Goal: Task Accomplishment & Management: Manage account settings

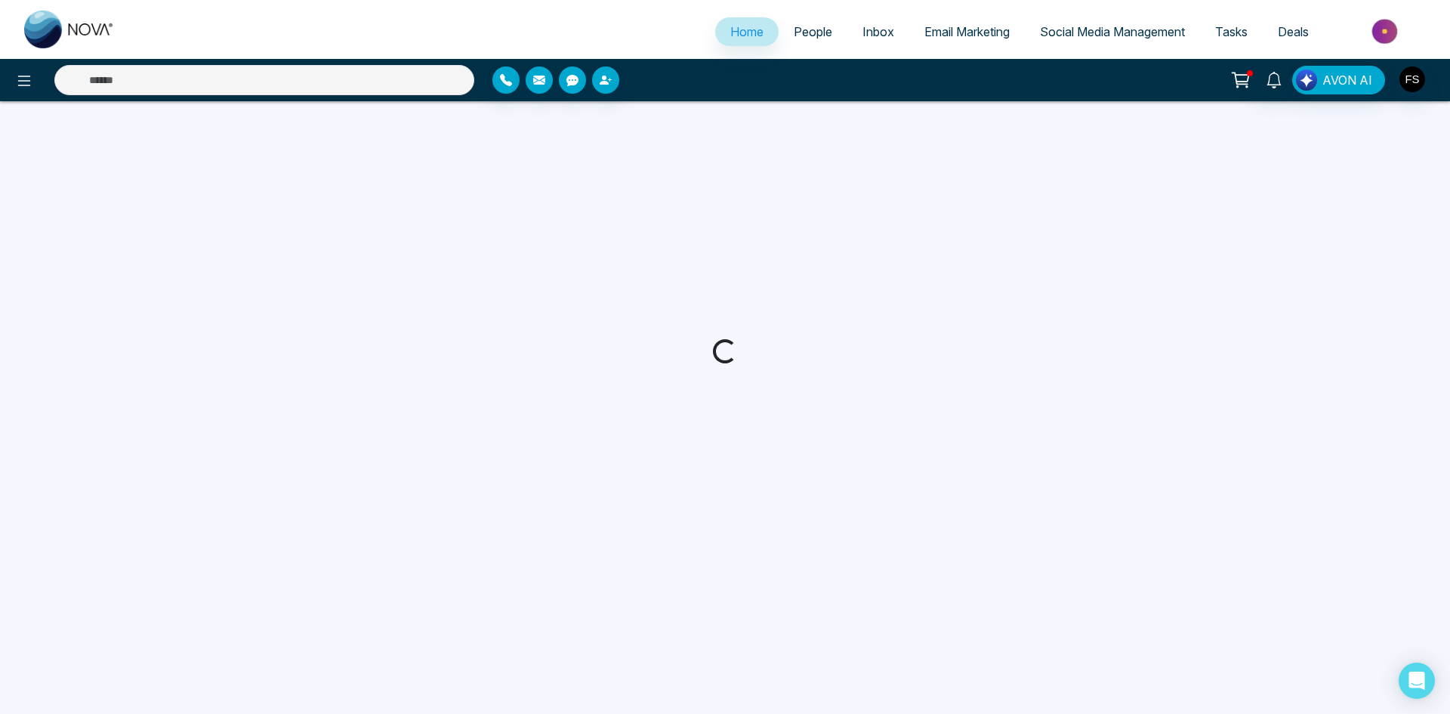
select select "*"
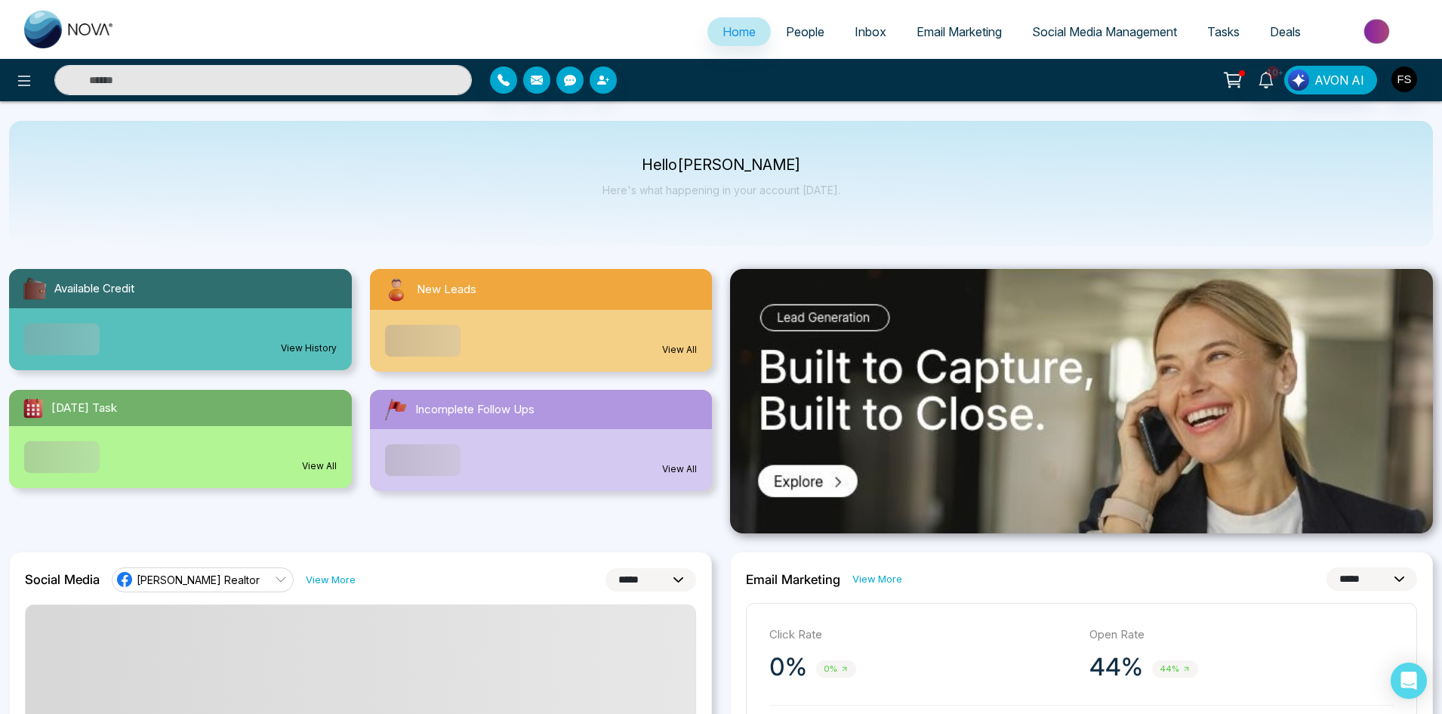
click at [680, 344] on link "View All" at bounding box center [679, 350] width 35 height 14
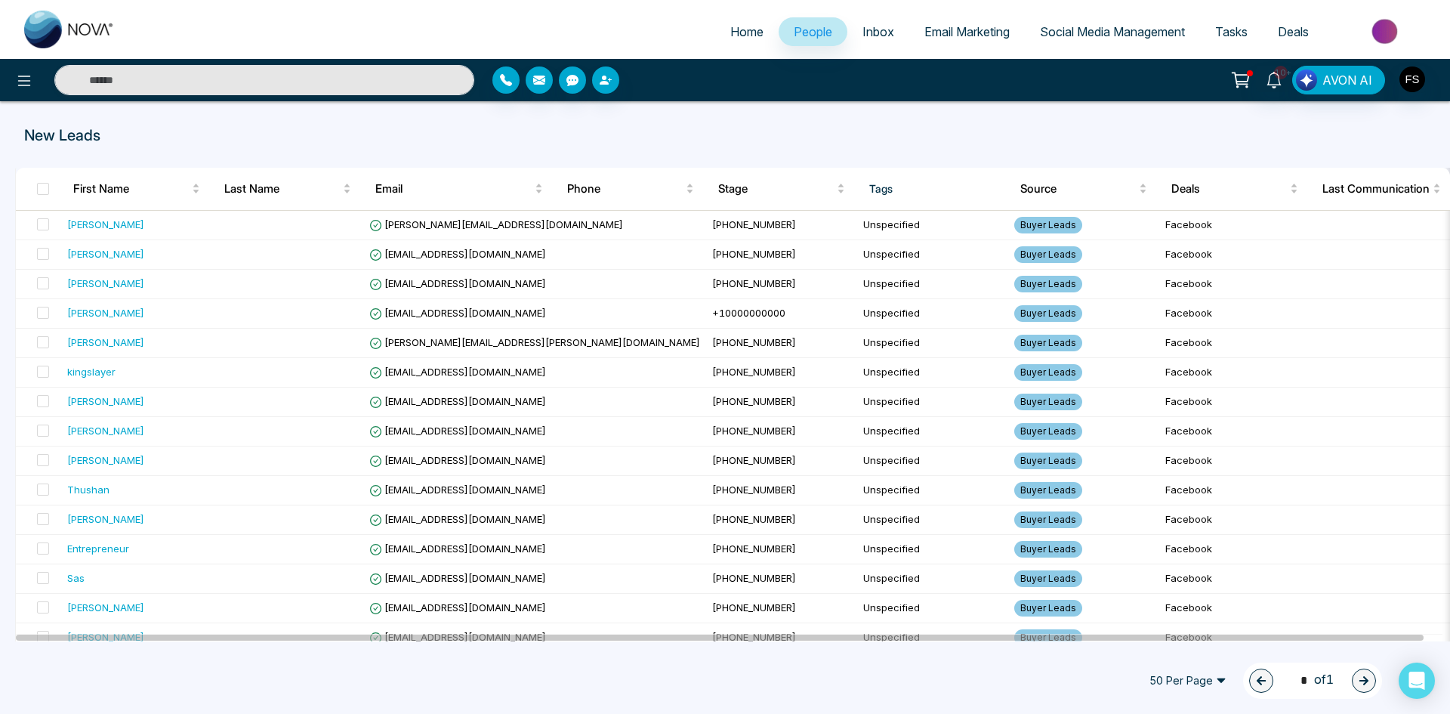
click at [1183, 680] on span "50 Per Page" at bounding box center [1188, 680] width 98 height 24
click at [1172, 648] on div "100 Per Page" at bounding box center [1188, 650] width 80 height 17
click at [1014, 223] on span "Buyer Leads" at bounding box center [1048, 225] width 68 height 17
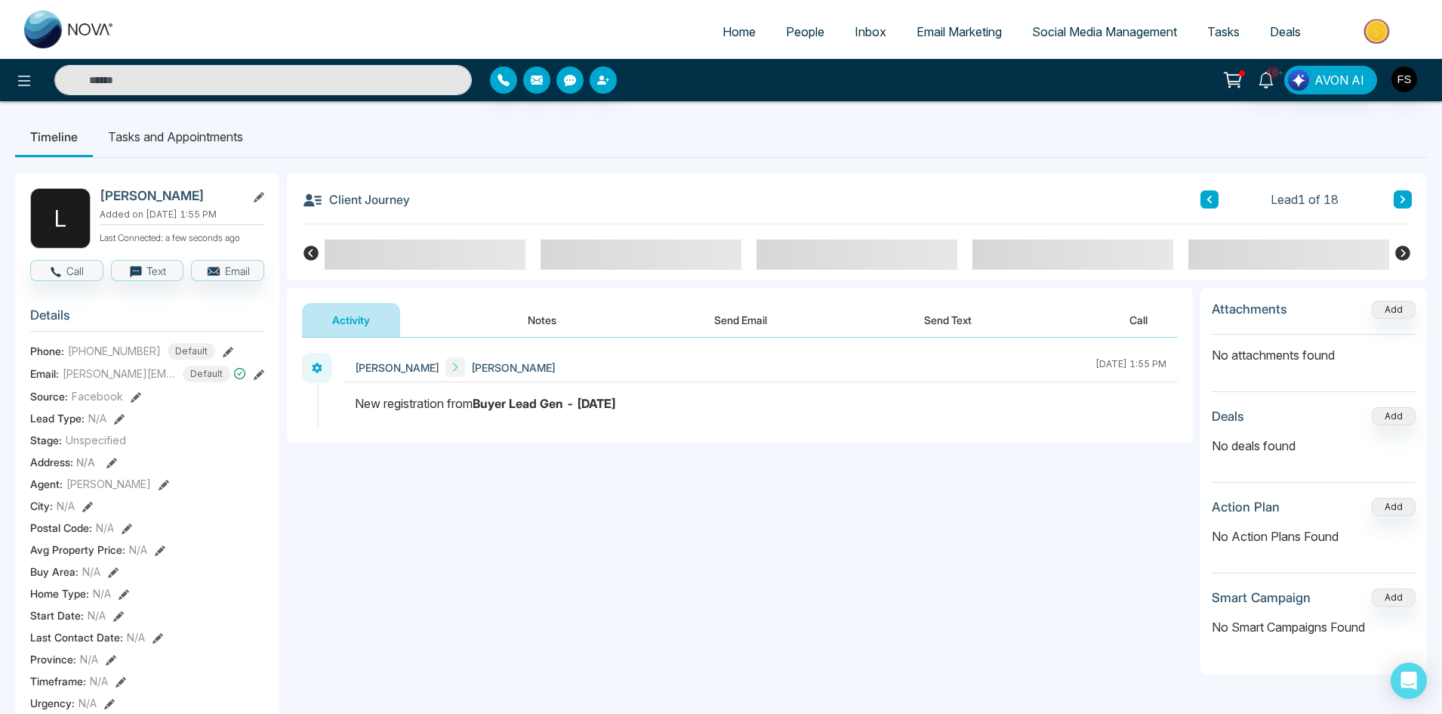
click at [502, 174] on div "Client Journey Lead 1 of 18" at bounding box center [857, 198] width 1110 height 51
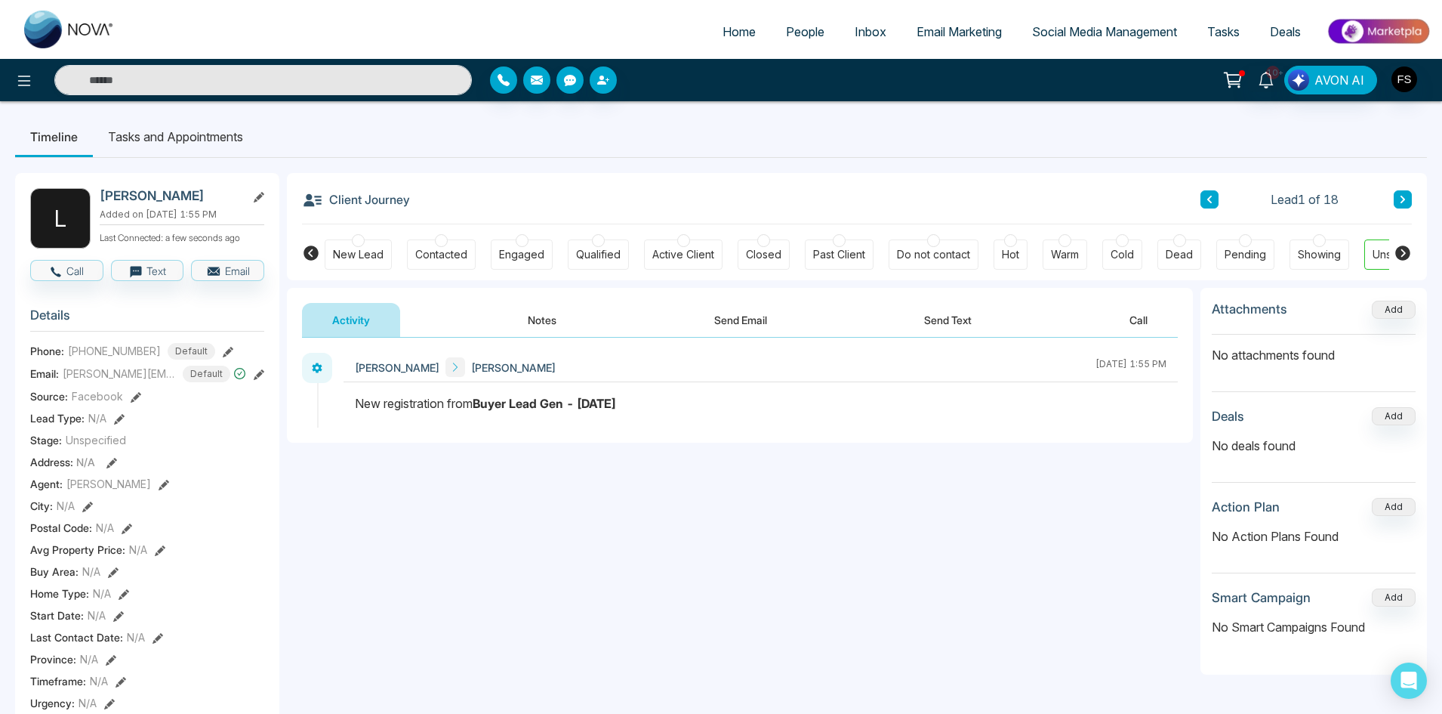
click at [551, 325] on button "Notes" at bounding box center [542, 320] width 89 height 34
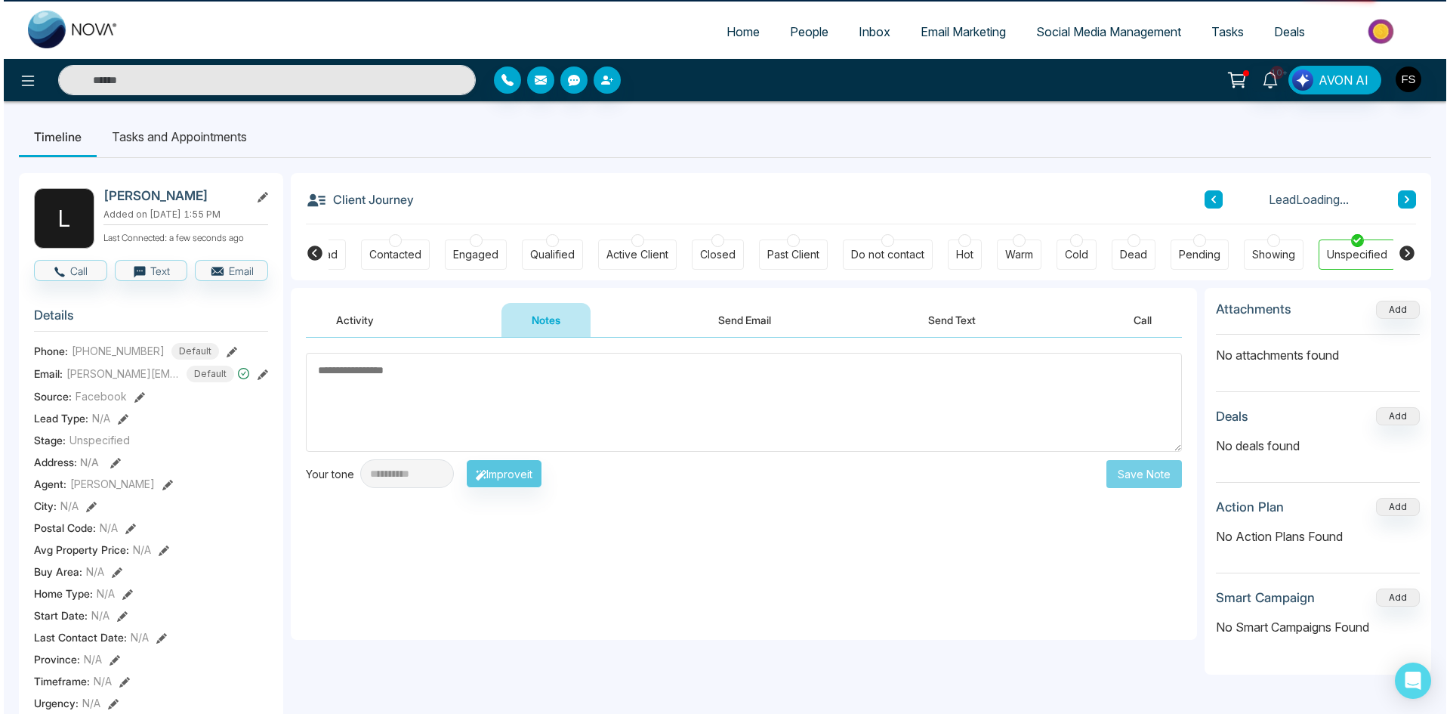
scroll to position [0, 51]
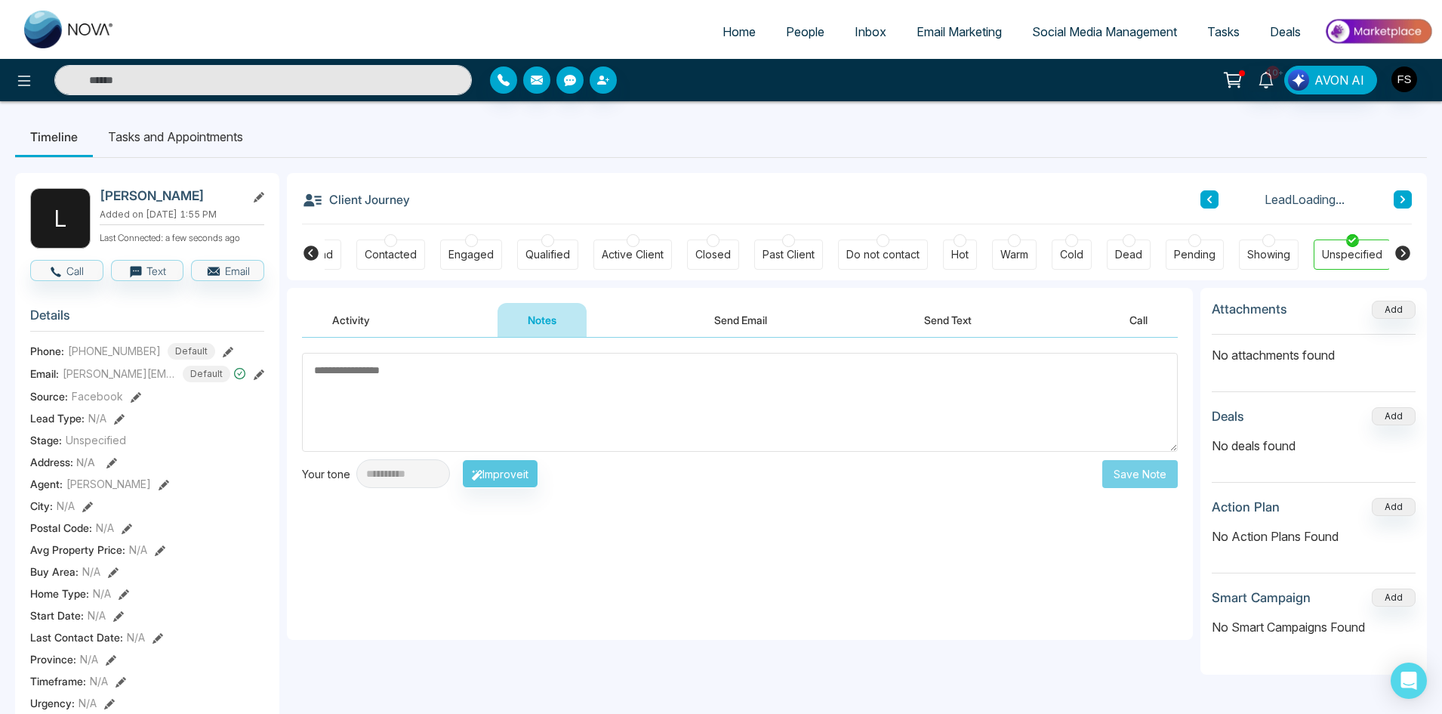
click at [735, 323] on button "Send Email" at bounding box center [740, 320] width 113 height 34
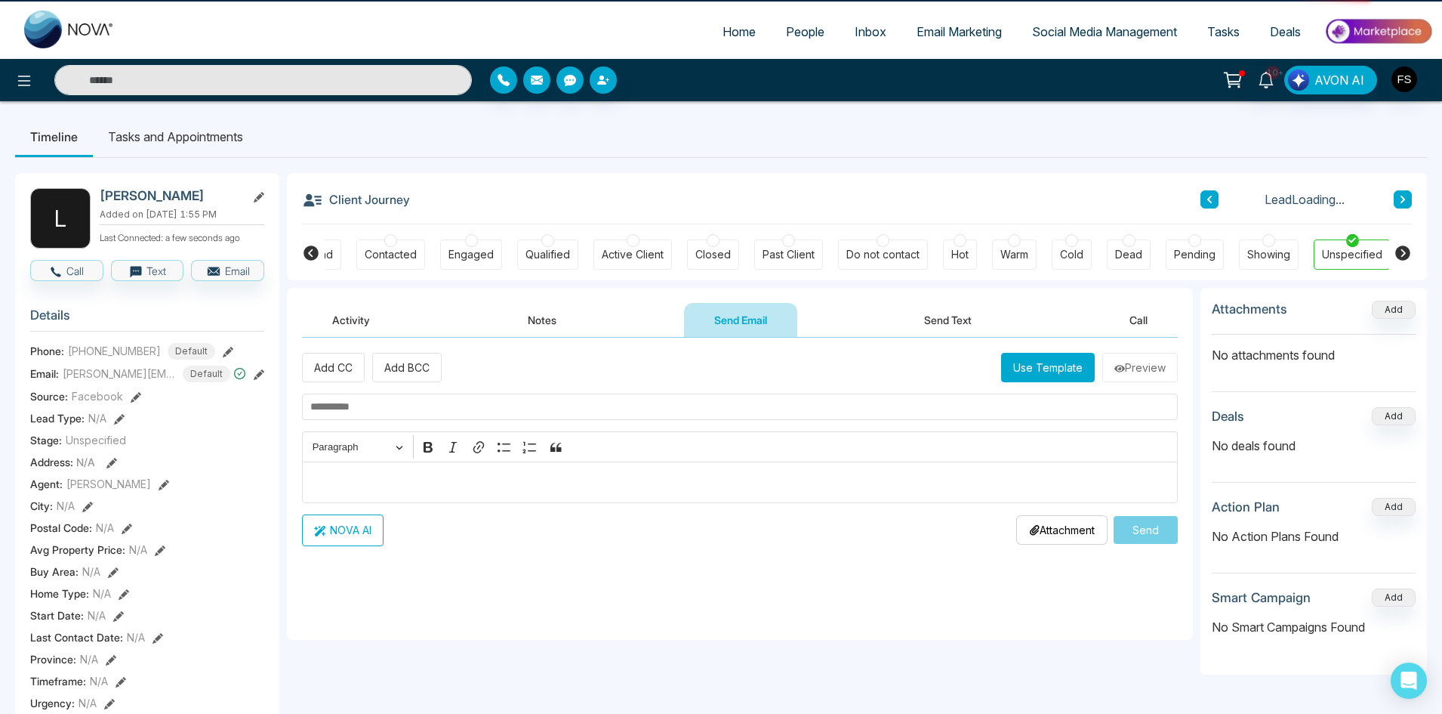
click at [351, 321] on button "Activity" at bounding box center [351, 320] width 98 height 34
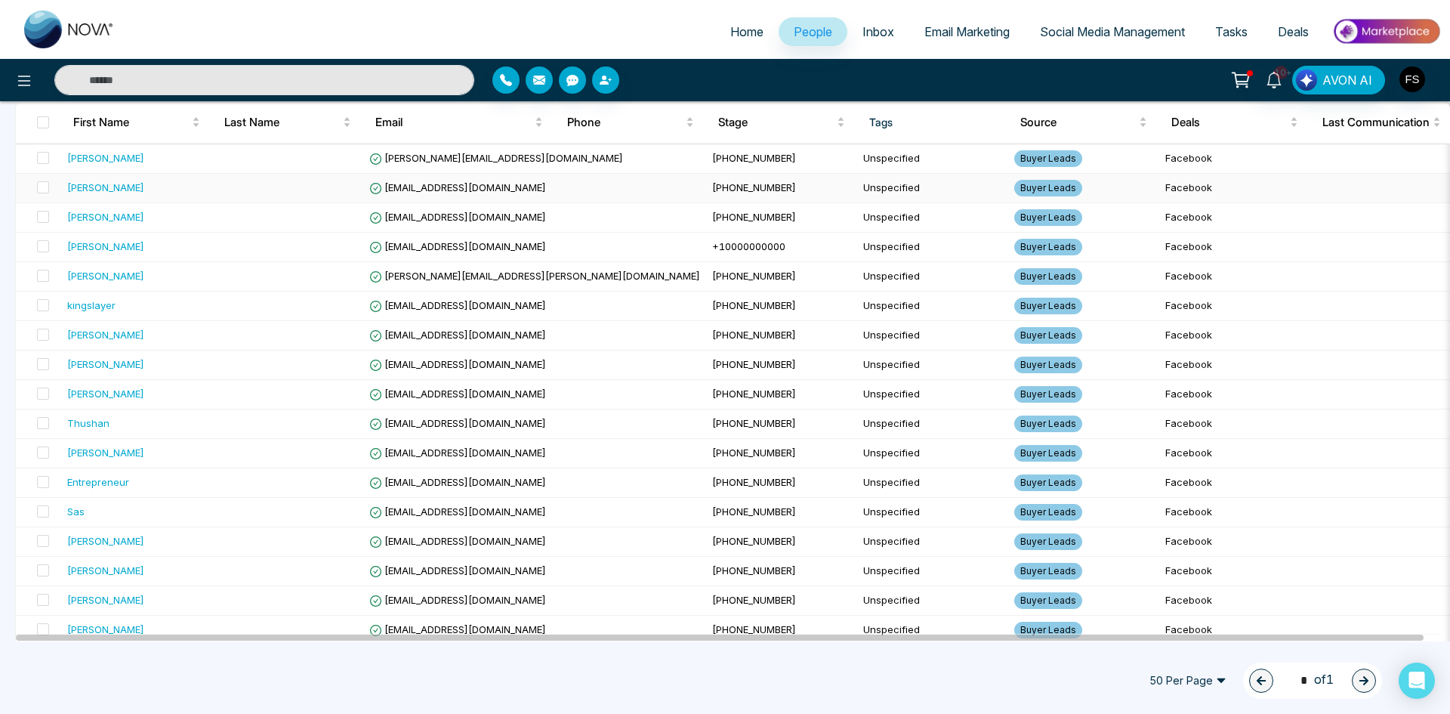
scroll to position [108, 0]
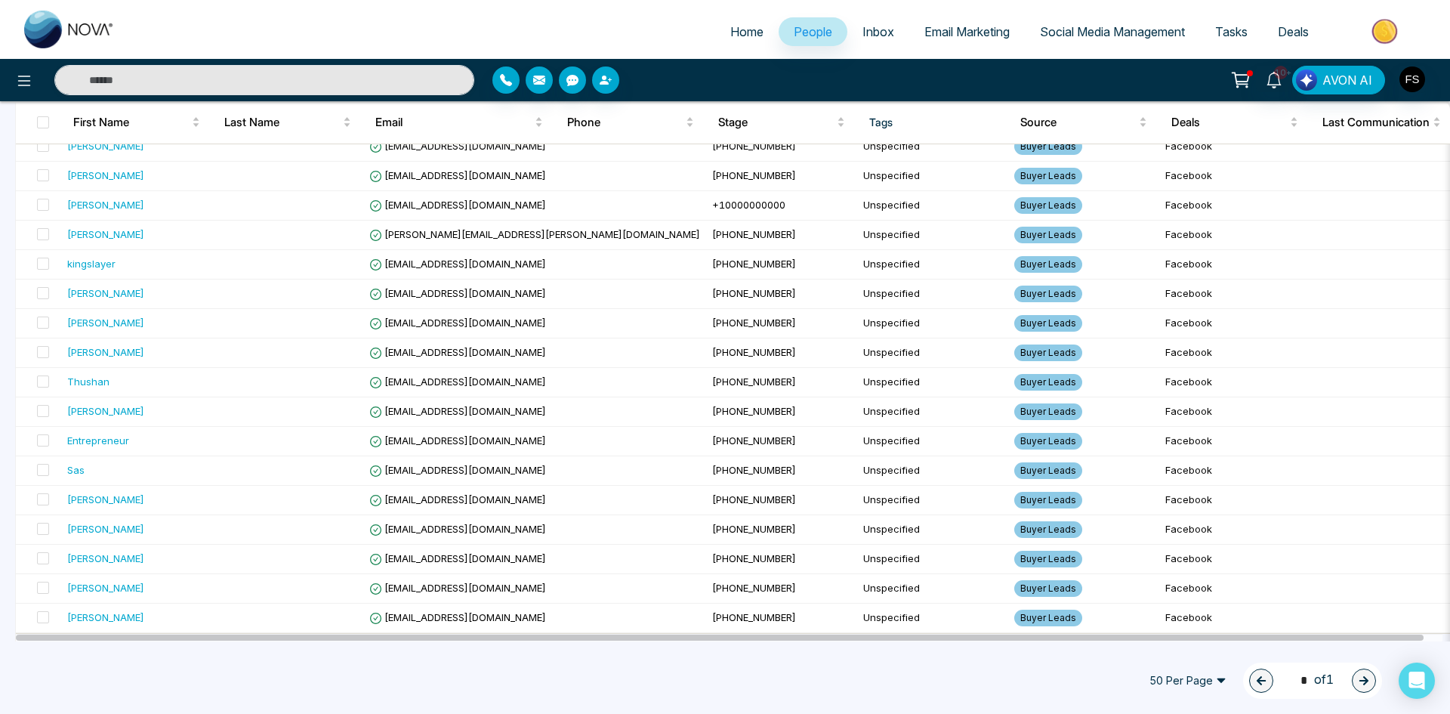
click at [1210, 684] on span "50 Per Page" at bounding box center [1188, 680] width 98 height 24
click at [1192, 653] on div "100 Per Page" at bounding box center [1188, 650] width 80 height 17
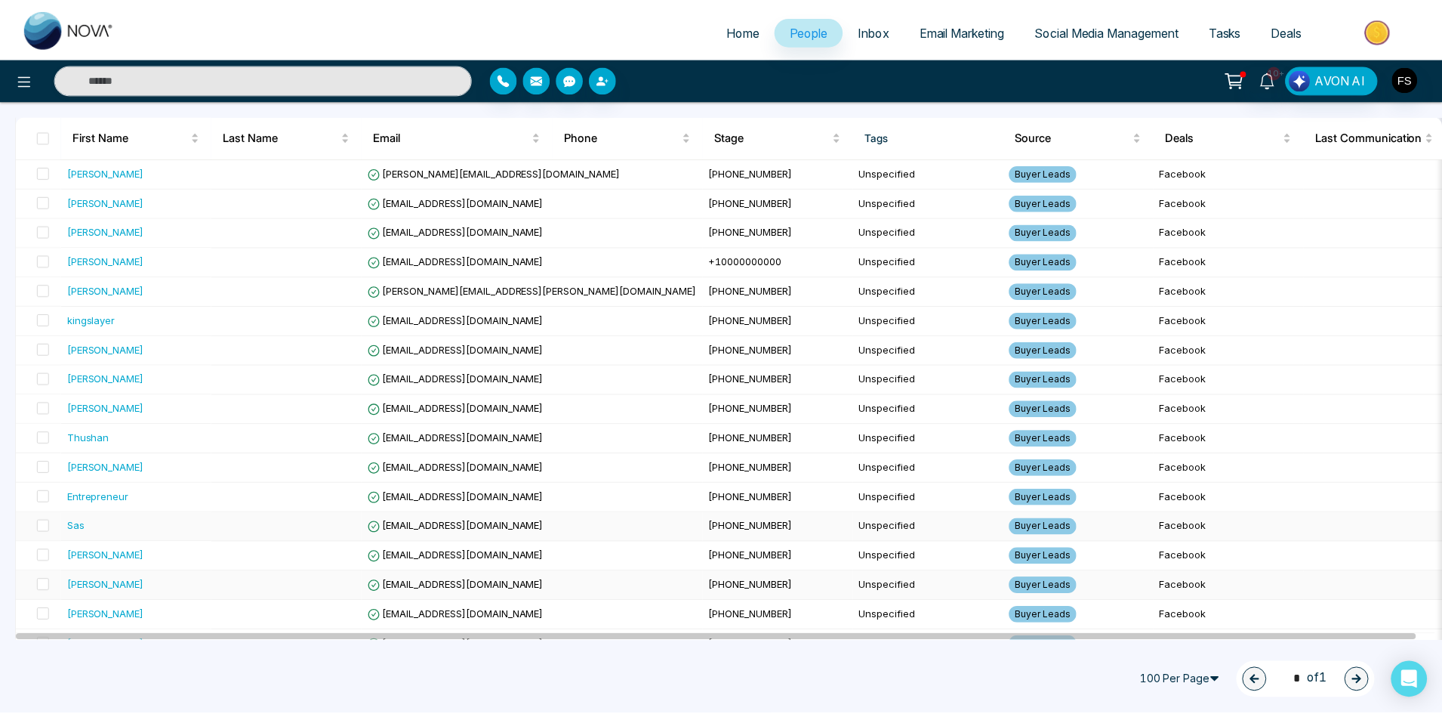
scroll to position [0, 0]
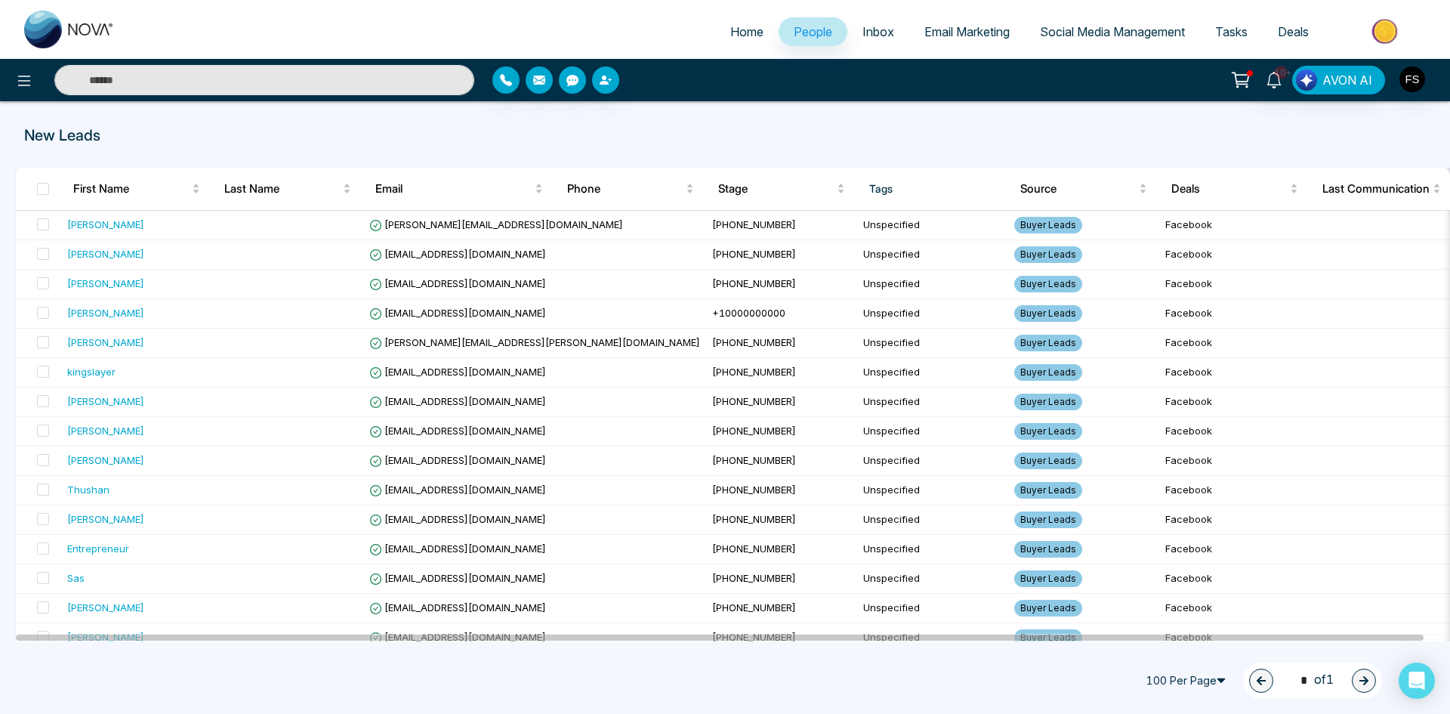
click at [813, 34] on span "People" at bounding box center [813, 31] width 39 height 15
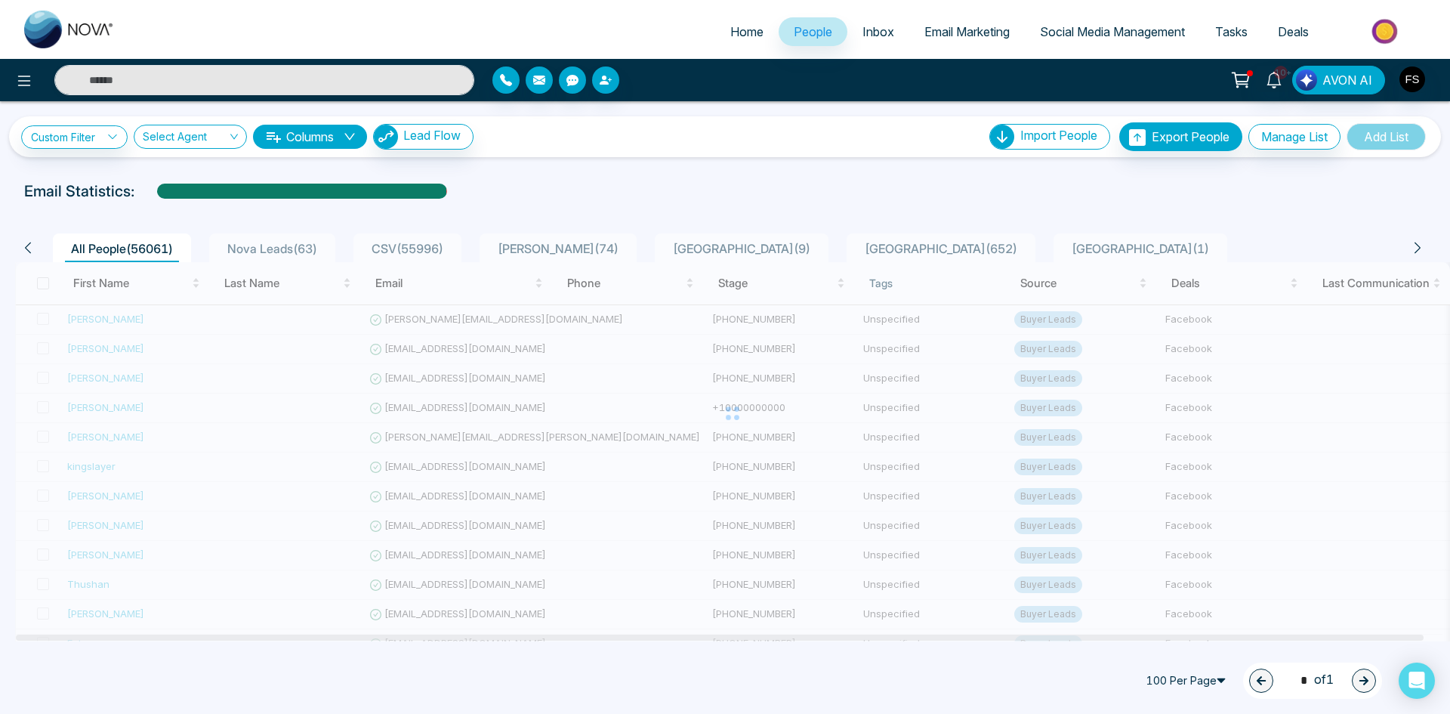
click at [736, 32] on span "Home" at bounding box center [746, 31] width 33 height 15
select select "*"
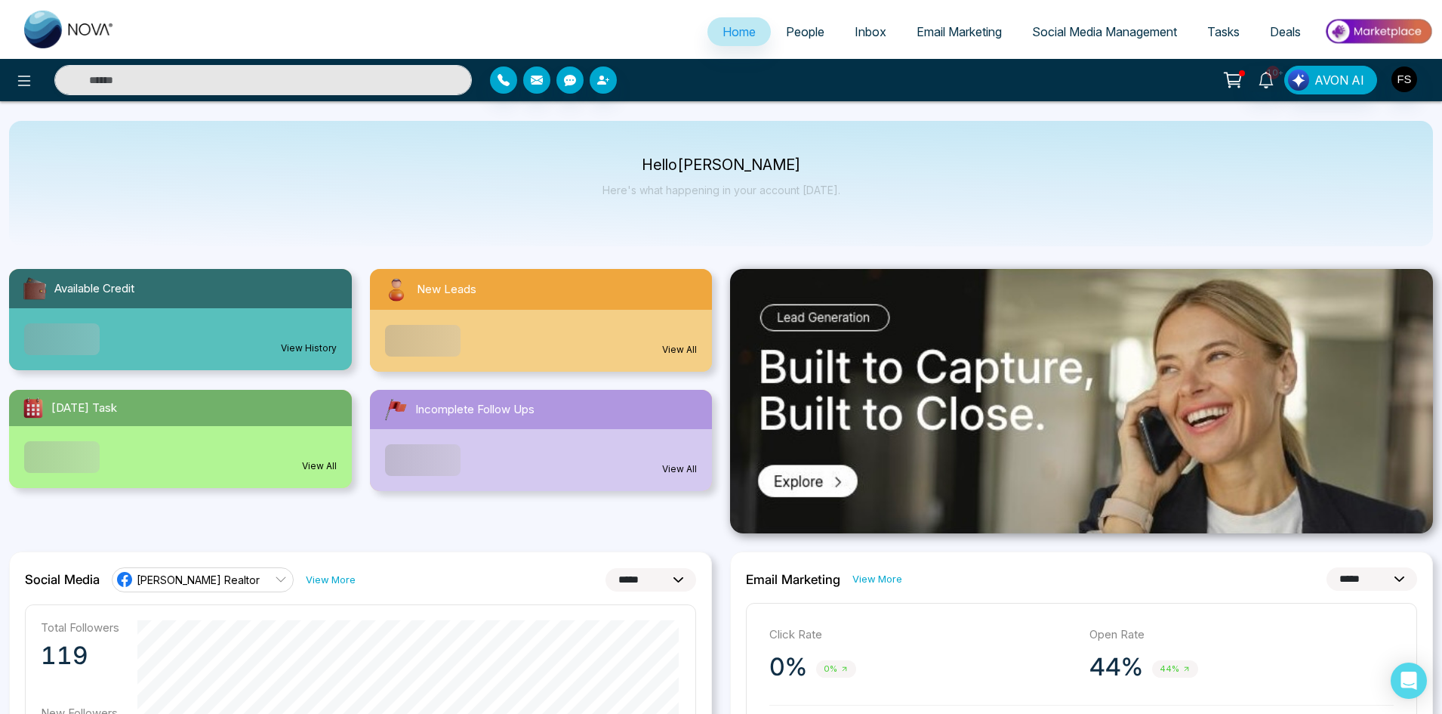
click at [674, 467] on link "View All" at bounding box center [679, 469] width 35 height 14
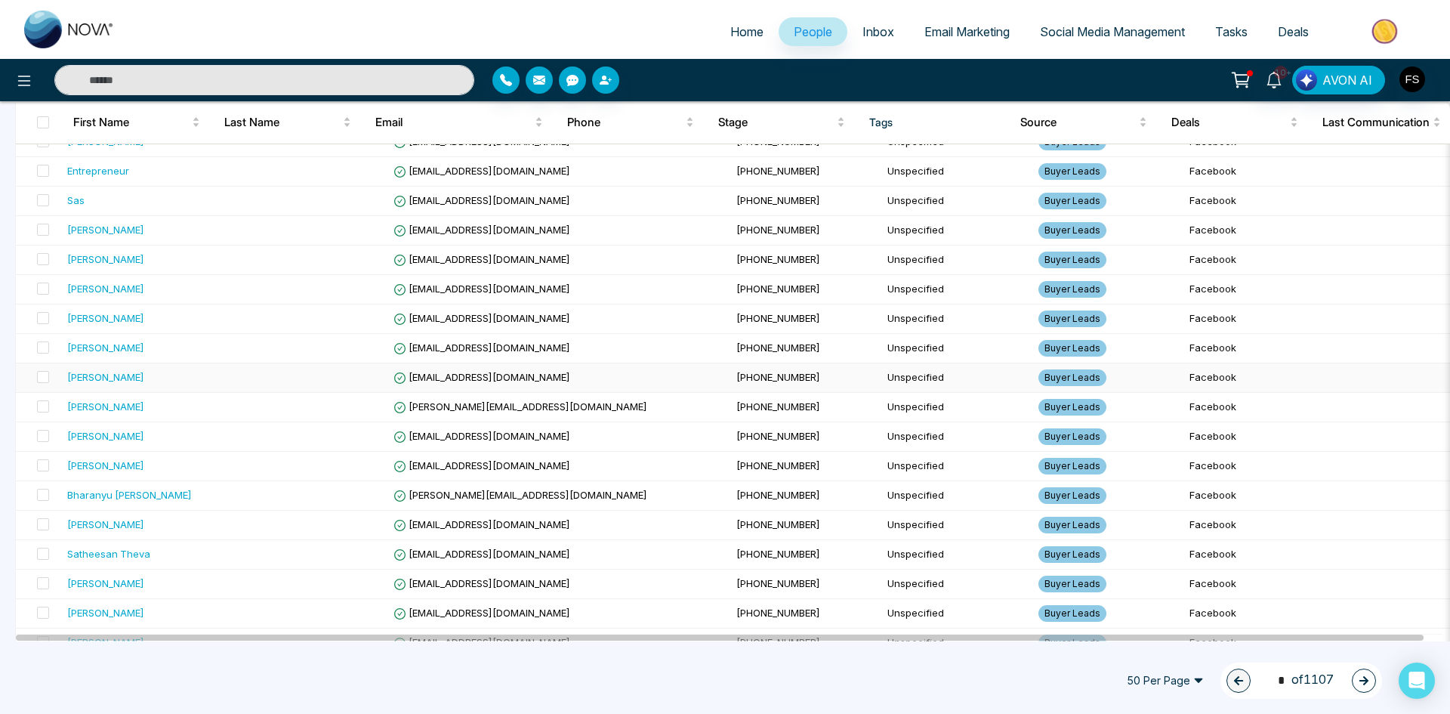
scroll to position [755, 0]
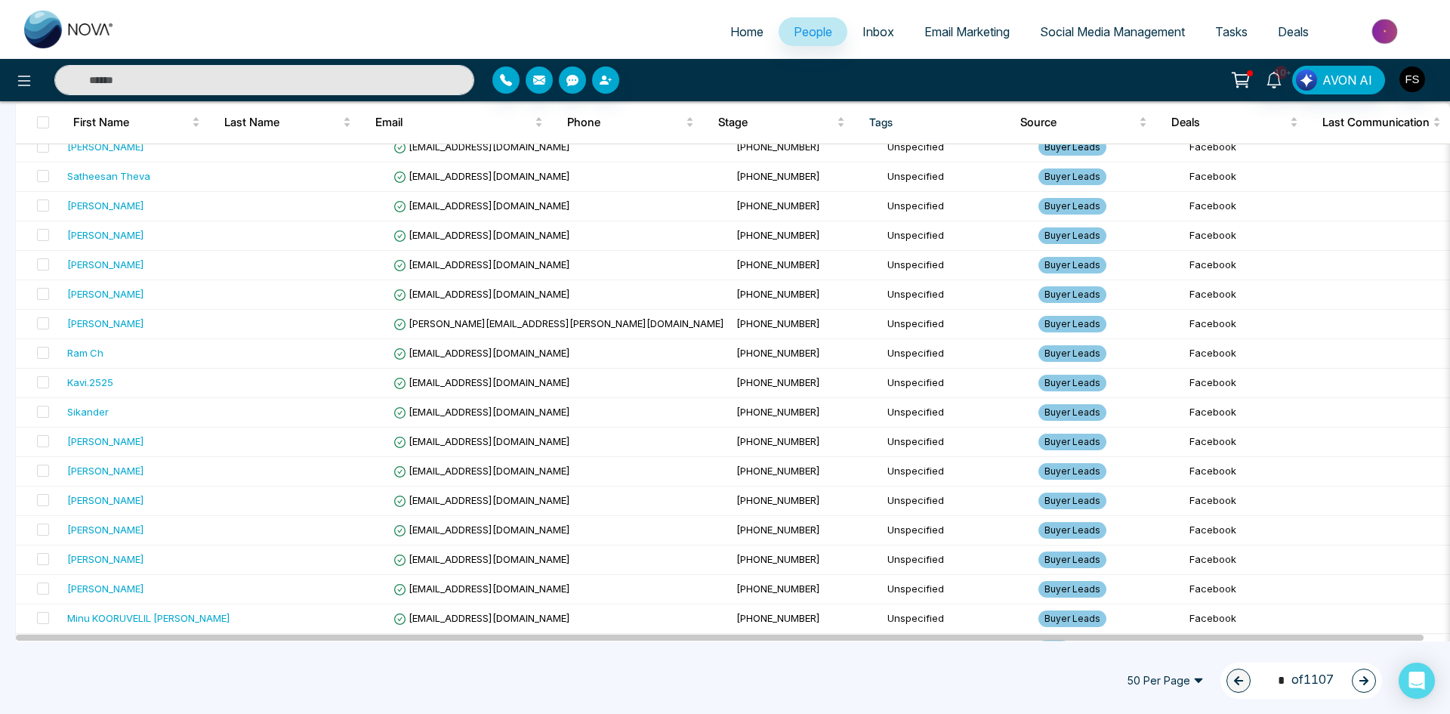
click at [1144, 673] on span "50 Per Page" at bounding box center [1165, 680] width 98 height 24
click at [1155, 652] on div "100 Per Page" at bounding box center [1165, 650] width 80 height 17
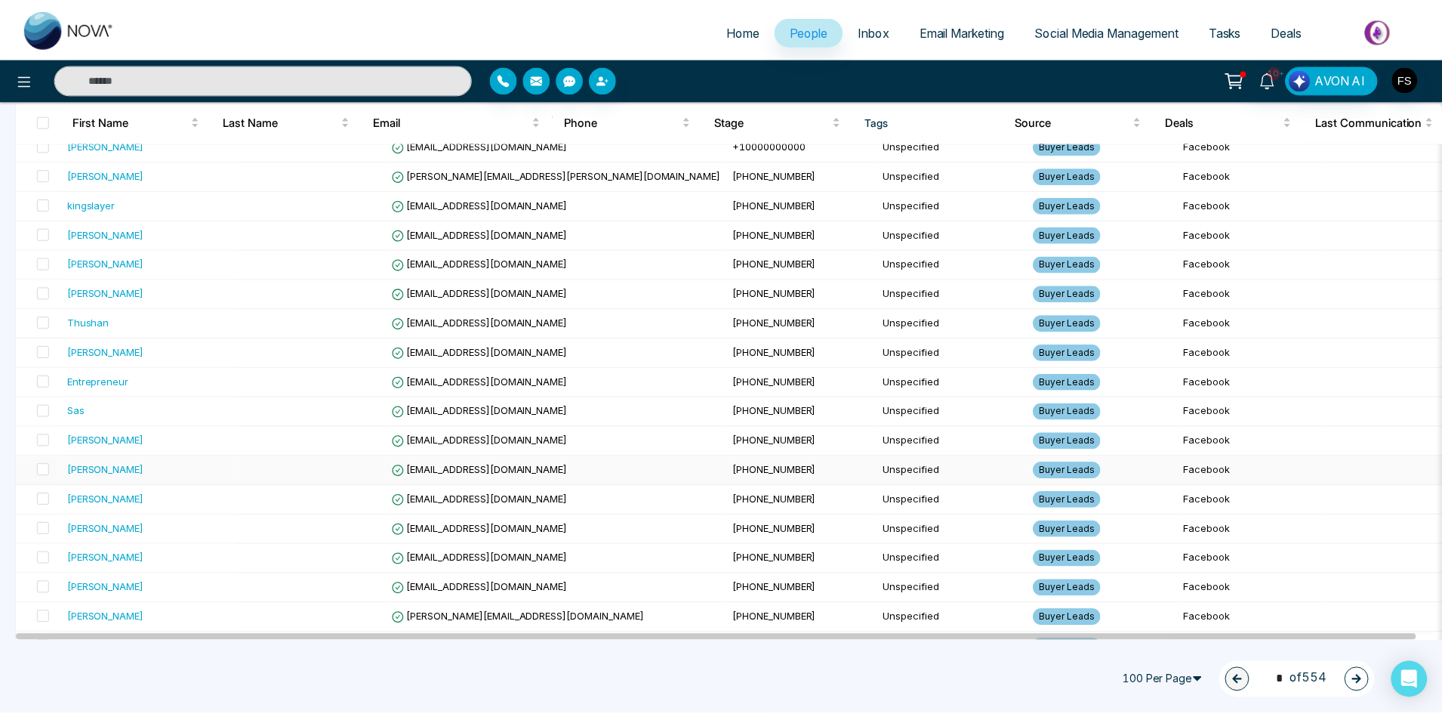
scroll to position [0, 0]
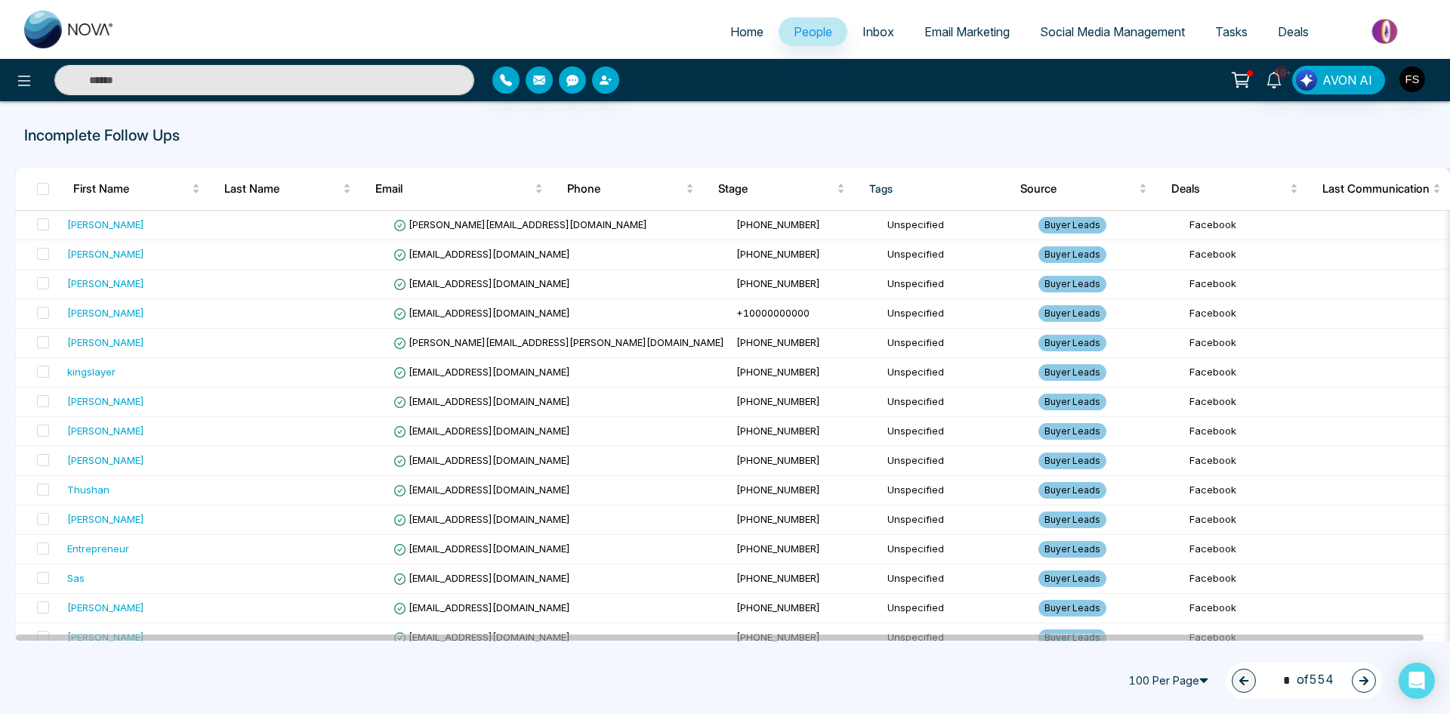
select select "*"
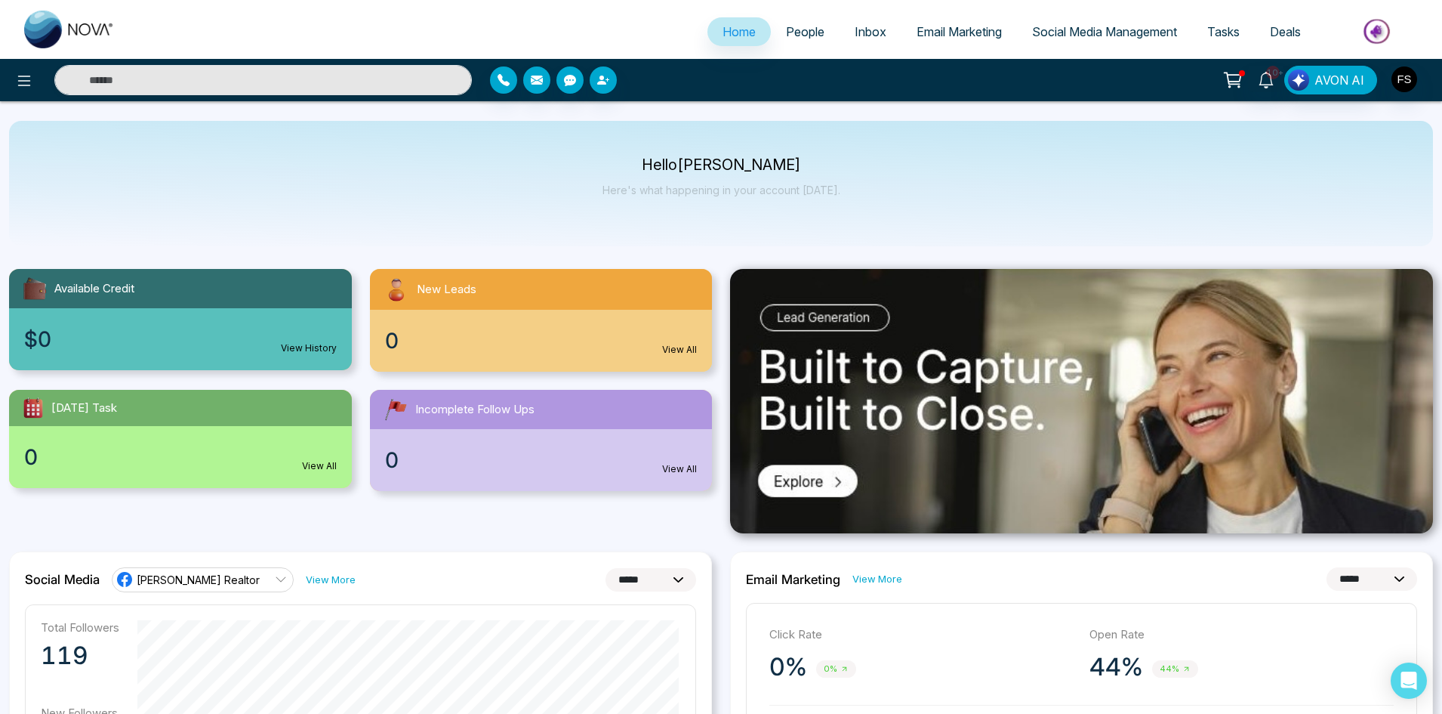
click at [682, 346] on link "View All" at bounding box center [679, 350] width 35 height 14
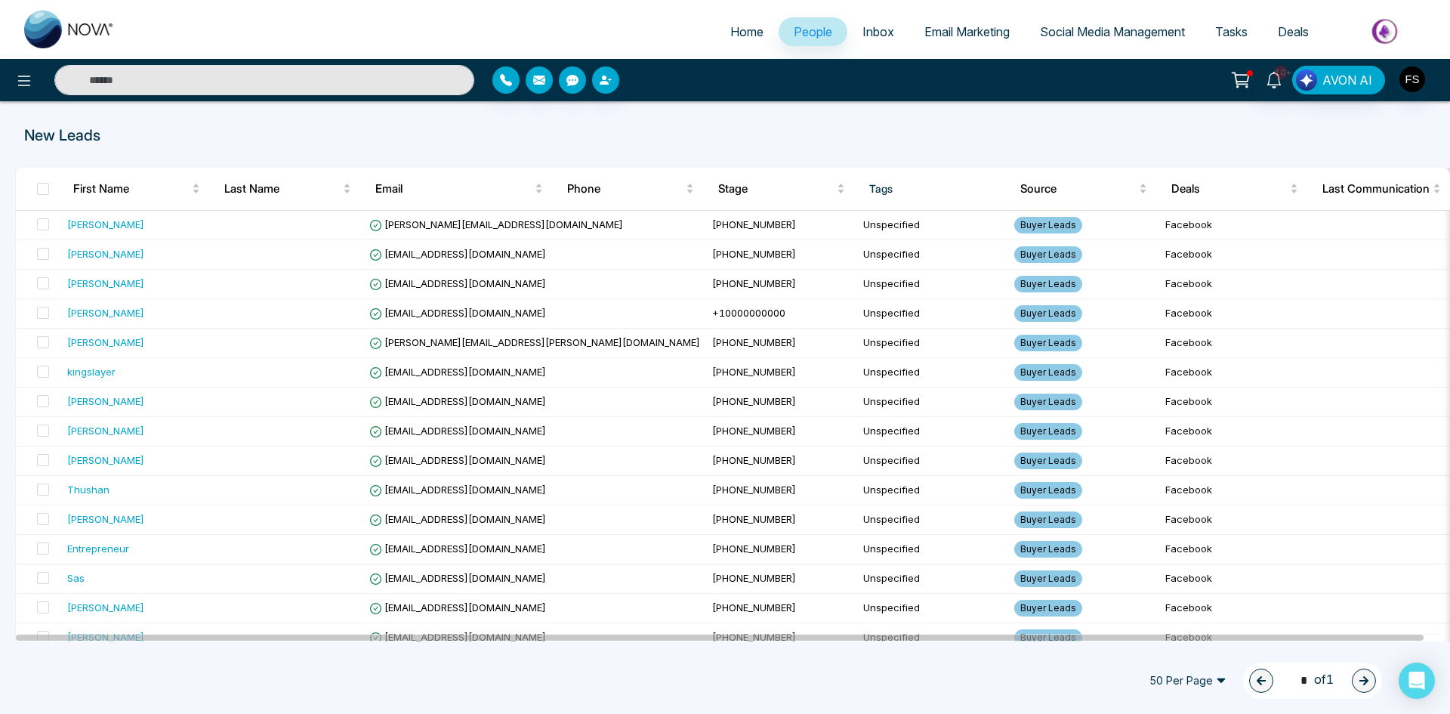
click at [796, 30] on span "People" at bounding box center [813, 31] width 39 height 15
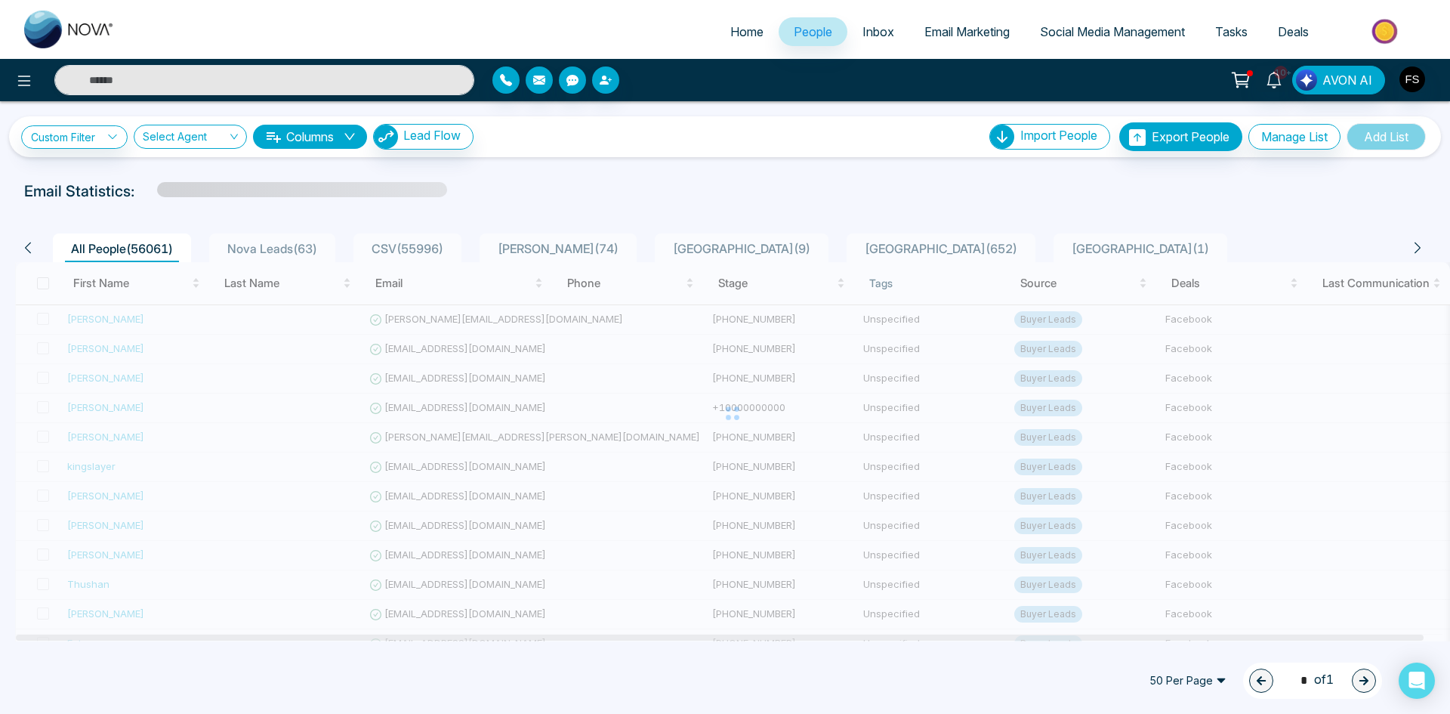
click at [1202, 677] on span "50 Per Page" at bounding box center [1188, 680] width 98 height 24
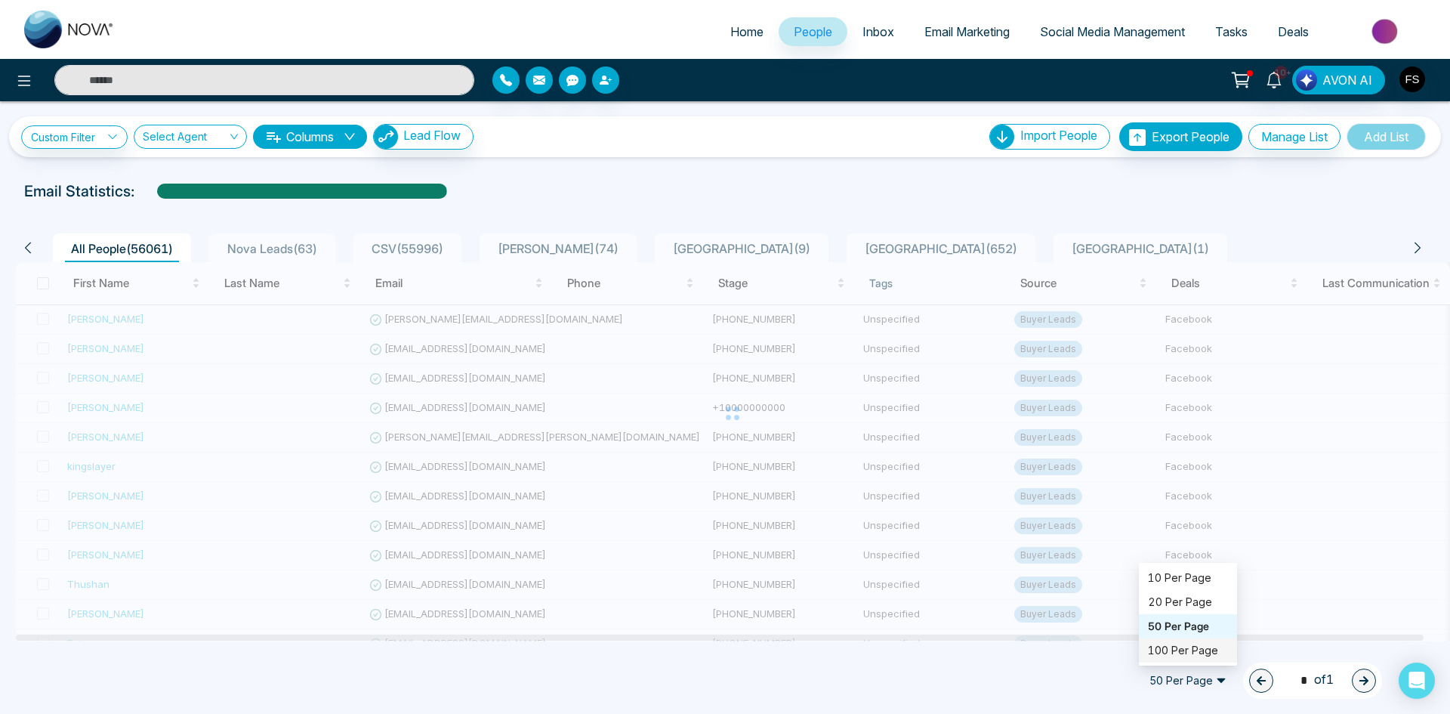
click at [1184, 652] on div "100 Per Page" at bounding box center [1188, 650] width 80 height 17
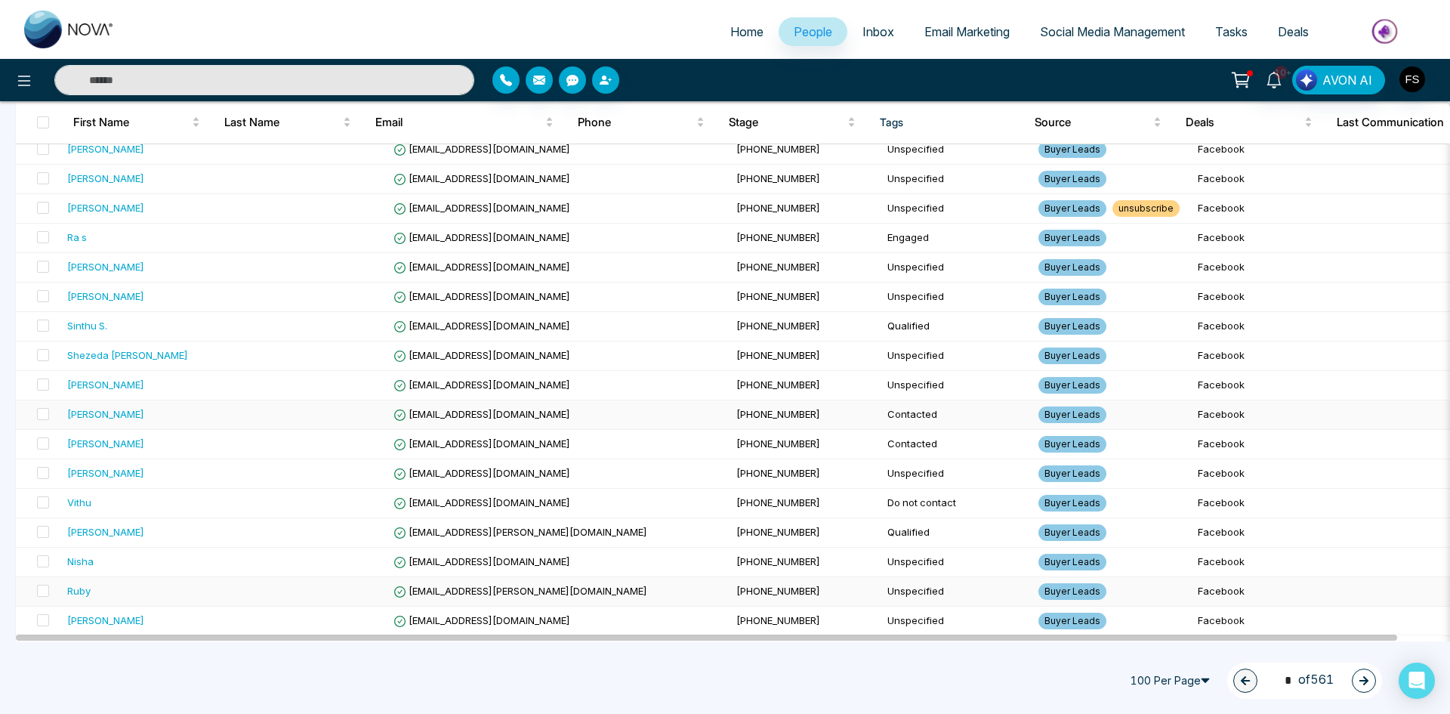
scroll to position [755, 0]
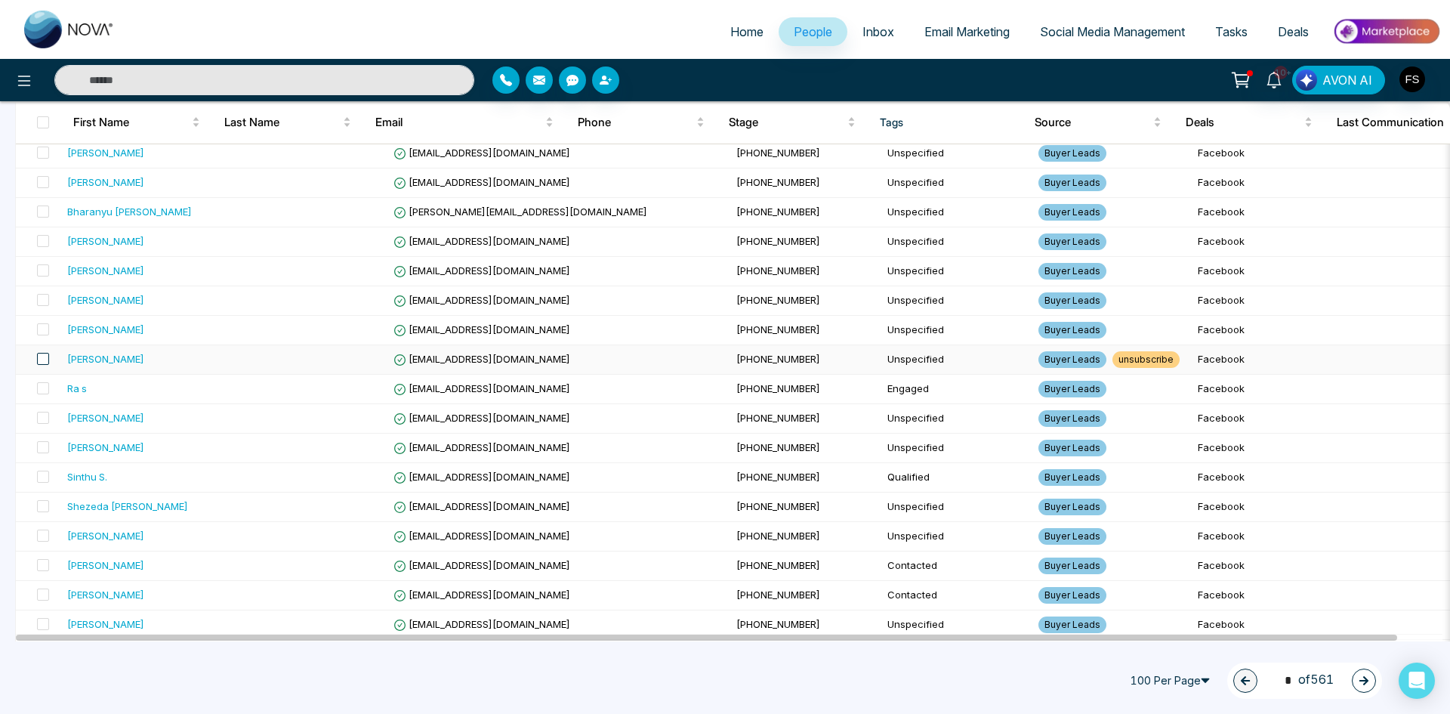
click at [39, 359] on span at bounding box center [43, 359] width 12 height 12
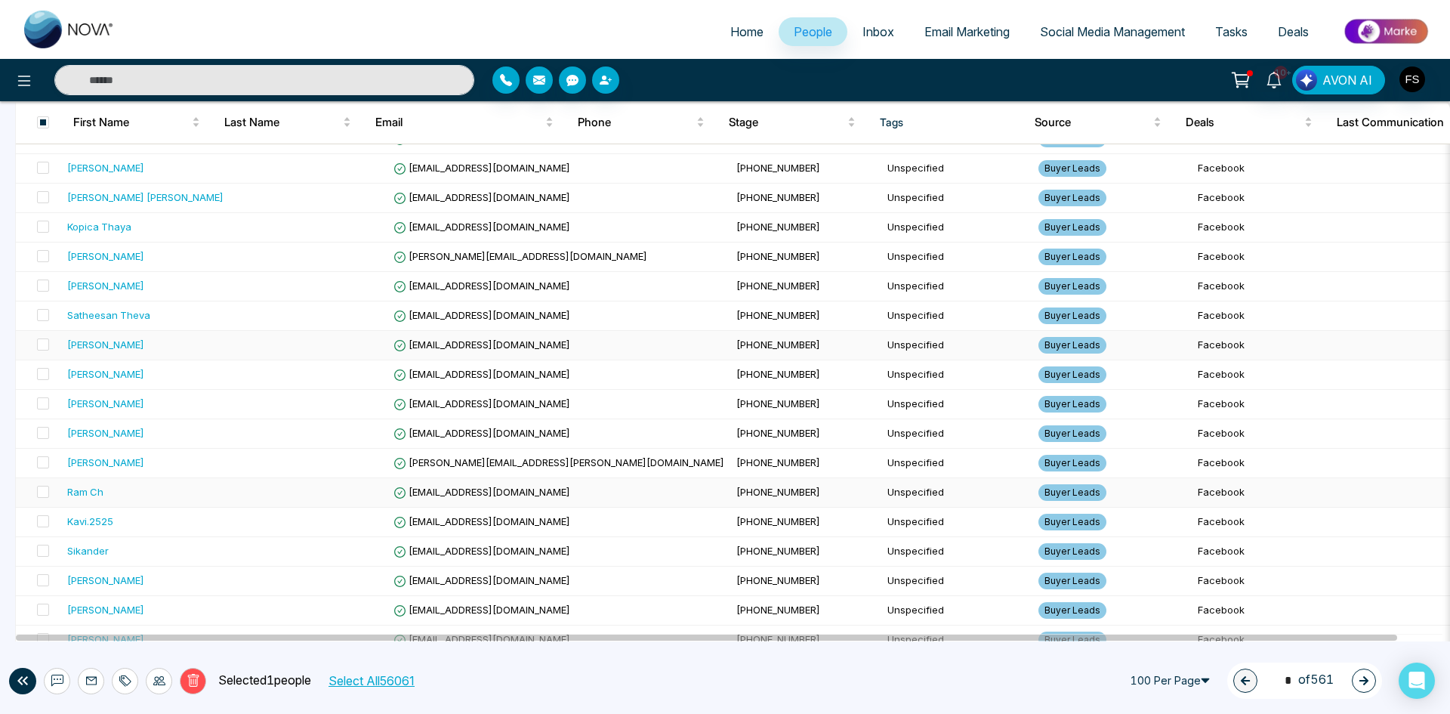
scroll to position [1183, 0]
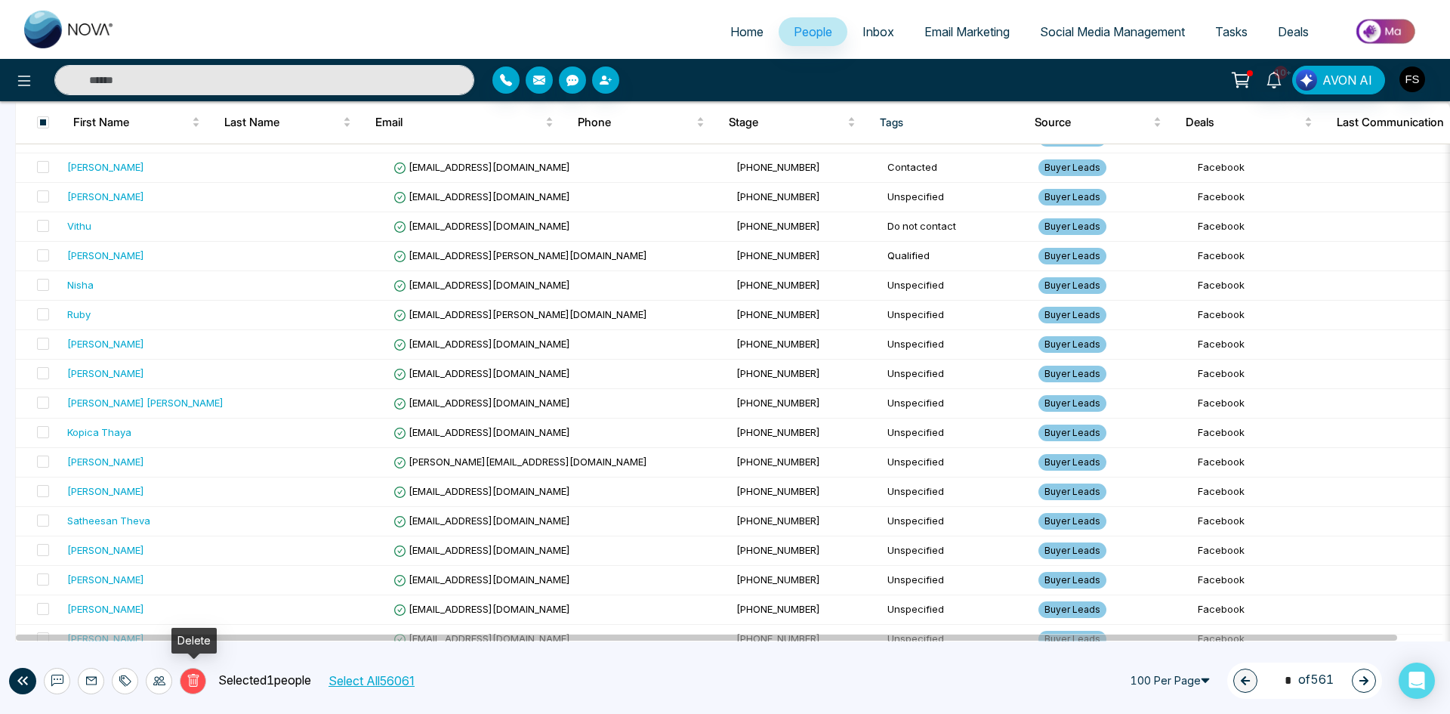
click at [186, 683] on button "Delete" at bounding box center [193, 681] width 26 height 26
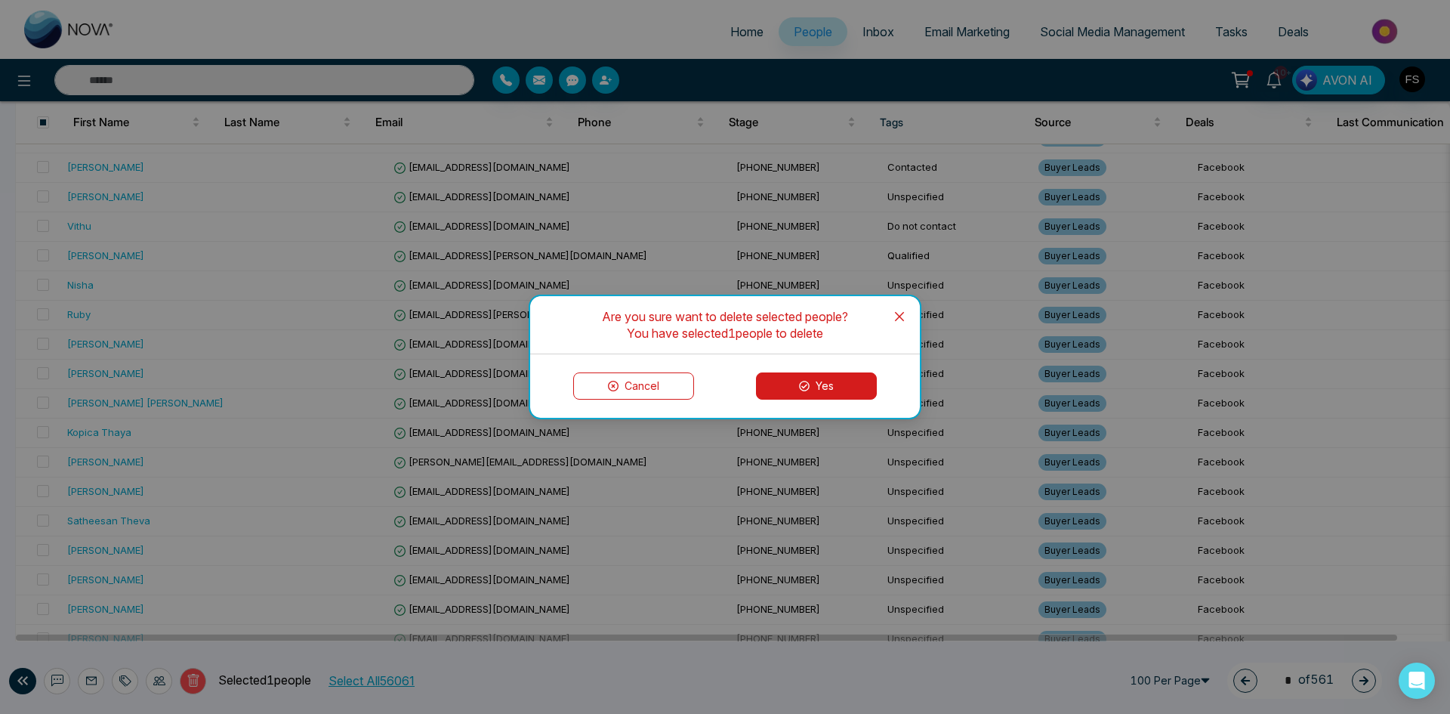
click at [791, 384] on button "Yes" at bounding box center [816, 385] width 121 height 27
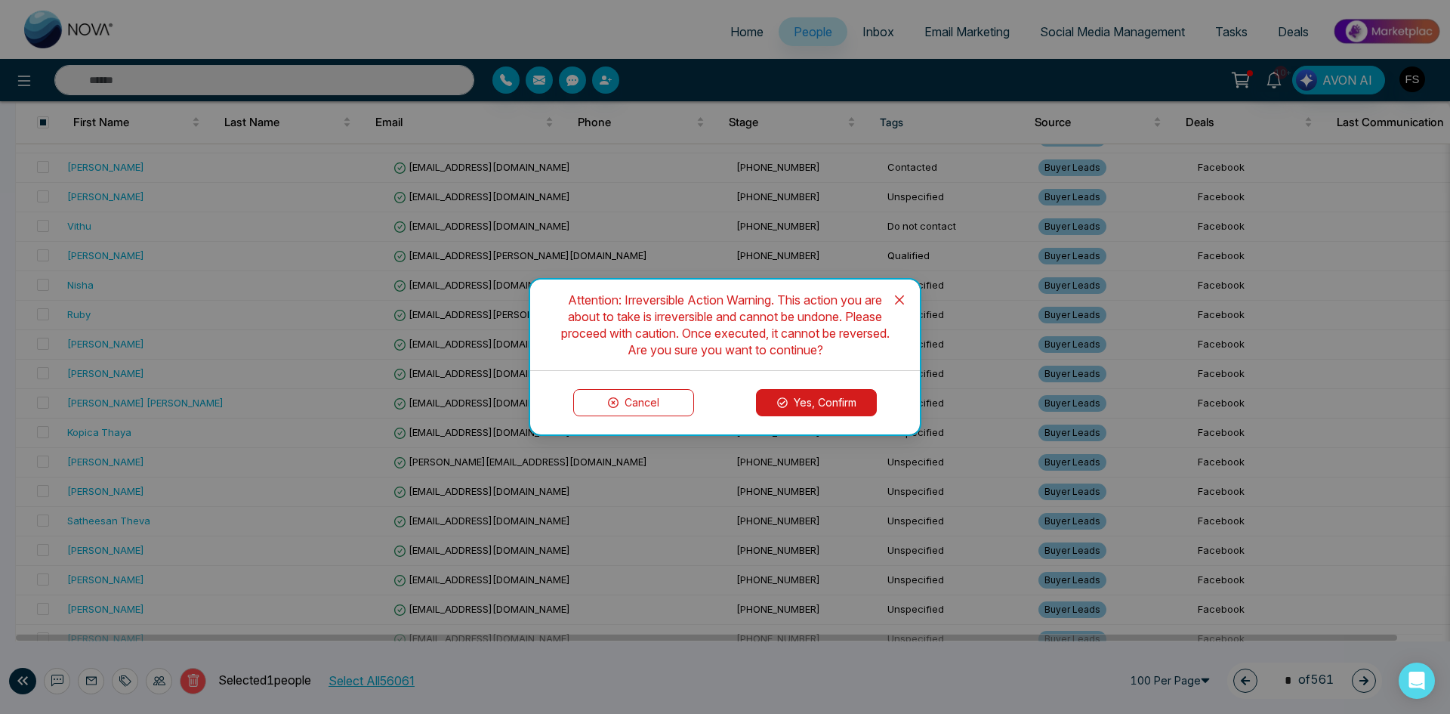
click at [822, 398] on button "Yes, Confirm" at bounding box center [816, 402] width 121 height 27
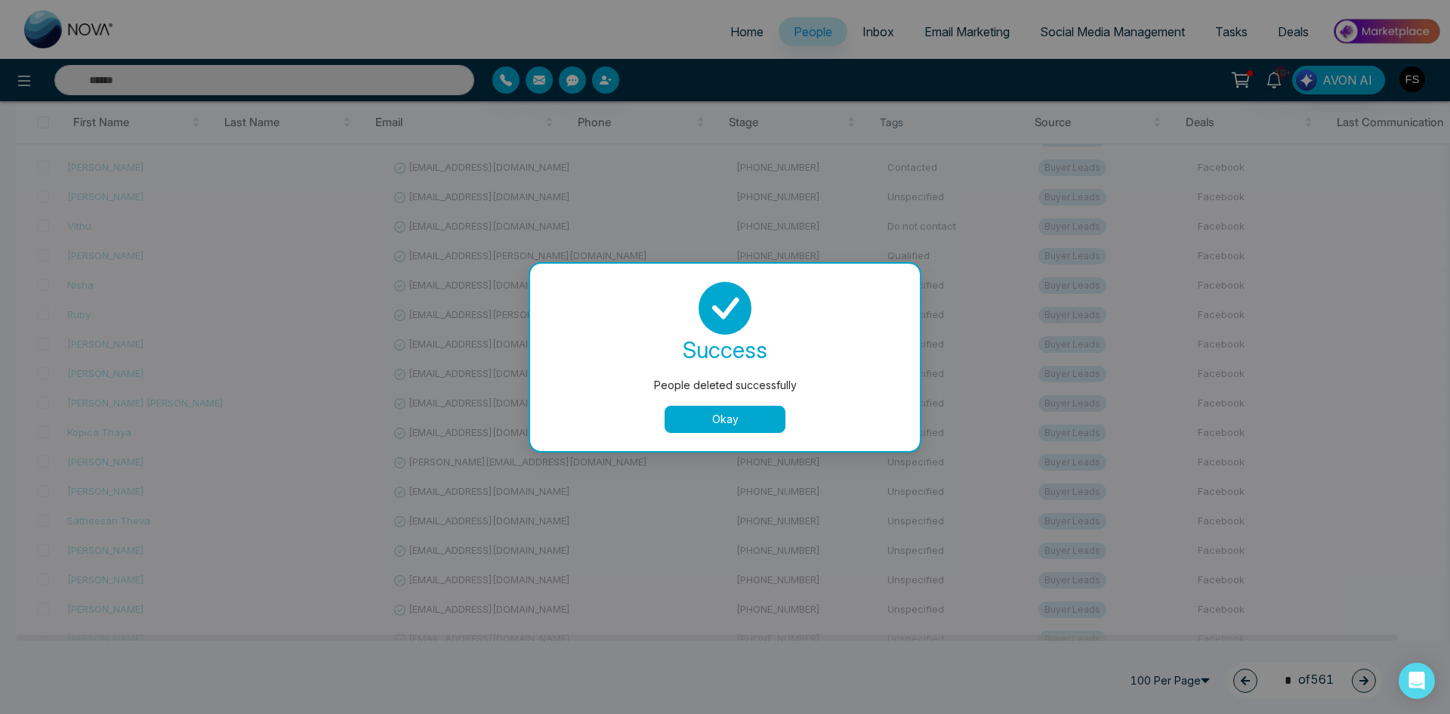
click at [742, 430] on button "Okay" at bounding box center [725, 418] width 121 height 27
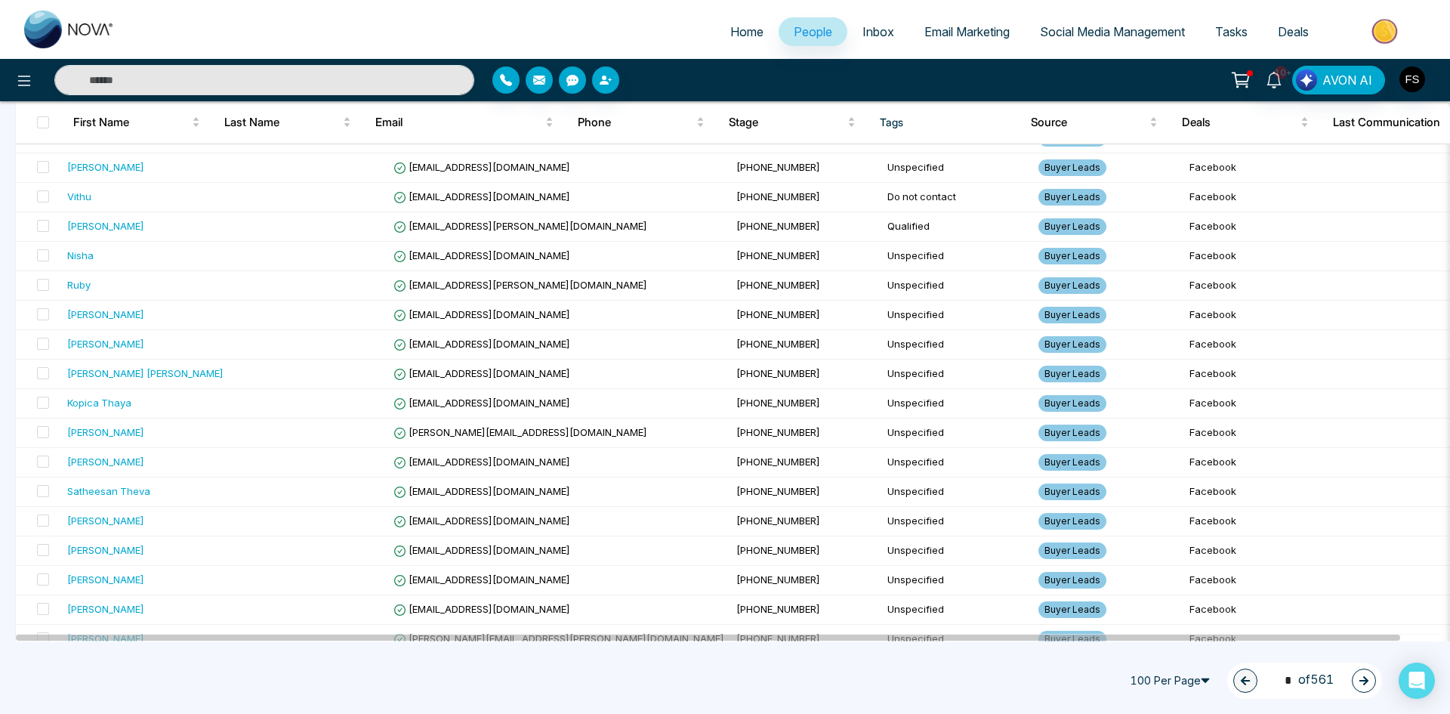
click at [1365, 683] on icon "button" at bounding box center [1363, 680] width 9 height 9
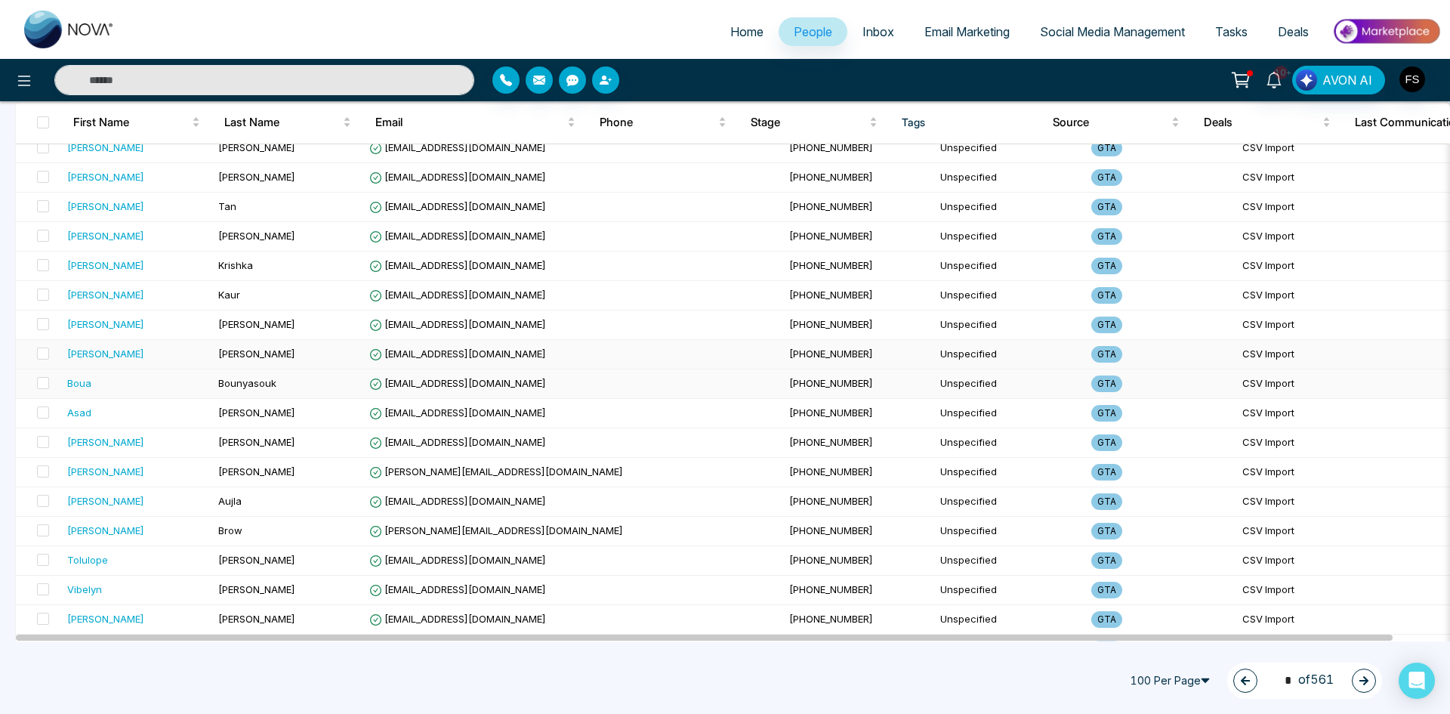
scroll to position [0, 0]
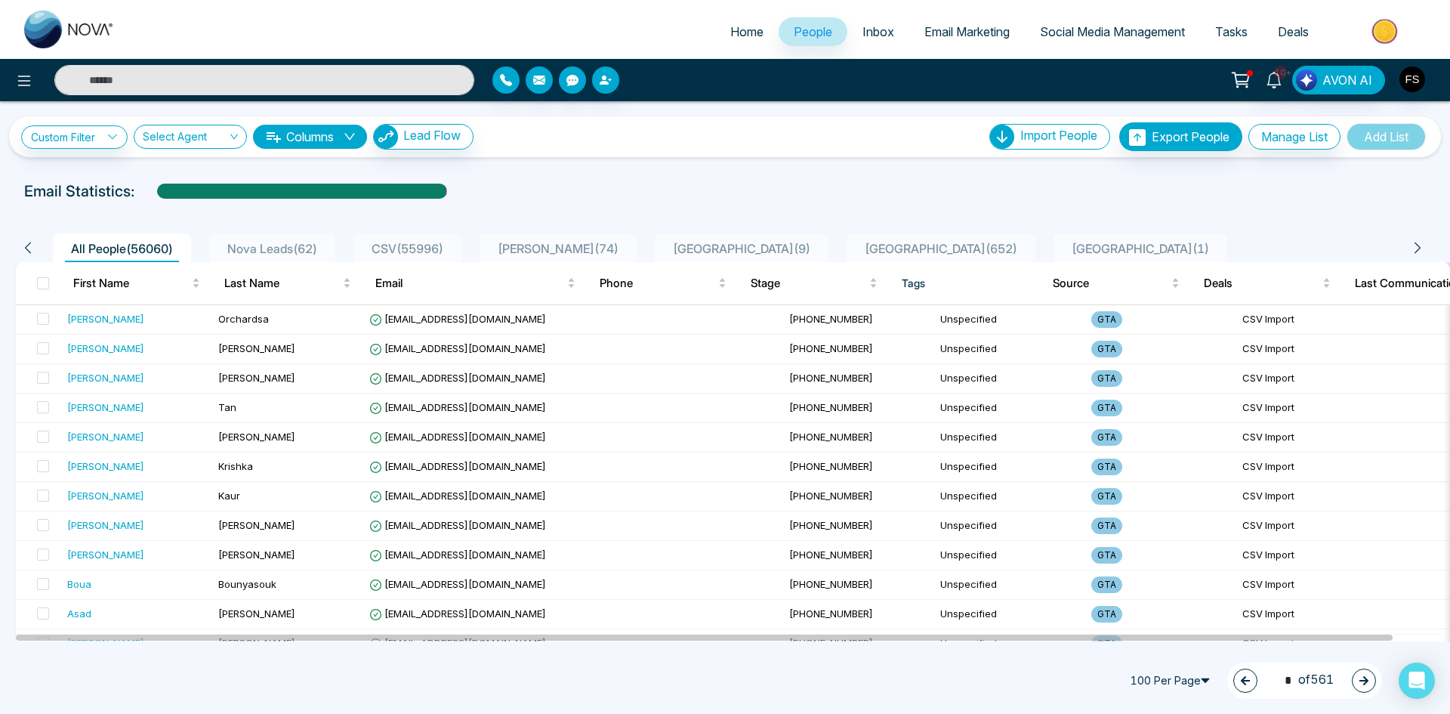
click at [1361, 683] on icon "button" at bounding box center [1363, 680] width 11 height 11
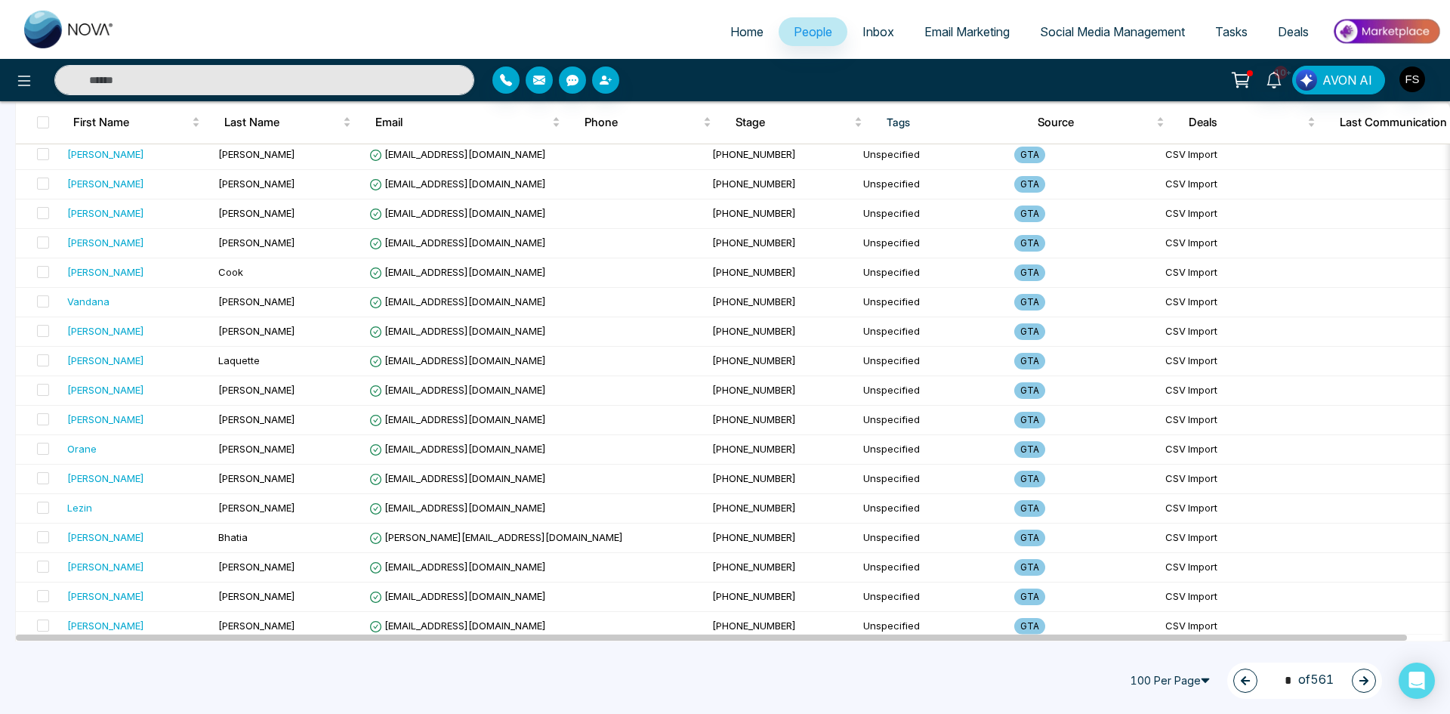
scroll to position [2617, 0]
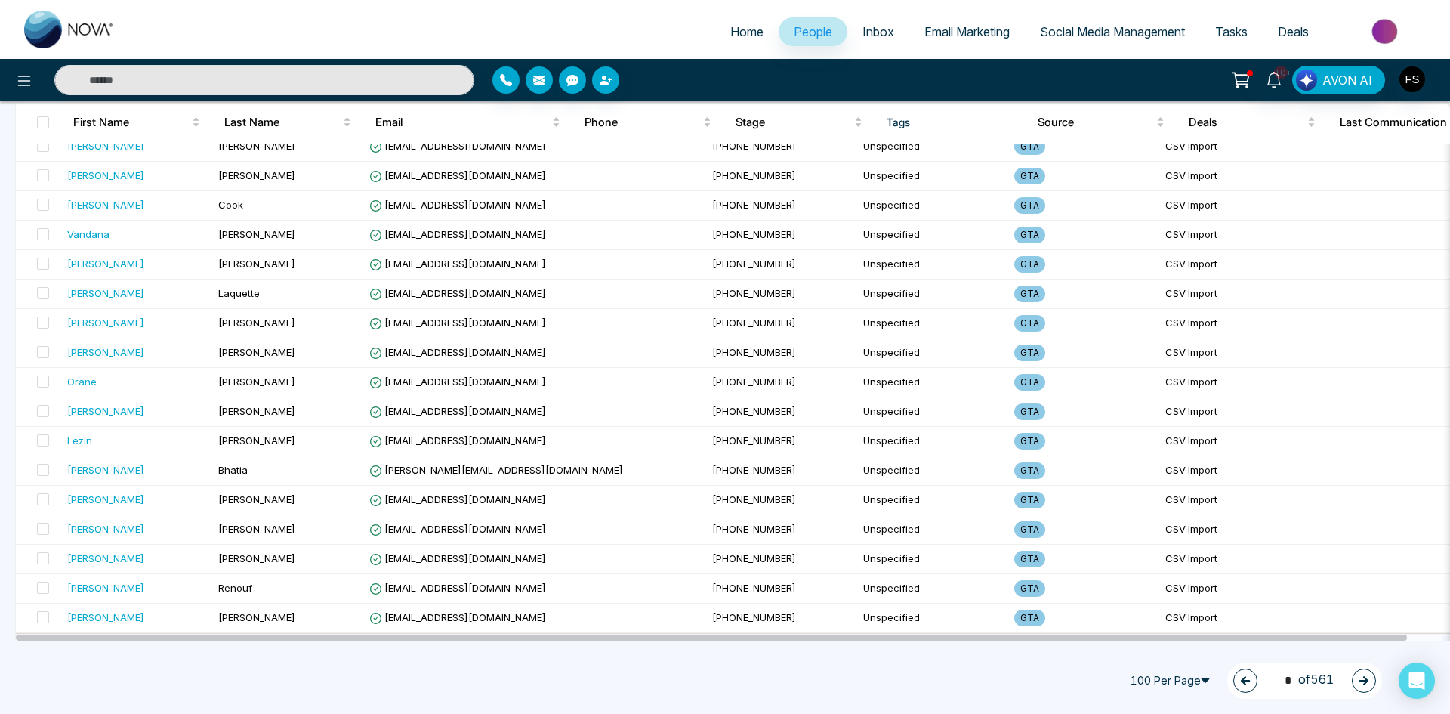
click at [1368, 676] on icon "button" at bounding box center [1363, 680] width 11 height 11
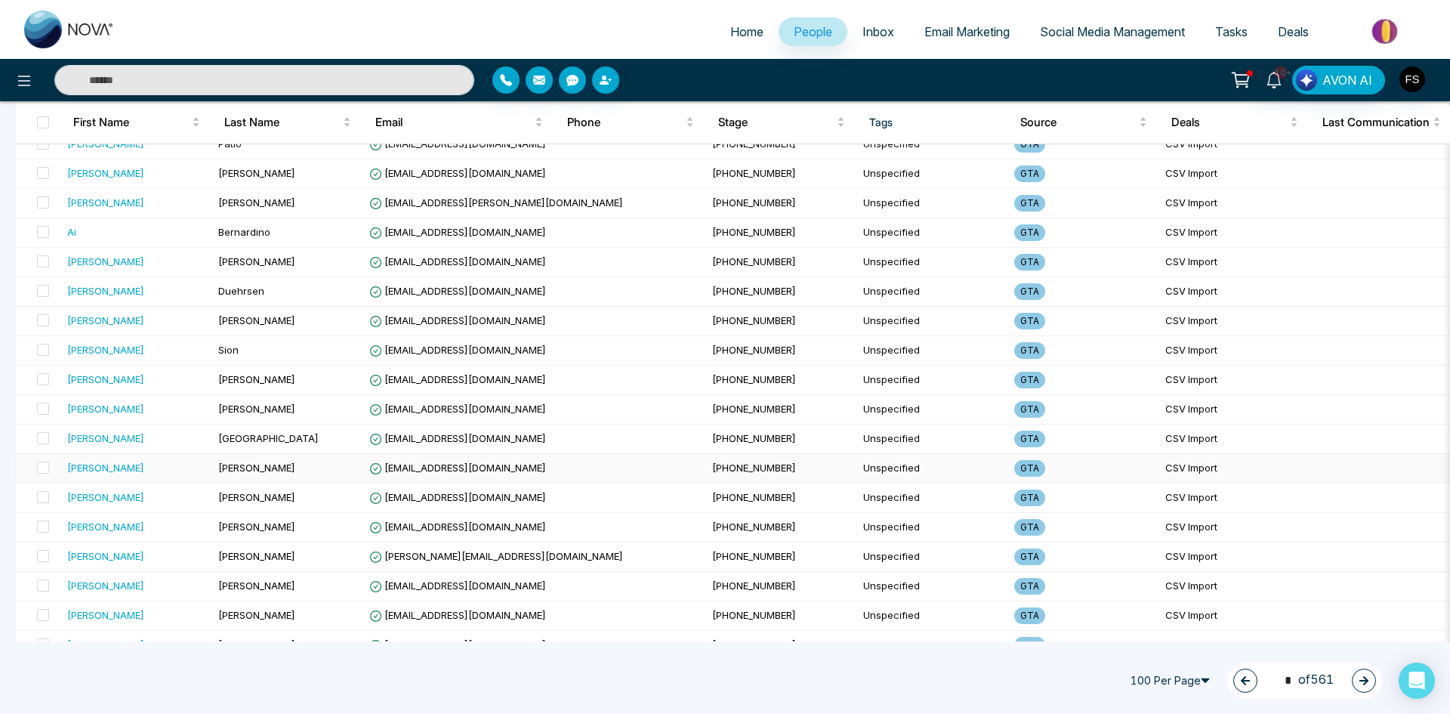
scroll to position [0, 0]
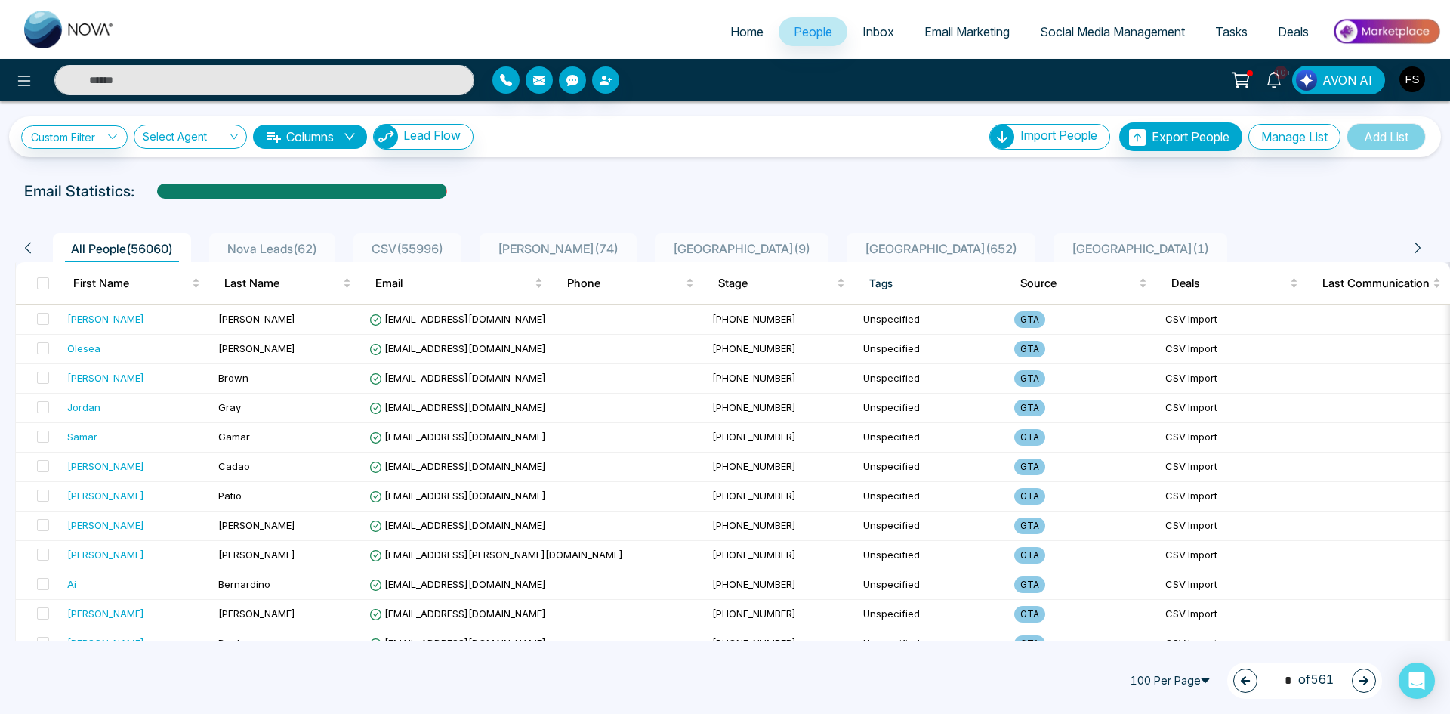
click at [1364, 685] on icon "button" at bounding box center [1363, 680] width 11 height 11
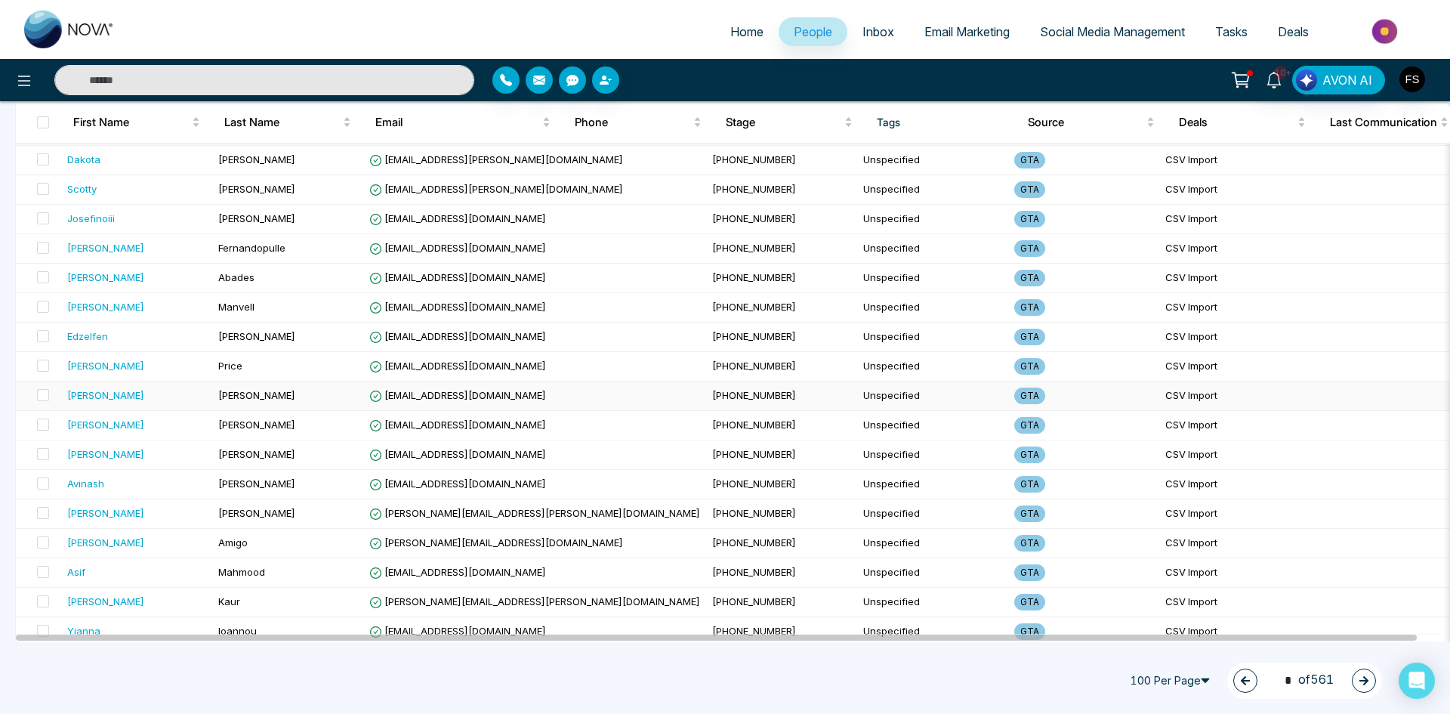
scroll to position [2617, 0]
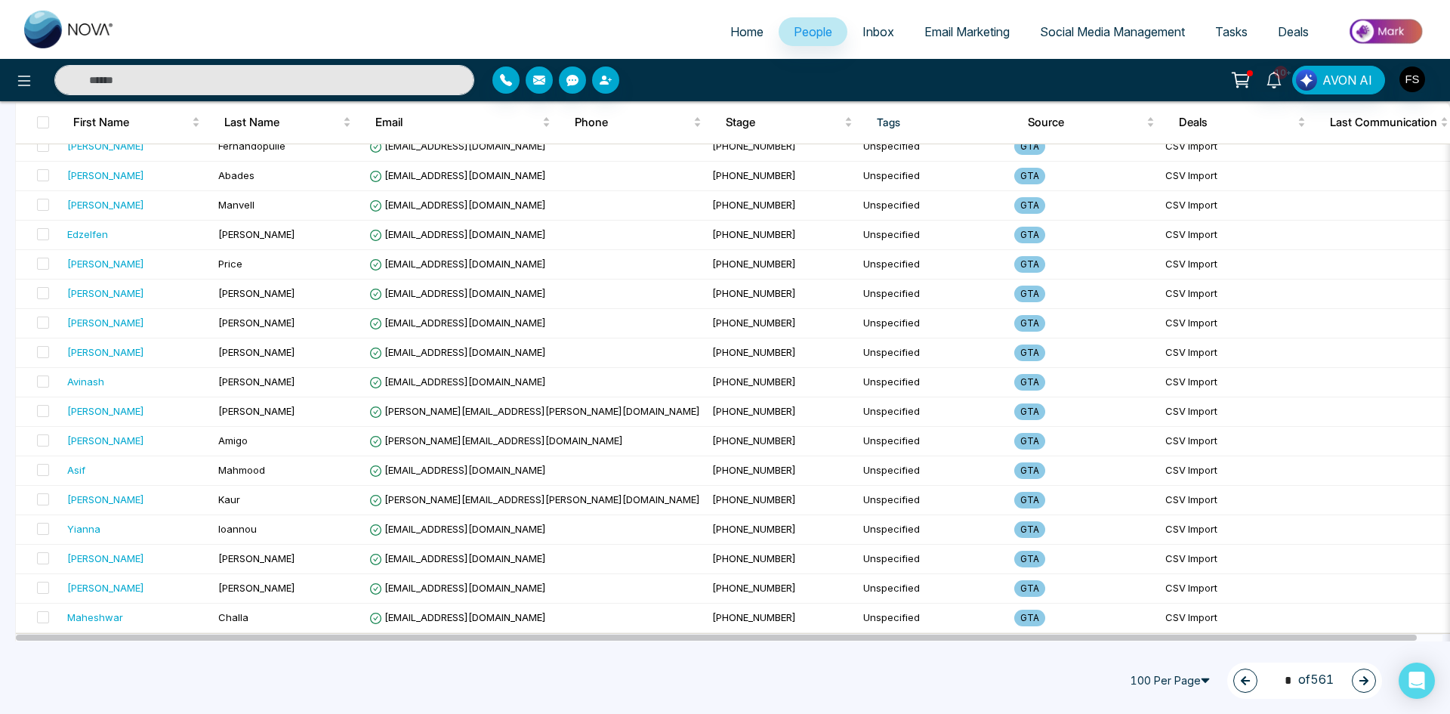
click at [1363, 680] on icon "button" at bounding box center [1363, 680] width 9 height 9
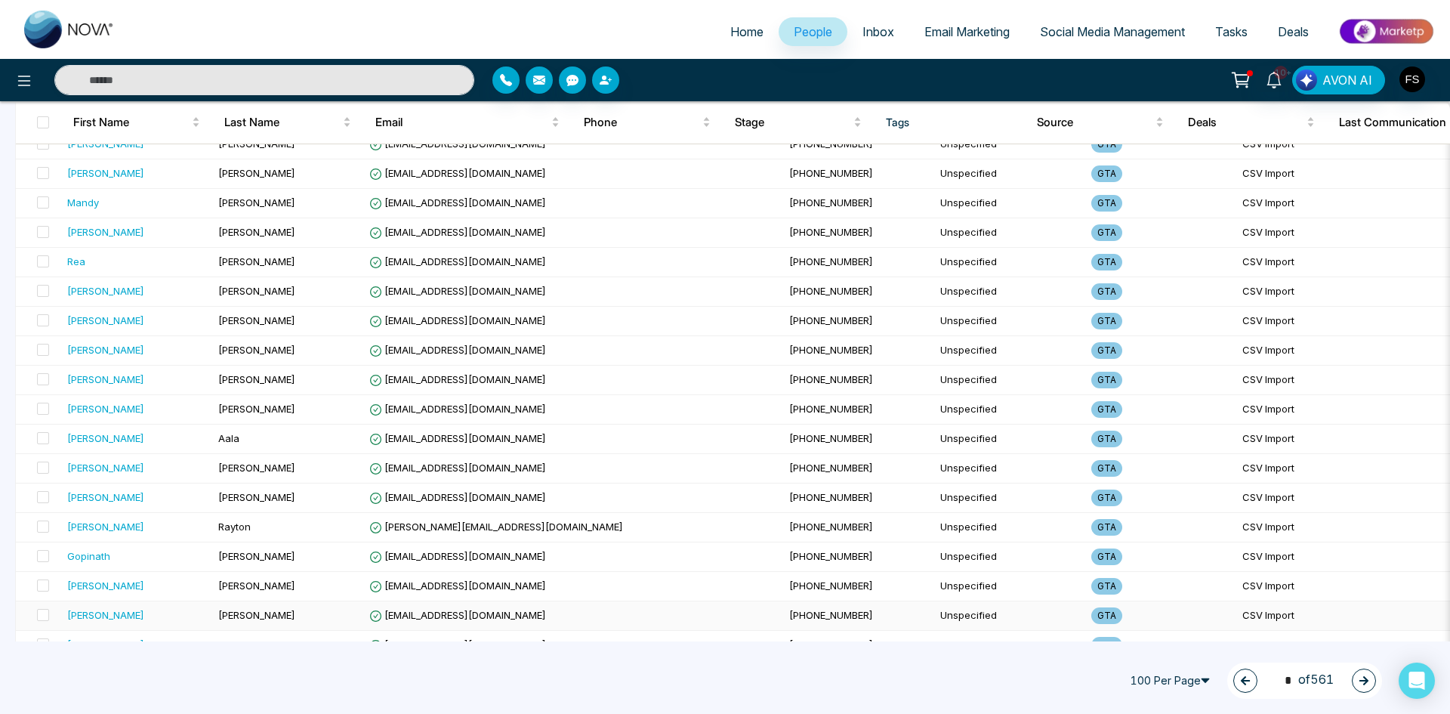
scroll to position [0, 0]
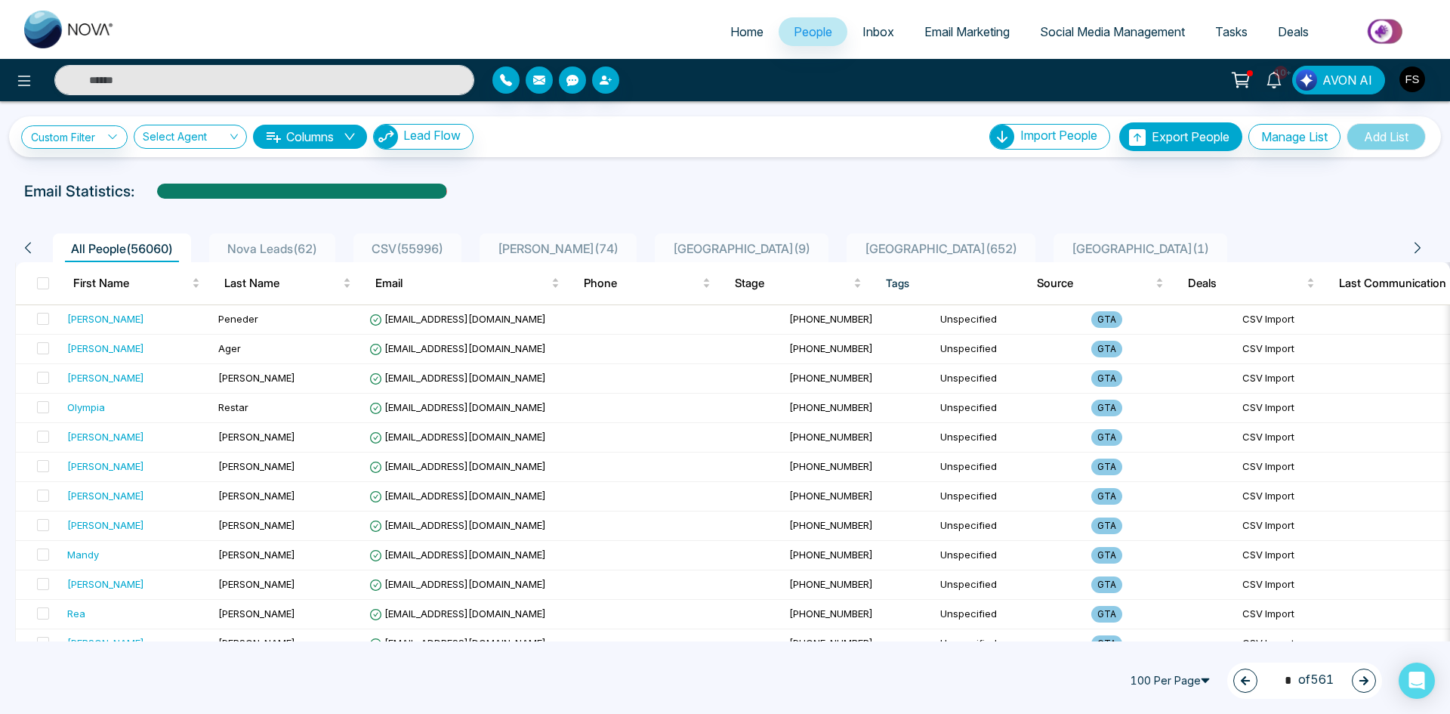
click at [1368, 687] on button "button" at bounding box center [1364, 680] width 24 height 24
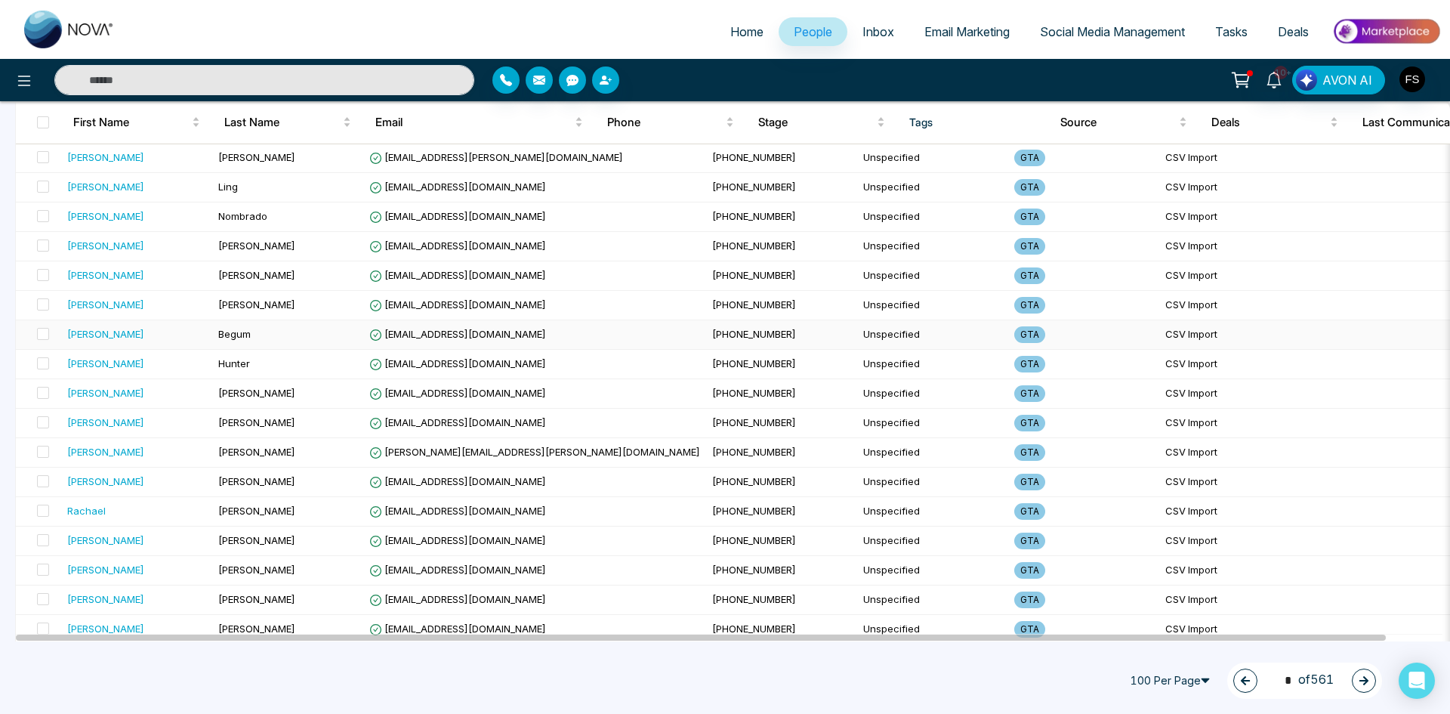
scroll to position [2617, 0]
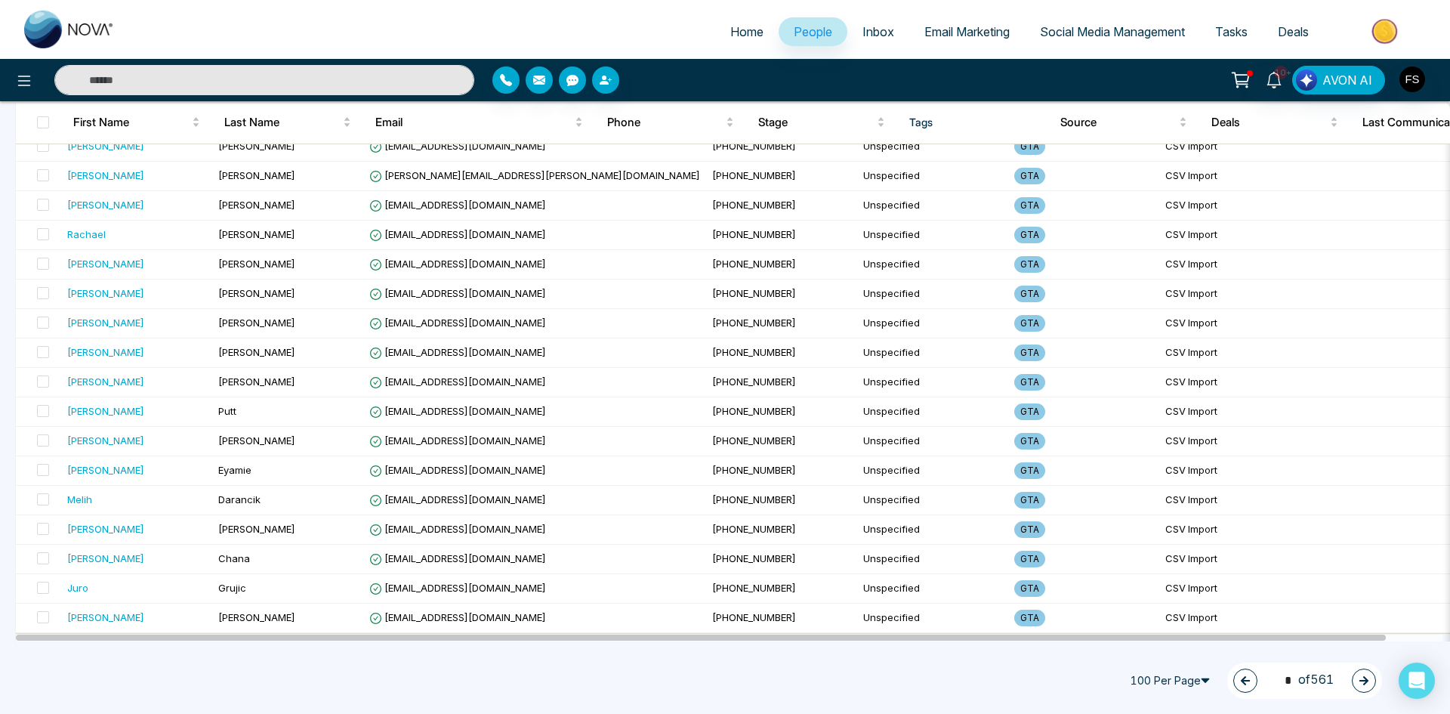
click at [1364, 677] on icon "button" at bounding box center [1363, 680] width 9 height 9
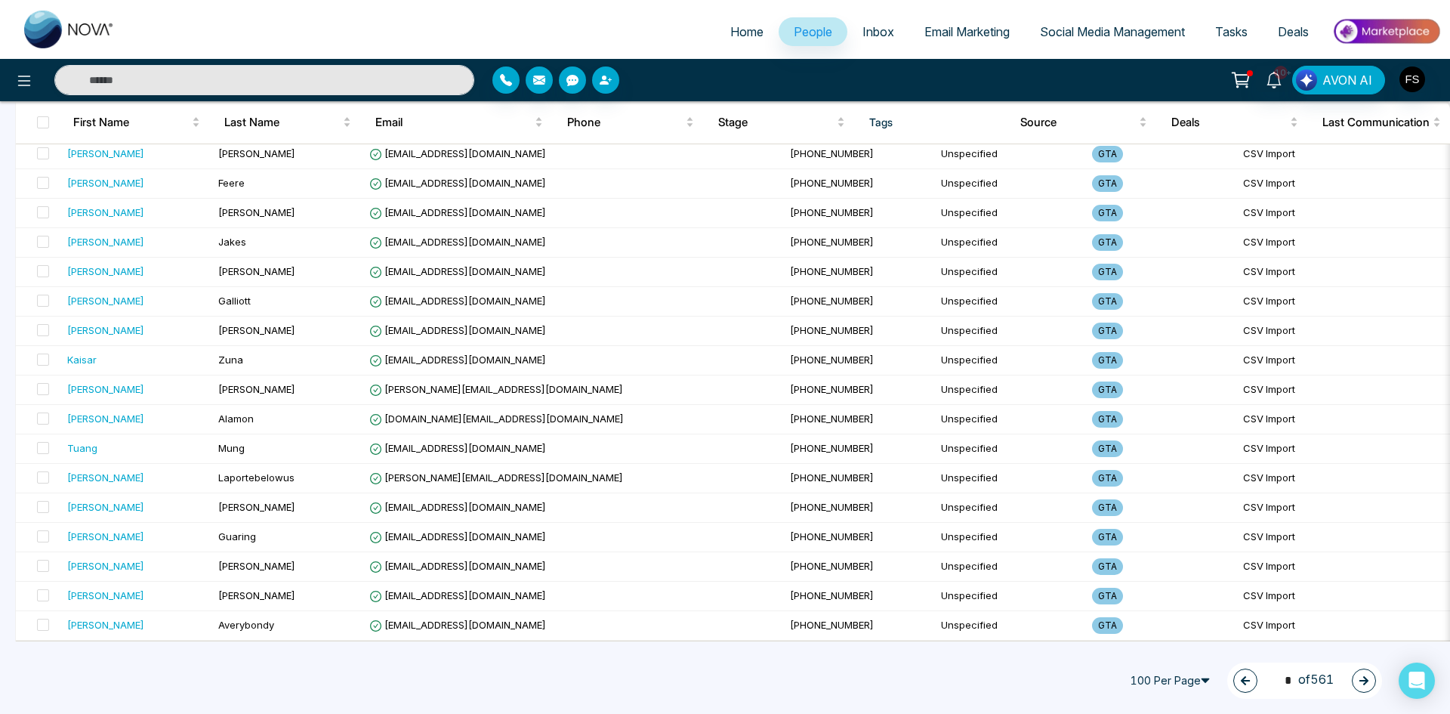
click at [1358, 681] on icon "button" at bounding box center [1363, 680] width 11 height 11
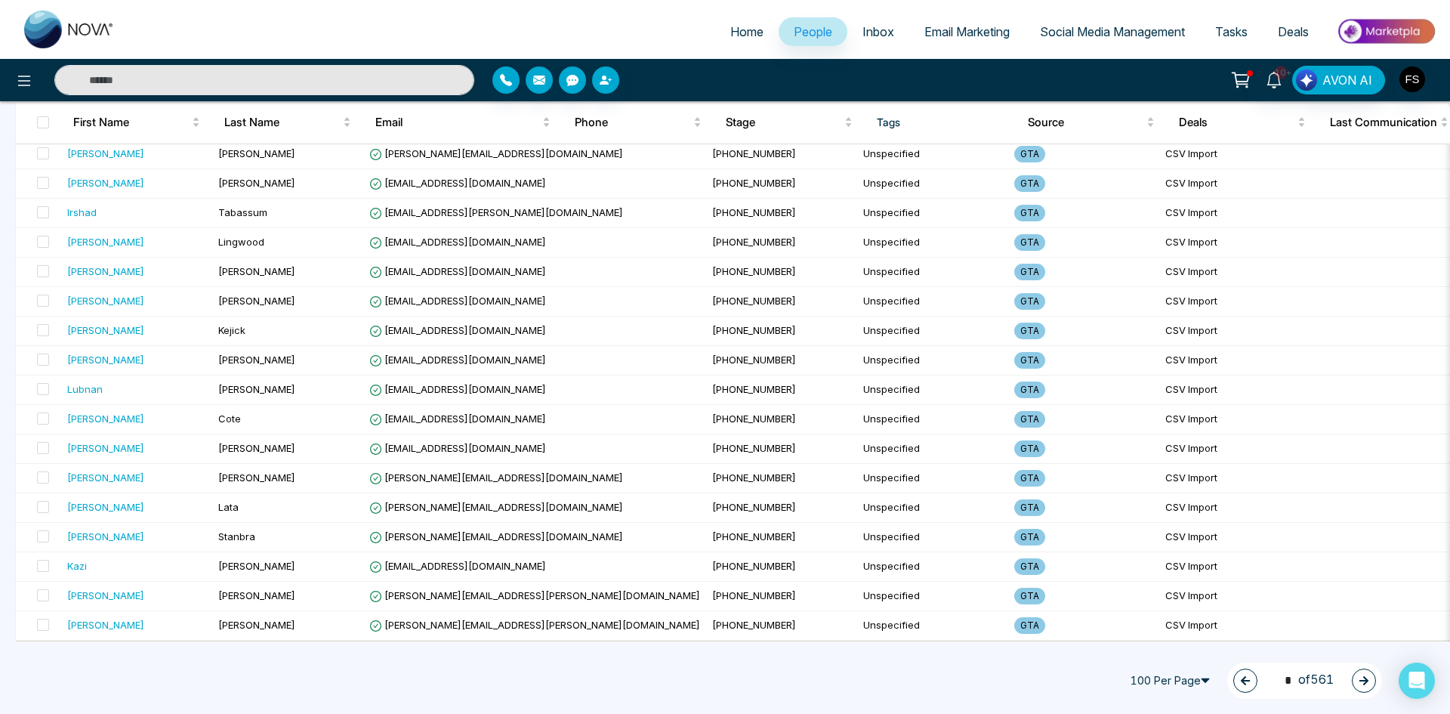
click at [1374, 677] on button "button" at bounding box center [1364, 680] width 24 height 24
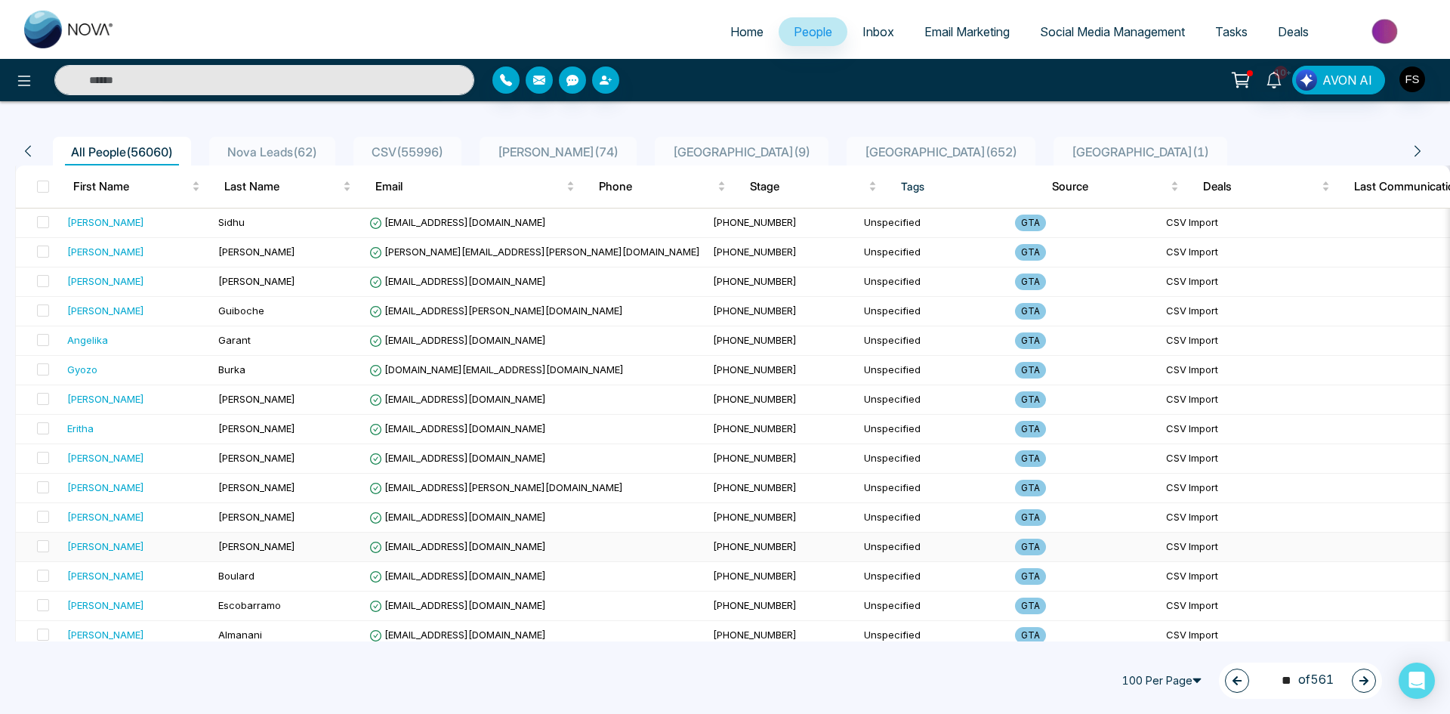
scroll to position [0, 0]
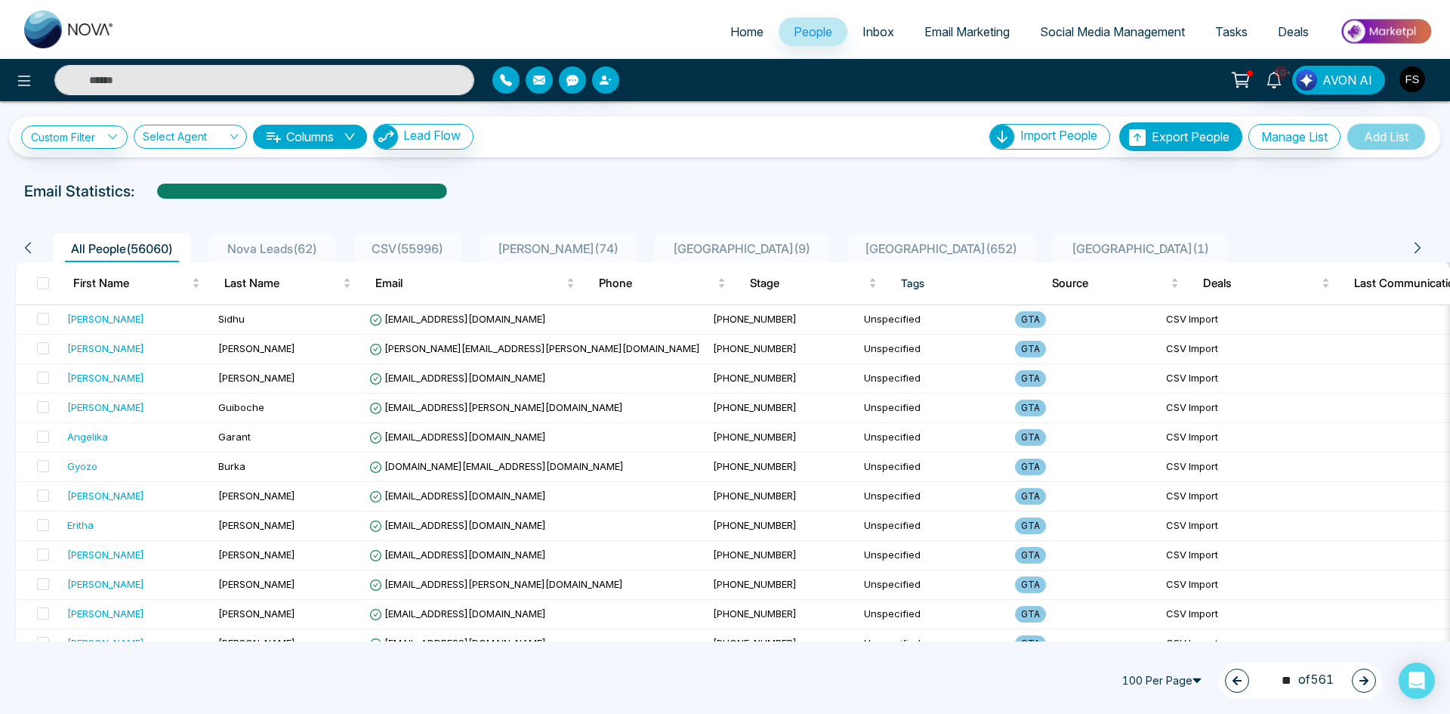
click at [1357, 684] on button "button" at bounding box center [1364, 680] width 24 height 24
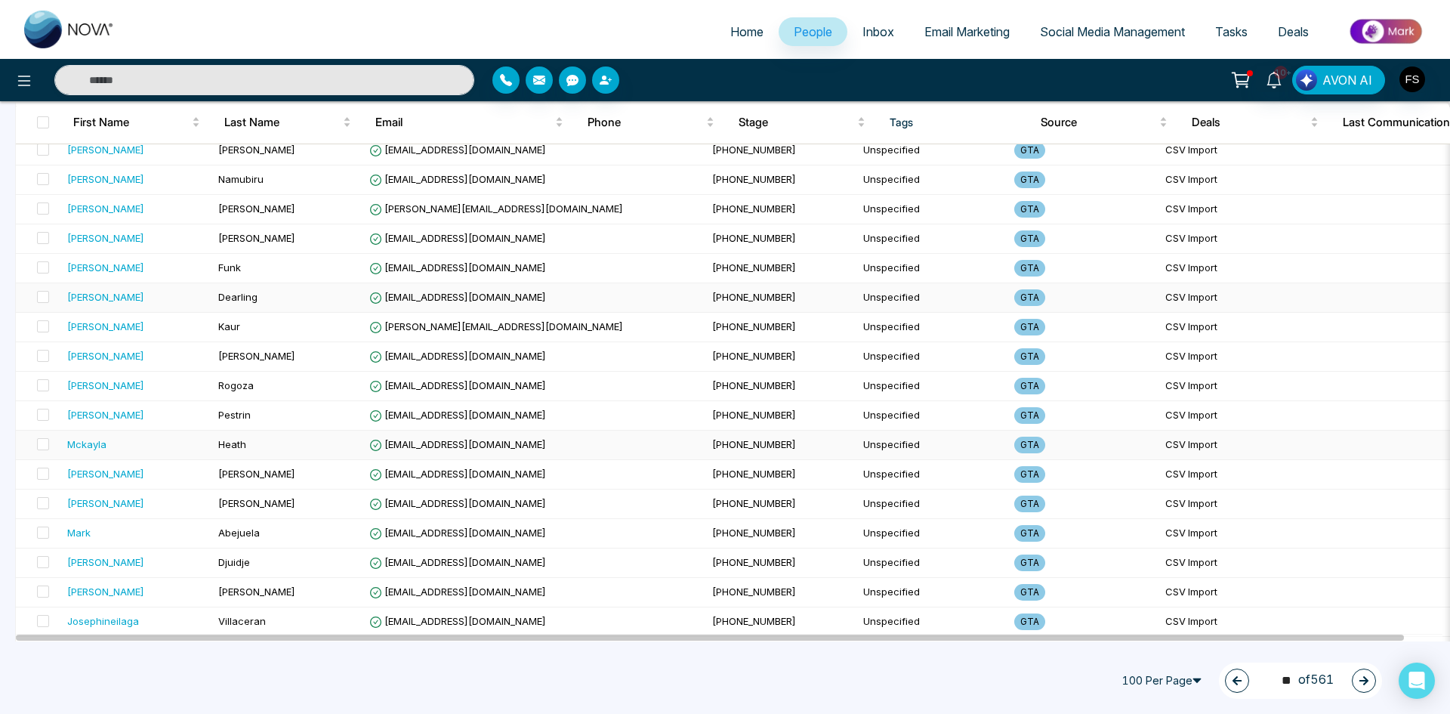
scroll to position [2617, 0]
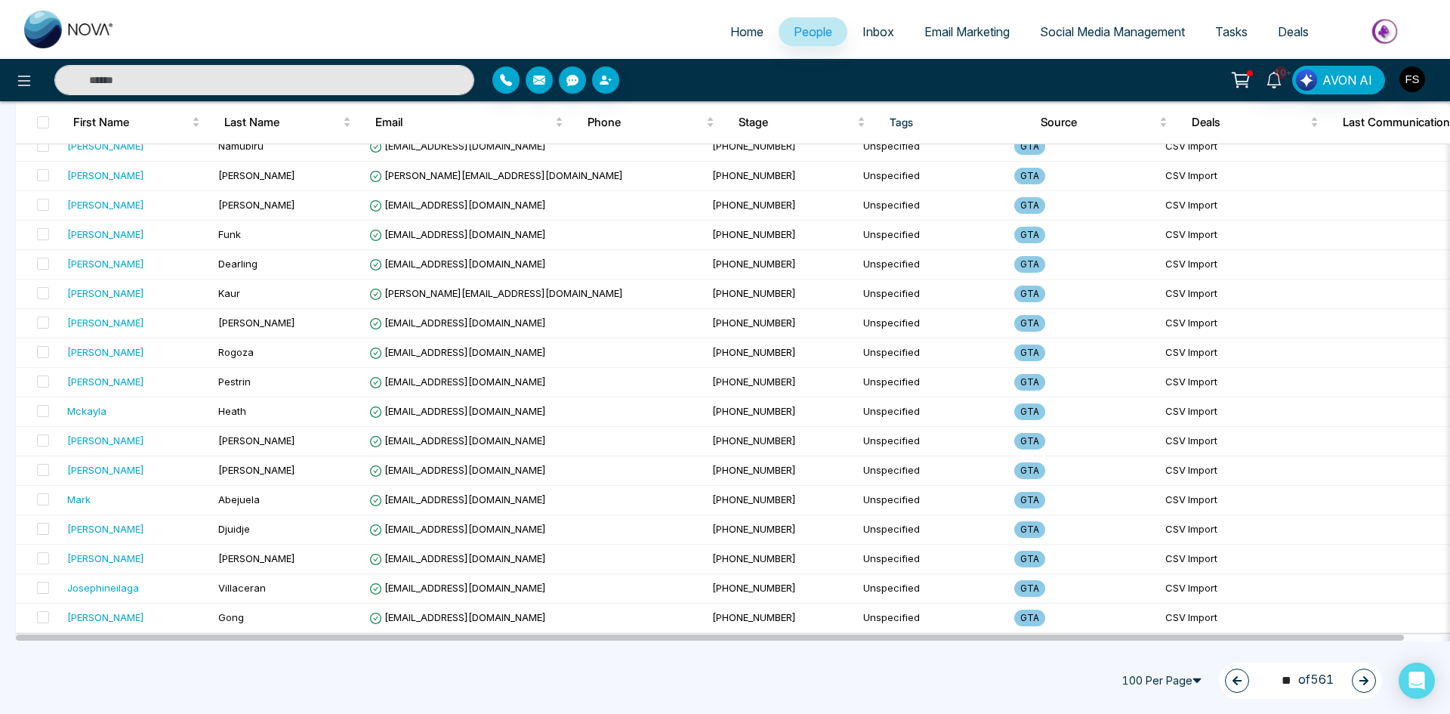
click at [1360, 674] on button "button" at bounding box center [1364, 680] width 24 height 24
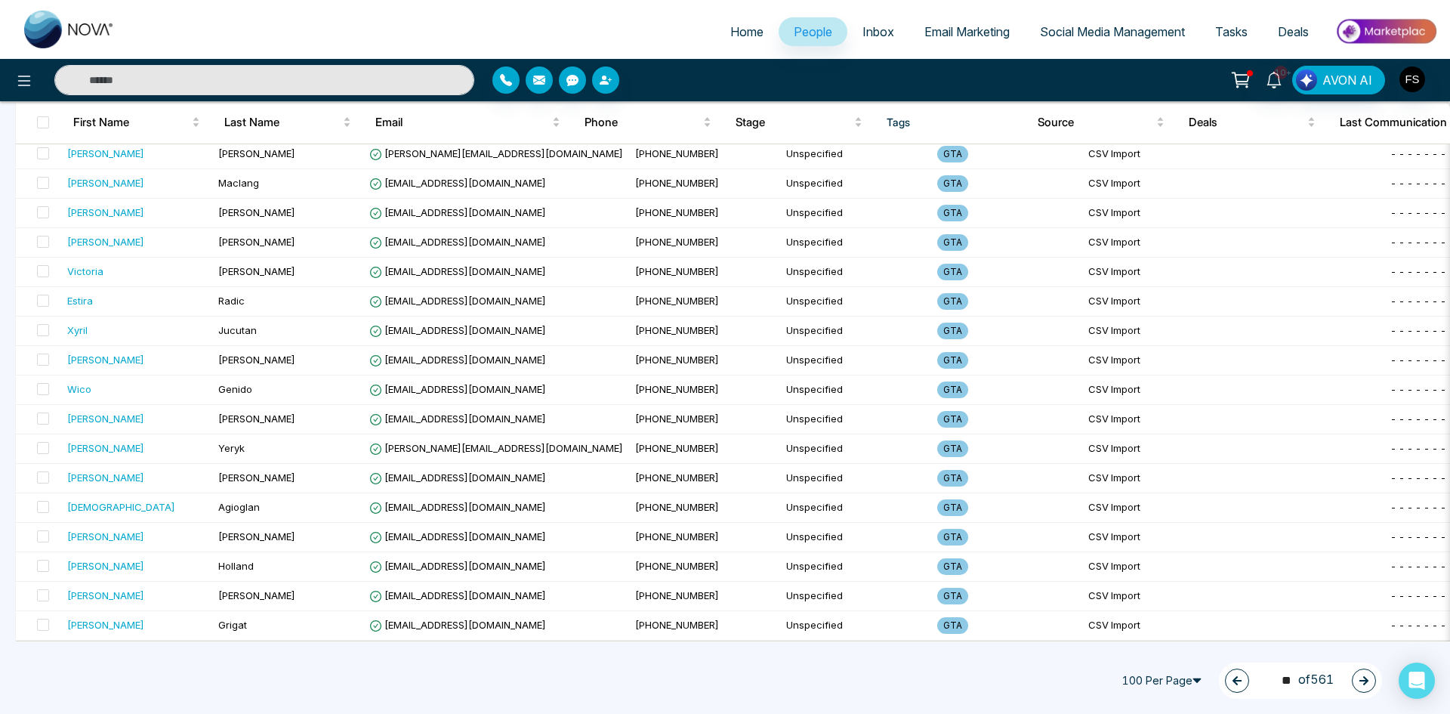
click at [1374, 673] on div "12 ** of 561" at bounding box center [1300, 680] width 163 height 36
click at [1368, 679] on icon "button" at bounding box center [1363, 680] width 11 height 11
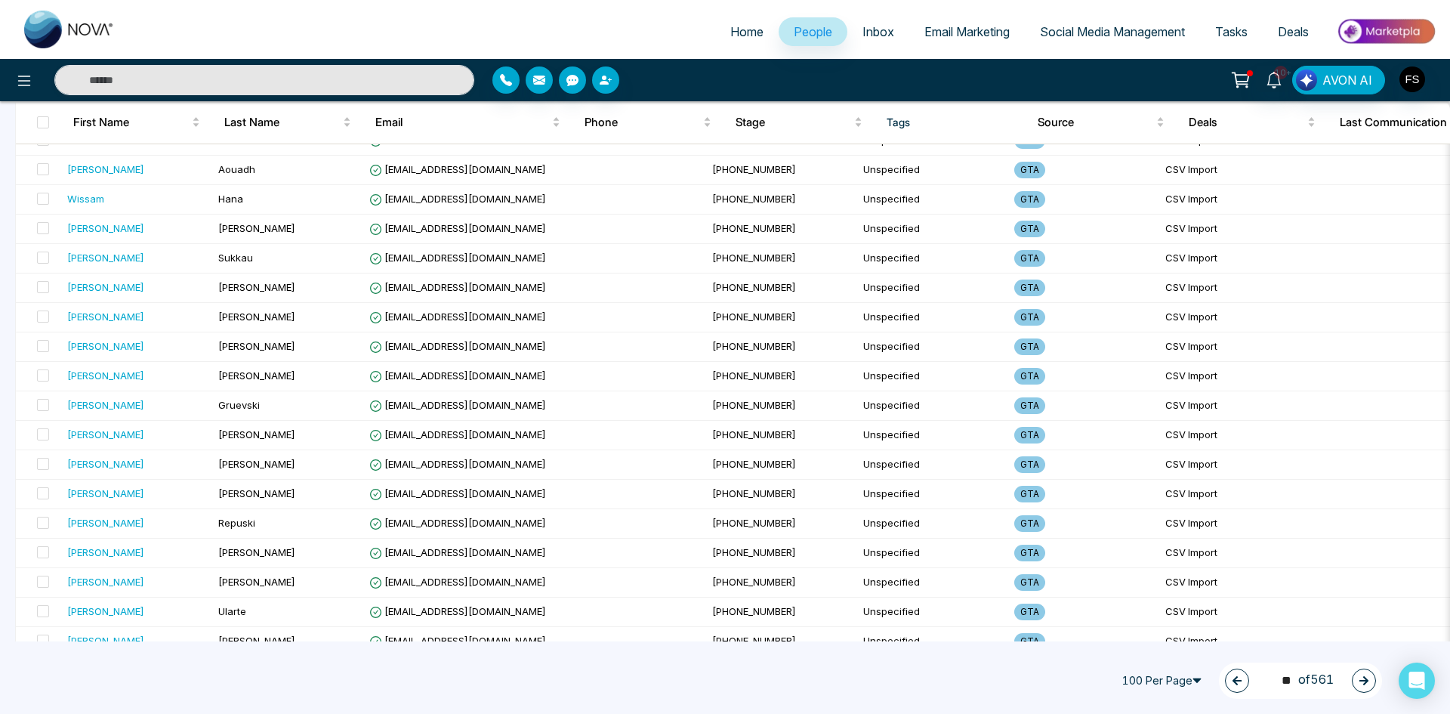
scroll to position [0, 0]
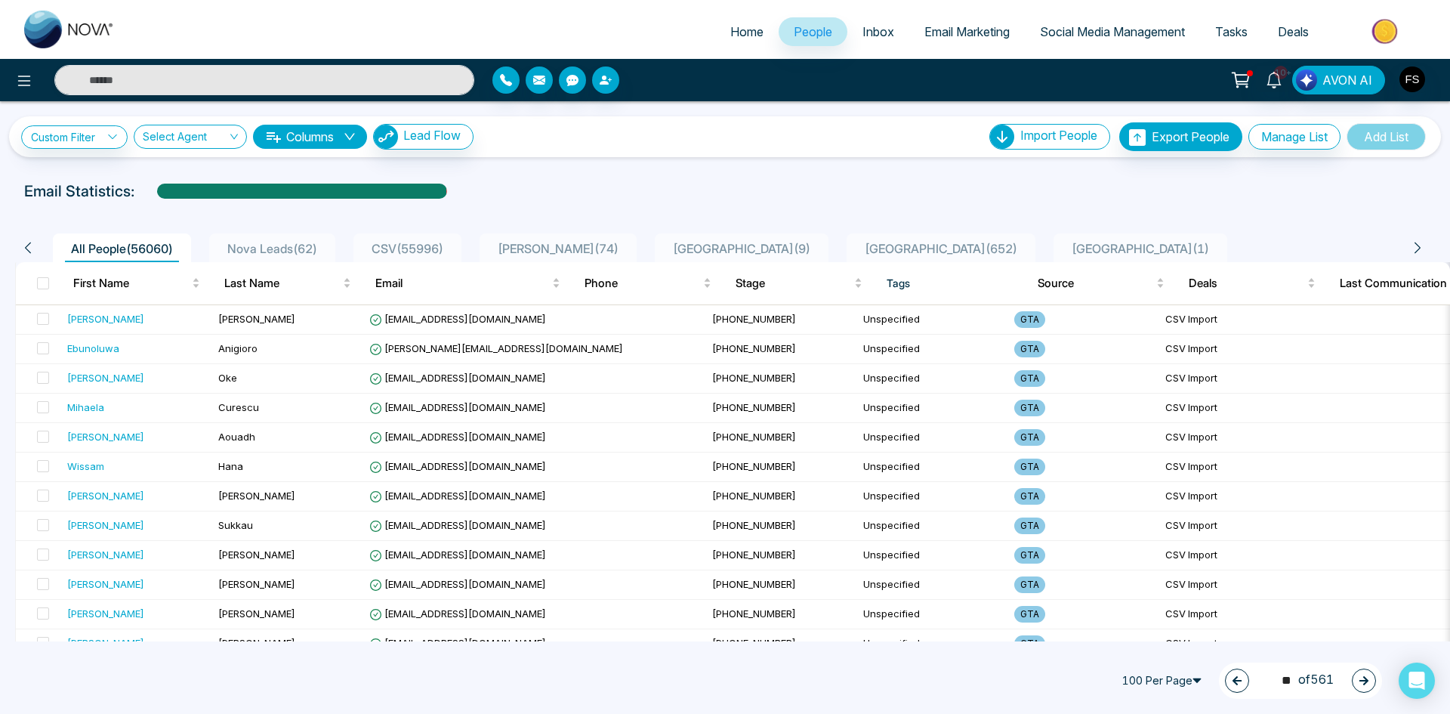
click at [1363, 680] on icon "button" at bounding box center [1363, 680] width 9 height 9
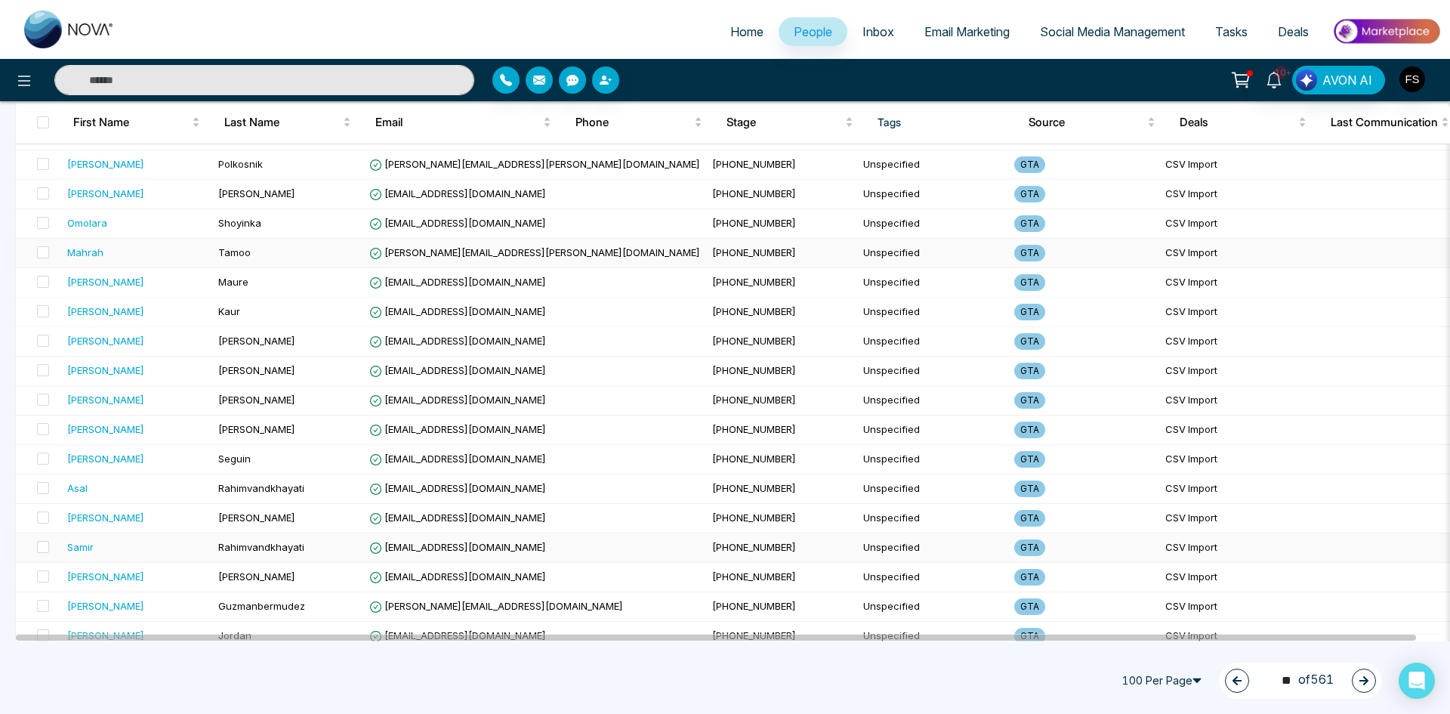
scroll to position [2617, 0]
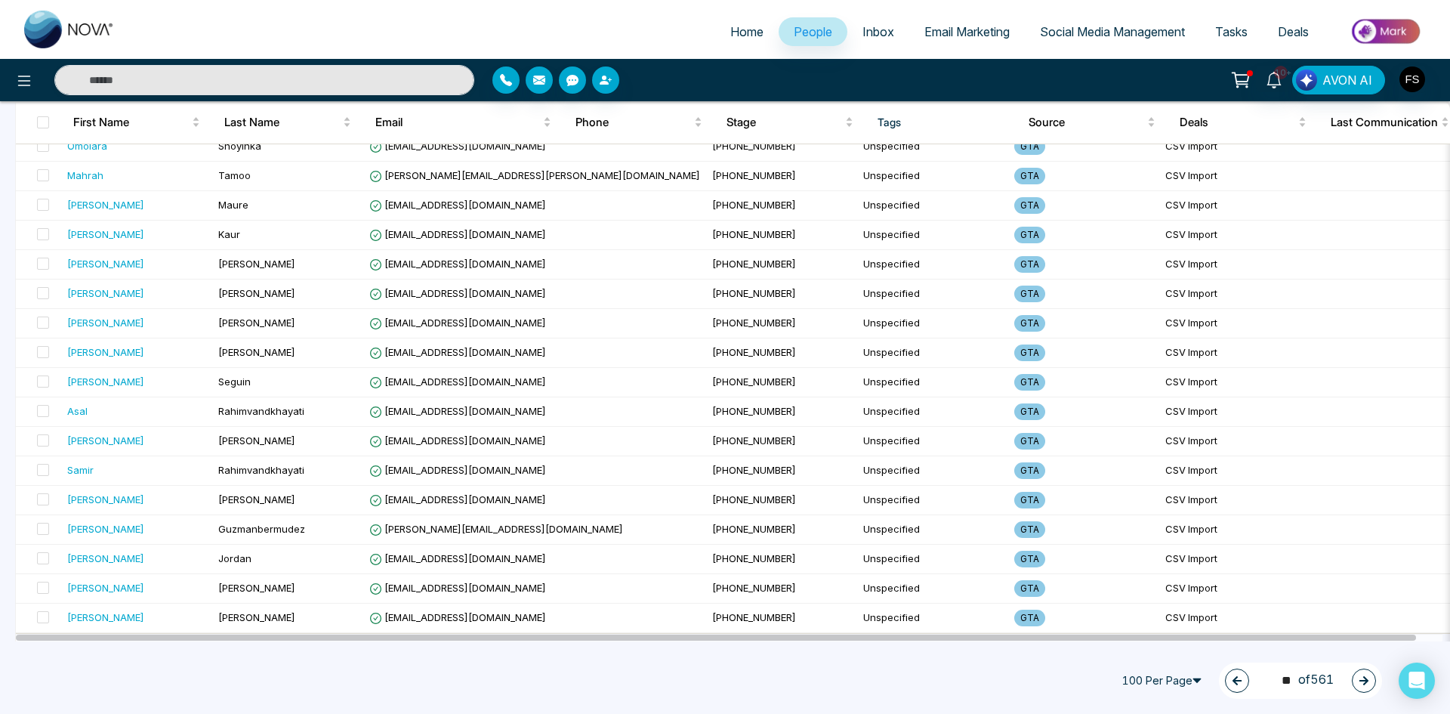
click at [1368, 685] on icon "button" at bounding box center [1363, 680] width 11 height 11
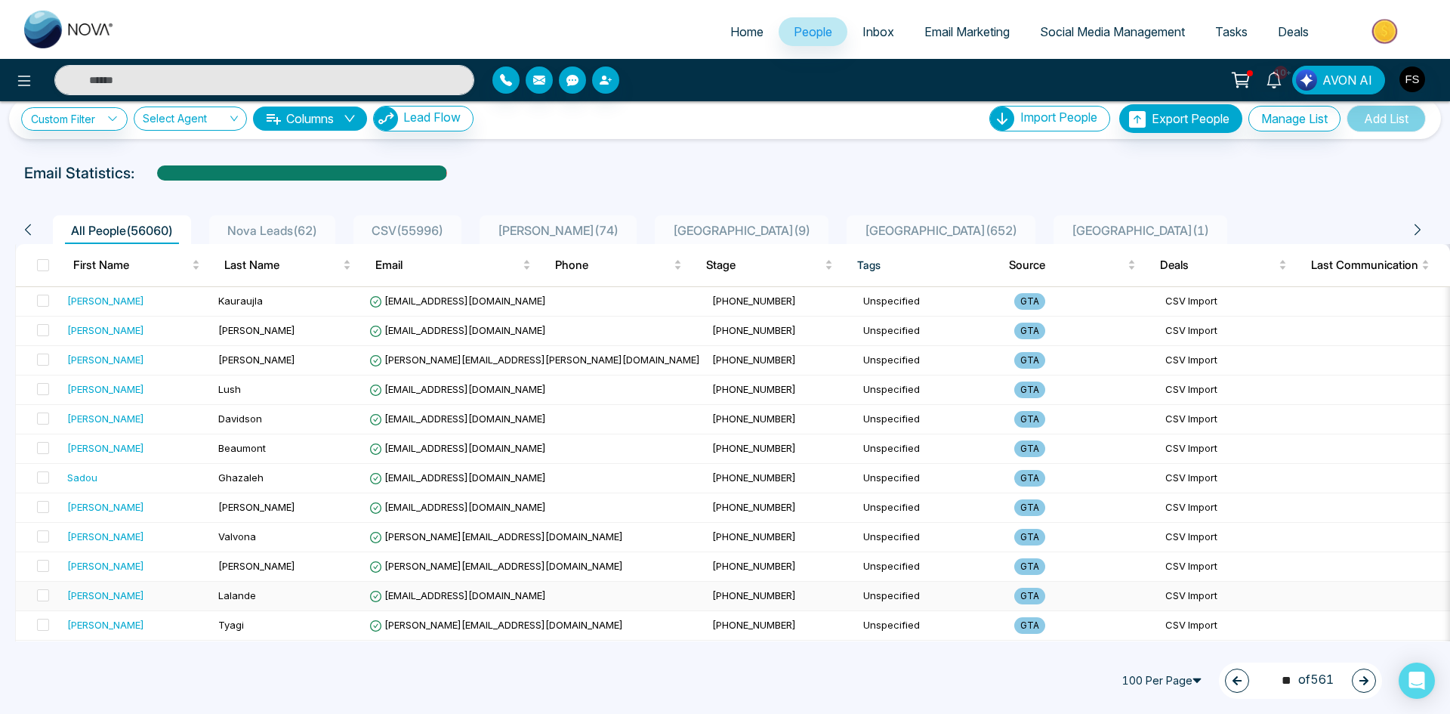
scroll to position [0, 0]
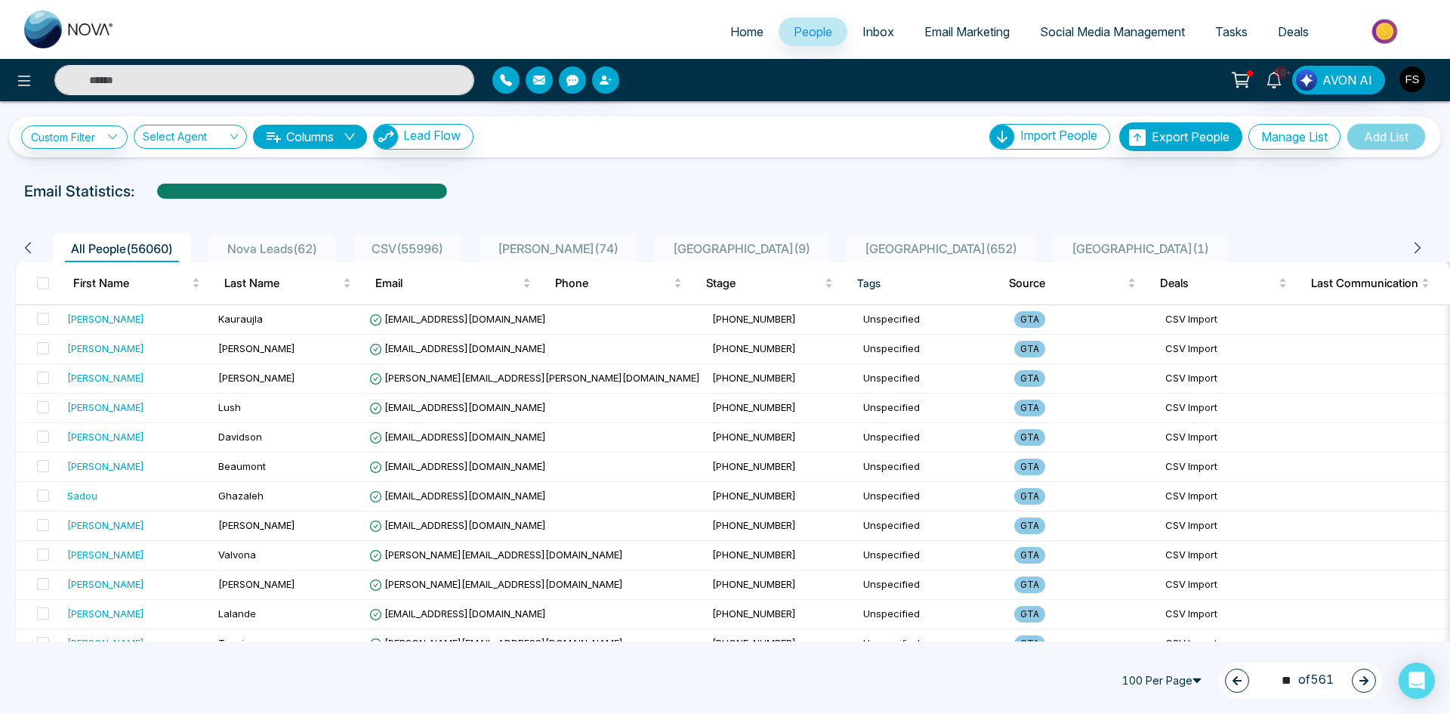
click at [1364, 676] on icon "button" at bounding box center [1363, 680] width 11 height 11
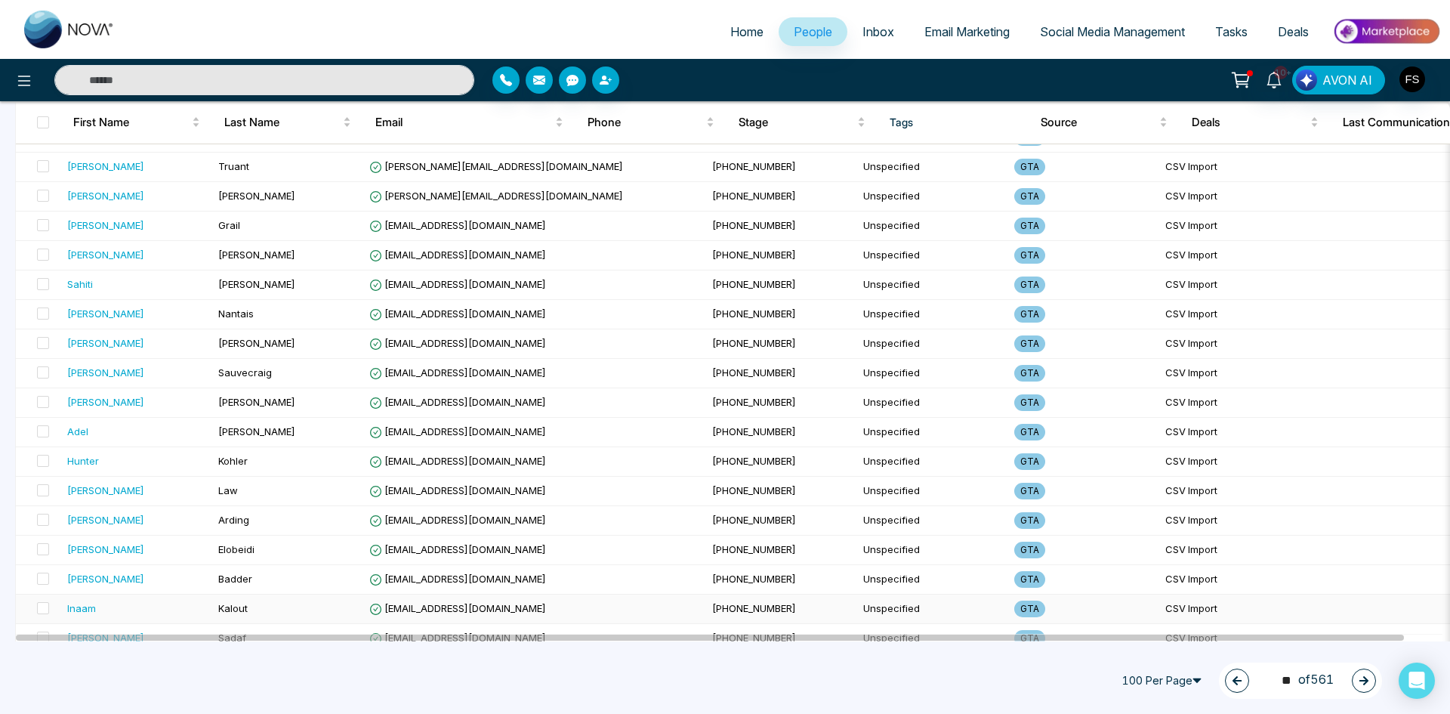
scroll to position [2617, 0]
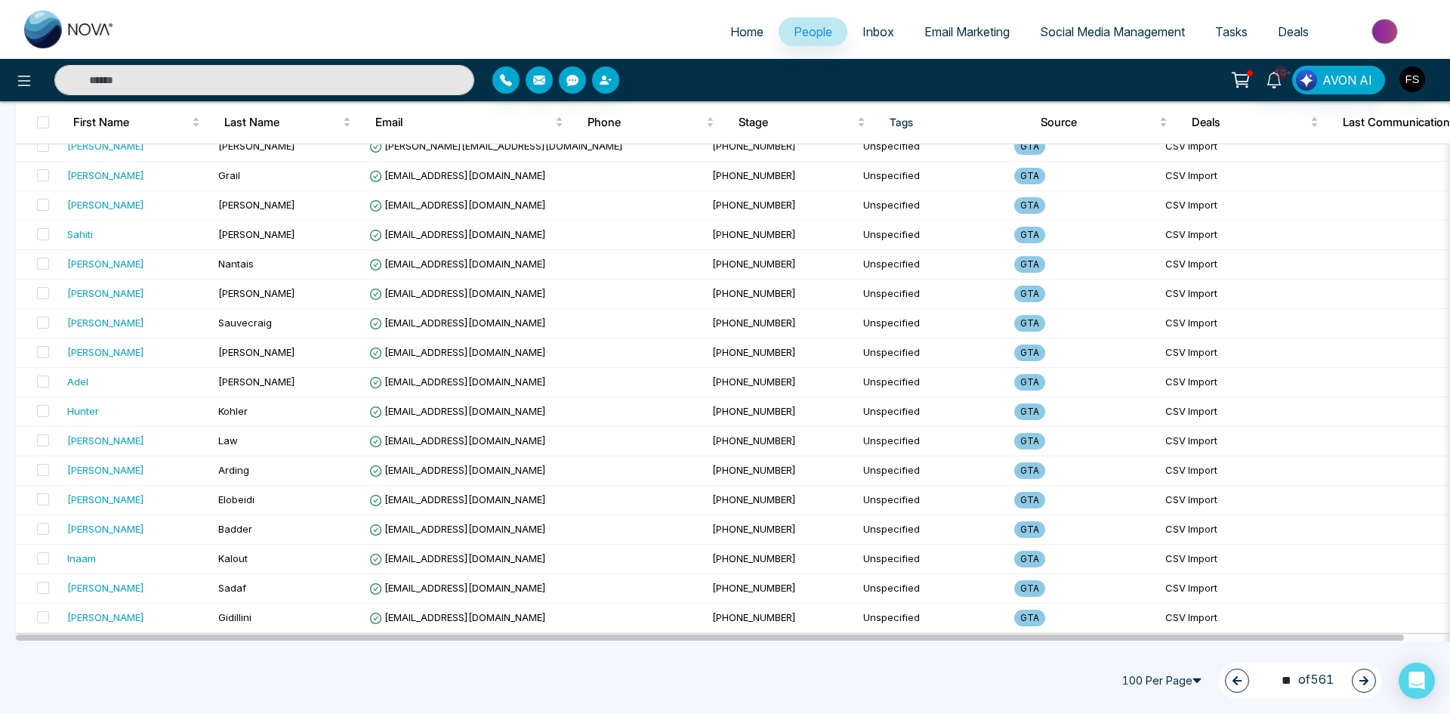
click at [1359, 682] on icon "button" at bounding box center [1363, 680] width 11 height 11
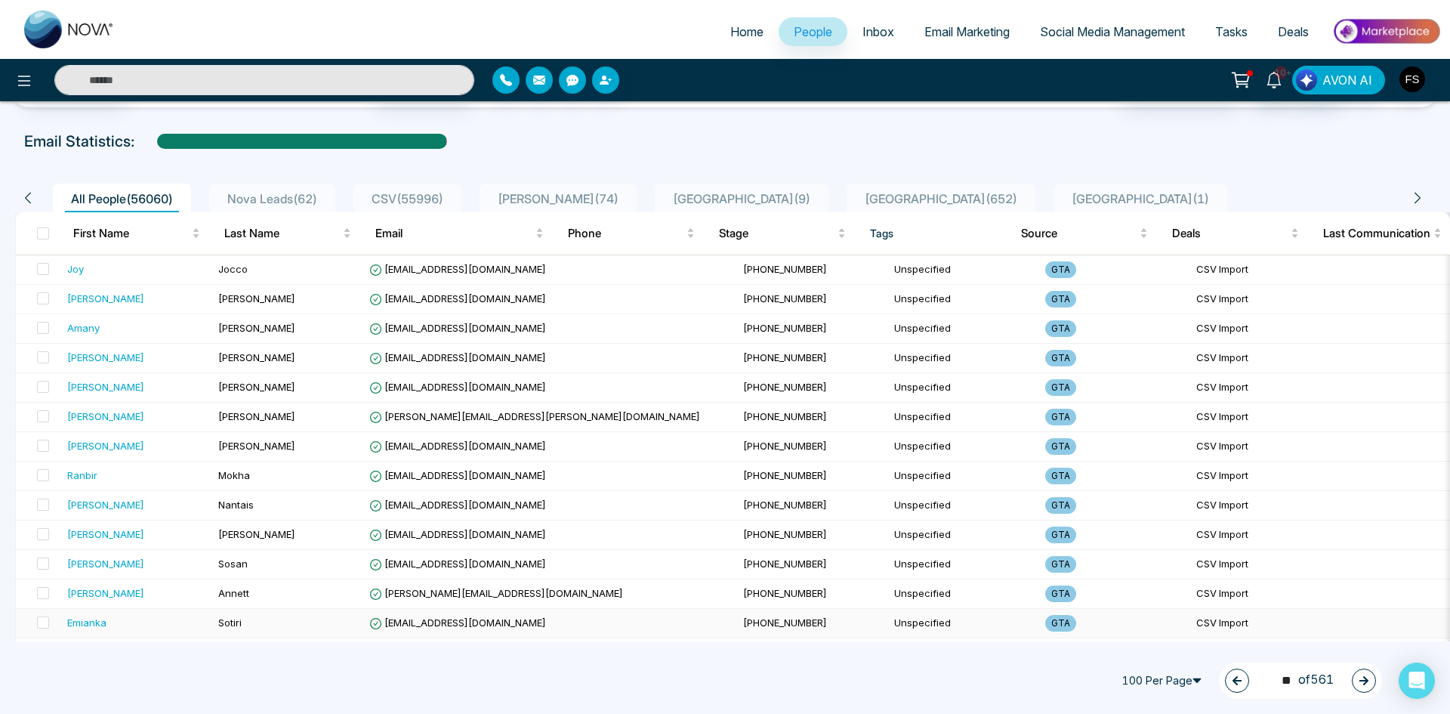
scroll to position [0, 0]
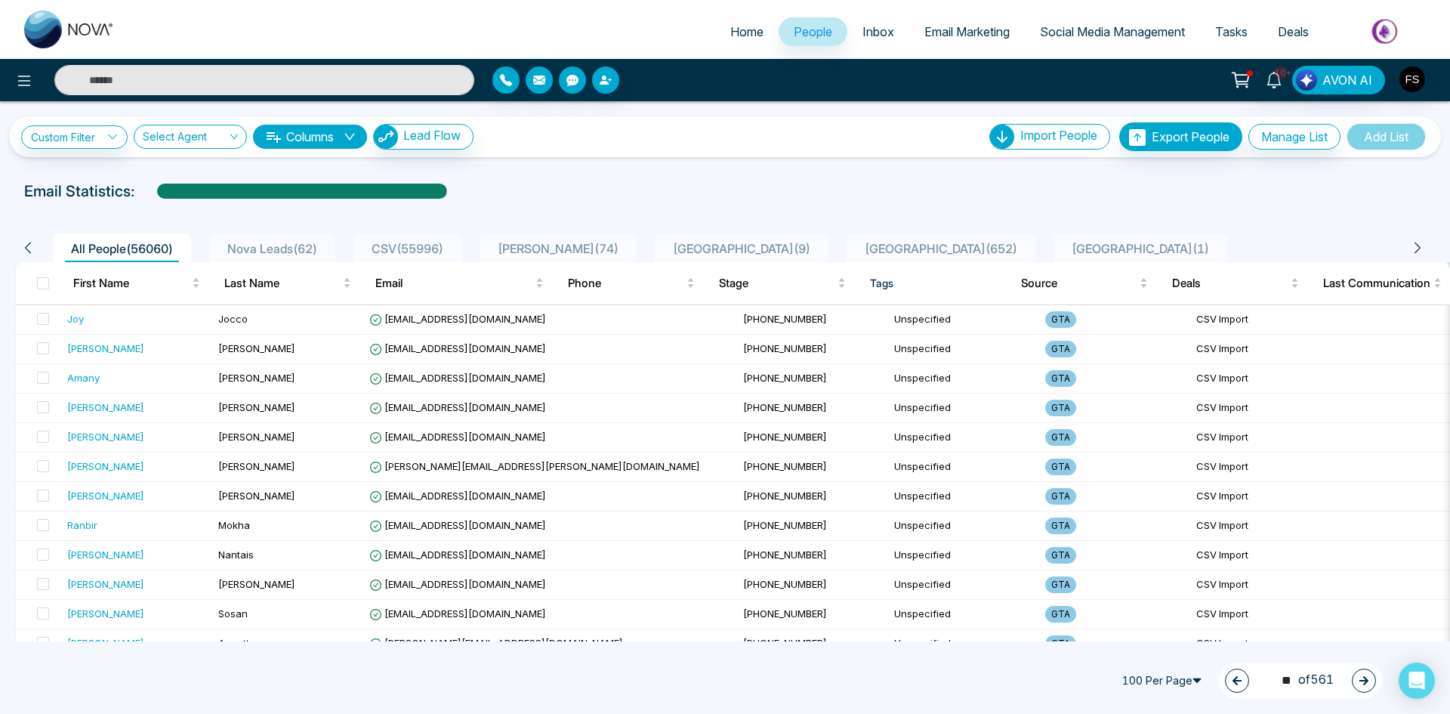
click at [1368, 685] on icon "button" at bounding box center [1363, 680] width 11 height 11
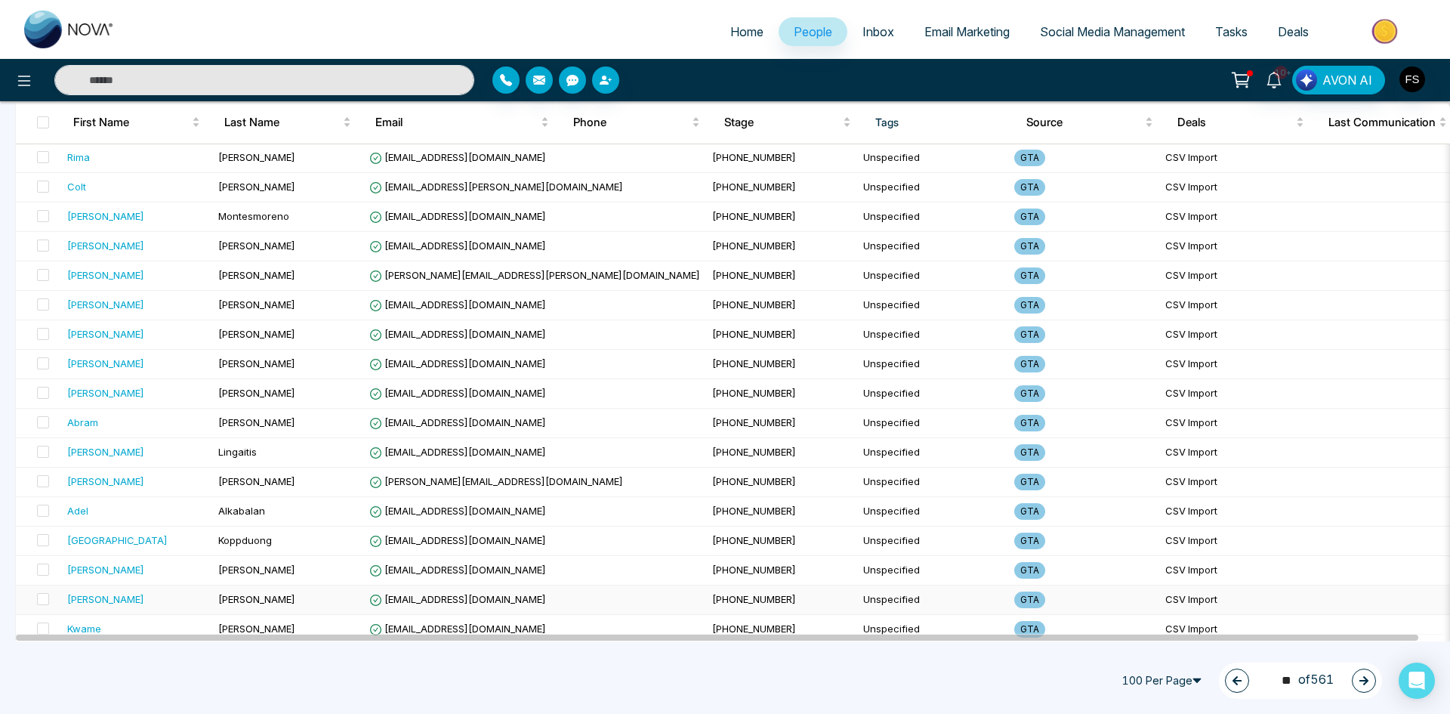
scroll to position [2617, 0]
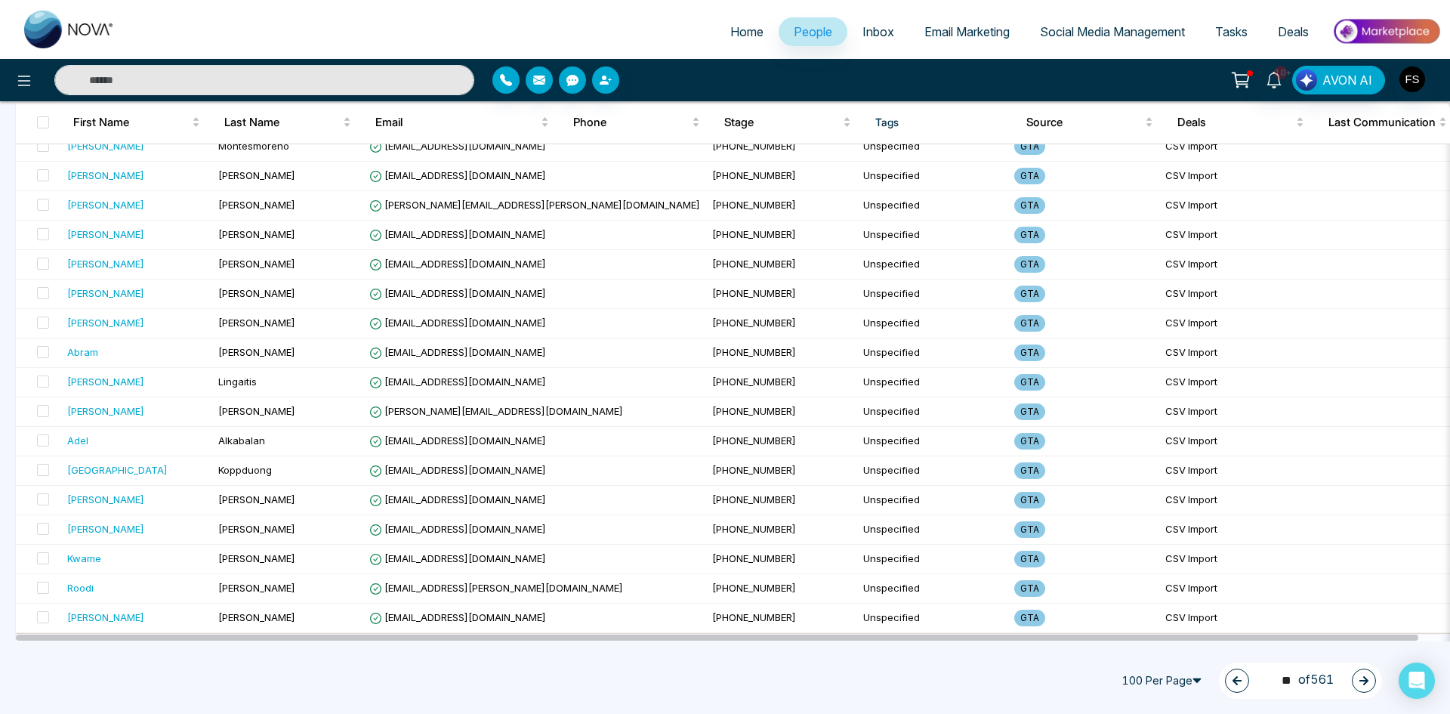
click at [1375, 680] on button "button" at bounding box center [1364, 680] width 24 height 24
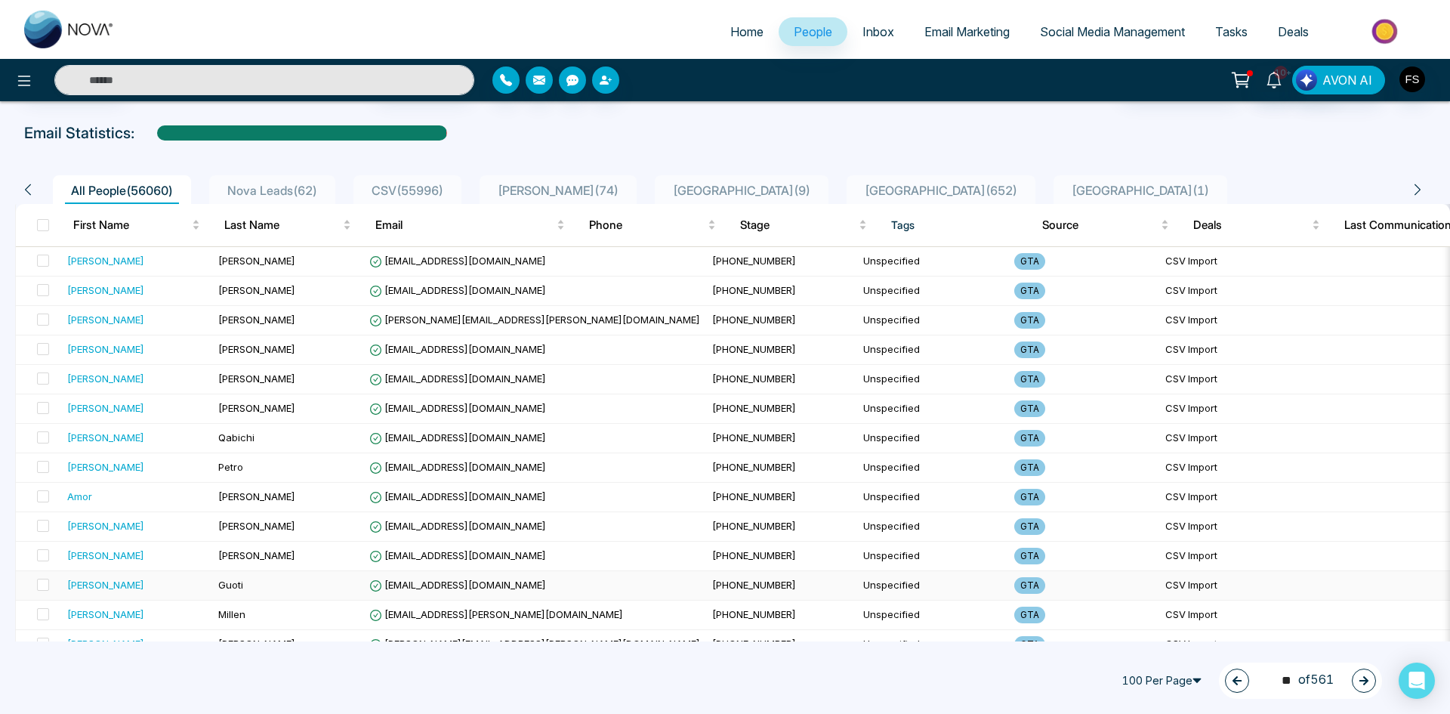
scroll to position [0, 0]
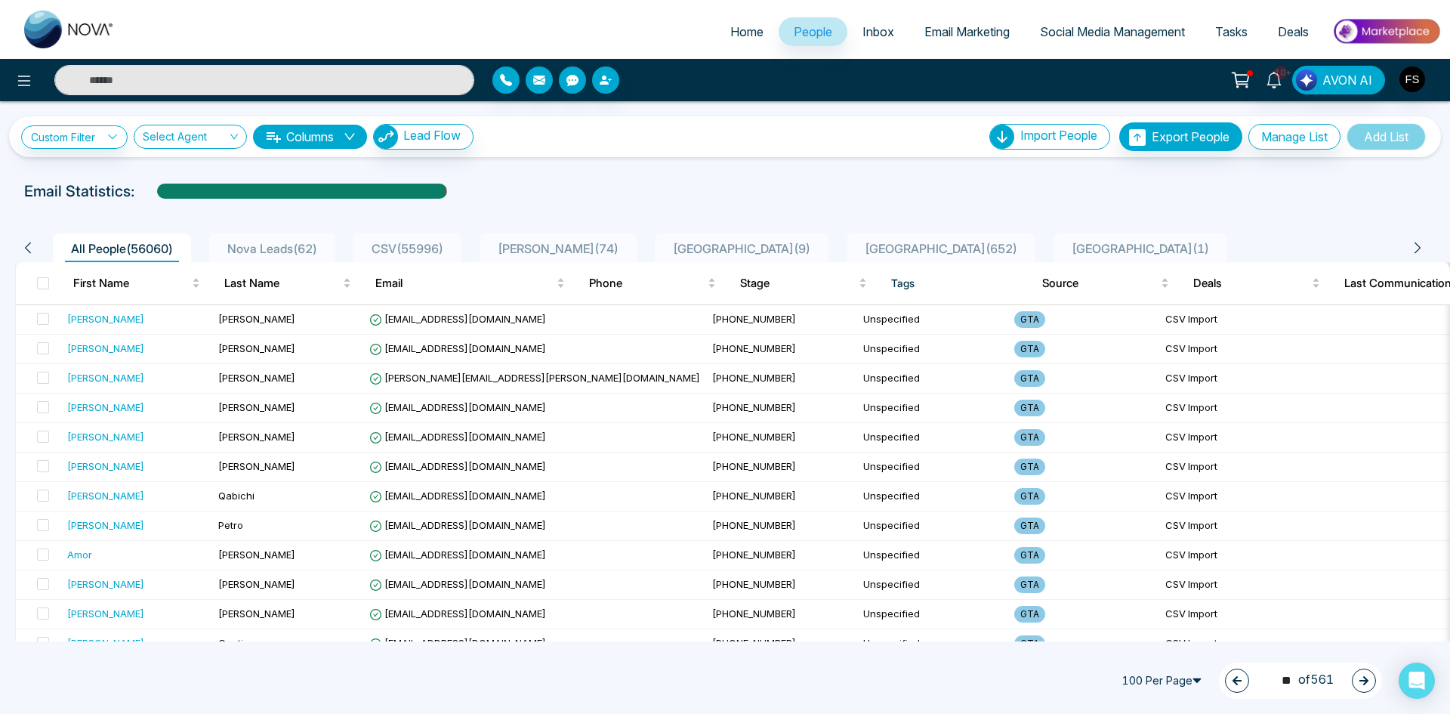
click at [1364, 678] on icon "button" at bounding box center [1363, 680] width 11 height 11
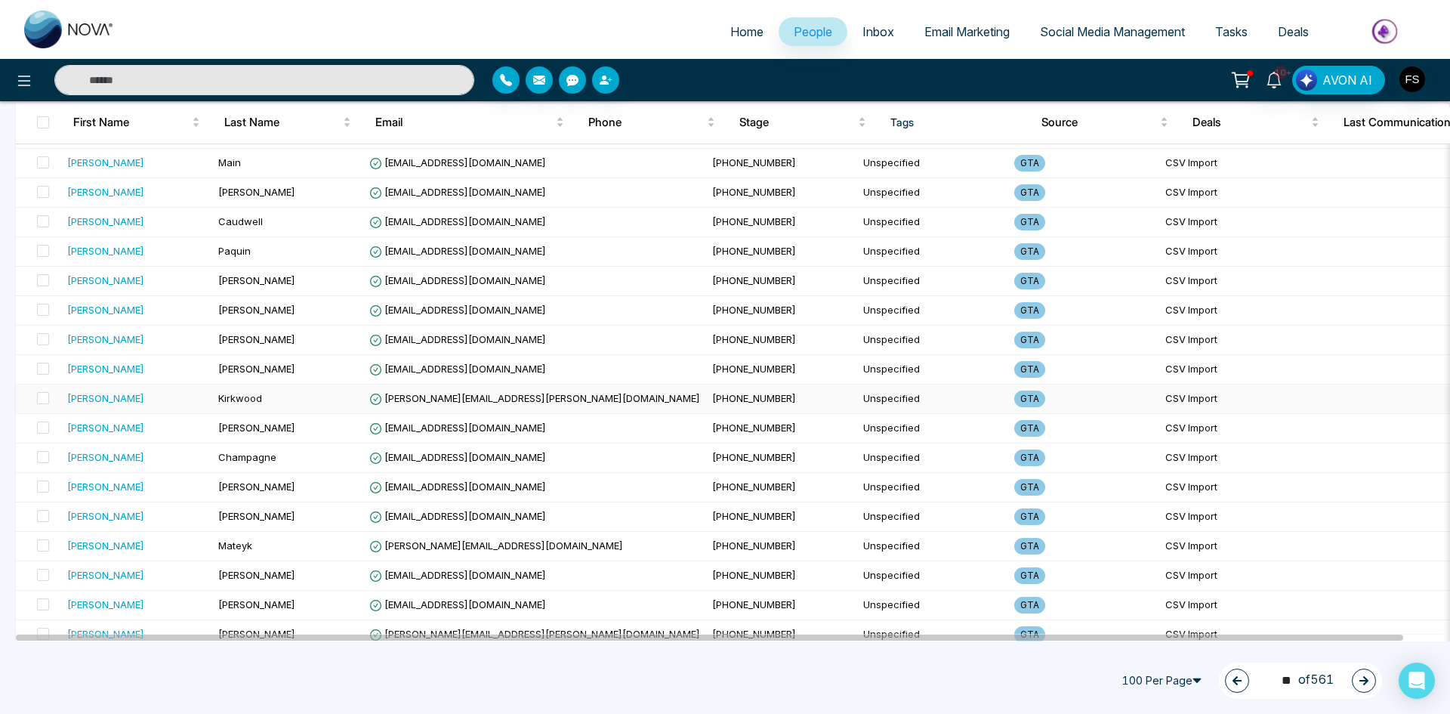
scroll to position [2617, 0]
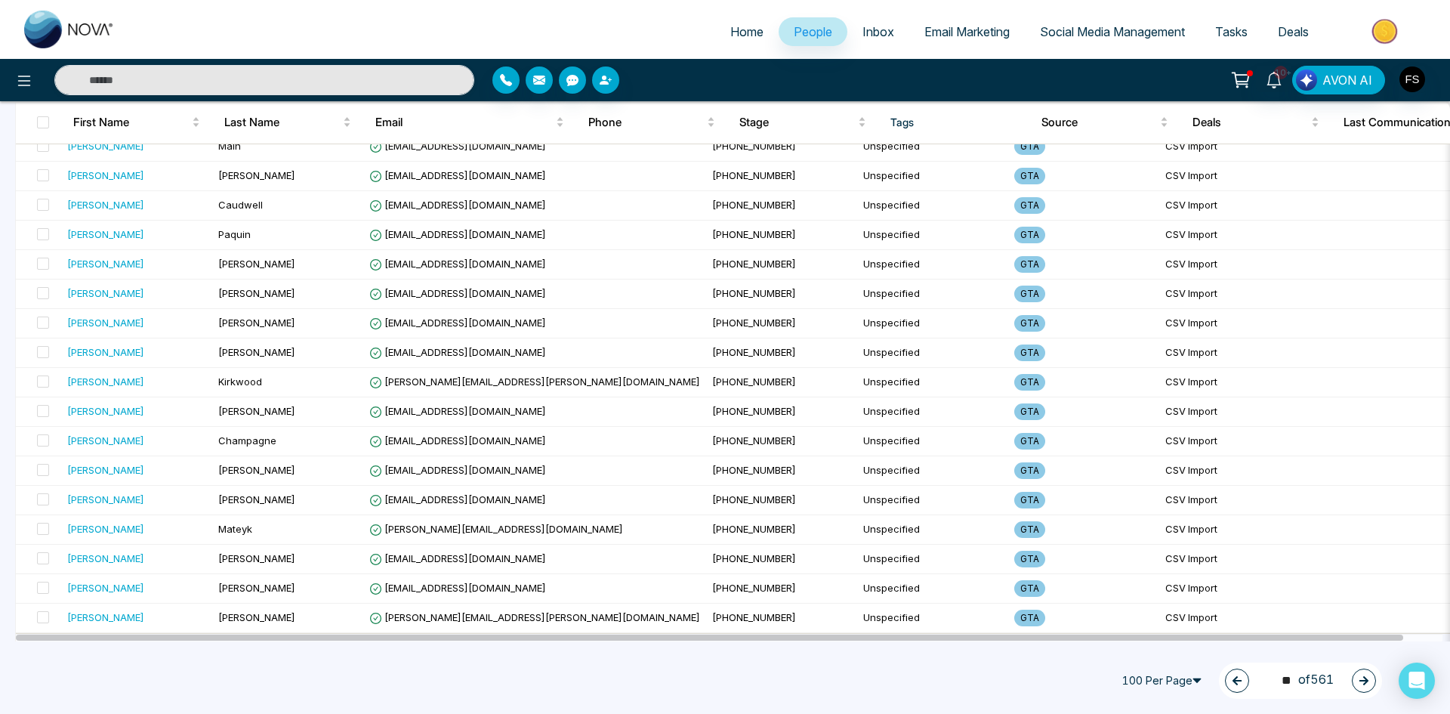
click at [1358, 679] on button "button" at bounding box center [1364, 680] width 24 height 24
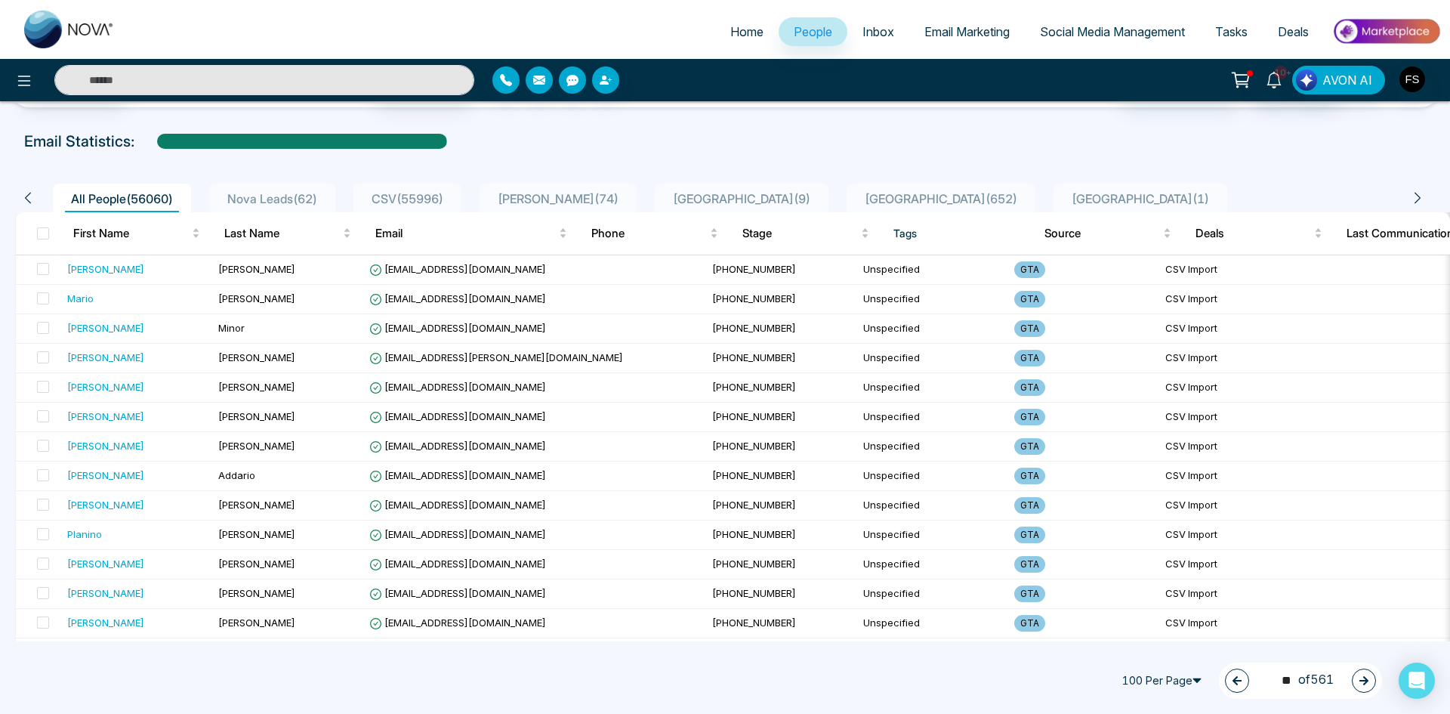
scroll to position [0, 0]
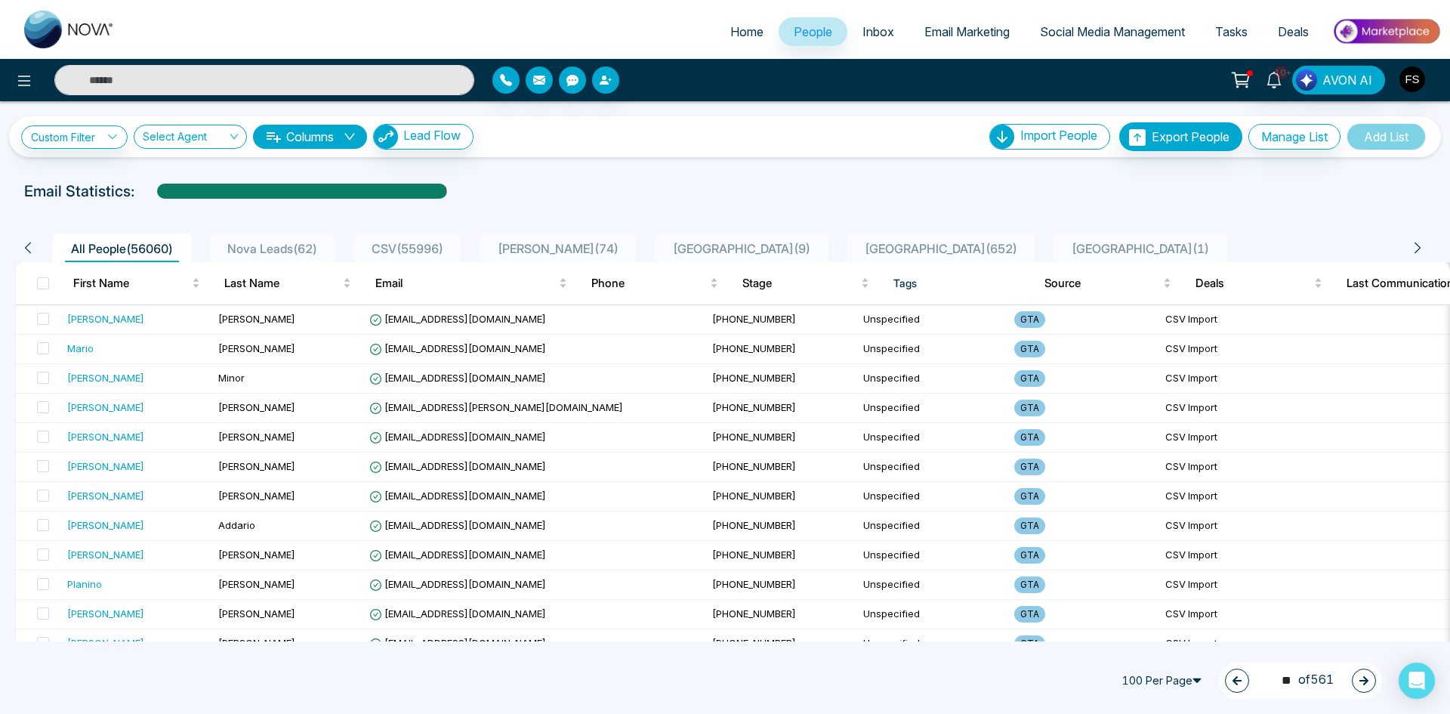
click at [1369, 685] on button "button" at bounding box center [1364, 680] width 24 height 24
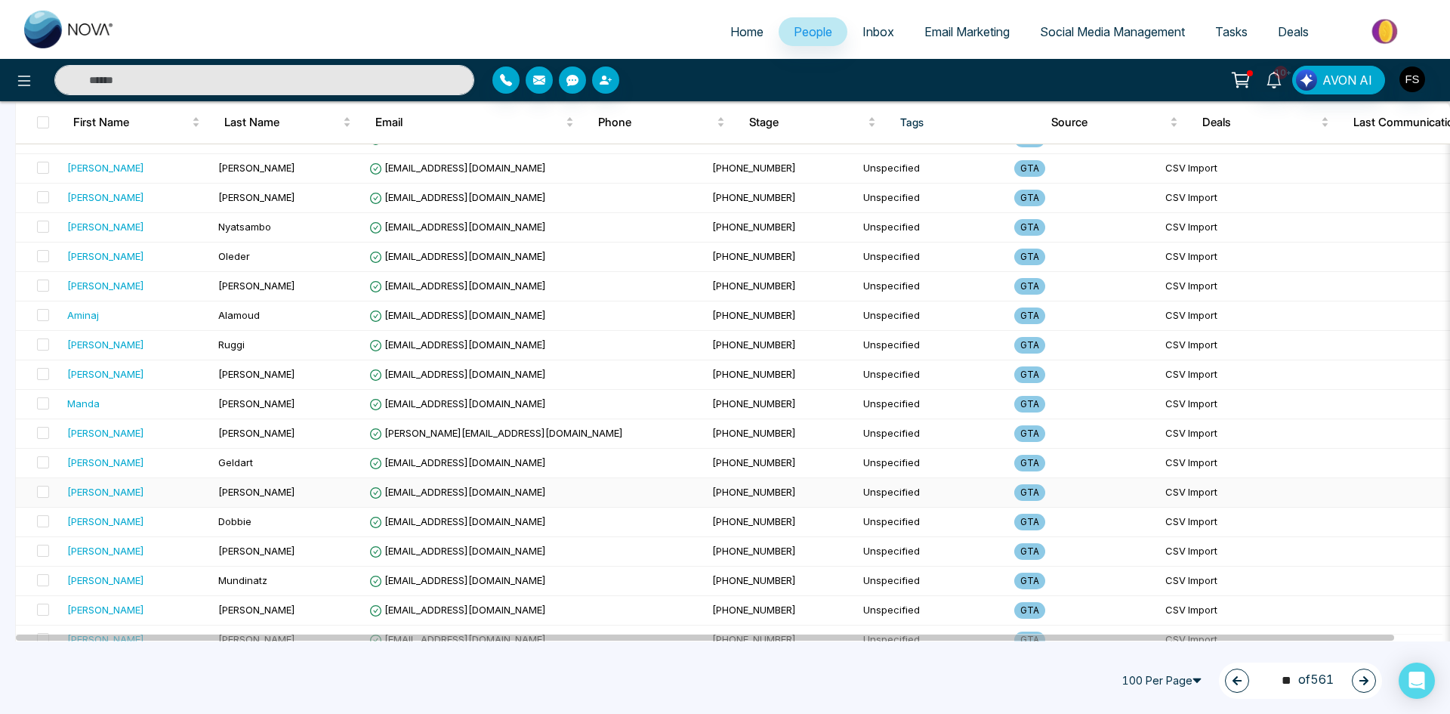
scroll to position [2617, 0]
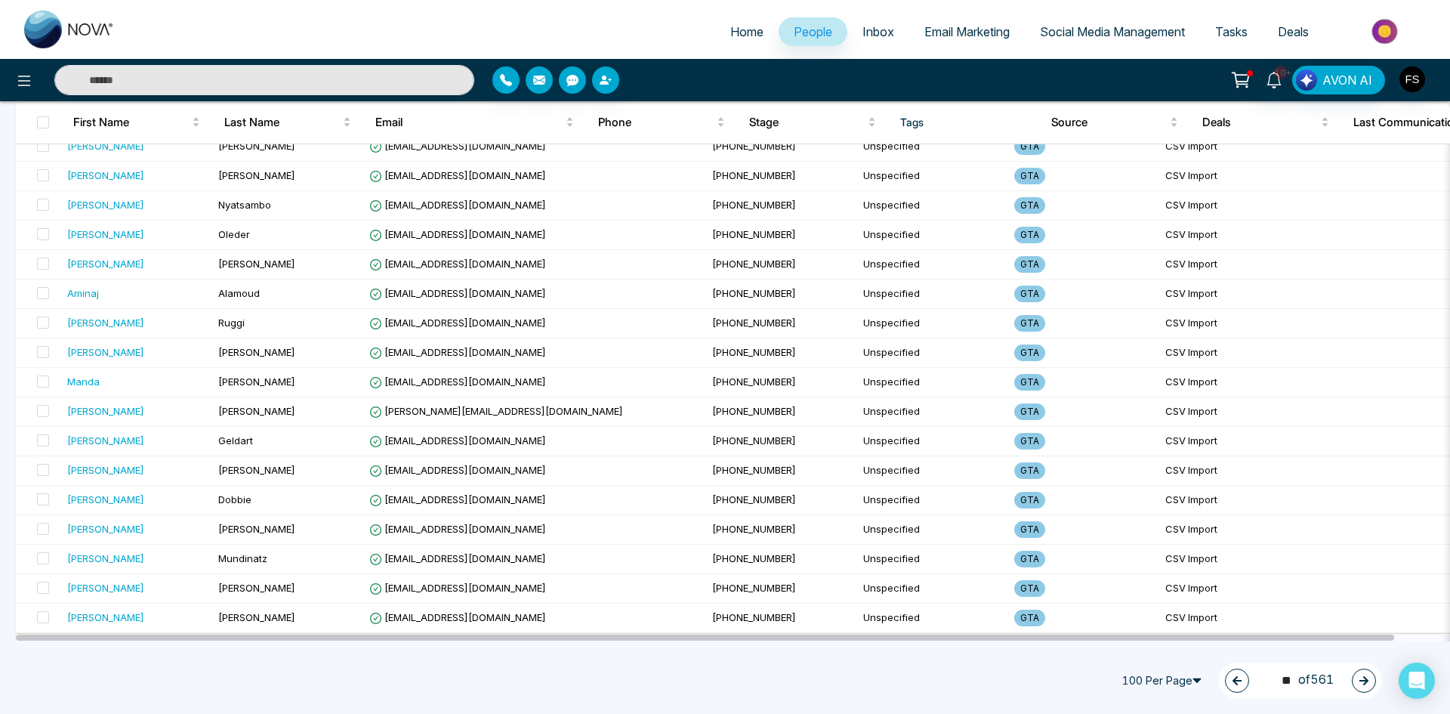
click at [1365, 683] on icon "button" at bounding box center [1363, 680] width 9 height 9
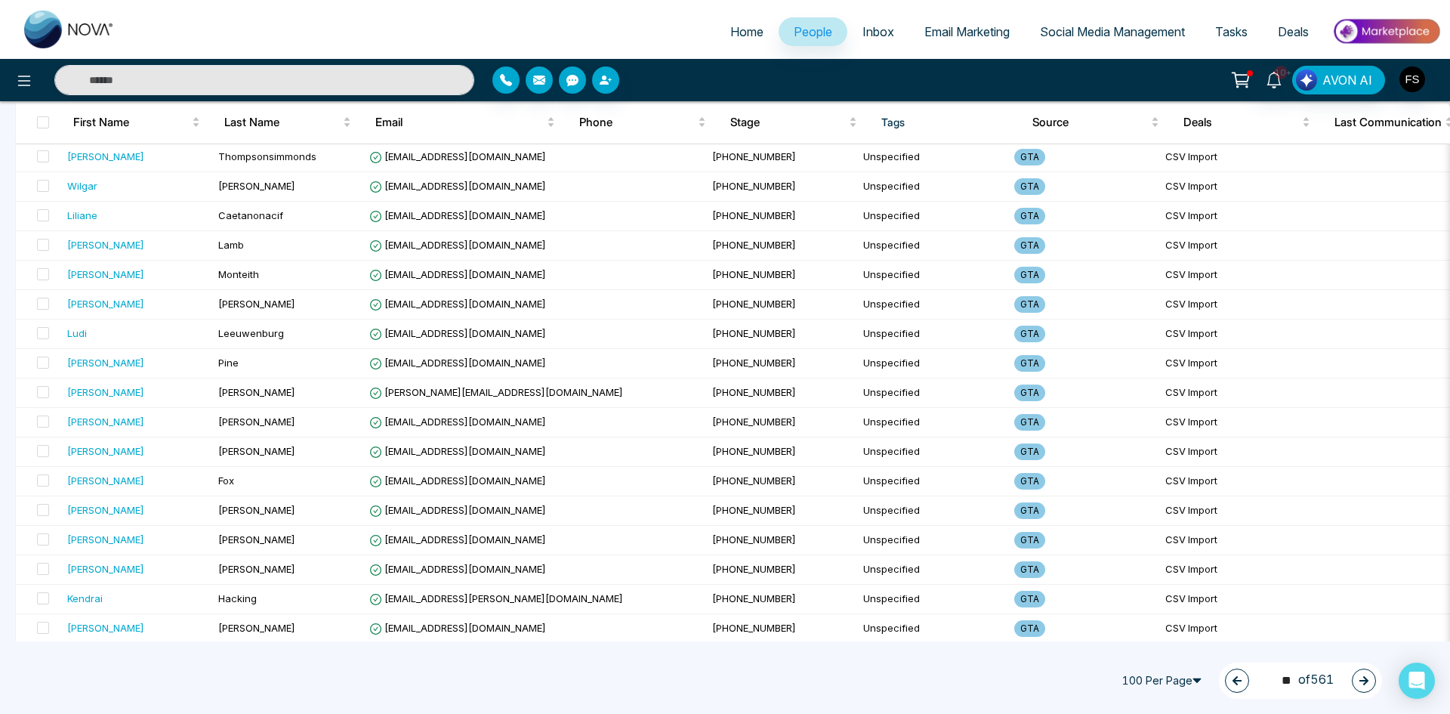
scroll to position [0, 0]
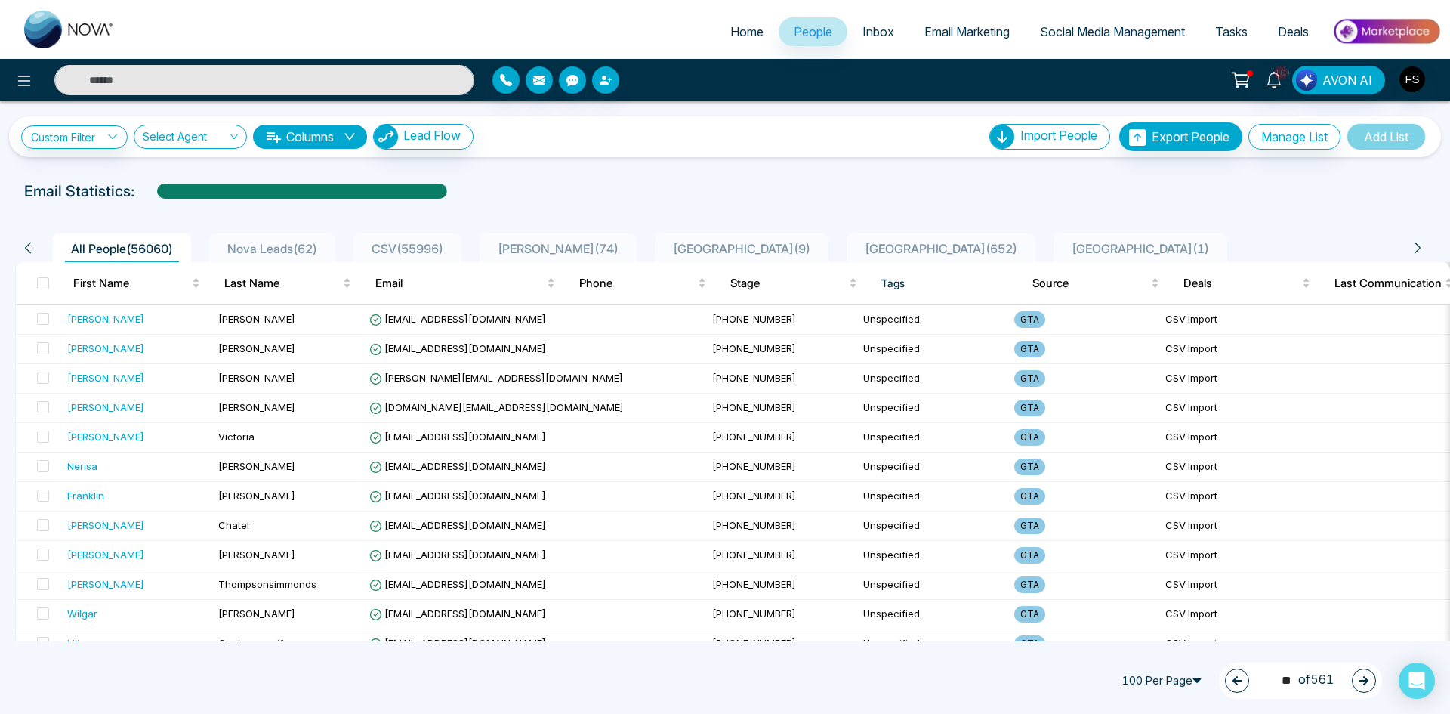
click at [1365, 686] on button "button" at bounding box center [1364, 680] width 24 height 24
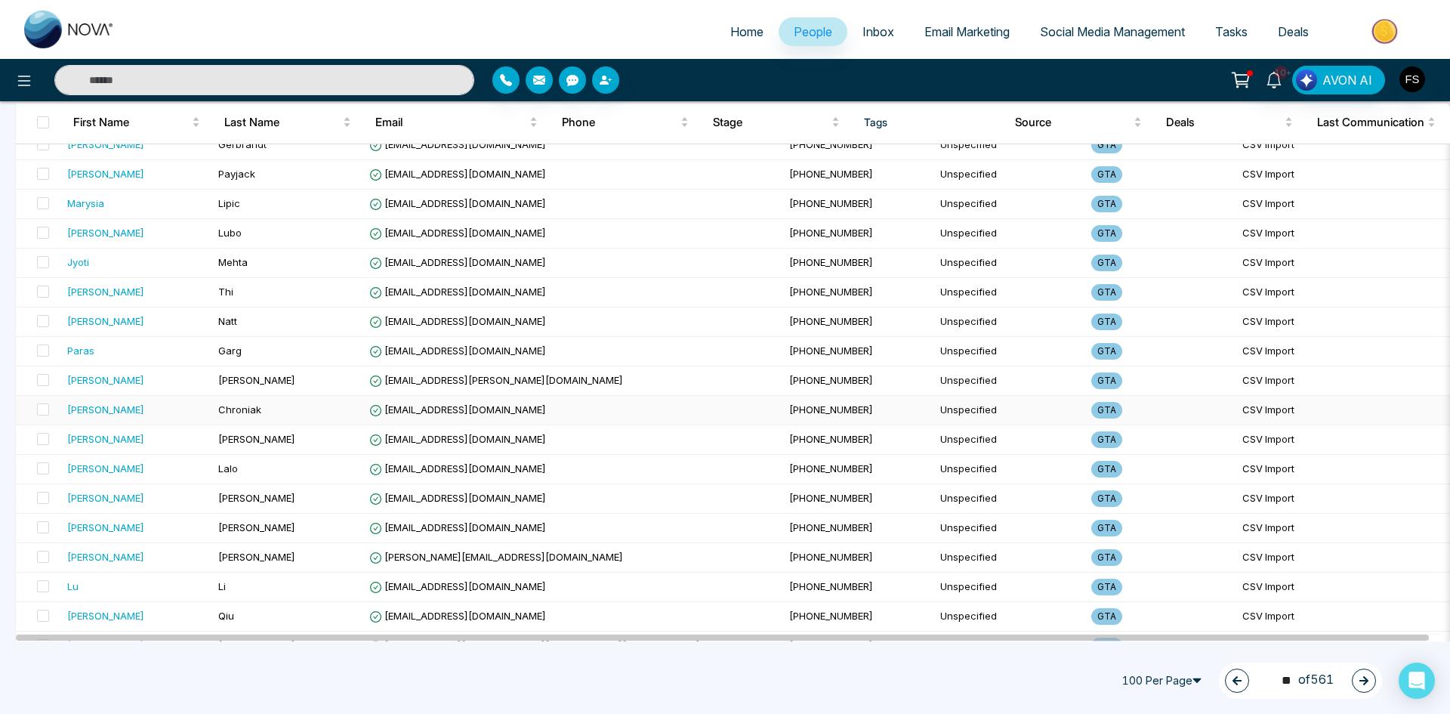
scroll to position [2617, 0]
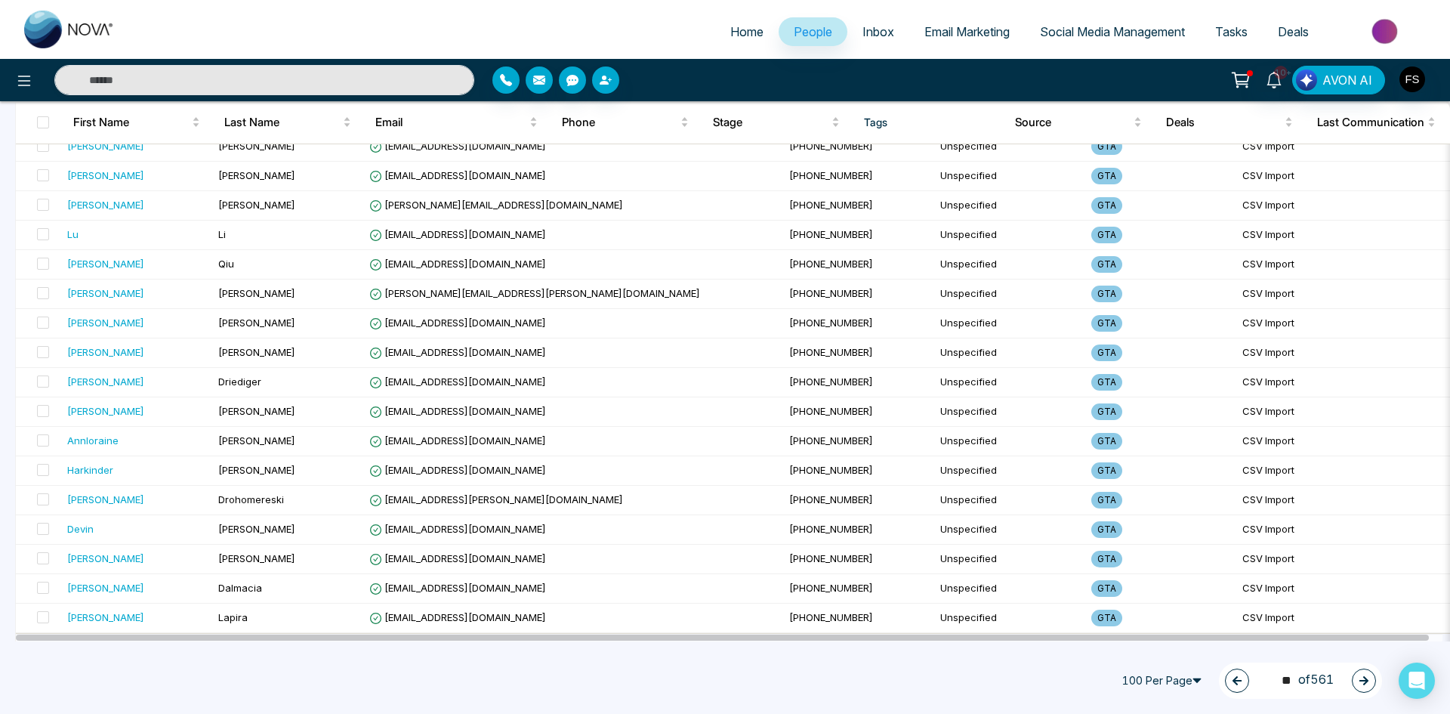
click at [1367, 686] on button "button" at bounding box center [1364, 680] width 24 height 24
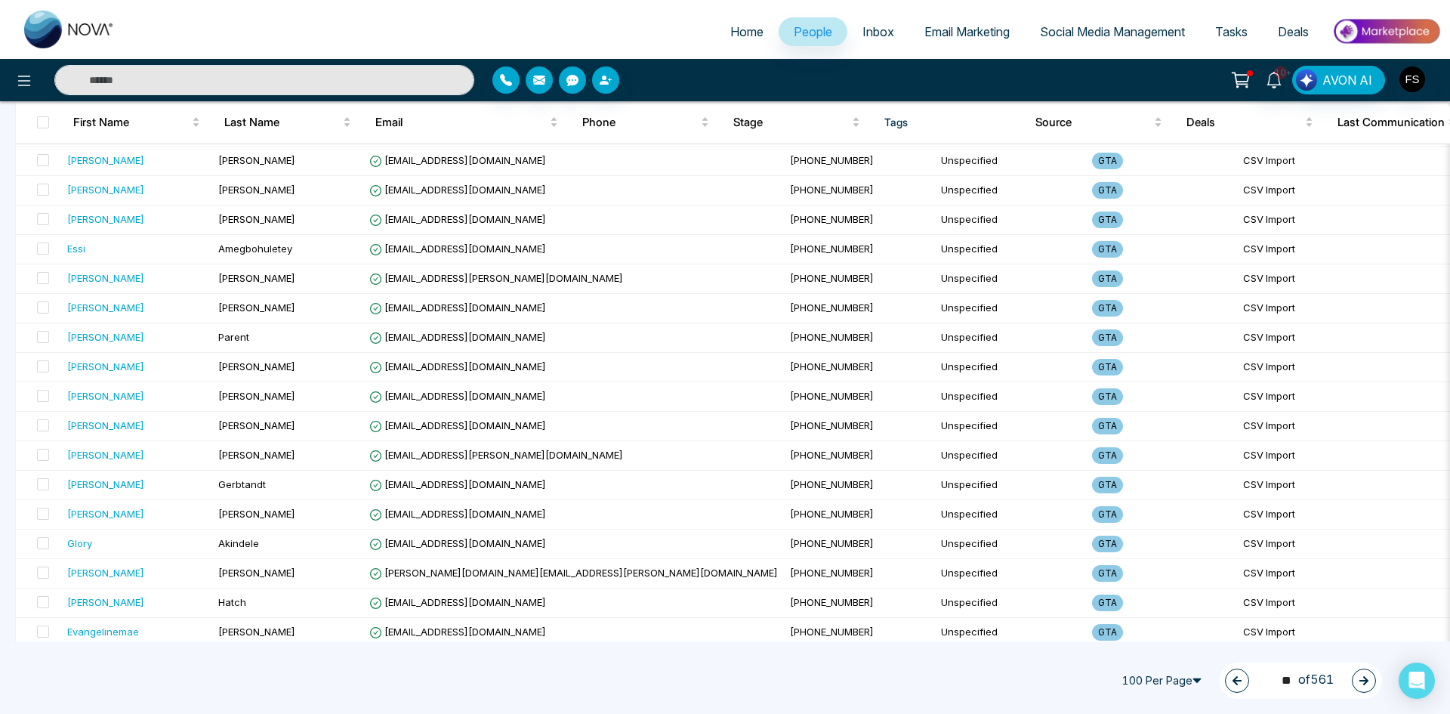
scroll to position [0, 0]
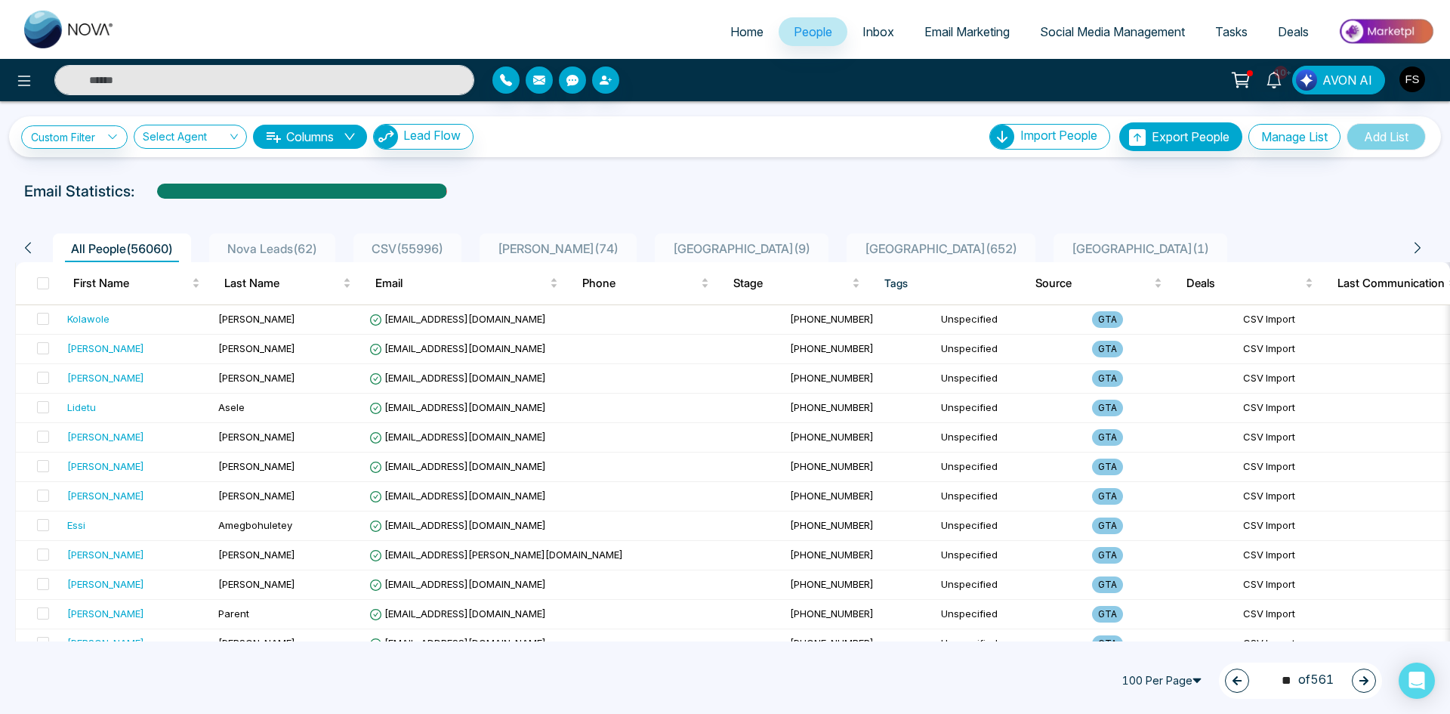
click at [1361, 679] on icon "button" at bounding box center [1363, 680] width 11 height 11
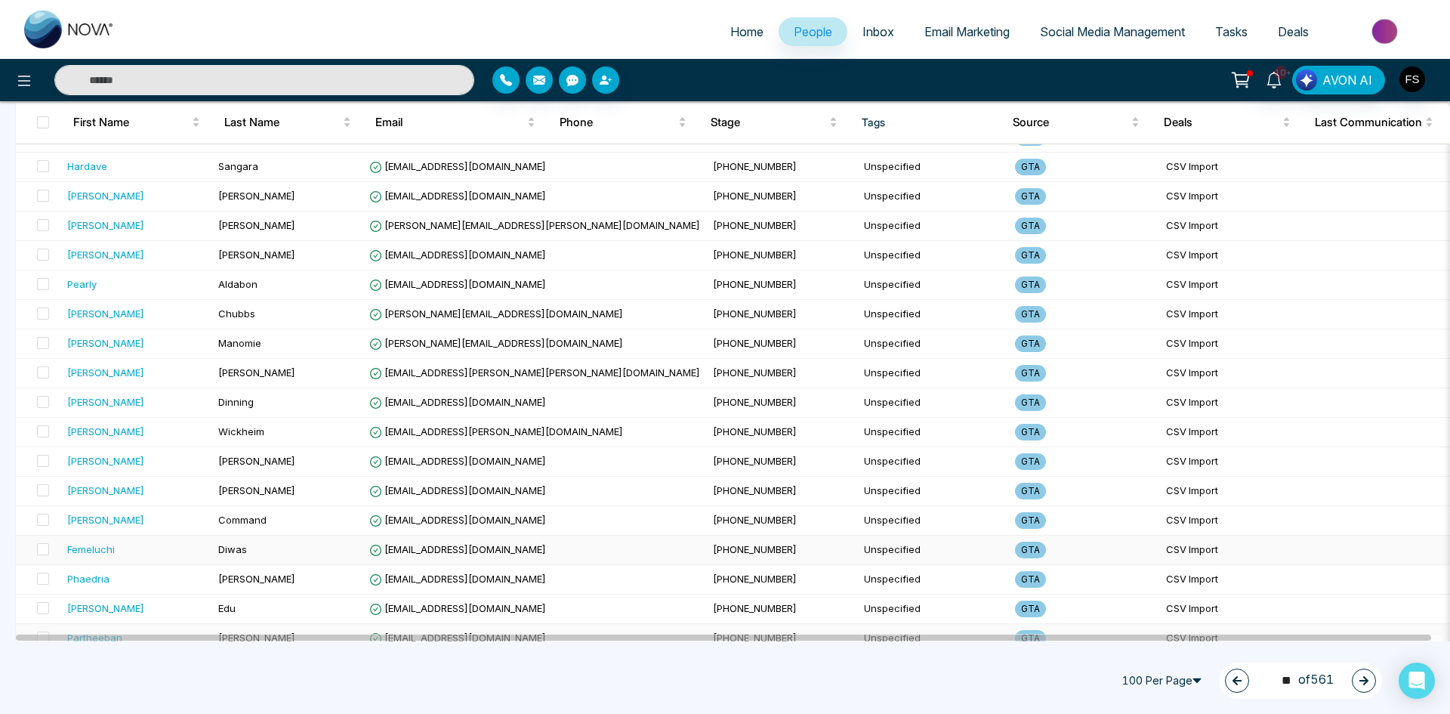
scroll to position [2617, 0]
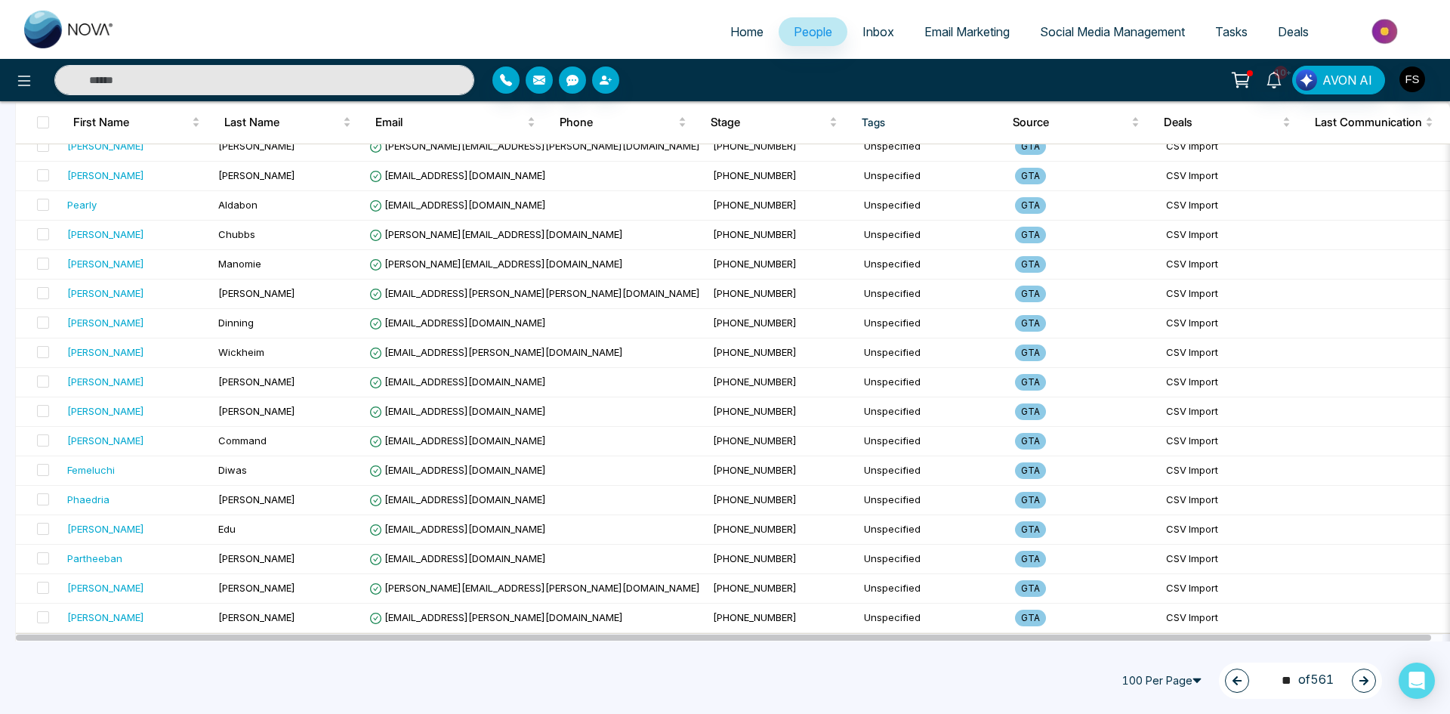
click at [1368, 680] on icon "button" at bounding box center [1363, 680] width 11 height 11
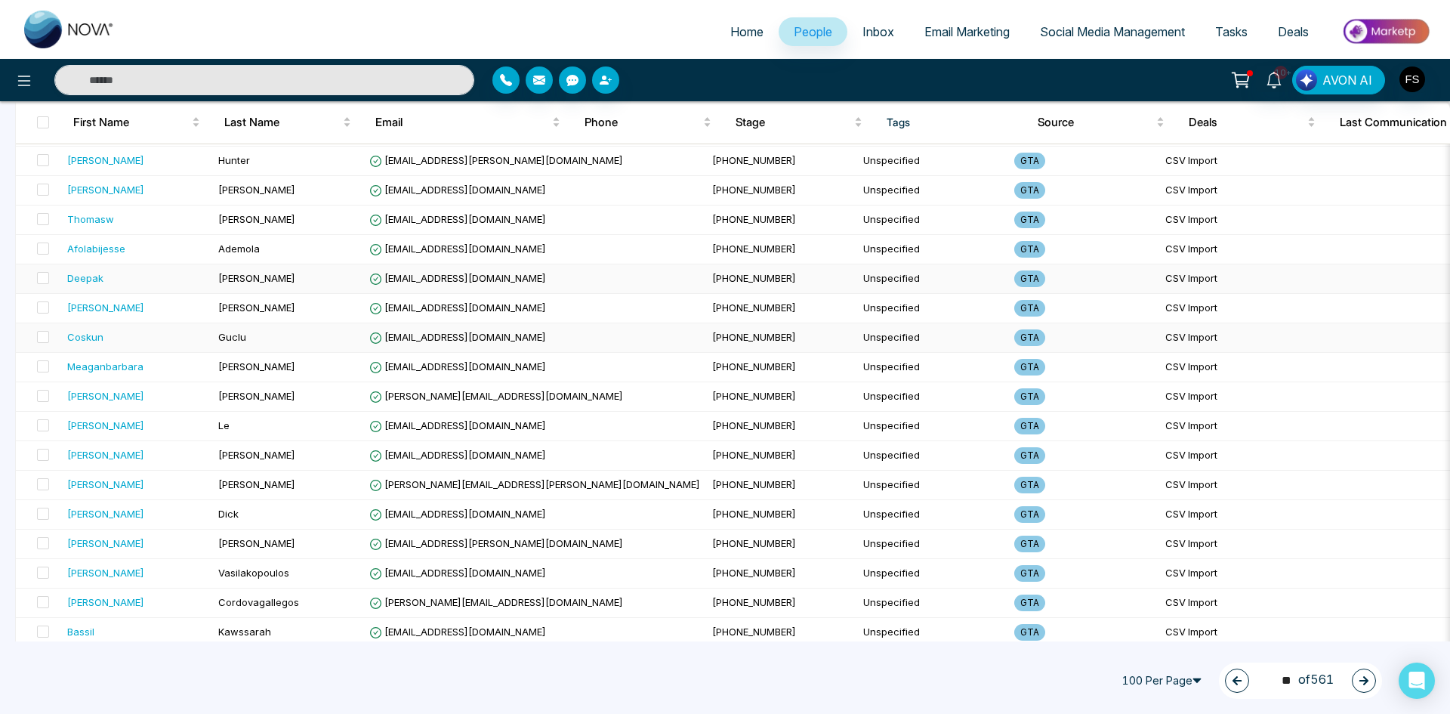
scroll to position [0, 0]
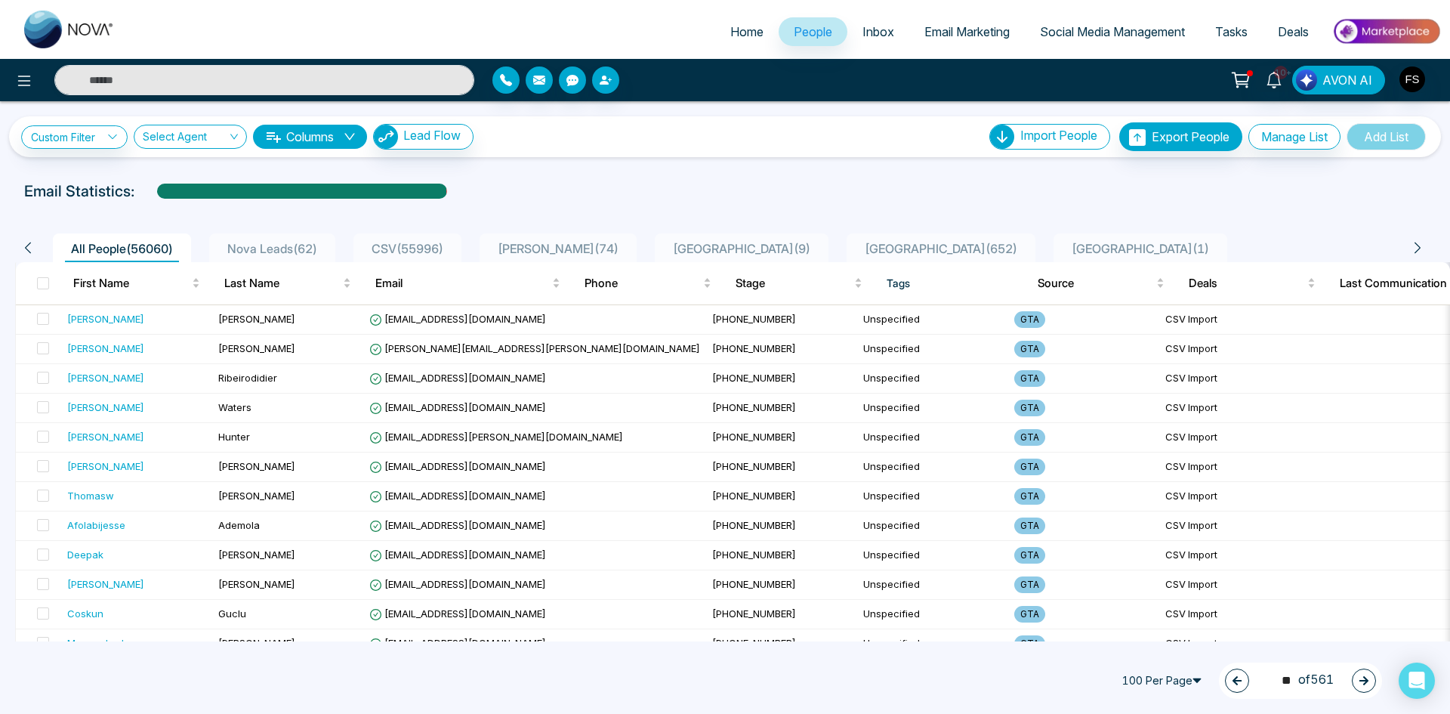
click at [1357, 682] on button "button" at bounding box center [1364, 680] width 24 height 24
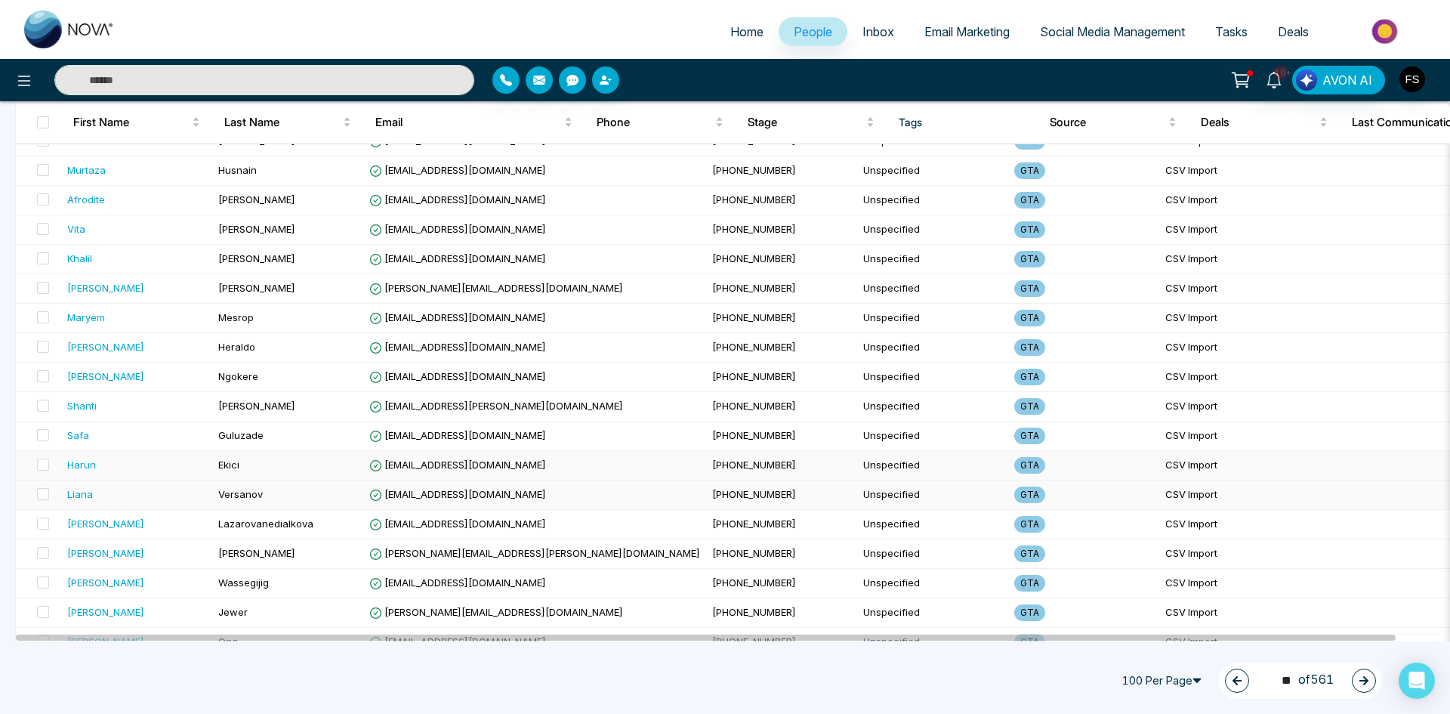
scroll to position [2617, 0]
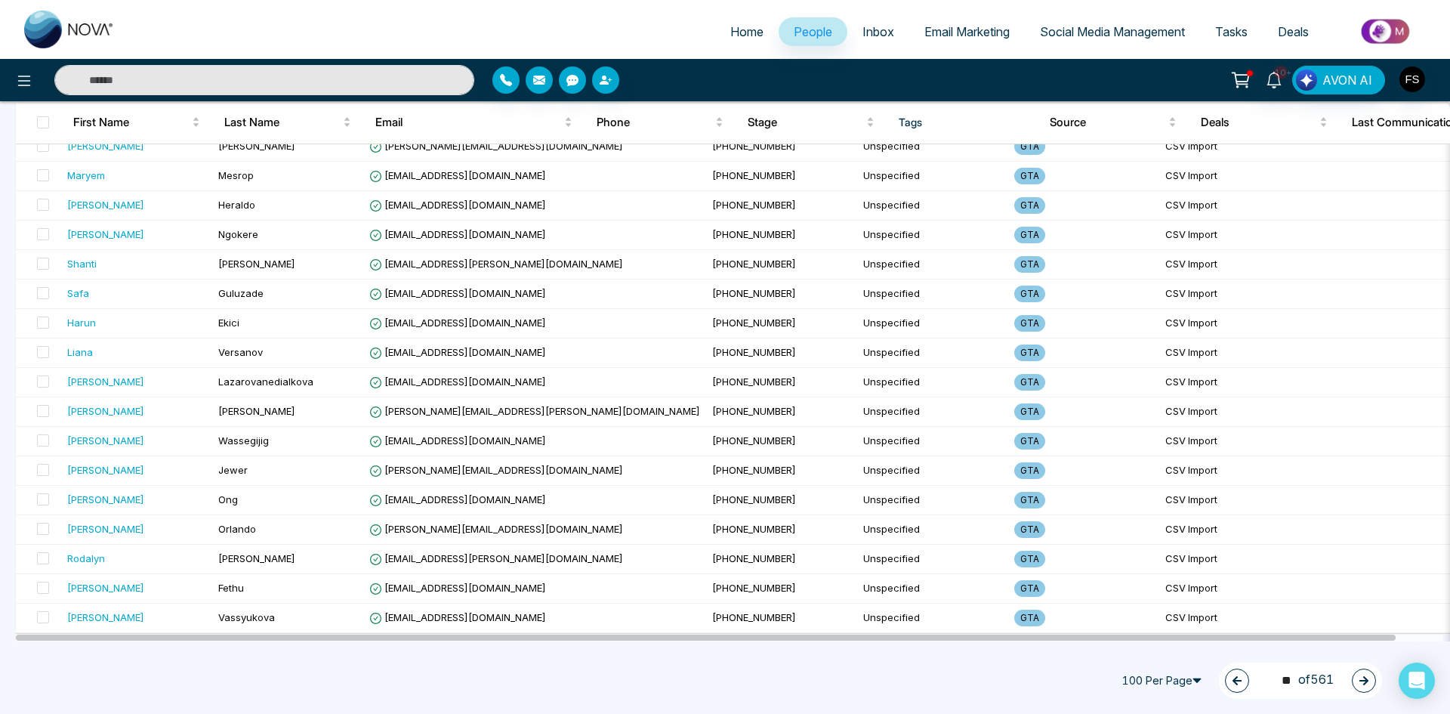
click at [1362, 679] on icon "button" at bounding box center [1363, 680] width 11 height 11
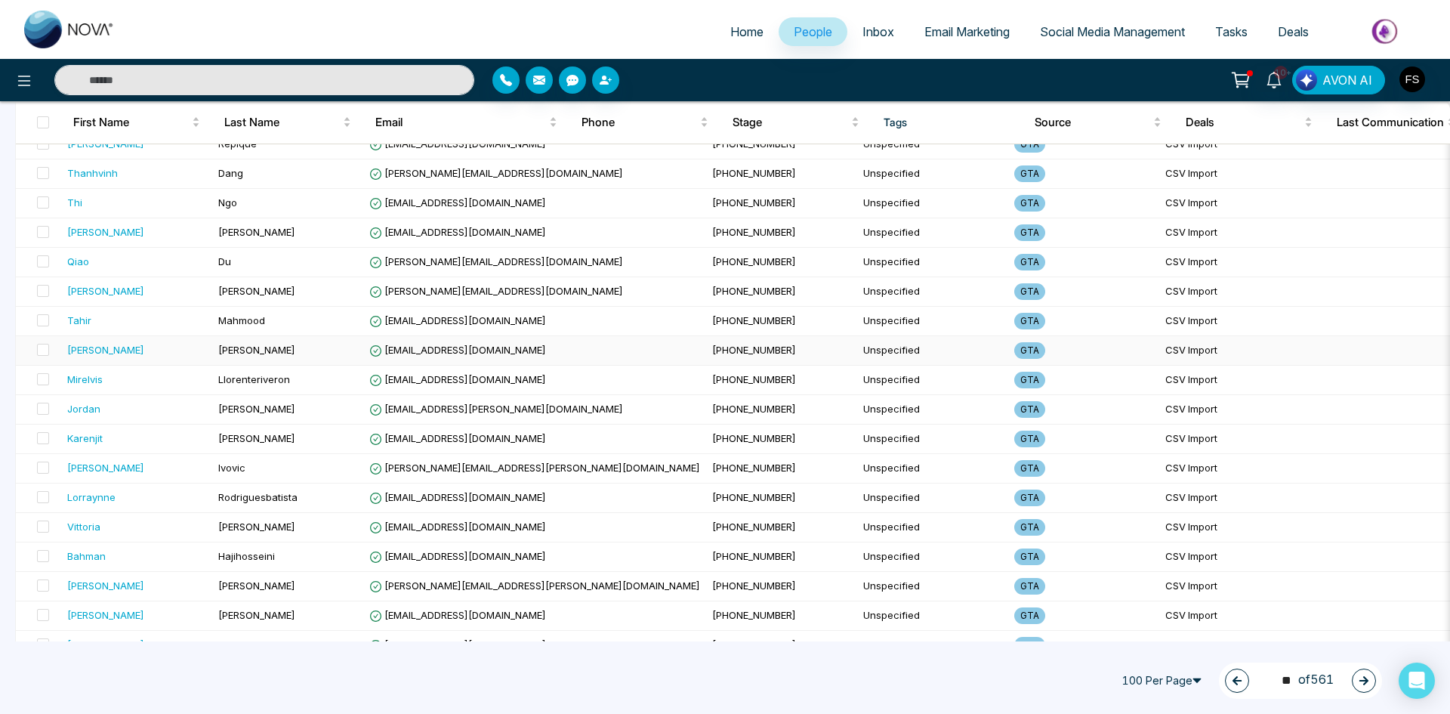
scroll to position [906, 0]
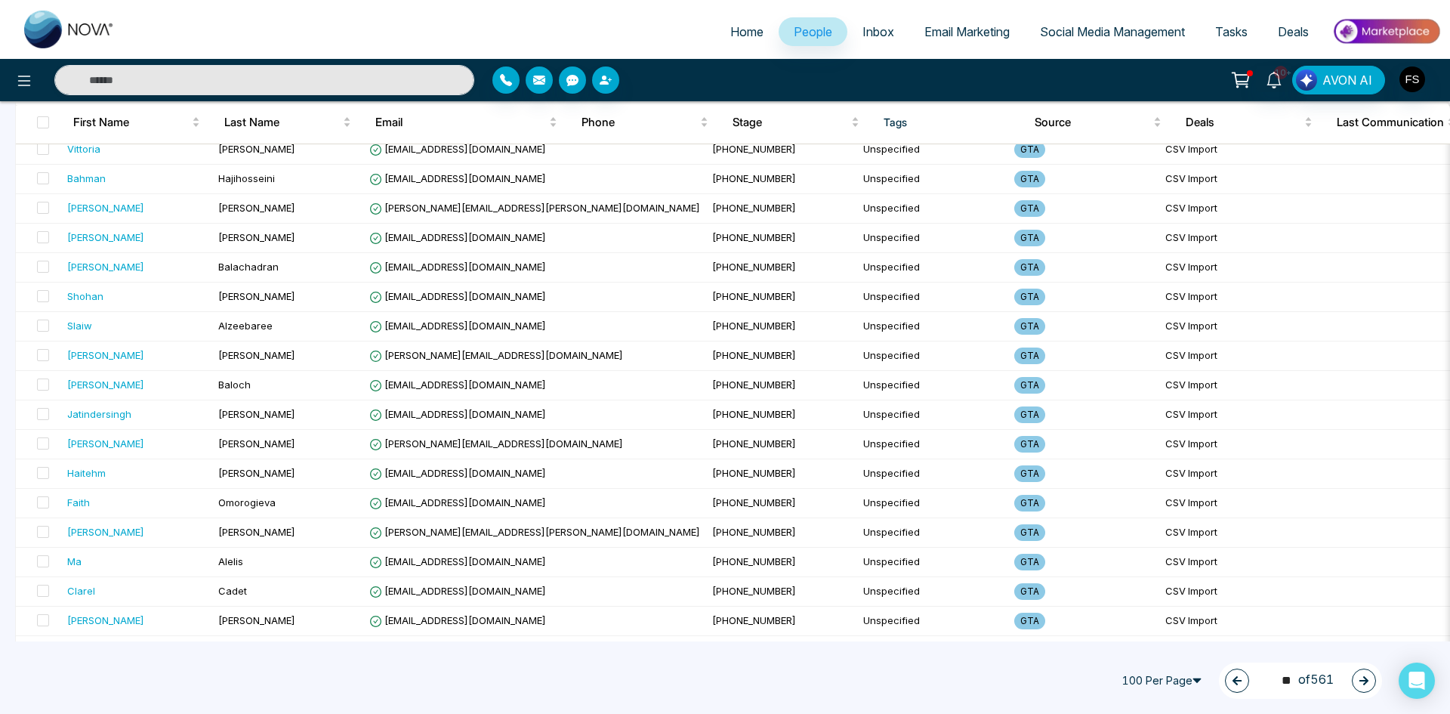
click at [1361, 678] on icon "button" at bounding box center [1363, 680] width 11 height 11
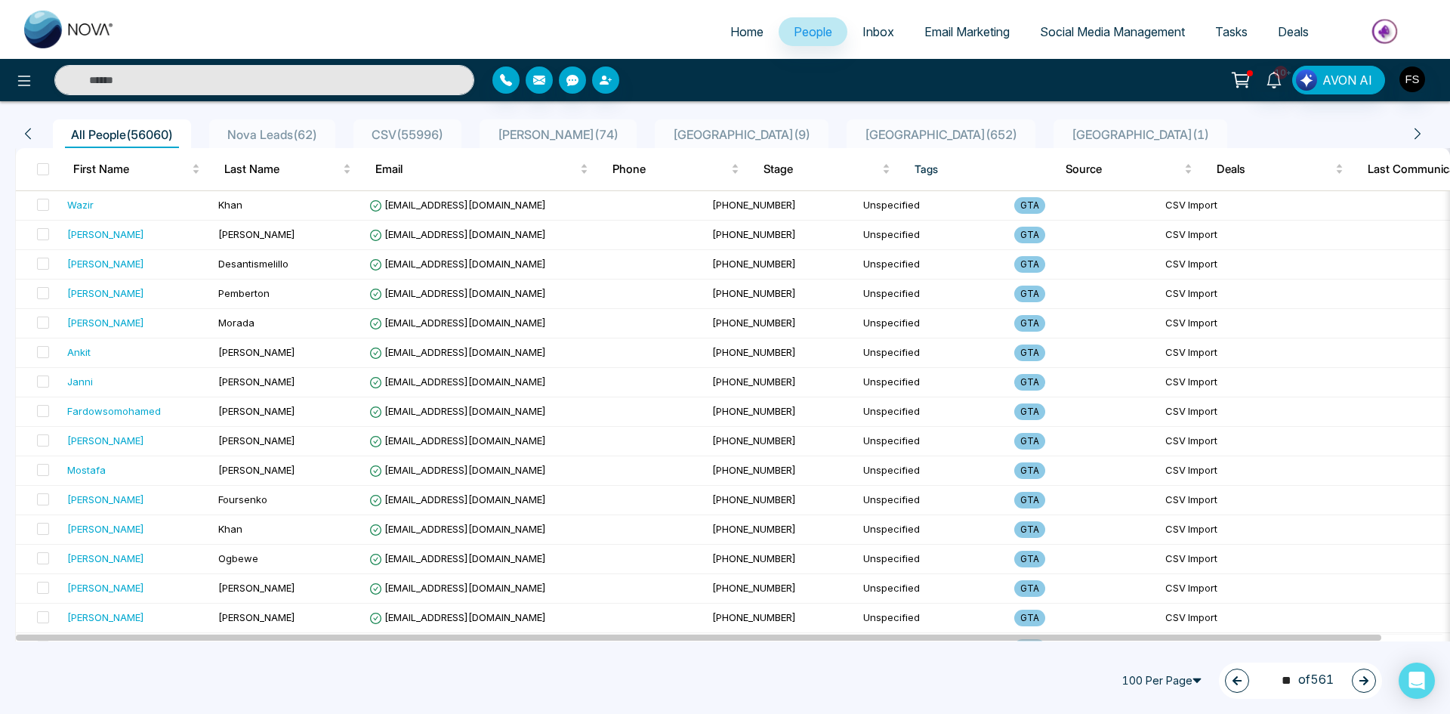
scroll to position [0, 0]
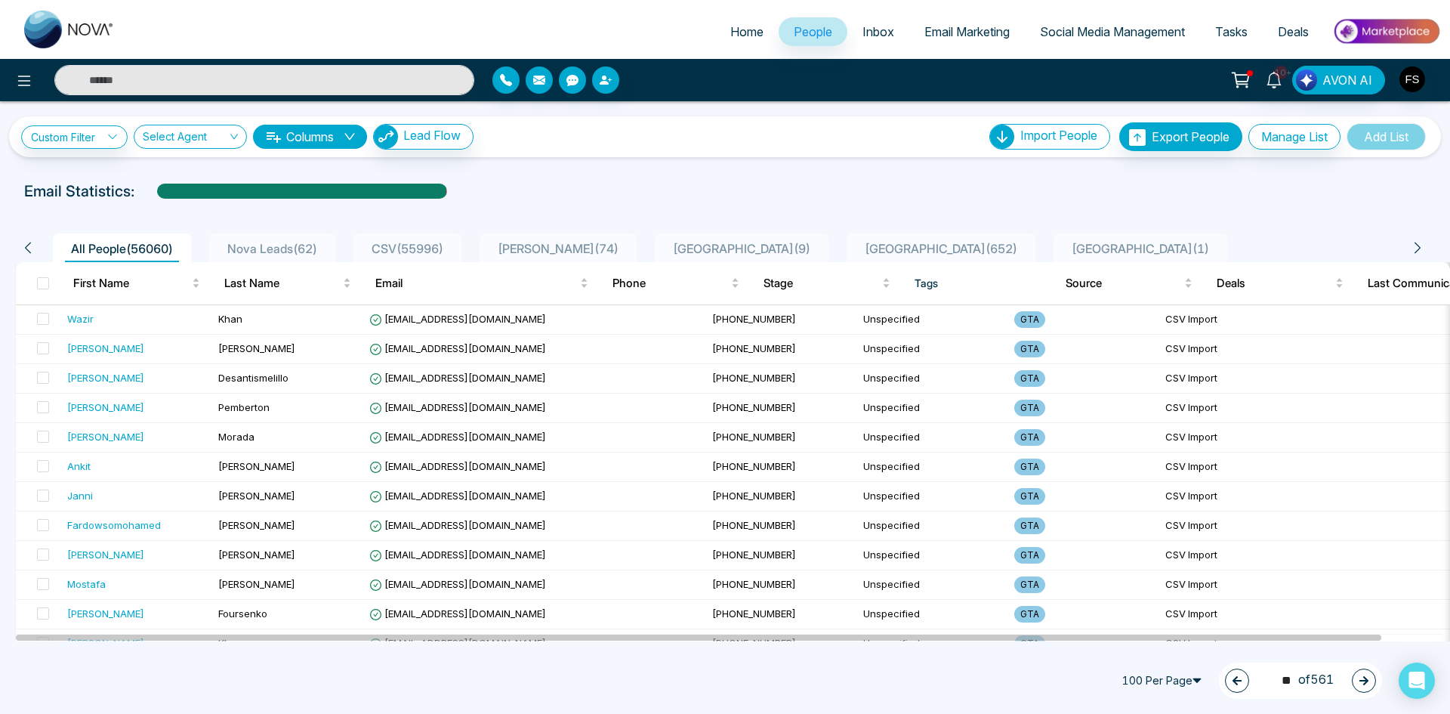
click at [1375, 677] on button "button" at bounding box center [1364, 680] width 24 height 24
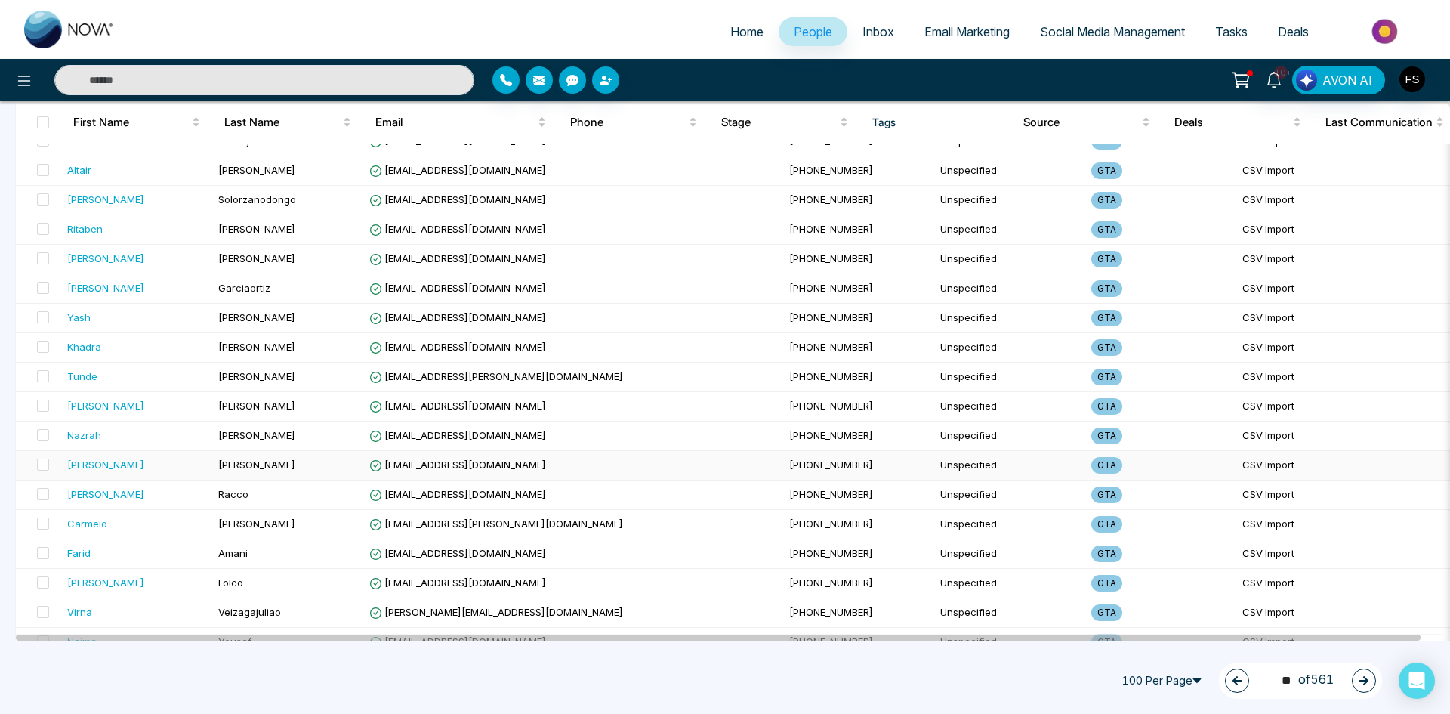
scroll to position [2617, 0]
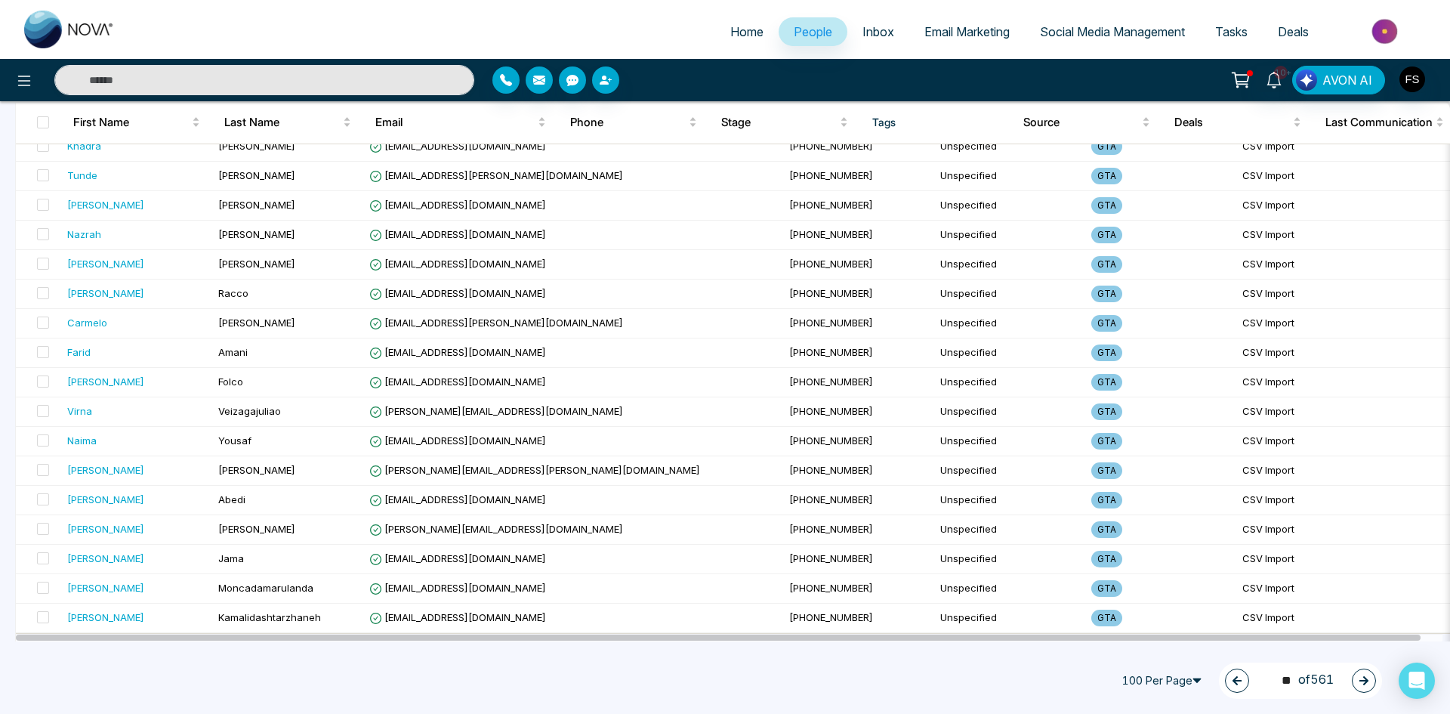
click at [1362, 670] on button "button" at bounding box center [1364, 680] width 24 height 24
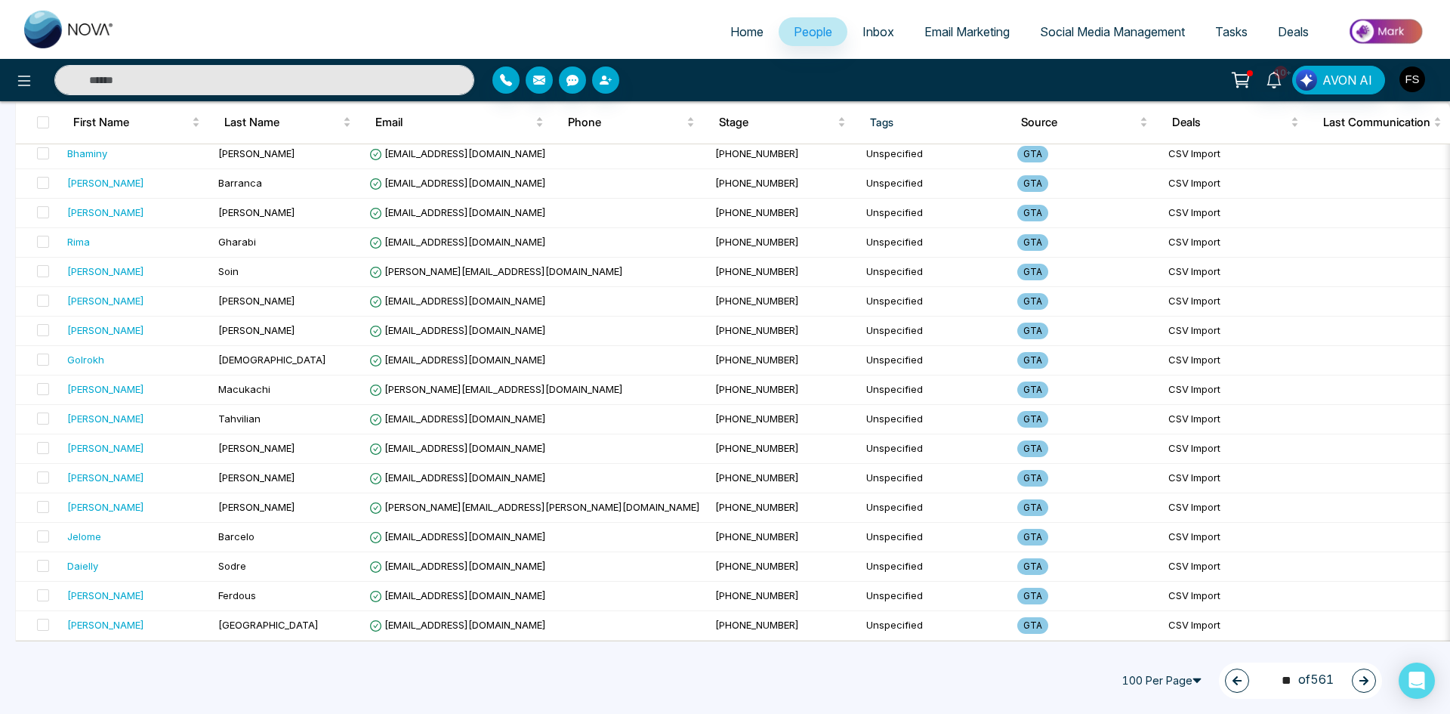
click at [1352, 677] on div "32 ** of 561" at bounding box center [1300, 680] width 163 height 36
click at [1354, 679] on button "button" at bounding box center [1364, 680] width 24 height 24
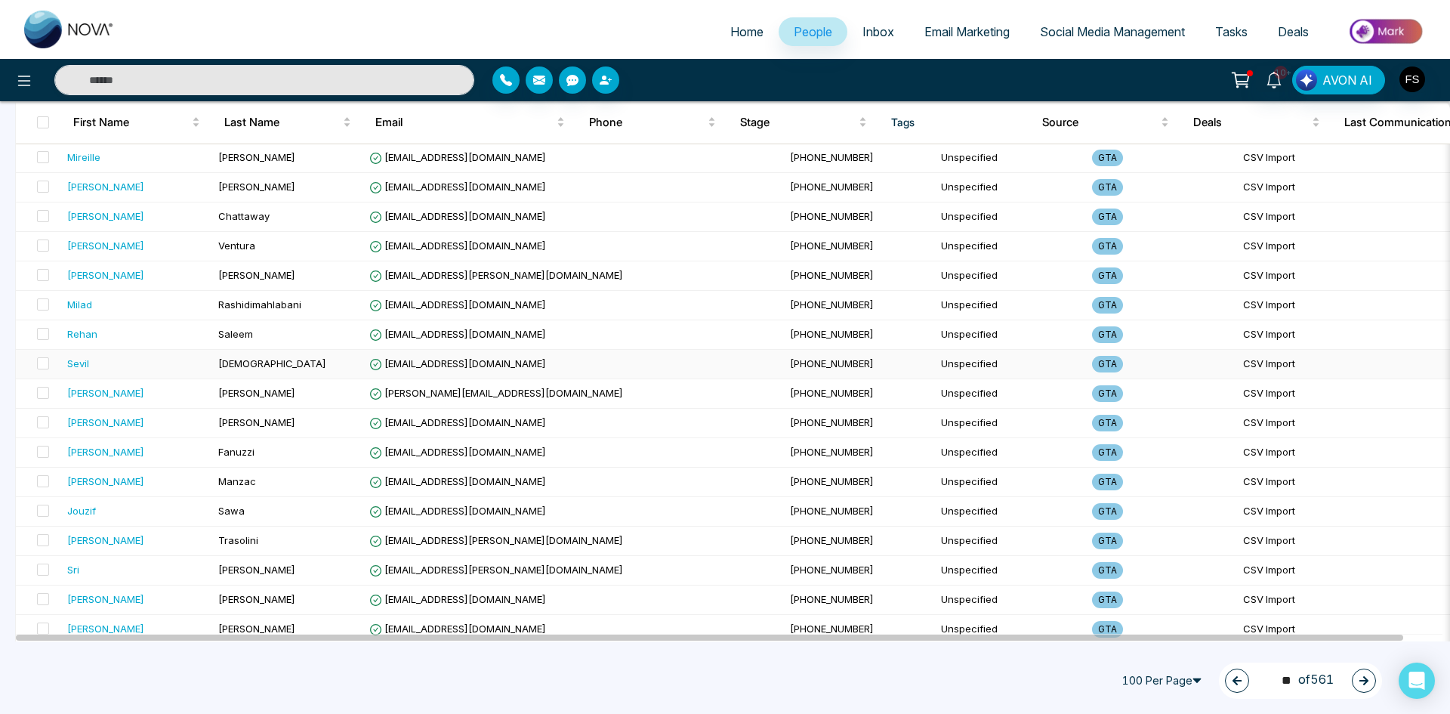
scroll to position [1636, 0]
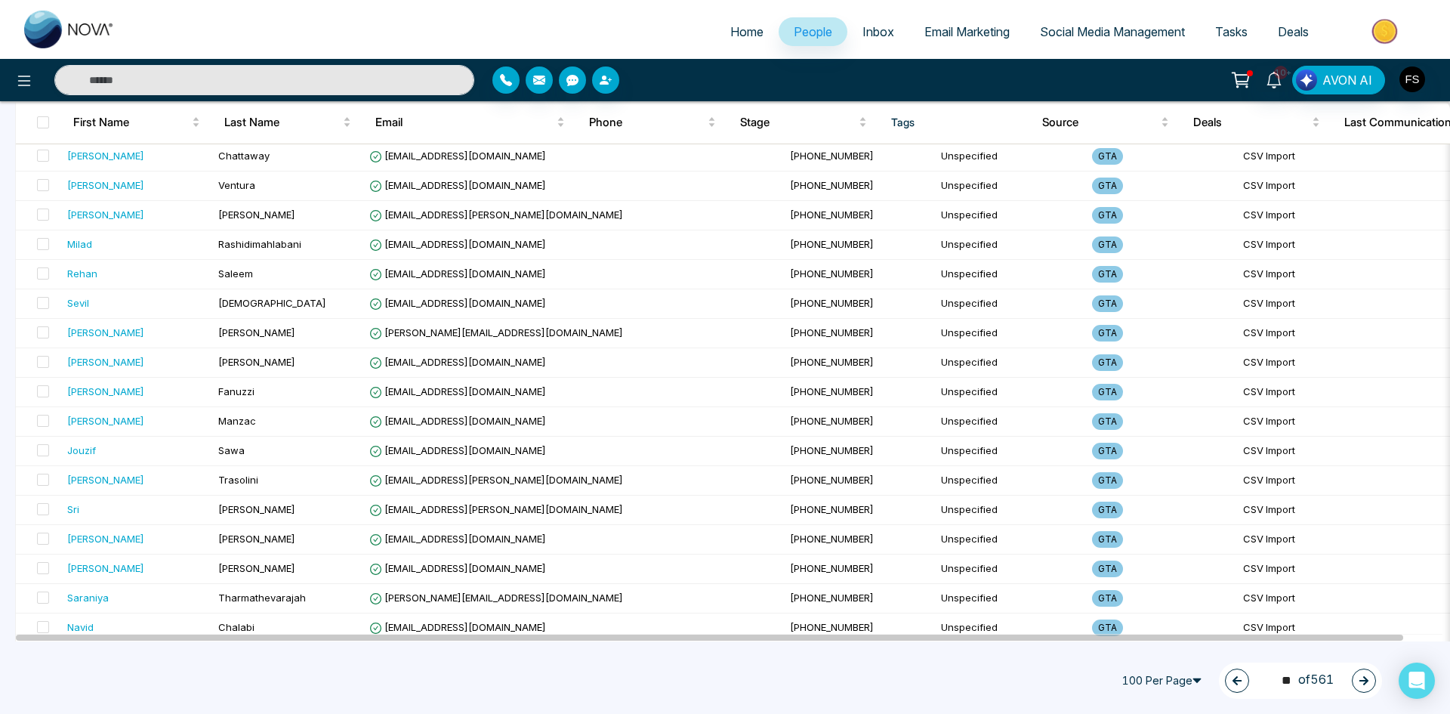
click at [1358, 677] on button "button" at bounding box center [1364, 680] width 24 height 24
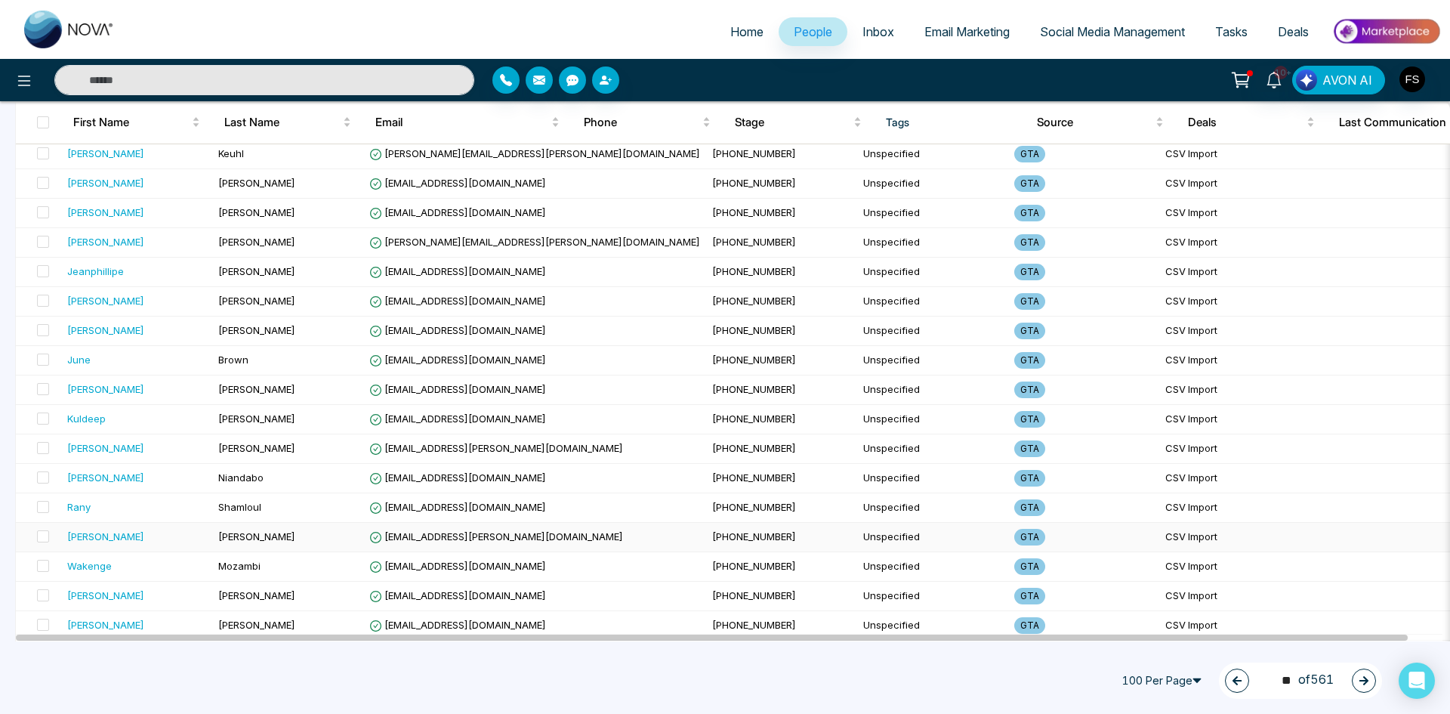
scroll to position [1435, 0]
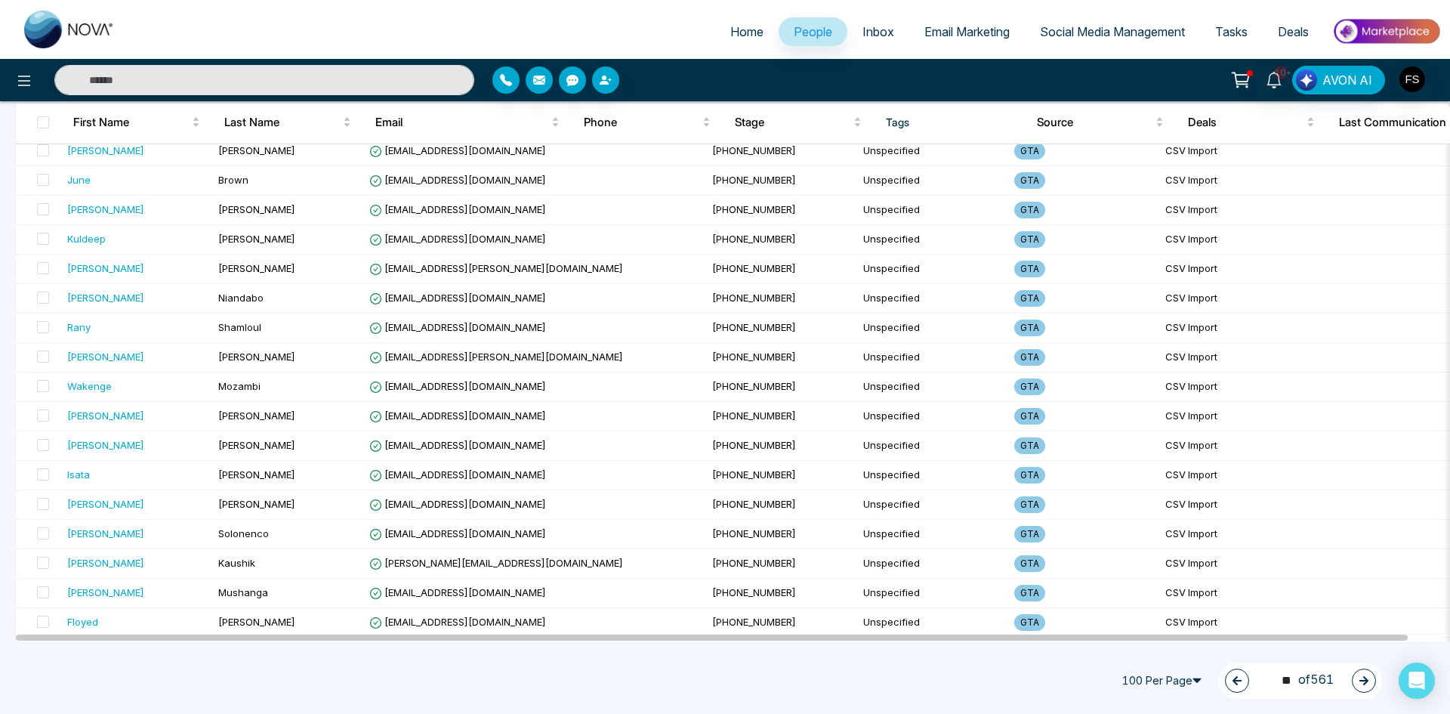
click at [1371, 676] on button "button" at bounding box center [1364, 680] width 24 height 24
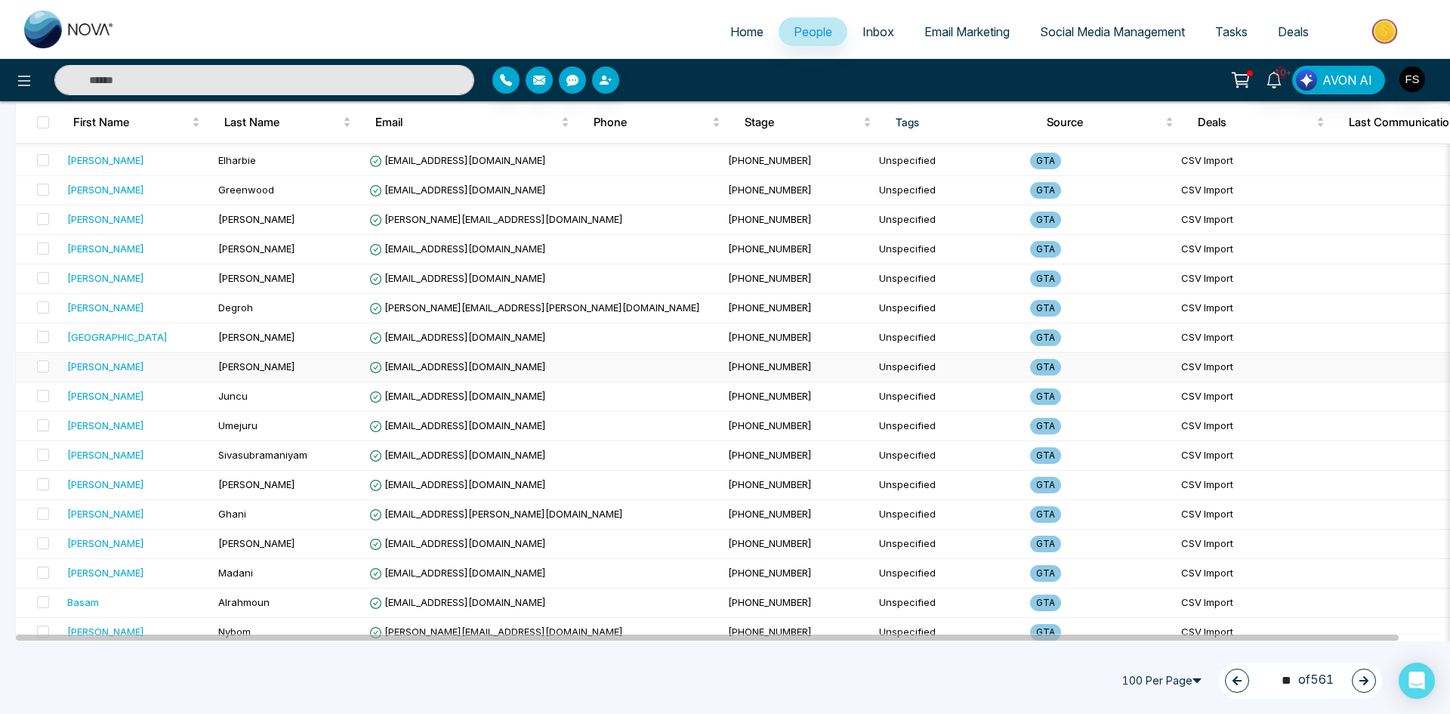
scroll to position [2617, 0]
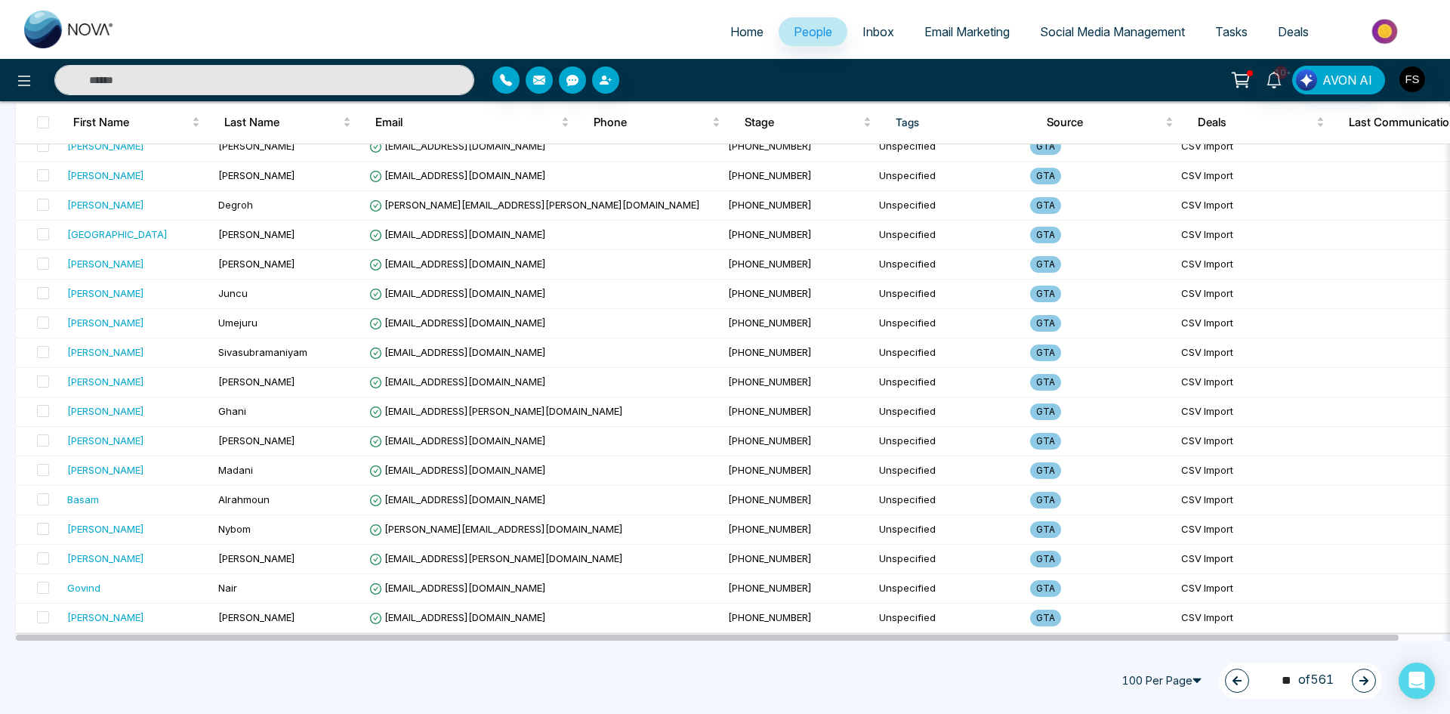
click at [1365, 680] on icon "button" at bounding box center [1363, 680] width 9 height 9
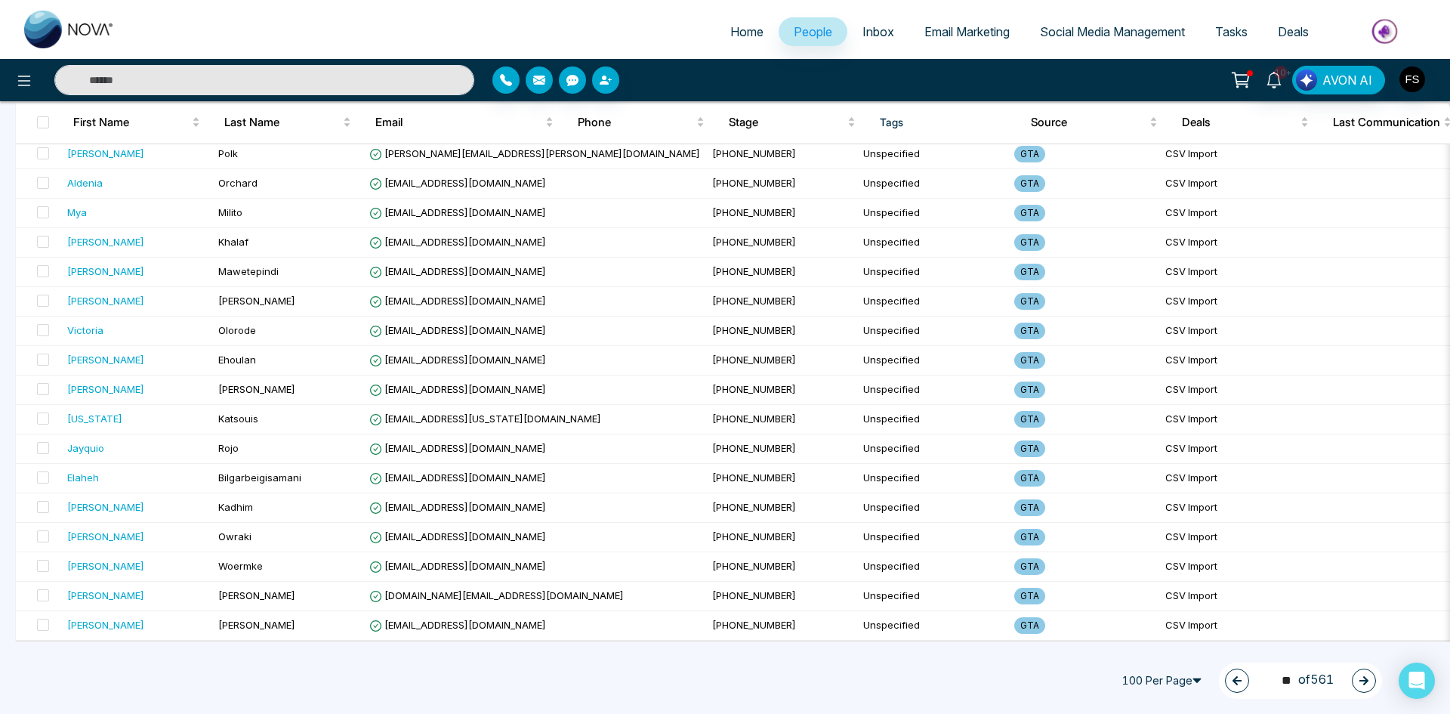
click at [1367, 684] on icon "button" at bounding box center [1363, 680] width 11 height 11
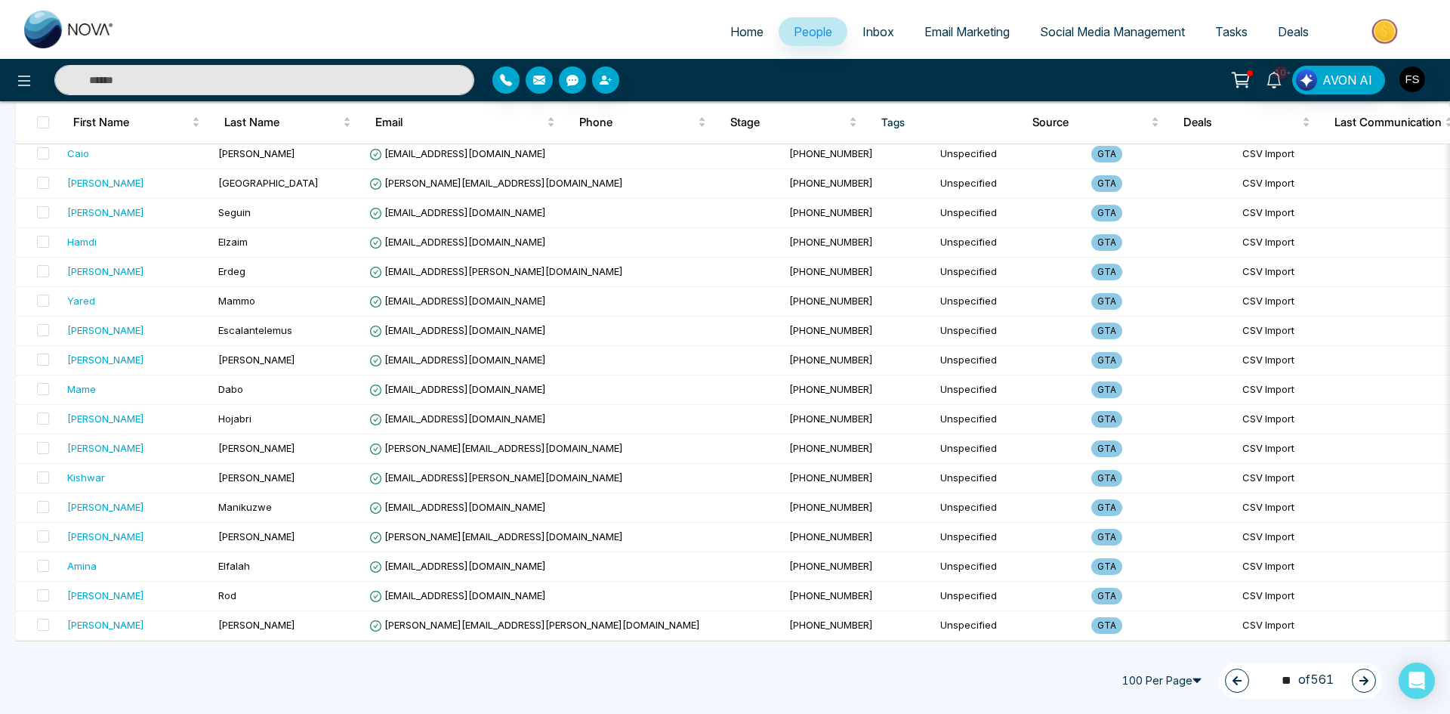
click at [1363, 689] on button "button" at bounding box center [1364, 680] width 24 height 24
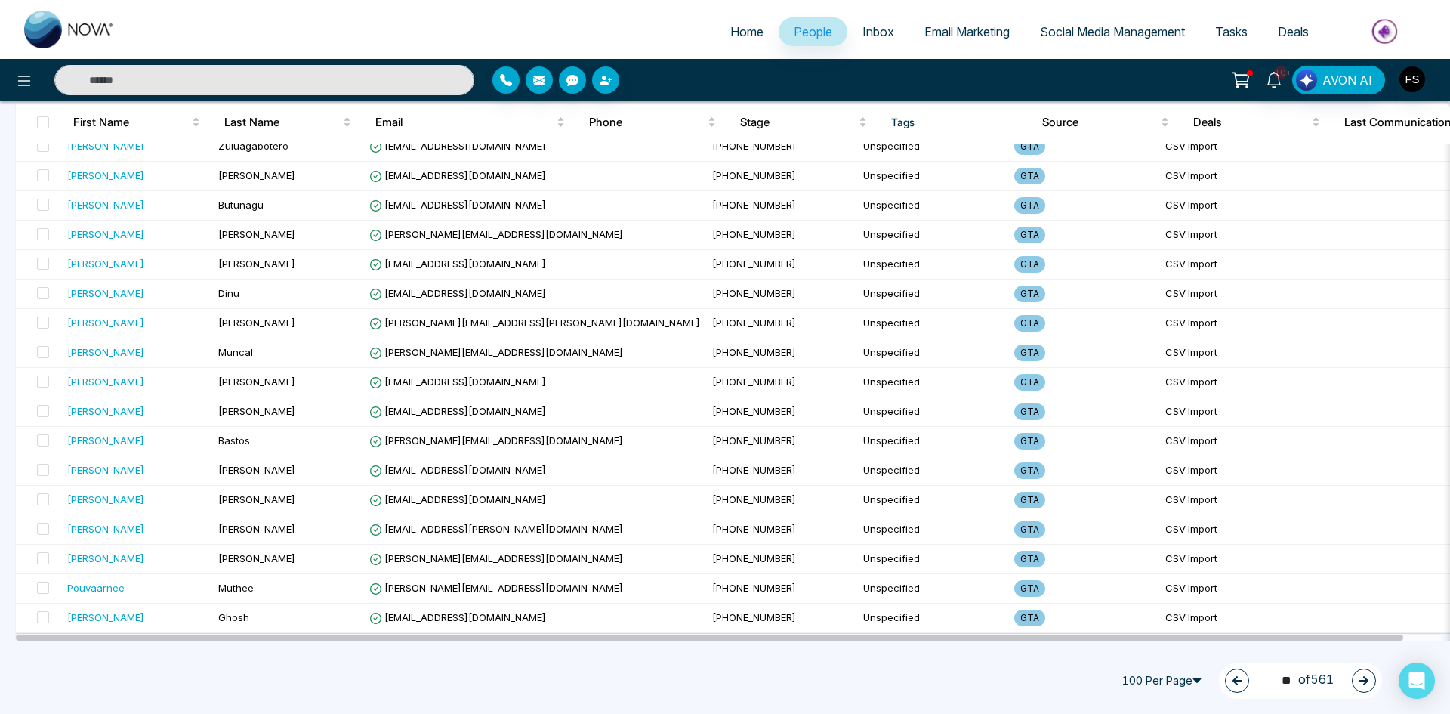
click at [1364, 683] on icon "button" at bounding box center [1363, 680] width 9 height 9
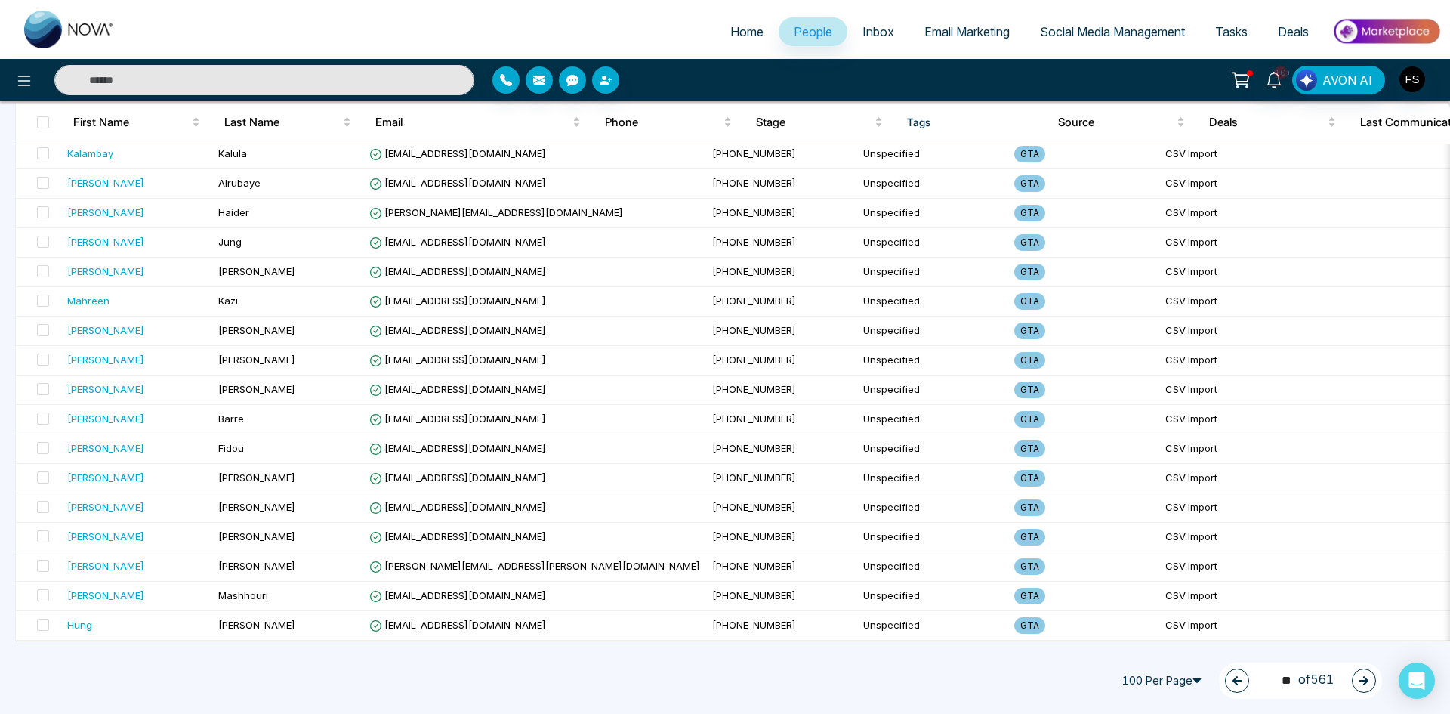
click at [1357, 682] on button "button" at bounding box center [1364, 680] width 24 height 24
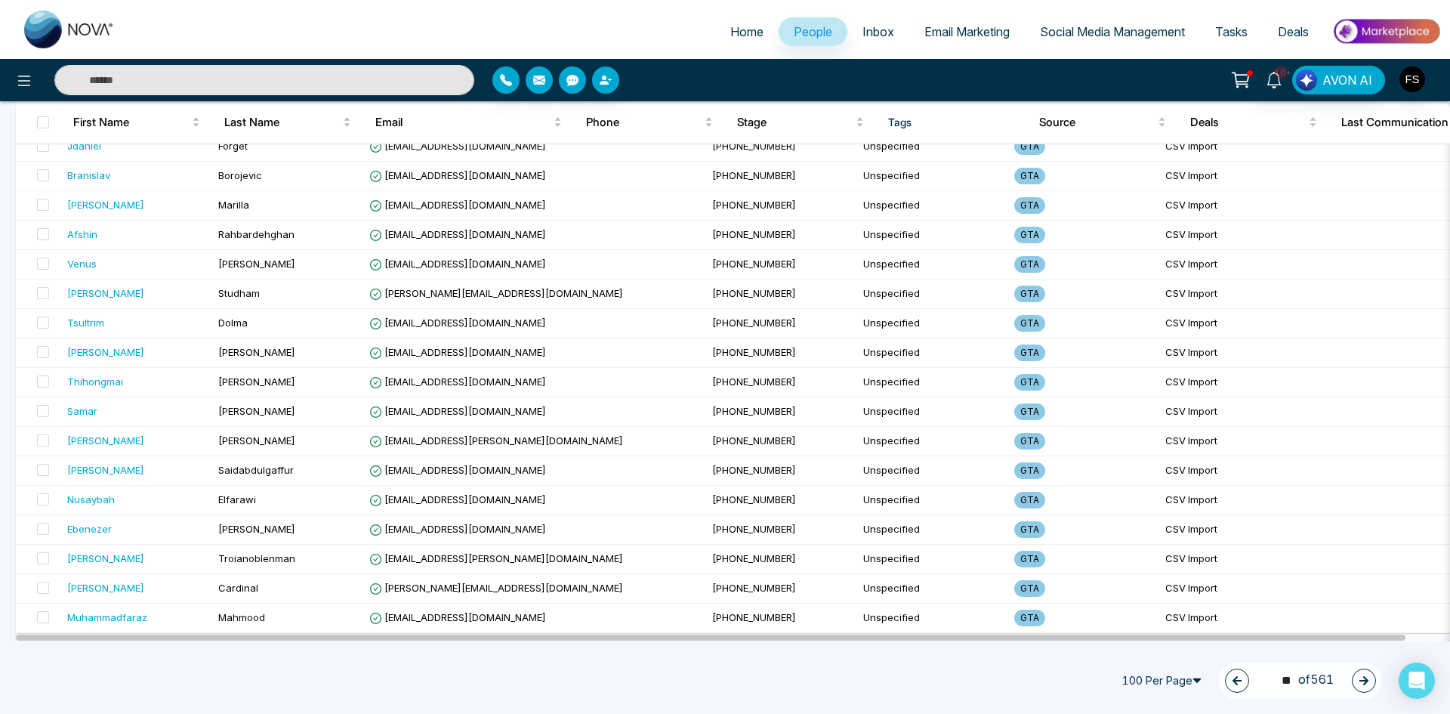
click at [1362, 682] on icon "button" at bounding box center [1363, 680] width 11 height 11
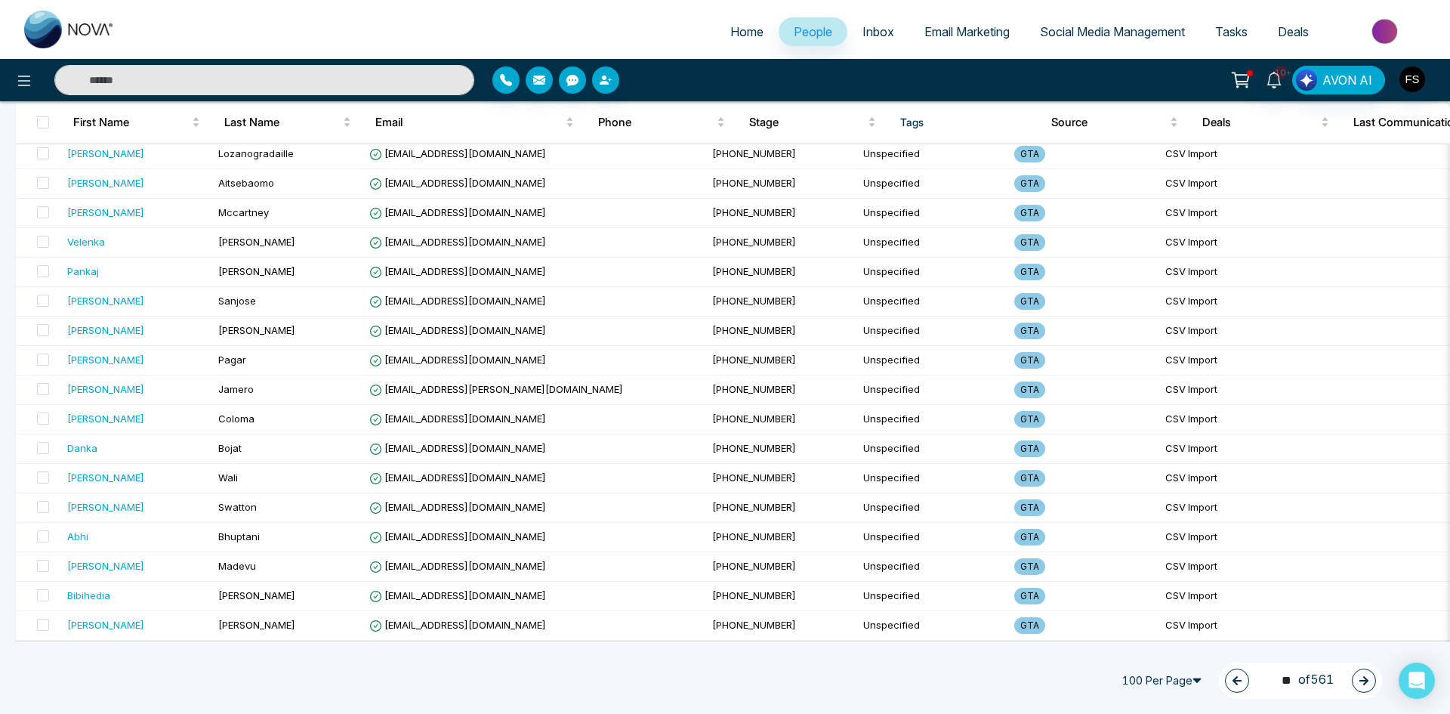
click at [1359, 682] on icon "button" at bounding box center [1363, 680] width 11 height 11
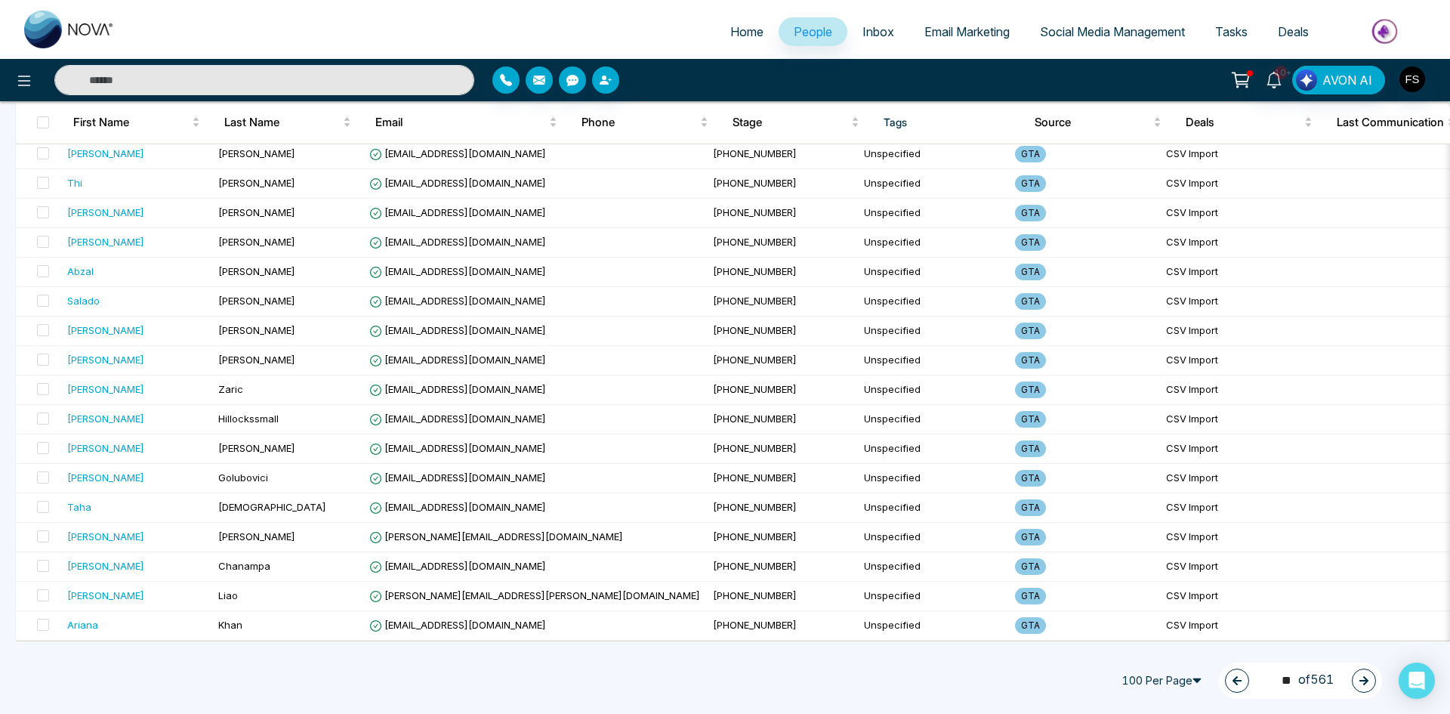
click at [1361, 676] on icon "button" at bounding box center [1363, 680] width 11 height 11
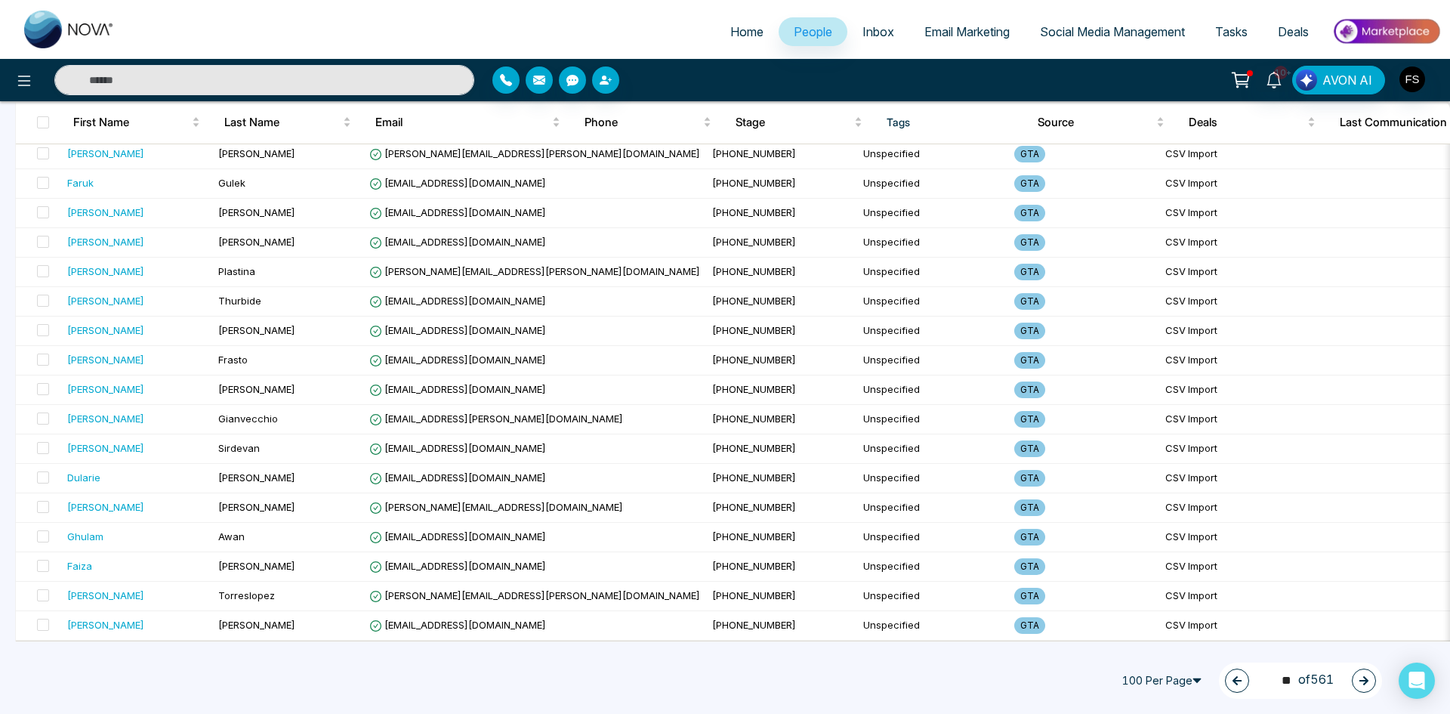
click at [1367, 680] on icon "button" at bounding box center [1363, 680] width 9 height 9
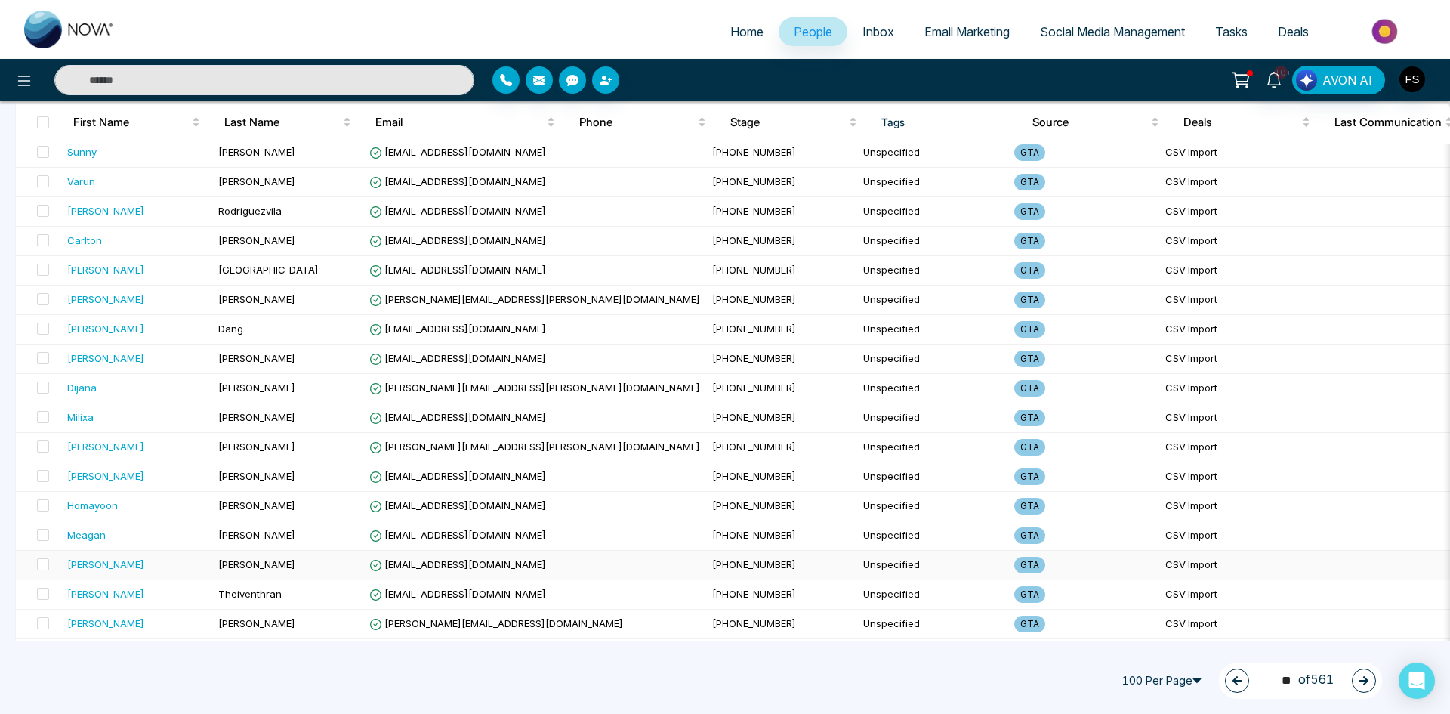
scroll to position [1510, 0]
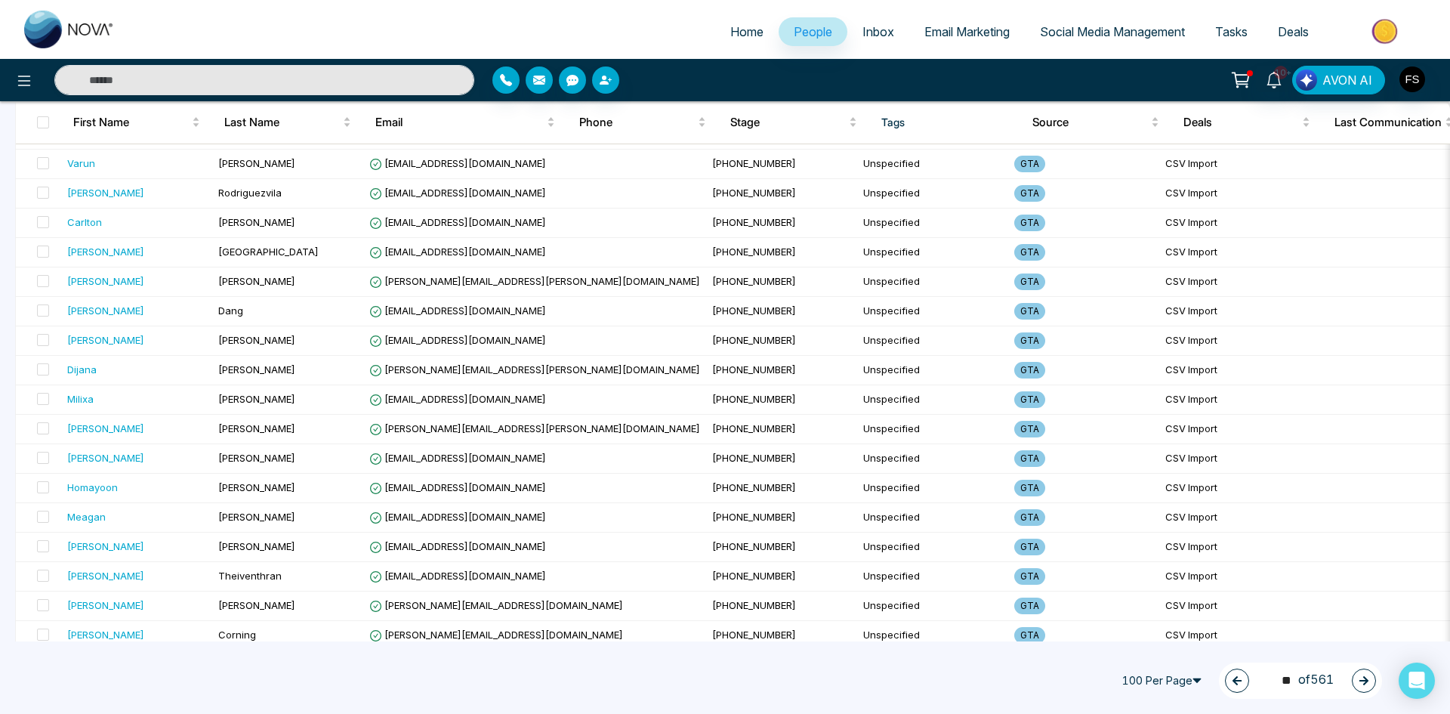
click at [1363, 684] on icon "button" at bounding box center [1363, 680] width 9 height 9
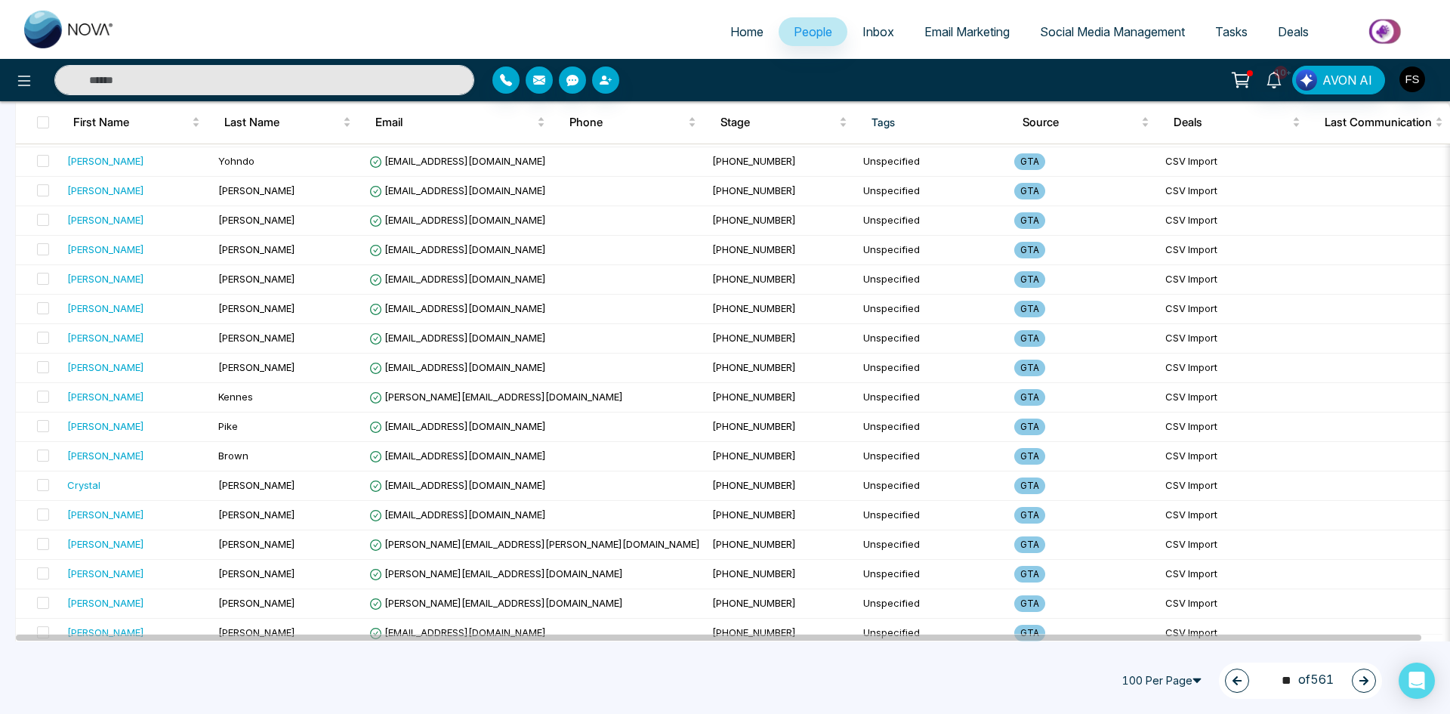
scroll to position [2617, 0]
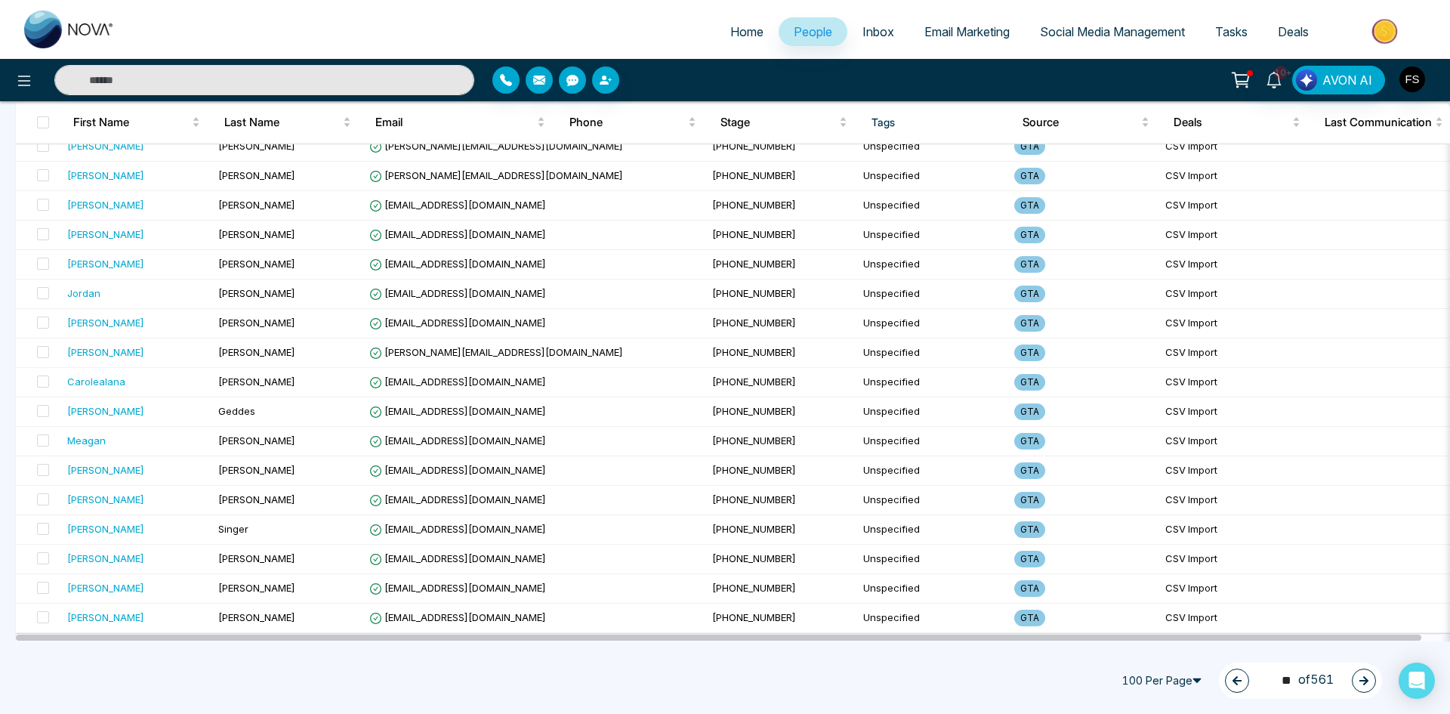
click at [1368, 677] on button "button" at bounding box center [1364, 680] width 24 height 24
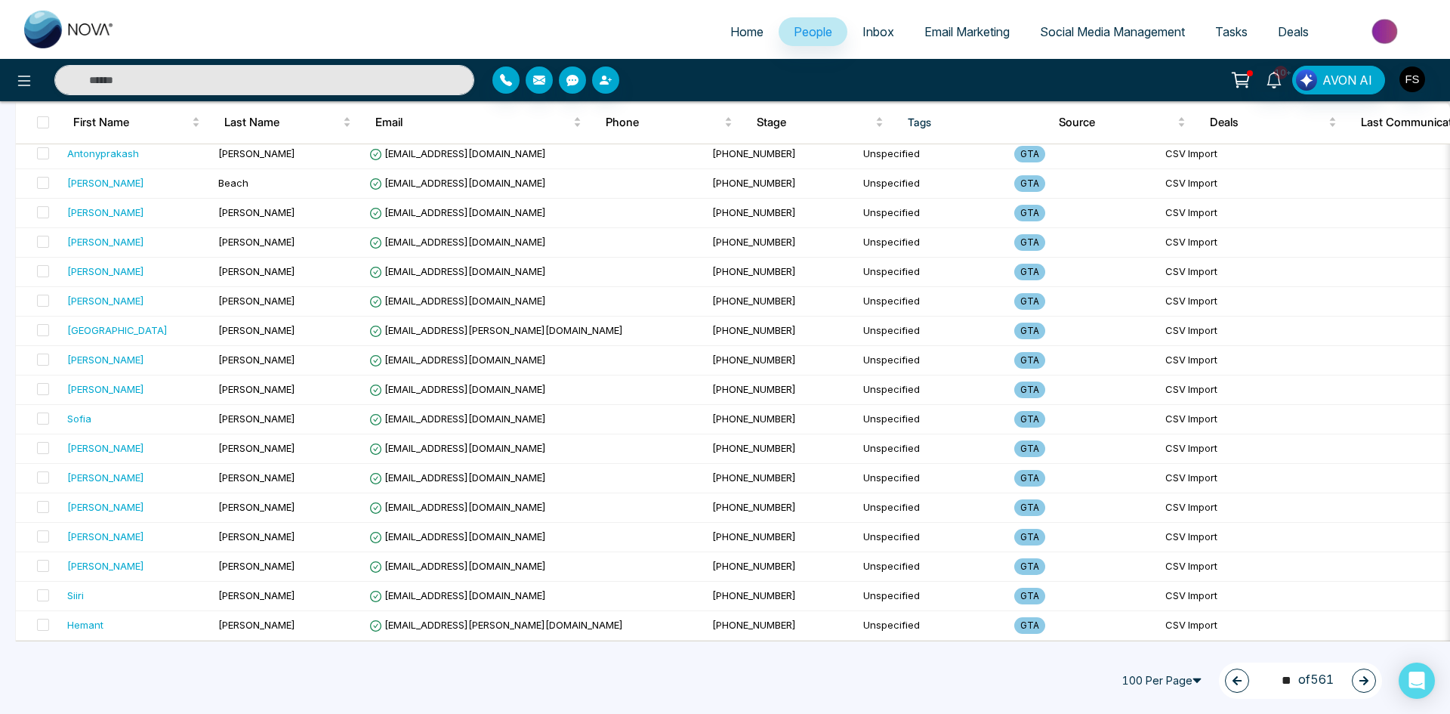
click at [1368, 683] on icon "button" at bounding box center [1363, 680] width 11 height 11
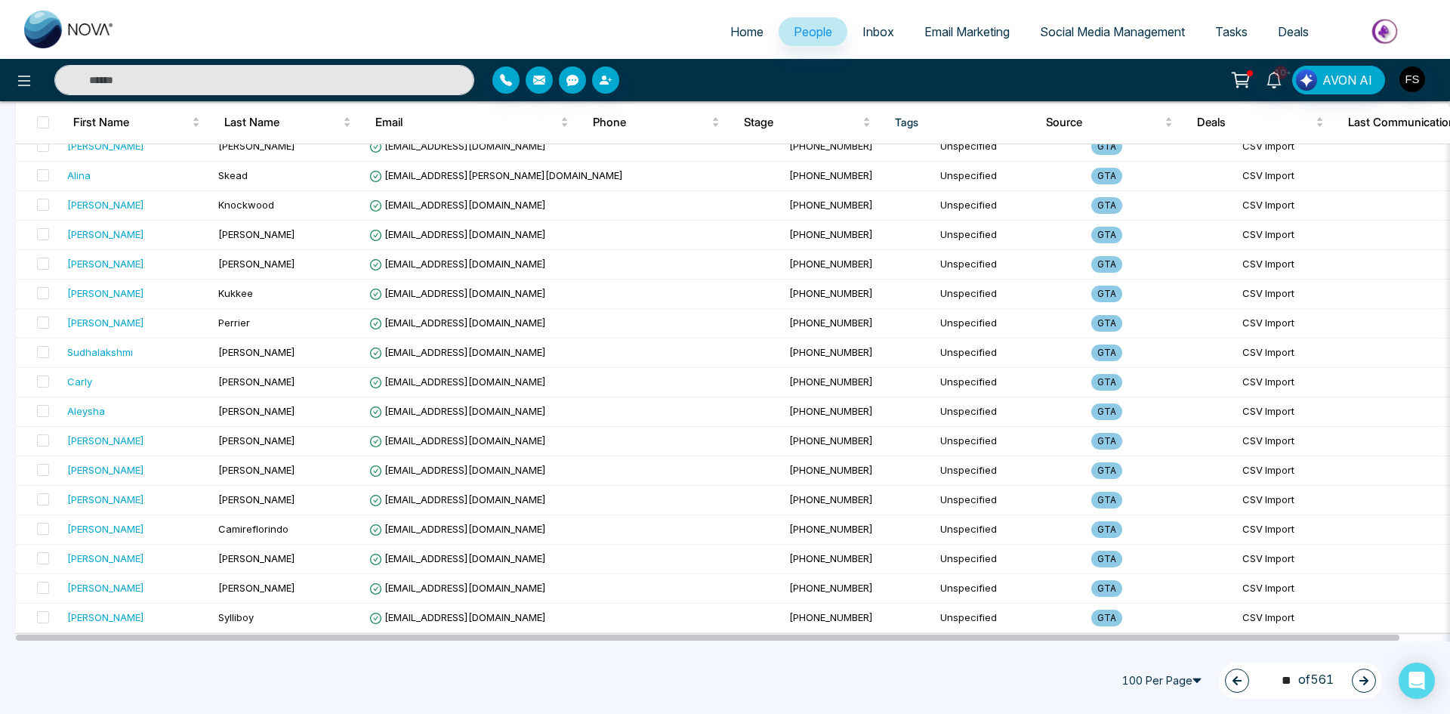
click at [1363, 679] on icon "button" at bounding box center [1363, 680] width 11 height 11
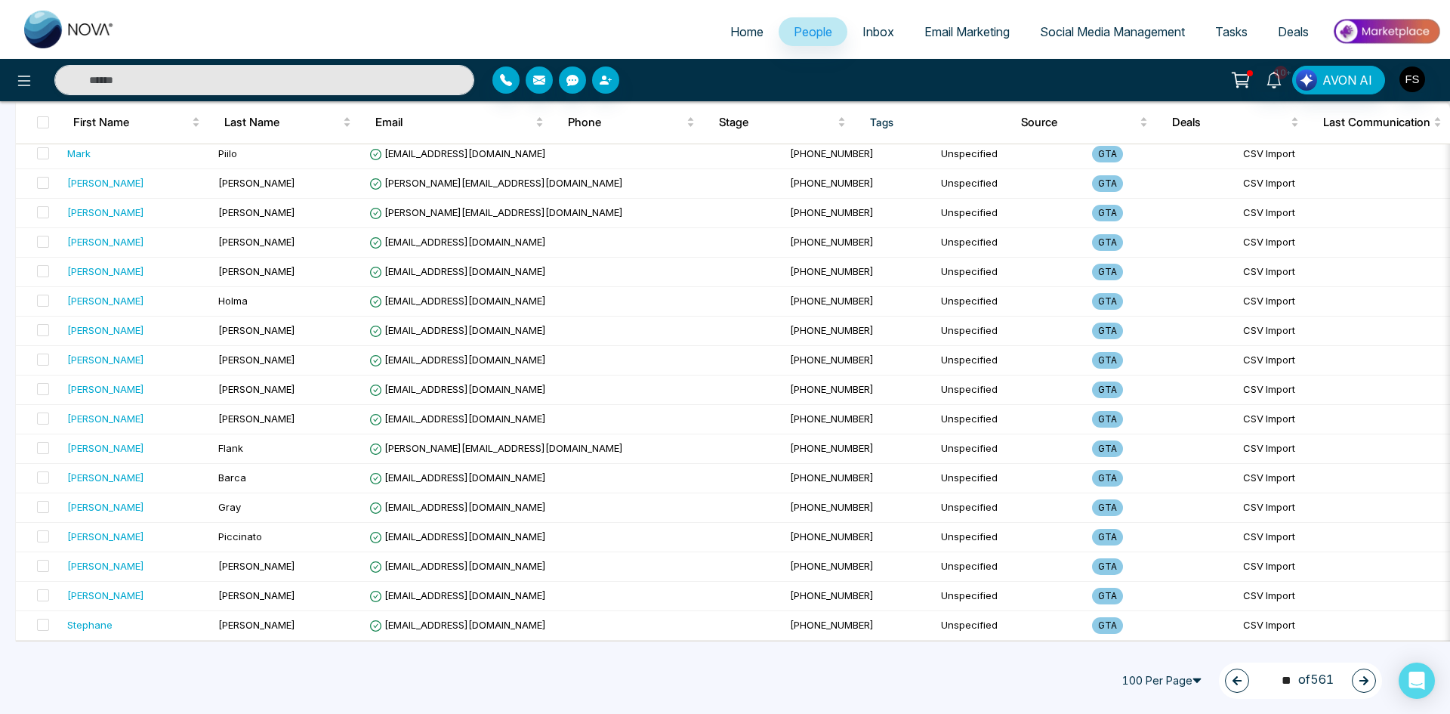
click at [1355, 681] on button "button" at bounding box center [1364, 680] width 24 height 24
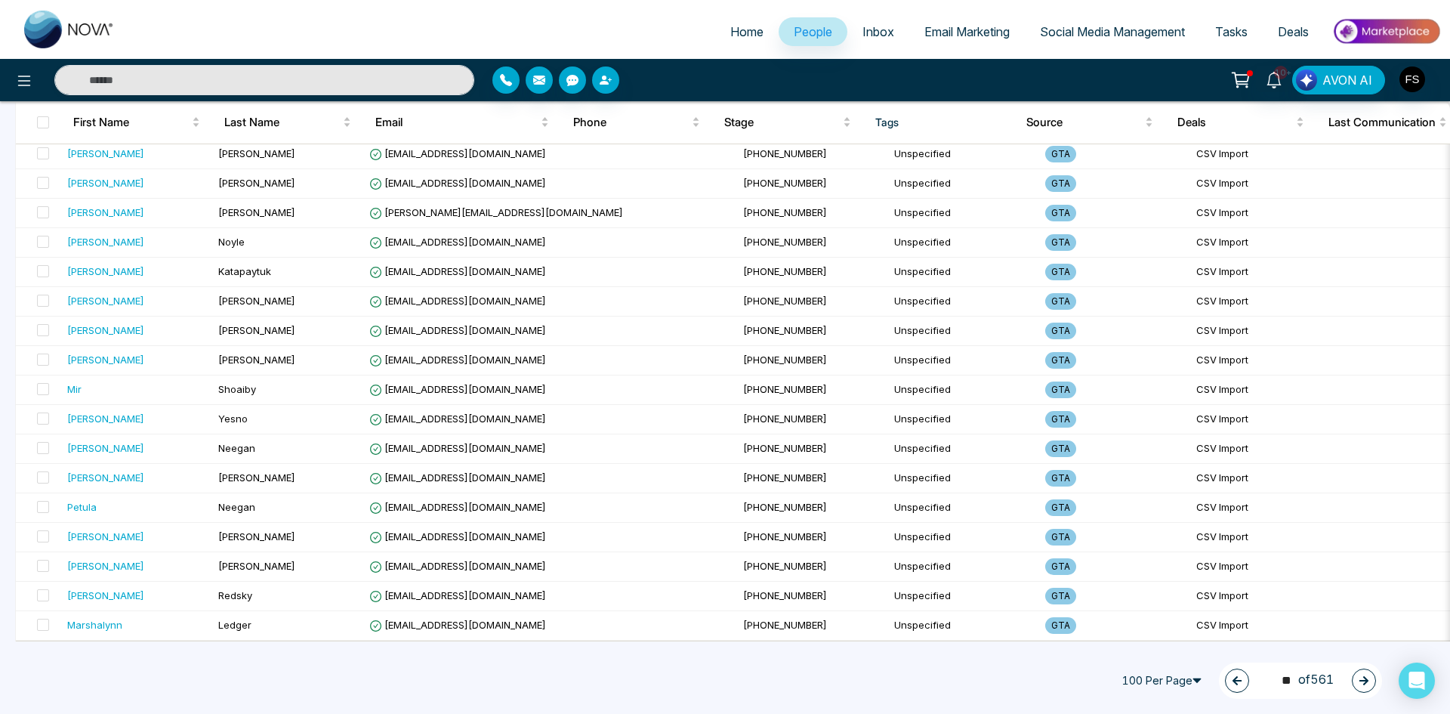
click at [1370, 688] on button "button" at bounding box center [1364, 680] width 24 height 24
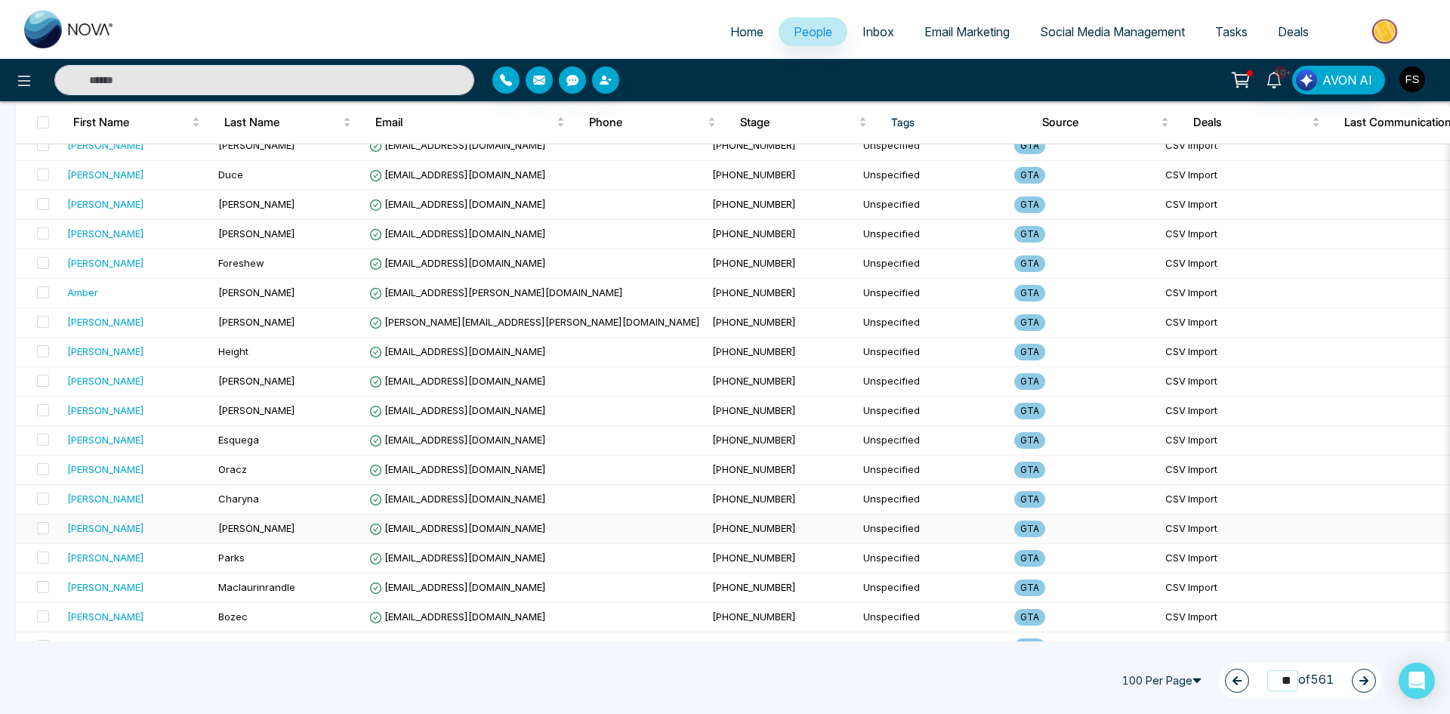
scroll to position [1284, 0]
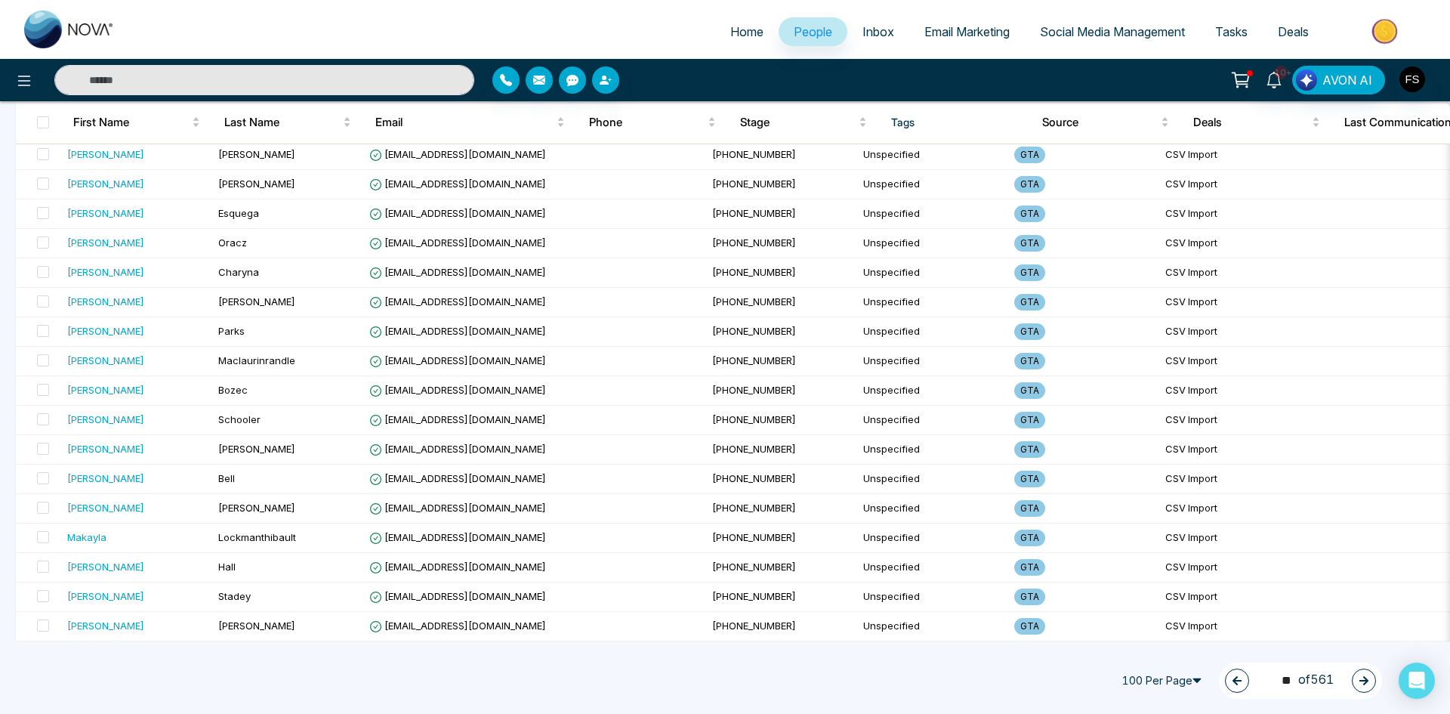
click at [1353, 679] on button "button" at bounding box center [1364, 680] width 24 height 24
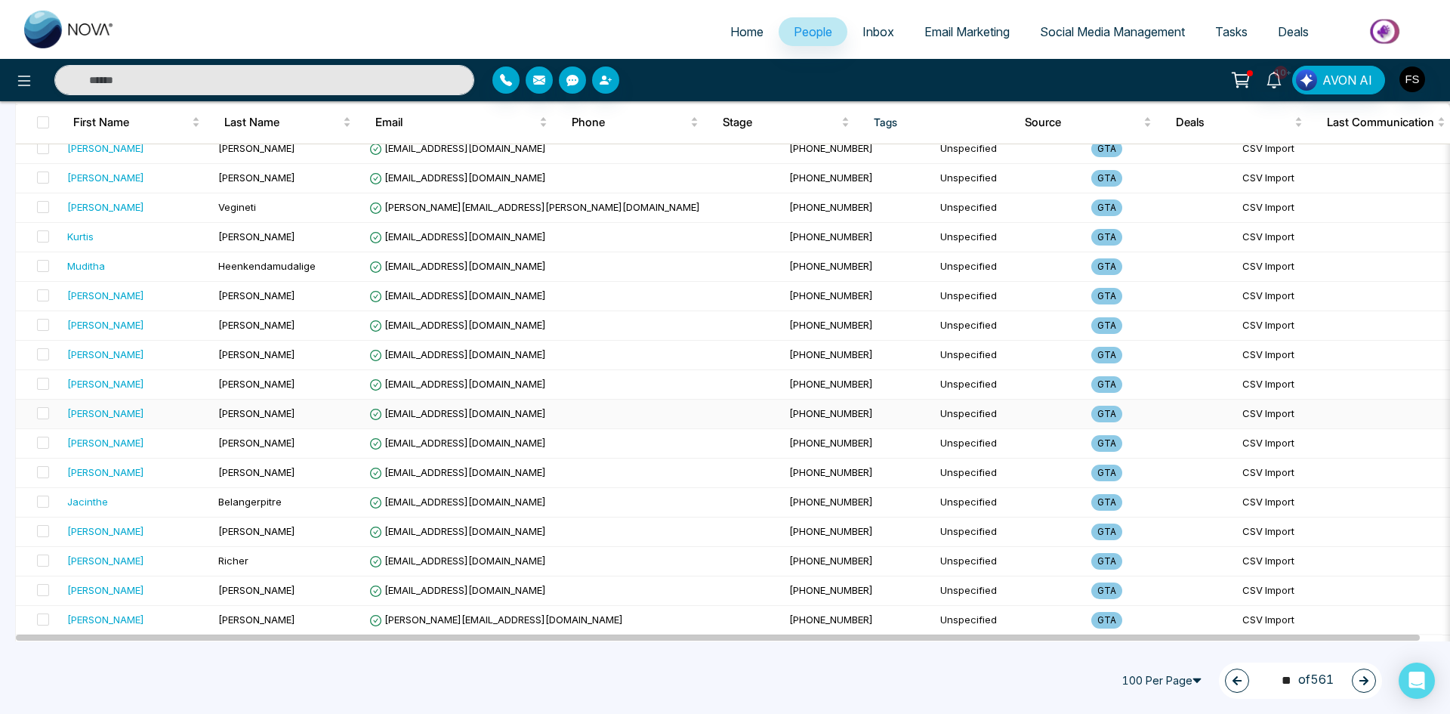
scroll to position [2617, 0]
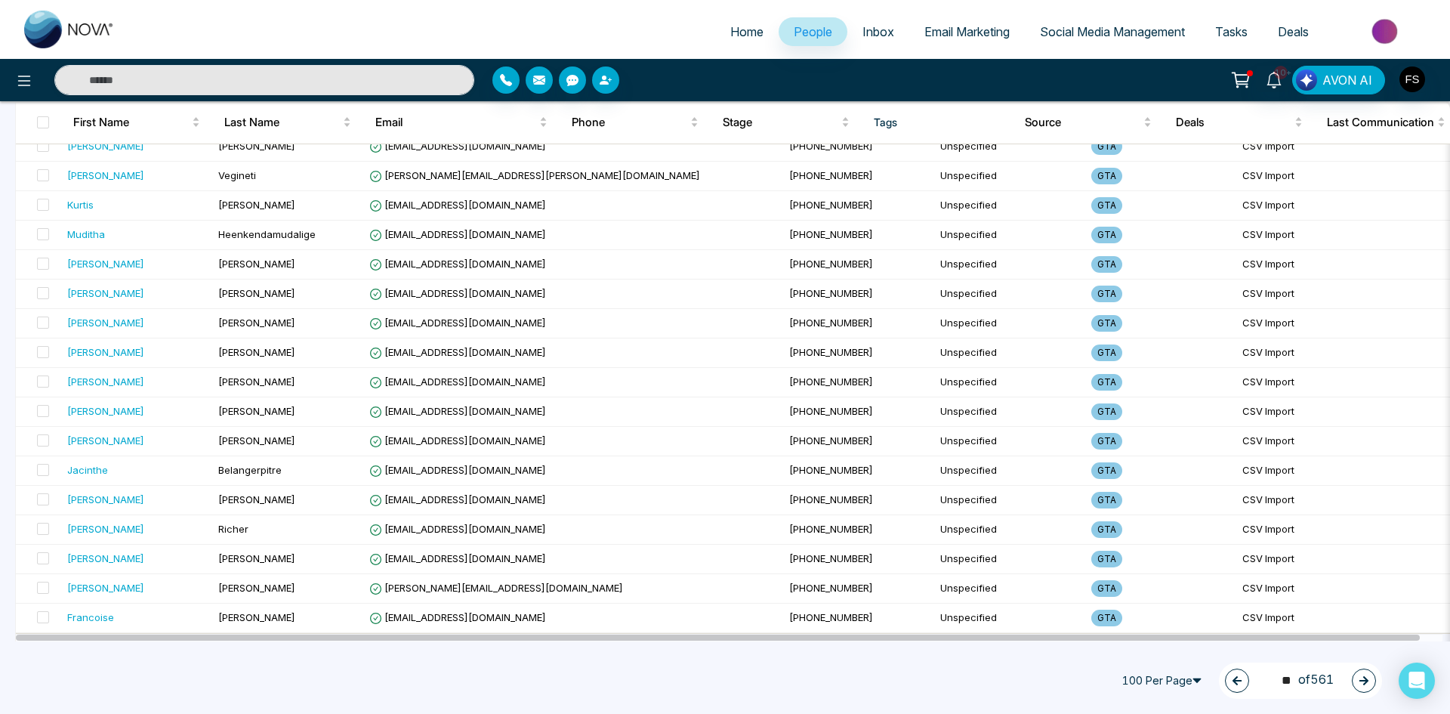
click at [1355, 678] on button "button" at bounding box center [1364, 680] width 24 height 24
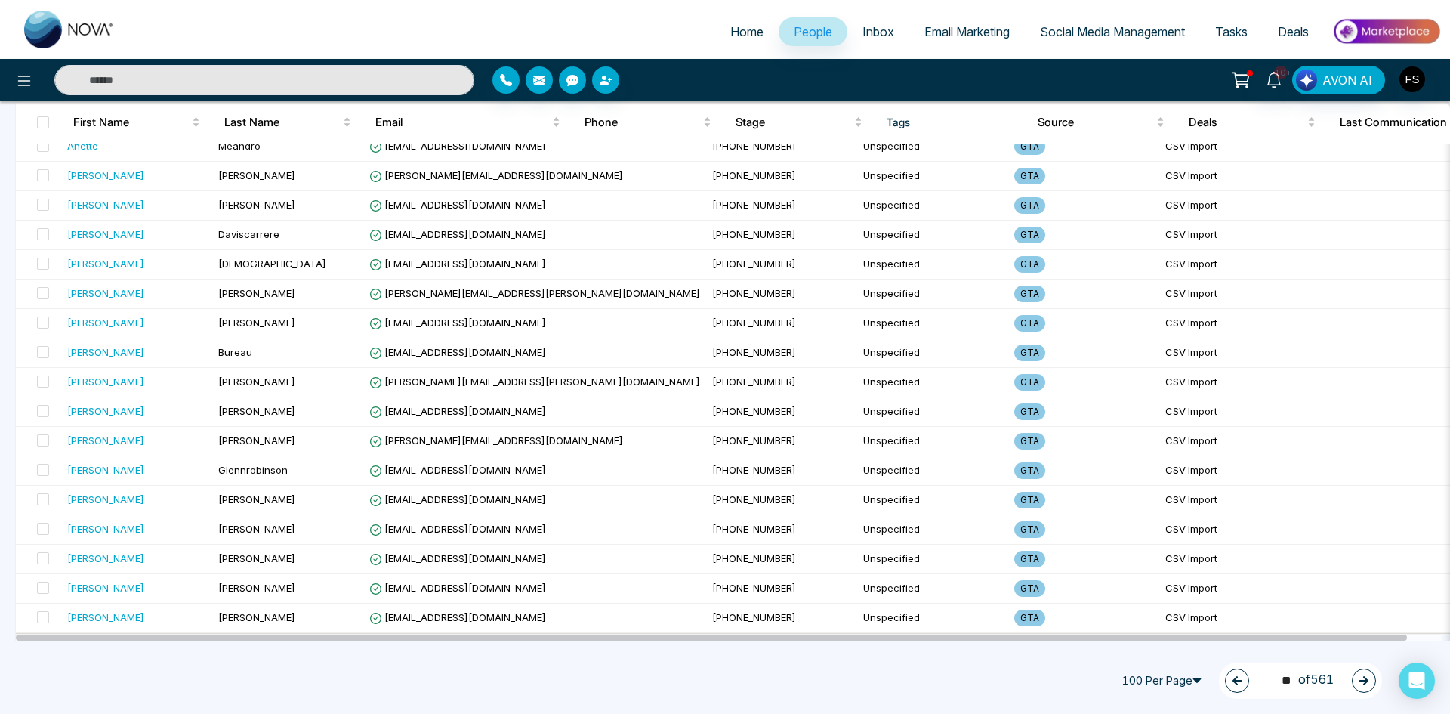
click at [1359, 681] on icon "button" at bounding box center [1363, 680] width 11 height 11
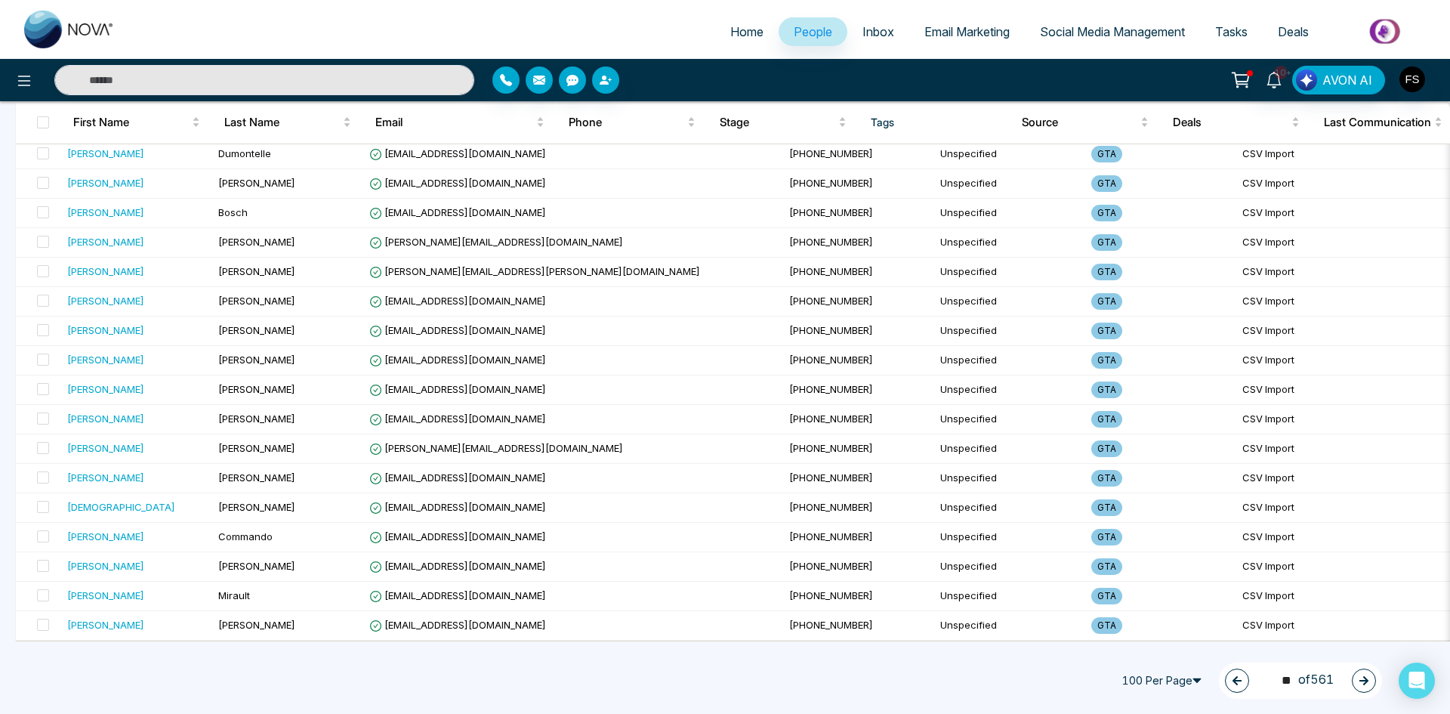
click at [1370, 680] on button "button" at bounding box center [1364, 680] width 24 height 24
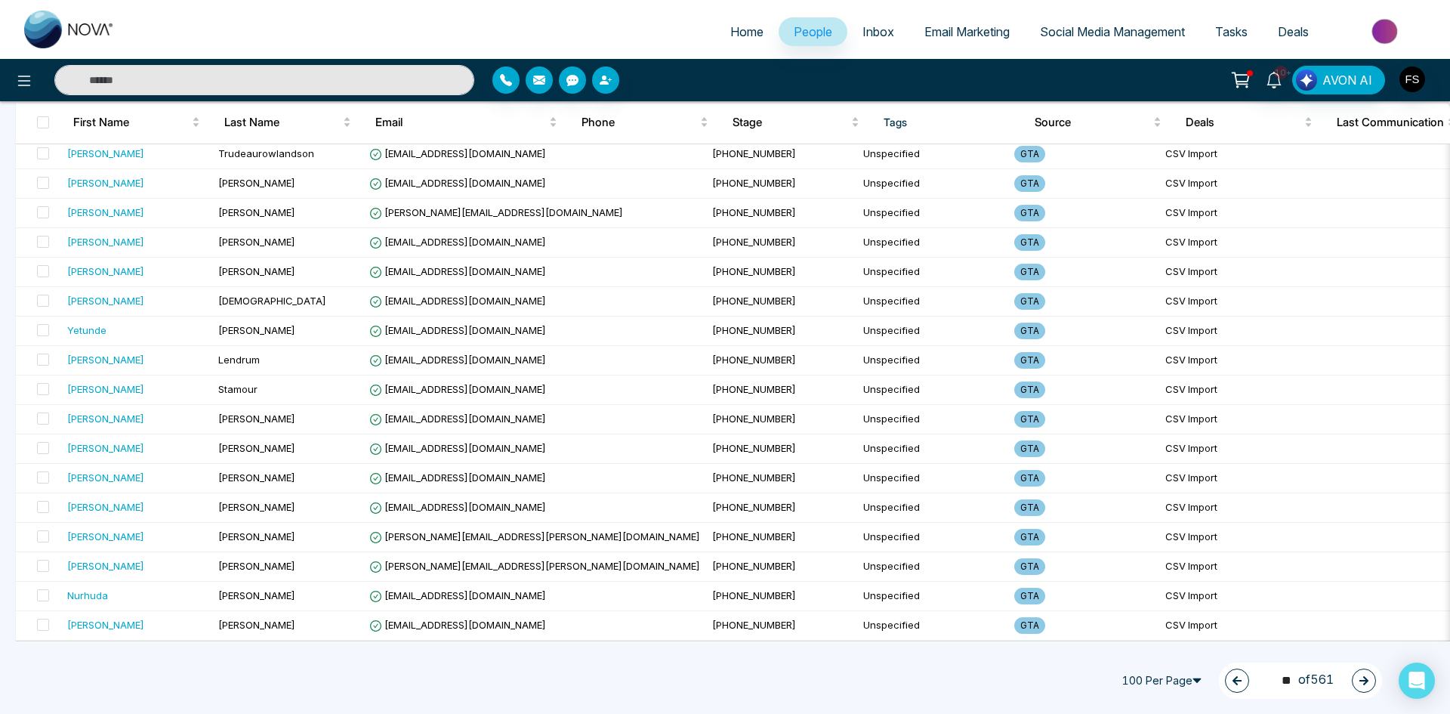
click at [1358, 675] on button "button" at bounding box center [1364, 680] width 24 height 24
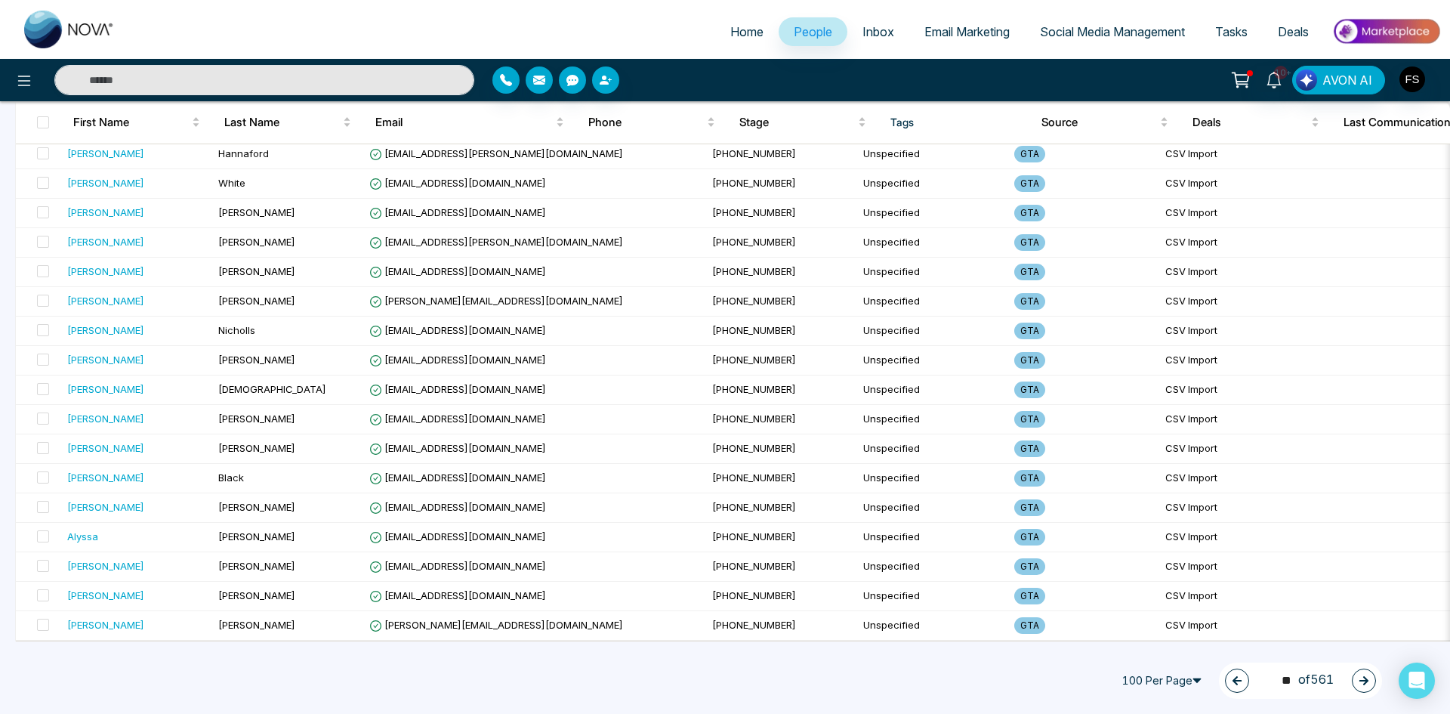
click at [1363, 681] on icon "button" at bounding box center [1363, 680] width 9 height 9
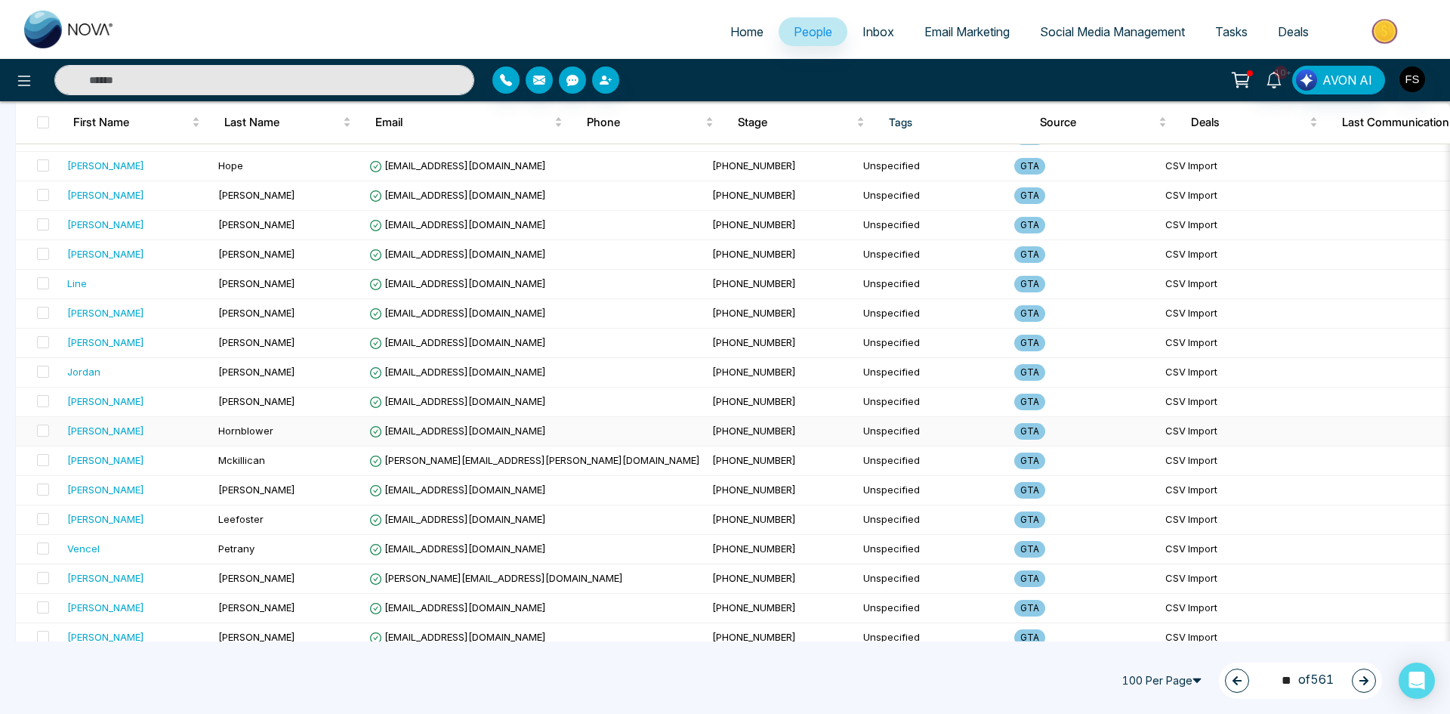
scroll to position [2039, 0]
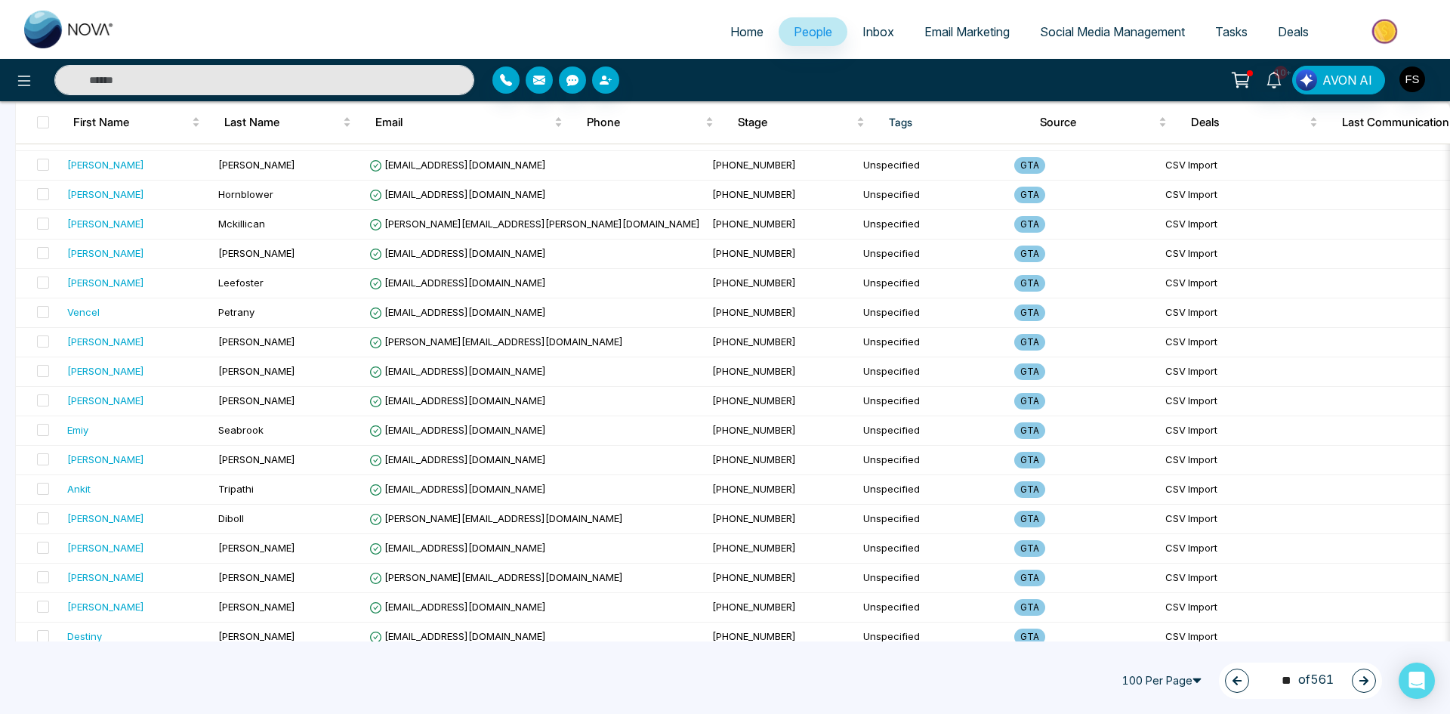
click at [1361, 683] on icon "button" at bounding box center [1363, 680] width 11 height 11
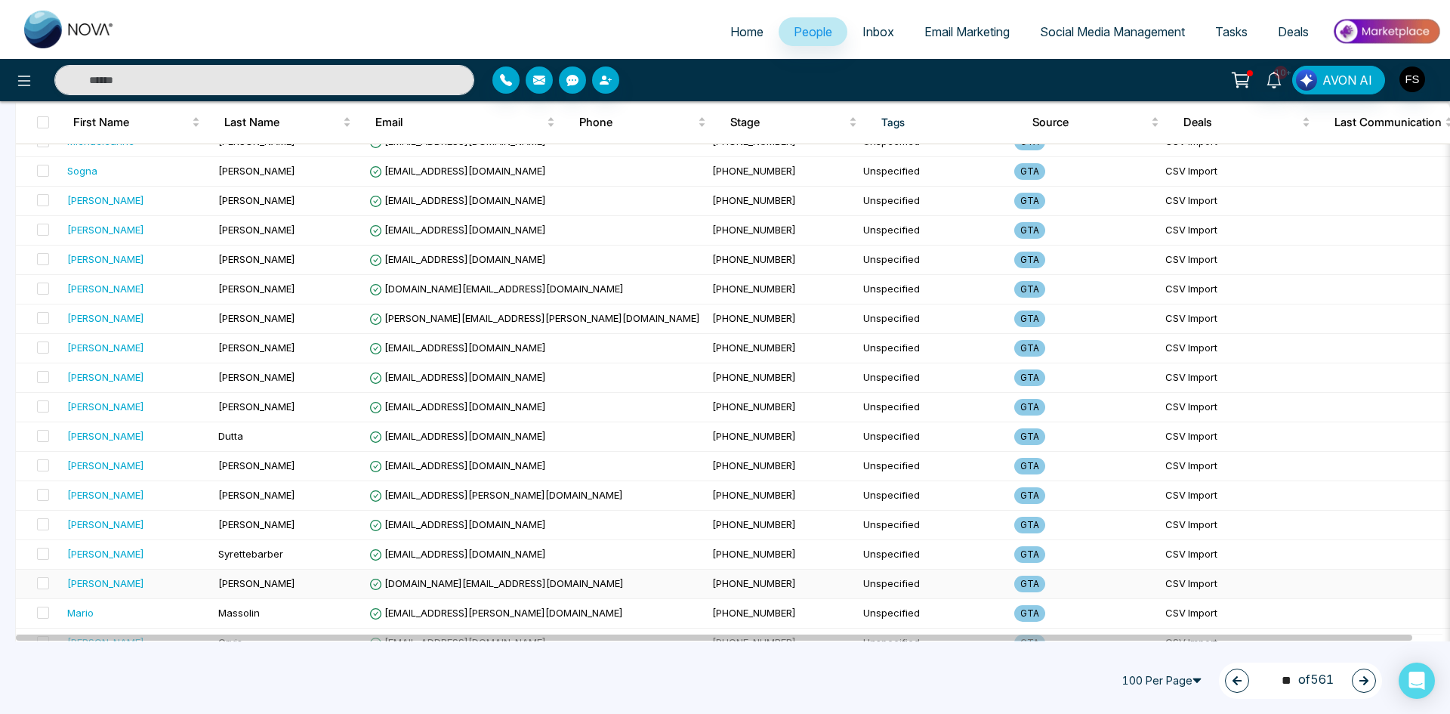
scroll to position [2617, 0]
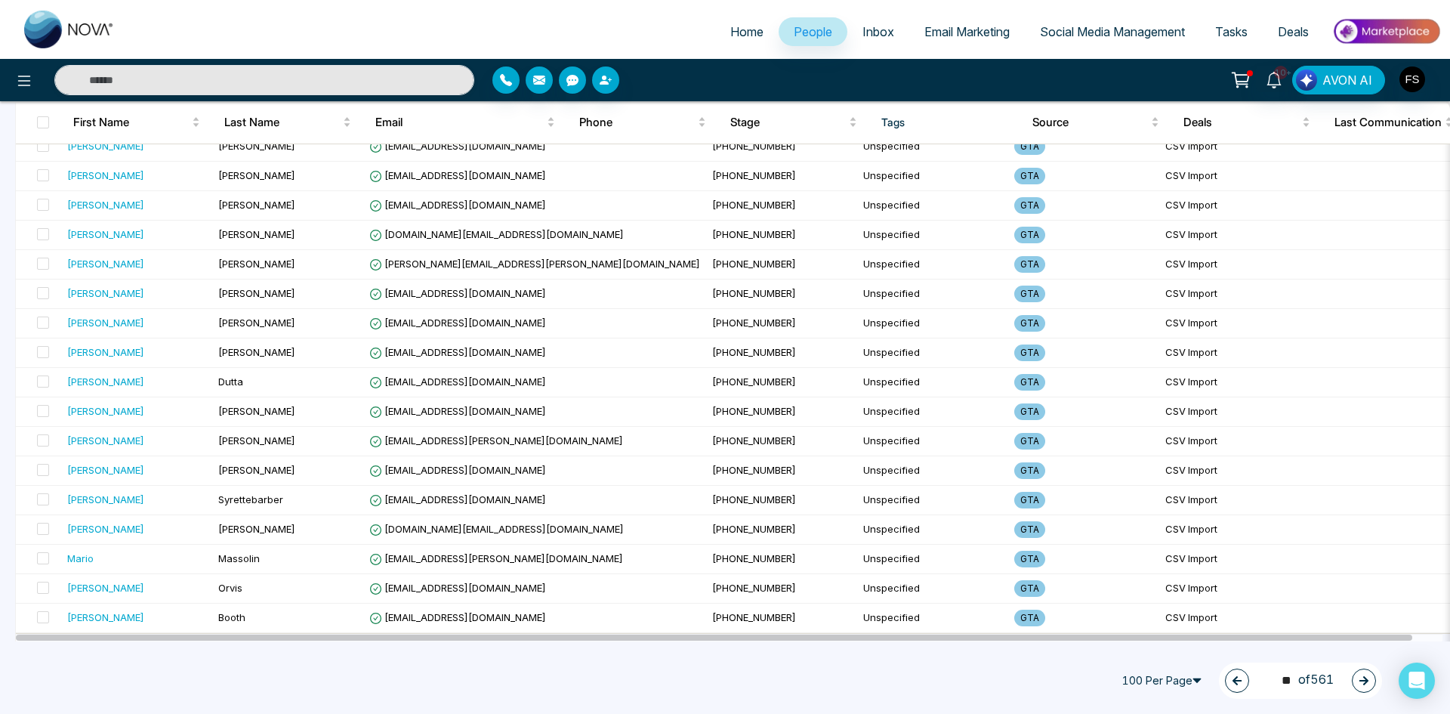
click at [1363, 683] on icon "button" at bounding box center [1363, 680] width 11 height 11
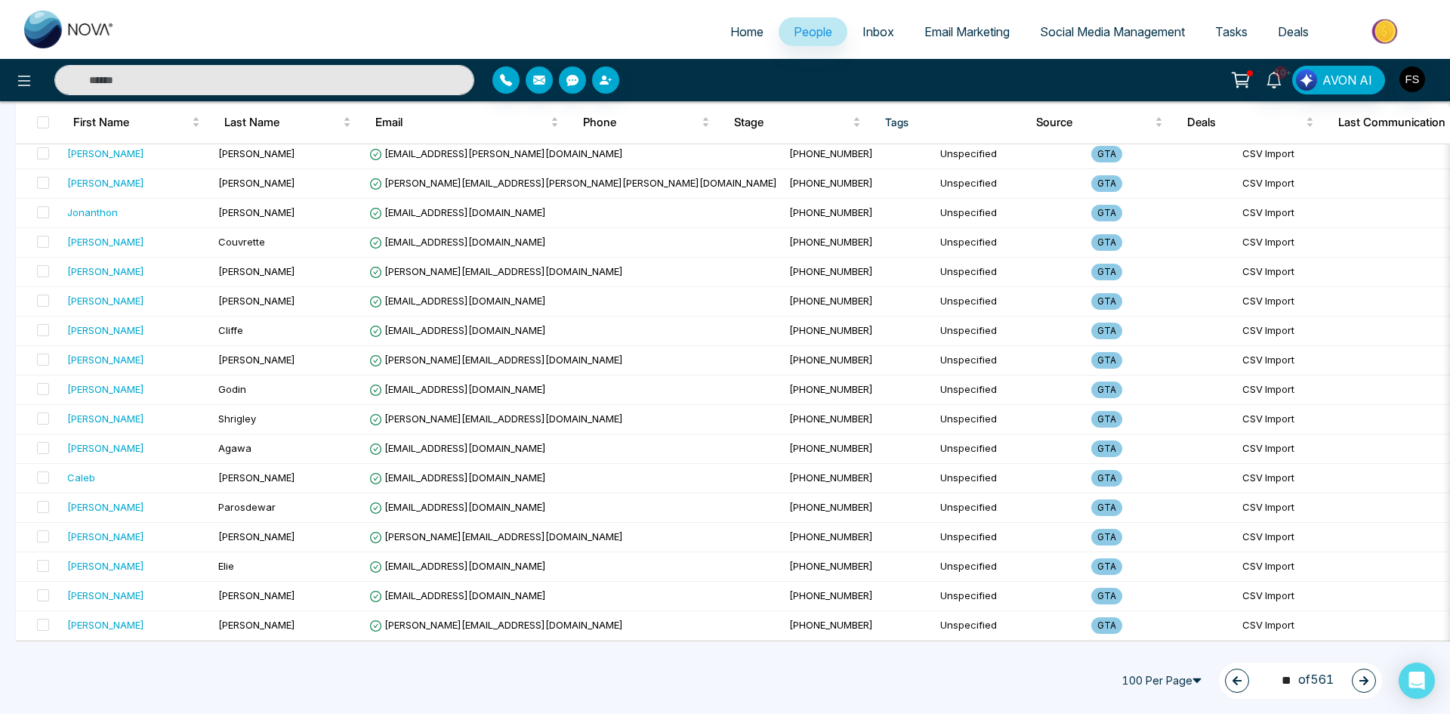
click at [1363, 684] on icon "button" at bounding box center [1363, 680] width 9 height 9
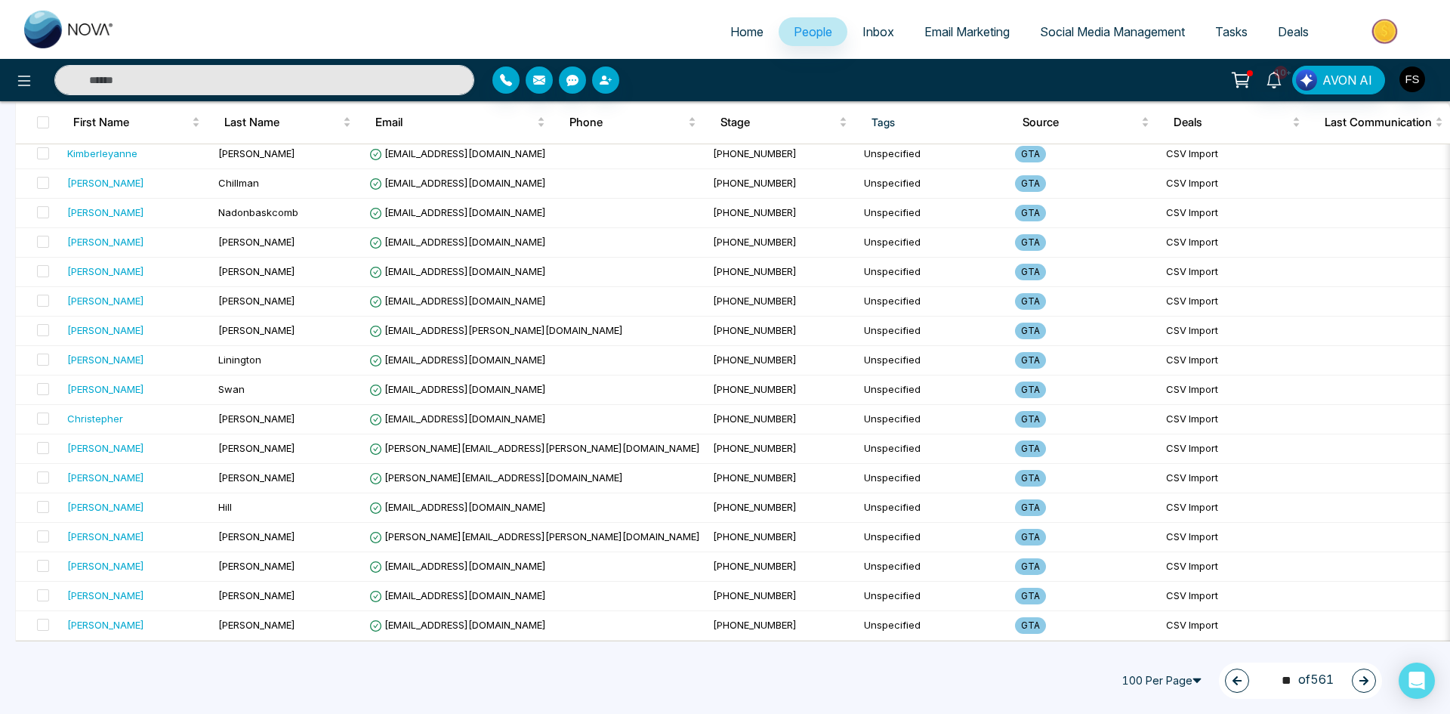
click at [1362, 685] on button "button" at bounding box center [1364, 680] width 24 height 24
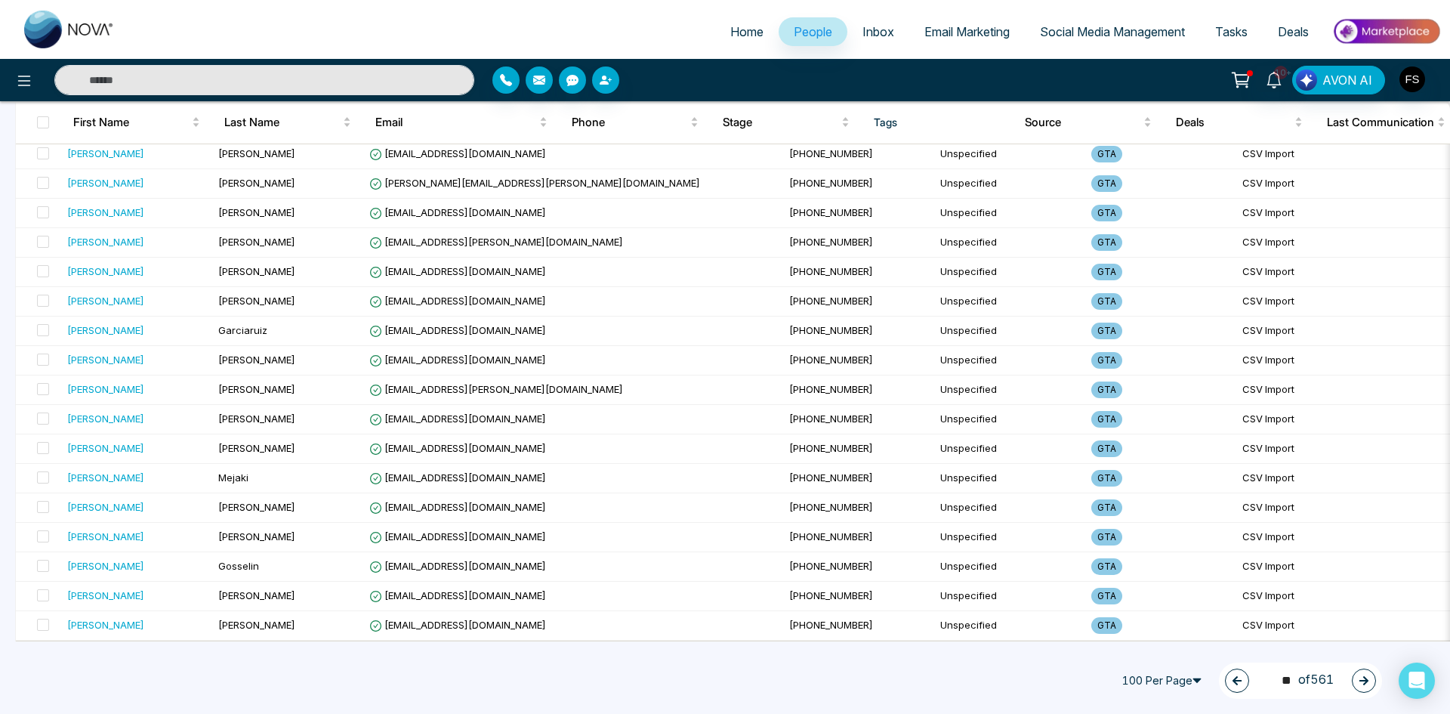
click at [1372, 683] on button "button" at bounding box center [1364, 680] width 24 height 24
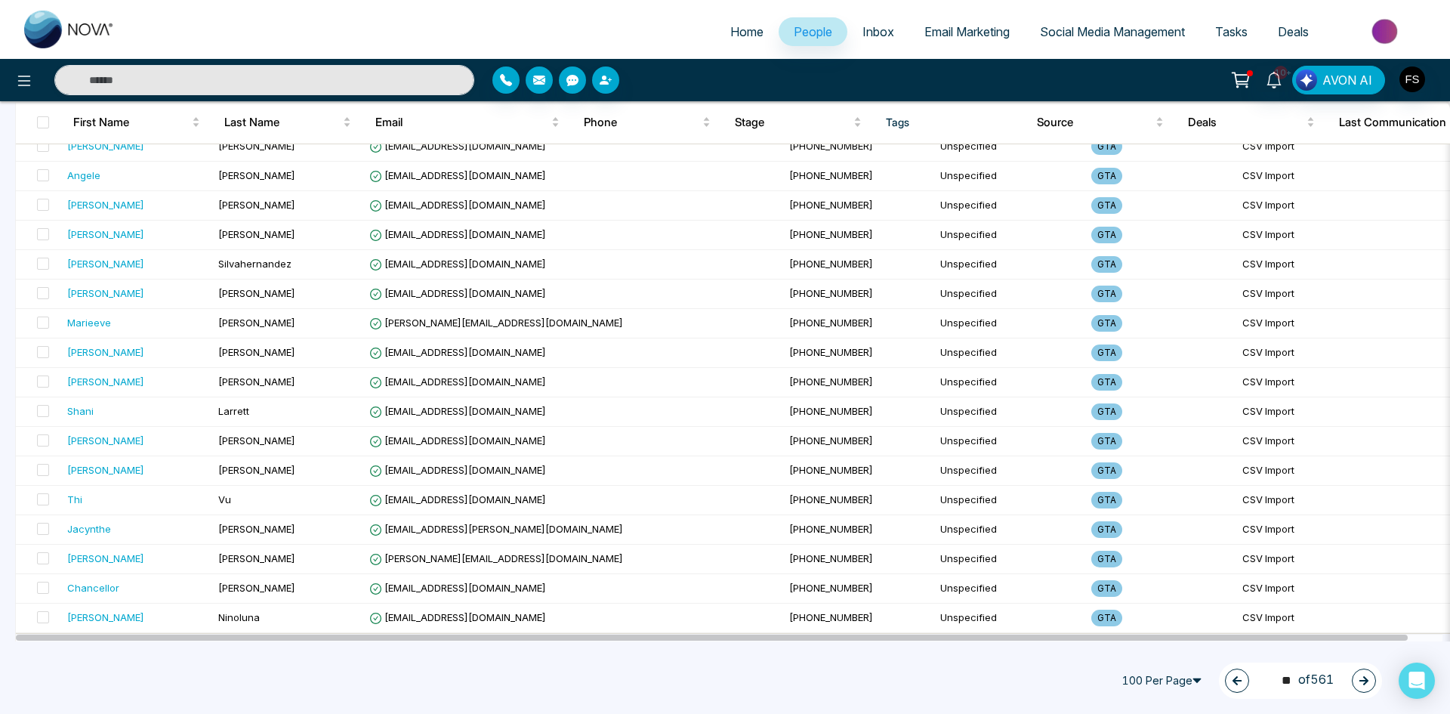
click at [1369, 680] on button "button" at bounding box center [1364, 680] width 24 height 24
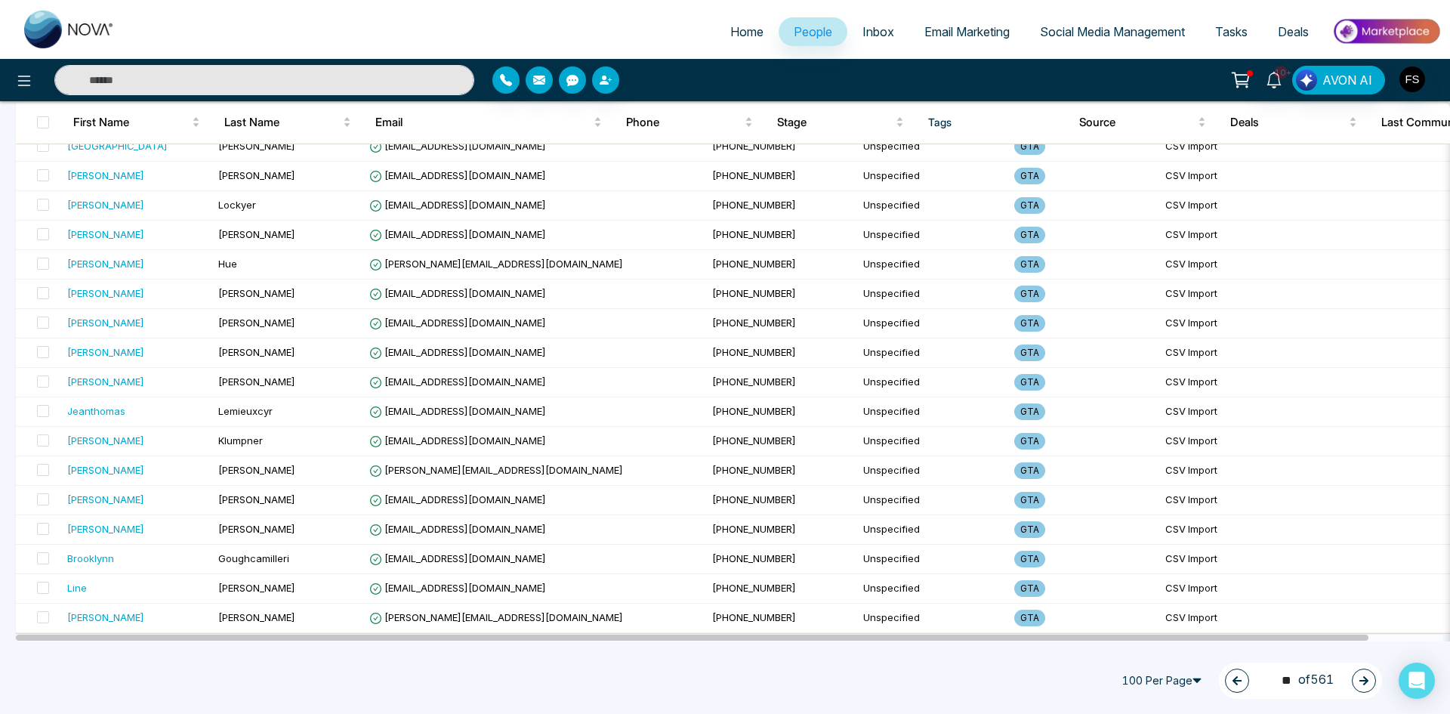
click at [1357, 679] on button "button" at bounding box center [1364, 680] width 24 height 24
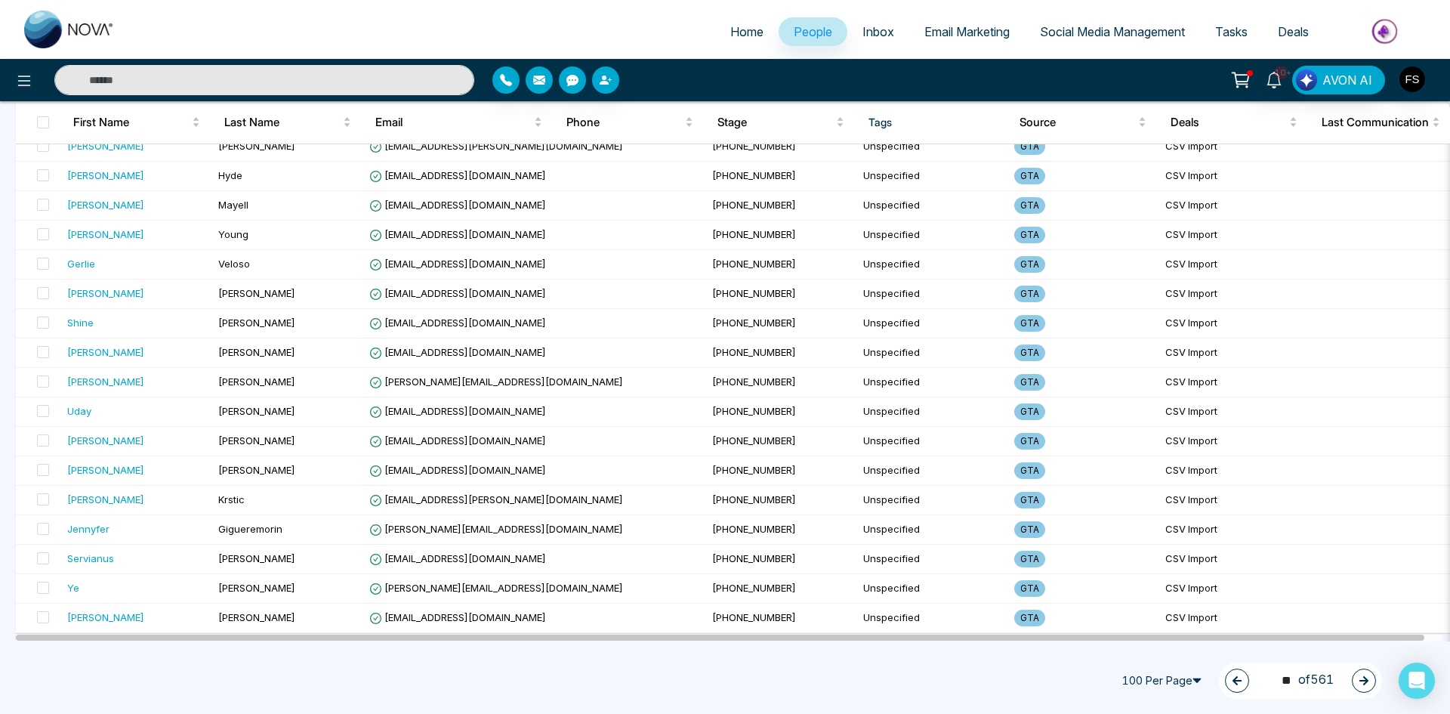
click at [1368, 685] on icon "button" at bounding box center [1363, 680] width 11 height 11
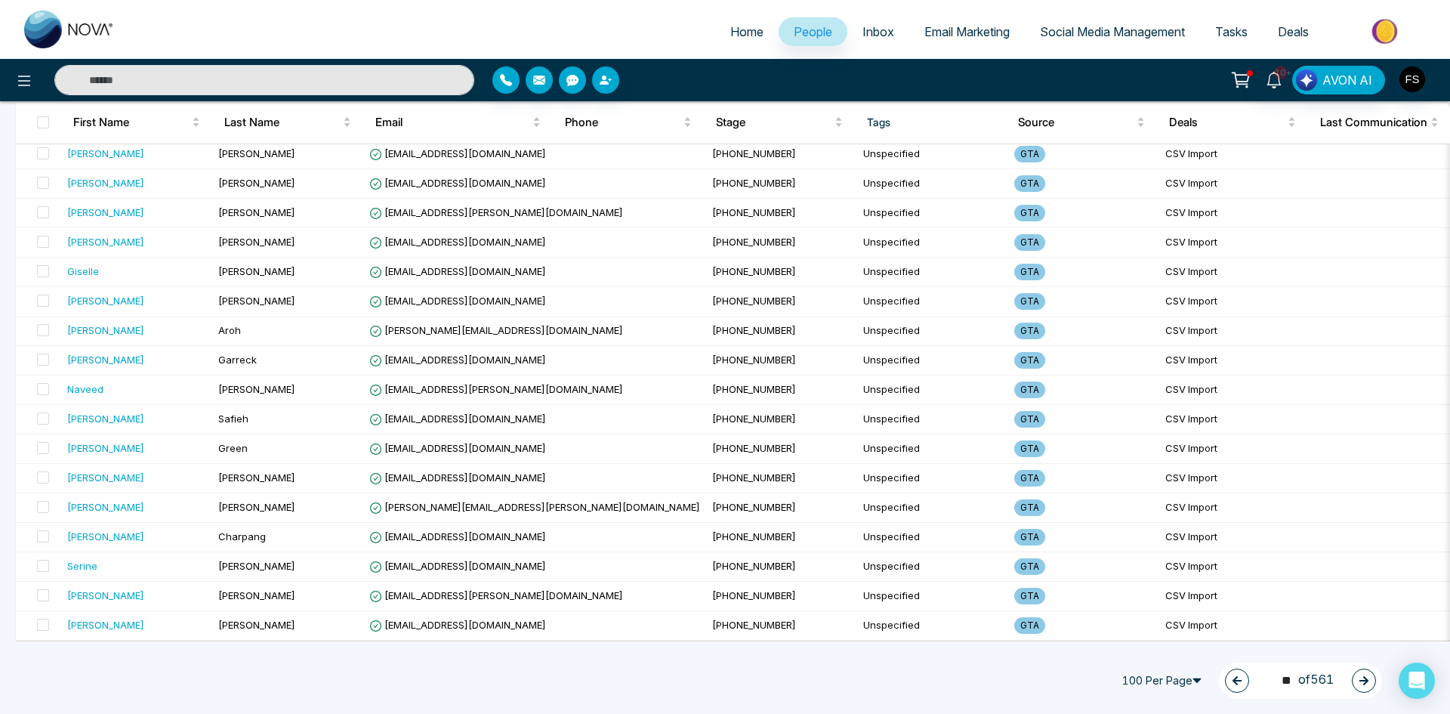
click at [1358, 677] on button "button" at bounding box center [1364, 680] width 24 height 24
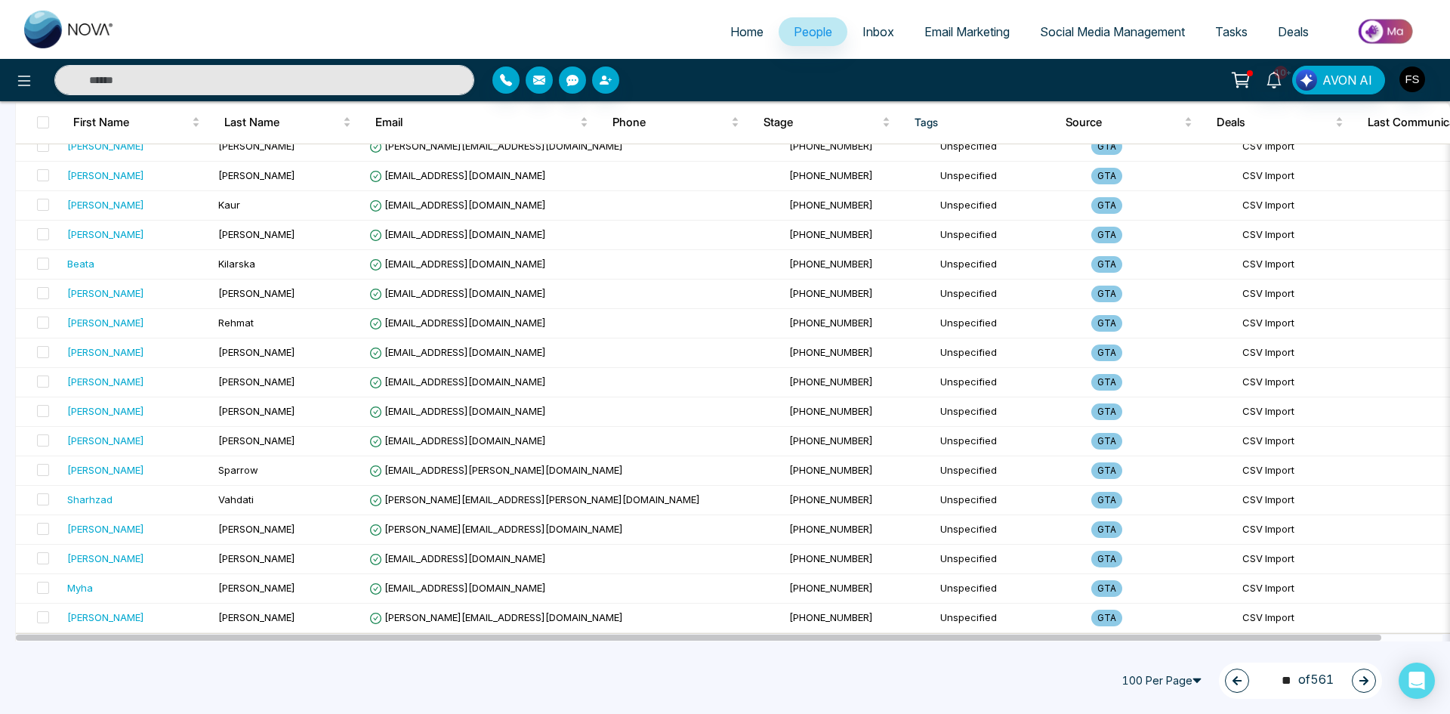
click at [1364, 680] on icon "button" at bounding box center [1363, 680] width 9 height 9
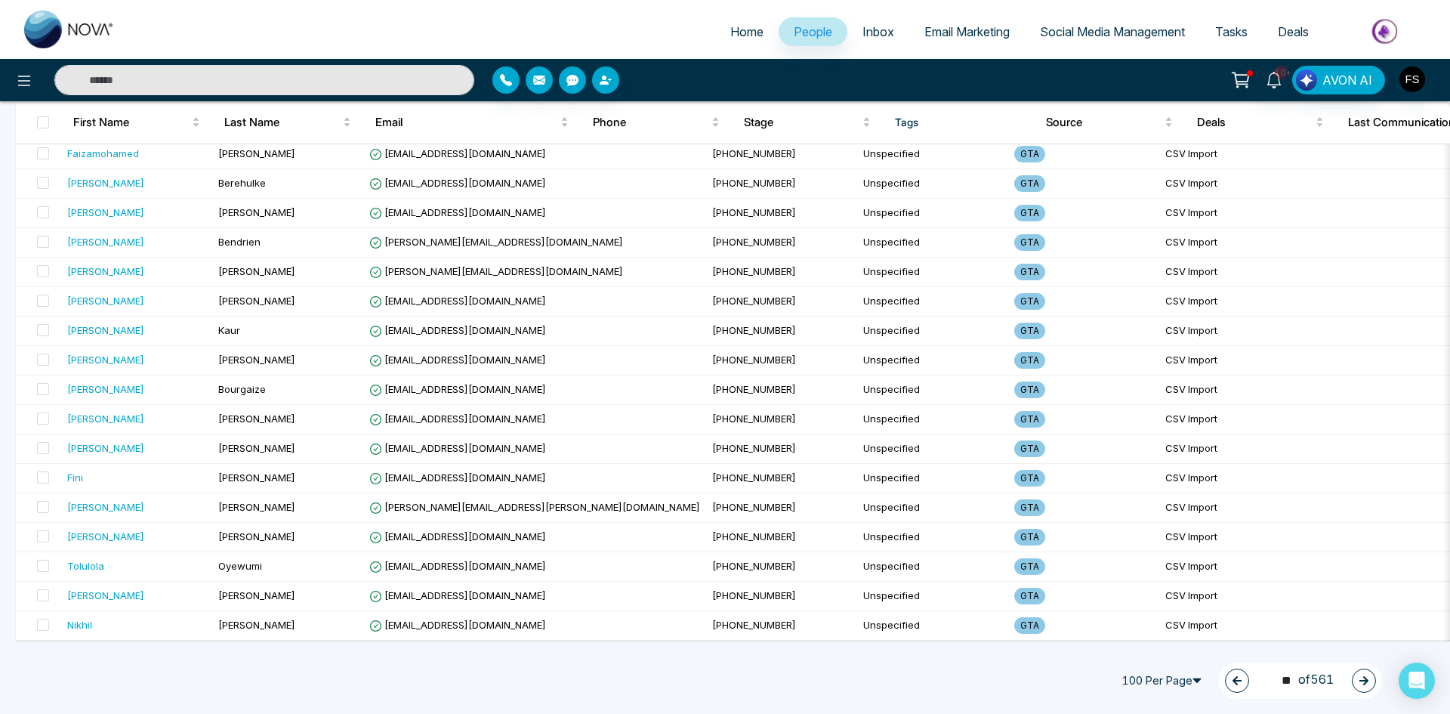
click at [1362, 679] on icon "button" at bounding box center [1363, 680] width 11 height 11
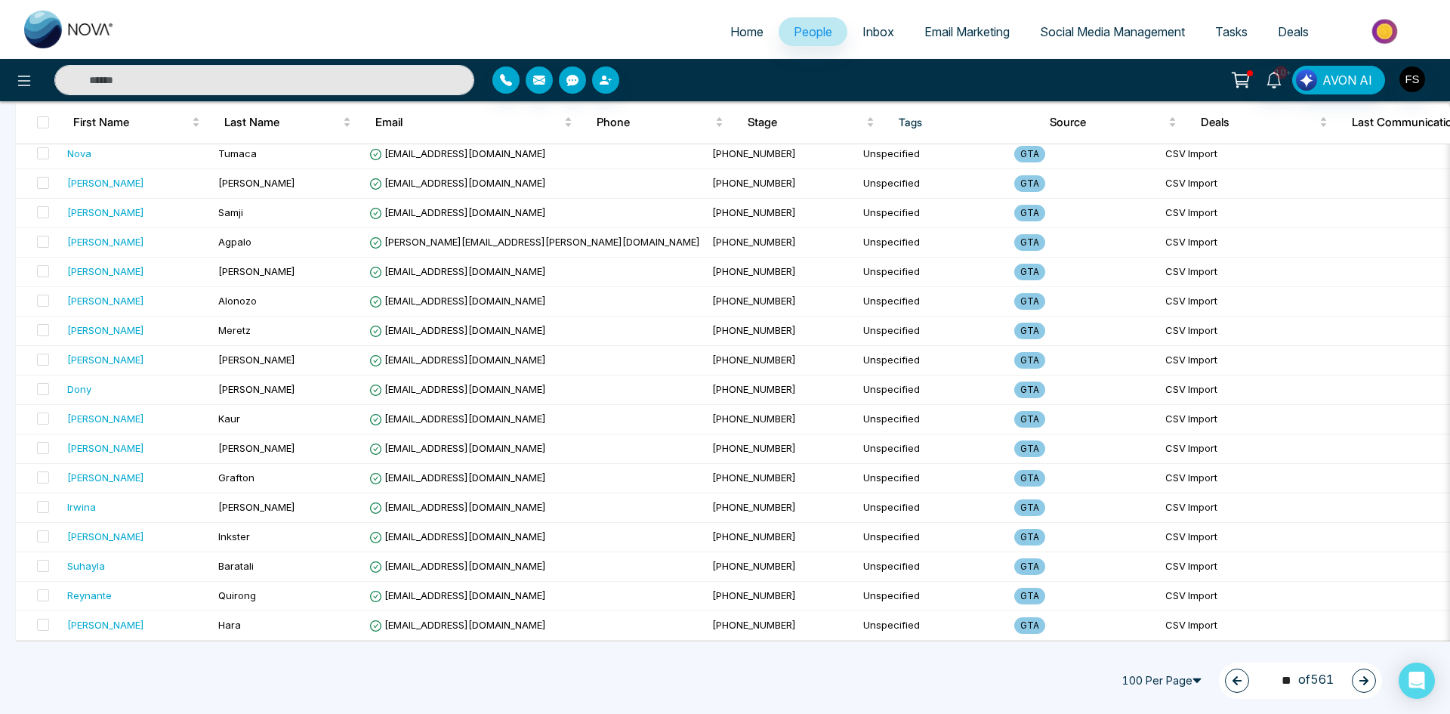
click at [1361, 686] on button "button" at bounding box center [1364, 680] width 24 height 24
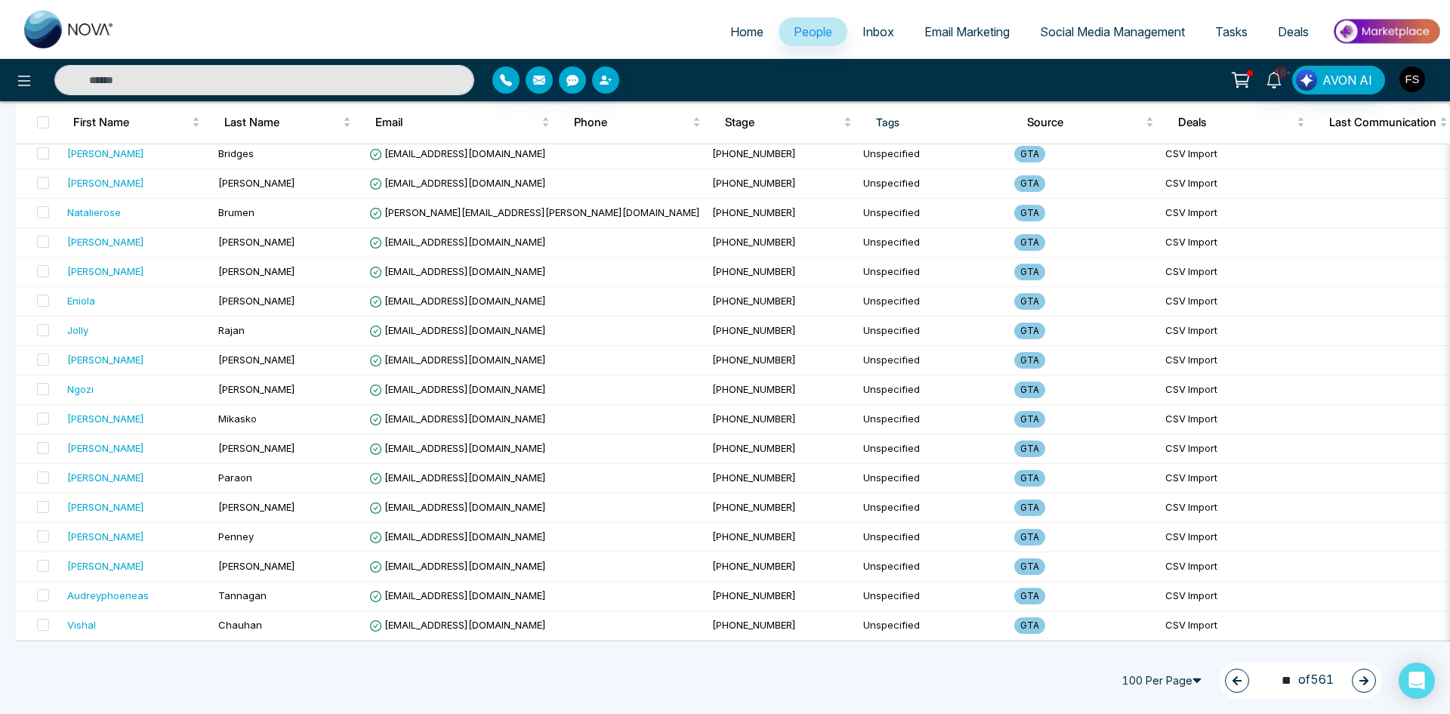
click at [1363, 680] on icon "button" at bounding box center [1363, 680] width 9 height 9
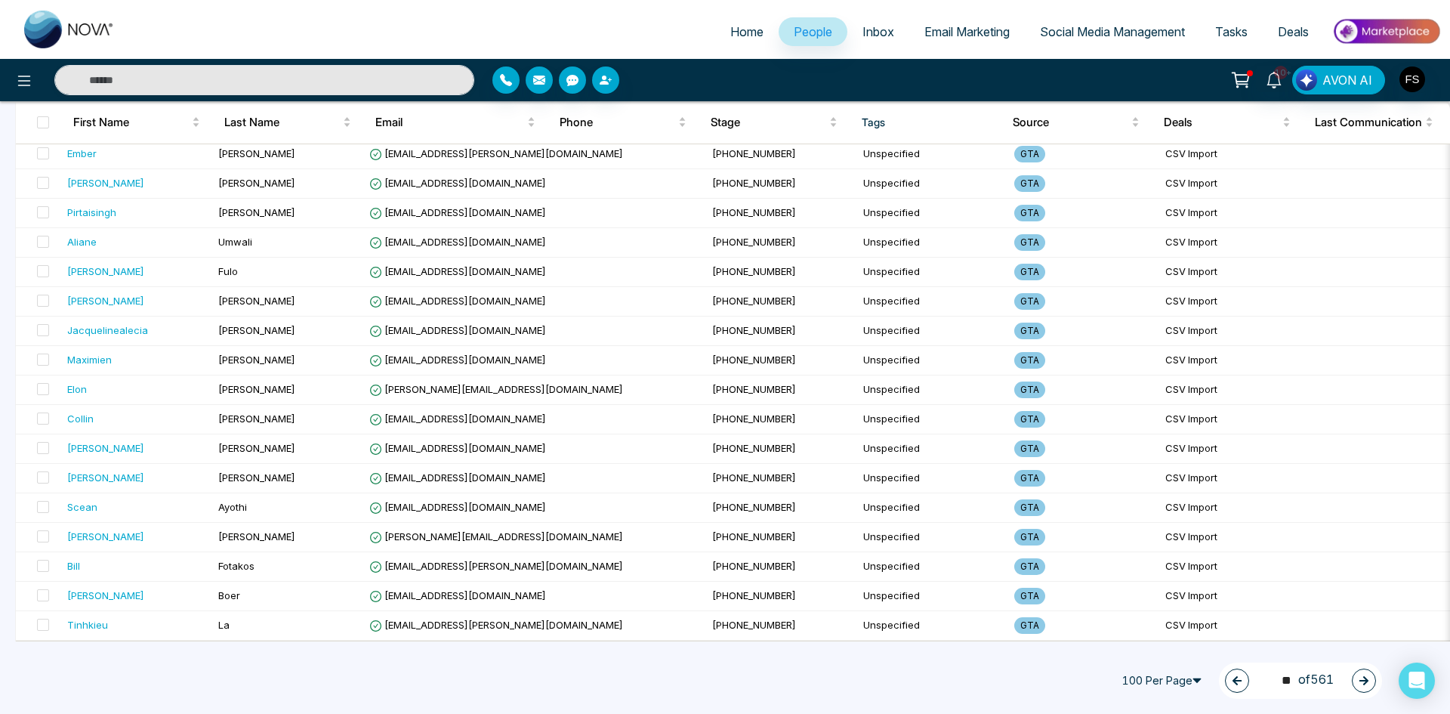
click at [1361, 678] on icon "button" at bounding box center [1363, 680] width 11 height 11
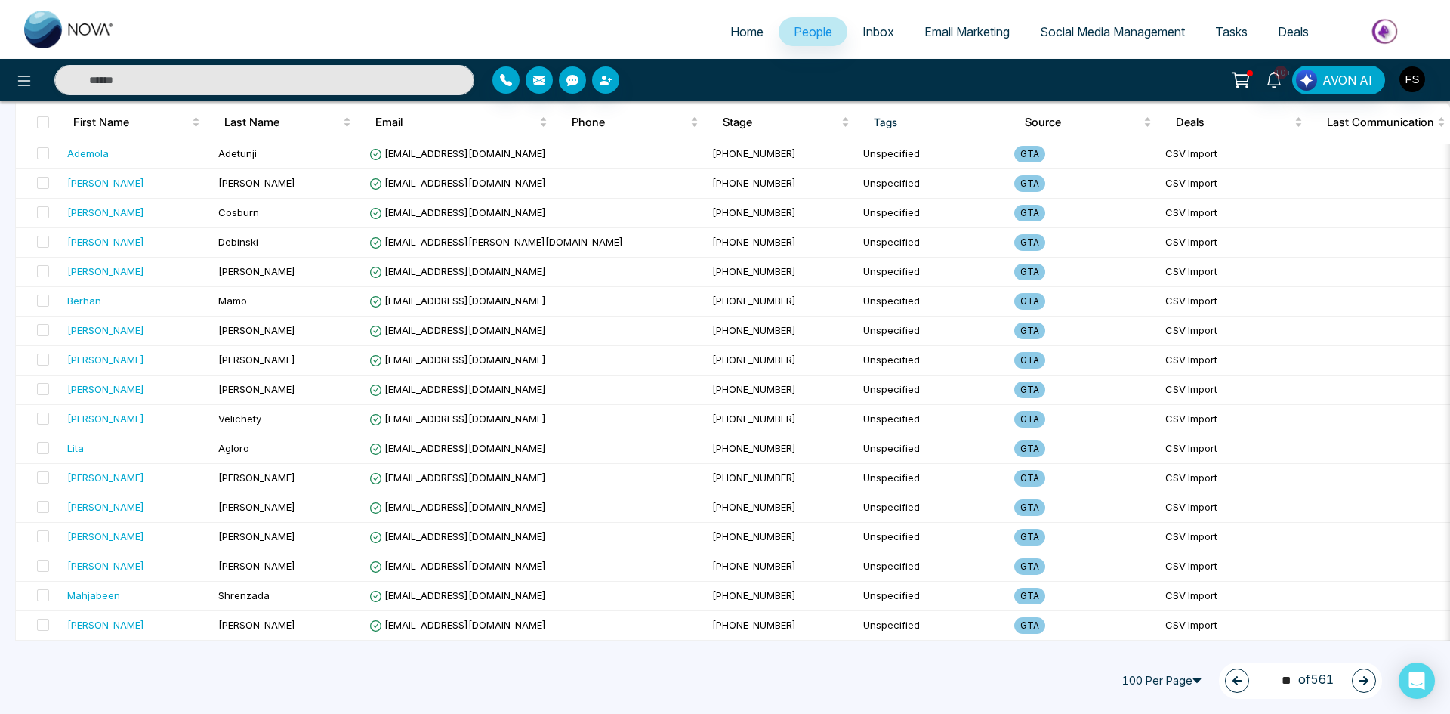
click at [1358, 680] on icon "button" at bounding box center [1363, 680] width 11 height 11
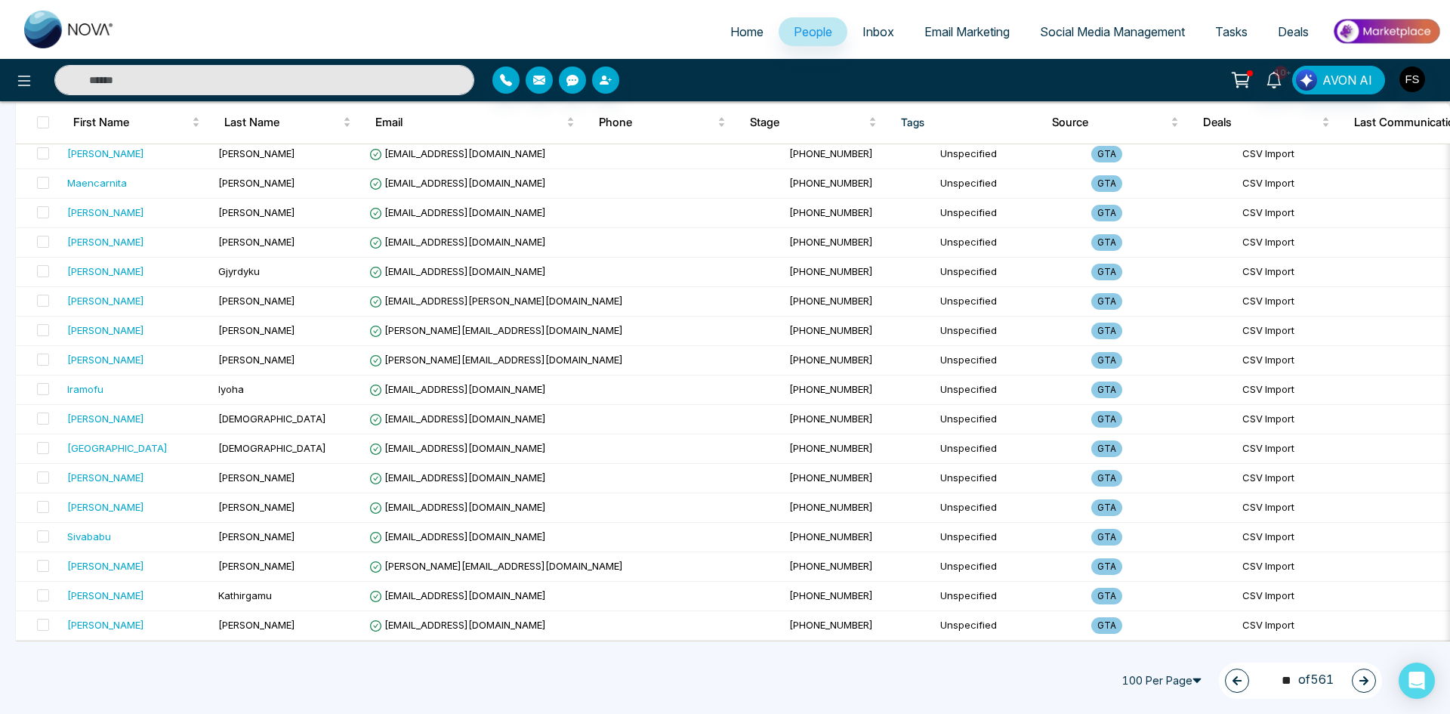
click at [1358, 677] on button "button" at bounding box center [1364, 680] width 24 height 24
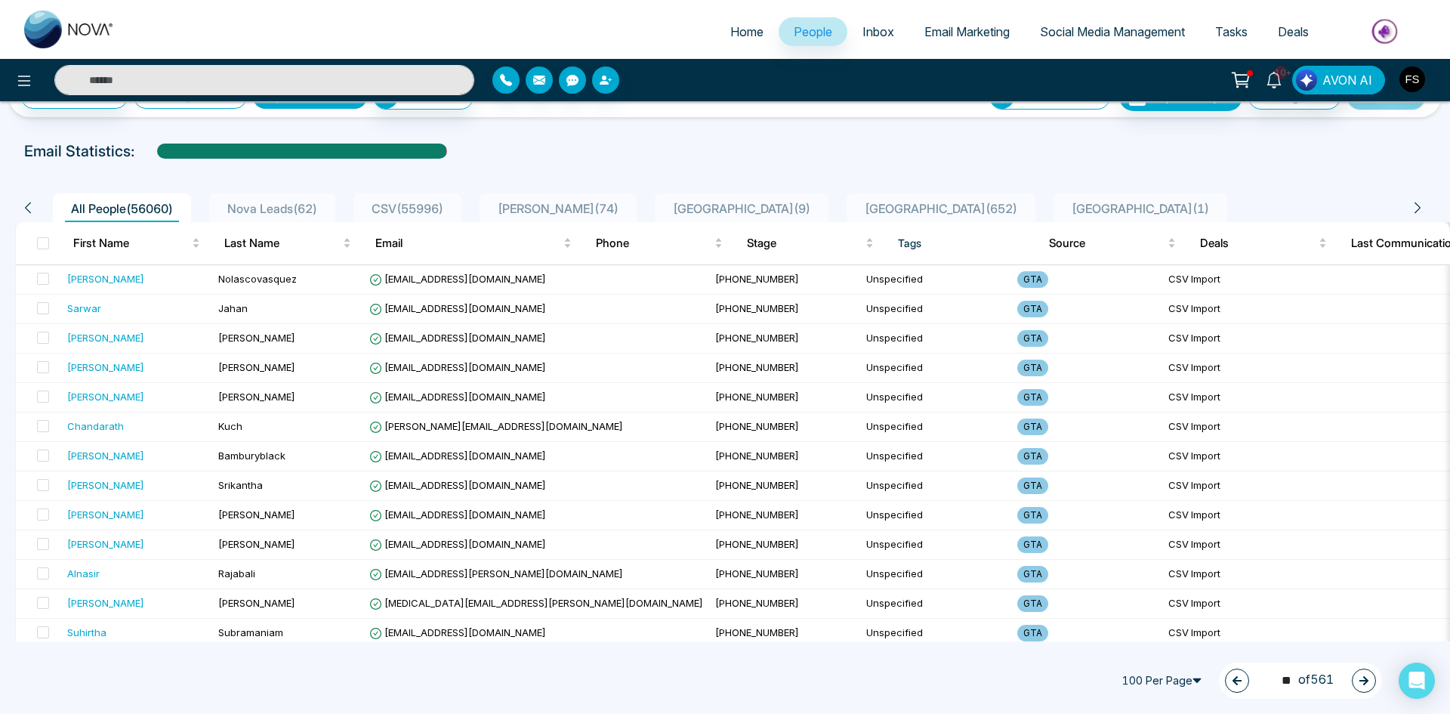
scroll to position [0, 0]
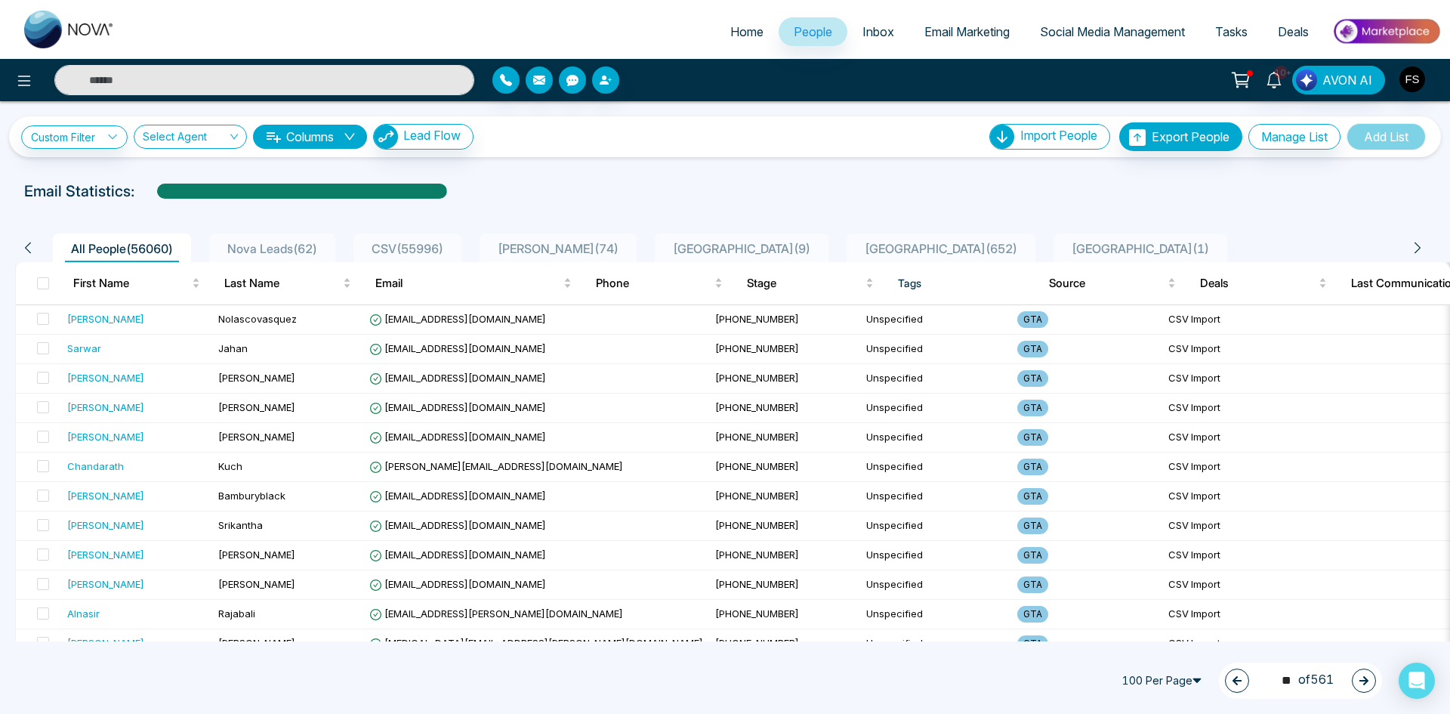
click at [1371, 680] on button "button" at bounding box center [1364, 680] width 24 height 24
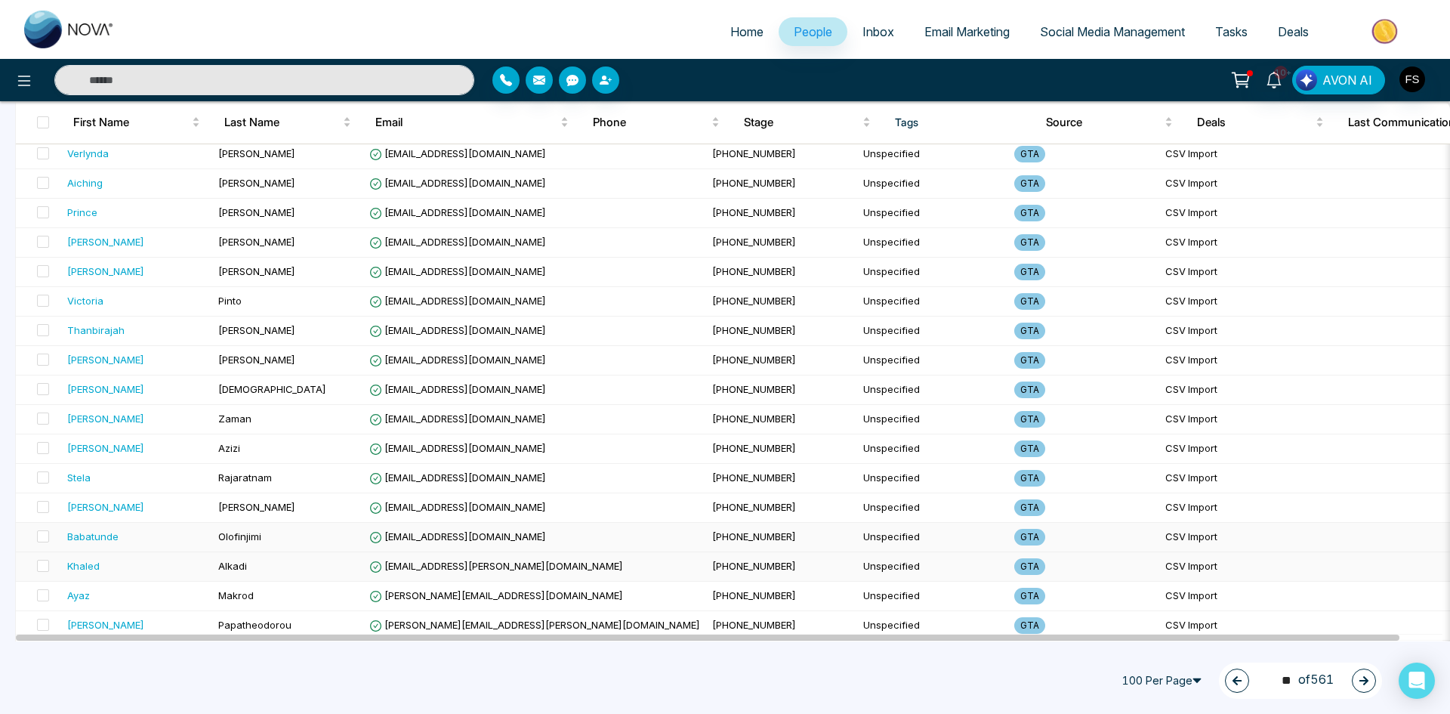
scroll to position [2617, 0]
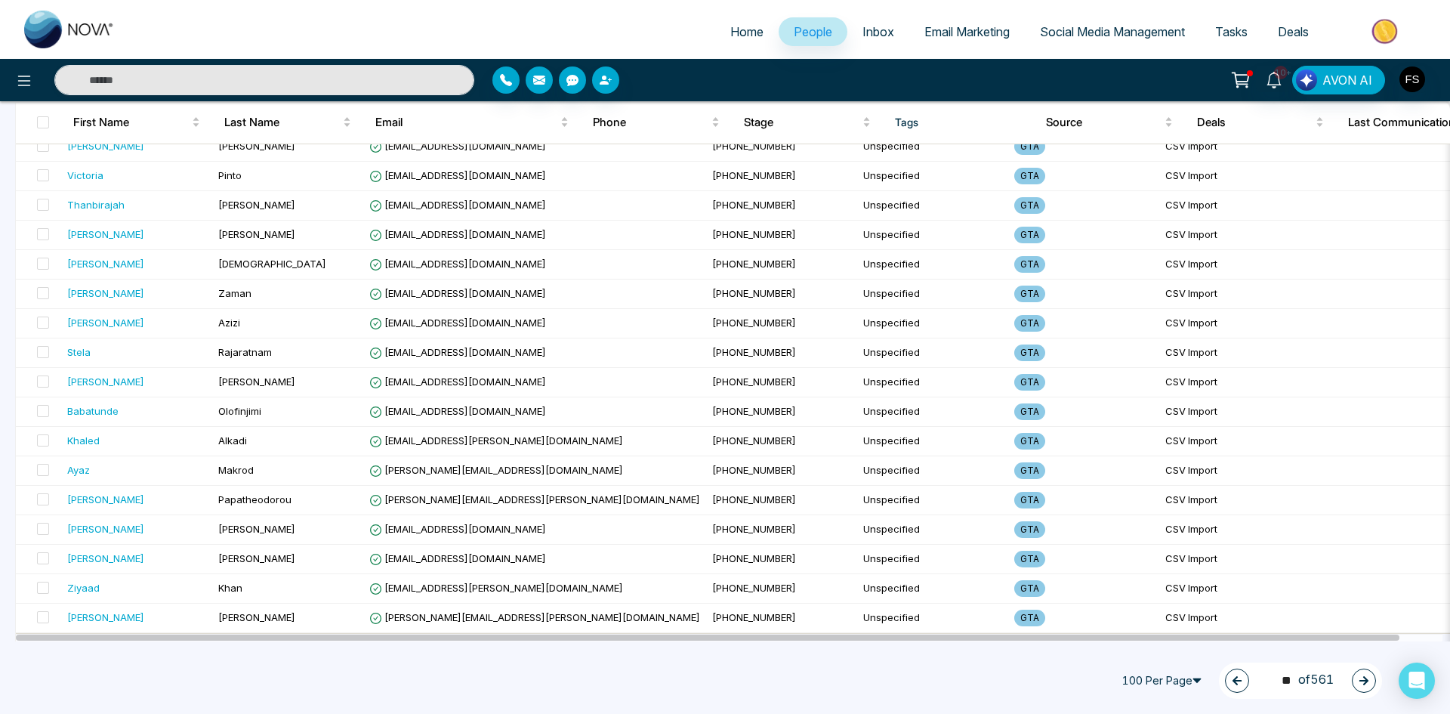
click at [1361, 684] on icon "button" at bounding box center [1363, 680] width 11 height 11
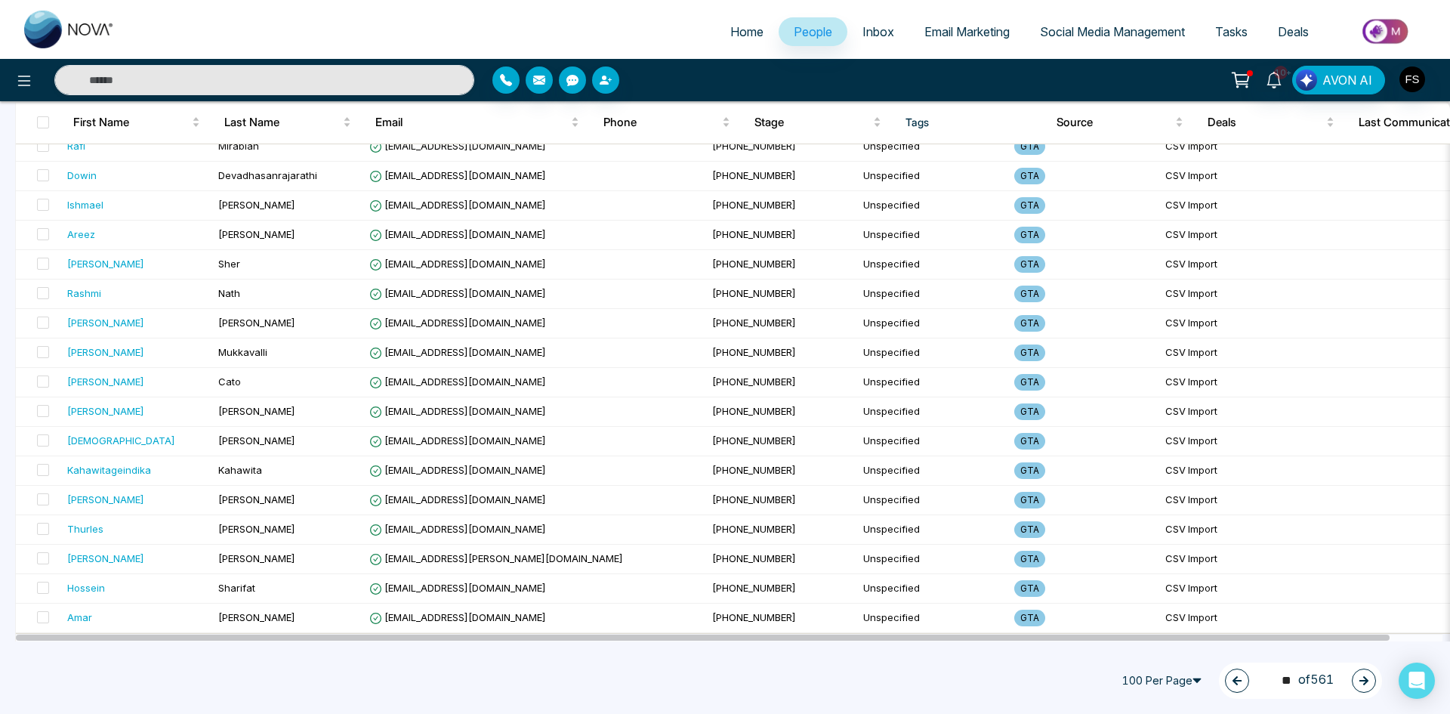
click at [1350, 683] on div "74 ** of 561" at bounding box center [1300, 680] width 163 height 36
click at [1356, 681] on button "button" at bounding box center [1364, 680] width 24 height 24
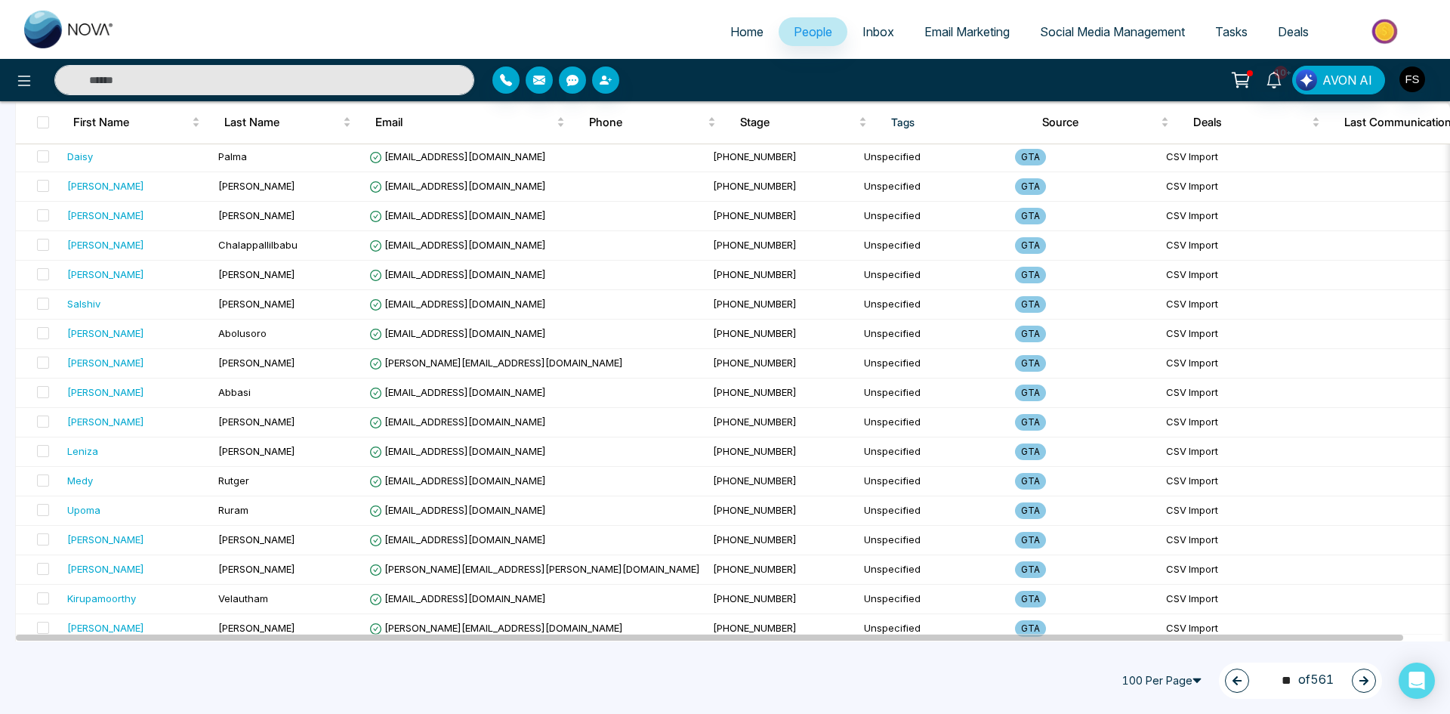
scroll to position [0, 0]
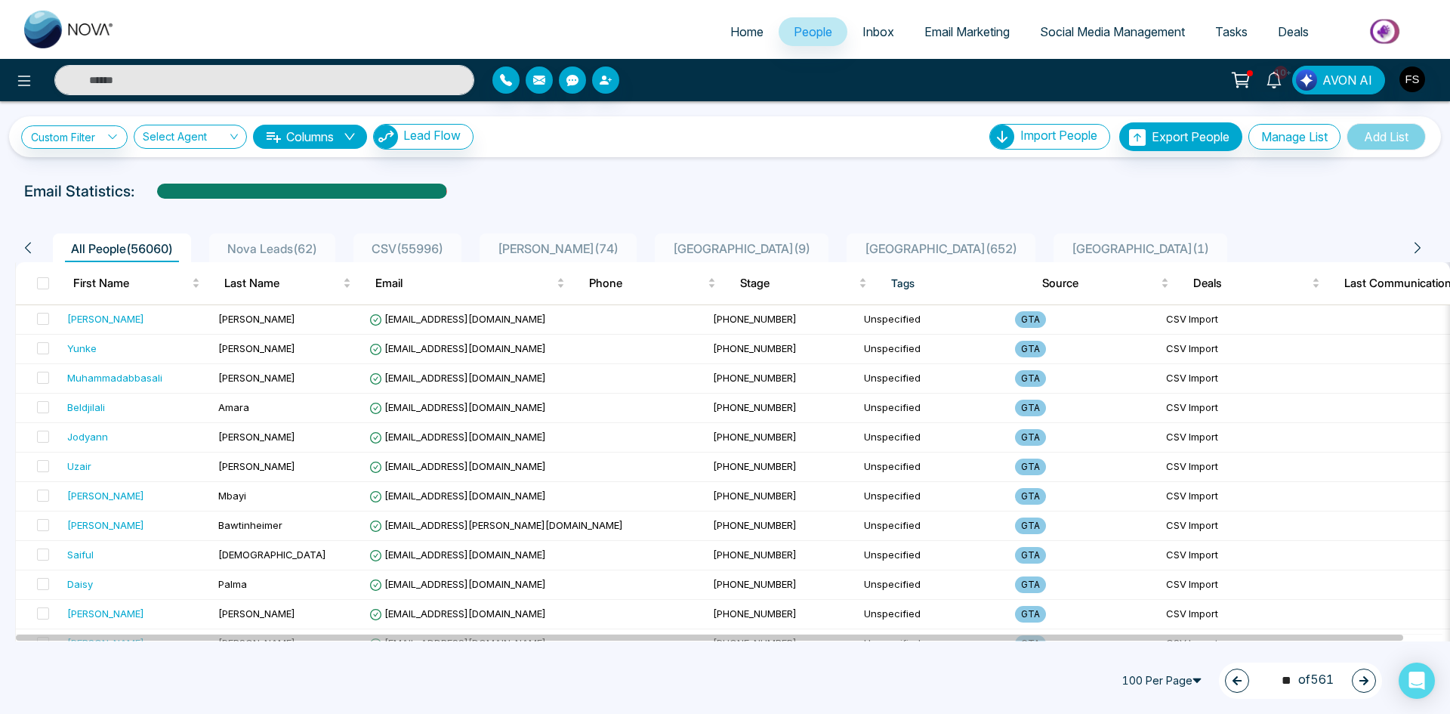
click at [1360, 677] on icon "button" at bounding box center [1363, 680] width 11 height 11
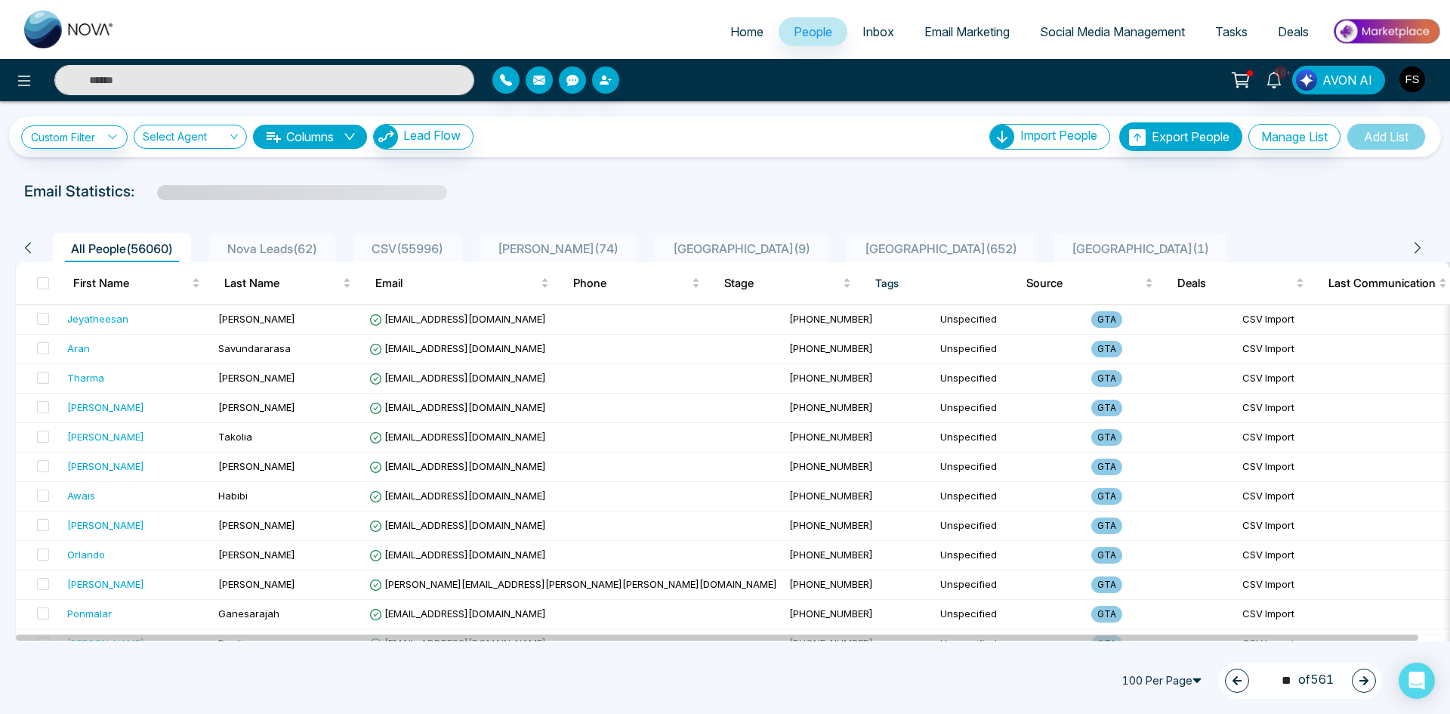
click at [1366, 682] on icon "button" at bounding box center [1363, 680] width 9 height 9
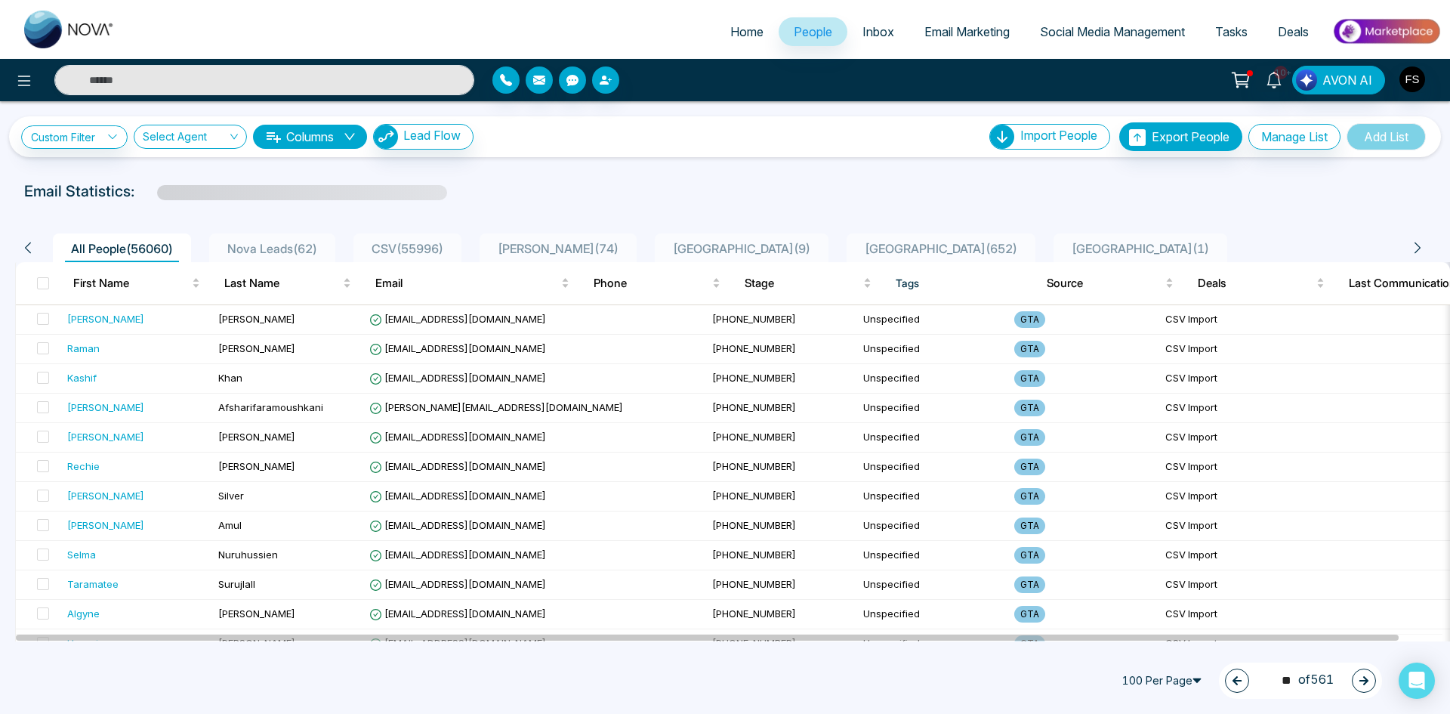
click at [1365, 683] on icon "button" at bounding box center [1363, 680] width 9 height 9
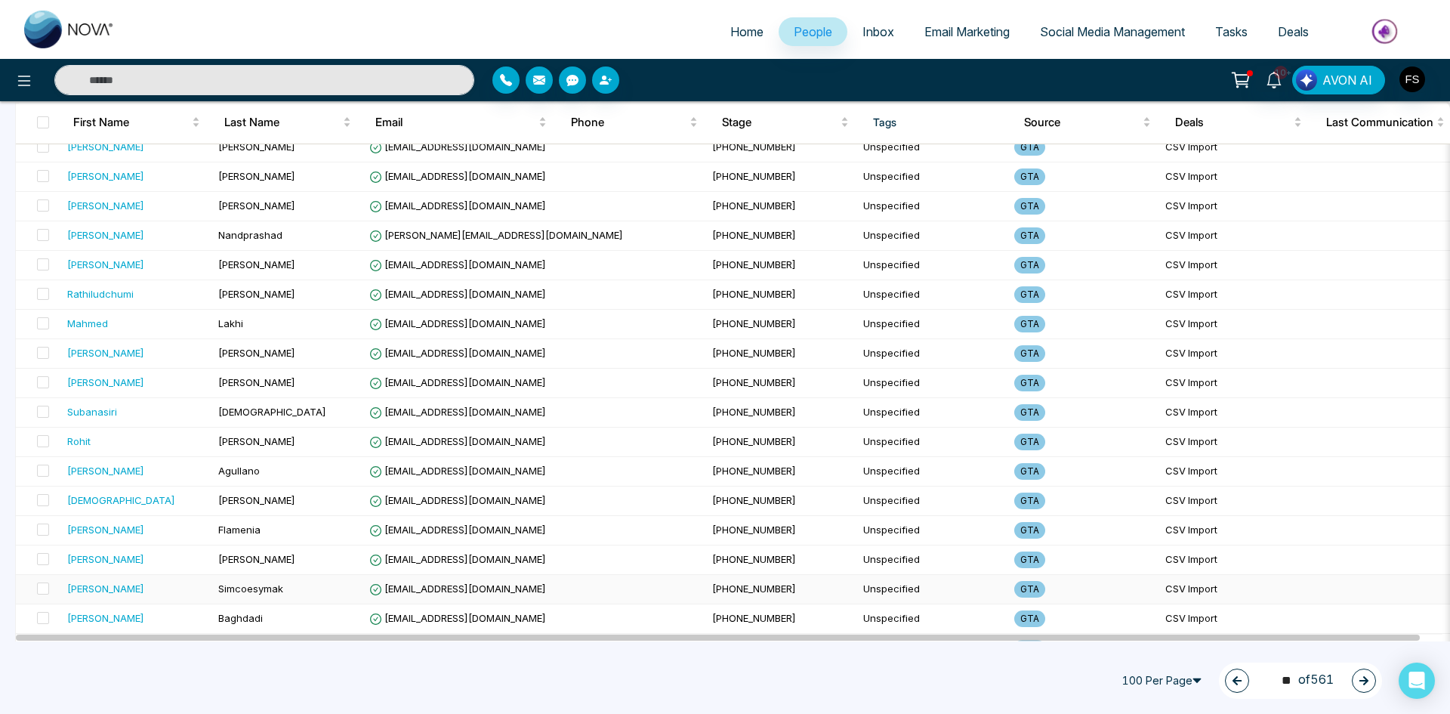
scroll to position [2617, 0]
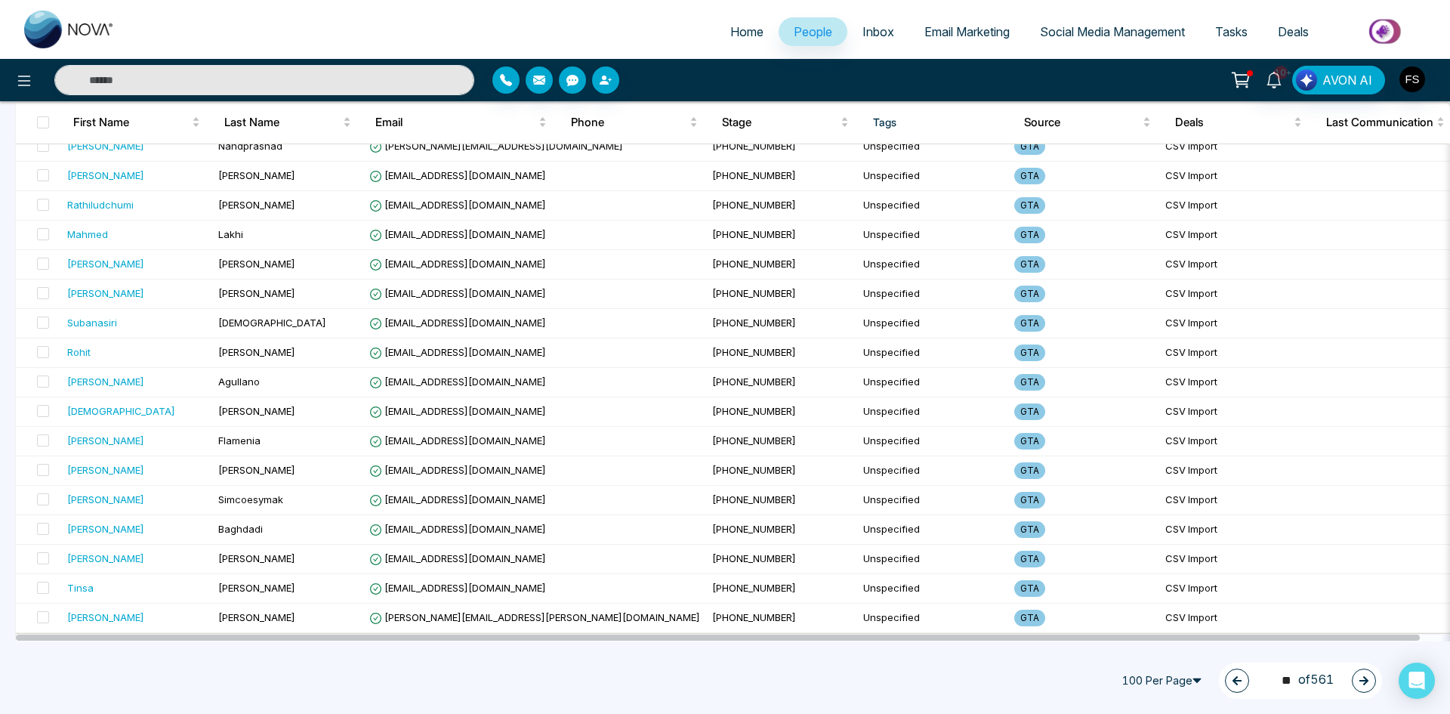
click at [1361, 677] on icon "button" at bounding box center [1363, 680] width 11 height 11
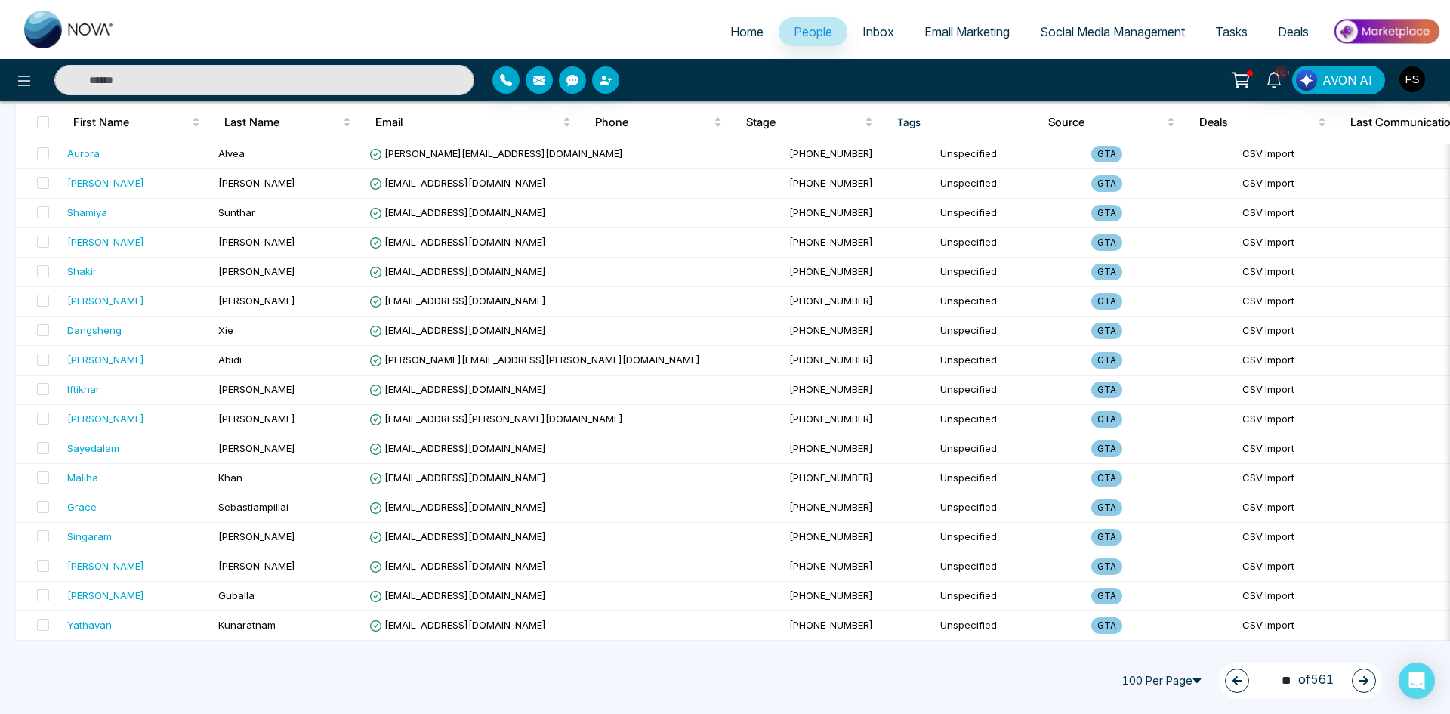
click at [1370, 685] on button "button" at bounding box center [1364, 680] width 24 height 24
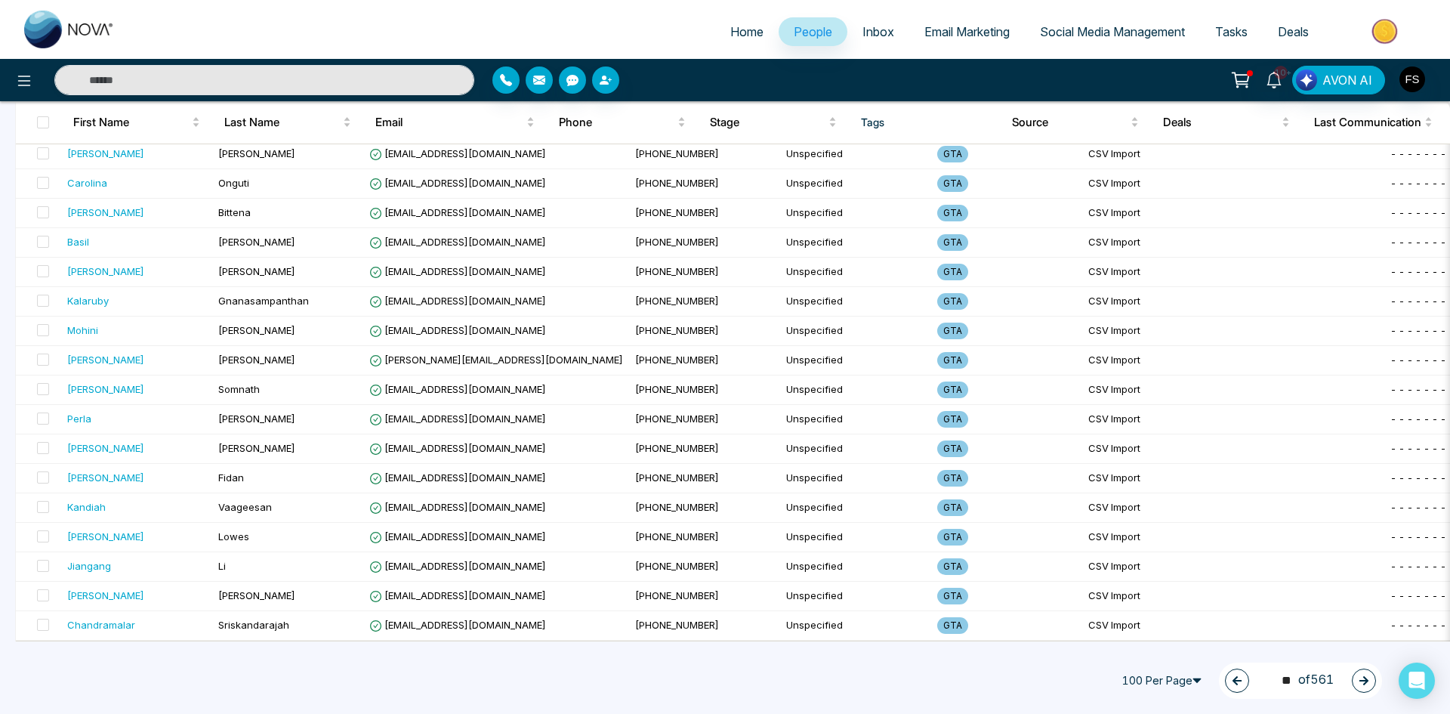
click at [1355, 677] on button "button" at bounding box center [1364, 680] width 24 height 24
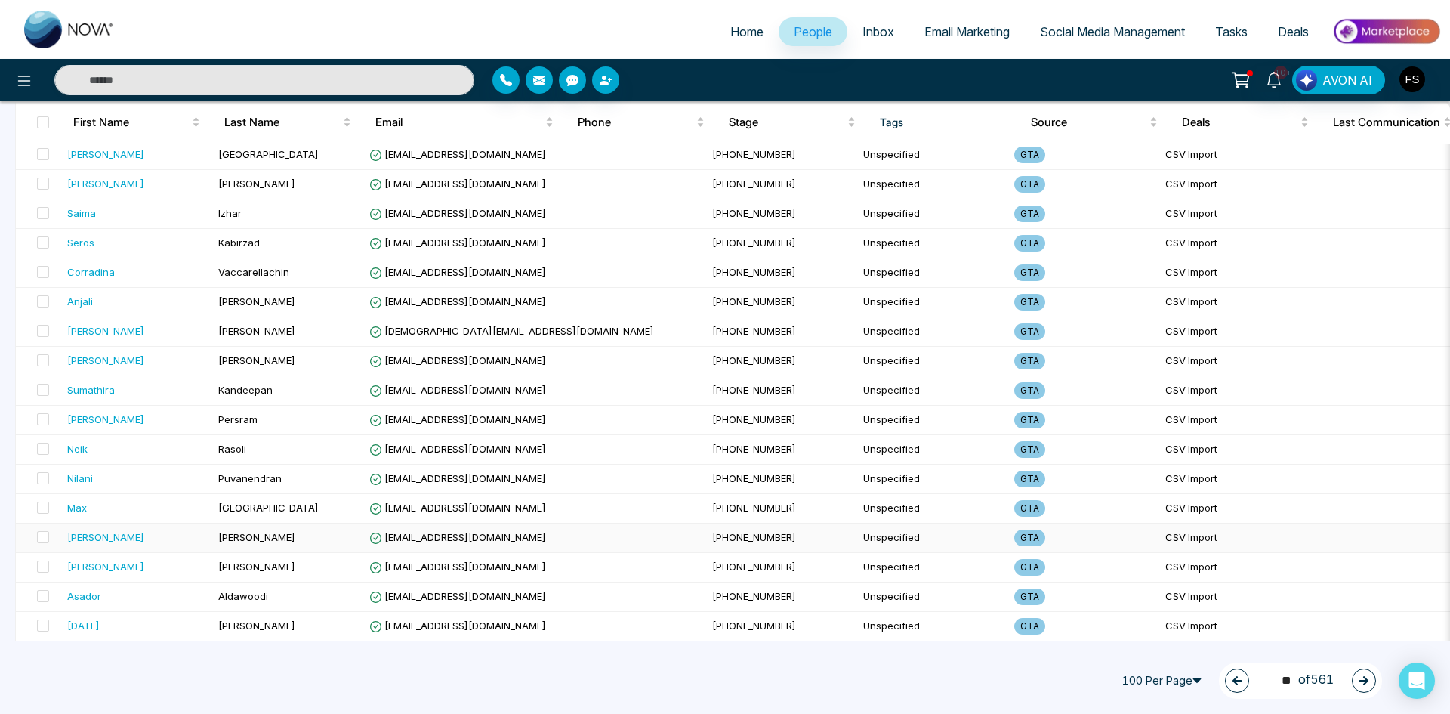
scroll to position [1586, 0]
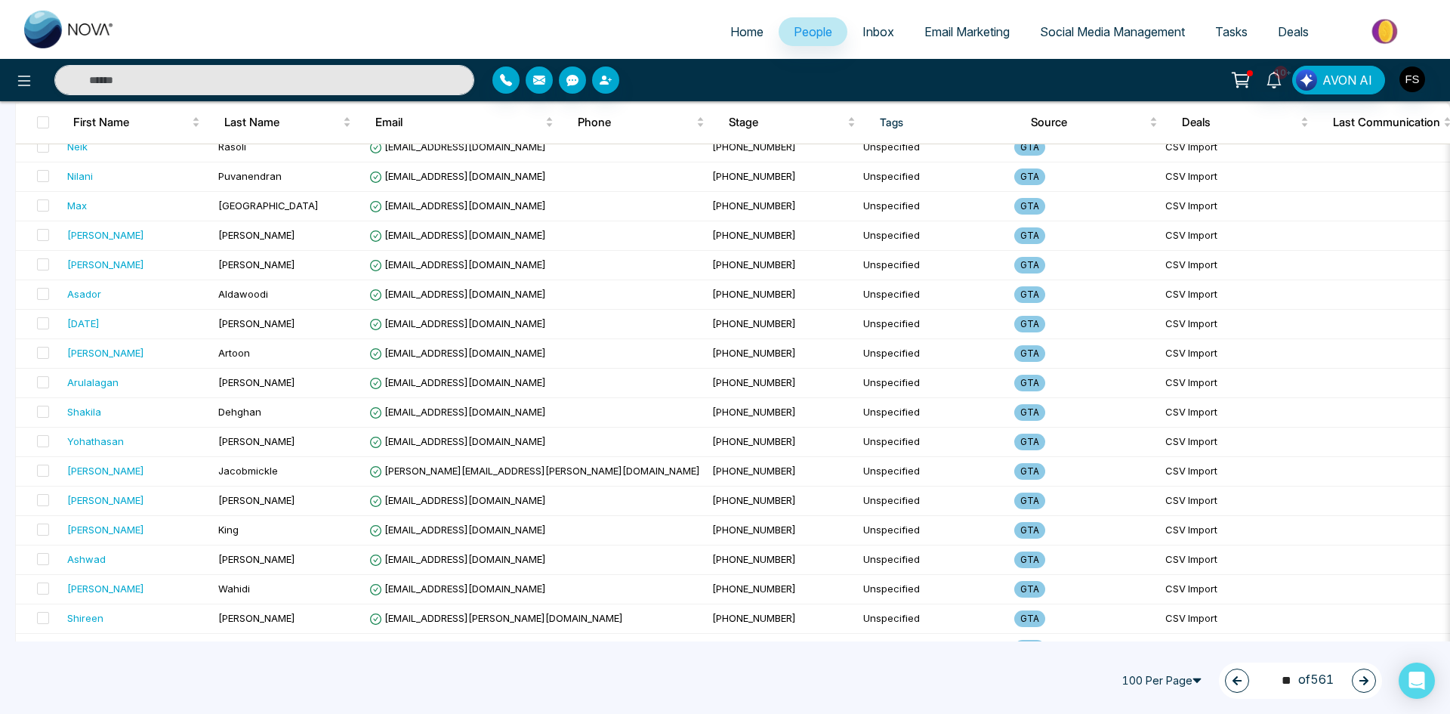
click at [1366, 685] on icon "button" at bounding box center [1363, 680] width 11 height 11
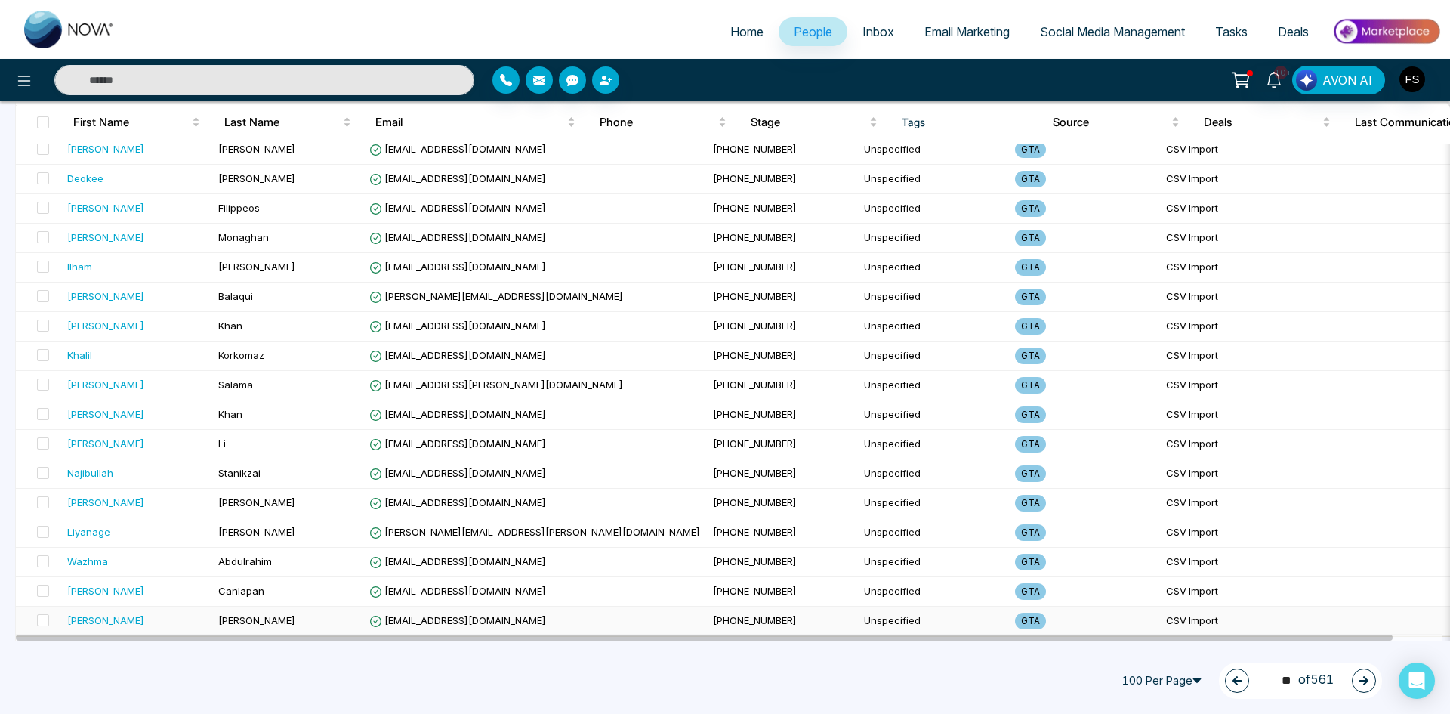
scroll to position [2617, 0]
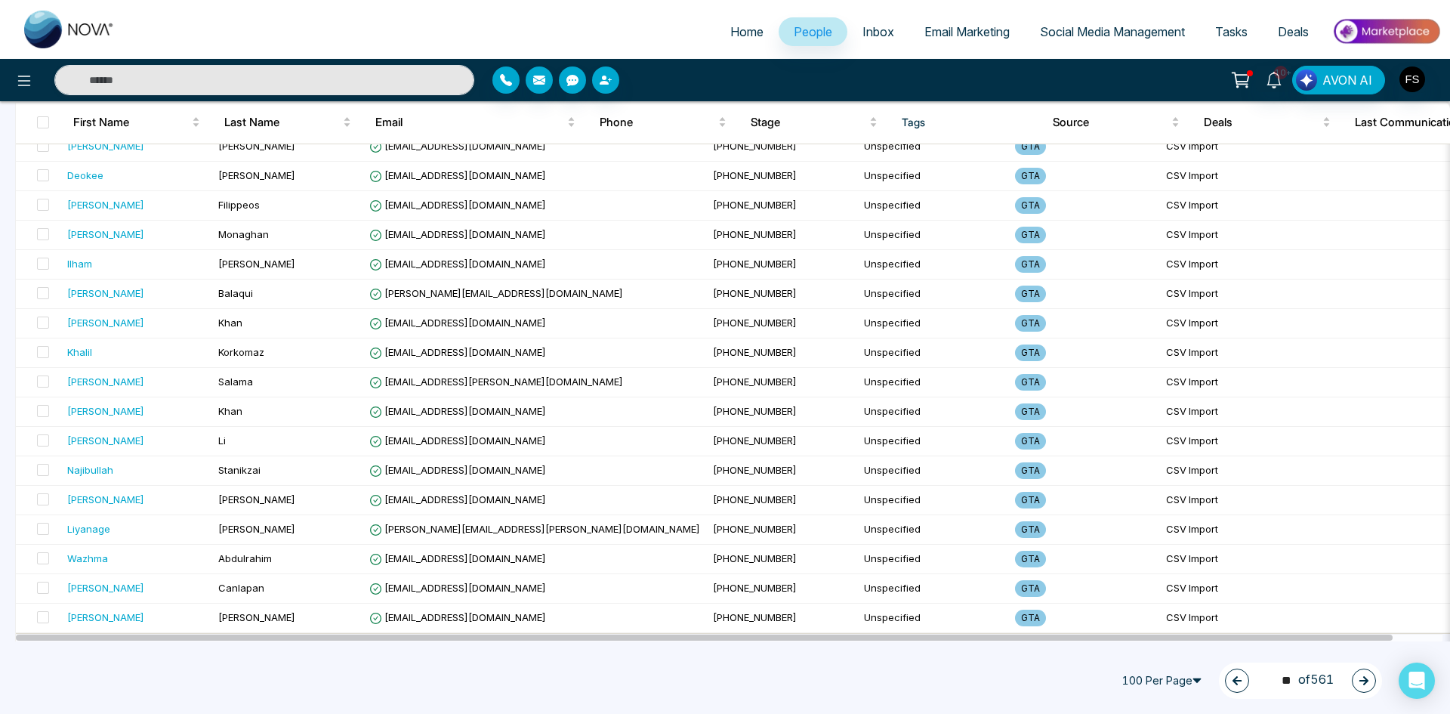
click at [1371, 685] on button "button" at bounding box center [1364, 680] width 24 height 24
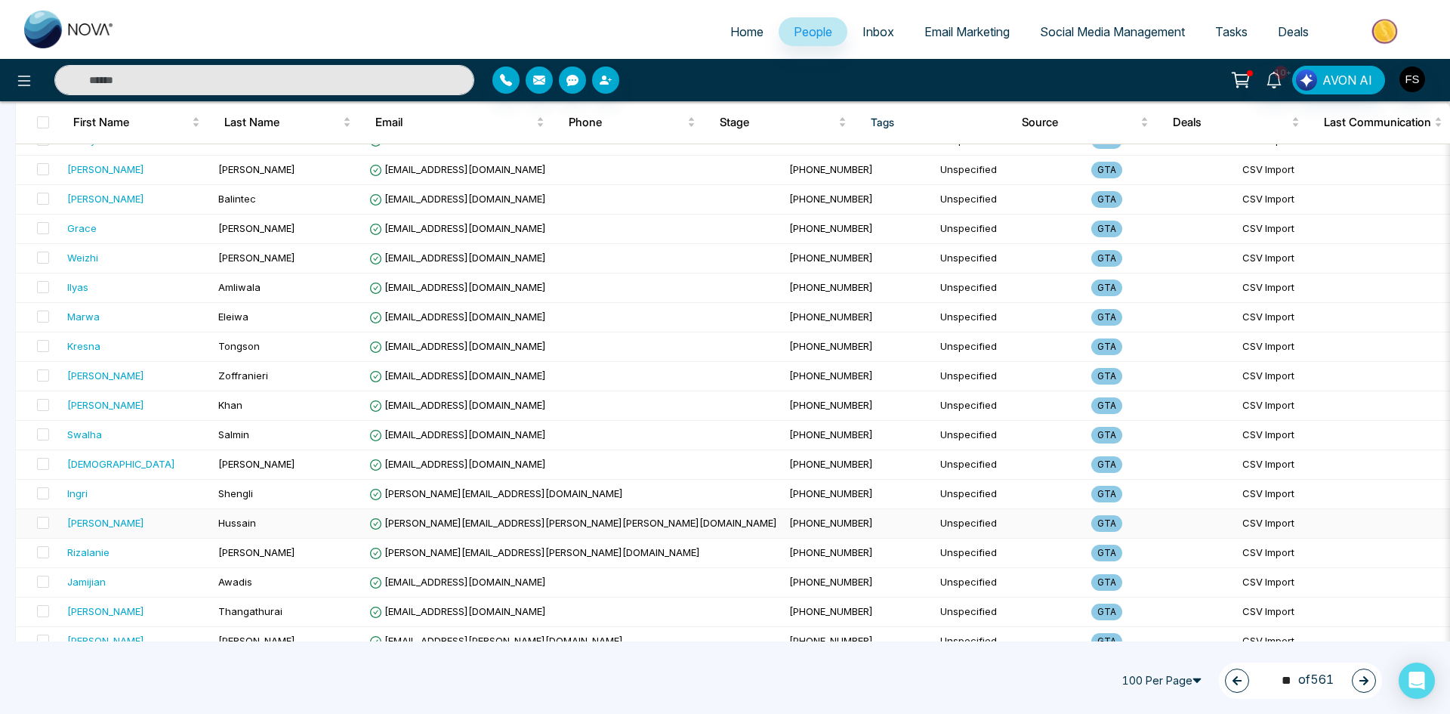
scroll to position [201, 0]
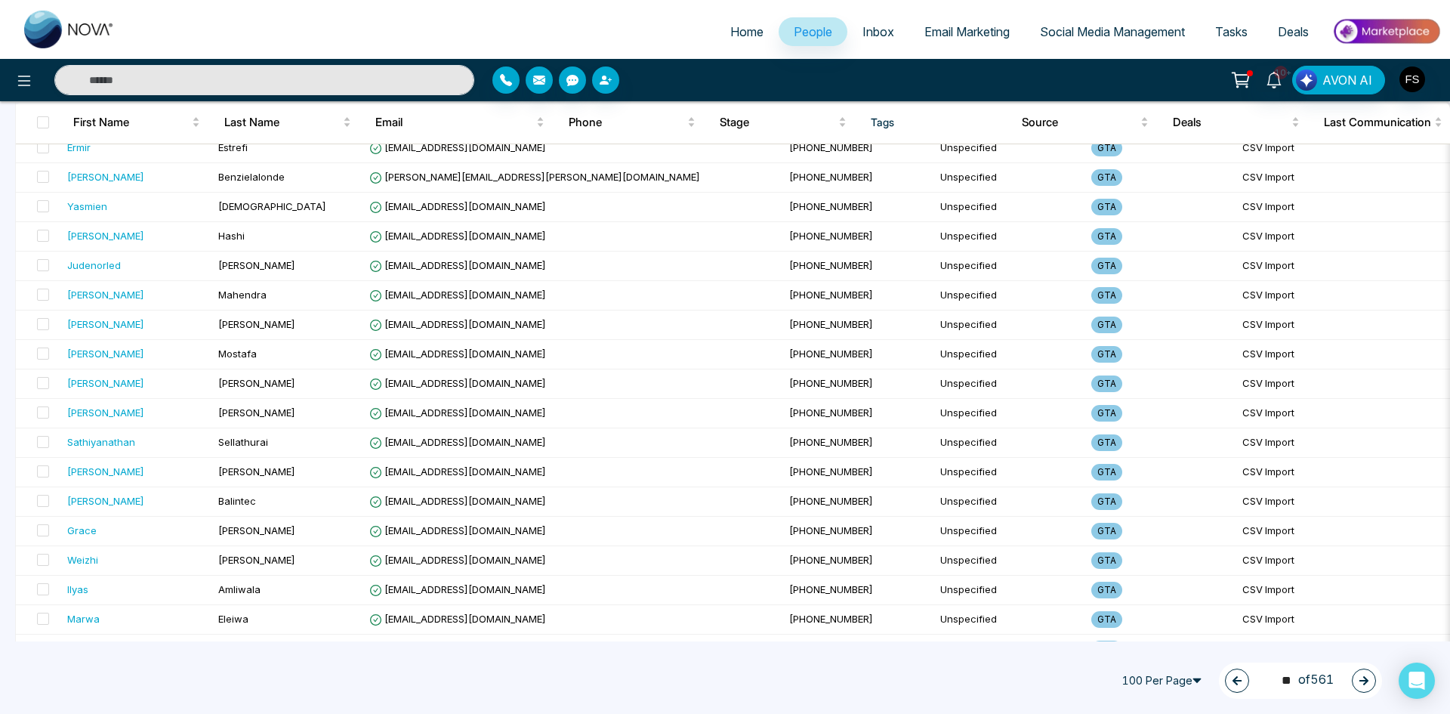
click at [1365, 684] on icon "button" at bounding box center [1363, 680] width 11 height 11
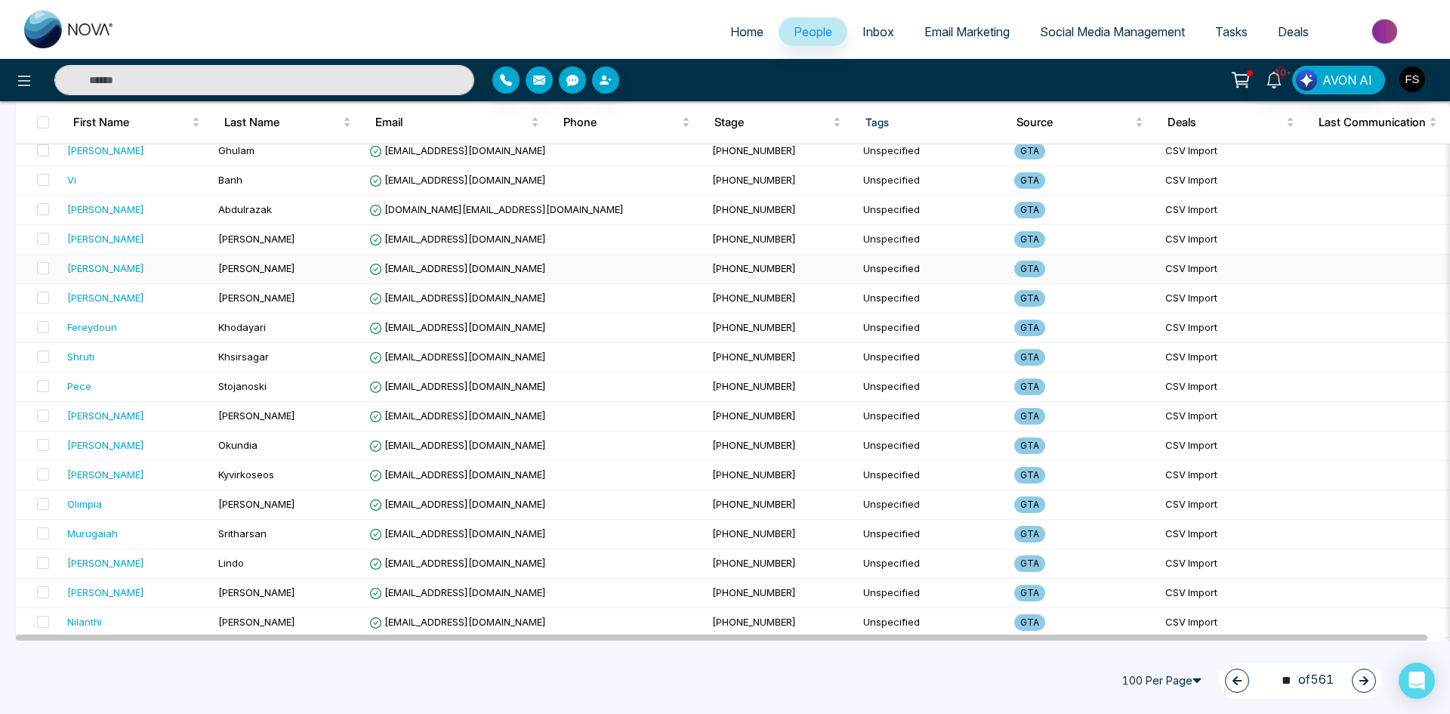
scroll to position [2617, 0]
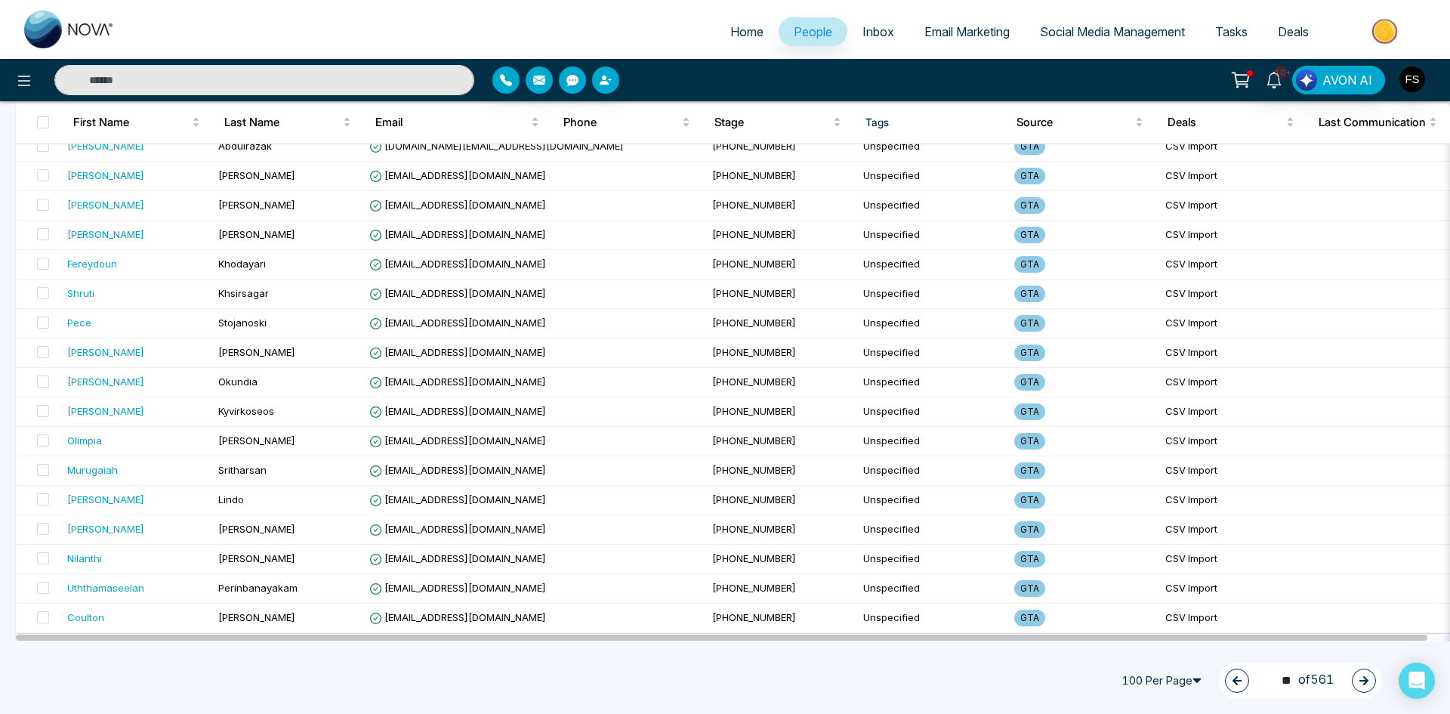
click at [1367, 678] on icon "button" at bounding box center [1363, 680] width 11 height 11
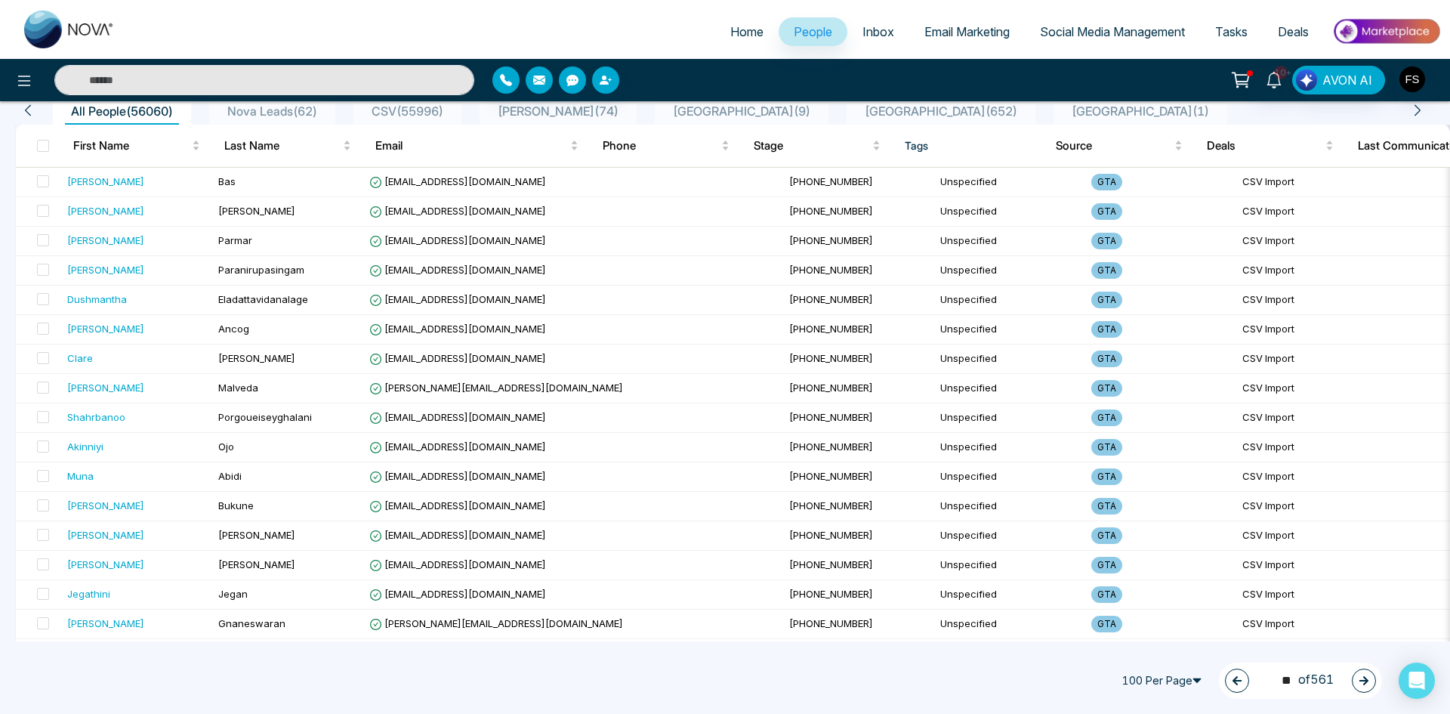
scroll to position [0, 0]
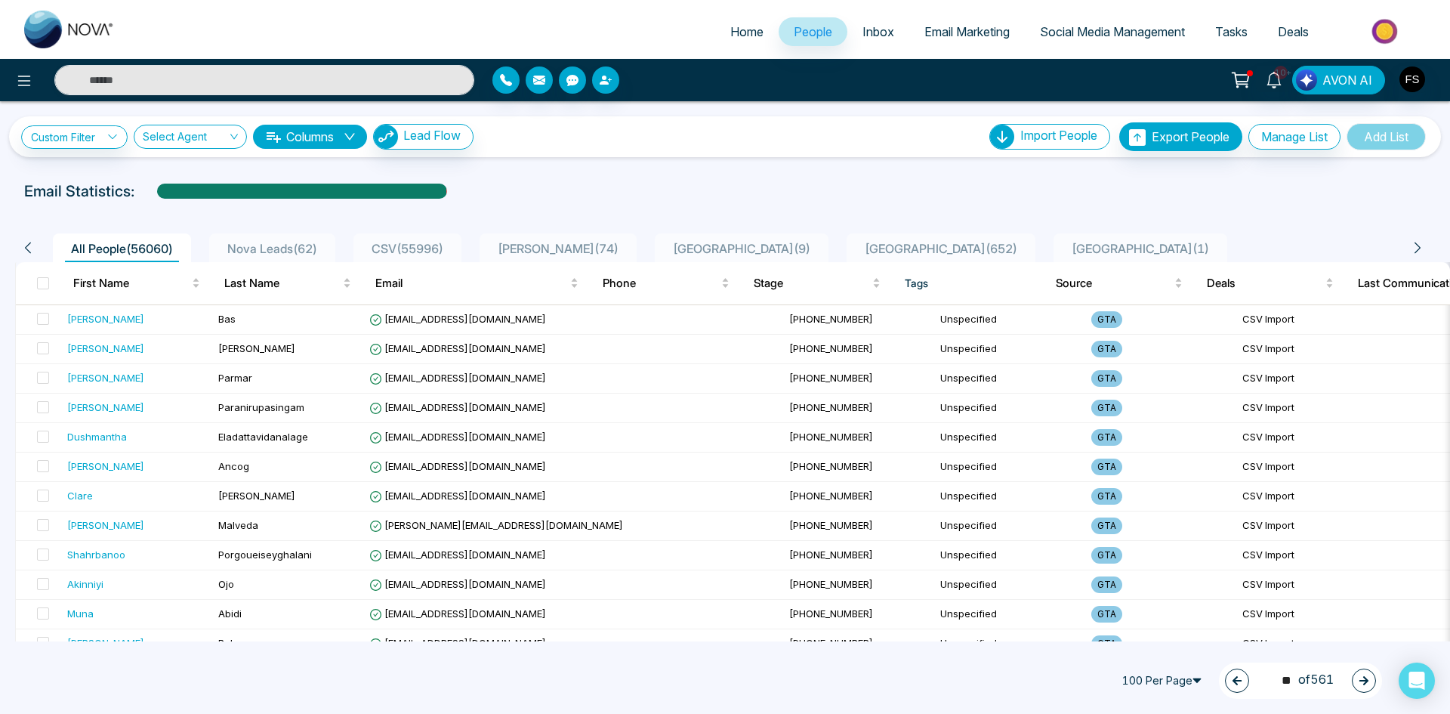
click at [1367, 683] on icon "button" at bounding box center [1363, 680] width 11 height 11
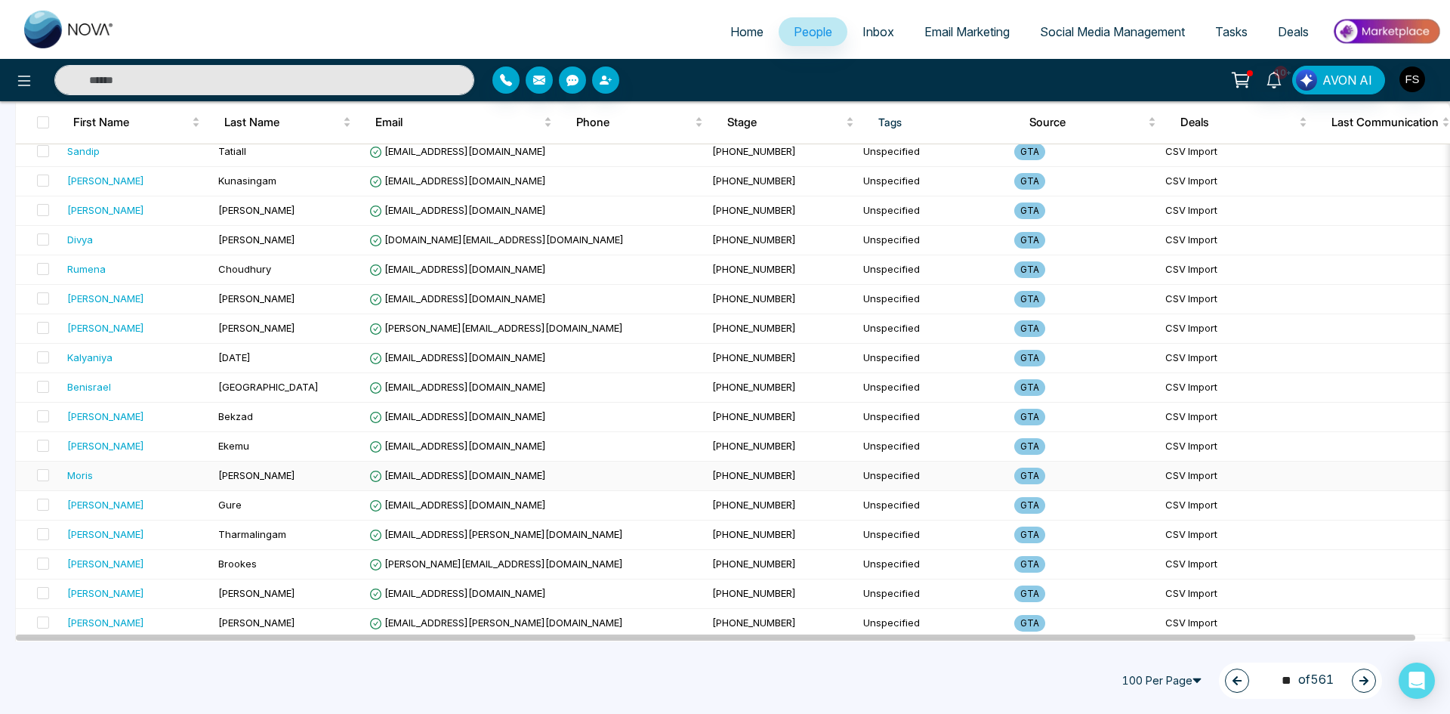
scroll to position [2617, 0]
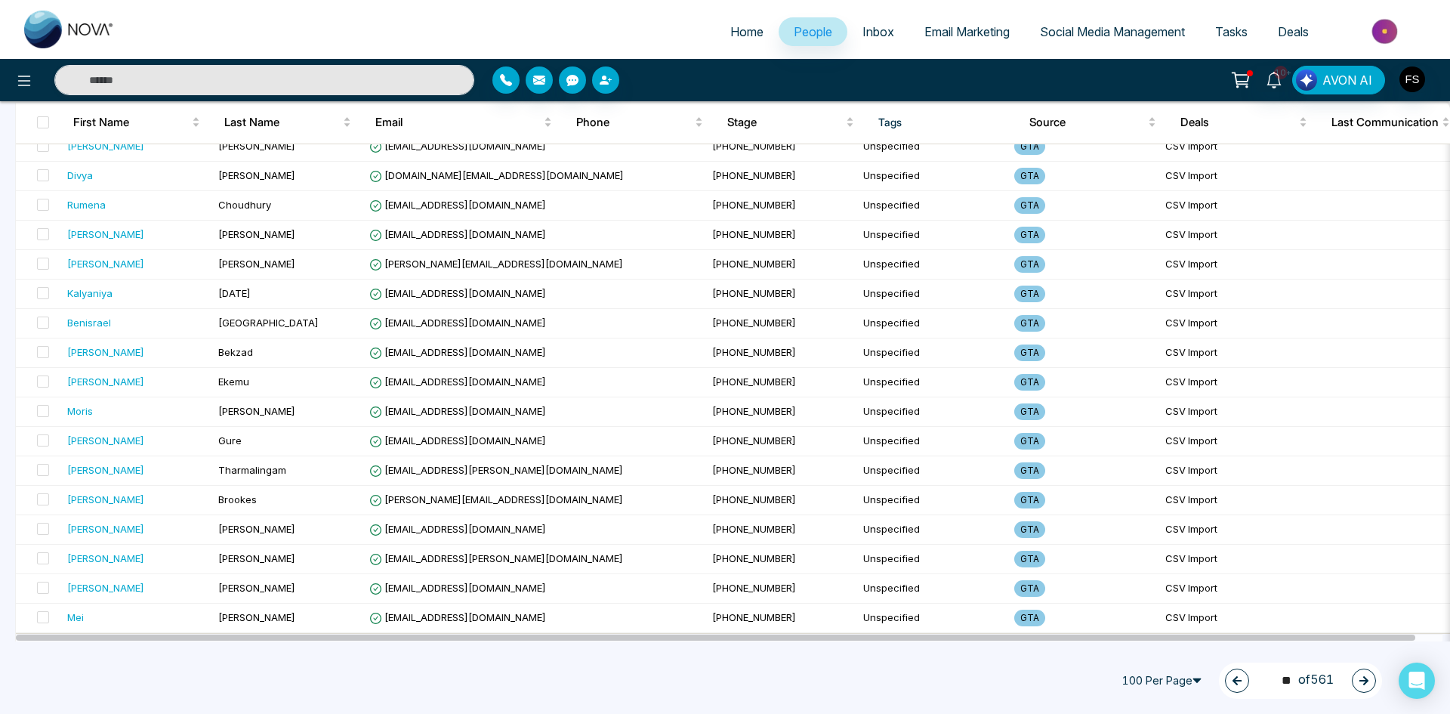
click at [1364, 686] on button "button" at bounding box center [1364, 680] width 24 height 24
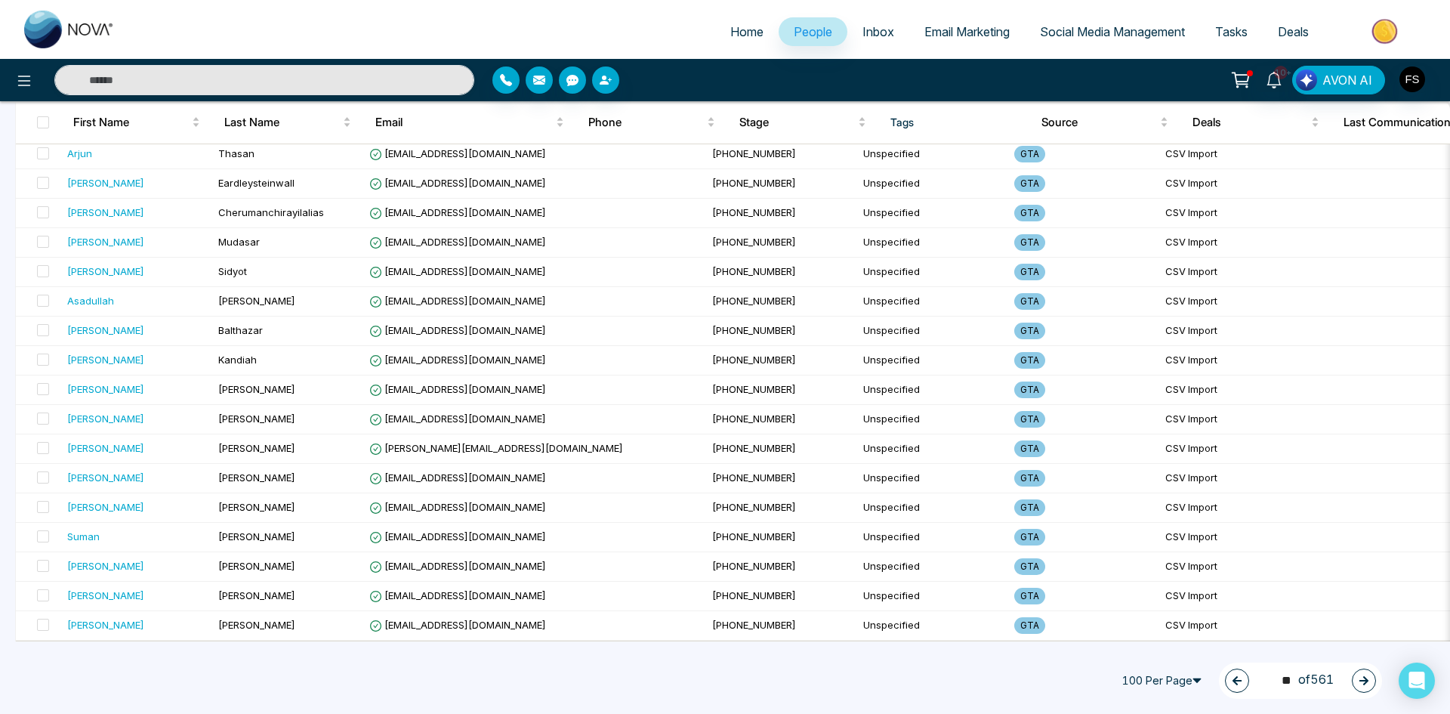
click at [1357, 677] on button "button" at bounding box center [1364, 680] width 24 height 24
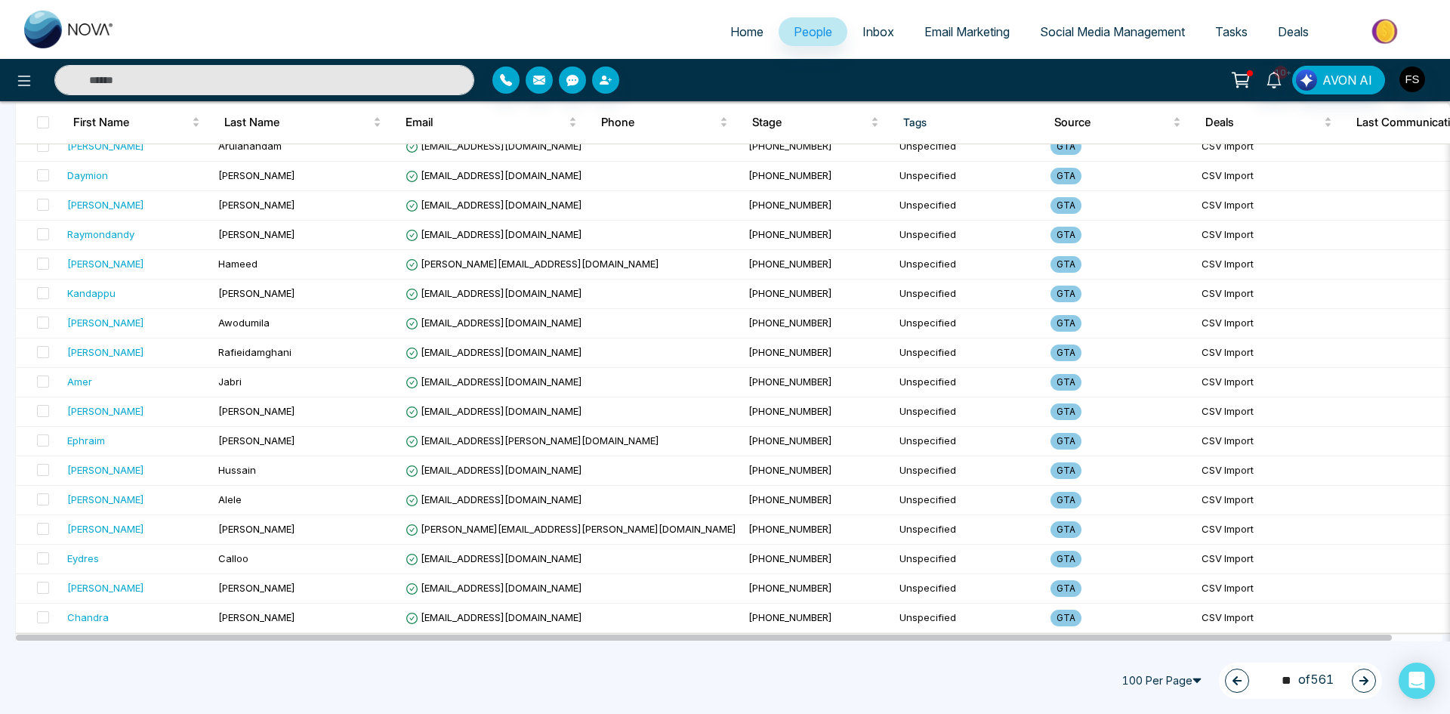
click at [1374, 683] on button "button" at bounding box center [1364, 680] width 24 height 24
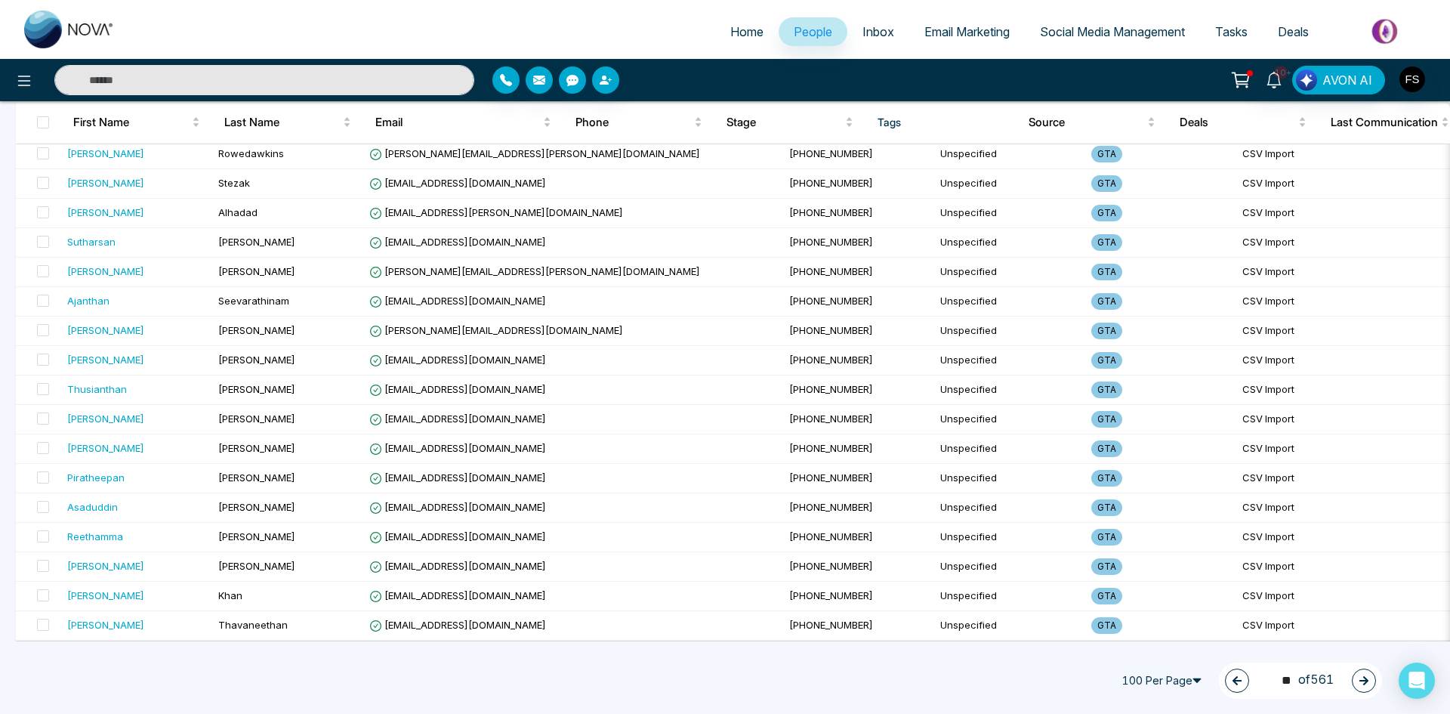
click at [1364, 676] on icon "button" at bounding box center [1363, 680] width 11 height 11
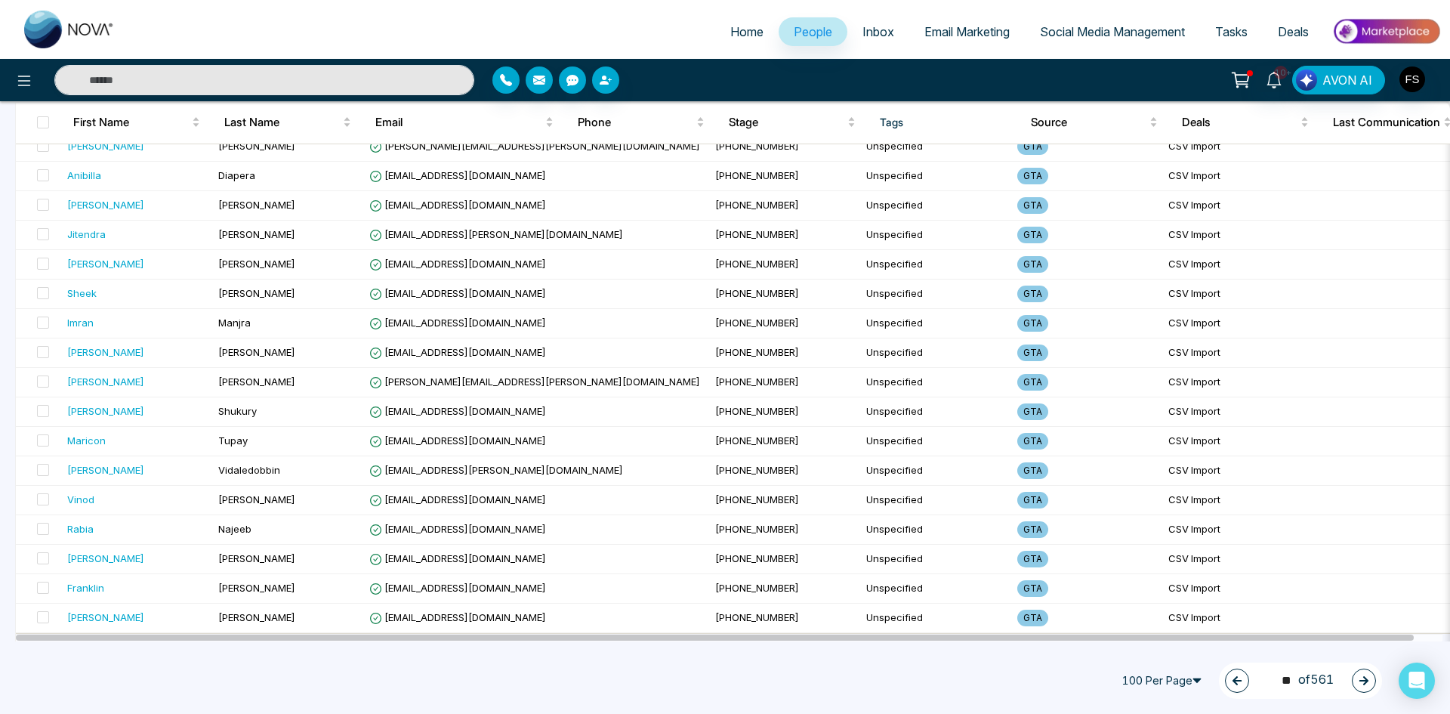
click at [1365, 681] on icon "button" at bounding box center [1363, 680] width 9 height 9
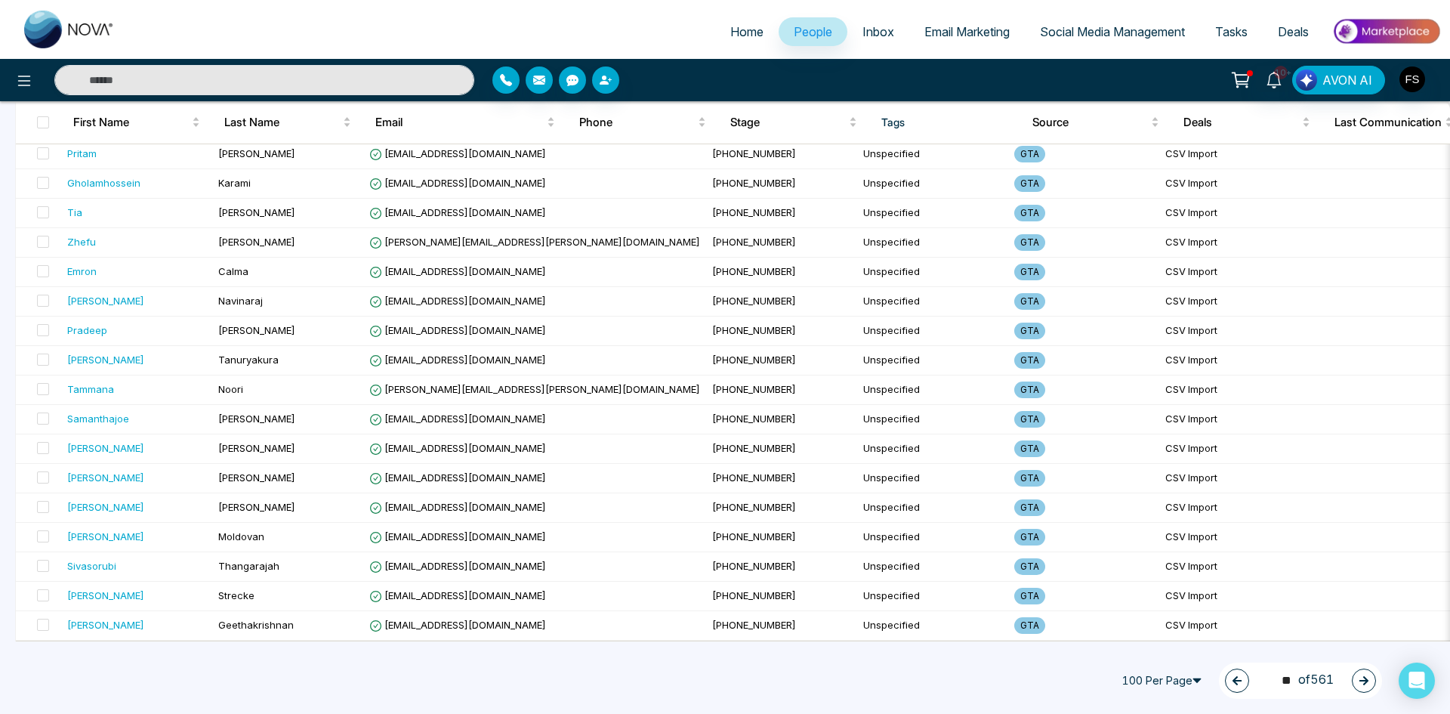
click at [1364, 685] on icon "button" at bounding box center [1363, 680] width 11 height 11
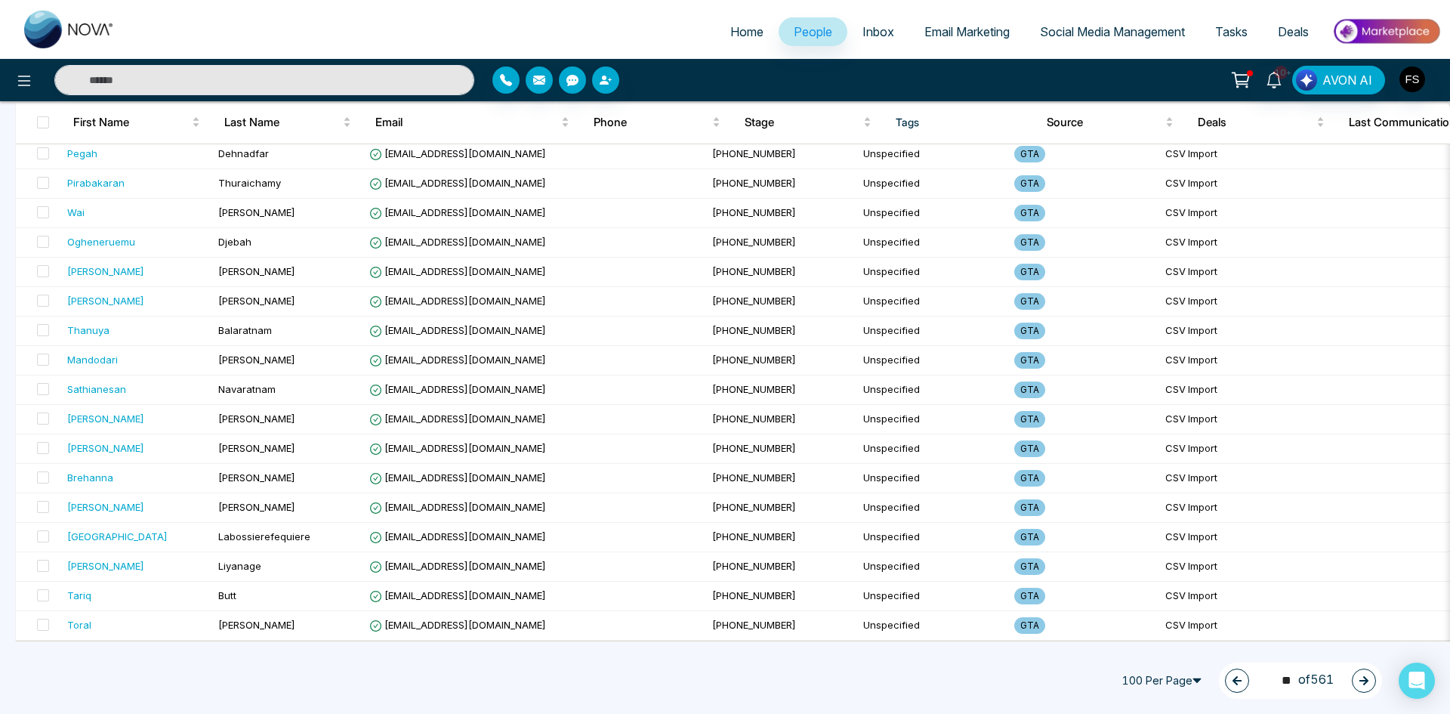
click at [1356, 678] on button "button" at bounding box center [1364, 680] width 24 height 24
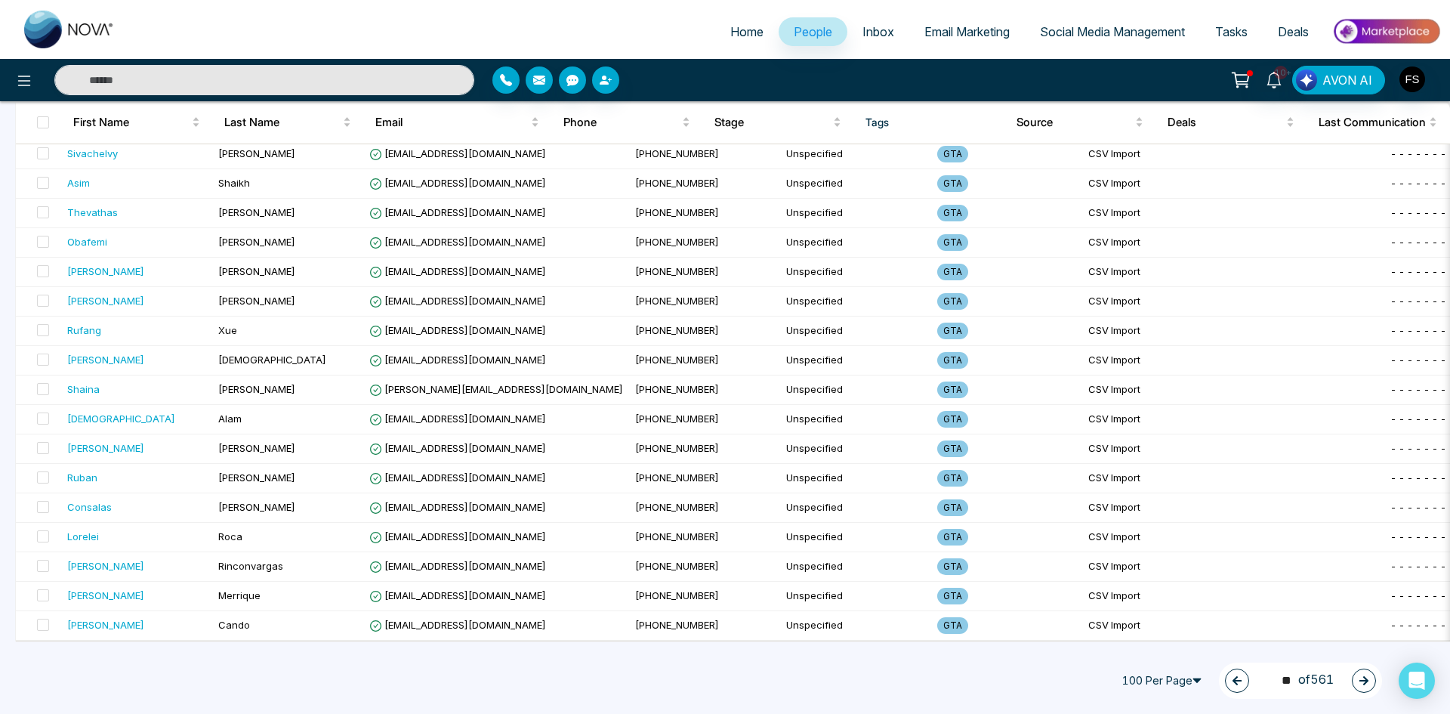
click at [1368, 679] on icon "button" at bounding box center [1363, 680] width 11 height 11
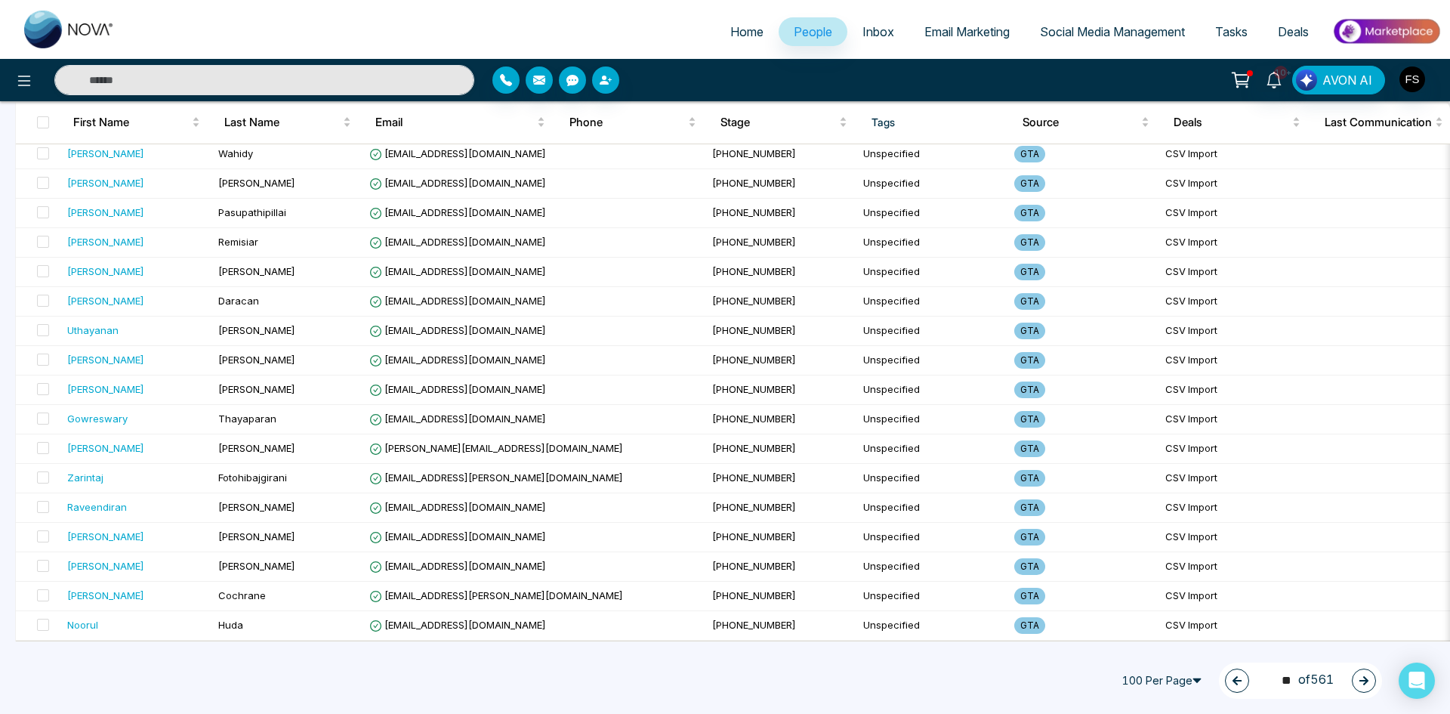
click at [1368, 678] on icon "button" at bounding box center [1363, 680] width 11 height 11
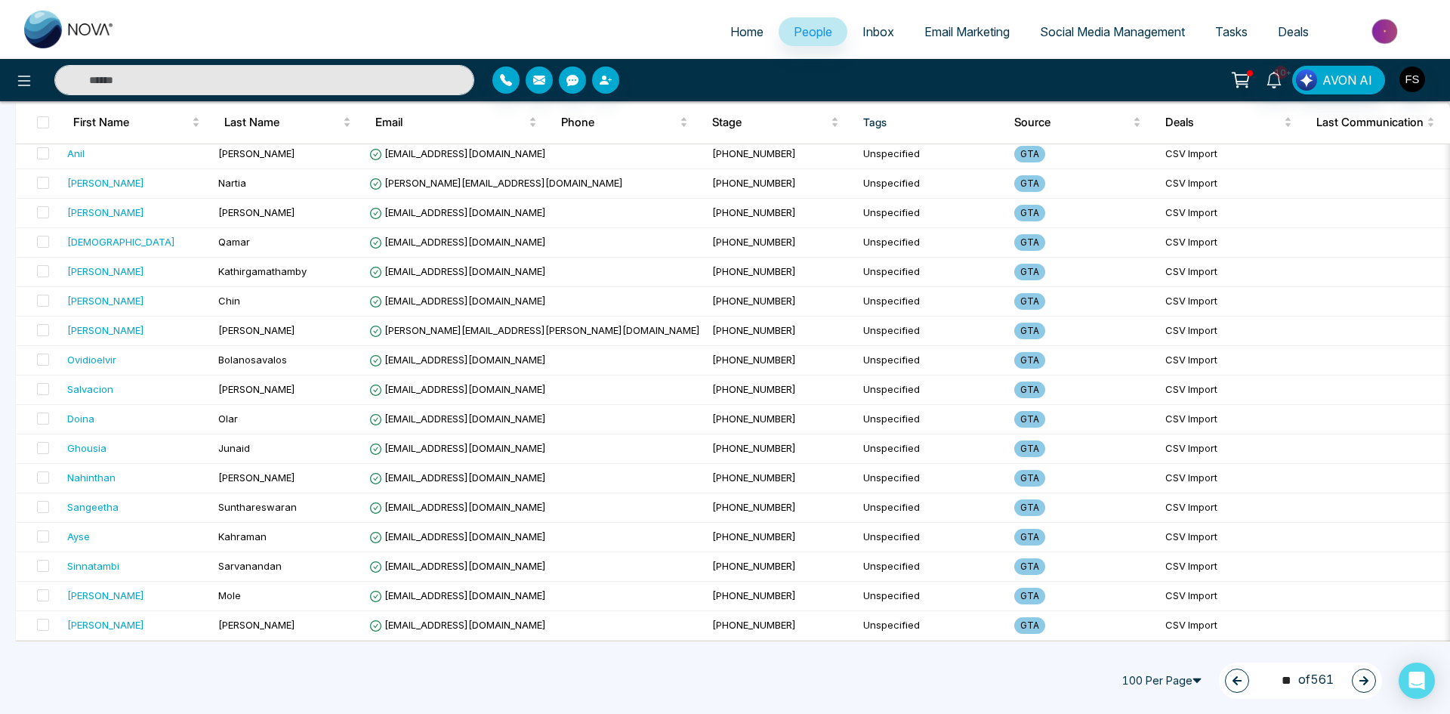
click at [1368, 678] on icon "button" at bounding box center [1363, 680] width 11 height 11
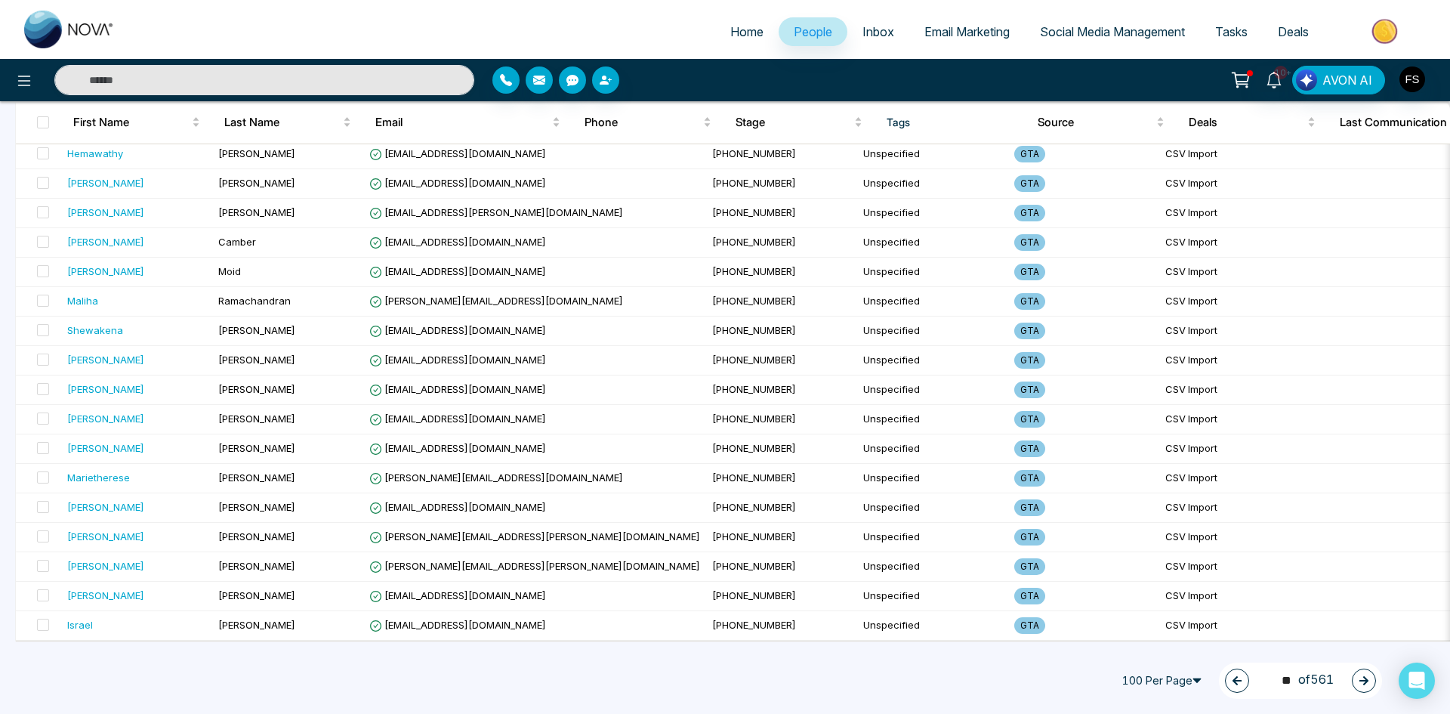
click at [1368, 678] on icon "button" at bounding box center [1363, 680] width 11 height 11
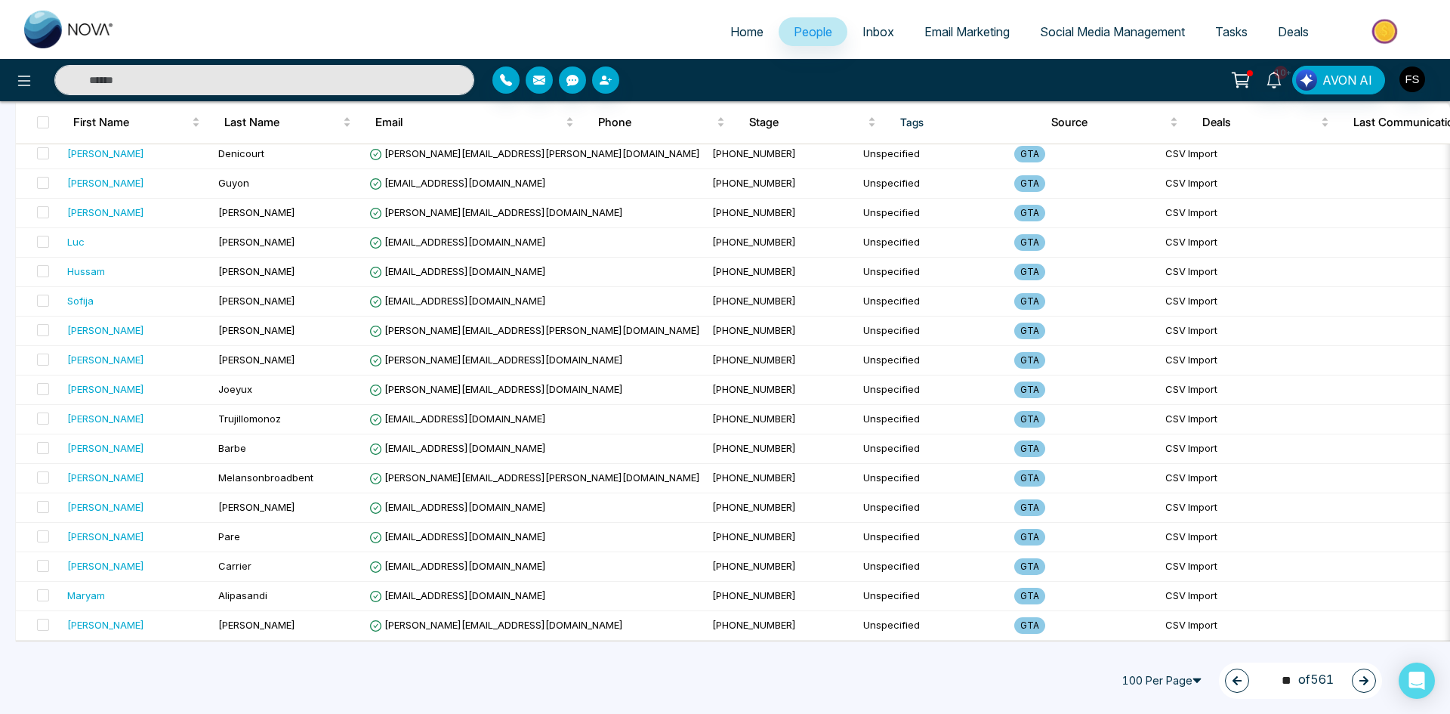
click at [1368, 678] on icon "button" at bounding box center [1363, 680] width 11 height 11
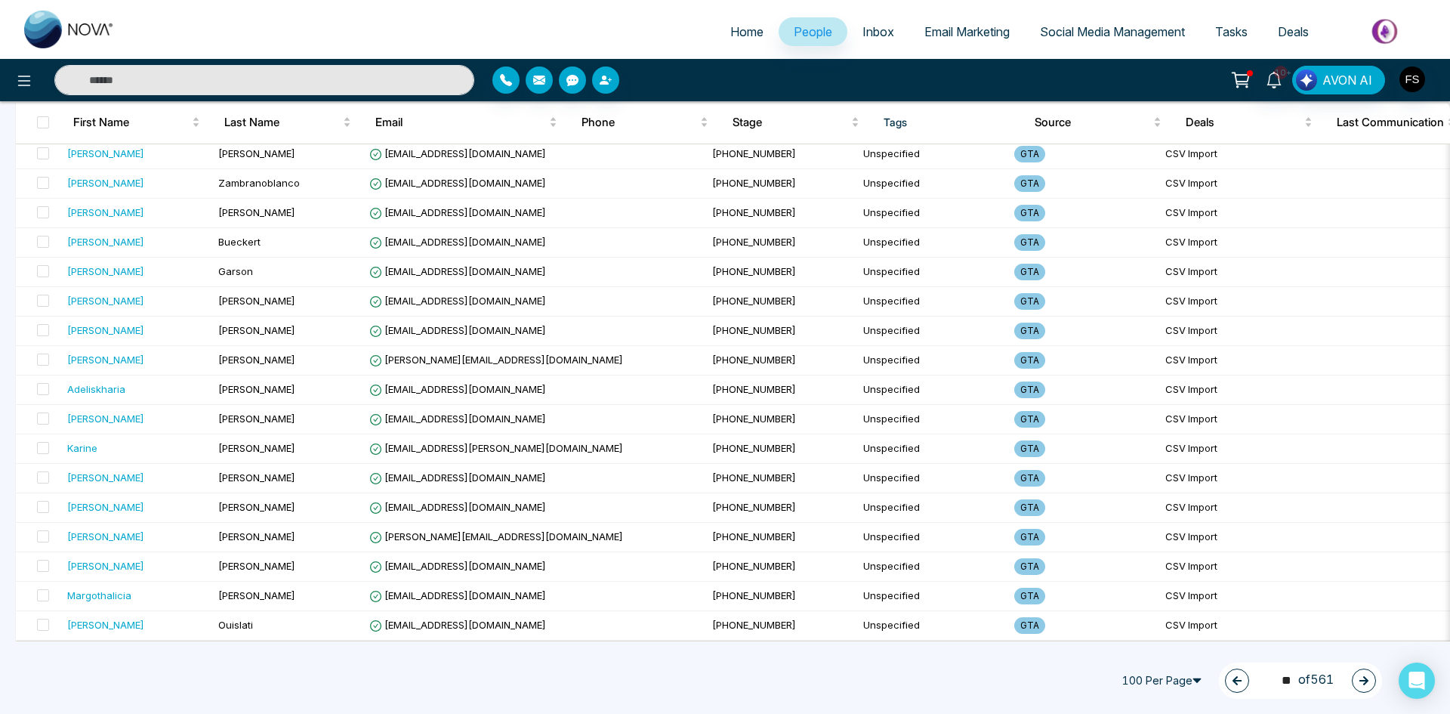
click at [1368, 678] on icon "button" at bounding box center [1363, 680] width 11 height 11
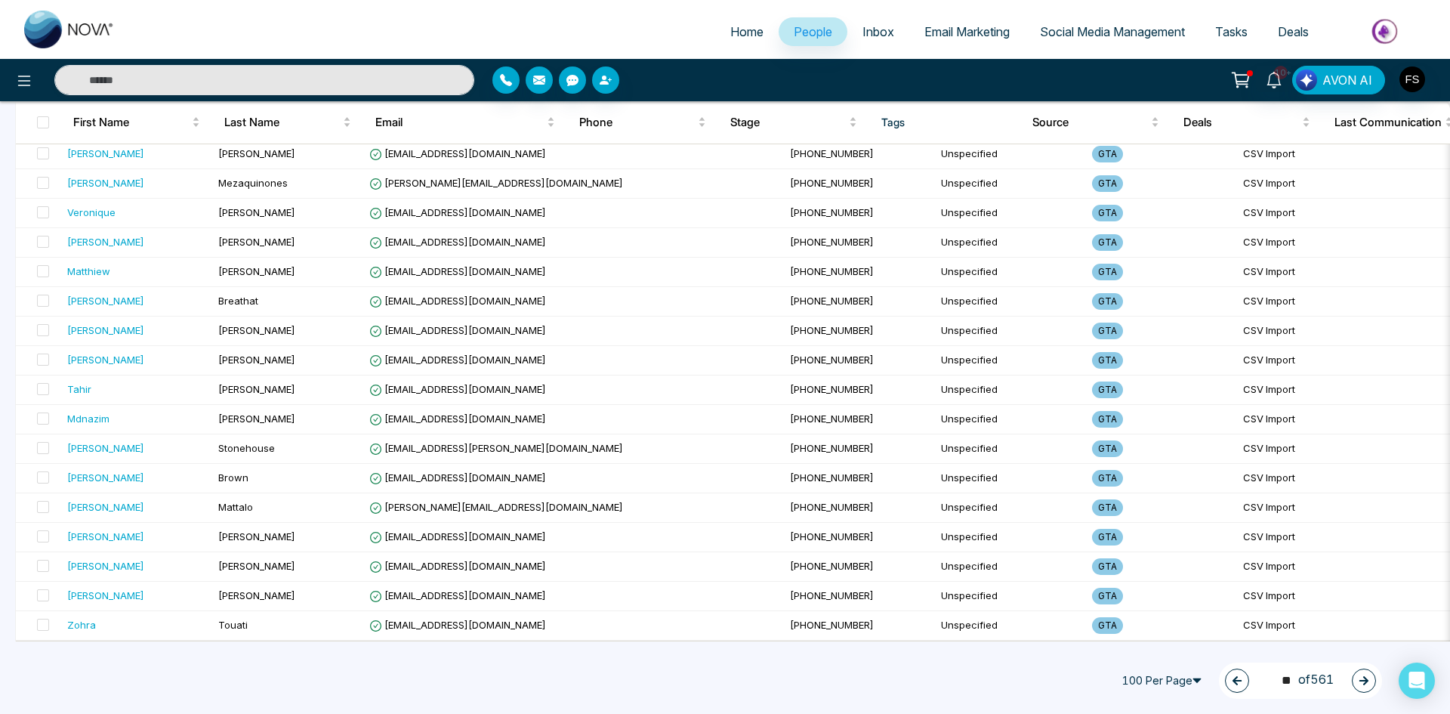
click at [1368, 679] on icon "button" at bounding box center [1363, 680] width 11 height 11
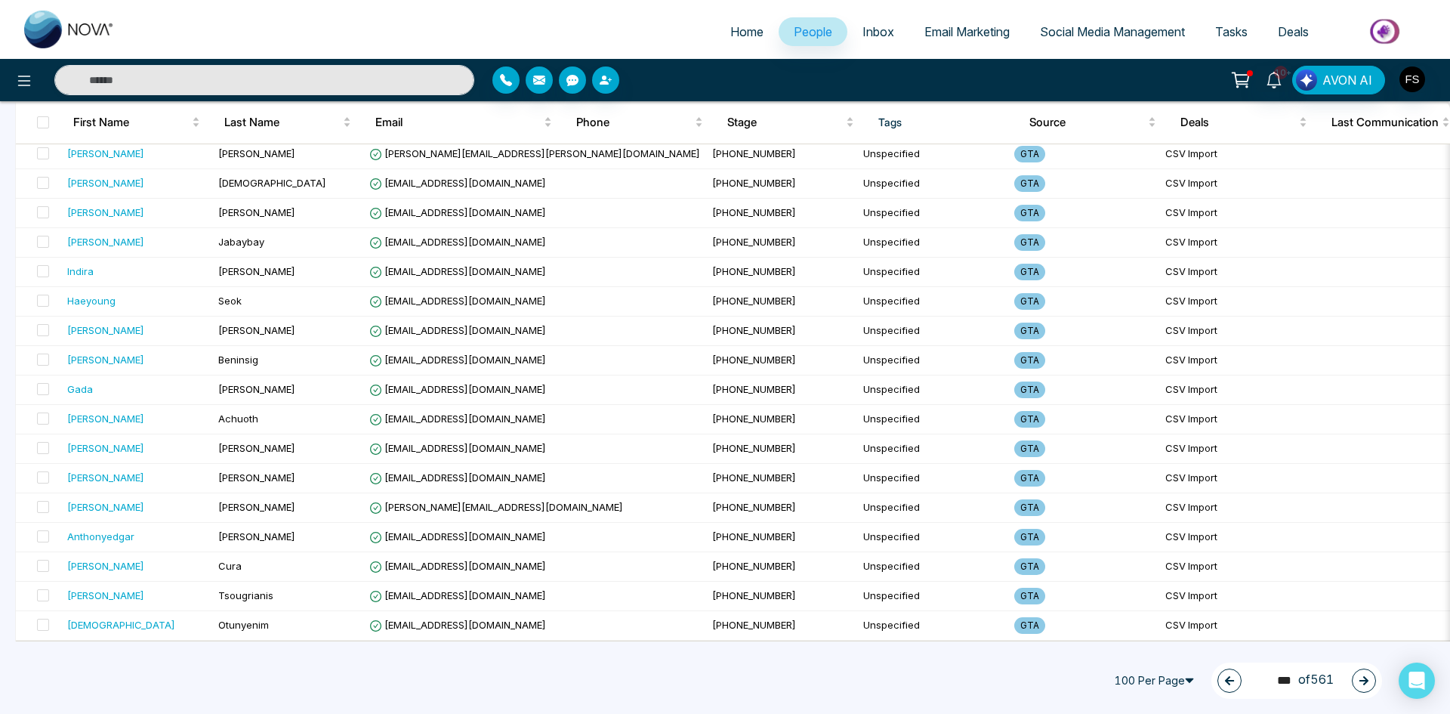
click at [1367, 680] on icon "button" at bounding box center [1363, 680] width 9 height 9
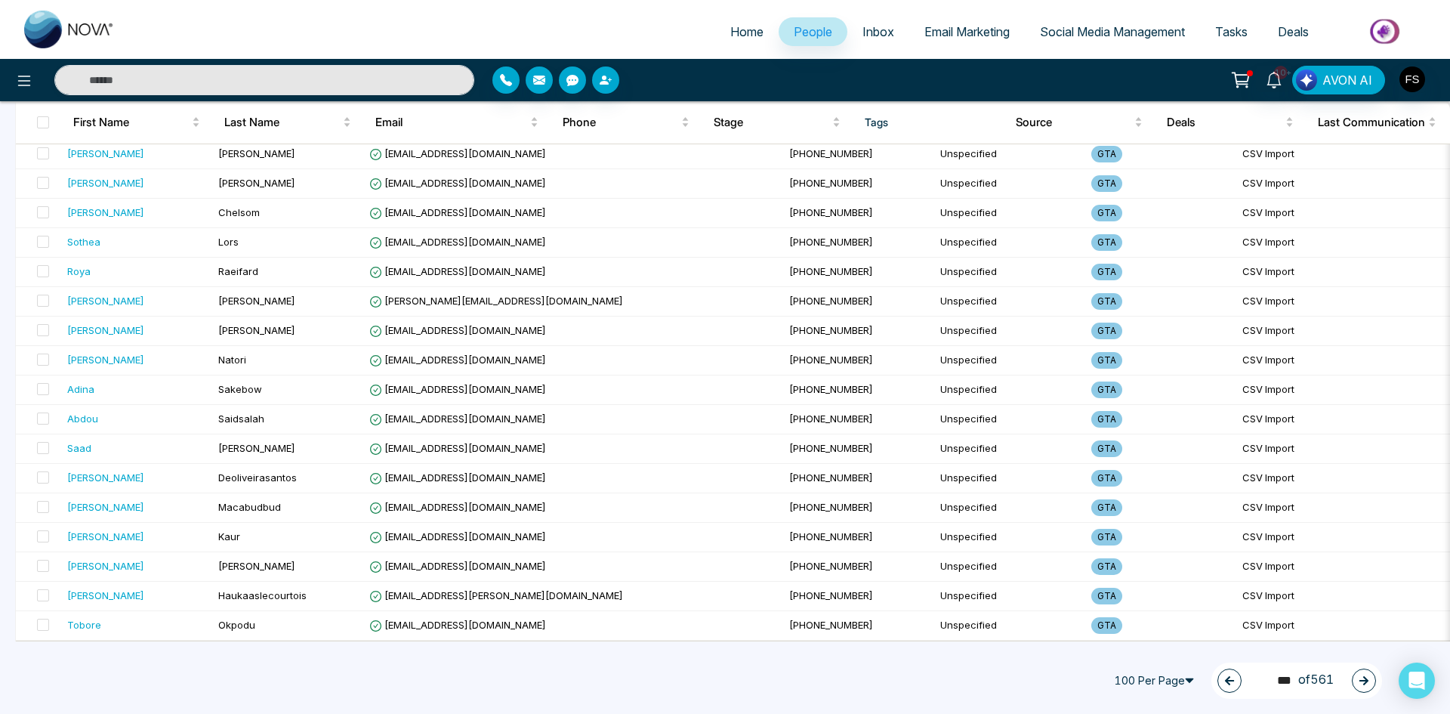
click at [1367, 682] on icon "button" at bounding box center [1363, 680] width 9 height 9
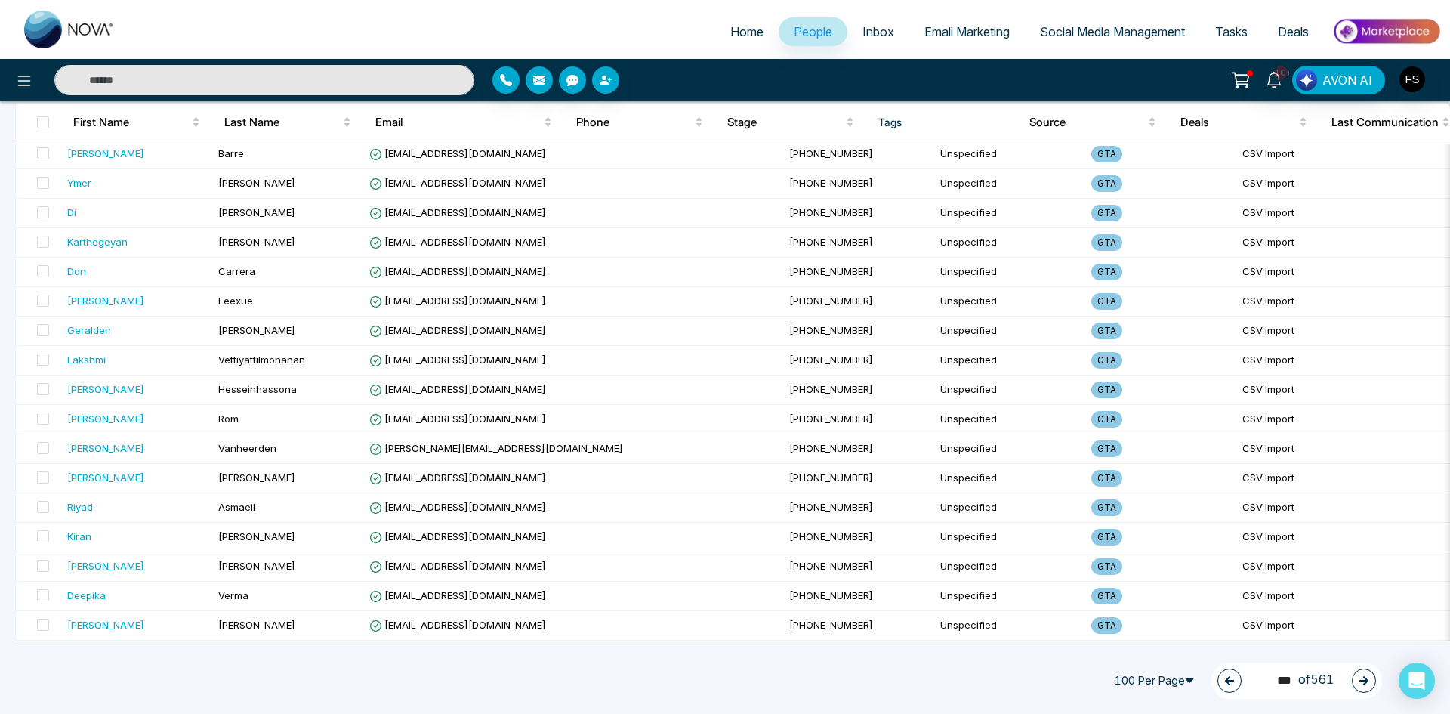
click at [1368, 682] on icon "button" at bounding box center [1363, 680] width 11 height 11
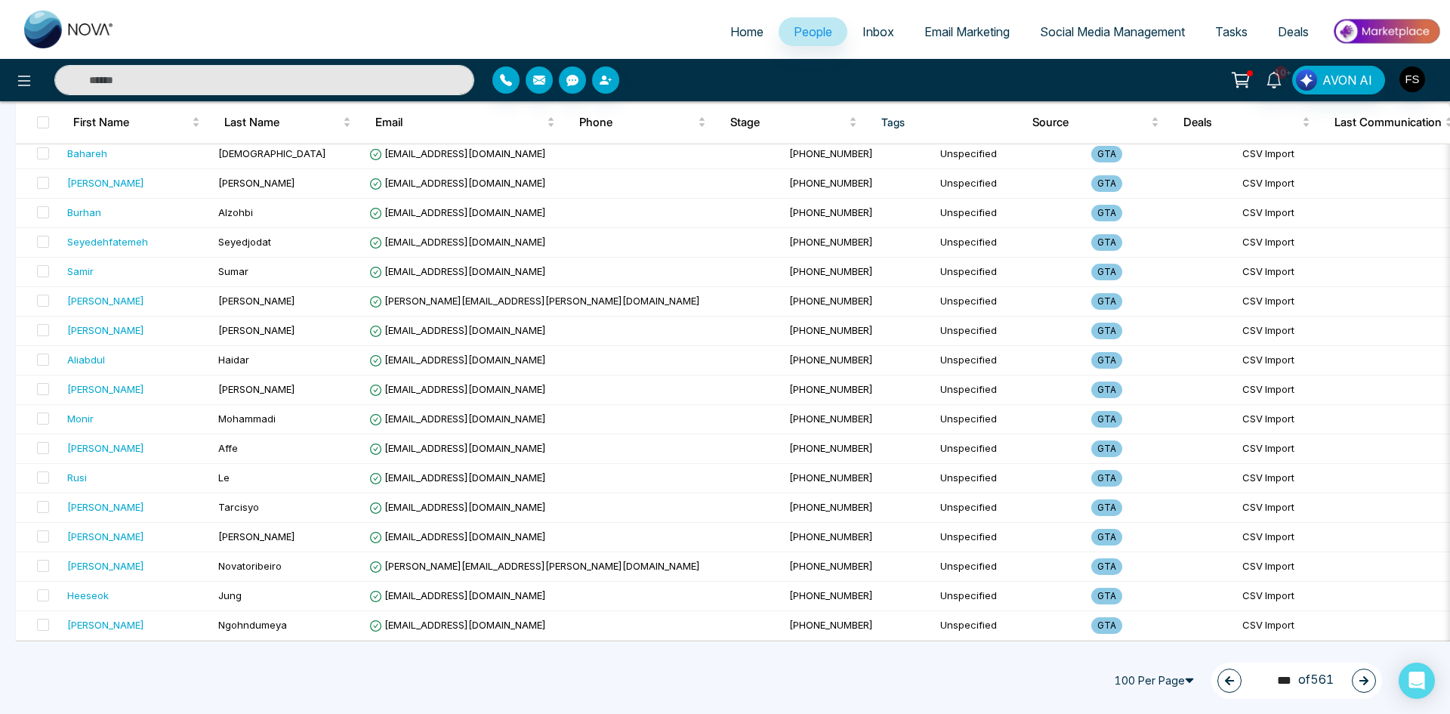
click at [1367, 681] on icon "button" at bounding box center [1363, 680] width 9 height 9
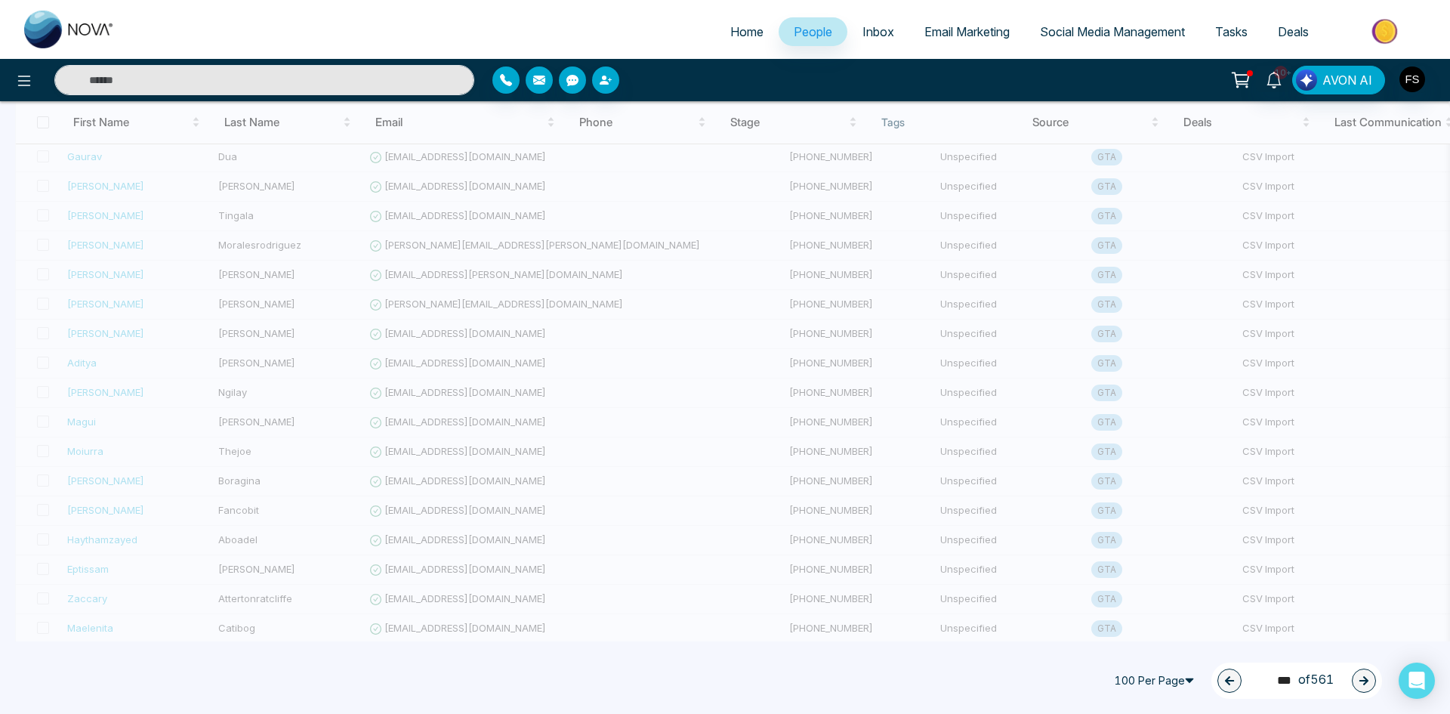
scroll to position [0, 0]
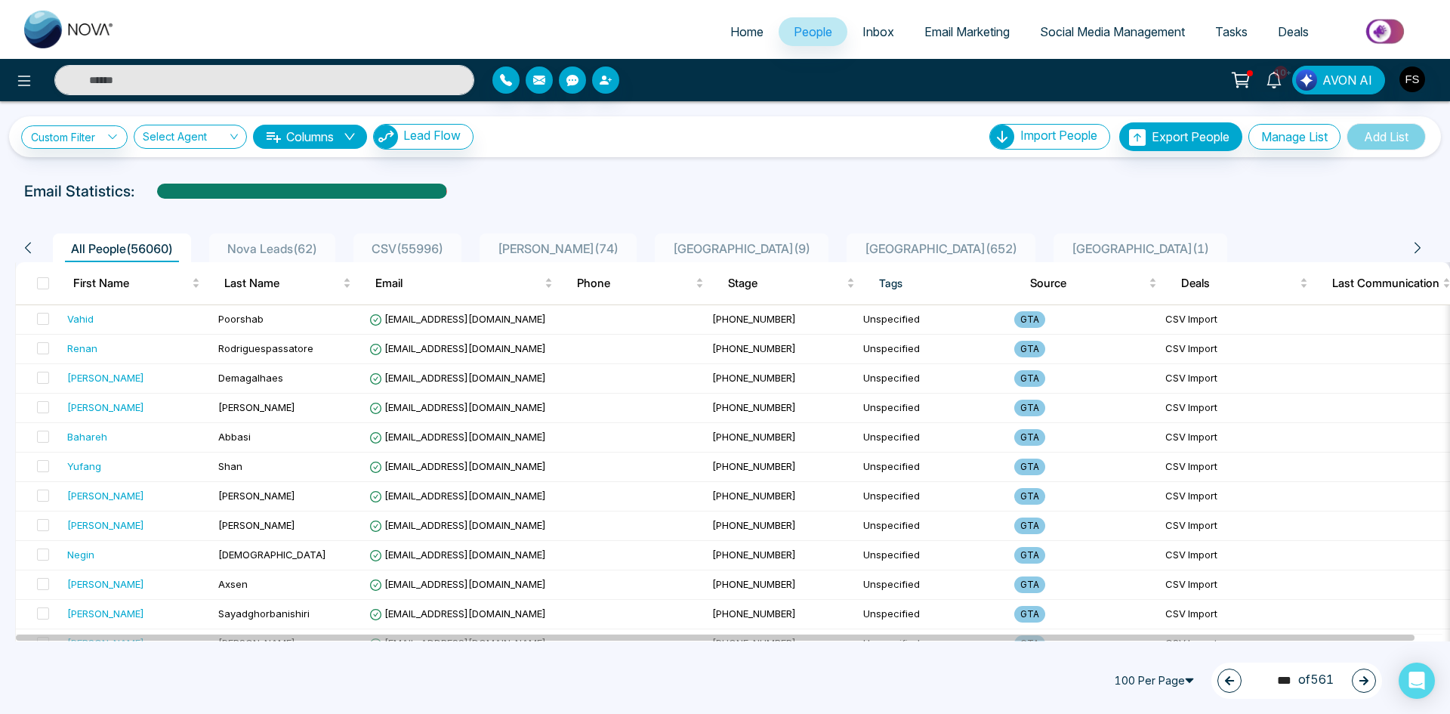
click at [1361, 680] on icon "button" at bounding box center [1363, 680] width 9 height 9
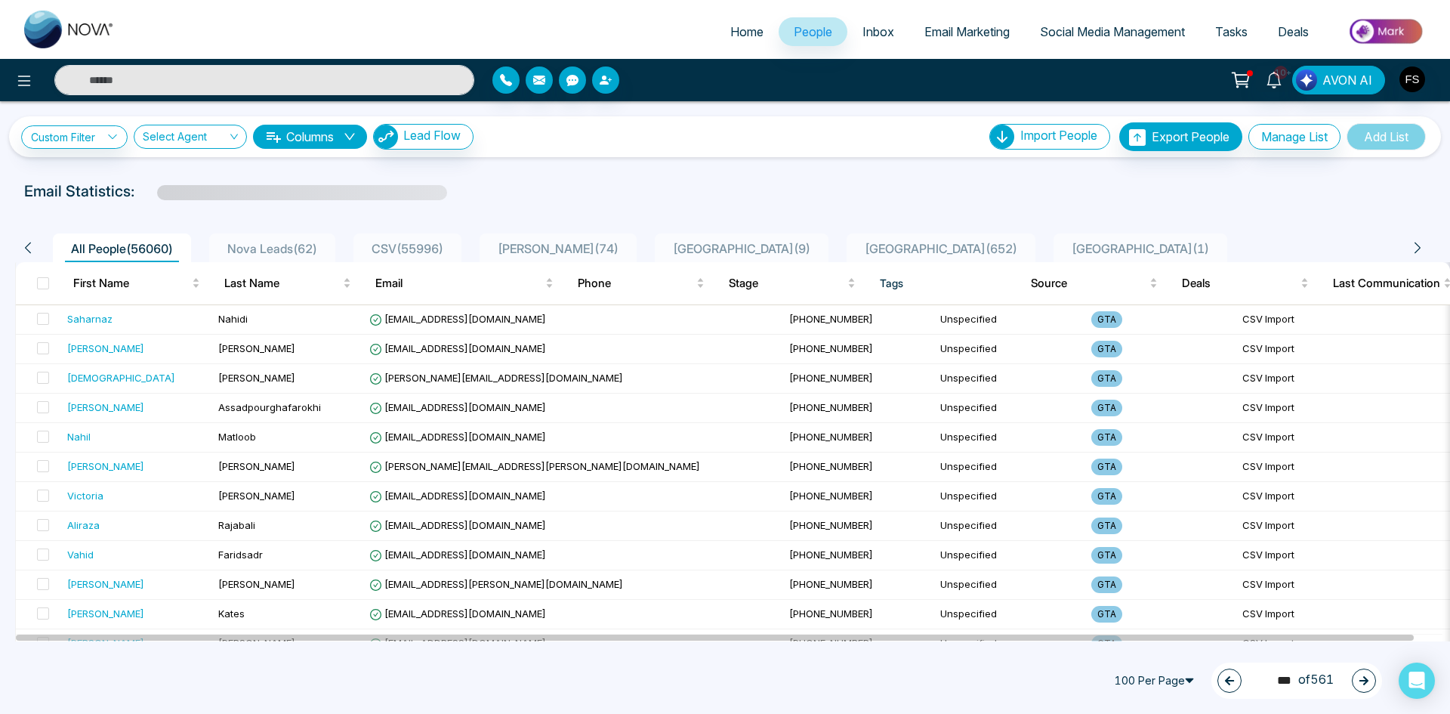
click at [1364, 680] on icon "button" at bounding box center [1363, 680] width 9 height 9
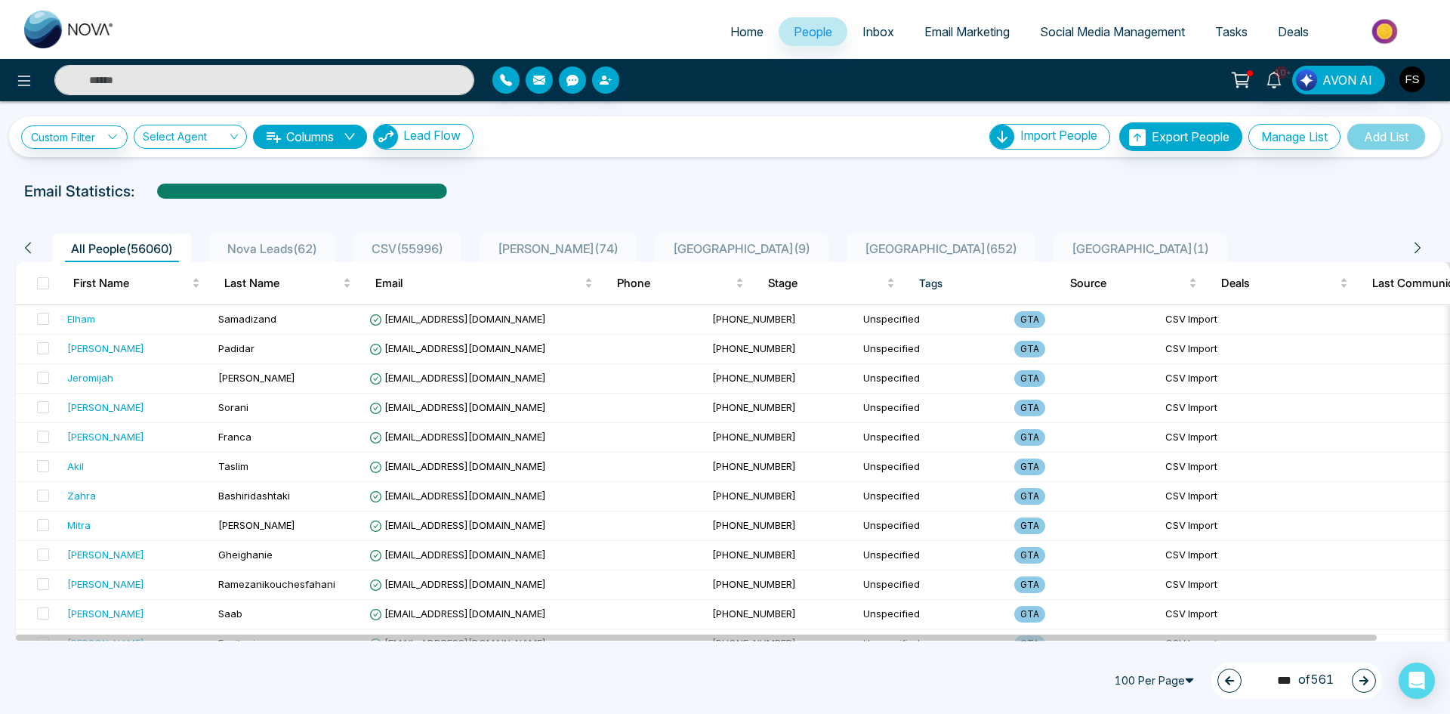
click at [1367, 695] on div "106 *** of 561" at bounding box center [1296, 680] width 171 height 36
click at [1366, 689] on button "button" at bounding box center [1364, 680] width 24 height 24
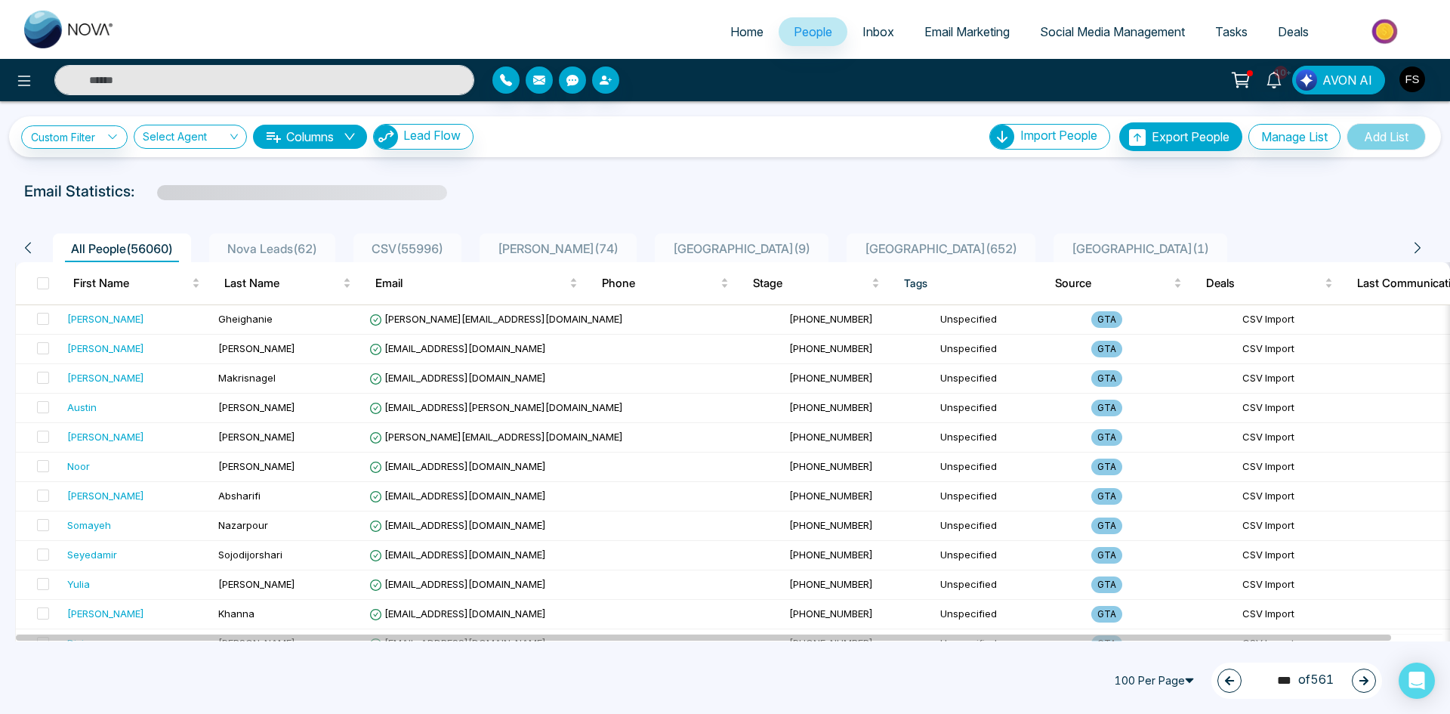
click at [1364, 685] on icon "button" at bounding box center [1363, 680] width 11 height 11
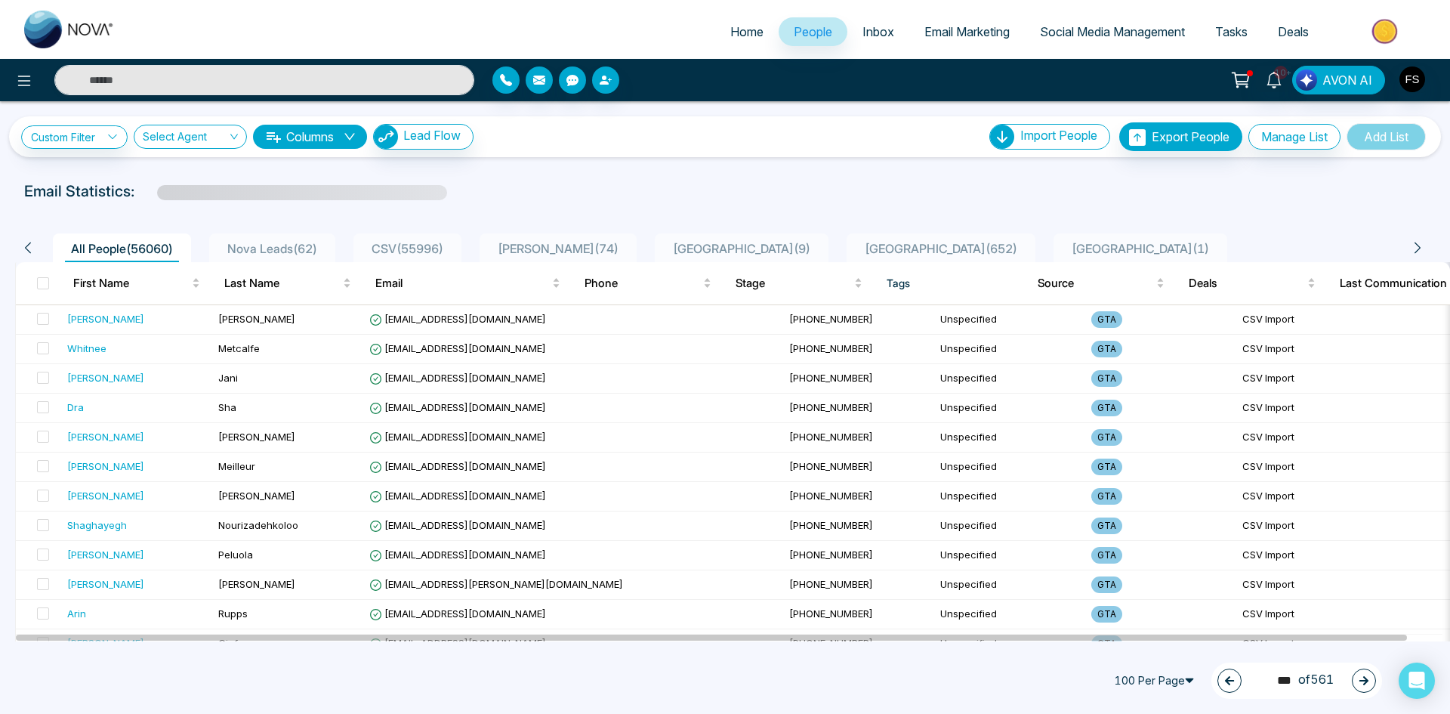
click at [1364, 685] on icon "button" at bounding box center [1363, 680] width 11 height 11
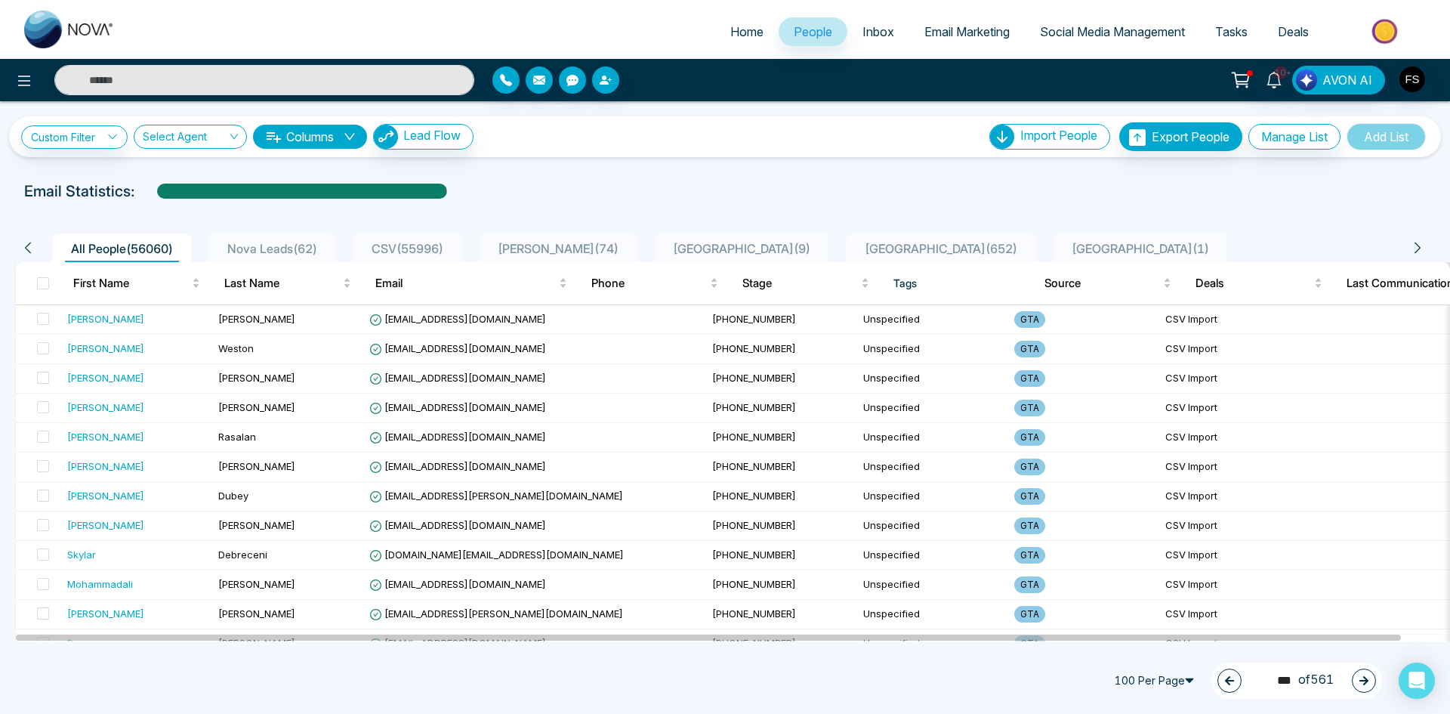
click at [1362, 678] on icon "button" at bounding box center [1363, 680] width 11 height 11
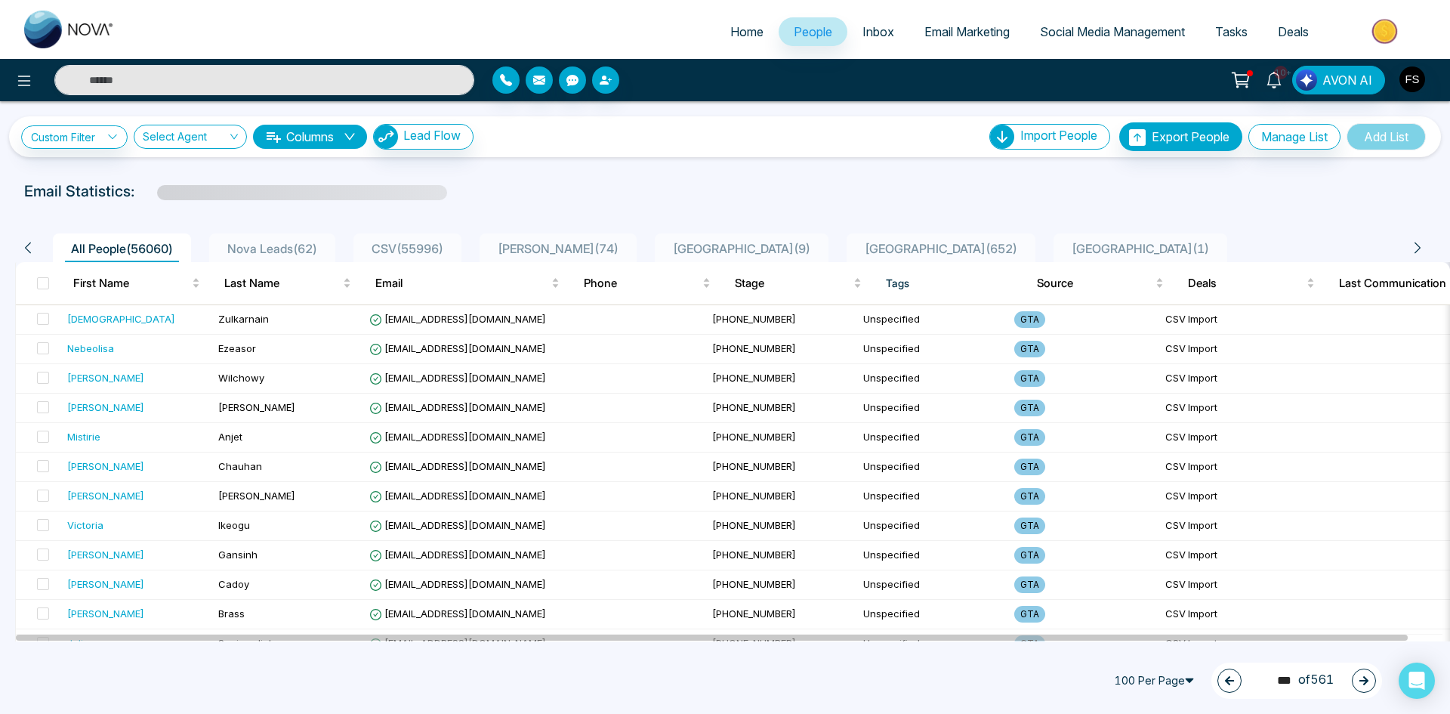
click at [1368, 682] on icon "button" at bounding box center [1363, 680] width 11 height 11
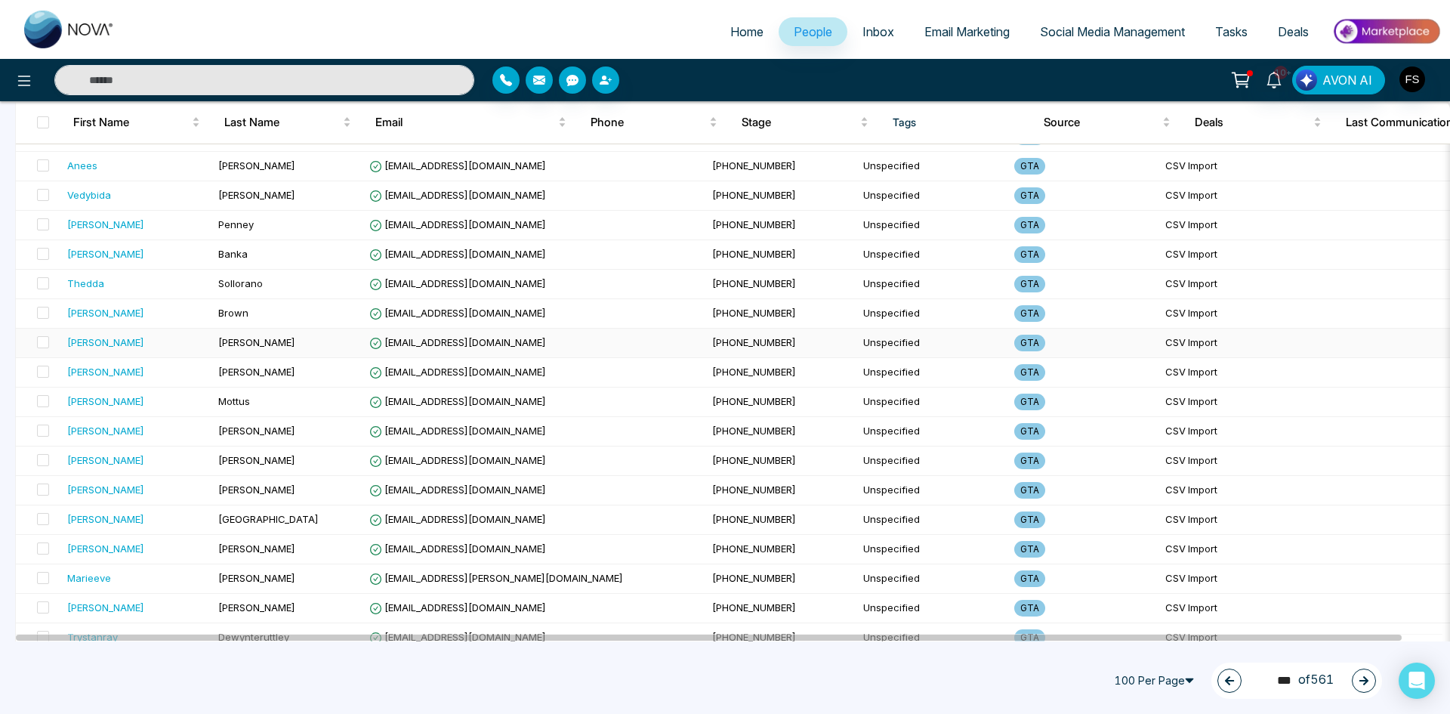
scroll to position [2617, 0]
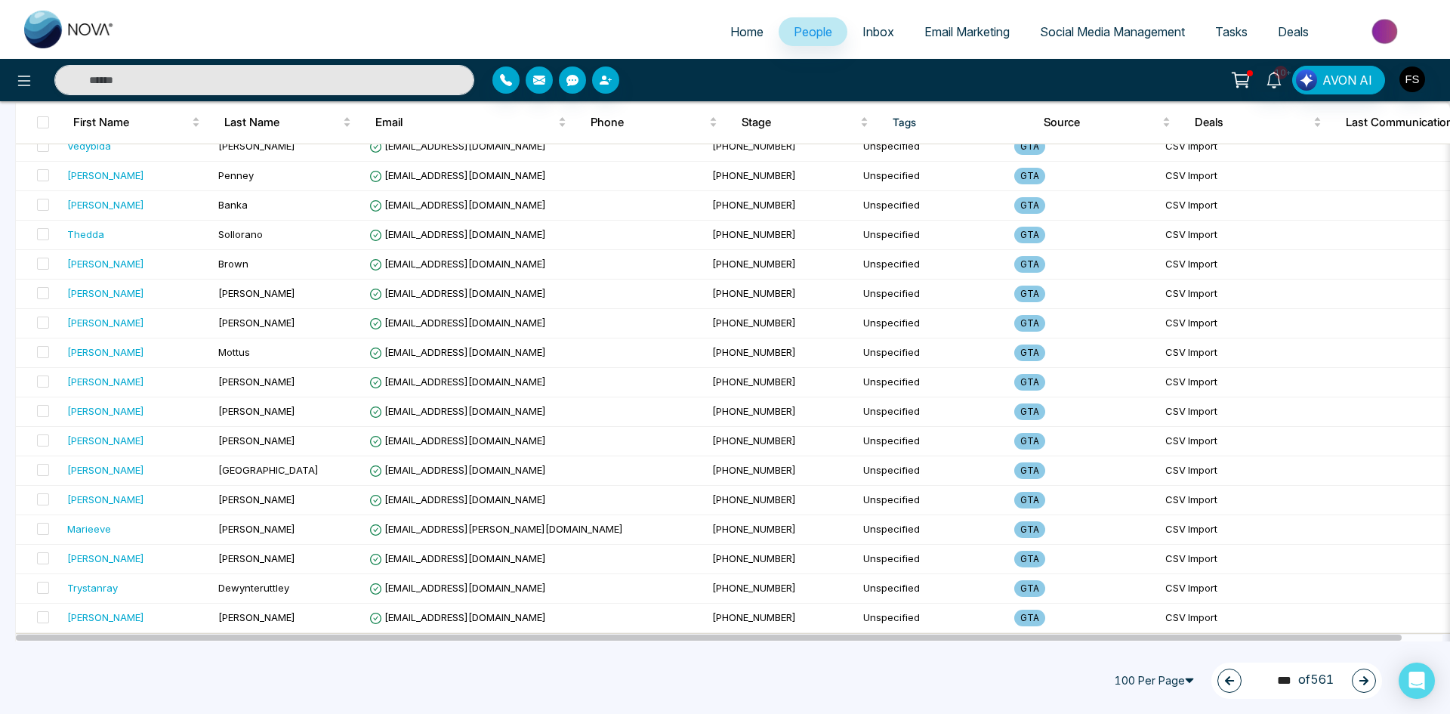
click at [1358, 680] on icon "button" at bounding box center [1363, 680] width 11 height 11
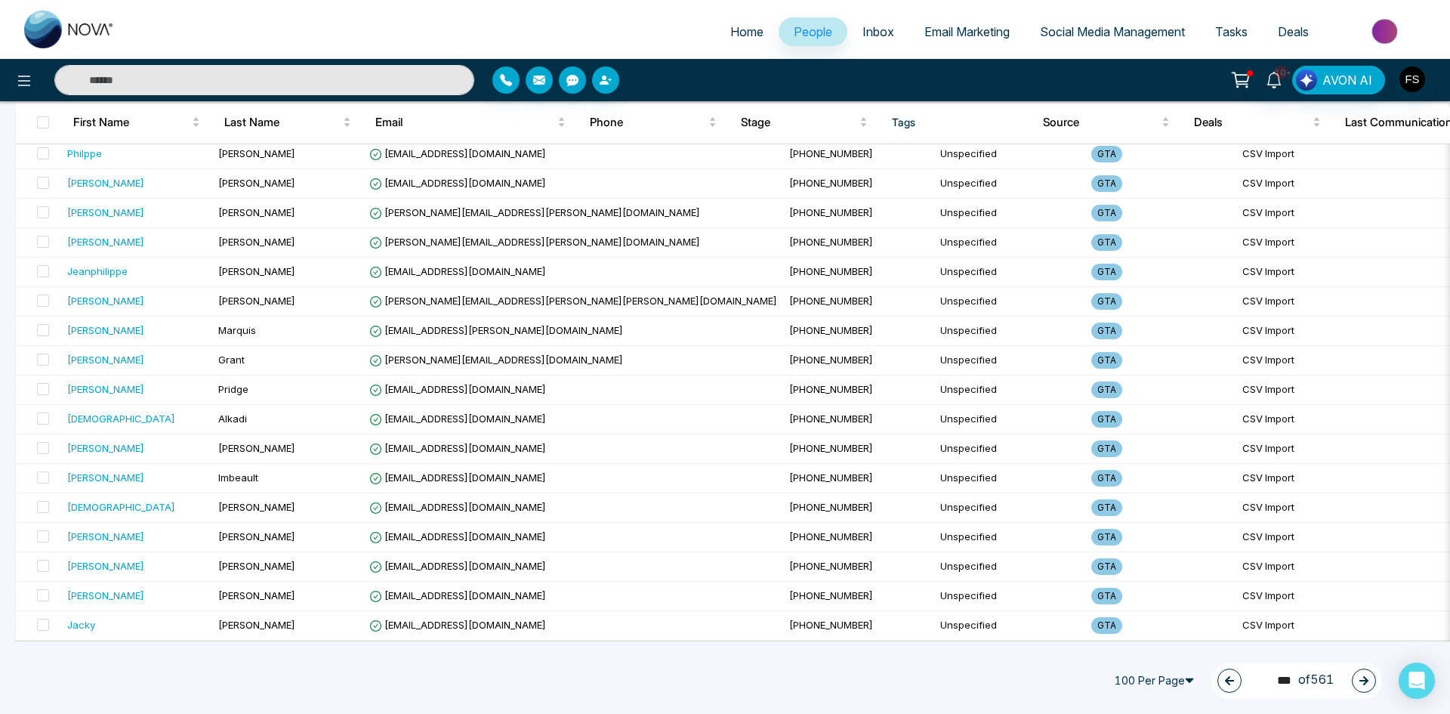
click at [1368, 679] on icon "button" at bounding box center [1363, 680] width 11 height 11
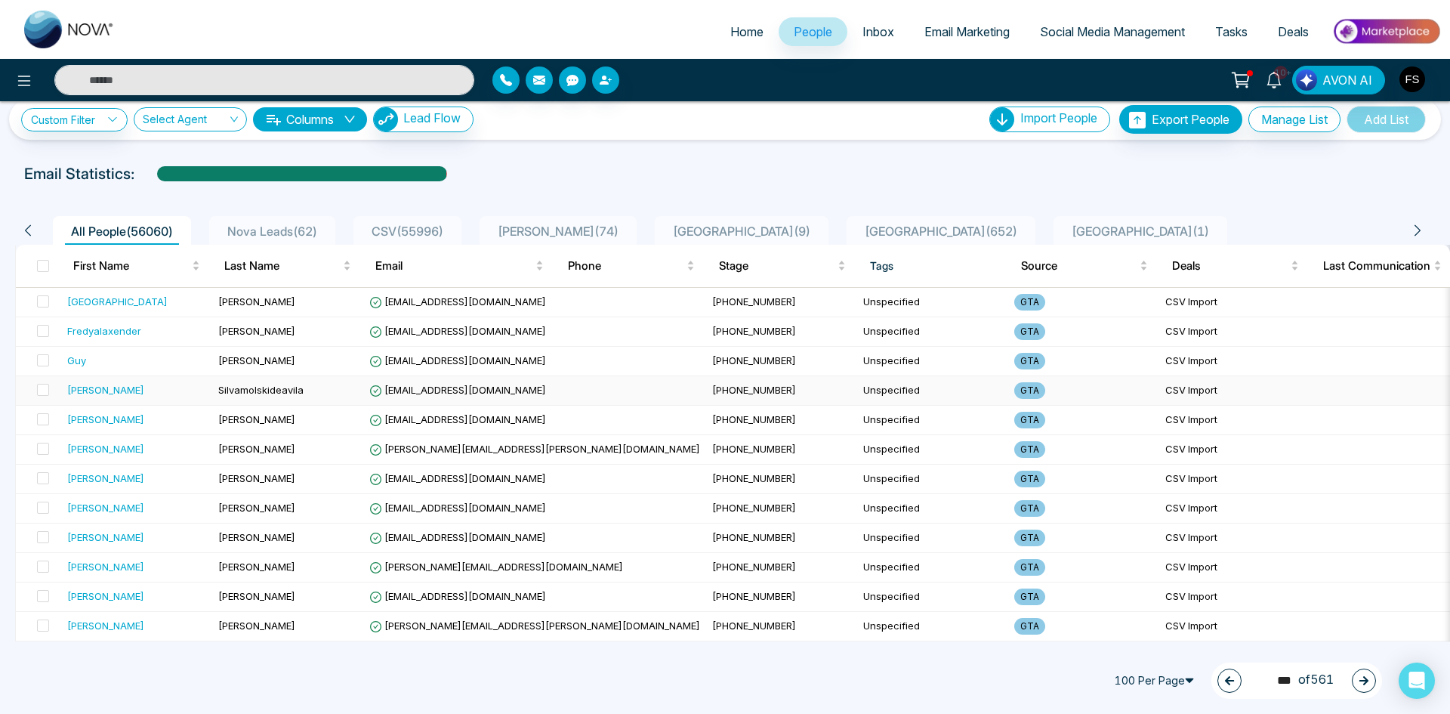
scroll to position [0, 0]
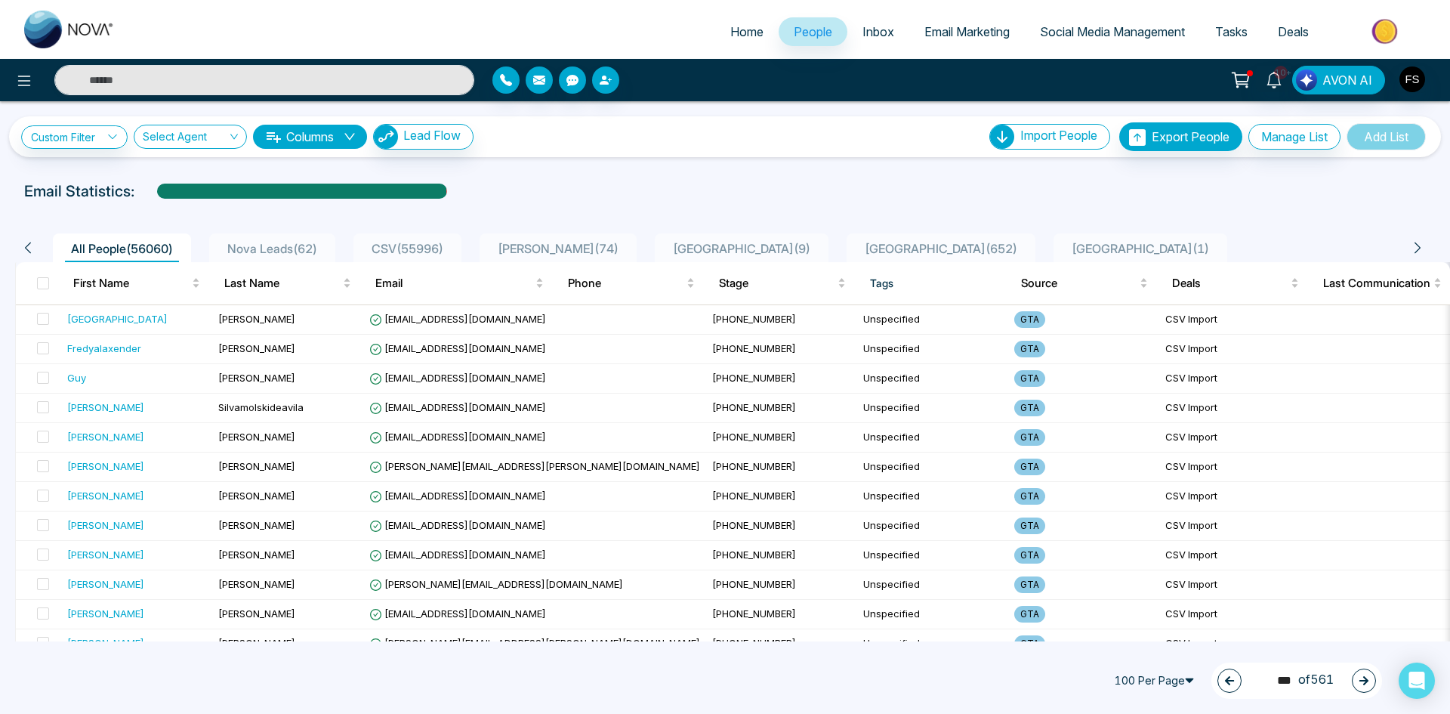
click at [752, 193] on div "Email Statistics:" at bounding box center [488, 191] width 928 height 23
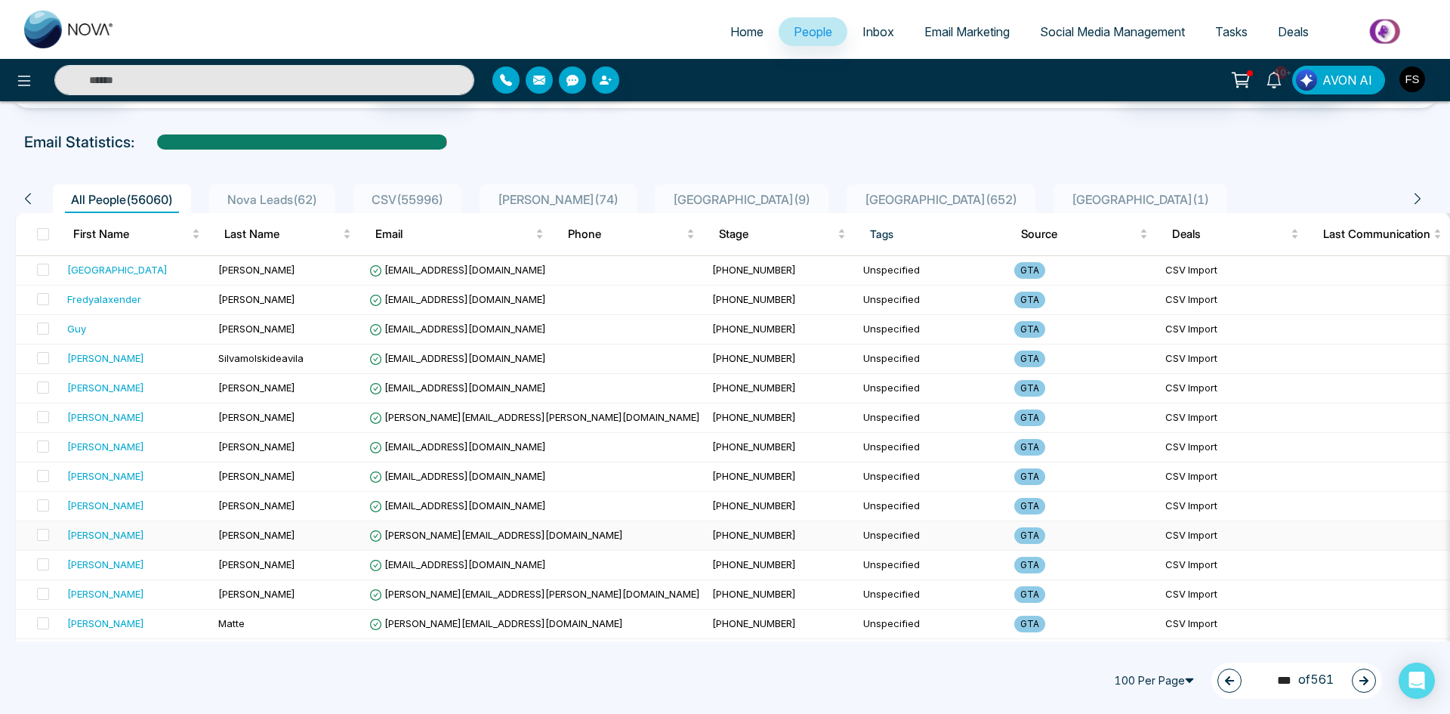
scroll to position [76, 0]
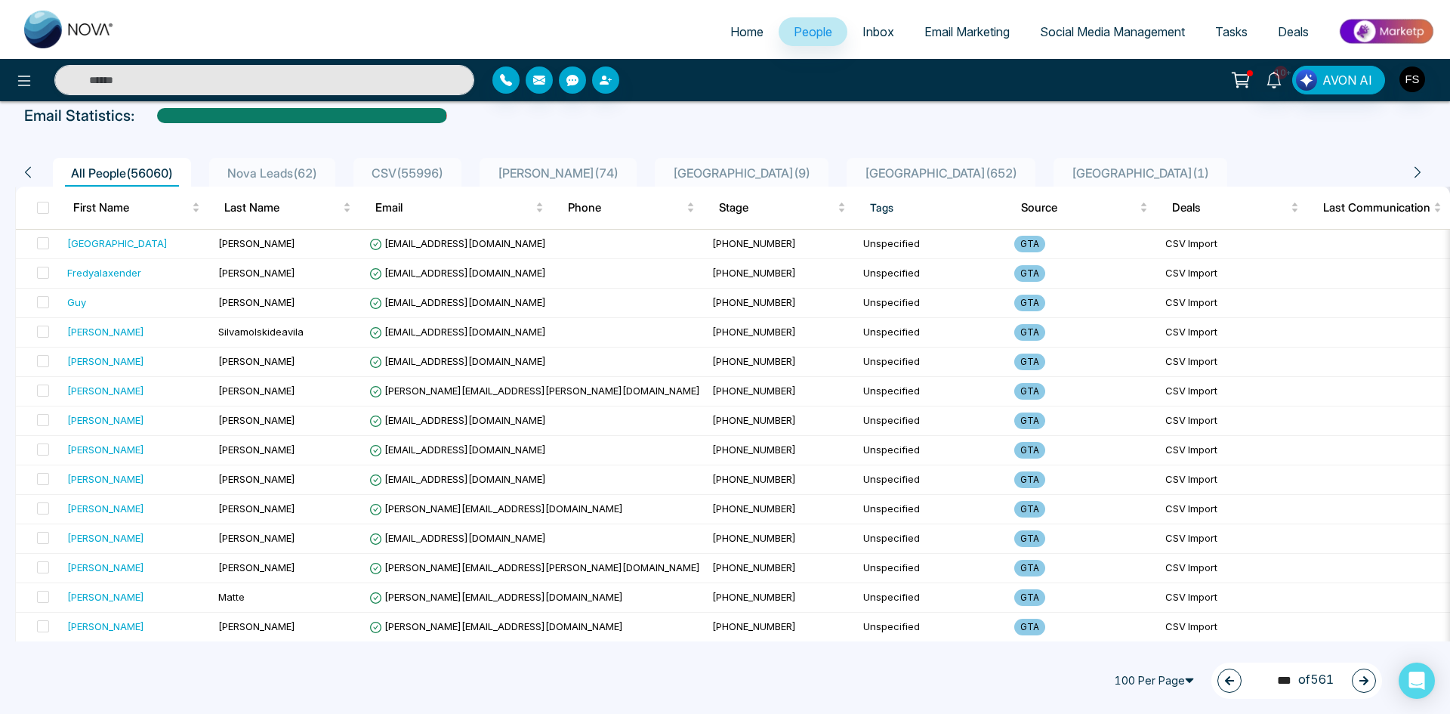
click at [1359, 681] on icon "button" at bounding box center [1363, 680] width 11 height 11
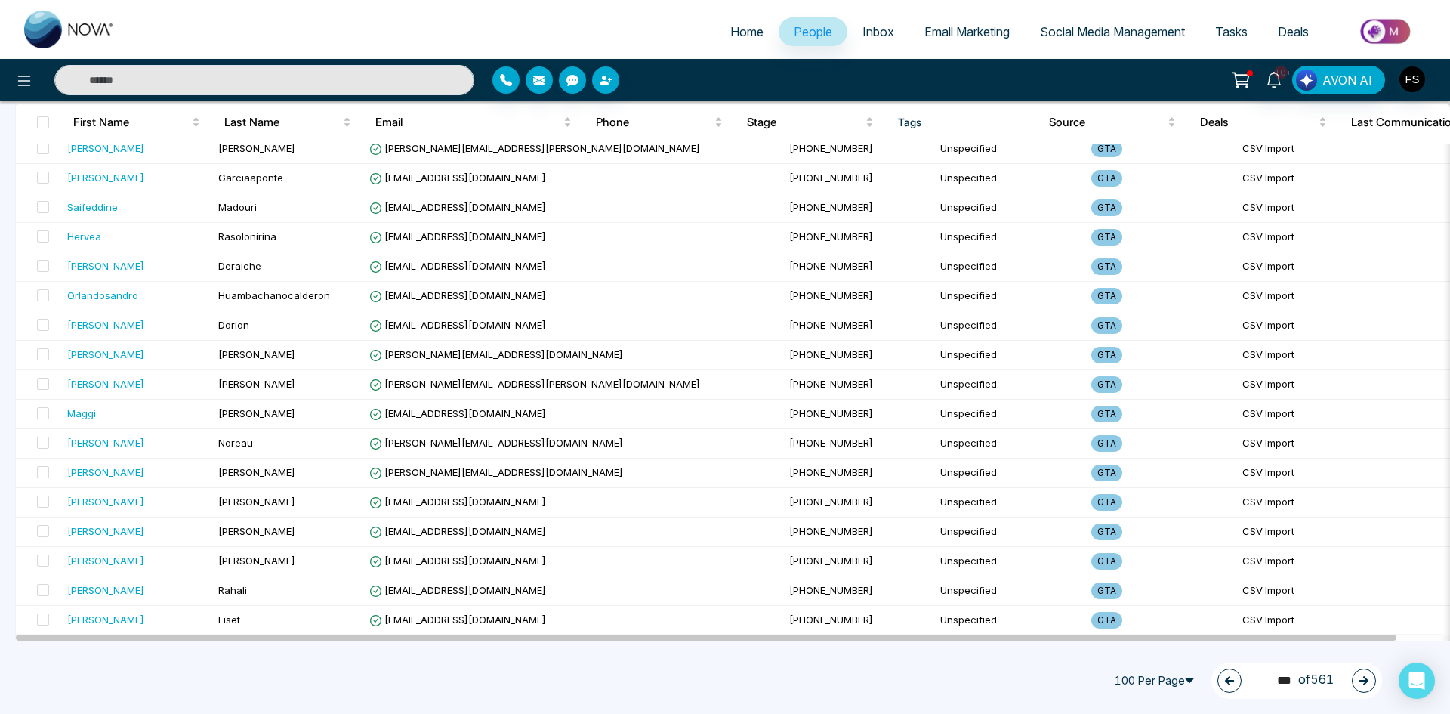
scroll to position [2567, 0]
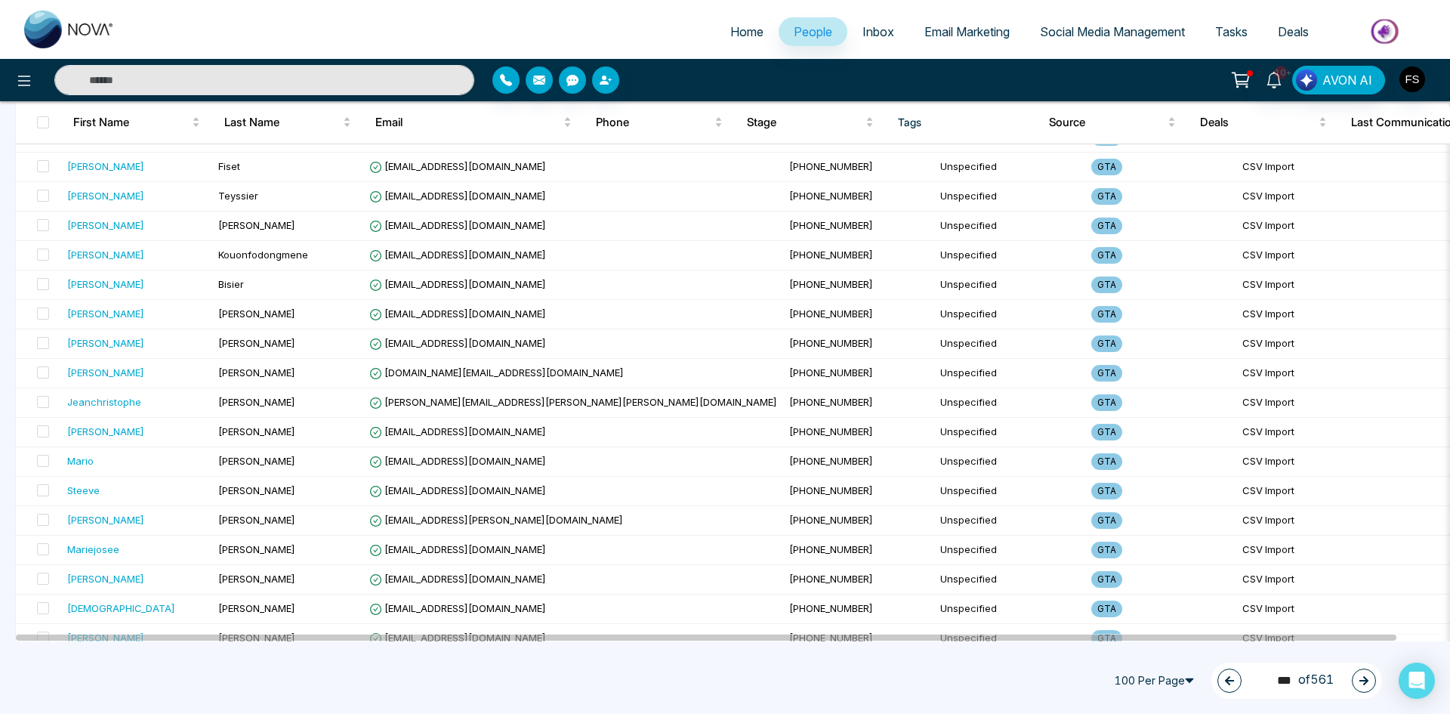
click at [1367, 678] on icon "button" at bounding box center [1363, 680] width 11 height 11
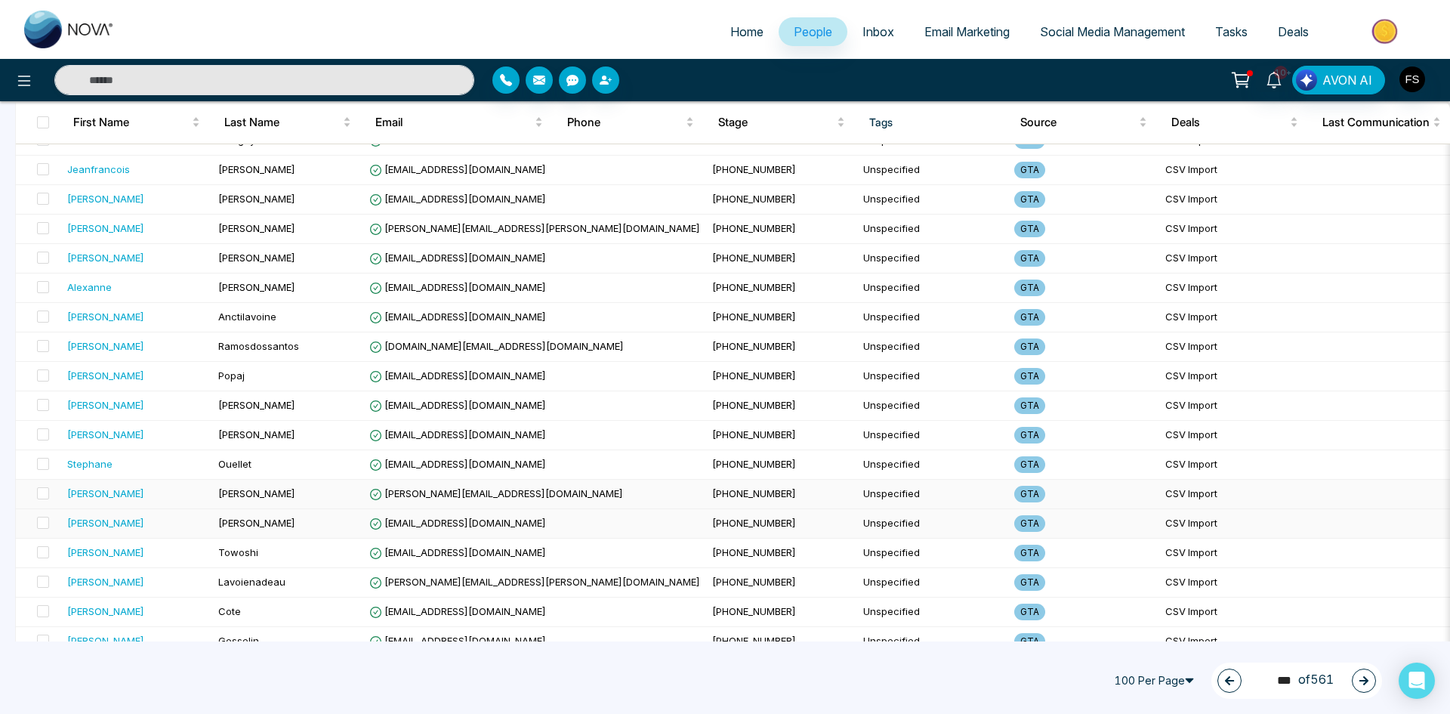
scroll to position [2240, 0]
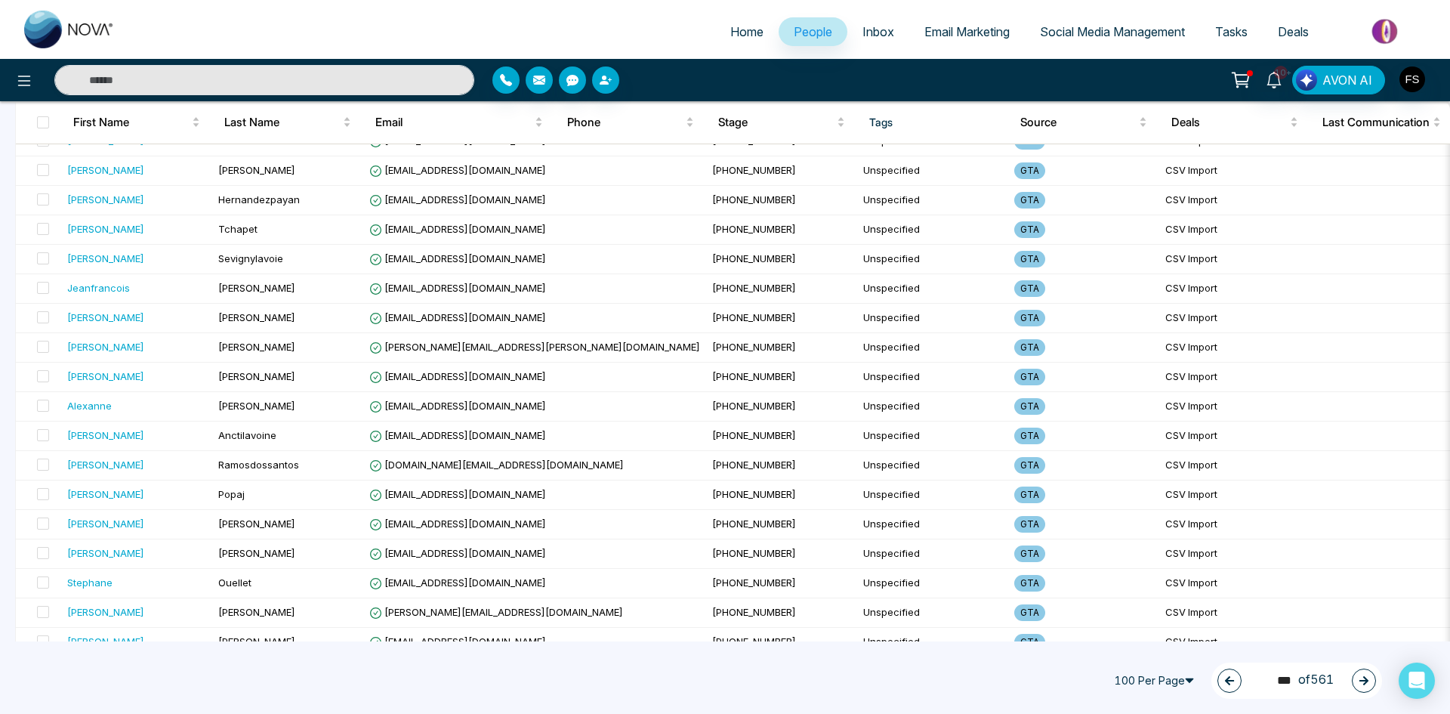
click at [1356, 682] on button "button" at bounding box center [1364, 680] width 24 height 24
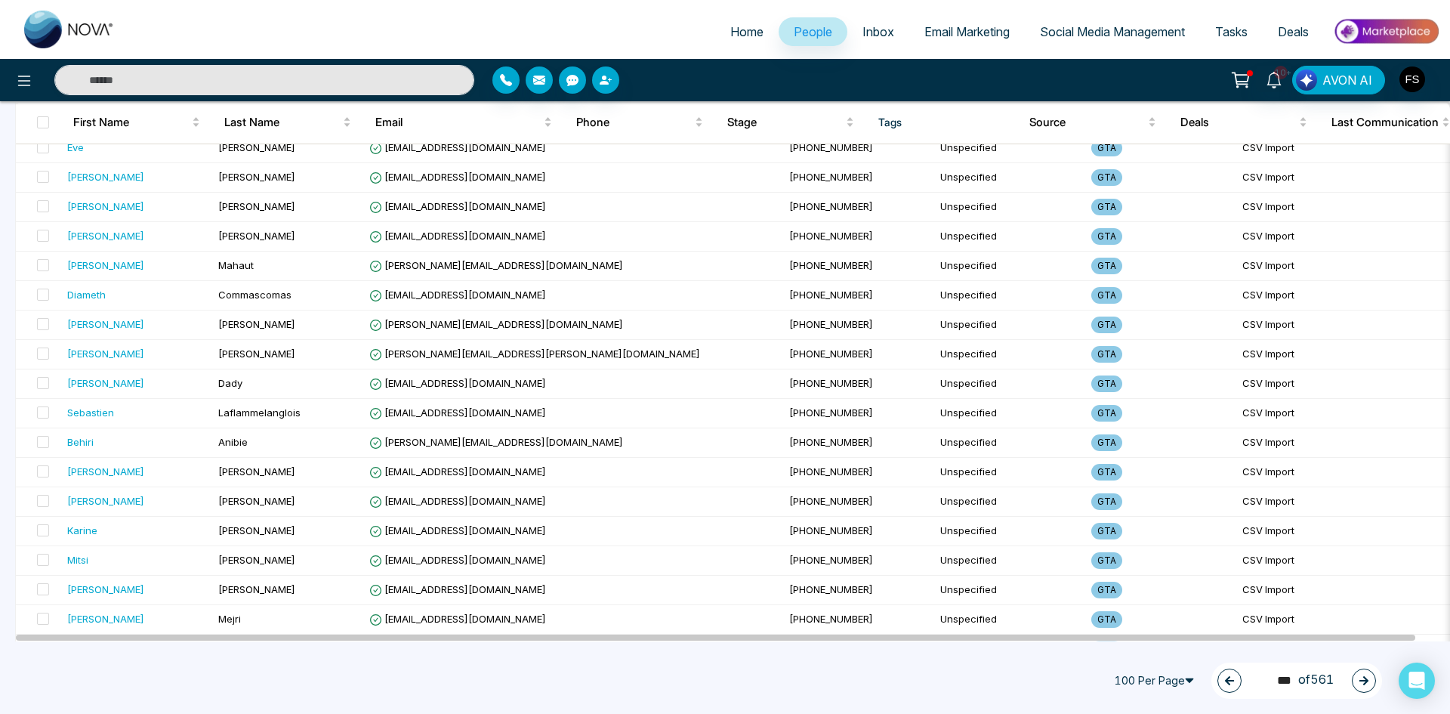
scroll to position [2492, 0]
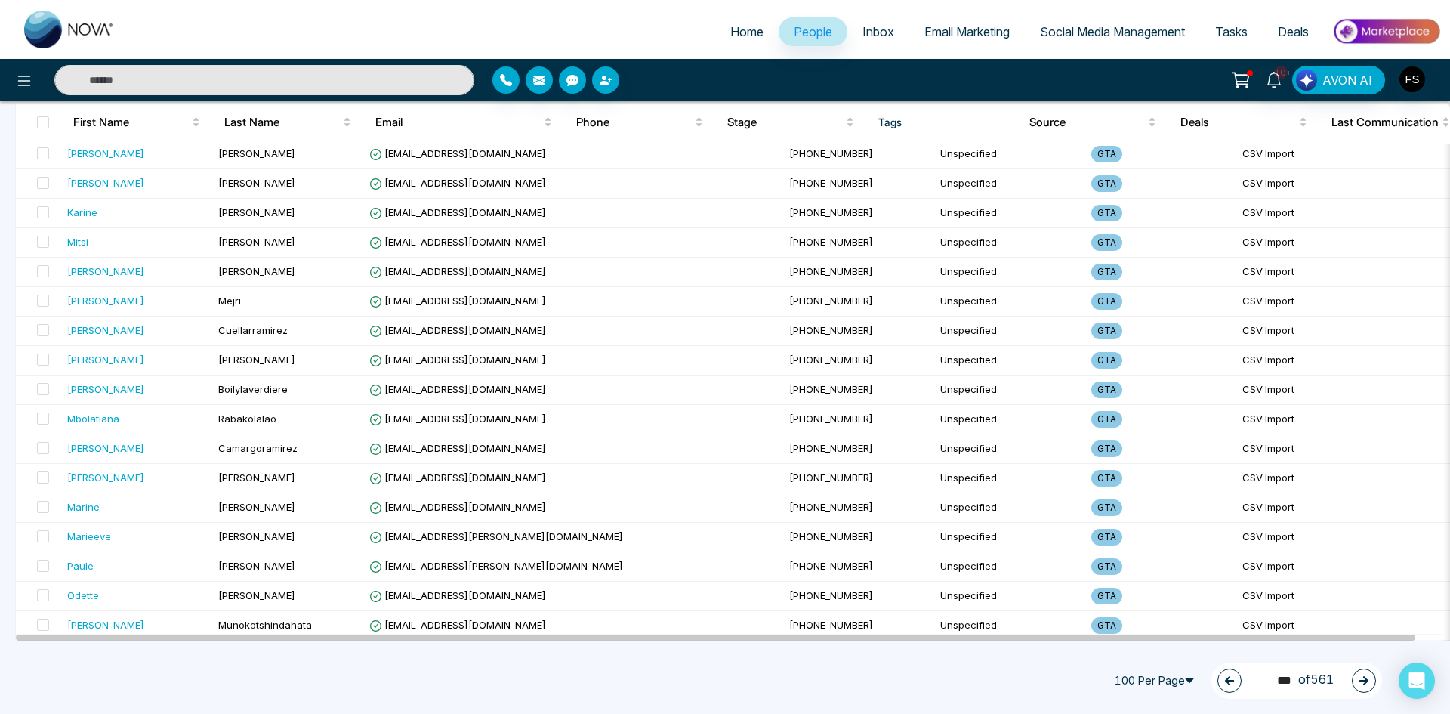
click at [1368, 686] on button "button" at bounding box center [1364, 680] width 24 height 24
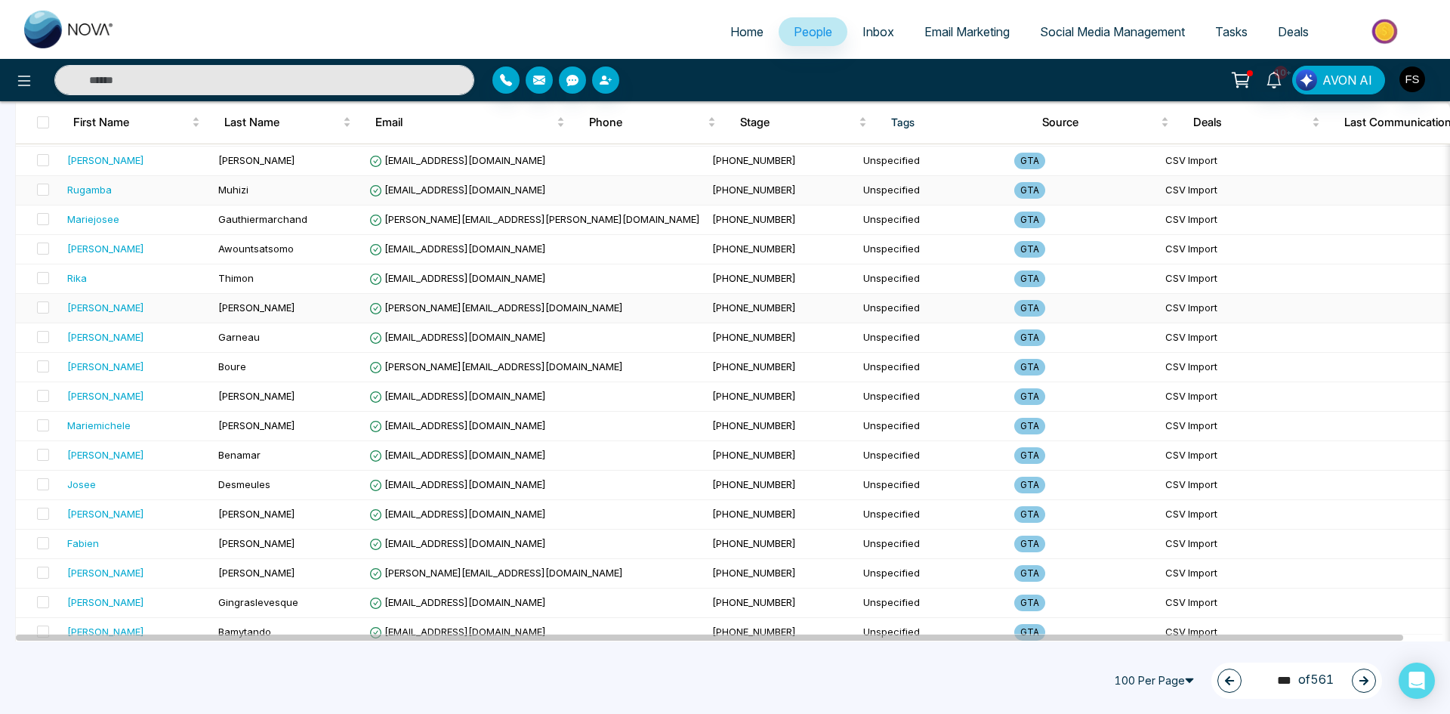
scroll to position [2617, 0]
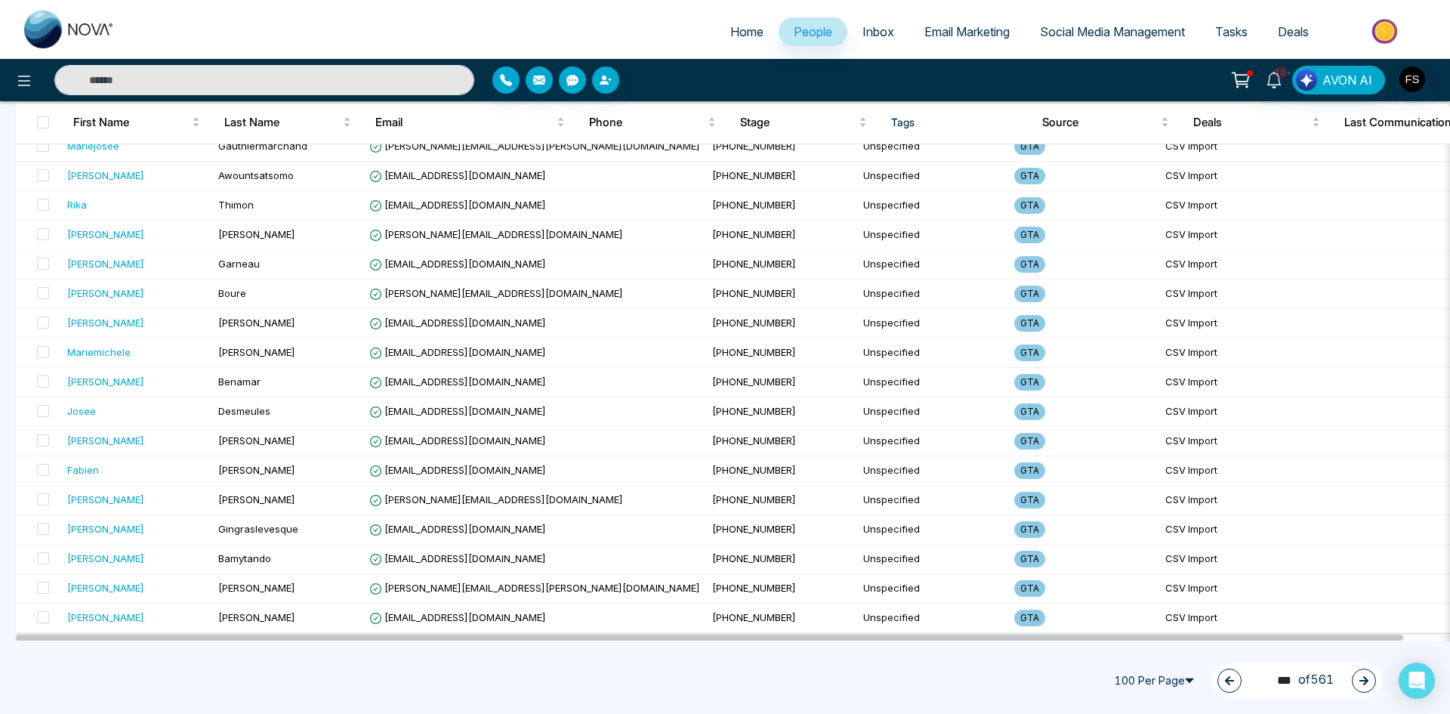
click at [1363, 670] on button "button" at bounding box center [1364, 680] width 24 height 24
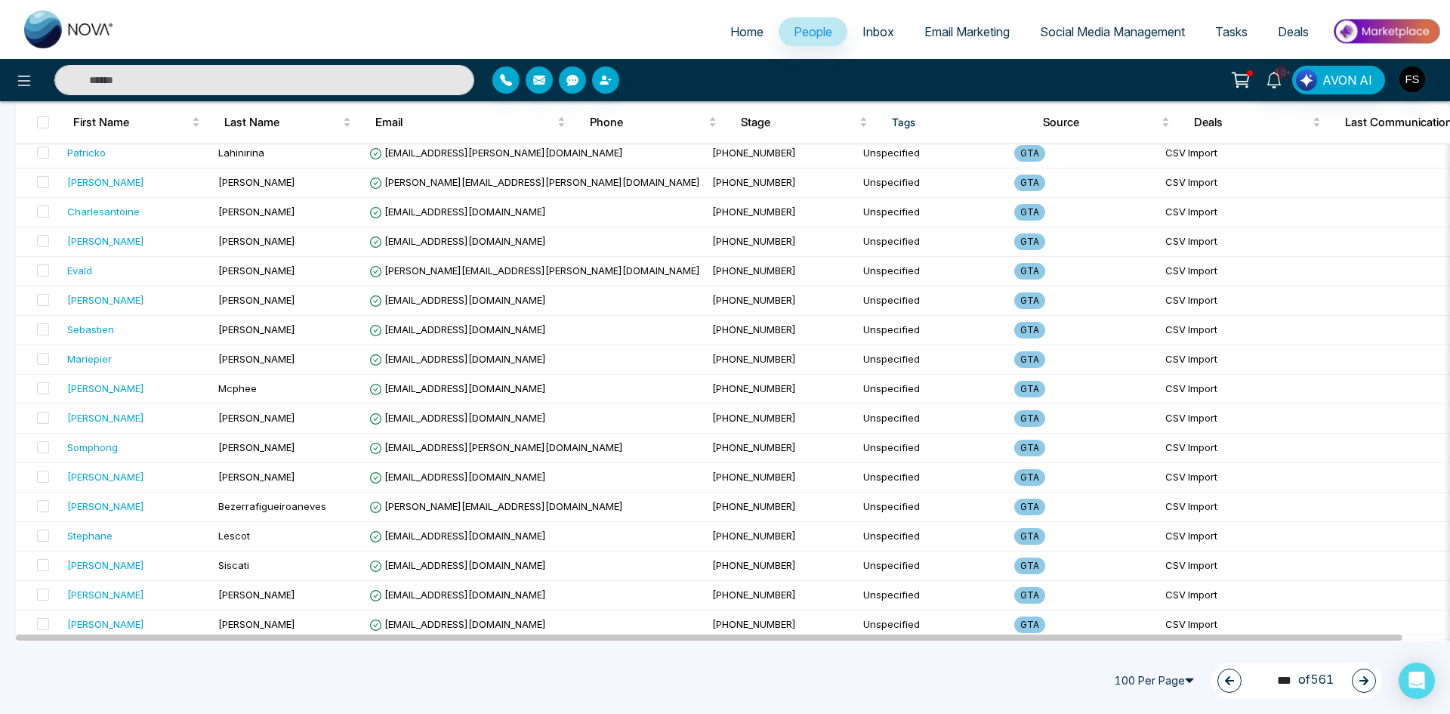
scroll to position [2391, 0]
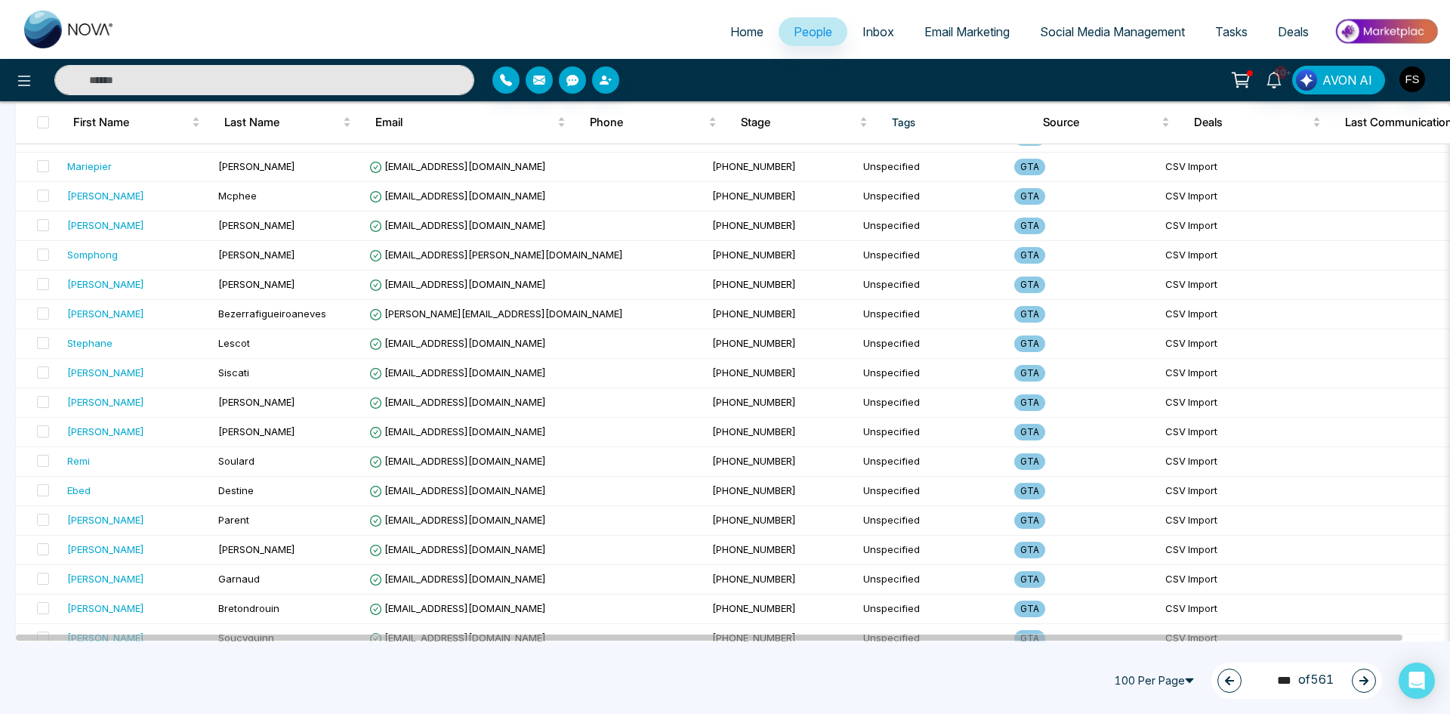
click at [1358, 685] on button "button" at bounding box center [1364, 680] width 24 height 24
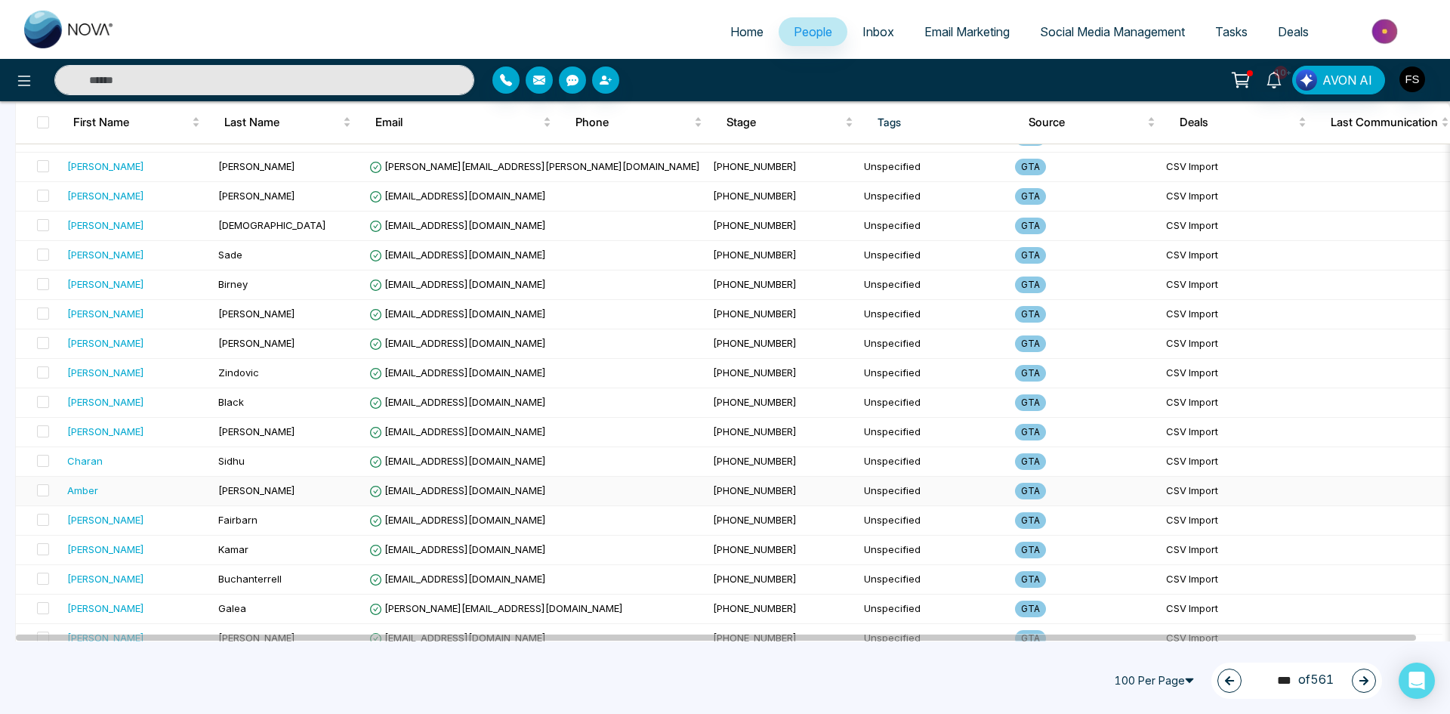
scroll to position [2617, 0]
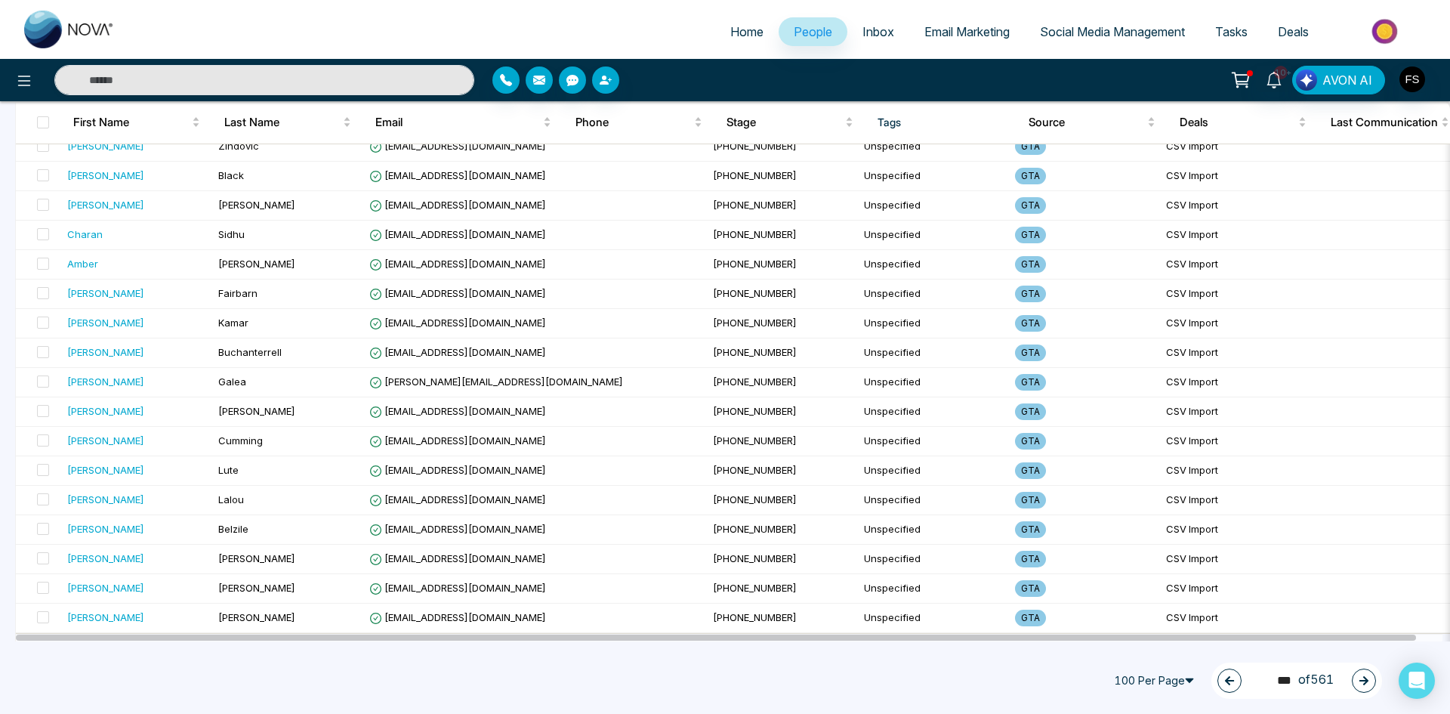
click at [1369, 675] on button "button" at bounding box center [1364, 680] width 24 height 24
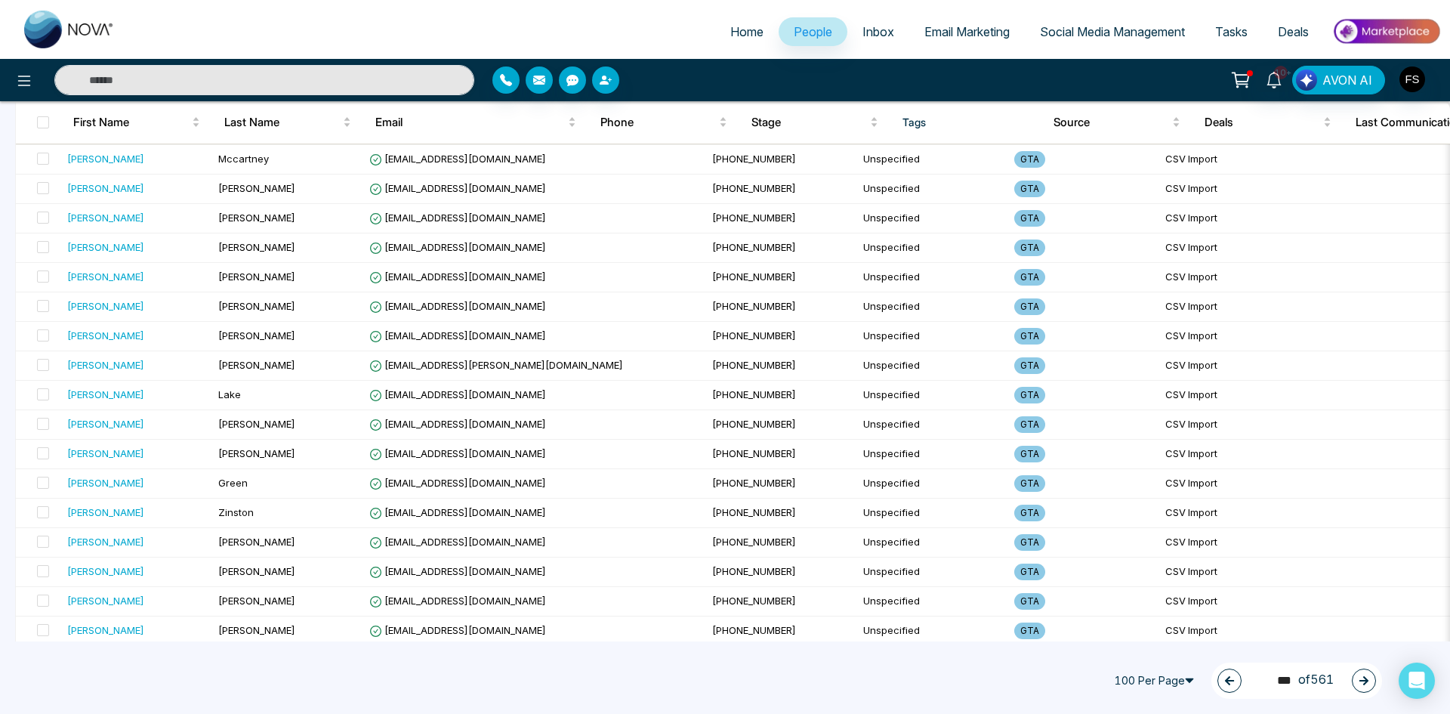
scroll to position [578, 0]
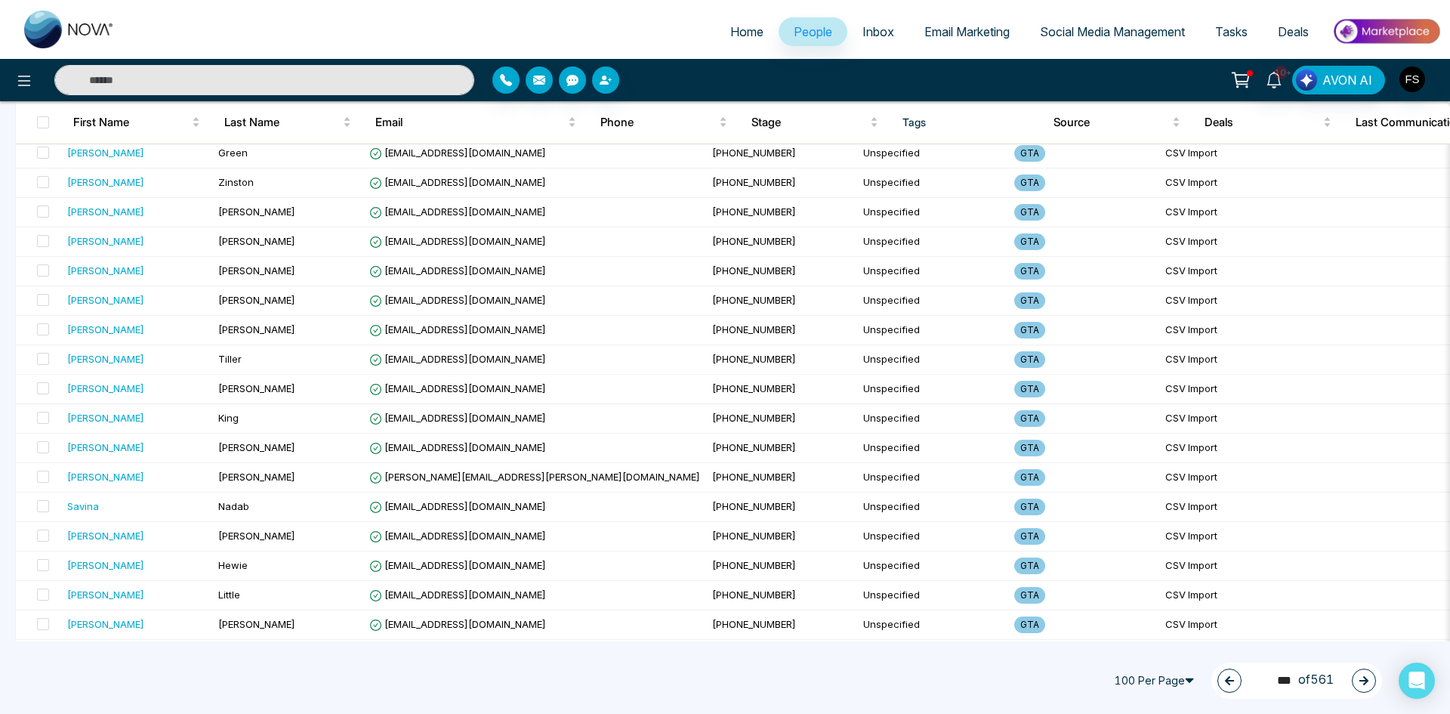
click at [1371, 680] on button "button" at bounding box center [1364, 680] width 24 height 24
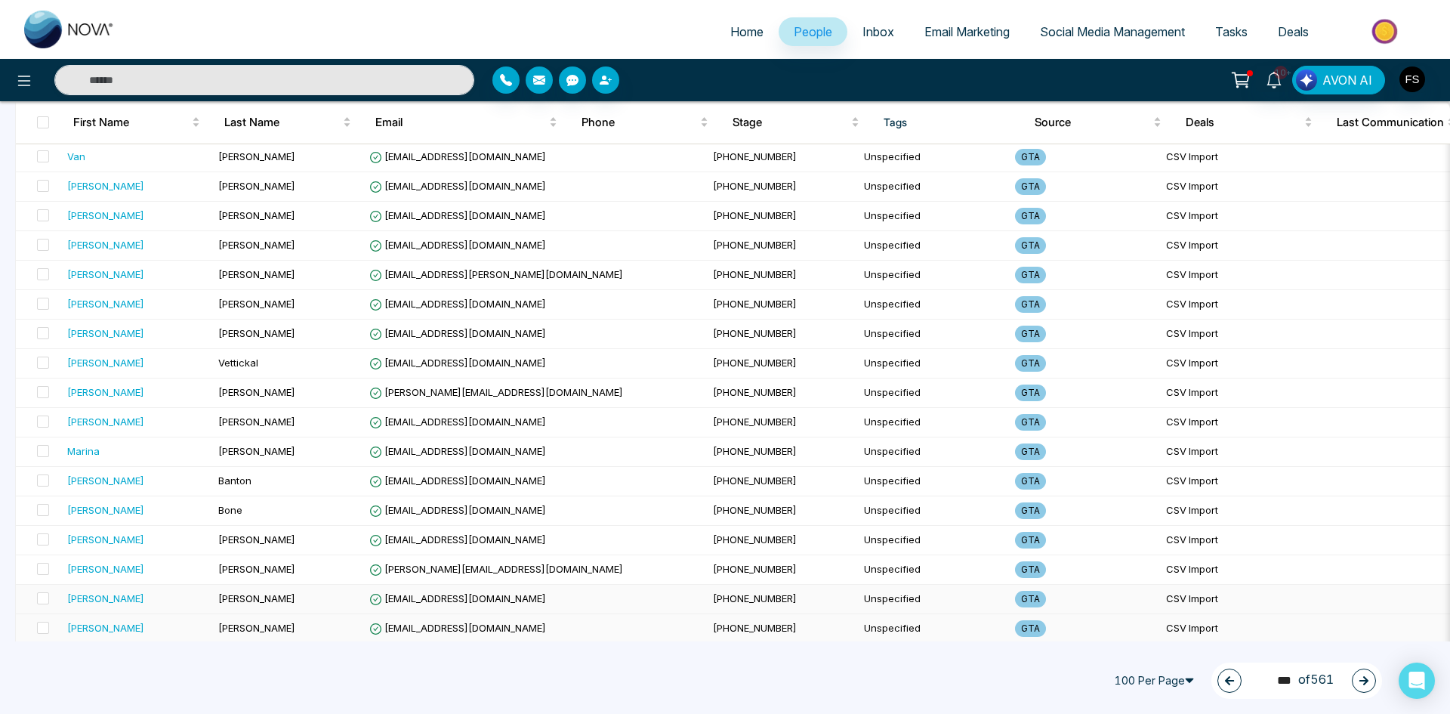
scroll to position [0, 0]
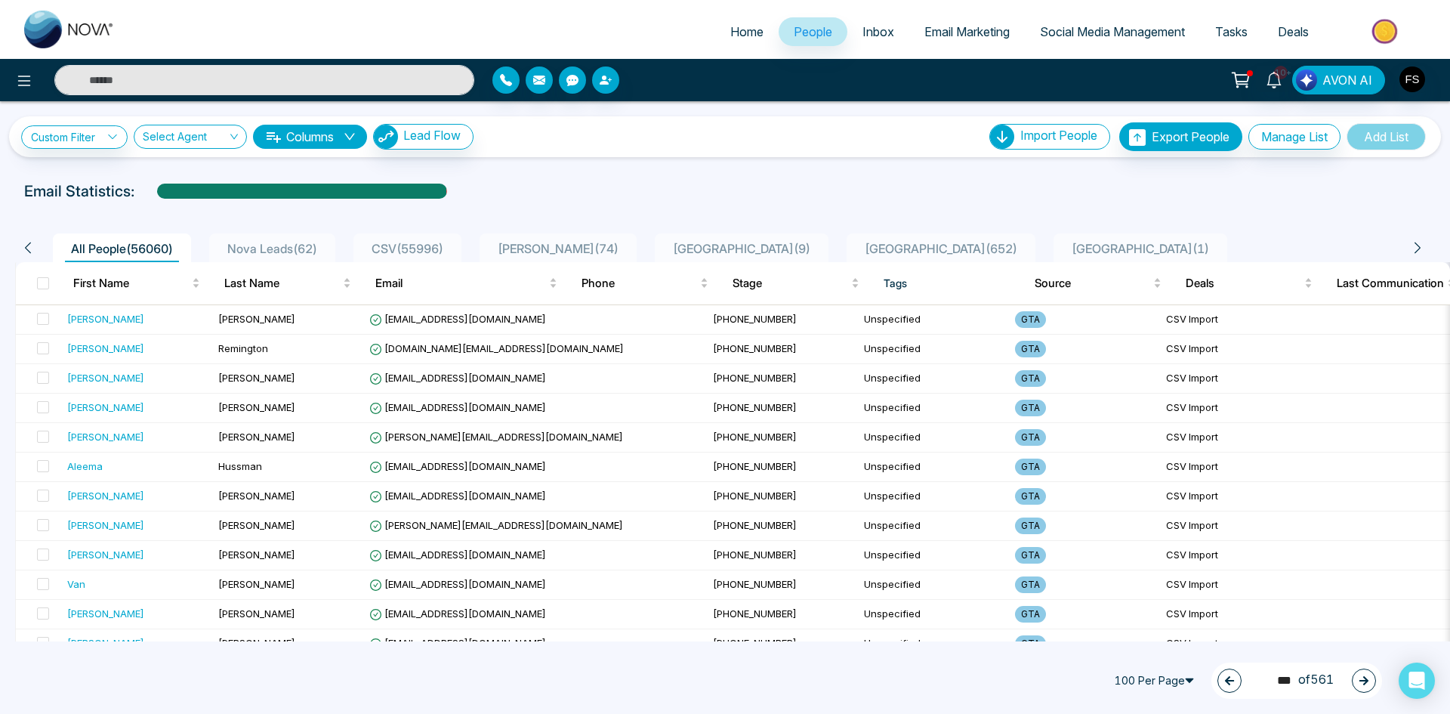
click at [1354, 686] on button "button" at bounding box center [1364, 680] width 24 height 24
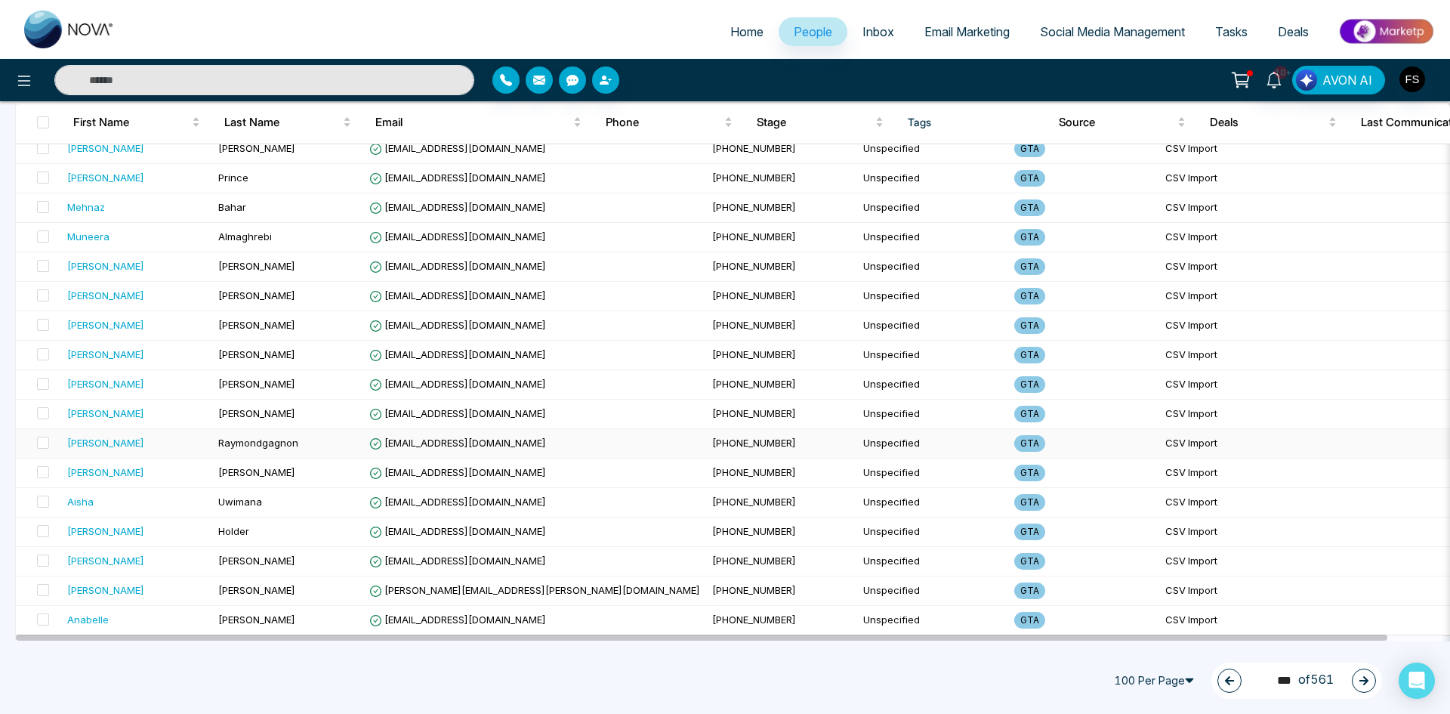
scroll to position [2617, 0]
click at [1358, 678] on button "button" at bounding box center [1364, 680] width 24 height 24
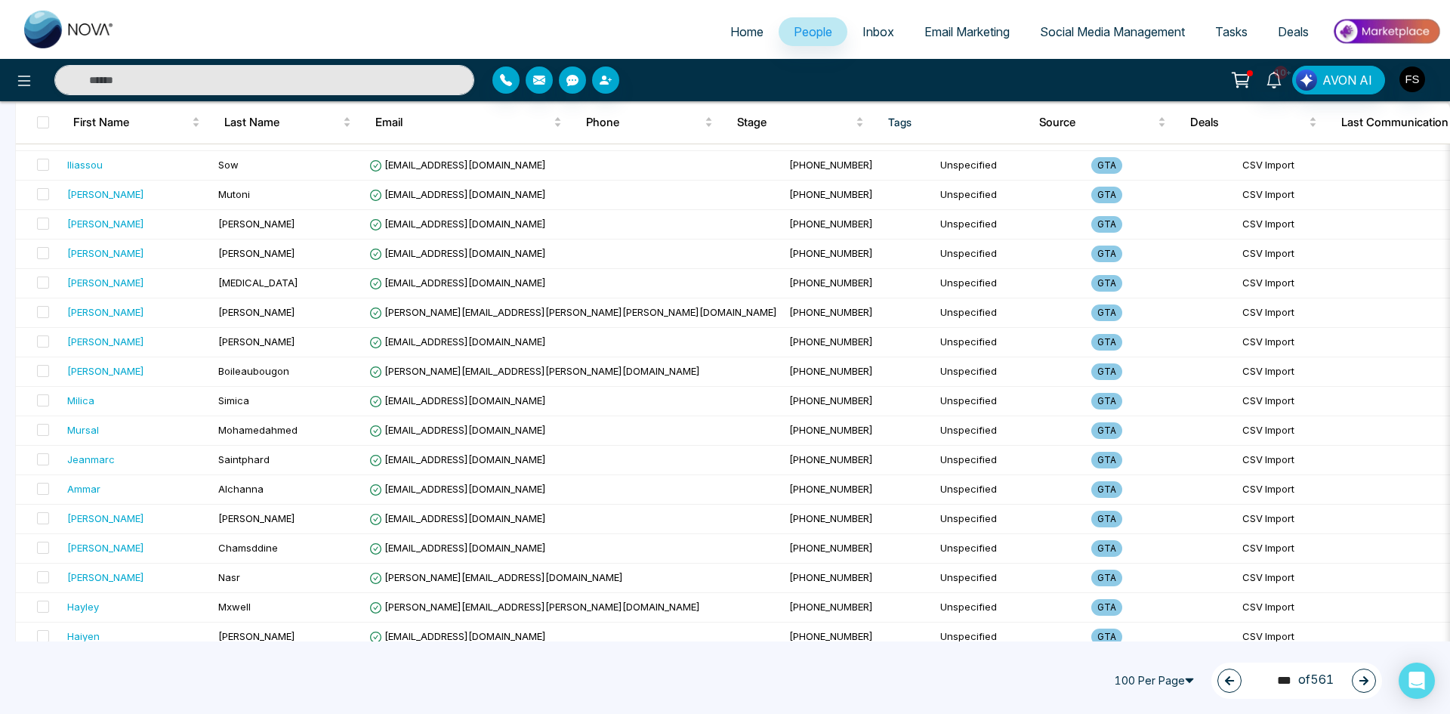
scroll to position [2567, 0]
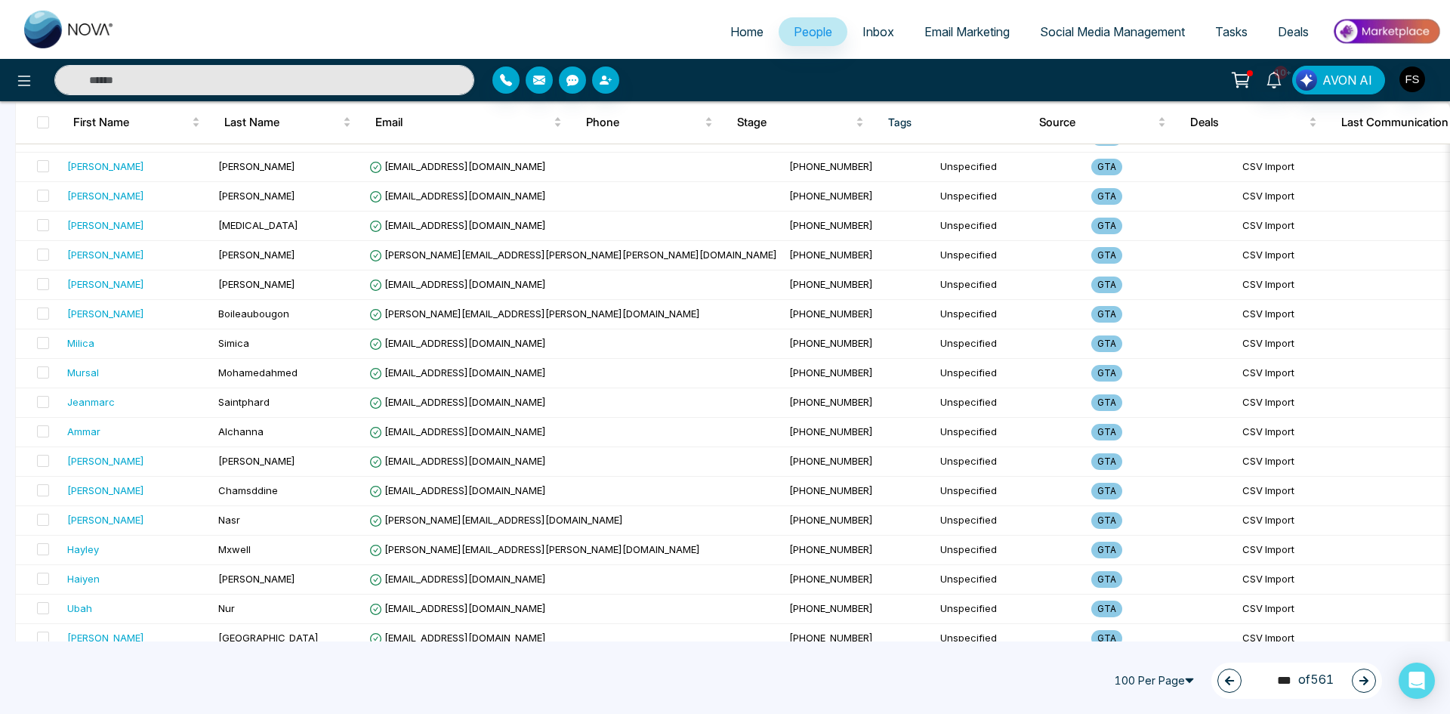
click at [1369, 682] on button "button" at bounding box center [1364, 680] width 24 height 24
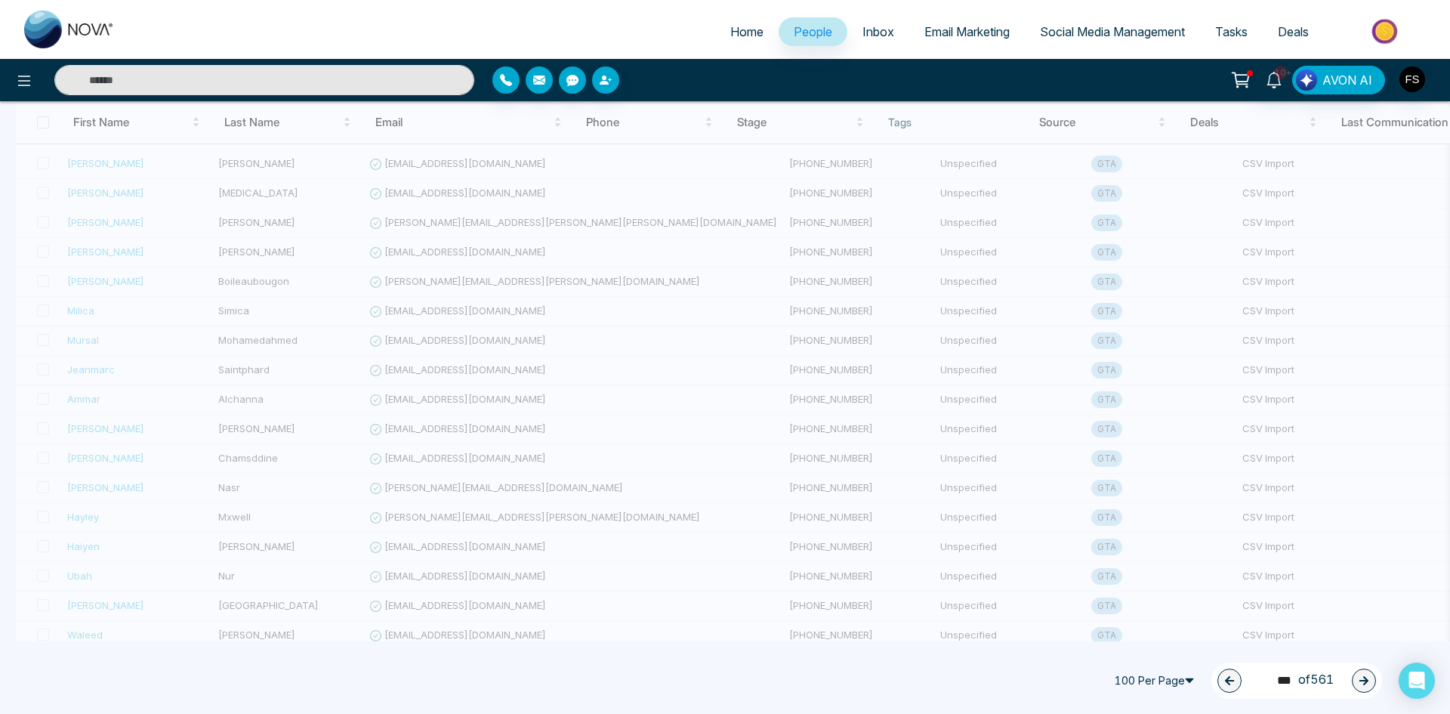
scroll to position [2617, 0]
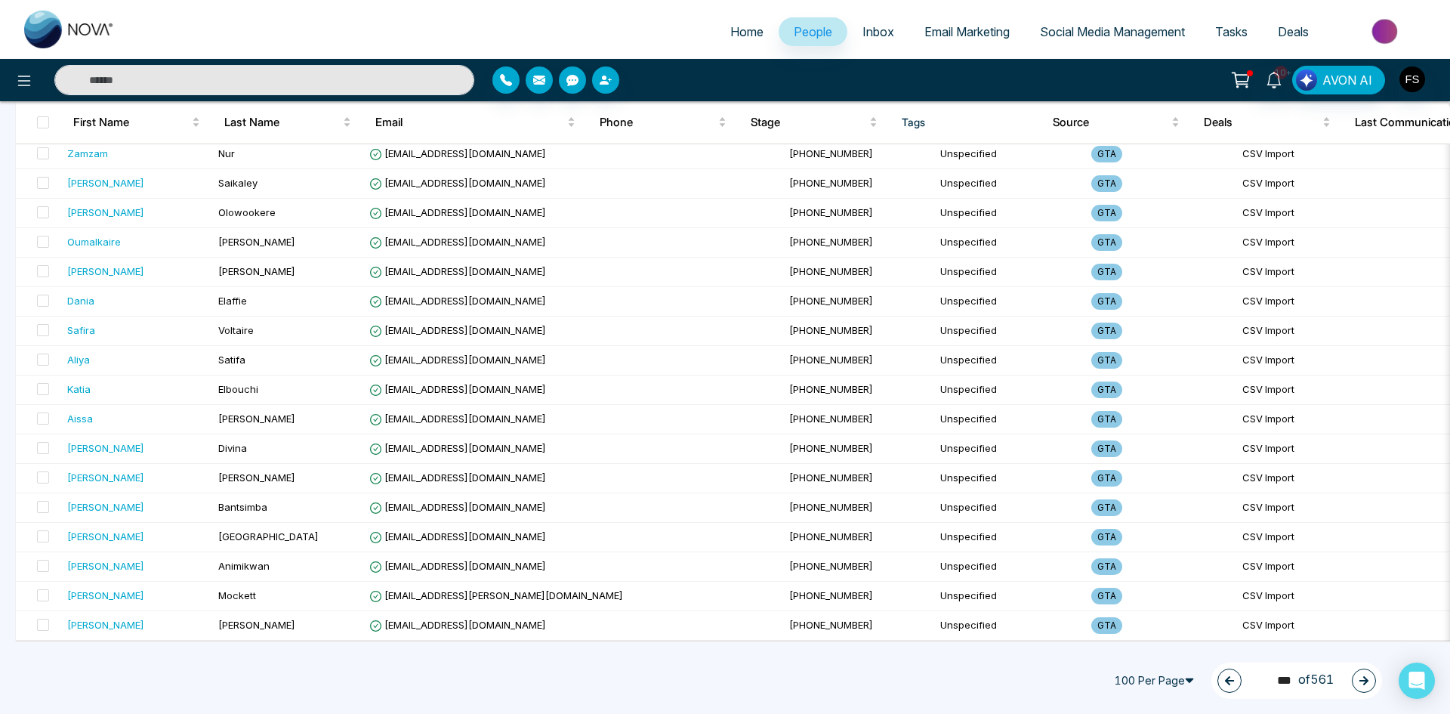
click at [1364, 686] on button "button" at bounding box center [1364, 680] width 24 height 24
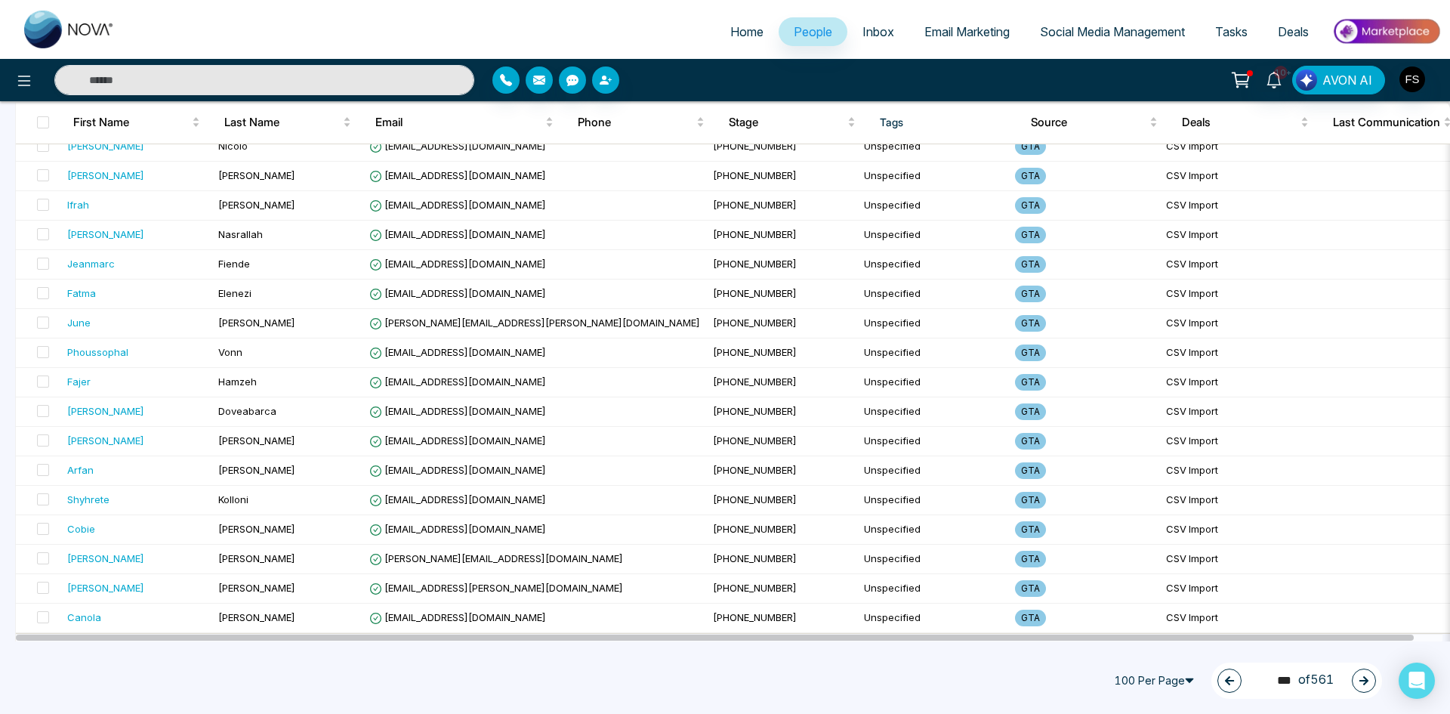
click at [1355, 679] on button "button" at bounding box center [1364, 680] width 24 height 24
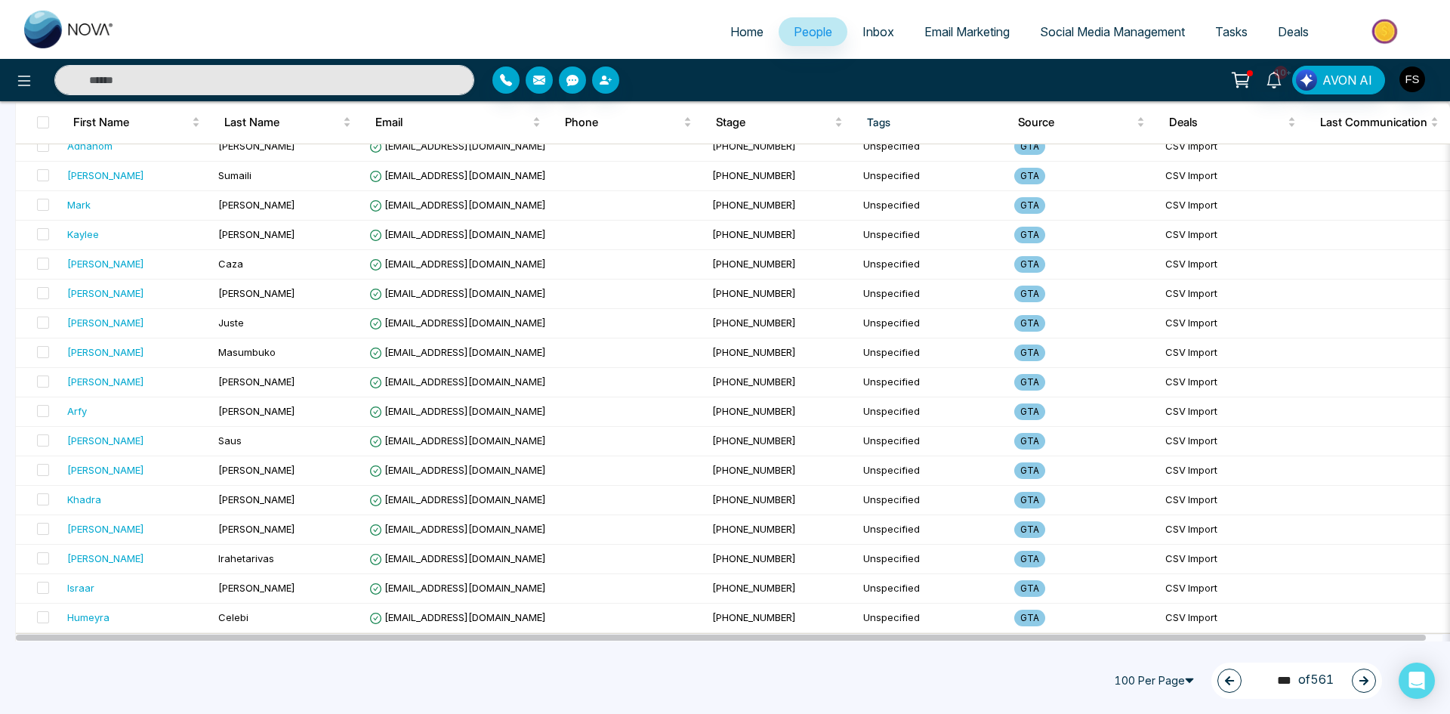
click at [1370, 675] on button "button" at bounding box center [1364, 680] width 24 height 24
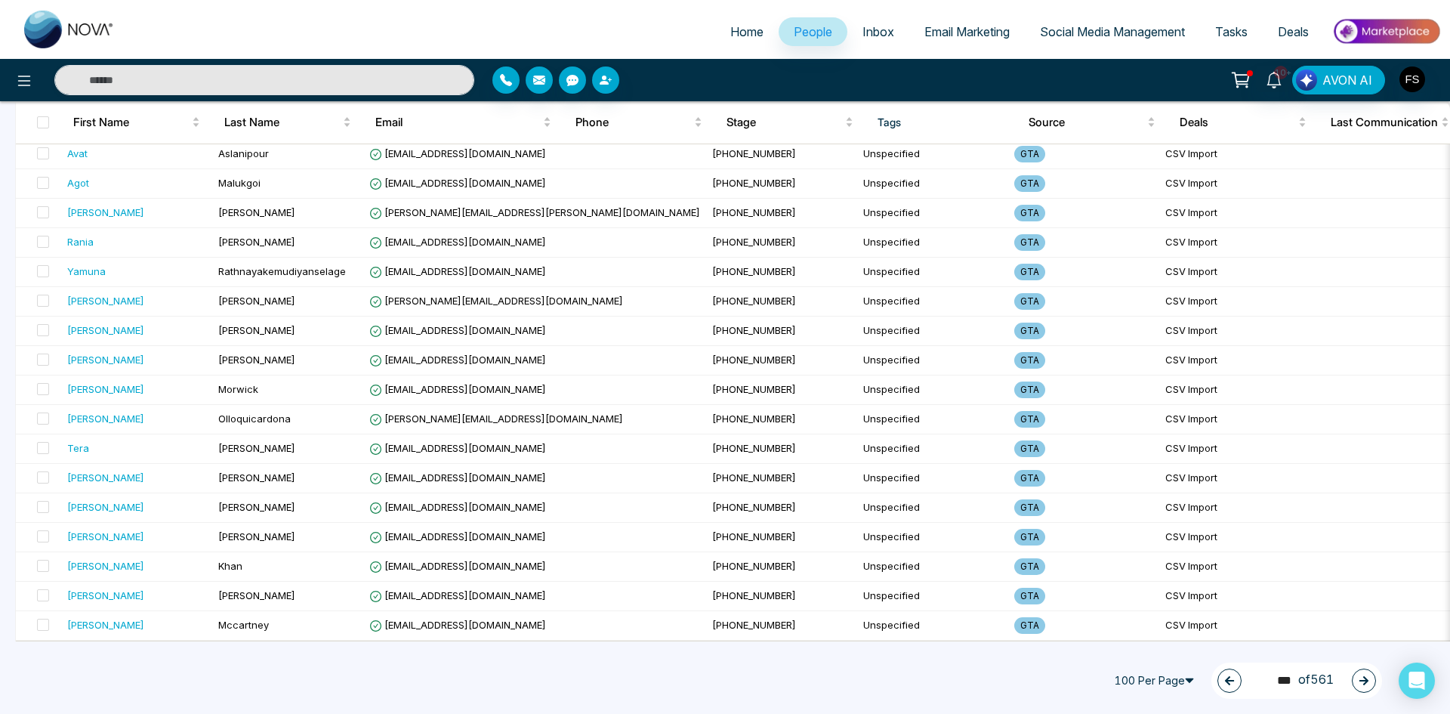
click at [1355, 678] on button "button" at bounding box center [1364, 680] width 24 height 24
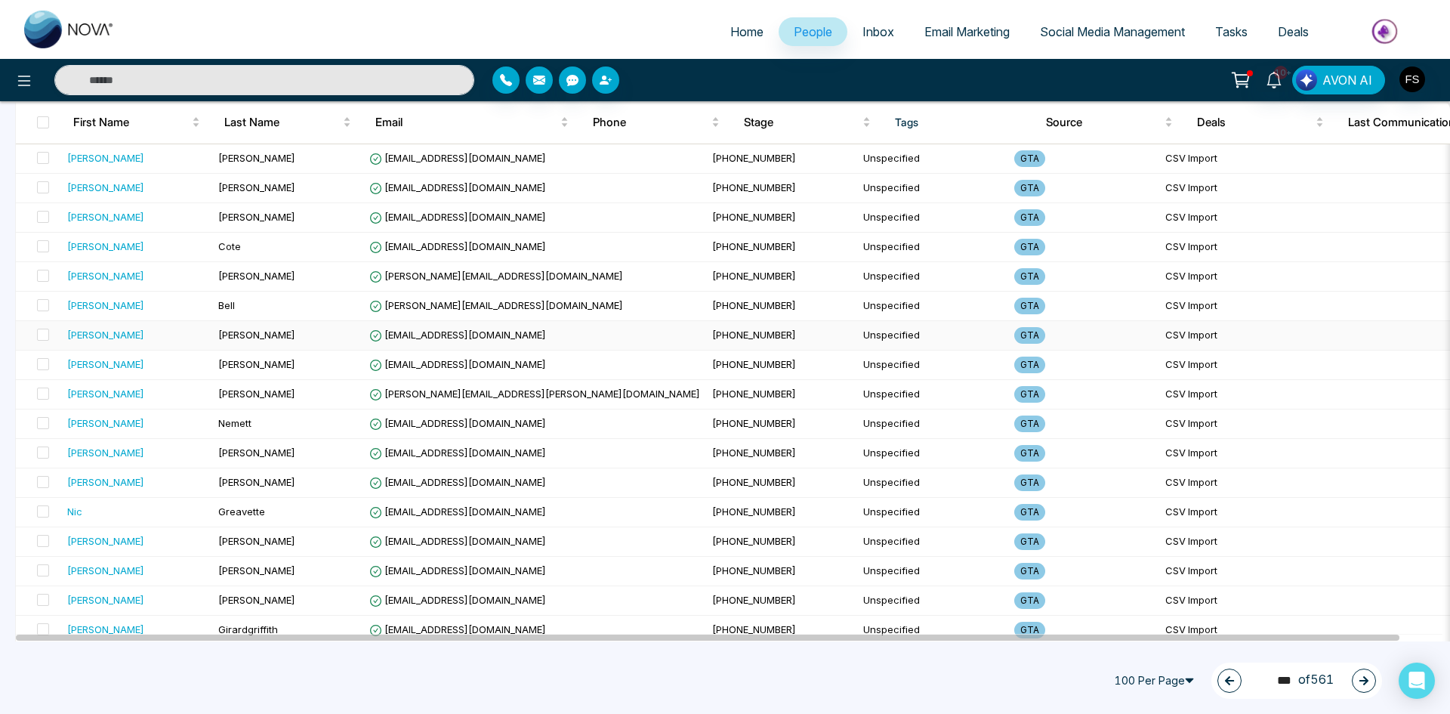
scroll to position [2492, 0]
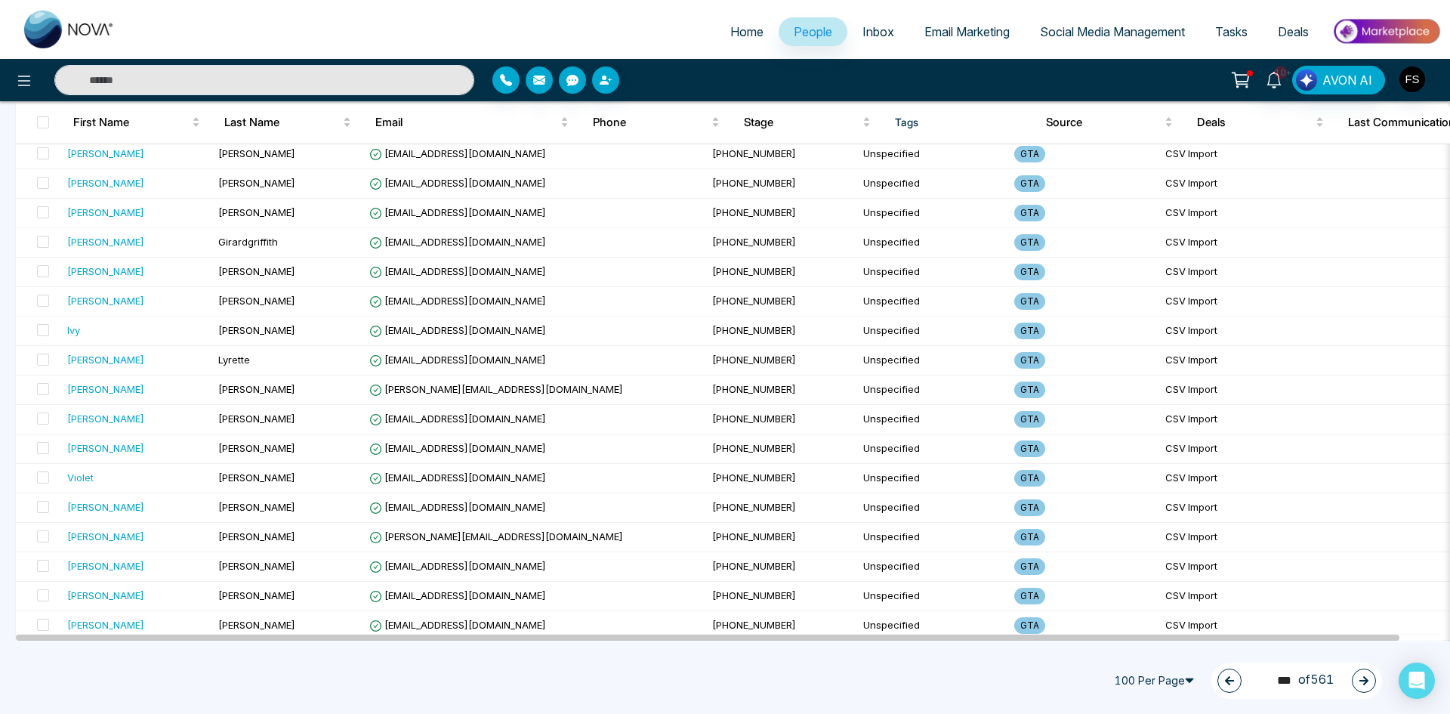
click at [1361, 677] on icon "button" at bounding box center [1363, 680] width 11 height 11
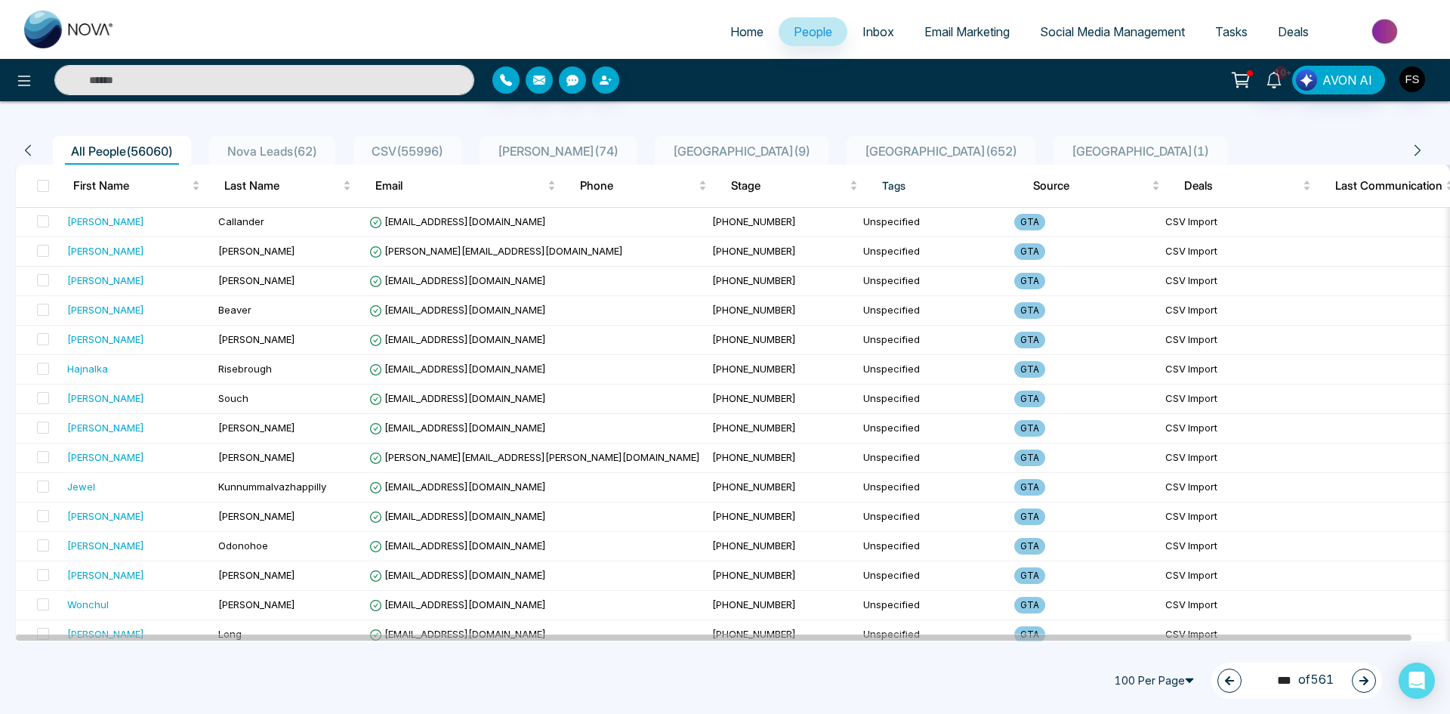
scroll to position [0, 0]
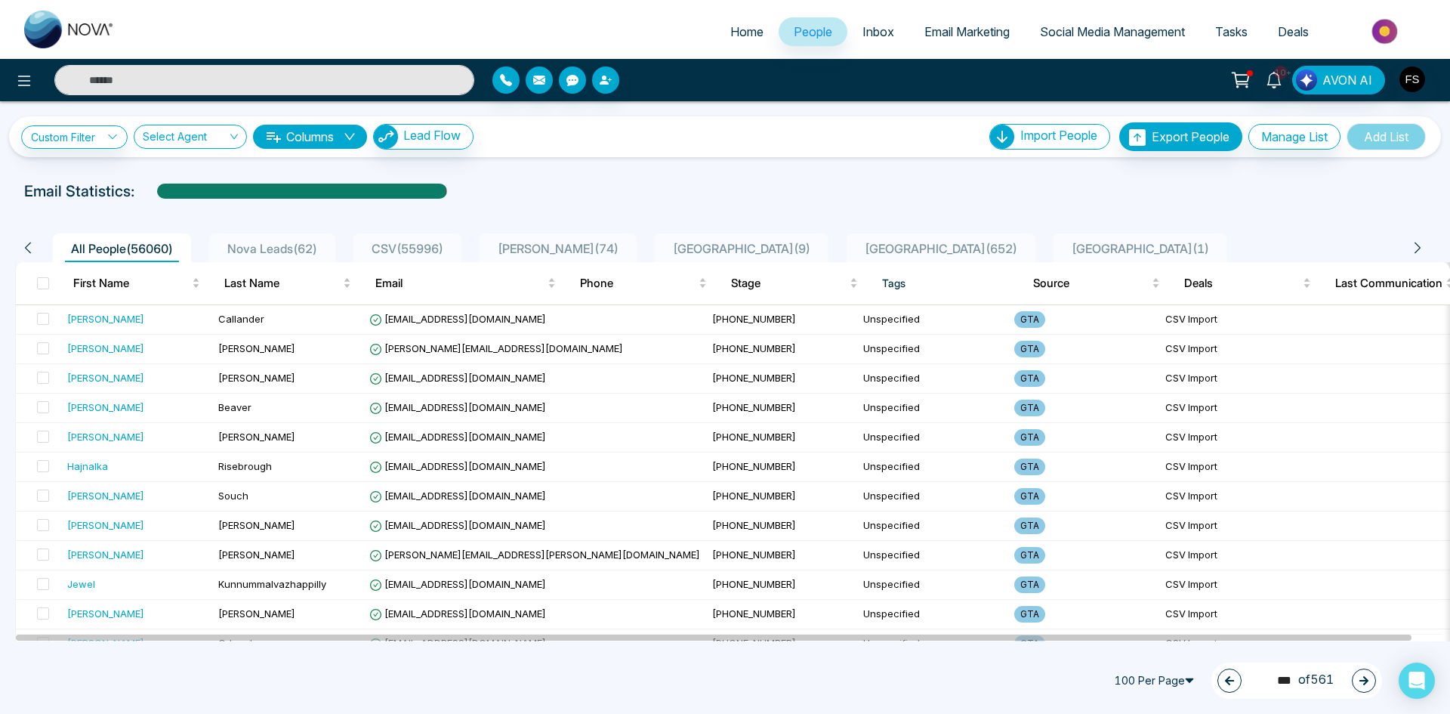
click at [1366, 689] on button "button" at bounding box center [1364, 680] width 24 height 24
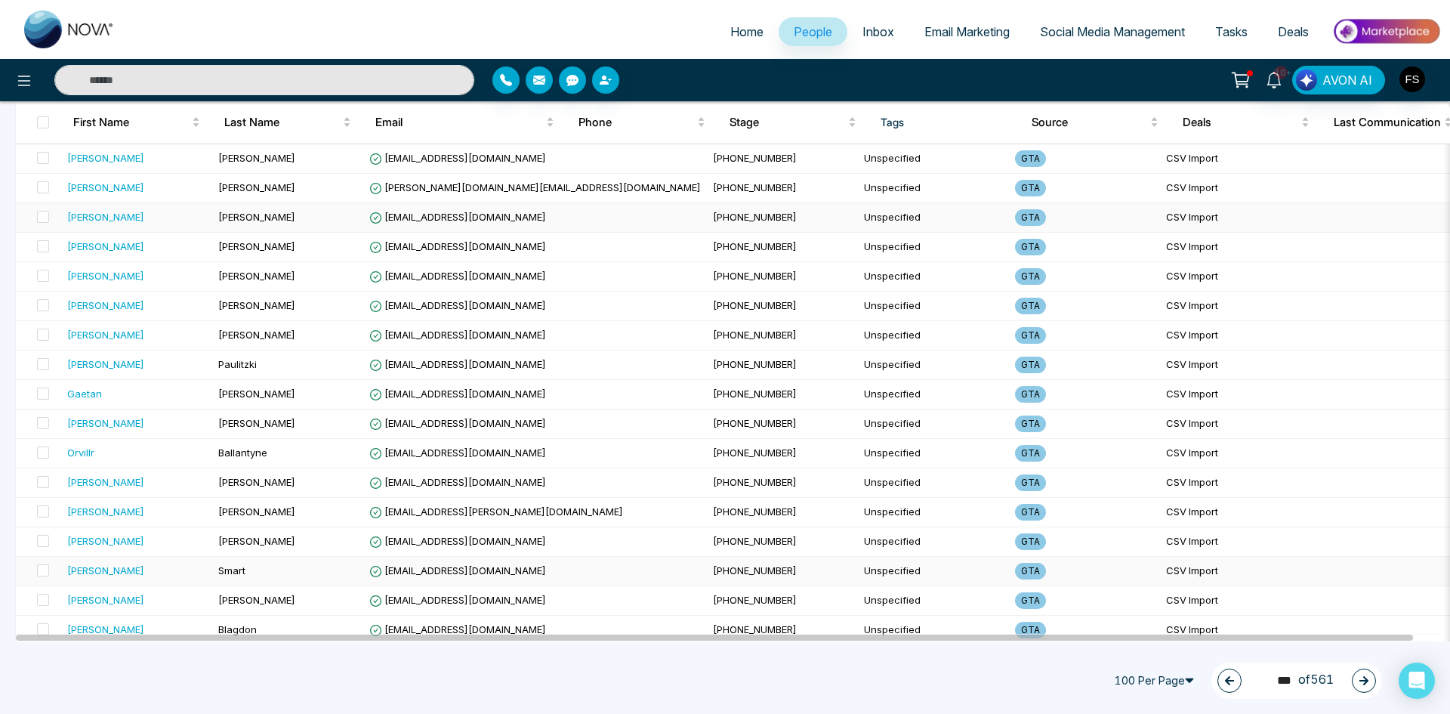
scroll to position [2617, 0]
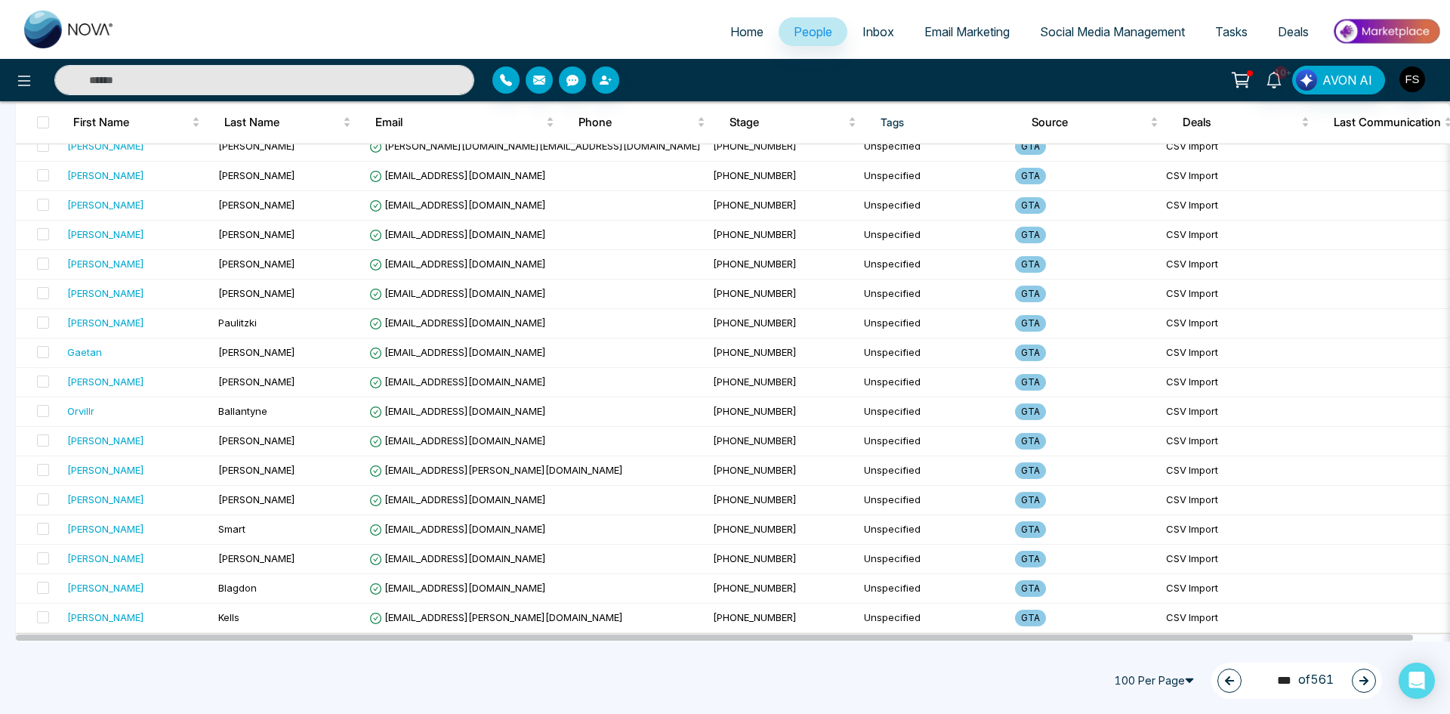
click at [1361, 682] on icon "button" at bounding box center [1363, 680] width 11 height 11
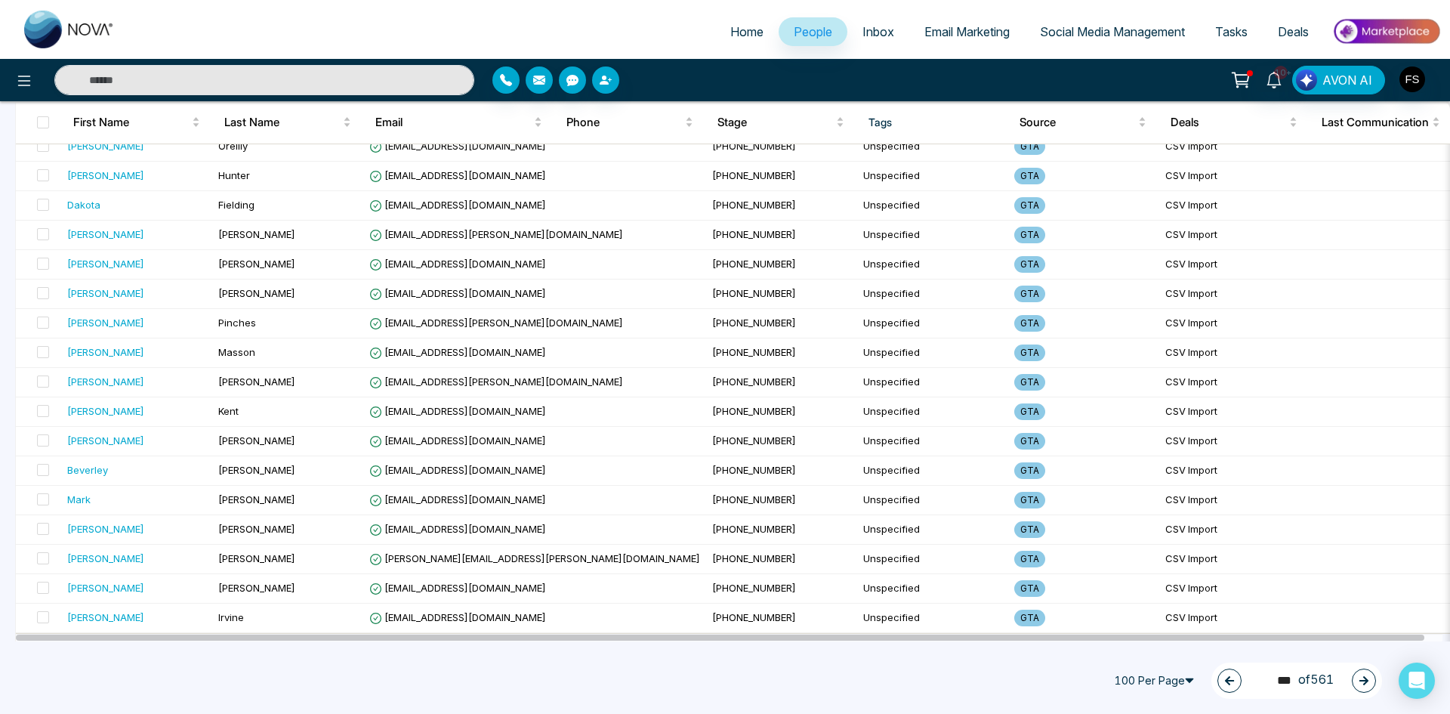
click at [1361, 678] on icon "button" at bounding box center [1363, 680] width 11 height 11
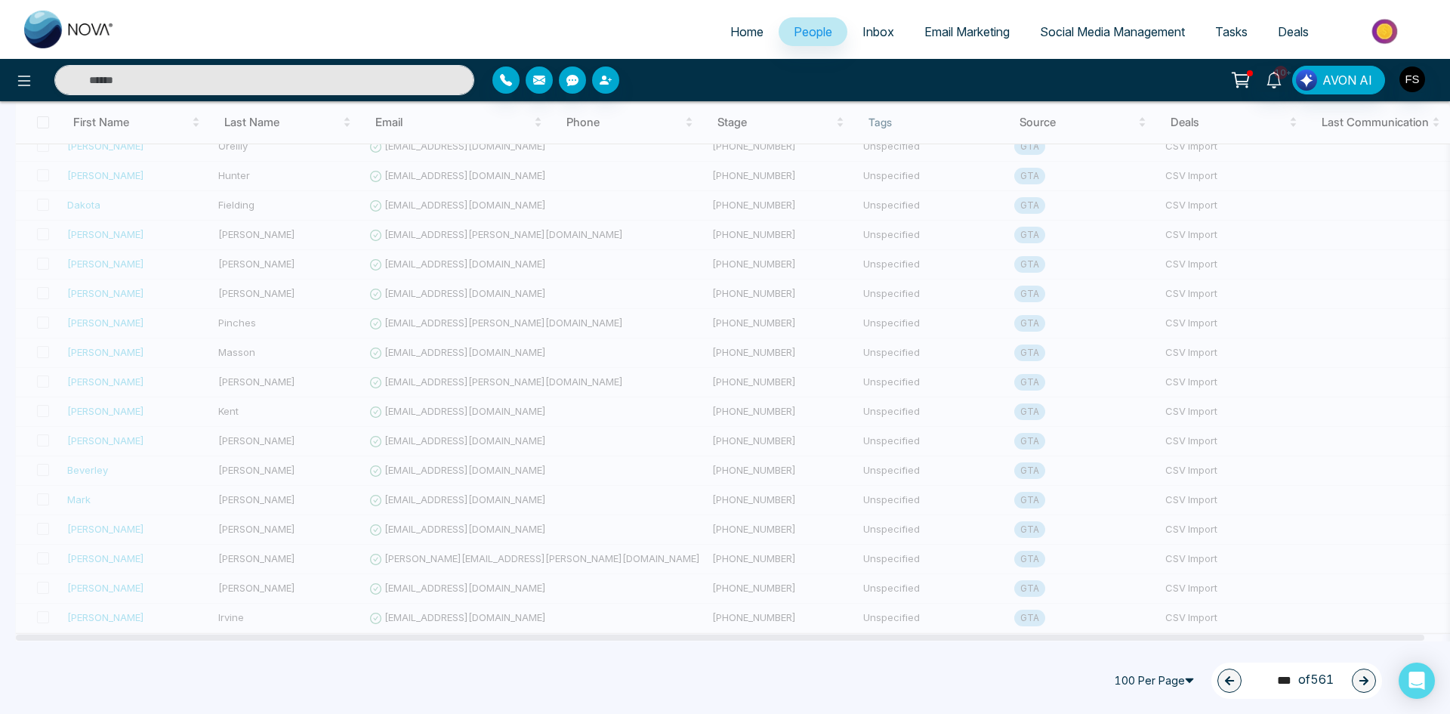
type input "***"
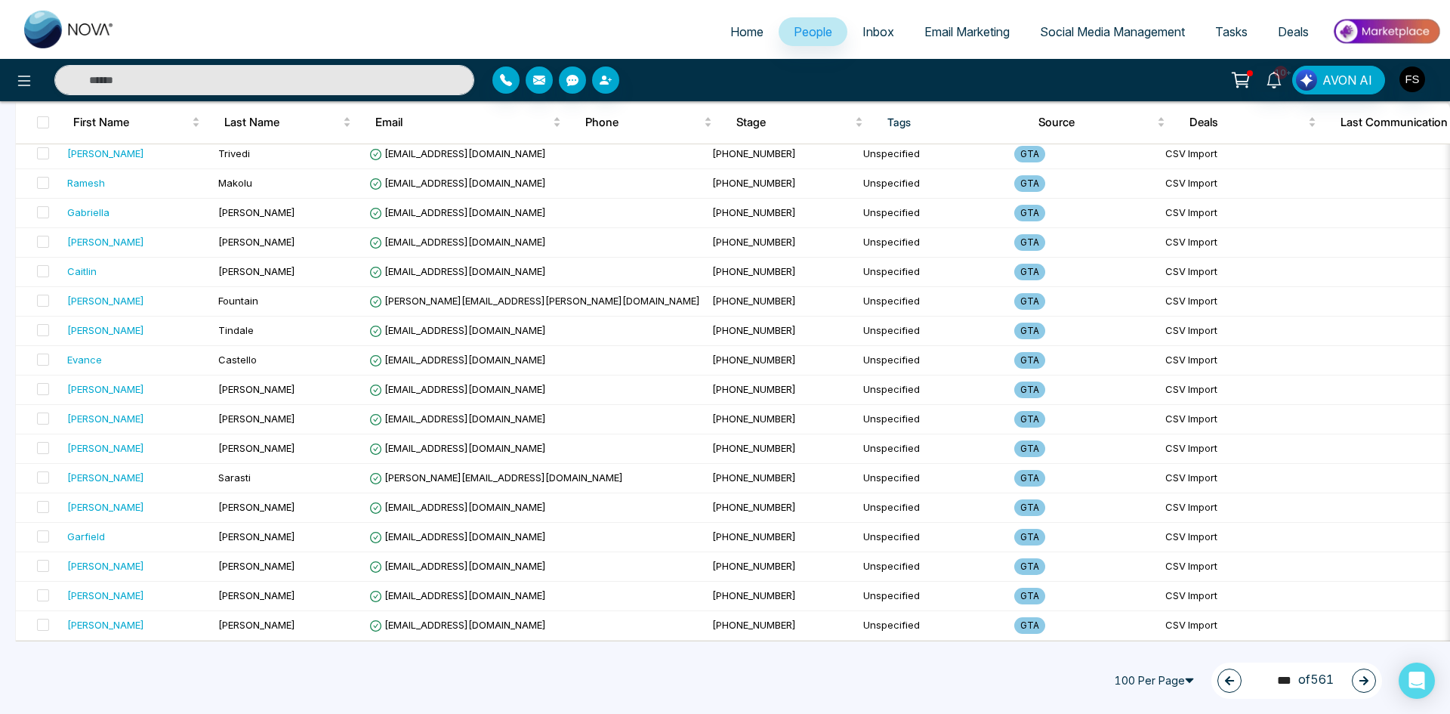
click at [1355, 681] on button "button" at bounding box center [1364, 680] width 24 height 24
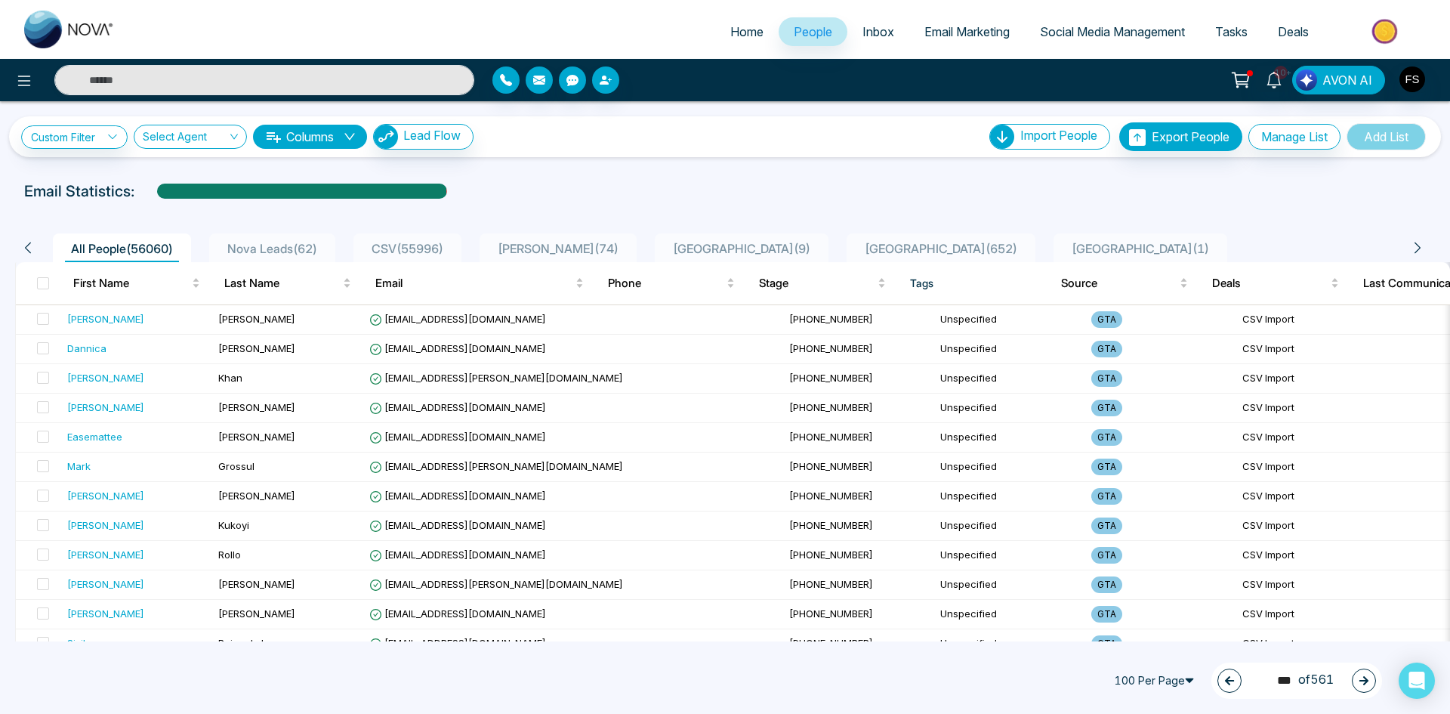
click at [1369, 684] on button "button" at bounding box center [1364, 680] width 24 height 24
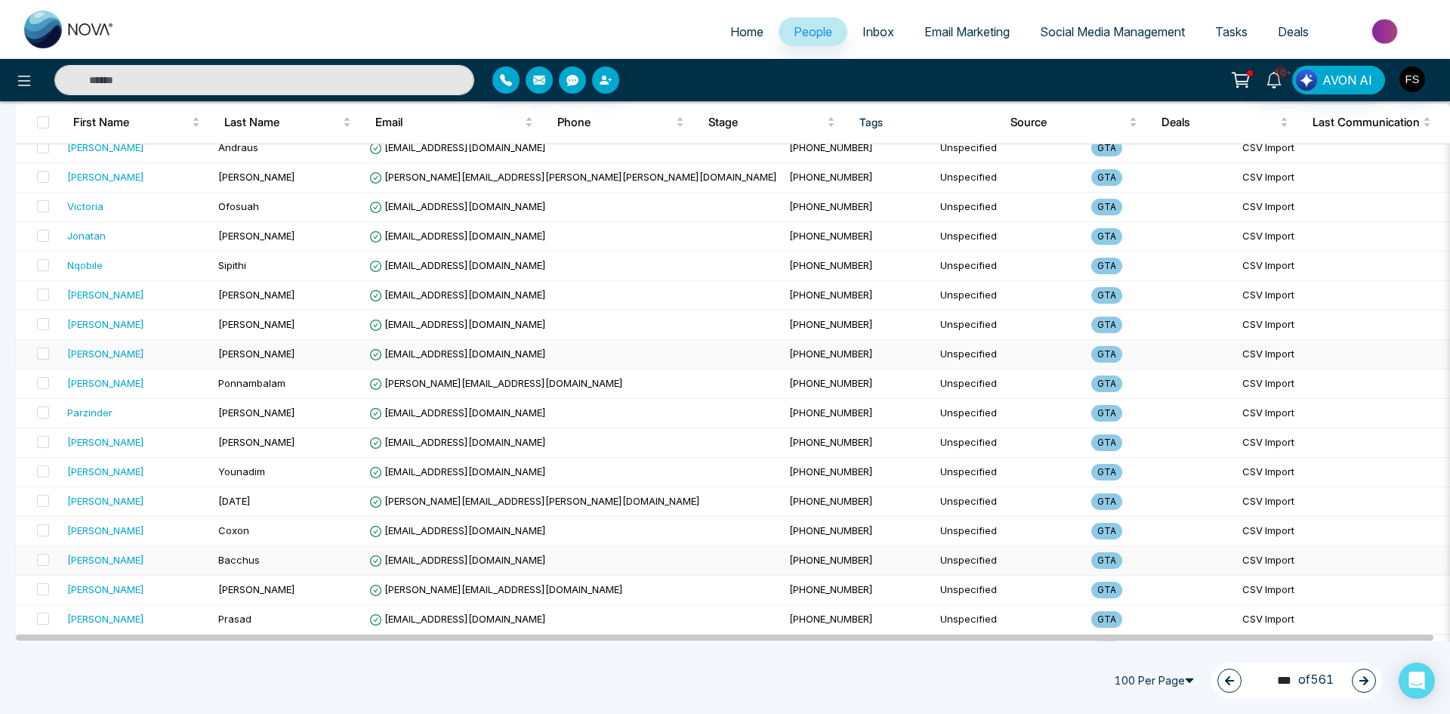
scroll to position [2617, 0]
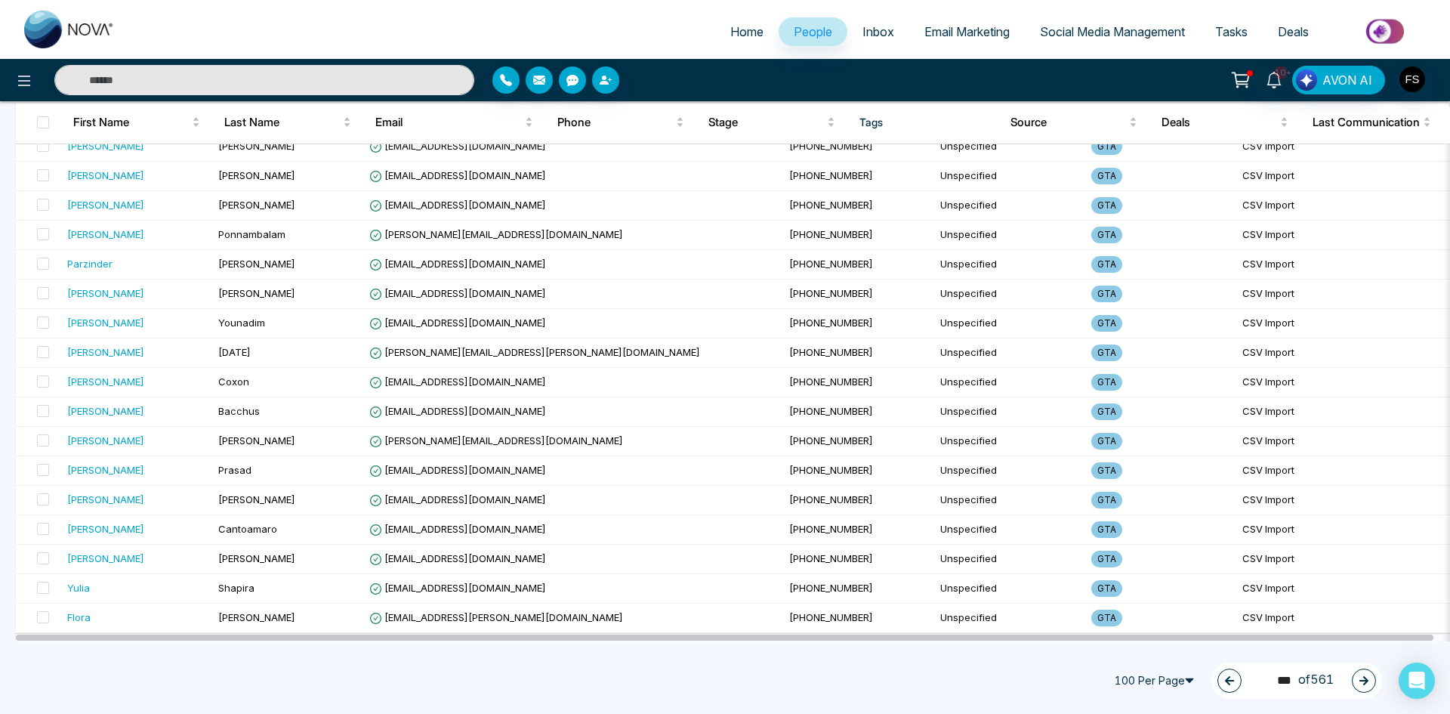
click at [1368, 686] on button "button" at bounding box center [1364, 680] width 24 height 24
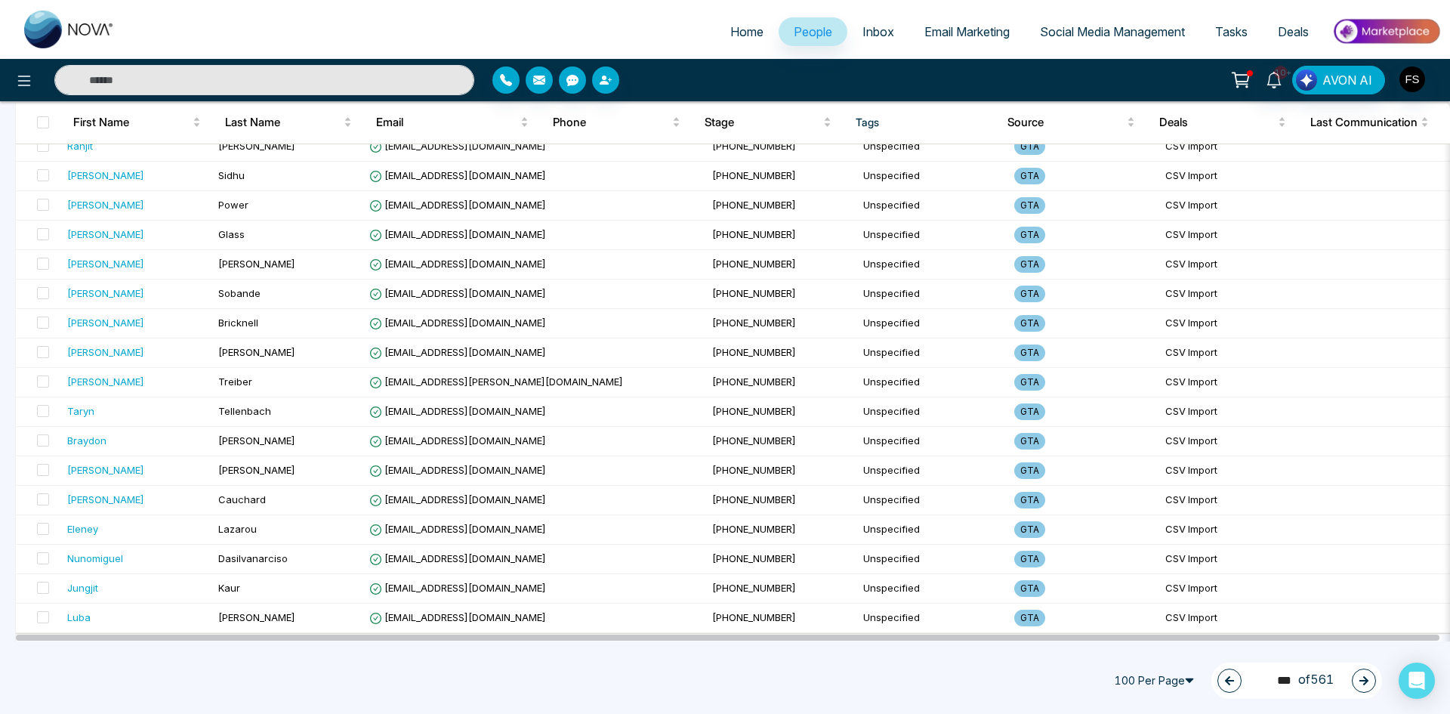
click at [1371, 683] on button "button" at bounding box center [1364, 680] width 24 height 24
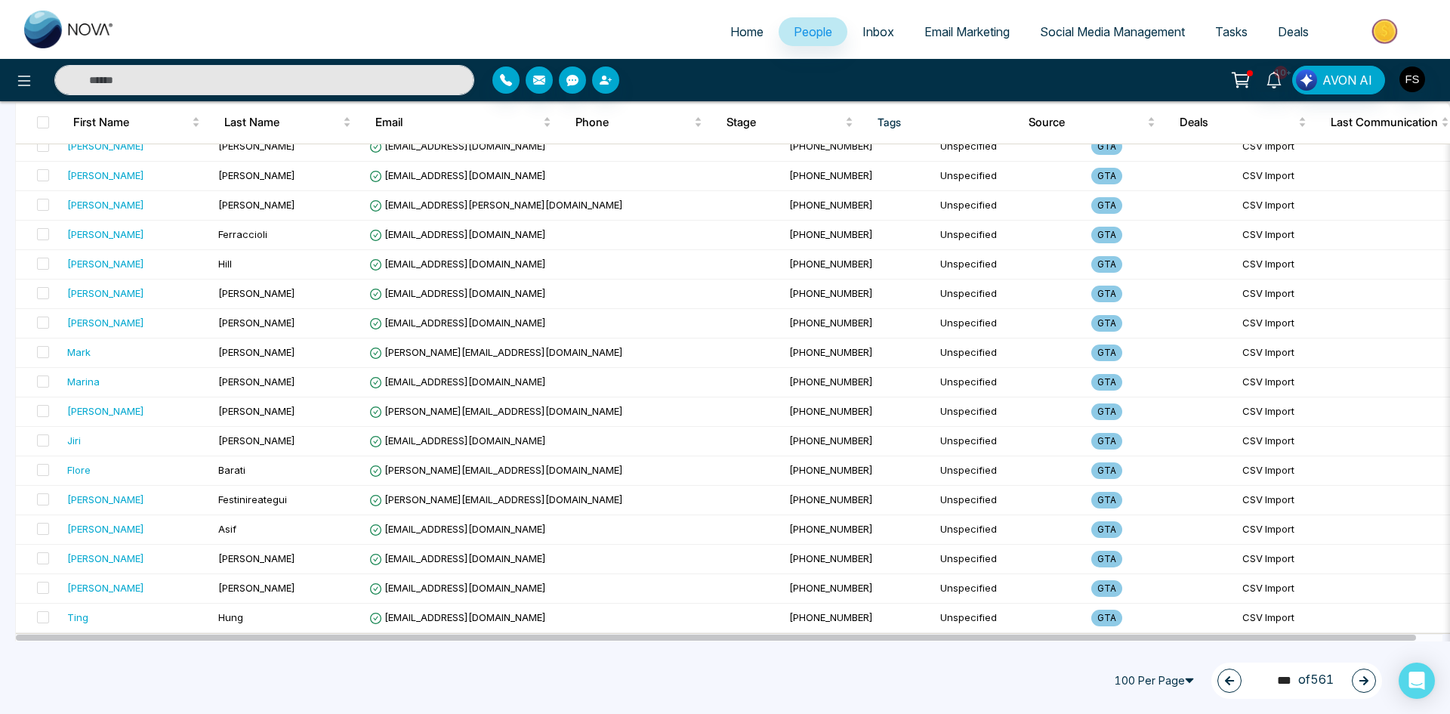
click at [1361, 680] on icon "button" at bounding box center [1363, 680] width 9 height 9
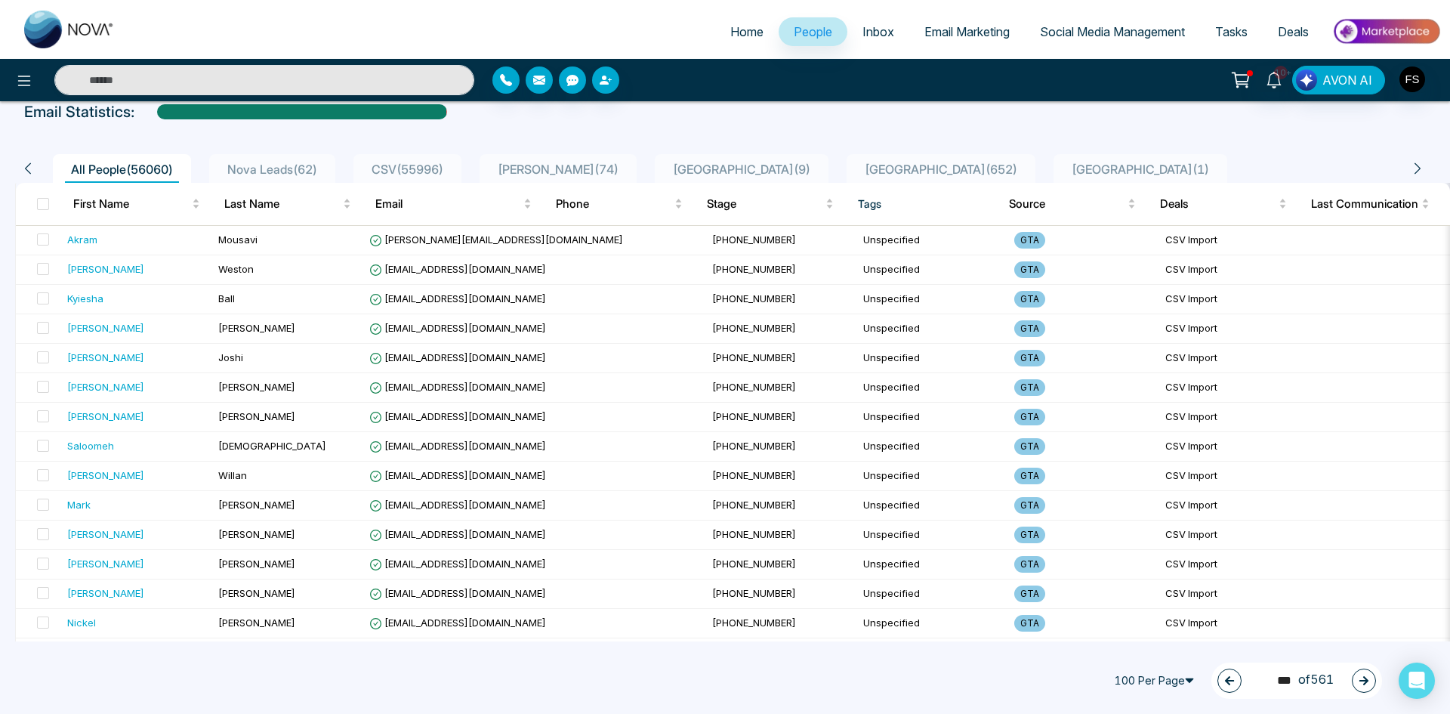
scroll to position [0, 0]
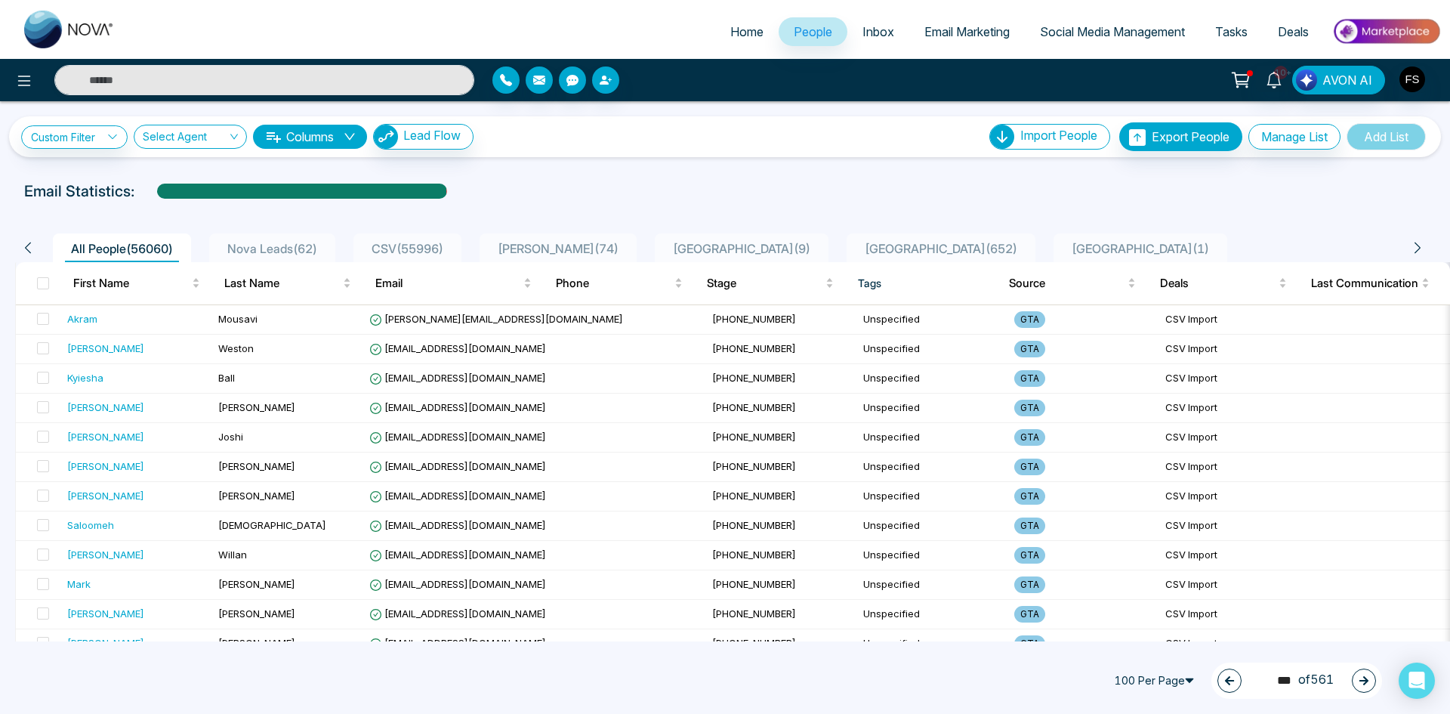
click at [1364, 686] on button "button" at bounding box center [1364, 680] width 24 height 24
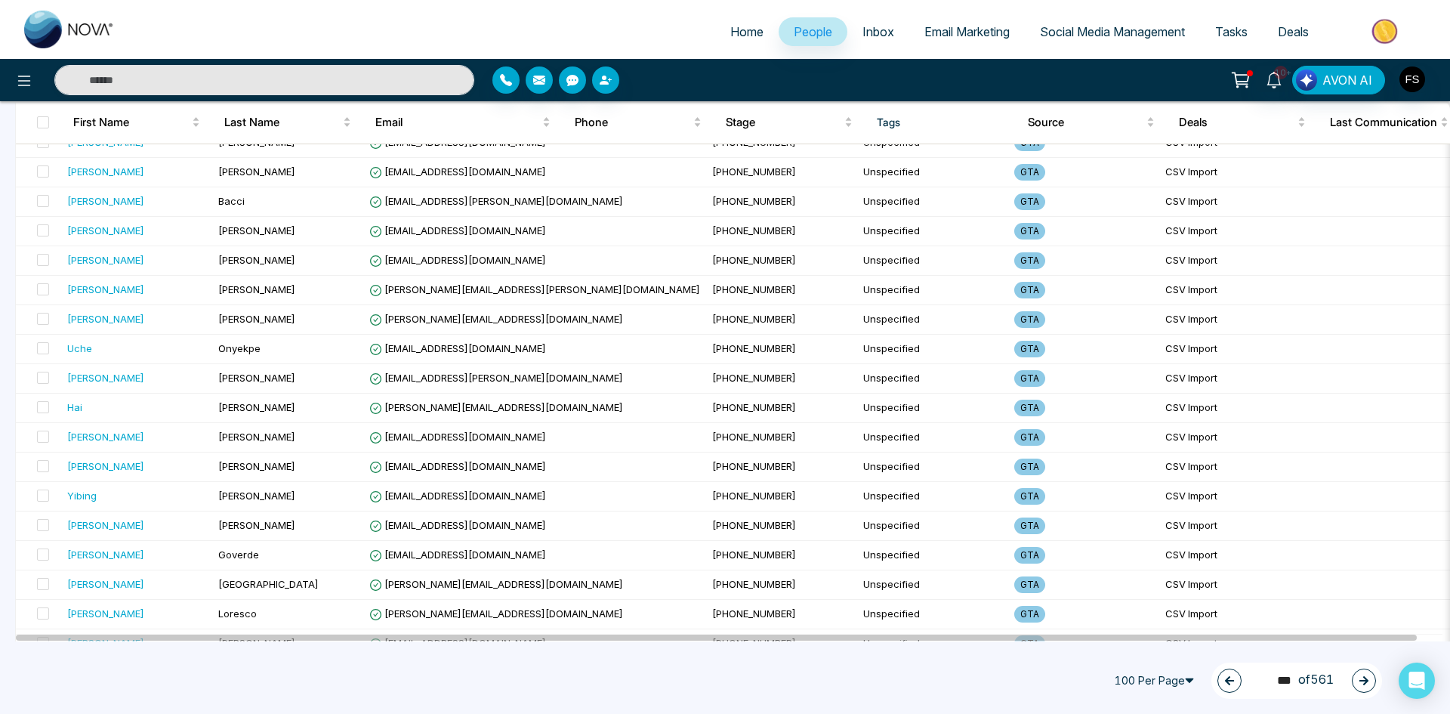
scroll to position [2617, 0]
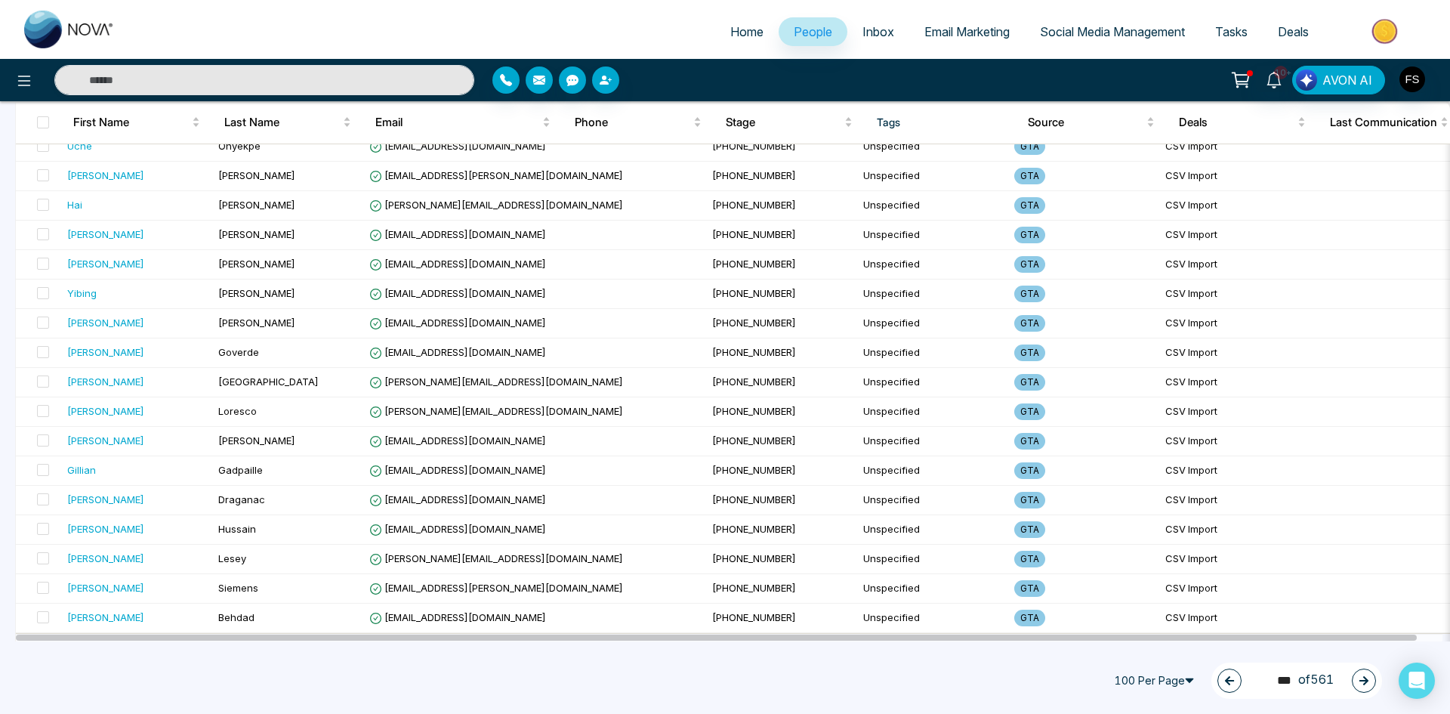
click at [1357, 677] on button "button" at bounding box center [1364, 680] width 24 height 24
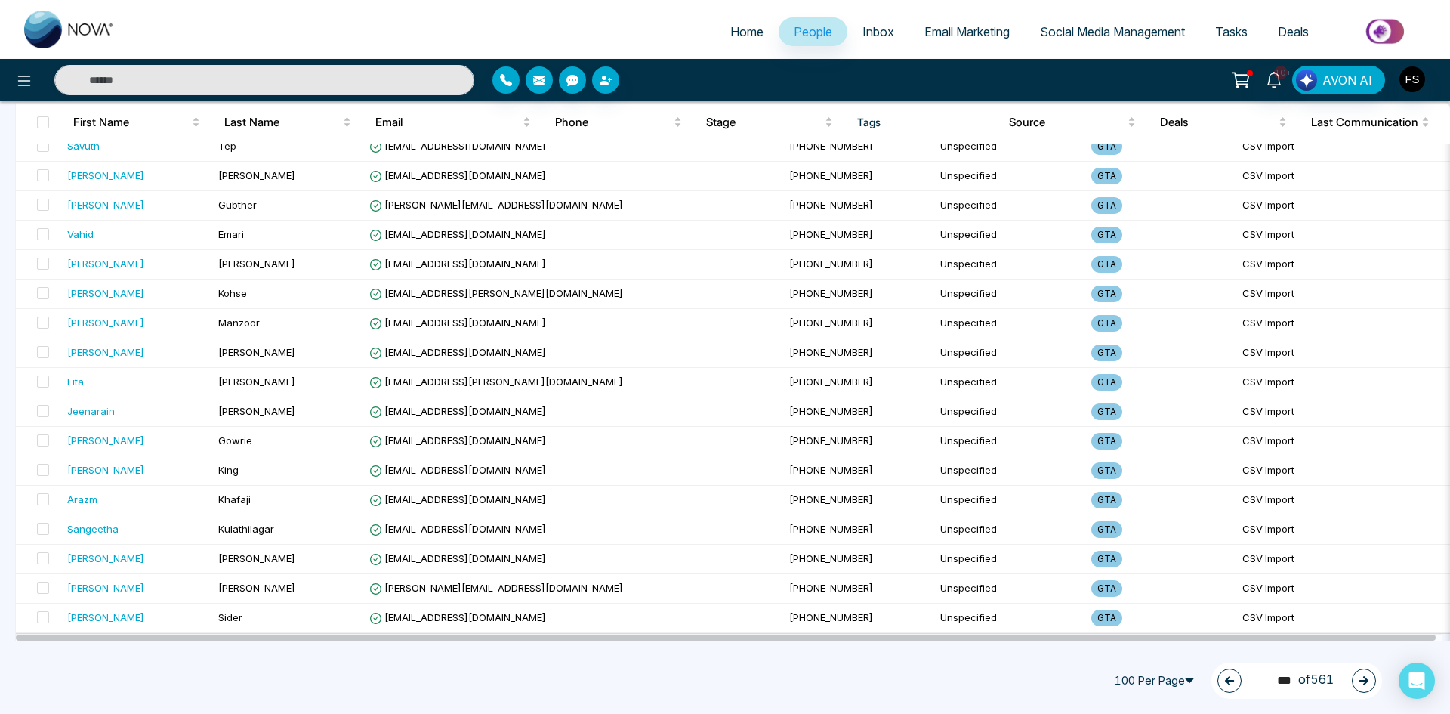
click at [1348, 678] on div "139 *** of 561" at bounding box center [1296, 680] width 171 height 36
click at [1358, 680] on button "button" at bounding box center [1364, 680] width 24 height 24
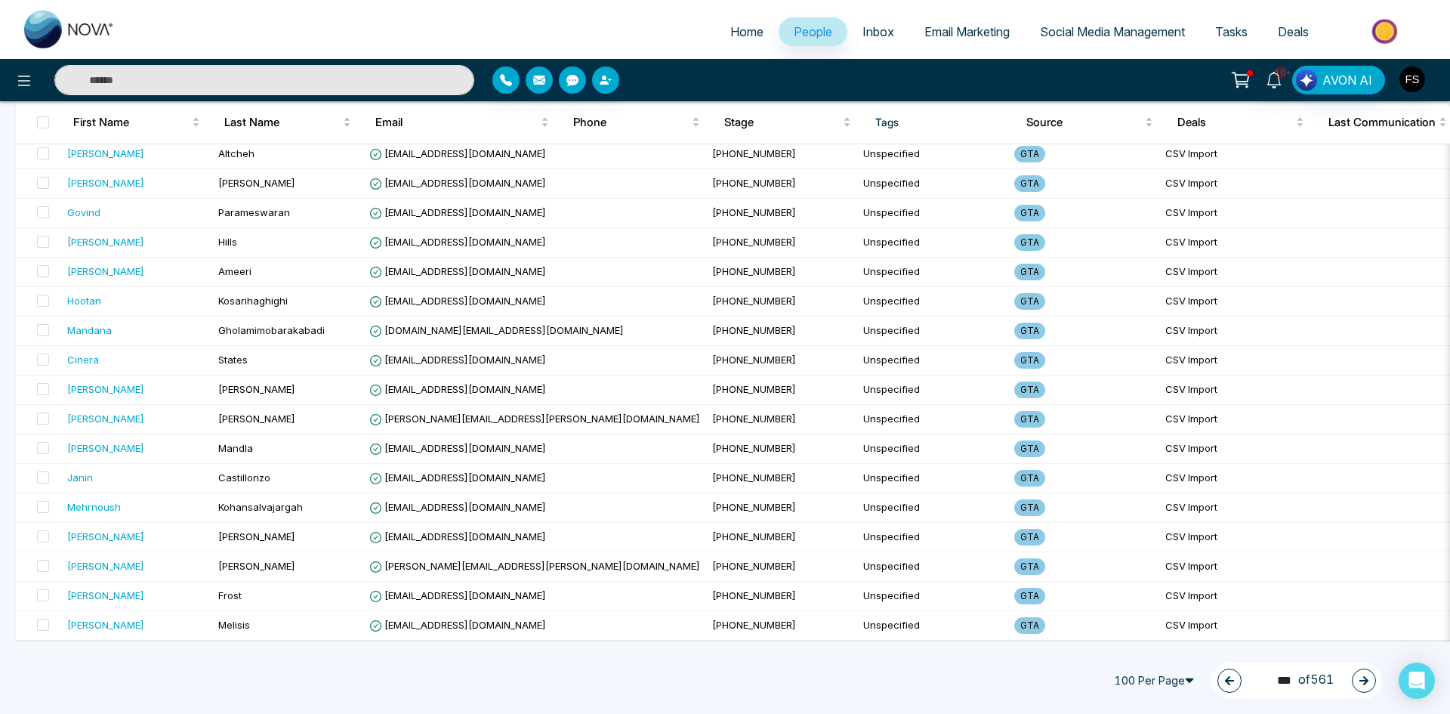
click at [1365, 686] on button "button" at bounding box center [1364, 680] width 24 height 24
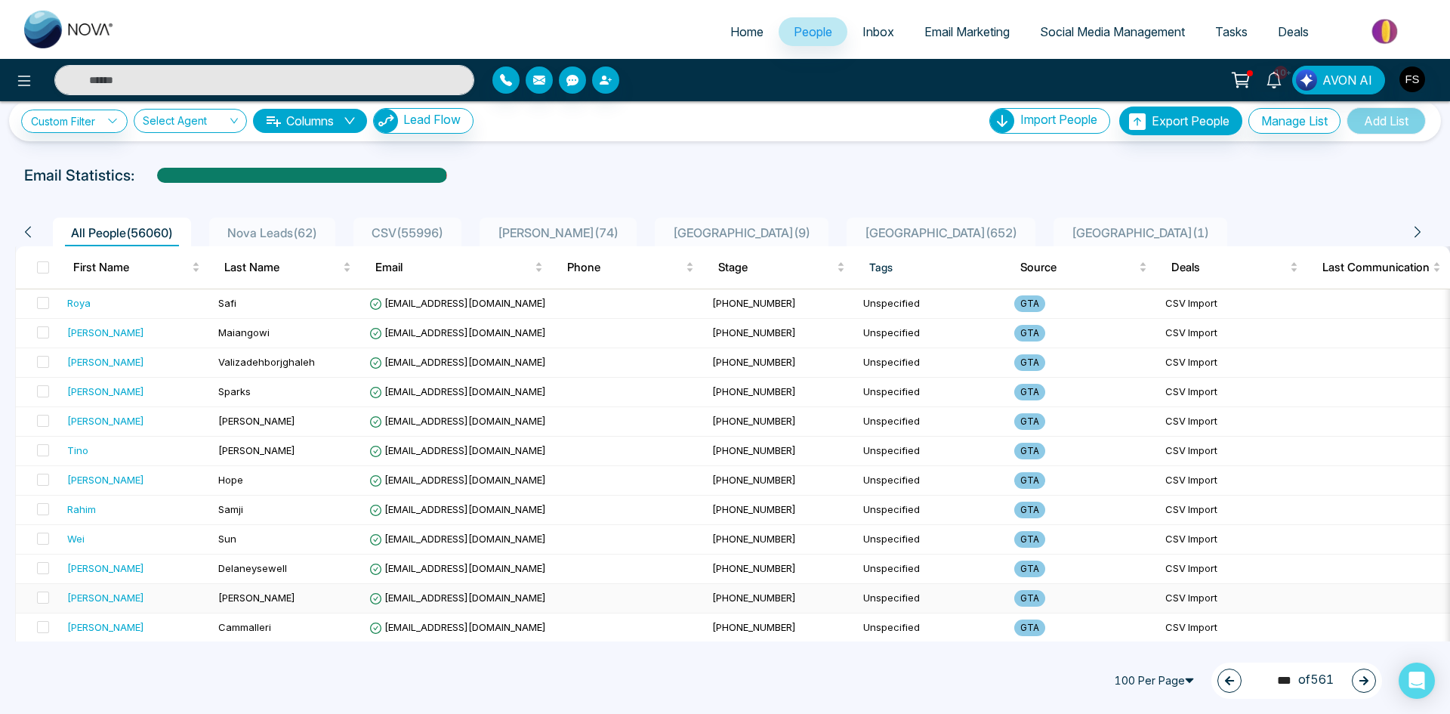
scroll to position [0, 0]
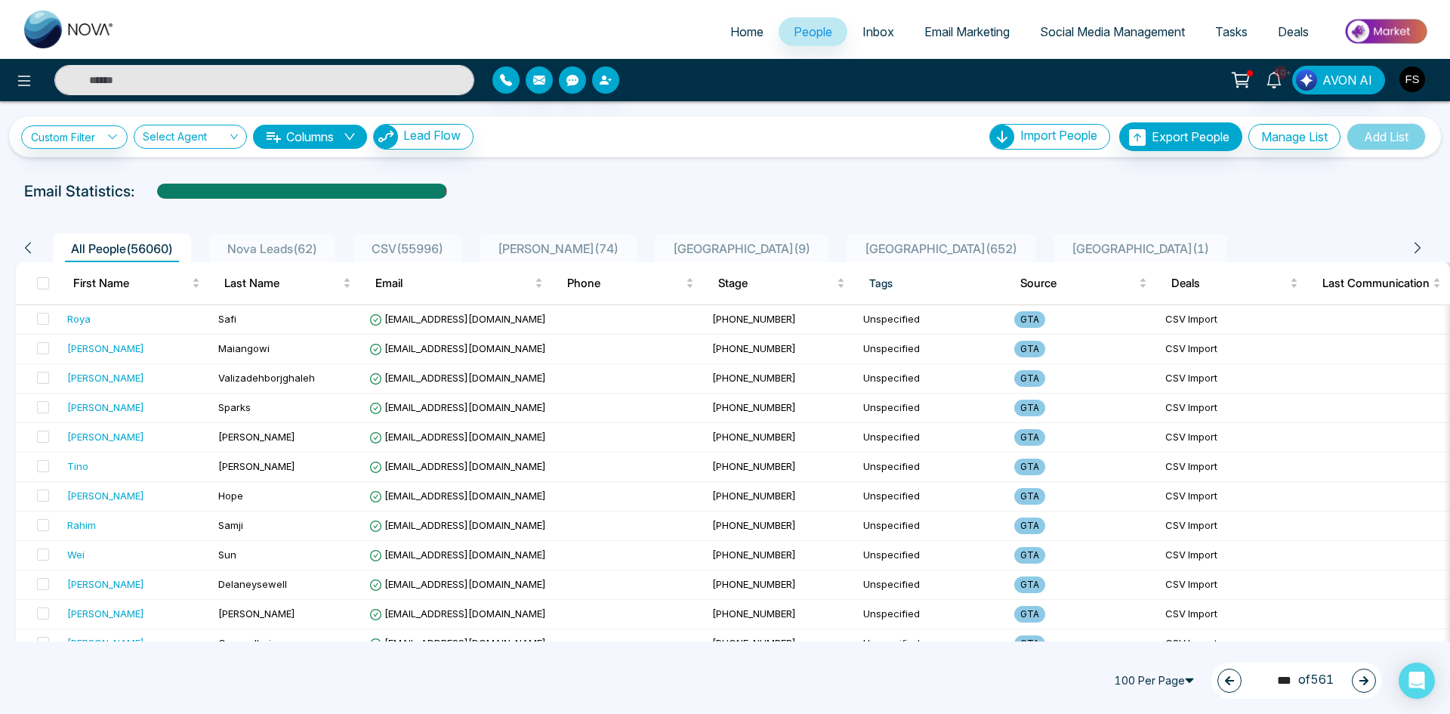
click at [1360, 680] on icon "button" at bounding box center [1363, 680] width 9 height 9
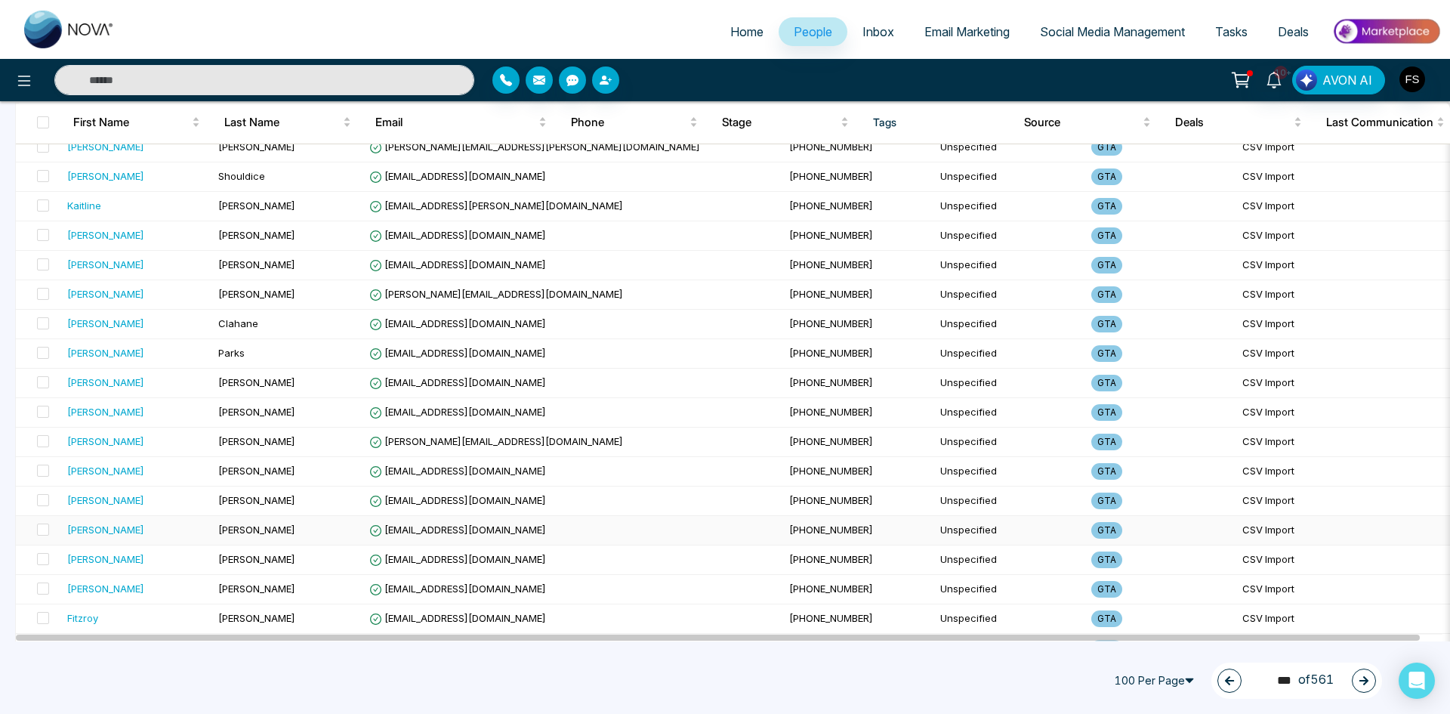
scroll to position [1888, 0]
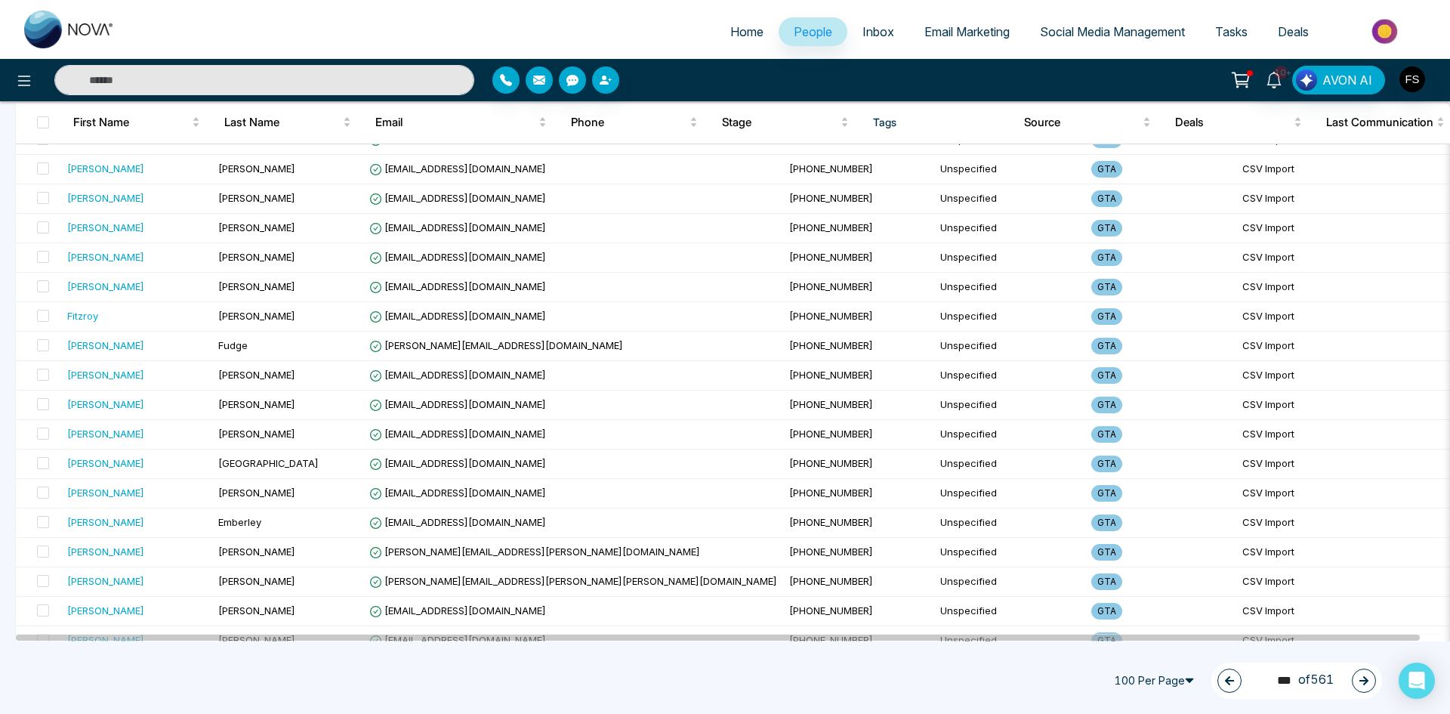
click at [1361, 681] on icon "button" at bounding box center [1363, 680] width 9 height 9
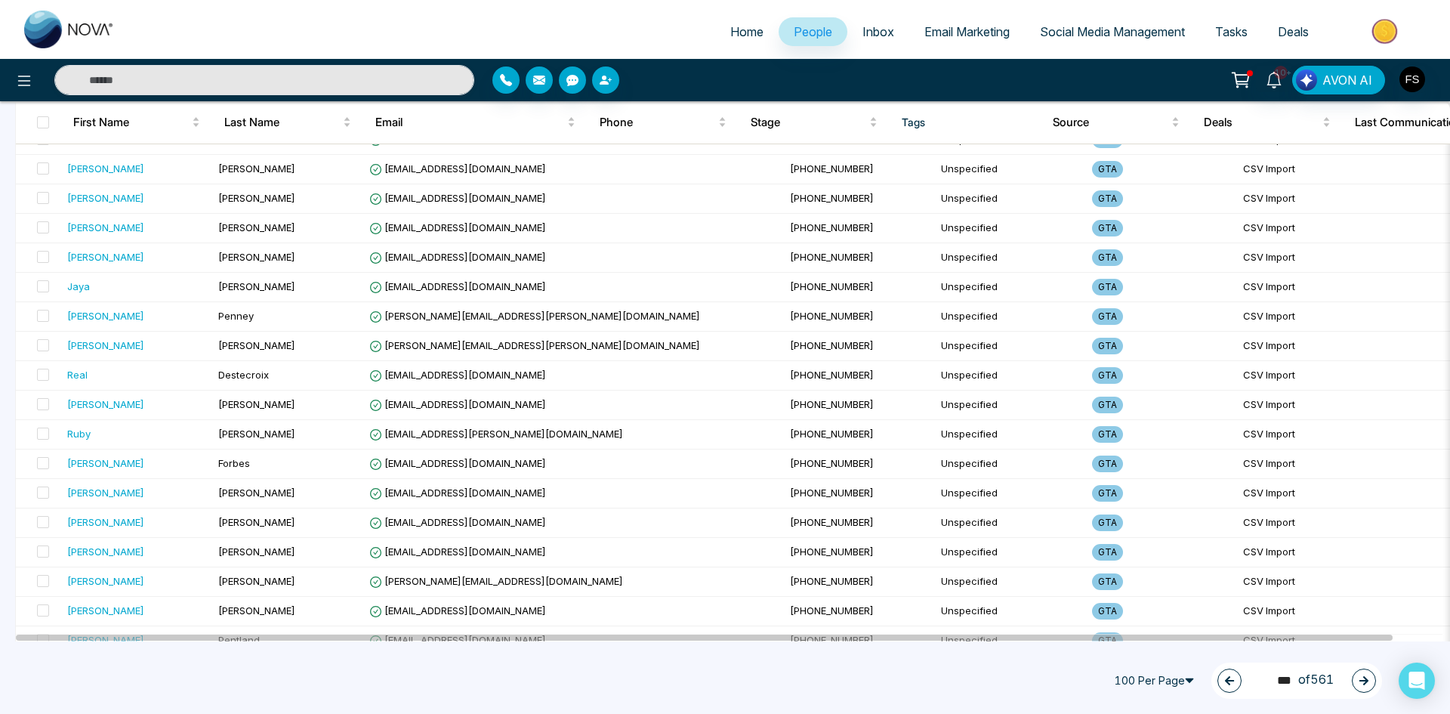
click at [1361, 681] on icon "button" at bounding box center [1363, 680] width 9 height 9
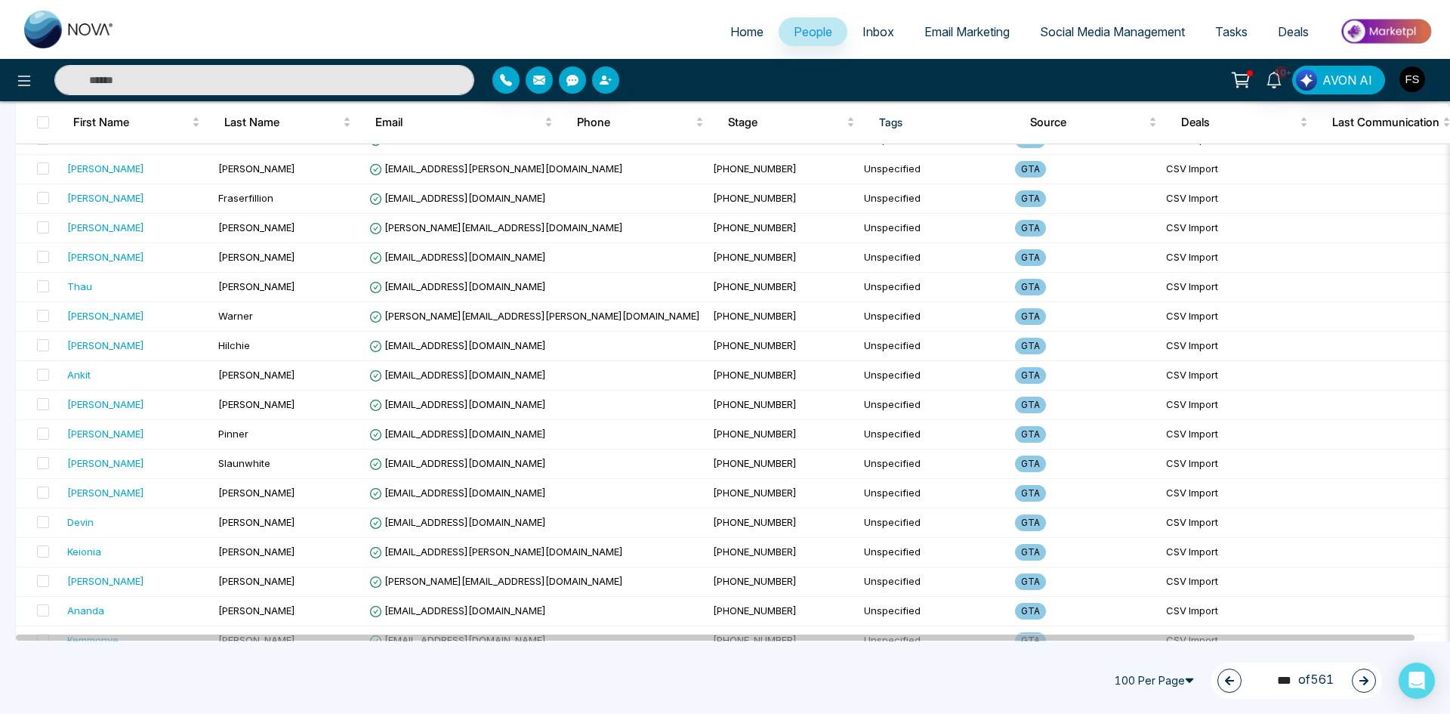
click at [1369, 685] on button "button" at bounding box center [1364, 680] width 24 height 24
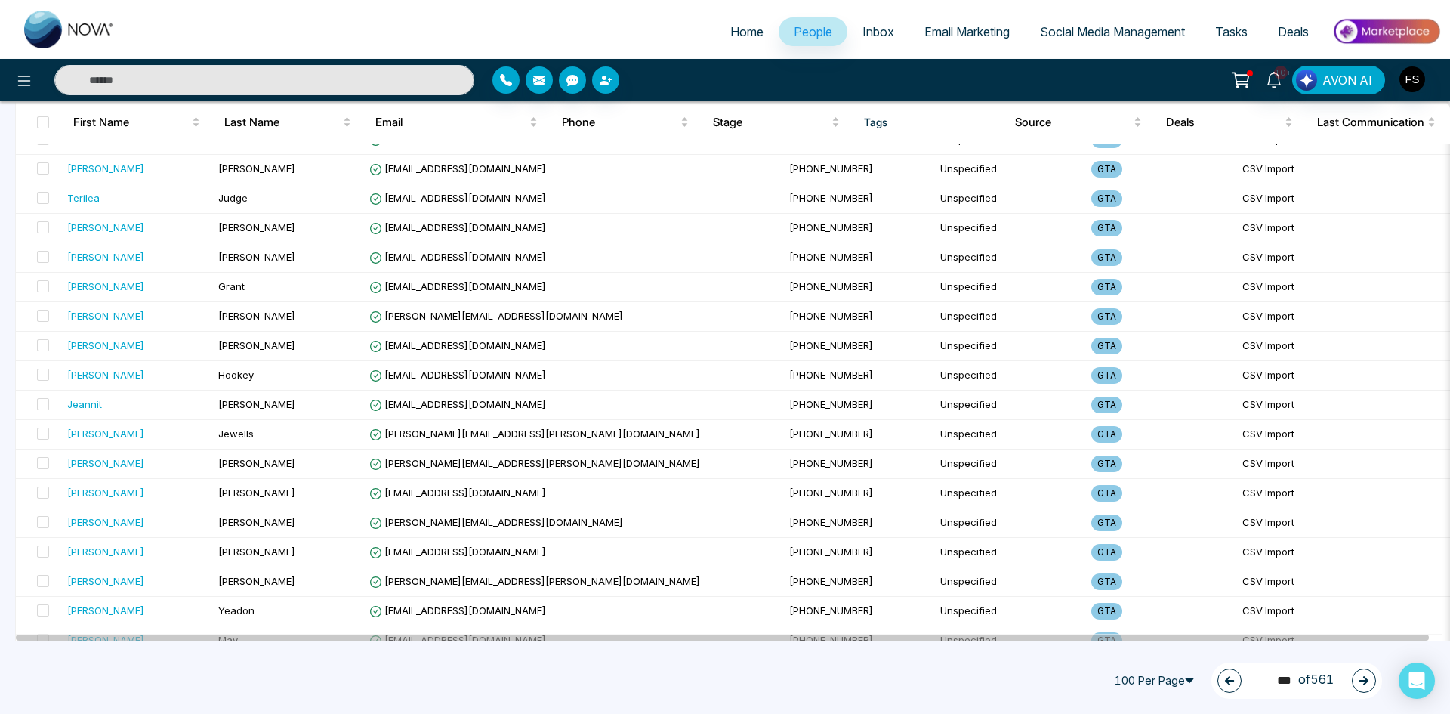
click at [1362, 684] on icon "button" at bounding box center [1363, 680] width 11 height 11
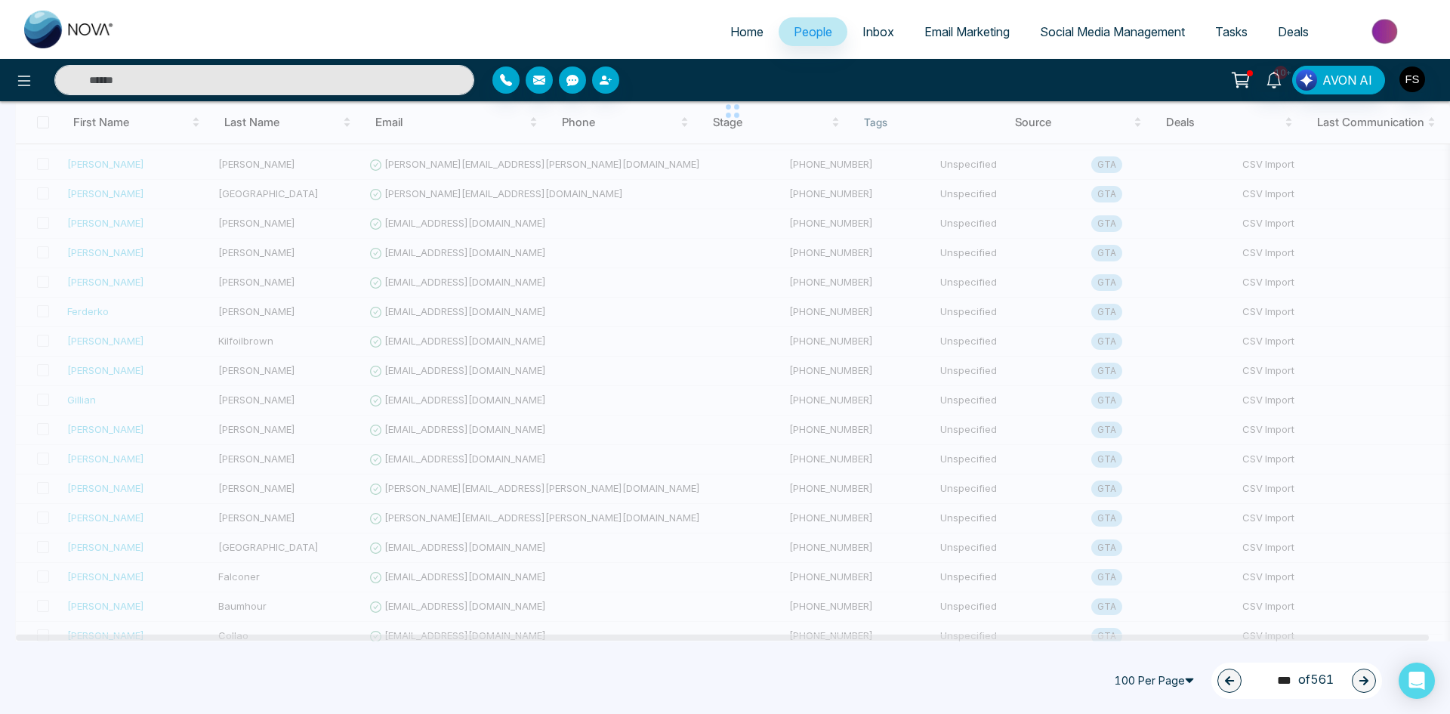
scroll to position [0, 0]
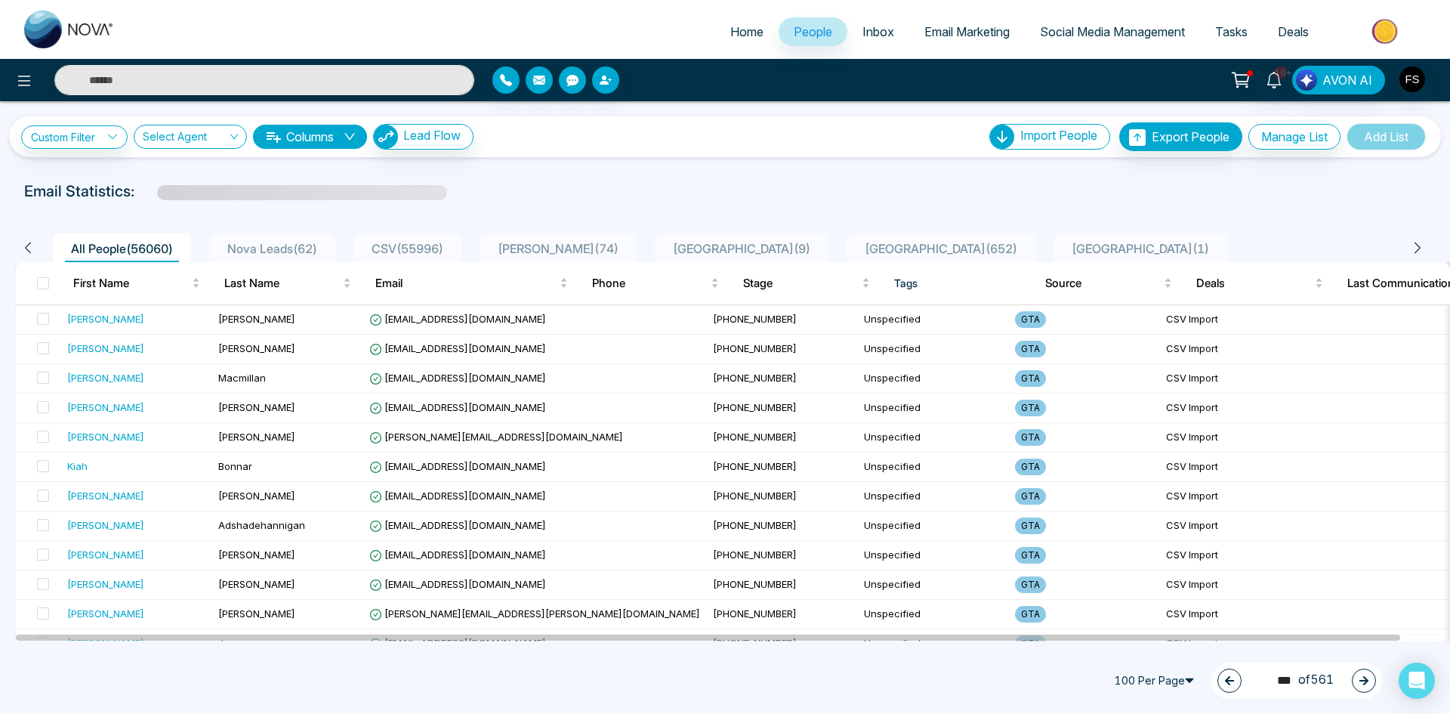
click at [1358, 682] on icon "button" at bounding box center [1363, 680] width 11 height 11
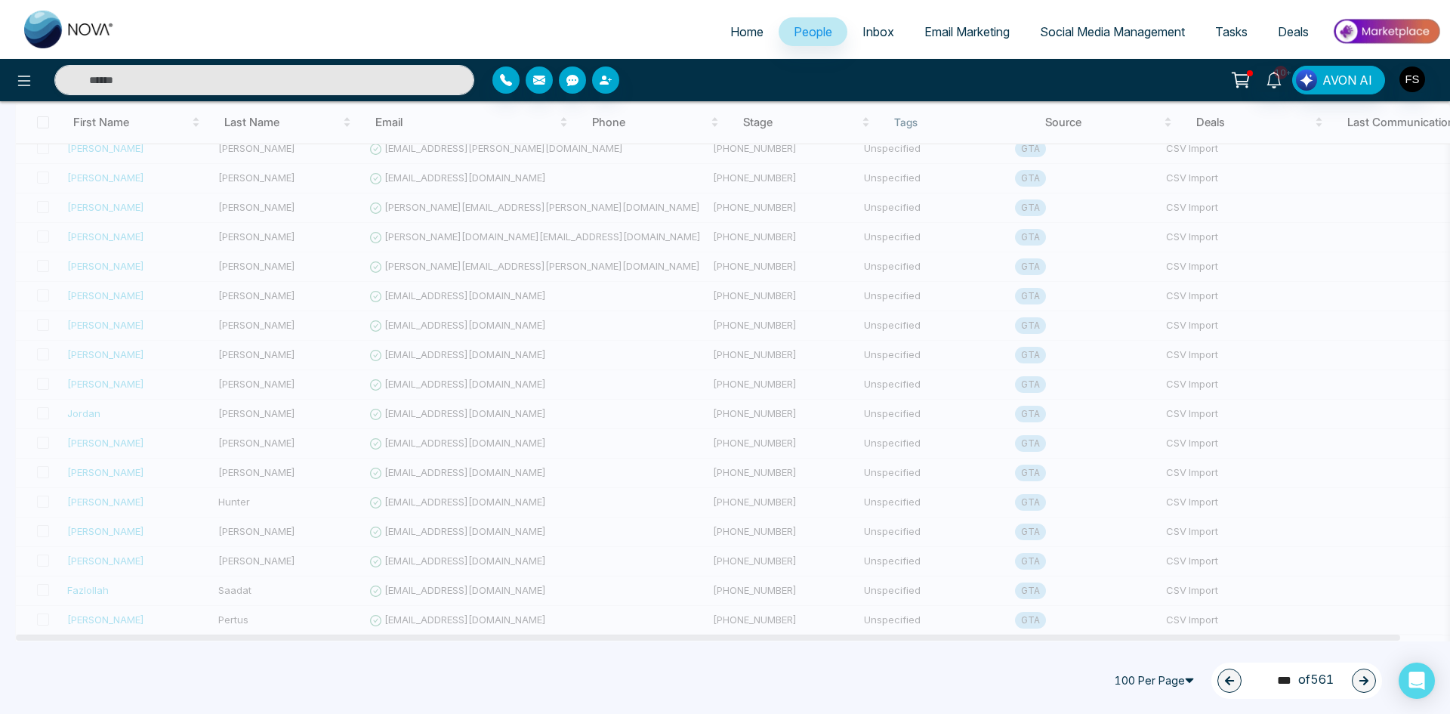
scroll to position [2617, 0]
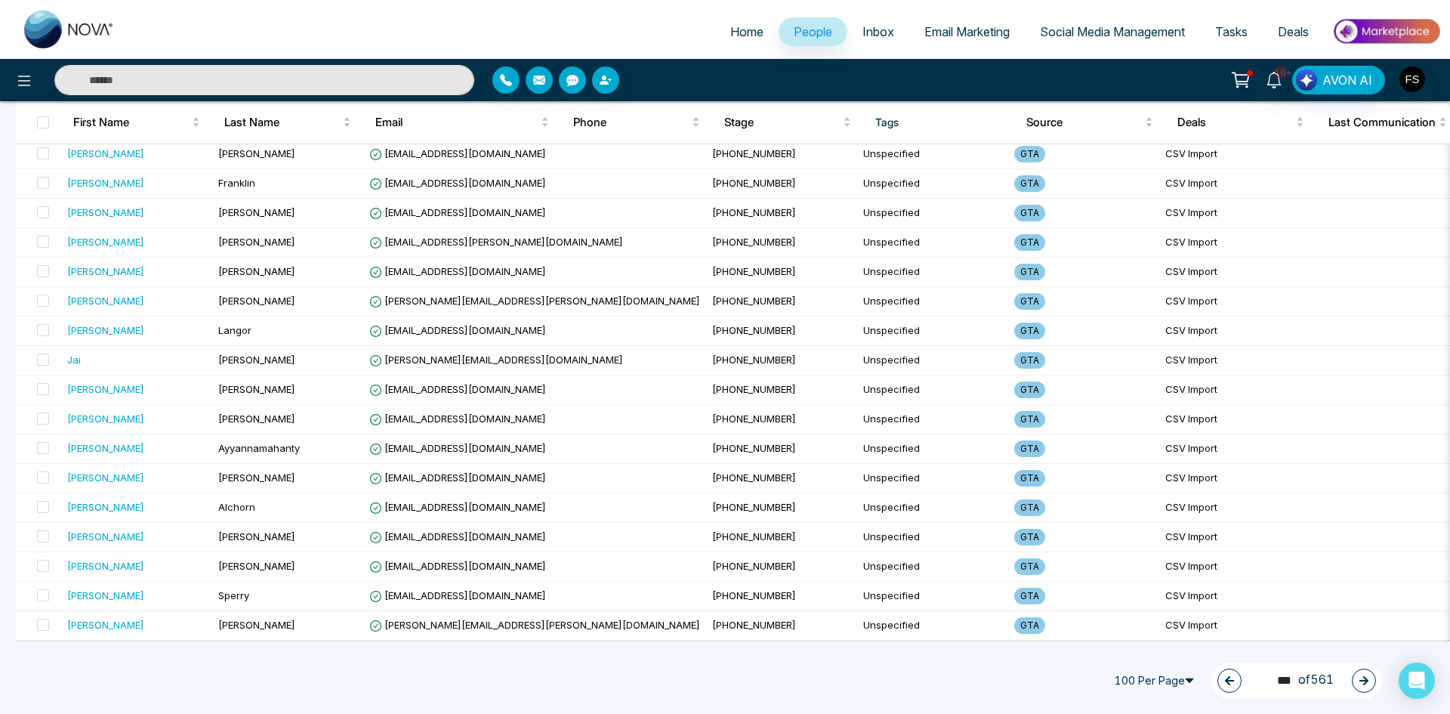
click at [1364, 680] on icon "button" at bounding box center [1363, 680] width 9 height 9
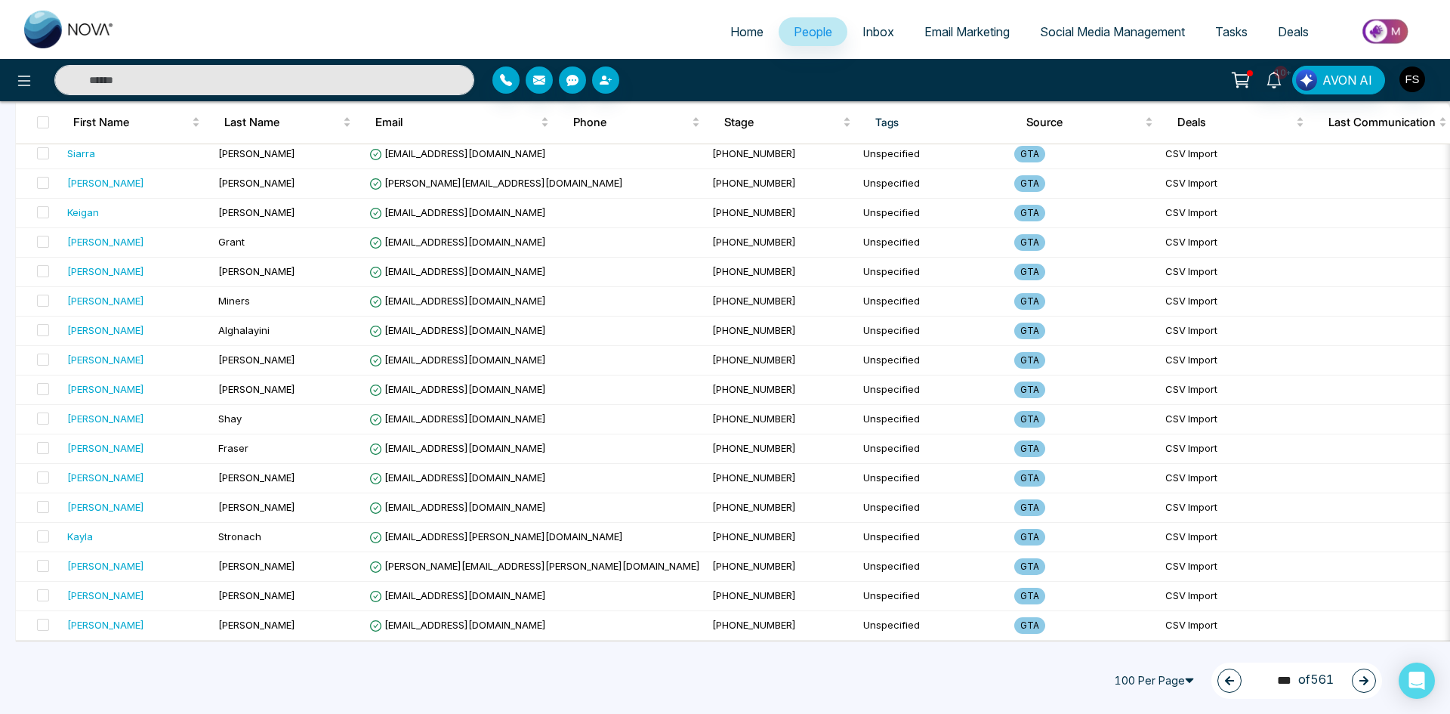
click at [1374, 678] on button "button" at bounding box center [1364, 680] width 24 height 24
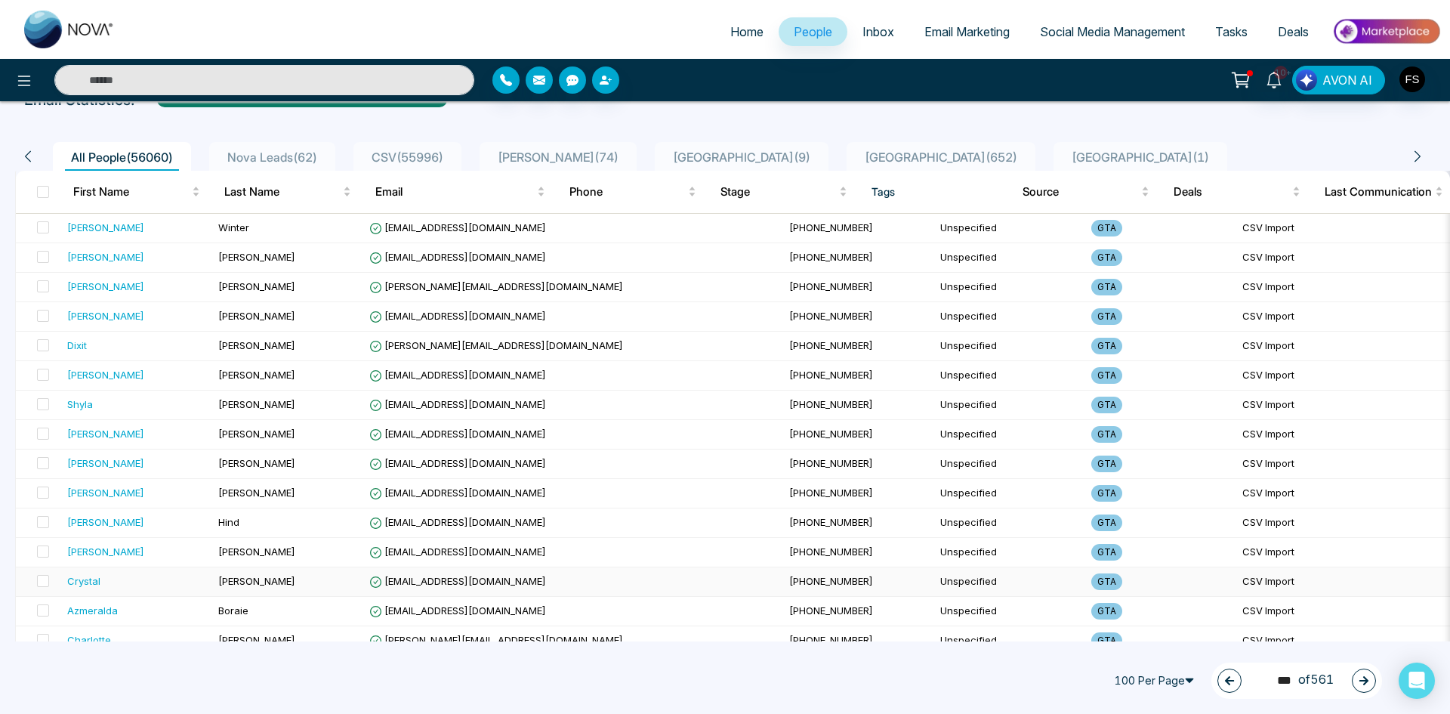
scroll to position [0, 0]
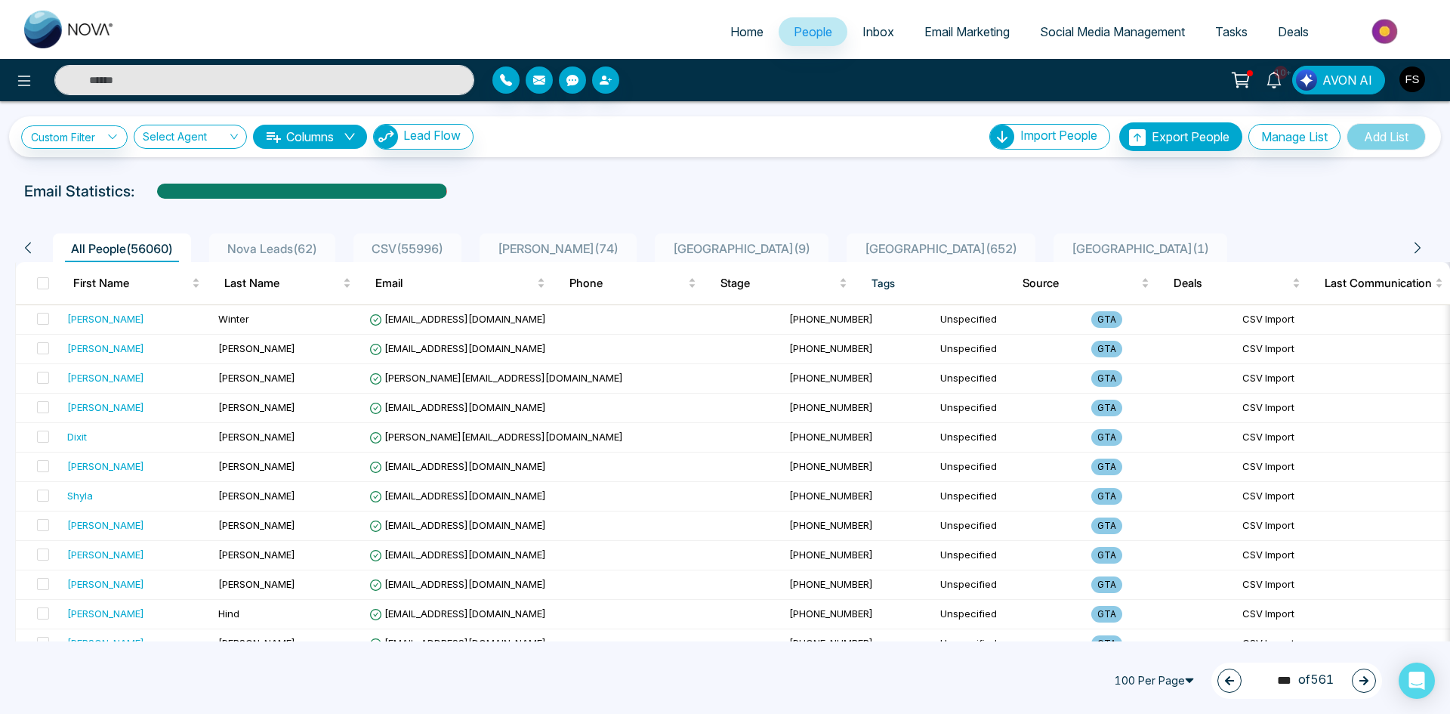
click at [1361, 683] on icon "button" at bounding box center [1363, 680] width 11 height 11
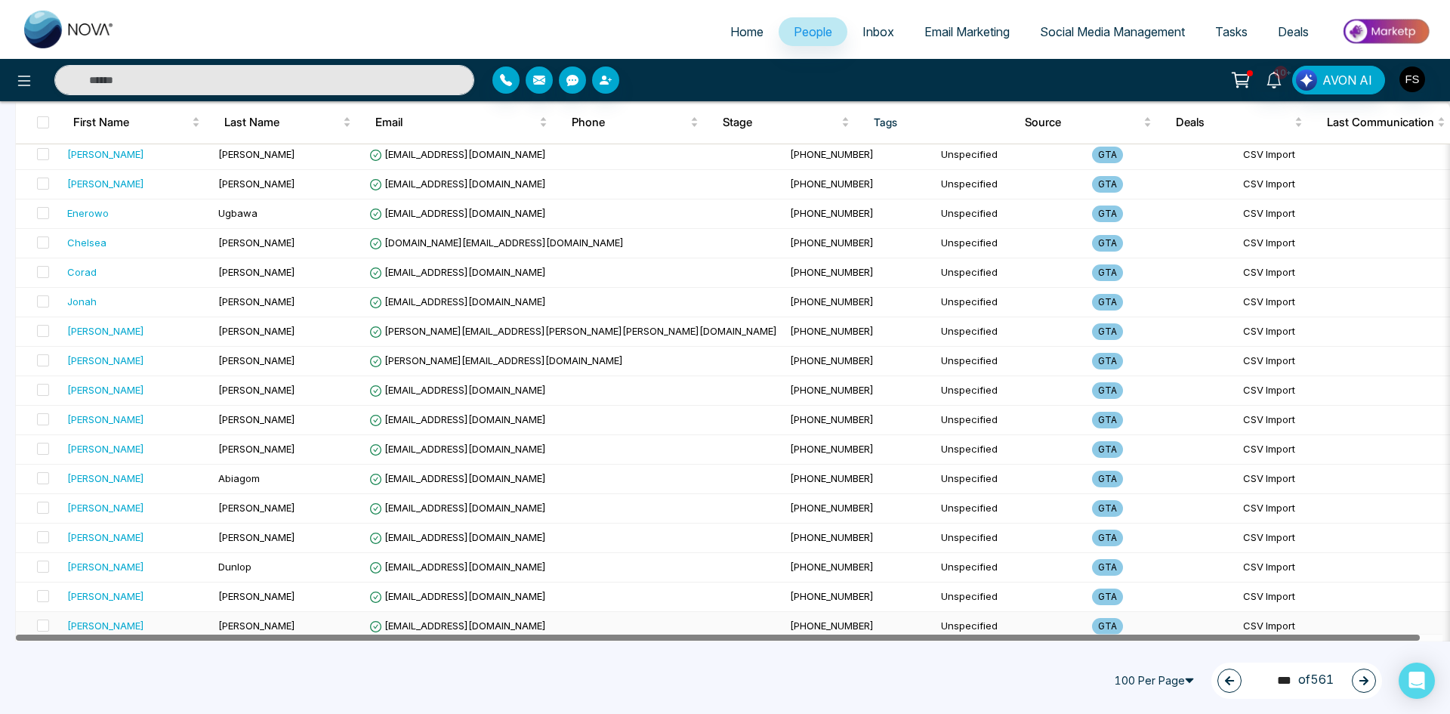
scroll to position [2617, 0]
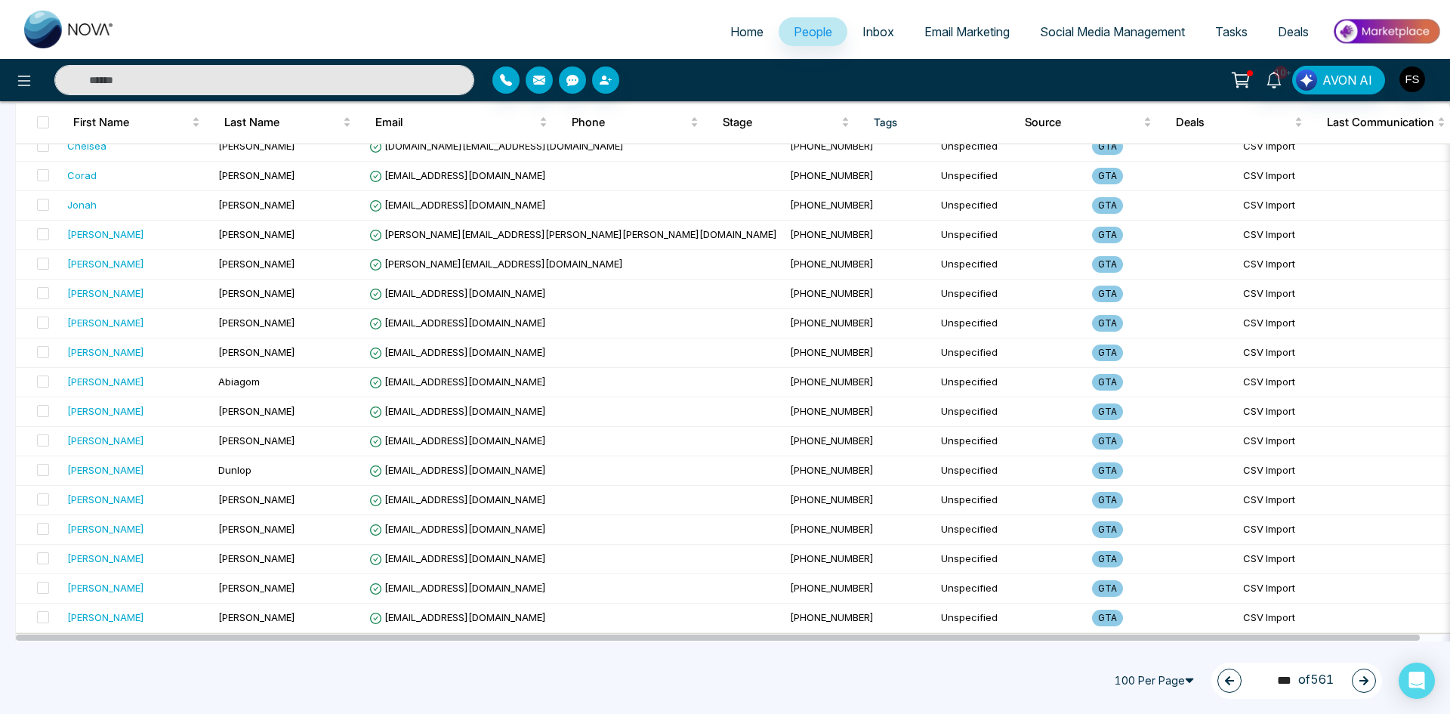
click at [1363, 681] on icon "button" at bounding box center [1363, 680] width 9 height 9
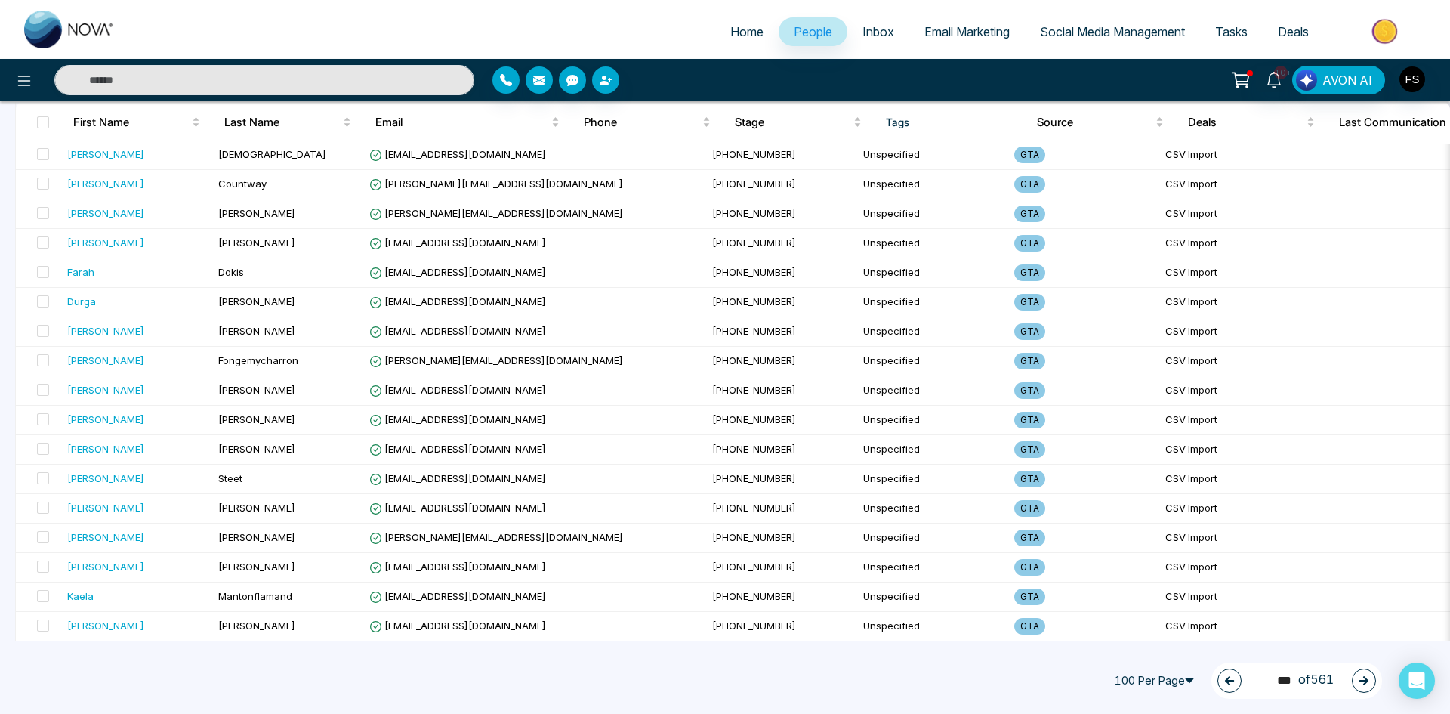
scroll to position [0, 0]
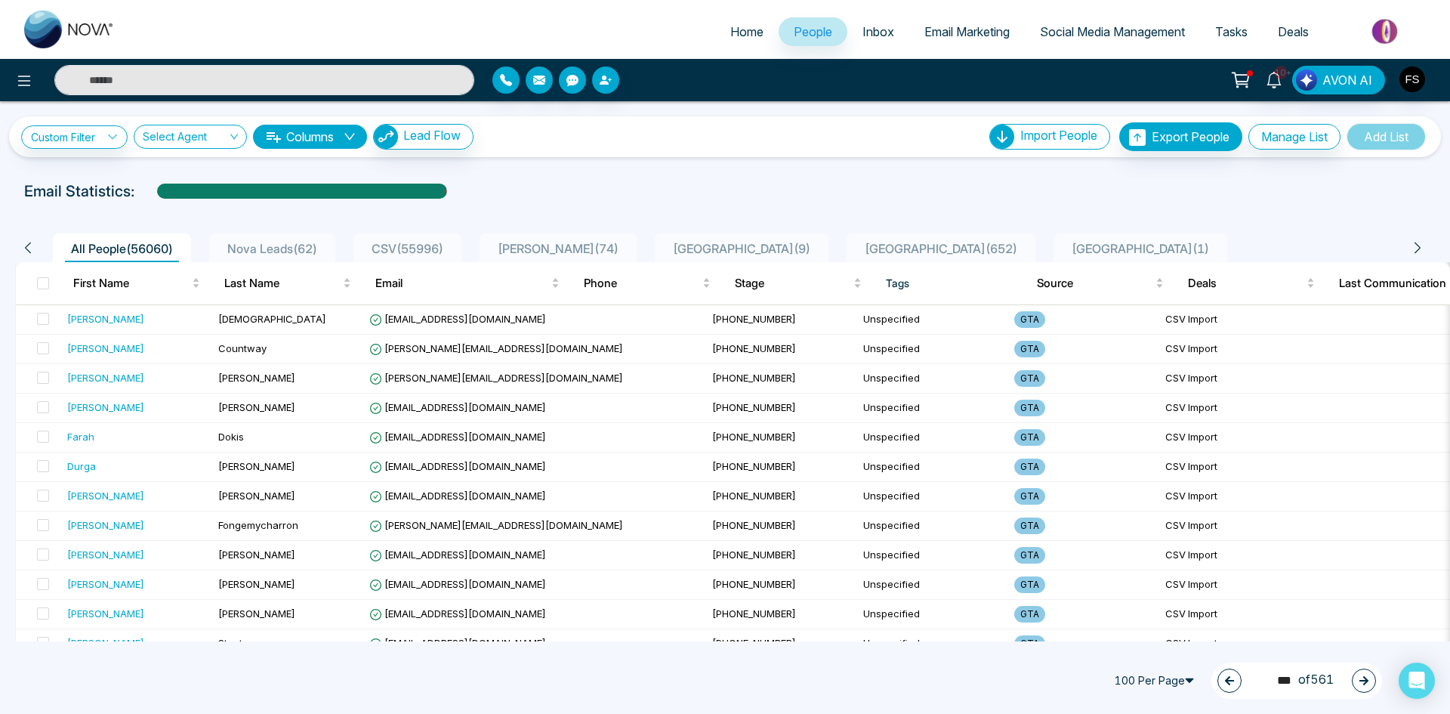
click at [1360, 680] on icon "button" at bounding box center [1363, 680] width 9 height 9
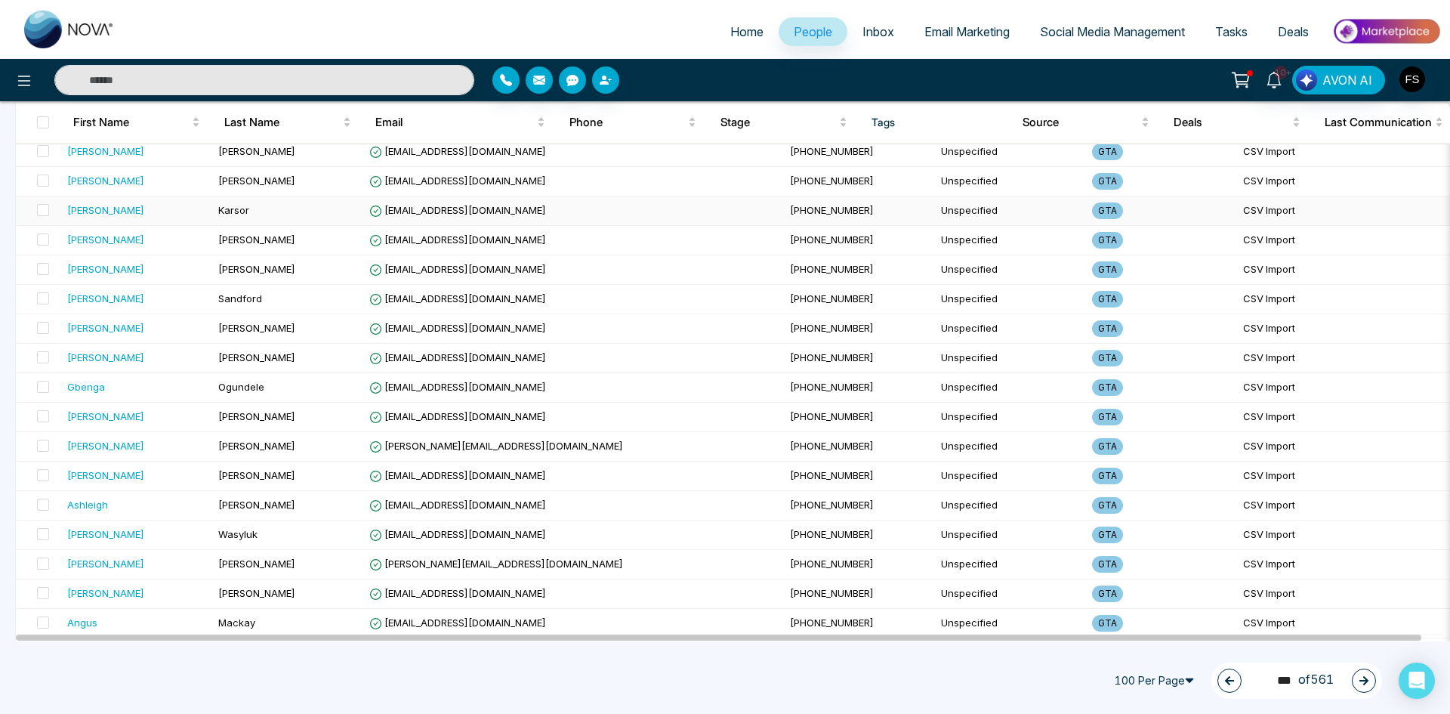
scroll to position [2341, 0]
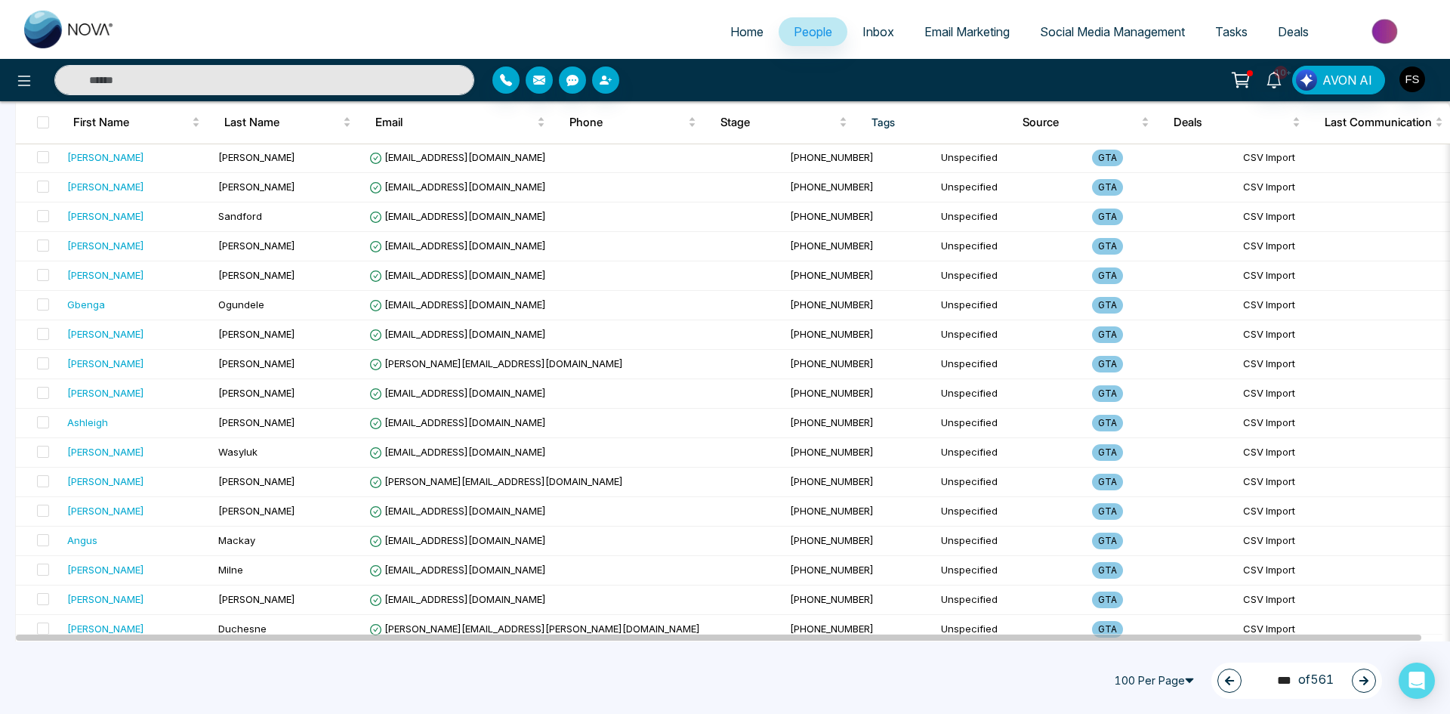
click at [1366, 679] on icon "button" at bounding box center [1363, 680] width 9 height 9
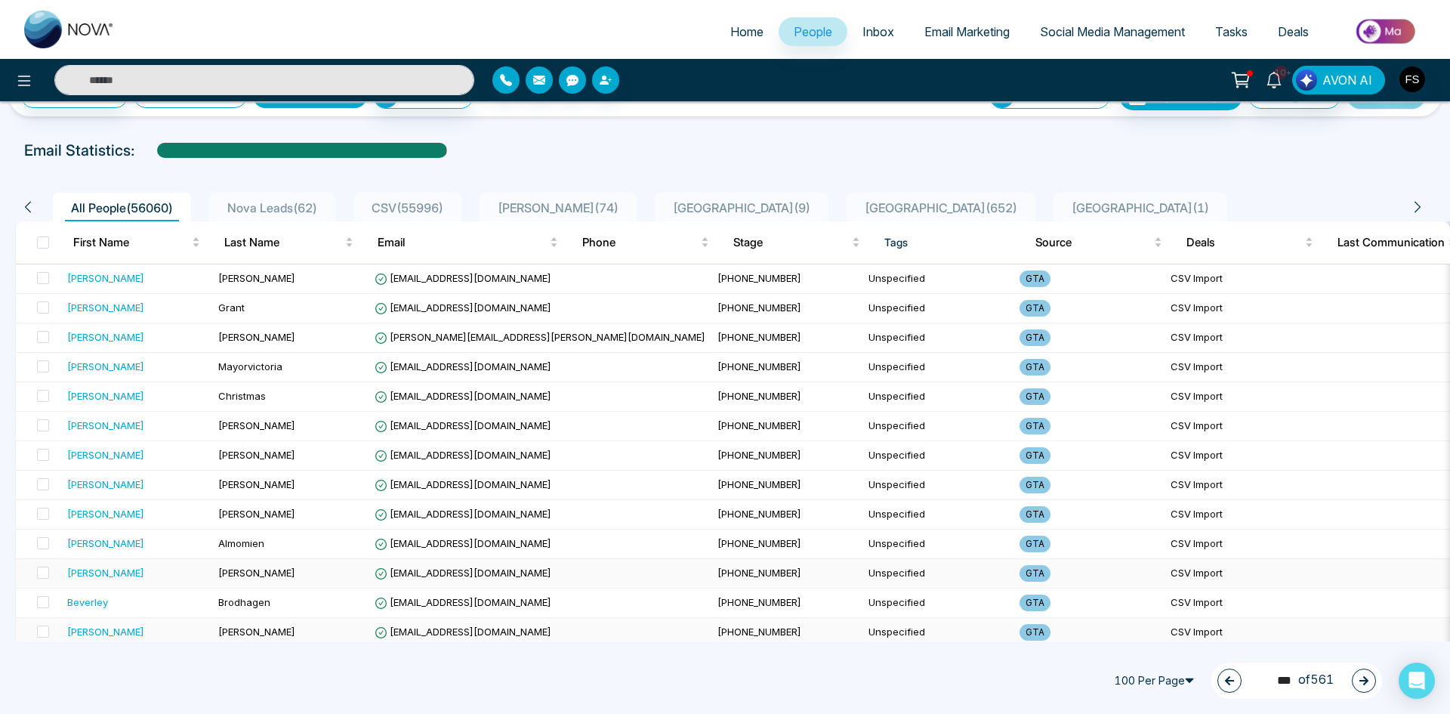
scroll to position [0, 0]
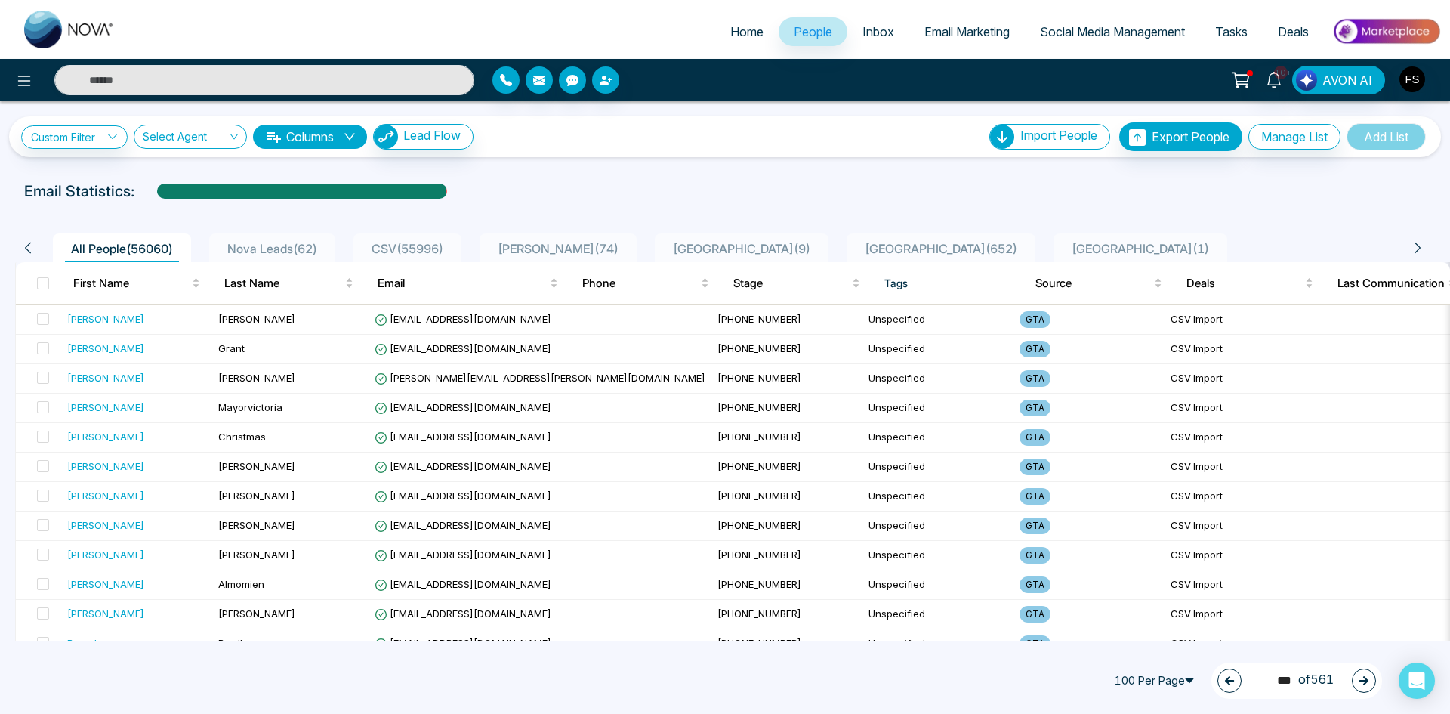
click at [1363, 677] on icon "button" at bounding box center [1363, 680] width 11 height 11
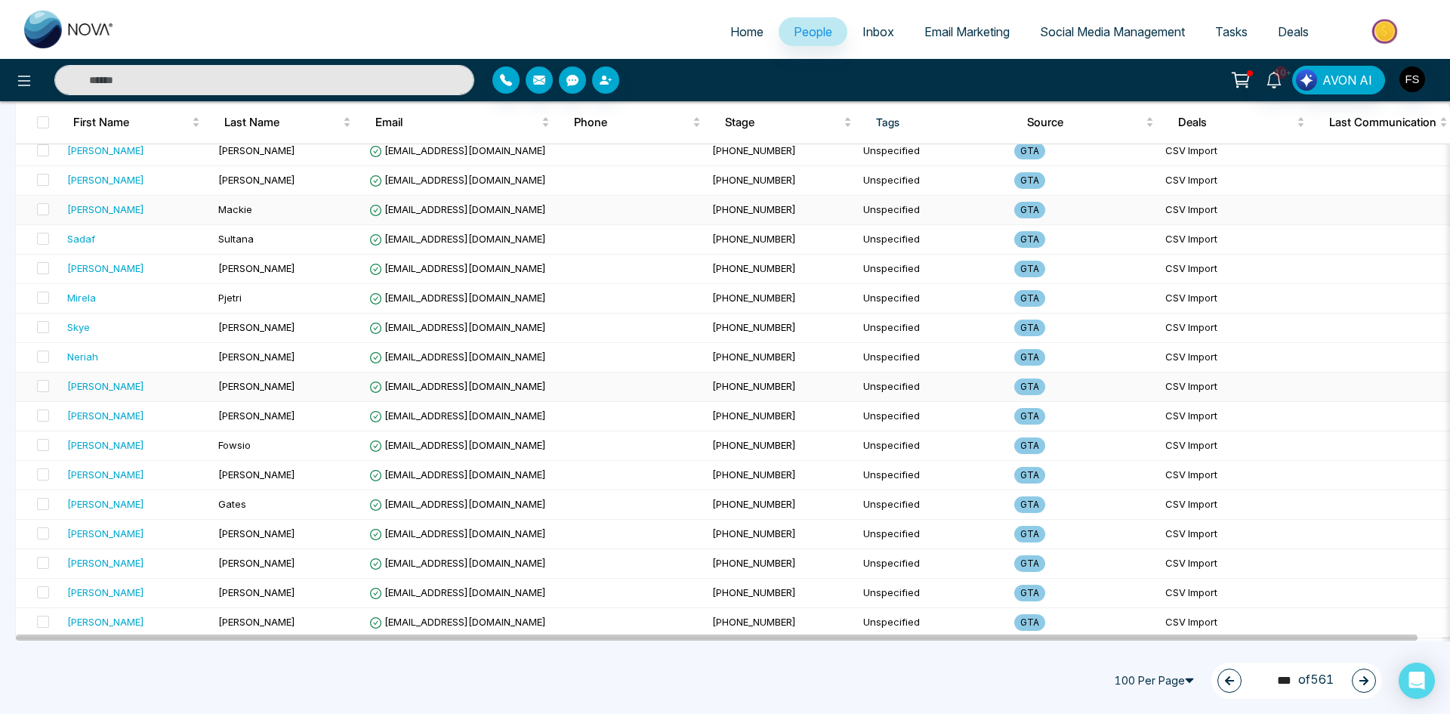
scroll to position [2617, 0]
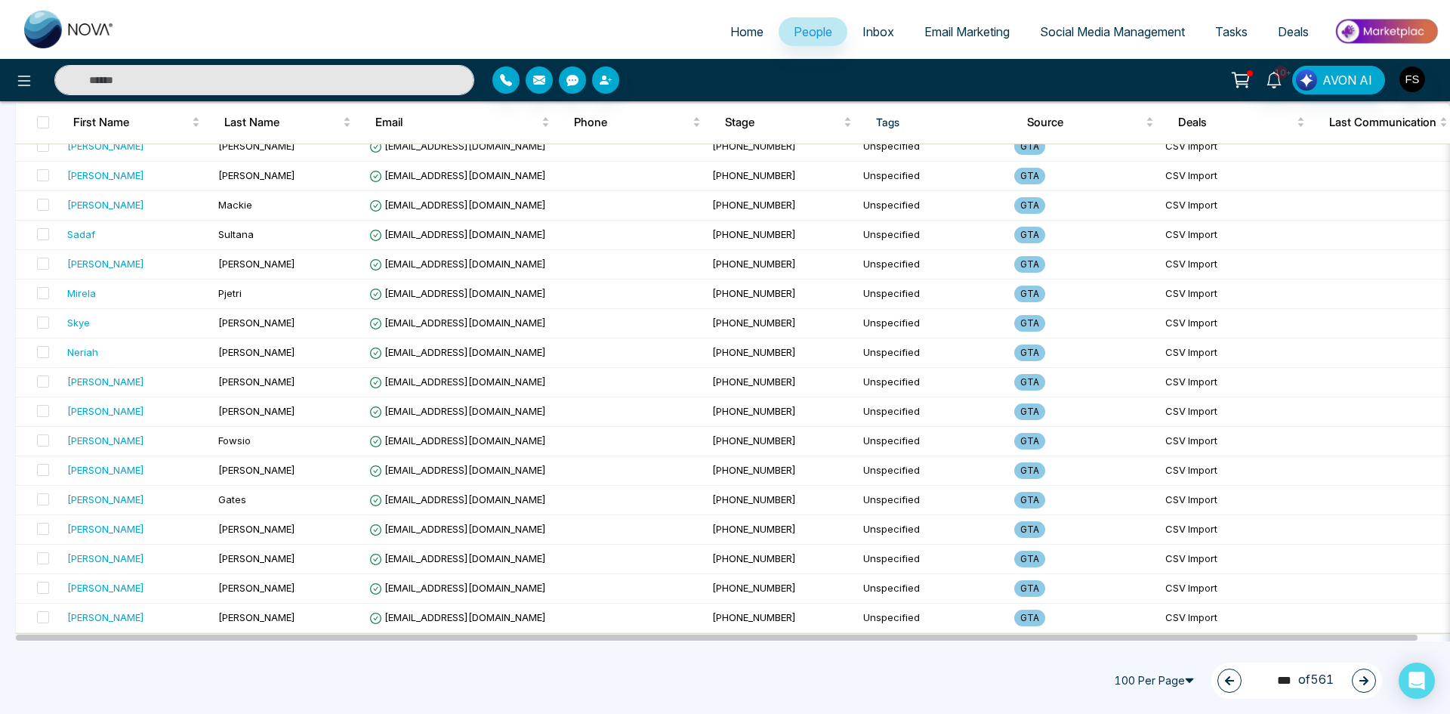
click at [1359, 682] on icon "button" at bounding box center [1363, 680] width 11 height 11
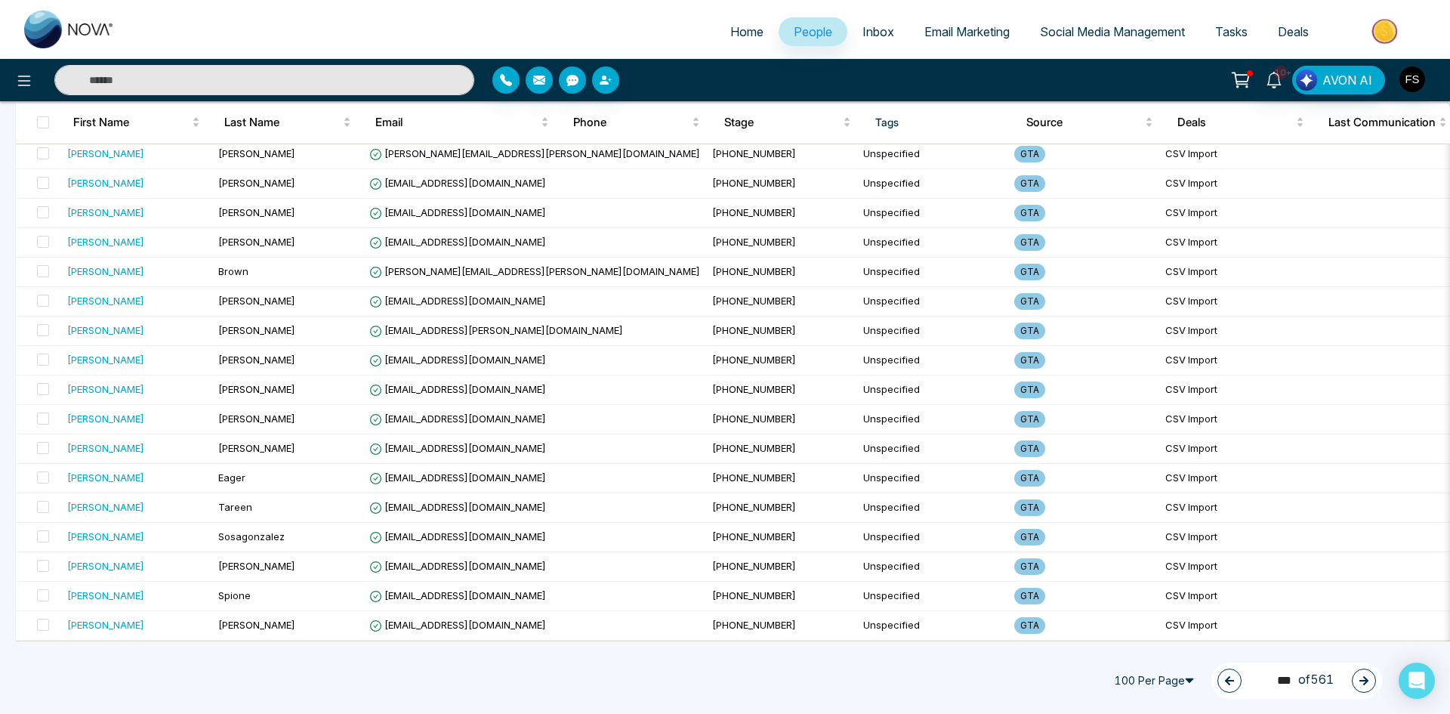
click at [1364, 675] on icon "button" at bounding box center [1363, 680] width 11 height 11
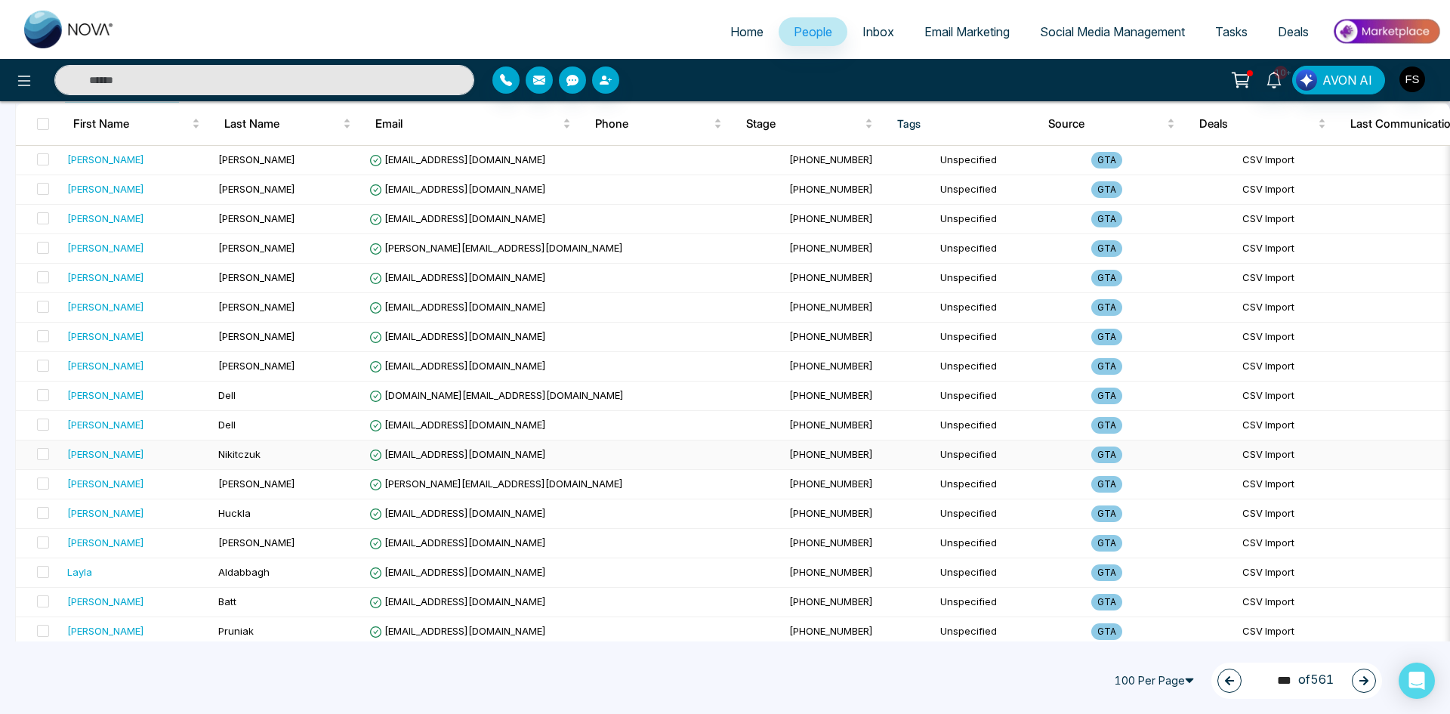
scroll to position [378, 0]
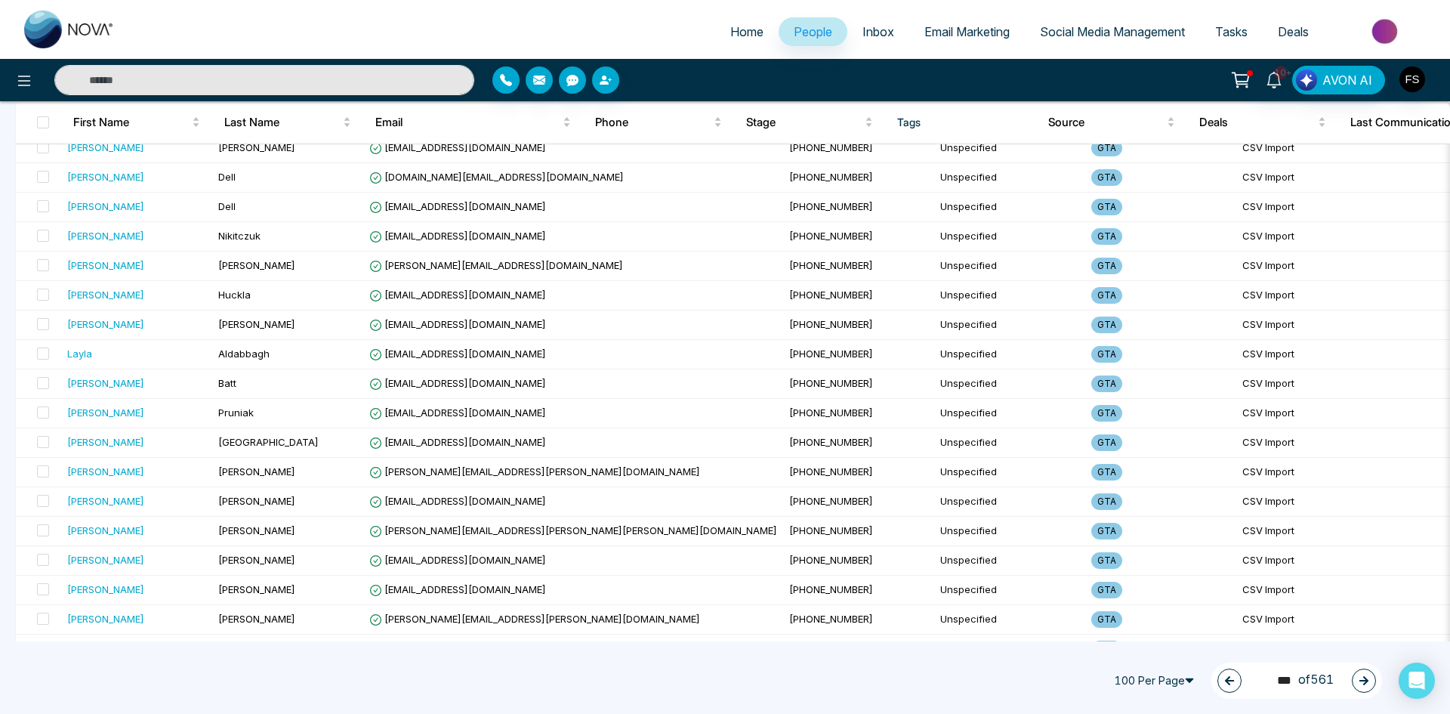
click at [1358, 685] on icon "button" at bounding box center [1363, 680] width 11 height 11
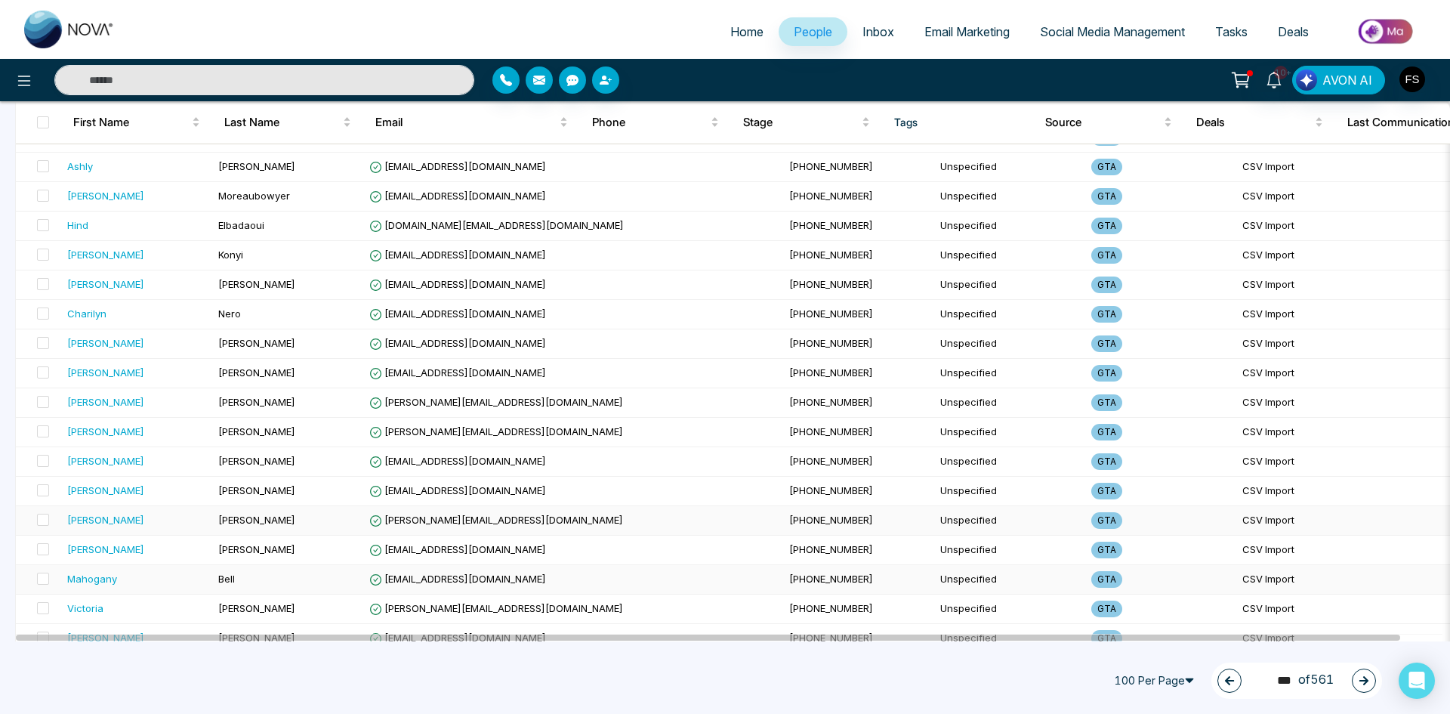
scroll to position [2617, 0]
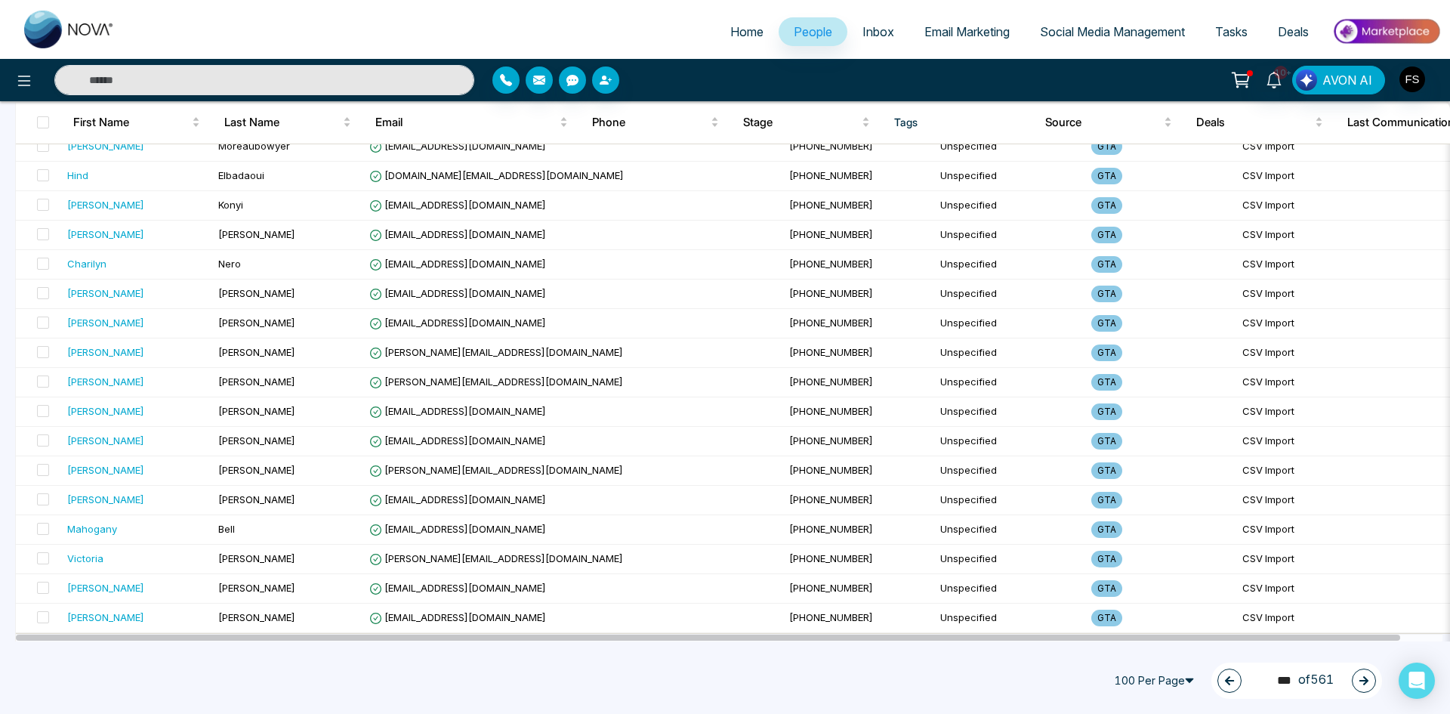
click at [1376, 684] on div "157 *** of 561" at bounding box center [1296, 680] width 171 height 36
click at [1368, 683] on icon "button" at bounding box center [1363, 680] width 11 height 11
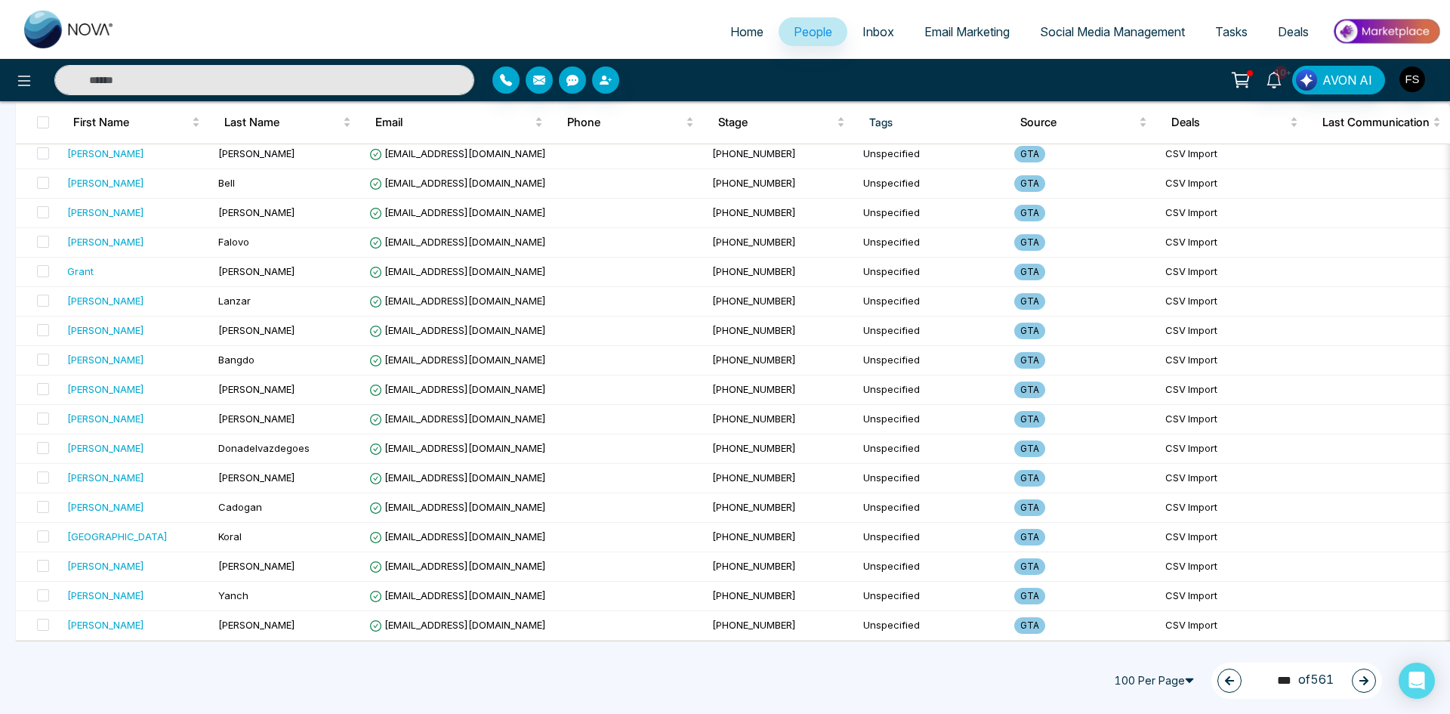
click at [1365, 681] on icon "button" at bounding box center [1363, 680] width 9 height 9
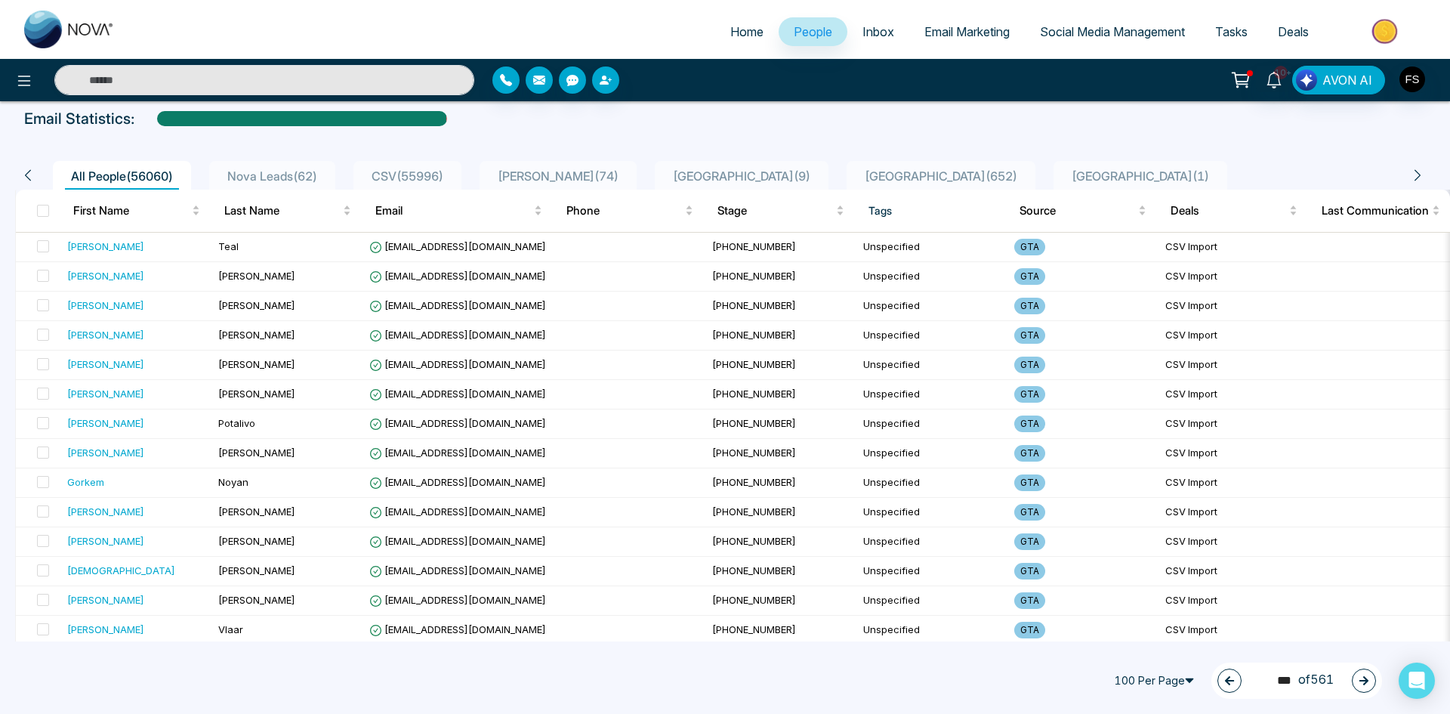
scroll to position [0, 0]
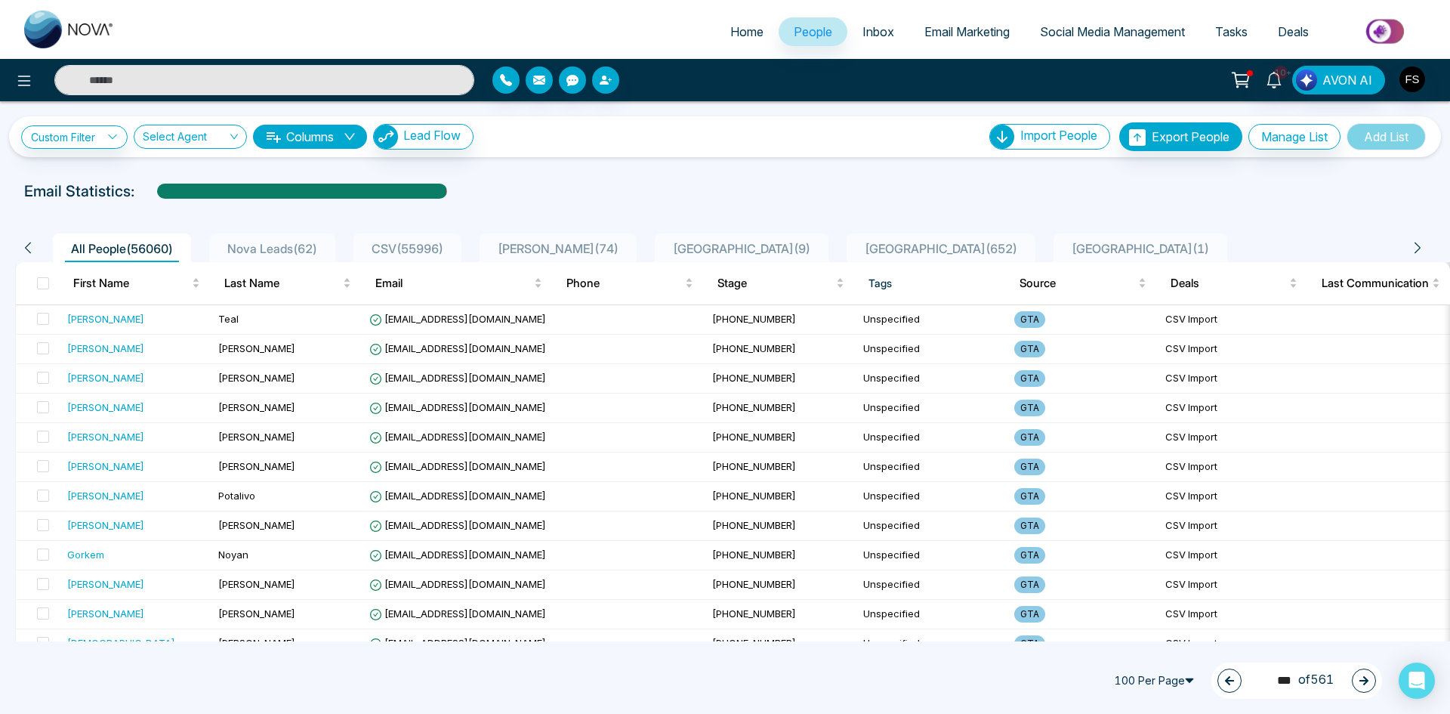
click at [1364, 682] on icon "button" at bounding box center [1363, 680] width 11 height 11
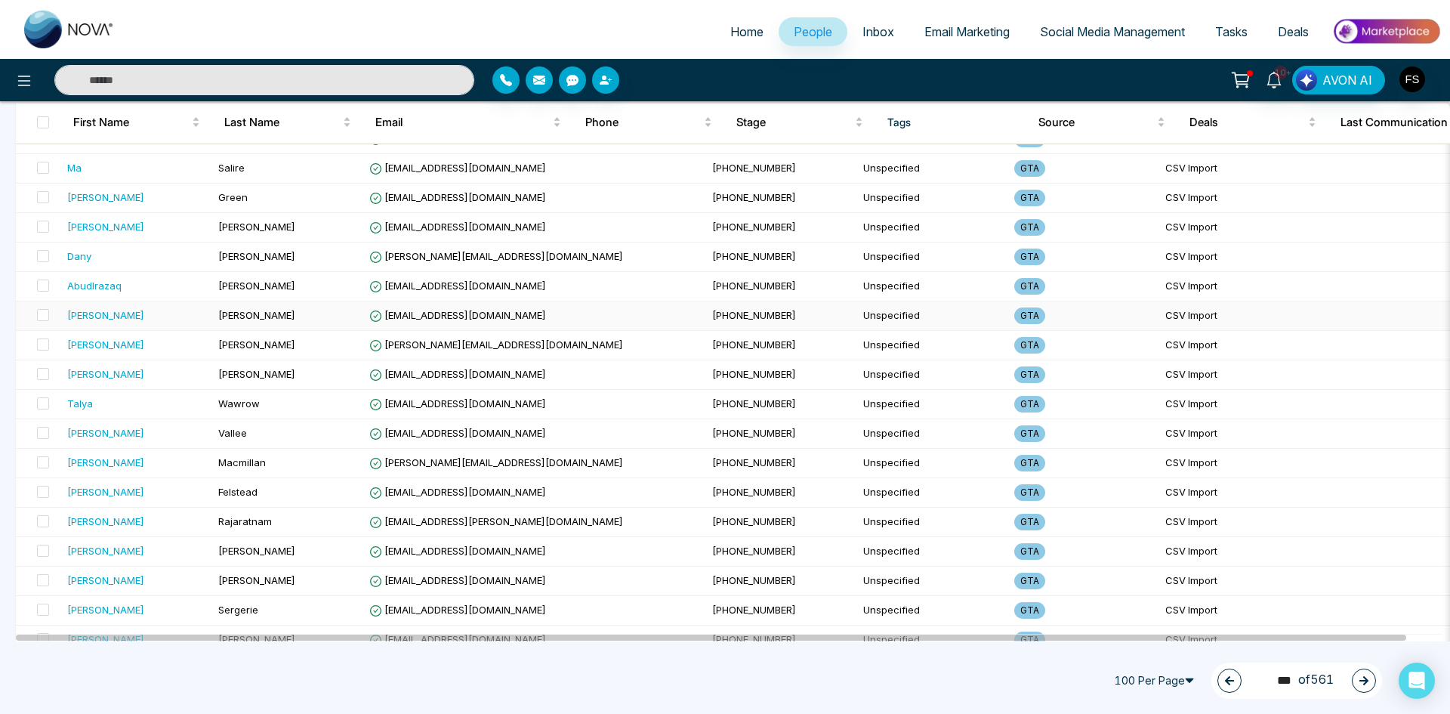
scroll to position [2617, 0]
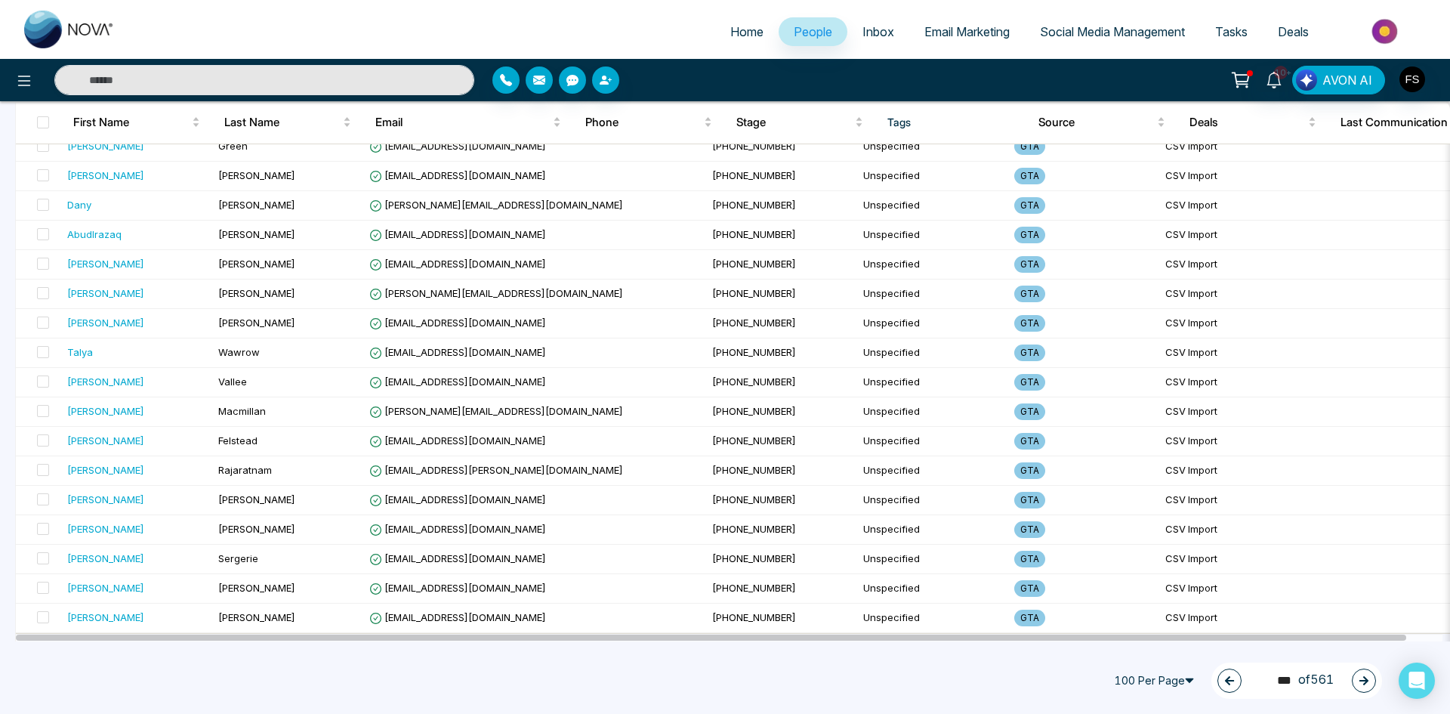
click at [1365, 683] on icon "button" at bounding box center [1363, 680] width 9 height 9
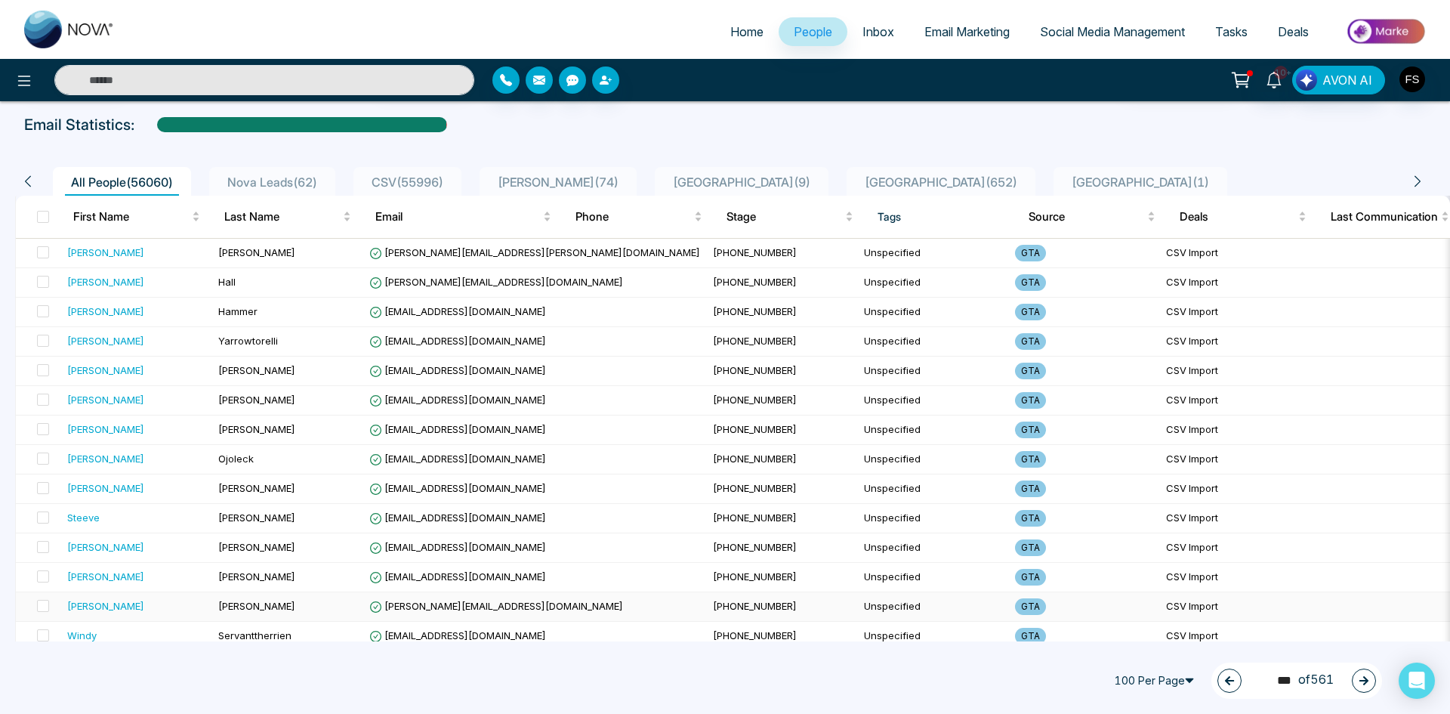
scroll to position [0, 0]
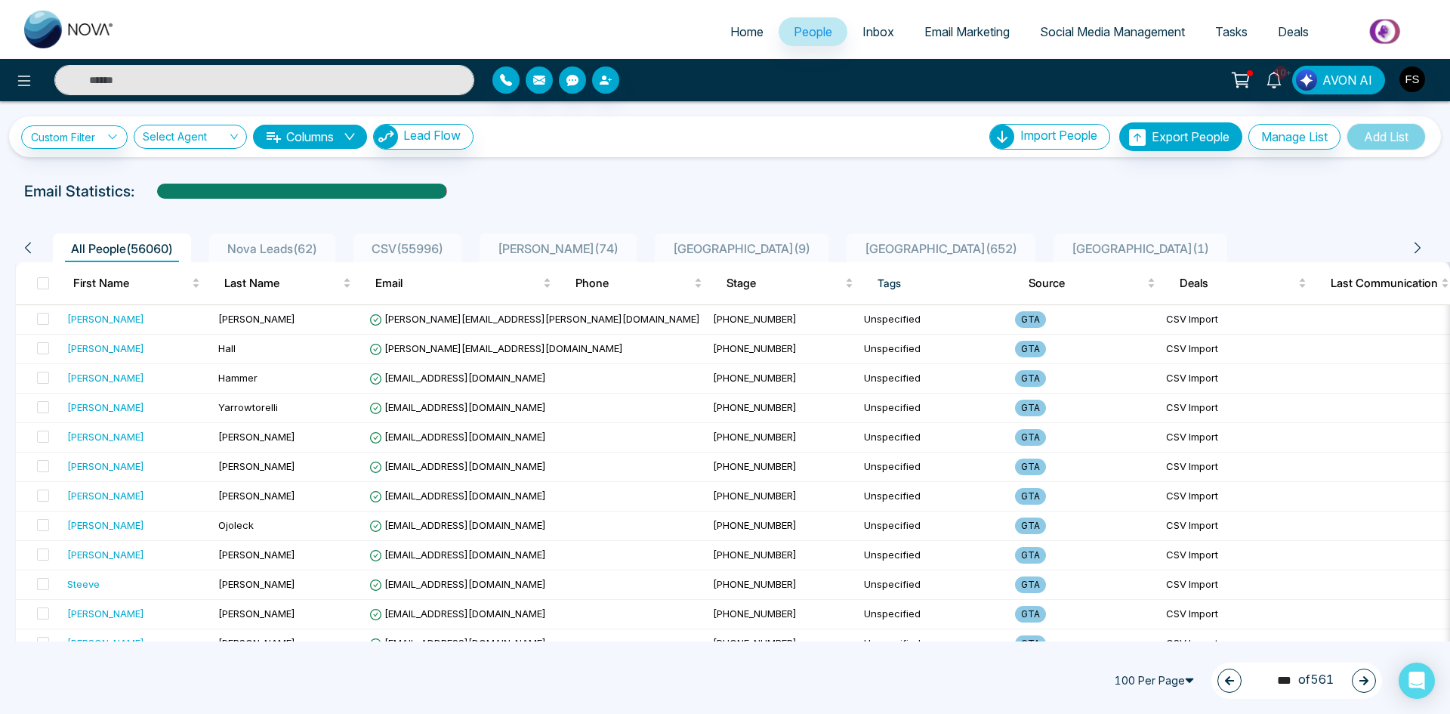
click at [1361, 675] on icon "button" at bounding box center [1363, 680] width 11 height 11
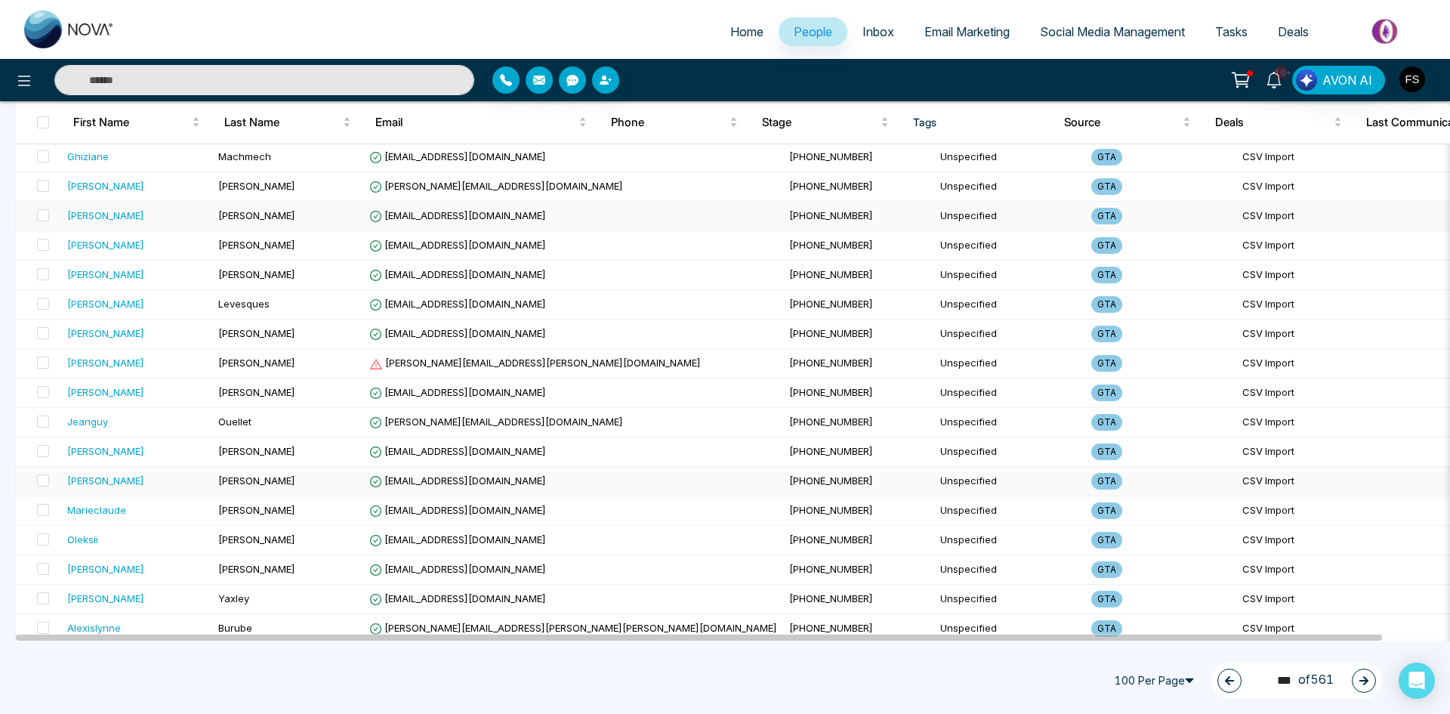
scroll to position [2039, 0]
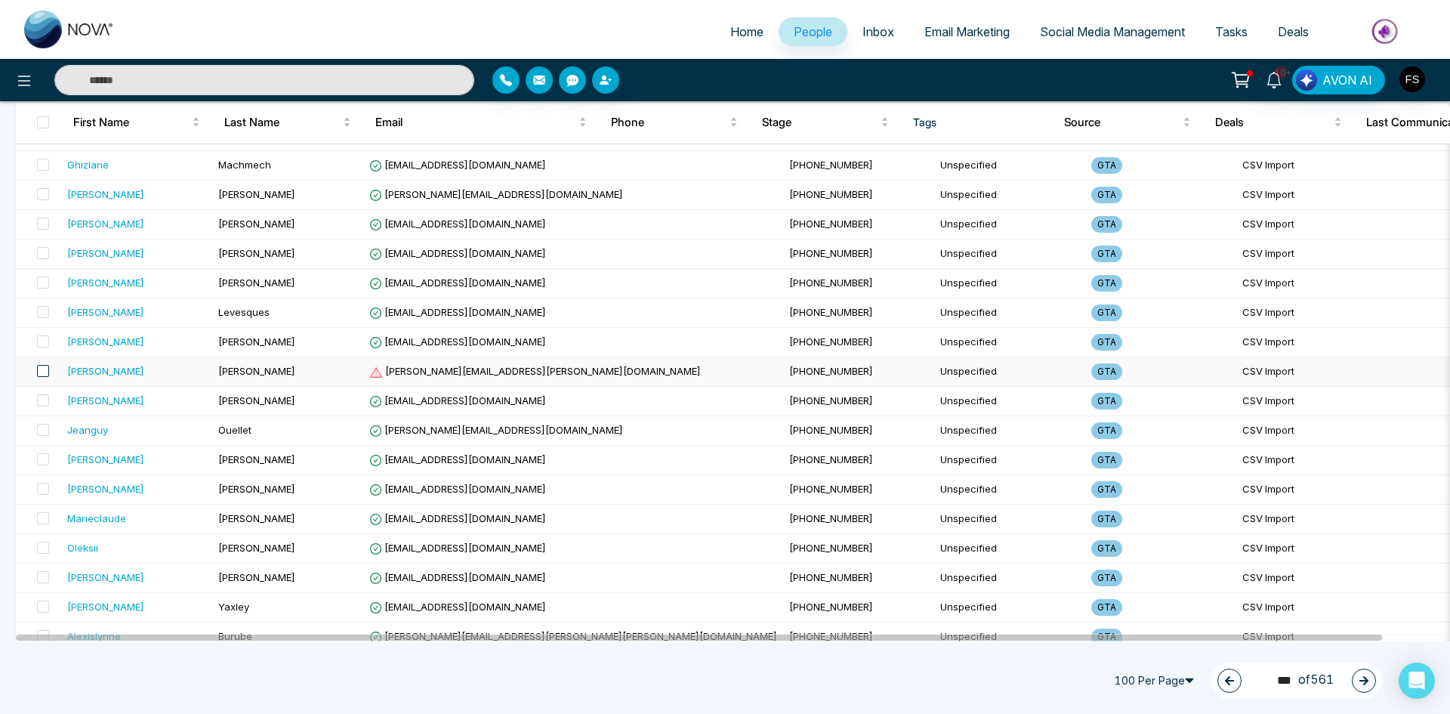
click at [45, 368] on span at bounding box center [43, 371] width 12 height 12
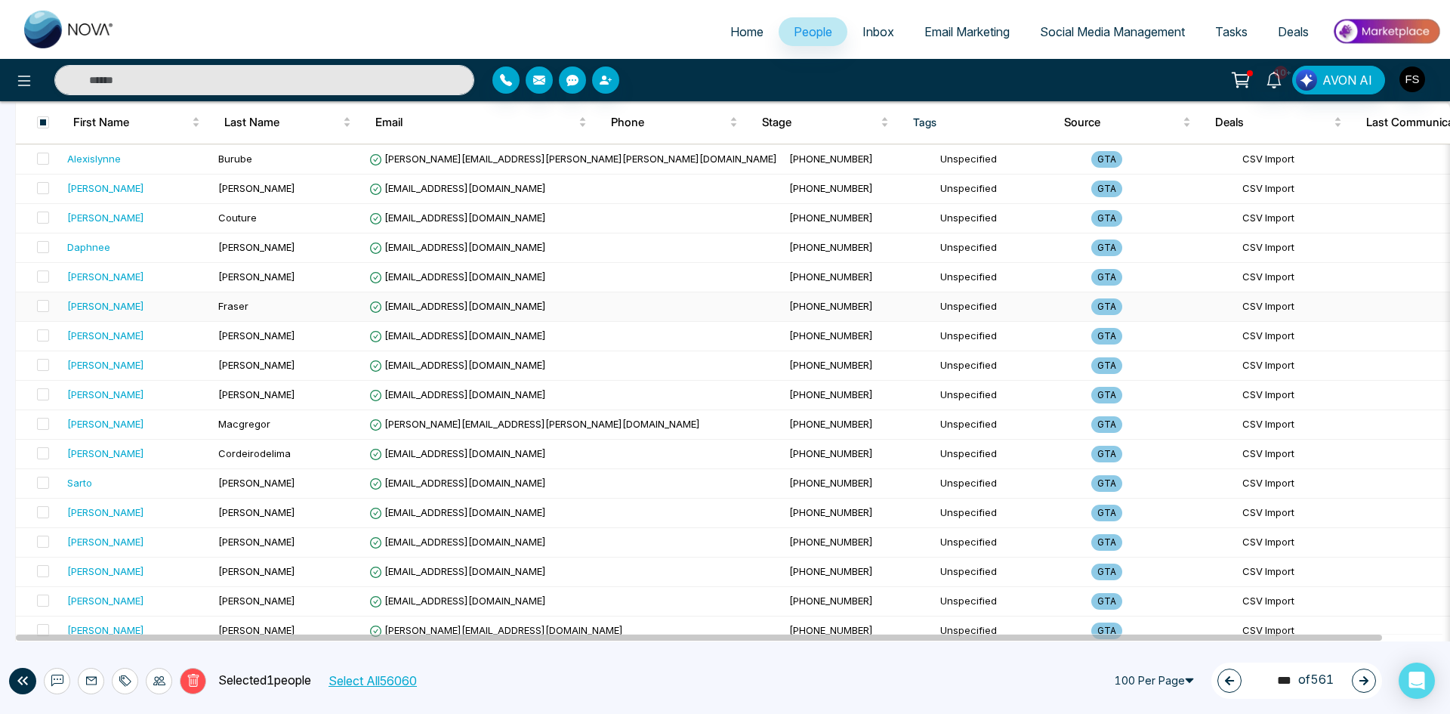
scroll to position [2617, 0]
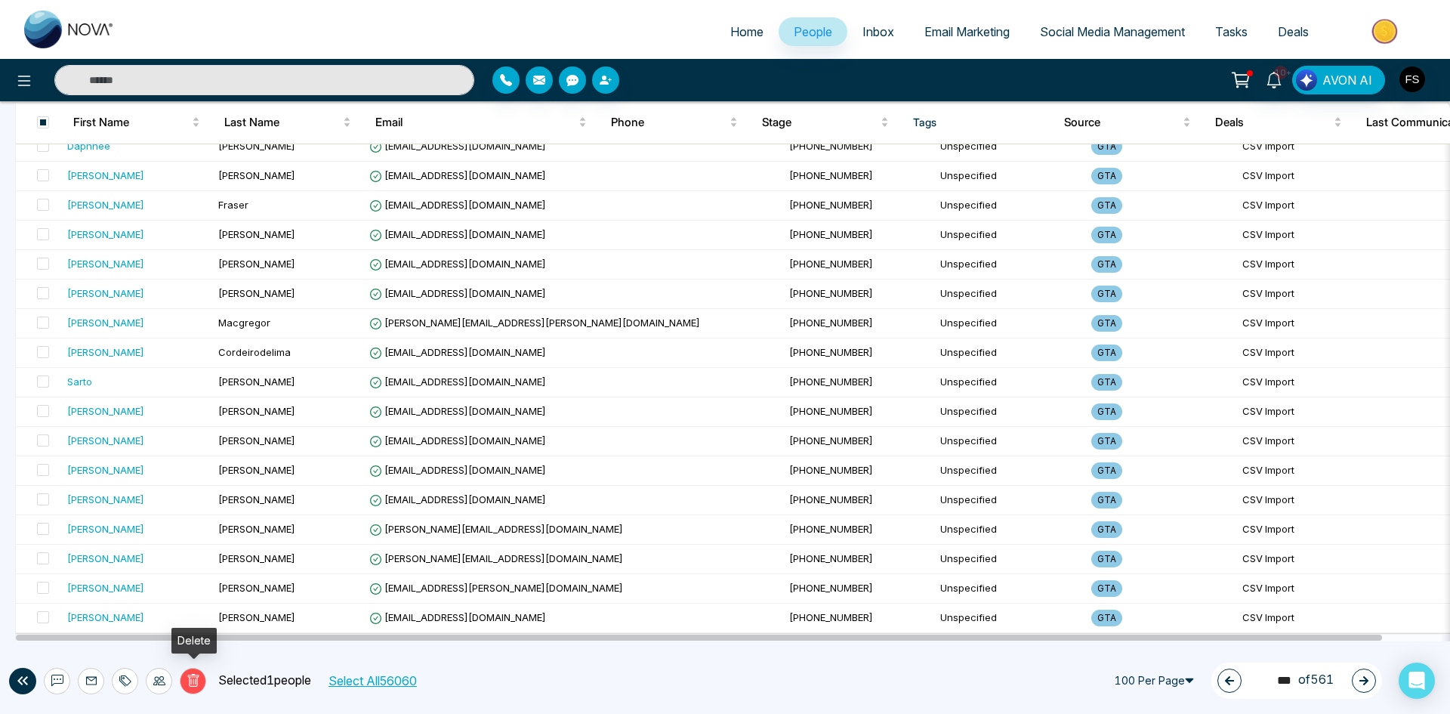
click at [198, 673] on button "Delete" at bounding box center [193, 681] width 26 height 26
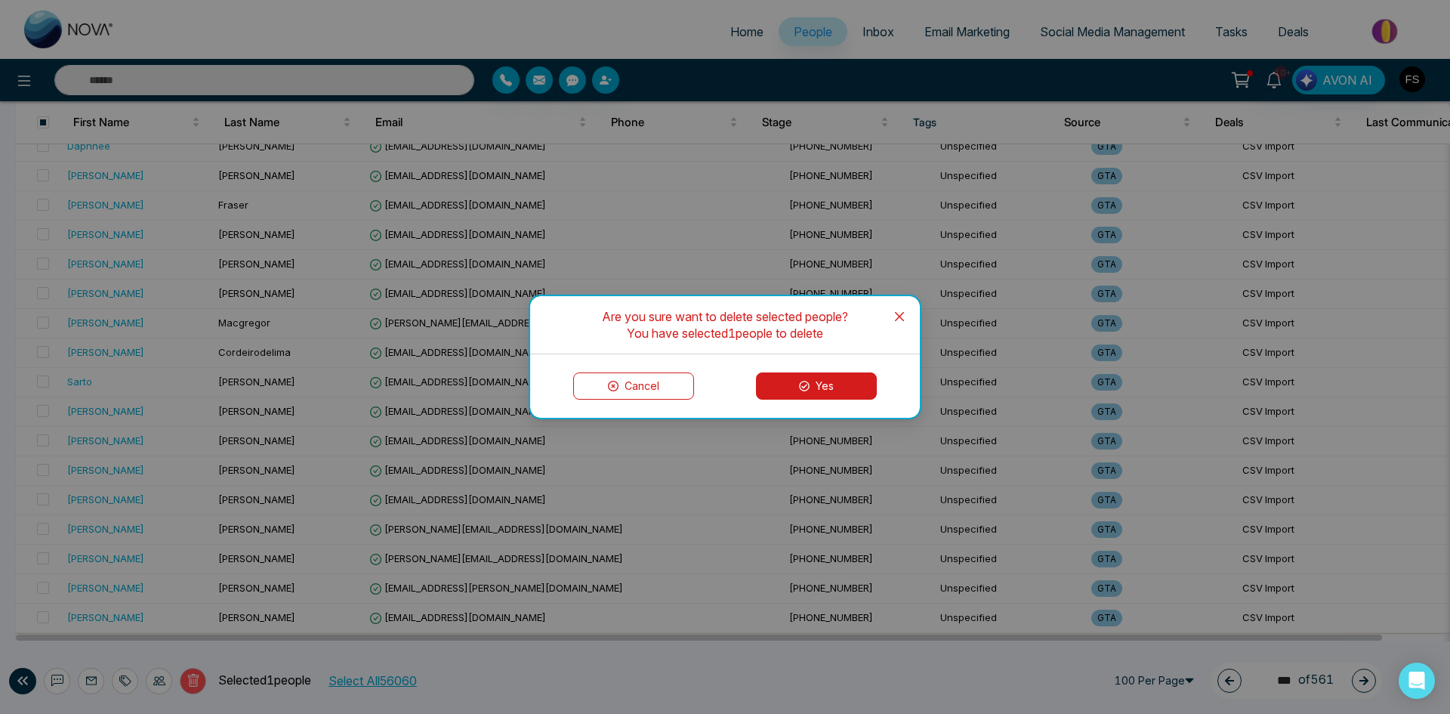
click at [834, 384] on button "Yes" at bounding box center [816, 385] width 121 height 27
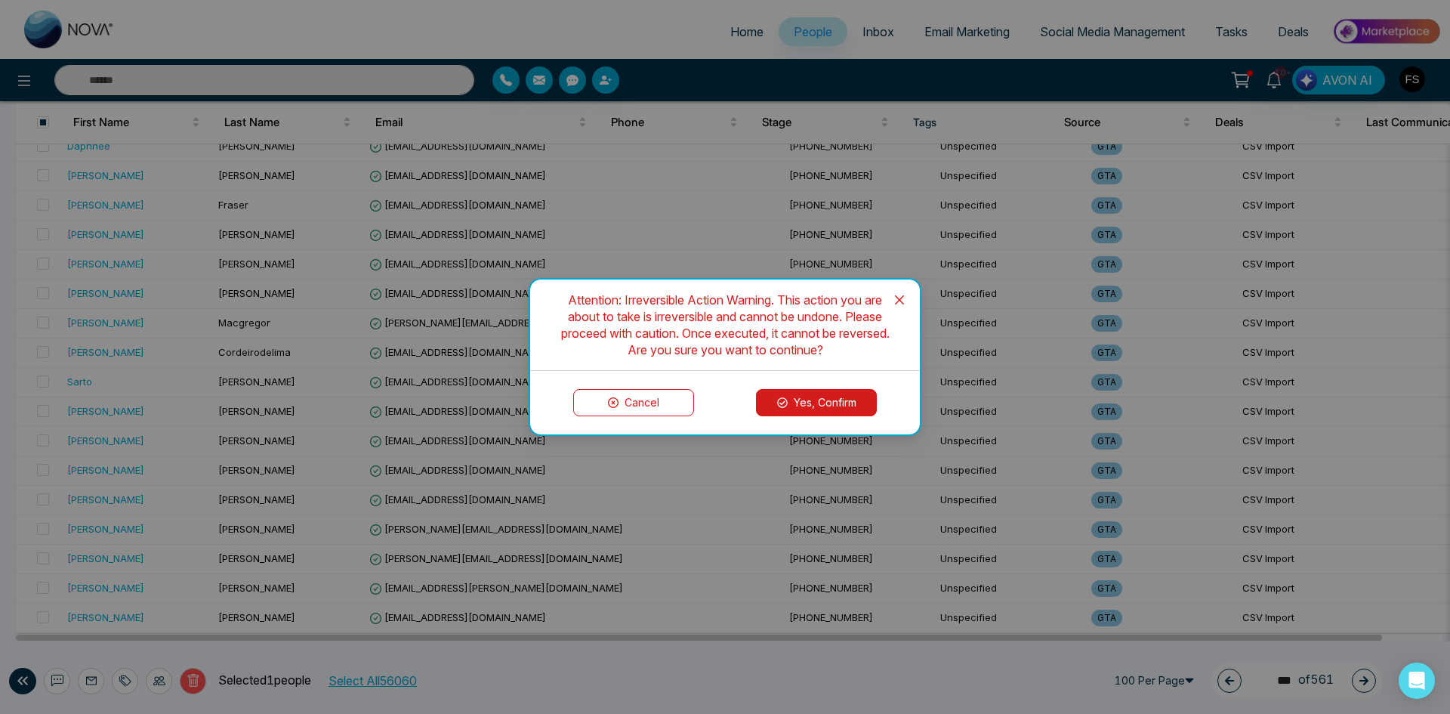
click at [805, 399] on button "Yes, Confirm" at bounding box center [816, 402] width 121 height 27
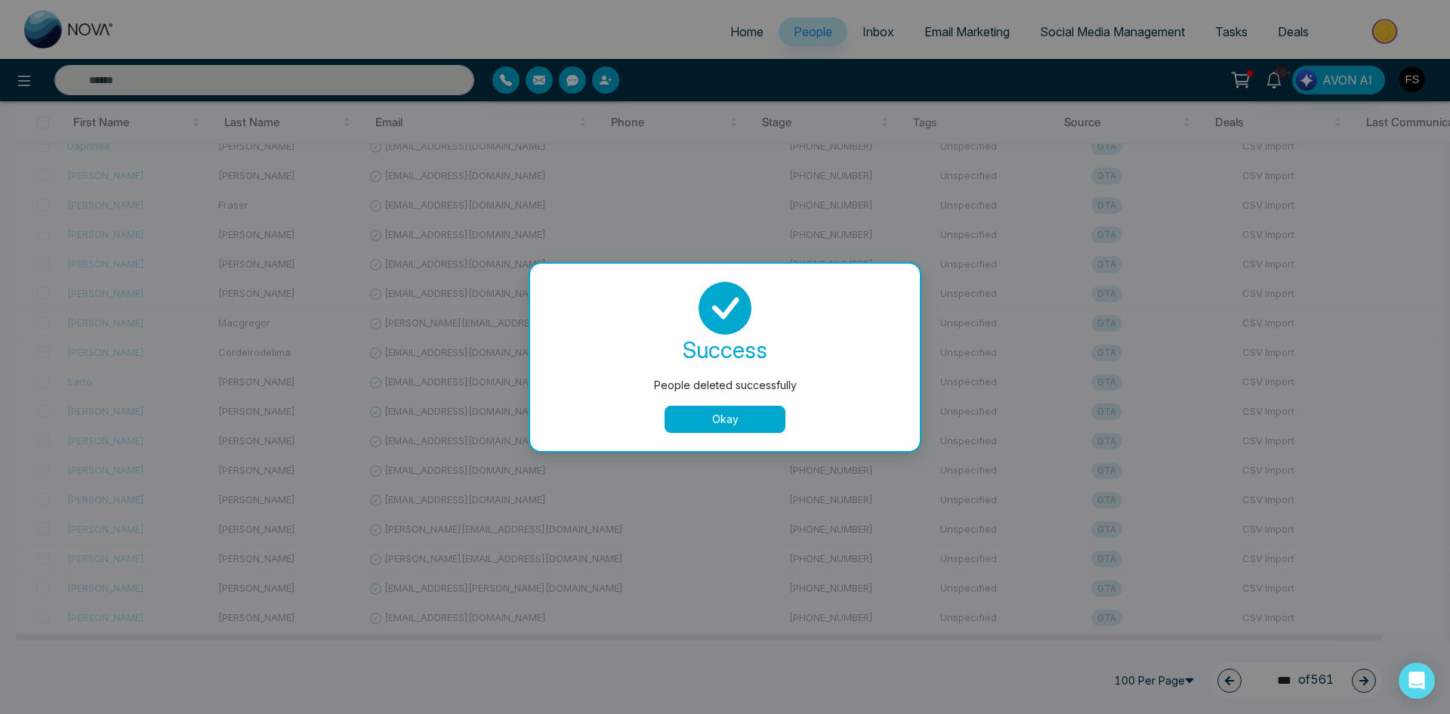
click at [721, 403] on div "success People deleted successfully Okay" at bounding box center [724, 357] width 353 height 151
click at [725, 415] on button "Okay" at bounding box center [725, 418] width 121 height 27
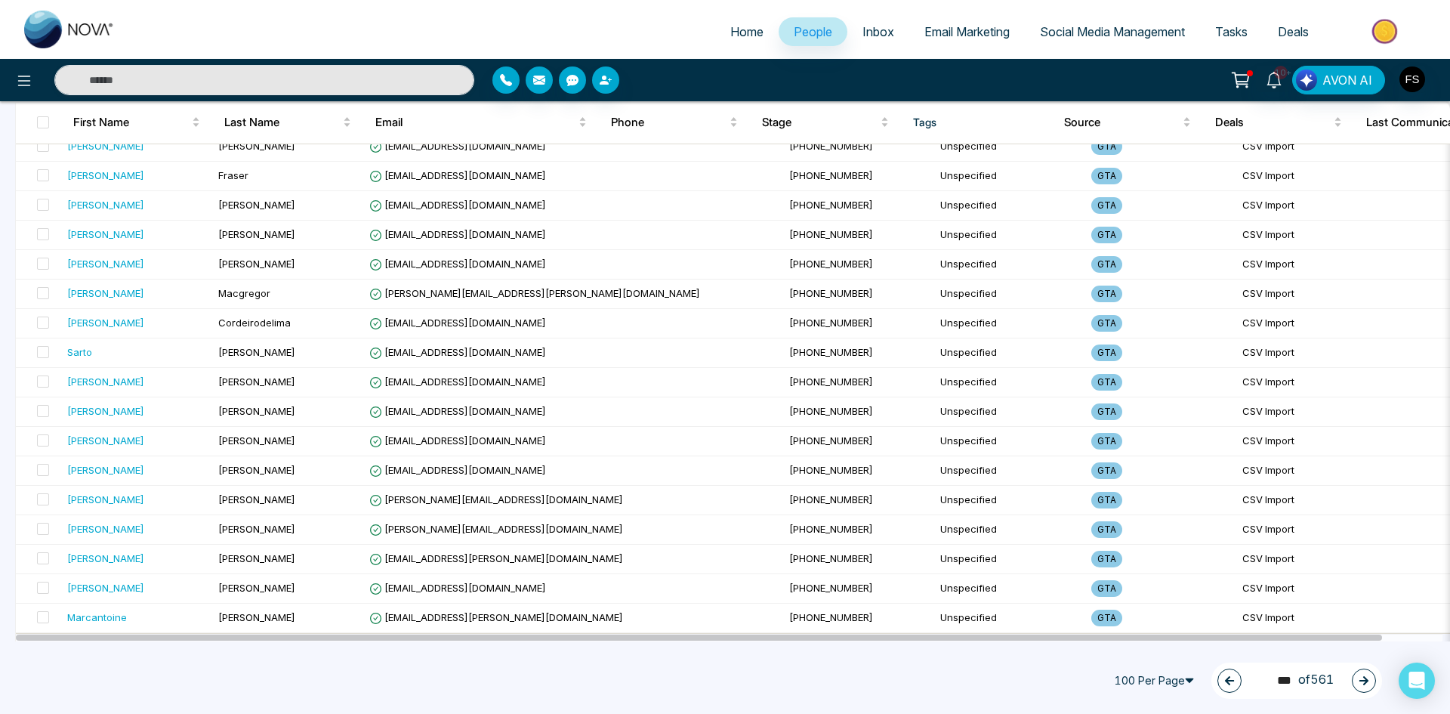
click at [1366, 683] on icon "button" at bounding box center [1363, 680] width 9 height 9
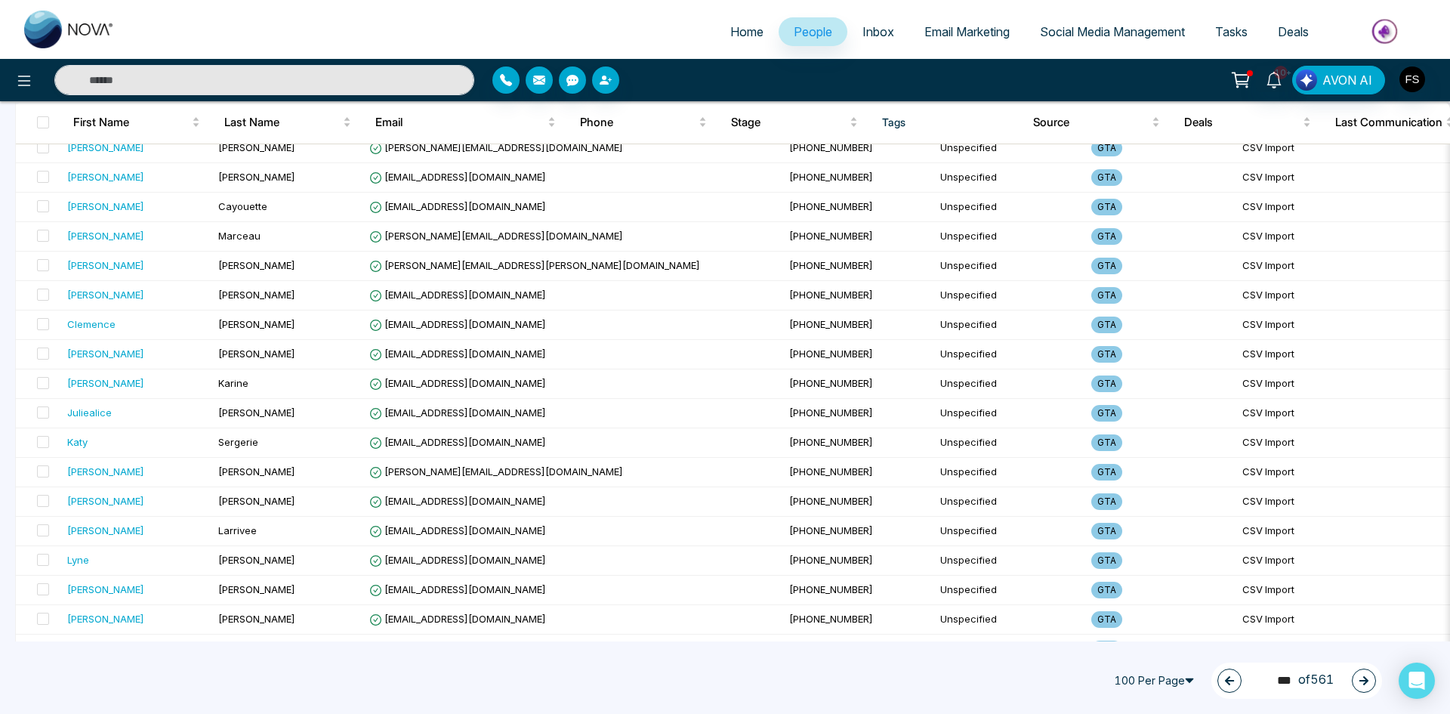
scroll to position [0, 0]
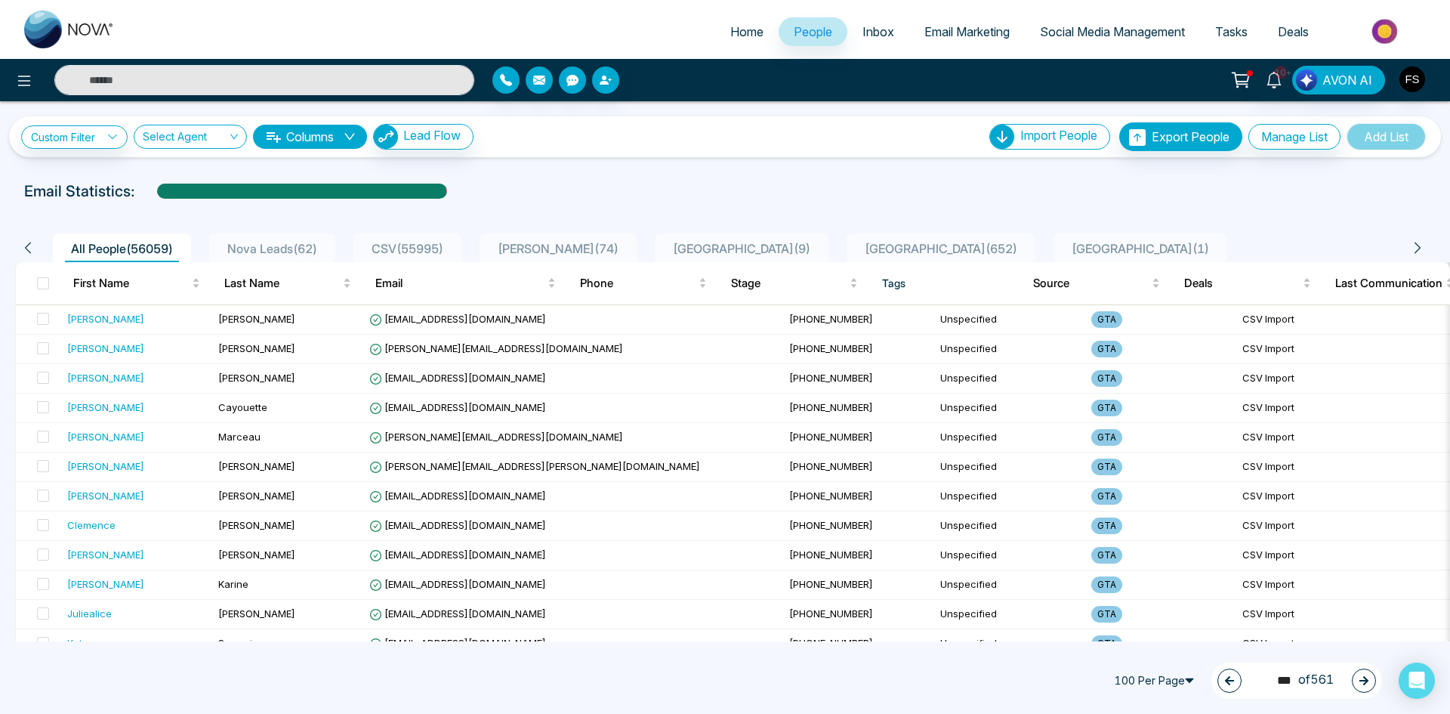
click at [1358, 681] on button "button" at bounding box center [1364, 680] width 24 height 24
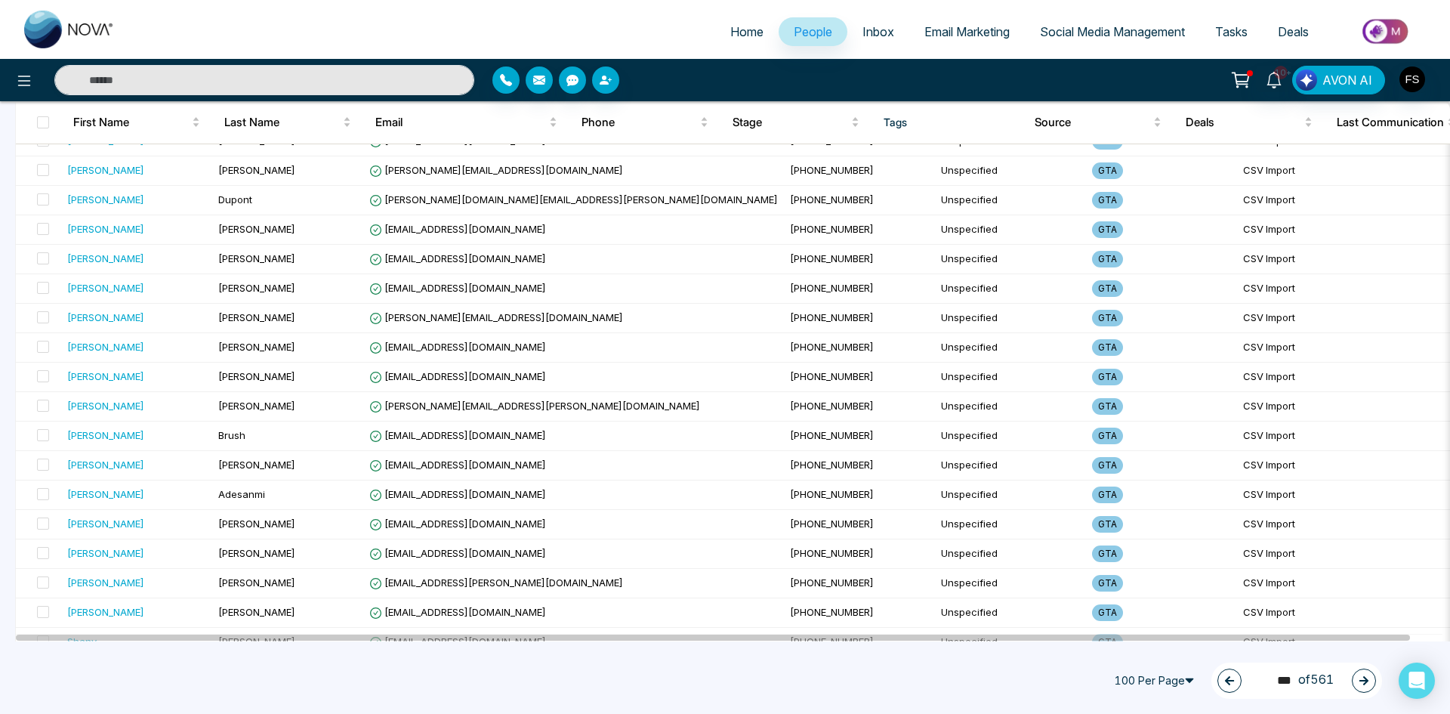
scroll to position [2617, 0]
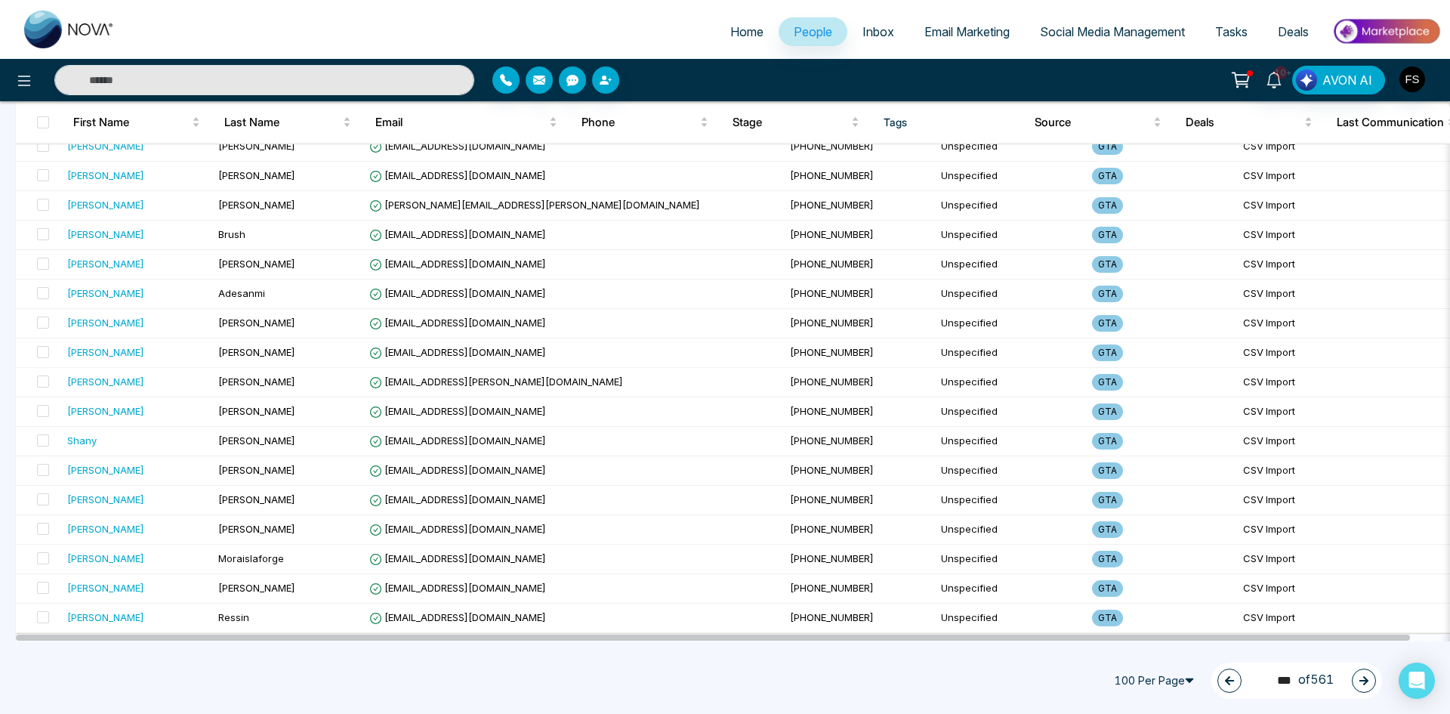
click at [1352, 683] on div "164 *** of 561" at bounding box center [1296, 680] width 171 height 36
click at [1359, 679] on icon "button" at bounding box center [1363, 680] width 11 height 11
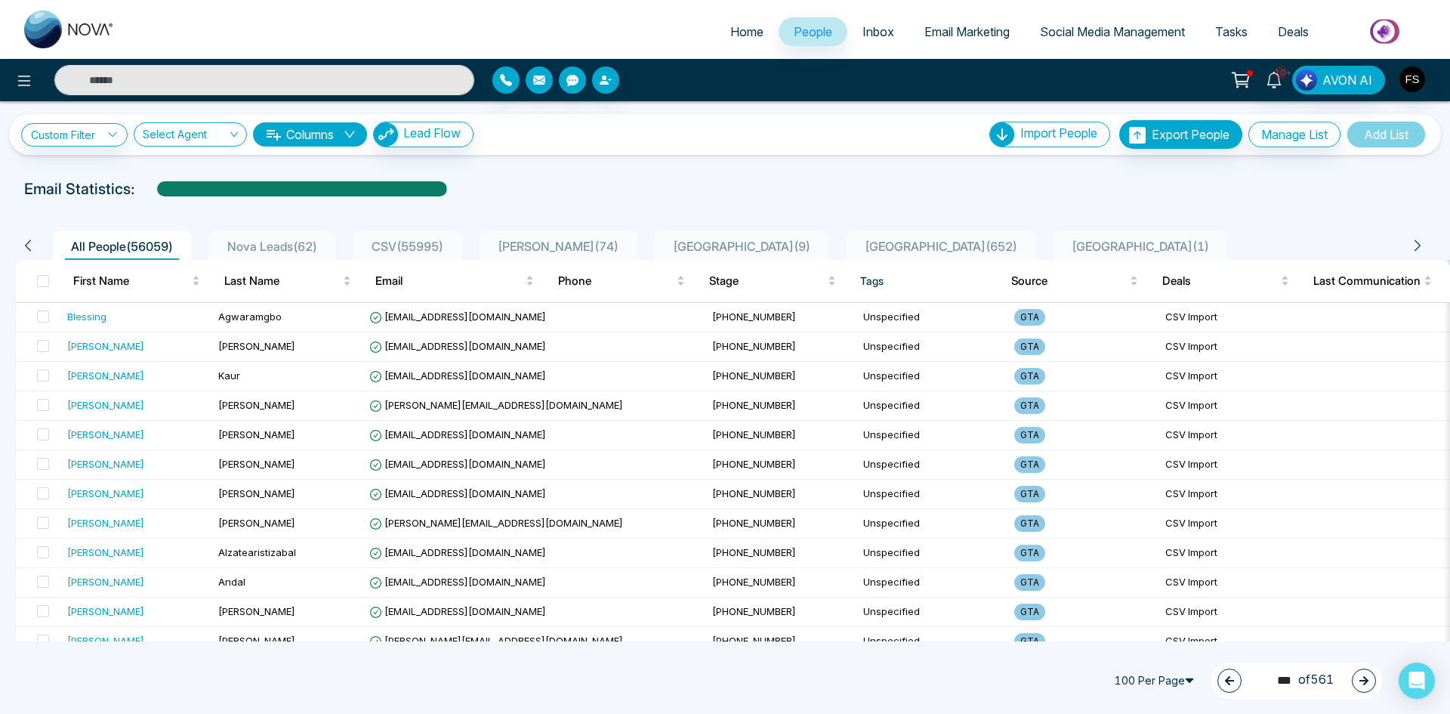
scroll to position [0, 0]
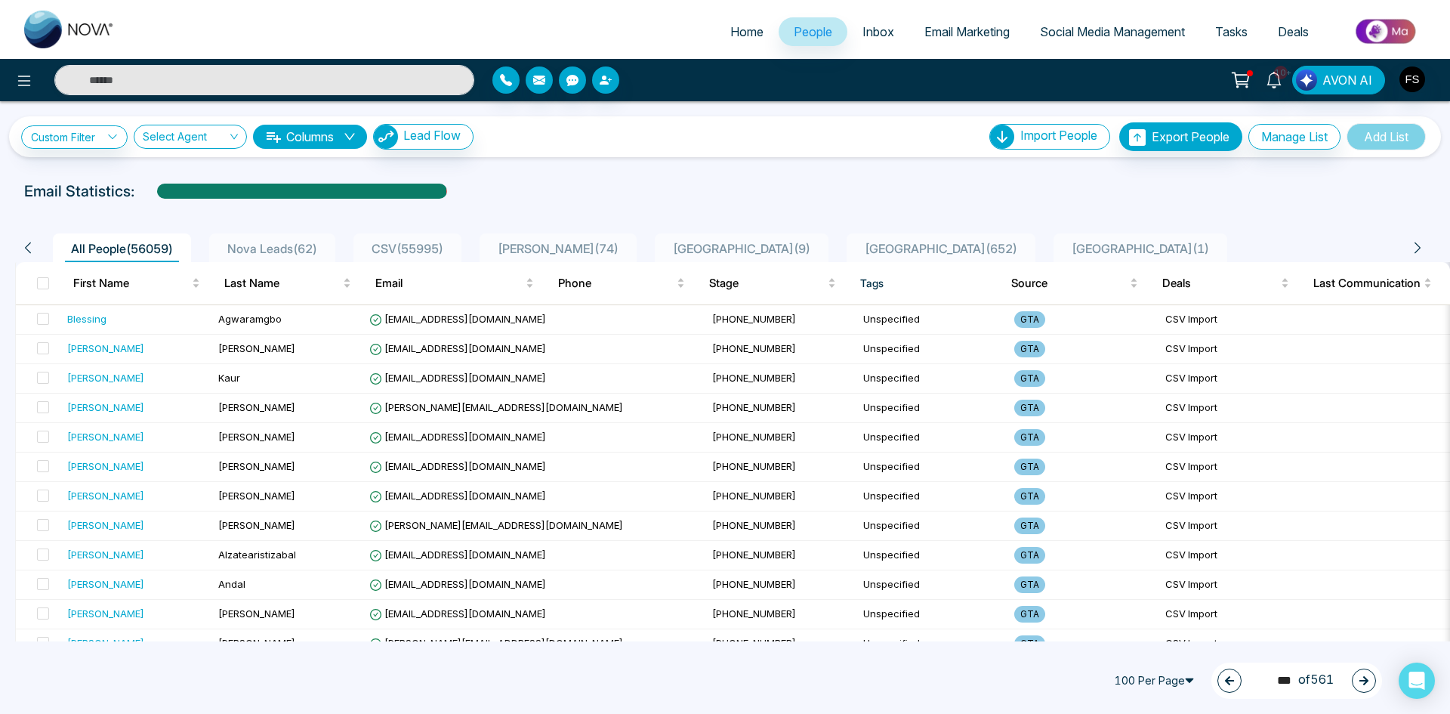
click at [1365, 674] on button "button" at bounding box center [1364, 680] width 24 height 24
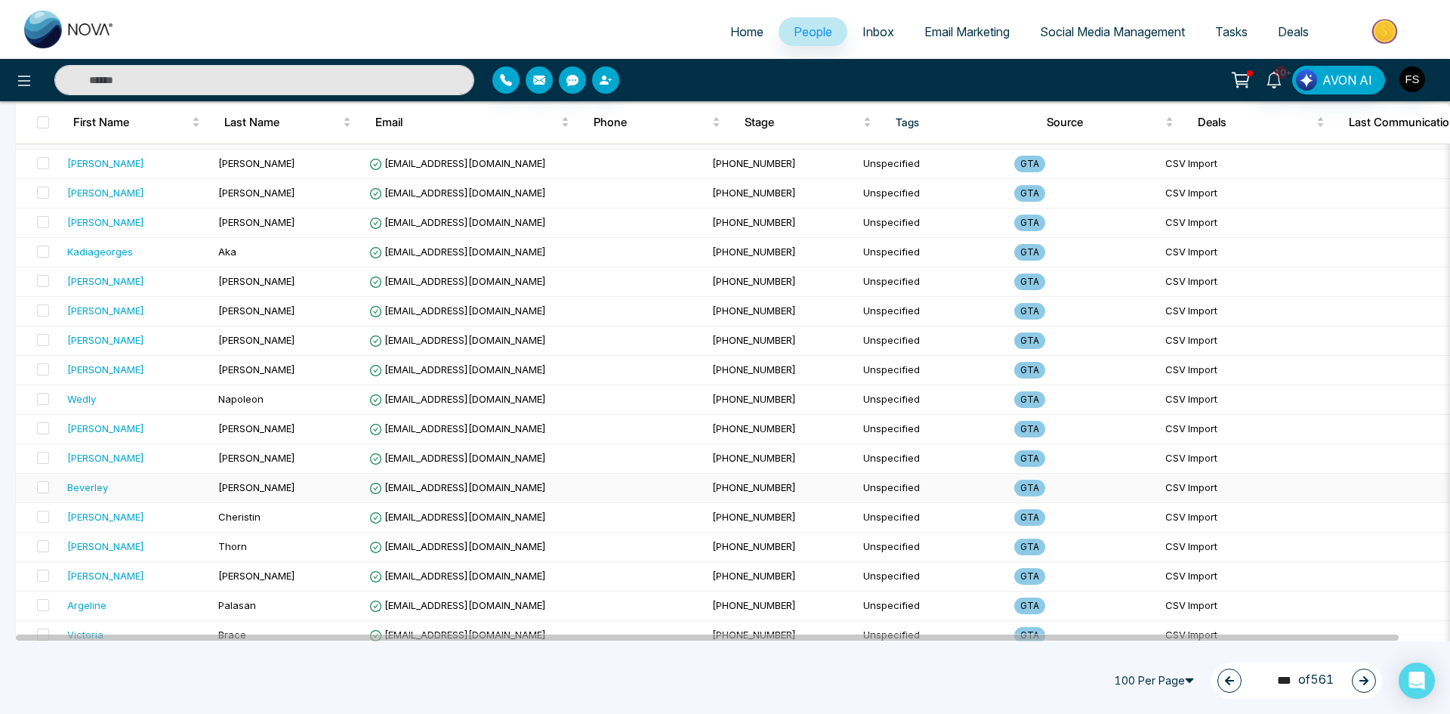
scroll to position [2617, 0]
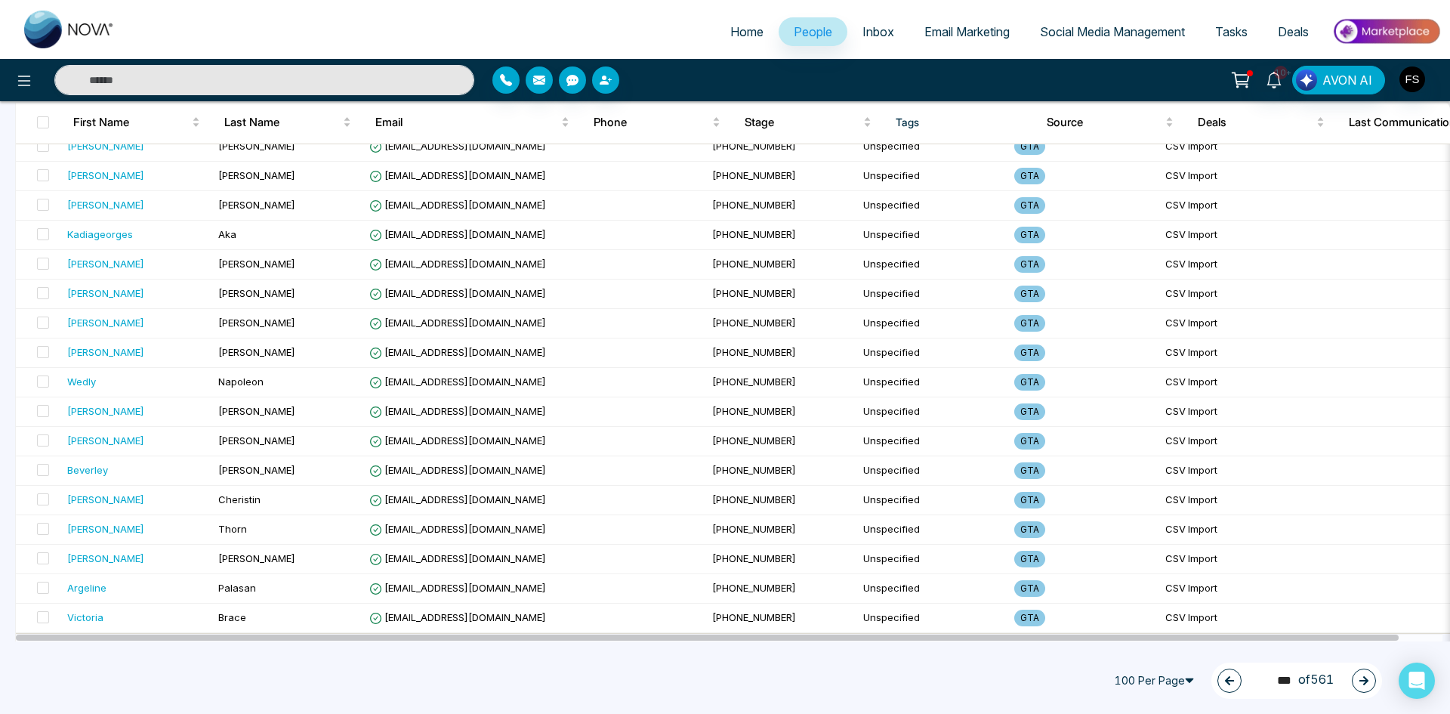
click at [1370, 681] on button "button" at bounding box center [1364, 680] width 24 height 24
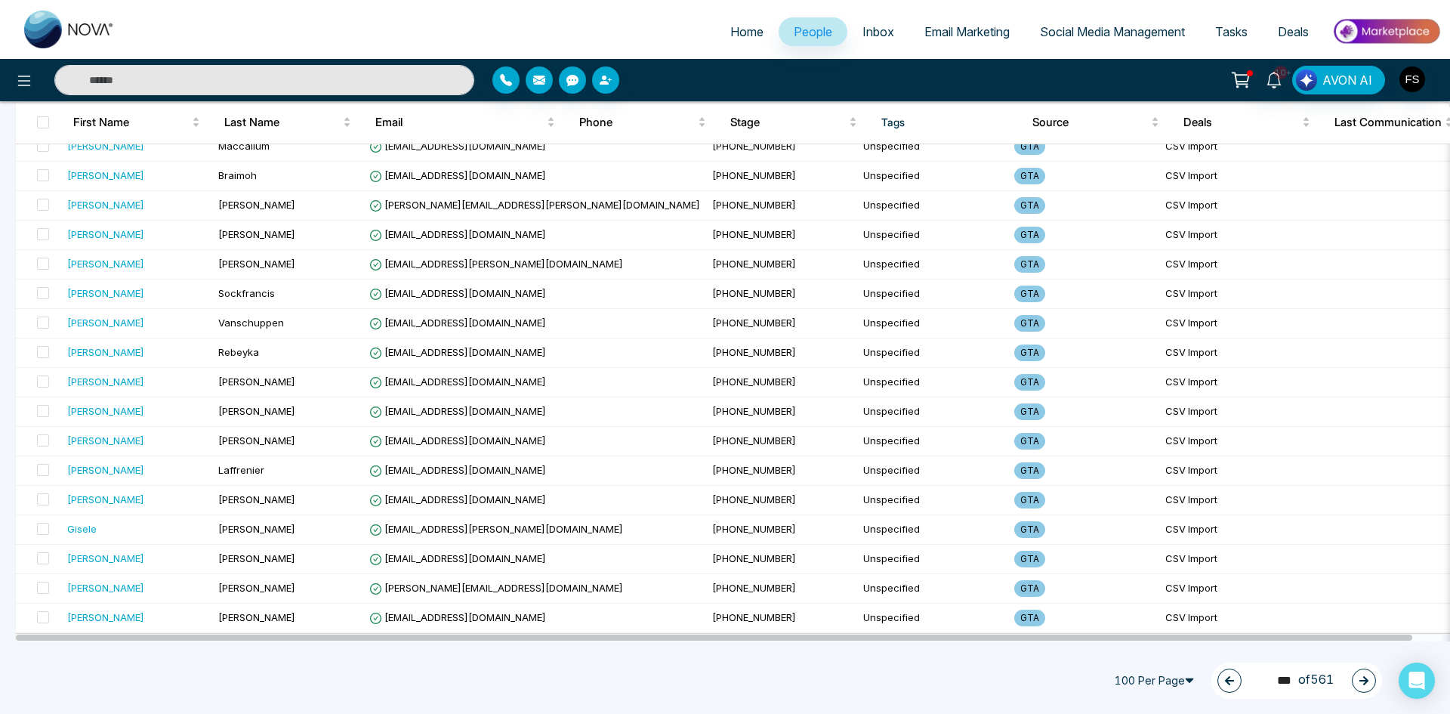
click at [1365, 680] on icon "button" at bounding box center [1363, 680] width 9 height 9
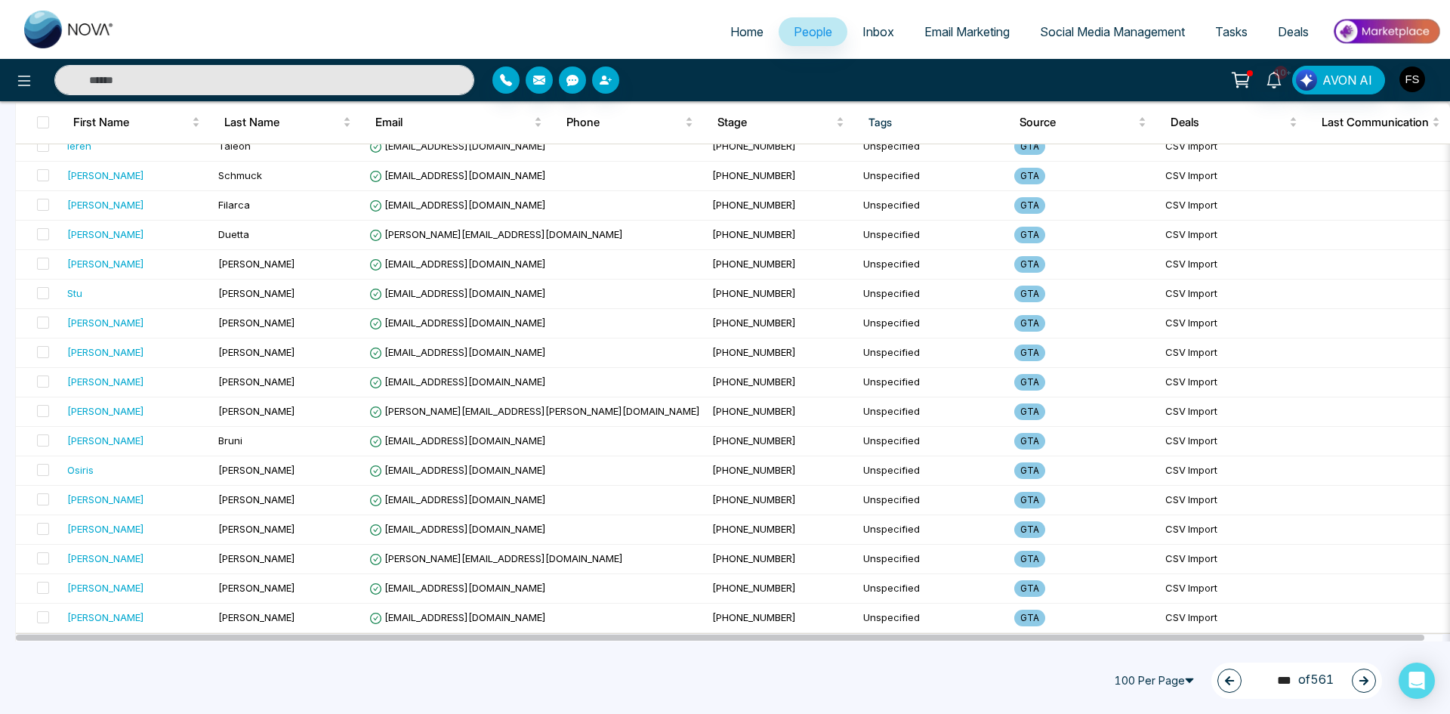
click at [1368, 689] on button "button" at bounding box center [1364, 680] width 24 height 24
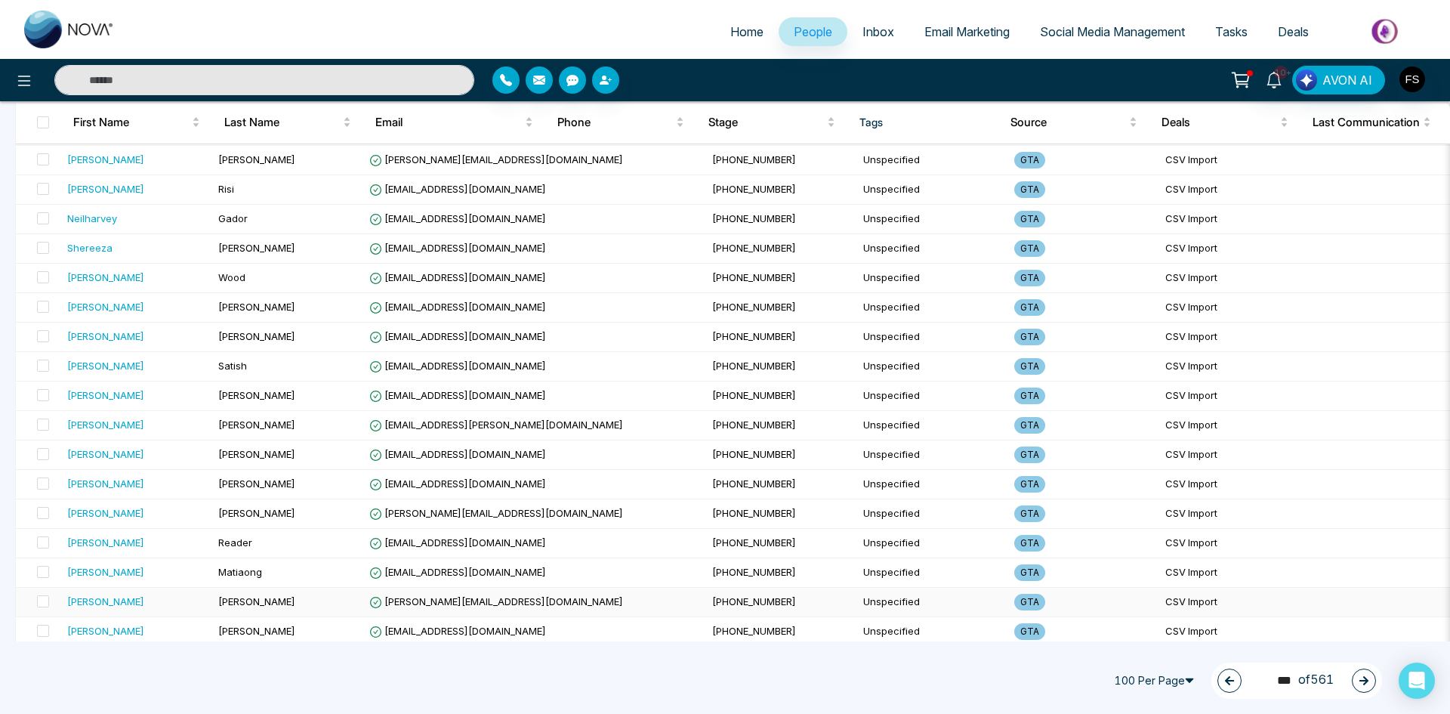
scroll to position [276, 0]
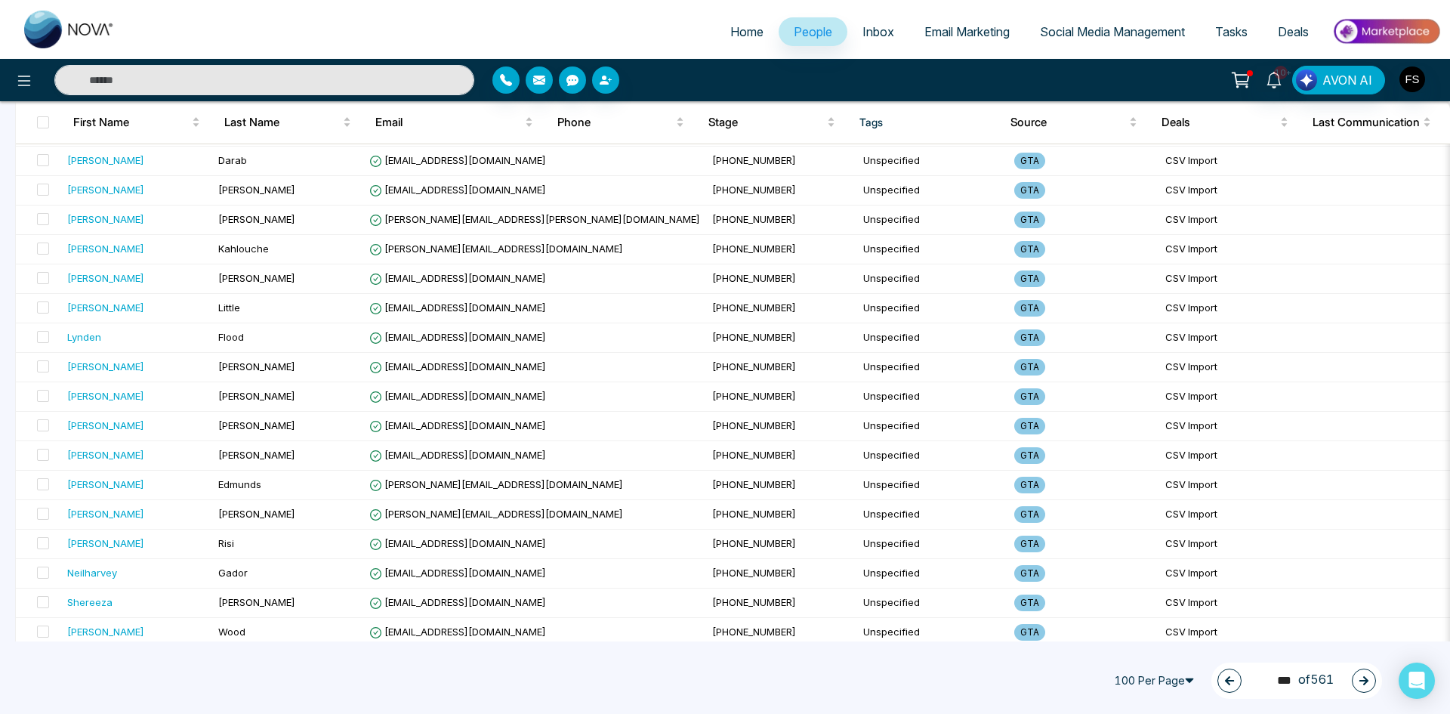
click at [1374, 680] on button "button" at bounding box center [1364, 680] width 24 height 24
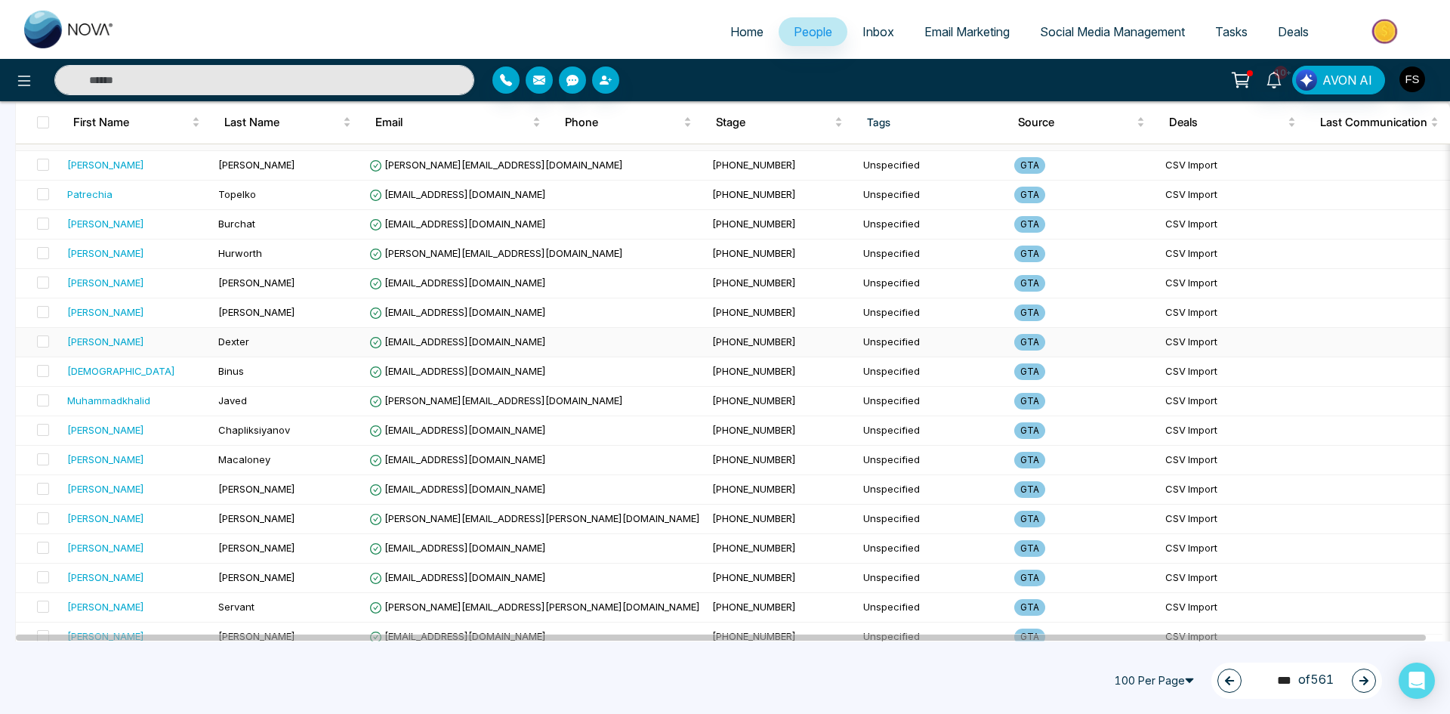
scroll to position [2617, 0]
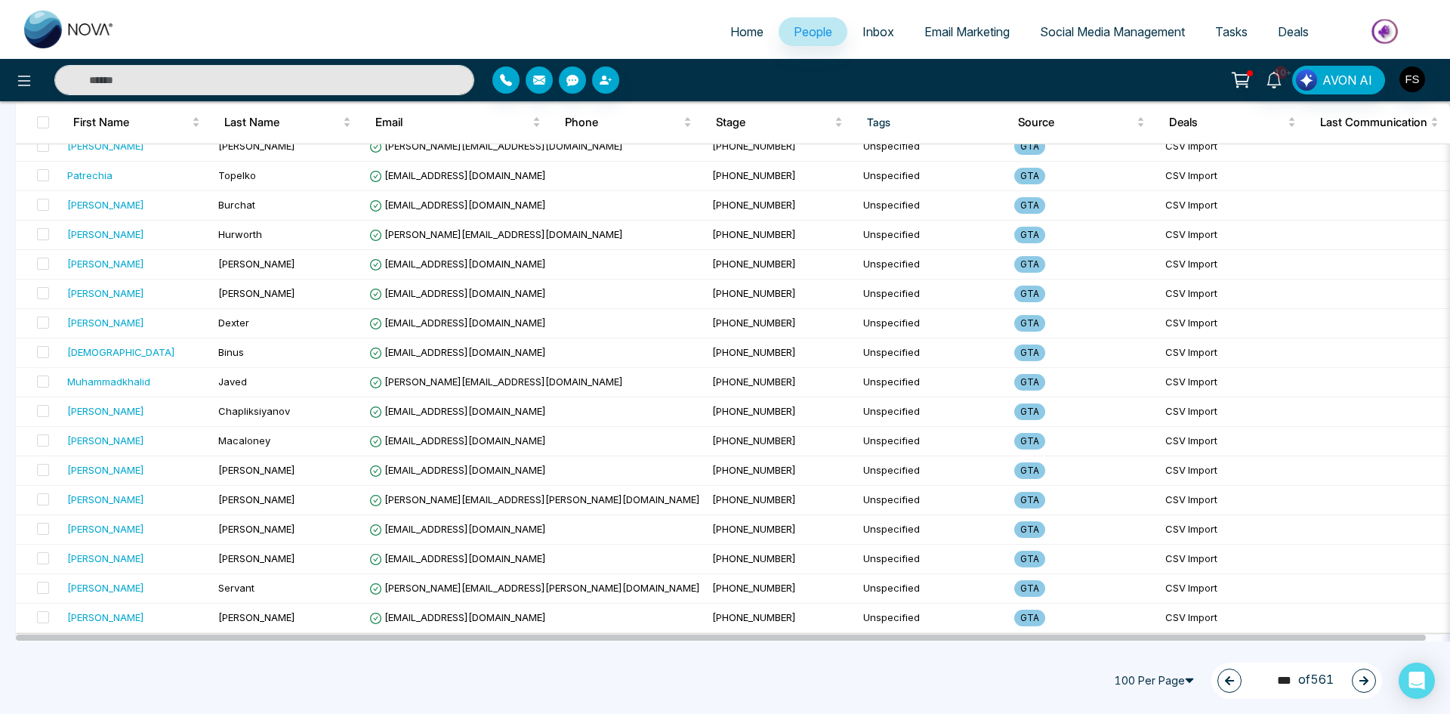
click at [1364, 675] on icon "button" at bounding box center [1363, 680] width 11 height 11
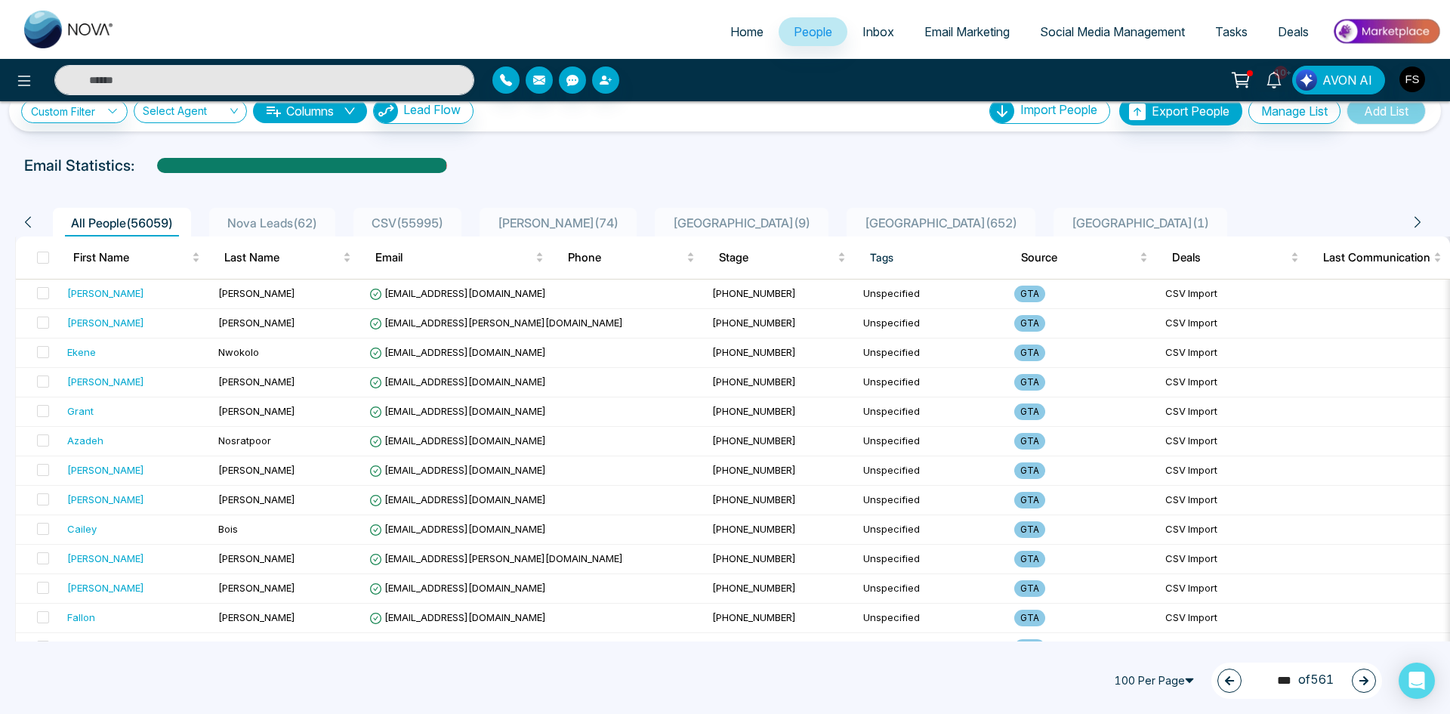
scroll to position [0, 0]
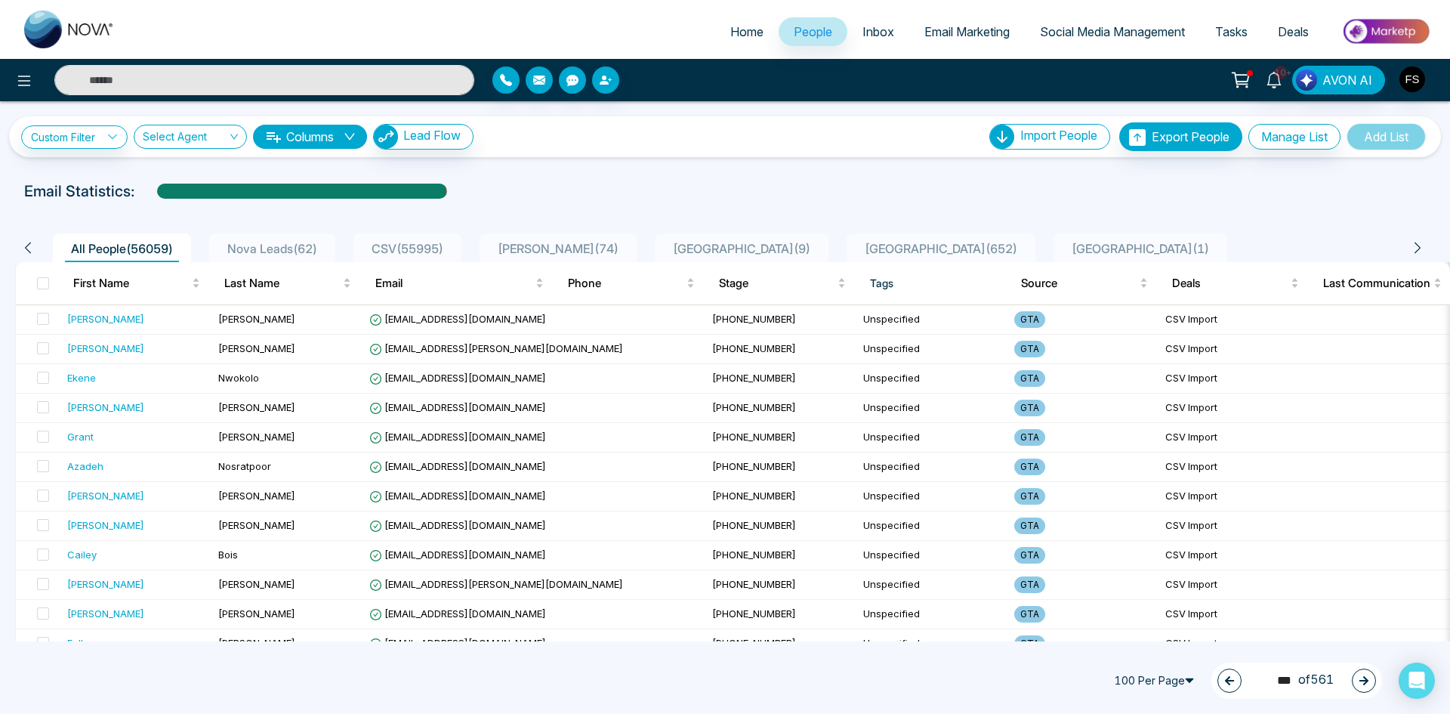
click at [1358, 679] on icon "button" at bounding box center [1363, 680] width 11 height 11
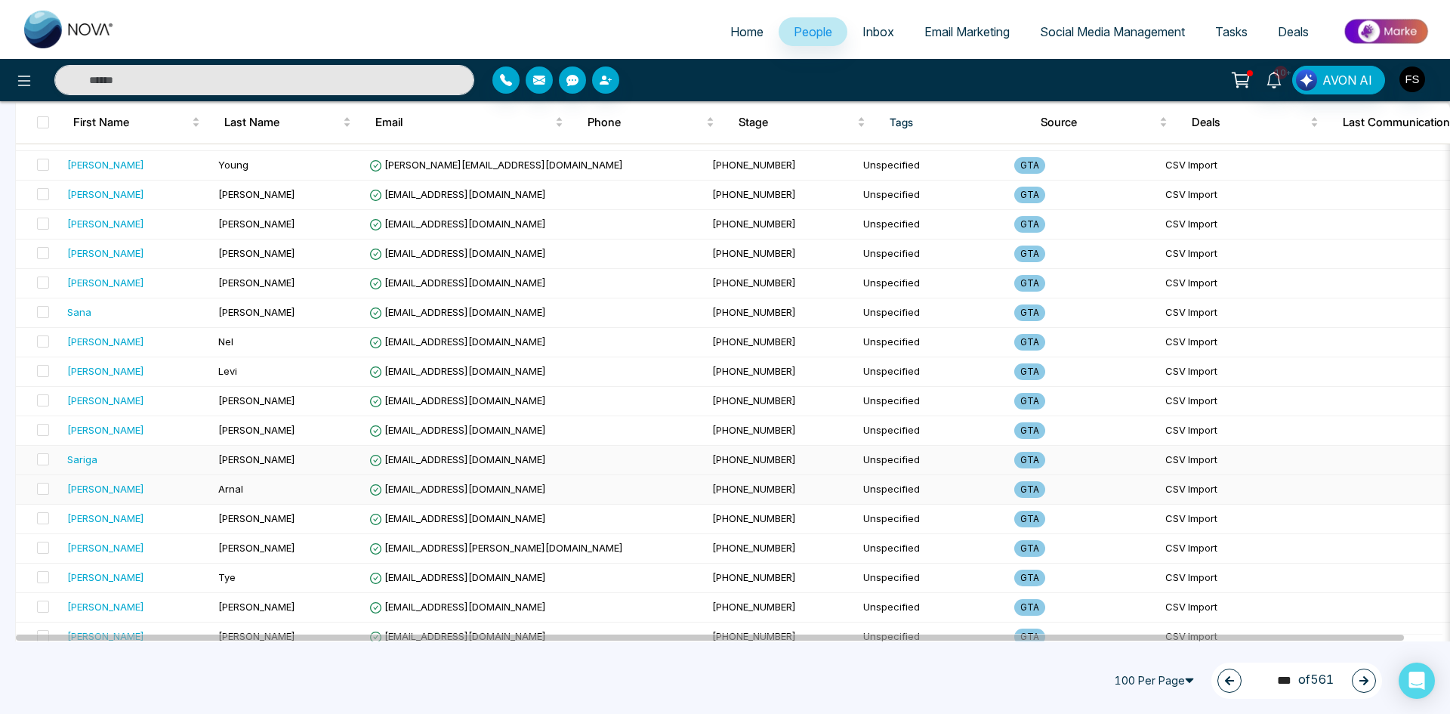
scroll to position [2617, 0]
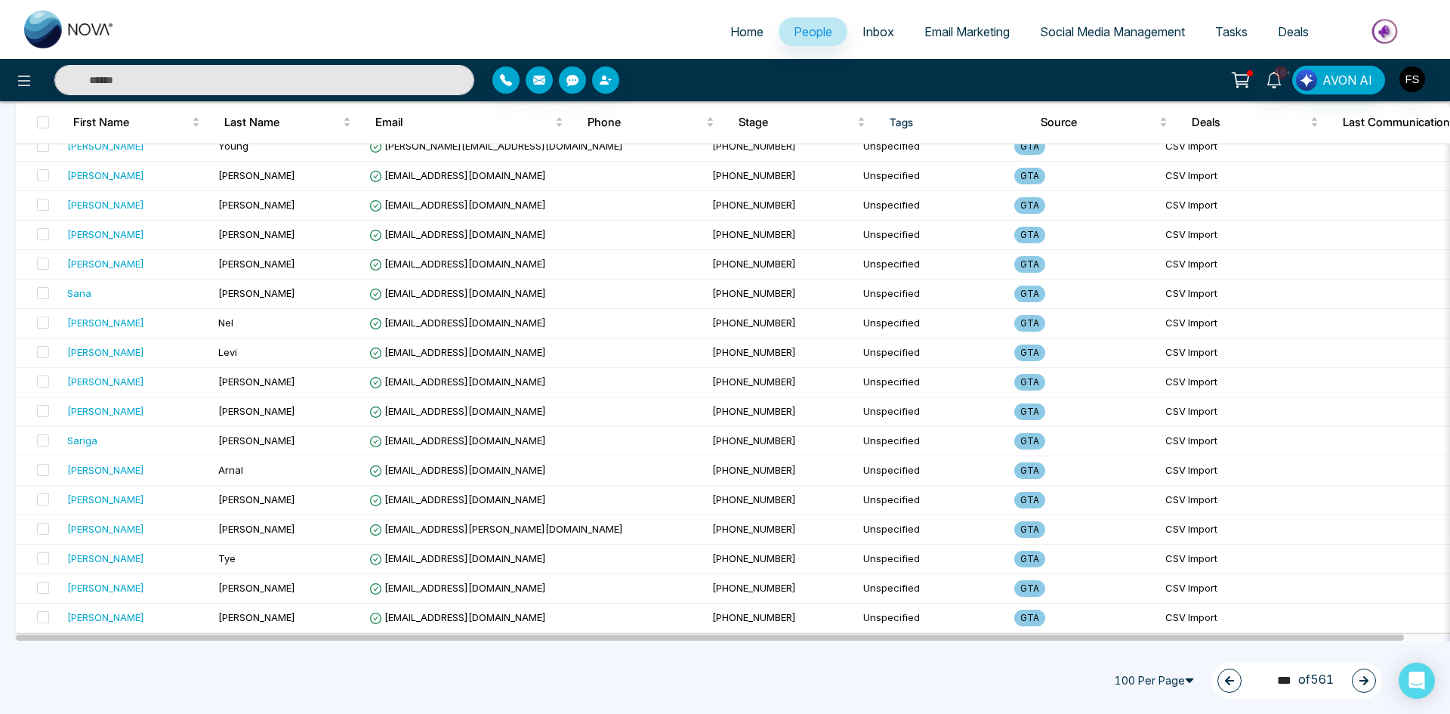
click at [1363, 677] on icon "button" at bounding box center [1363, 680] width 11 height 11
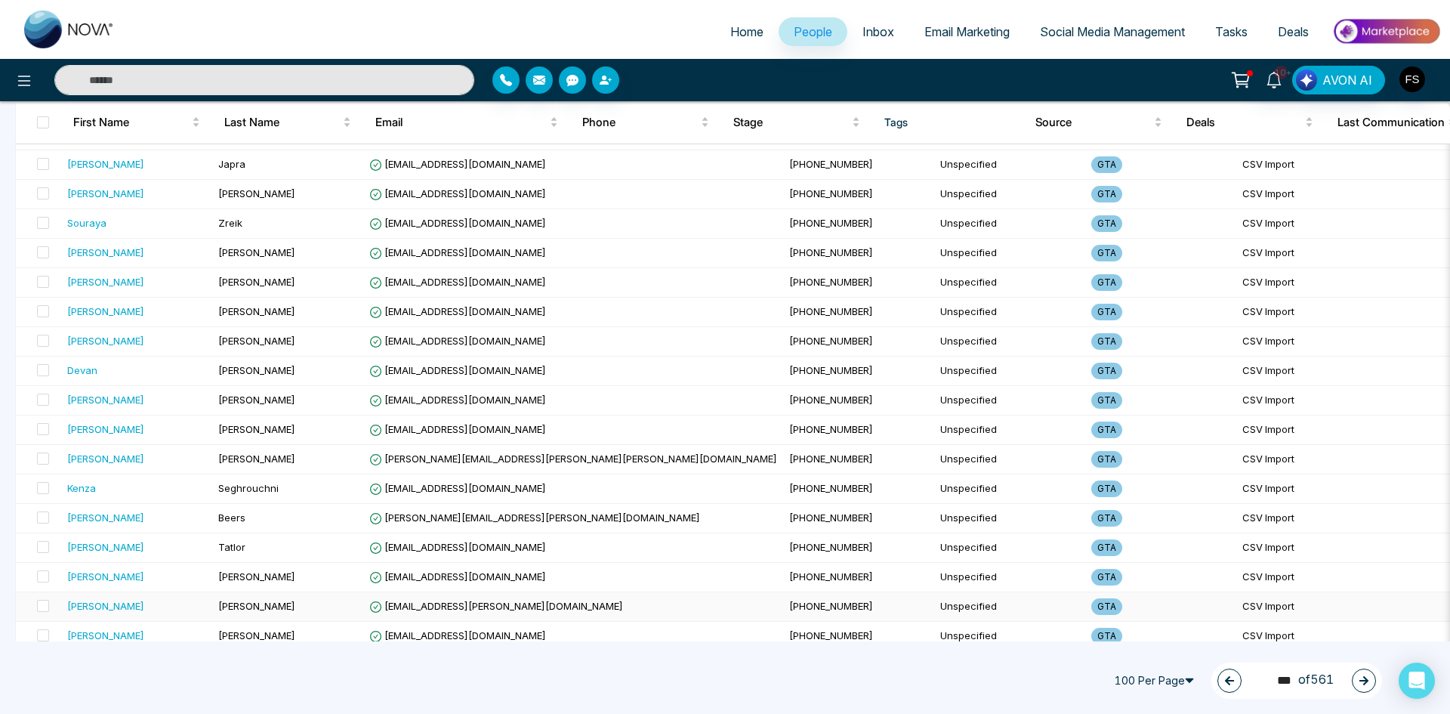
scroll to position [831, 0]
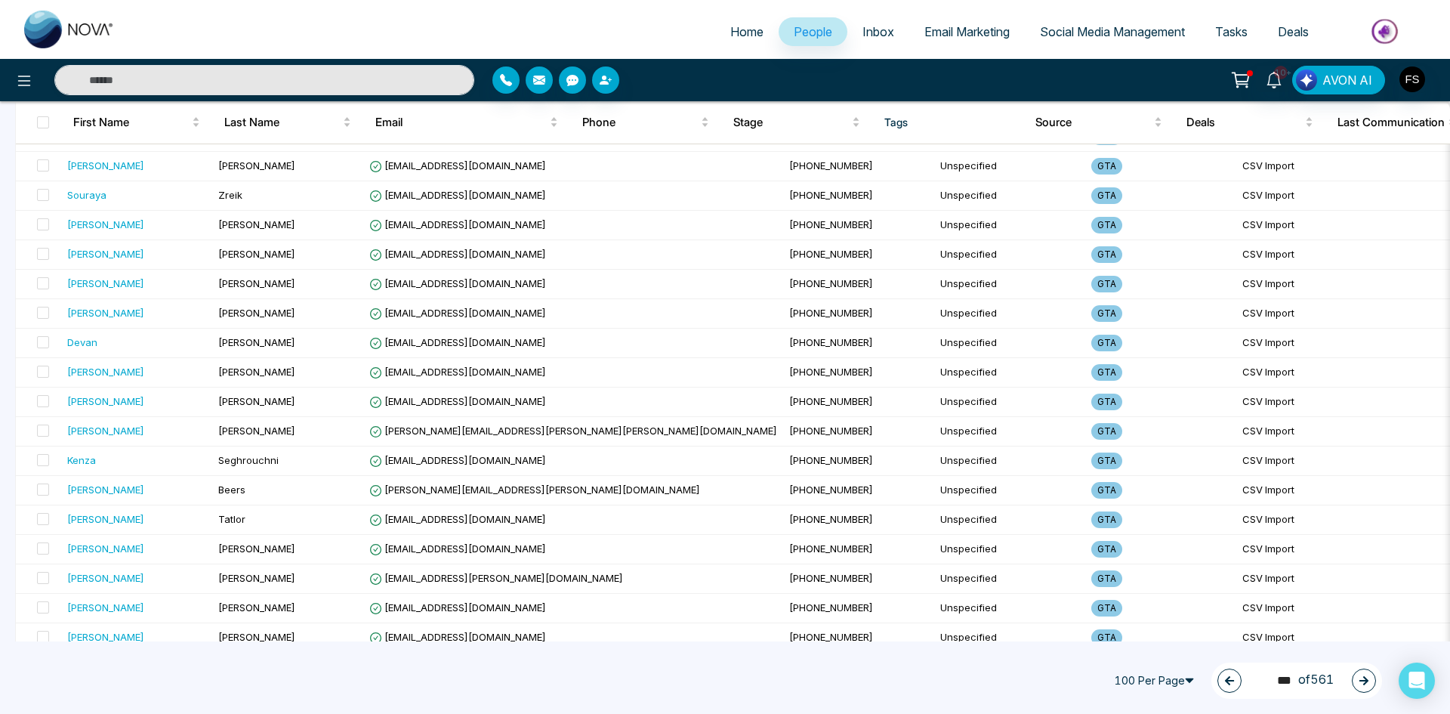
click at [1360, 677] on icon "button" at bounding box center [1363, 680] width 11 height 11
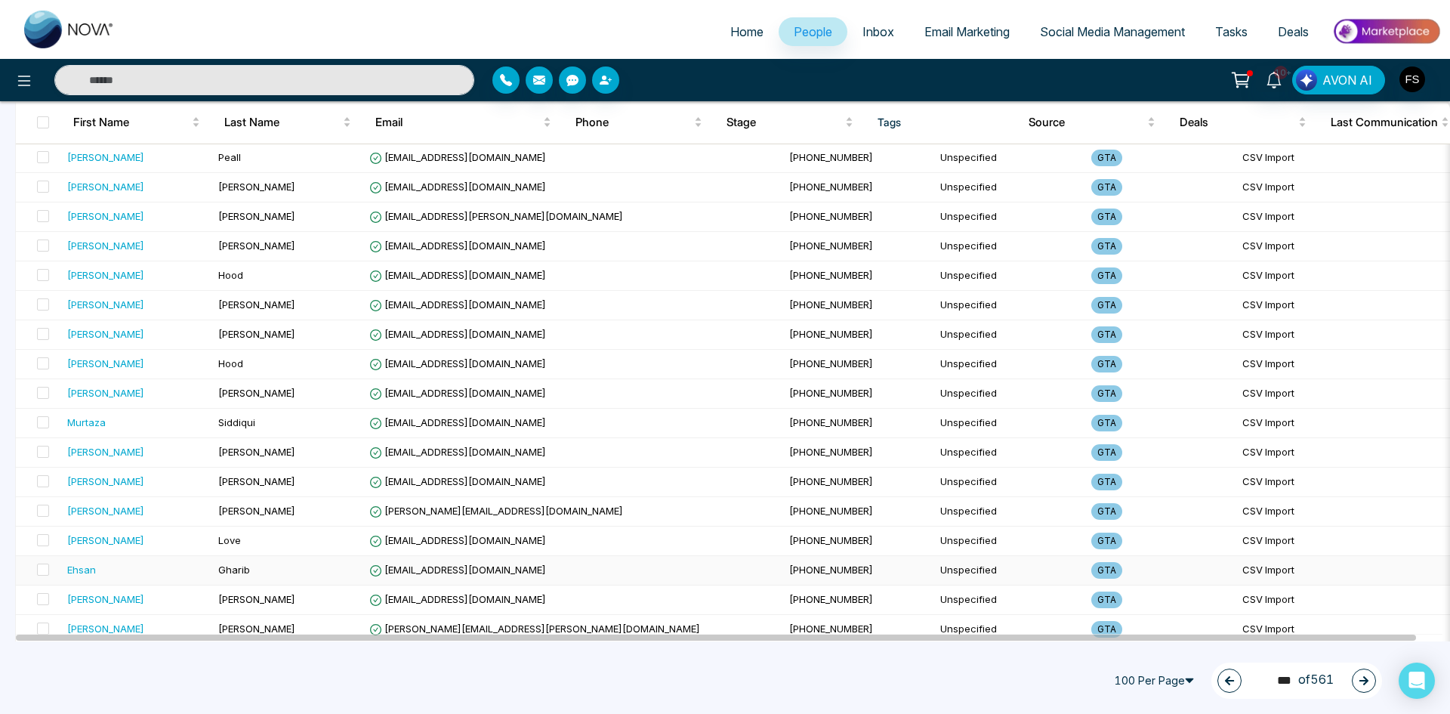
scroll to position [2617, 0]
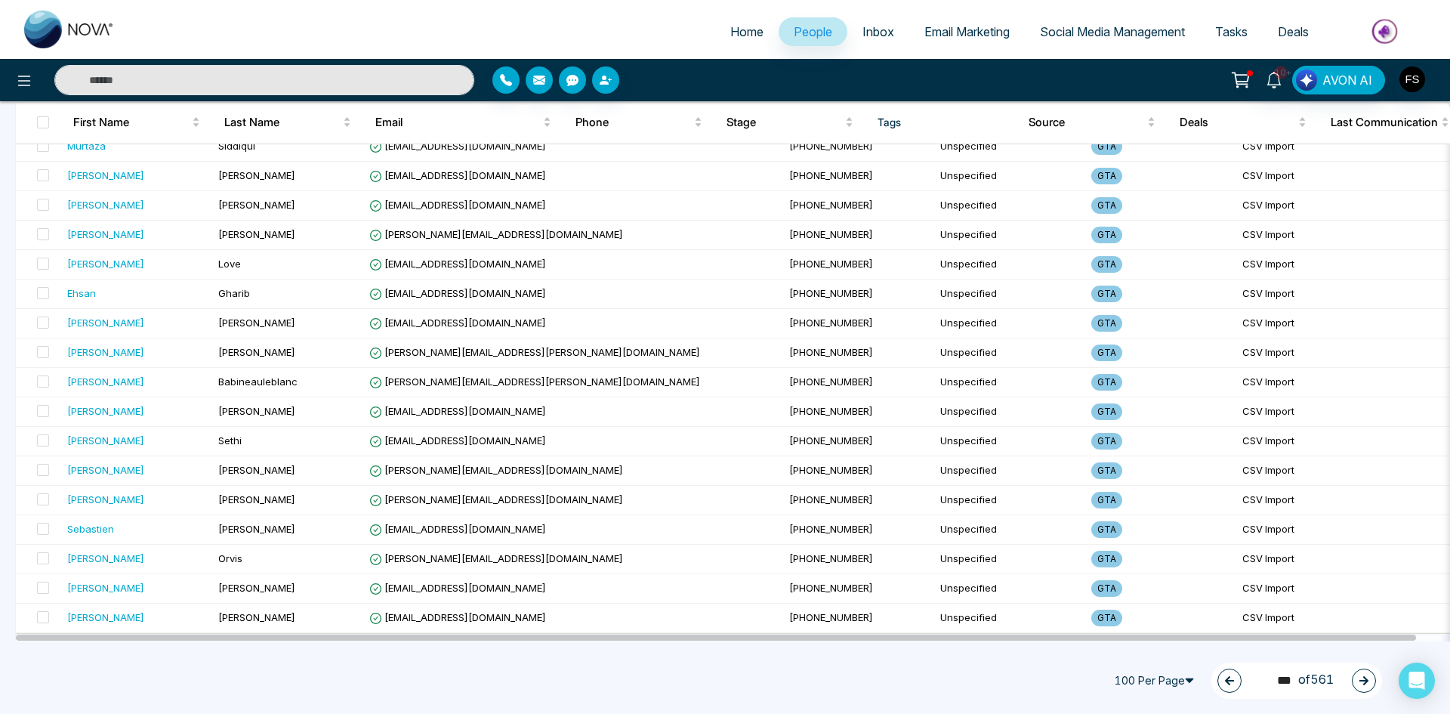
click at [1372, 680] on button "button" at bounding box center [1364, 680] width 24 height 24
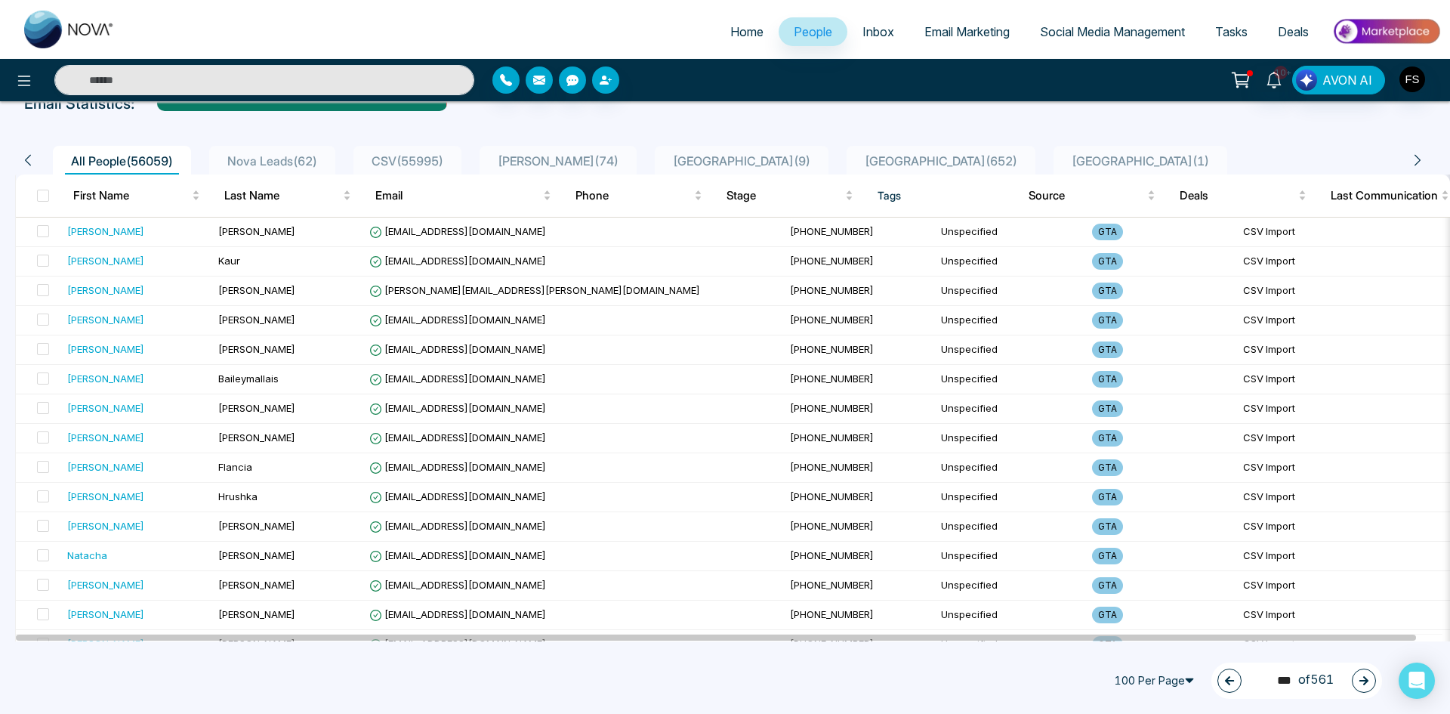
scroll to position [0, 0]
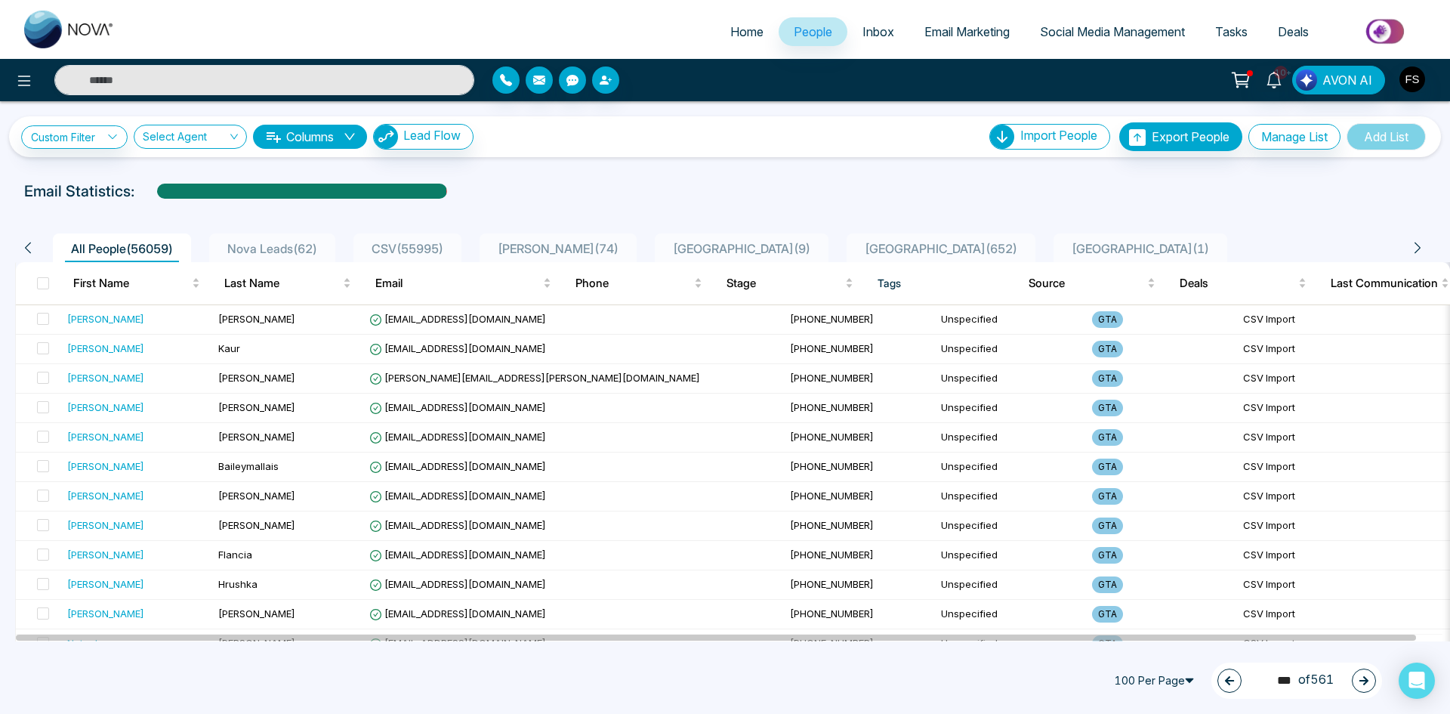
click at [1368, 683] on icon "button" at bounding box center [1363, 680] width 11 height 11
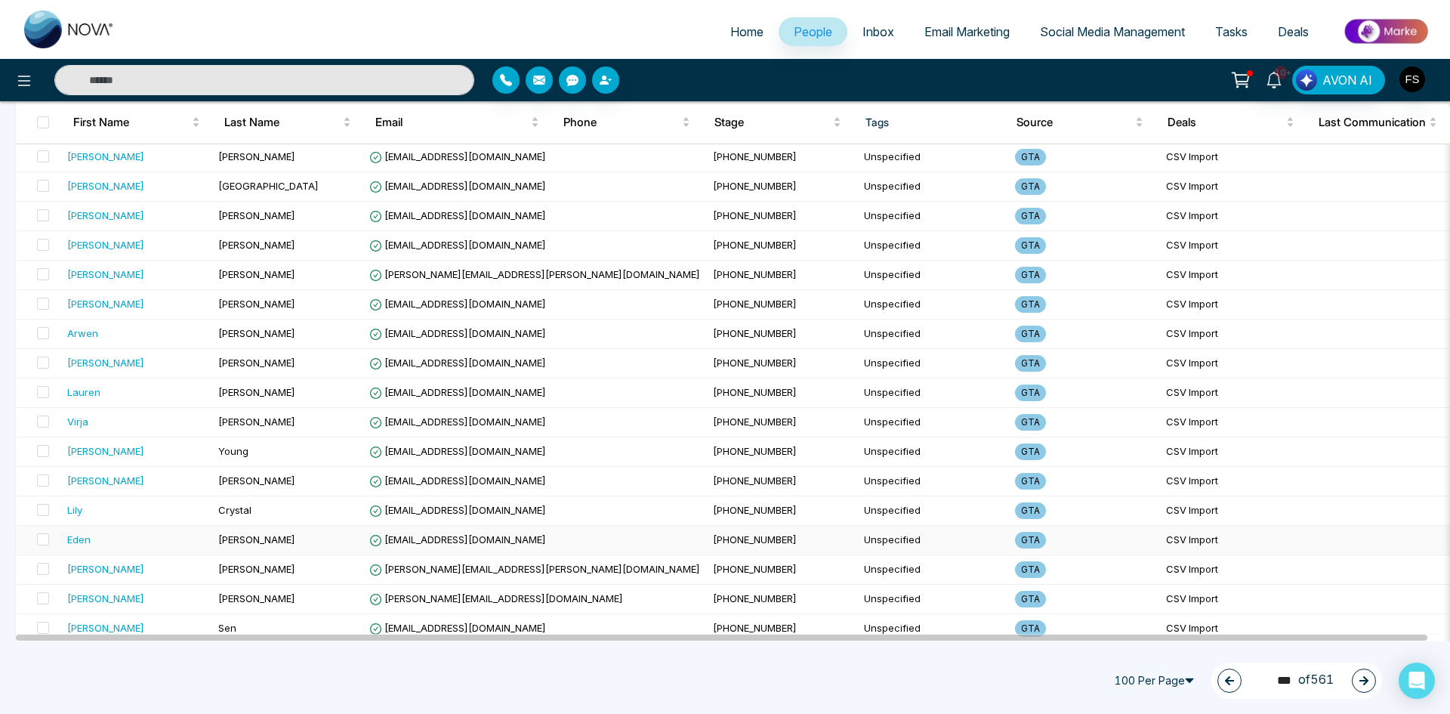
scroll to position [2617, 0]
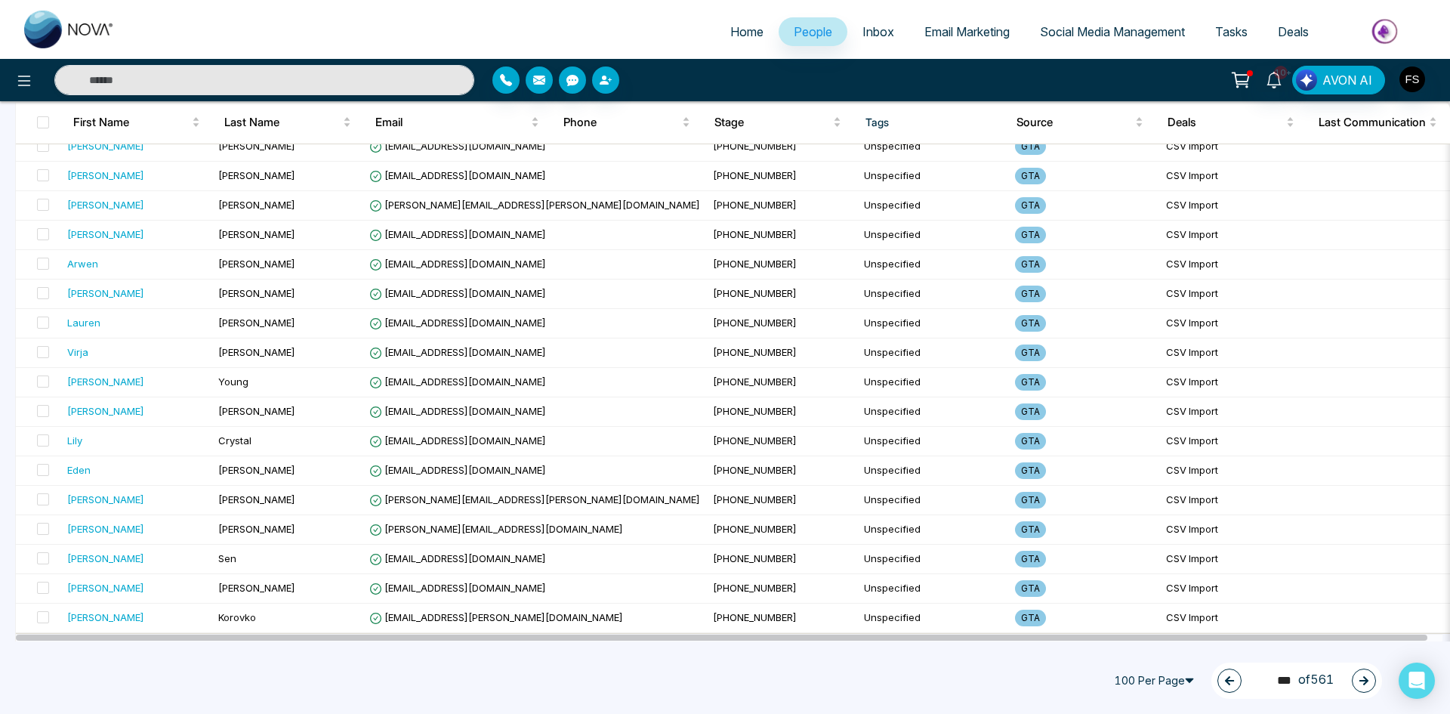
click at [1355, 681] on button "button" at bounding box center [1364, 680] width 24 height 24
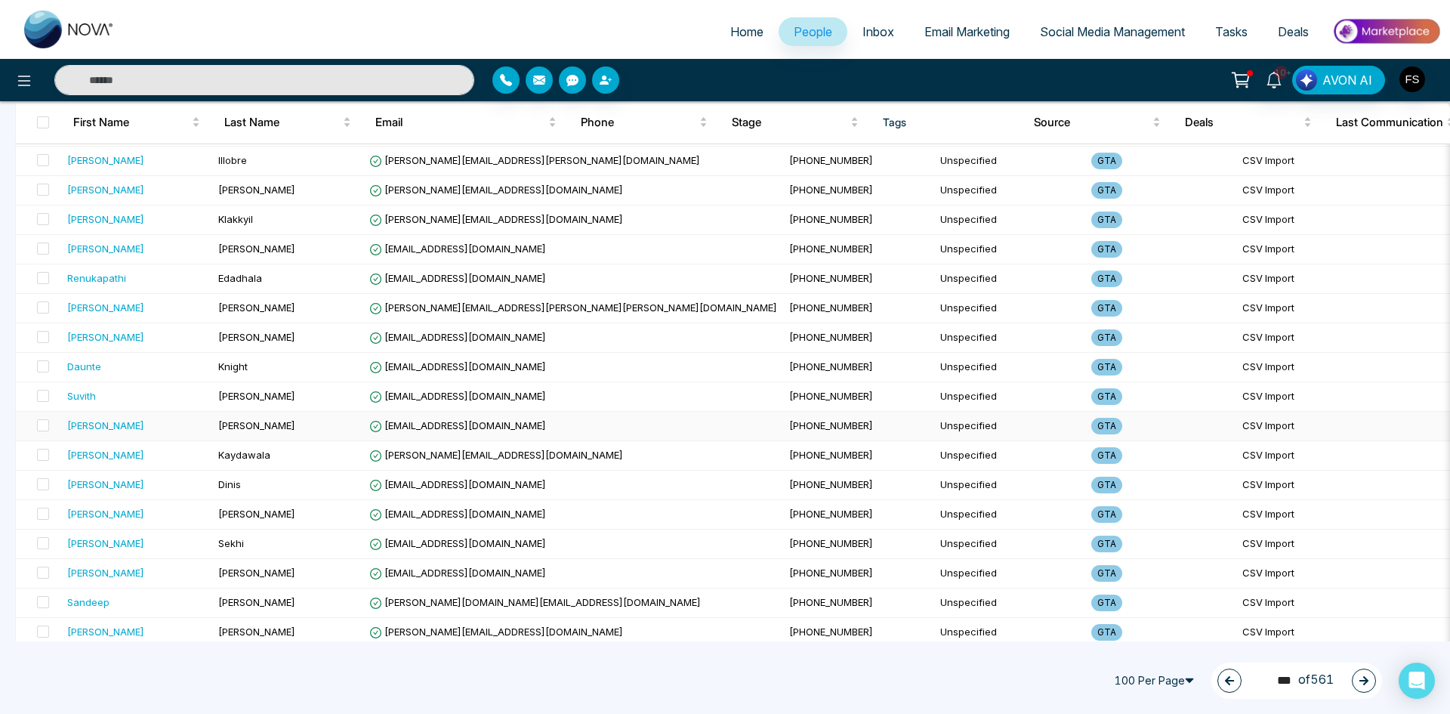
scroll to position [0, 0]
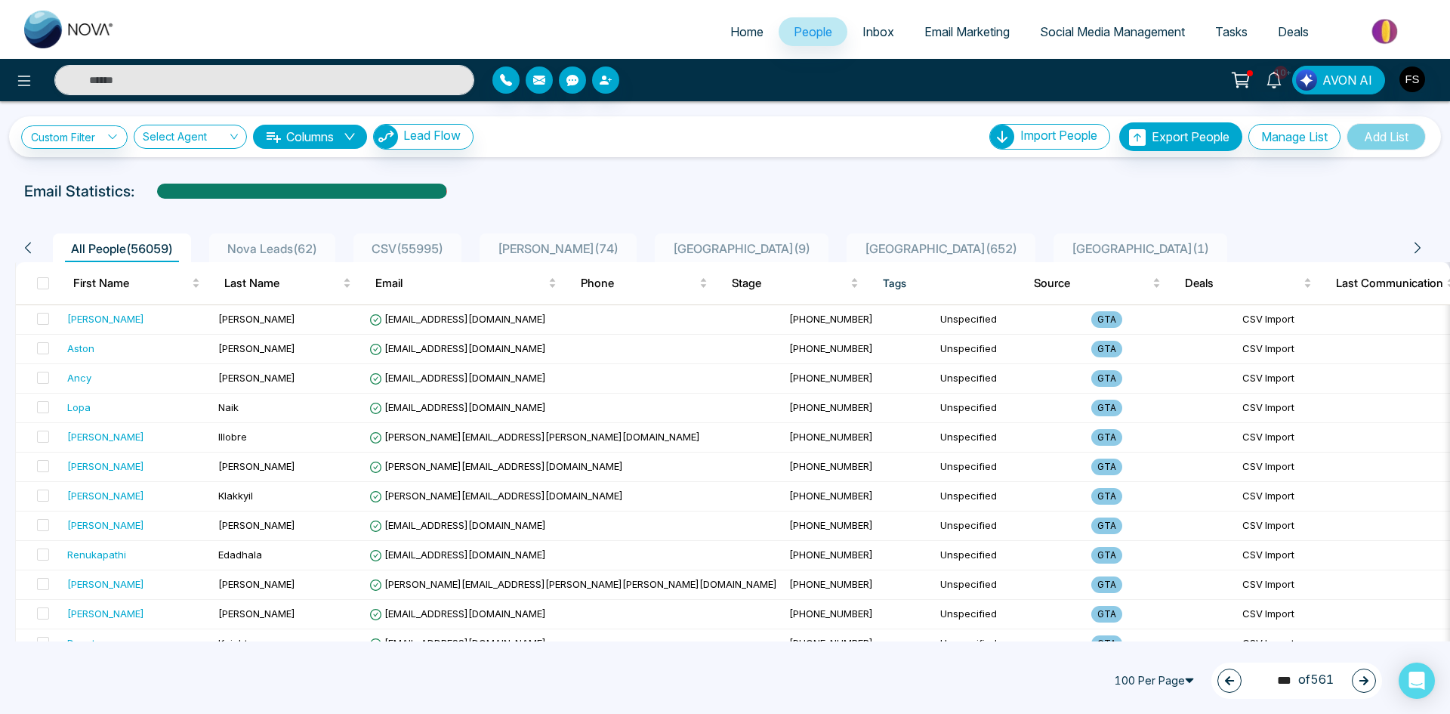
click at [1364, 683] on icon "button" at bounding box center [1363, 680] width 11 height 11
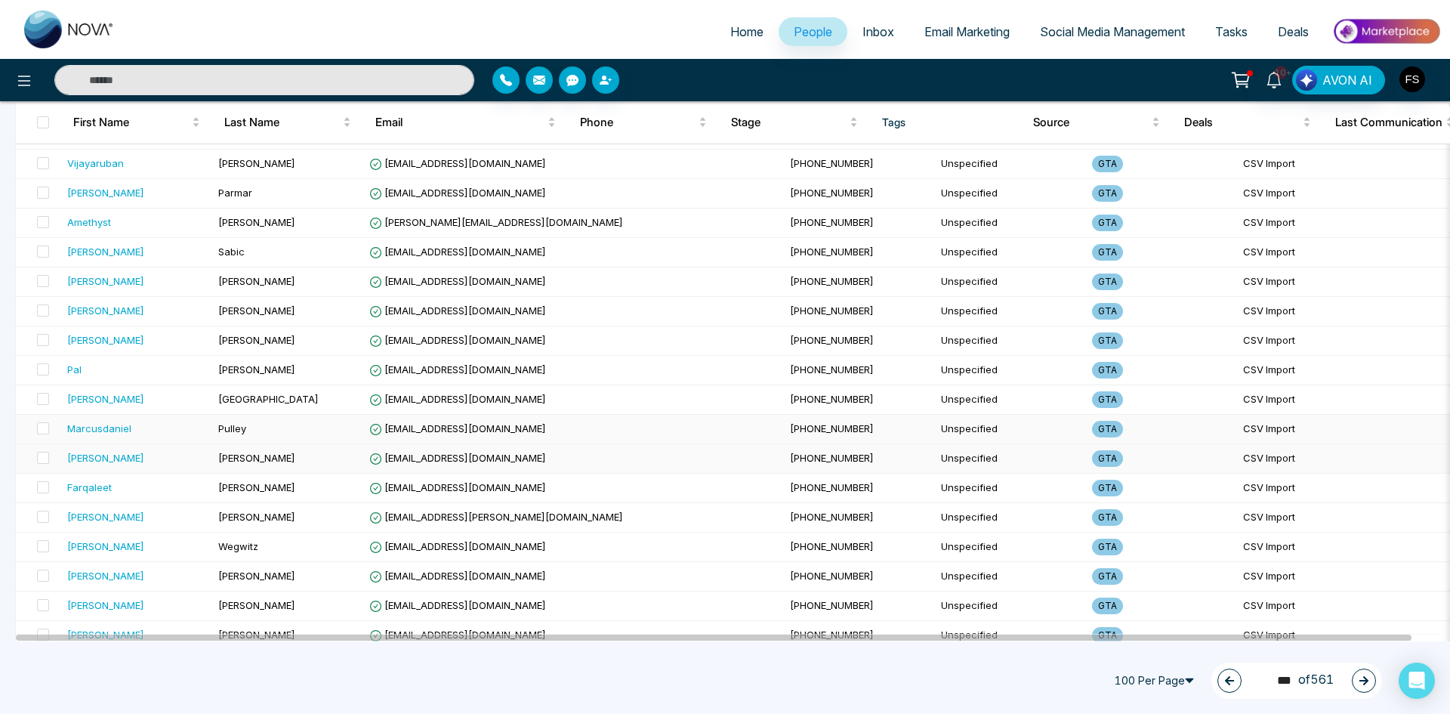
scroll to position [2617, 0]
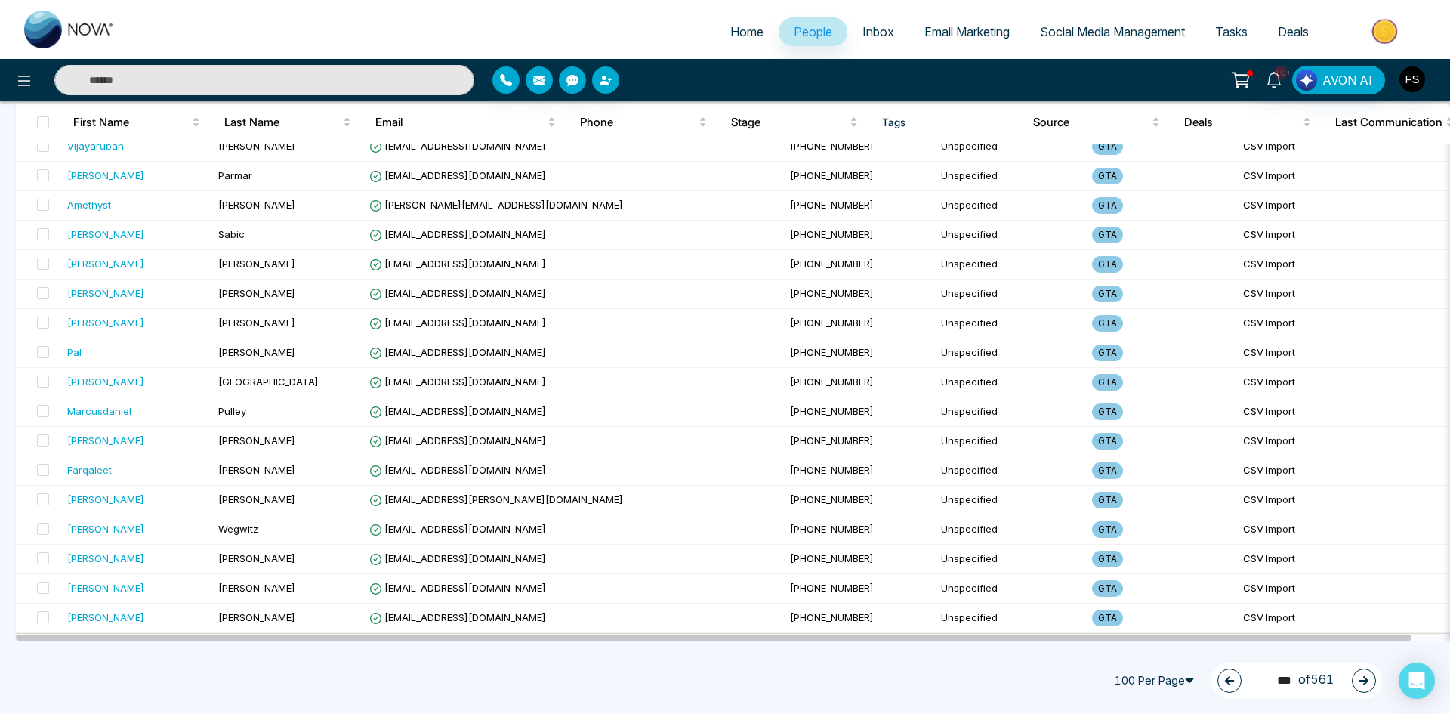
click at [1365, 680] on icon "button" at bounding box center [1363, 680] width 9 height 9
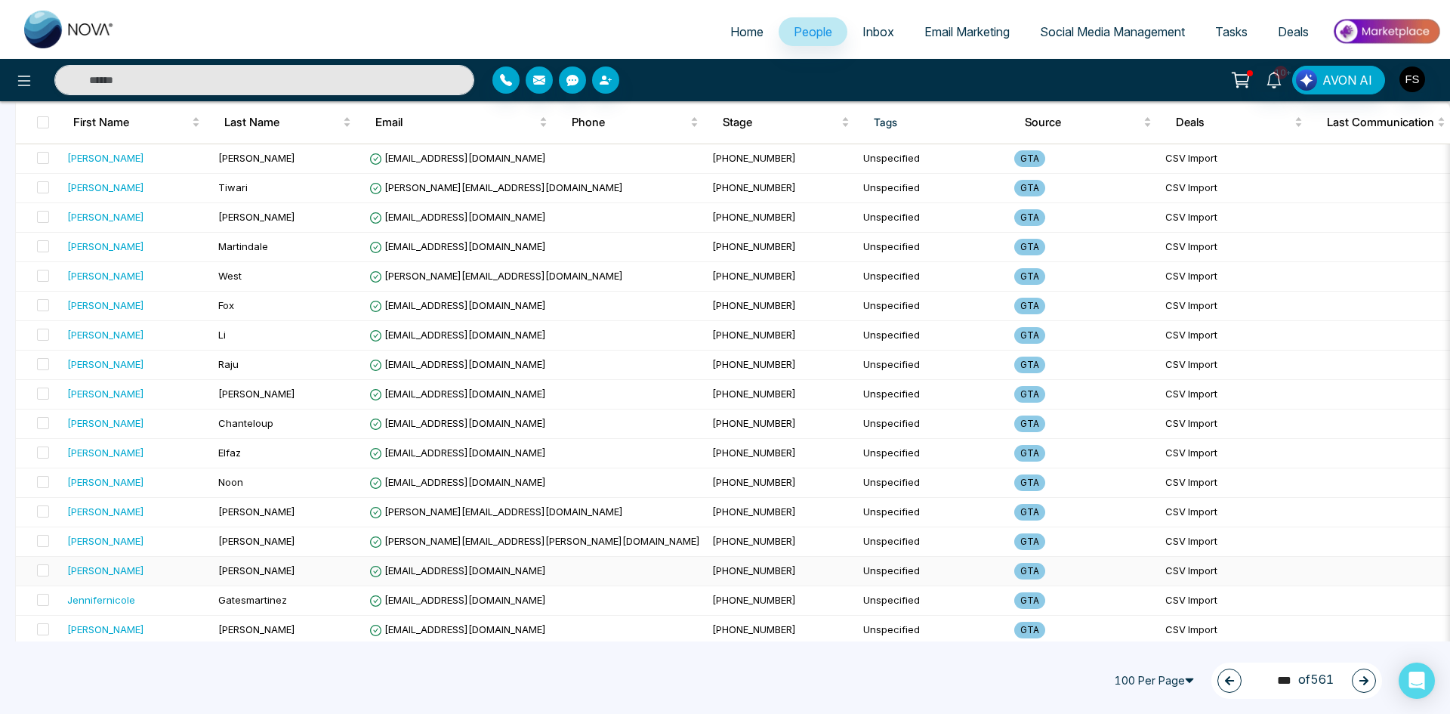
scroll to position [0, 0]
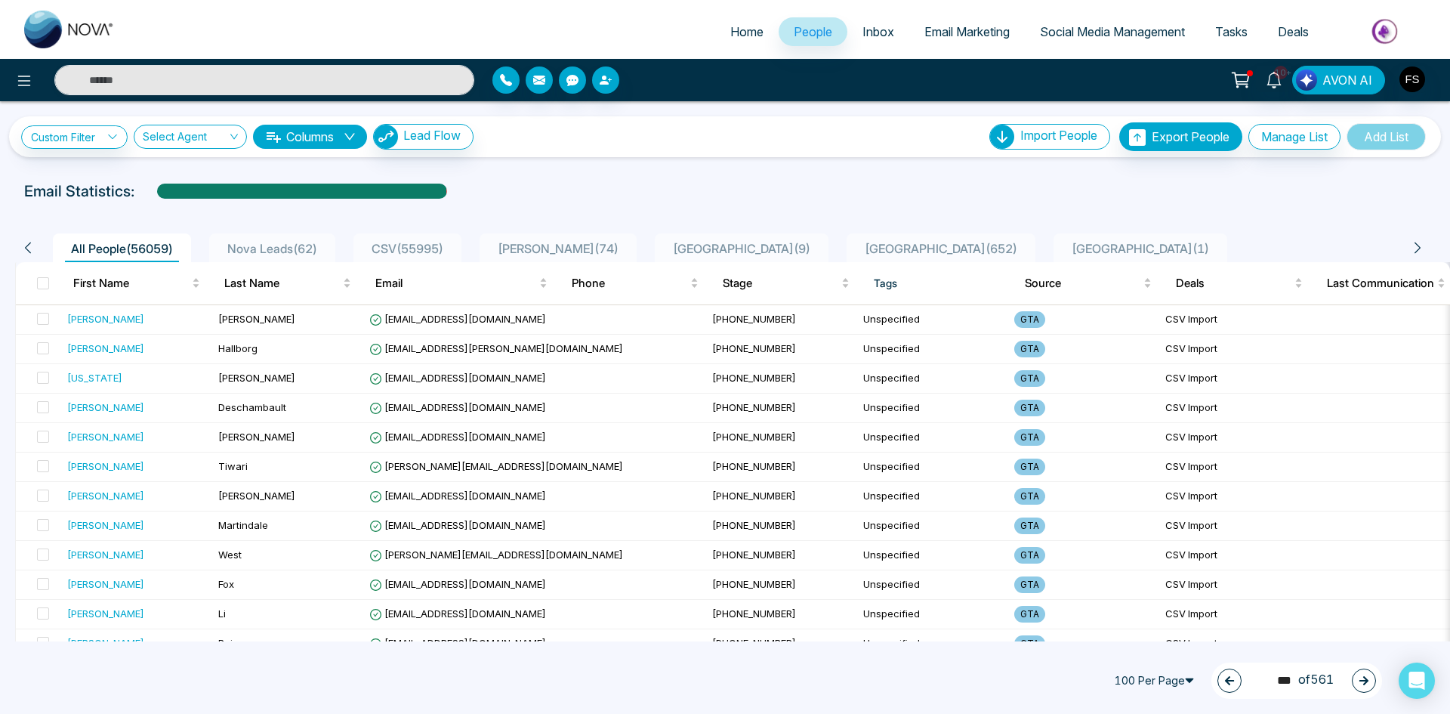
click at [1369, 682] on button "button" at bounding box center [1364, 680] width 24 height 24
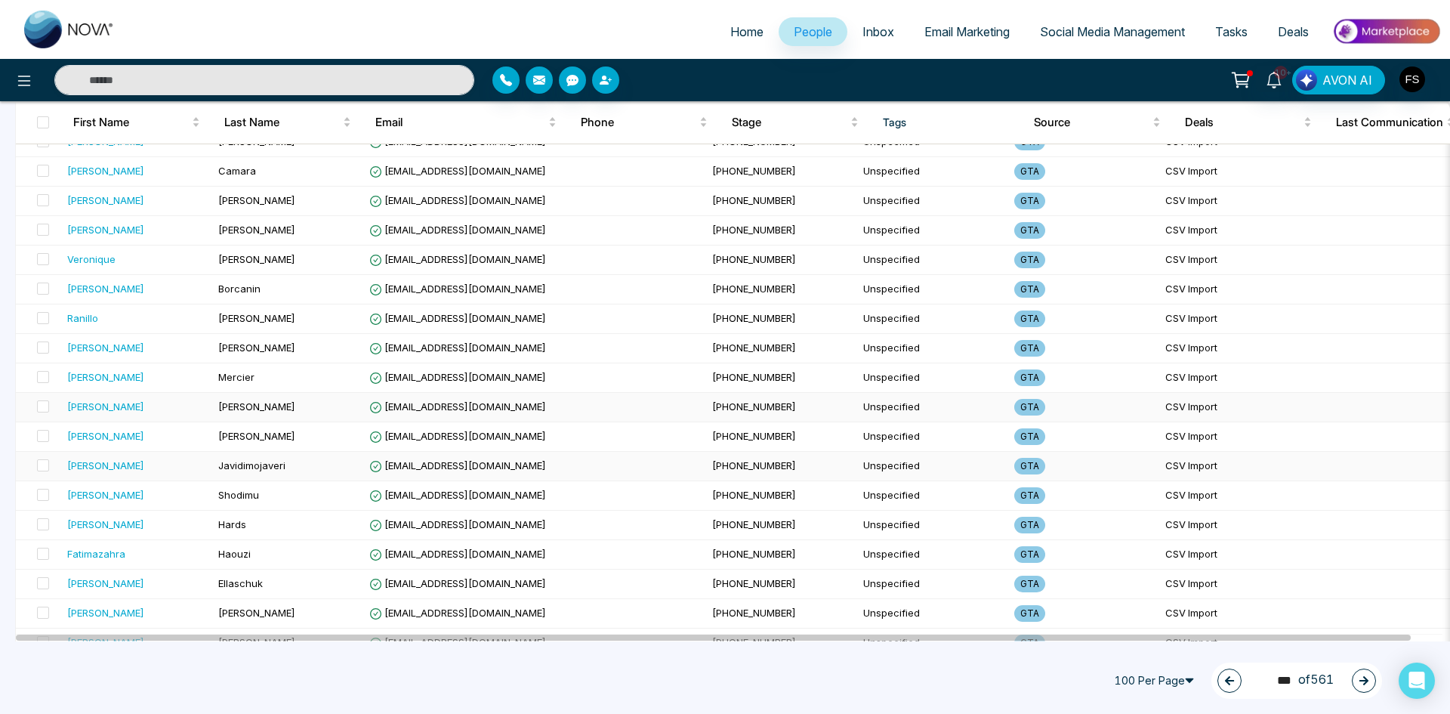
scroll to position [2617, 0]
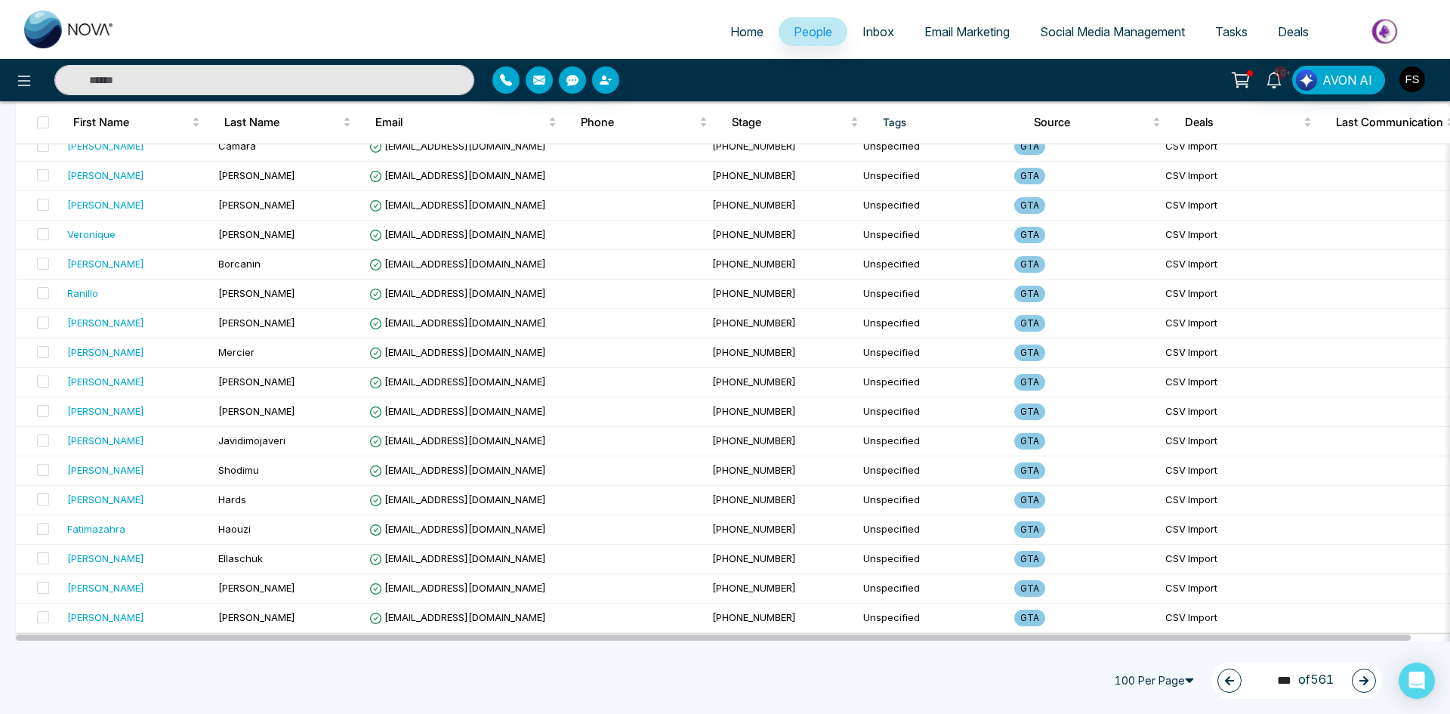
click at [1365, 674] on button "button" at bounding box center [1364, 680] width 24 height 24
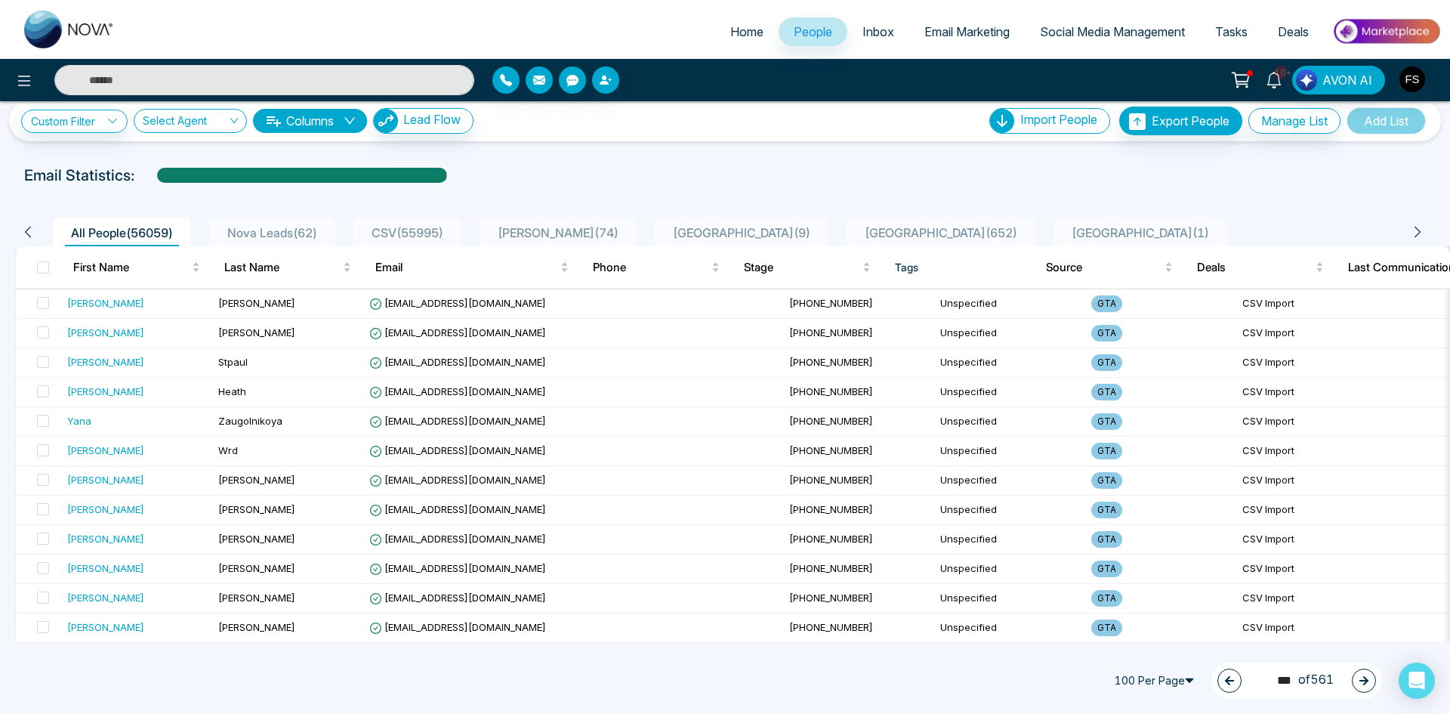
scroll to position [0, 0]
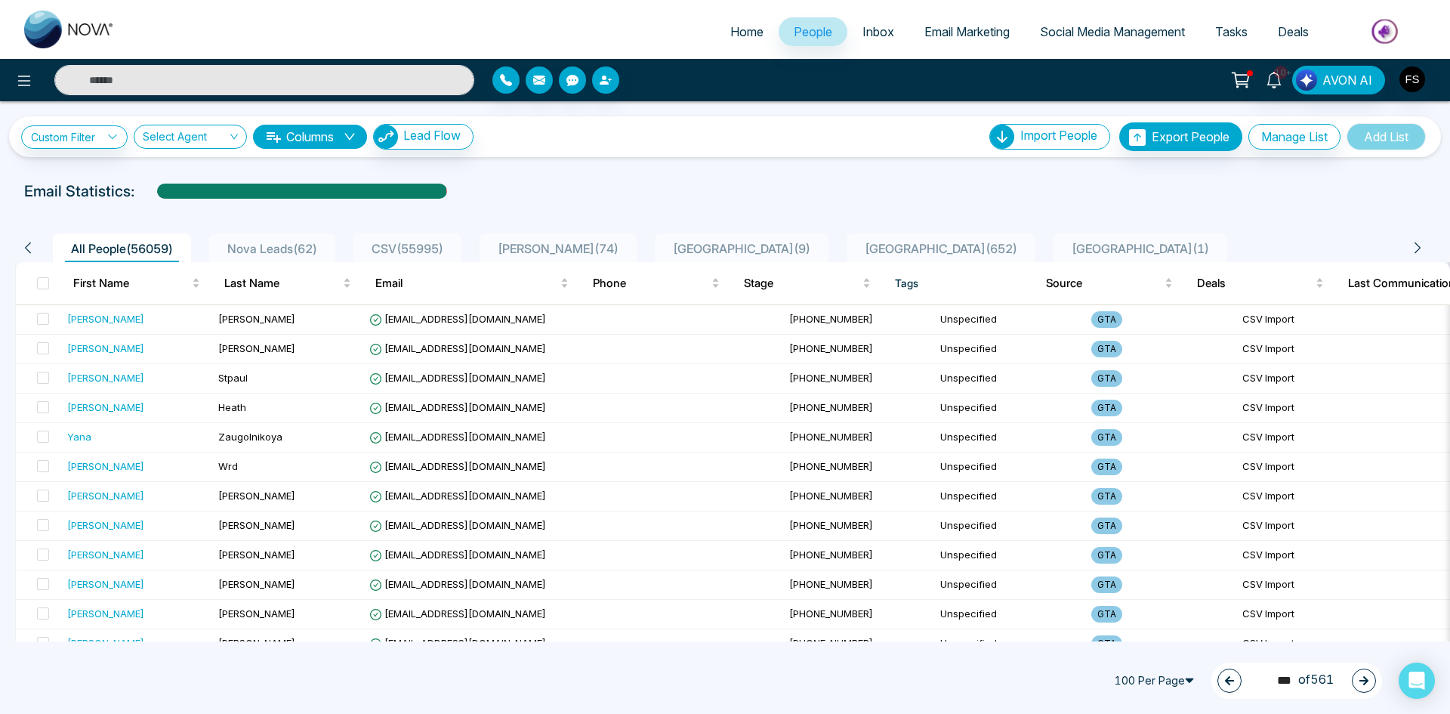
click at [1359, 681] on icon "button" at bounding box center [1363, 680] width 11 height 11
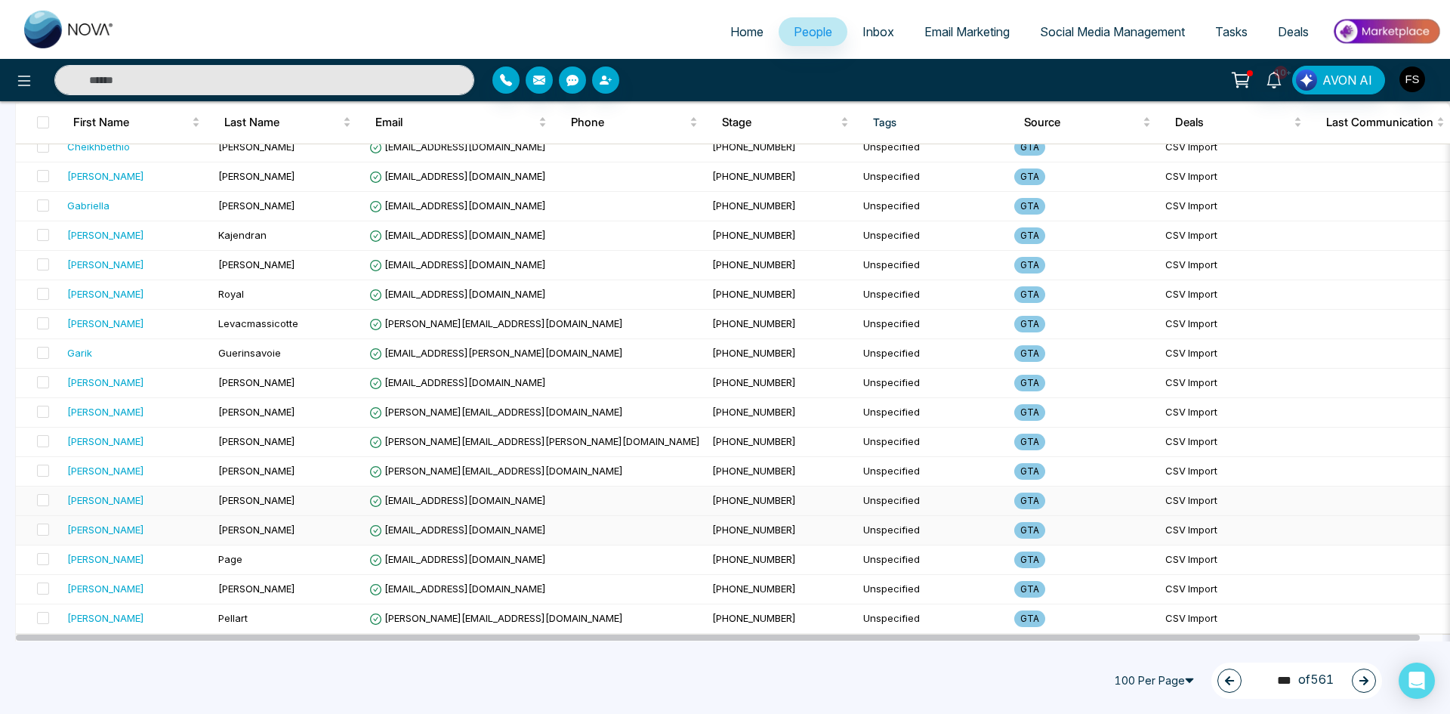
scroll to position [2617, 0]
click at [1364, 681] on icon "button" at bounding box center [1363, 680] width 9 height 9
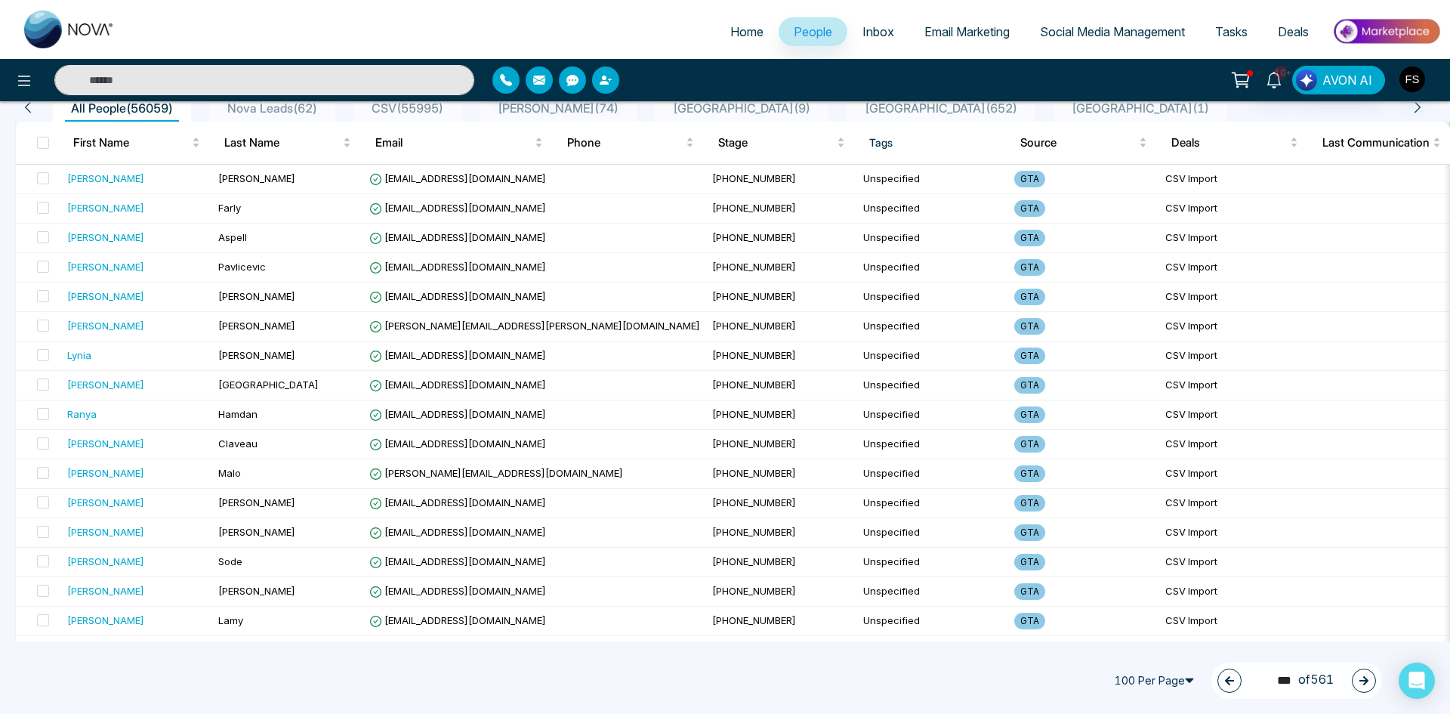
scroll to position [0, 0]
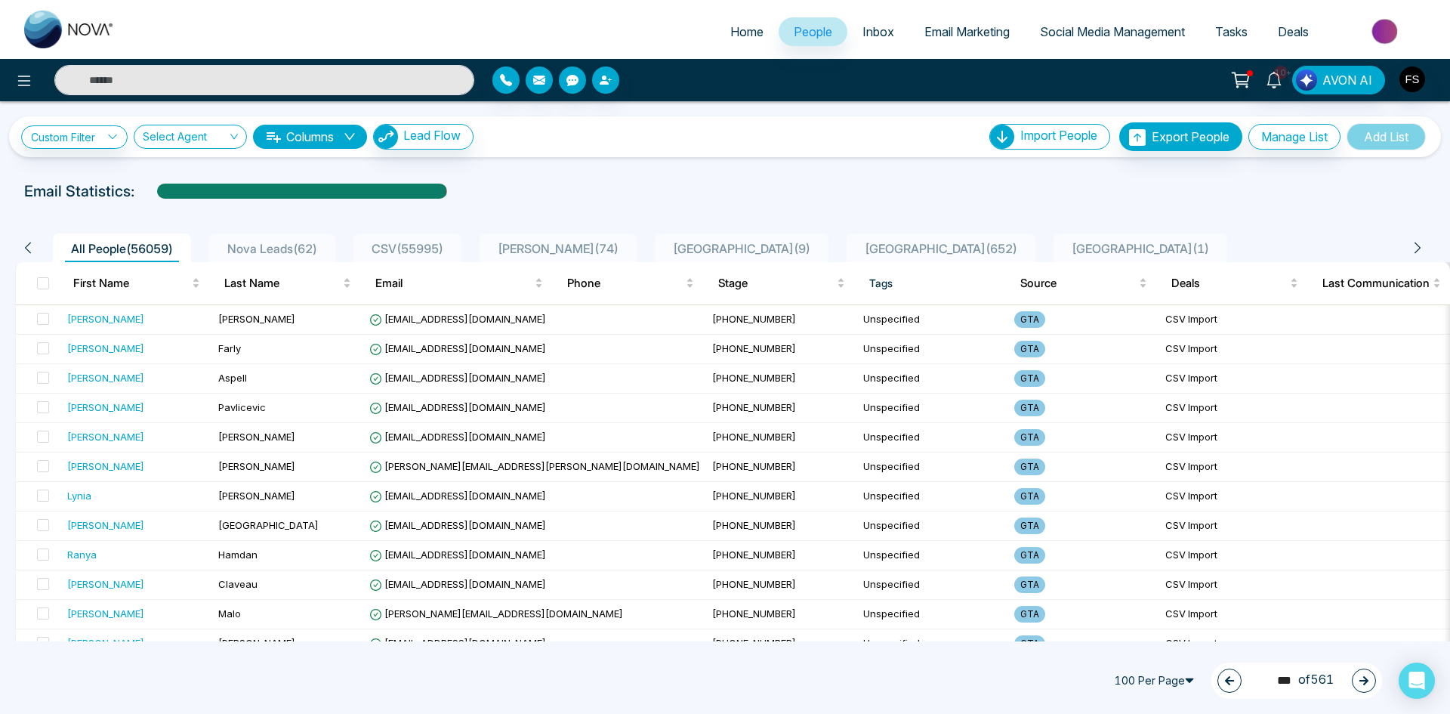
click at [1368, 684] on icon "button" at bounding box center [1363, 680] width 11 height 11
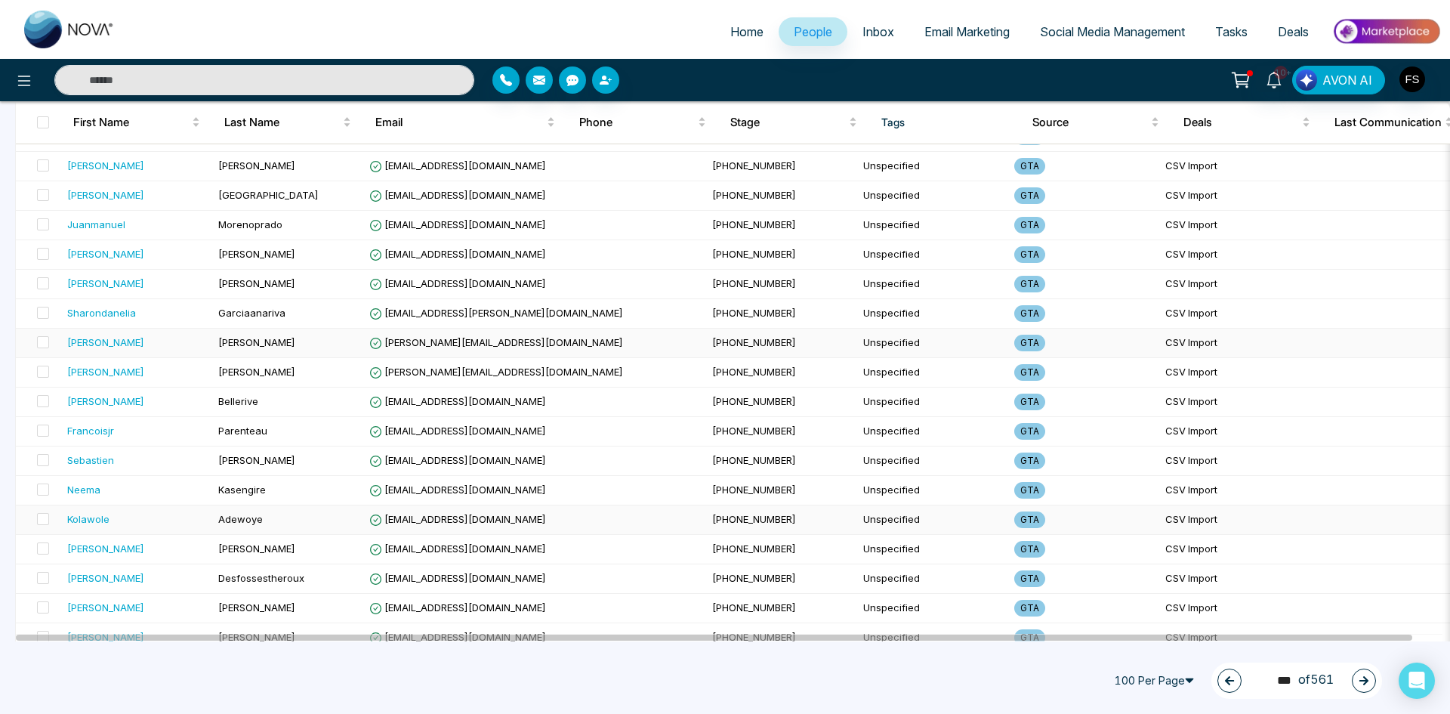
scroll to position [2617, 0]
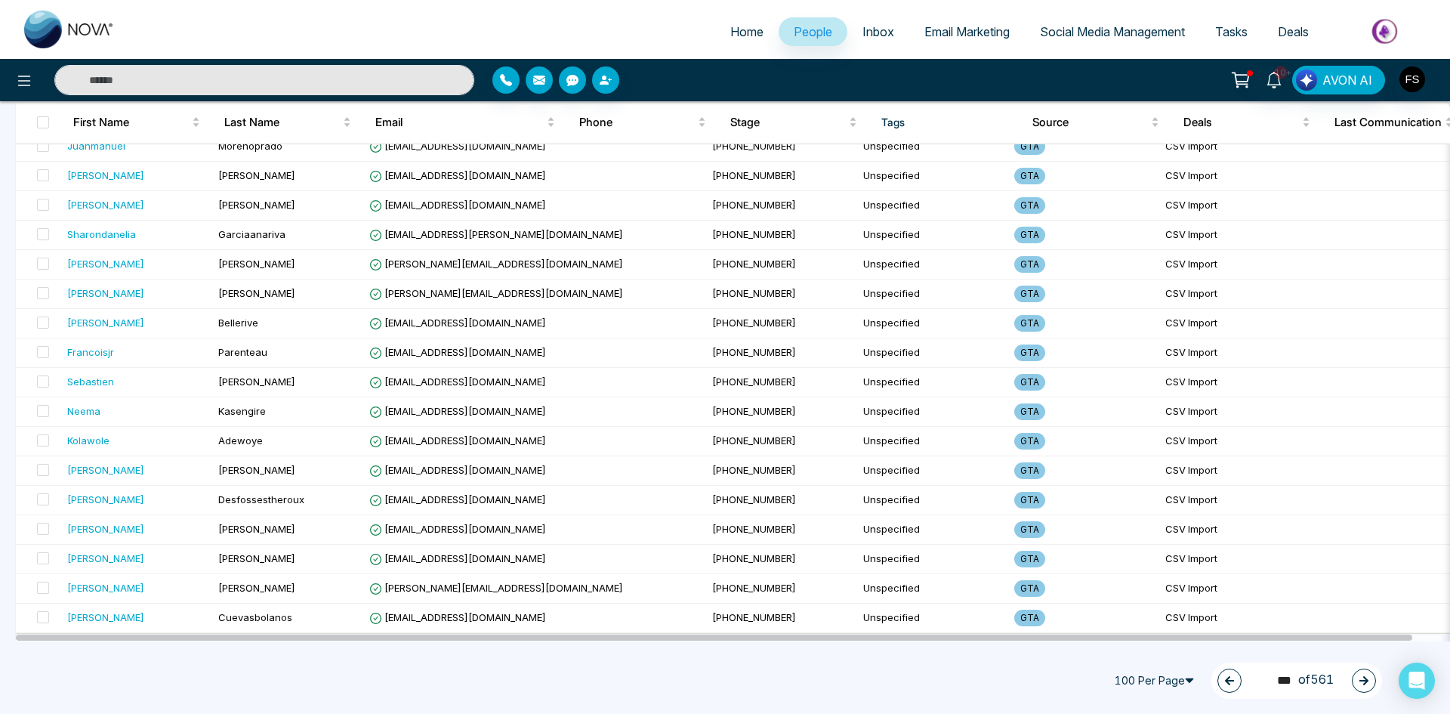
click at [1363, 679] on icon "button" at bounding box center [1363, 680] width 11 height 11
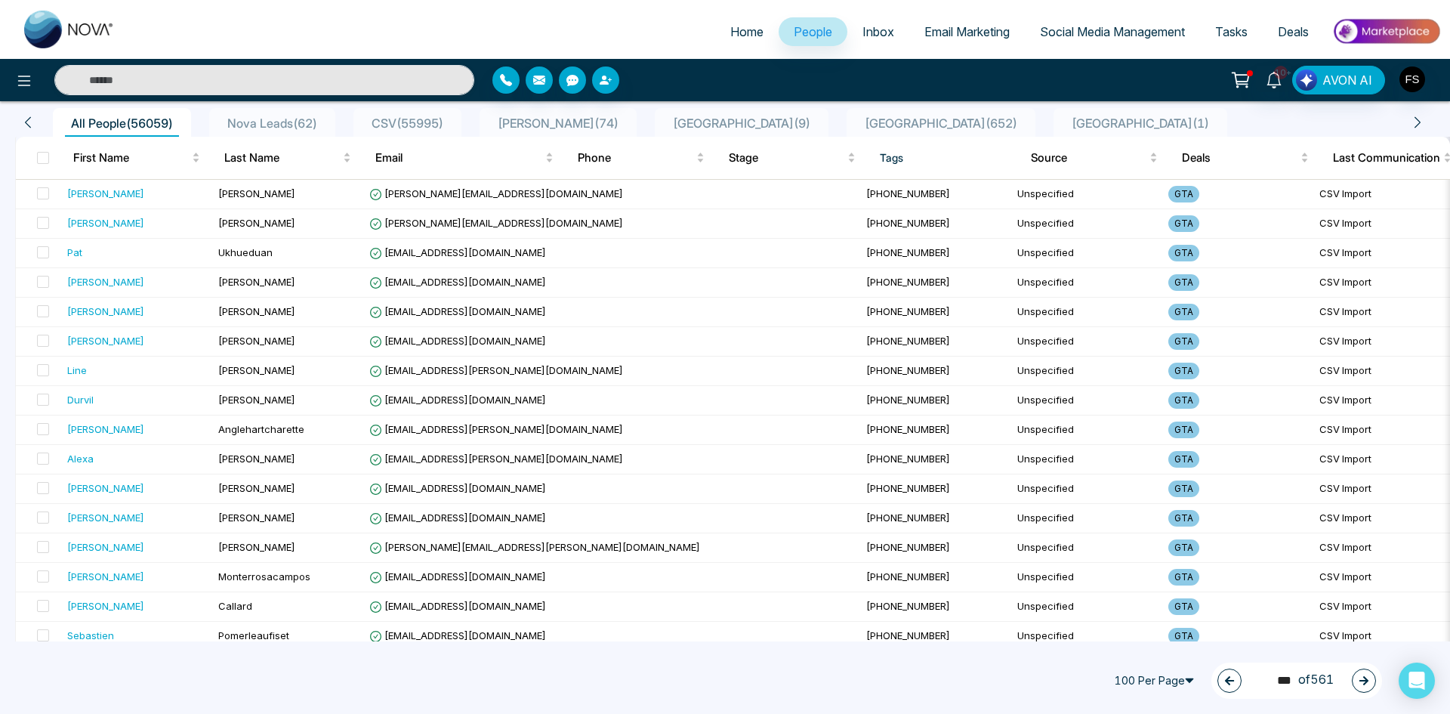
scroll to position [0, 0]
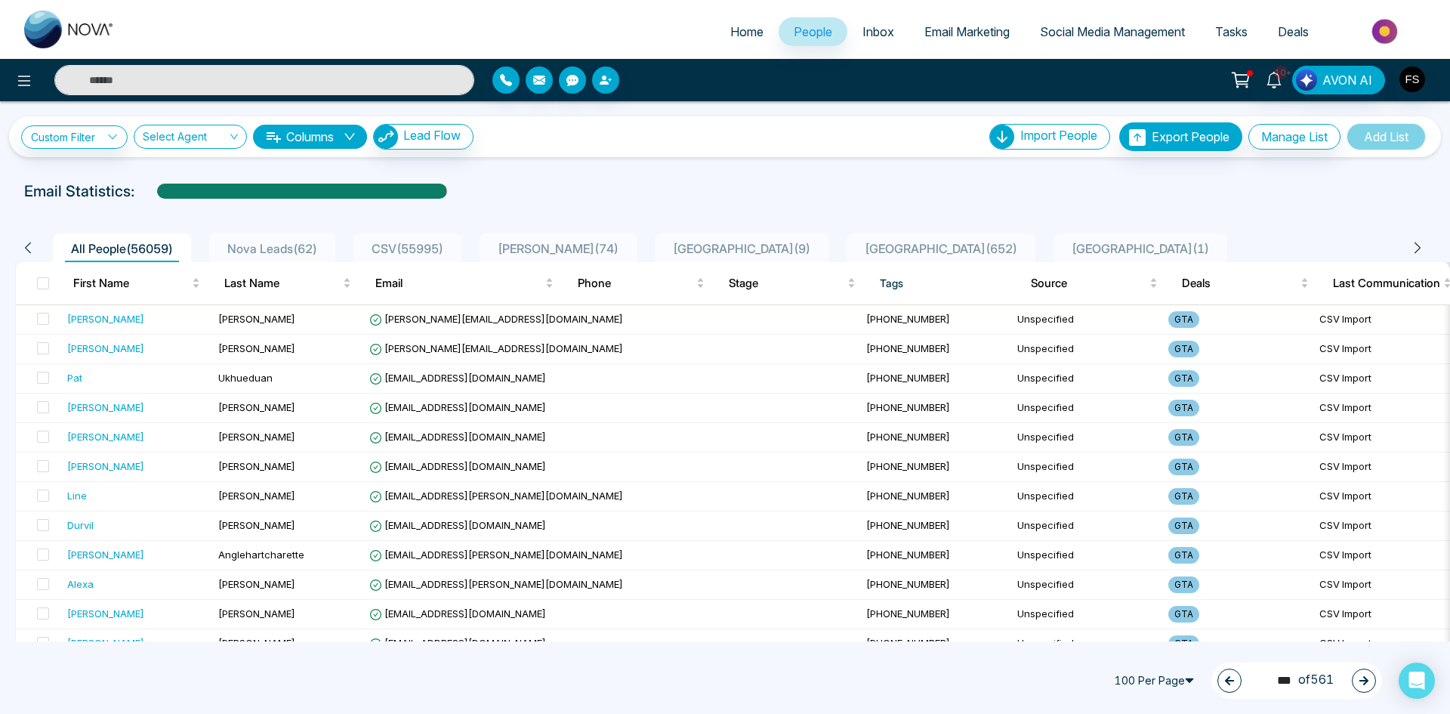
click at [1351, 678] on div "185 *** of 561" at bounding box center [1296, 680] width 171 height 36
click at [1358, 678] on button "button" at bounding box center [1364, 680] width 24 height 24
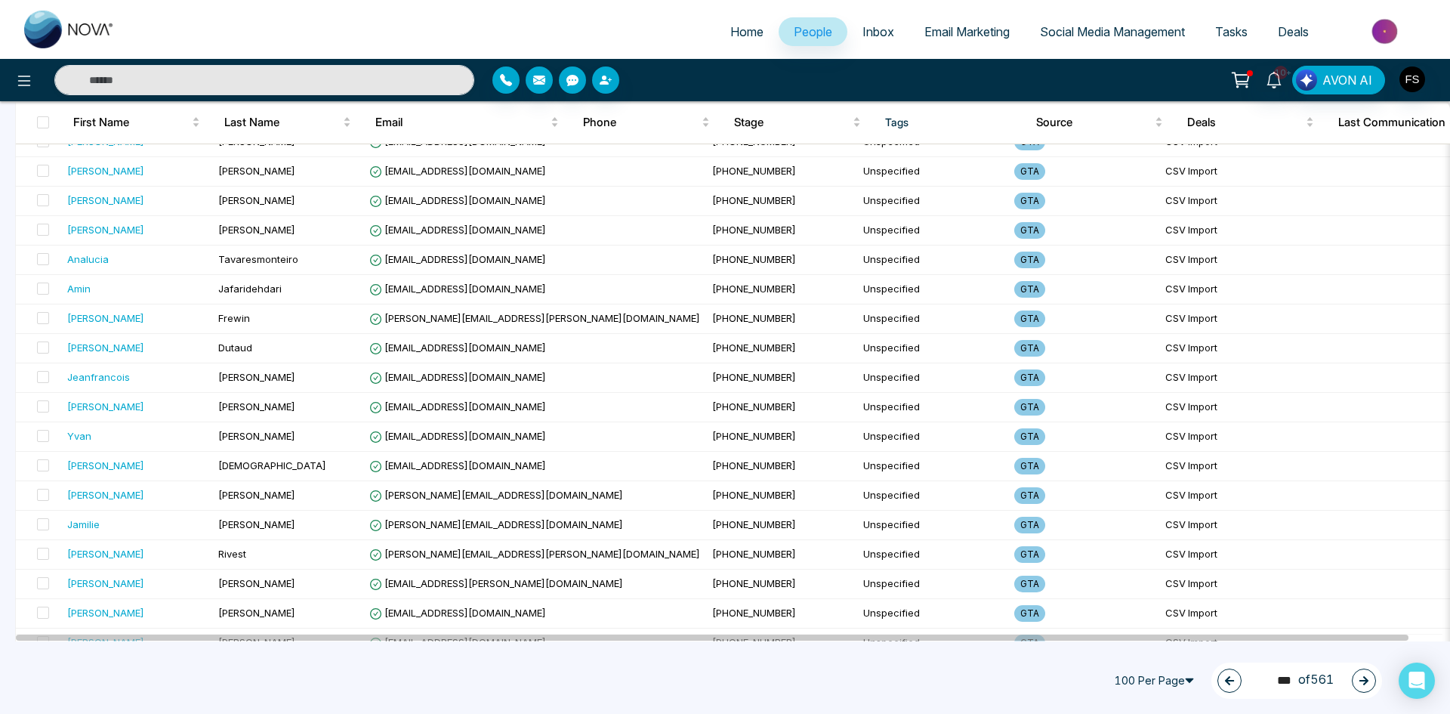
scroll to position [2617, 0]
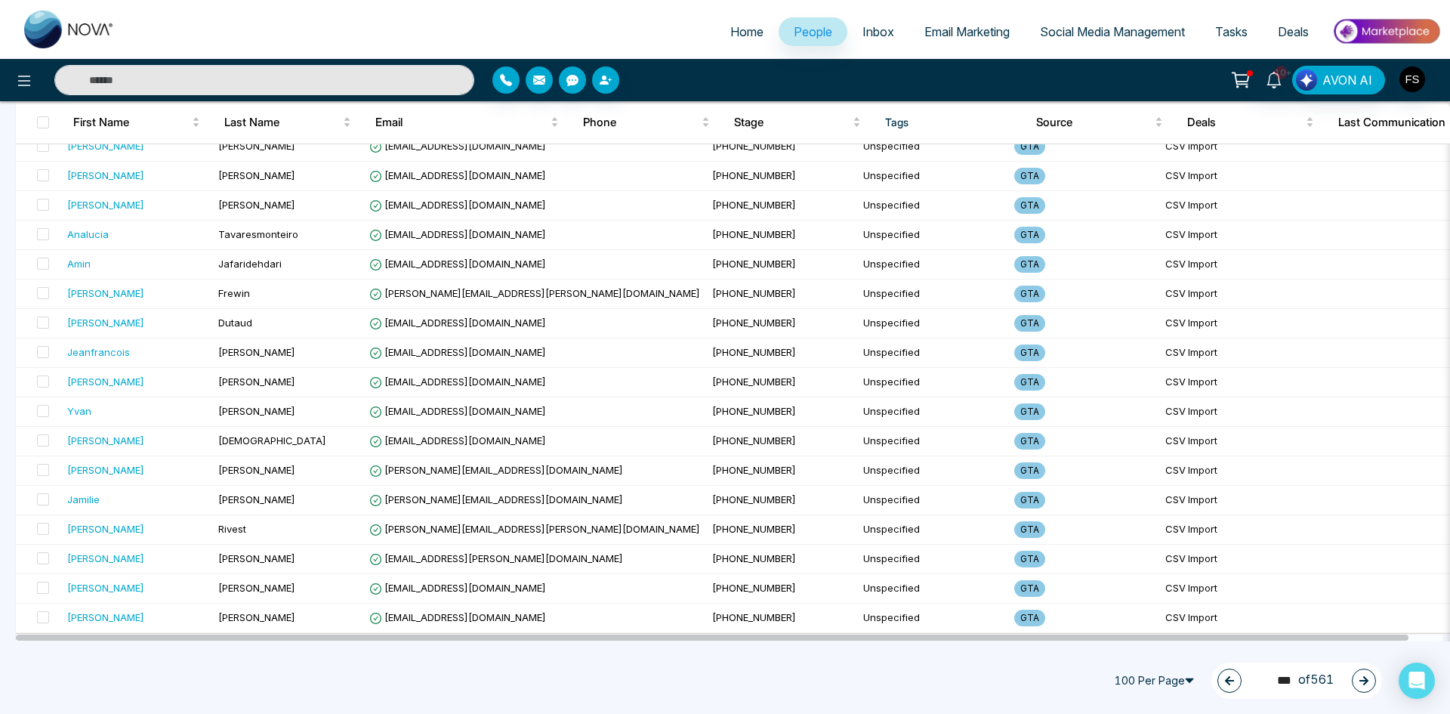
click at [1365, 671] on button "button" at bounding box center [1364, 680] width 24 height 24
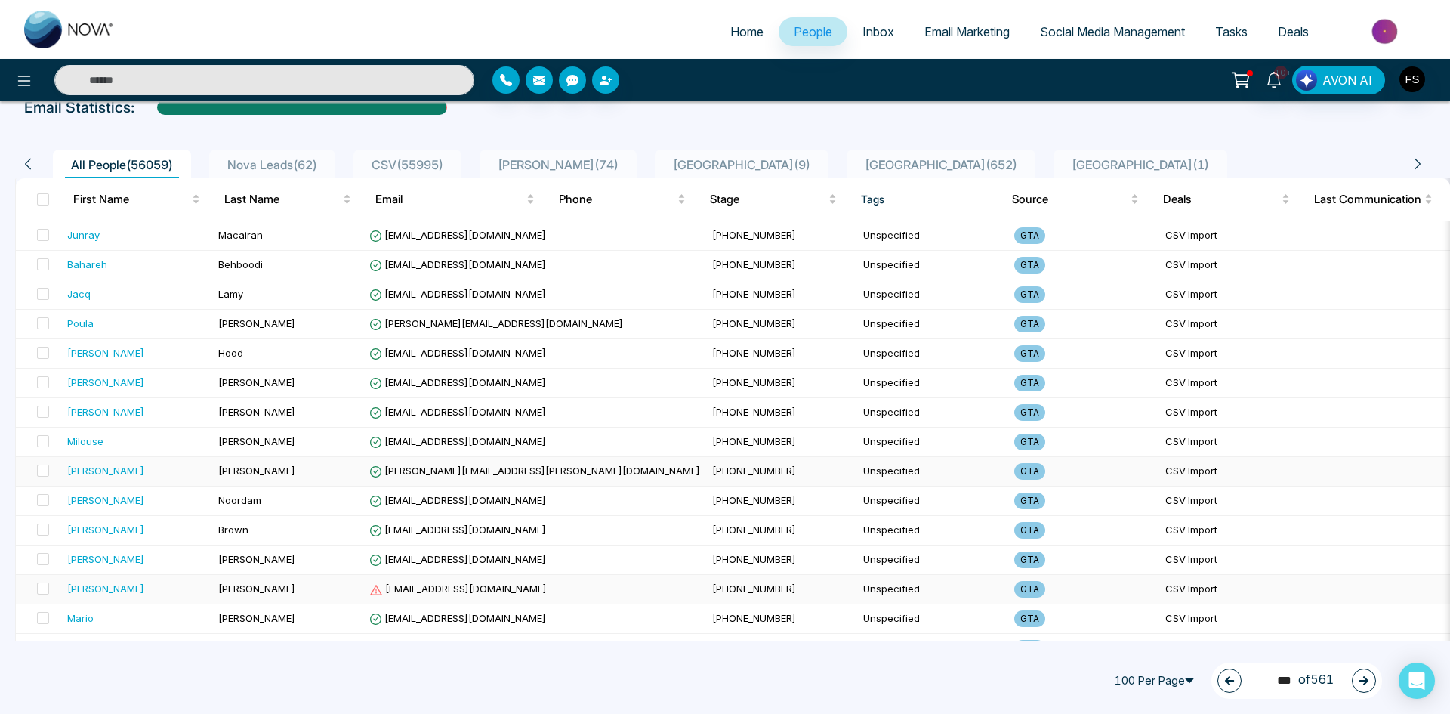
scroll to position [151, 0]
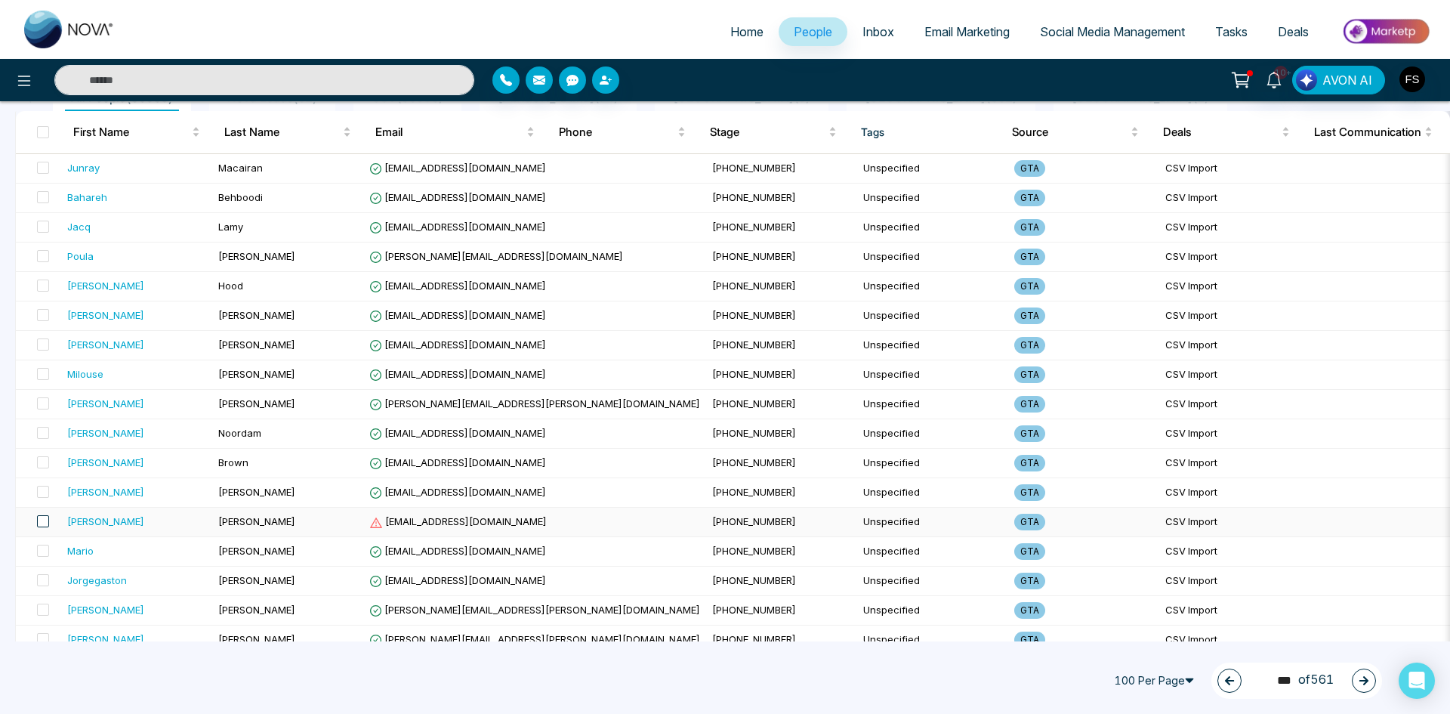
click at [42, 520] on span at bounding box center [43, 521] width 12 height 12
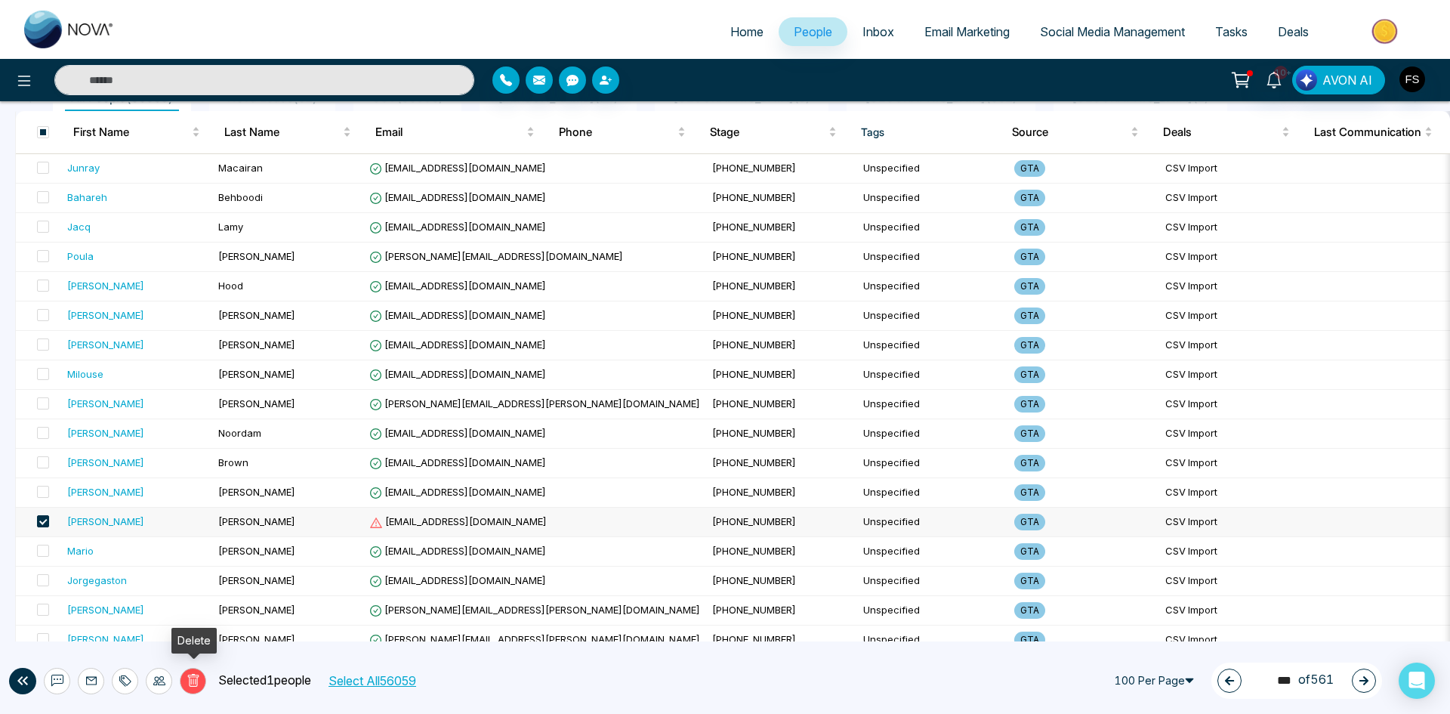
click at [193, 673] on button "Delete" at bounding box center [193, 681] width 26 height 26
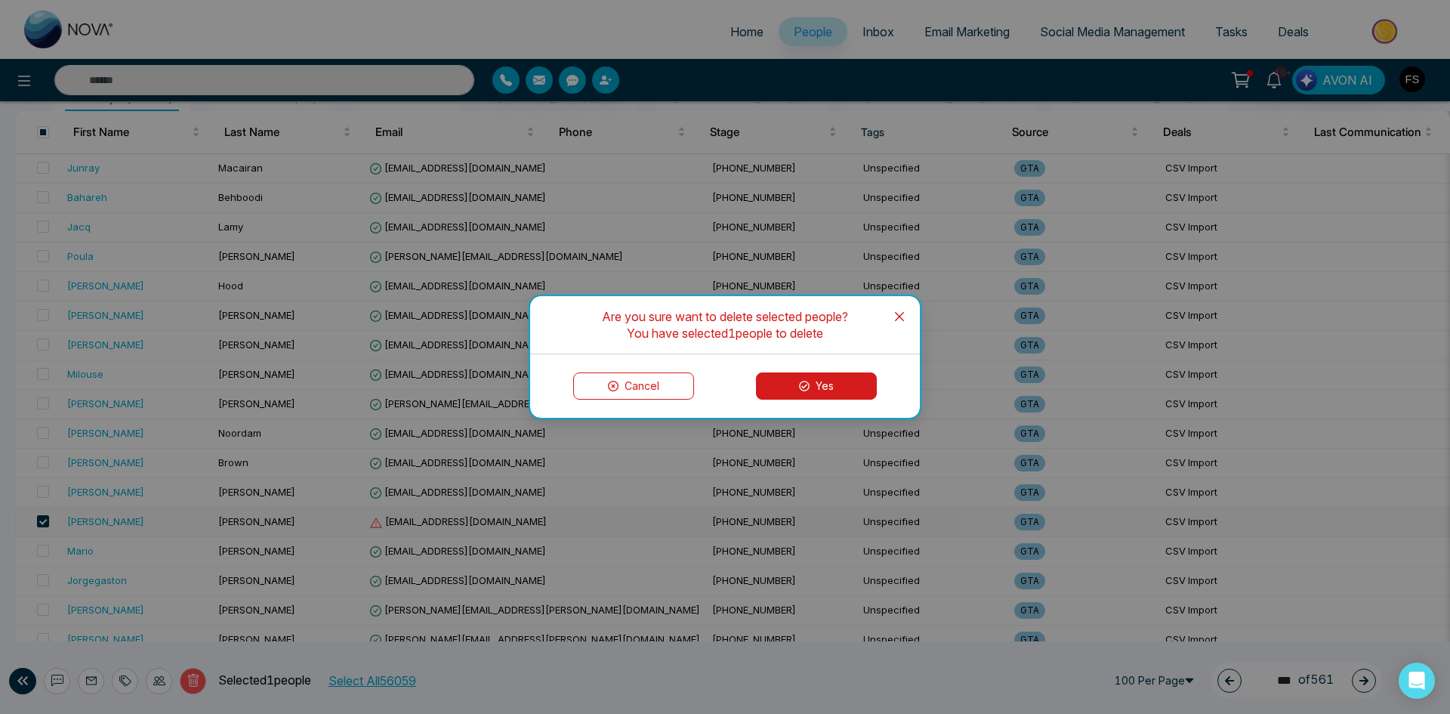
click at [800, 384] on icon at bounding box center [804, 386] width 11 height 11
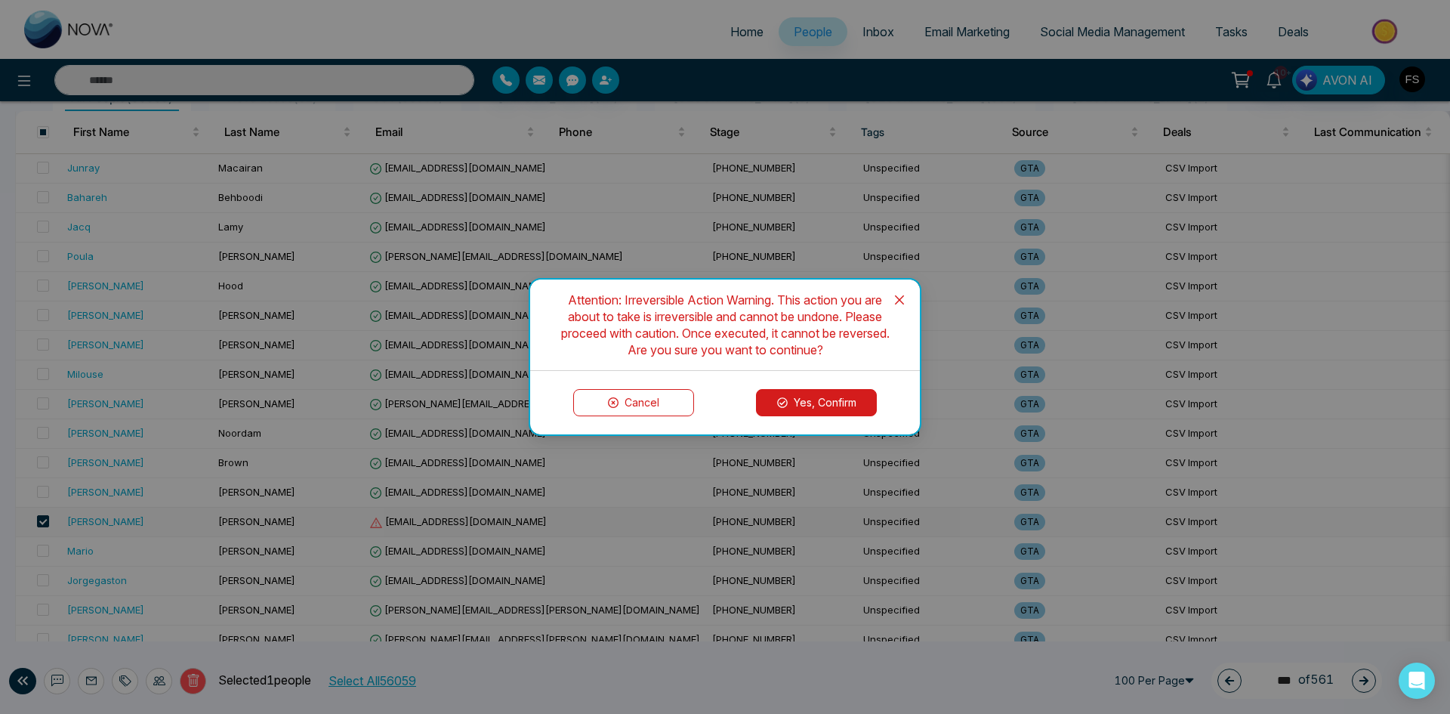
click at [859, 408] on button "Yes, Confirm" at bounding box center [816, 402] width 121 height 27
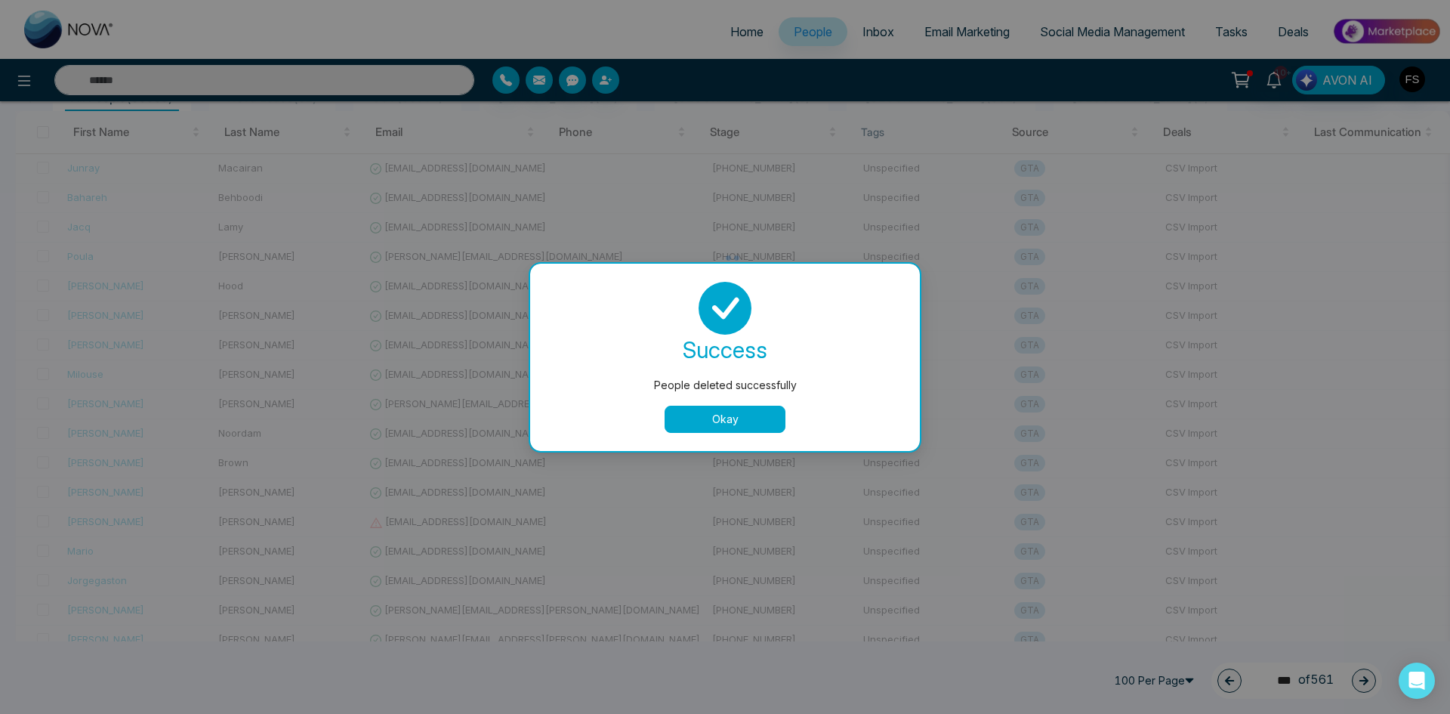
click at [730, 422] on button "Okay" at bounding box center [725, 418] width 121 height 27
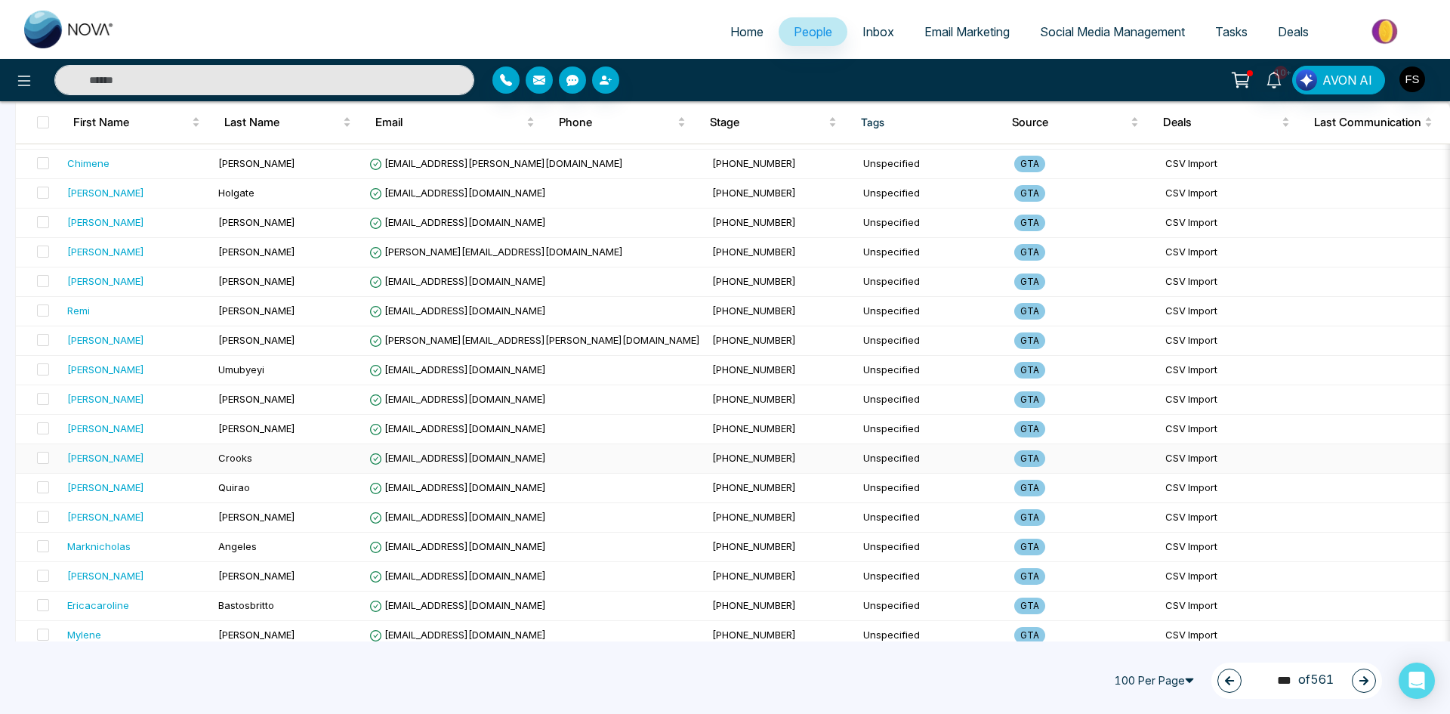
scroll to position [2617, 0]
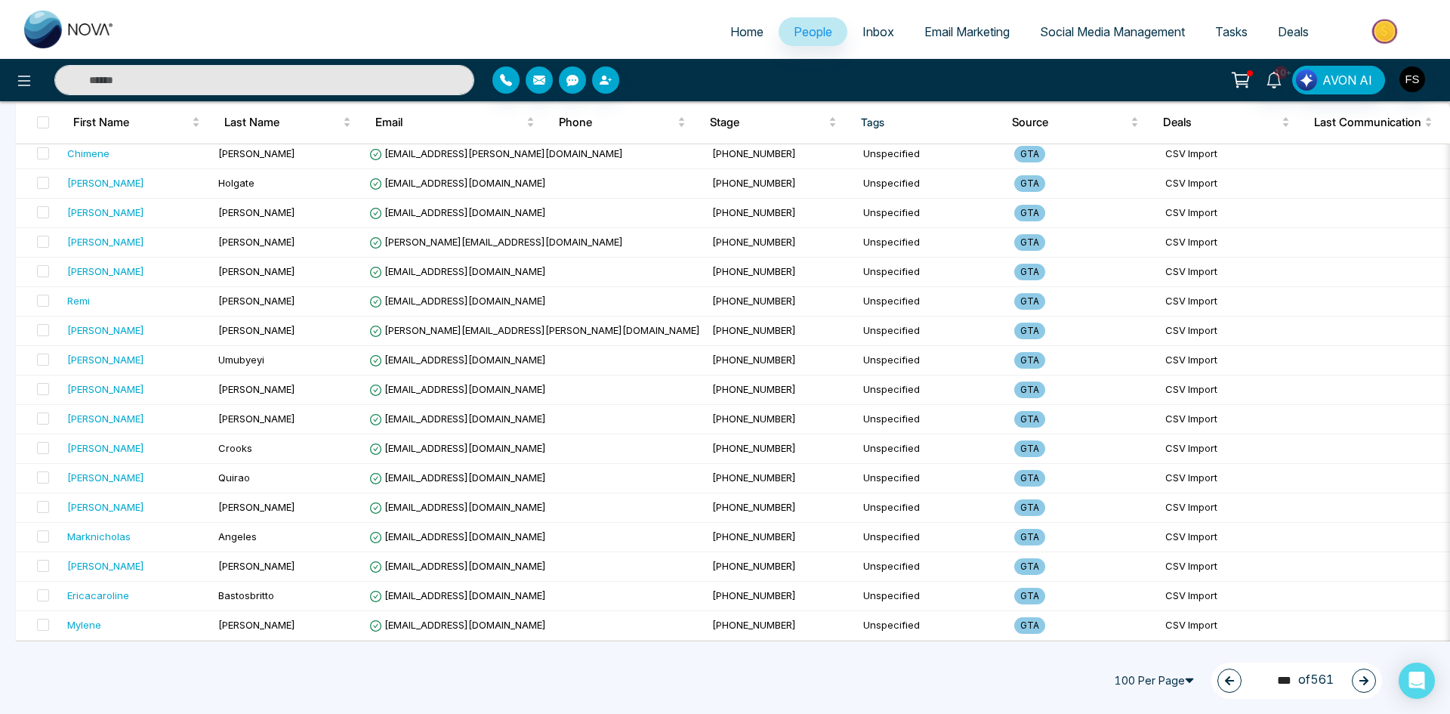
click at [1371, 677] on button "button" at bounding box center [1364, 680] width 24 height 24
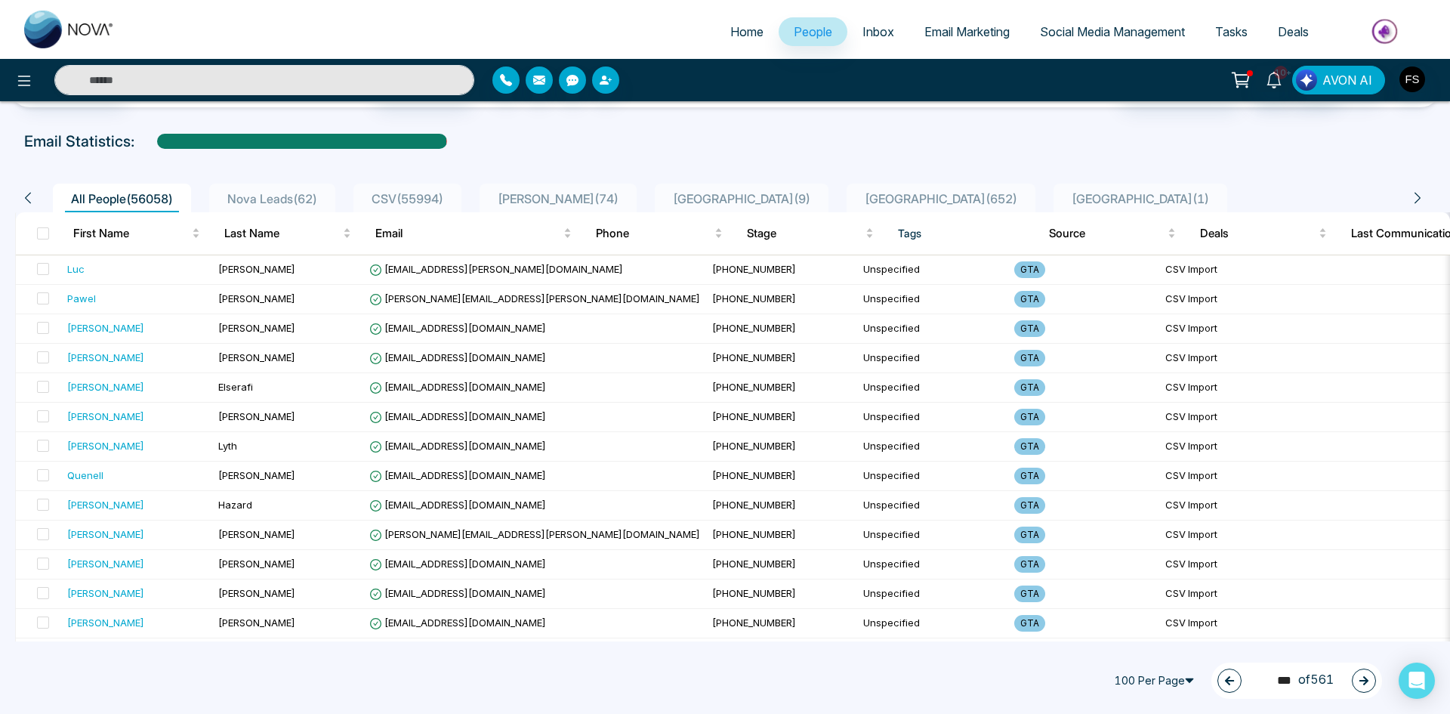
scroll to position [0, 0]
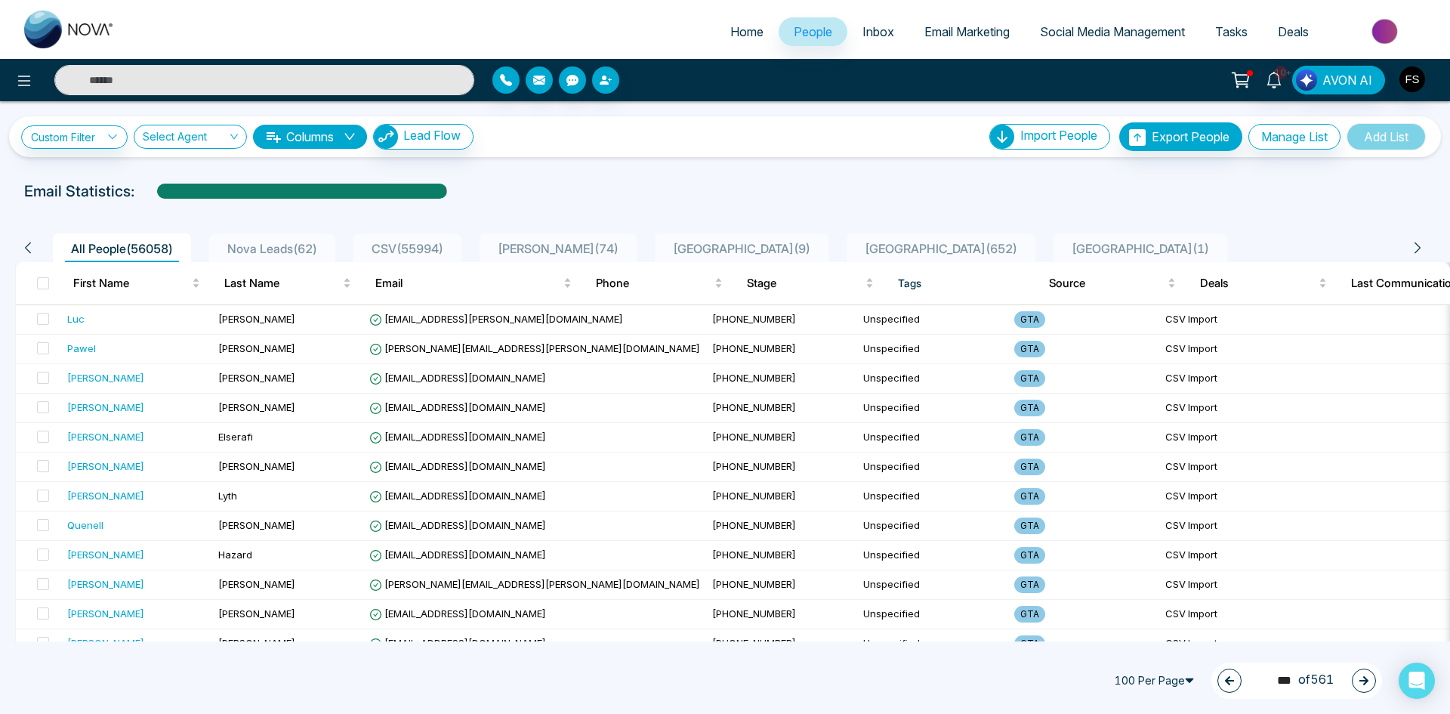
click at [1358, 683] on icon "button" at bounding box center [1363, 680] width 11 height 11
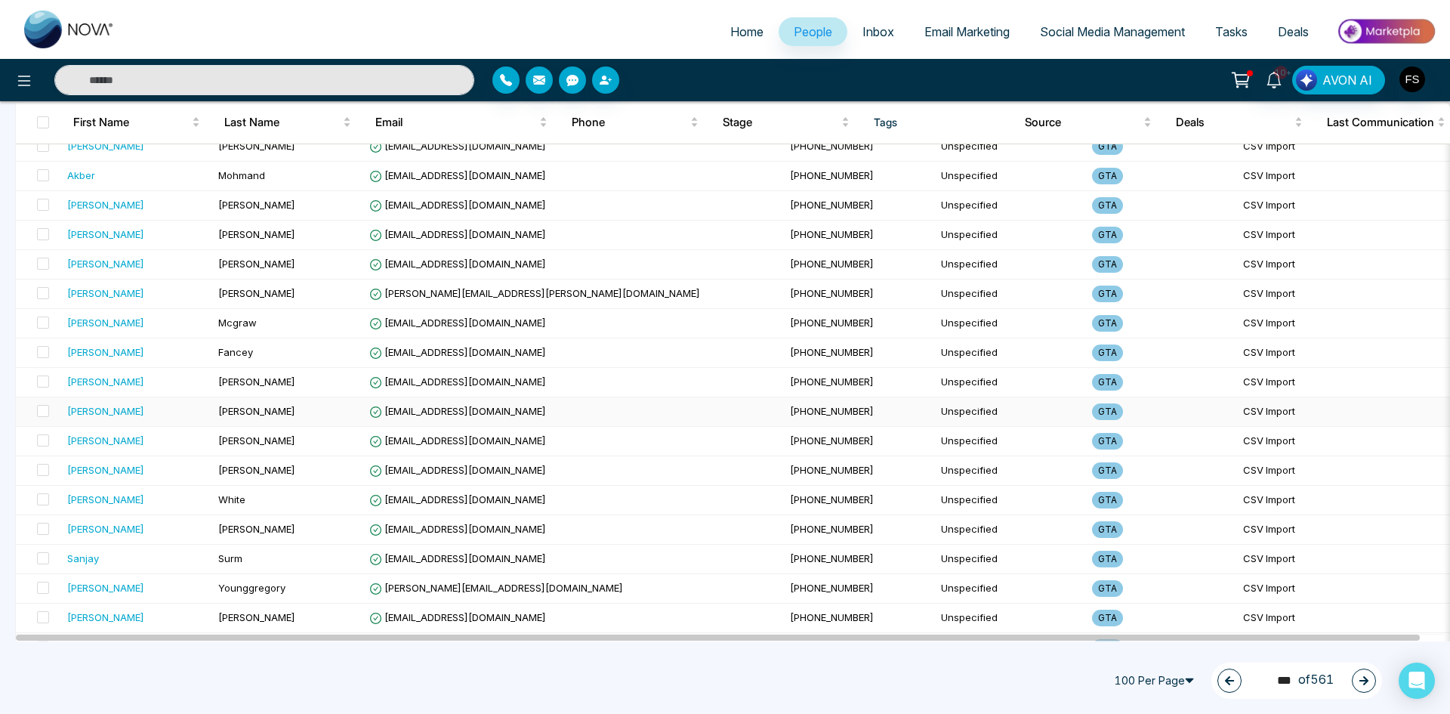
scroll to position [2617, 0]
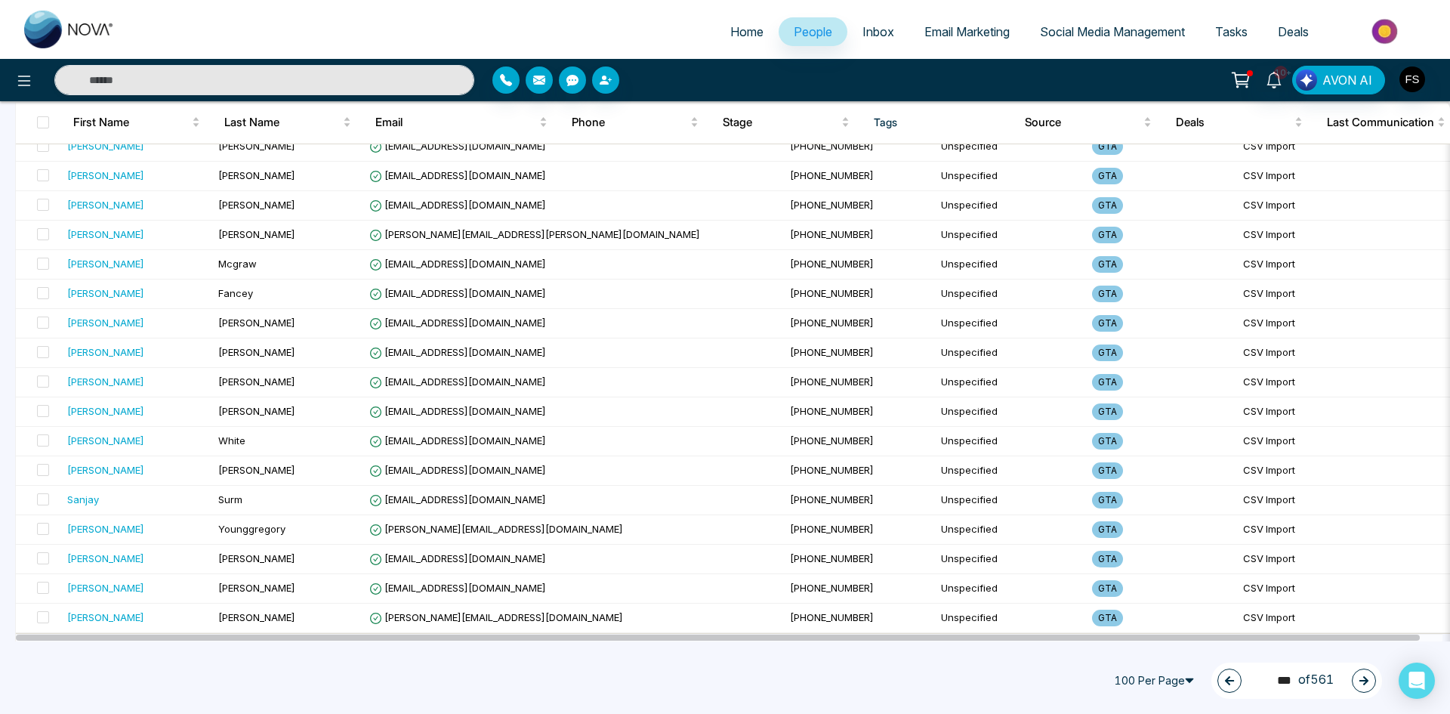
click at [1359, 680] on icon "button" at bounding box center [1363, 680] width 11 height 11
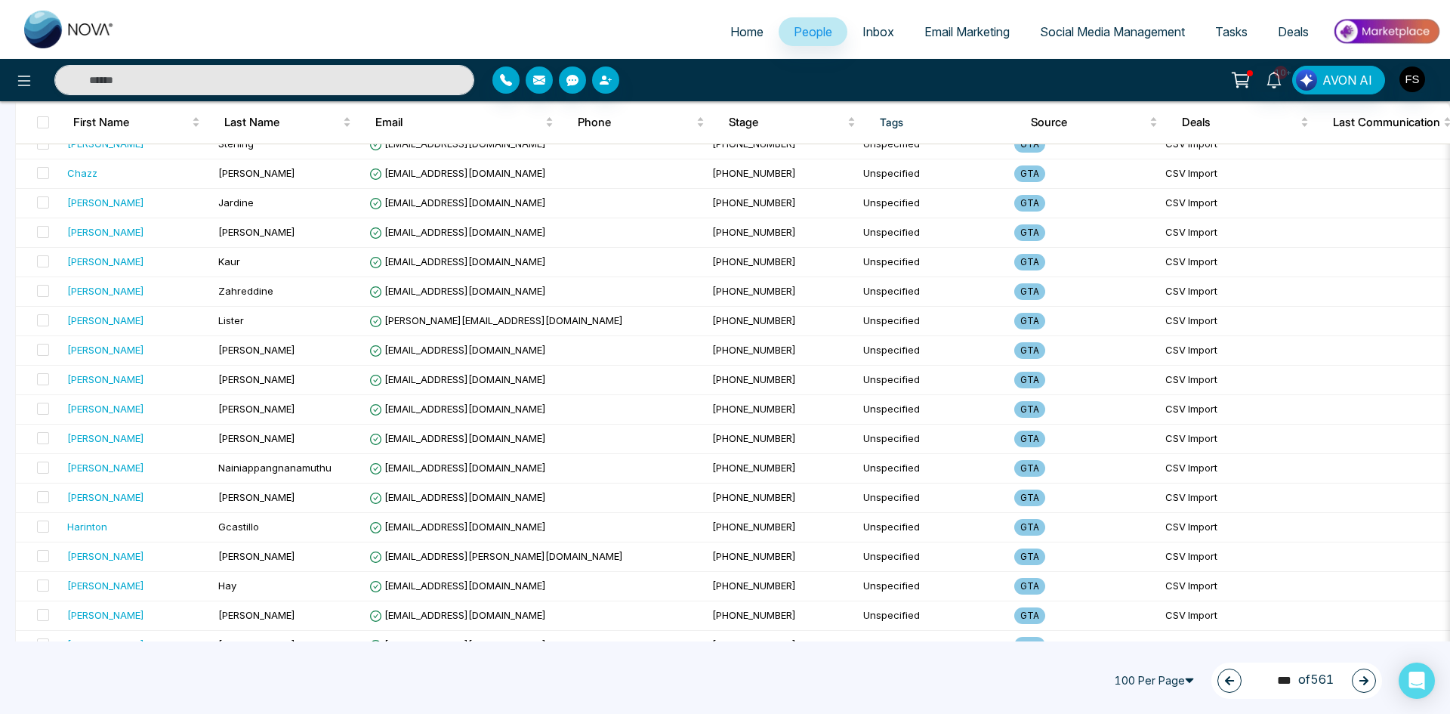
scroll to position [0, 0]
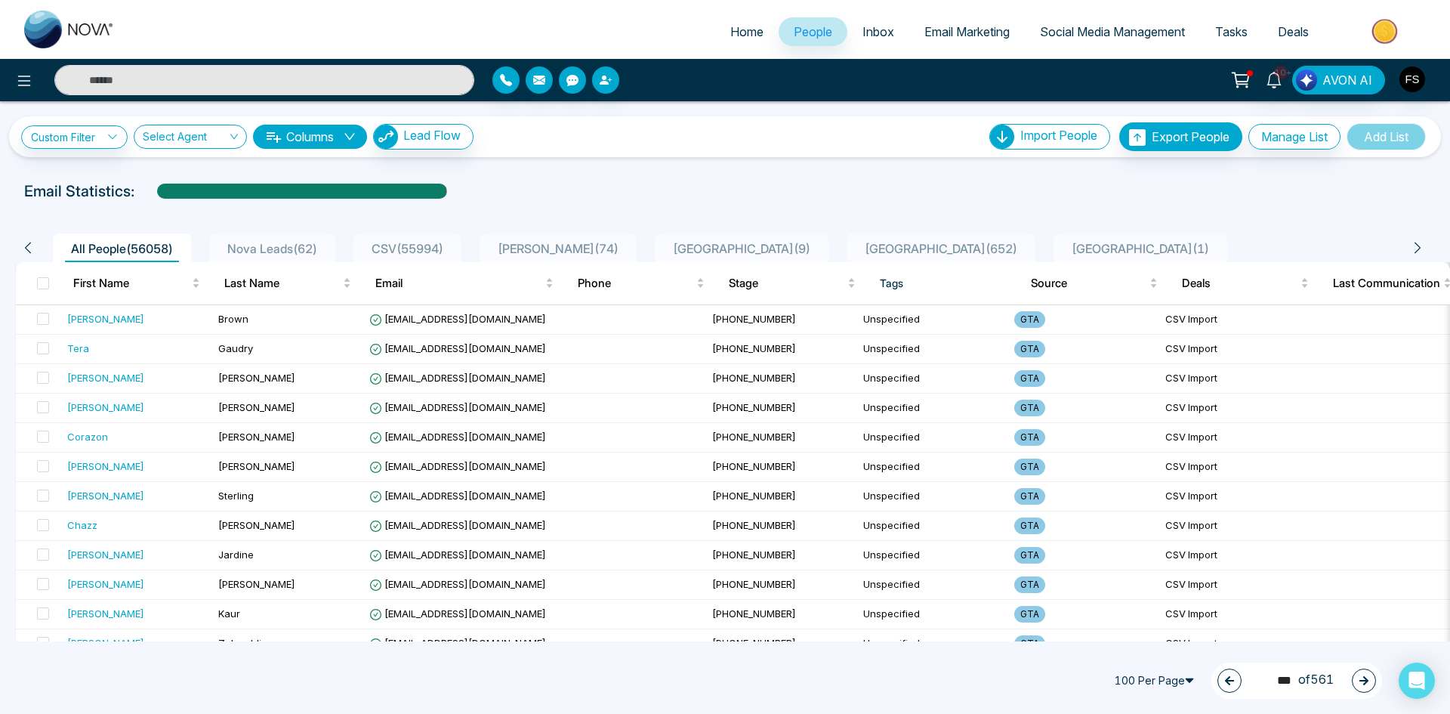
click at [1361, 680] on icon "button" at bounding box center [1363, 680] width 9 height 9
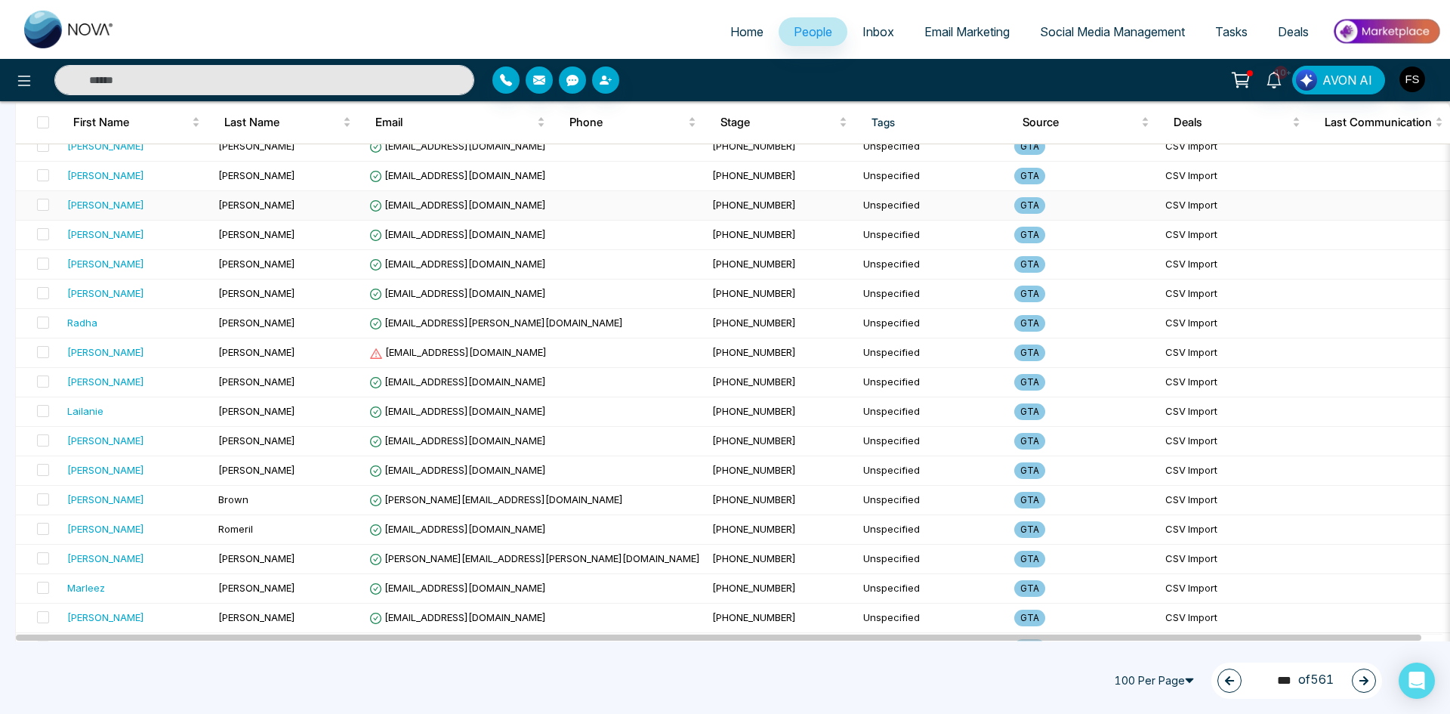
scroll to position [2265, 0]
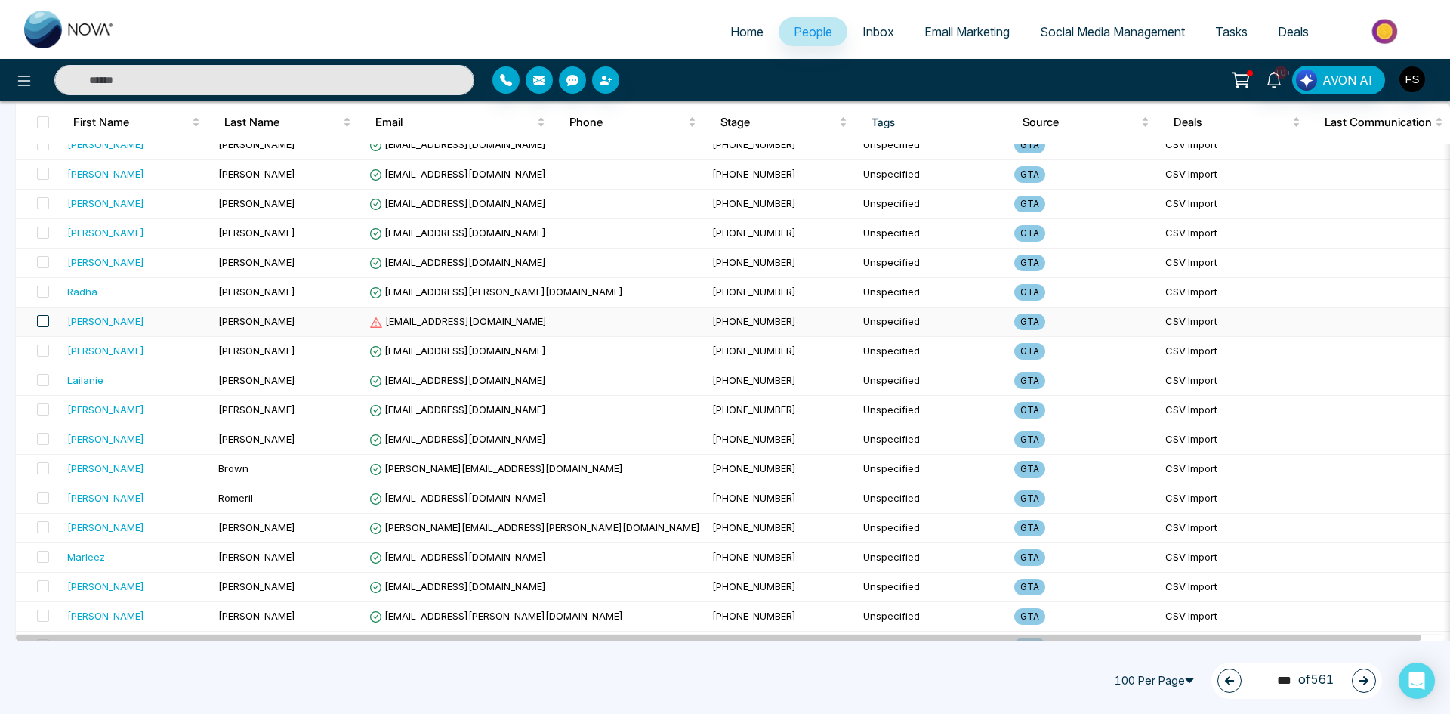
click at [43, 325] on span at bounding box center [43, 321] width 12 height 12
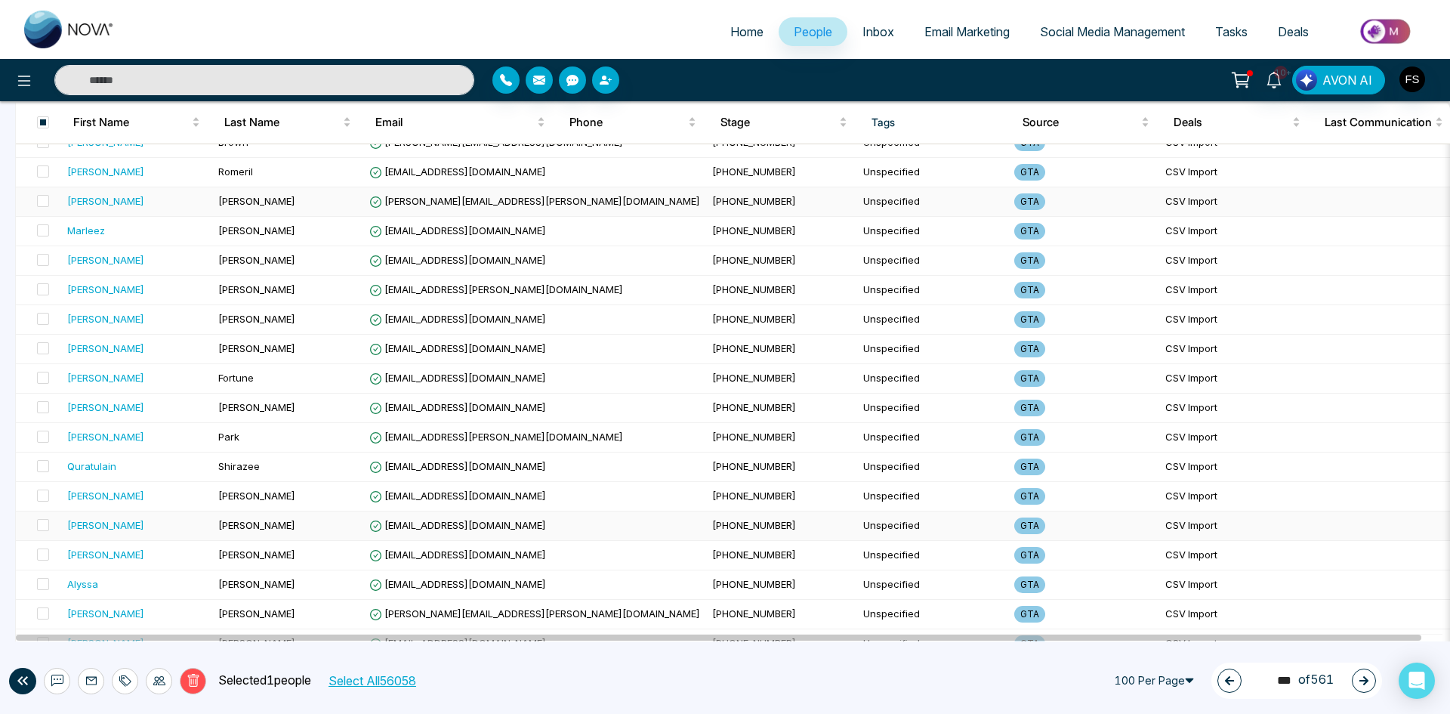
scroll to position [2617, 0]
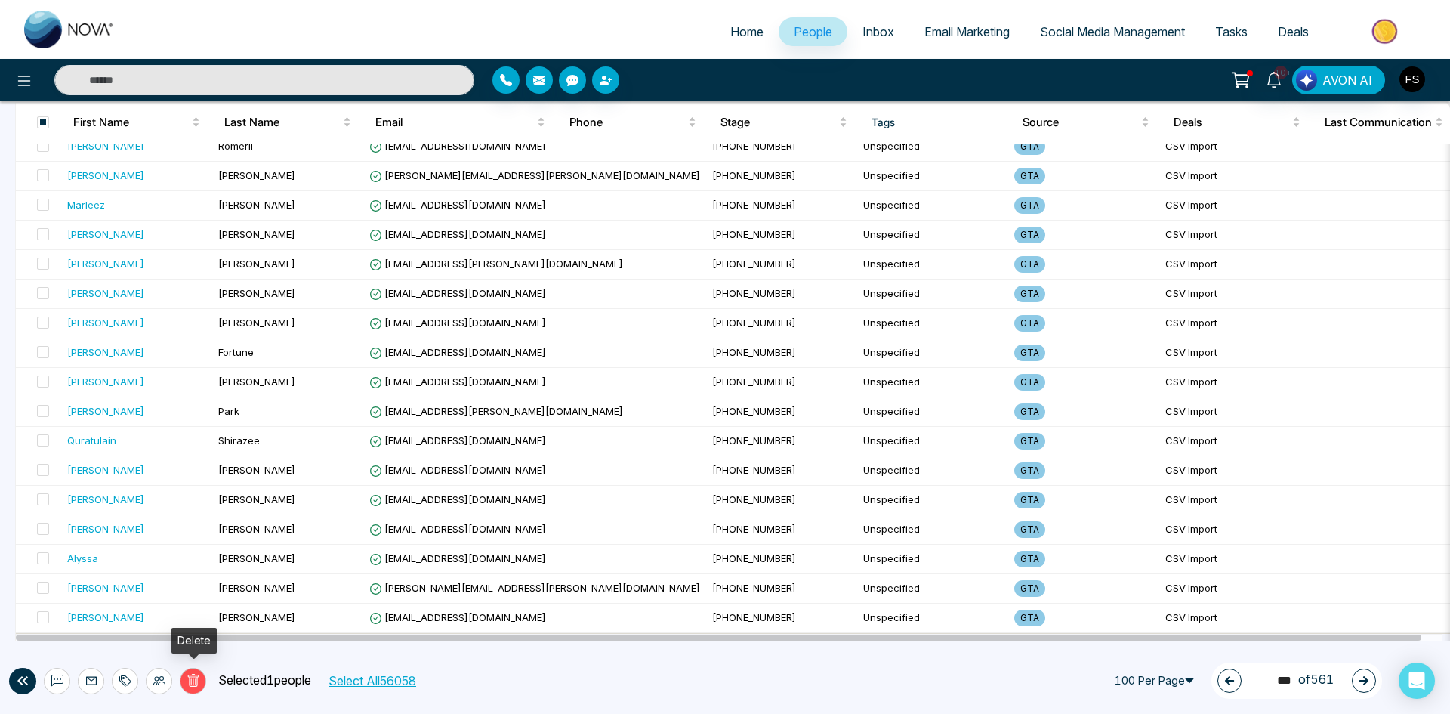
click at [196, 684] on icon at bounding box center [192, 680] width 11 height 13
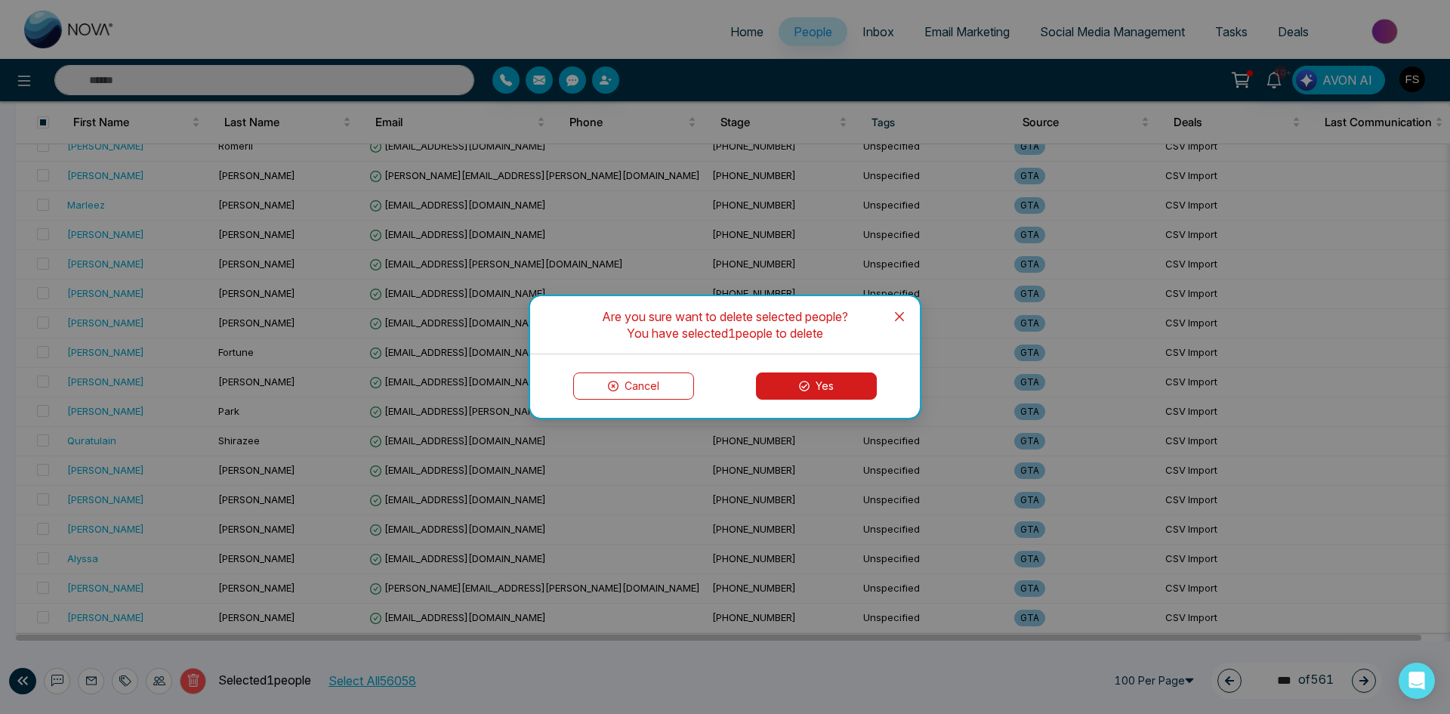
click at [799, 393] on button "Yes" at bounding box center [816, 385] width 121 height 27
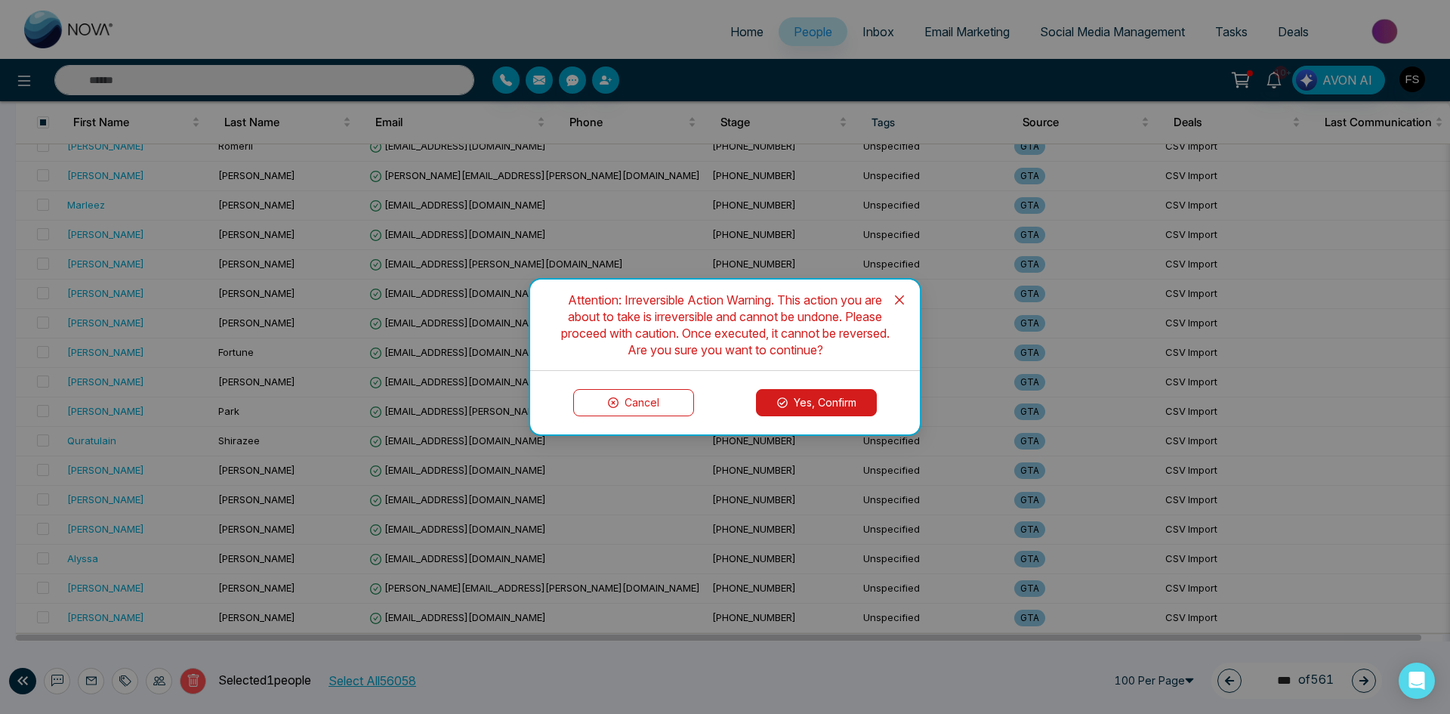
click at [816, 396] on button "Yes, Confirm" at bounding box center [816, 402] width 121 height 27
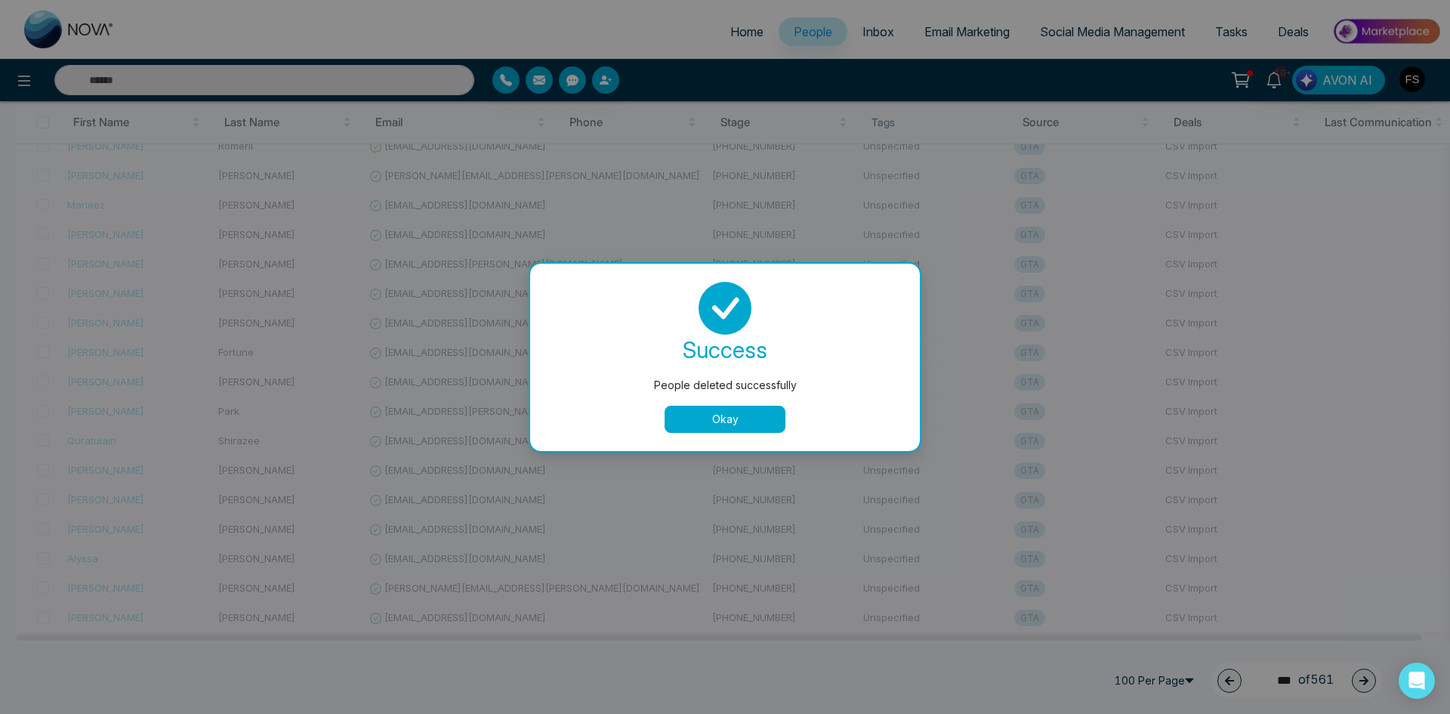
click at [721, 421] on button "Okay" at bounding box center [725, 418] width 121 height 27
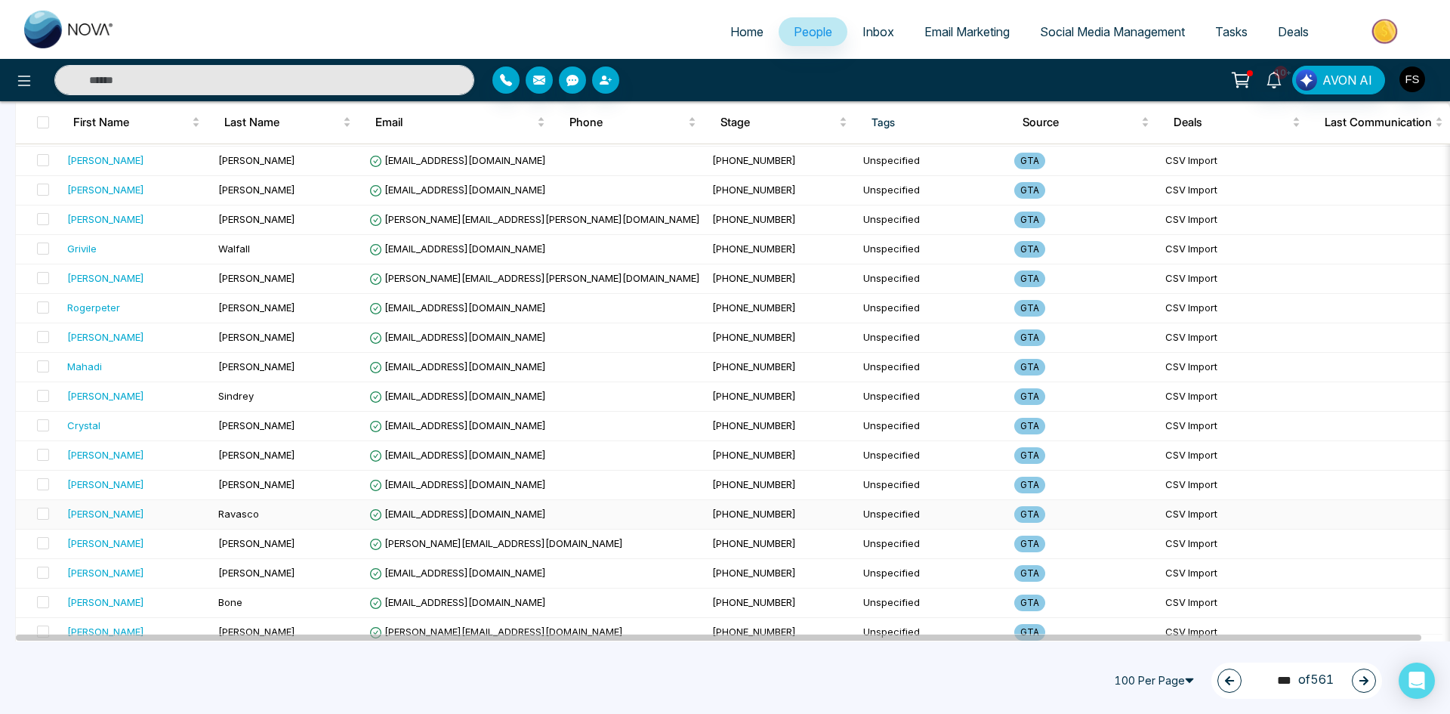
scroll to position [0, 0]
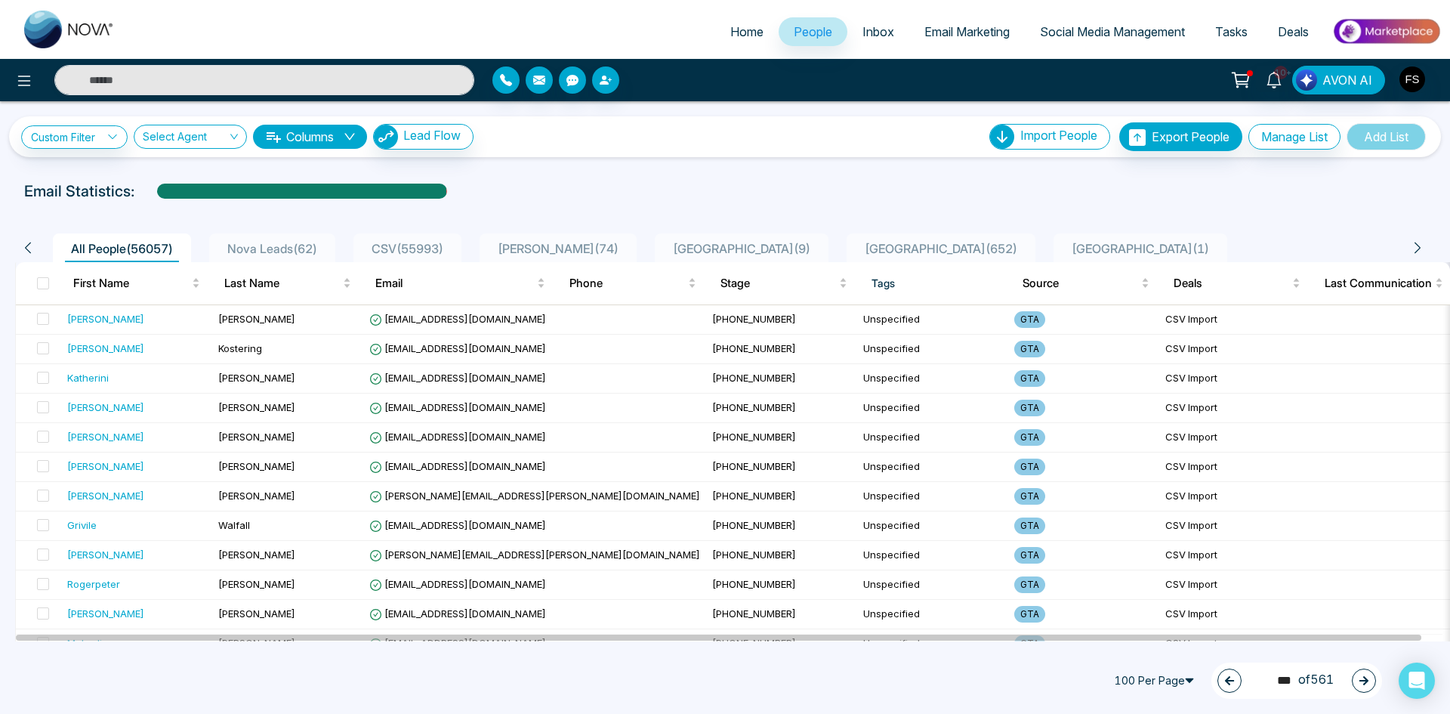
click at [1360, 677] on icon "button" at bounding box center [1363, 680] width 11 height 11
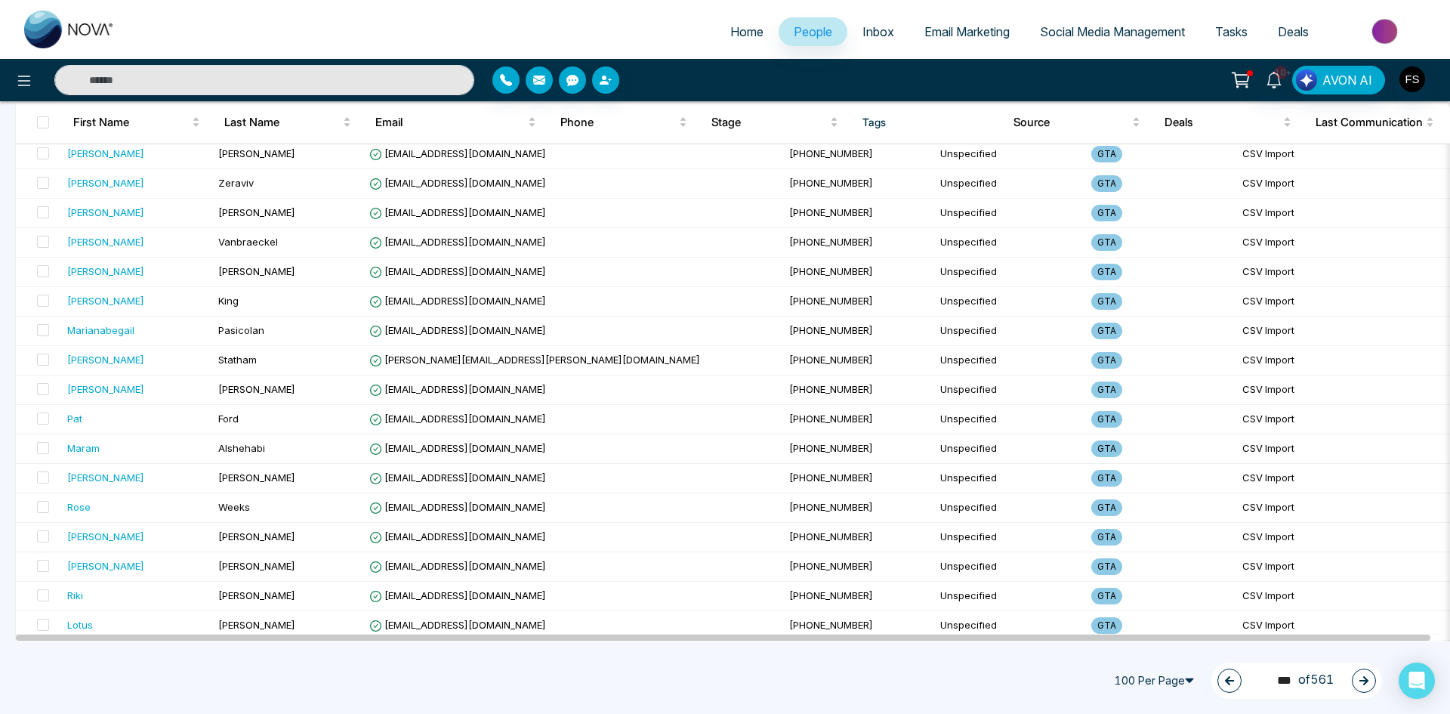
scroll to position [2617, 0]
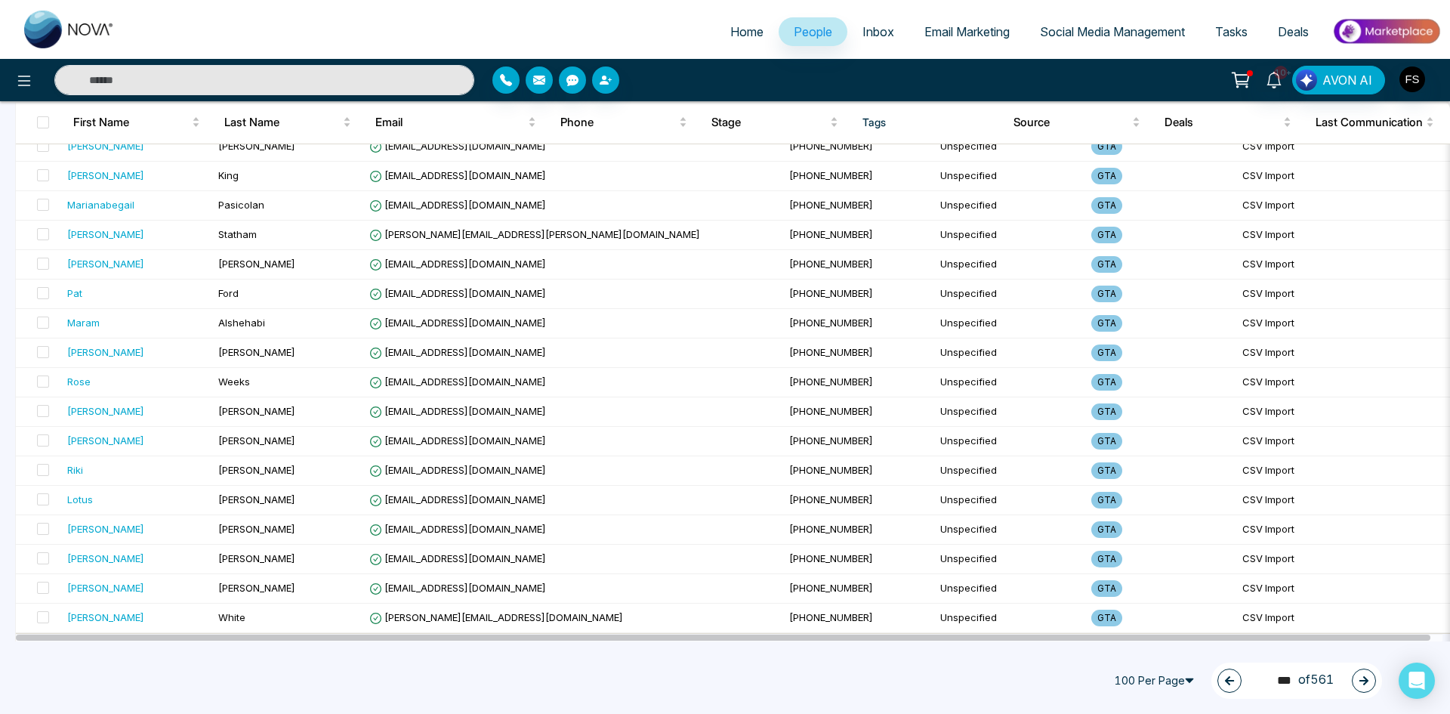
click at [1359, 677] on icon "button" at bounding box center [1363, 680] width 11 height 11
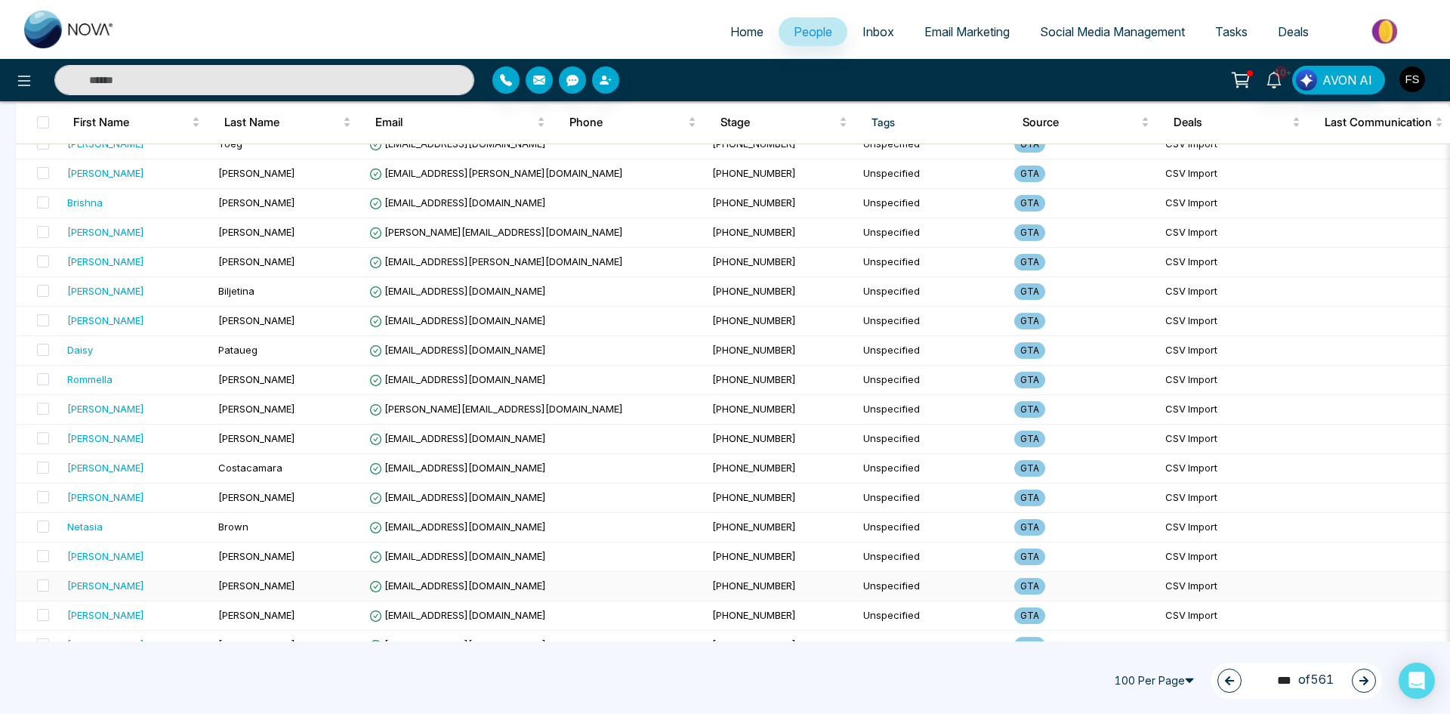
scroll to position [0, 0]
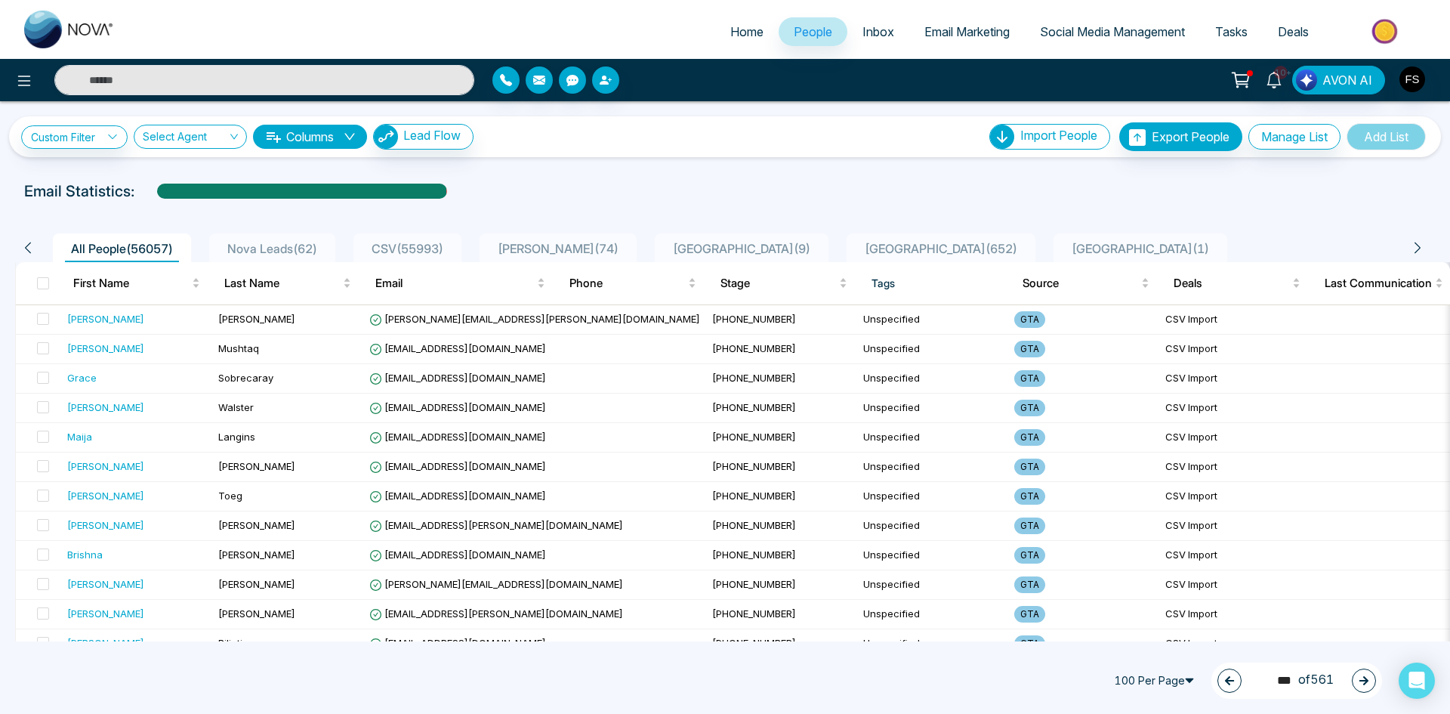
click at [1361, 678] on icon "button" at bounding box center [1363, 680] width 11 height 11
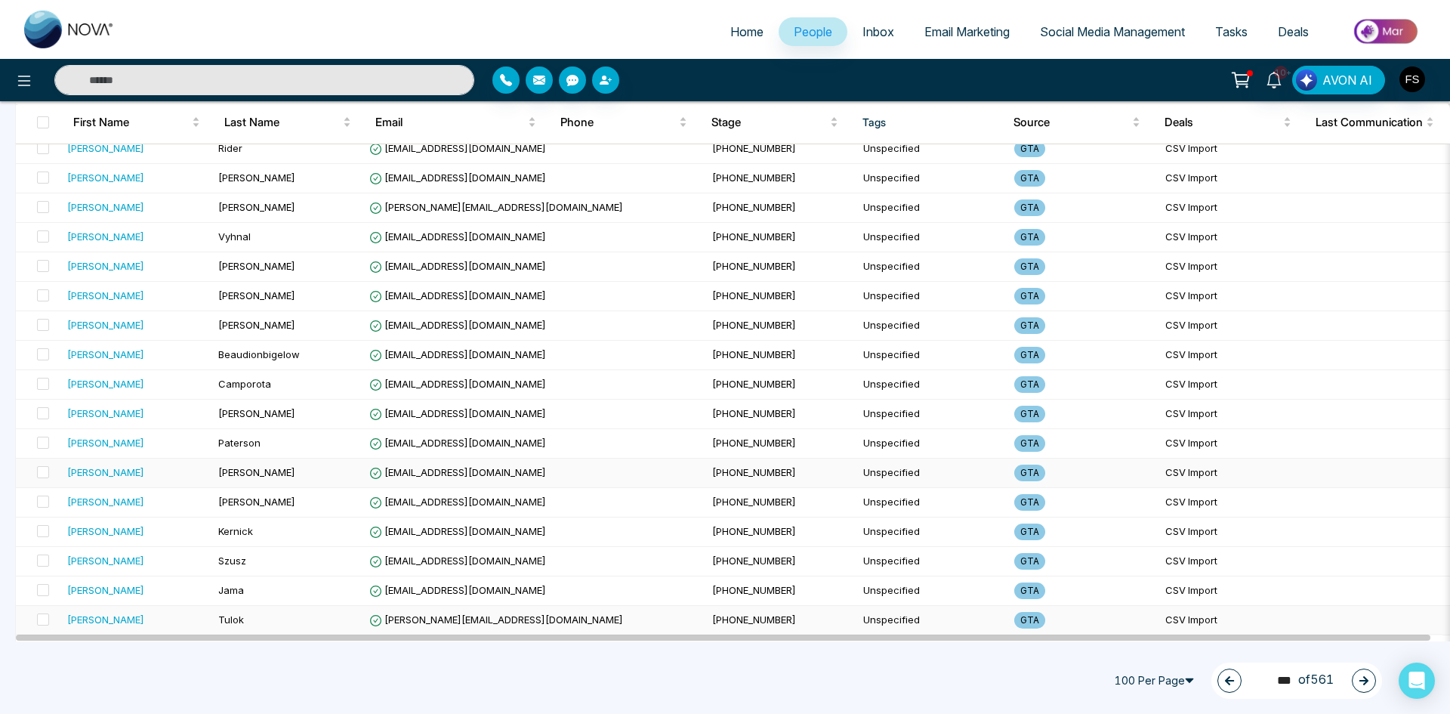
scroll to position [2617, 0]
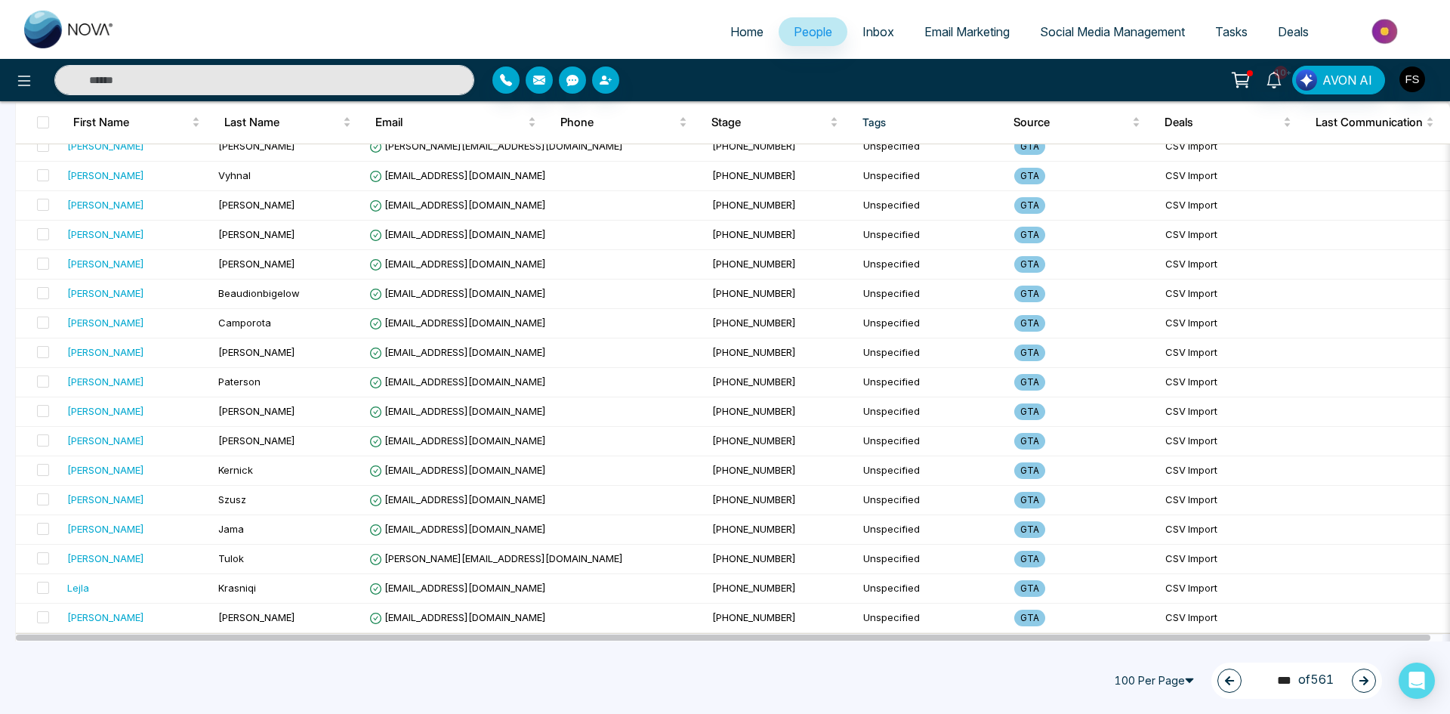
click at [1360, 686] on button "button" at bounding box center [1364, 680] width 24 height 24
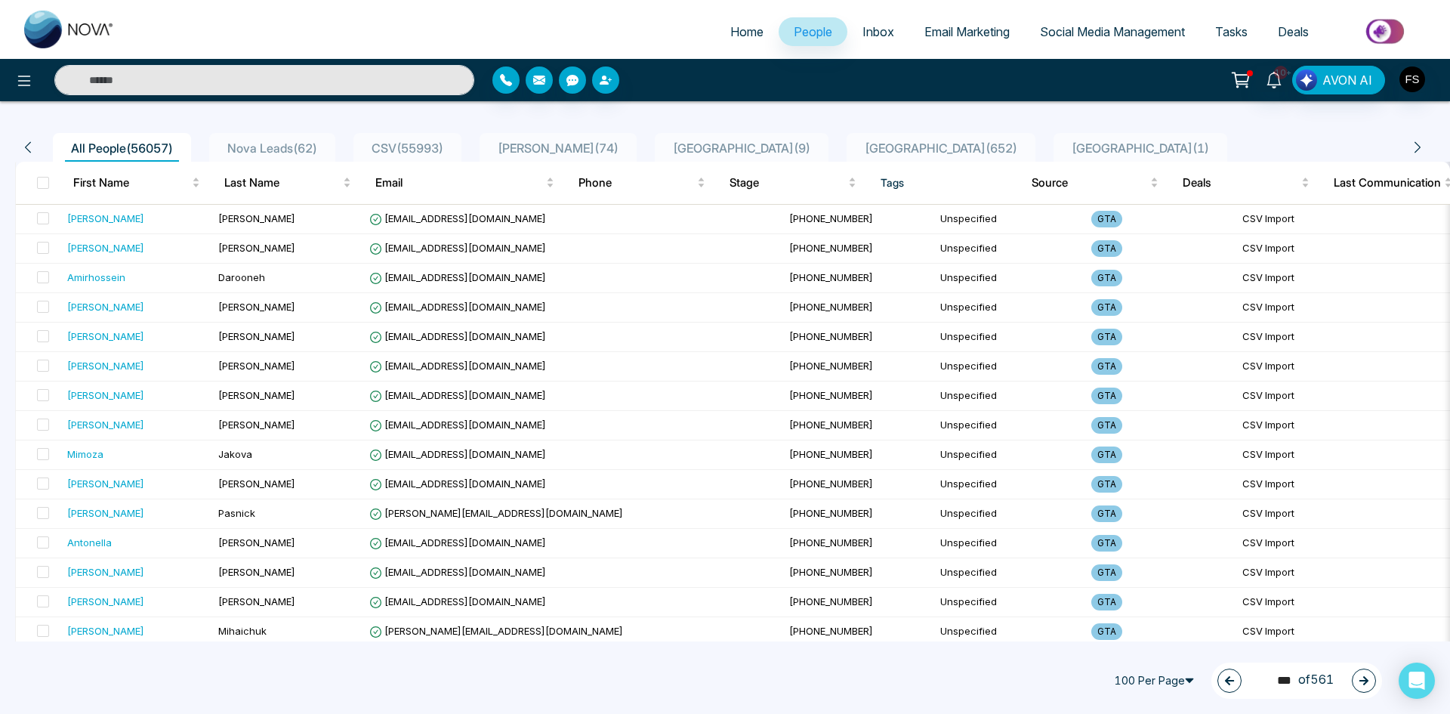
scroll to position [0, 0]
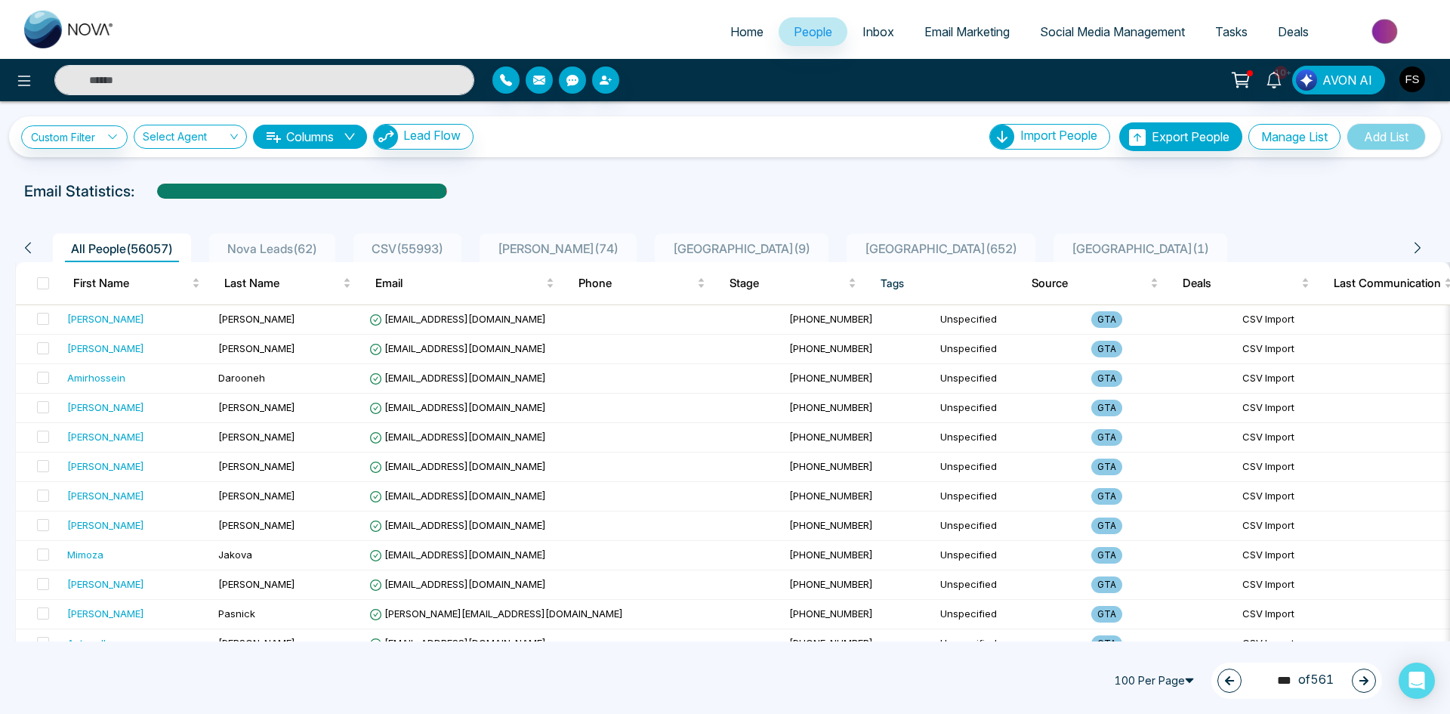
click at [1371, 687] on button "button" at bounding box center [1364, 680] width 24 height 24
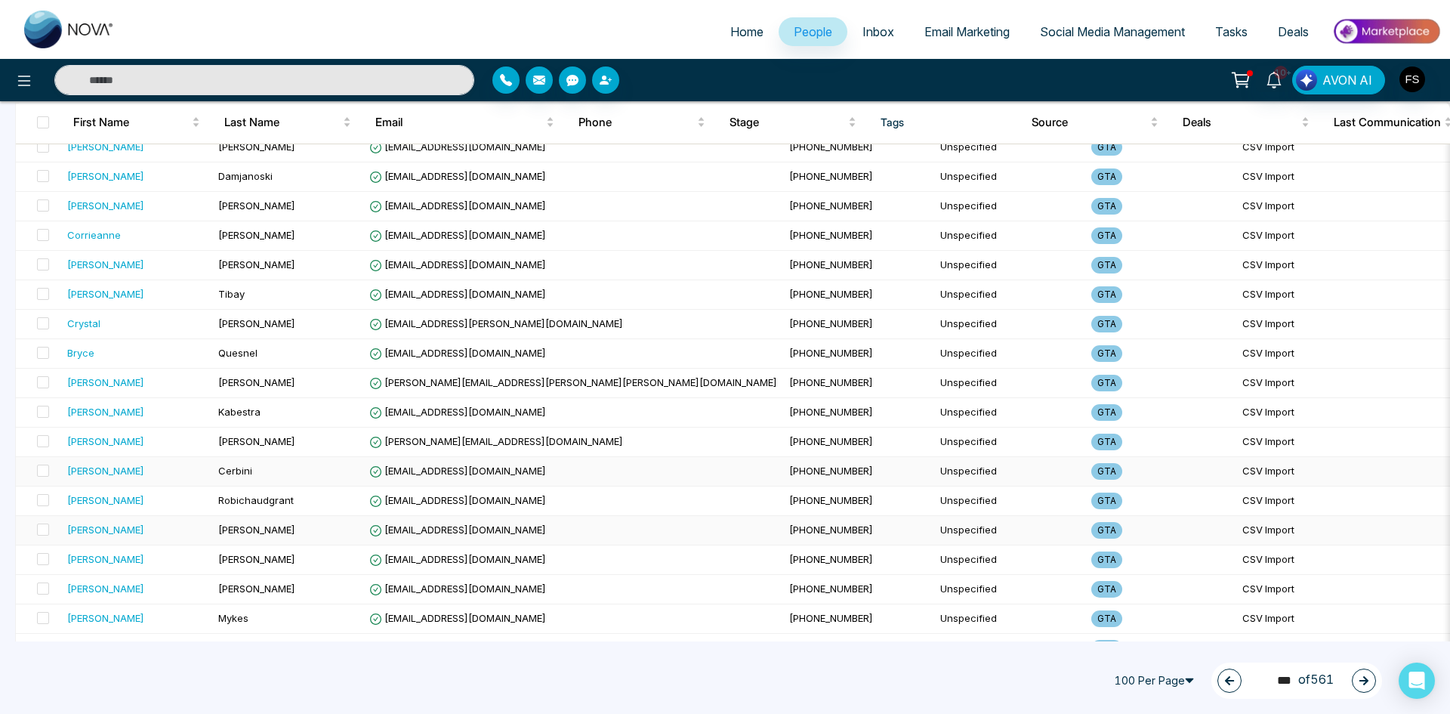
scroll to position [2617, 0]
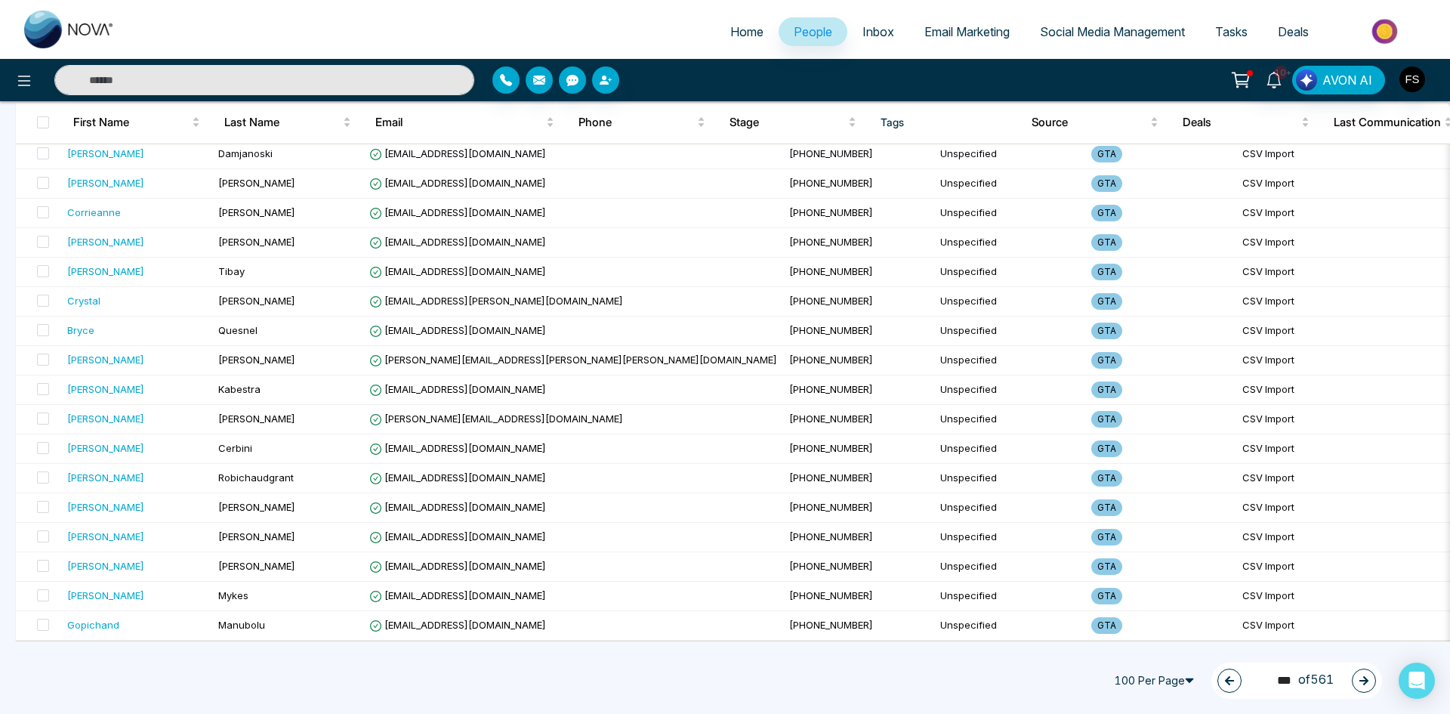
click at [1374, 683] on button "button" at bounding box center [1364, 680] width 24 height 24
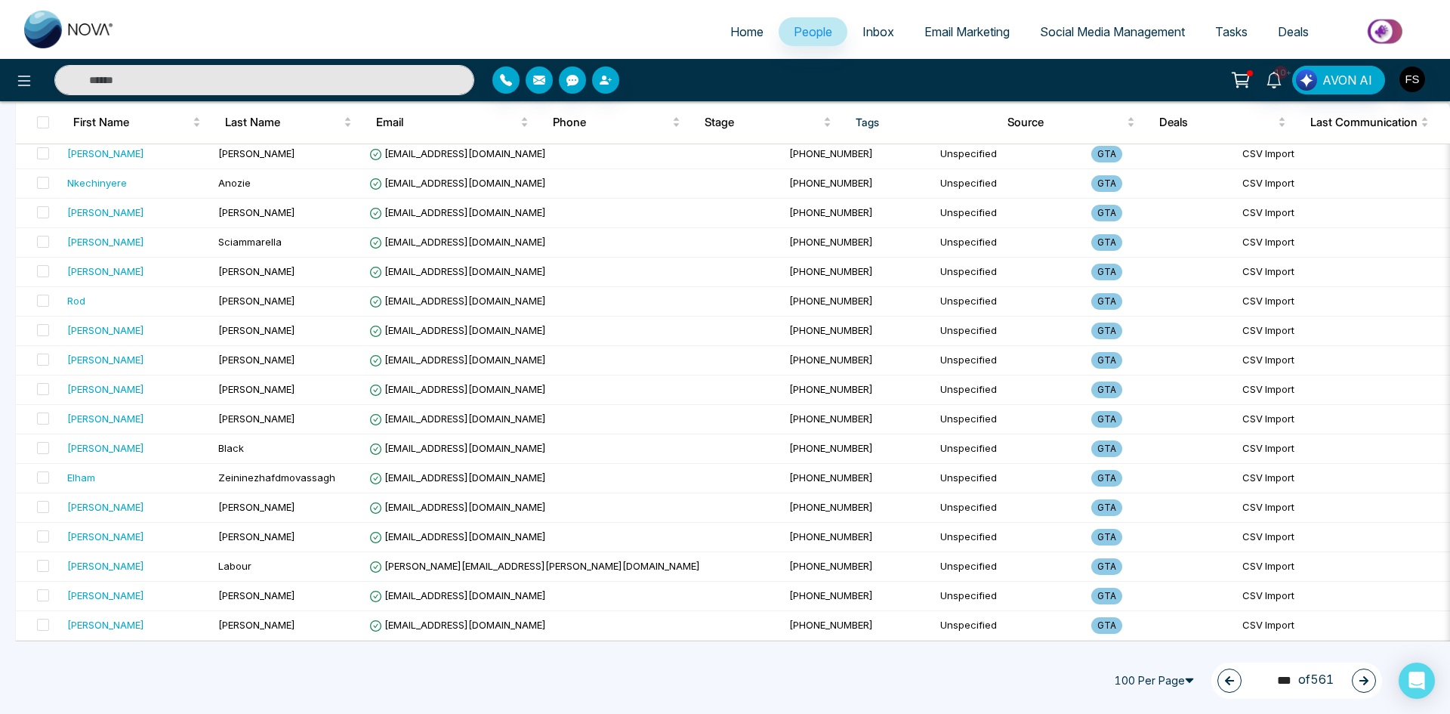
click at [1368, 674] on button "button" at bounding box center [1364, 680] width 24 height 24
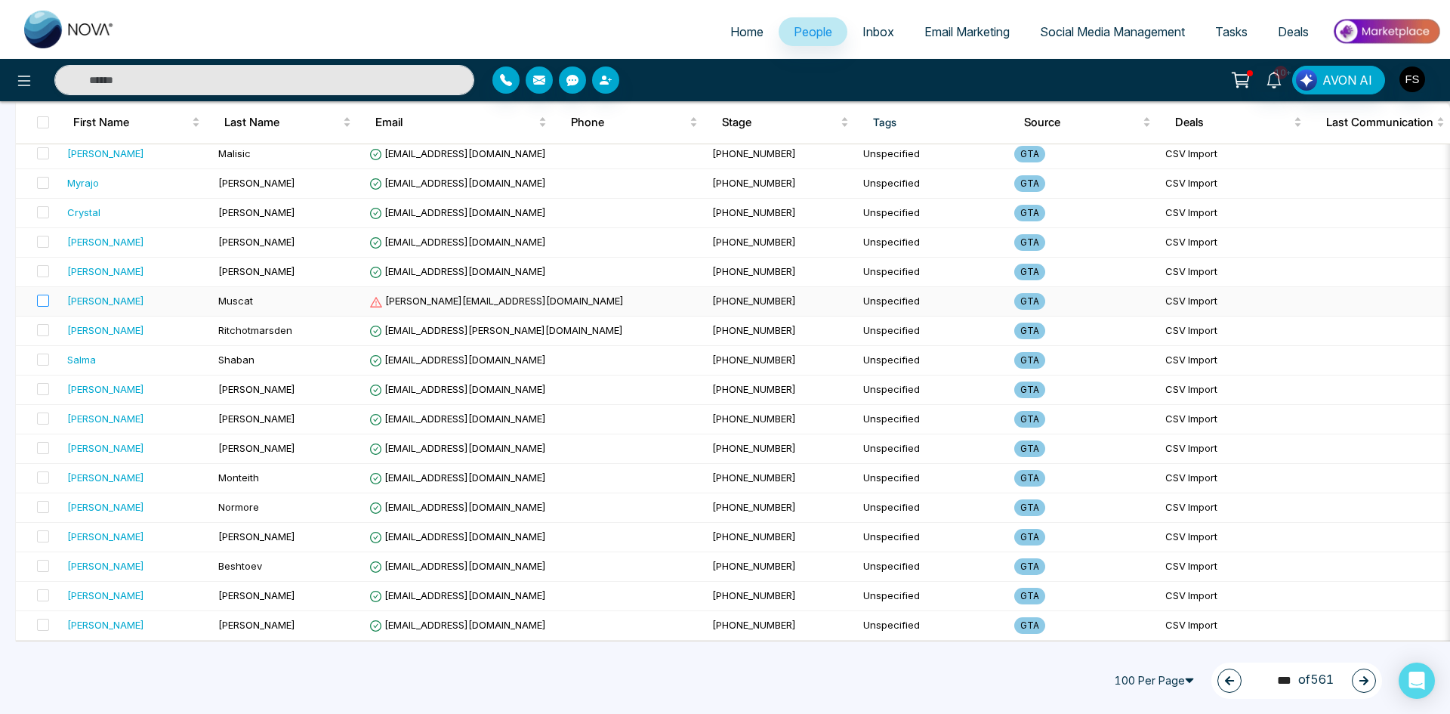
click at [35, 293] on label at bounding box center [38, 301] width 21 height 17
click at [196, 677] on icon at bounding box center [192, 680] width 11 height 13
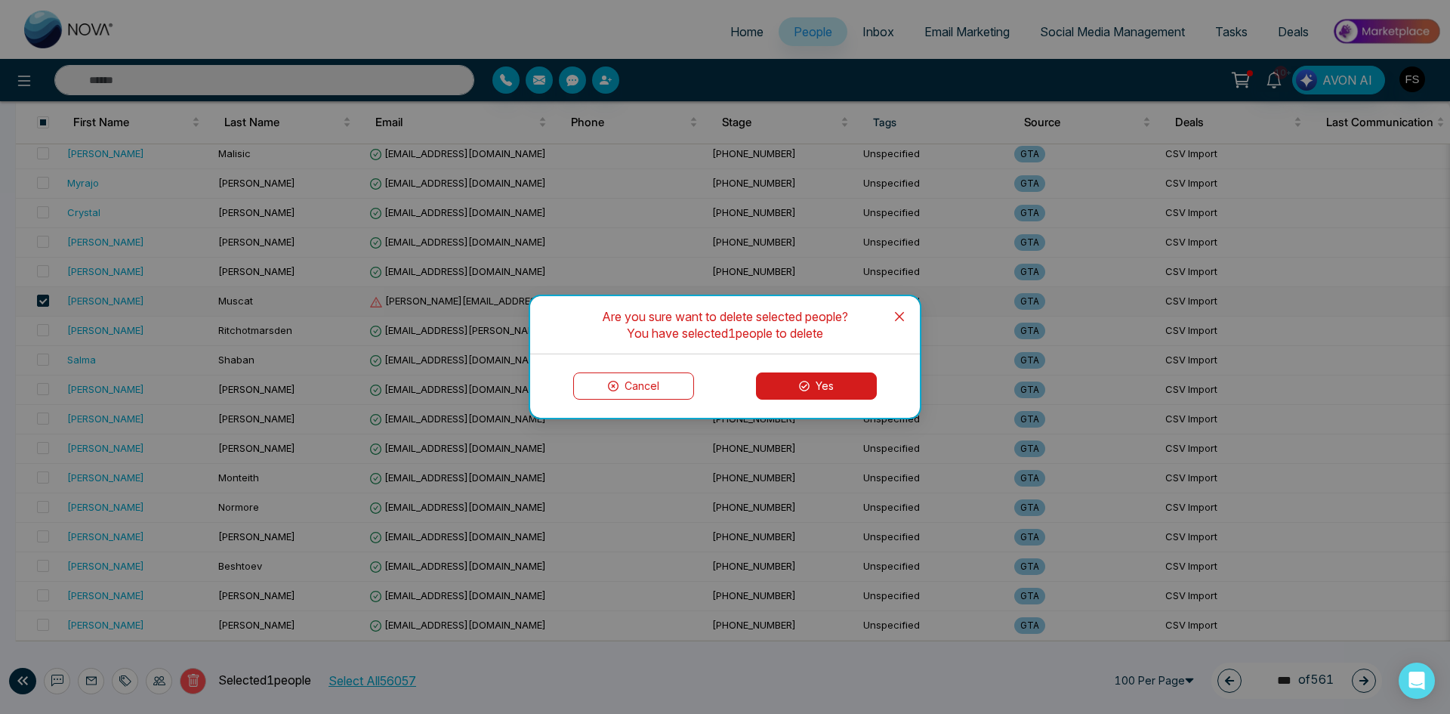
click at [825, 396] on button "Yes" at bounding box center [816, 385] width 121 height 27
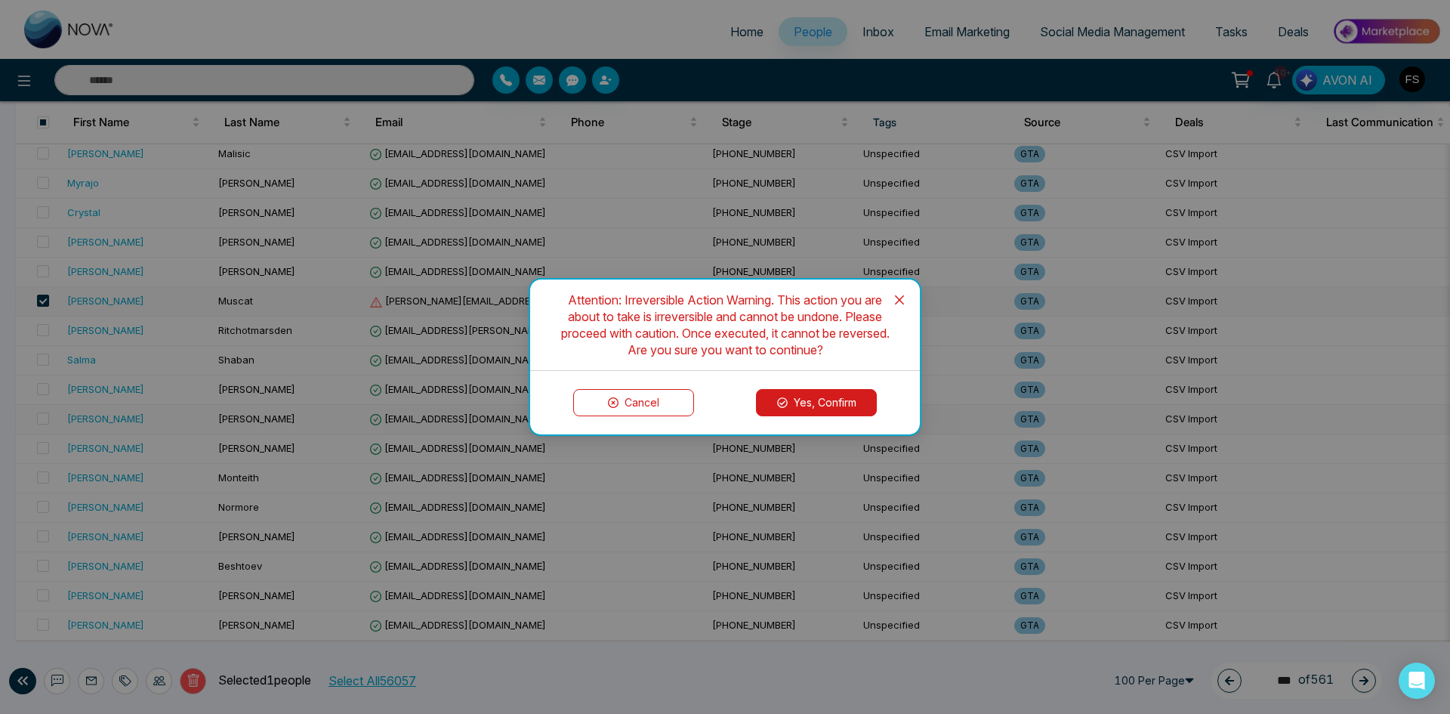
click at [832, 405] on button "Yes, Confirm" at bounding box center [816, 402] width 121 height 27
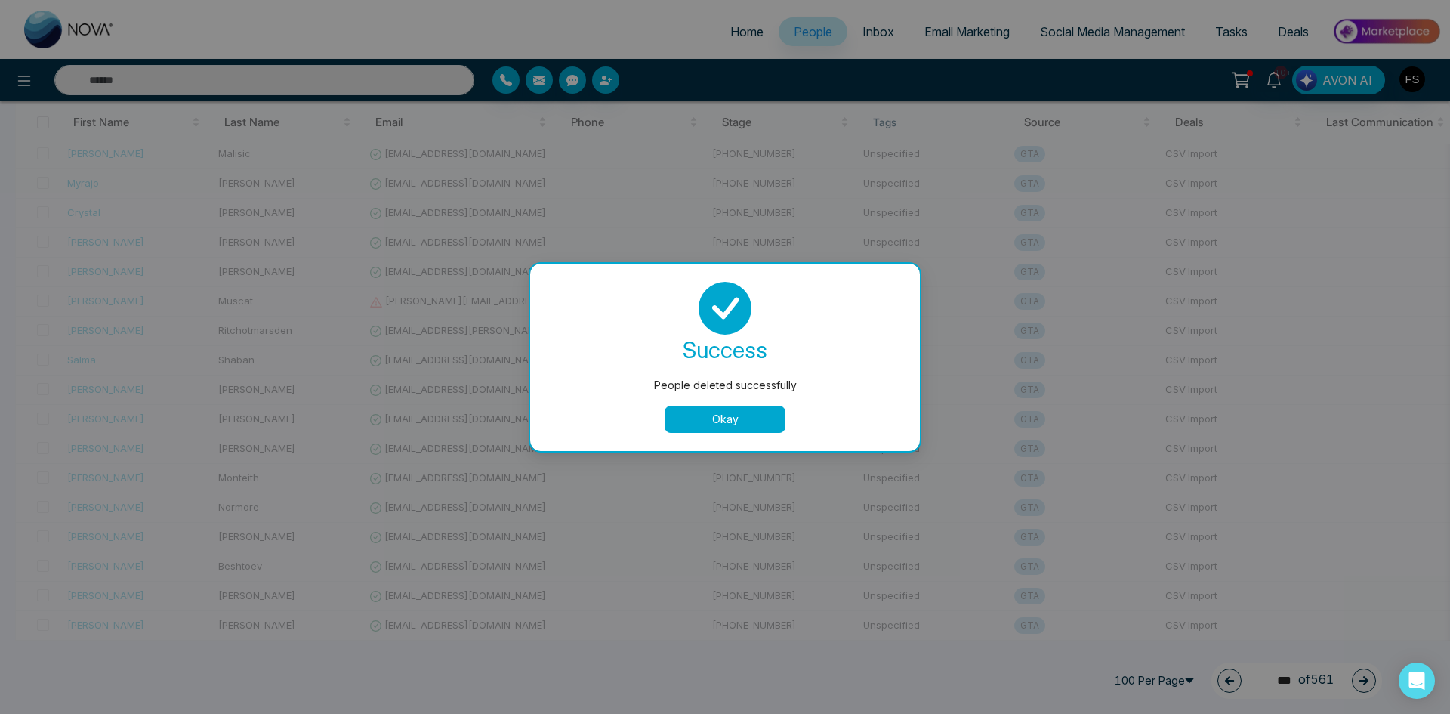
click at [757, 425] on button "Okay" at bounding box center [725, 418] width 121 height 27
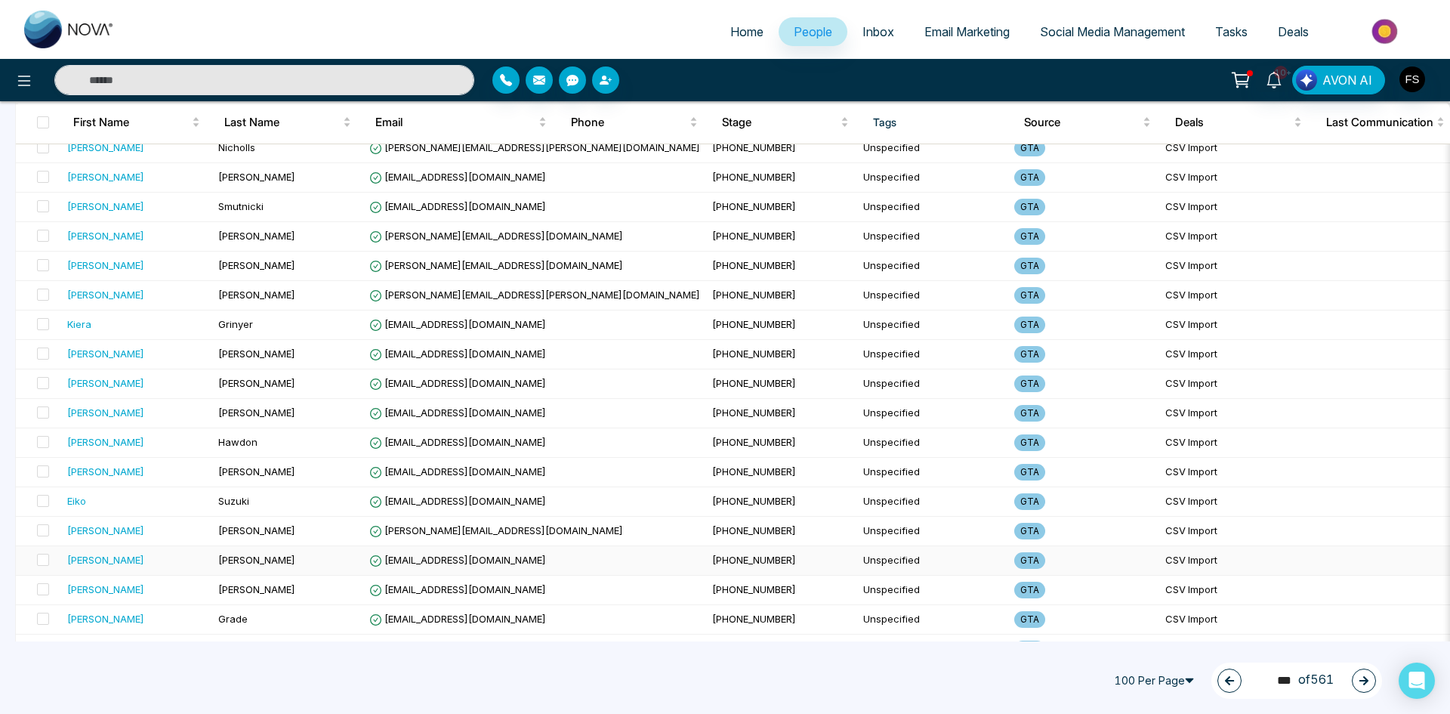
scroll to position [831, 0]
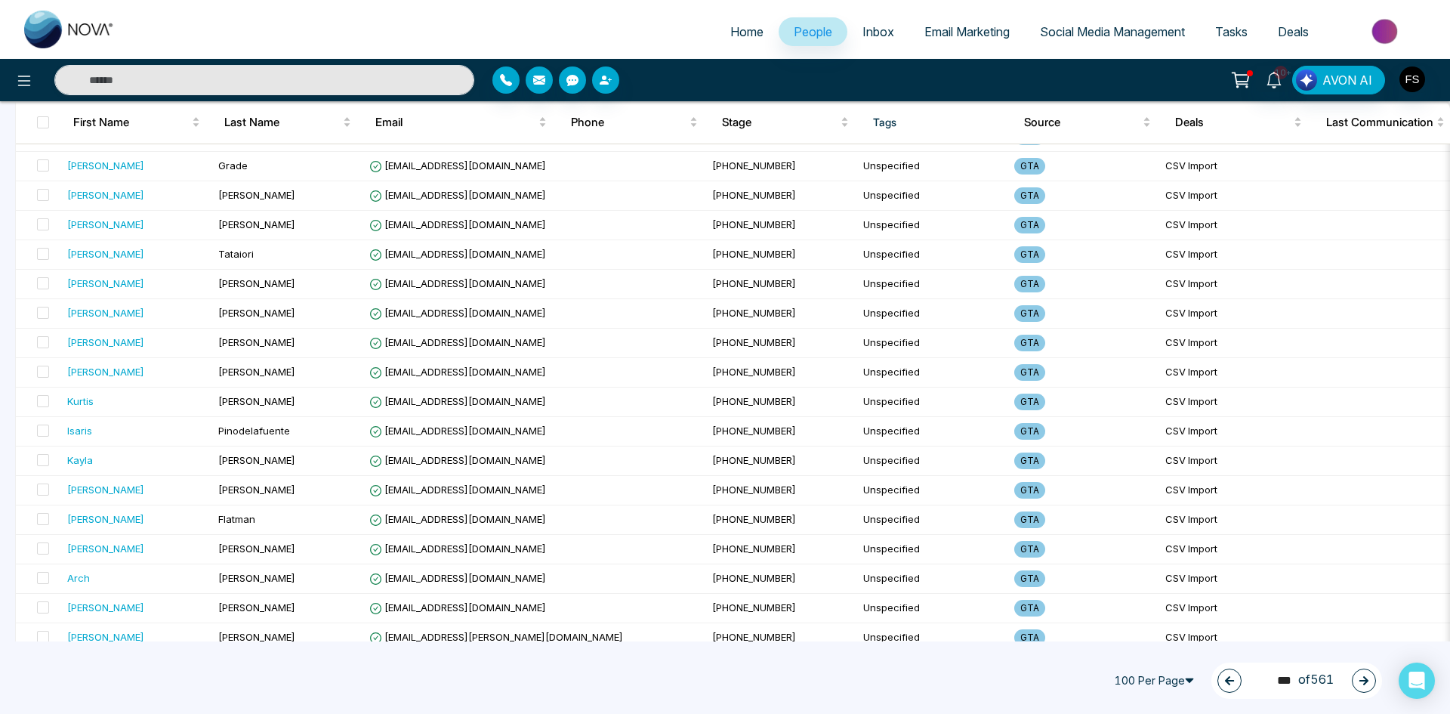
click at [1355, 678] on button "button" at bounding box center [1364, 680] width 24 height 24
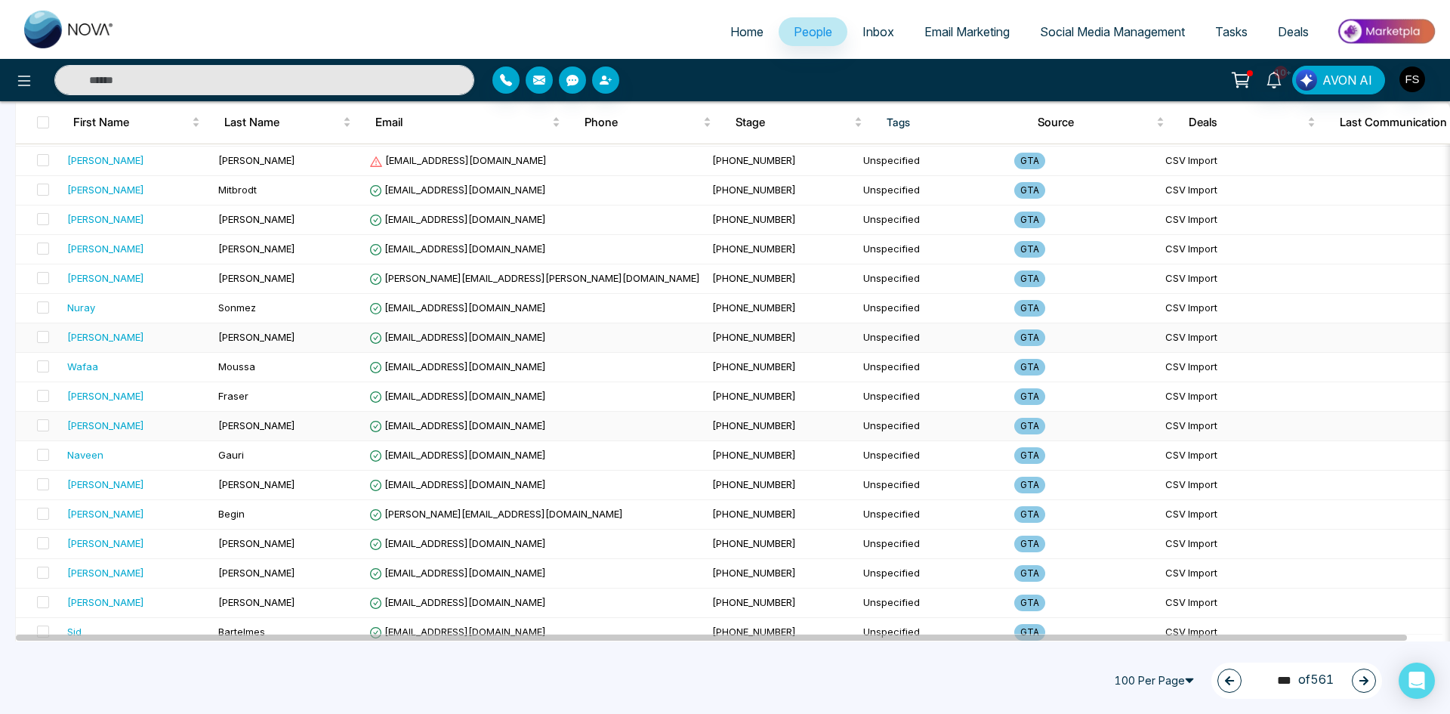
scroll to position [755, 0]
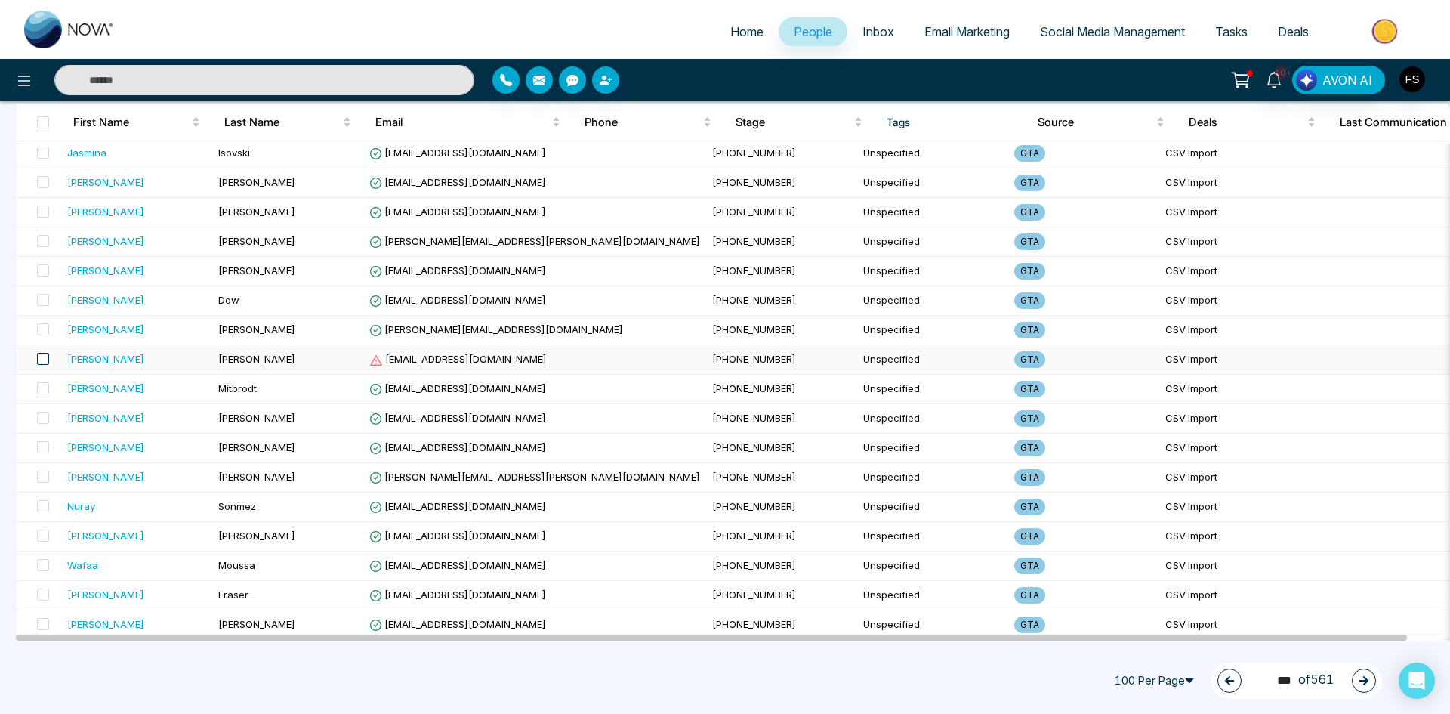
click at [39, 356] on span at bounding box center [43, 359] width 12 height 12
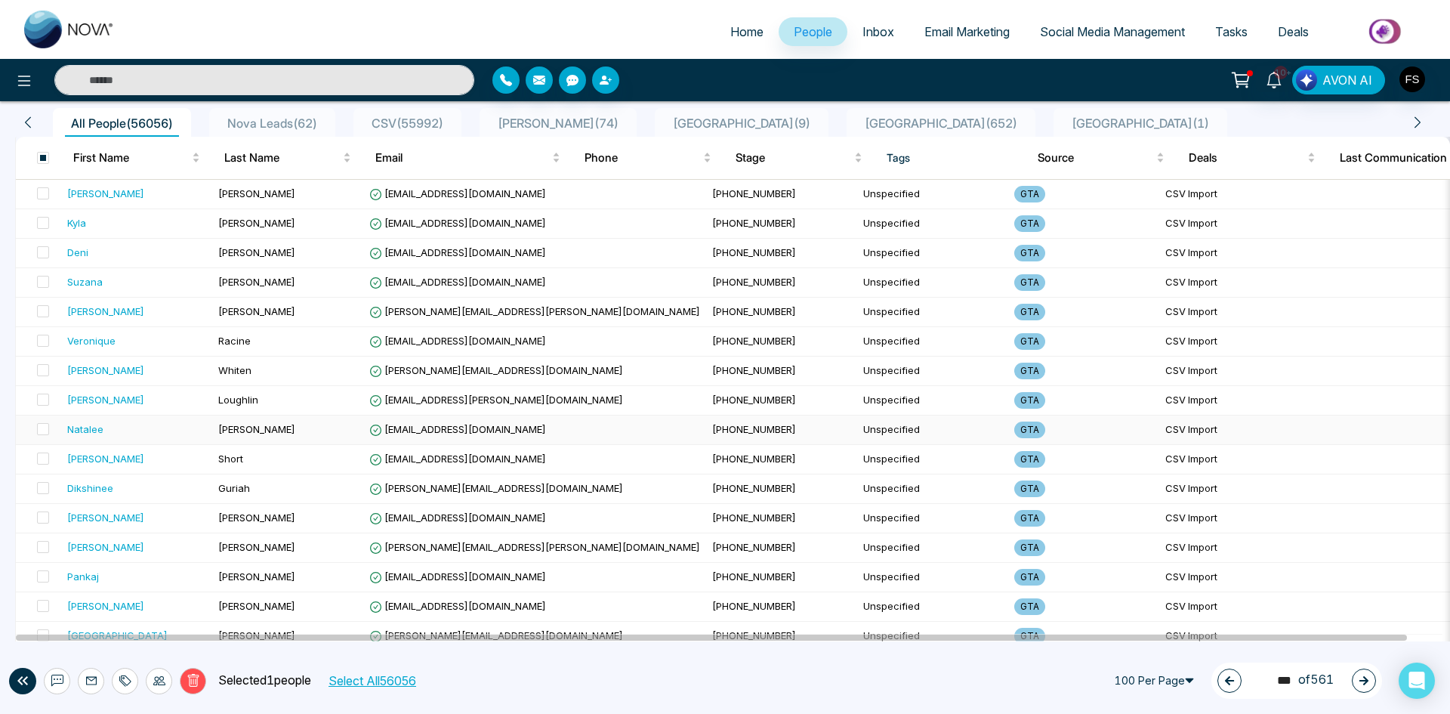
scroll to position [0, 0]
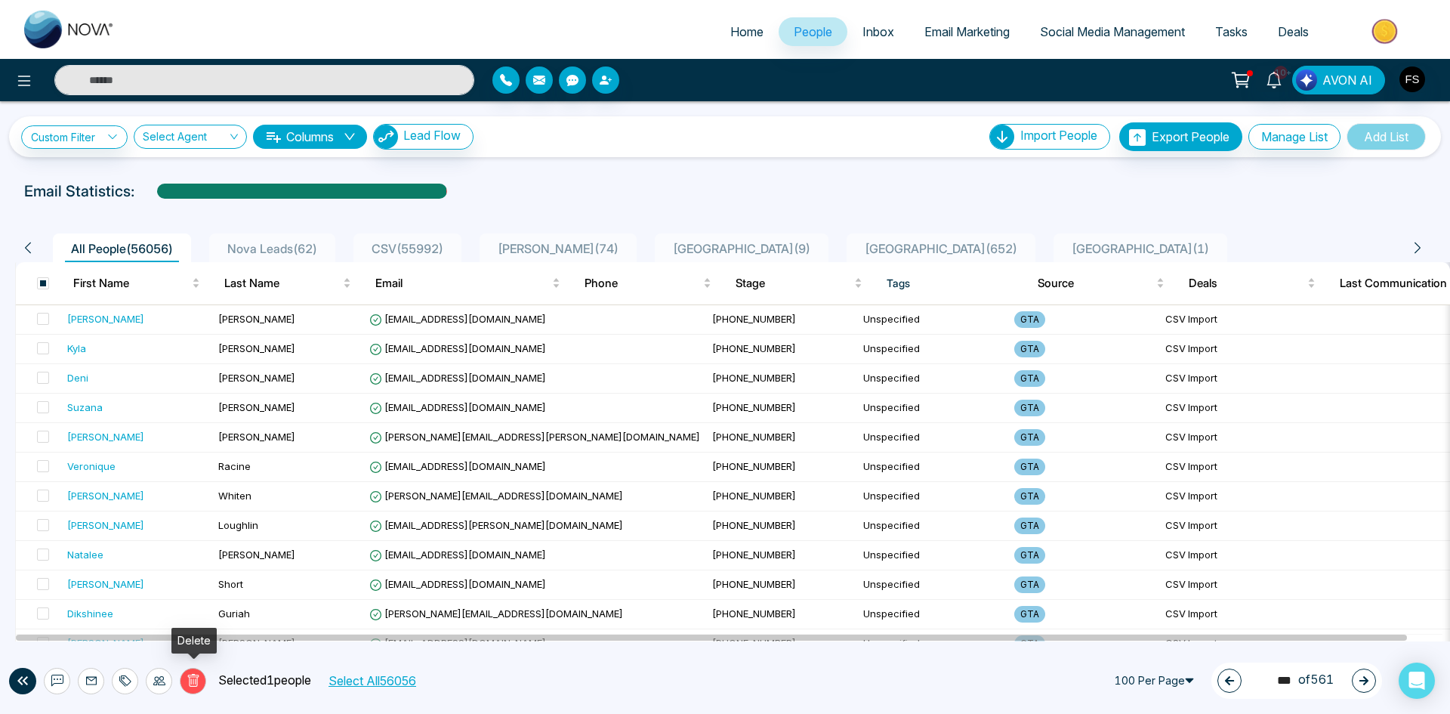
click at [188, 674] on icon at bounding box center [194, 681] width 14 height 14
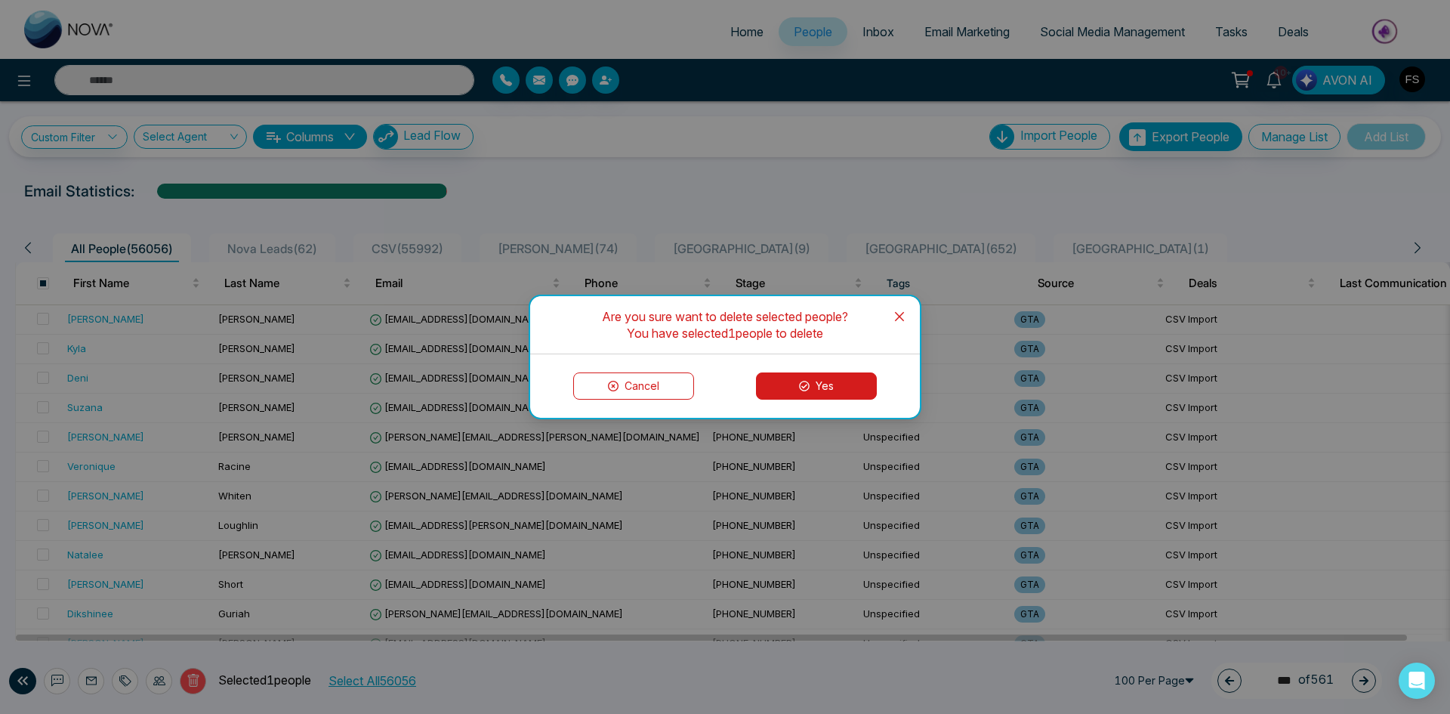
click at [813, 390] on button "Yes" at bounding box center [816, 385] width 121 height 27
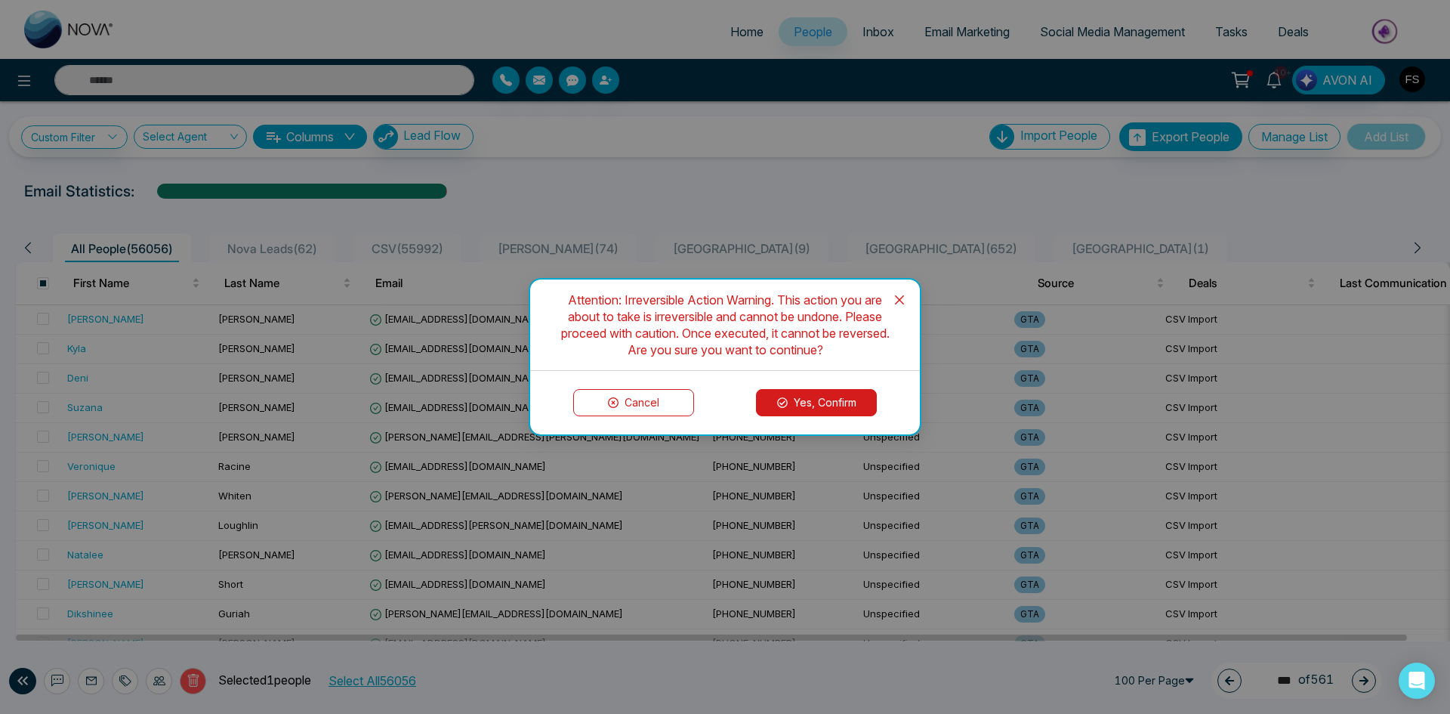
click at [806, 405] on button "Yes, Confirm" at bounding box center [816, 402] width 121 height 27
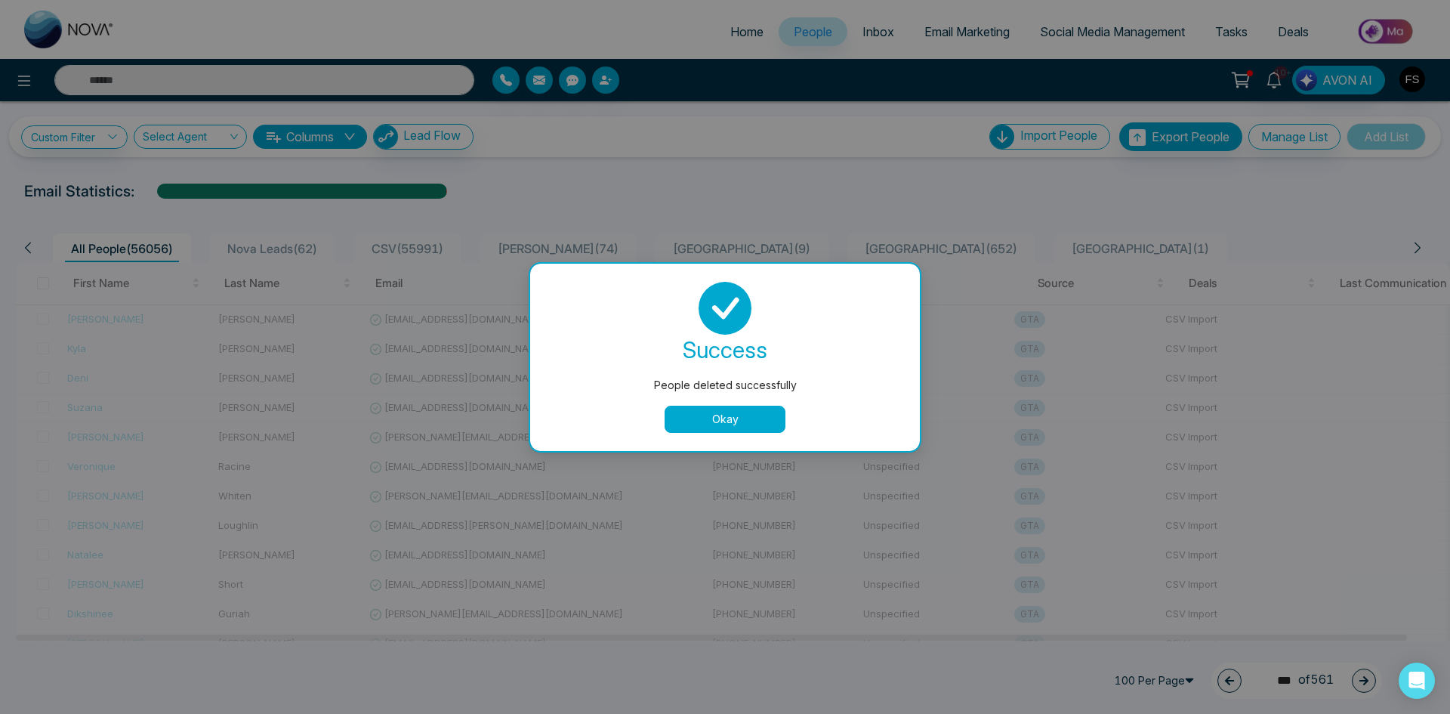
click at [691, 415] on button "Okay" at bounding box center [725, 418] width 121 height 27
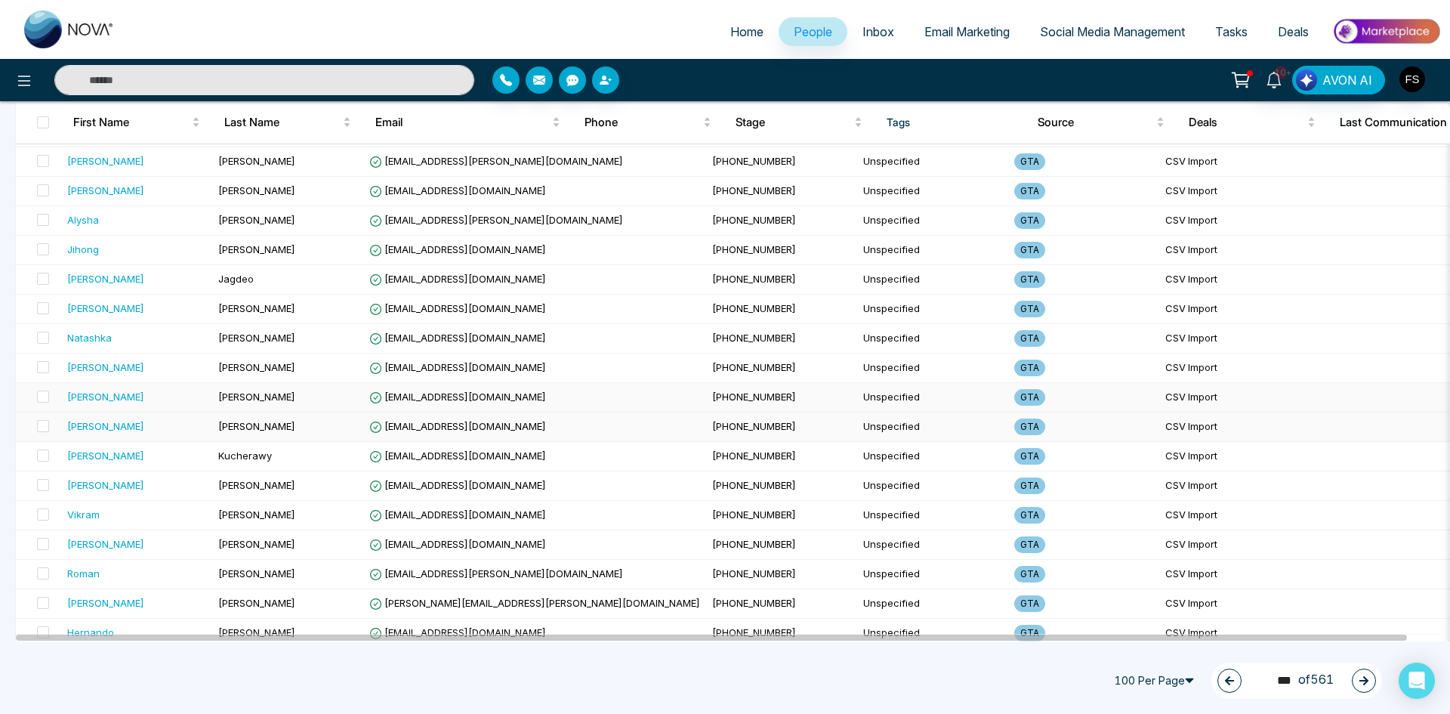
scroll to position [2617, 0]
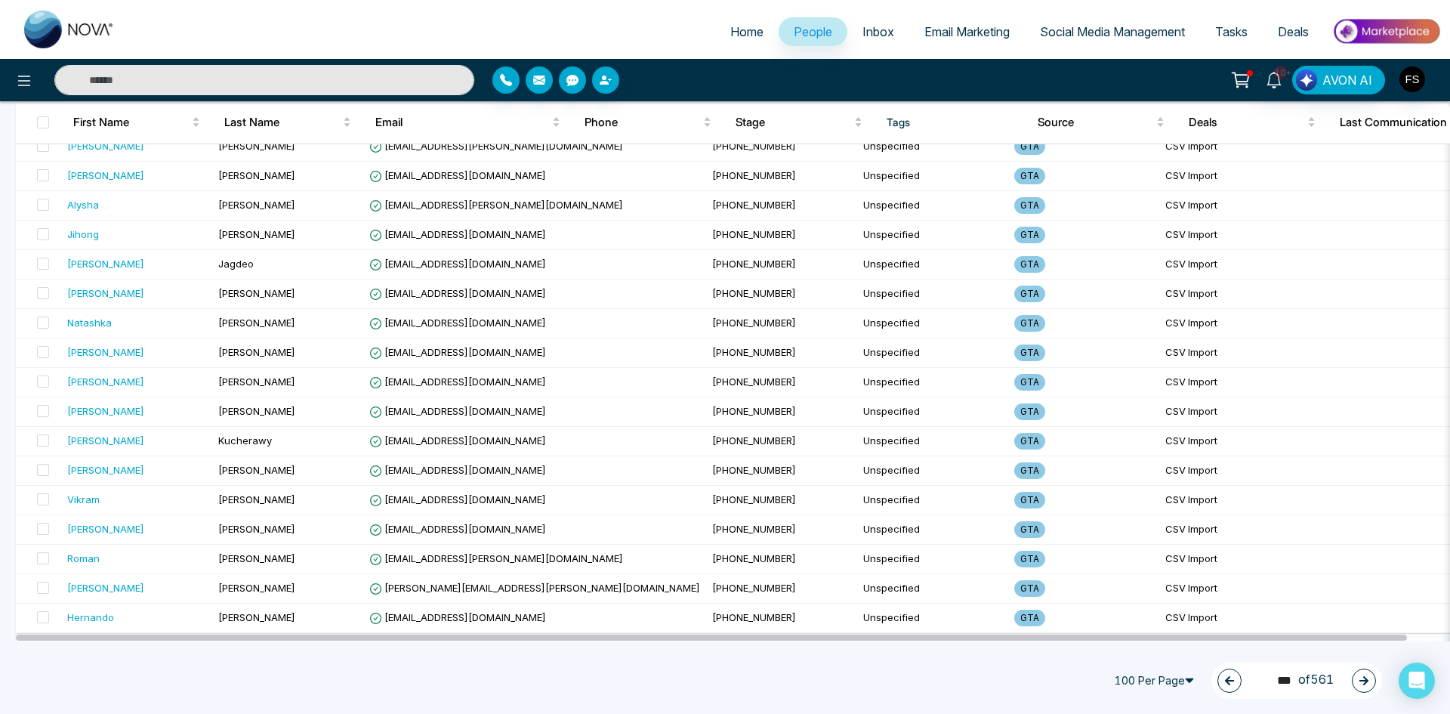
click at [1365, 679] on icon "button" at bounding box center [1363, 680] width 9 height 9
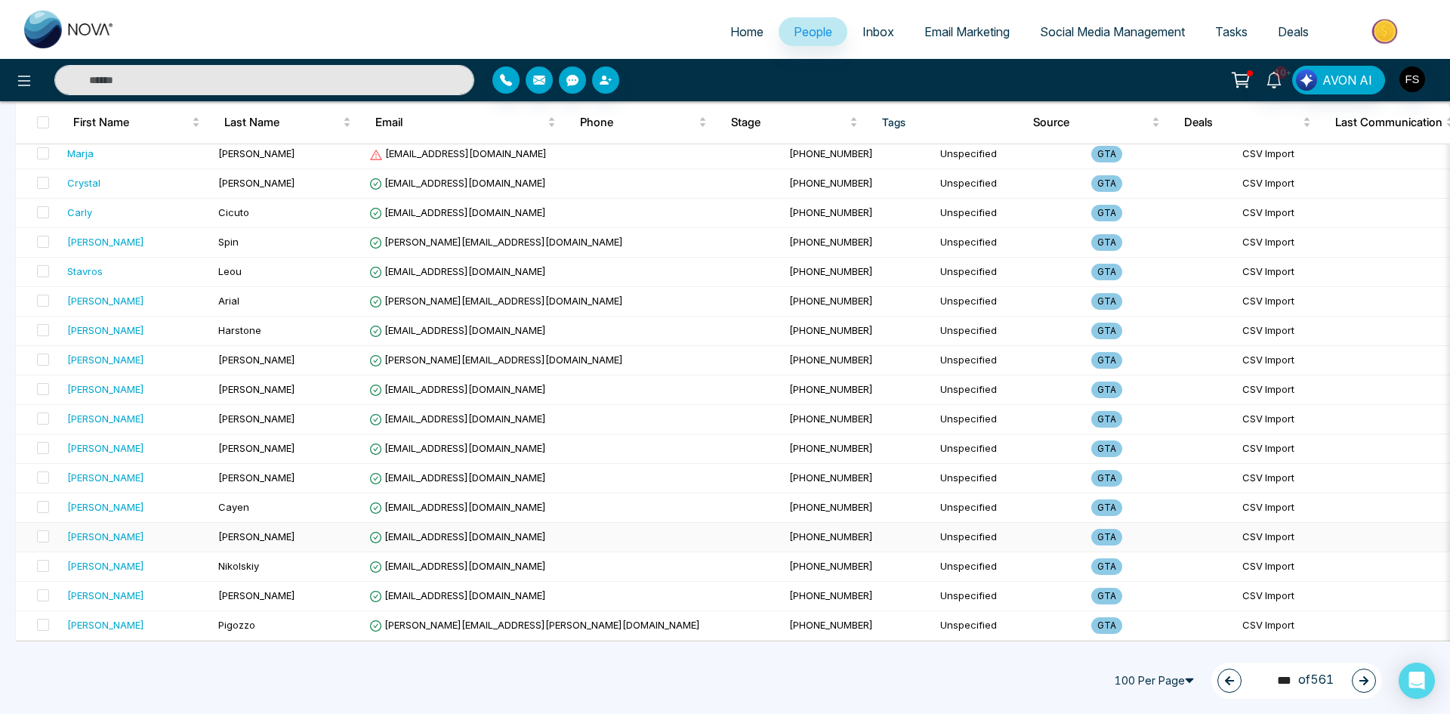
scroll to position [2240, 0]
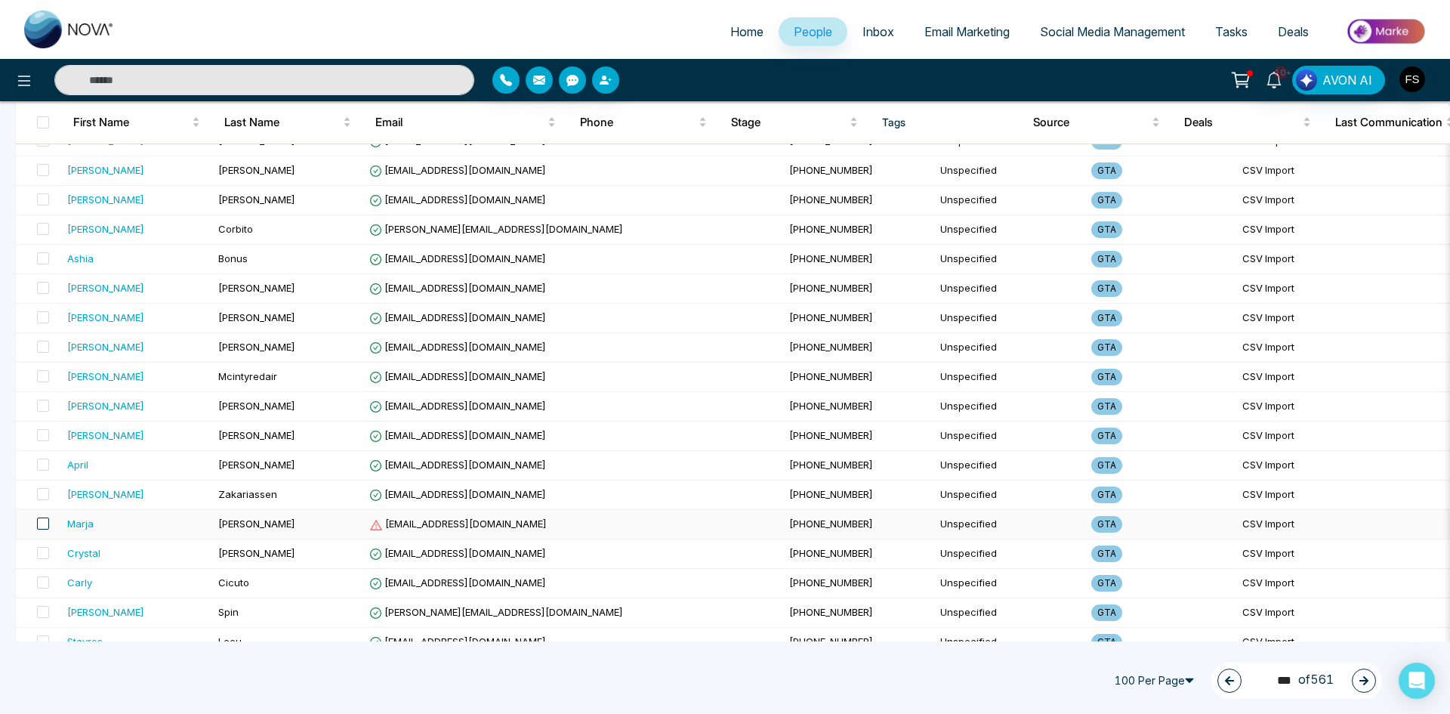
click at [39, 524] on span at bounding box center [43, 523] width 12 height 12
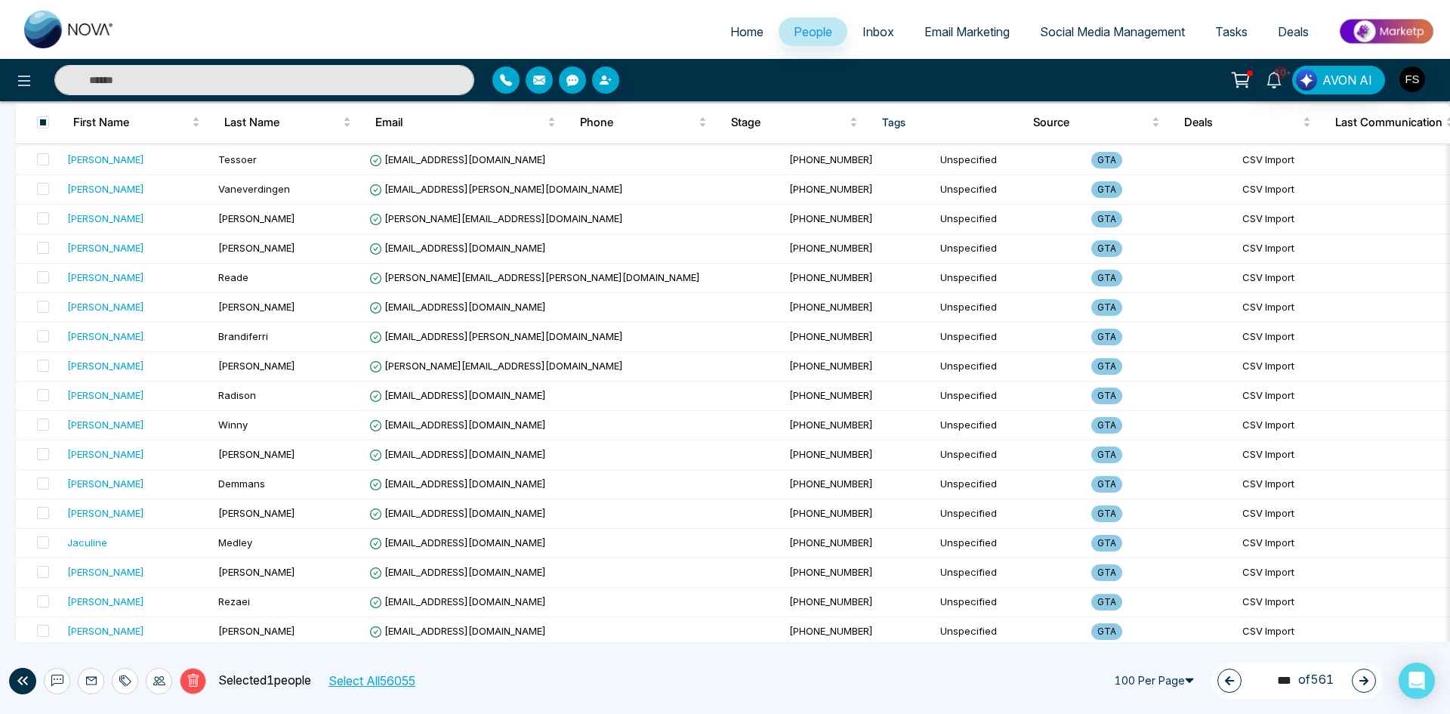
scroll to position [1258, 0]
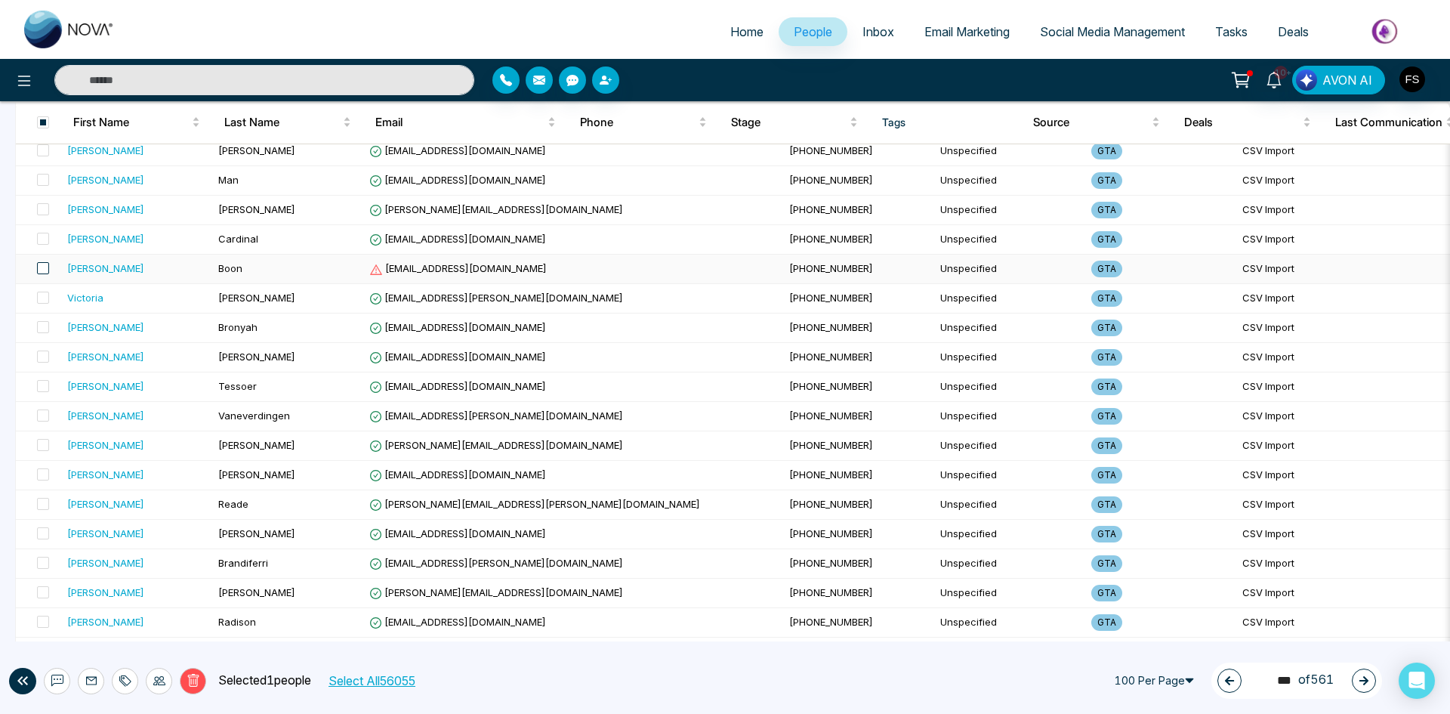
click at [45, 273] on span at bounding box center [43, 268] width 12 height 12
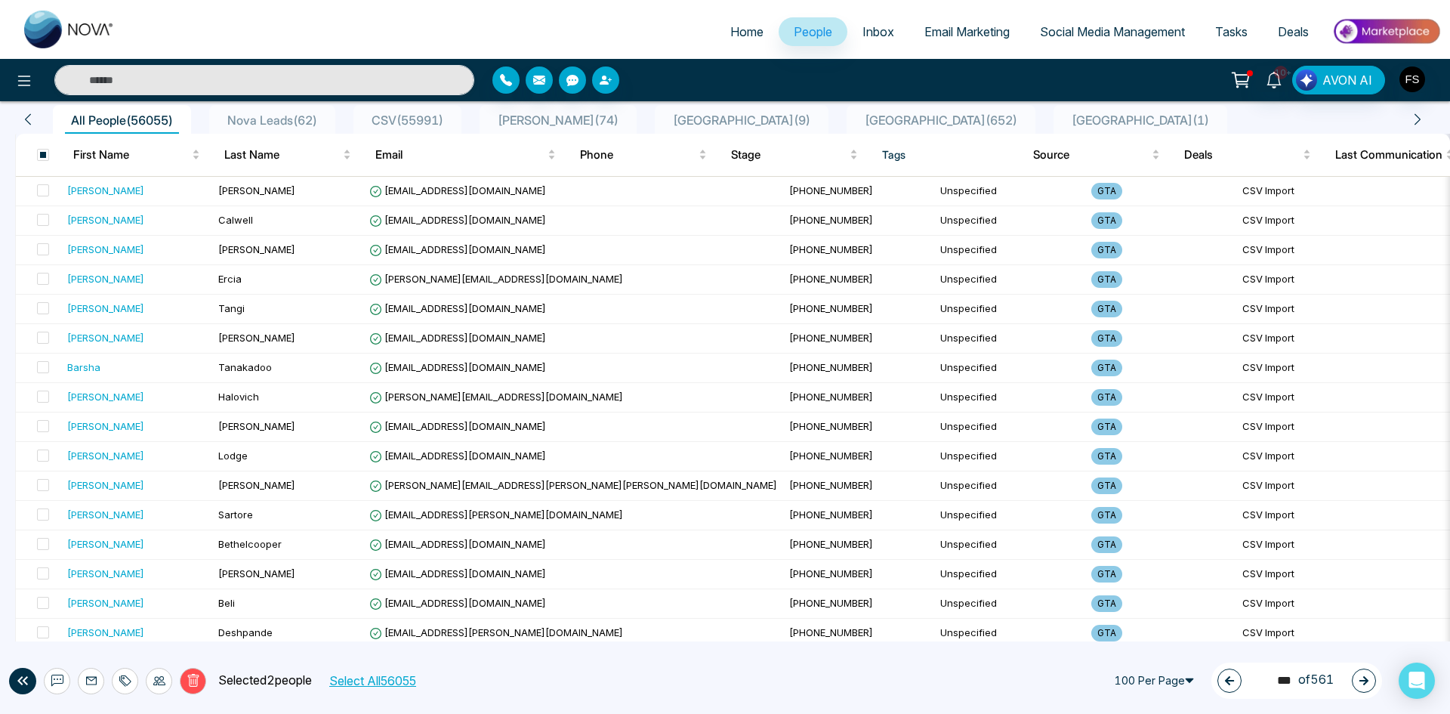
scroll to position [125, 0]
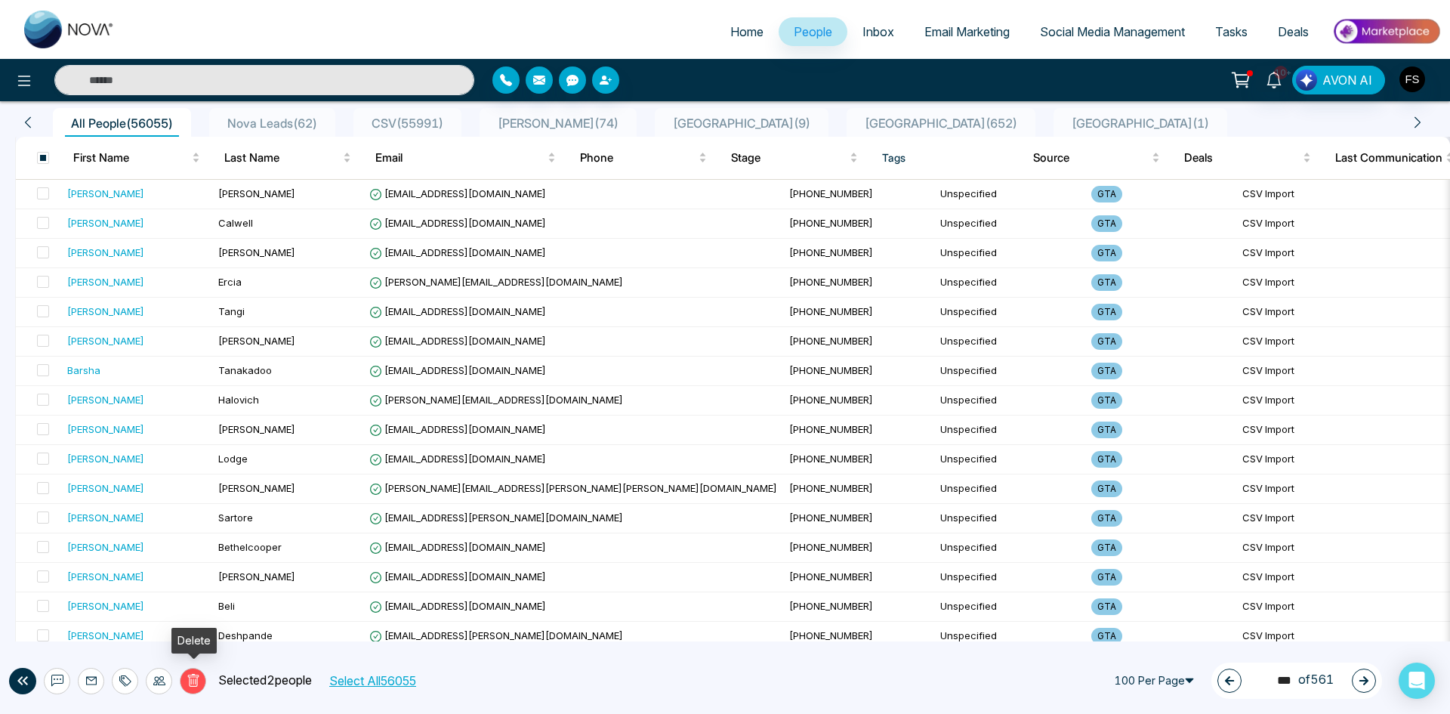
click at [193, 679] on icon at bounding box center [192, 681] width 5 height 6
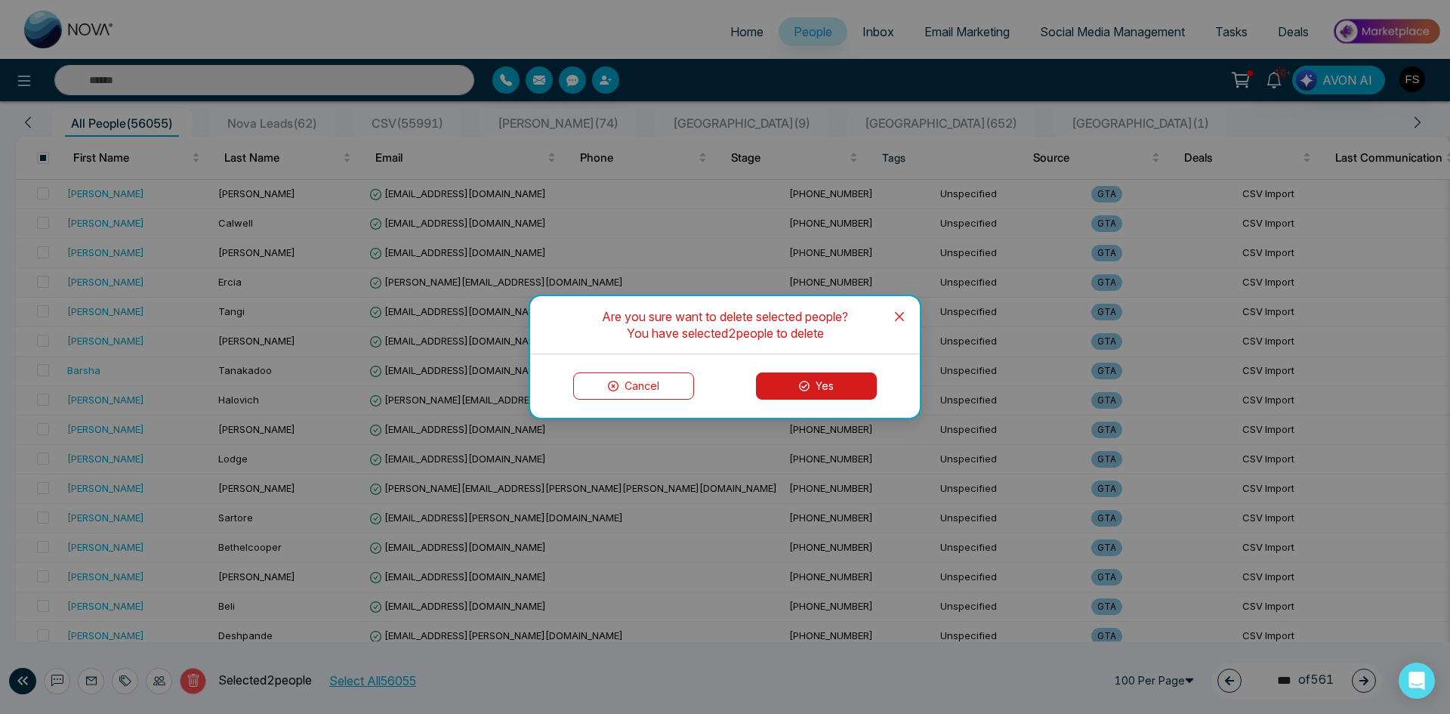
click at [823, 379] on button "Yes" at bounding box center [816, 385] width 121 height 27
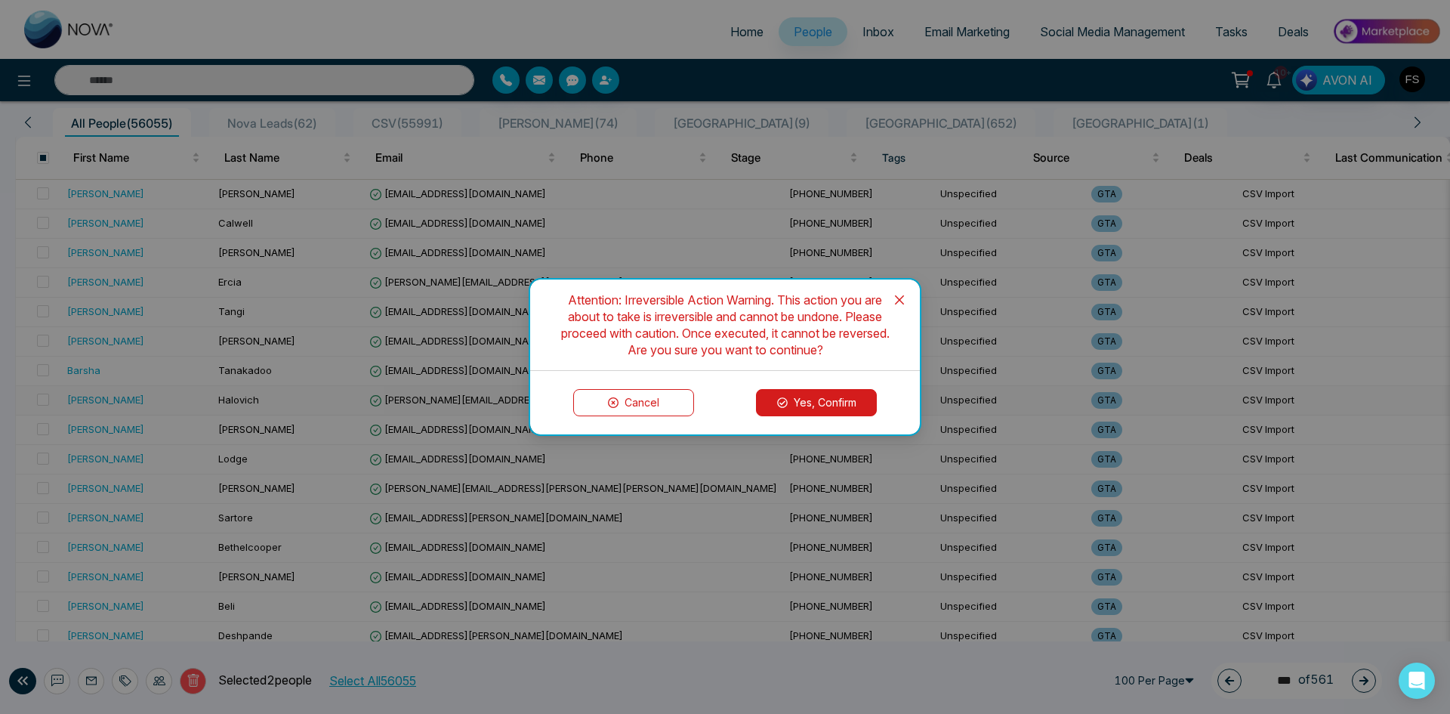
click at [801, 396] on button "Yes, Confirm" at bounding box center [816, 402] width 121 height 27
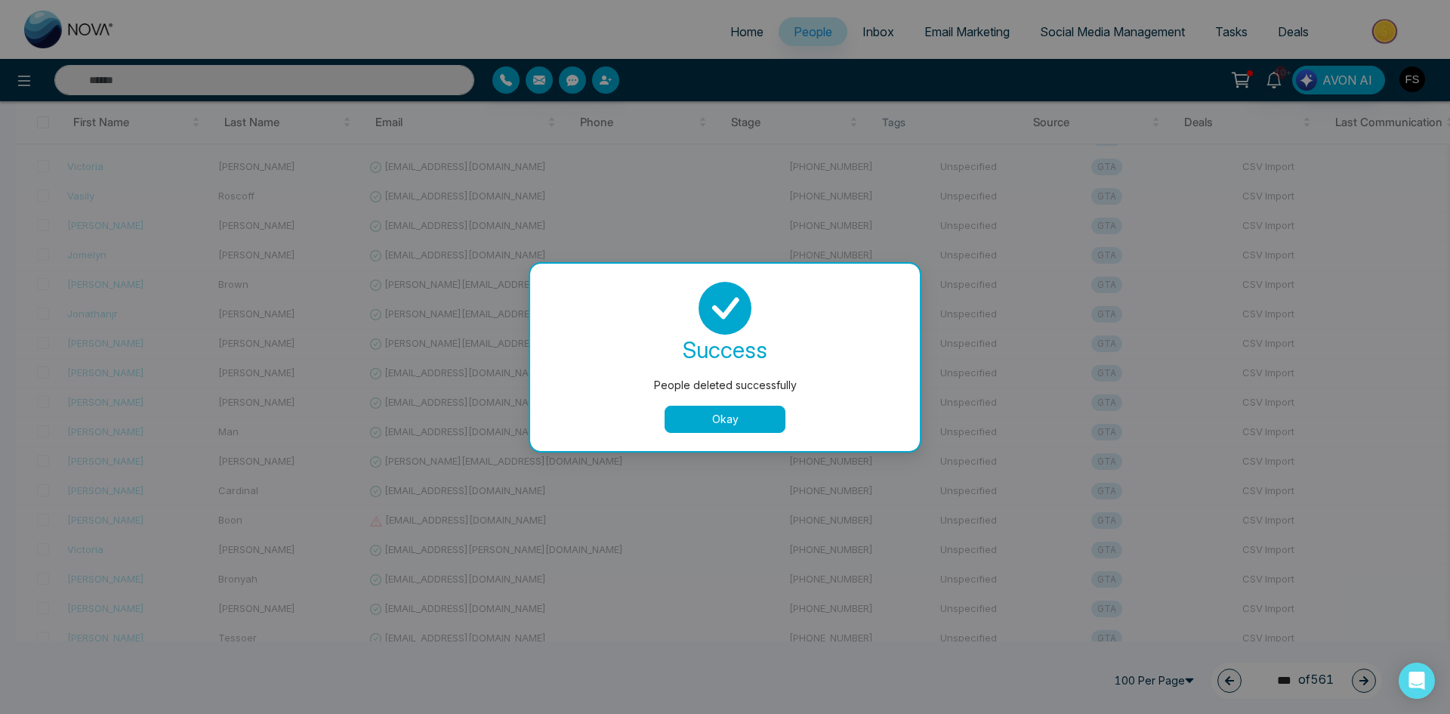
scroll to position [1057, 0]
click at [760, 414] on button "Okay" at bounding box center [725, 418] width 121 height 27
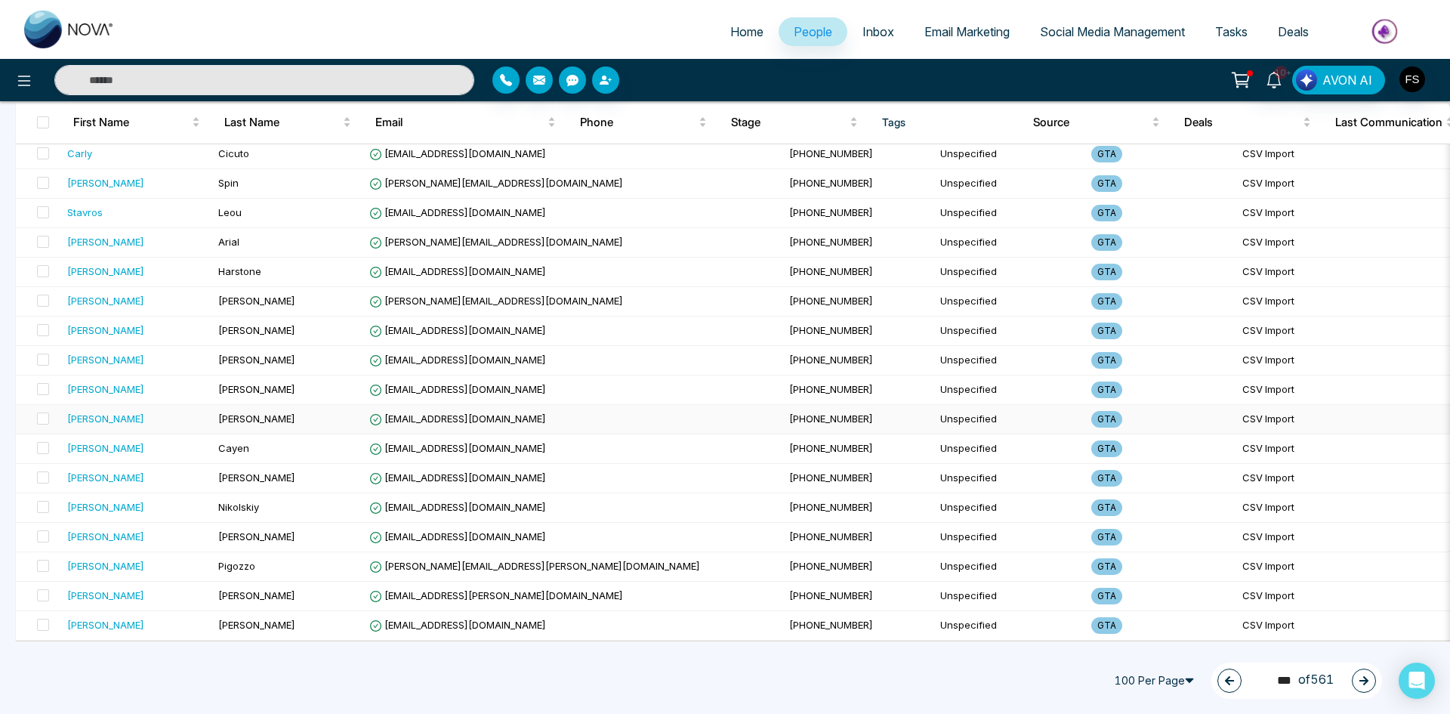
scroll to position [2617, 0]
click at [1361, 679] on icon "button" at bounding box center [1363, 680] width 11 height 11
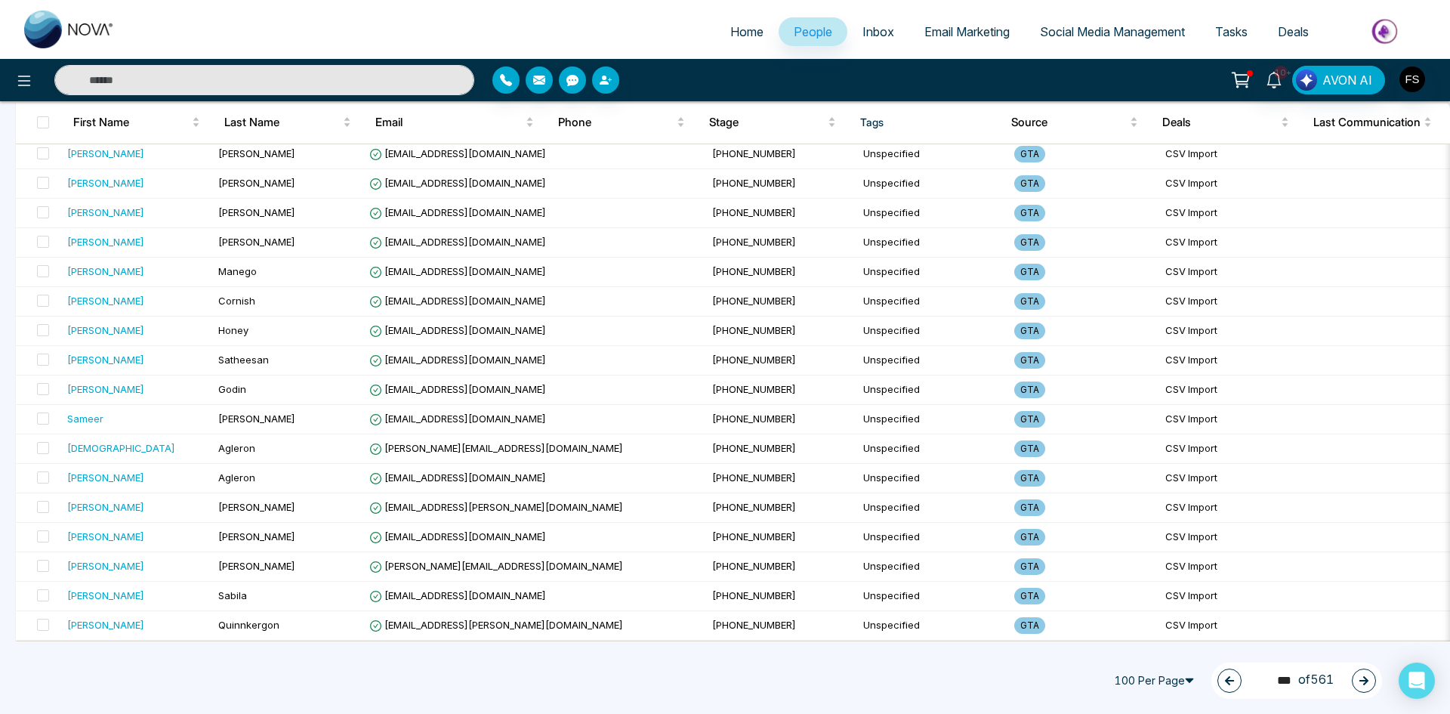
click at [1358, 682] on button "button" at bounding box center [1364, 680] width 24 height 24
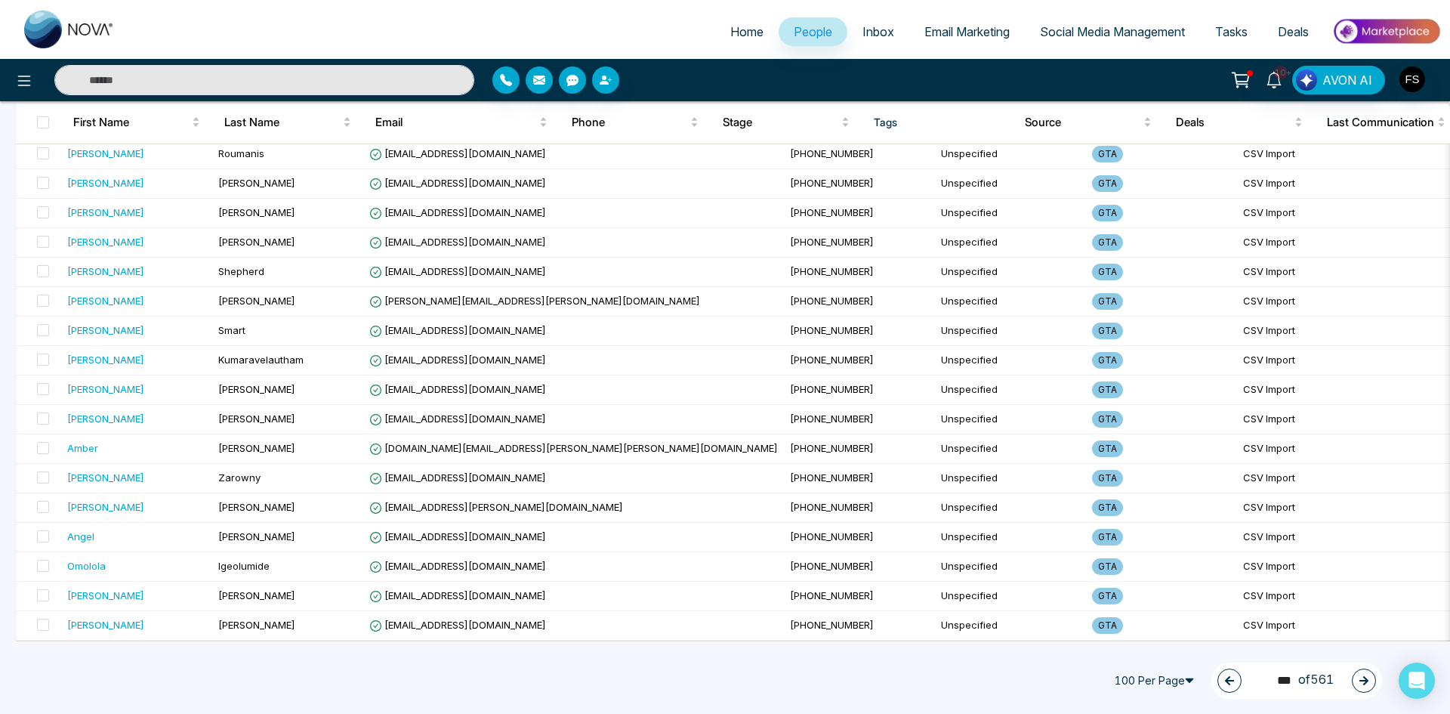
click at [1365, 681] on icon "button" at bounding box center [1363, 680] width 9 height 9
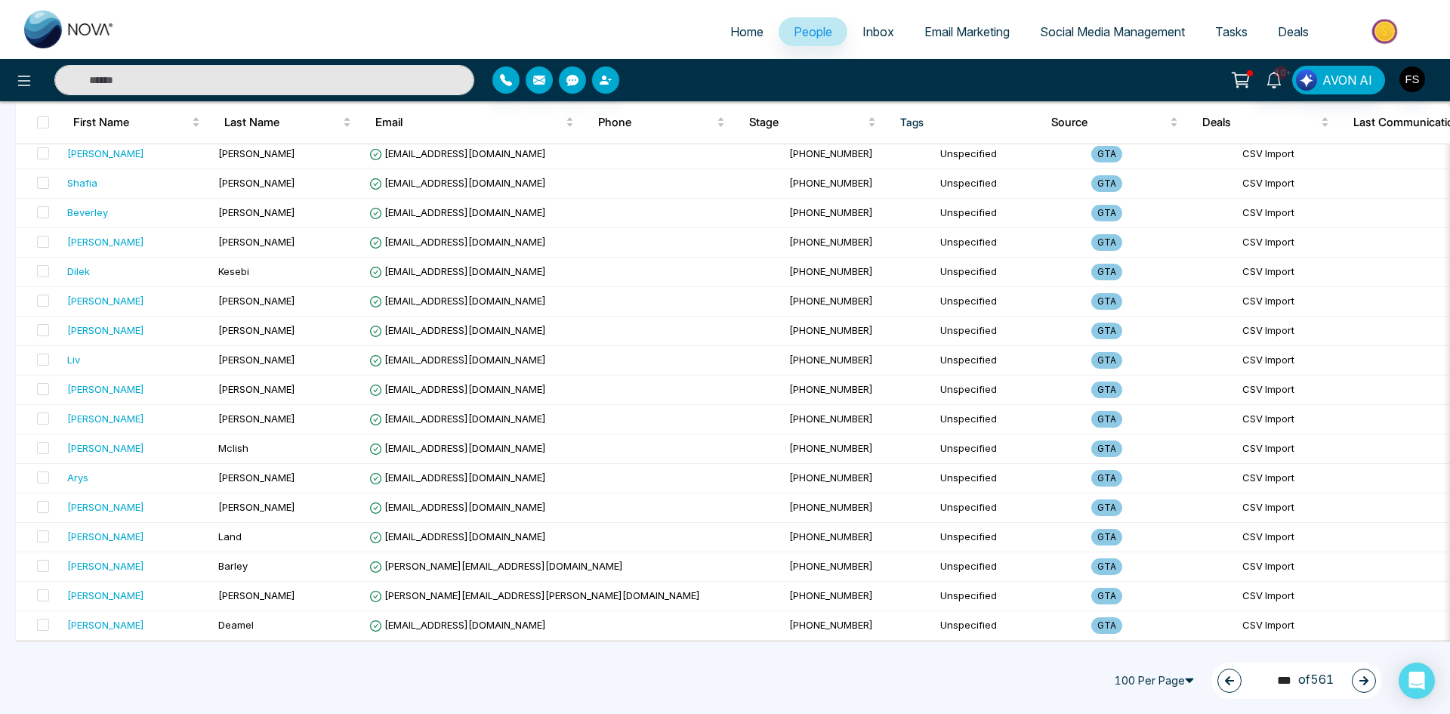
click at [1354, 675] on button "button" at bounding box center [1364, 680] width 24 height 24
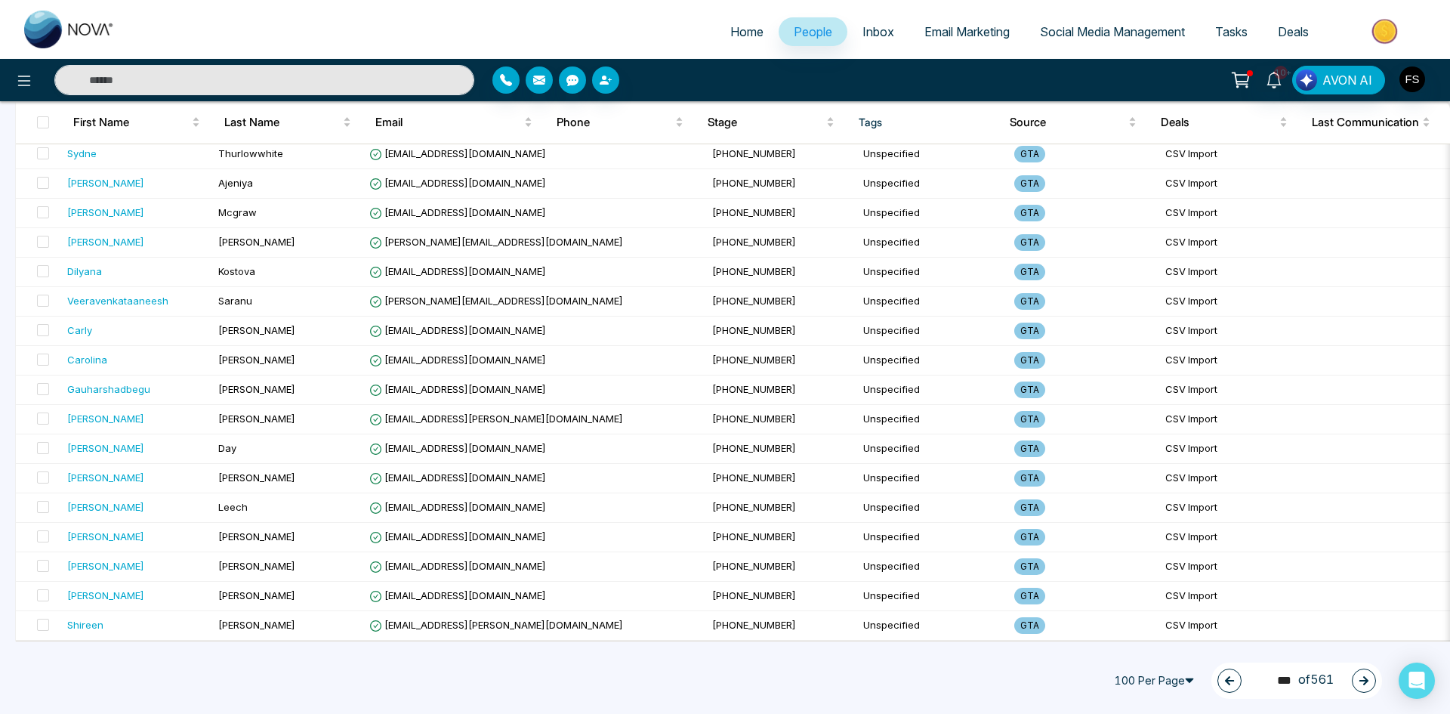
click at [1372, 684] on button "button" at bounding box center [1364, 680] width 24 height 24
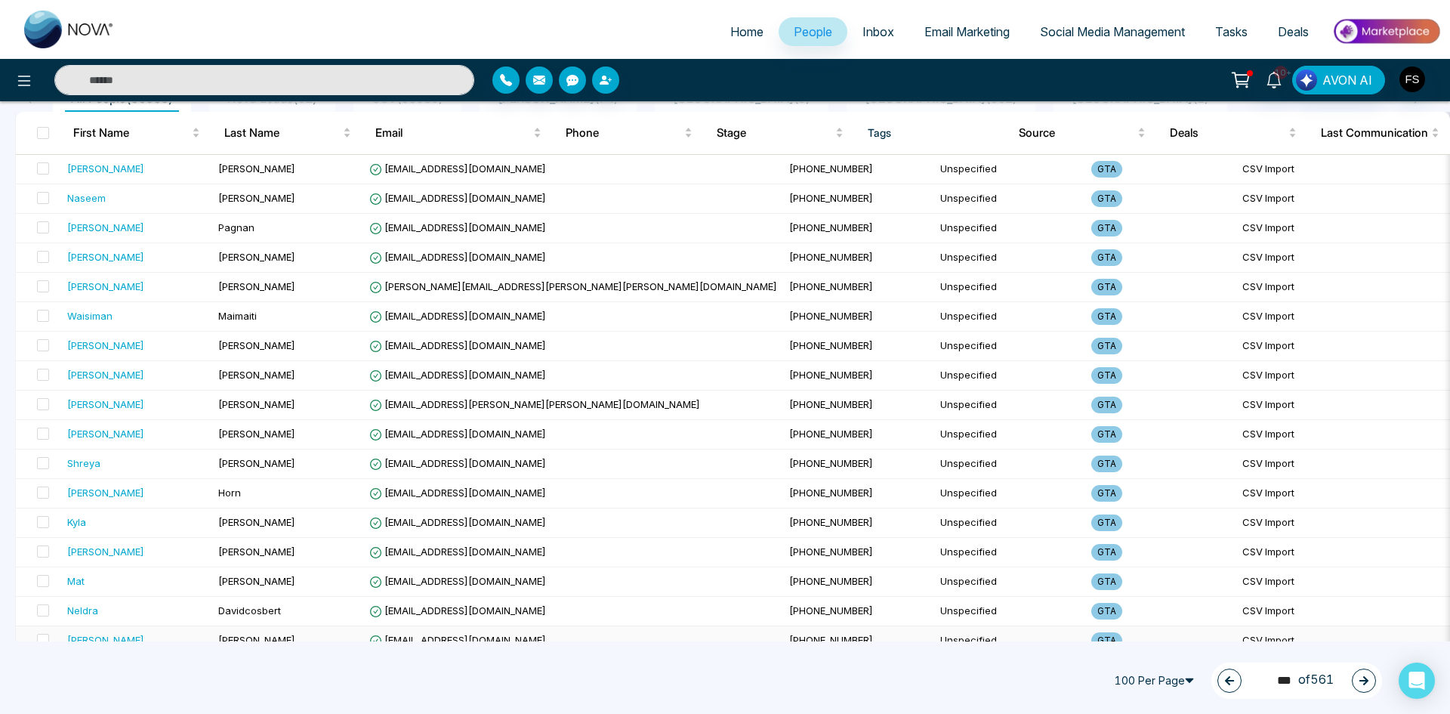
scroll to position [151, 0]
click at [1365, 680] on icon "button" at bounding box center [1363, 680] width 9 height 9
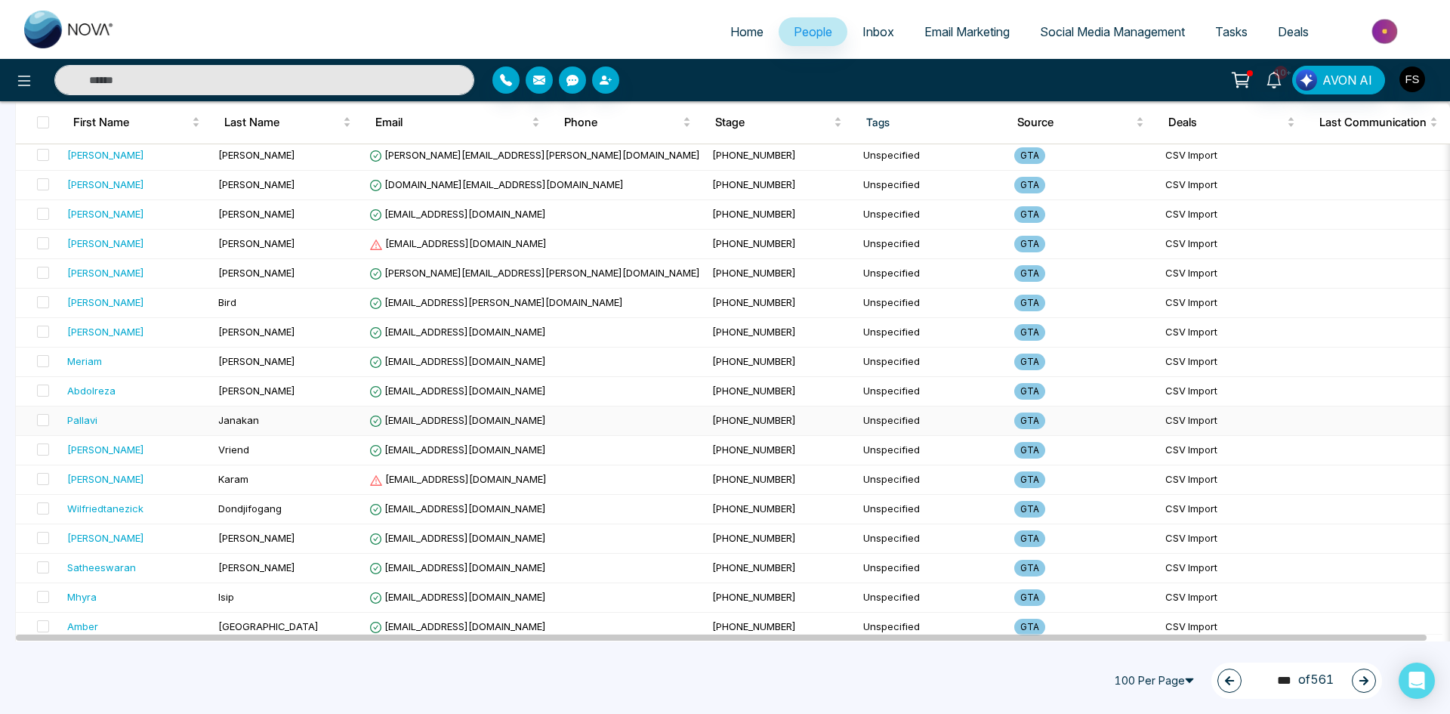
scroll to position [2617, 0]
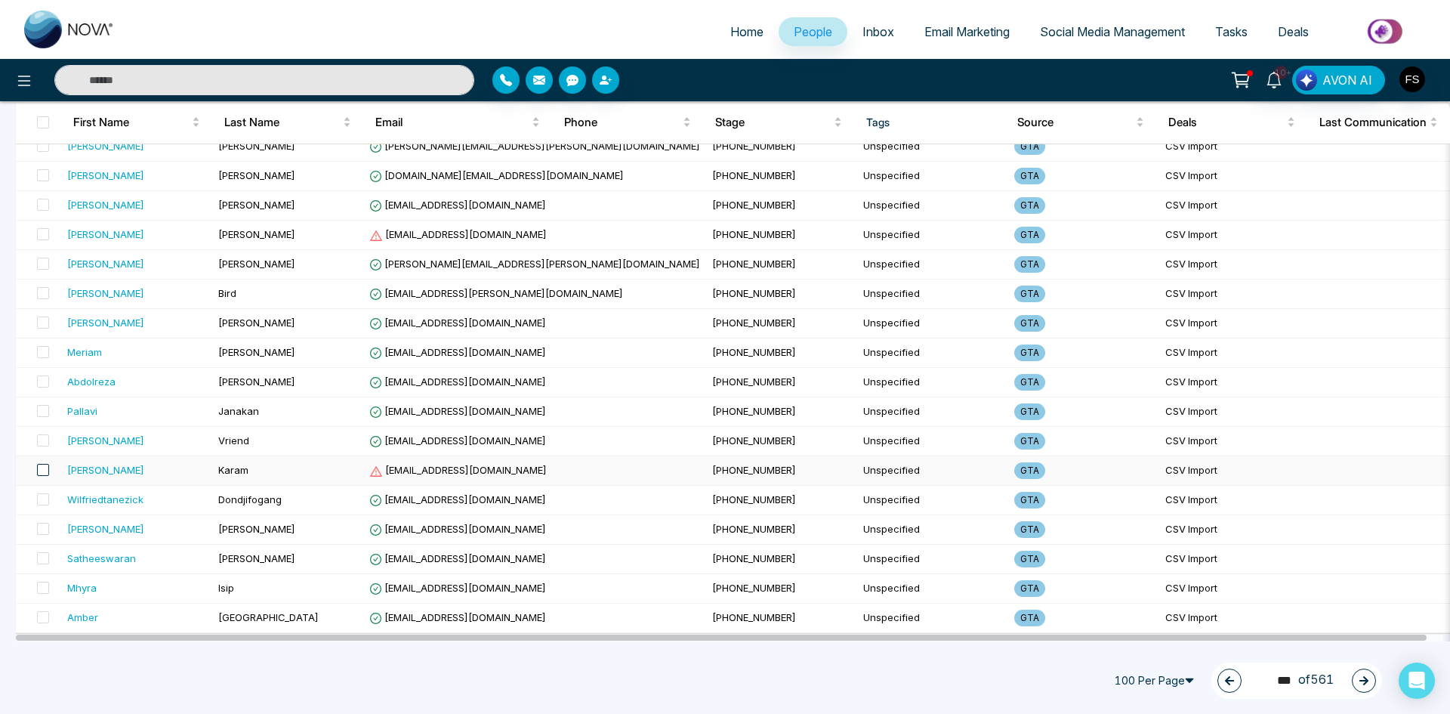
click at [38, 466] on span at bounding box center [43, 470] width 12 height 12
click at [191, 677] on icon at bounding box center [192, 680] width 11 height 13
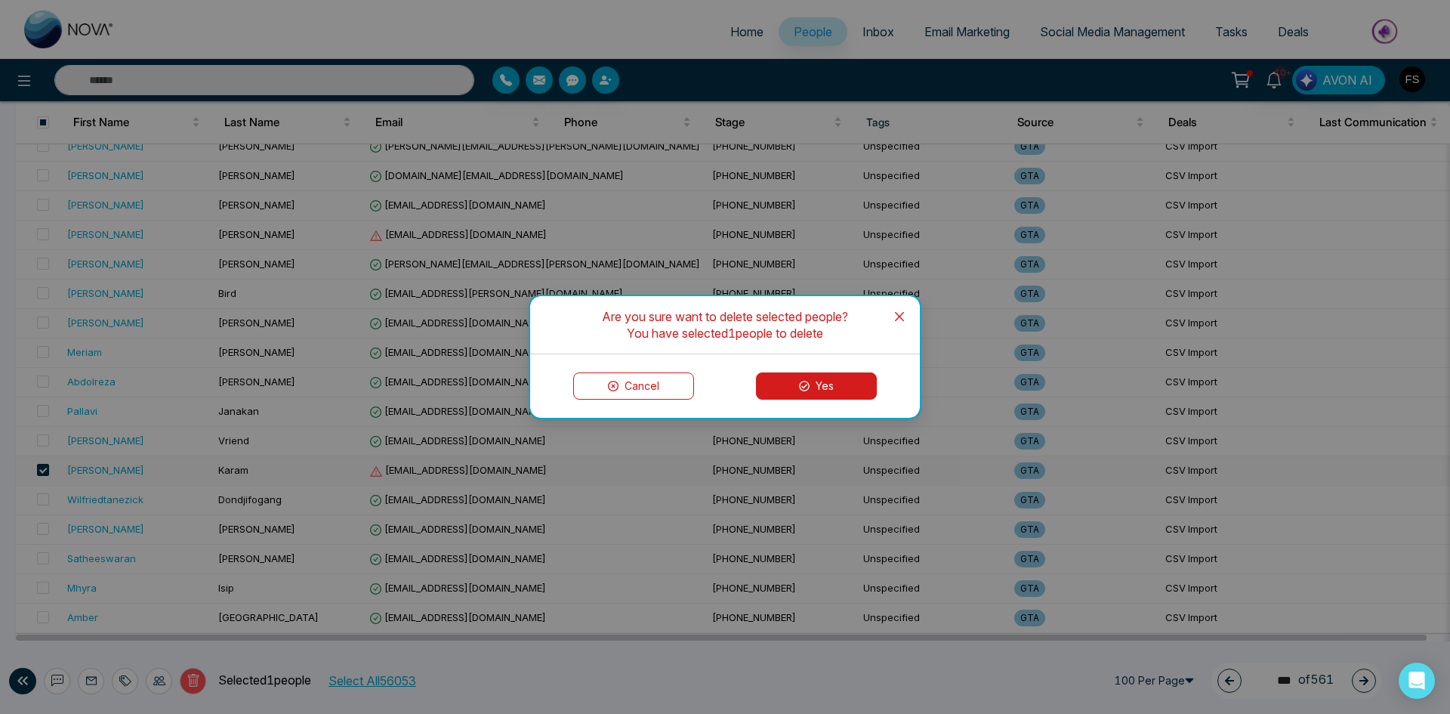
click at [826, 385] on button "Yes" at bounding box center [816, 385] width 121 height 27
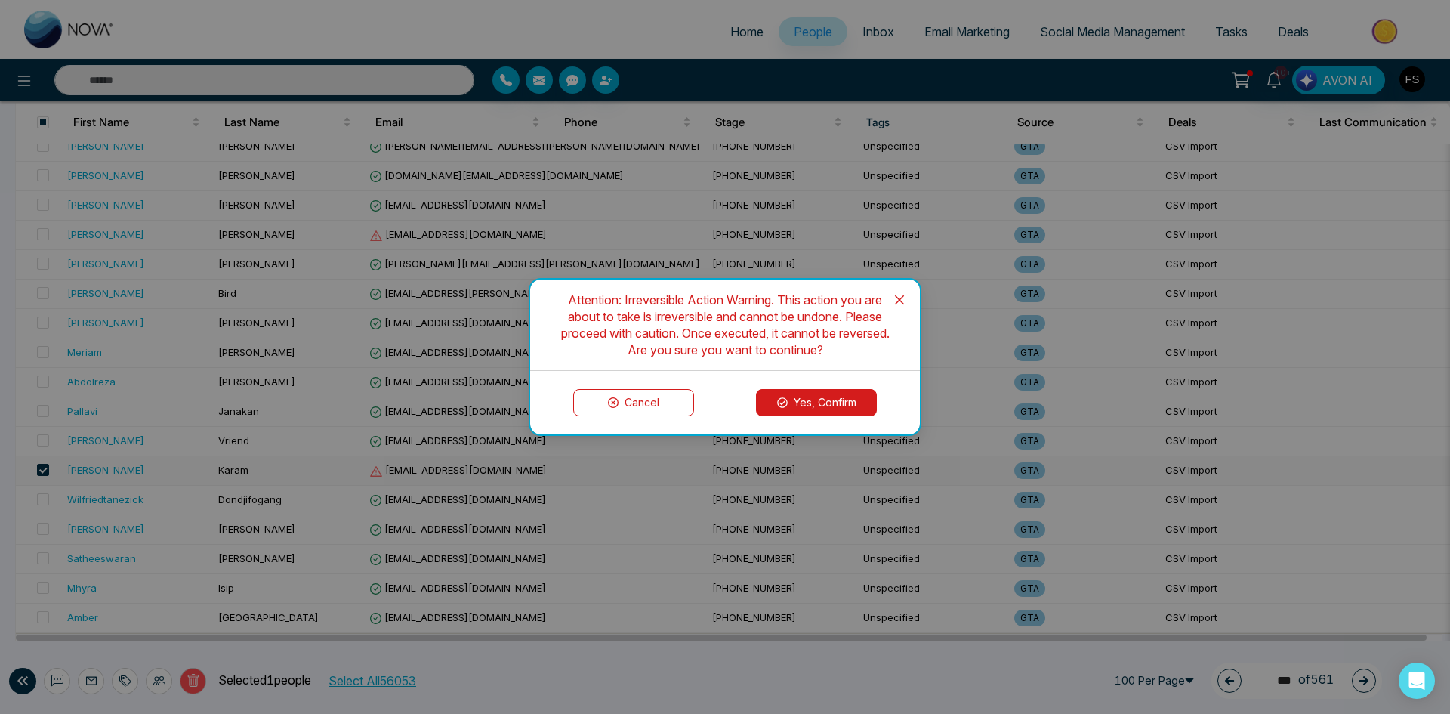
click at [814, 412] on button "Yes, Confirm" at bounding box center [816, 402] width 121 height 27
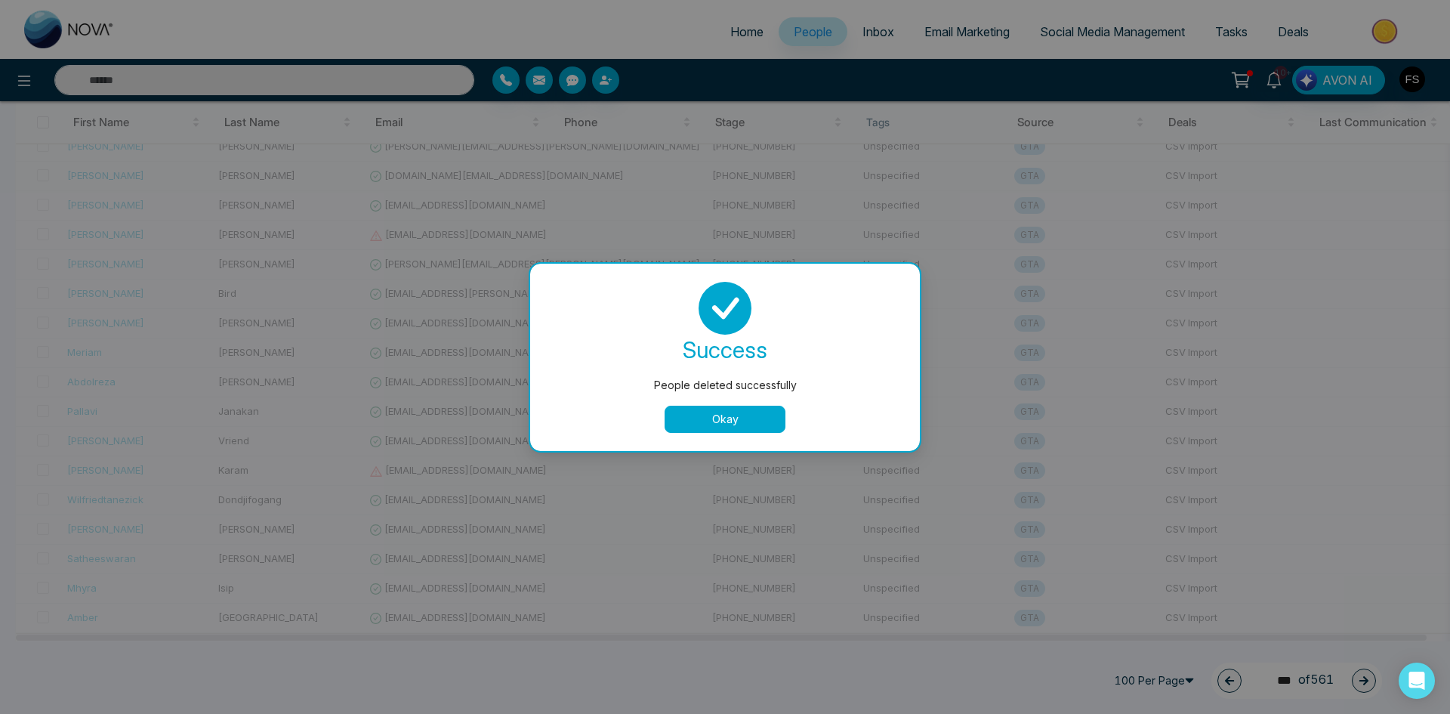
click at [715, 410] on button "Okay" at bounding box center [725, 418] width 121 height 27
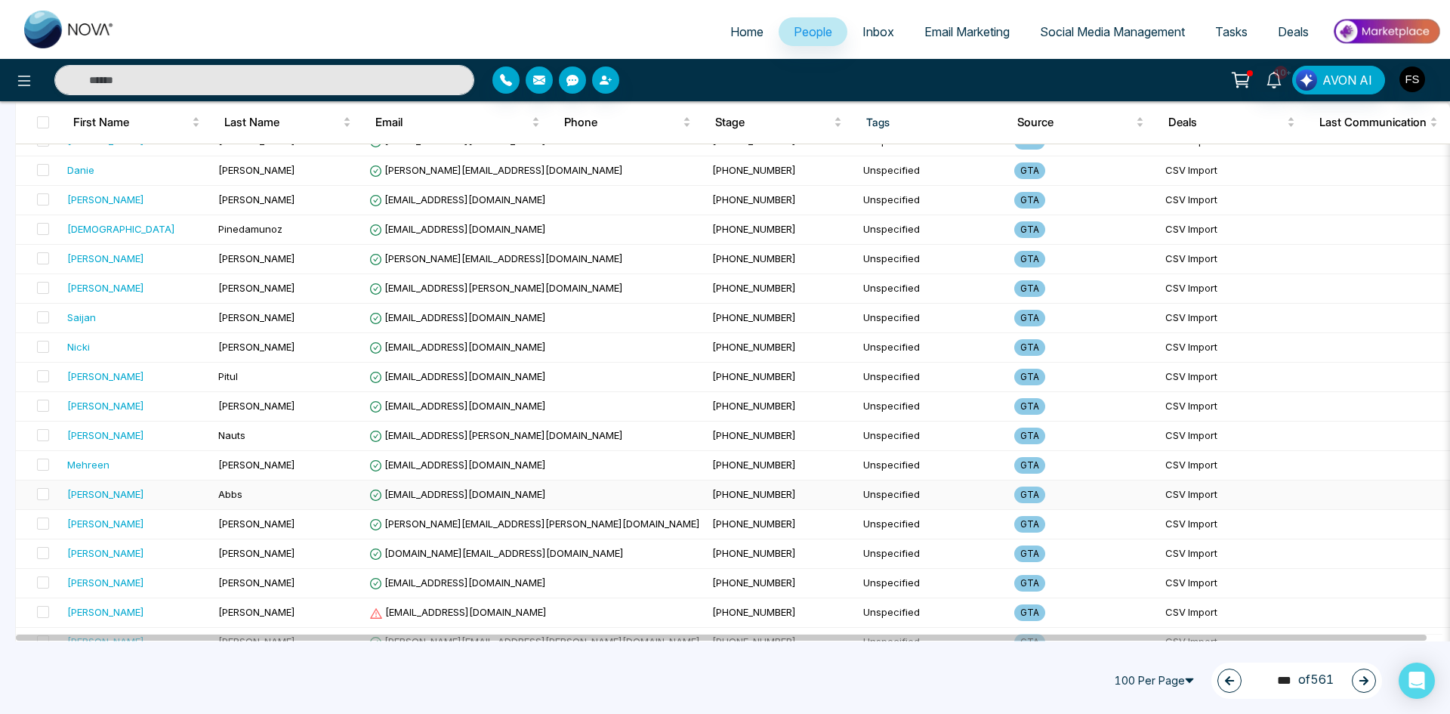
scroll to position [2391, 0]
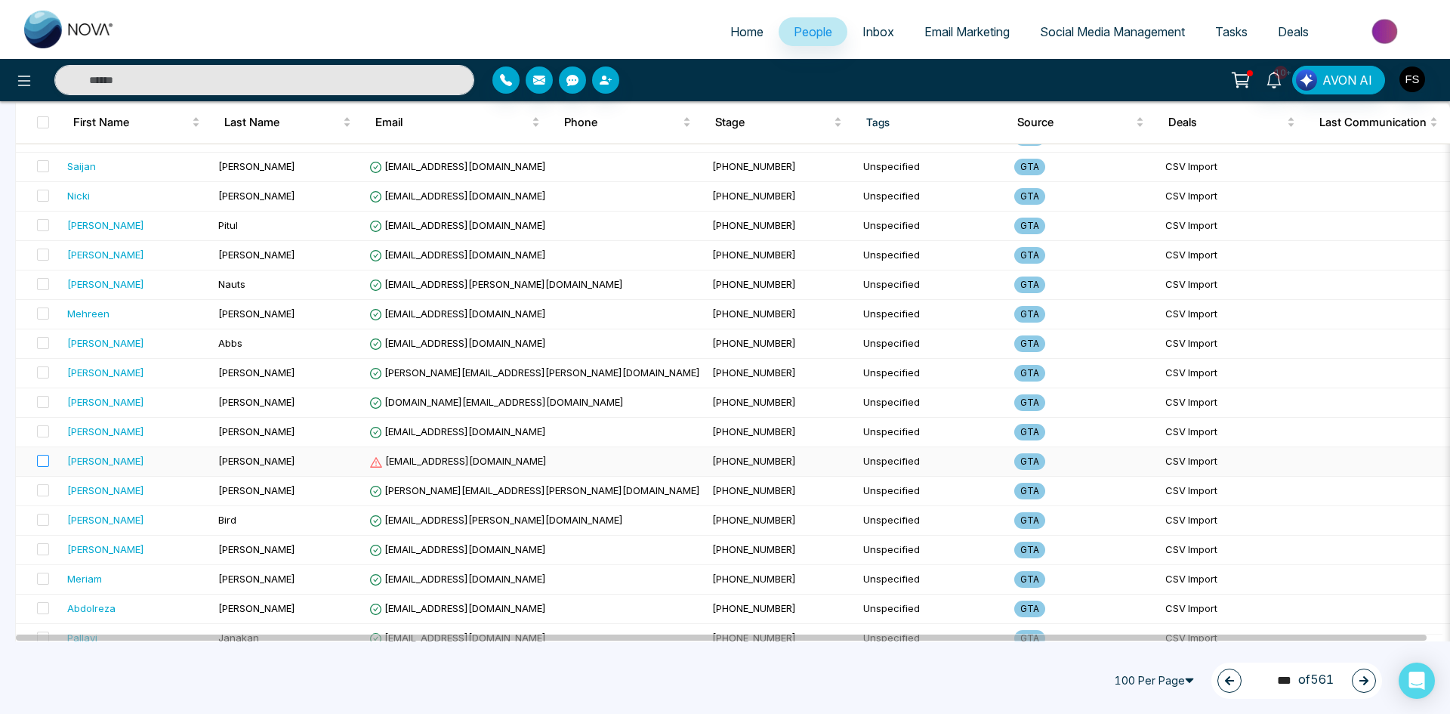
click at [35, 458] on label at bounding box center [38, 461] width 21 height 17
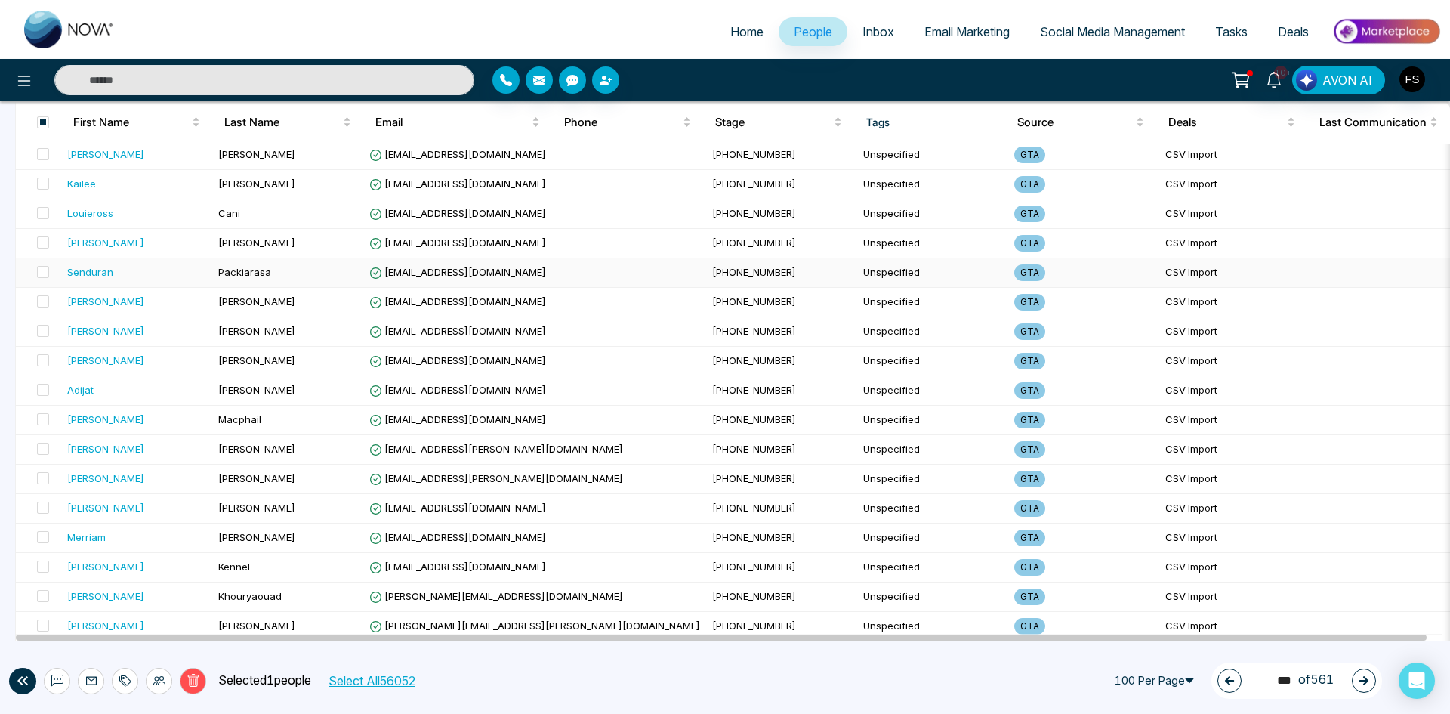
scroll to position [729, 0]
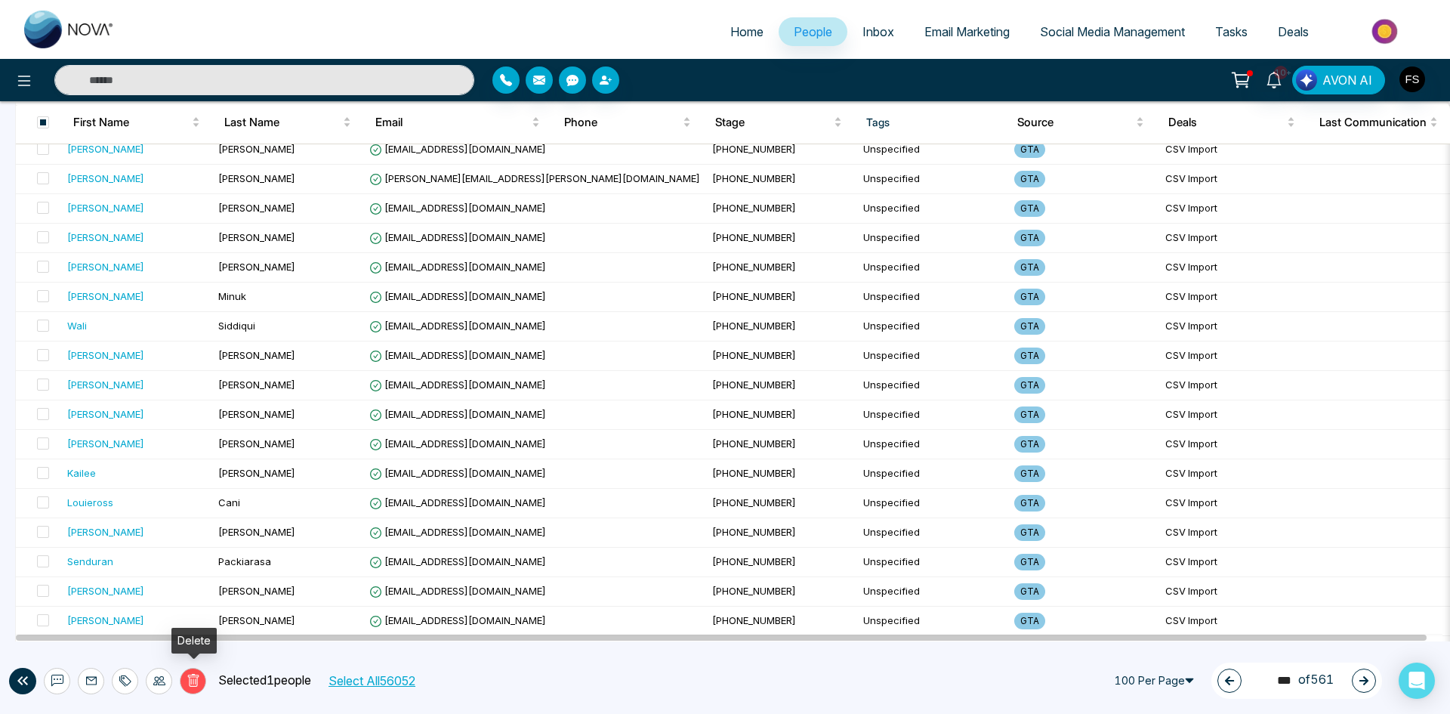
drag, startPoint x: 193, startPoint y: 680, endPoint x: 200, endPoint y: 677, distance: 7.8
click at [194, 680] on icon at bounding box center [194, 681] width 14 height 14
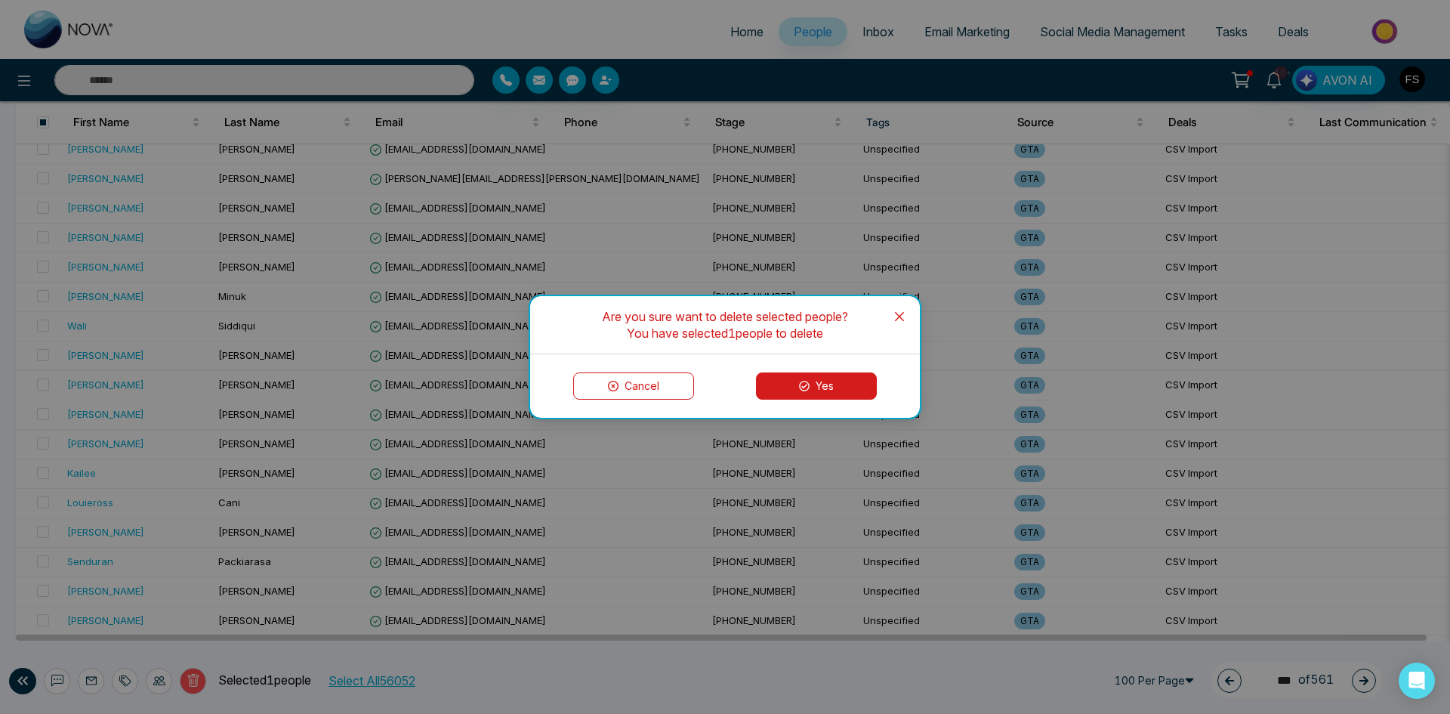
click at [794, 392] on button "Yes" at bounding box center [816, 385] width 121 height 27
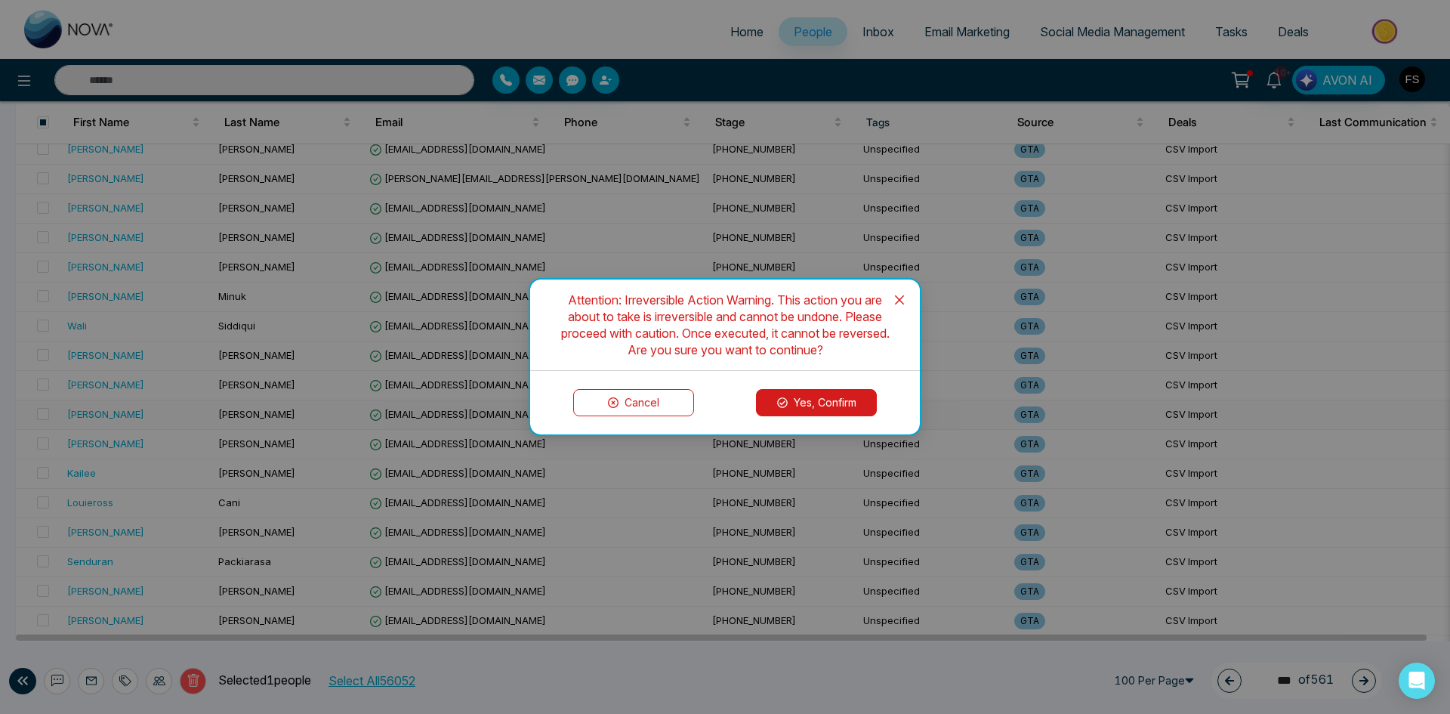
click at [834, 401] on button "Yes, Confirm" at bounding box center [816, 402] width 121 height 27
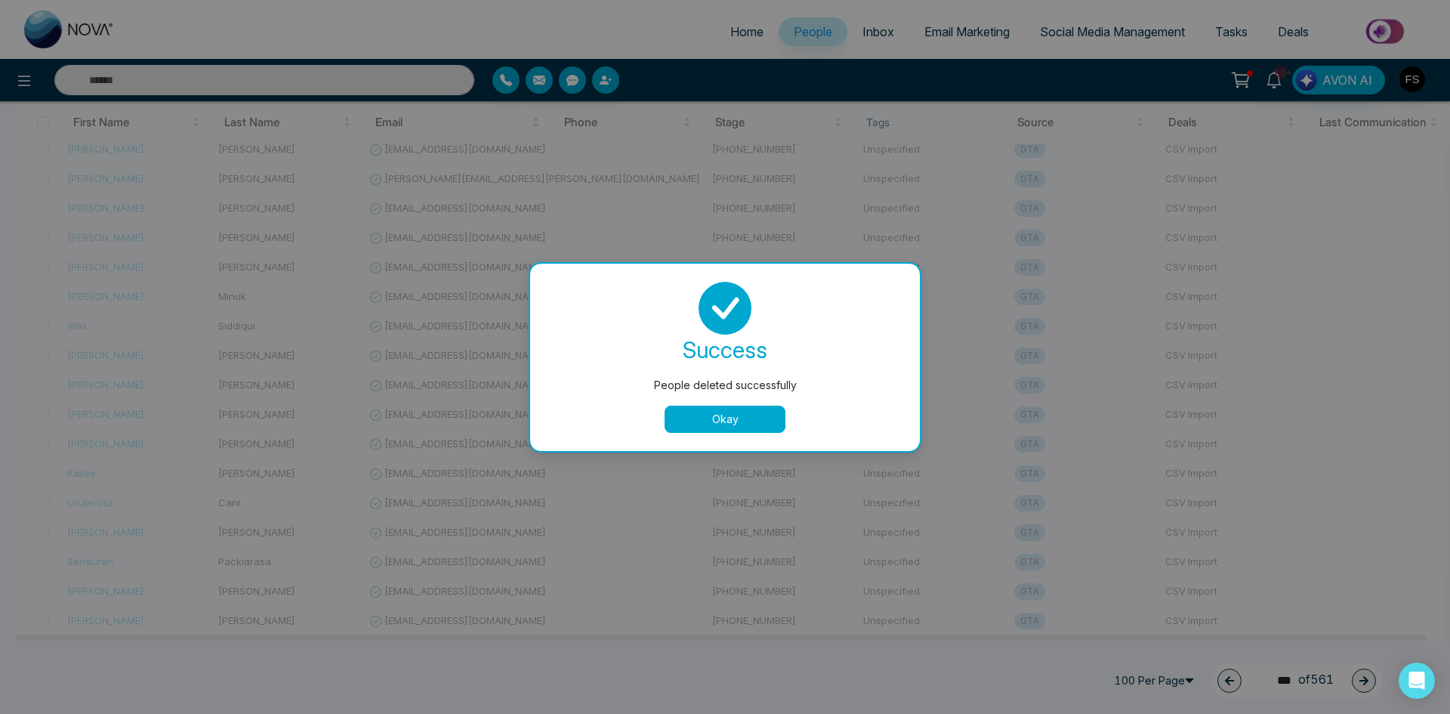
click at [729, 421] on button "Okay" at bounding box center [725, 418] width 121 height 27
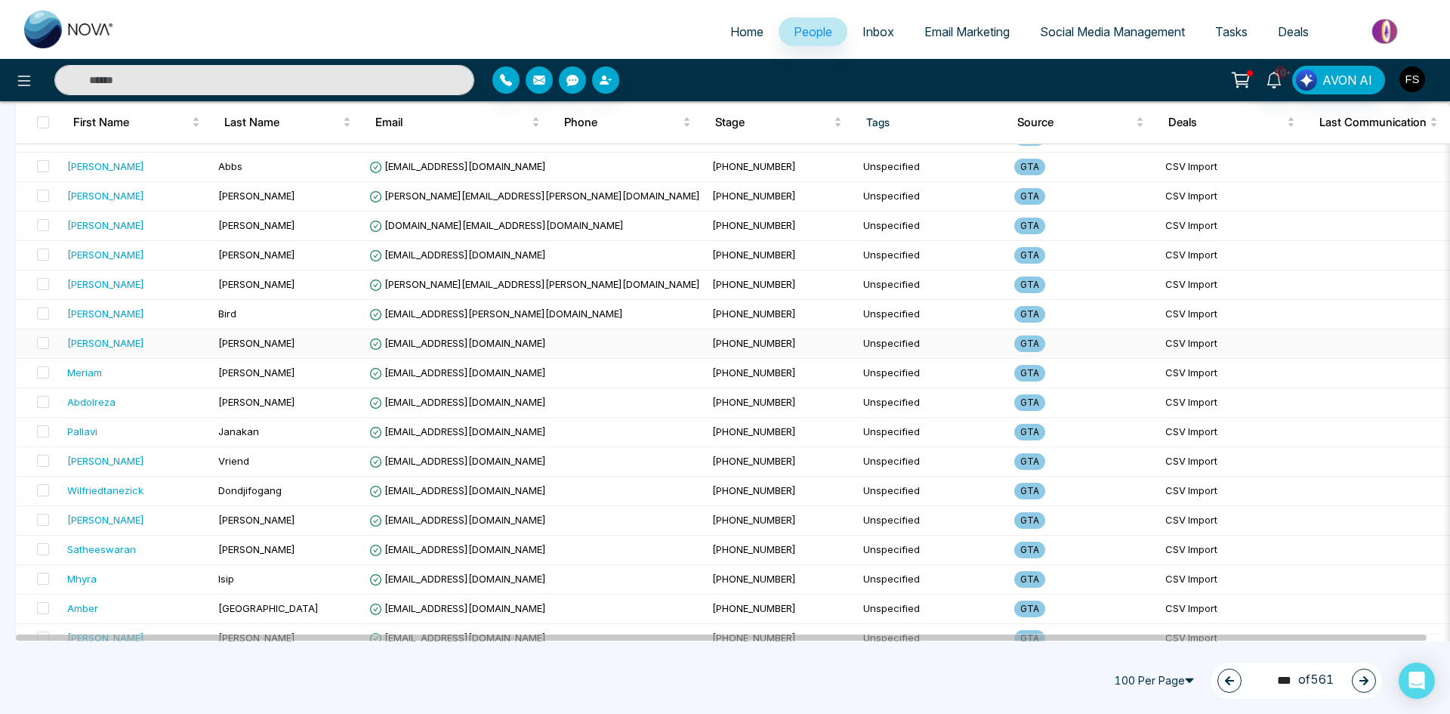
scroll to position [2617, 0]
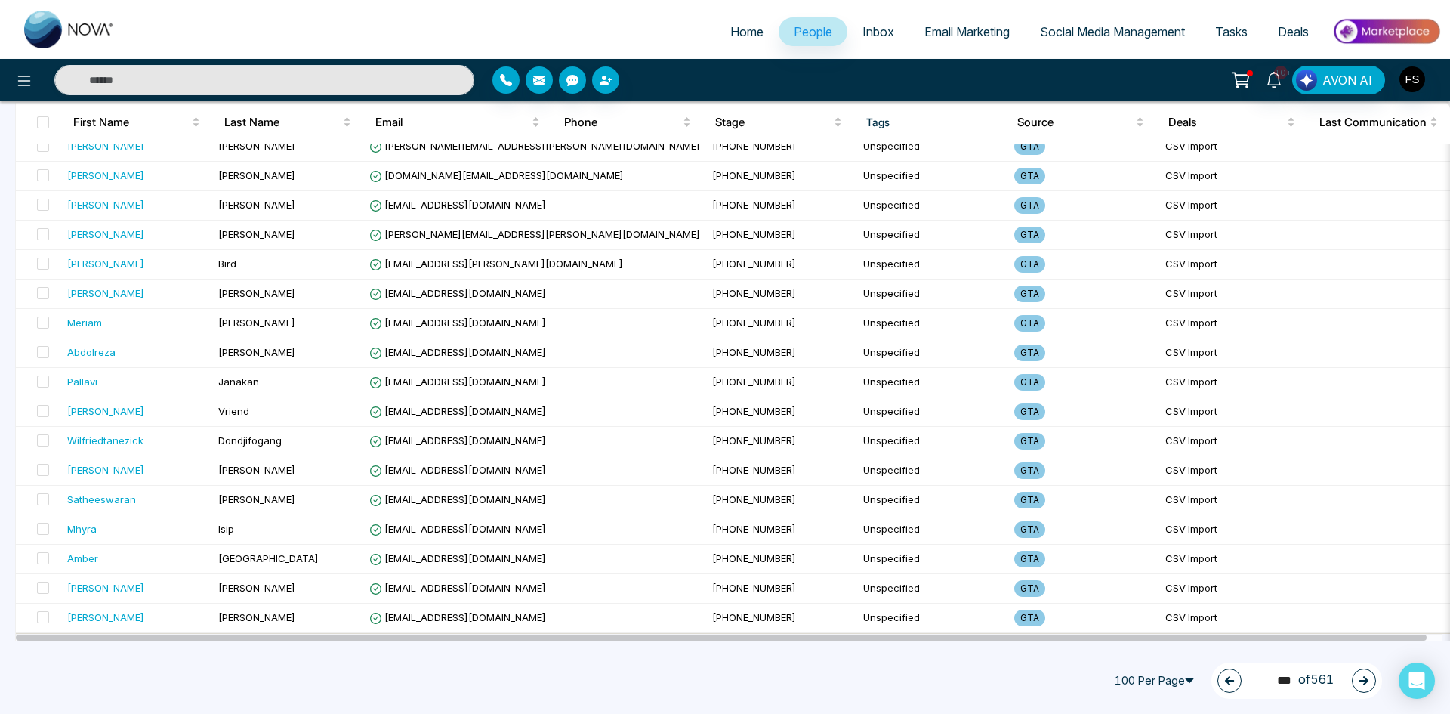
click at [1361, 671] on button "button" at bounding box center [1364, 680] width 24 height 24
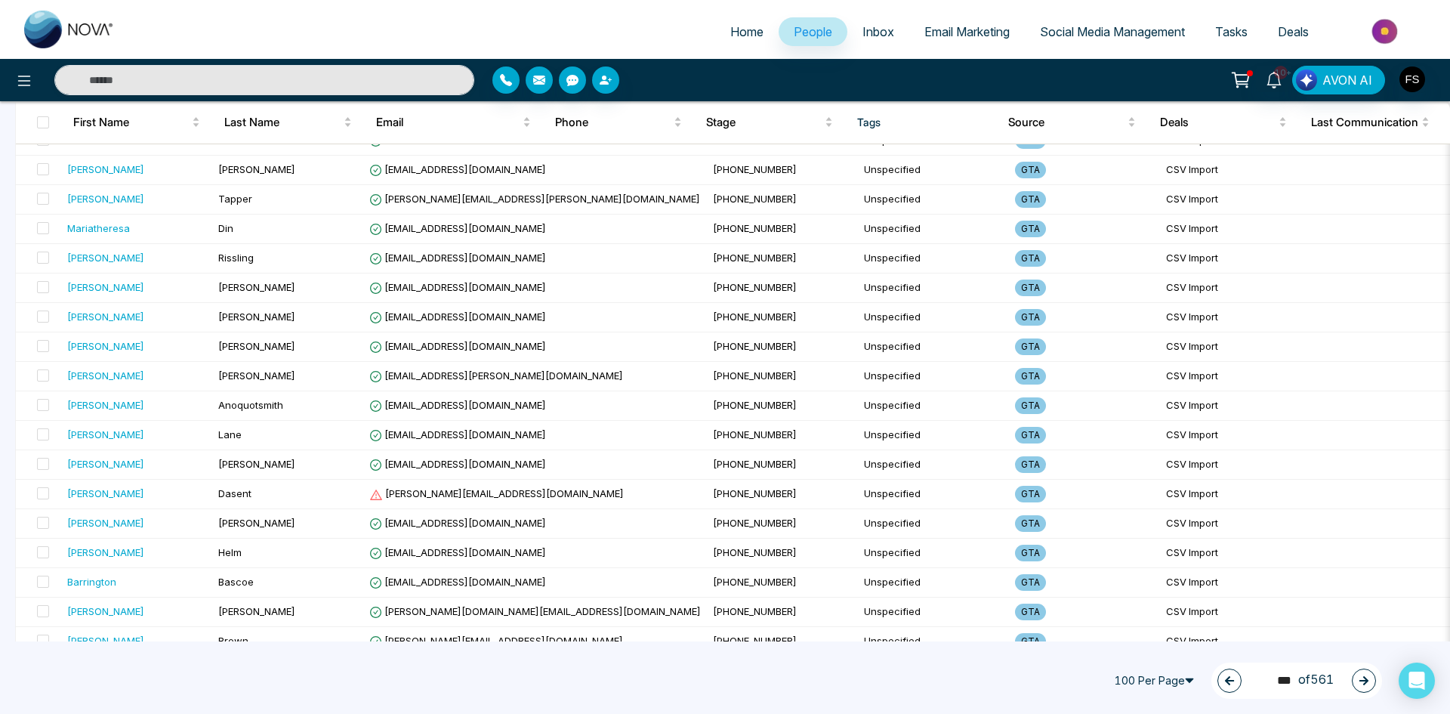
scroll to position [1560, 0]
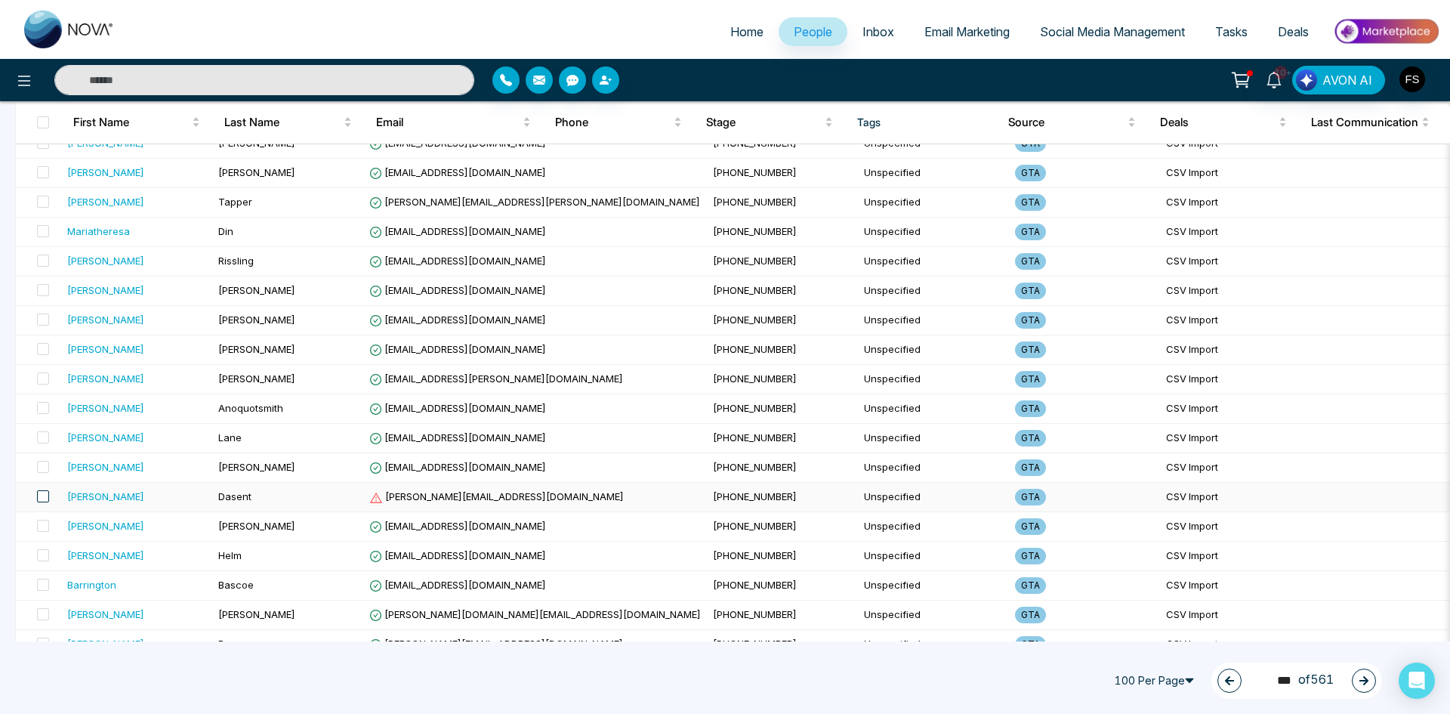
click at [41, 499] on span at bounding box center [43, 496] width 12 height 12
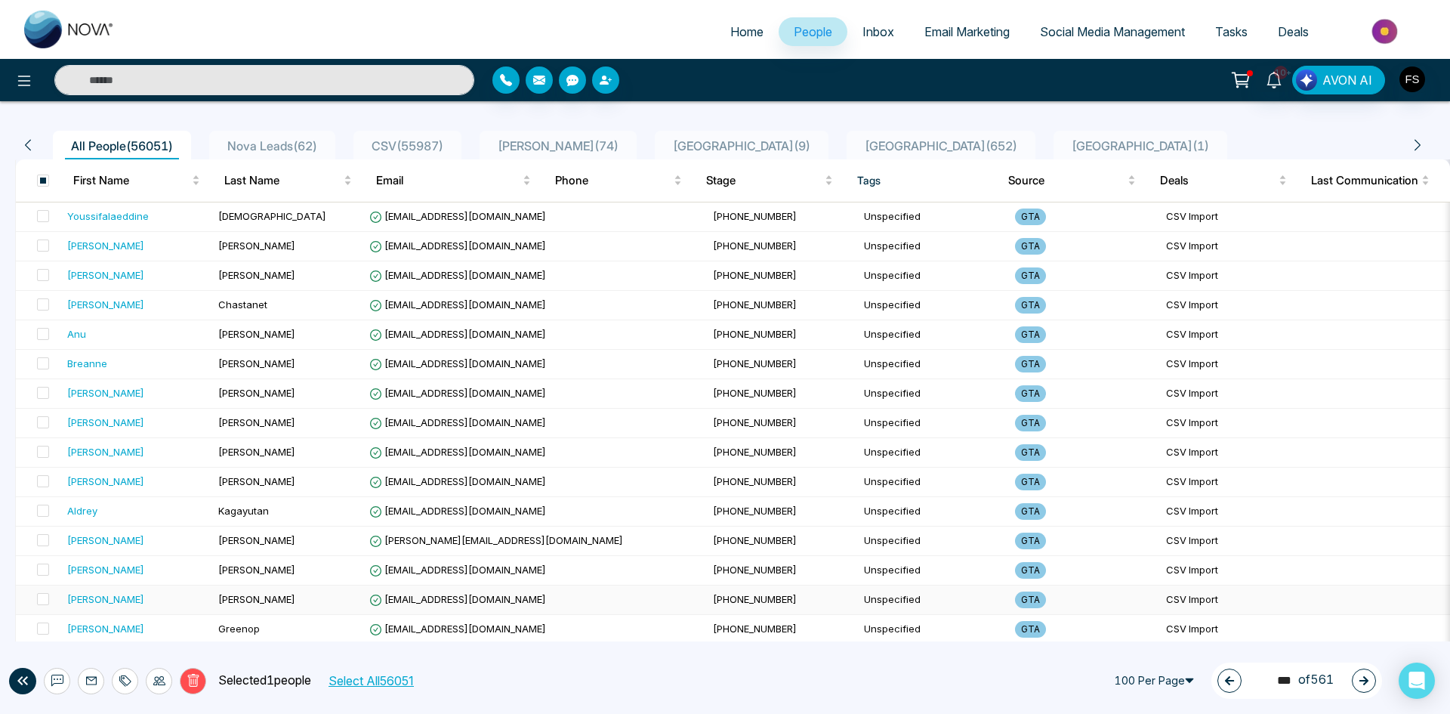
scroll to position [0, 0]
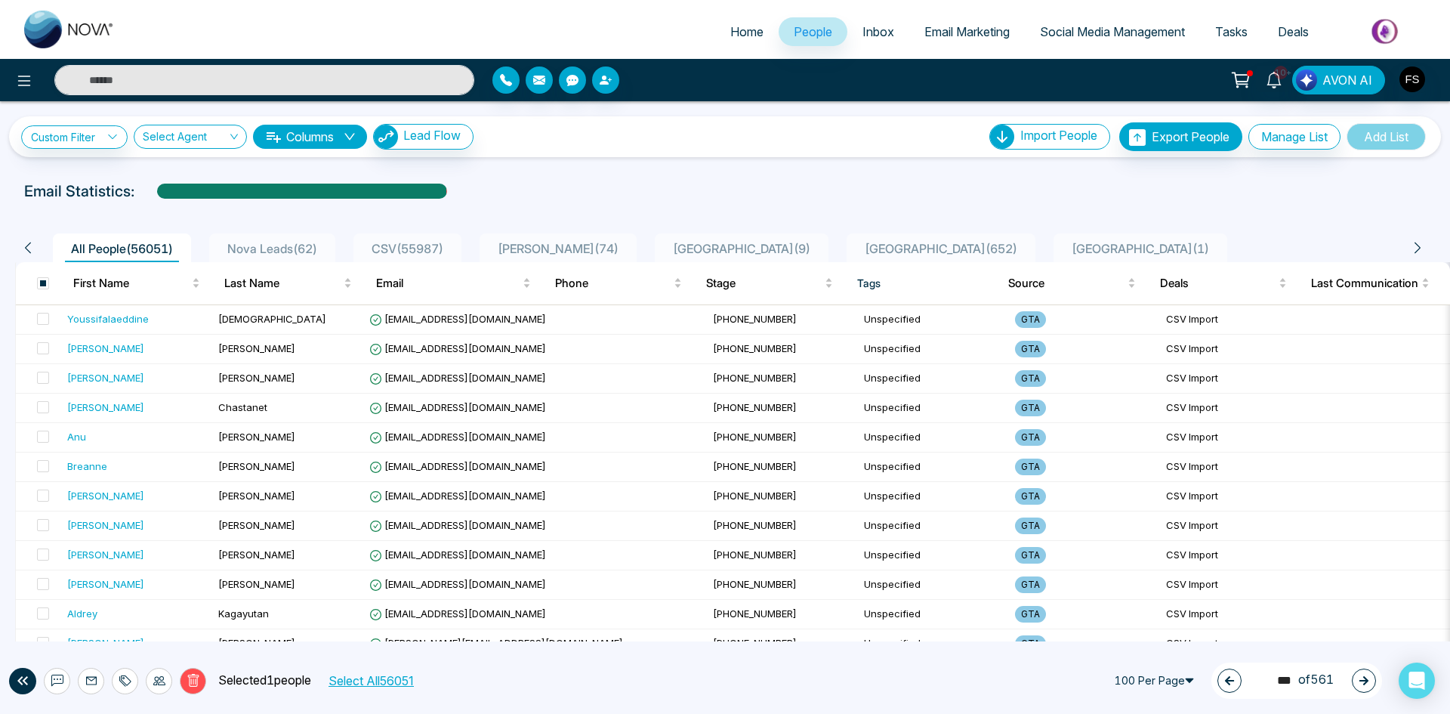
click at [201, 679] on button "Delete" at bounding box center [193, 681] width 26 height 26
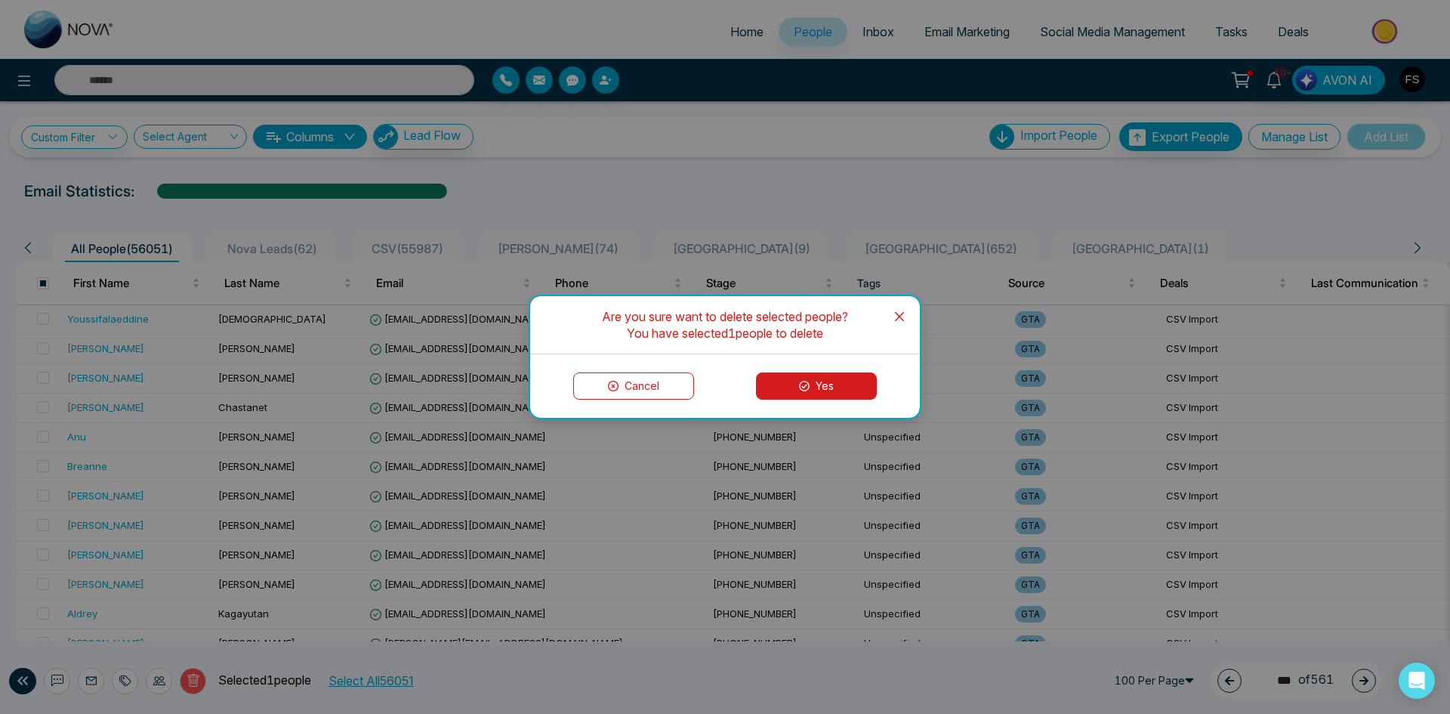
click at [816, 381] on button "Yes" at bounding box center [816, 385] width 121 height 27
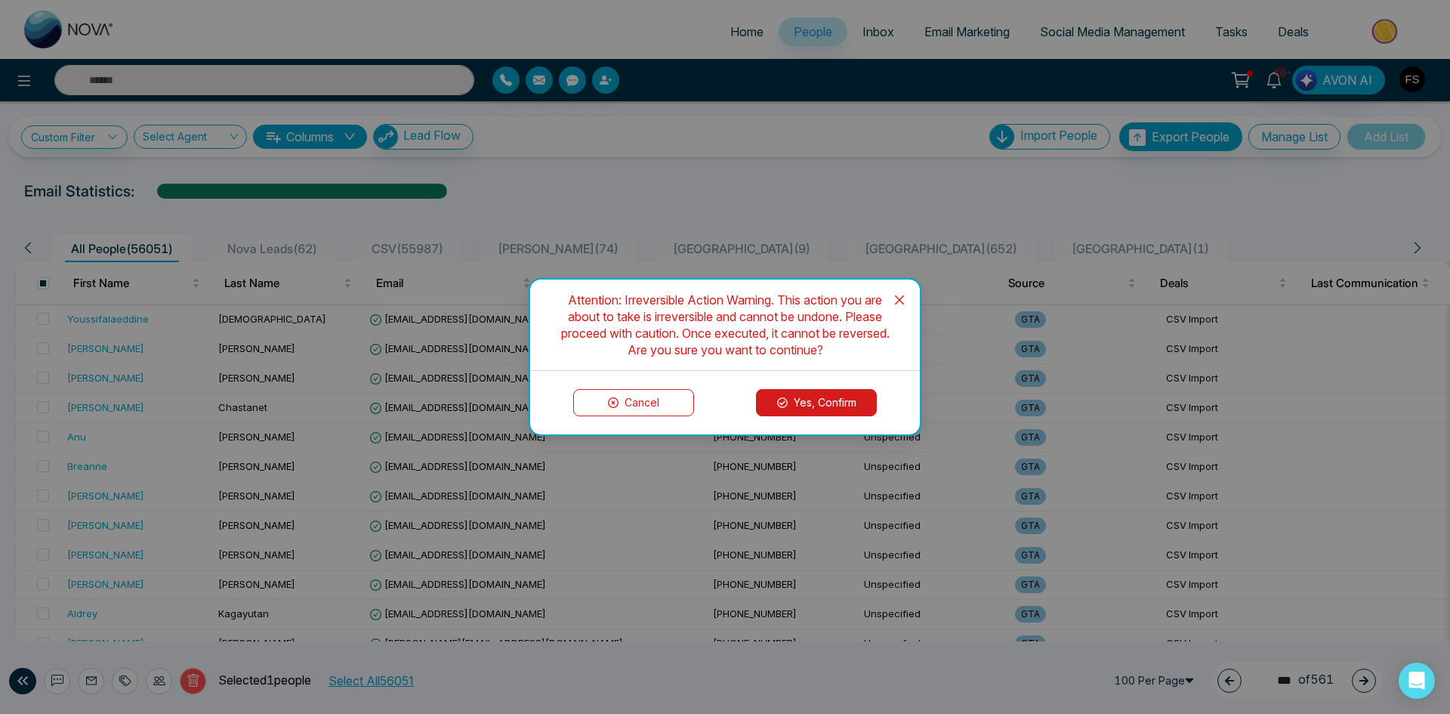
click at [816, 401] on button "Yes, Confirm" at bounding box center [816, 402] width 121 height 27
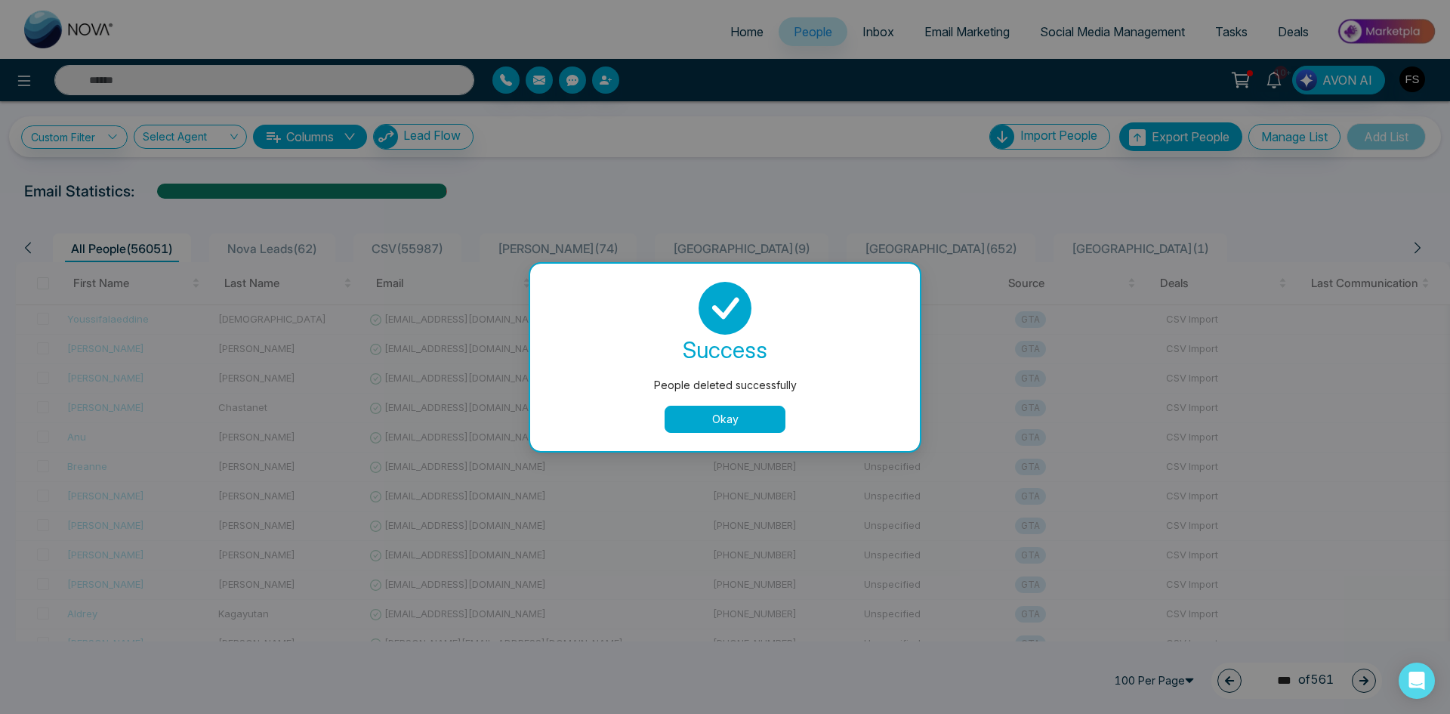
click at [765, 418] on button "Okay" at bounding box center [725, 418] width 121 height 27
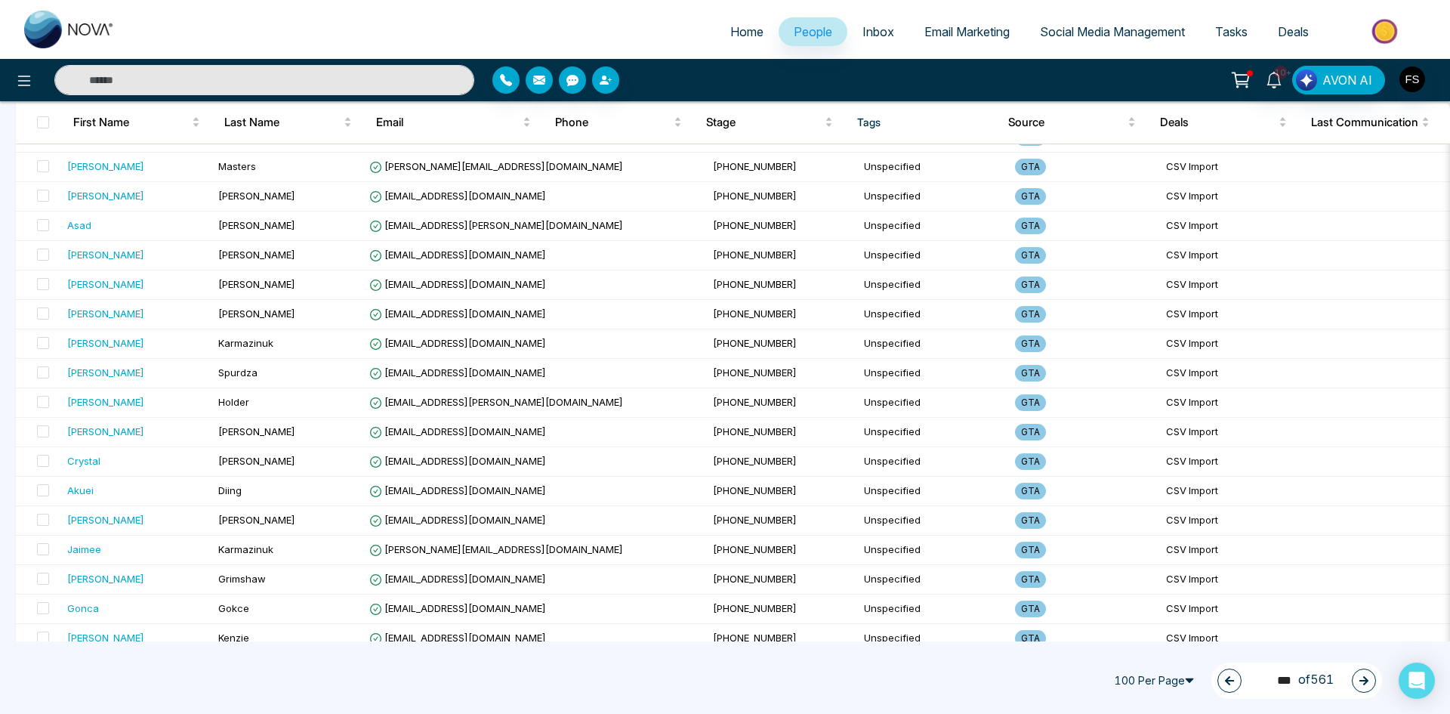
scroll to position [2617, 0]
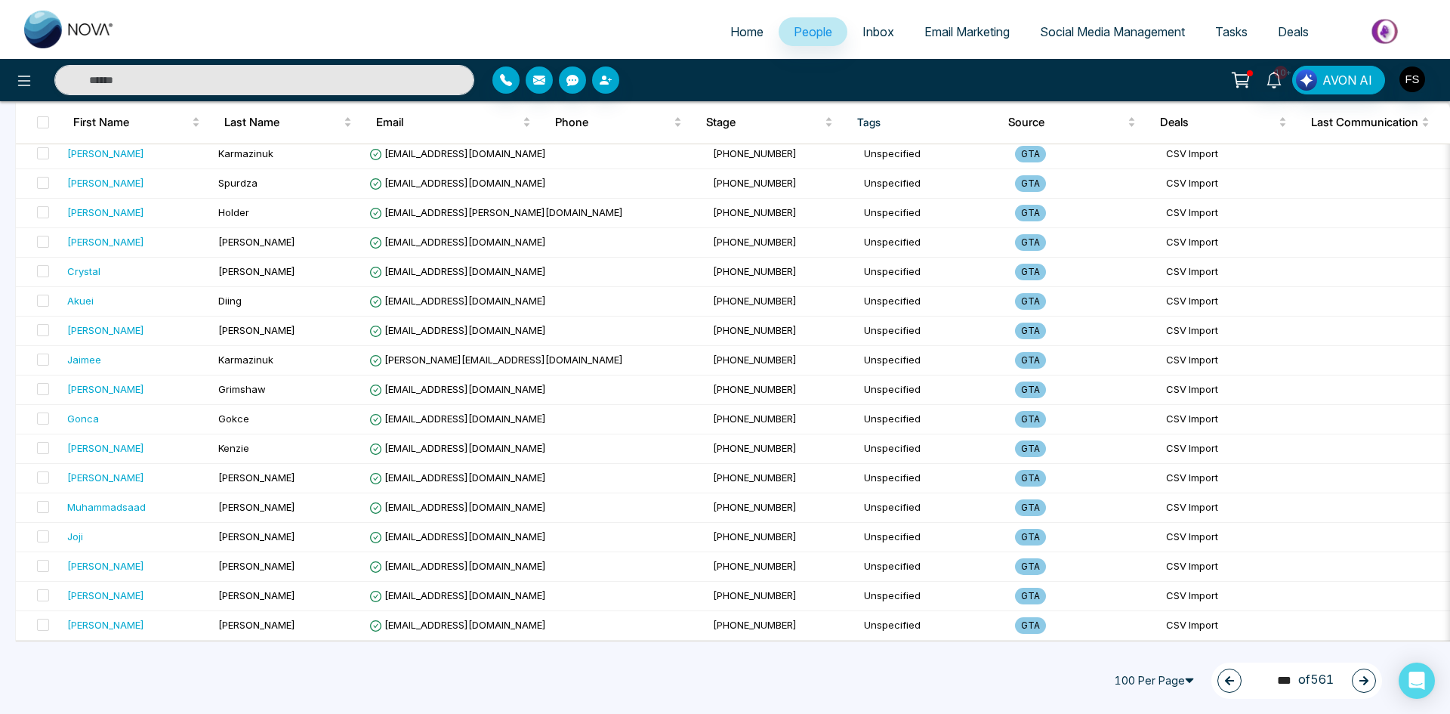
click at [1359, 680] on icon "button" at bounding box center [1363, 680] width 11 height 11
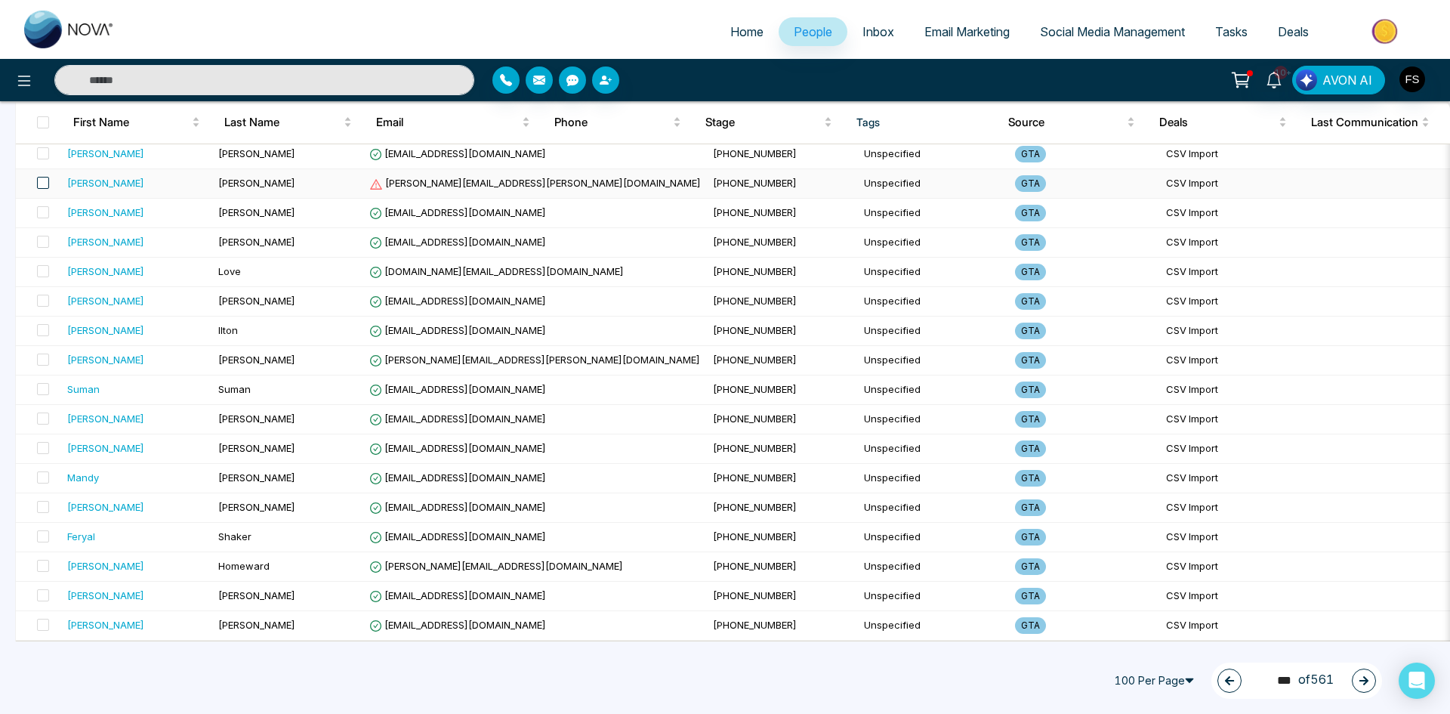
click at [39, 177] on span at bounding box center [43, 183] width 12 height 12
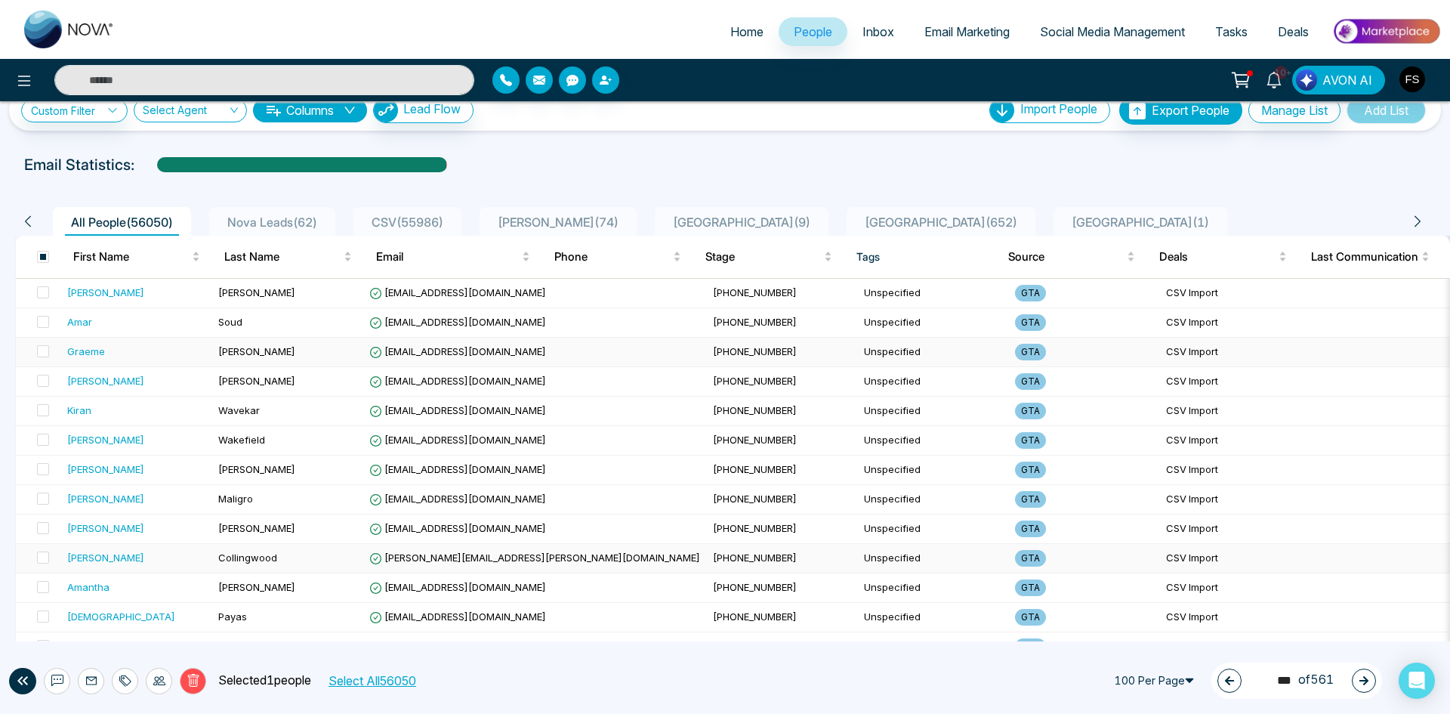
scroll to position [0, 0]
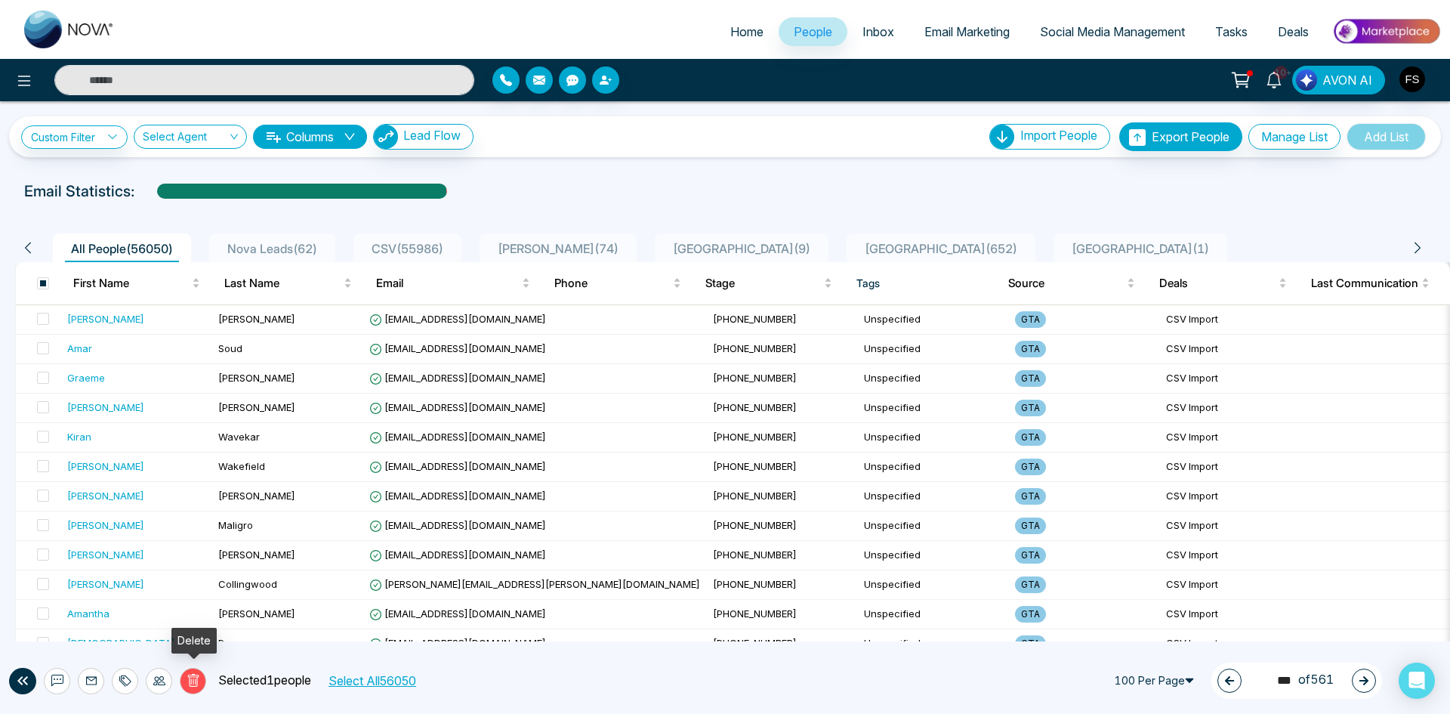
click at [193, 679] on icon at bounding box center [192, 681] width 5 height 6
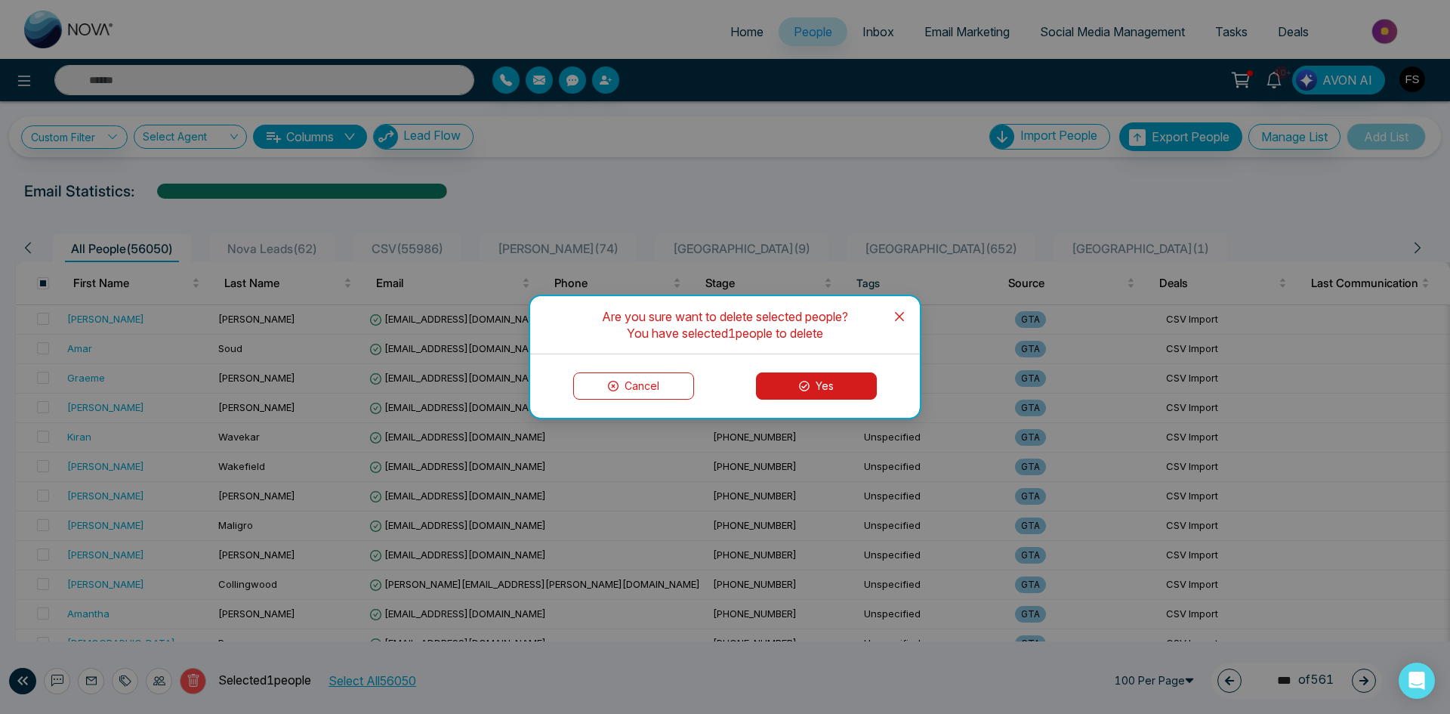
click at [807, 393] on button "Yes" at bounding box center [816, 385] width 121 height 27
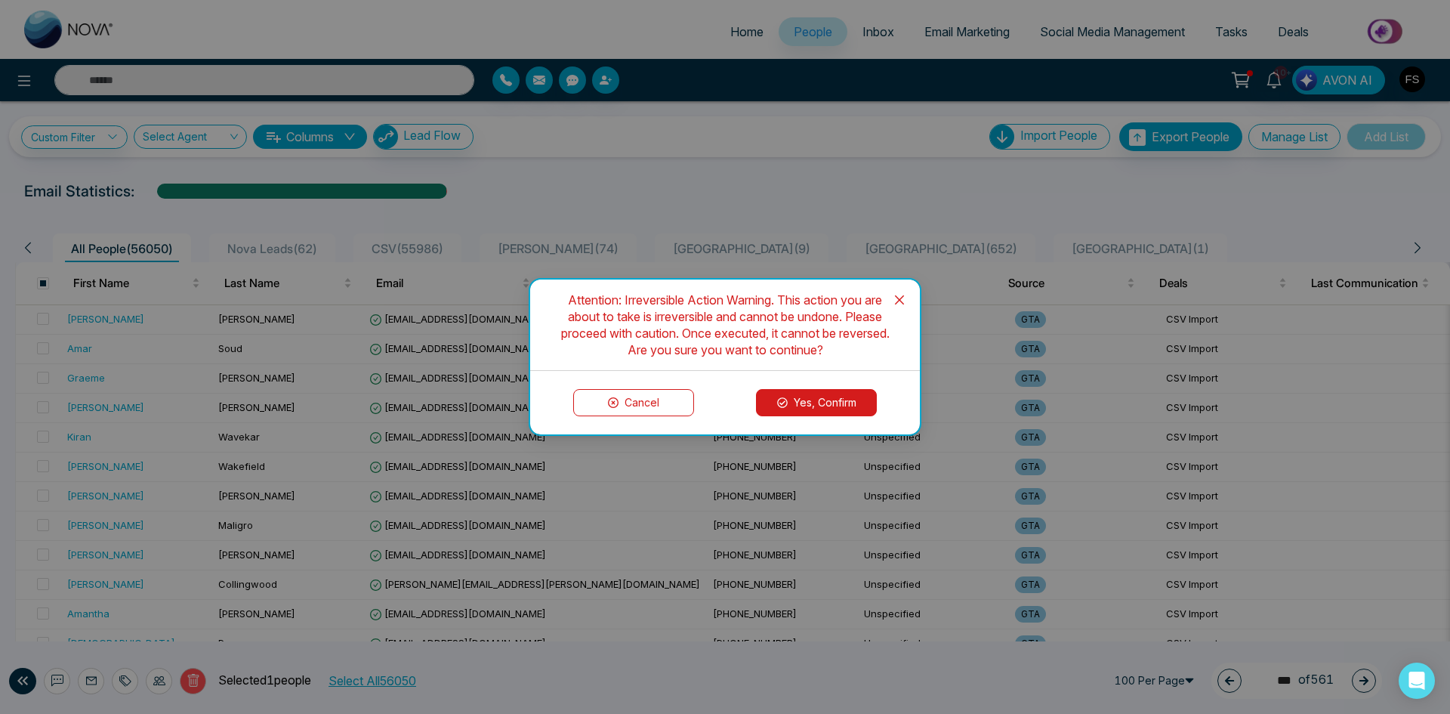
click at [821, 402] on button "Yes, Confirm" at bounding box center [816, 402] width 121 height 27
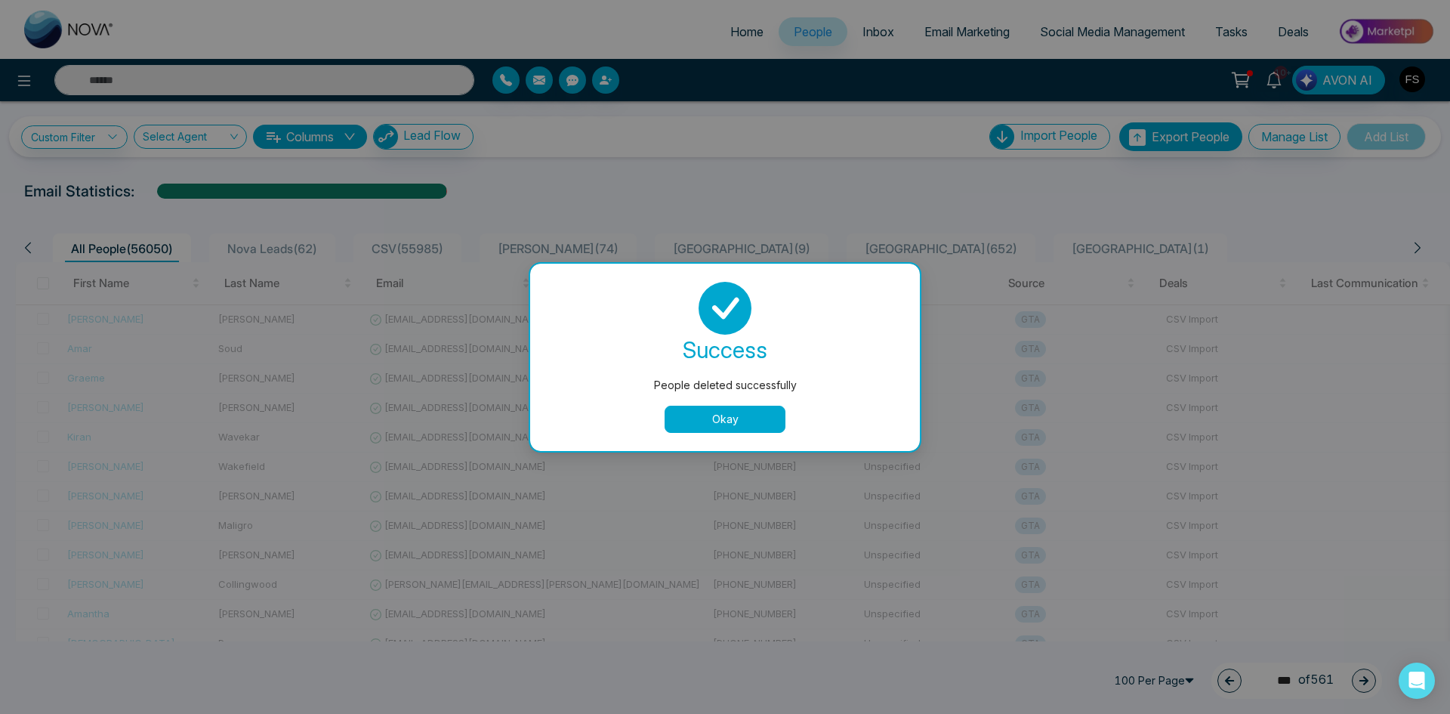
click at [735, 419] on button "Okay" at bounding box center [725, 418] width 121 height 27
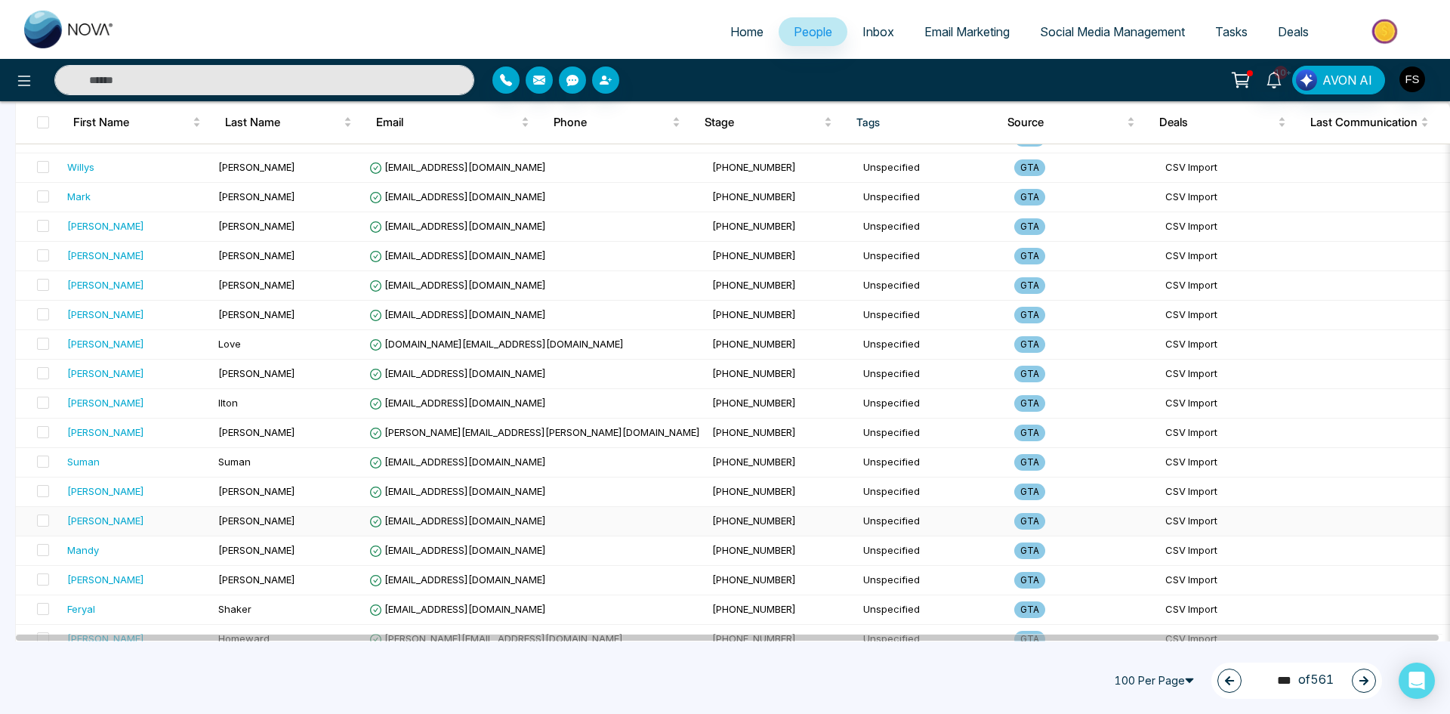
scroll to position [2617, 0]
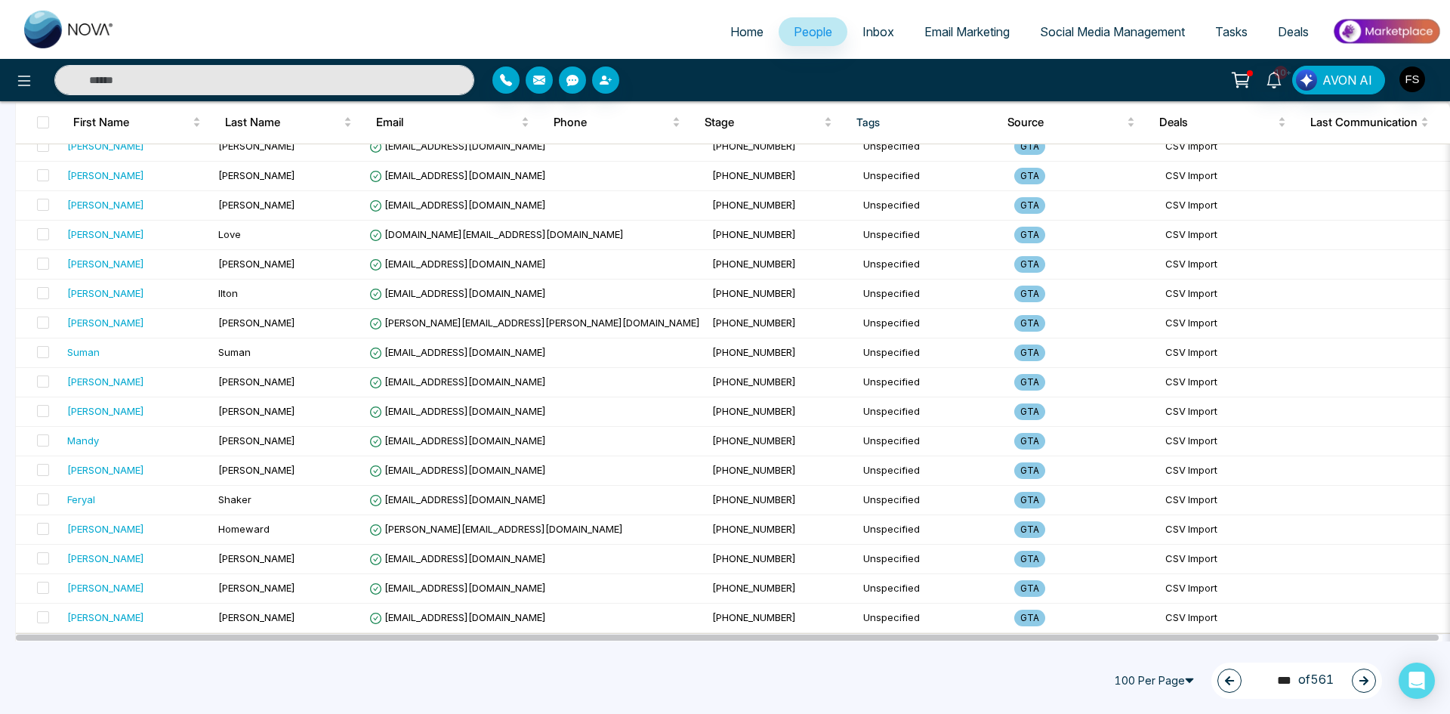
click at [1354, 677] on button "button" at bounding box center [1364, 680] width 24 height 24
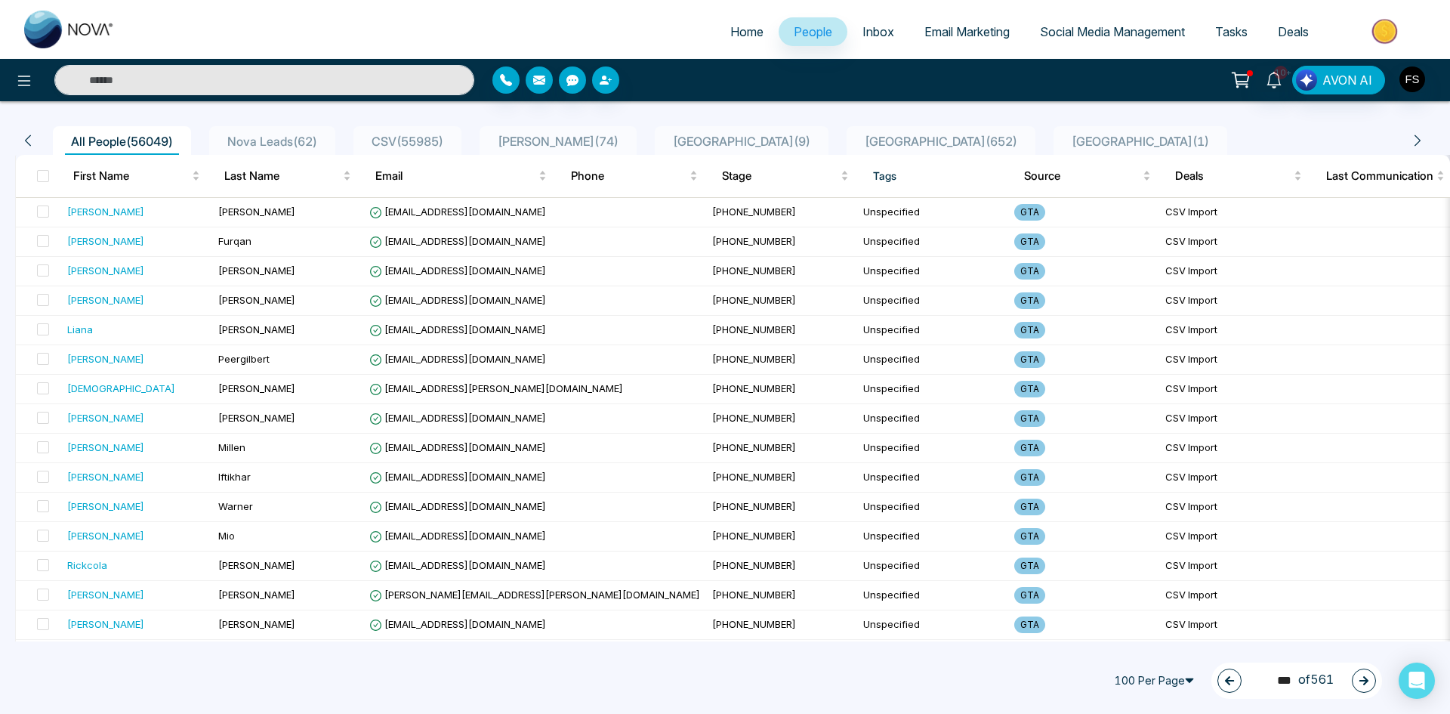
scroll to position [0, 0]
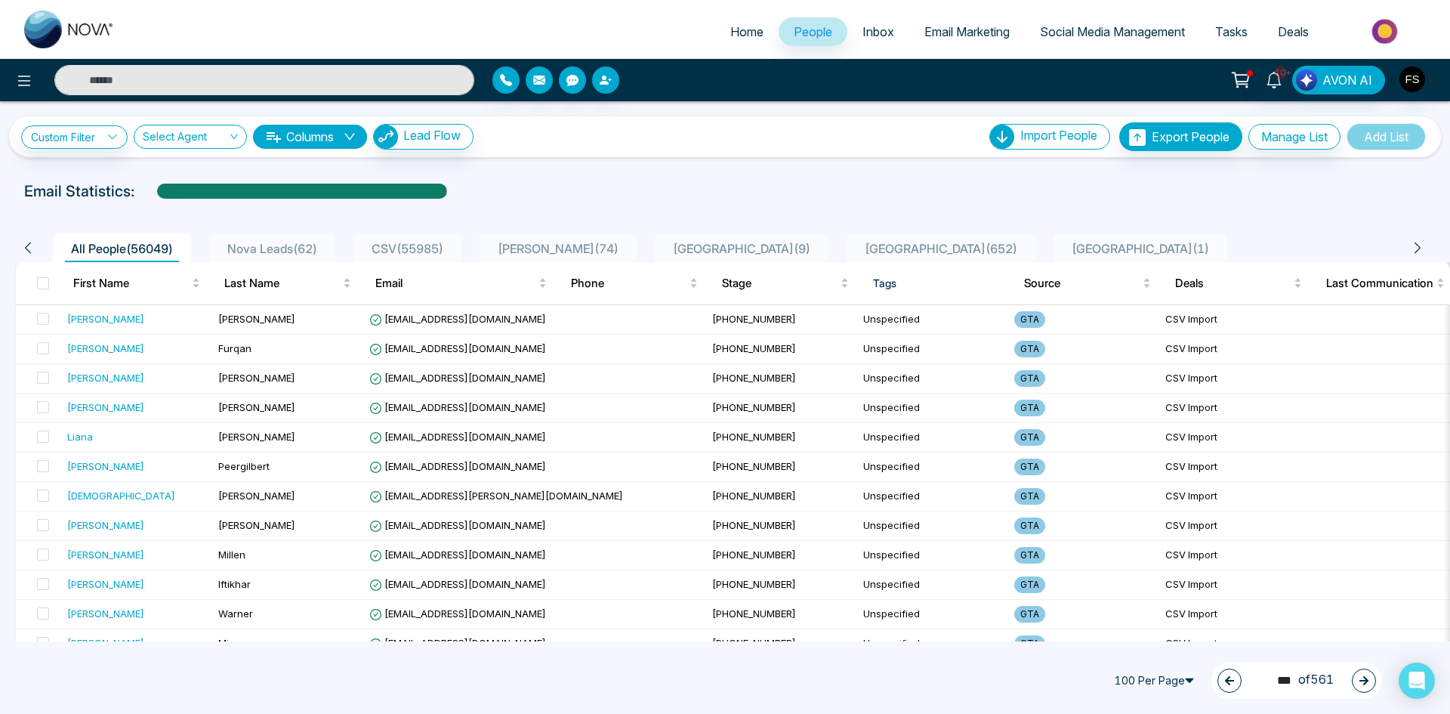
click at [1356, 678] on button "button" at bounding box center [1364, 680] width 24 height 24
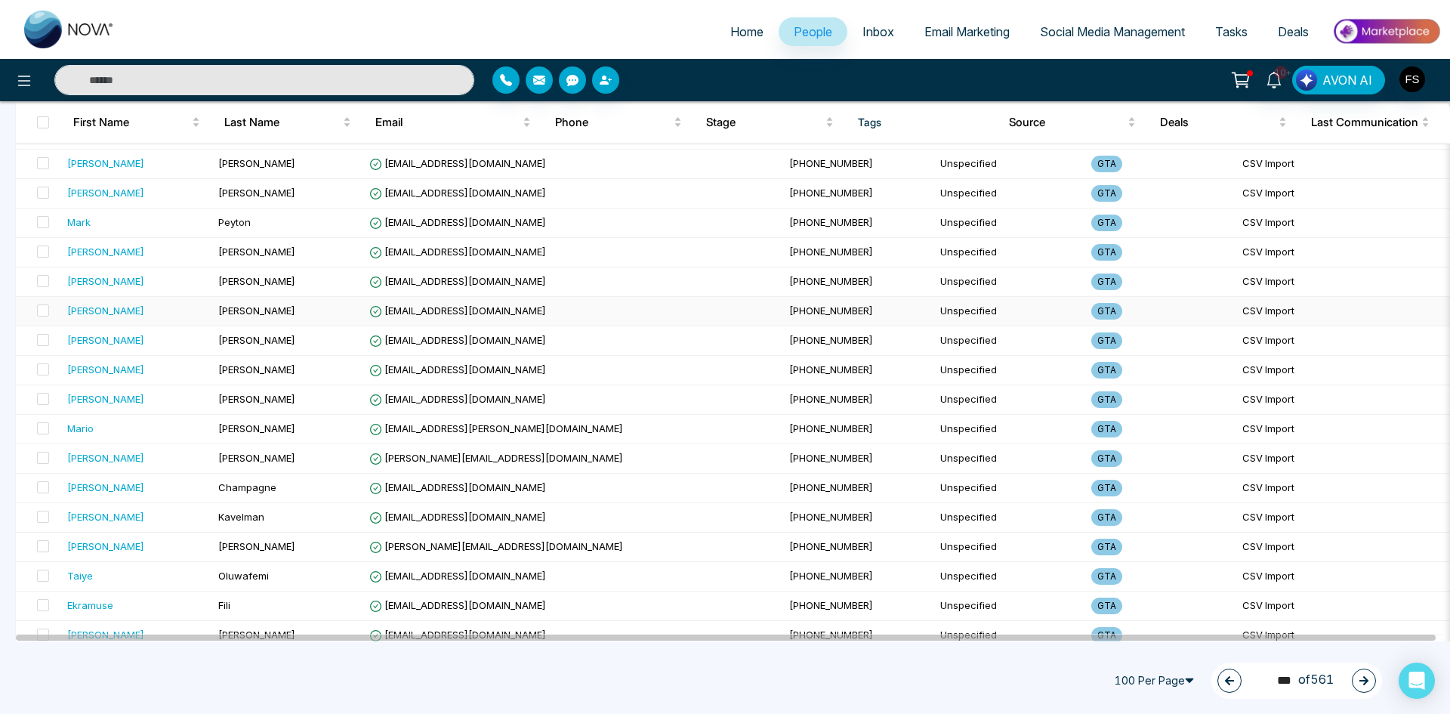
scroll to position [2617, 0]
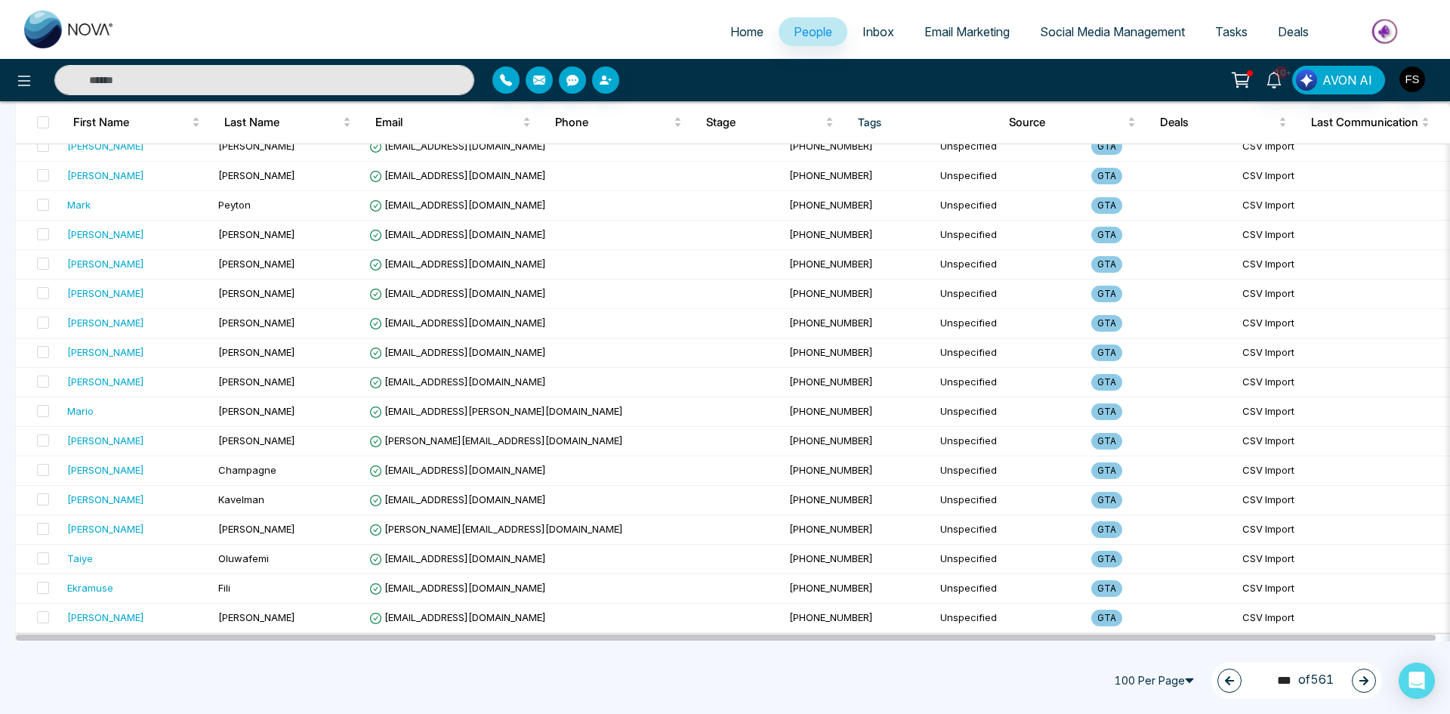
click at [1355, 680] on button "button" at bounding box center [1364, 680] width 24 height 24
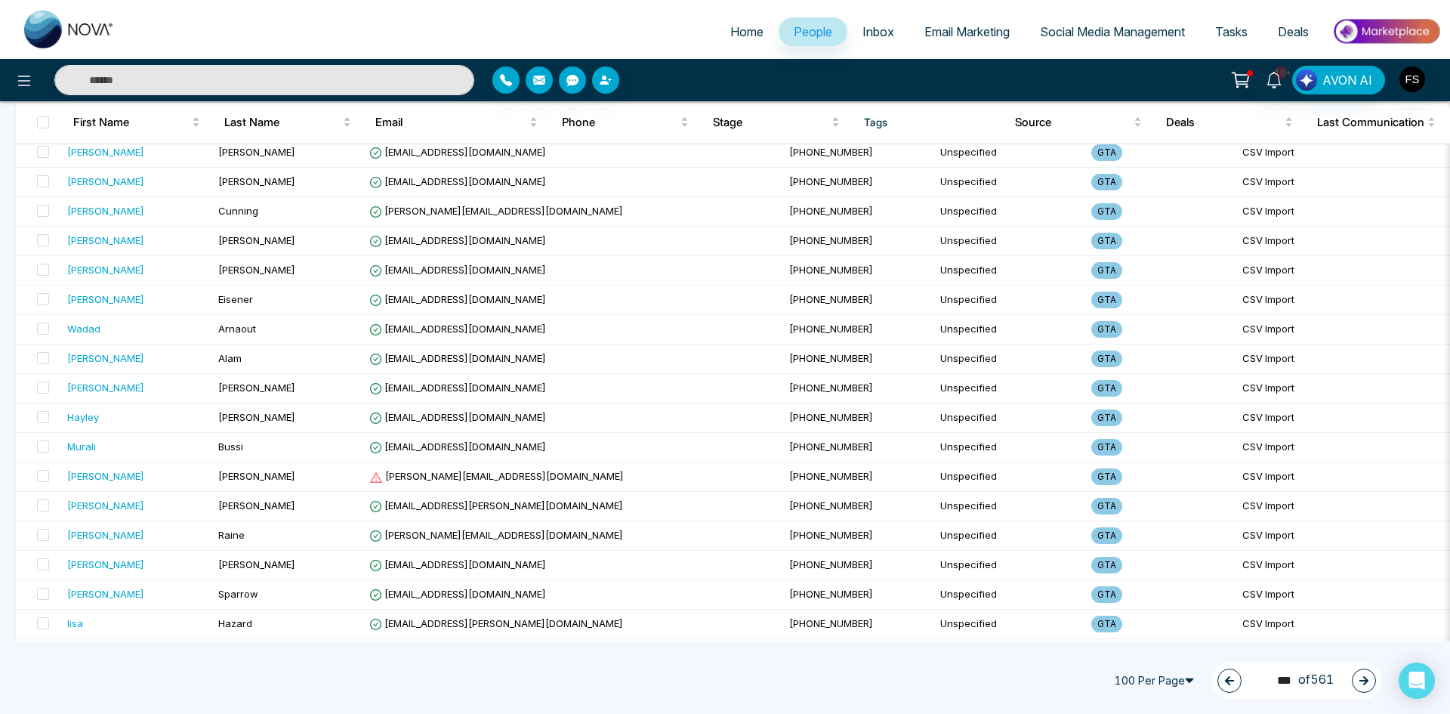
scroll to position [1636, 0]
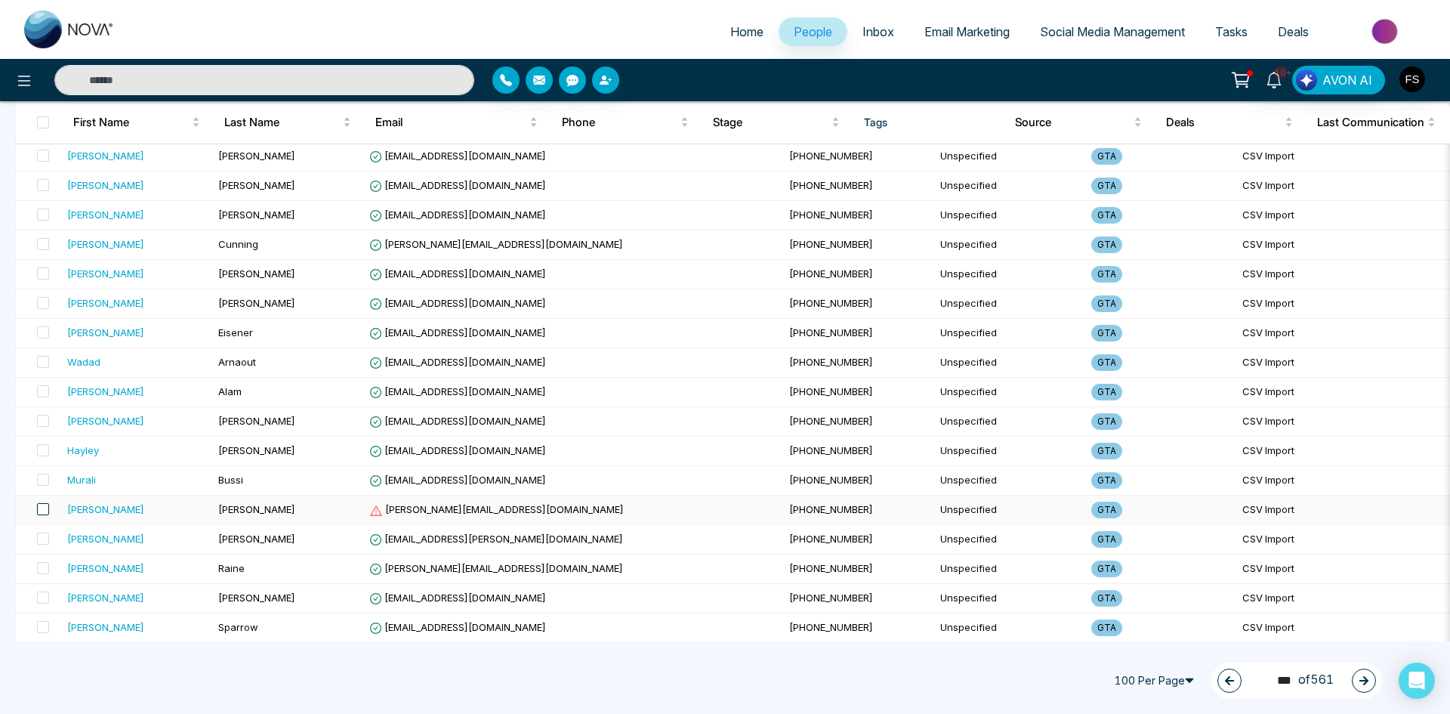
click at [41, 509] on span at bounding box center [43, 509] width 12 height 12
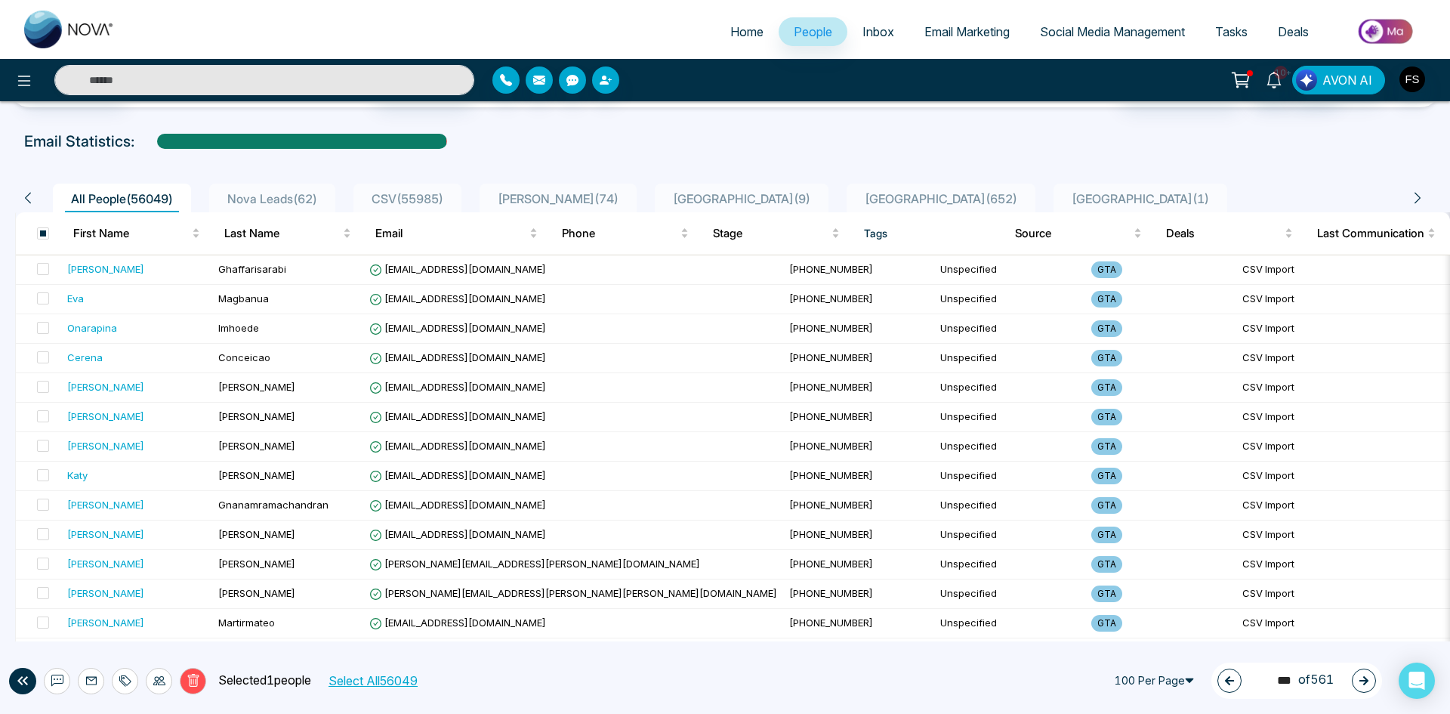
scroll to position [0, 0]
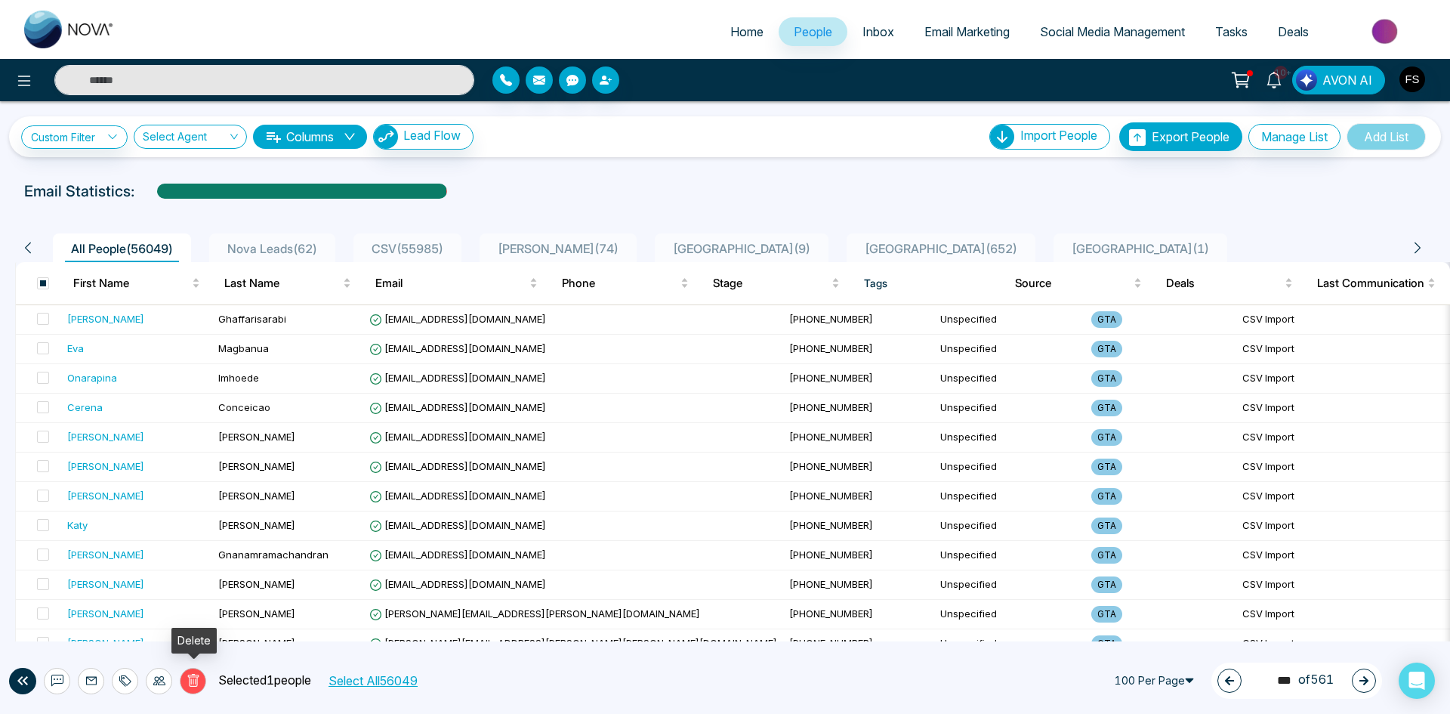
click at [198, 677] on icon at bounding box center [194, 681] width 14 height 14
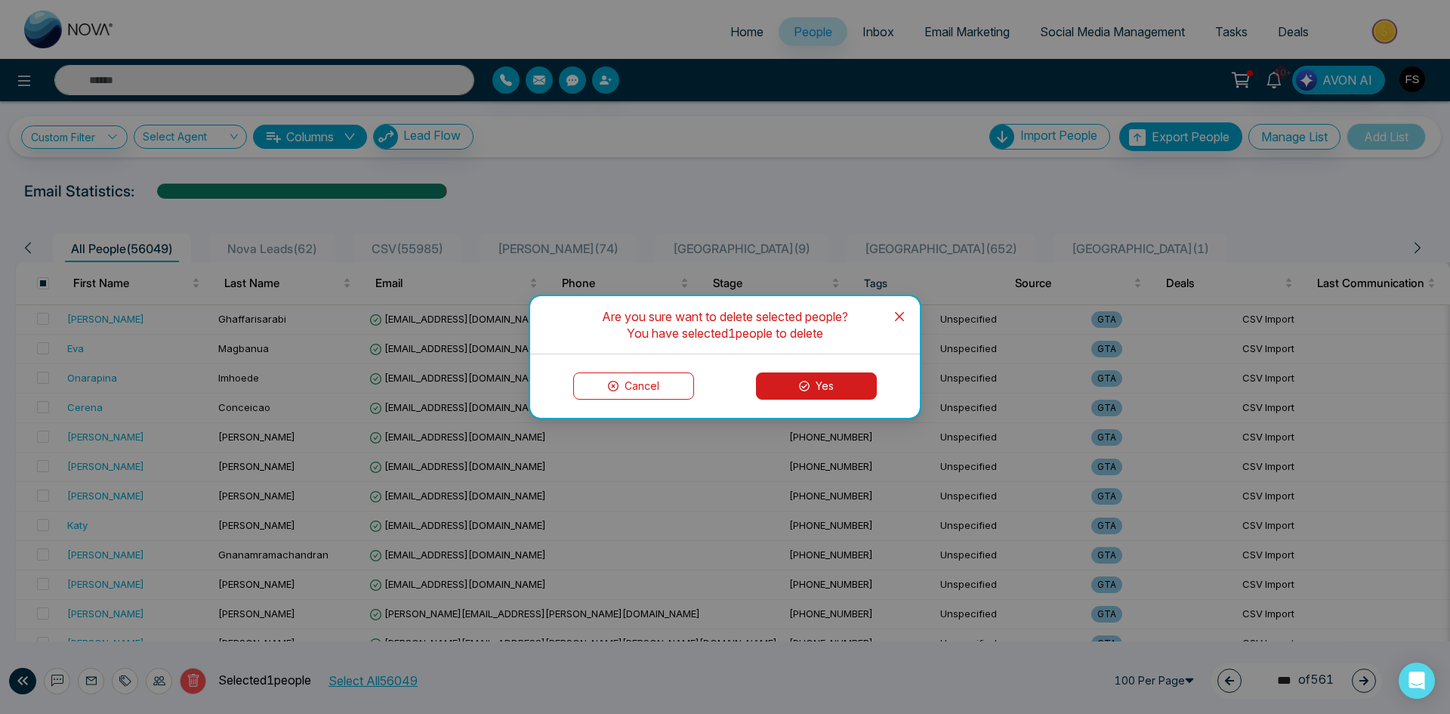
click at [829, 375] on button "Yes" at bounding box center [816, 385] width 121 height 27
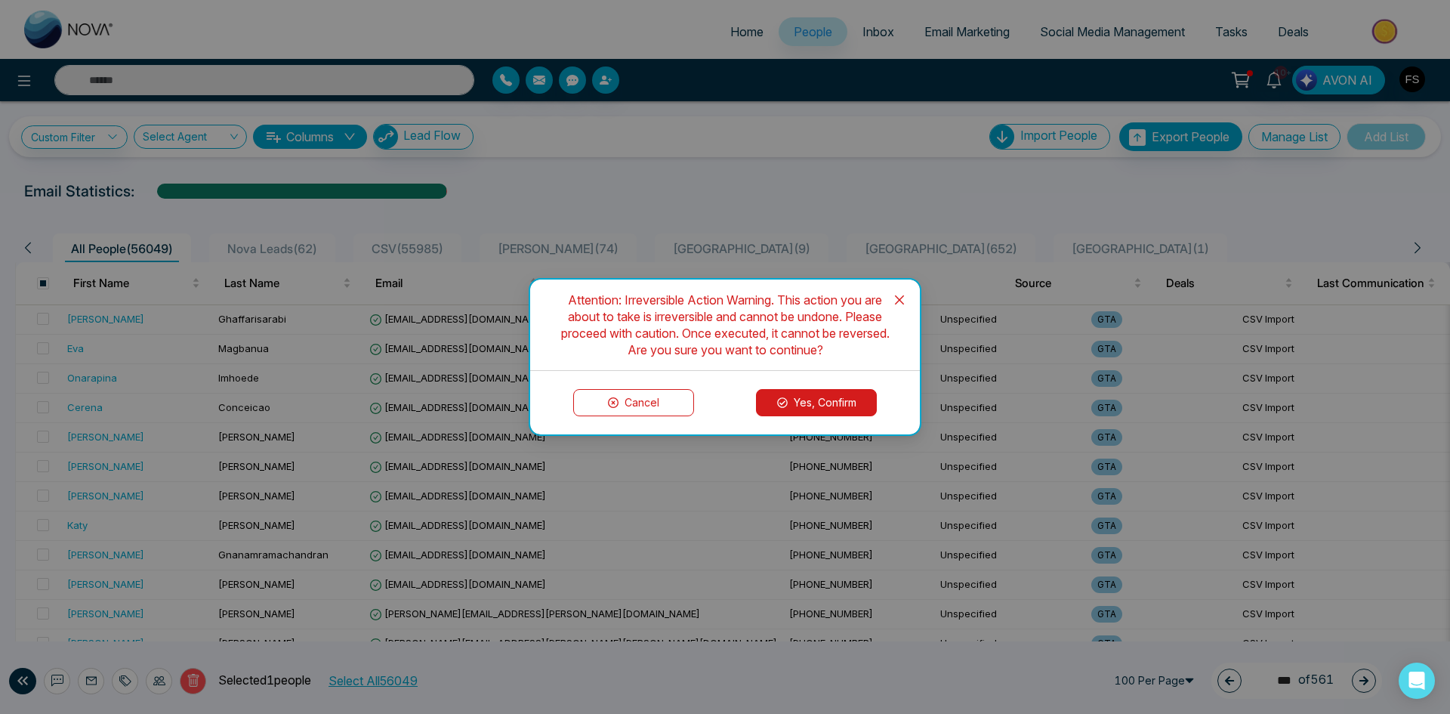
click at [819, 399] on button "Yes, Confirm" at bounding box center [816, 402] width 121 height 27
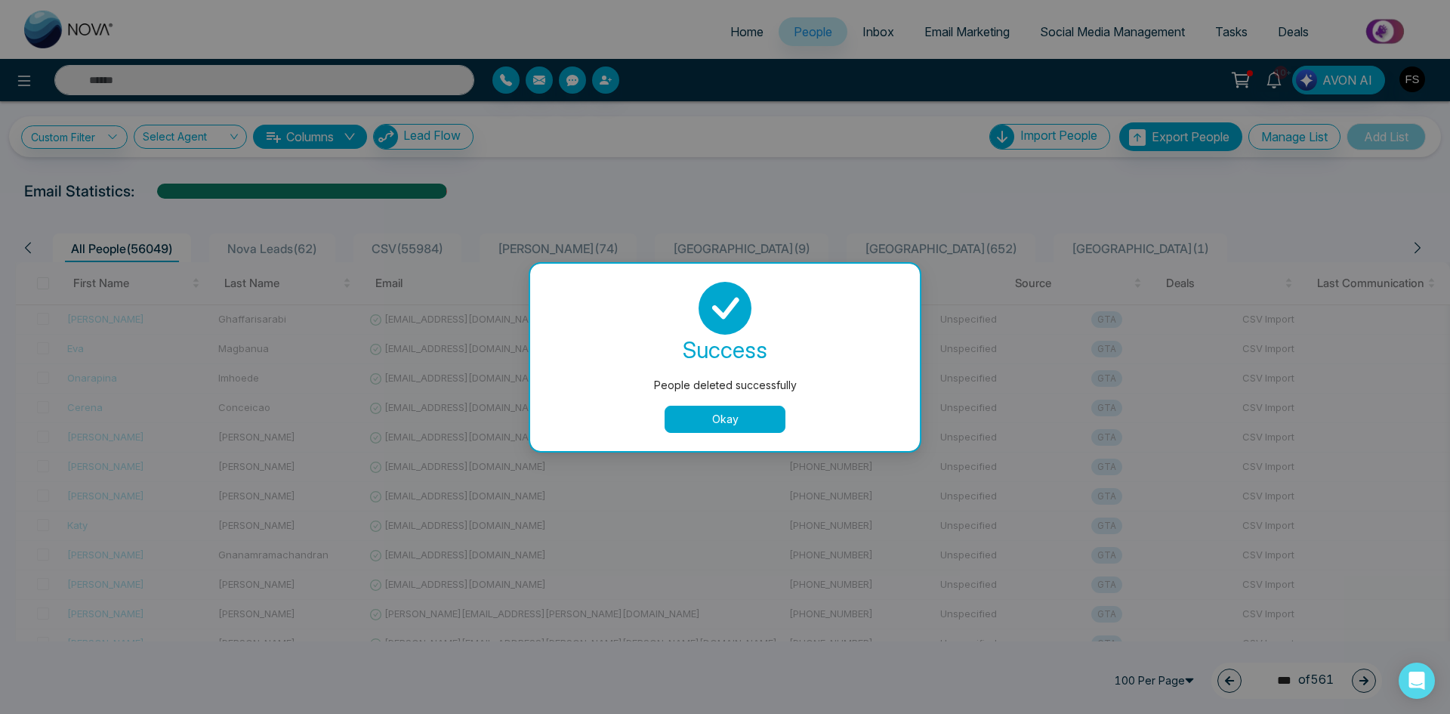
click at [732, 424] on button "Okay" at bounding box center [725, 418] width 121 height 27
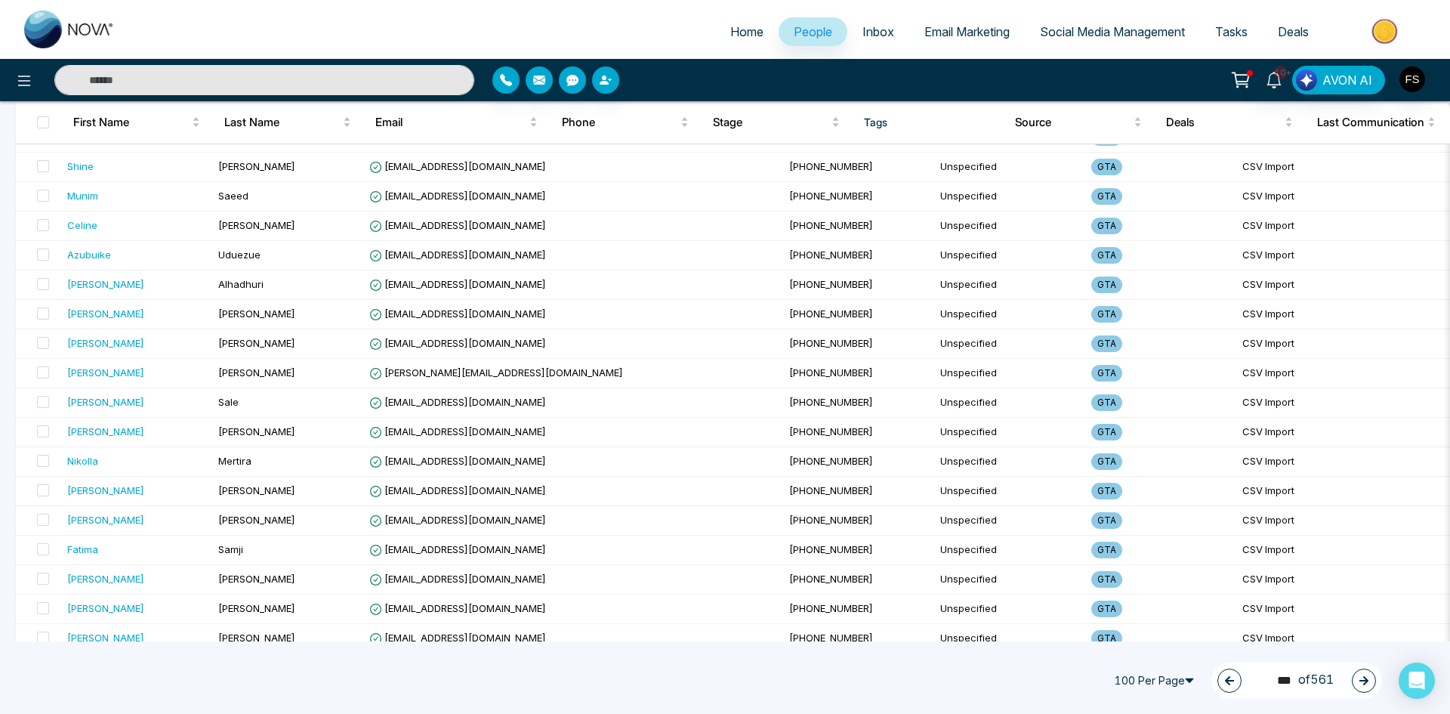
scroll to position [2617, 0]
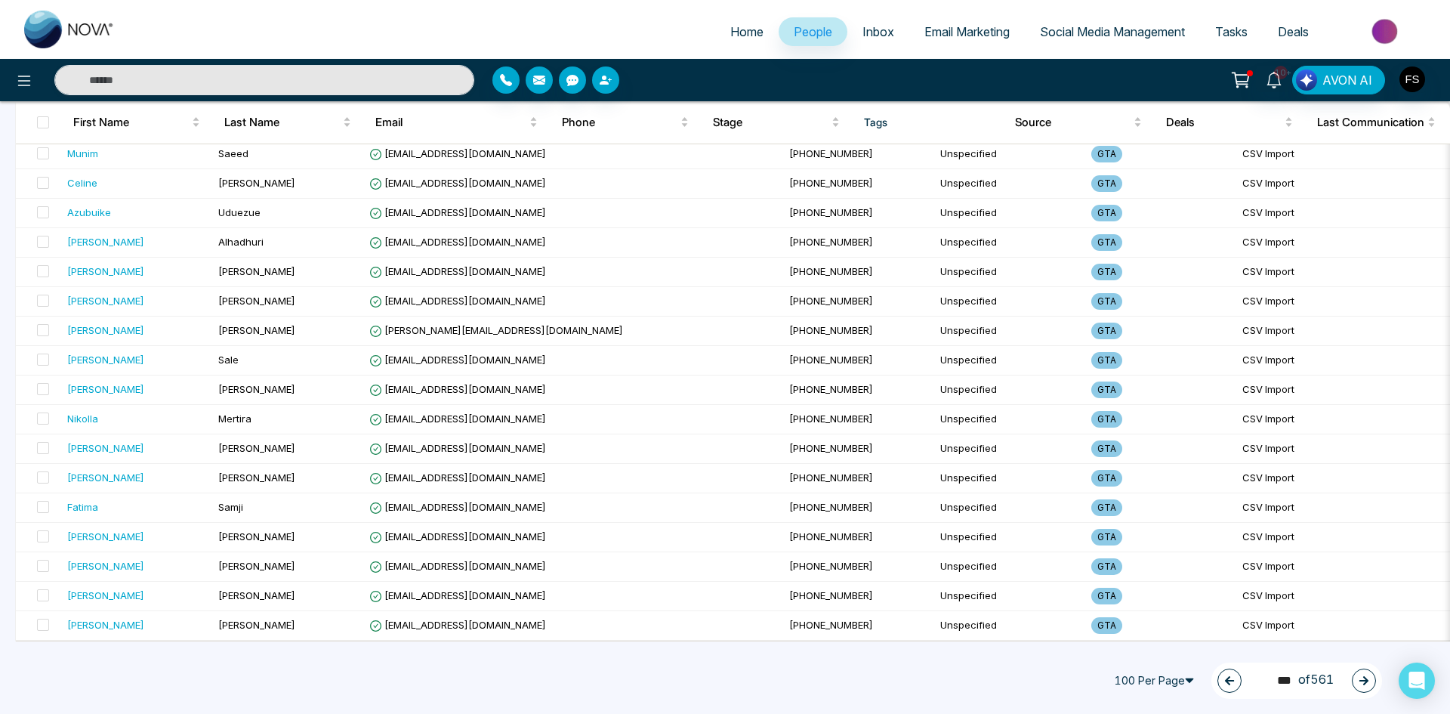
click at [1365, 681] on icon "button" at bounding box center [1363, 680] width 9 height 9
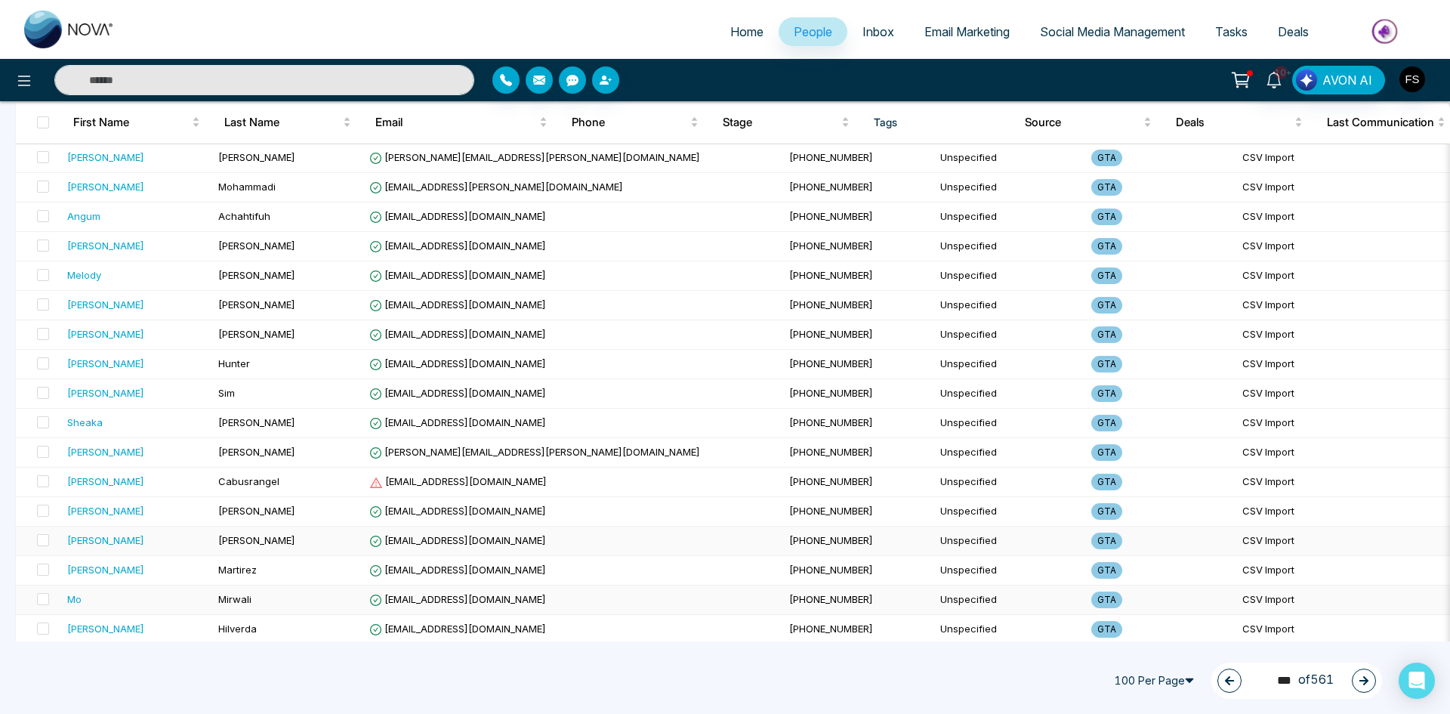
scroll to position [2315, 0]
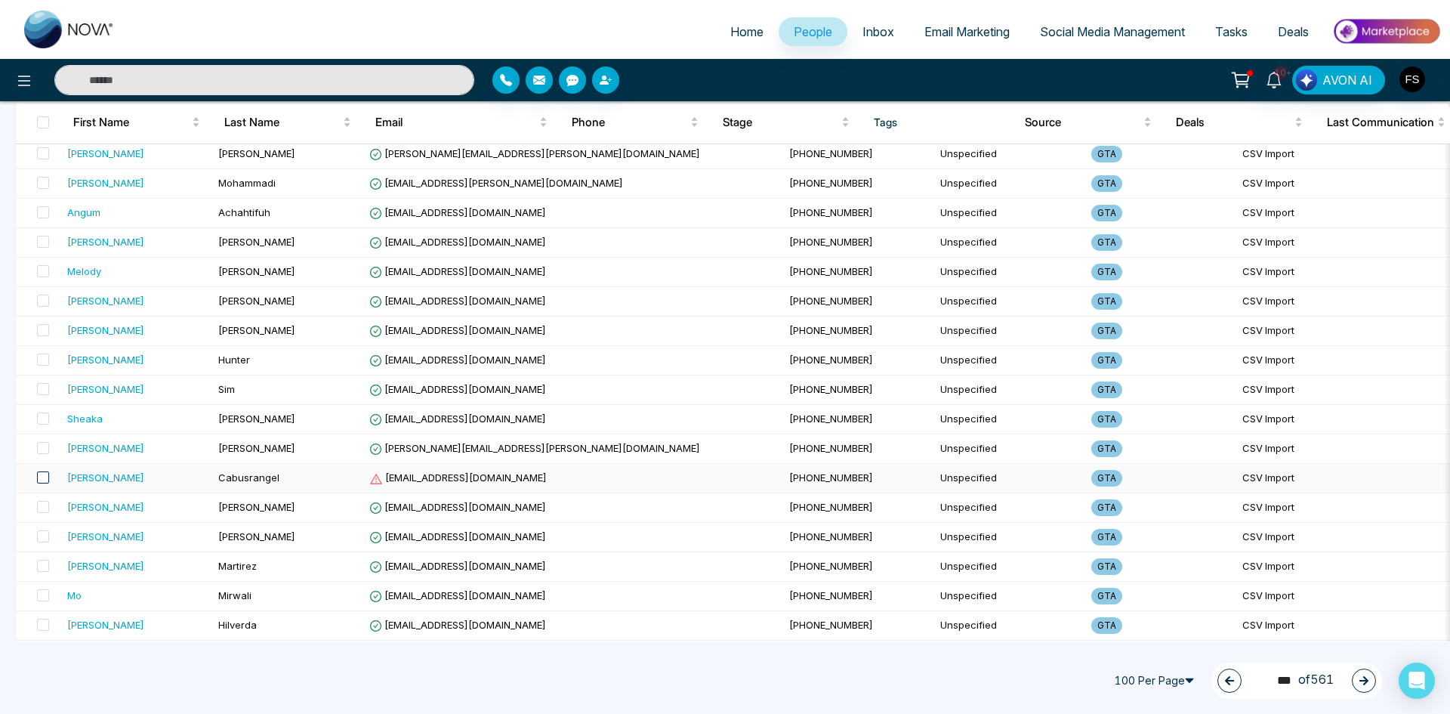
click at [47, 474] on span at bounding box center [43, 477] width 12 height 12
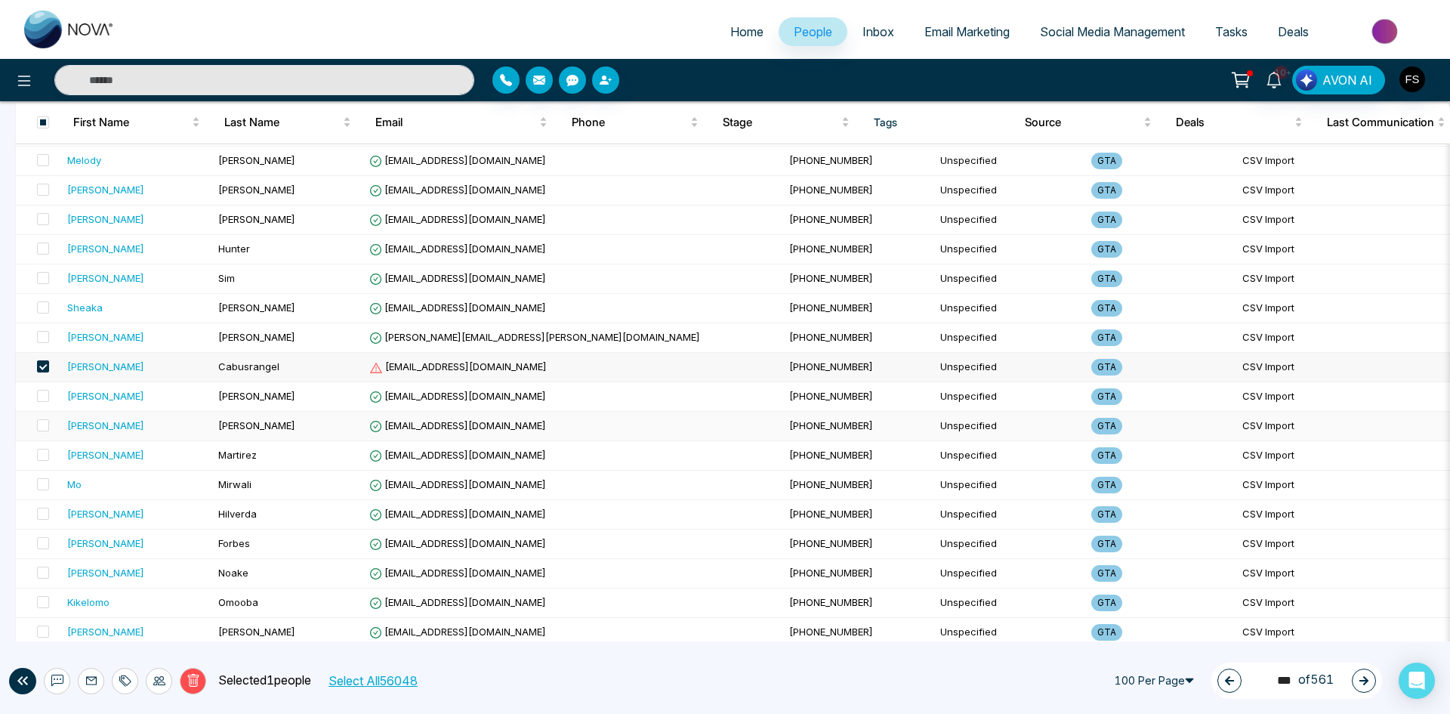
scroll to position [2617, 0]
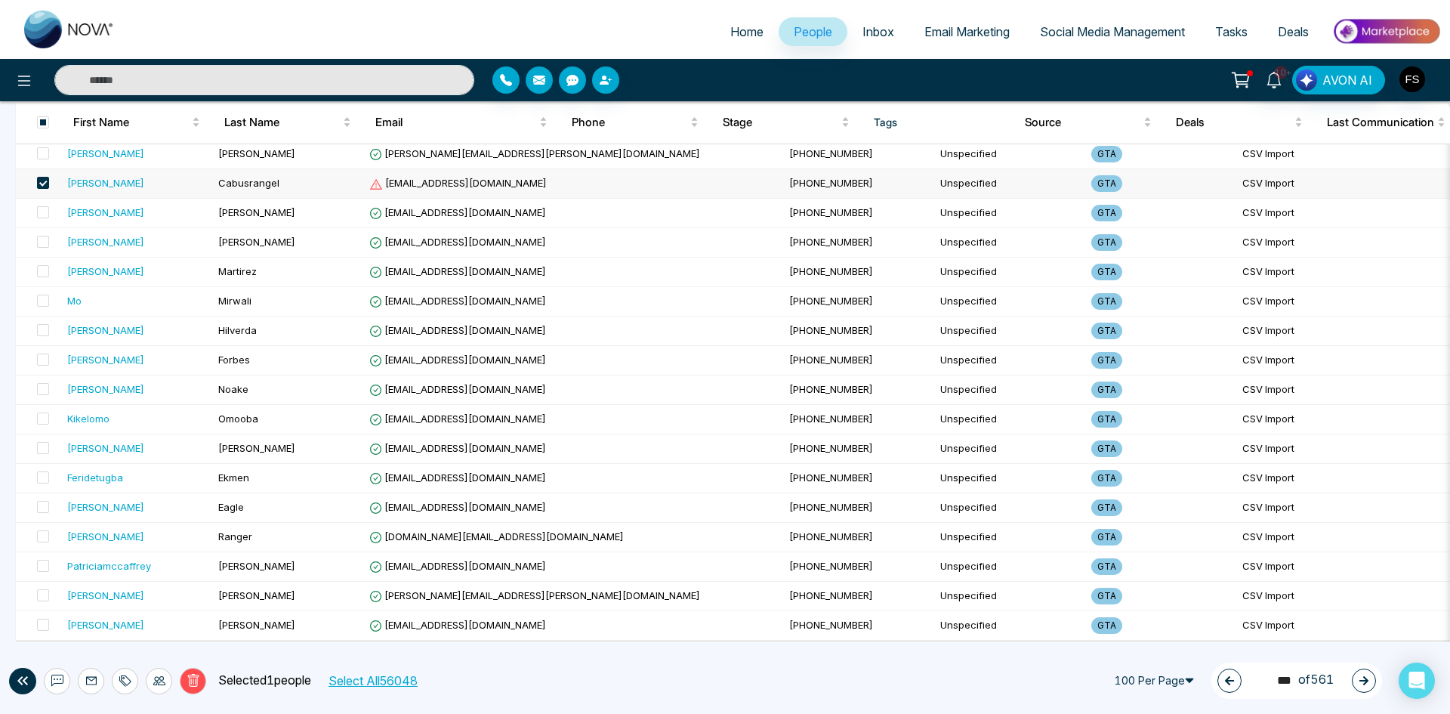
click at [196, 681] on icon at bounding box center [194, 681] width 14 height 14
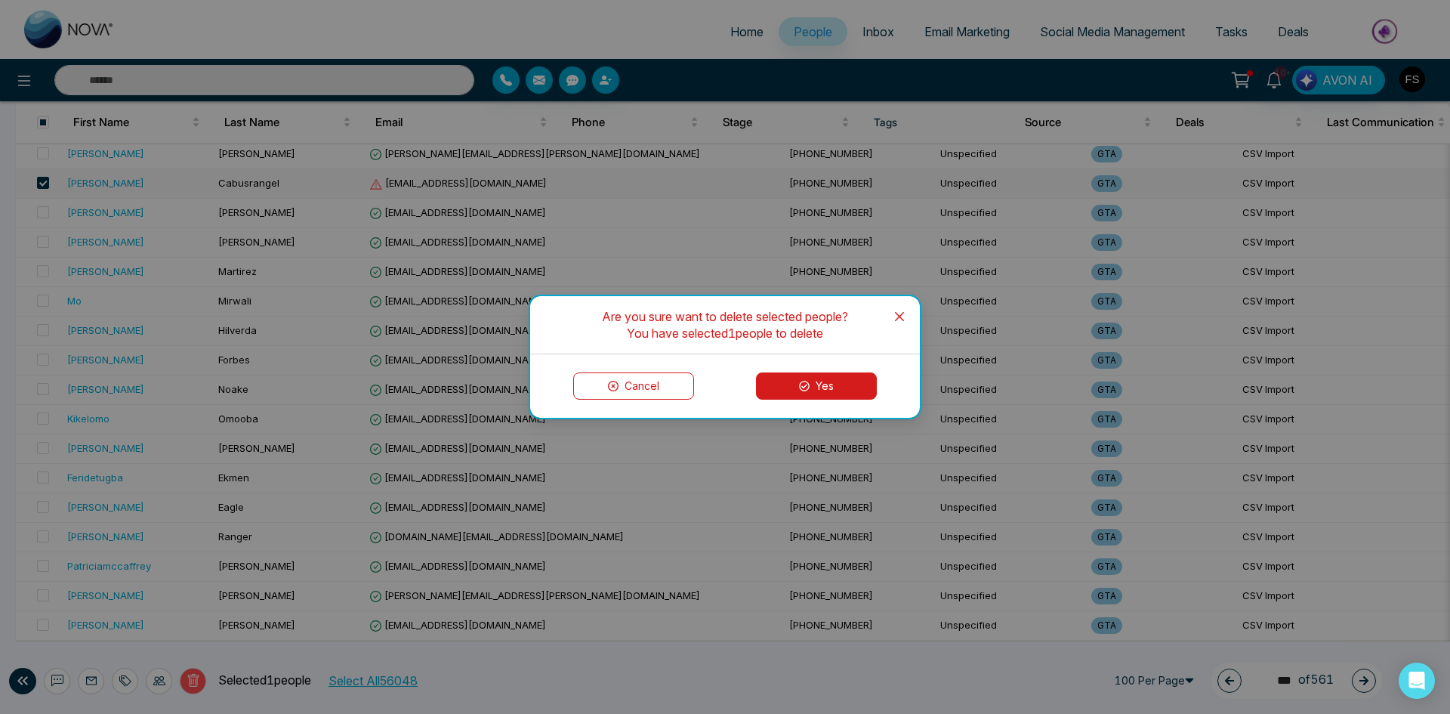
click at [836, 378] on button "Yes" at bounding box center [816, 385] width 121 height 27
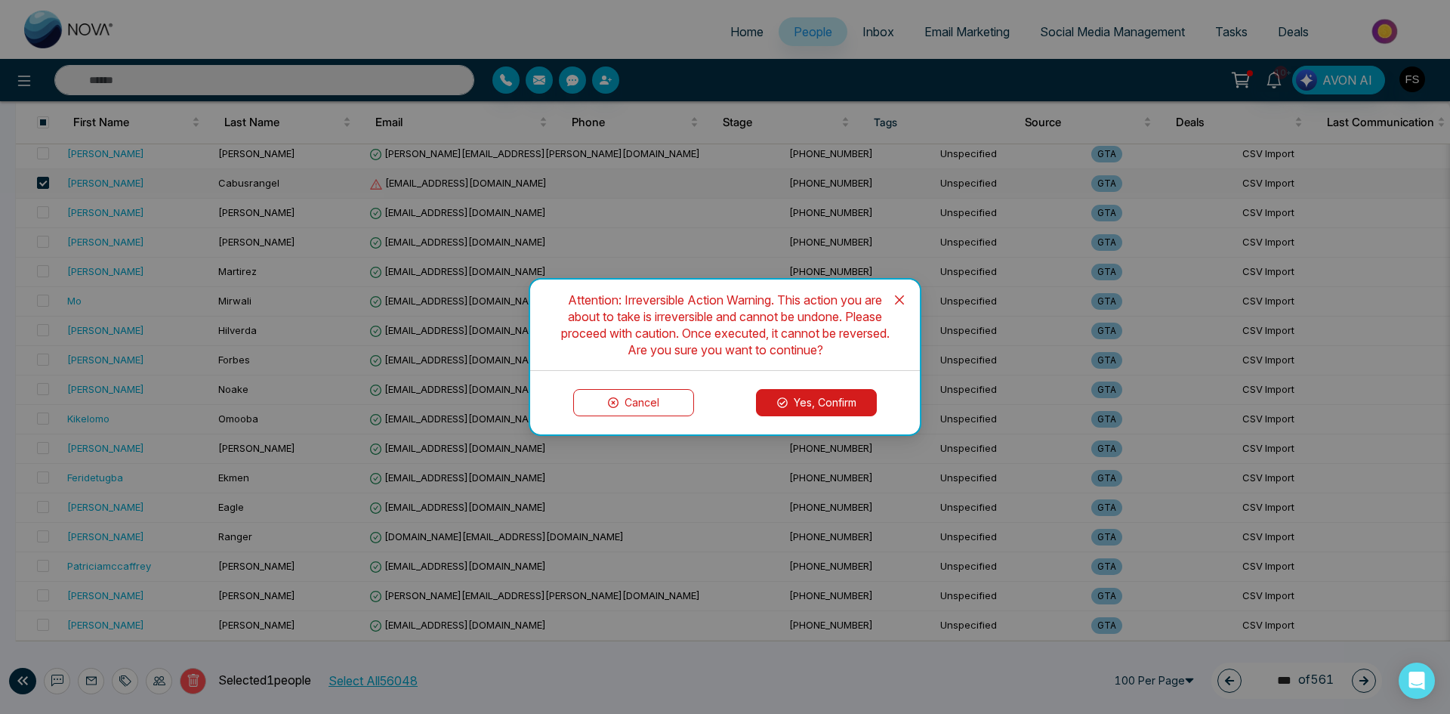
click at [800, 405] on button "Yes, Confirm" at bounding box center [816, 402] width 121 height 27
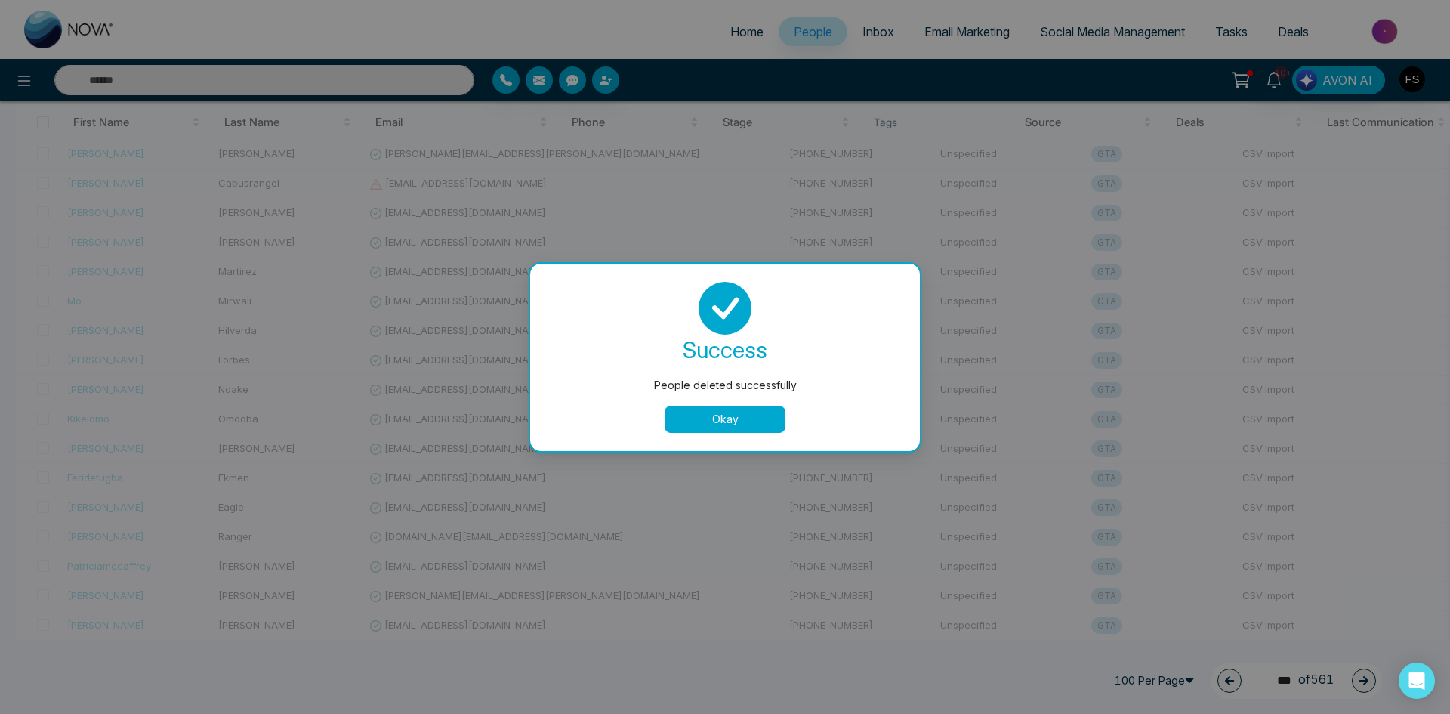
click at [743, 416] on button "Okay" at bounding box center [725, 418] width 121 height 27
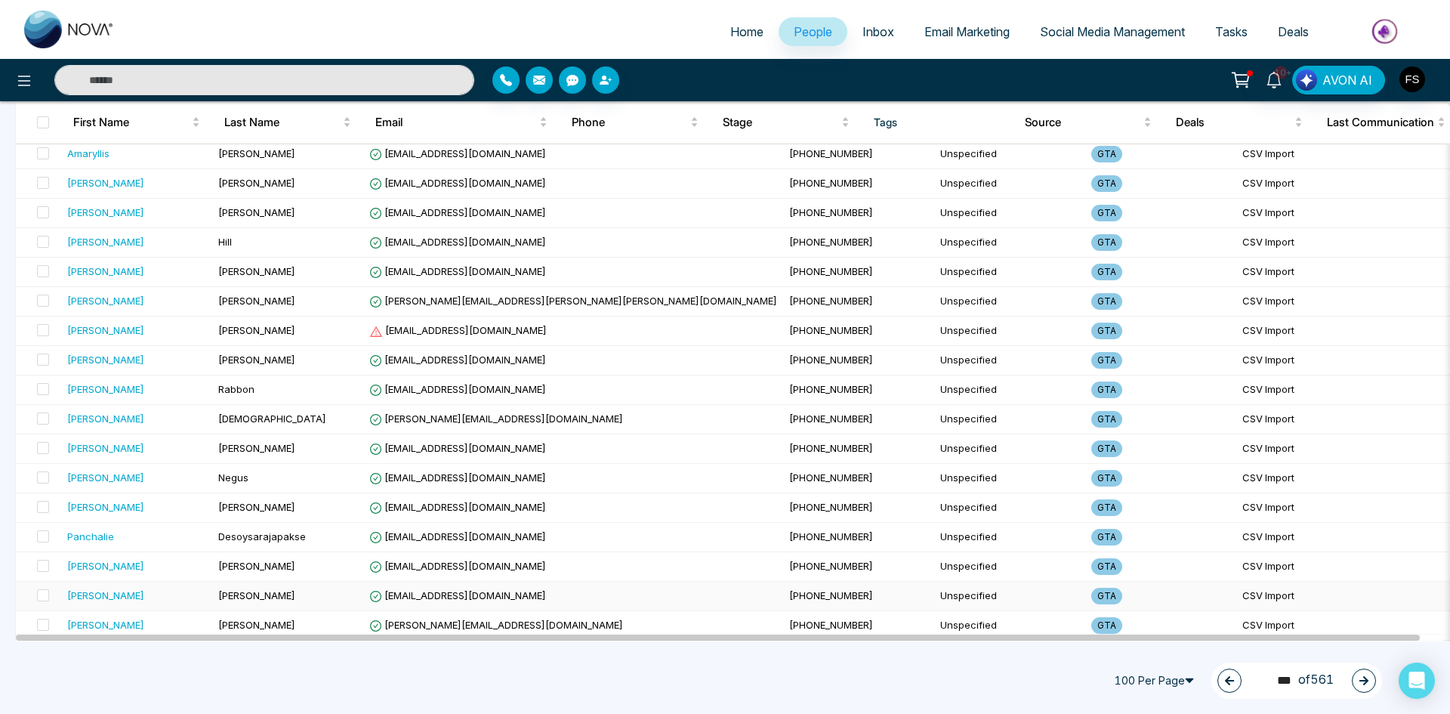
scroll to position [302, 0]
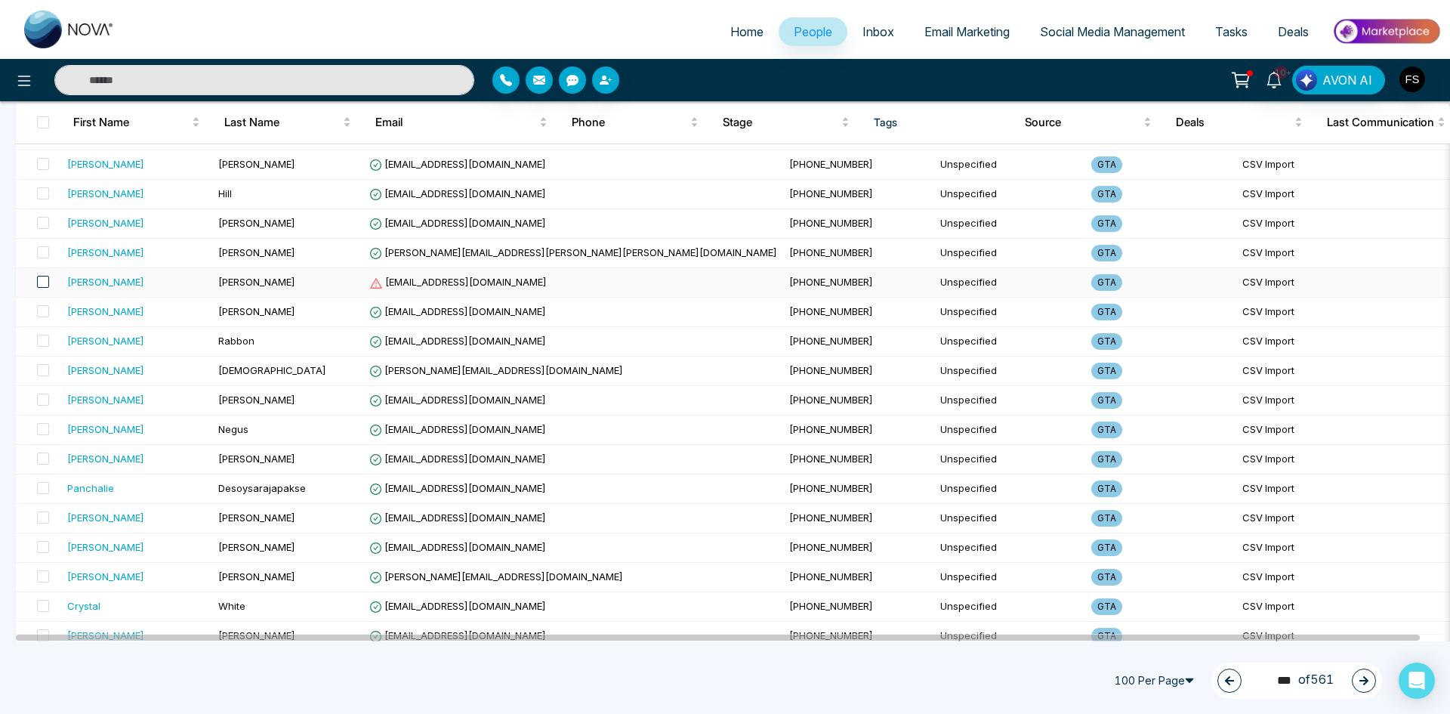
click at [39, 278] on span at bounding box center [43, 282] width 12 height 12
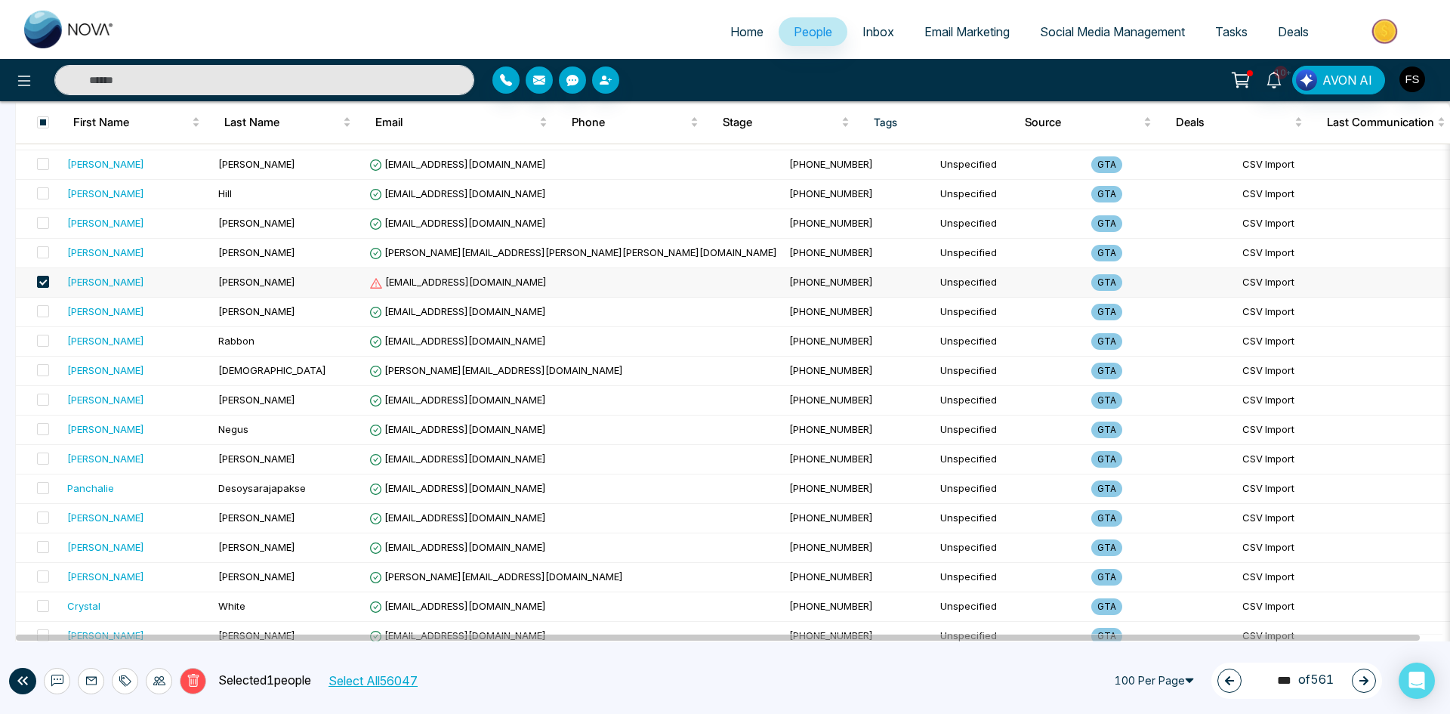
click at [194, 683] on icon at bounding box center [194, 681] width 14 height 14
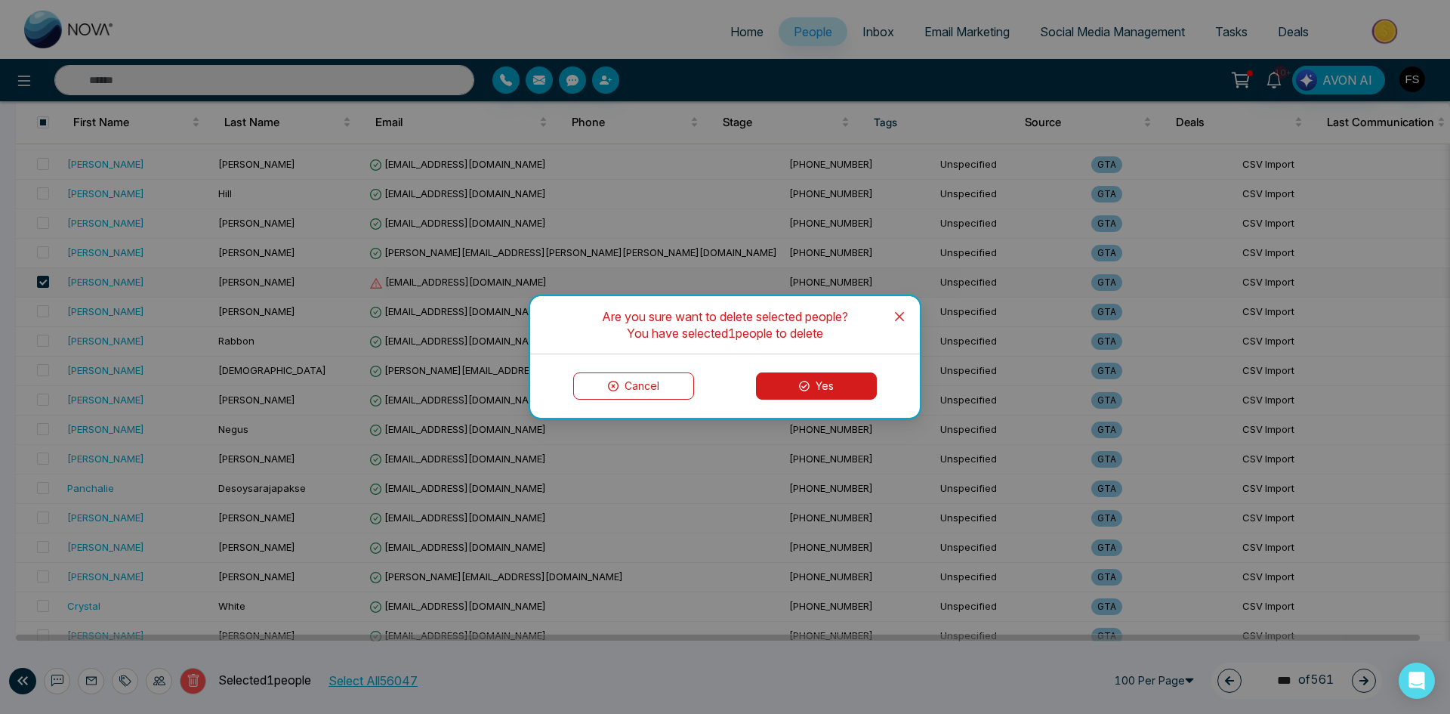
click at [803, 389] on icon at bounding box center [804, 386] width 11 height 11
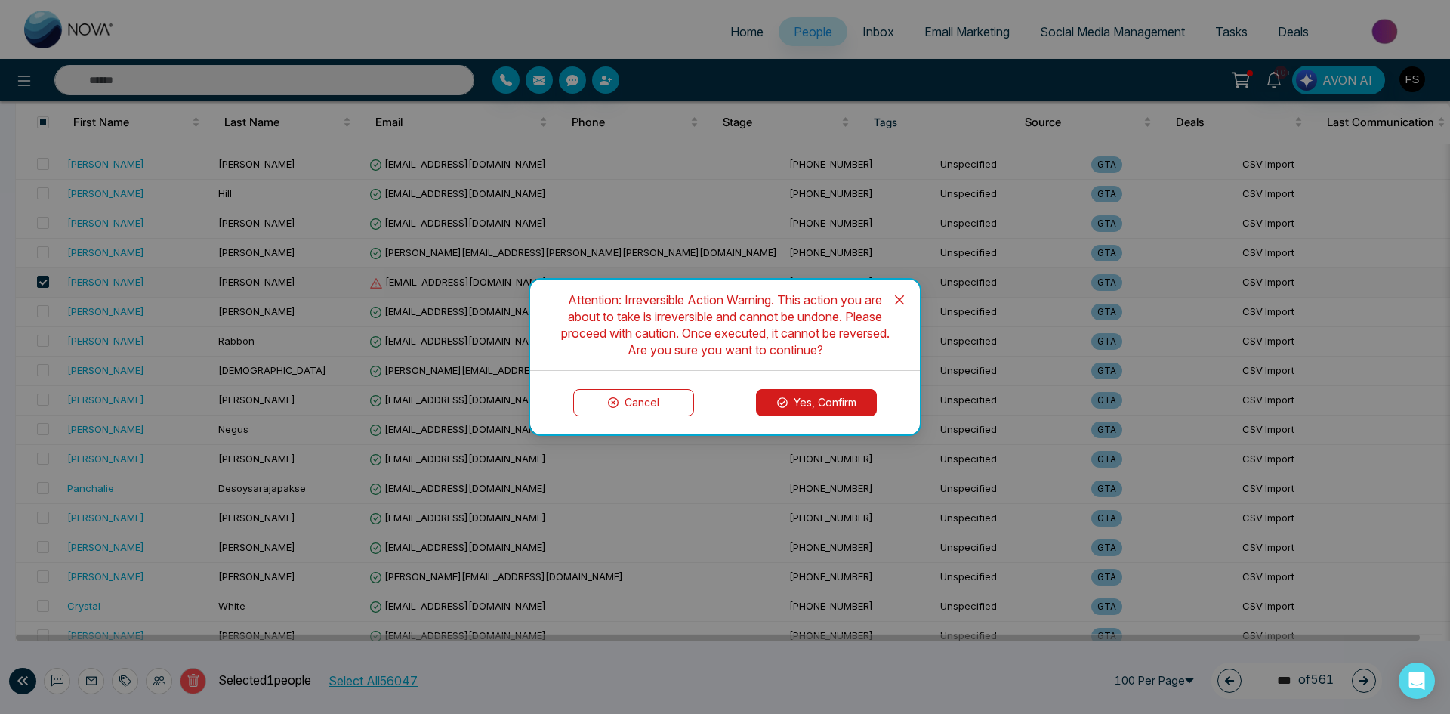
click at [806, 402] on button "Yes, Confirm" at bounding box center [816, 402] width 121 height 27
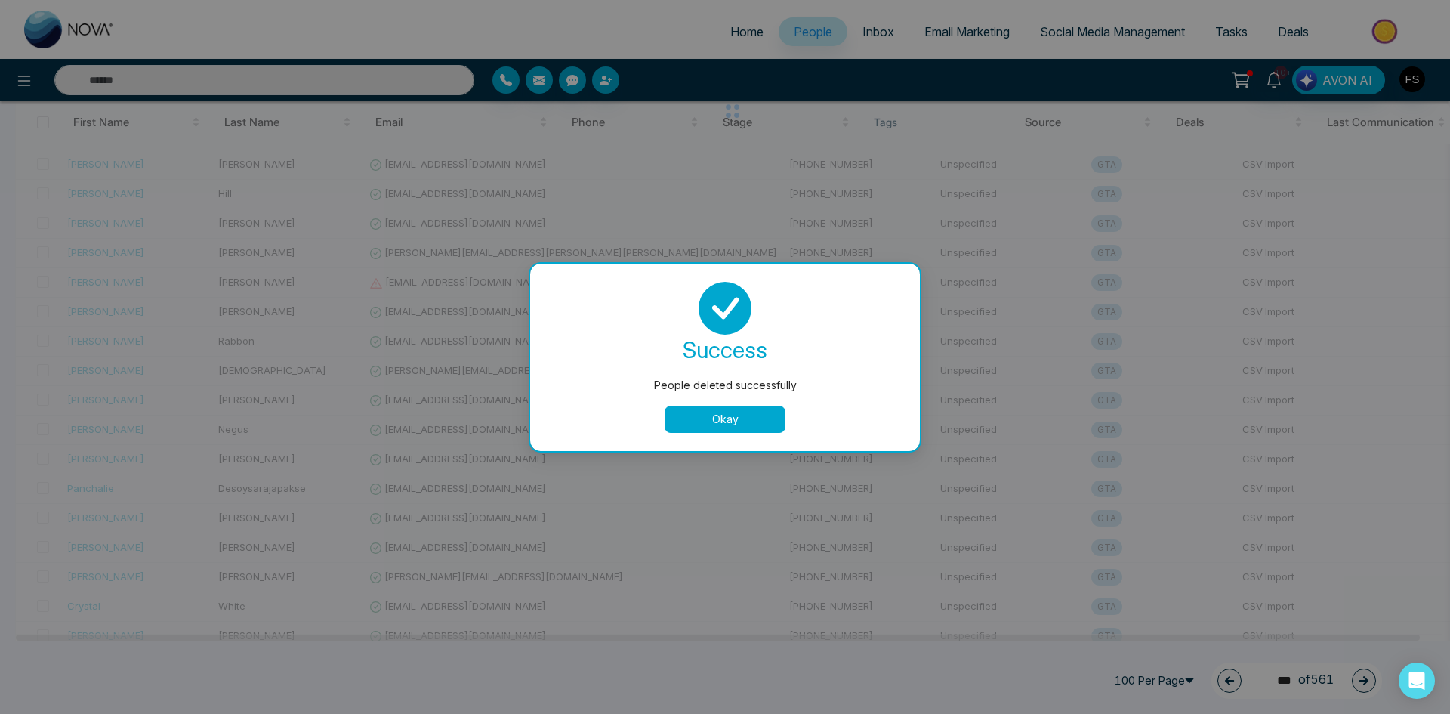
click at [753, 424] on button "Okay" at bounding box center [725, 418] width 121 height 27
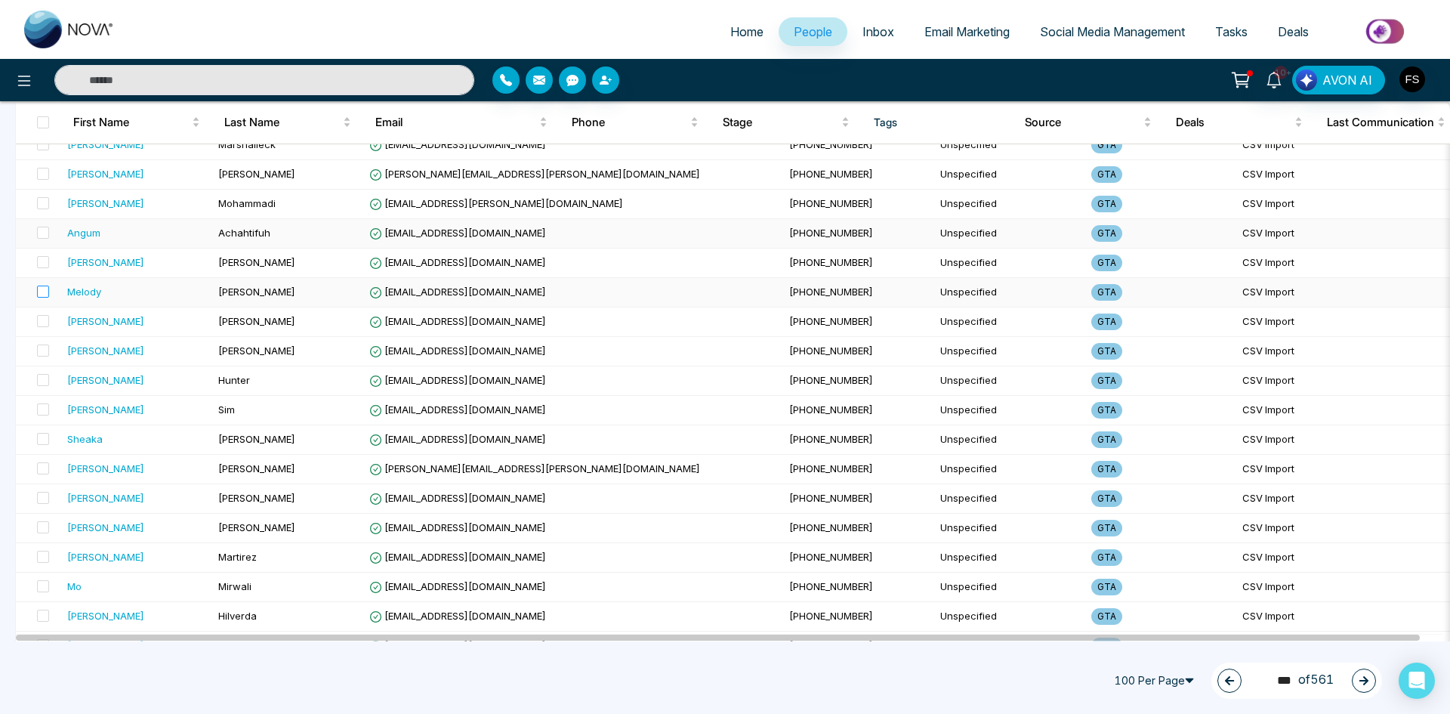
scroll to position [2617, 0]
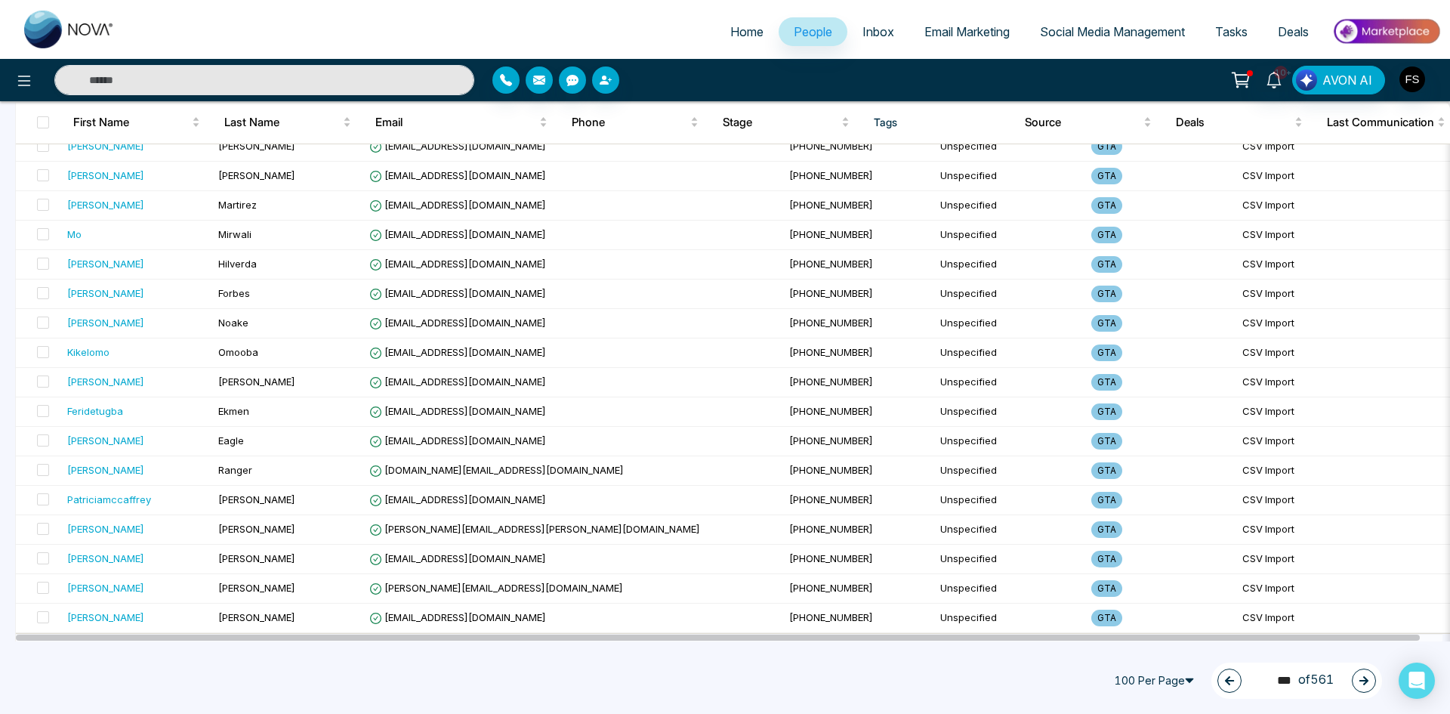
click at [1351, 682] on div "212 *** of 561" at bounding box center [1296, 680] width 171 height 36
click at [1362, 680] on icon "button" at bounding box center [1363, 680] width 9 height 9
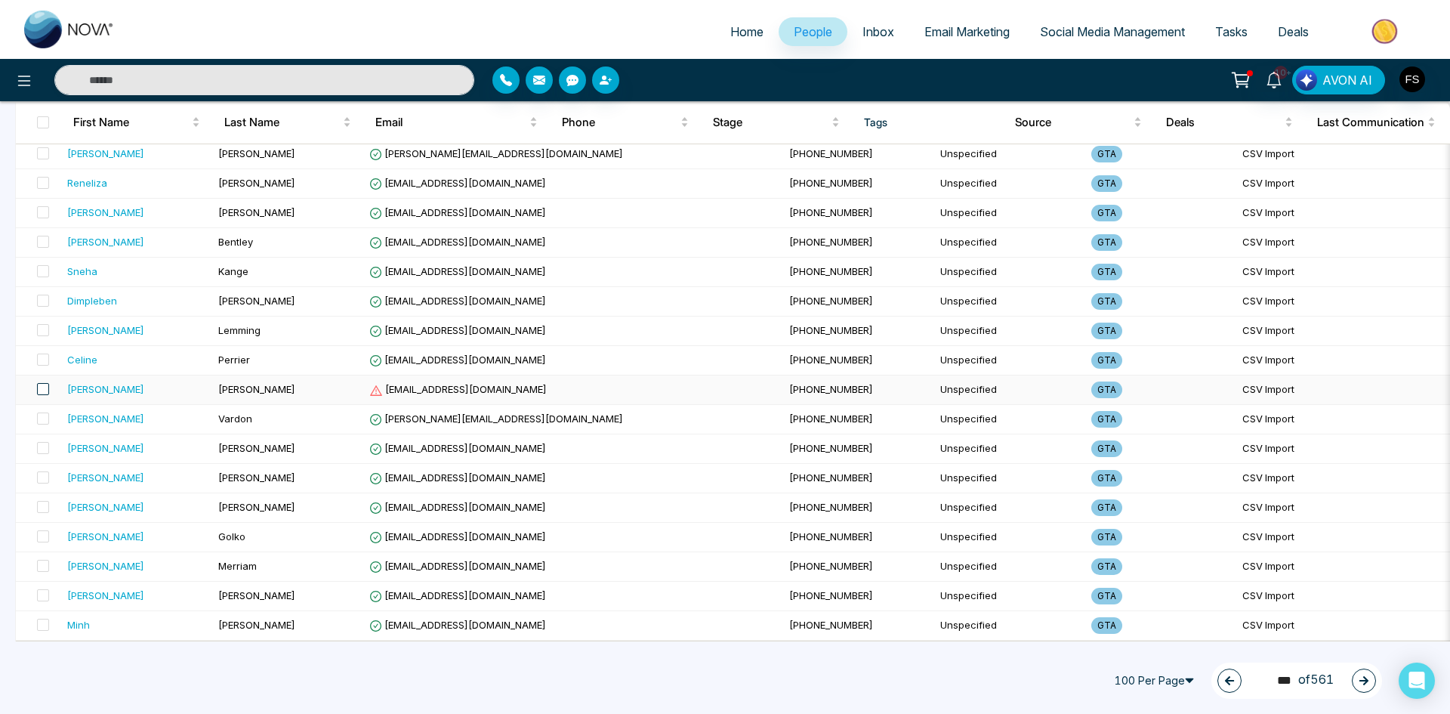
click at [40, 383] on span at bounding box center [43, 389] width 12 height 12
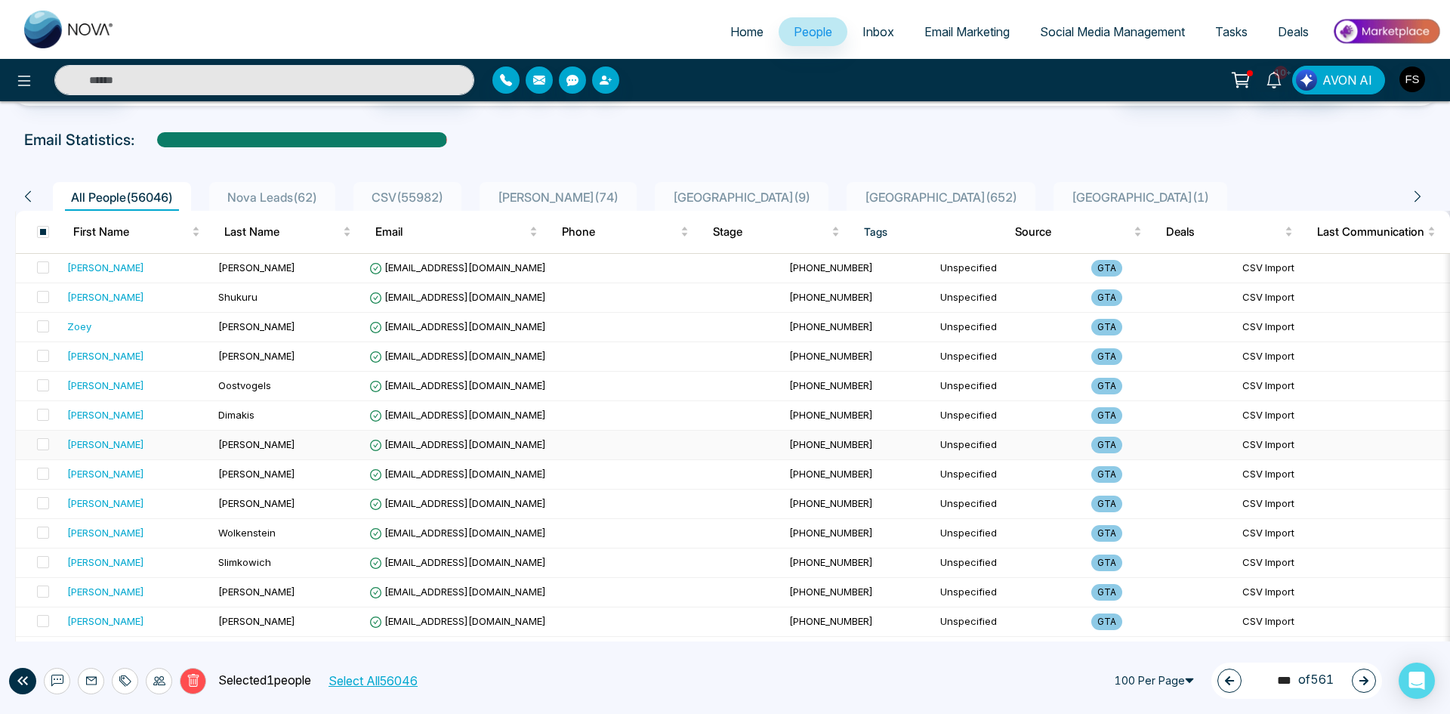
scroll to position [0, 0]
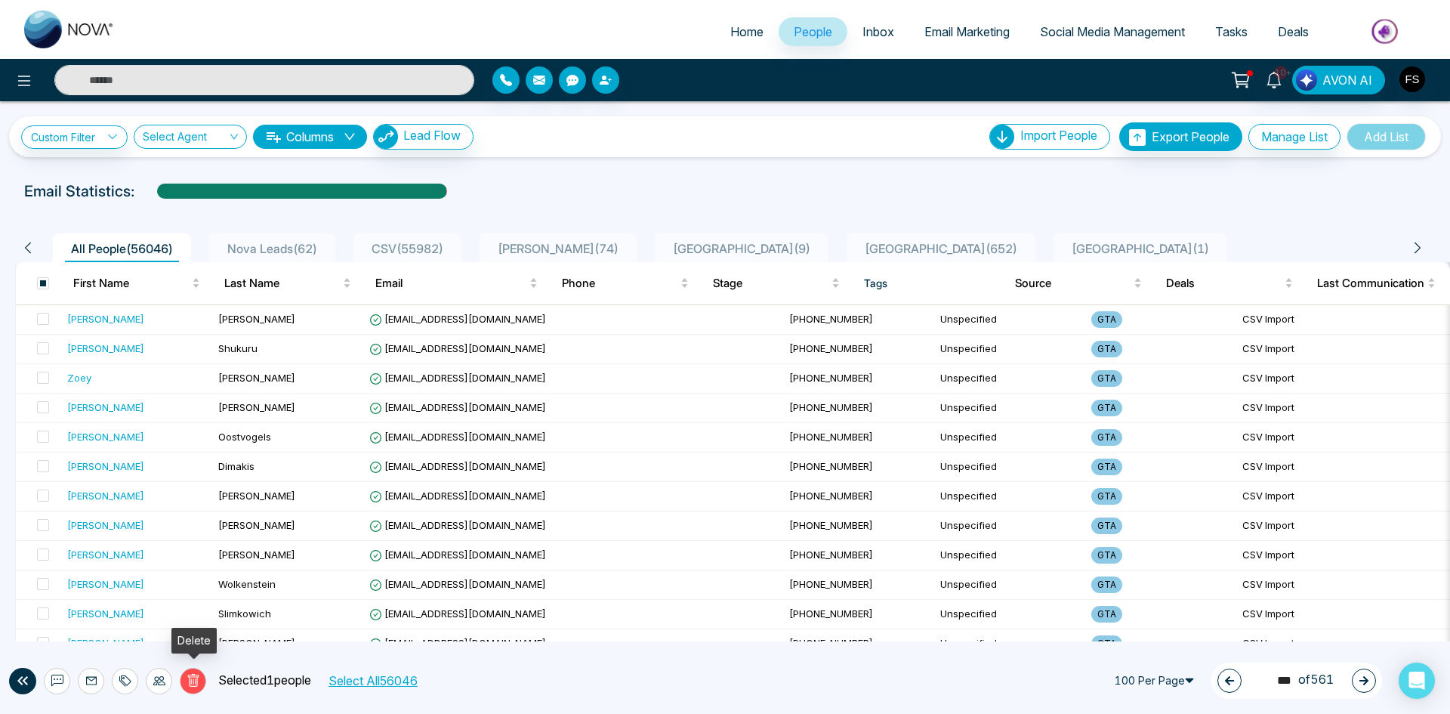
click at [202, 686] on button "Delete" at bounding box center [193, 681] width 26 height 26
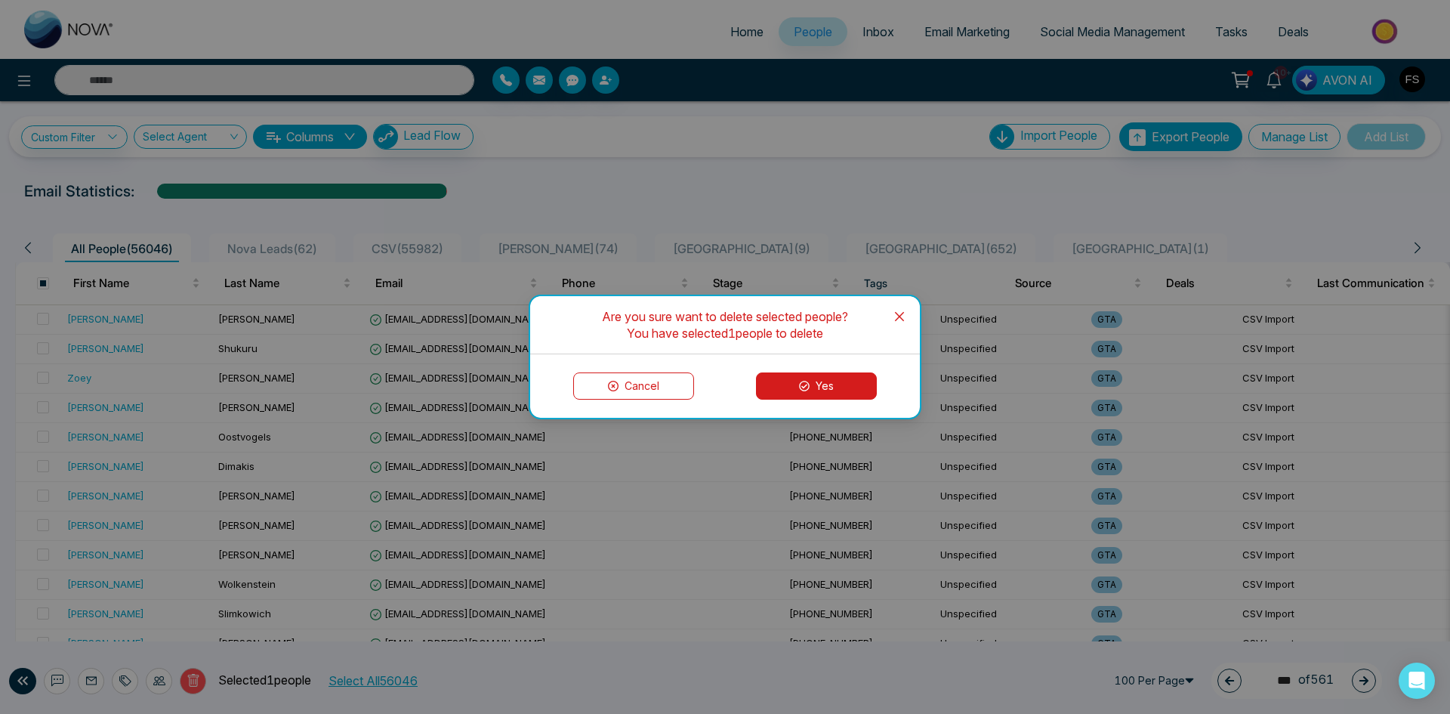
click at [790, 395] on button "Yes" at bounding box center [816, 385] width 121 height 27
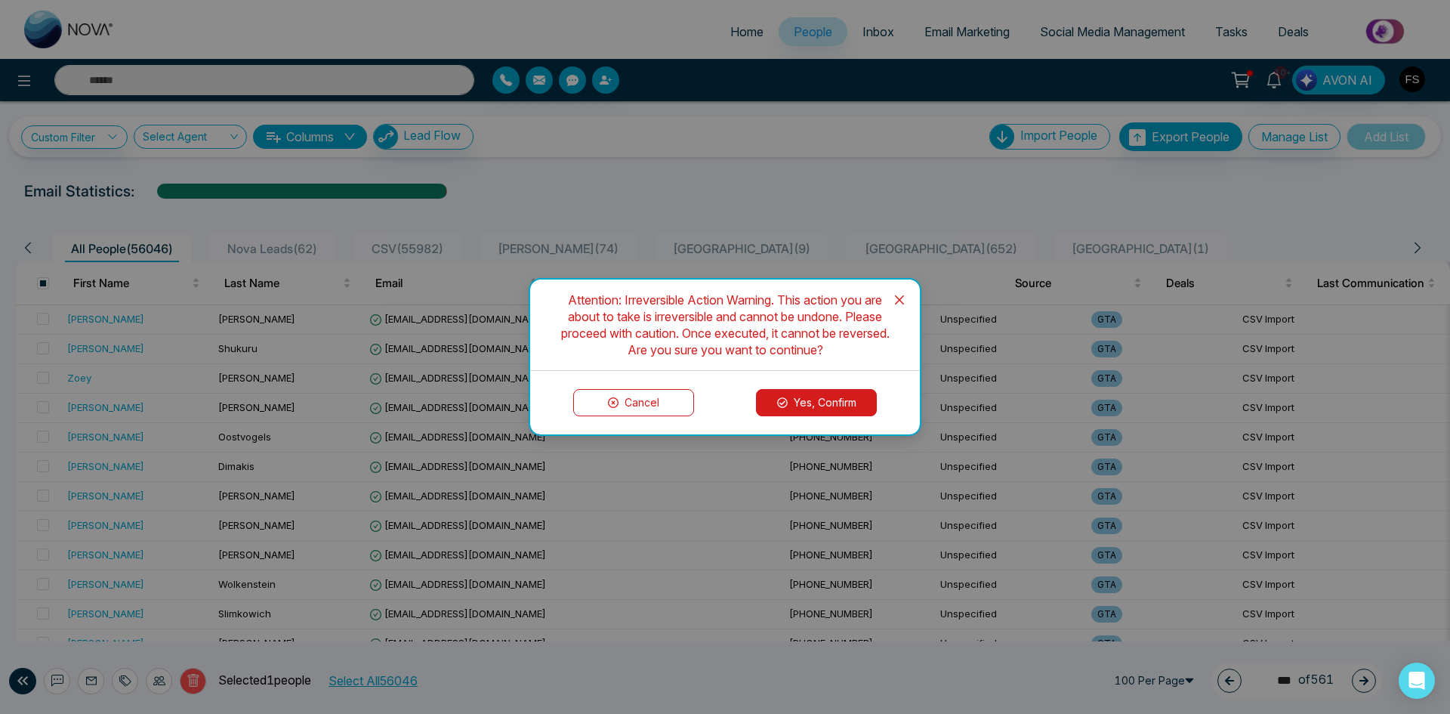
click at [785, 403] on icon at bounding box center [782, 402] width 11 height 11
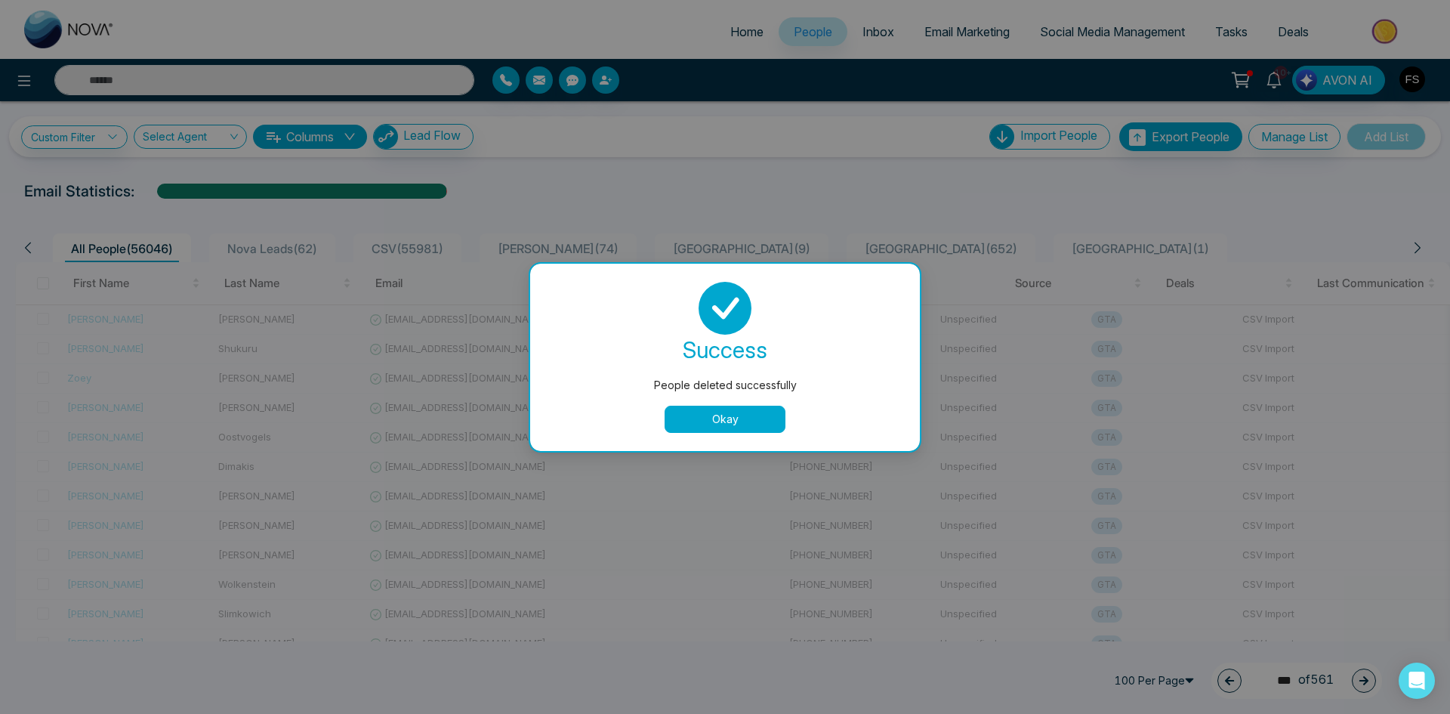
click at [710, 412] on button "Okay" at bounding box center [725, 418] width 121 height 27
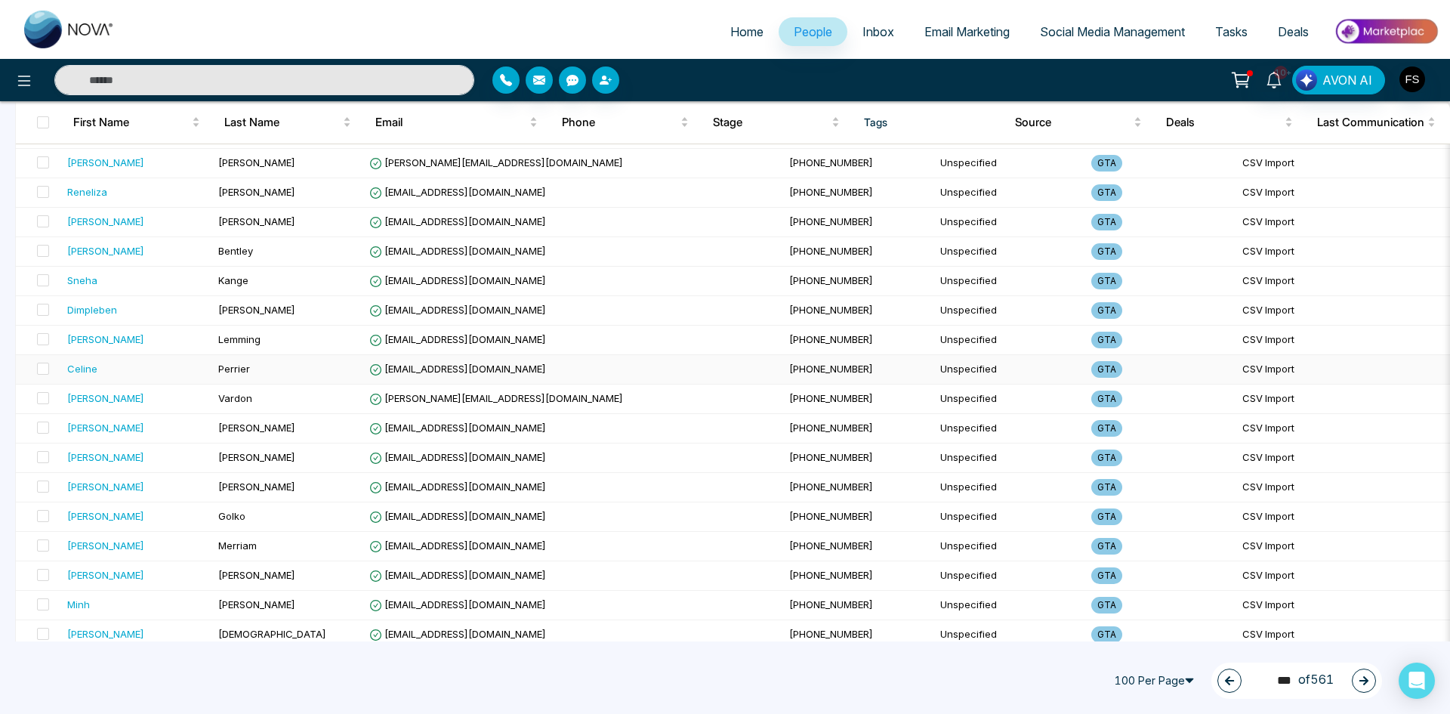
scroll to position [2617, 0]
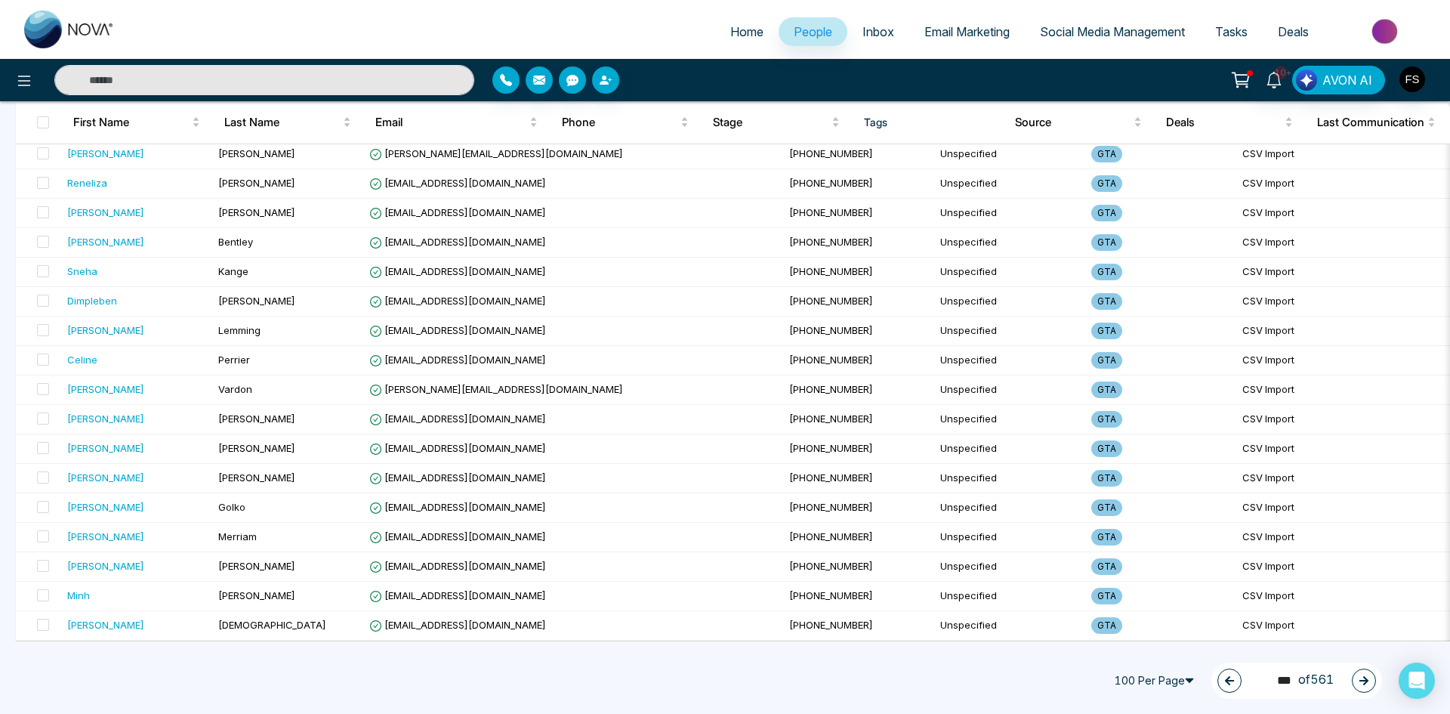
click at [1364, 679] on icon "button" at bounding box center [1363, 680] width 11 height 11
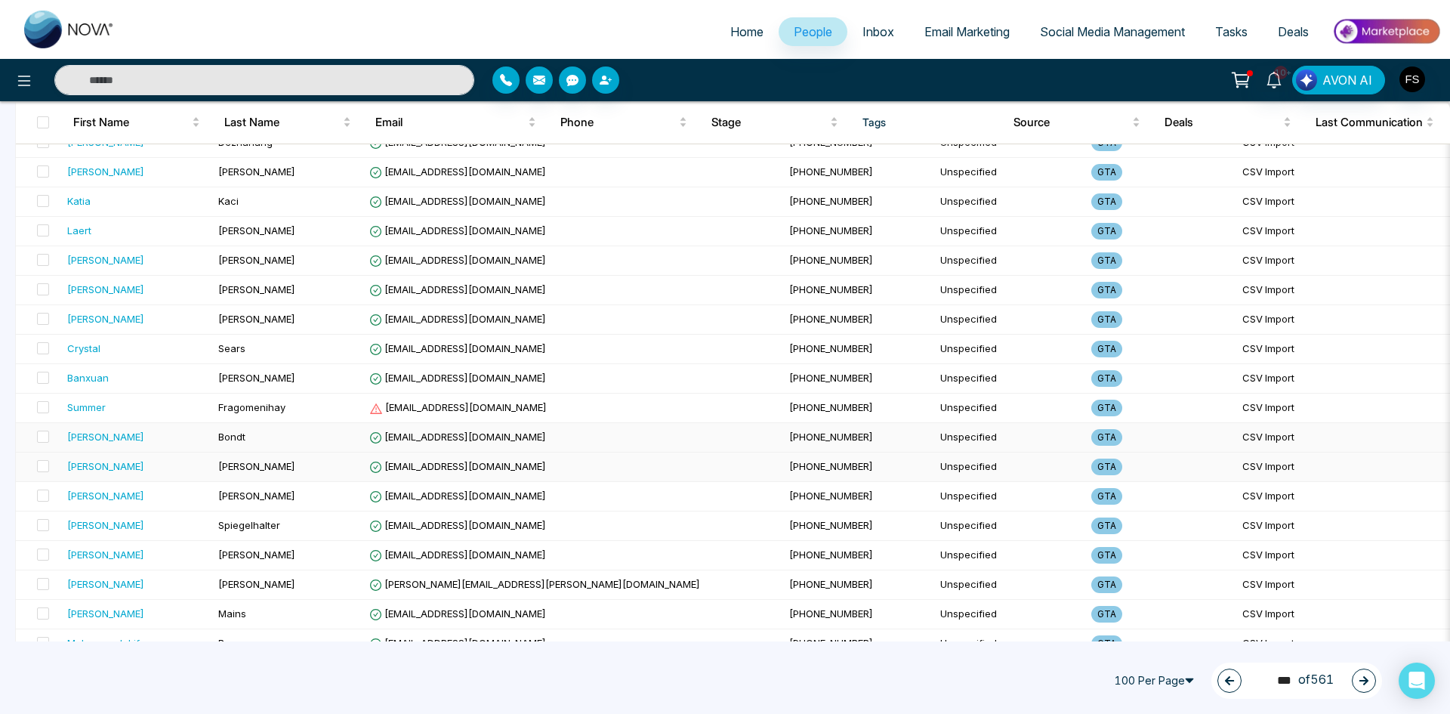
scroll to position [1031, 0]
click at [41, 402] on span at bounding box center [43, 406] width 12 height 12
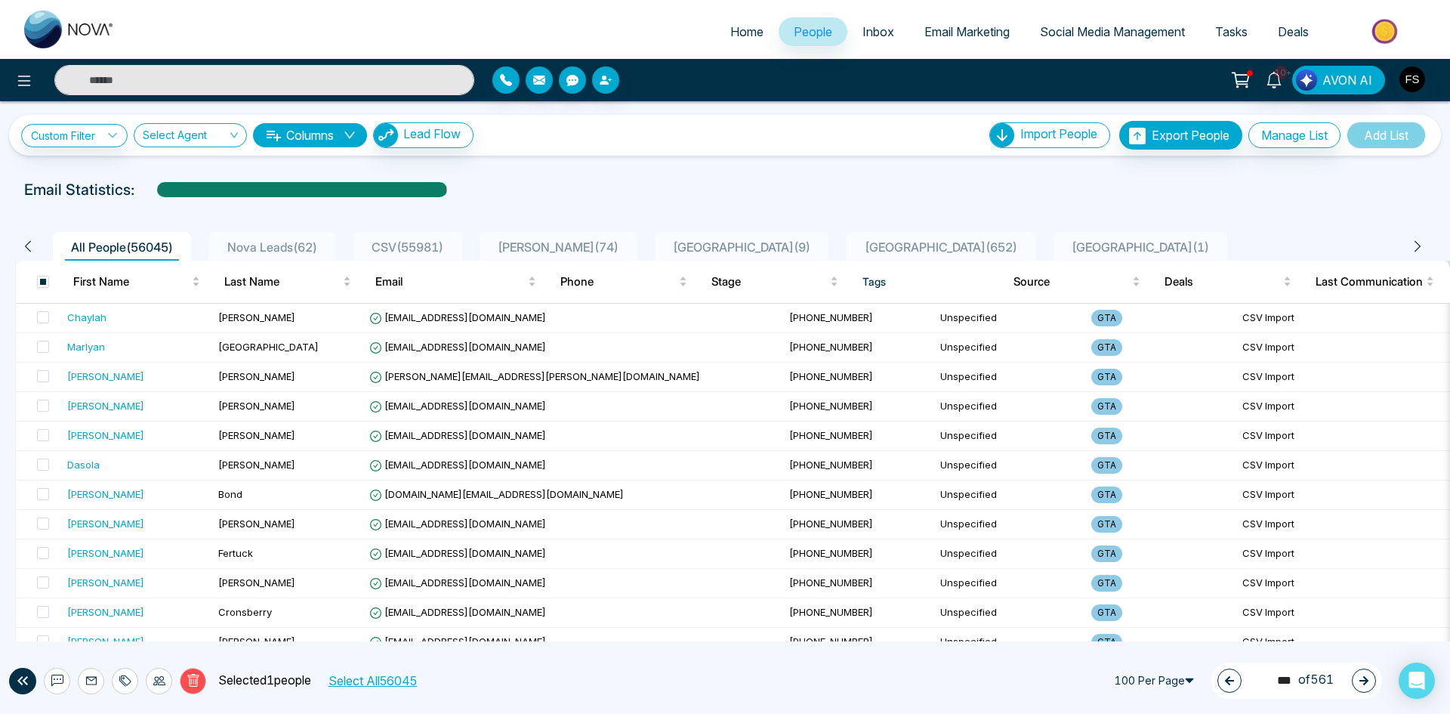
scroll to position [0, 0]
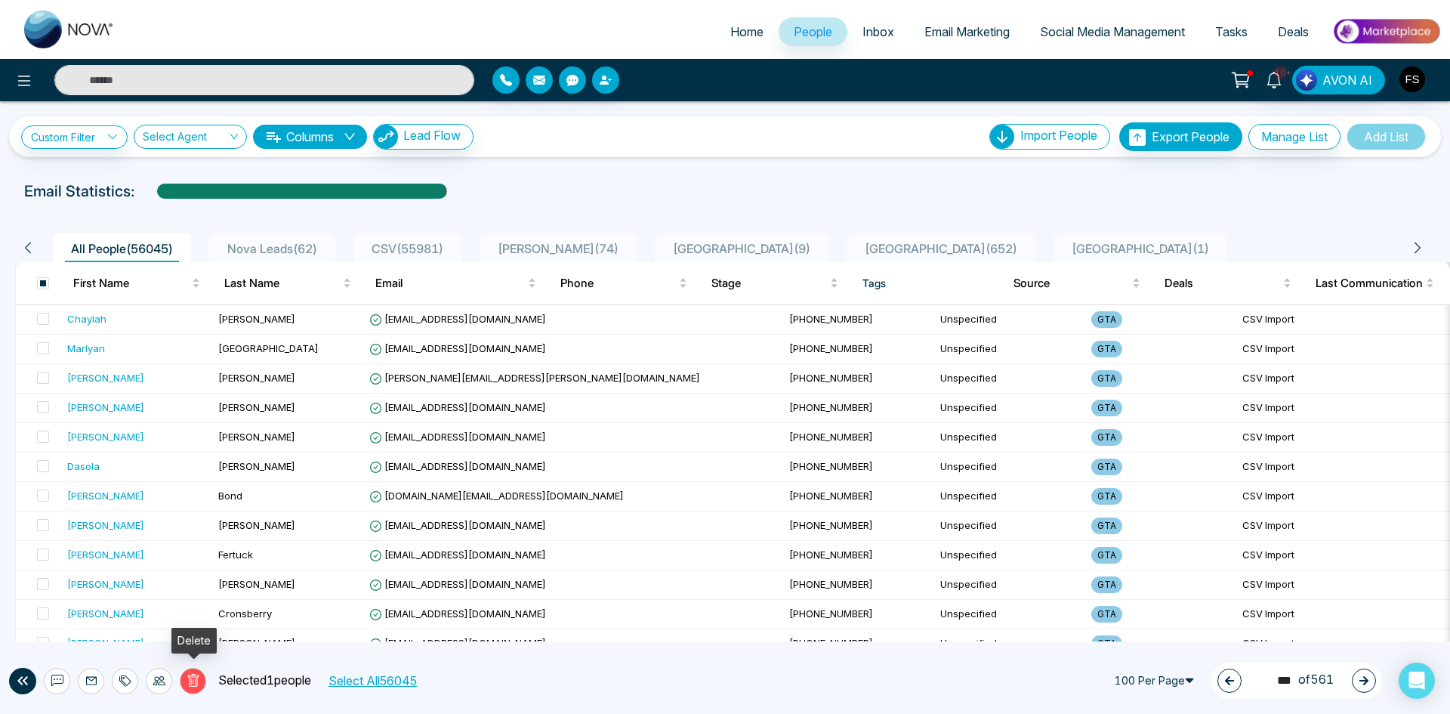
click at [195, 683] on icon at bounding box center [192, 681] width 5 height 6
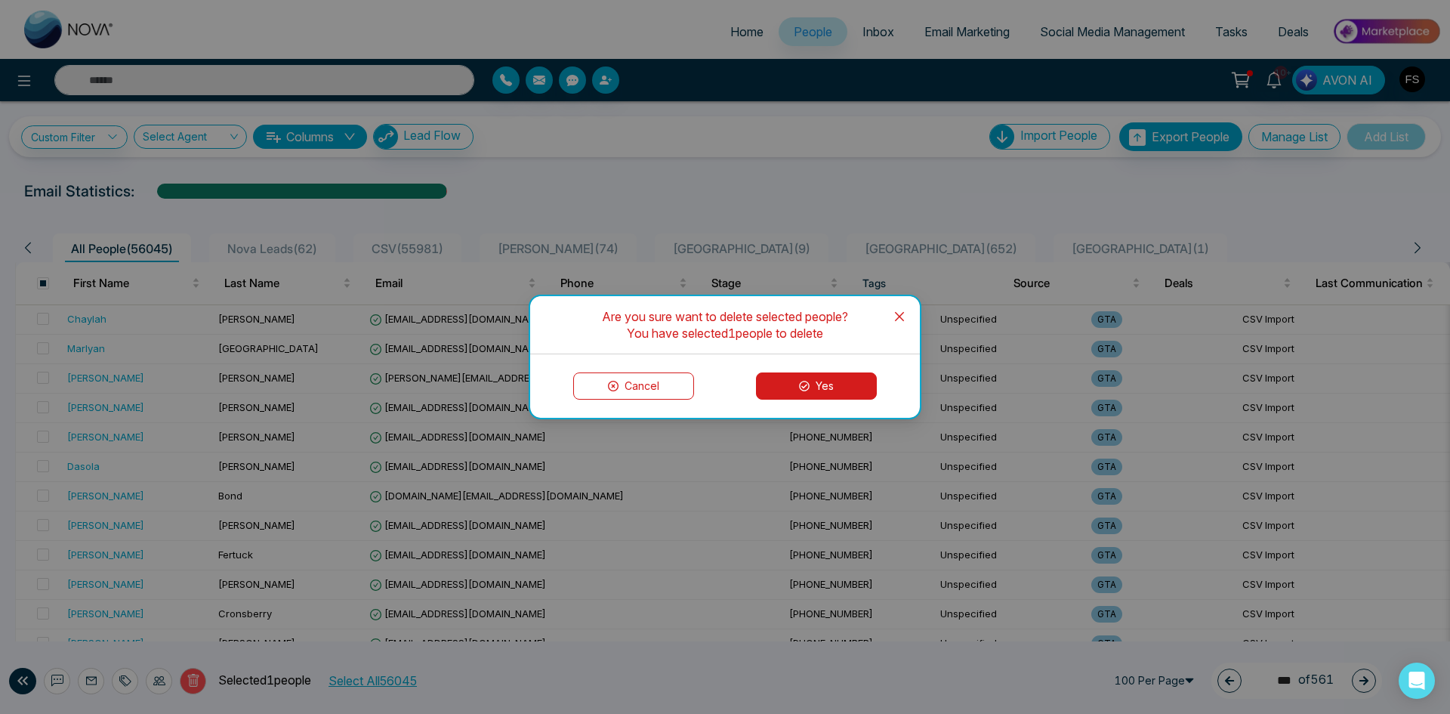
click at [804, 395] on button "Yes" at bounding box center [816, 385] width 121 height 27
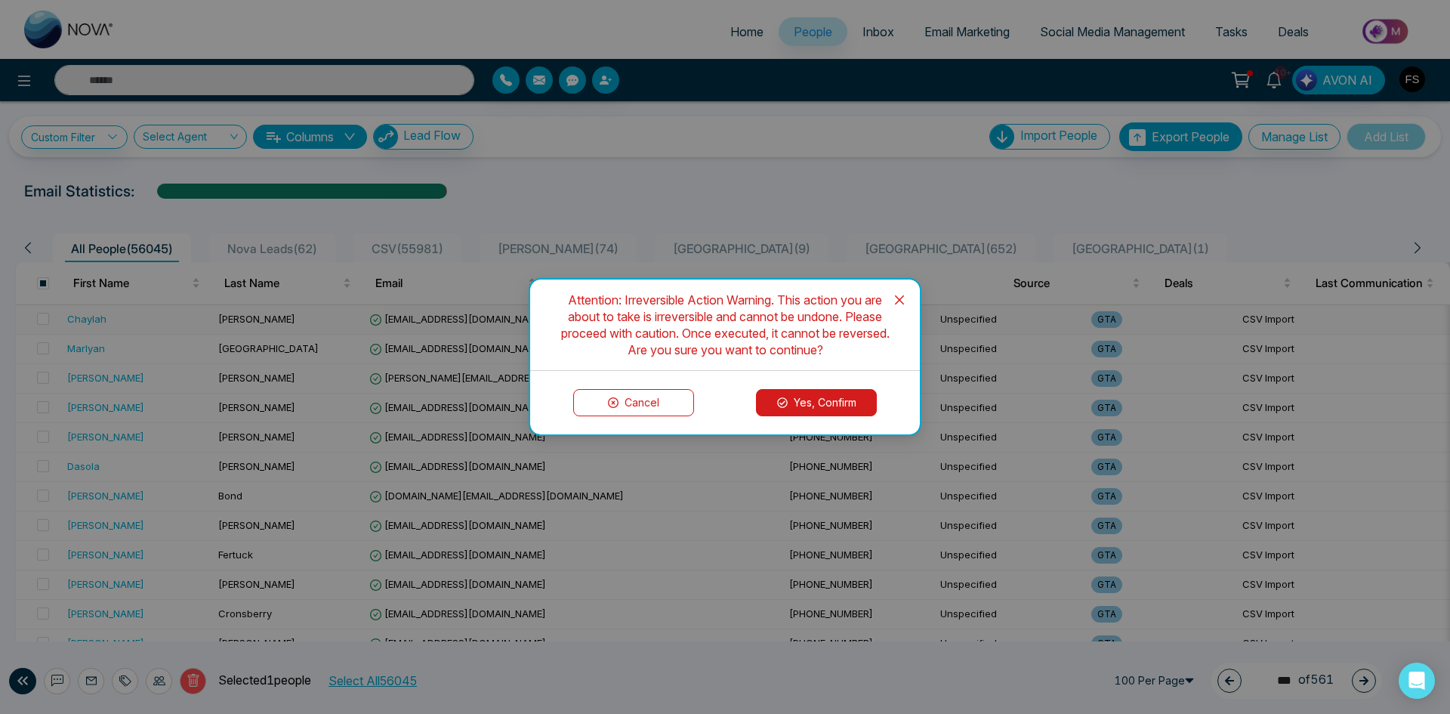
click at [810, 403] on button "Yes, Confirm" at bounding box center [816, 402] width 121 height 27
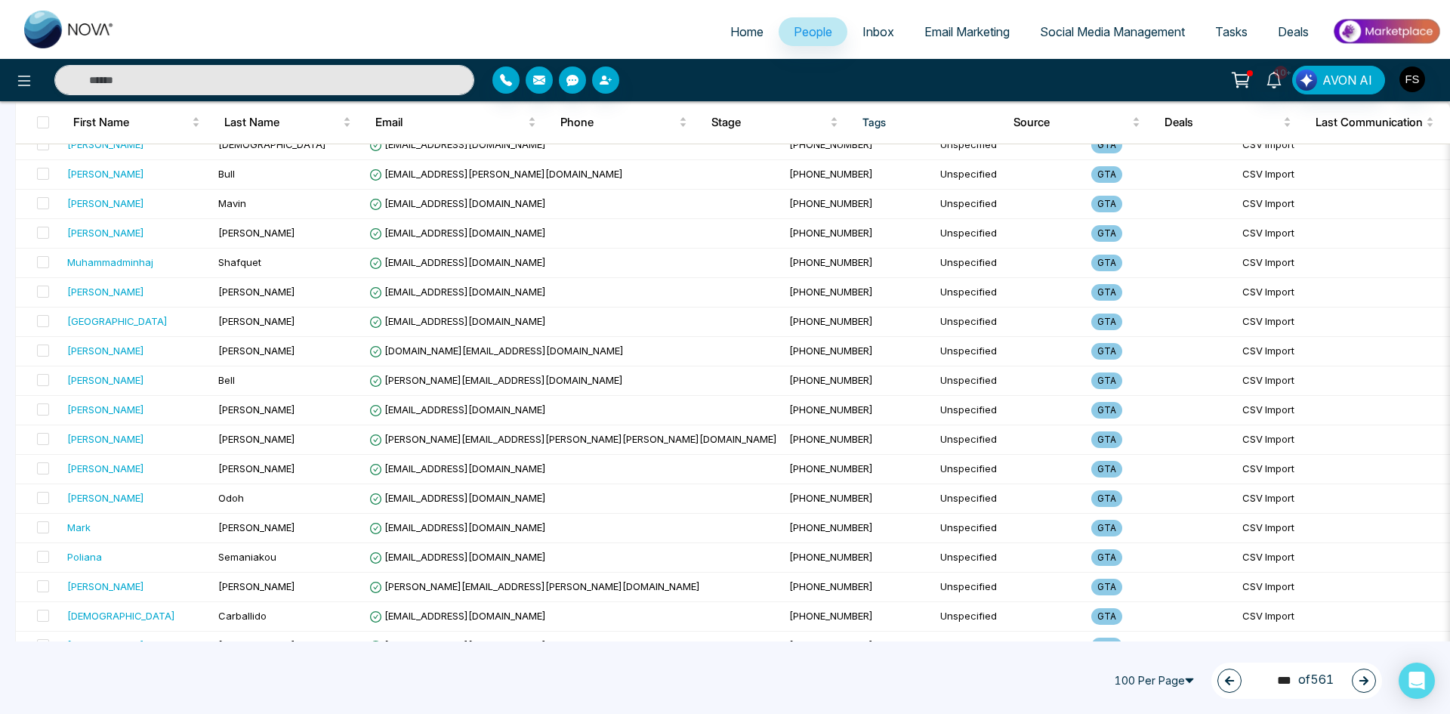
scroll to position [2617, 0]
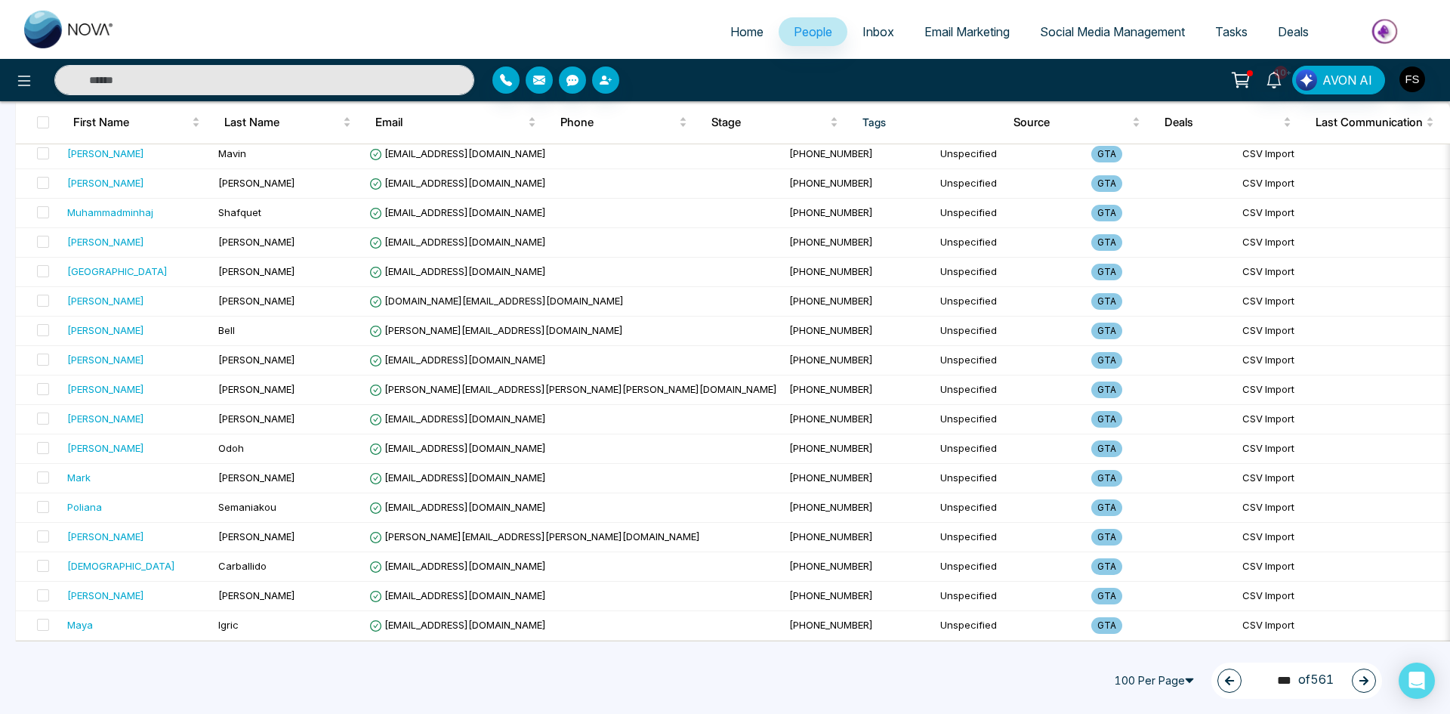
click at [1358, 677] on button "button" at bounding box center [1364, 680] width 24 height 24
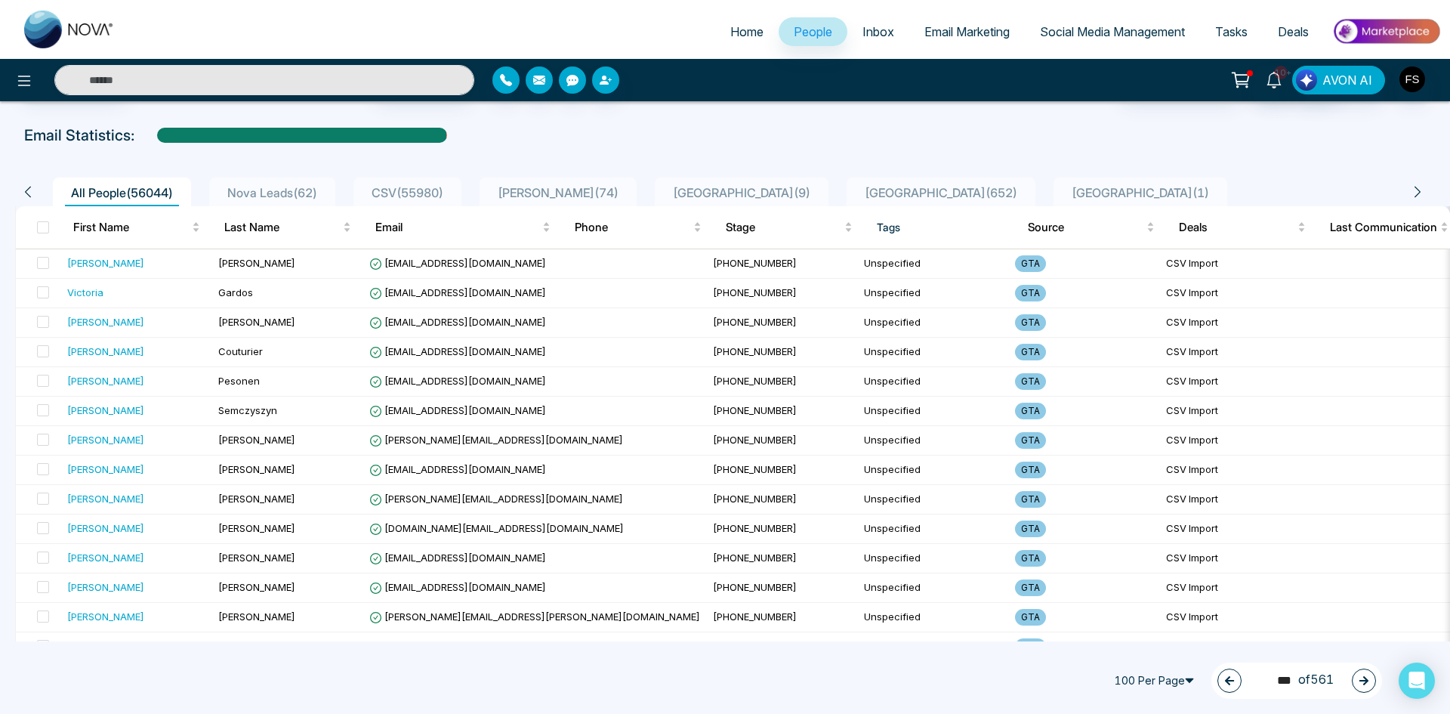
scroll to position [50, 0]
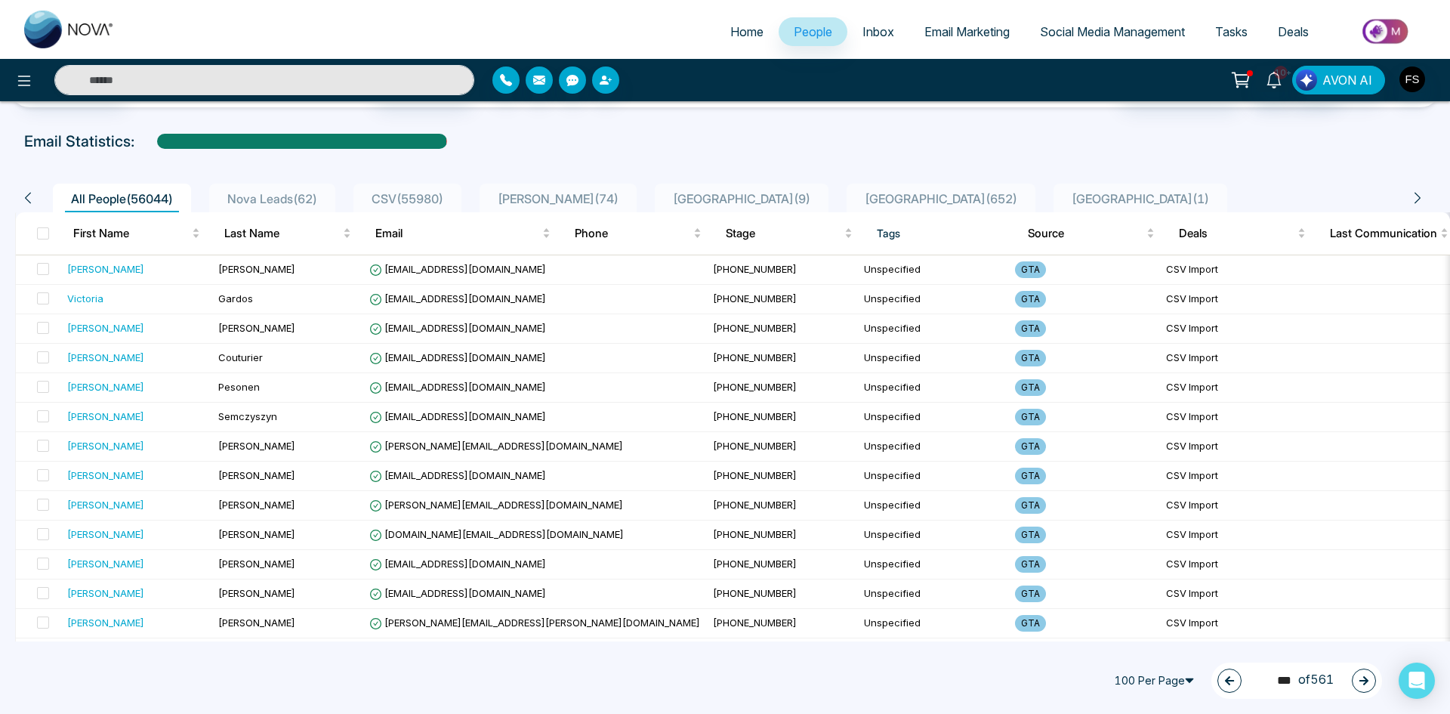
click at [1371, 681] on button "button" at bounding box center [1364, 680] width 24 height 24
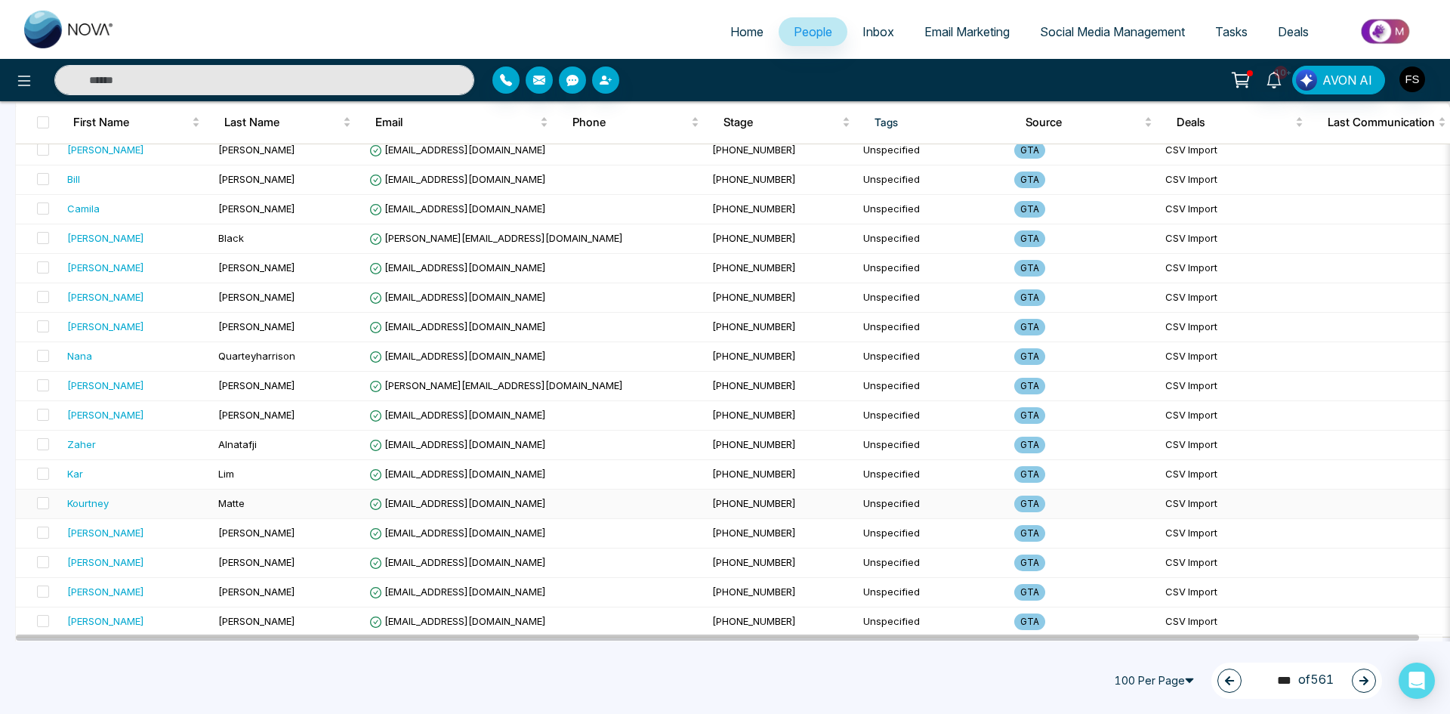
scroll to position [2617, 0]
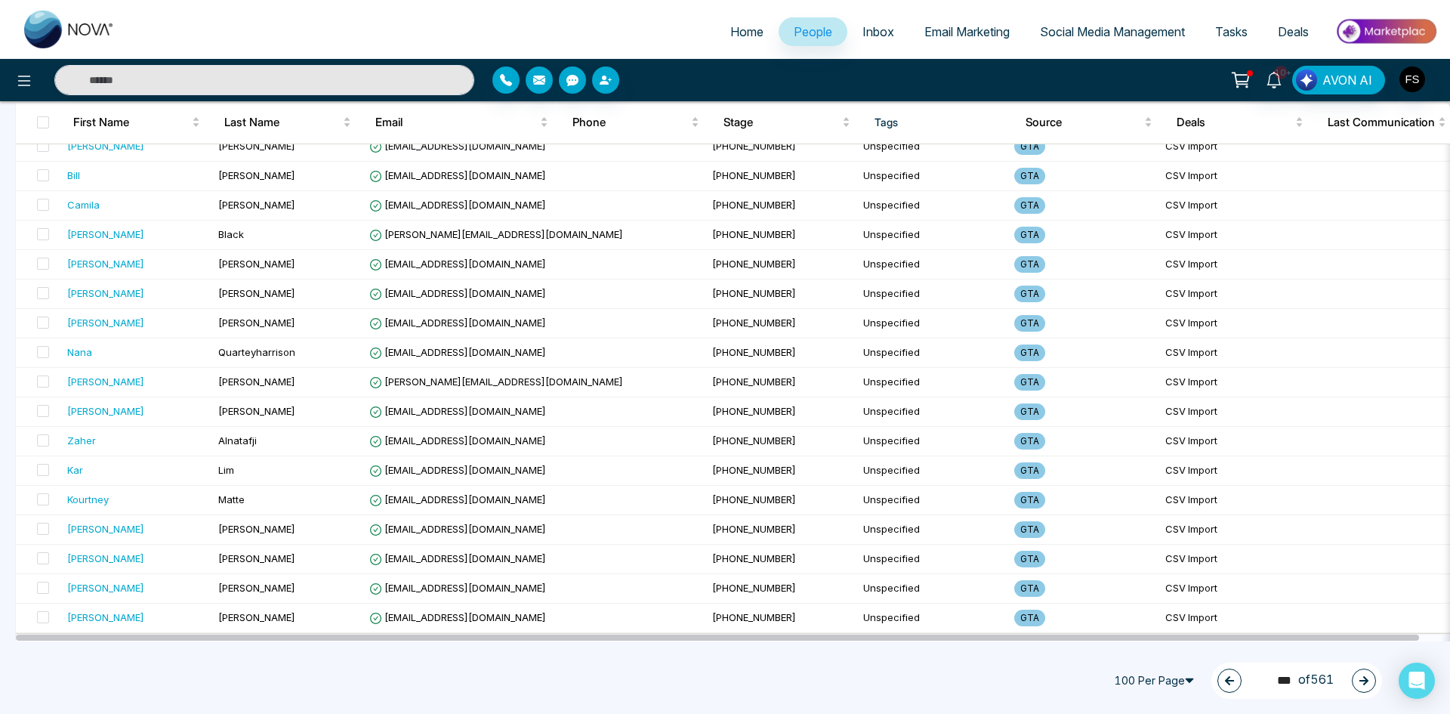
click at [1364, 681] on icon "button" at bounding box center [1363, 680] width 9 height 9
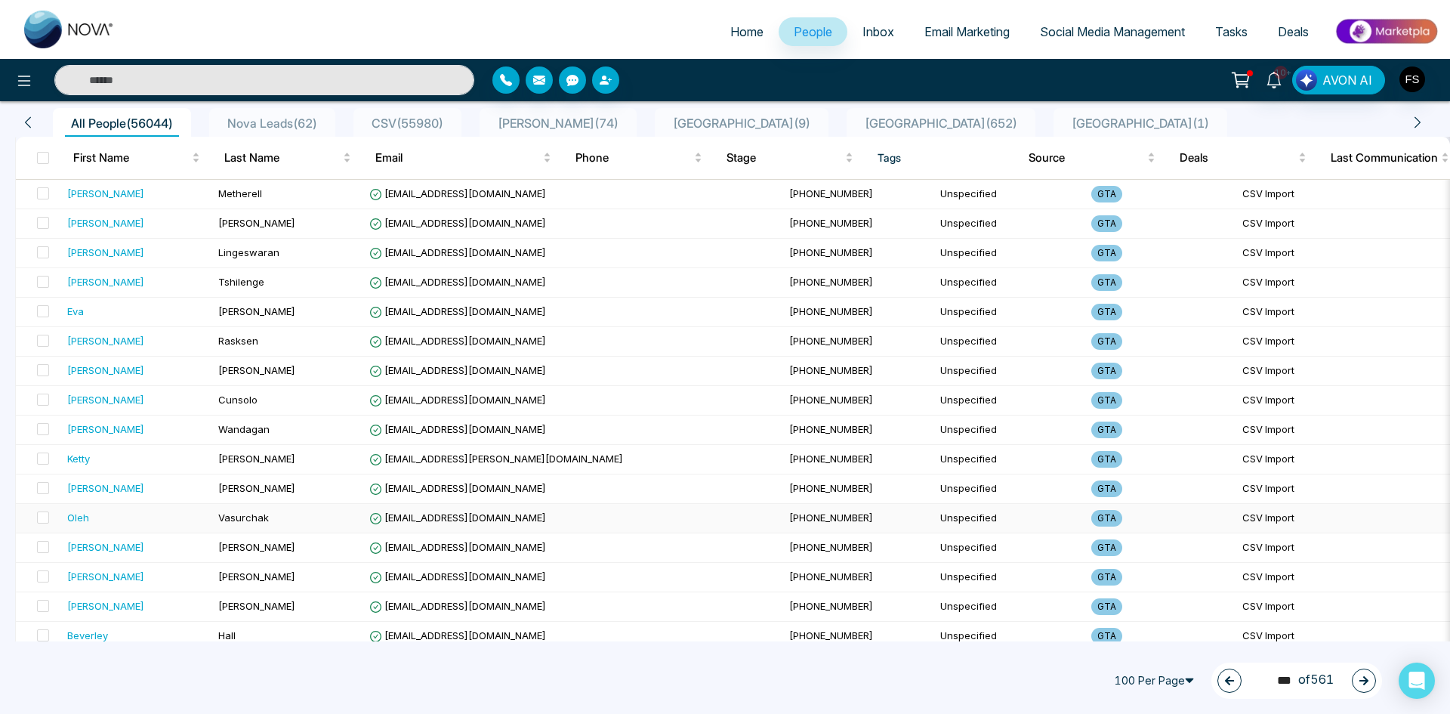
scroll to position [0, 0]
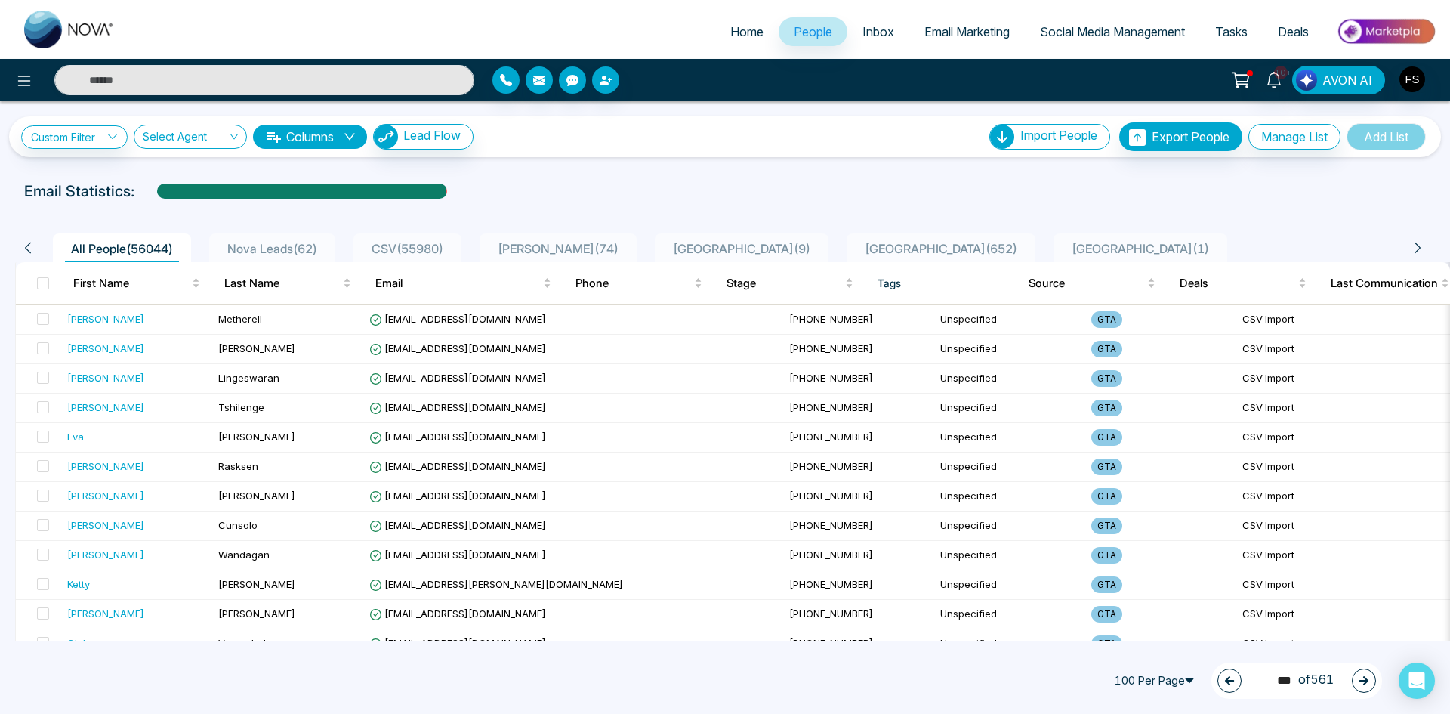
click at [1352, 677] on button "button" at bounding box center [1364, 680] width 24 height 24
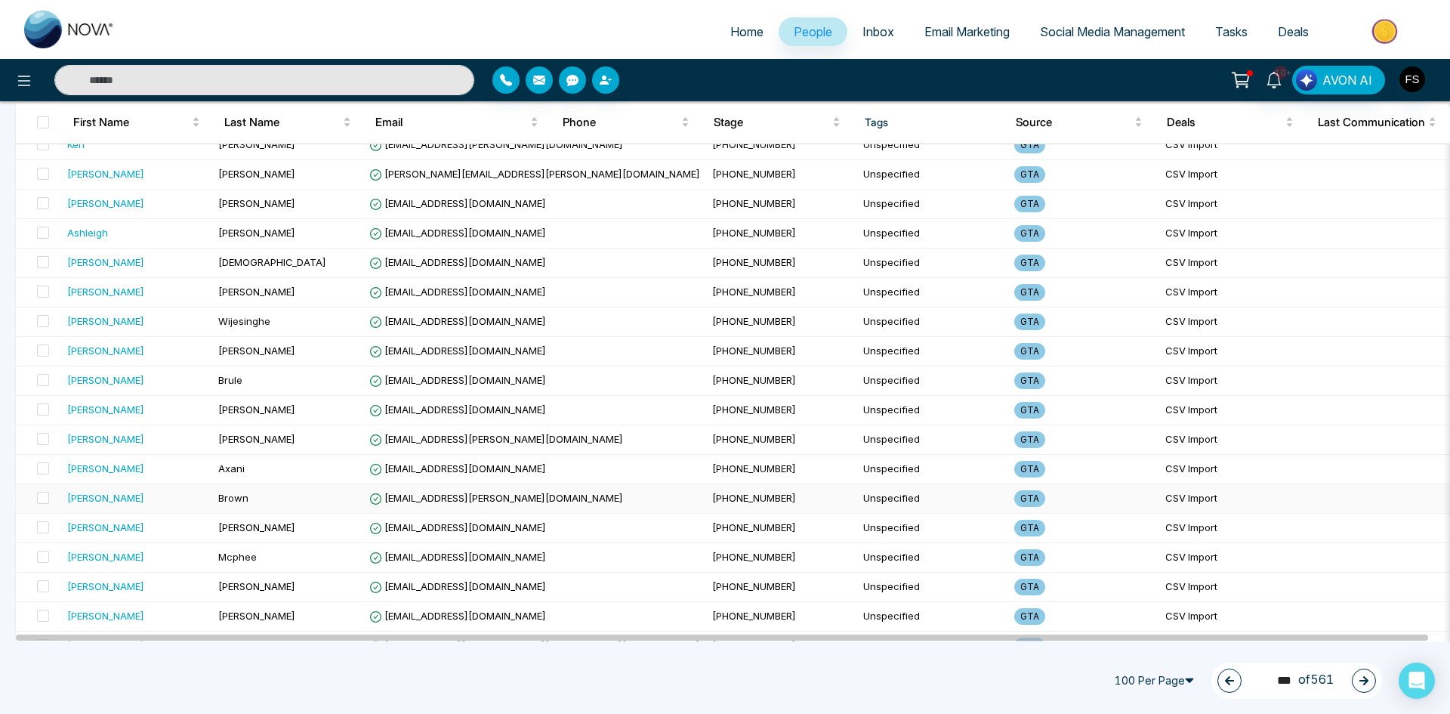
scroll to position [2617, 0]
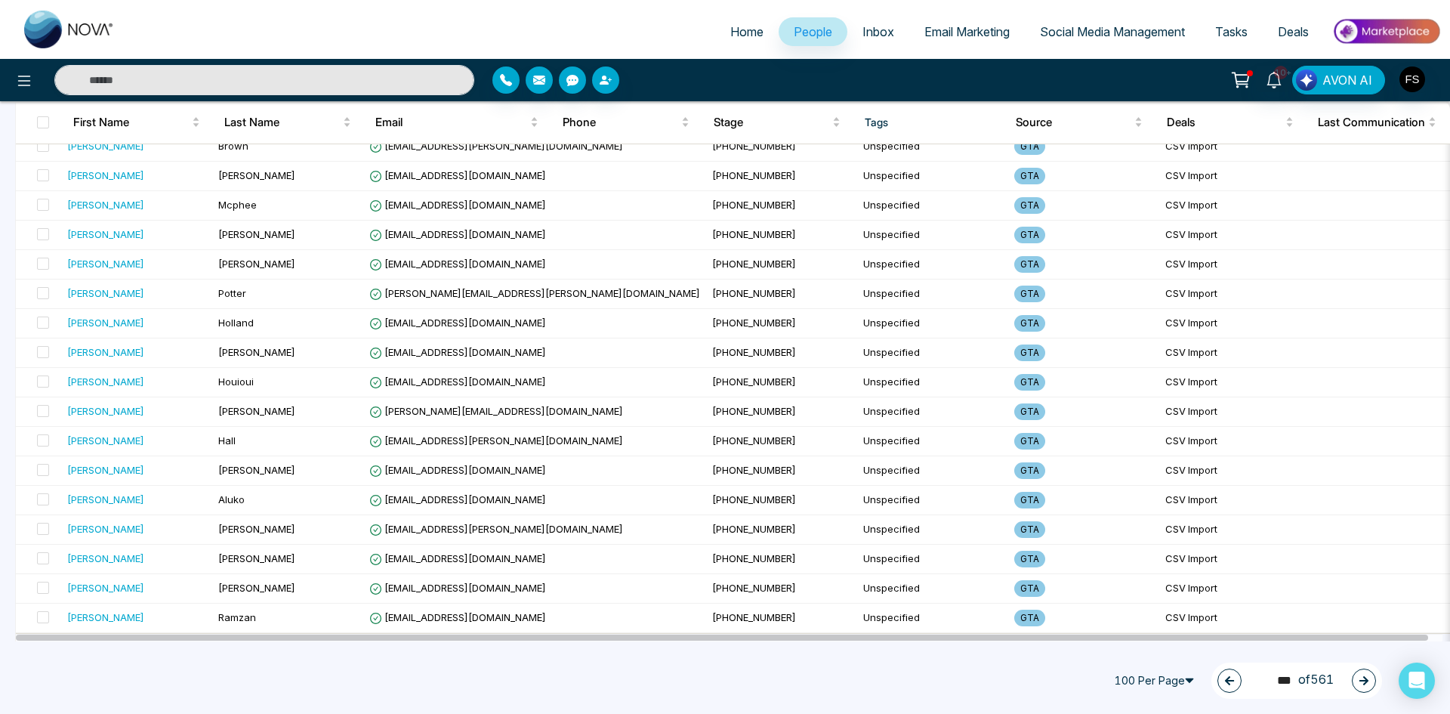
click at [1361, 682] on icon "button" at bounding box center [1363, 680] width 11 height 11
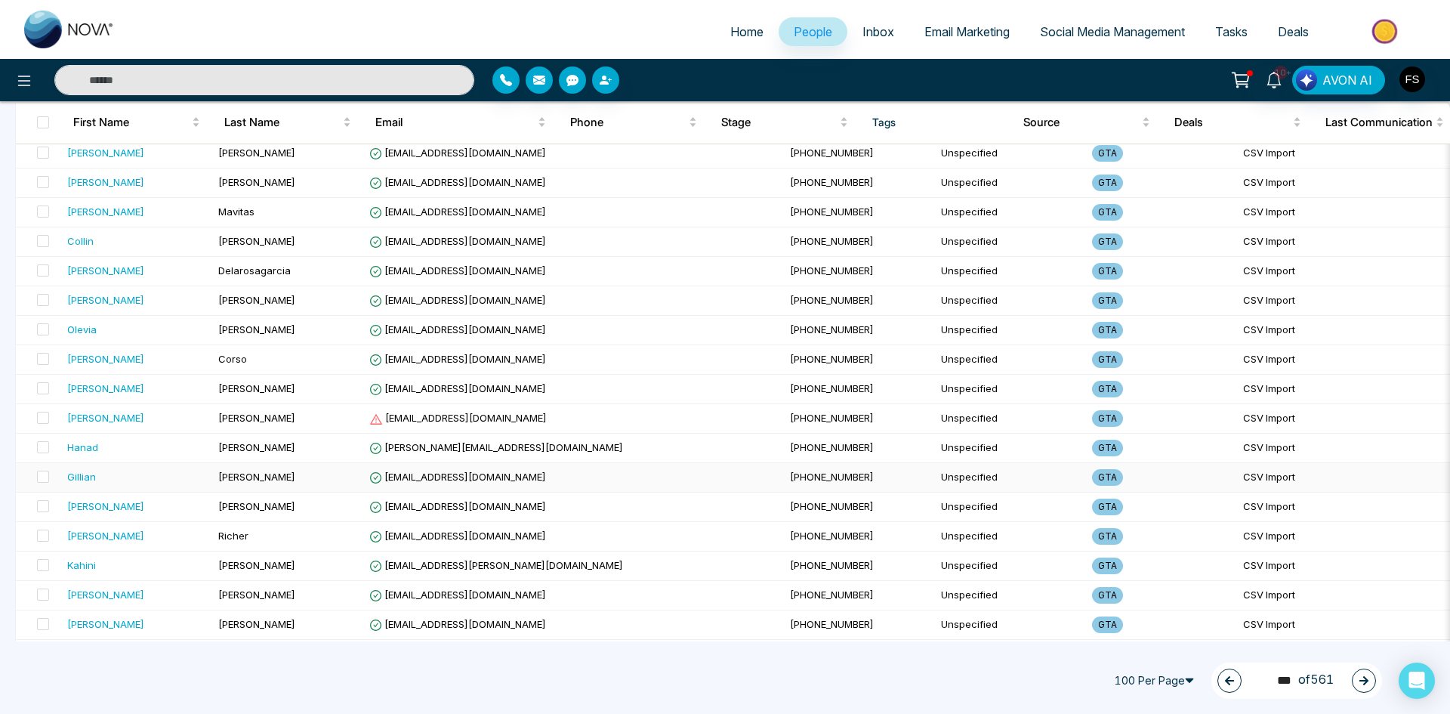
scroll to position [880, 0]
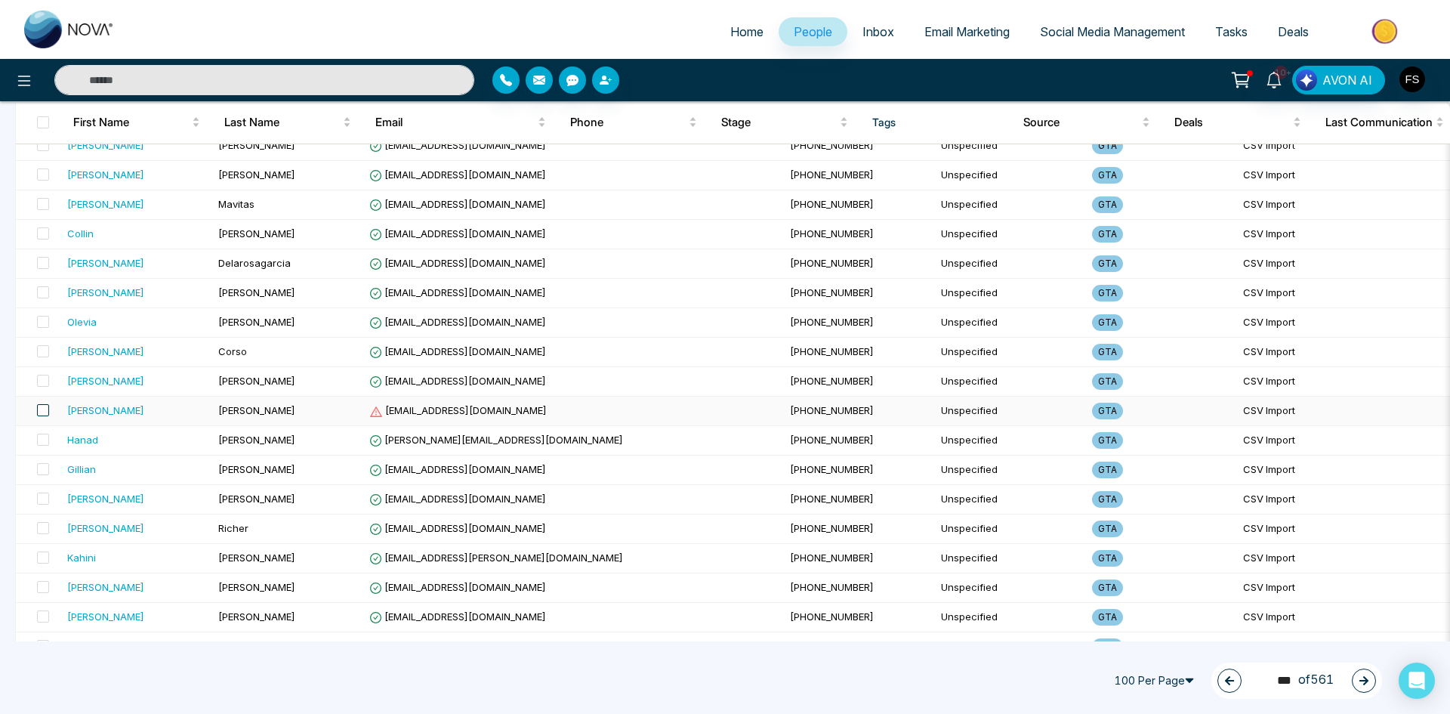
click at [43, 413] on span at bounding box center [43, 410] width 12 height 12
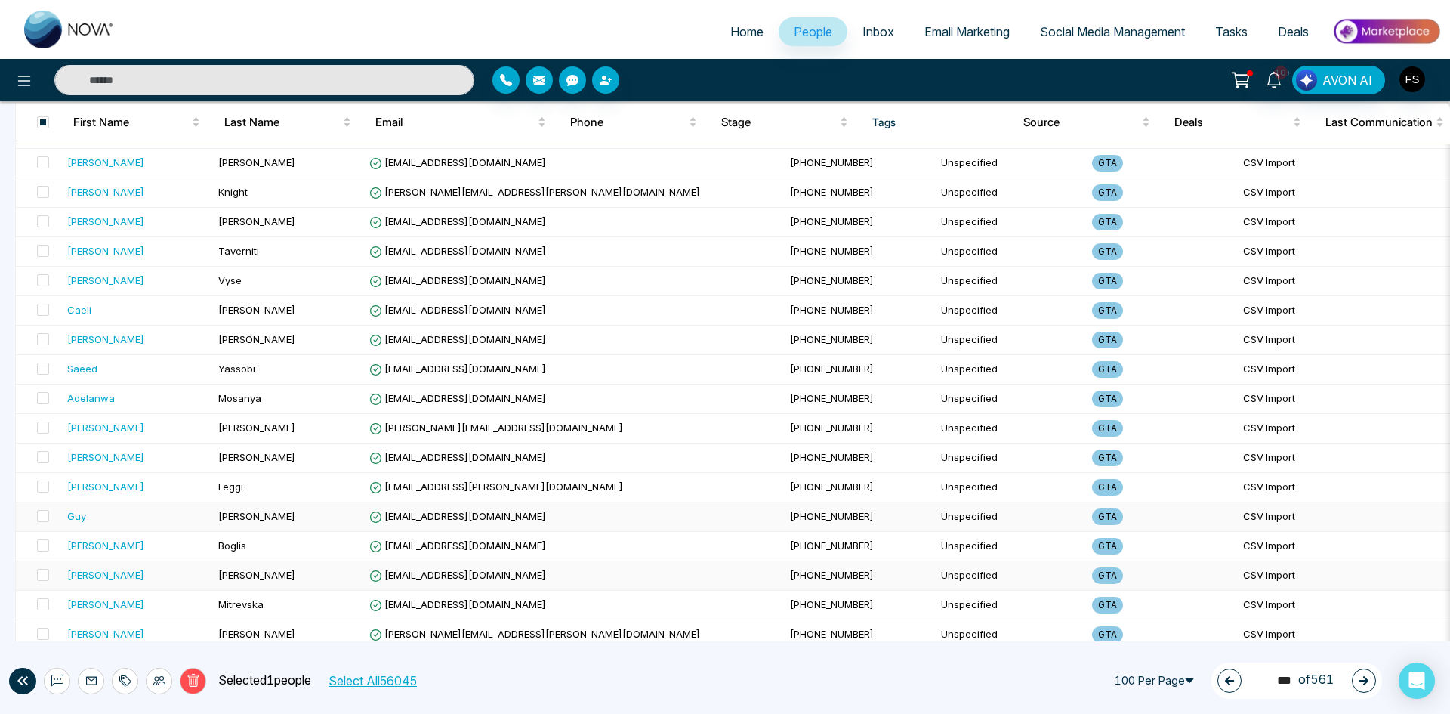
scroll to position [2617, 0]
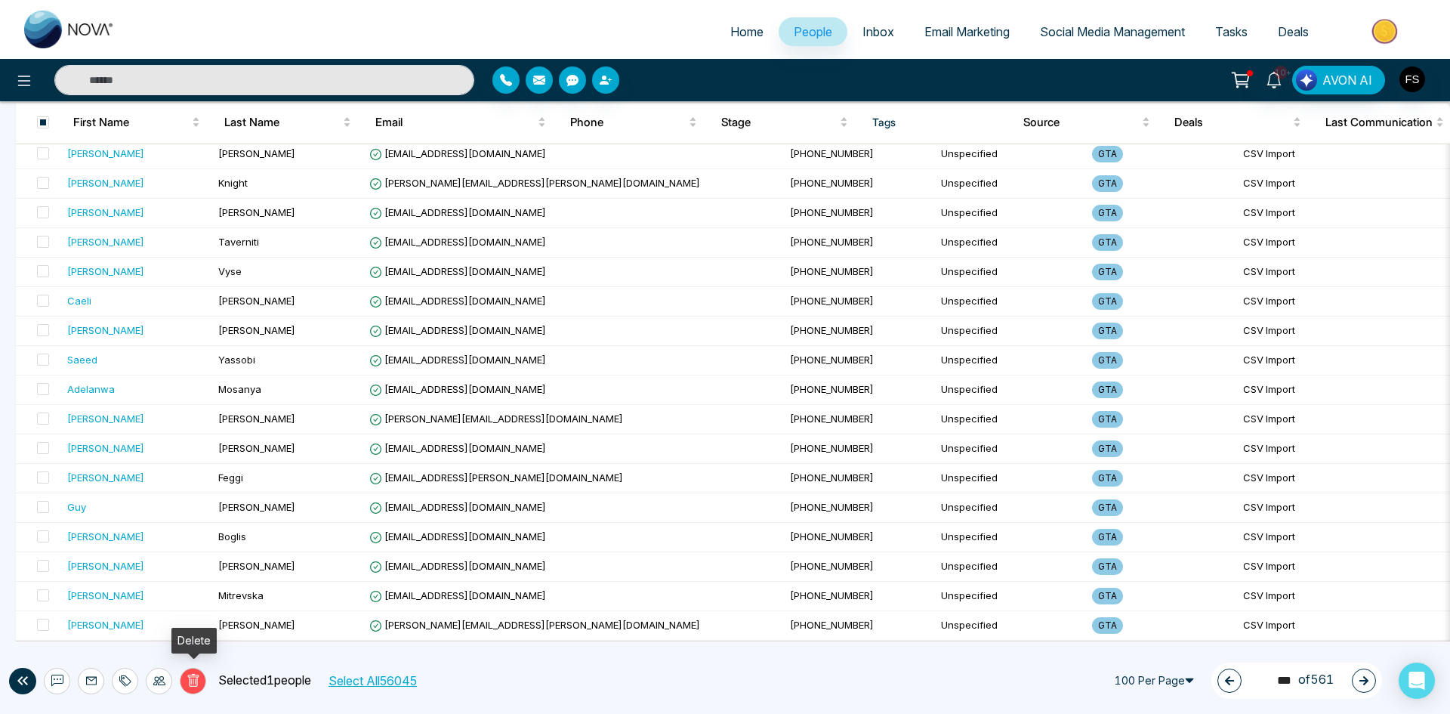
click at [202, 682] on button "Delete" at bounding box center [193, 681] width 26 height 26
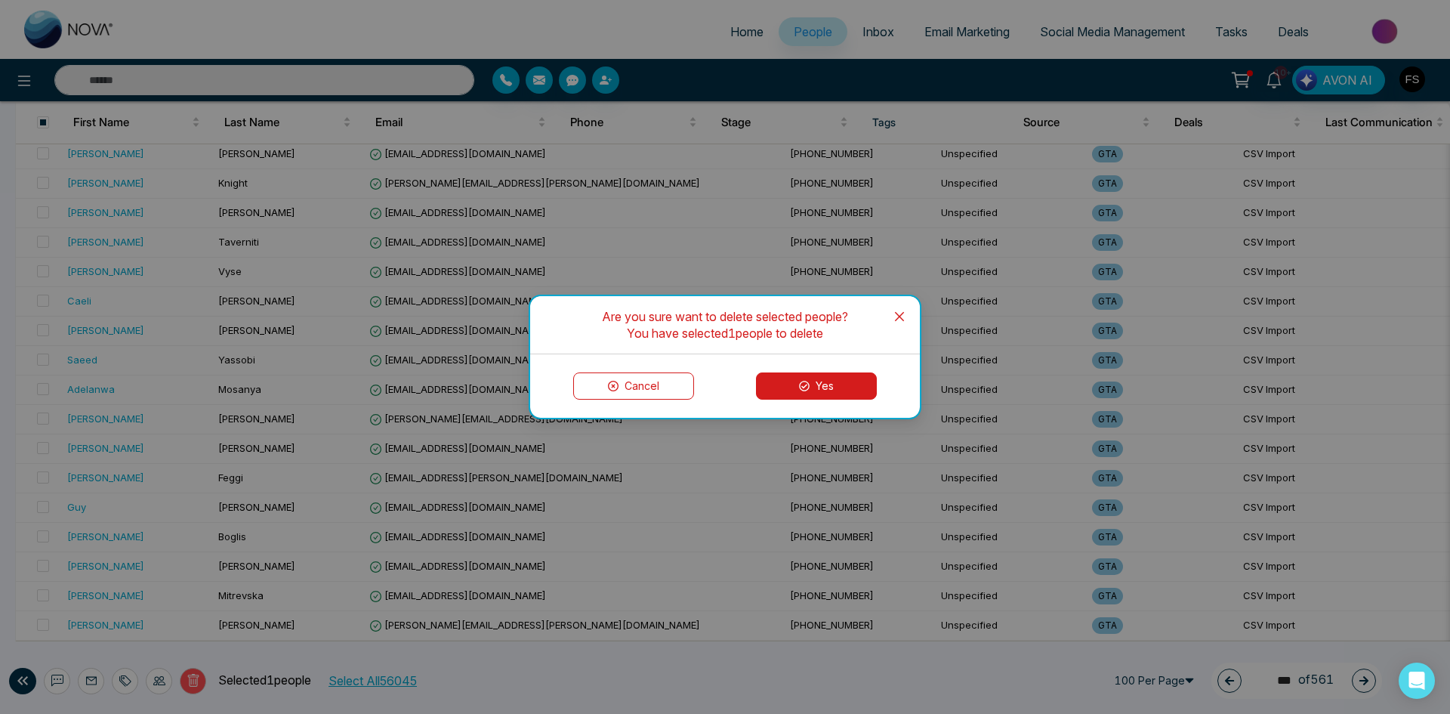
click at [864, 384] on button "Yes" at bounding box center [816, 385] width 121 height 27
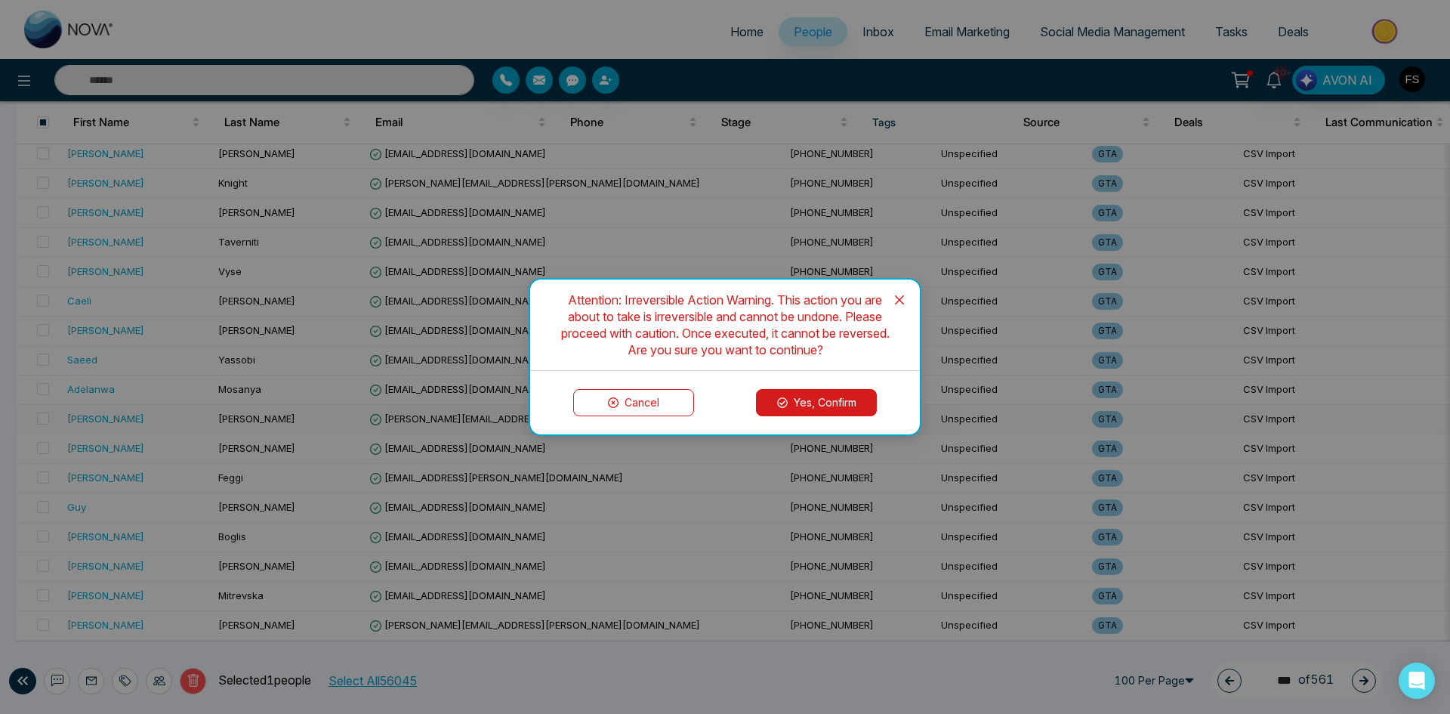
click at [834, 403] on button "Yes, Confirm" at bounding box center [816, 402] width 121 height 27
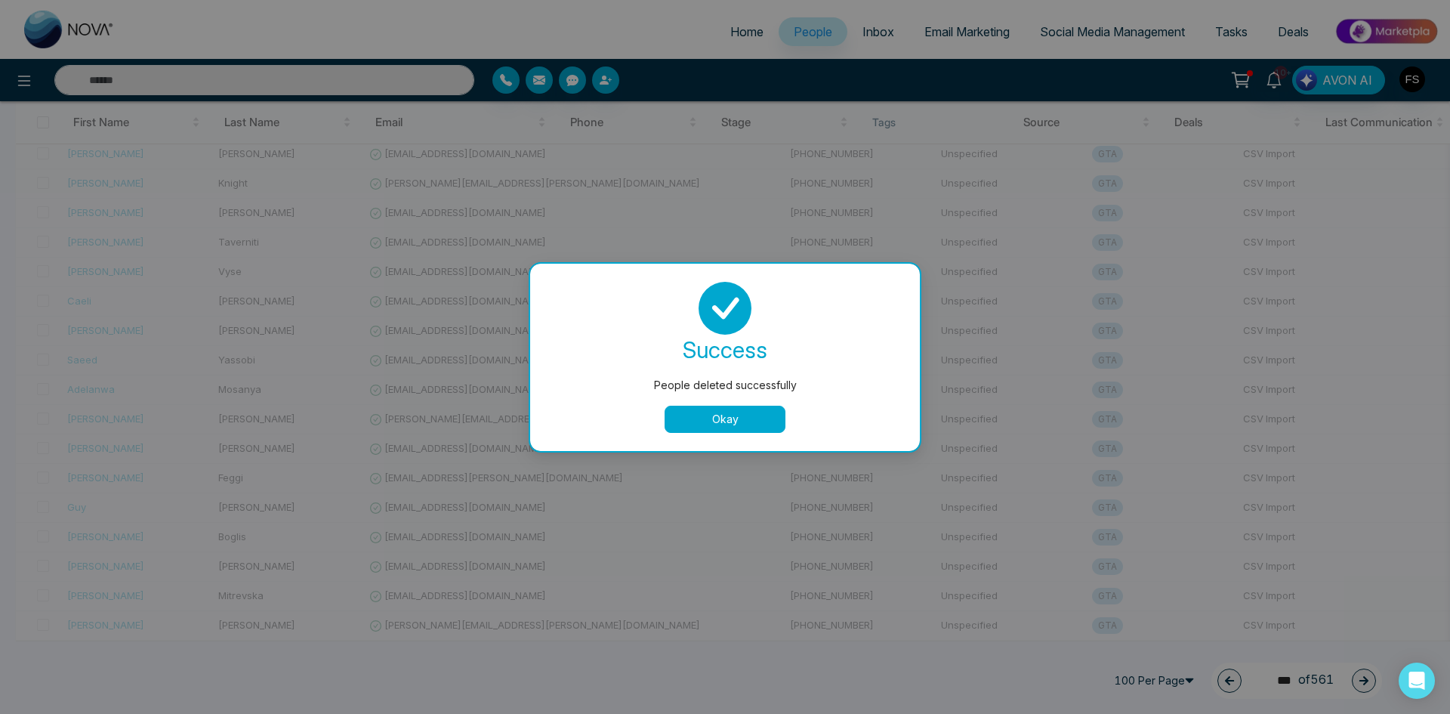
click at [698, 419] on button "Okay" at bounding box center [725, 418] width 121 height 27
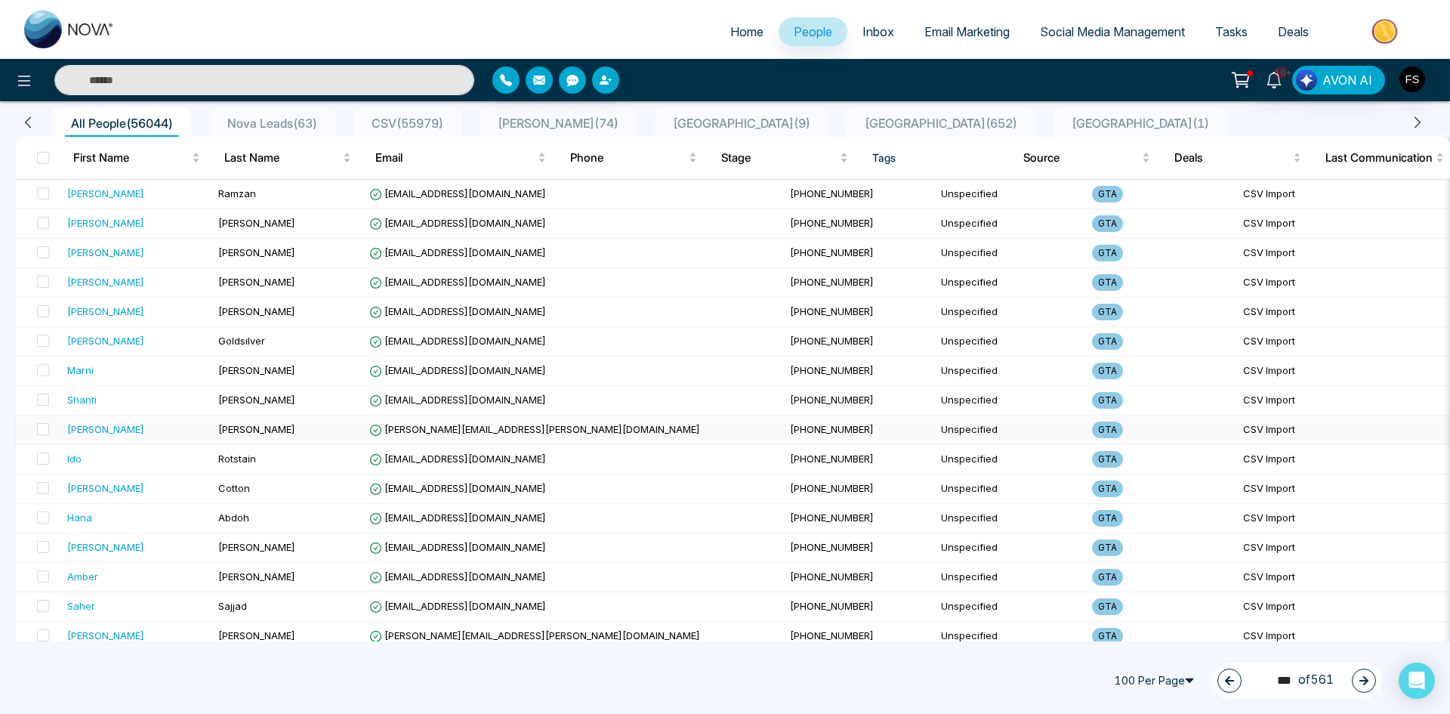
scroll to position [0, 0]
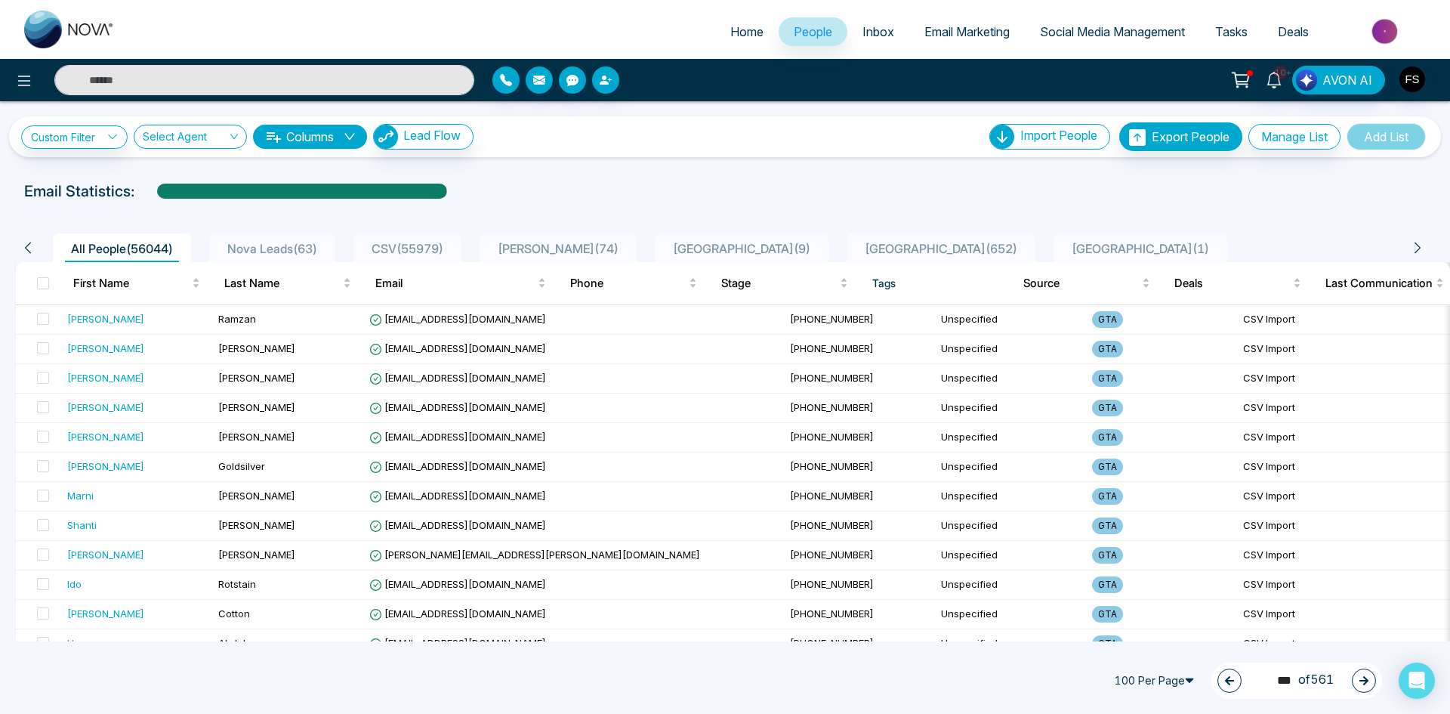
click at [1372, 678] on button "button" at bounding box center [1364, 680] width 24 height 24
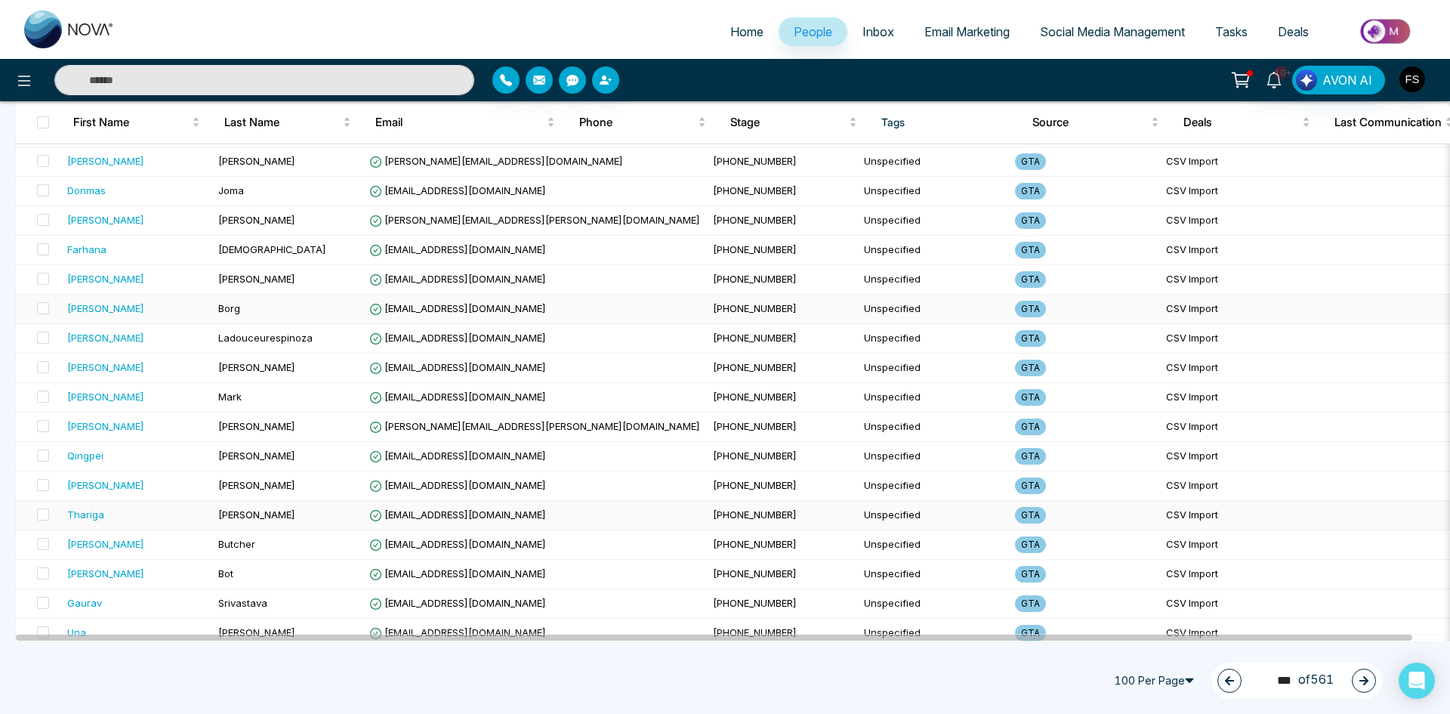
scroll to position [2617, 0]
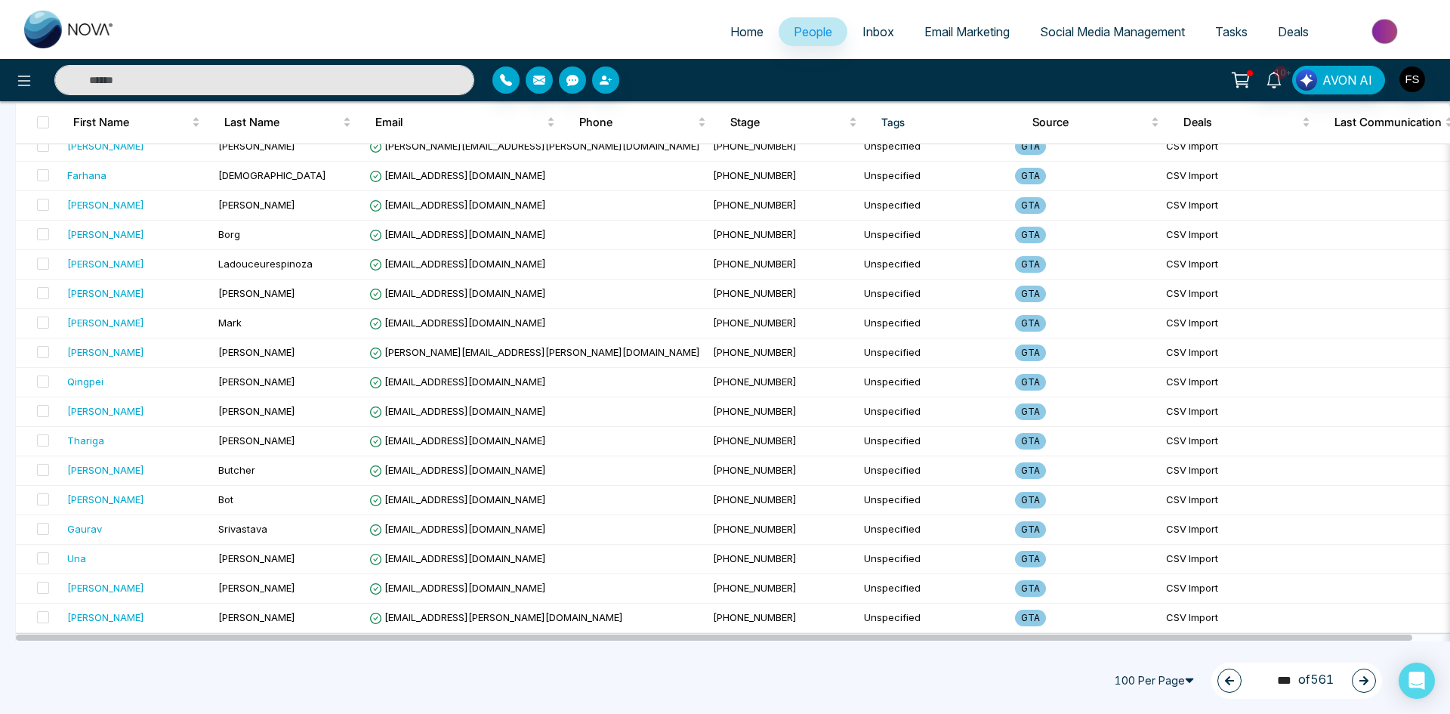
click at [1369, 686] on button "button" at bounding box center [1364, 680] width 24 height 24
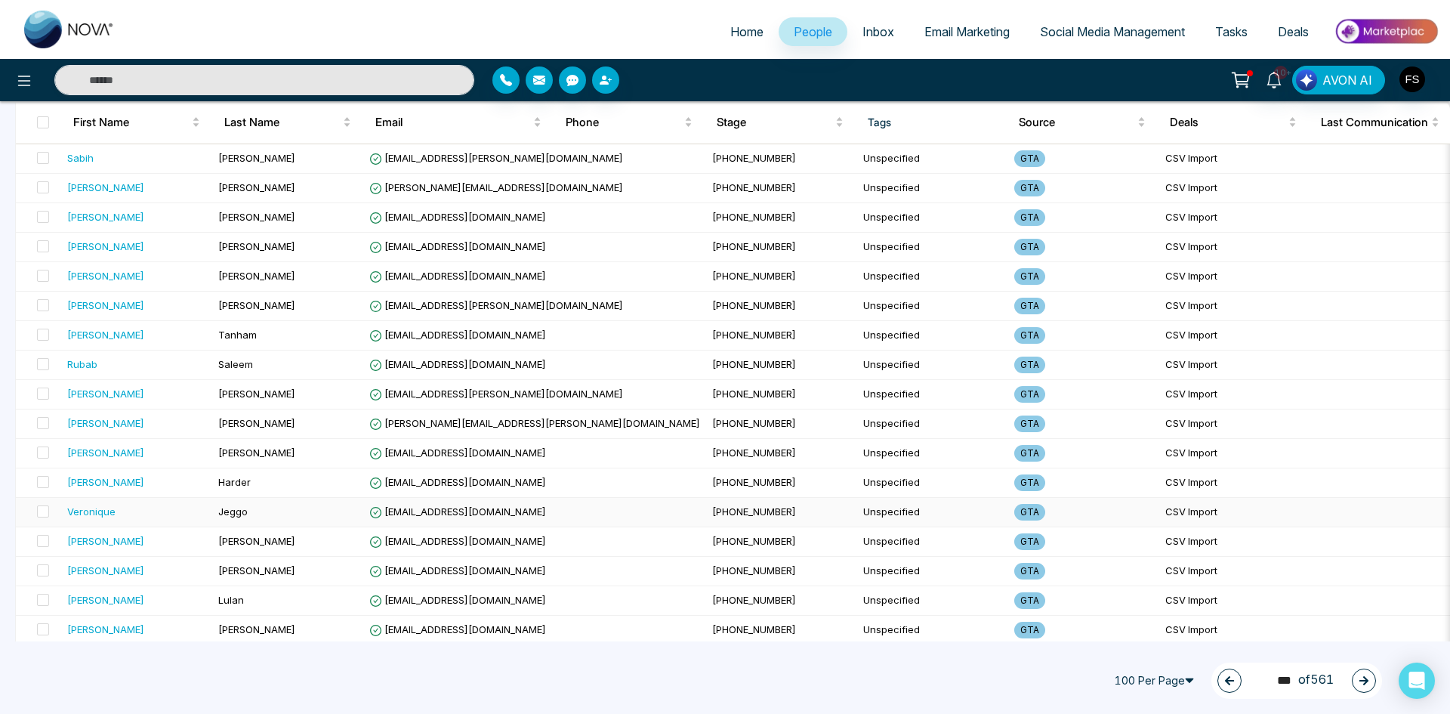
scroll to position [427, 0]
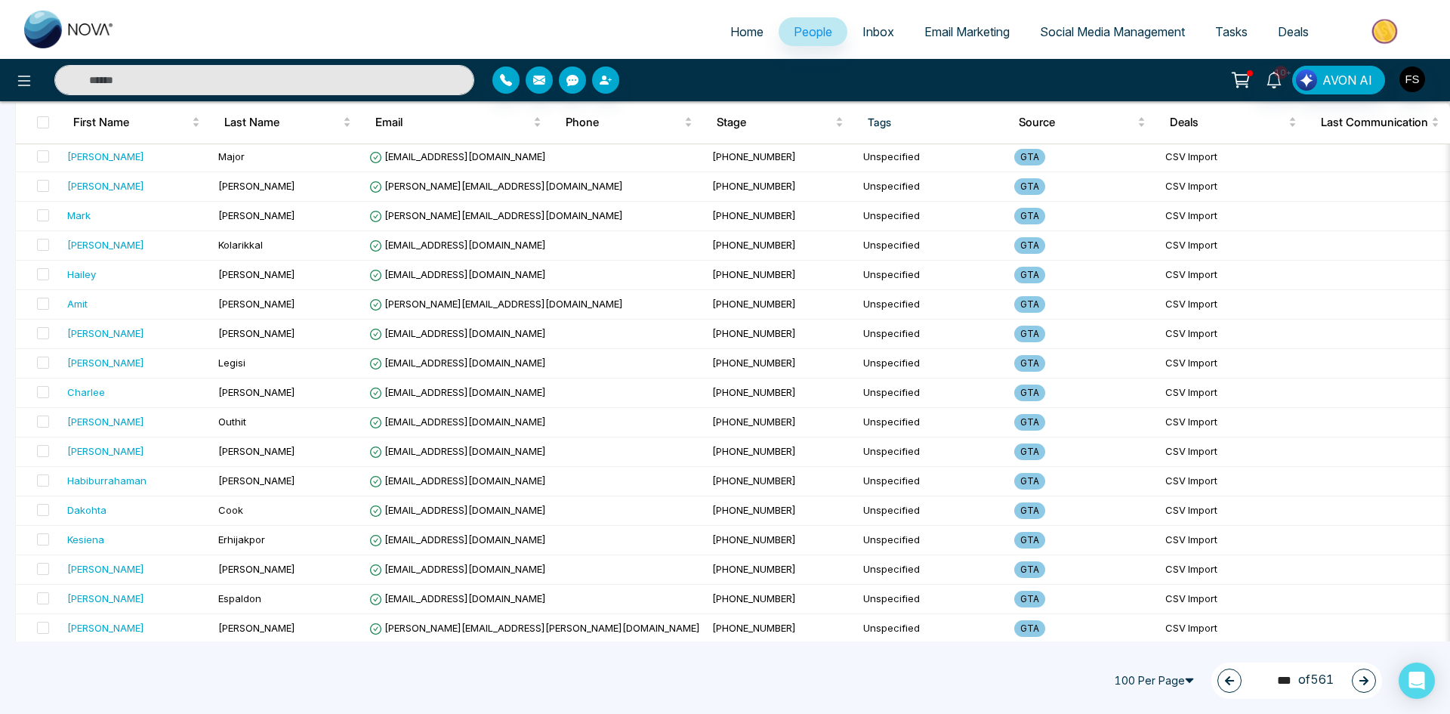
click at [1355, 680] on button "button" at bounding box center [1364, 680] width 24 height 24
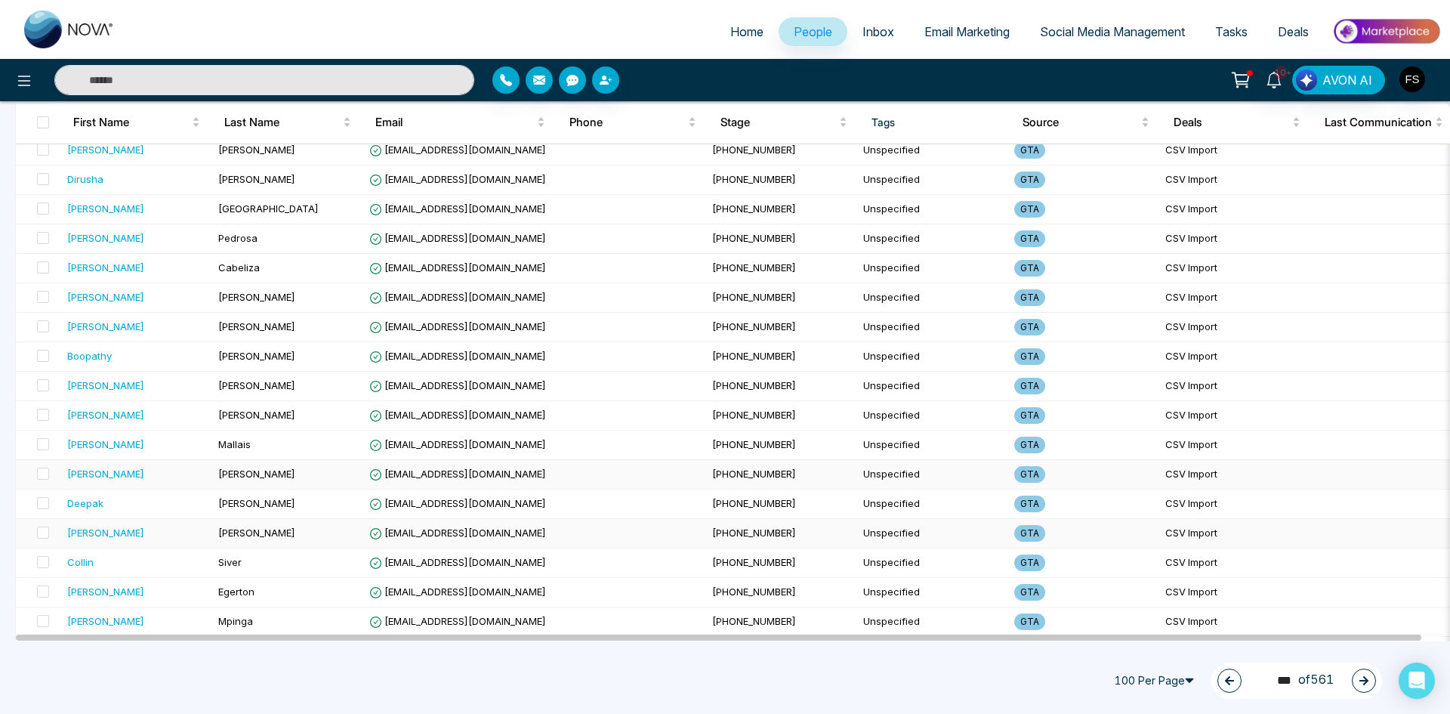
scroll to position [2617, 0]
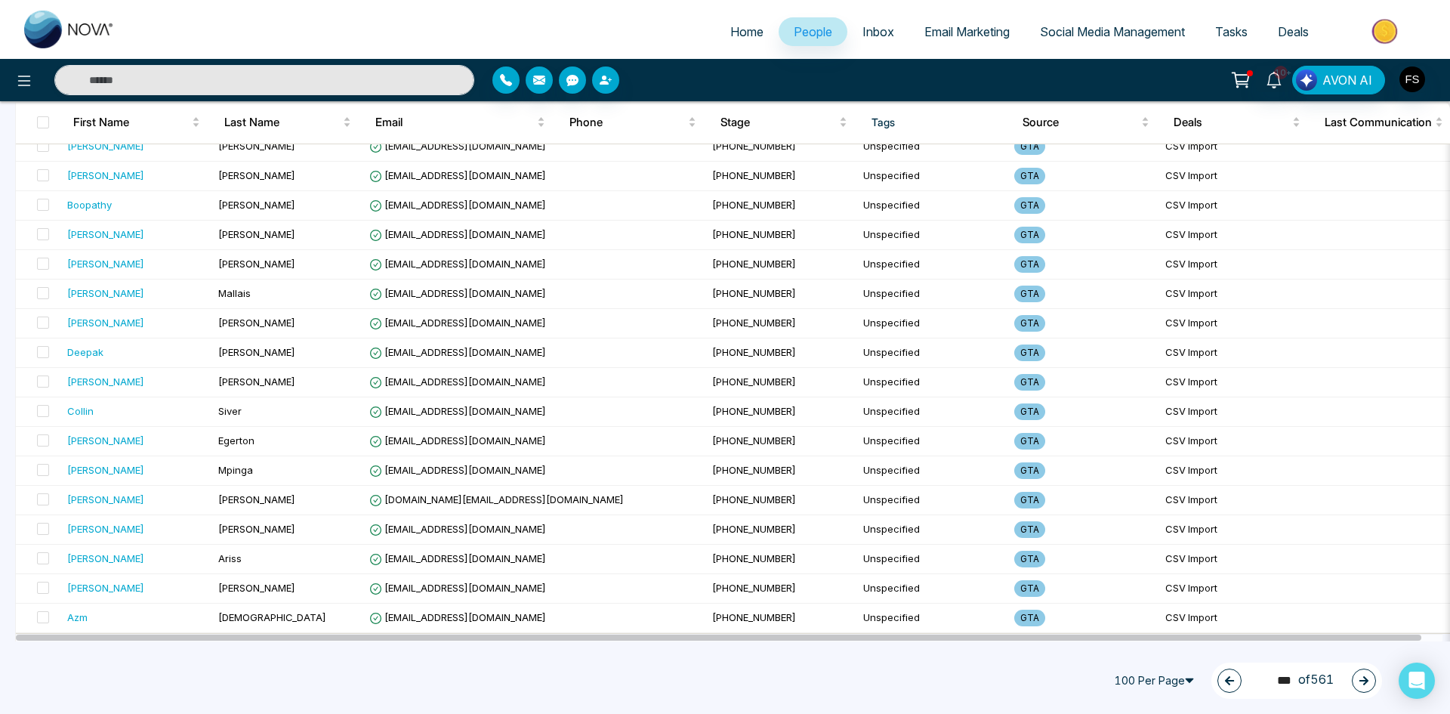
click at [1356, 686] on button "button" at bounding box center [1364, 680] width 24 height 24
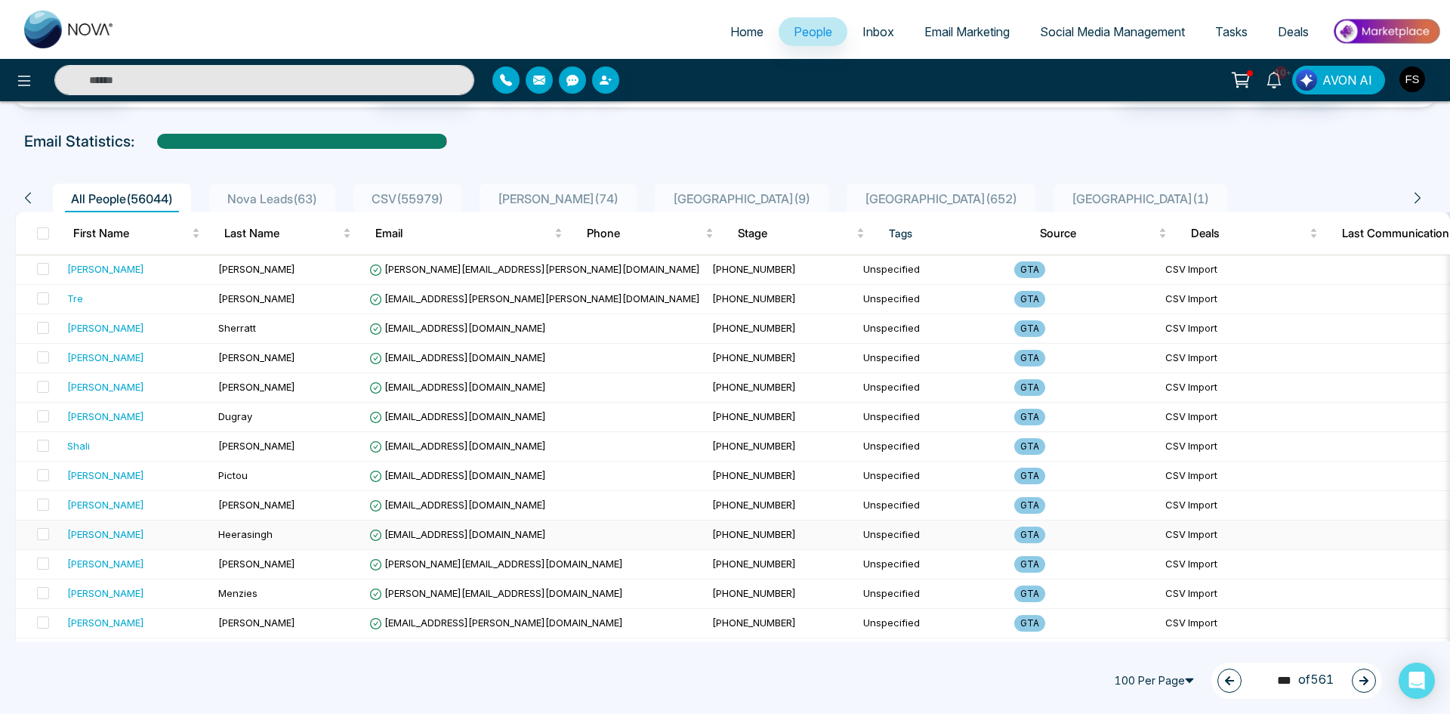
scroll to position [0, 0]
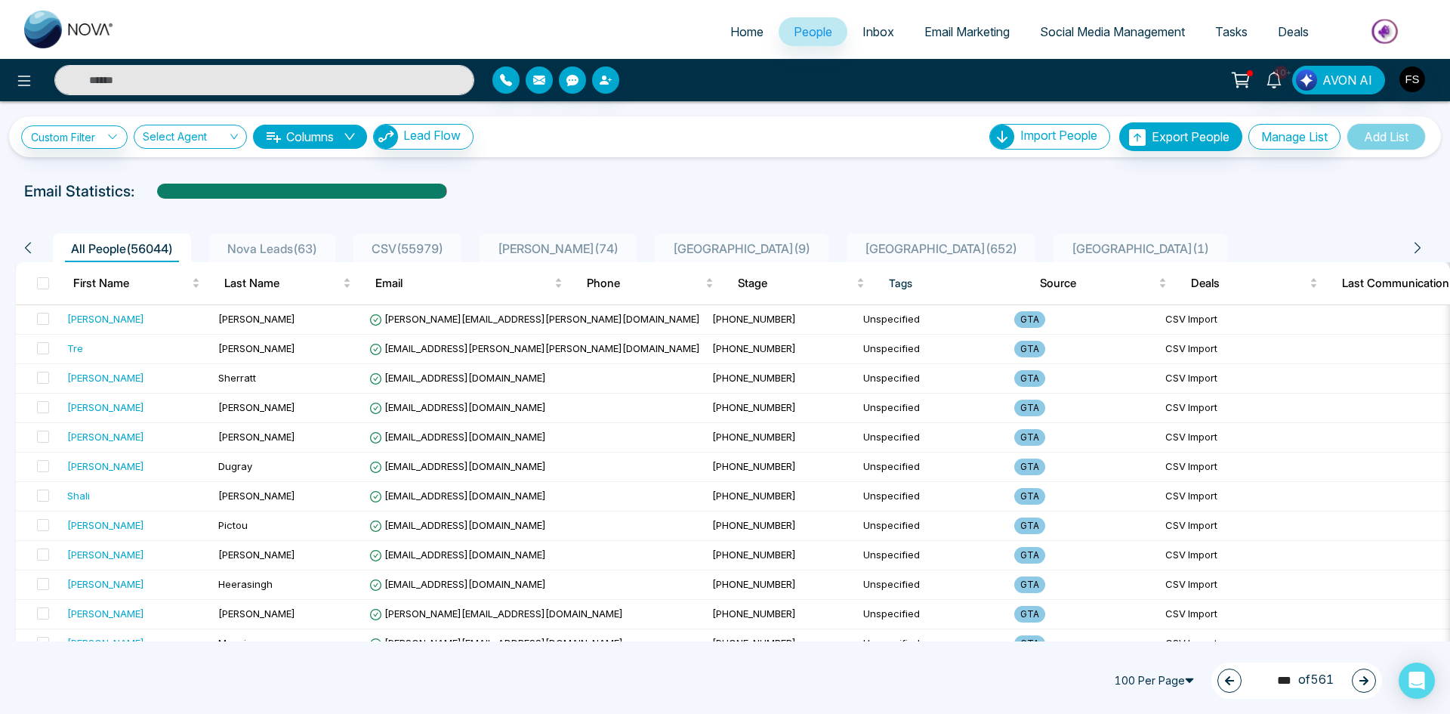
click at [1366, 683] on icon "button" at bounding box center [1363, 680] width 11 height 11
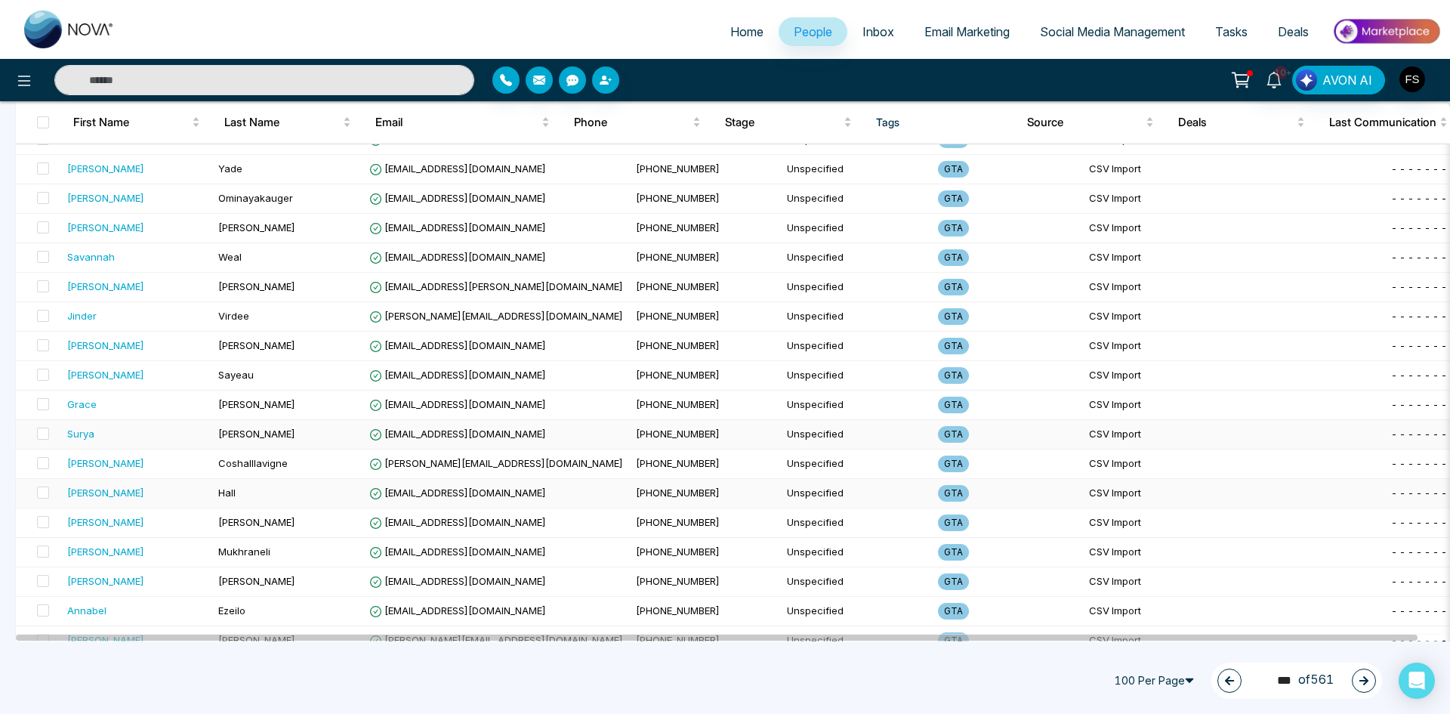
scroll to position [2617, 0]
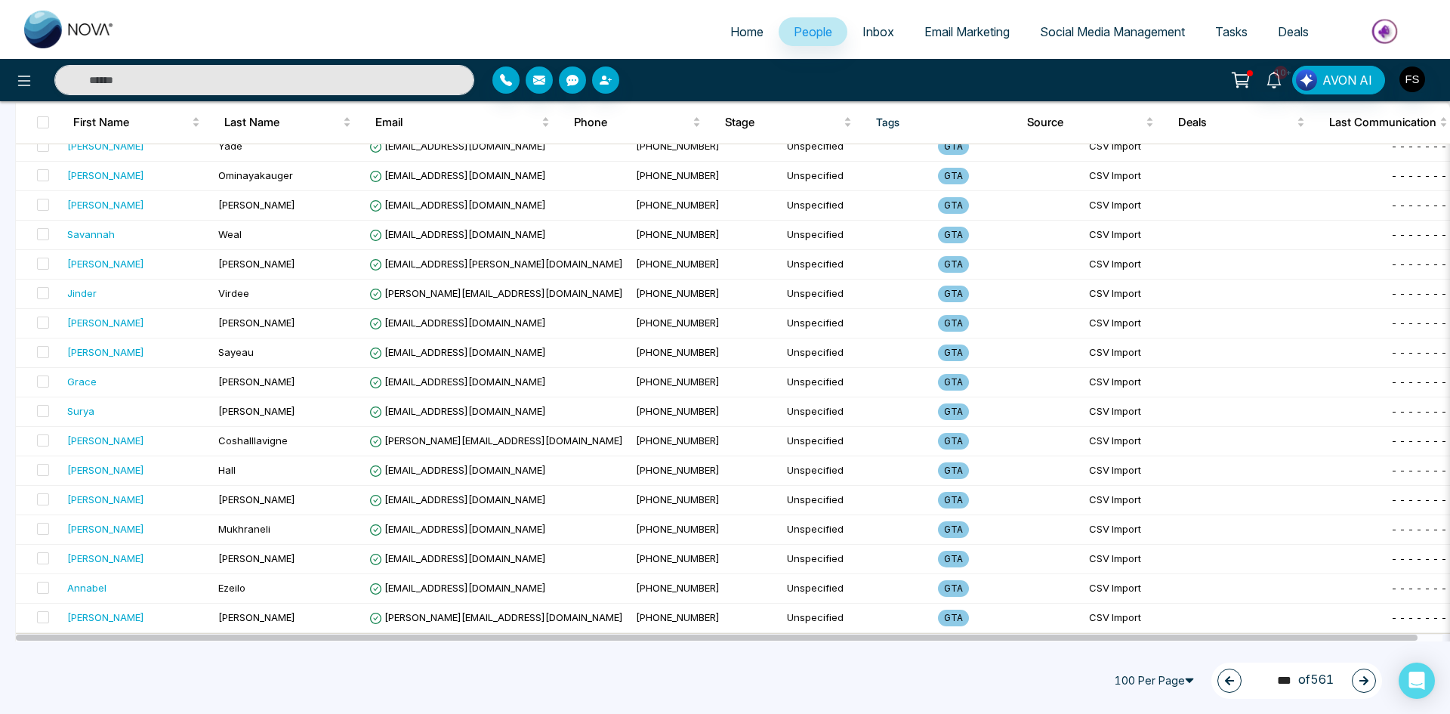
click at [1366, 680] on icon "button" at bounding box center [1363, 680] width 9 height 9
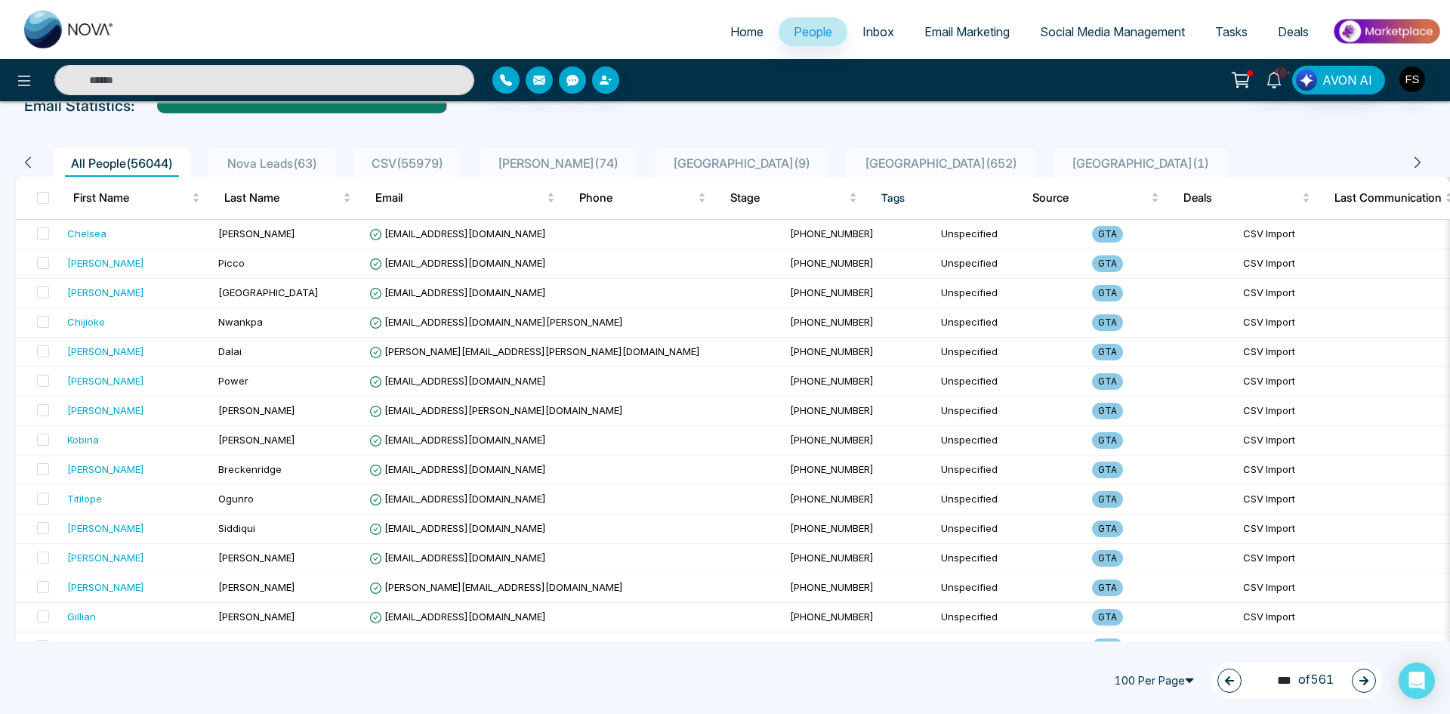
scroll to position [0, 0]
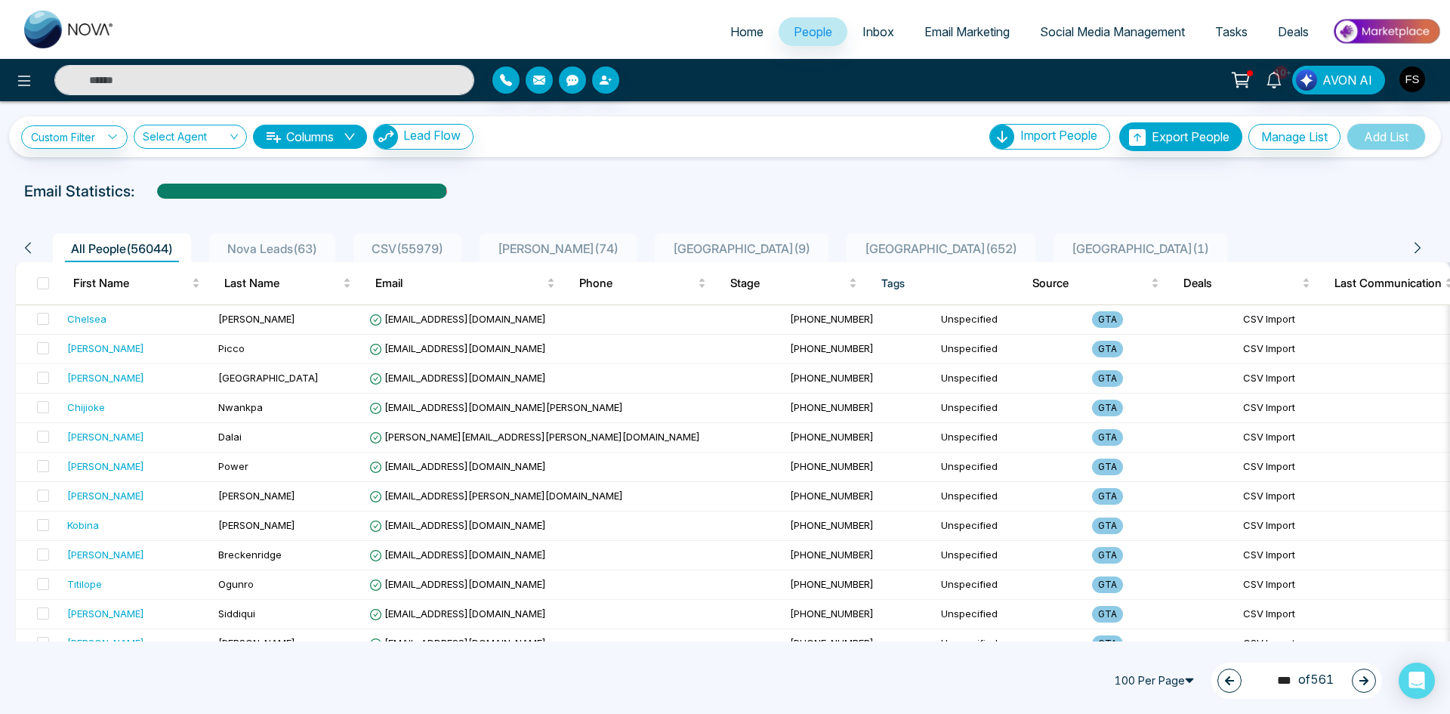
click at [1365, 680] on icon "button" at bounding box center [1363, 680] width 9 height 9
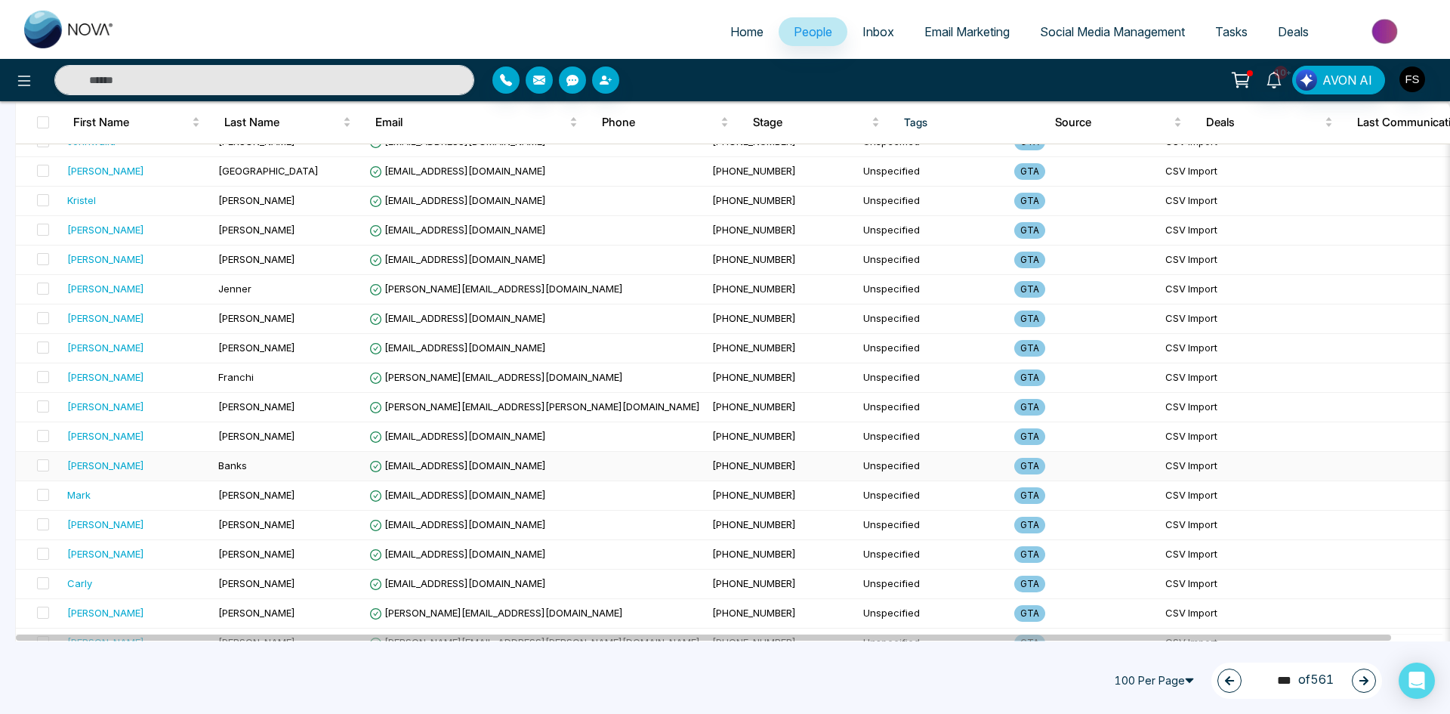
scroll to position [2617, 0]
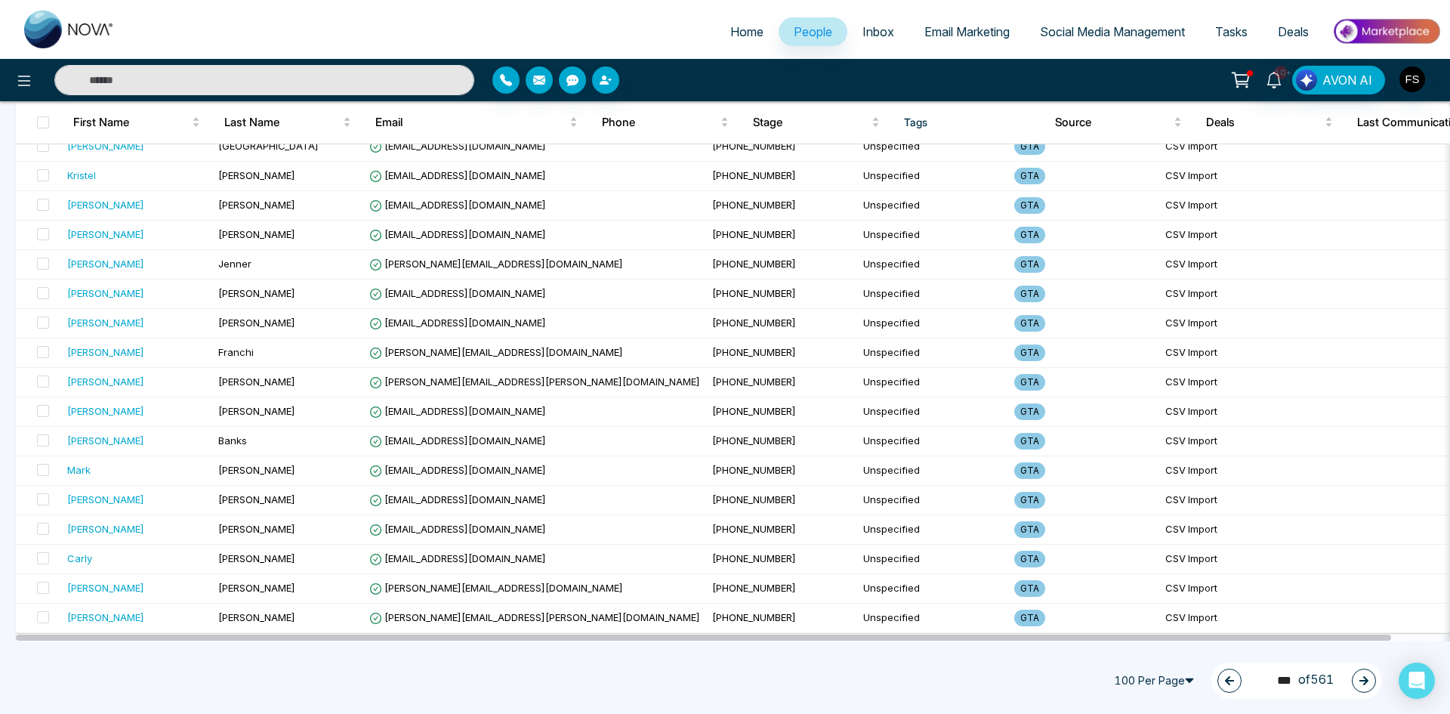
click at [1356, 681] on button "button" at bounding box center [1364, 680] width 24 height 24
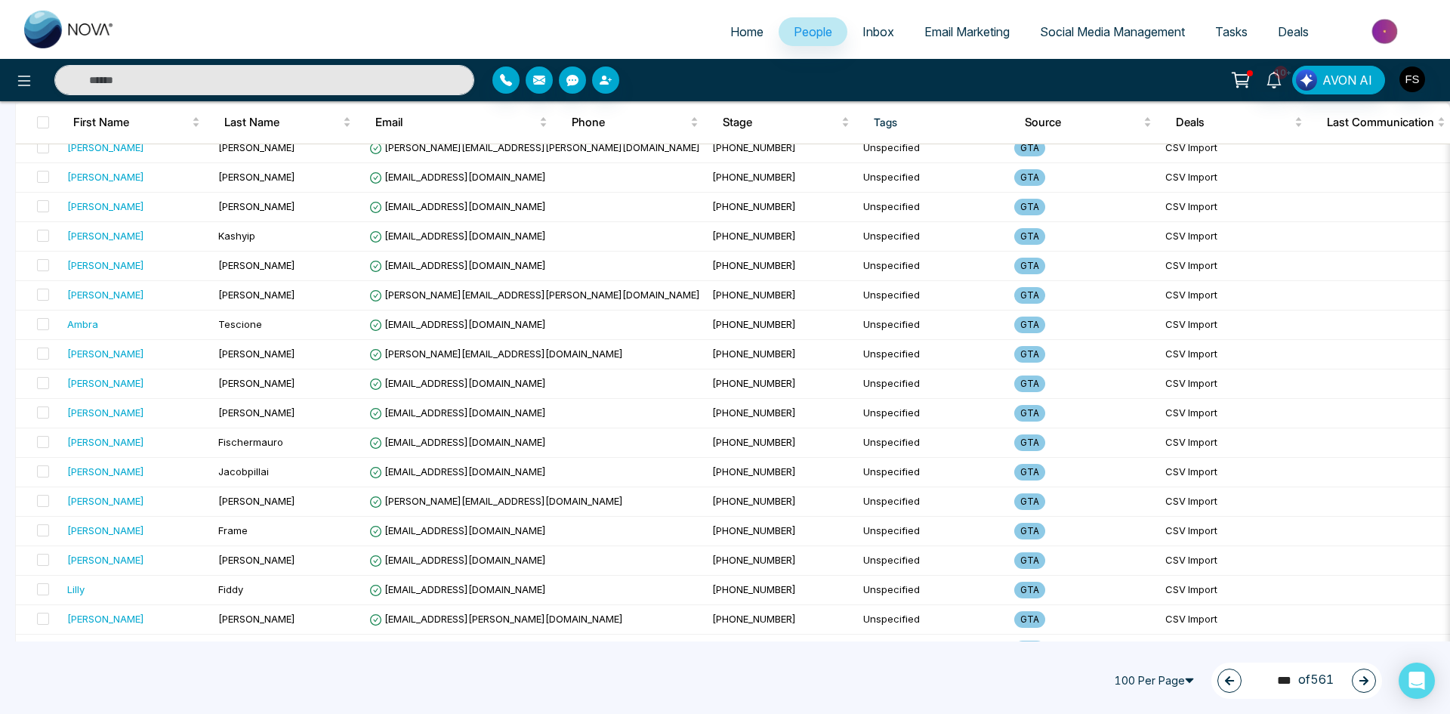
scroll to position [0, 0]
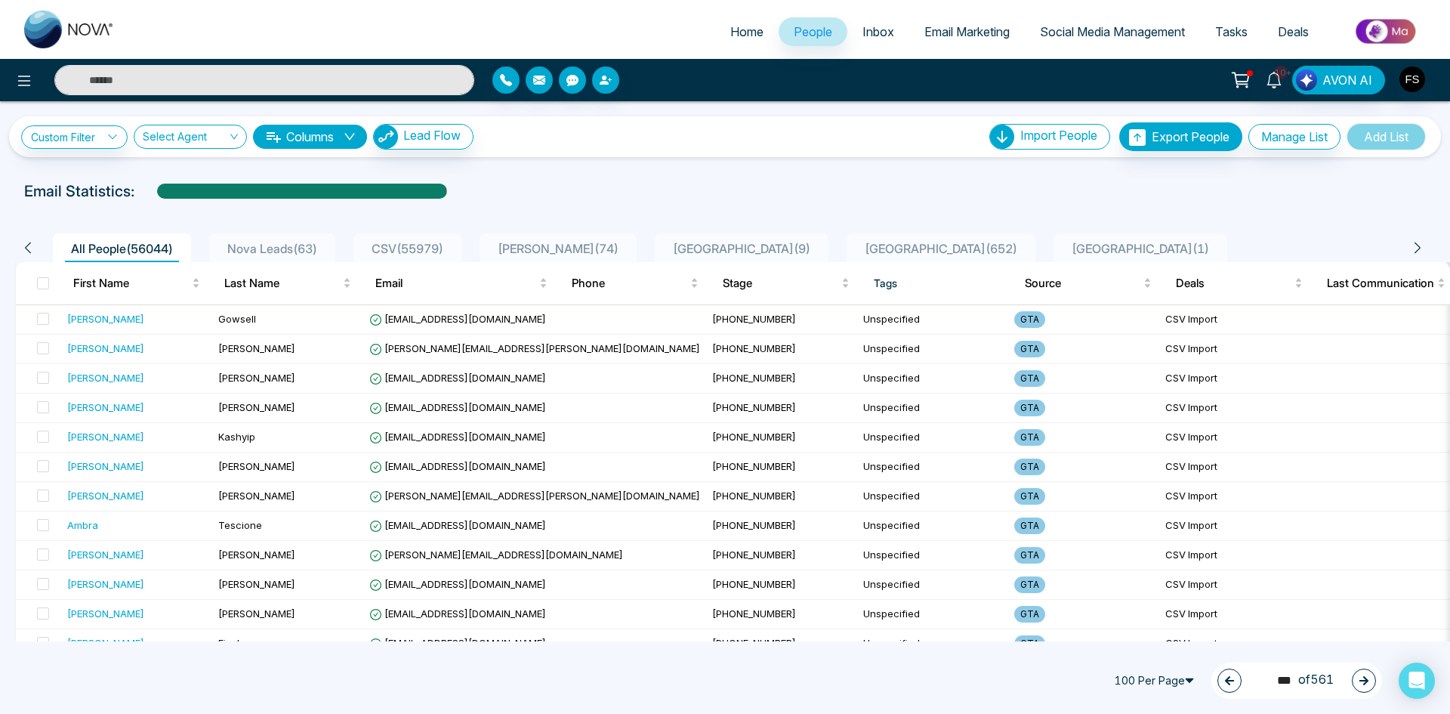
click at [1366, 687] on button "button" at bounding box center [1364, 680] width 24 height 24
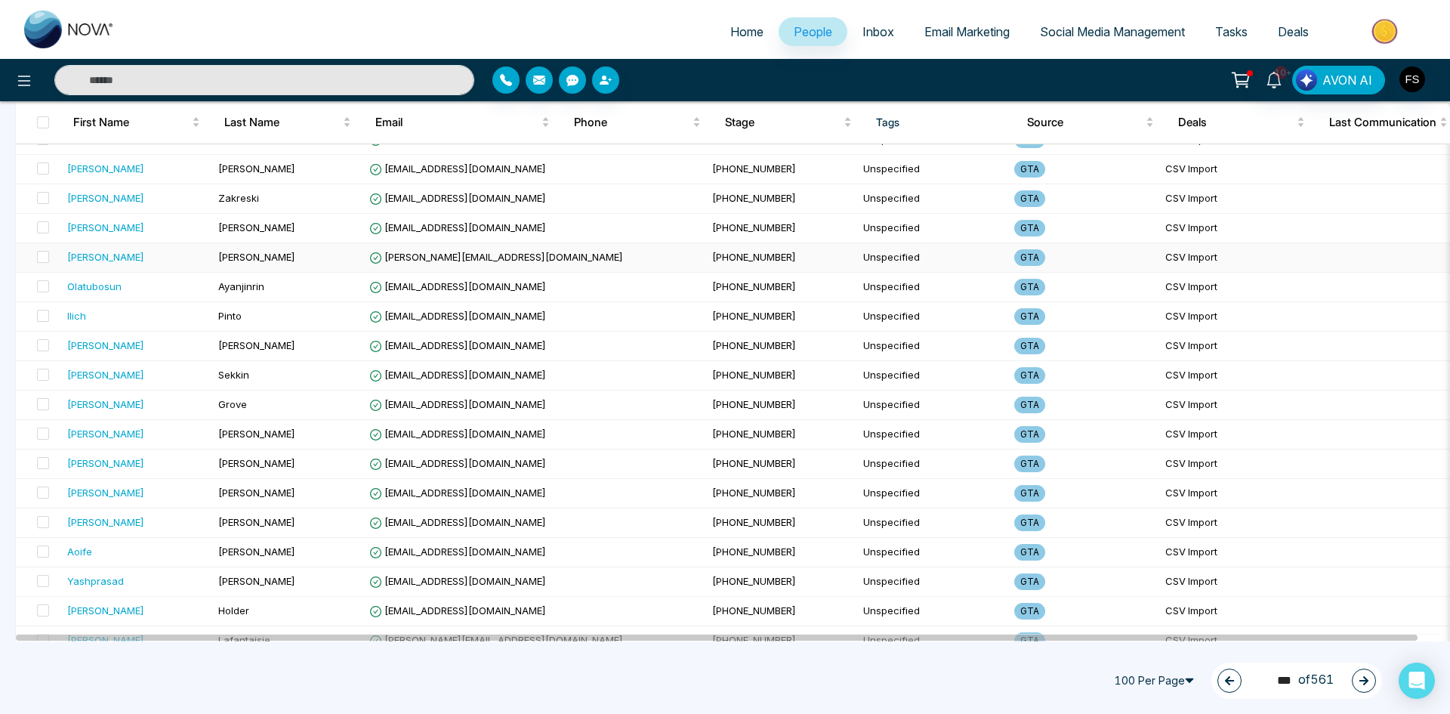
scroll to position [2617, 0]
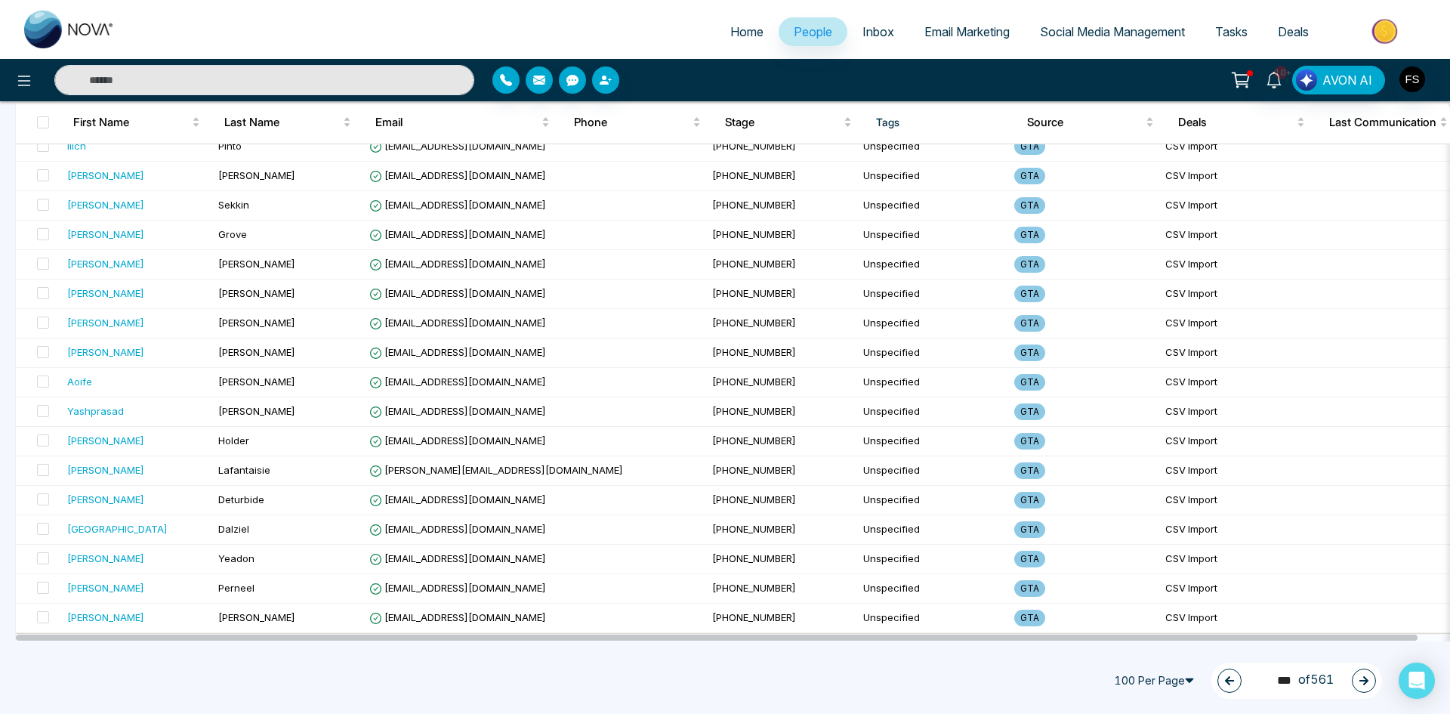
click at [1366, 682] on icon "button" at bounding box center [1363, 680] width 9 height 9
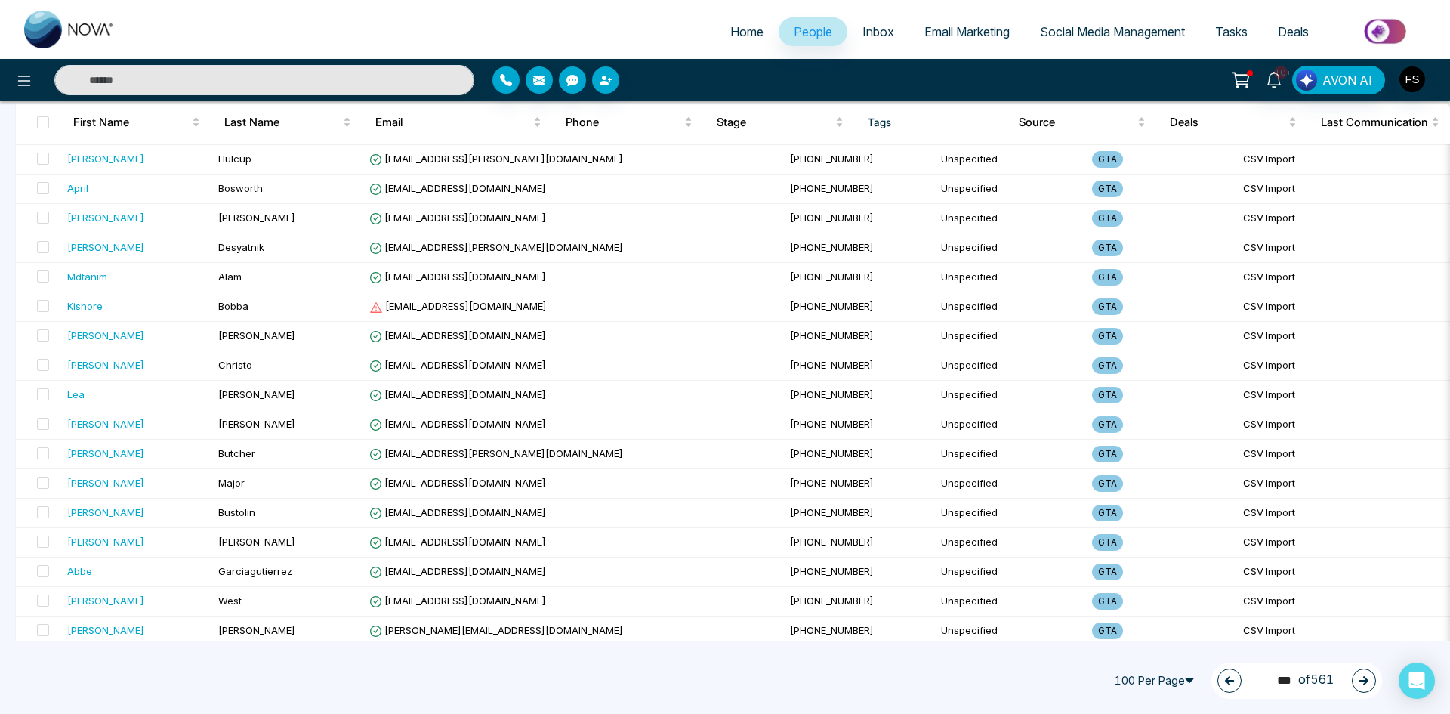
scroll to position [1862, 0]
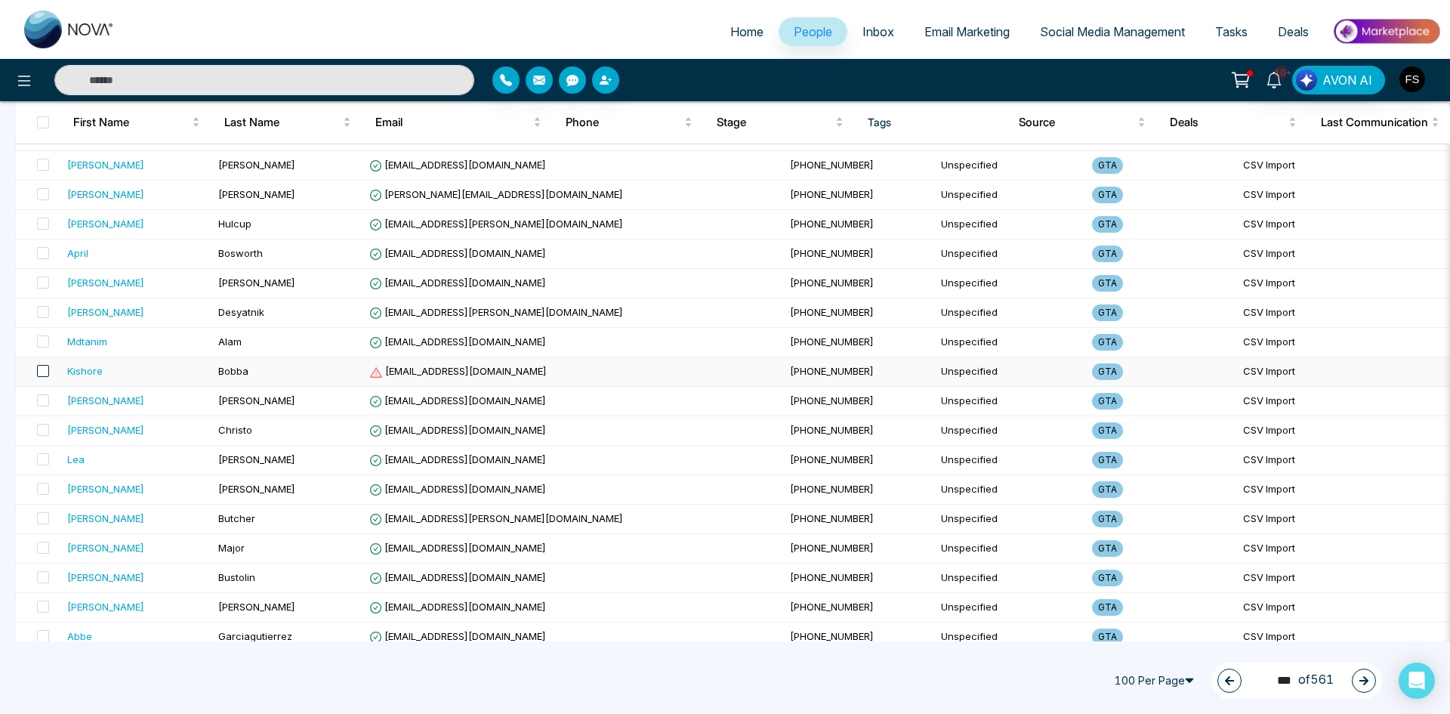
click at [42, 371] on span at bounding box center [43, 371] width 12 height 12
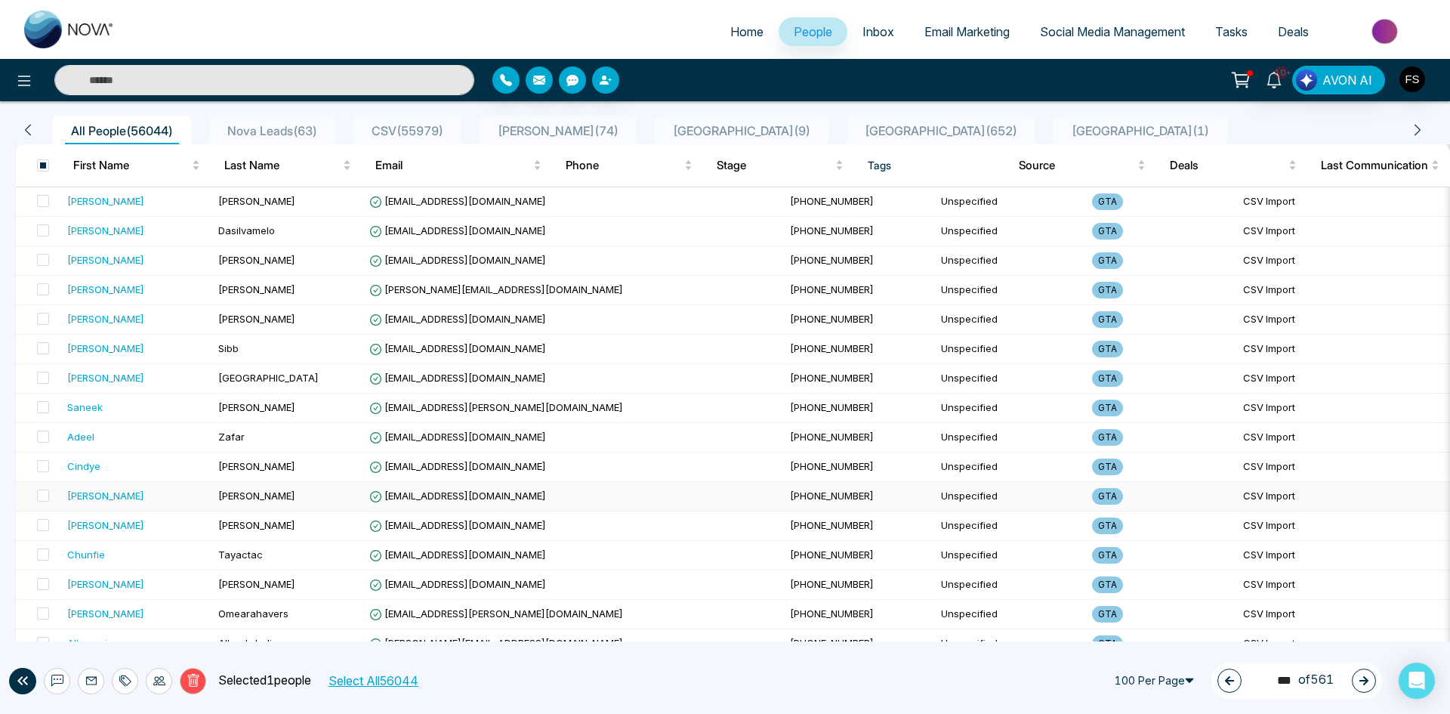
scroll to position [0, 0]
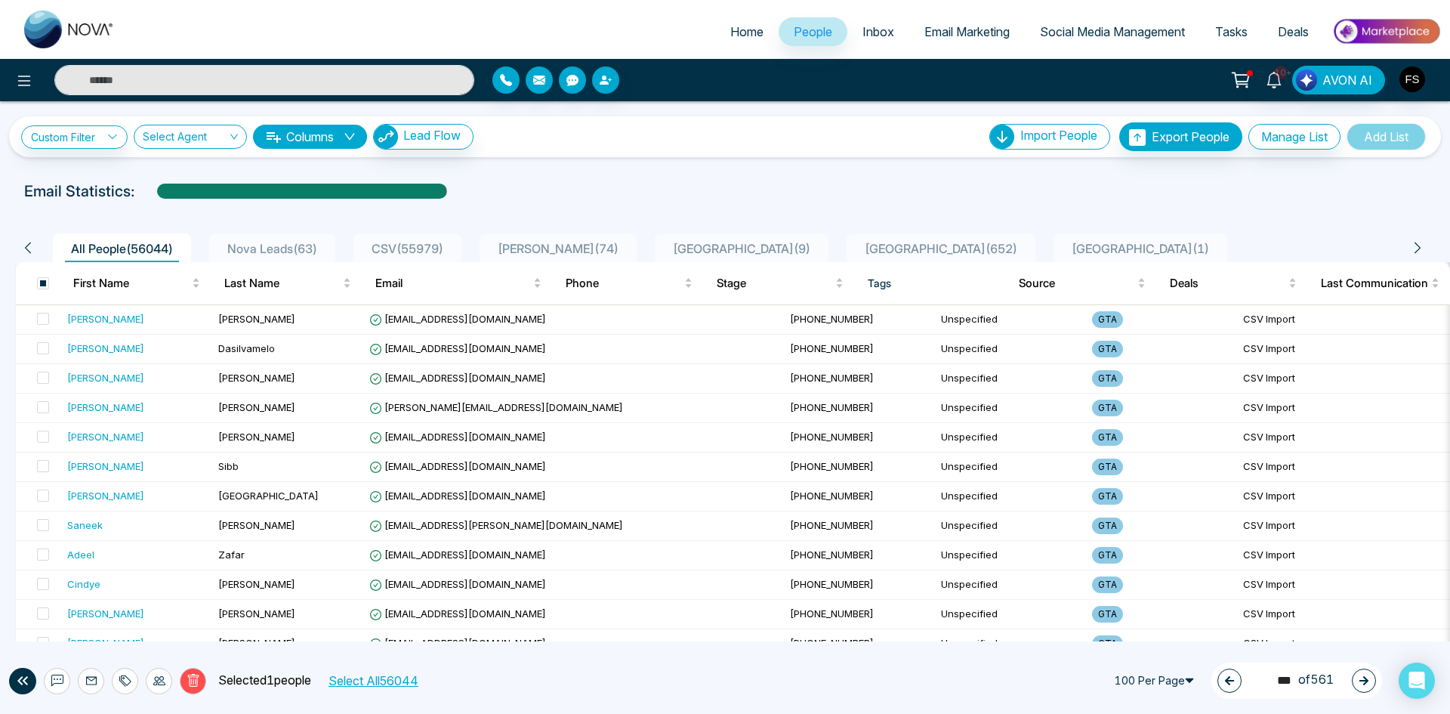
click at [204, 685] on button "Delete" at bounding box center [193, 681] width 26 height 26
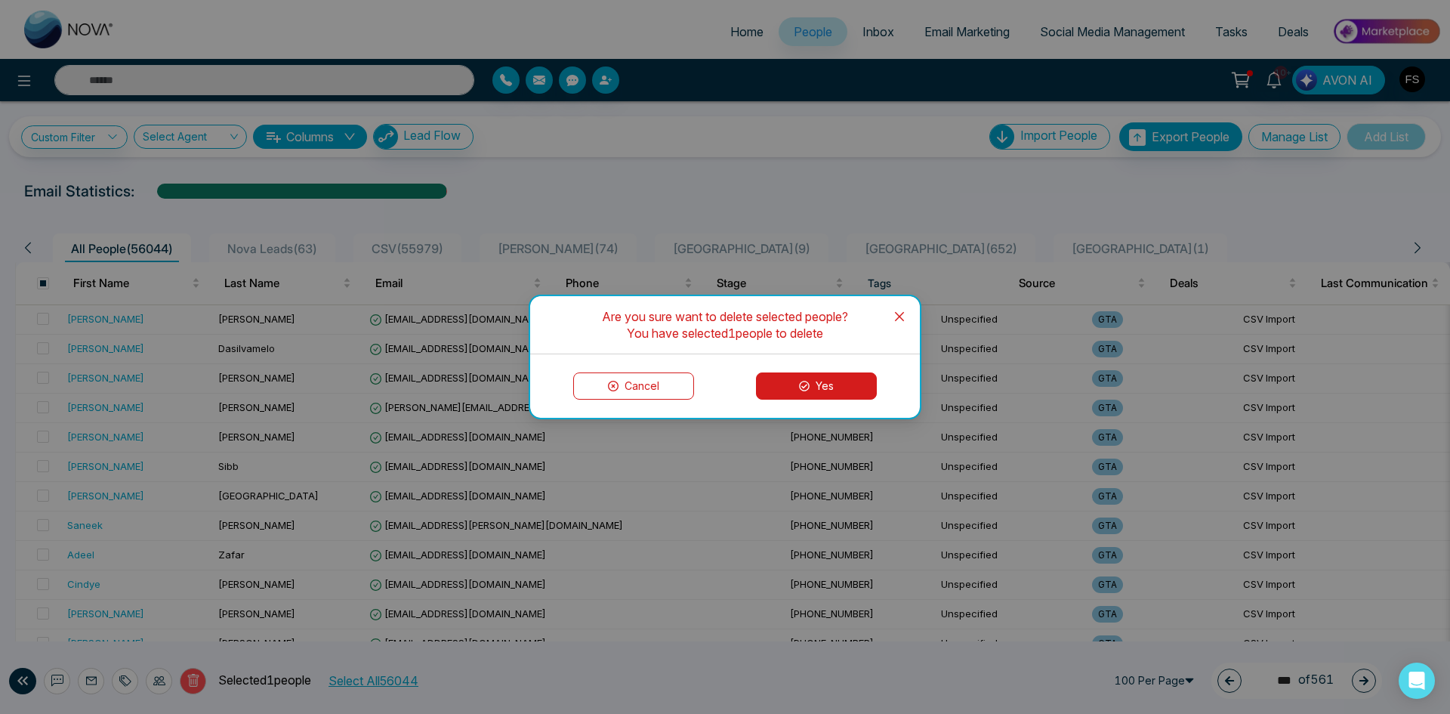
click at [814, 387] on button "Yes" at bounding box center [816, 385] width 121 height 27
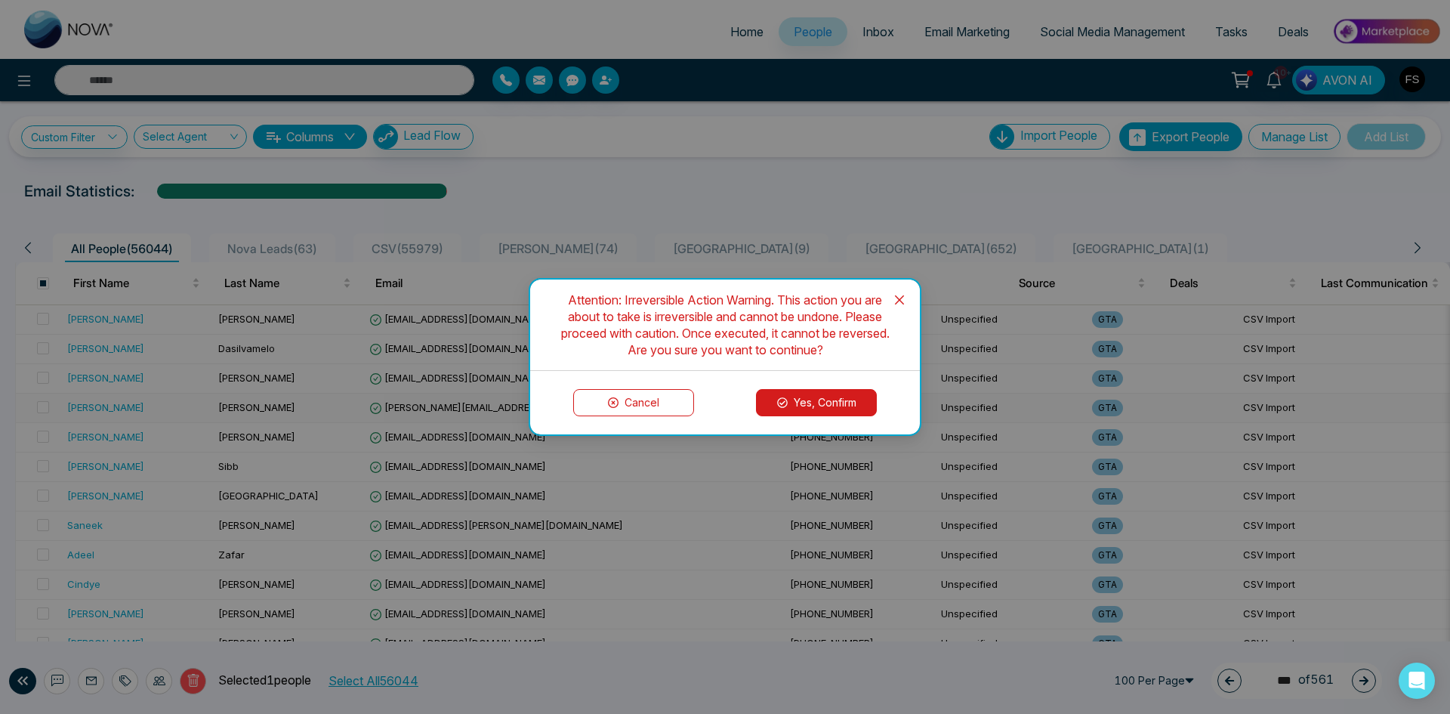
click at [832, 404] on button "Yes, Confirm" at bounding box center [816, 402] width 121 height 27
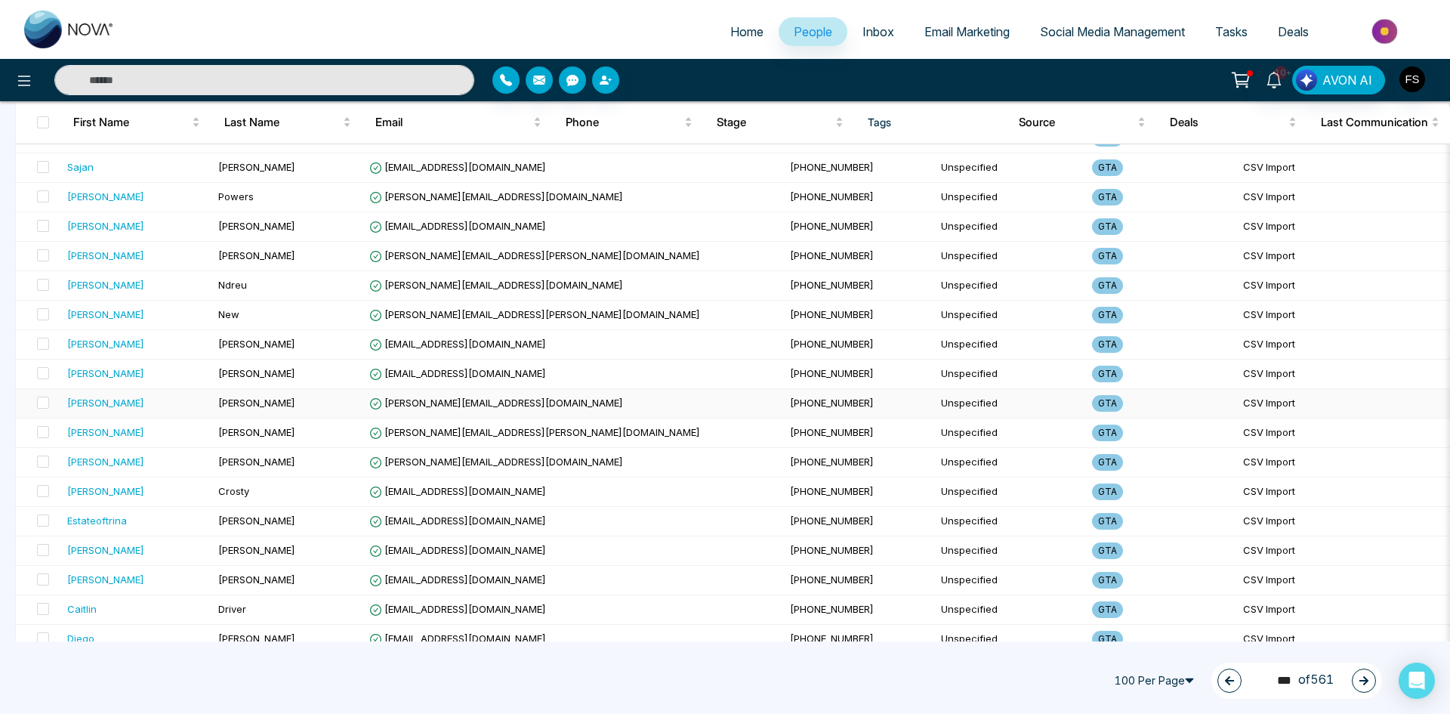
scroll to position [2617, 0]
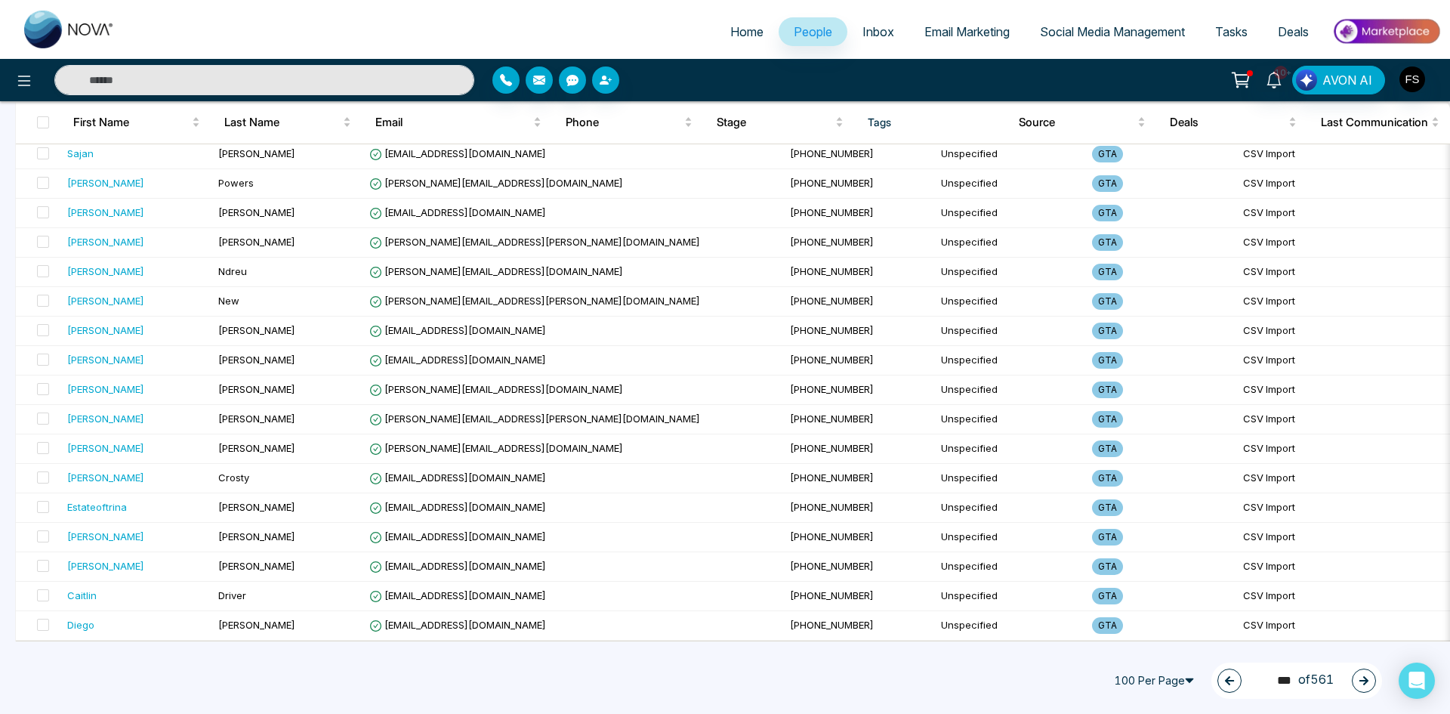
click at [1354, 674] on button "button" at bounding box center [1364, 680] width 24 height 24
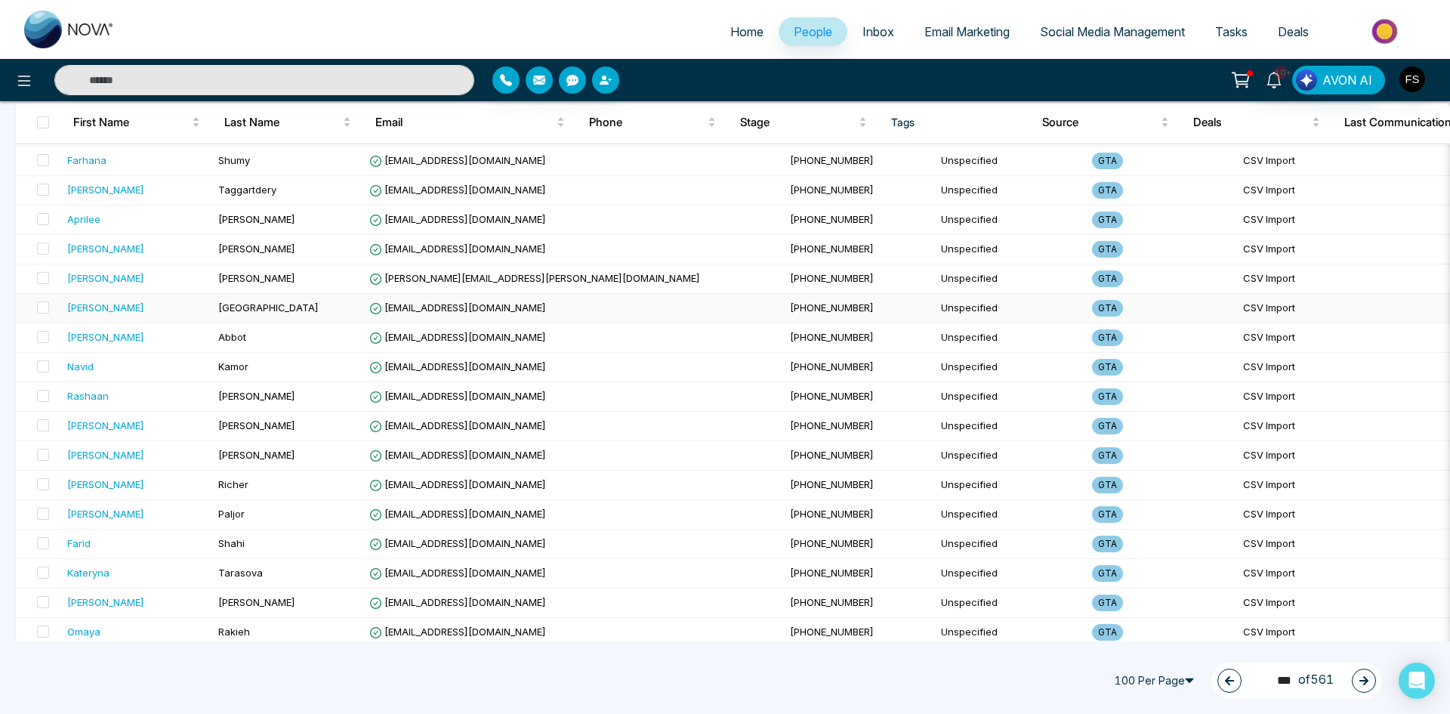
scroll to position [0, 0]
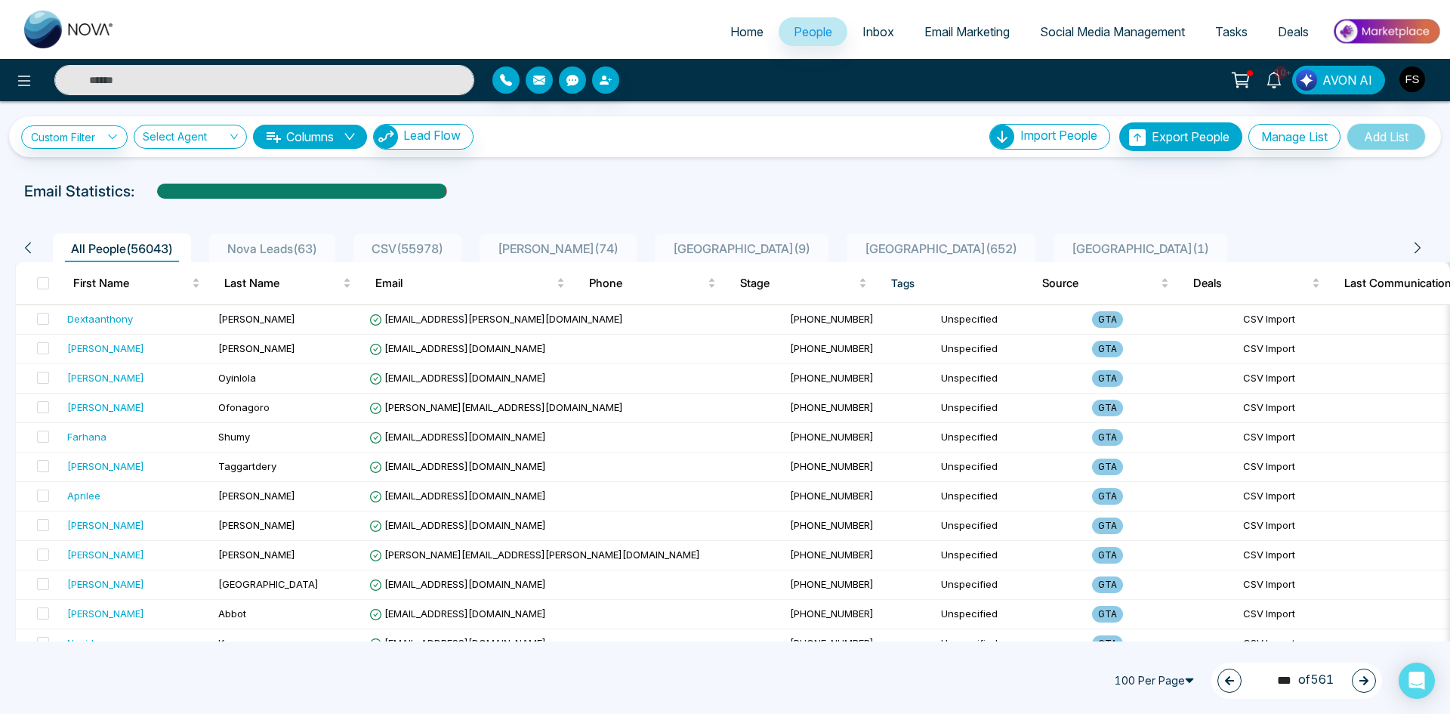
click at [1358, 684] on icon "button" at bounding box center [1363, 680] width 11 height 11
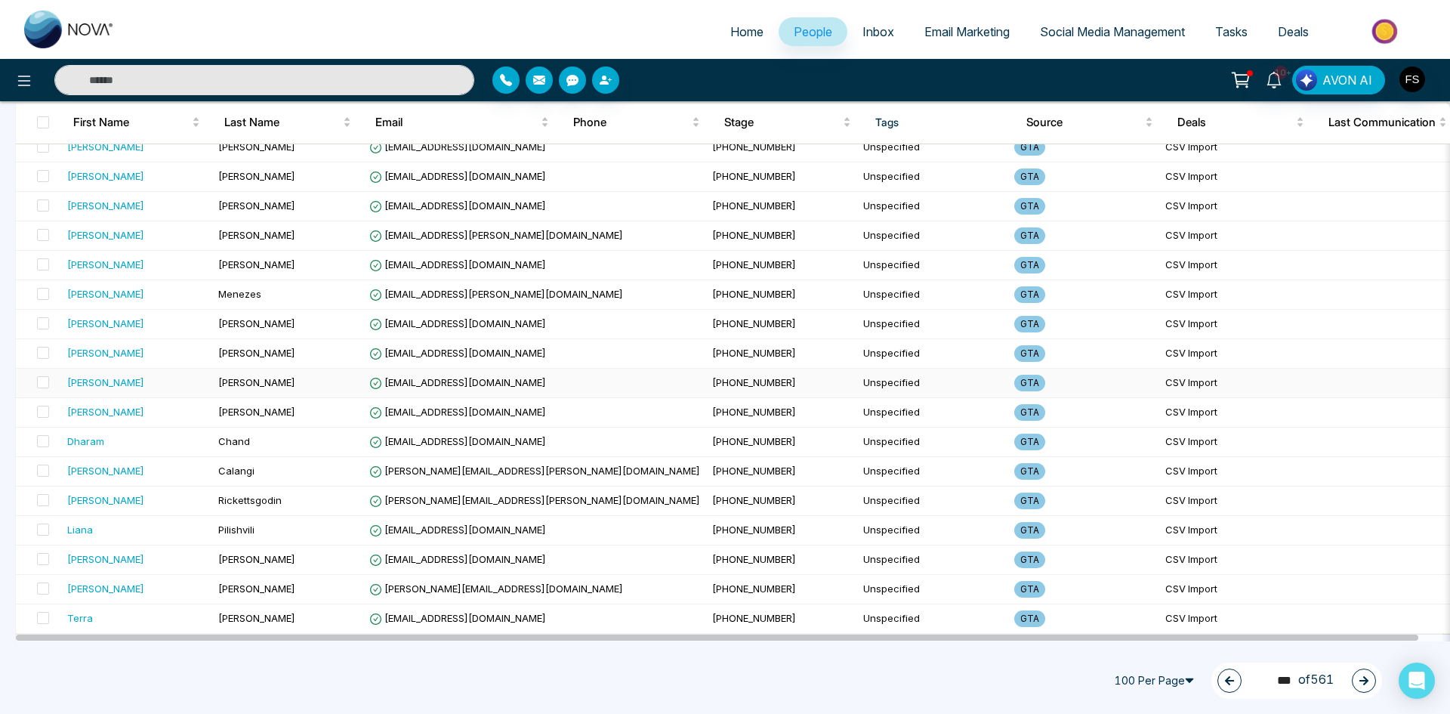
scroll to position [2617, 0]
click at [1372, 681] on button "button" at bounding box center [1364, 680] width 24 height 24
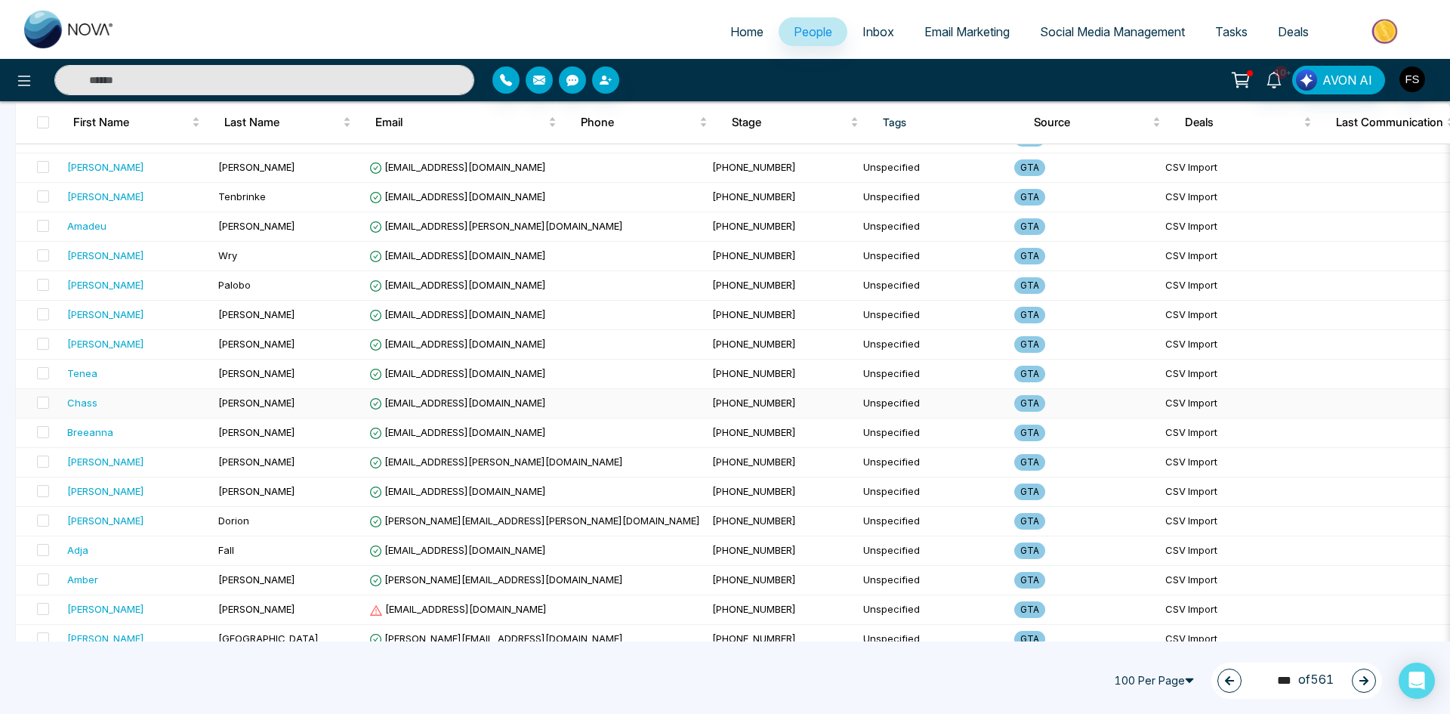
scroll to position [1485, 0]
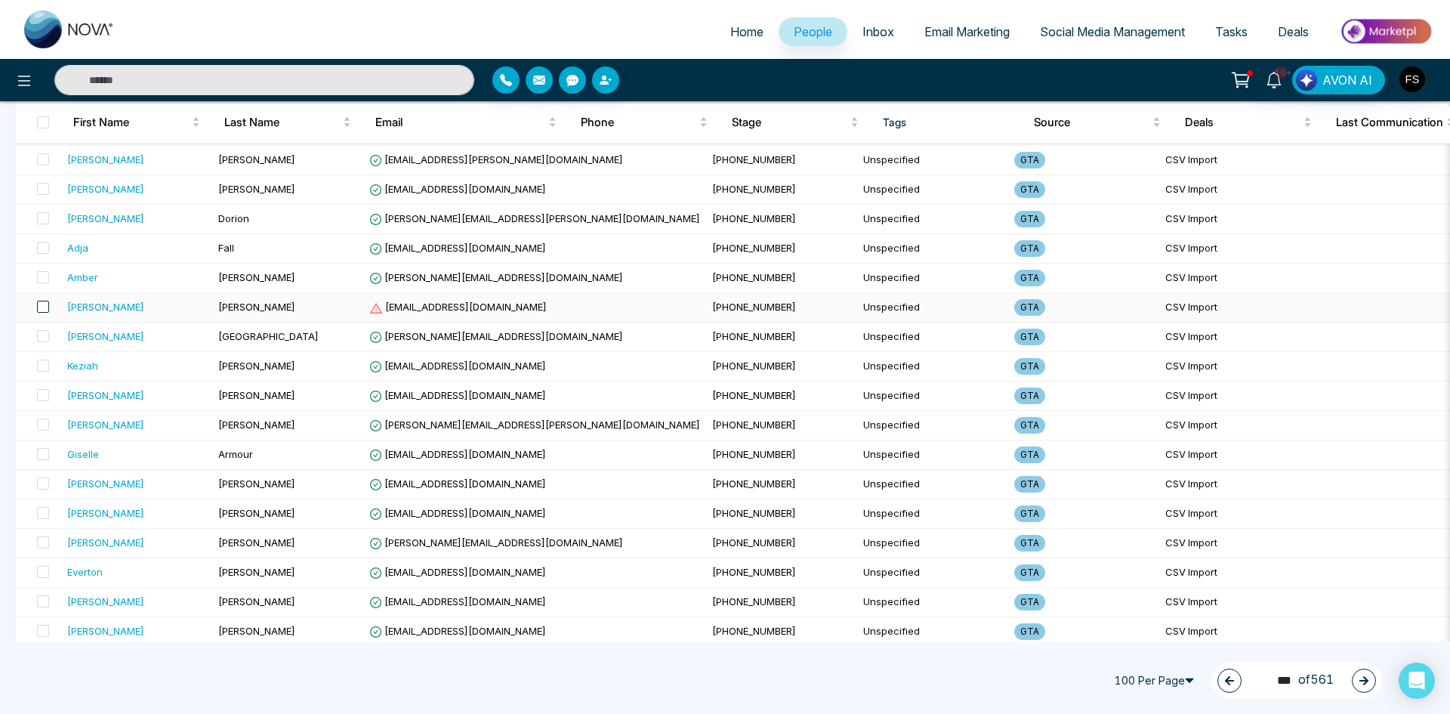
click at [44, 304] on span at bounding box center [43, 307] width 12 height 12
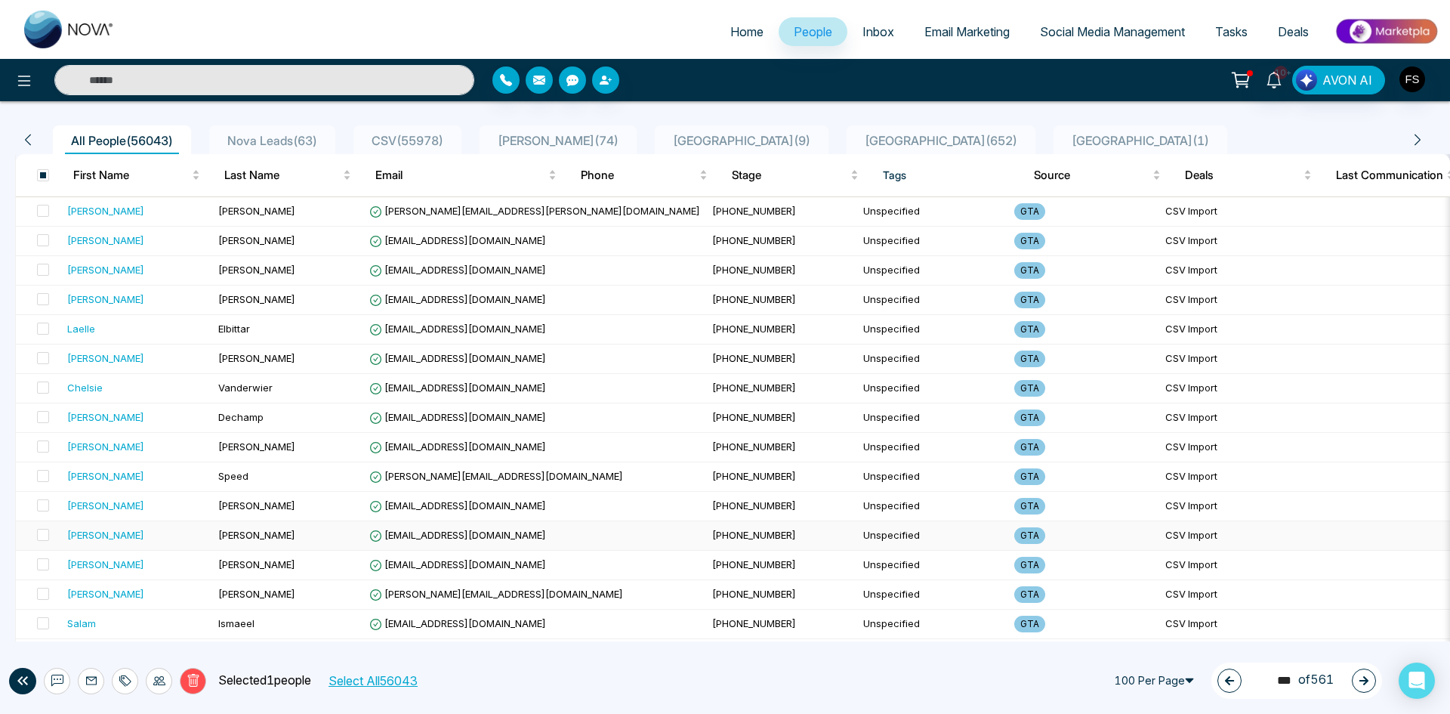
scroll to position [0, 0]
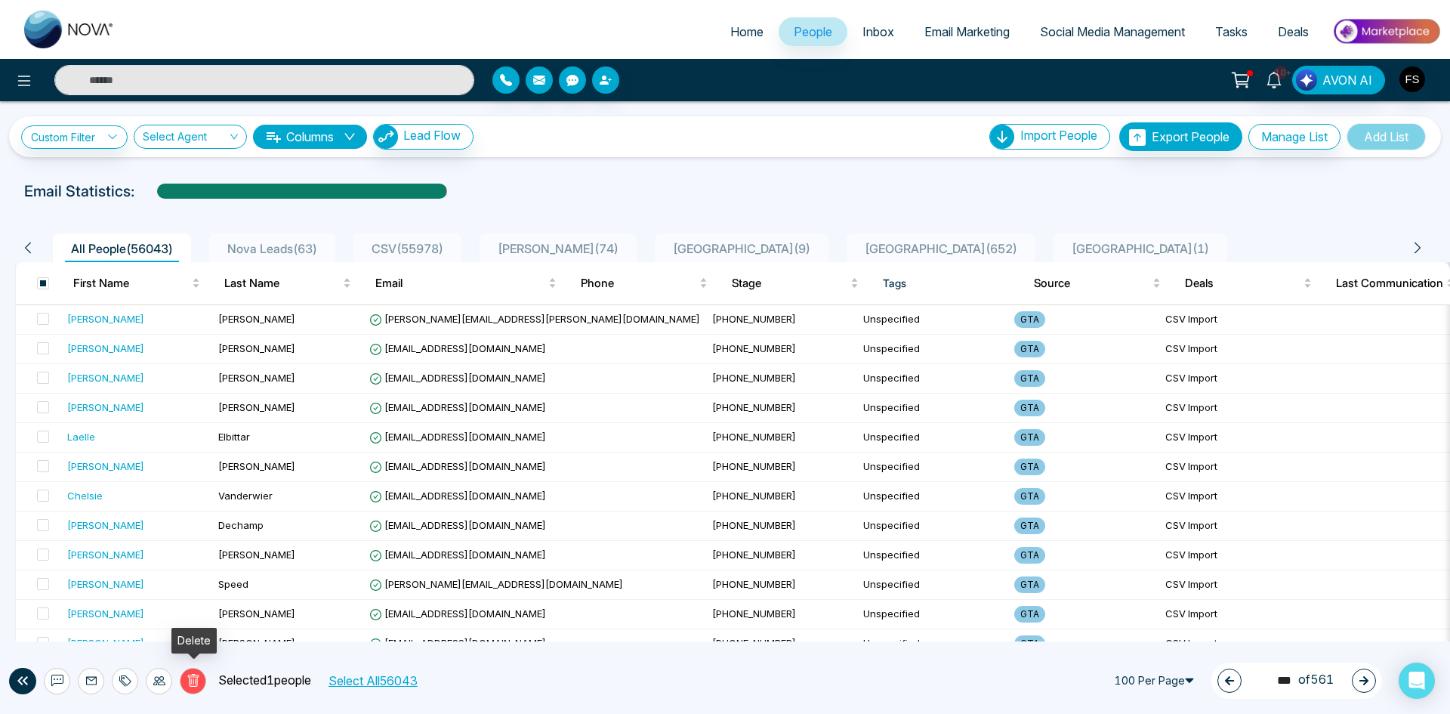
click at [189, 681] on icon at bounding box center [192, 680] width 11 height 13
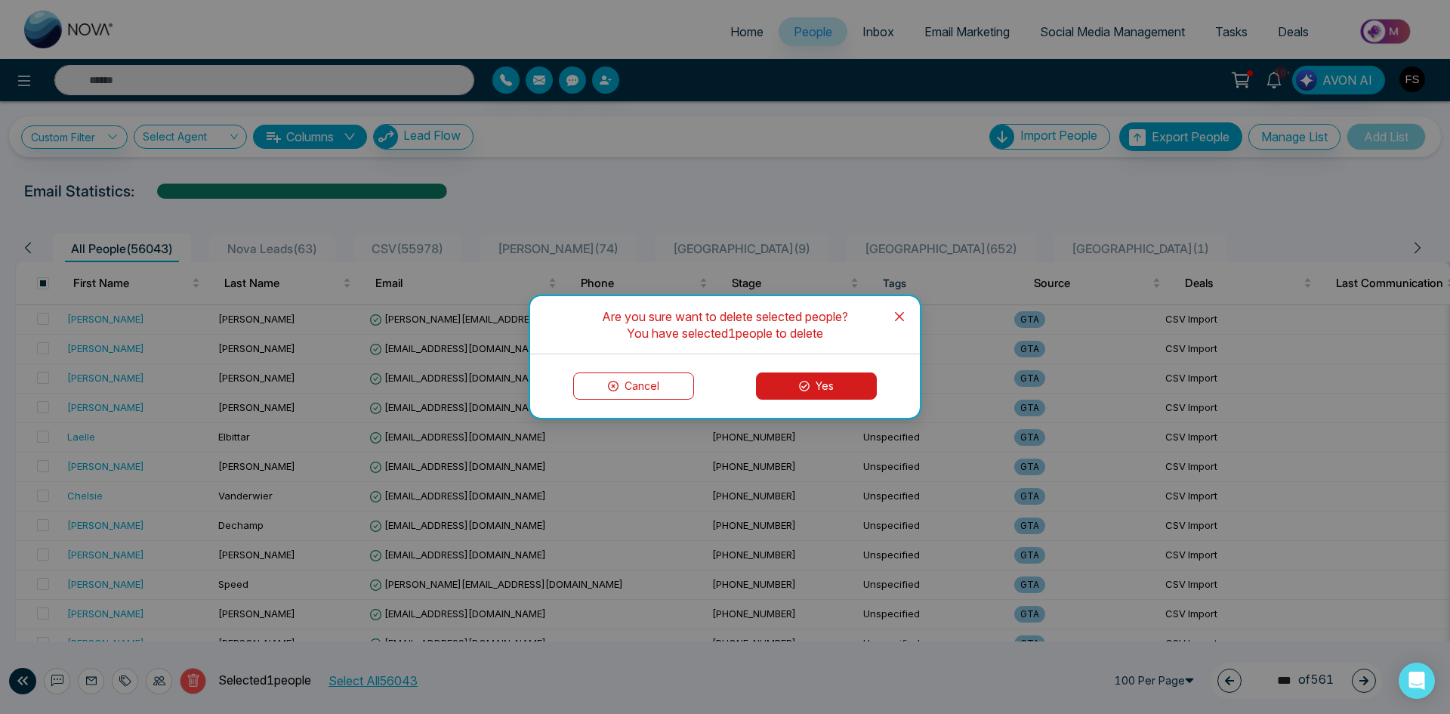
click at [818, 390] on button "Yes" at bounding box center [816, 385] width 121 height 27
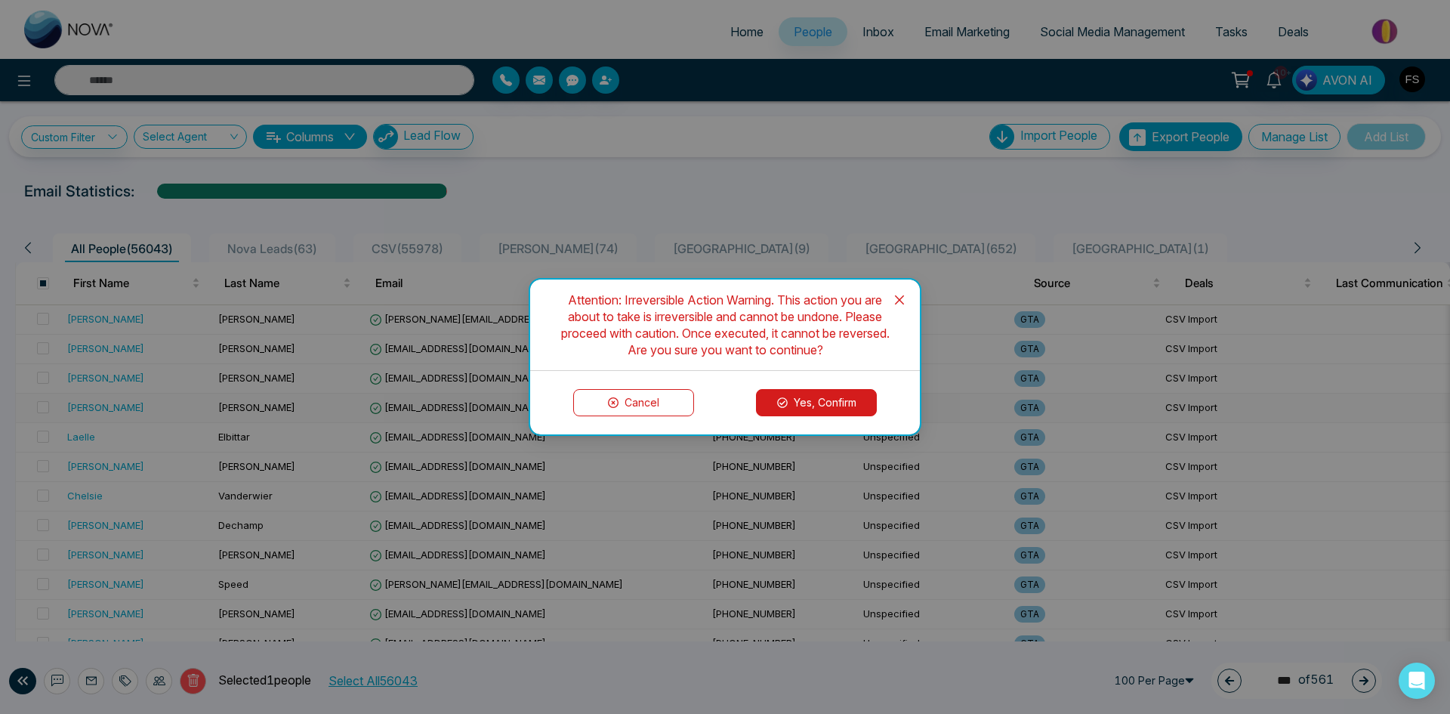
click at [816, 393] on button "Yes, Confirm" at bounding box center [816, 402] width 121 height 27
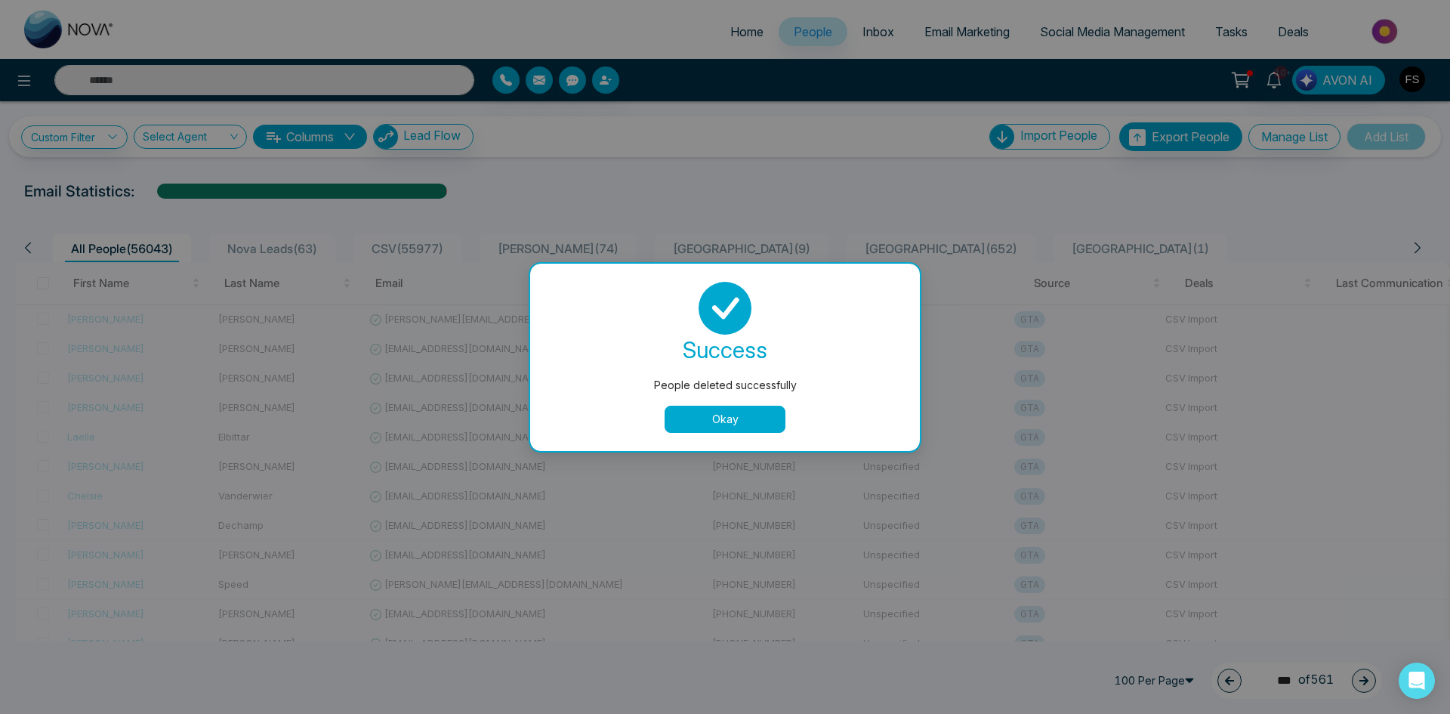
click at [738, 415] on button "Okay" at bounding box center [725, 418] width 121 height 27
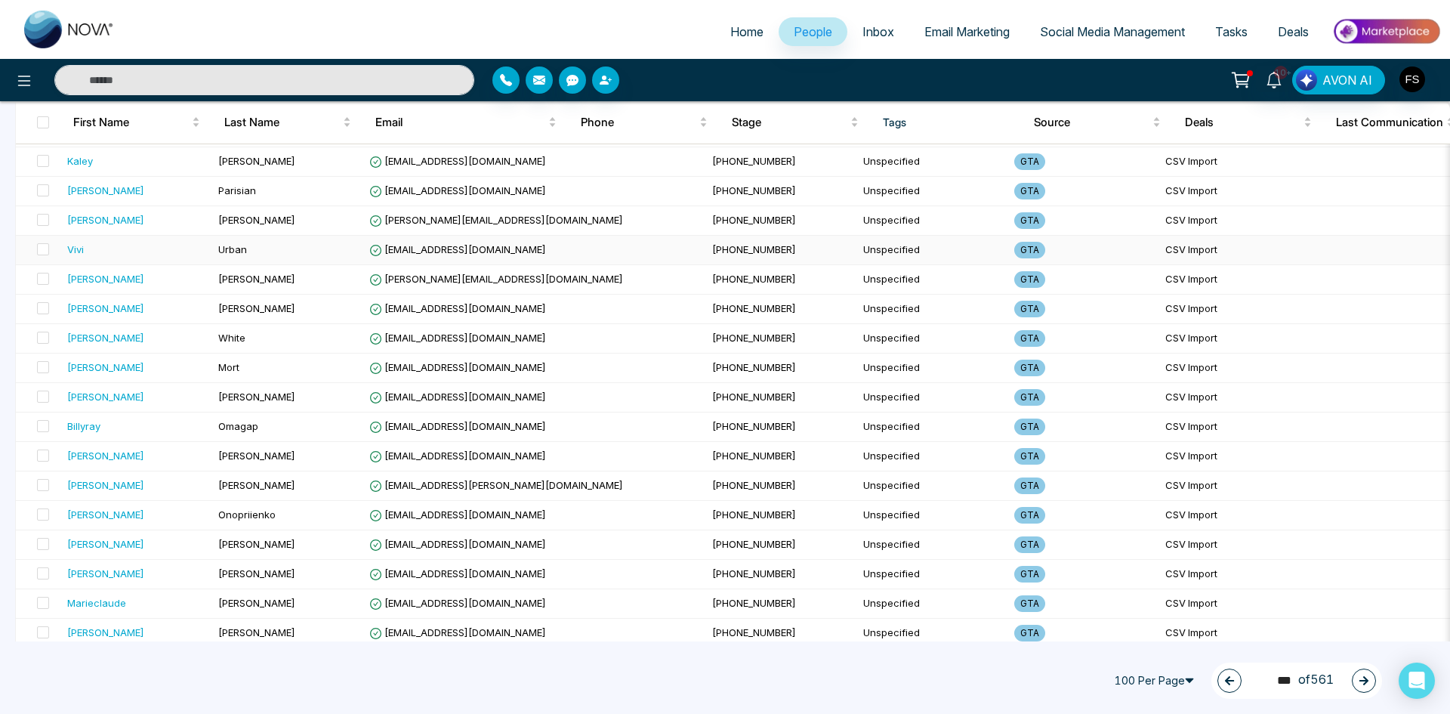
scroll to position [2617, 0]
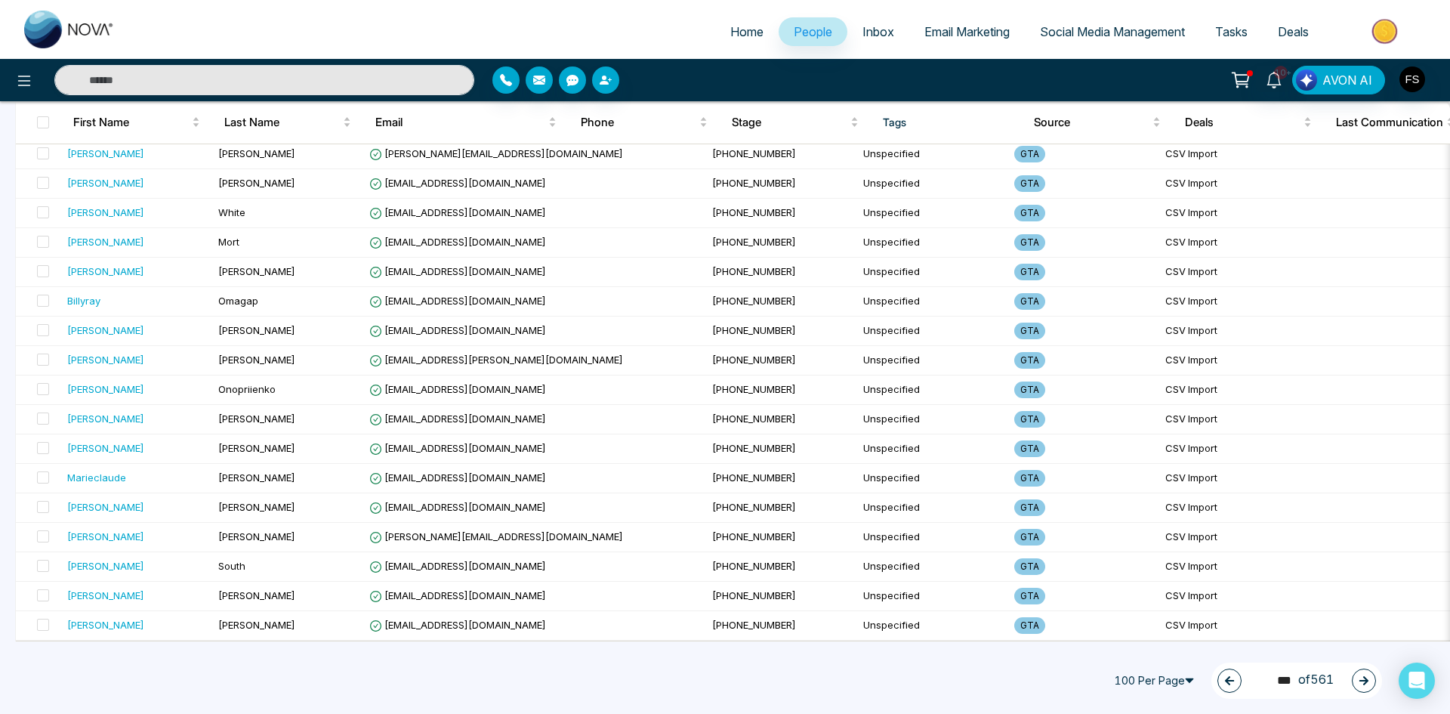
click at [1366, 674] on button "button" at bounding box center [1364, 680] width 24 height 24
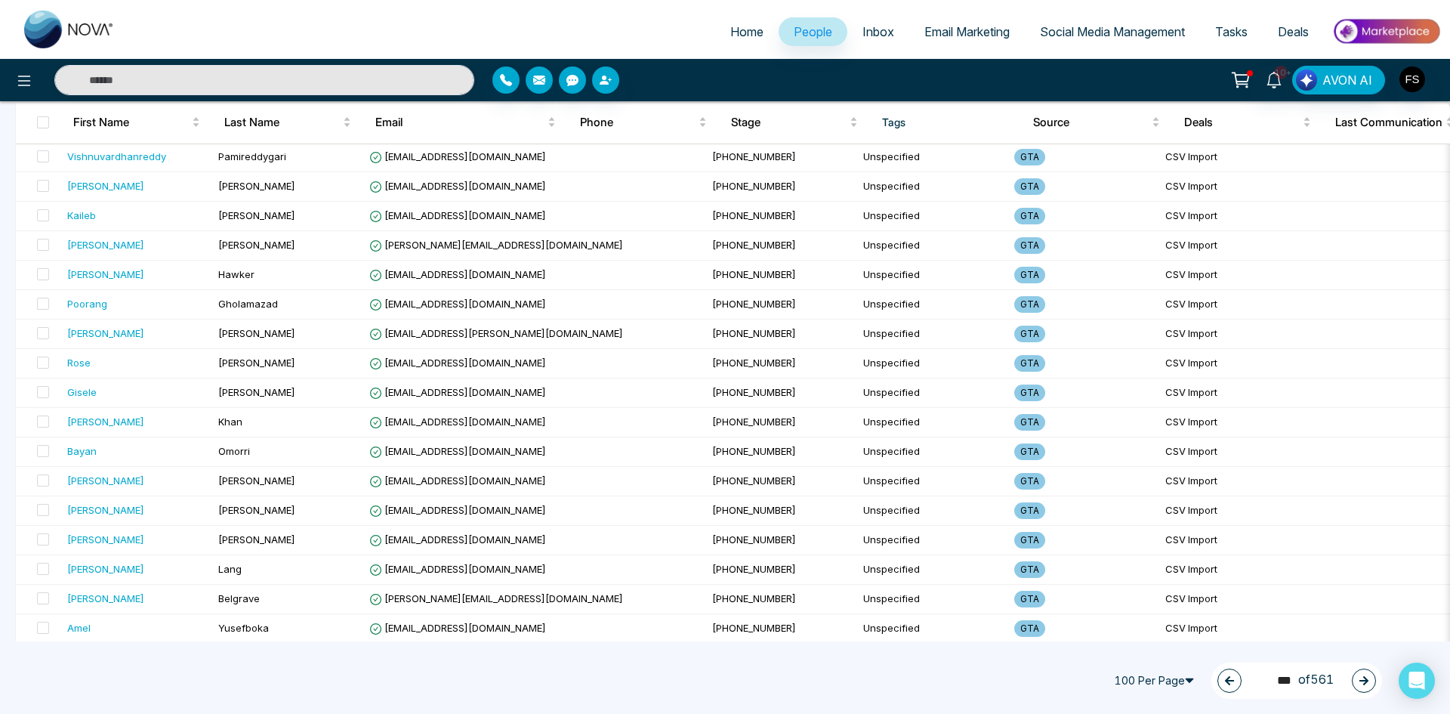
scroll to position [0, 0]
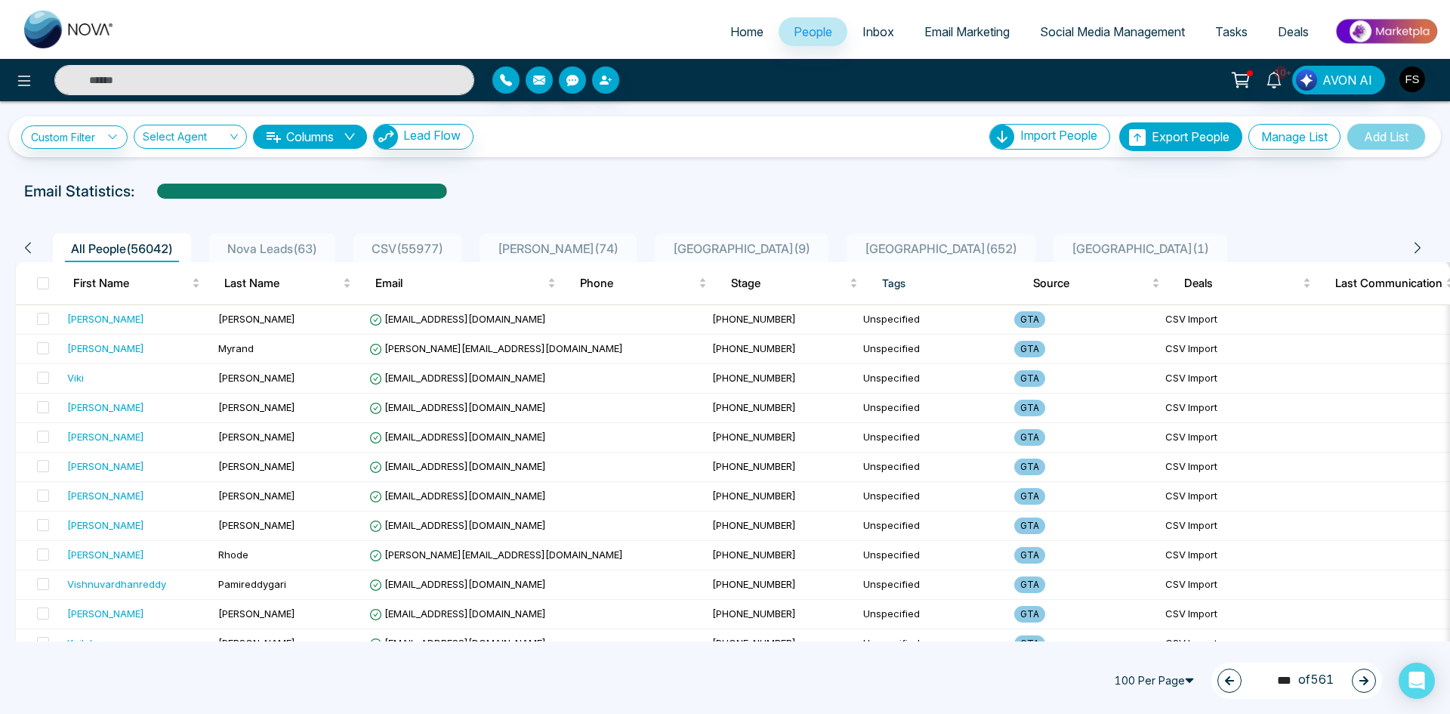
click at [1370, 678] on button "button" at bounding box center [1364, 680] width 24 height 24
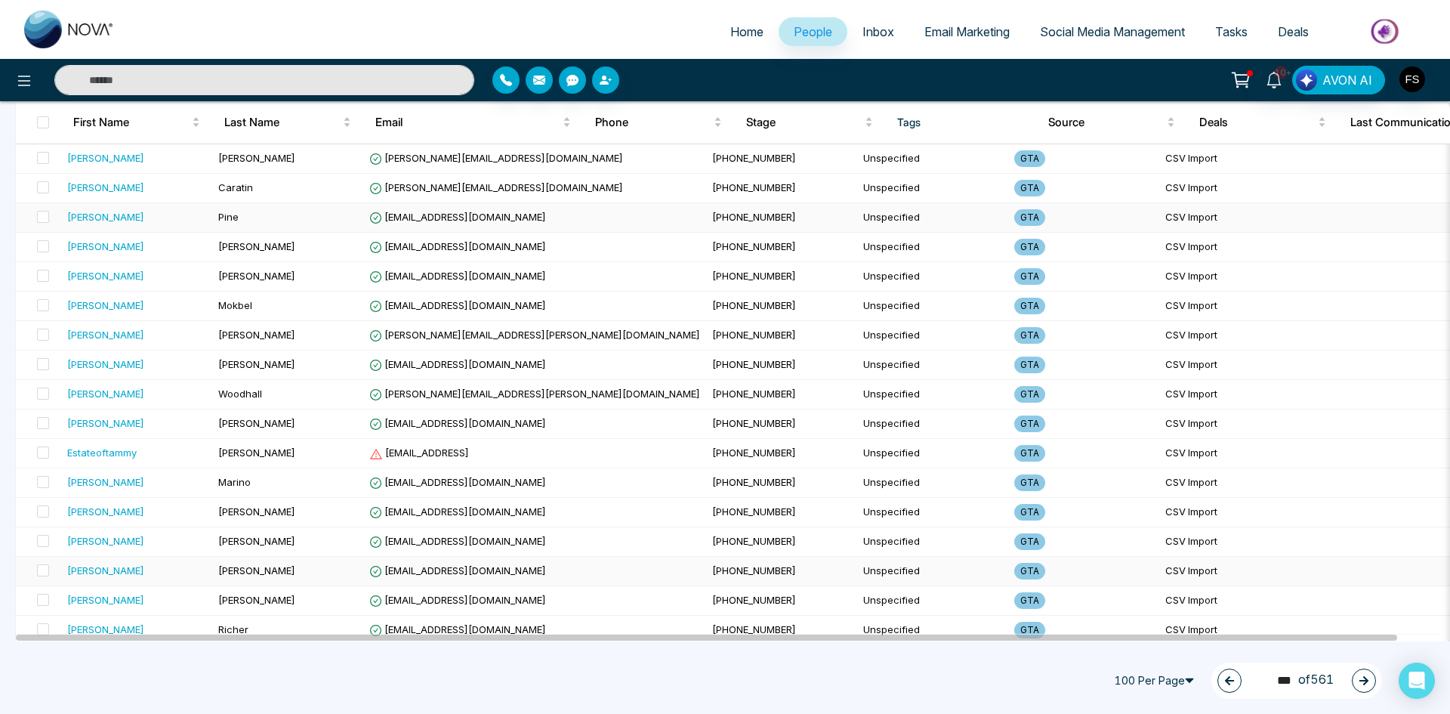
scroll to position [2617, 0]
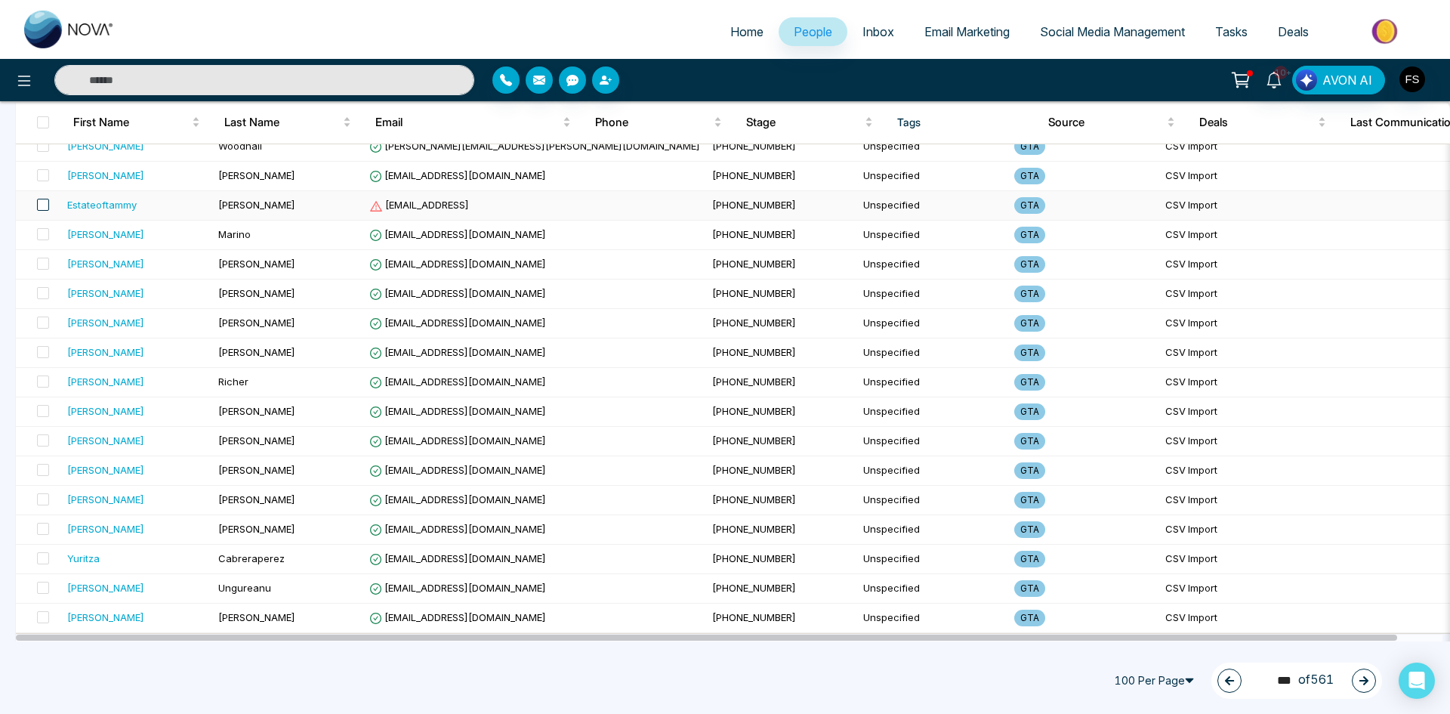
click at [44, 202] on span at bounding box center [43, 205] width 12 height 12
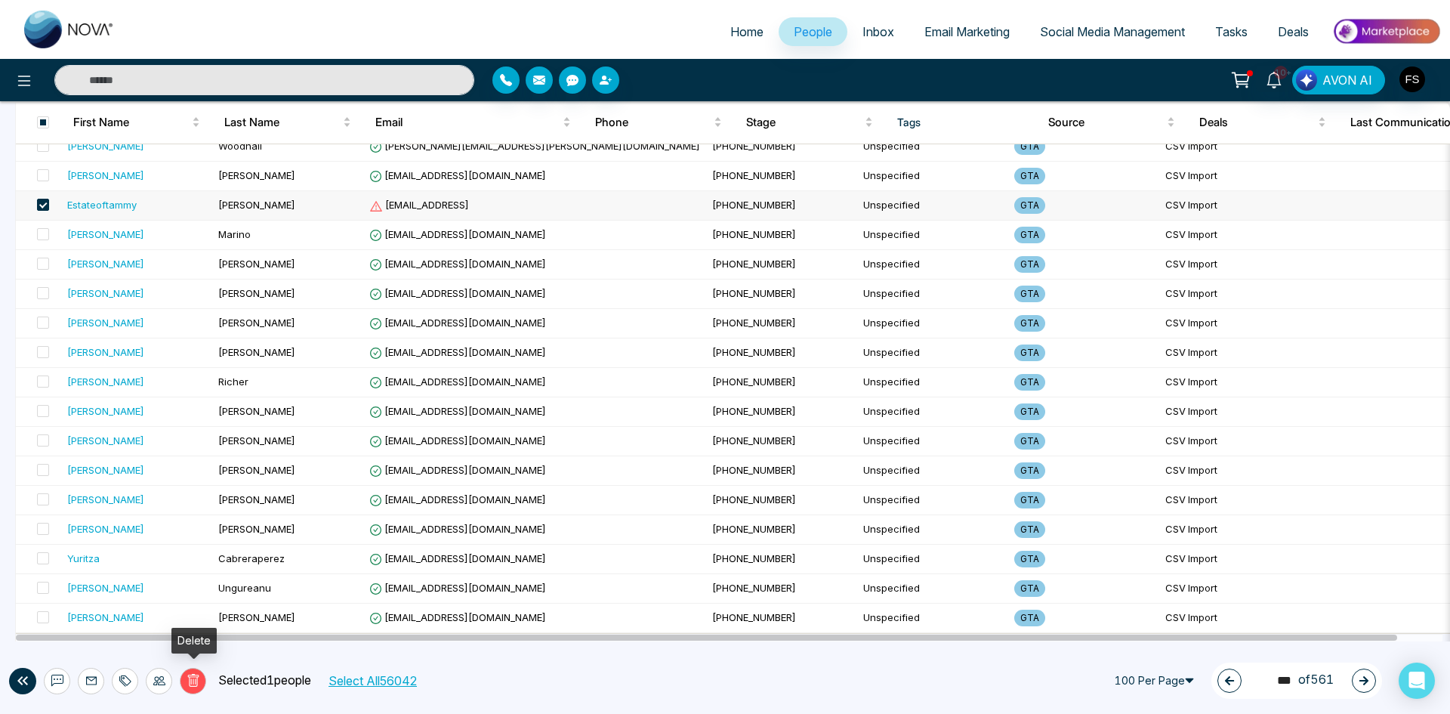
click at [198, 680] on icon at bounding box center [194, 681] width 14 height 14
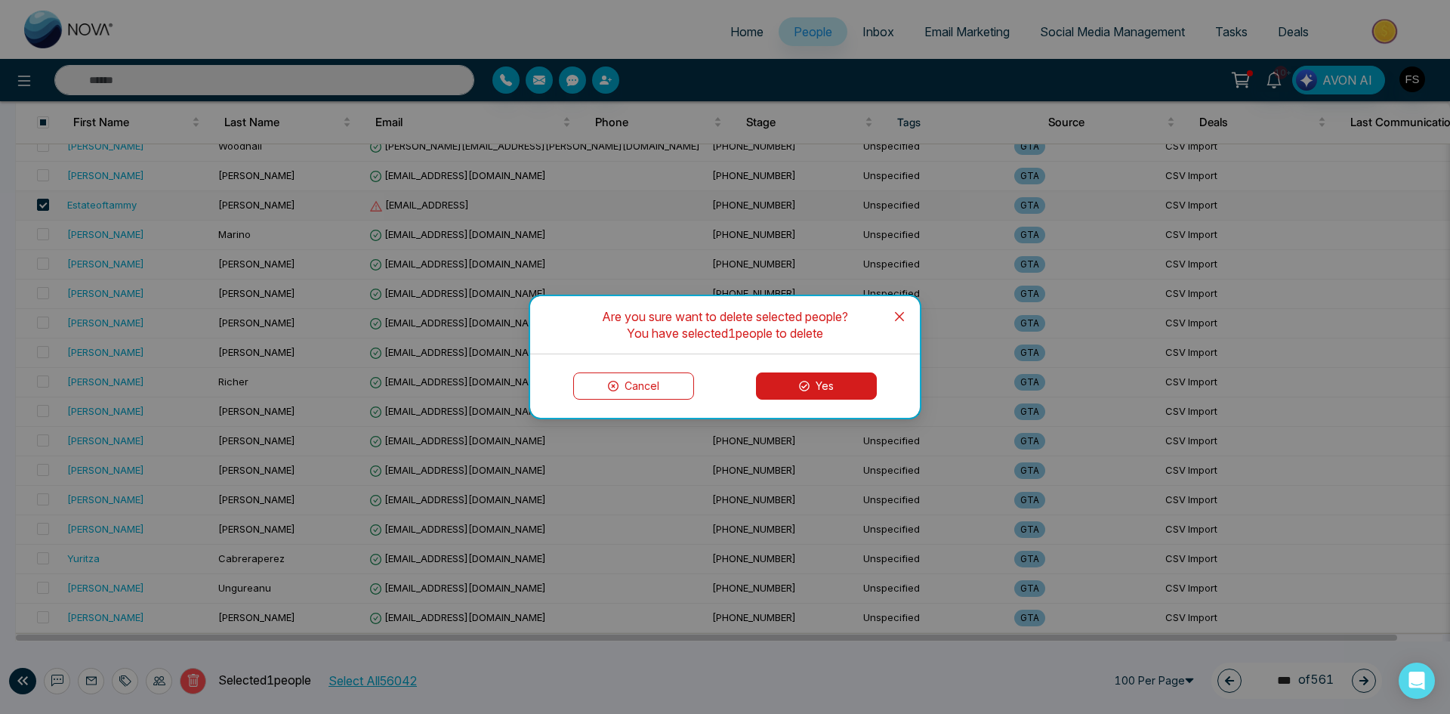
click at [784, 388] on button "Yes" at bounding box center [816, 385] width 121 height 27
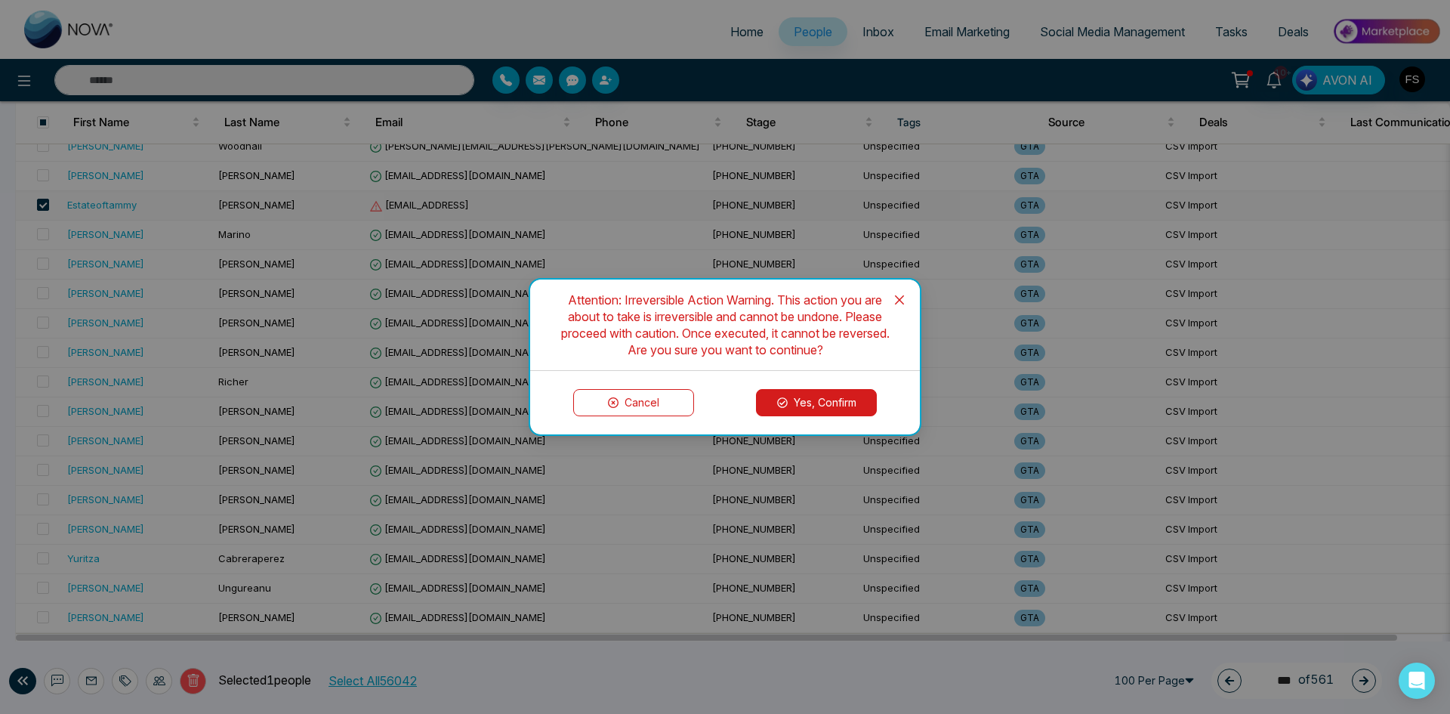
click at [807, 405] on button "Yes, Confirm" at bounding box center [816, 402] width 121 height 27
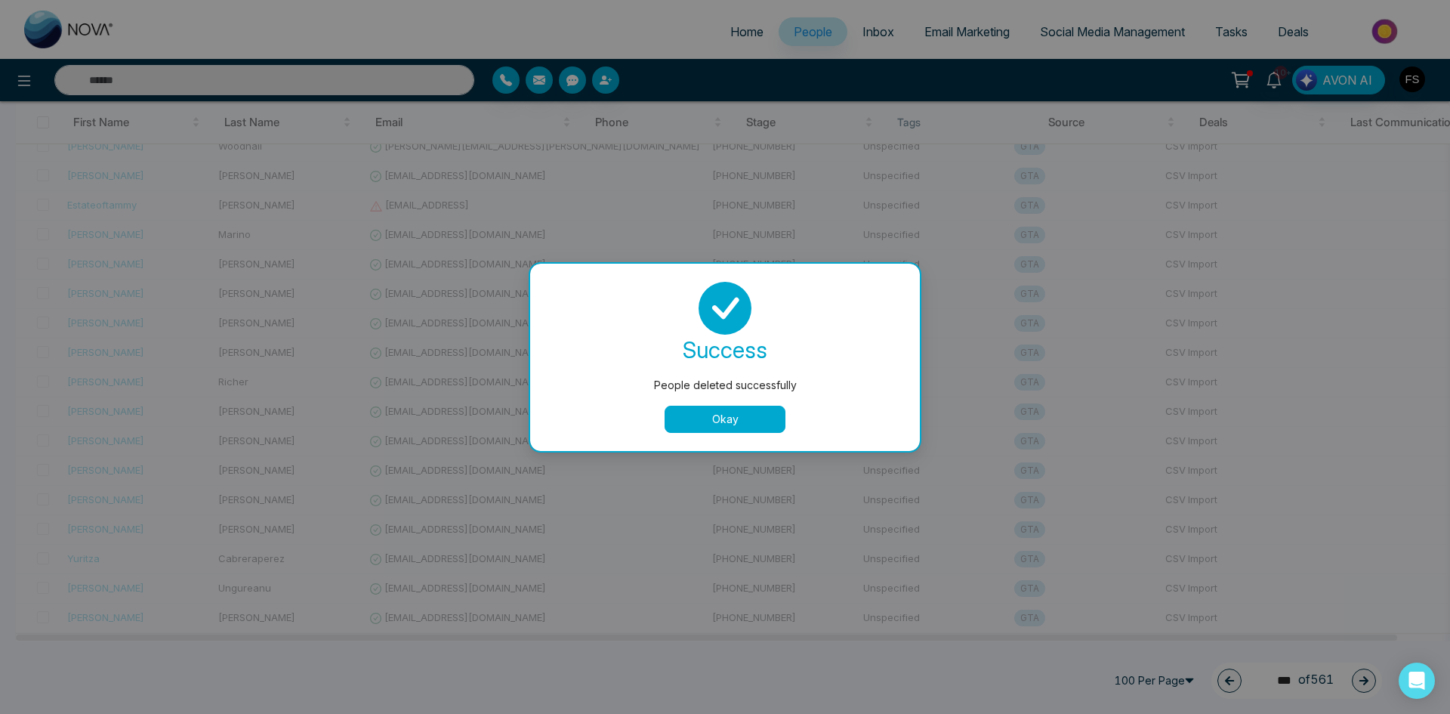
click at [690, 428] on button "Okay" at bounding box center [725, 418] width 121 height 27
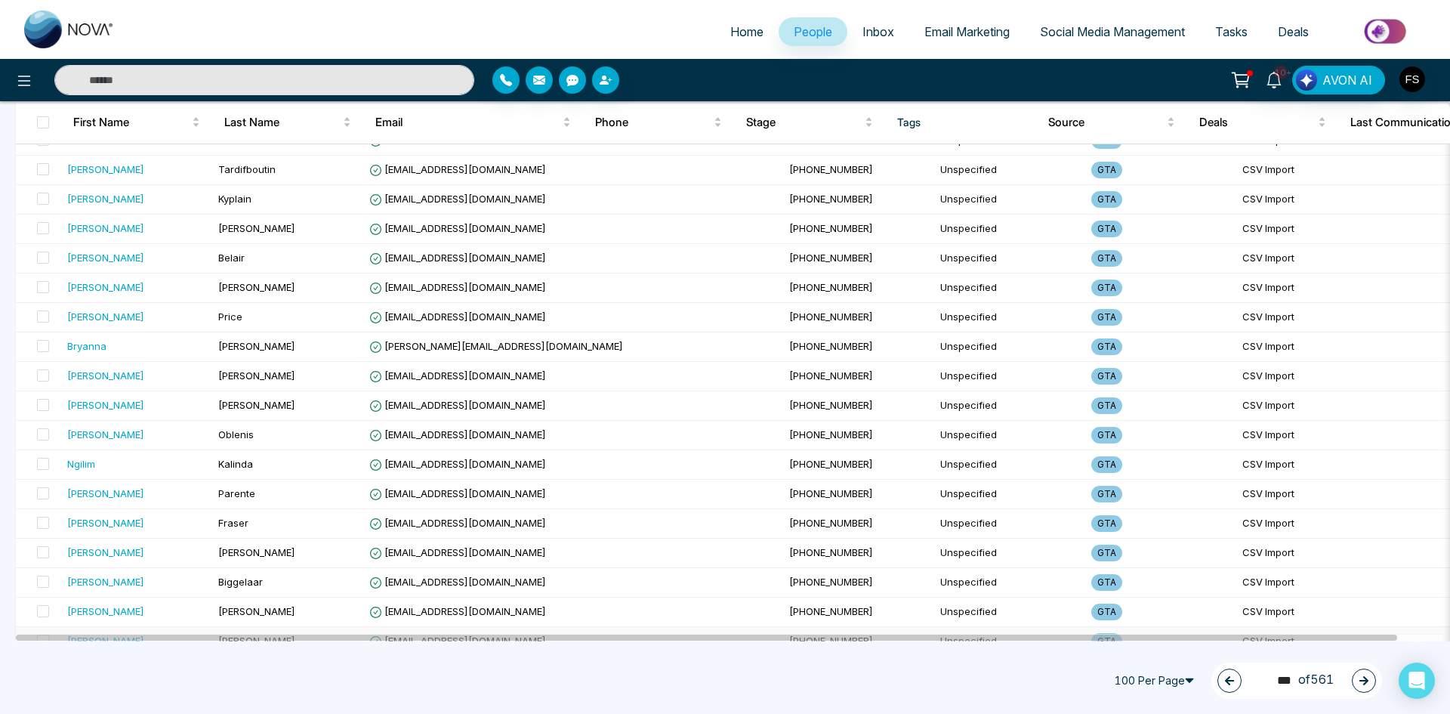
scroll to position [0, 0]
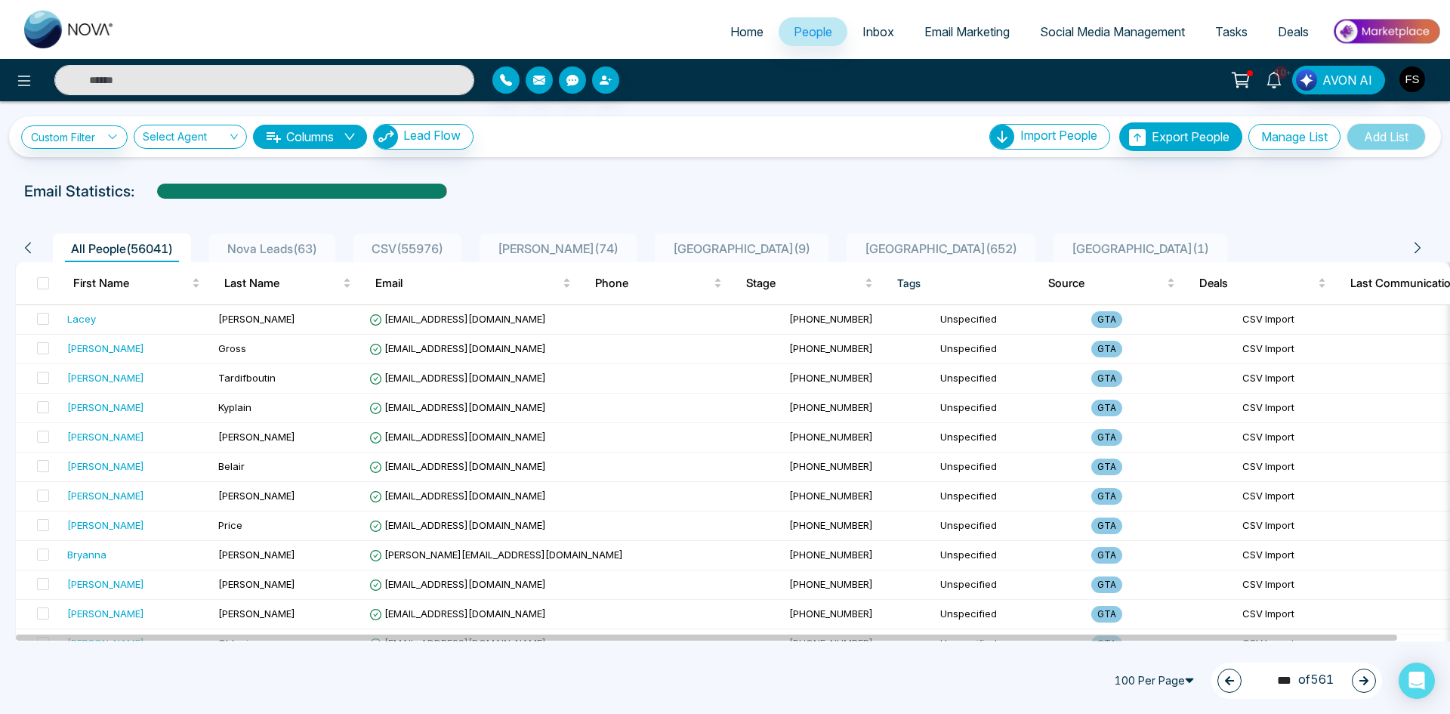
click at [1366, 677] on icon "button" at bounding box center [1363, 680] width 11 height 11
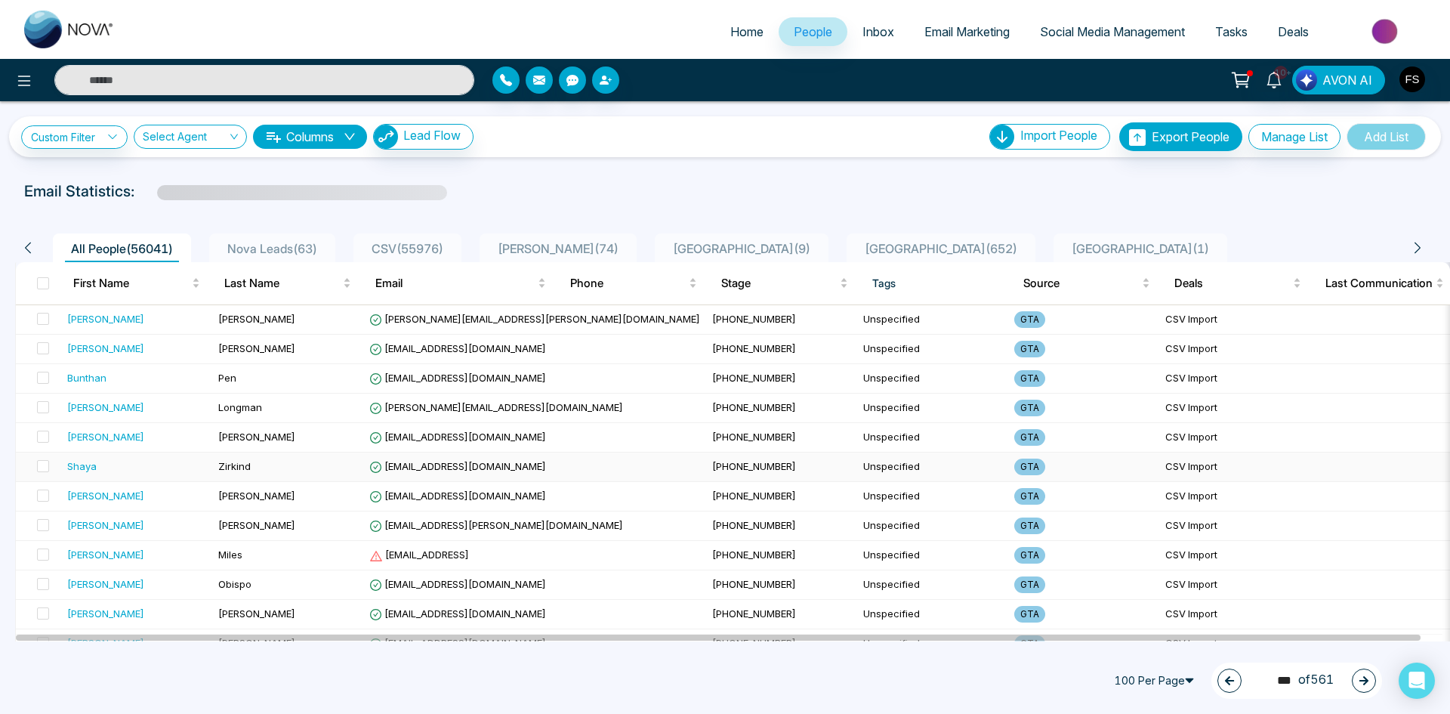
scroll to position [151, 0]
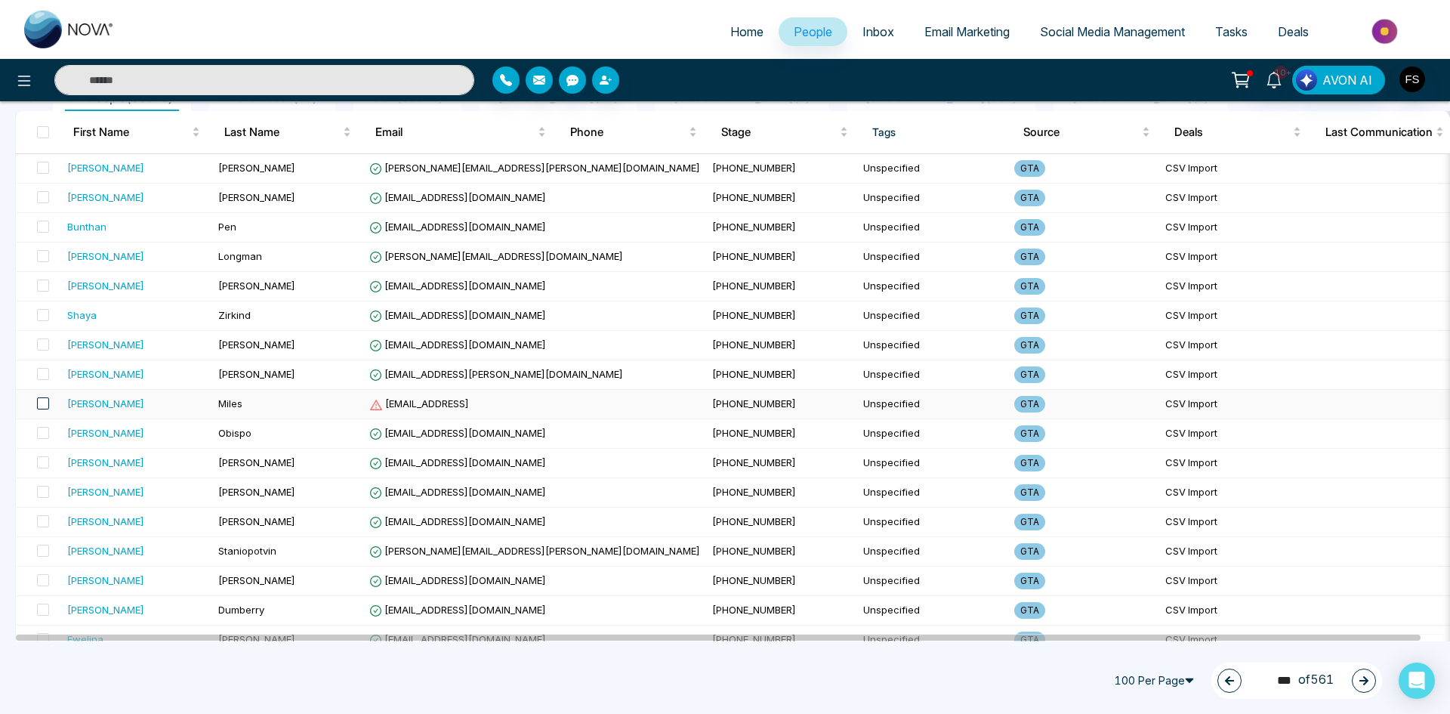
click at [44, 400] on span at bounding box center [43, 403] width 12 height 12
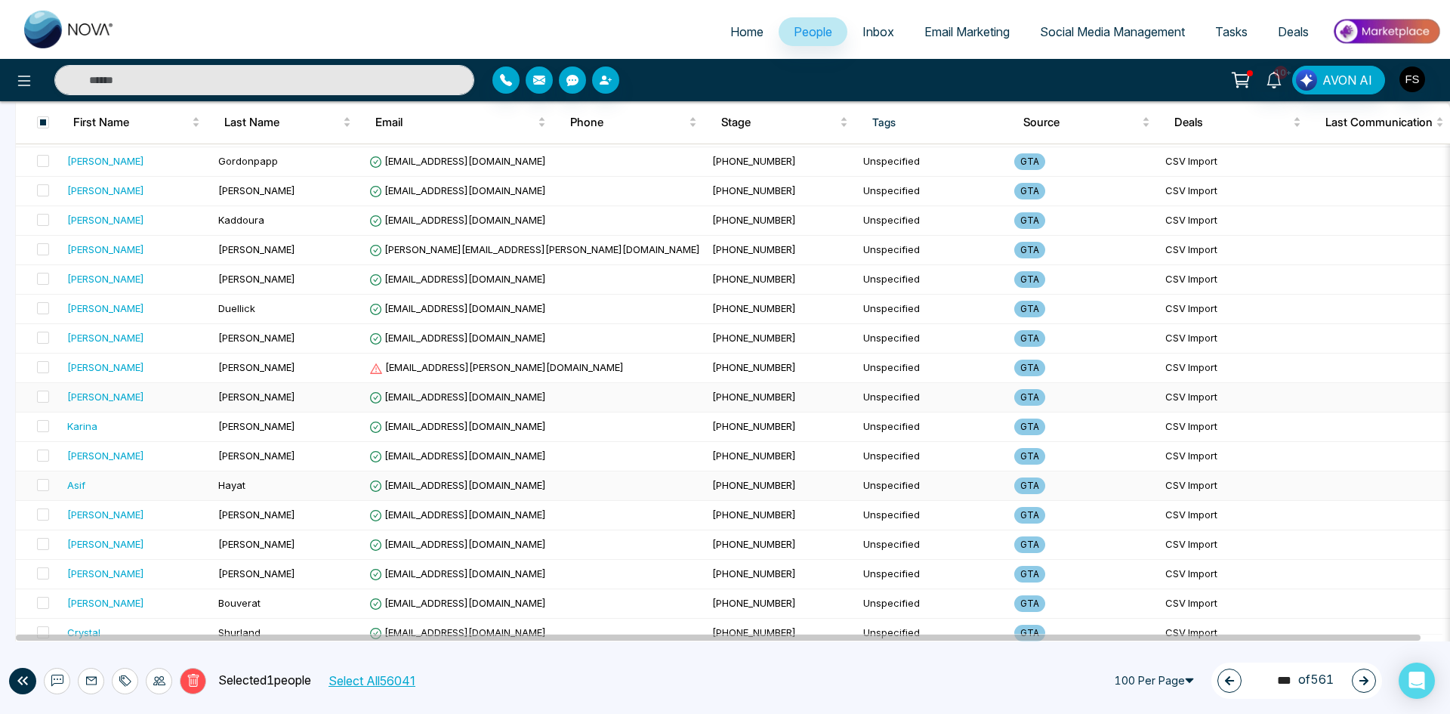
scroll to position [1359, 0]
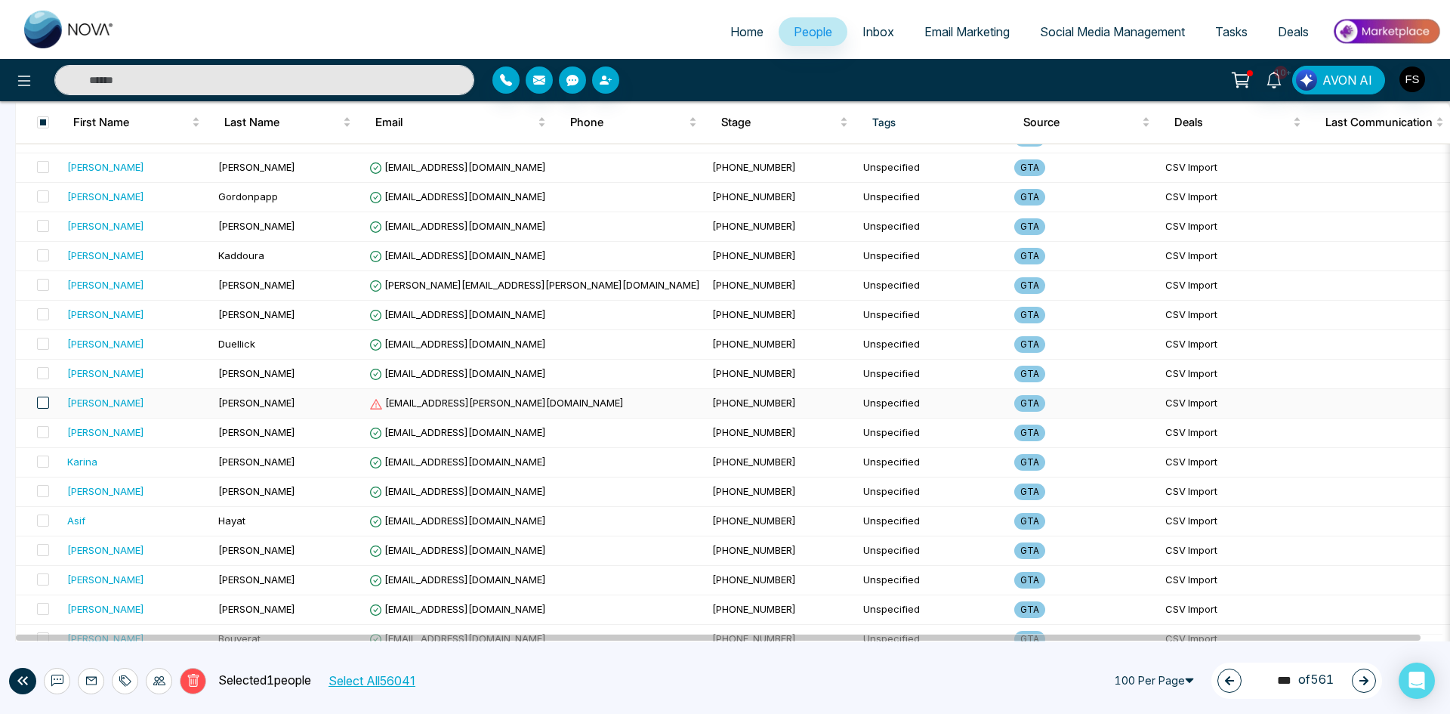
click at [43, 405] on span at bounding box center [43, 402] width 12 height 12
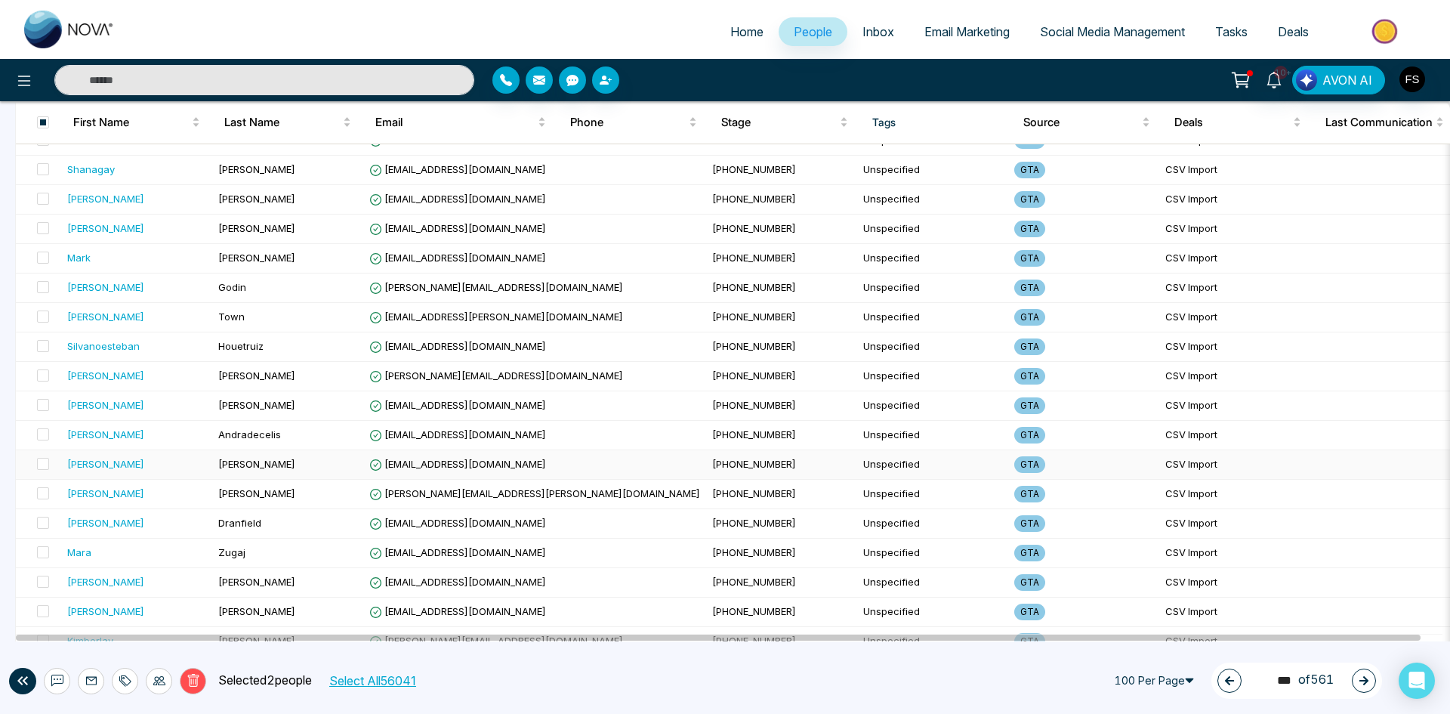
scroll to position [2617, 0]
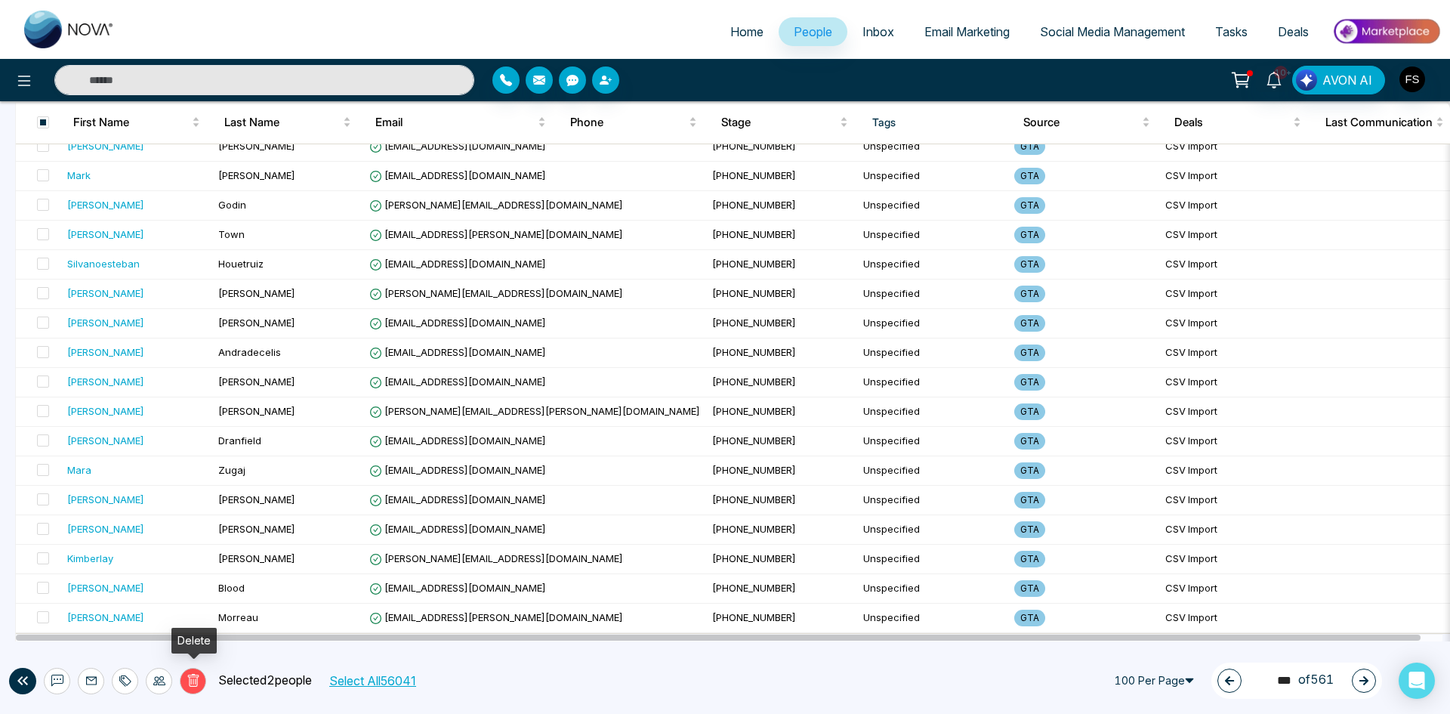
click at [202, 671] on button "Delete" at bounding box center [193, 681] width 26 height 26
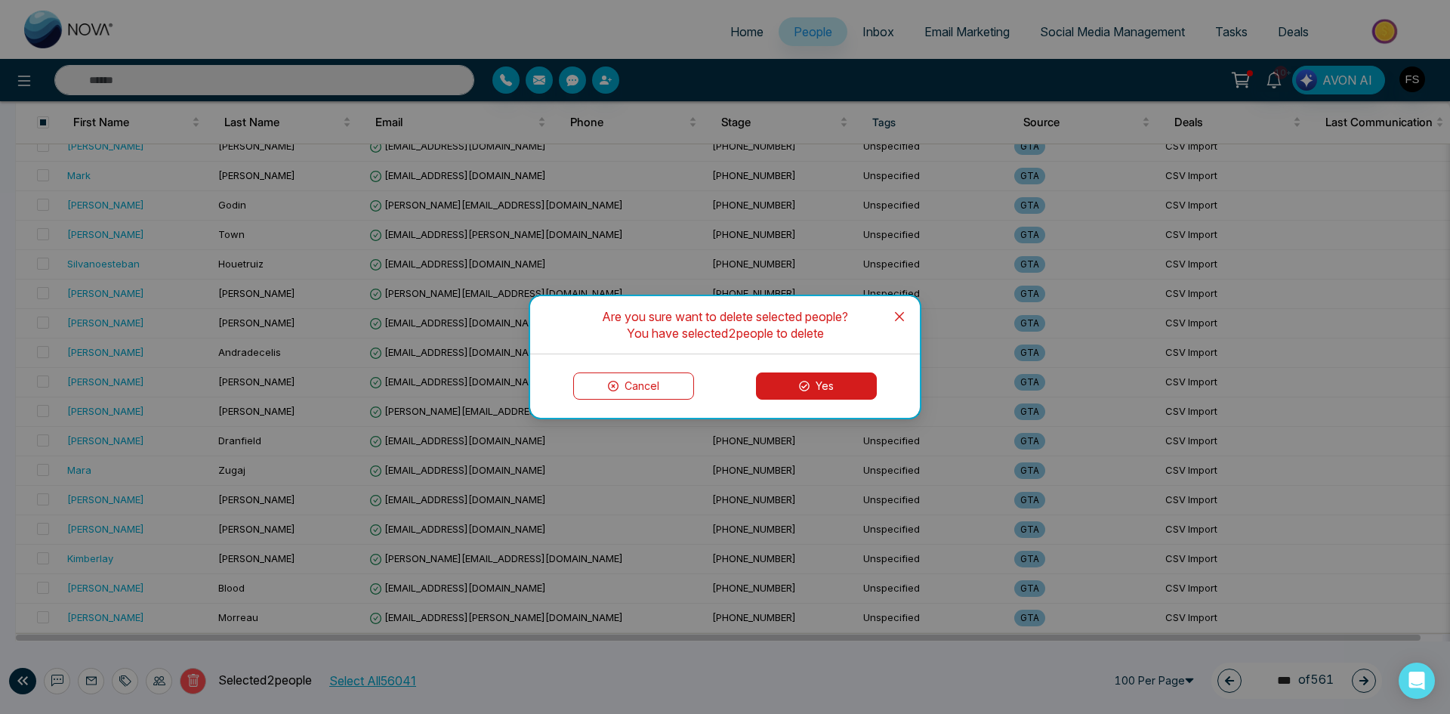
click at [815, 390] on button "Yes" at bounding box center [816, 385] width 121 height 27
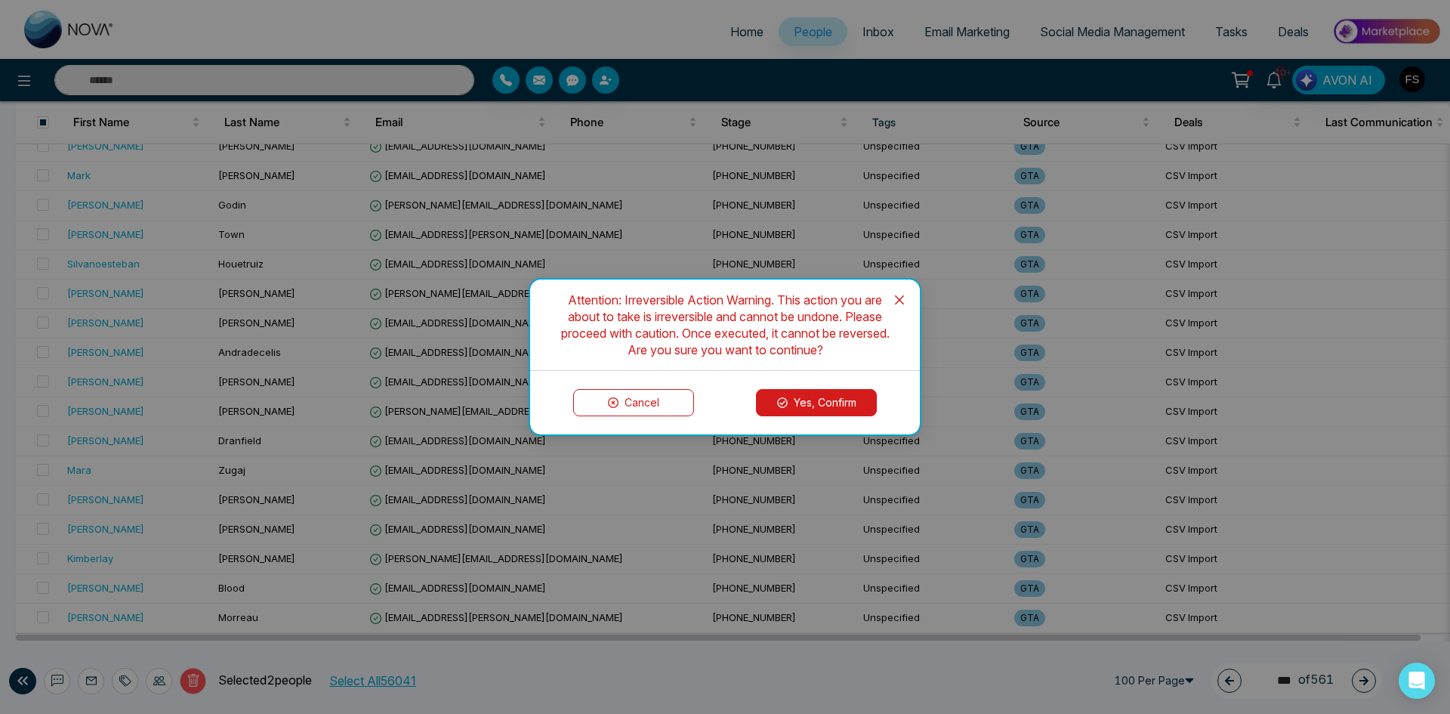
click at [803, 396] on button "Yes, Confirm" at bounding box center [816, 402] width 121 height 27
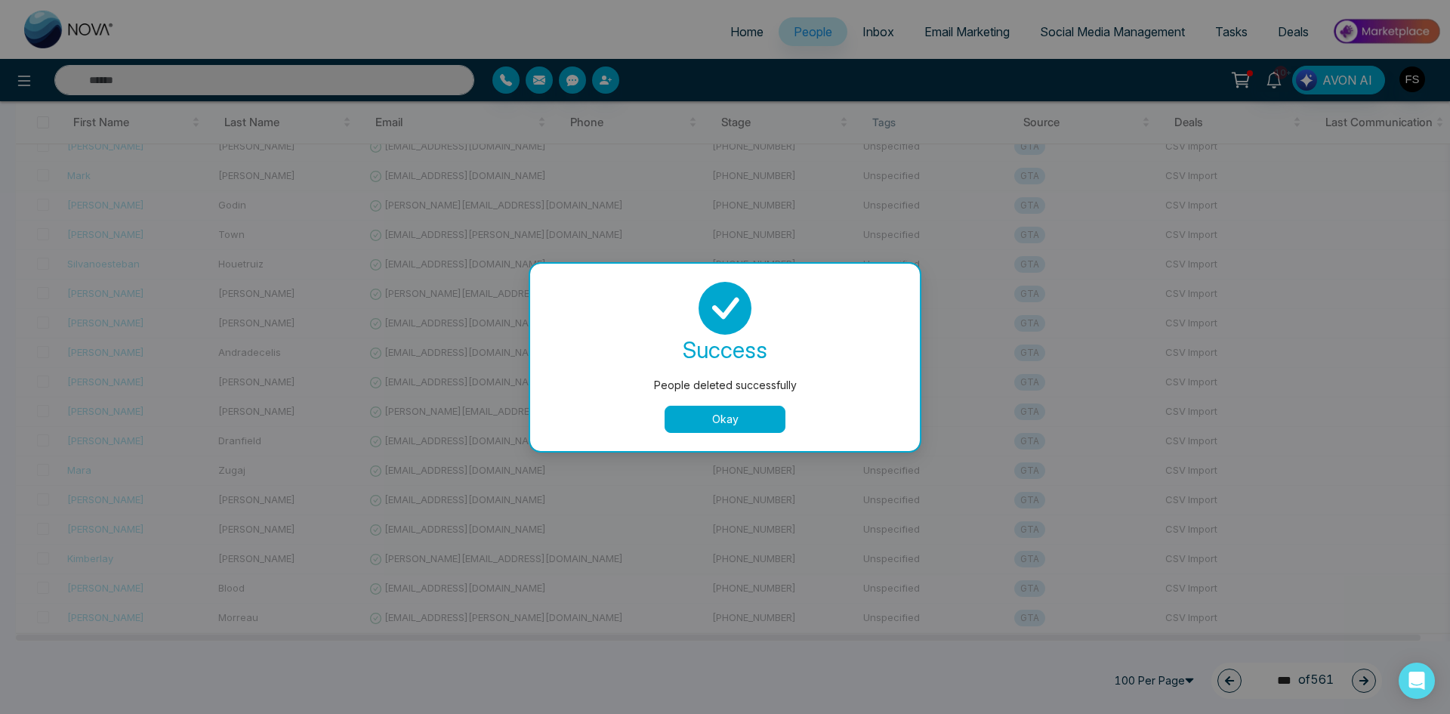
click at [695, 415] on button "Okay" at bounding box center [725, 418] width 121 height 27
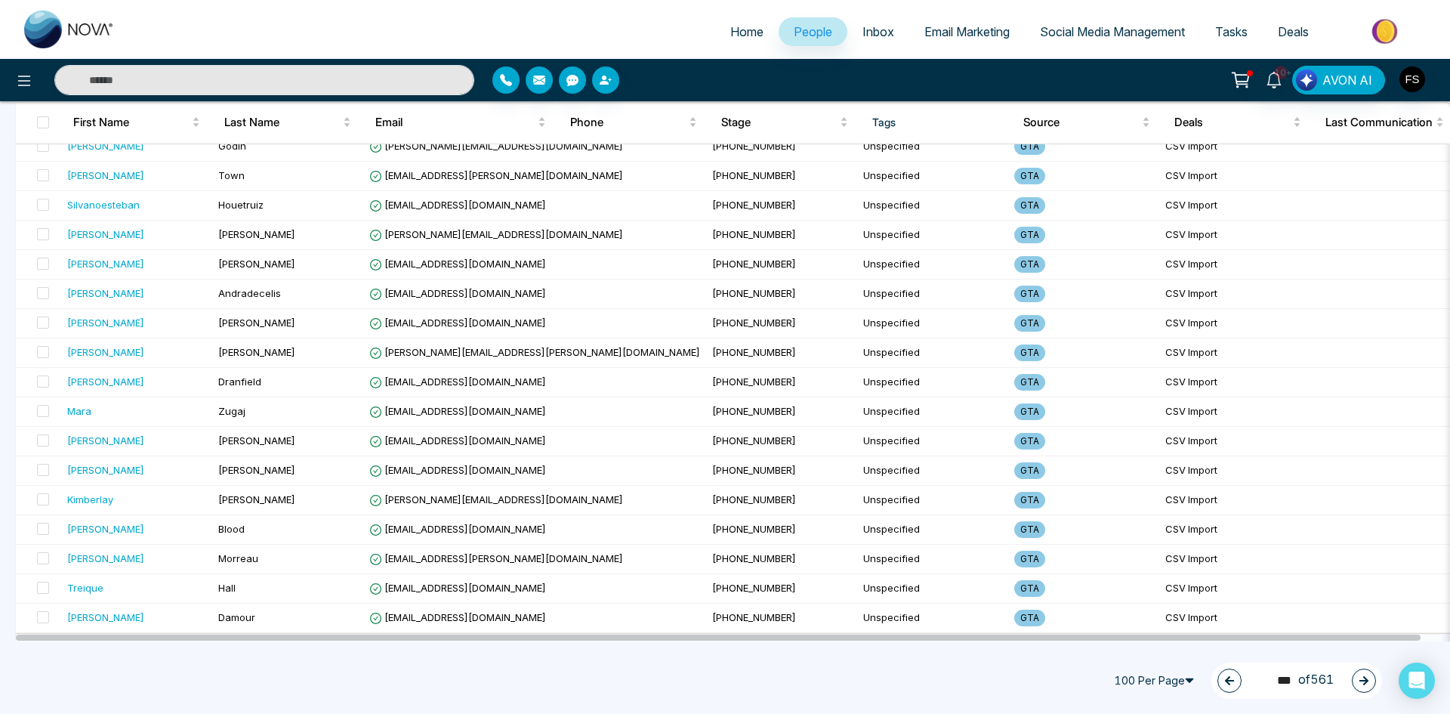
click at [1349, 680] on div "235 *** of 561" at bounding box center [1296, 680] width 171 height 36
click at [1361, 683] on icon "button" at bounding box center [1363, 680] width 11 height 11
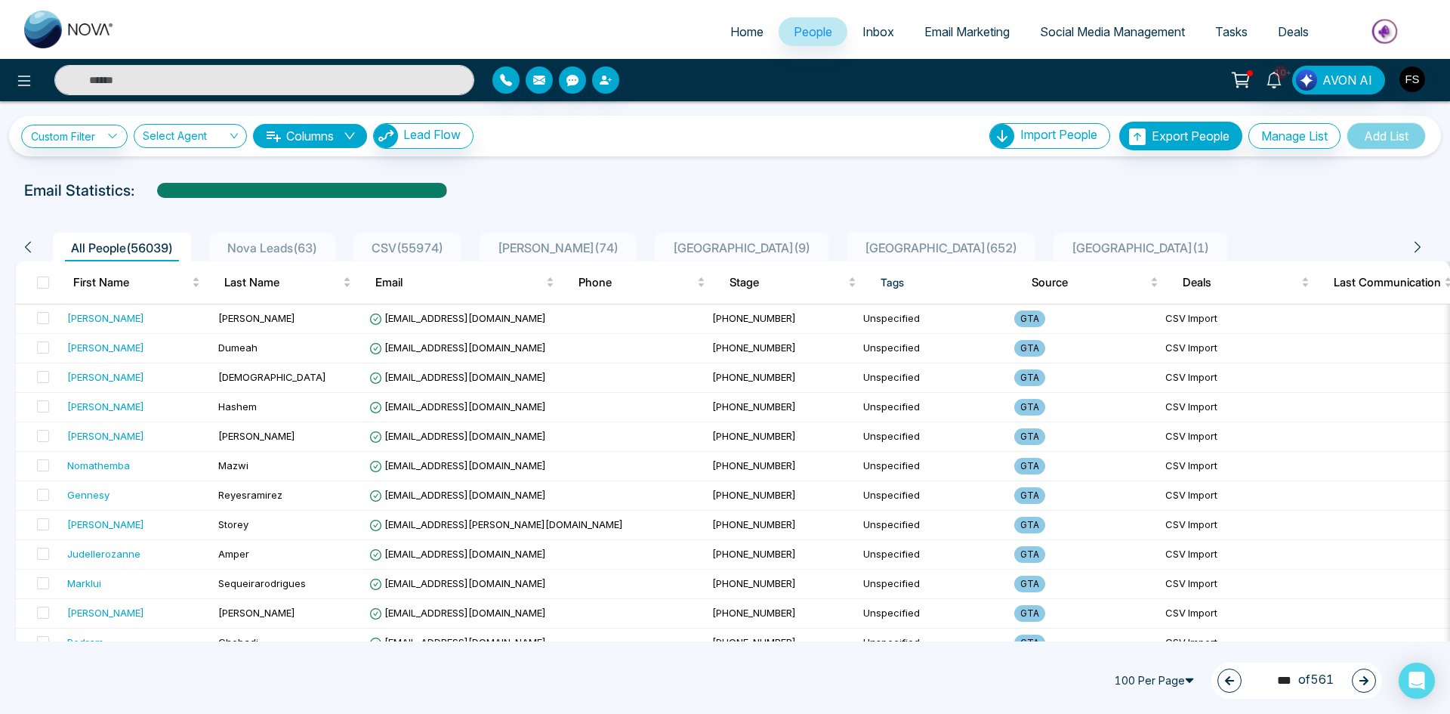
scroll to position [0, 0]
click at [1355, 683] on button "button" at bounding box center [1364, 680] width 24 height 24
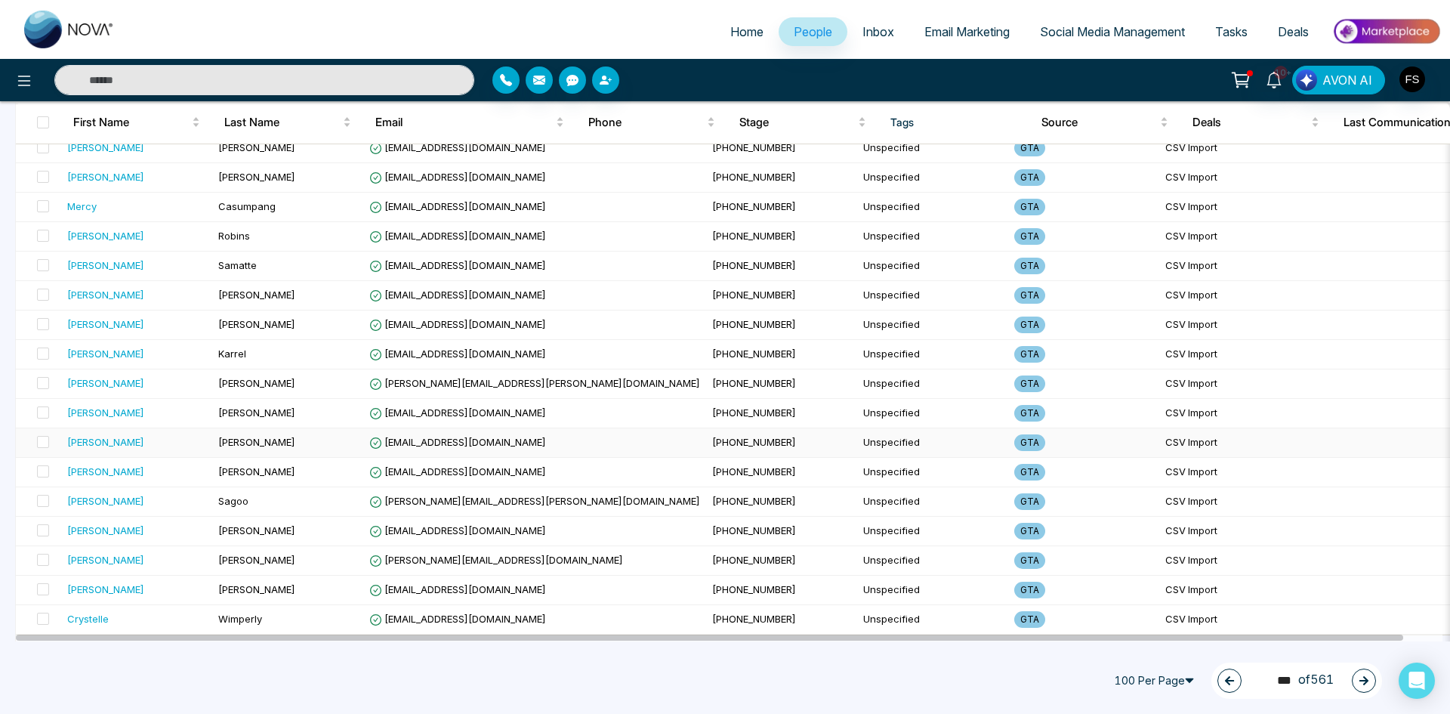
scroll to position [2617, 0]
click at [1367, 683] on icon "button" at bounding box center [1363, 680] width 11 height 11
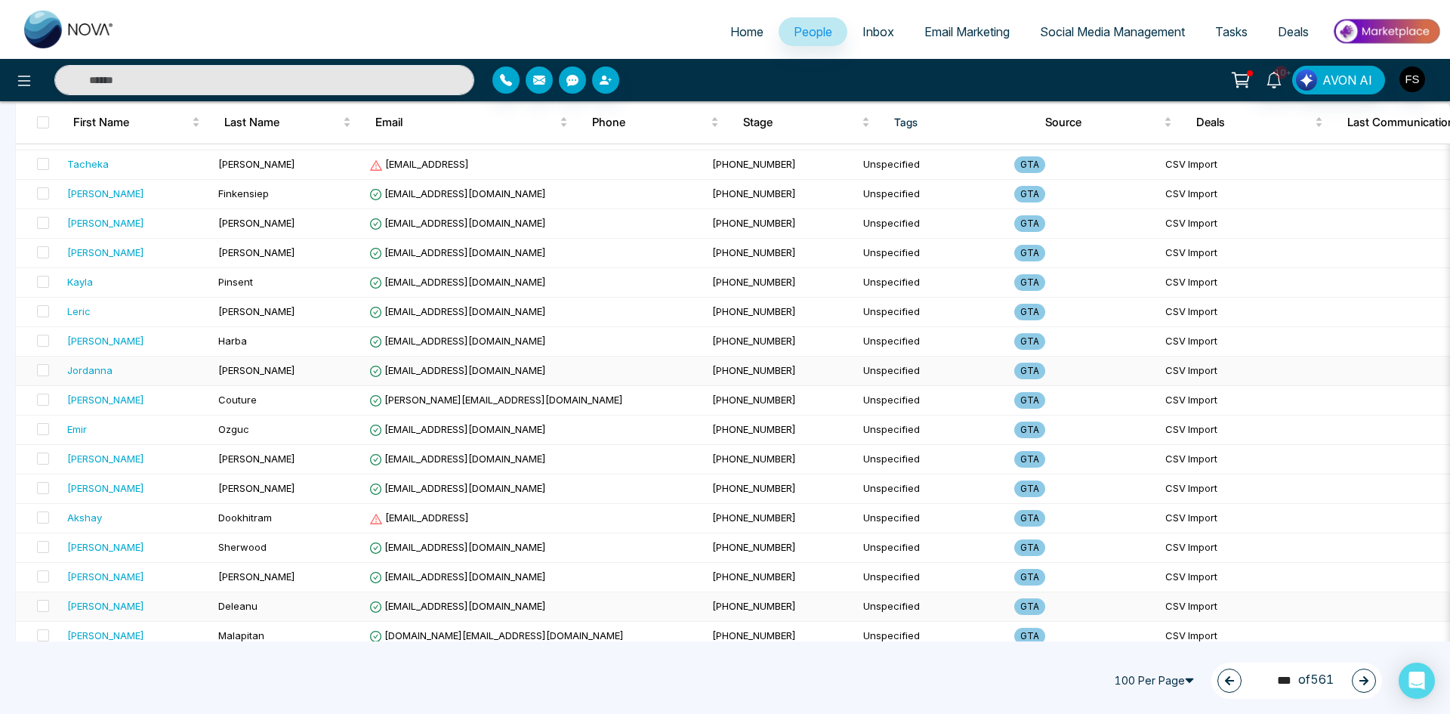
scroll to position [2240, 0]
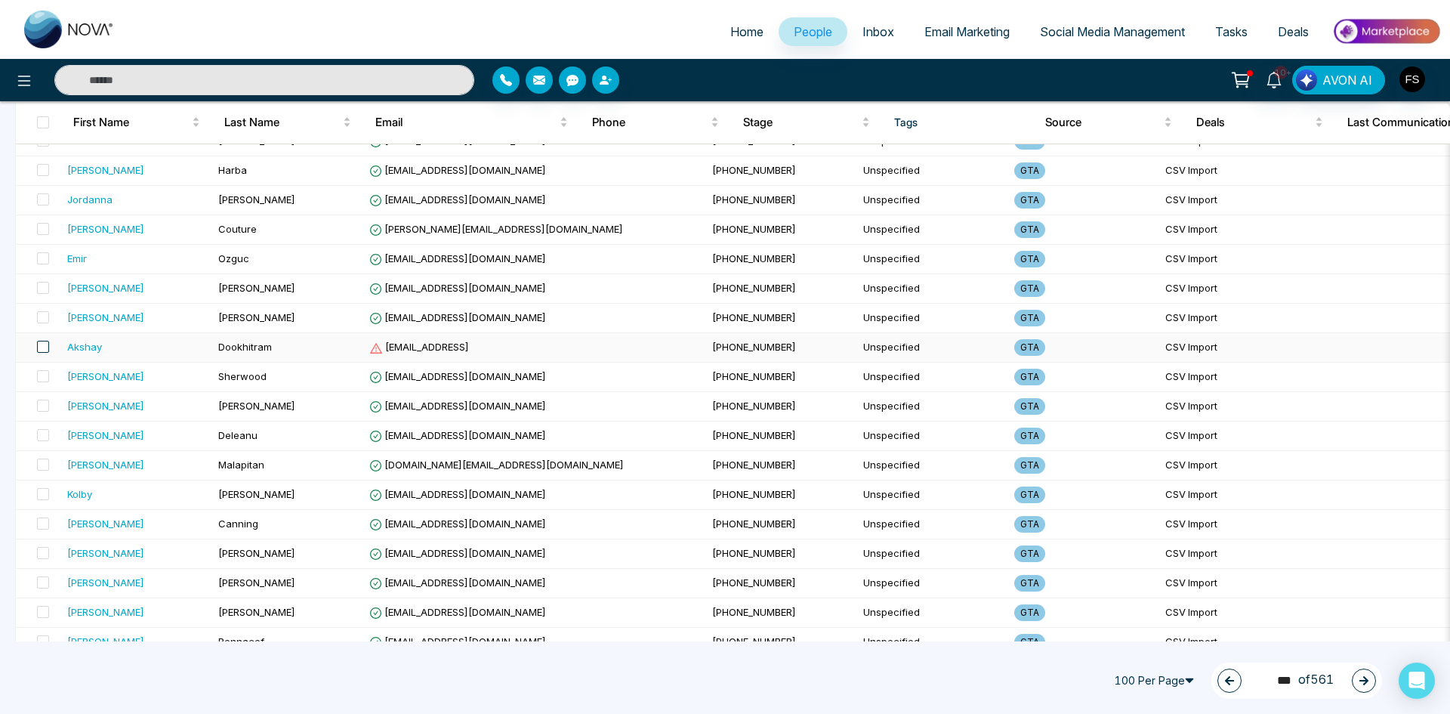
click at [42, 343] on span at bounding box center [43, 347] width 12 height 12
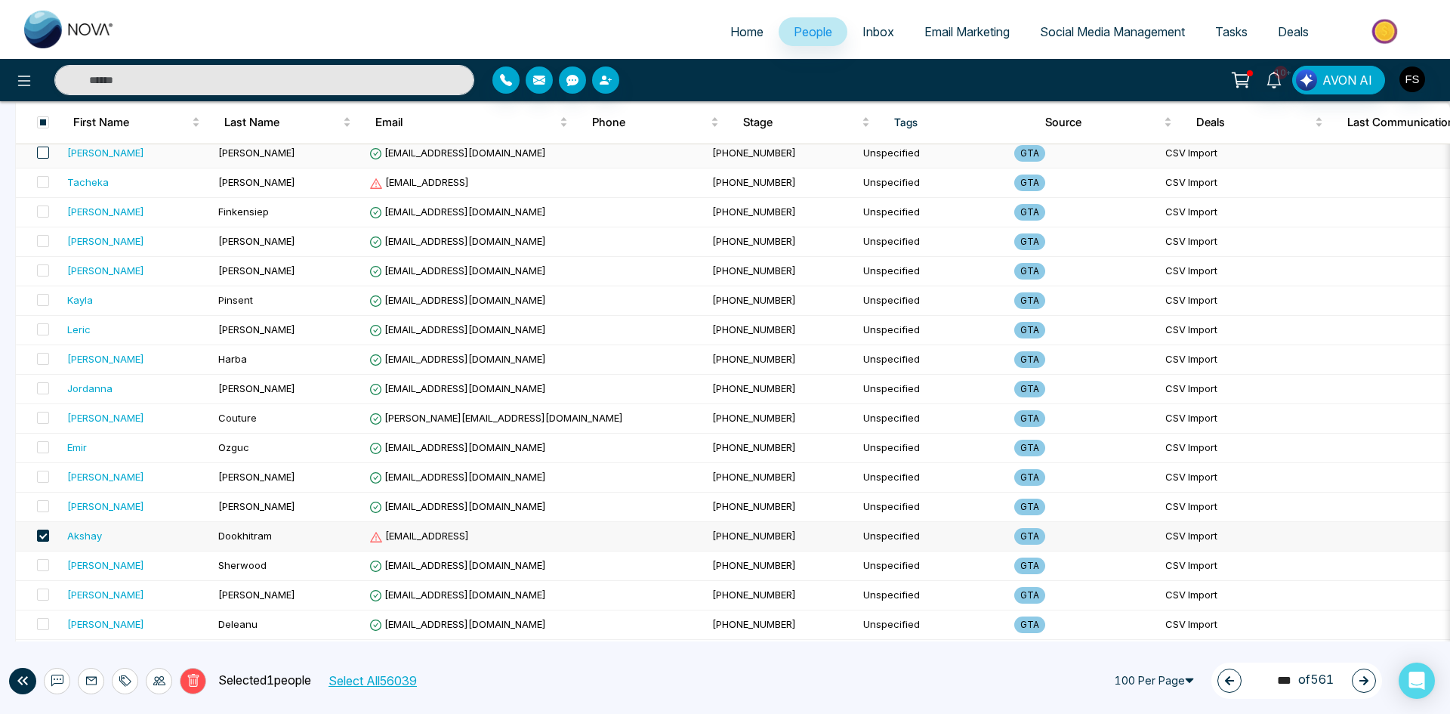
scroll to position [2013, 0]
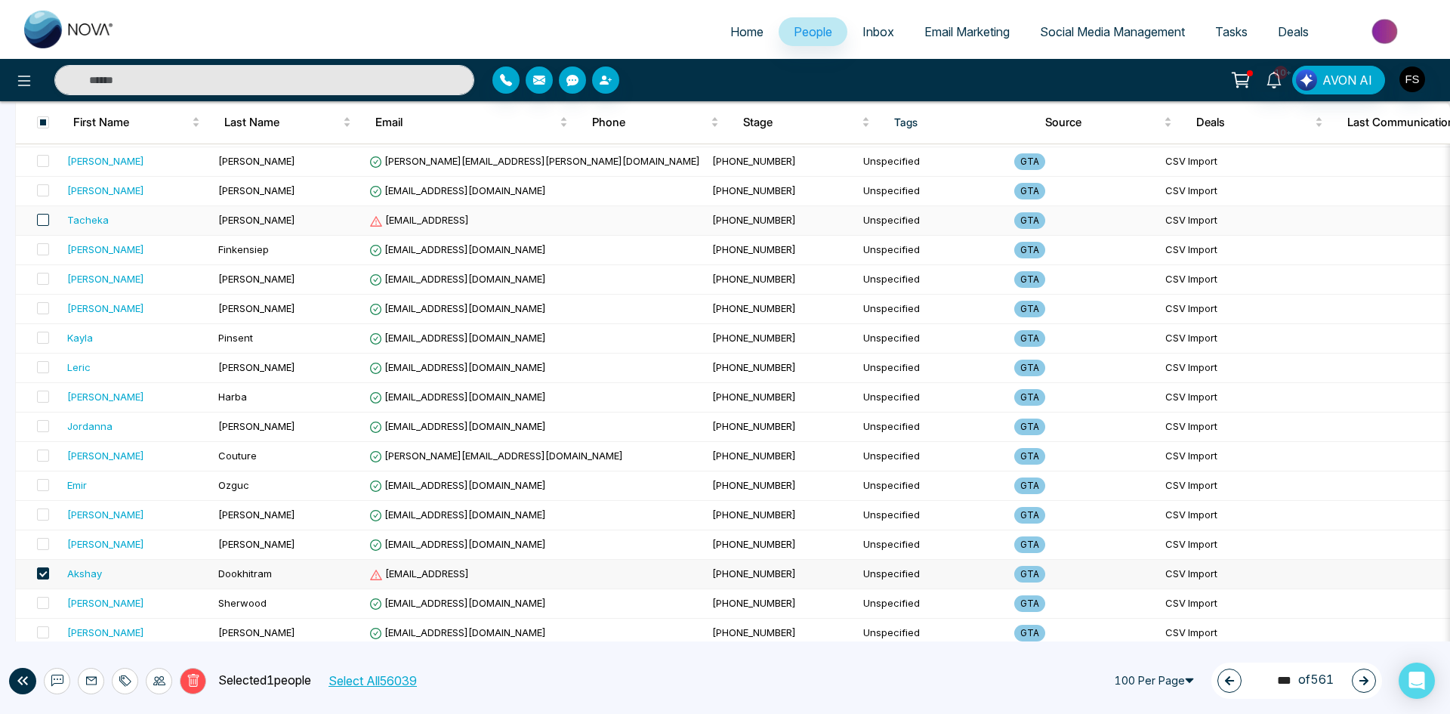
click at [40, 218] on span at bounding box center [43, 220] width 12 height 12
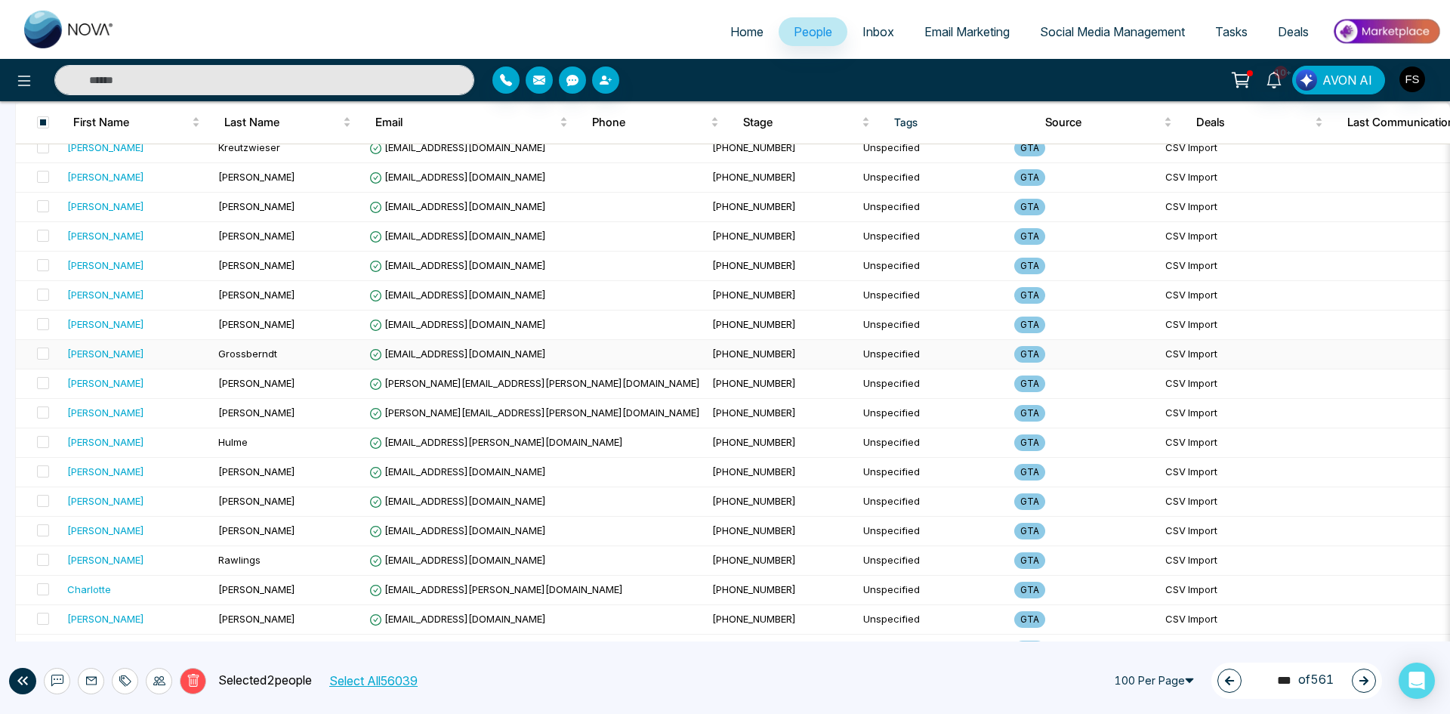
scroll to position [0, 0]
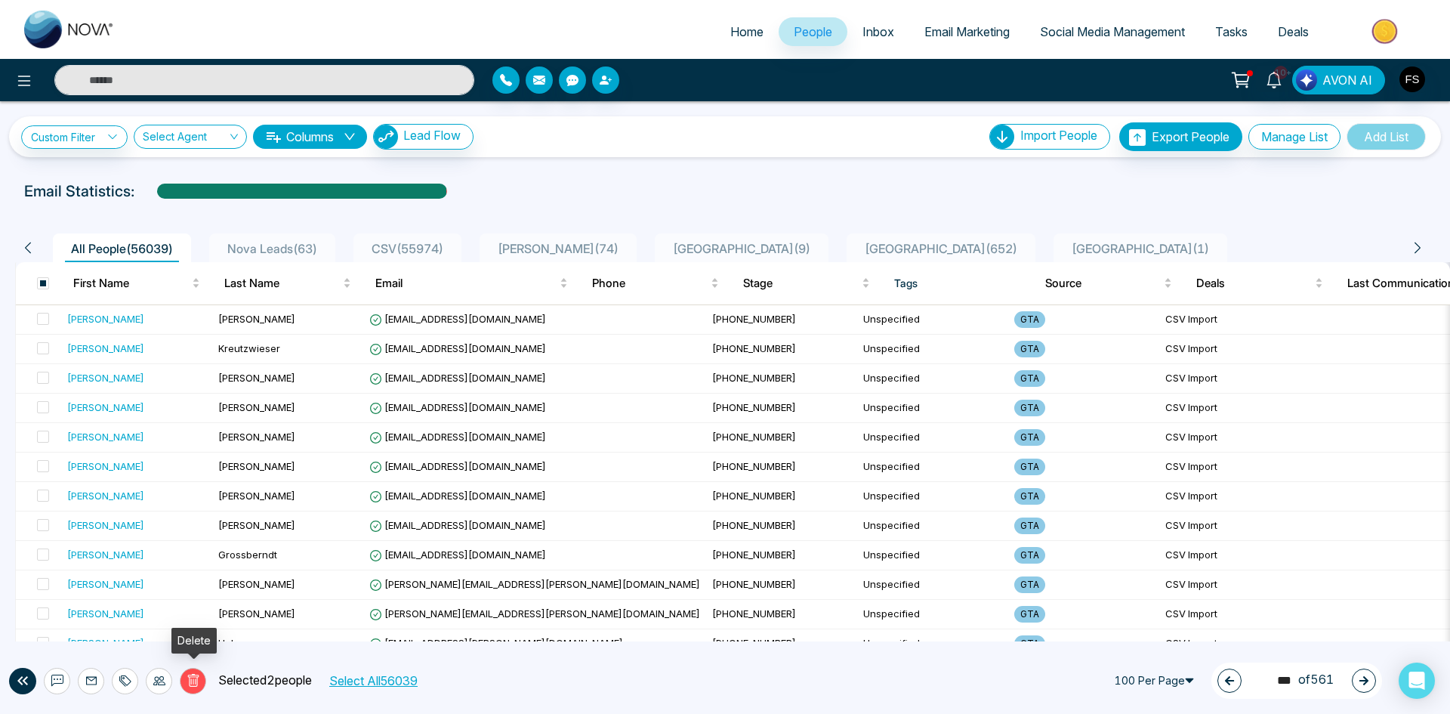
click at [183, 676] on button "Delete" at bounding box center [193, 681] width 26 height 26
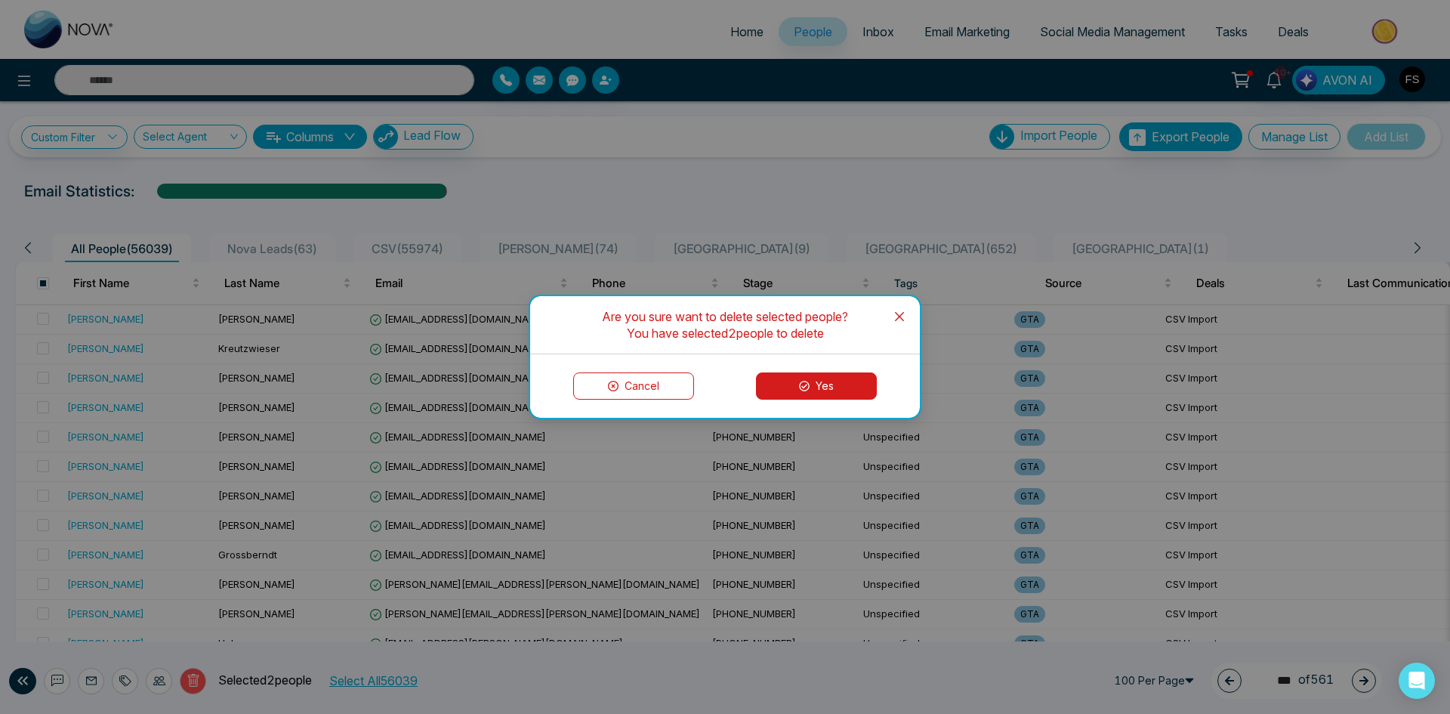
click at [800, 384] on icon at bounding box center [804, 386] width 11 height 11
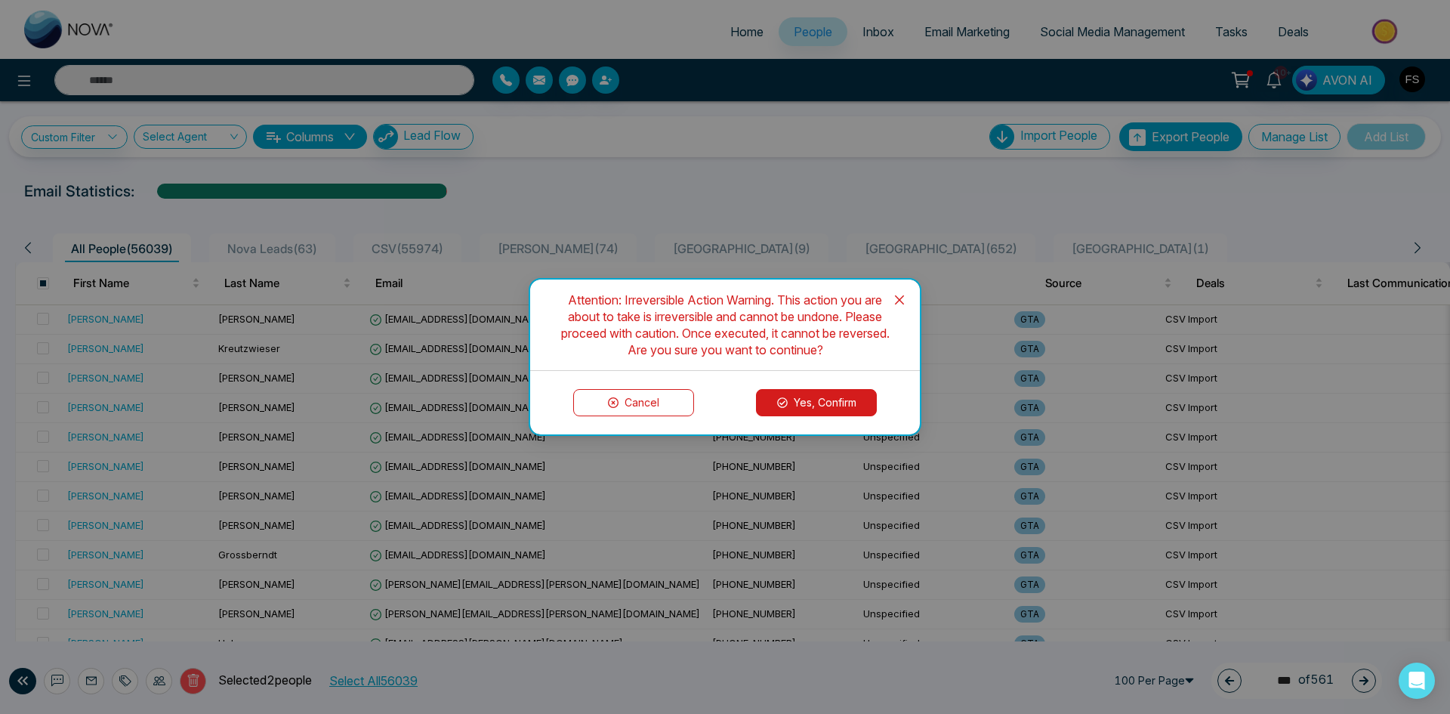
click at [790, 405] on button "Yes, Confirm" at bounding box center [816, 402] width 121 height 27
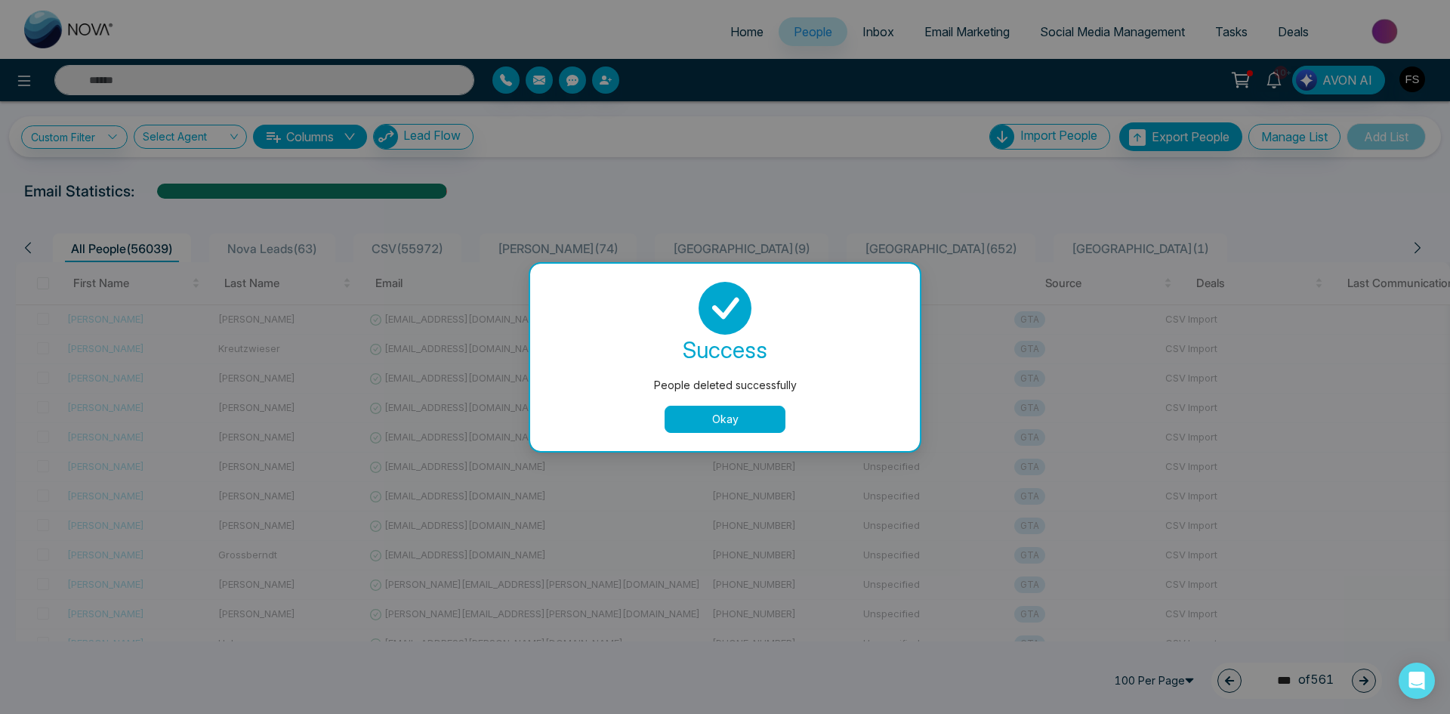
click at [726, 421] on button "Okay" at bounding box center [725, 418] width 121 height 27
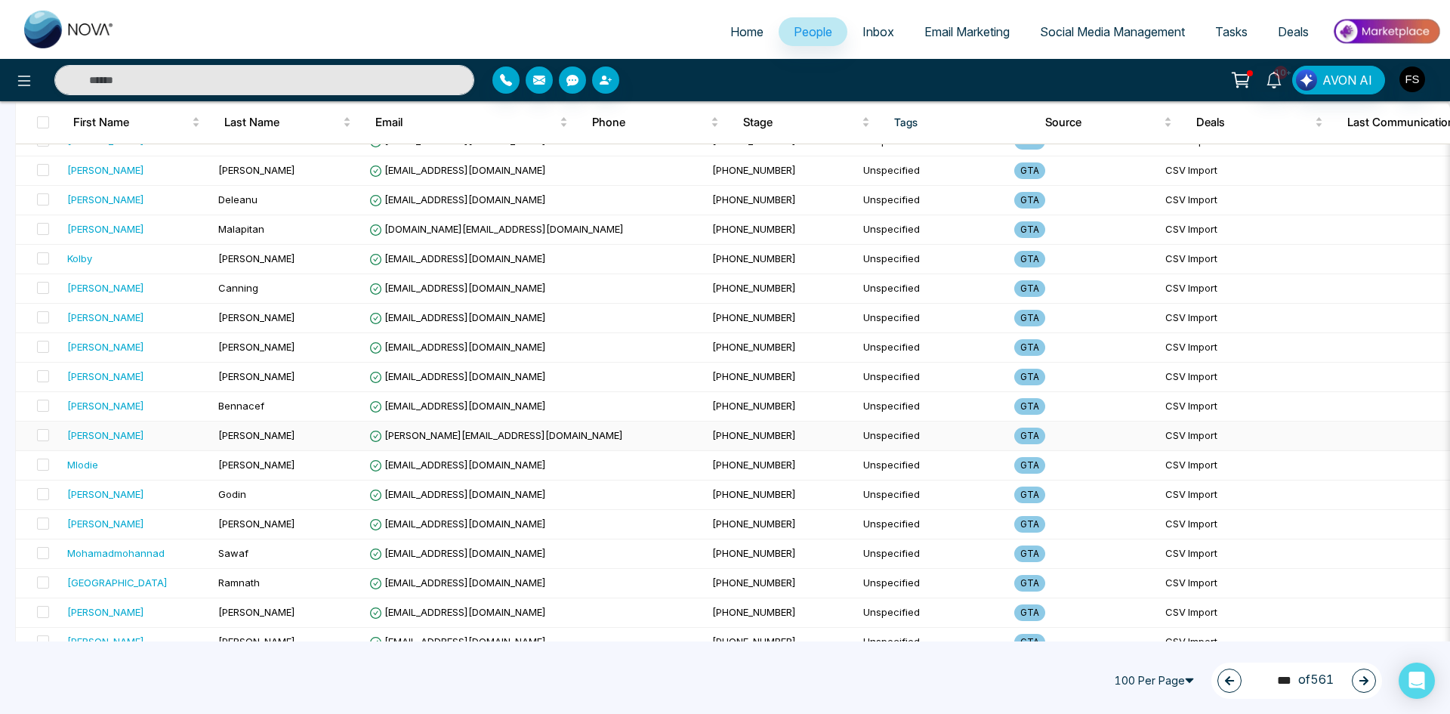
scroll to position [2617, 0]
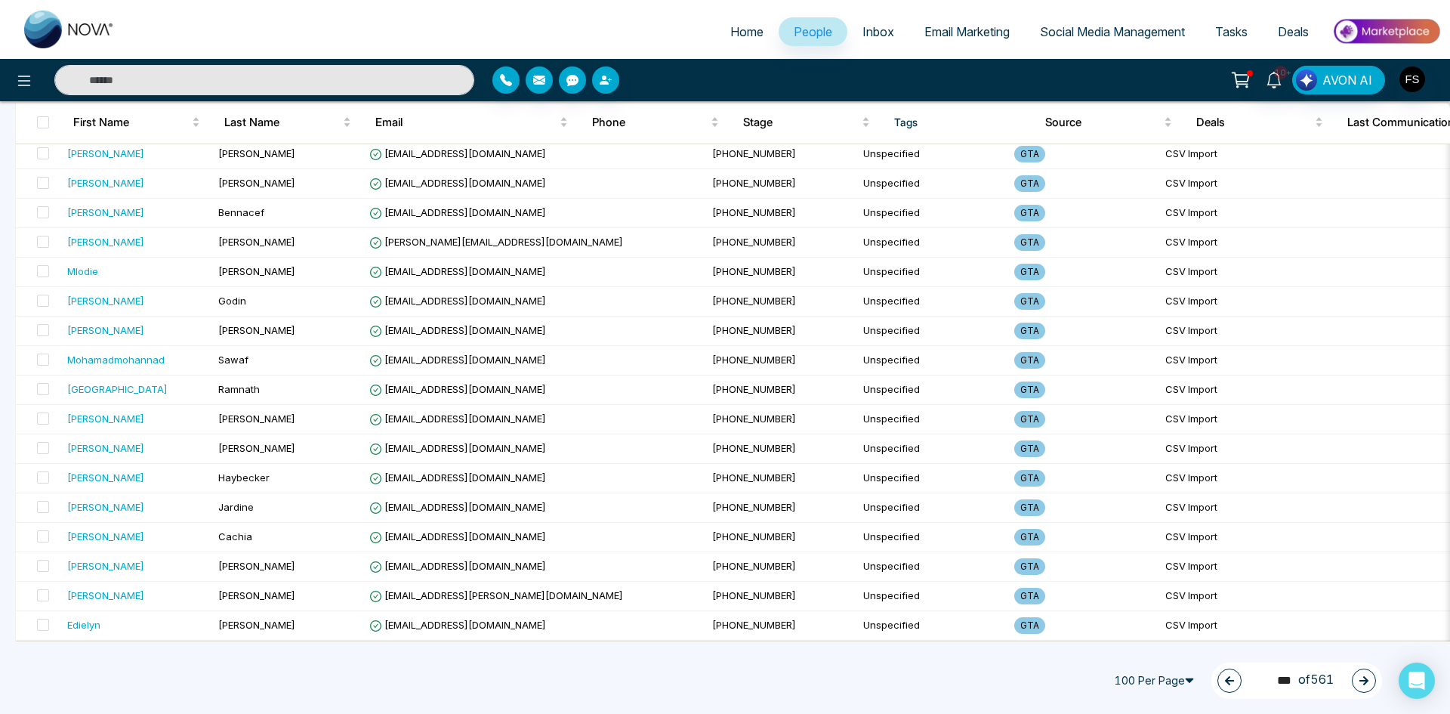
click at [1361, 678] on icon "button" at bounding box center [1363, 680] width 11 height 11
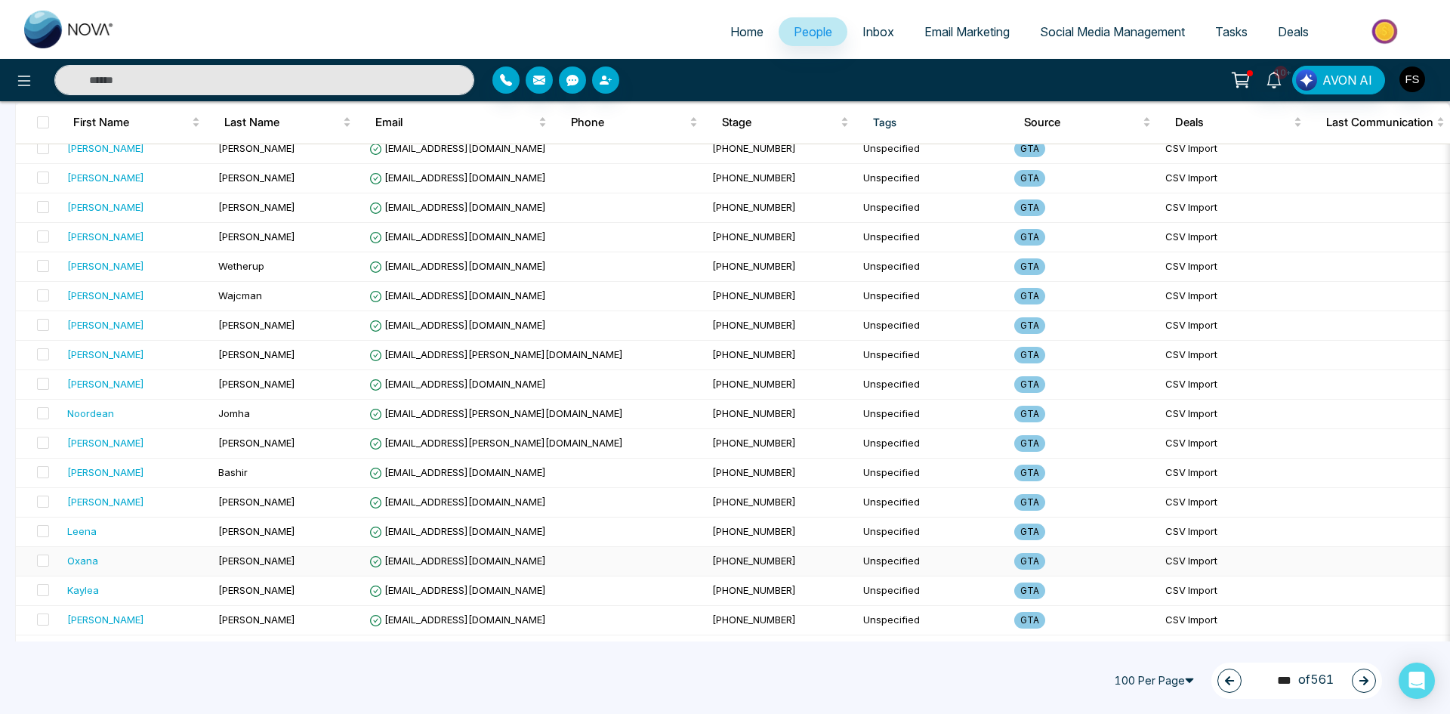
scroll to position [0, 0]
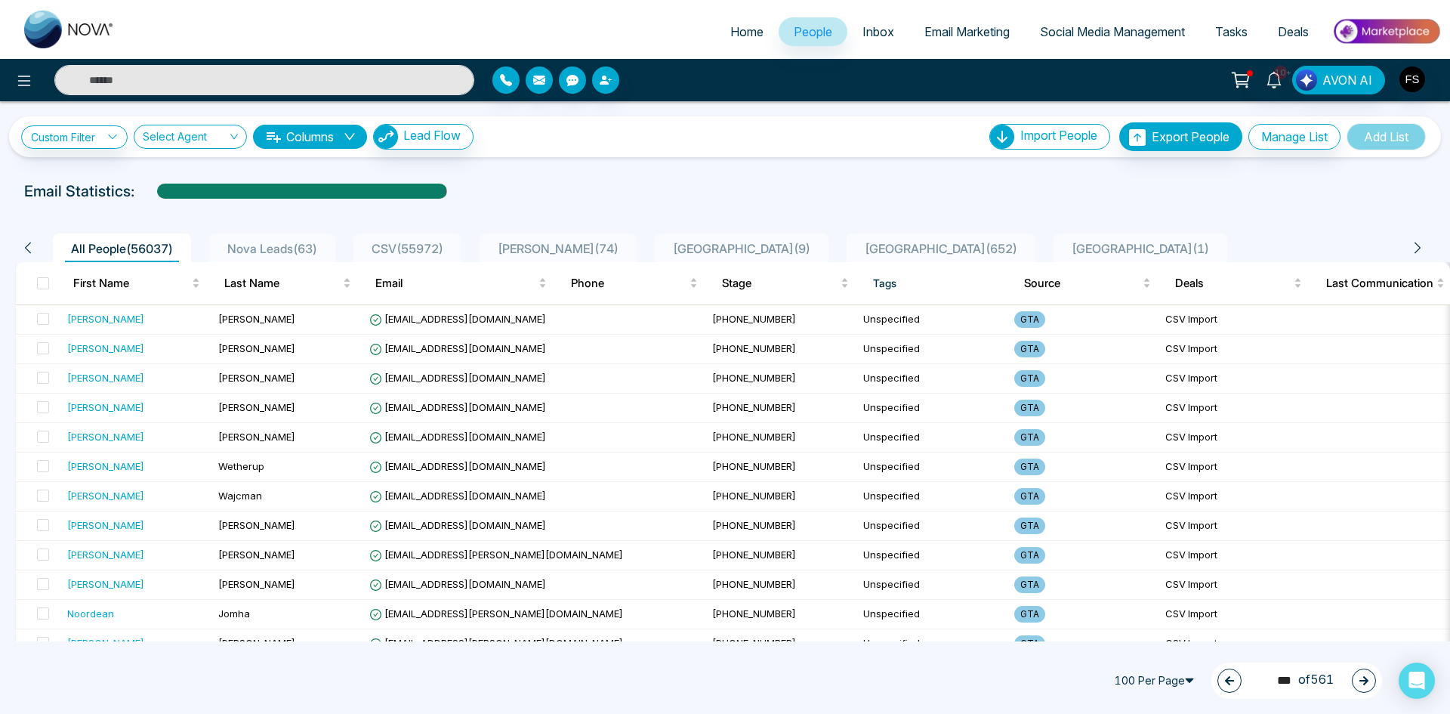
click at [1367, 683] on icon "button" at bounding box center [1363, 680] width 11 height 11
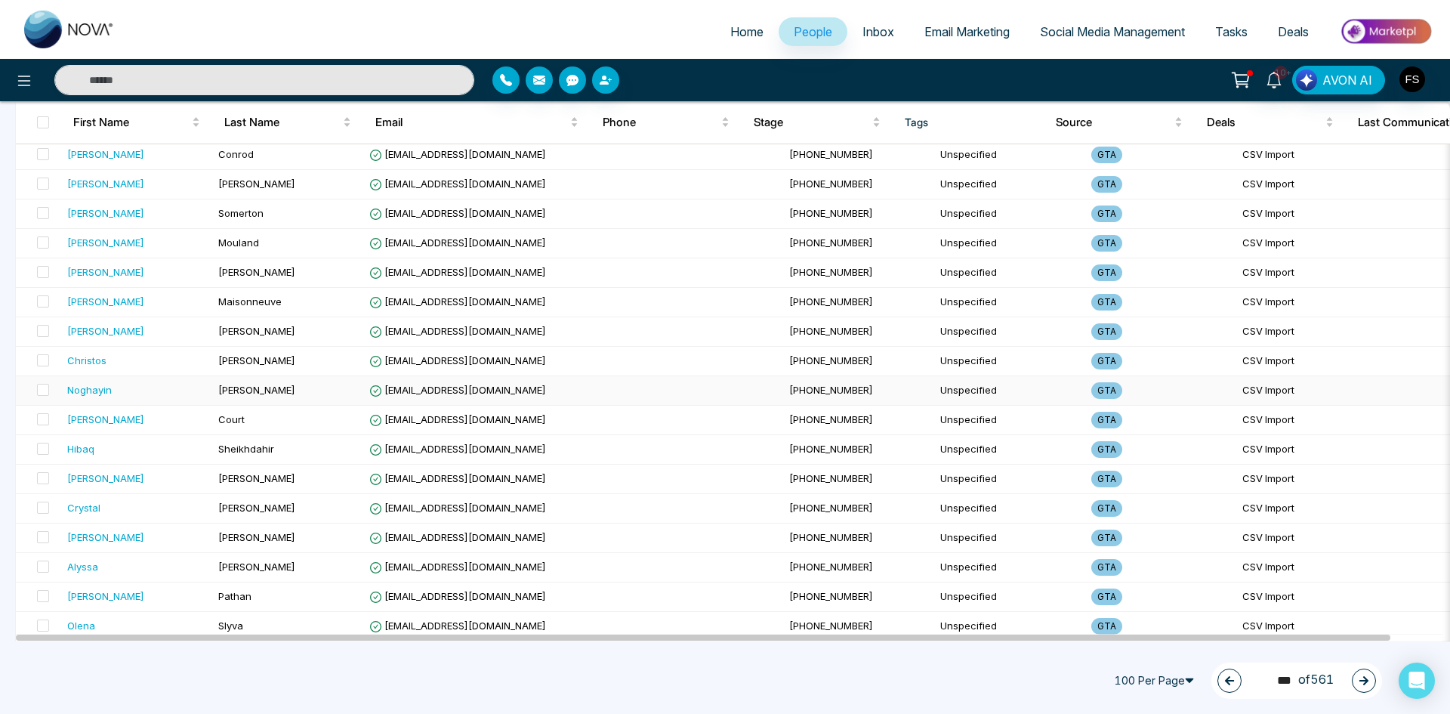
scroll to position [2617, 0]
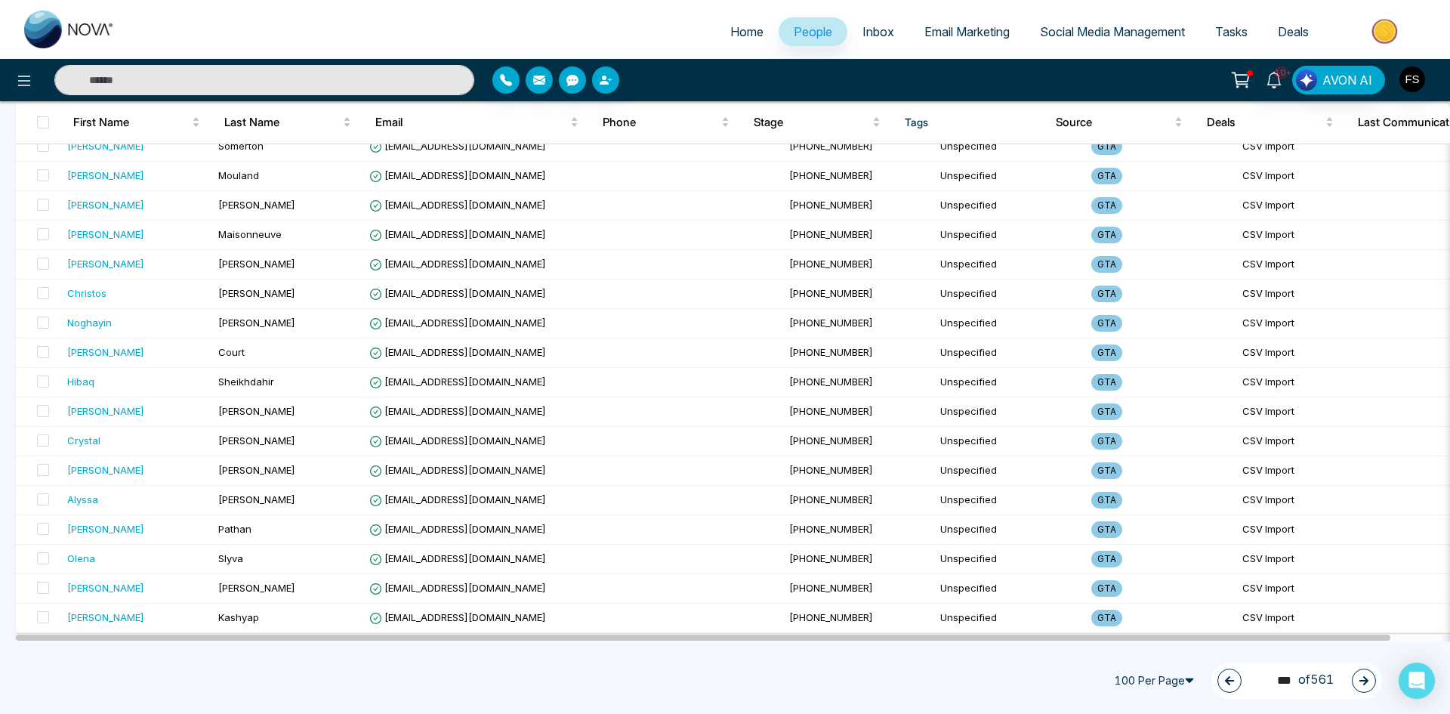
click at [1361, 679] on icon "button" at bounding box center [1363, 680] width 11 height 11
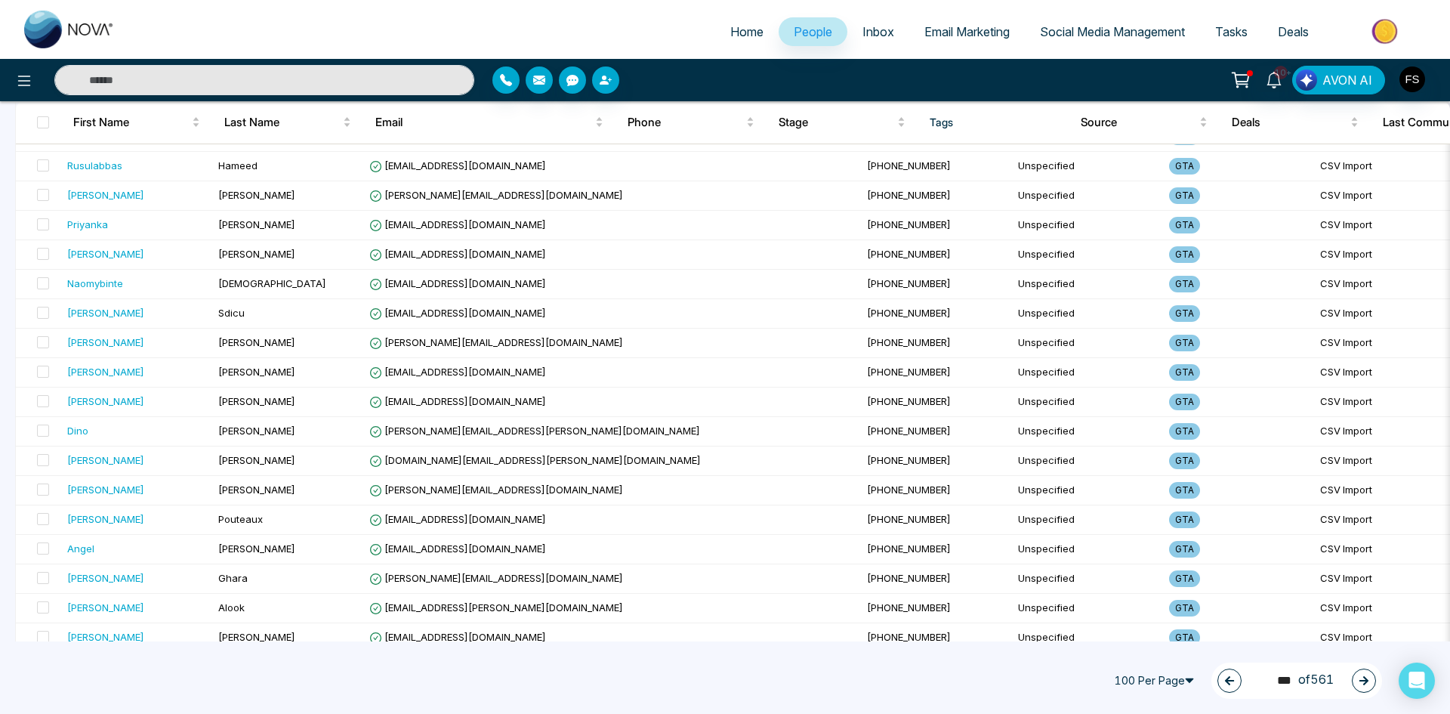
scroll to position [0, 0]
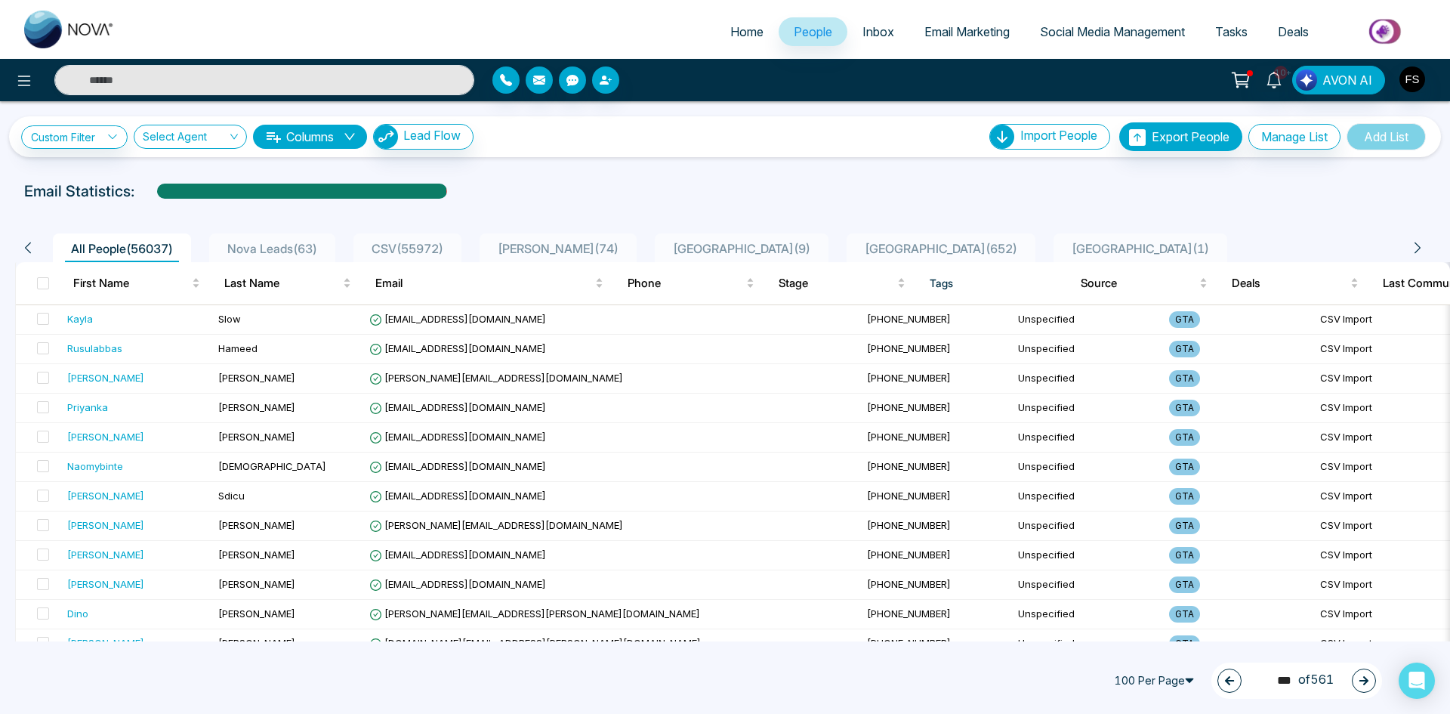
click at [1372, 684] on button "button" at bounding box center [1364, 680] width 24 height 24
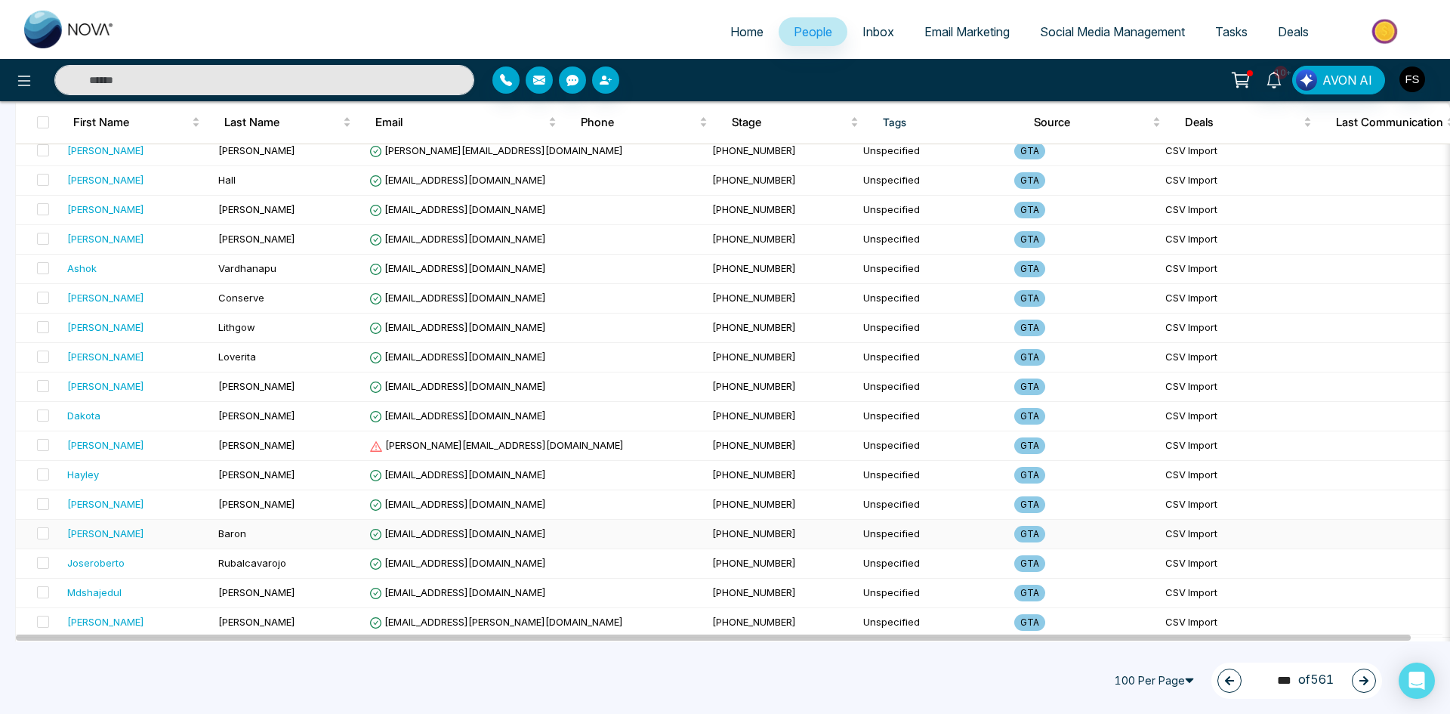
scroll to position [1510, 0]
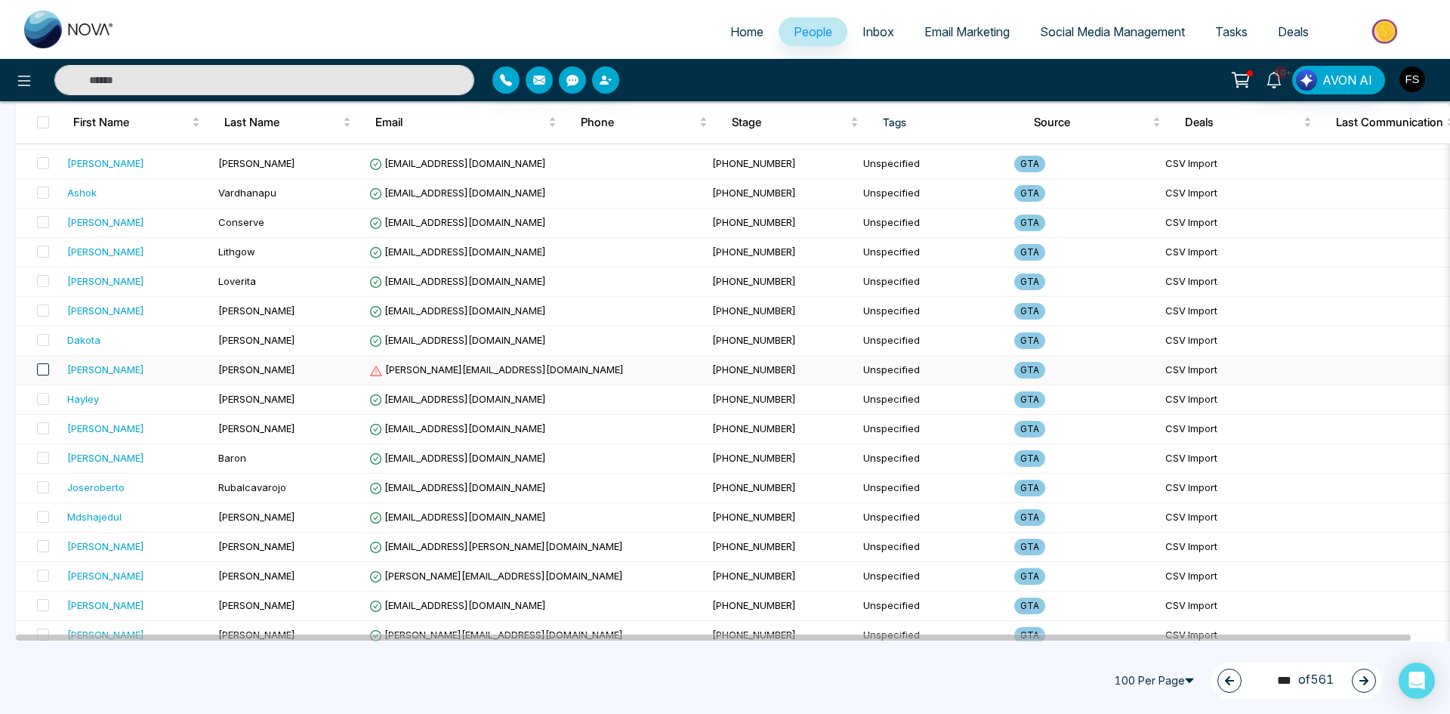
click at [45, 374] on span at bounding box center [43, 369] width 12 height 12
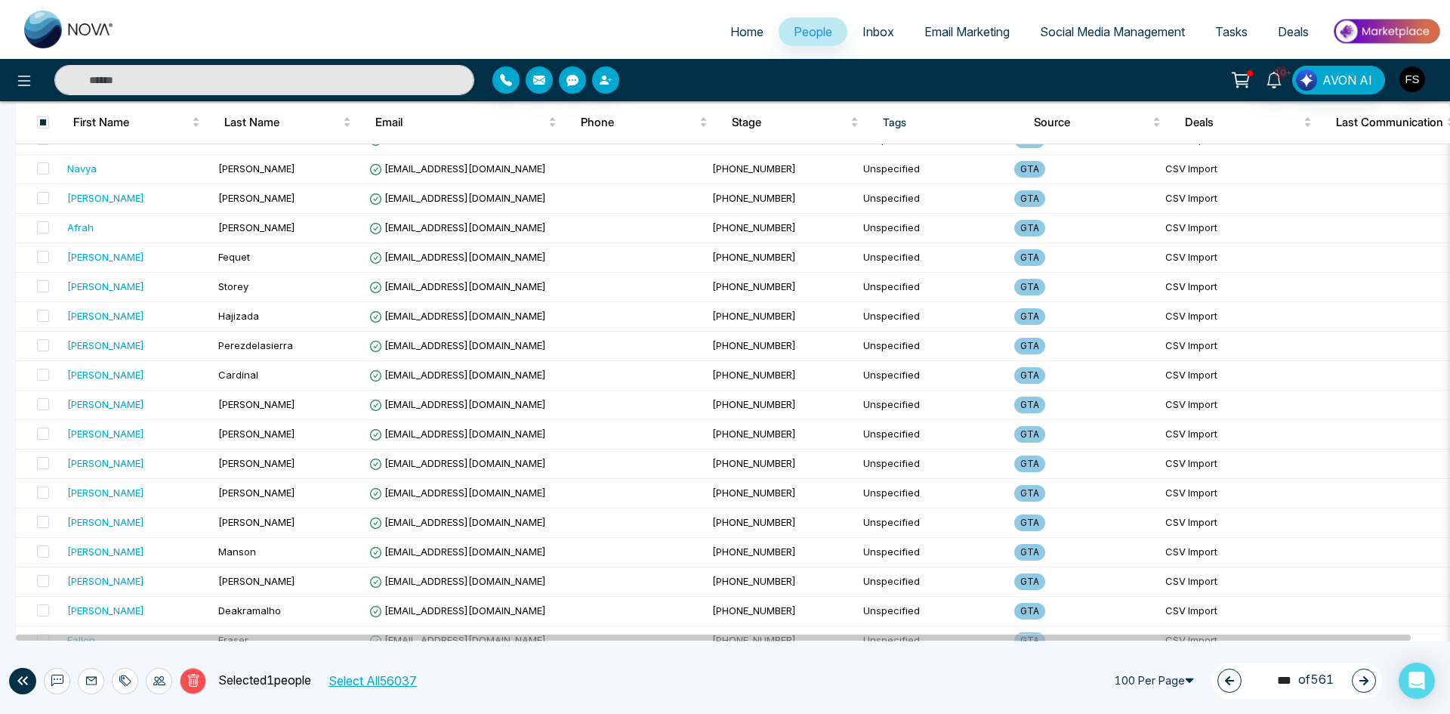
scroll to position [2617, 0]
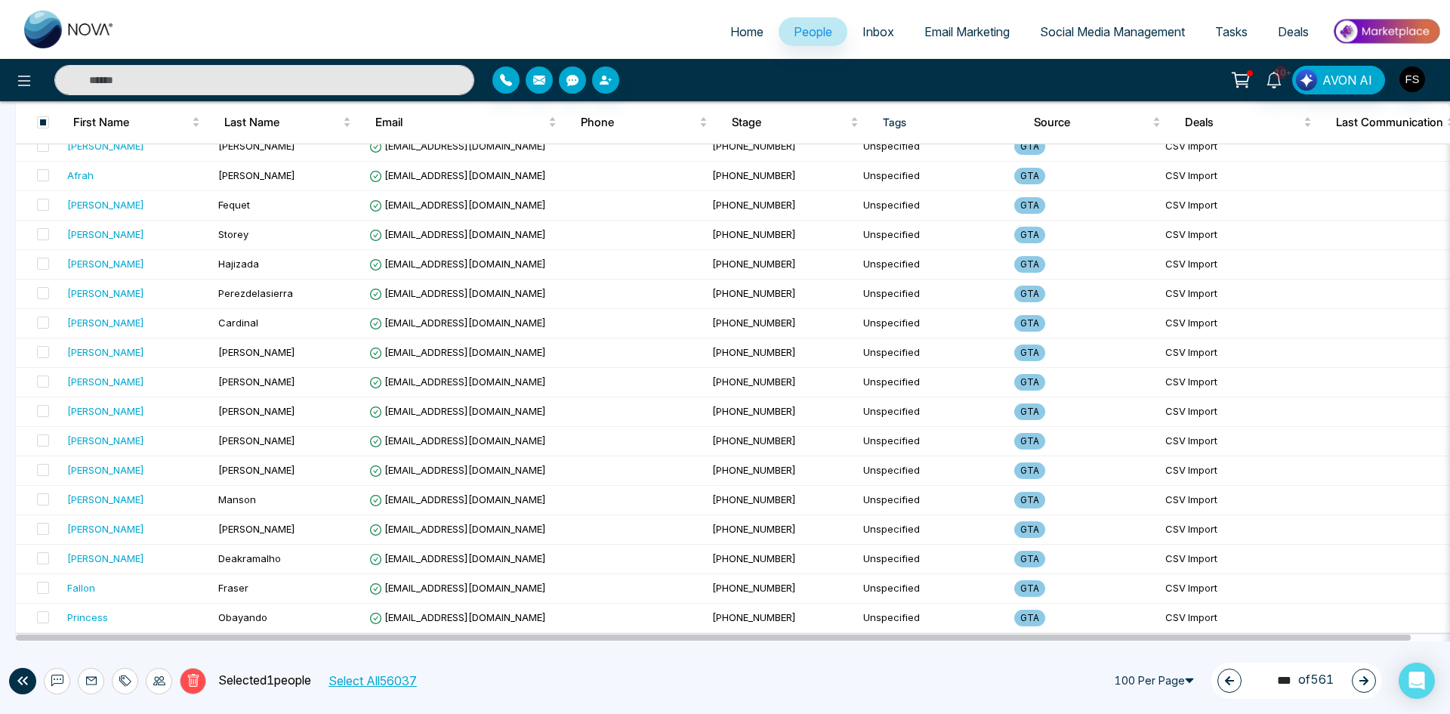
click at [202, 676] on button "Delete" at bounding box center [193, 681] width 26 height 26
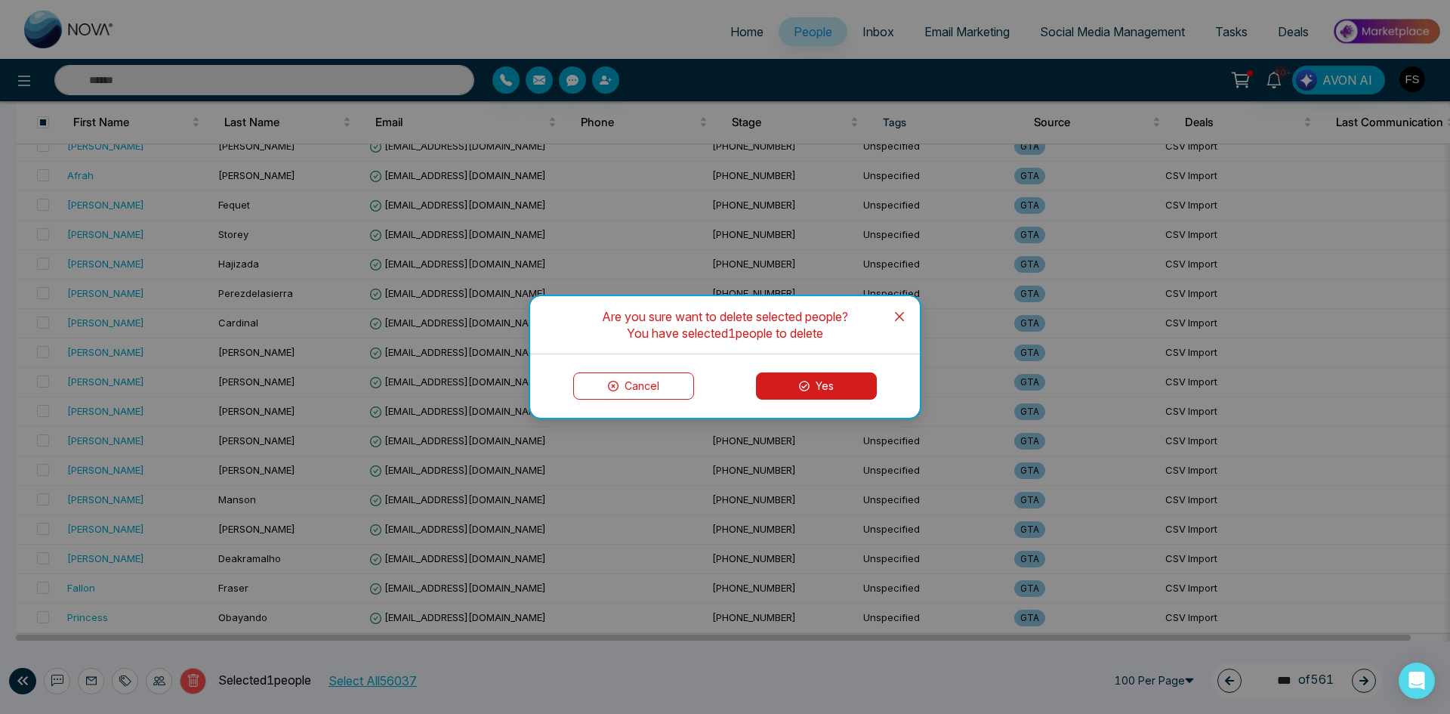
click at [819, 384] on button "Yes" at bounding box center [816, 385] width 121 height 27
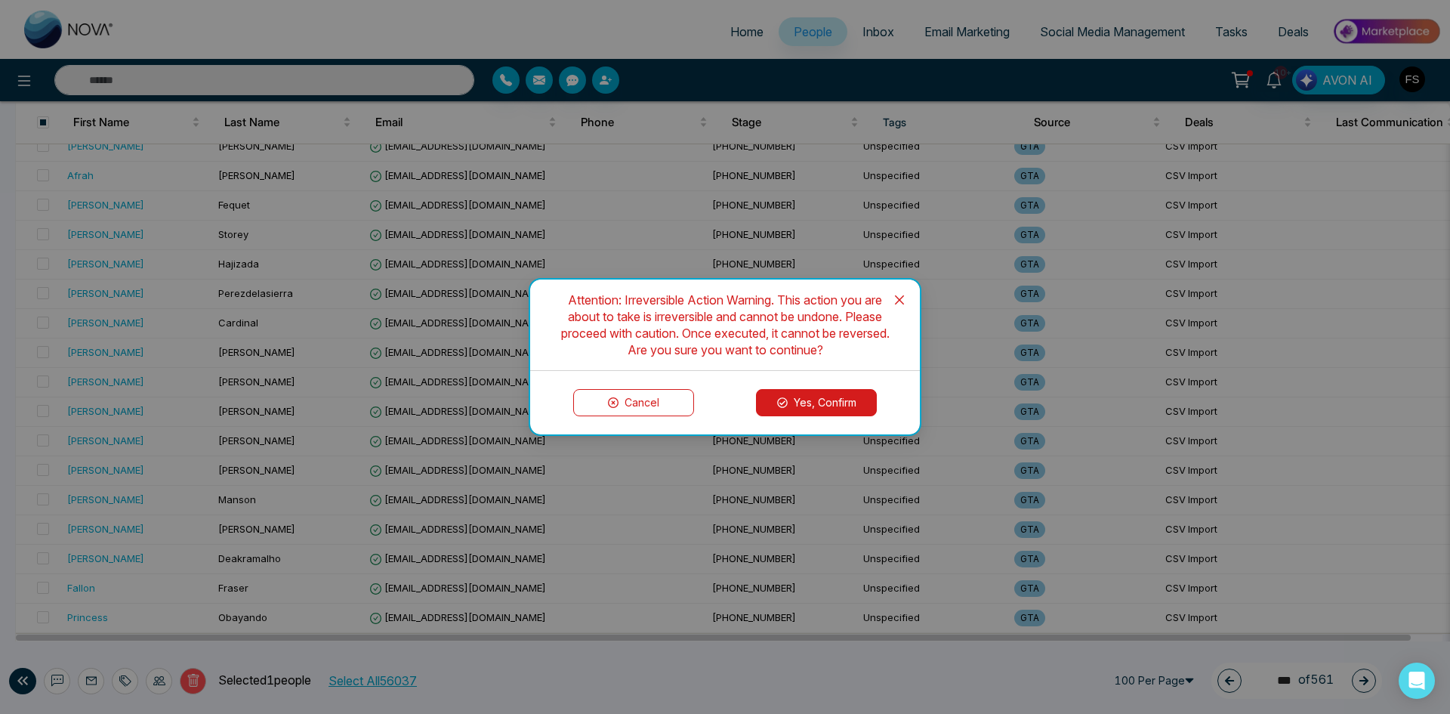
click at [809, 400] on button "Yes, Confirm" at bounding box center [816, 402] width 121 height 27
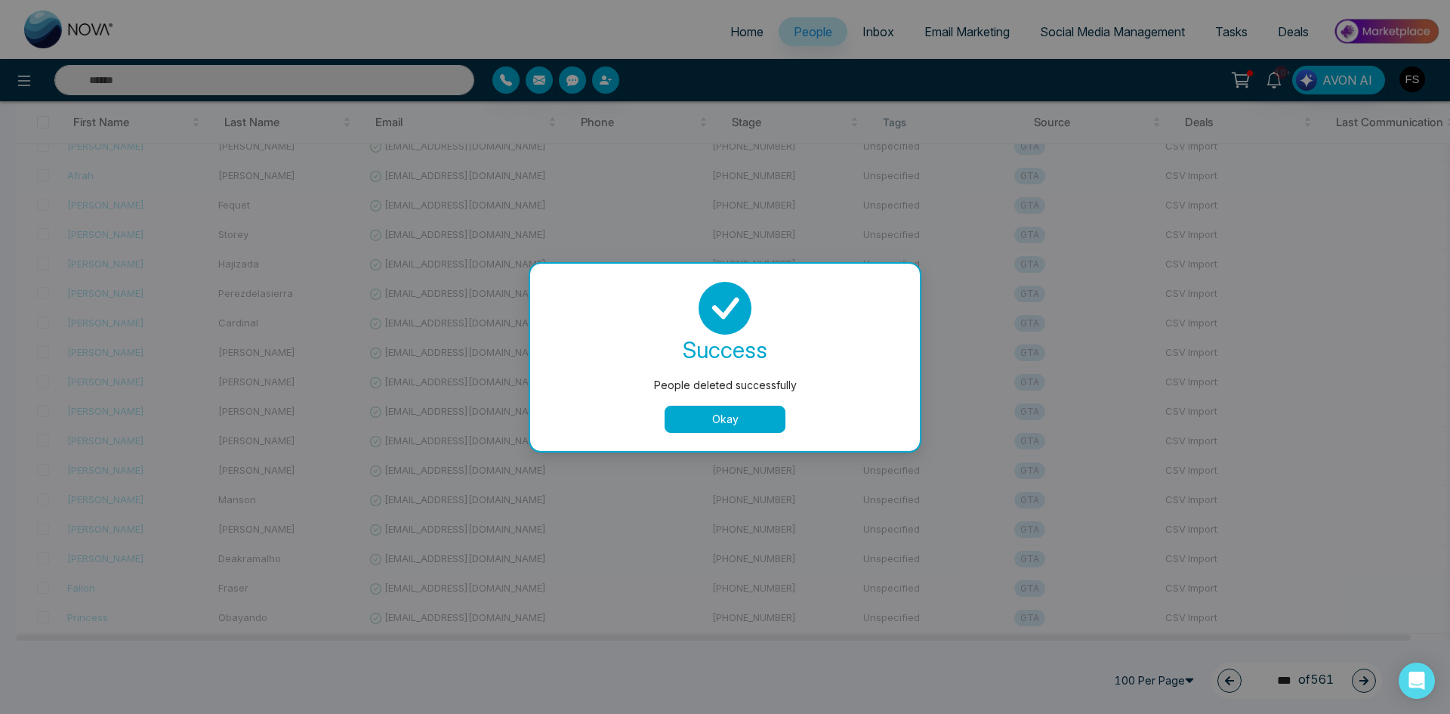
click at [747, 411] on button "Okay" at bounding box center [725, 418] width 121 height 27
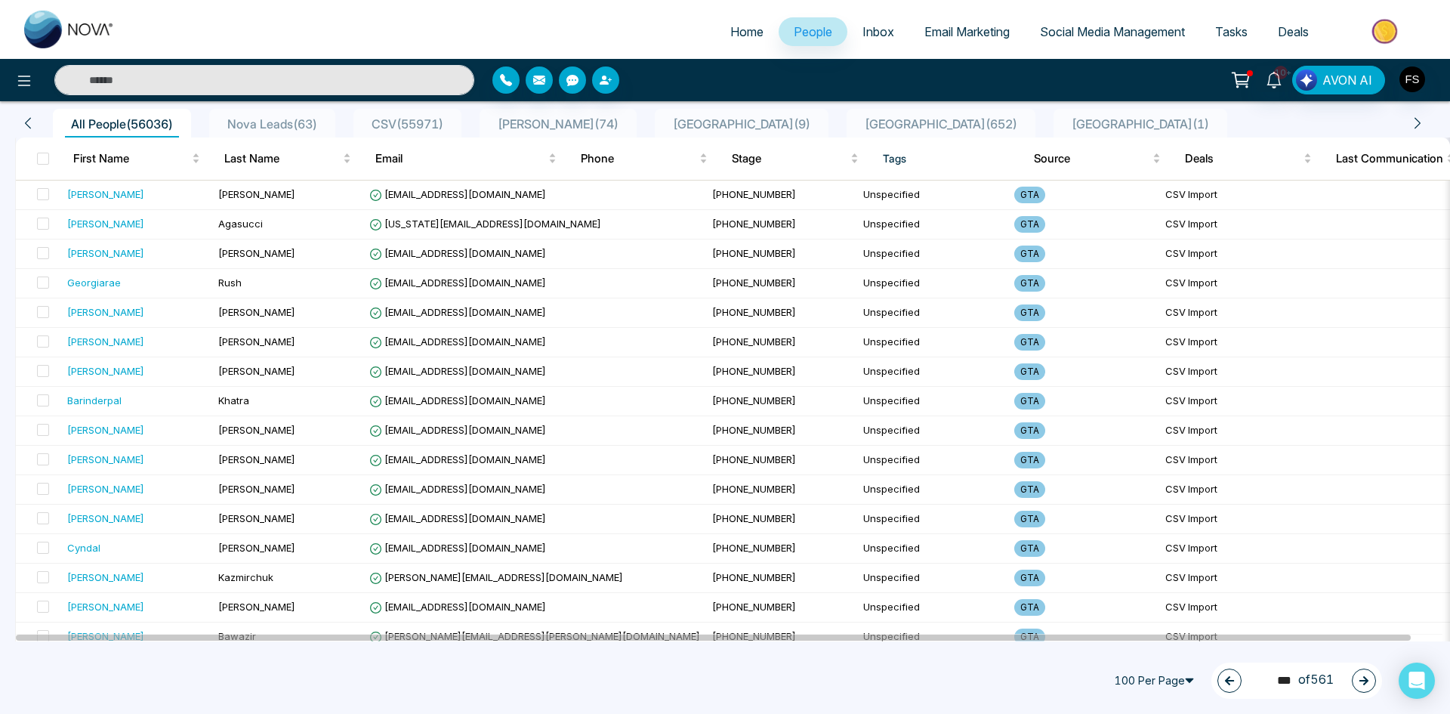
scroll to position [0, 0]
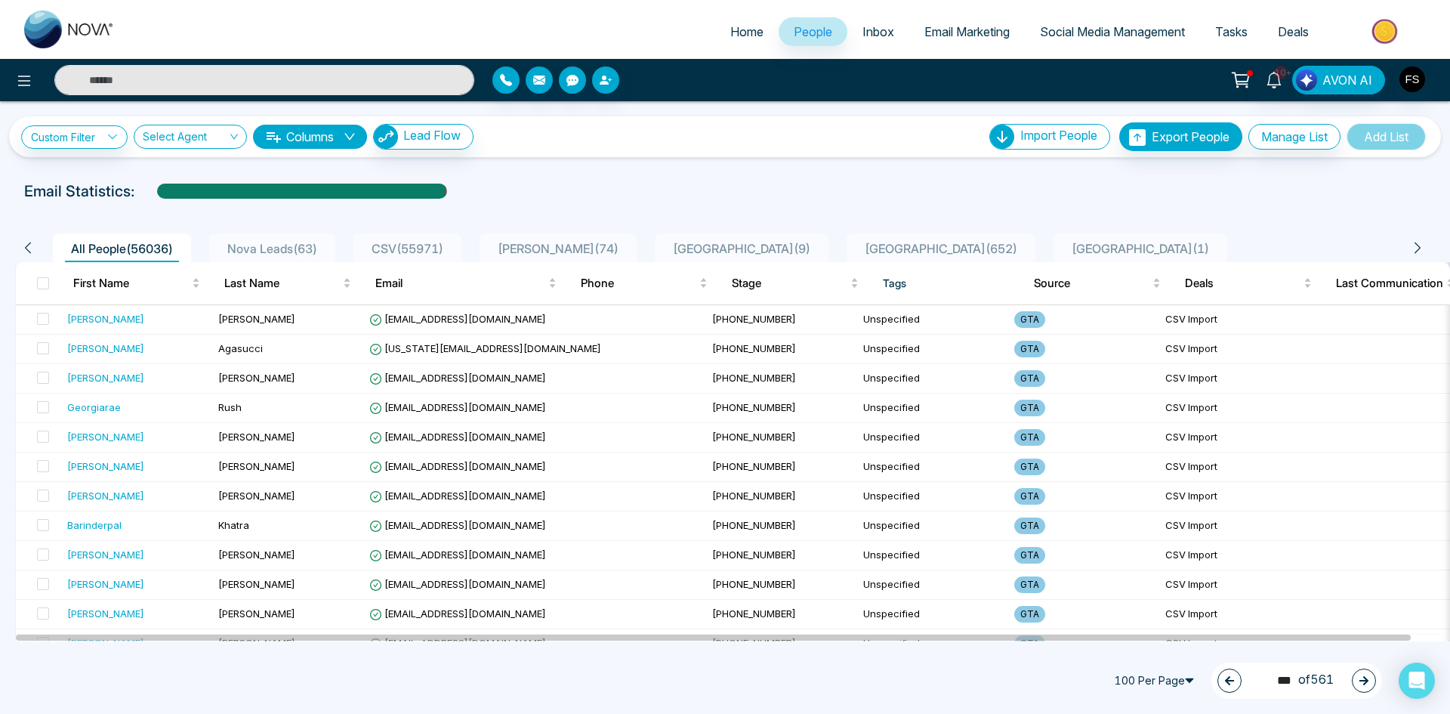
click at [1364, 678] on icon "button" at bounding box center [1363, 680] width 11 height 11
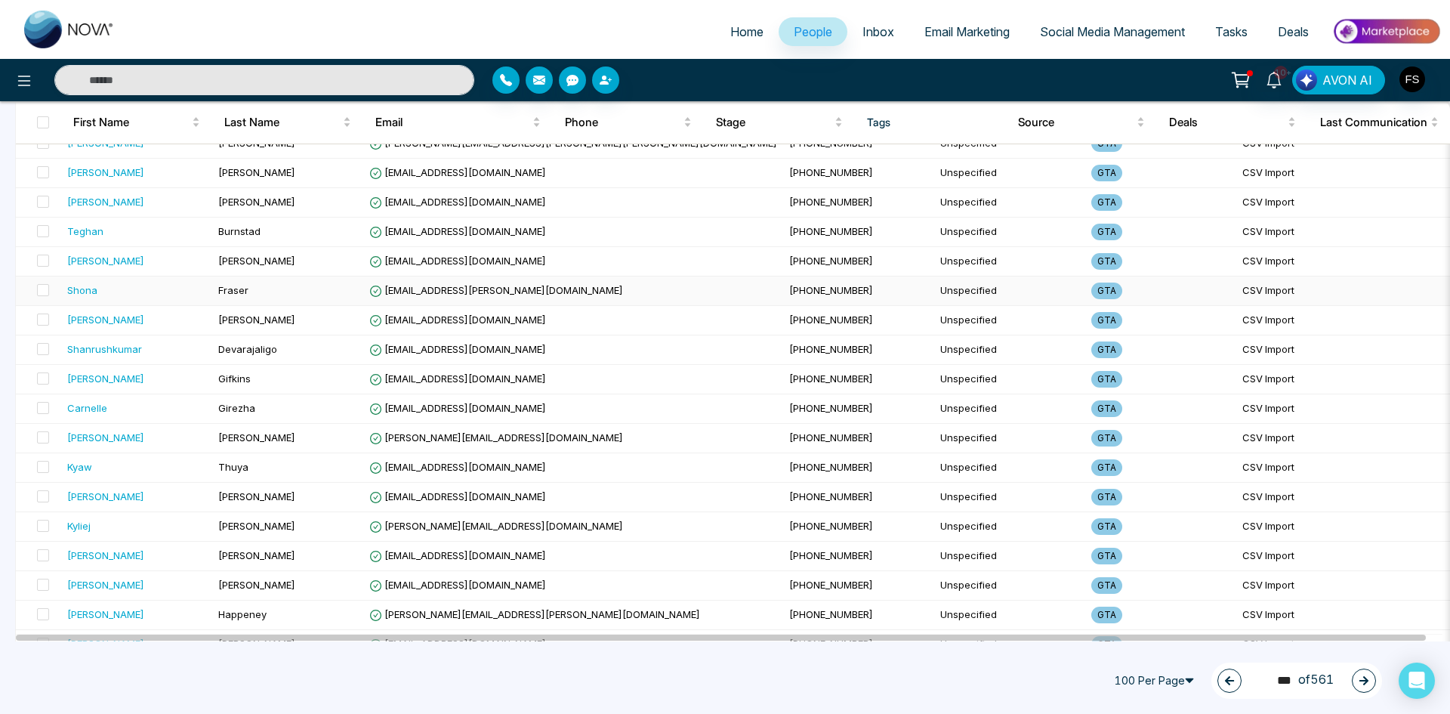
scroll to position [1133, 0]
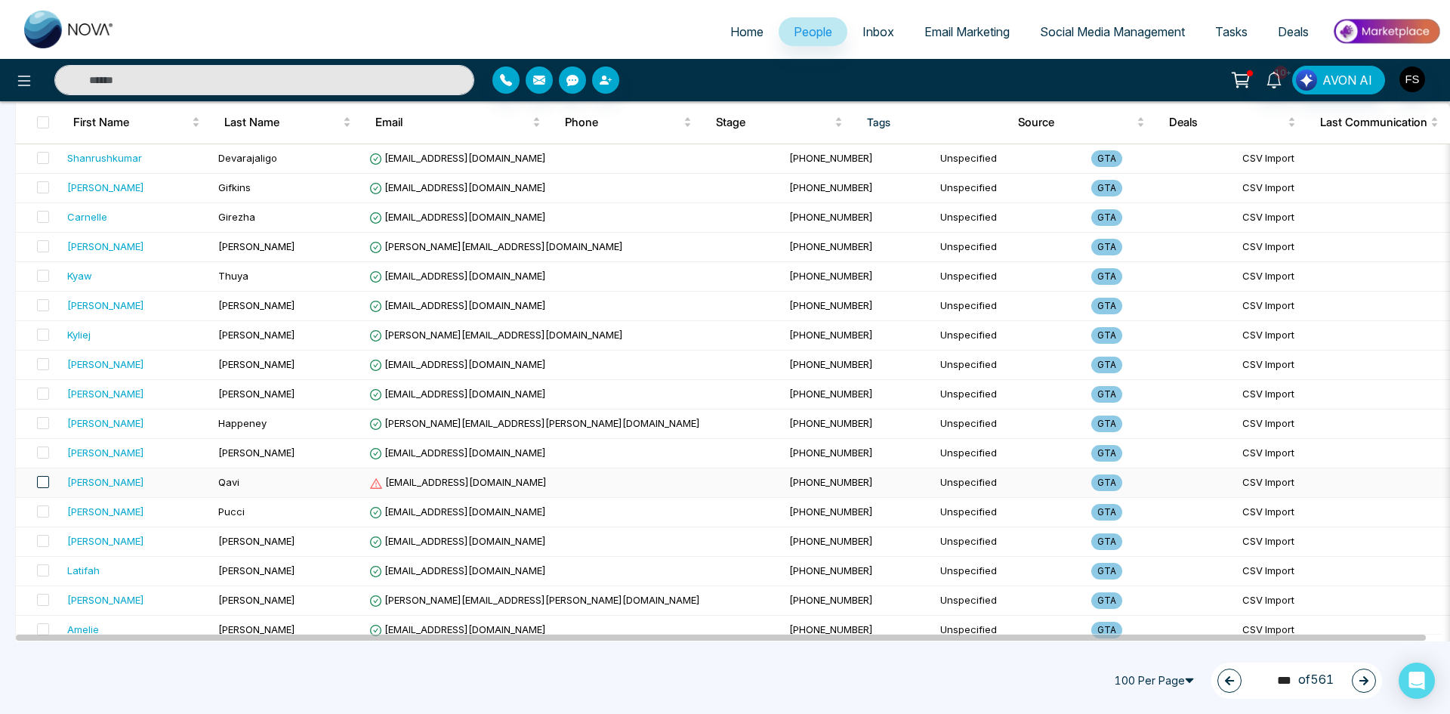
click at [43, 485] on span at bounding box center [43, 482] width 12 height 12
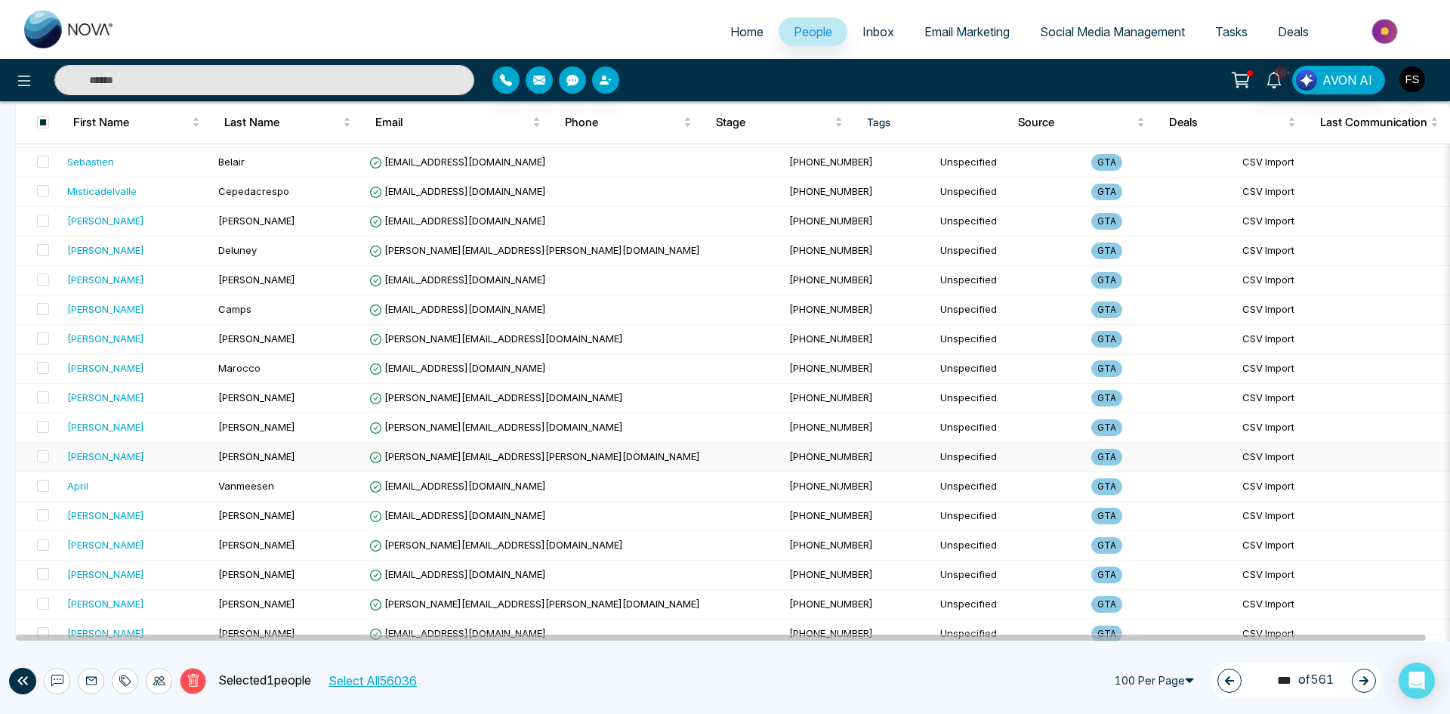
scroll to position [2617, 0]
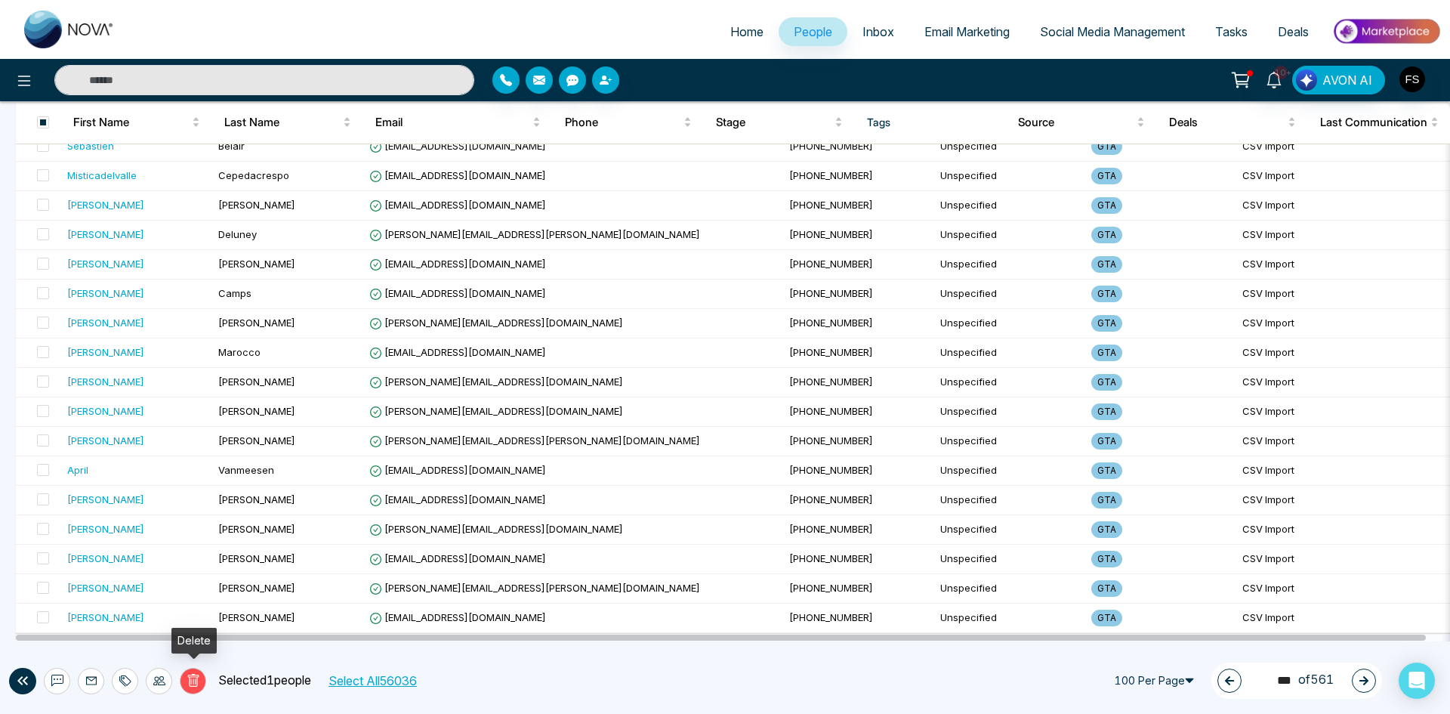
click at [195, 679] on icon at bounding box center [192, 681] width 5 height 6
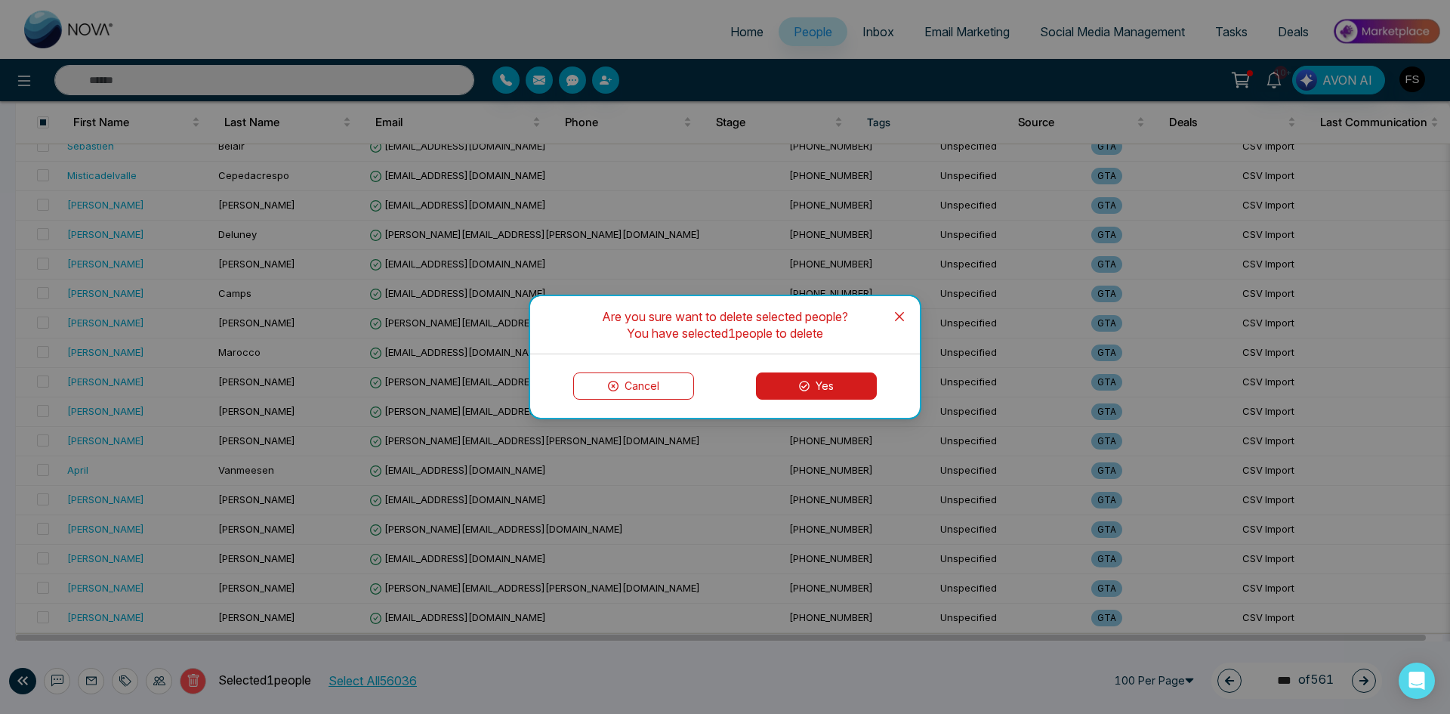
click at [789, 390] on button "Yes" at bounding box center [816, 385] width 121 height 27
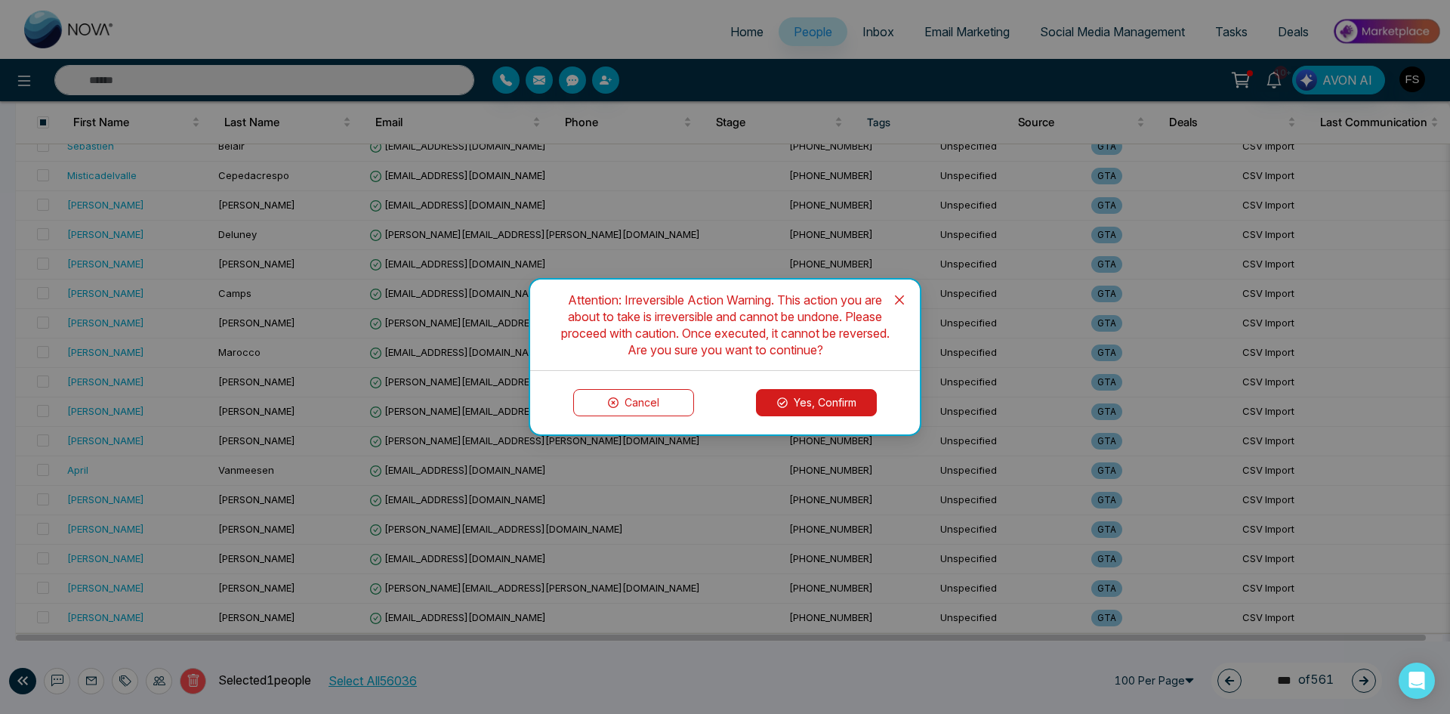
click at [793, 393] on button "Yes, Confirm" at bounding box center [816, 402] width 121 height 27
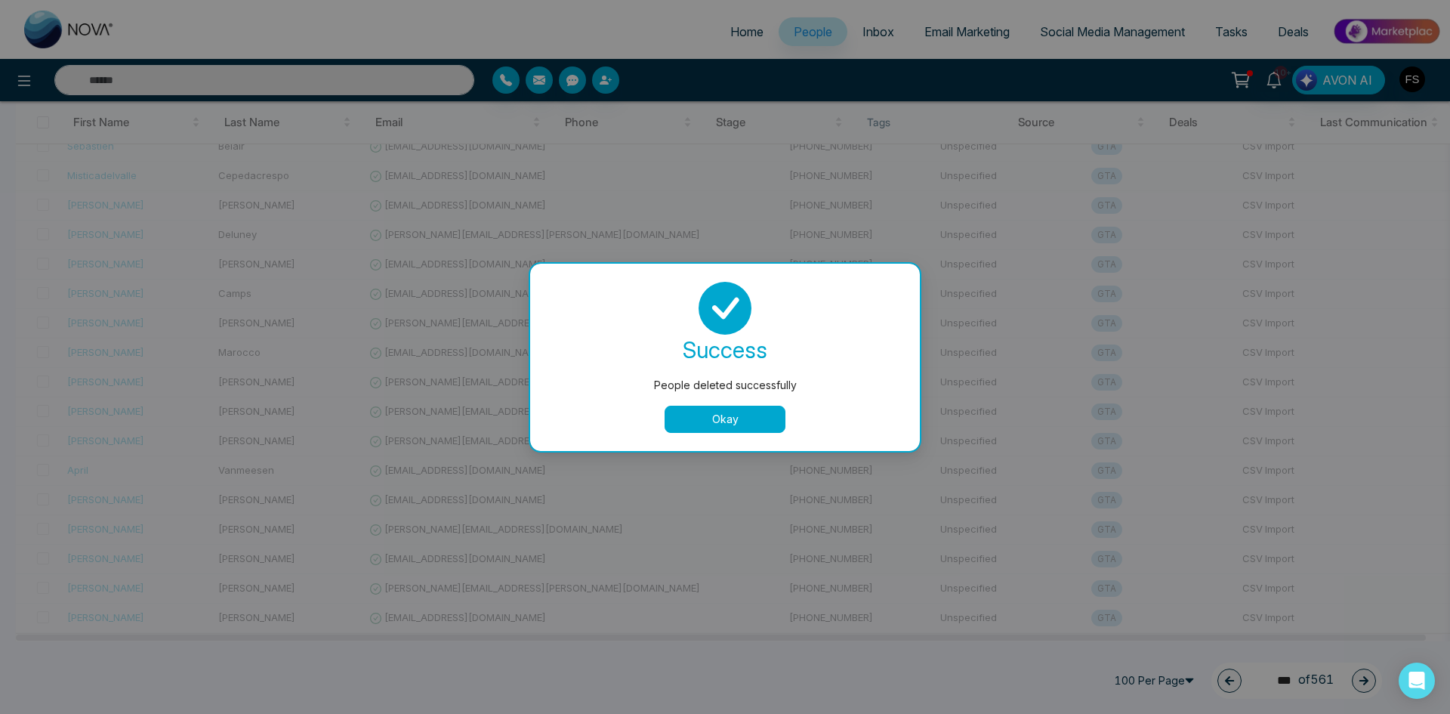
click at [720, 412] on button "Okay" at bounding box center [725, 418] width 121 height 27
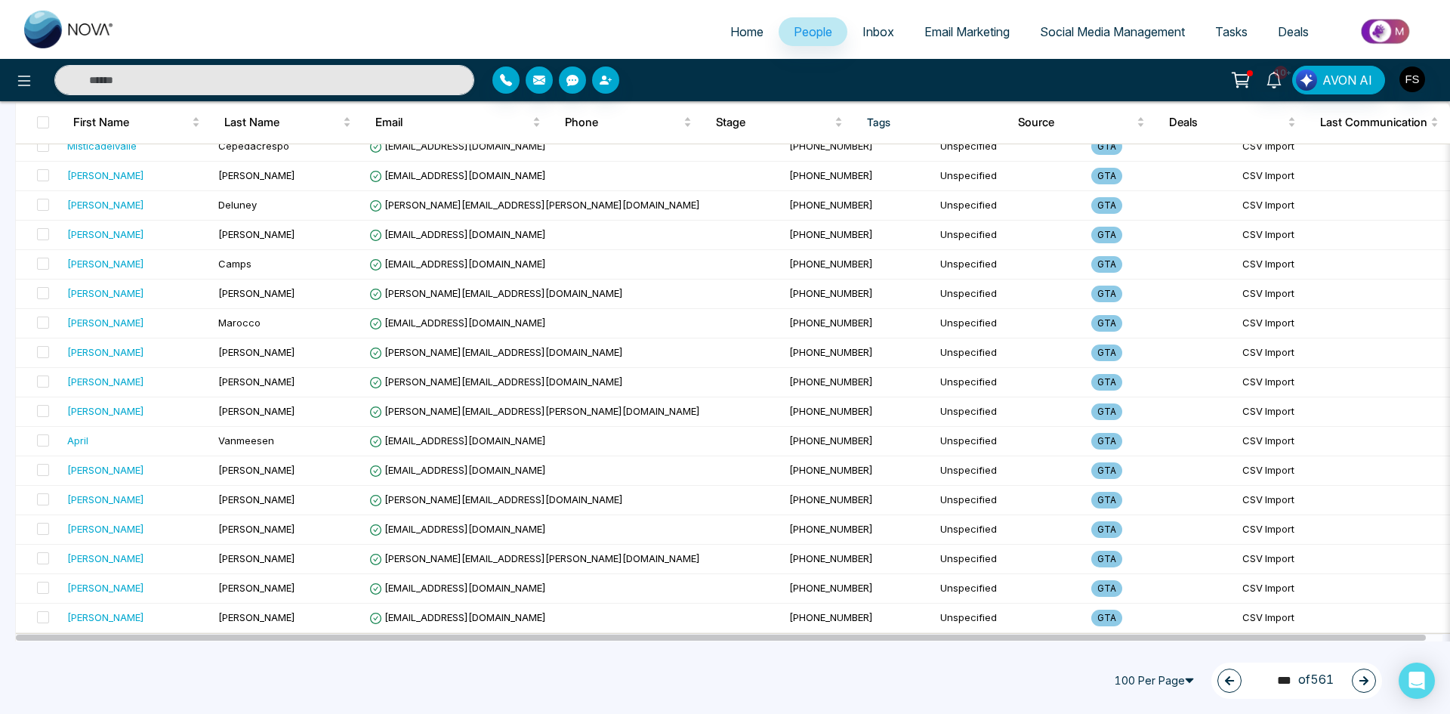
click at [1358, 680] on button "button" at bounding box center [1364, 680] width 24 height 24
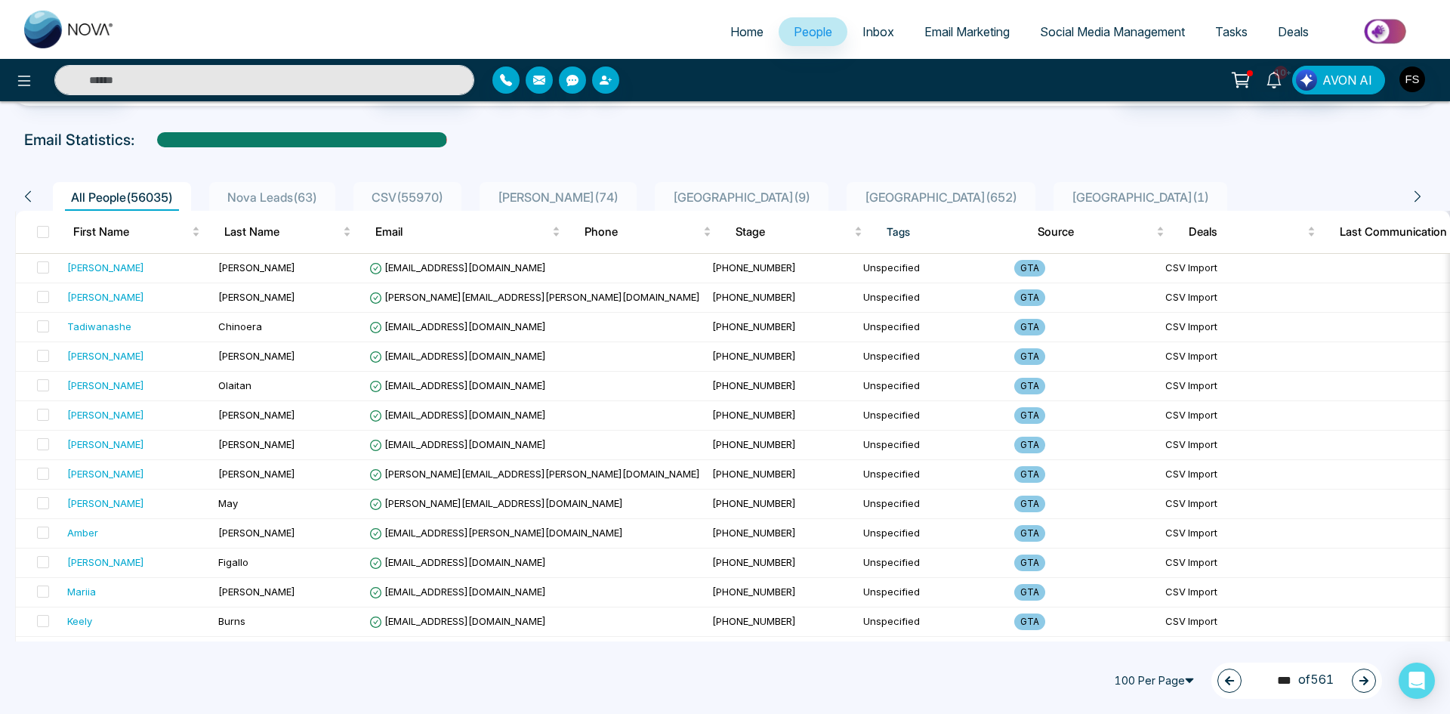
scroll to position [0, 0]
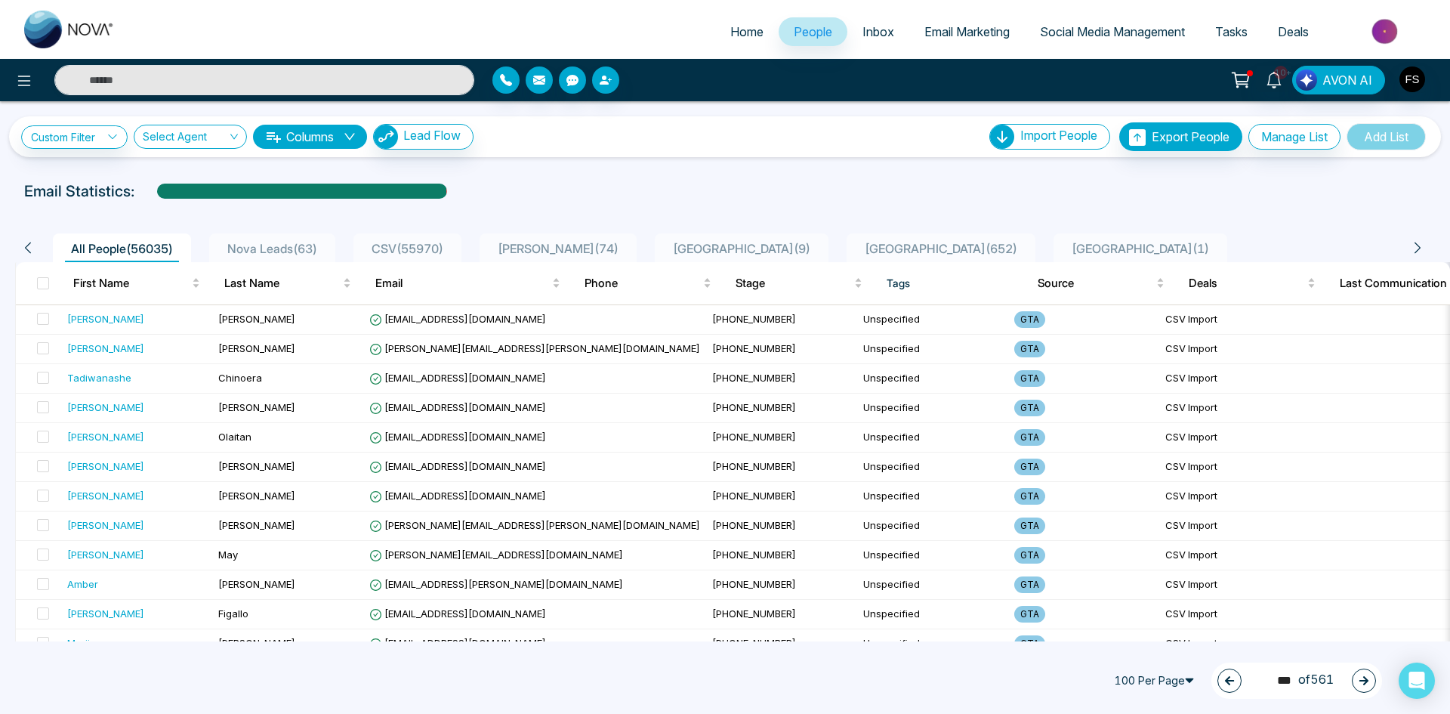
click at [1356, 677] on button "button" at bounding box center [1364, 680] width 24 height 24
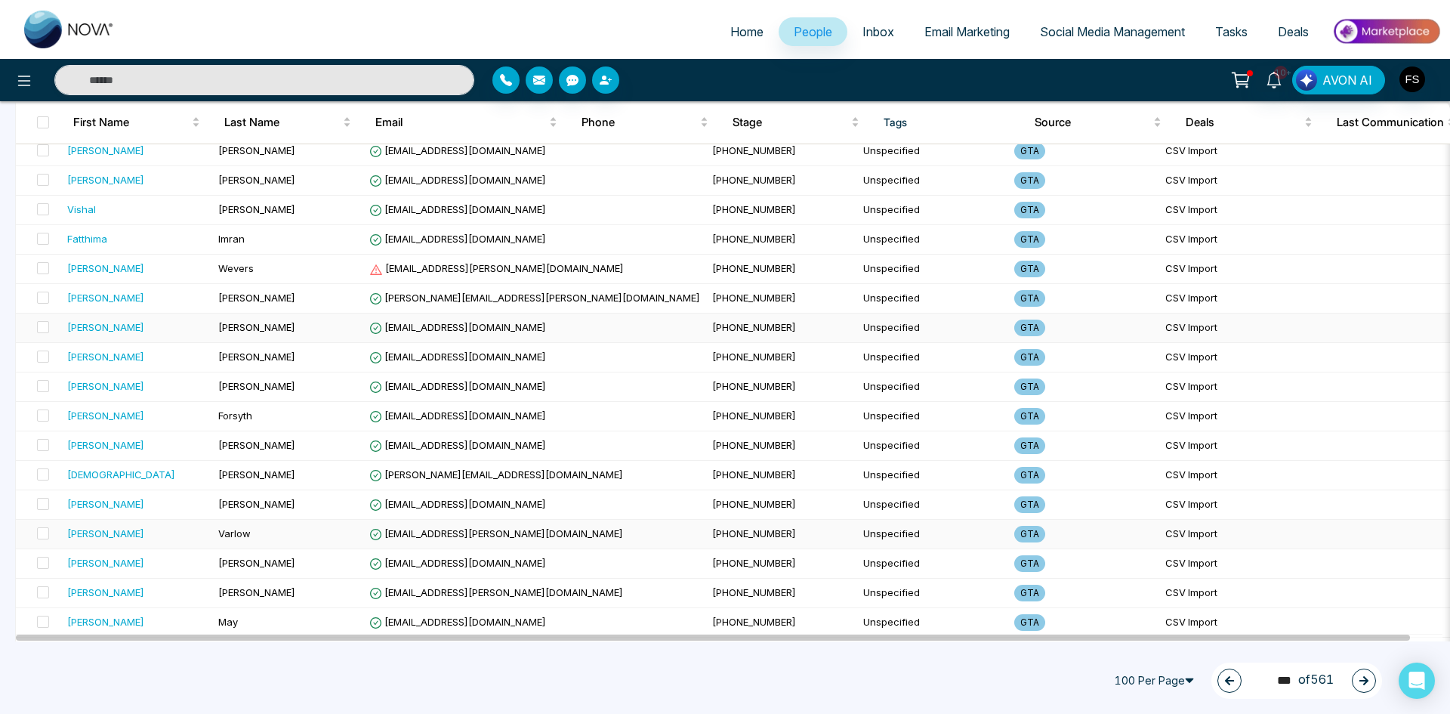
scroll to position [2391, 0]
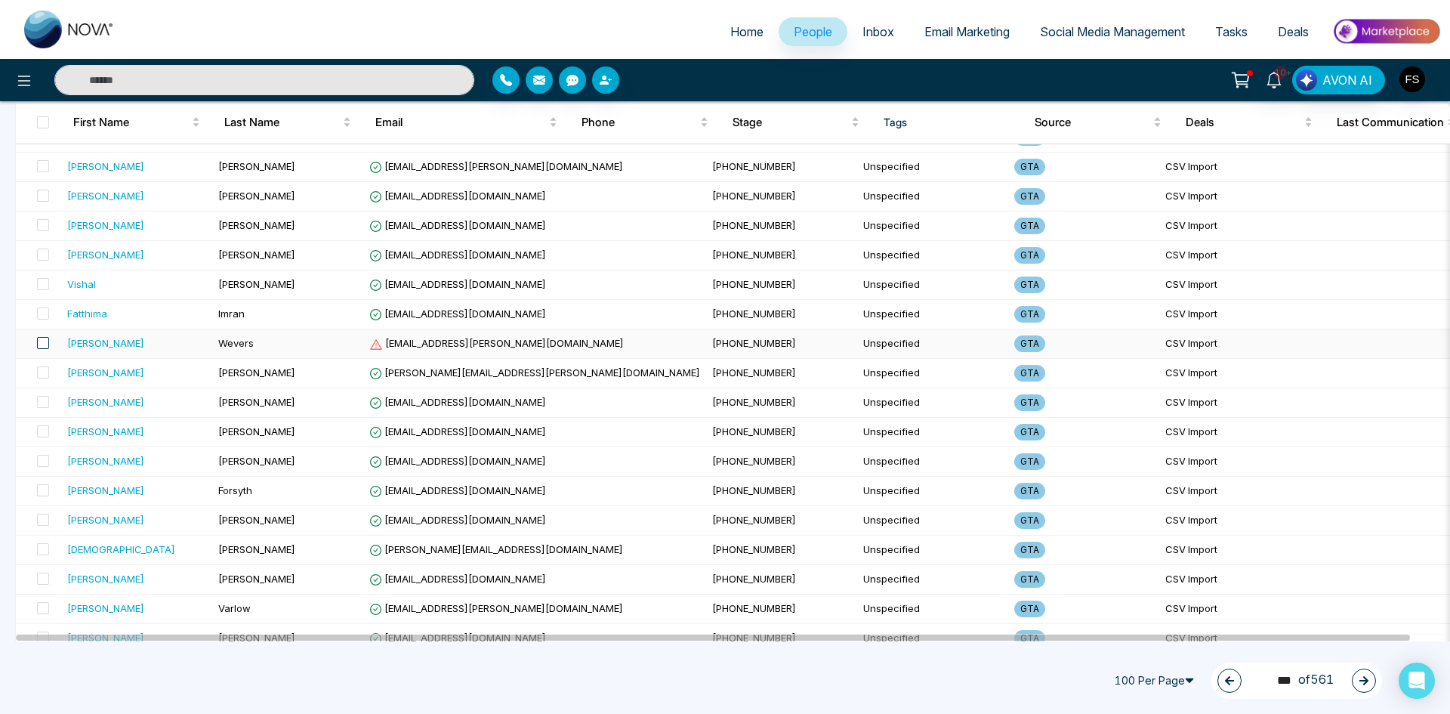
click at [40, 344] on span at bounding box center [43, 343] width 12 height 12
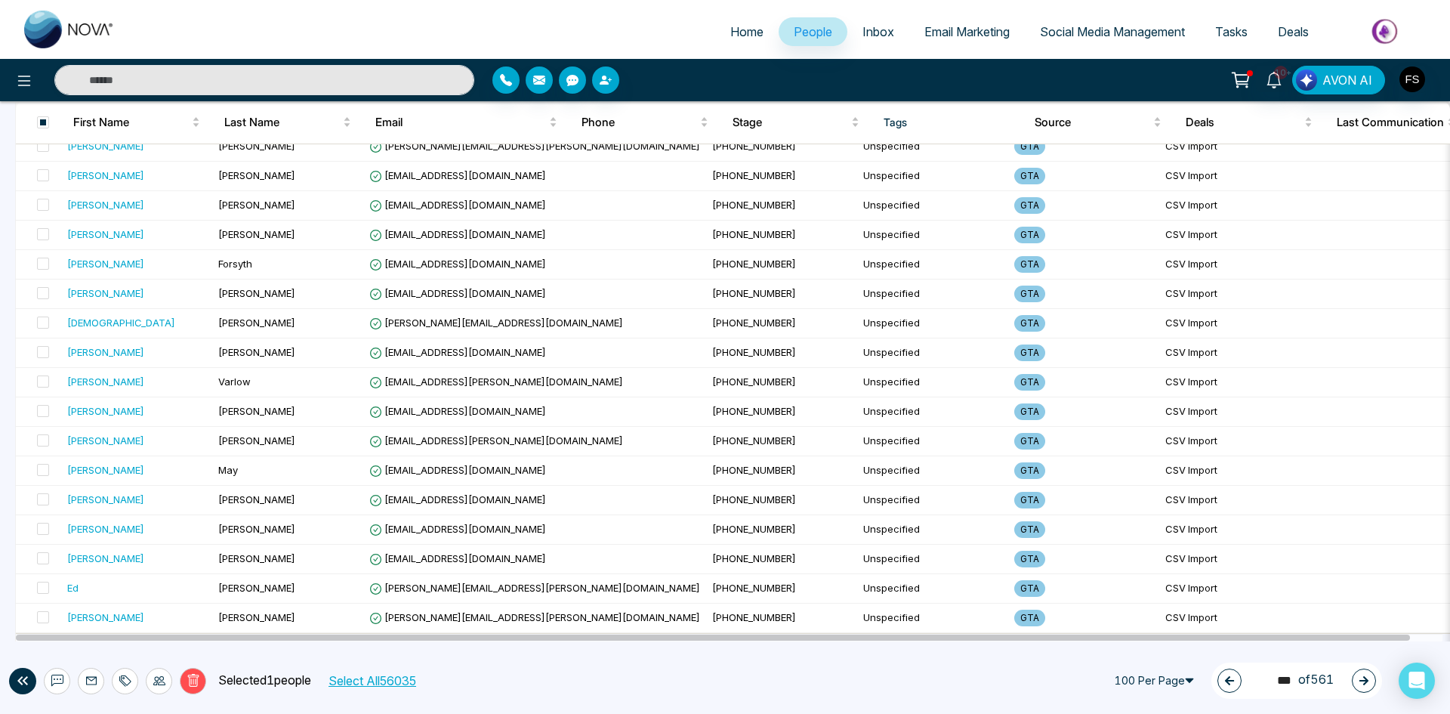
click at [189, 679] on icon at bounding box center [192, 680] width 11 height 13
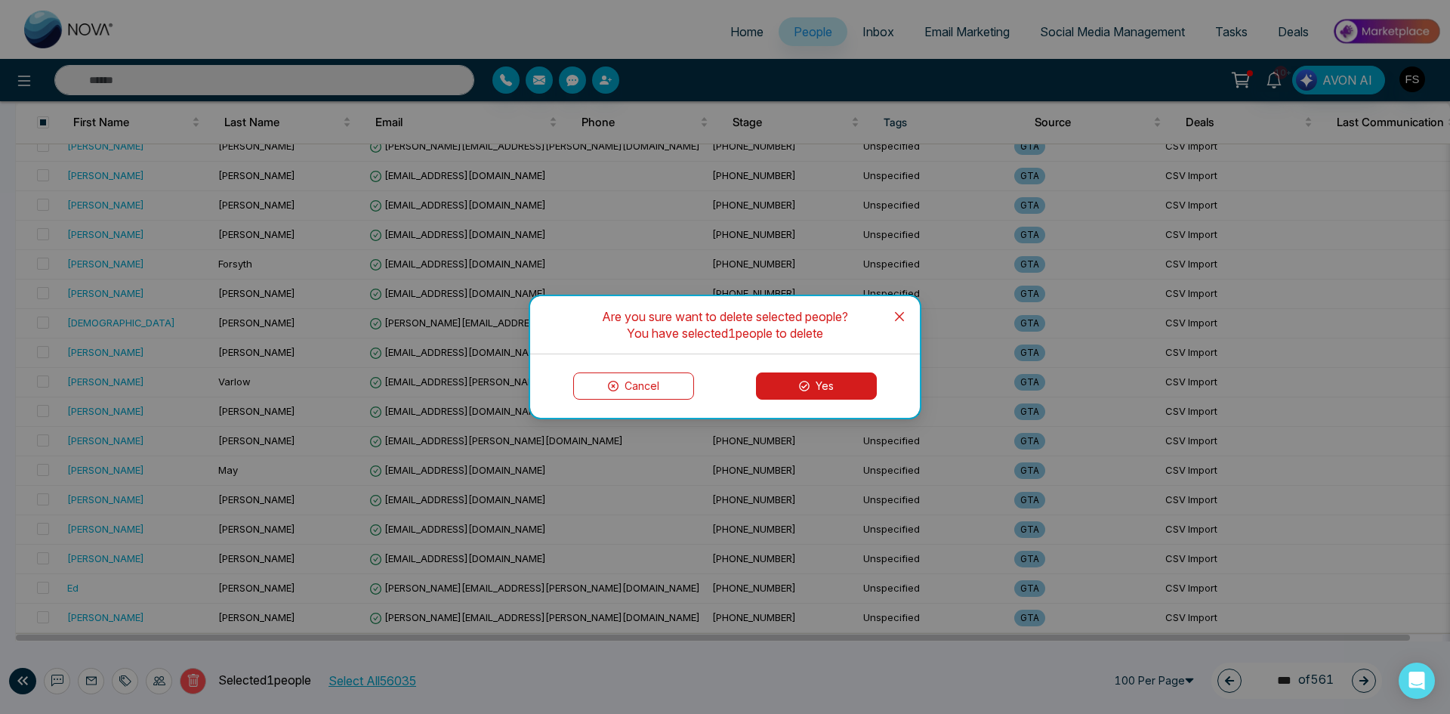
click at [791, 395] on button "Yes" at bounding box center [816, 385] width 121 height 27
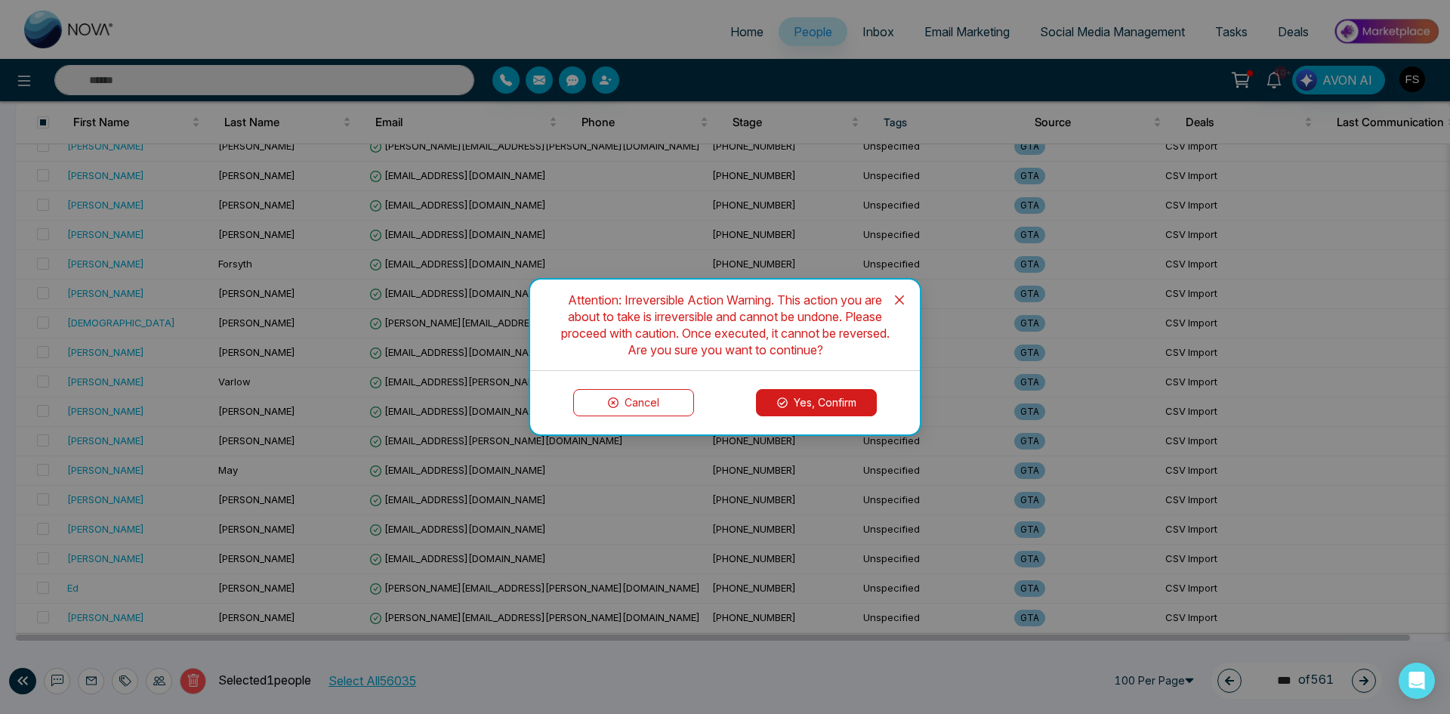
click at [814, 403] on button "Yes, Confirm" at bounding box center [816, 402] width 121 height 27
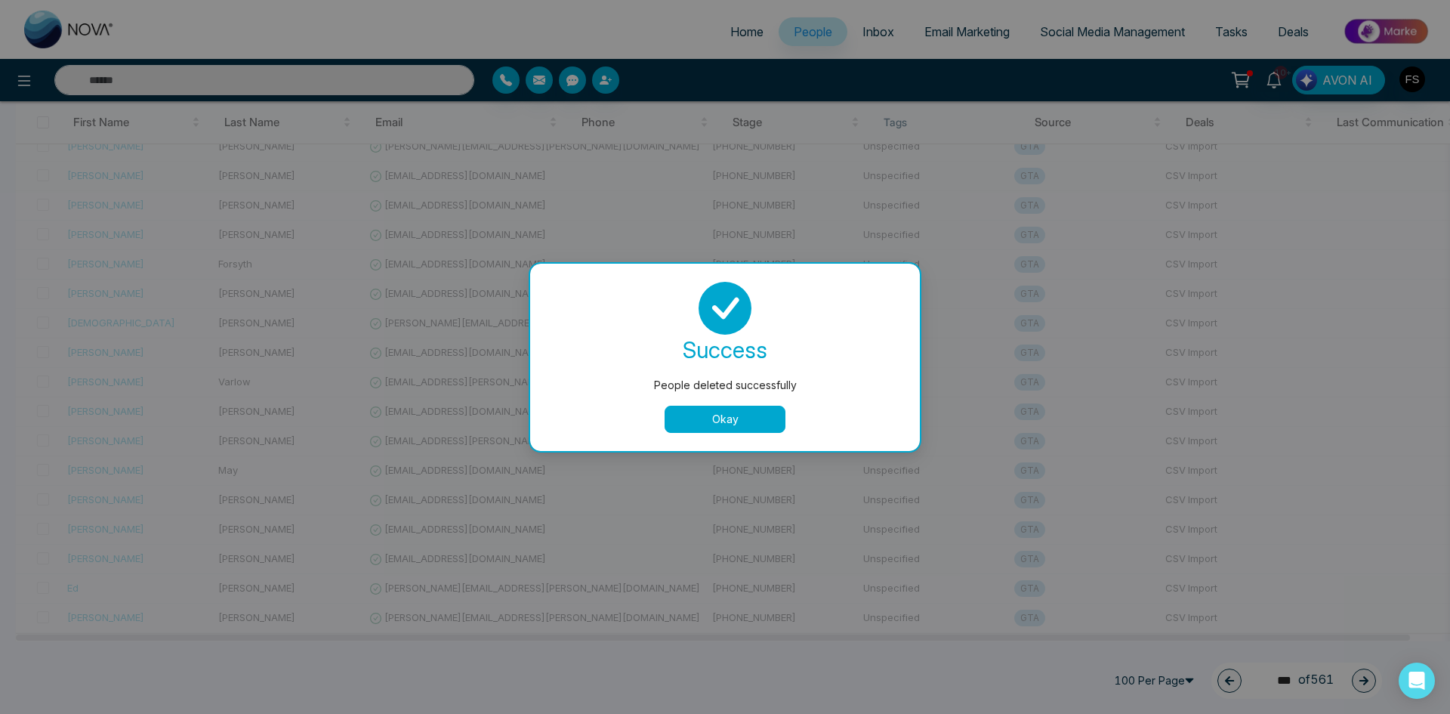
click at [768, 412] on button "Okay" at bounding box center [725, 418] width 121 height 27
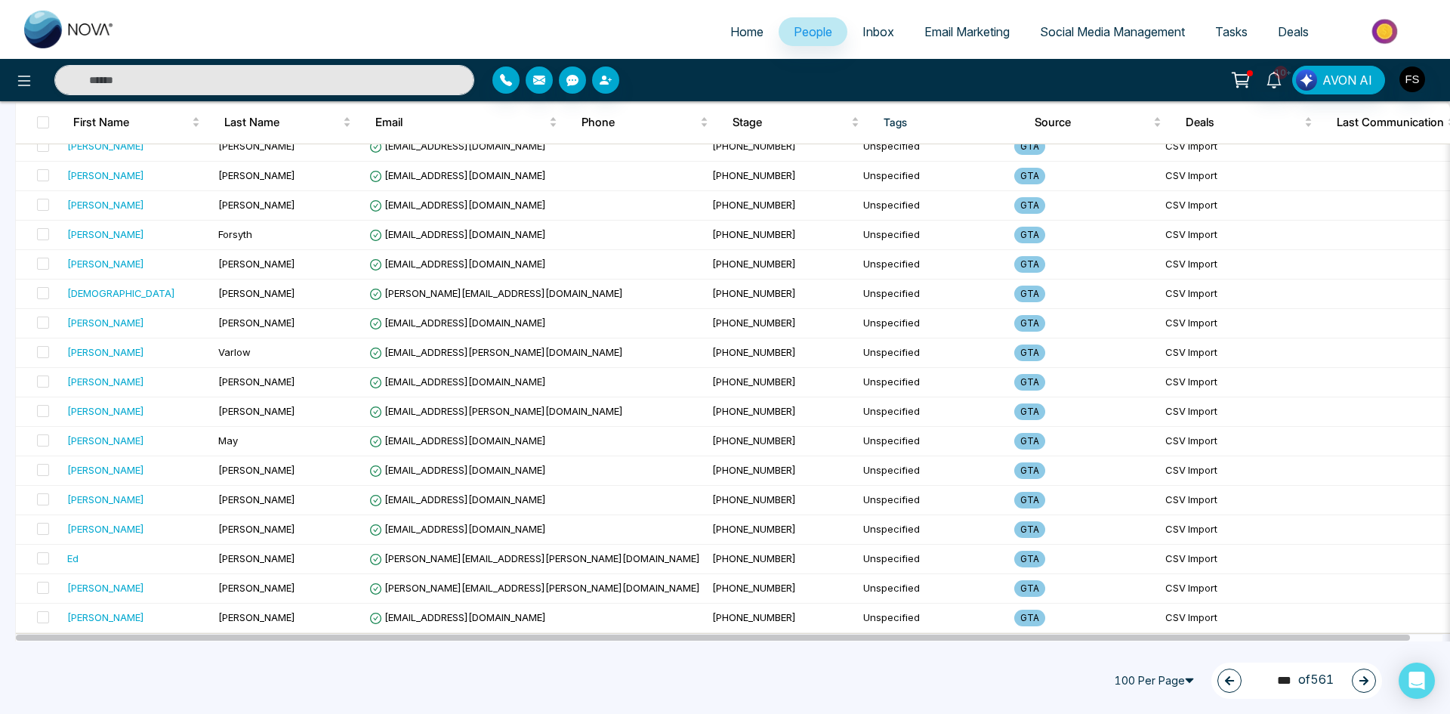
click at [1364, 681] on icon "button" at bounding box center [1363, 680] width 9 height 9
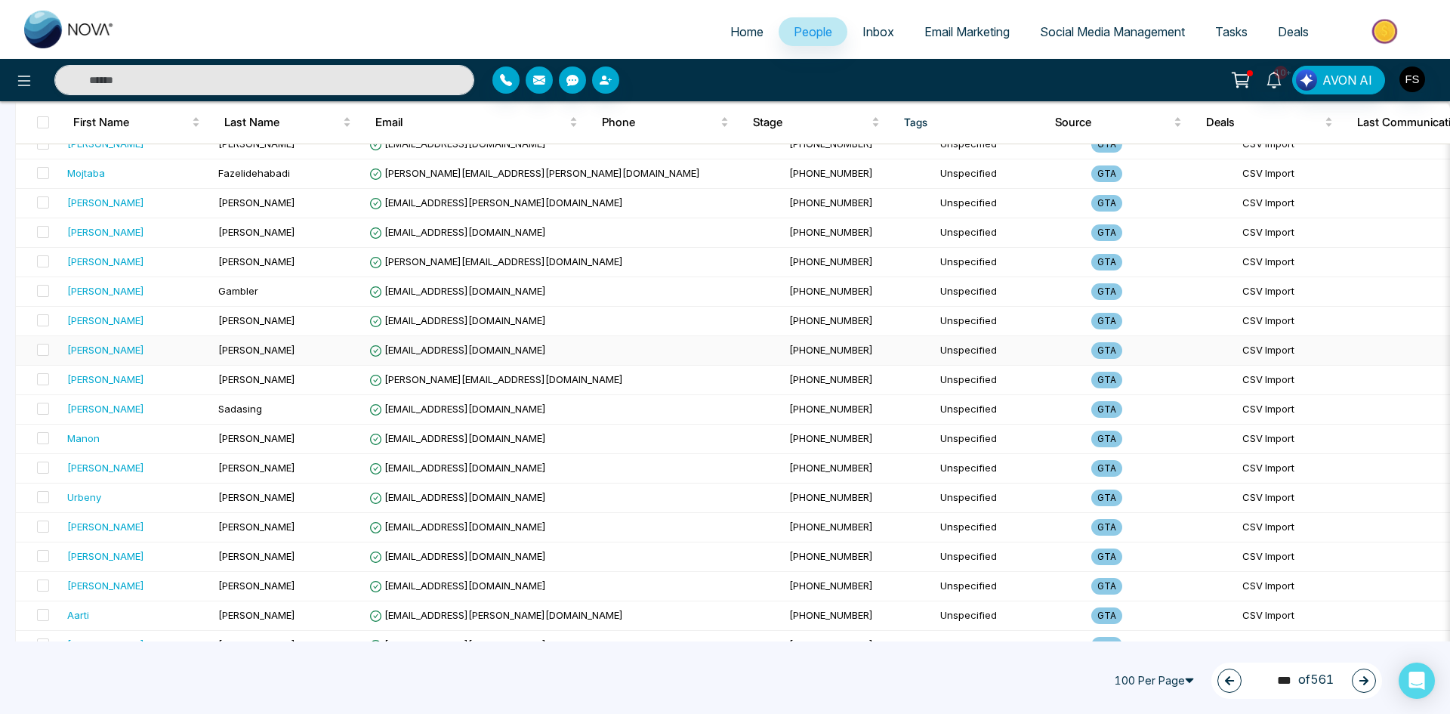
scroll to position [0, 0]
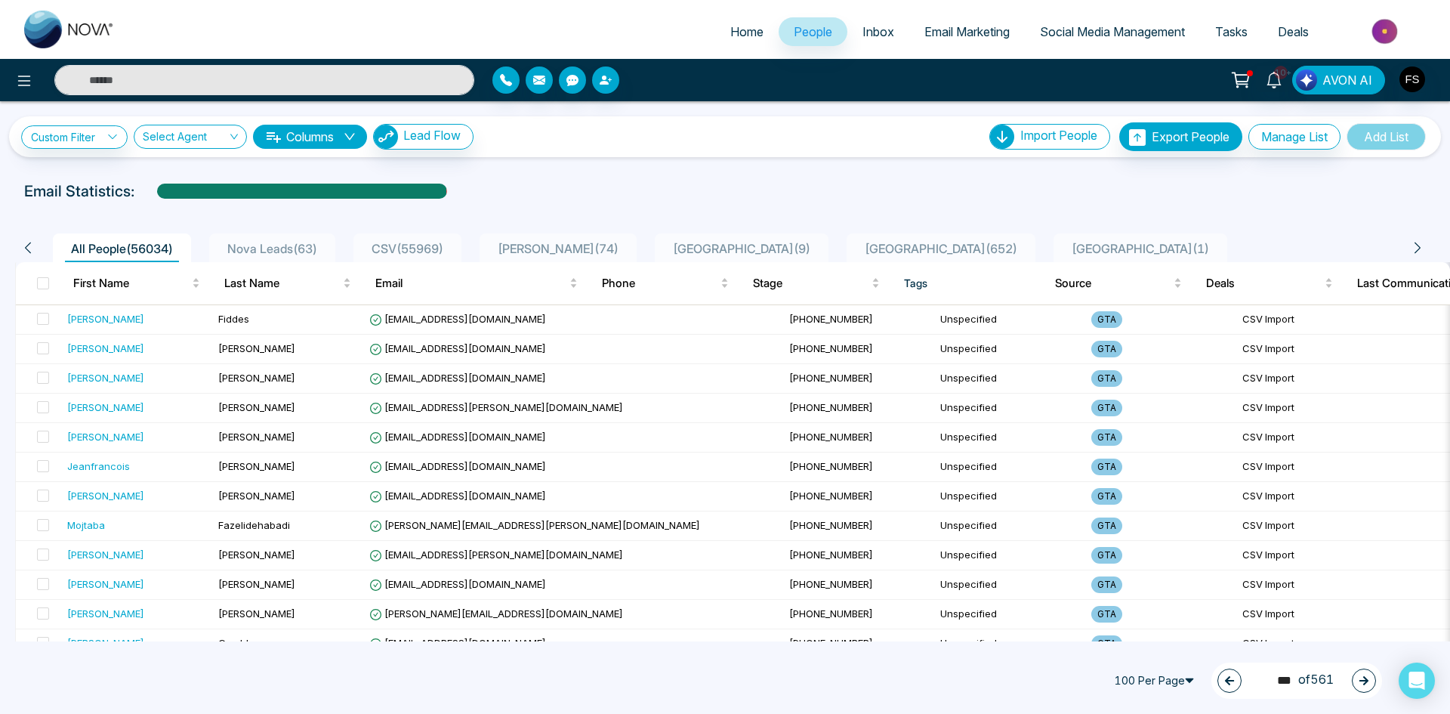
click at [1364, 682] on icon "button" at bounding box center [1363, 680] width 11 height 11
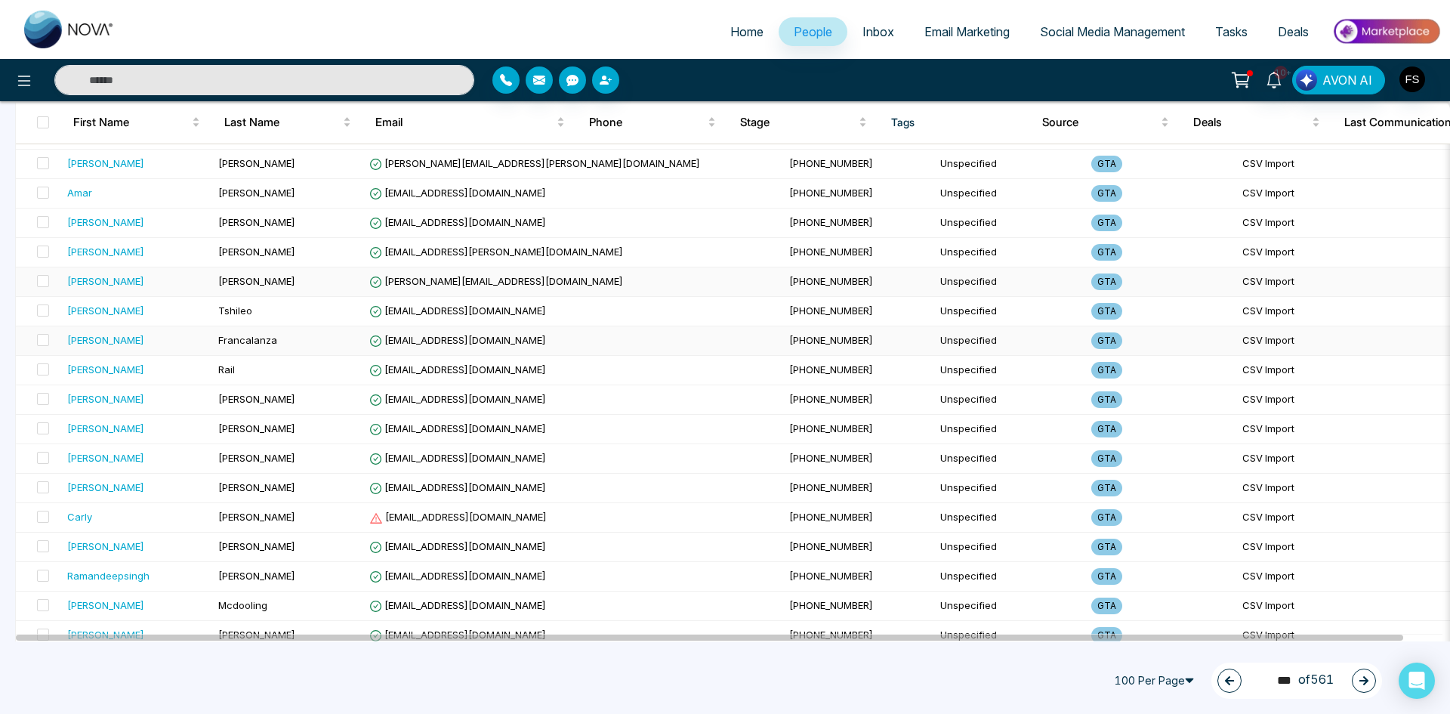
scroll to position [1737, 0]
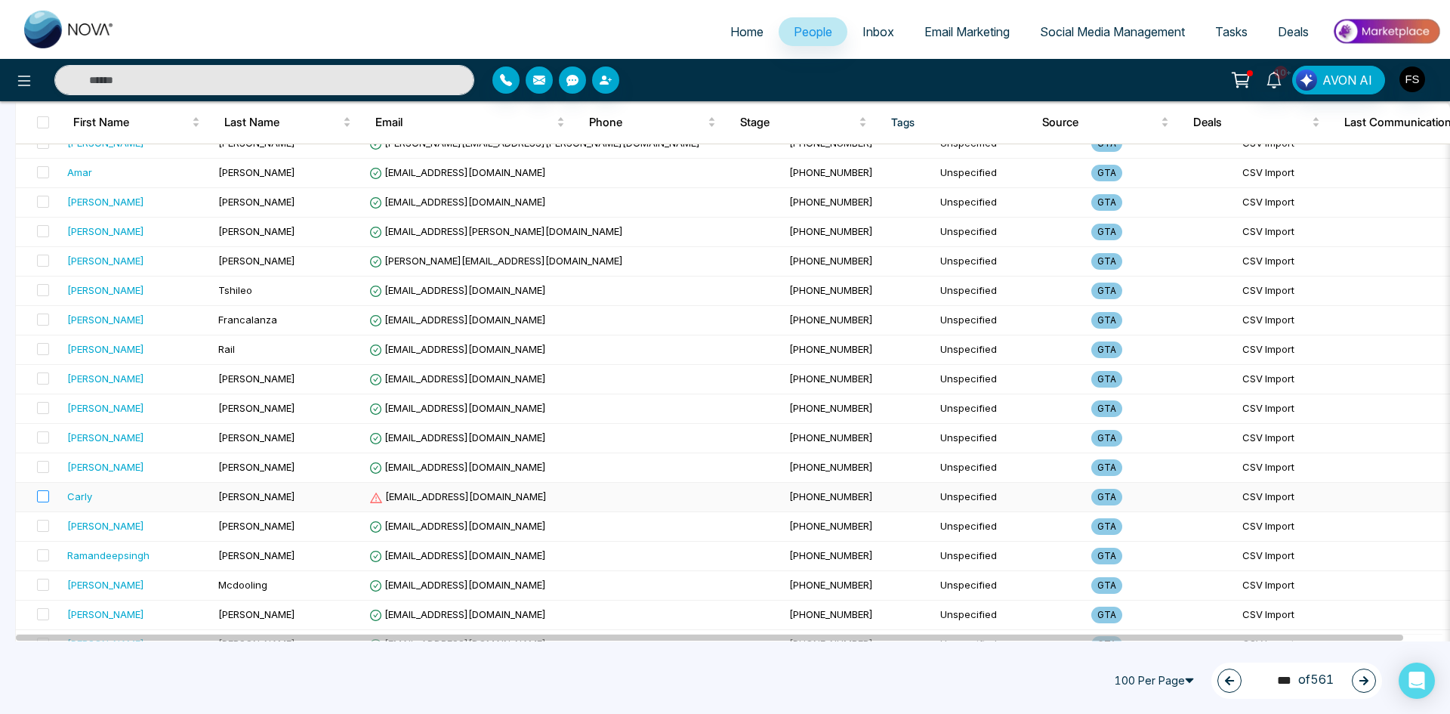
click at [33, 498] on label at bounding box center [38, 497] width 21 height 17
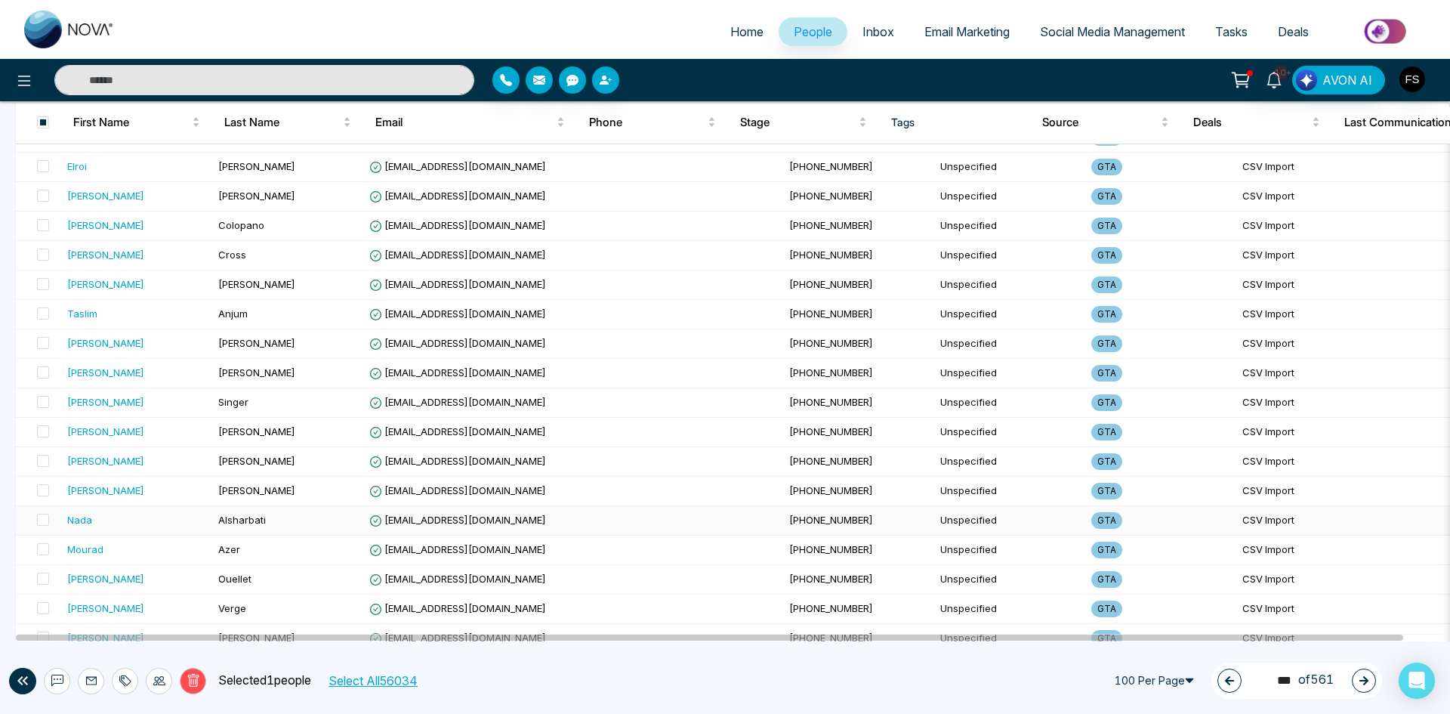
scroll to position [2617, 0]
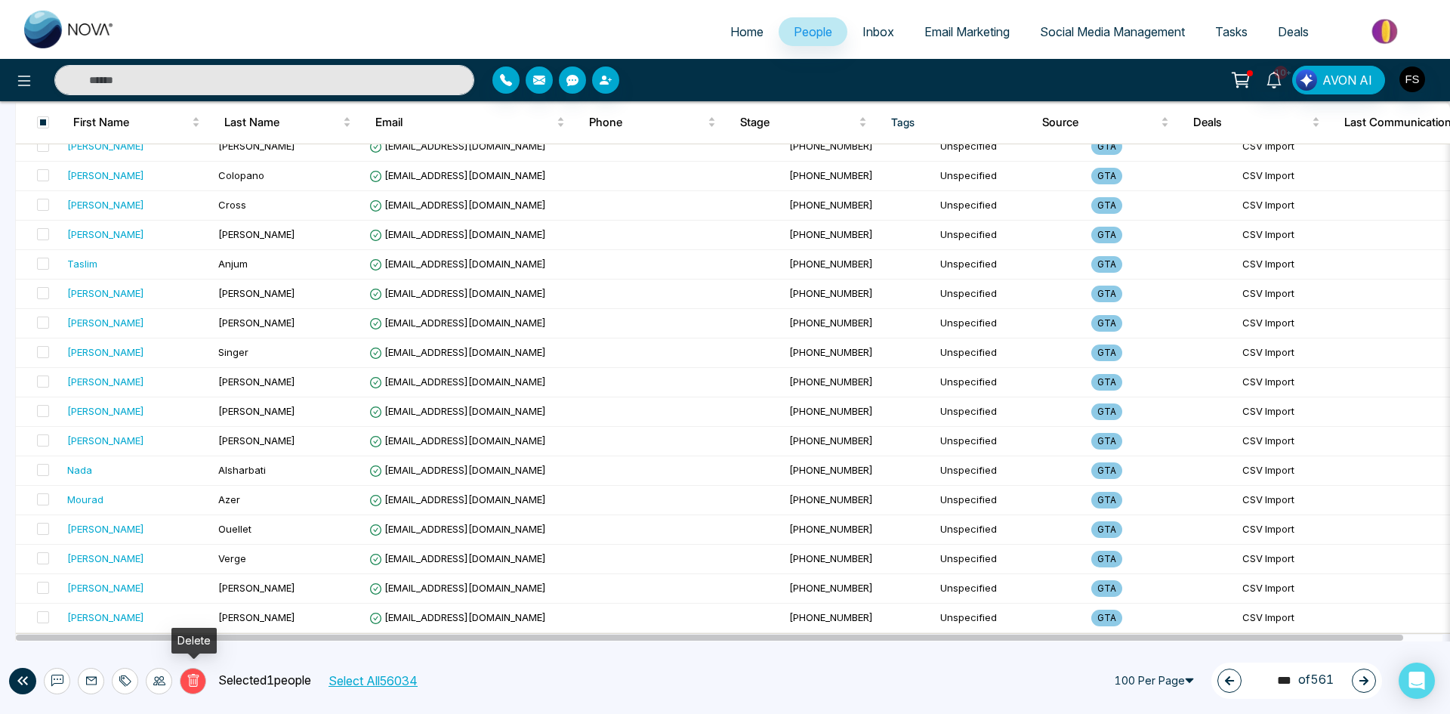
click at [189, 683] on icon at bounding box center [192, 680] width 11 height 13
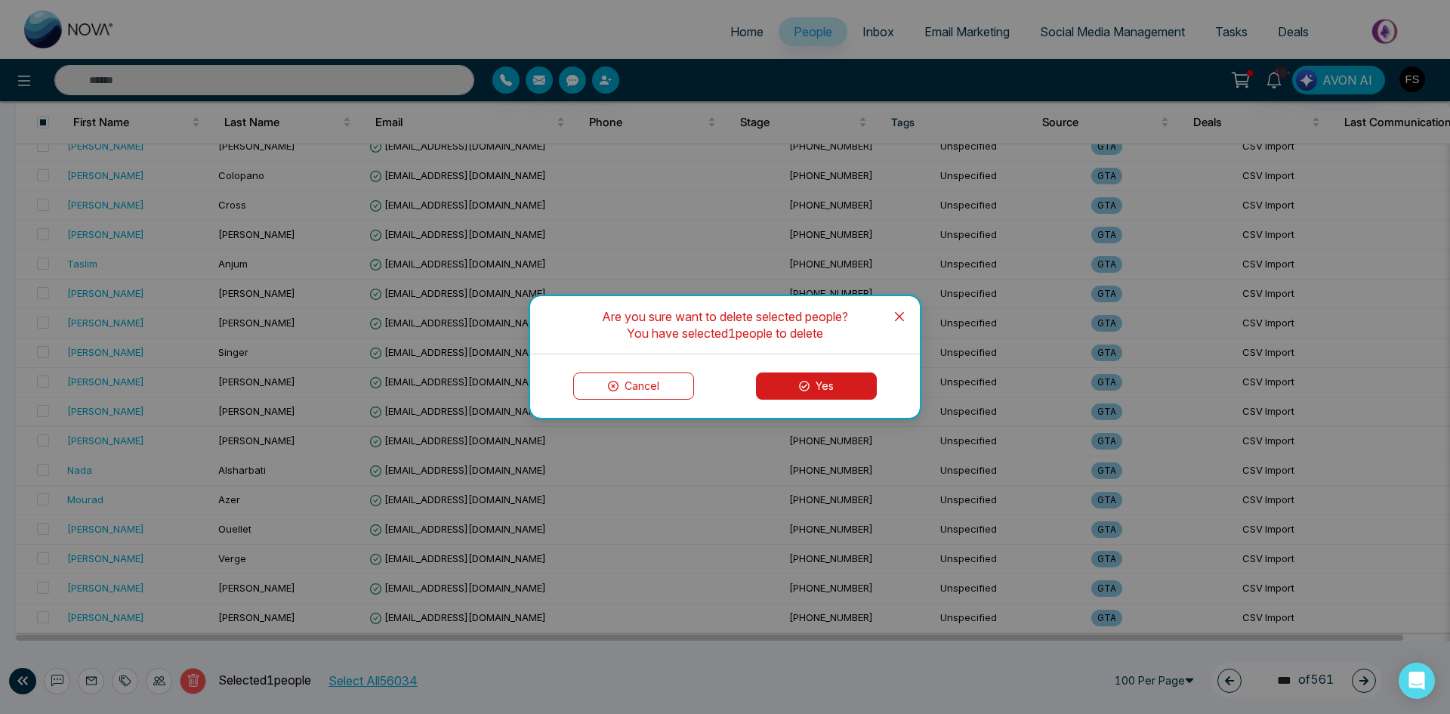
click at [824, 384] on button "Yes" at bounding box center [816, 385] width 121 height 27
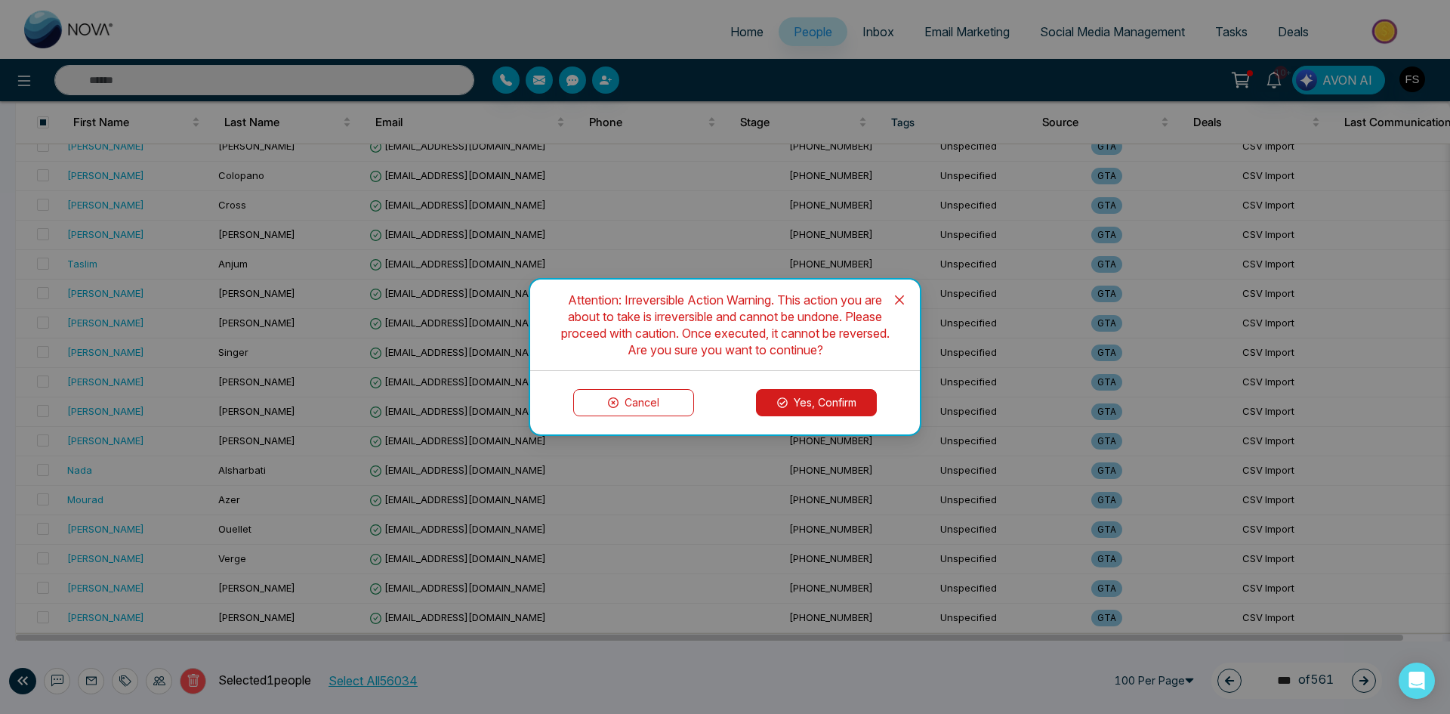
click at [819, 407] on button "Yes, Confirm" at bounding box center [816, 402] width 121 height 27
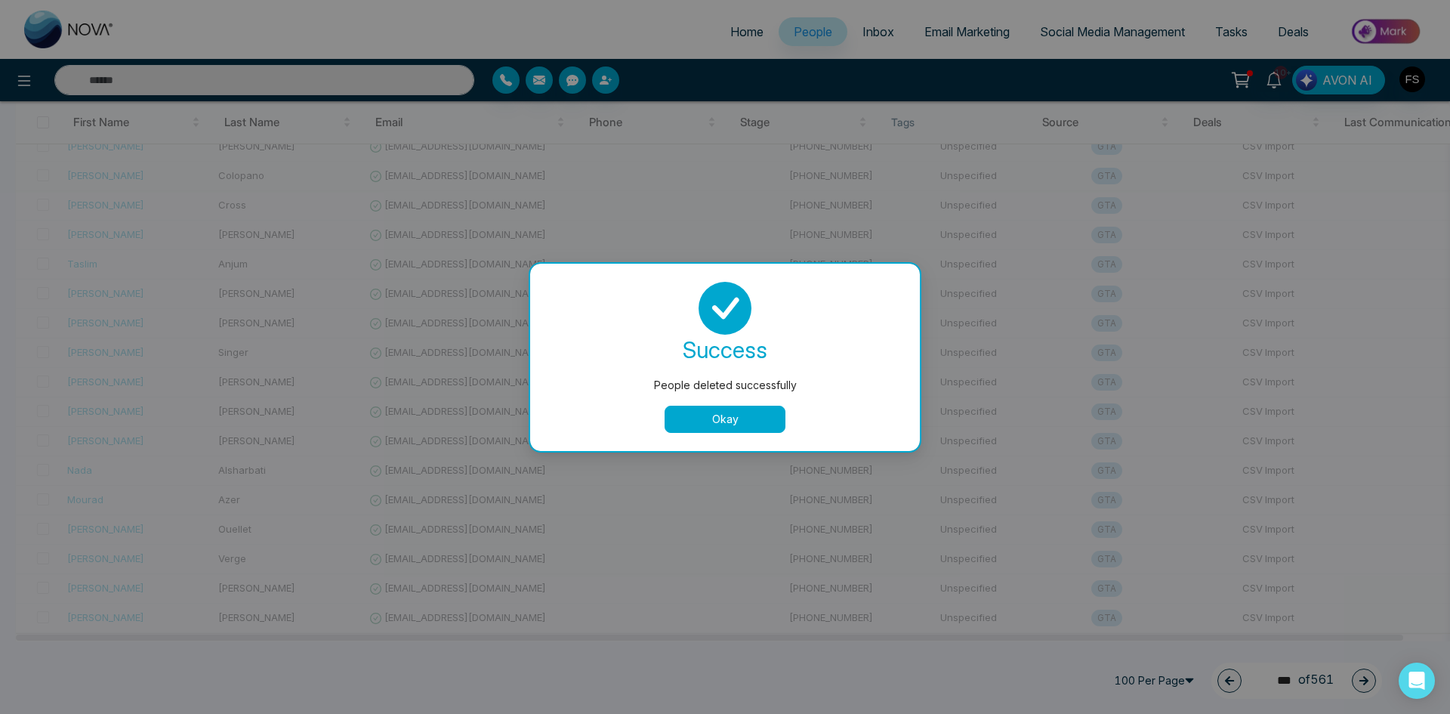
click at [726, 417] on button "Okay" at bounding box center [725, 418] width 121 height 27
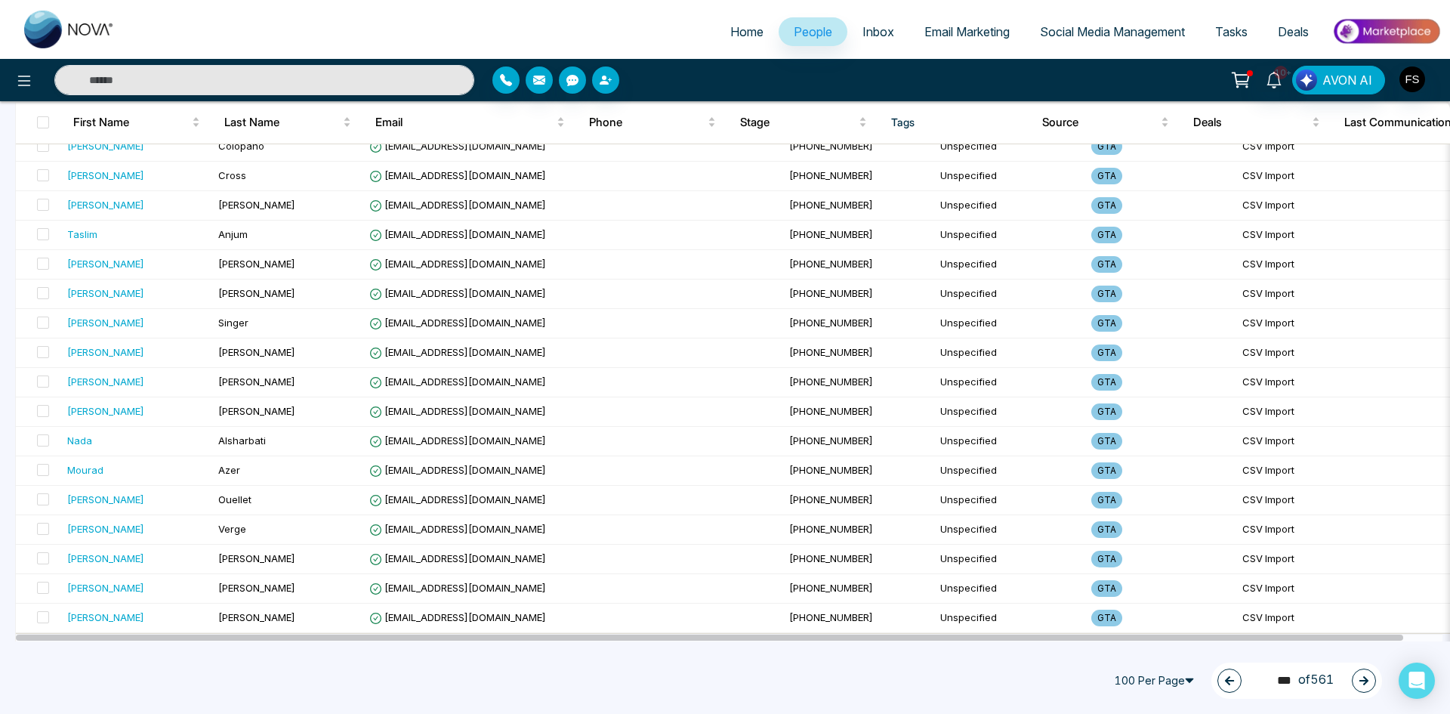
click at [1360, 684] on icon "button" at bounding box center [1363, 680] width 11 height 11
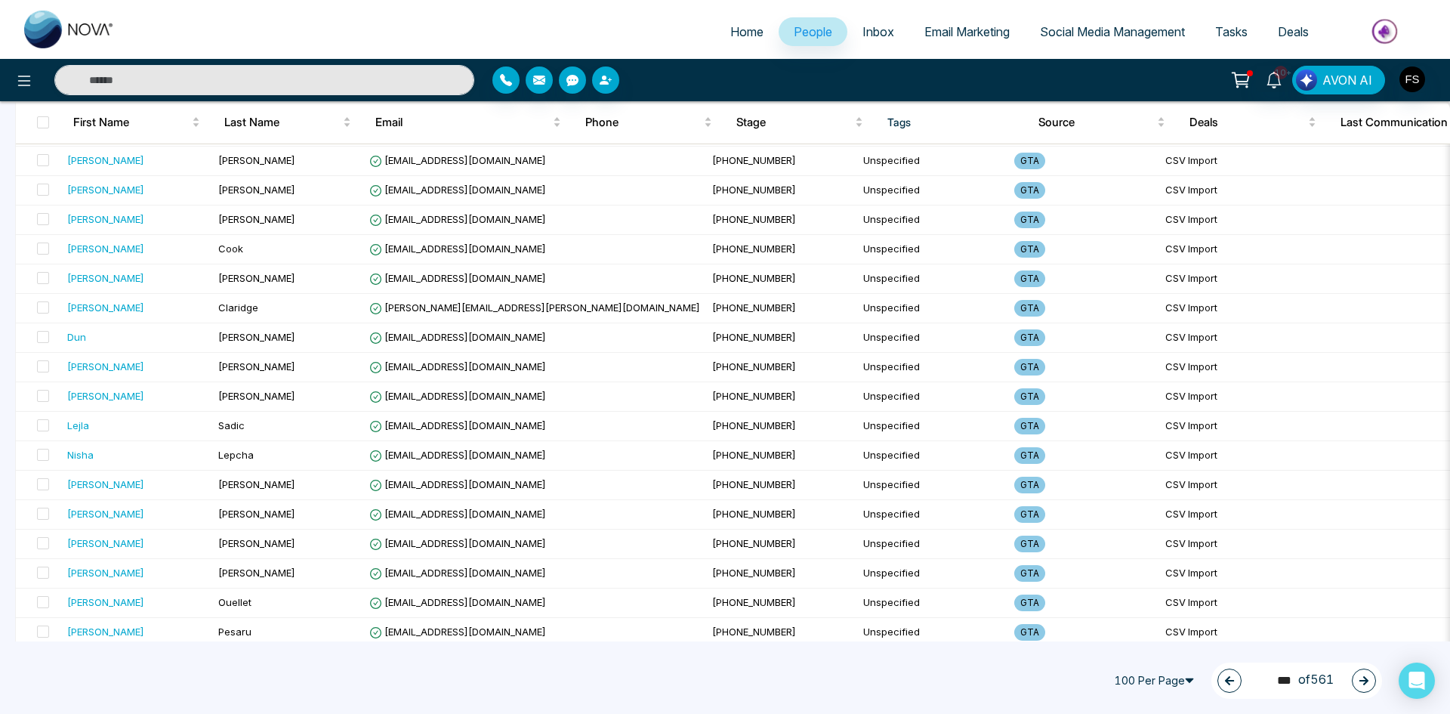
scroll to position [0, 0]
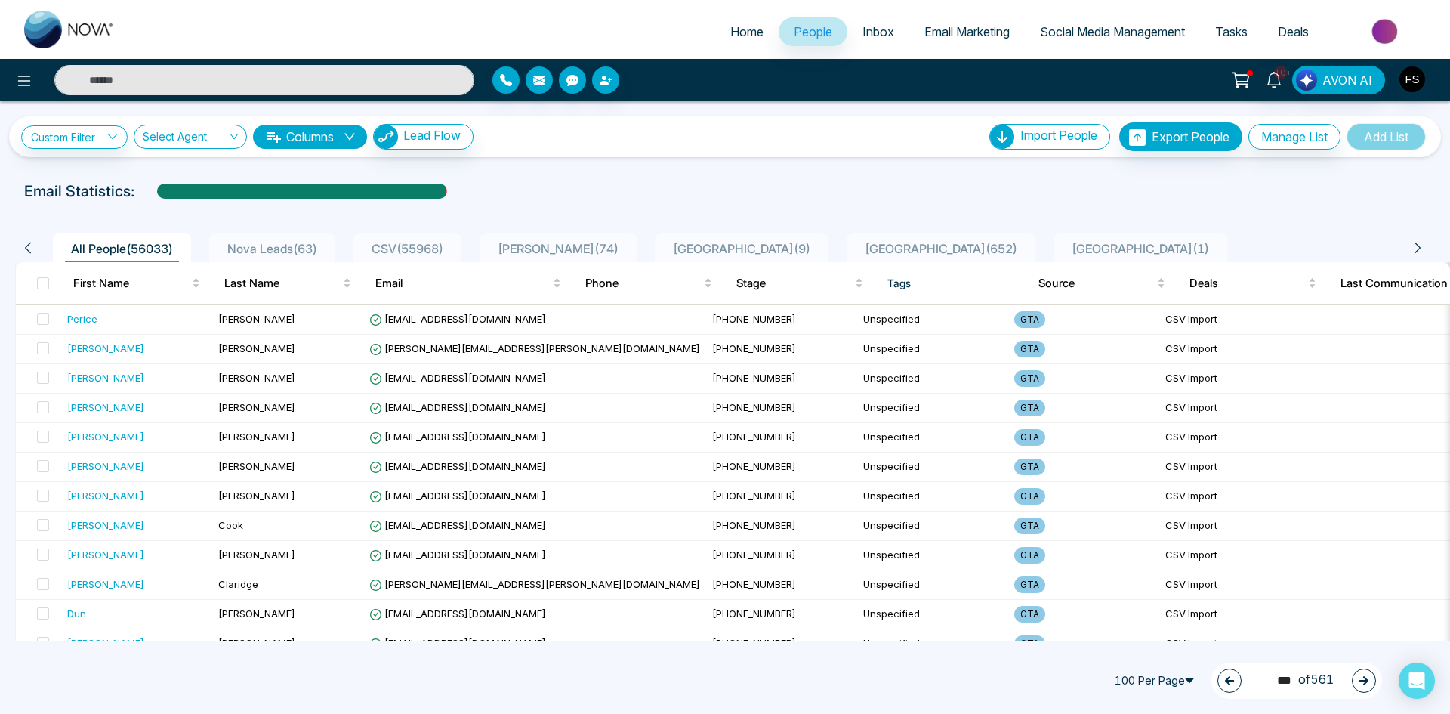
click at [1360, 680] on icon "button" at bounding box center [1363, 680] width 9 height 9
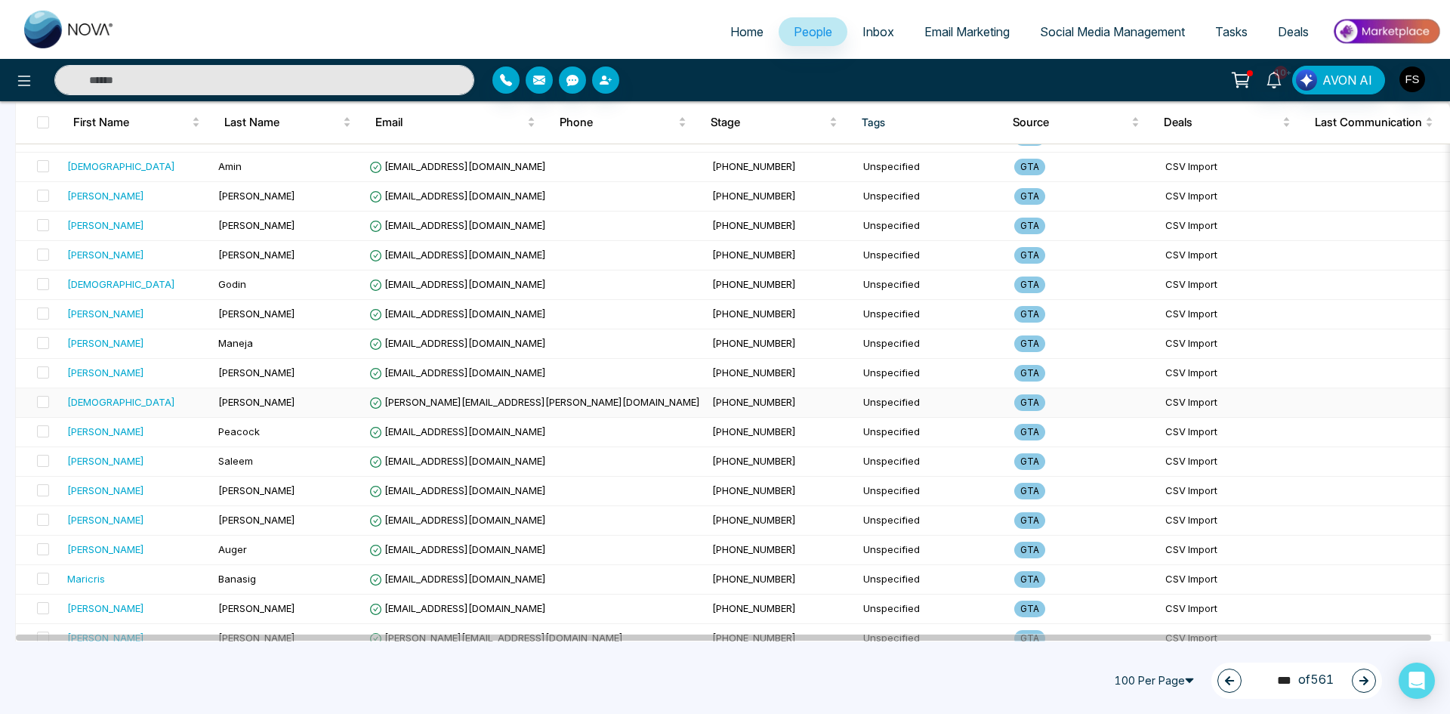
scroll to position [2617, 0]
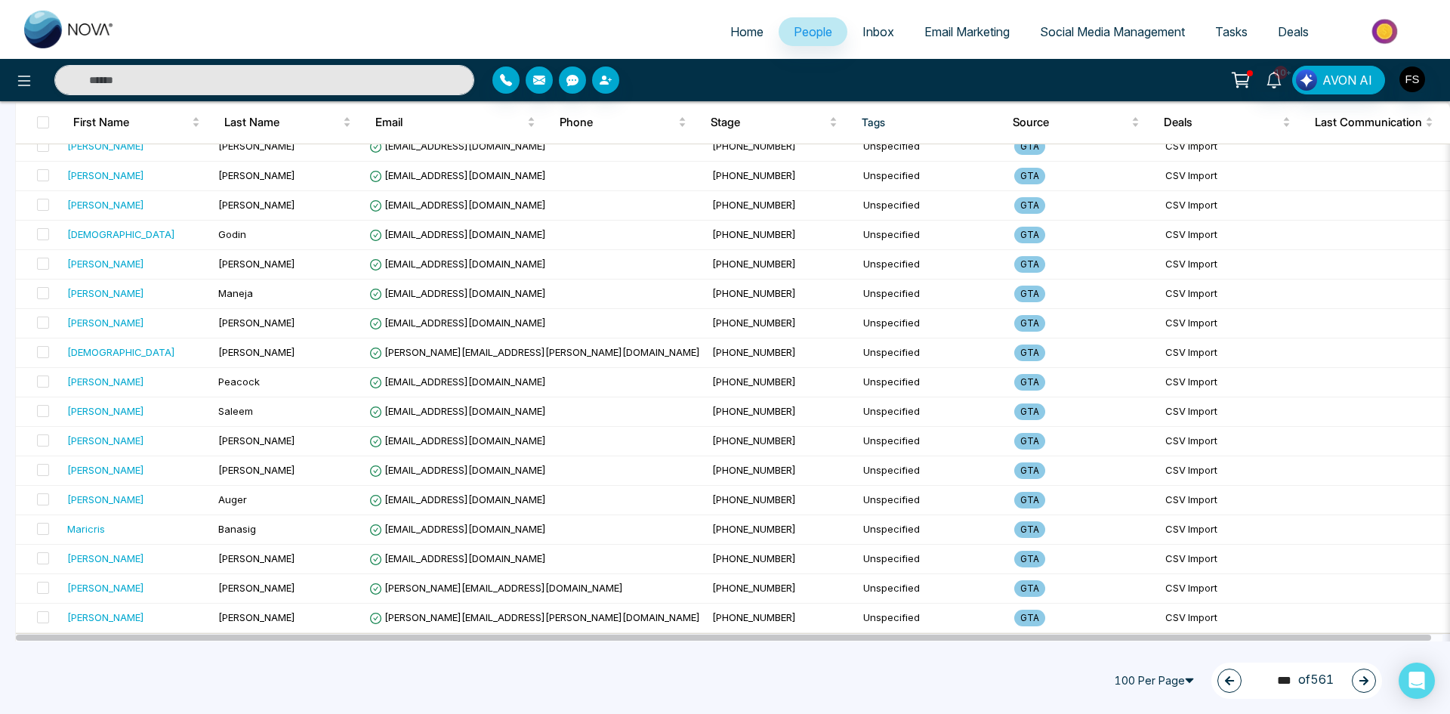
click at [1370, 680] on button "button" at bounding box center [1364, 680] width 24 height 24
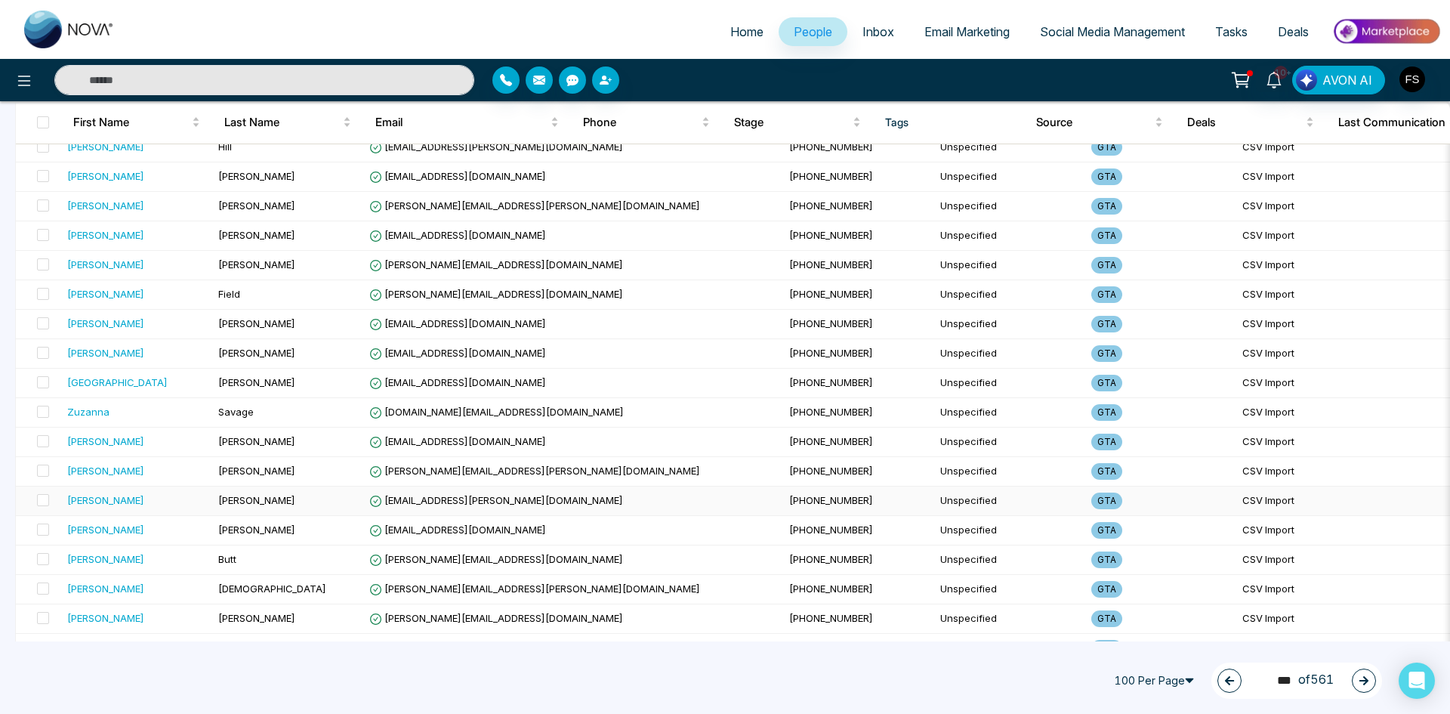
scroll to position [352, 0]
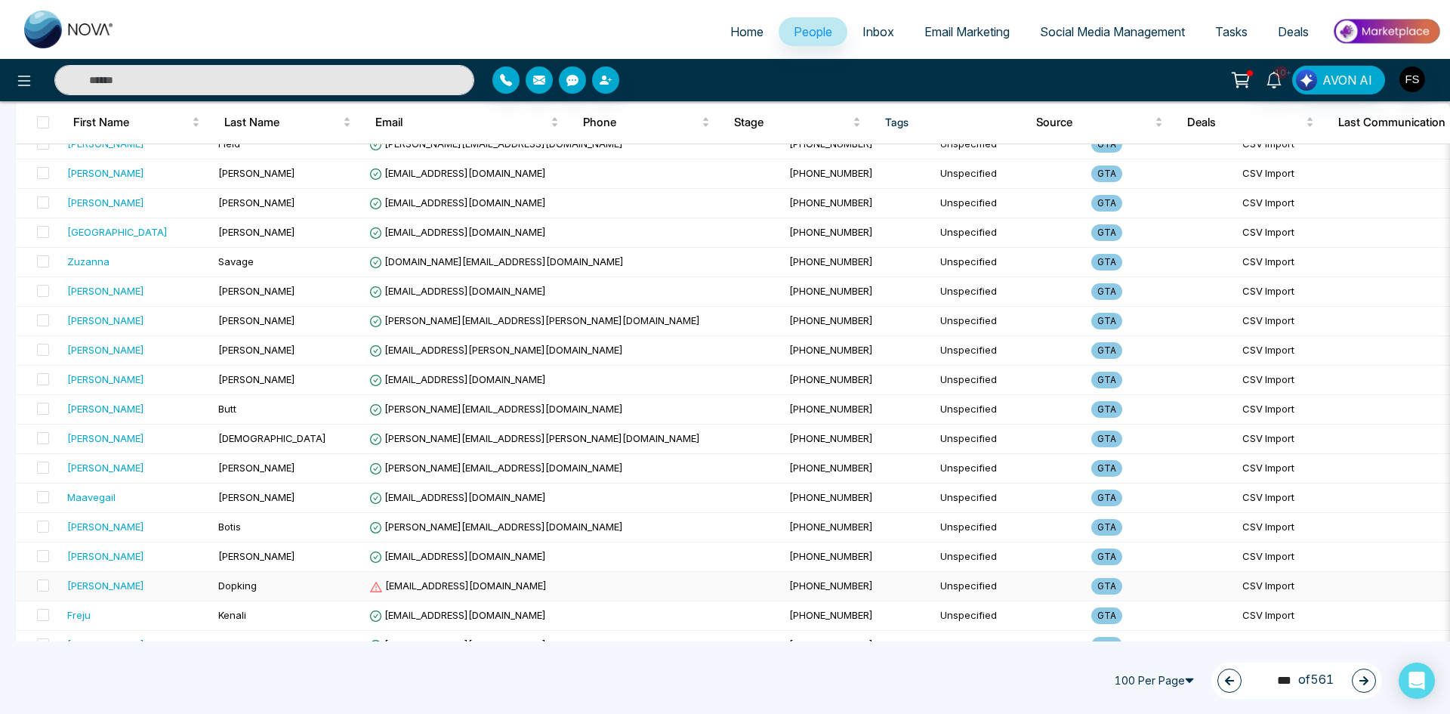
click at [43, 587] on span at bounding box center [43, 585] width 12 height 12
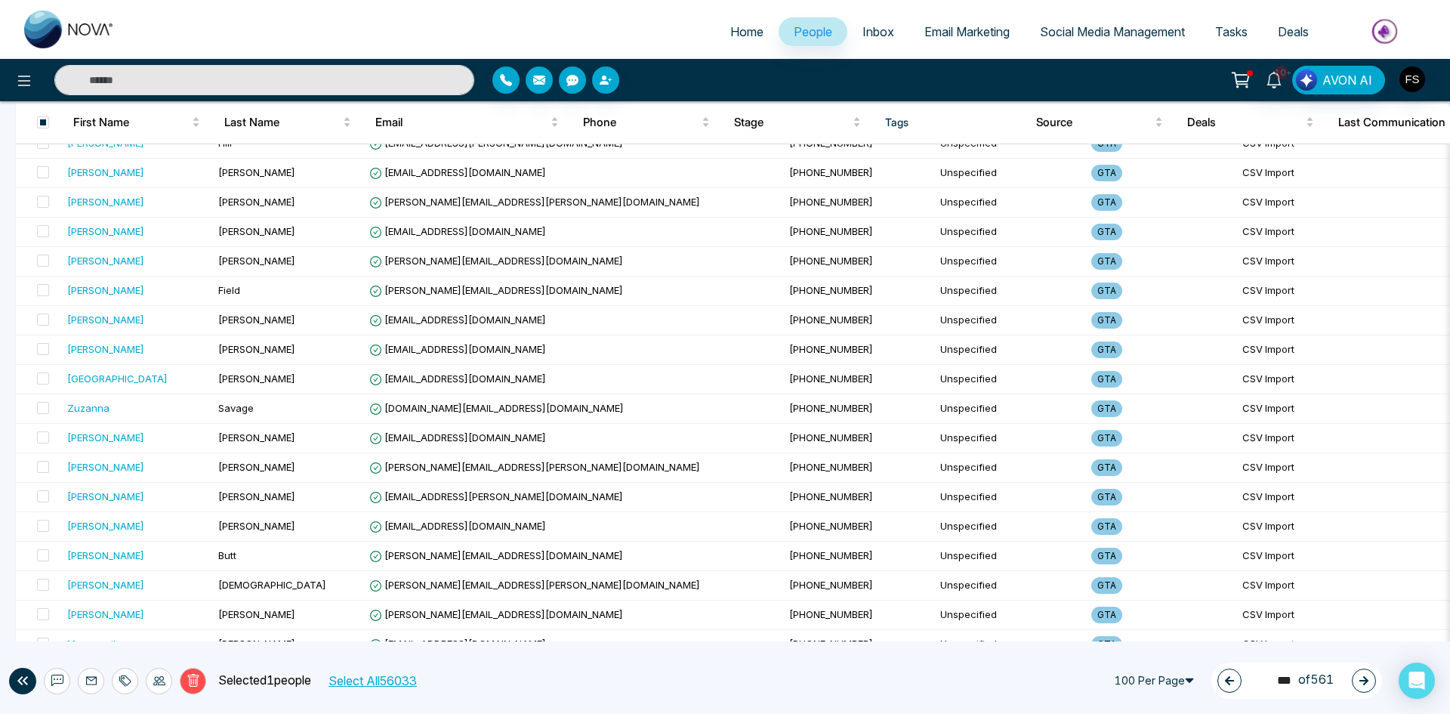
scroll to position [0, 0]
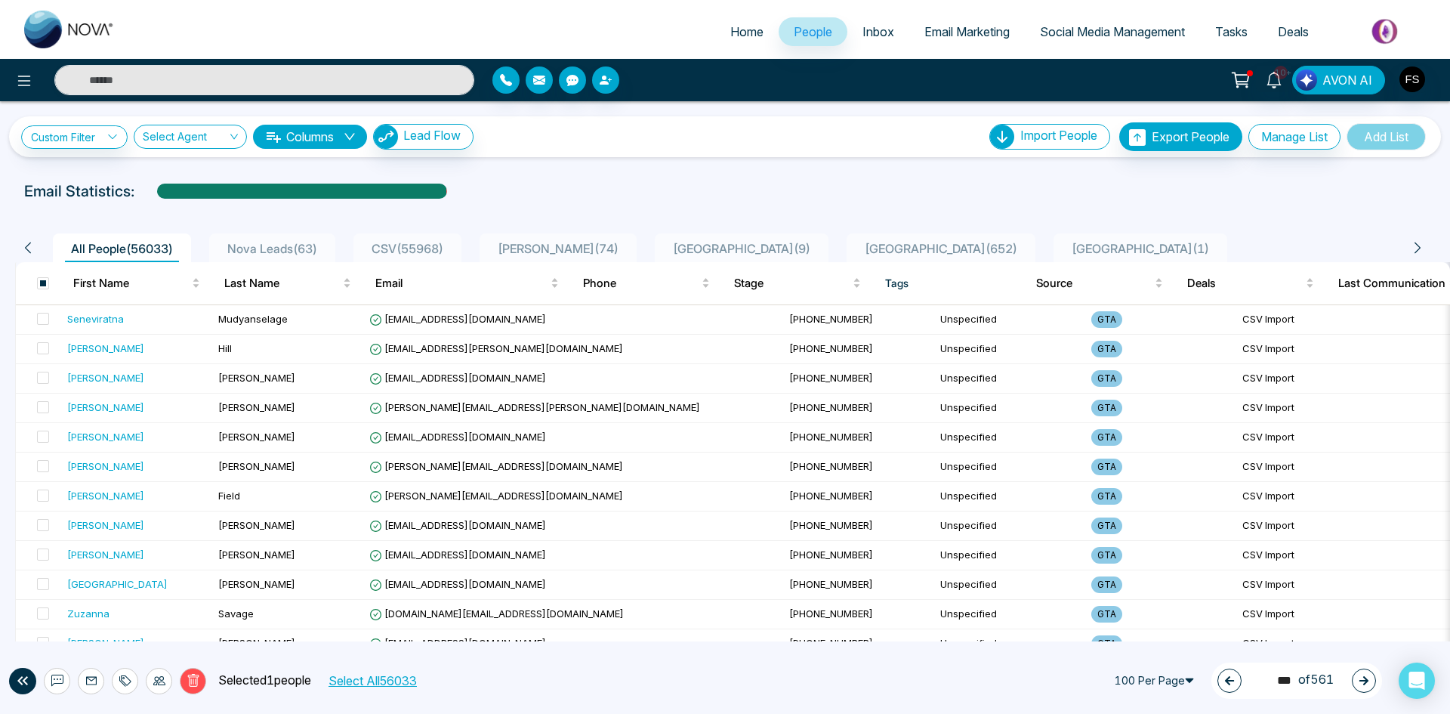
click at [191, 675] on icon at bounding box center [192, 680] width 11 height 13
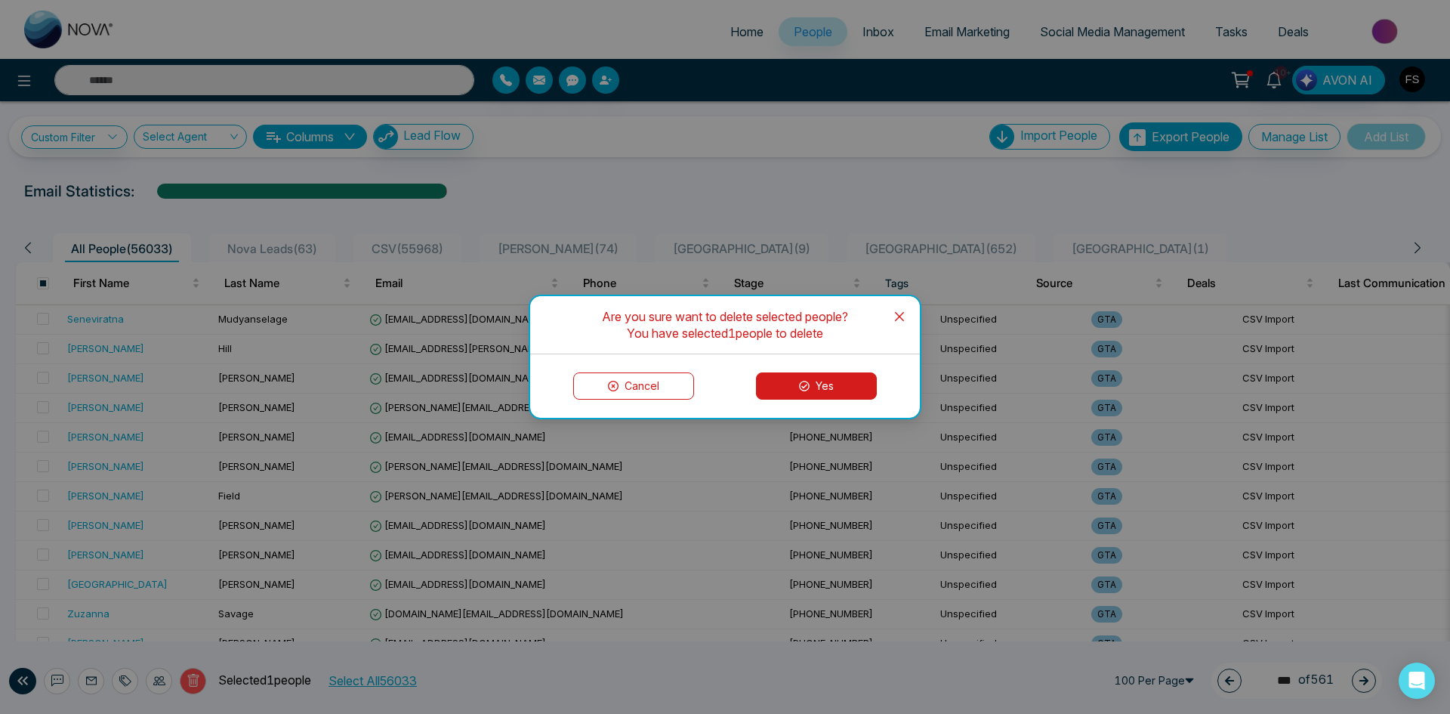
click at [824, 388] on button "Yes" at bounding box center [816, 385] width 121 height 27
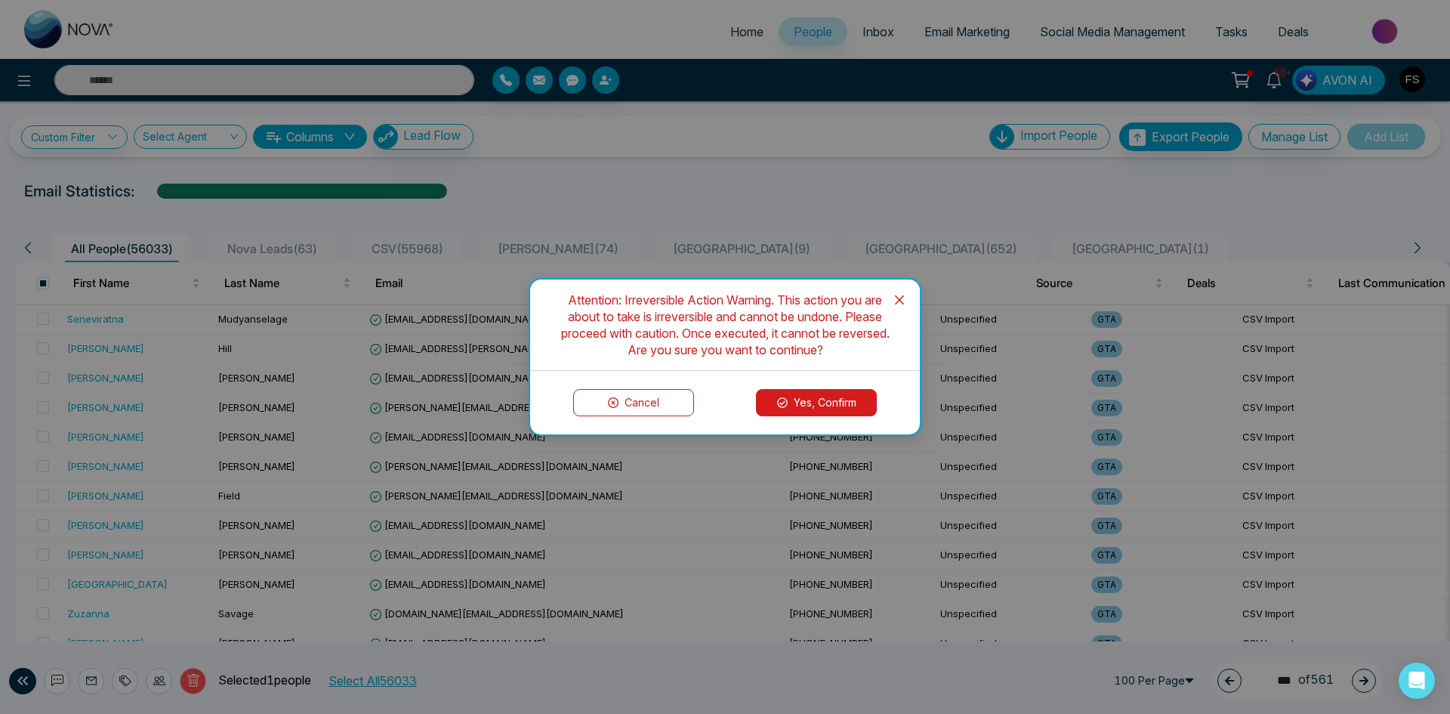
click at [828, 402] on button "Yes, Confirm" at bounding box center [816, 402] width 121 height 27
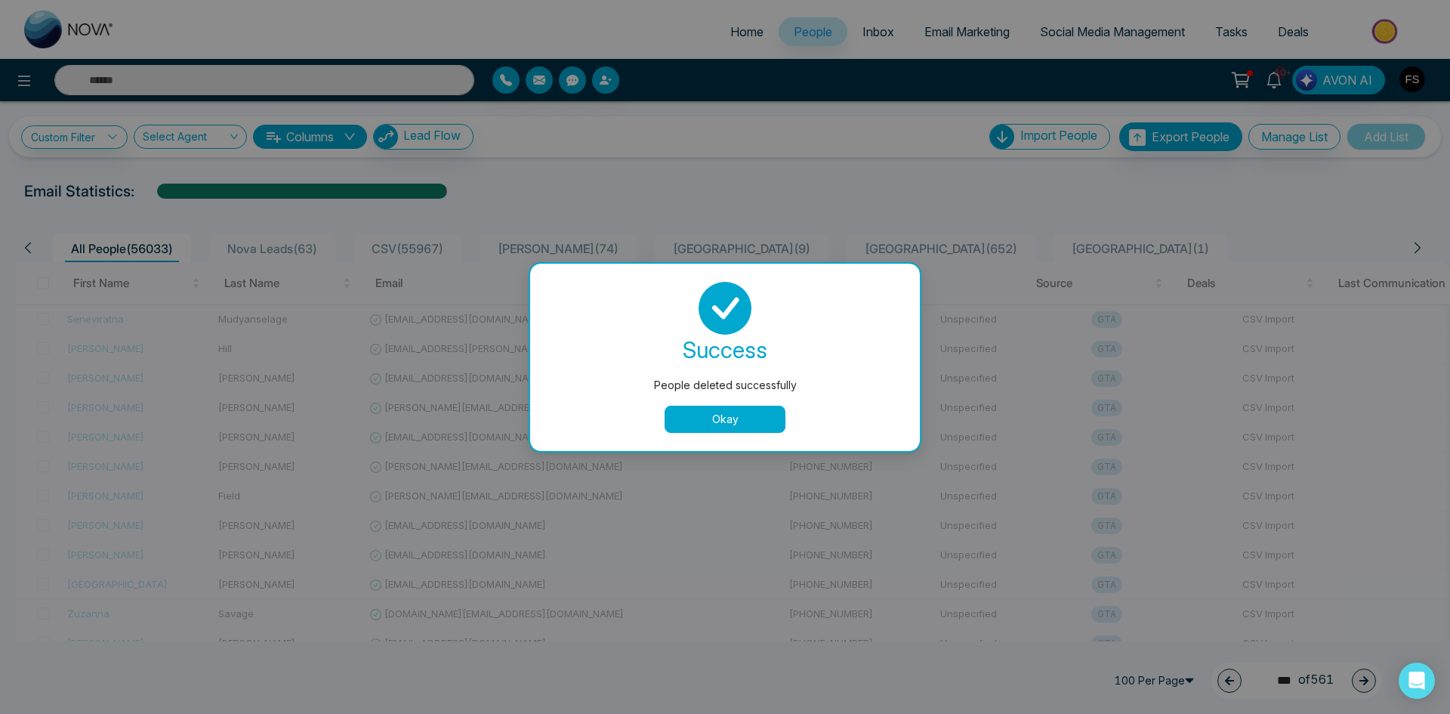
click at [684, 413] on button "Okay" at bounding box center [725, 418] width 121 height 27
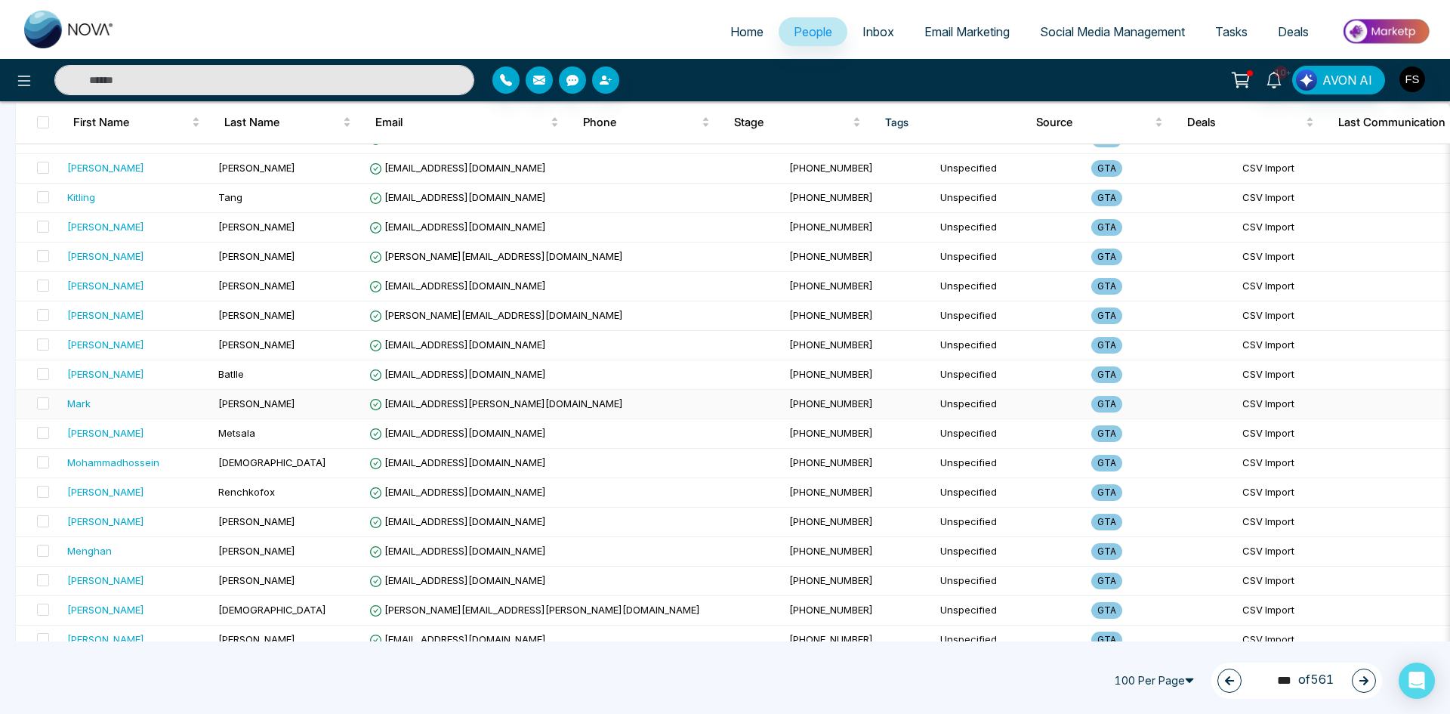
scroll to position [2617, 0]
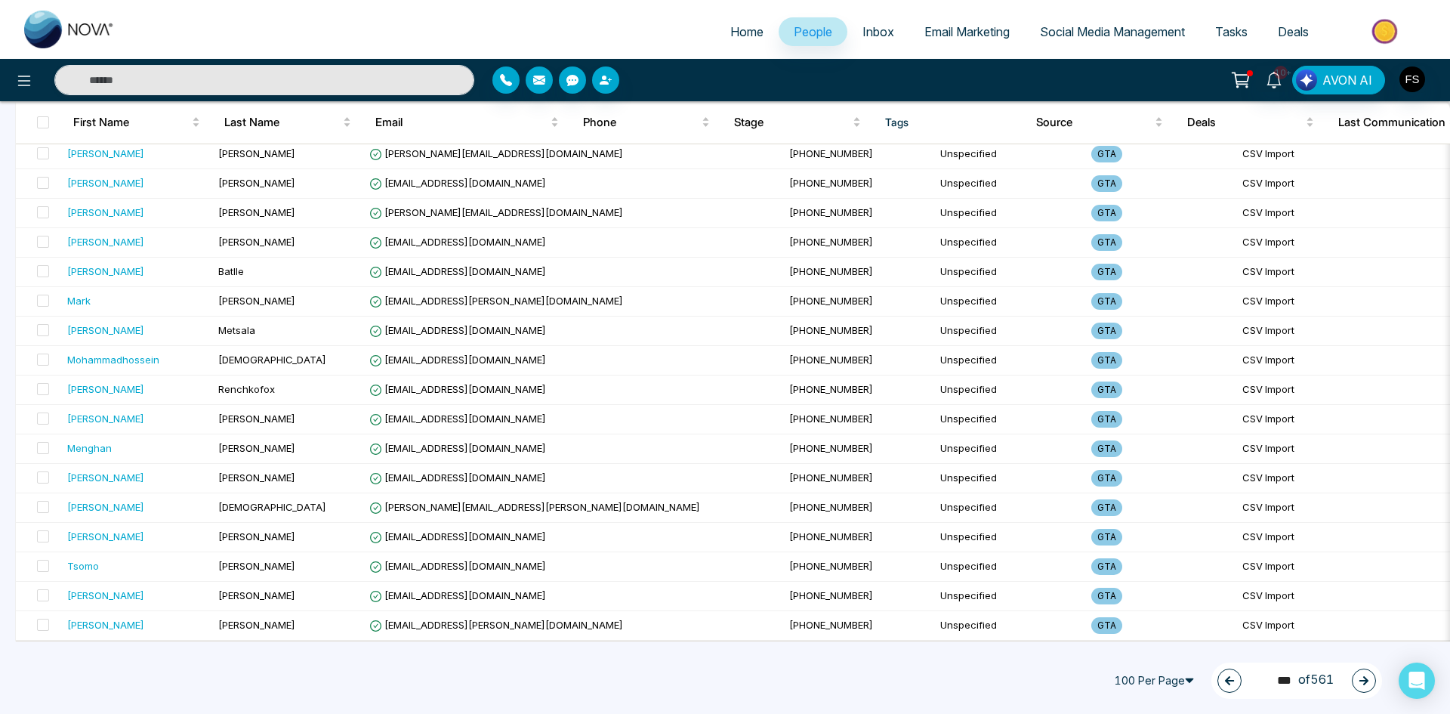
click at [1370, 681] on button "button" at bounding box center [1364, 680] width 24 height 24
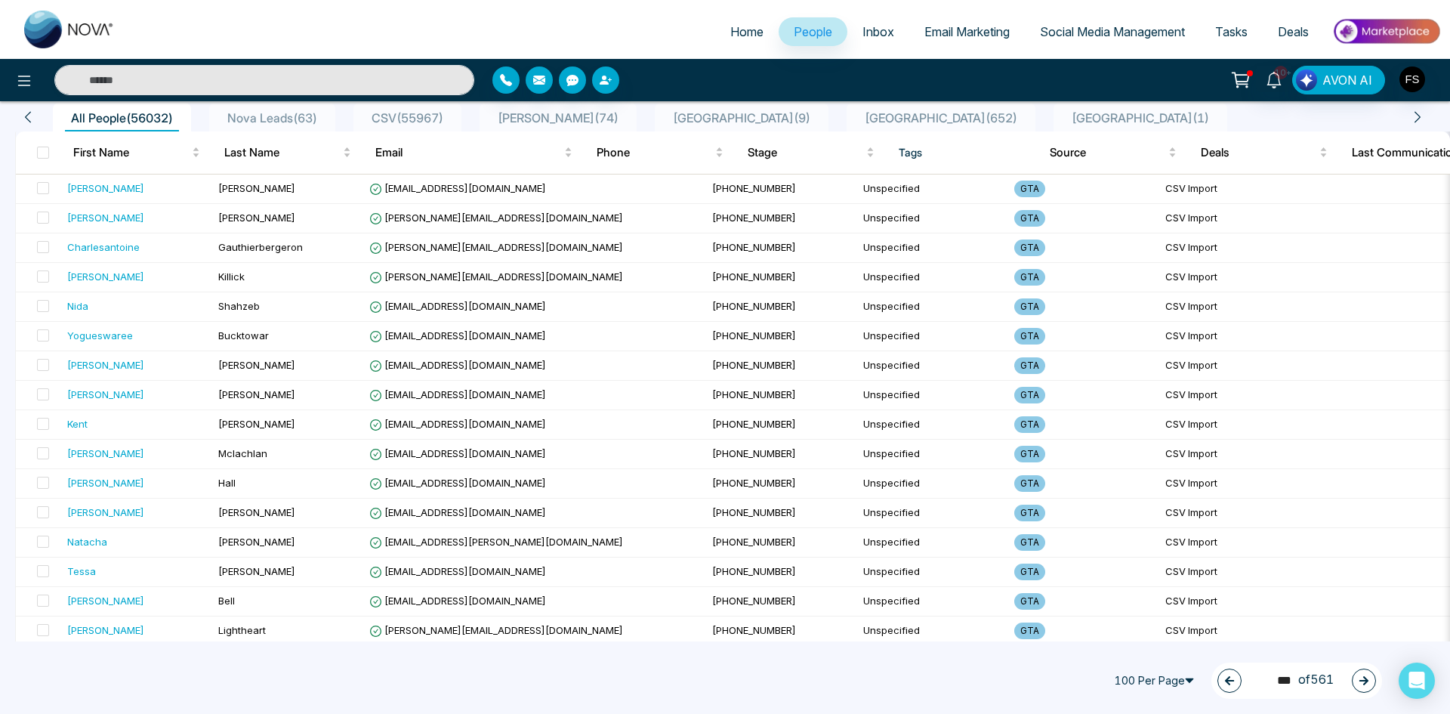
scroll to position [0, 0]
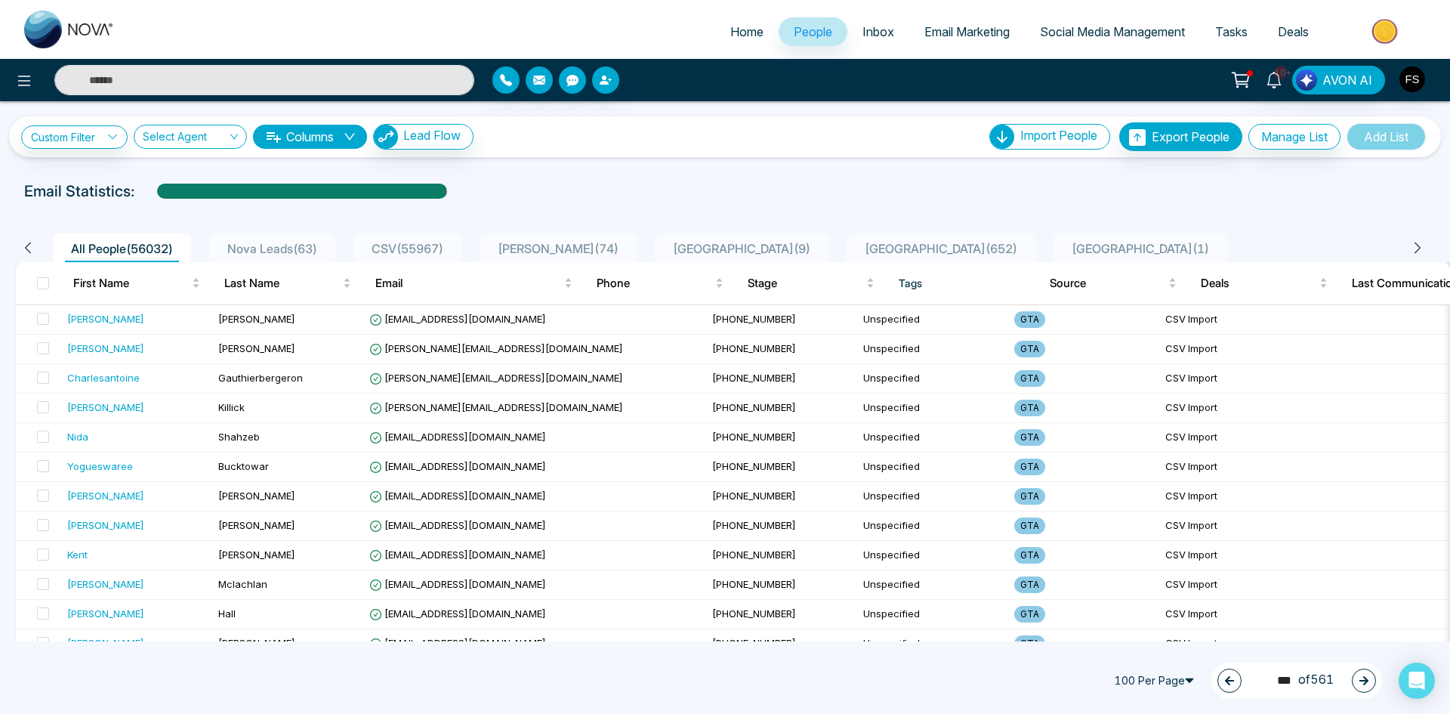
click at [1360, 677] on icon "button" at bounding box center [1363, 680] width 11 height 11
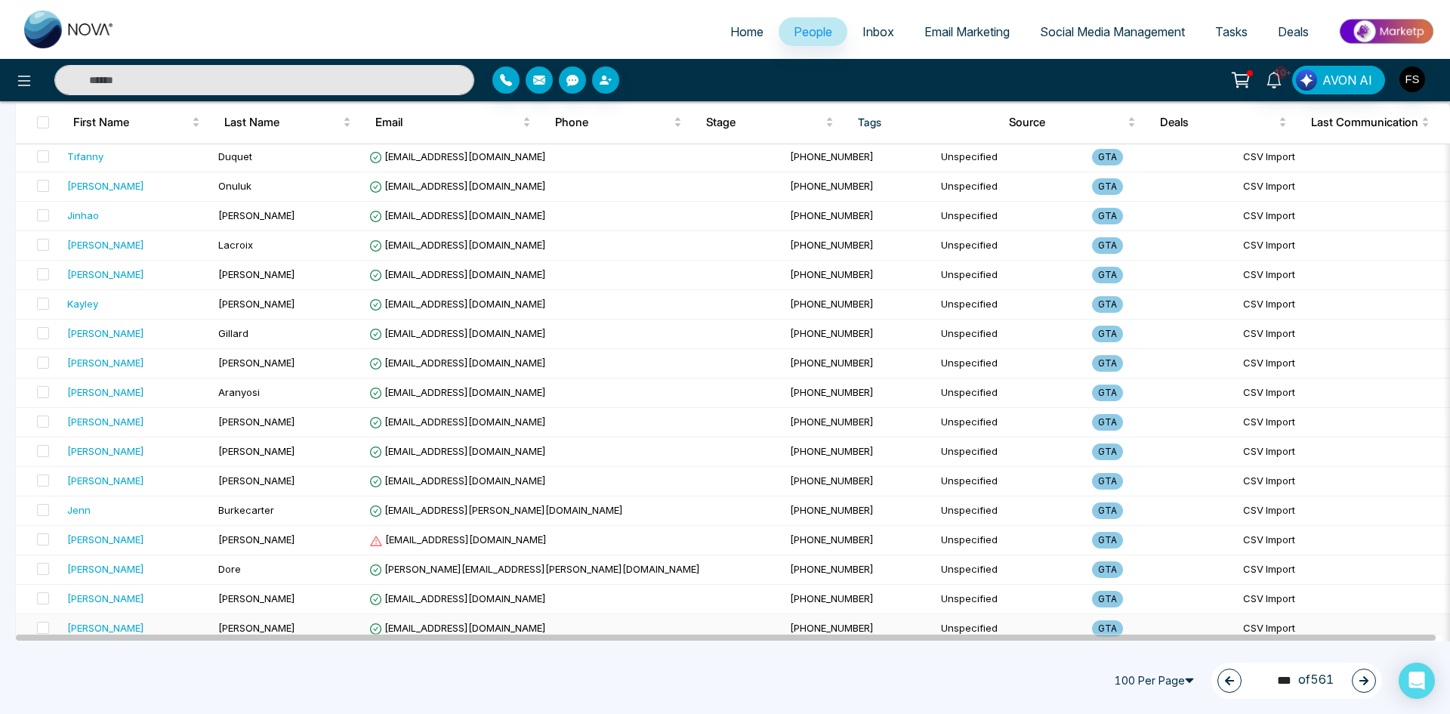
scroll to position [2617, 0]
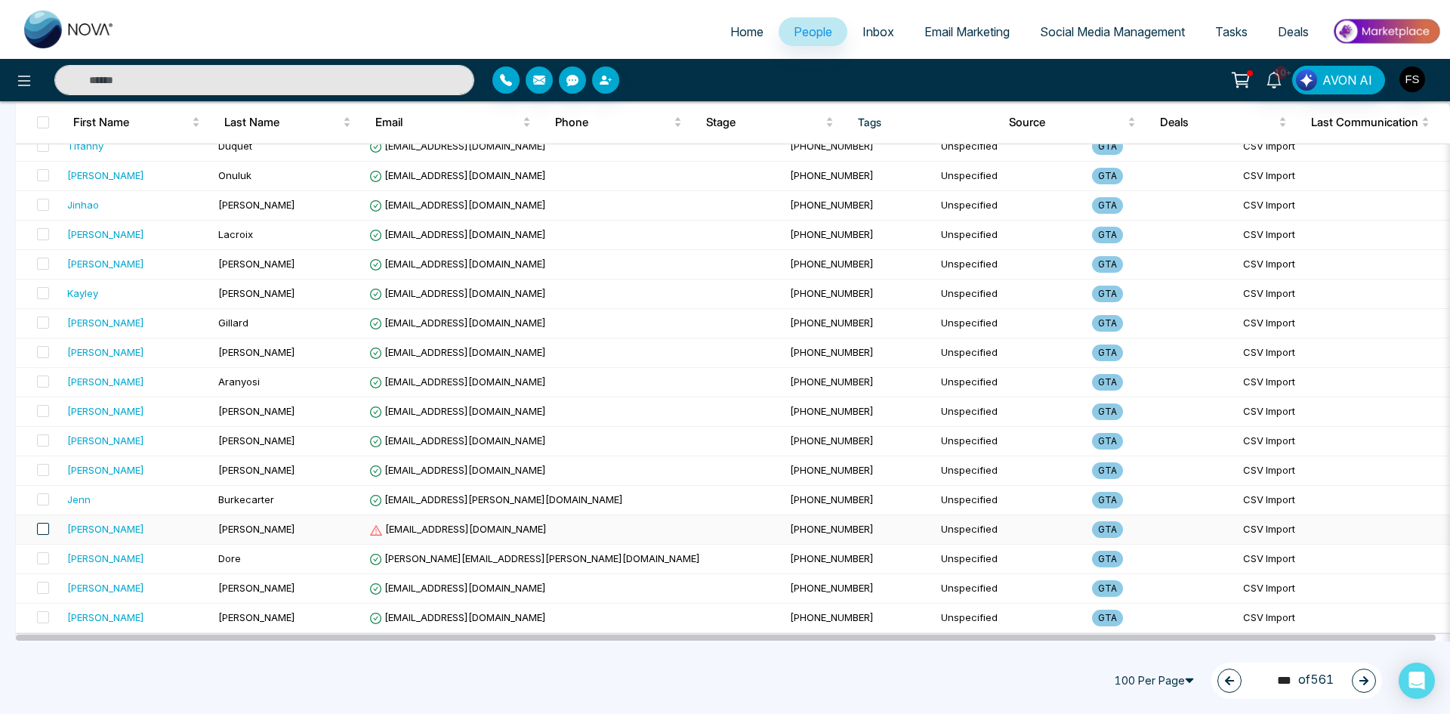
click at [45, 528] on span at bounding box center [43, 529] width 12 height 12
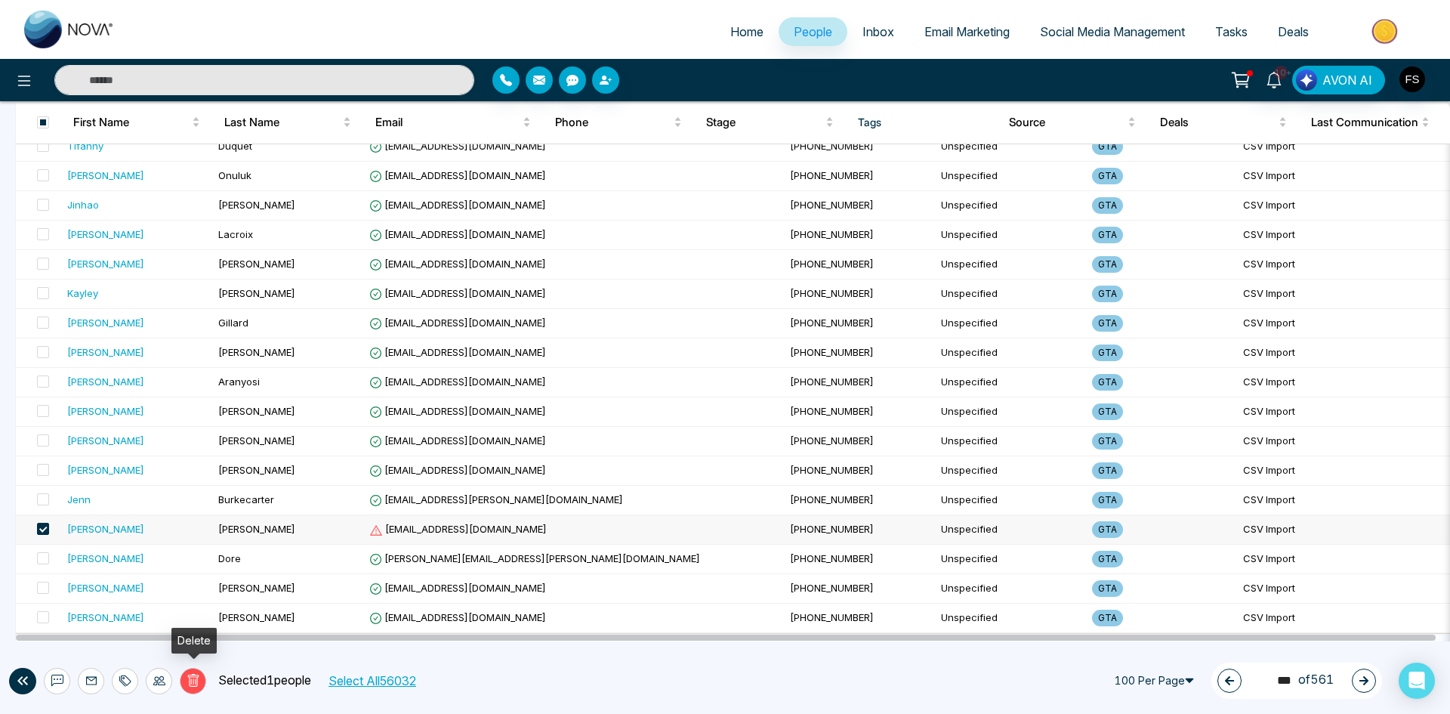
click at [187, 679] on icon at bounding box center [194, 681] width 14 height 14
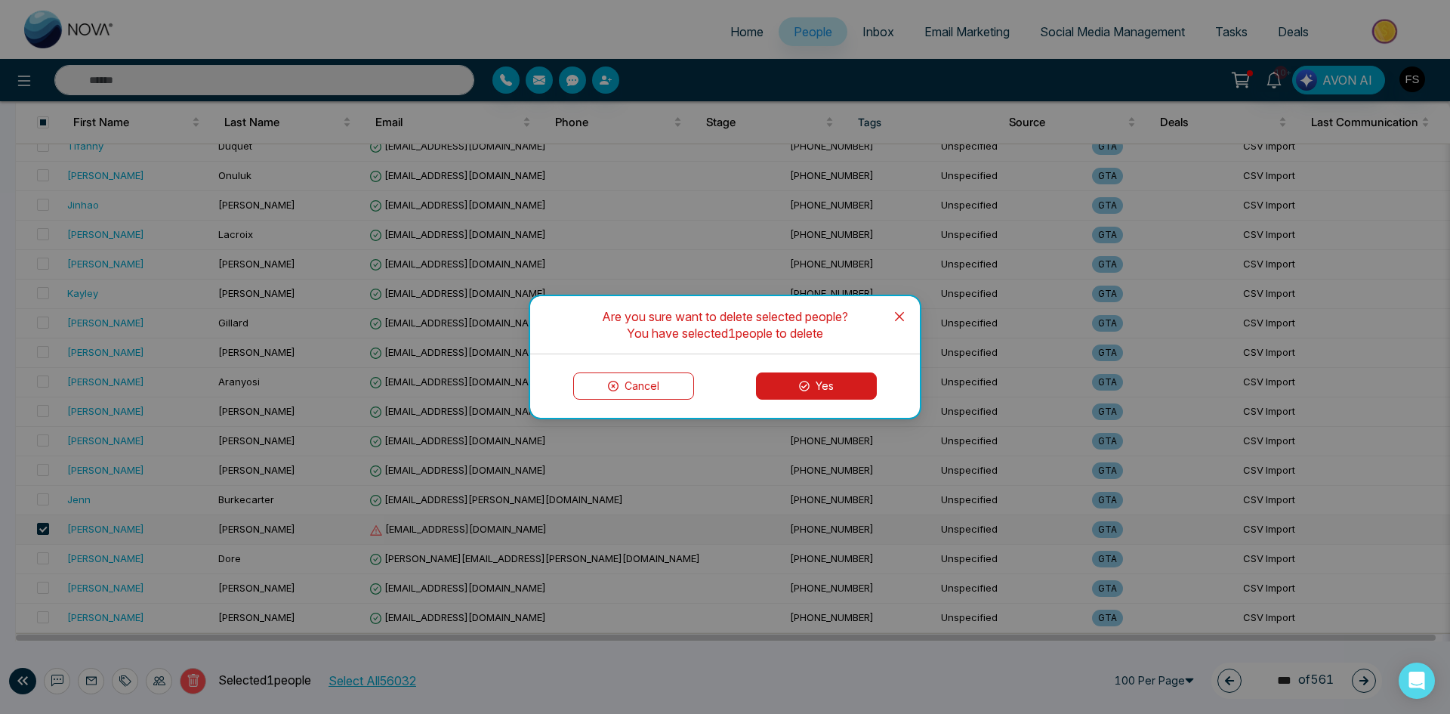
click at [777, 390] on button "Yes" at bounding box center [816, 385] width 121 height 27
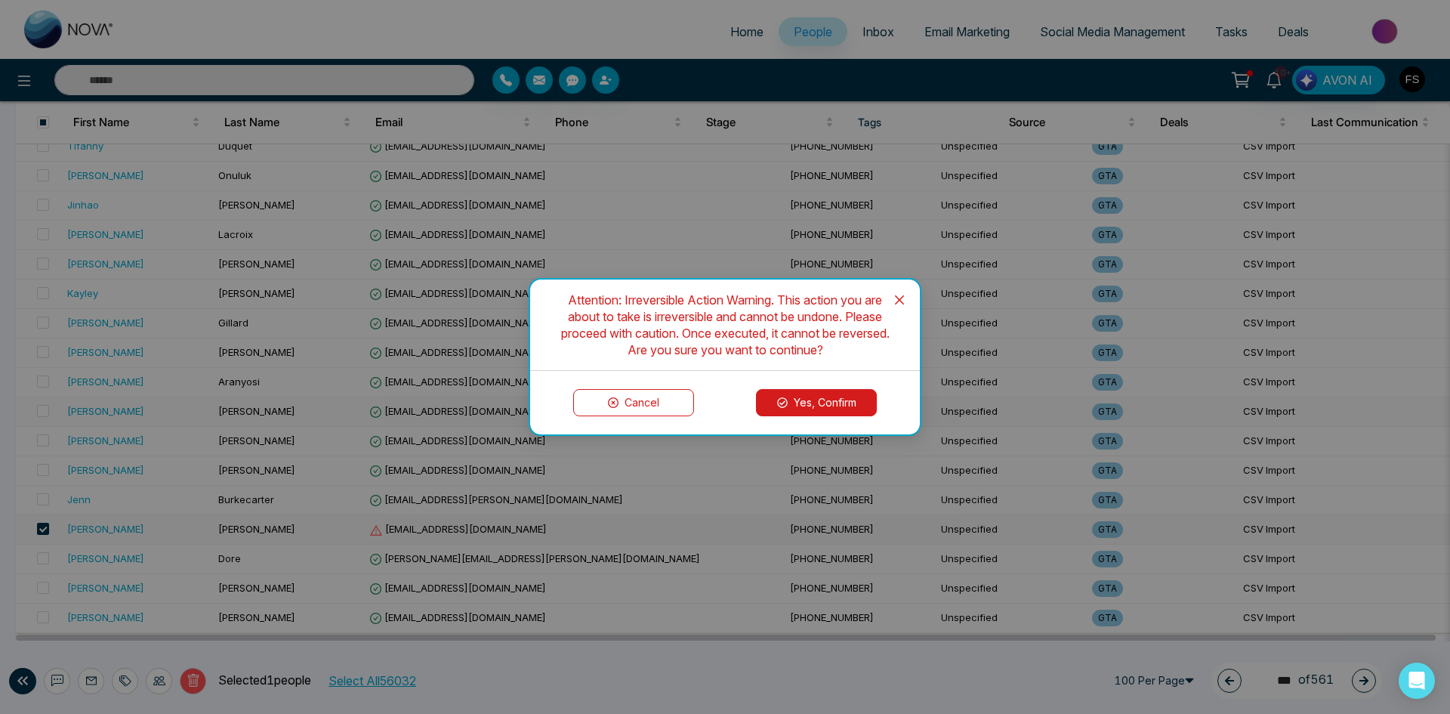
click at [794, 402] on button "Yes, Confirm" at bounding box center [816, 402] width 121 height 27
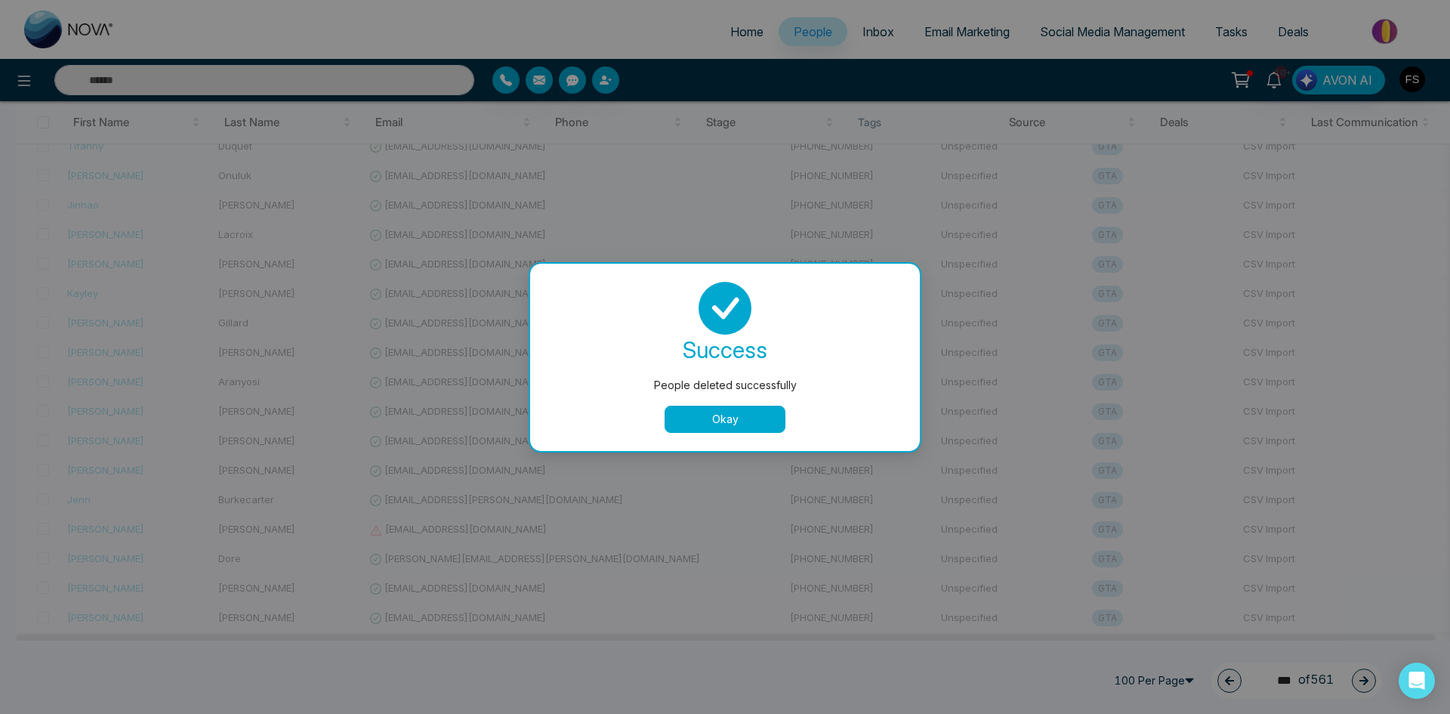
click at [717, 425] on button "Okay" at bounding box center [725, 418] width 121 height 27
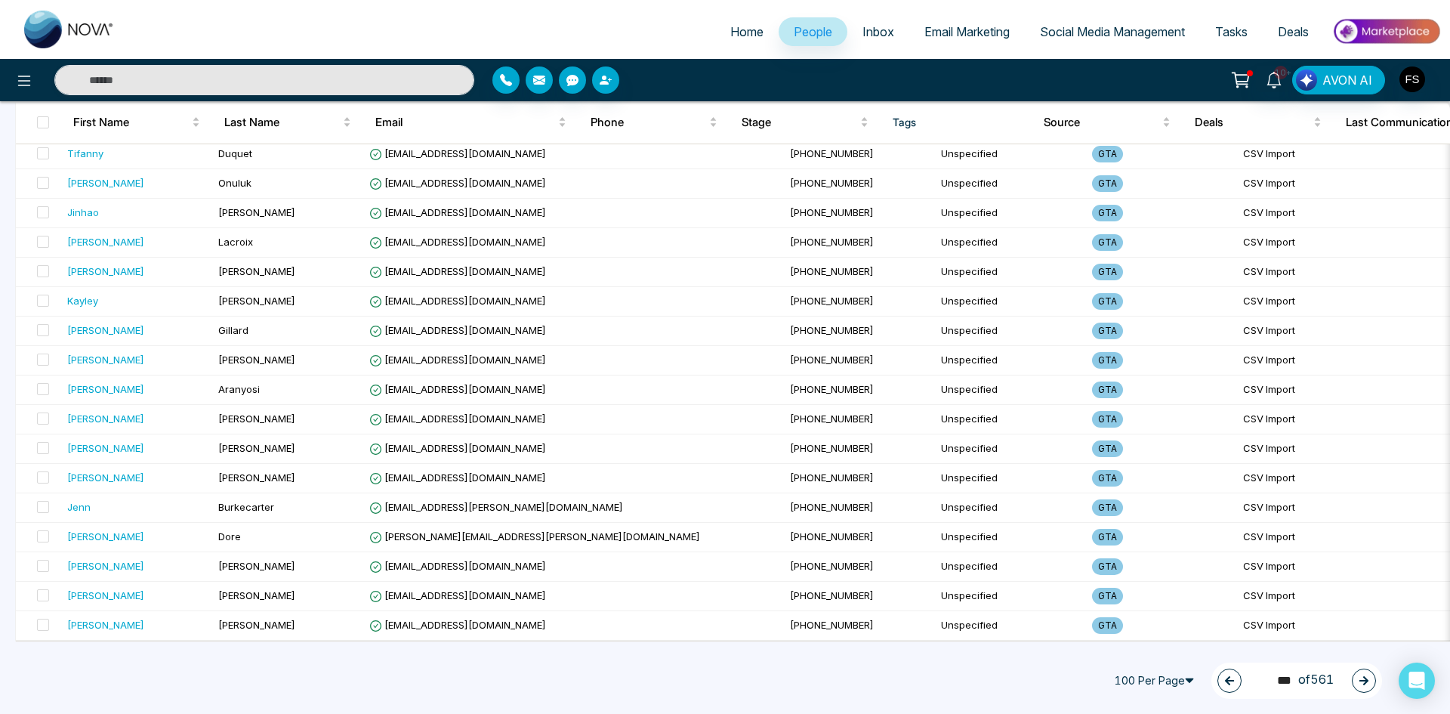
click at [1362, 686] on button "button" at bounding box center [1364, 680] width 24 height 24
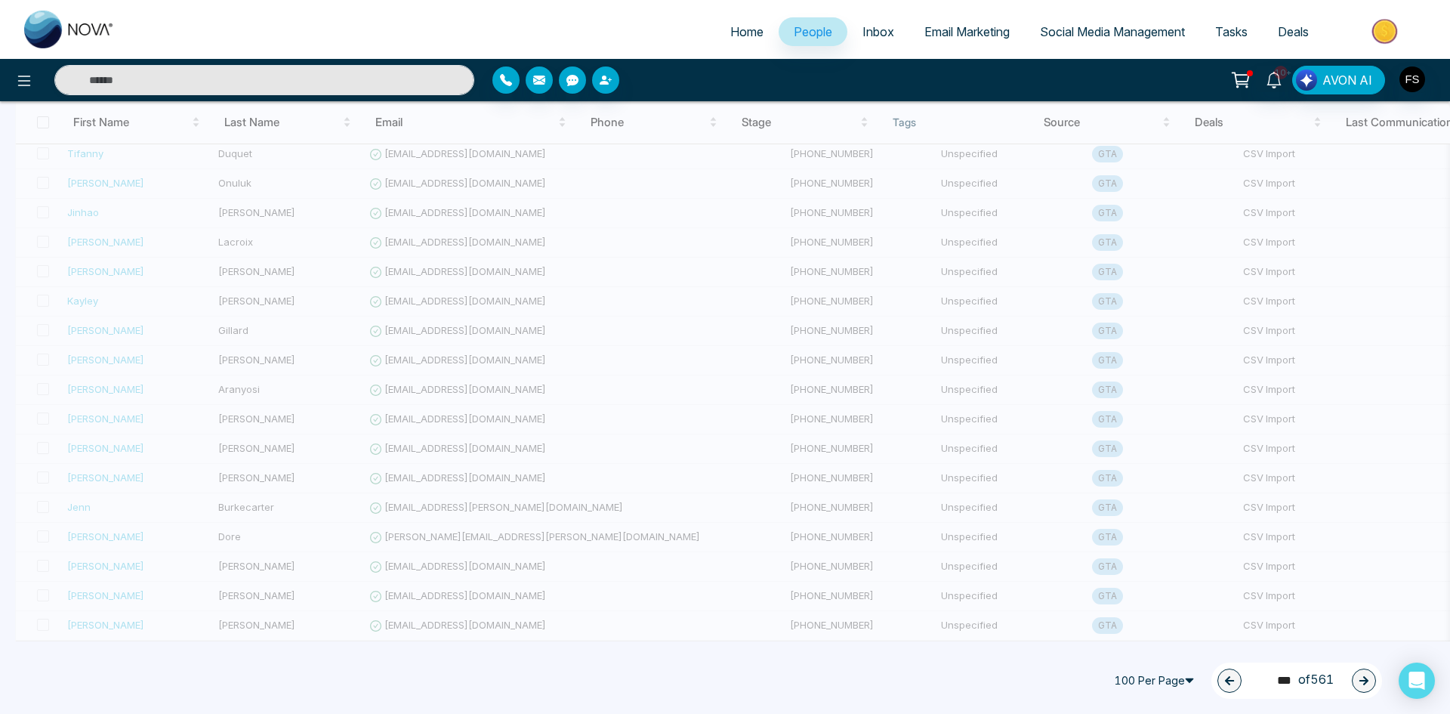
type input "***"
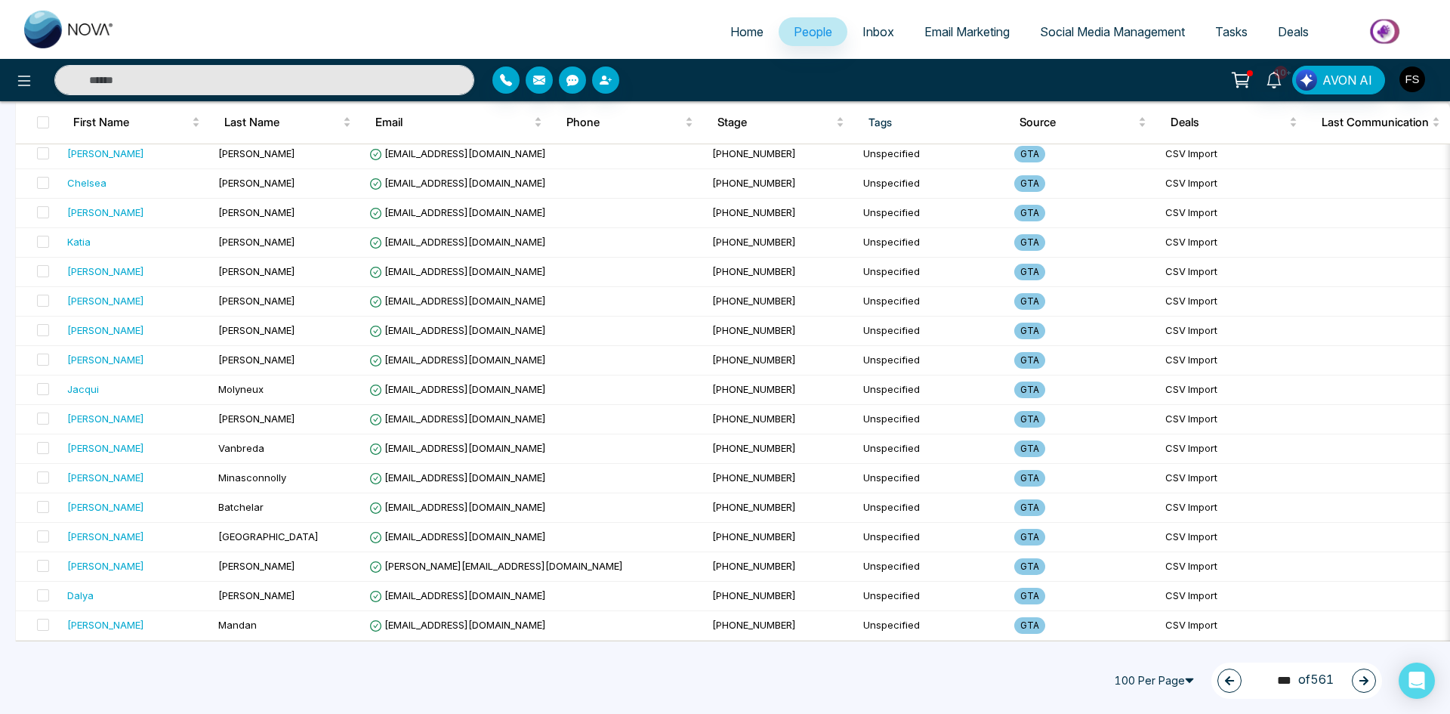
click at [1358, 679] on button "button" at bounding box center [1364, 680] width 24 height 24
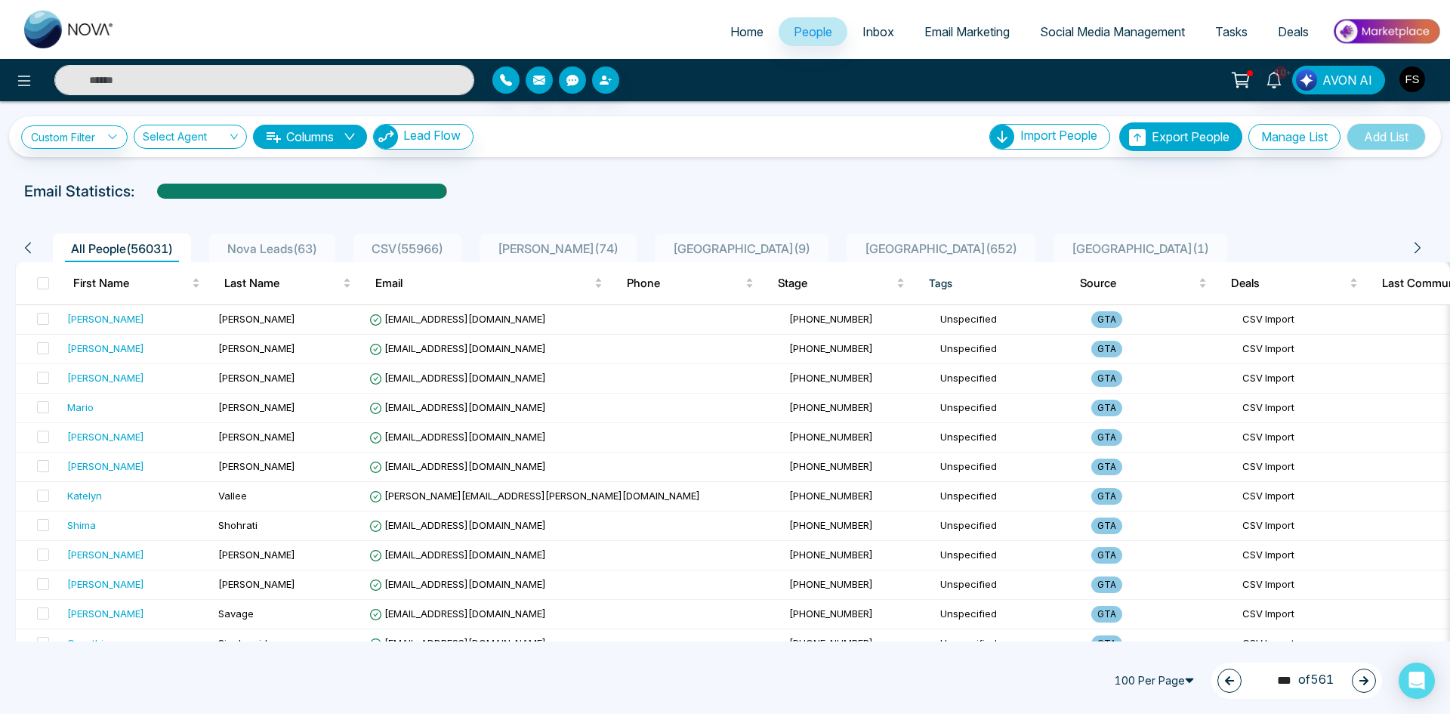
click at [1369, 680] on button "button" at bounding box center [1364, 680] width 24 height 24
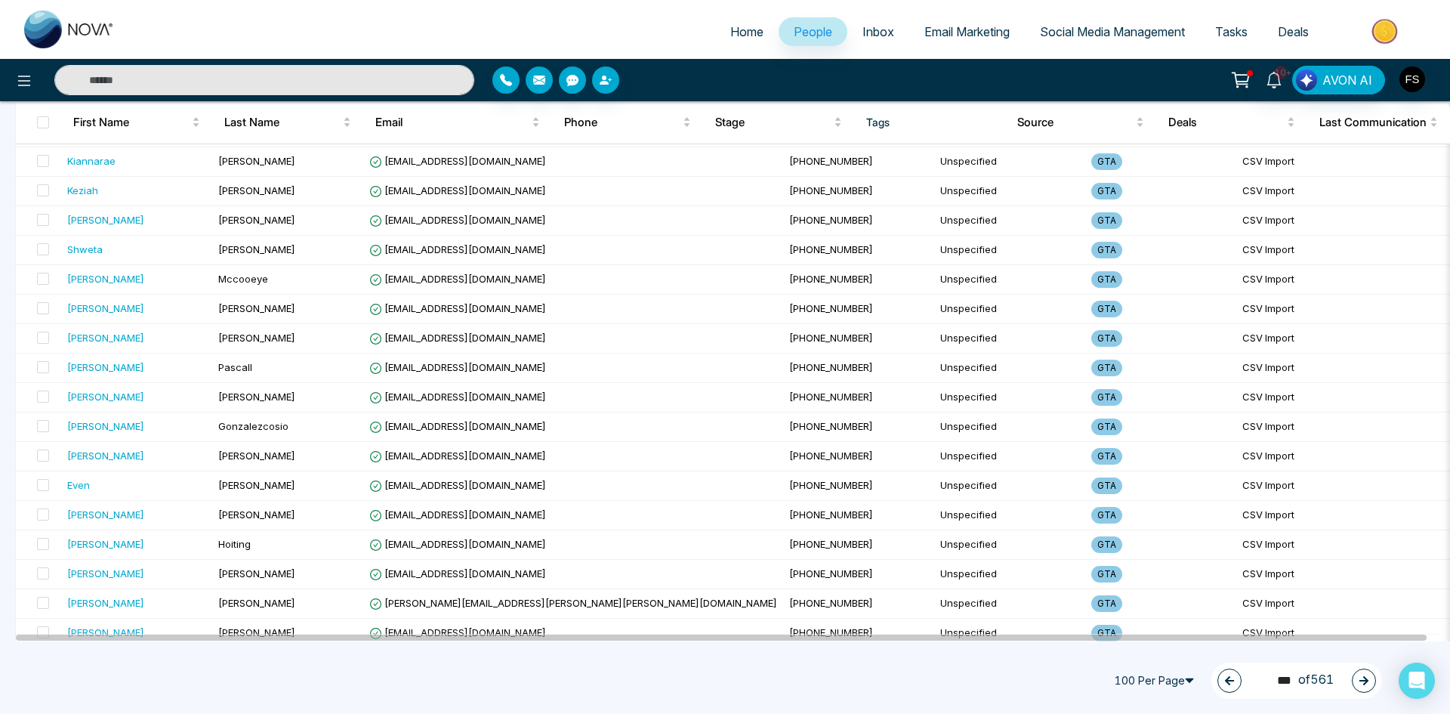
scroll to position [2617, 0]
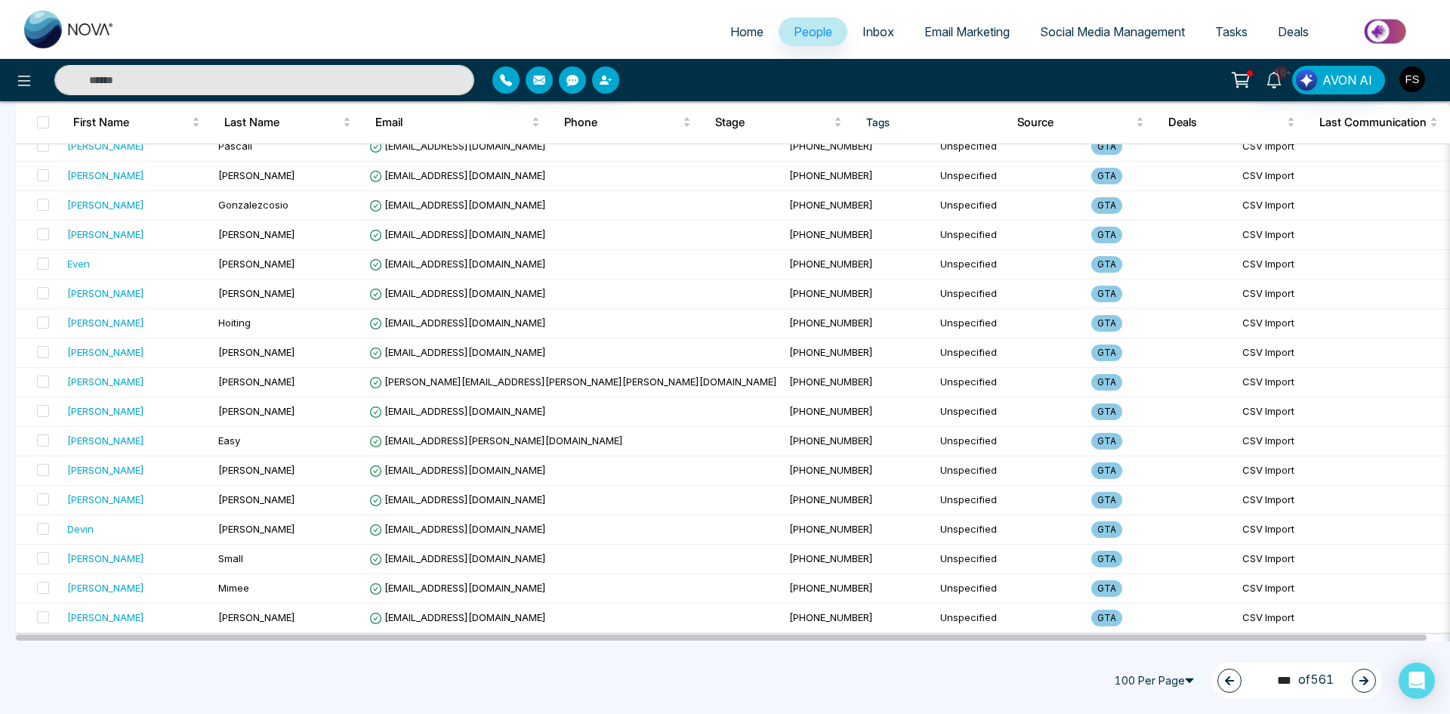
click at [1356, 676] on button "button" at bounding box center [1364, 680] width 24 height 24
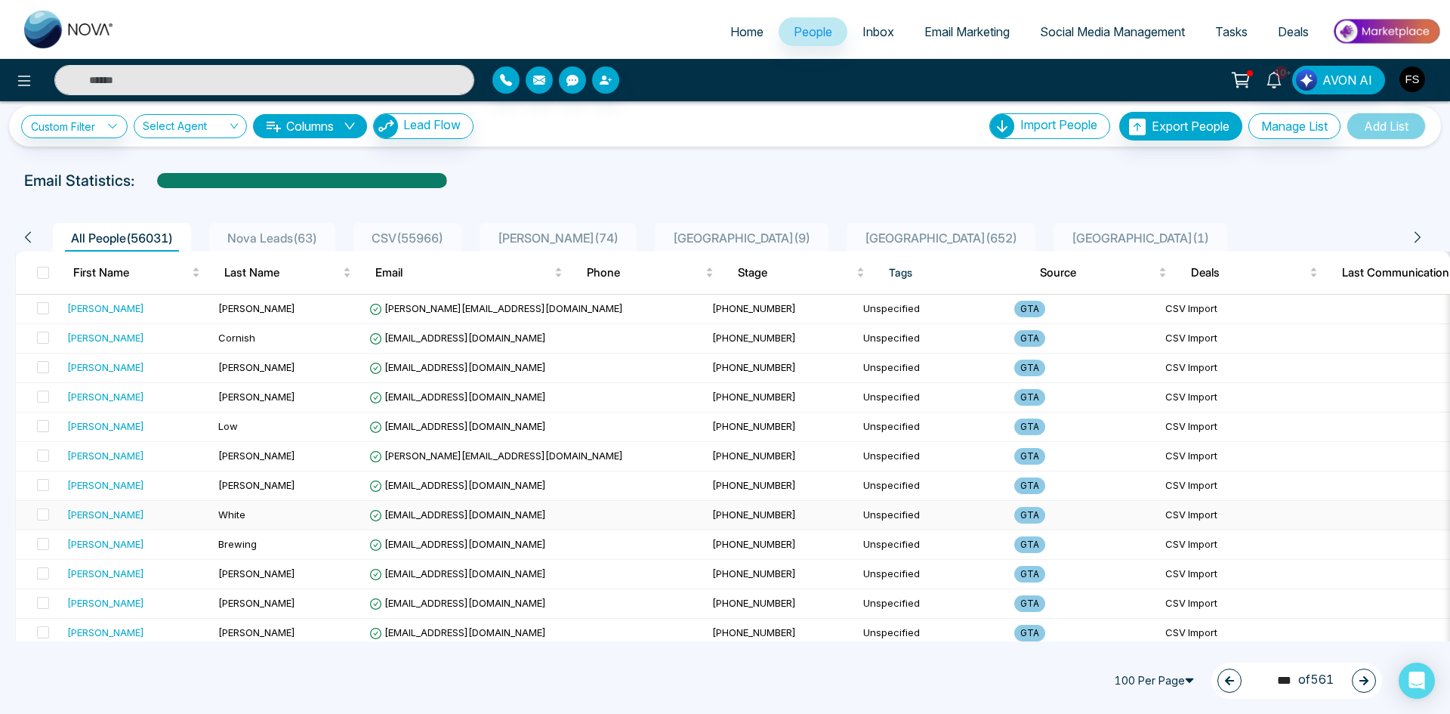
scroll to position [0, 0]
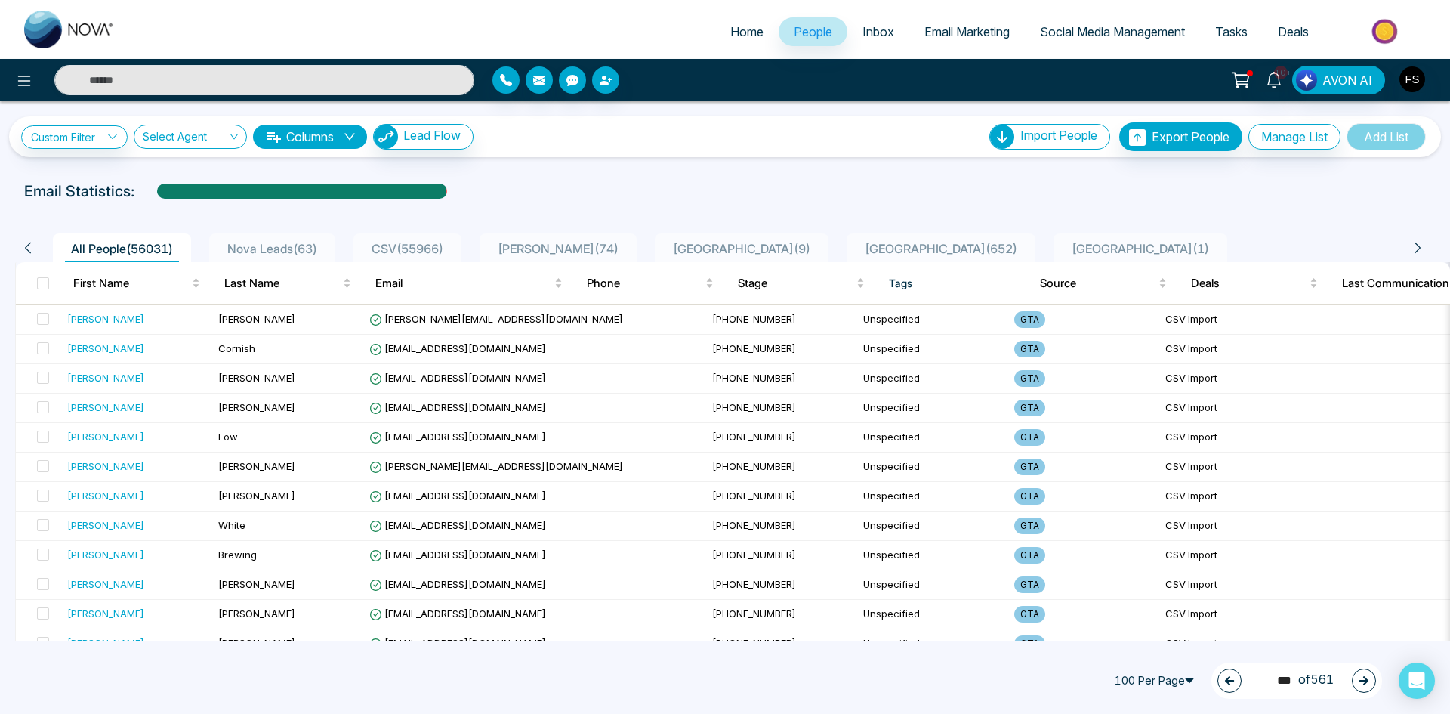
click at [1368, 680] on icon "button" at bounding box center [1363, 680] width 9 height 9
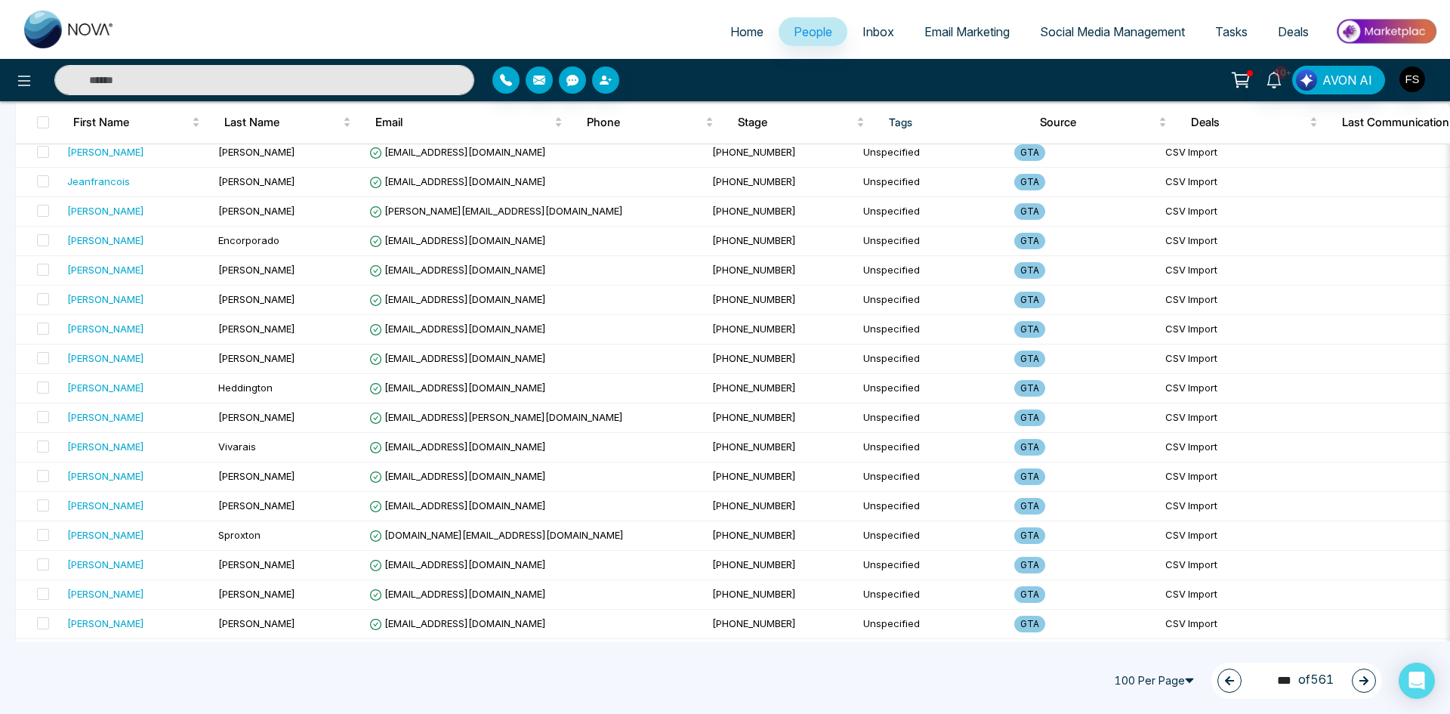
scroll to position [2617, 0]
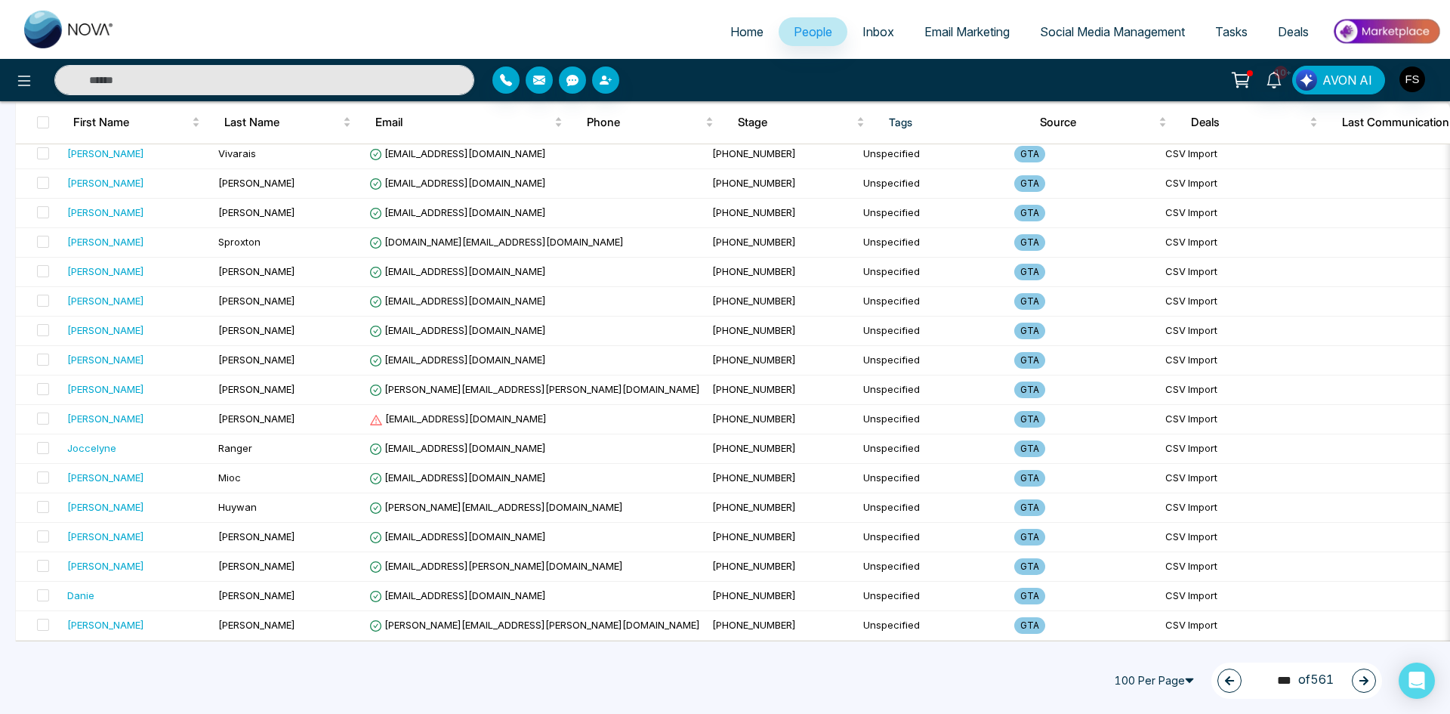
click at [1361, 681] on icon "button" at bounding box center [1363, 680] width 9 height 9
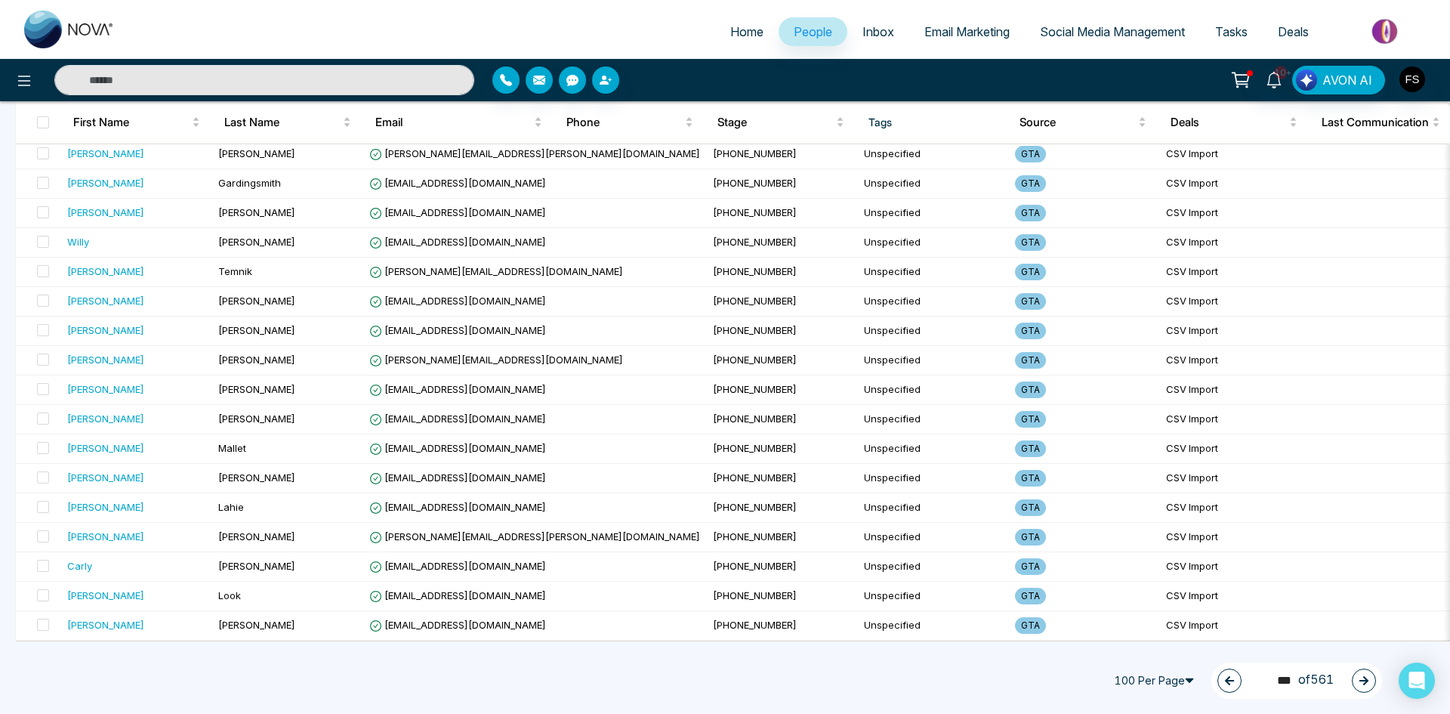
click at [1364, 680] on icon "button" at bounding box center [1363, 680] width 9 height 9
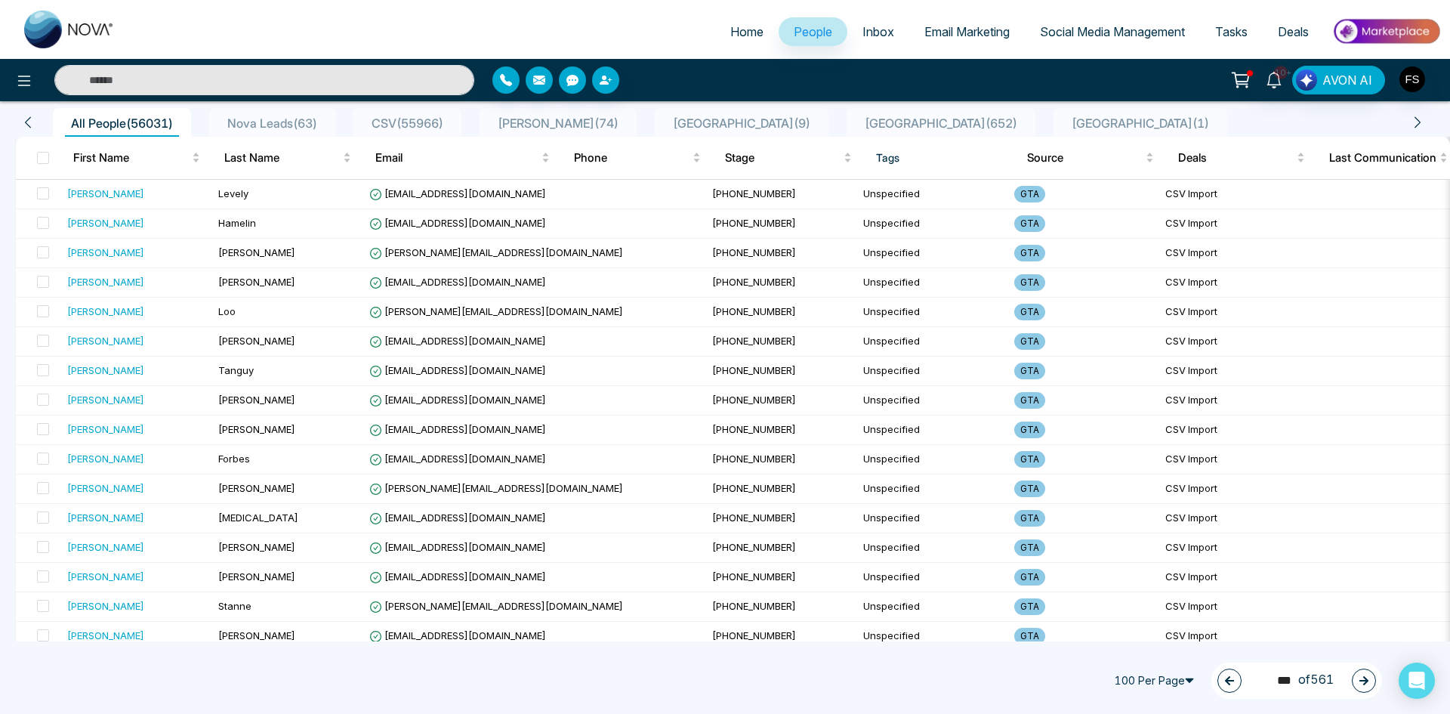
scroll to position [0, 0]
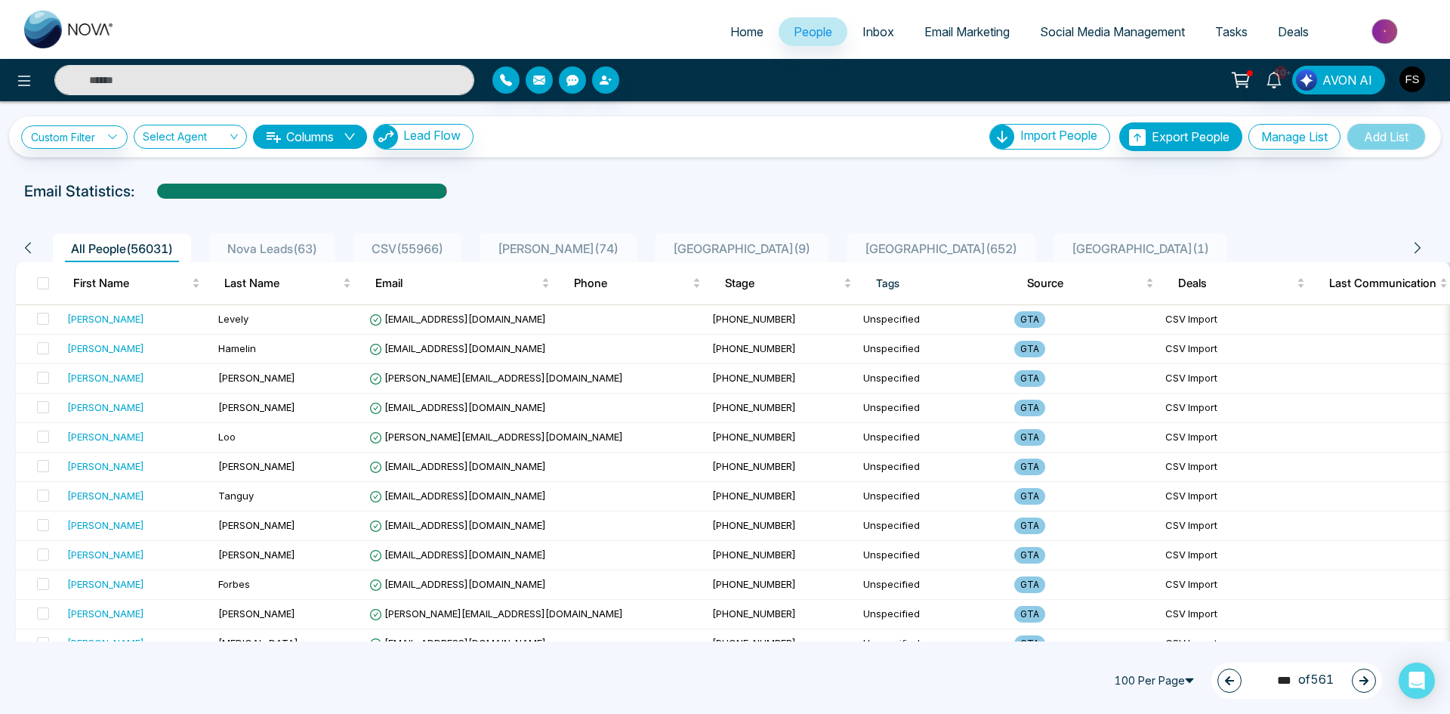
click at [1366, 680] on icon "button" at bounding box center [1363, 680] width 9 height 9
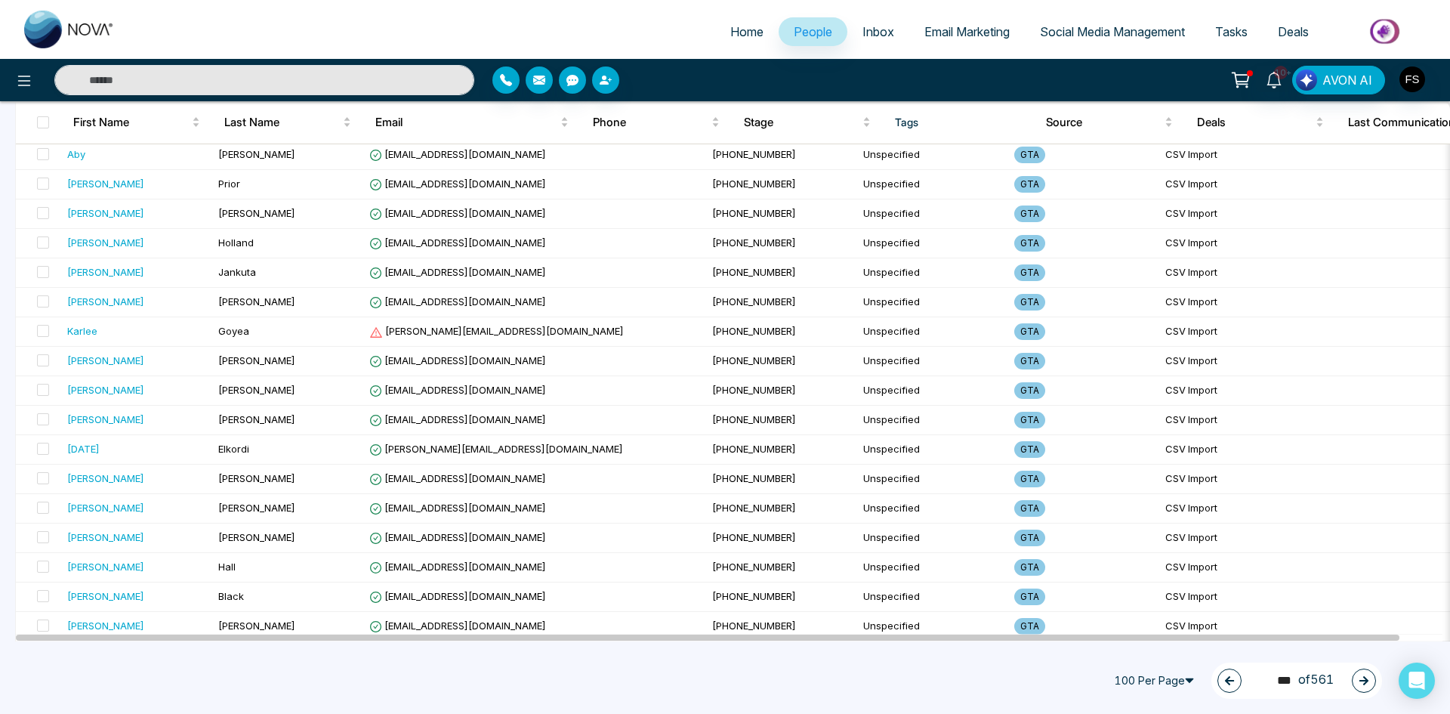
scroll to position [680, 0]
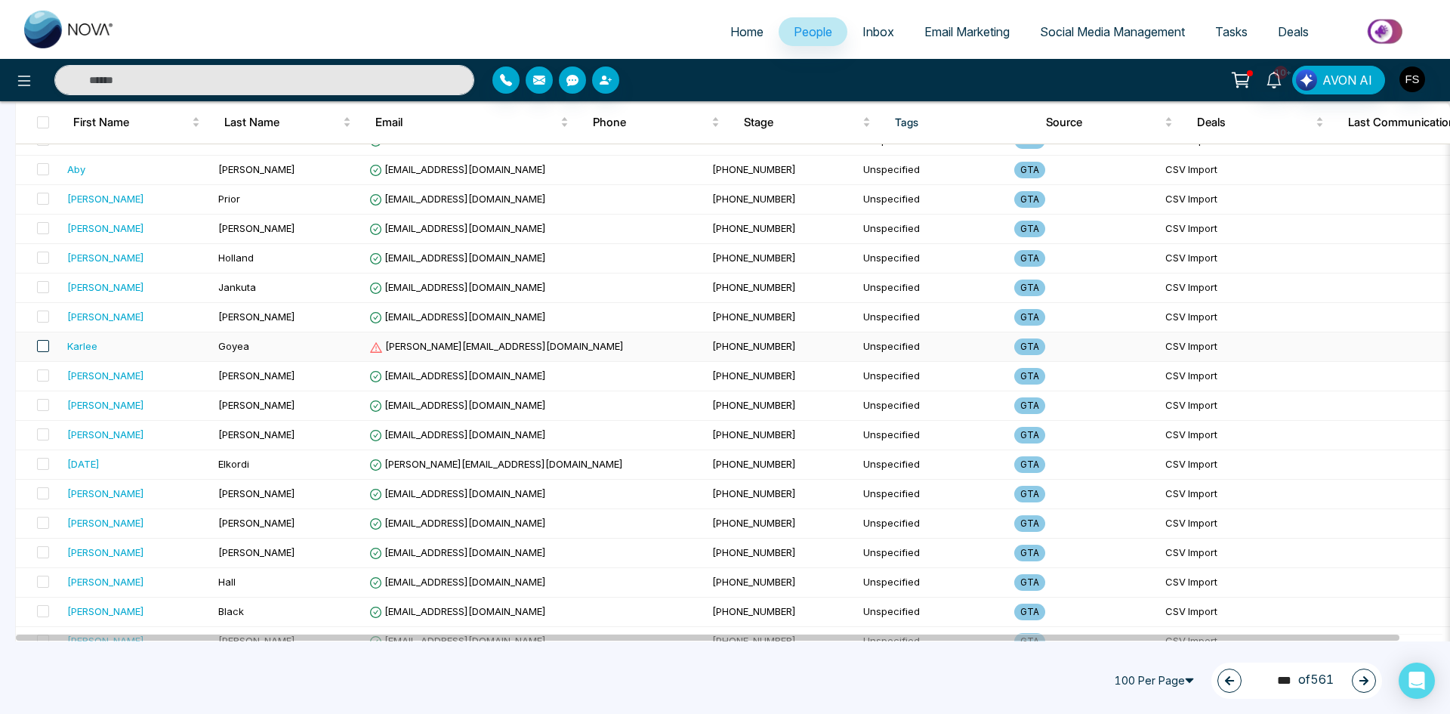
click at [44, 349] on span at bounding box center [43, 346] width 12 height 12
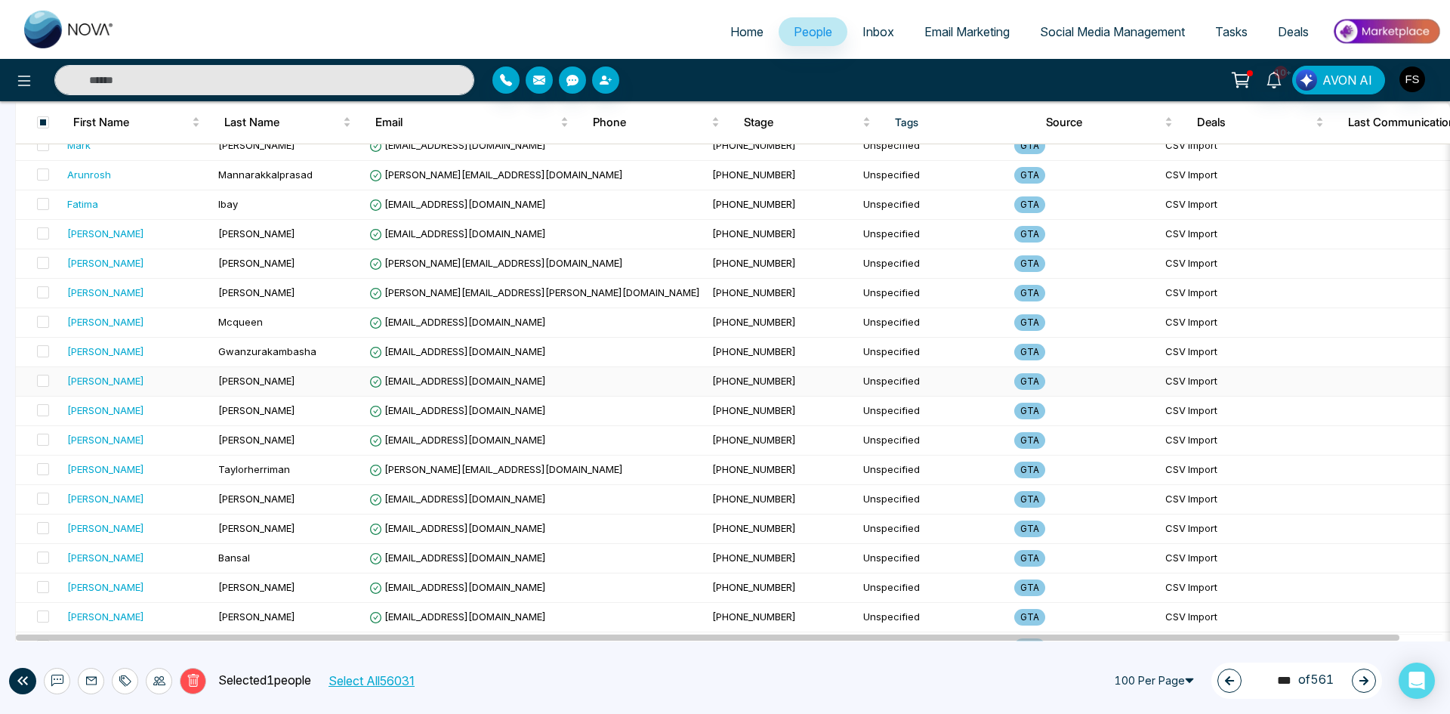
scroll to position [2617, 0]
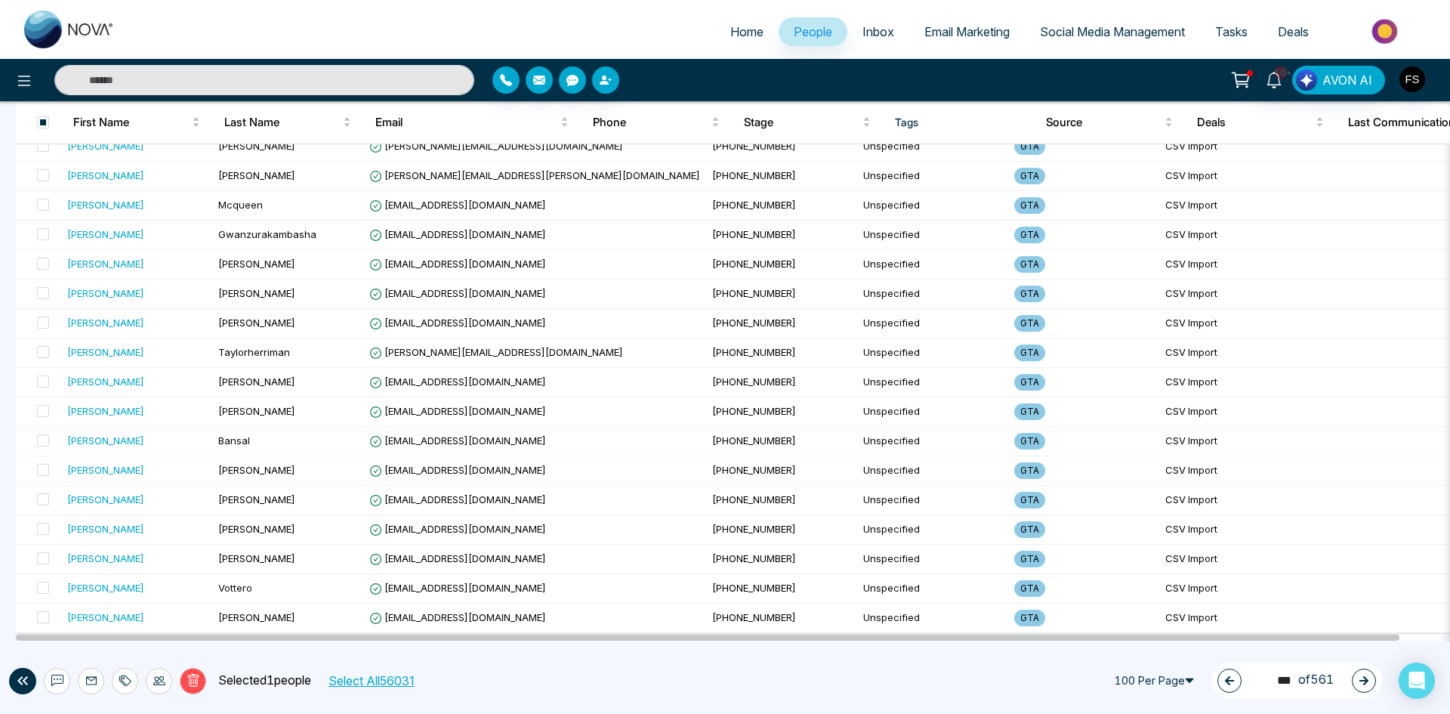
click at [193, 678] on icon at bounding box center [194, 681] width 14 height 14
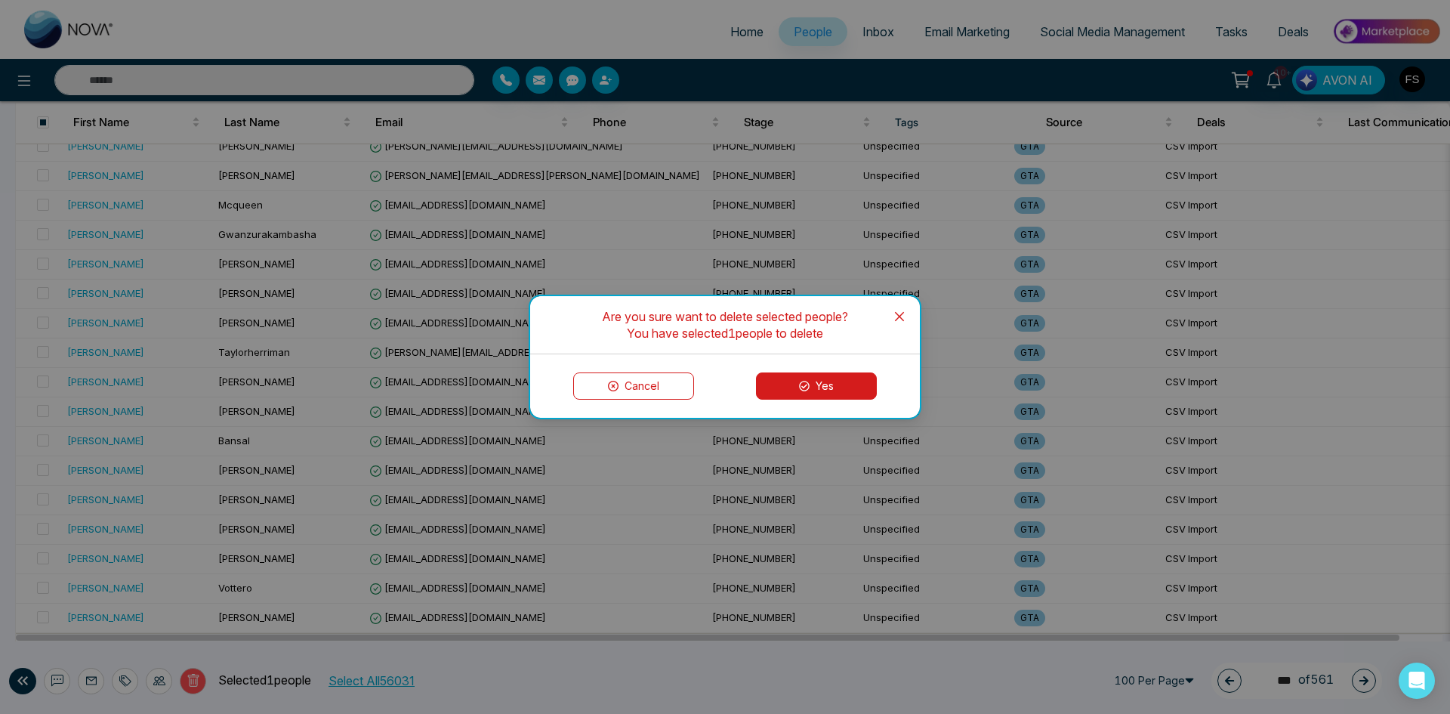
click at [829, 393] on button "Yes" at bounding box center [816, 385] width 121 height 27
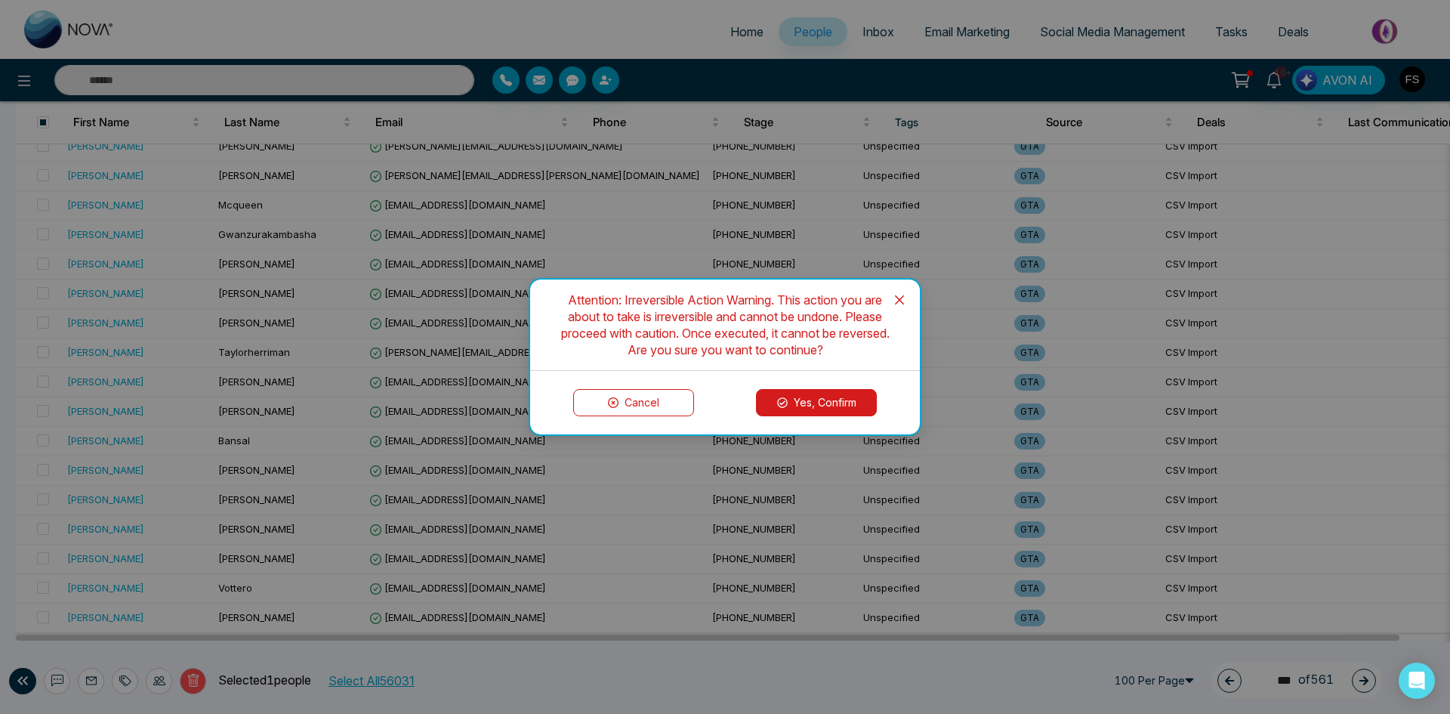
click at [806, 398] on button "Yes, Confirm" at bounding box center [816, 402] width 121 height 27
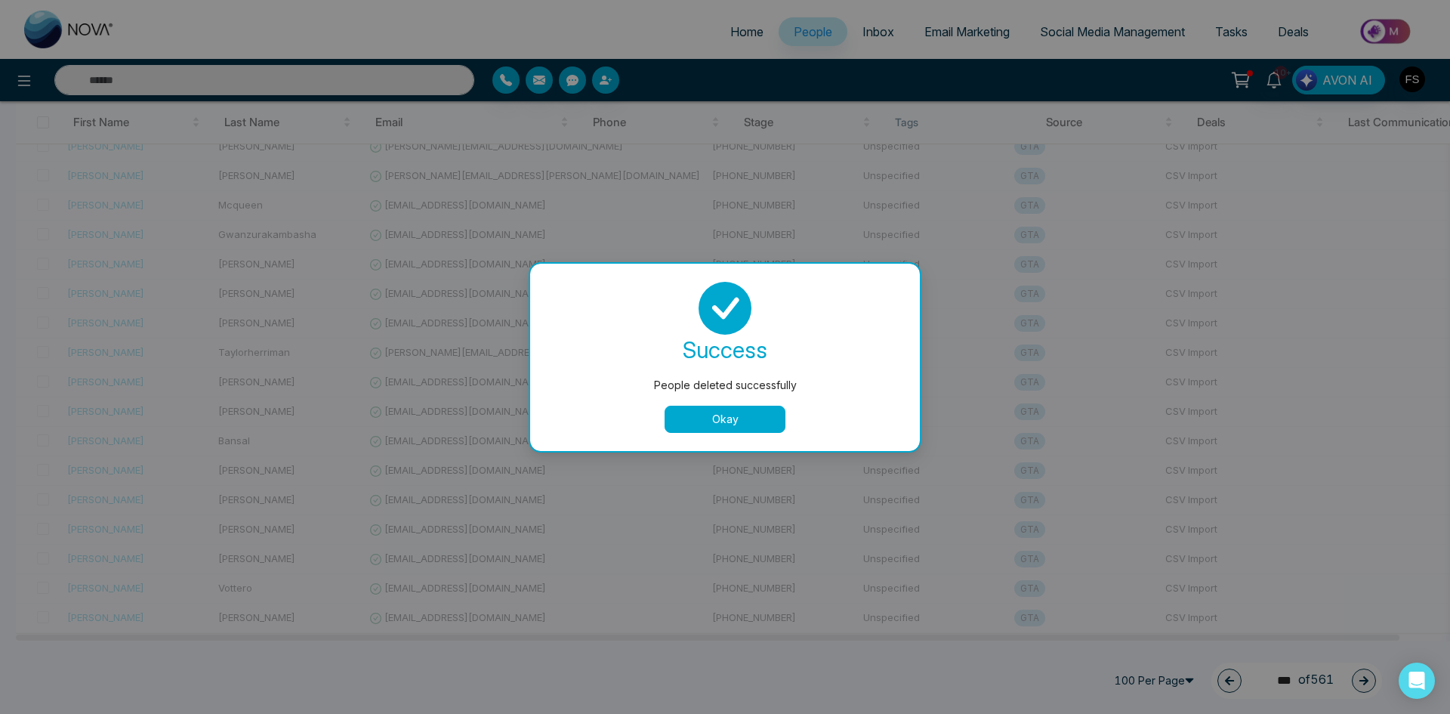
drag, startPoint x: 698, startPoint y: 427, endPoint x: 705, endPoint y: 421, distance: 9.1
click at [698, 427] on button "Okay" at bounding box center [725, 418] width 121 height 27
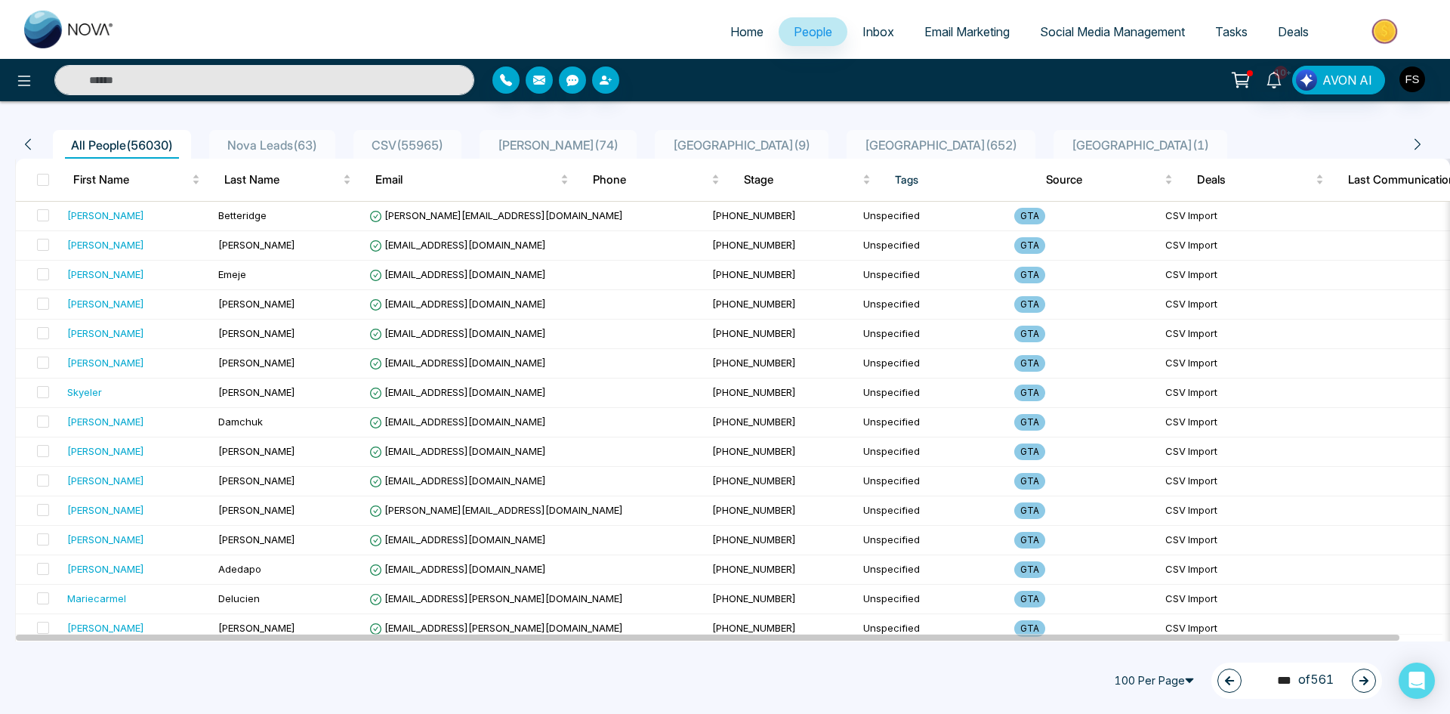
scroll to position [0, 0]
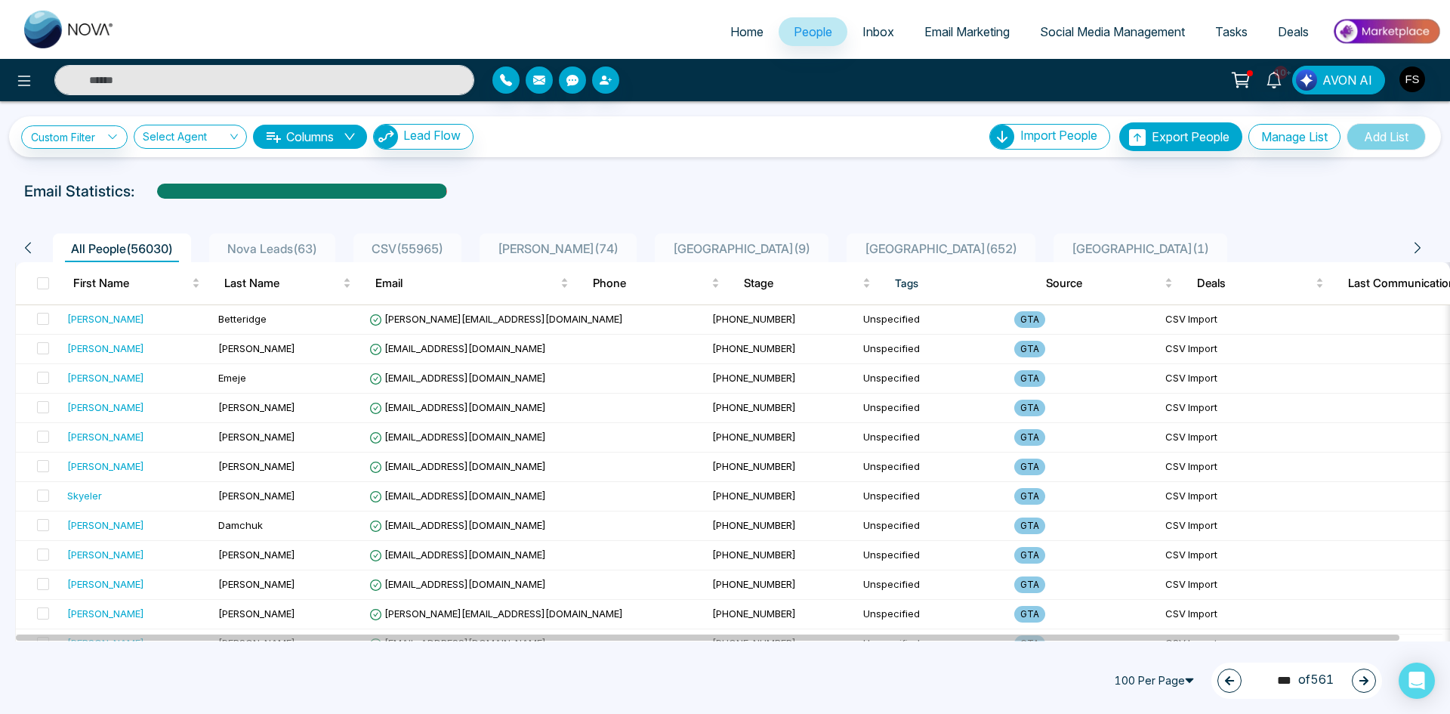
click at [1364, 680] on icon "button" at bounding box center [1363, 680] width 9 height 9
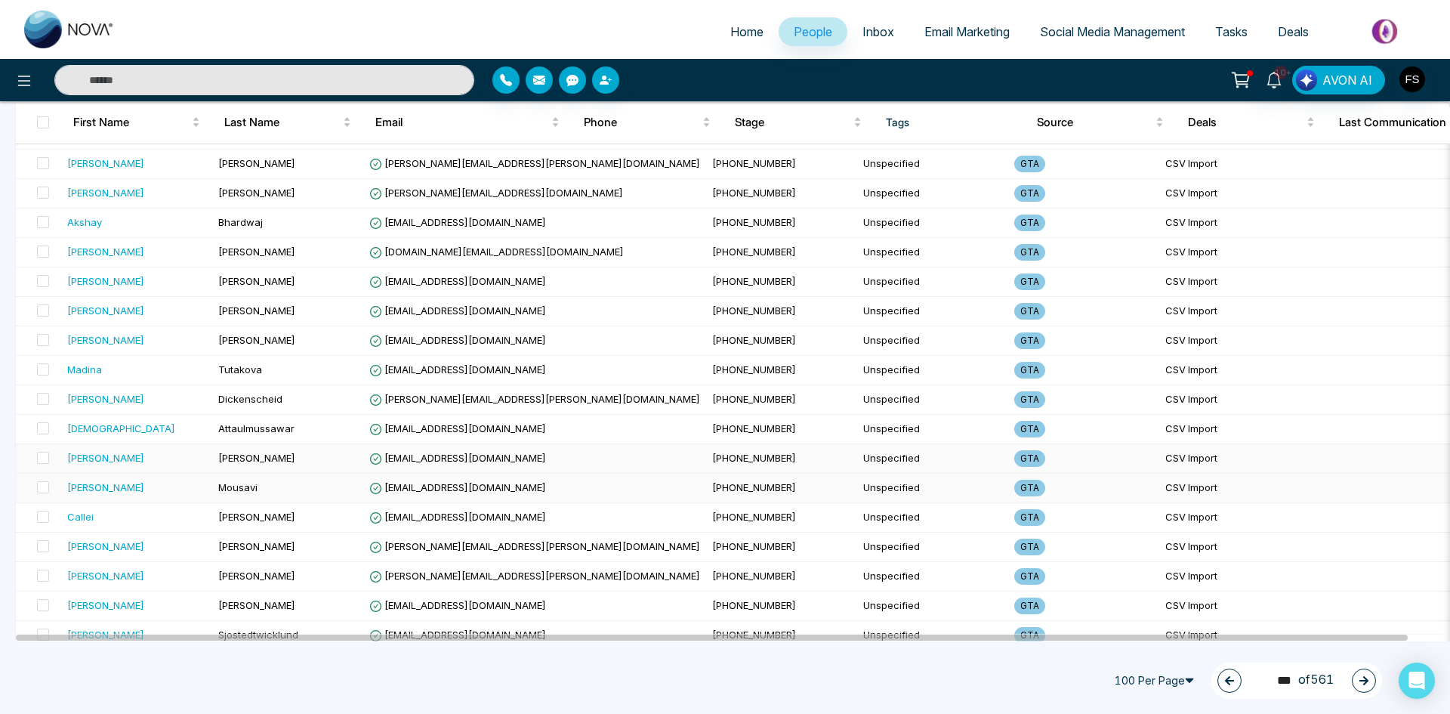
scroll to position [2617, 0]
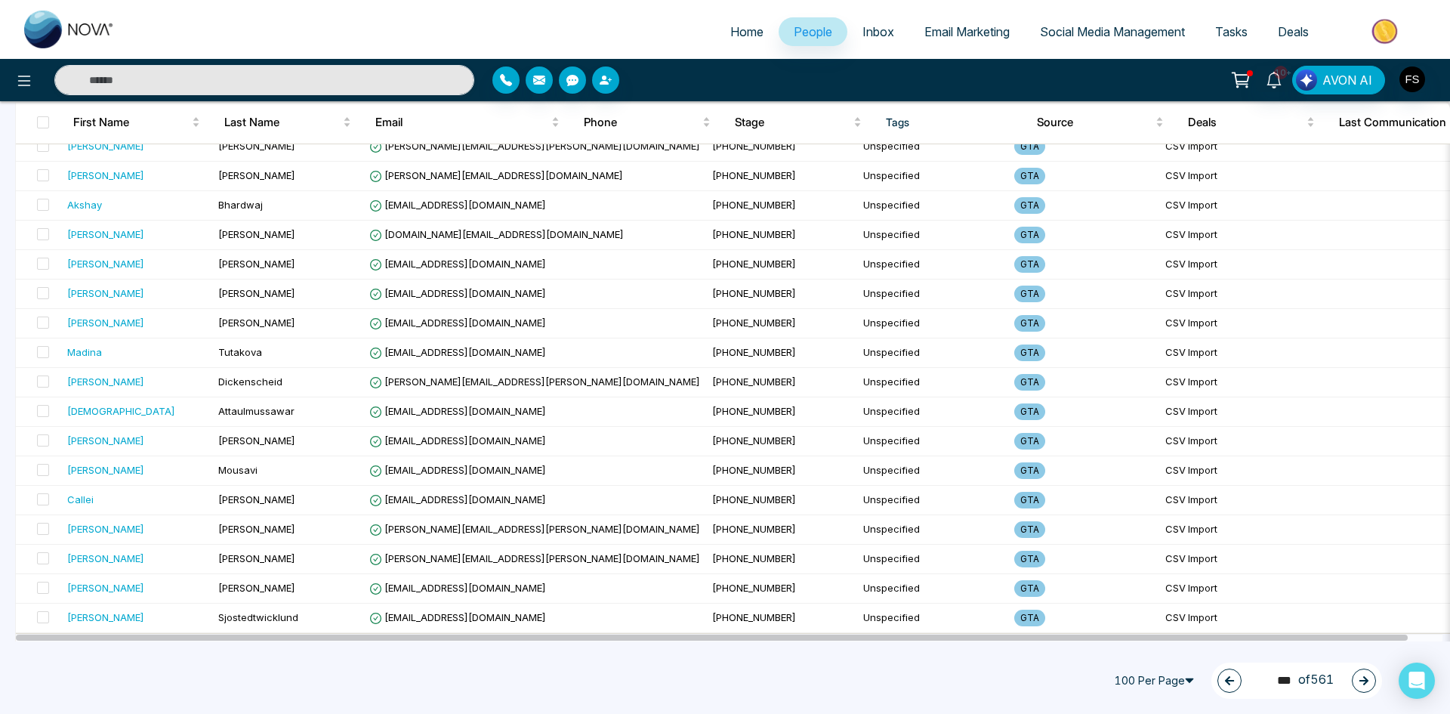
click at [1354, 678] on button "button" at bounding box center [1364, 680] width 24 height 24
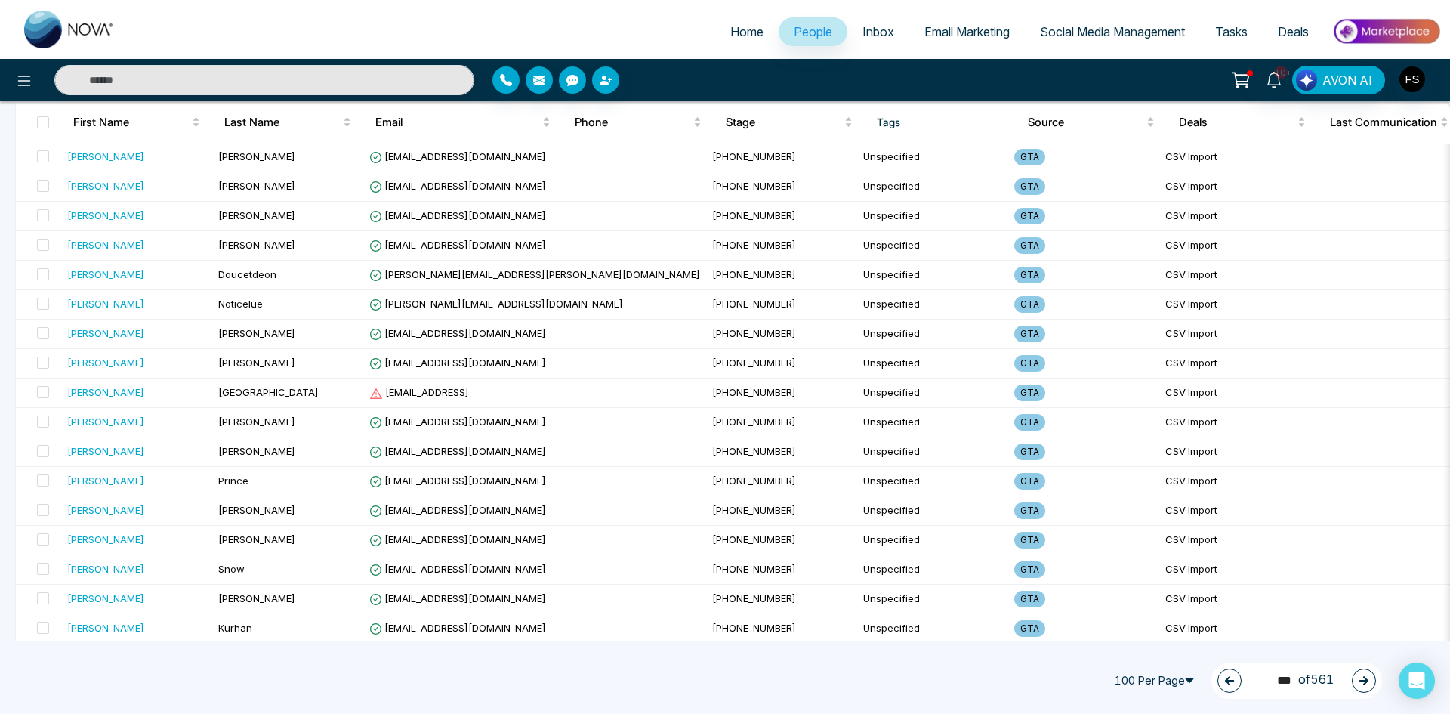
scroll to position [1787, 0]
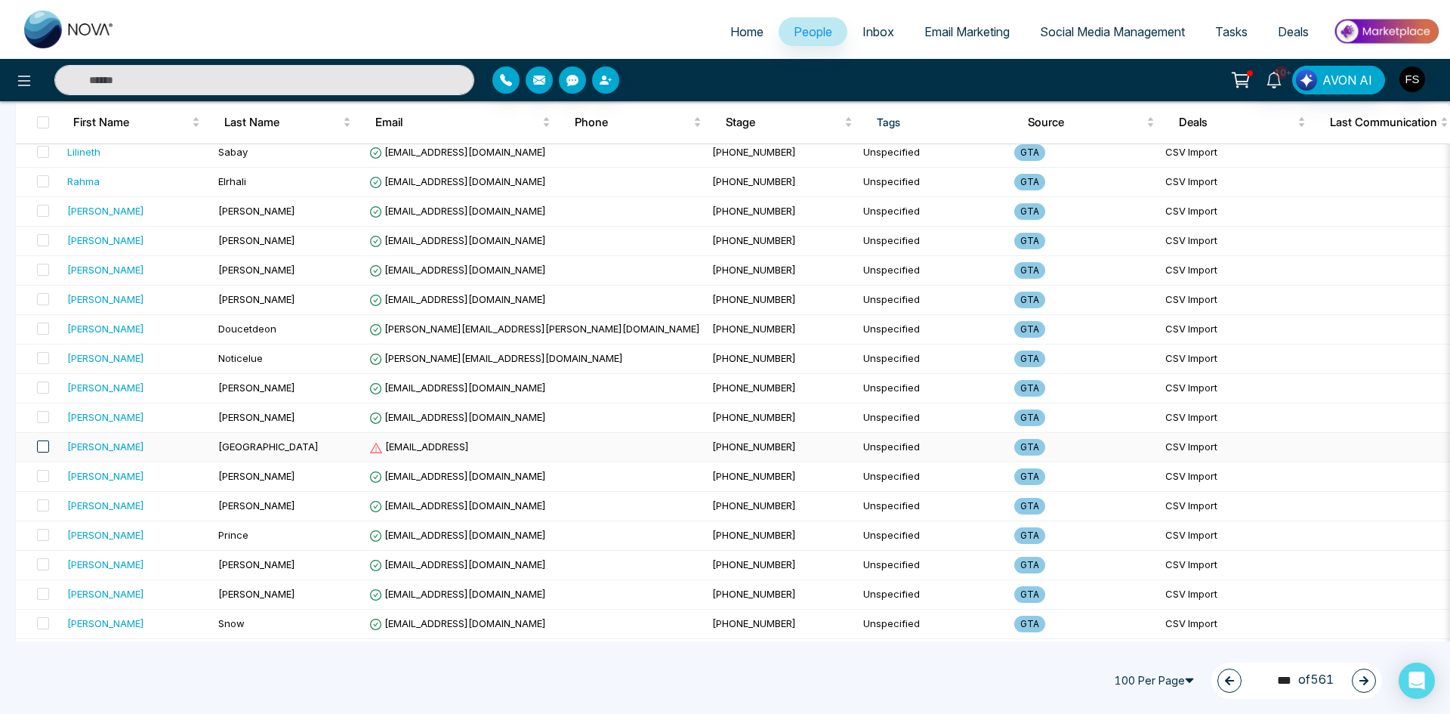
click at [41, 450] on span at bounding box center [43, 446] width 12 height 12
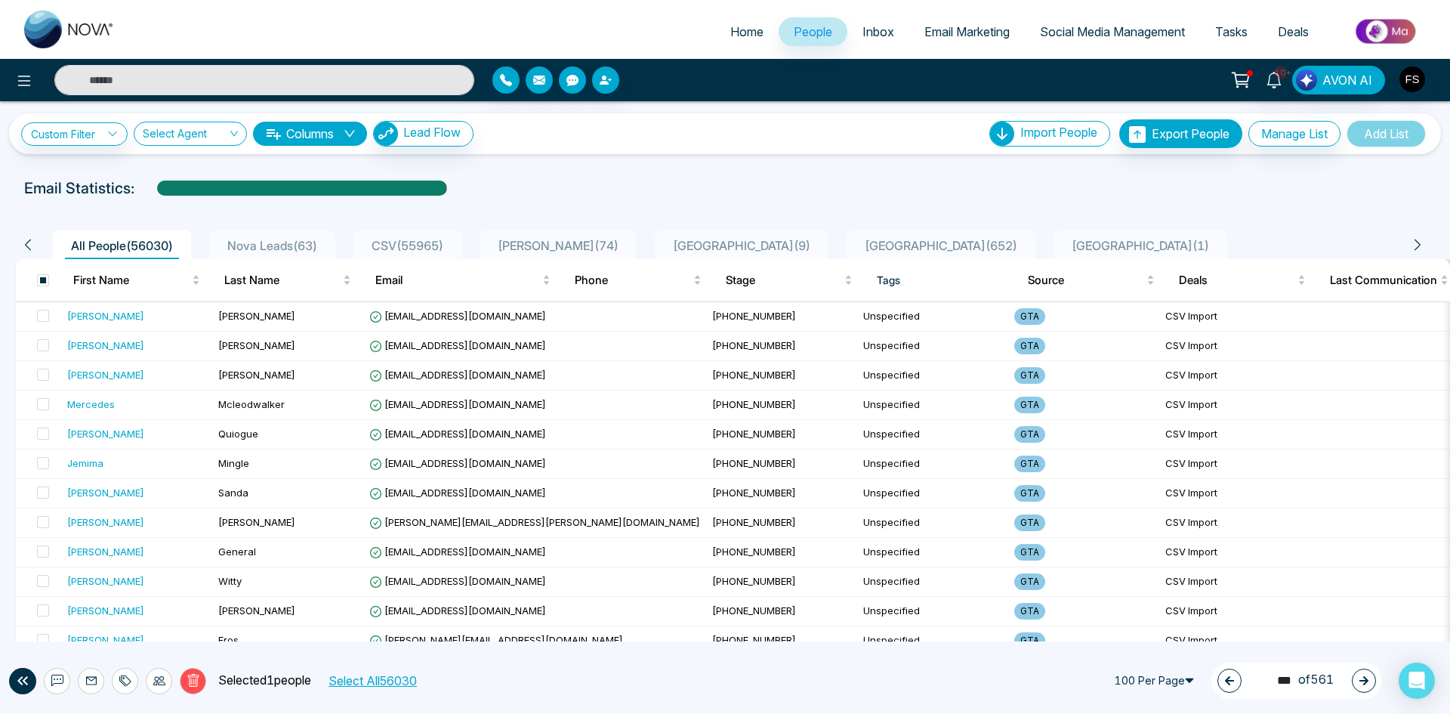
scroll to position [0, 0]
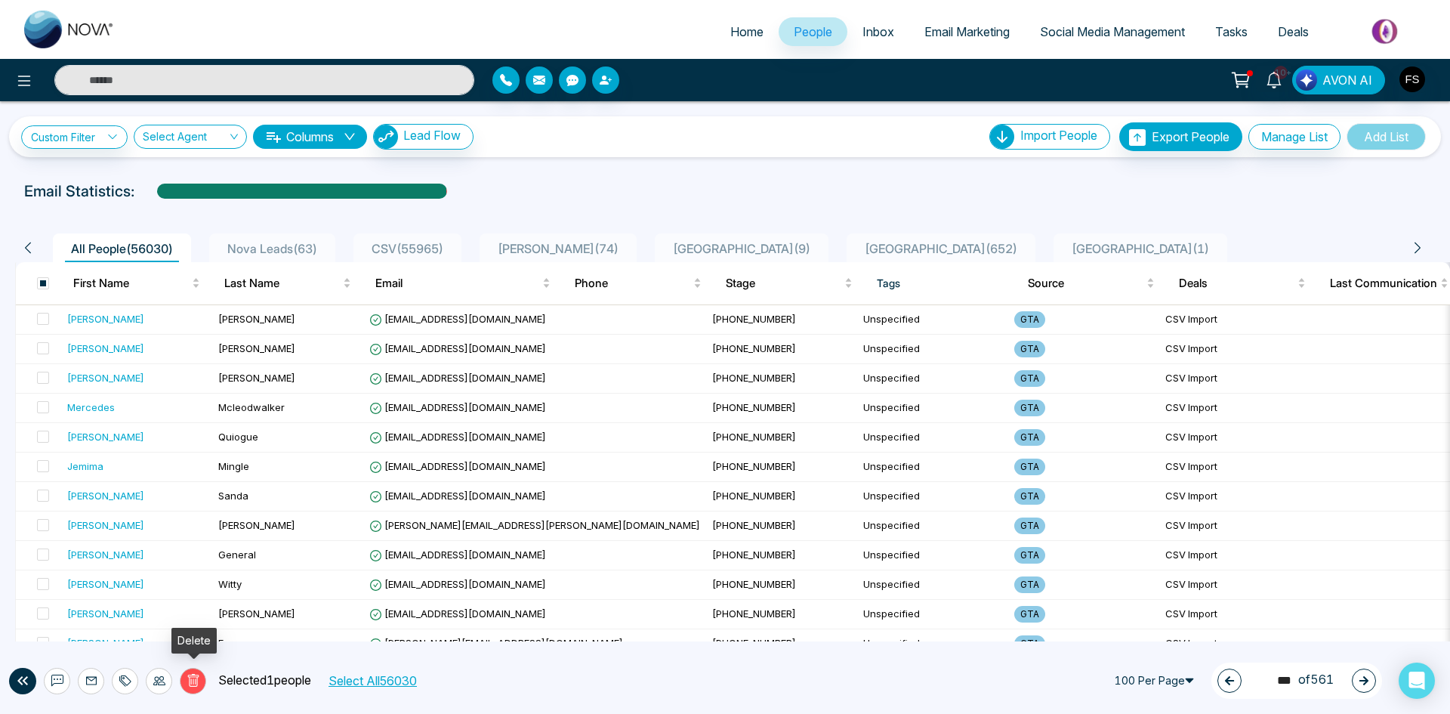
click at [193, 677] on icon at bounding box center [194, 681] width 14 height 14
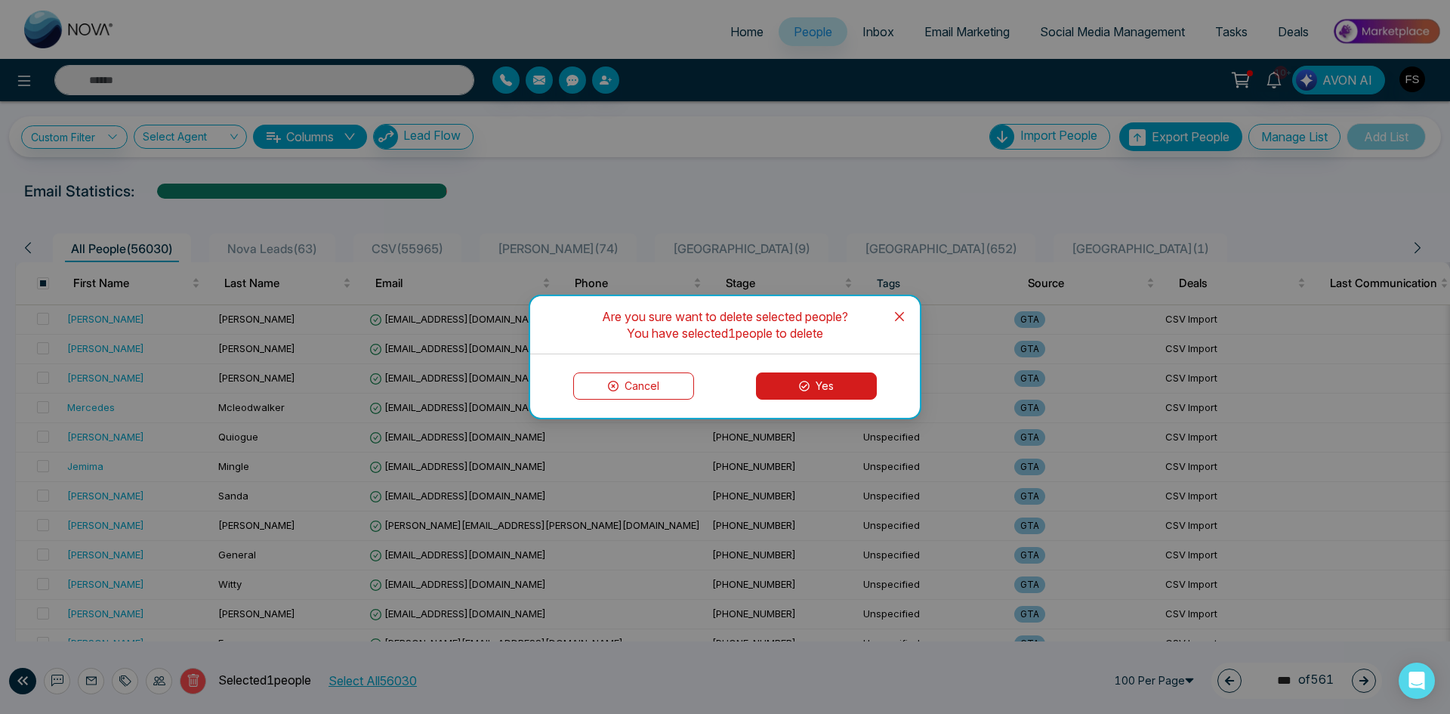
click at [802, 392] on button "Yes" at bounding box center [816, 385] width 121 height 27
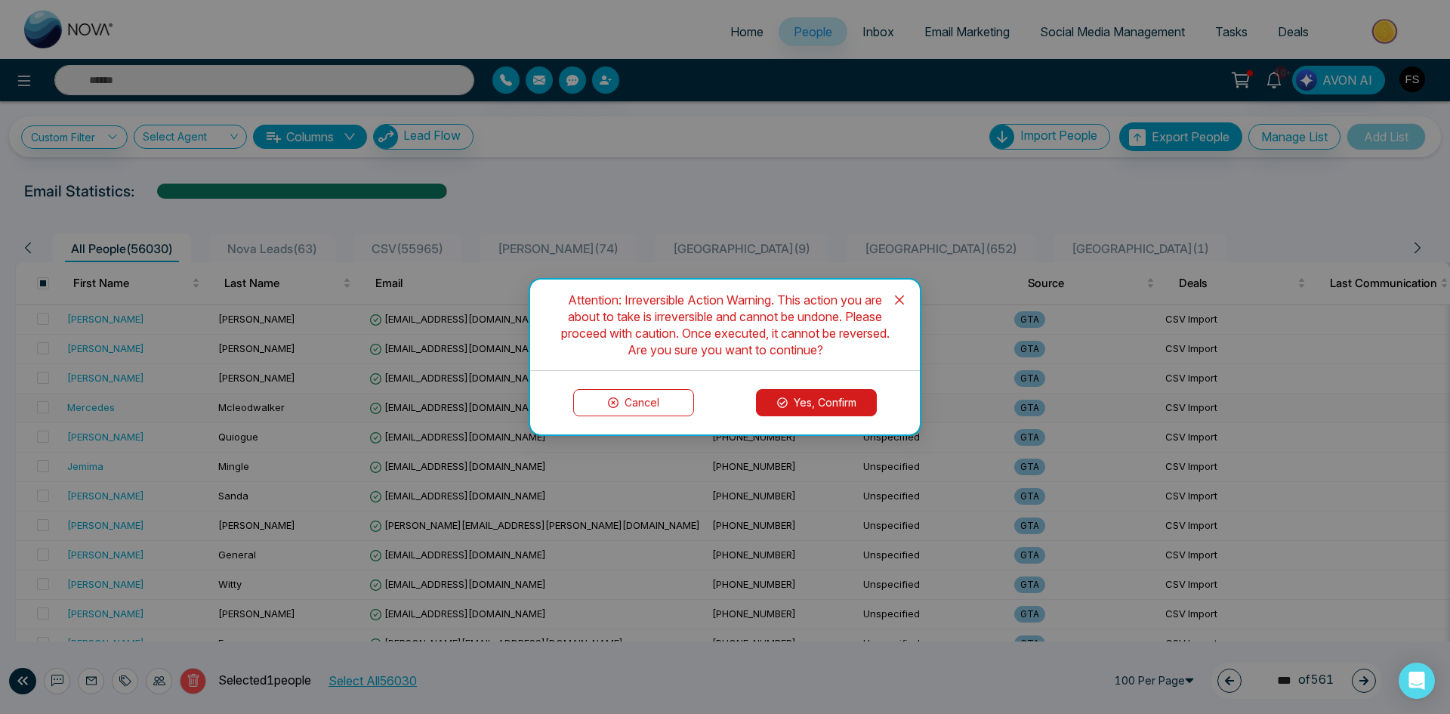
click at [838, 396] on button "Yes, Confirm" at bounding box center [816, 402] width 121 height 27
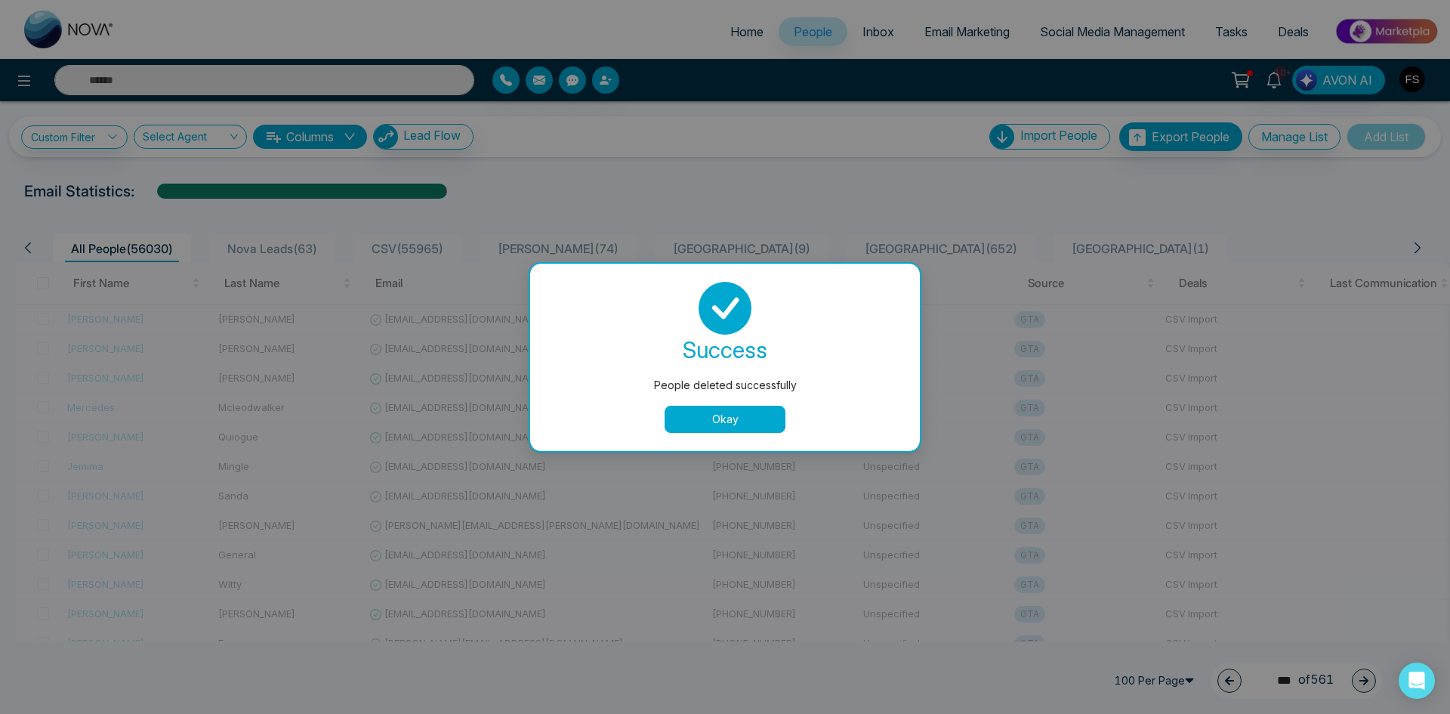
click at [730, 421] on button "Okay" at bounding box center [725, 418] width 121 height 27
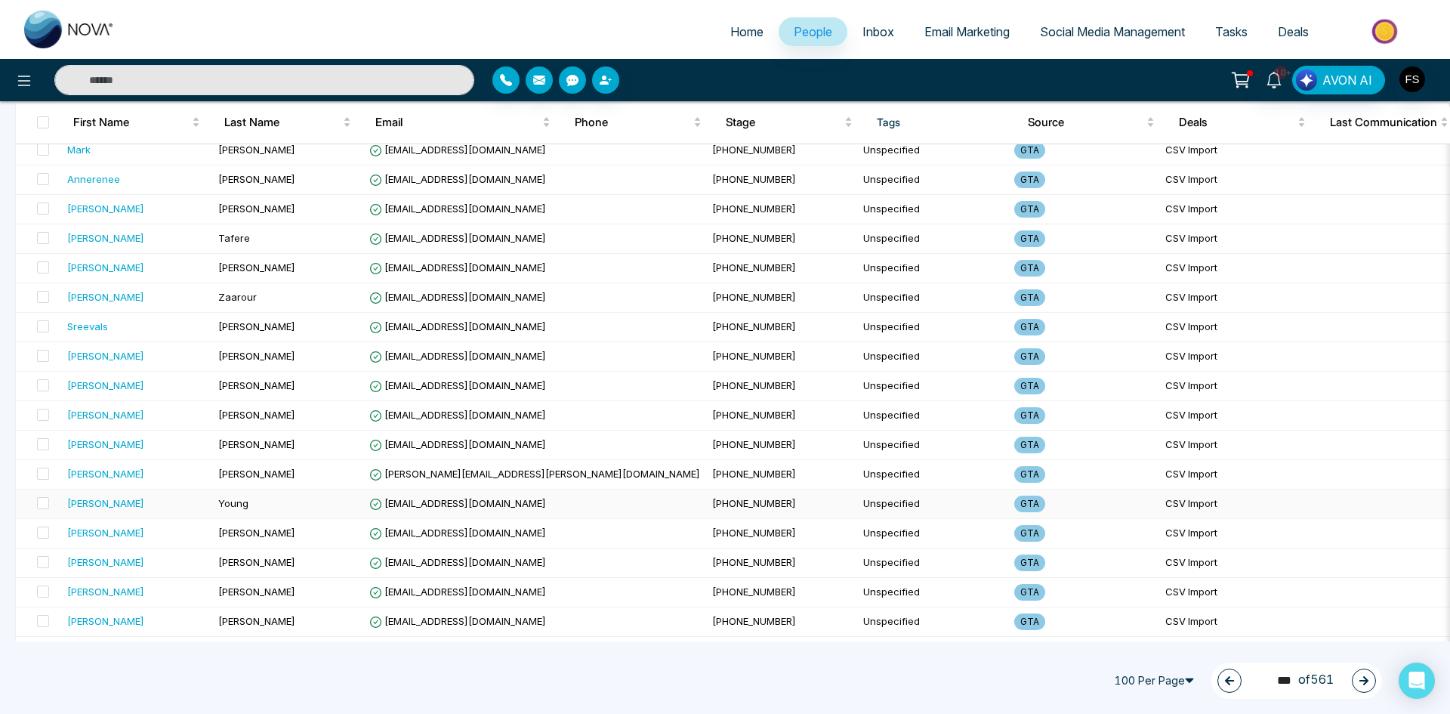
scroll to position [2617, 0]
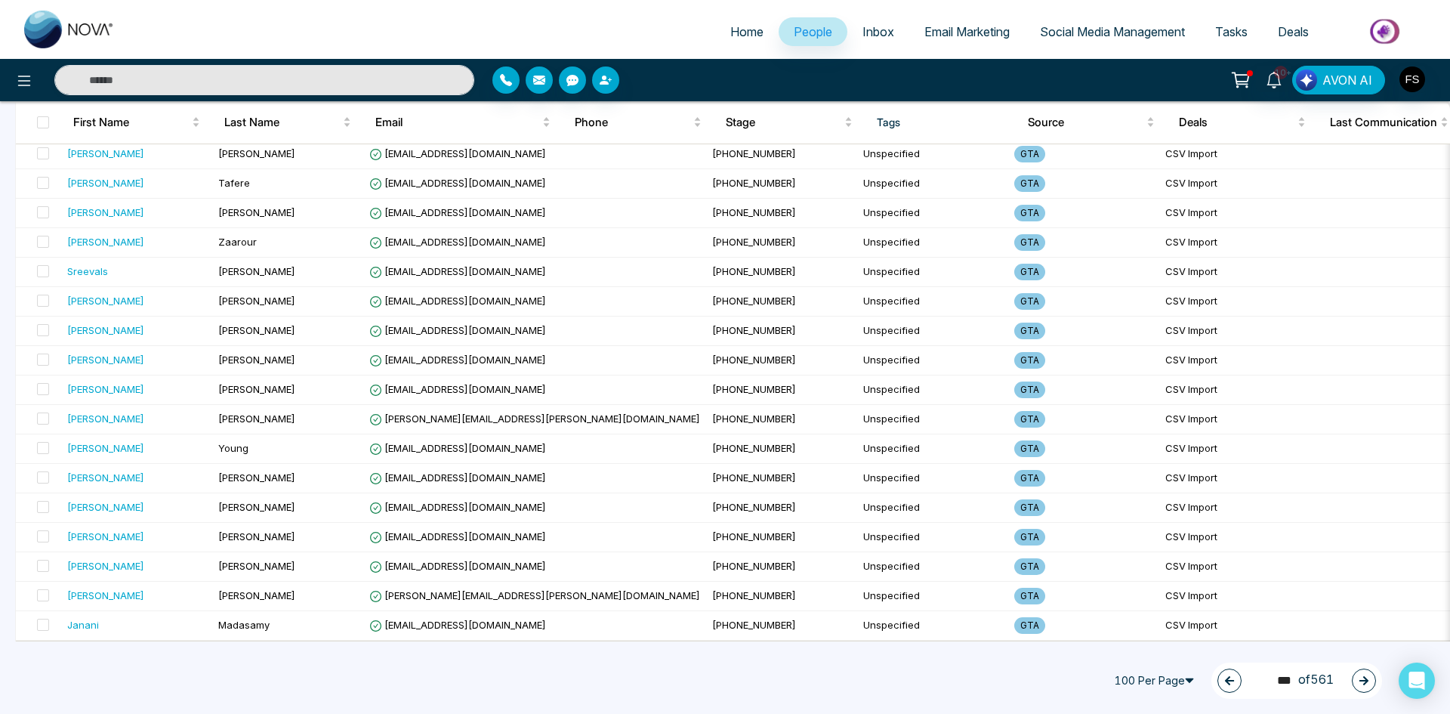
click at [1358, 685] on button "button" at bounding box center [1364, 680] width 24 height 24
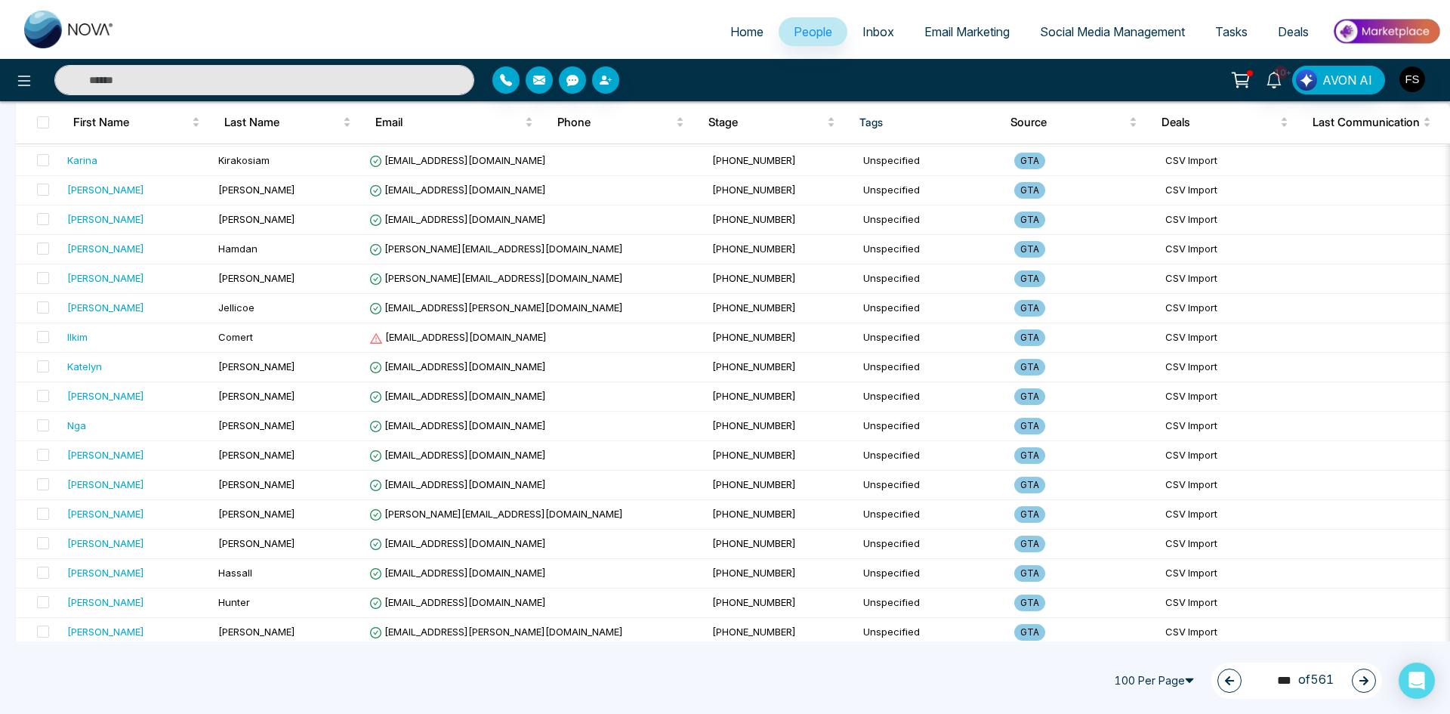
scroll to position [1258, 0]
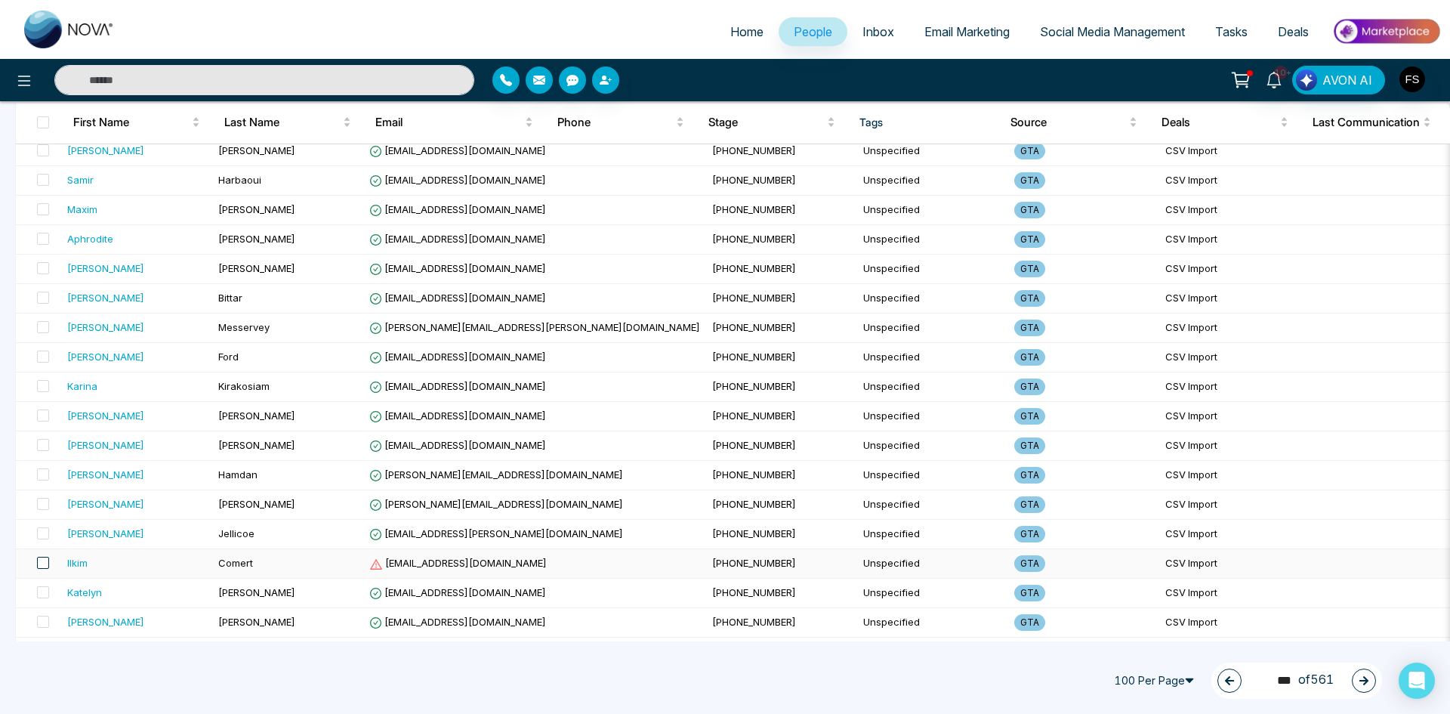
click at [43, 565] on span at bounding box center [43, 563] width 12 height 12
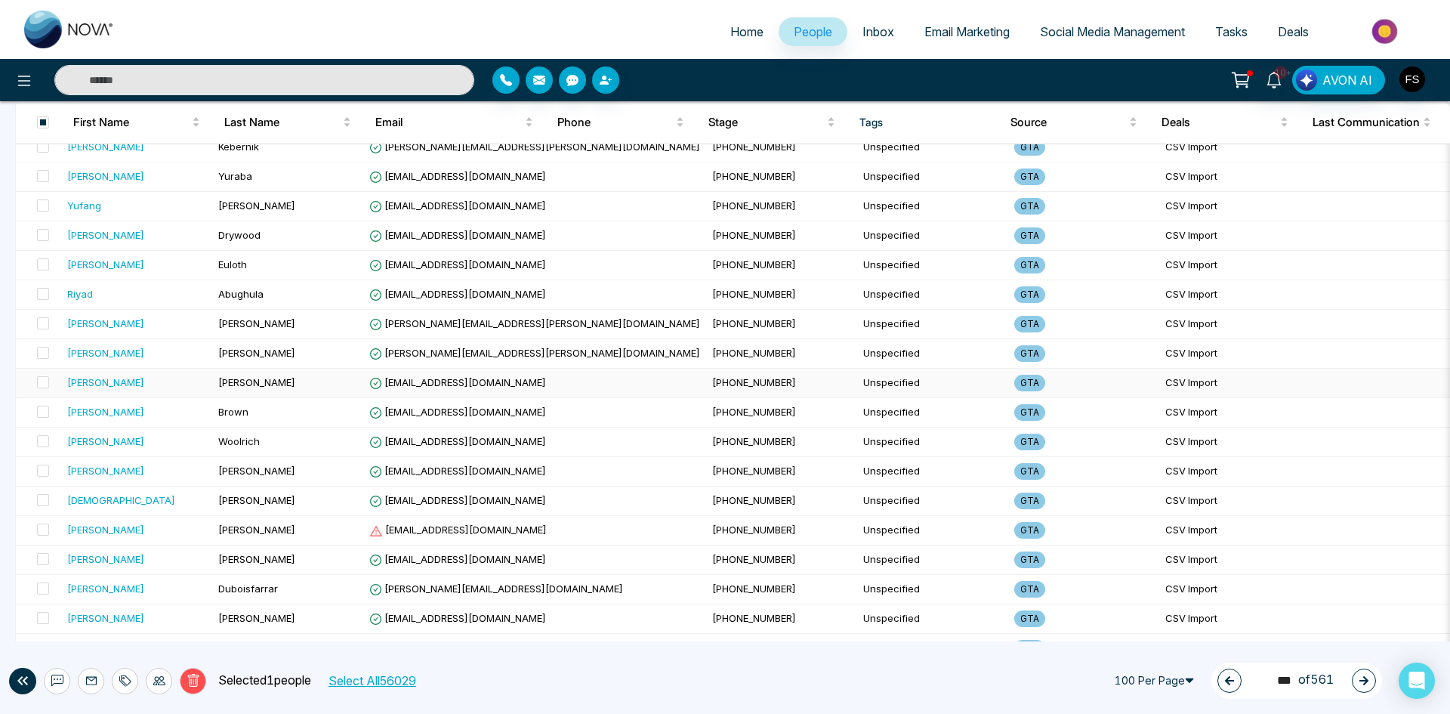
scroll to position [578, 0]
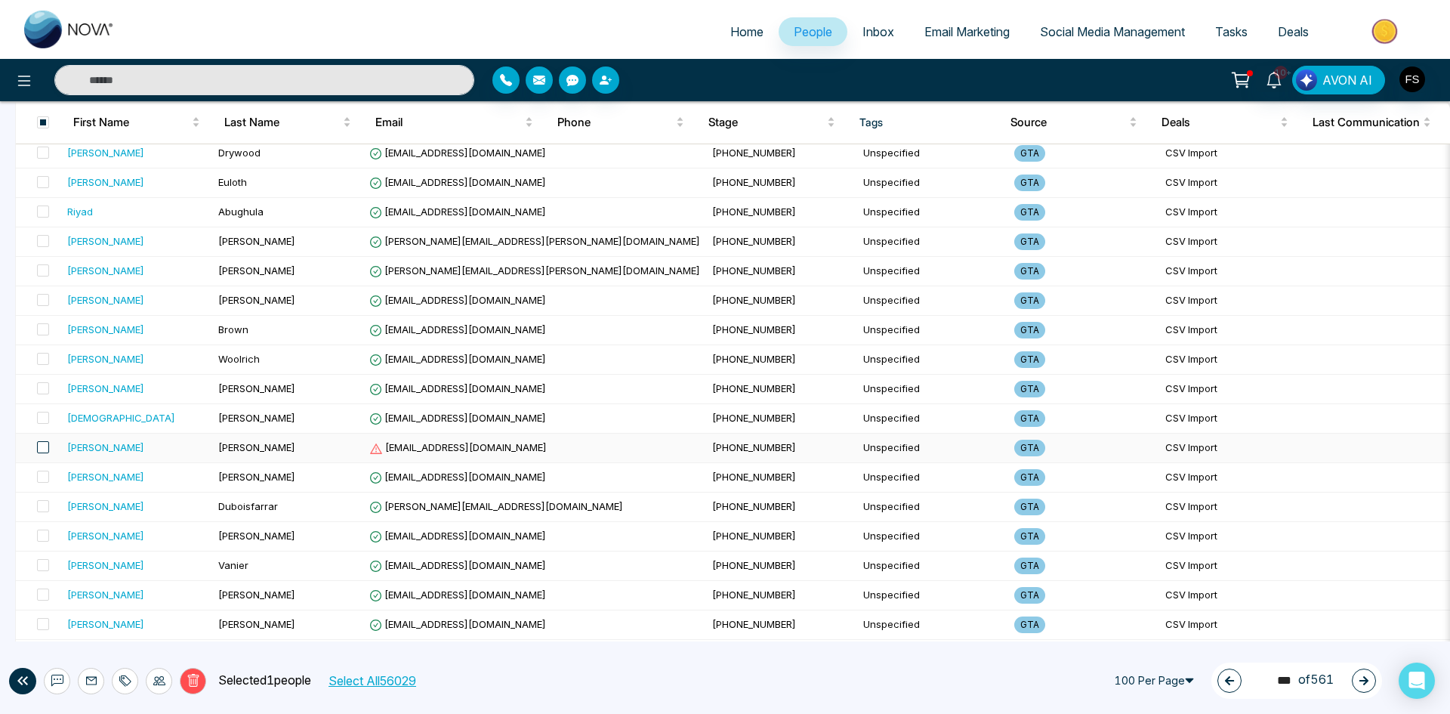
click at [43, 445] on span at bounding box center [43, 447] width 12 height 12
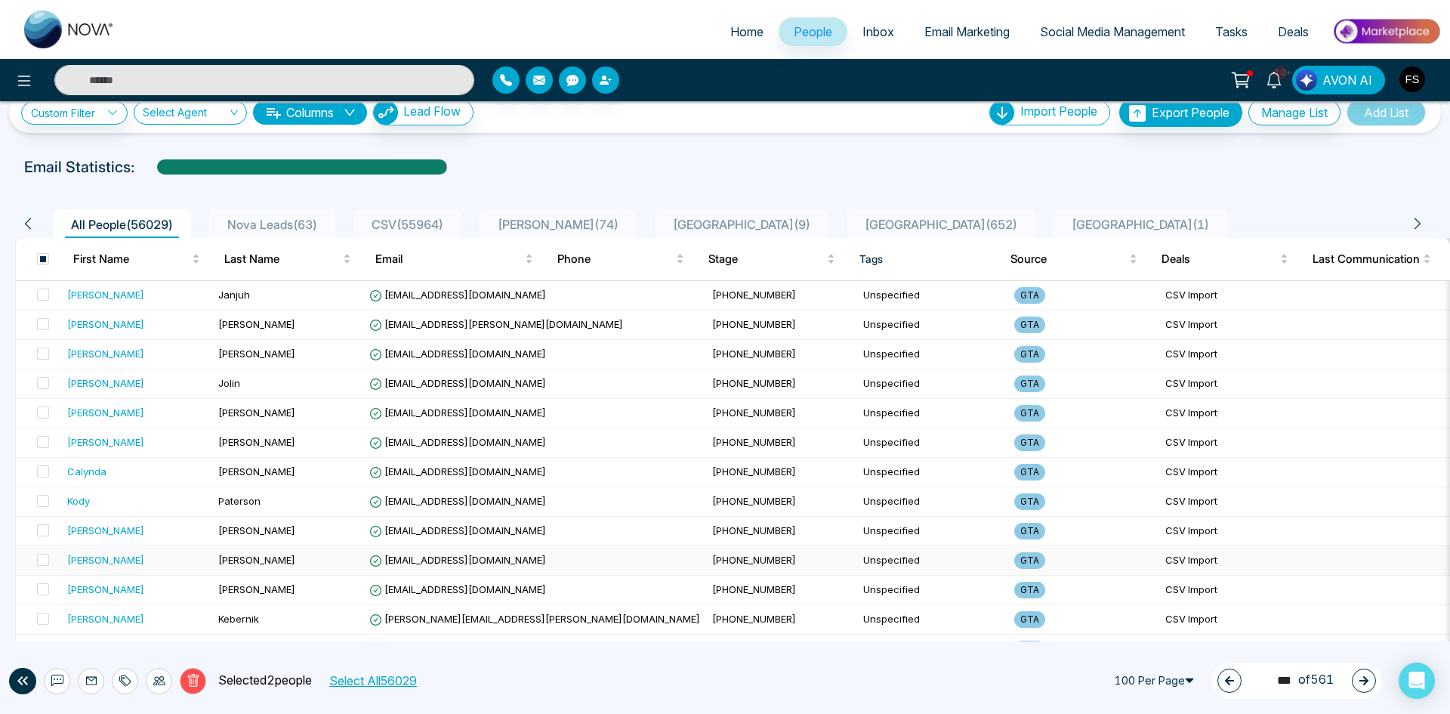
scroll to position [0, 0]
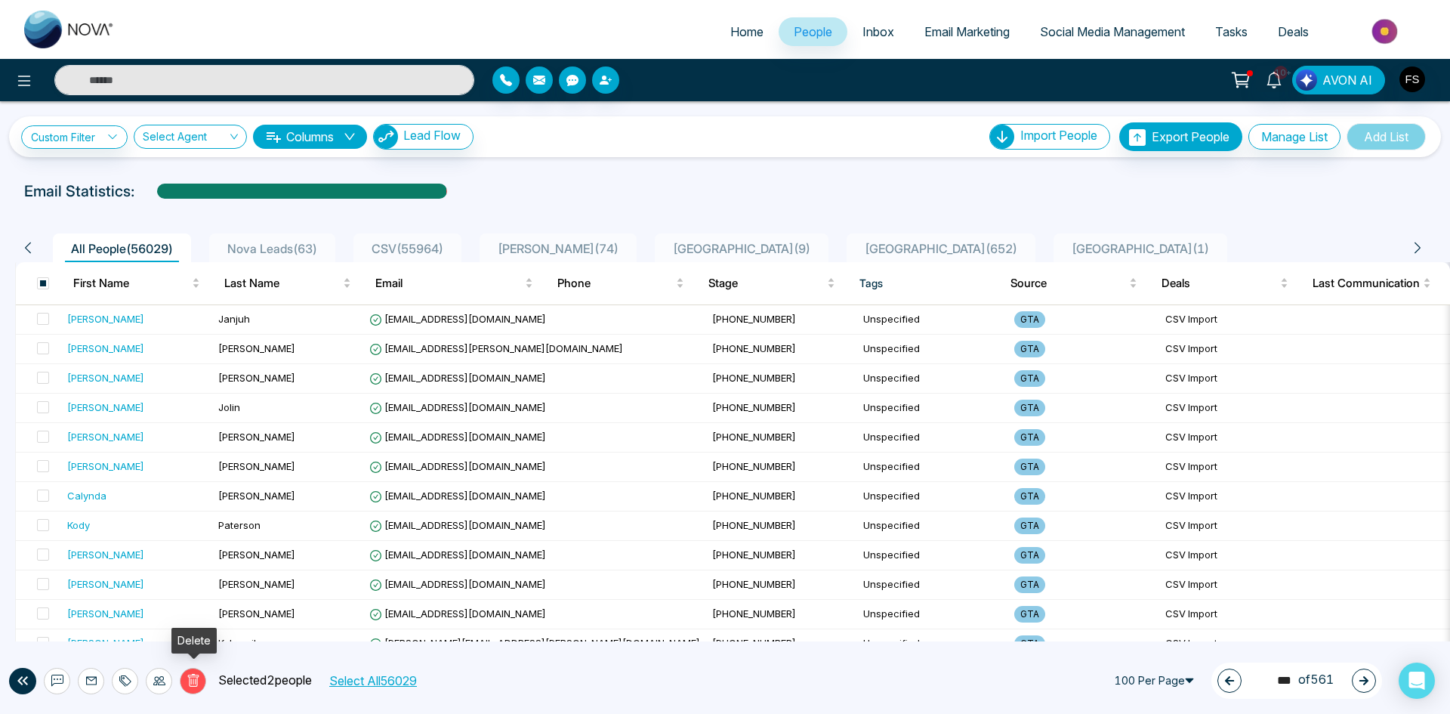
click at [196, 677] on icon at bounding box center [192, 680] width 11 height 13
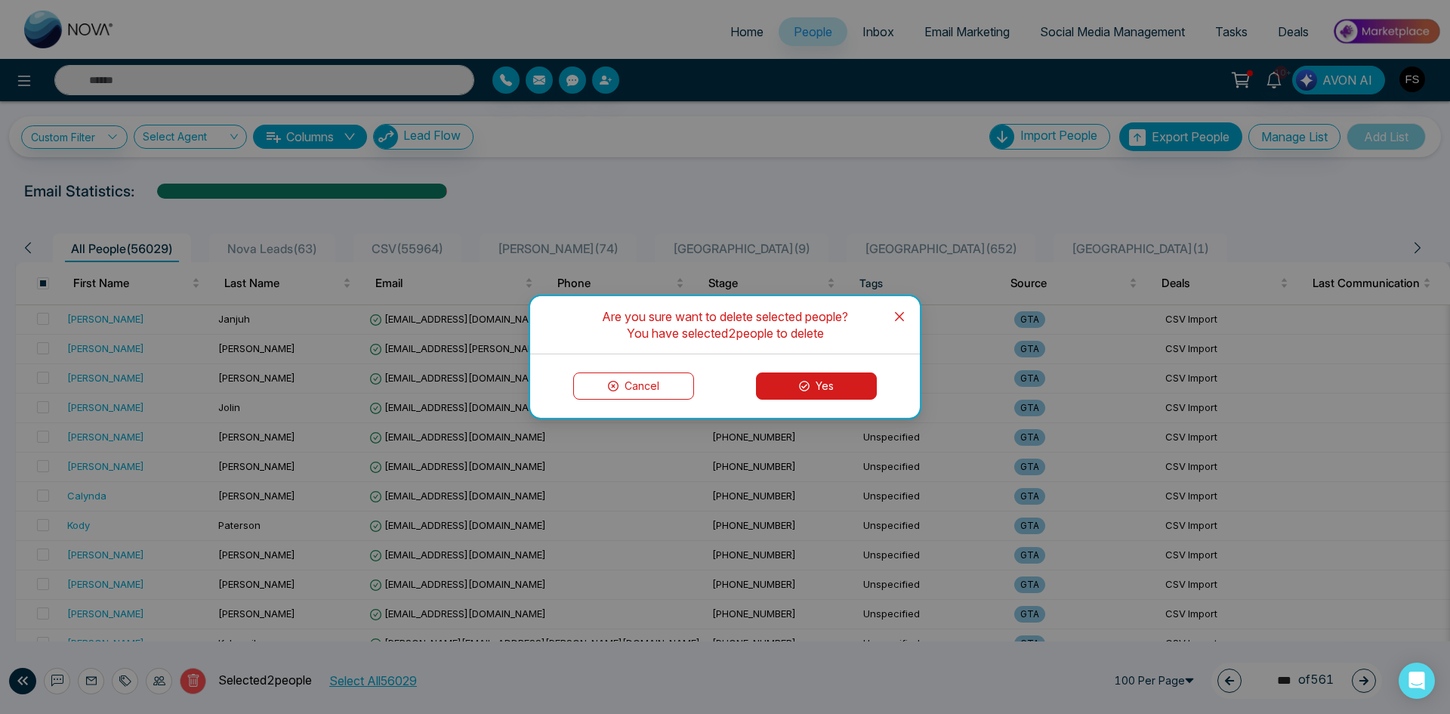
click at [819, 380] on button "Yes" at bounding box center [816, 385] width 121 height 27
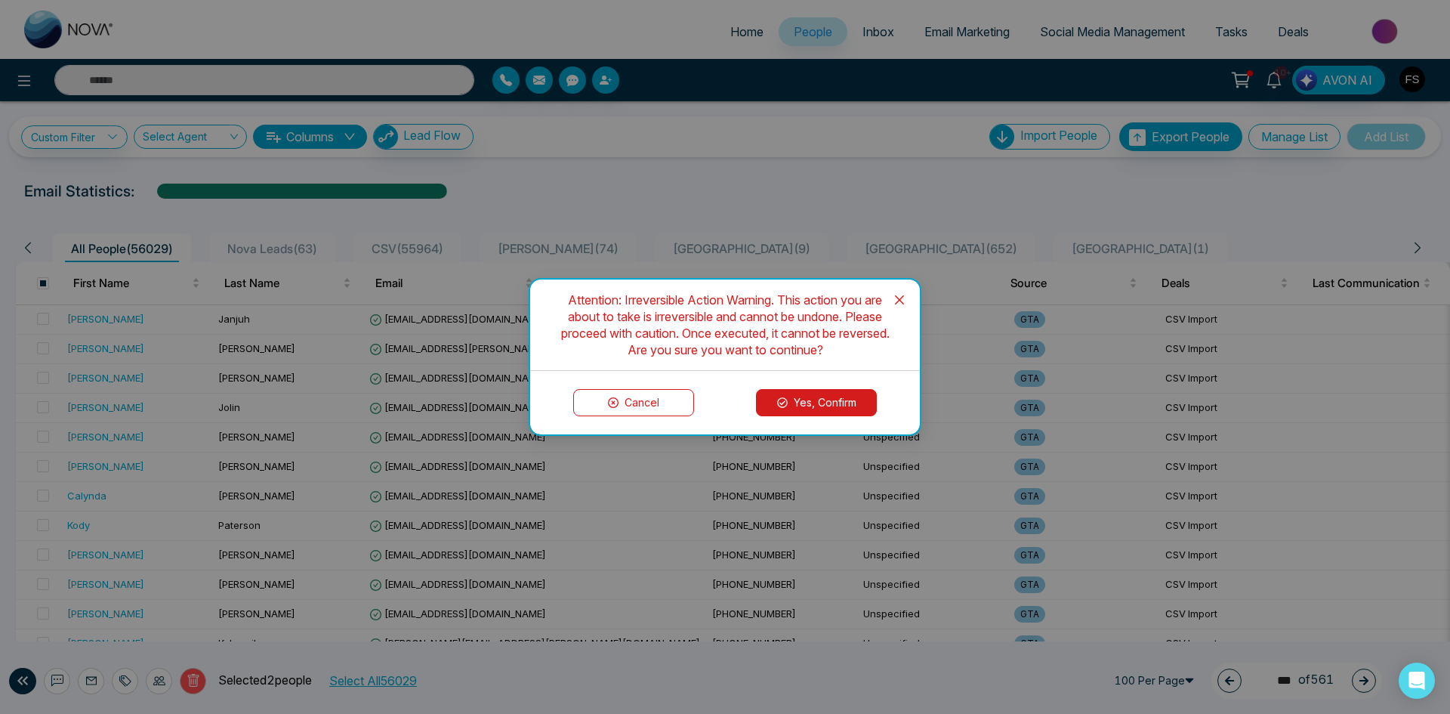
click at [833, 399] on button "Yes, Confirm" at bounding box center [816, 402] width 121 height 27
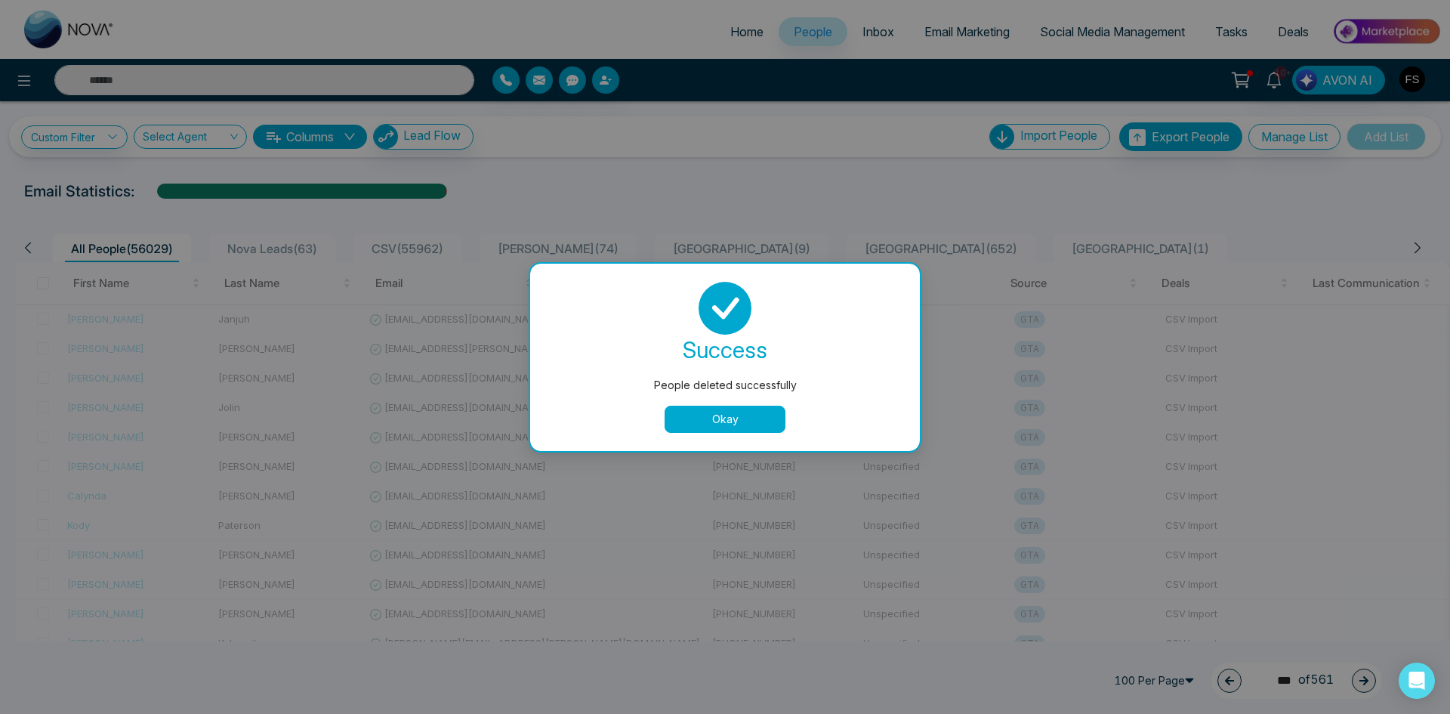
click at [726, 415] on button "Okay" at bounding box center [725, 418] width 121 height 27
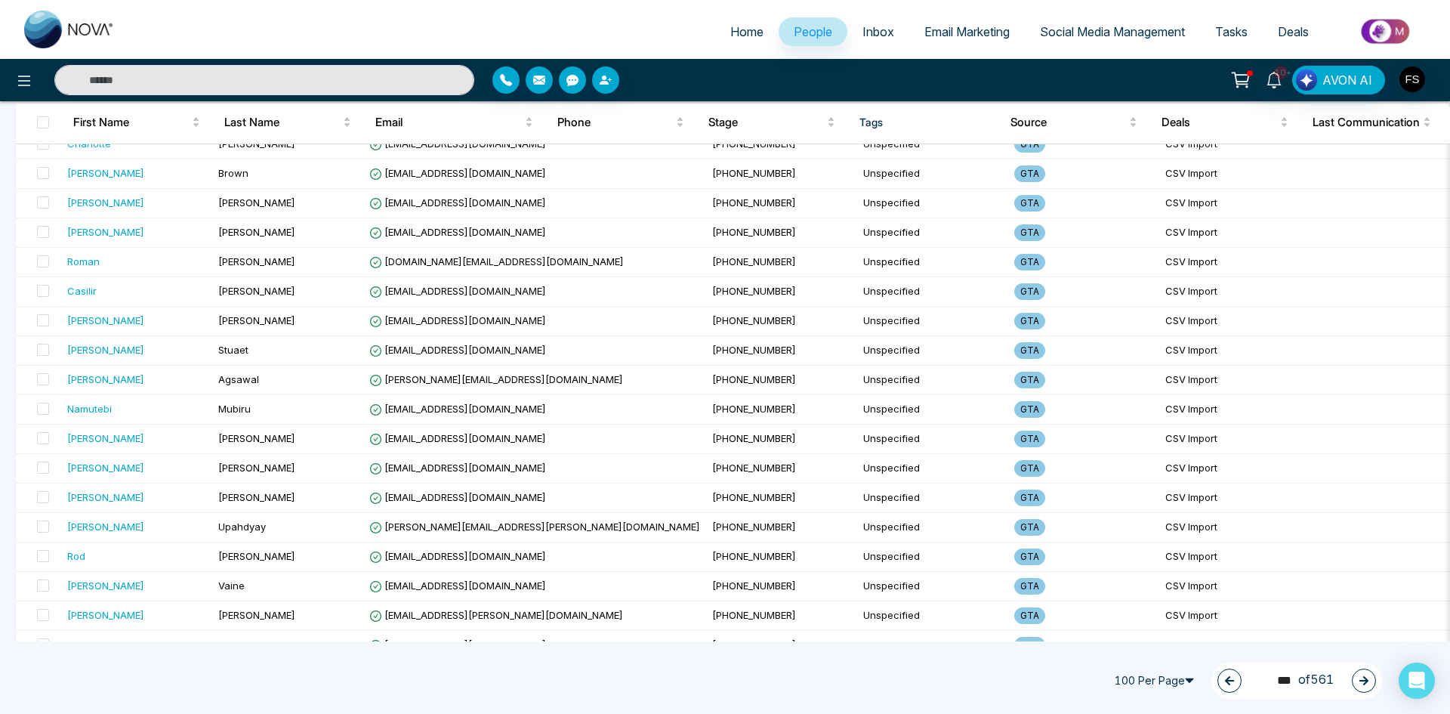
scroll to position [2617, 0]
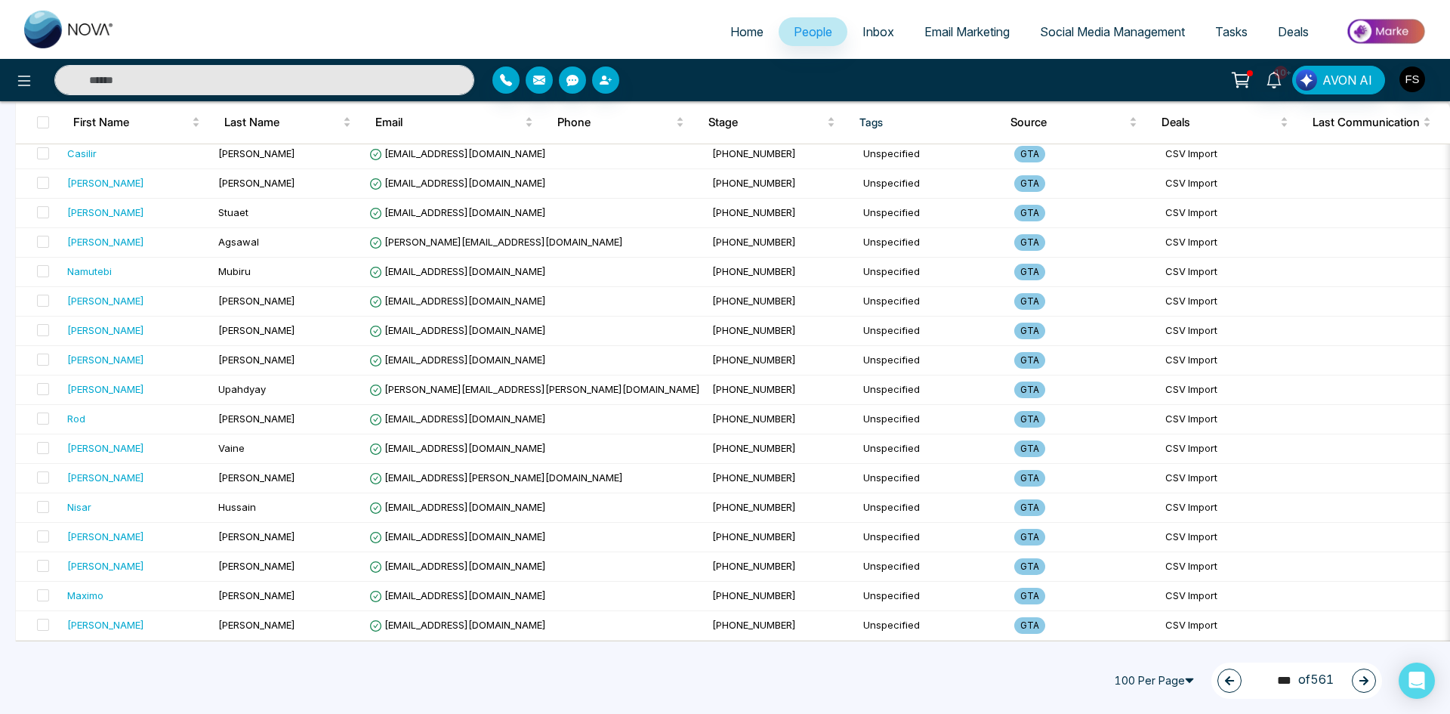
click at [1369, 676] on button "button" at bounding box center [1364, 680] width 24 height 24
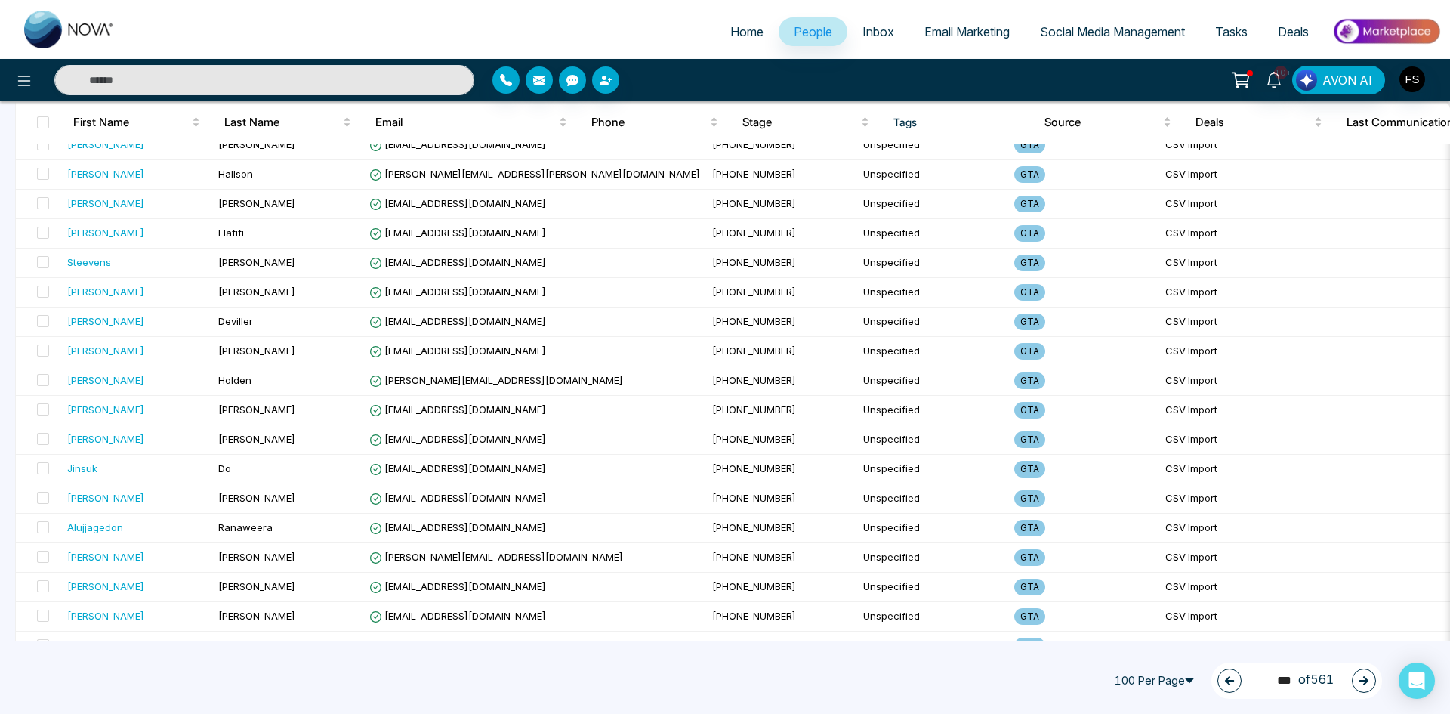
scroll to position [0, 0]
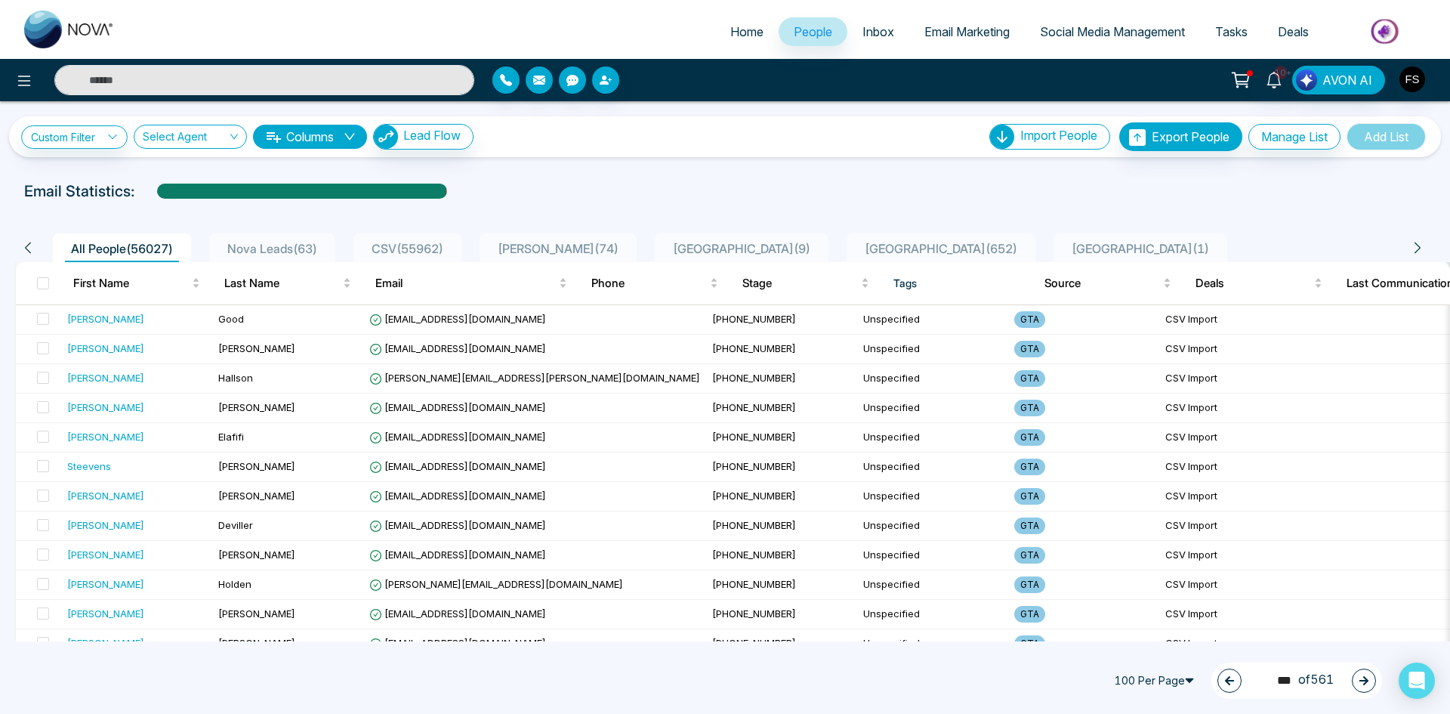
click at [1364, 679] on icon "button" at bounding box center [1363, 680] width 11 height 11
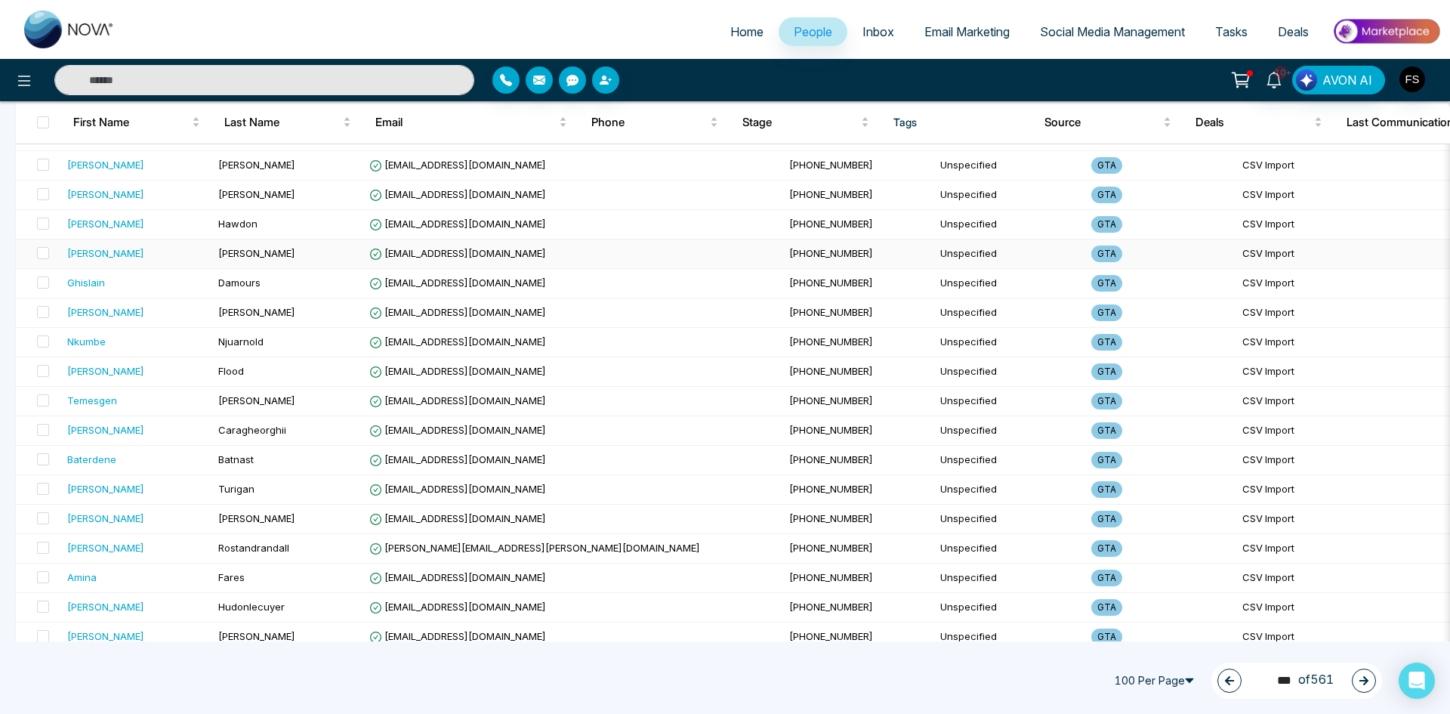
scroll to position [2617, 0]
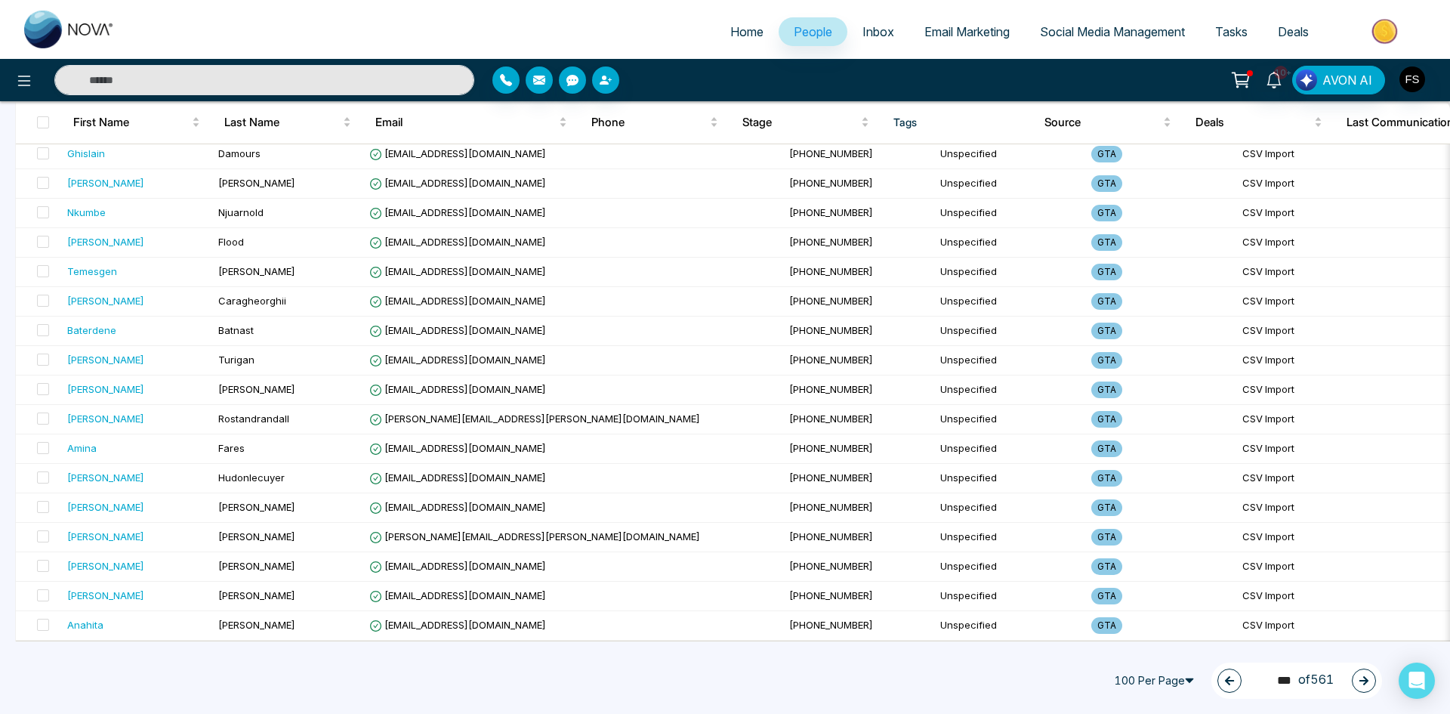
click at [1358, 674] on button "button" at bounding box center [1364, 680] width 24 height 24
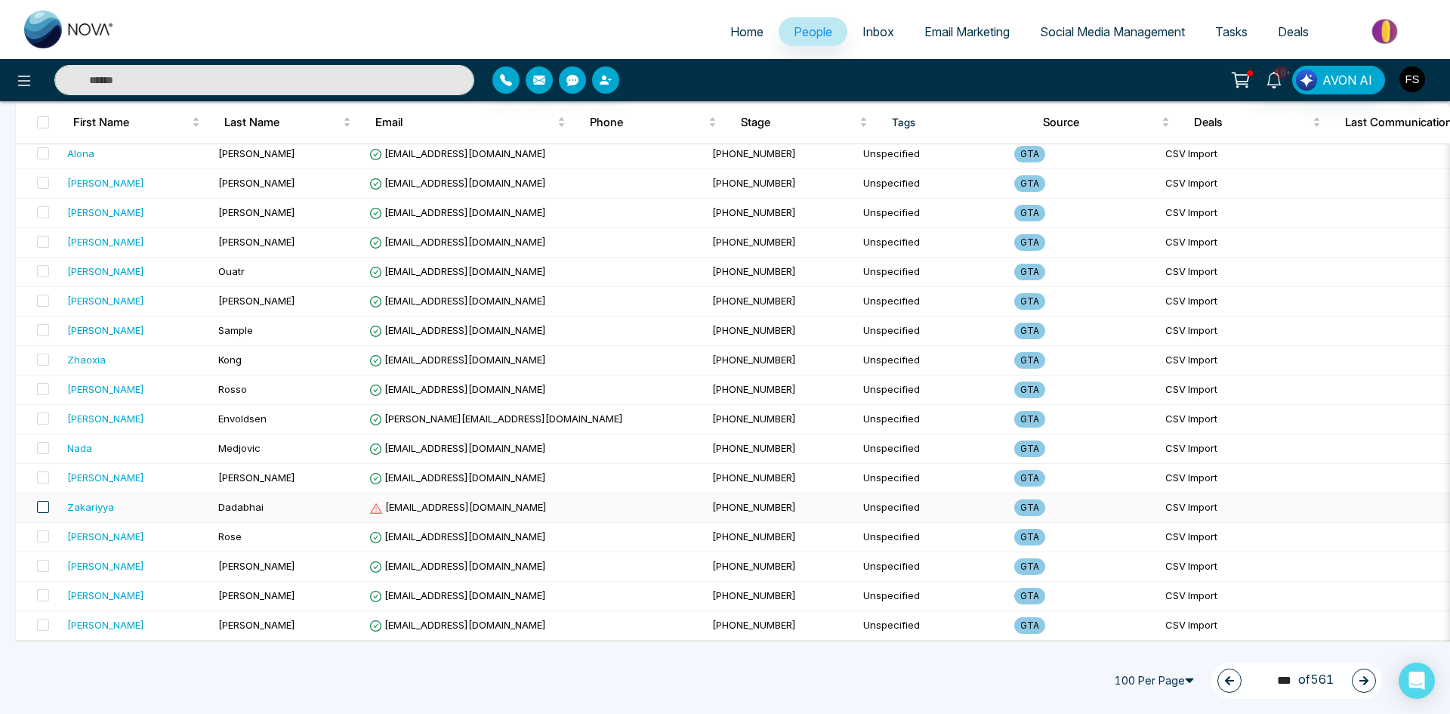
click at [48, 501] on span at bounding box center [43, 507] width 12 height 12
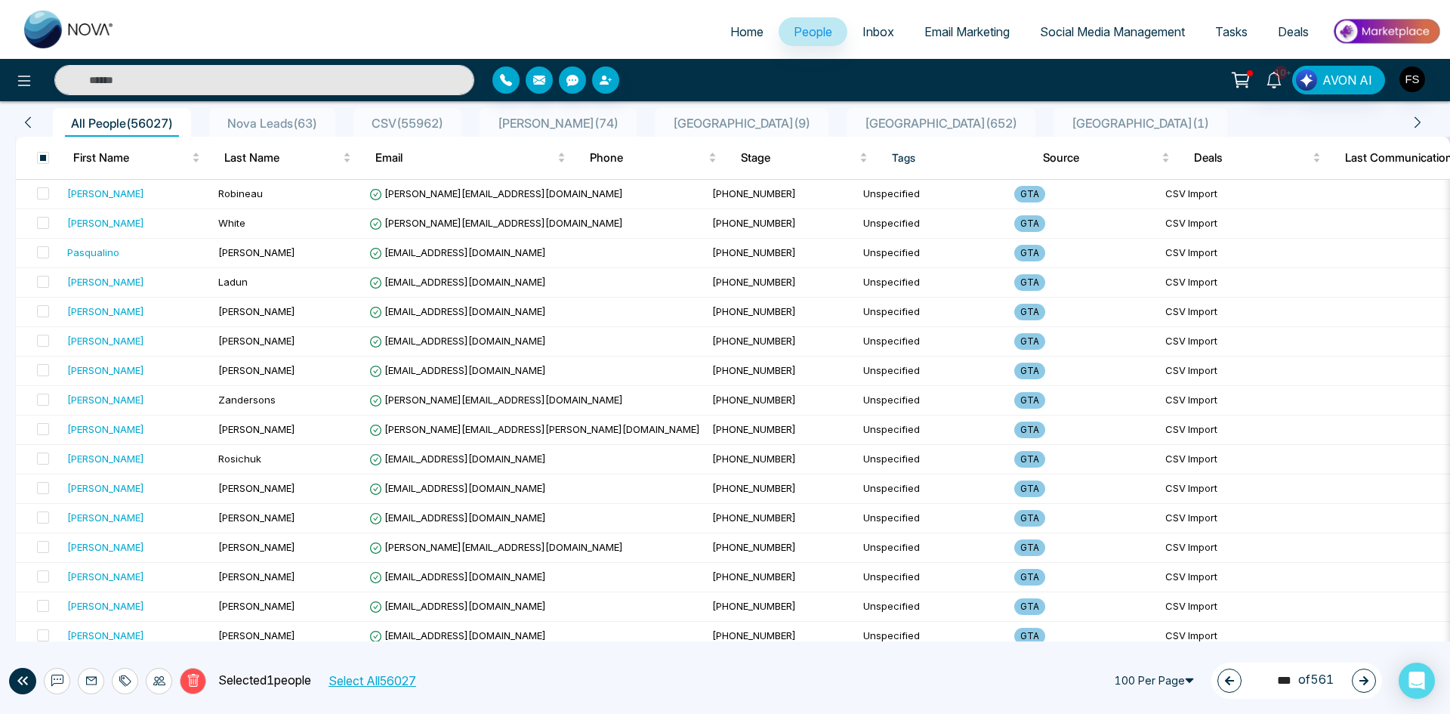
scroll to position [0, 0]
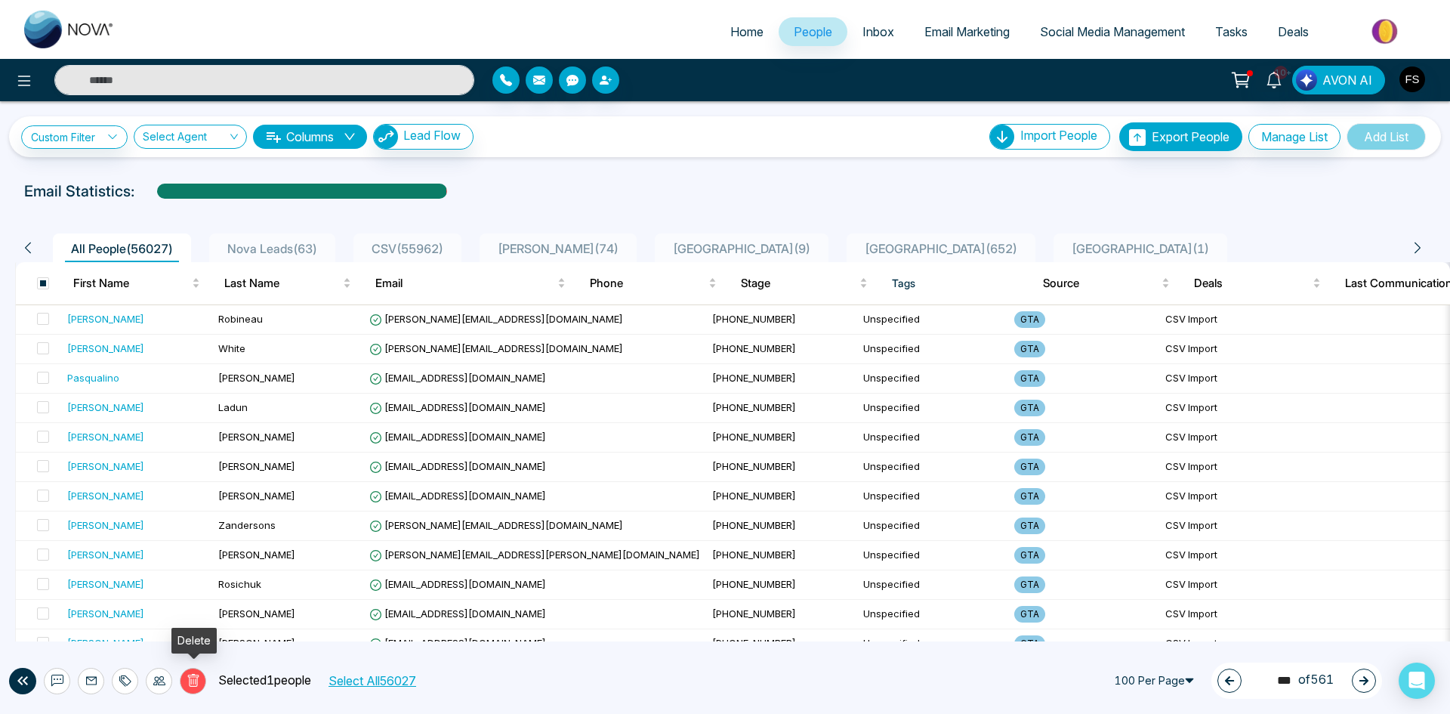
click at [194, 679] on icon at bounding box center [194, 681] width 14 height 14
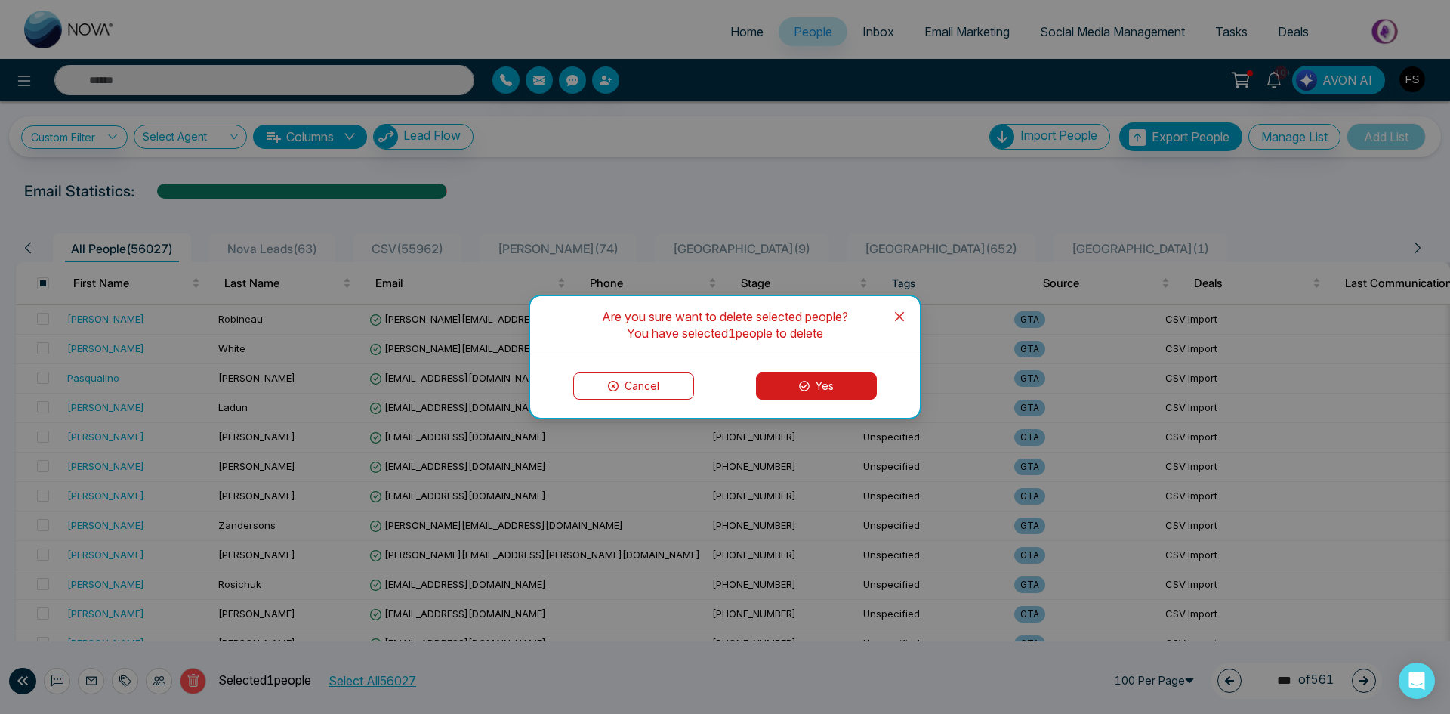
click at [825, 391] on button "Yes" at bounding box center [816, 385] width 121 height 27
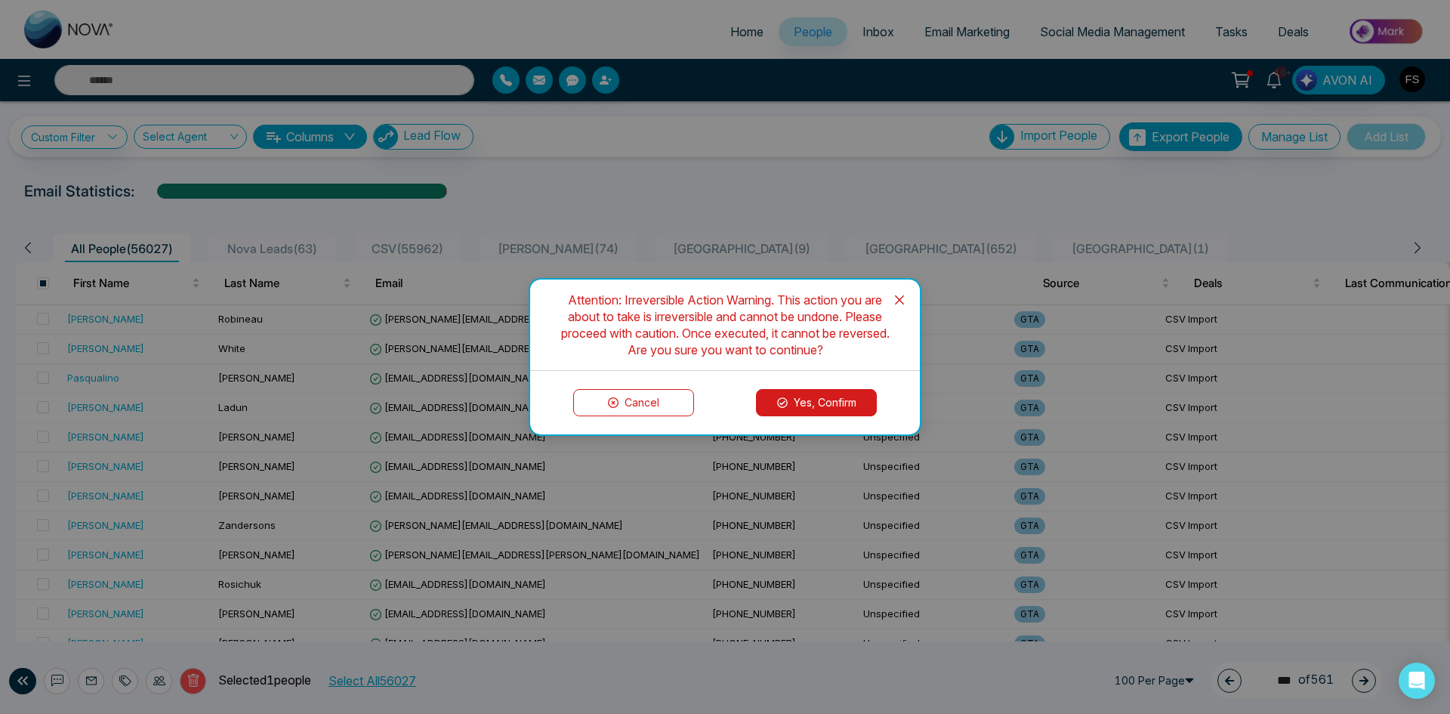
click at [829, 405] on button "Yes, Confirm" at bounding box center [816, 402] width 121 height 27
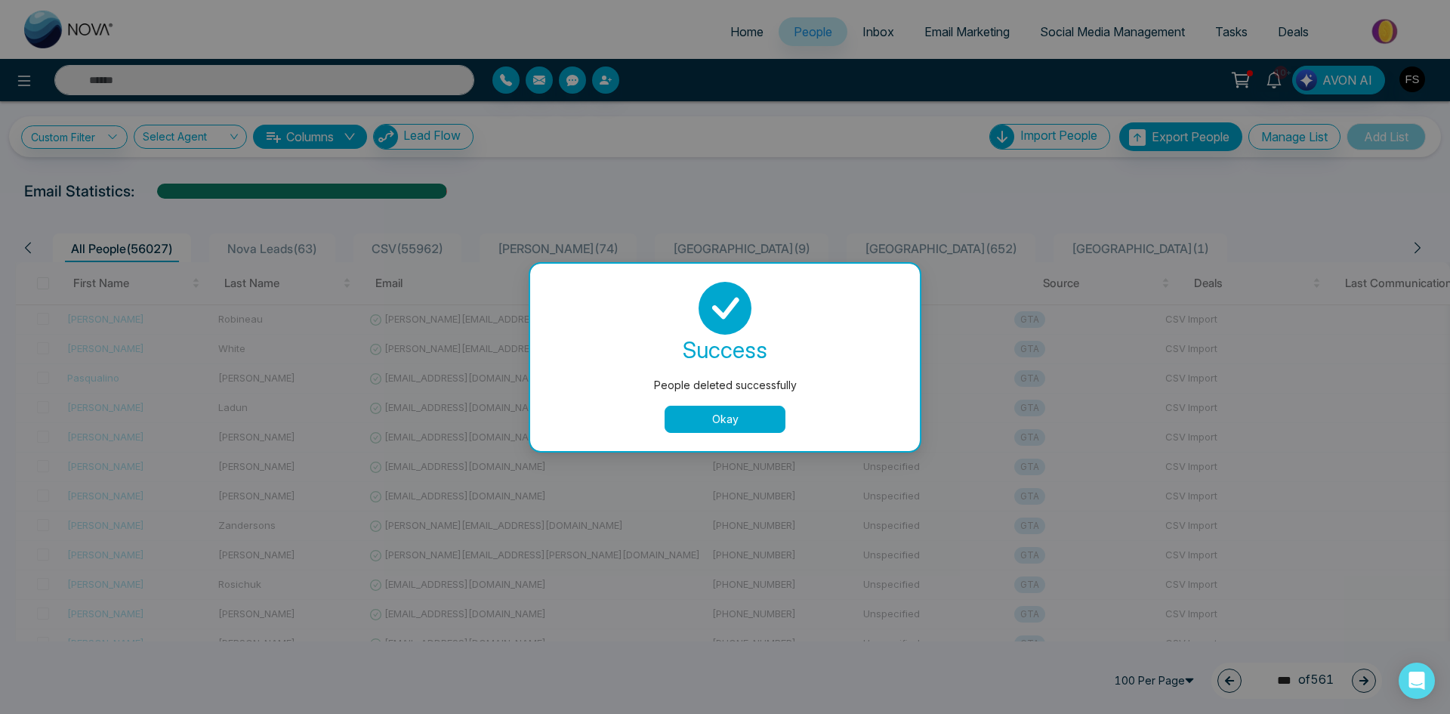
click at [733, 424] on button "Okay" at bounding box center [725, 418] width 121 height 27
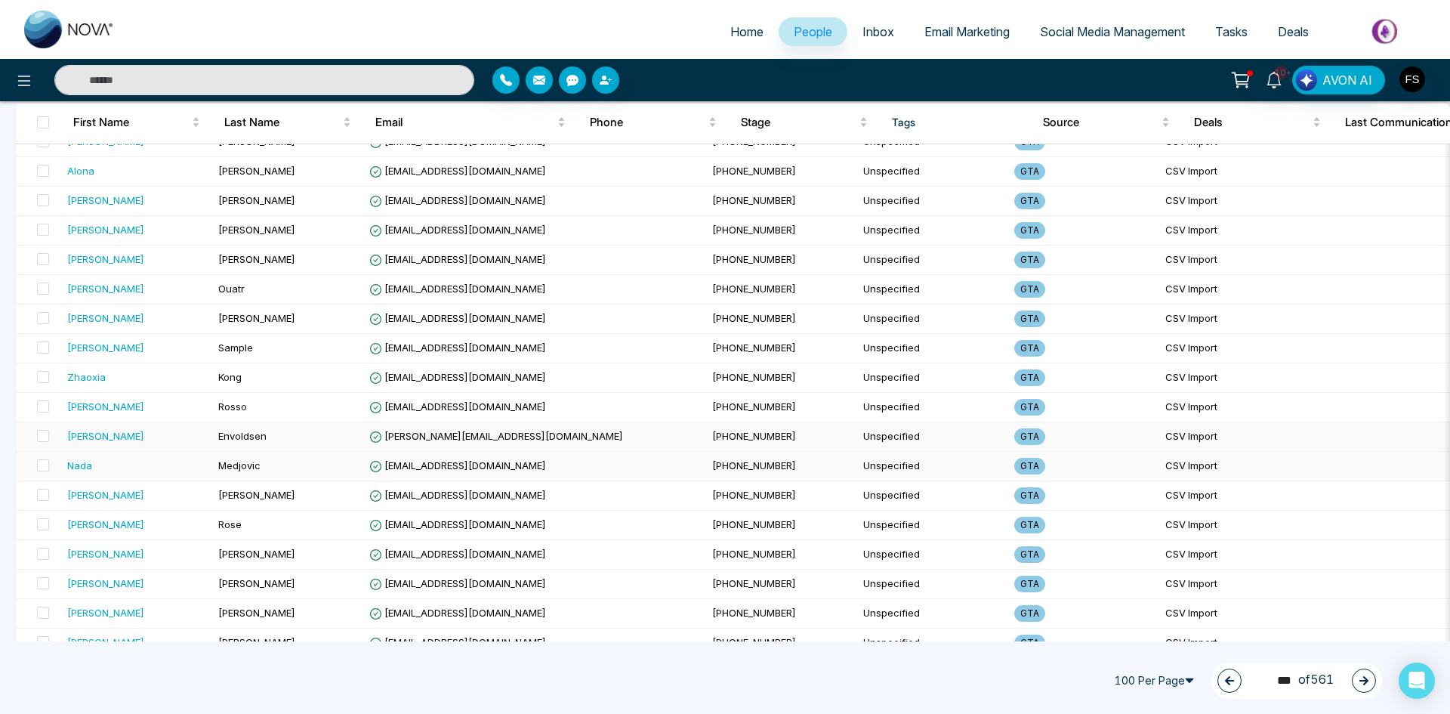
scroll to position [2617, 0]
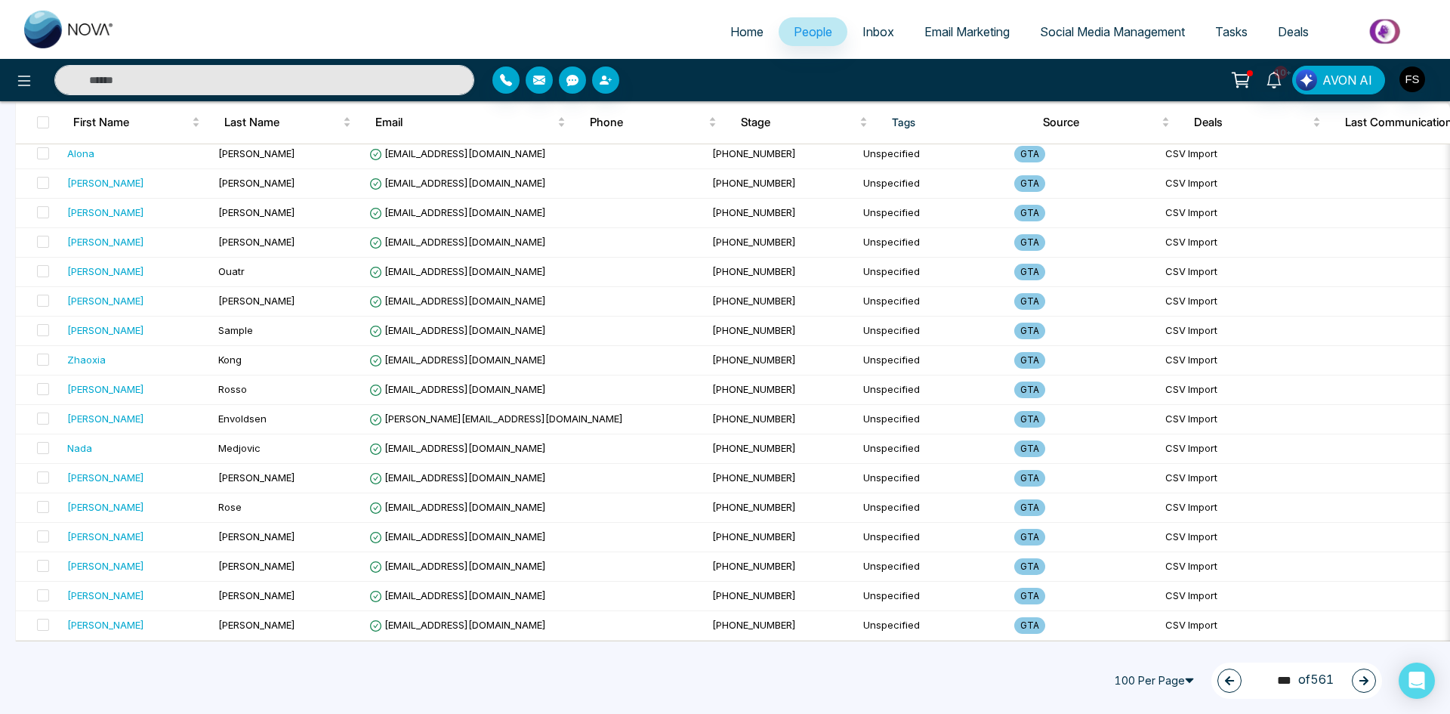
click at [1361, 678] on icon "button" at bounding box center [1363, 680] width 11 height 11
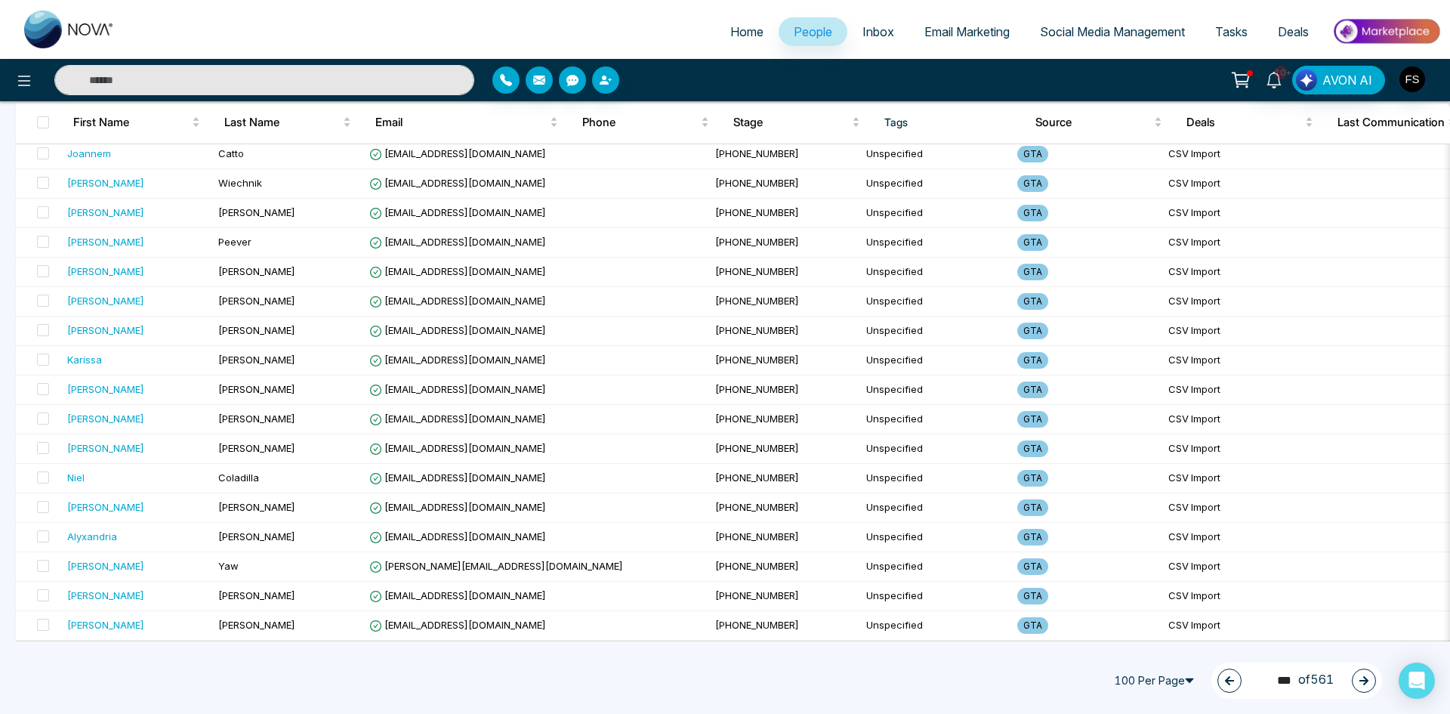
click at [1354, 685] on button "button" at bounding box center [1364, 680] width 24 height 24
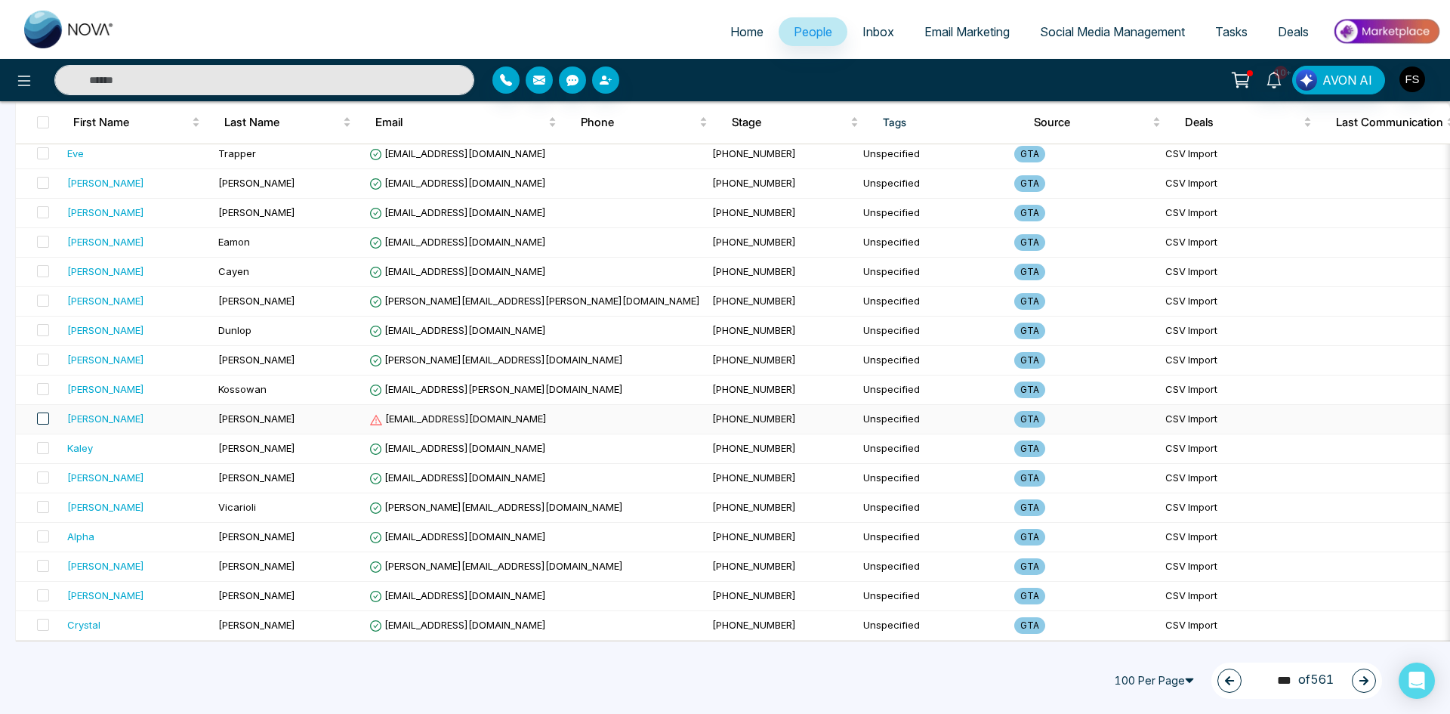
click at [41, 412] on span at bounding box center [43, 418] width 12 height 12
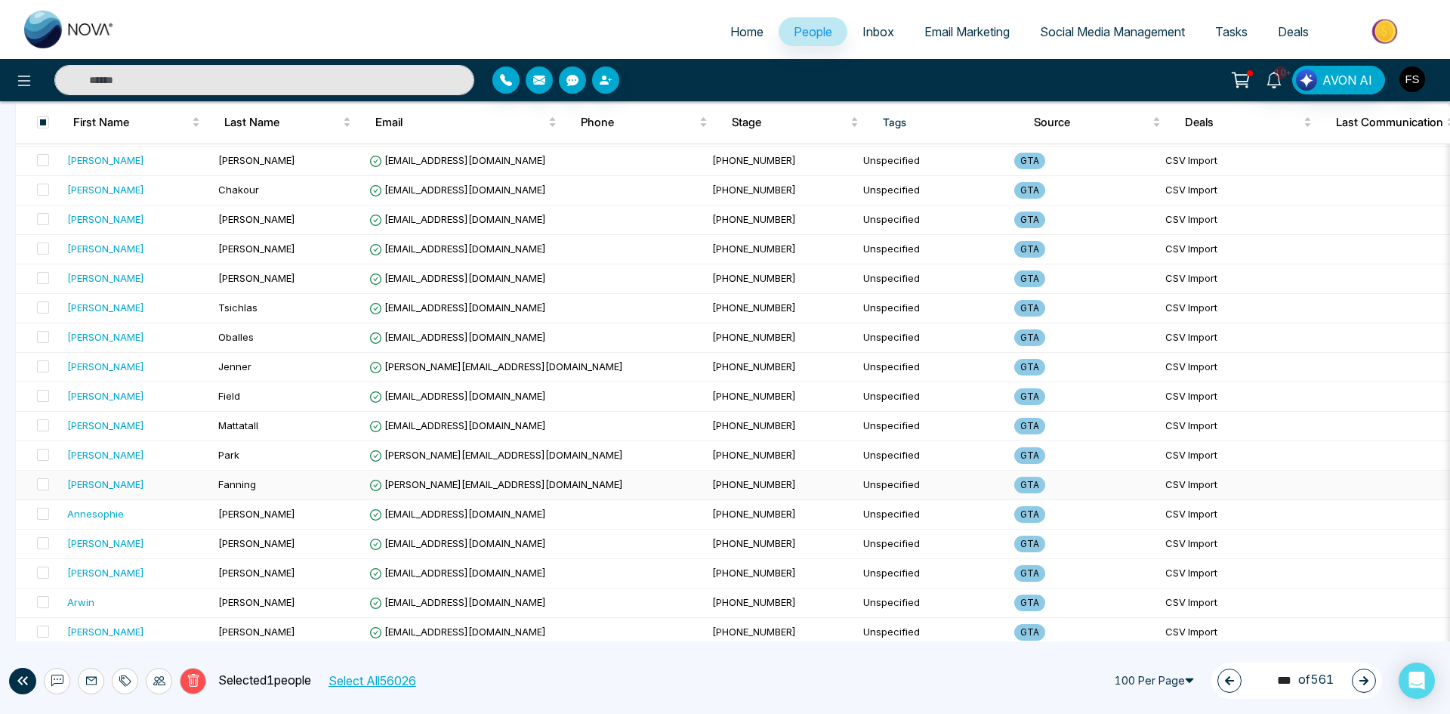
scroll to position [0, 0]
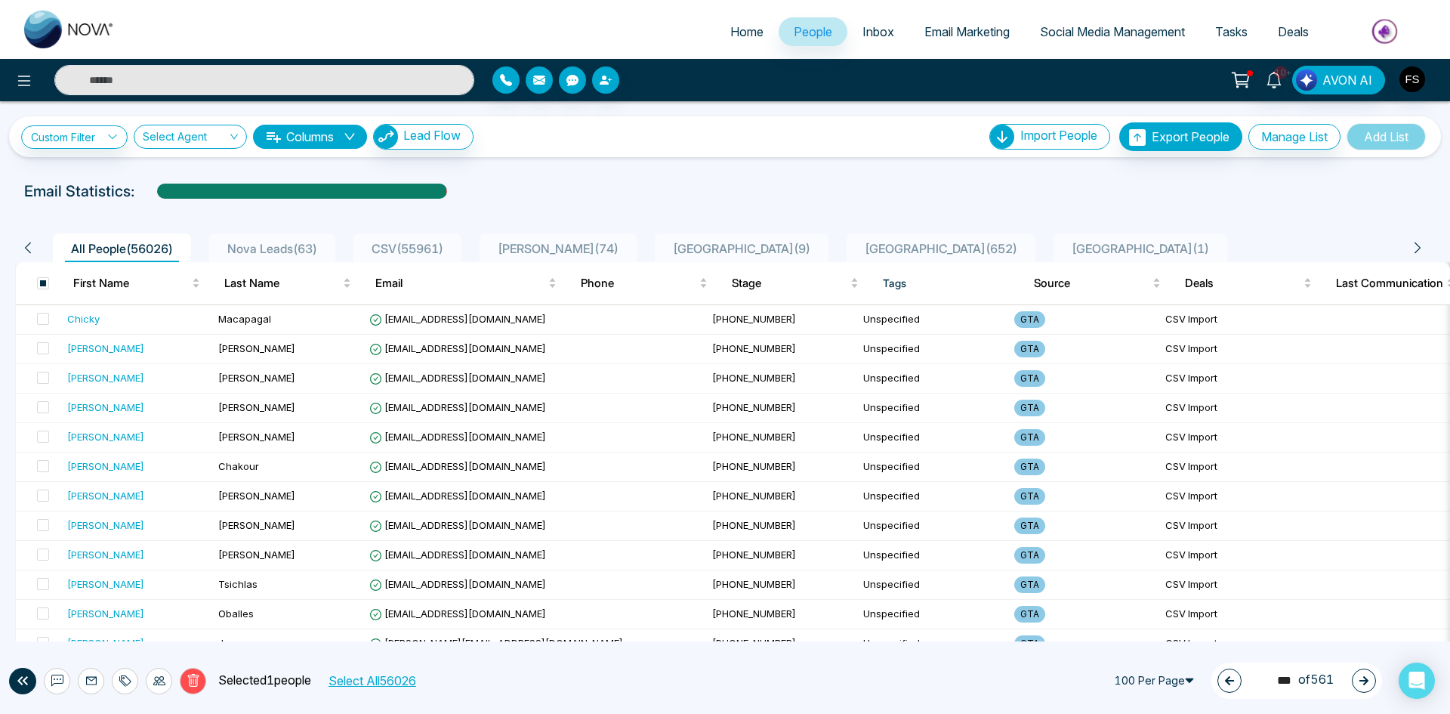
click at [189, 673] on button "Delete" at bounding box center [193, 681] width 26 height 26
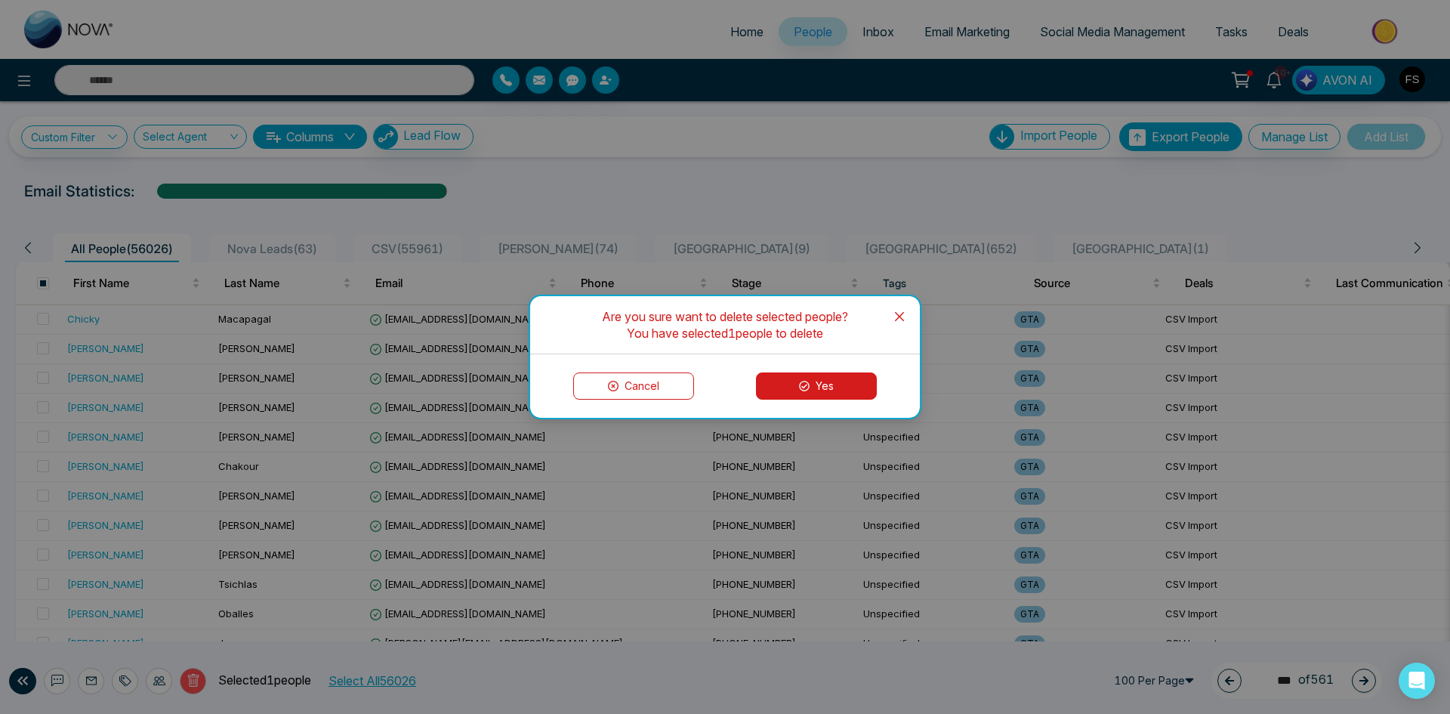
click at [807, 384] on icon at bounding box center [804, 386] width 11 height 11
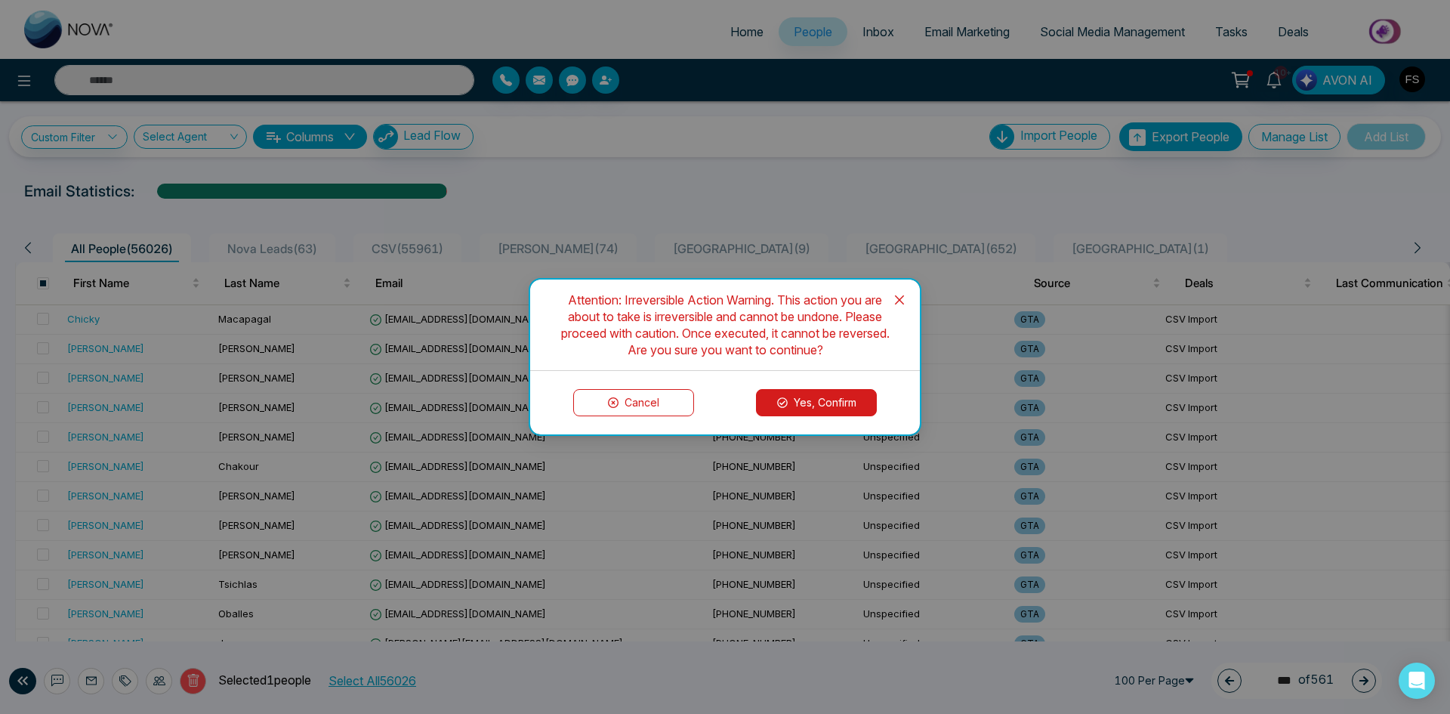
click at [818, 399] on button "Yes, Confirm" at bounding box center [816, 402] width 121 height 27
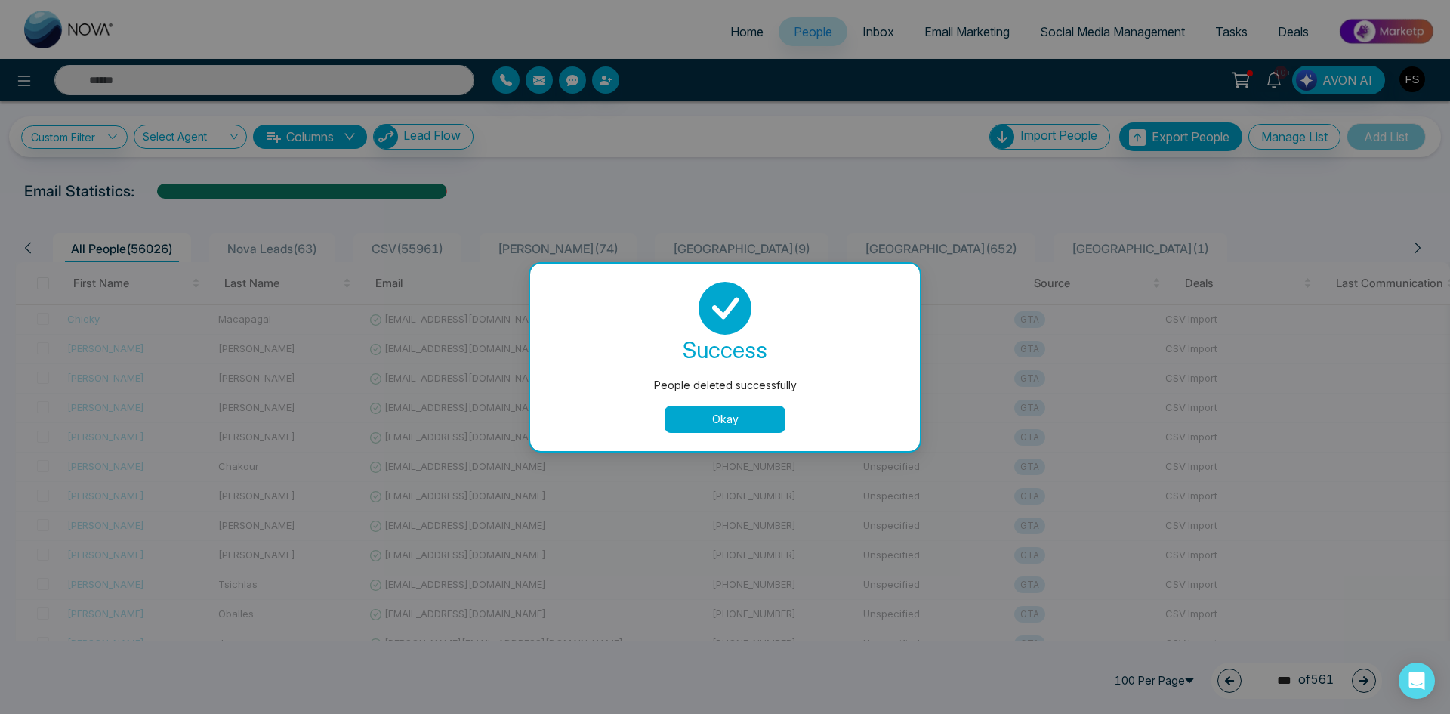
click at [682, 412] on button "Okay" at bounding box center [725, 418] width 121 height 27
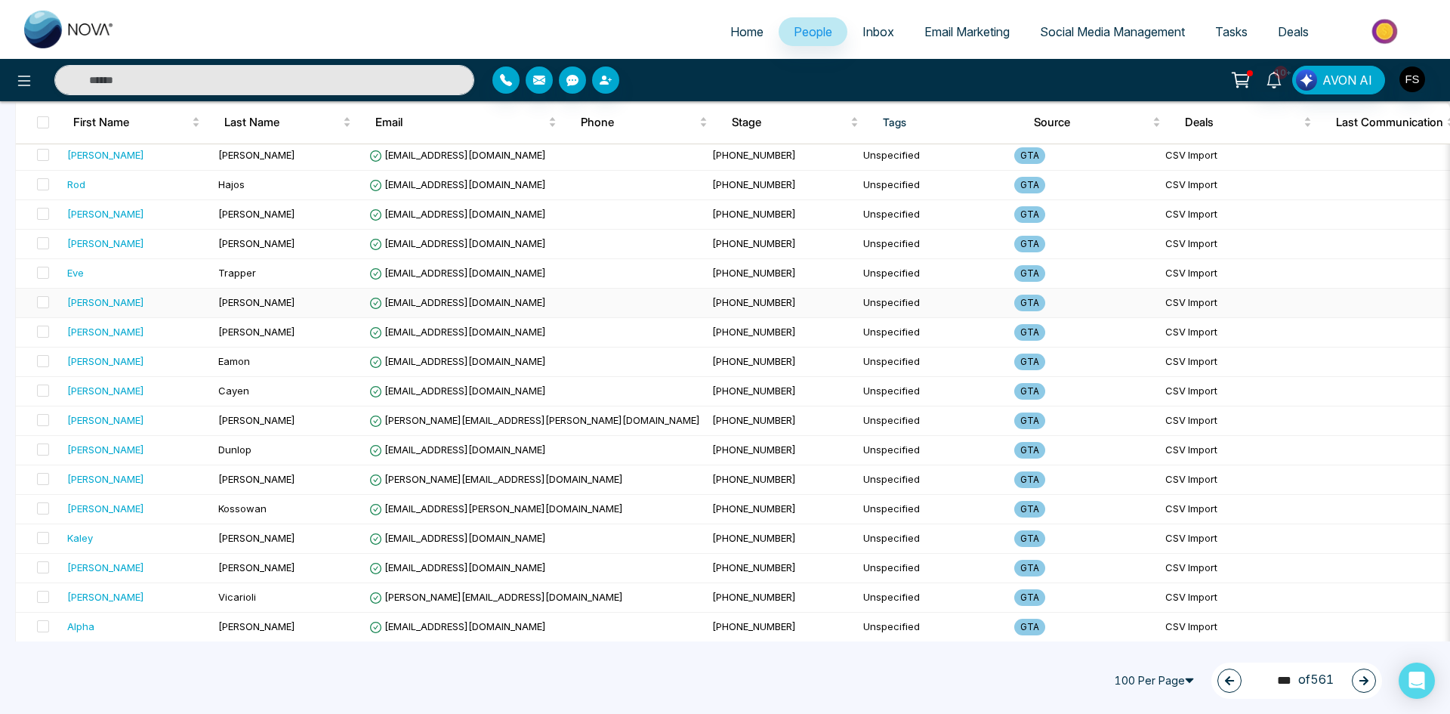
scroll to position [2617, 0]
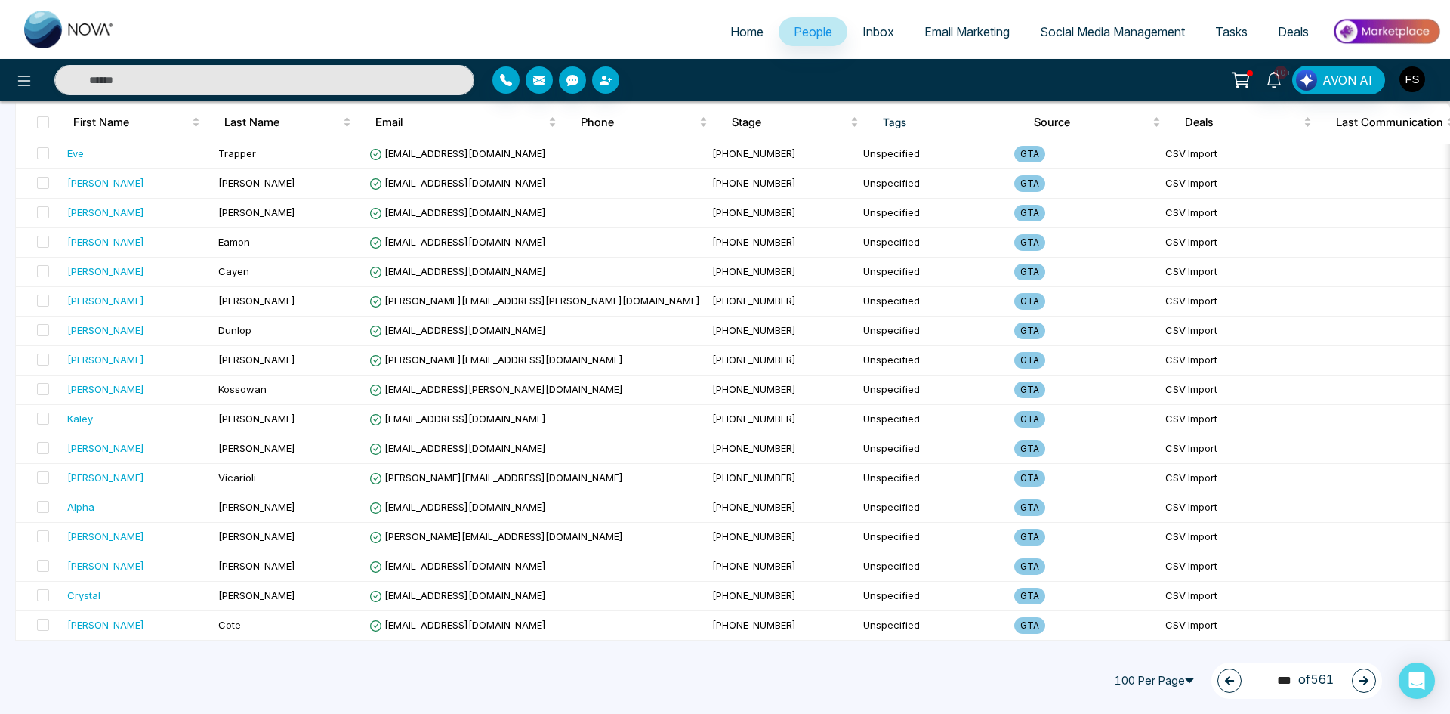
click at [1364, 684] on icon "button" at bounding box center [1363, 680] width 9 height 9
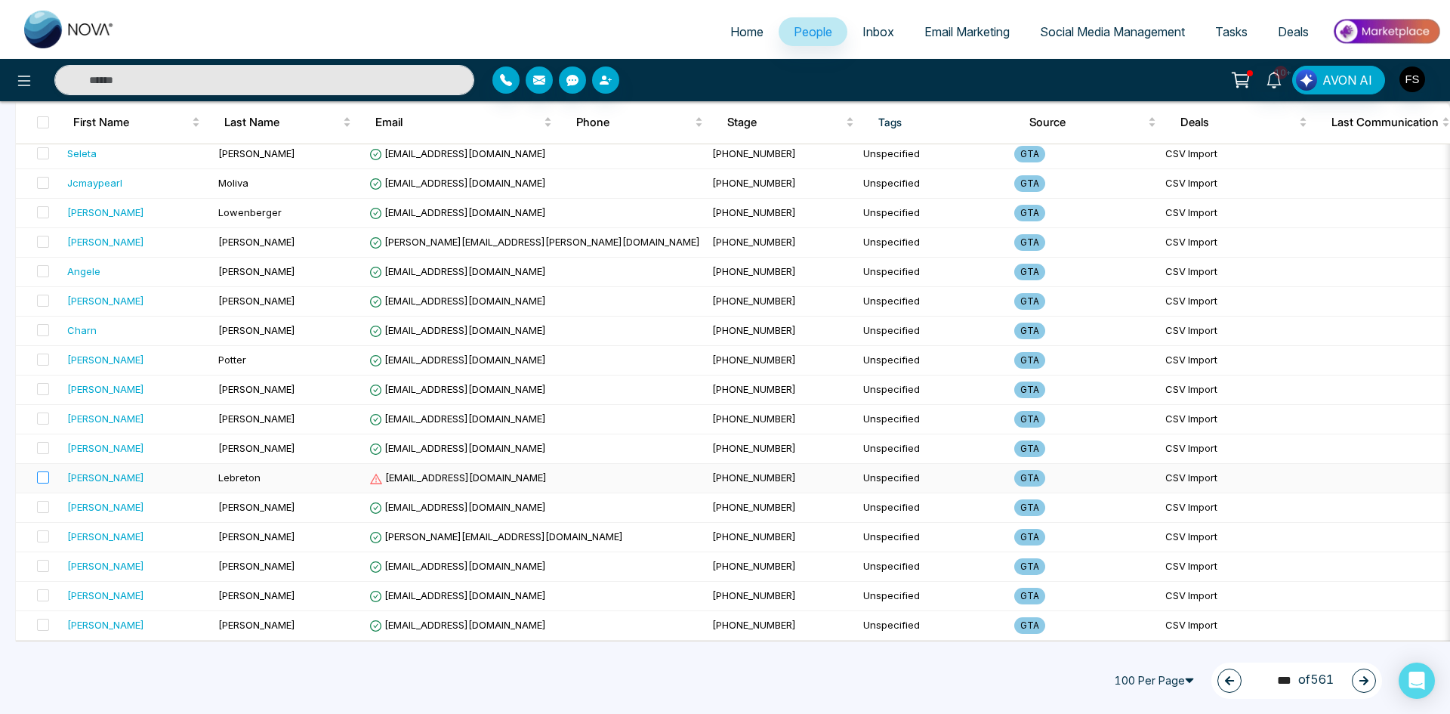
click at [35, 470] on label at bounding box center [38, 478] width 21 height 17
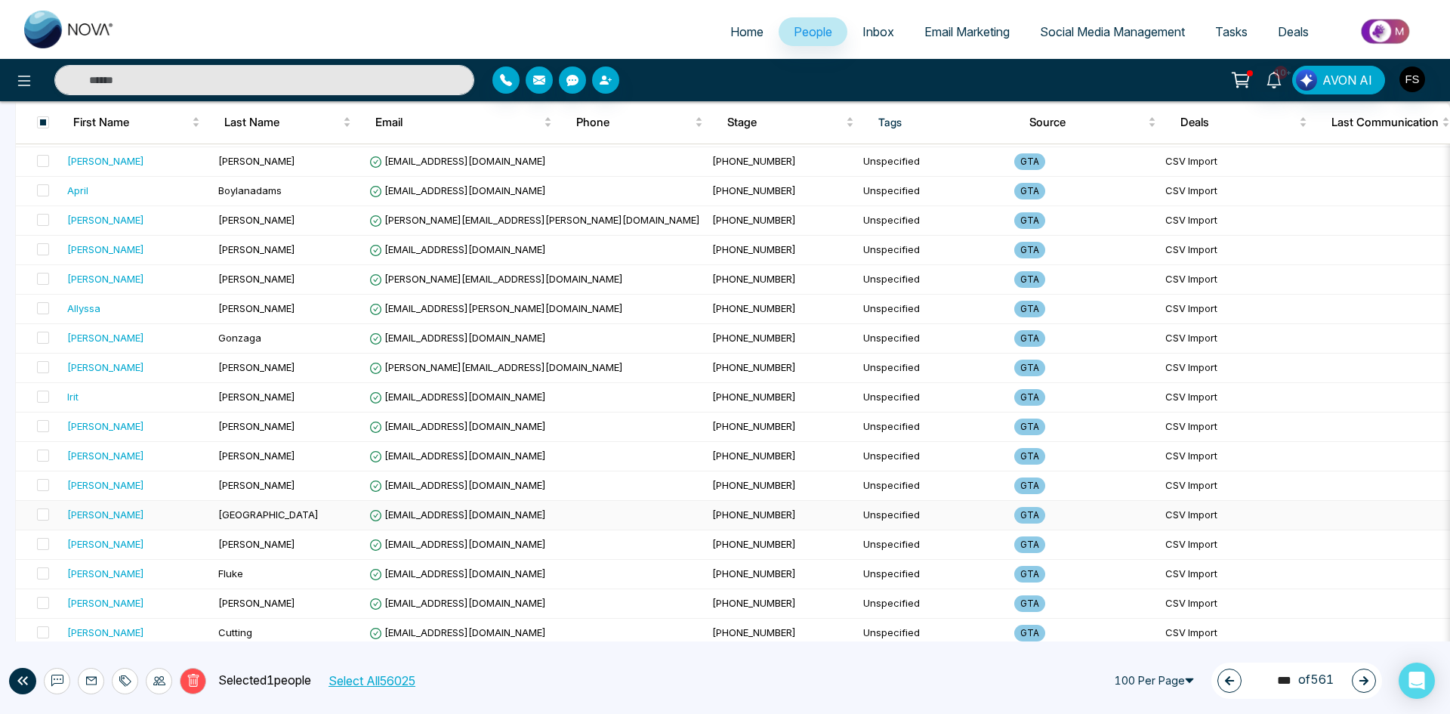
scroll to position [378, 0]
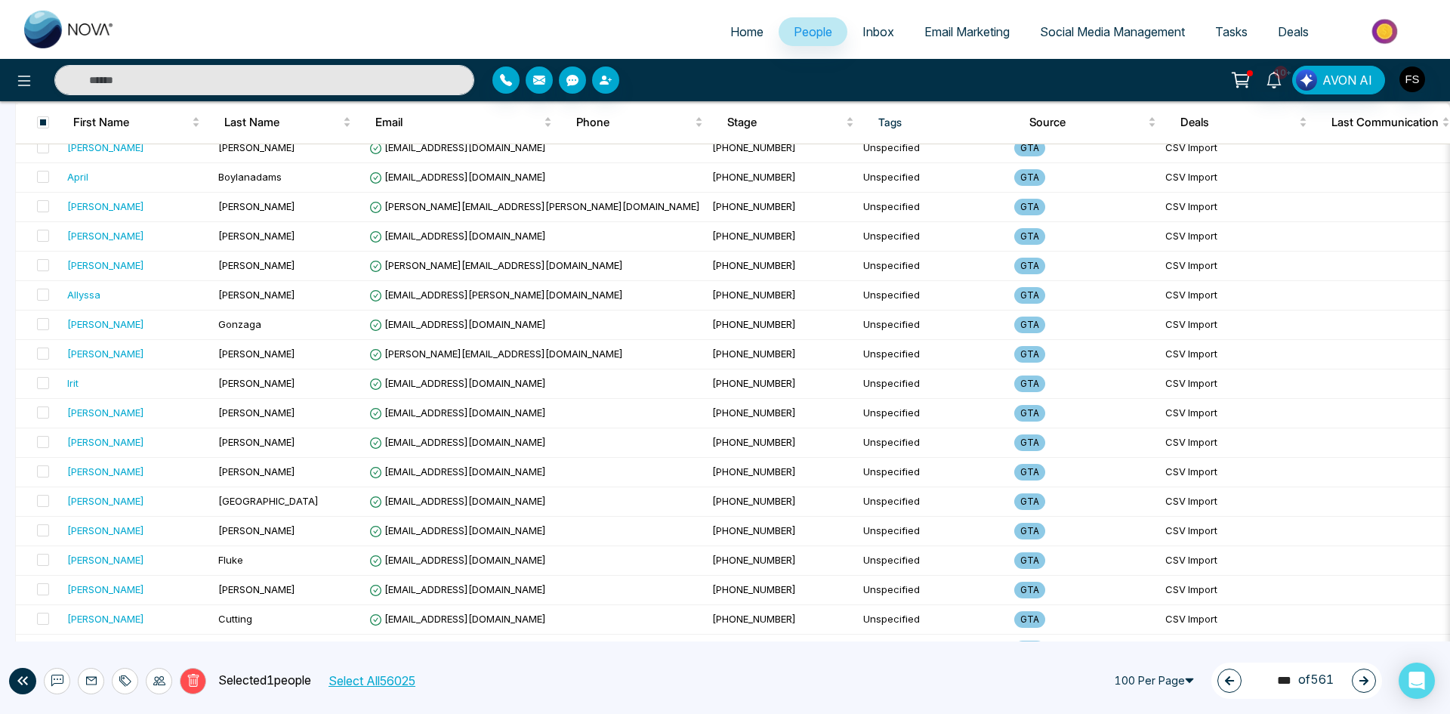
click at [193, 698] on div "Delete Selected 1 people Select All 56025 100 Per Page 50 100 10 Per Page 20 Pe…" at bounding box center [725, 680] width 1450 height 66
click at [193, 689] on button "Delete" at bounding box center [193, 681] width 26 height 26
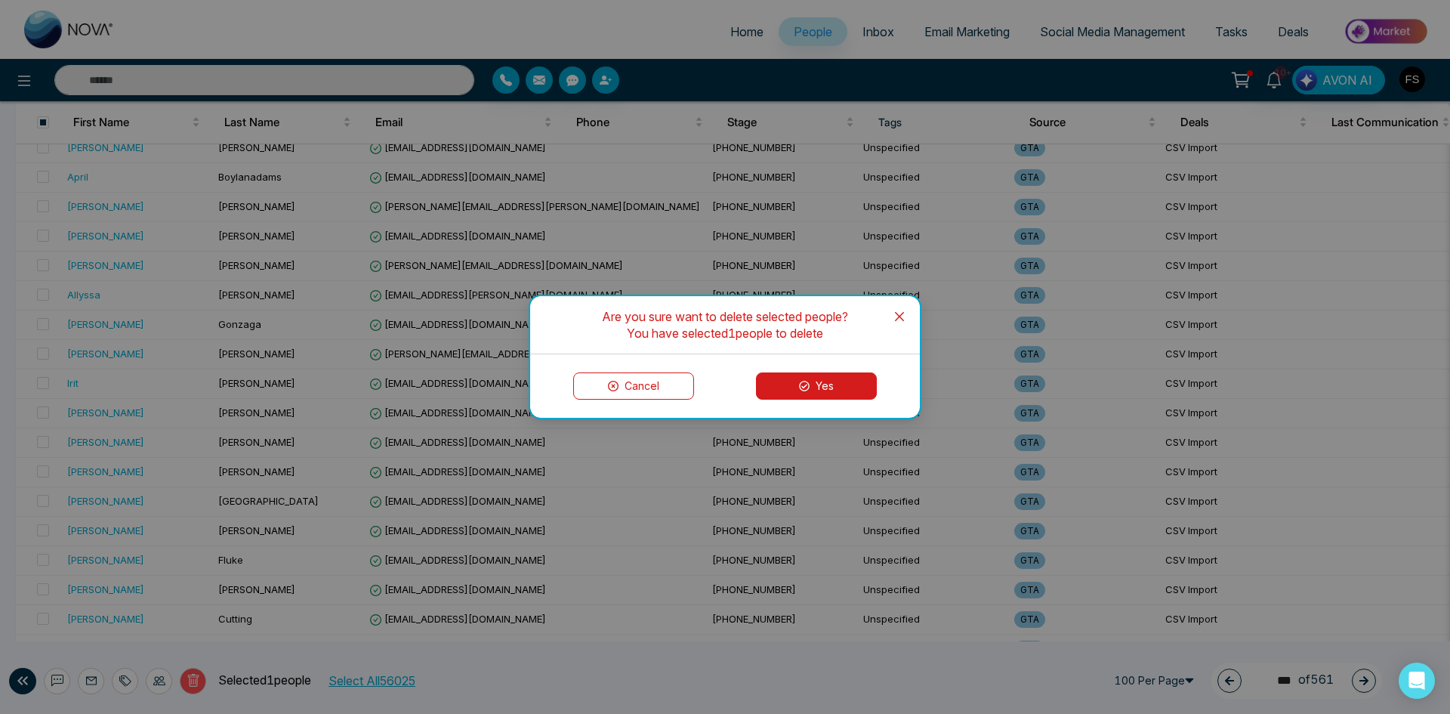
click at [820, 378] on button "Yes" at bounding box center [816, 385] width 121 height 27
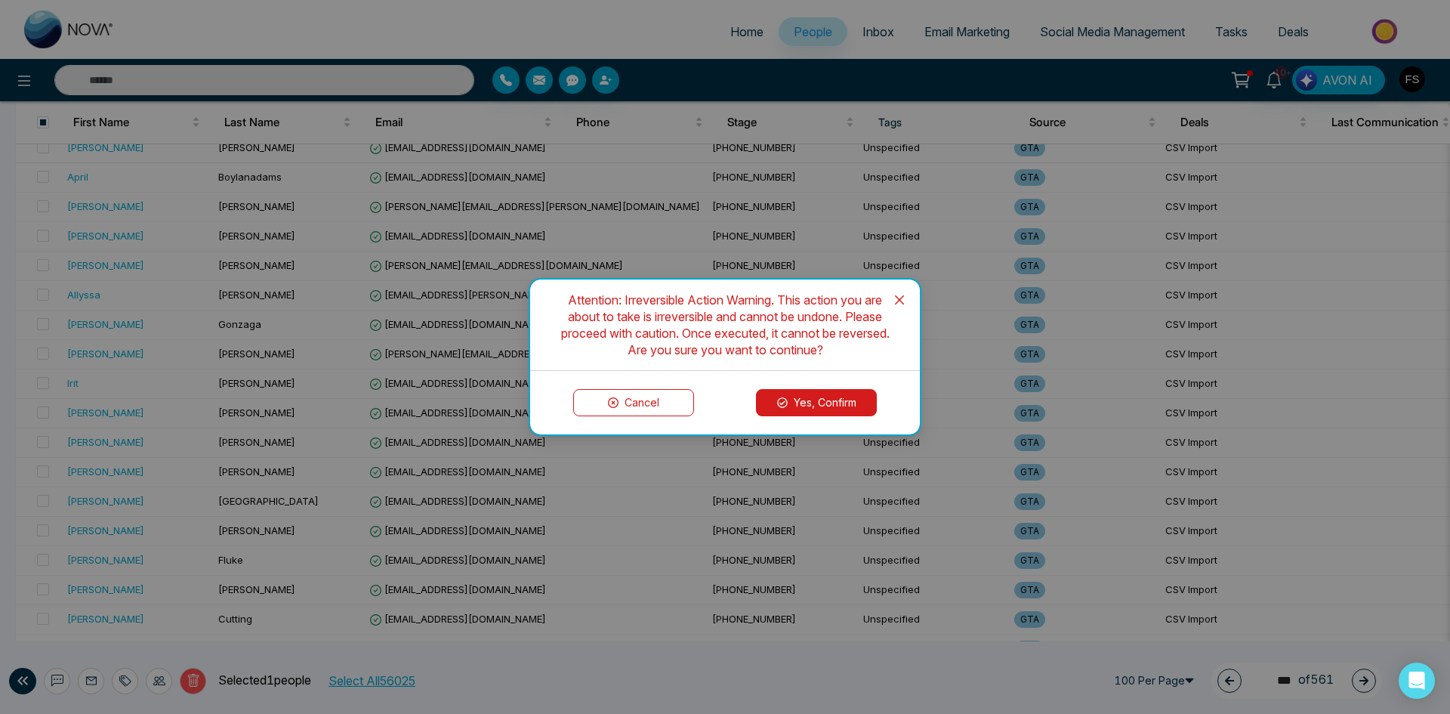
click at [809, 394] on button "Yes, Confirm" at bounding box center [816, 402] width 121 height 27
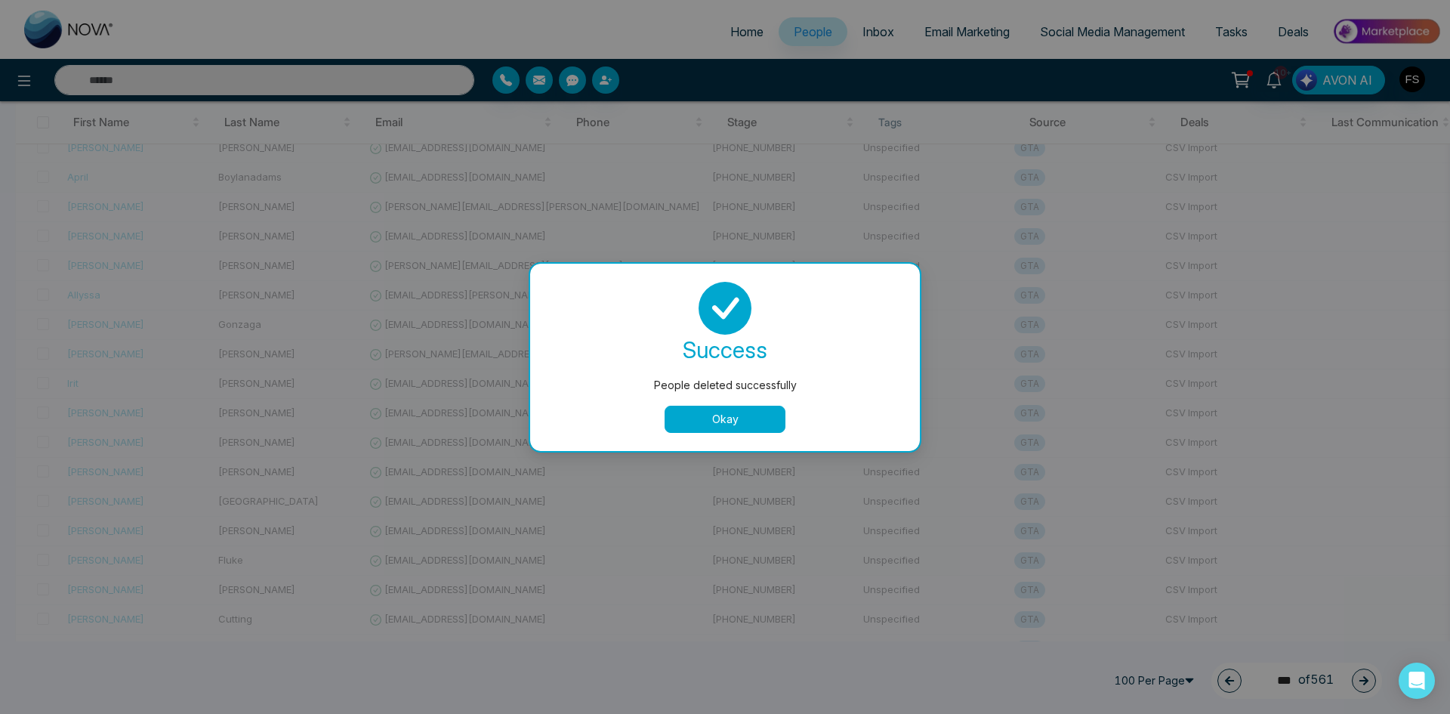
click at [710, 424] on button "Okay" at bounding box center [725, 418] width 121 height 27
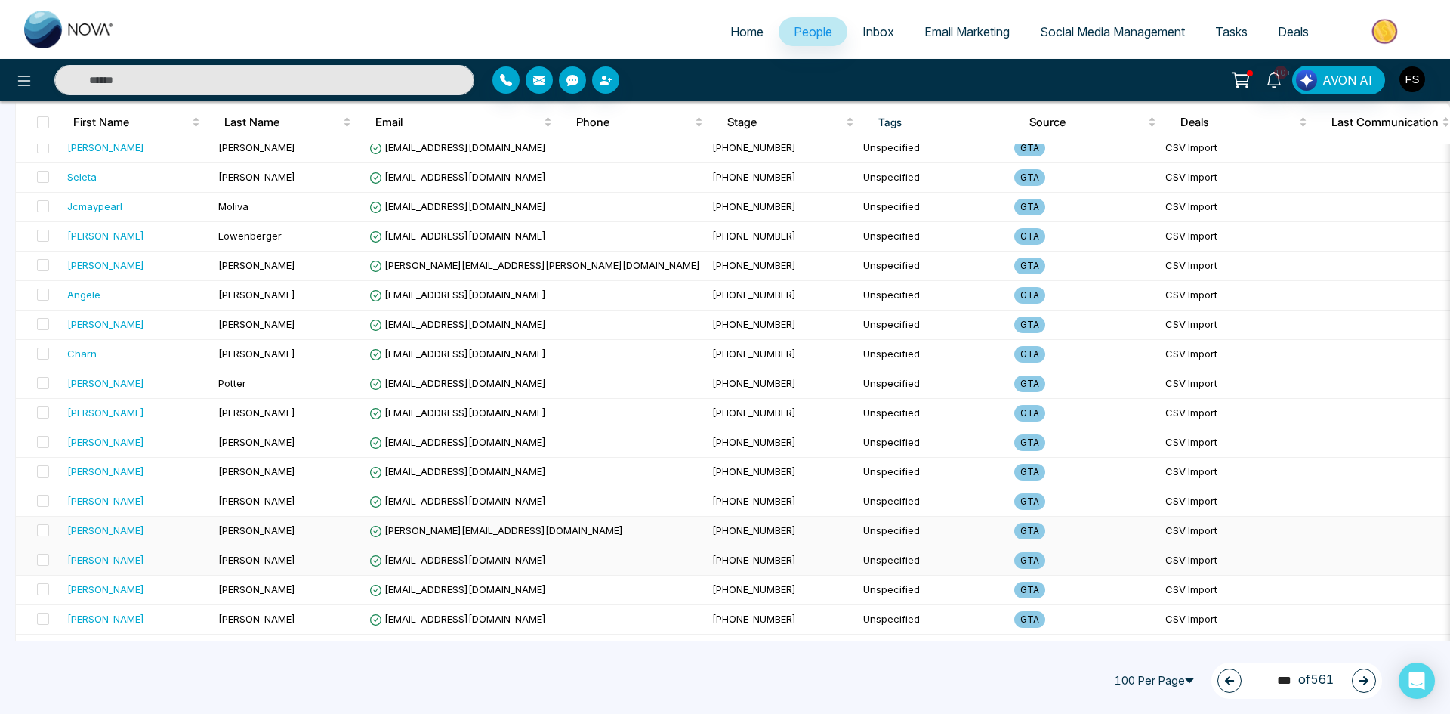
scroll to position [2617, 0]
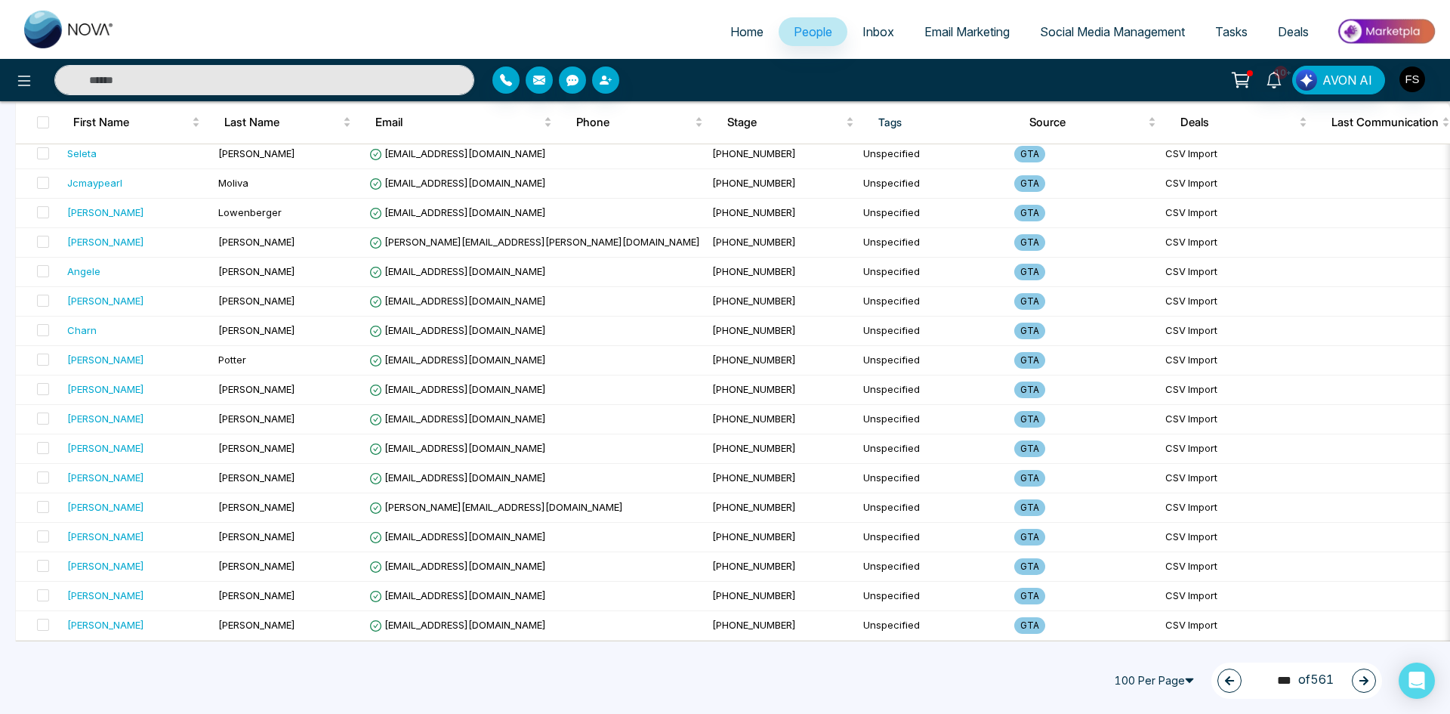
click at [1359, 683] on icon "button" at bounding box center [1363, 680] width 11 height 11
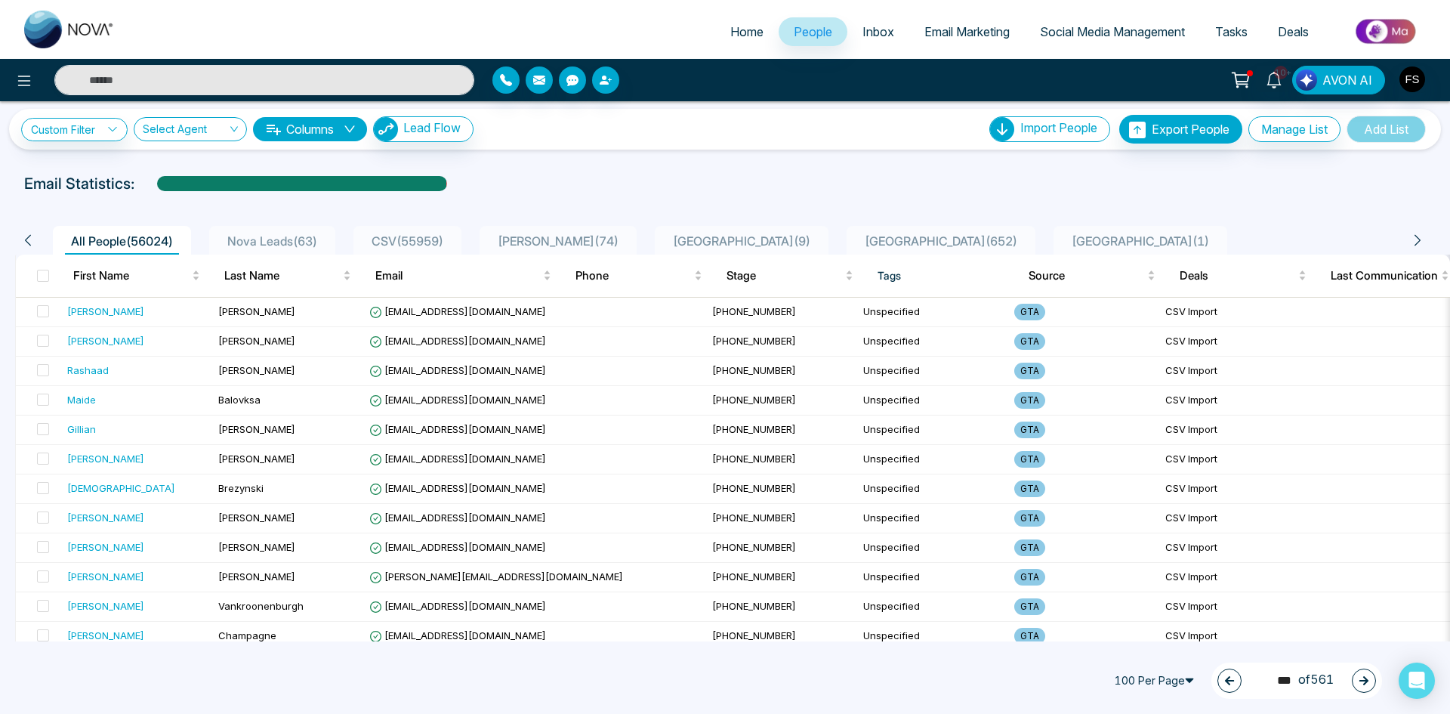
scroll to position [0, 0]
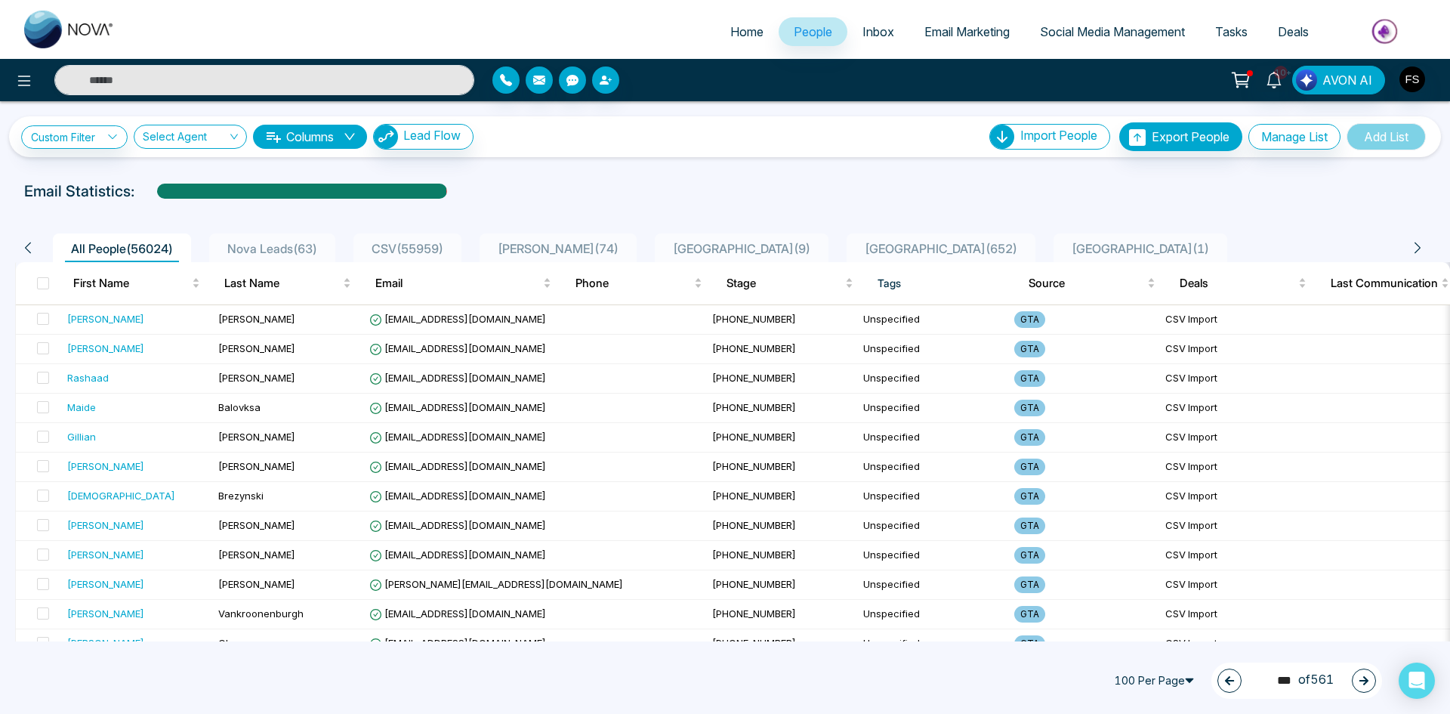
click at [1361, 680] on icon "button" at bounding box center [1363, 680] width 9 height 9
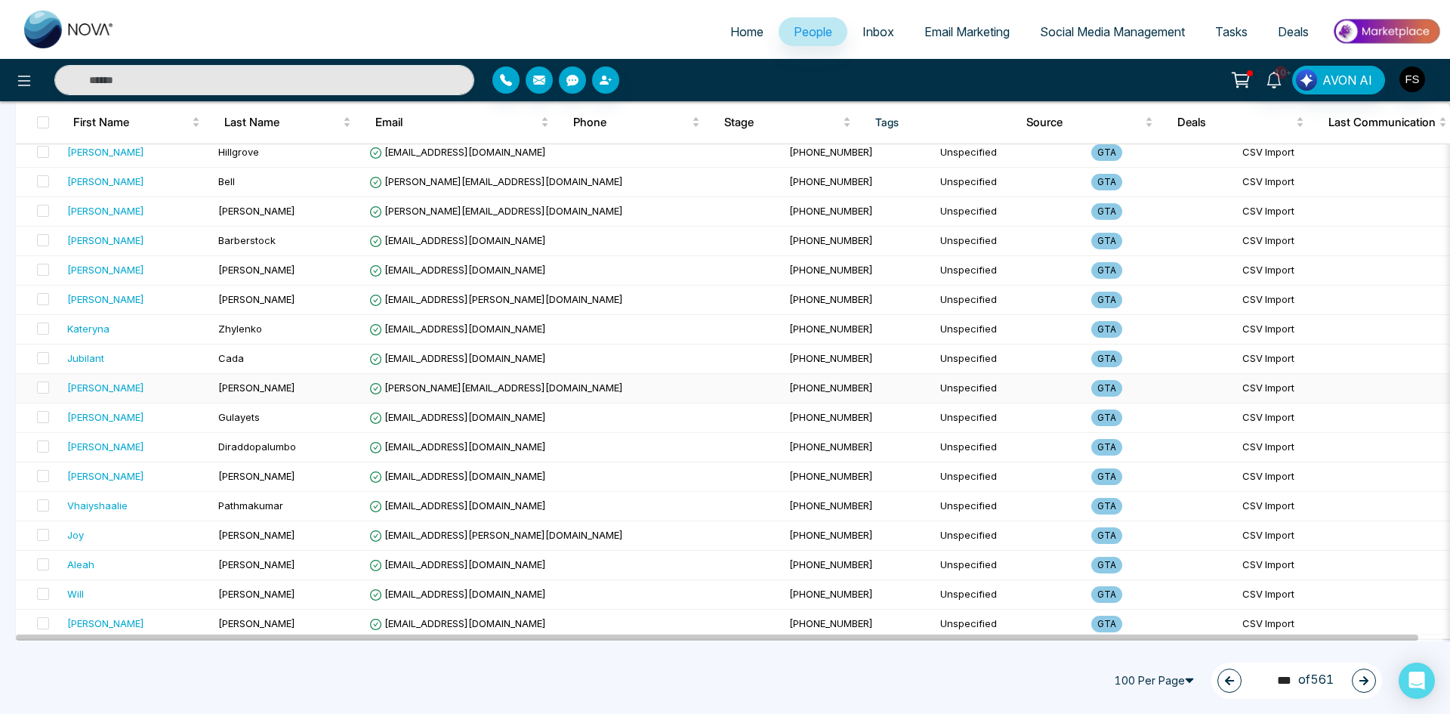
scroll to position [2617, 0]
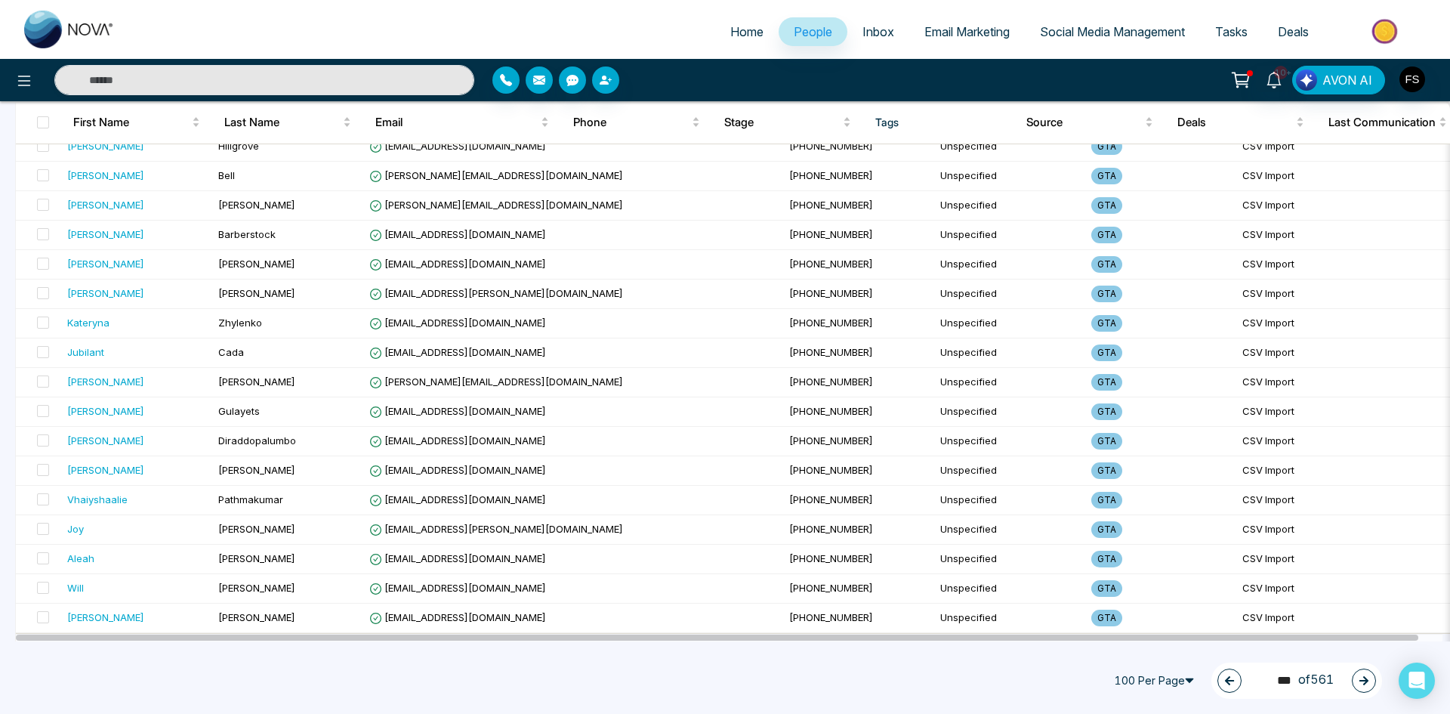
click at [1365, 679] on icon "button" at bounding box center [1363, 680] width 9 height 9
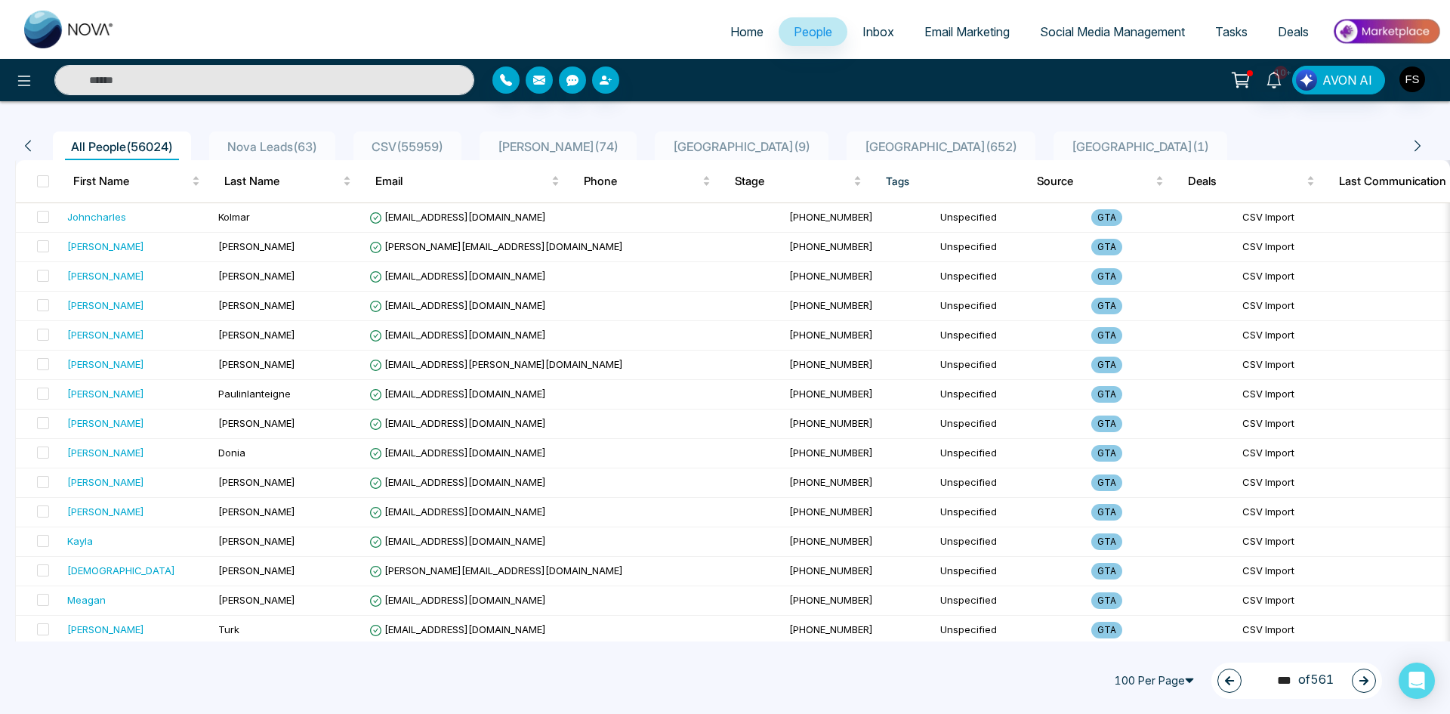
scroll to position [0, 0]
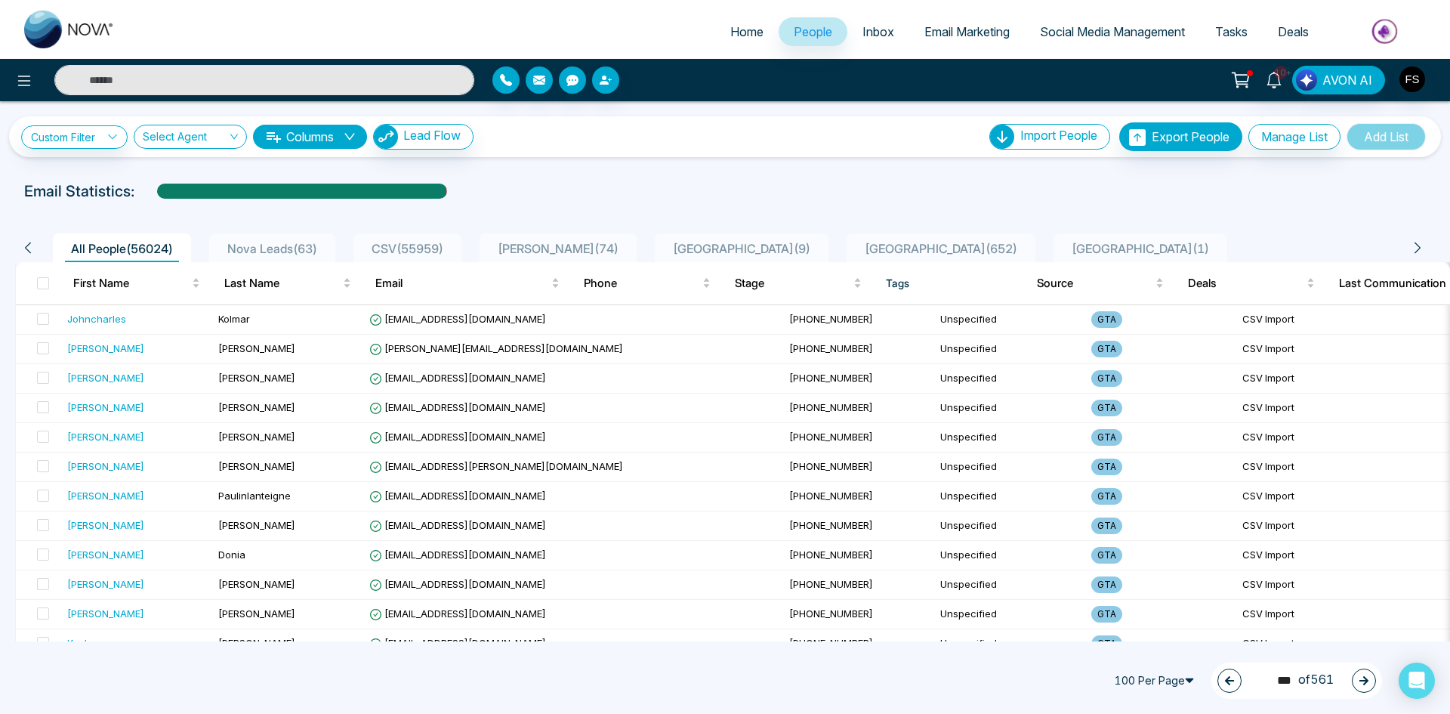
click at [1358, 683] on icon "button" at bounding box center [1363, 680] width 11 height 11
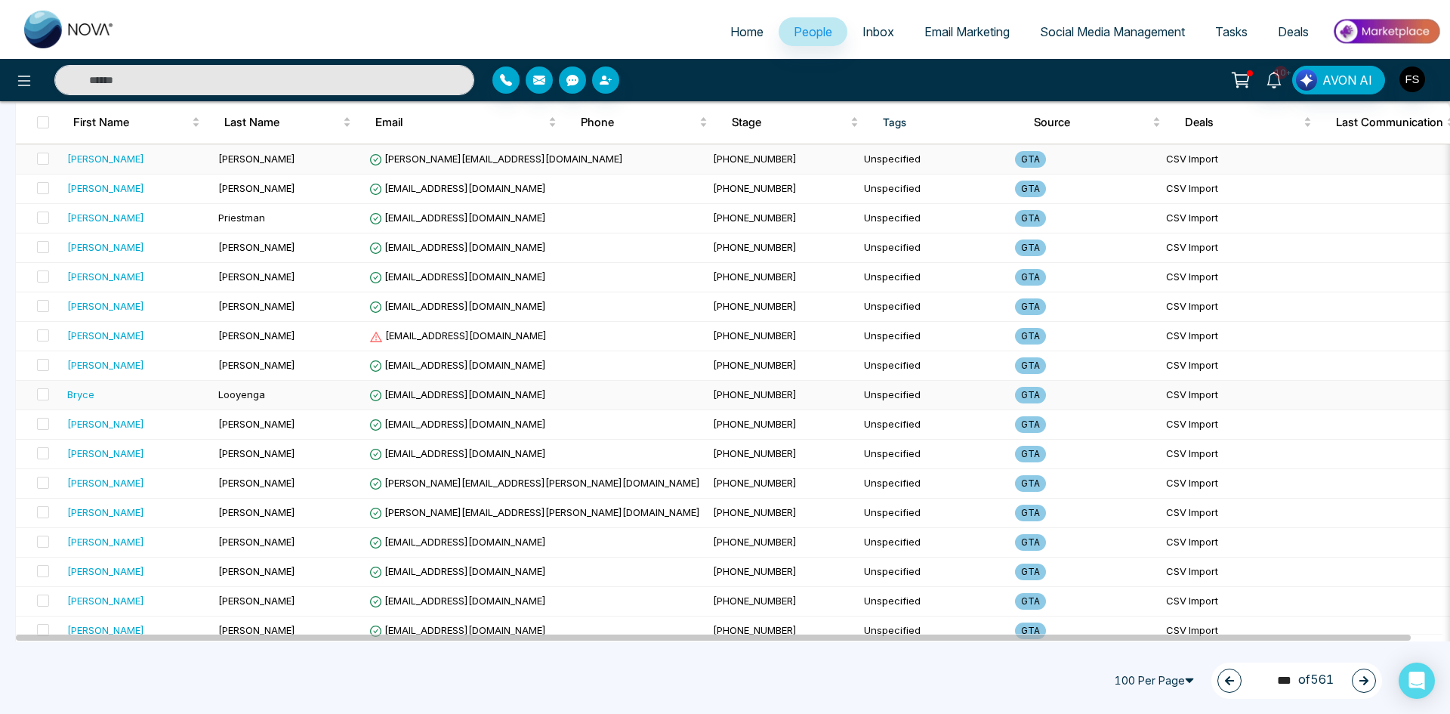
scroll to position [2240, 0]
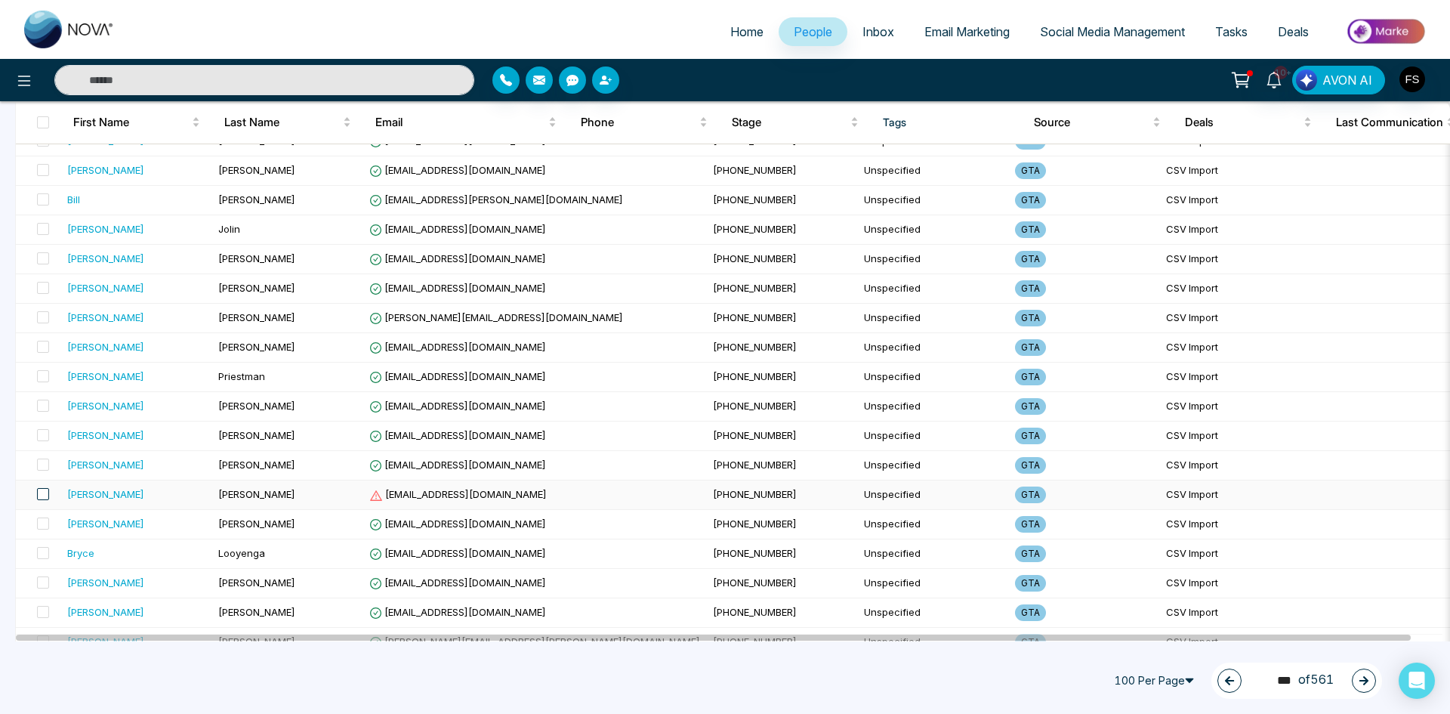
drag, startPoint x: 45, startPoint y: 494, endPoint x: 83, endPoint y: 471, distance: 44.7
click at [45, 493] on span at bounding box center [43, 494] width 12 height 12
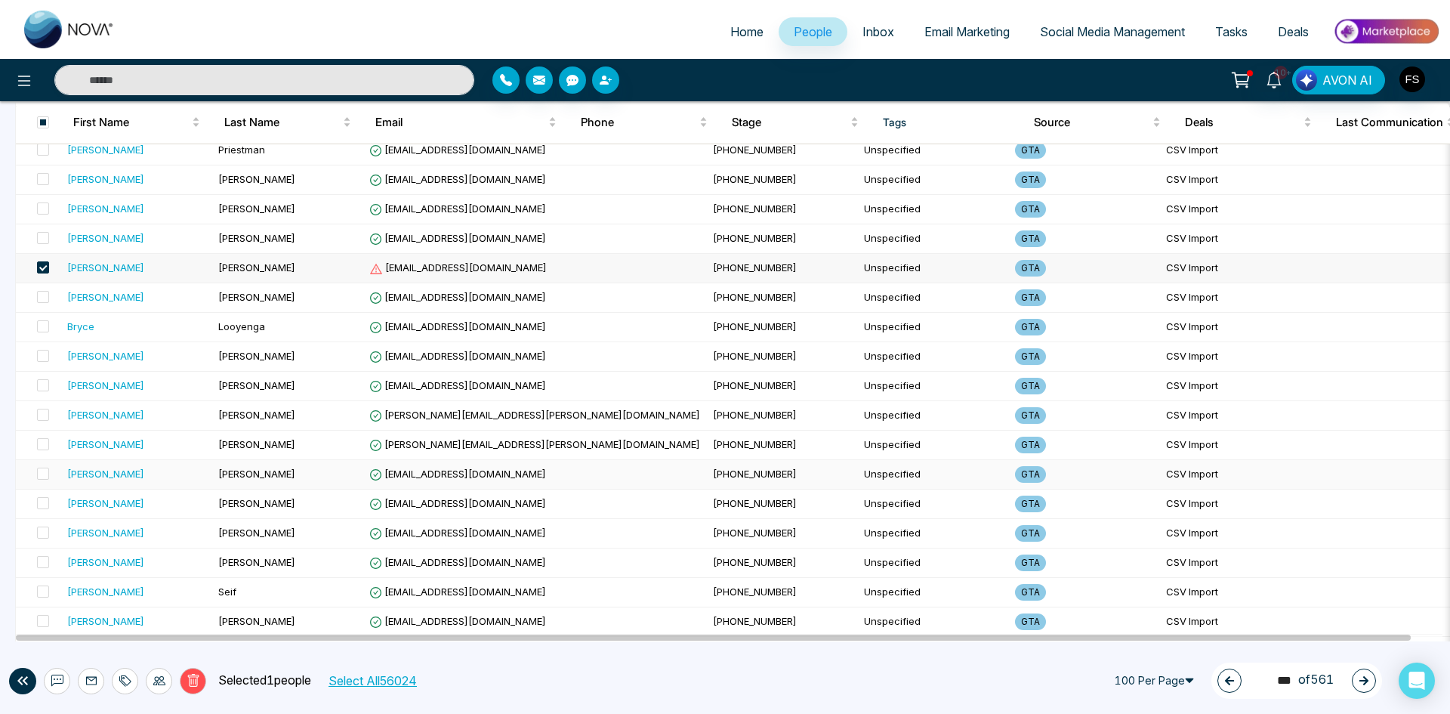
scroll to position [2617, 0]
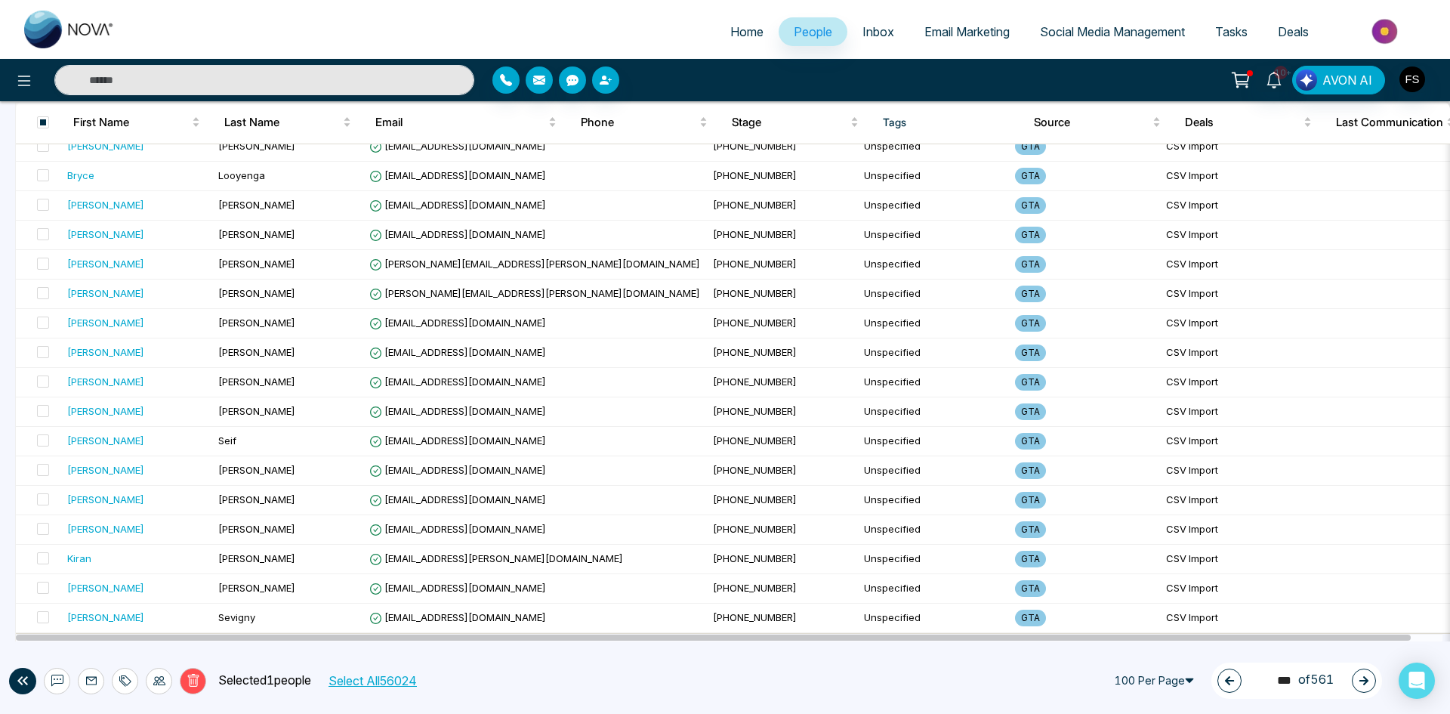
click at [185, 676] on button "Delete" at bounding box center [193, 681] width 26 height 26
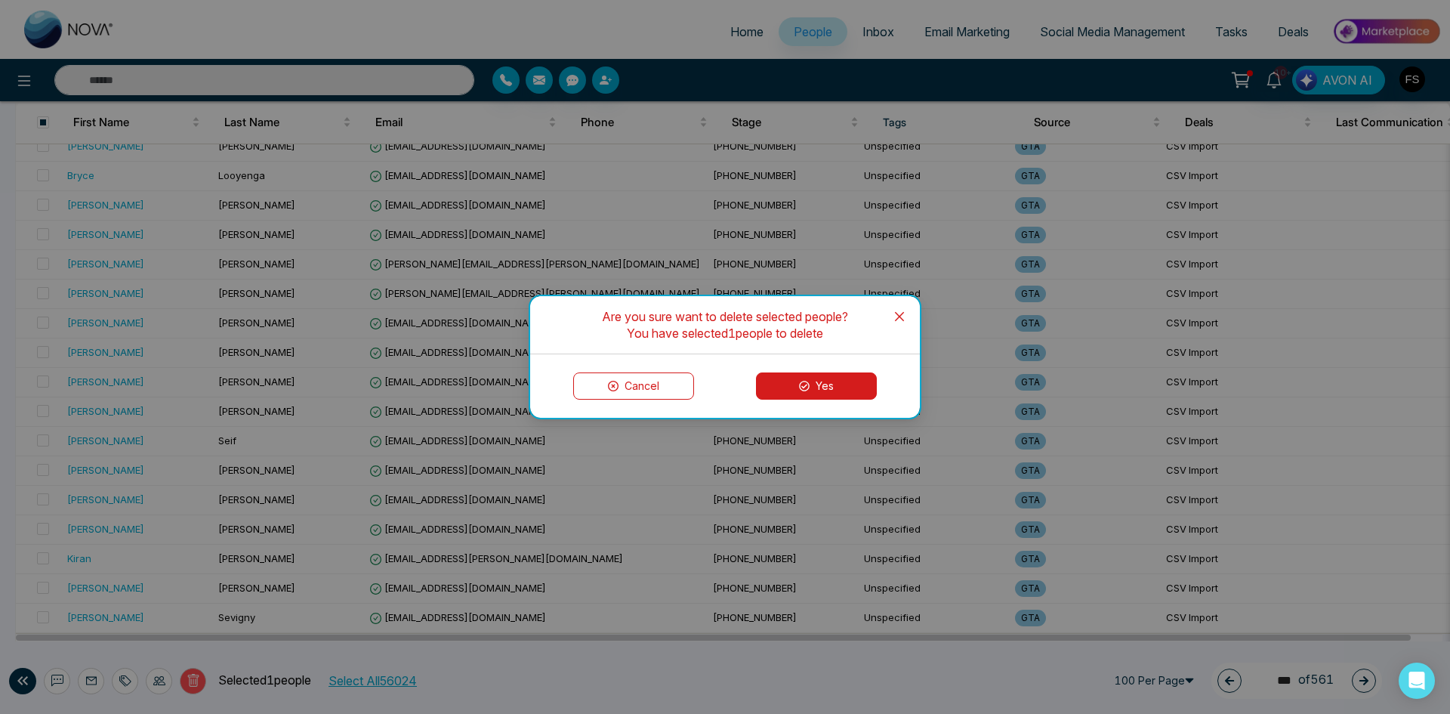
click at [826, 379] on button "Yes" at bounding box center [816, 385] width 121 height 27
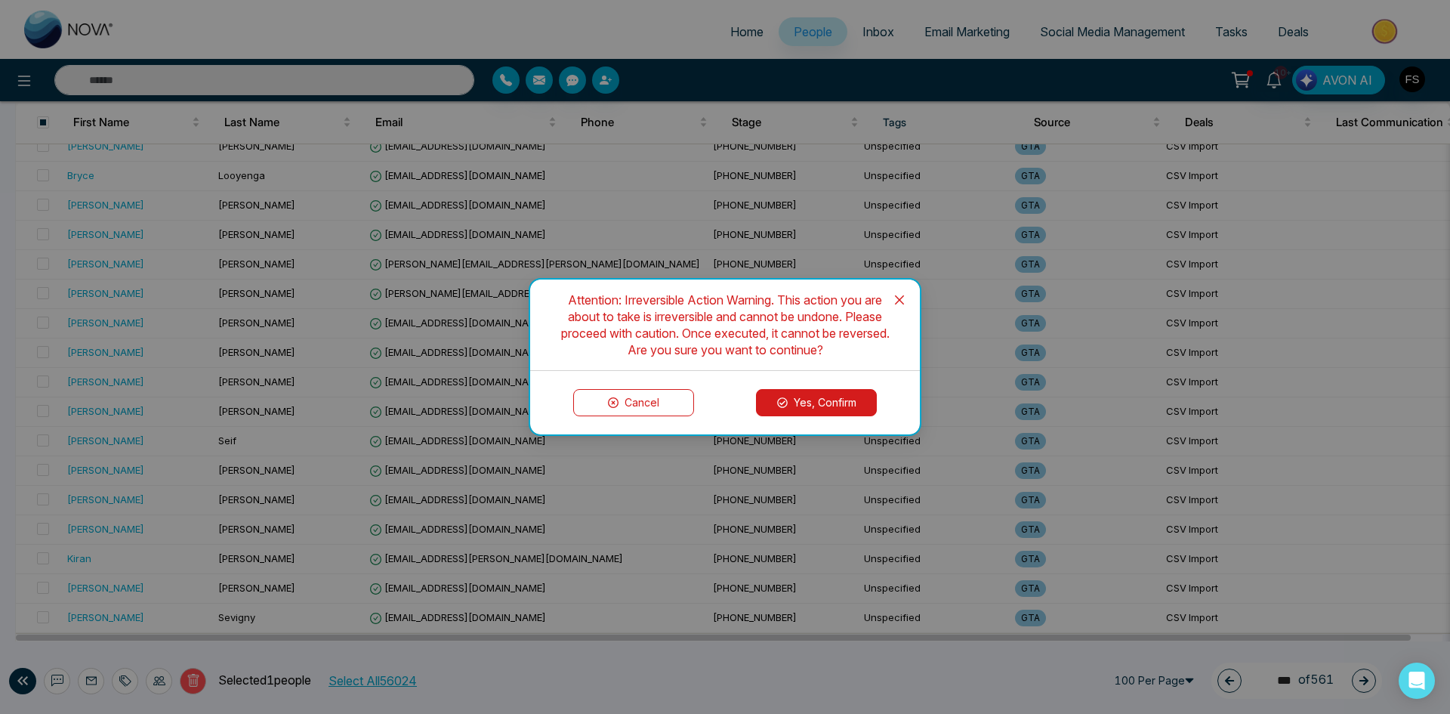
click at [813, 405] on button "Yes, Confirm" at bounding box center [816, 402] width 121 height 27
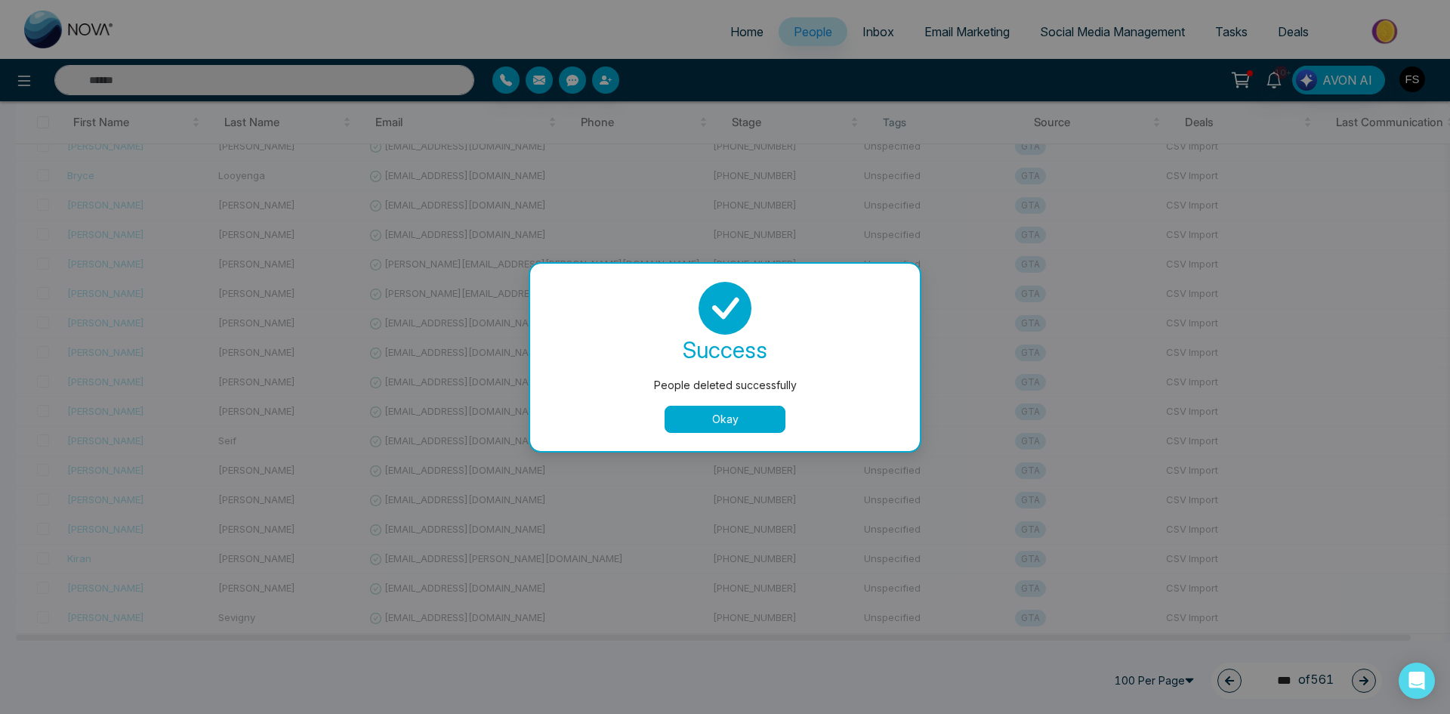
click at [738, 412] on button "Okay" at bounding box center [725, 418] width 121 height 27
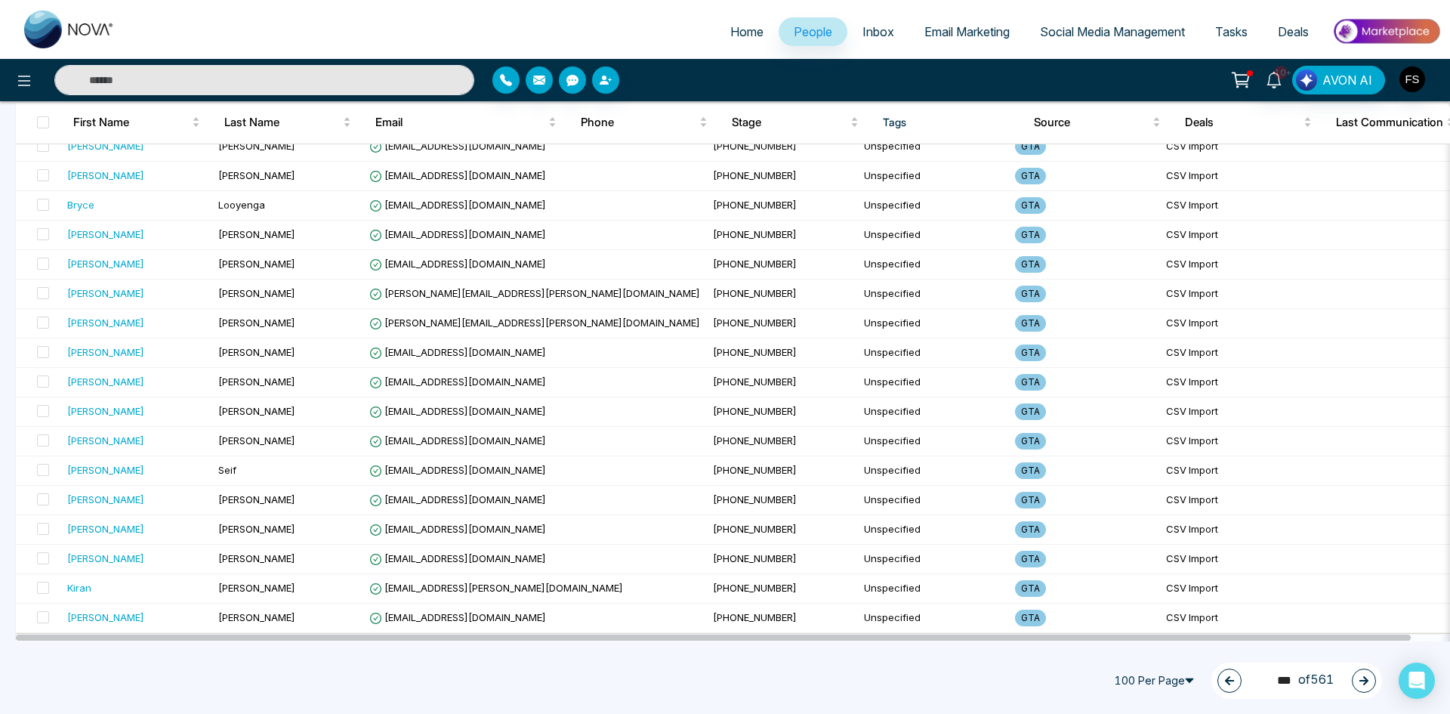
click at [1360, 680] on icon "button" at bounding box center [1363, 680] width 9 height 9
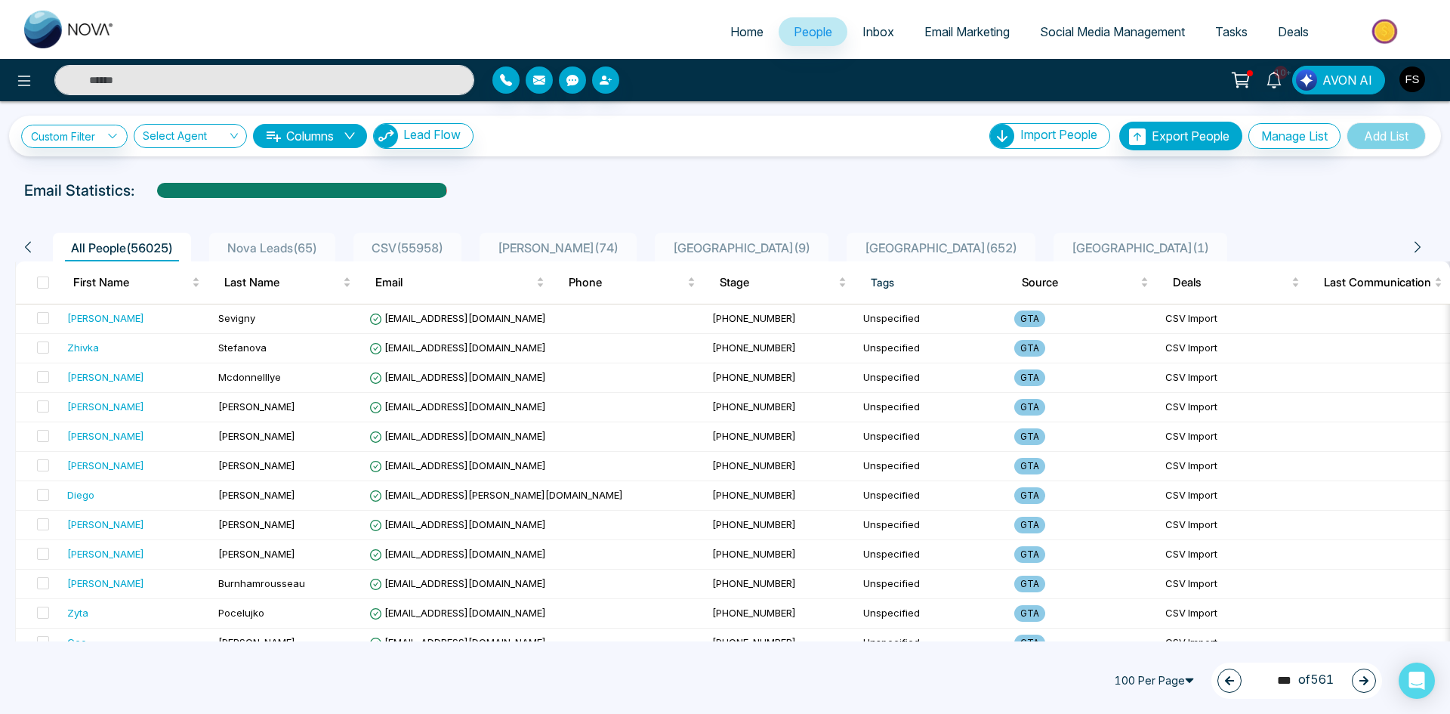
scroll to position [0, 0]
click at [1368, 686] on button "button" at bounding box center [1364, 680] width 24 height 24
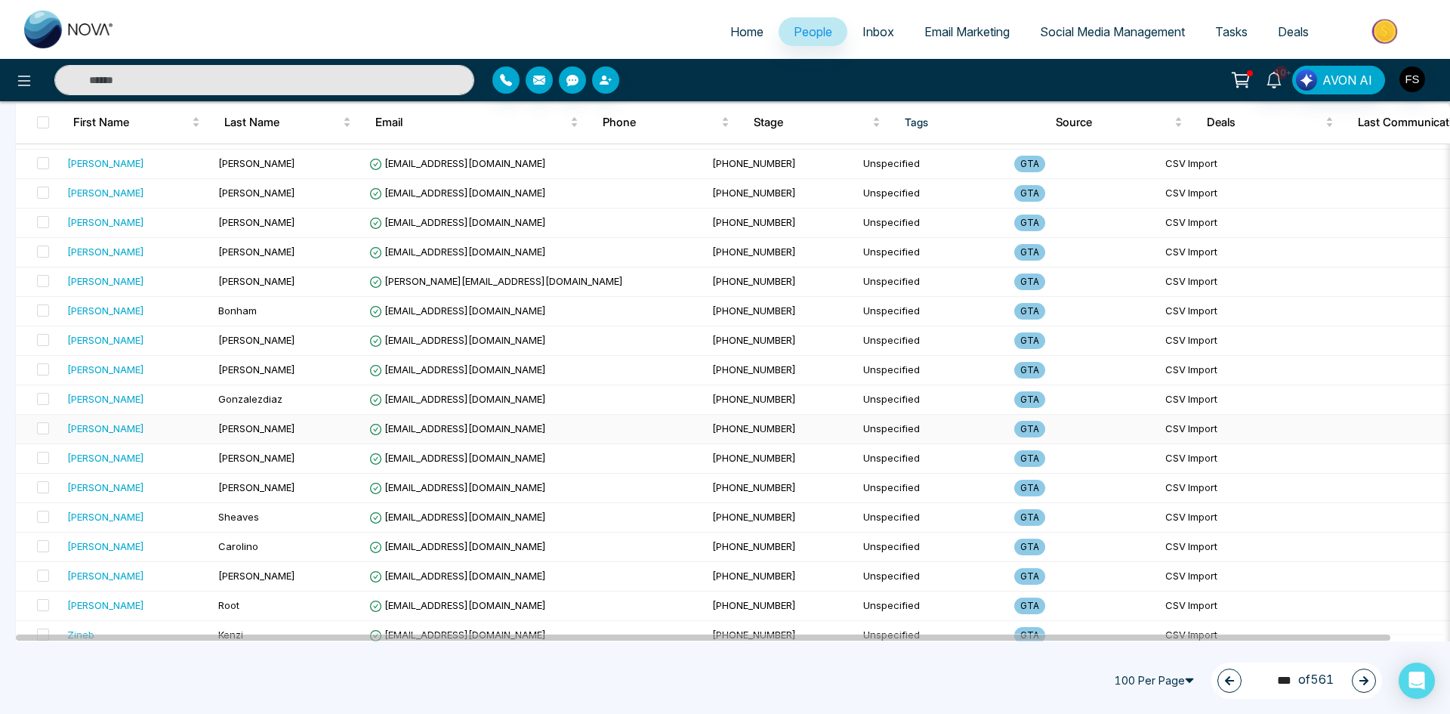
scroll to position [2617, 0]
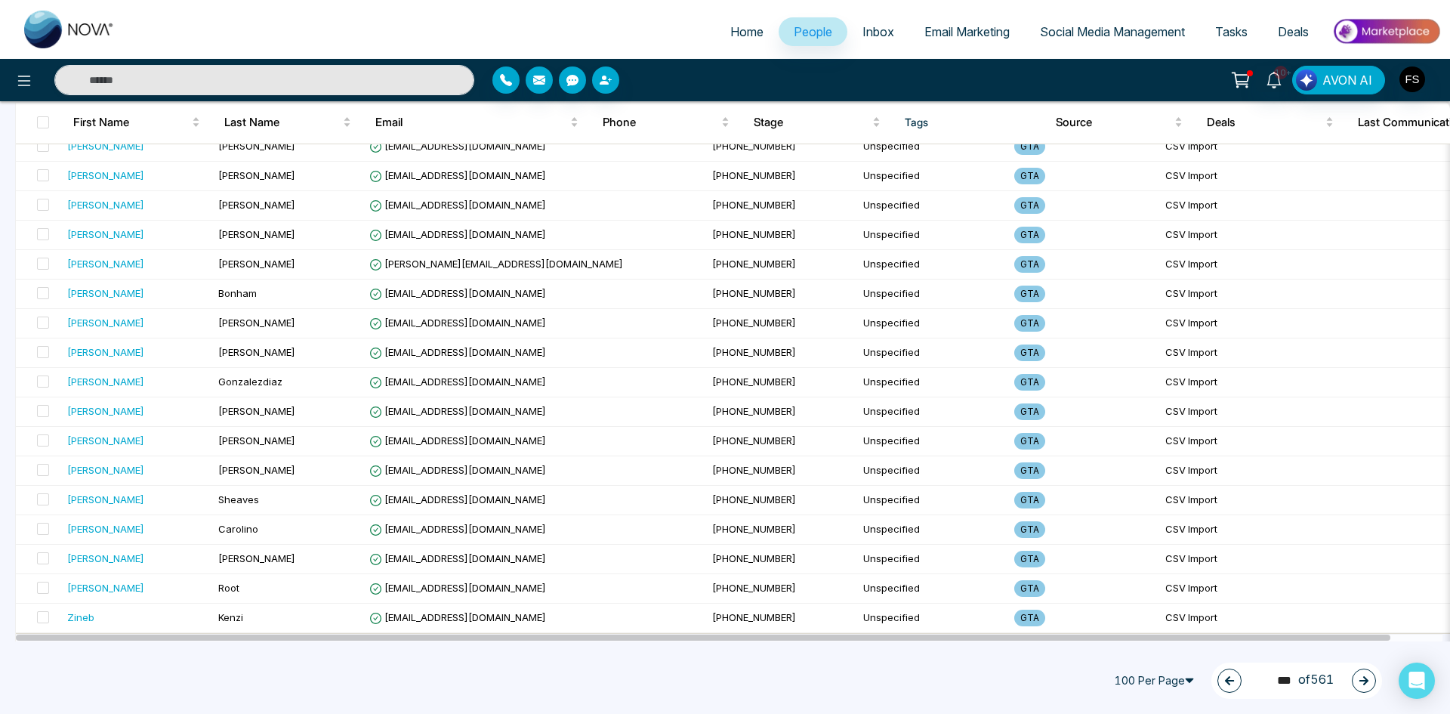
click at [1365, 683] on icon "button" at bounding box center [1363, 680] width 9 height 9
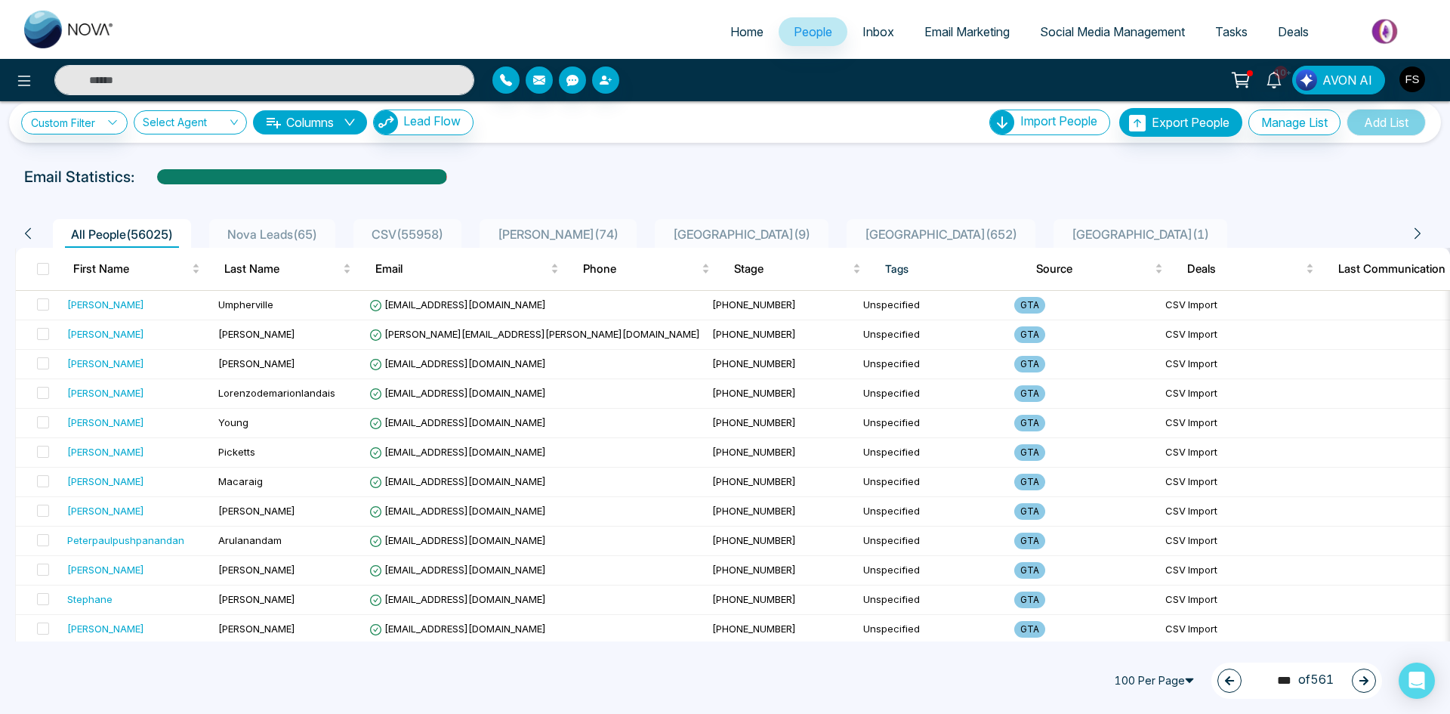
scroll to position [0, 0]
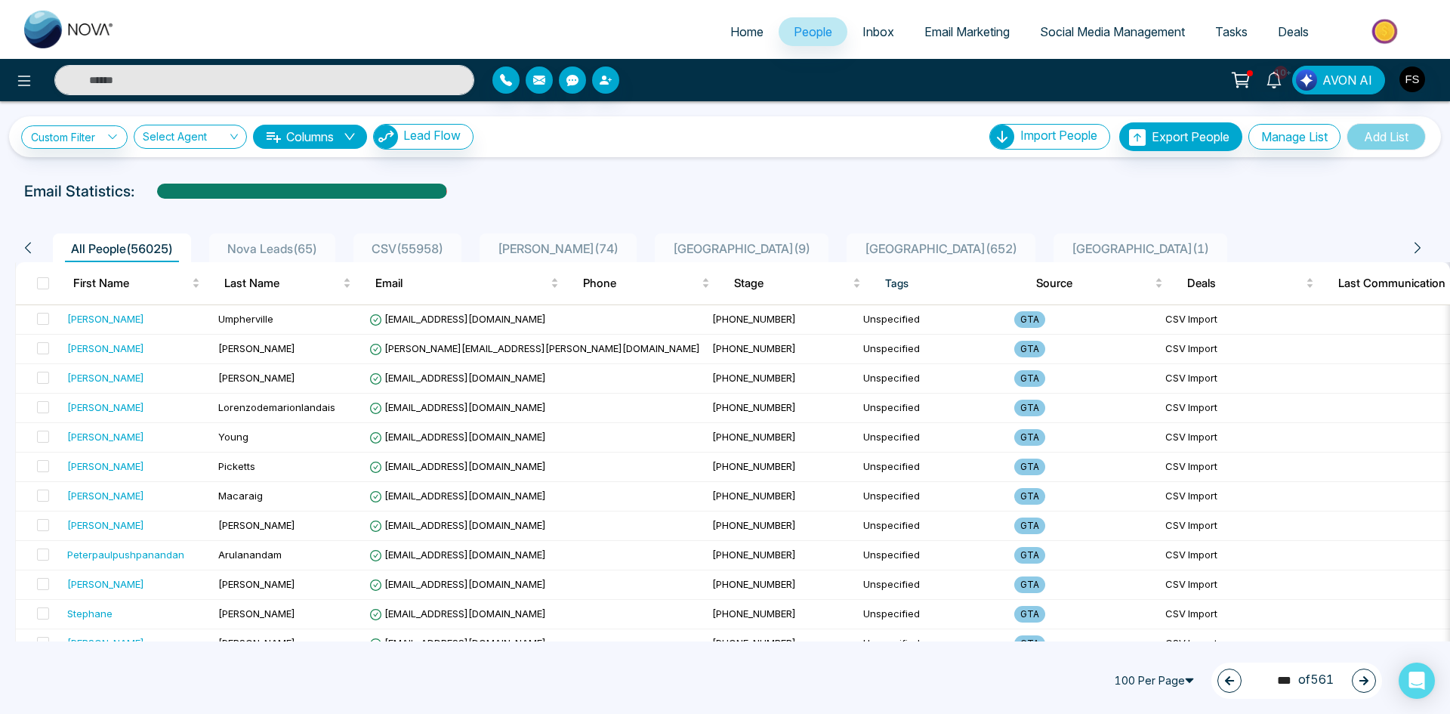
click at [1364, 684] on icon "button" at bounding box center [1363, 680] width 9 height 9
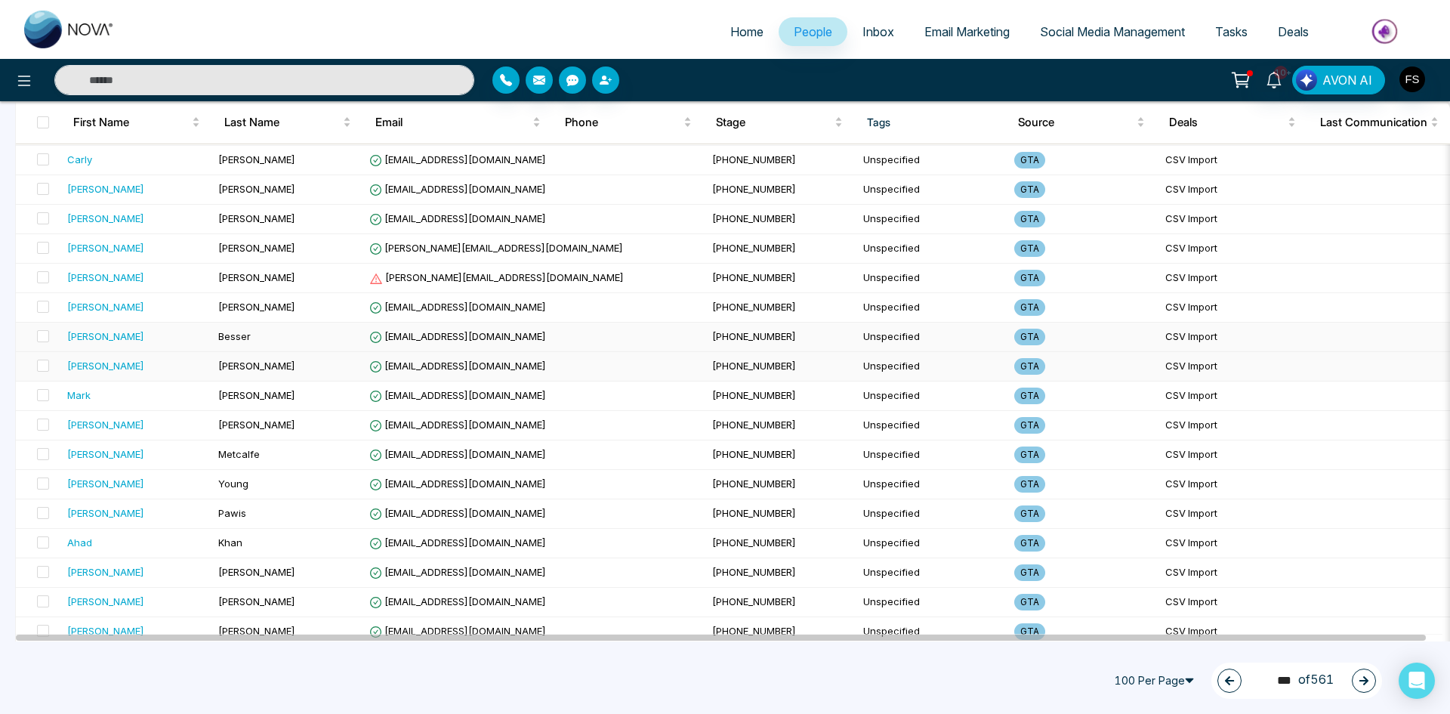
scroll to position [2114, 0]
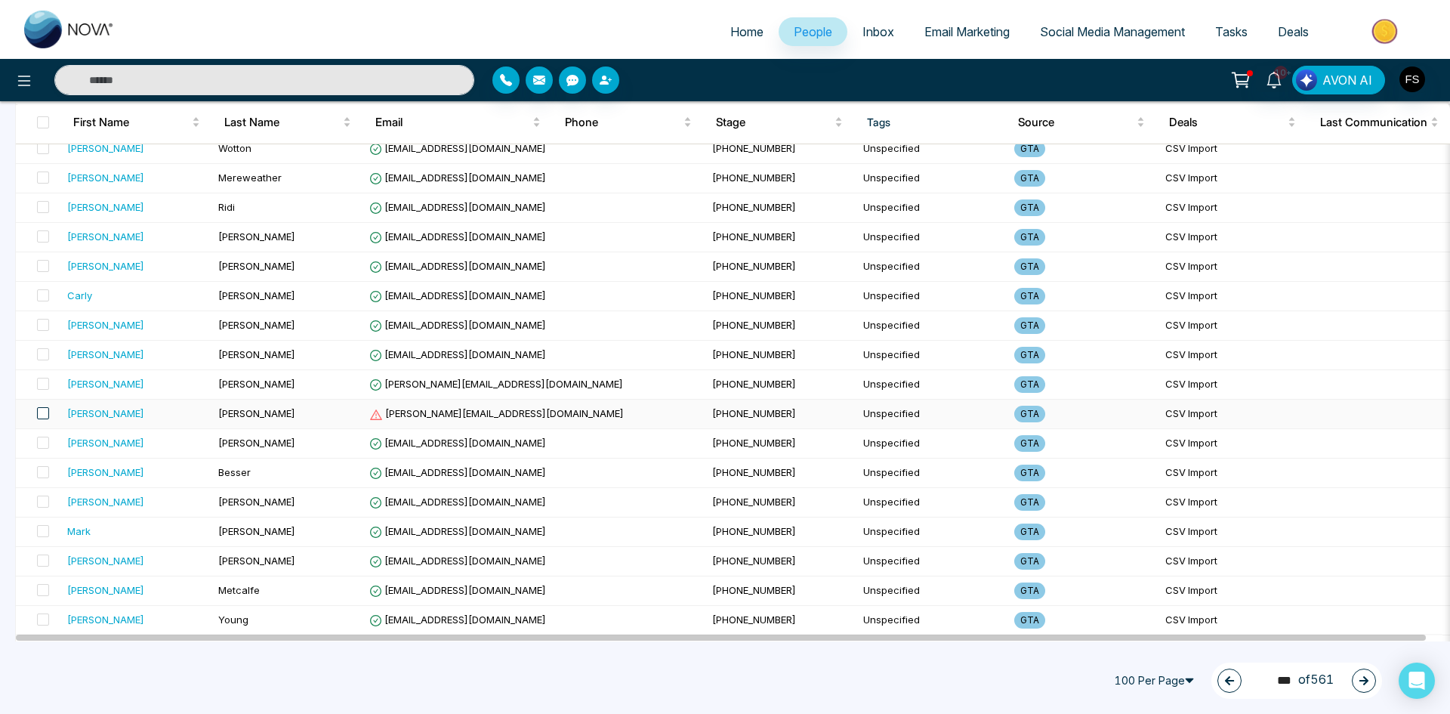
click at [37, 413] on span at bounding box center [43, 413] width 12 height 12
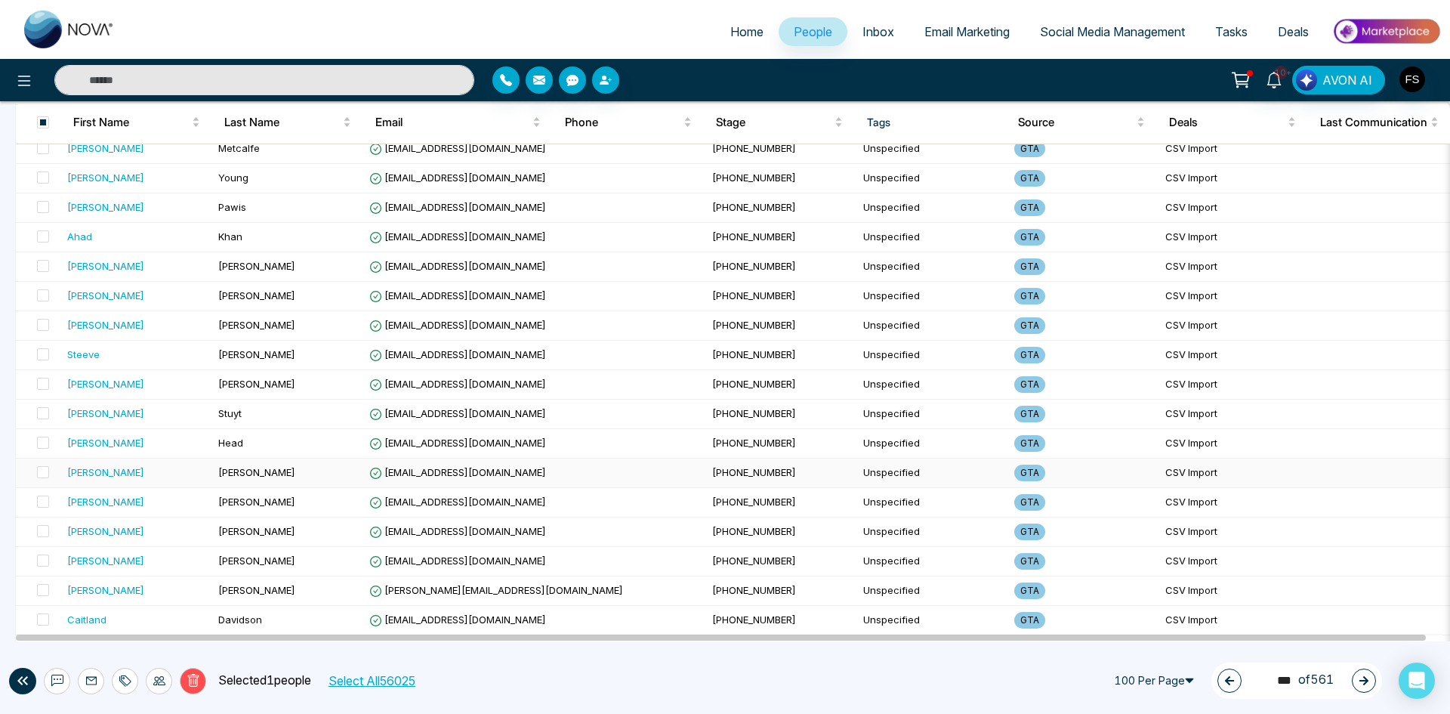
scroll to position [2617, 0]
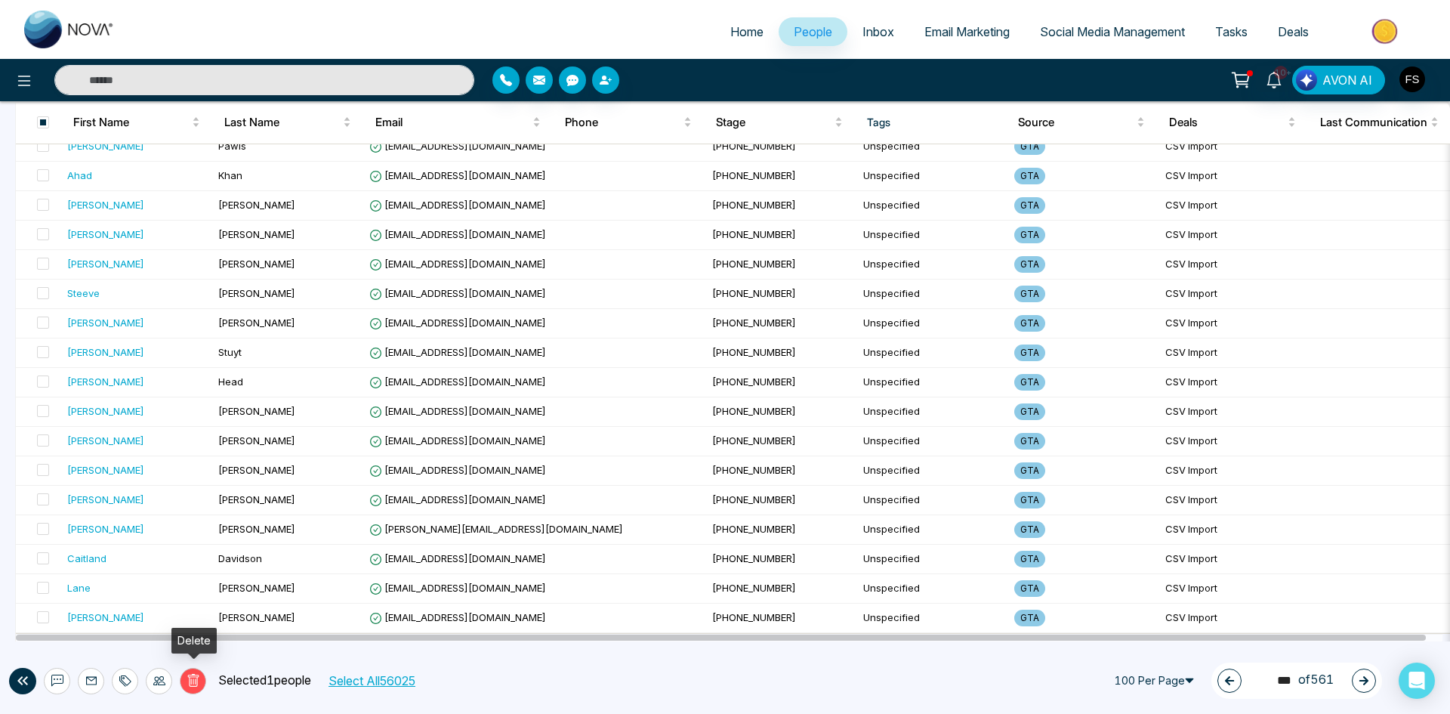
click at [193, 682] on icon at bounding box center [192, 681] width 5 height 6
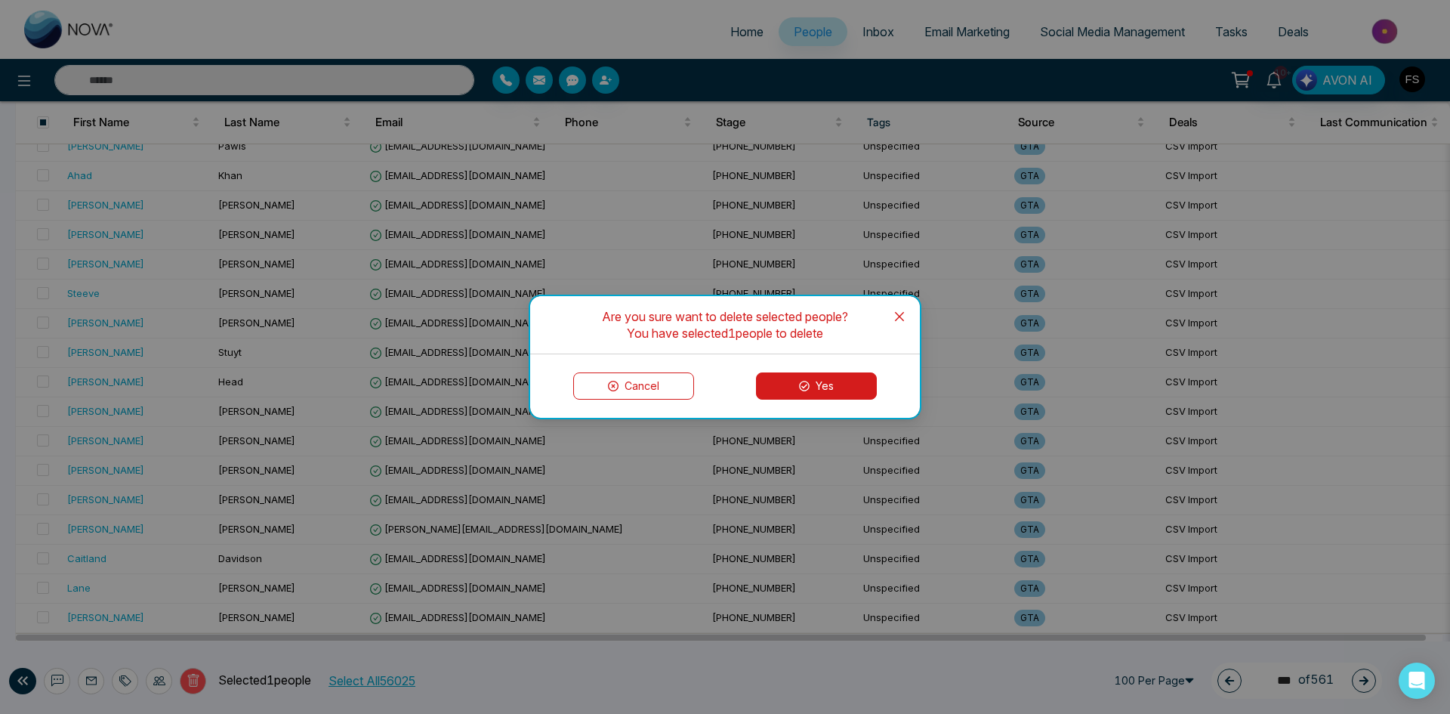
click at [783, 398] on button "Yes" at bounding box center [816, 385] width 121 height 27
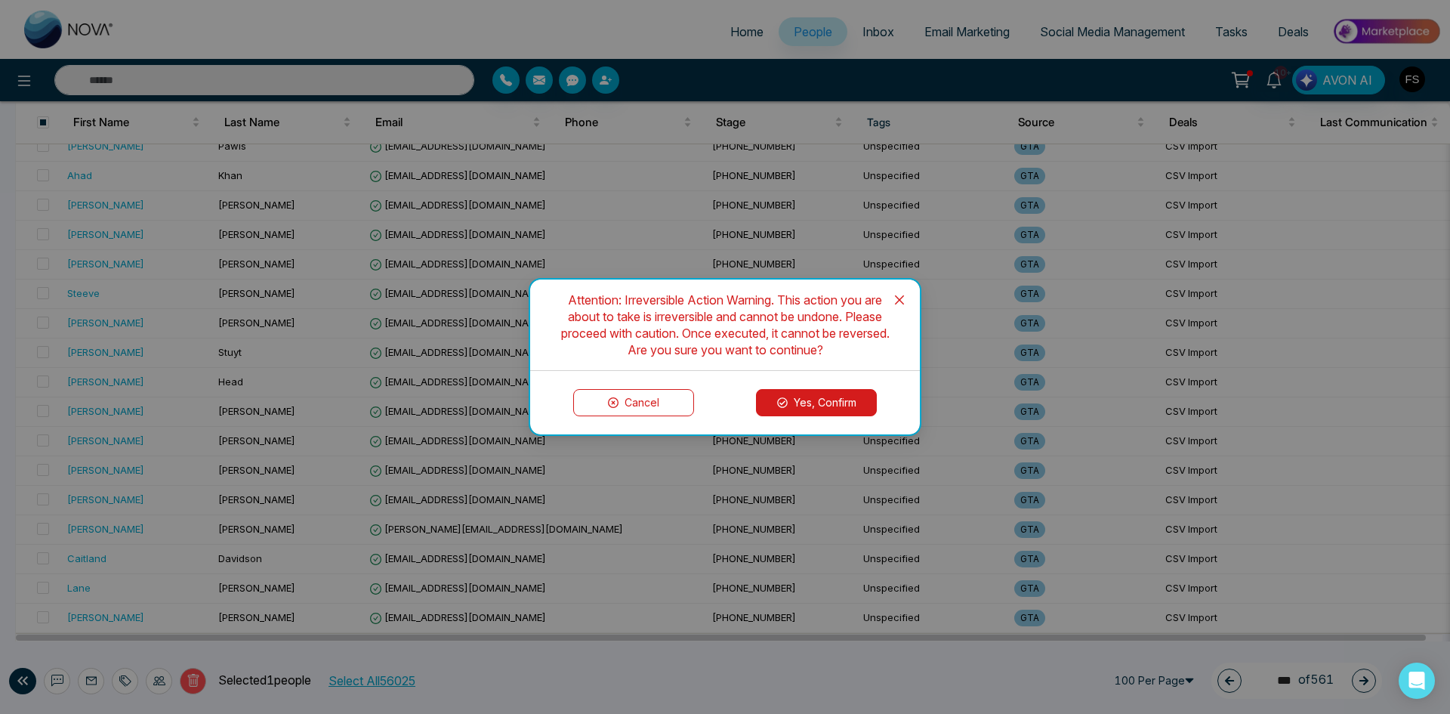
click at [790, 399] on button "Yes, Confirm" at bounding box center [816, 402] width 121 height 27
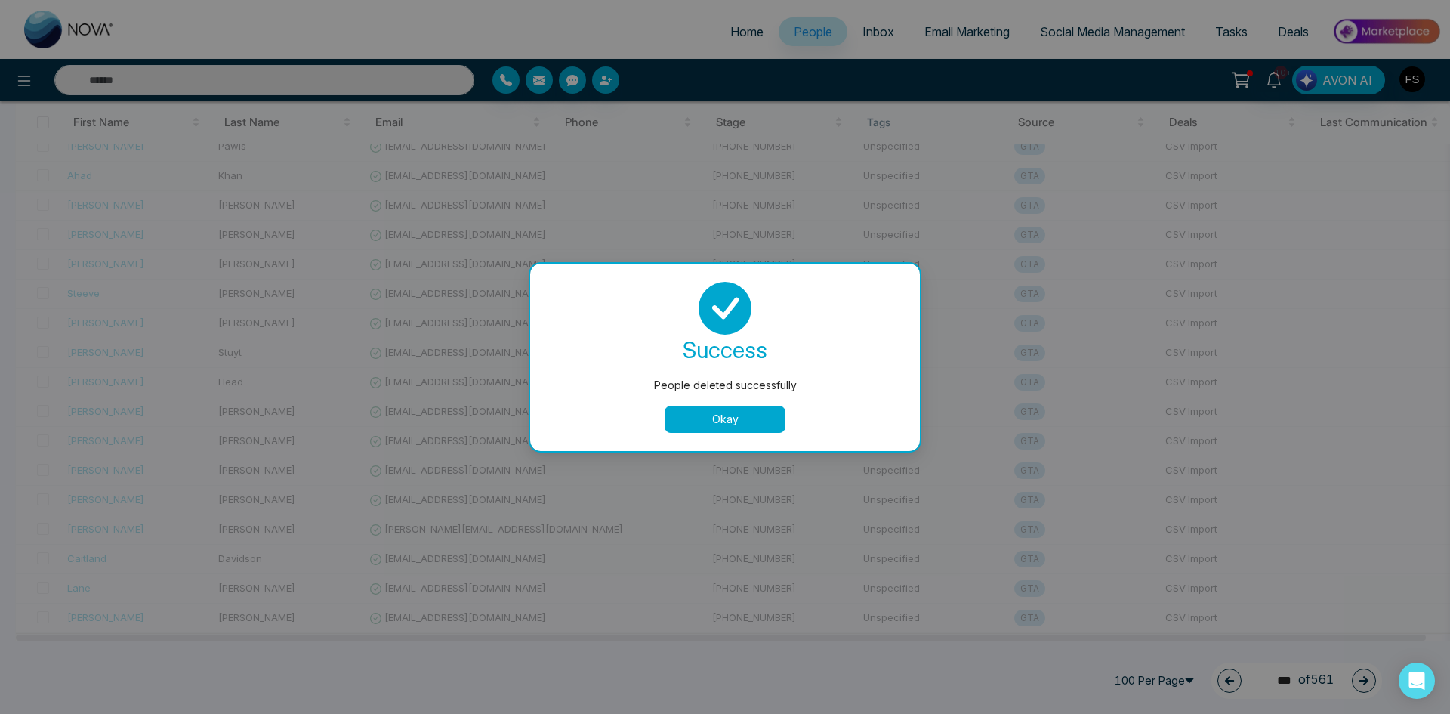
click at [740, 418] on button "Okay" at bounding box center [725, 418] width 121 height 27
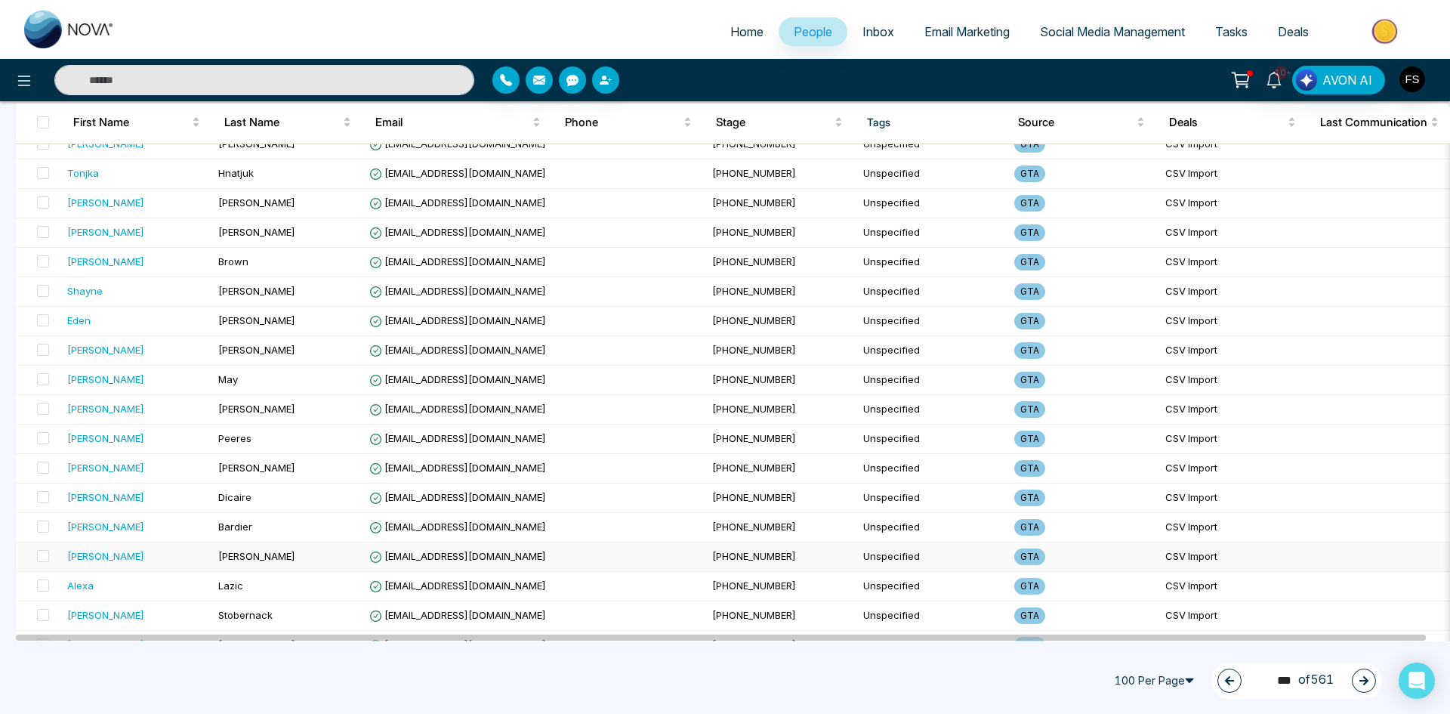
scroll to position [0, 0]
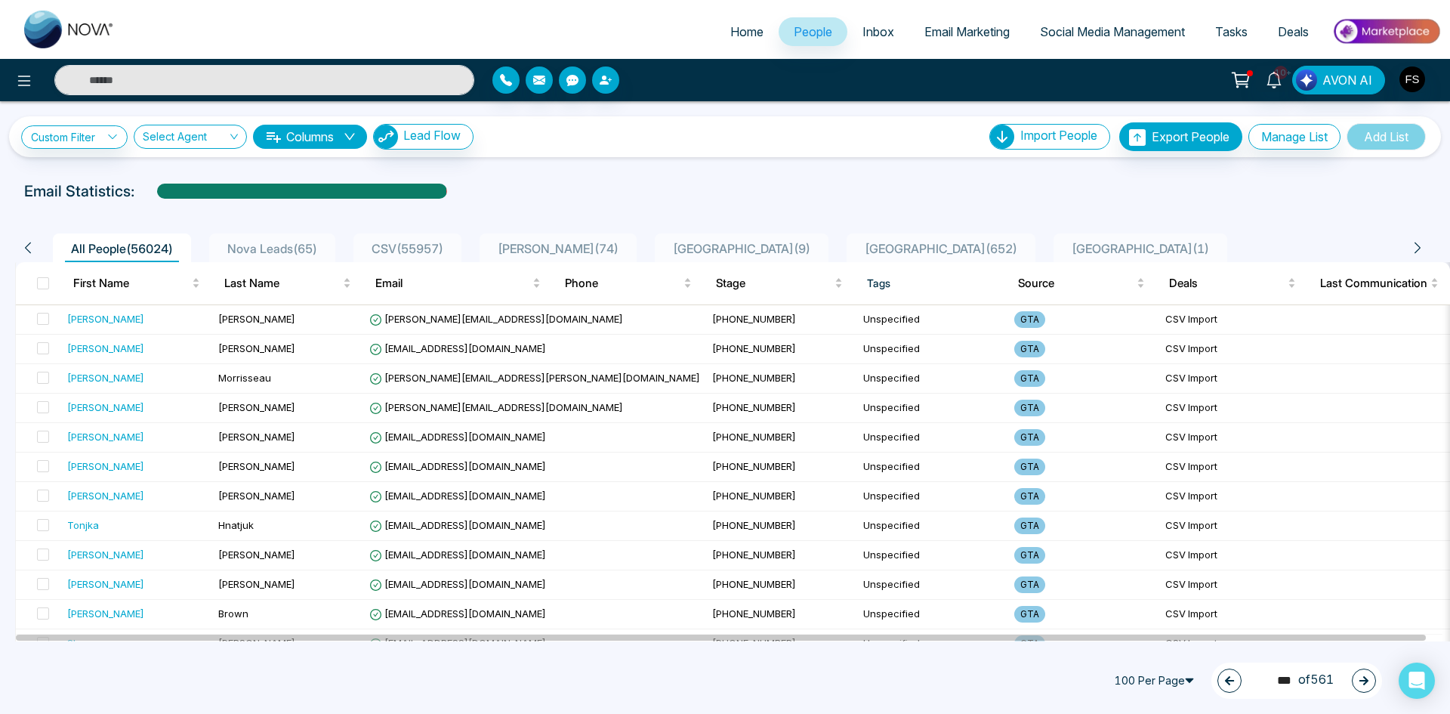
click at [1364, 690] on button "button" at bounding box center [1364, 680] width 24 height 24
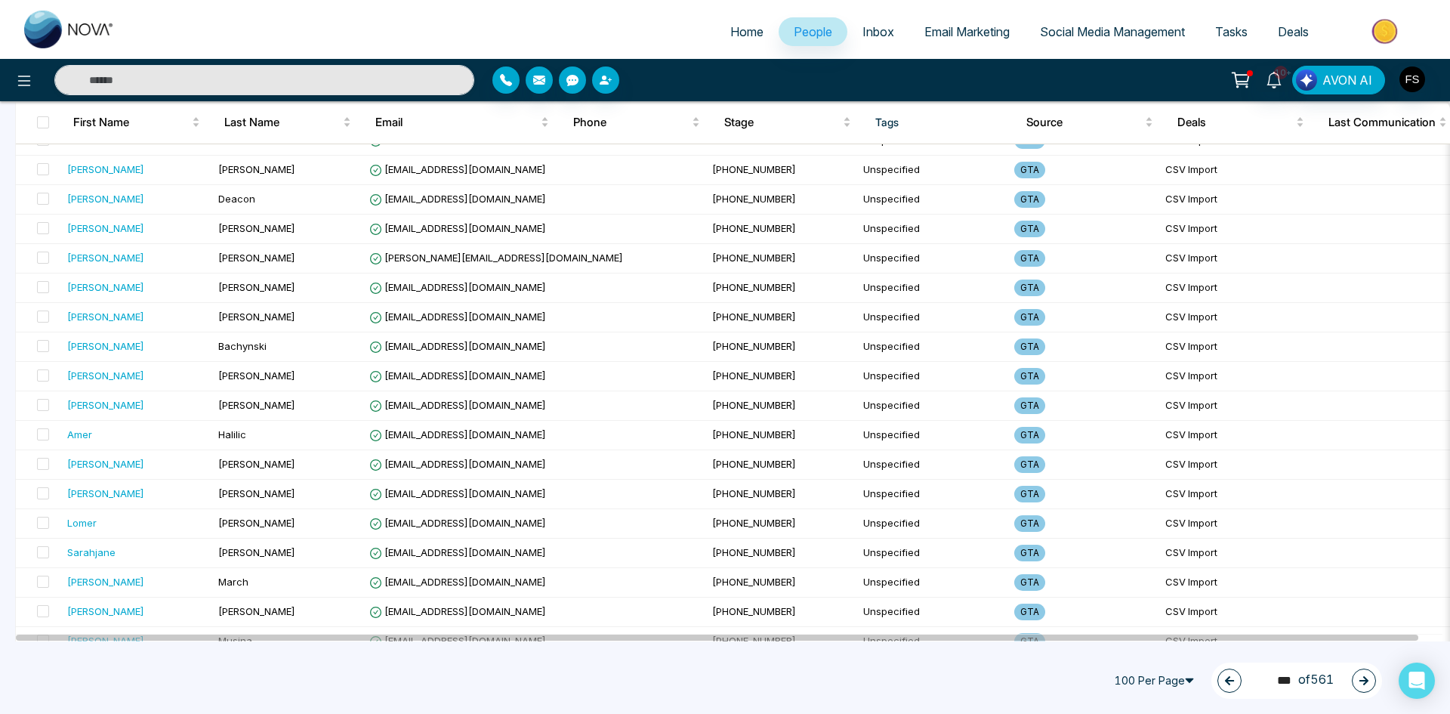
scroll to position [2617, 0]
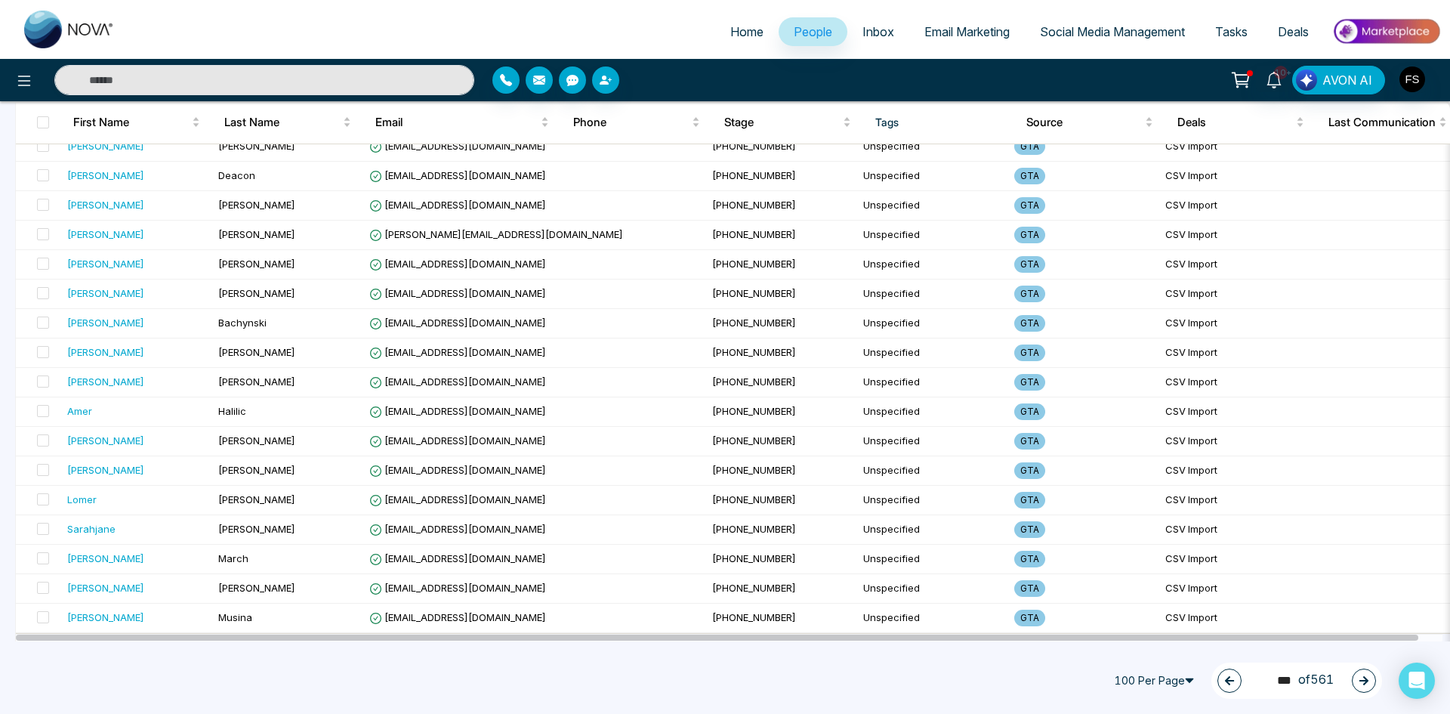
click at [1361, 676] on icon "button" at bounding box center [1363, 680] width 11 height 11
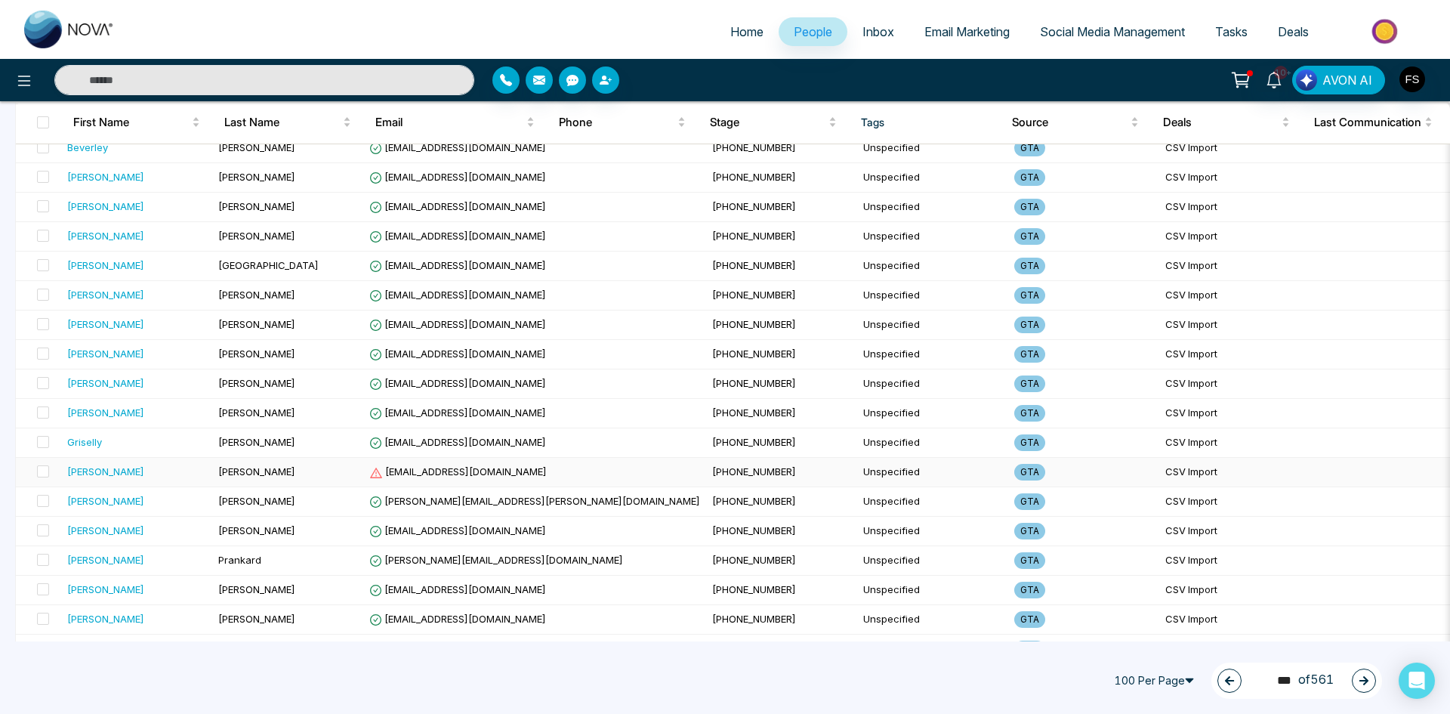
scroll to position [2013, 0]
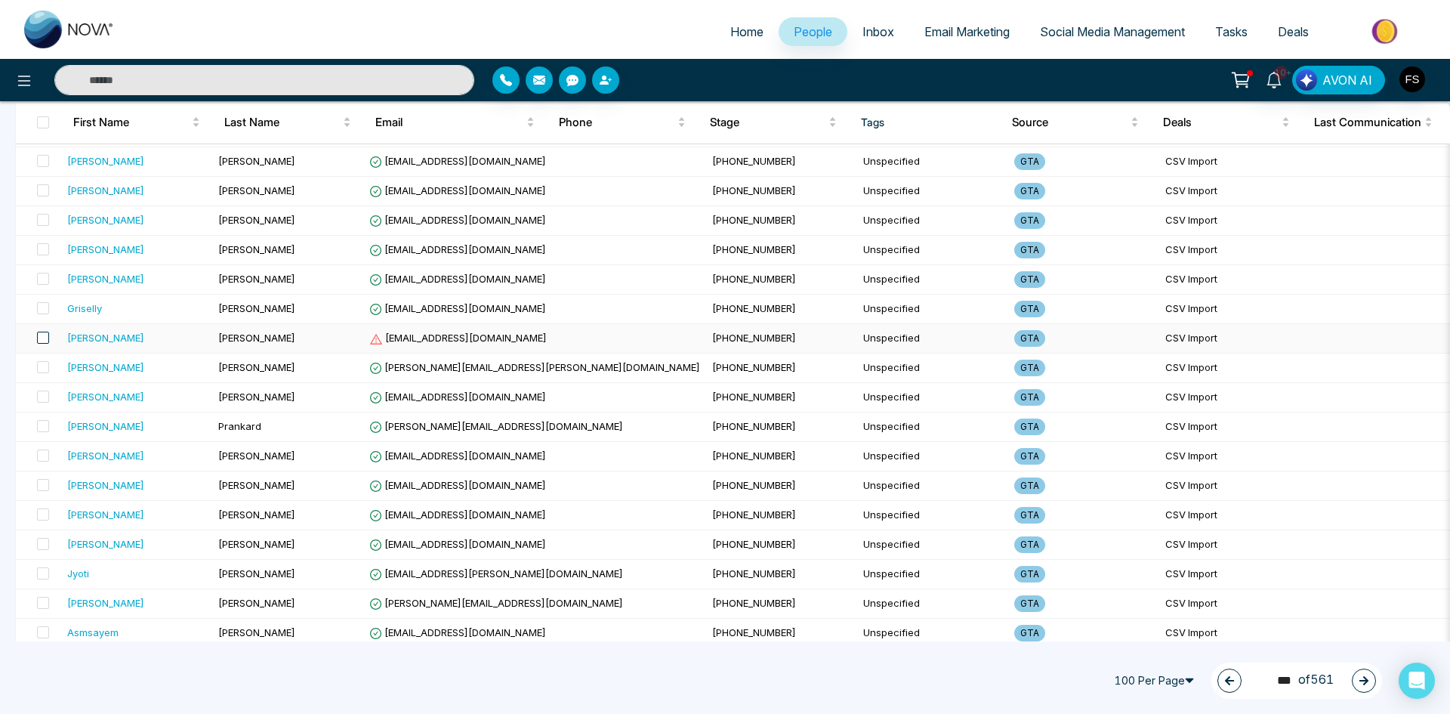
click at [43, 335] on span at bounding box center [43, 337] width 12 height 12
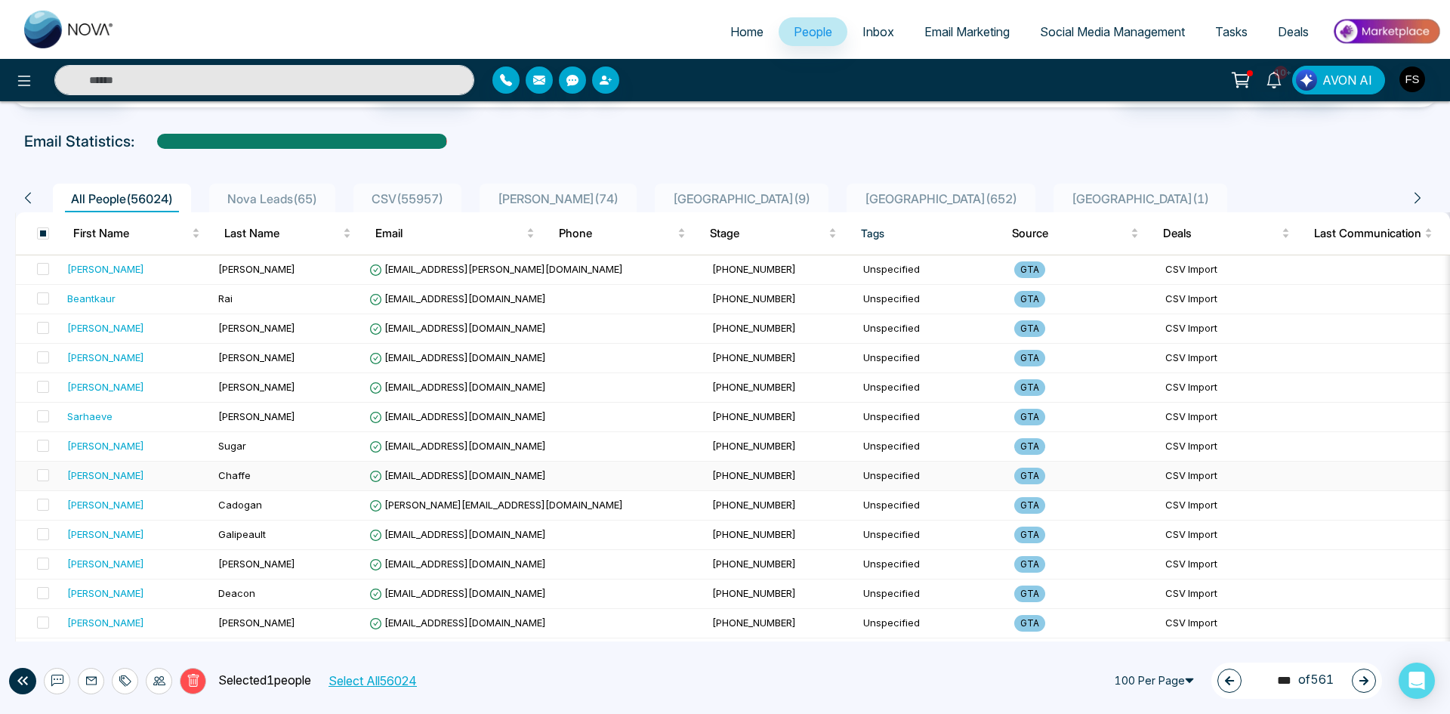
scroll to position [0, 0]
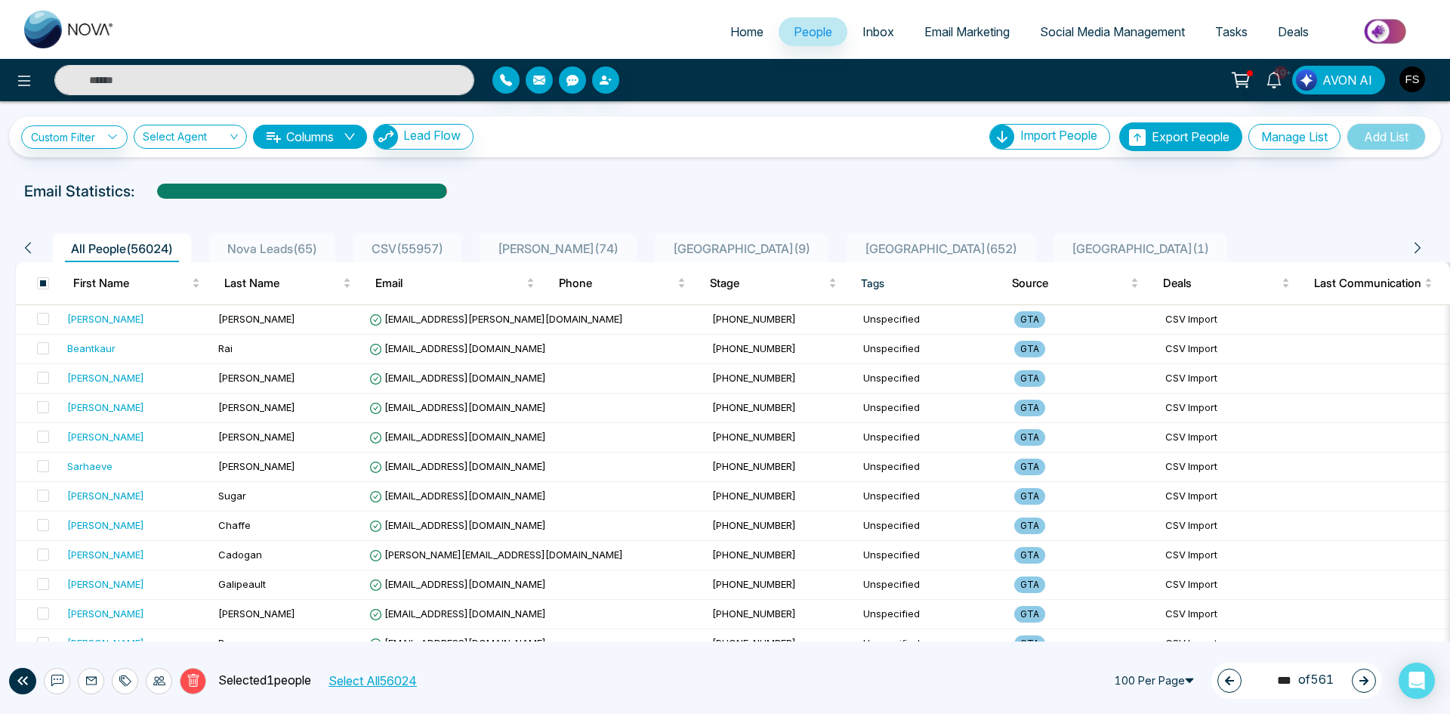
click at [190, 691] on button "Delete" at bounding box center [193, 681] width 26 height 26
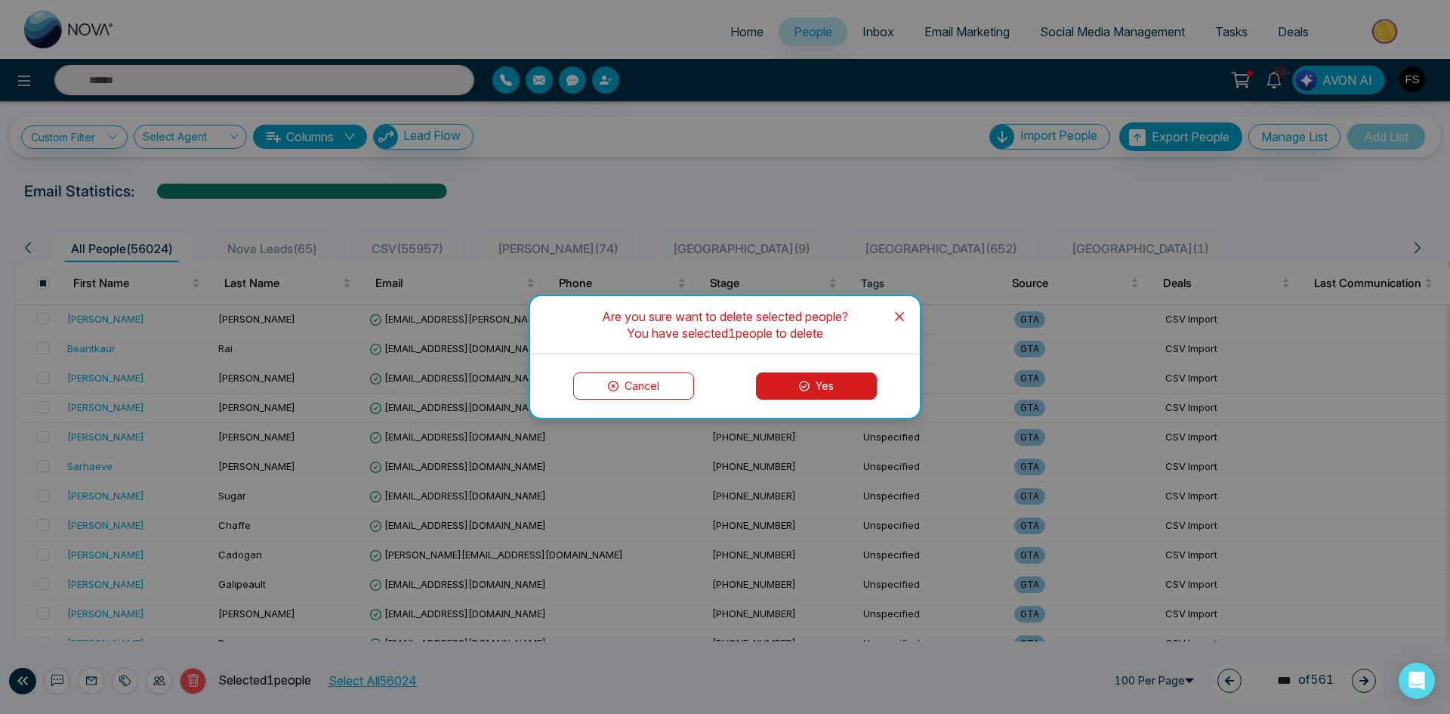
click at [833, 383] on button "Yes" at bounding box center [816, 385] width 121 height 27
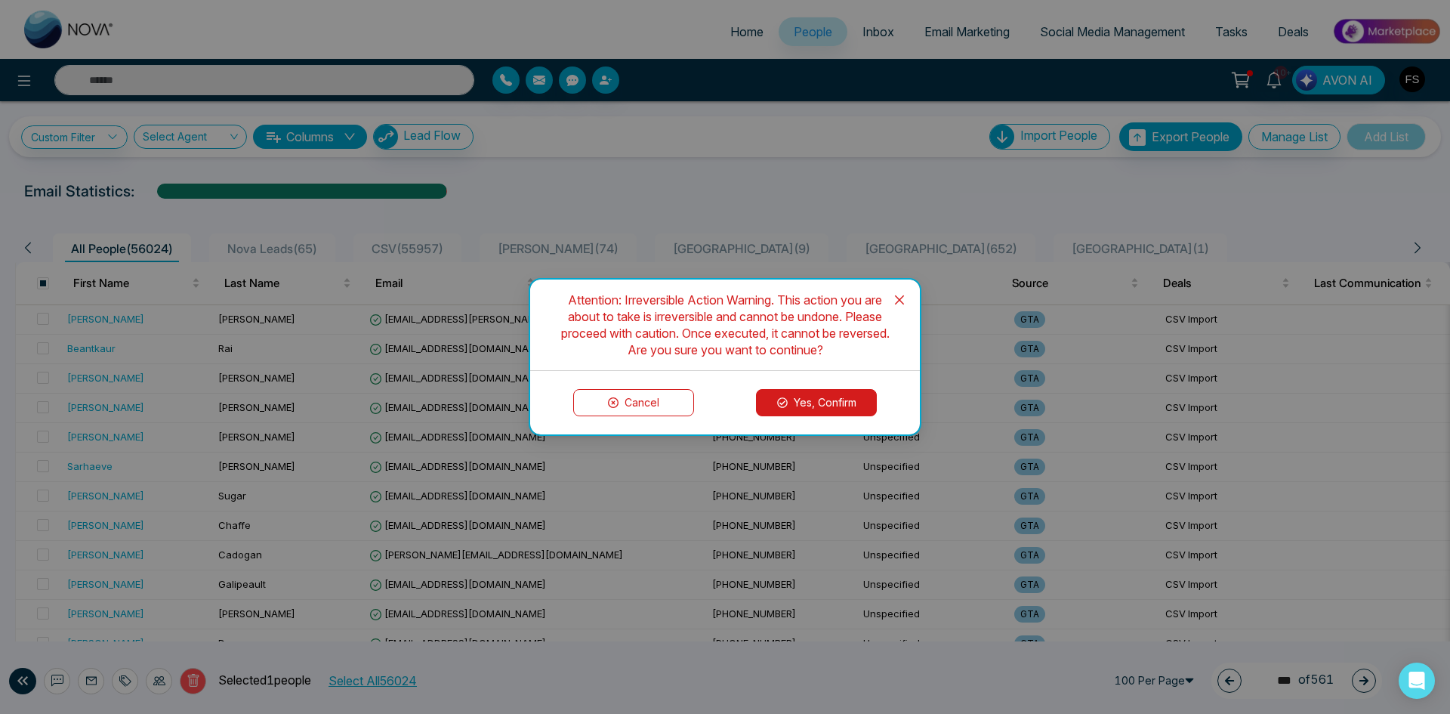
click at [817, 408] on button "Yes, Confirm" at bounding box center [816, 402] width 121 height 27
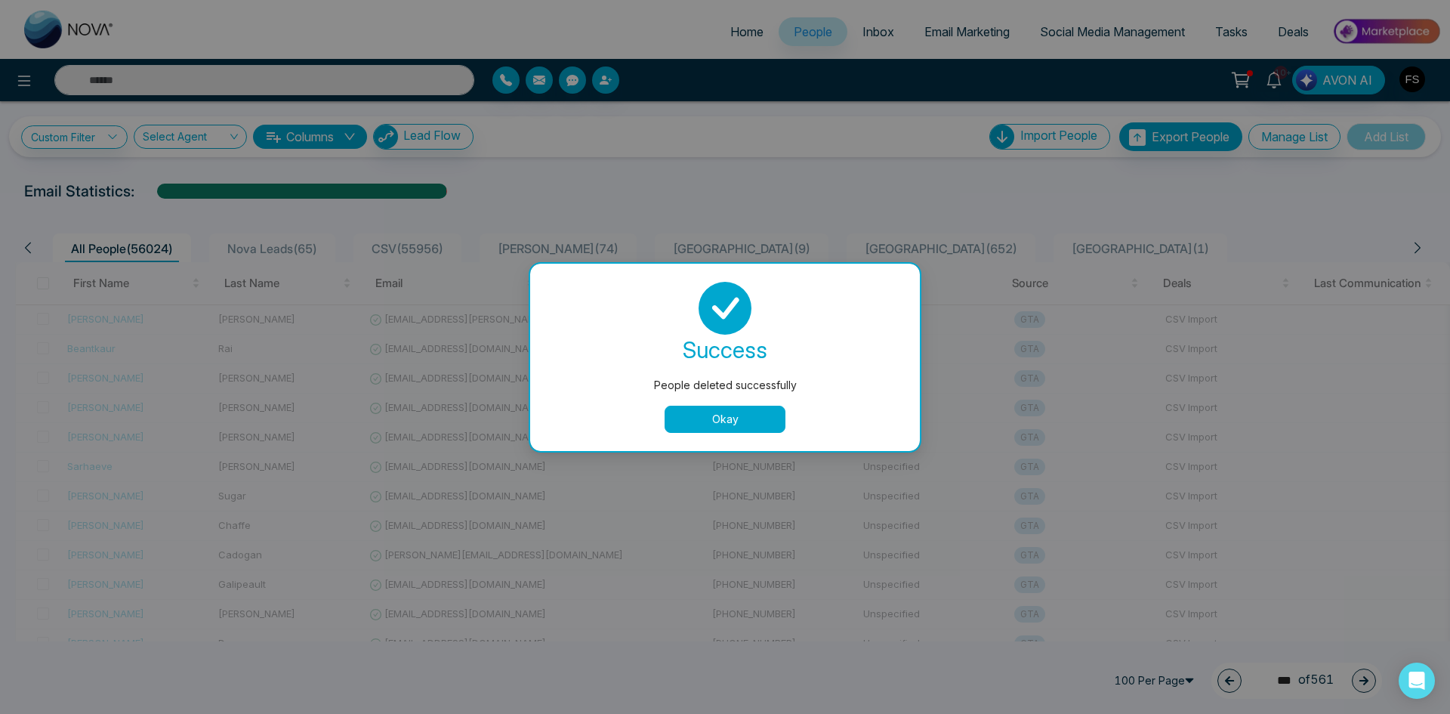
click at [713, 399] on div "success People deleted successfully Okay" at bounding box center [724, 357] width 353 height 151
click at [716, 410] on button "Okay" at bounding box center [725, 418] width 121 height 27
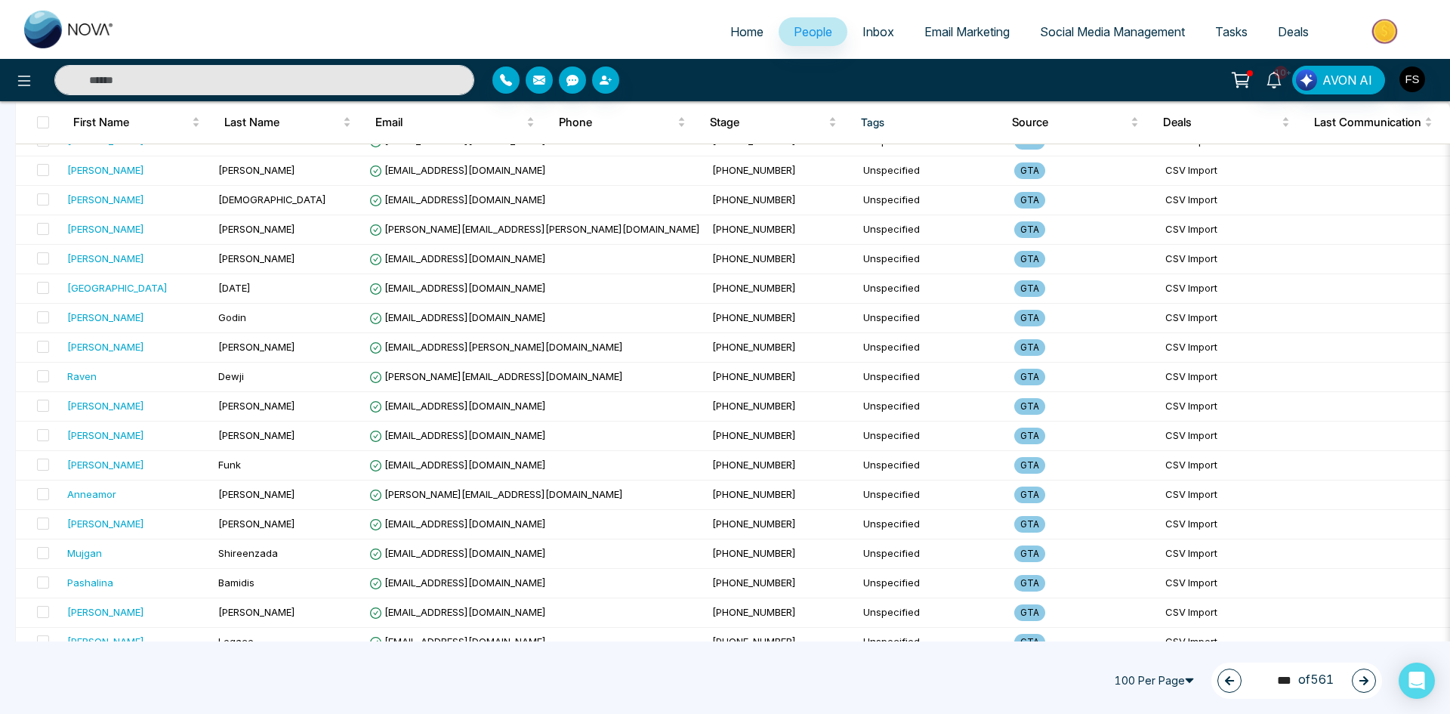
scroll to position [2617, 0]
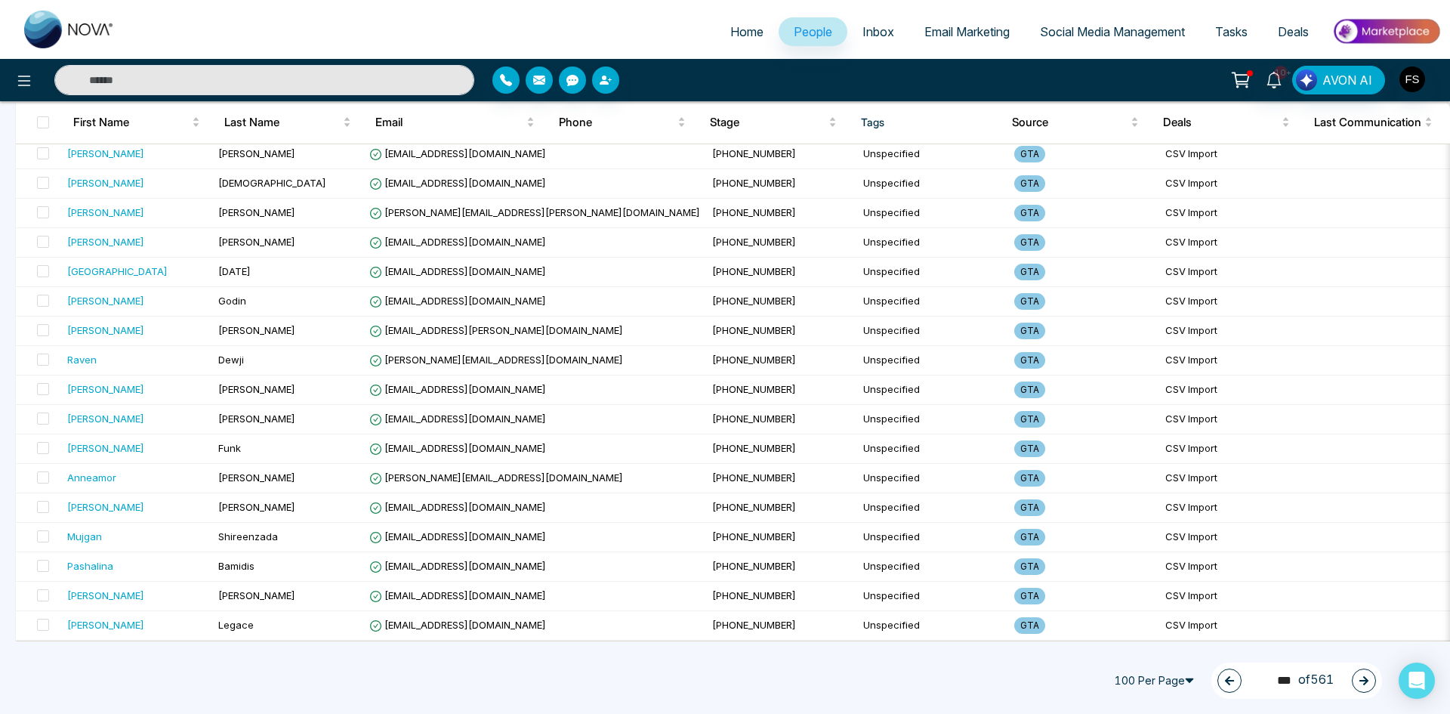
click at [1359, 682] on icon "button" at bounding box center [1363, 680] width 11 height 11
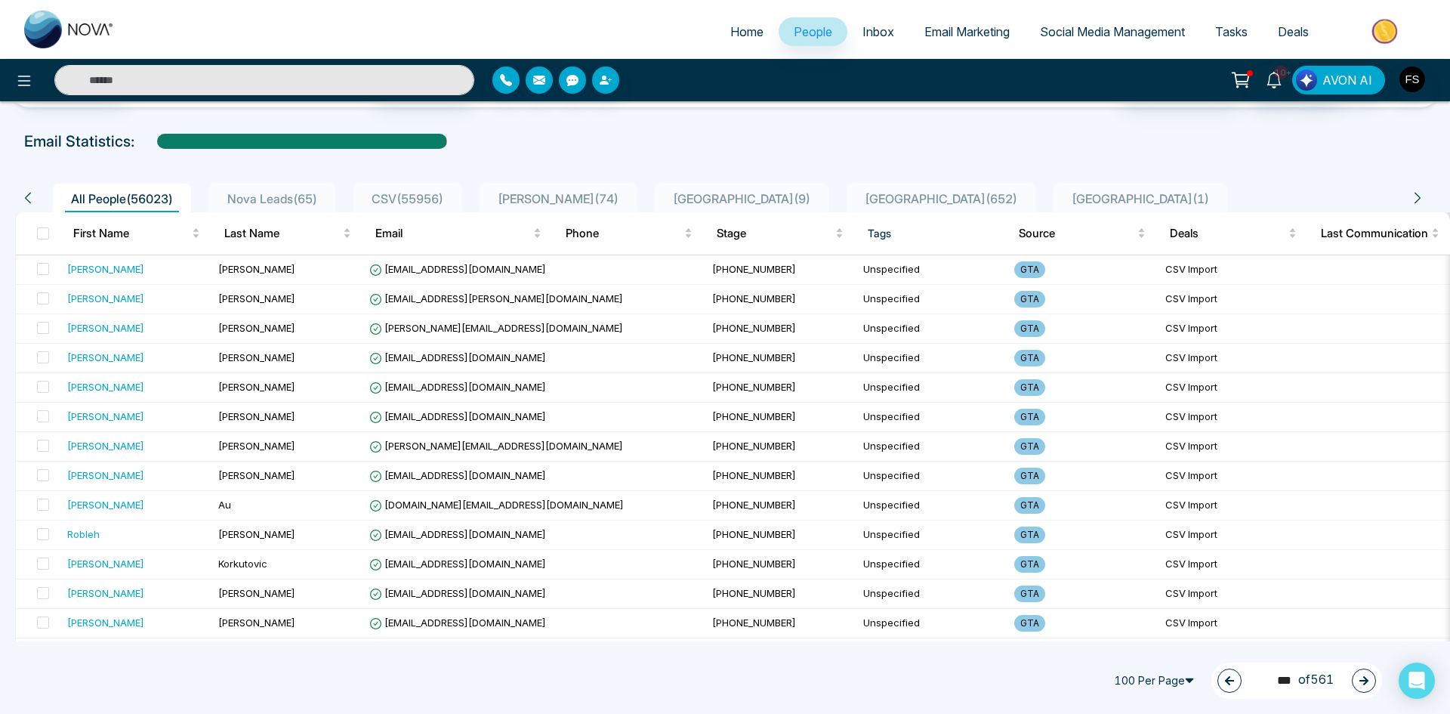
scroll to position [0, 0]
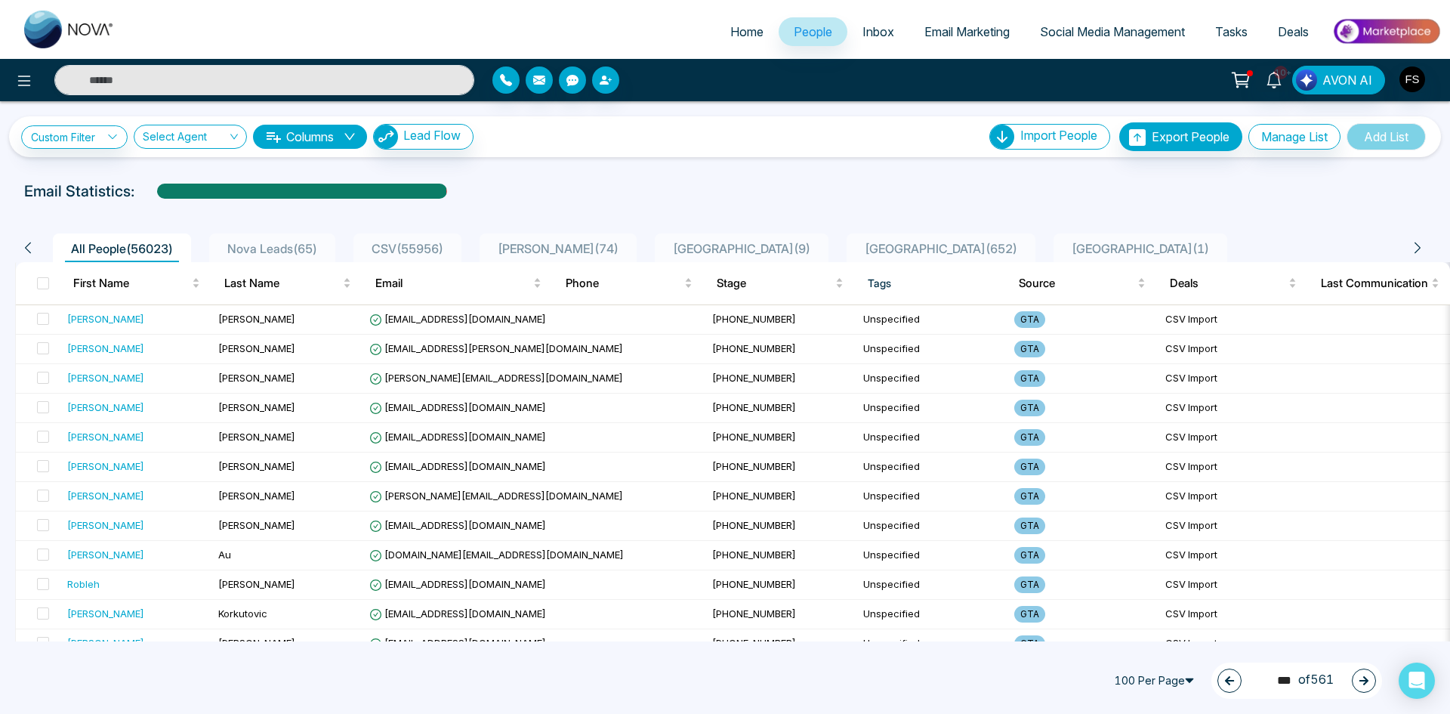
click at [1358, 683] on button "button" at bounding box center [1364, 680] width 24 height 24
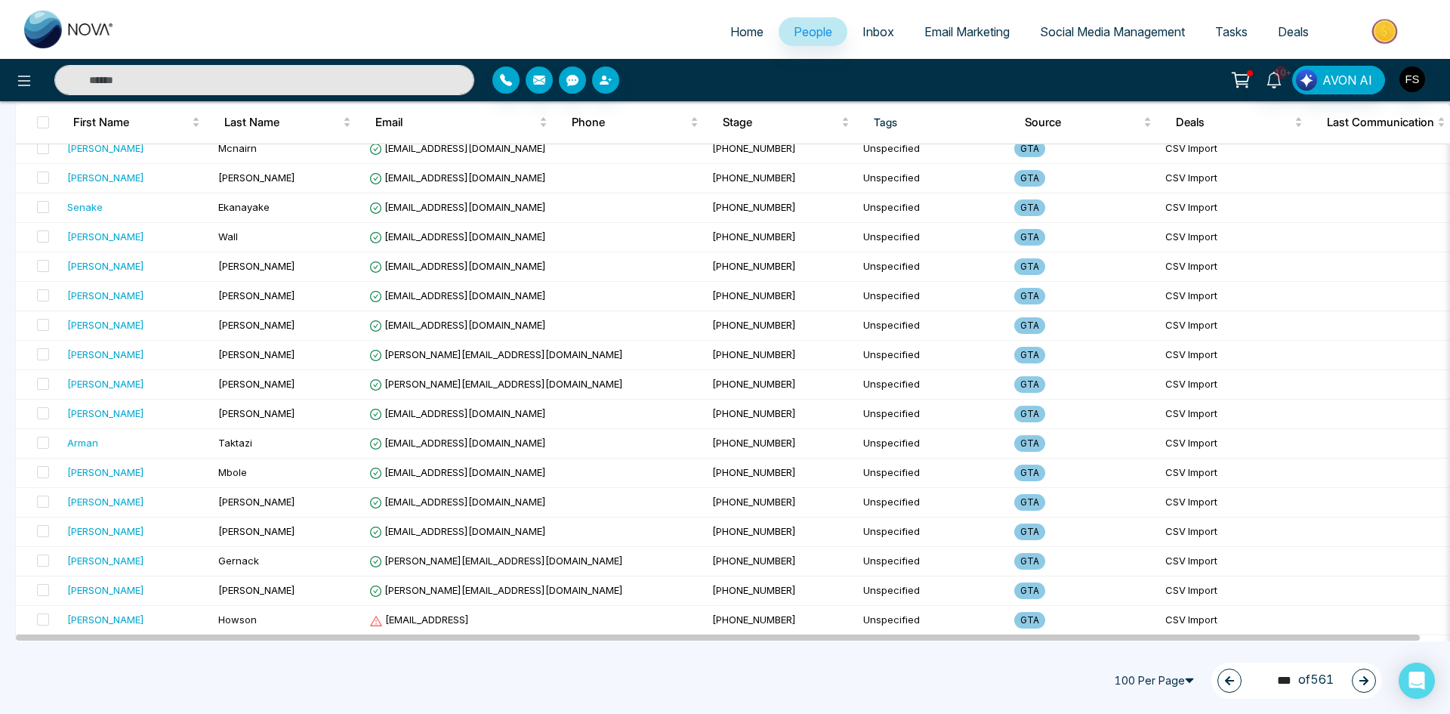
scroll to position [2492, 0]
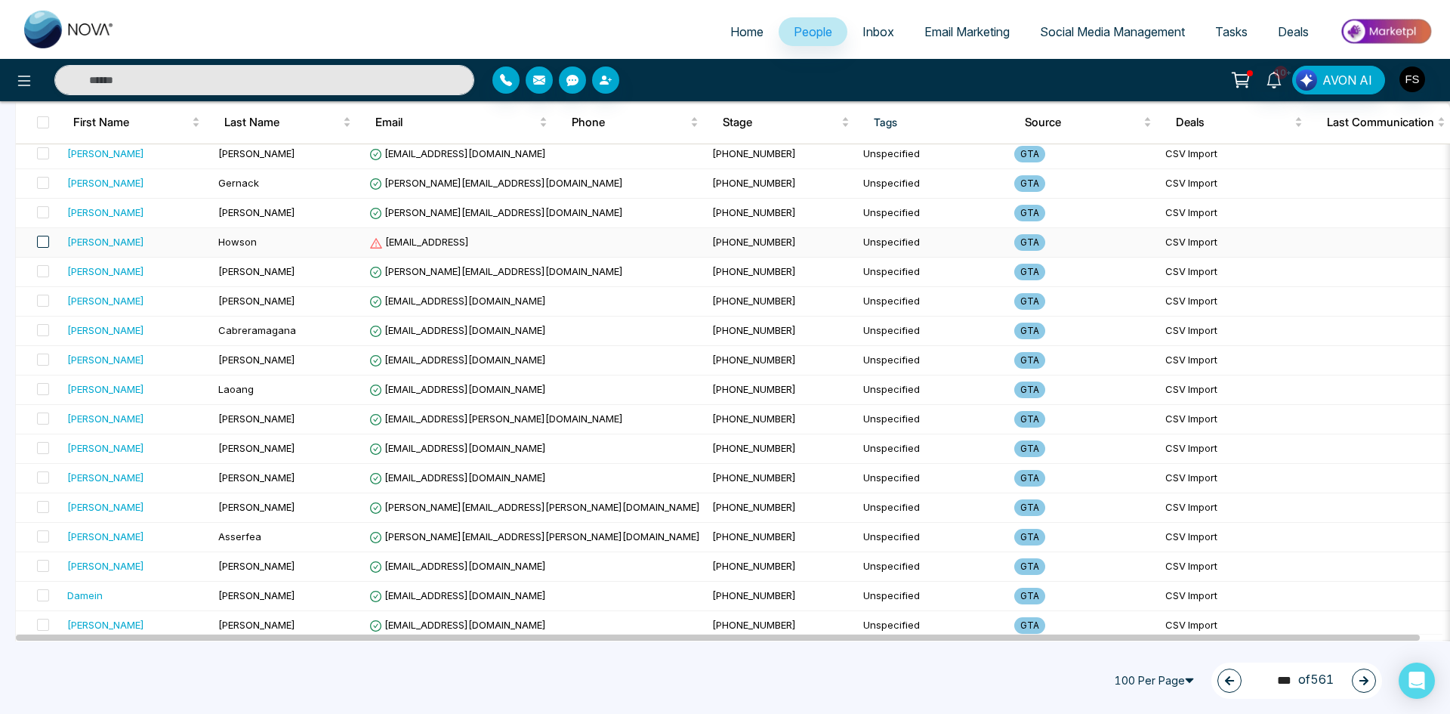
click at [48, 242] on span at bounding box center [43, 242] width 12 height 12
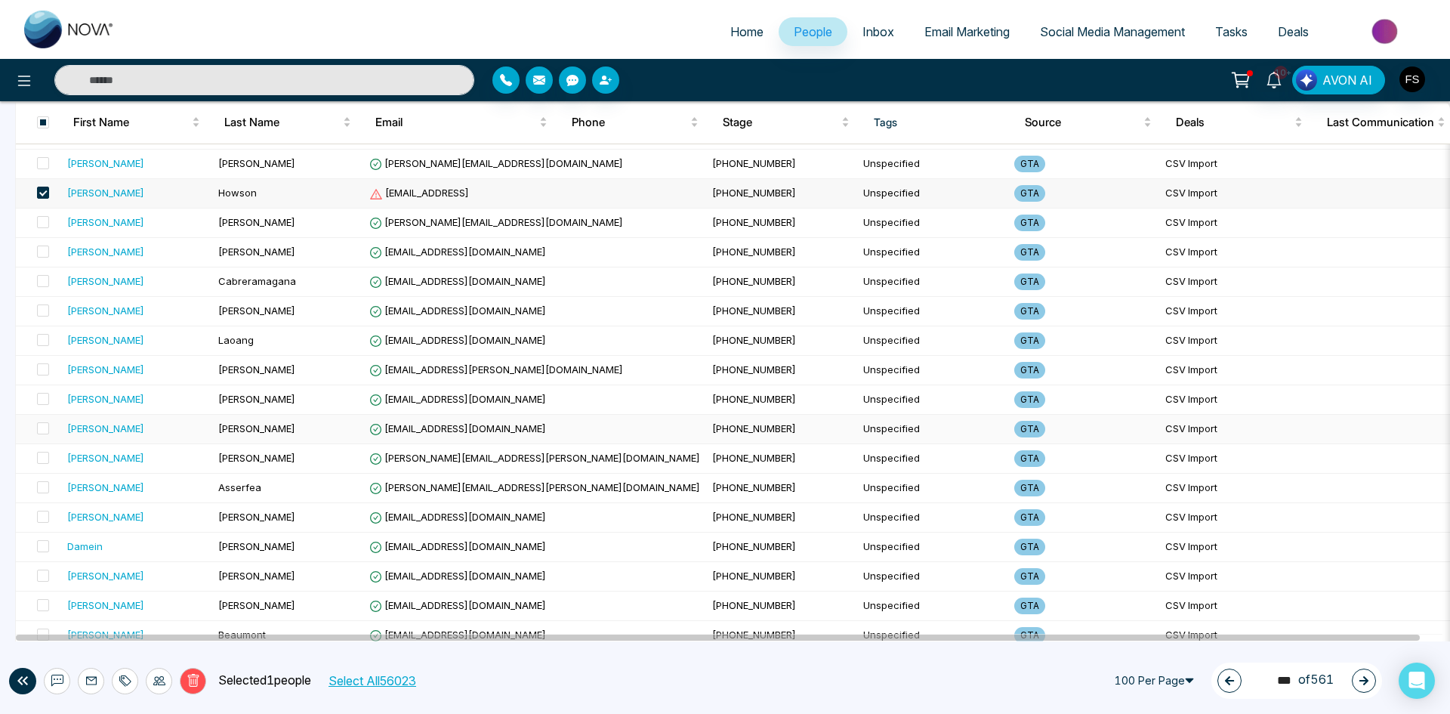
scroll to position [2617, 0]
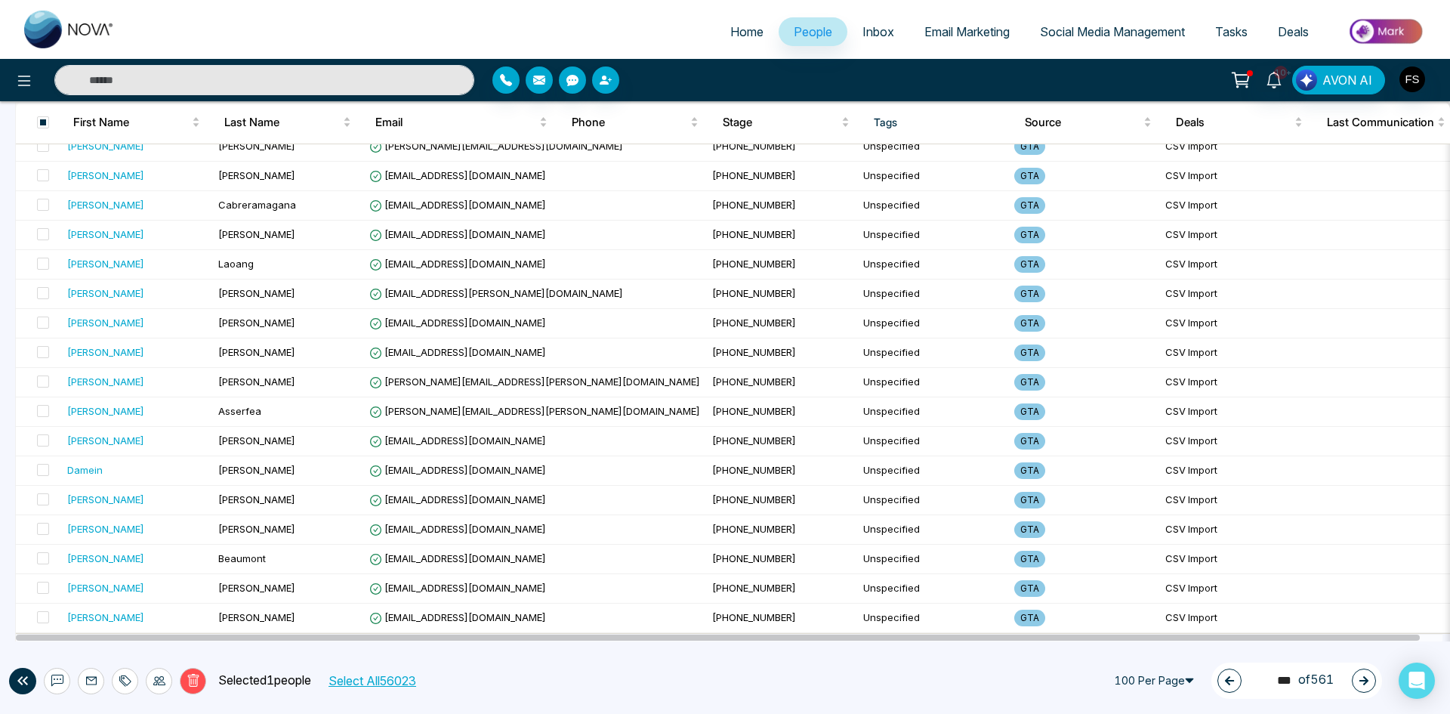
click at [194, 675] on icon at bounding box center [192, 680] width 11 height 13
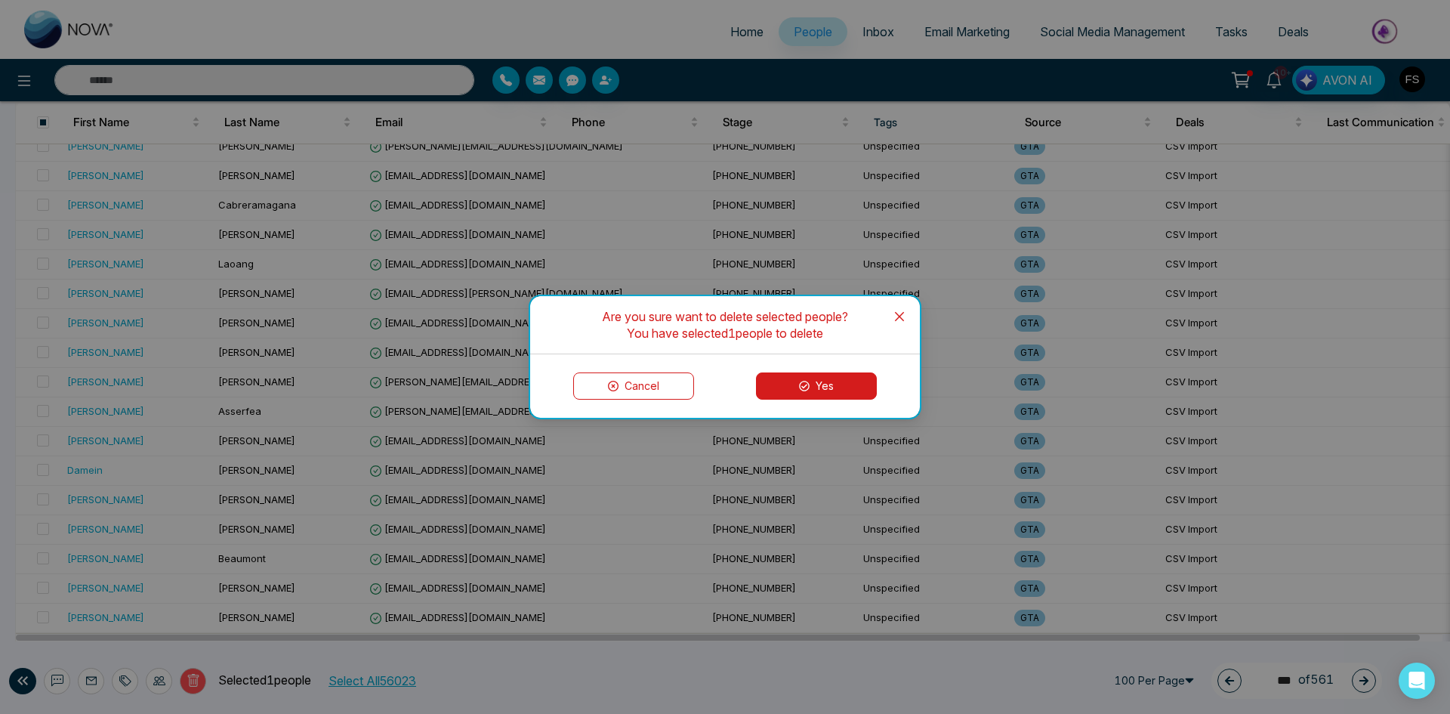
click at [806, 379] on button "Yes" at bounding box center [816, 385] width 121 height 27
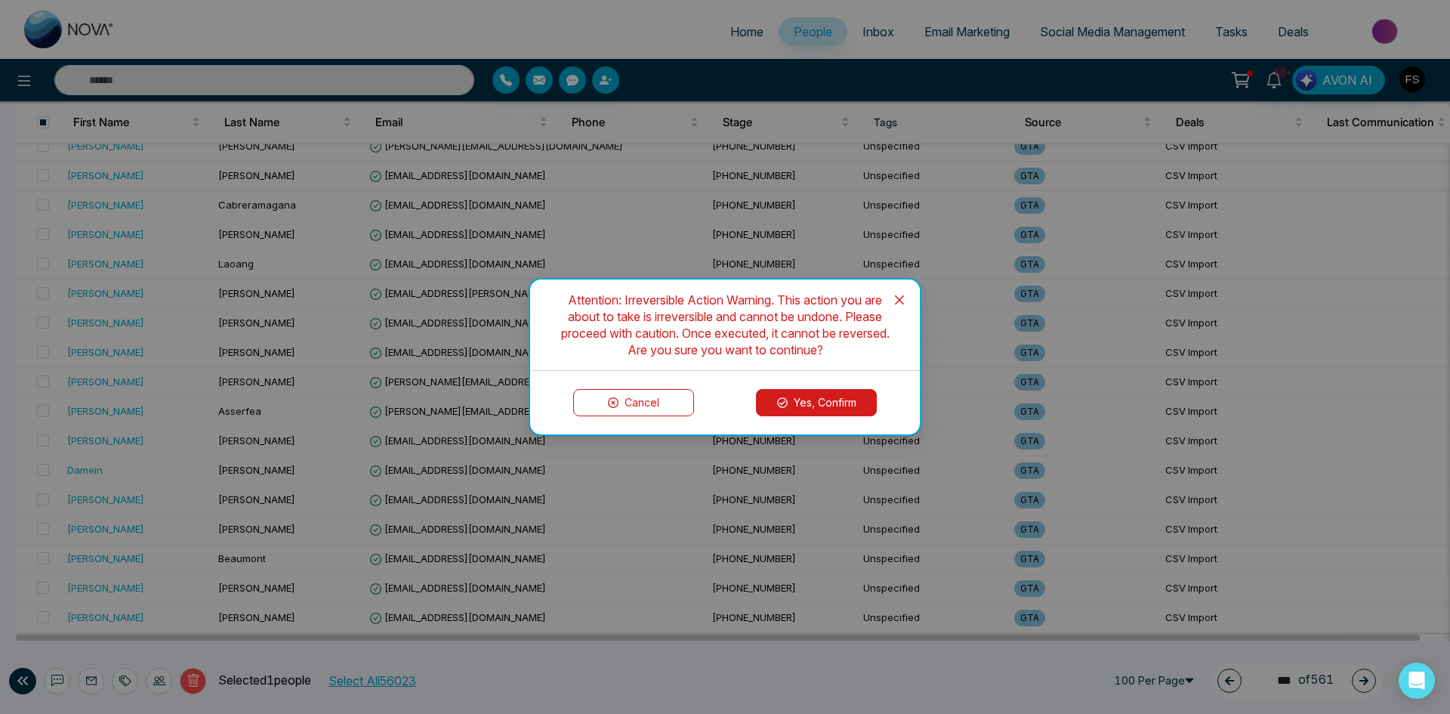
click at [824, 406] on button "Yes, Confirm" at bounding box center [816, 402] width 121 height 27
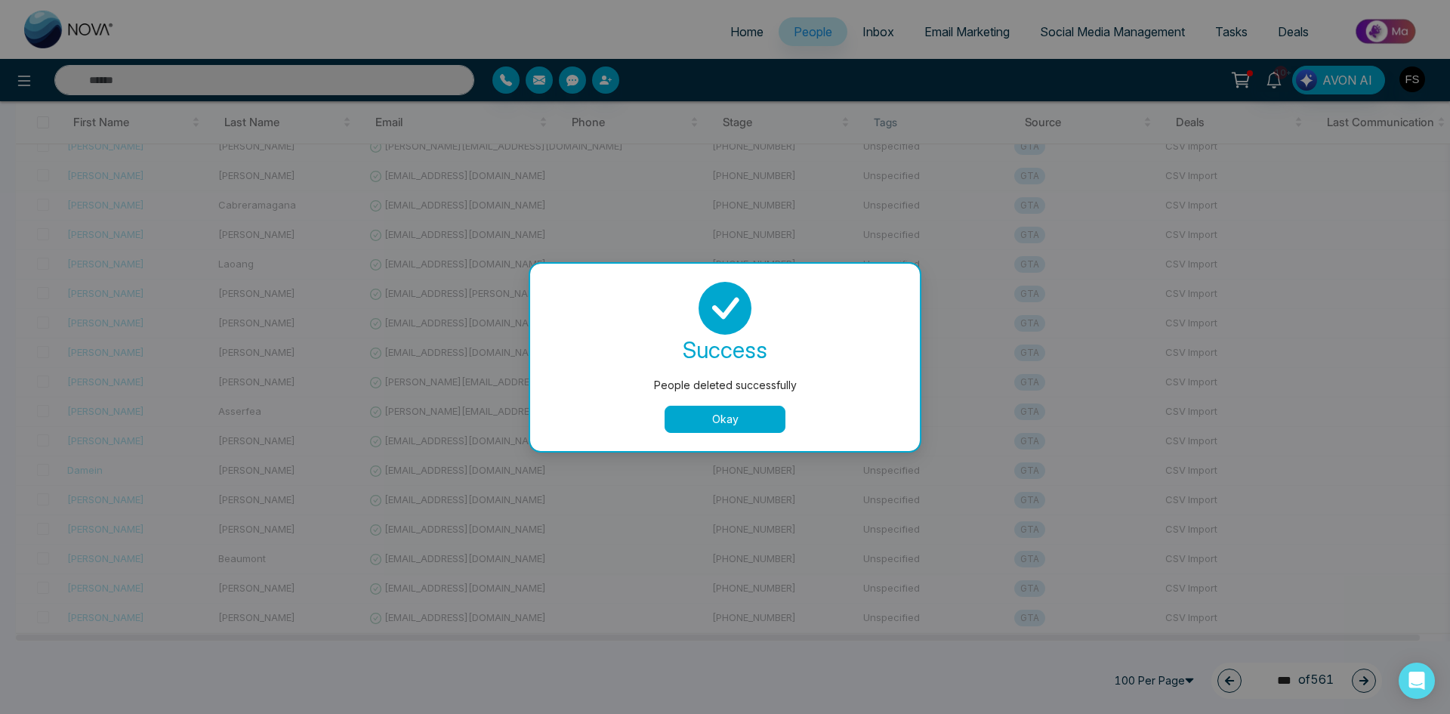
click at [757, 416] on button "Okay" at bounding box center [725, 418] width 121 height 27
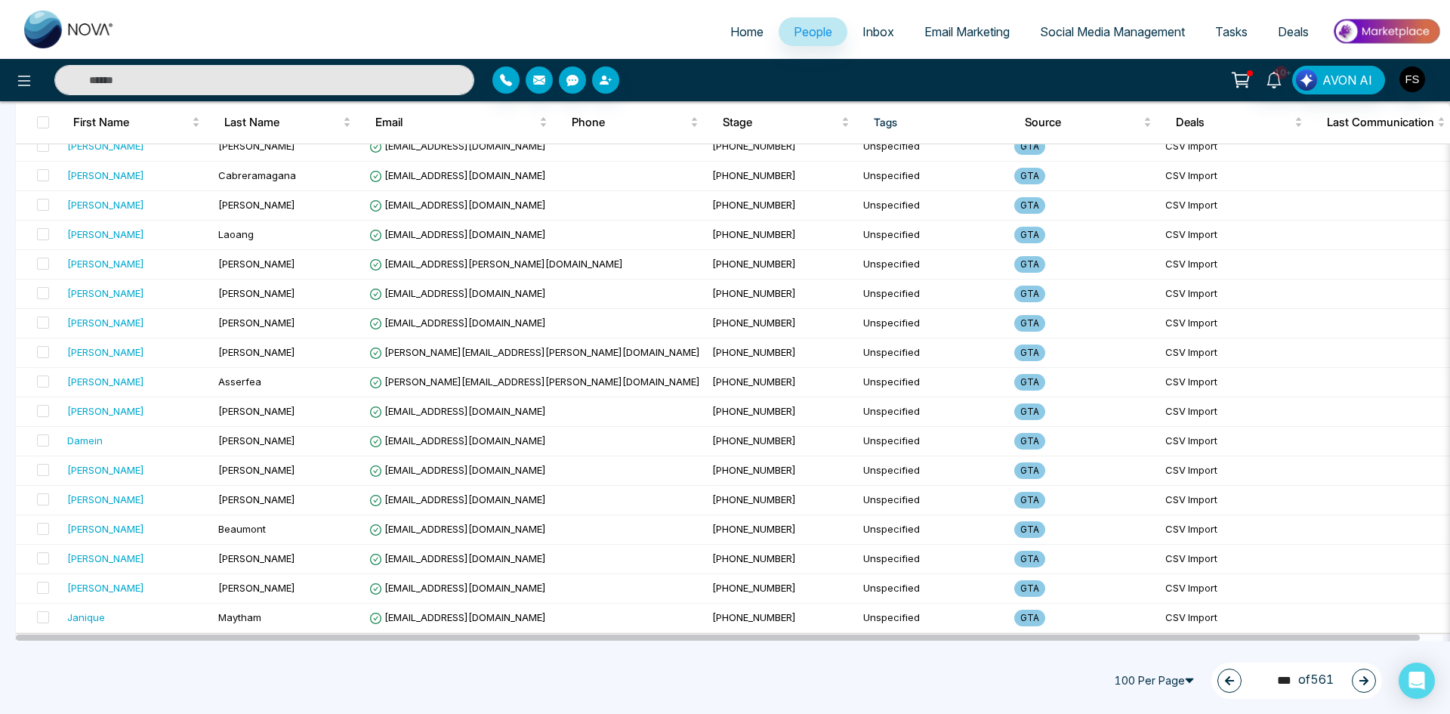
click at [1367, 677] on icon "button" at bounding box center [1363, 680] width 11 height 11
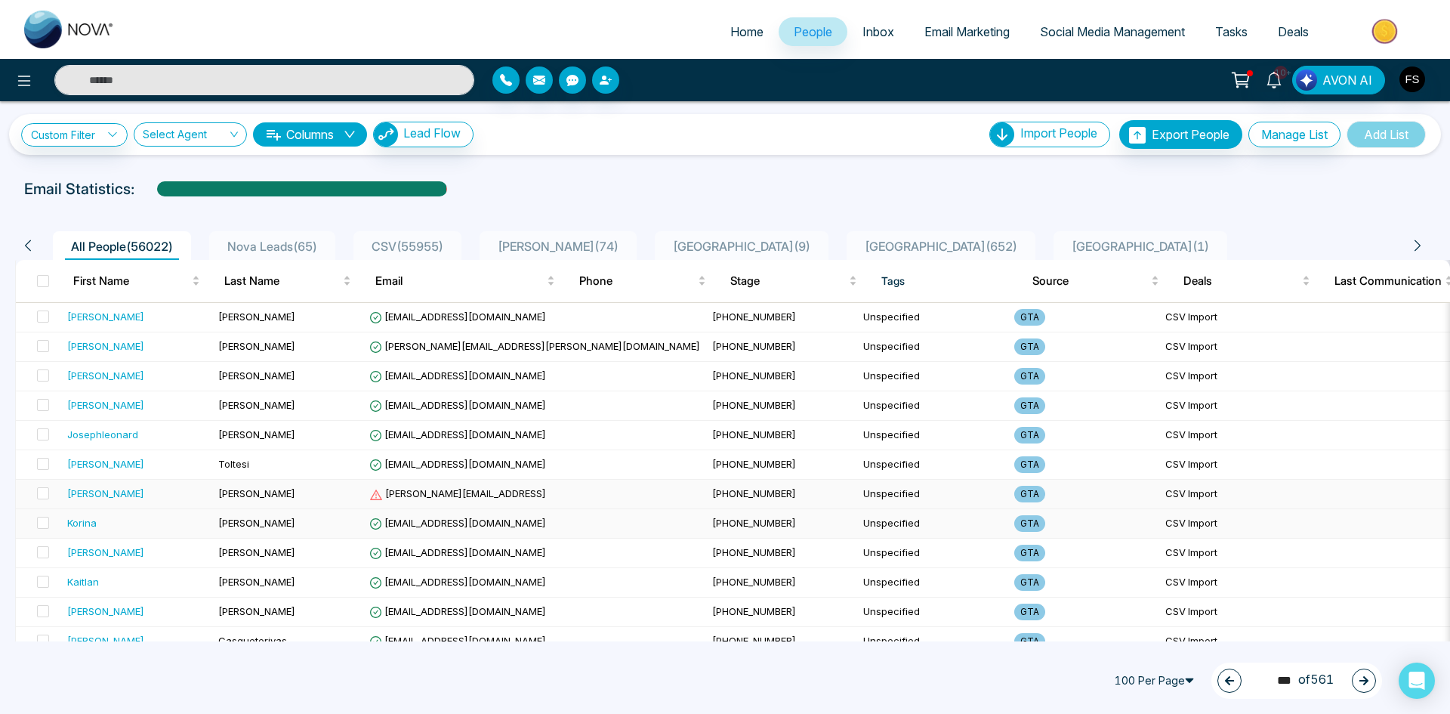
scroll to position [0, 0]
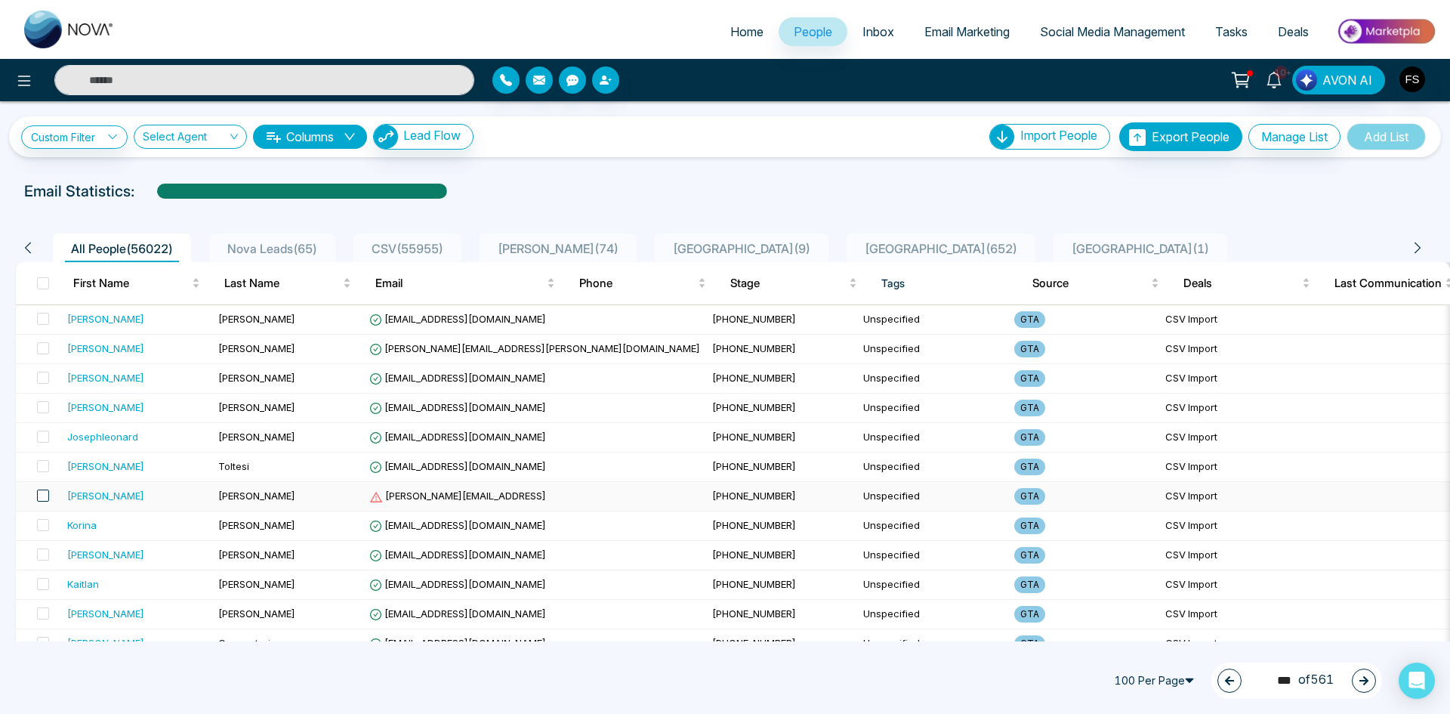
click at [38, 498] on span at bounding box center [43, 495] width 12 height 12
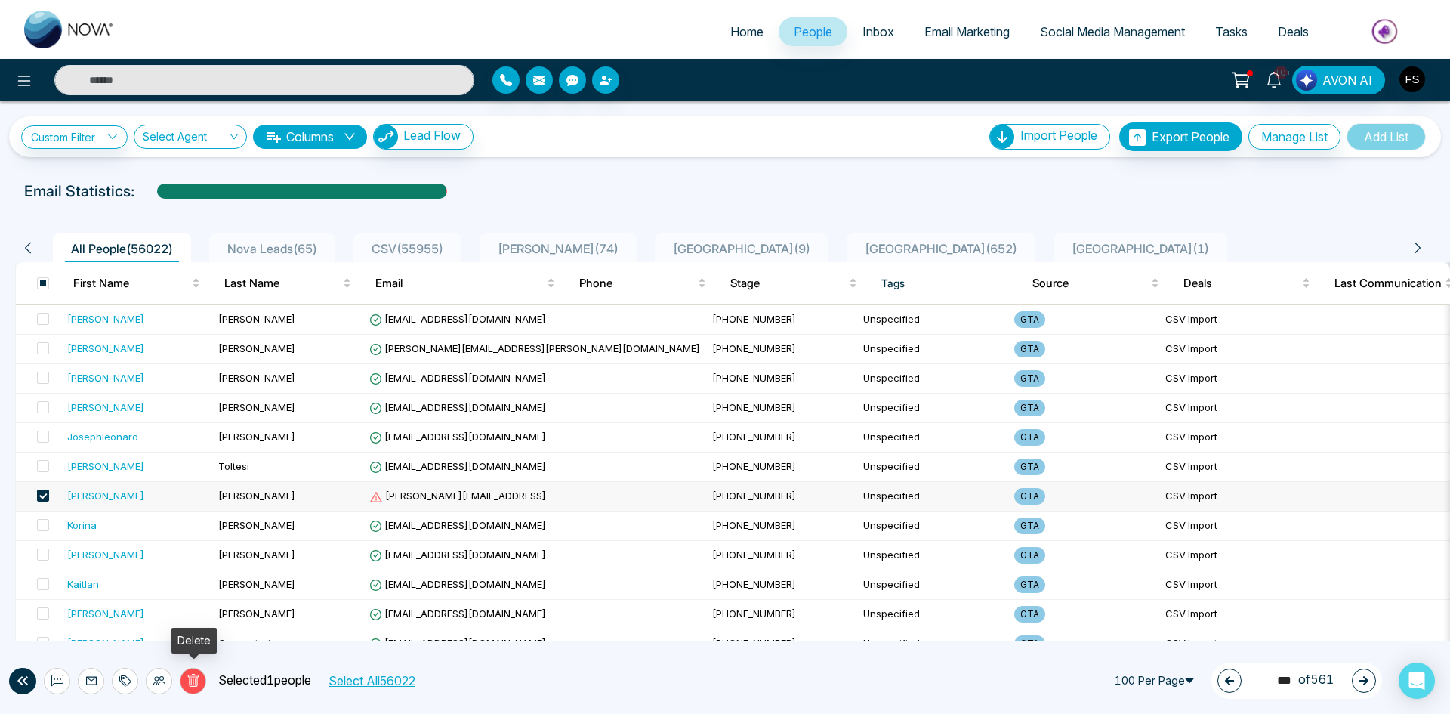
click at [200, 683] on button "Delete" at bounding box center [193, 681] width 26 height 26
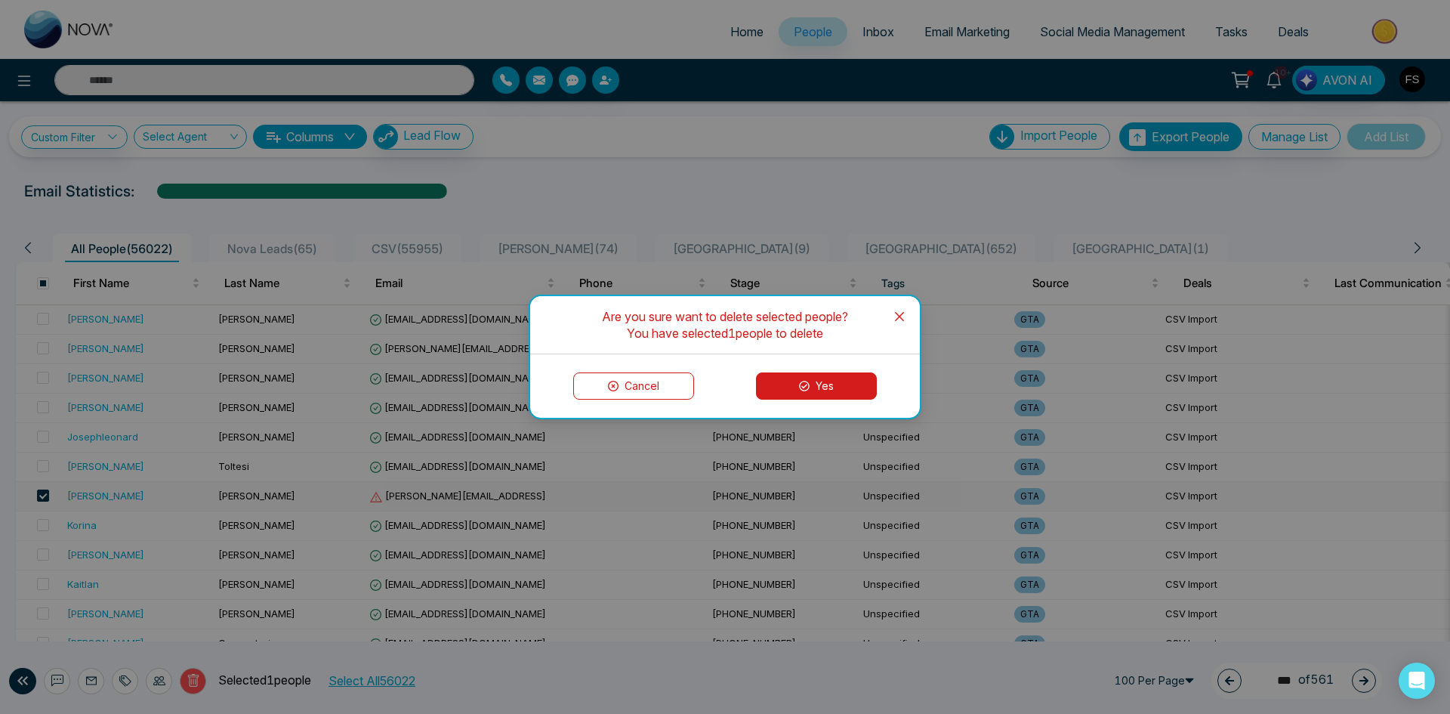
click at [803, 385] on icon at bounding box center [804, 386] width 11 height 11
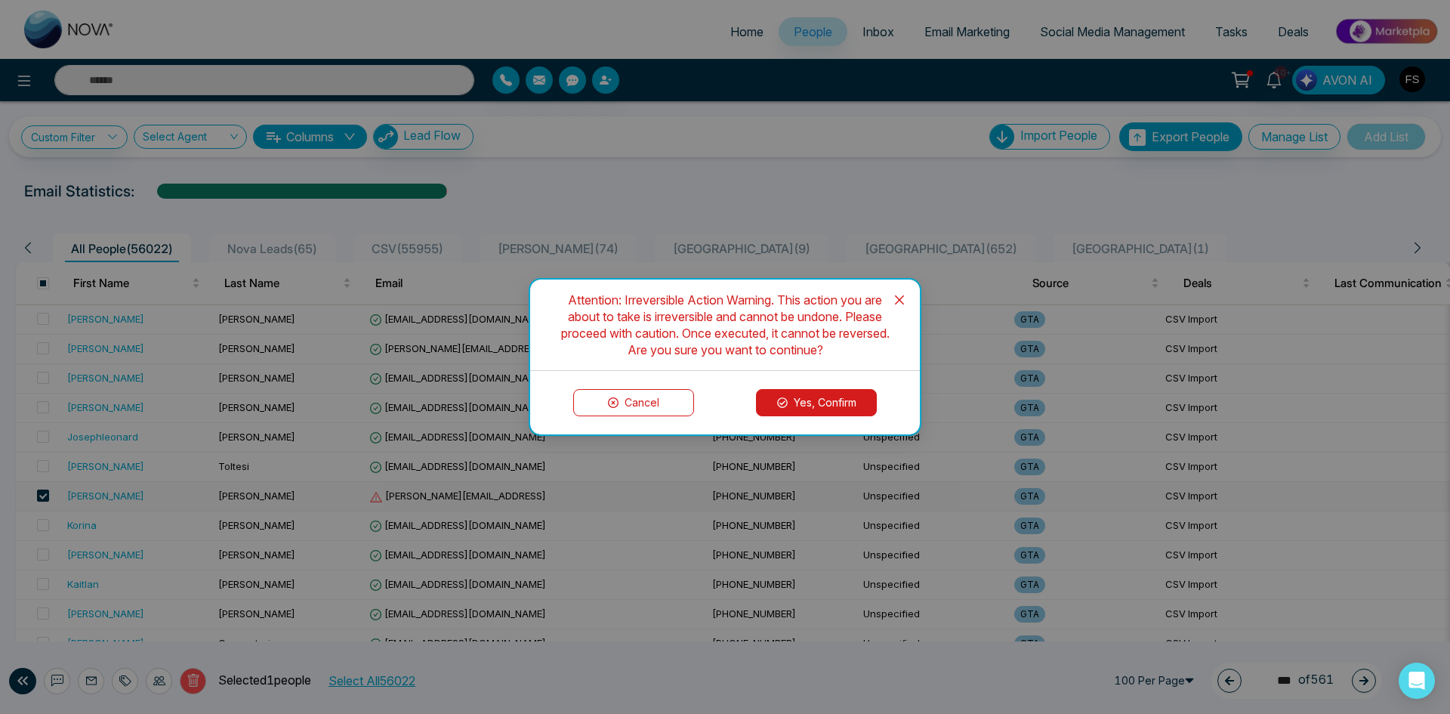
click at [803, 397] on button "Yes, Confirm" at bounding box center [816, 402] width 121 height 27
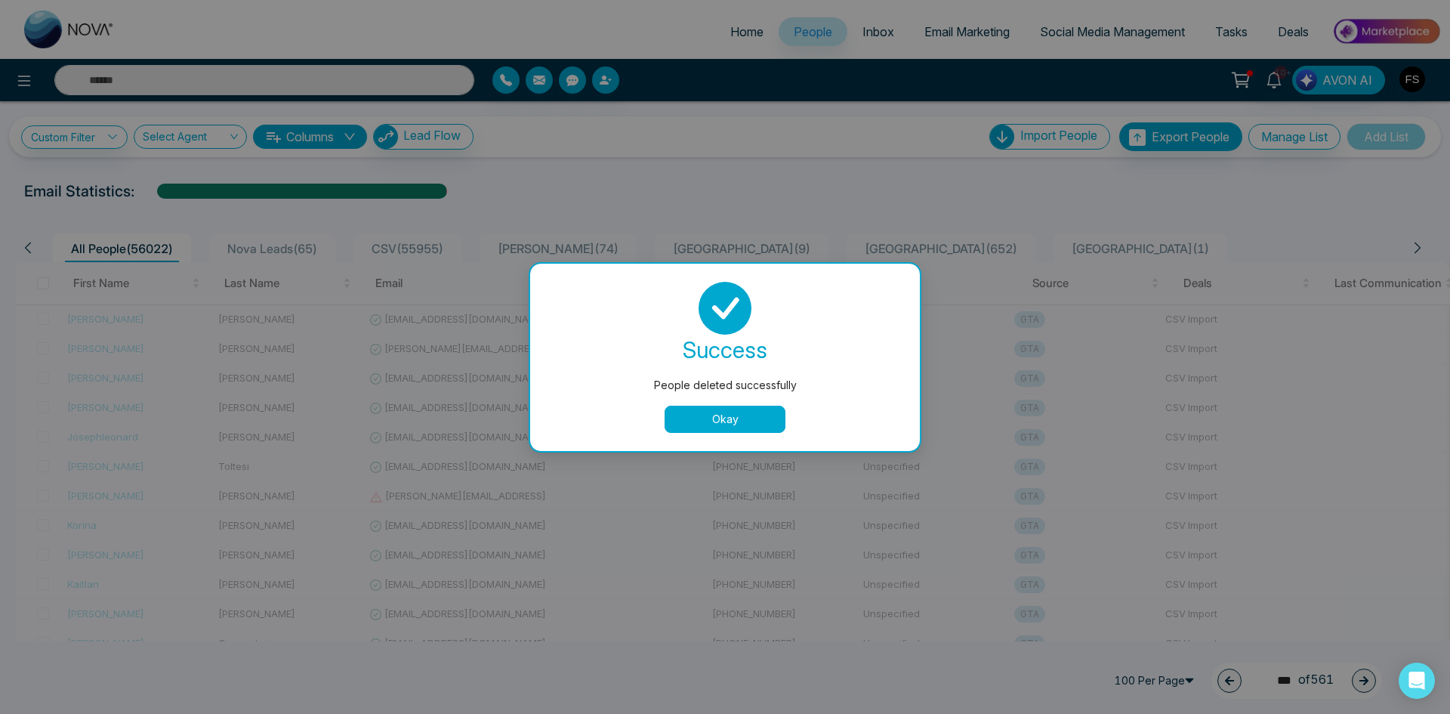
click at [754, 420] on button "Okay" at bounding box center [725, 418] width 121 height 27
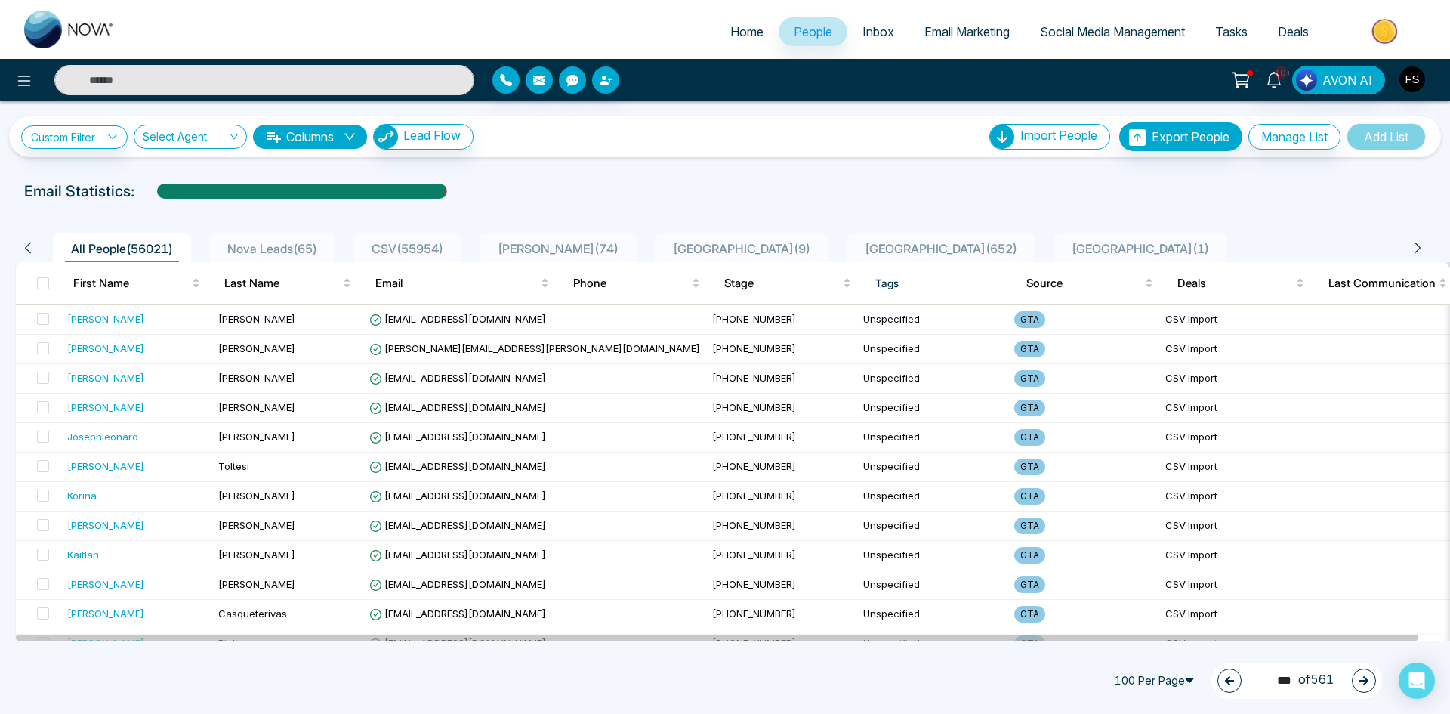
click at [1361, 686] on button "button" at bounding box center [1364, 680] width 24 height 24
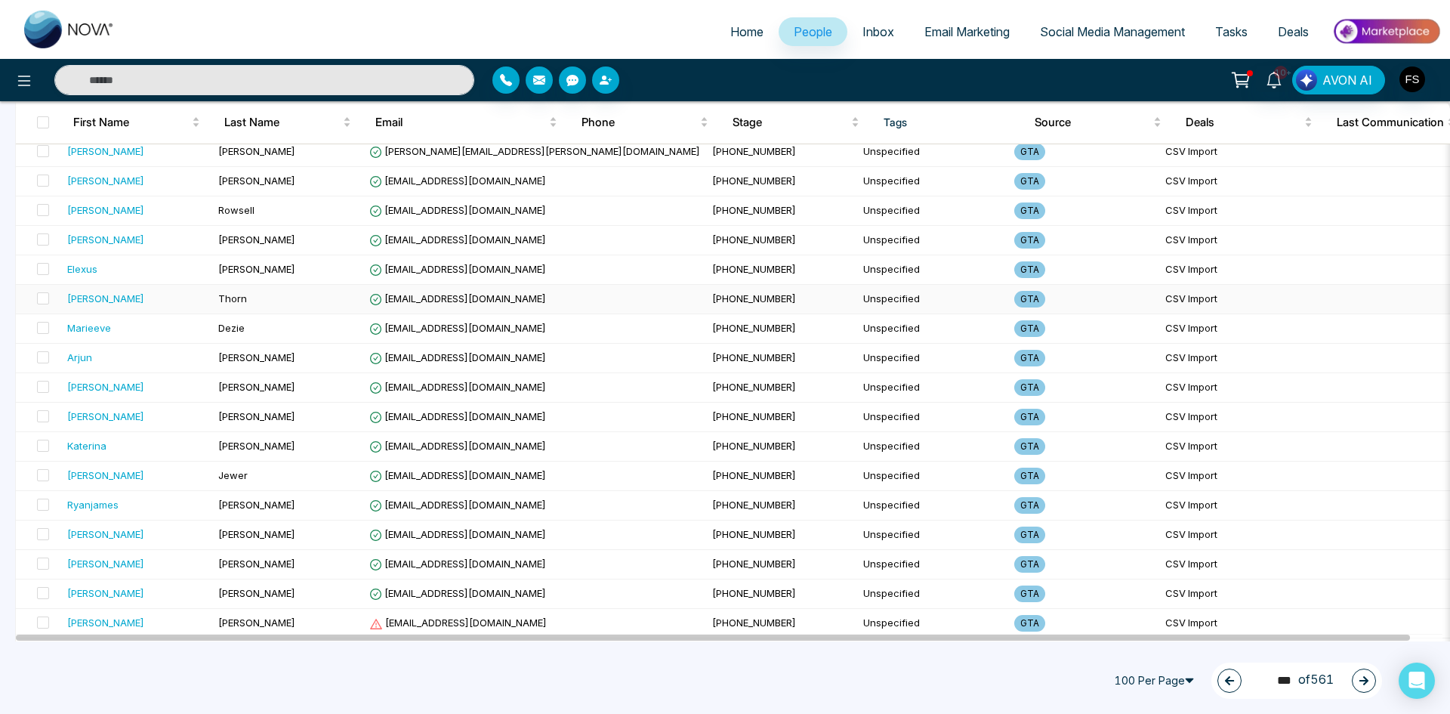
scroll to position [302, 0]
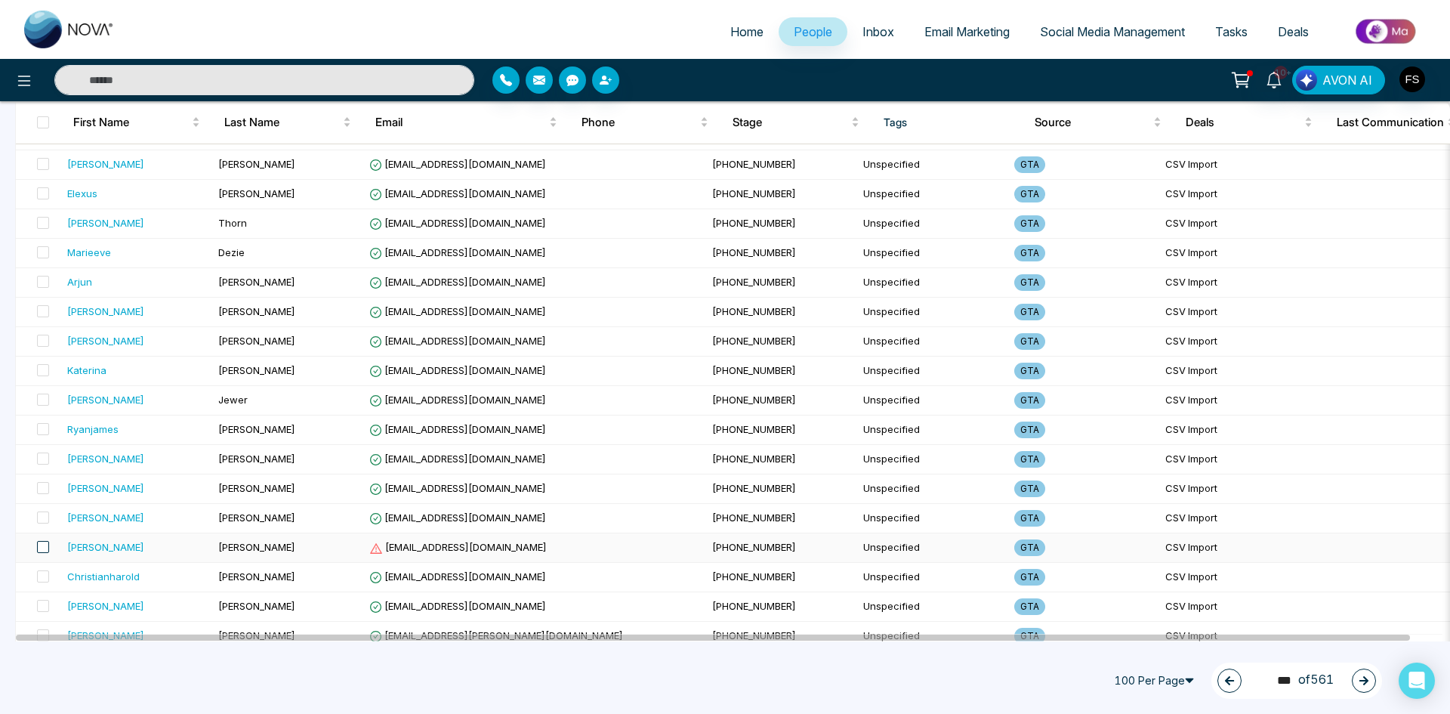
click at [42, 547] on span at bounding box center [43, 547] width 12 height 12
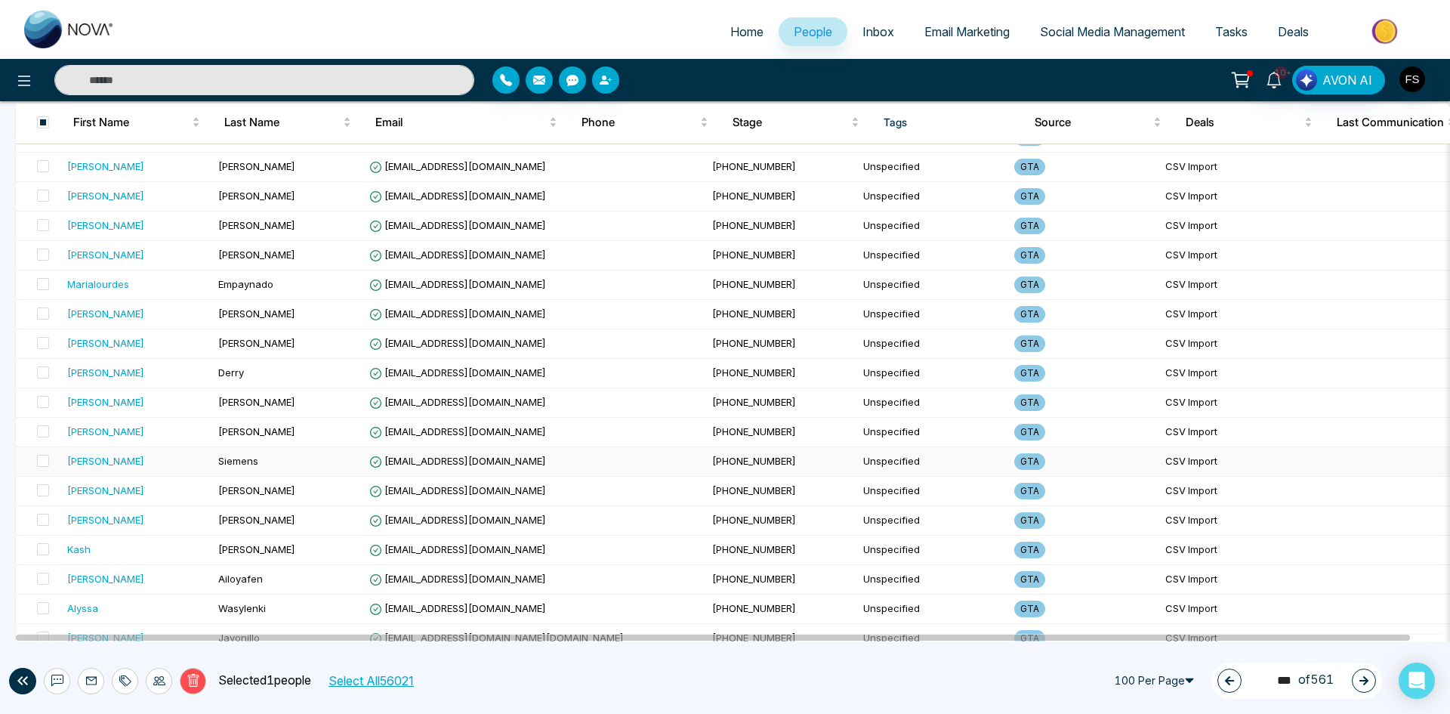
scroll to position [2617, 0]
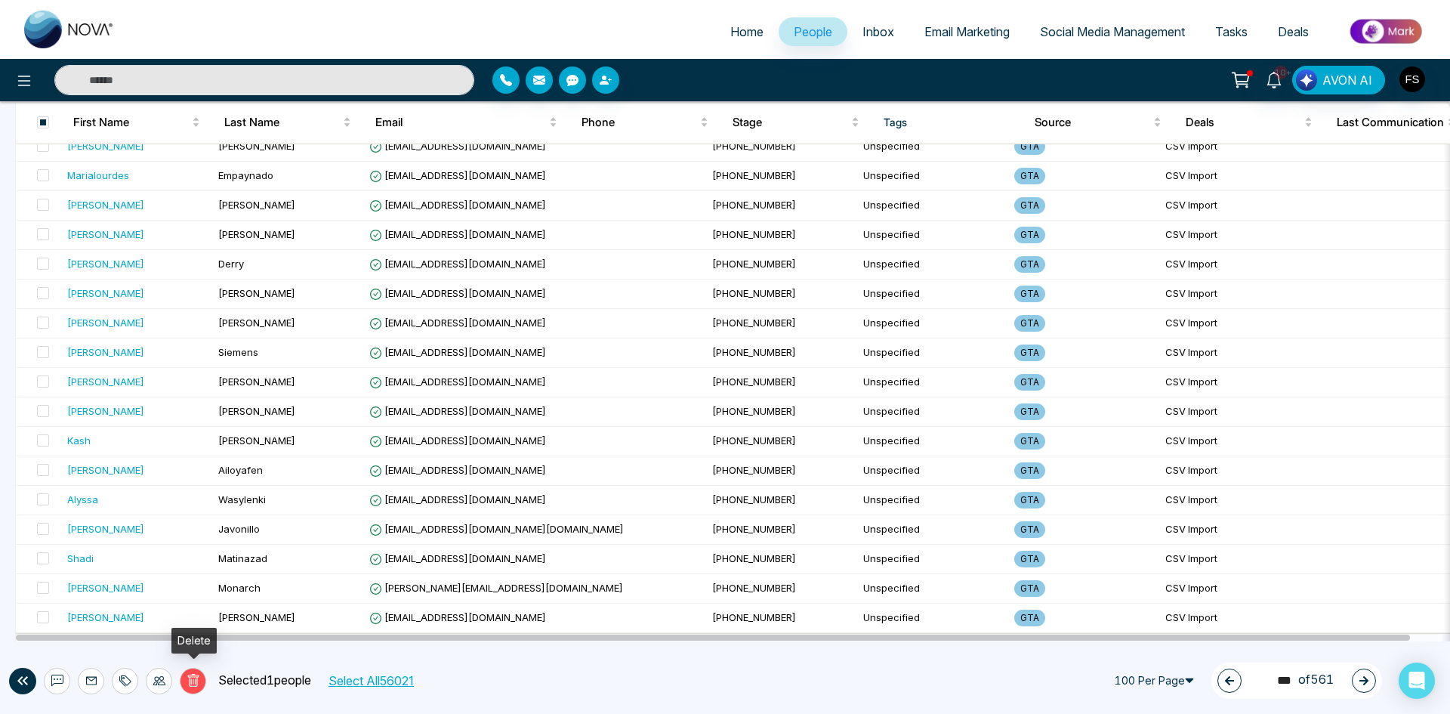
click at [199, 685] on icon at bounding box center [194, 681] width 14 height 14
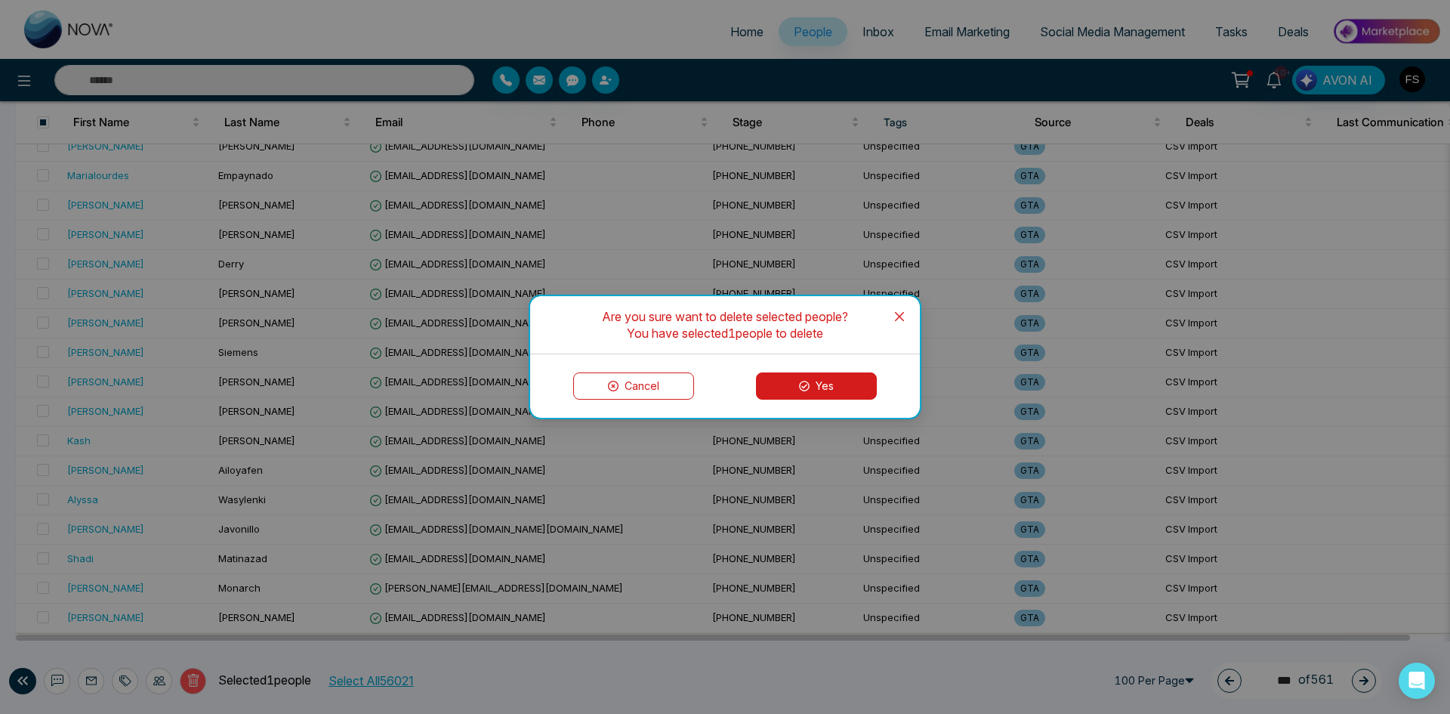
click at [813, 383] on button "Yes" at bounding box center [816, 385] width 121 height 27
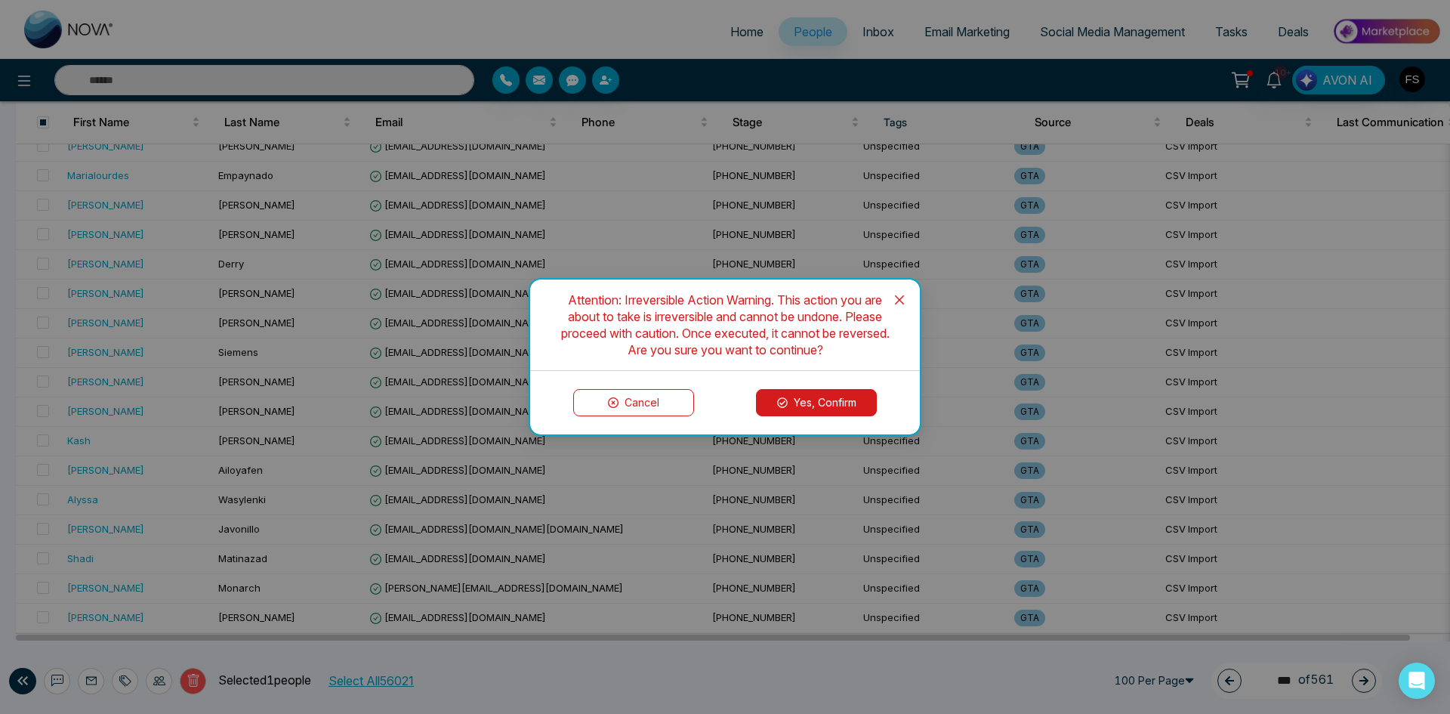
click at [807, 405] on button "Yes, Confirm" at bounding box center [816, 402] width 121 height 27
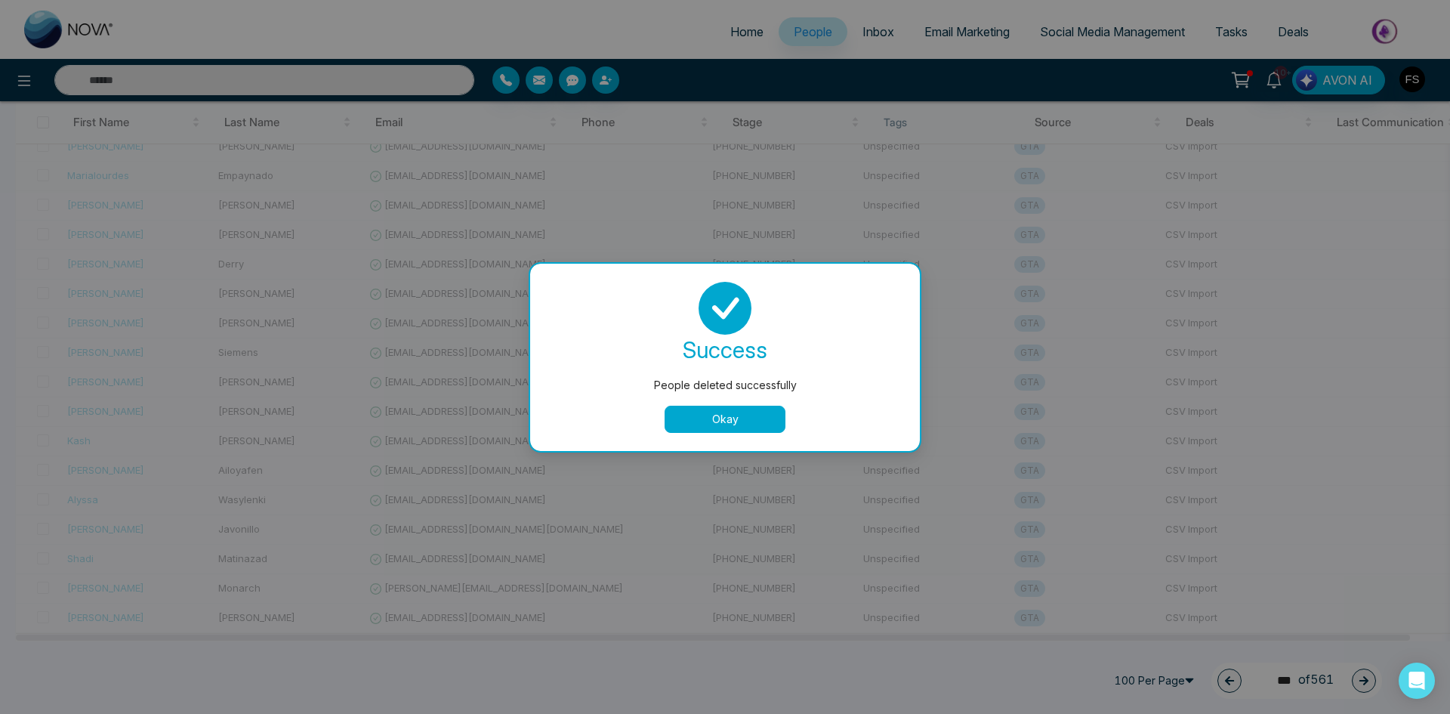
click at [717, 412] on button "Okay" at bounding box center [725, 418] width 121 height 27
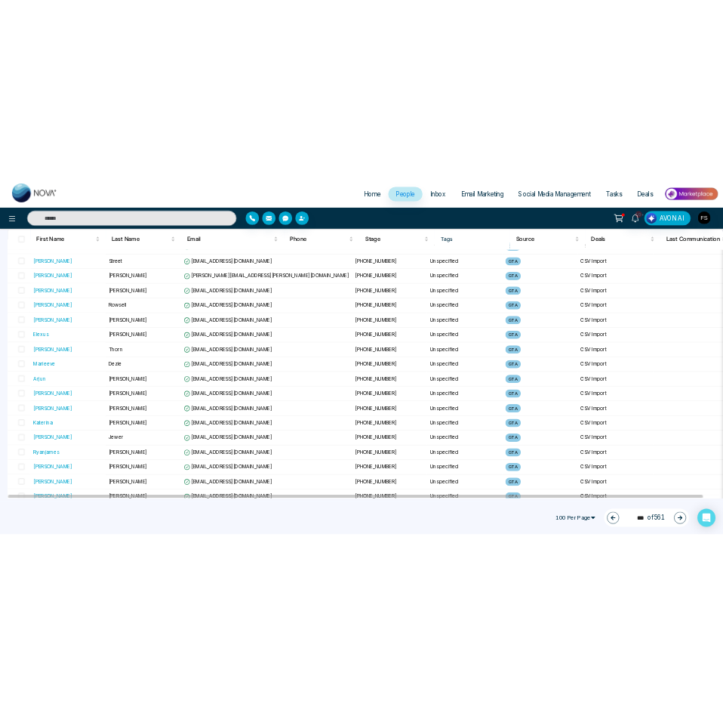
scroll to position [0, 0]
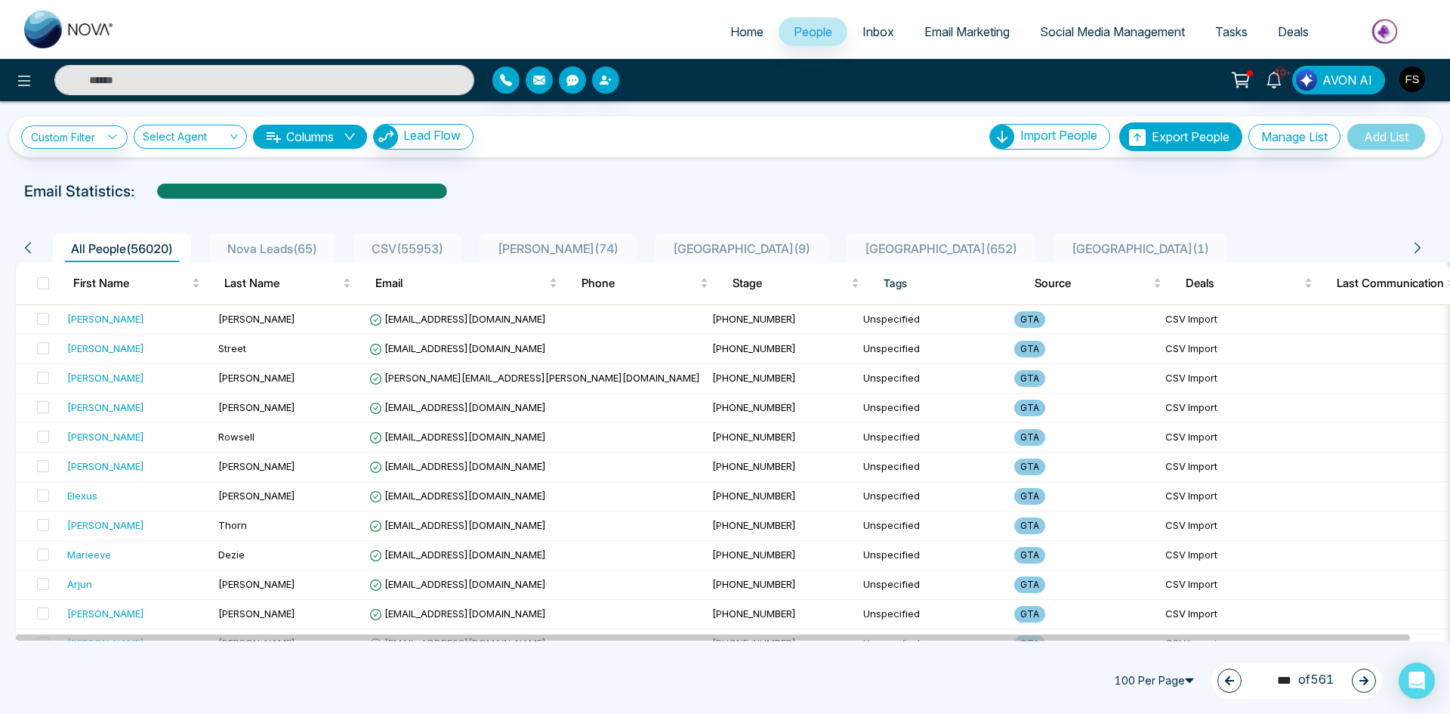
click at [1370, 680] on button "button" at bounding box center [1364, 680] width 24 height 24
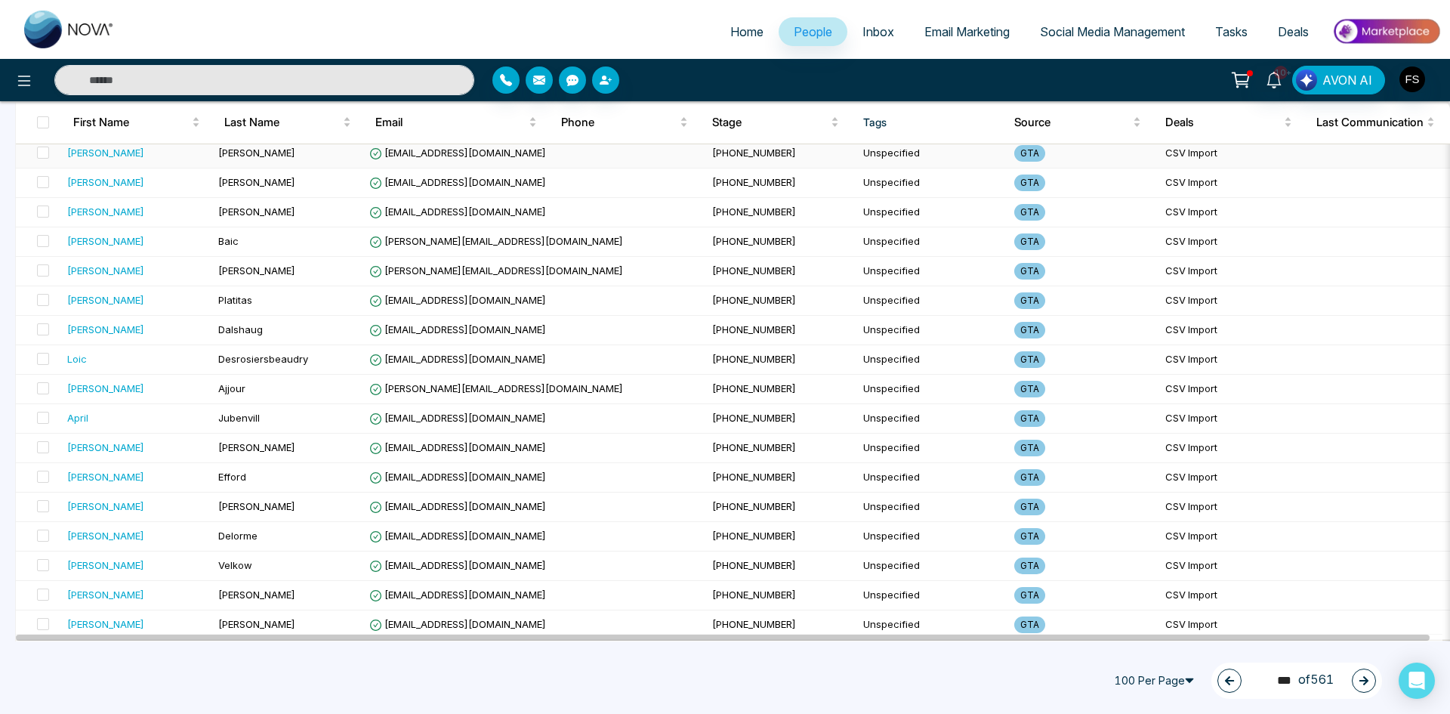
scroll to position [2617, 0]
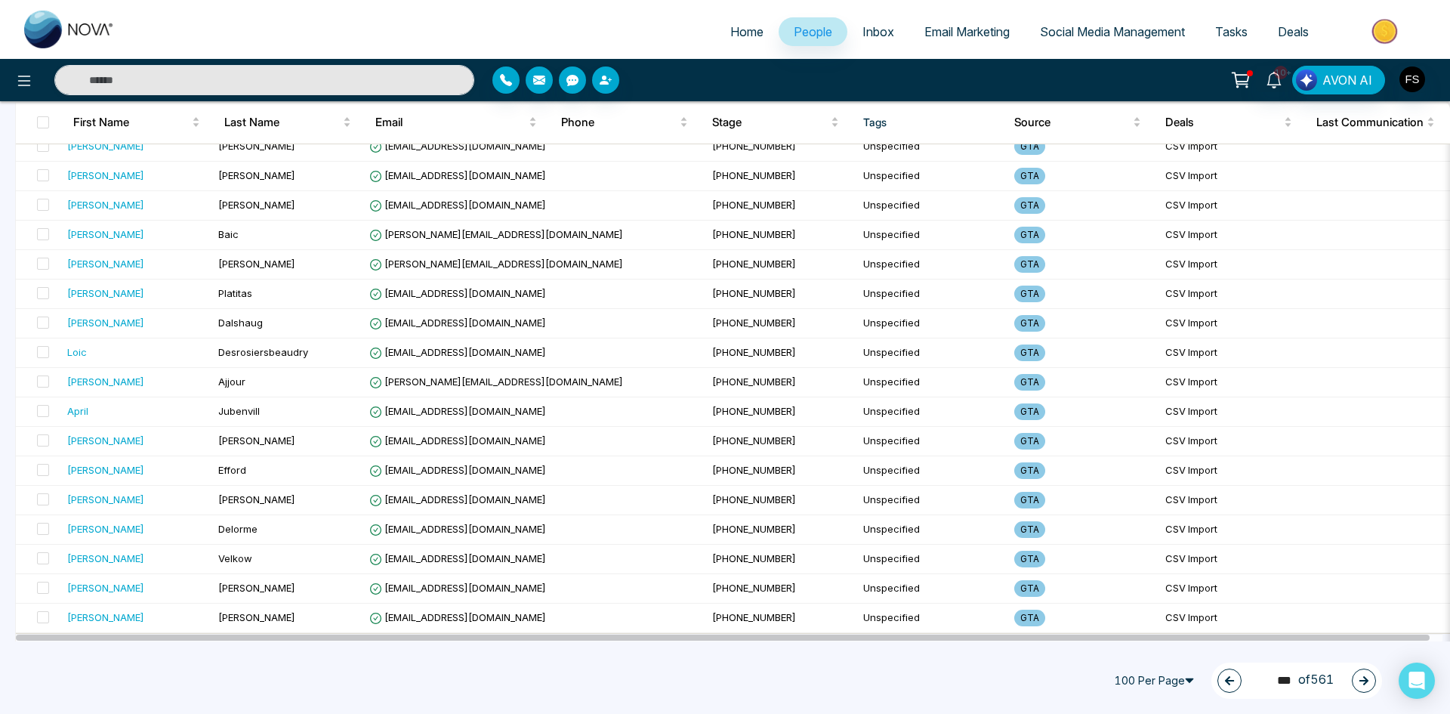
click at [1360, 684] on icon "button" at bounding box center [1363, 680] width 11 height 11
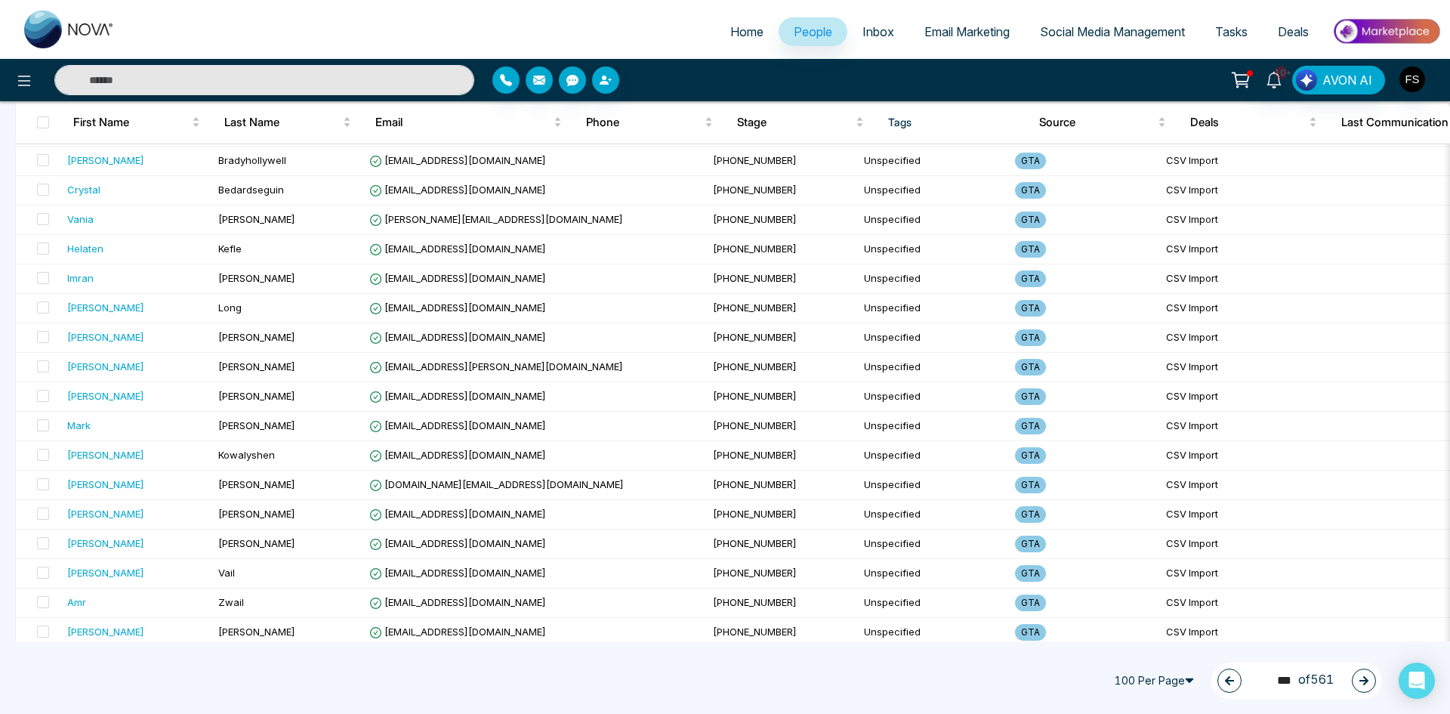
scroll to position [0, 0]
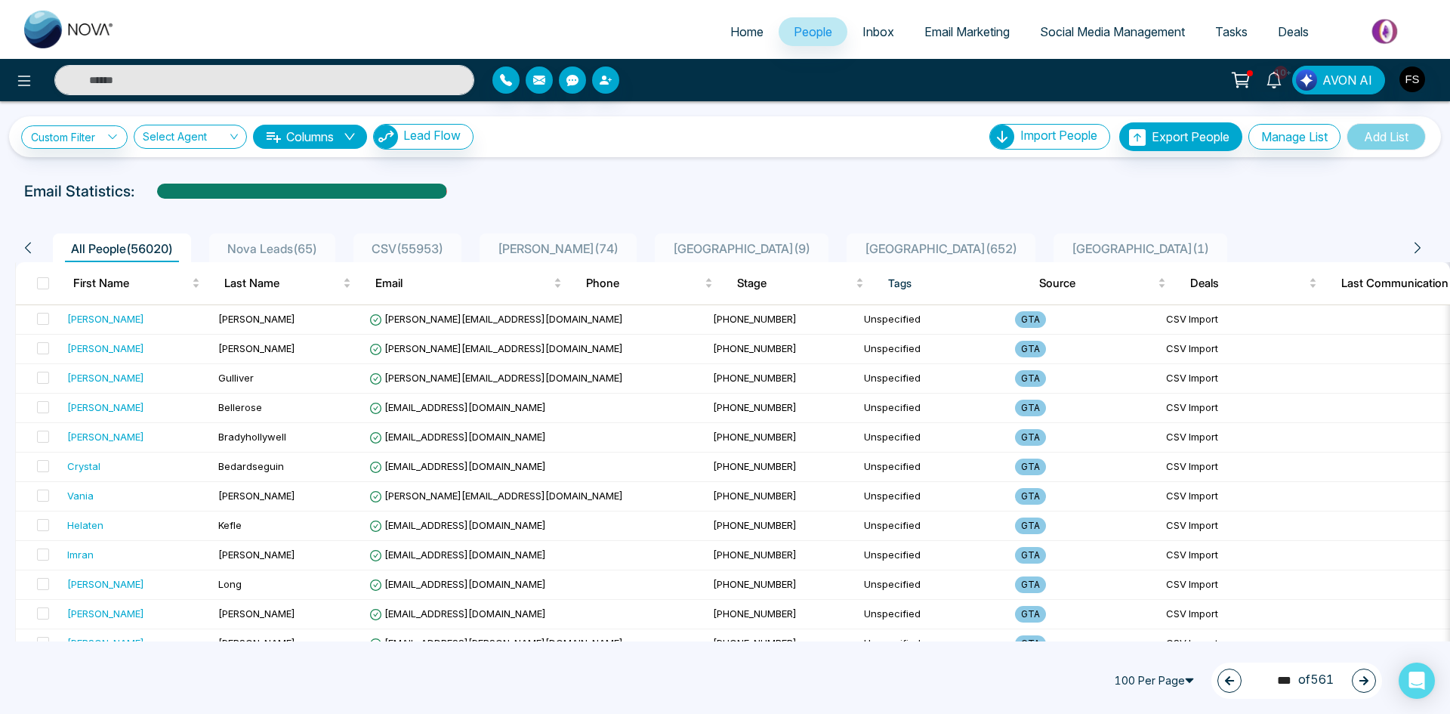
click at [1357, 677] on button "button" at bounding box center [1364, 680] width 24 height 24
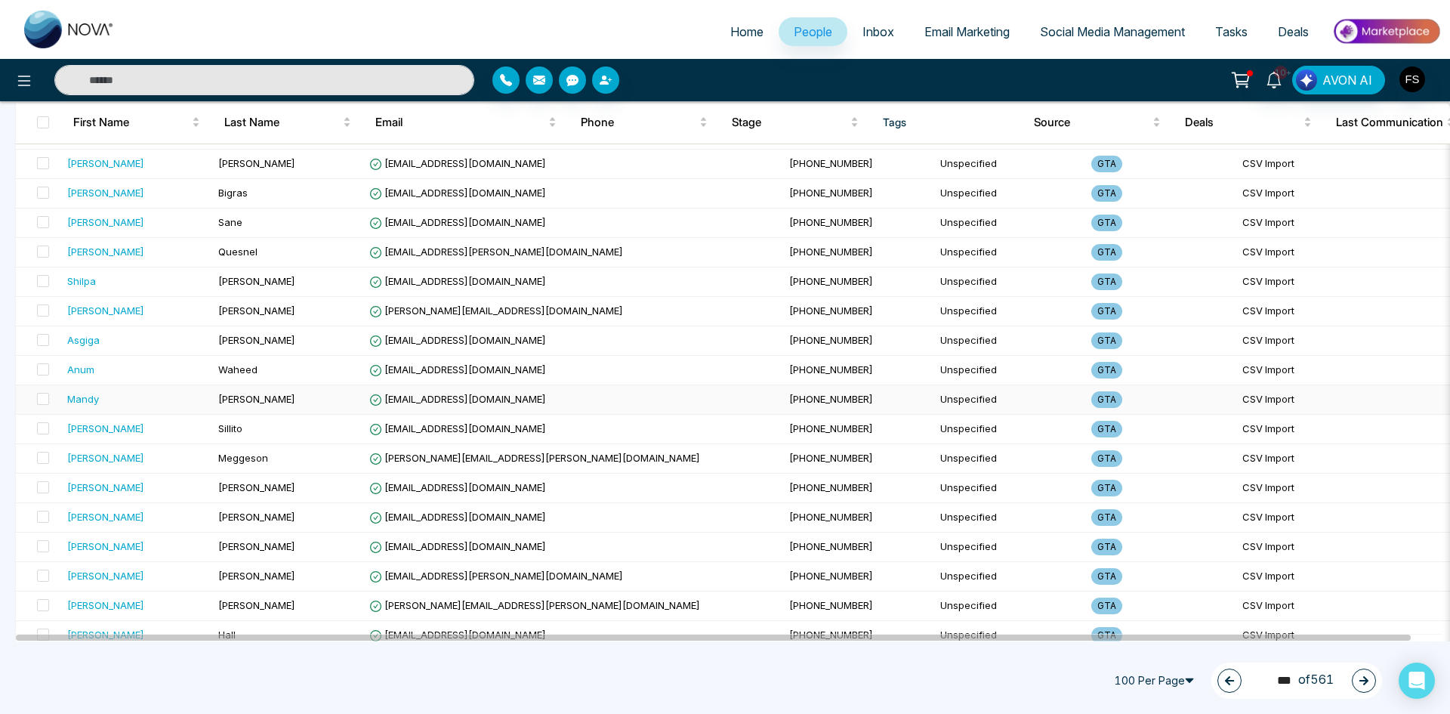
scroll to position [2617, 0]
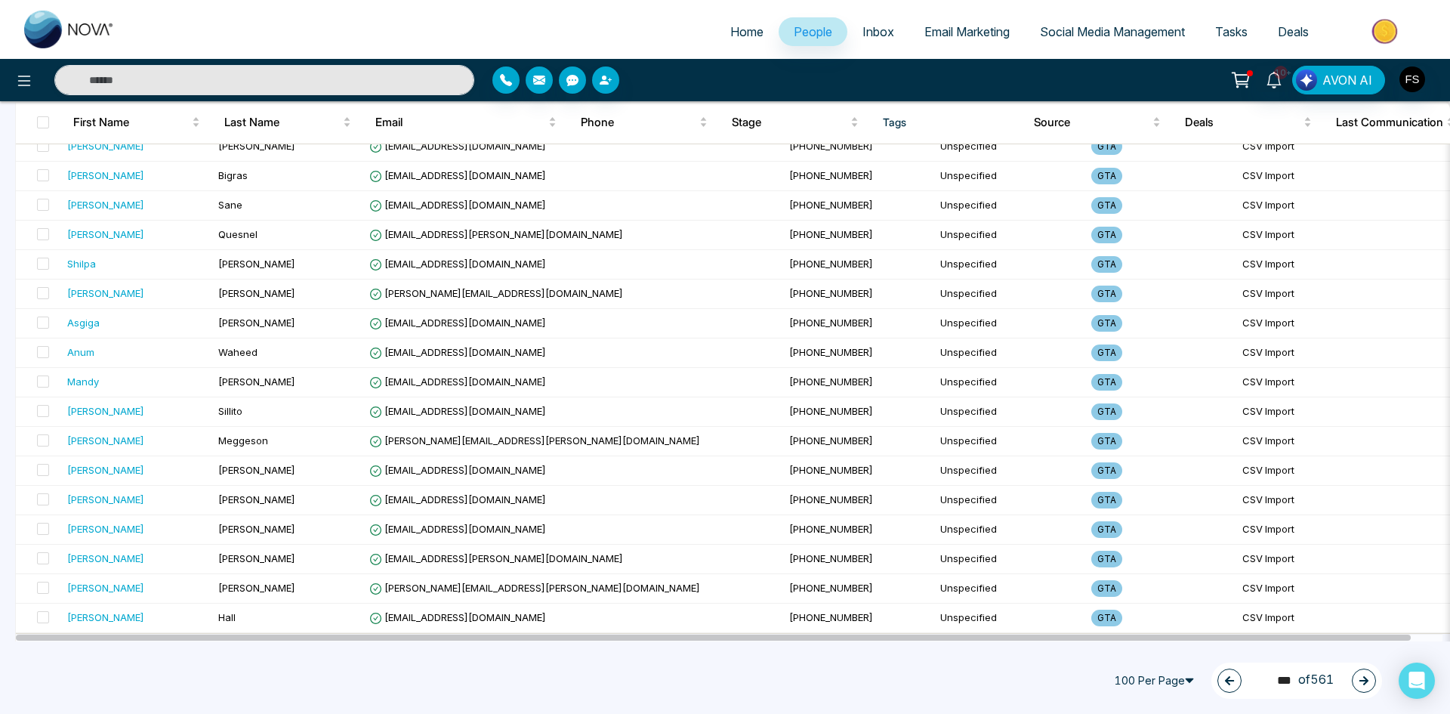
click at [1352, 683] on button "button" at bounding box center [1364, 680] width 24 height 24
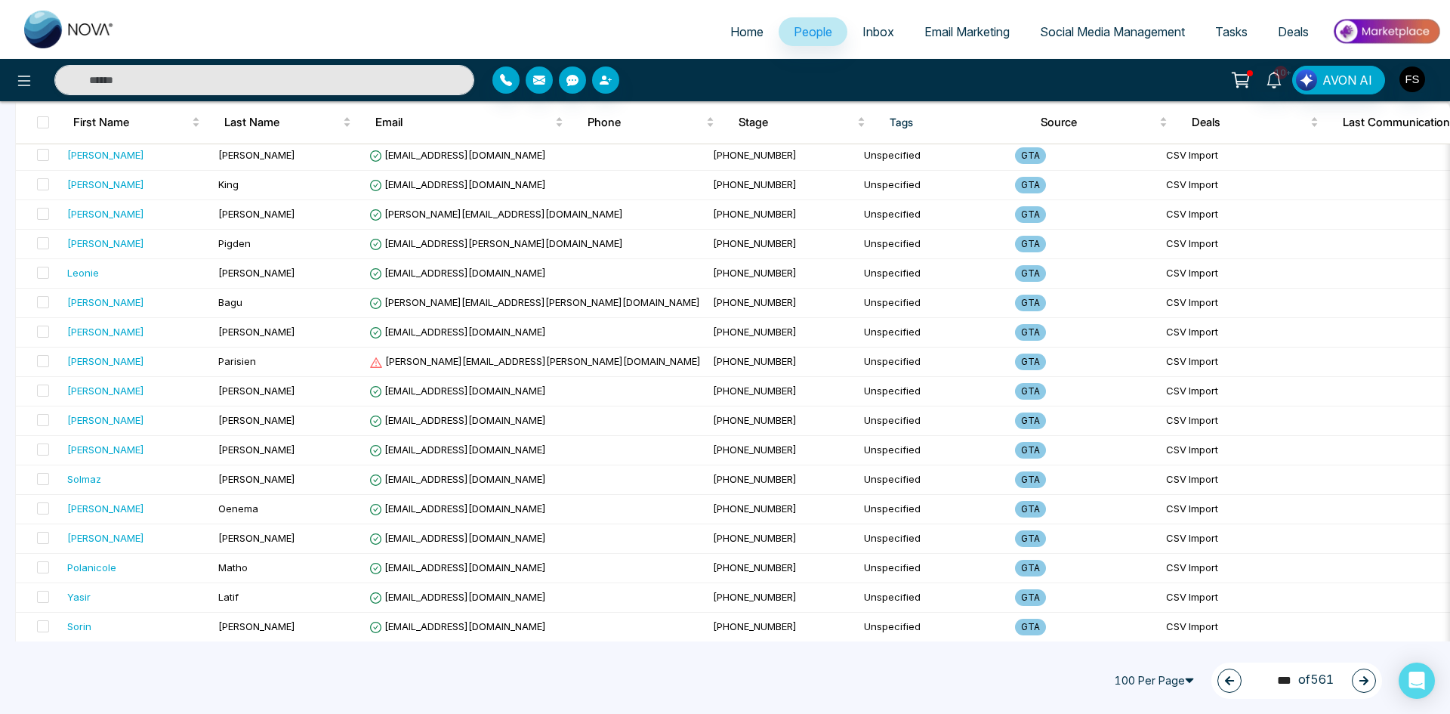
scroll to position [2013, 0]
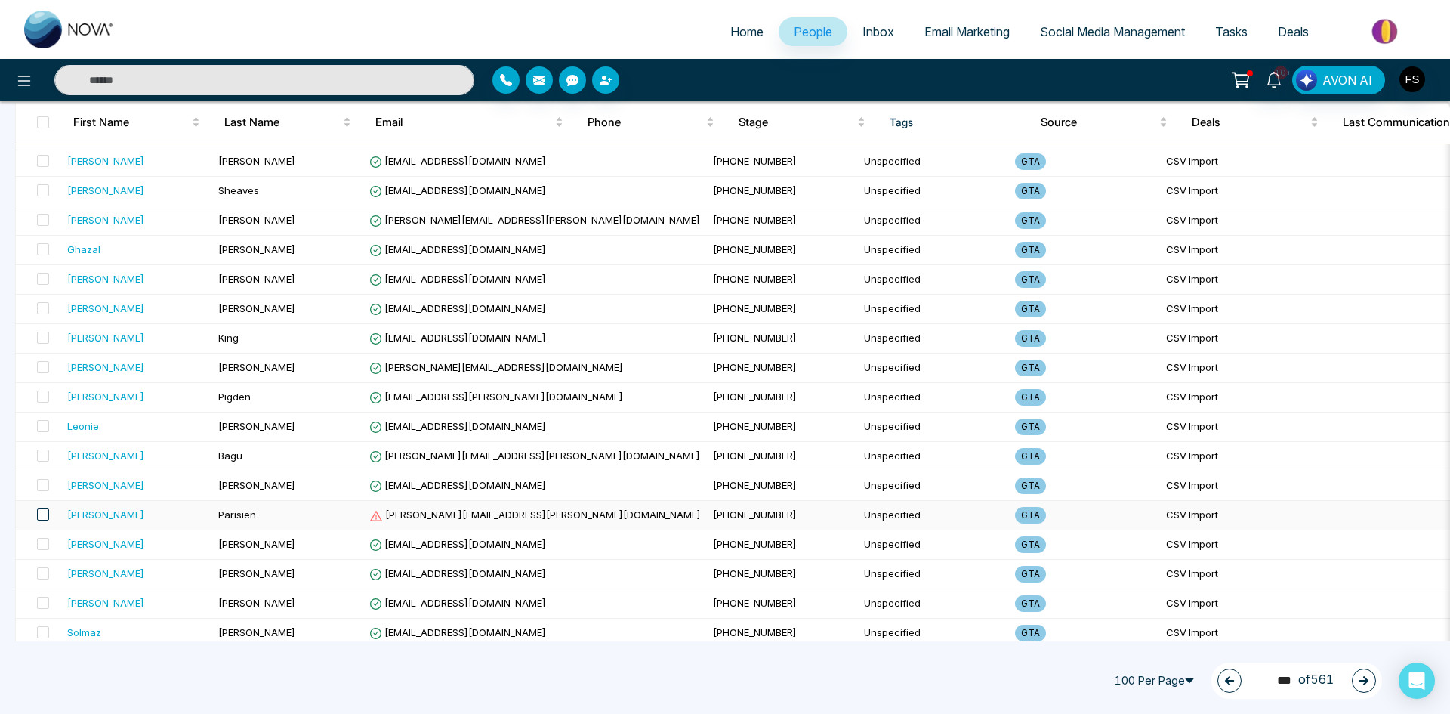
click at [39, 511] on span at bounding box center [43, 514] width 12 height 12
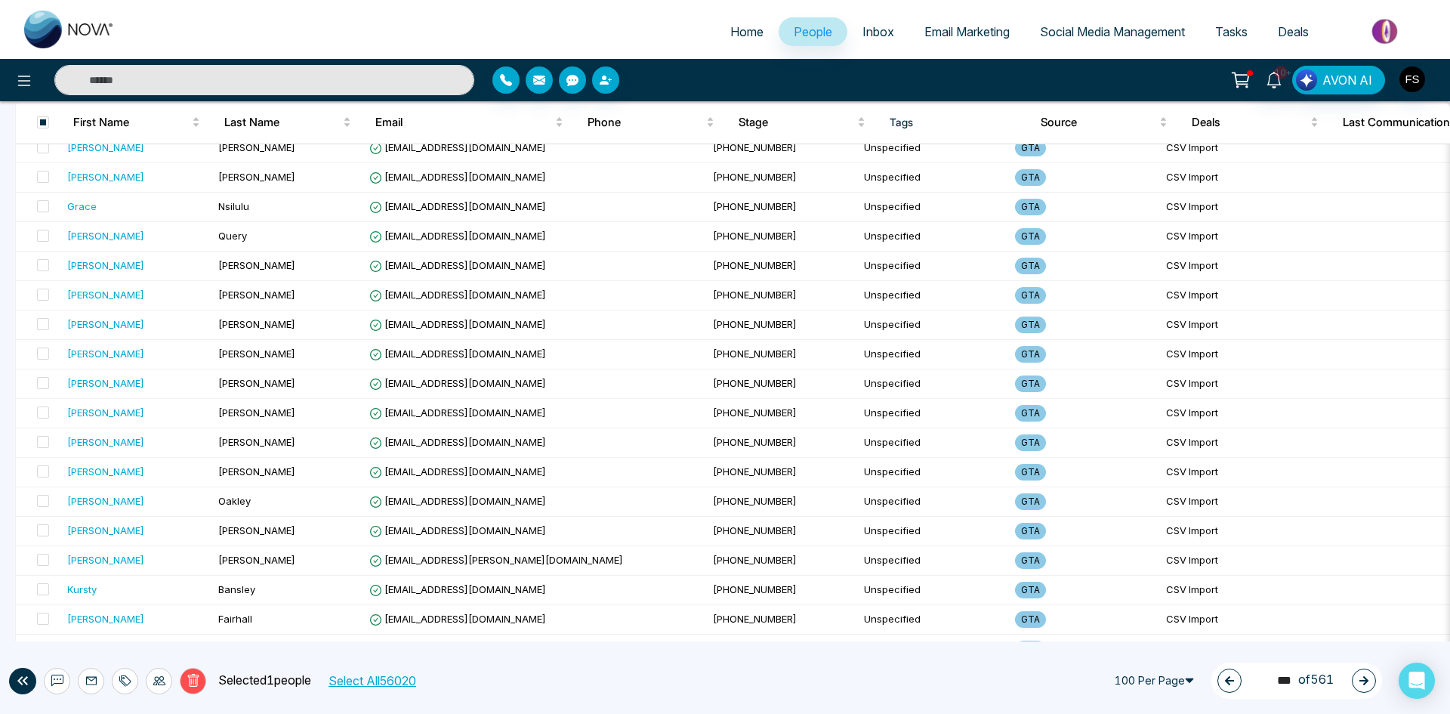
scroll to position [0, 0]
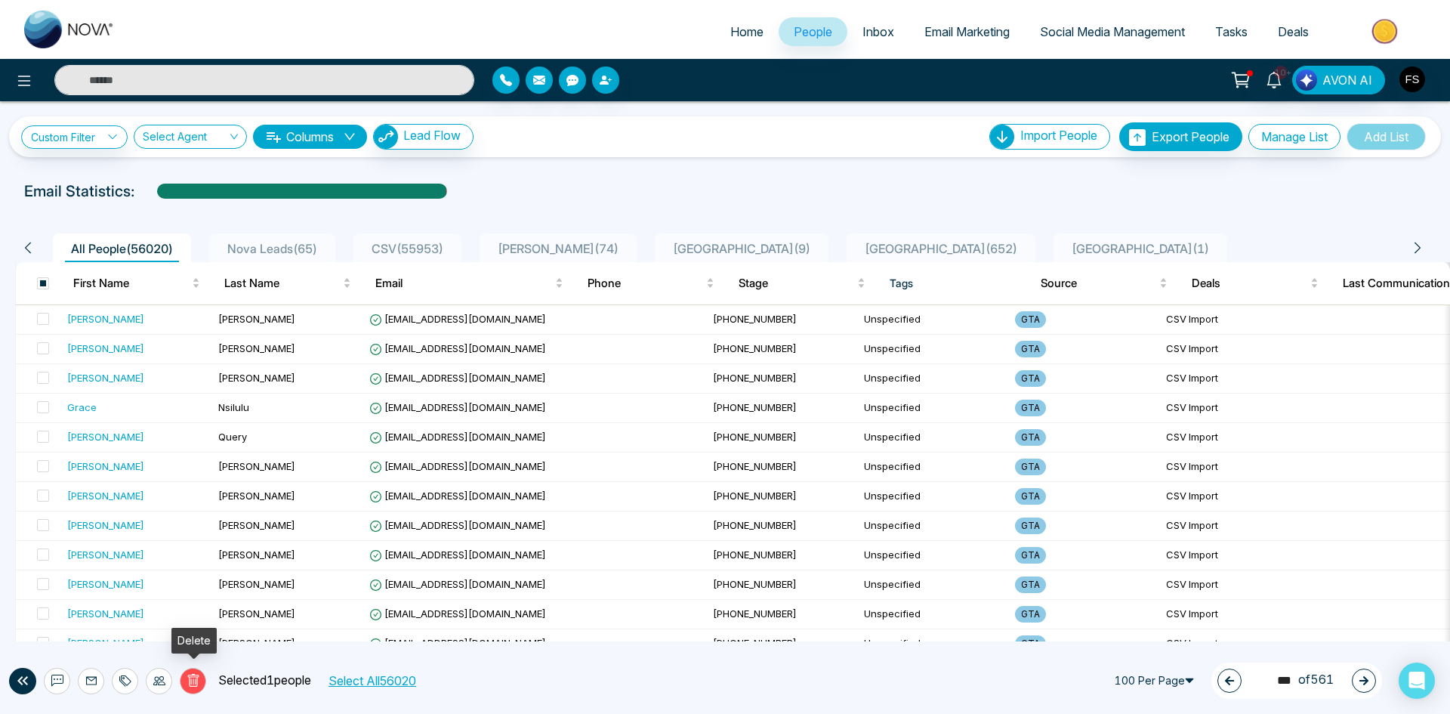
click at [189, 683] on icon at bounding box center [192, 680] width 11 height 13
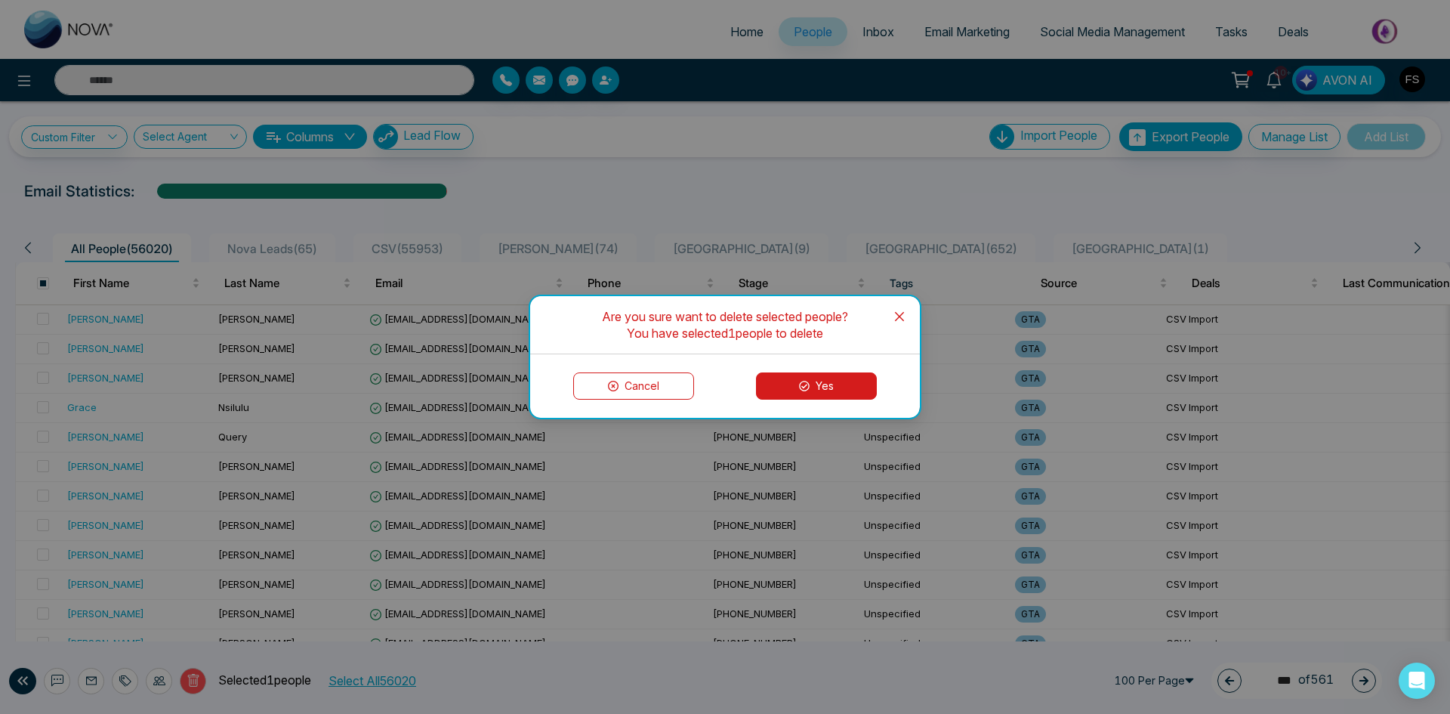
click at [840, 390] on button "Yes" at bounding box center [816, 385] width 121 height 27
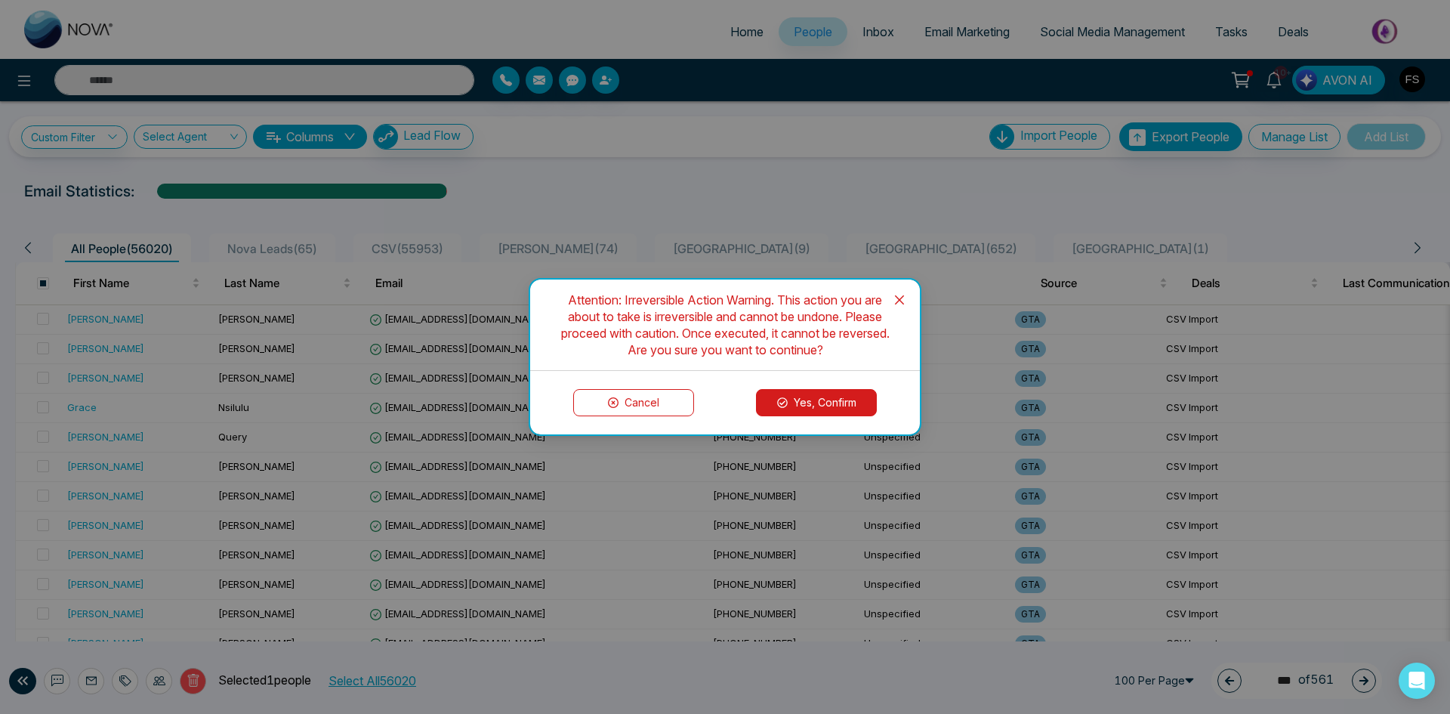
click at [819, 399] on button "Yes, Confirm" at bounding box center [816, 402] width 121 height 27
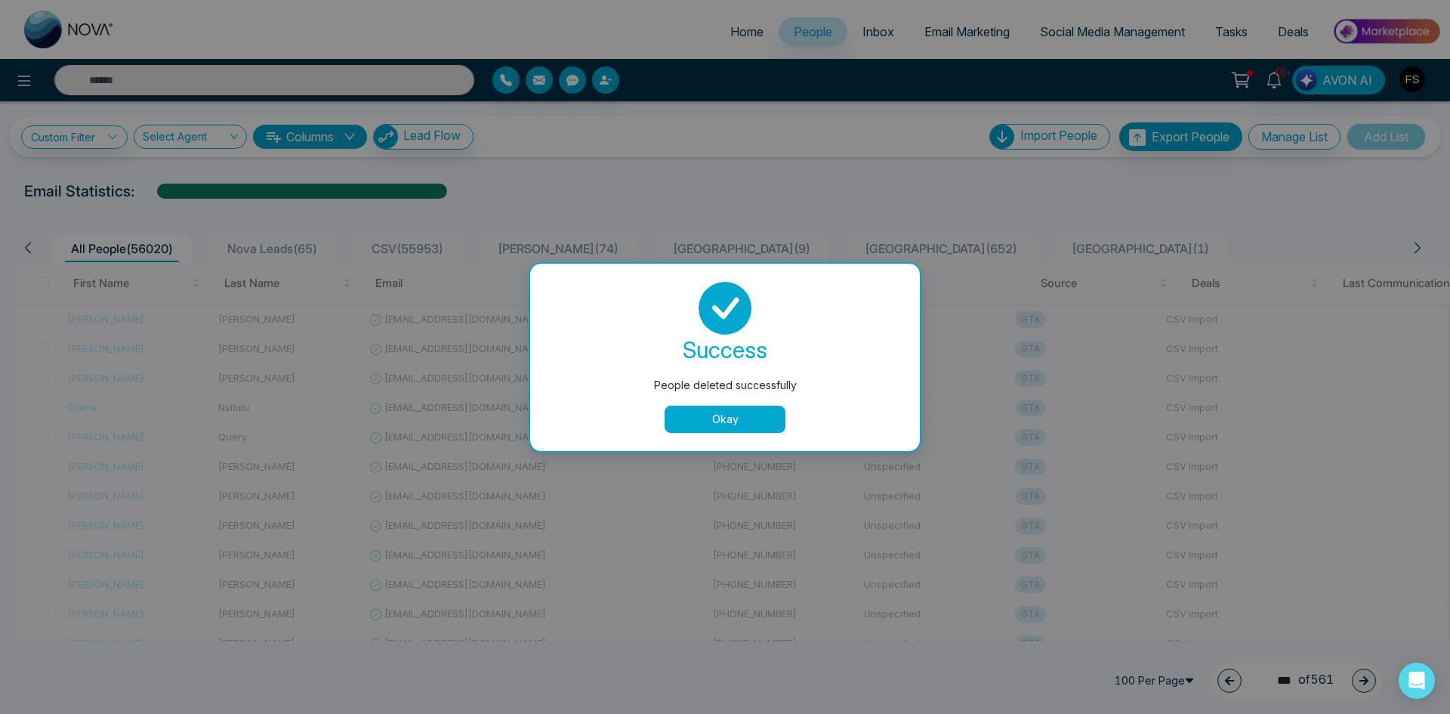
click at [720, 421] on button "Okay" at bounding box center [725, 418] width 121 height 27
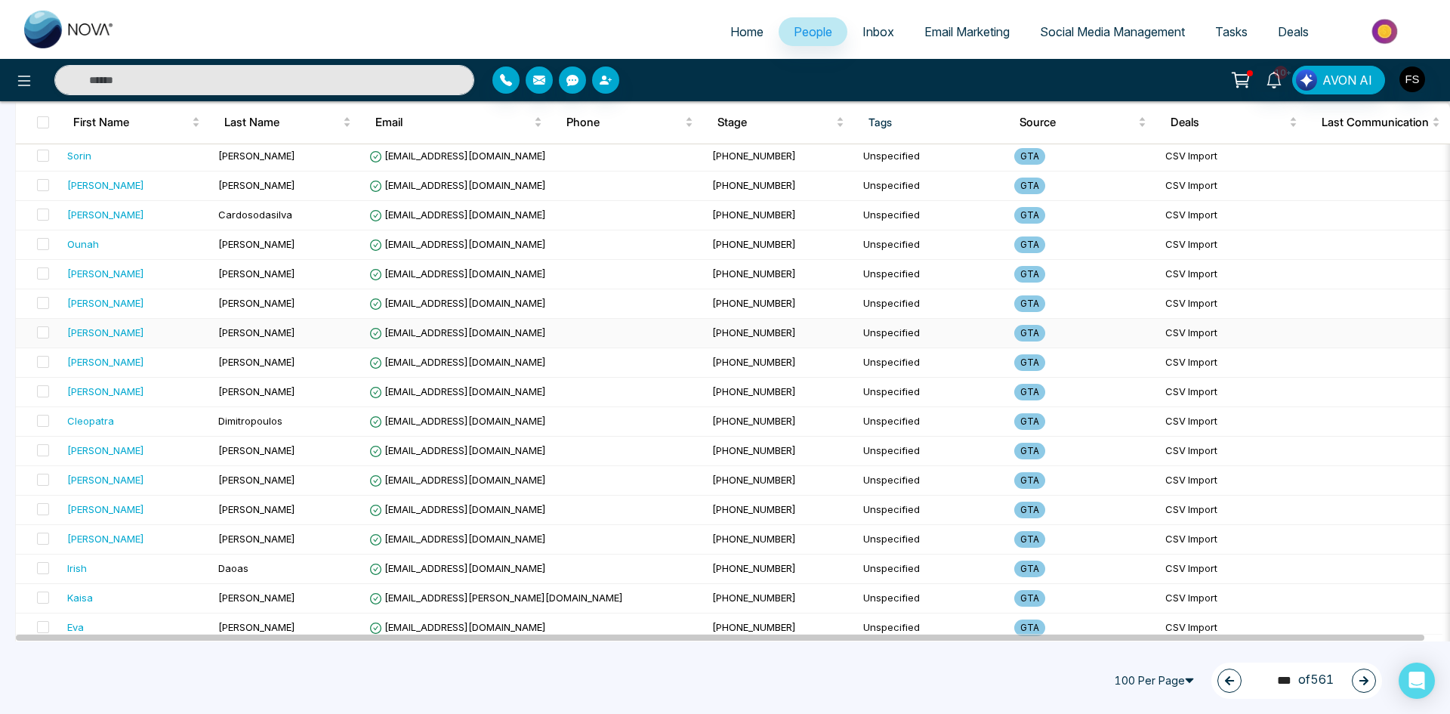
scroll to position [2617, 0]
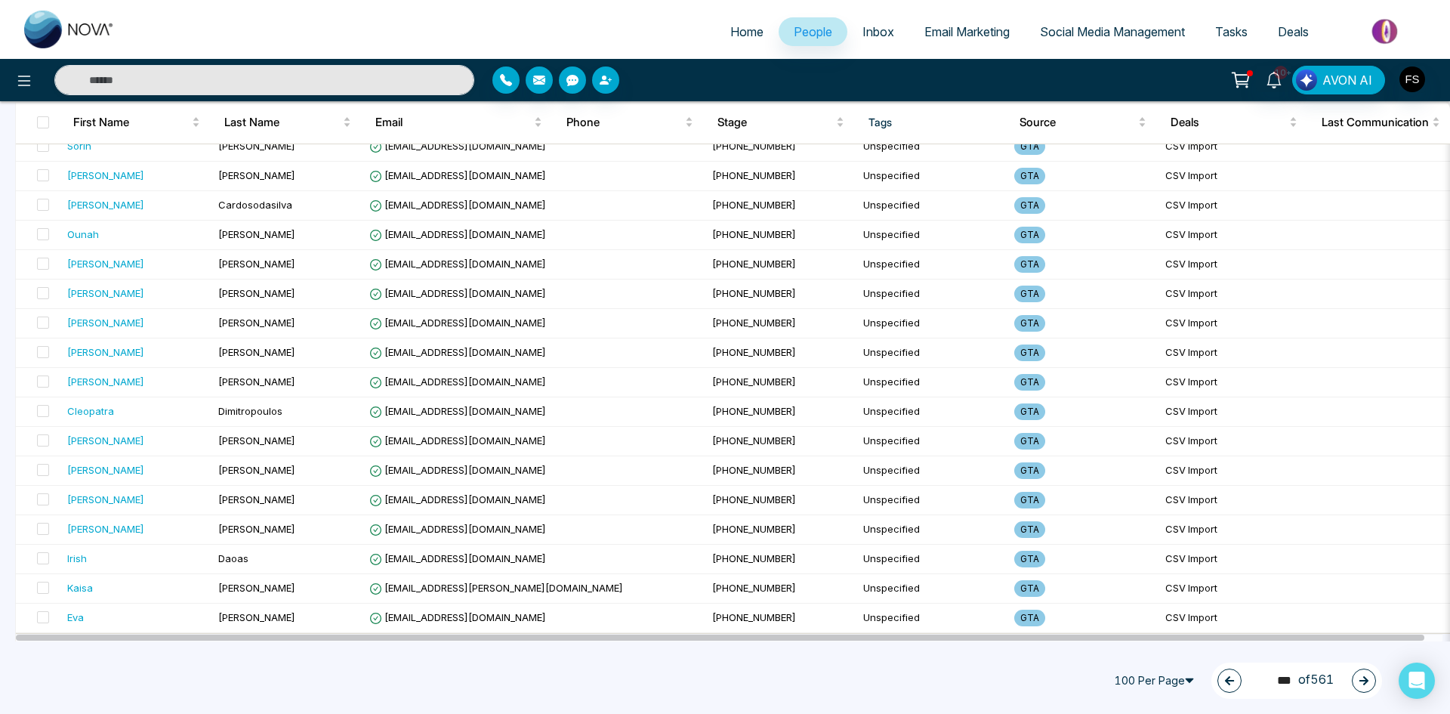
click at [1353, 678] on button "button" at bounding box center [1364, 680] width 24 height 24
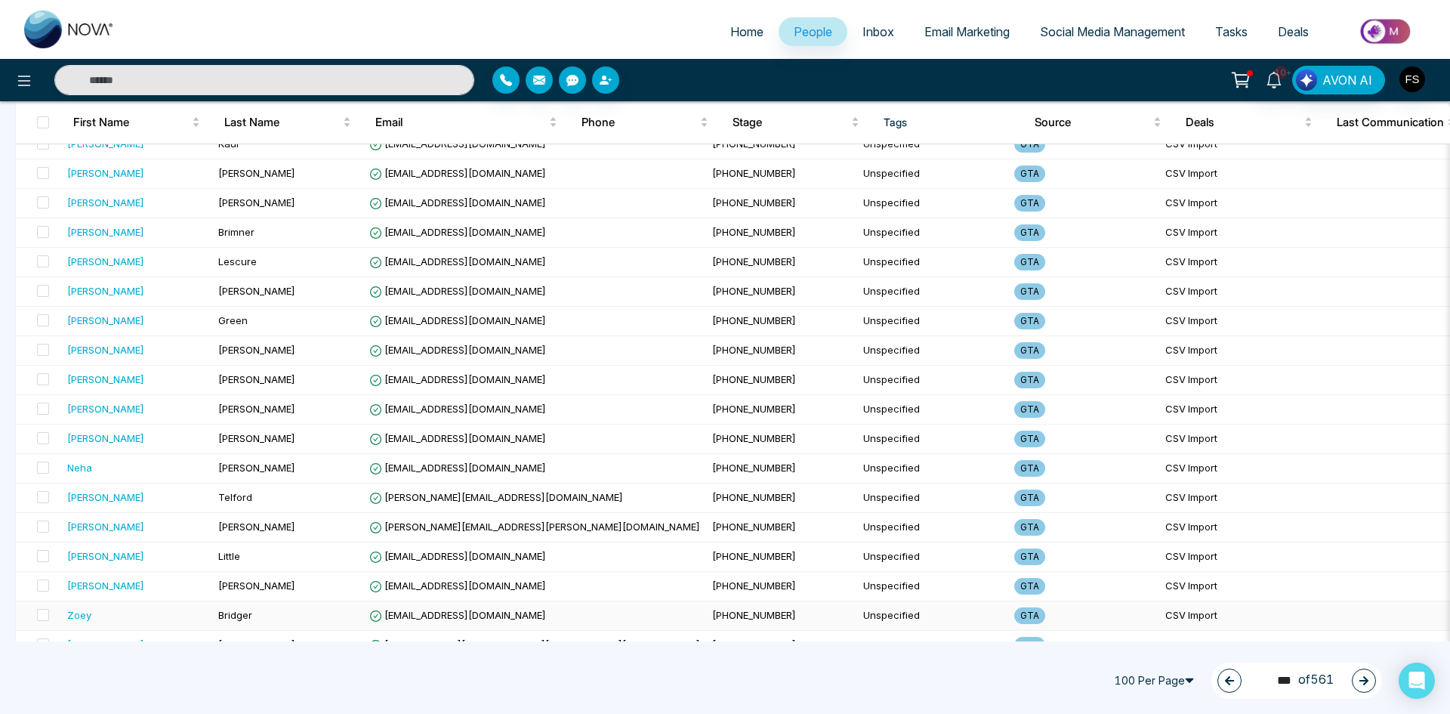
scroll to position [0, 0]
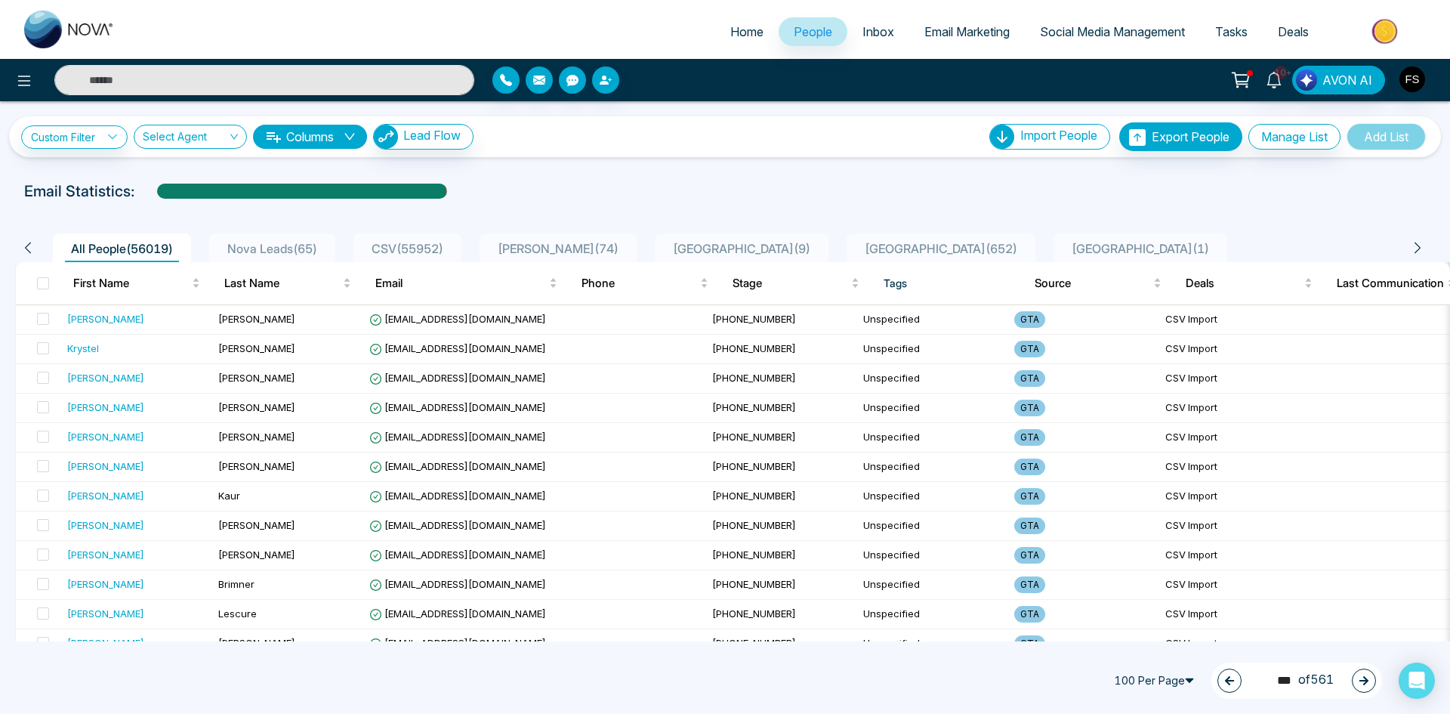
click at [1358, 678] on icon "button" at bounding box center [1363, 680] width 11 height 11
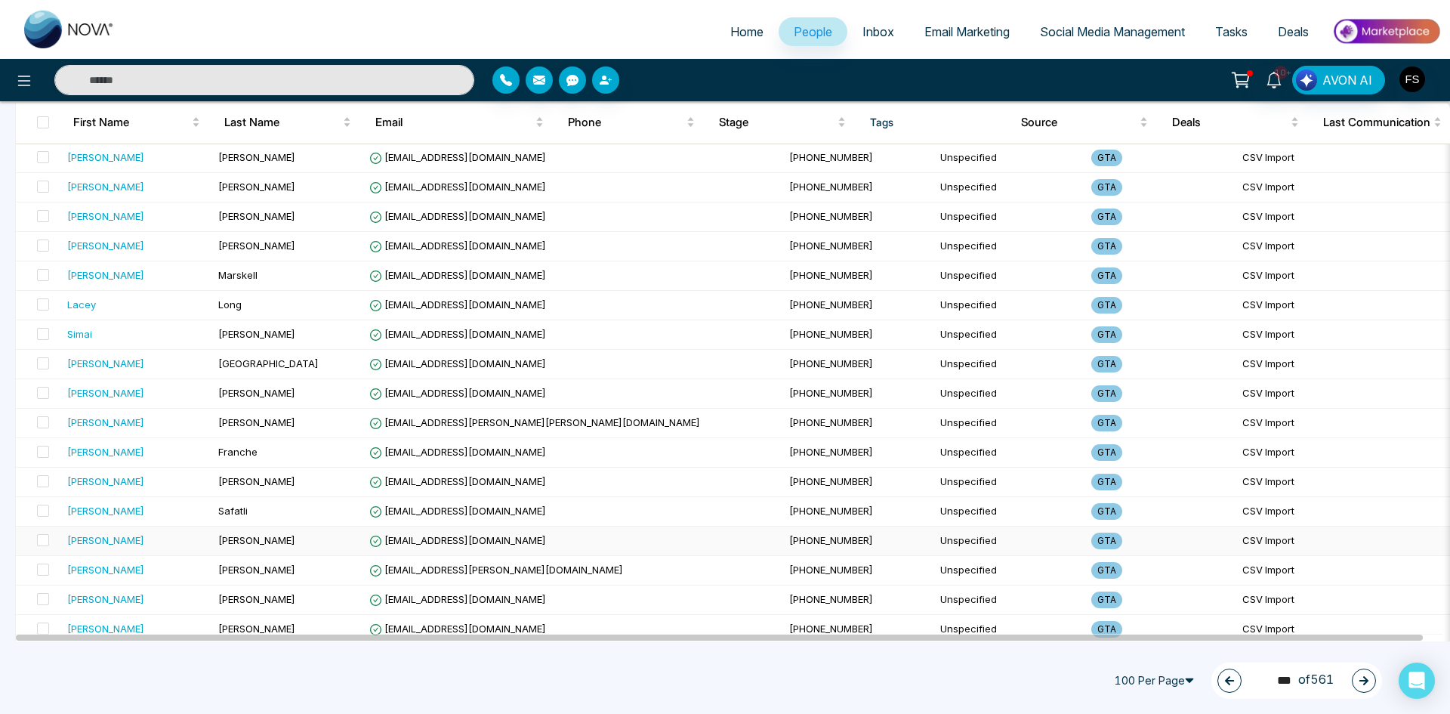
scroll to position [2617, 0]
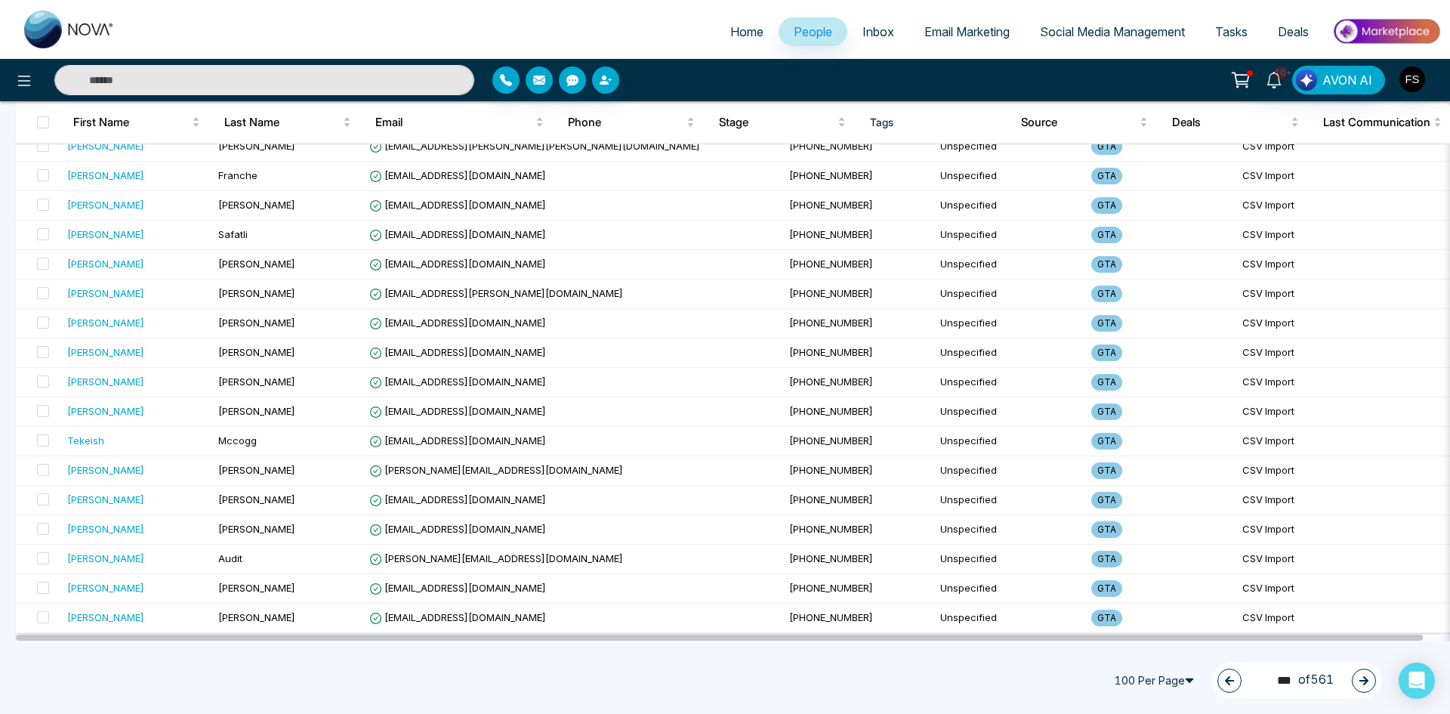
click at [1361, 684] on icon "button" at bounding box center [1363, 680] width 11 height 11
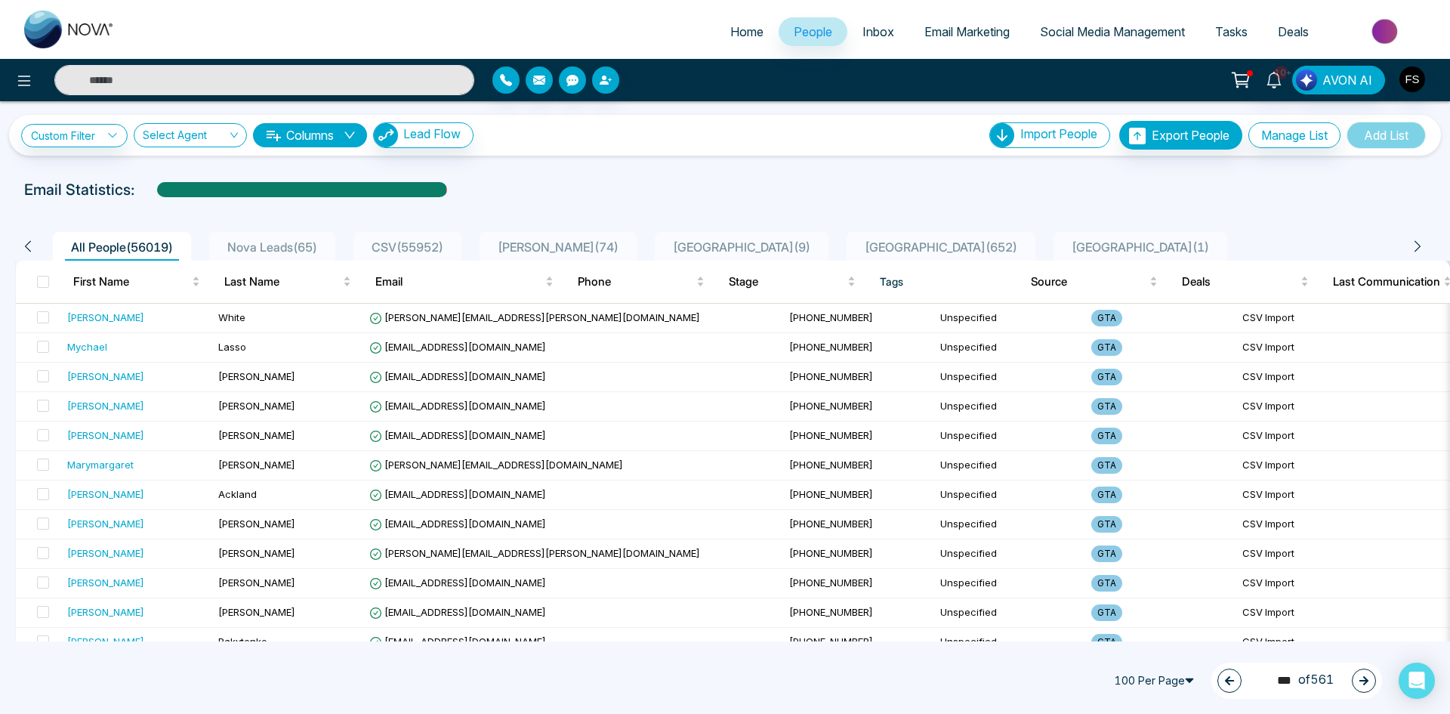
scroll to position [0, 0]
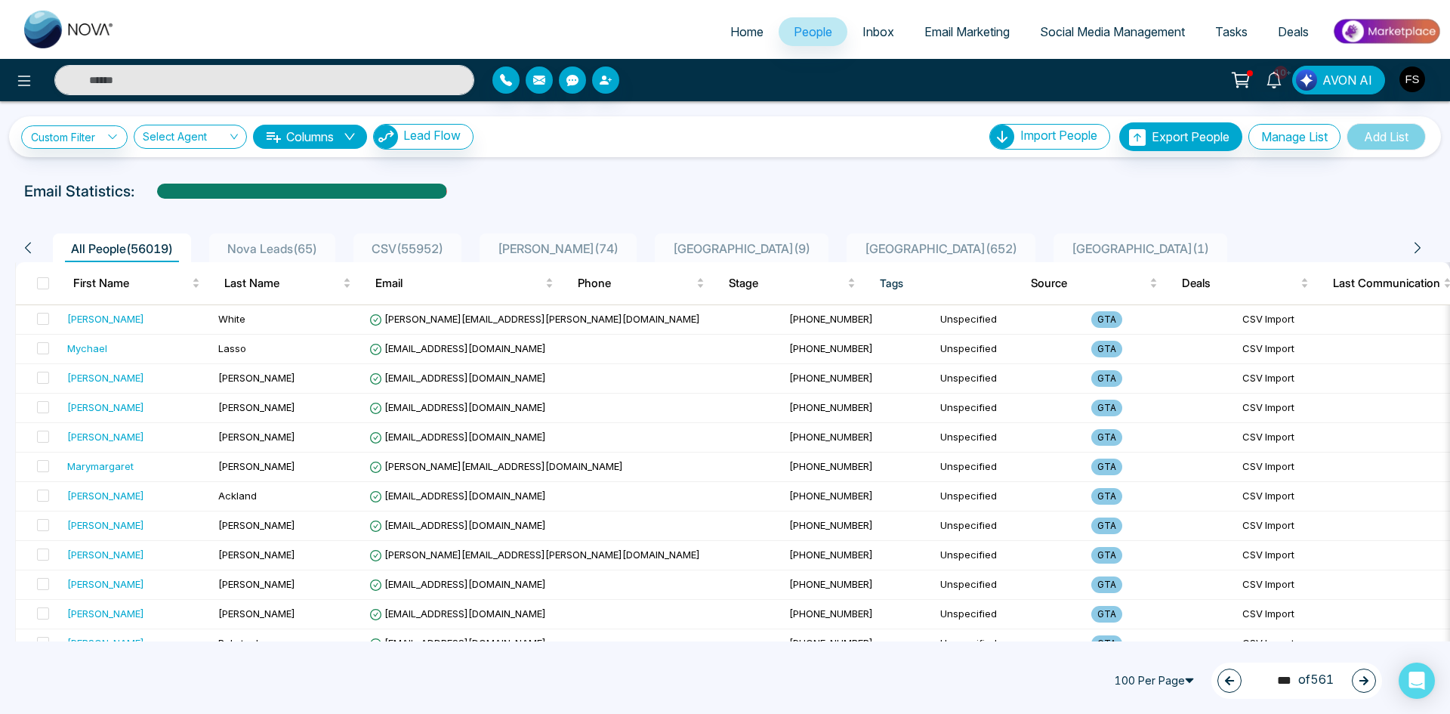
click at [1366, 679] on icon "button" at bounding box center [1363, 680] width 9 height 9
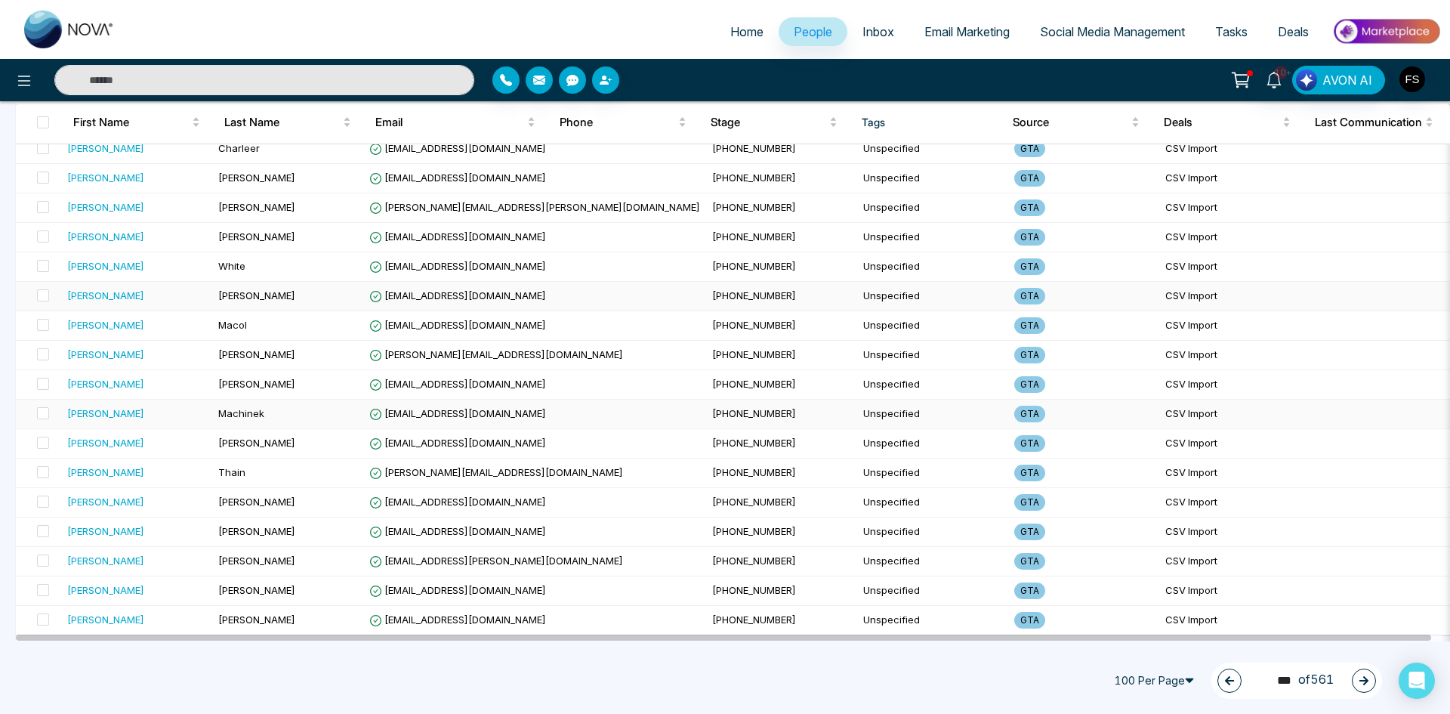
scroll to position [2617, 0]
click at [1370, 680] on button "button" at bounding box center [1364, 680] width 24 height 24
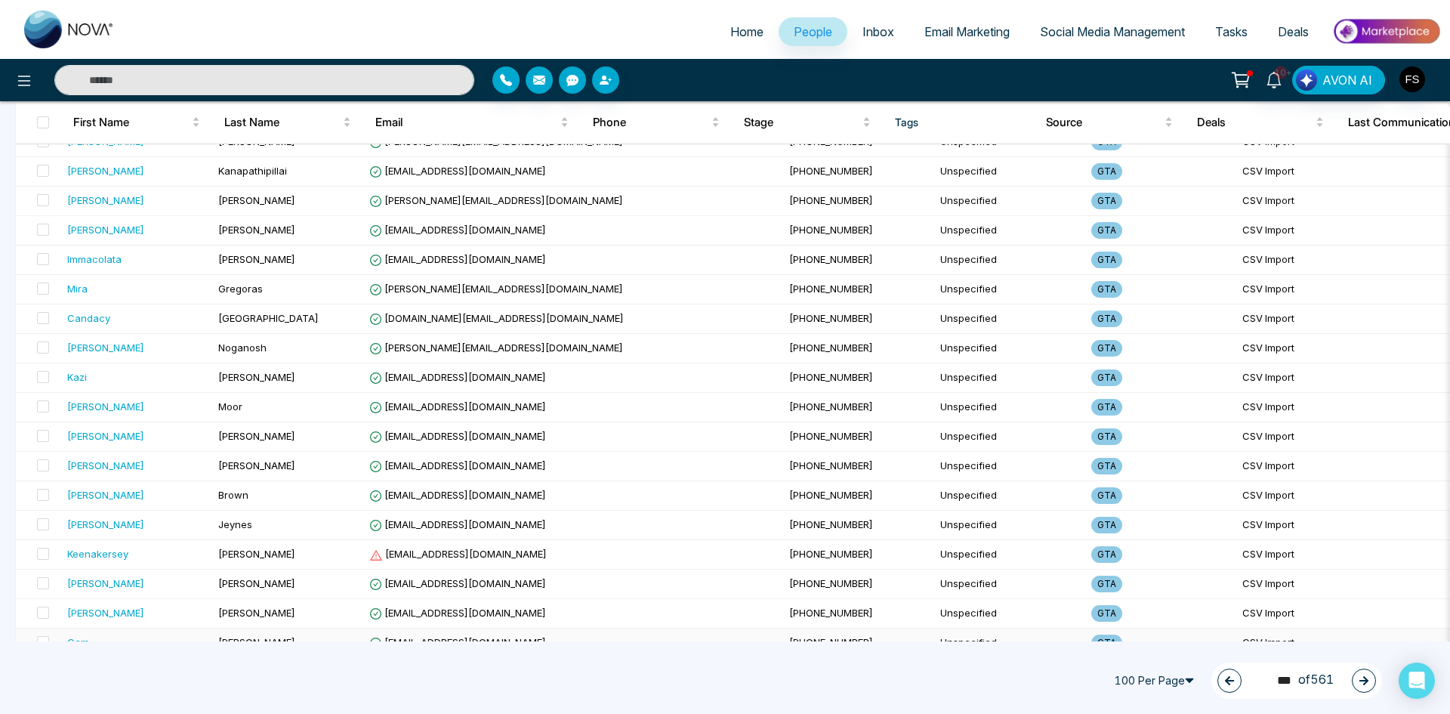
scroll to position [2013, 0]
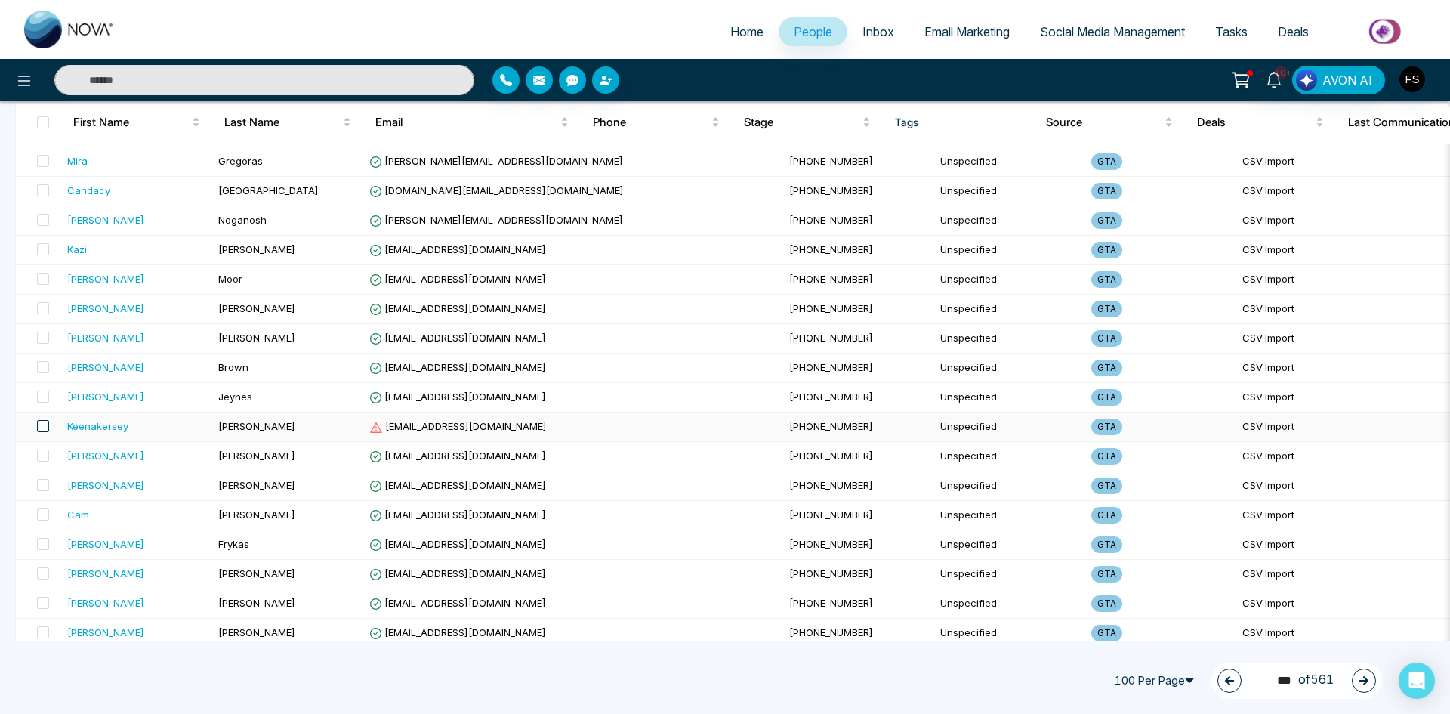
click at [42, 428] on span at bounding box center [43, 426] width 12 height 12
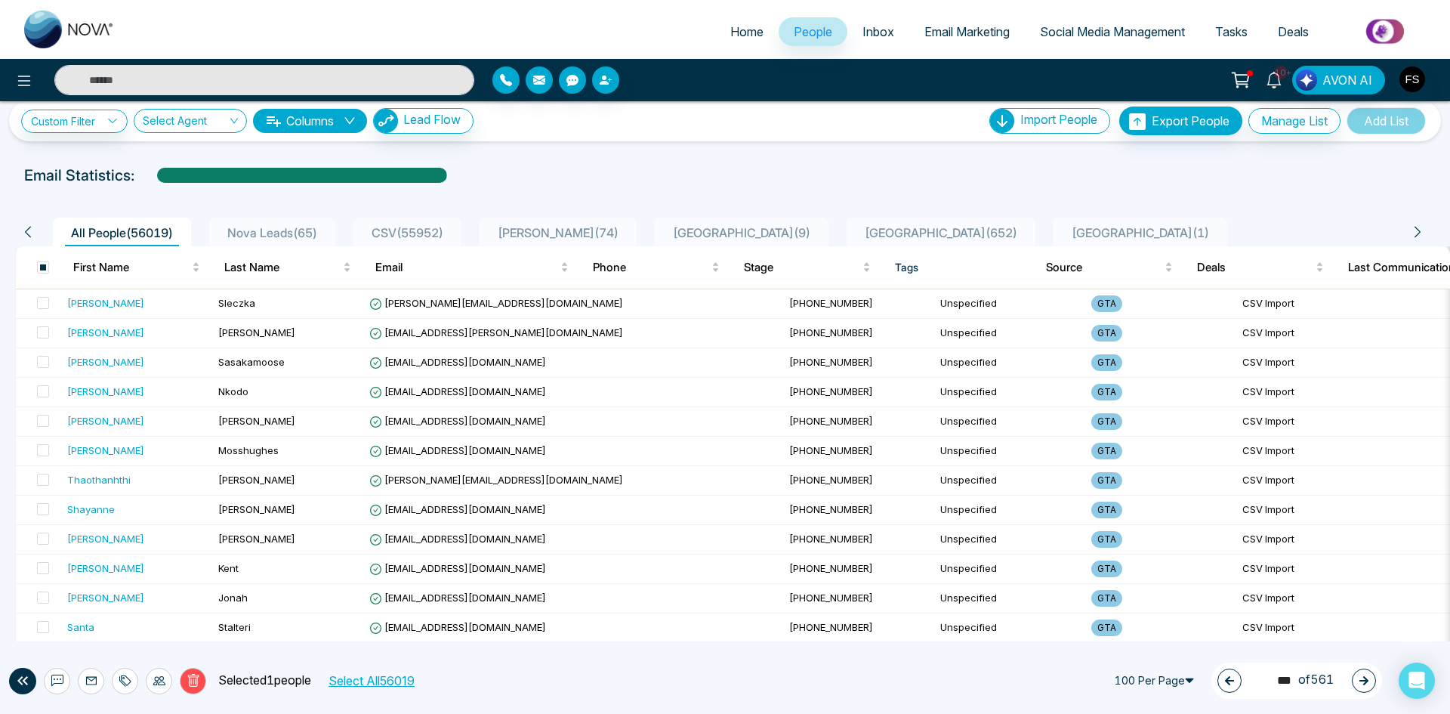
scroll to position [0, 0]
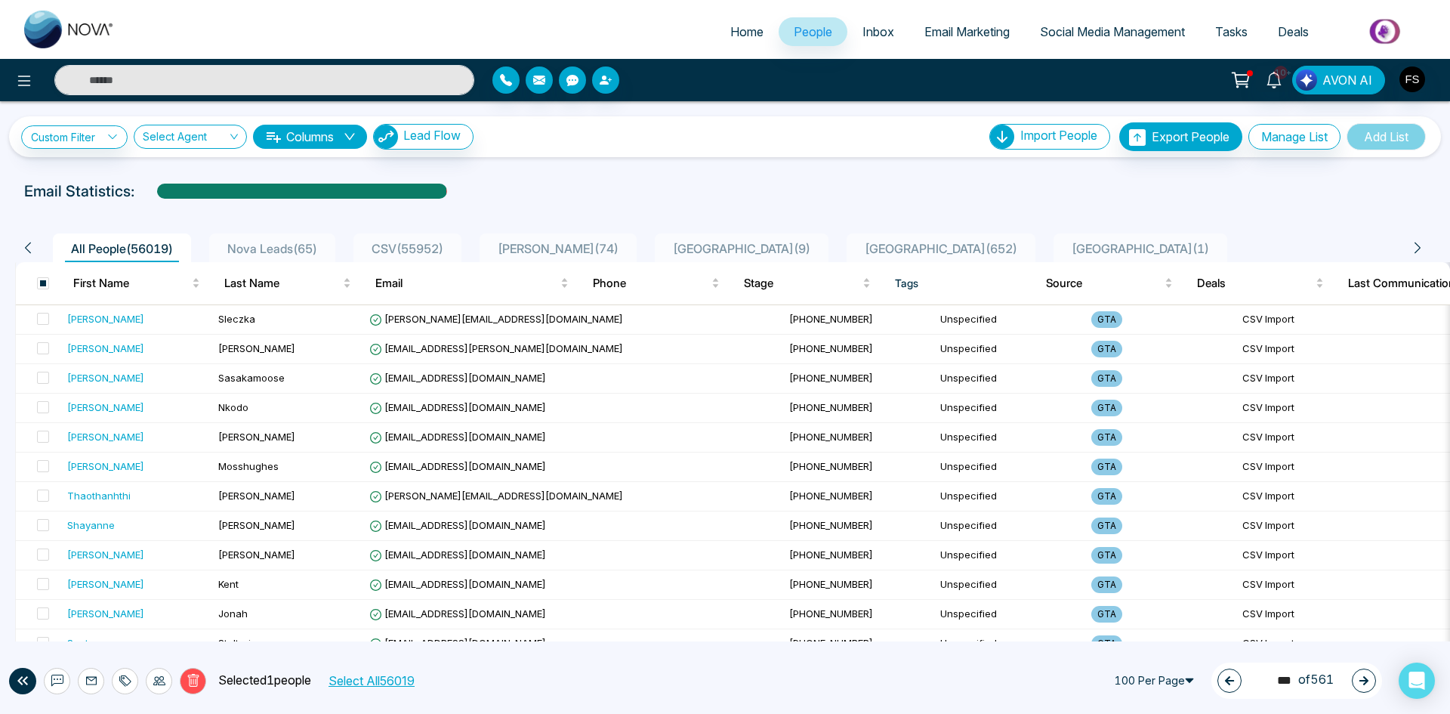
click at [196, 673] on button "Delete" at bounding box center [193, 681] width 26 height 26
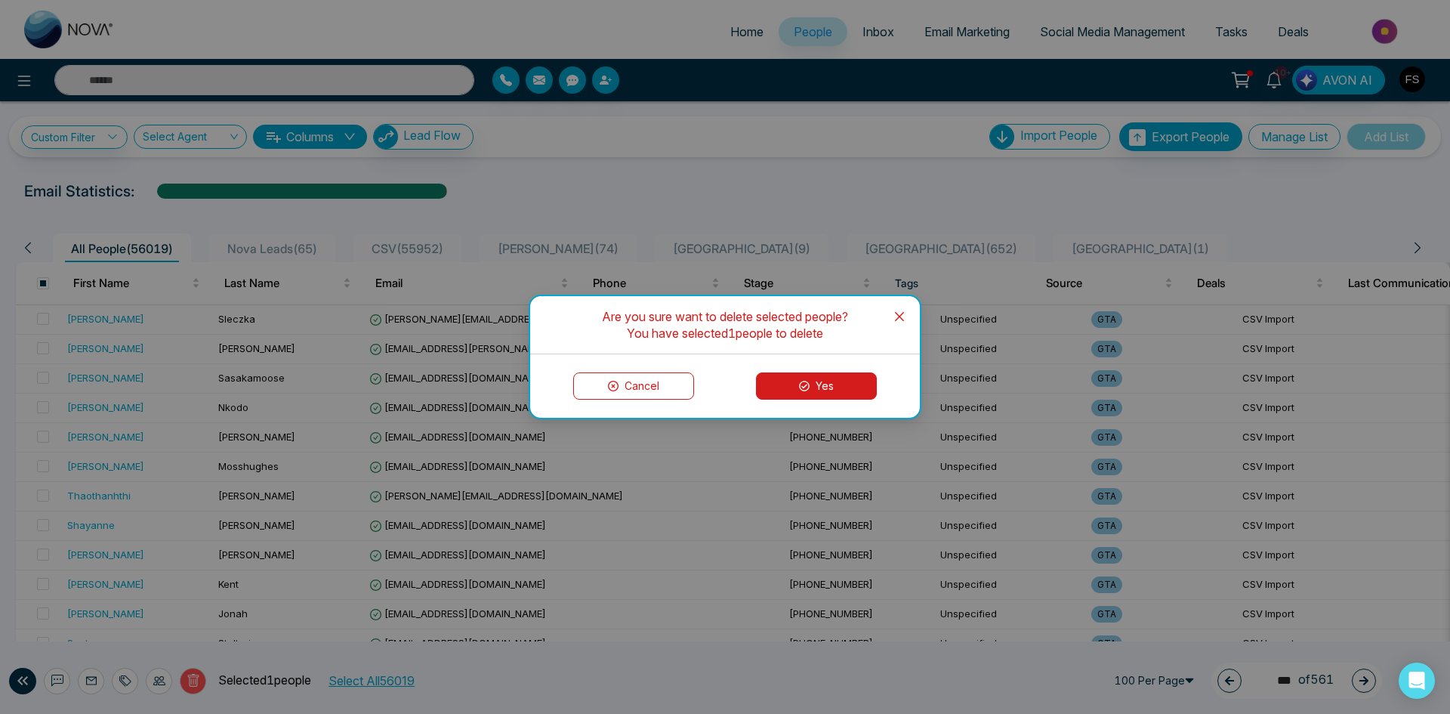
click at [848, 378] on button "Yes" at bounding box center [816, 385] width 121 height 27
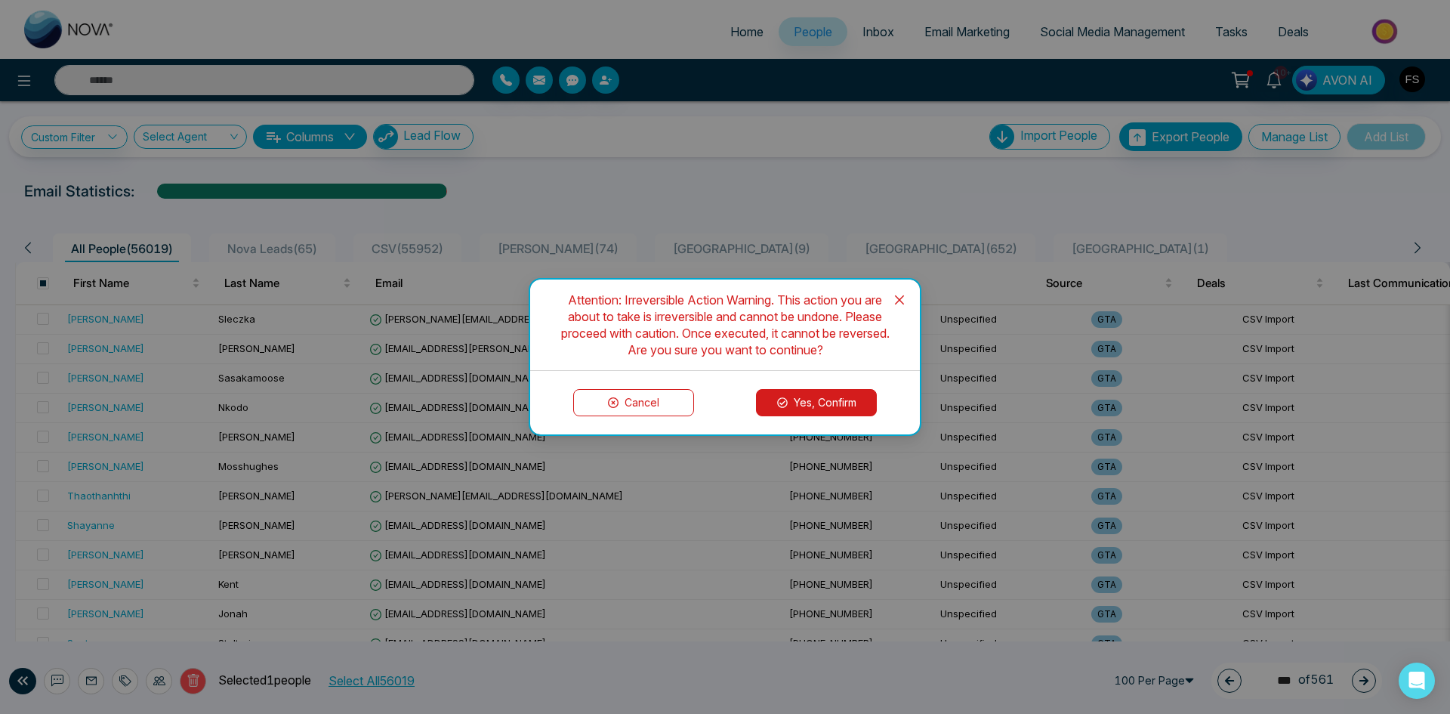
click at [813, 406] on button "Yes, Confirm" at bounding box center [816, 402] width 121 height 27
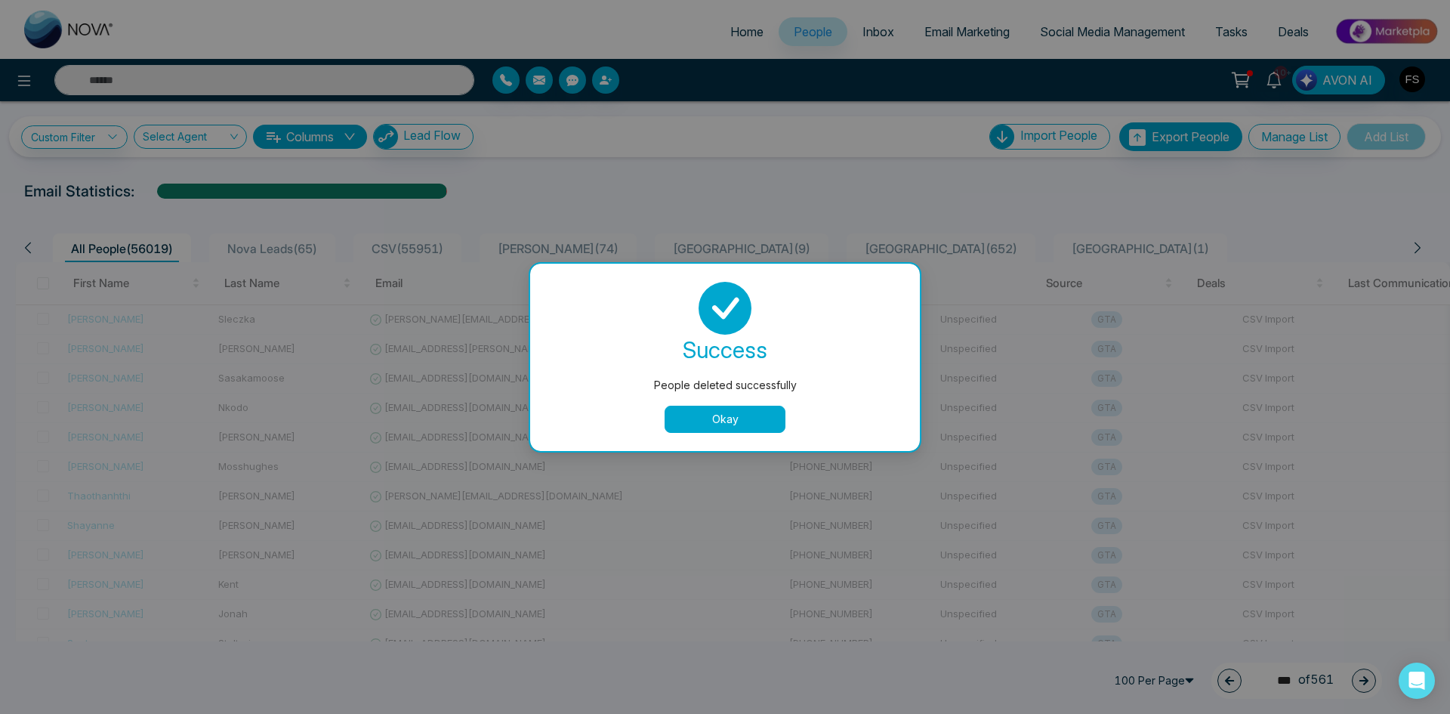
click at [739, 412] on button "Okay" at bounding box center [725, 418] width 121 height 27
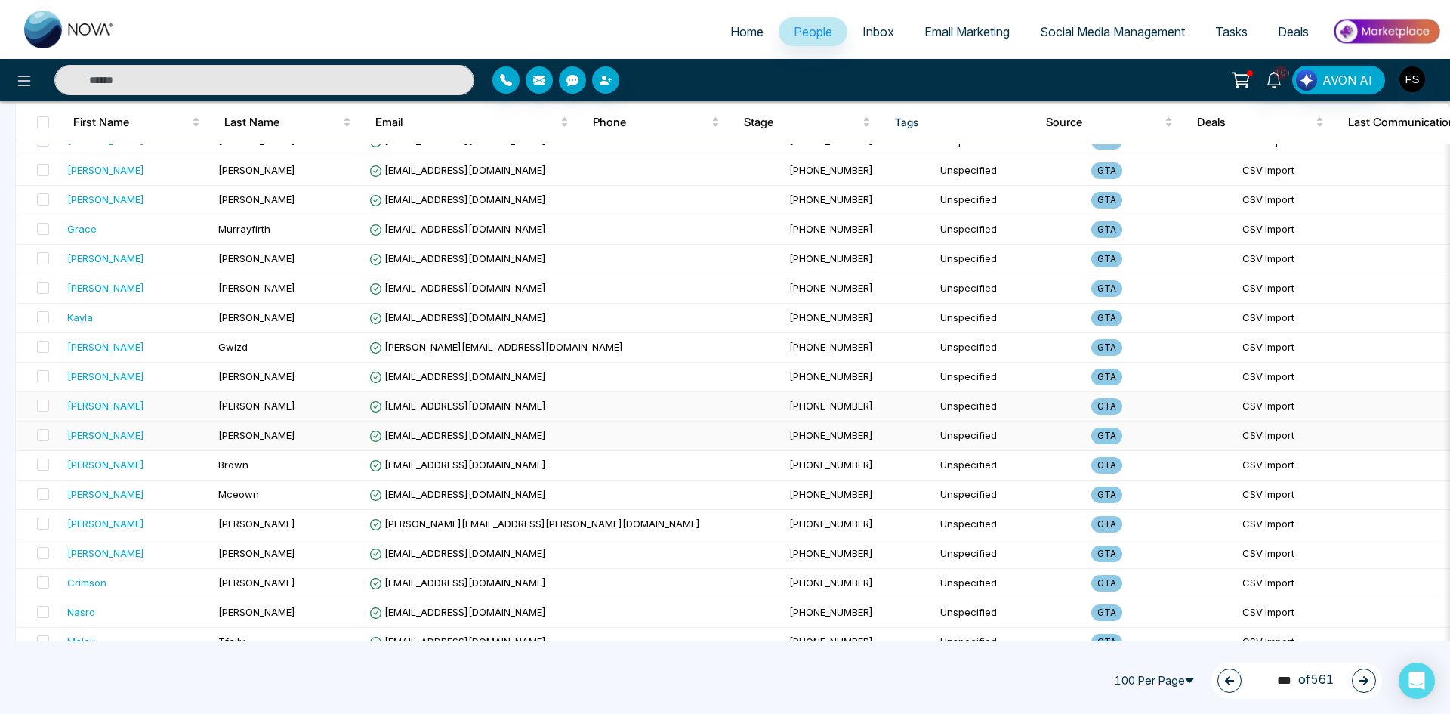
scroll to position [2617, 0]
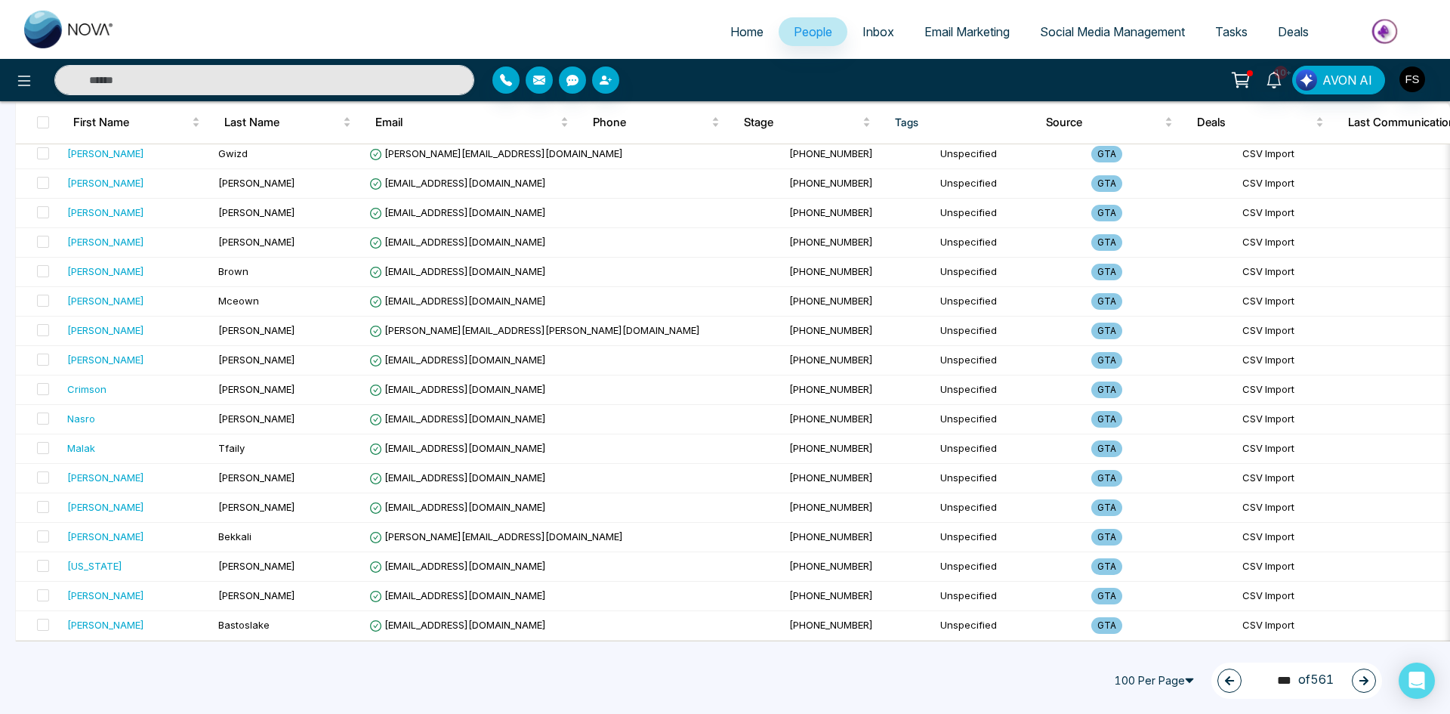
click at [1364, 680] on icon "button" at bounding box center [1363, 680] width 9 height 9
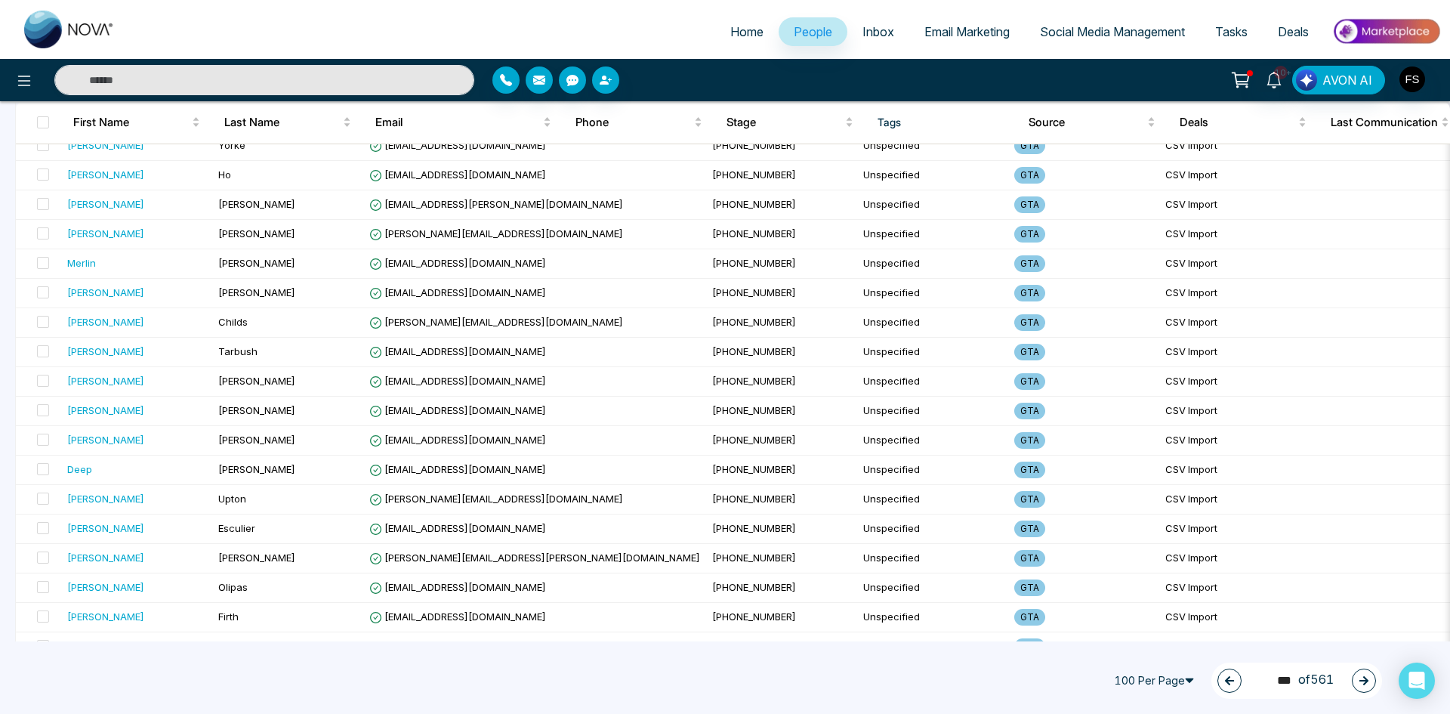
scroll to position [0, 0]
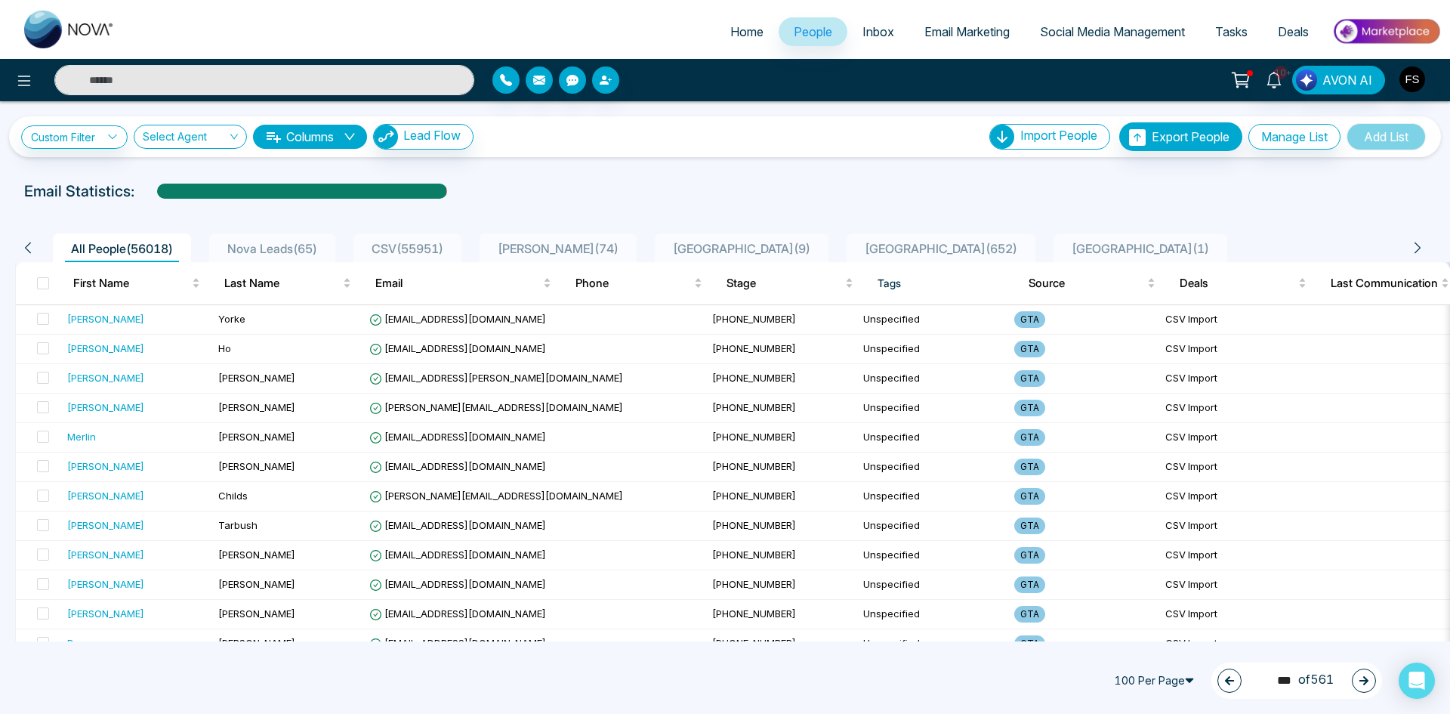
click at [1369, 683] on button "button" at bounding box center [1364, 680] width 24 height 24
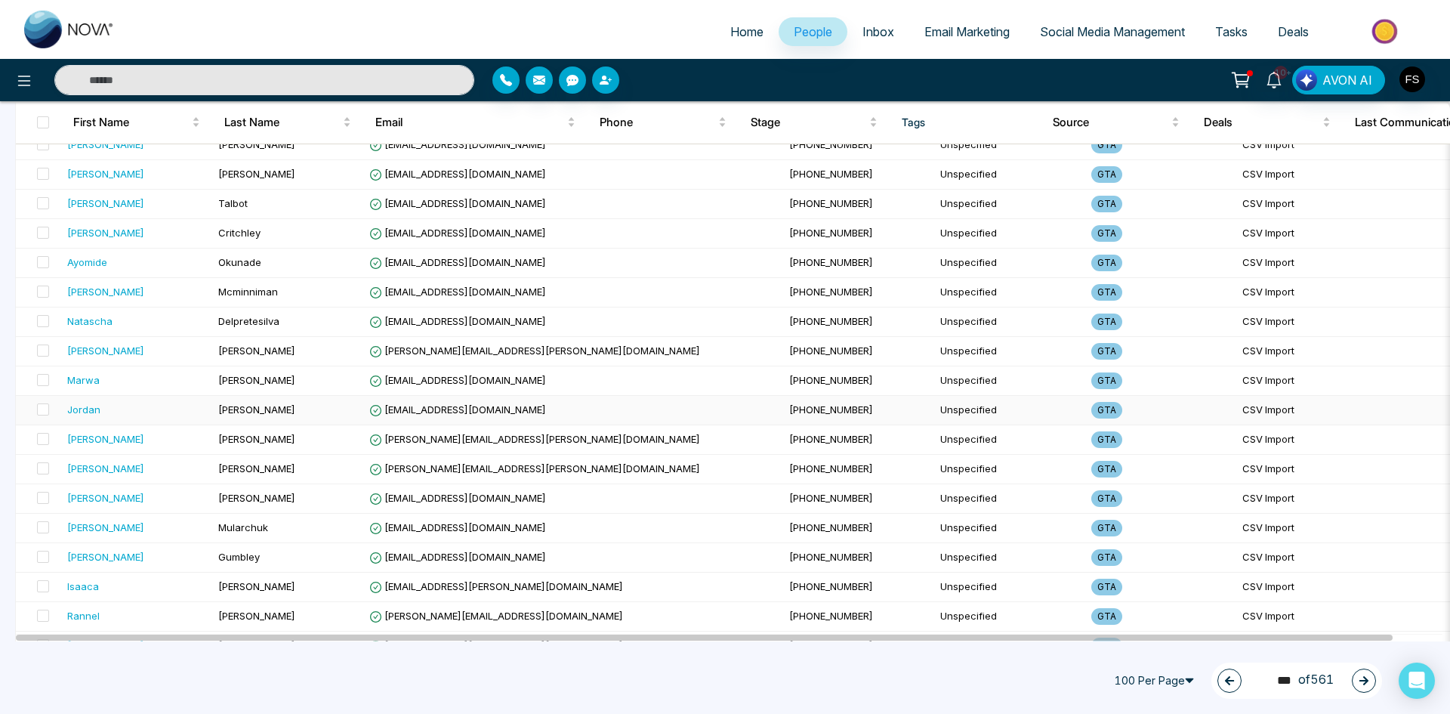
scroll to position [2617, 0]
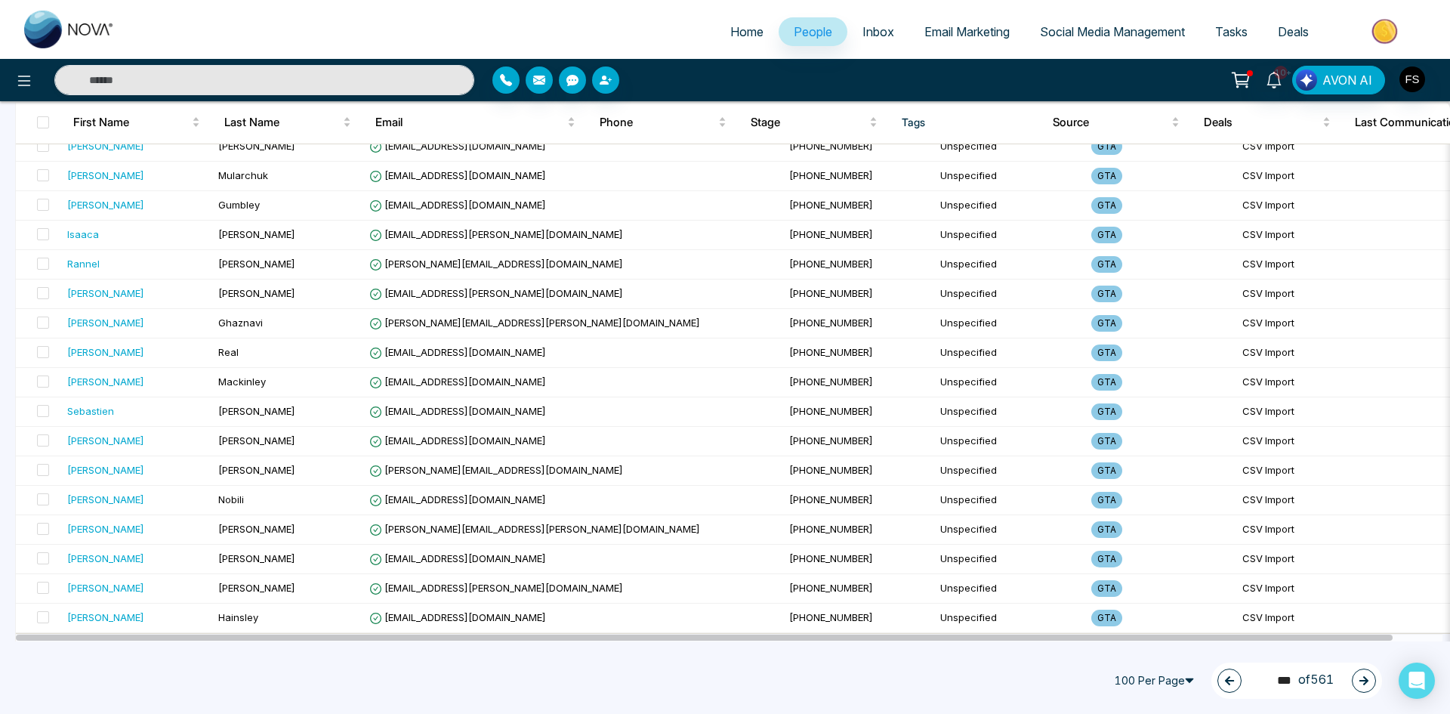
click at [1366, 677] on icon "button" at bounding box center [1363, 680] width 11 height 11
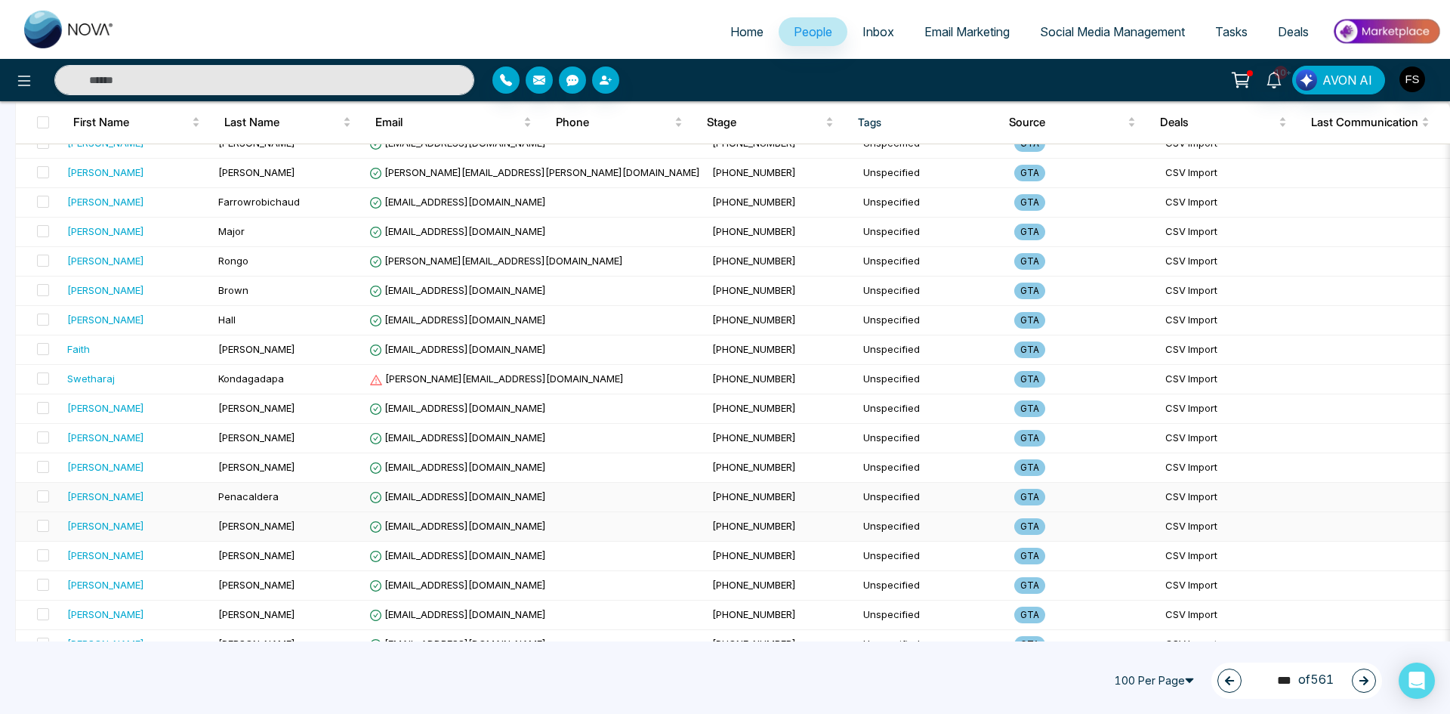
scroll to position [1031, 0]
click at [44, 378] on span at bounding box center [43, 377] width 12 height 12
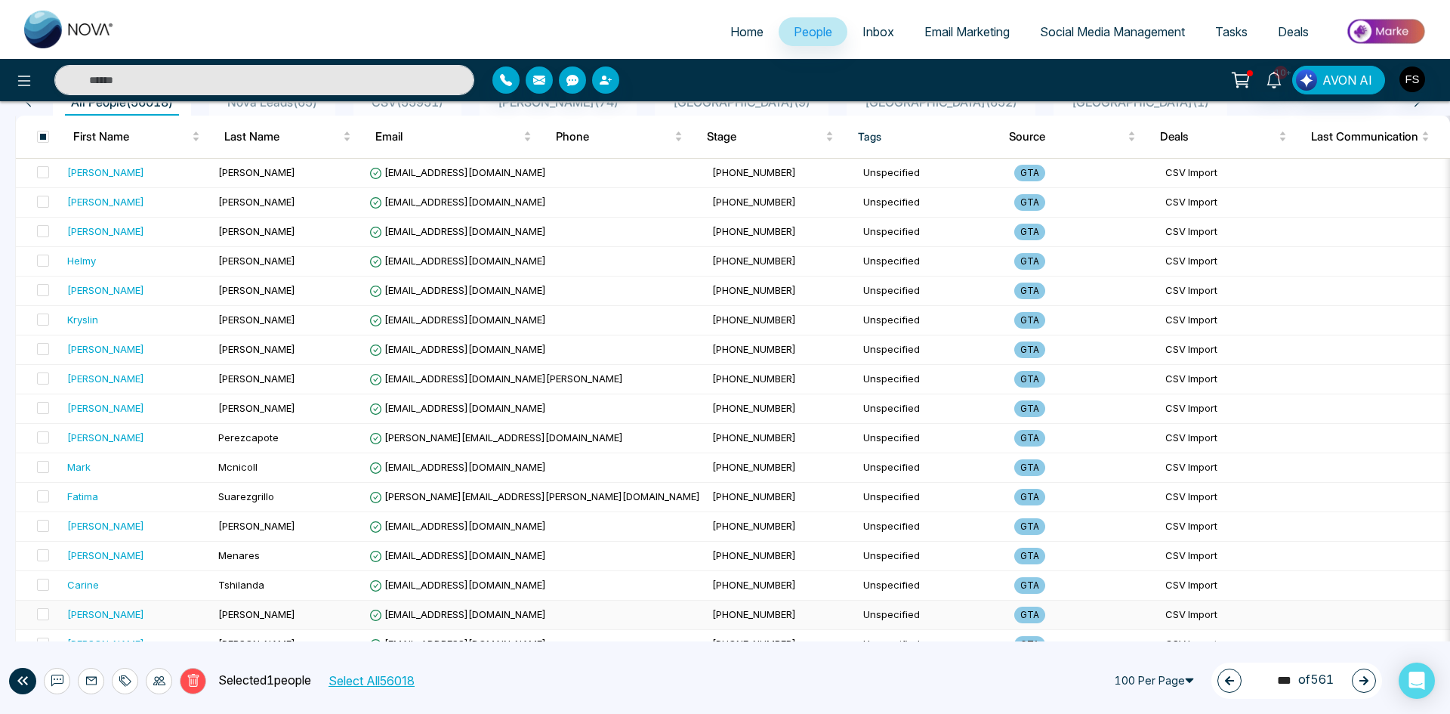
scroll to position [0, 0]
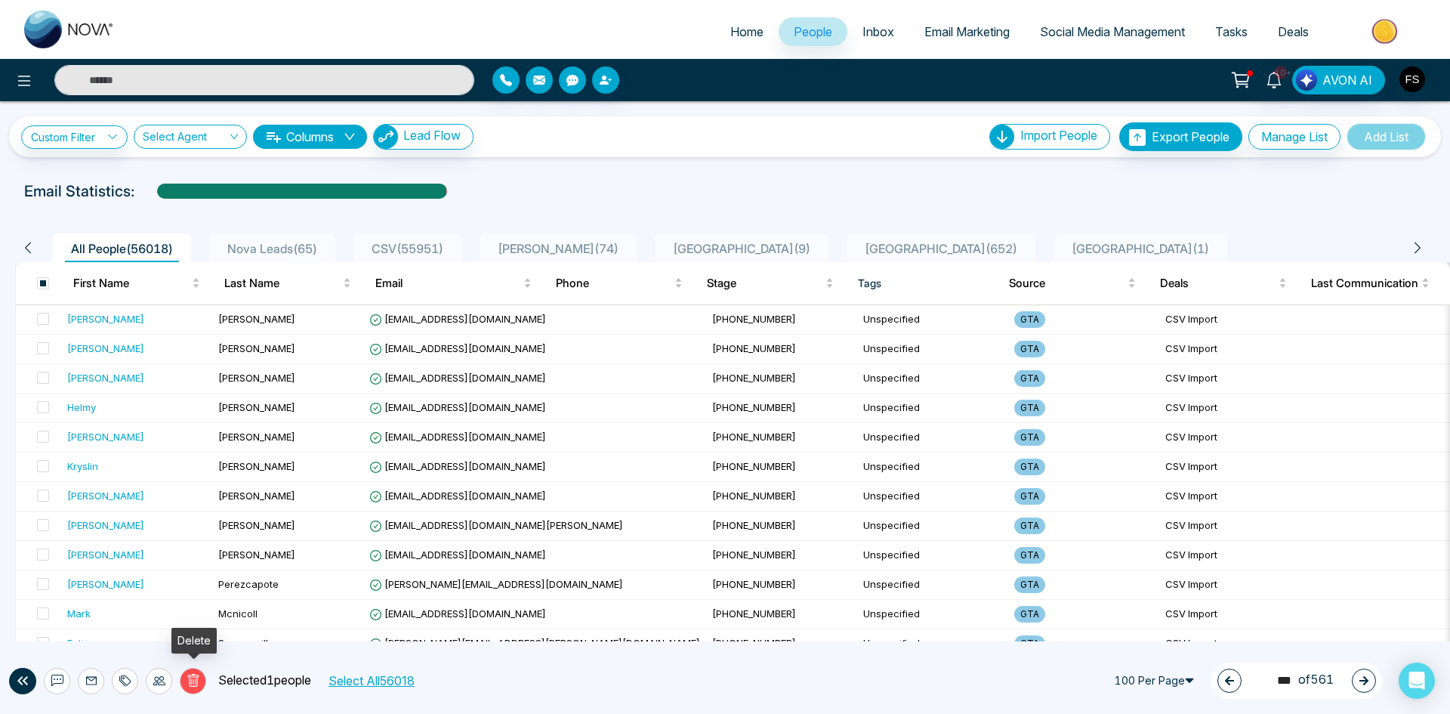
click at [188, 677] on icon at bounding box center [194, 681] width 14 height 14
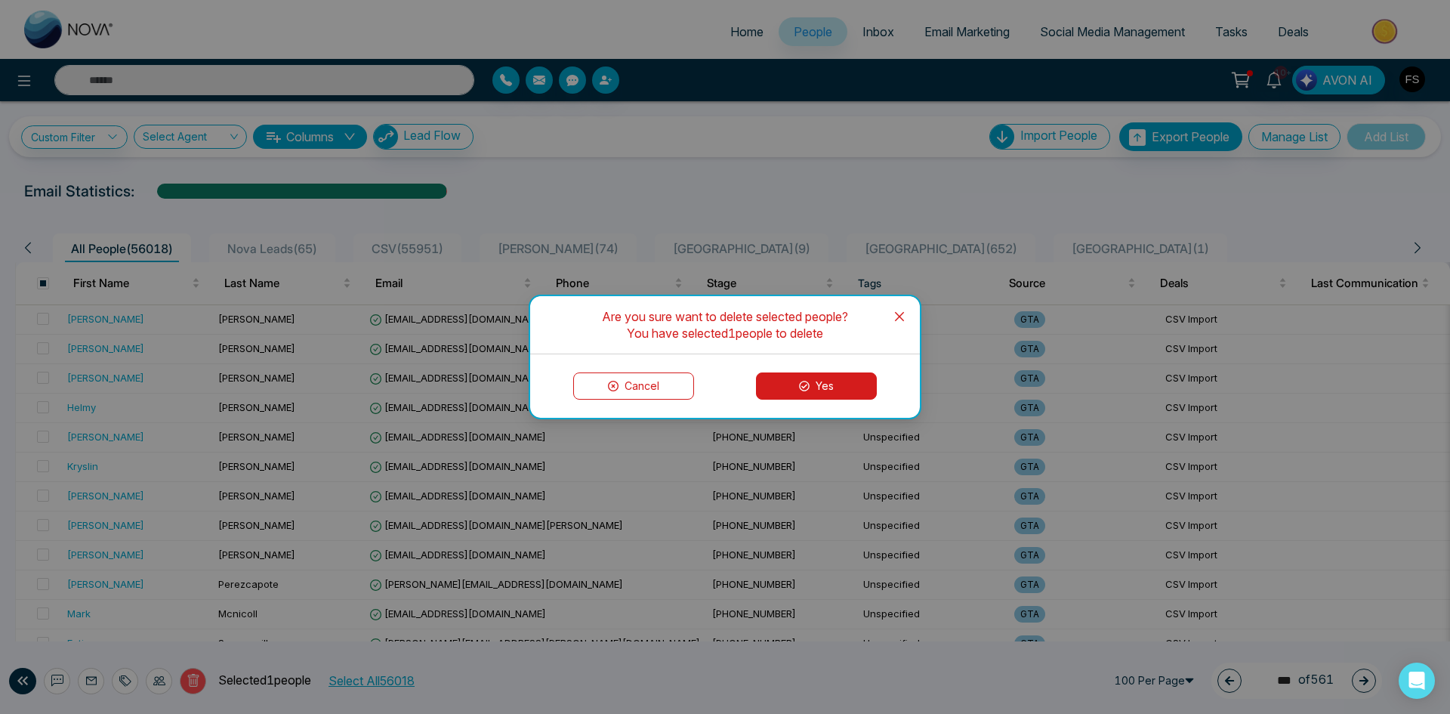
click at [792, 389] on button "Yes" at bounding box center [816, 385] width 121 height 27
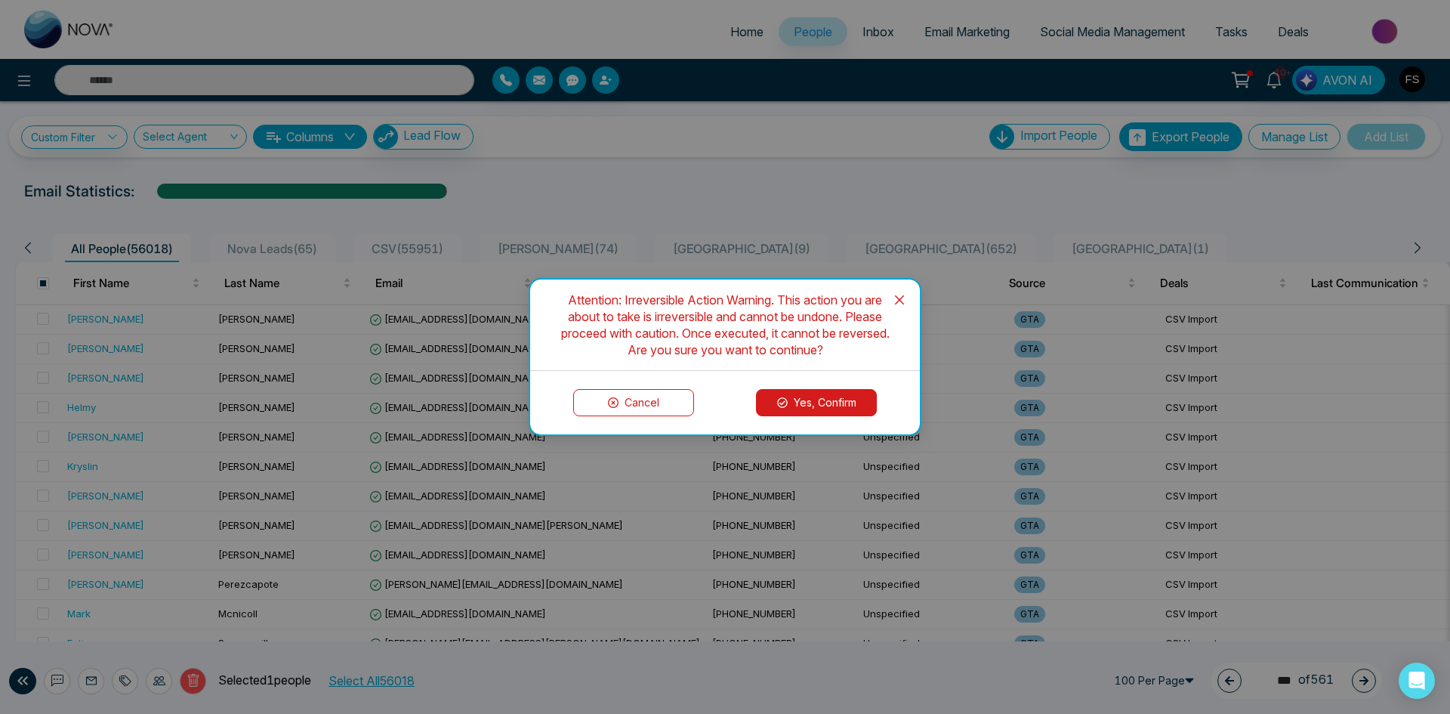
click at [811, 395] on button "Yes, Confirm" at bounding box center [816, 402] width 121 height 27
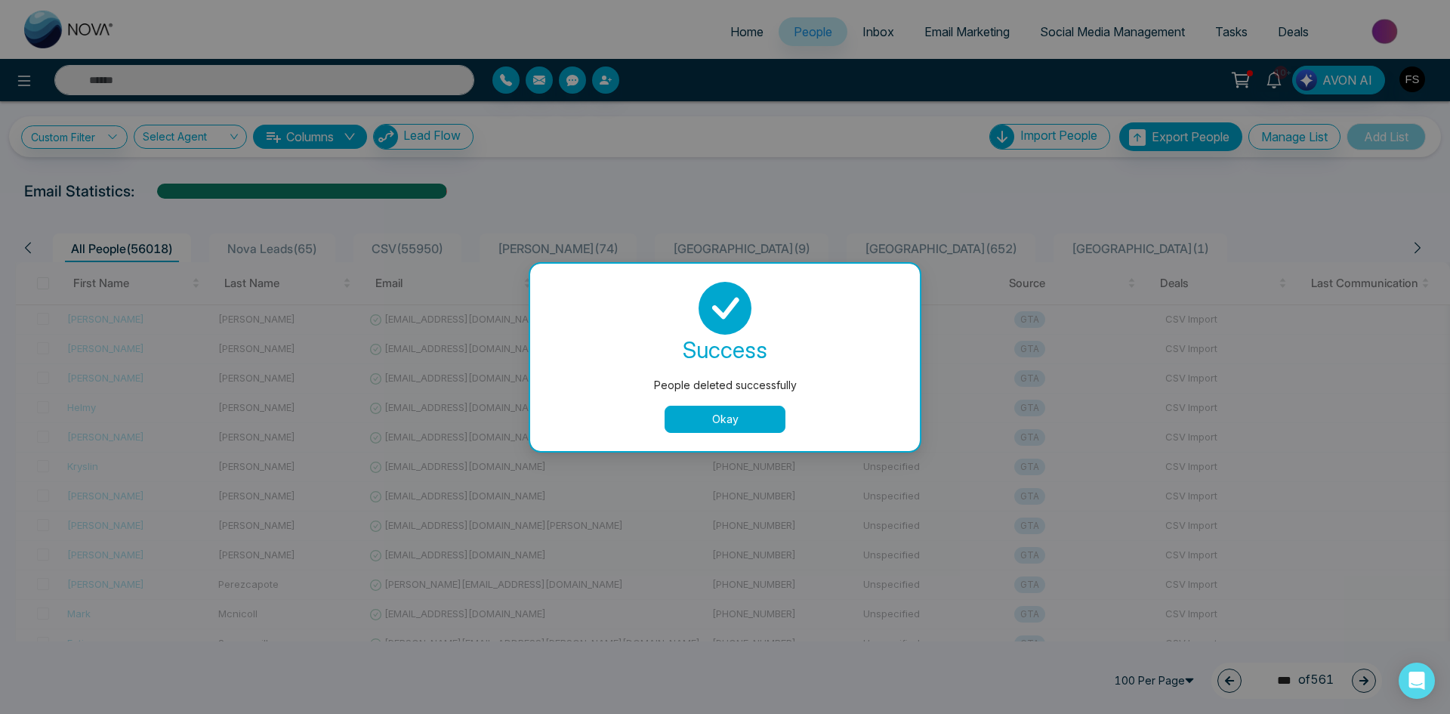
click at [728, 408] on button "Okay" at bounding box center [725, 418] width 121 height 27
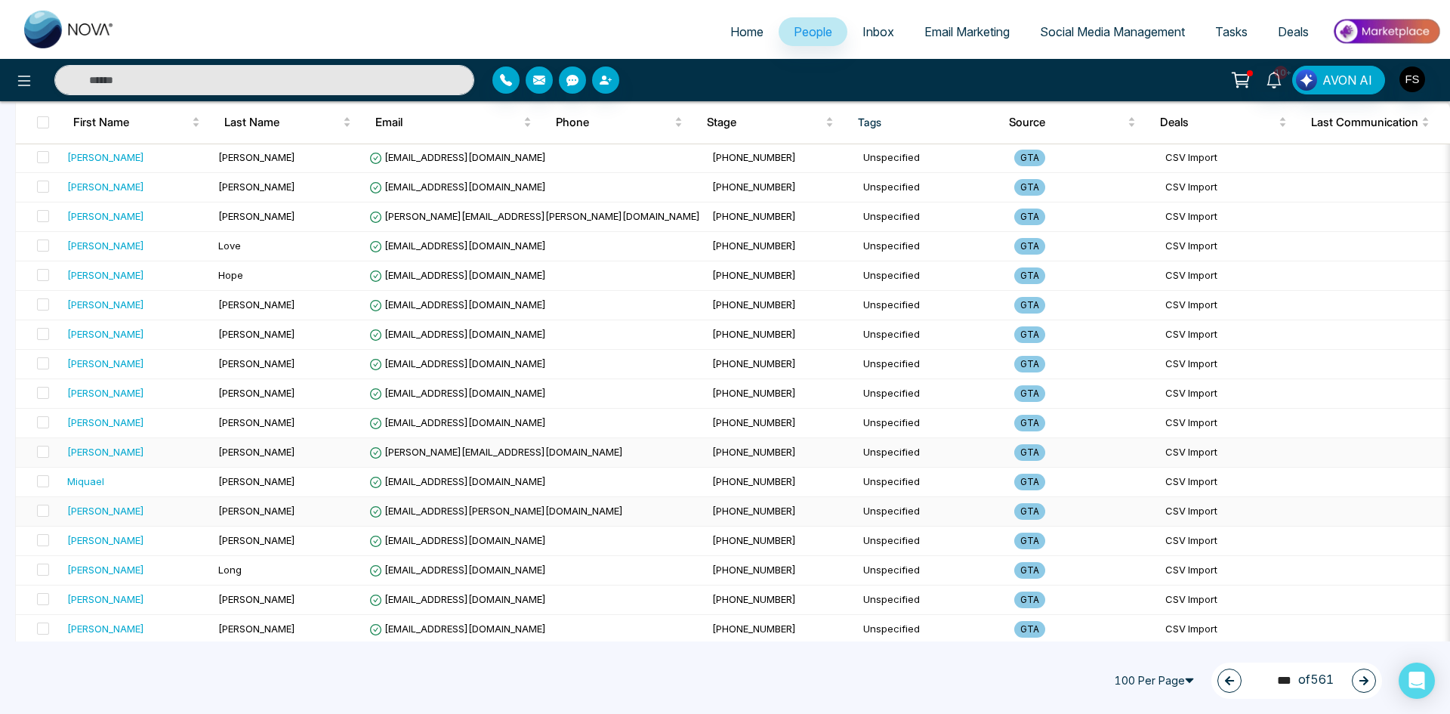
scroll to position [2617, 0]
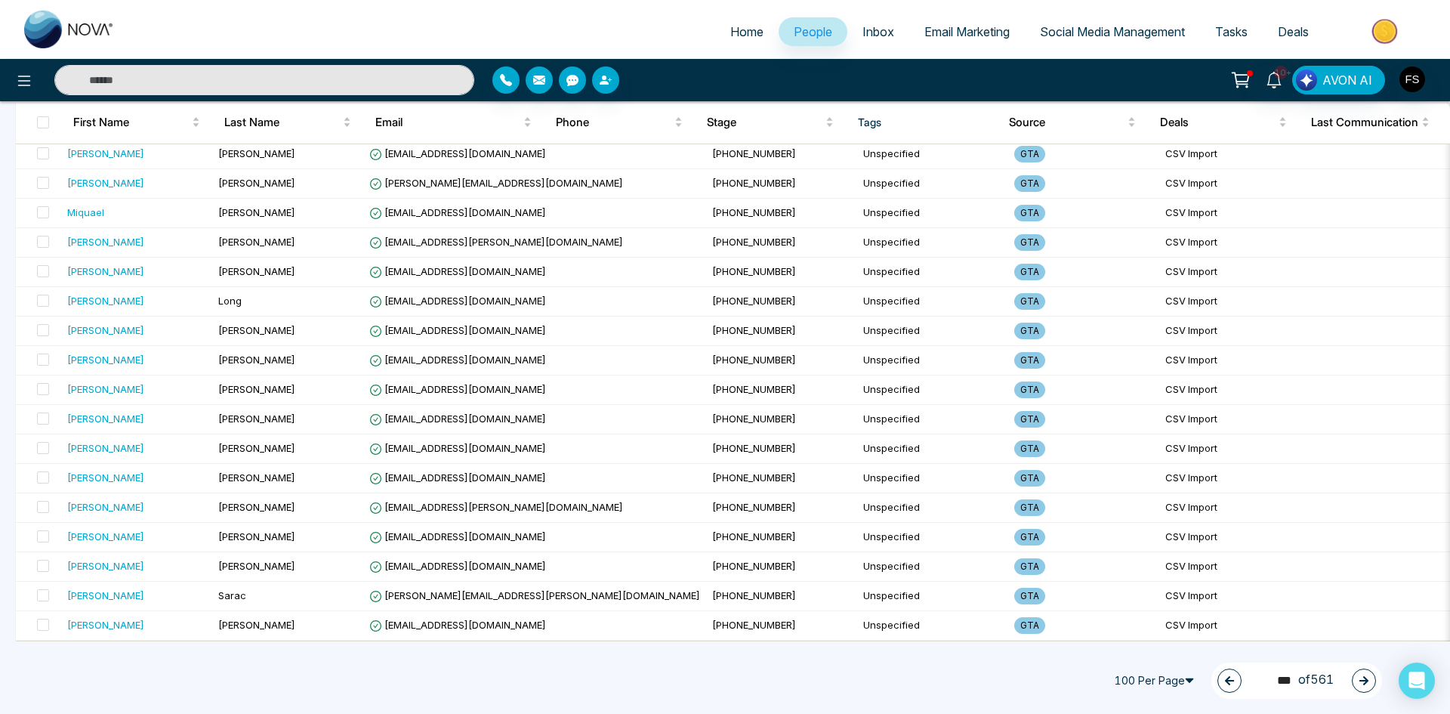
click at [1359, 680] on icon "button" at bounding box center [1363, 680] width 11 height 11
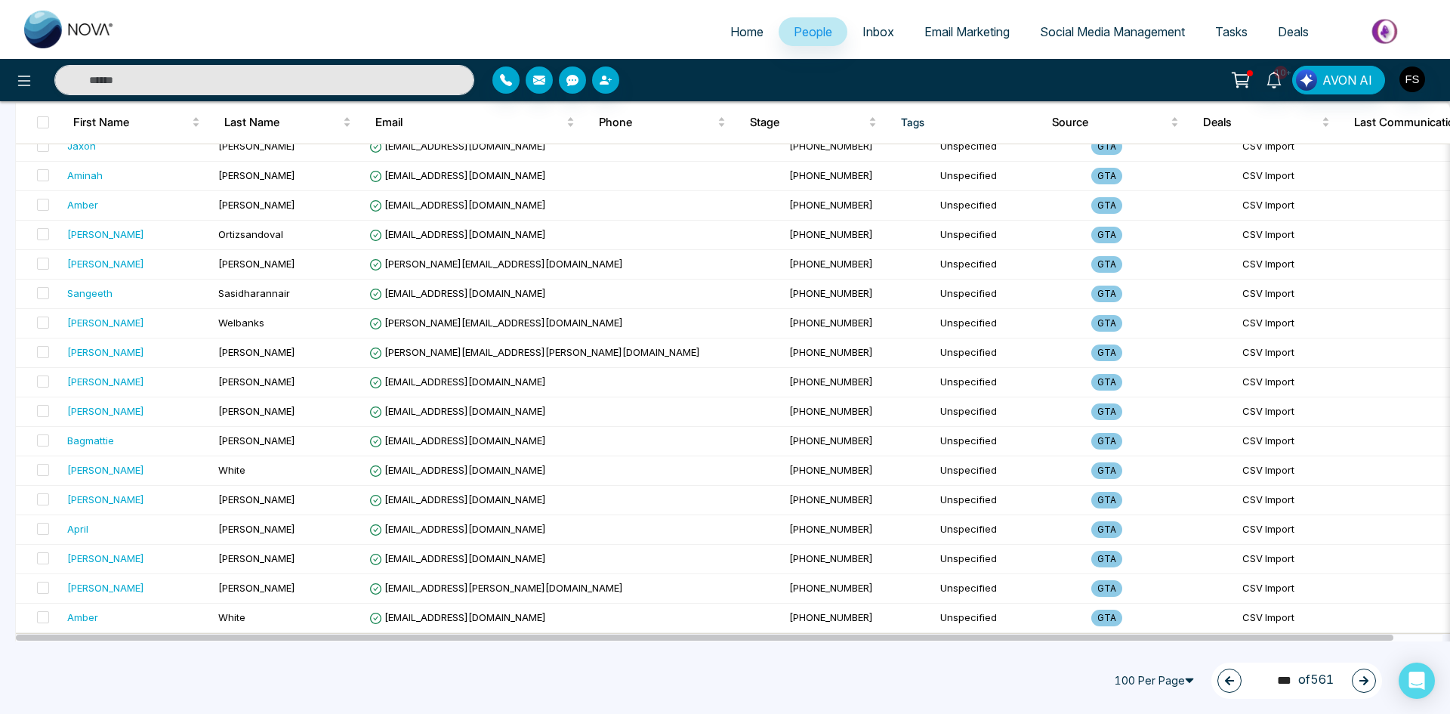
click at [1366, 679] on icon "button" at bounding box center [1363, 680] width 9 height 9
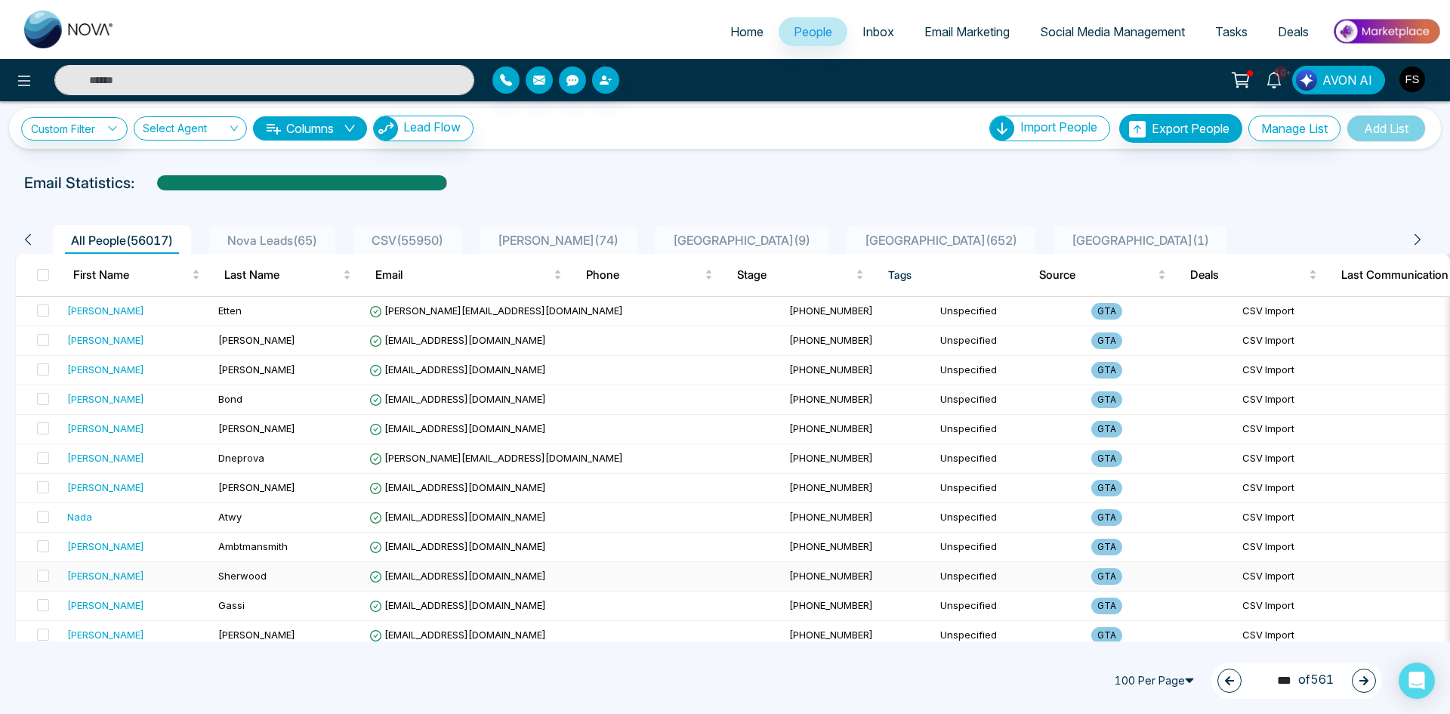
scroll to position [0, 0]
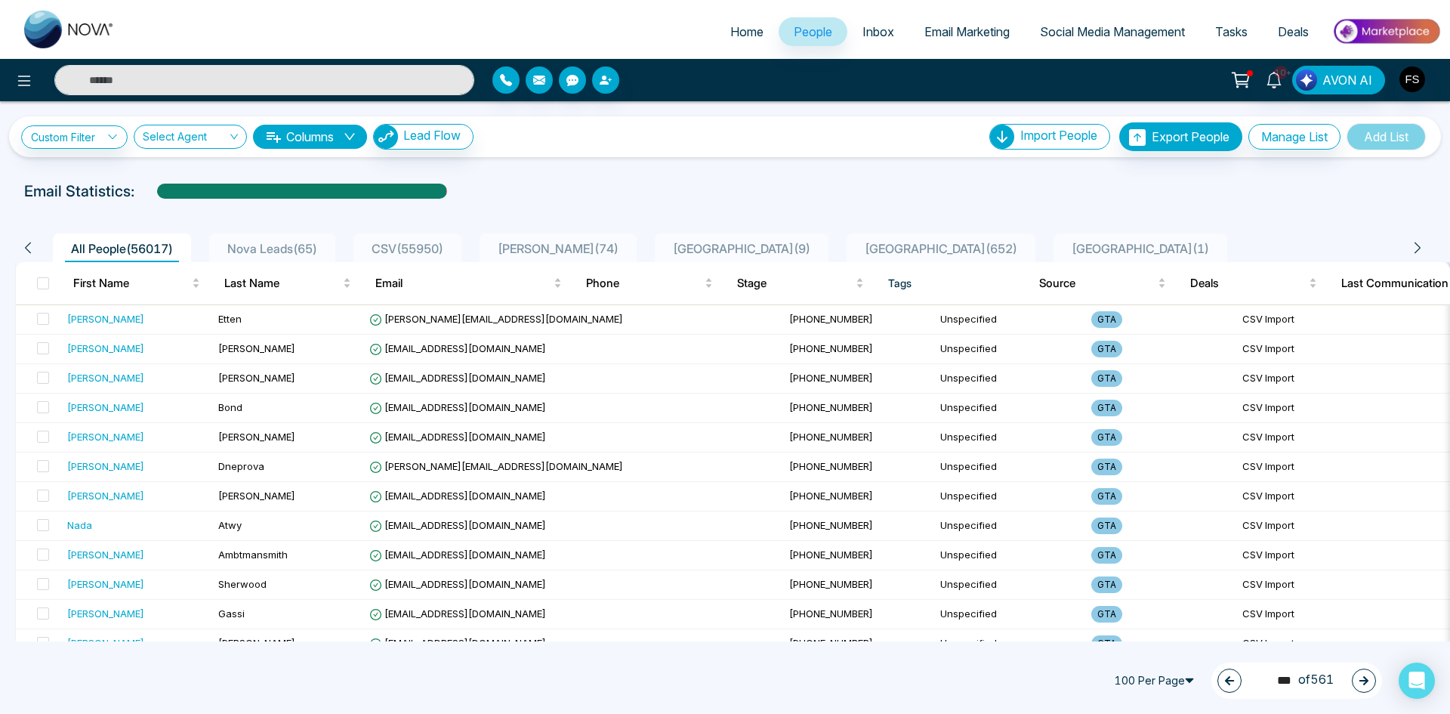
click at [1362, 677] on icon "button" at bounding box center [1363, 680] width 11 height 11
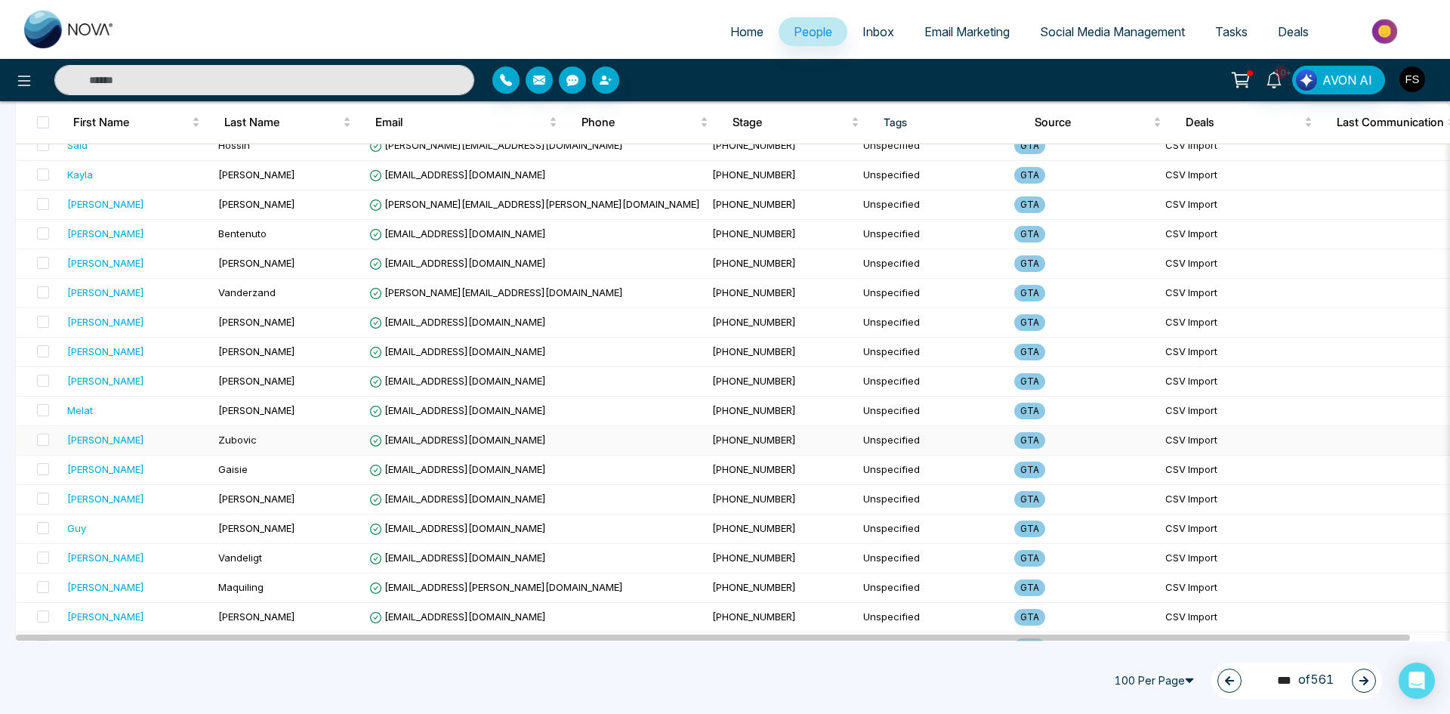
scroll to position [2617, 0]
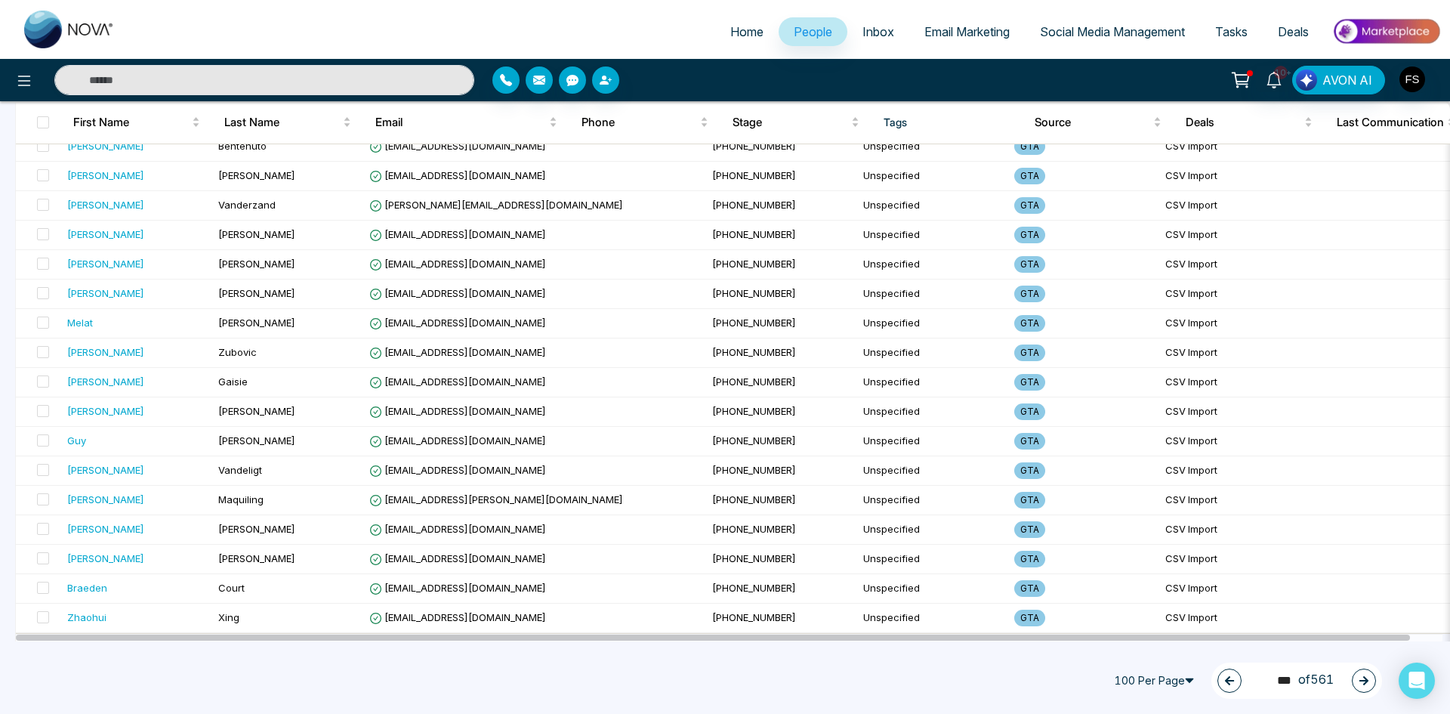
click at [1361, 681] on icon "button" at bounding box center [1363, 680] width 9 height 9
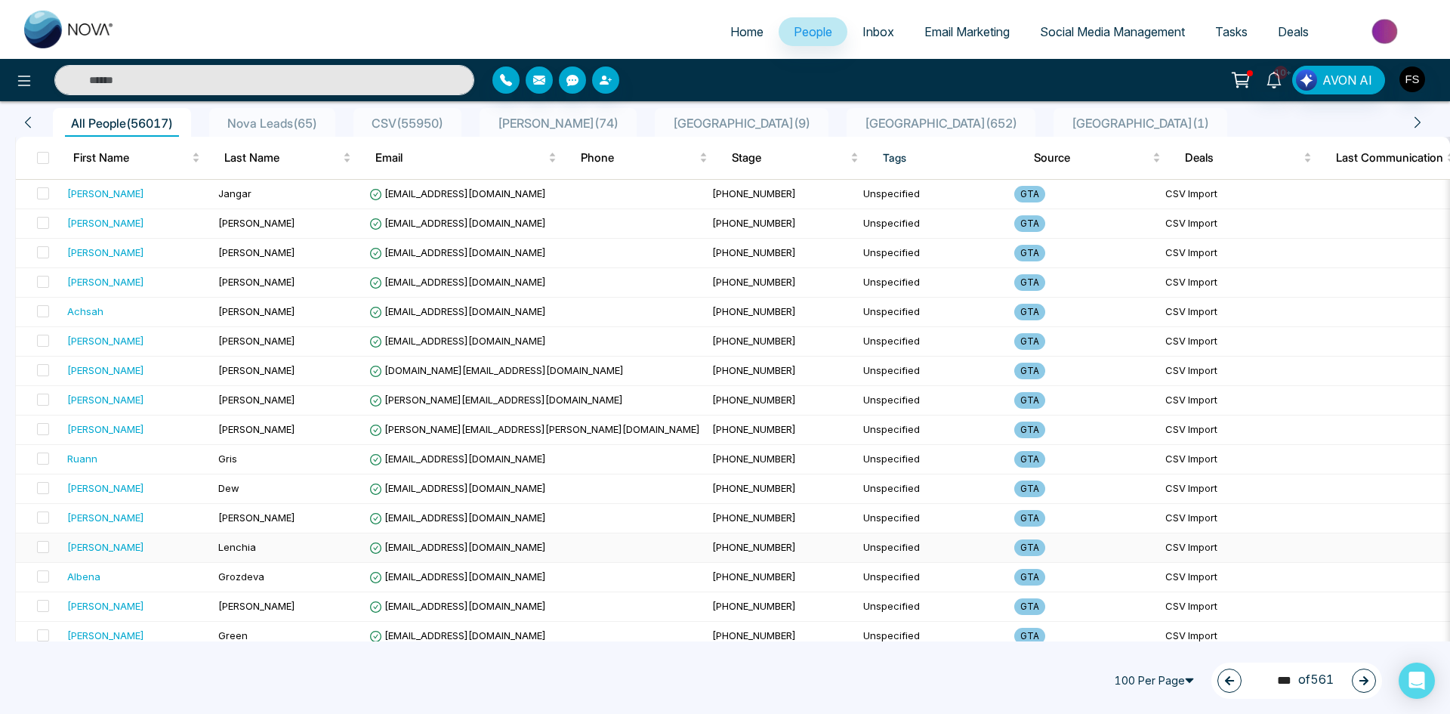
scroll to position [0, 0]
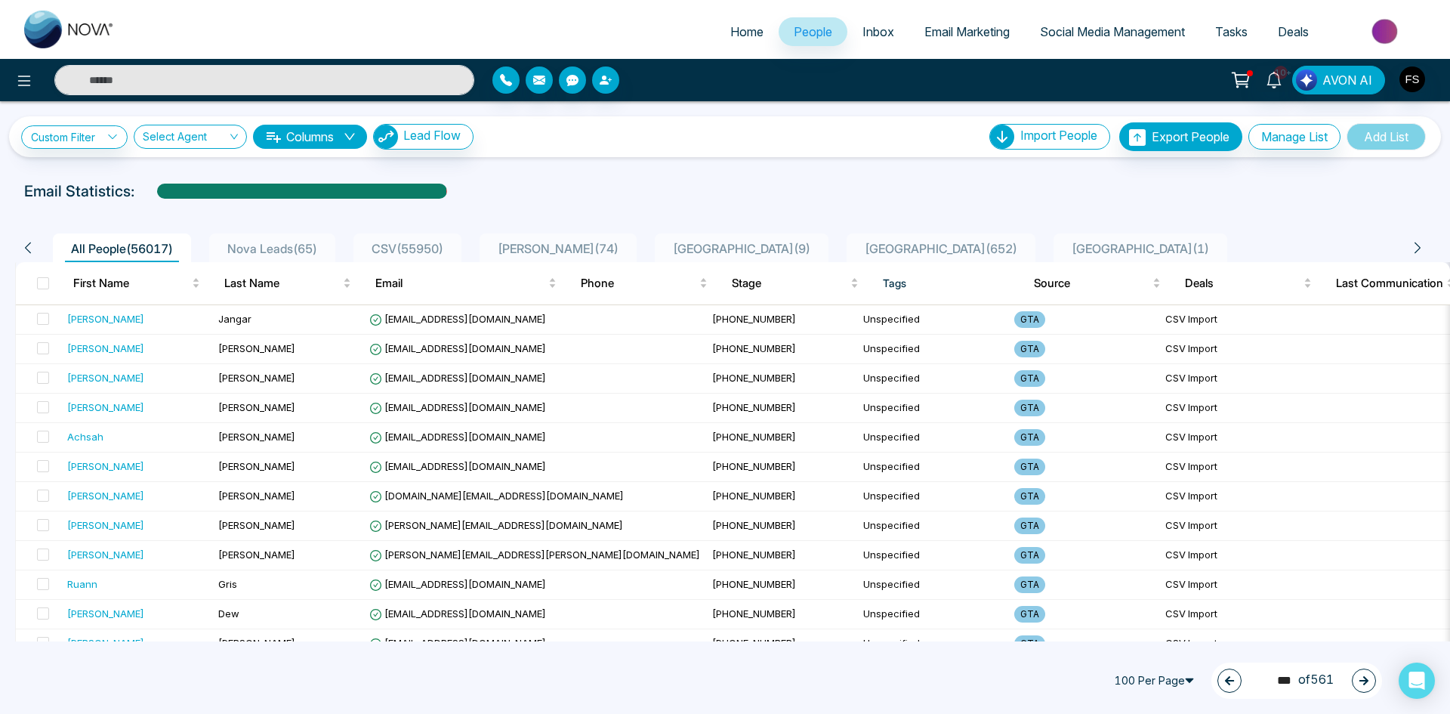
click at [1358, 681] on icon "button" at bounding box center [1363, 680] width 11 height 11
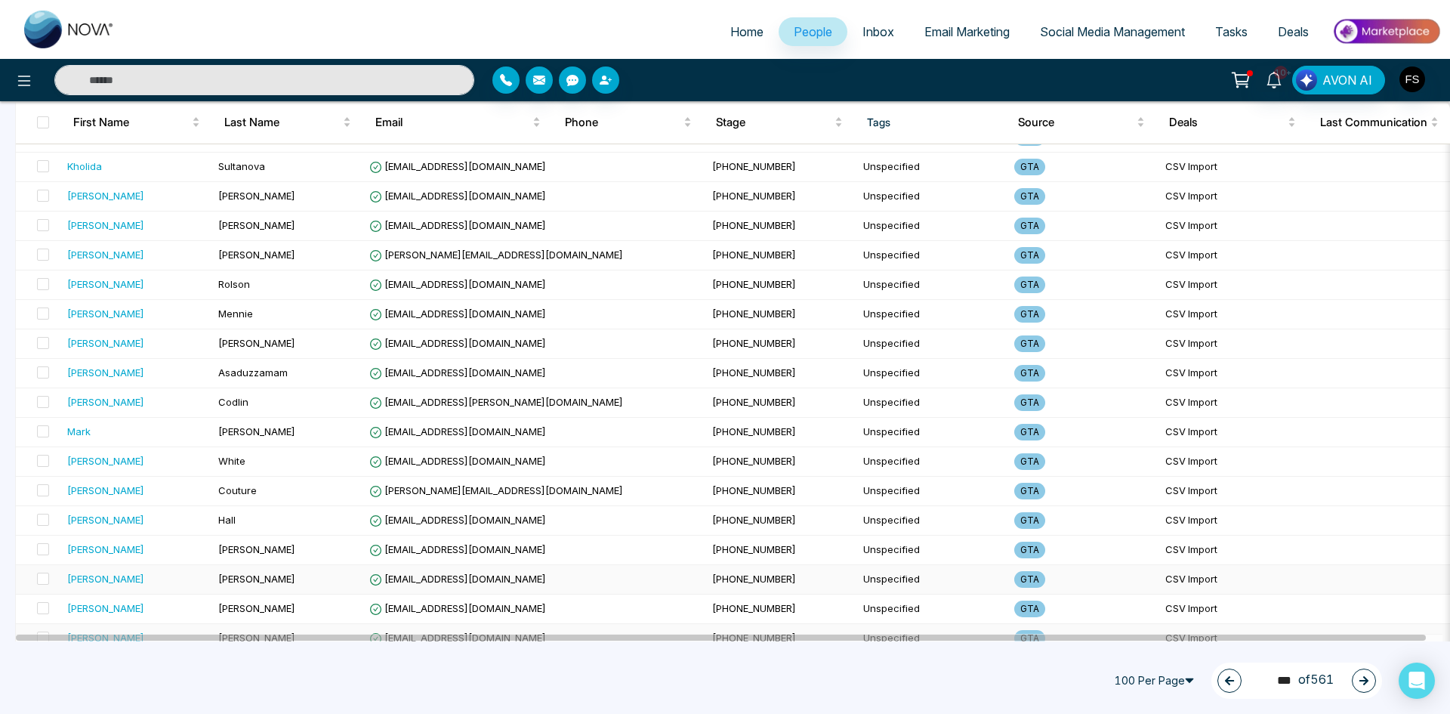
scroll to position [2617, 0]
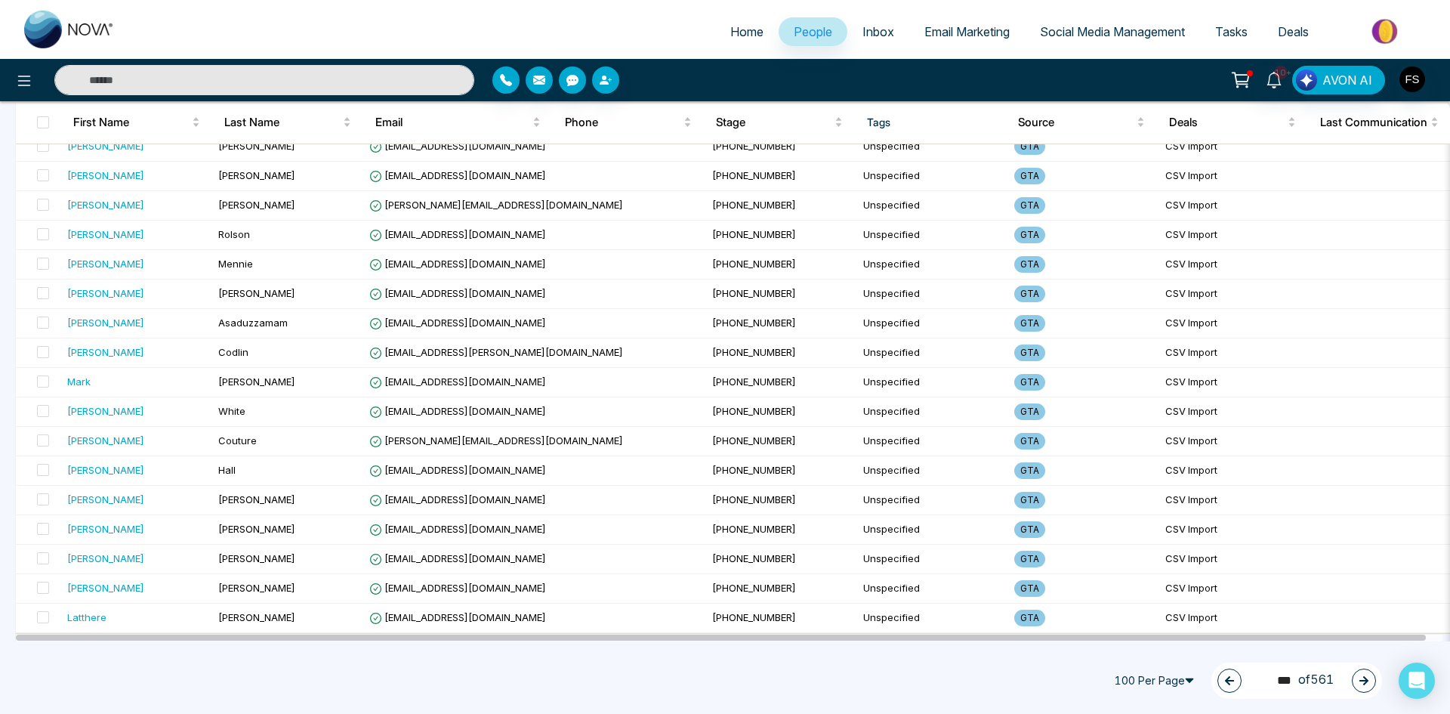
click at [1365, 679] on icon "button" at bounding box center [1363, 680] width 9 height 9
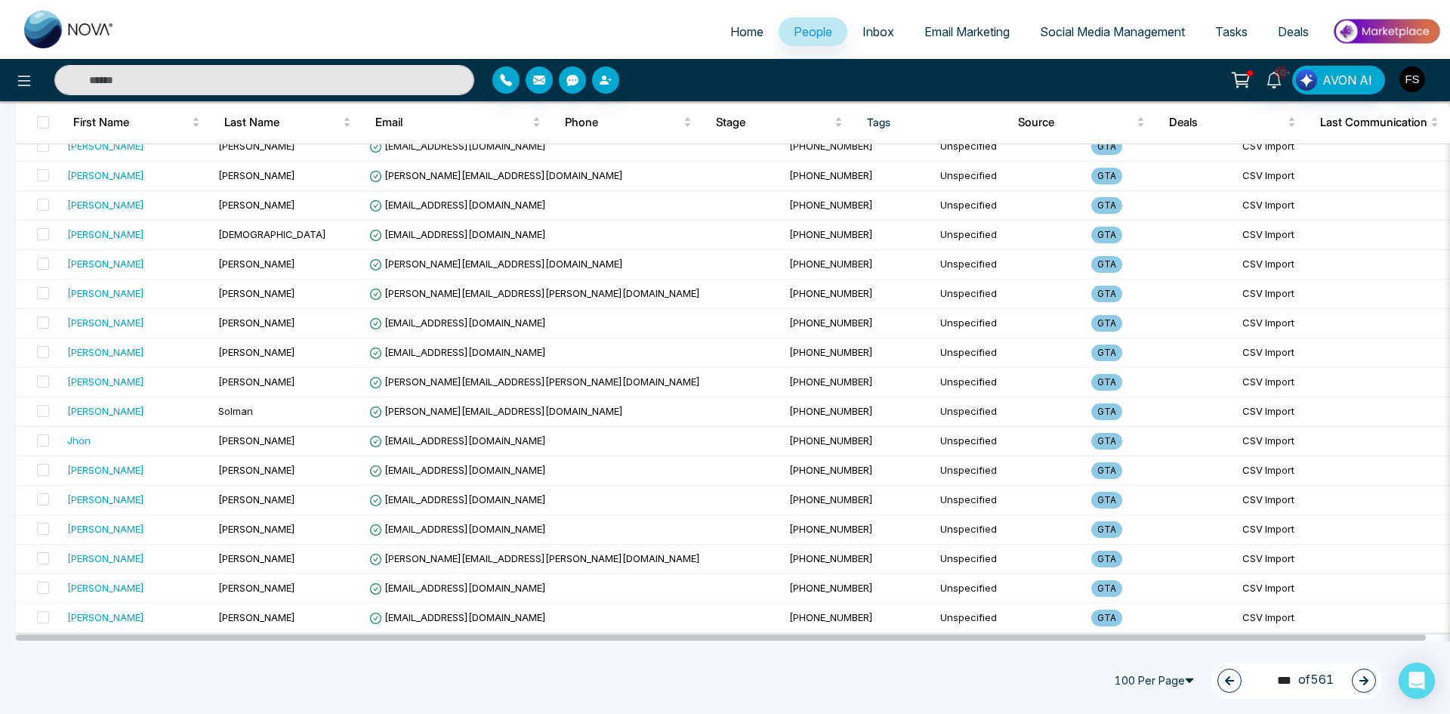
click at [1361, 676] on icon "button" at bounding box center [1363, 680] width 11 height 11
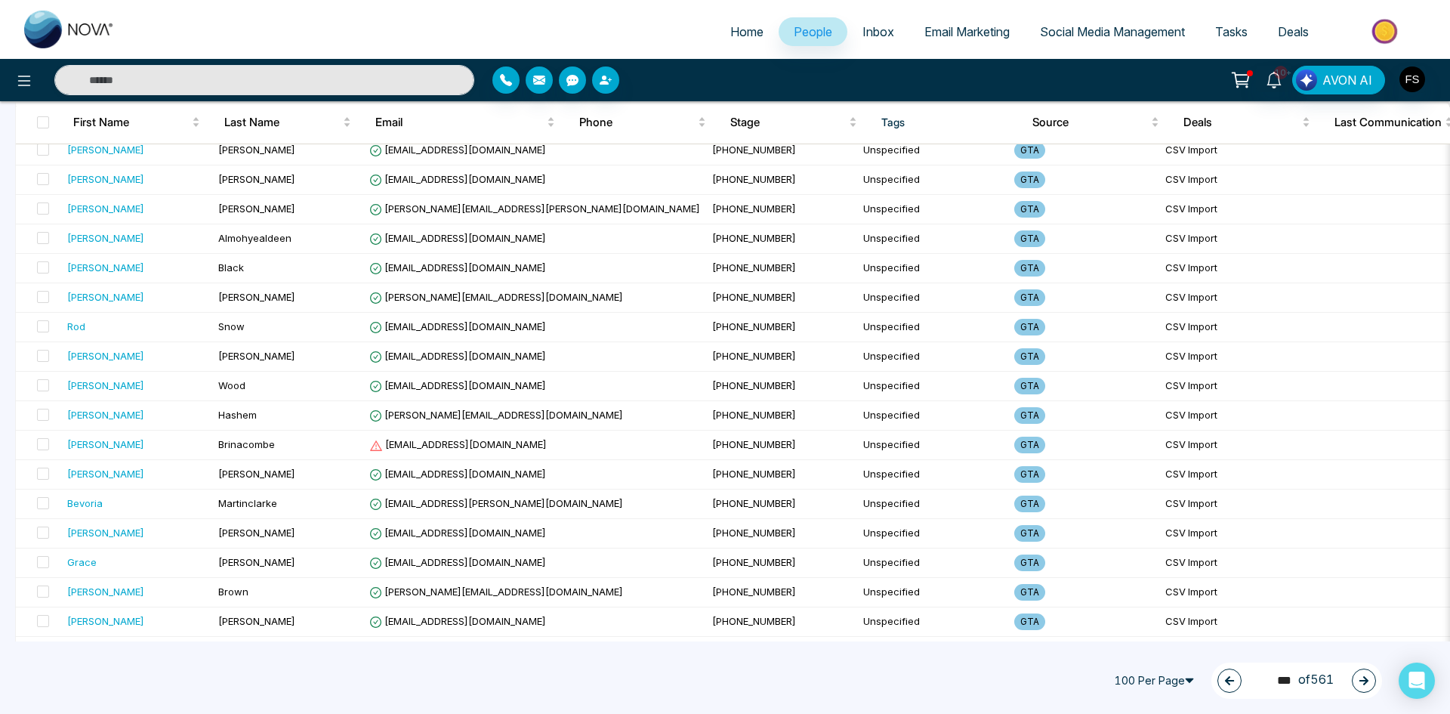
scroll to position [1107, 0]
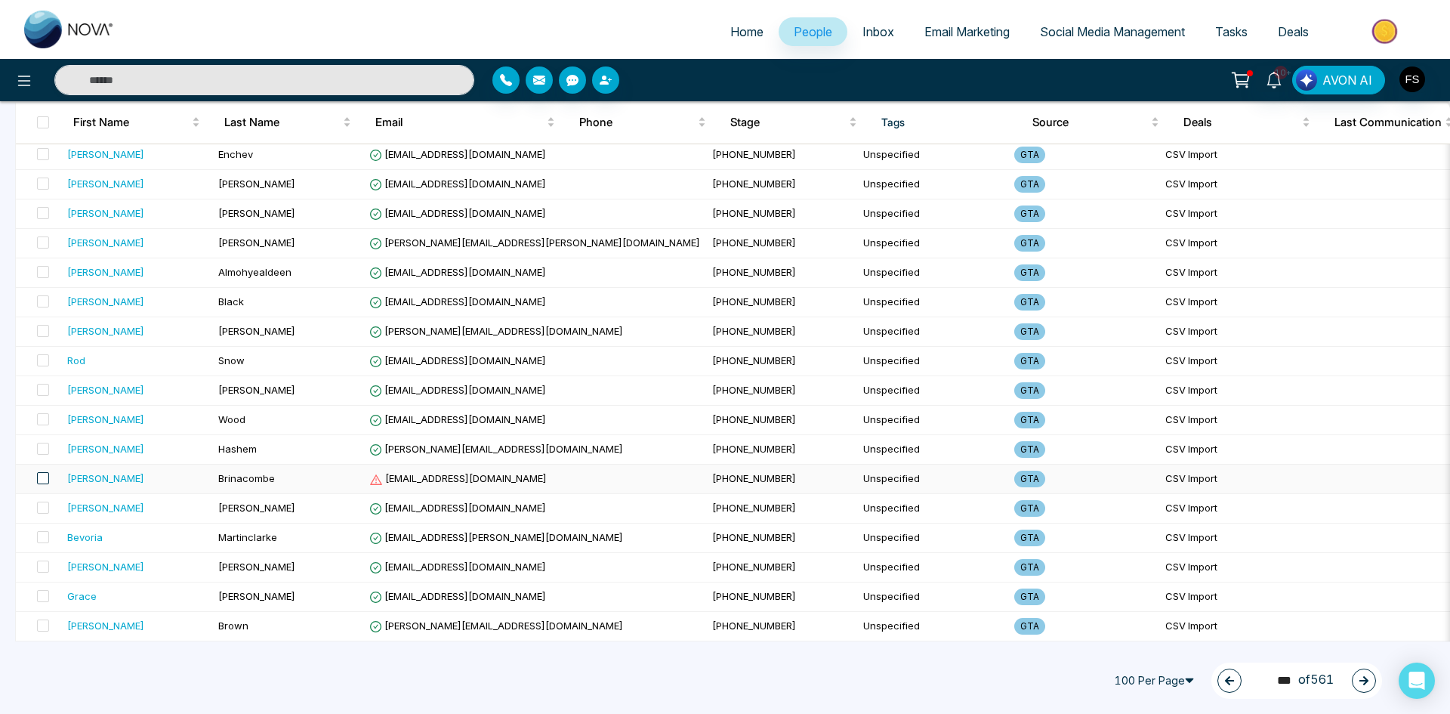
drag, startPoint x: 35, startPoint y: 476, endPoint x: 49, endPoint y: 477, distance: 13.6
click at [36, 476] on label at bounding box center [38, 478] width 21 height 17
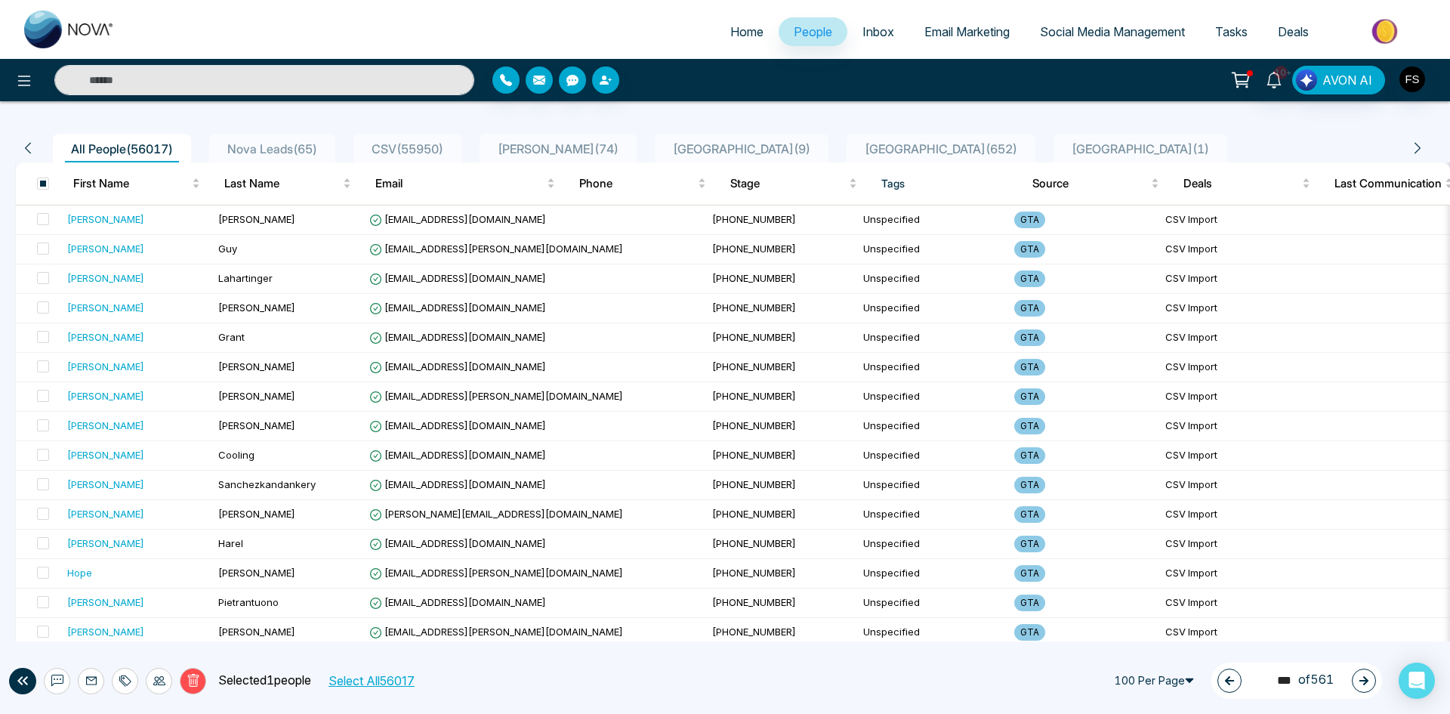
scroll to position [0, 0]
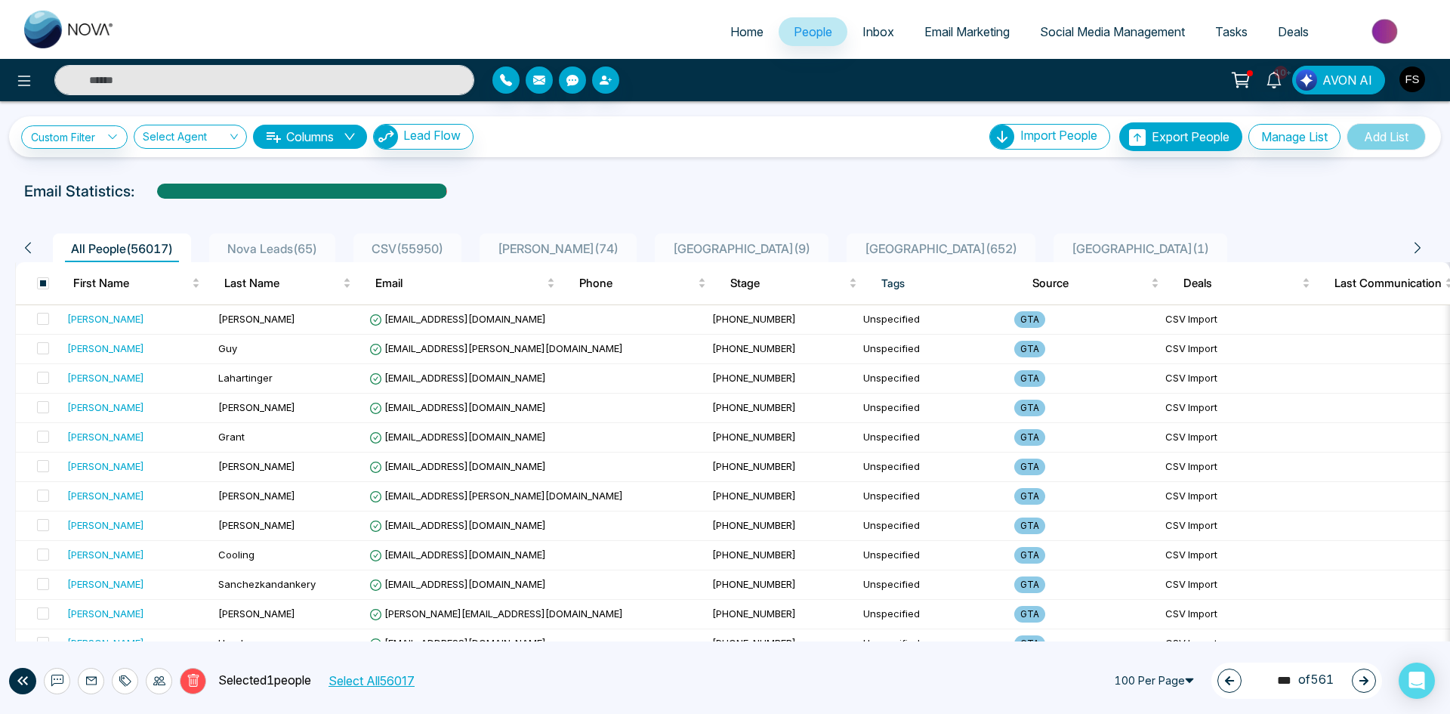
click at [197, 681] on icon at bounding box center [192, 680] width 11 height 13
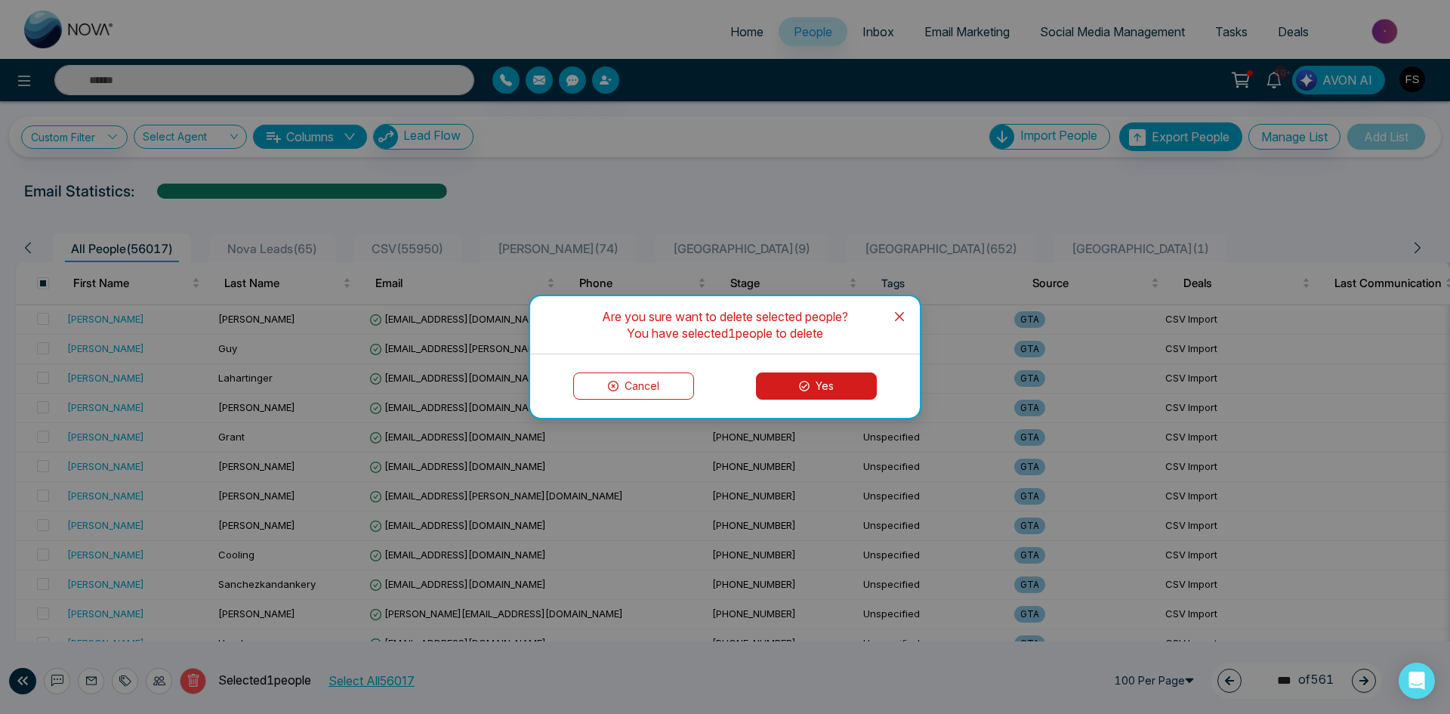
click at [843, 384] on button "Yes" at bounding box center [816, 385] width 121 height 27
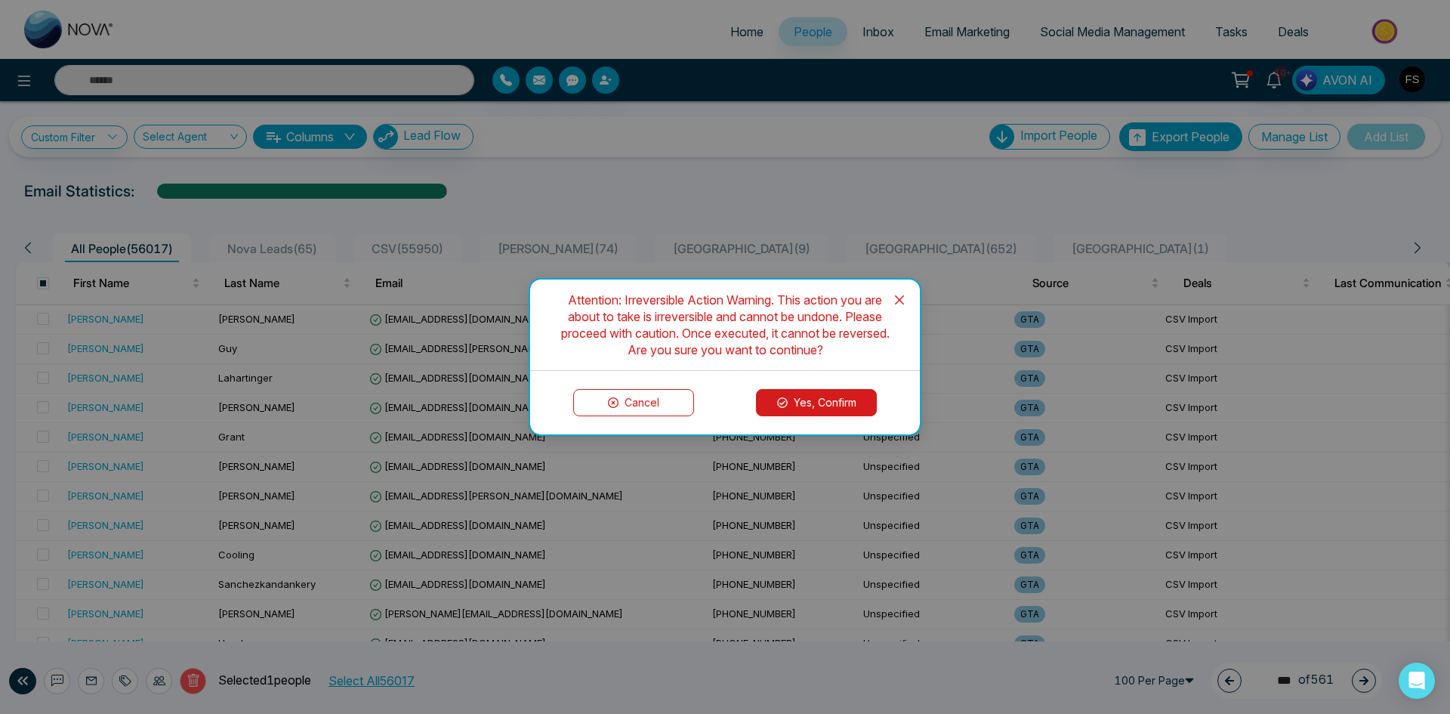
click at [834, 399] on button "Yes, Confirm" at bounding box center [816, 402] width 121 height 27
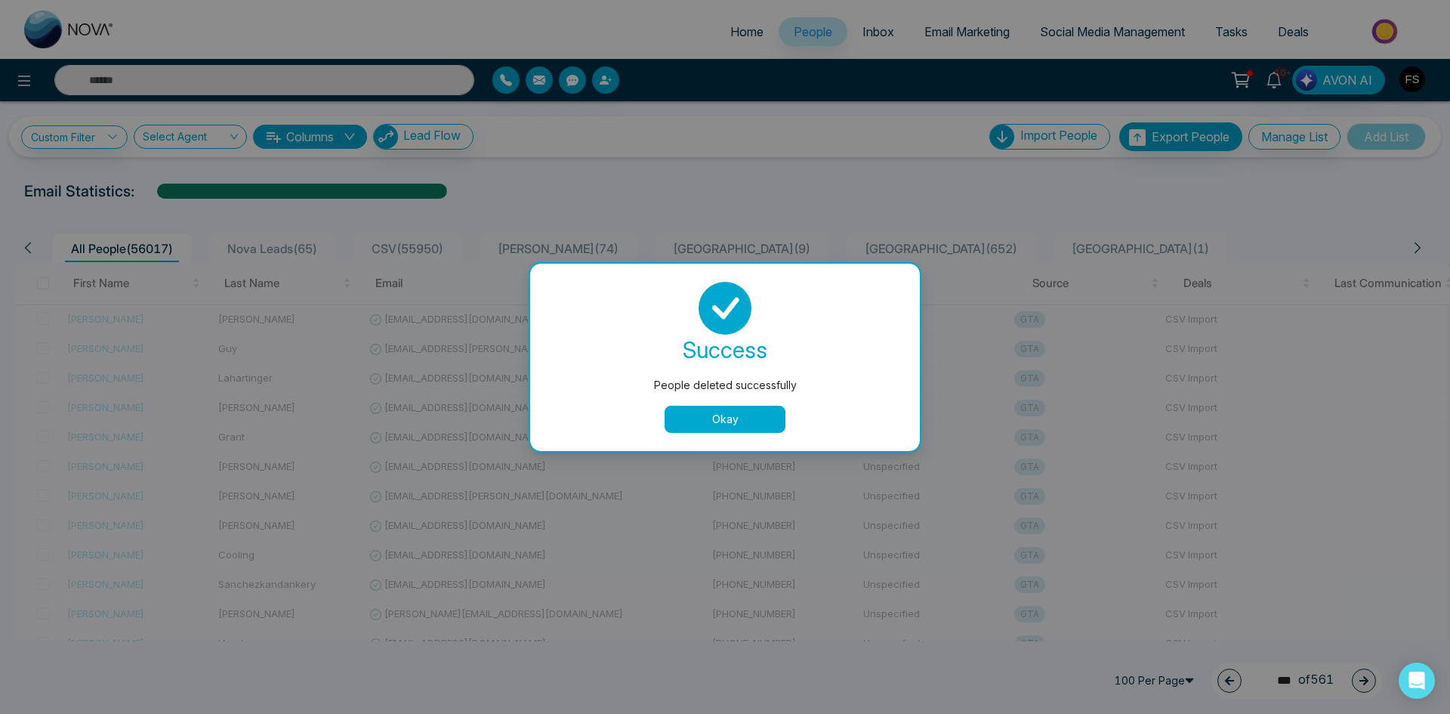
click at [751, 416] on button "Okay" at bounding box center [725, 418] width 121 height 27
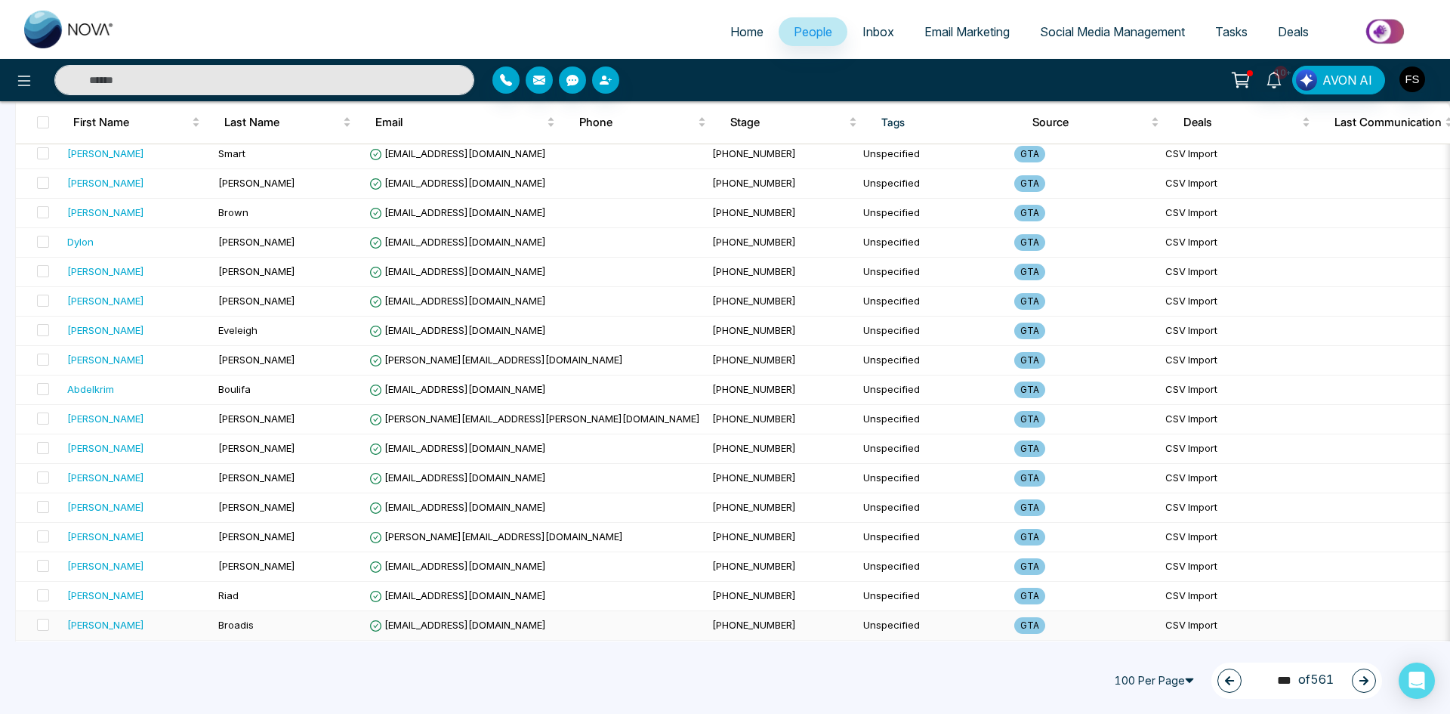
scroll to position [2617, 0]
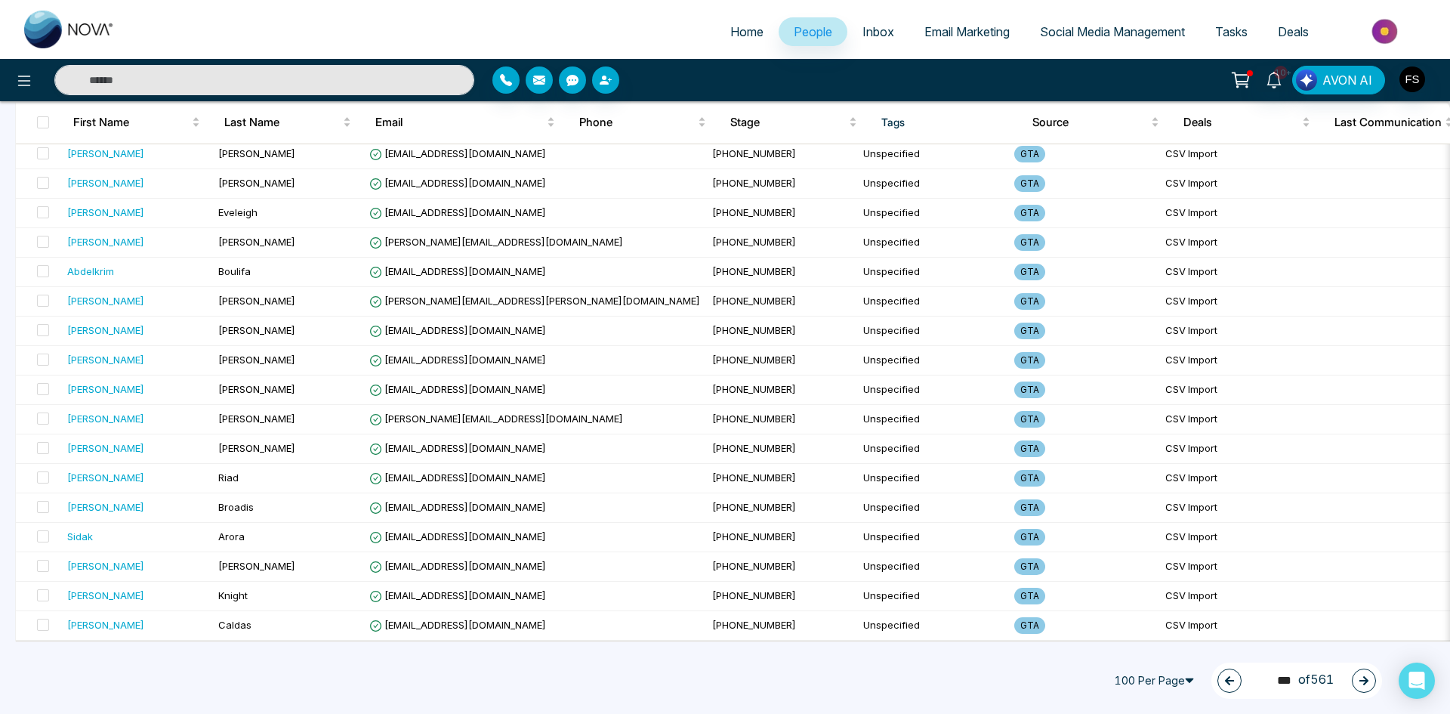
click at [1354, 681] on button "button" at bounding box center [1364, 680] width 24 height 24
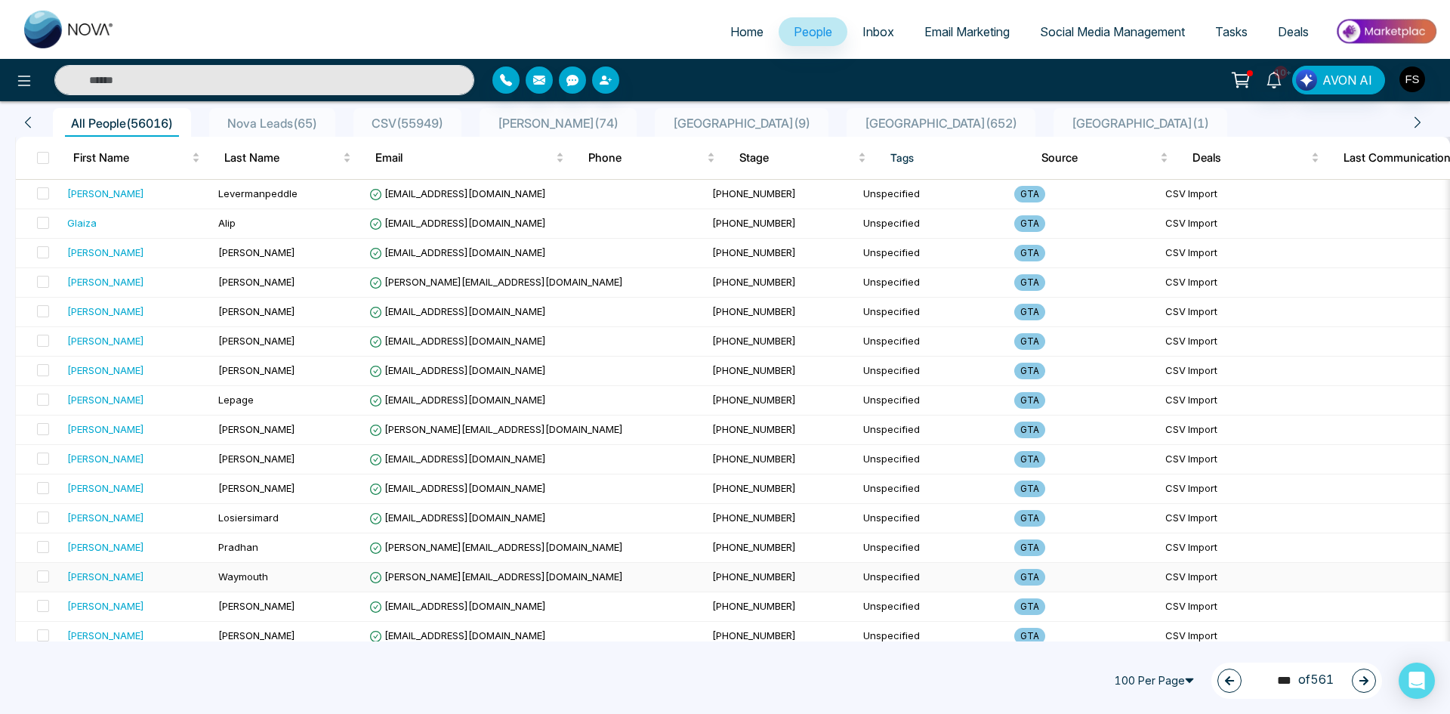
scroll to position [0, 0]
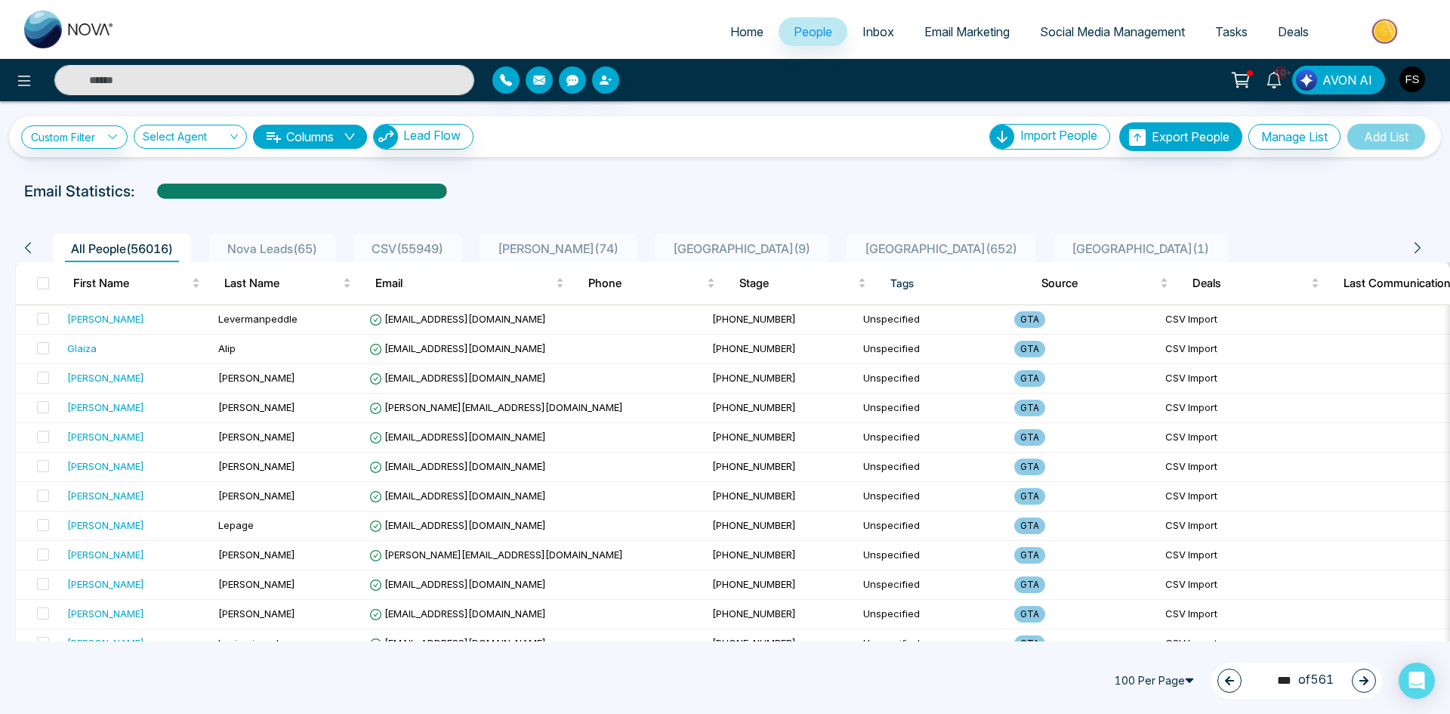
click at [1364, 683] on icon "button" at bounding box center [1363, 680] width 11 height 11
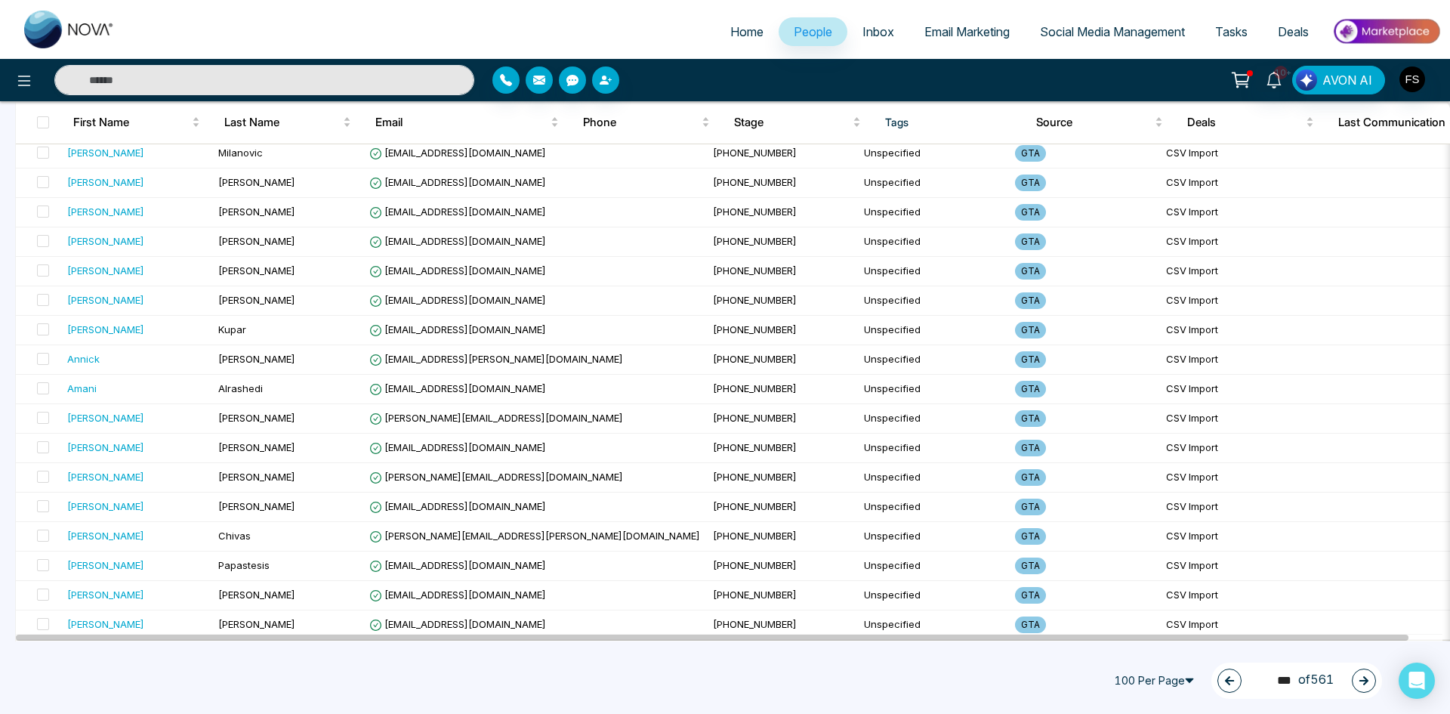
scroll to position [2617, 0]
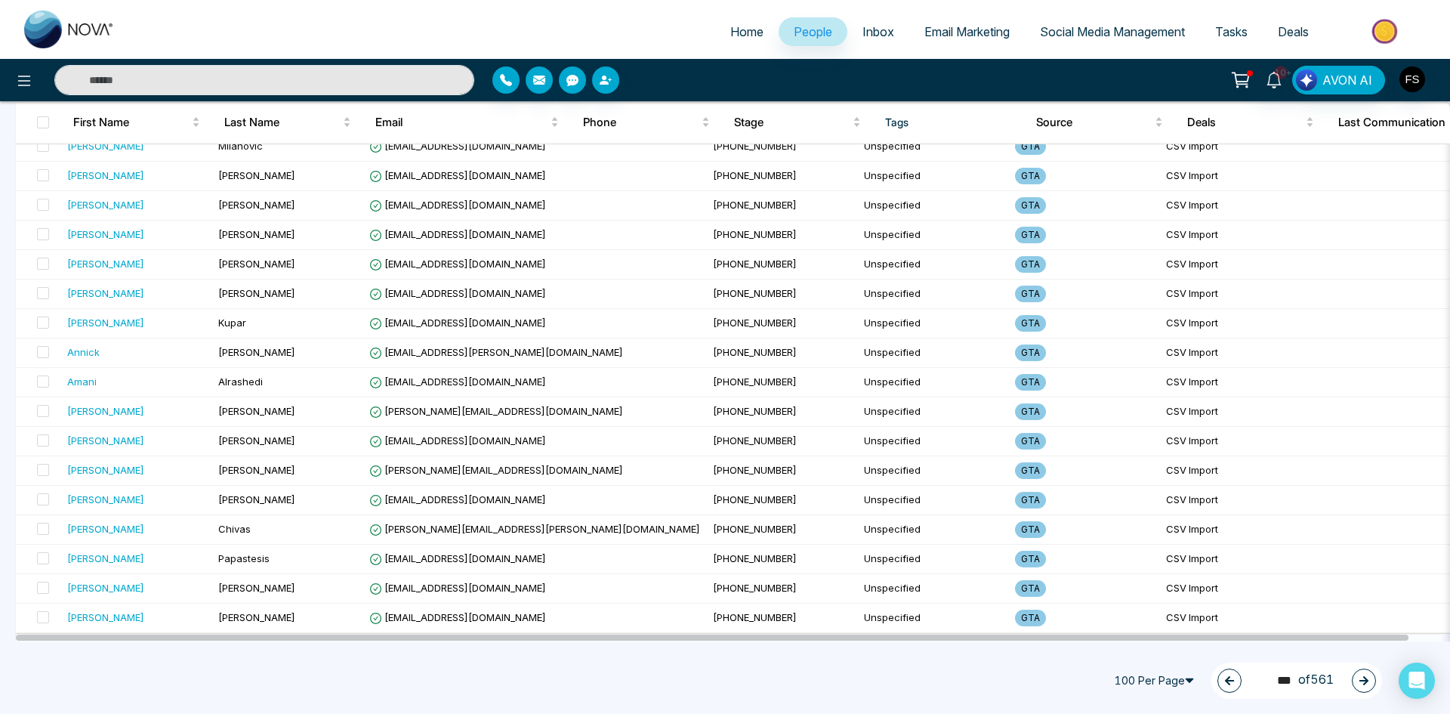
click at [1362, 681] on icon "button" at bounding box center [1363, 680] width 9 height 9
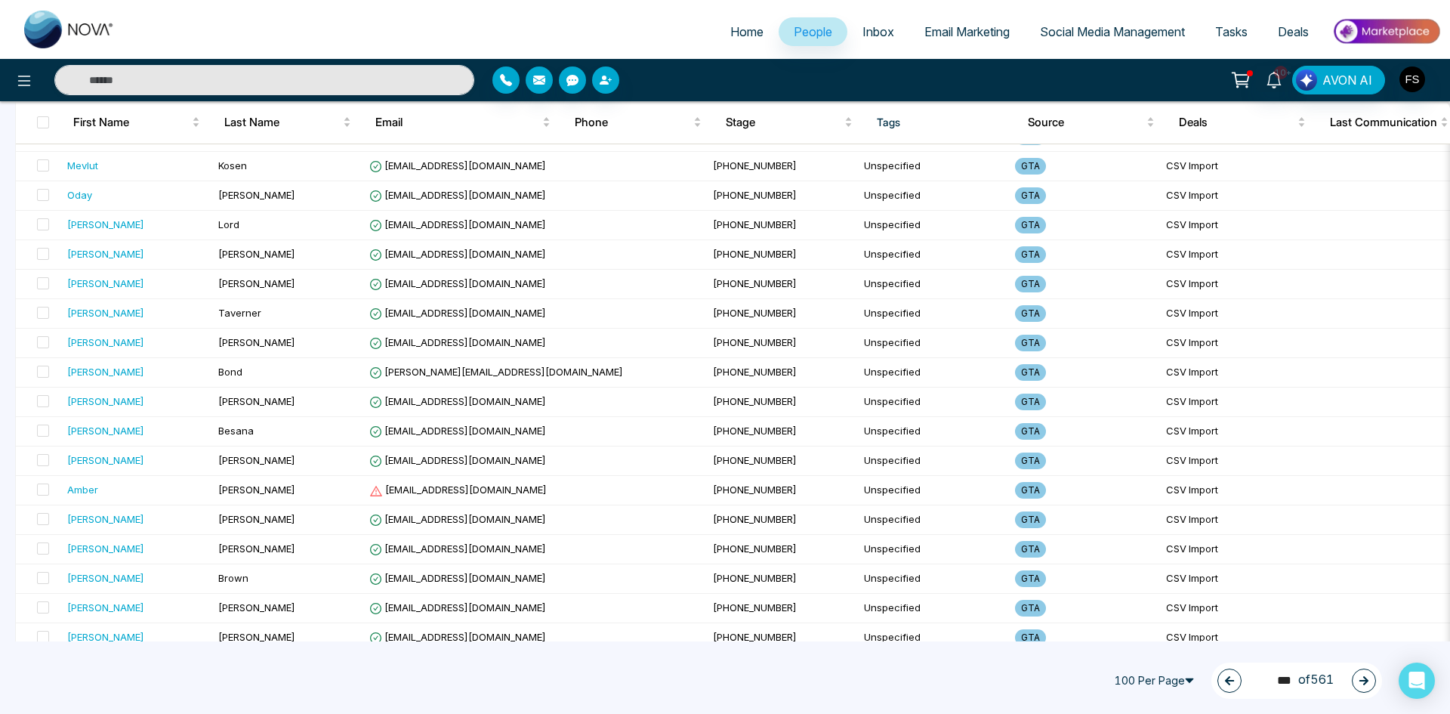
scroll to position [1862, 0]
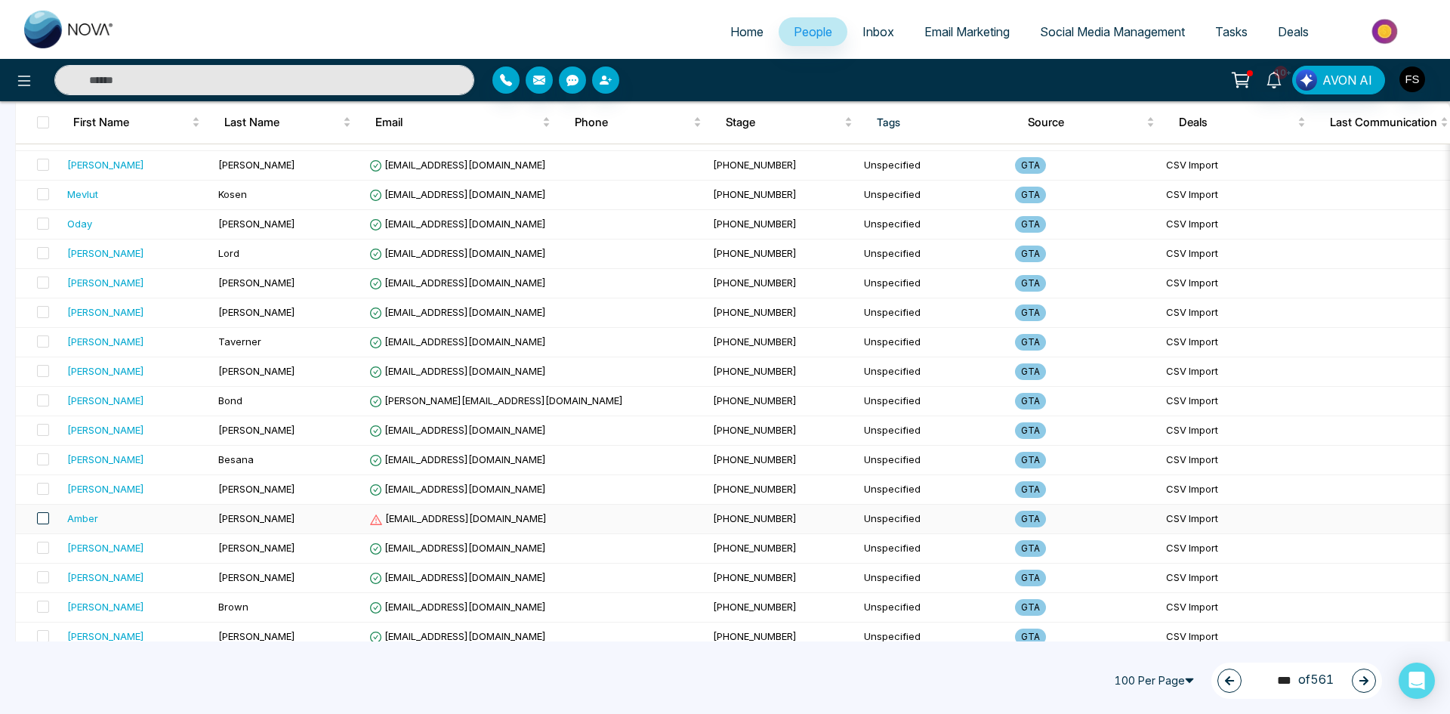
click at [45, 523] on span at bounding box center [43, 518] width 12 height 12
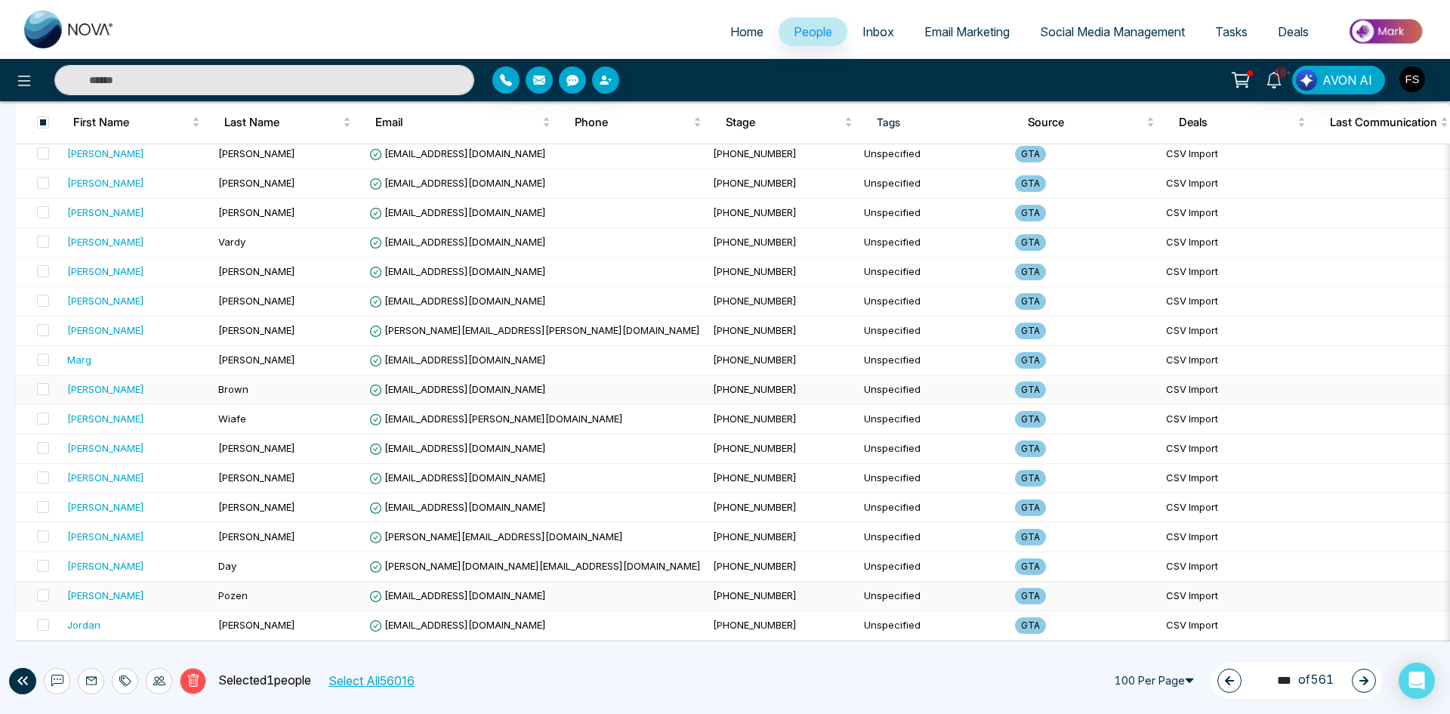
scroll to position [2617, 0]
click at [202, 676] on button "Delete" at bounding box center [193, 681] width 26 height 26
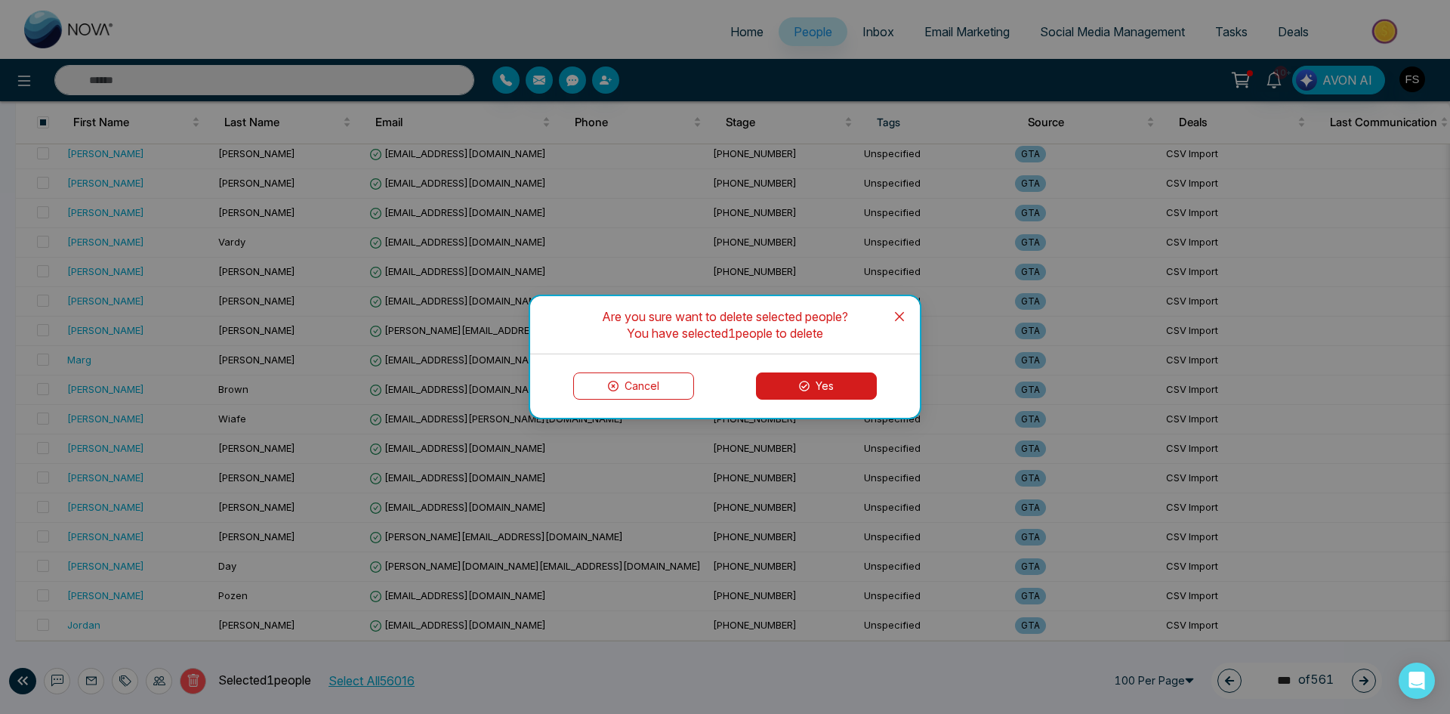
click at [822, 392] on button "Yes" at bounding box center [816, 385] width 121 height 27
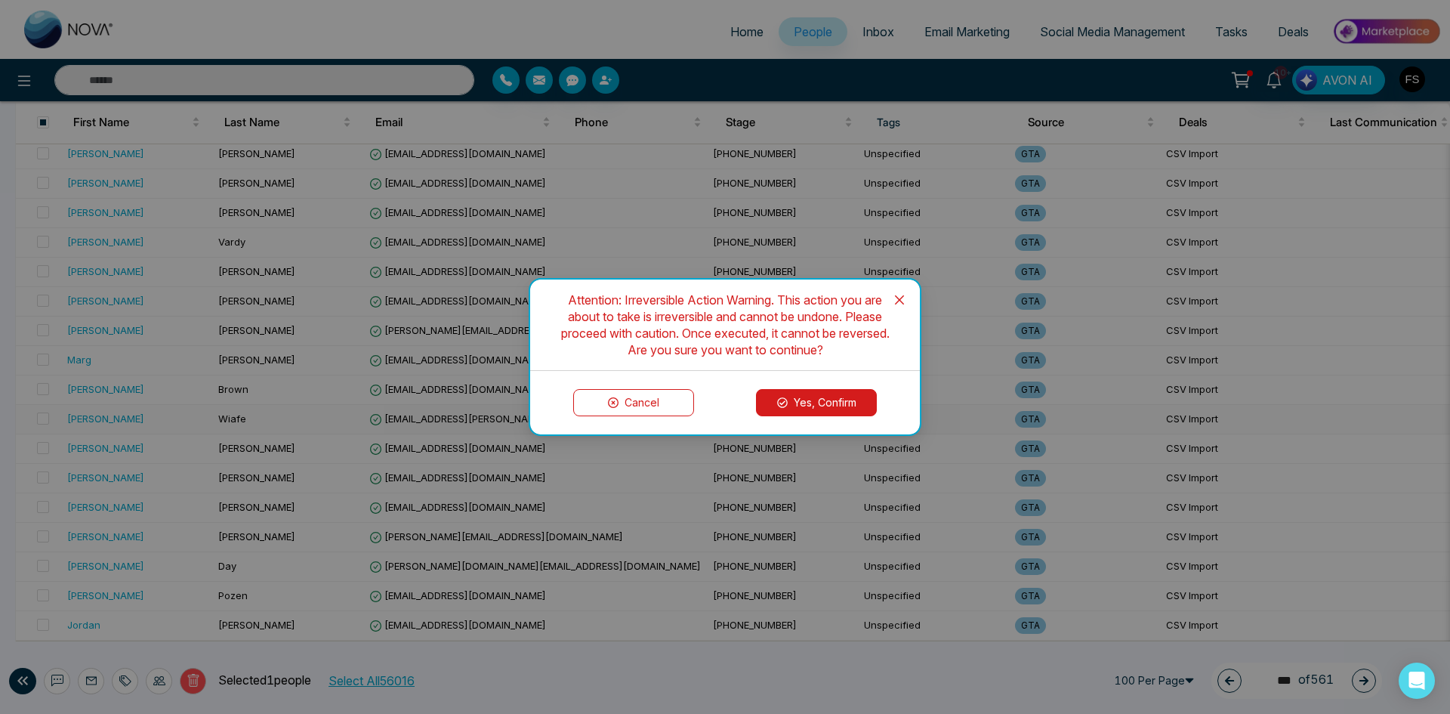
click at [819, 402] on button "Yes, Confirm" at bounding box center [816, 402] width 121 height 27
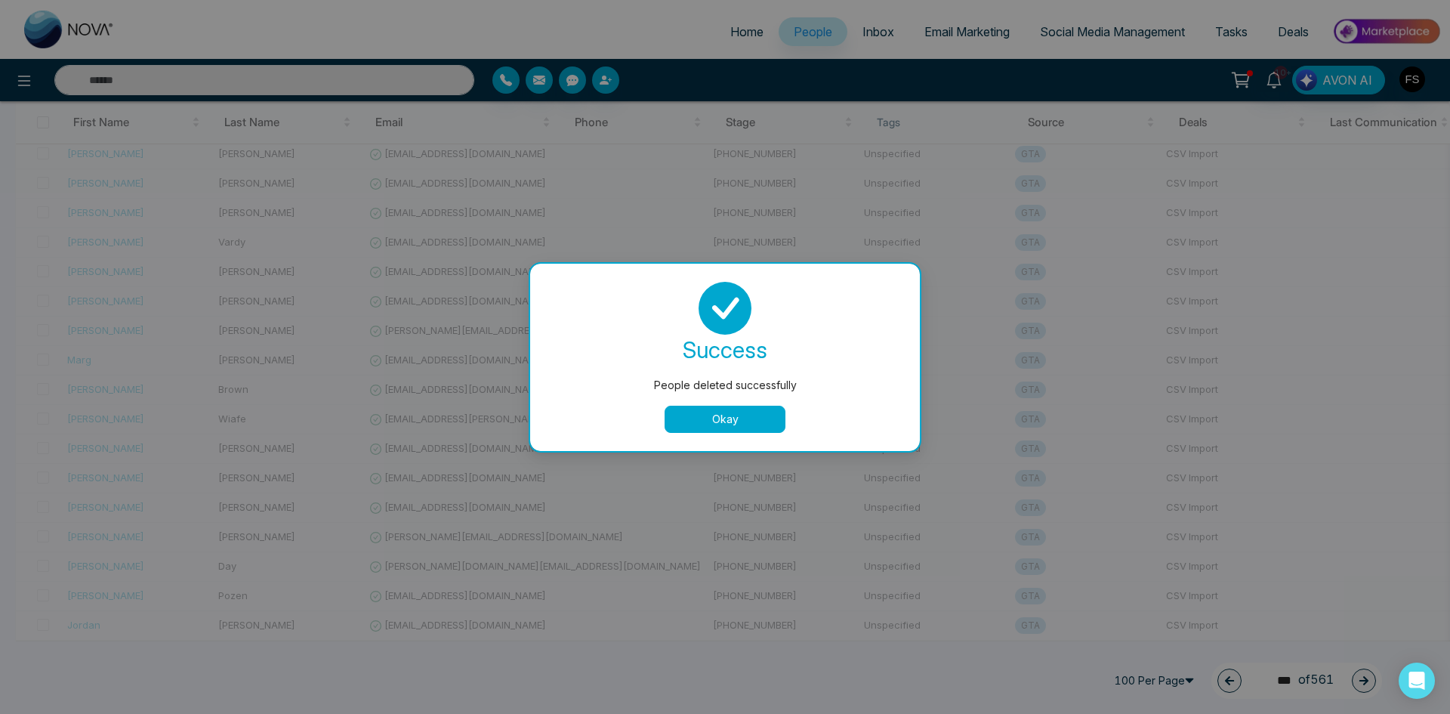
click at [680, 419] on button "Okay" at bounding box center [725, 418] width 121 height 27
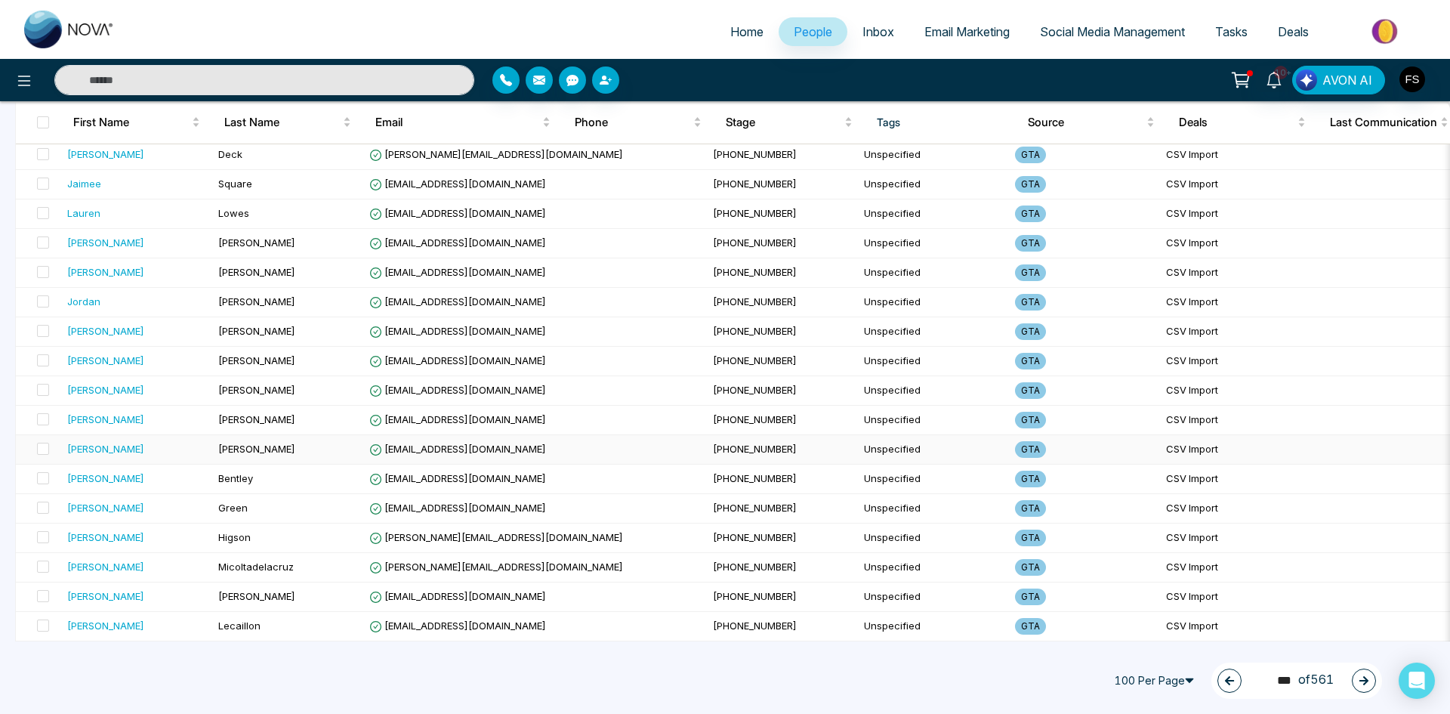
scroll to position [604, 0]
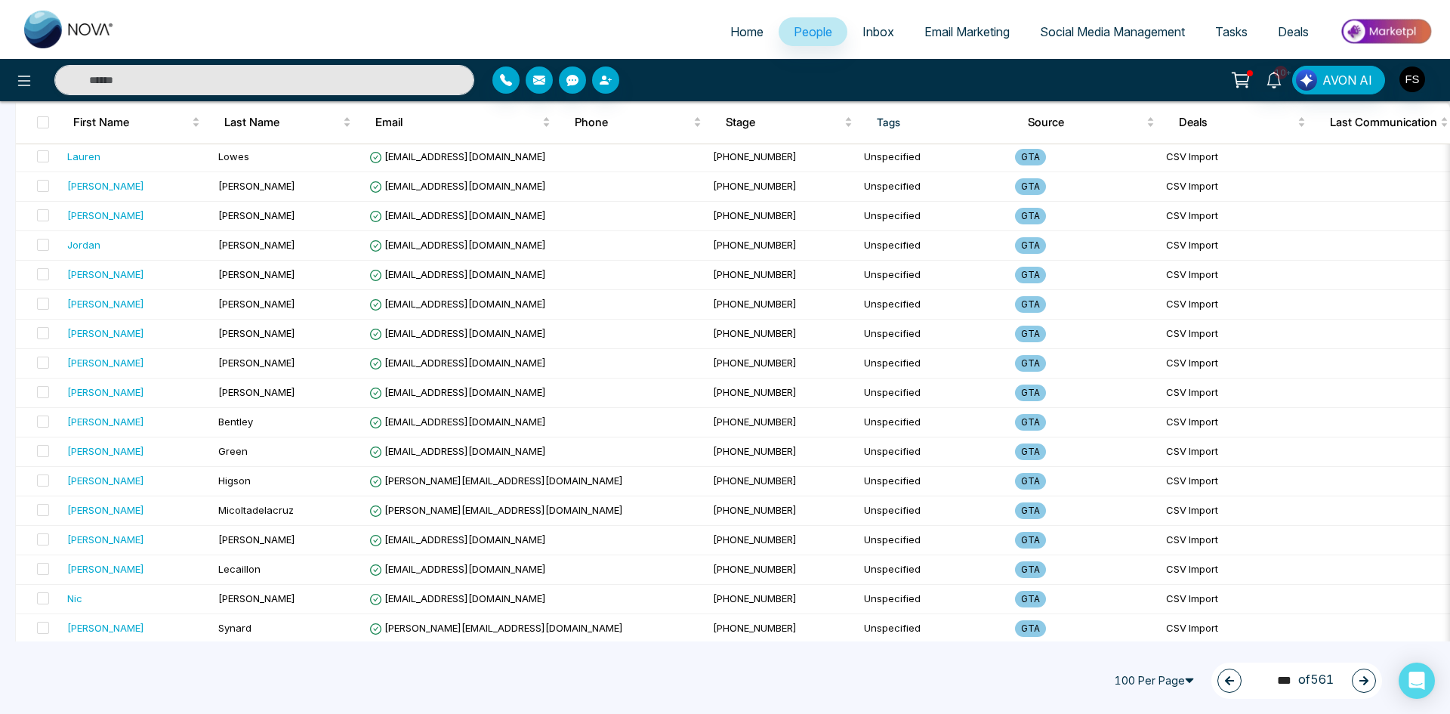
click at [1361, 676] on icon "button" at bounding box center [1363, 680] width 11 height 11
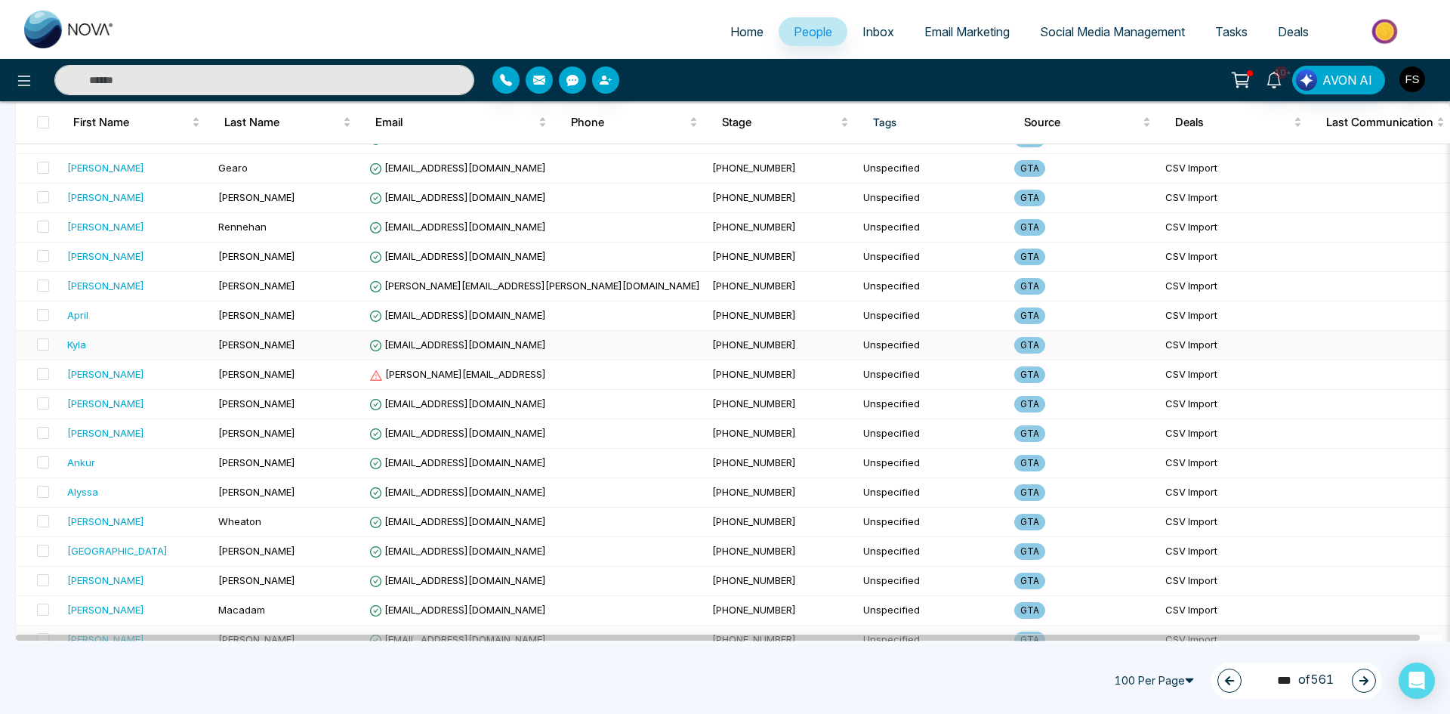
scroll to position [680, 0]
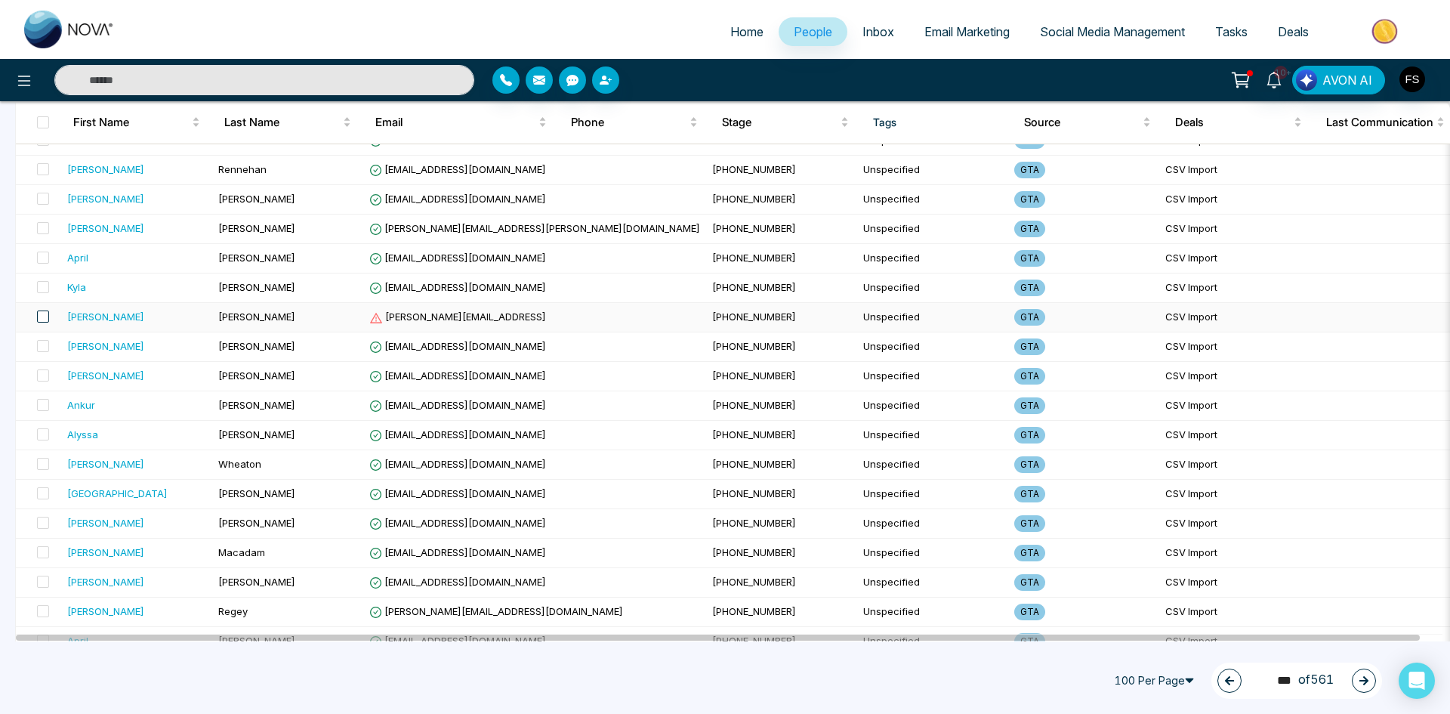
click at [44, 318] on span at bounding box center [43, 316] width 12 height 12
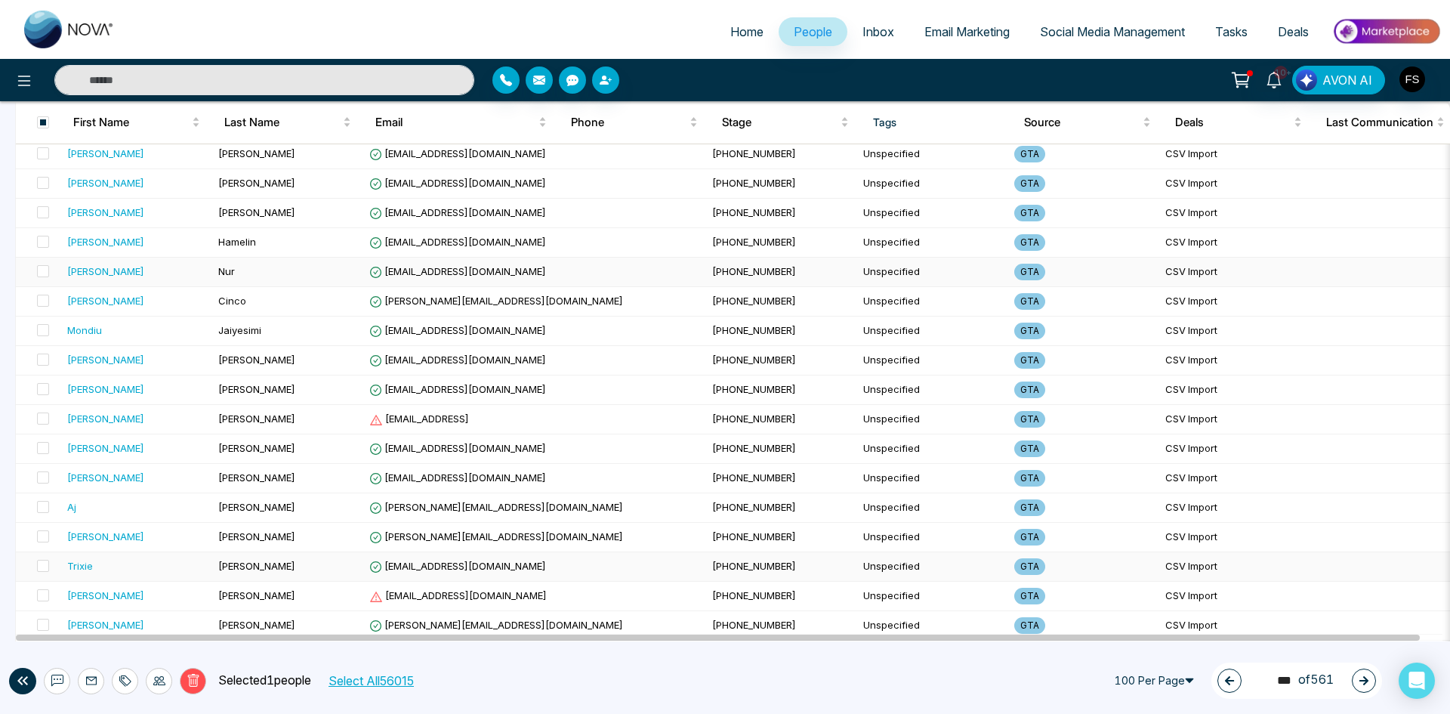
scroll to position [2391, 0]
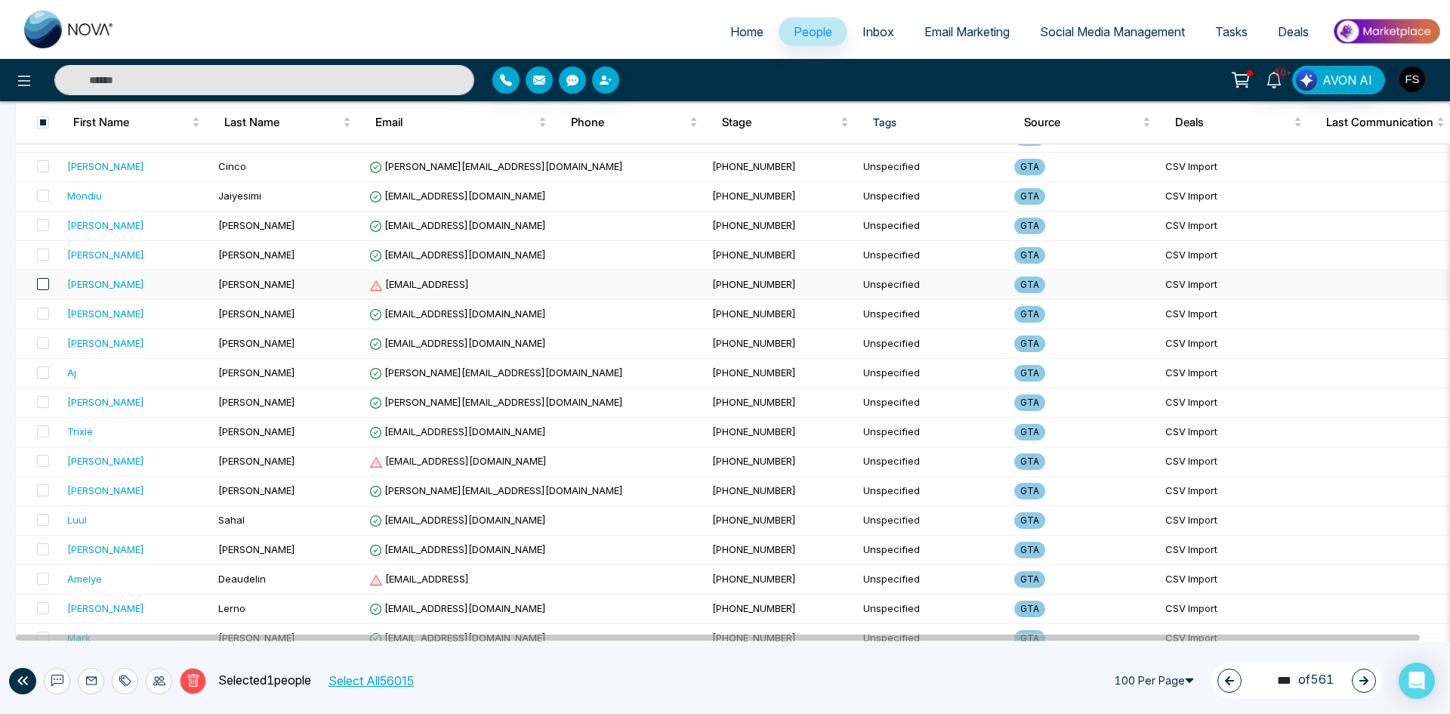
click at [46, 285] on span at bounding box center [43, 284] width 12 height 12
click at [46, 461] on span at bounding box center [43, 461] width 12 height 12
click at [45, 579] on span at bounding box center [43, 578] width 12 height 12
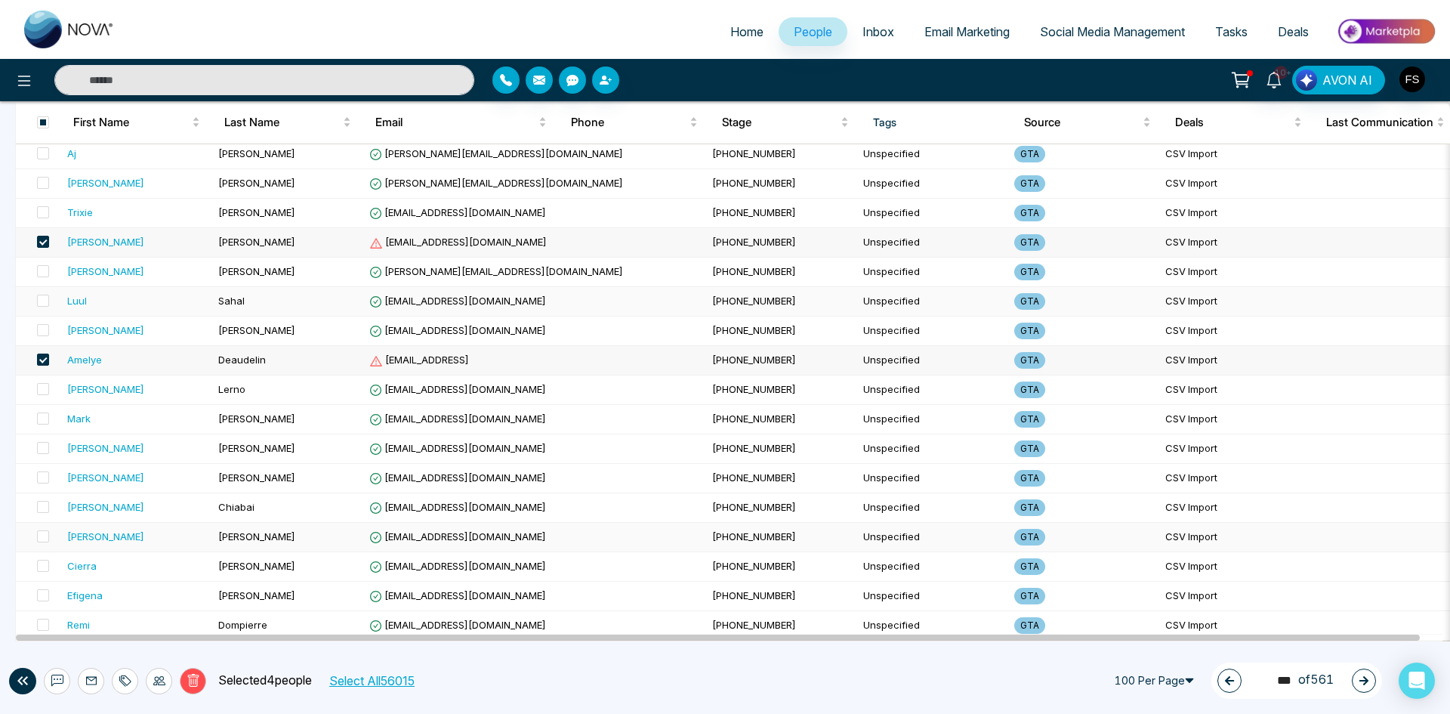
scroll to position [2617, 0]
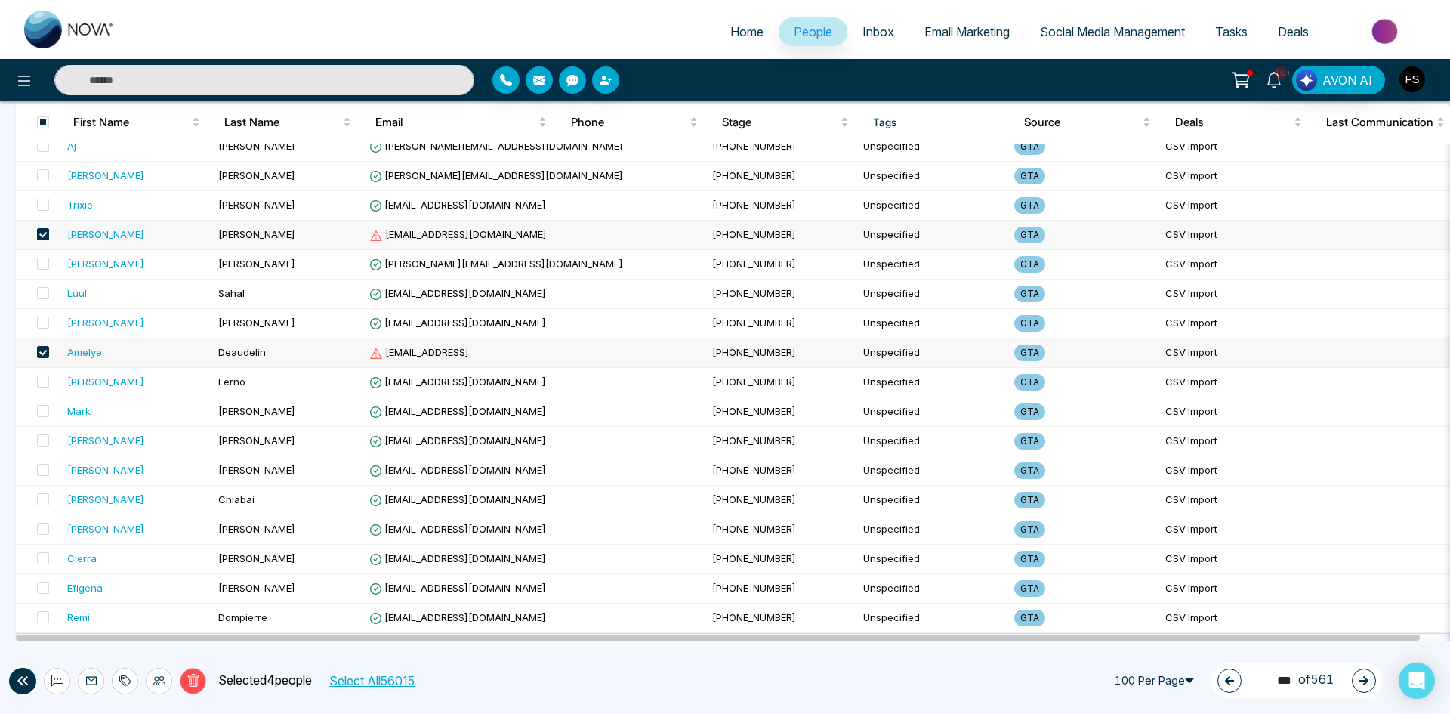
click at [196, 683] on icon at bounding box center [194, 681] width 14 height 14
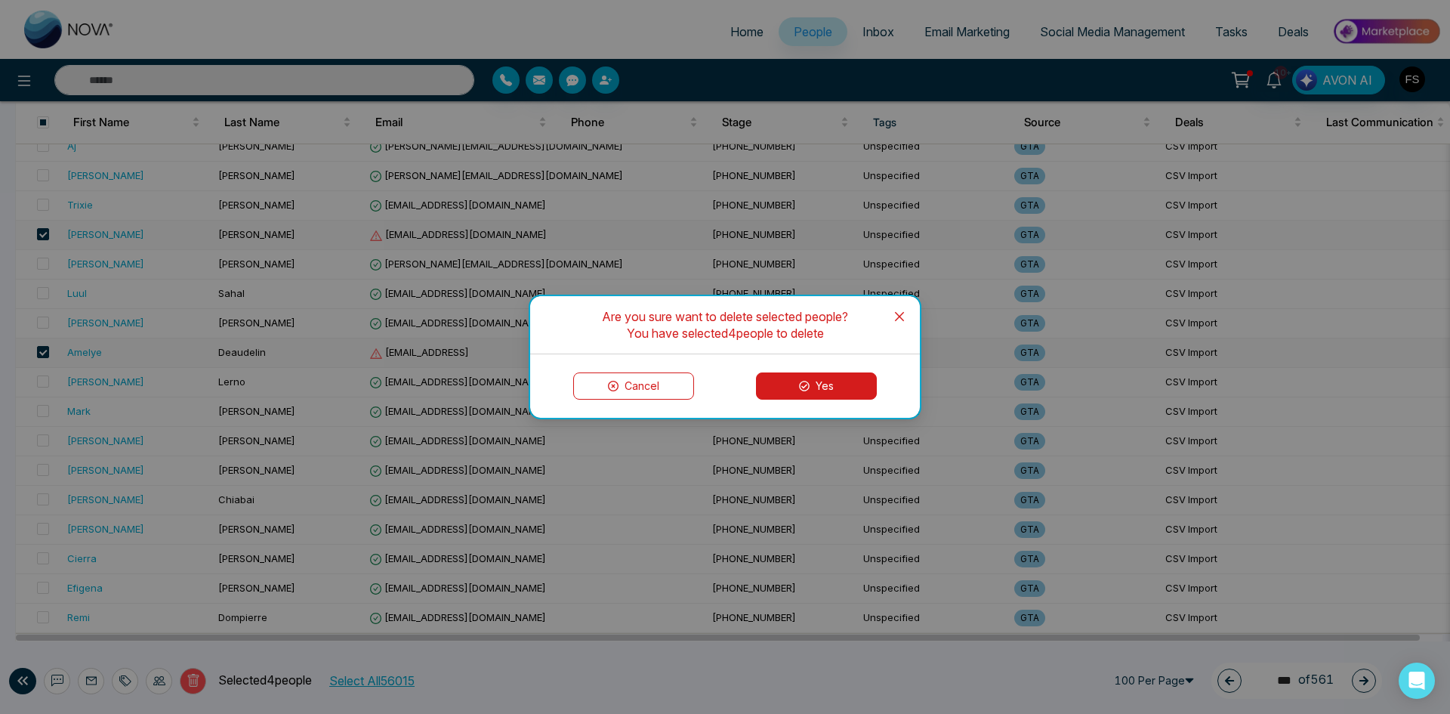
click at [856, 386] on button "Yes" at bounding box center [816, 385] width 121 height 27
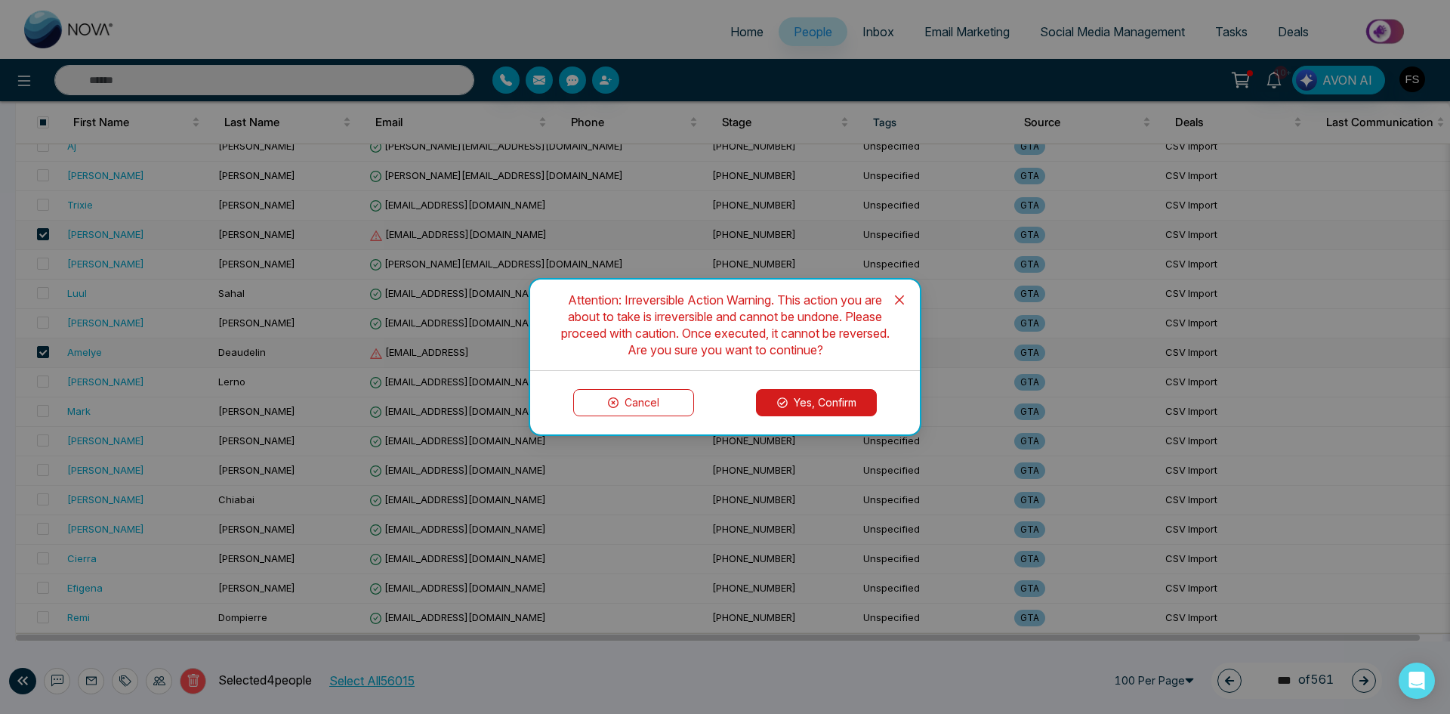
click at [837, 412] on button "Yes, Confirm" at bounding box center [816, 402] width 121 height 27
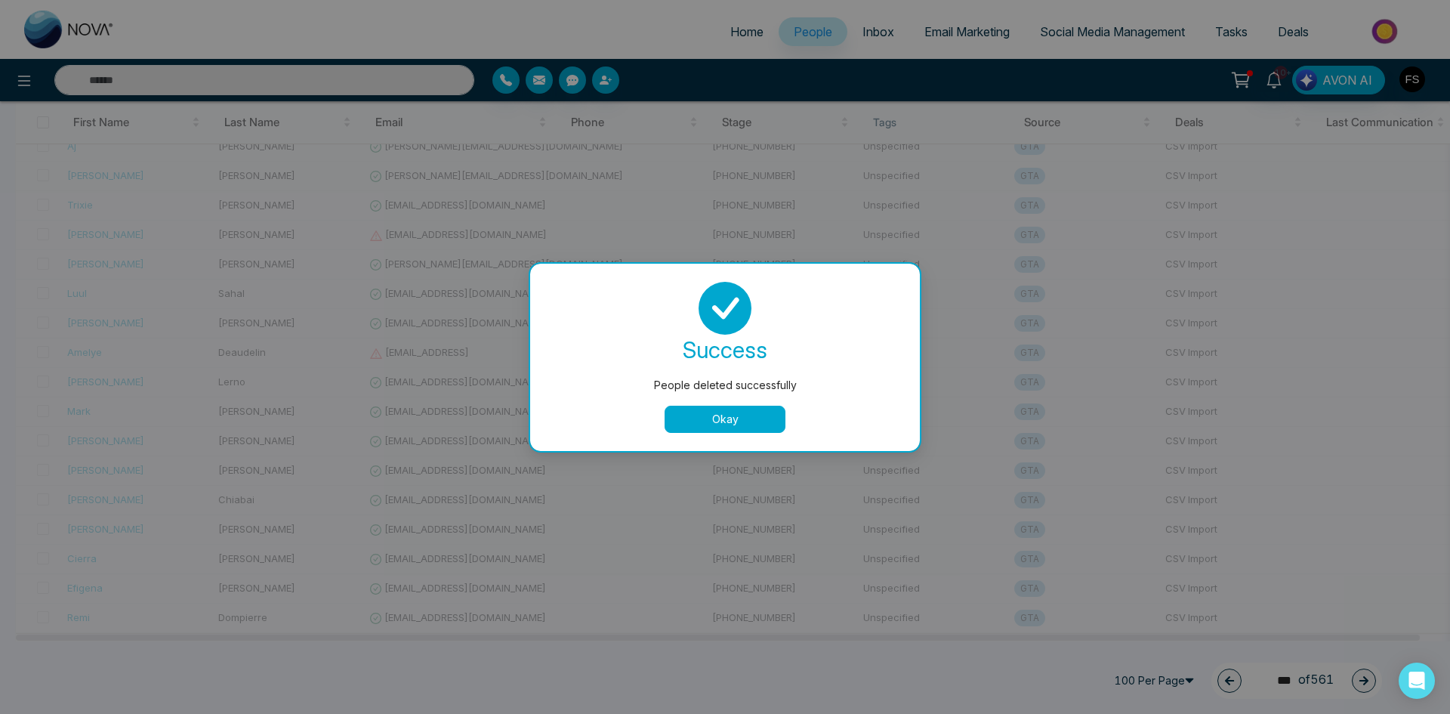
click at [717, 419] on button "Okay" at bounding box center [725, 418] width 121 height 27
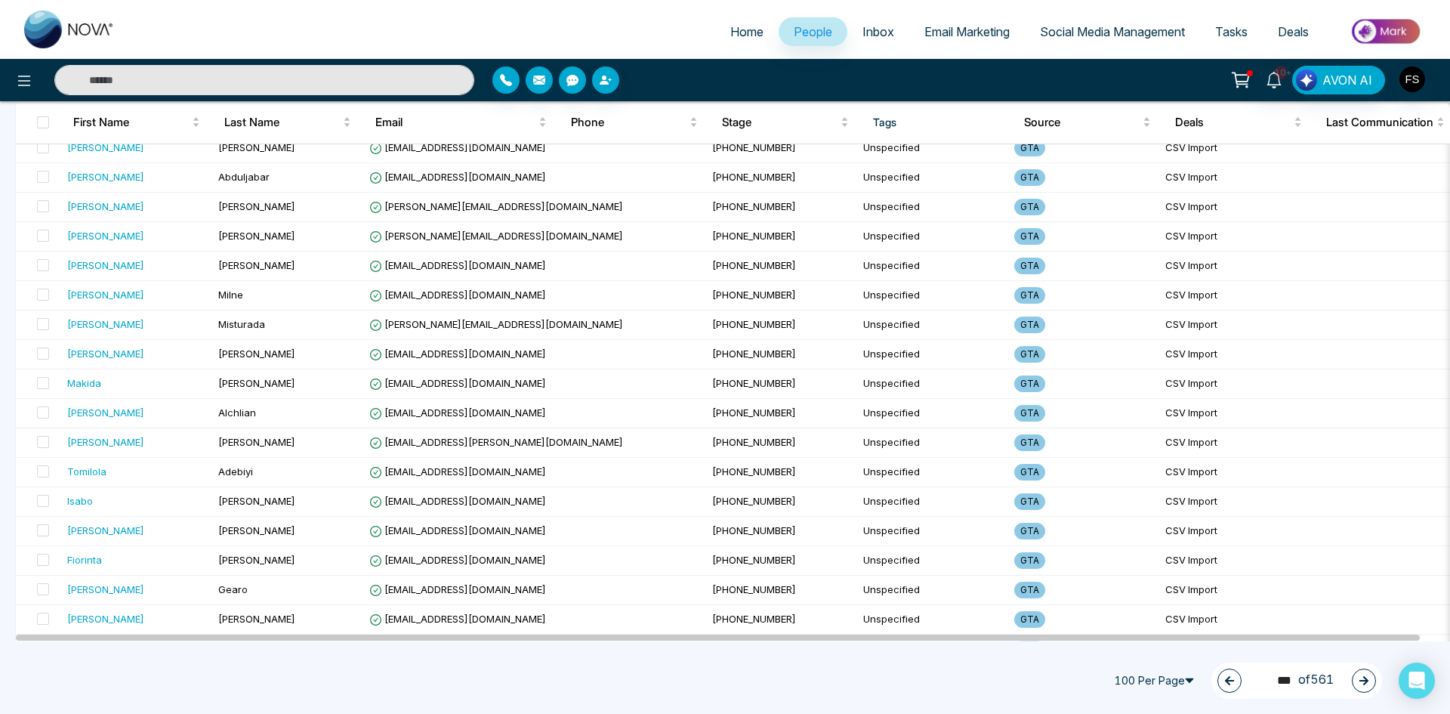
scroll to position [0, 0]
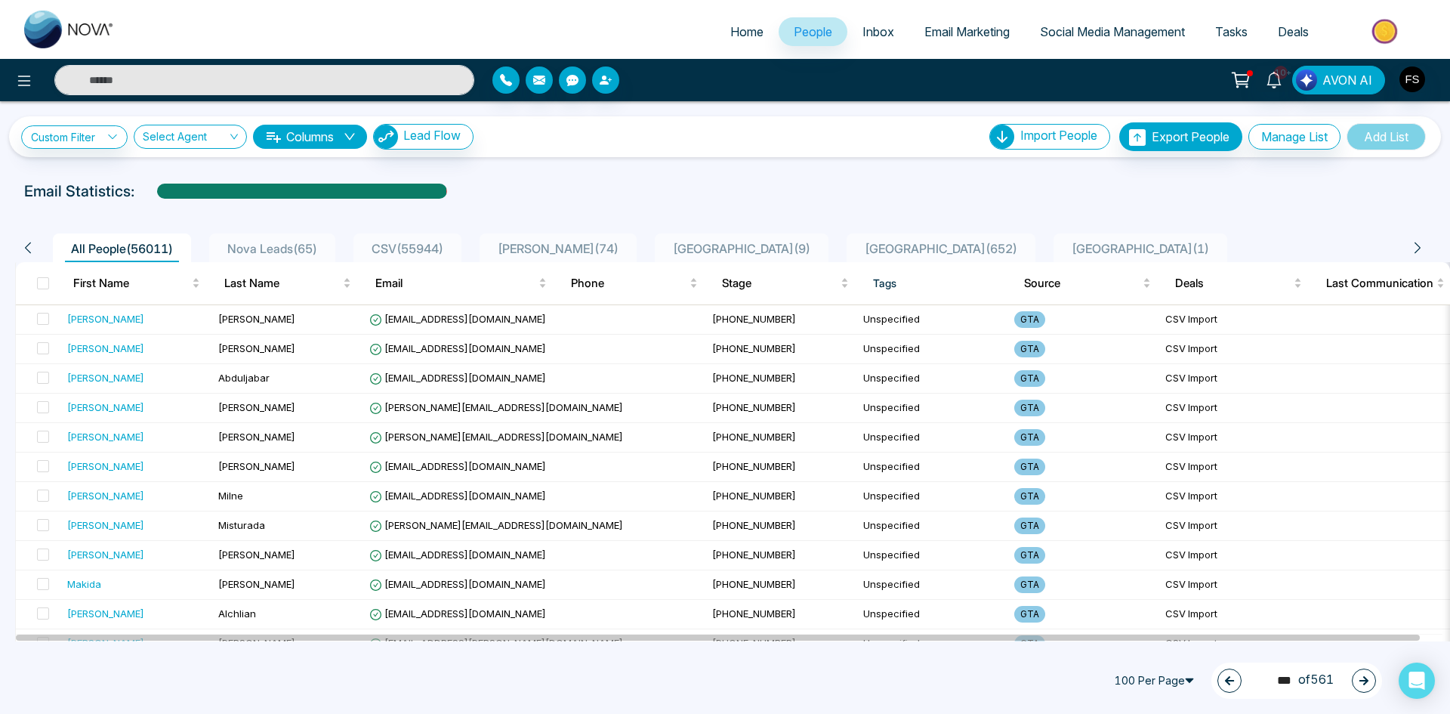
click at [1368, 684] on button "button" at bounding box center [1364, 680] width 24 height 24
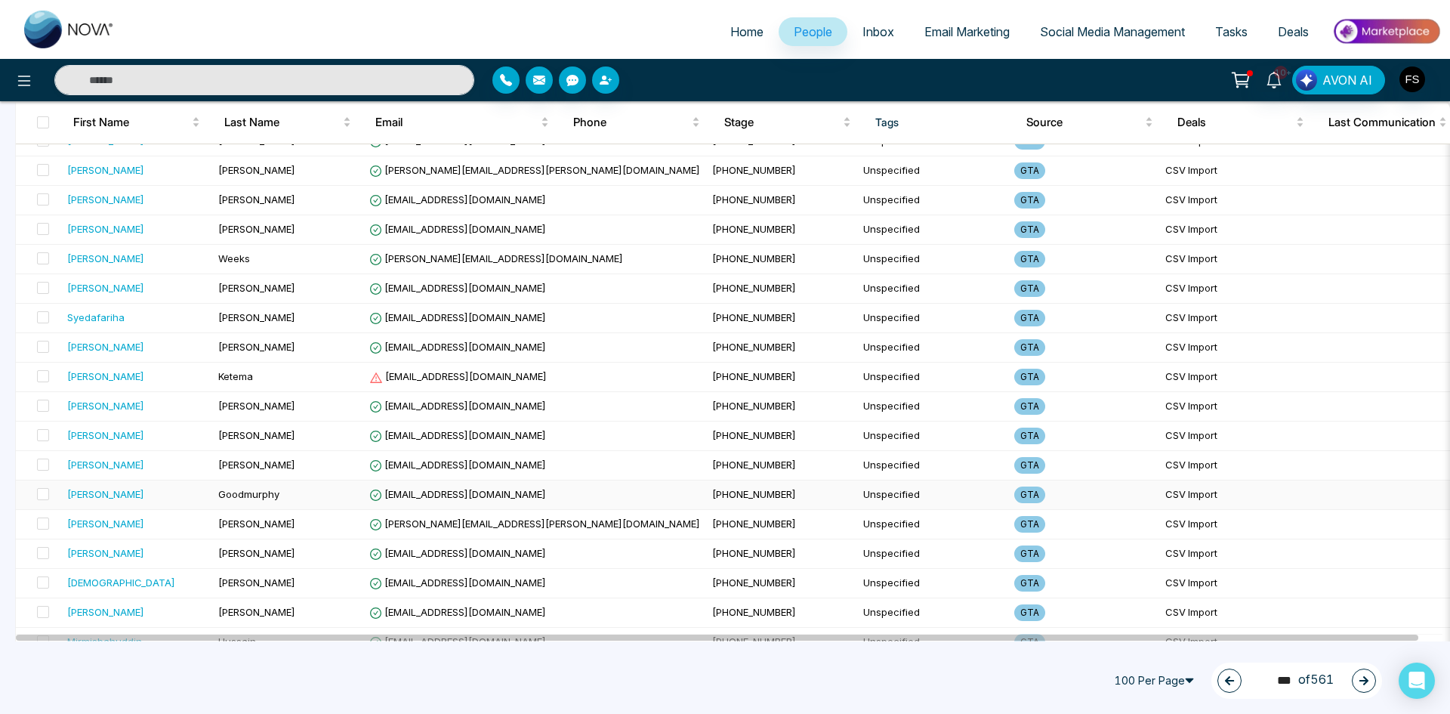
scroll to position [1812, 0]
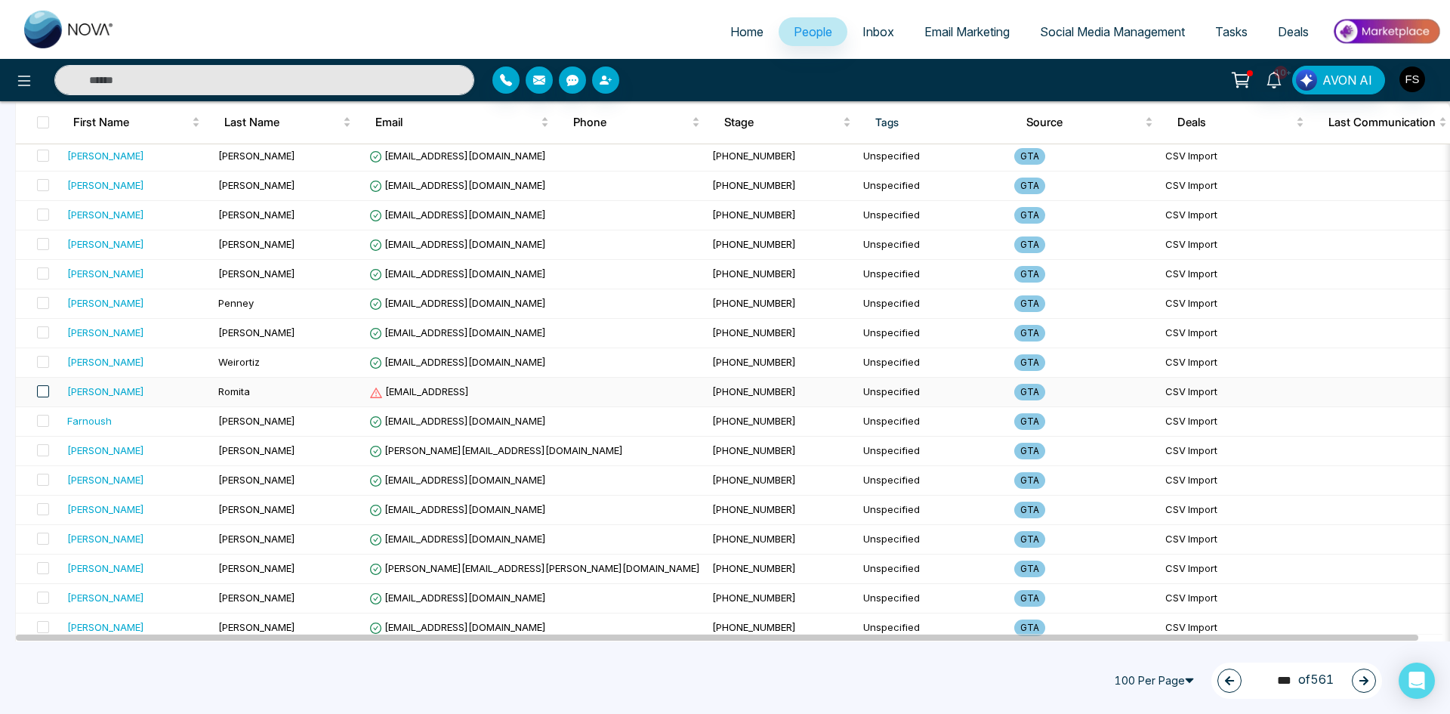
click at [42, 391] on span at bounding box center [43, 391] width 12 height 12
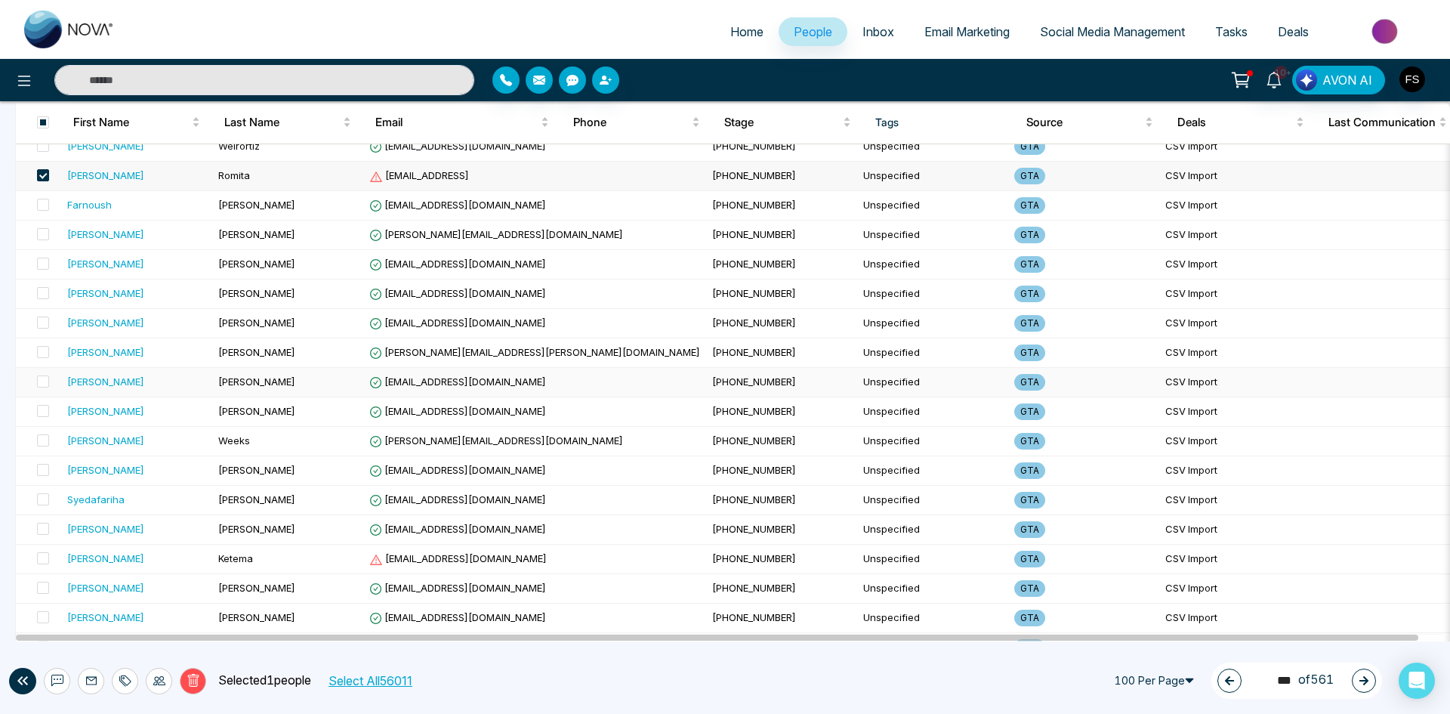
scroll to position [2190, 0]
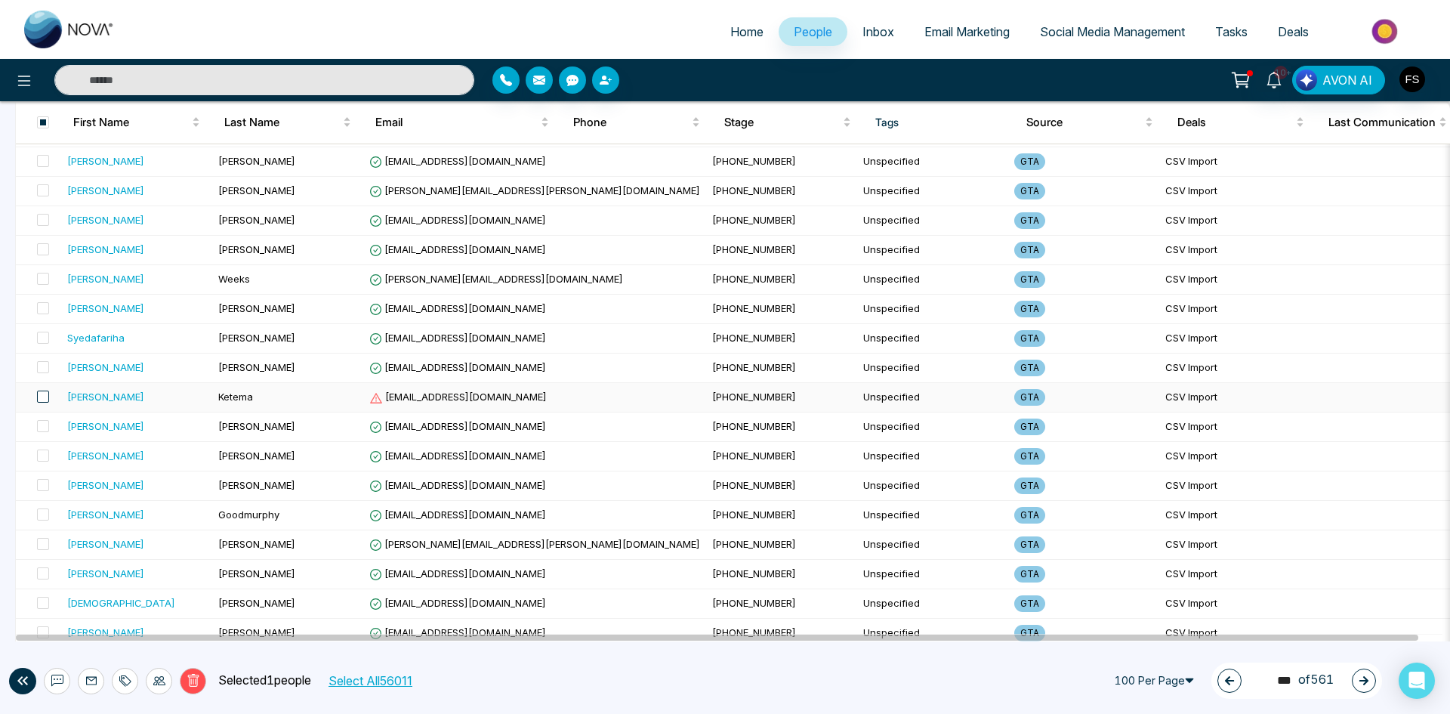
click at [42, 399] on span at bounding box center [43, 396] width 12 height 12
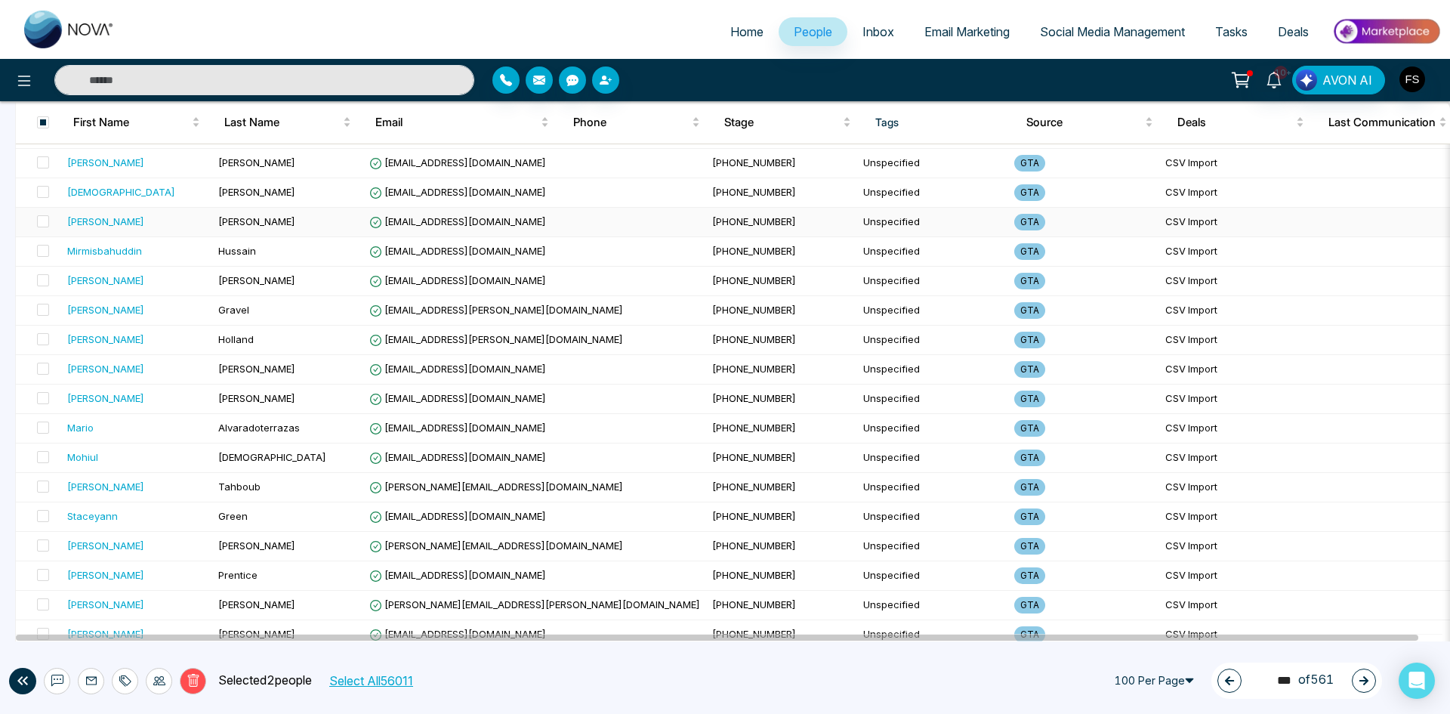
scroll to position [2617, 0]
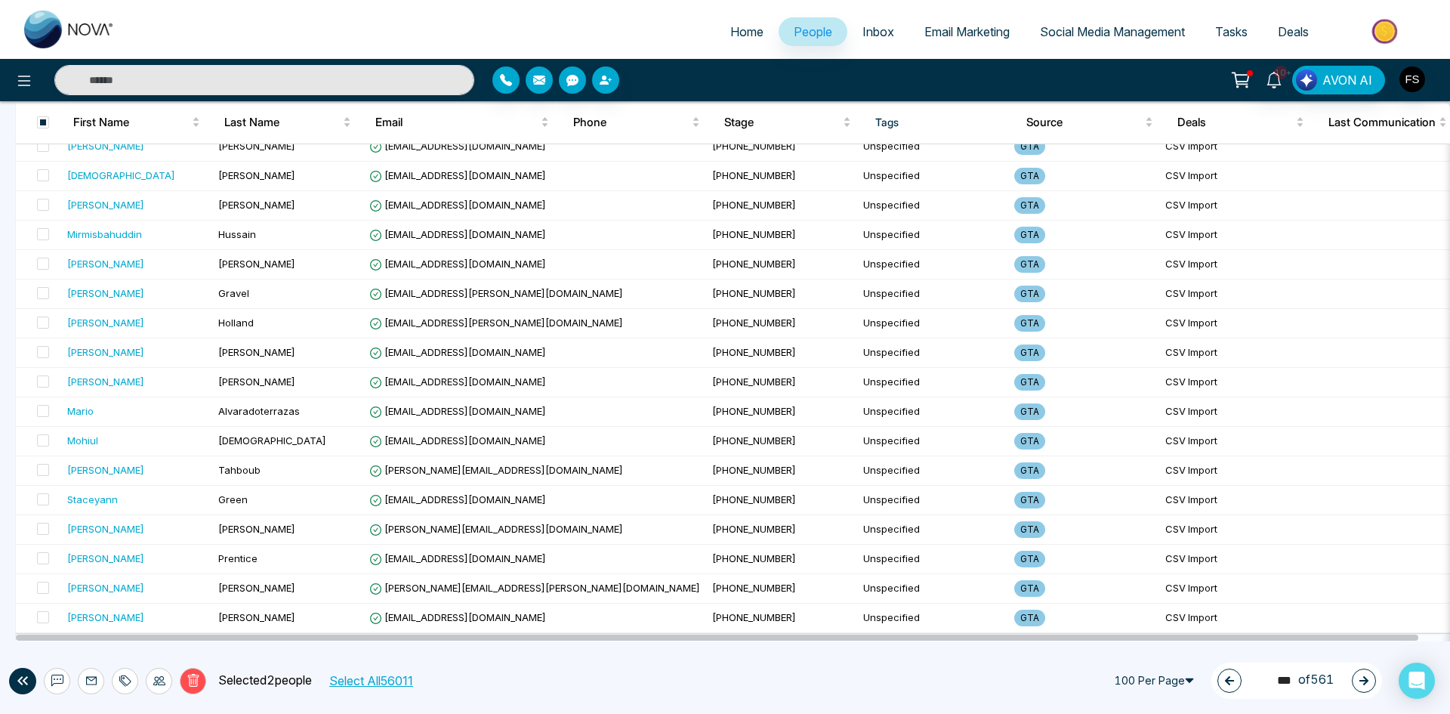
click at [195, 686] on icon at bounding box center [192, 680] width 11 height 13
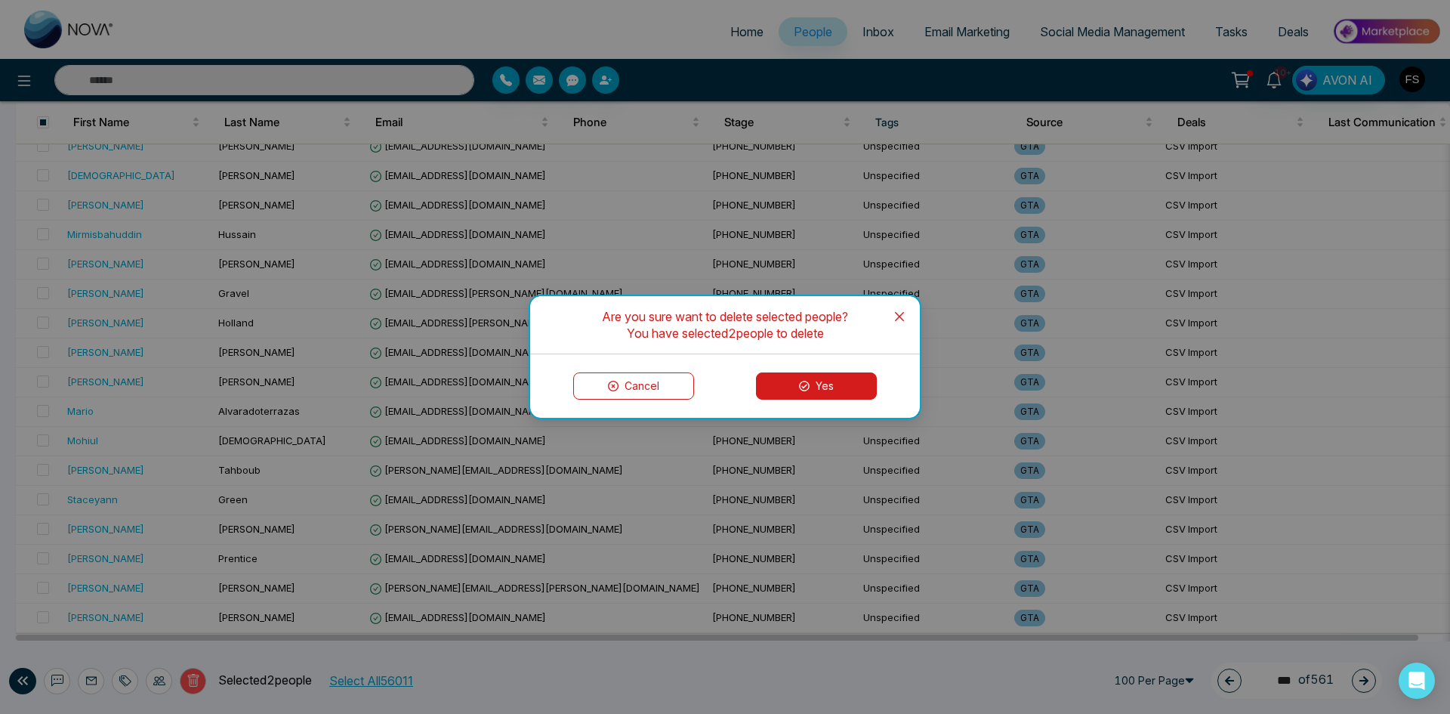
click at [836, 387] on button "Yes" at bounding box center [816, 385] width 121 height 27
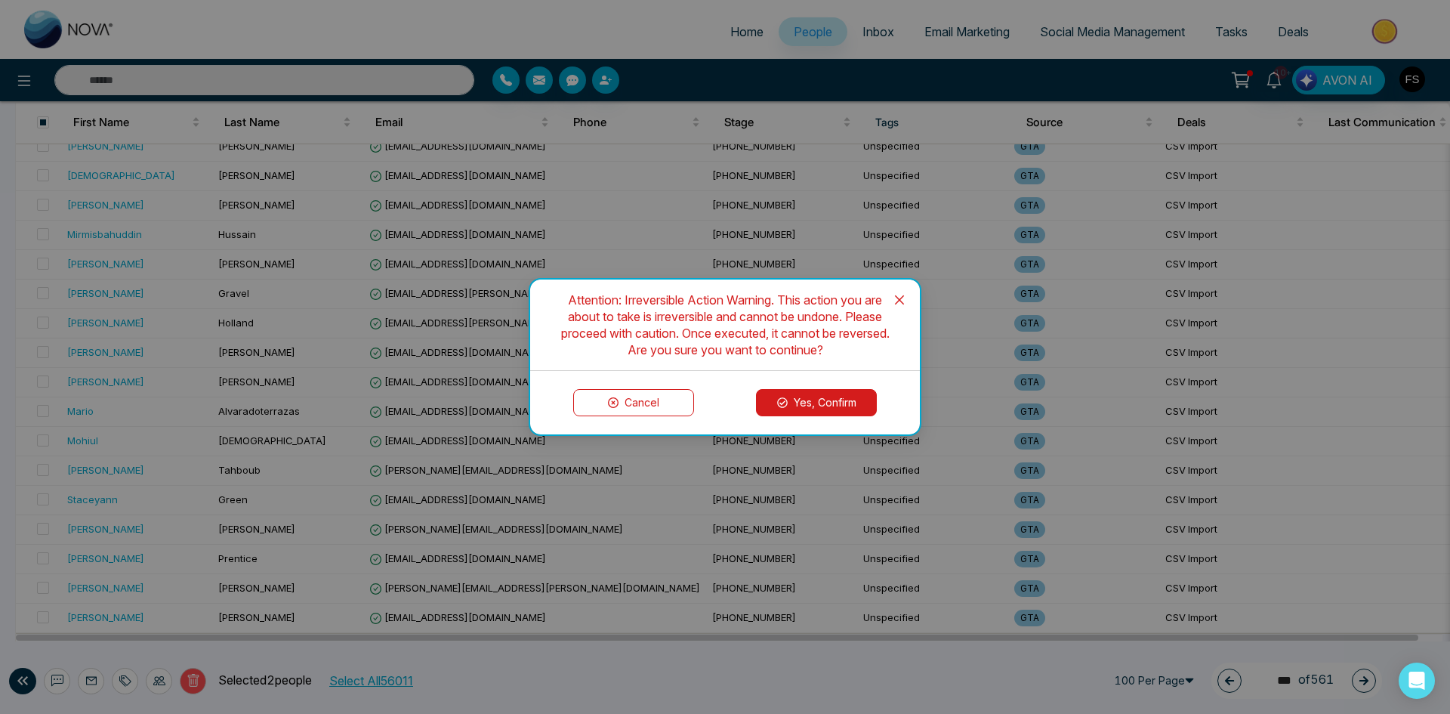
click at [822, 399] on button "Yes, Confirm" at bounding box center [816, 402] width 121 height 27
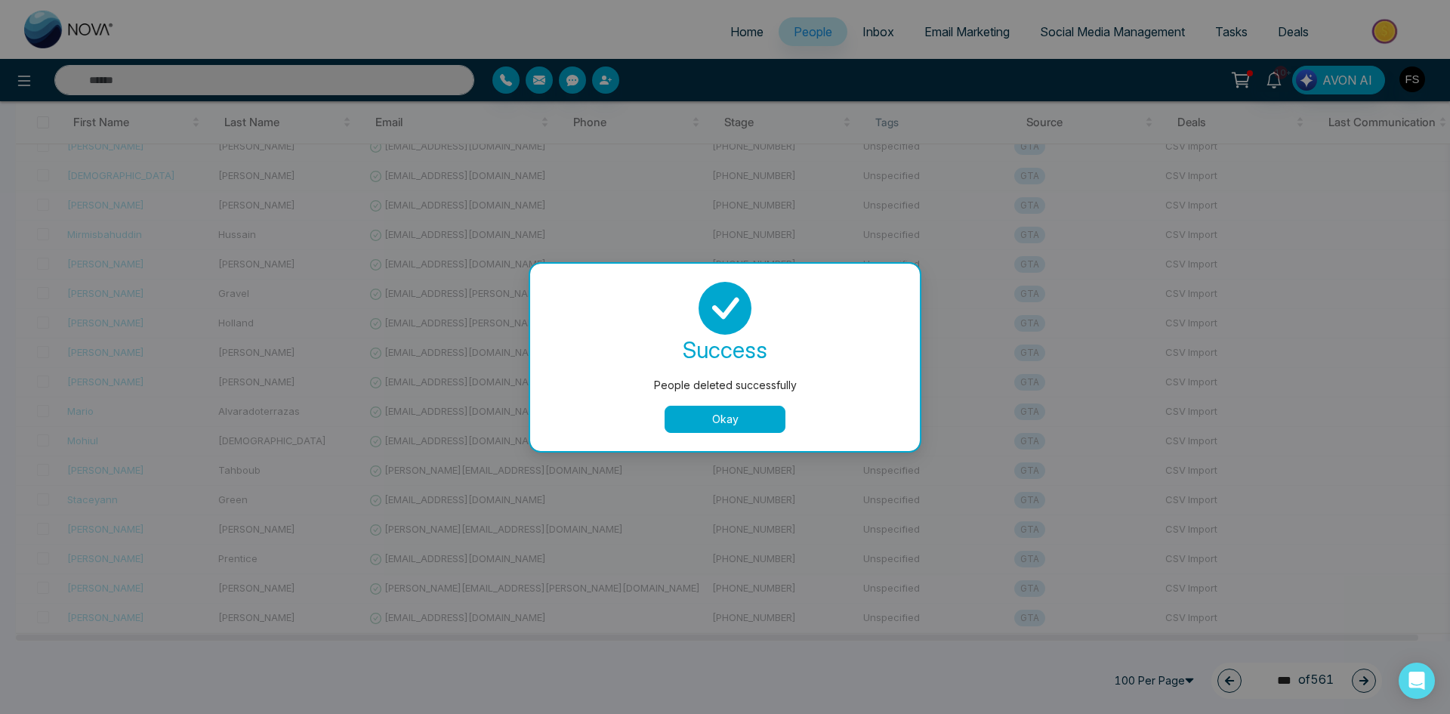
click at [738, 409] on button "Okay" at bounding box center [725, 418] width 121 height 27
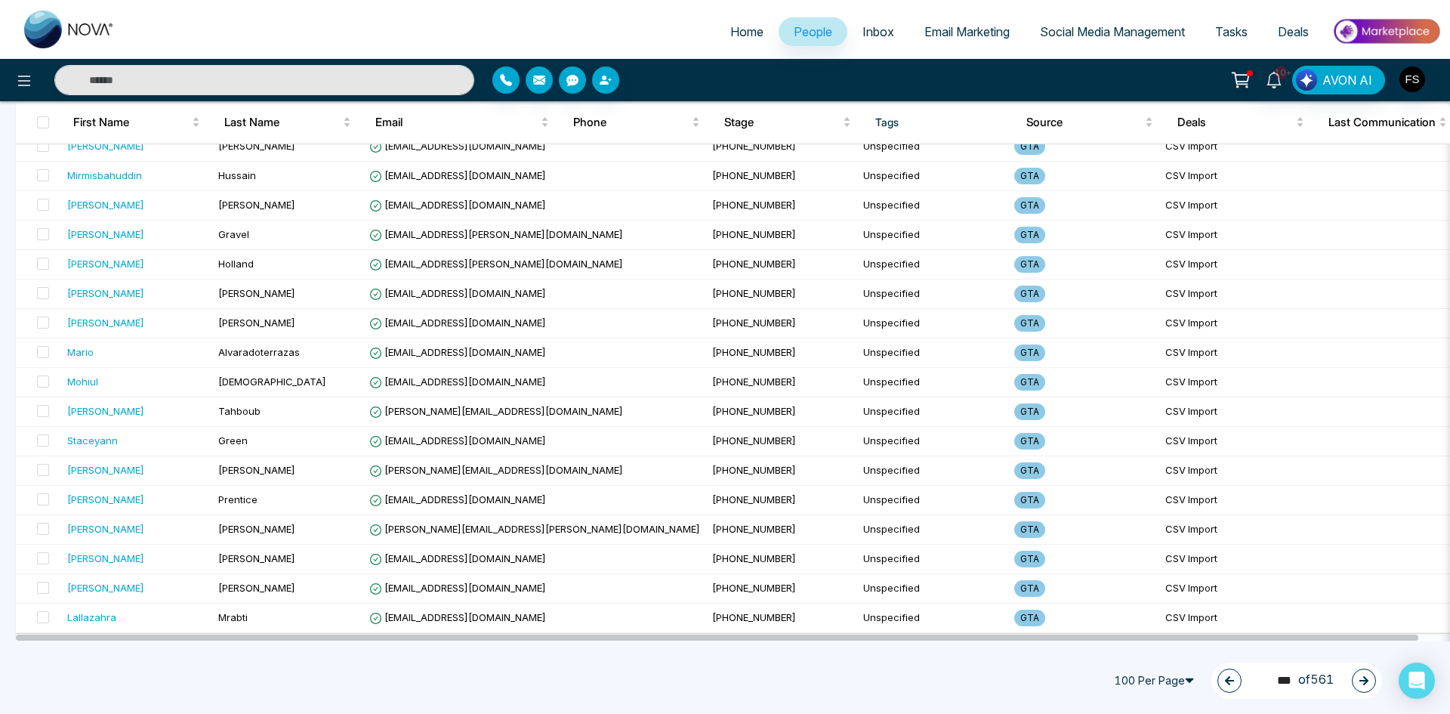
click at [1363, 680] on icon "button" at bounding box center [1363, 680] width 9 height 9
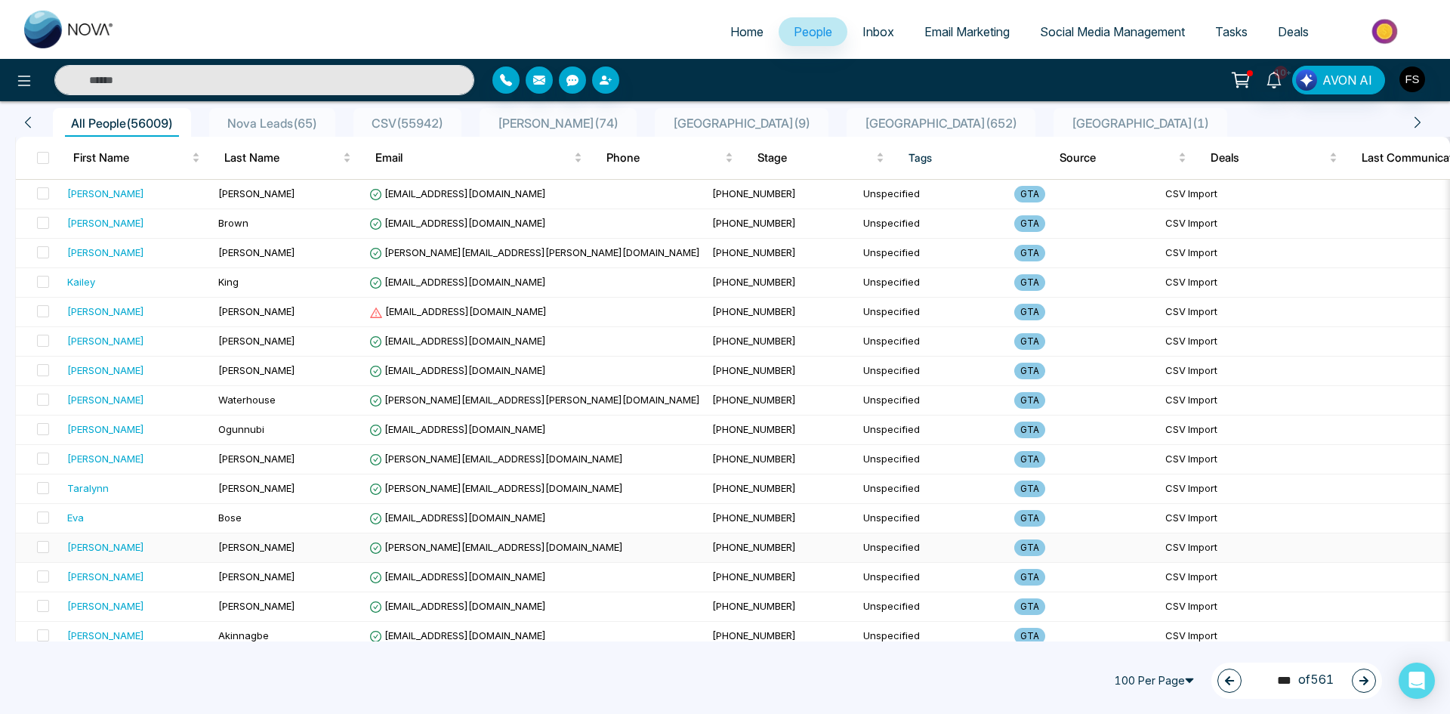
scroll to position [50, 0]
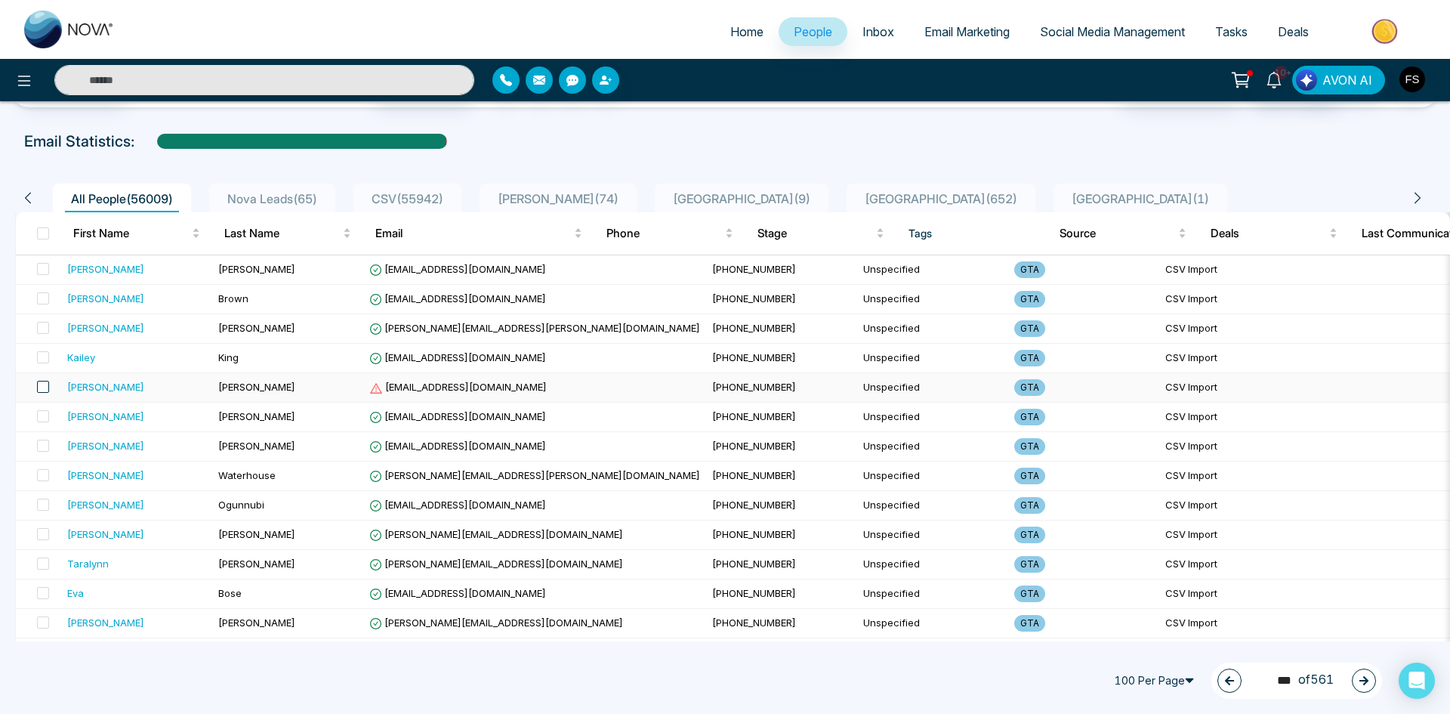
click at [39, 386] on span at bounding box center [43, 387] width 12 height 12
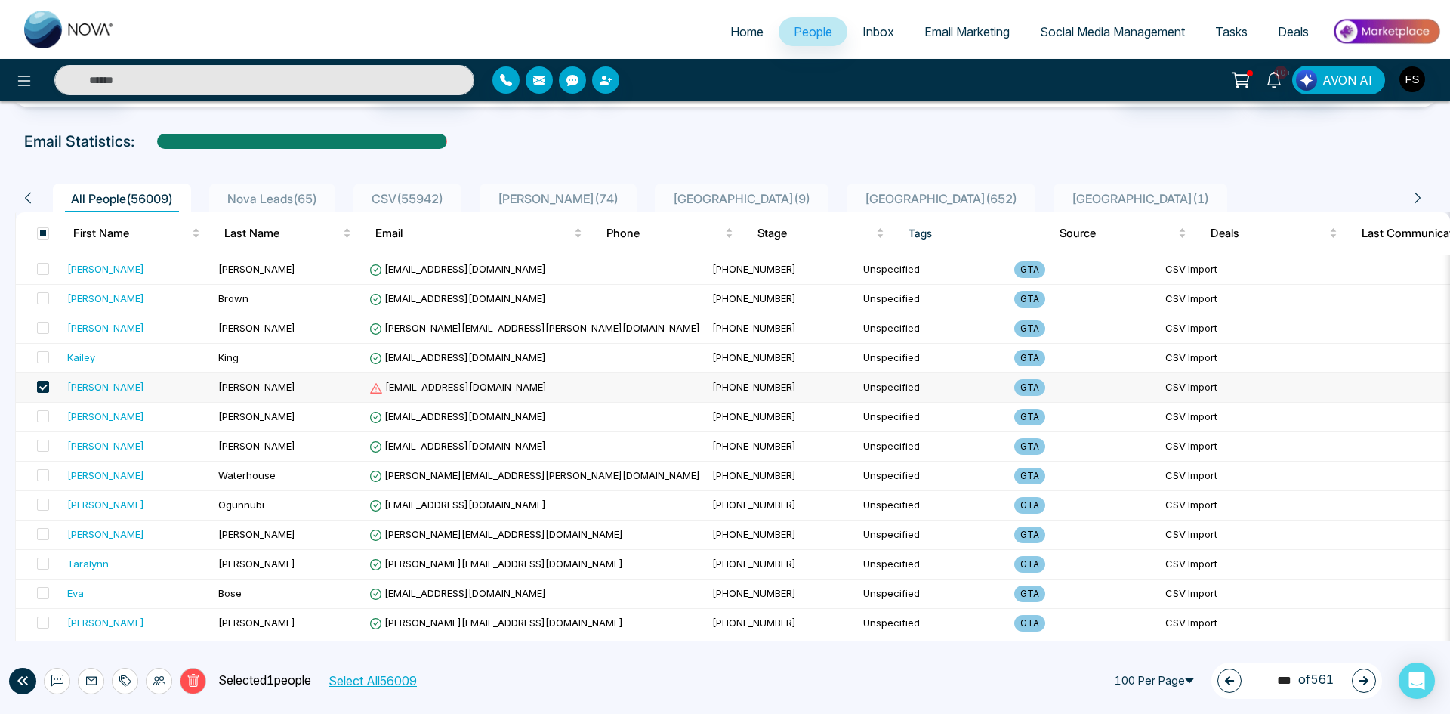
click at [193, 683] on icon at bounding box center [192, 681] width 5 height 6
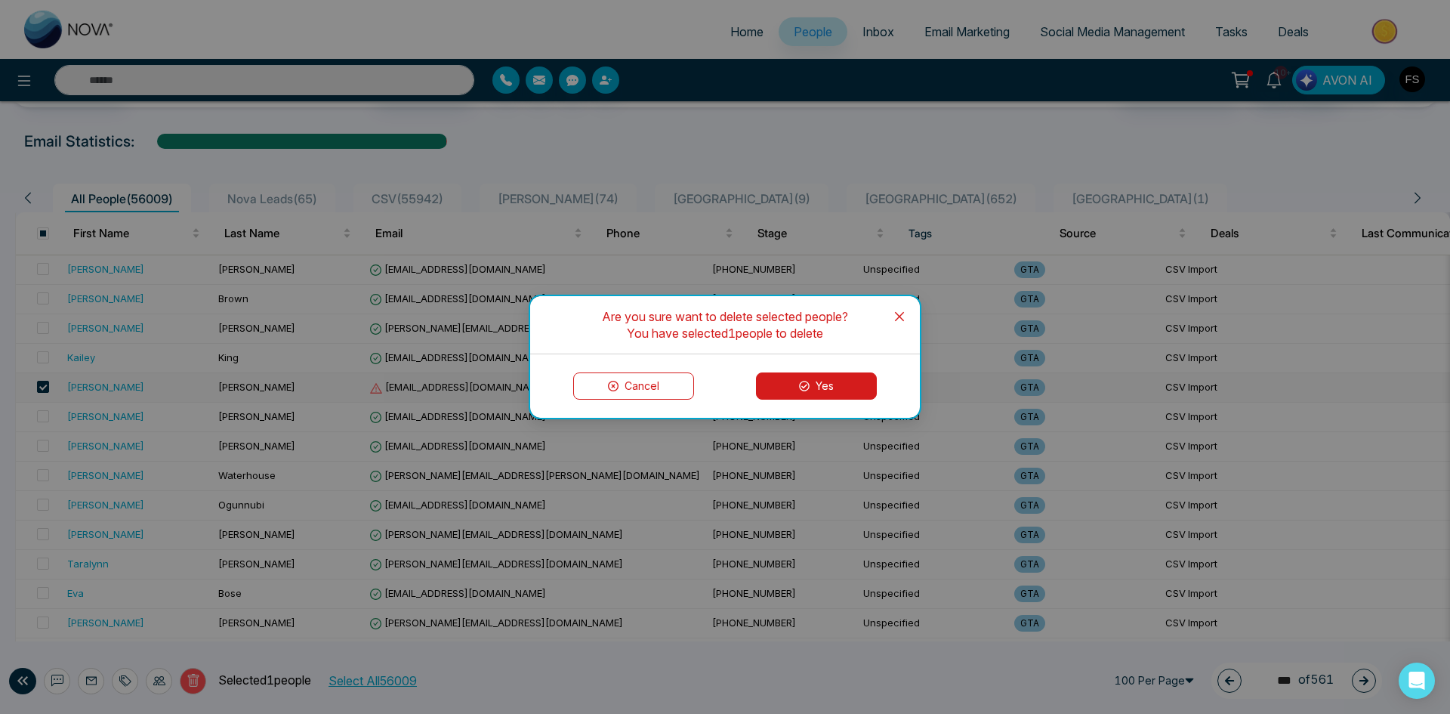
click at [805, 377] on button "Yes" at bounding box center [816, 385] width 121 height 27
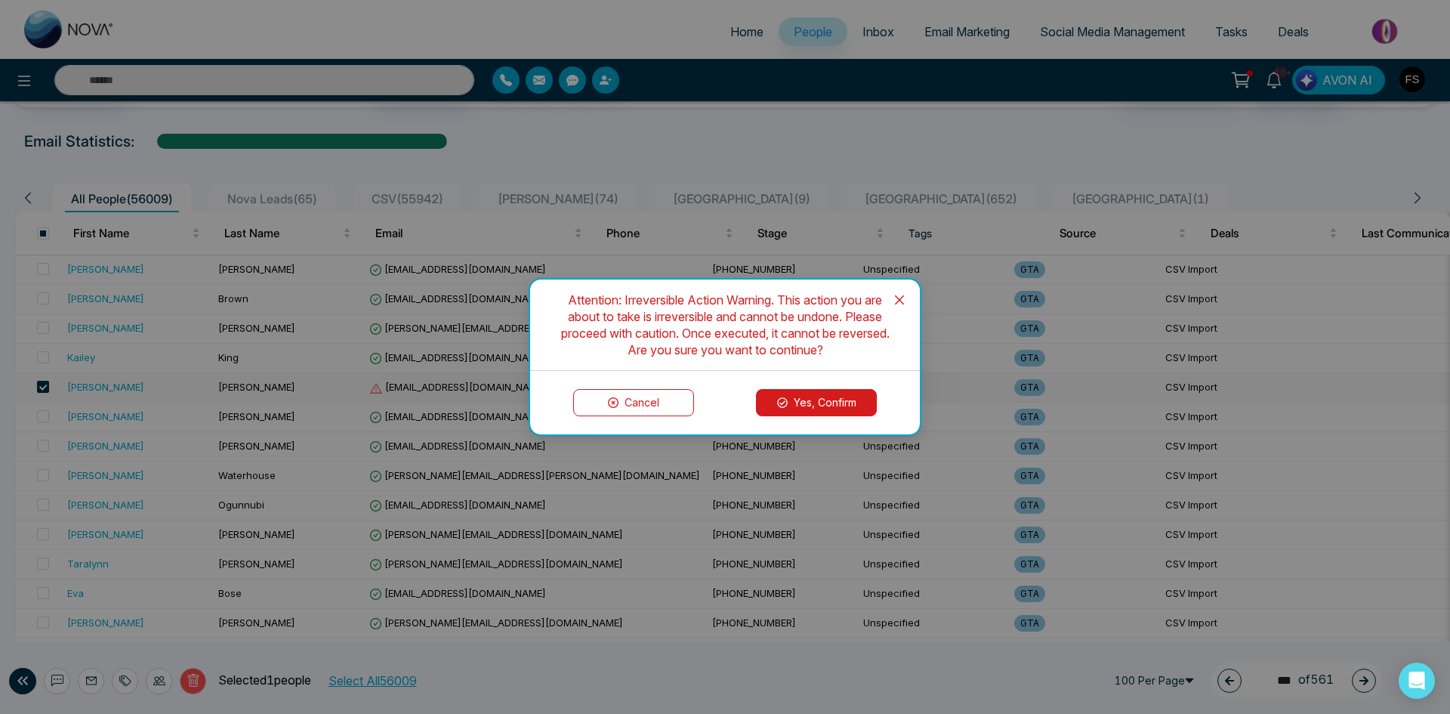
click at [811, 396] on button "Yes, Confirm" at bounding box center [816, 402] width 121 height 27
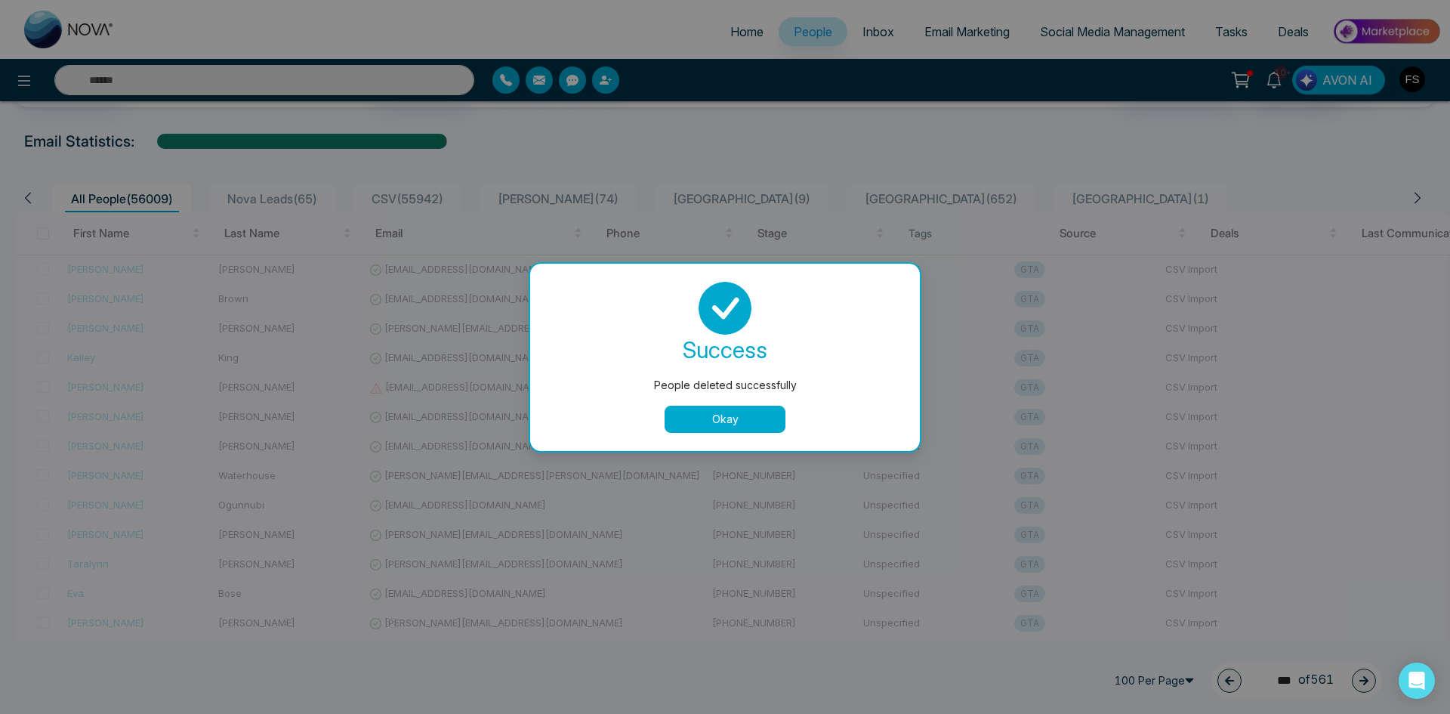
click at [716, 409] on button "Okay" at bounding box center [725, 418] width 121 height 27
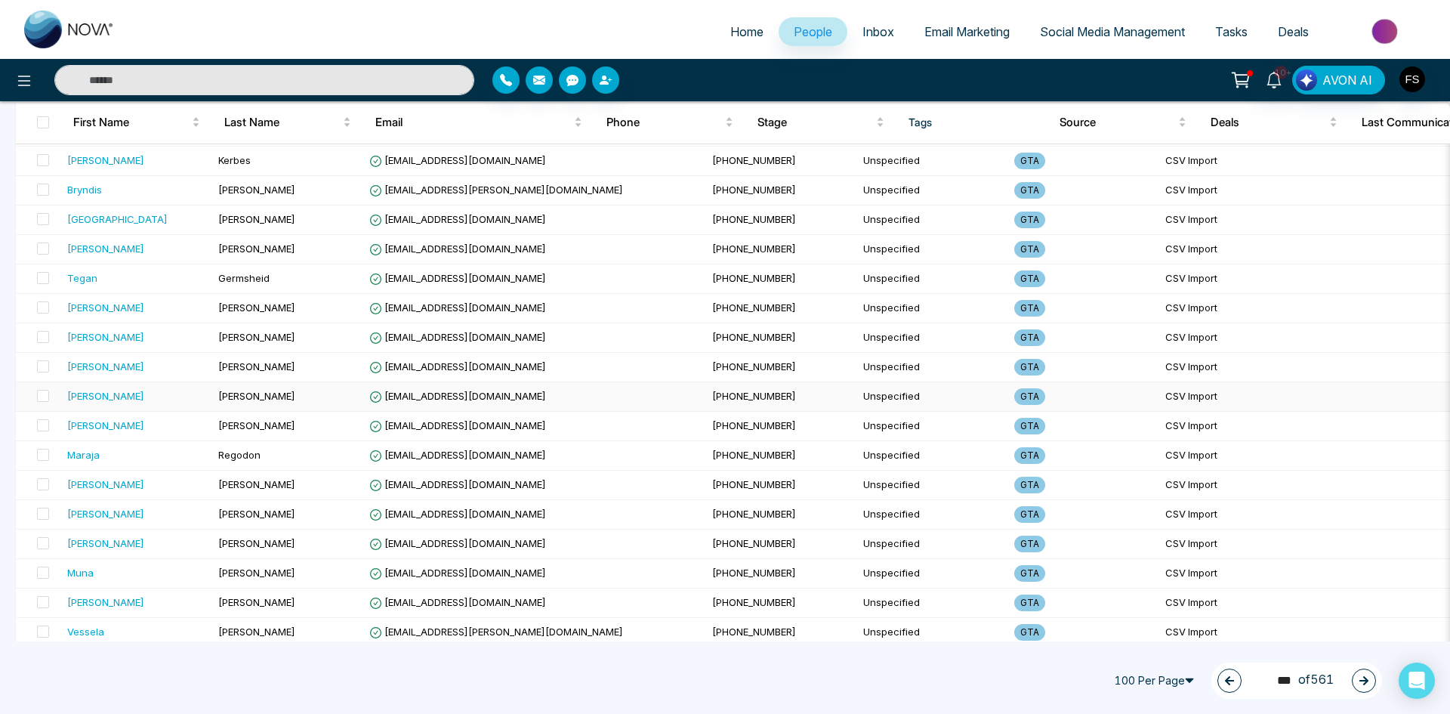
scroll to position [2617, 0]
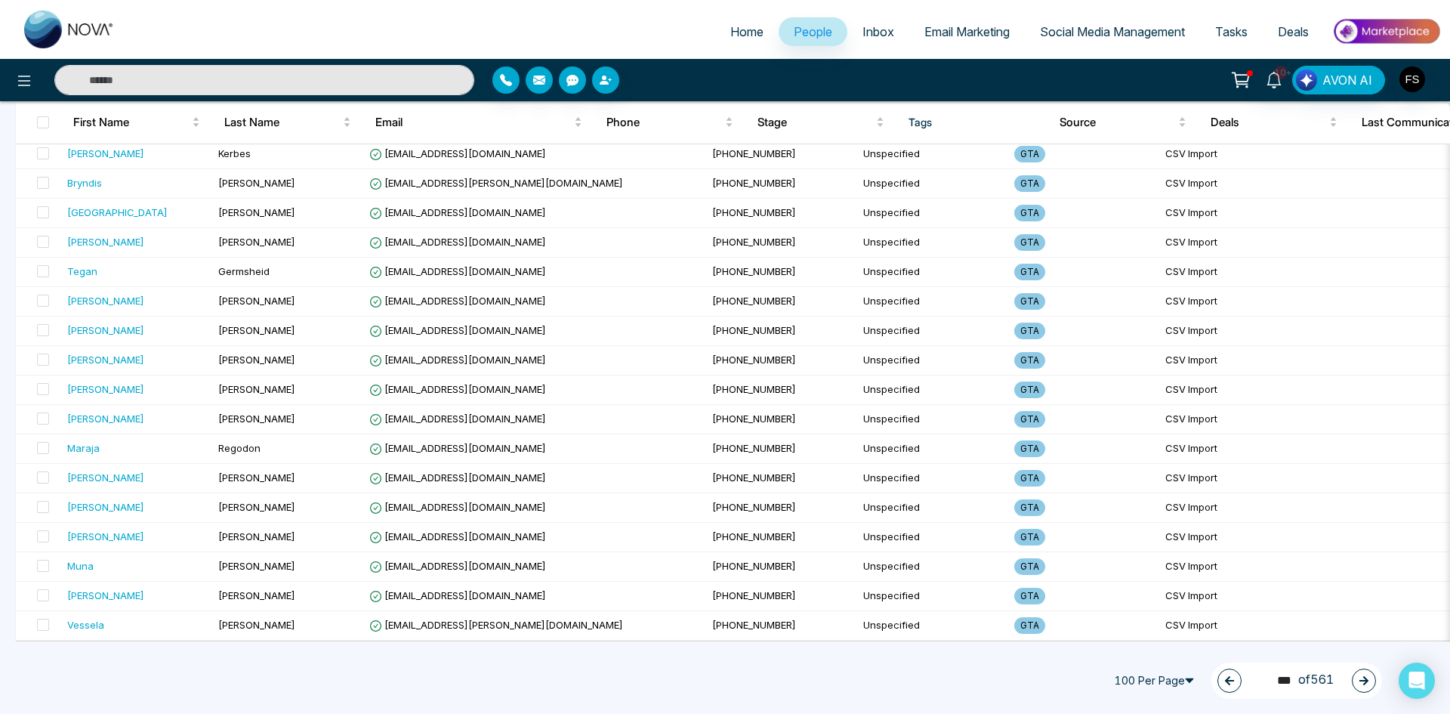
click at [1358, 681] on button "button" at bounding box center [1364, 680] width 24 height 24
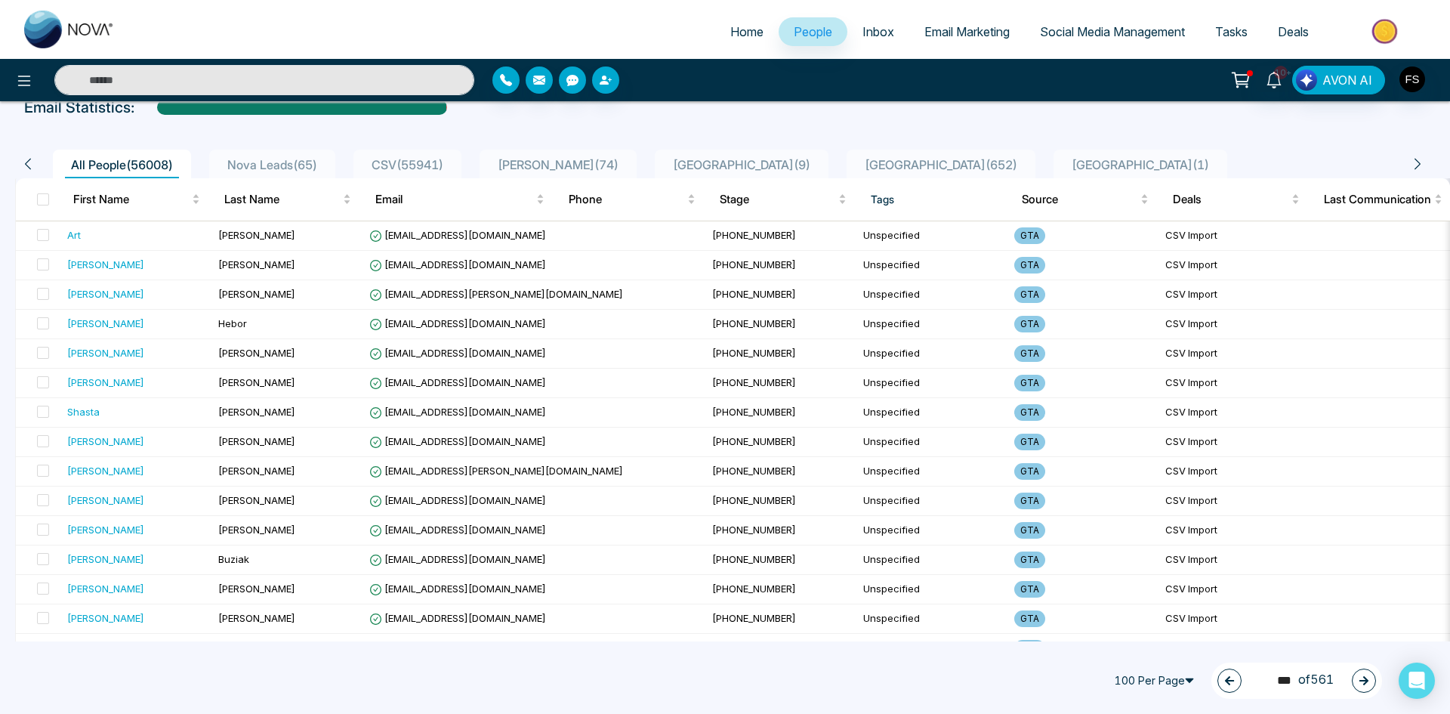
scroll to position [0, 0]
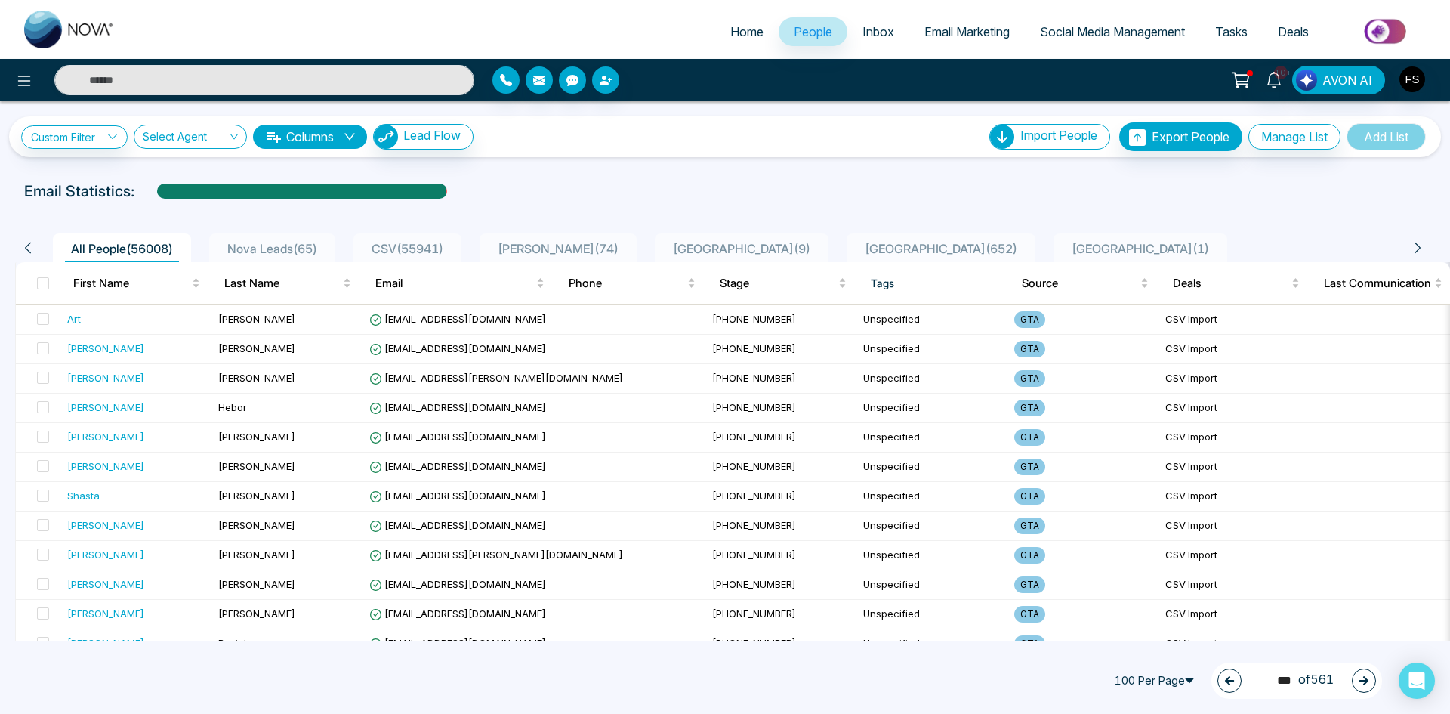
click at [1354, 681] on button "button" at bounding box center [1364, 680] width 24 height 24
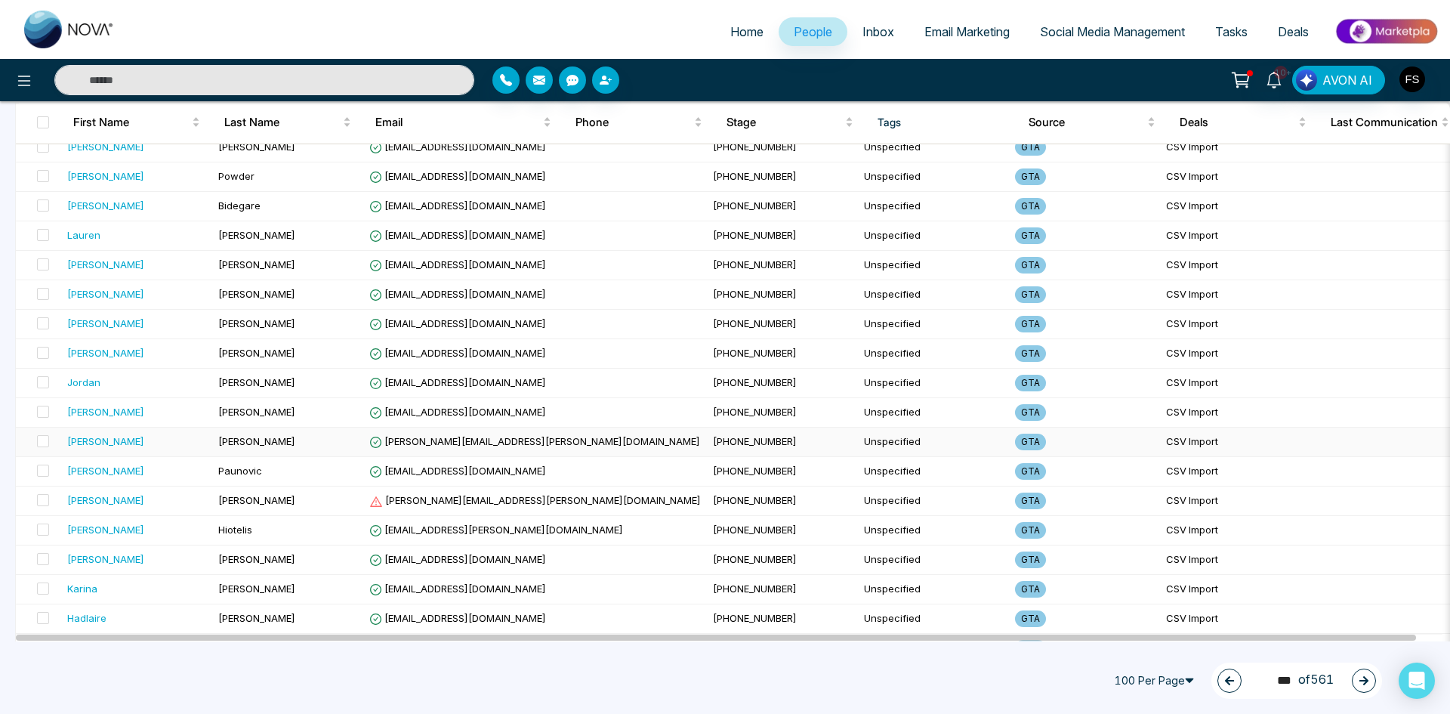
scroll to position [906, 0]
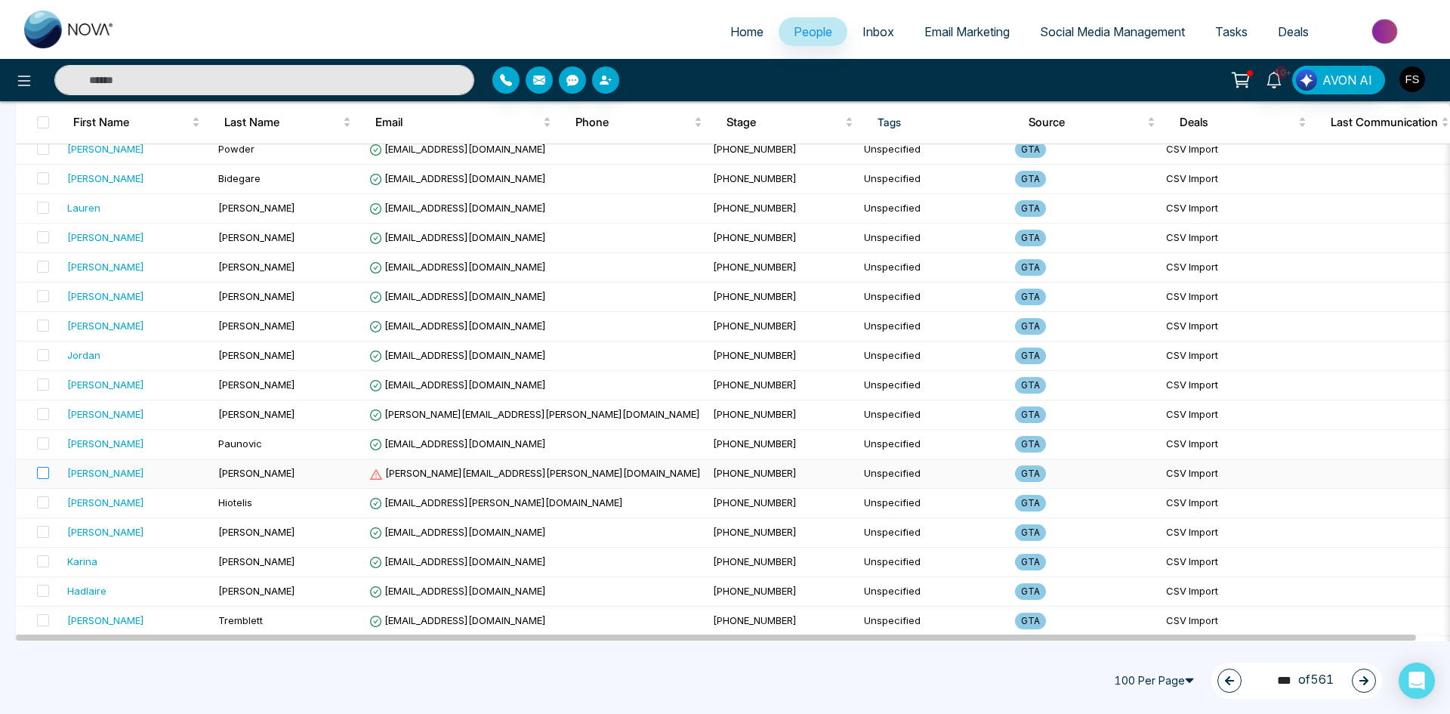
click at [35, 470] on label at bounding box center [38, 473] width 21 height 17
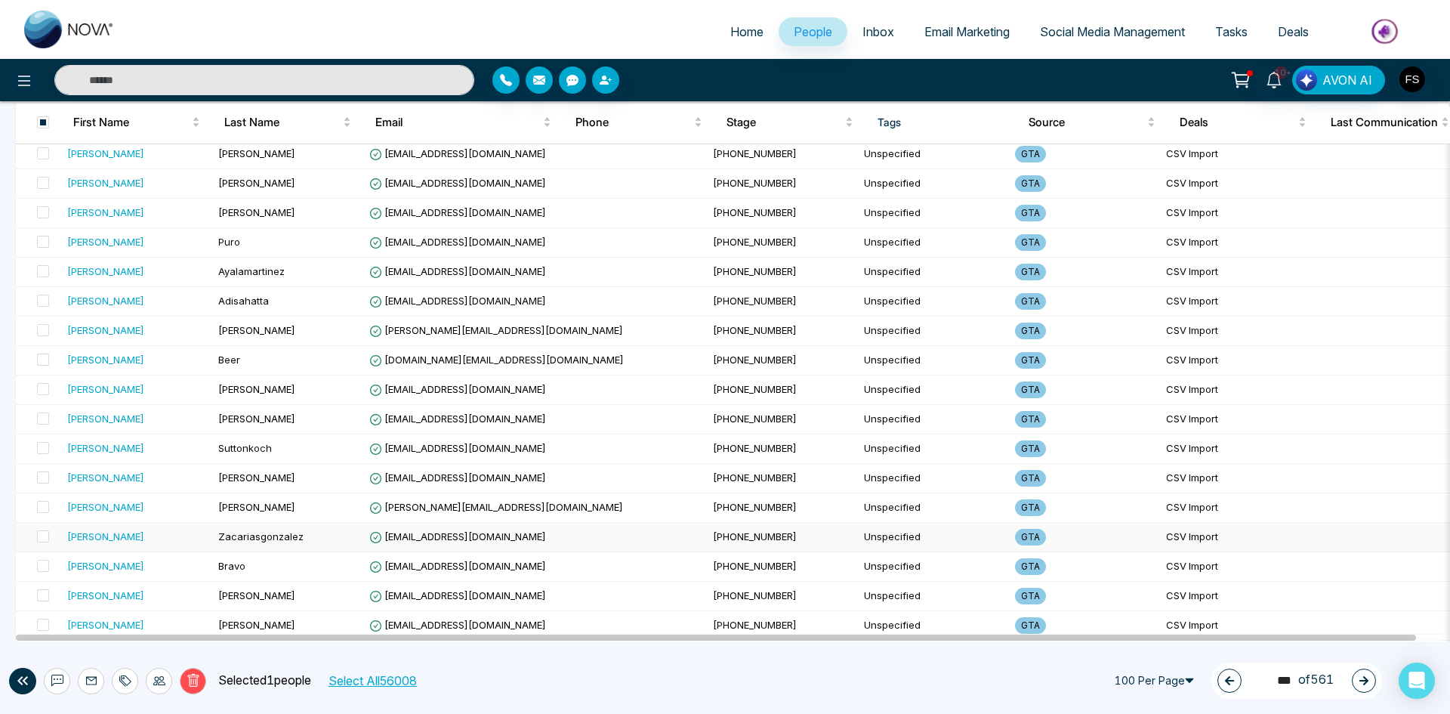
scroll to position [2617, 0]
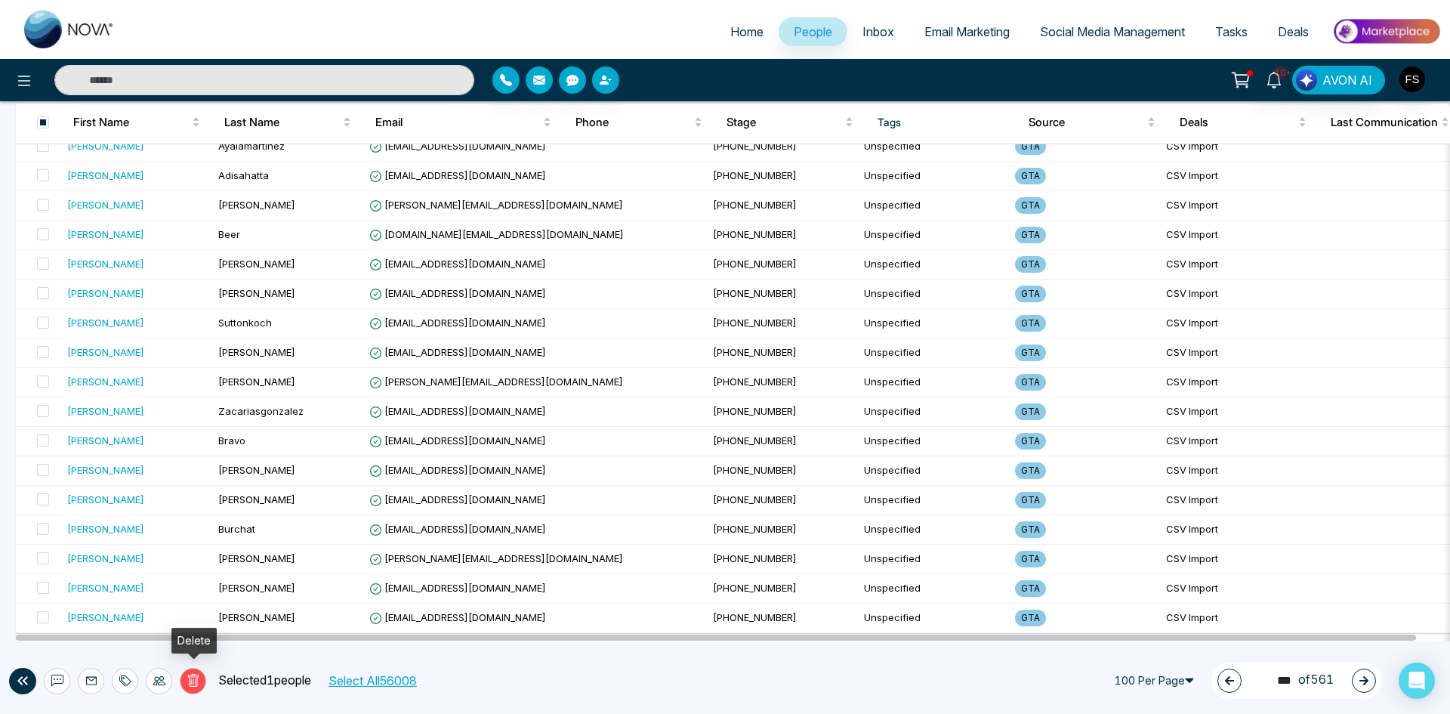
click at [199, 683] on icon at bounding box center [194, 681] width 14 height 14
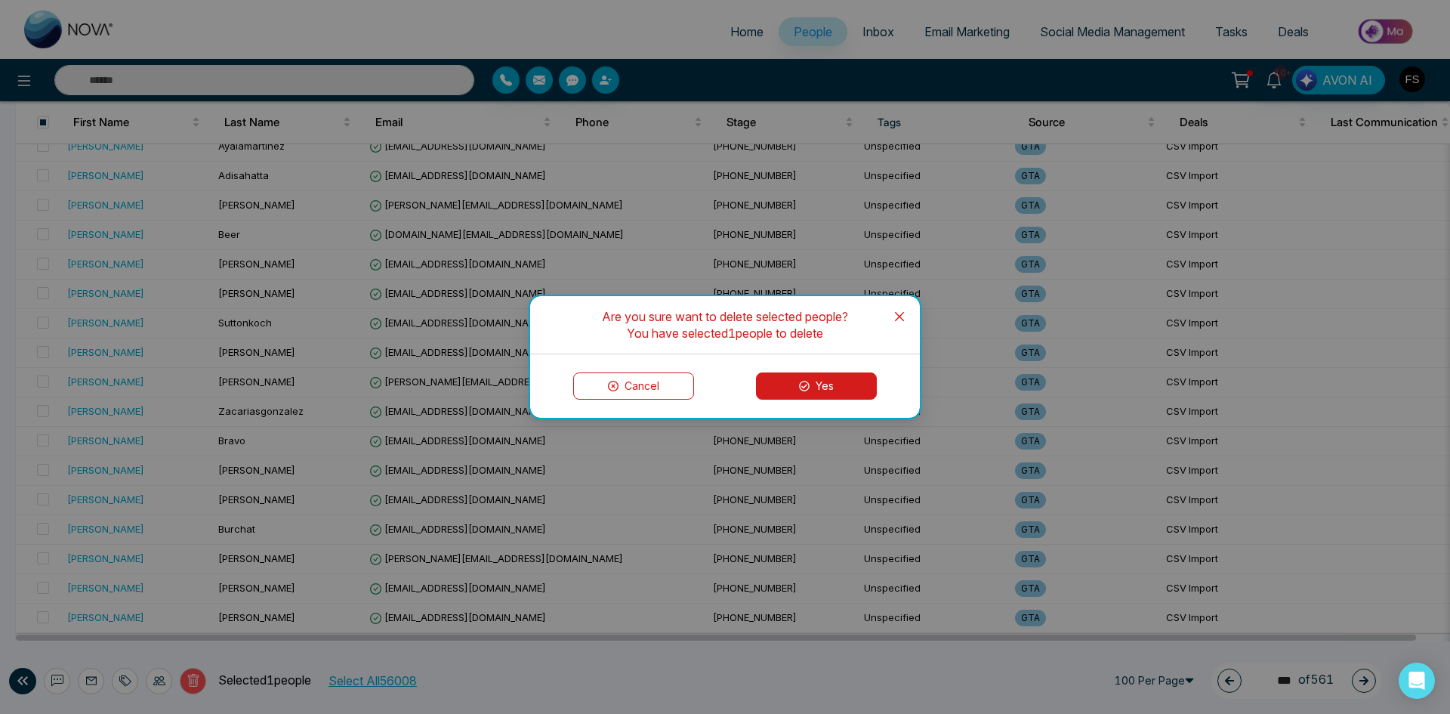
click at [846, 396] on button "Yes" at bounding box center [816, 385] width 121 height 27
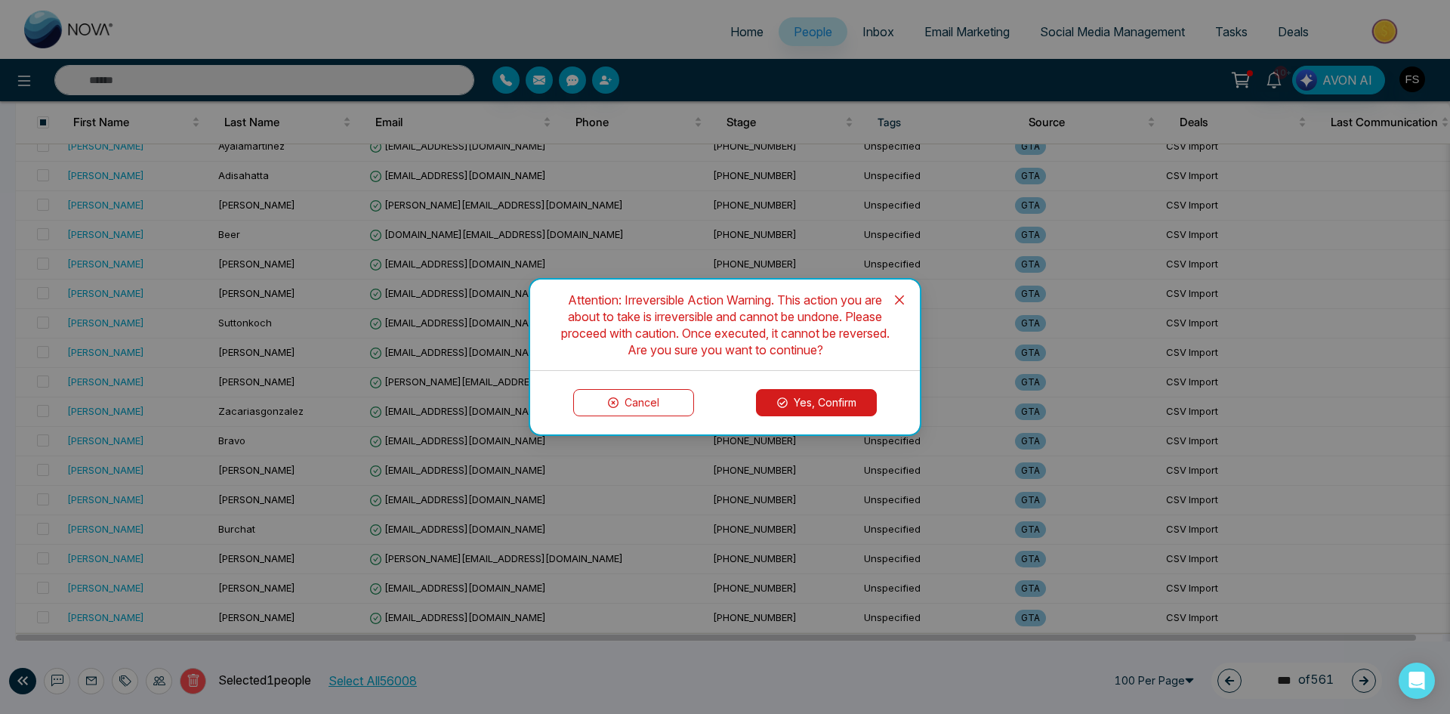
click at [796, 403] on button "Yes, Confirm" at bounding box center [816, 402] width 121 height 27
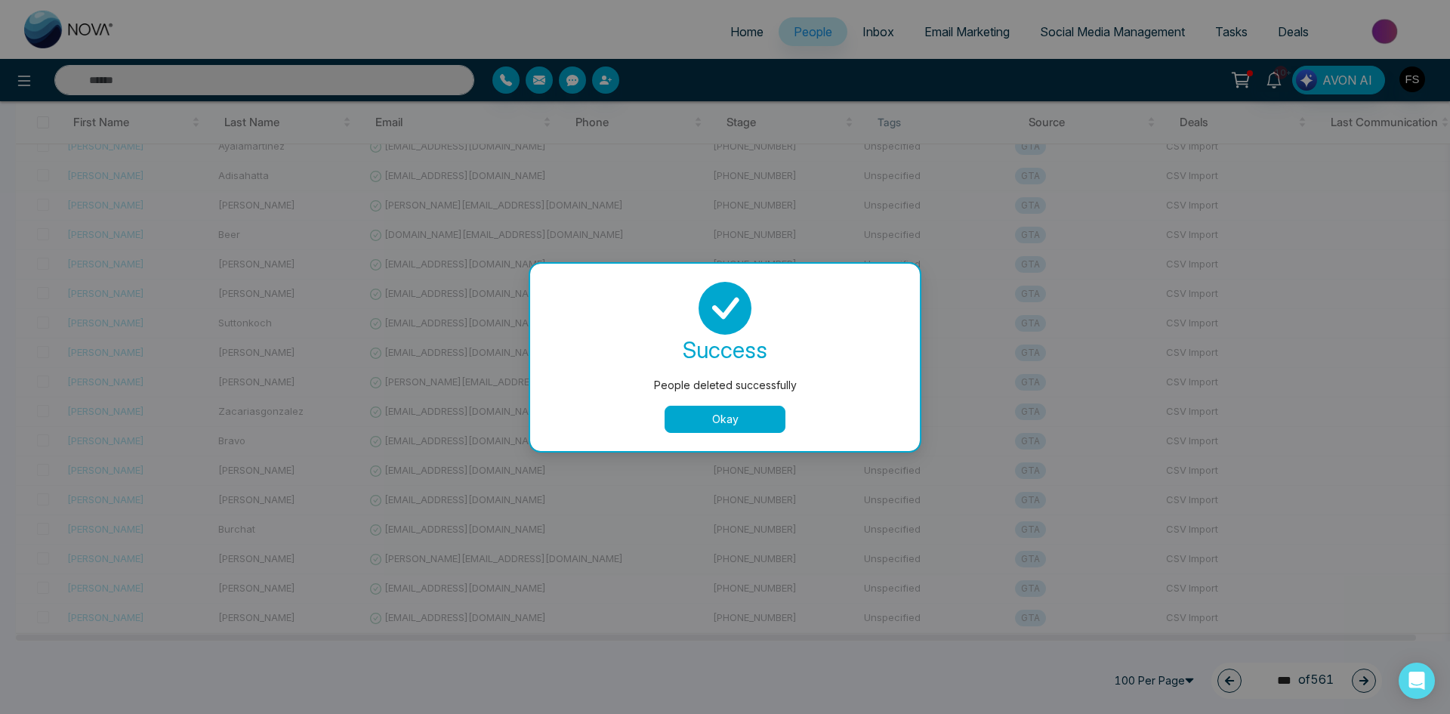
click at [750, 418] on button "Okay" at bounding box center [725, 418] width 121 height 27
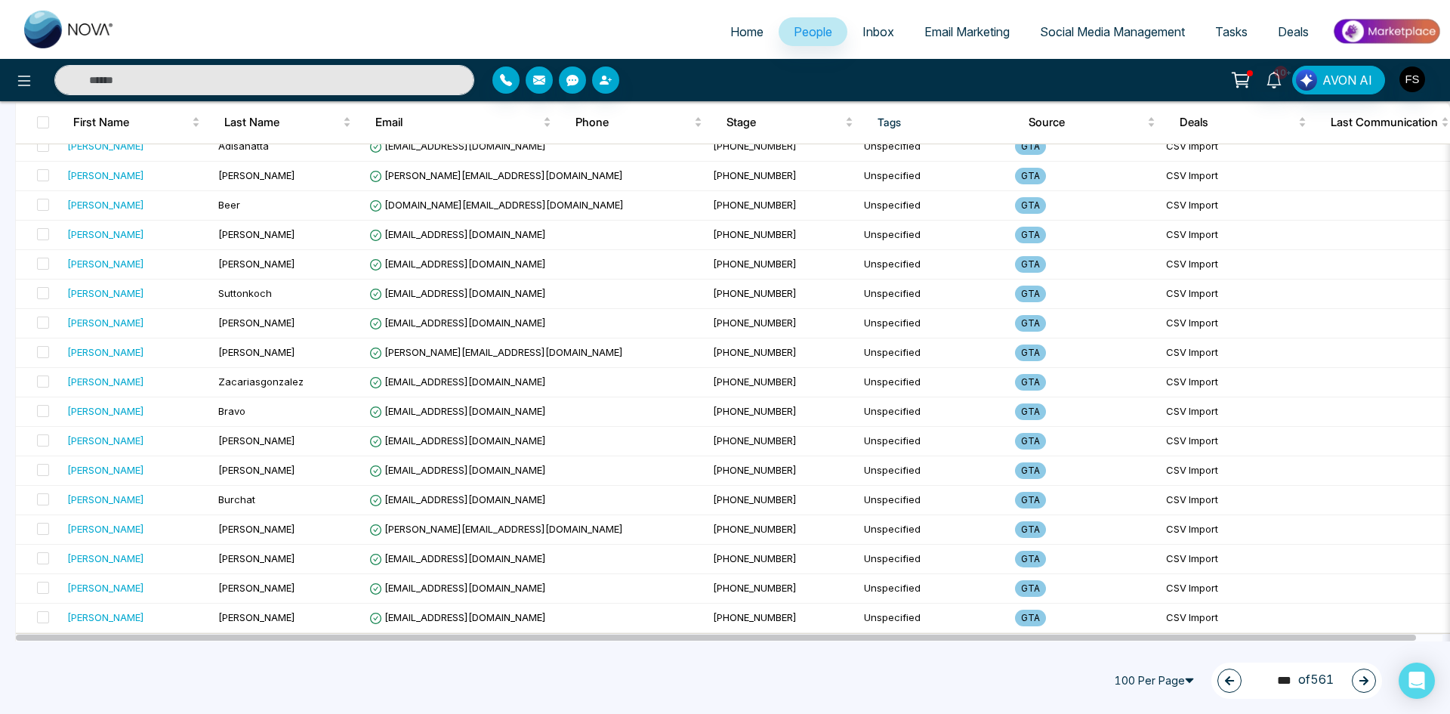
click at [1359, 683] on icon "button" at bounding box center [1363, 680] width 11 height 11
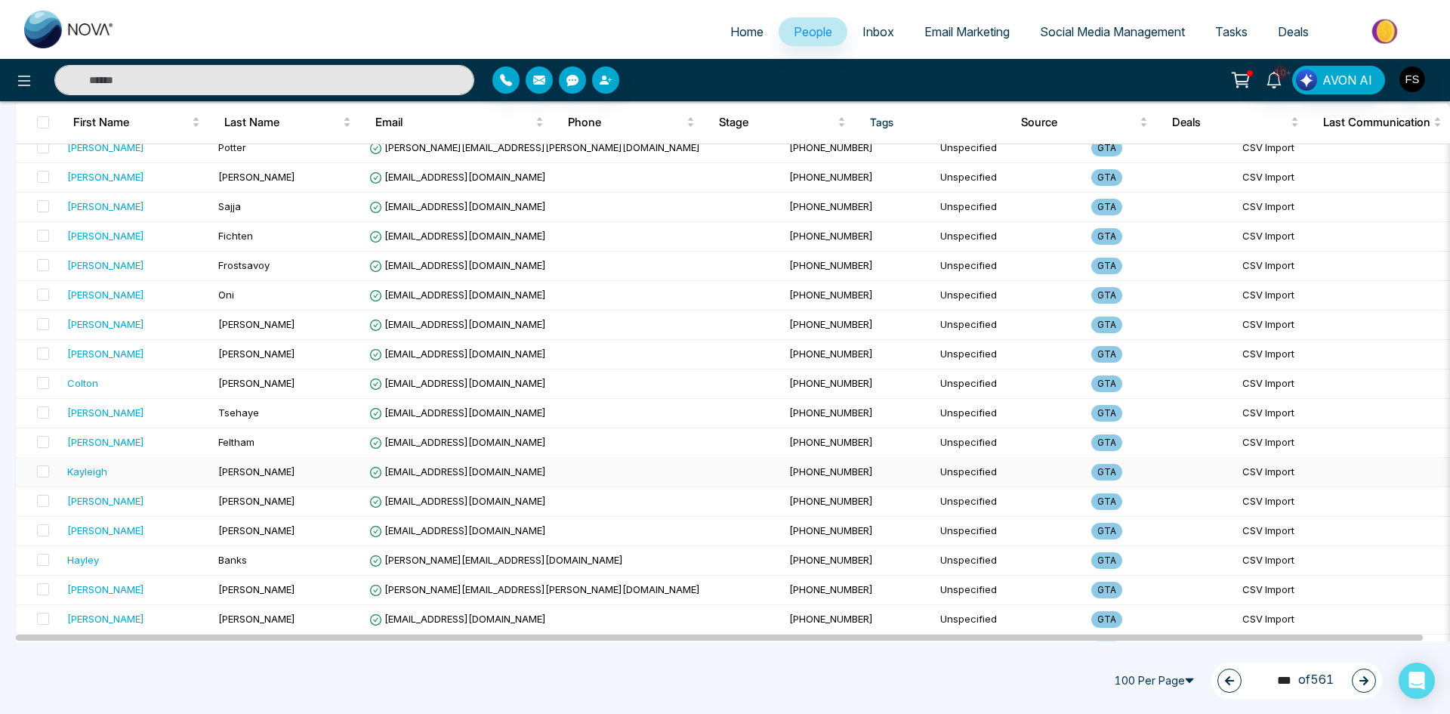
scroll to position [0, 0]
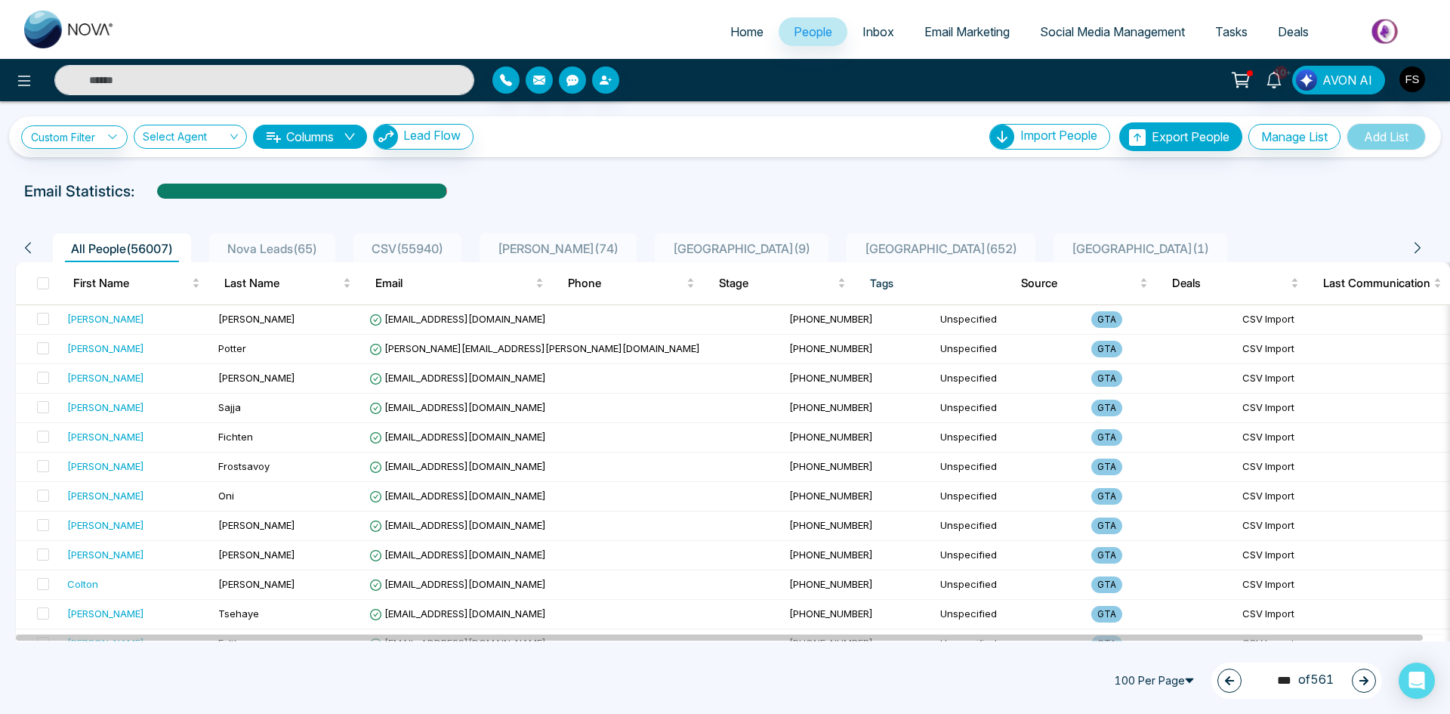
click at [1368, 680] on button "button" at bounding box center [1364, 680] width 24 height 24
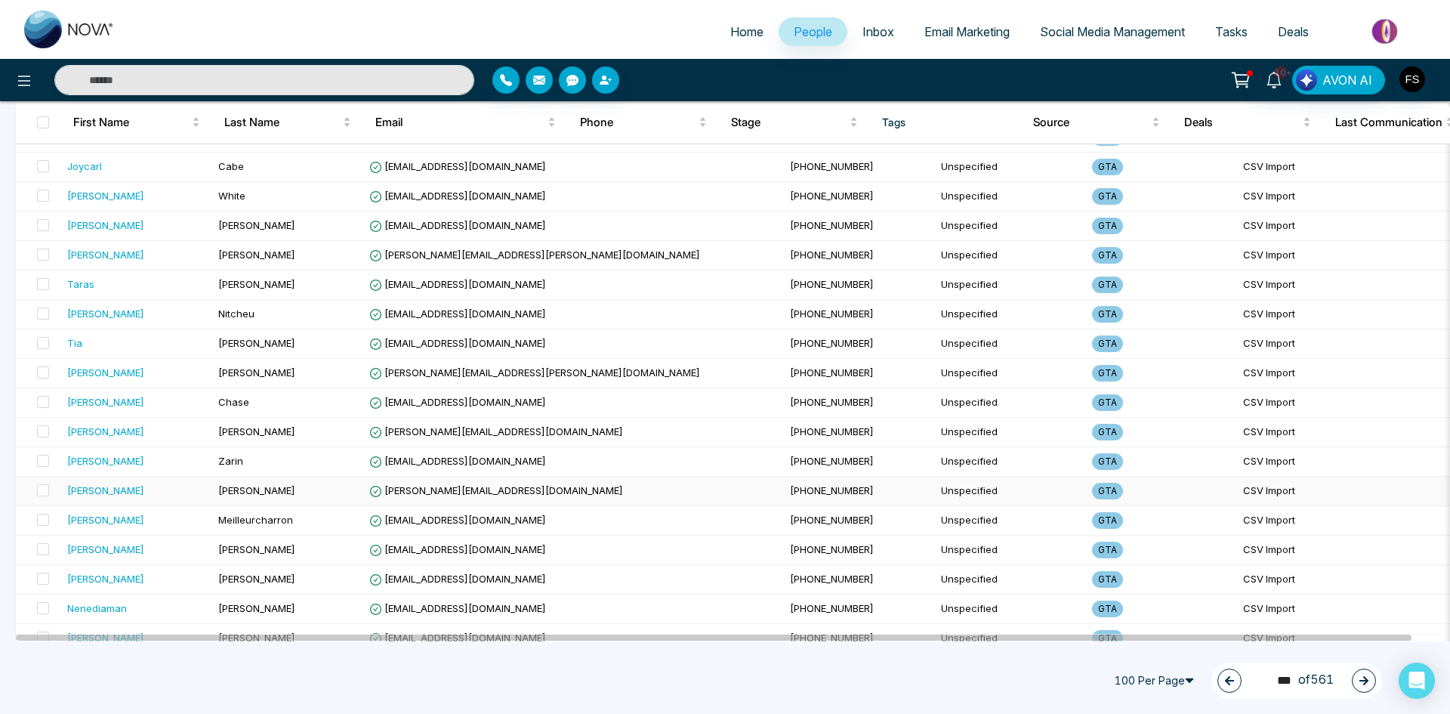
scroll to position [2617, 0]
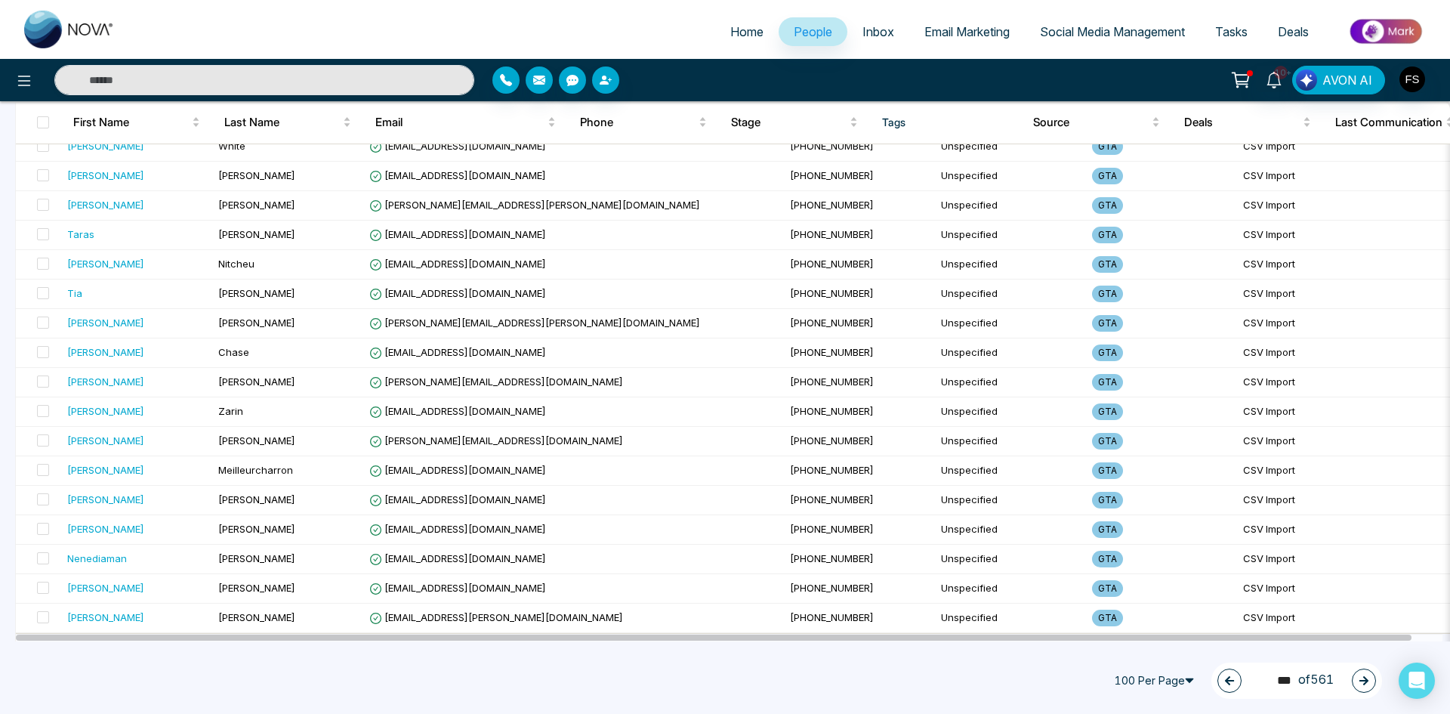
click at [1374, 685] on button "button" at bounding box center [1364, 680] width 24 height 24
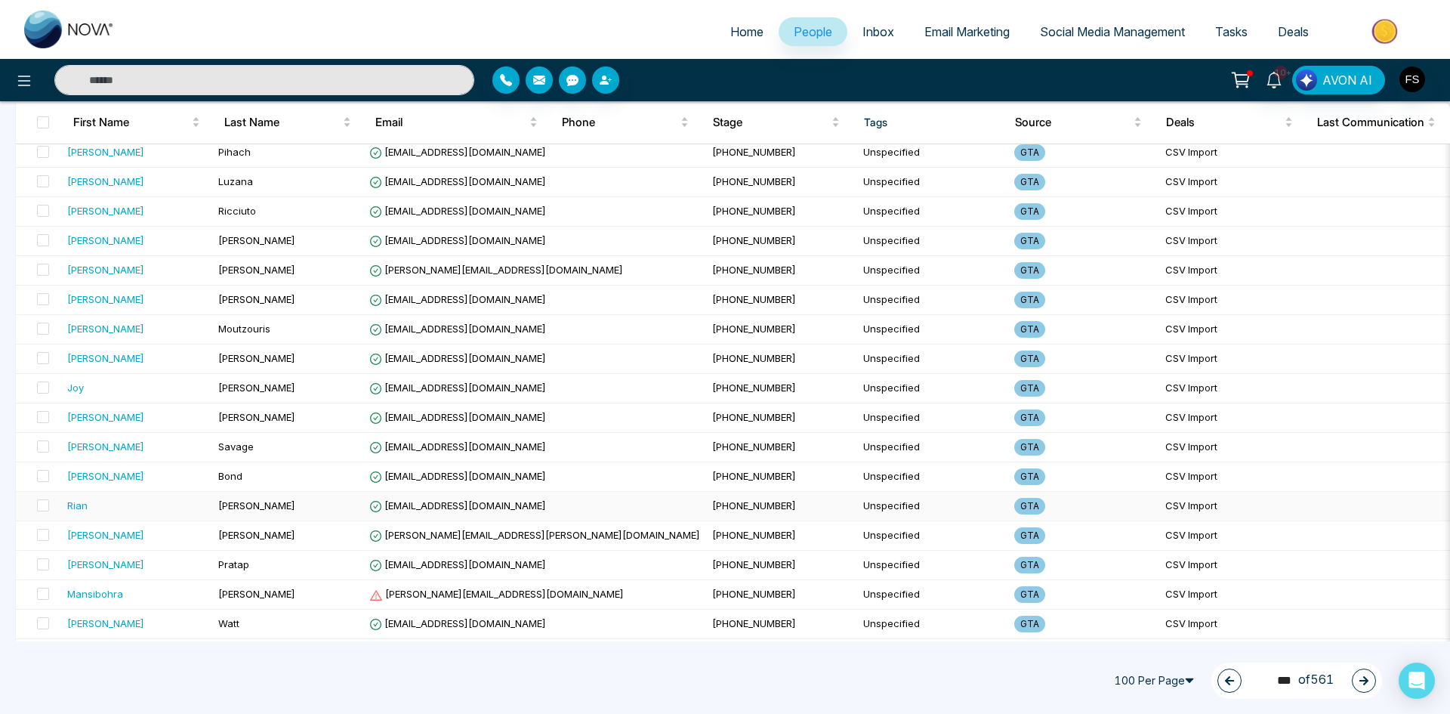
scroll to position [2190, 0]
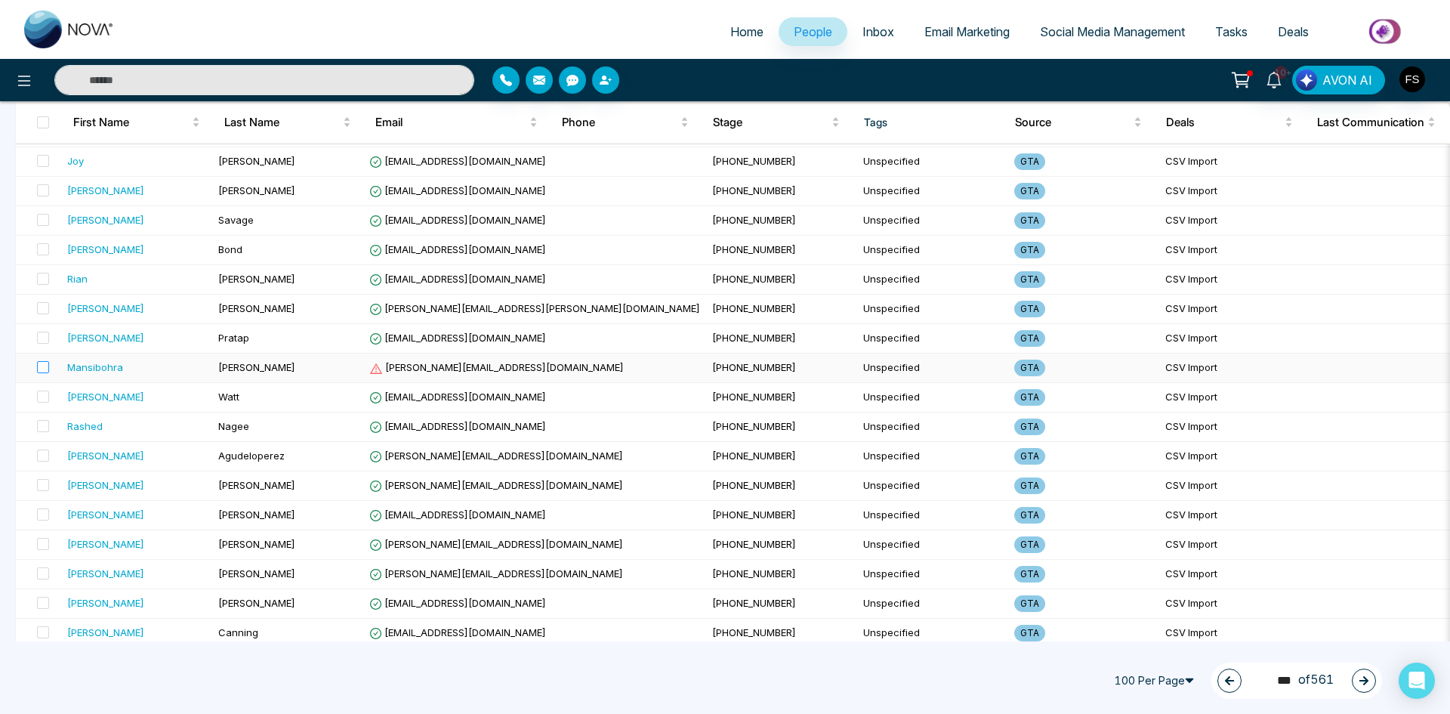
click at [35, 369] on label at bounding box center [38, 367] width 21 height 17
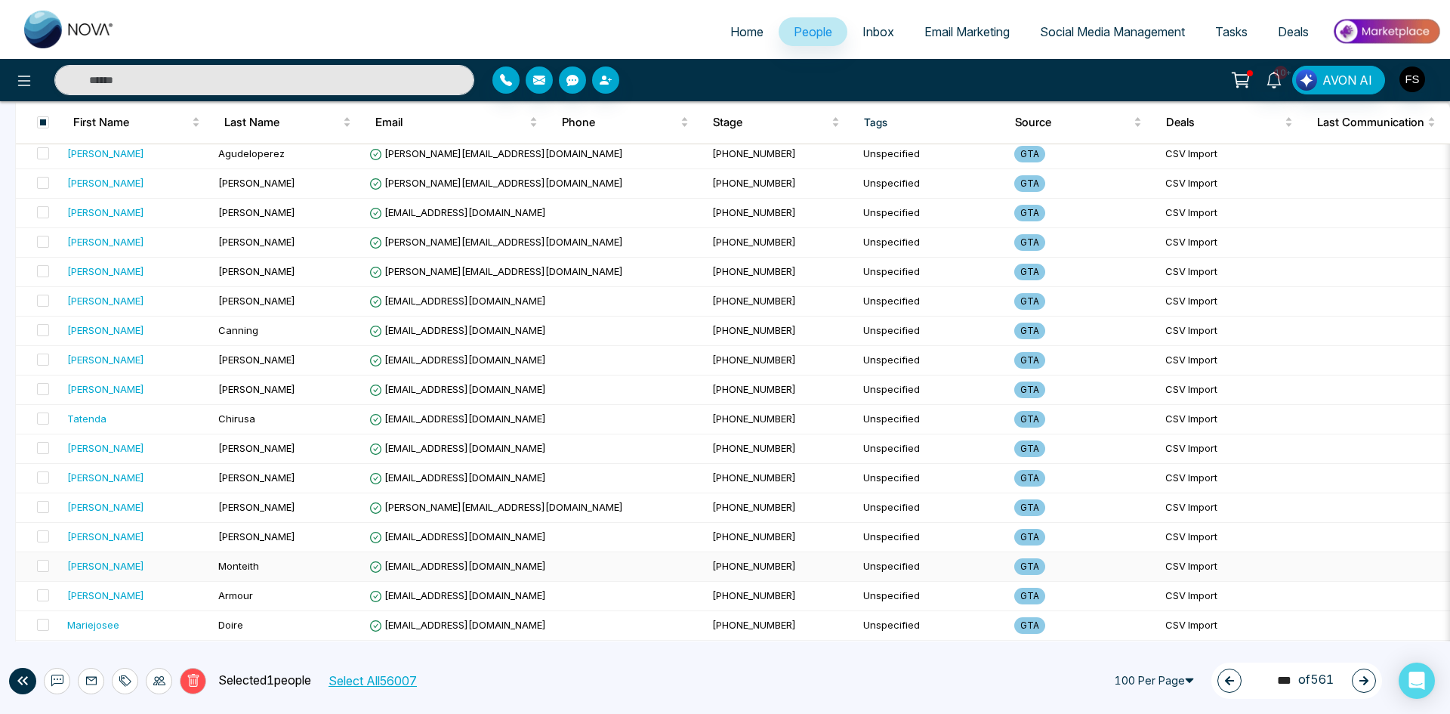
scroll to position [2617, 0]
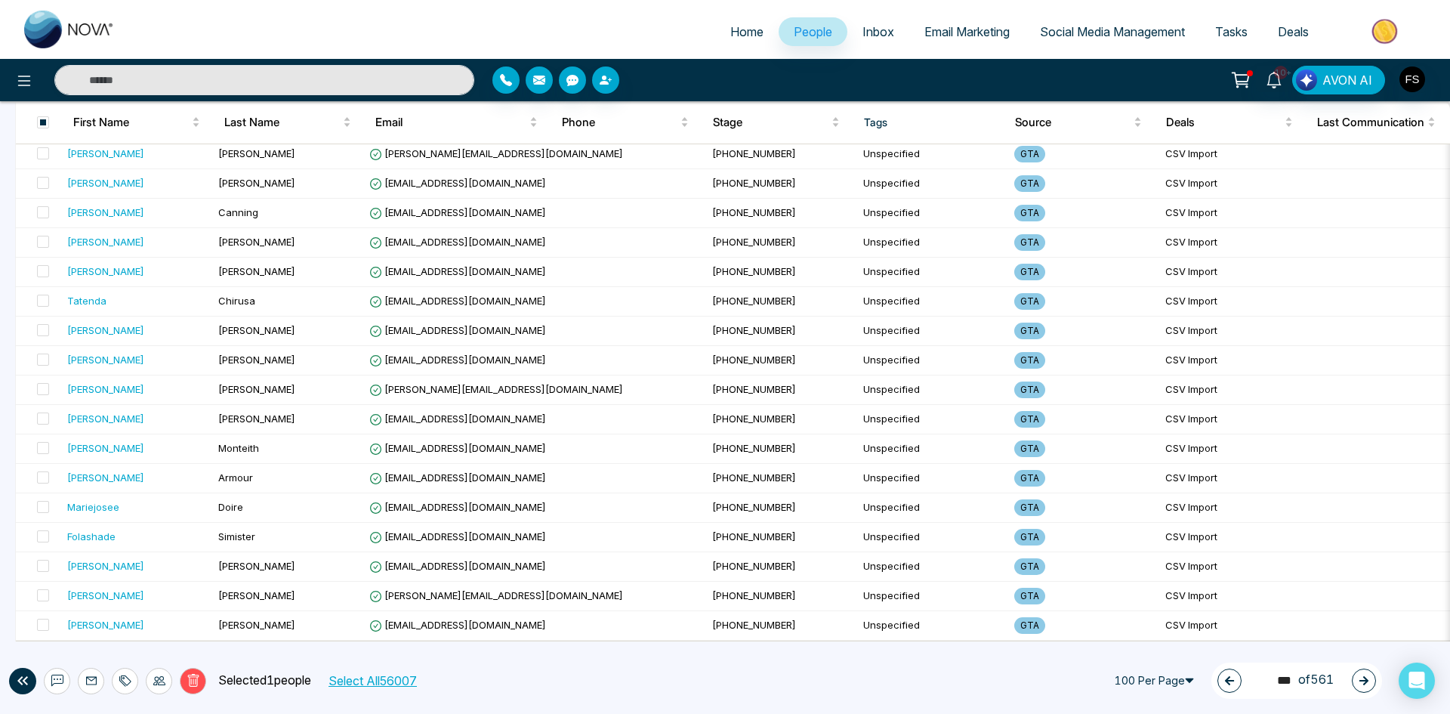
click at [190, 683] on icon at bounding box center [194, 681] width 14 height 14
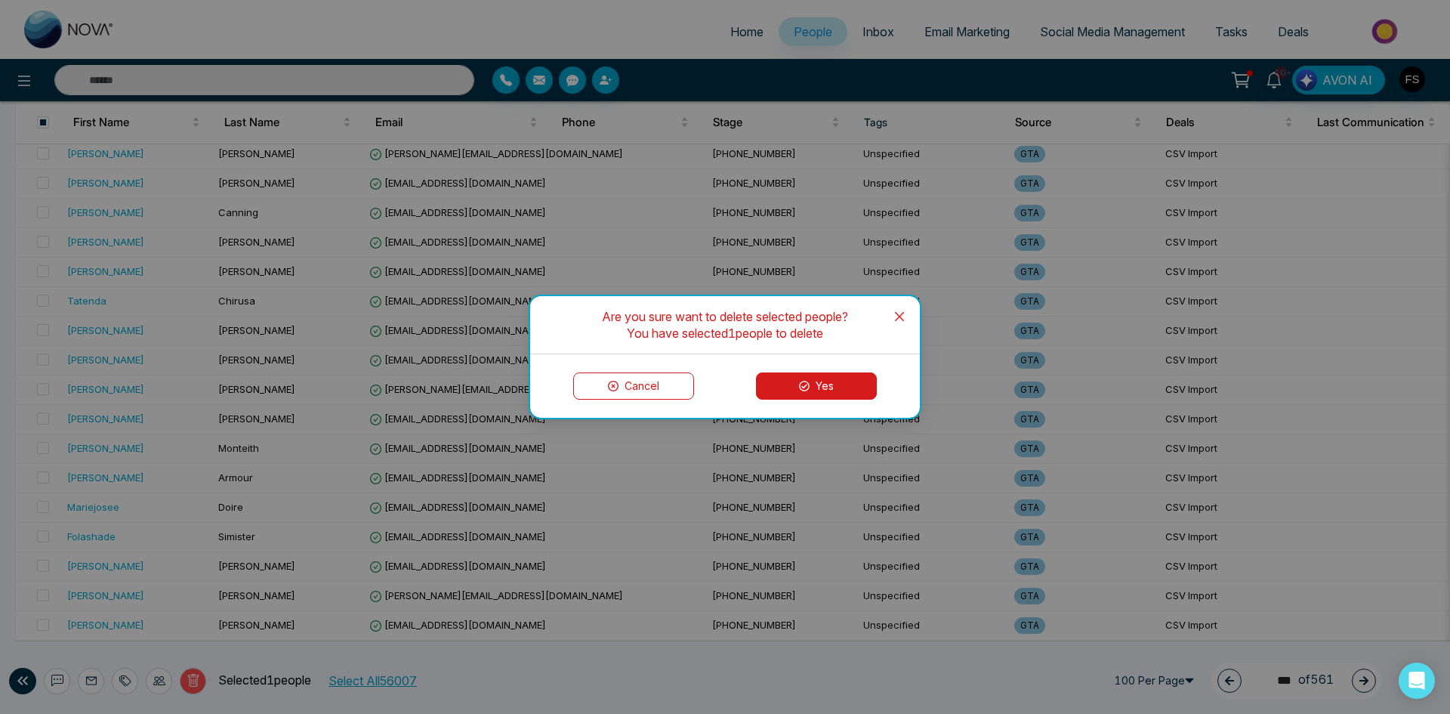
click at [828, 391] on button "Yes" at bounding box center [816, 385] width 121 height 27
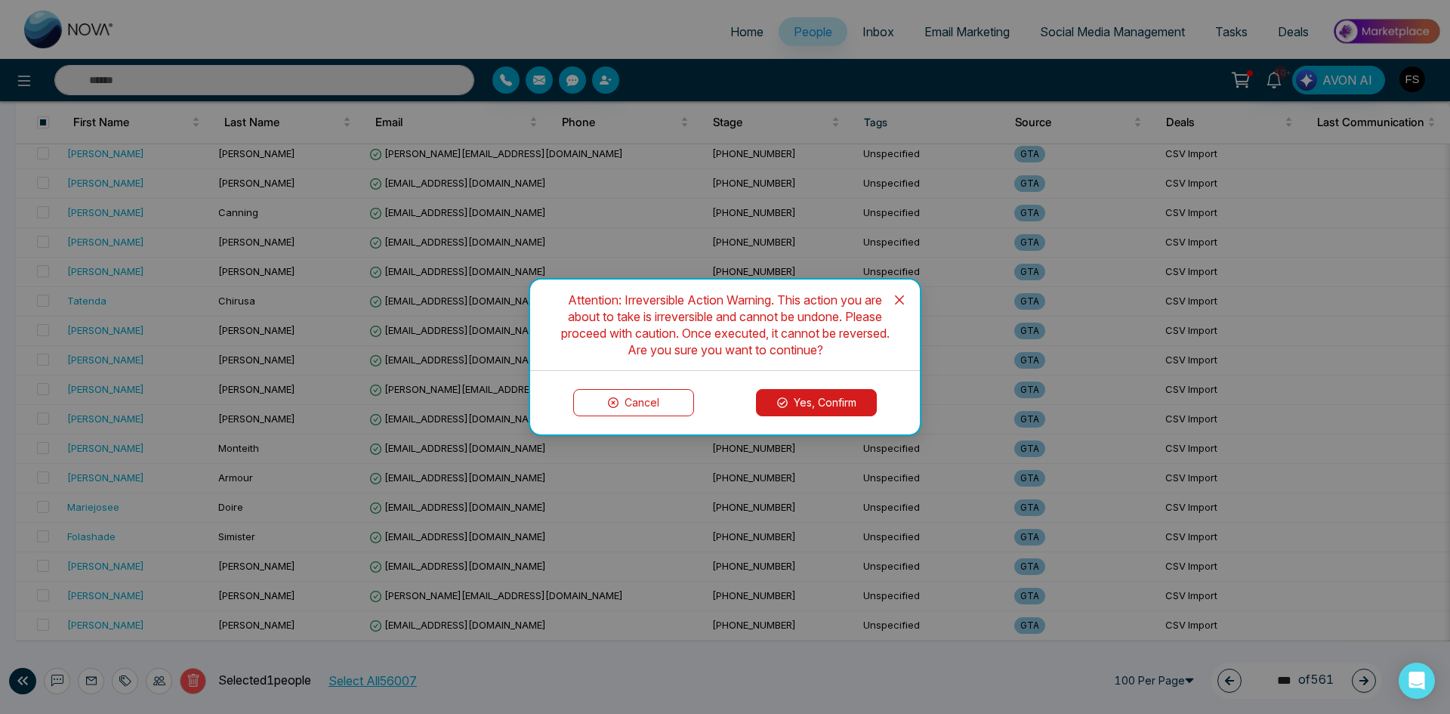
click at [831, 400] on button "Yes, Confirm" at bounding box center [816, 402] width 121 height 27
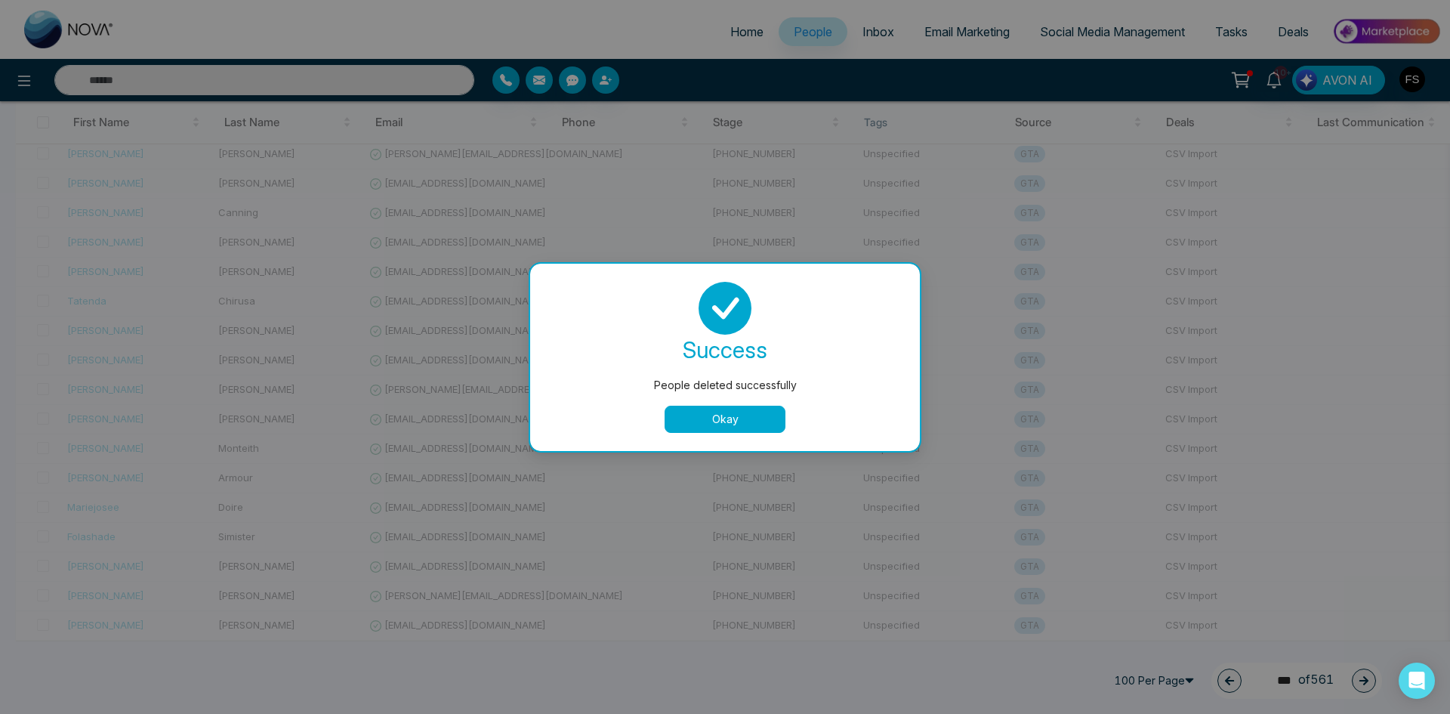
click at [676, 419] on button "Okay" at bounding box center [725, 418] width 121 height 27
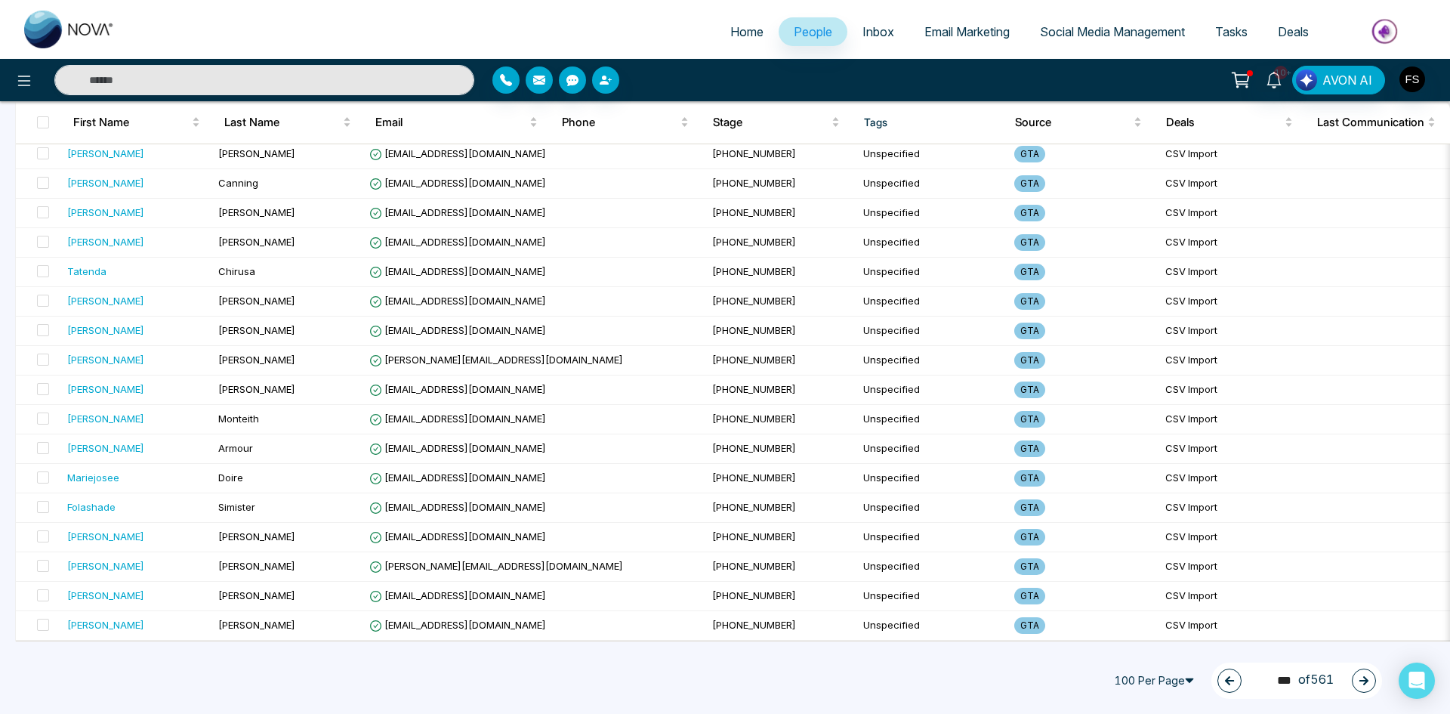
click at [1356, 677] on button "button" at bounding box center [1364, 680] width 24 height 24
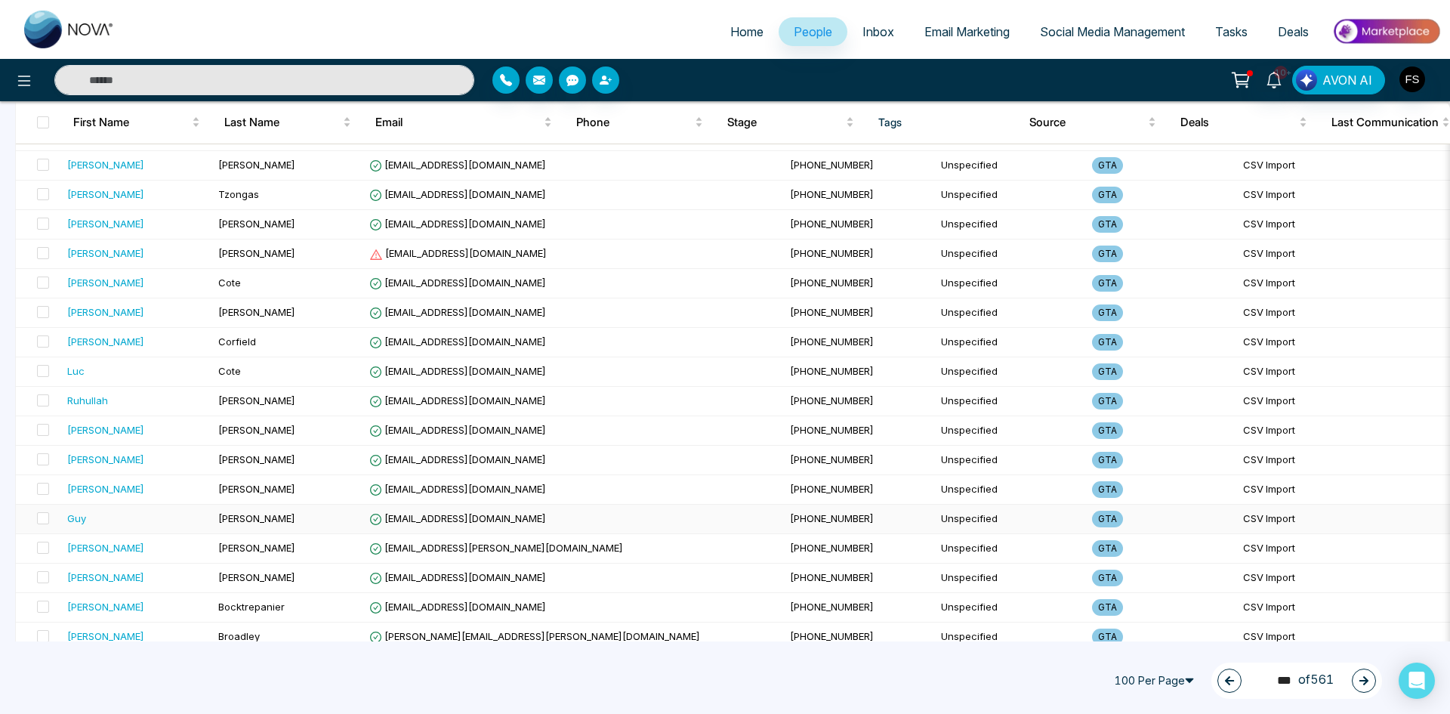
scroll to position [1284, 0]
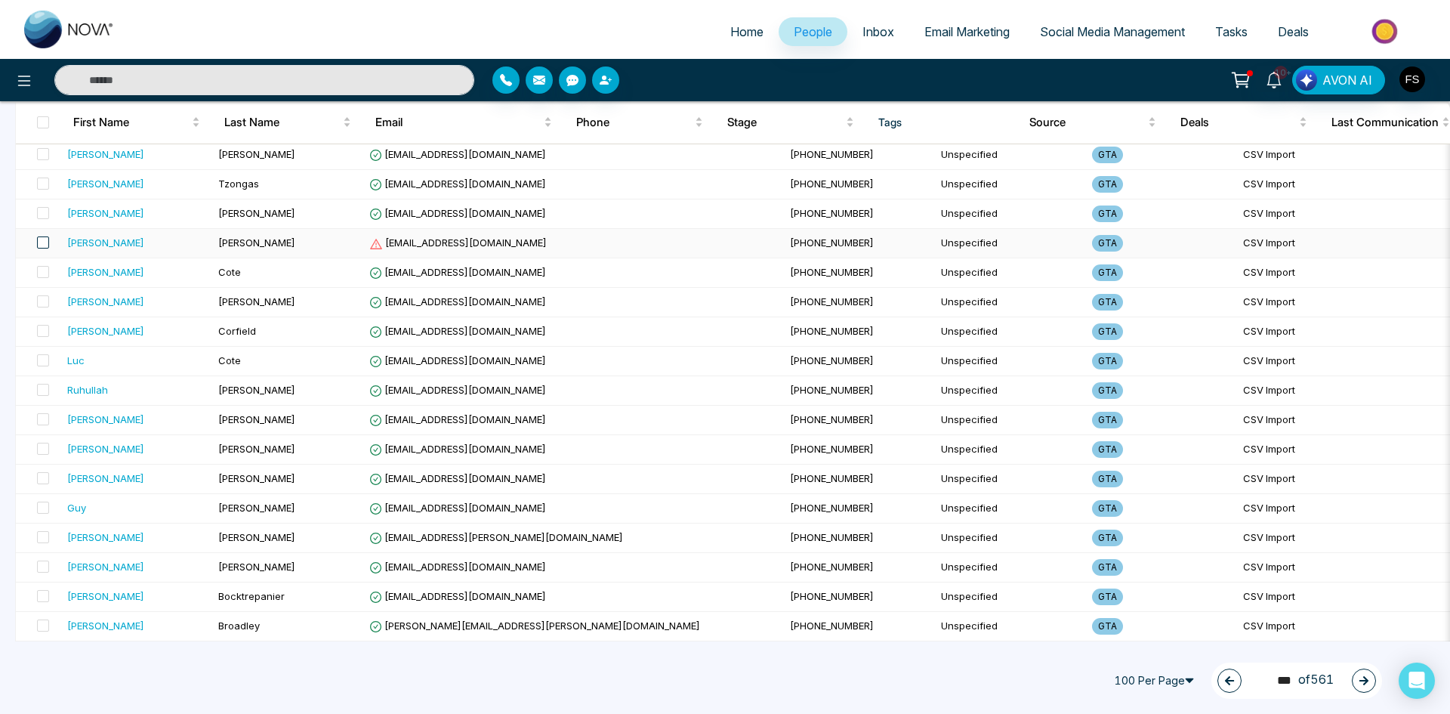
click at [46, 245] on span at bounding box center [43, 242] width 12 height 12
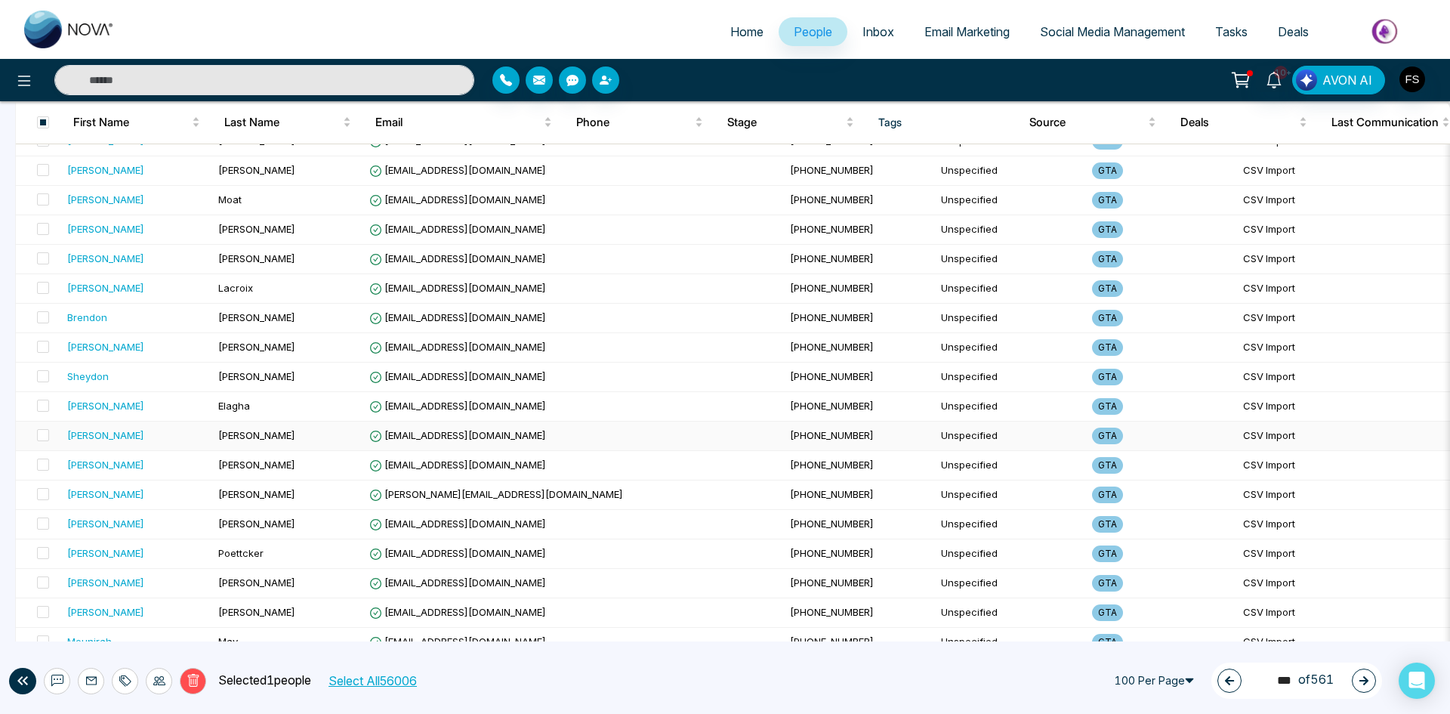
scroll to position [2617, 0]
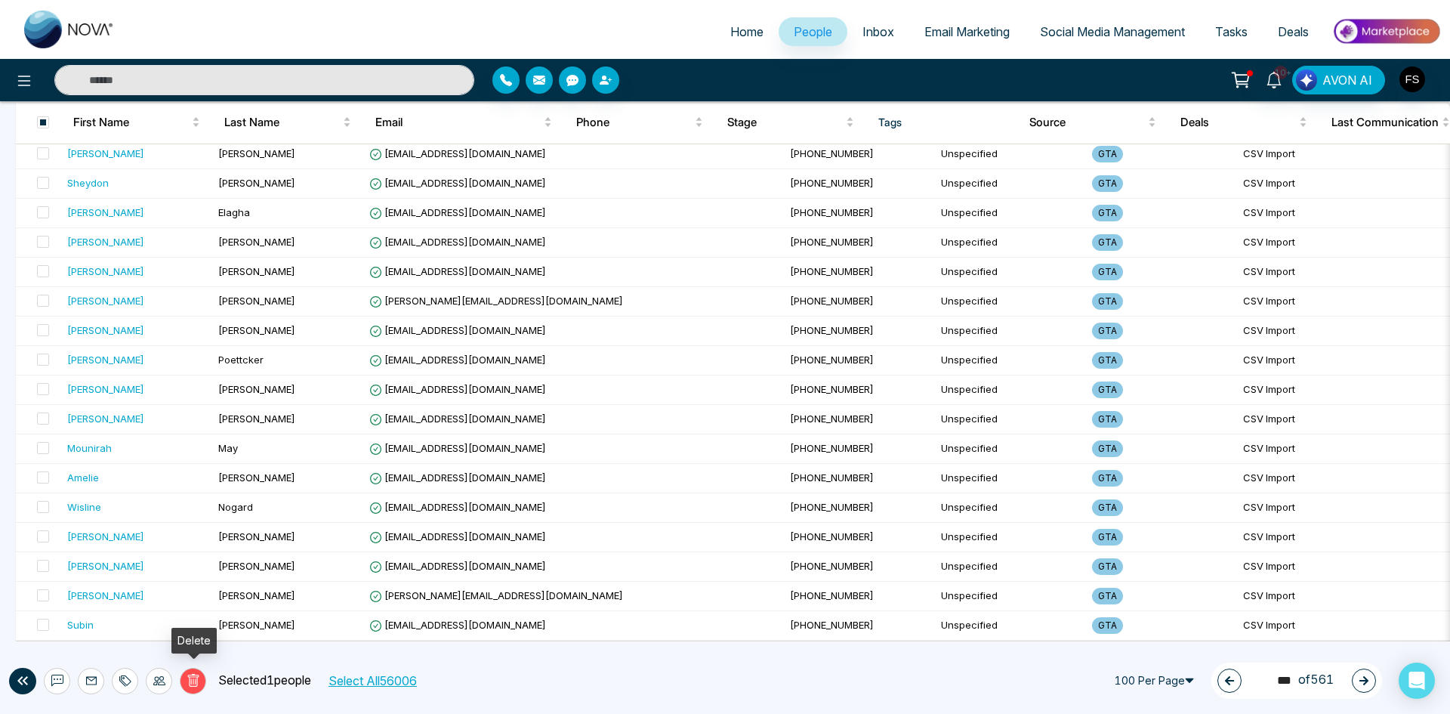
click at [197, 685] on icon at bounding box center [192, 680] width 11 height 13
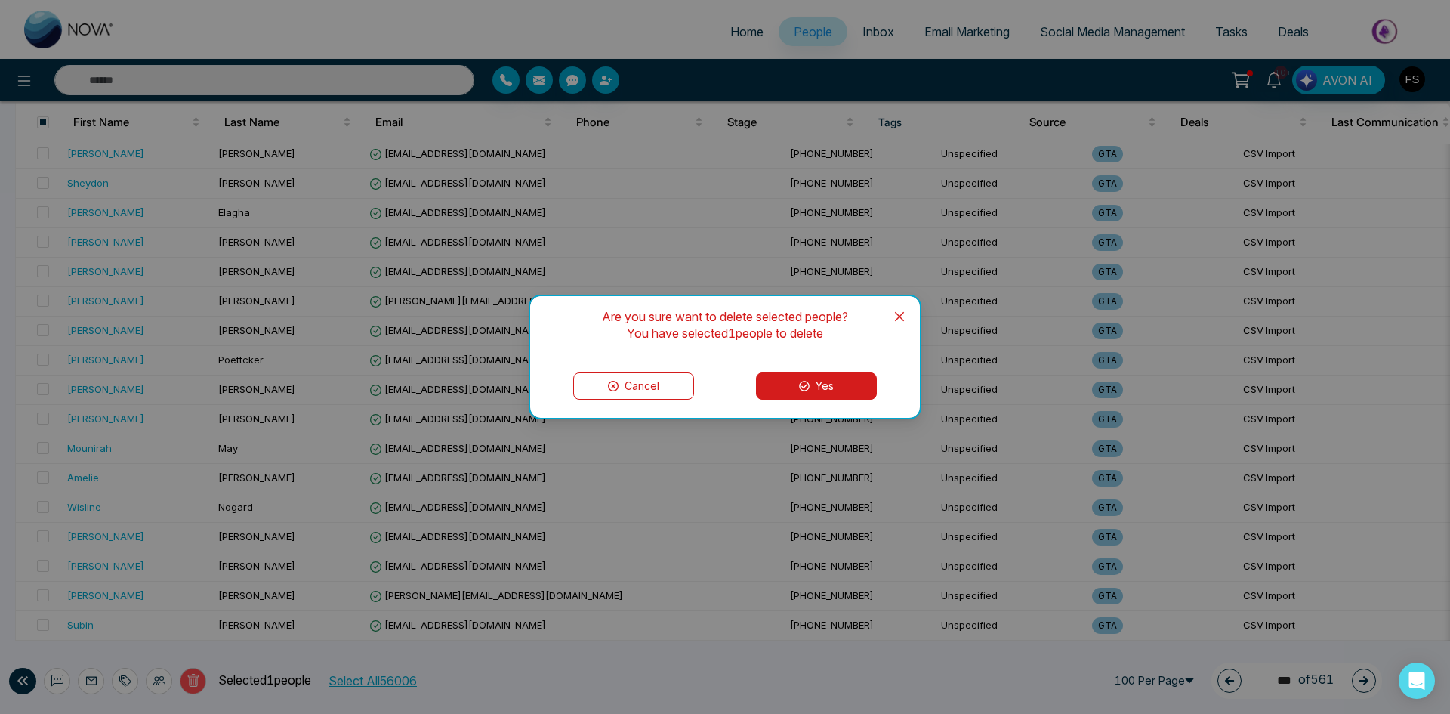
click at [803, 391] on button "Yes" at bounding box center [816, 385] width 121 height 27
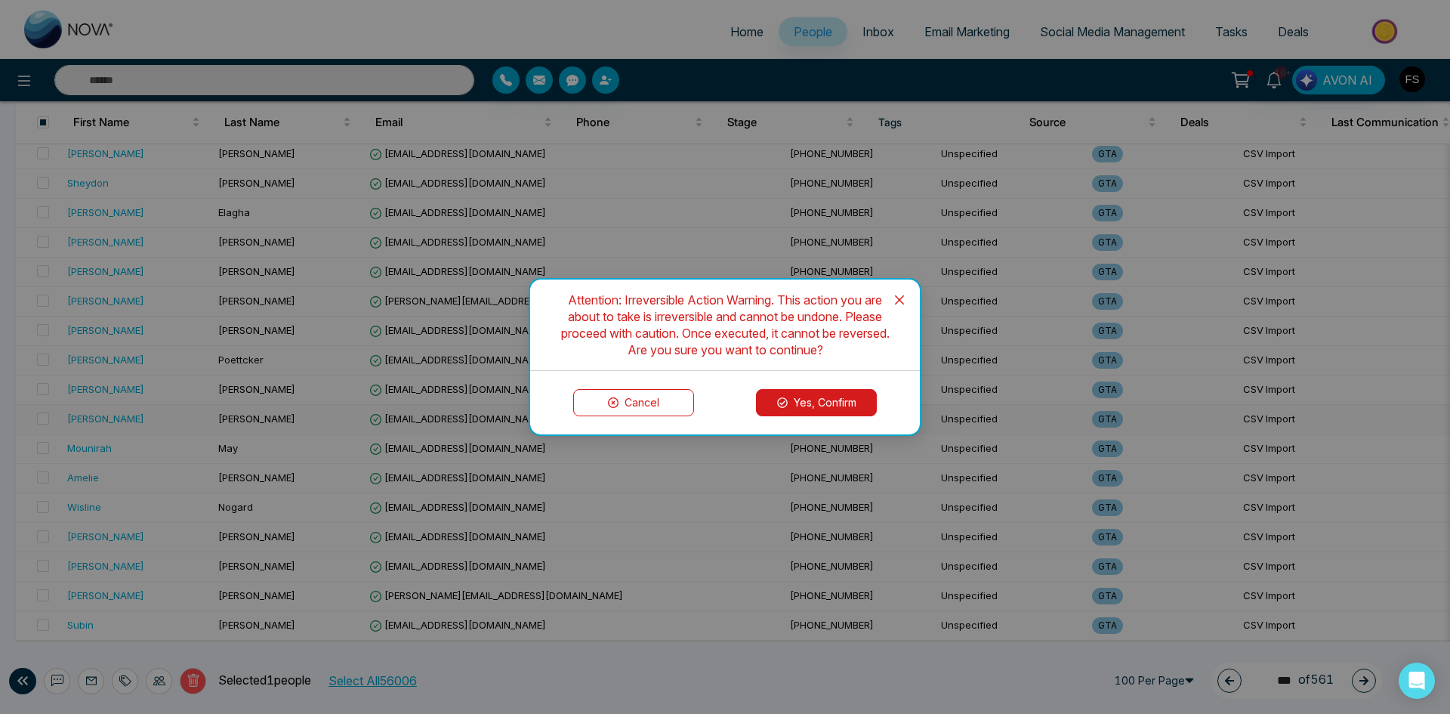
click at [781, 399] on icon at bounding box center [782, 402] width 11 height 11
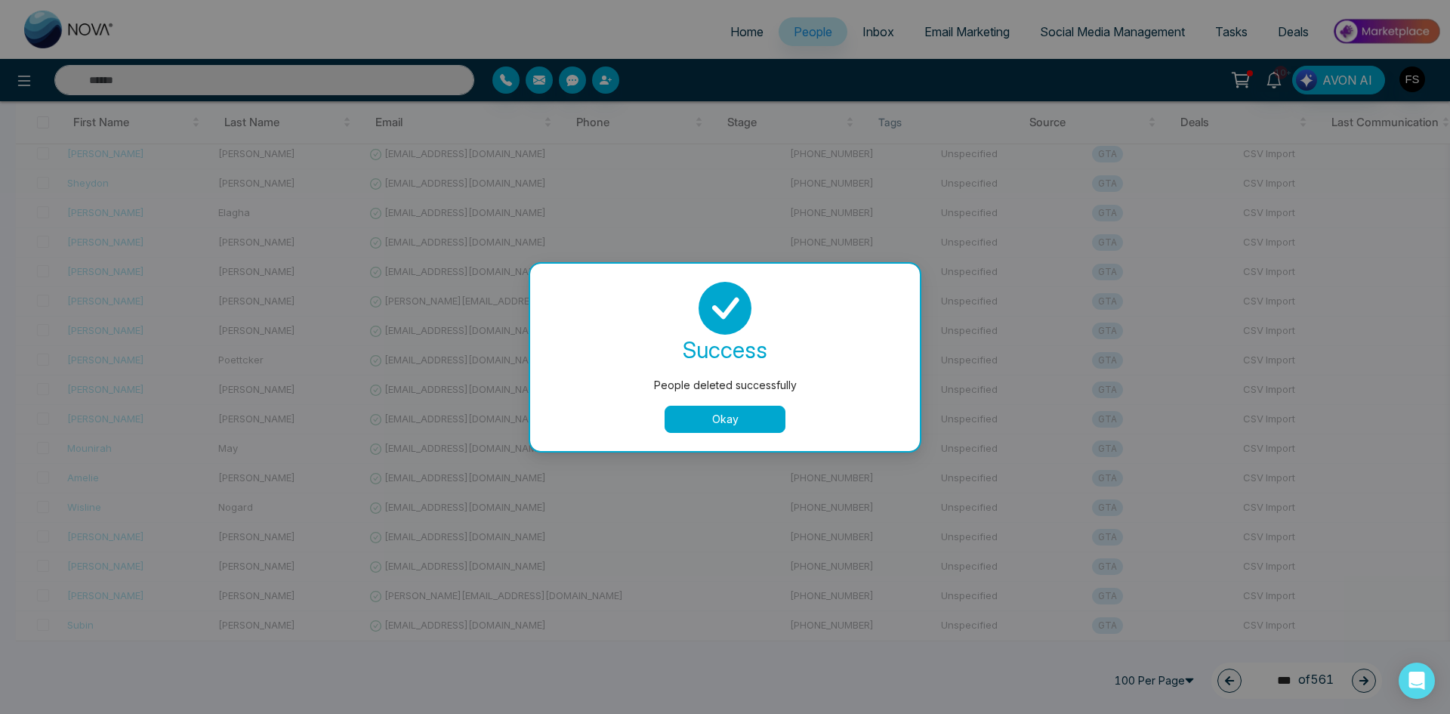
click at [705, 420] on button "Okay" at bounding box center [725, 418] width 121 height 27
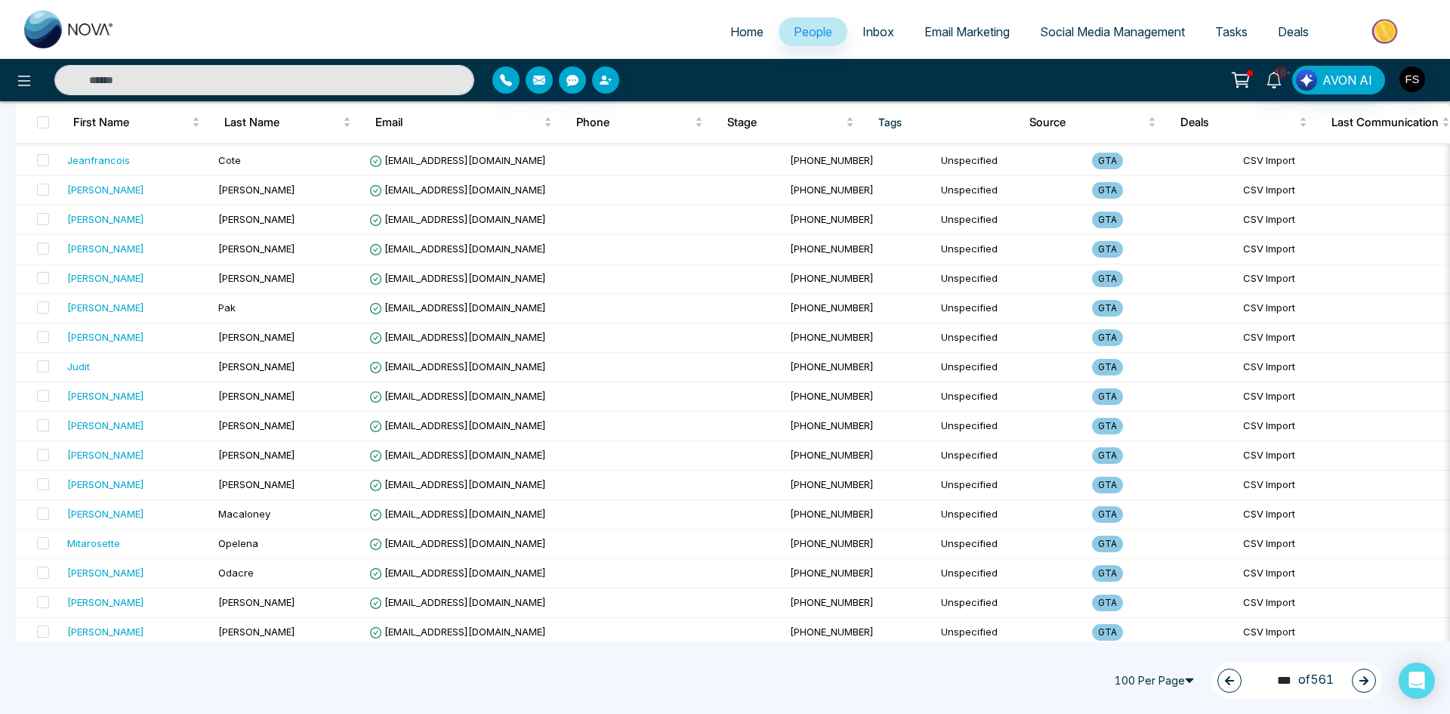
scroll to position [0, 0]
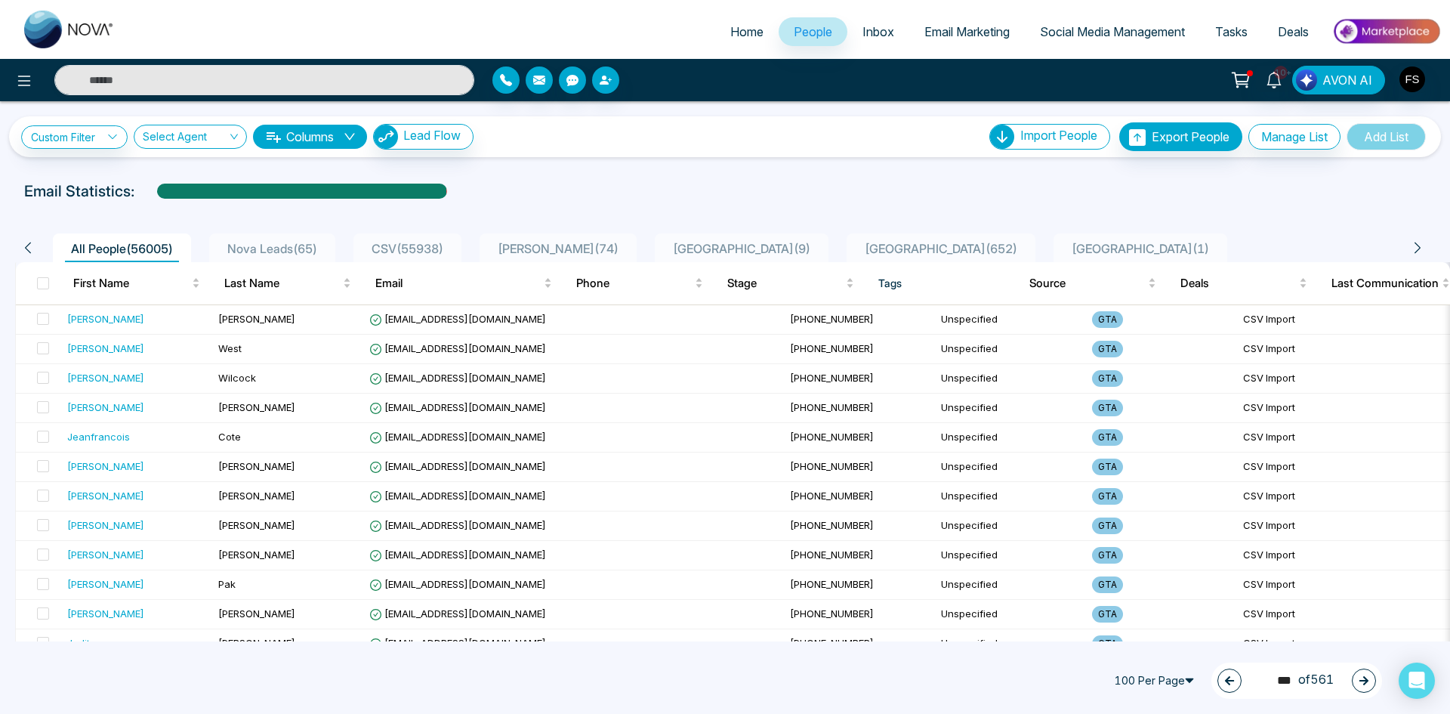
click at [1368, 684] on icon "button" at bounding box center [1363, 680] width 11 height 11
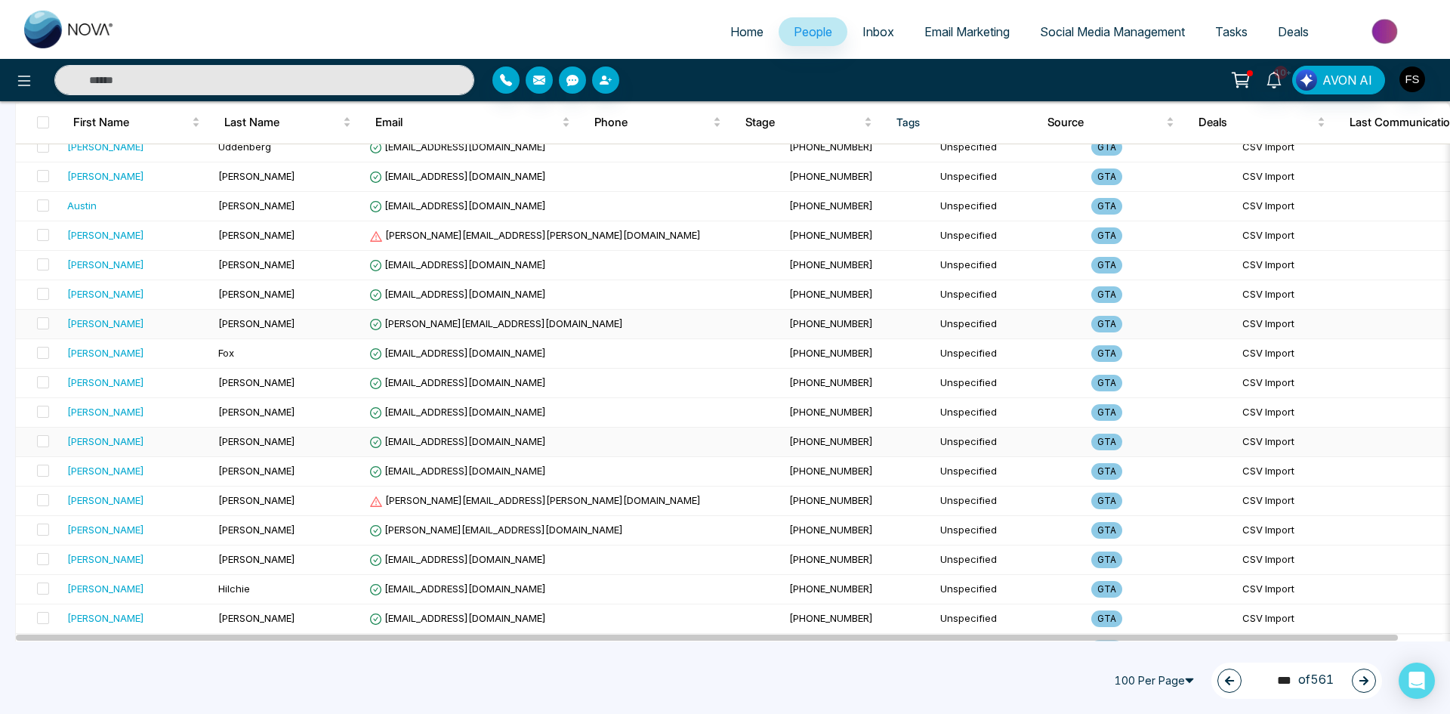
scroll to position [1510, 0]
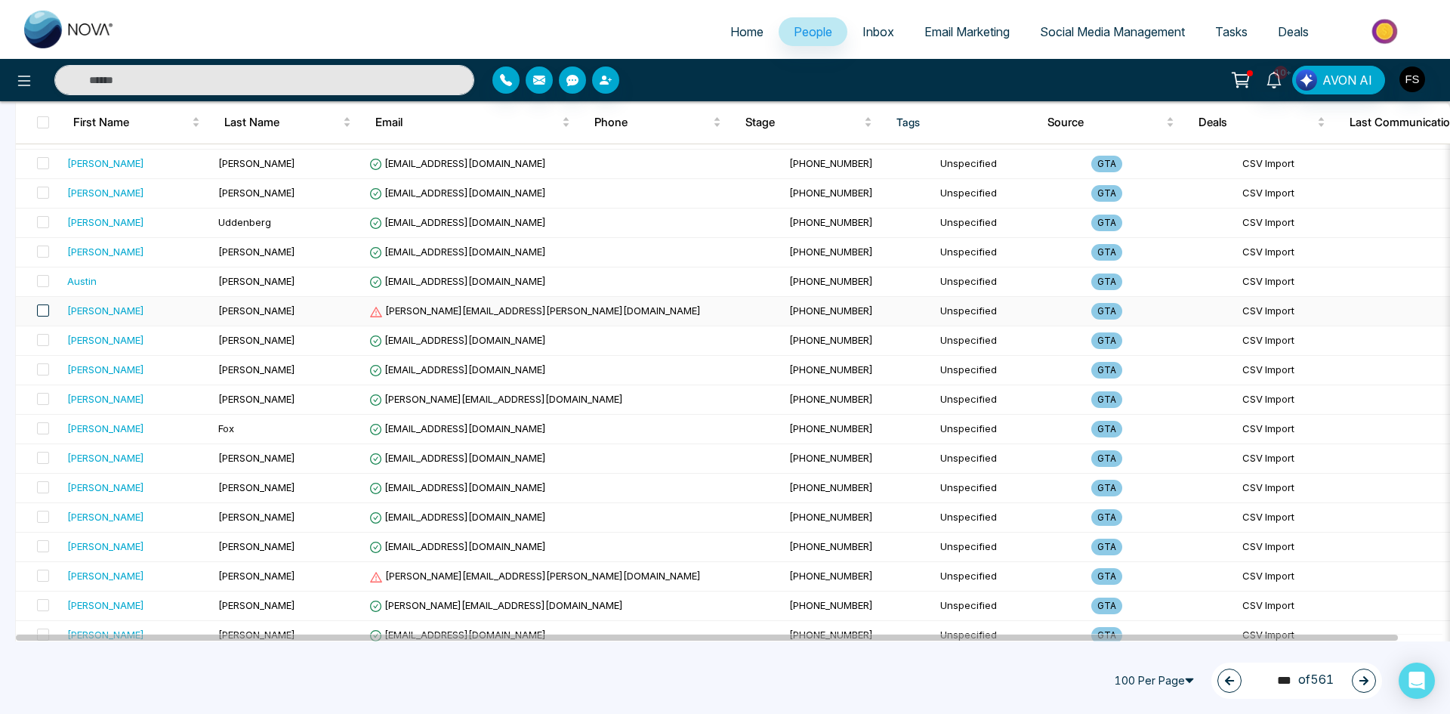
click at [39, 314] on span at bounding box center [43, 310] width 12 height 12
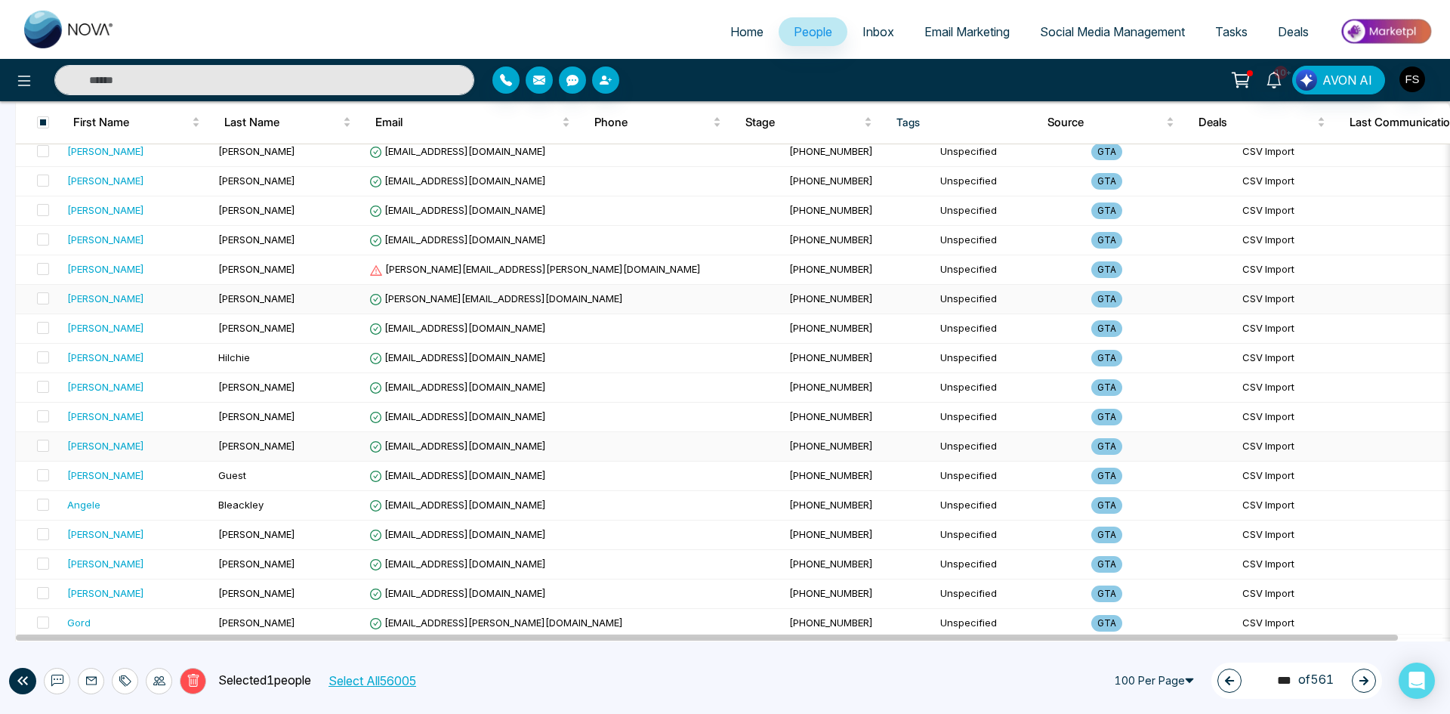
scroll to position [1737, 0]
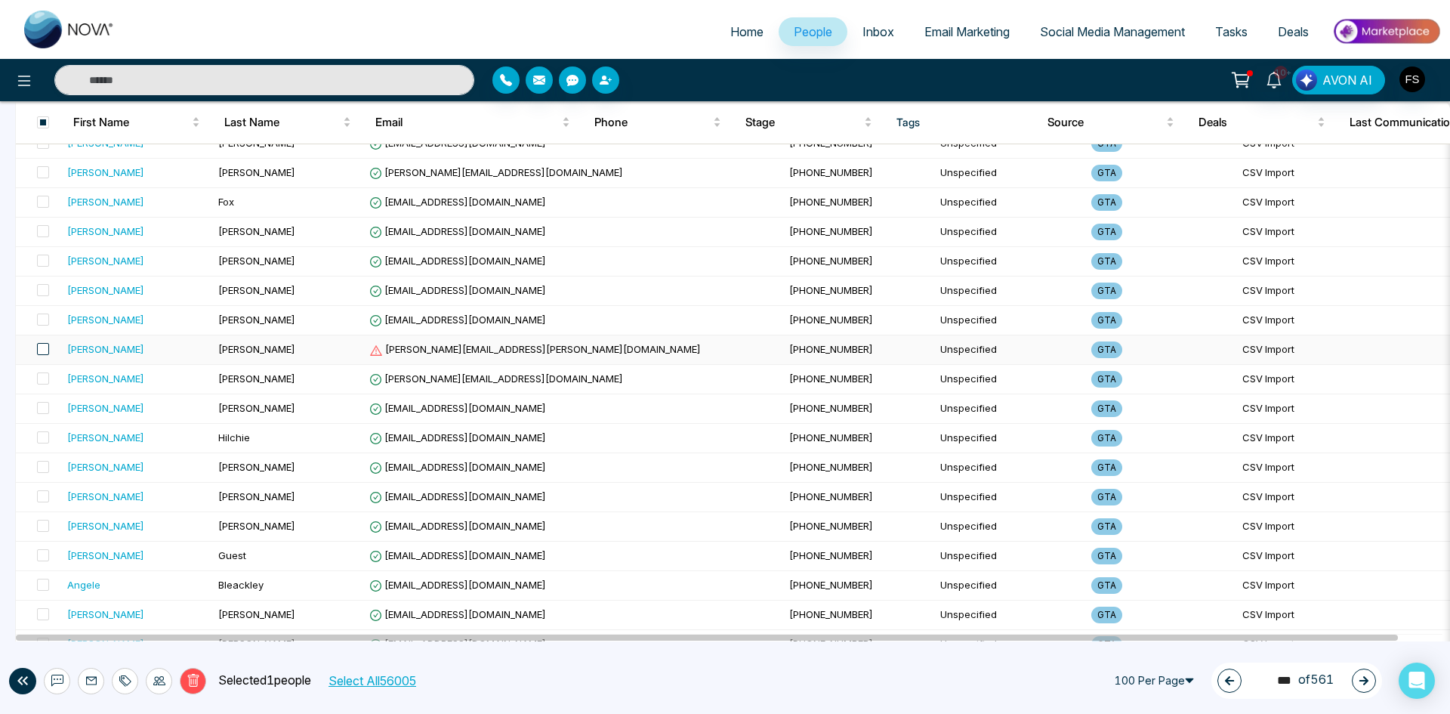
click at [39, 352] on span at bounding box center [43, 349] width 12 height 12
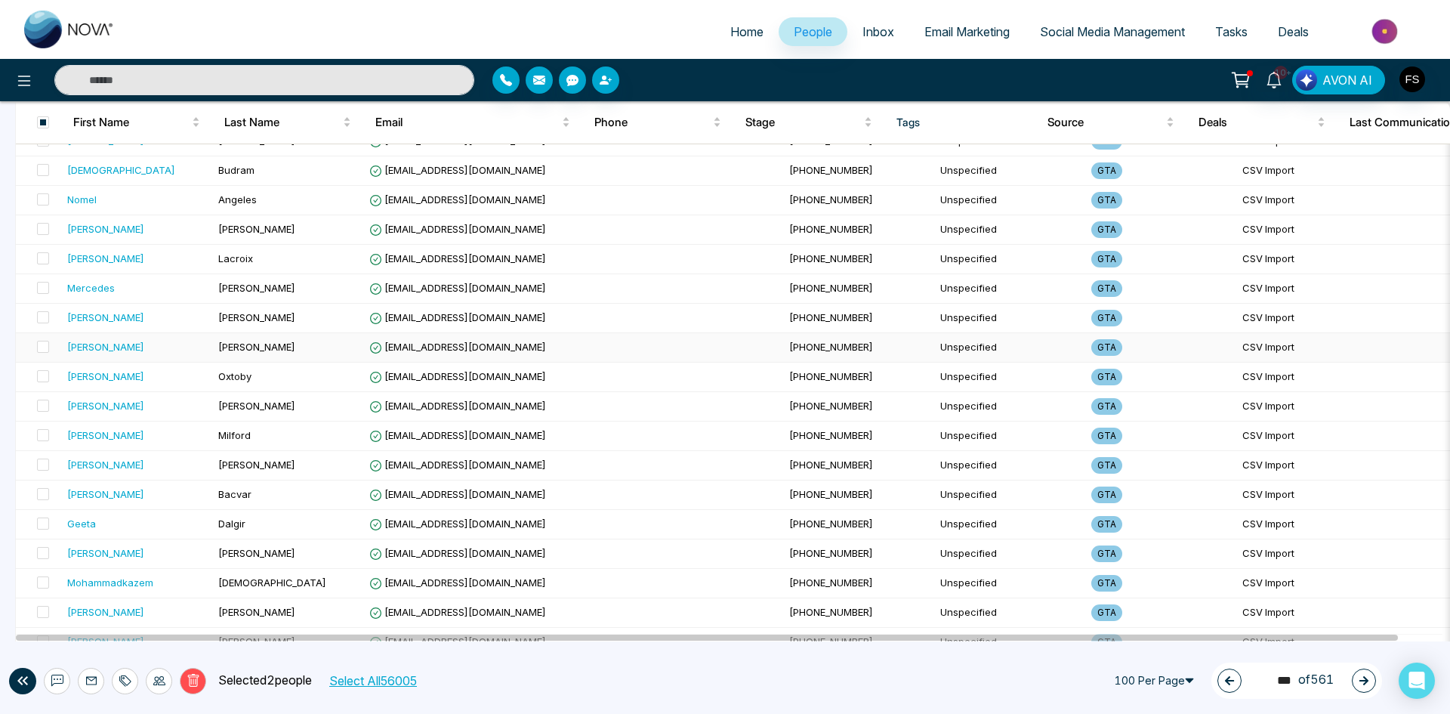
scroll to position [2617, 0]
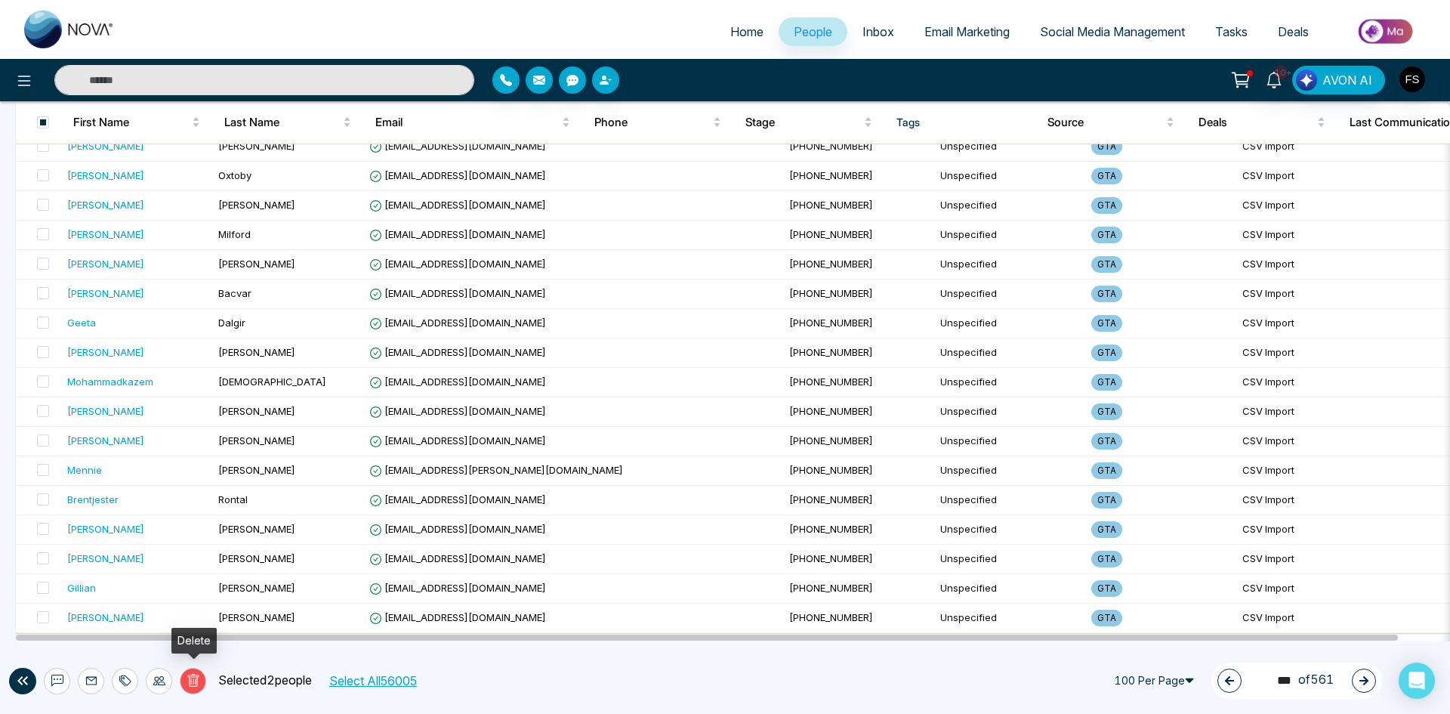
click at [187, 677] on icon at bounding box center [194, 681] width 14 height 14
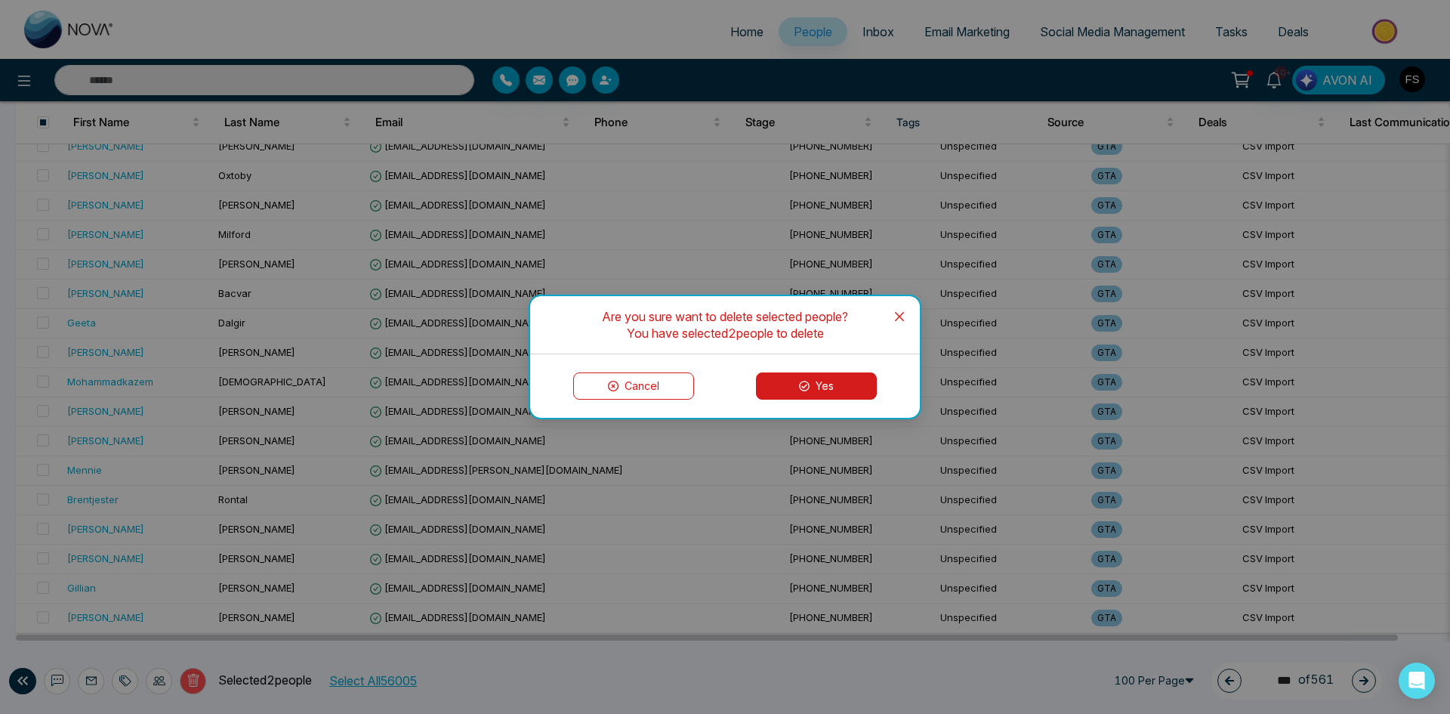
click at [814, 383] on button "Yes" at bounding box center [816, 385] width 121 height 27
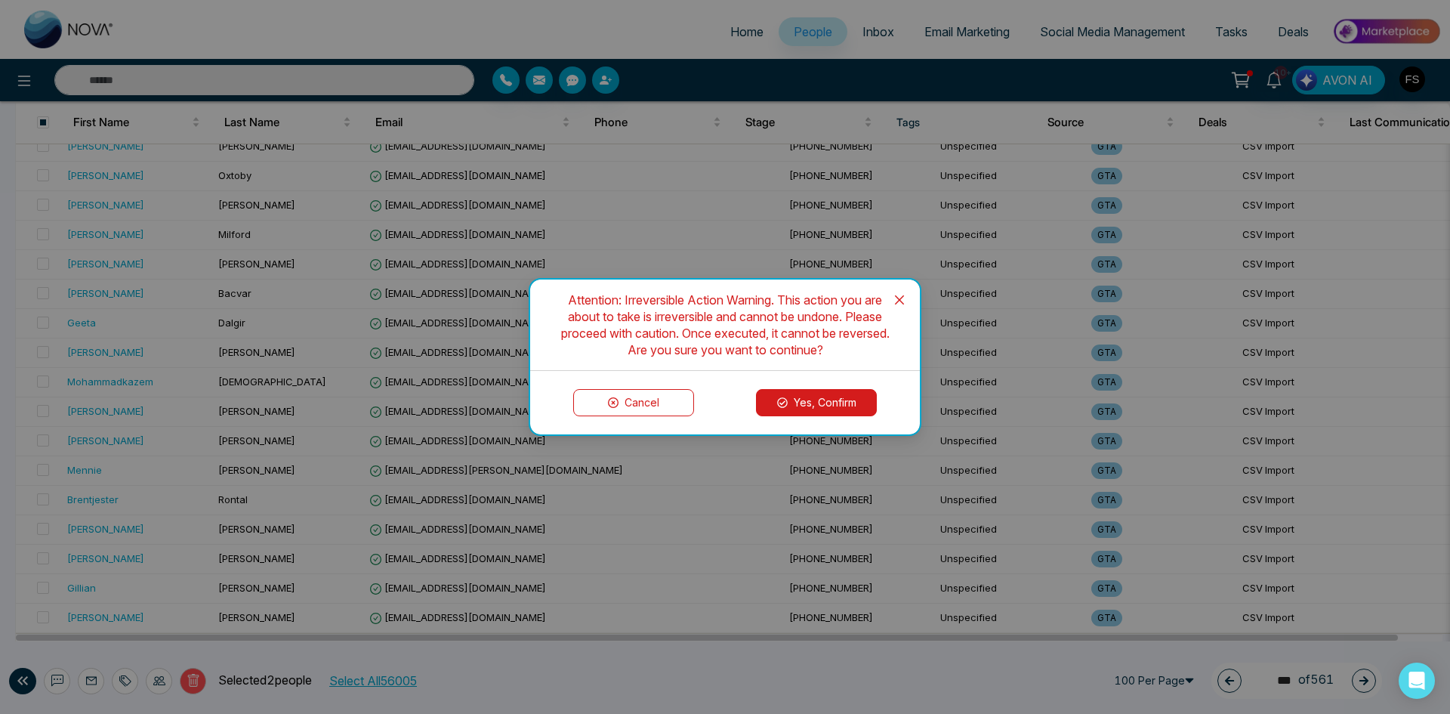
click at [804, 402] on button "Yes, Confirm" at bounding box center [816, 402] width 121 height 27
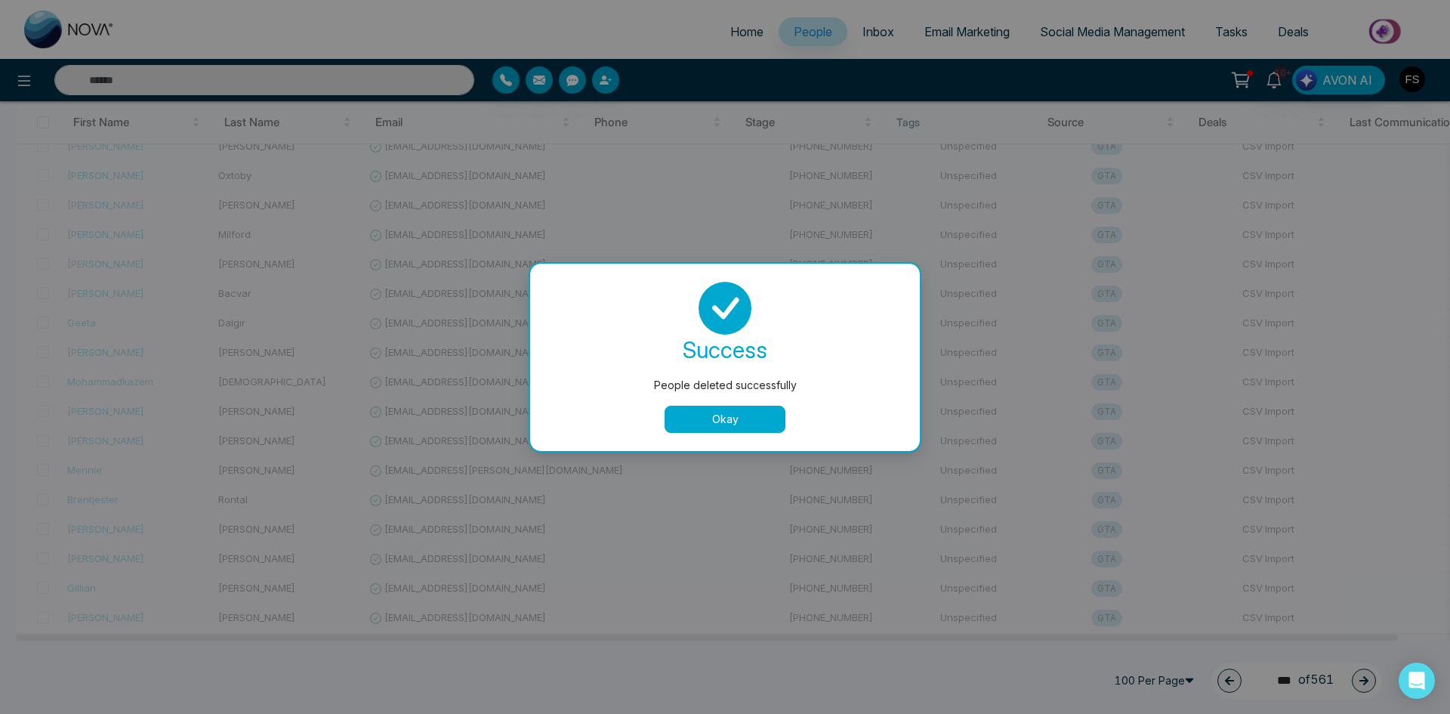
click at [710, 408] on button "Okay" at bounding box center [725, 418] width 121 height 27
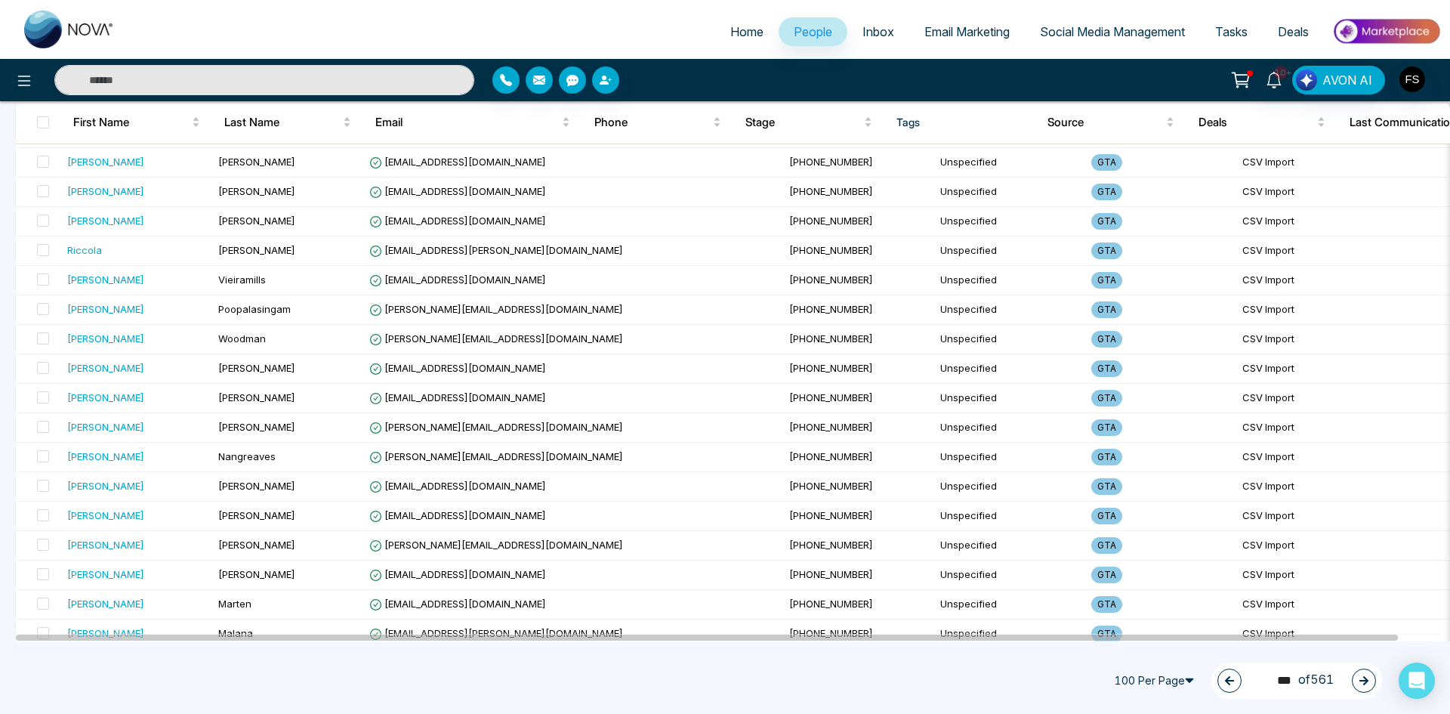
scroll to position [0, 0]
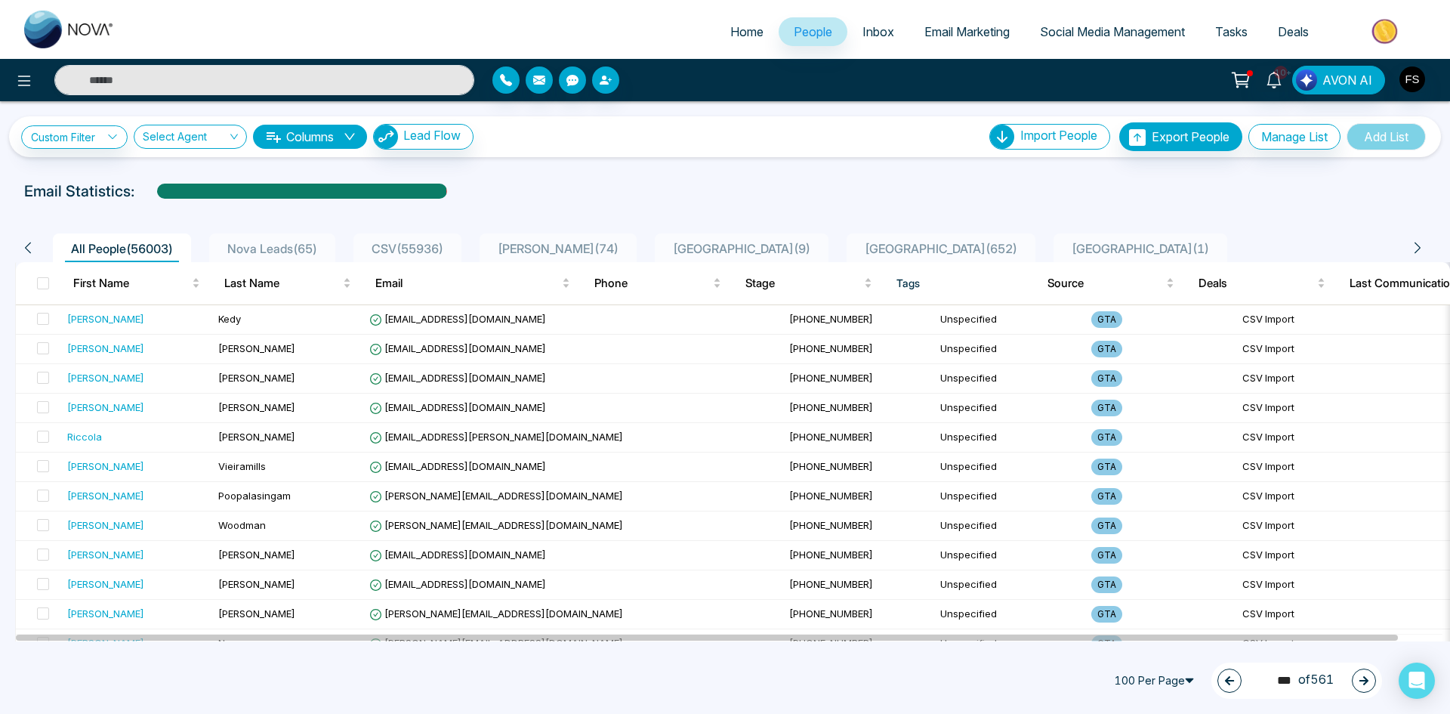
click at [1358, 682] on icon "button" at bounding box center [1363, 680] width 11 height 11
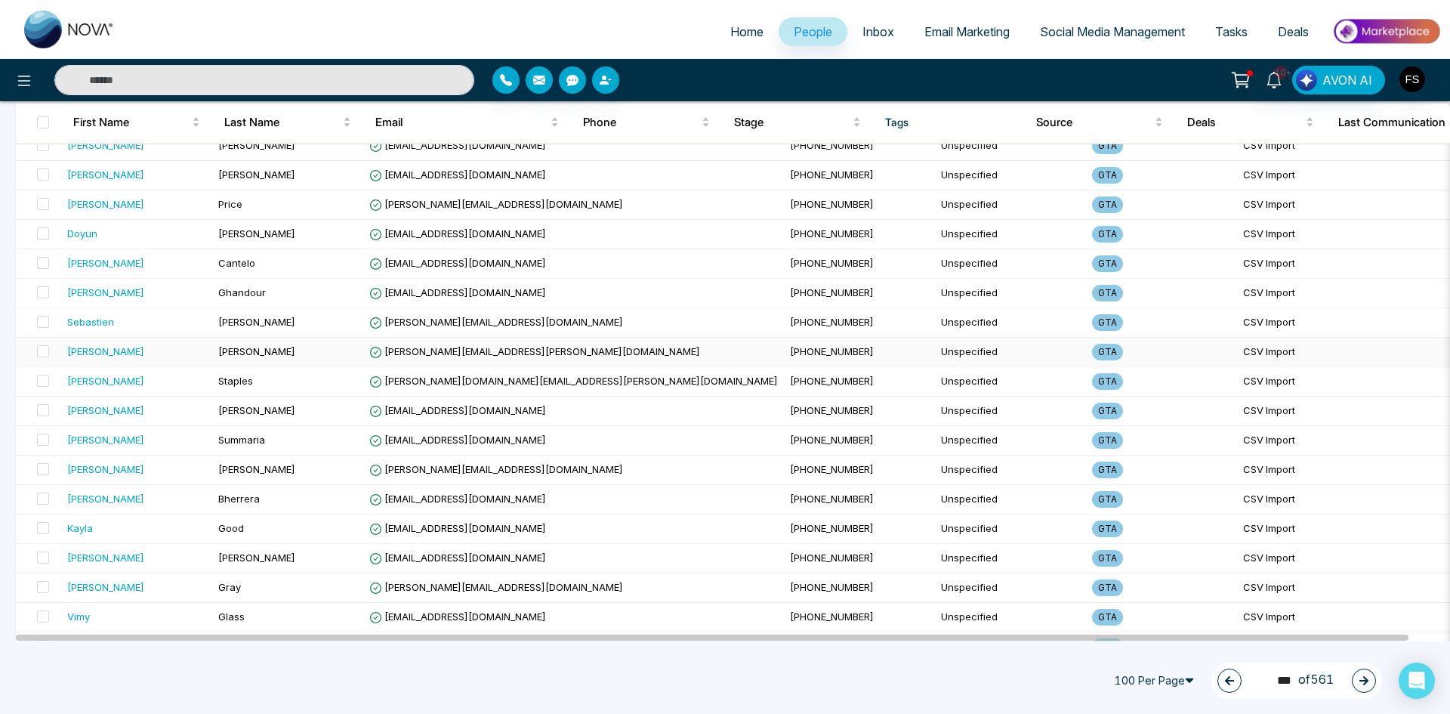
scroll to position [2617, 0]
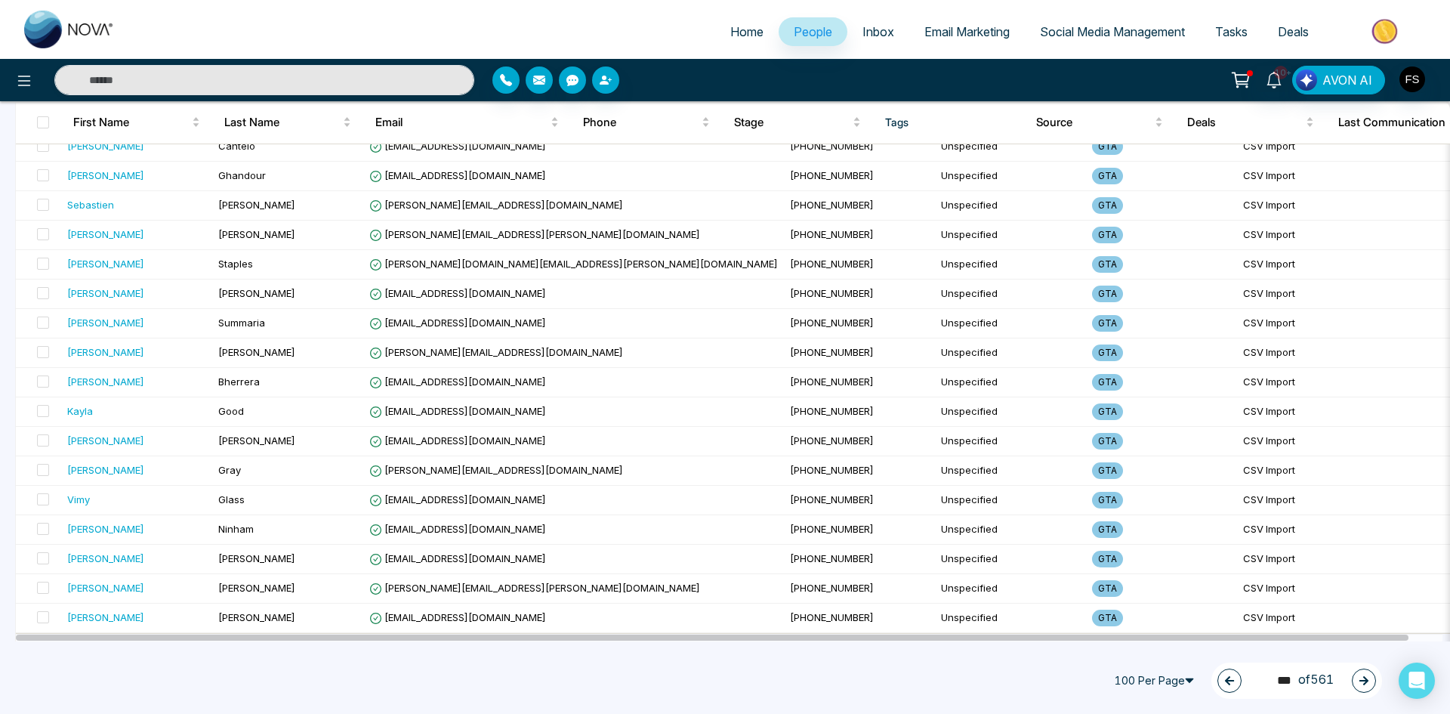
click at [1358, 677] on icon "button" at bounding box center [1363, 680] width 11 height 11
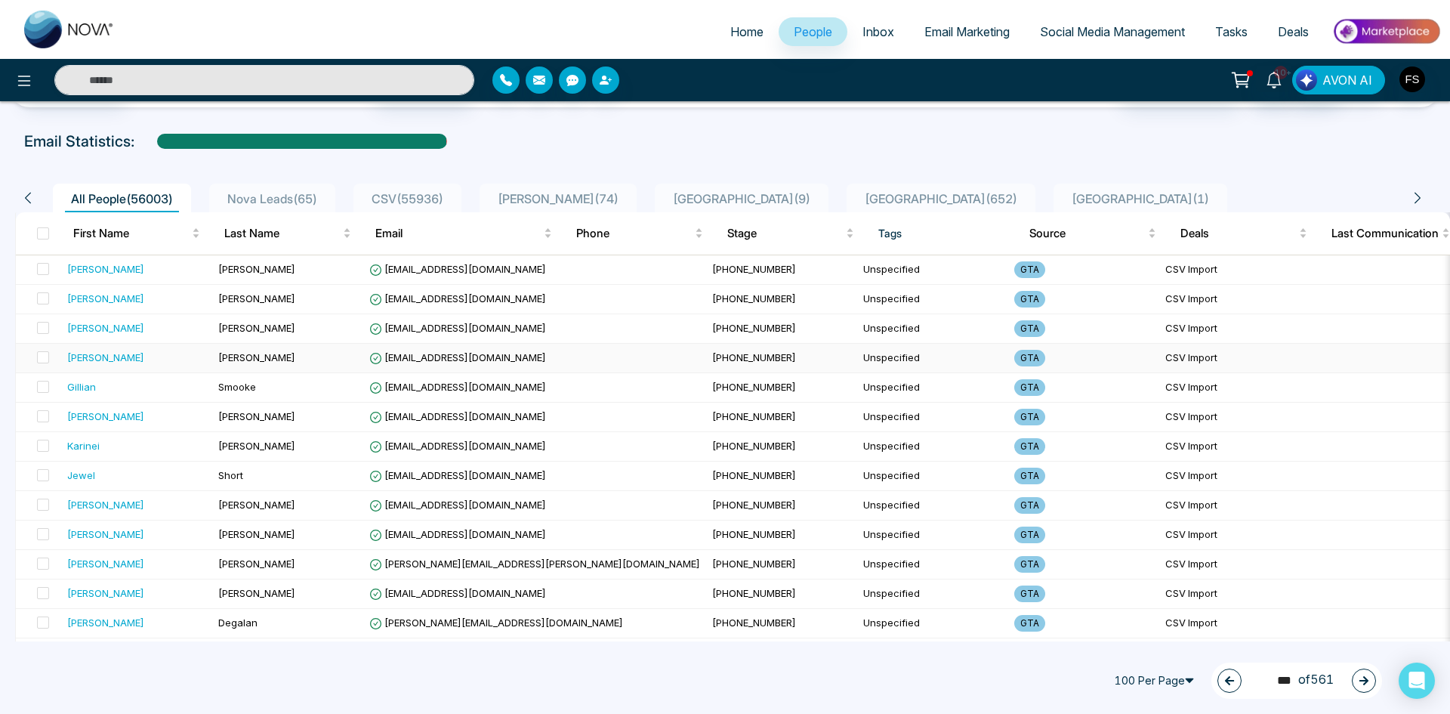
scroll to position [0, 0]
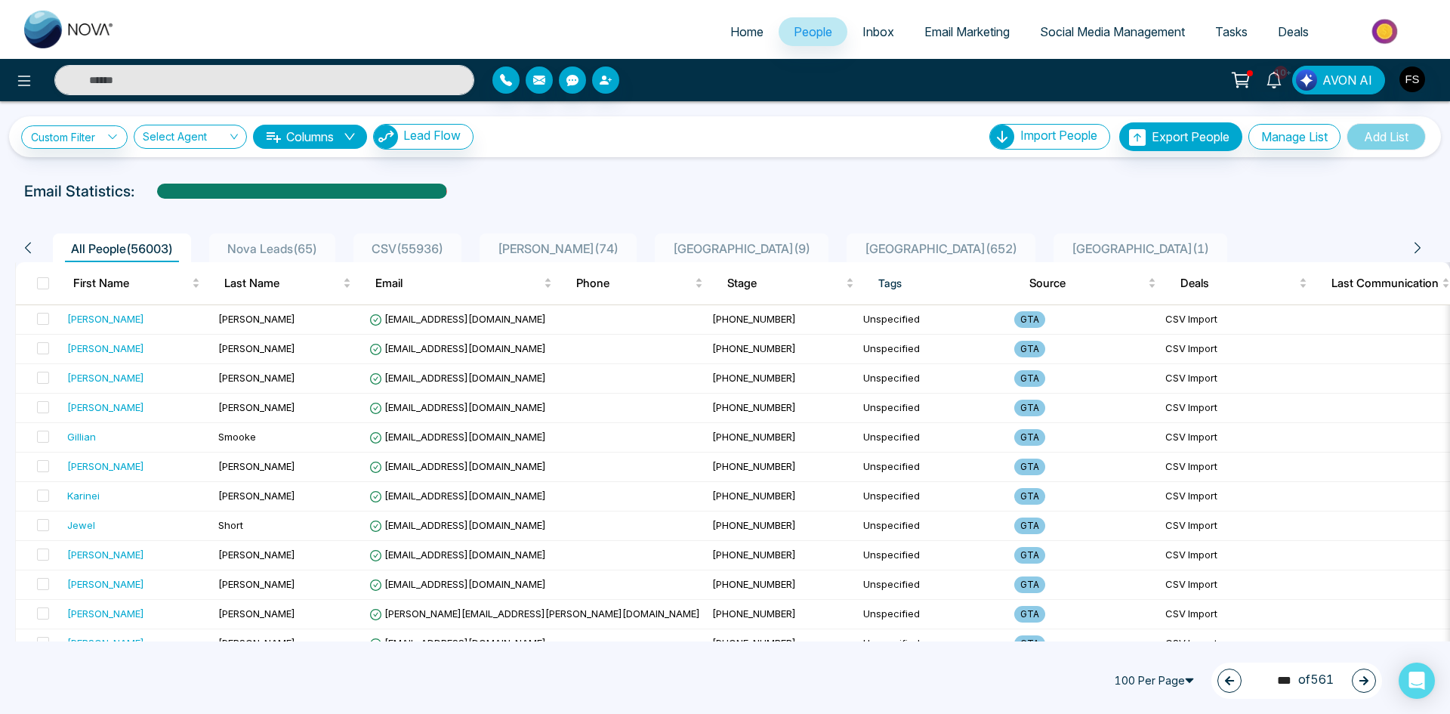
click at [1358, 685] on icon "button" at bounding box center [1363, 680] width 11 height 11
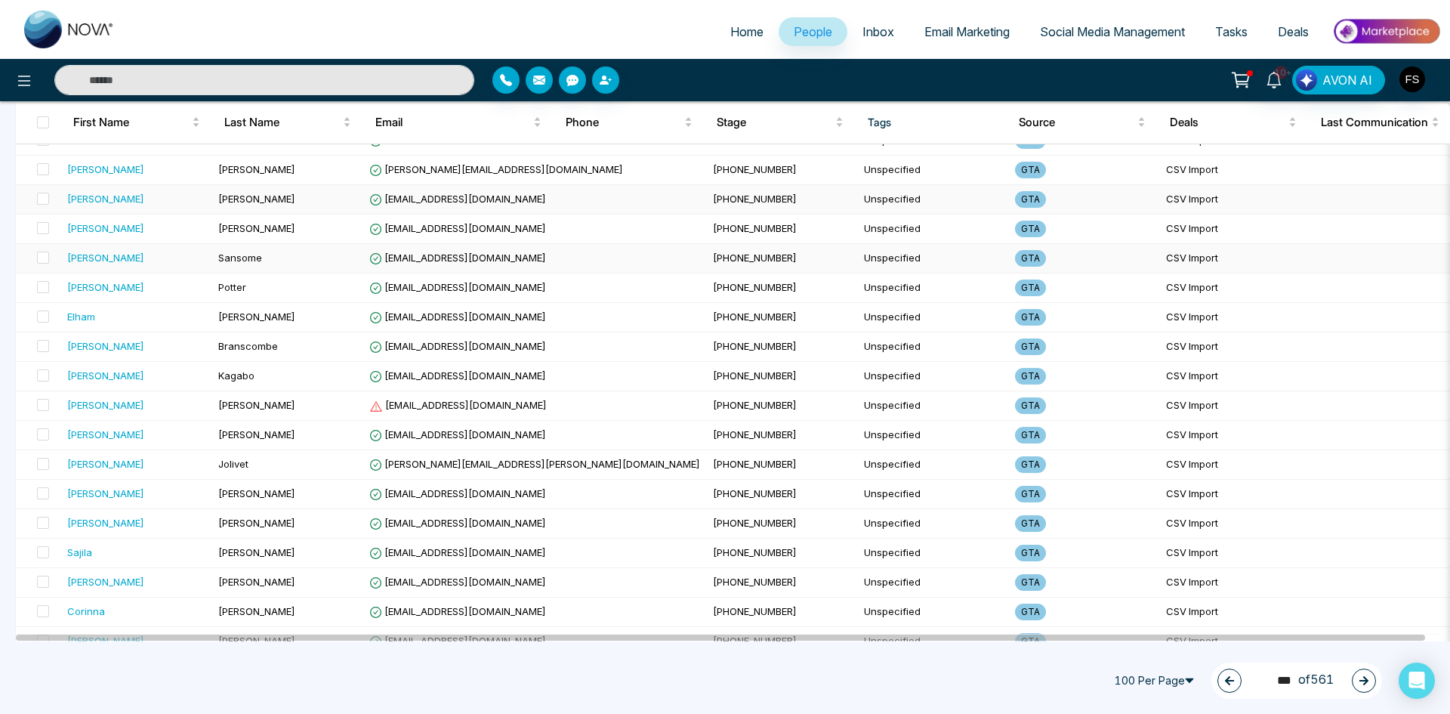
scroll to position [2416, 0]
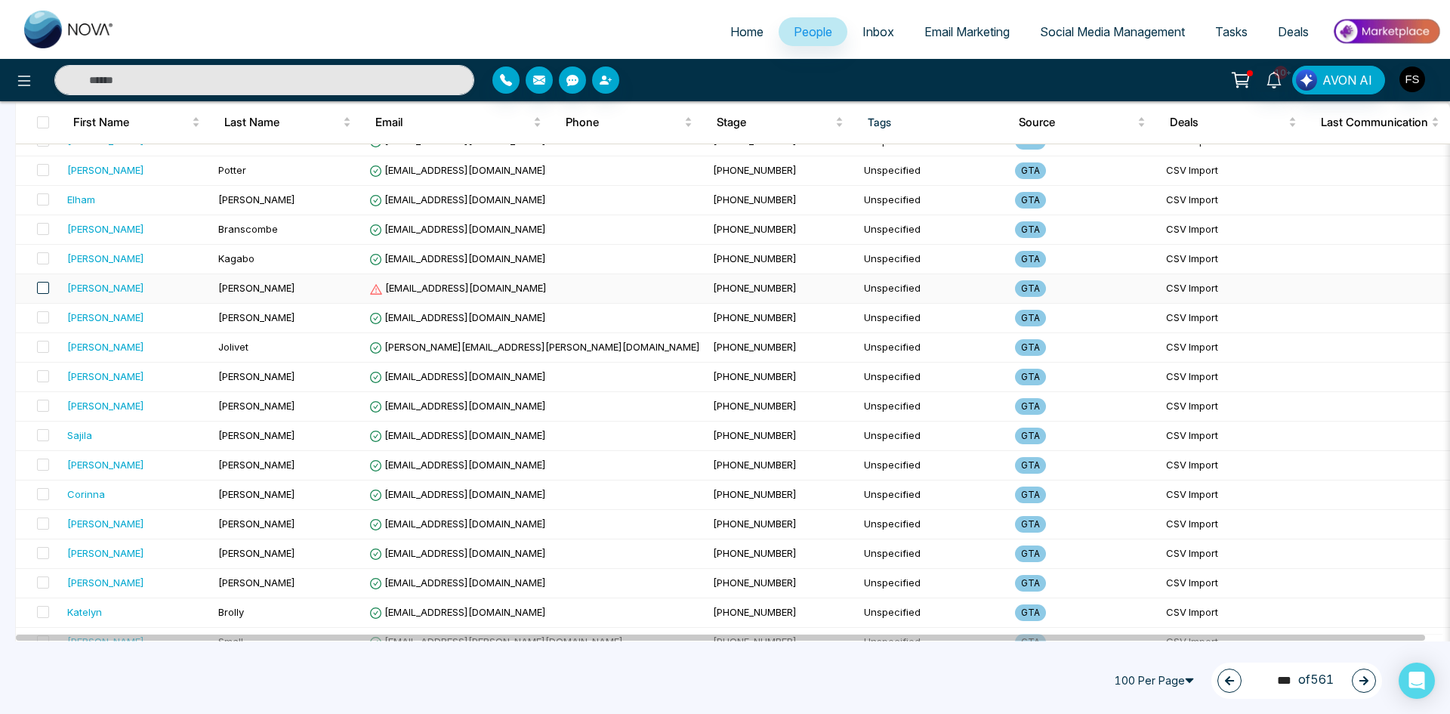
click at [42, 290] on span at bounding box center [43, 288] width 12 height 12
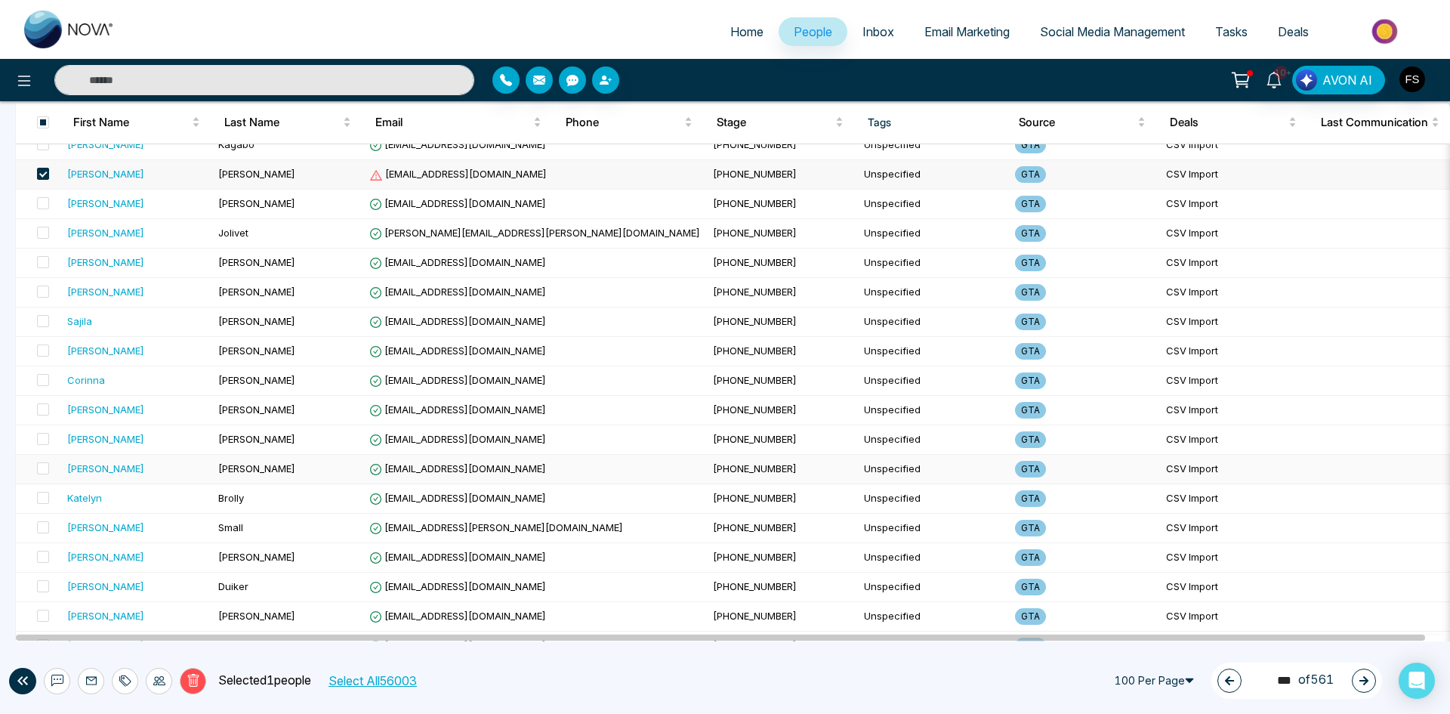
scroll to position [2617, 0]
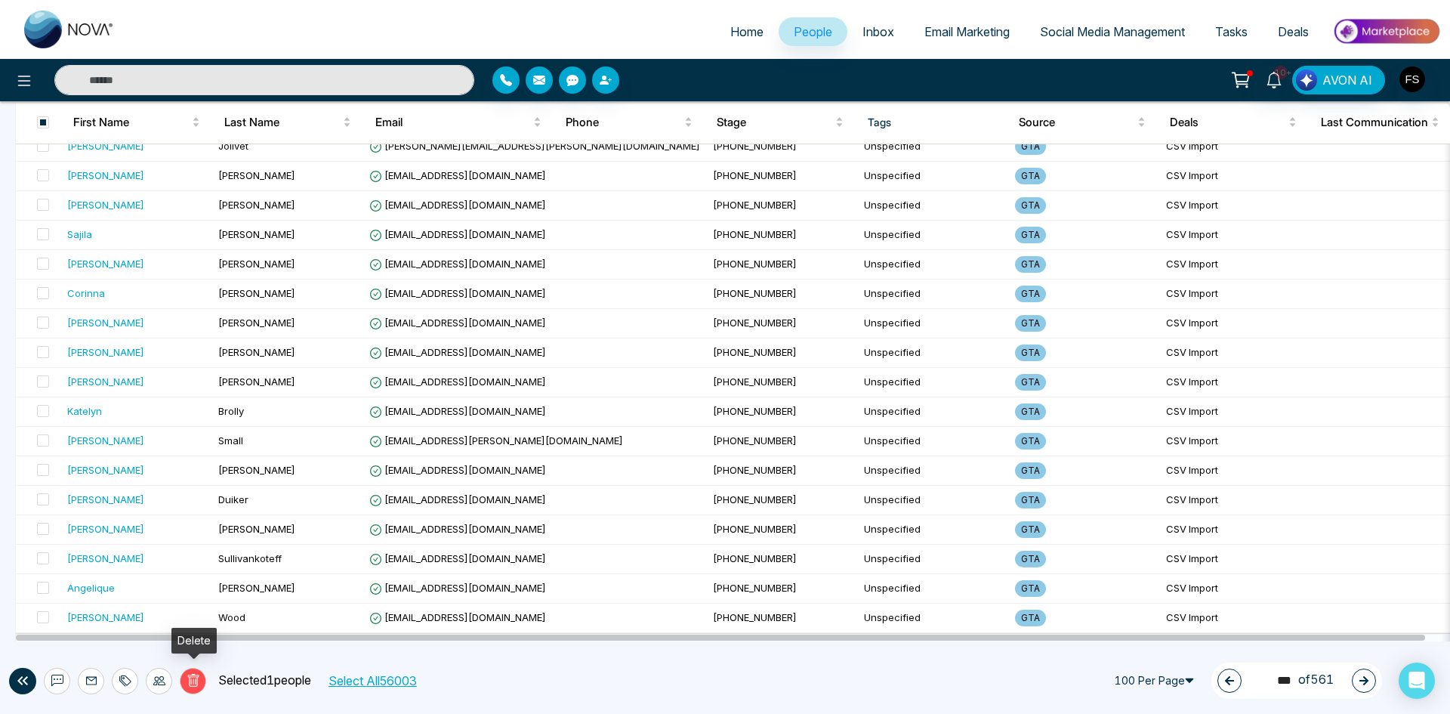
click at [199, 684] on icon at bounding box center [194, 681] width 14 height 14
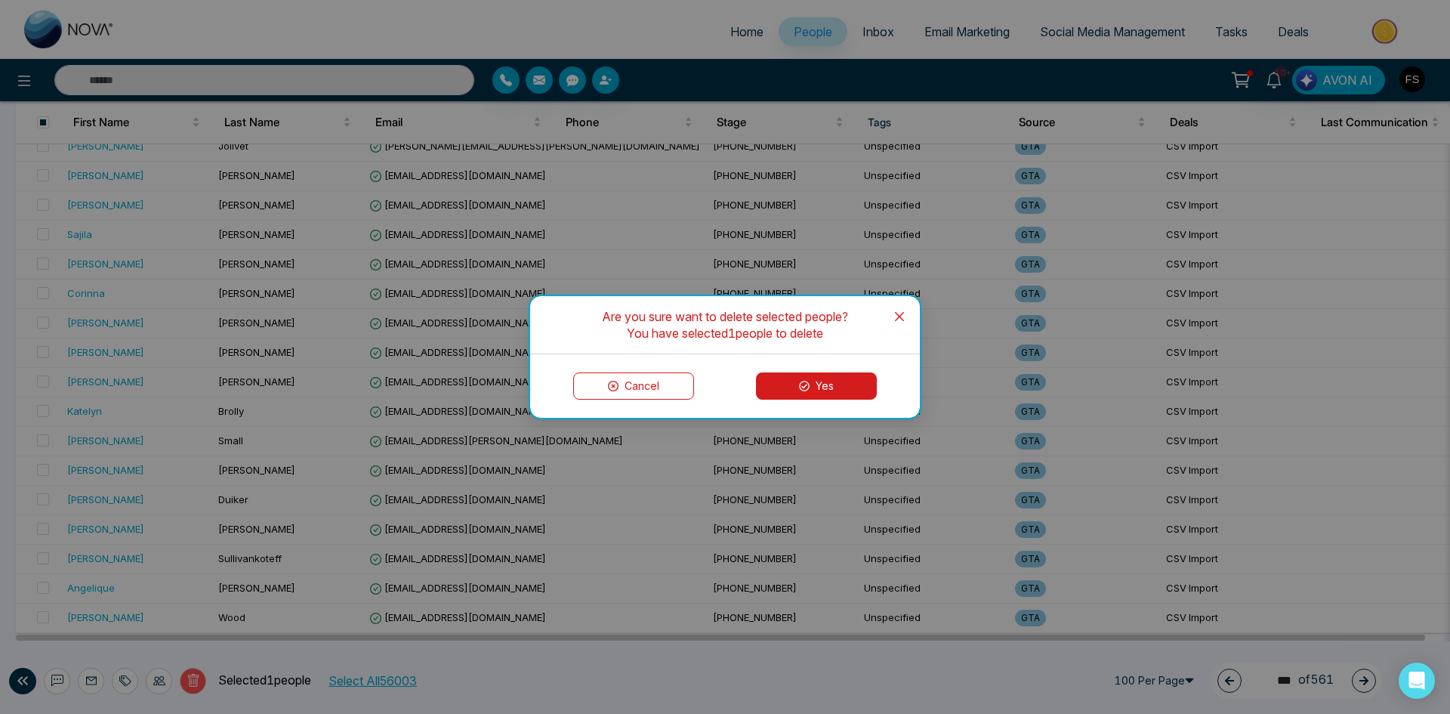
click at [803, 389] on icon at bounding box center [804, 386] width 11 height 11
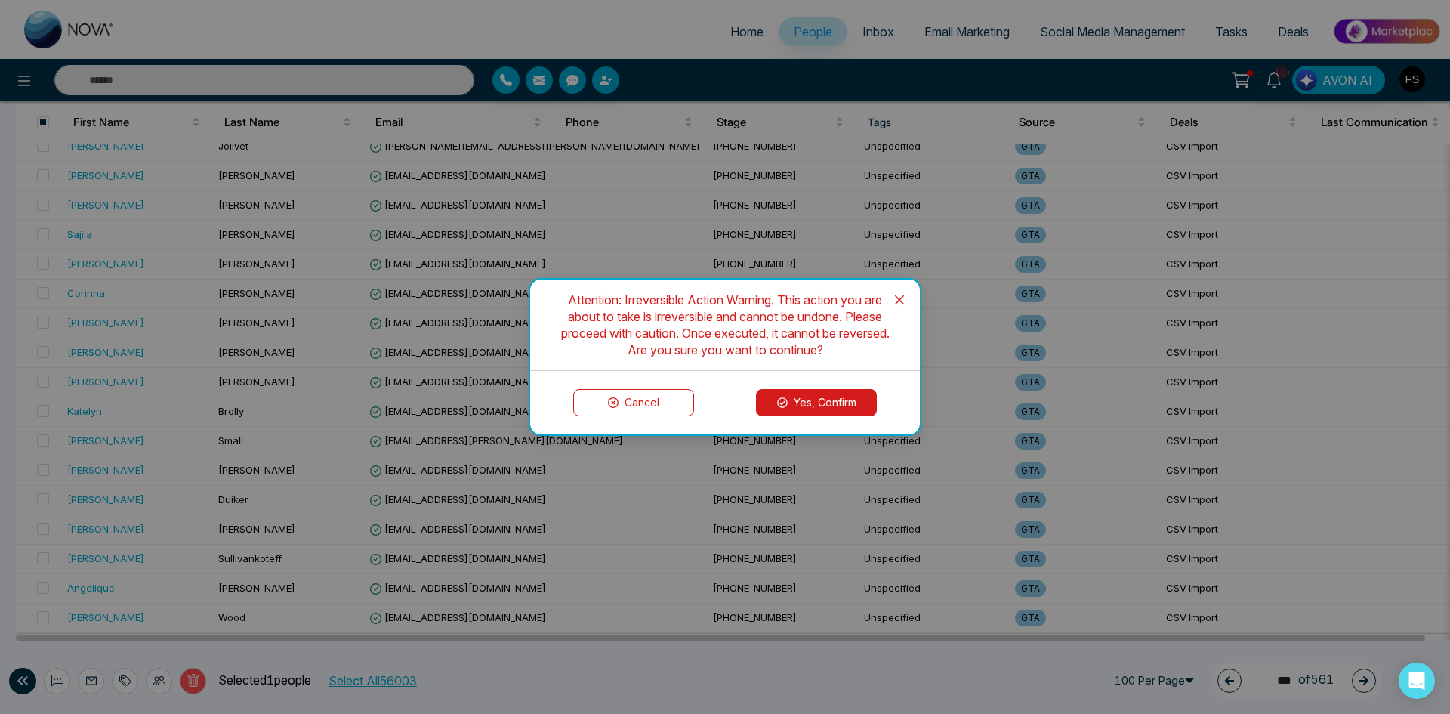
click at [803, 389] on button "Yes, Confirm" at bounding box center [816, 402] width 121 height 27
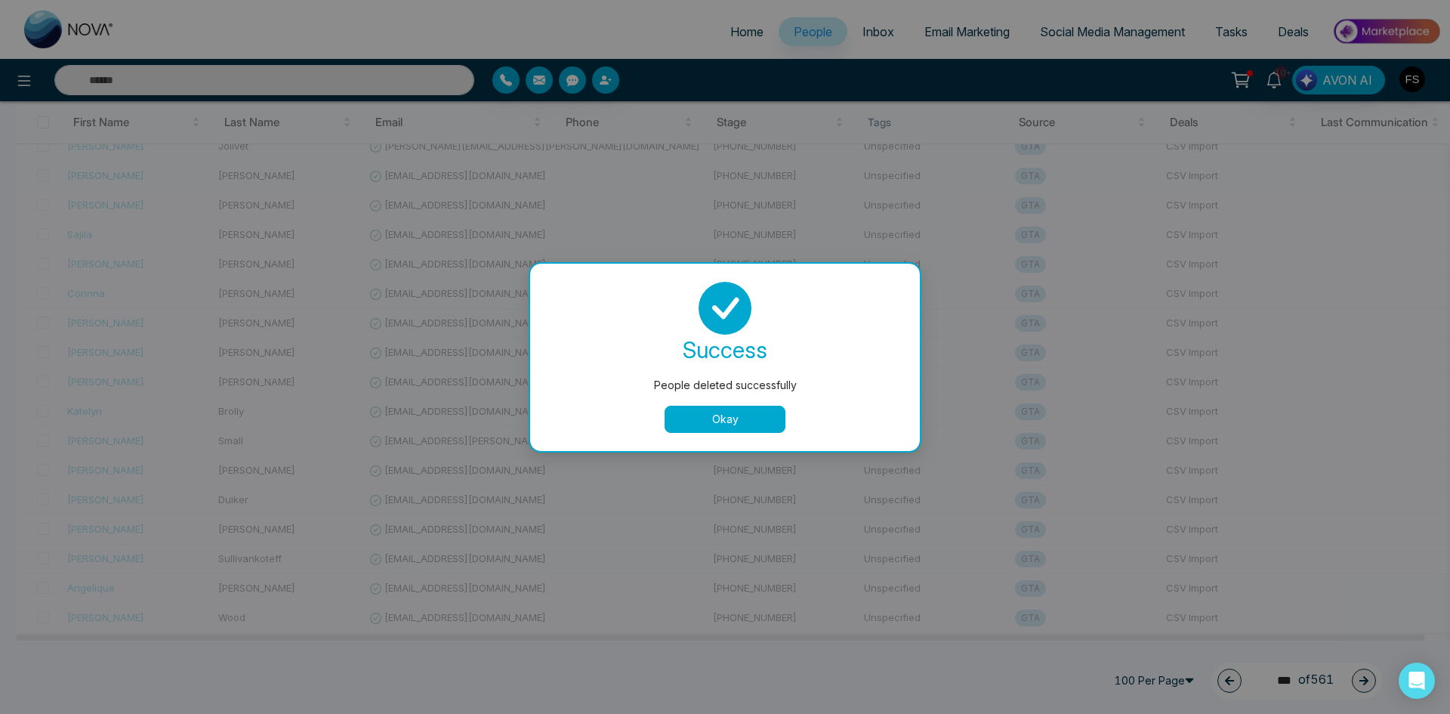
click at [717, 421] on button "Okay" at bounding box center [725, 418] width 121 height 27
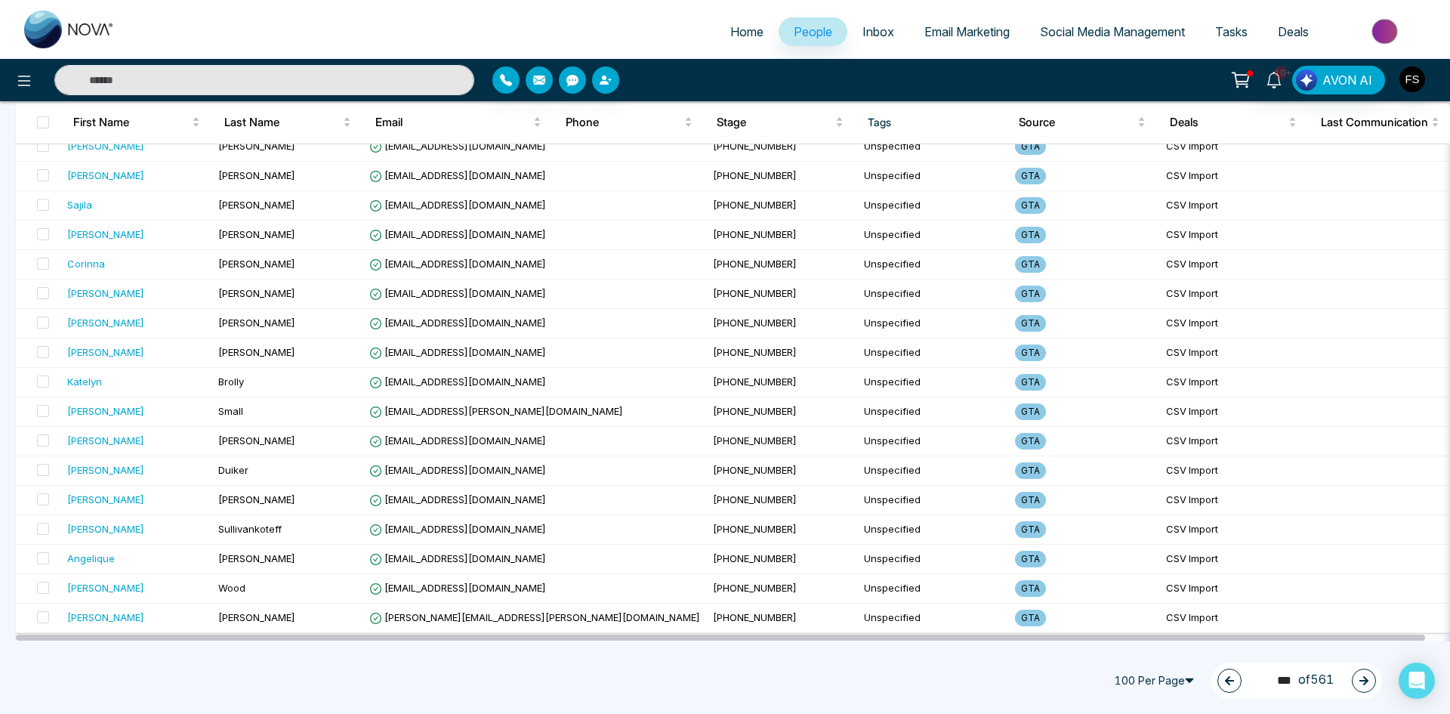
click at [1366, 683] on icon "button" at bounding box center [1363, 680] width 9 height 9
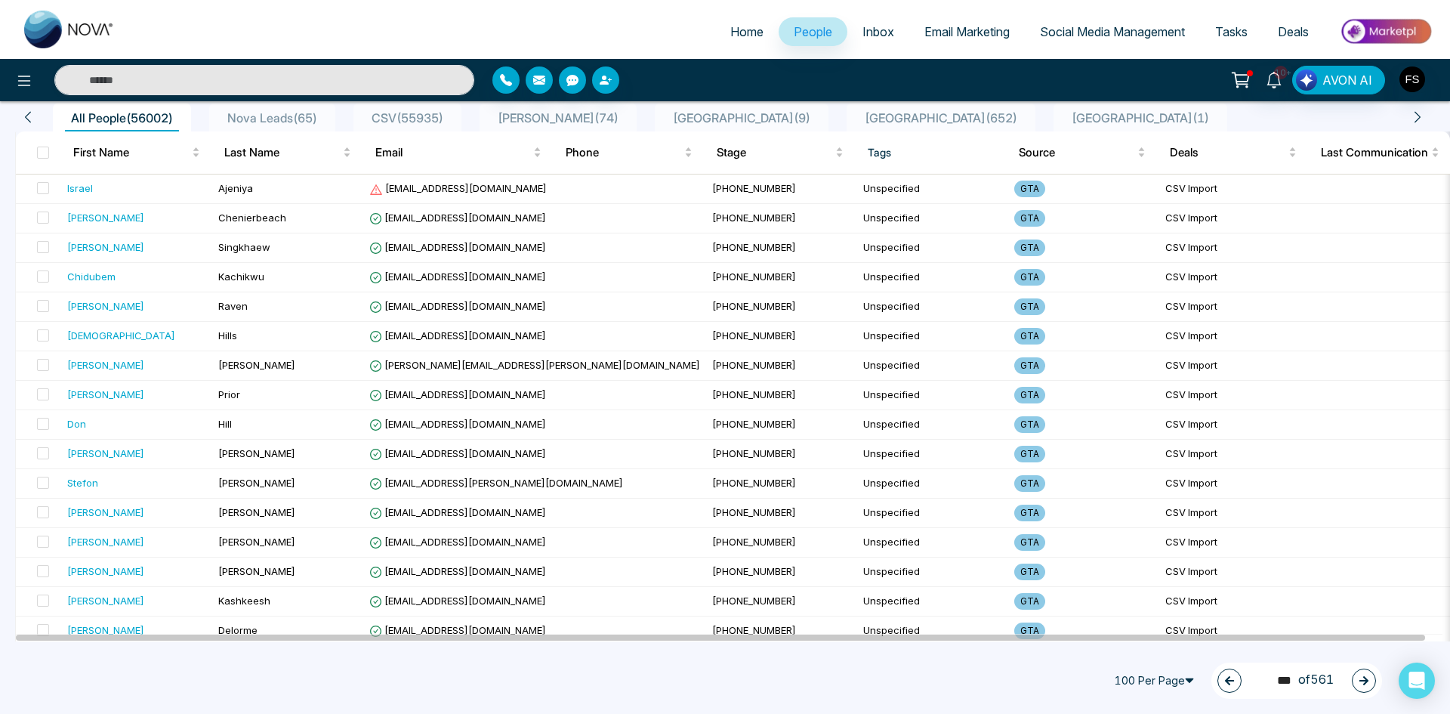
scroll to position [0, 0]
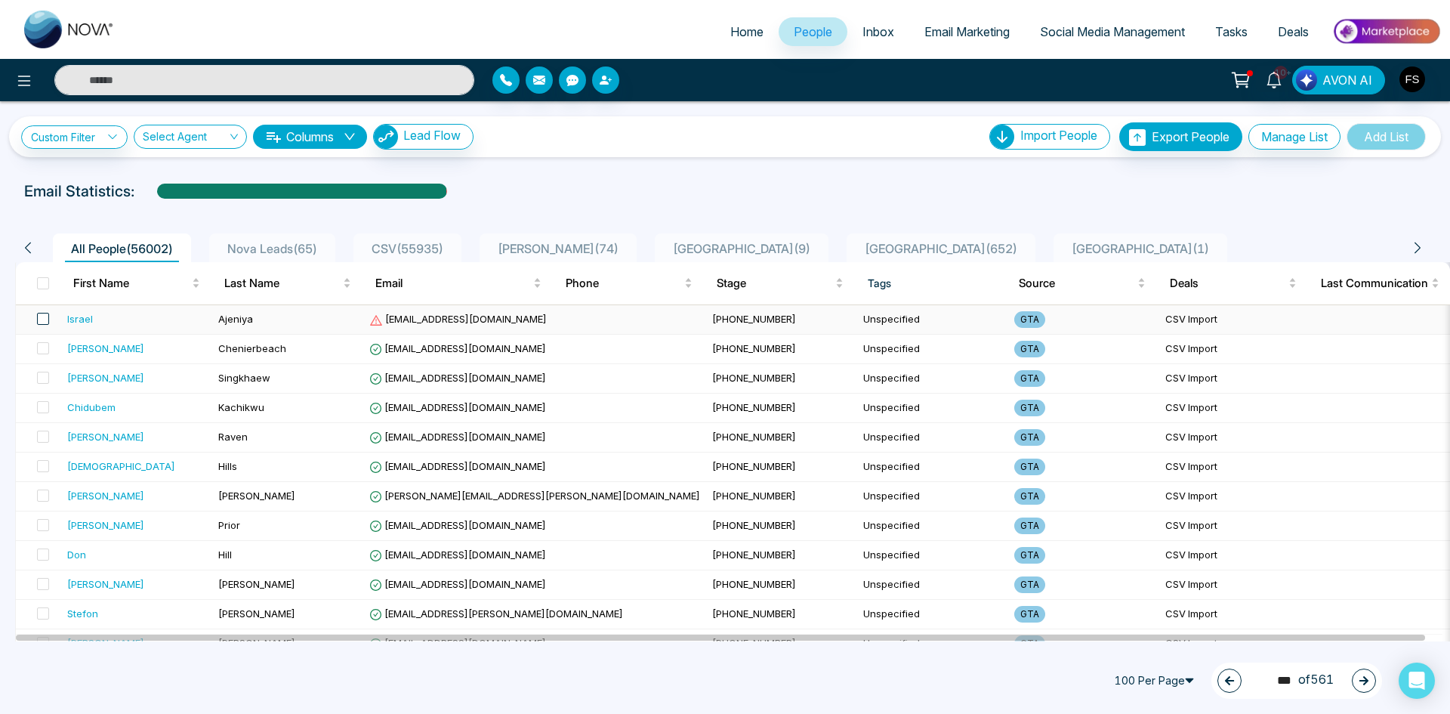
click at [37, 322] on span at bounding box center [43, 319] width 12 height 12
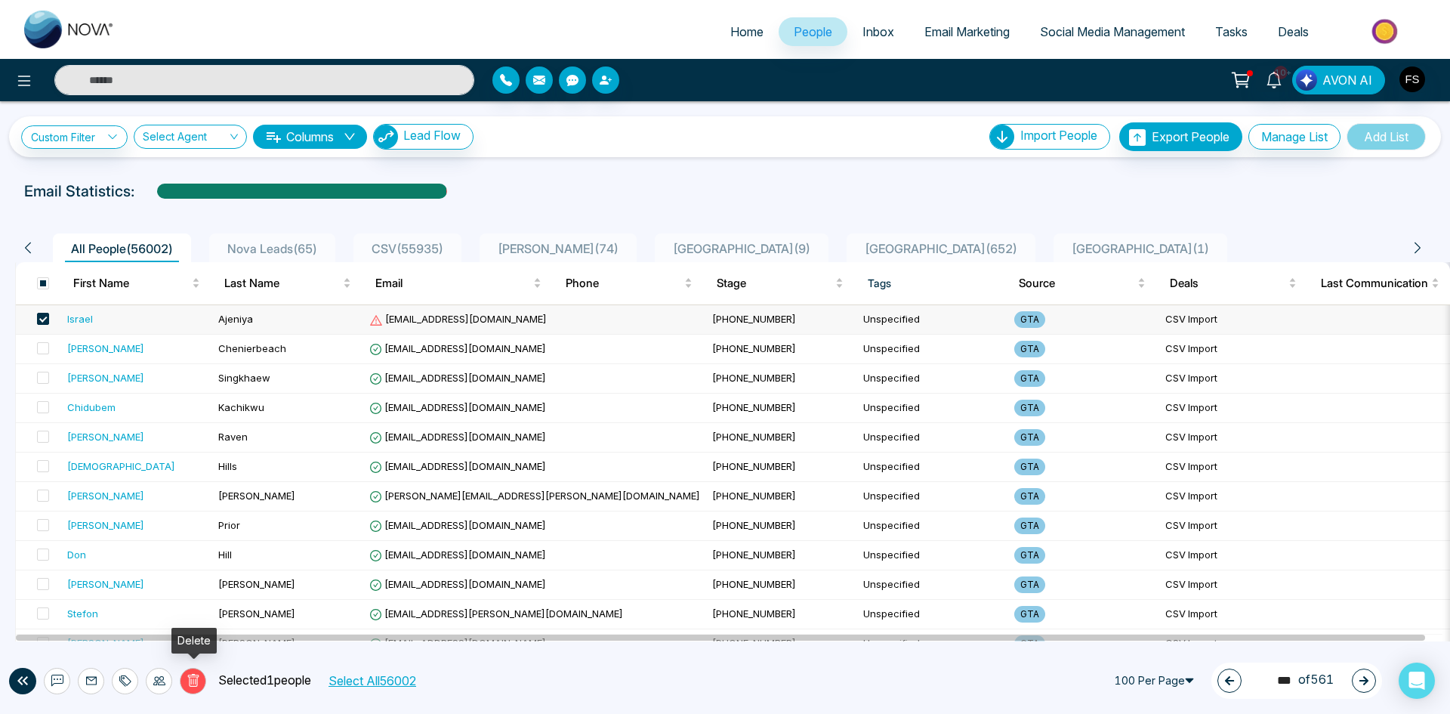
click at [196, 686] on icon at bounding box center [192, 680] width 11 height 13
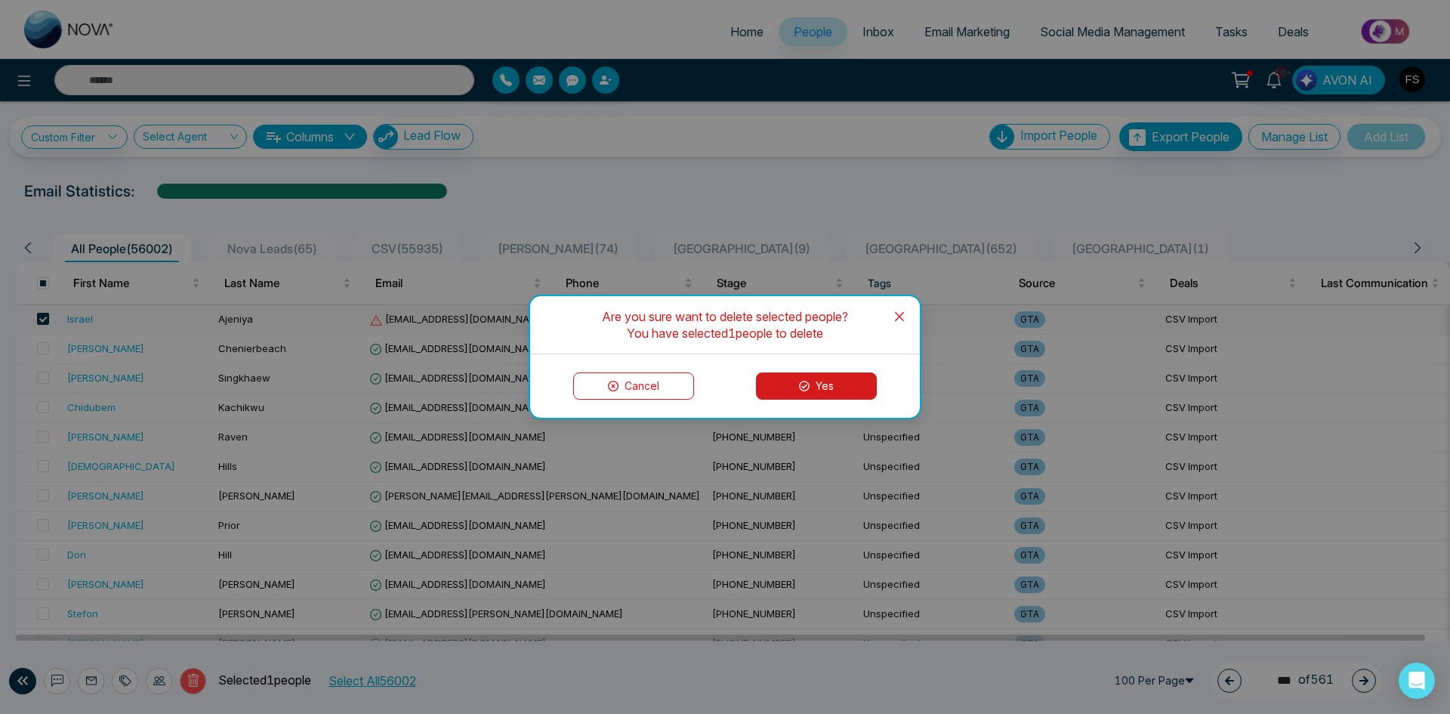
click at [835, 388] on button "Yes" at bounding box center [816, 385] width 121 height 27
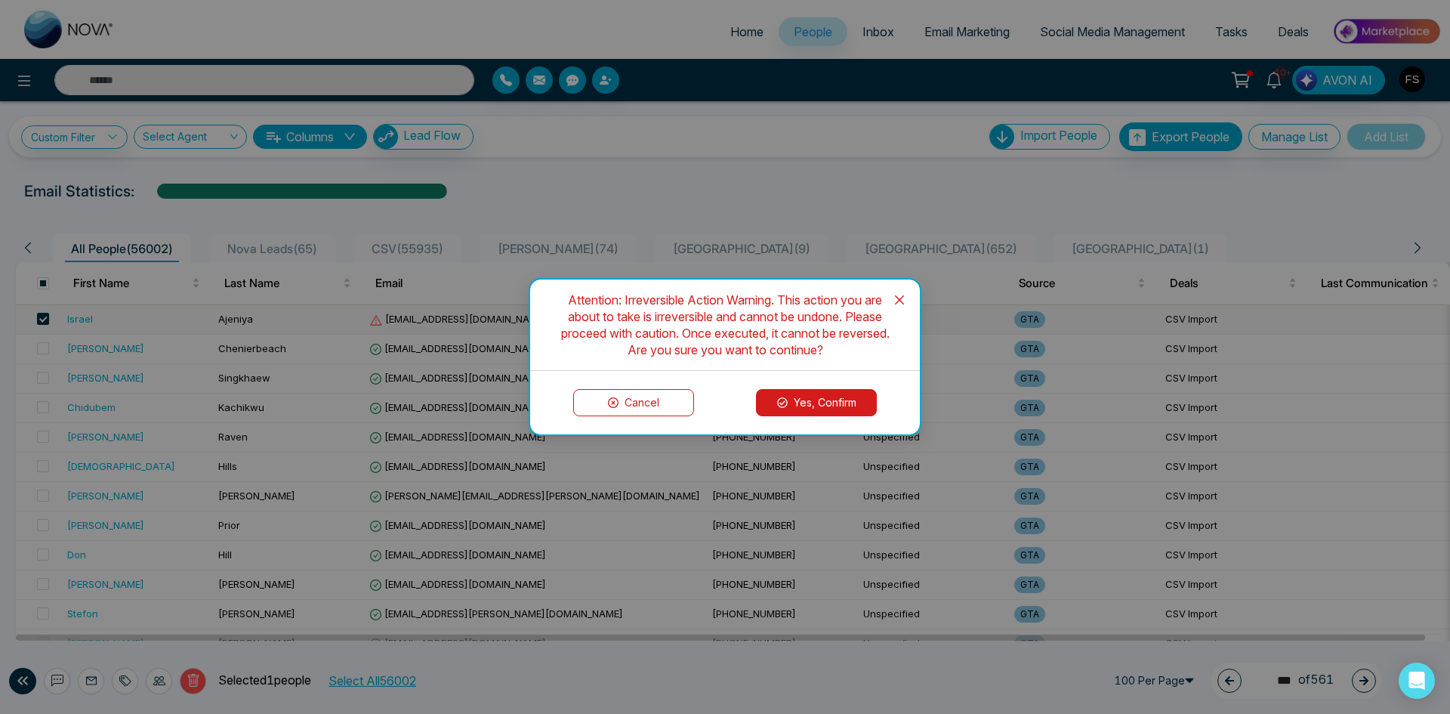
click at [796, 407] on button "Yes, Confirm" at bounding box center [816, 402] width 121 height 27
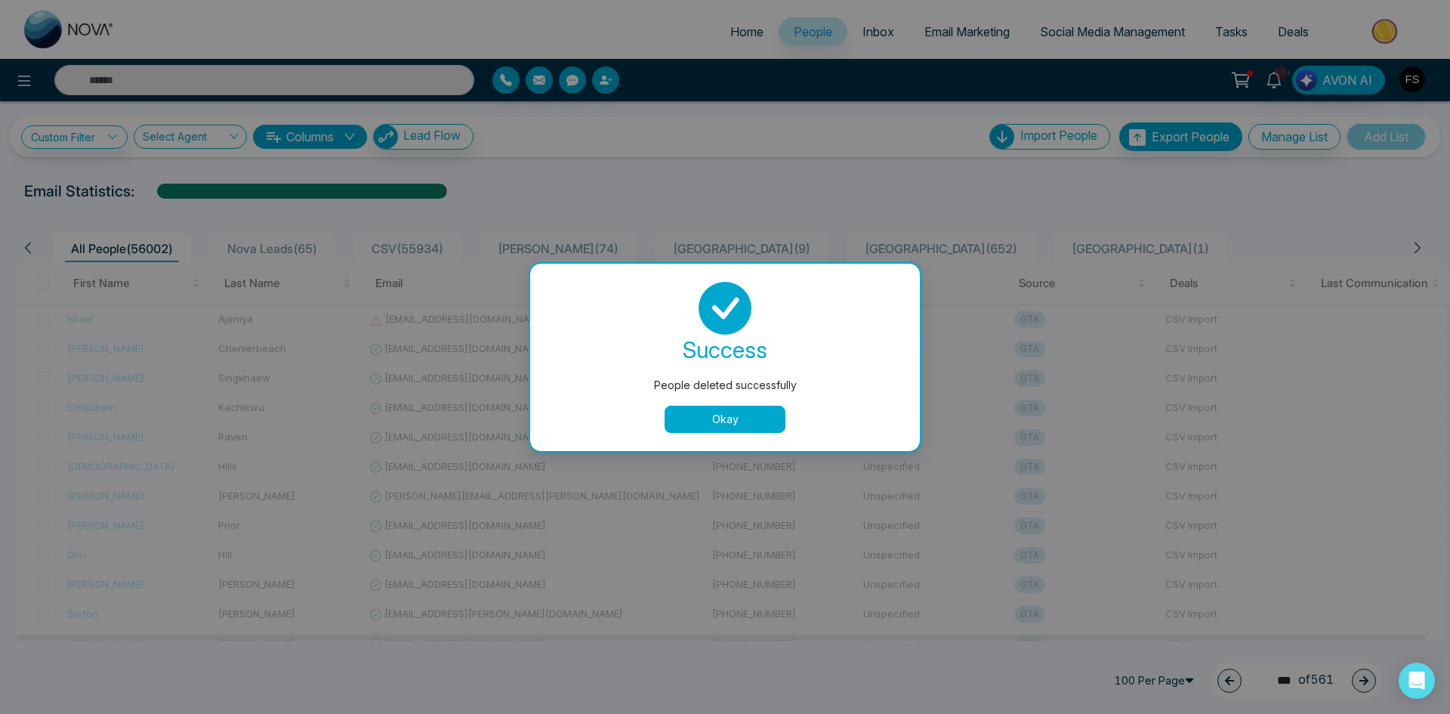
click at [732, 415] on button "Okay" at bounding box center [725, 418] width 121 height 27
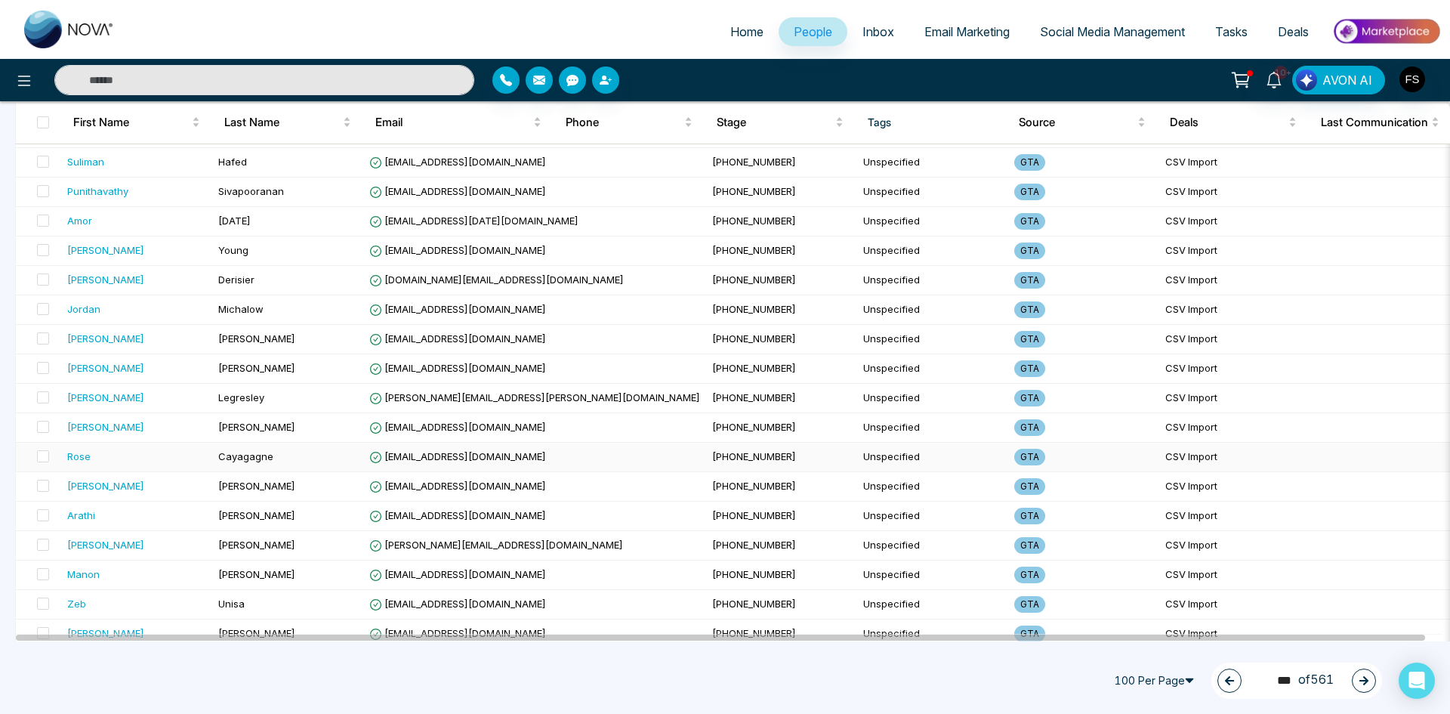
scroll to position [2617, 0]
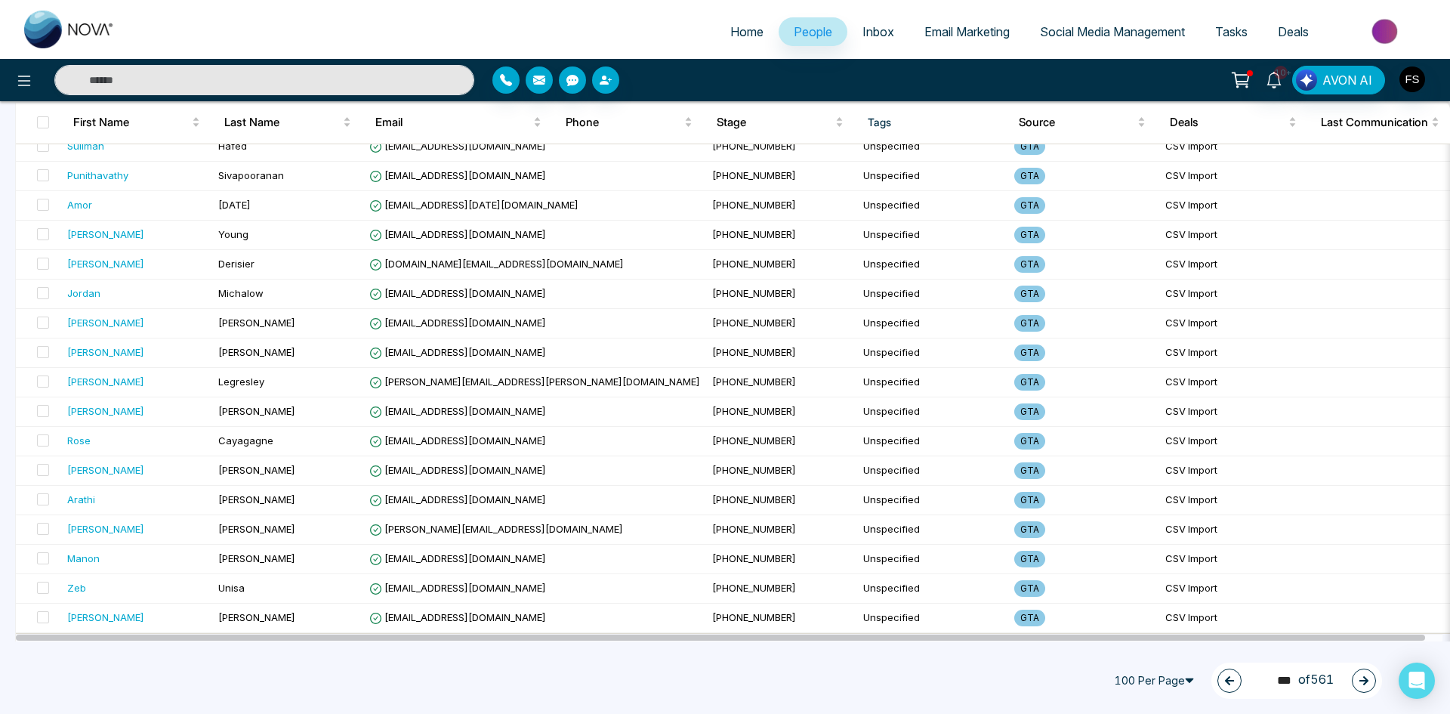
click at [1358, 677] on icon "button" at bounding box center [1363, 680] width 11 height 11
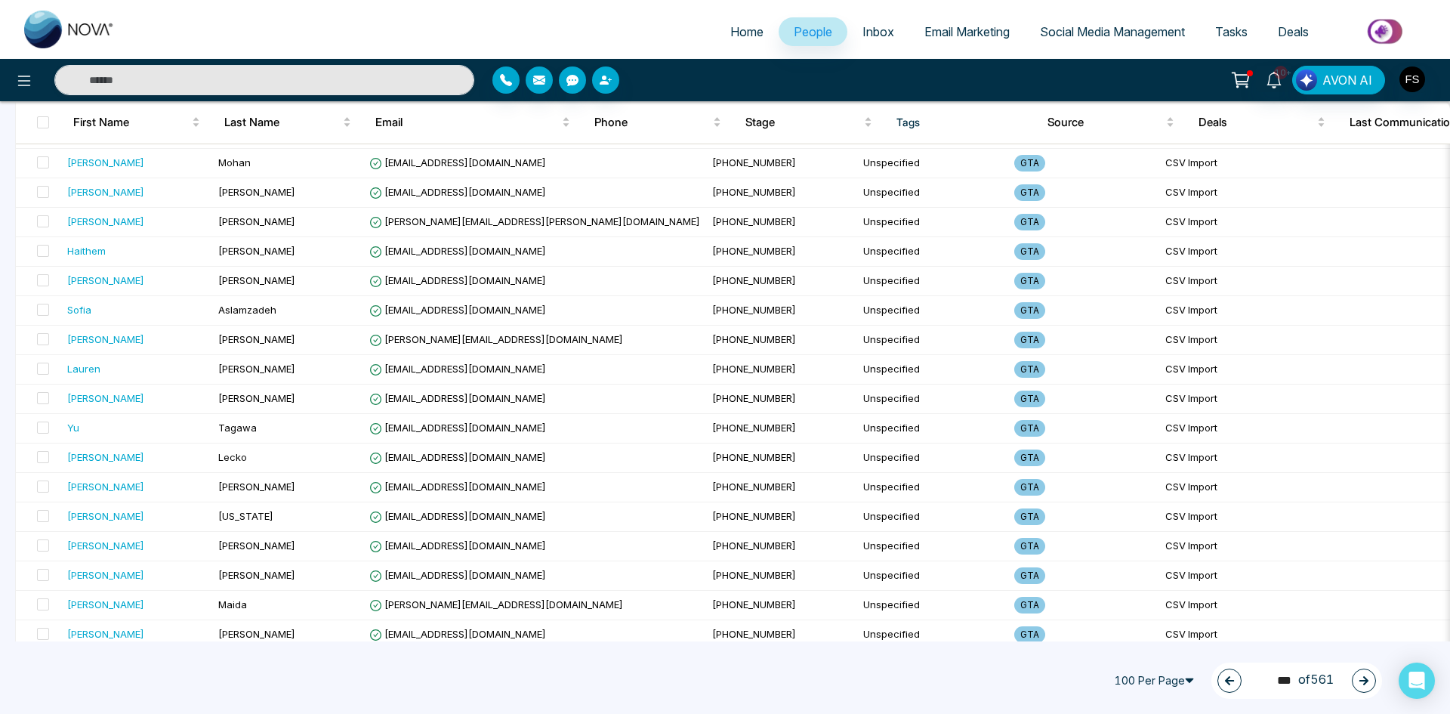
scroll to position [50, 0]
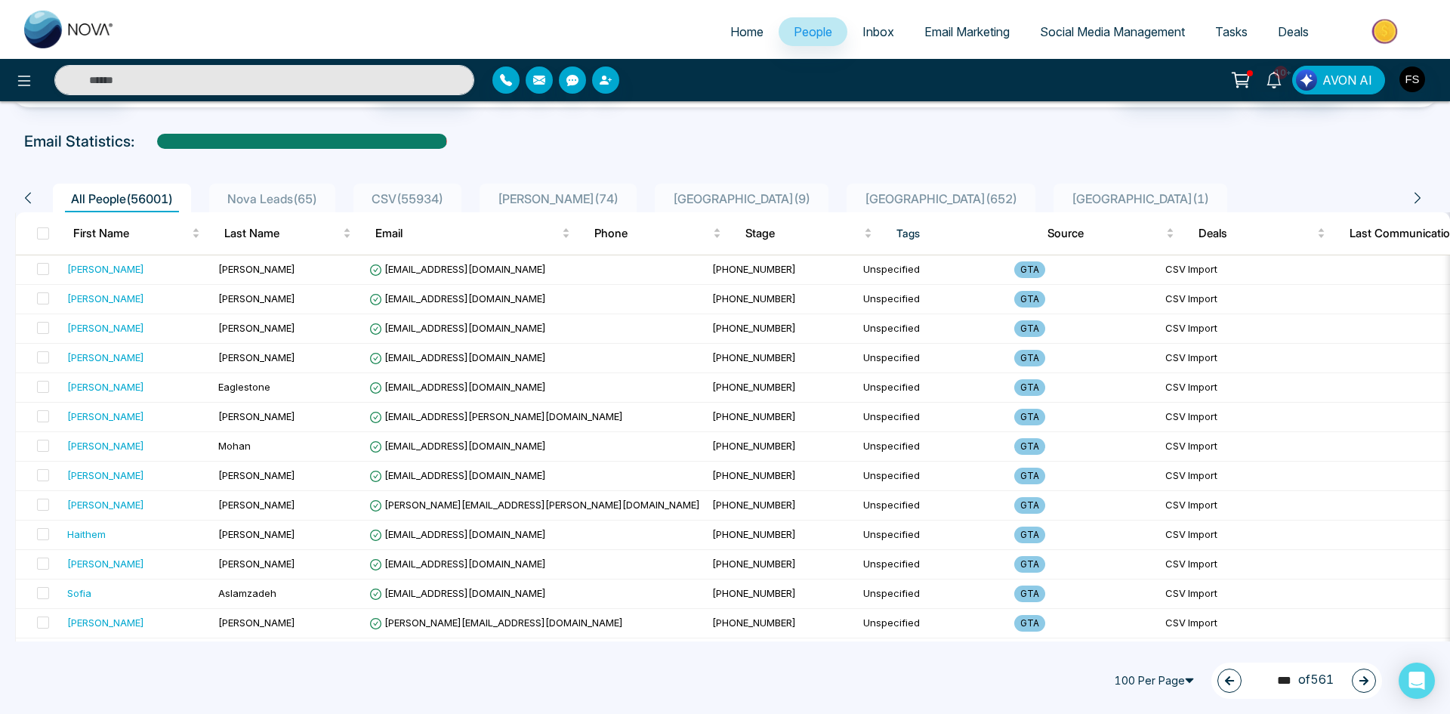
click at [1358, 681] on icon "button" at bounding box center [1363, 680] width 11 height 11
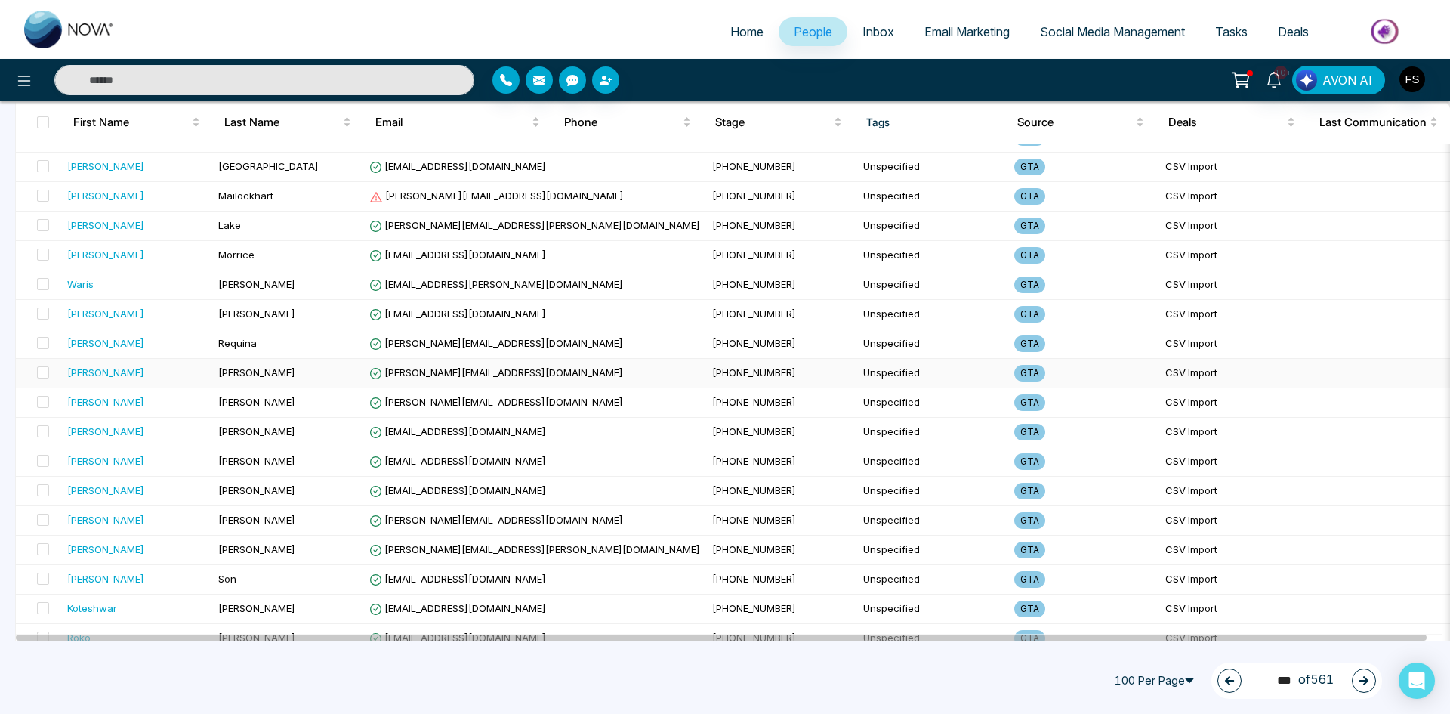
scroll to position [880, 0]
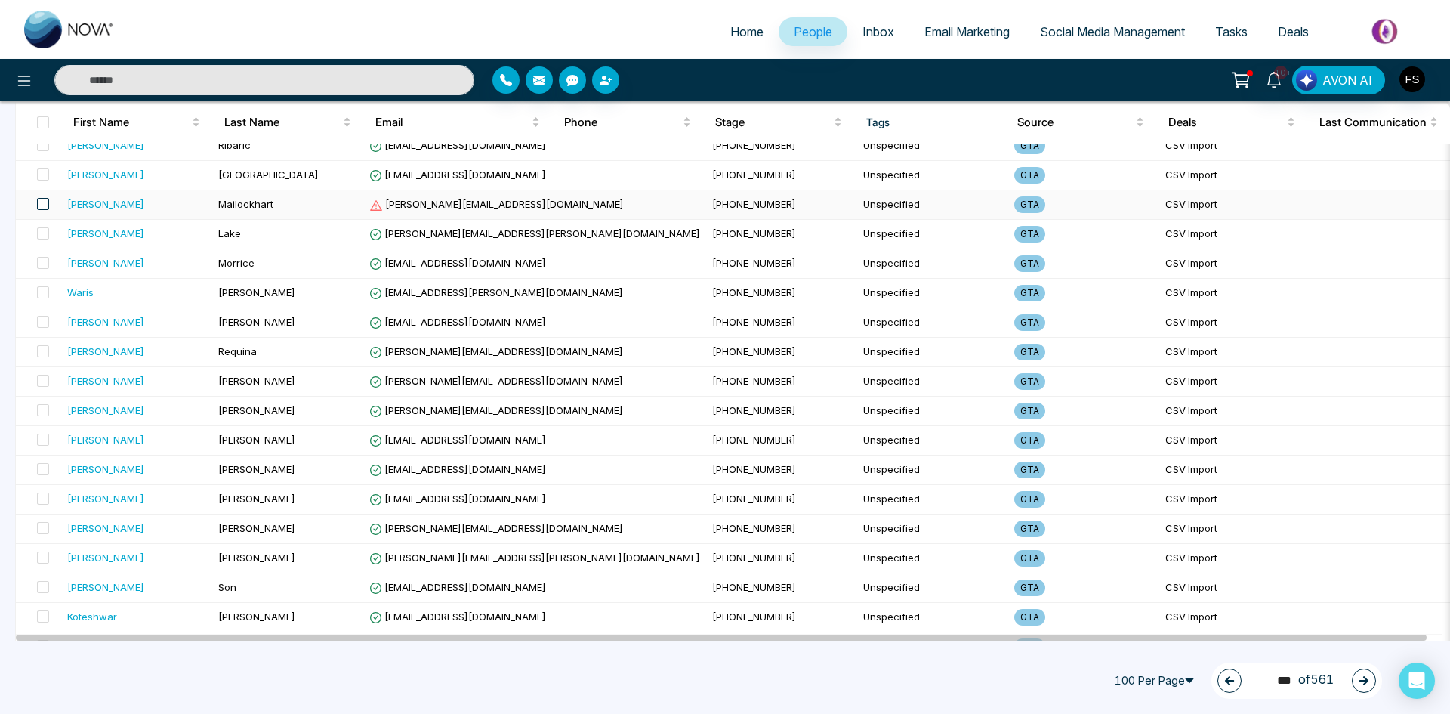
click at [44, 207] on span at bounding box center [43, 204] width 12 height 12
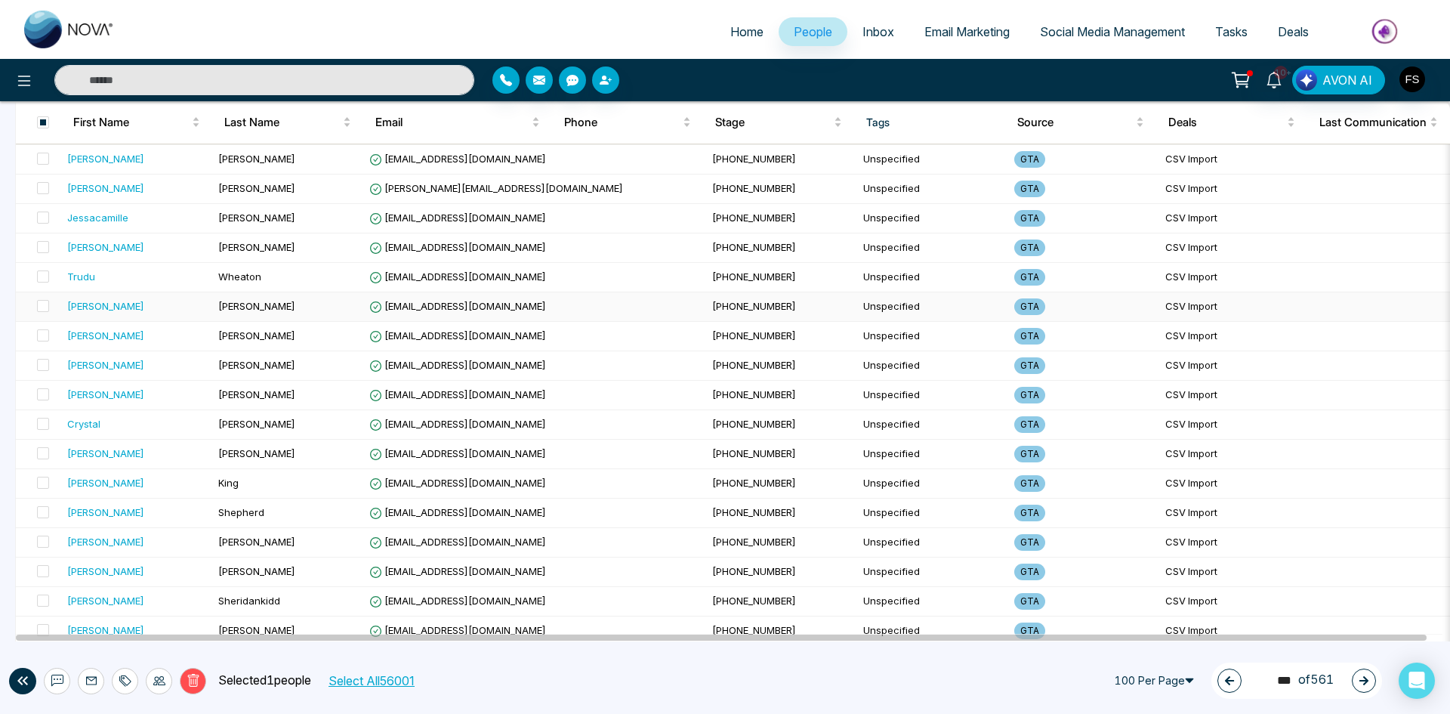
scroll to position [2617, 0]
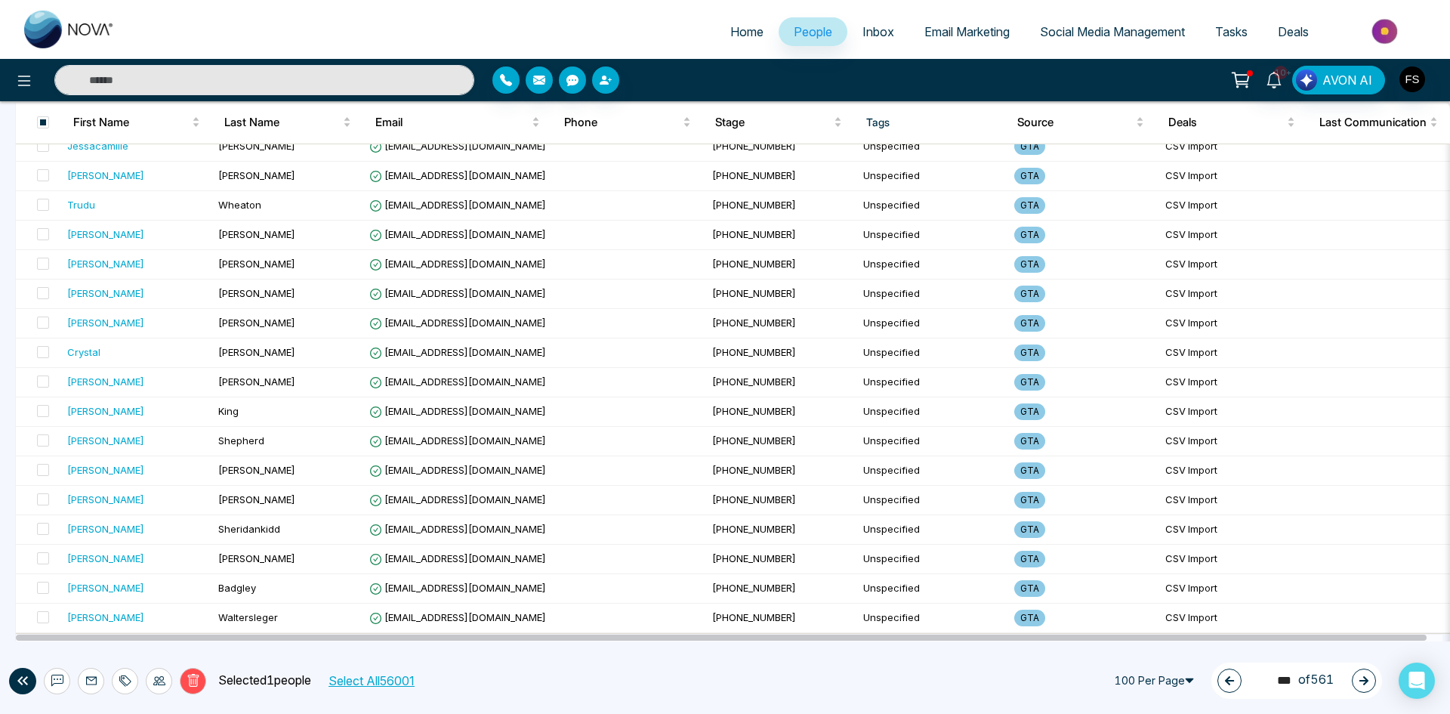
click at [194, 679] on icon at bounding box center [194, 681] width 14 height 14
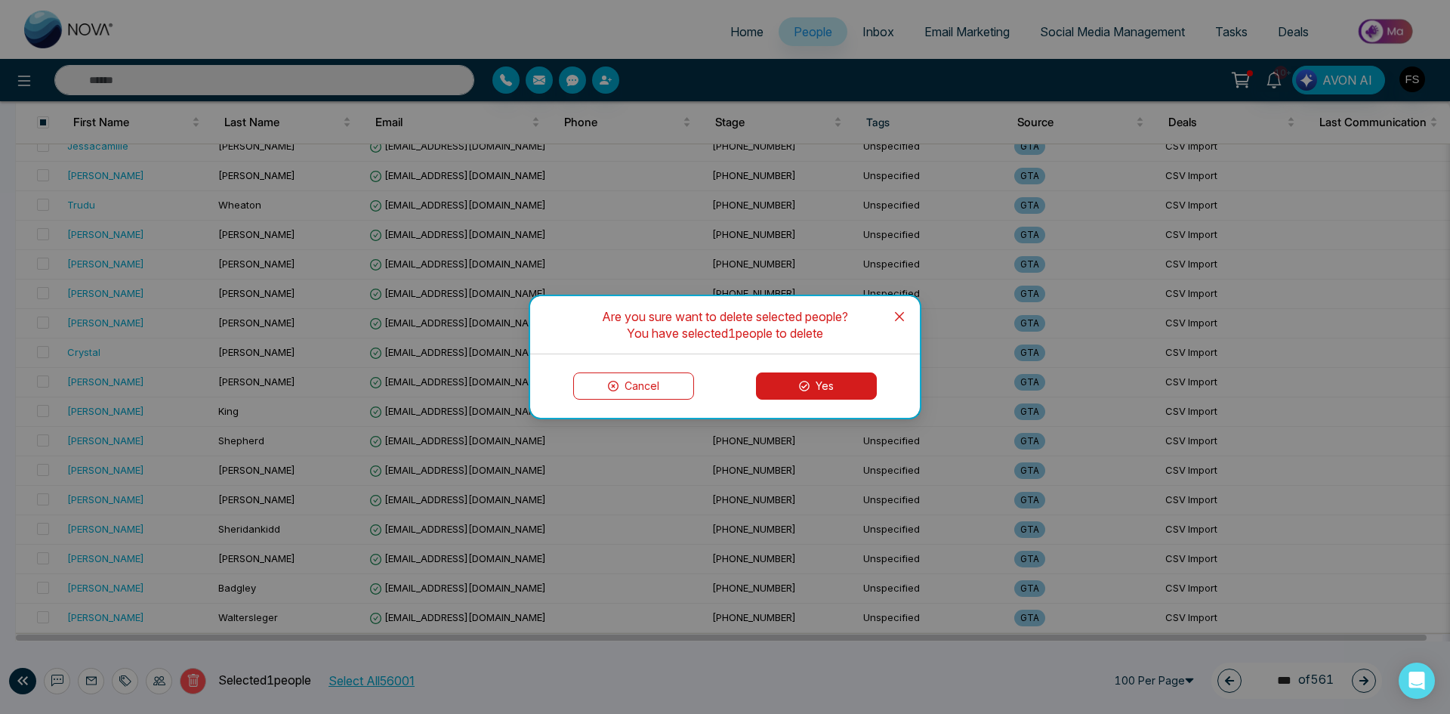
click at [868, 376] on button "Yes" at bounding box center [816, 385] width 121 height 27
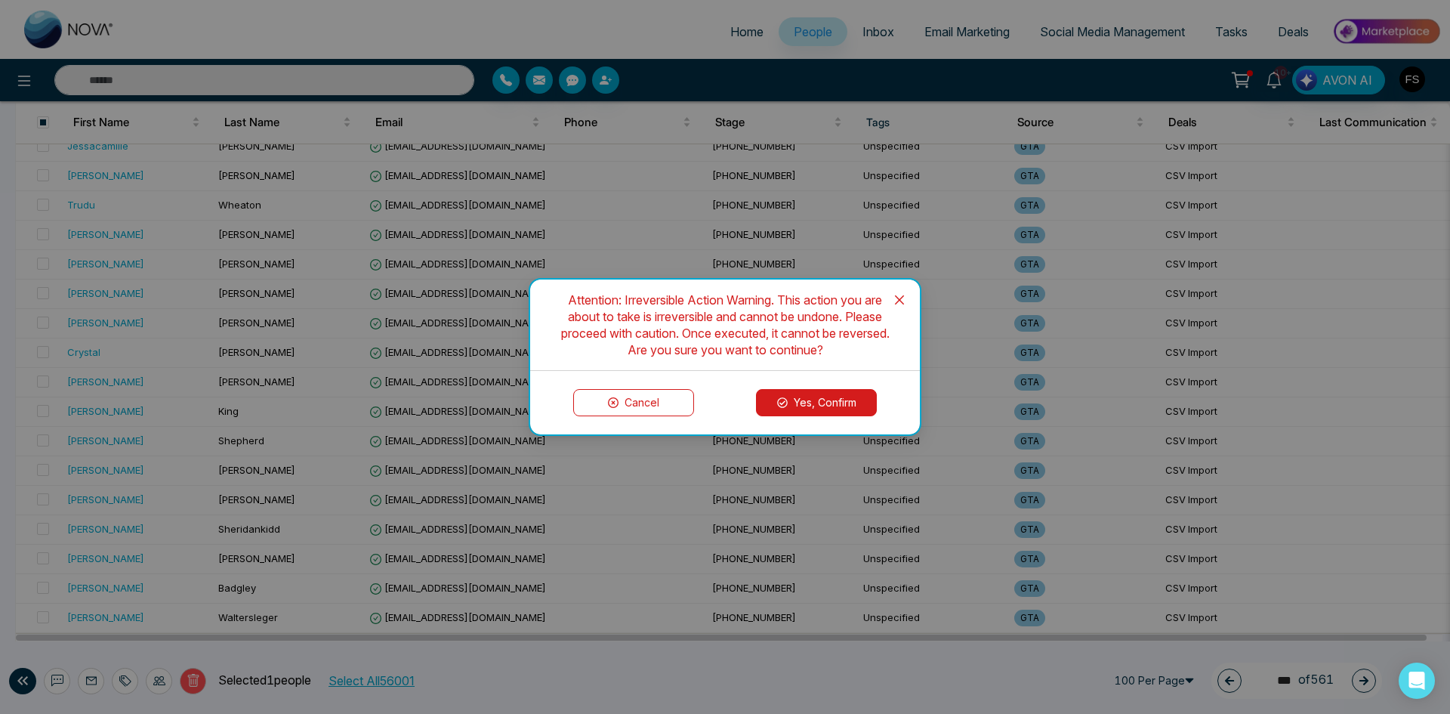
click at [825, 398] on button "Yes, Confirm" at bounding box center [816, 402] width 121 height 27
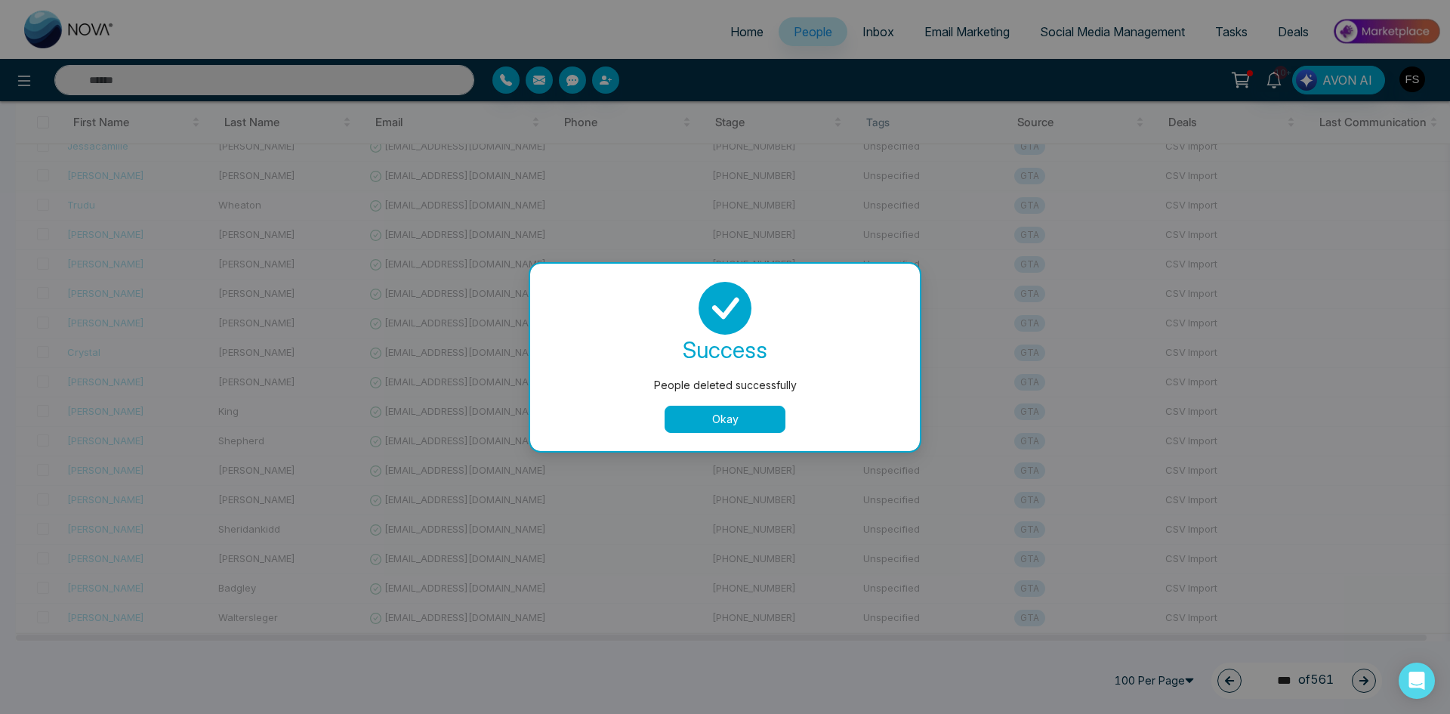
click at [708, 424] on button "Okay" at bounding box center [725, 418] width 121 height 27
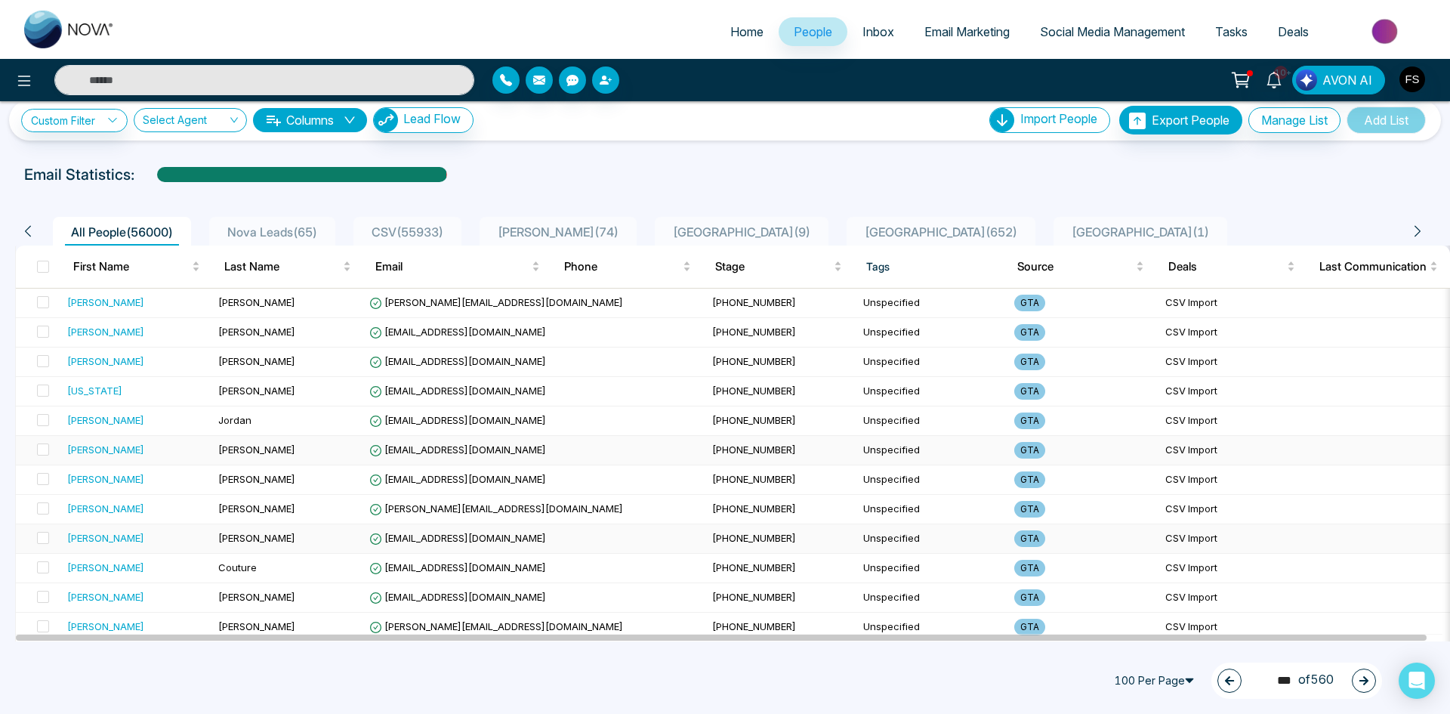
scroll to position [0, 0]
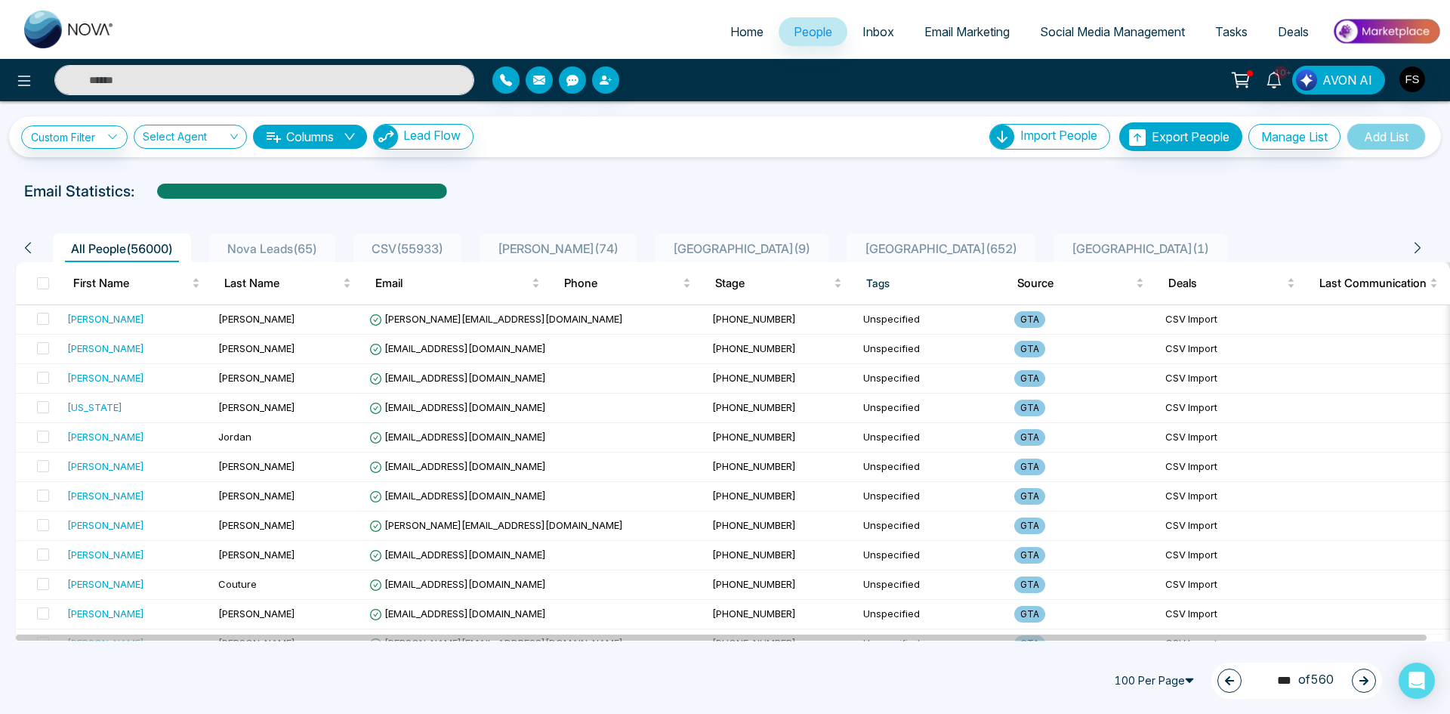
click at [1361, 675] on icon "button" at bounding box center [1363, 680] width 11 height 11
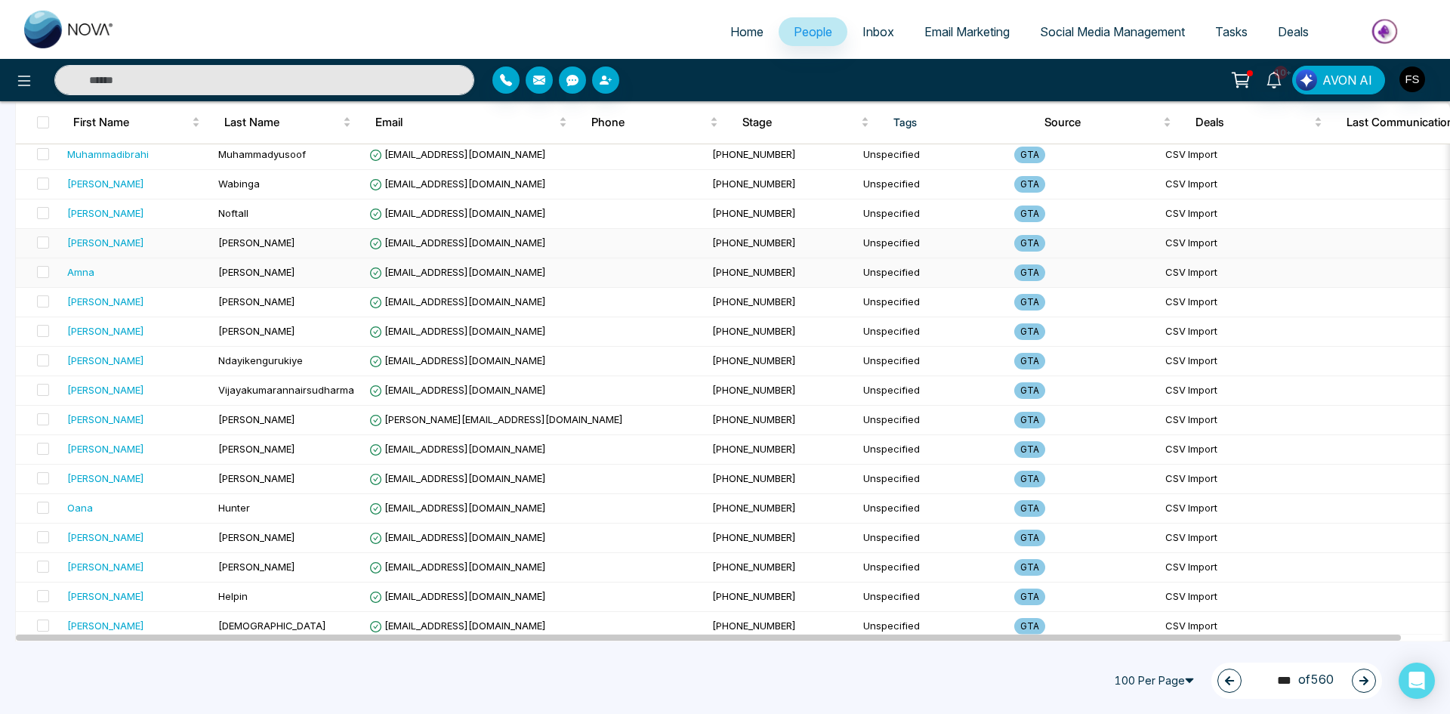
scroll to position [1208, 0]
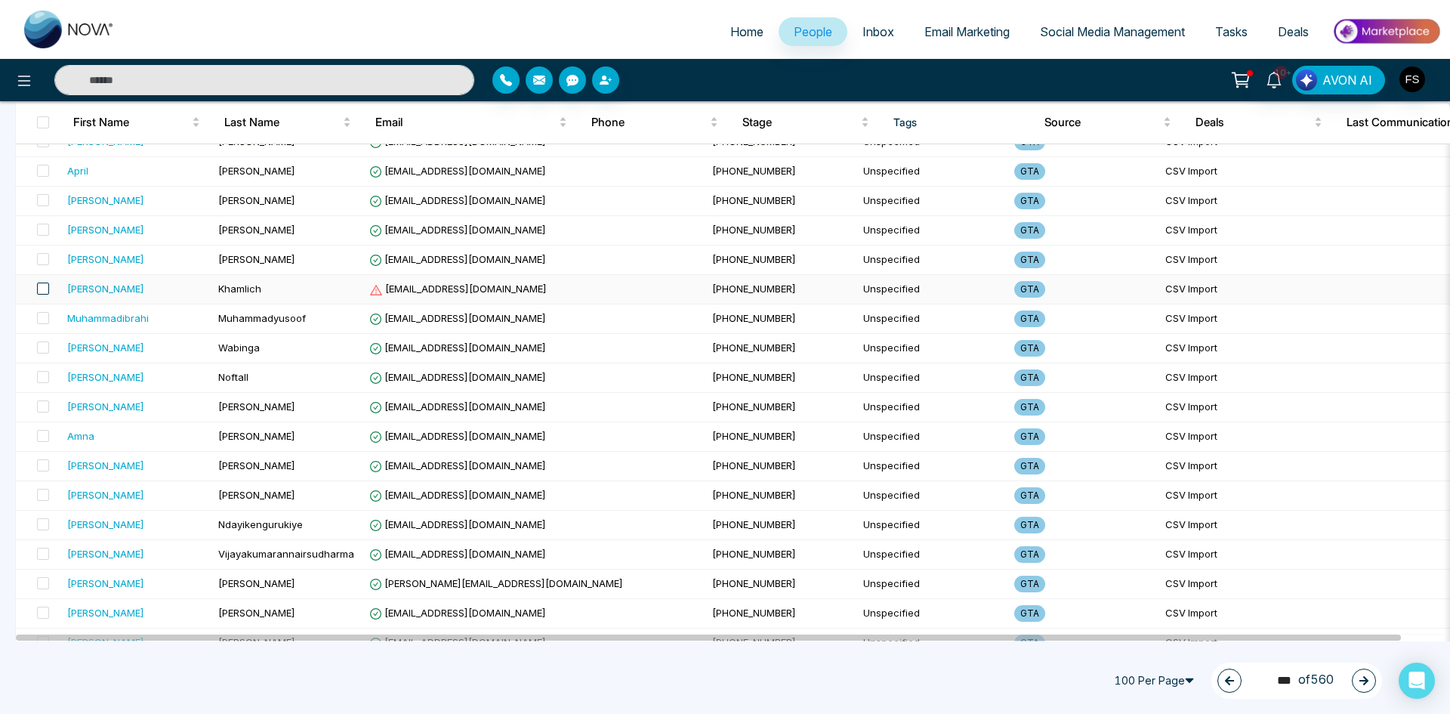
click at [43, 290] on span at bounding box center [43, 288] width 12 height 12
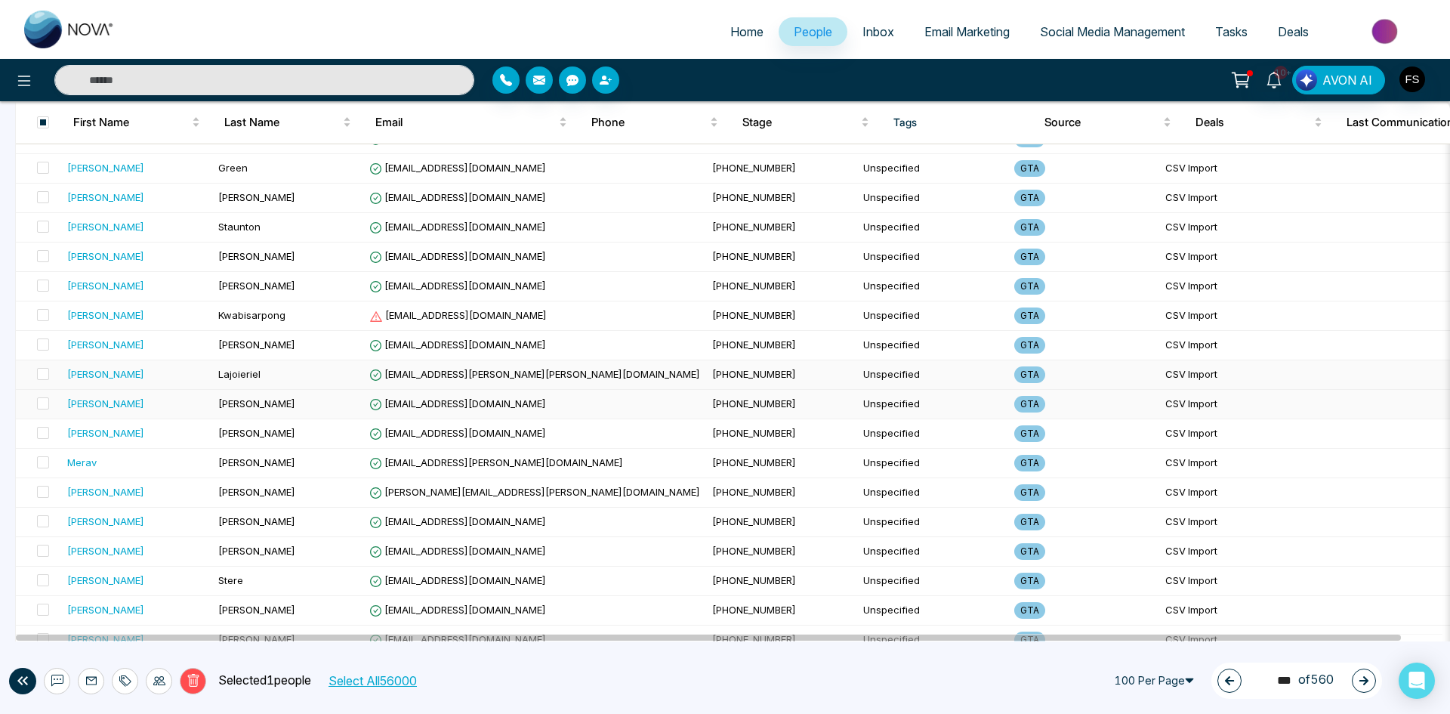
scroll to position [2039, 0]
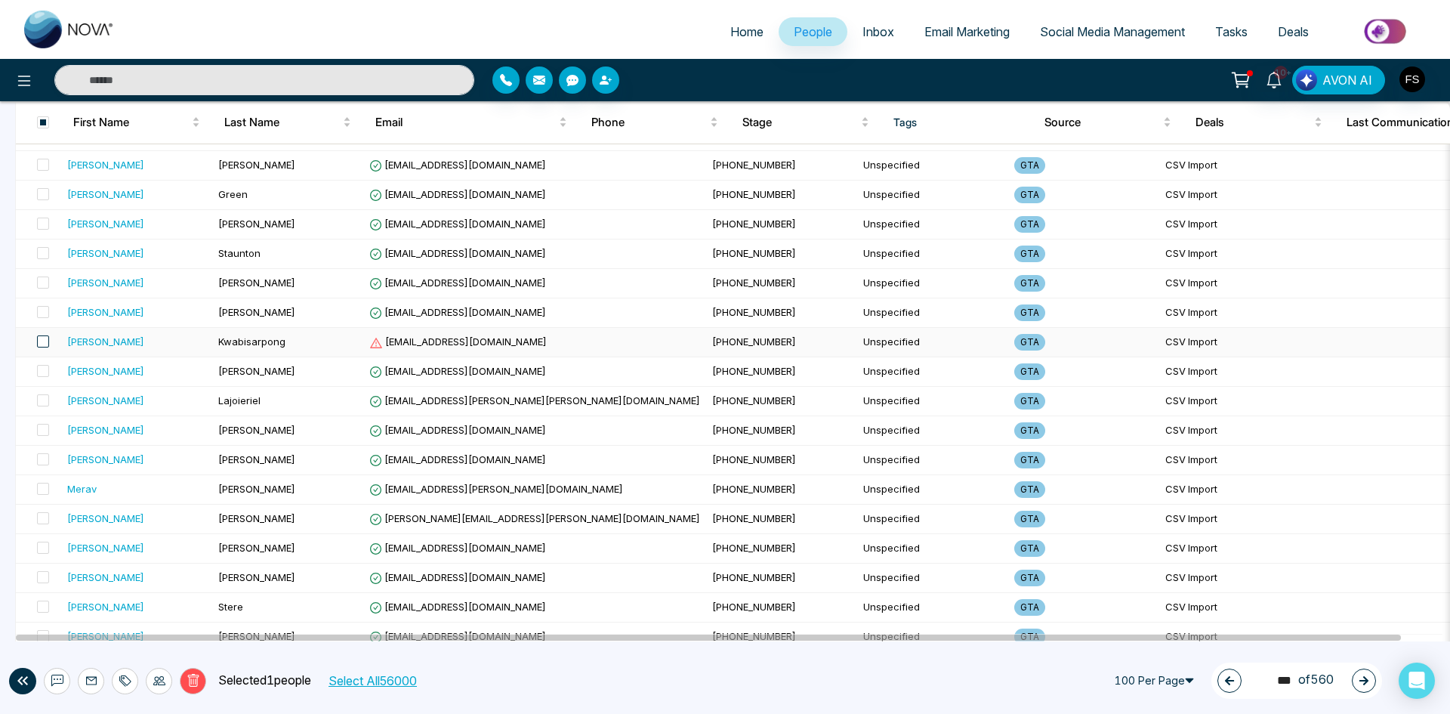
click at [44, 341] on span at bounding box center [43, 341] width 12 height 12
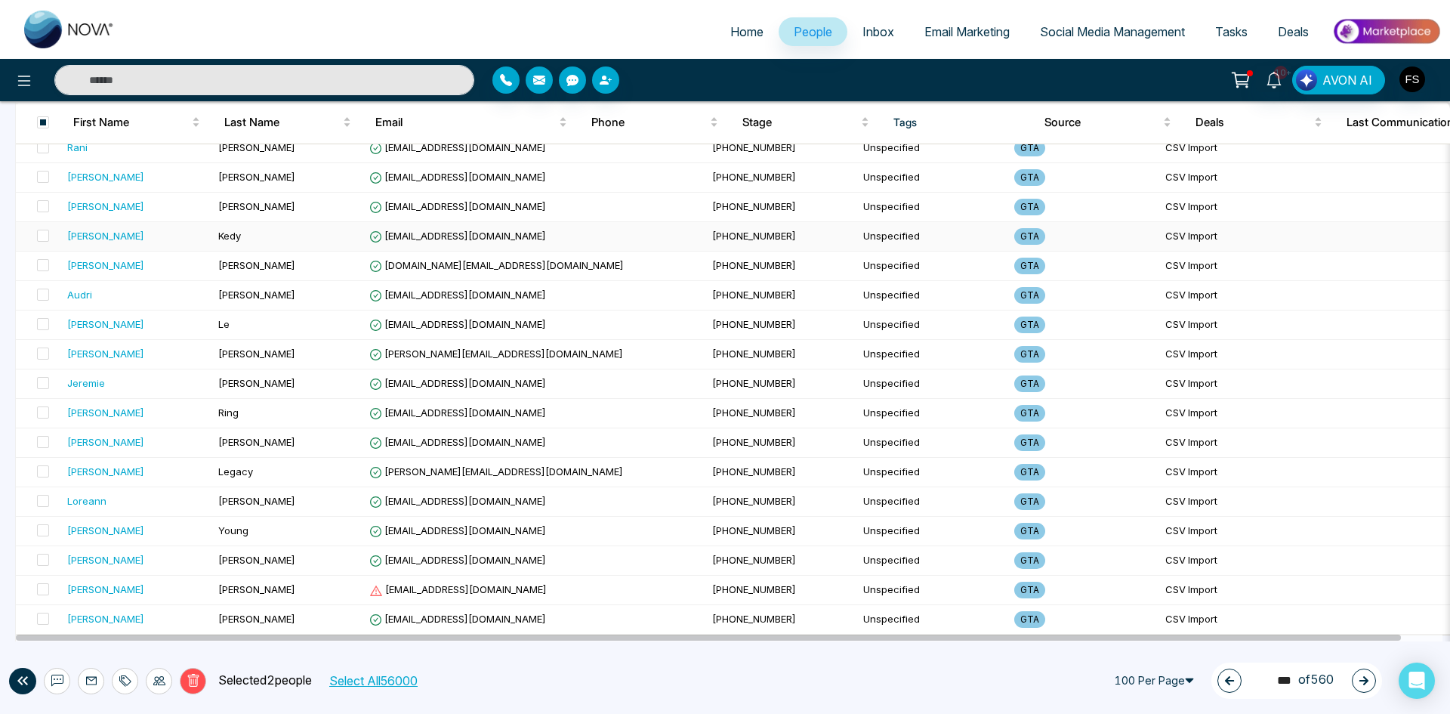
scroll to position [2617, 0]
click at [39, 585] on span at bounding box center [43, 587] width 12 height 12
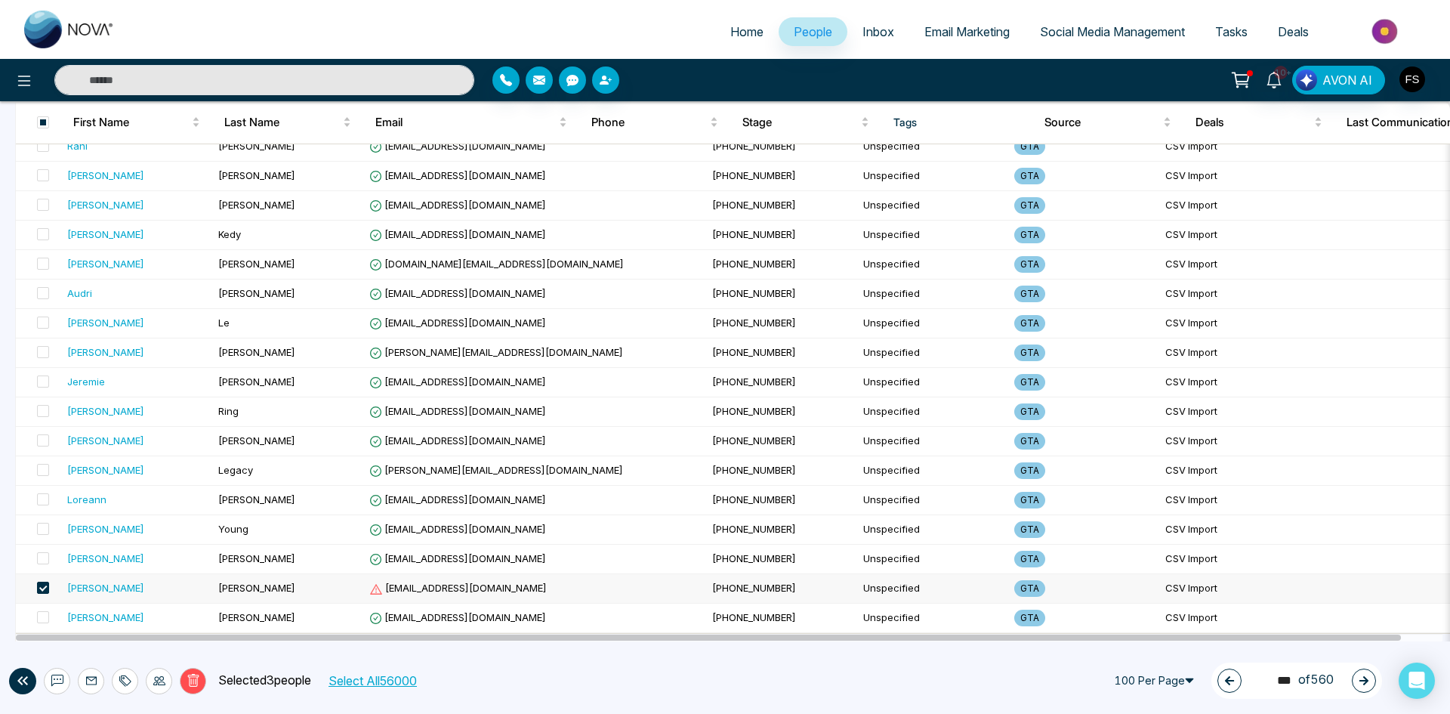
click at [190, 671] on button "Delete" at bounding box center [193, 681] width 26 height 26
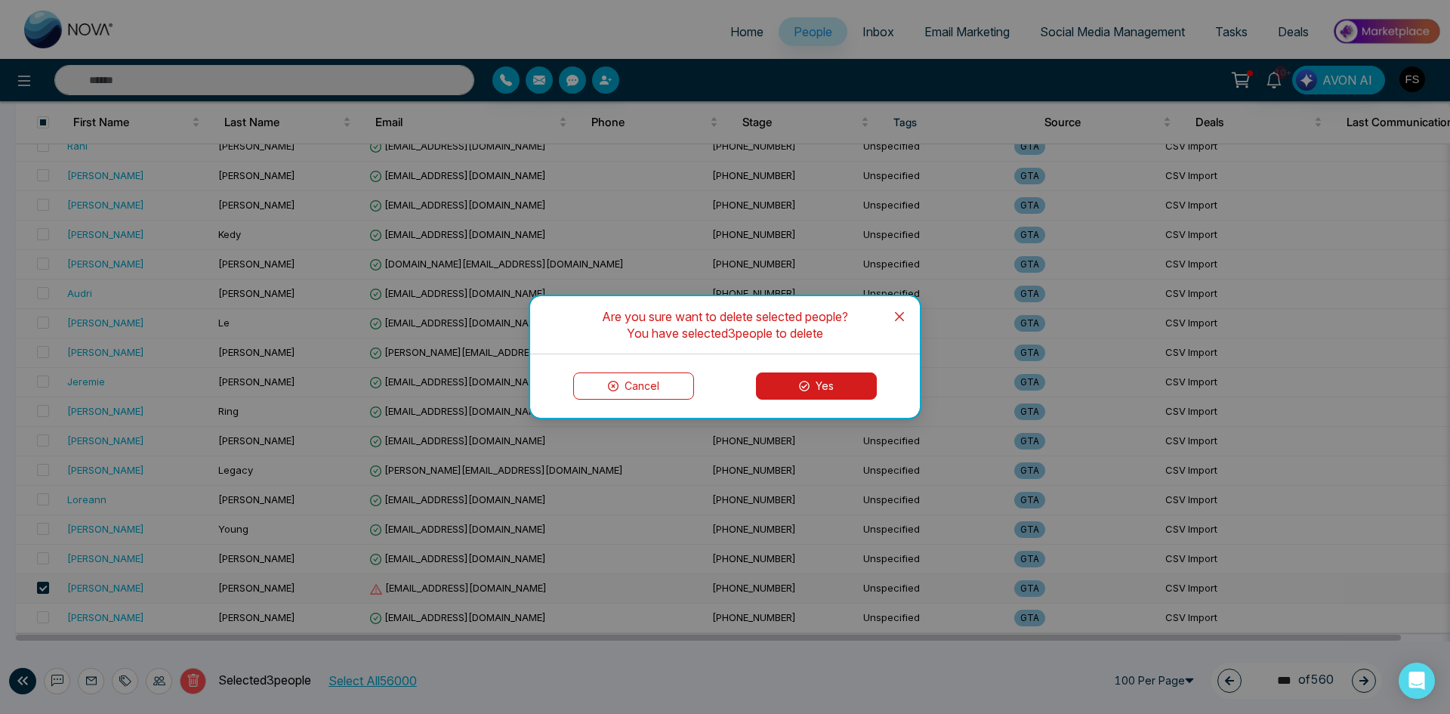
click at [831, 386] on button "Yes" at bounding box center [816, 385] width 121 height 27
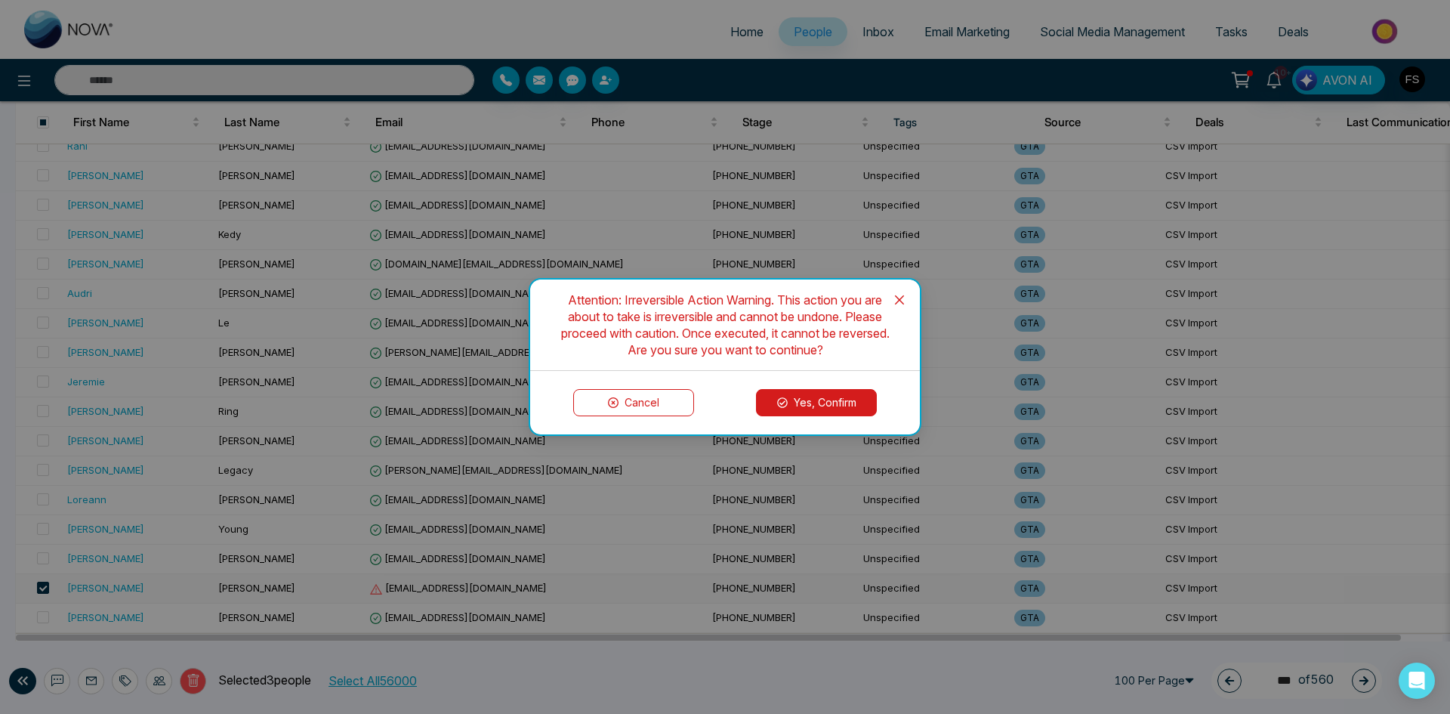
click at [799, 409] on button "Yes, Confirm" at bounding box center [816, 402] width 121 height 27
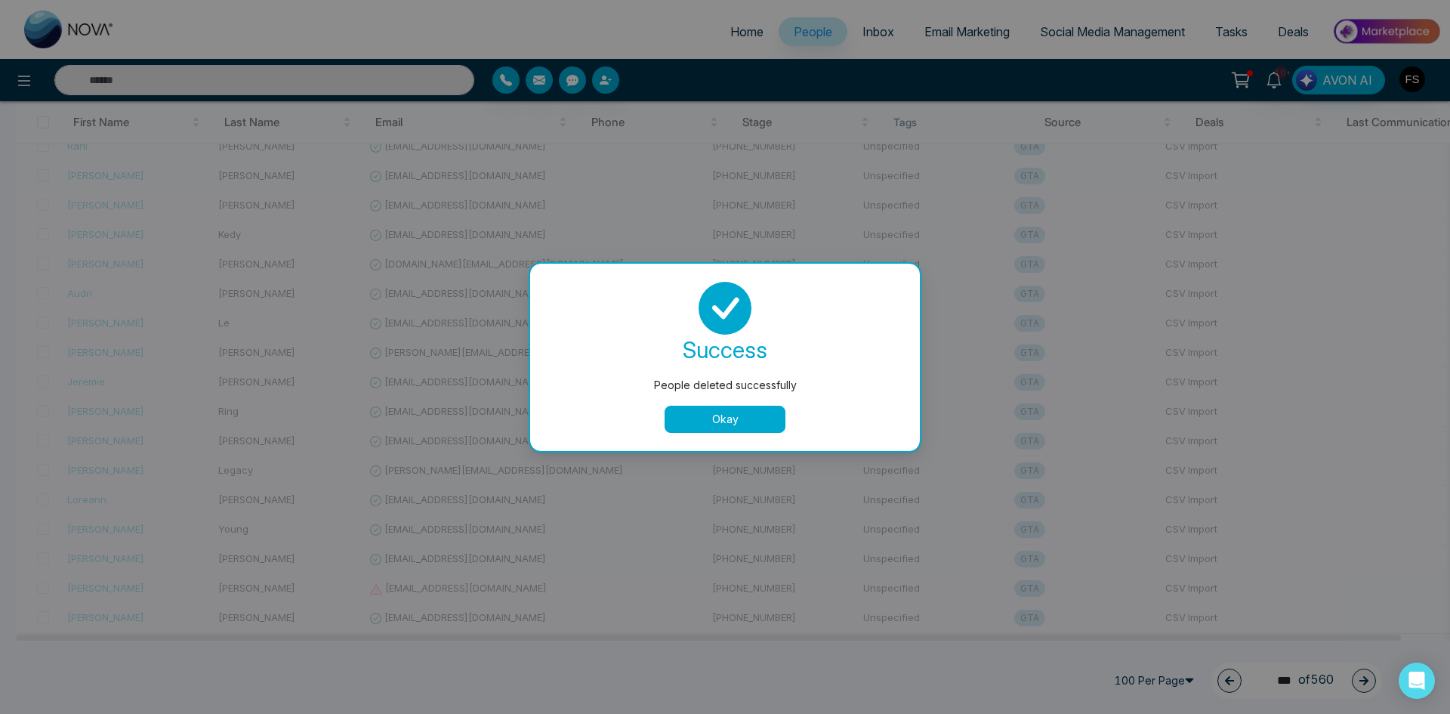
click at [717, 427] on button "Okay" at bounding box center [725, 418] width 121 height 27
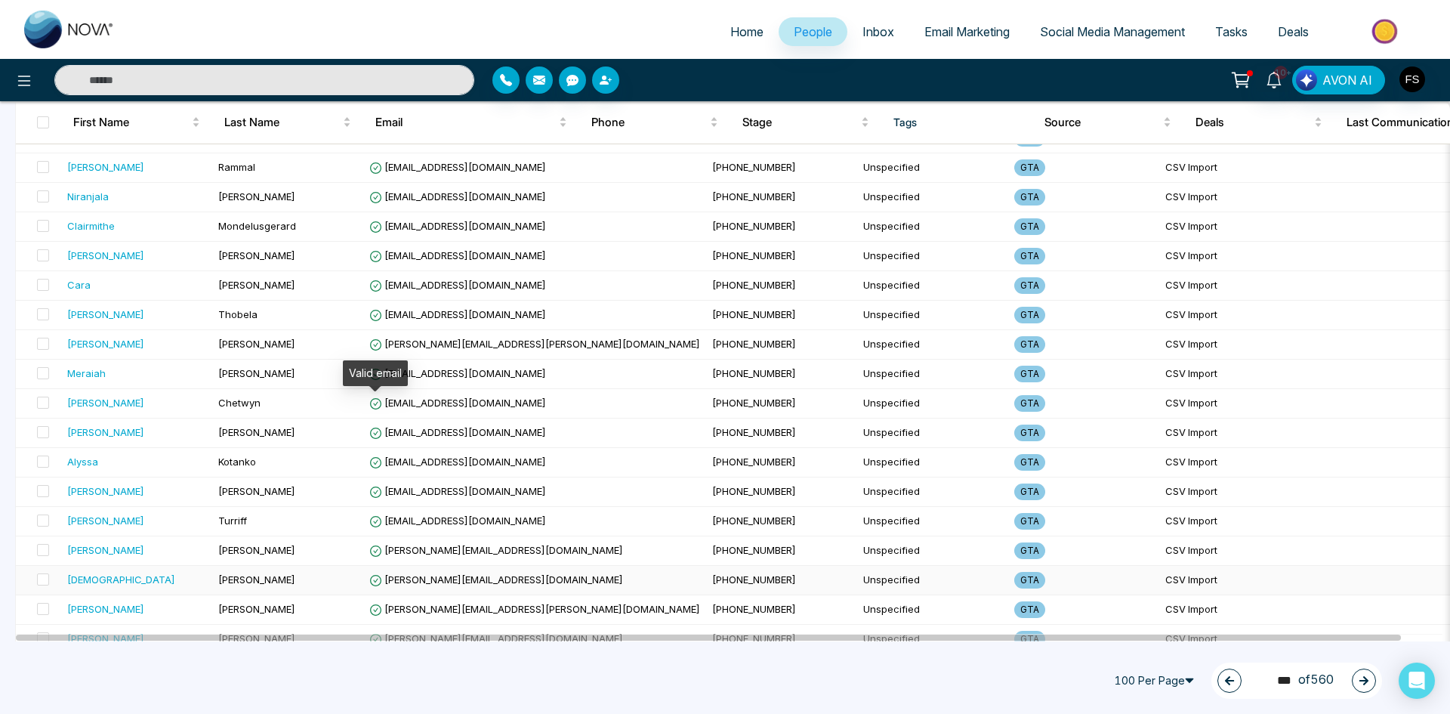
scroll to position [0, 0]
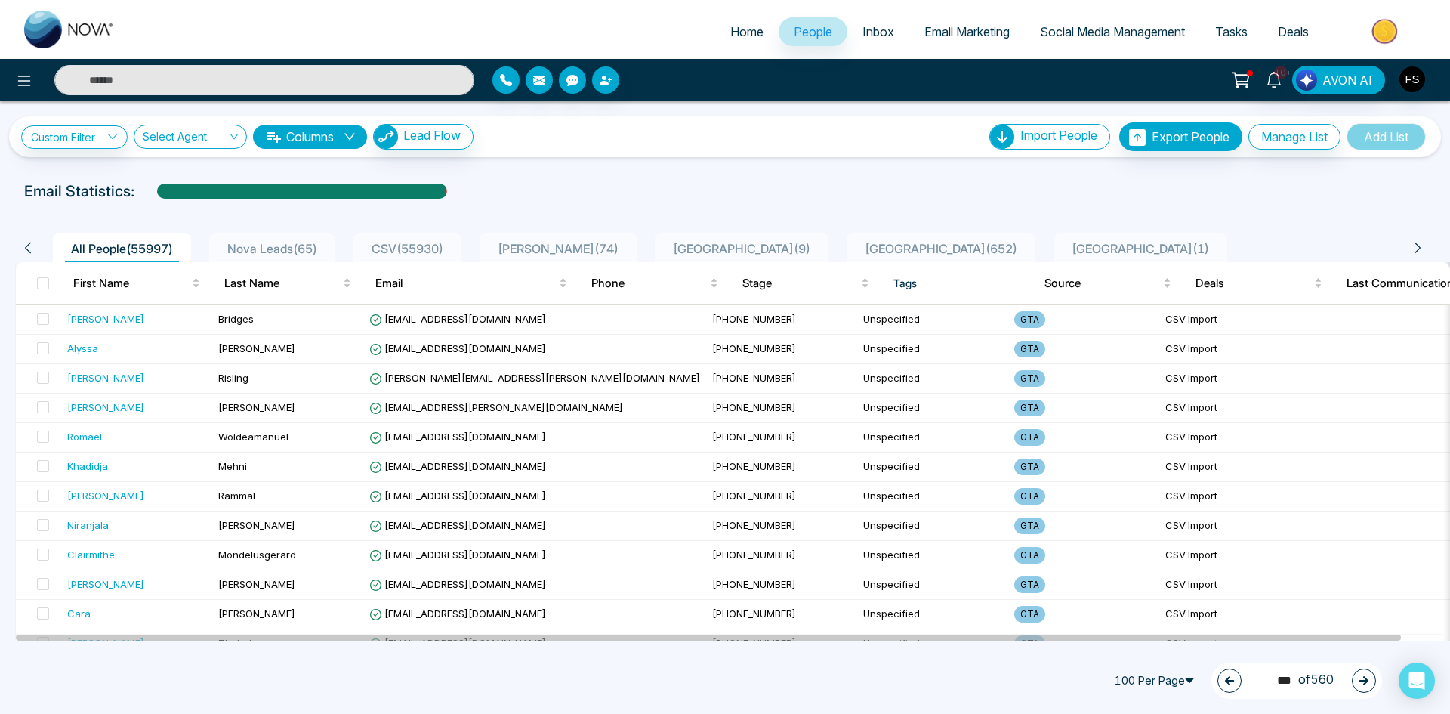
click at [1364, 686] on button "button" at bounding box center [1364, 680] width 24 height 24
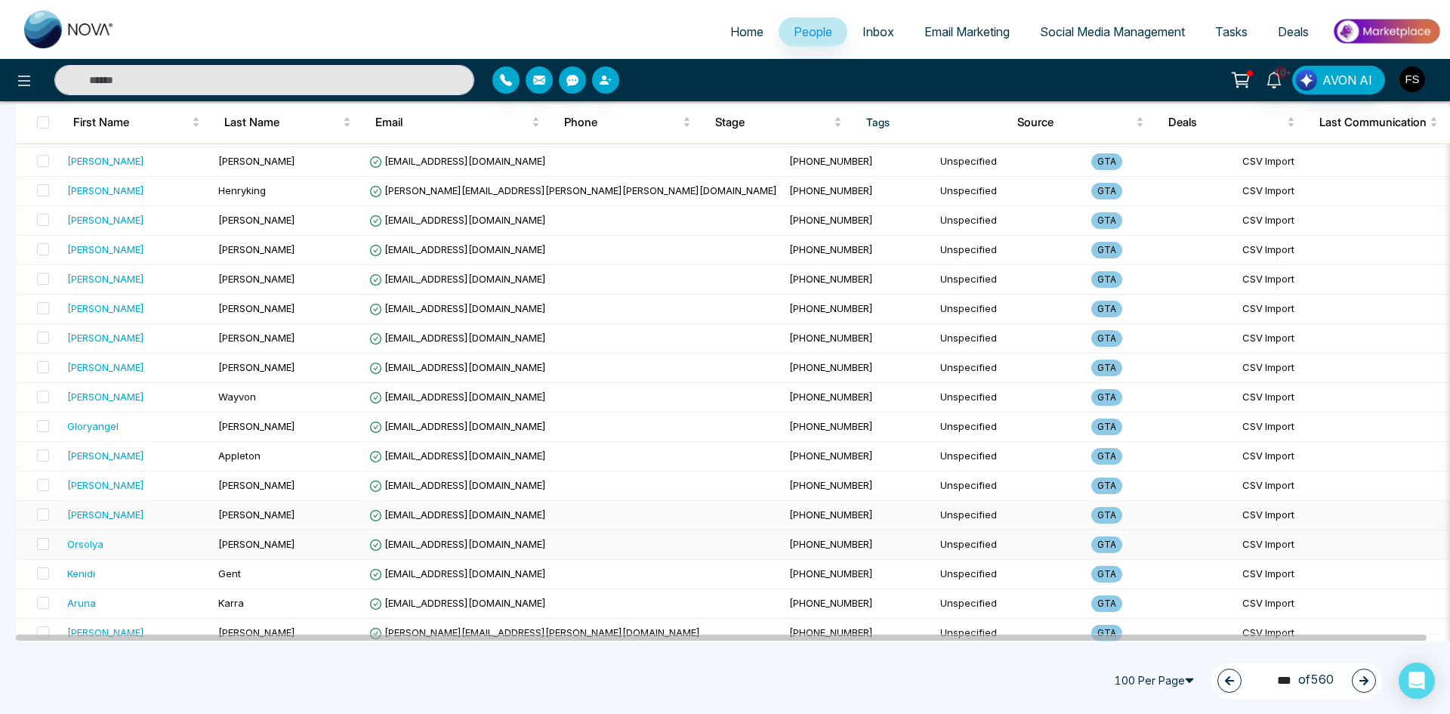
scroll to position [2617, 0]
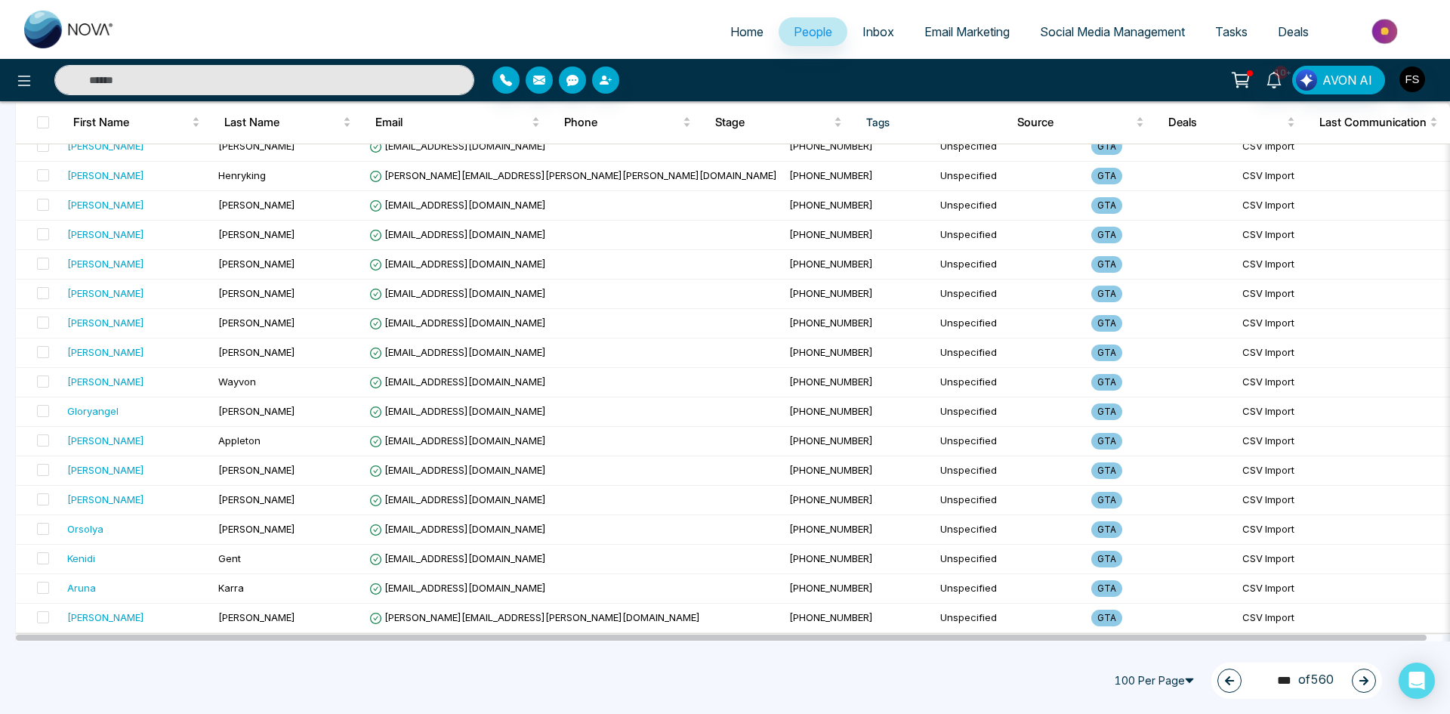
click at [1367, 680] on icon "button" at bounding box center [1363, 680] width 9 height 9
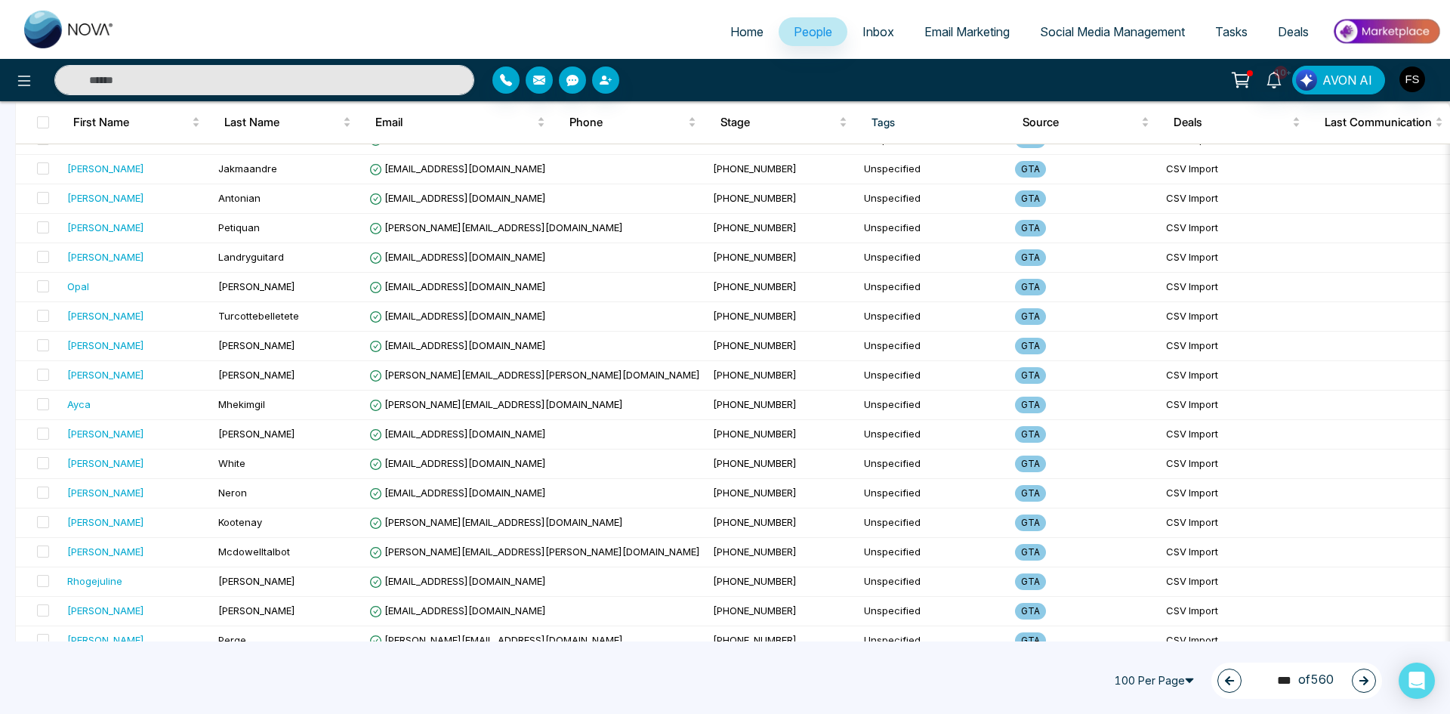
scroll to position [0, 0]
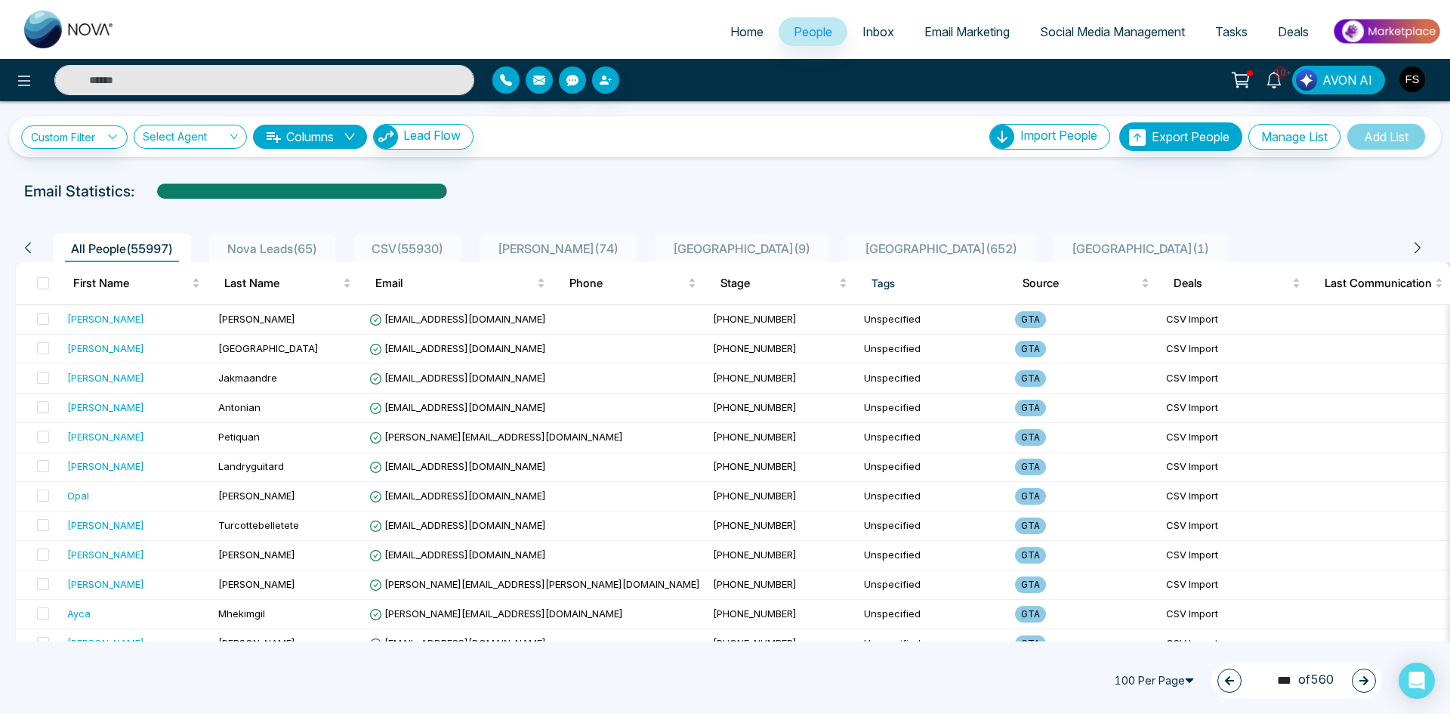
click at [1362, 674] on button "button" at bounding box center [1364, 680] width 24 height 24
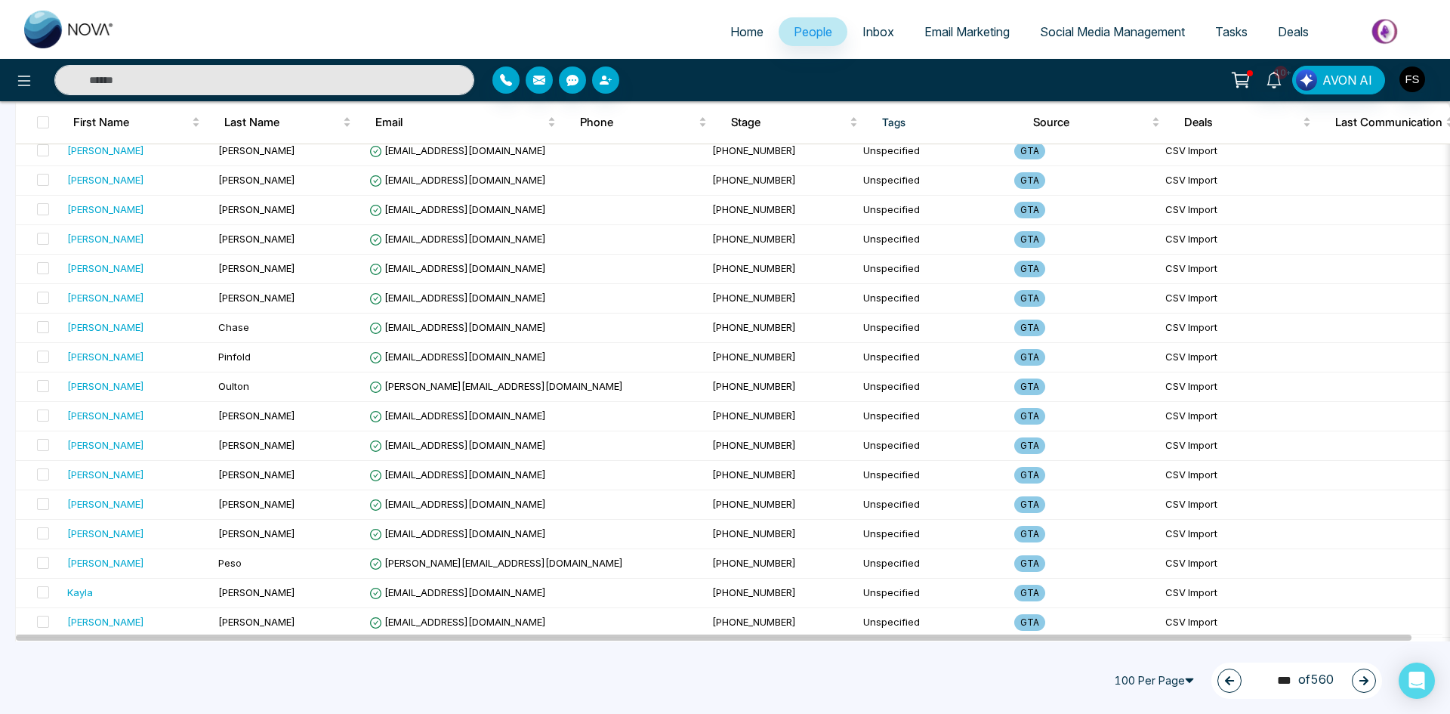
scroll to position [2617, 0]
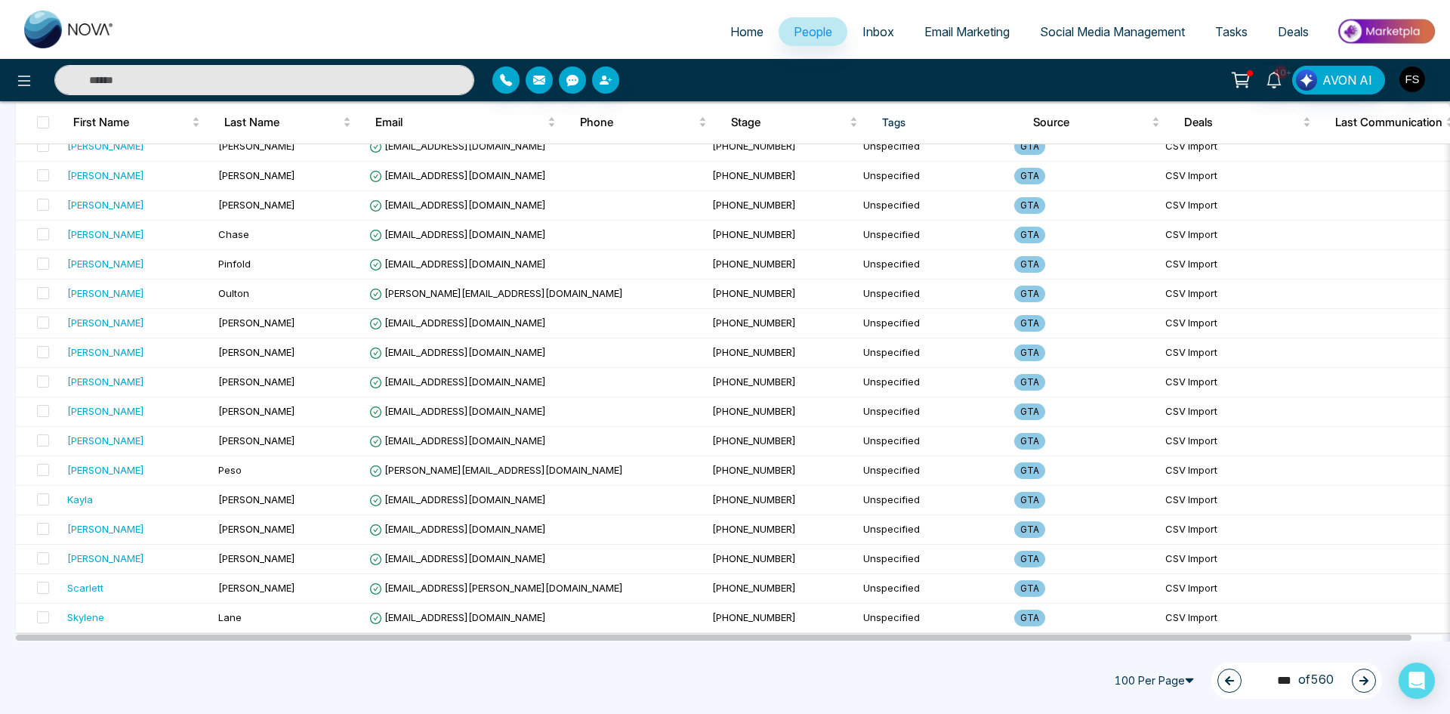
click at [1358, 674] on button "button" at bounding box center [1364, 680] width 24 height 24
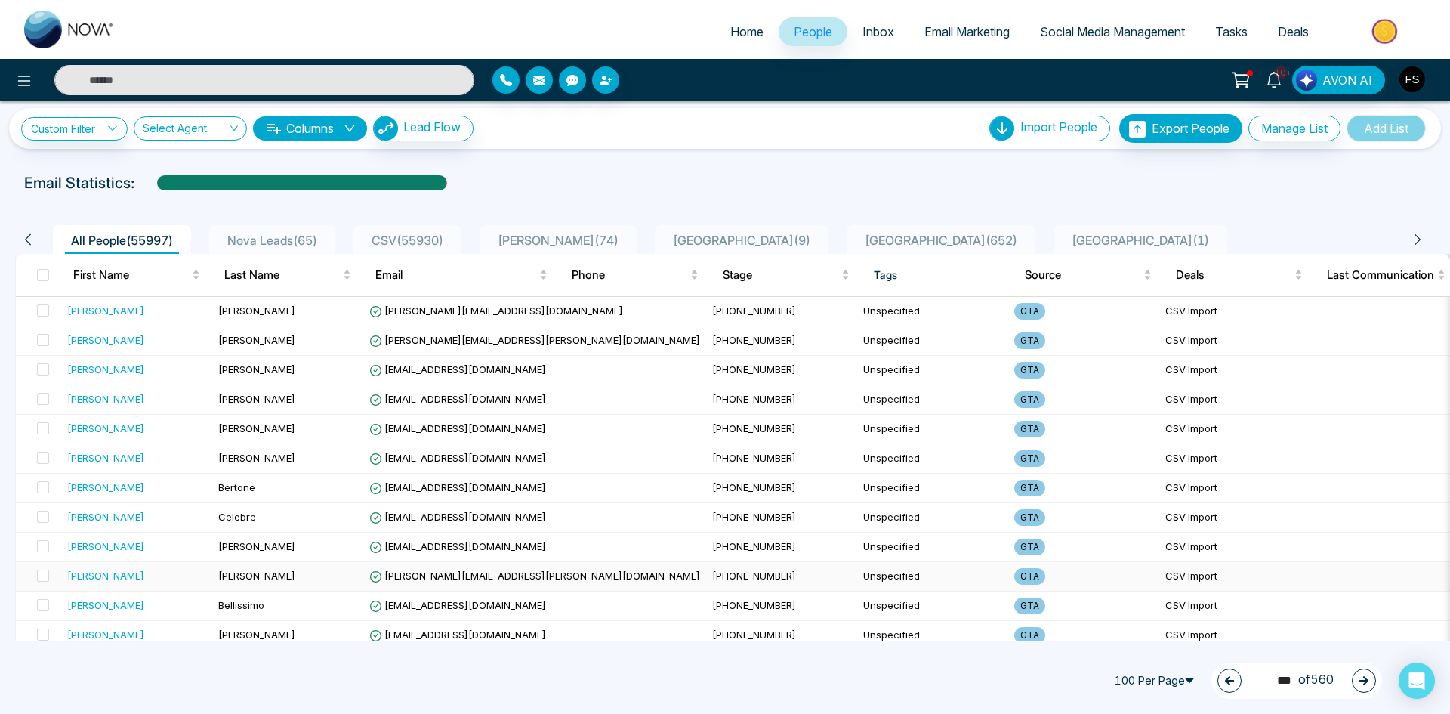
scroll to position [0, 0]
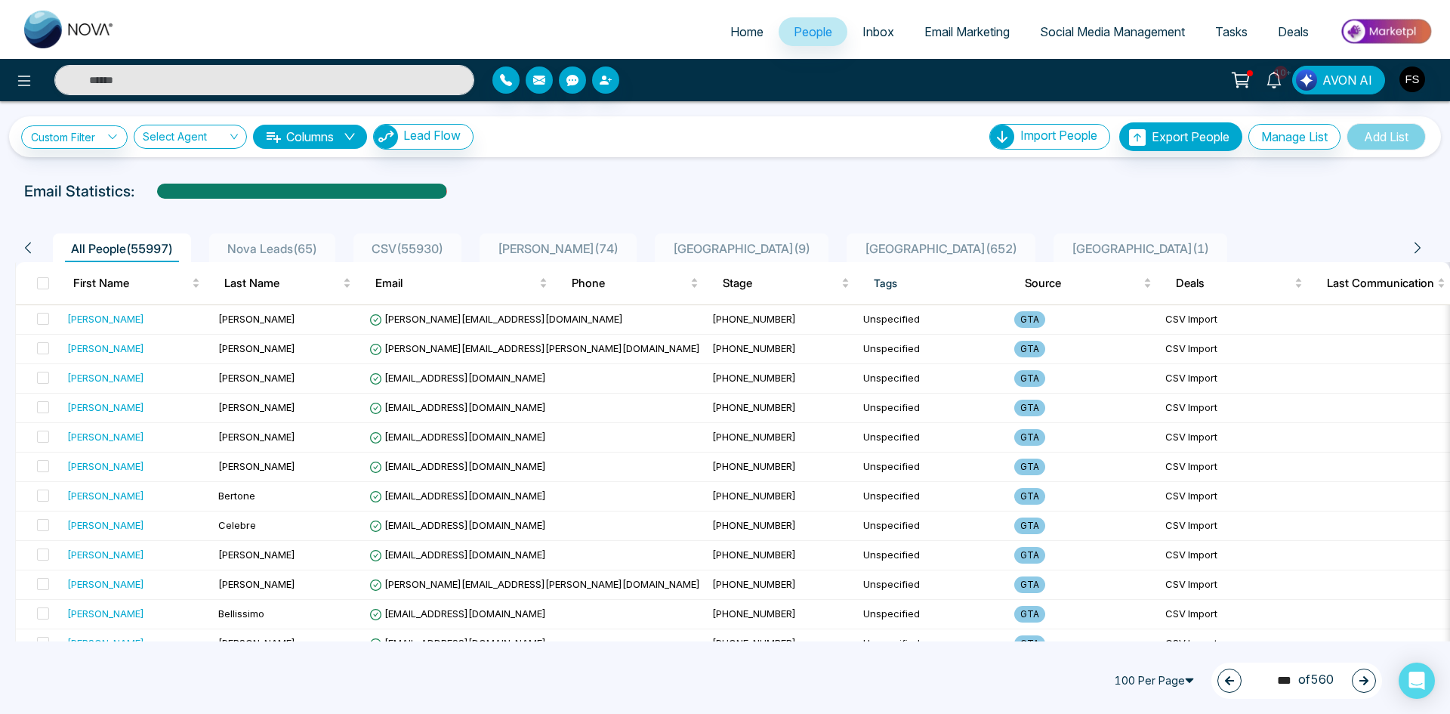
click at [1367, 682] on icon "button" at bounding box center [1363, 680] width 9 height 9
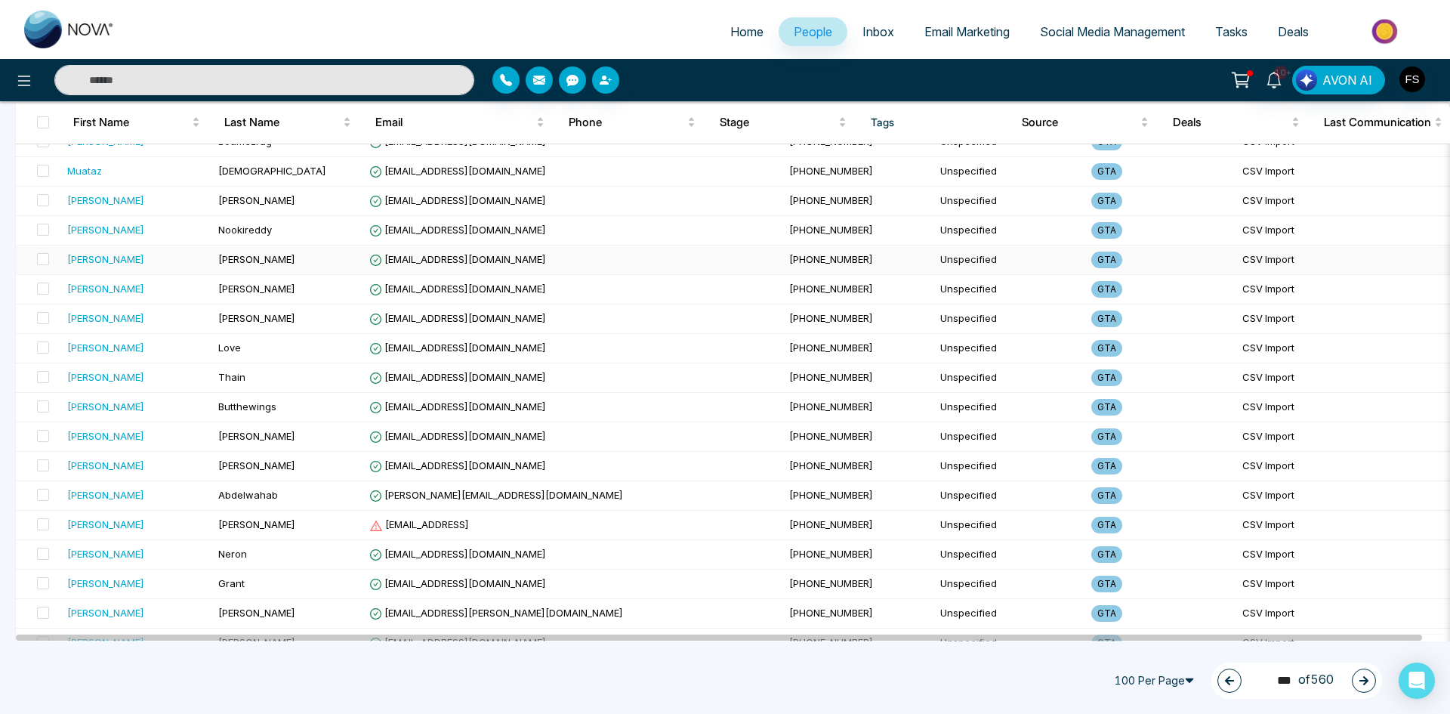
scroll to position [302, 0]
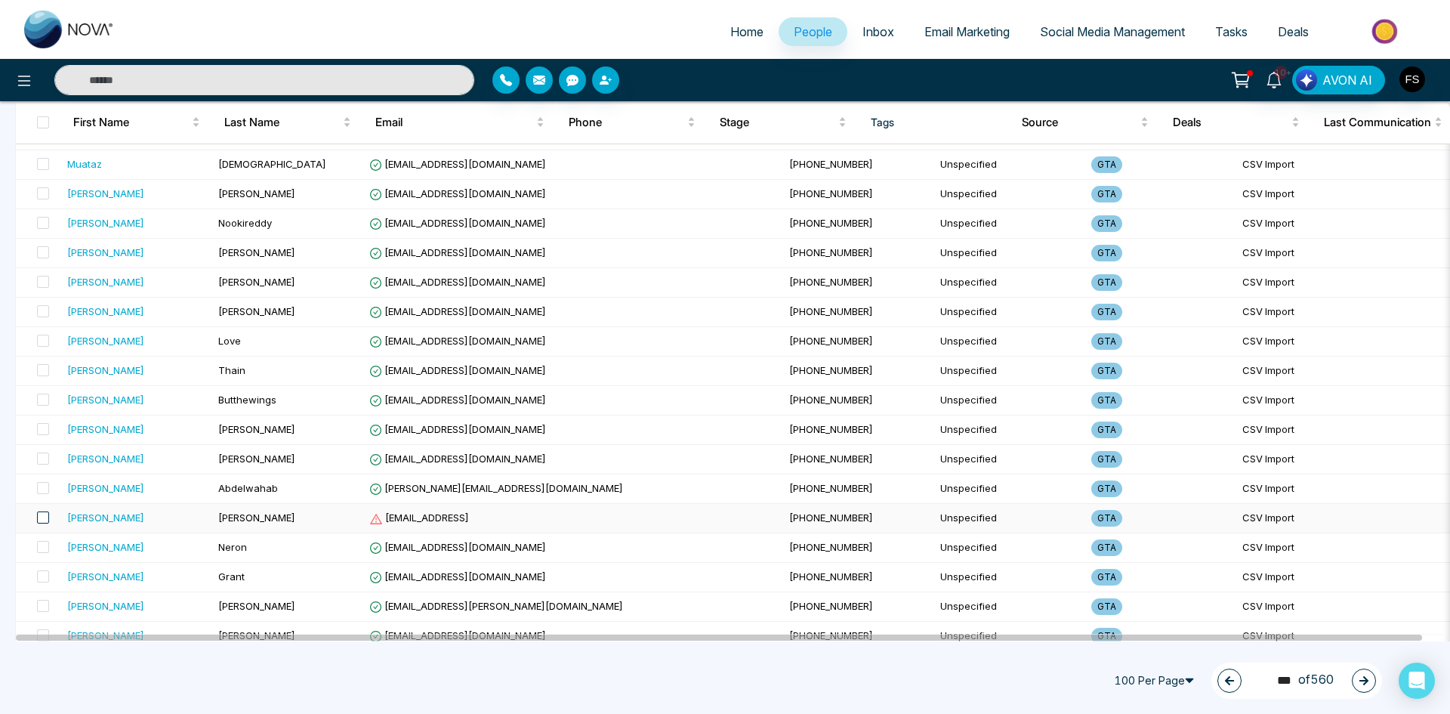
click at [46, 516] on span at bounding box center [43, 517] width 12 height 12
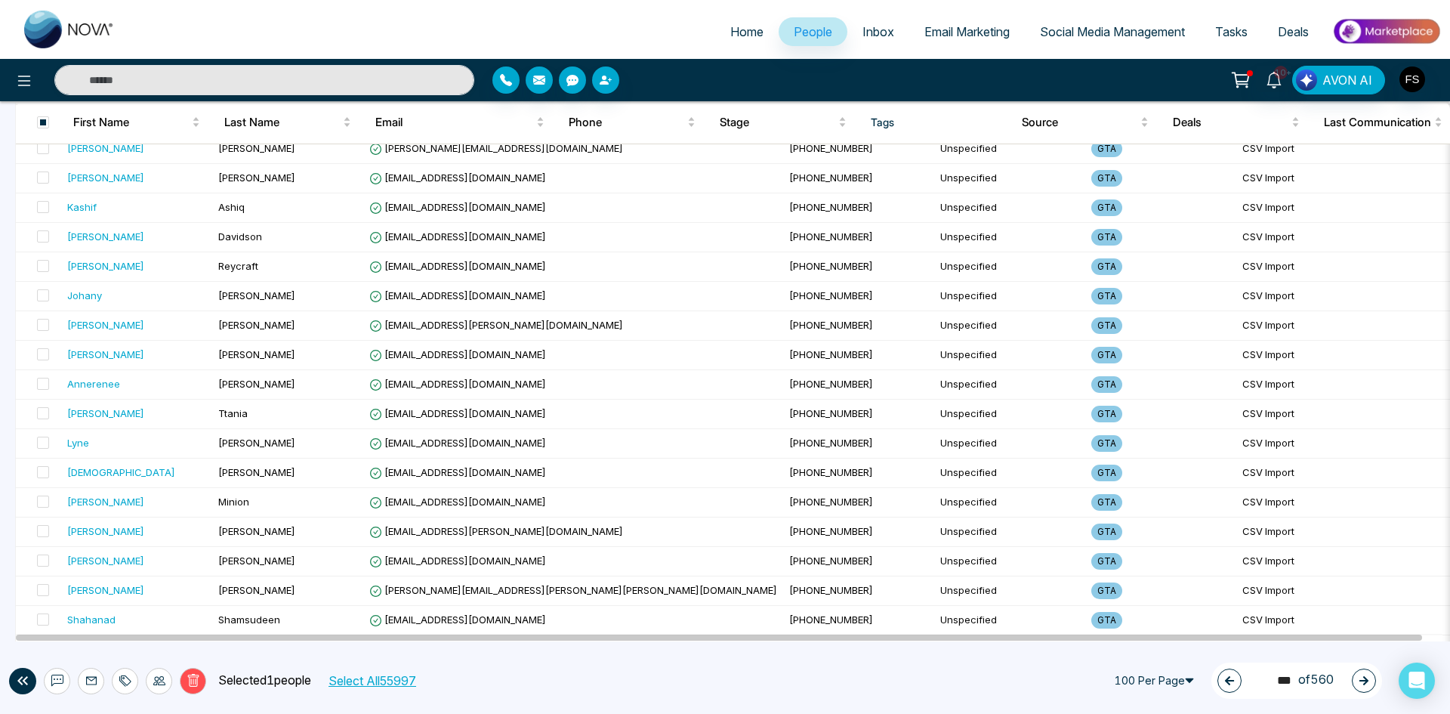
scroll to position [2617, 0]
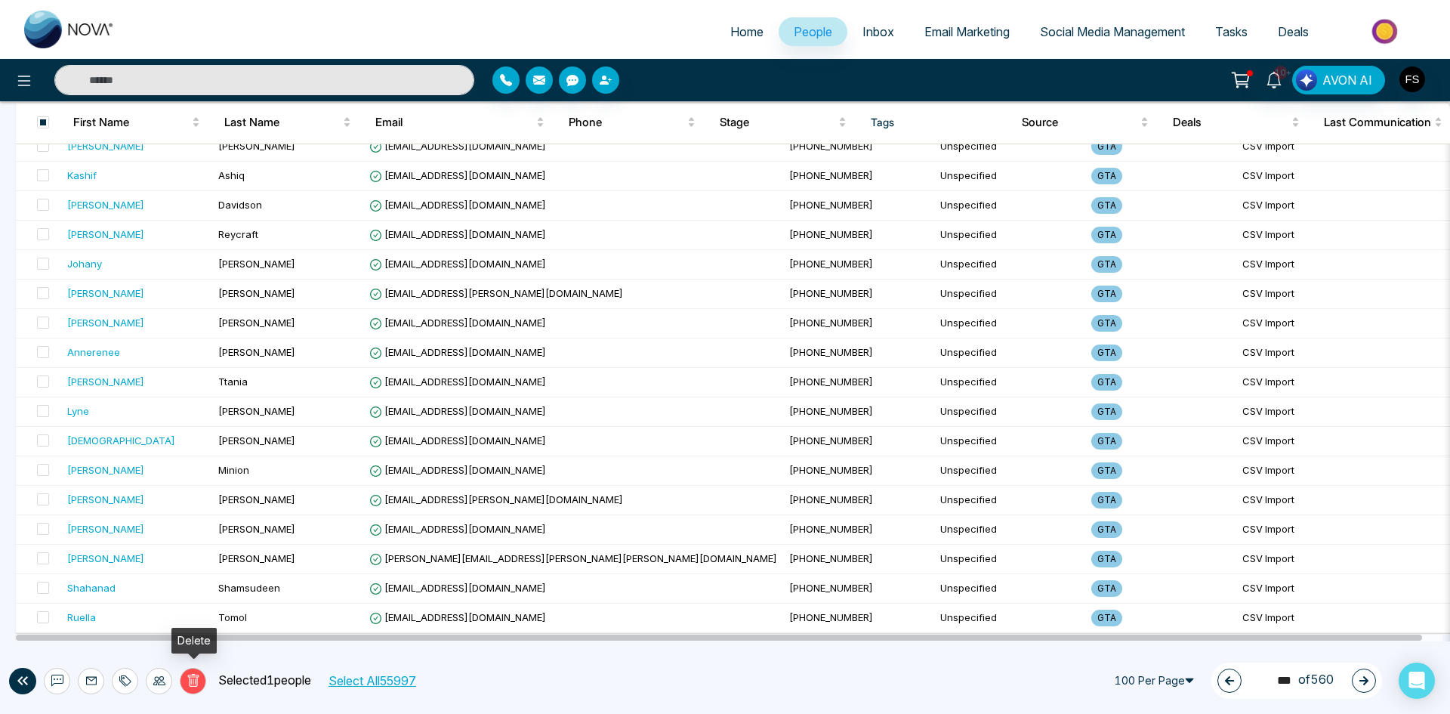
click at [197, 677] on icon at bounding box center [192, 680] width 11 height 13
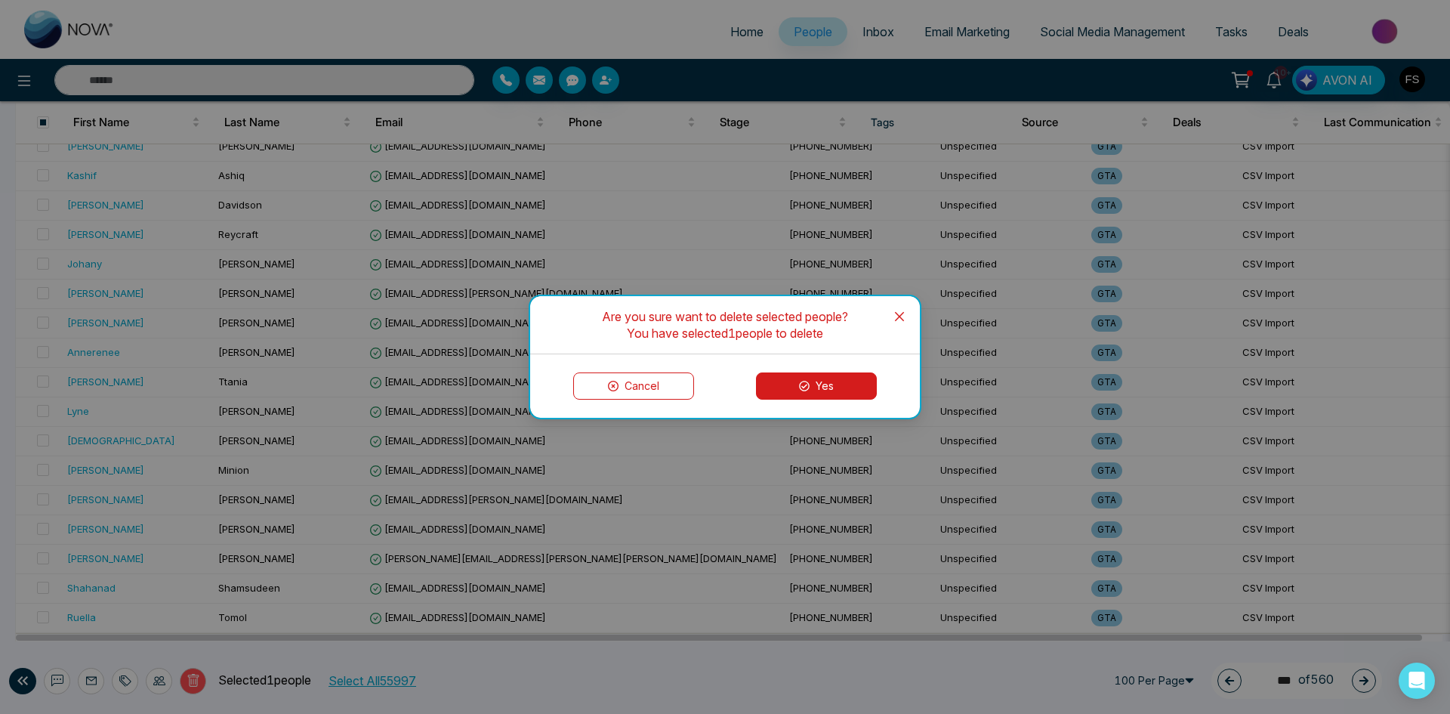
click at [828, 383] on button "Yes" at bounding box center [816, 385] width 121 height 27
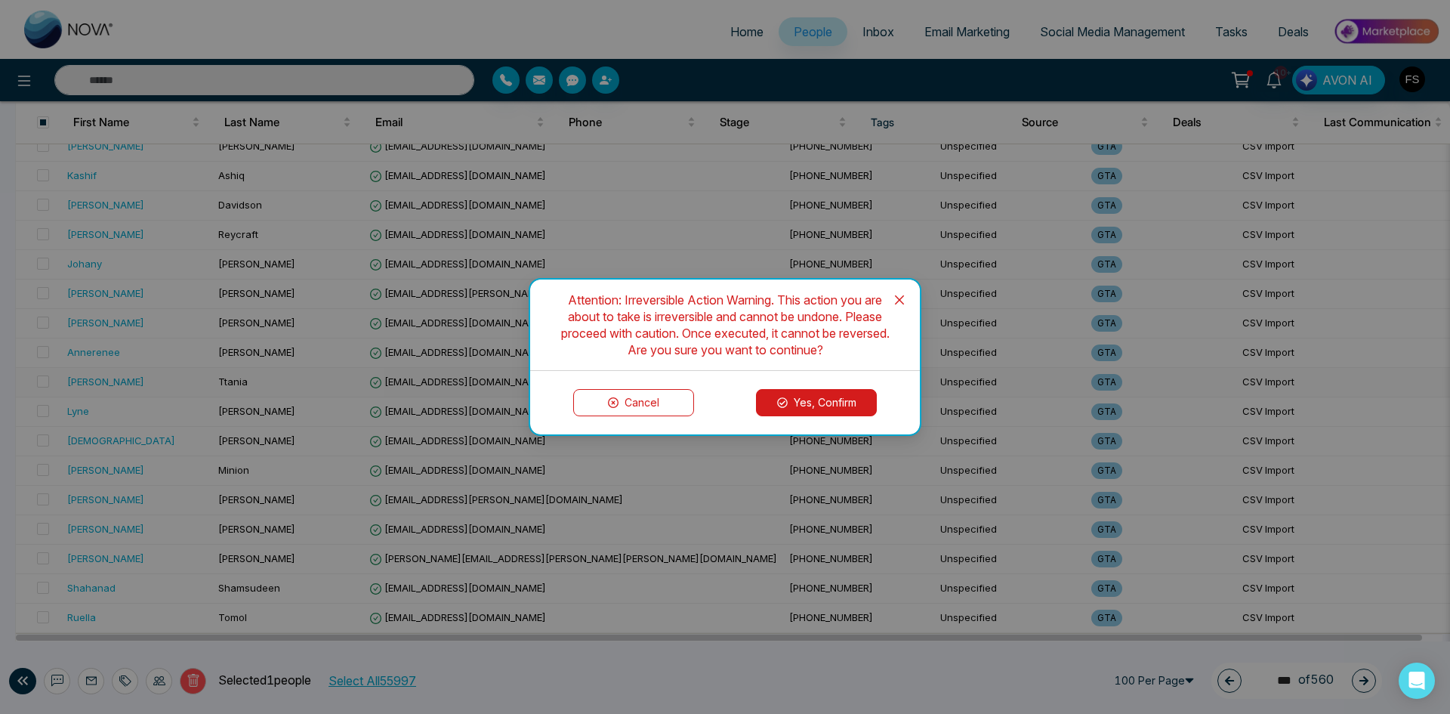
click at [809, 393] on button "Yes, Confirm" at bounding box center [816, 402] width 121 height 27
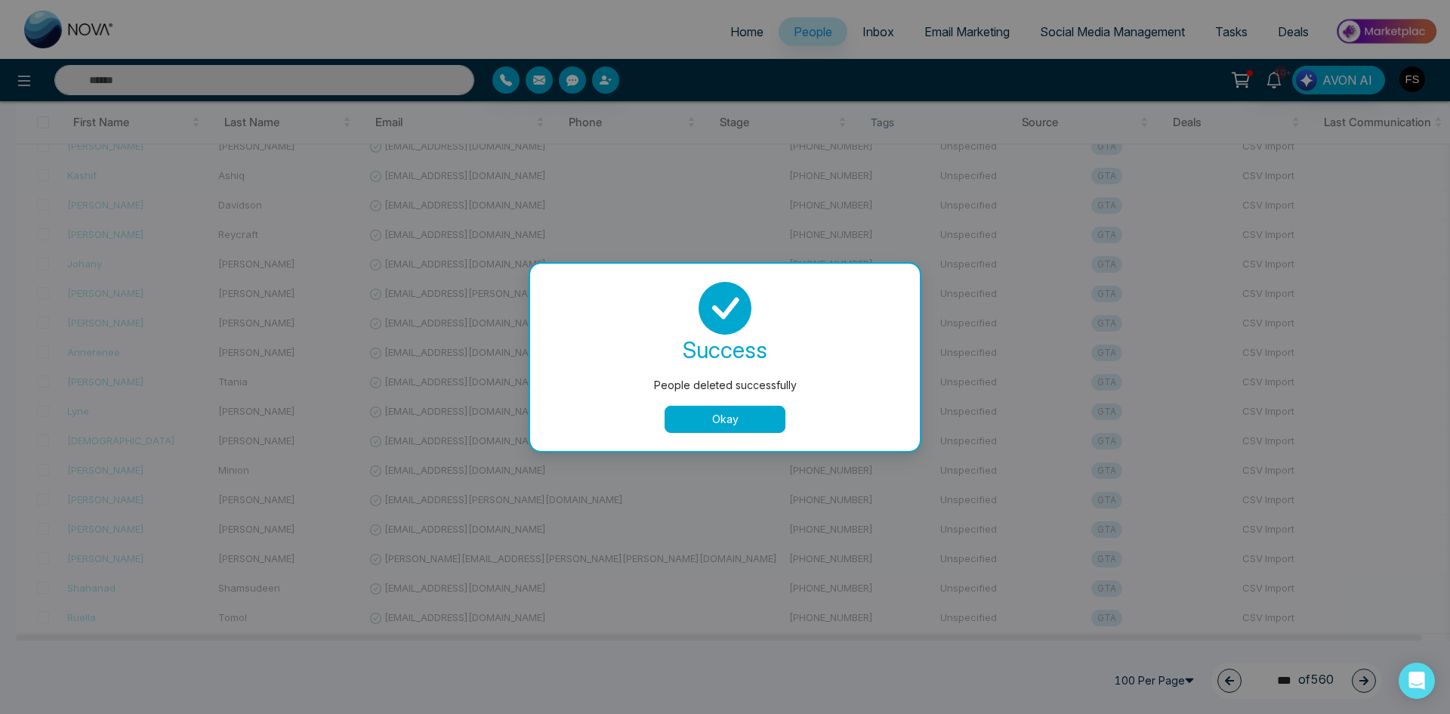
click at [726, 419] on button "Okay" at bounding box center [725, 418] width 121 height 27
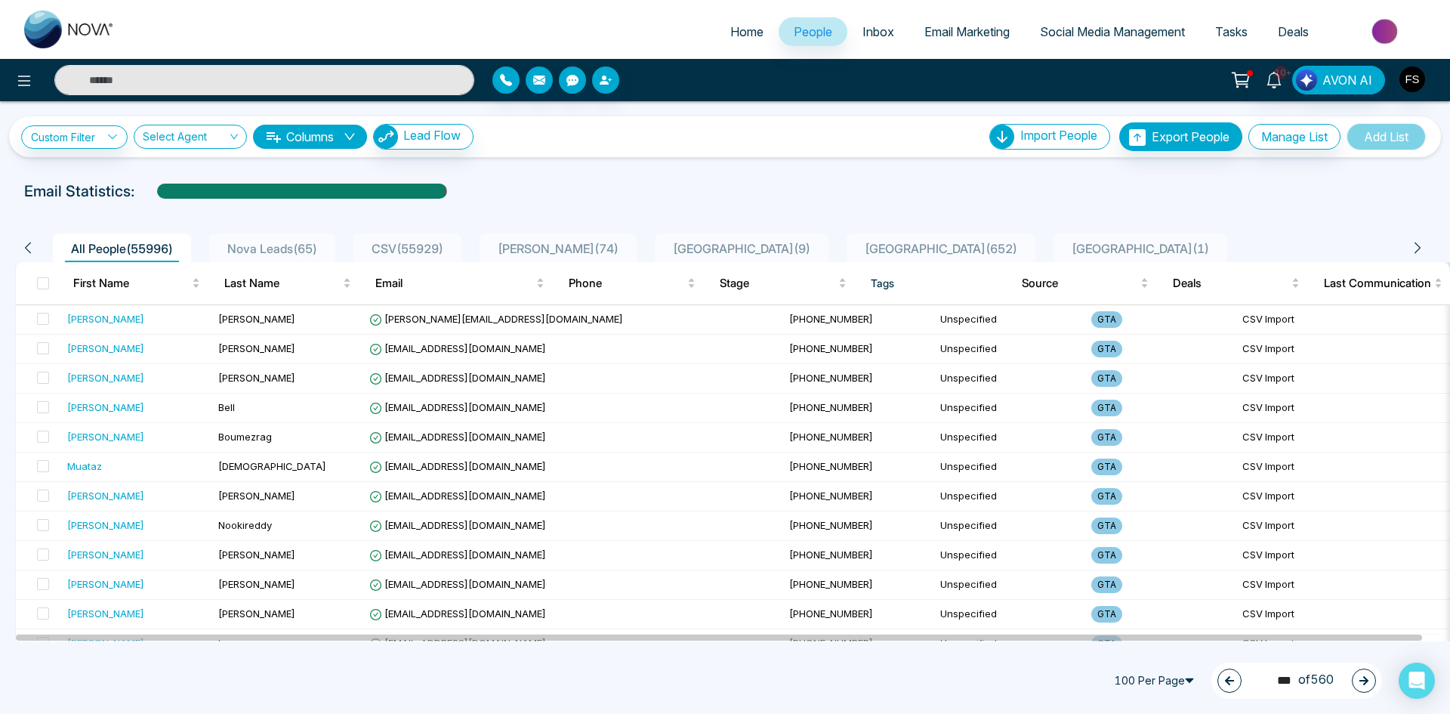
scroll to position [378, 0]
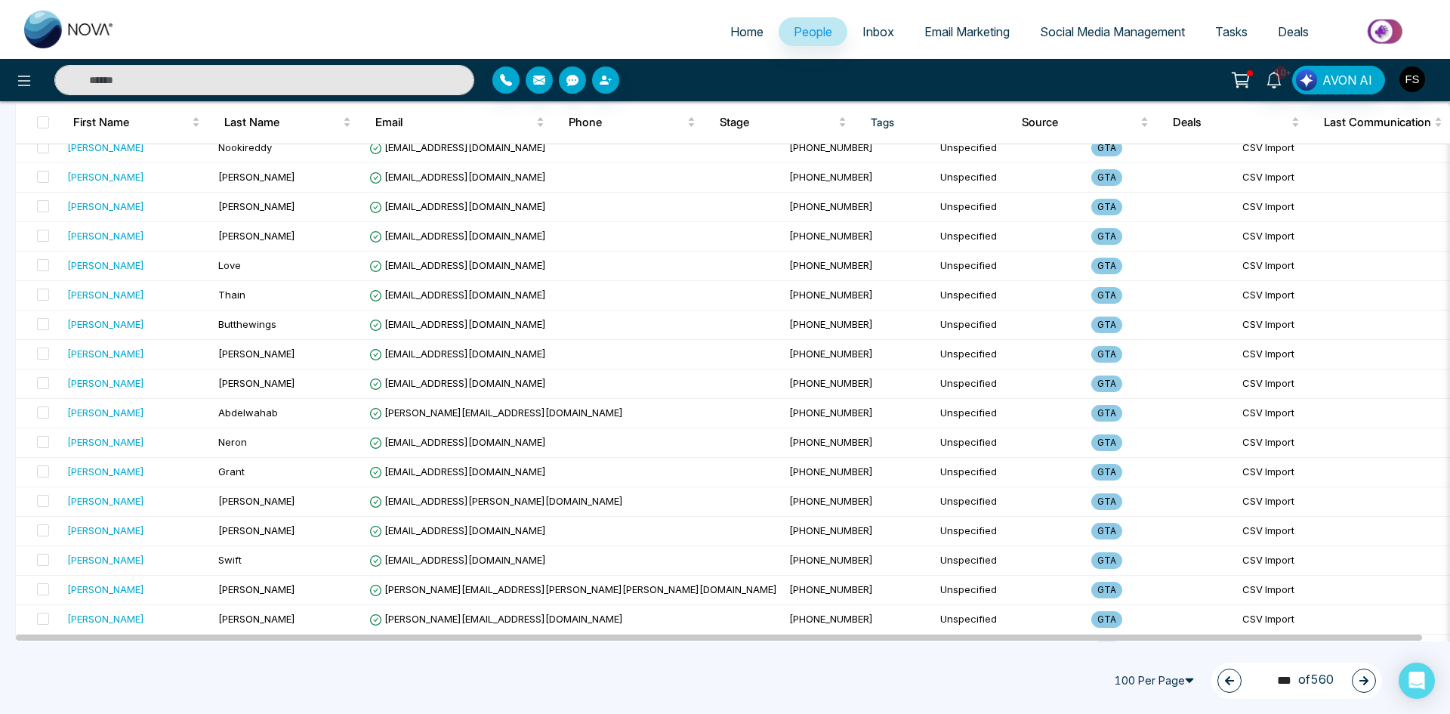
click at [1353, 676] on button "button" at bounding box center [1364, 680] width 24 height 24
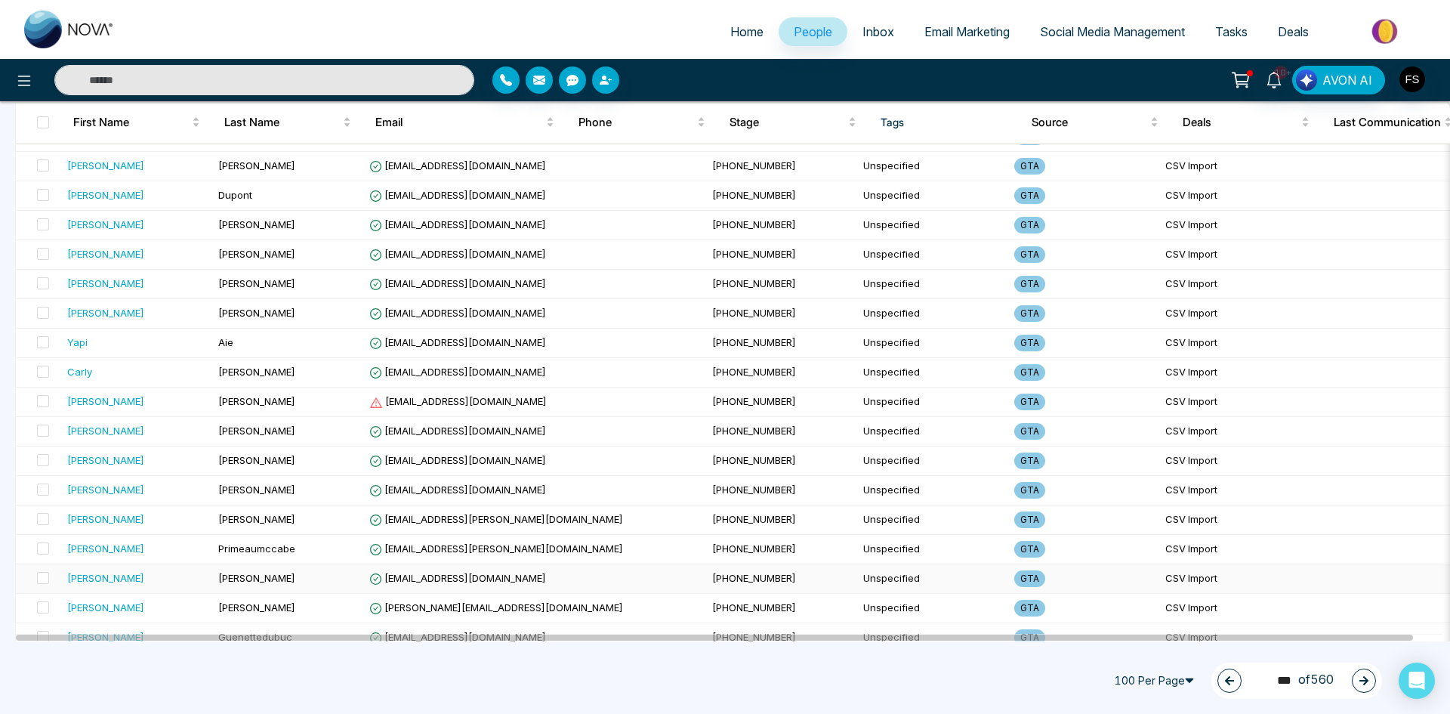
scroll to position [680, 0]
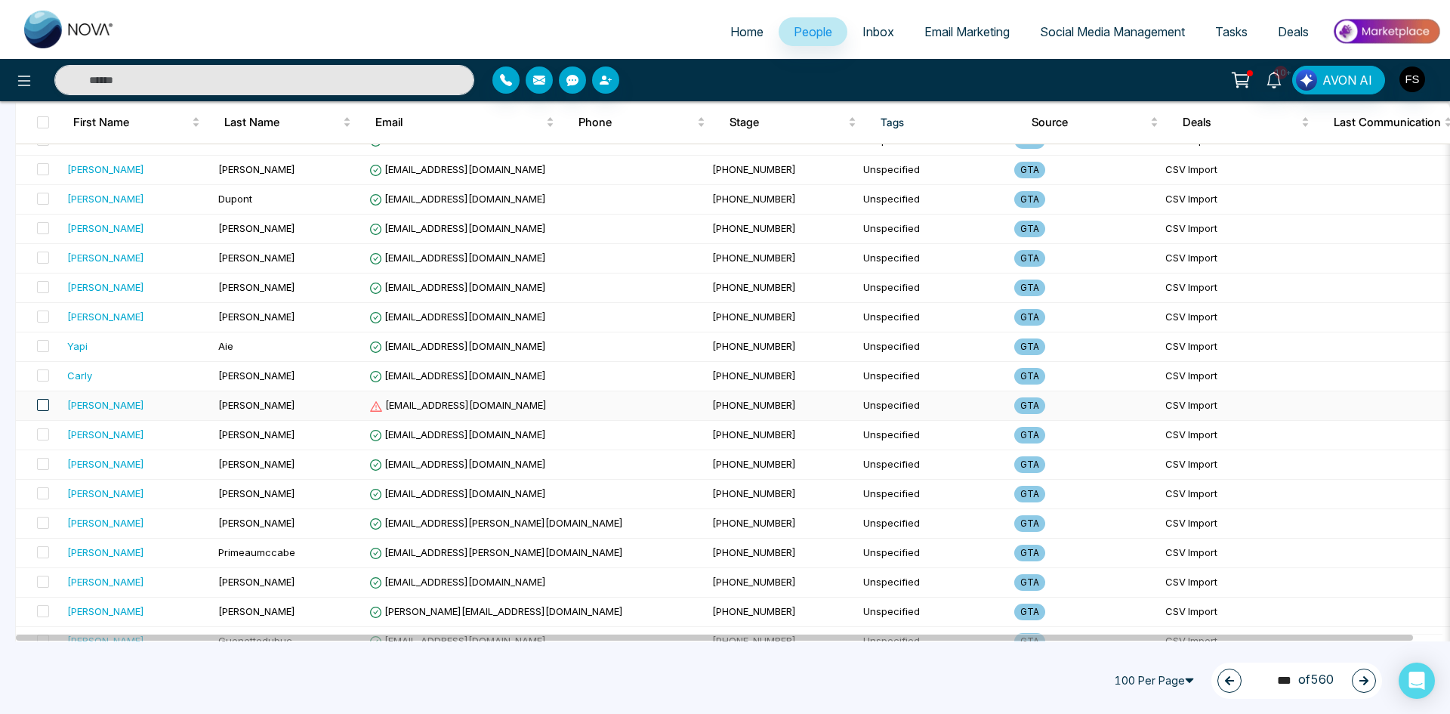
click at [39, 409] on span at bounding box center [43, 405] width 12 height 12
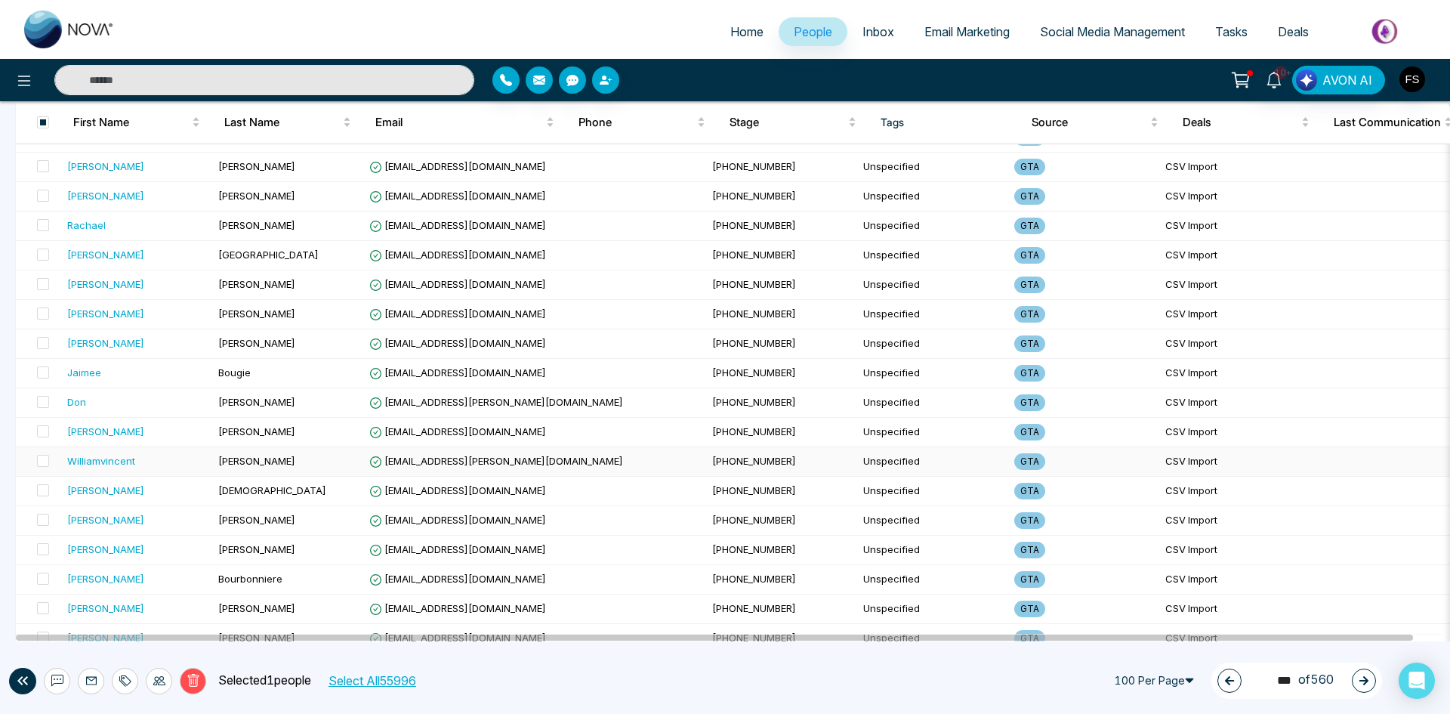
scroll to position [2617, 0]
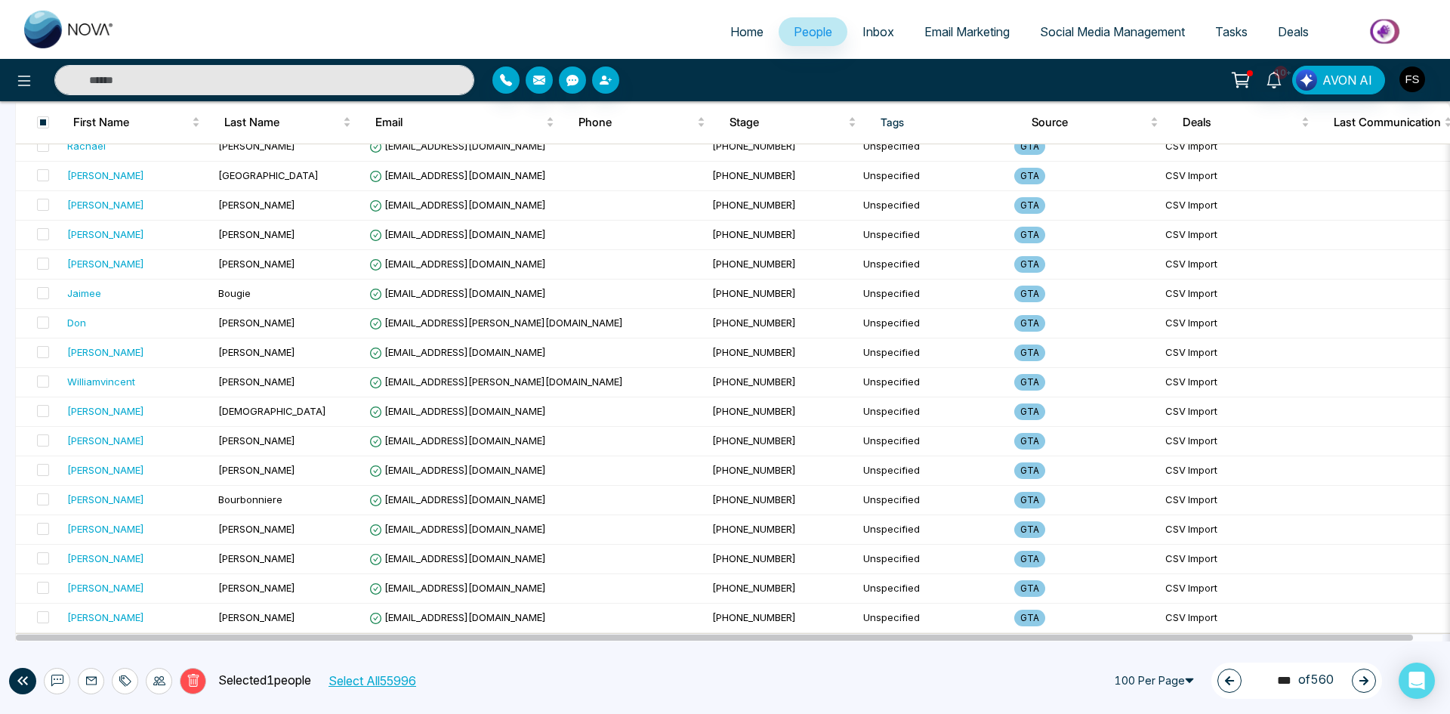
click at [197, 685] on icon at bounding box center [192, 680] width 11 height 13
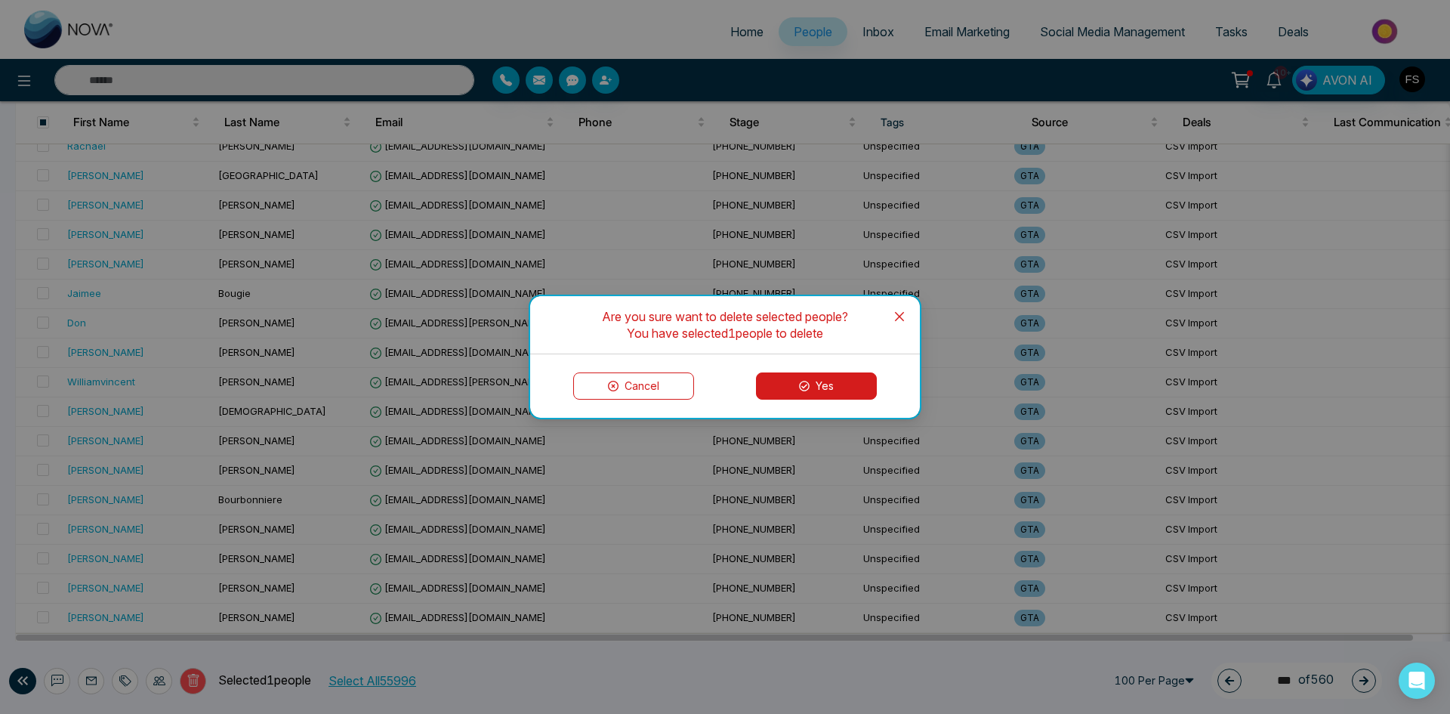
click at [830, 395] on button "Yes" at bounding box center [816, 385] width 121 height 27
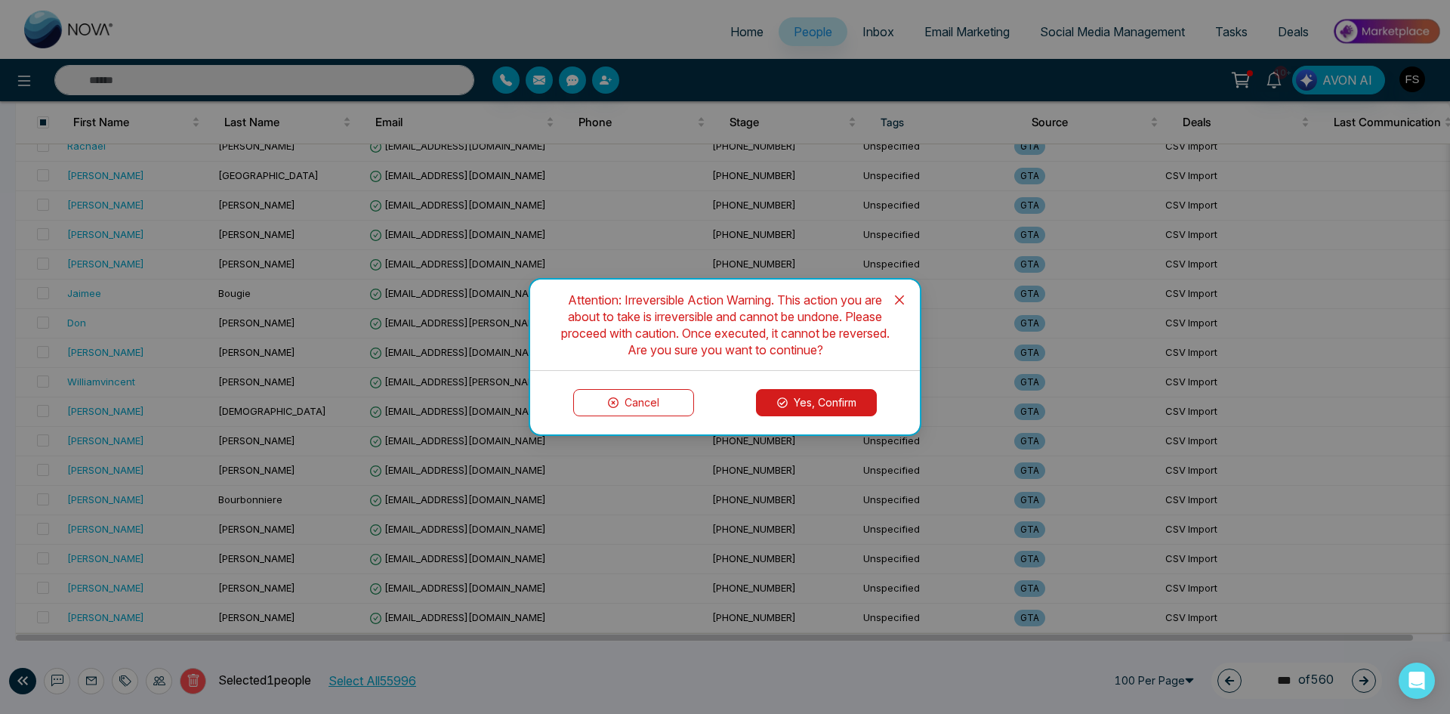
click at [815, 402] on button "Yes, Confirm" at bounding box center [816, 402] width 121 height 27
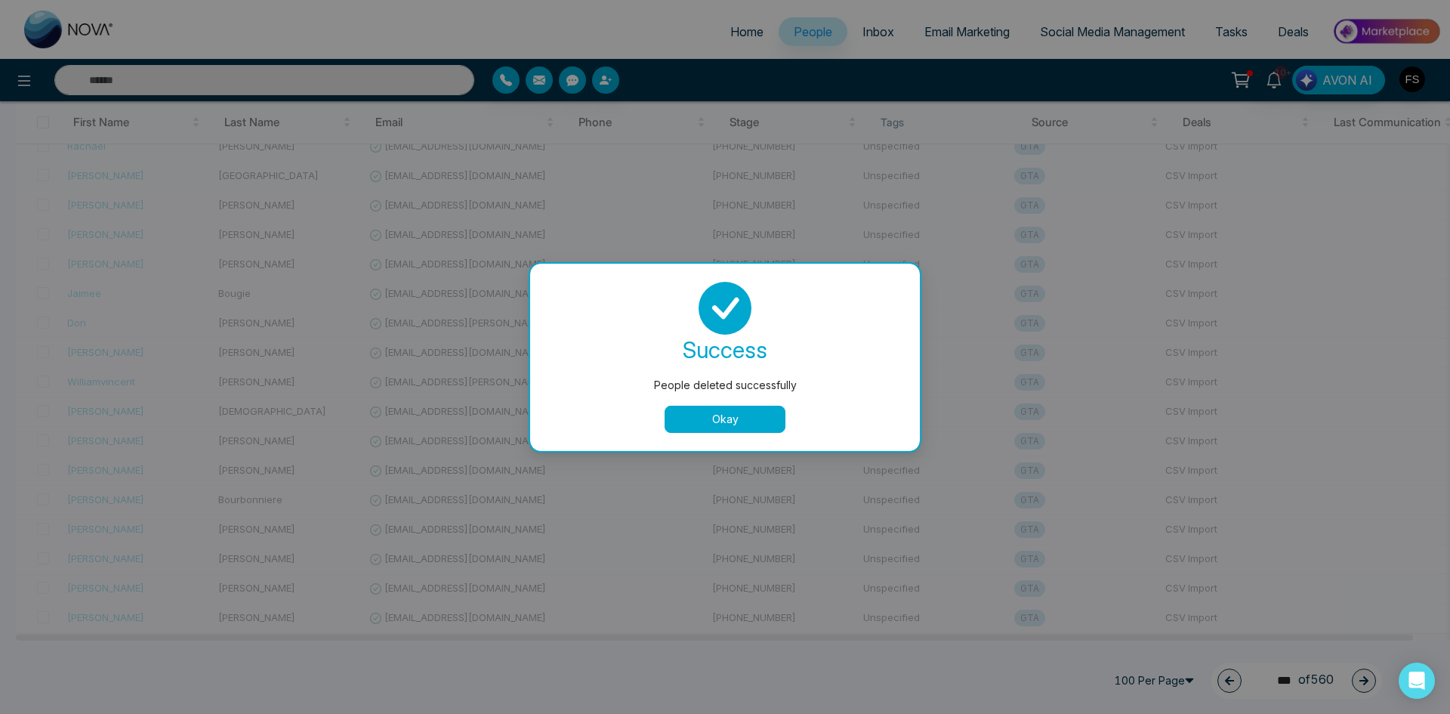
click at [751, 424] on button "Okay" at bounding box center [725, 418] width 121 height 27
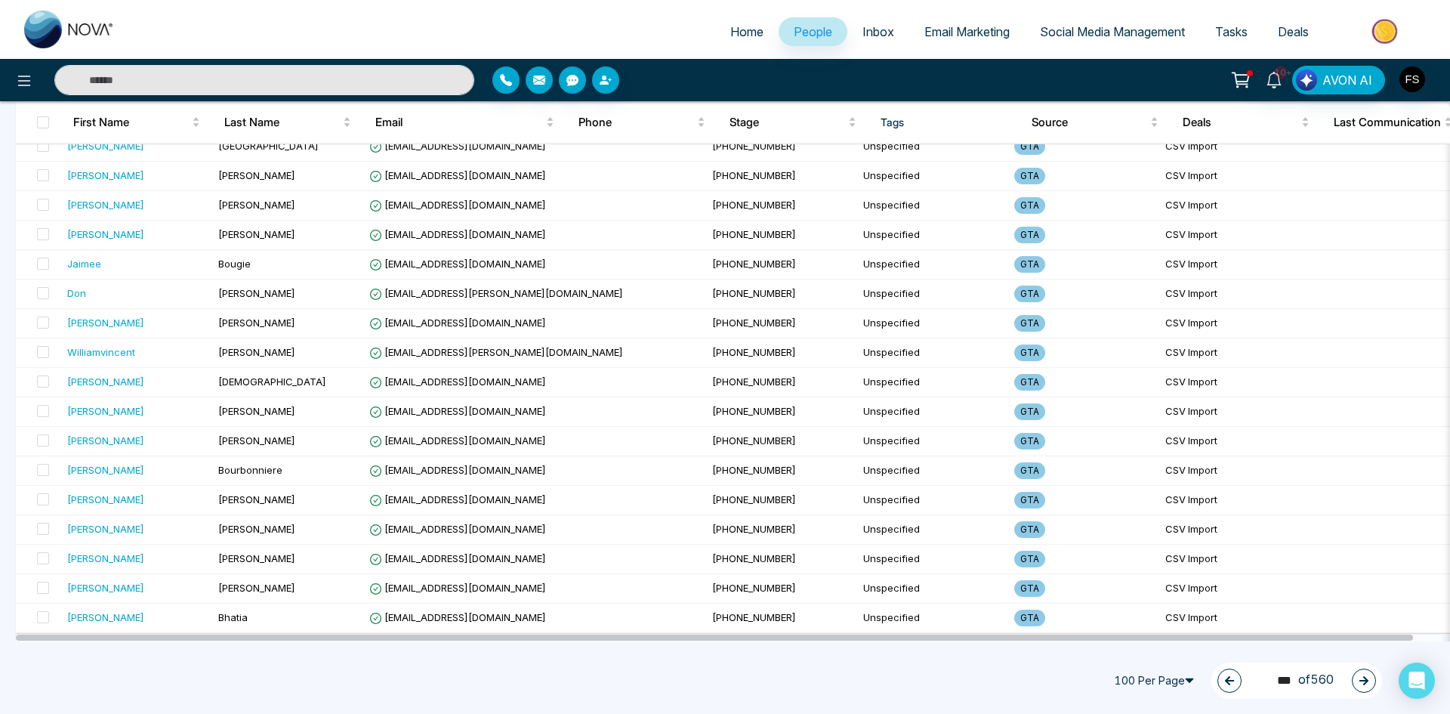
click at [1371, 680] on button "button" at bounding box center [1364, 680] width 24 height 24
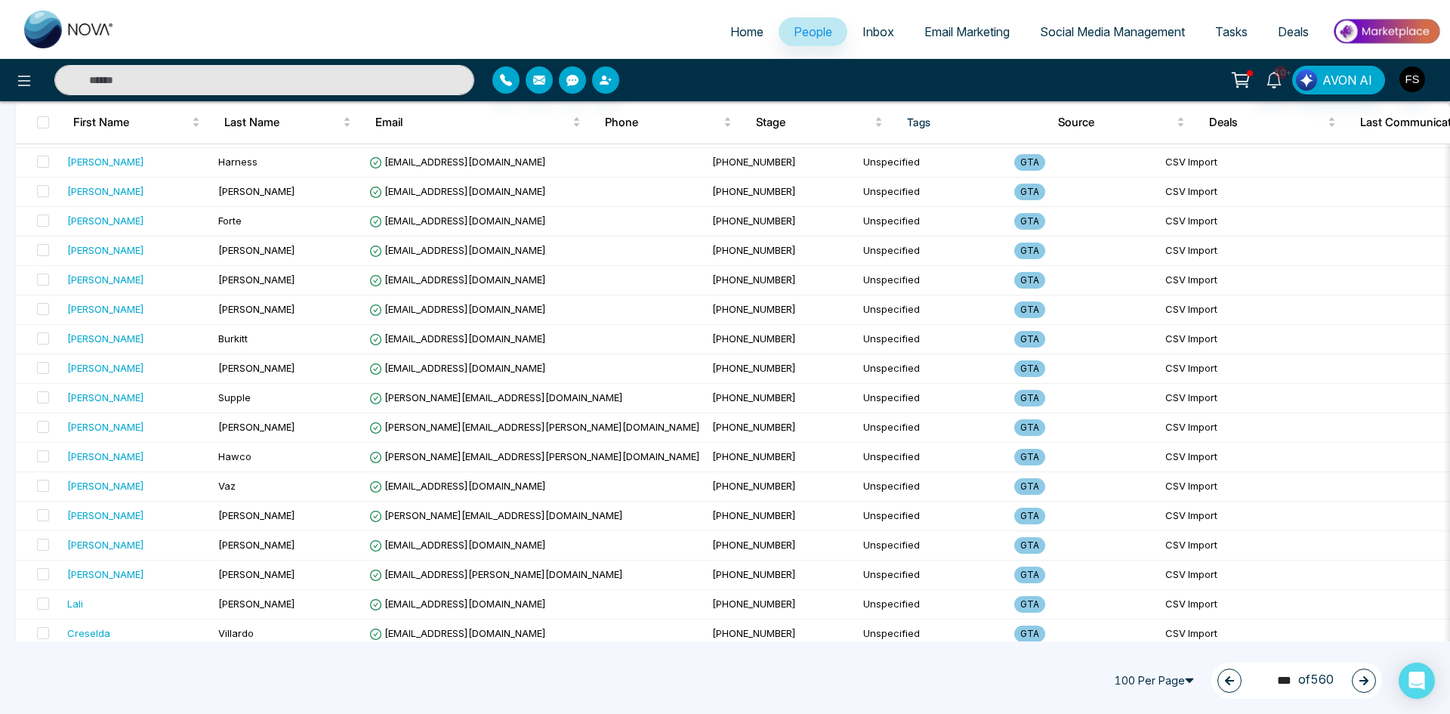
scroll to position [0, 0]
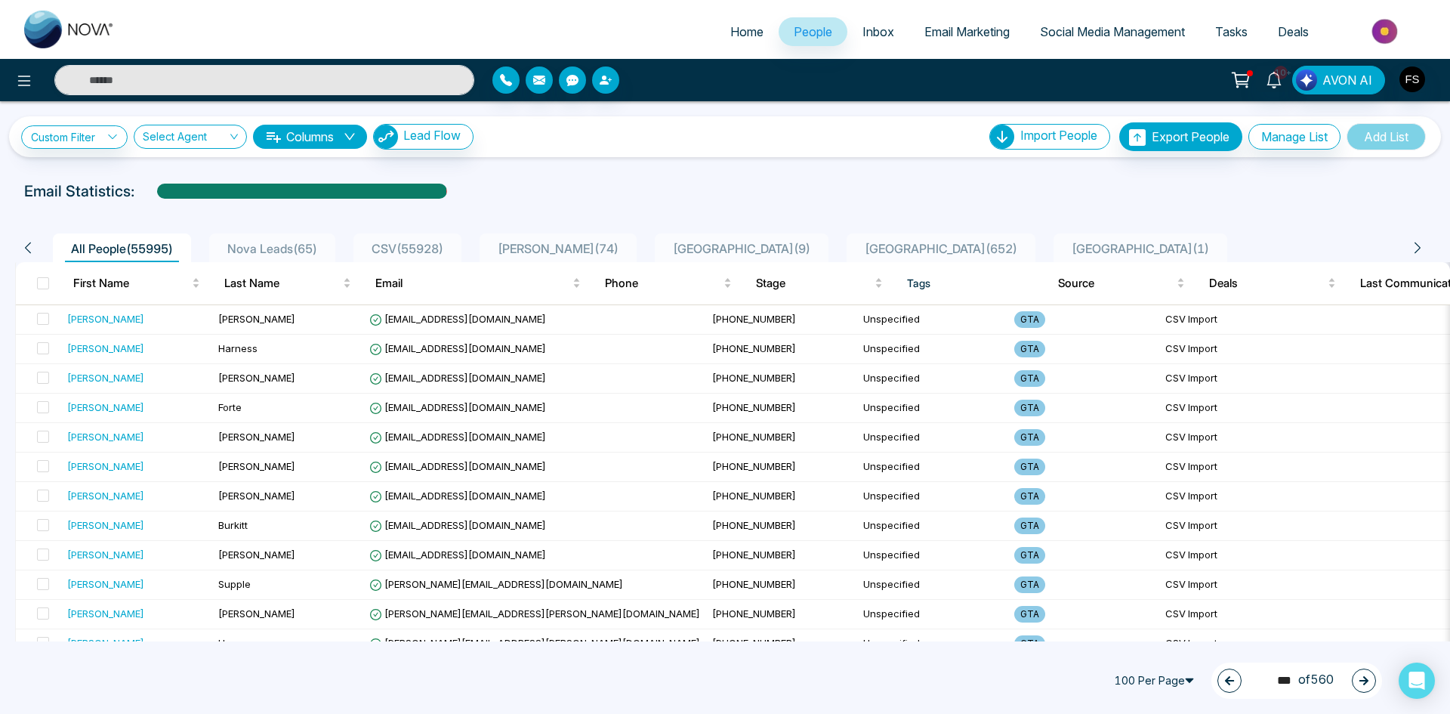
click at [1365, 683] on icon "button" at bounding box center [1363, 680] width 11 height 11
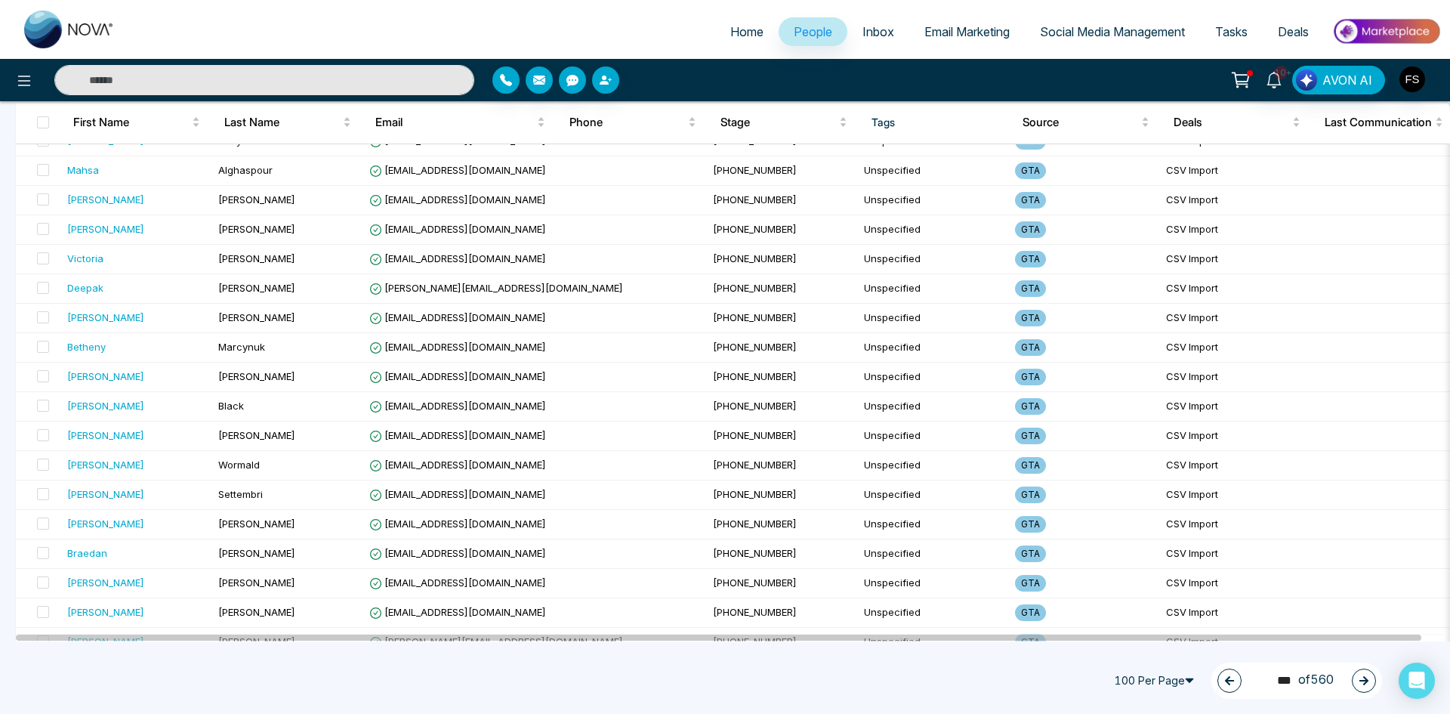
scroll to position [2617, 0]
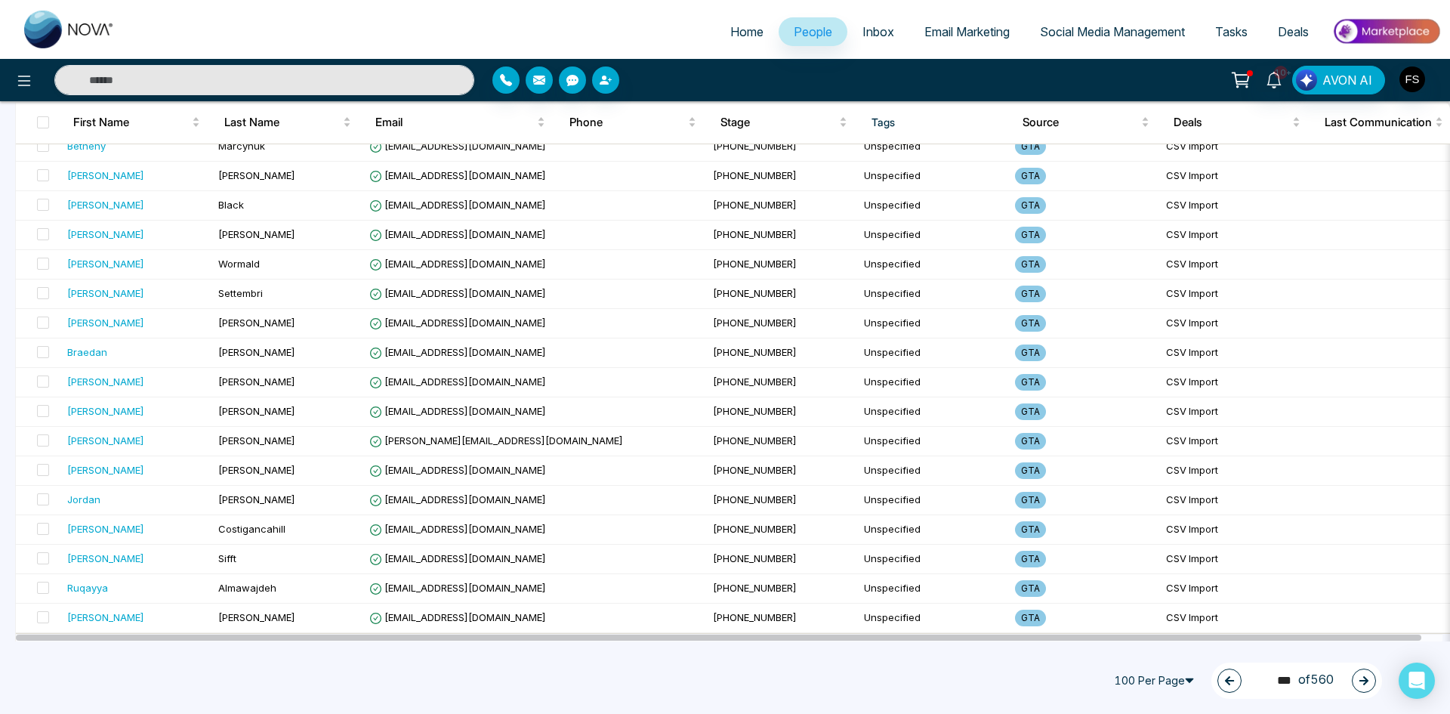
click at [1356, 679] on button "button" at bounding box center [1364, 680] width 24 height 24
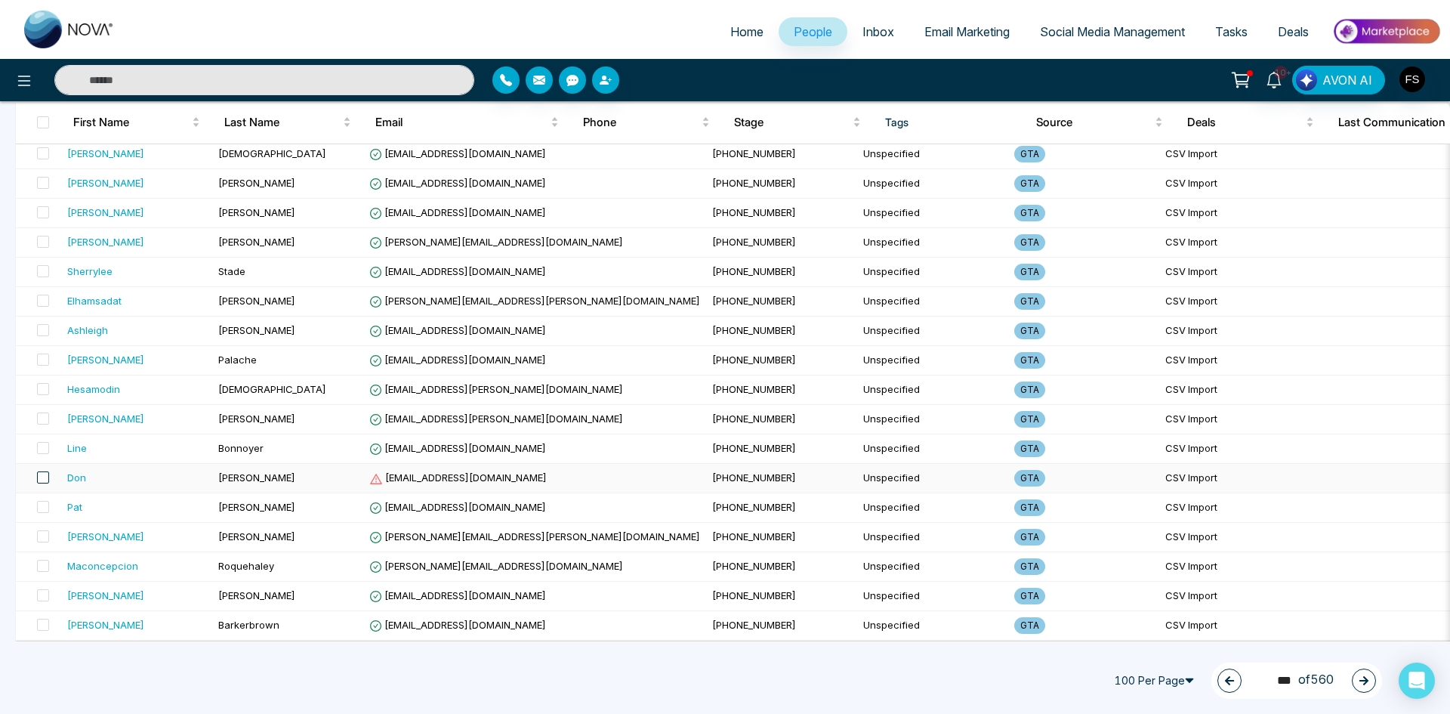
click at [45, 473] on span at bounding box center [43, 477] width 12 height 12
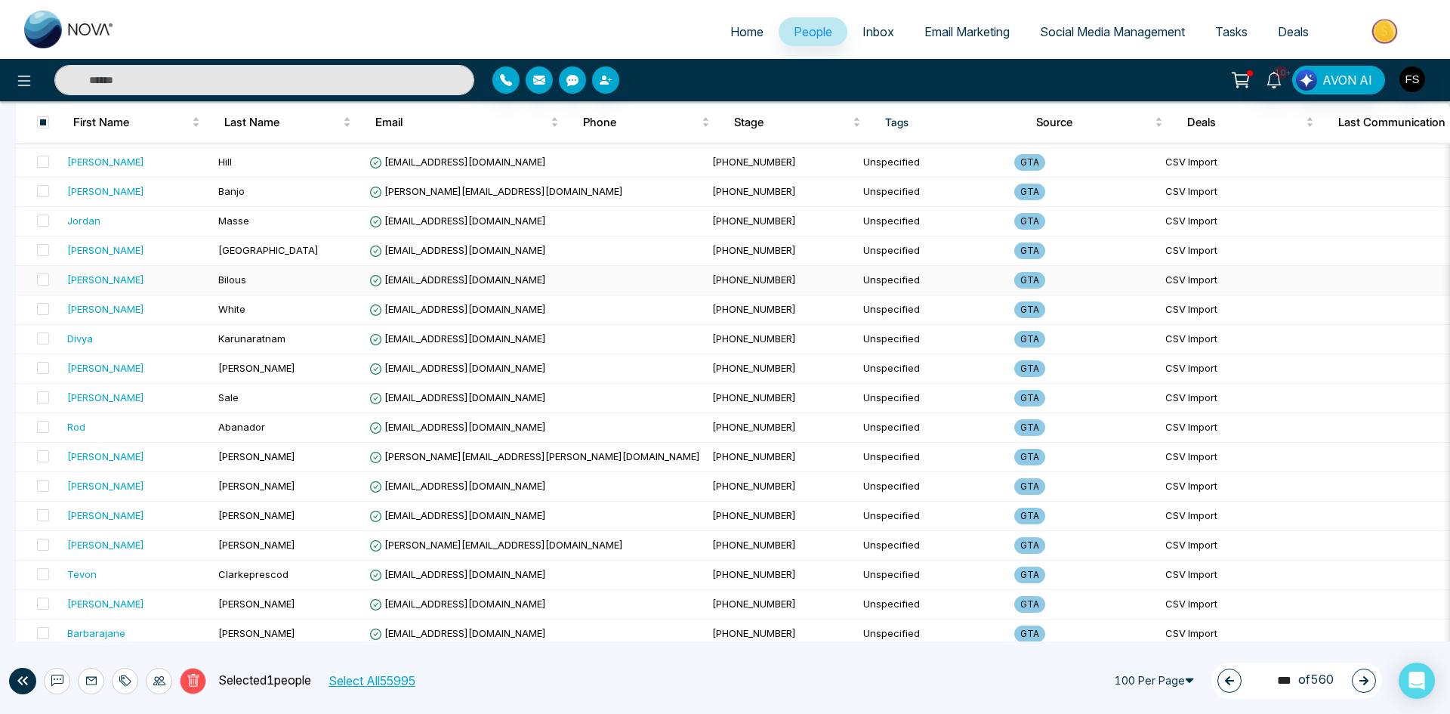
scroll to position [378, 0]
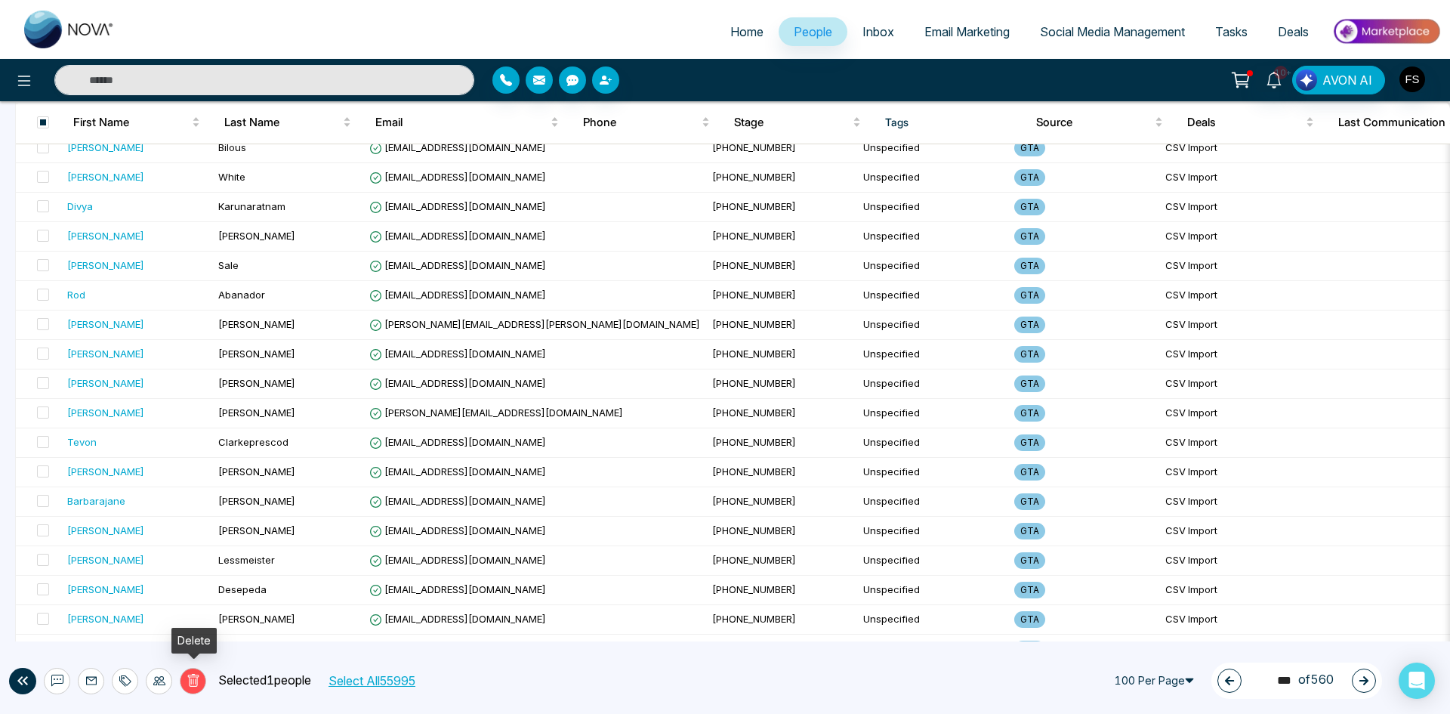
click at [187, 686] on icon at bounding box center [194, 681] width 14 height 14
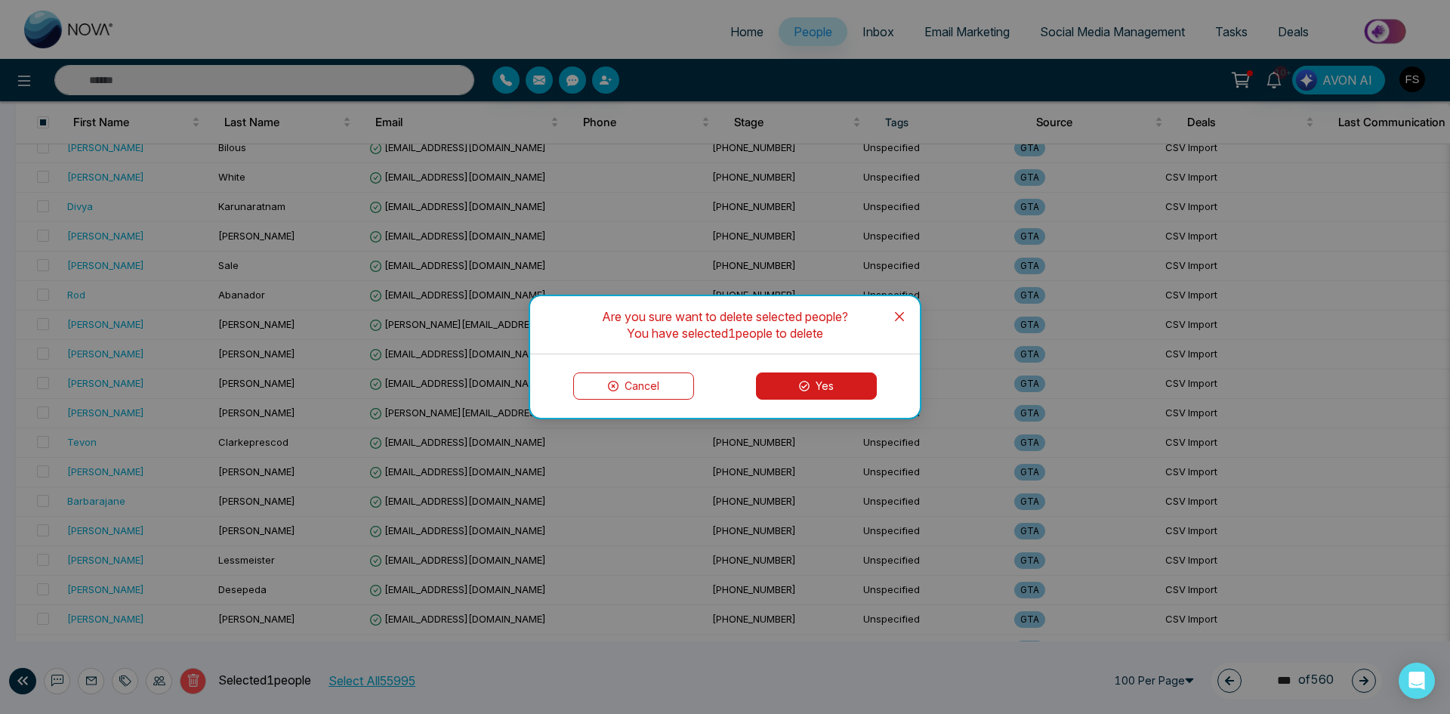
click at [832, 385] on button "Yes" at bounding box center [816, 385] width 121 height 27
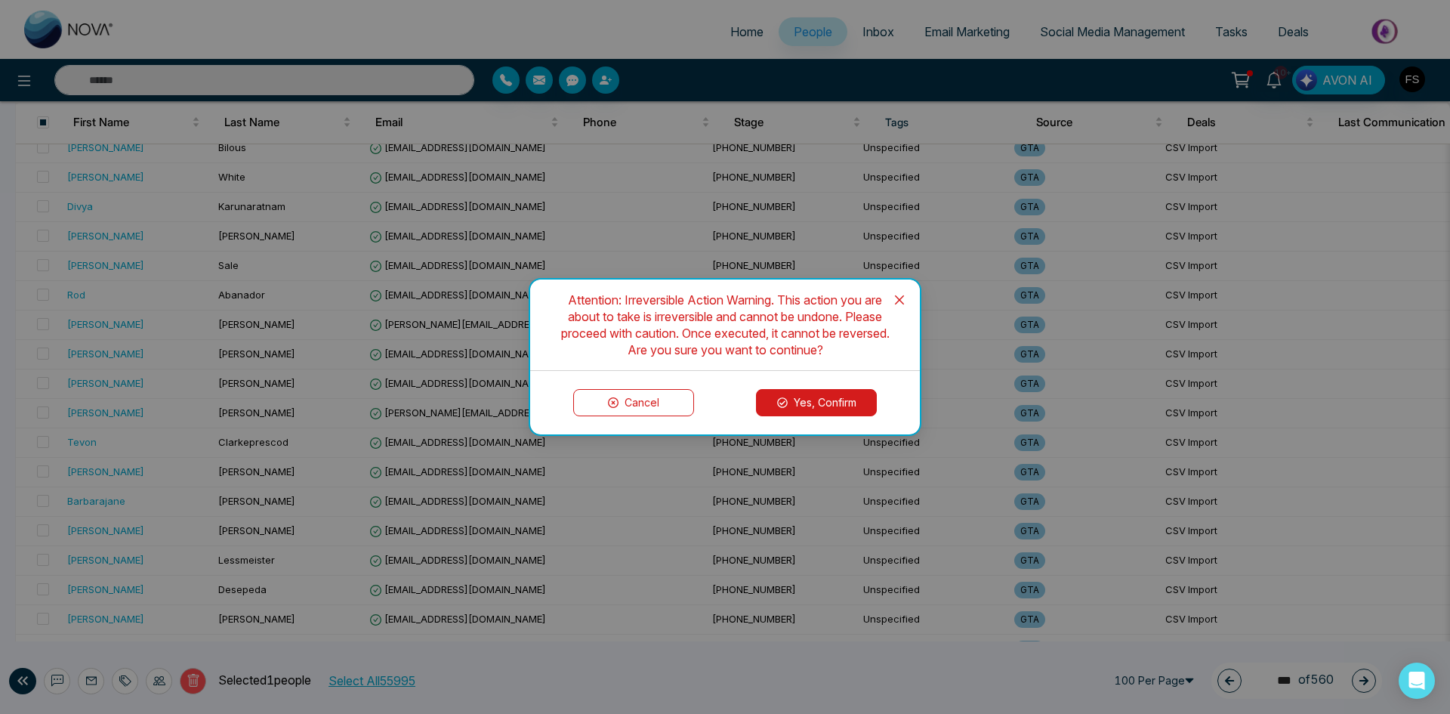
click at [833, 404] on button "Yes, Confirm" at bounding box center [816, 402] width 121 height 27
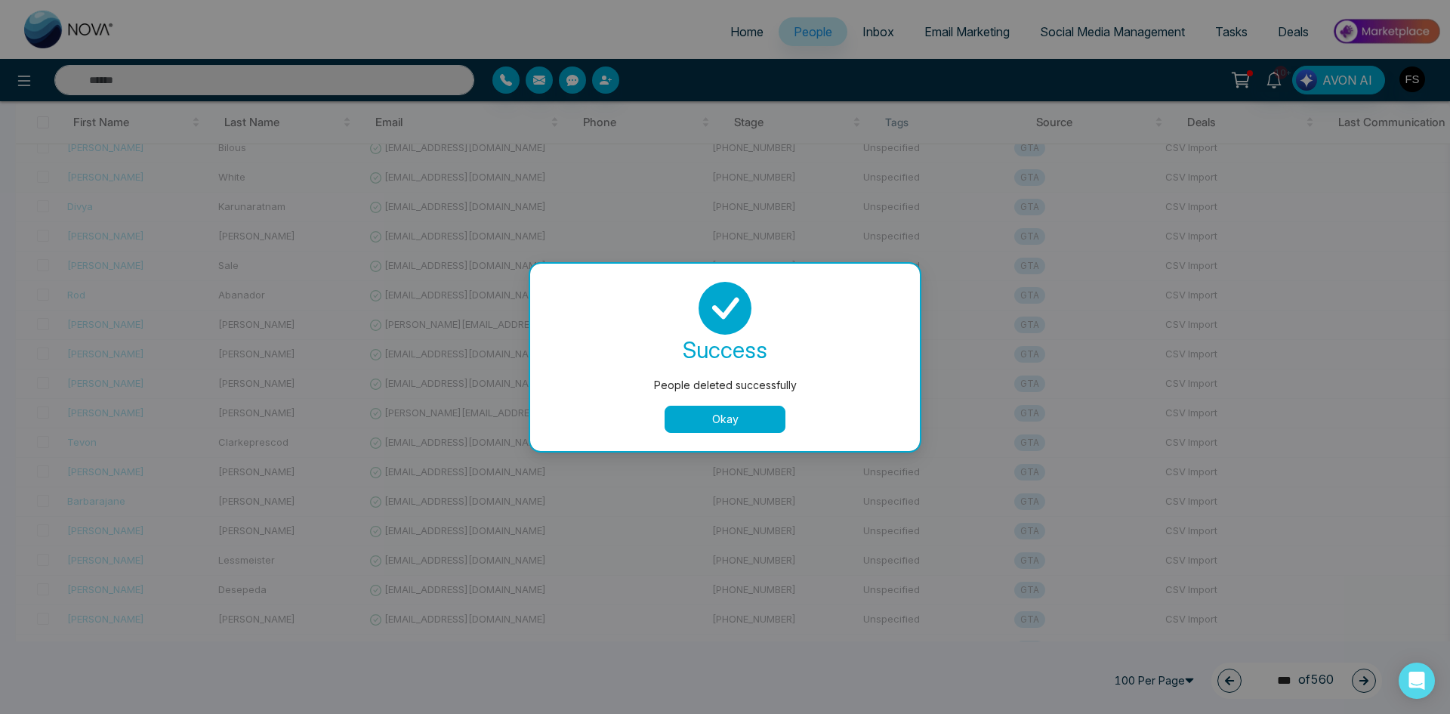
click at [742, 416] on button "Okay" at bounding box center [725, 418] width 121 height 27
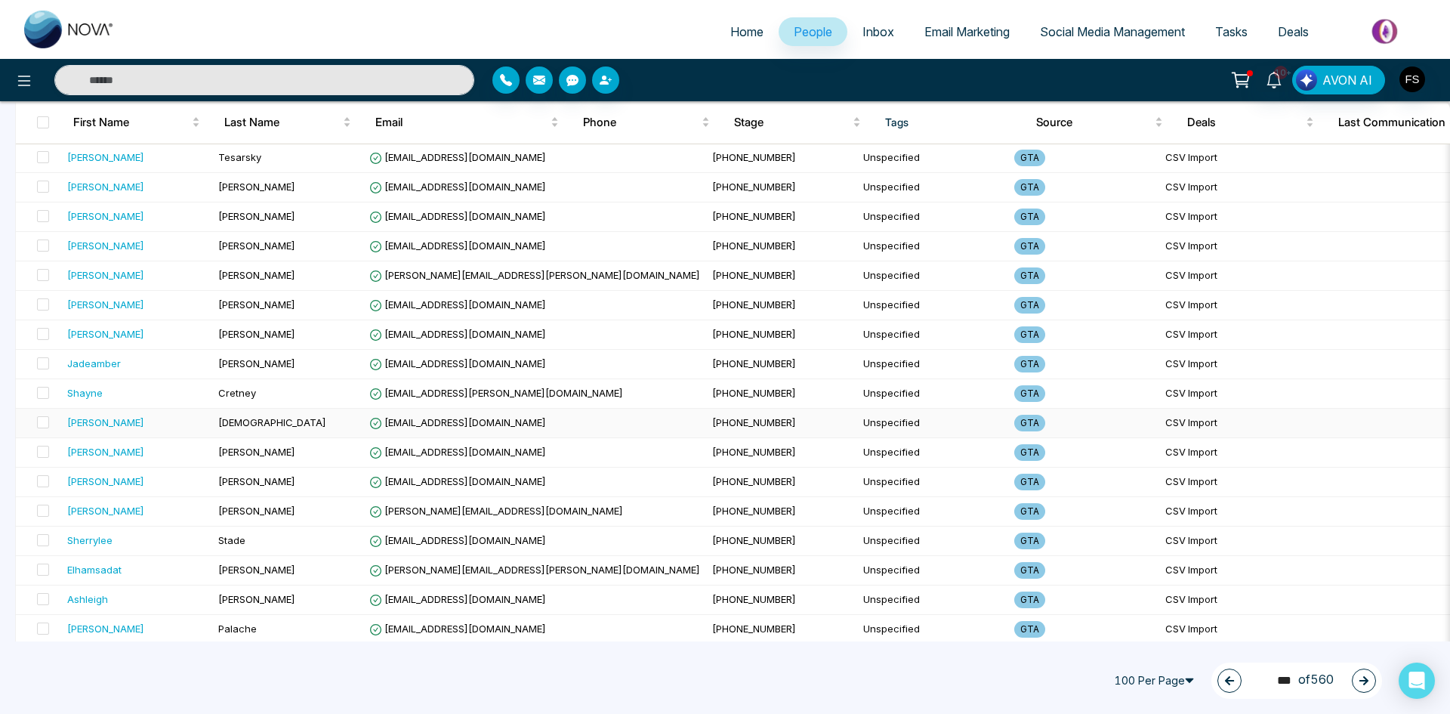
scroll to position [2617, 0]
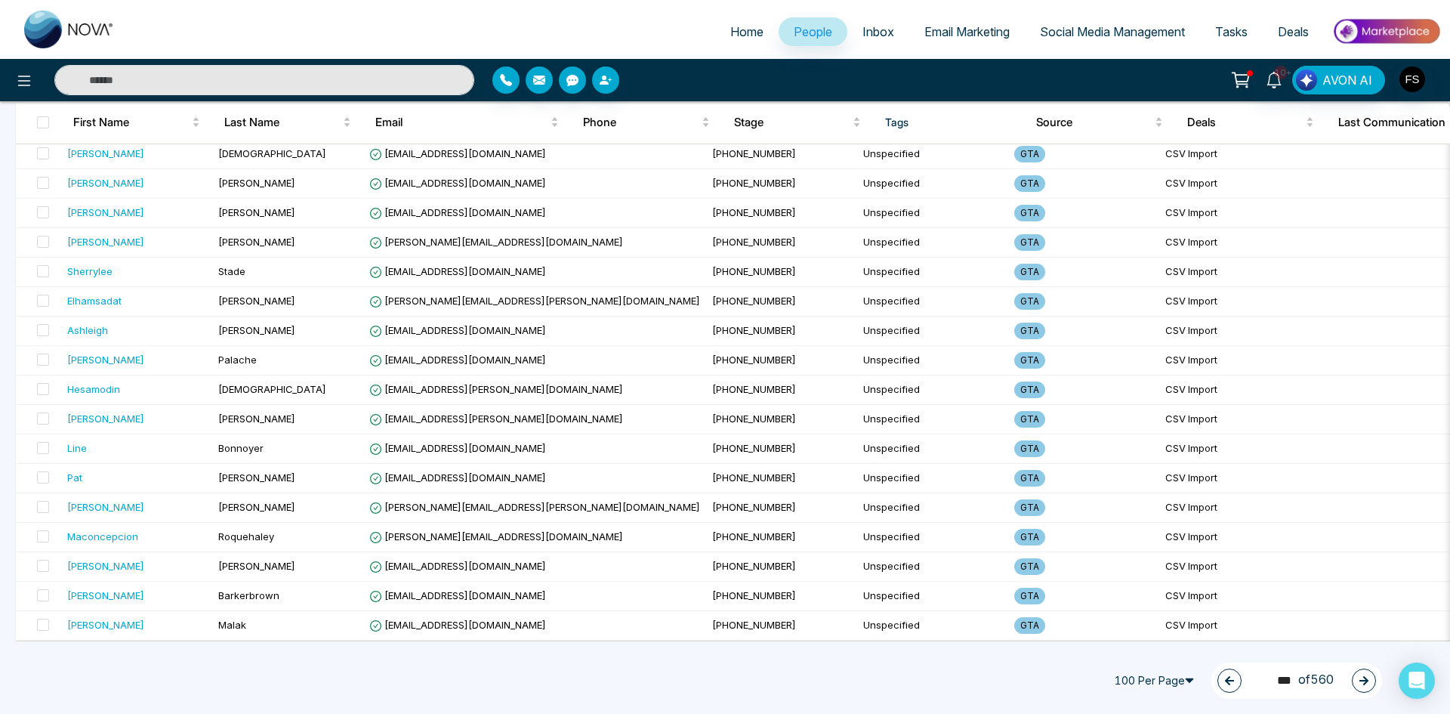
click at [1361, 677] on icon "button" at bounding box center [1363, 680] width 11 height 11
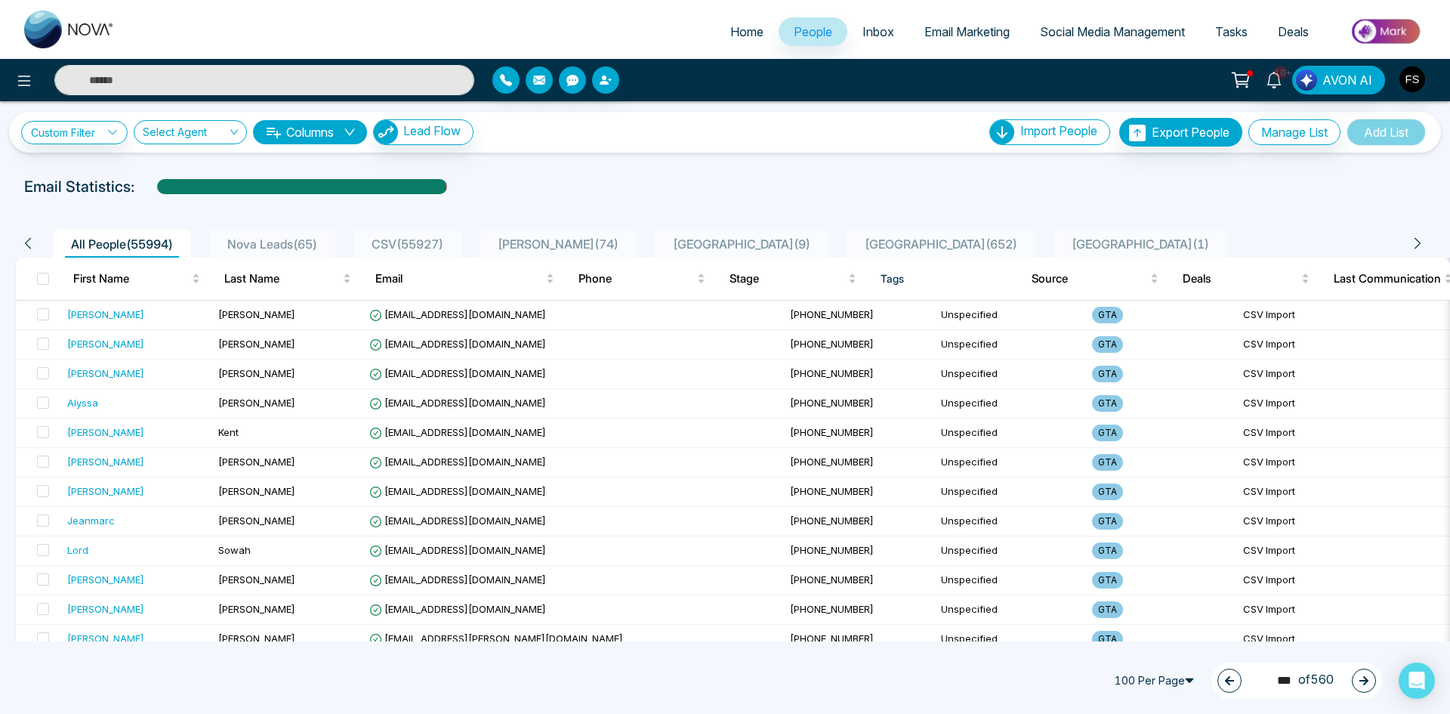
scroll to position [0, 0]
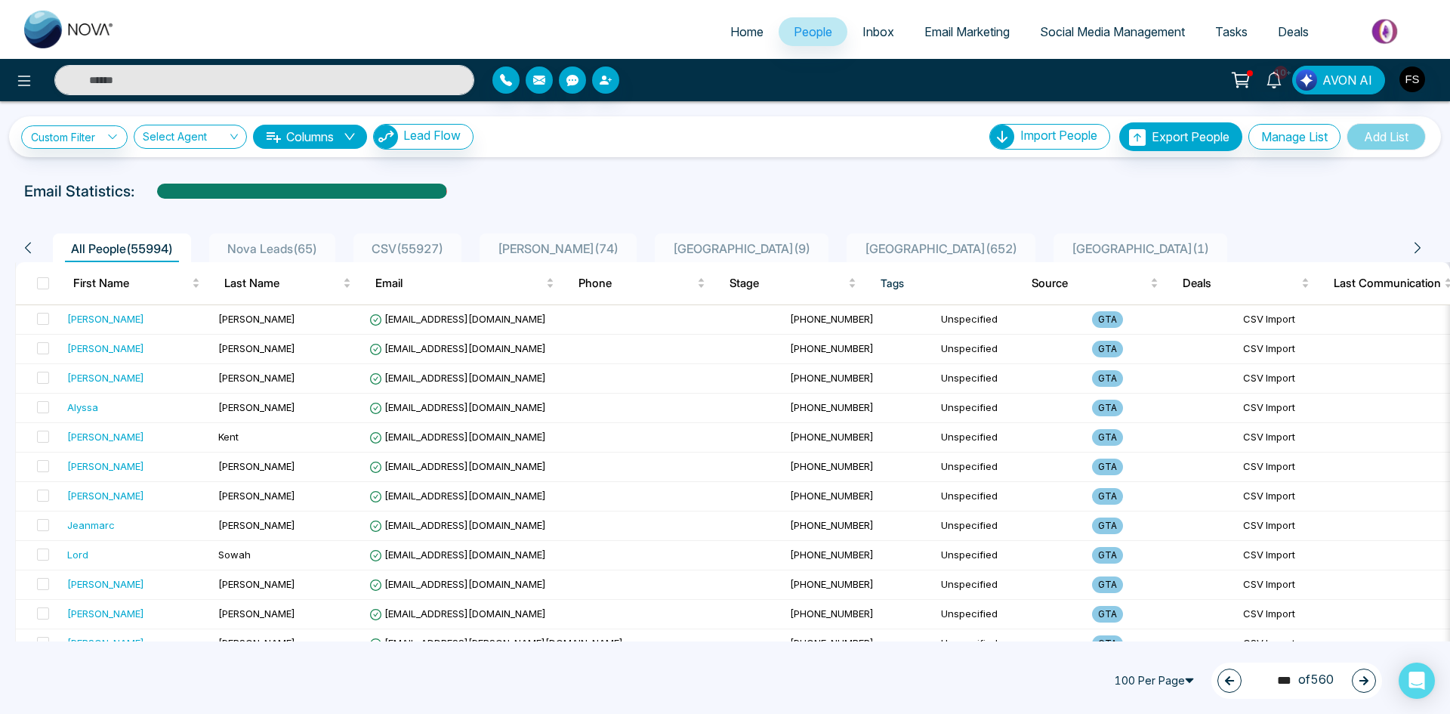
click at [1361, 680] on icon "button" at bounding box center [1363, 680] width 9 height 9
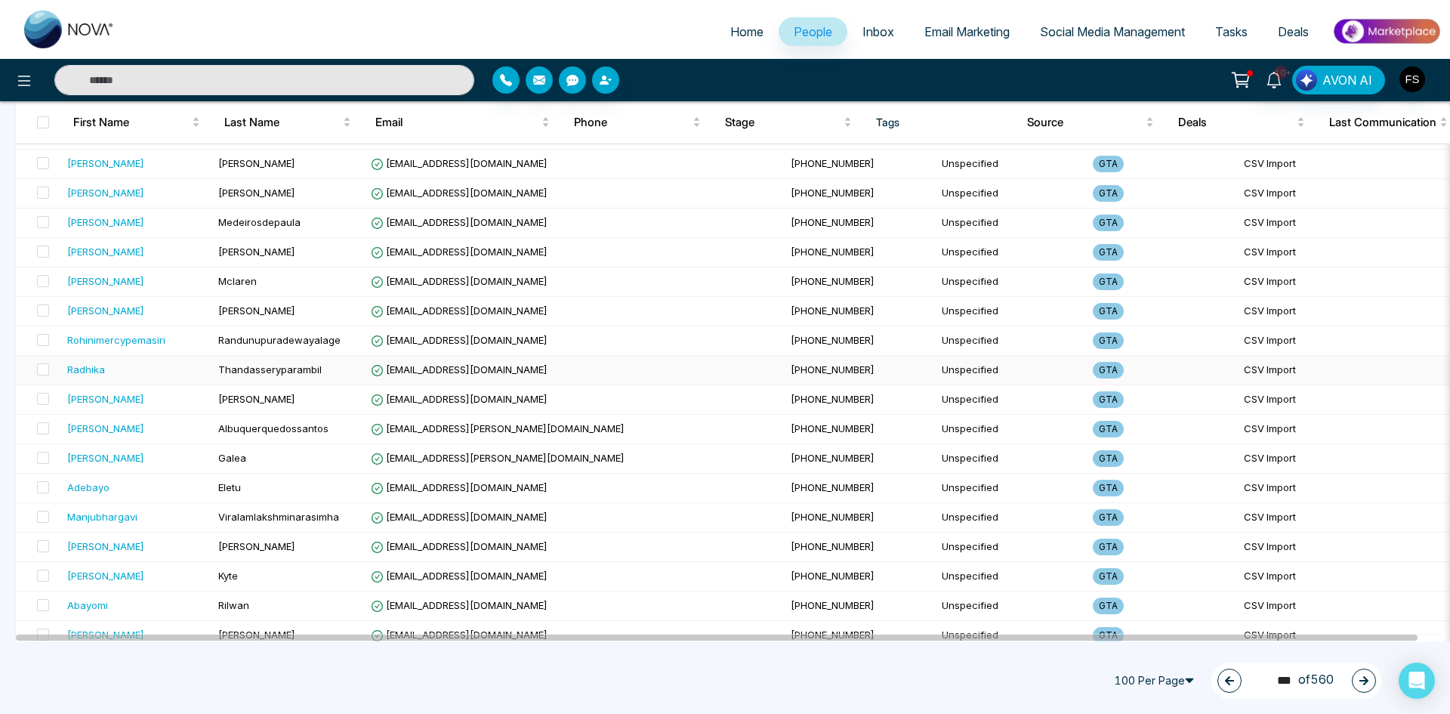
scroll to position [2617, 0]
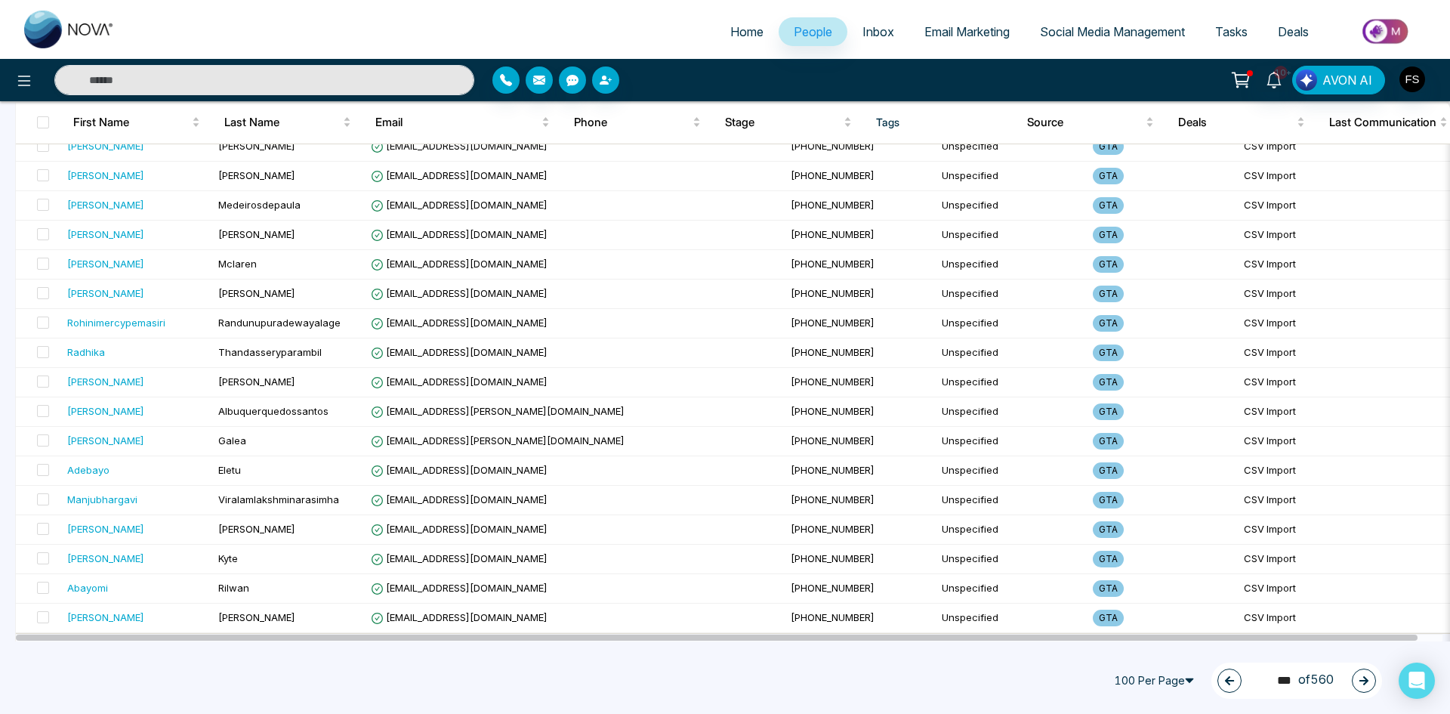
click at [1358, 677] on icon "button" at bounding box center [1363, 680] width 11 height 11
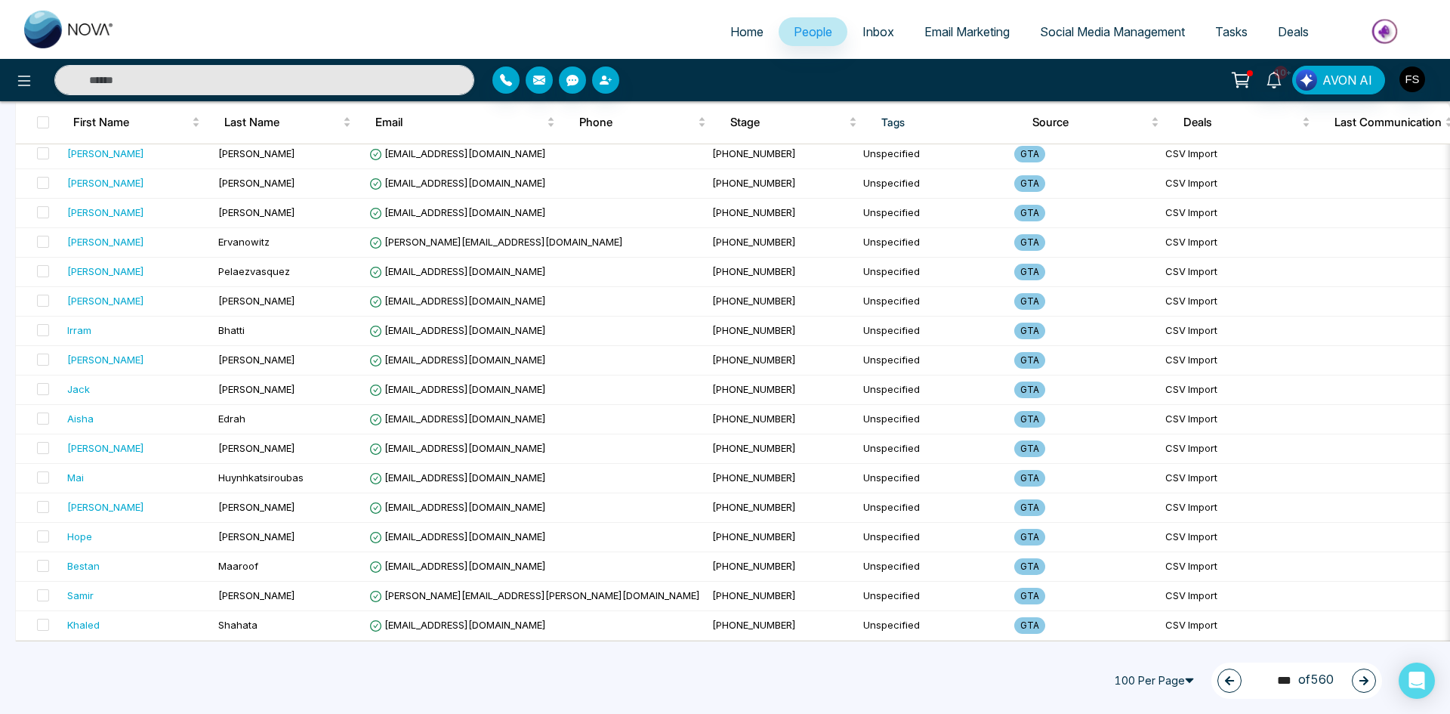
click at [1360, 679] on icon "button" at bounding box center [1363, 680] width 11 height 11
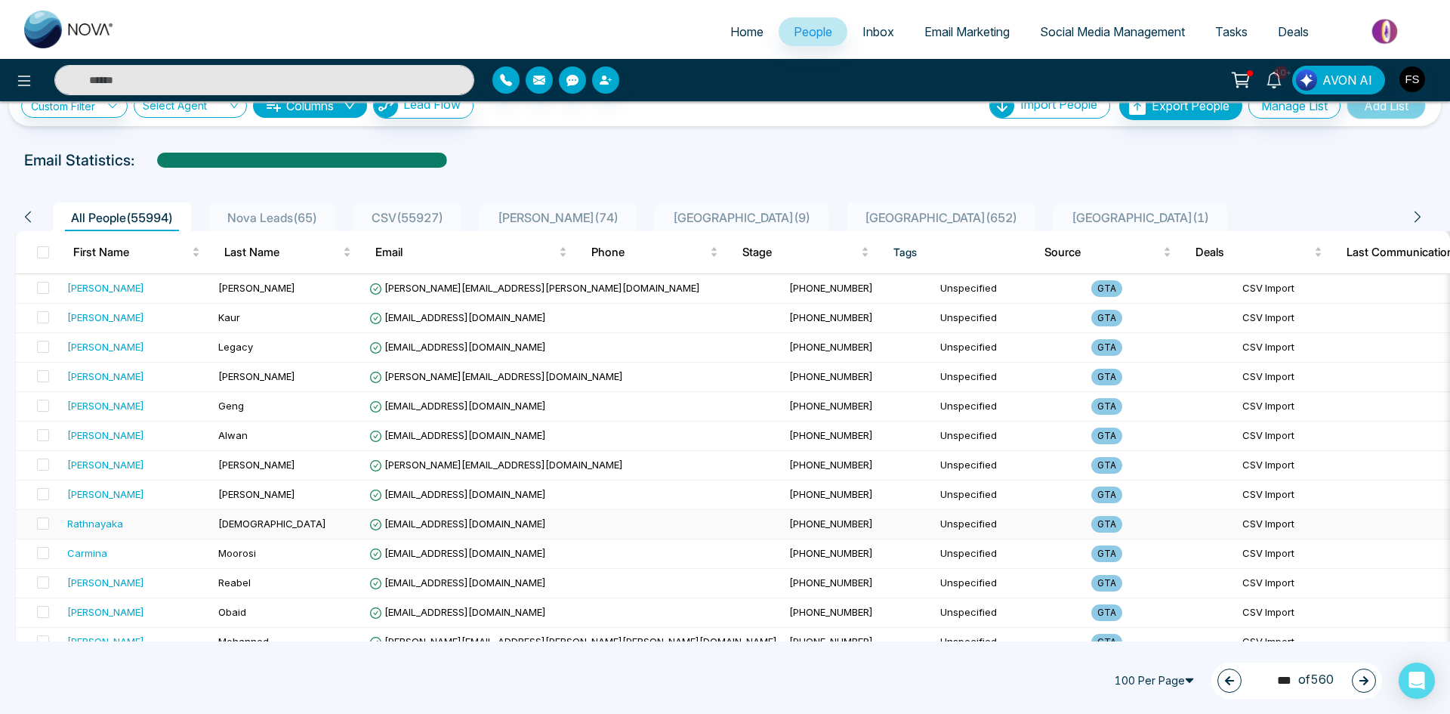
scroll to position [0, 0]
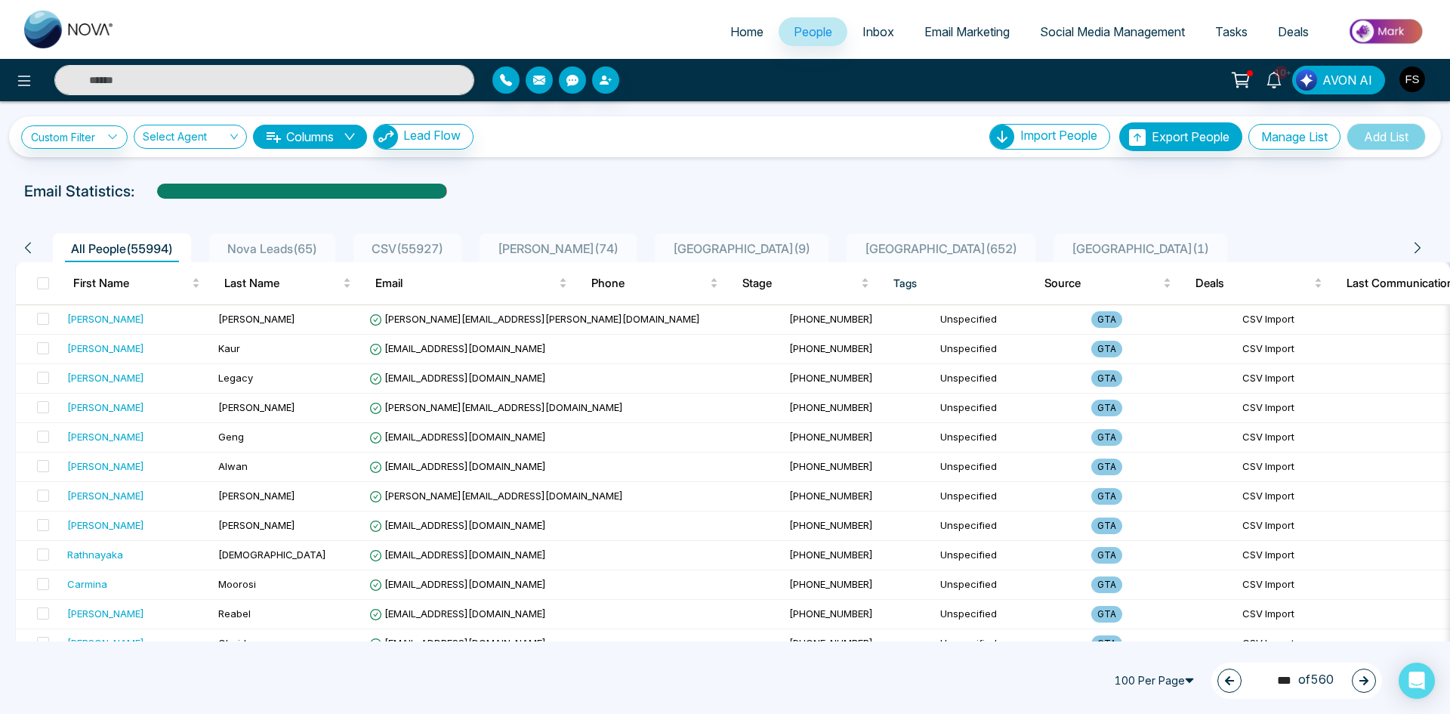
click at [1370, 680] on button "button" at bounding box center [1364, 680] width 24 height 24
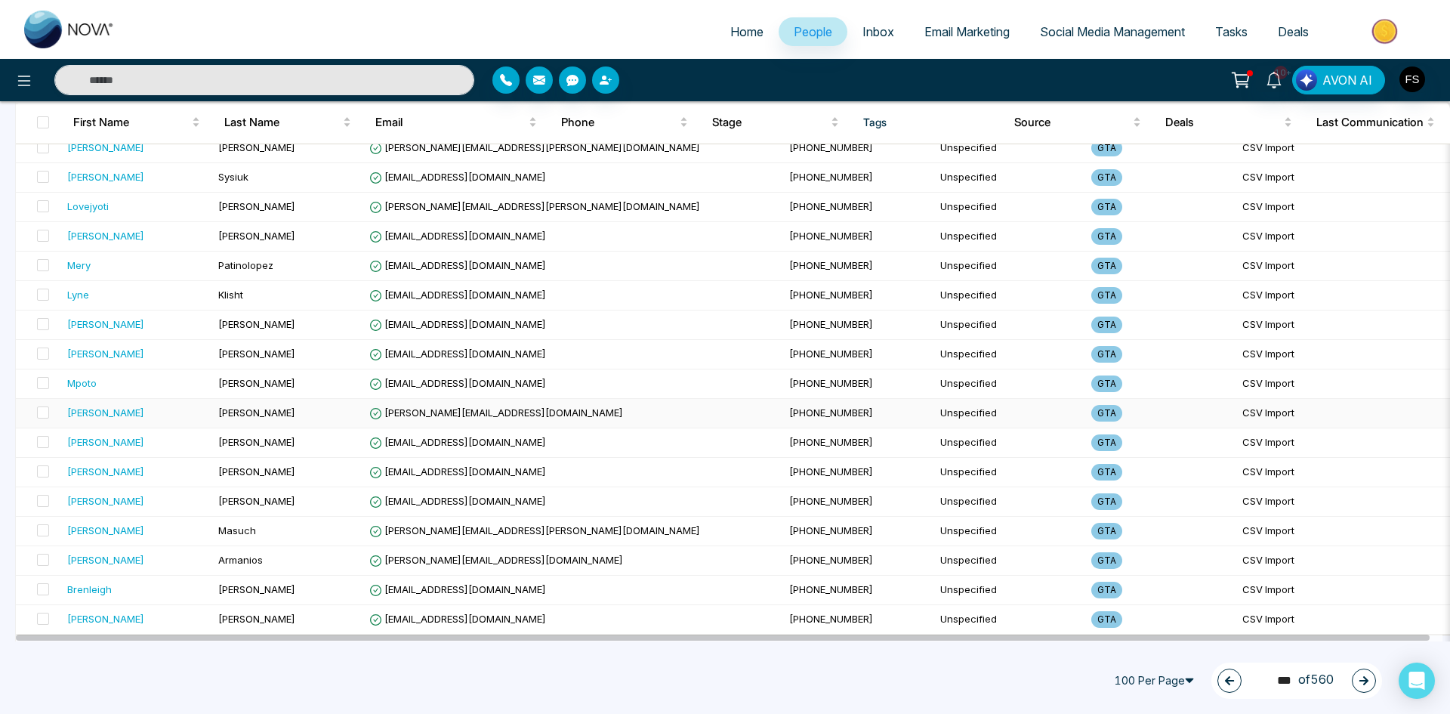
scroll to position [2617, 0]
click at [1356, 678] on button "button" at bounding box center [1364, 680] width 24 height 24
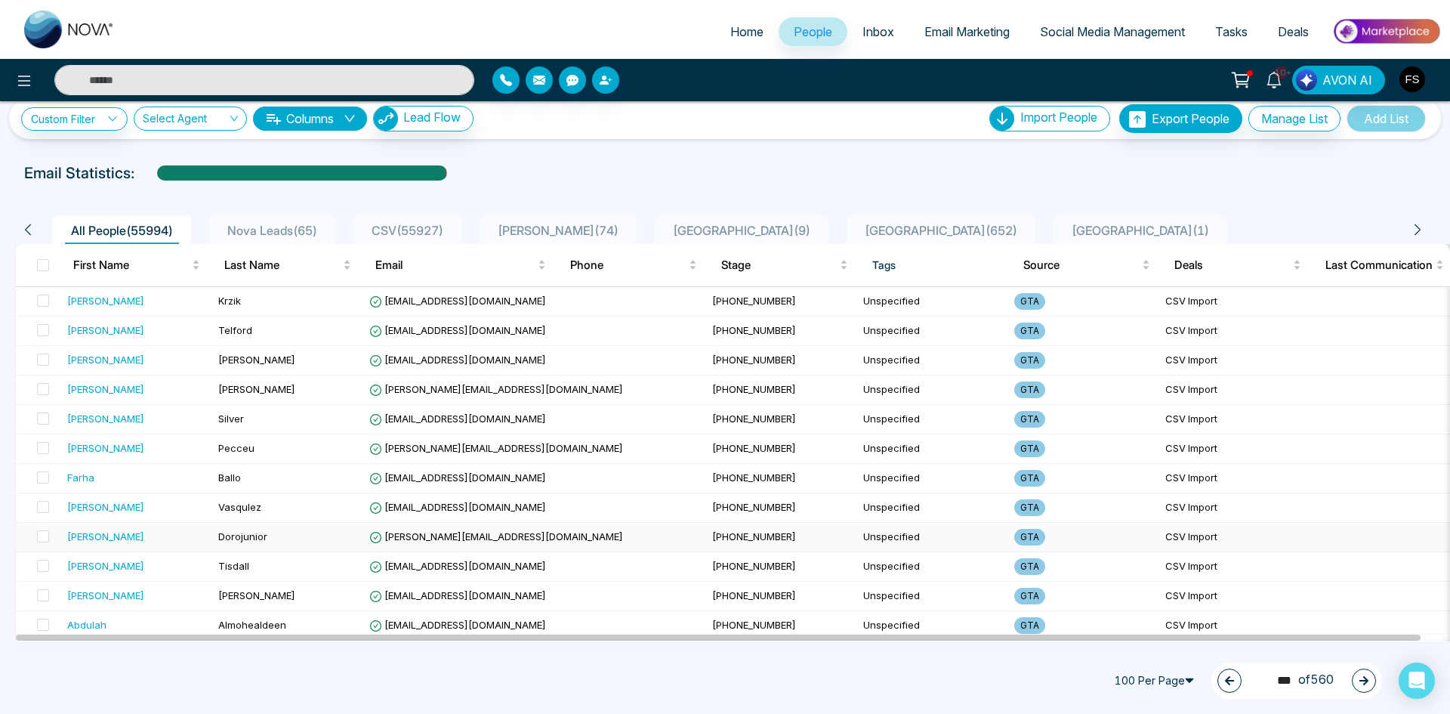
scroll to position [0, 0]
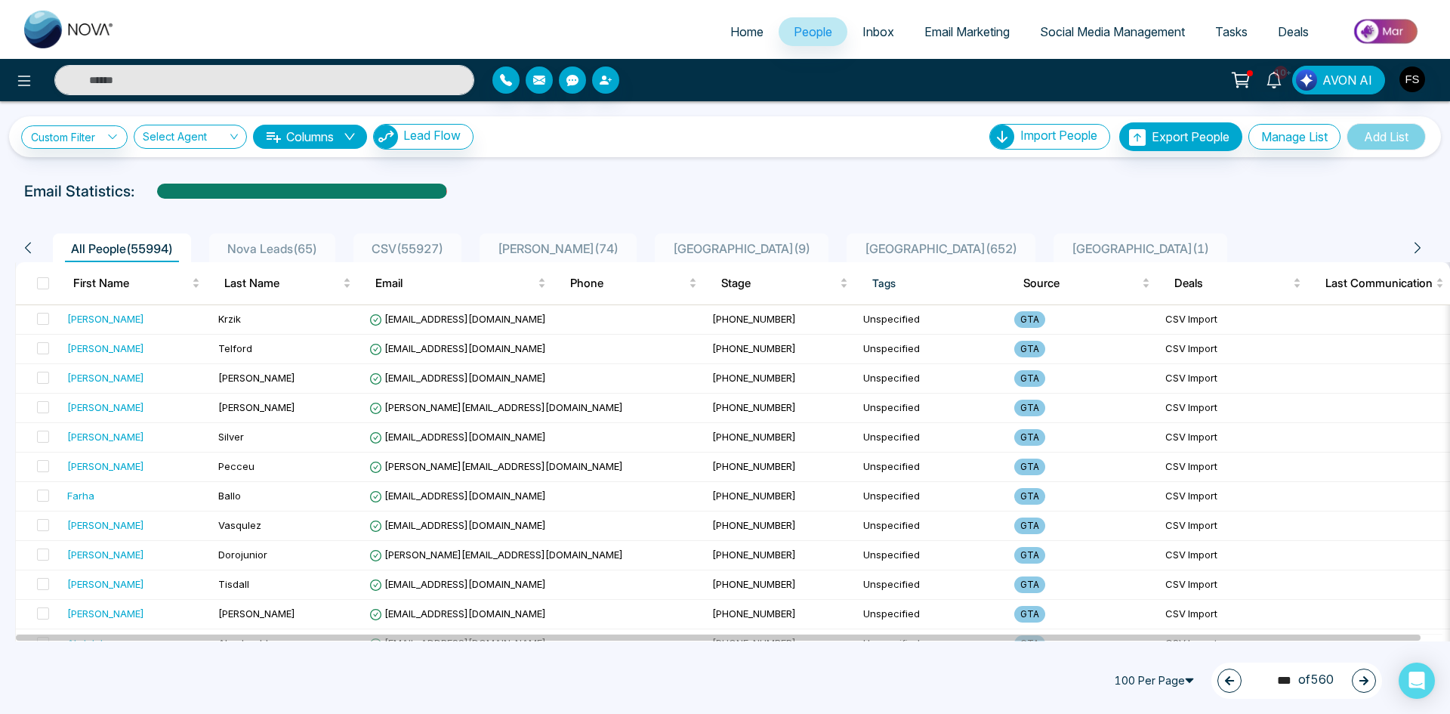
click at [1368, 678] on icon "button" at bounding box center [1363, 680] width 11 height 11
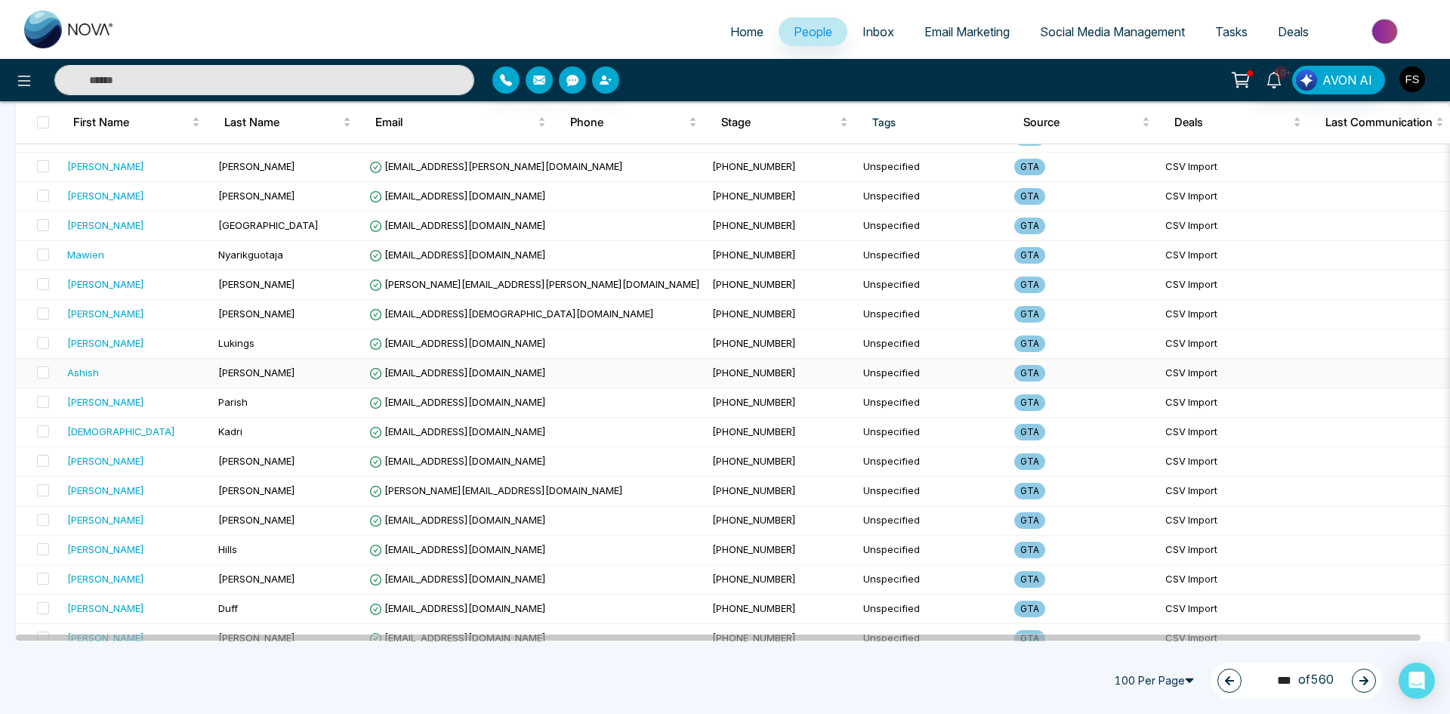
scroll to position [2617, 0]
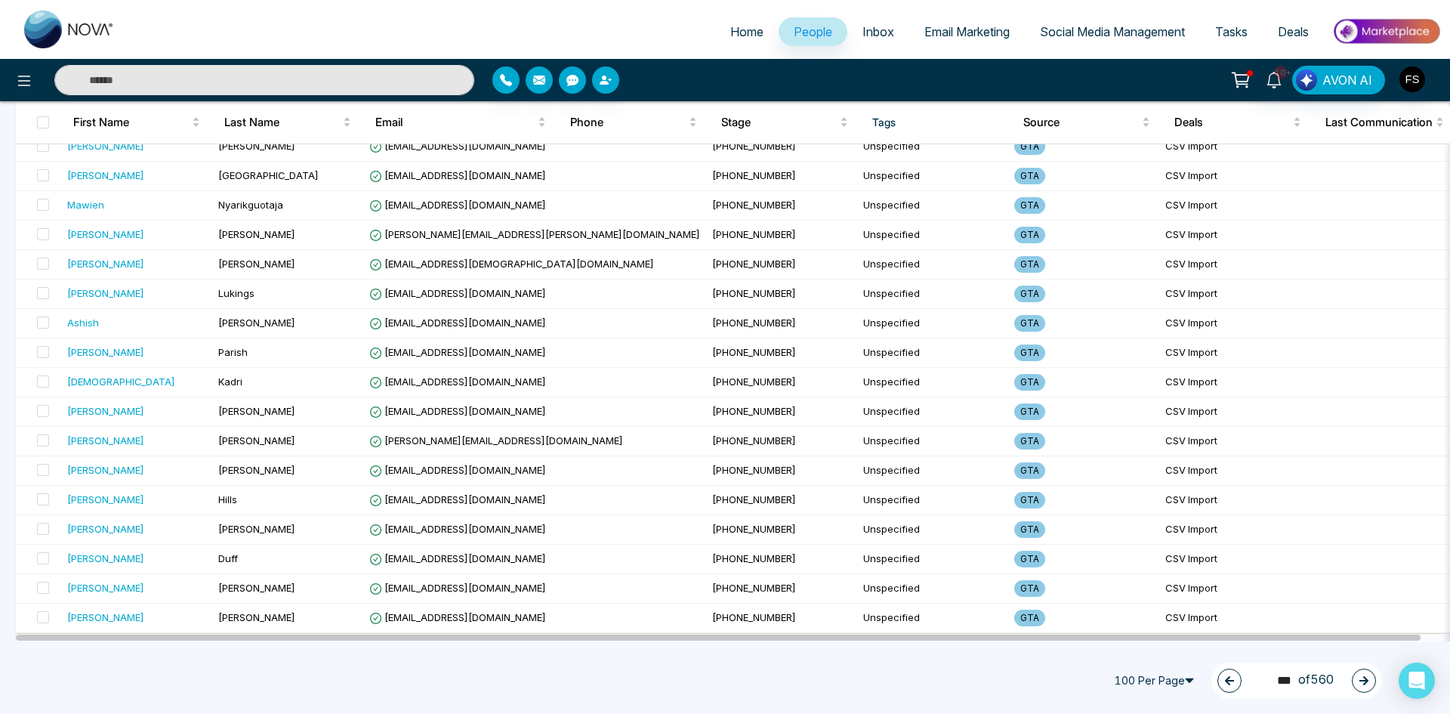
click at [1372, 685] on button "button" at bounding box center [1364, 680] width 24 height 24
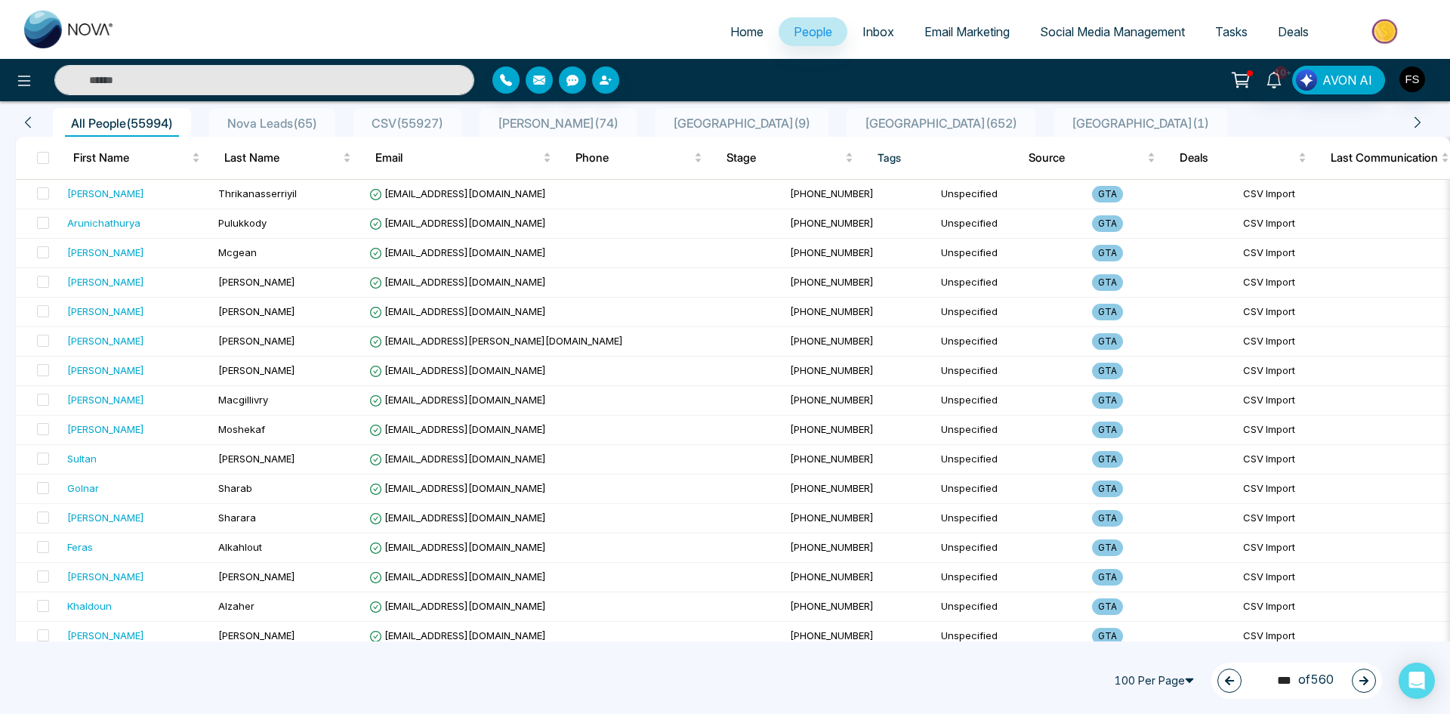
scroll to position [0, 0]
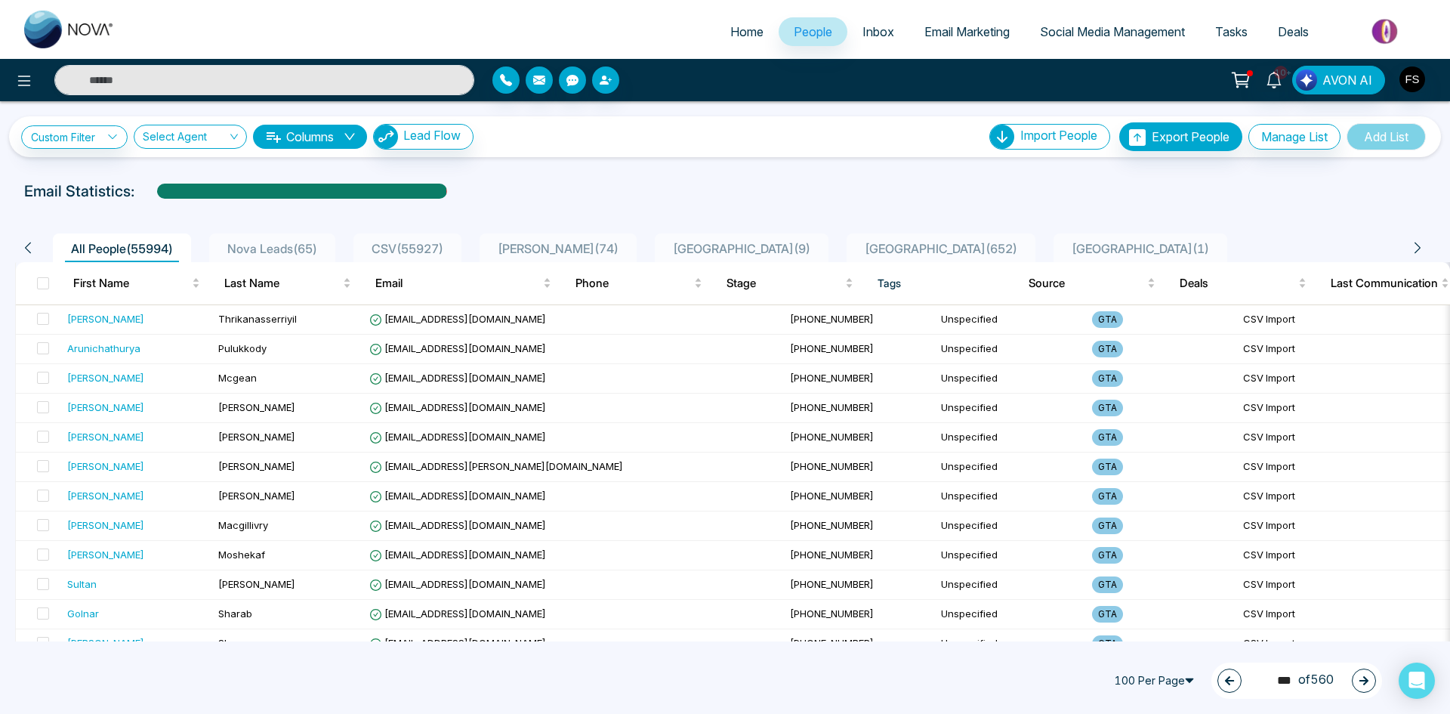
click at [1355, 680] on button "button" at bounding box center [1364, 680] width 24 height 24
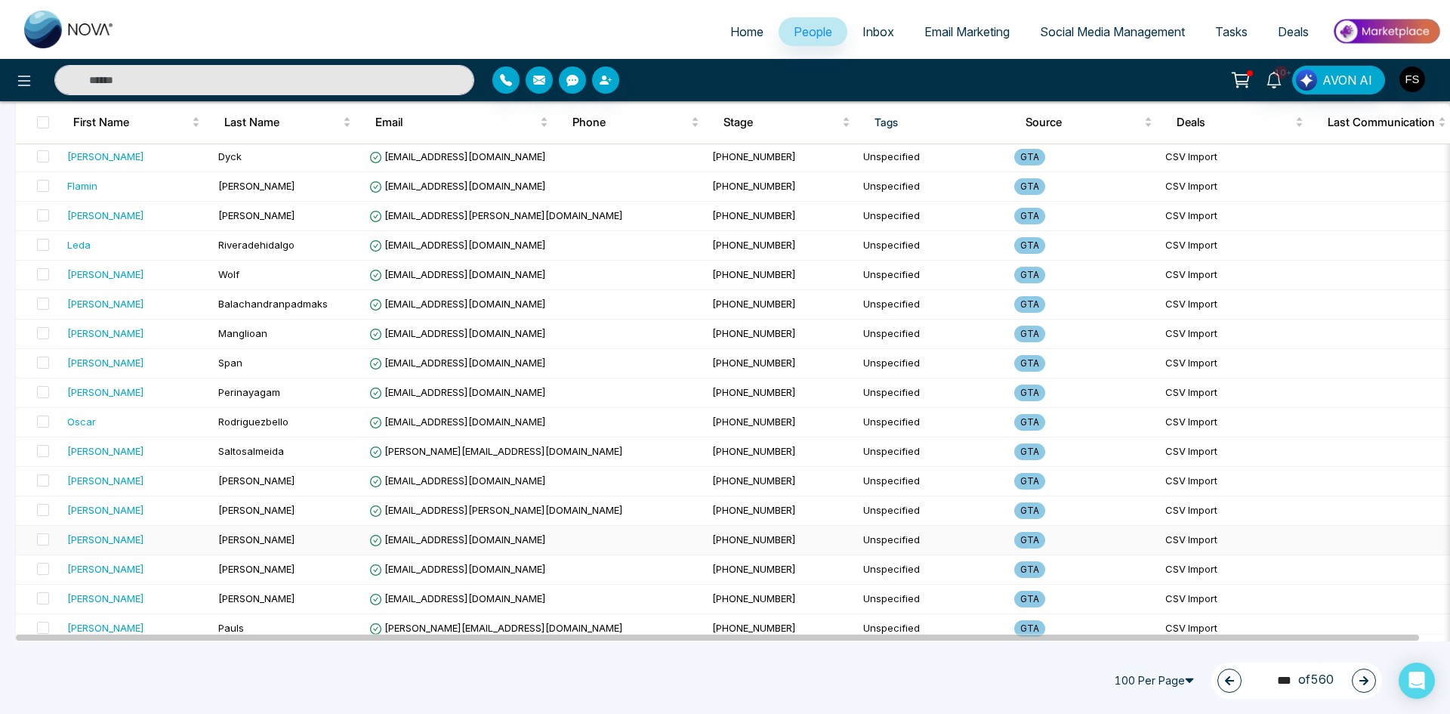
scroll to position [2617, 0]
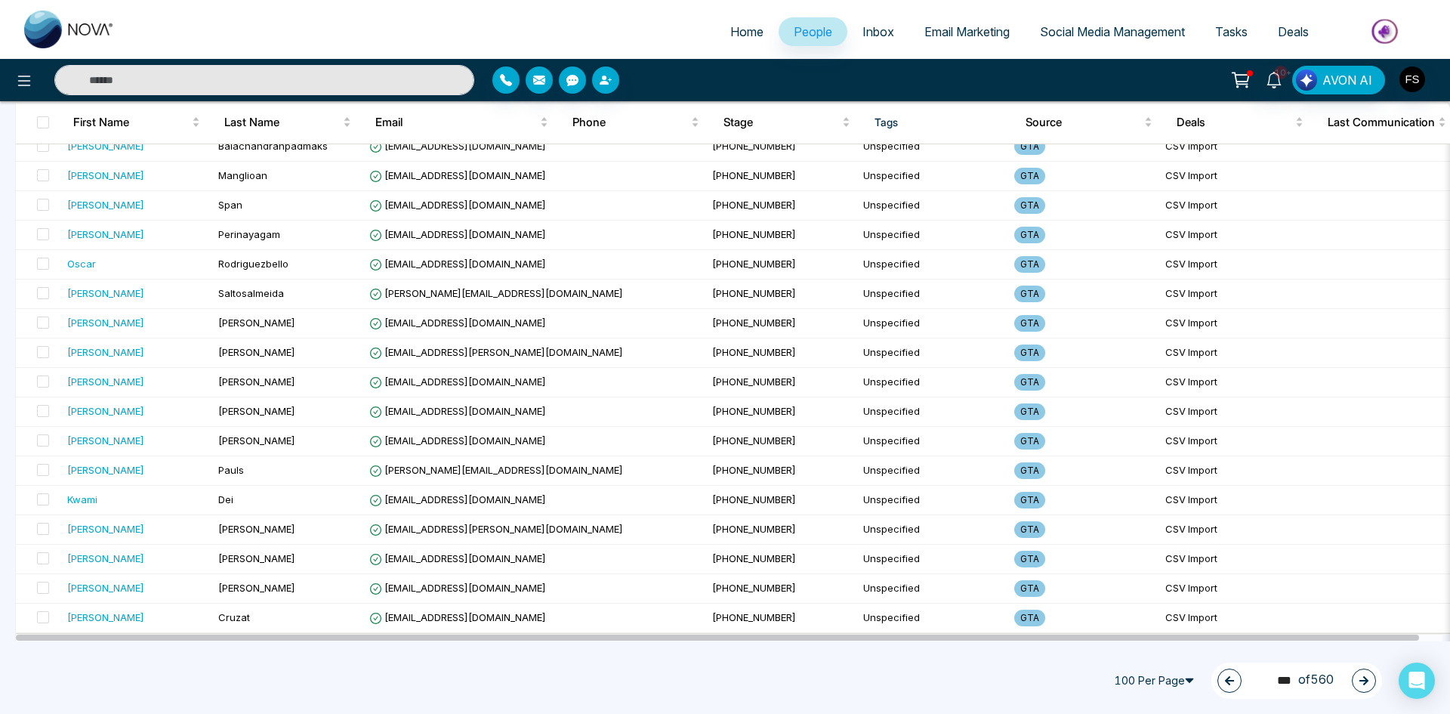
click at [1371, 677] on button "button" at bounding box center [1364, 680] width 24 height 24
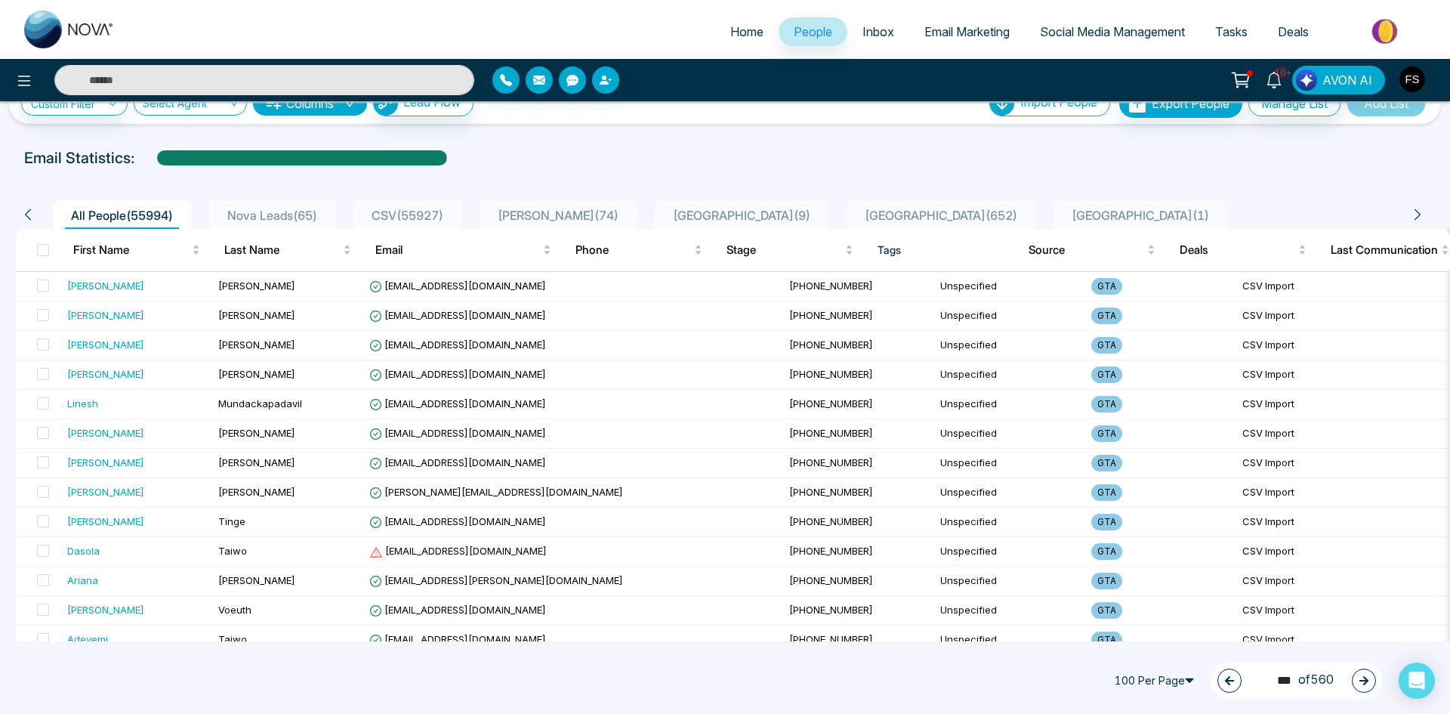
scroll to position [0, 0]
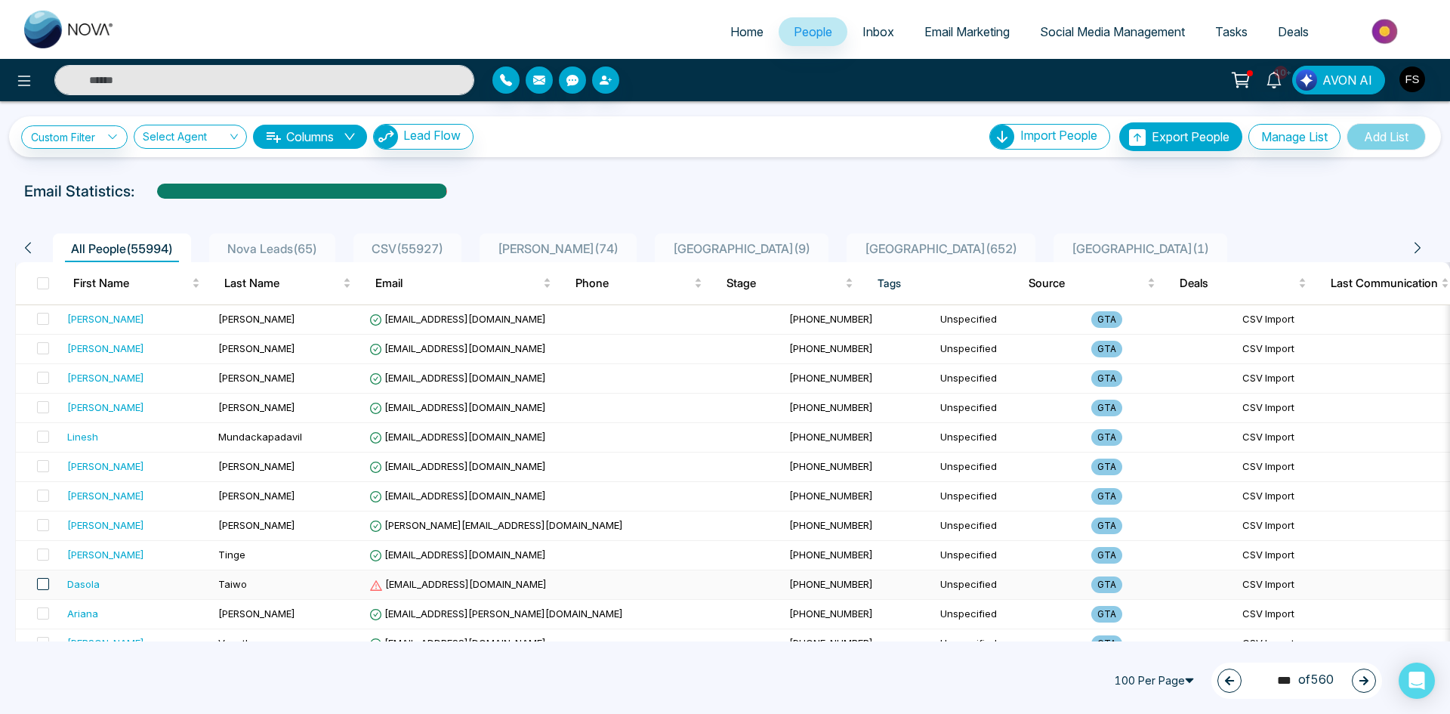
click at [40, 587] on span at bounding box center [43, 584] width 12 height 12
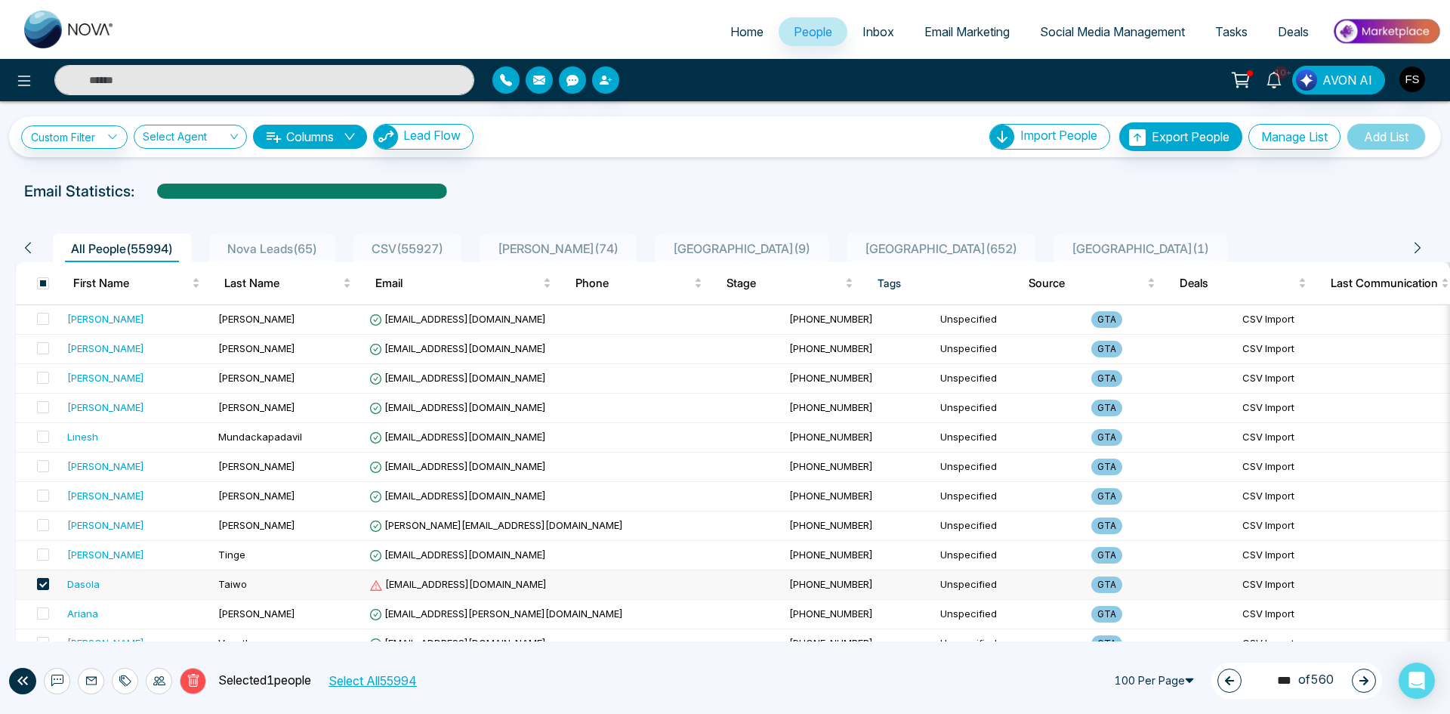
click at [187, 690] on button "Delete" at bounding box center [193, 681] width 26 height 26
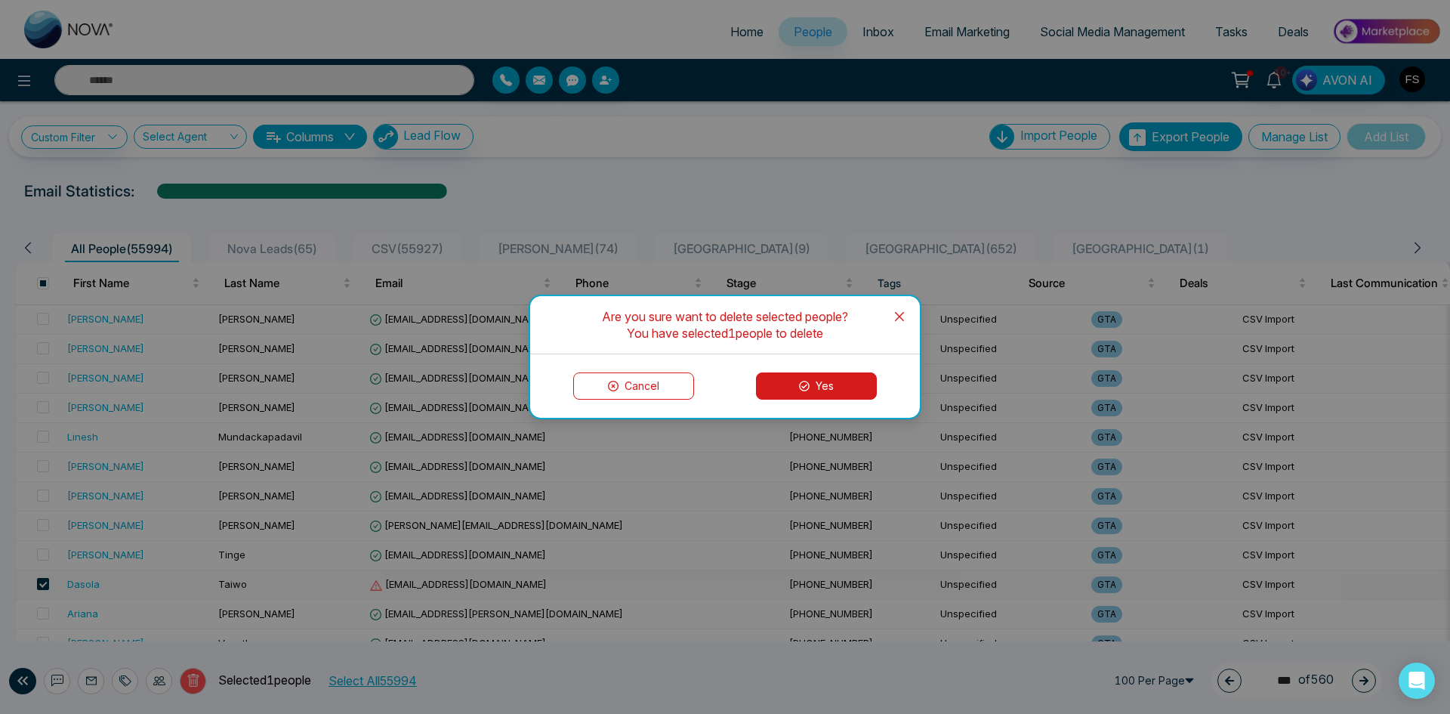
click at [825, 388] on button "Yes" at bounding box center [816, 385] width 121 height 27
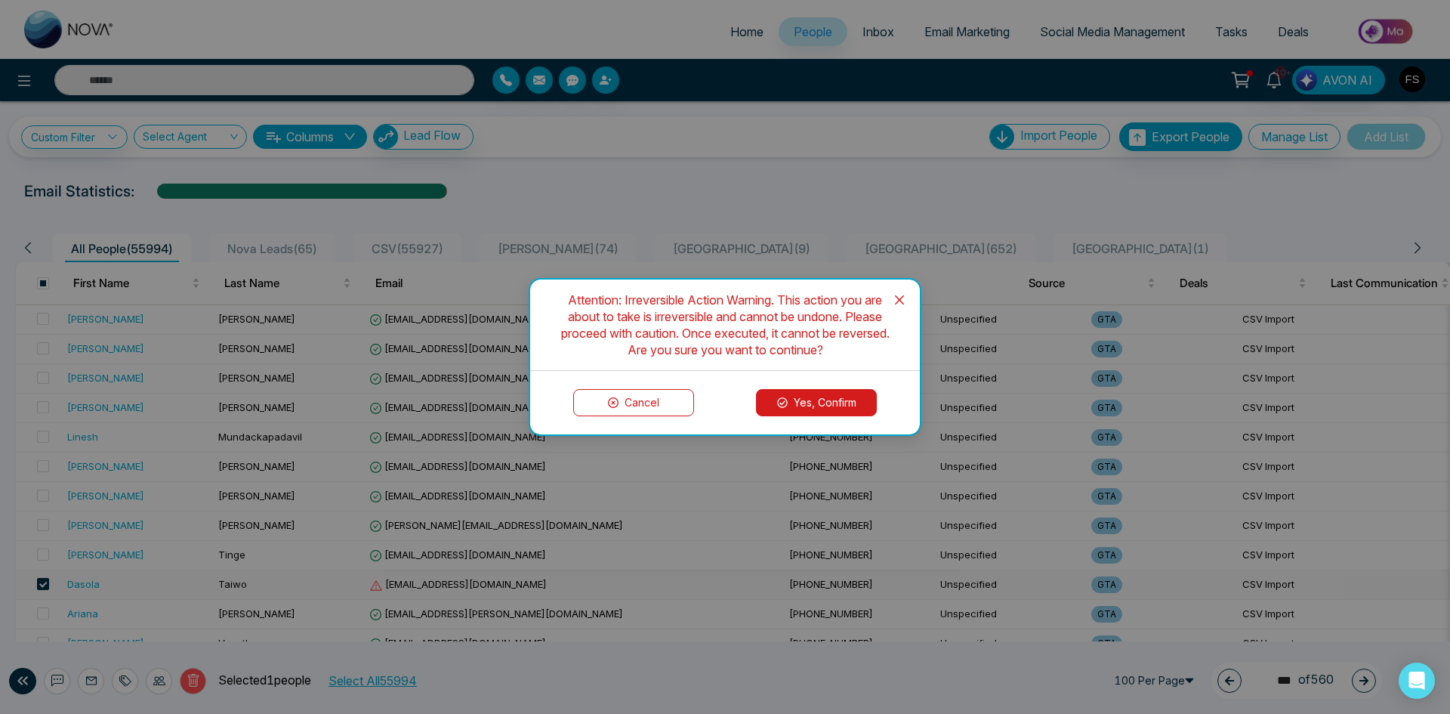
click at [843, 397] on button "Yes, Confirm" at bounding box center [816, 402] width 121 height 27
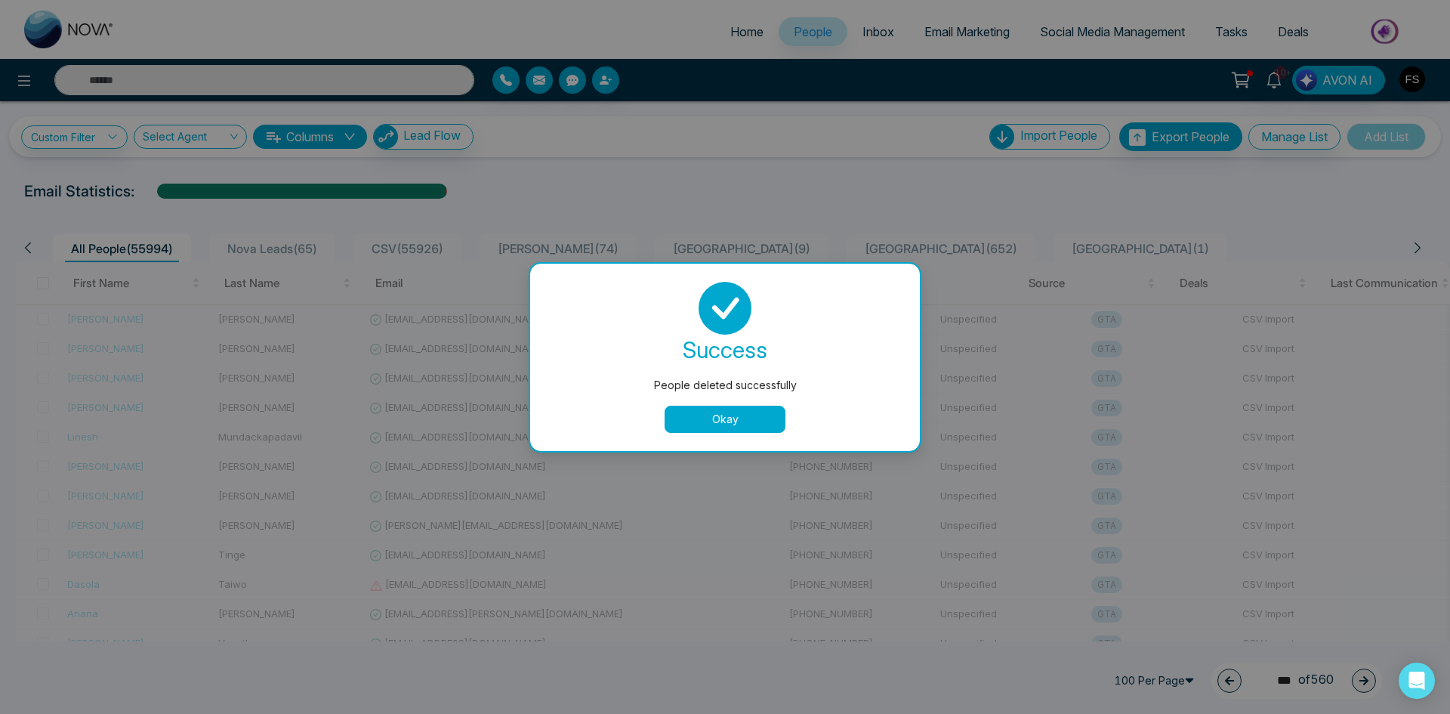
click at [741, 421] on button "Okay" at bounding box center [725, 418] width 121 height 27
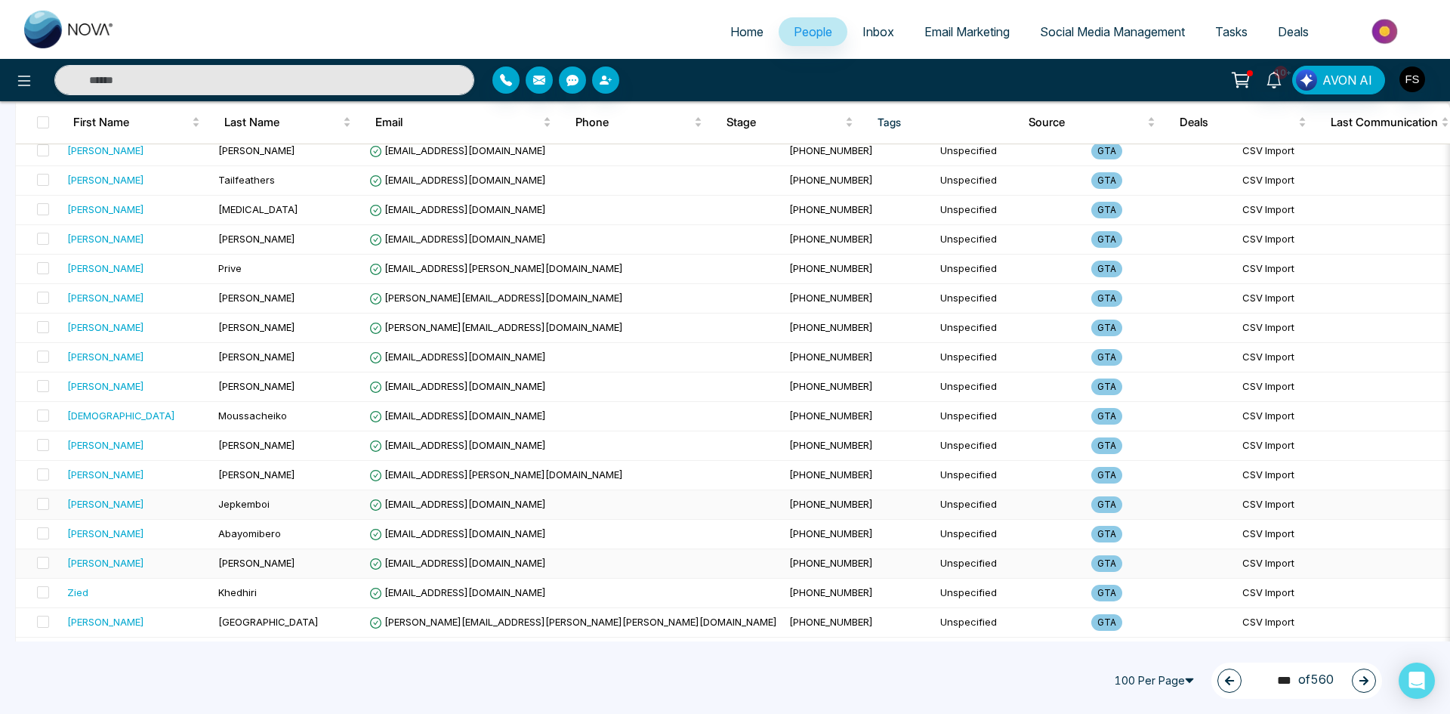
scroll to position [2617, 0]
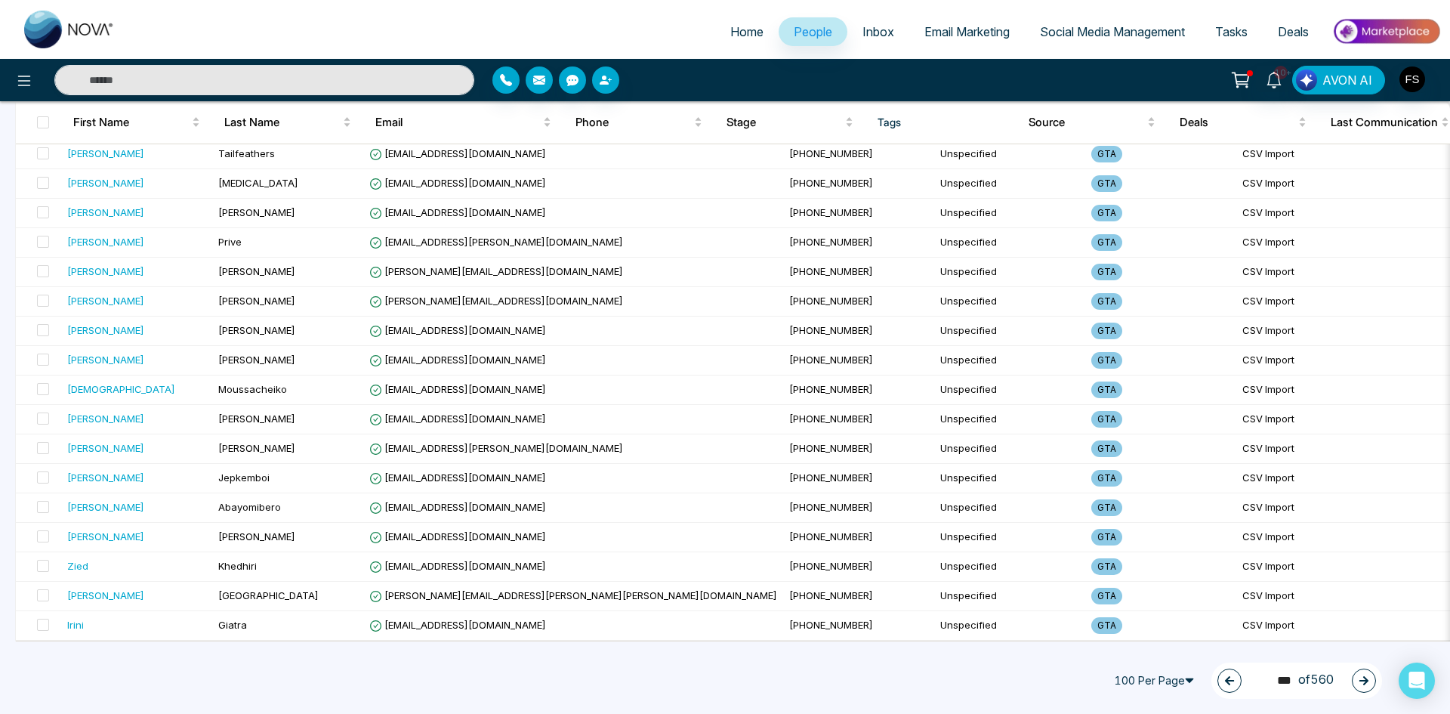
click at [1365, 677] on icon "button" at bounding box center [1363, 680] width 11 height 11
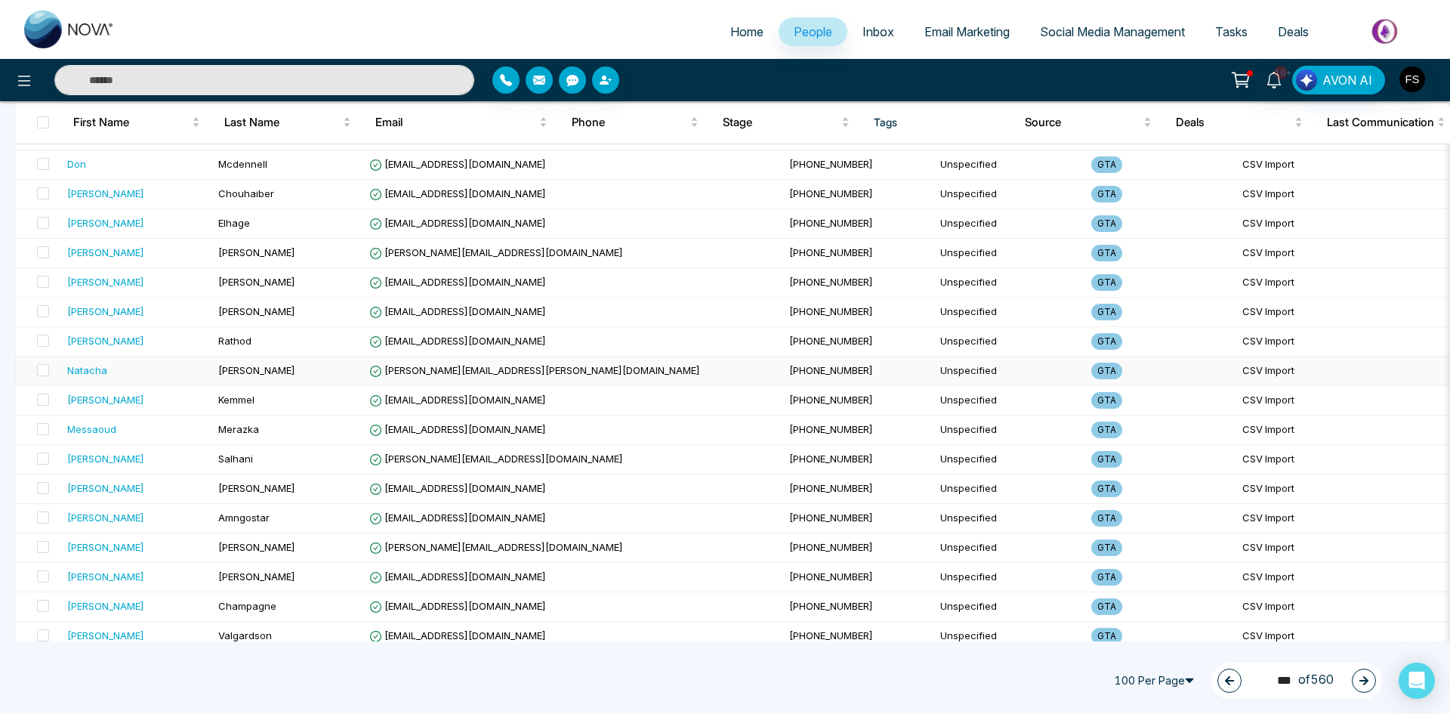
scroll to position [1586, 0]
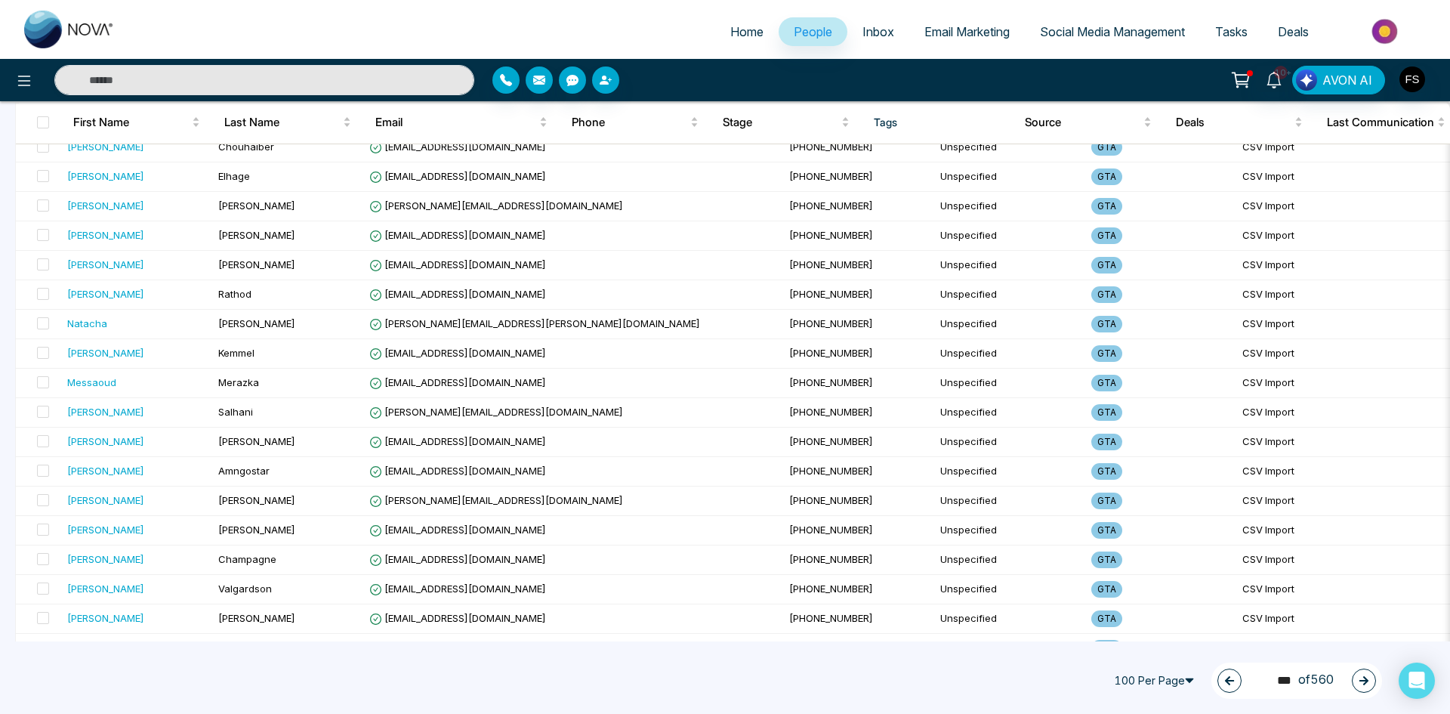
click at [1364, 683] on icon "button" at bounding box center [1363, 680] width 9 height 9
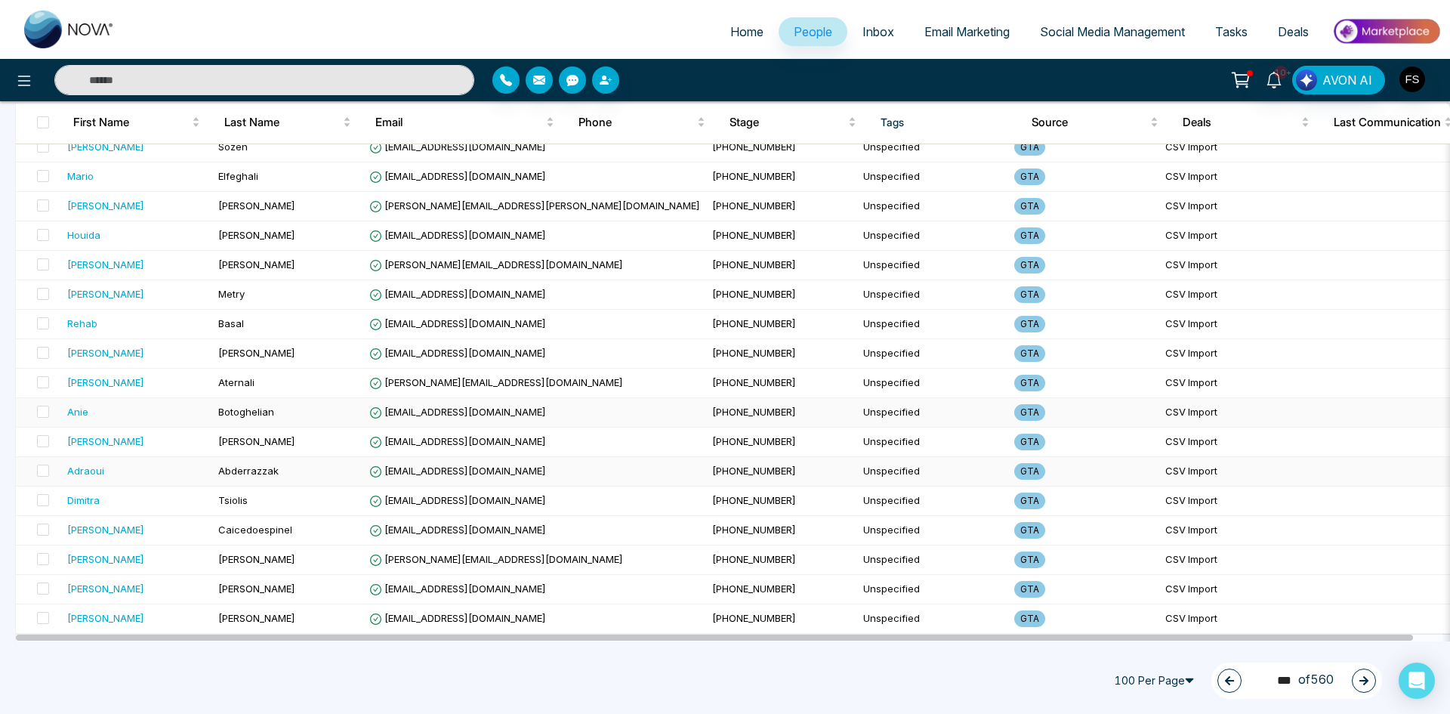
scroll to position [2617, 0]
click at [1356, 677] on button "button" at bounding box center [1364, 680] width 24 height 24
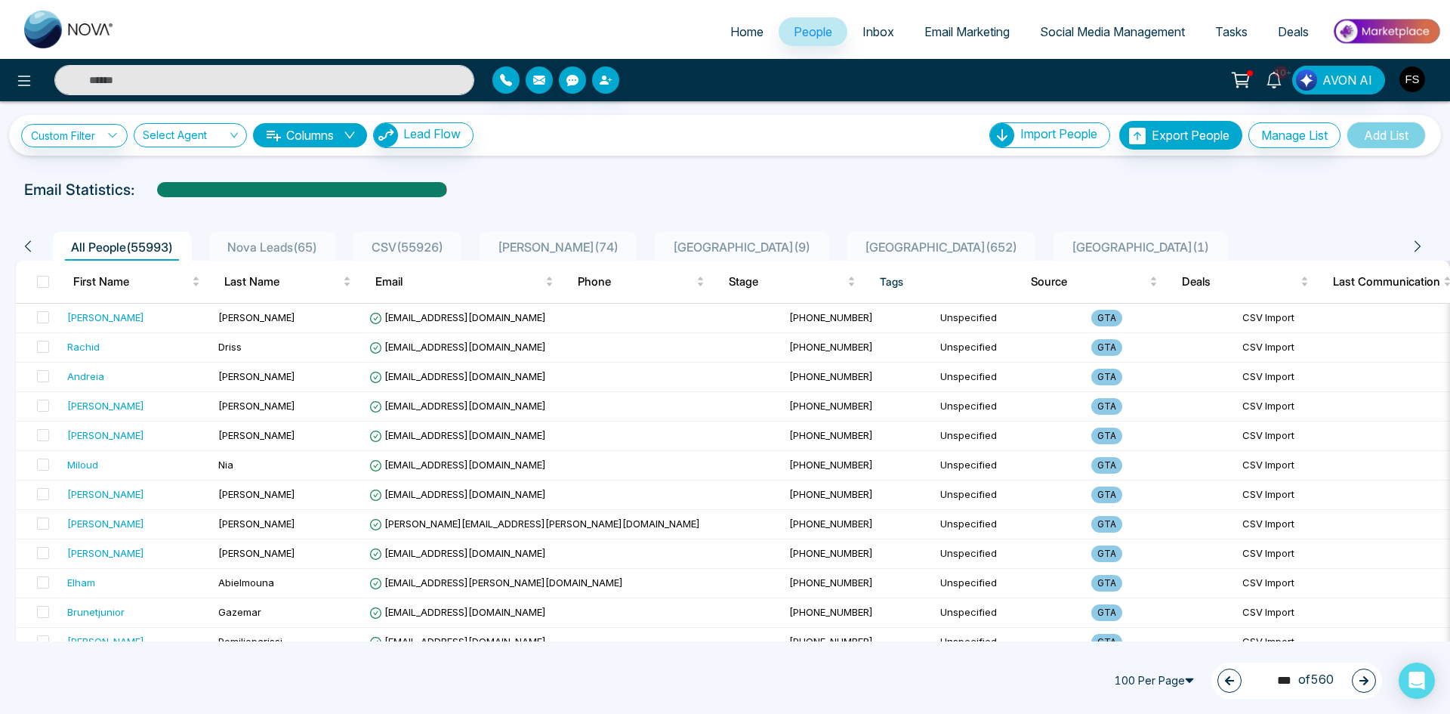
scroll to position [0, 0]
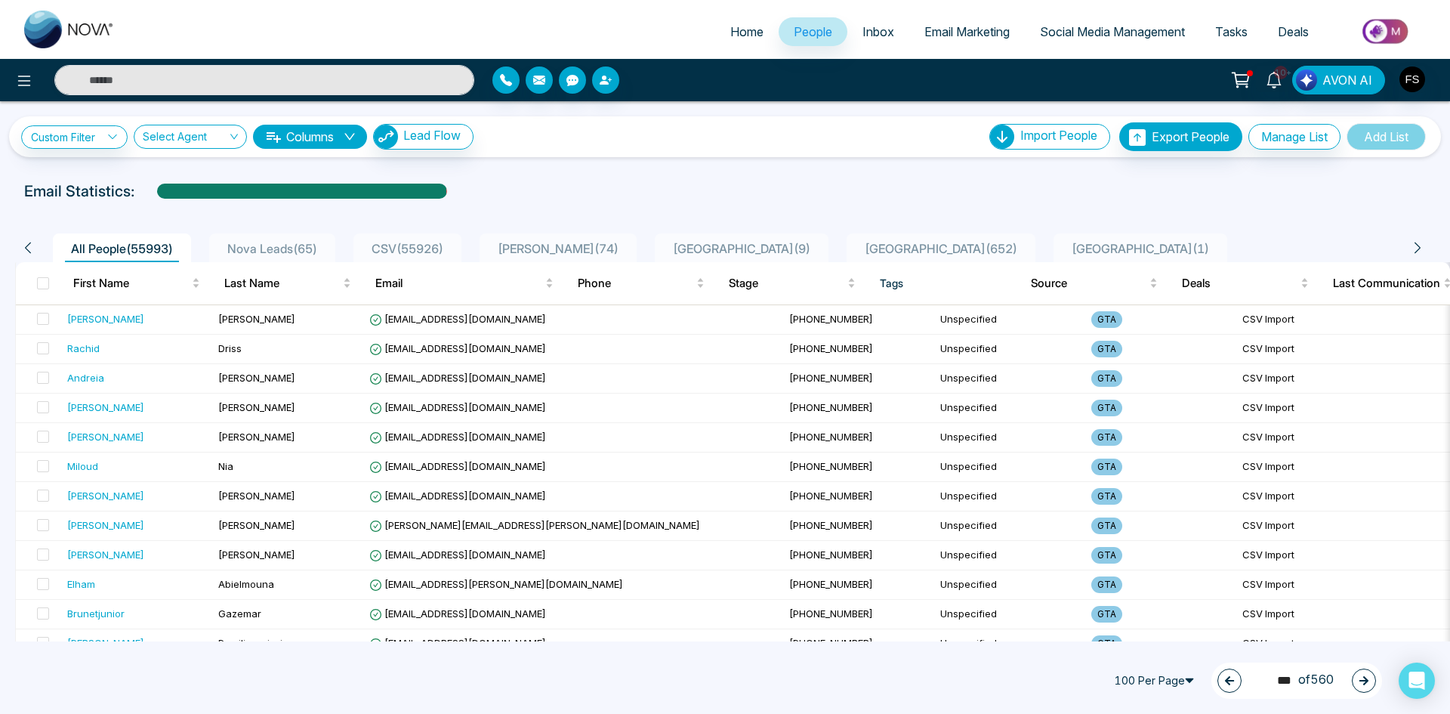
click at [1358, 682] on button "button" at bounding box center [1364, 680] width 24 height 24
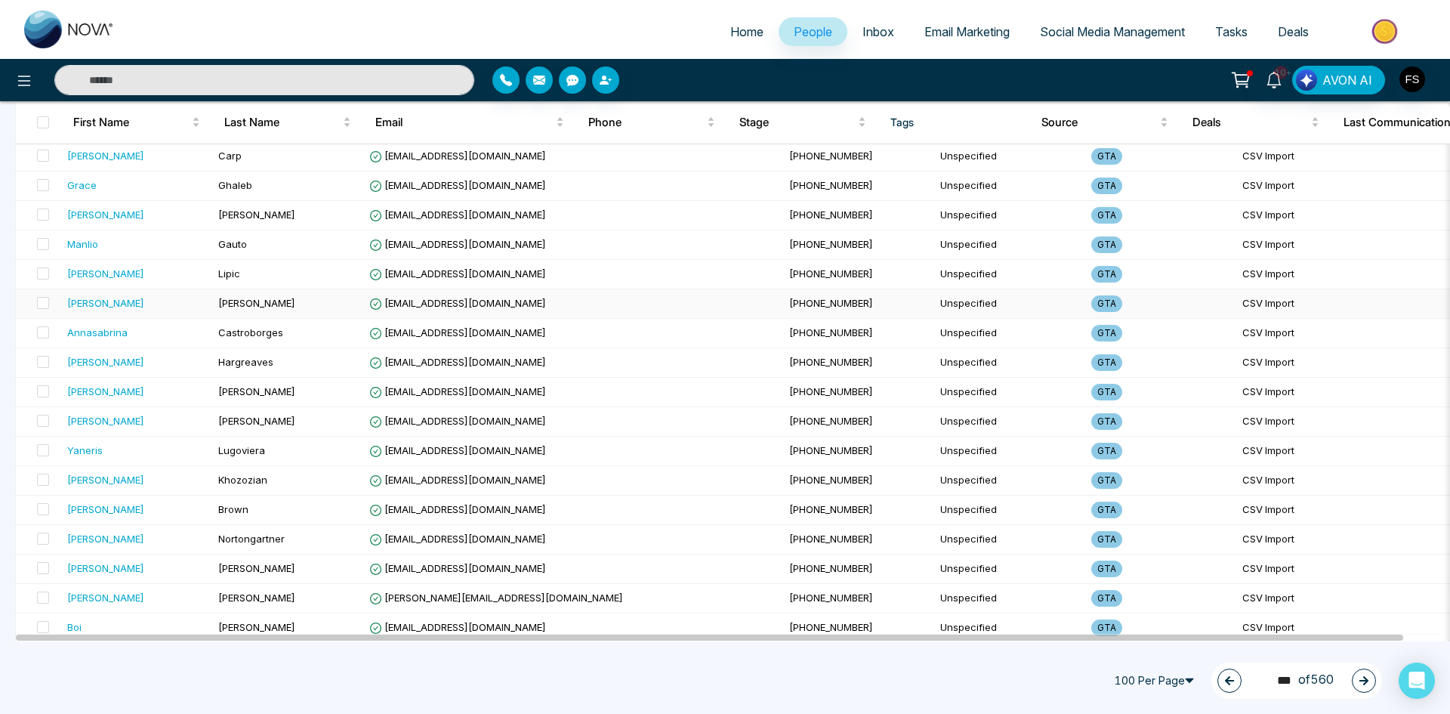
scroll to position [2617, 0]
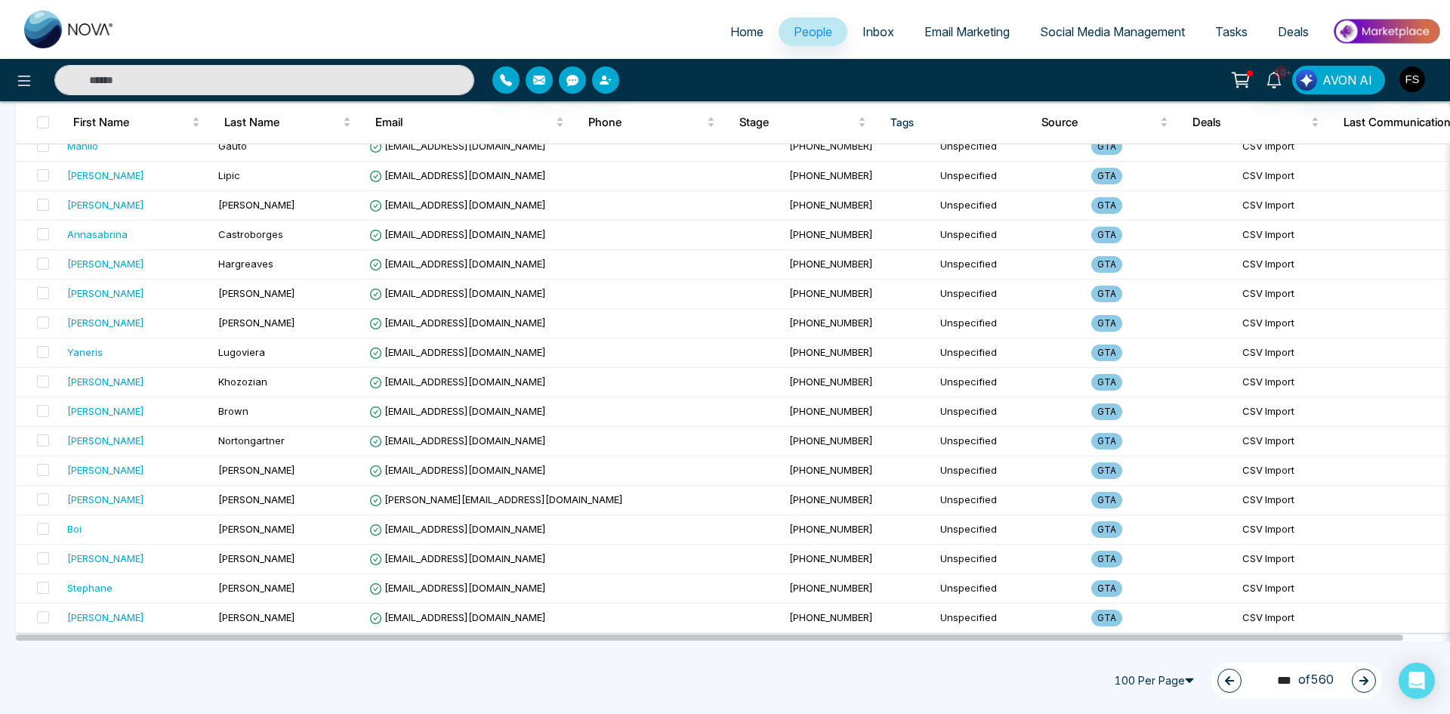
click at [1371, 681] on button "button" at bounding box center [1364, 680] width 24 height 24
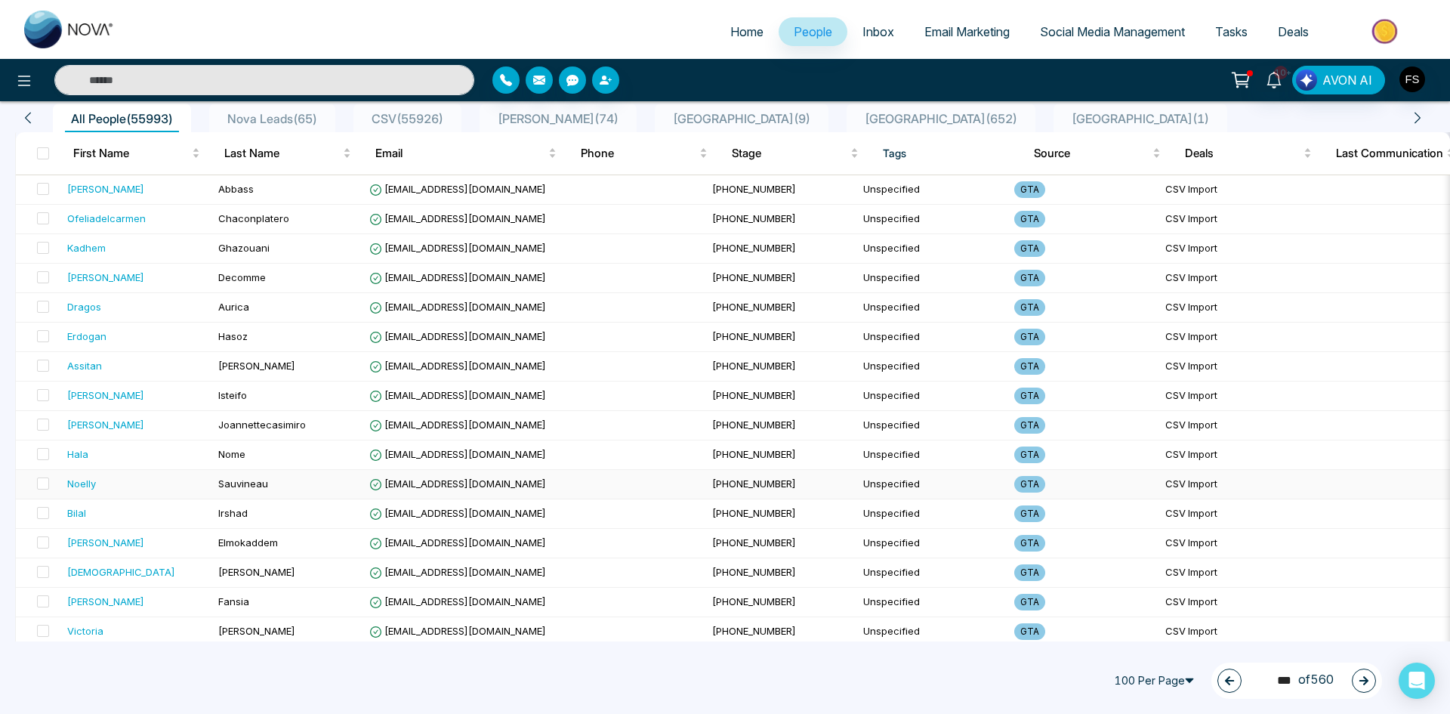
scroll to position [0, 0]
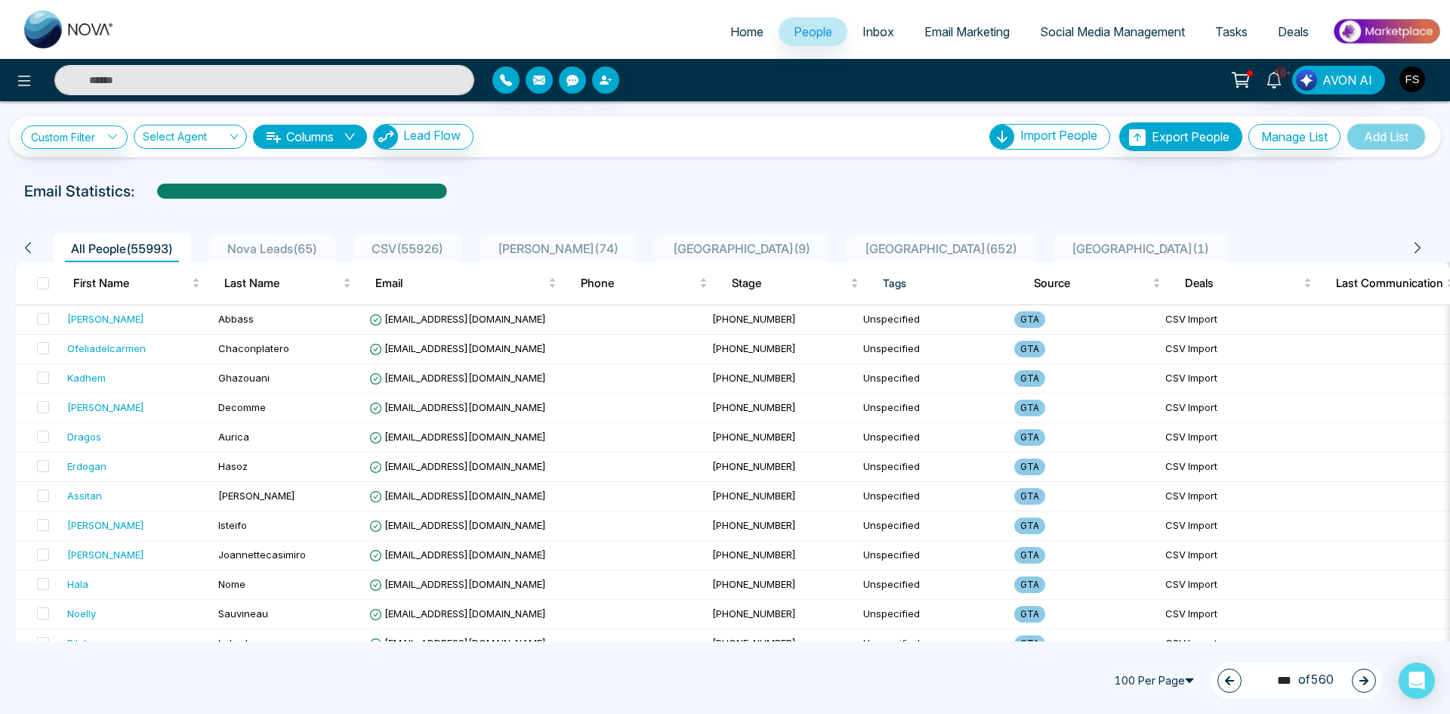
click at [1360, 678] on icon "button" at bounding box center [1363, 680] width 11 height 11
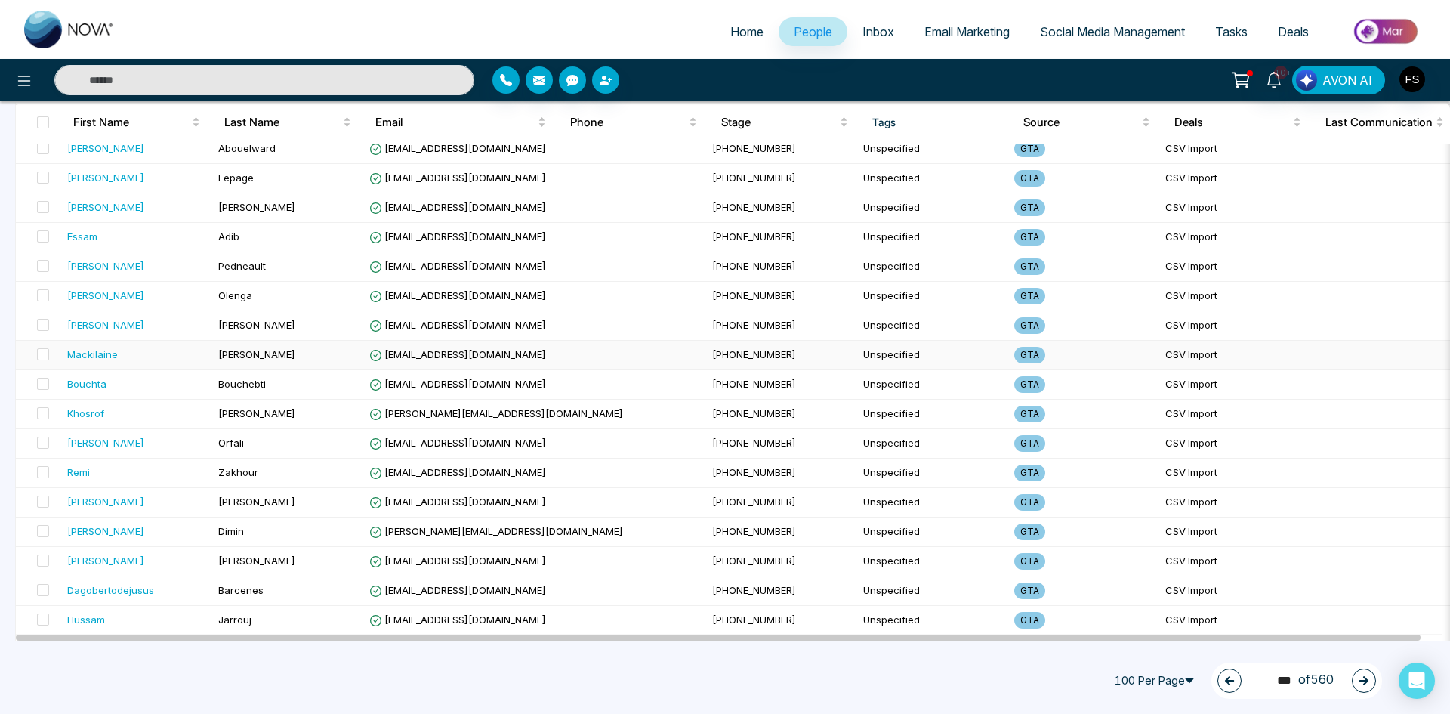
scroll to position [2617, 0]
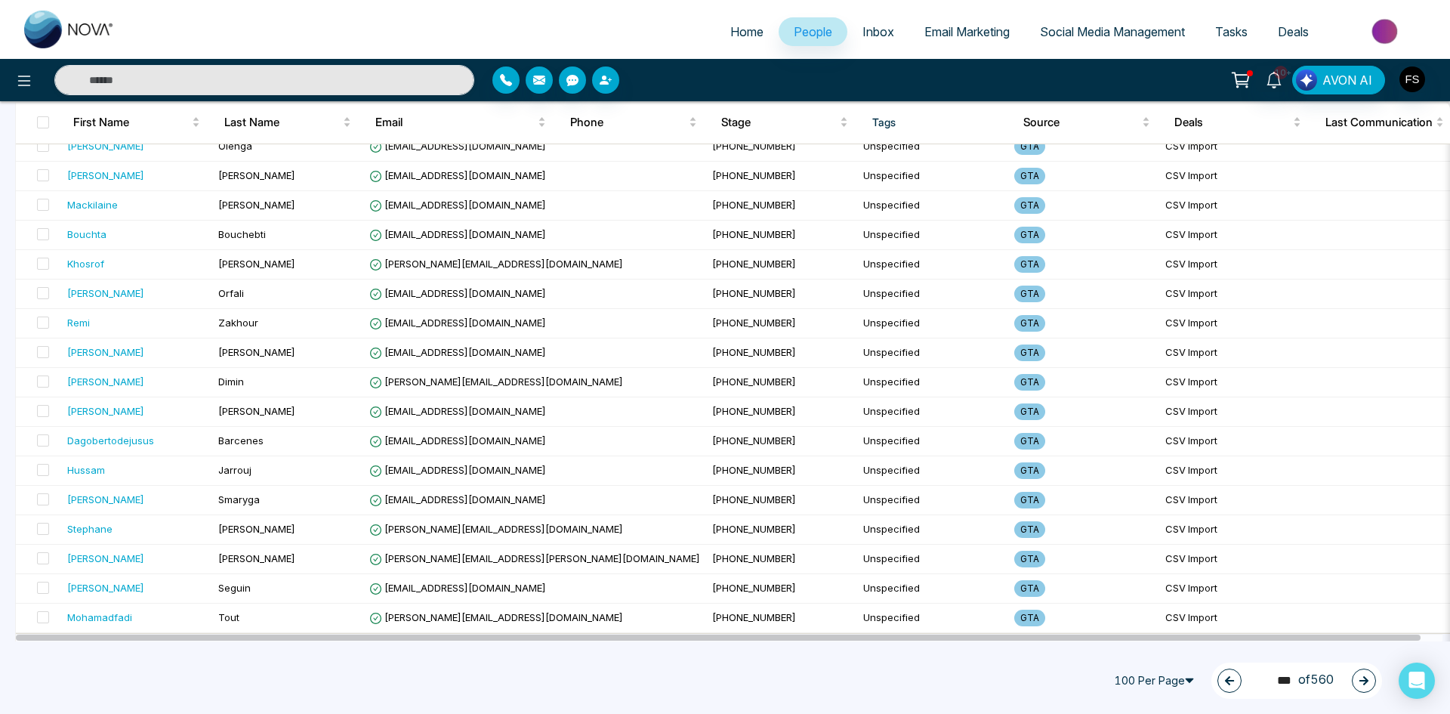
click at [1364, 682] on icon "button" at bounding box center [1363, 680] width 11 height 11
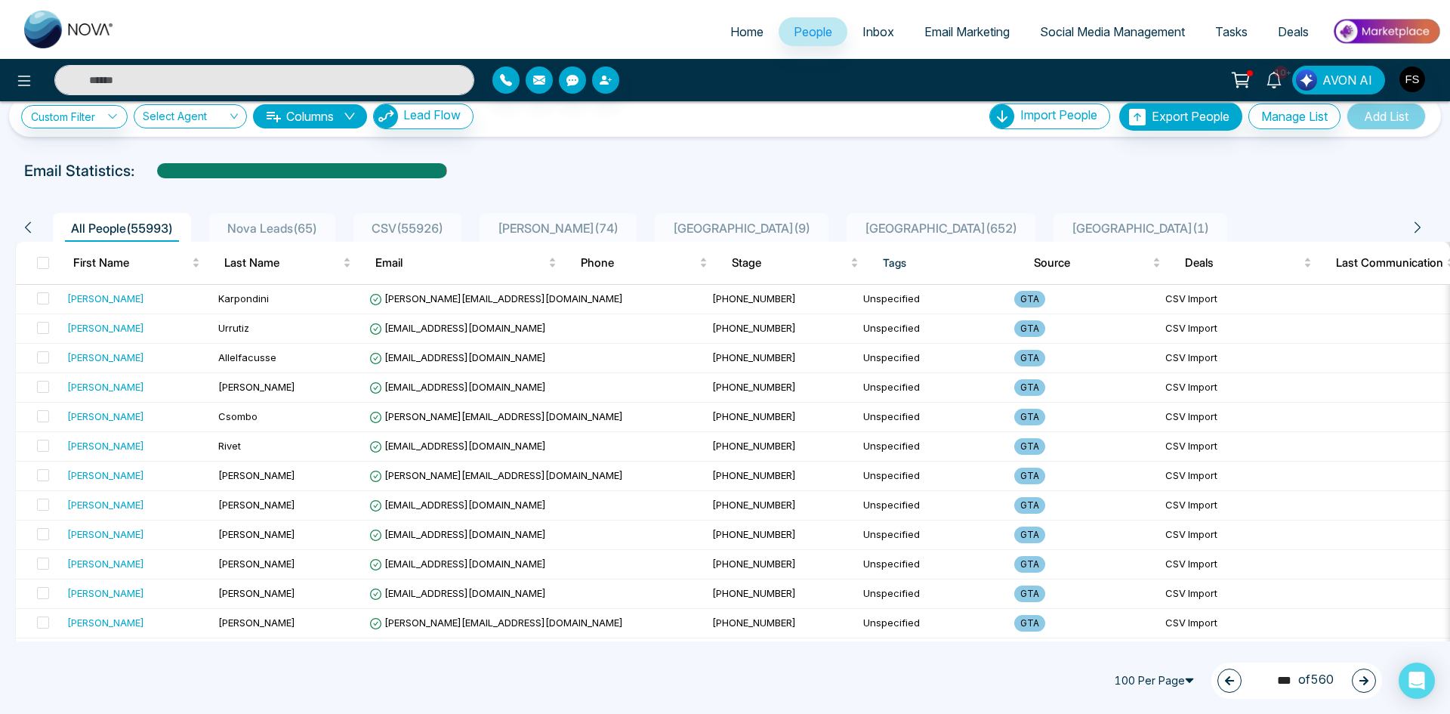
scroll to position [0, 0]
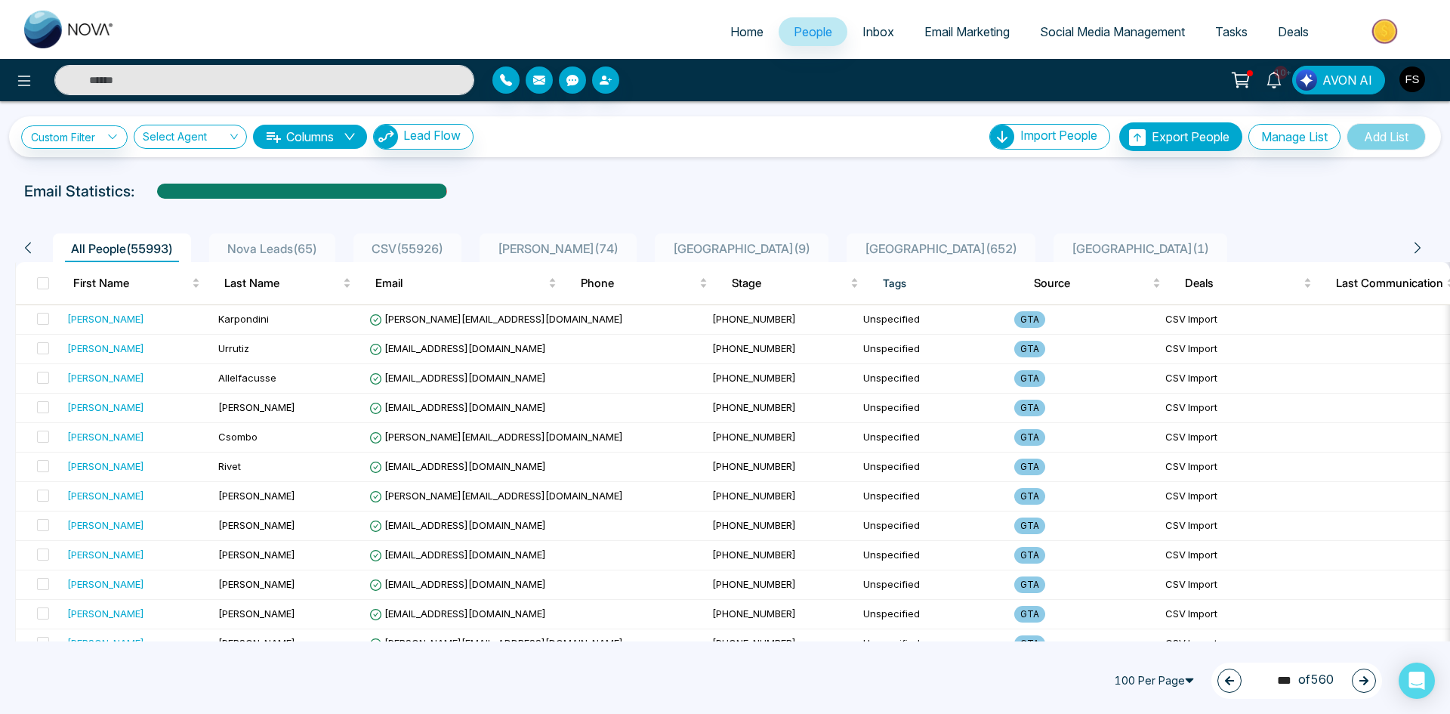
click at [1368, 676] on icon "button" at bounding box center [1363, 680] width 11 height 11
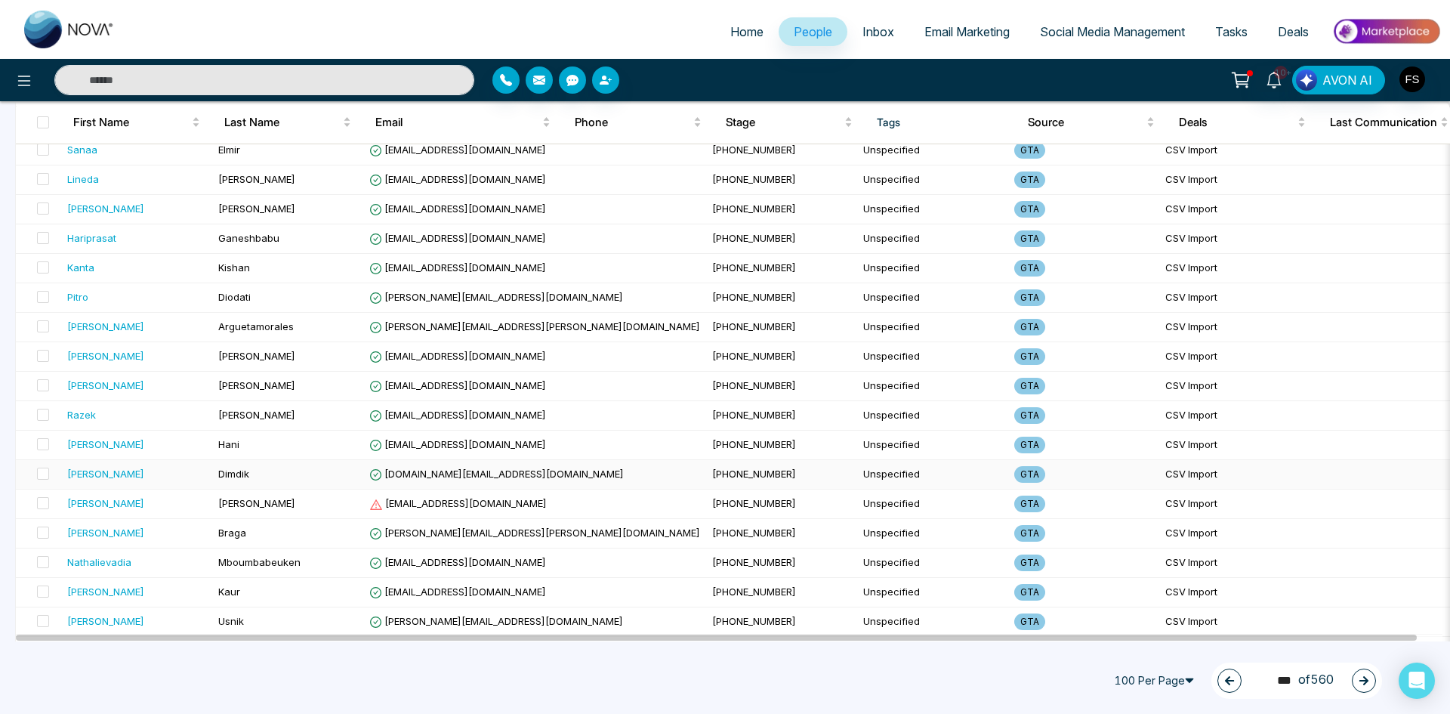
scroll to position [378, 0]
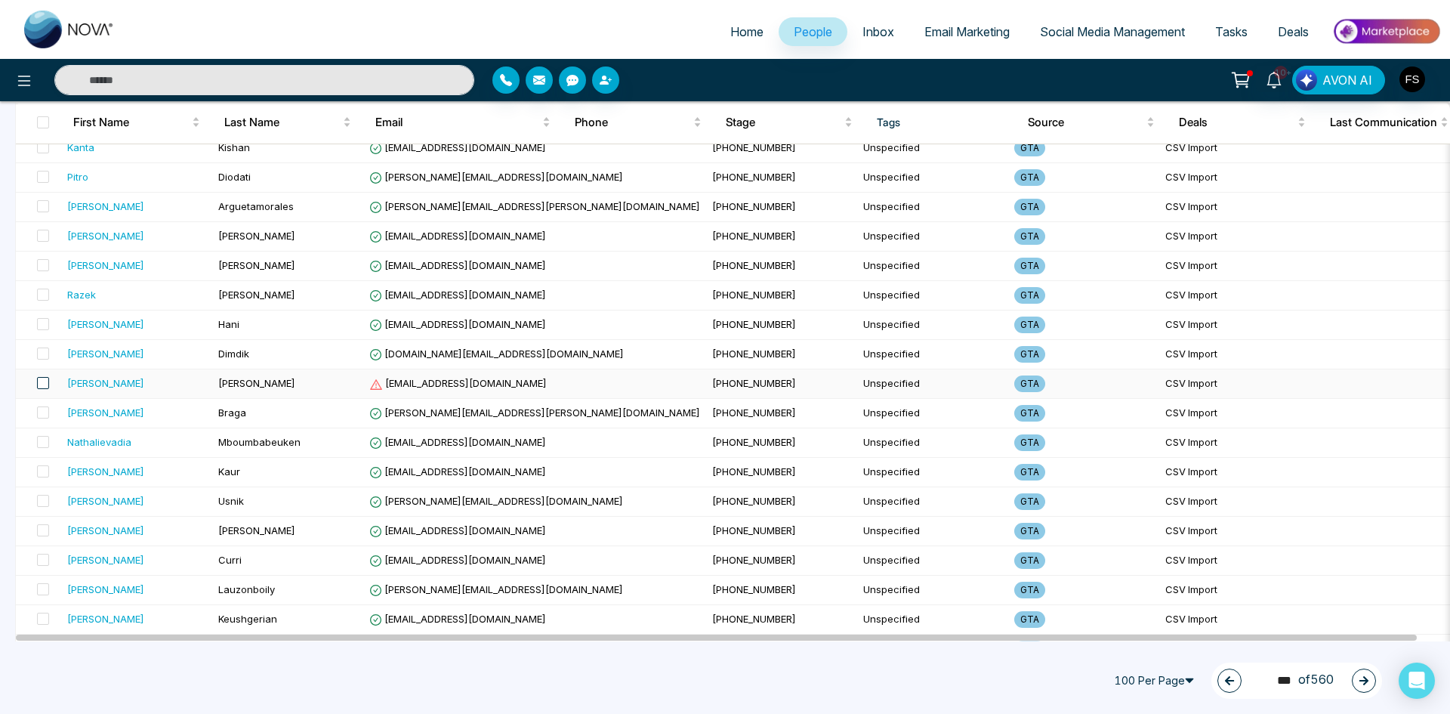
click at [45, 384] on span at bounding box center [43, 383] width 12 height 12
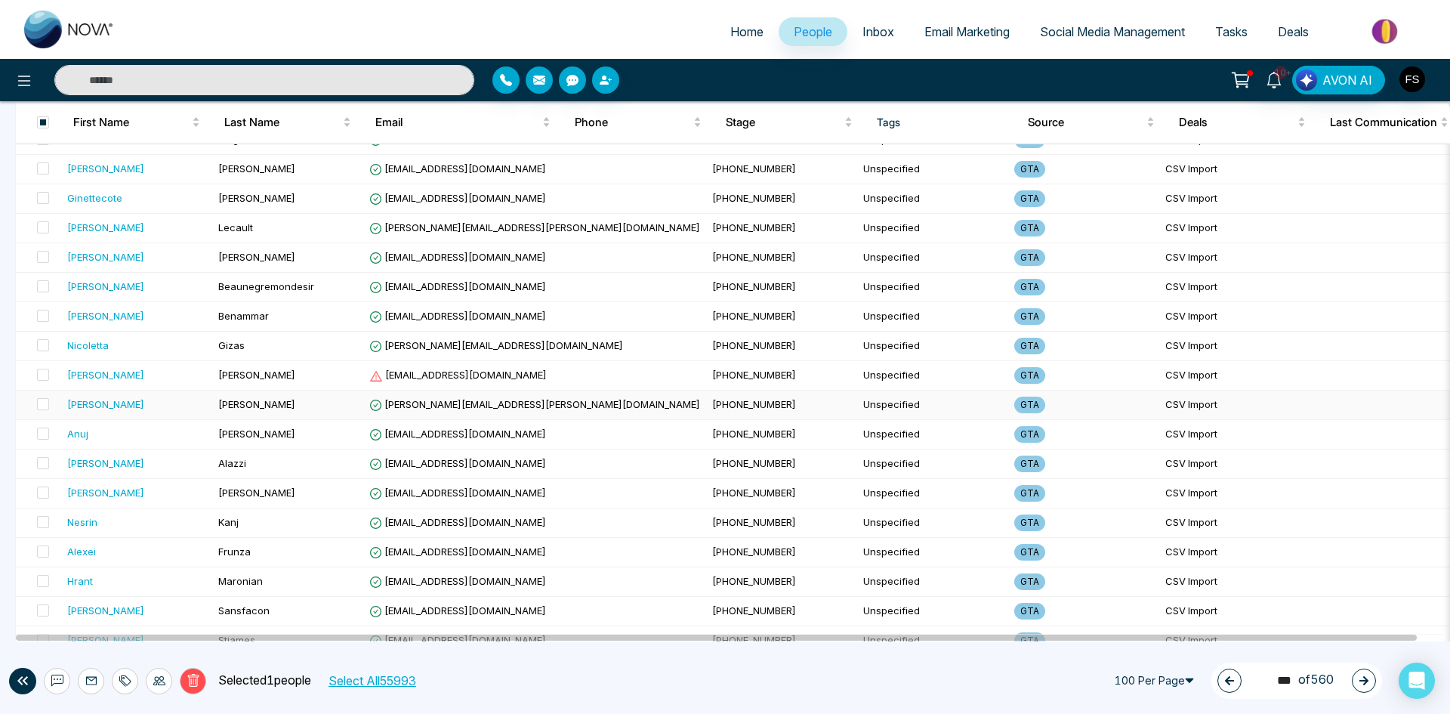
scroll to position [1586, 0]
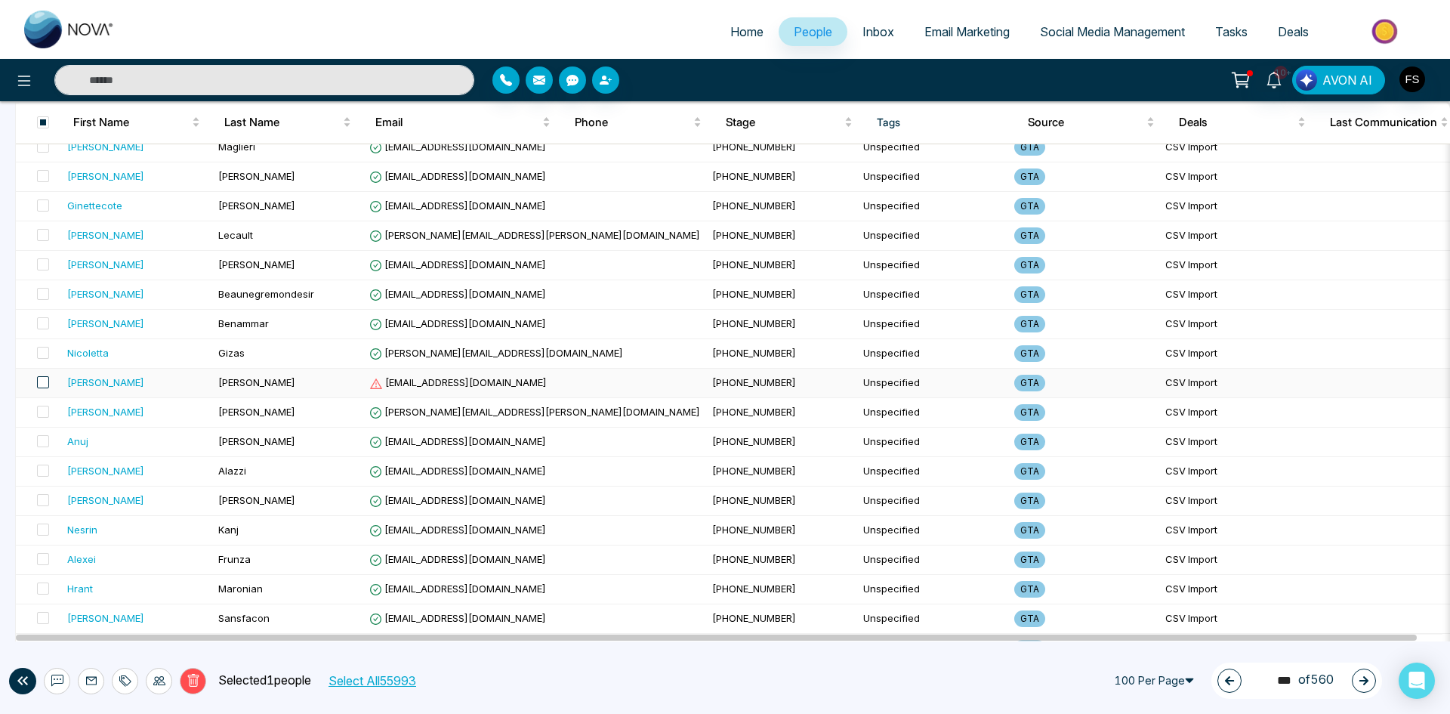
click at [40, 383] on span at bounding box center [43, 382] width 12 height 12
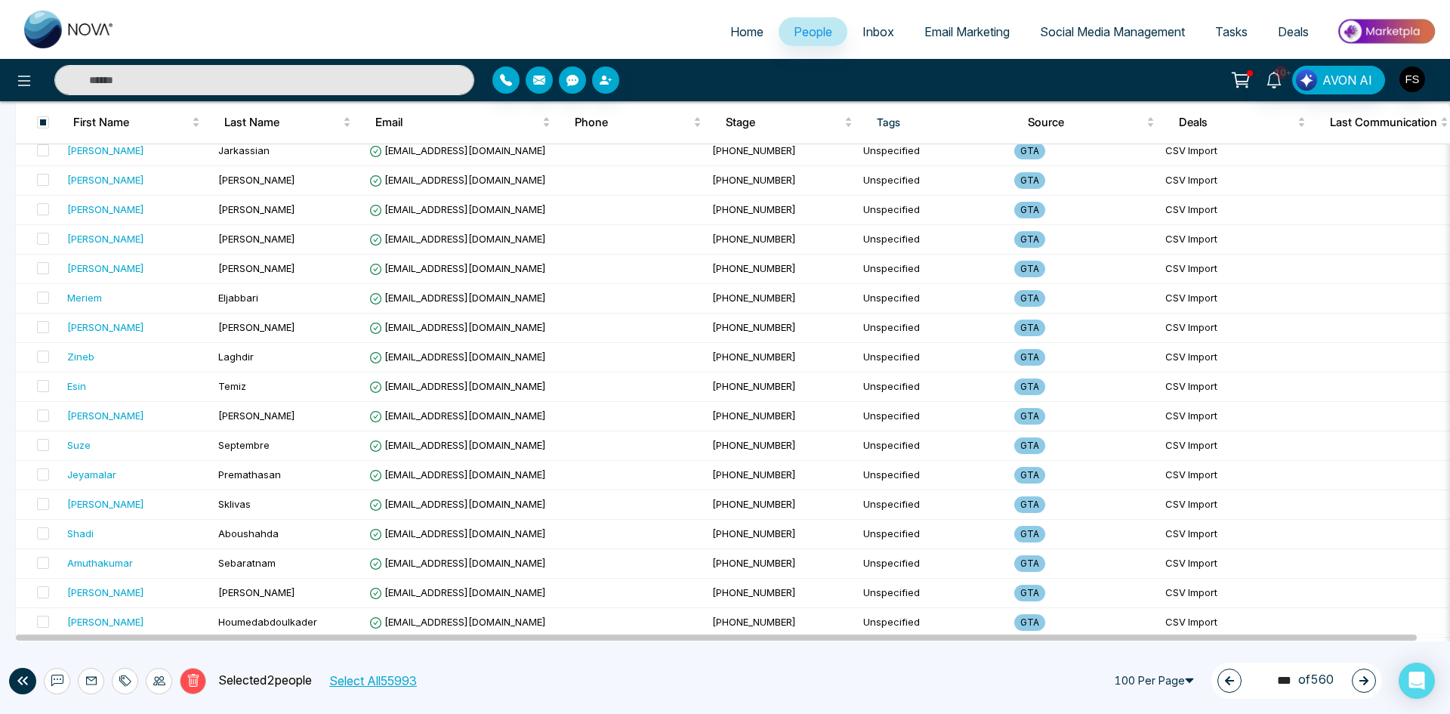
scroll to position [2617, 0]
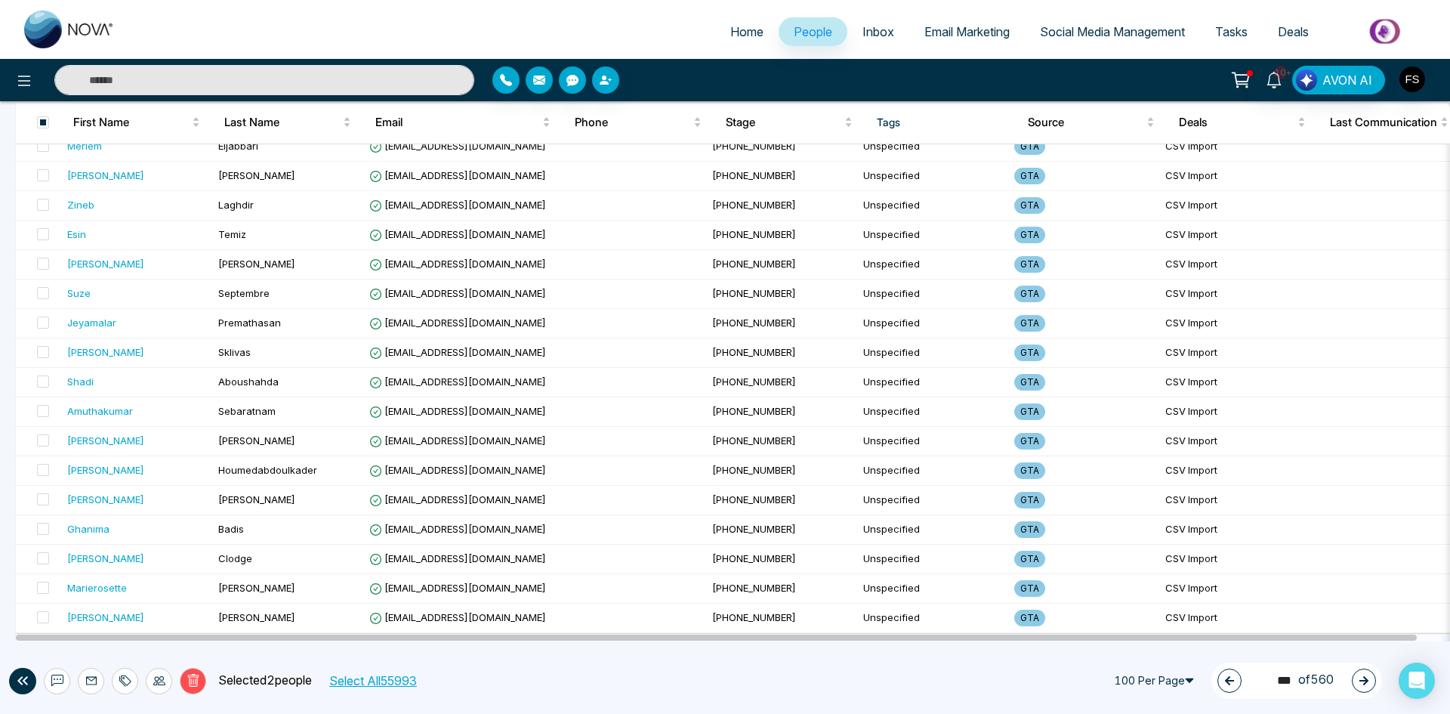
click at [201, 689] on button "Delete" at bounding box center [193, 681] width 26 height 26
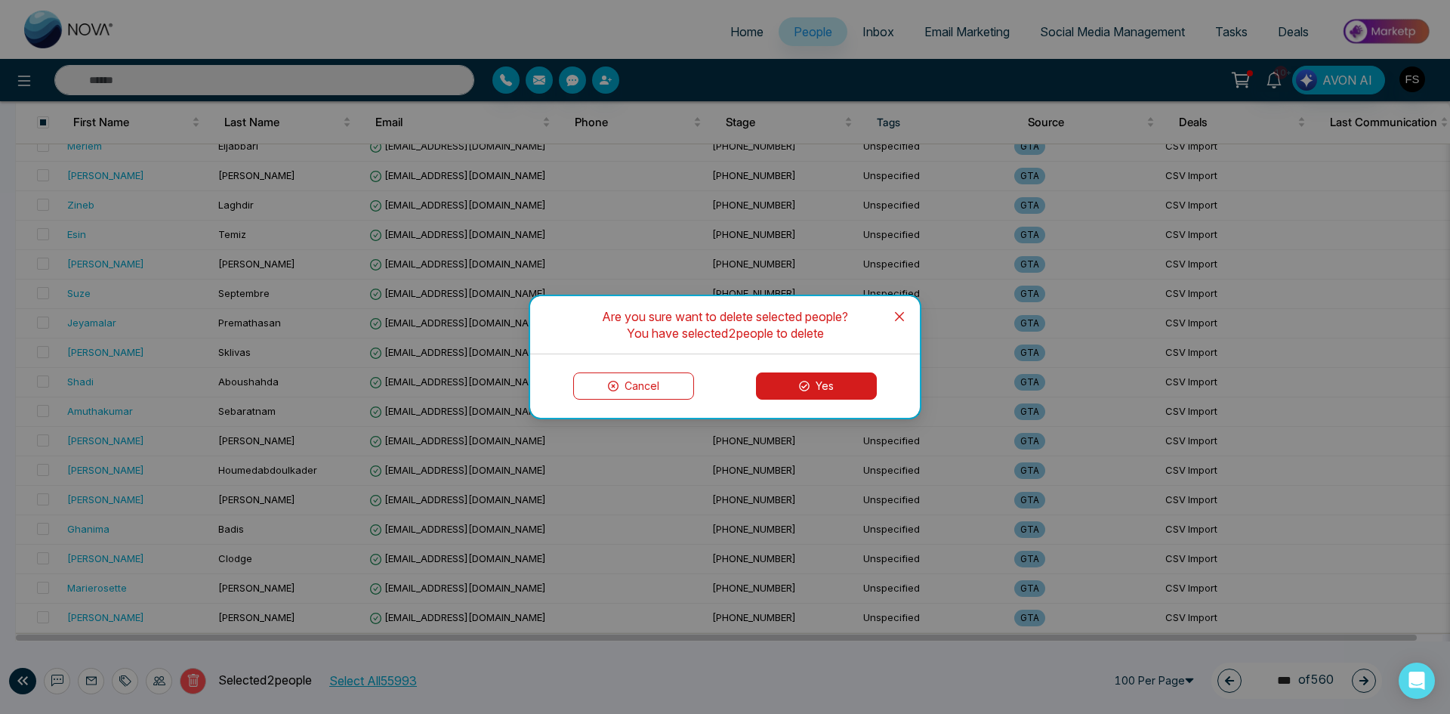
click at [848, 392] on button "Yes" at bounding box center [816, 385] width 121 height 27
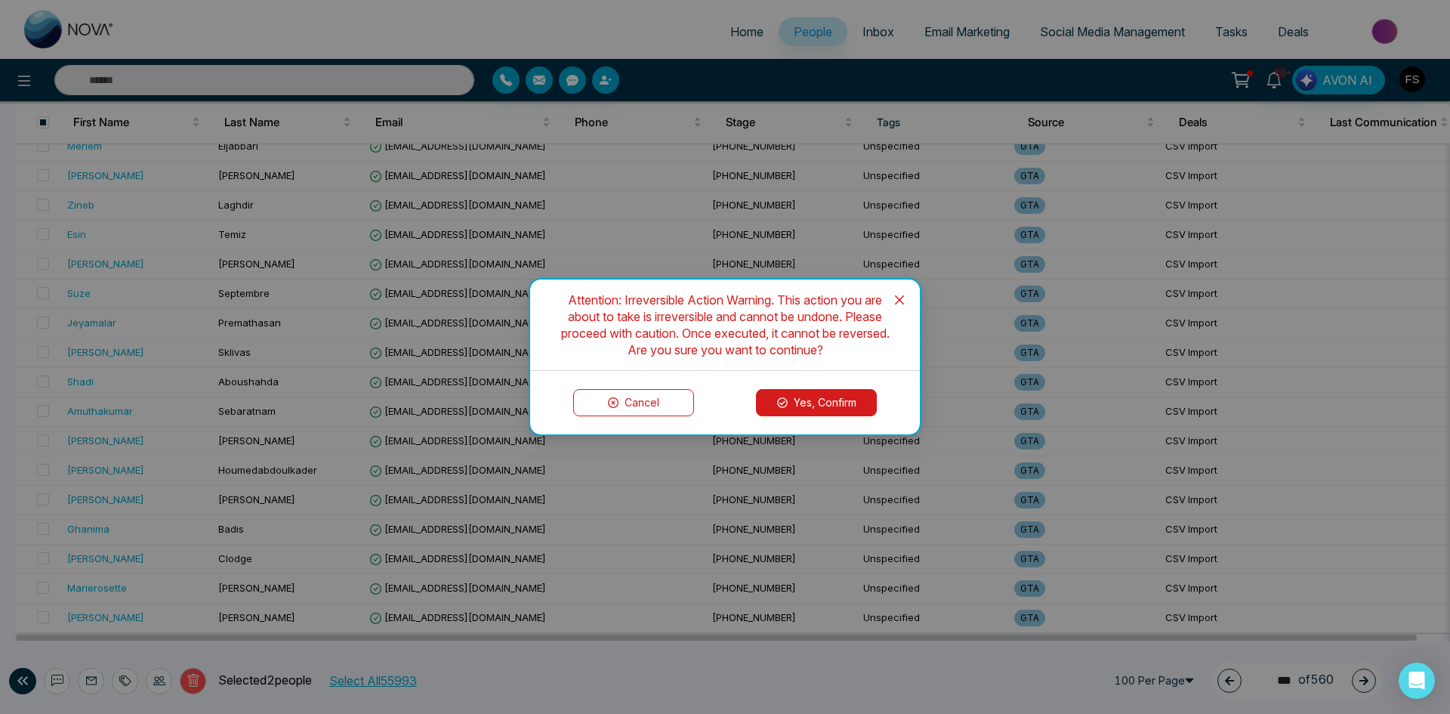
click at [840, 398] on button "Yes, Confirm" at bounding box center [816, 402] width 121 height 27
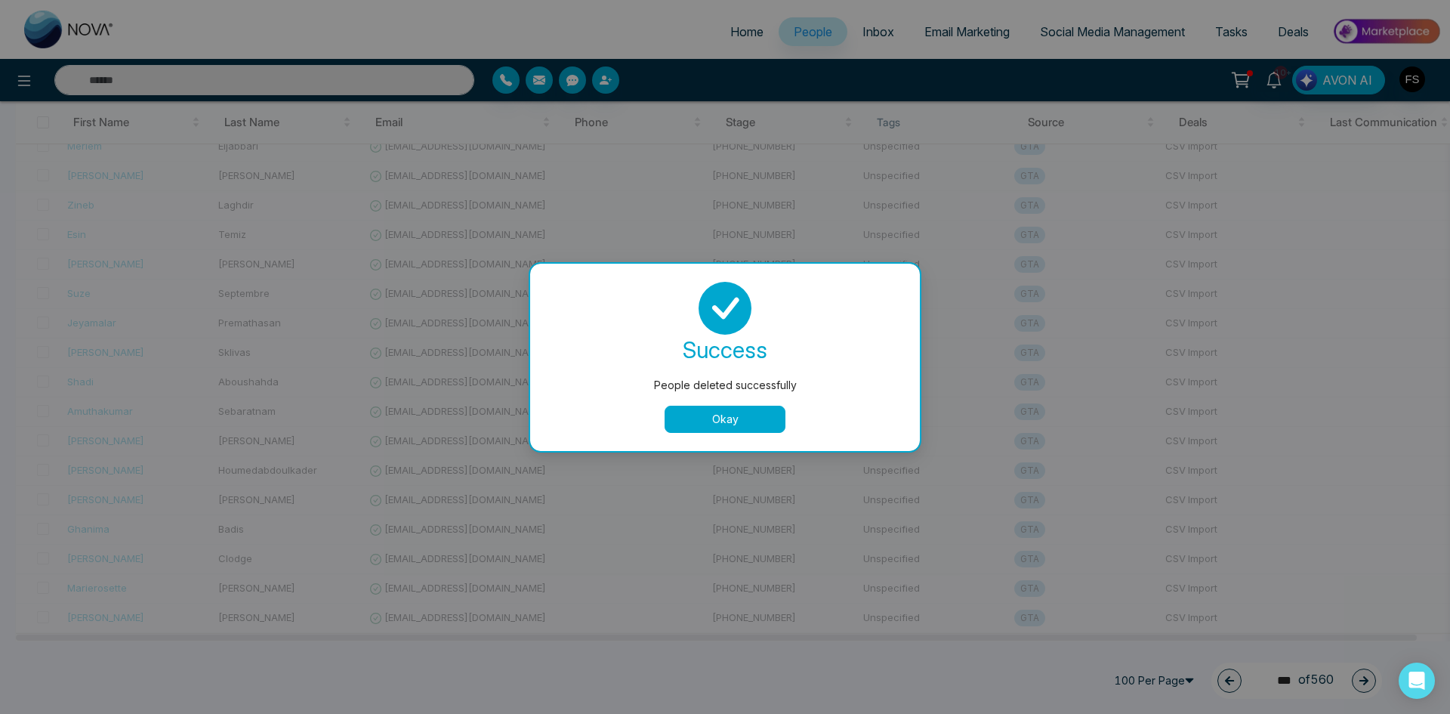
click at [723, 430] on button "Okay" at bounding box center [725, 418] width 121 height 27
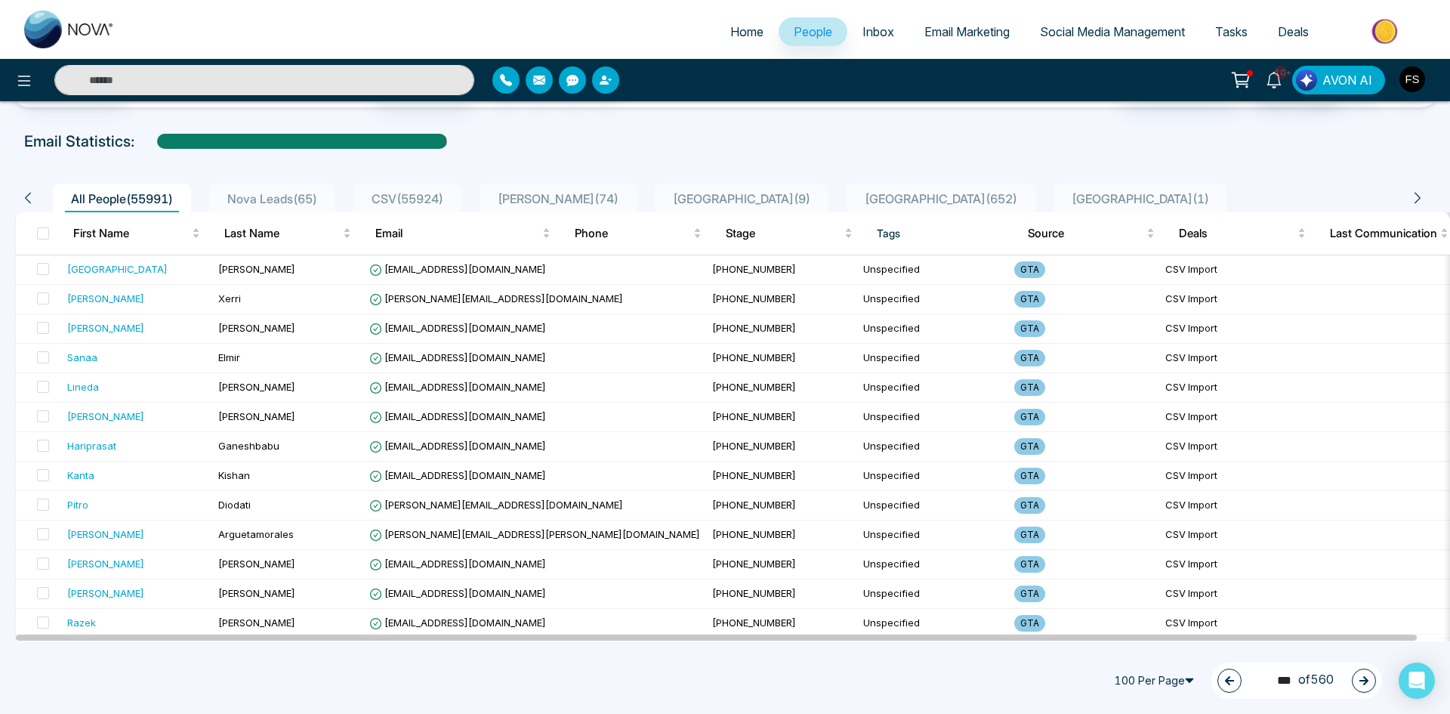
scroll to position [0, 0]
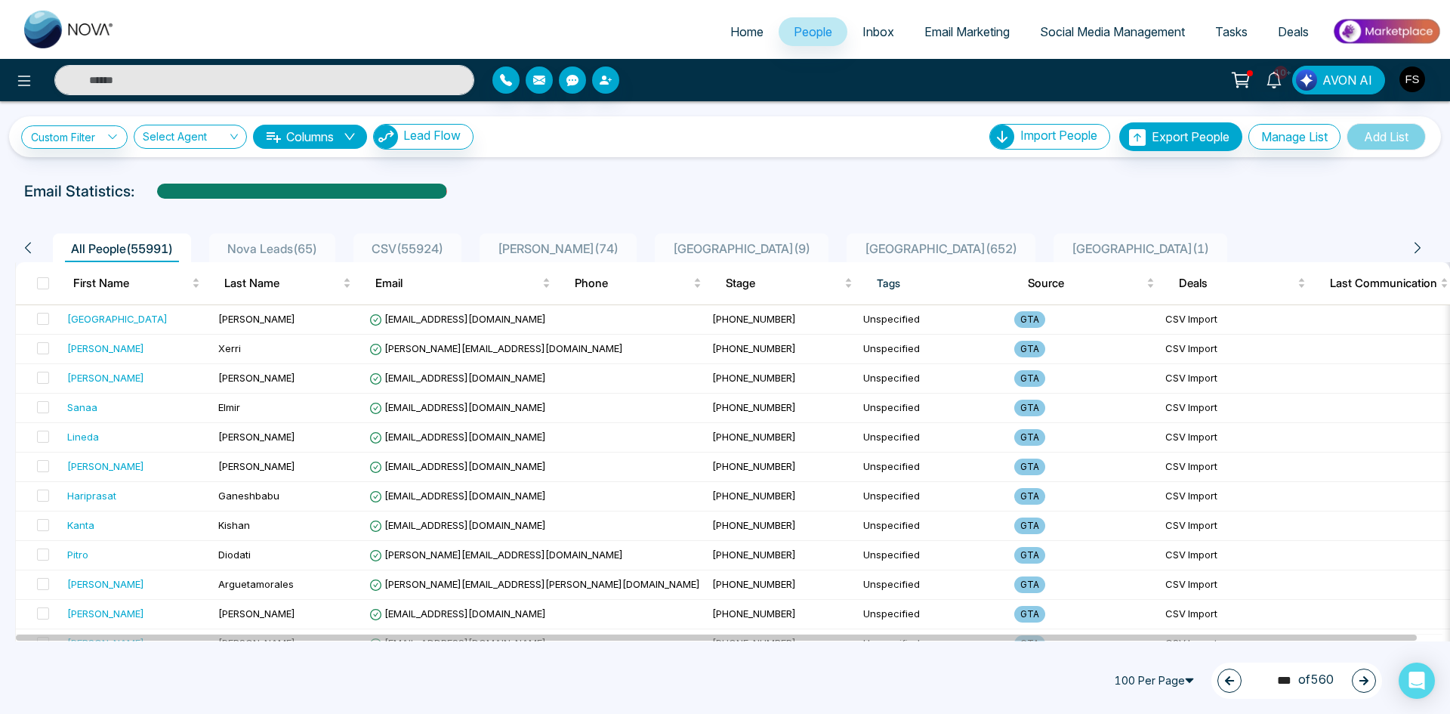
click at [1364, 680] on icon "button" at bounding box center [1363, 680] width 9 height 9
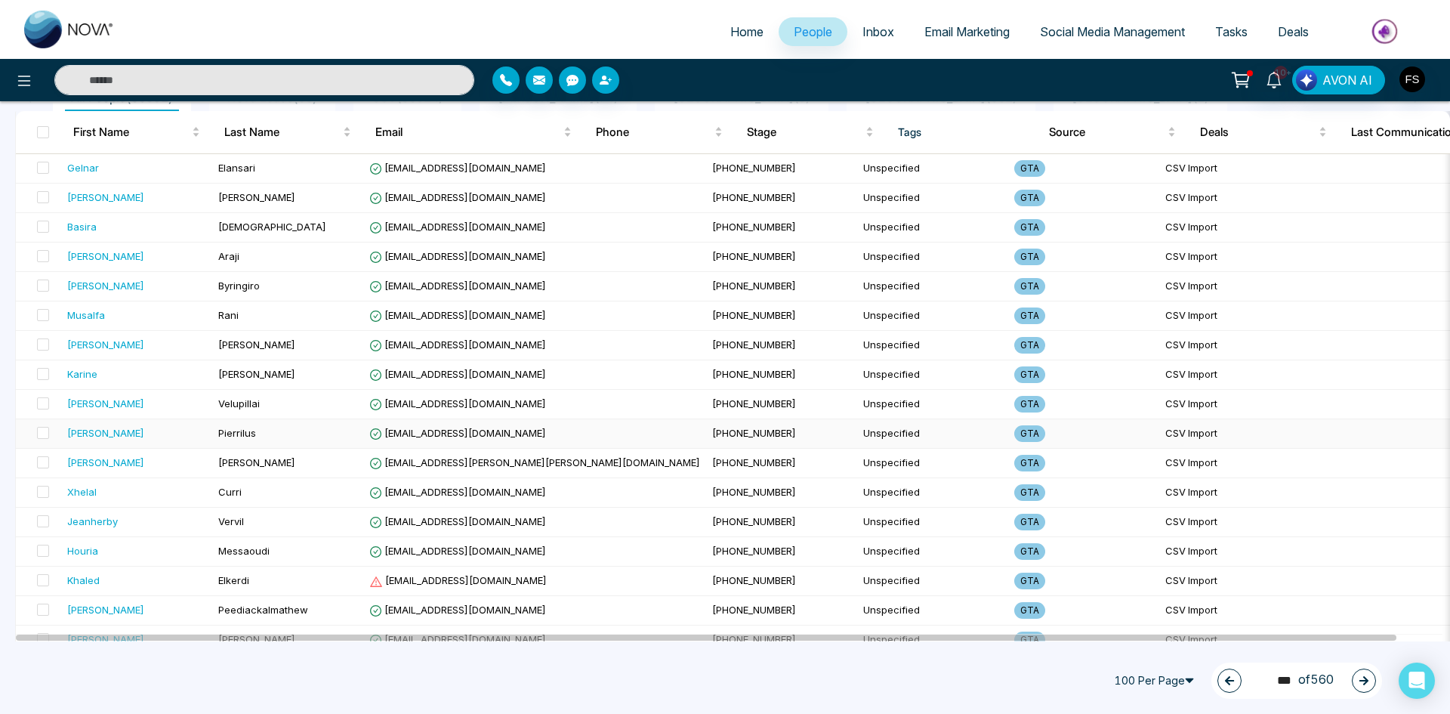
scroll to position [227, 0]
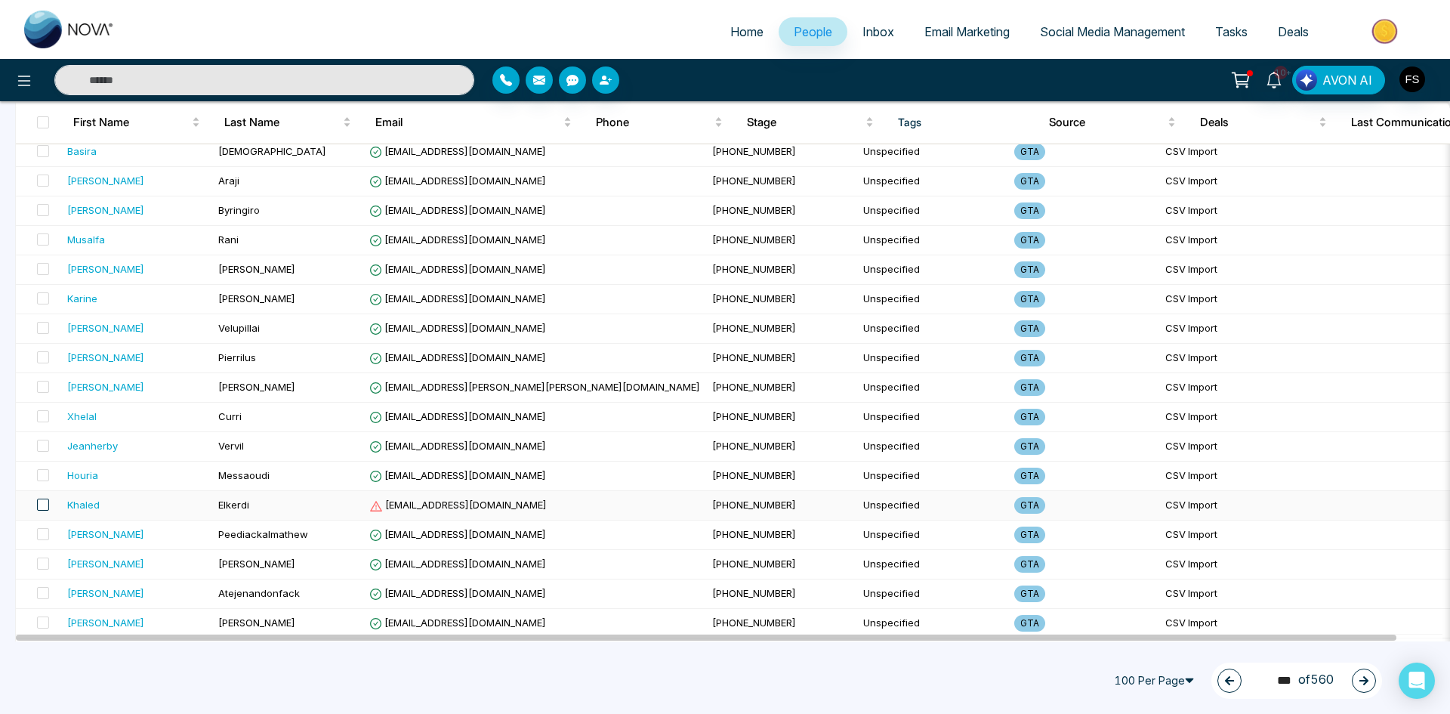
click at [45, 505] on span at bounding box center [43, 504] width 12 height 12
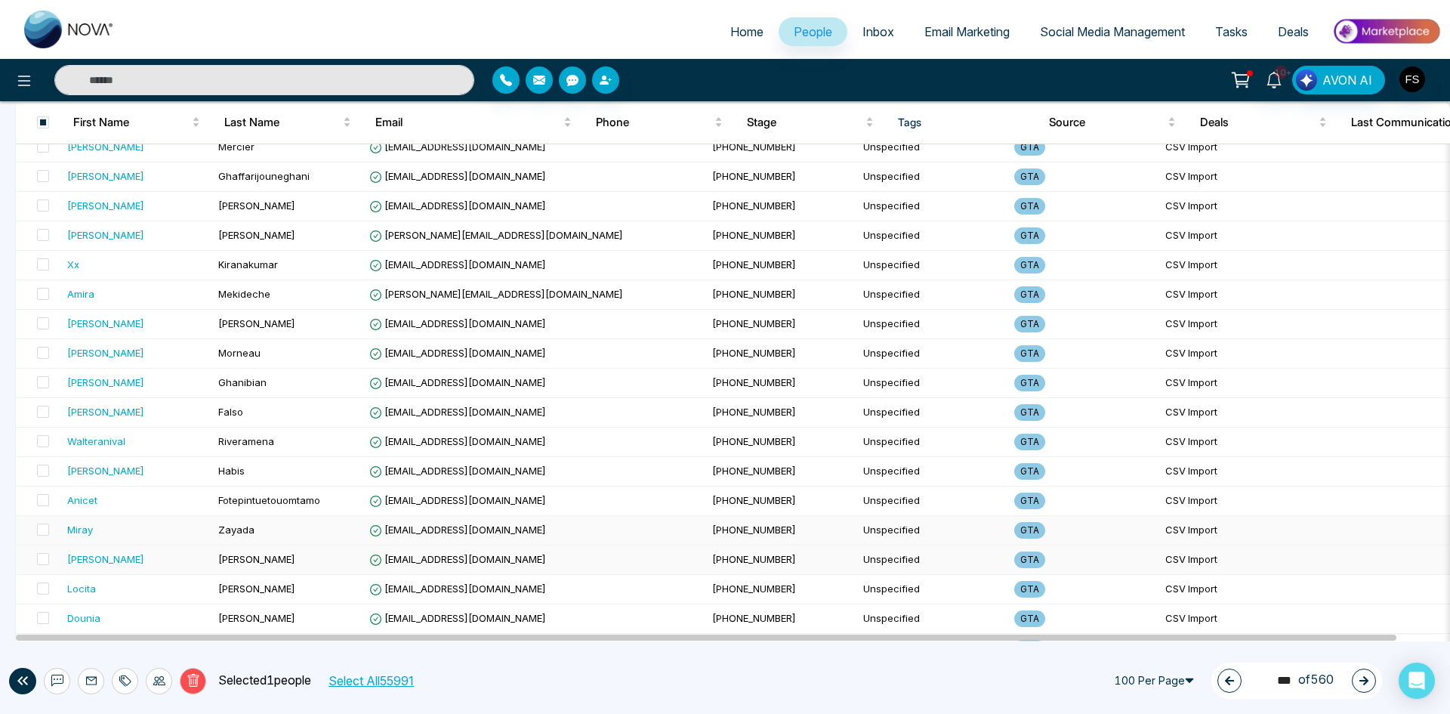
scroll to position [2617, 0]
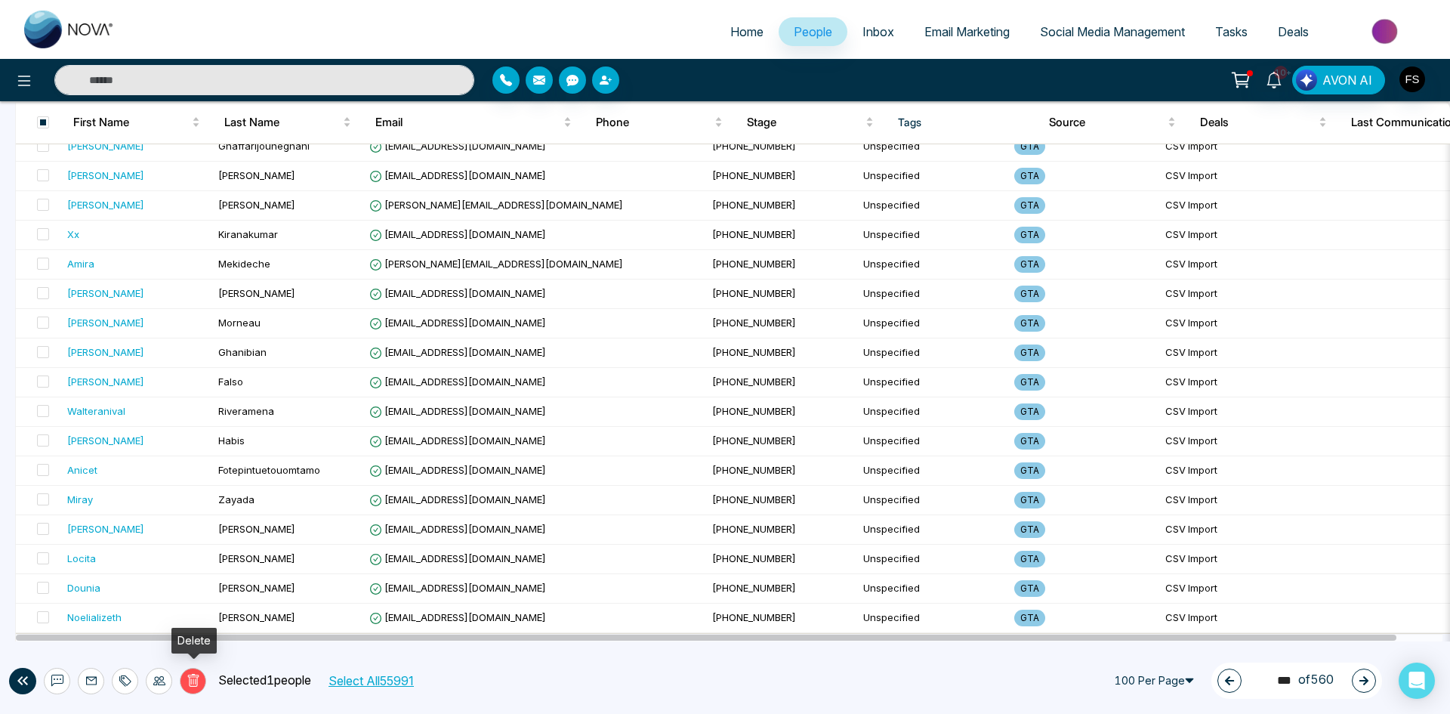
click at [190, 683] on icon at bounding box center [194, 681] width 14 height 14
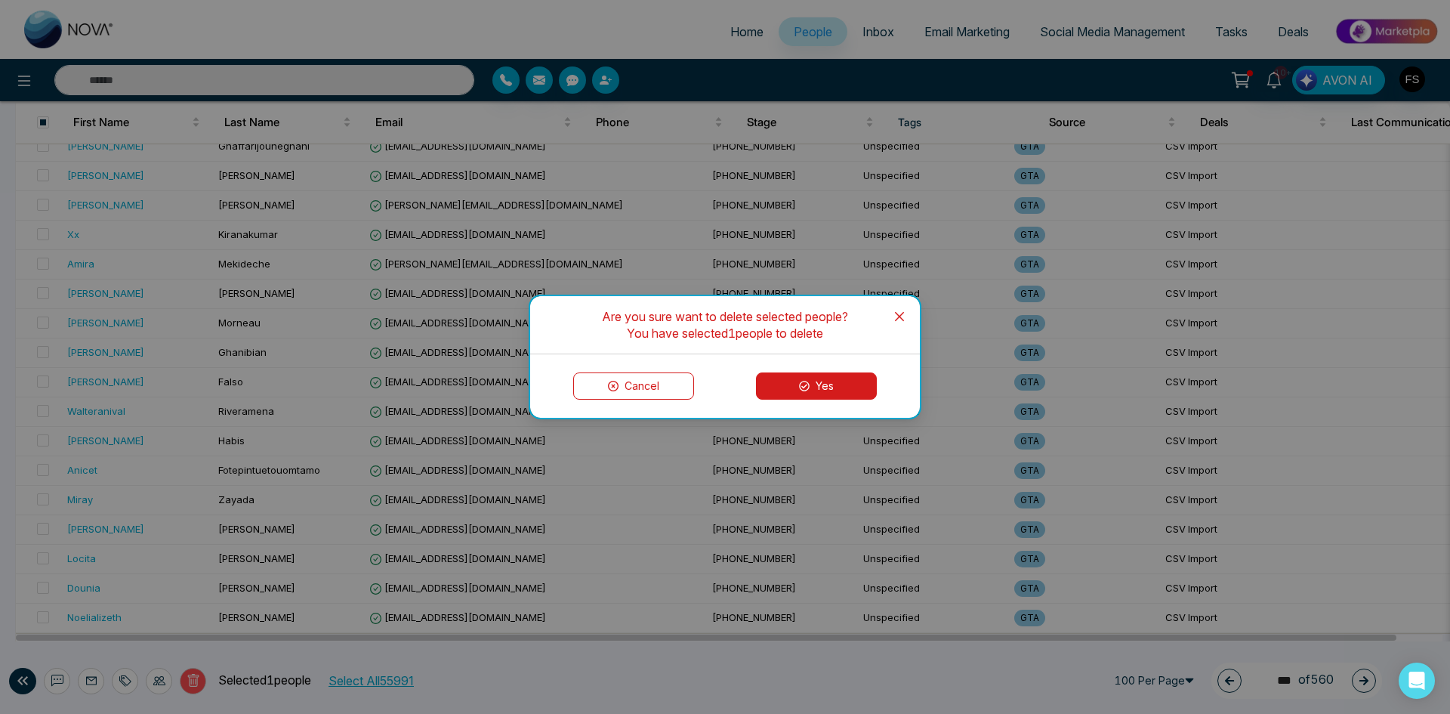
click at [818, 389] on button "Yes" at bounding box center [816, 385] width 121 height 27
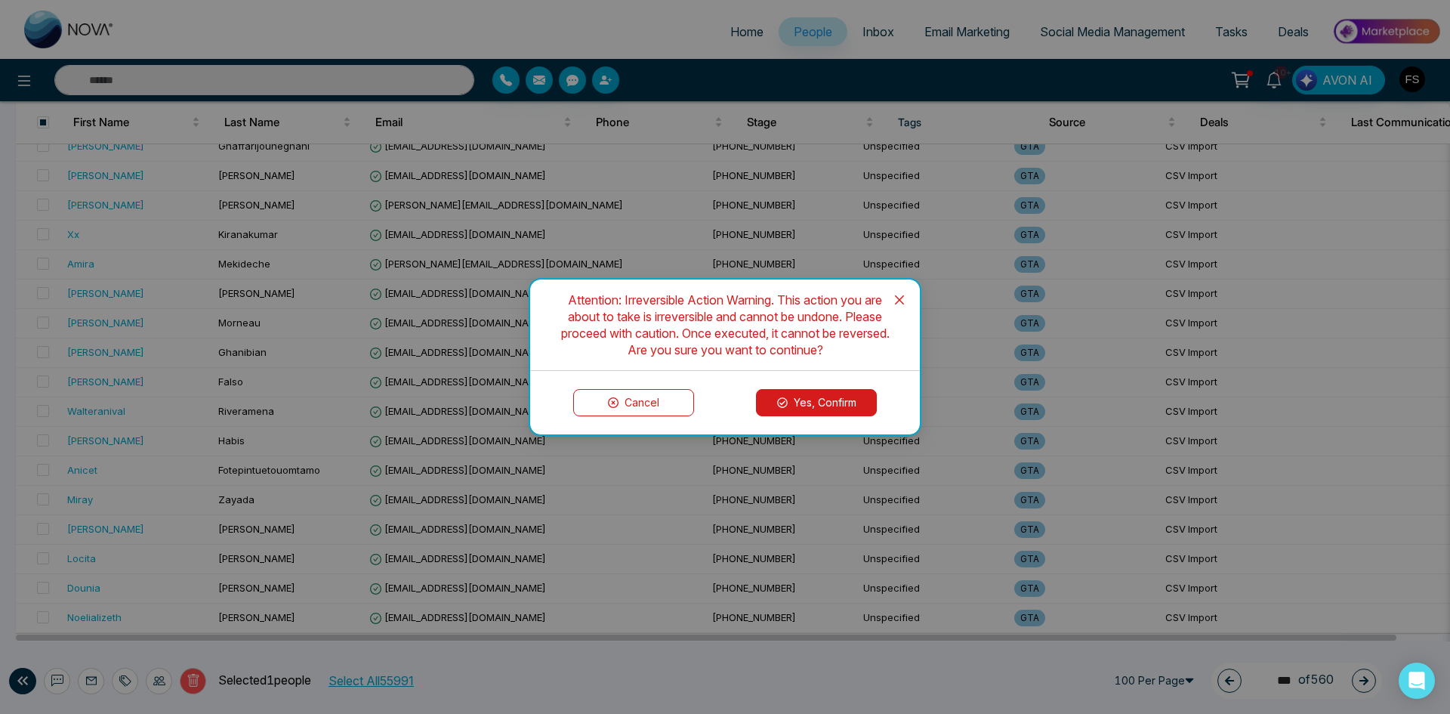
click at [837, 399] on button "Yes, Confirm" at bounding box center [816, 402] width 121 height 27
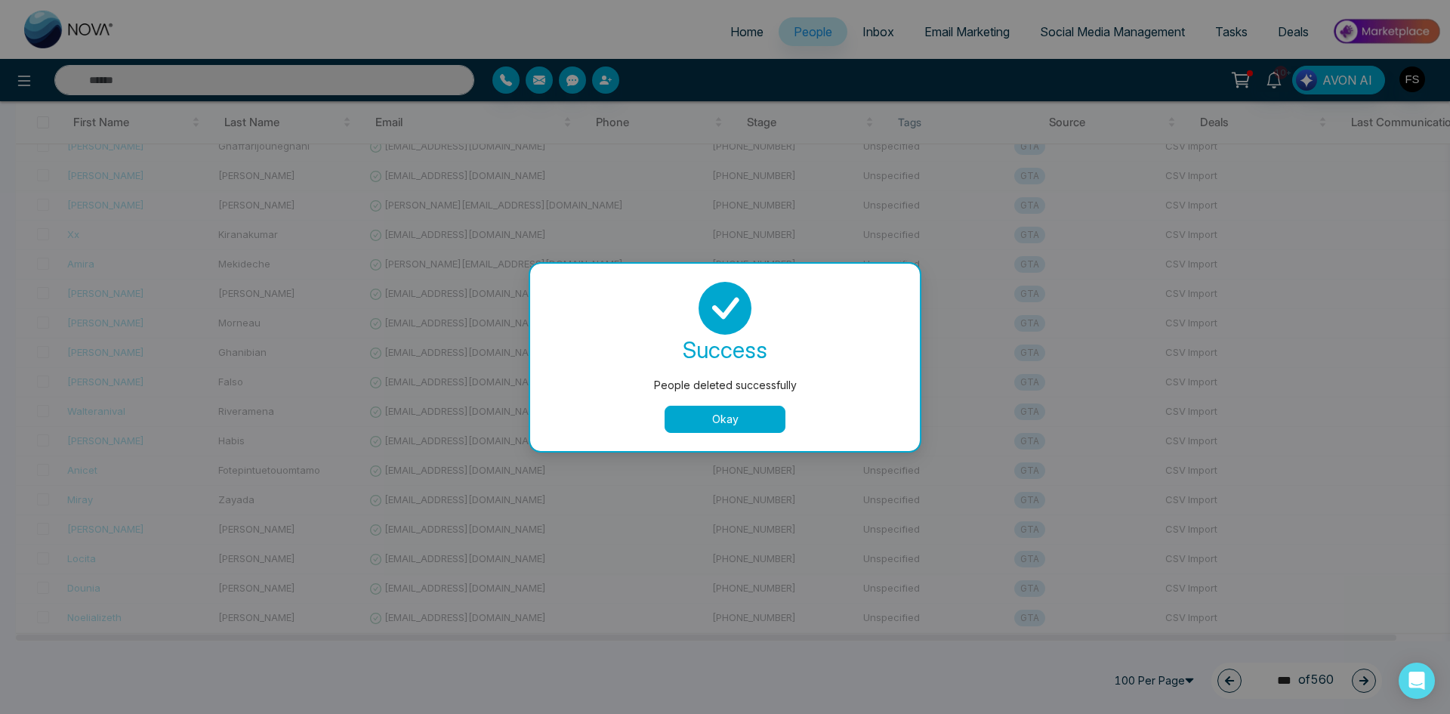
click at [723, 415] on button "Okay" at bounding box center [725, 418] width 121 height 27
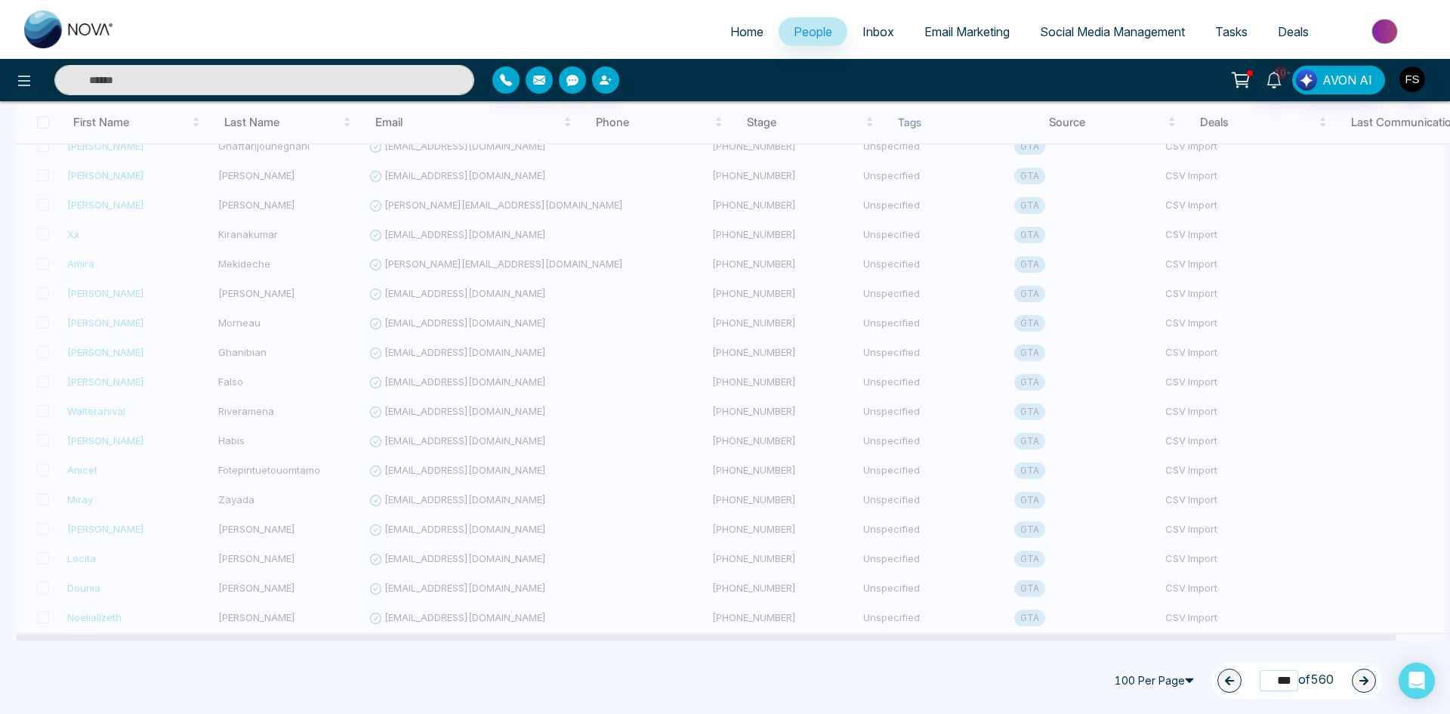
click at [1266, 680] on input "***" at bounding box center [1279, 680] width 39 height 20
drag, startPoint x: 1263, startPoint y: 680, endPoint x: 1302, endPoint y: 680, distance: 38.5
click at [1302, 680] on span "350 *** of 560" at bounding box center [1297, 680] width 74 height 20
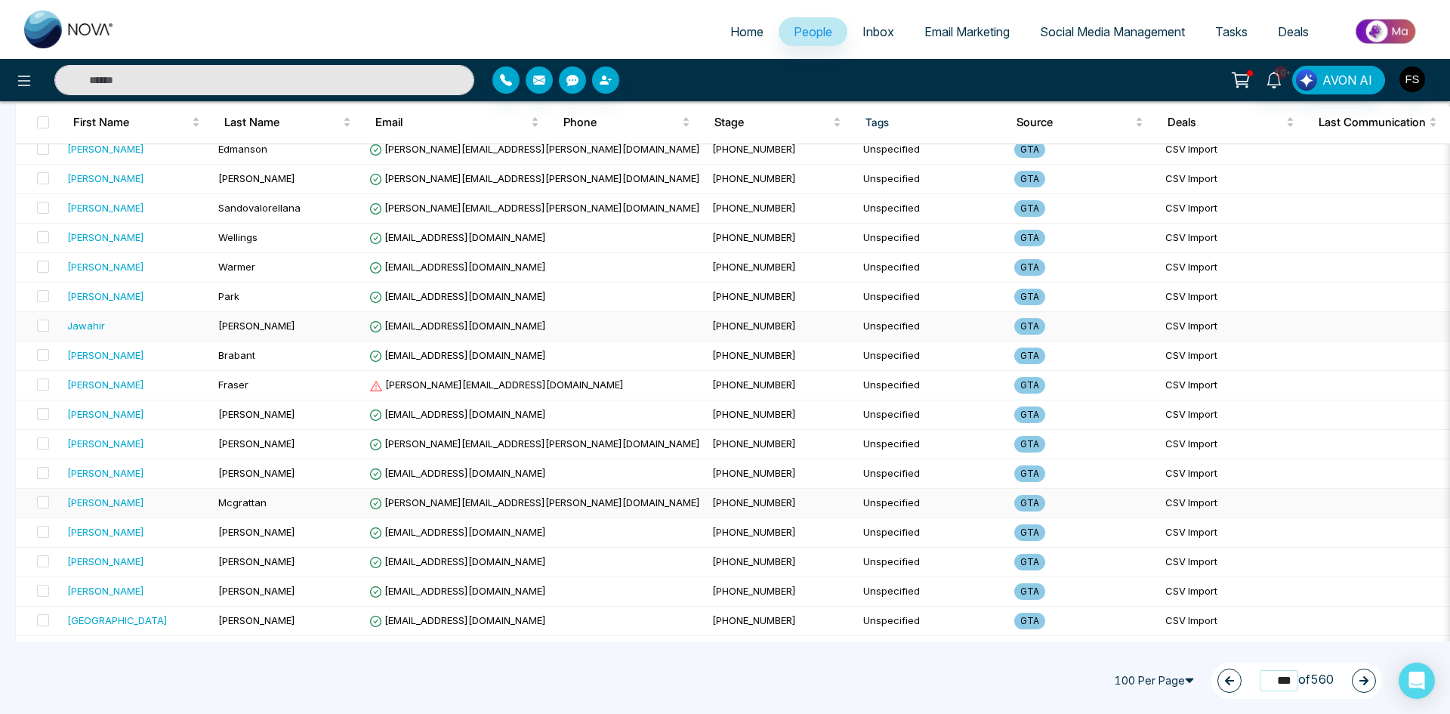
scroll to position [1636, 0]
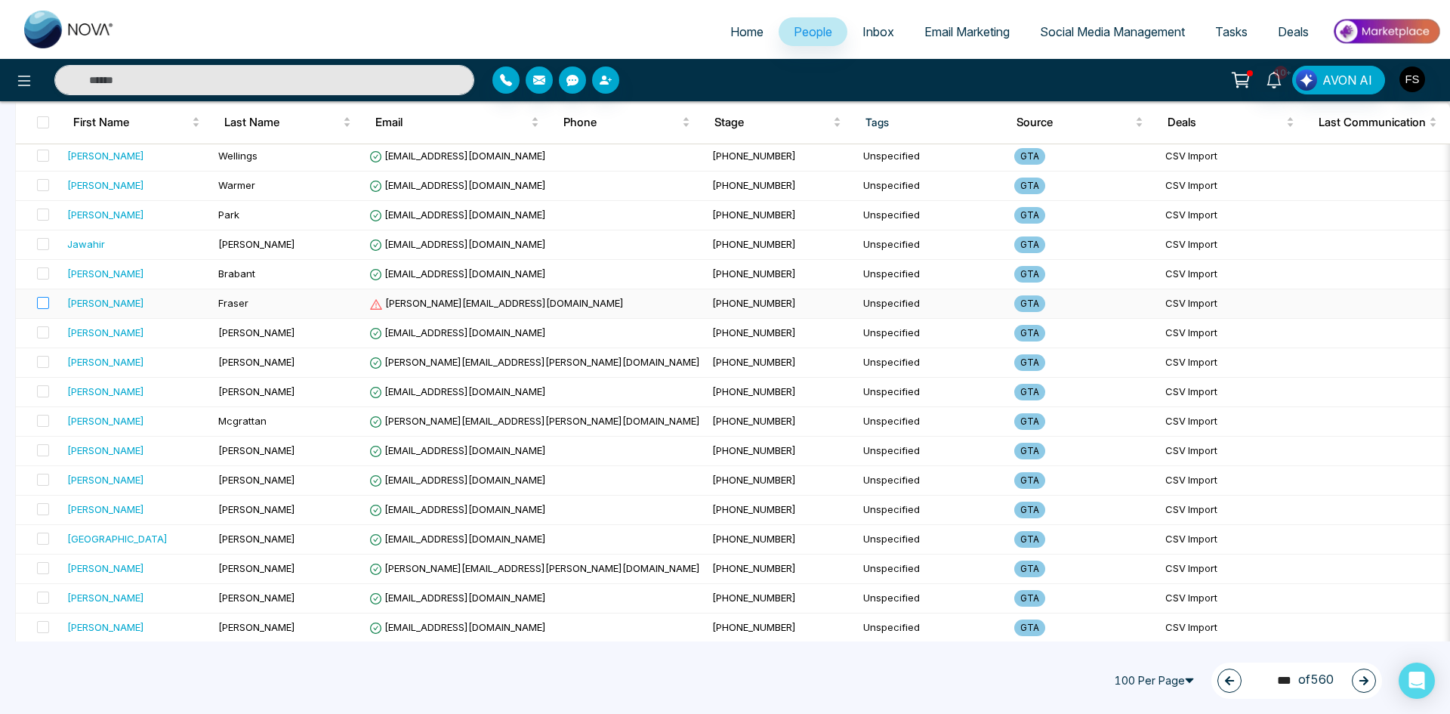
click at [35, 301] on label at bounding box center [38, 303] width 21 height 17
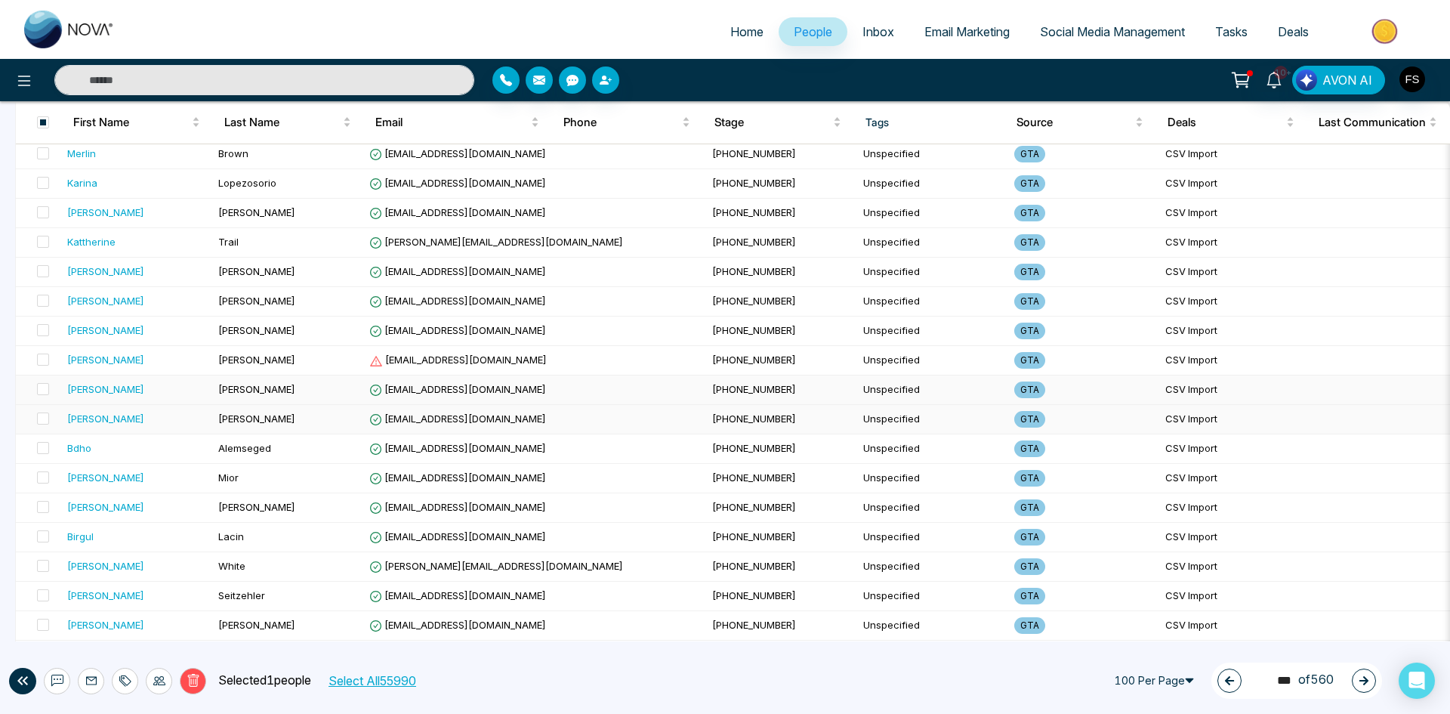
scroll to position [956, 0]
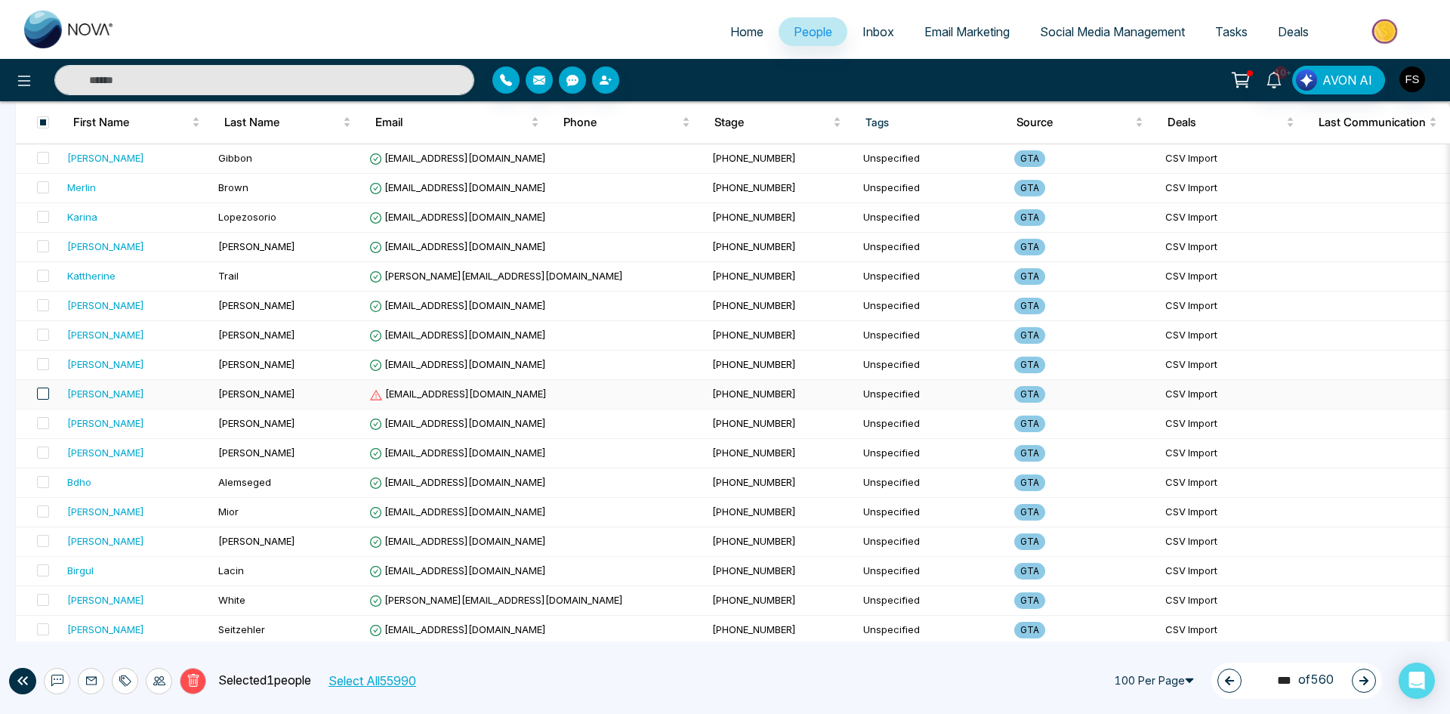
click at [44, 394] on span at bounding box center [43, 393] width 12 height 12
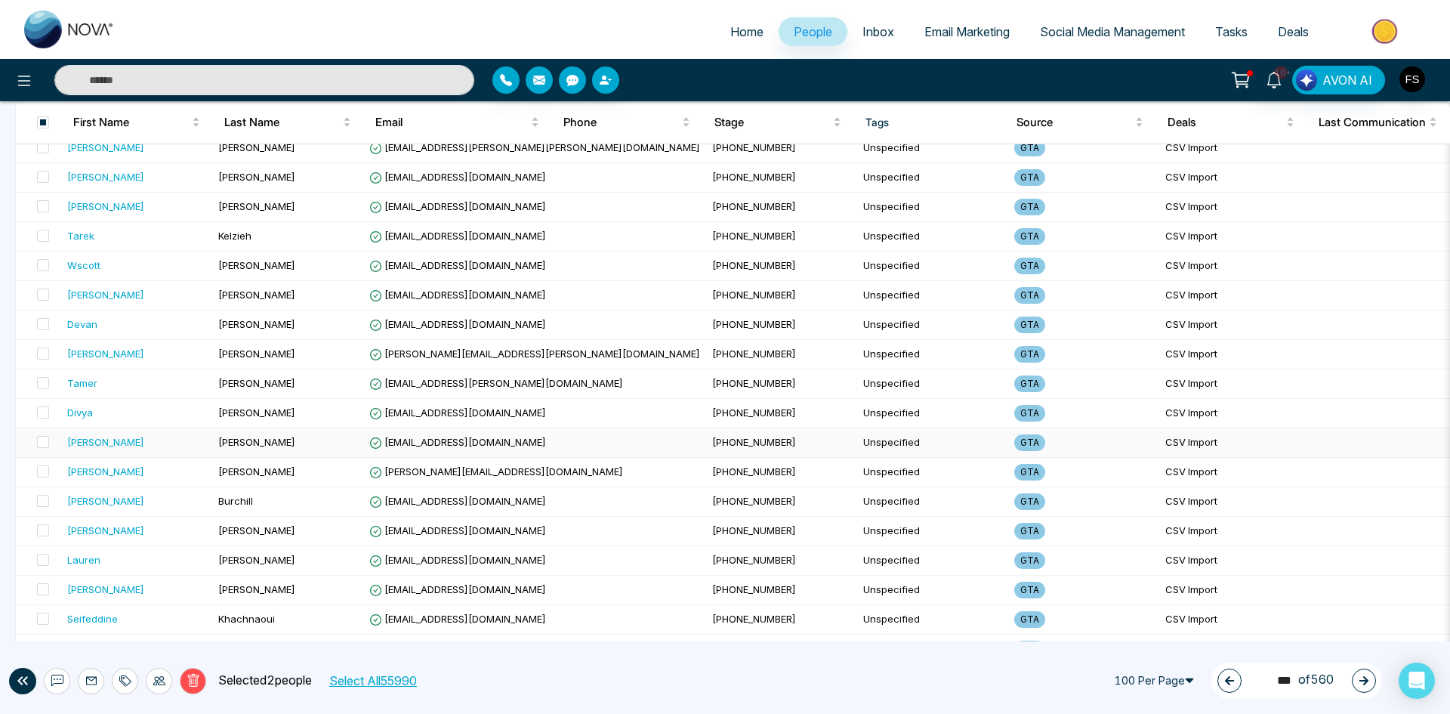
scroll to position [0, 0]
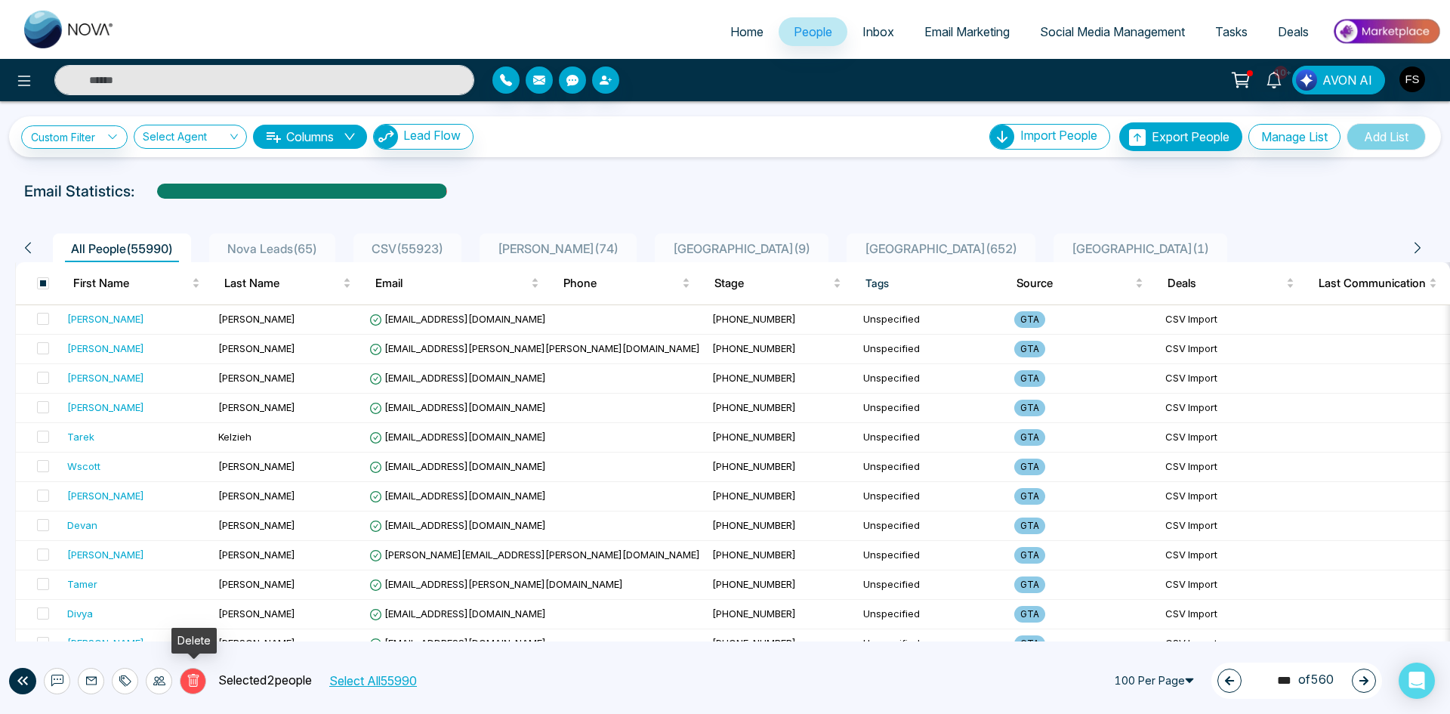
click at [191, 674] on icon at bounding box center [194, 681] width 14 height 14
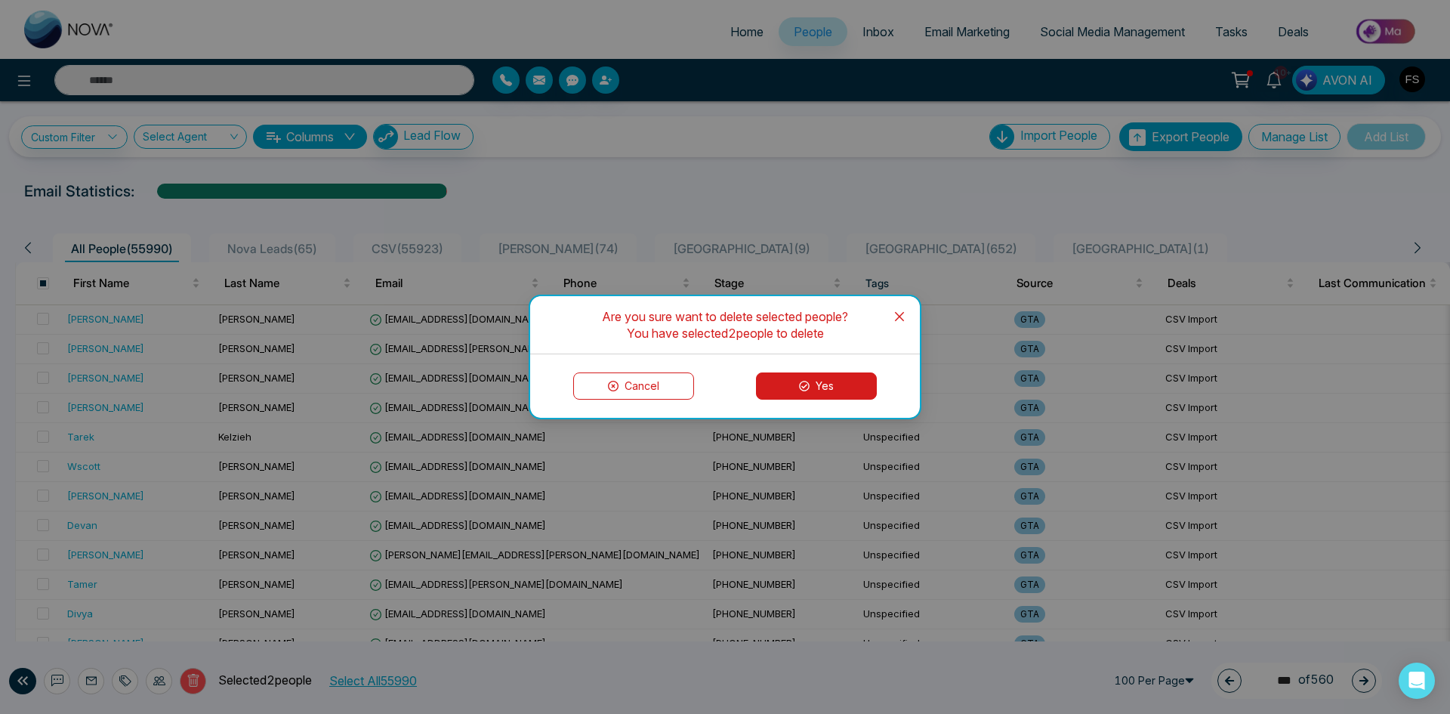
click at [841, 386] on button "Yes" at bounding box center [816, 385] width 121 height 27
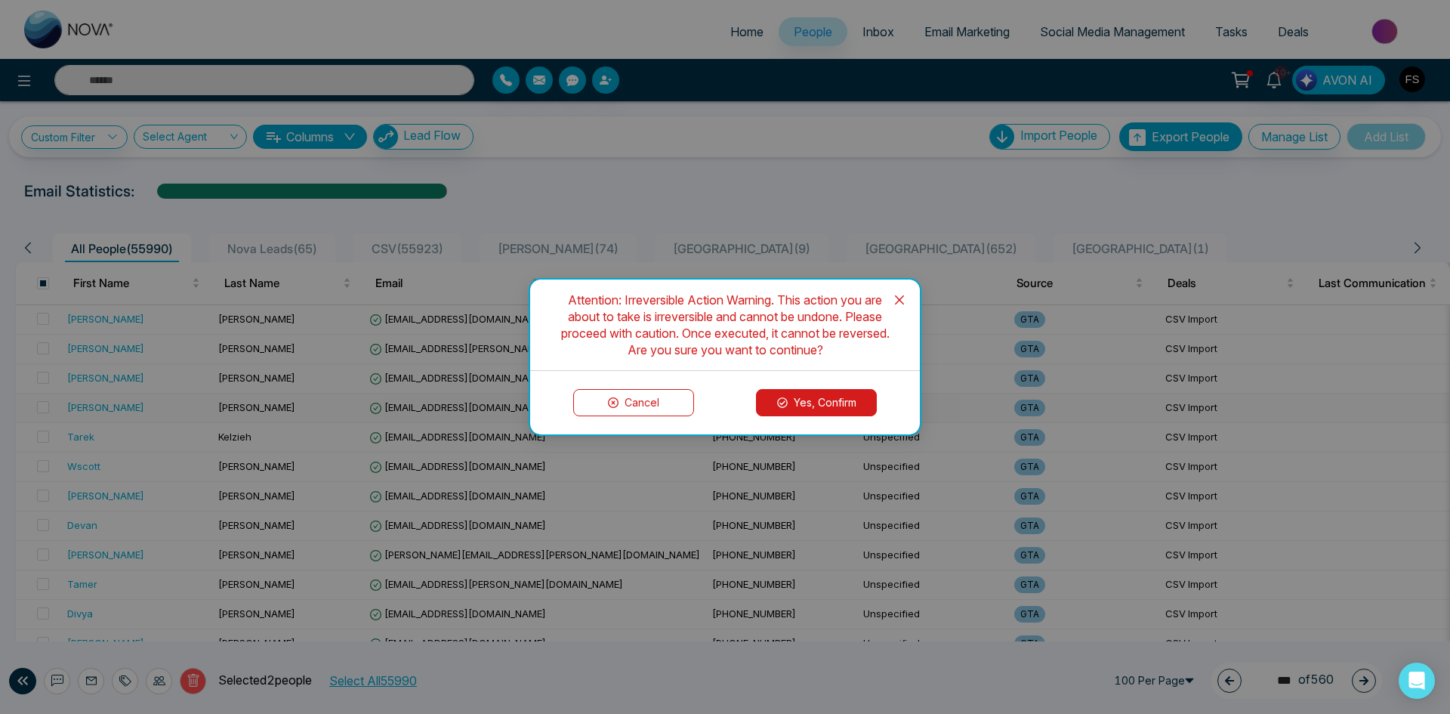
click at [837, 402] on button "Yes, Confirm" at bounding box center [816, 402] width 121 height 27
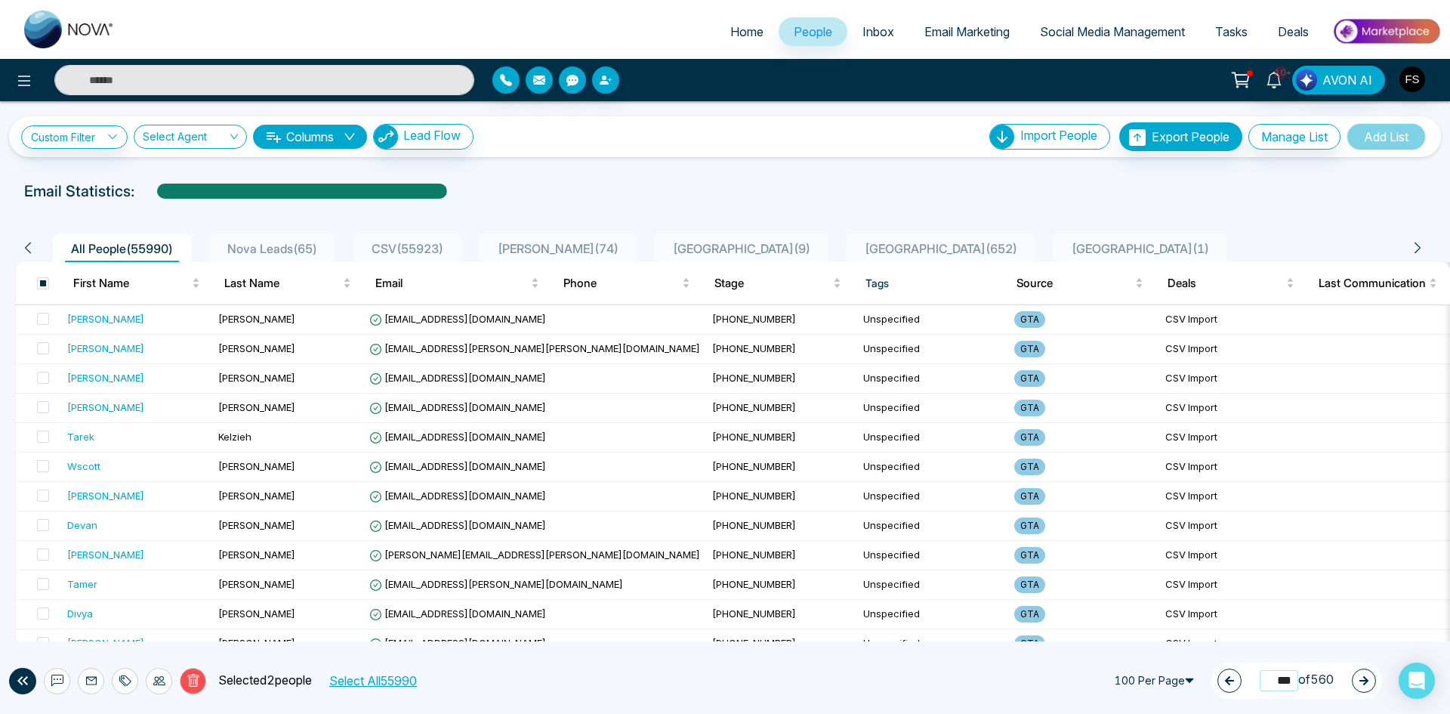
click at [1280, 683] on input "***" at bounding box center [1279, 680] width 39 height 20
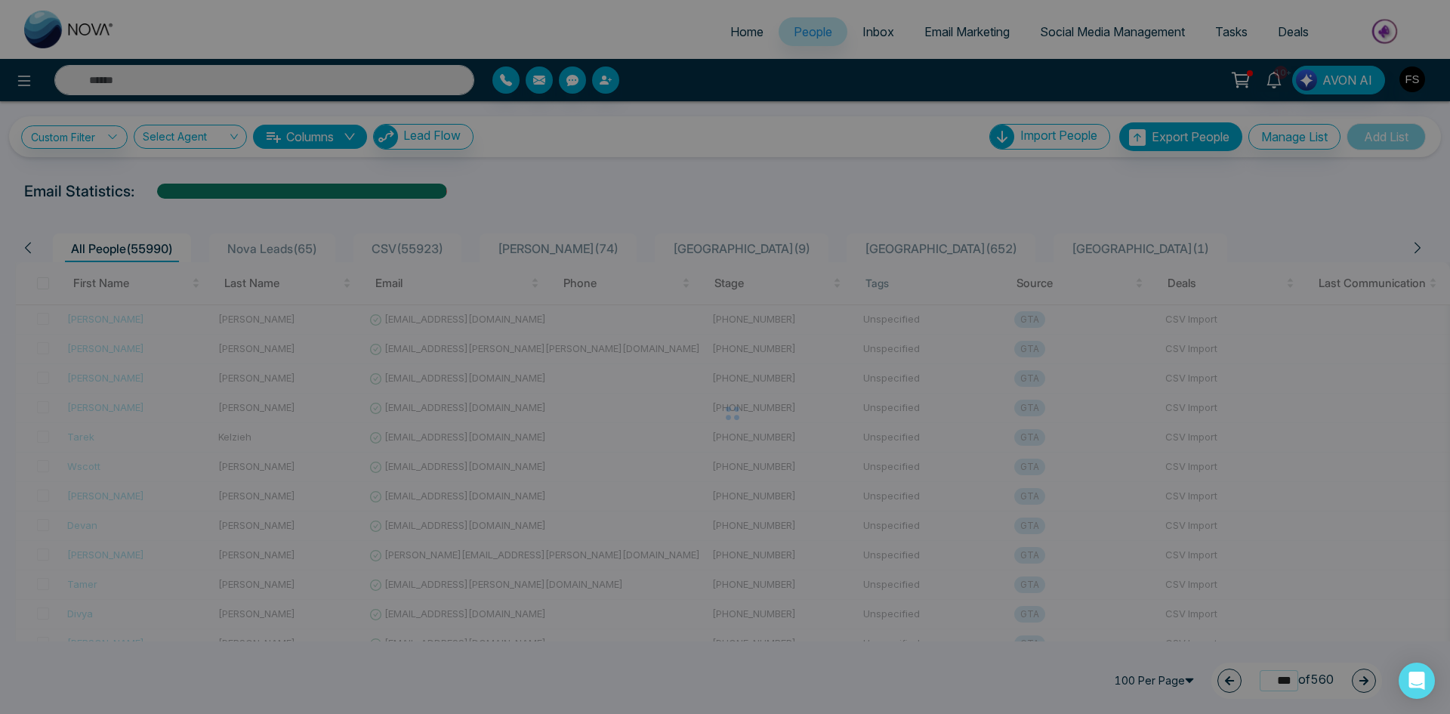
click at [1285, 682] on div "People deleted successfully success People deleted successfully Okay" at bounding box center [725, 357] width 1450 height 714
click at [1285, 682] on input "***" at bounding box center [1279, 680] width 39 height 20
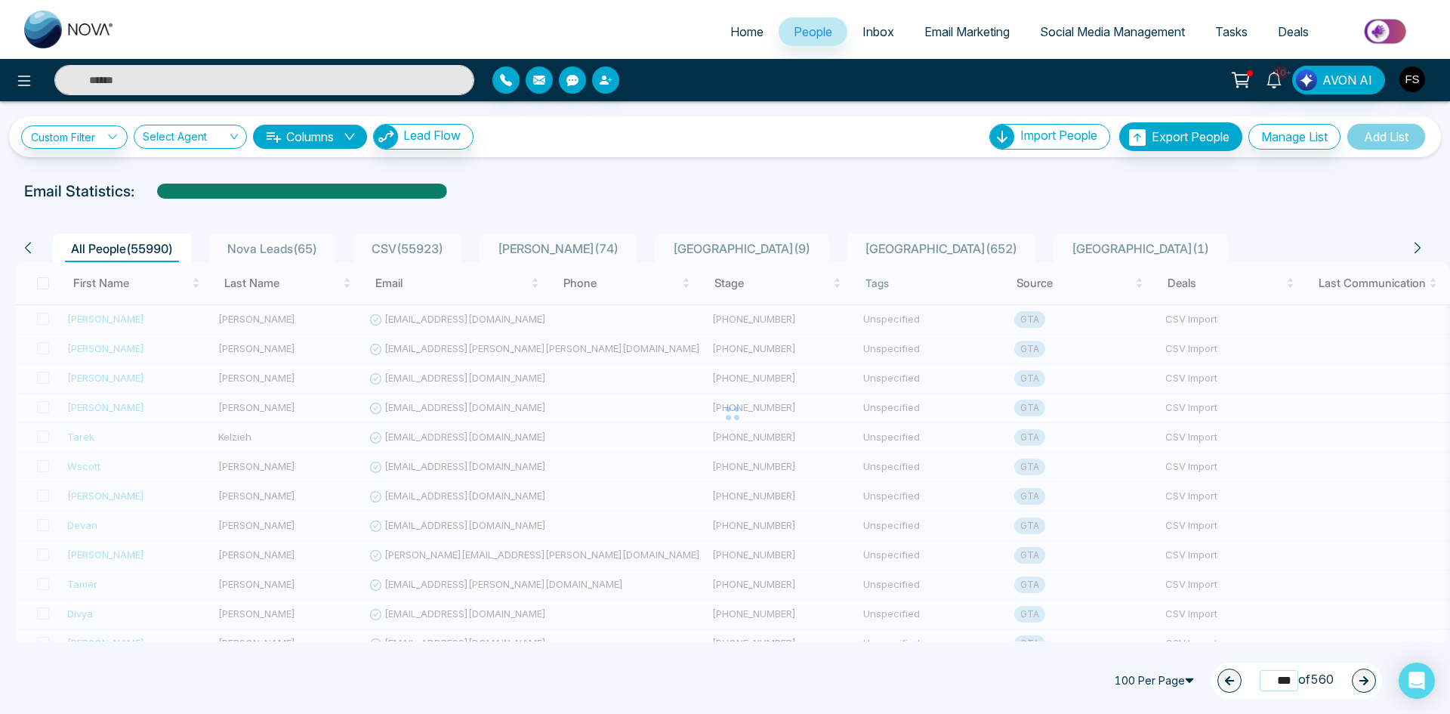
click at [1285, 682] on input "***" at bounding box center [1279, 680] width 39 height 20
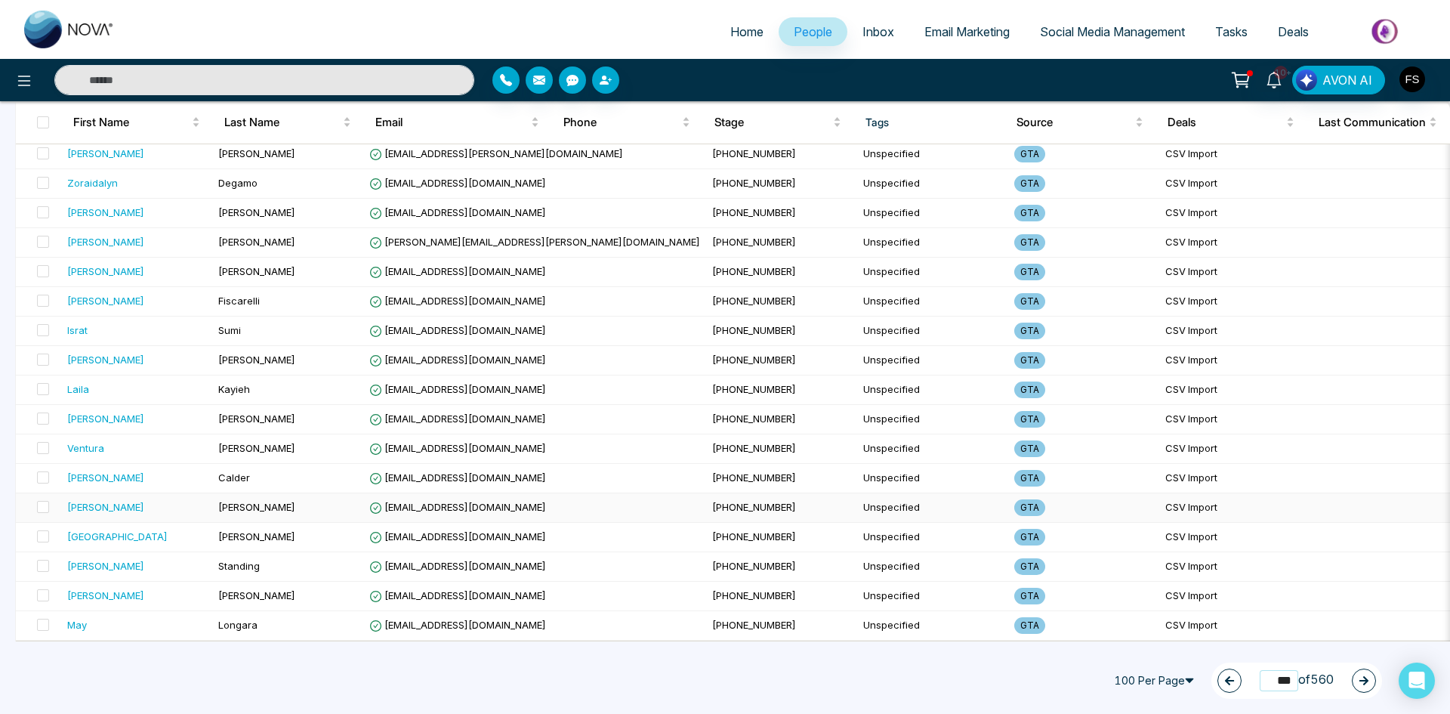
scroll to position [2617, 0]
click at [1270, 681] on input "***" at bounding box center [1279, 680] width 39 height 20
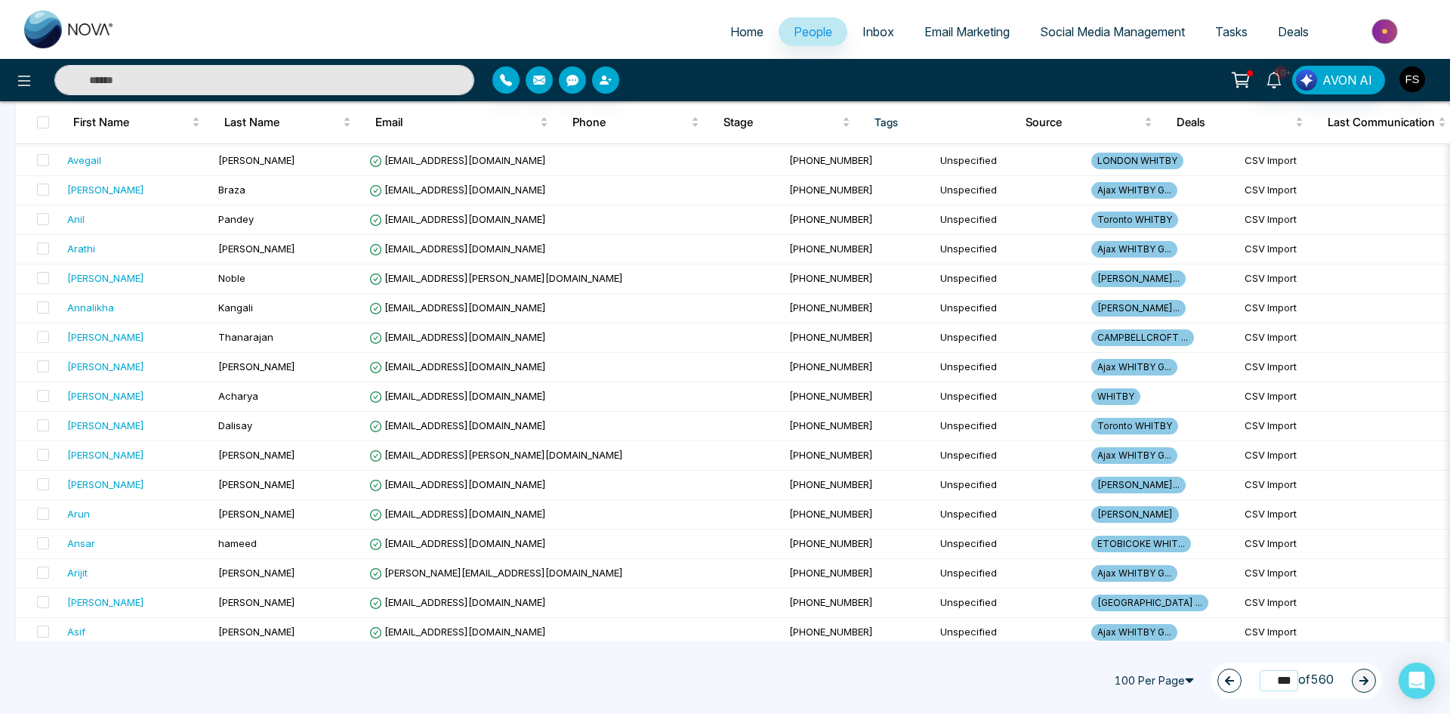
scroll to position [227, 0]
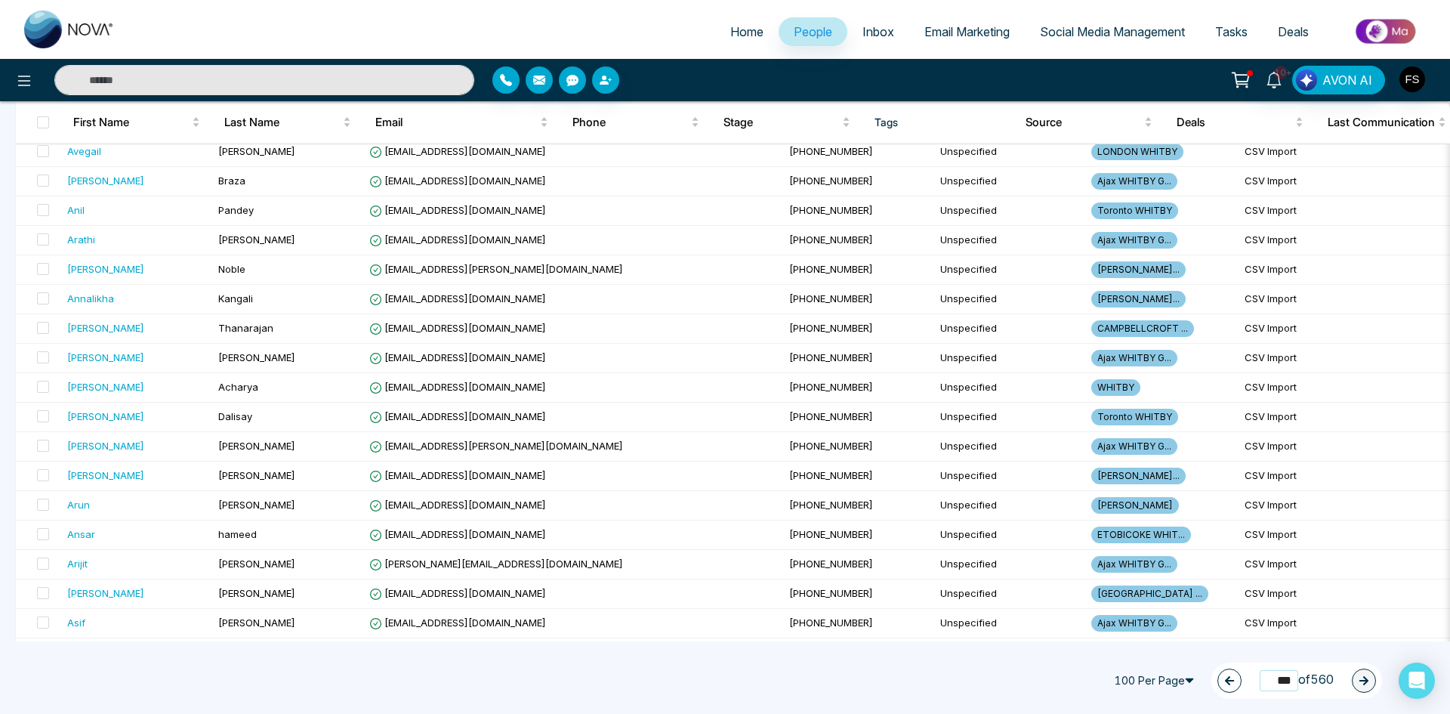
click at [1274, 677] on input "***" at bounding box center [1279, 680] width 39 height 20
click at [1273, 677] on input "***" at bounding box center [1279, 680] width 39 height 20
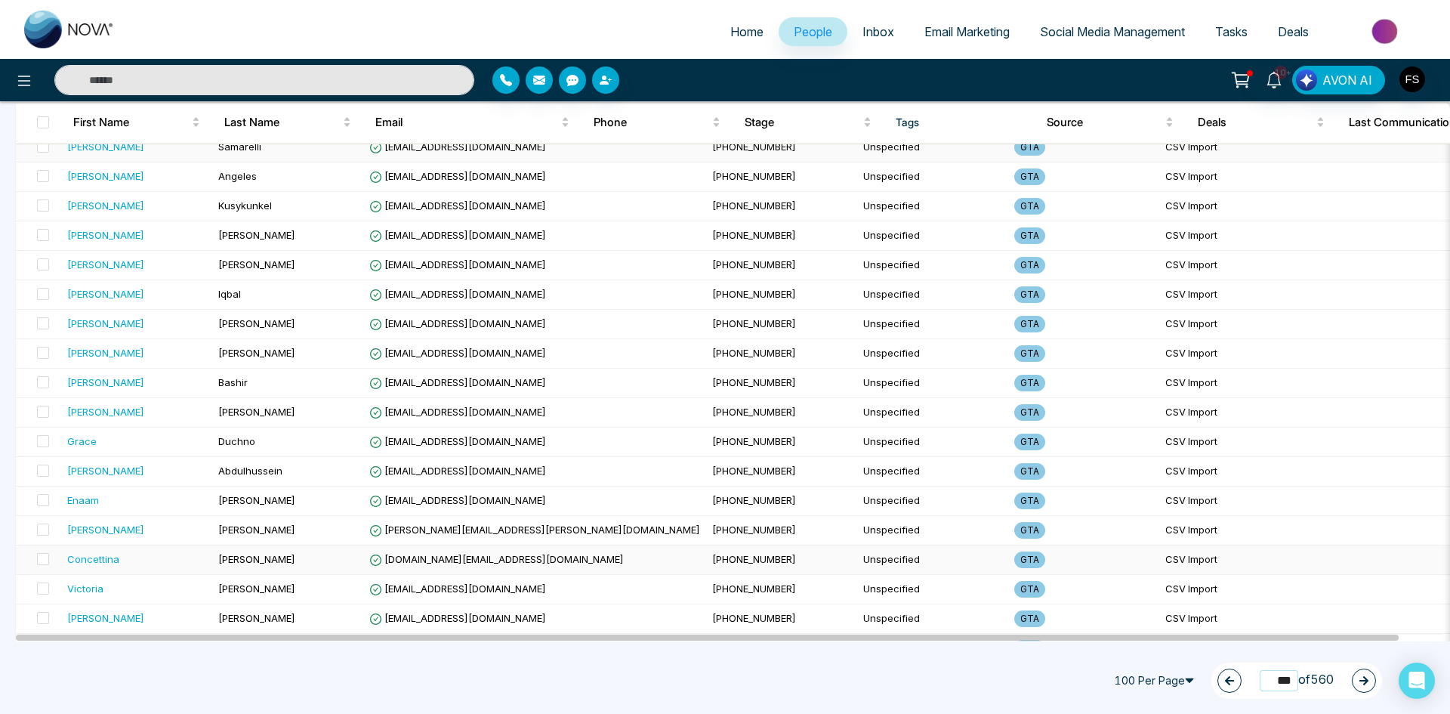
scroll to position [1963, 0]
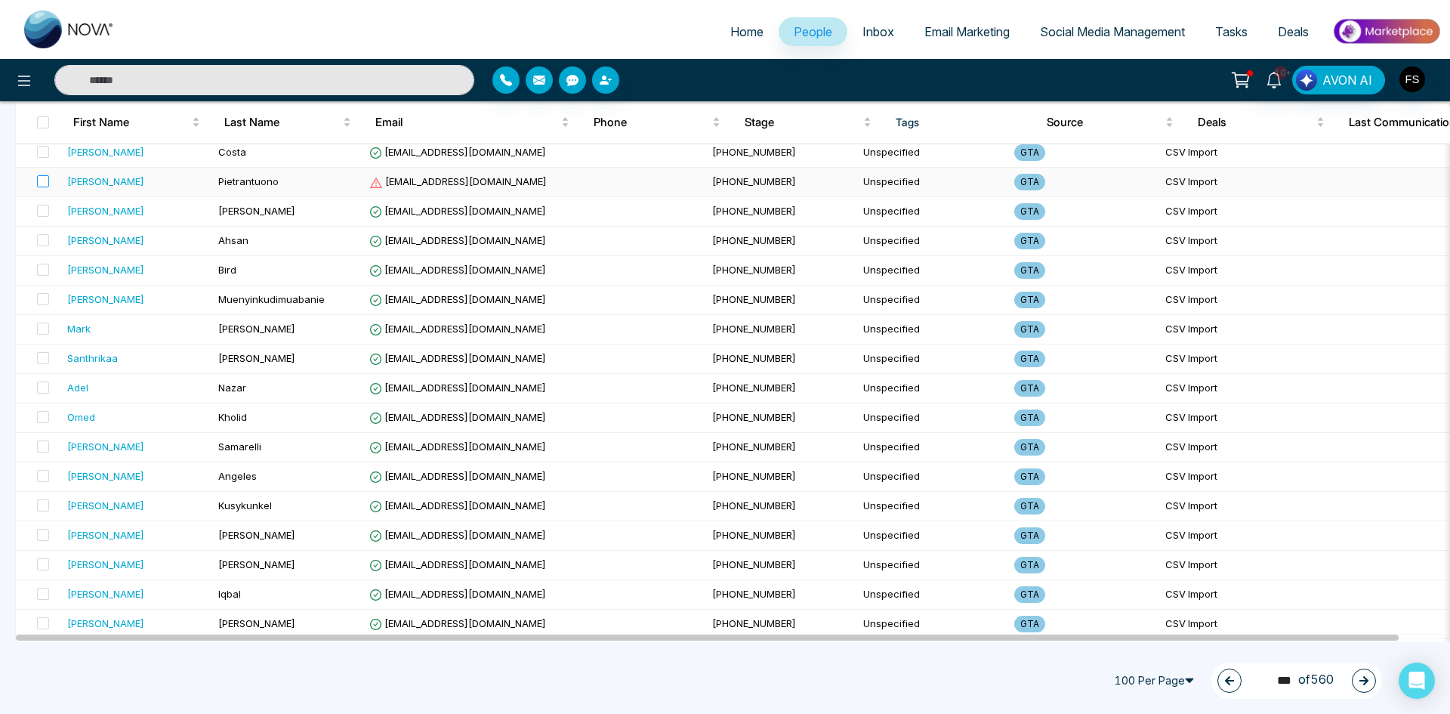
click at [35, 185] on label at bounding box center [38, 182] width 21 height 17
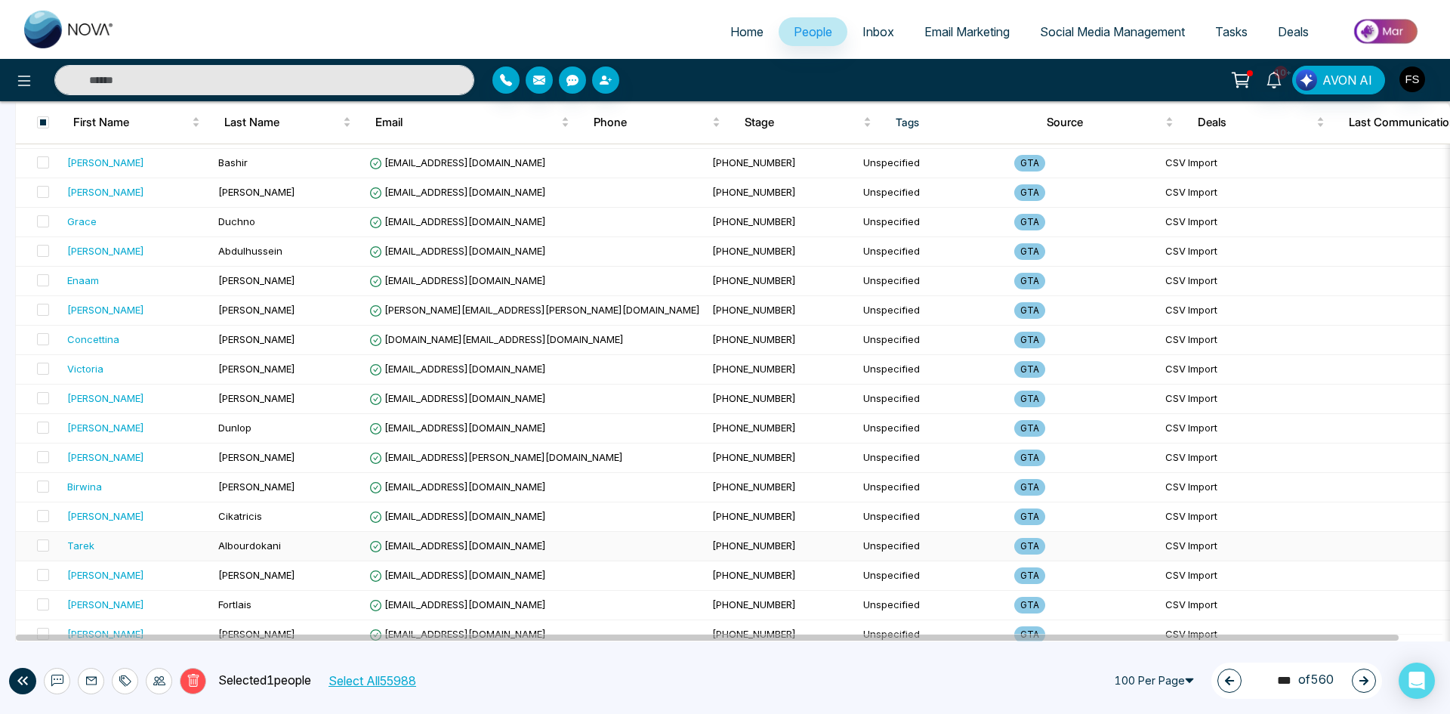
scroll to position [2617, 0]
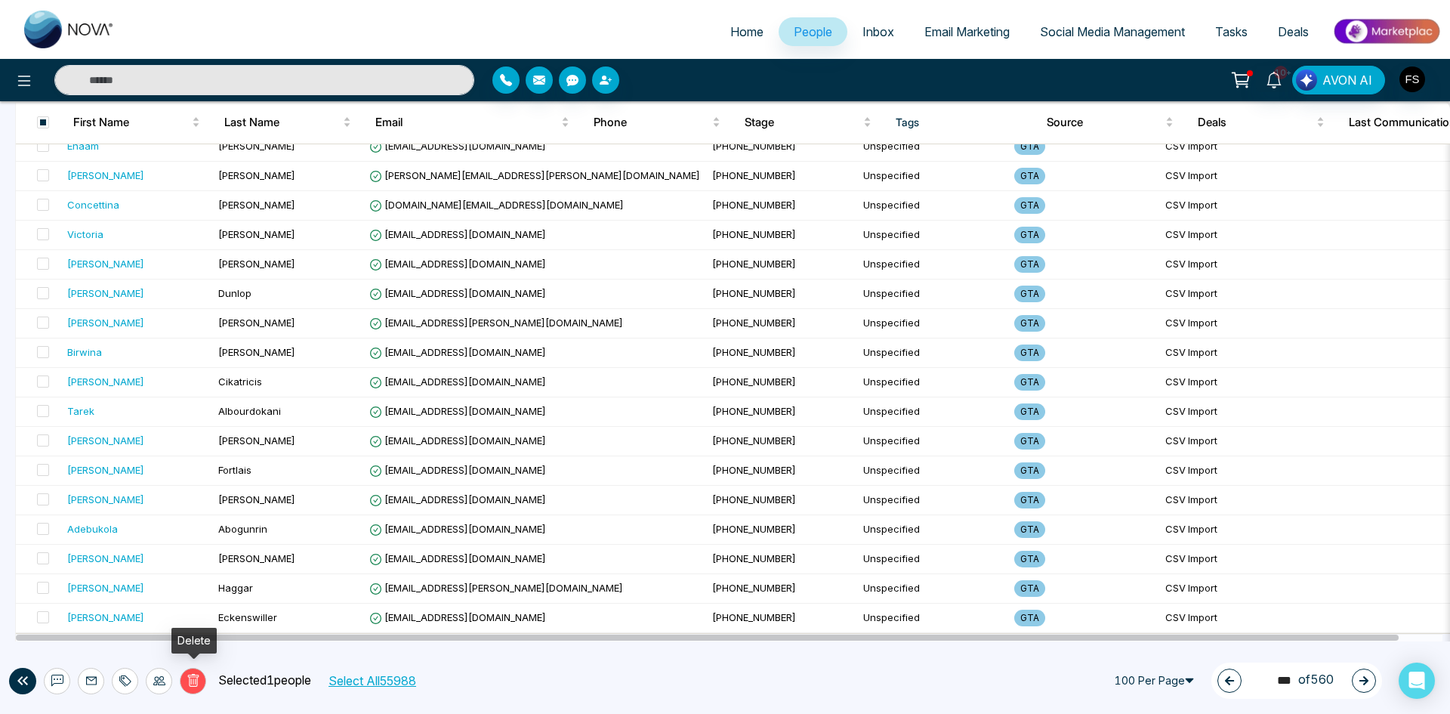
click at [192, 683] on icon at bounding box center [194, 681] width 14 height 14
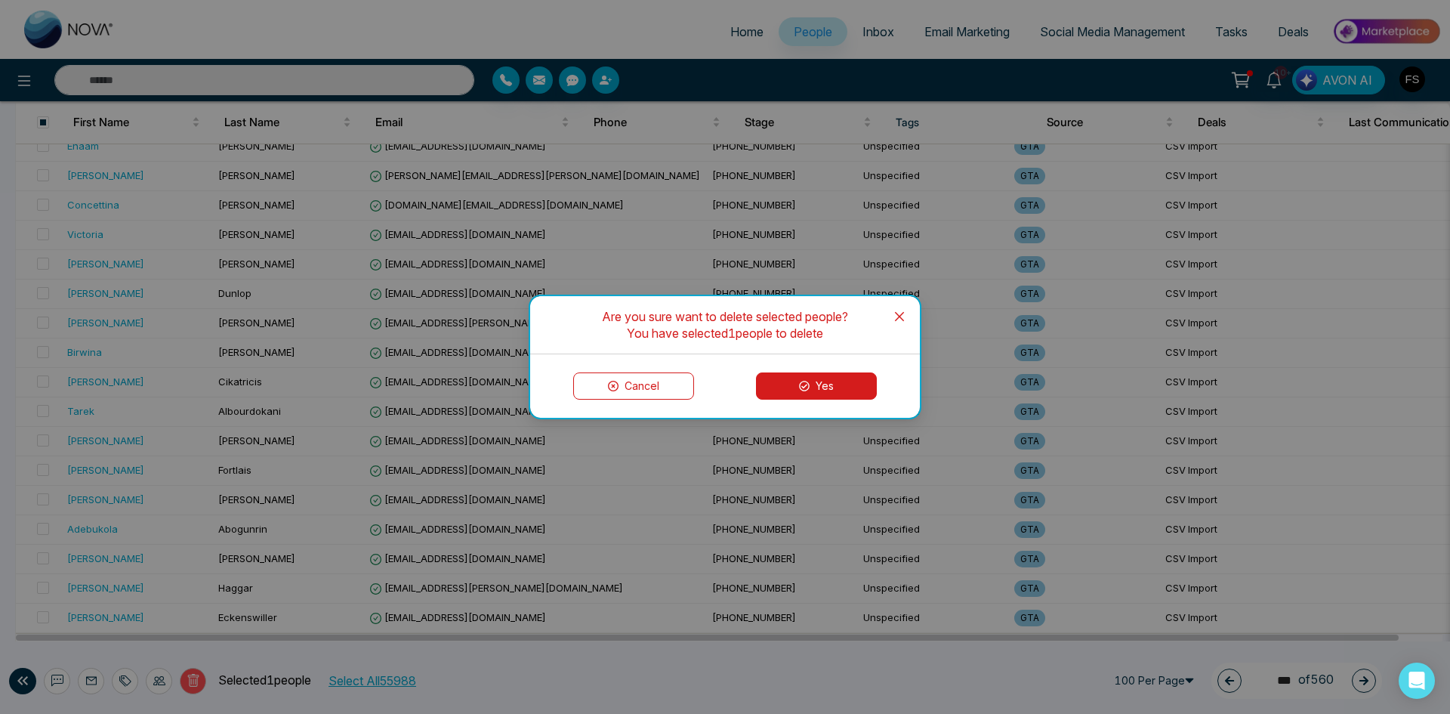
click at [799, 391] on button "Yes" at bounding box center [816, 385] width 121 height 27
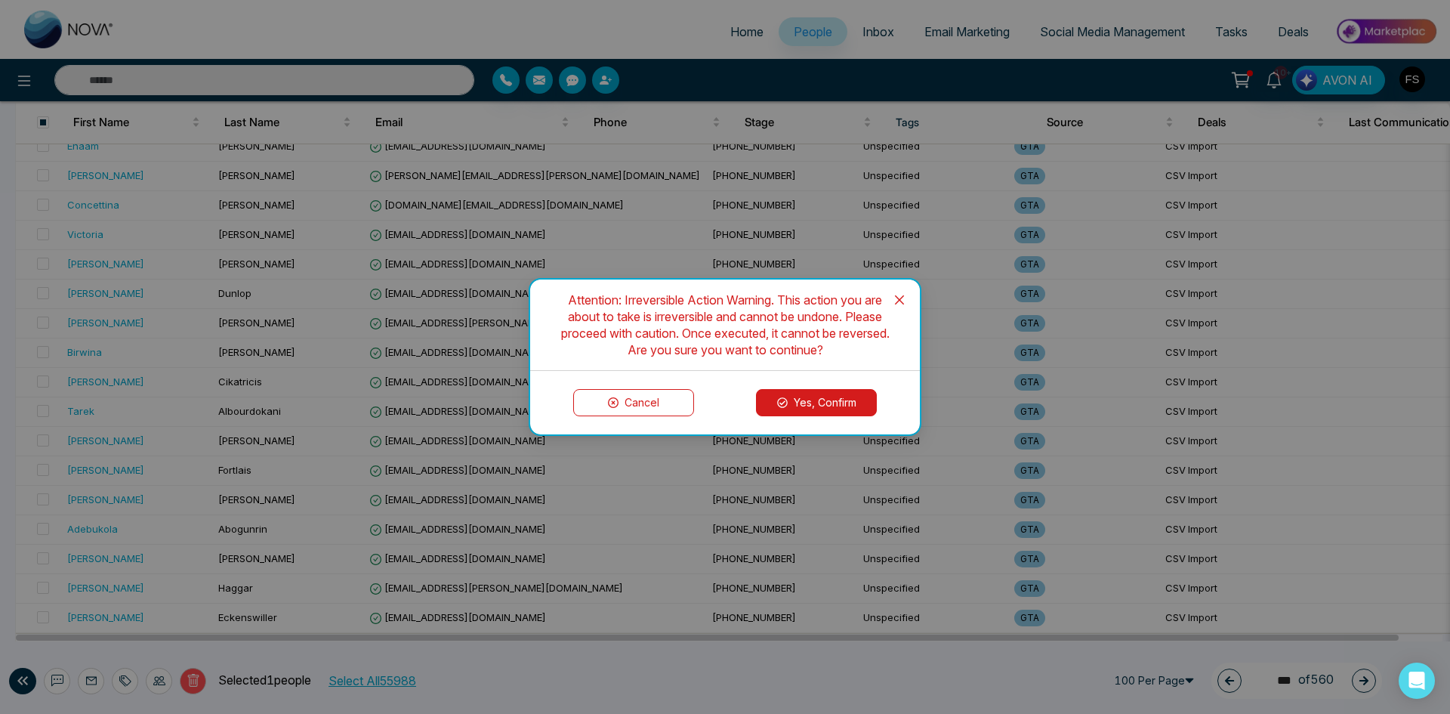
click at [785, 390] on button "Yes, Confirm" at bounding box center [816, 402] width 121 height 27
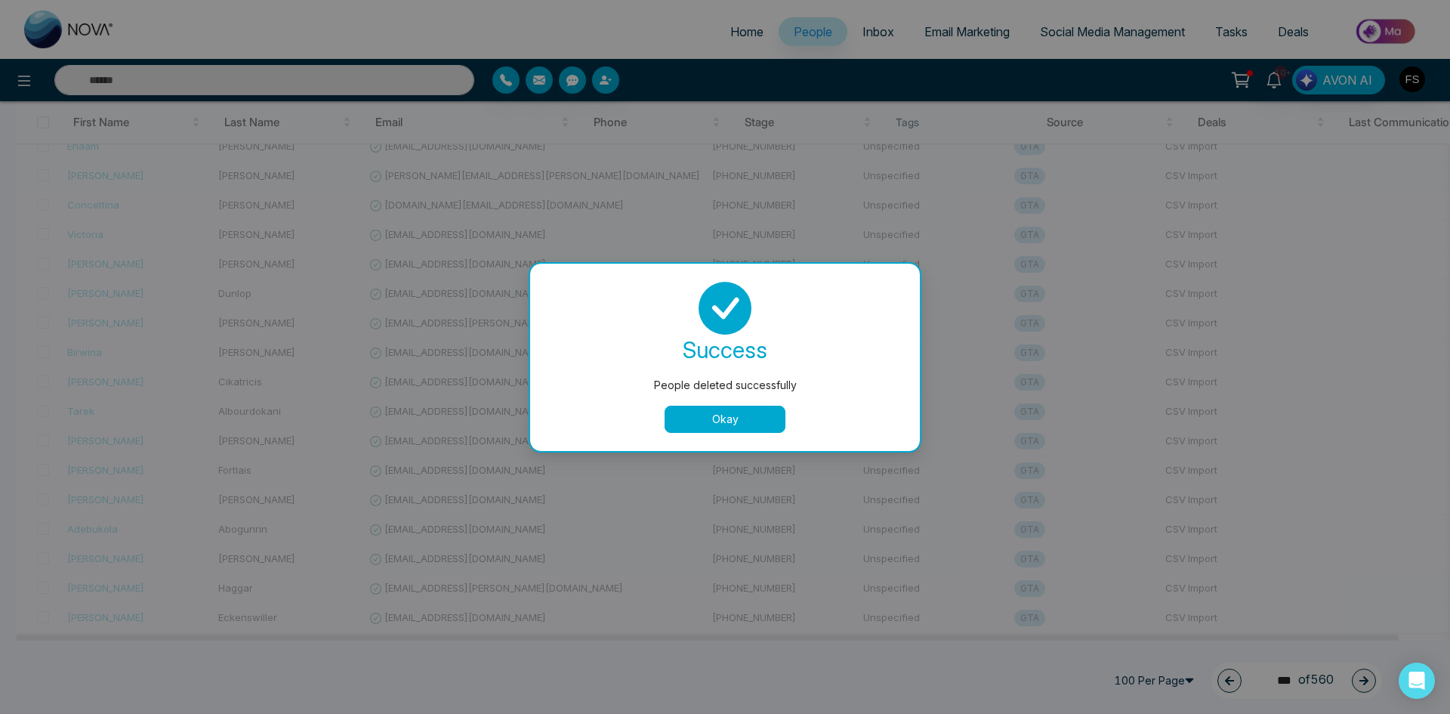
click at [708, 429] on button "Okay" at bounding box center [725, 418] width 121 height 27
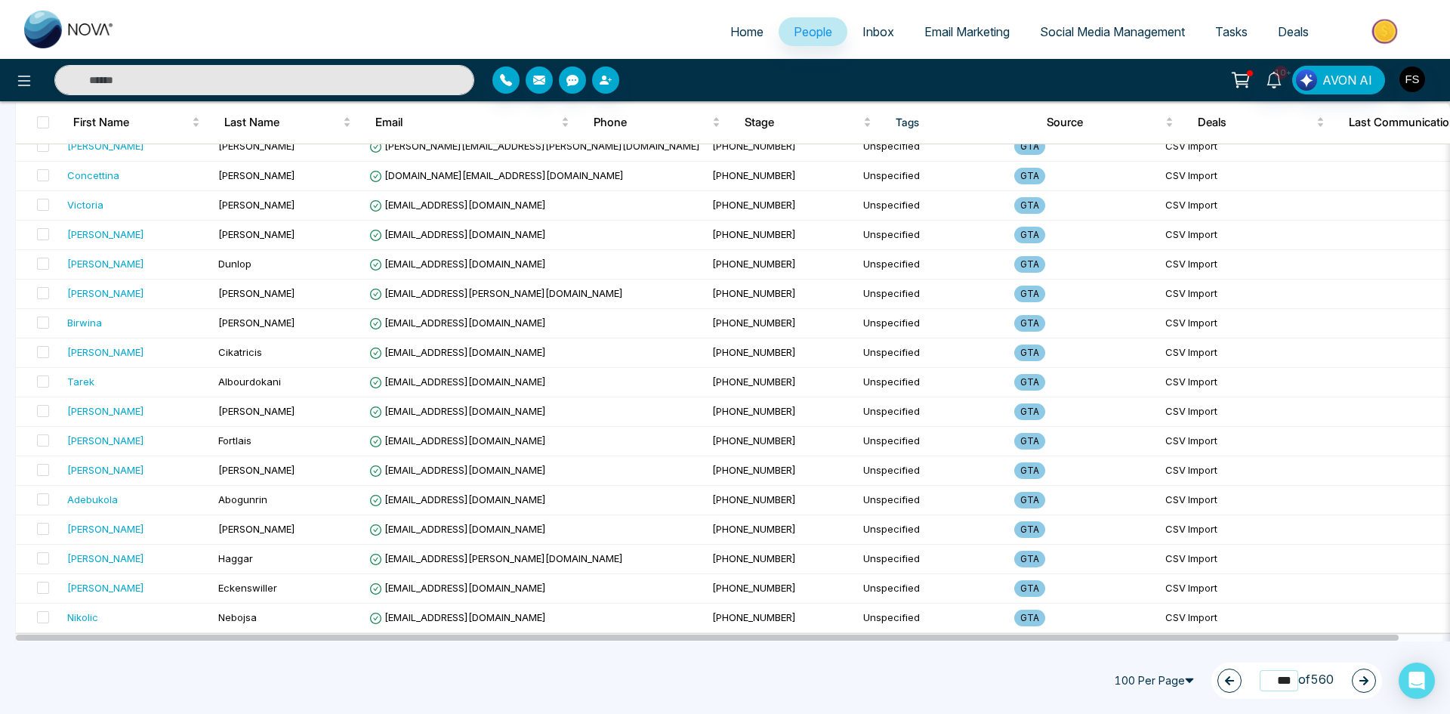
click at [1269, 683] on input "***" at bounding box center [1279, 680] width 39 height 20
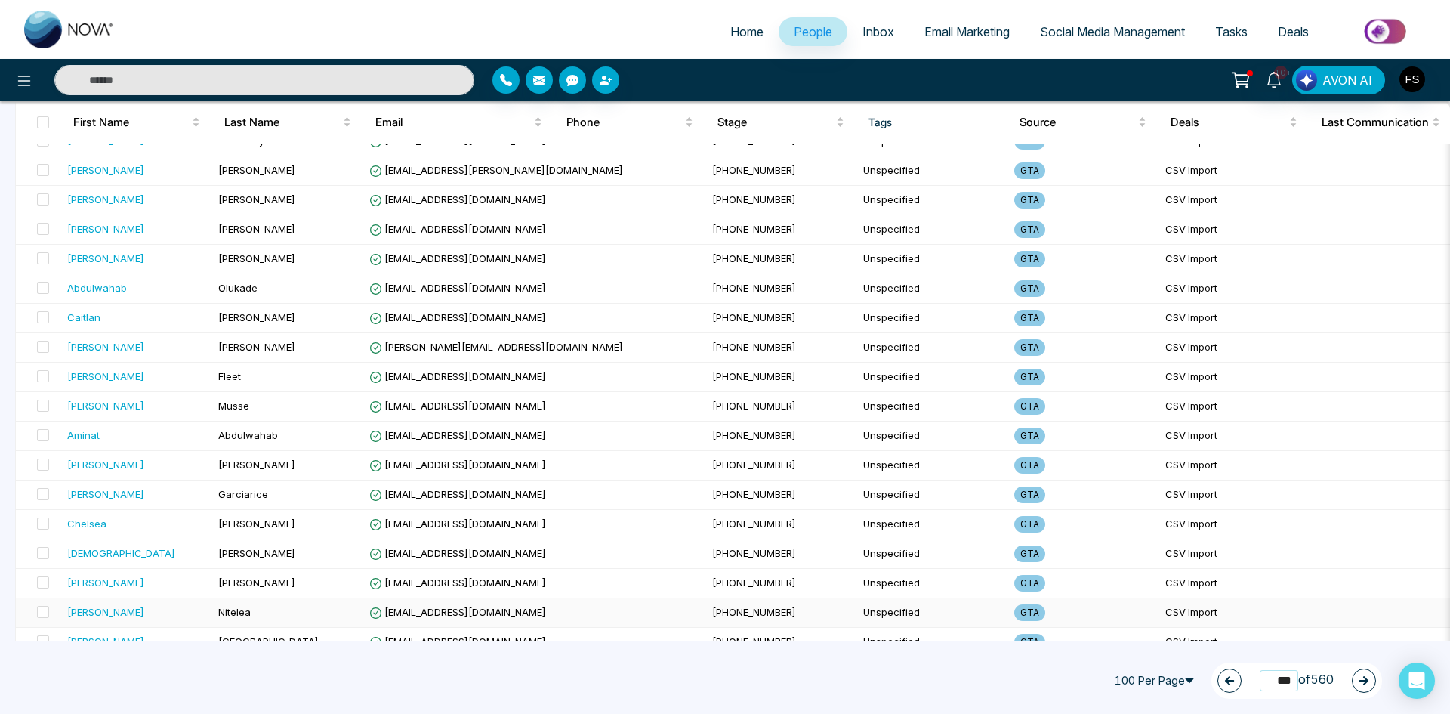
scroll to position [680, 0]
click at [1284, 680] on input "***" at bounding box center [1279, 680] width 39 height 20
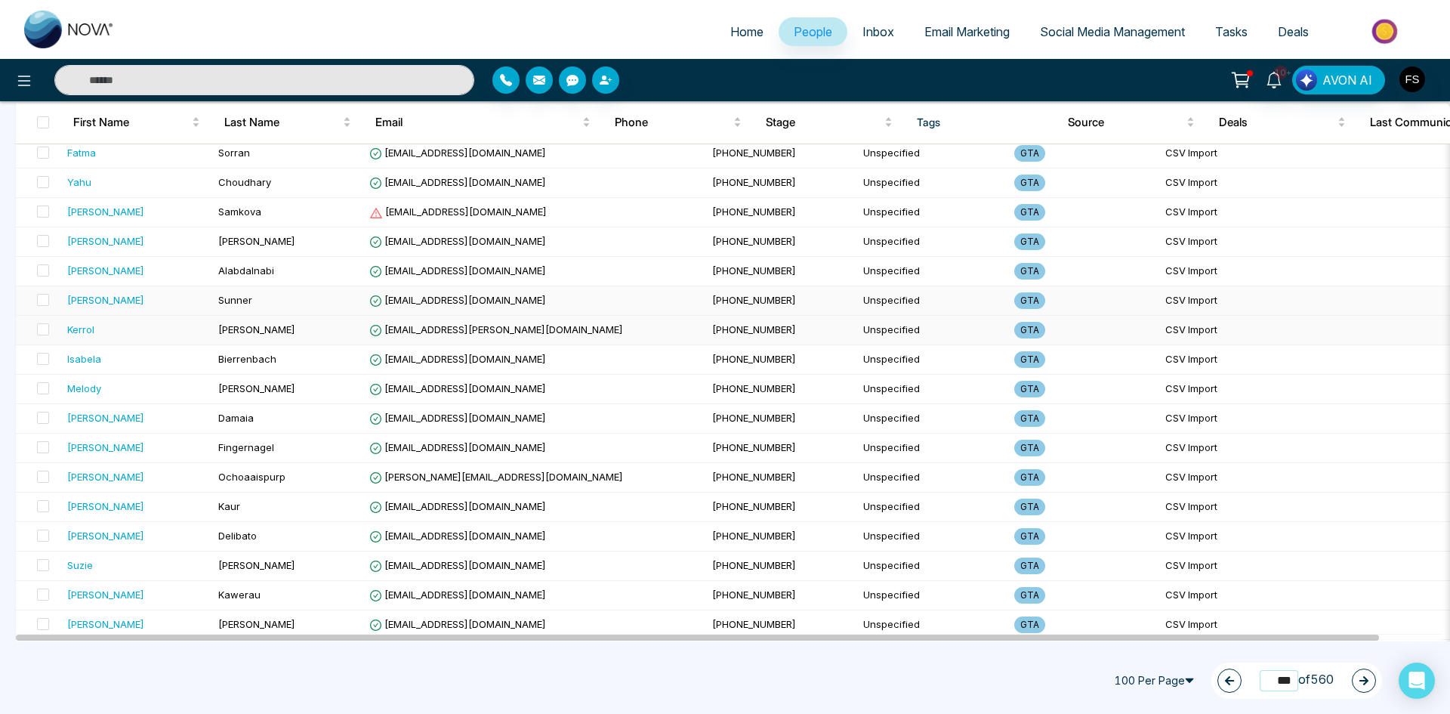
scroll to position [1510, 0]
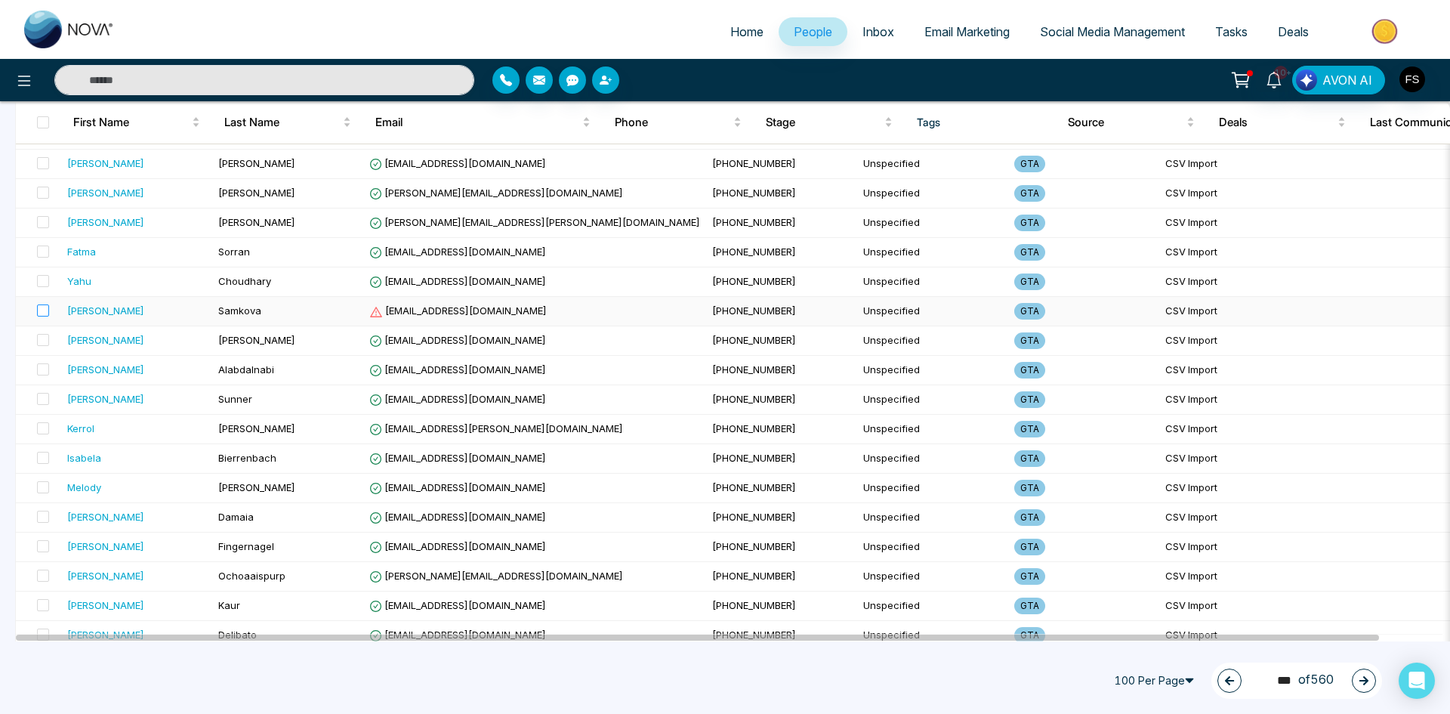
click at [36, 312] on label at bounding box center [38, 311] width 21 height 17
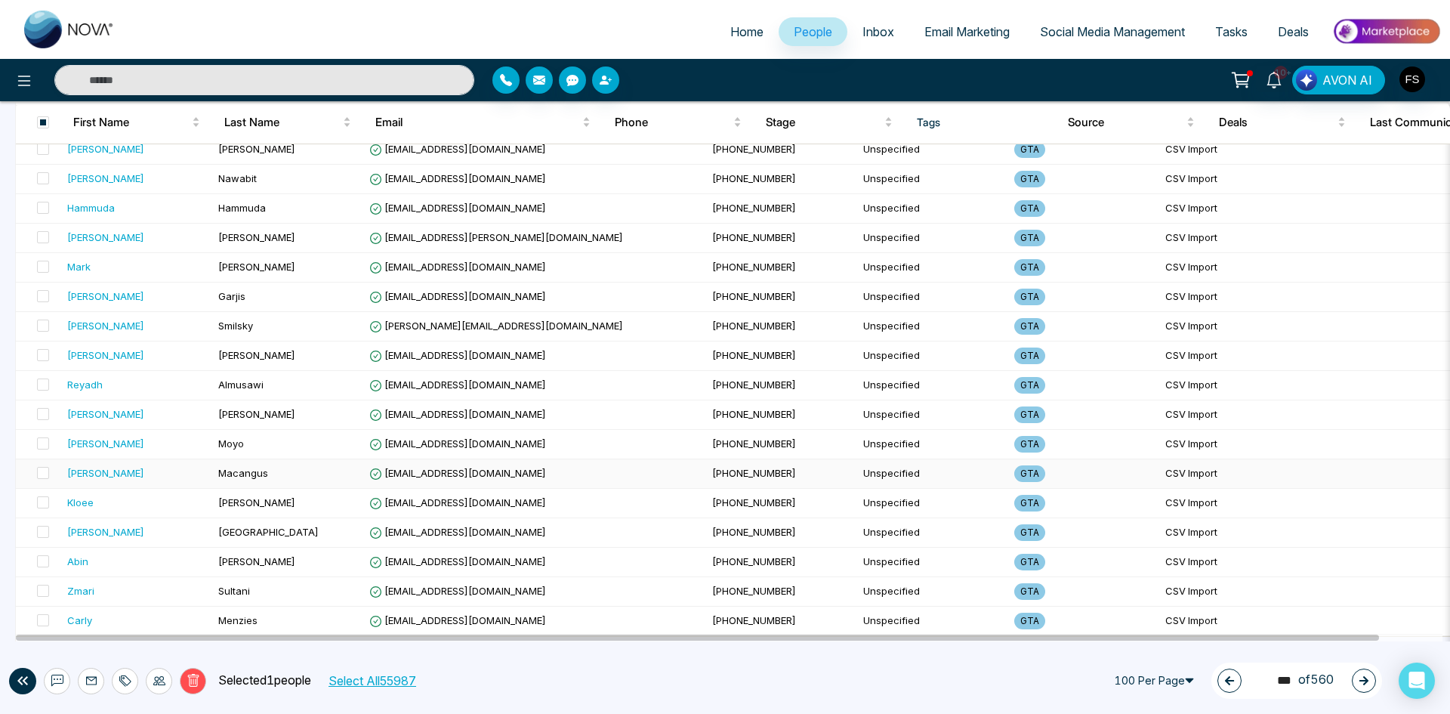
scroll to position [2617, 0]
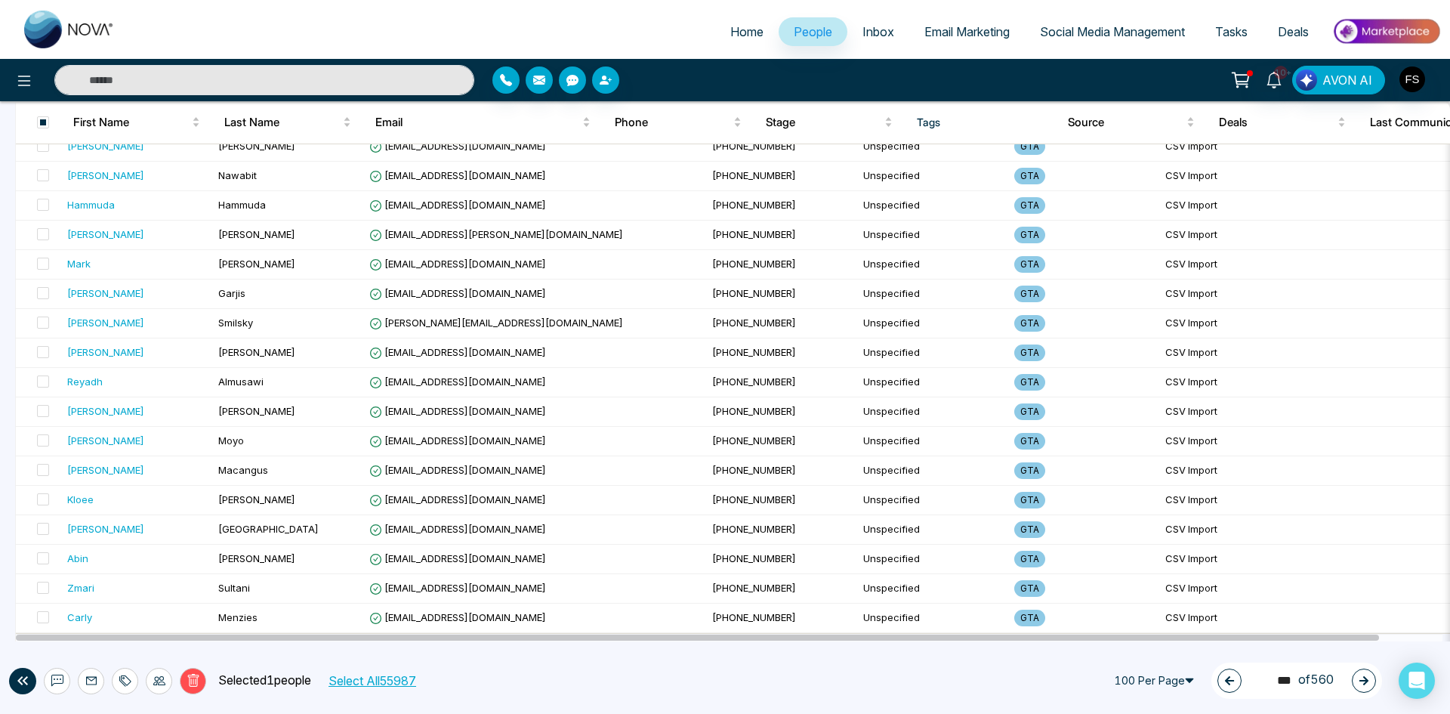
click at [204, 685] on button "Delete" at bounding box center [193, 681] width 26 height 26
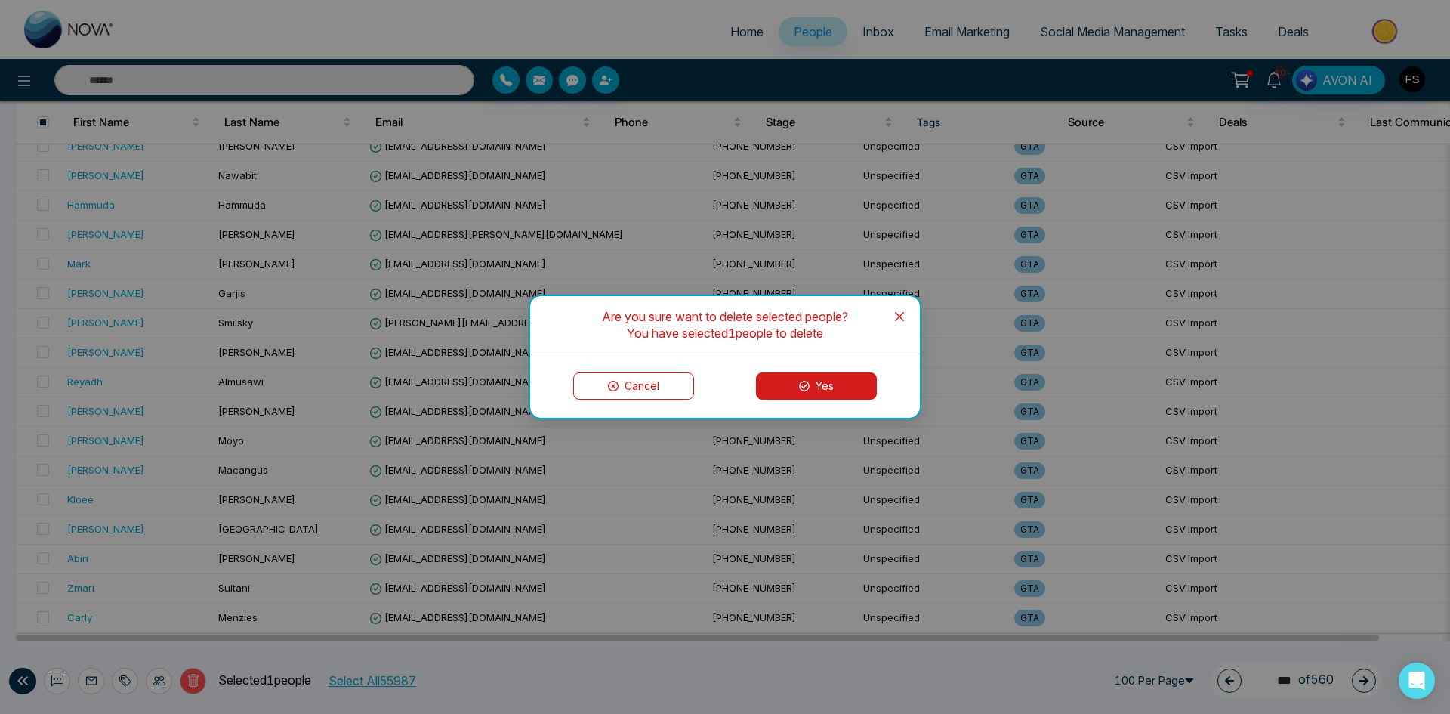
click at [785, 408] on div "Cancel Yes" at bounding box center [725, 385] width 390 height 63
drag, startPoint x: 794, startPoint y: 400, endPoint x: 800, endPoint y: 391, distance: 10.5
click at [796, 398] on div "Cancel Yes" at bounding box center [725, 385] width 390 height 63
click at [800, 390] on icon at bounding box center [804, 386] width 11 height 11
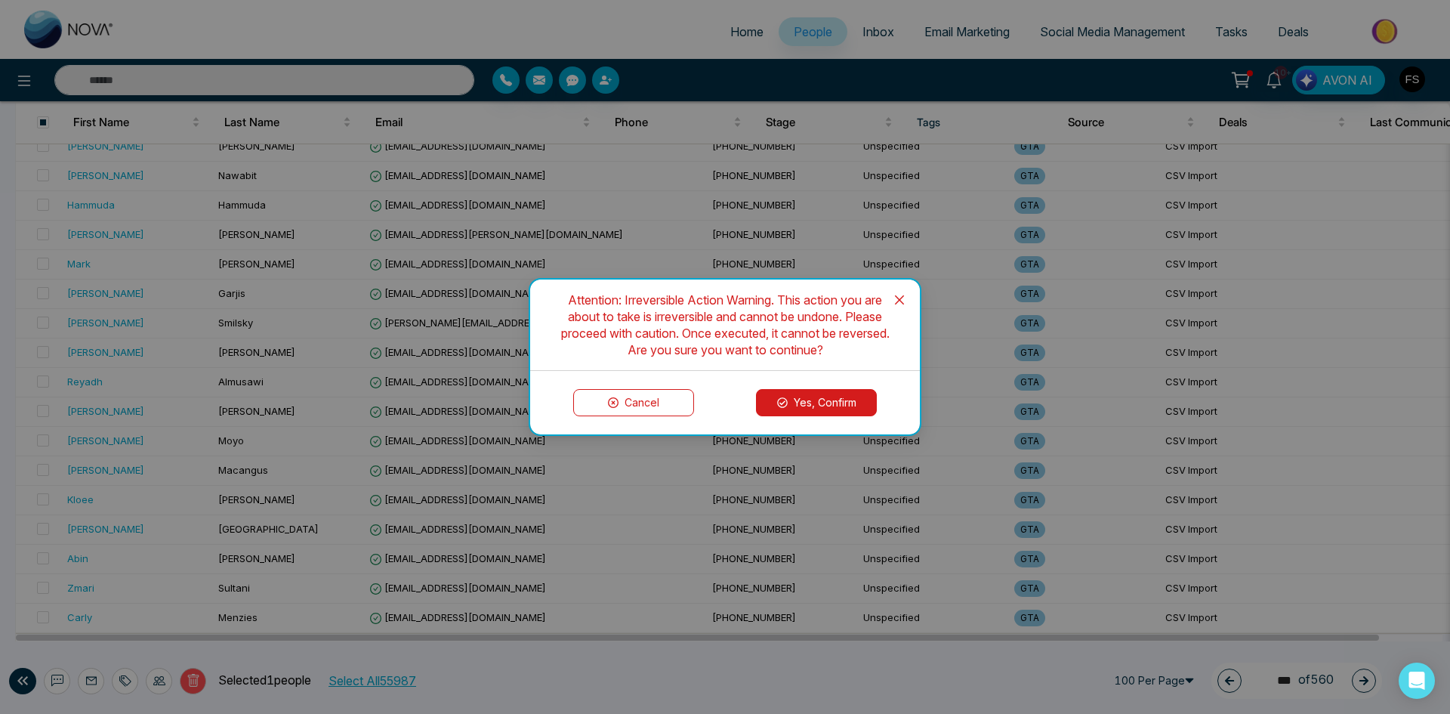
click at [809, 390] on button "Yes, Confirm" at bounding box center [816, 402] width 121 height 27
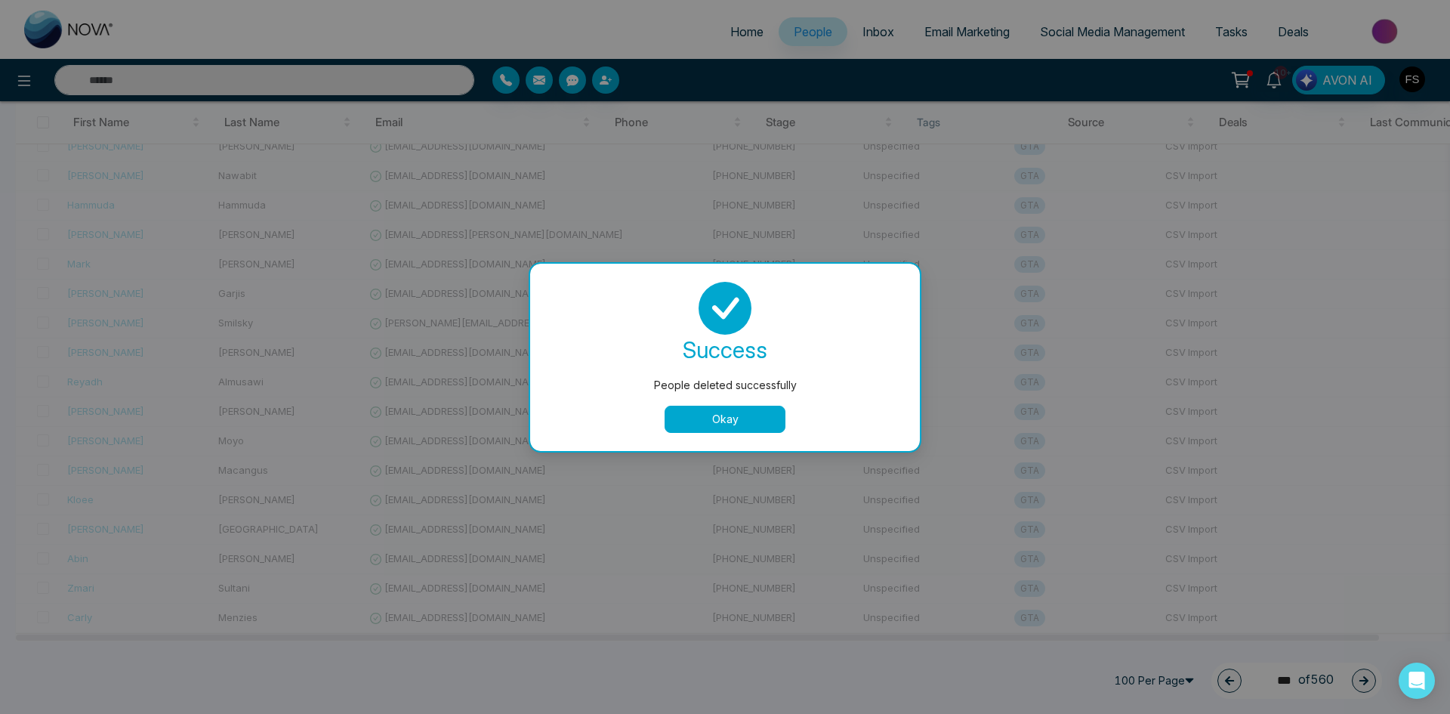
click at [751, 416] on button "Okay" at bounding box center [725, 418] width 121 height 27
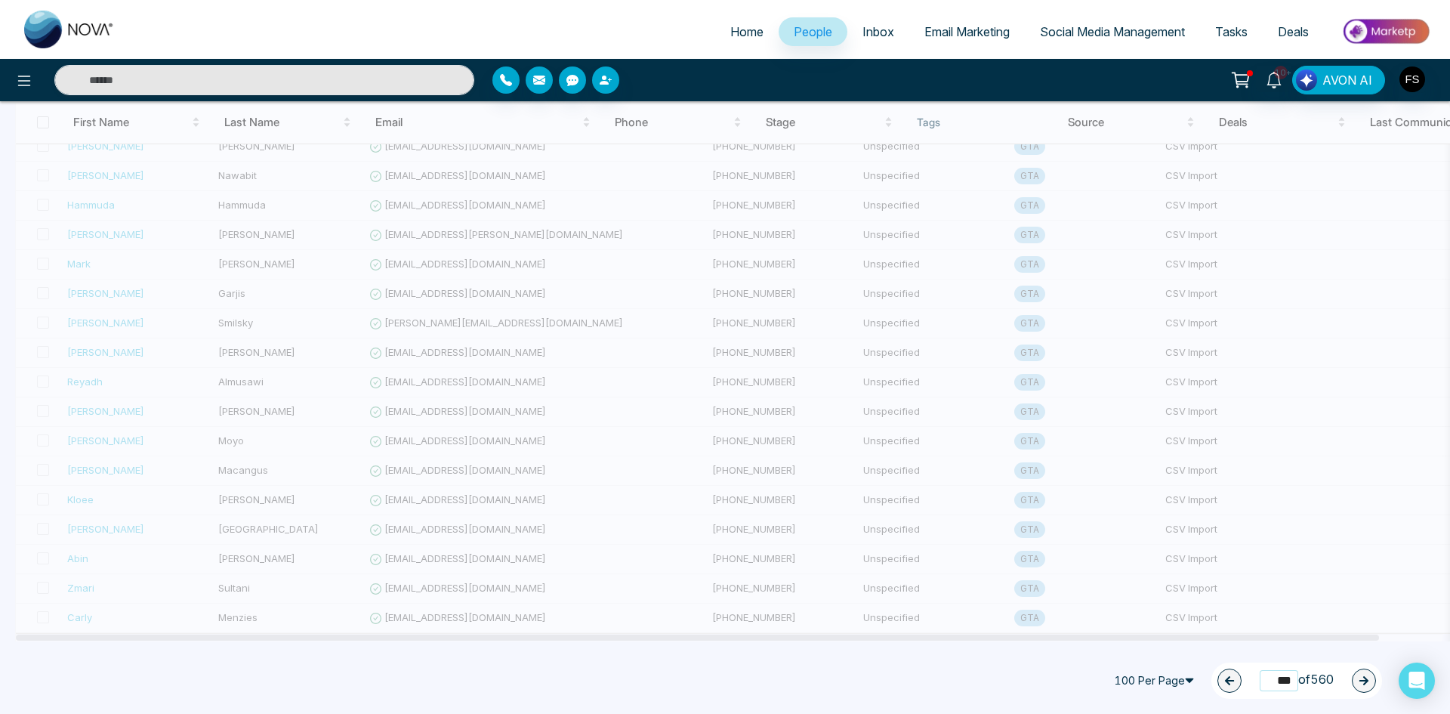
click at [1272, 677] on input "***" at bounding box center [1279, 680] width 39 height 20
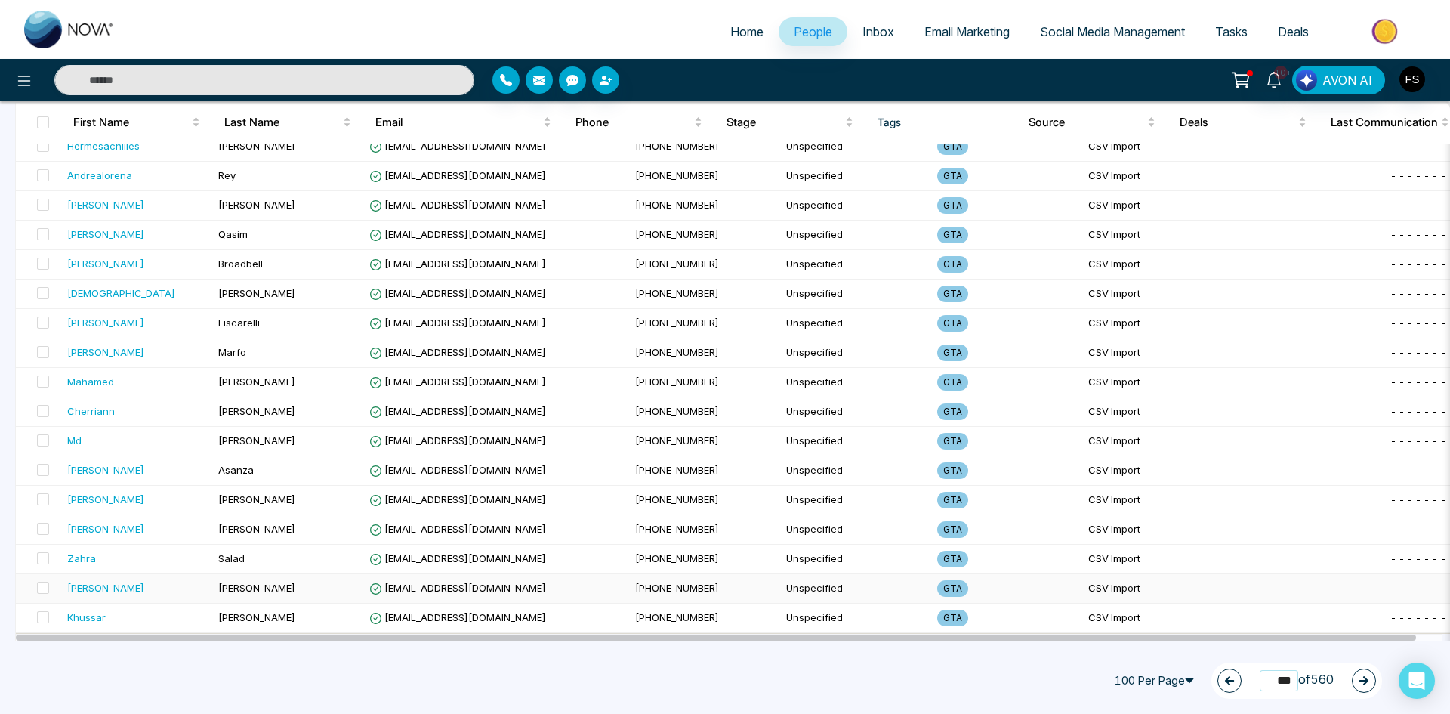
scroll to position [0, 0]
type input "***"
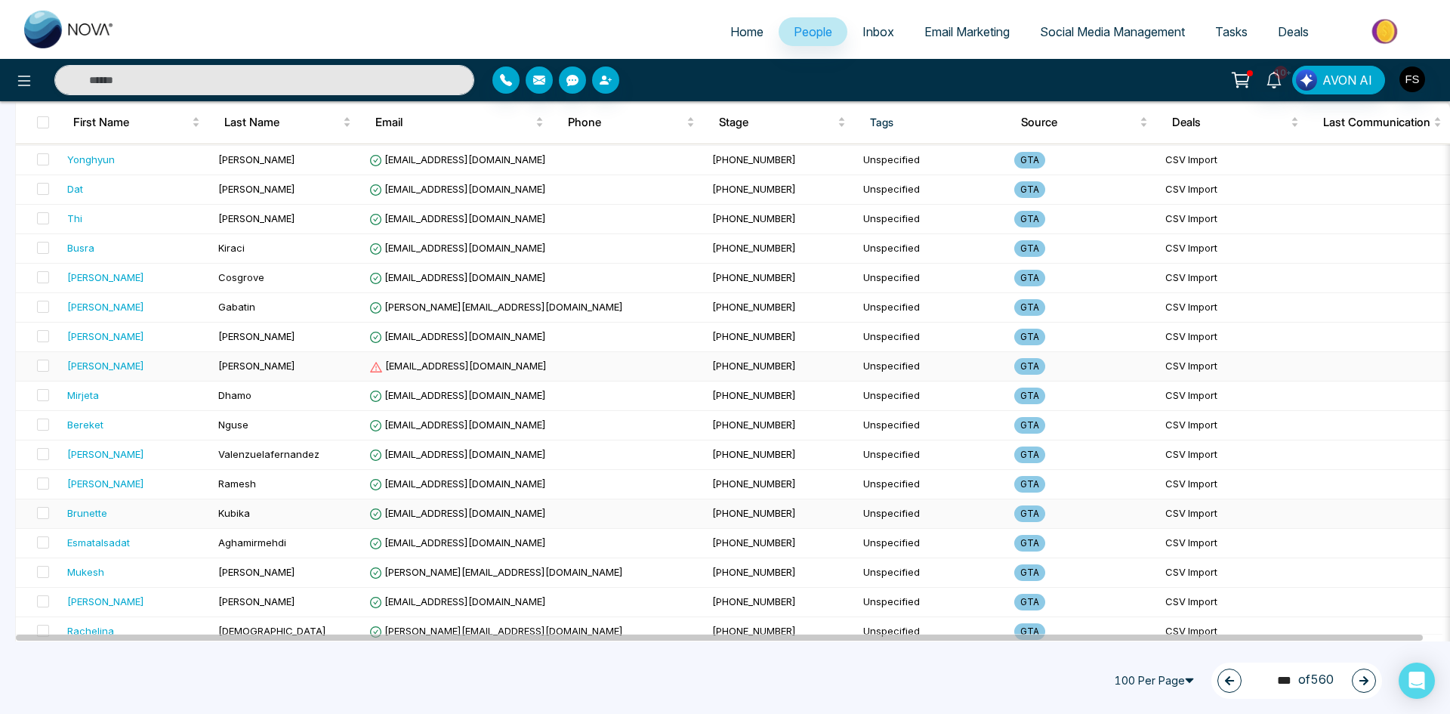
scroll to position [453, 0]
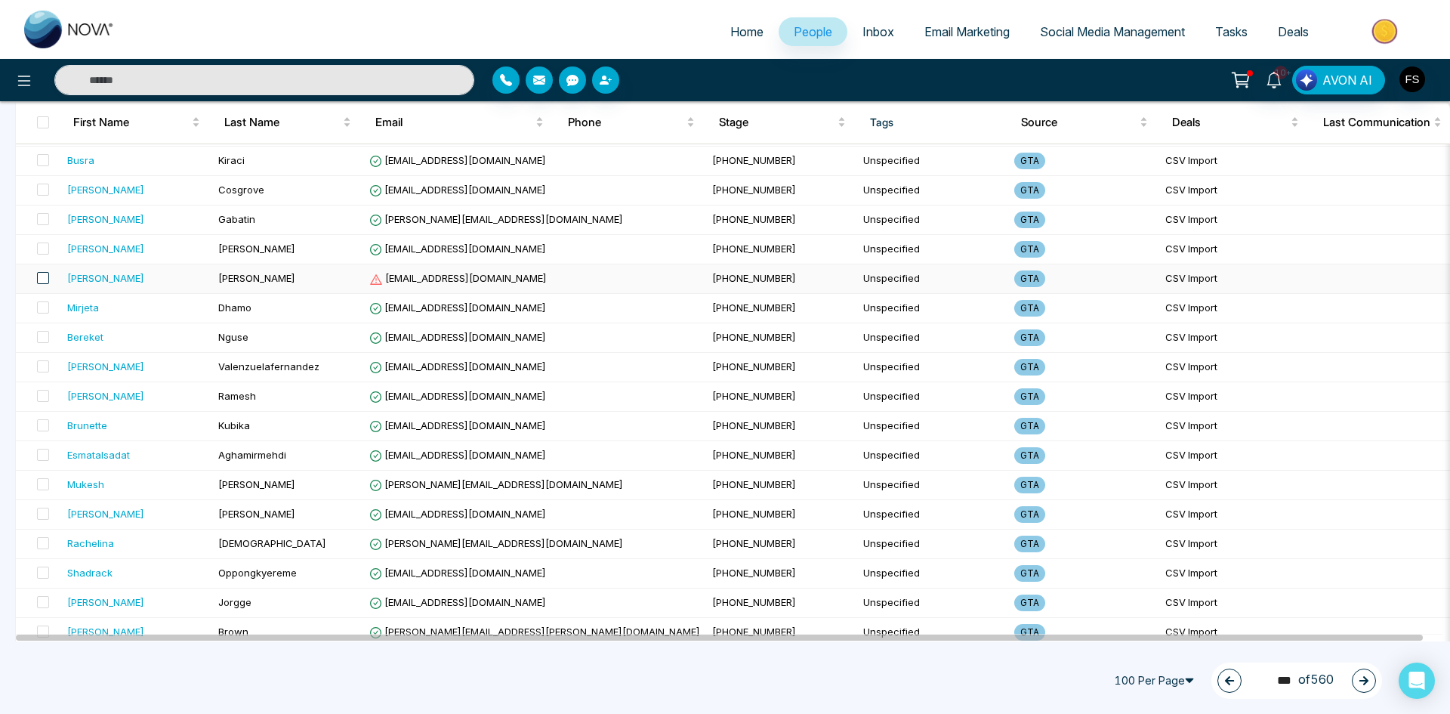
click at [39, 280] on span at bounding box center [43, 278] width 12 height 12
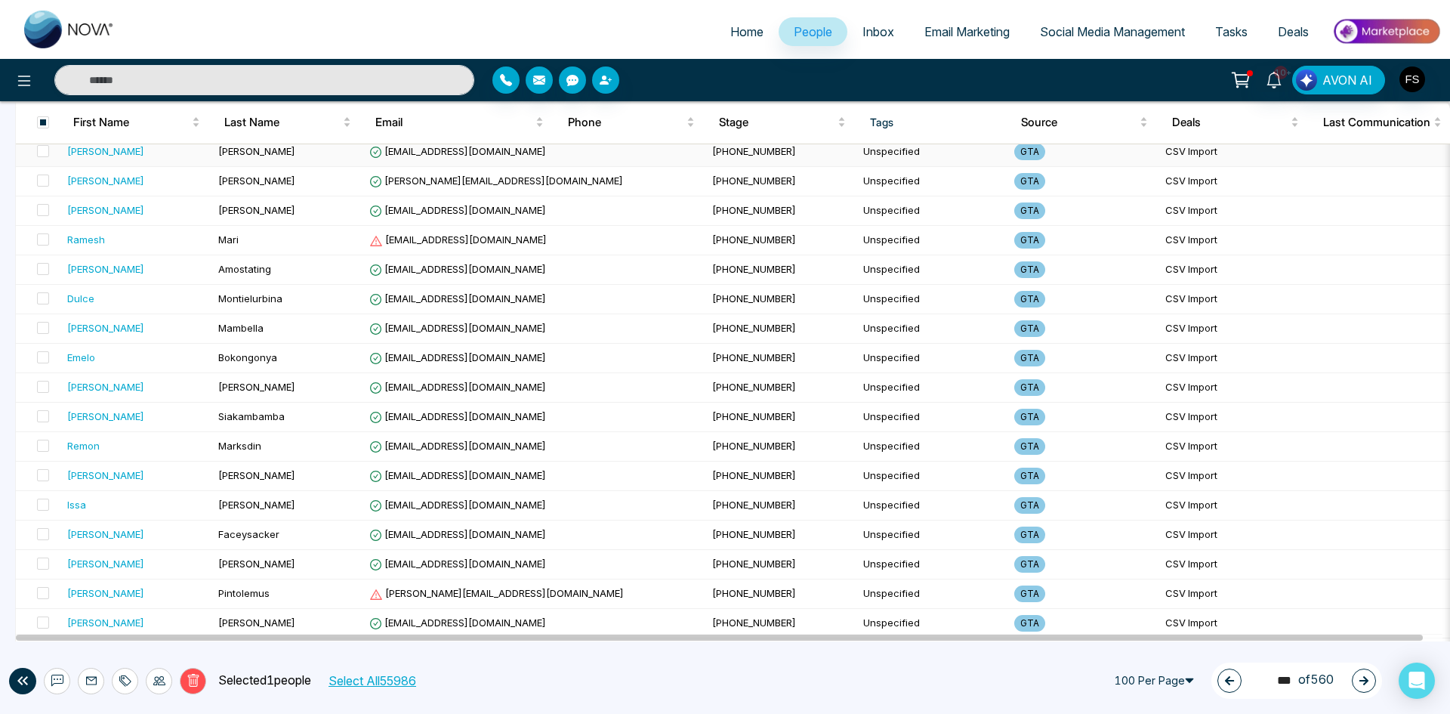
scroll to position [1510, 0]
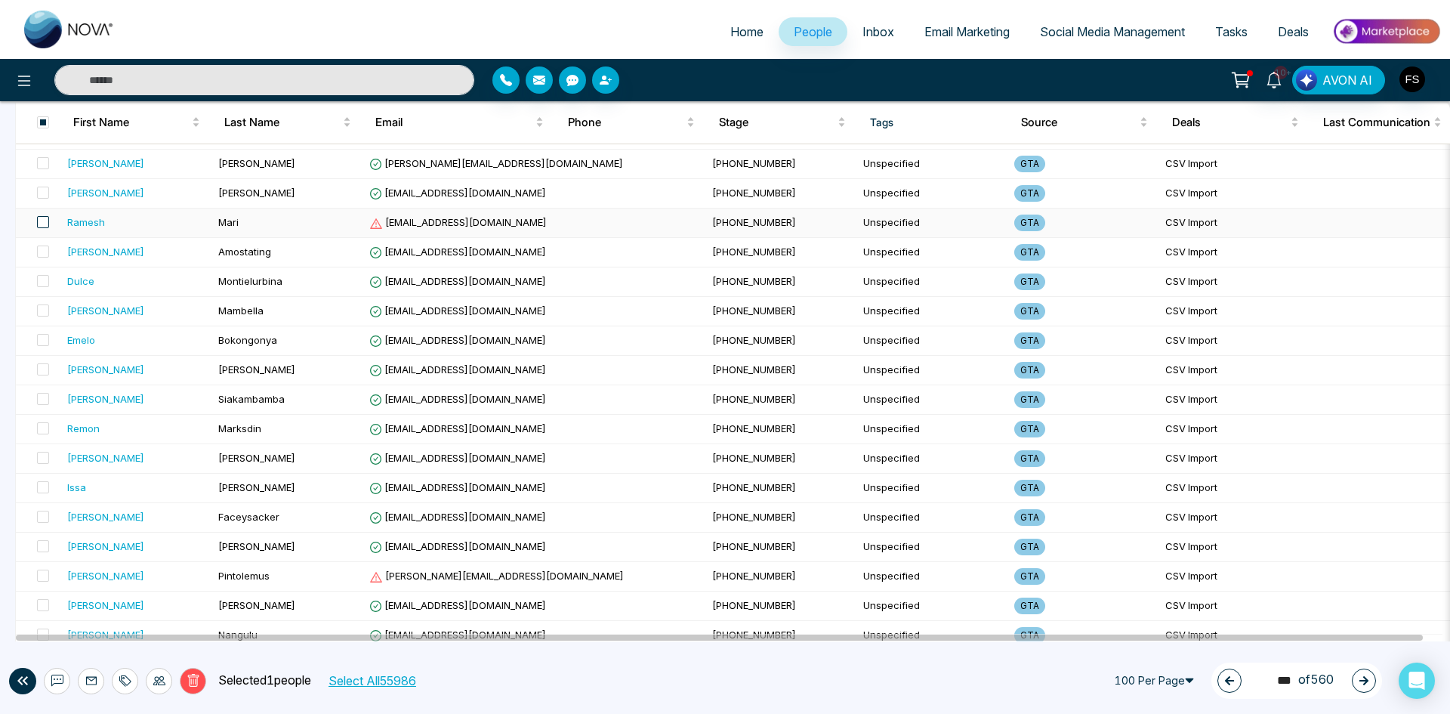
click at [42, 224] on span at bounding box center [43, 222] width 12 height 12
click at [40, 572] on span at bounding box center [43, 575] width 12 height 12
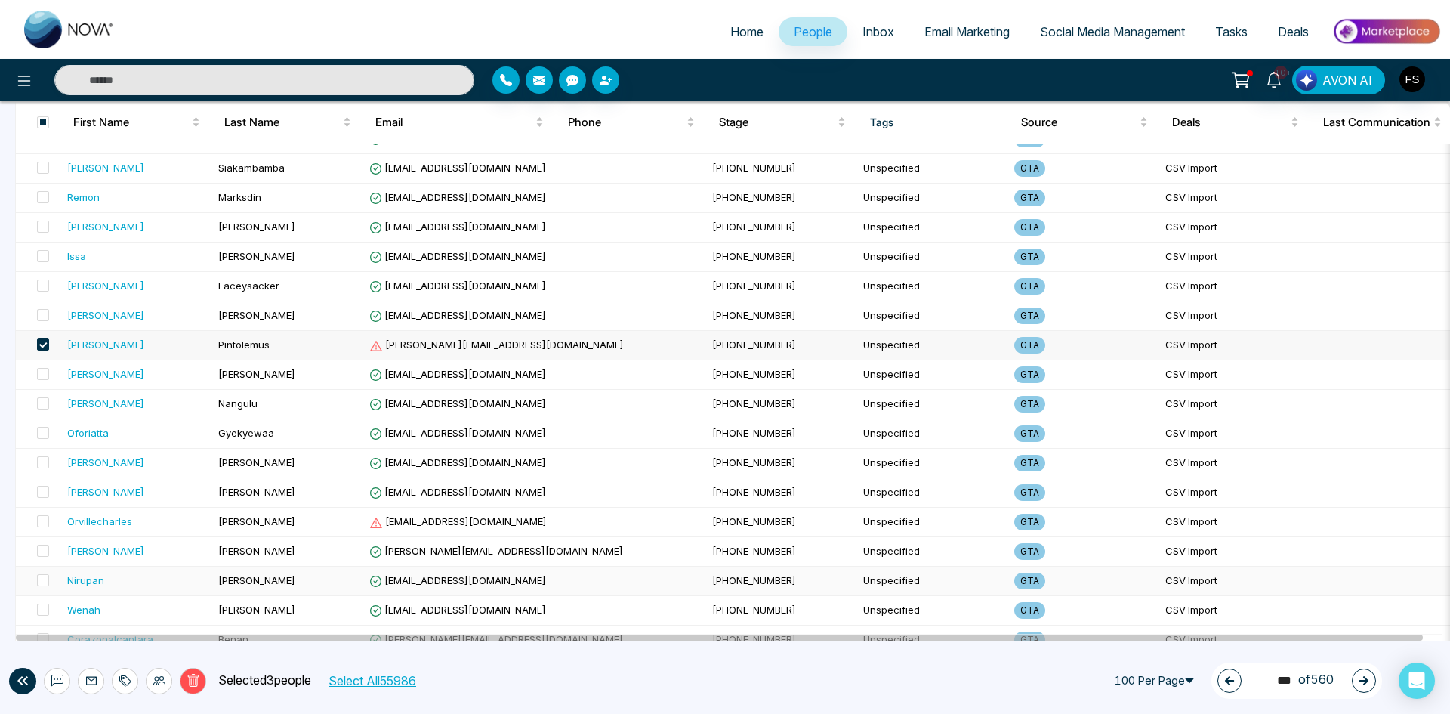
scroll to position [1812, 0]
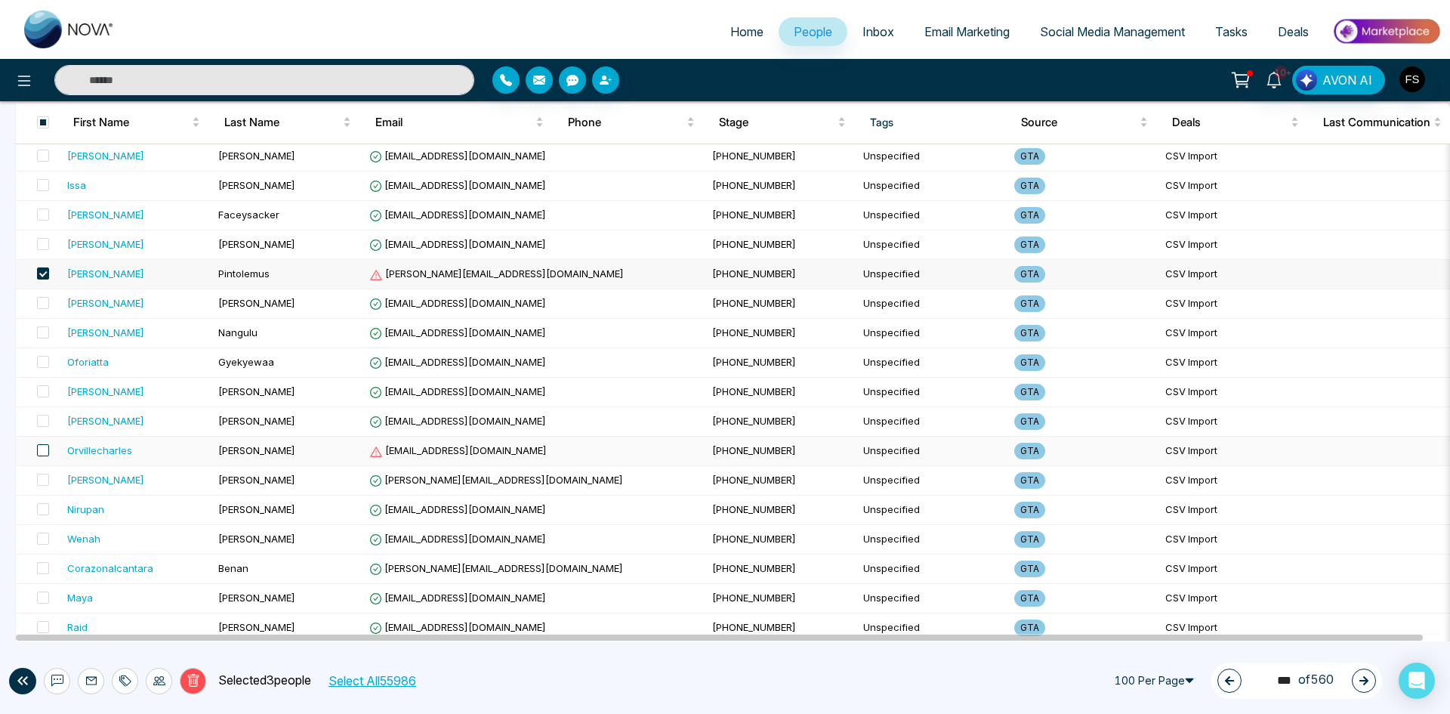
click at [40, 453] on span at bounding box center [43, 450] width 12 height 12
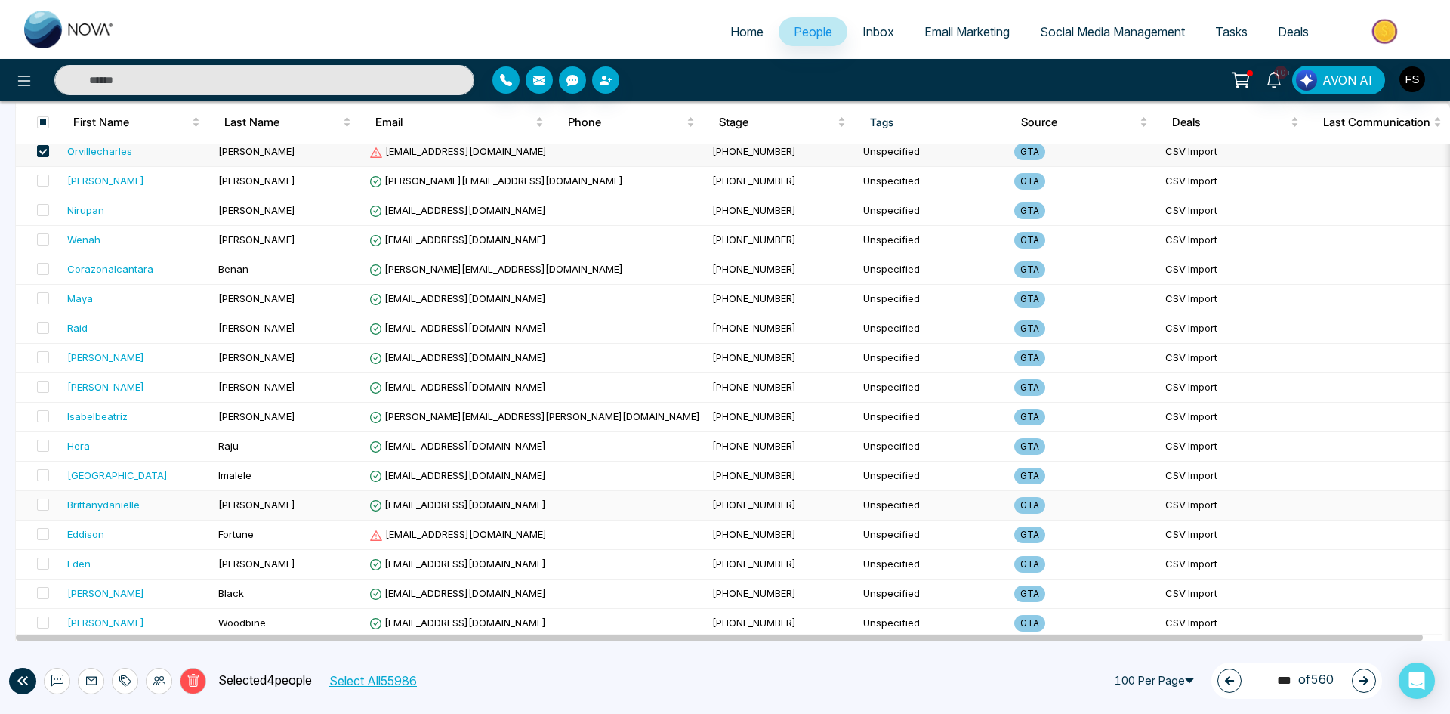
scroll to position [2190, 0]
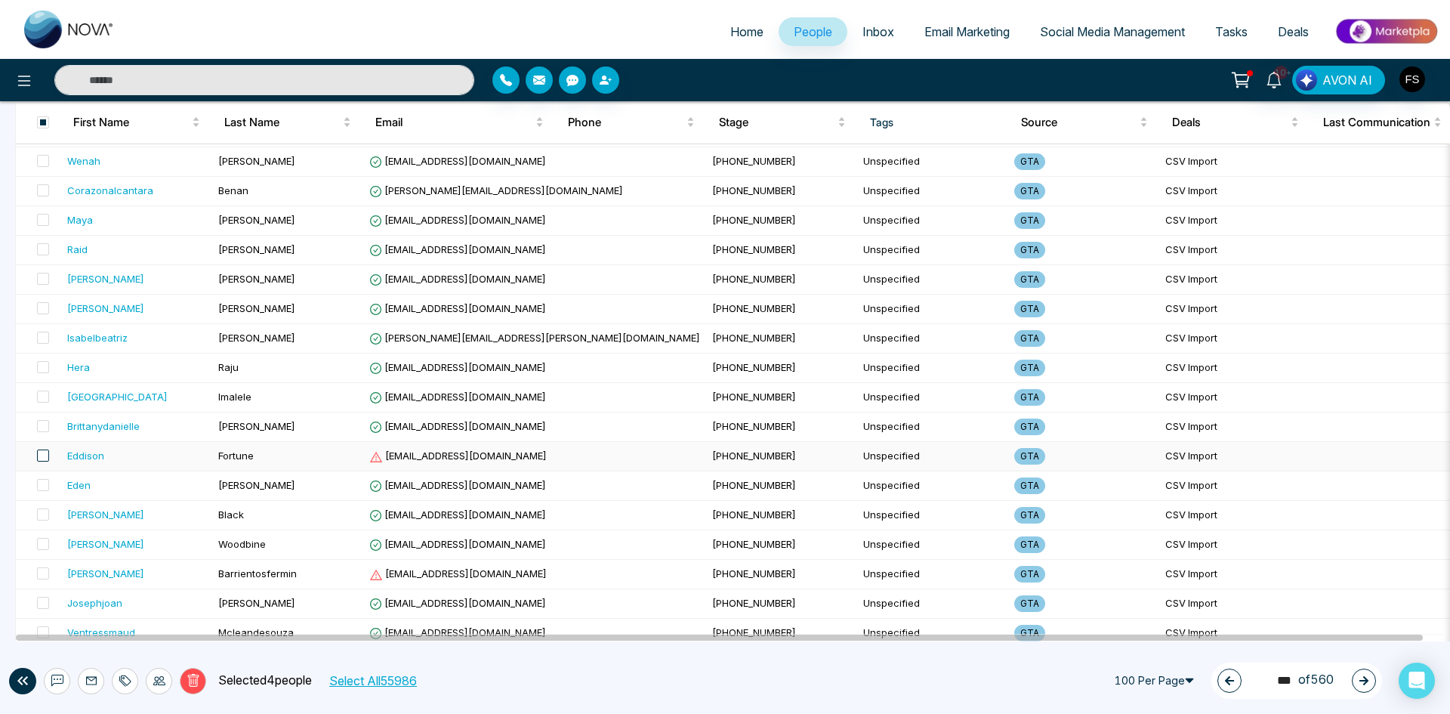
click at [41, 458] on span at bounding box center [43, 455] width 12 height 12
click at [41, 571] on span at bounding box center [43, 573] width 12 height 12
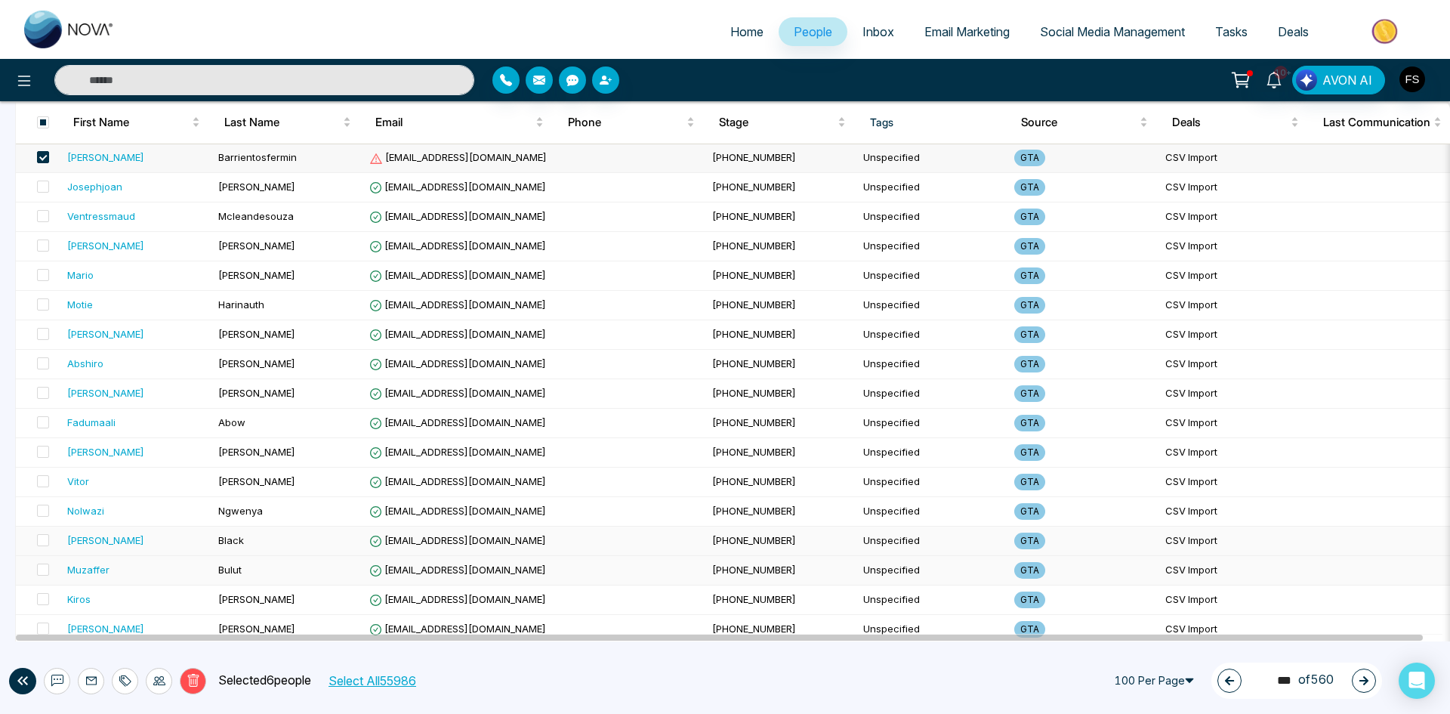
scroll to position [2617, 0]
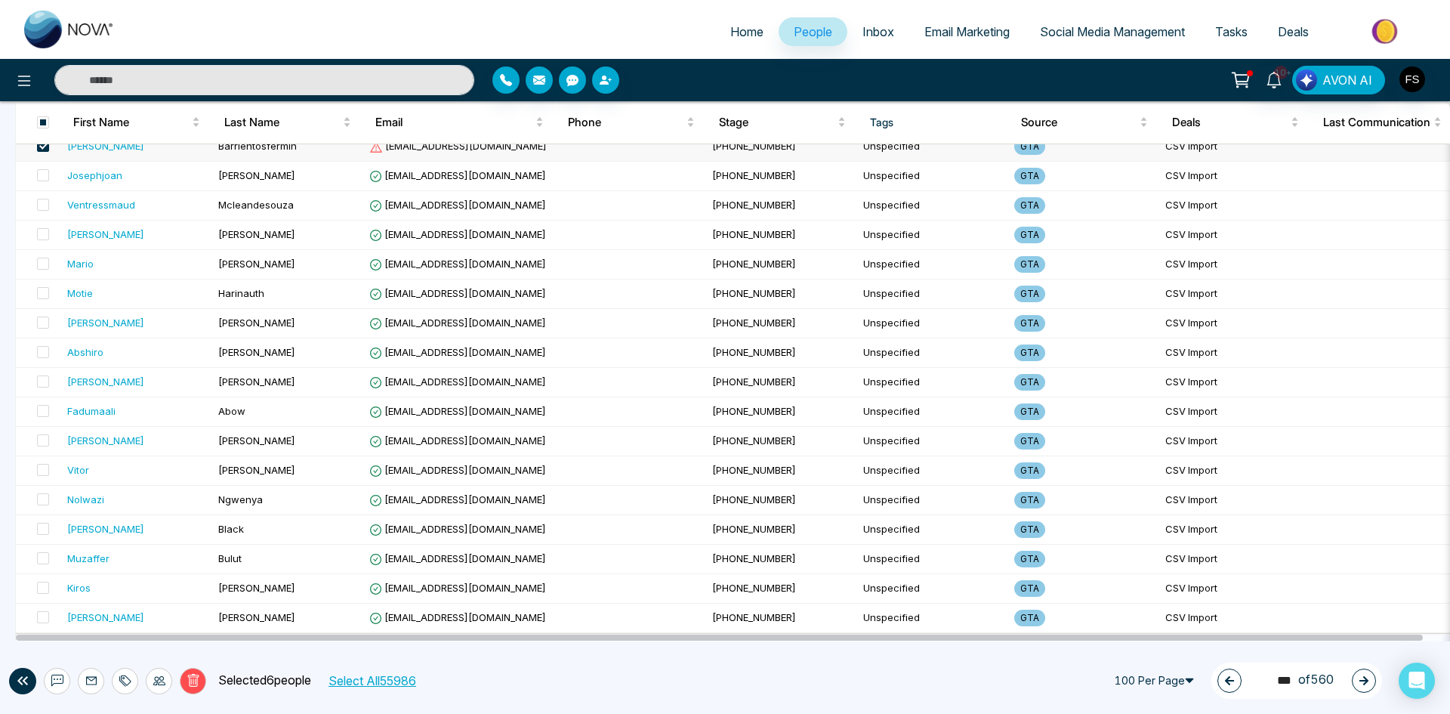
click at [200, 679] on button "Delete" at bounding box center [193, 681] width 26 height 26
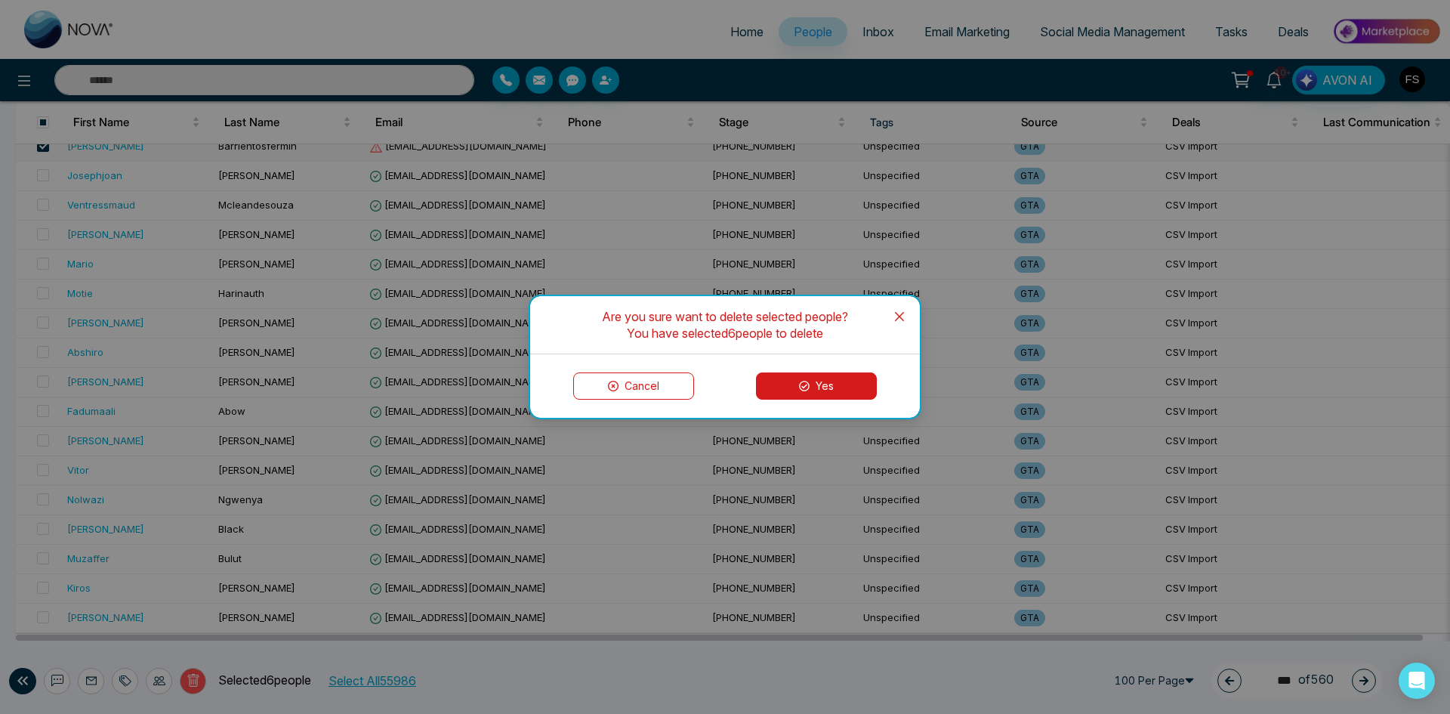
click at [786, 384] on button "Yes" at bounding box center [816, 385] width 121 height 27
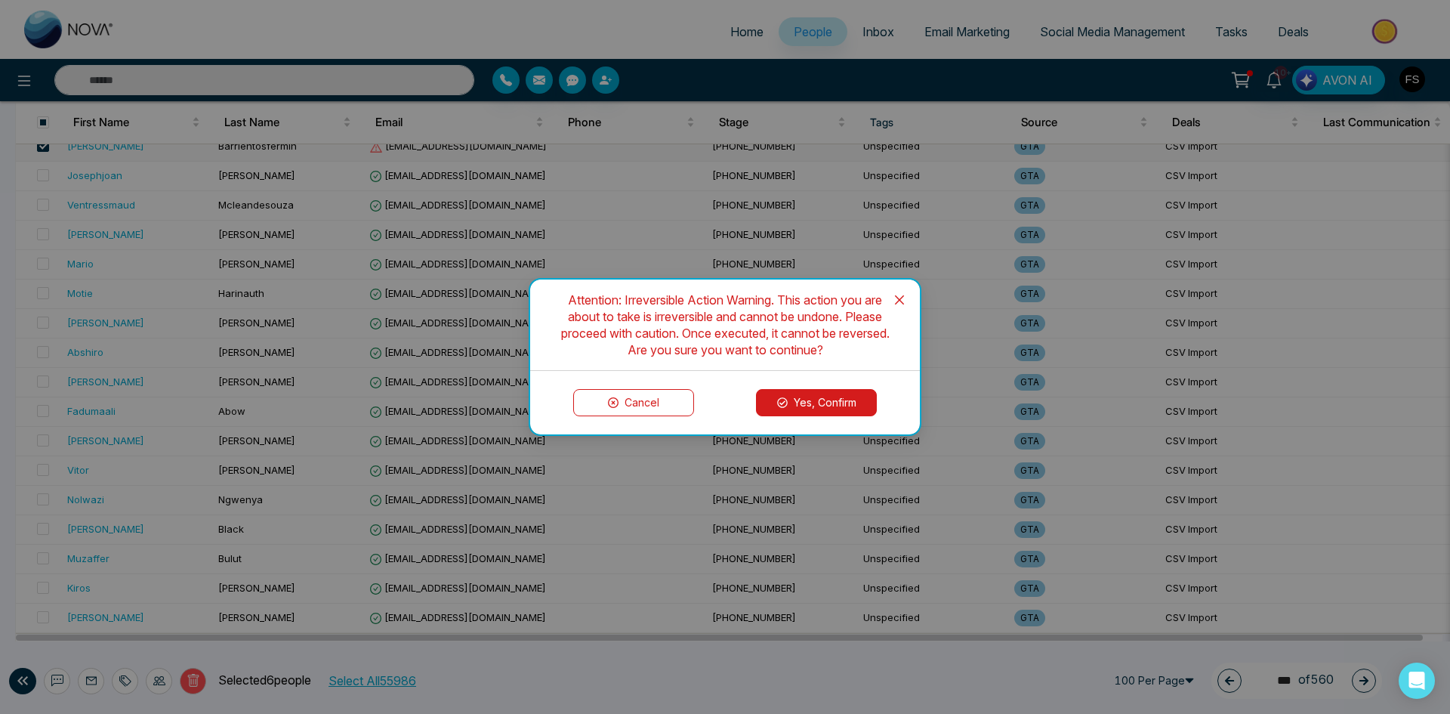
click at [797, 400] on button "Yes, Confirm" at bounding box center [816, 402] width 121 height 27
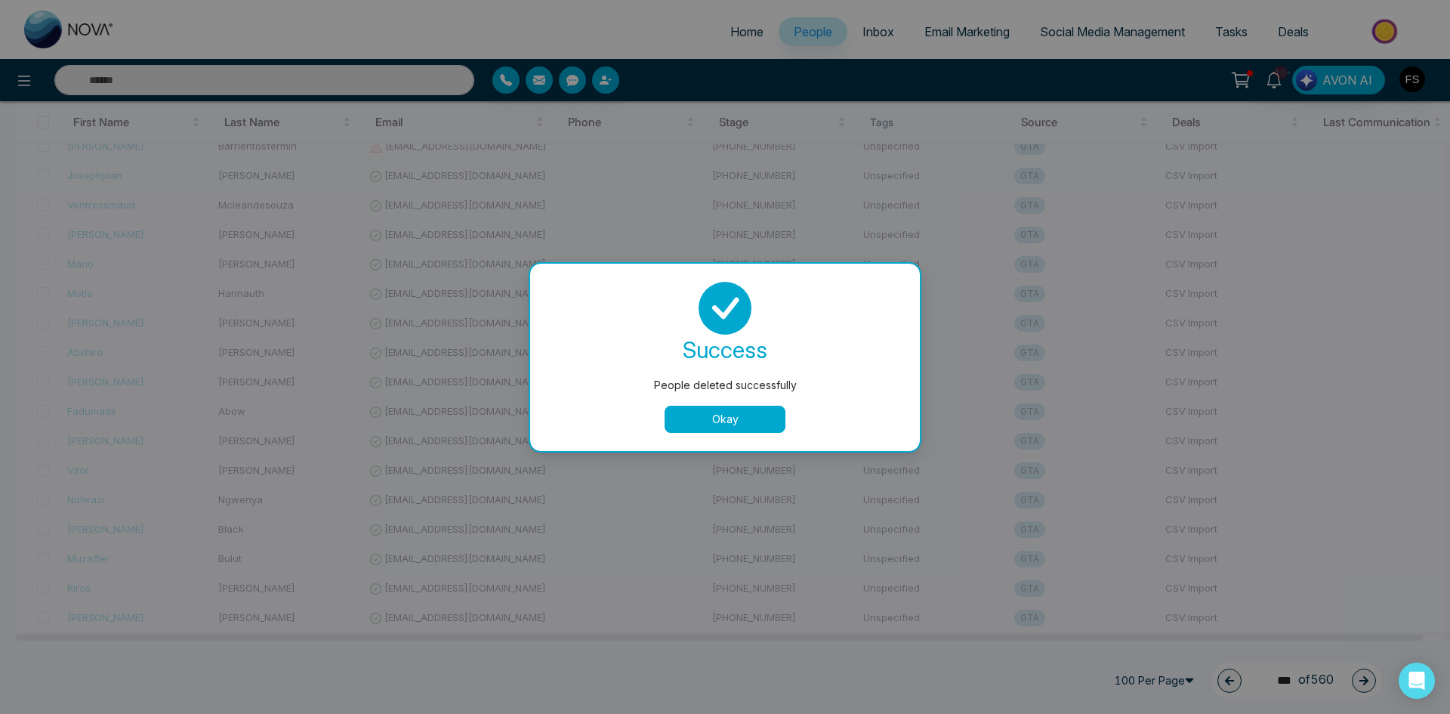
click at [703, 412] on button "Okay" at bounding box center [725, 418] width 121 height 27
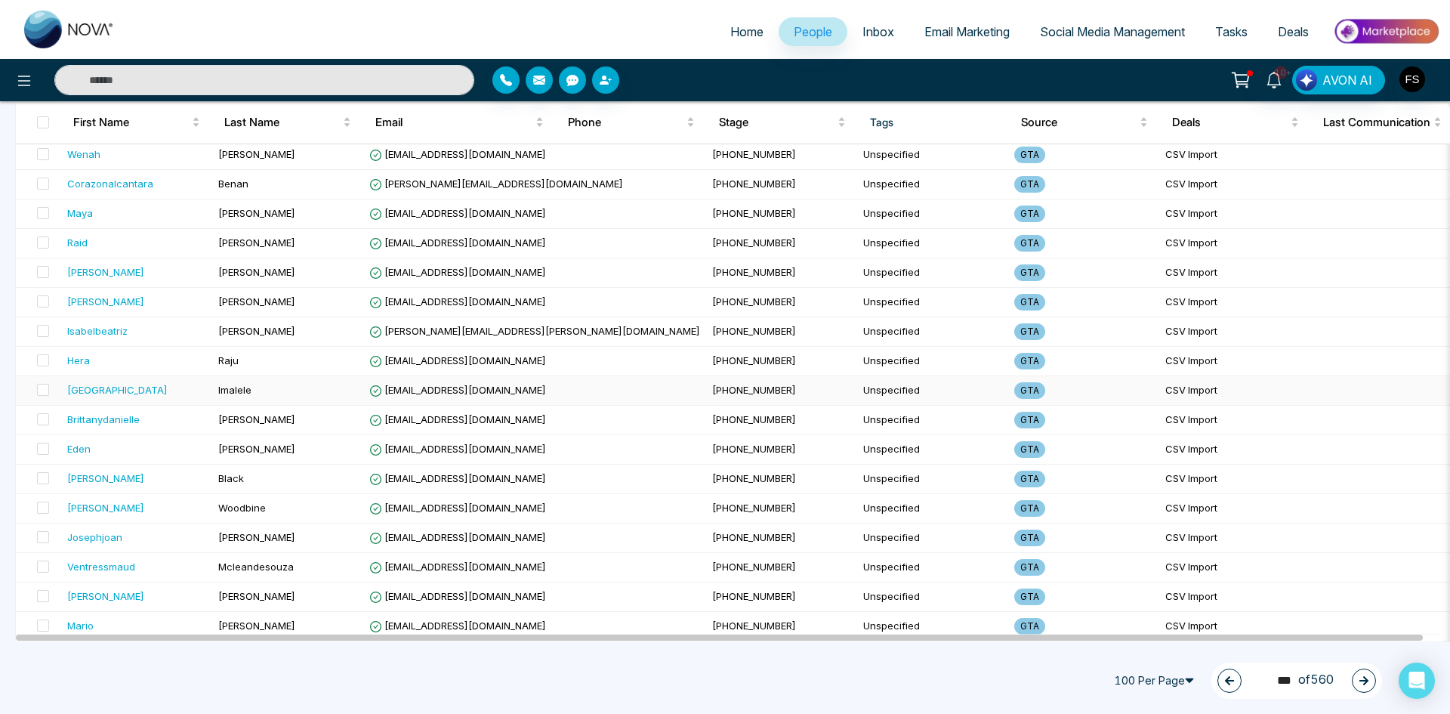
scroll to position [2265, 0]
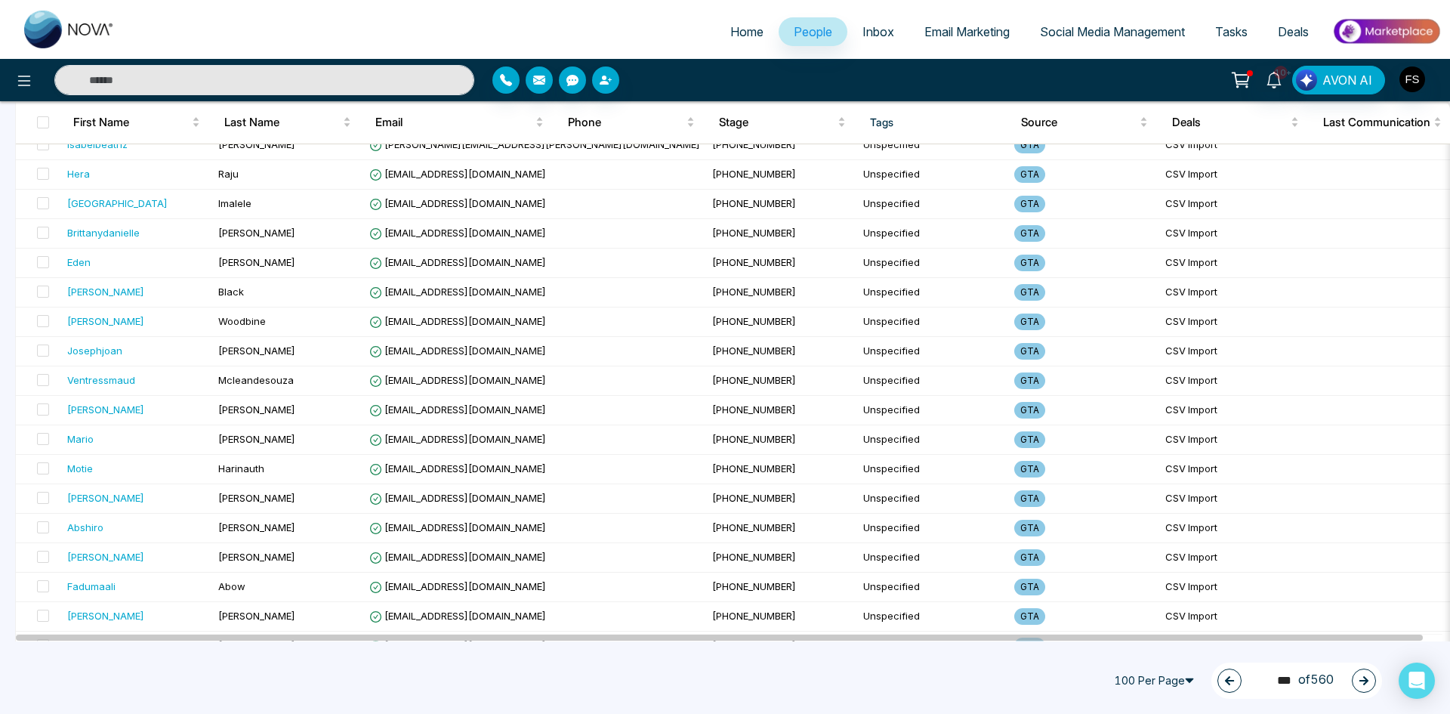
click at [1366, 677] on icon "button" at bounding box center [1363, 680] width 11 height 11
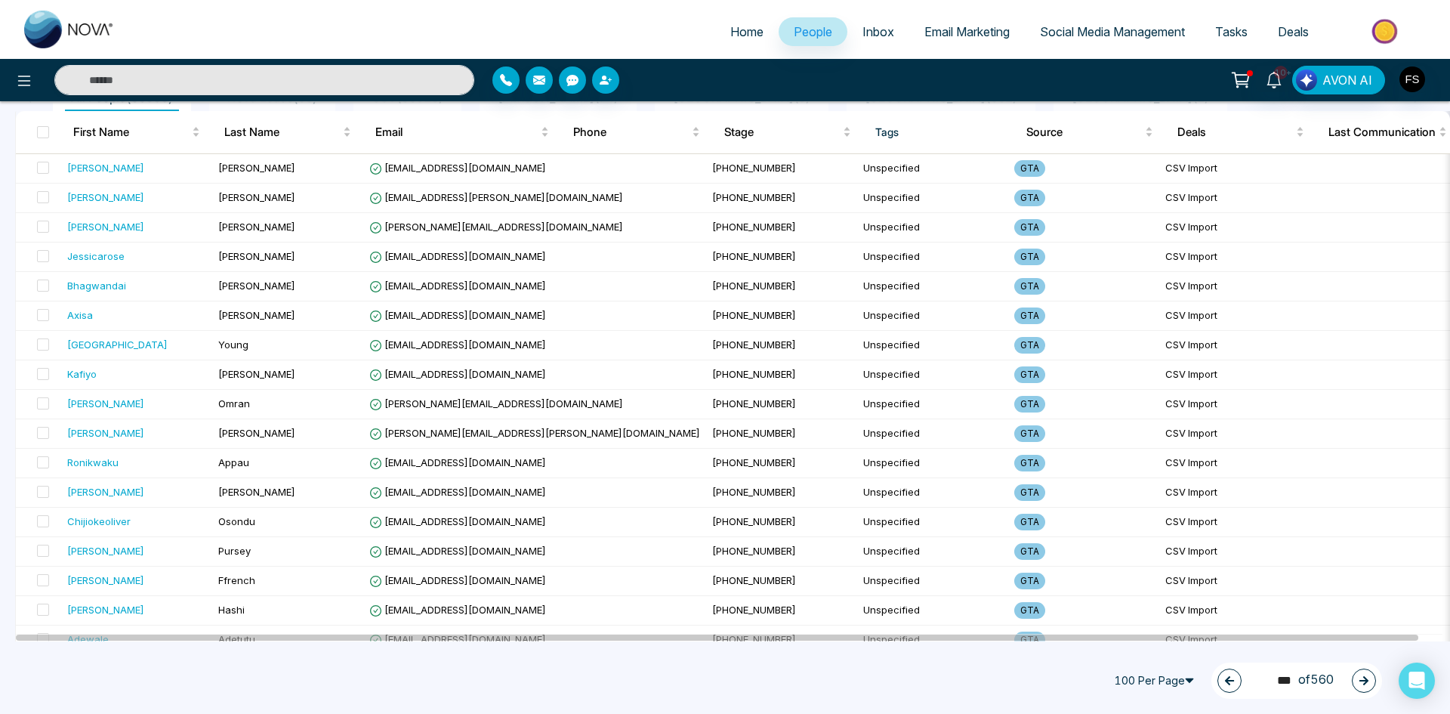
scroll to position [0, 0]
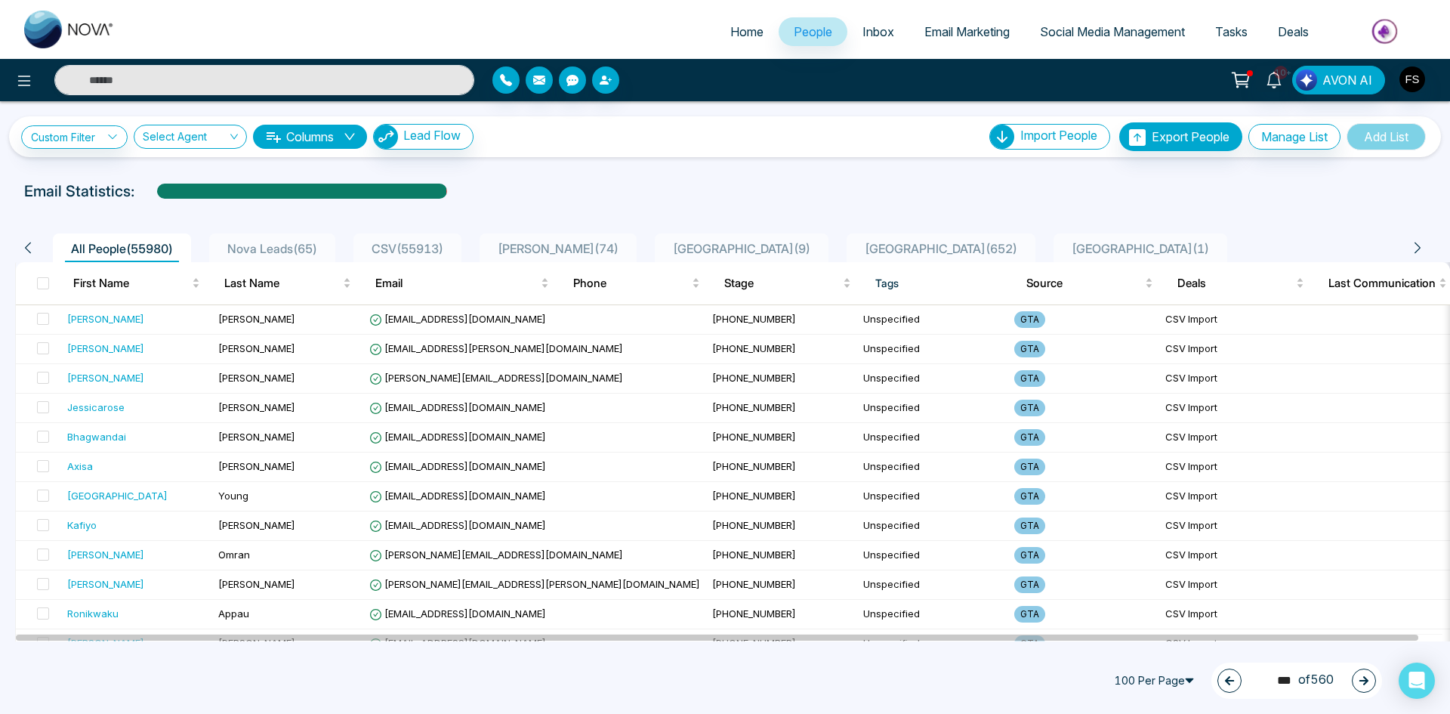
click at [1363, 683] on icon "button" at bounding box center [1363, 680] width 11 height 11
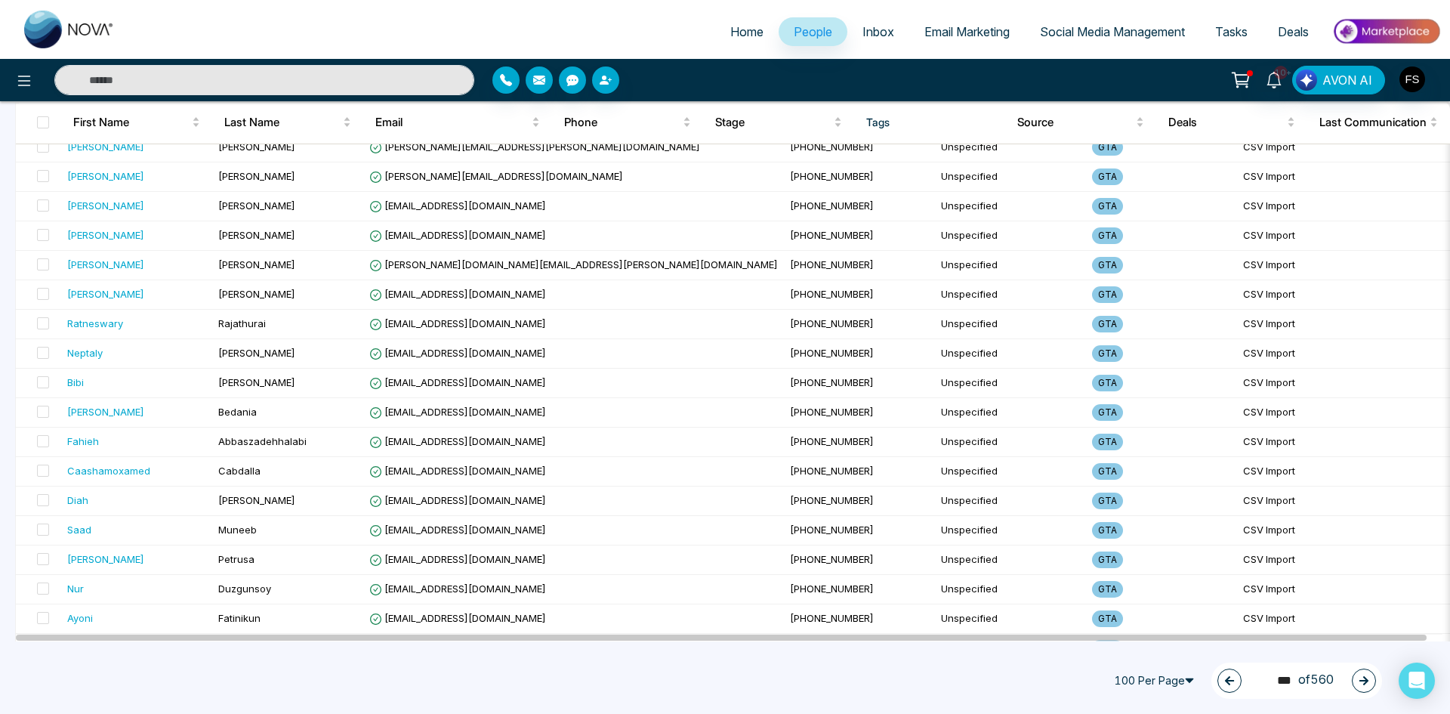
scroll to position [2617, 0]
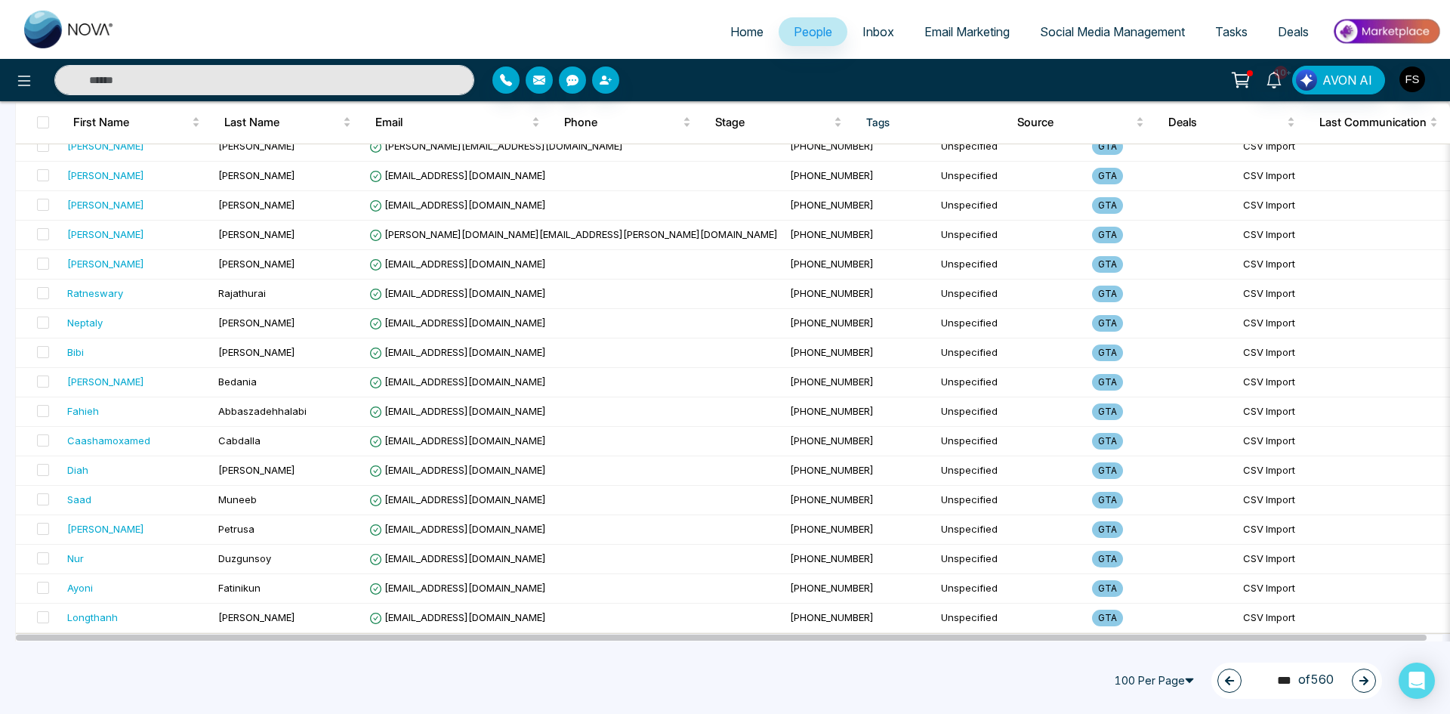
click at [1351, 676] on div "505 *** of 560" at bounding box center [1296, 680] width 171 height 36
click at [1359, 680] on icon "button" at bounding box center [1363, 680] width 9 height 9
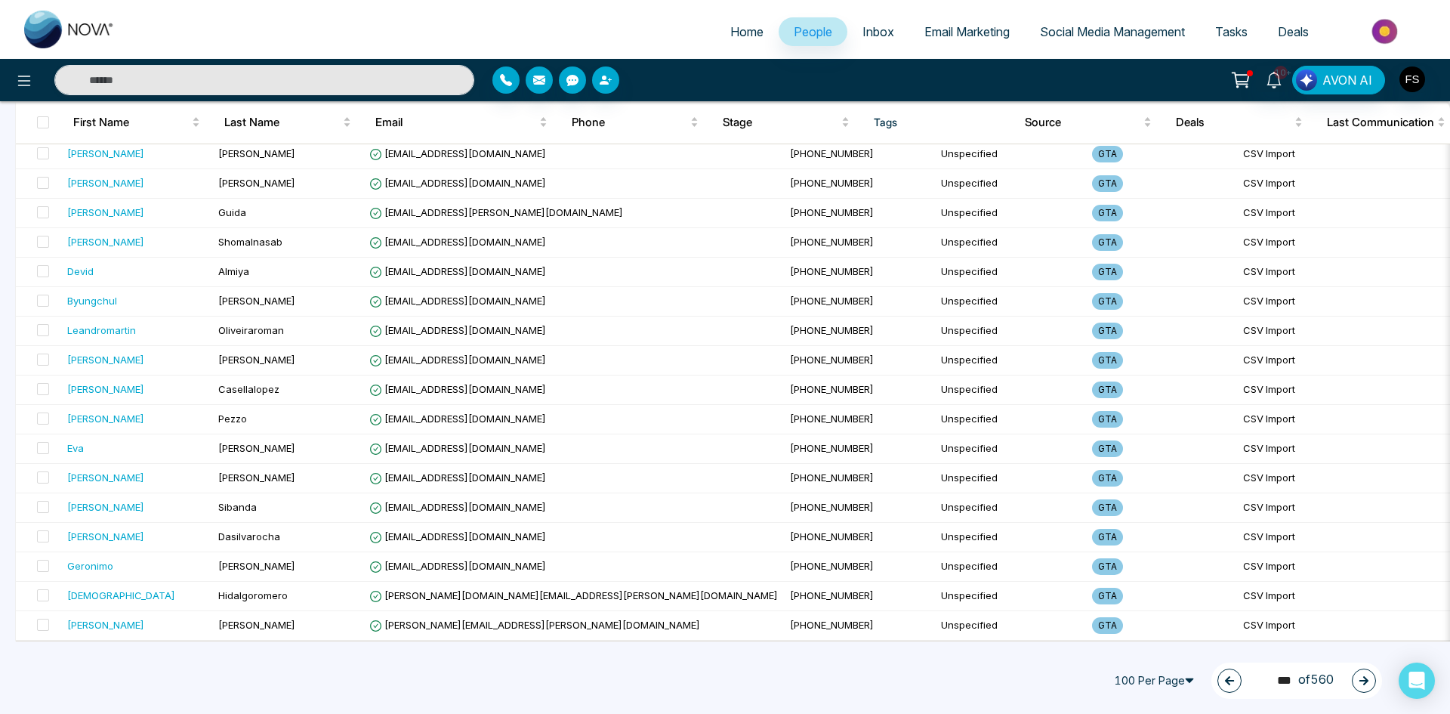
click at [1365, 686] on button "button" at bounding box center [1364, 680] width 24 height 24
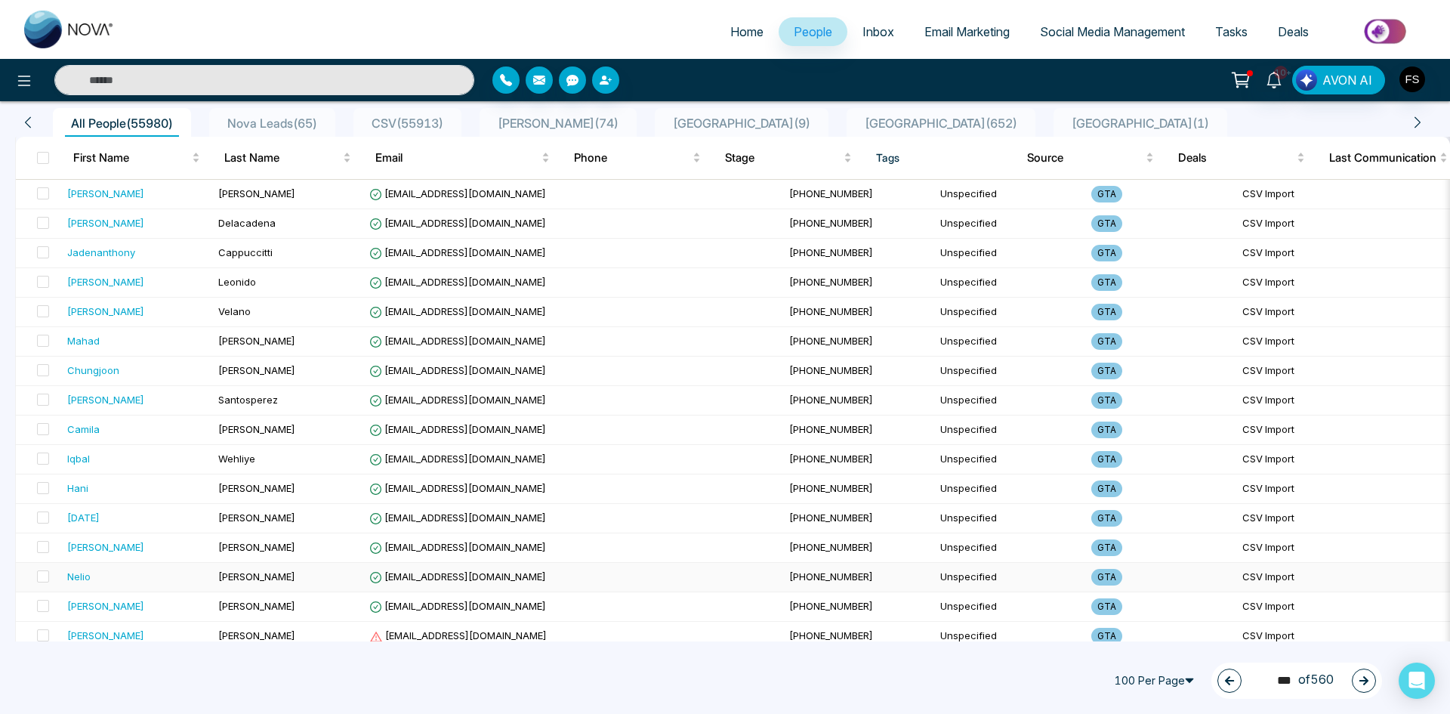
scroll to position [352, 0]
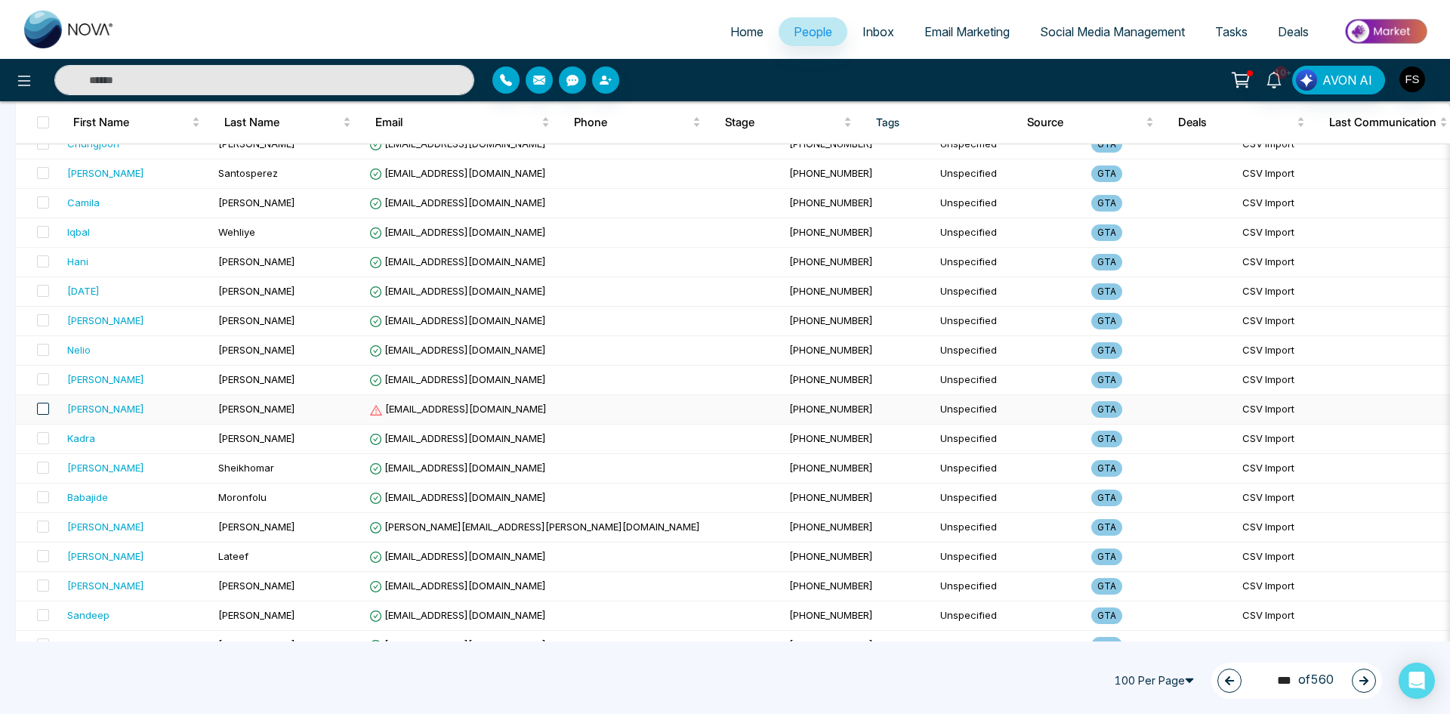
click at [39, 405] on span at bounding box center [43, 408] width 12 height 12
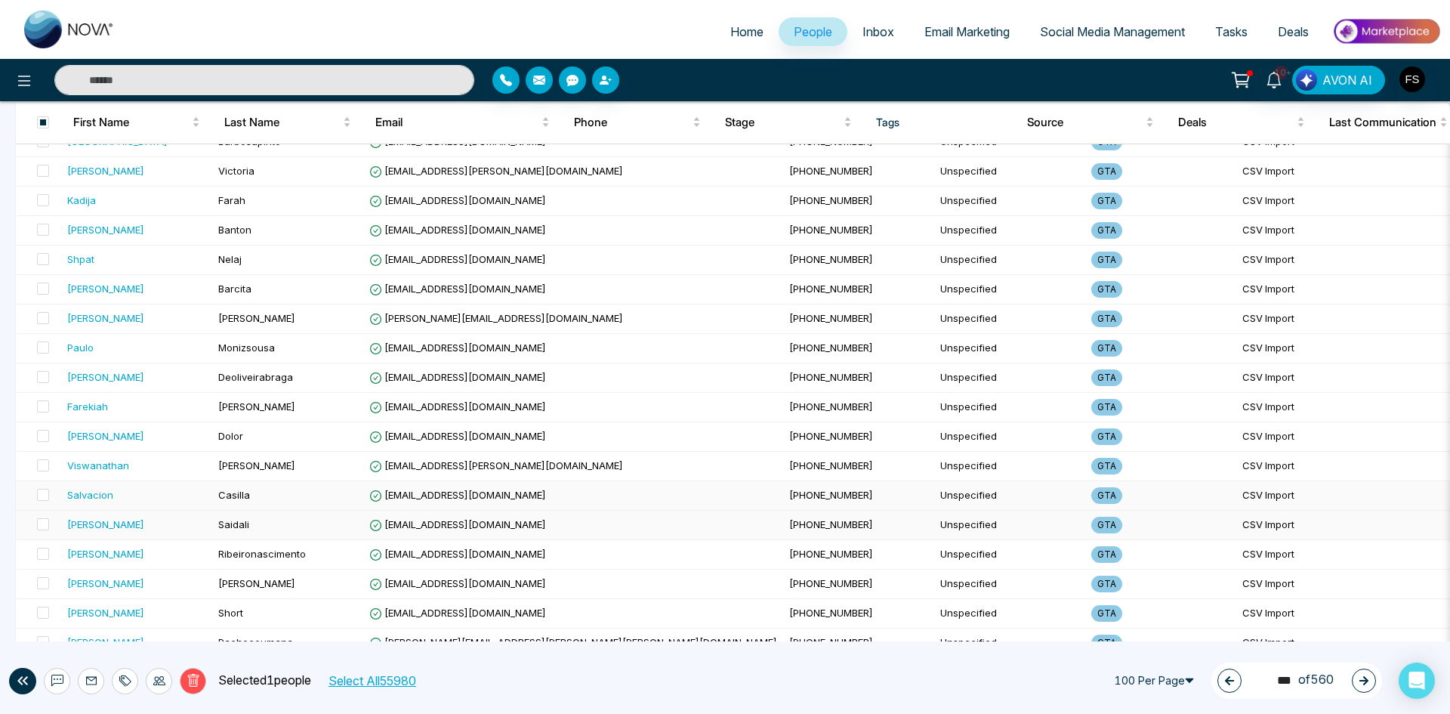
scroll to position [2617, 0]
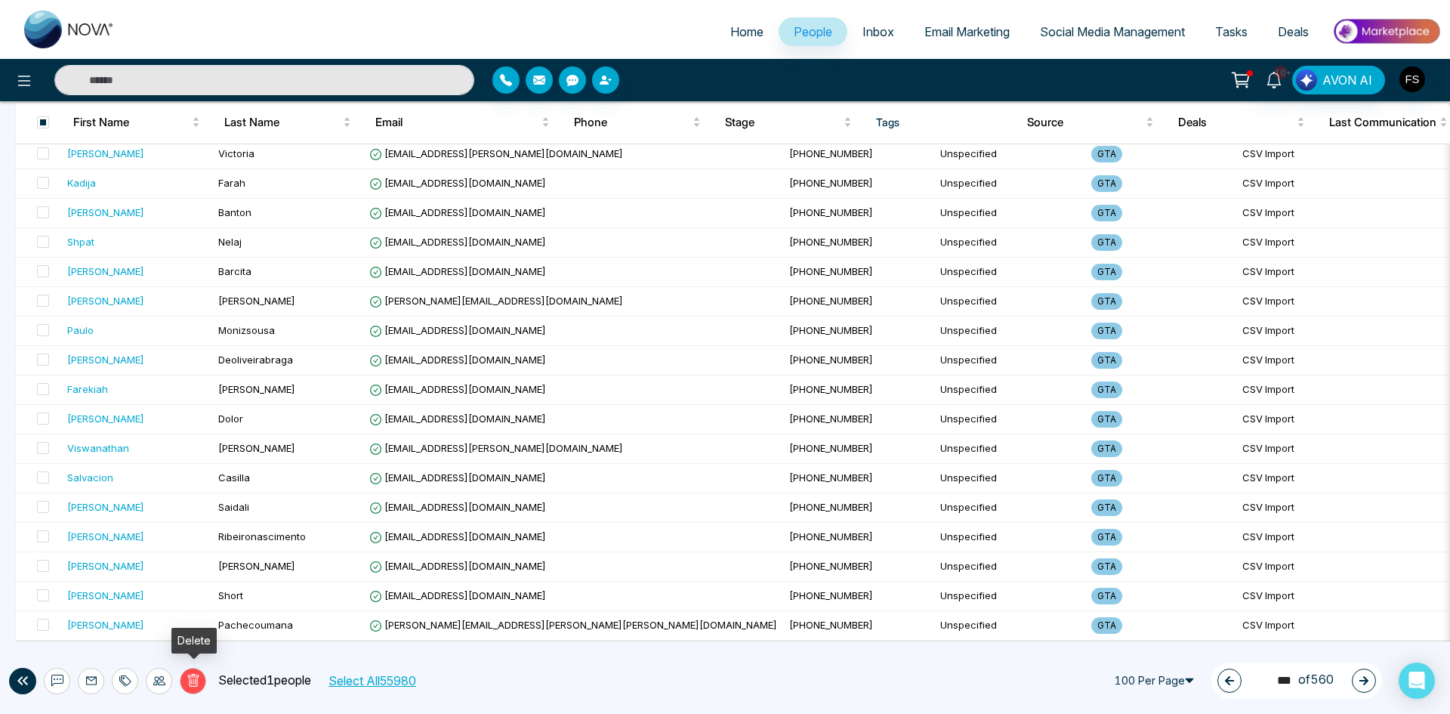
click at [190, 673] on button "Delete" at bounding box center [193, 681] width 26 height 26
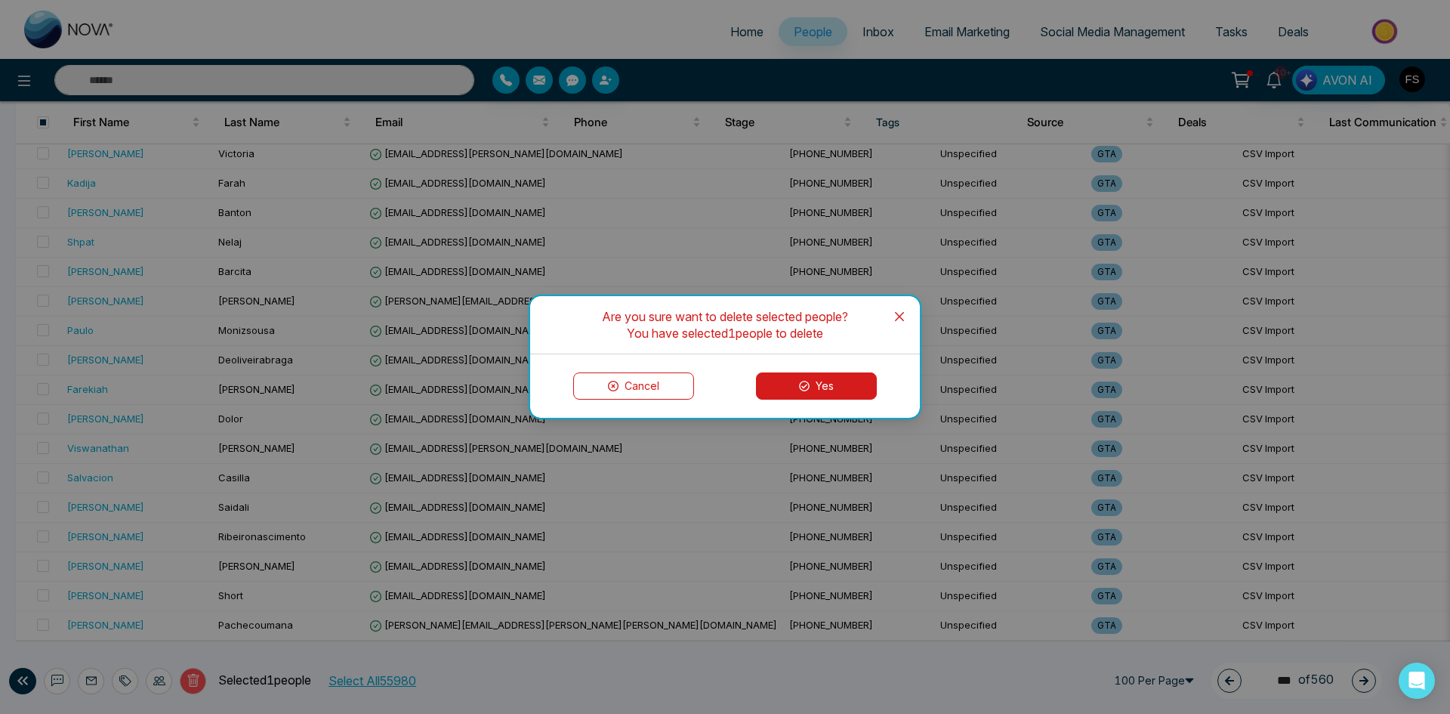
click at [814, 380] on button "Yes" at bounding box center [816, 385] width 121 height 27
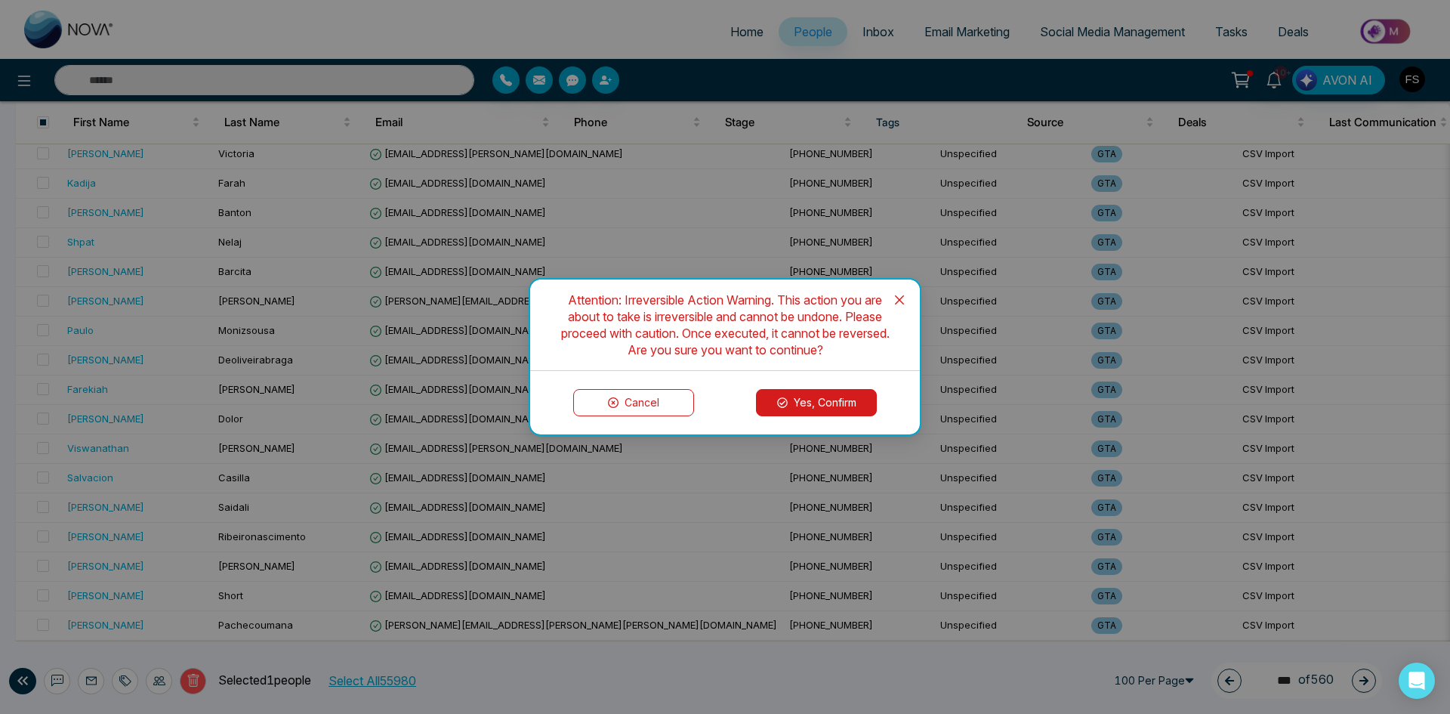
click at [821, 403] on button "Yes, Confirm" at bounding box center [816, 402] width 121 height 27
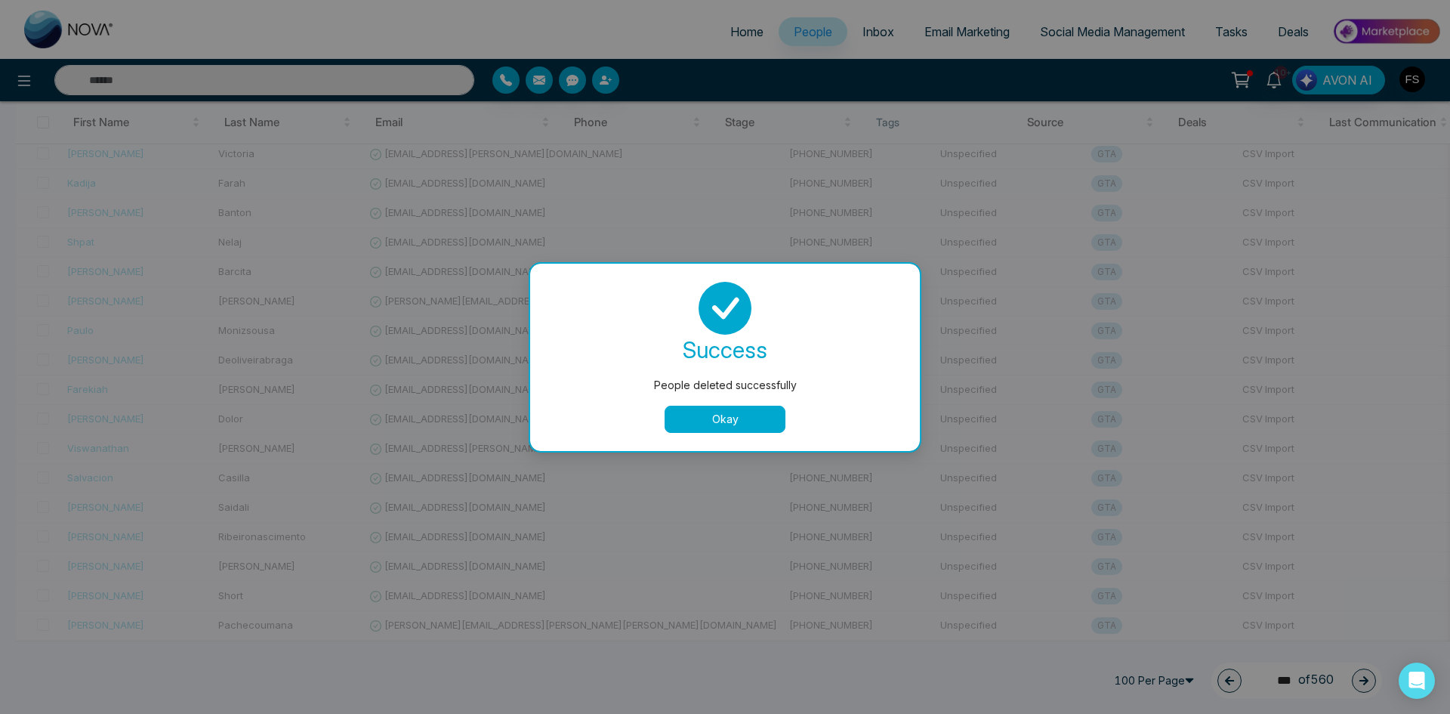
click at [696, 427] on button "Okay" at bounding box center [725, 418] width 121 height 27
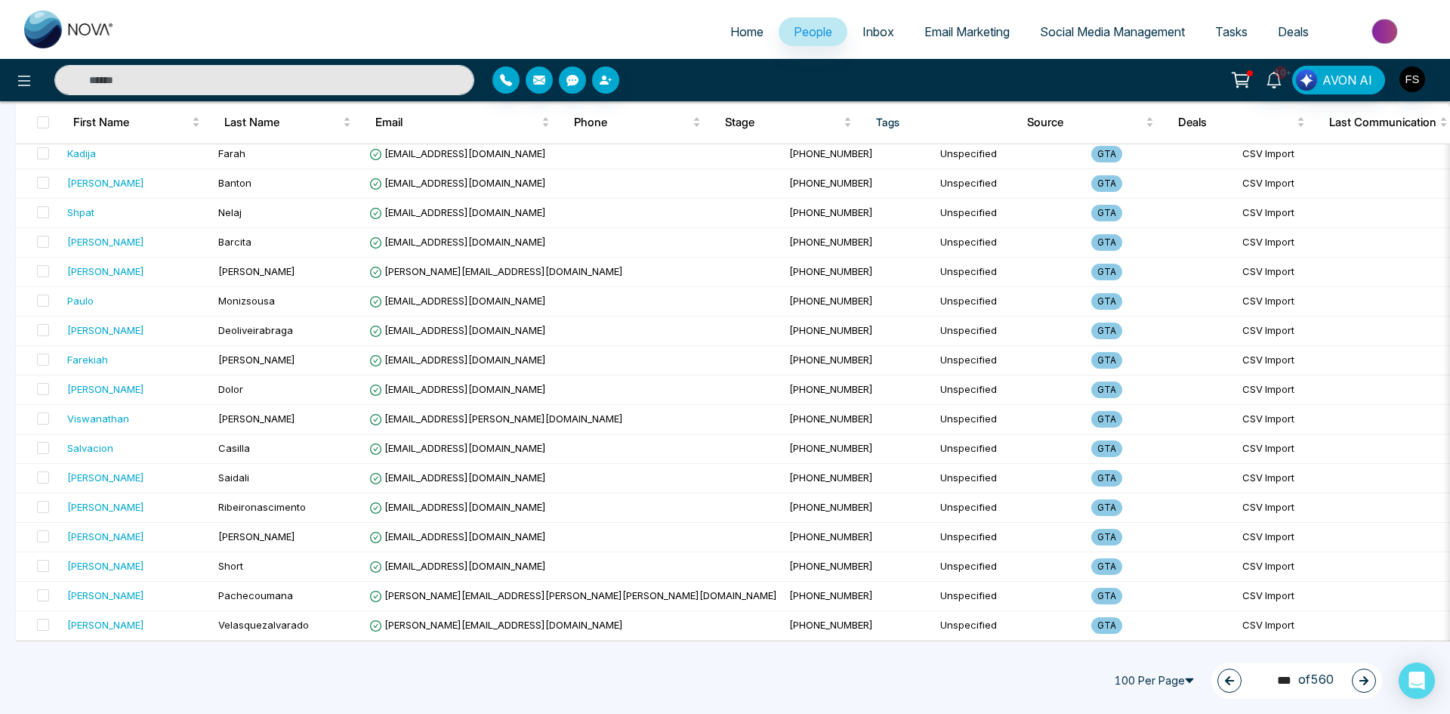
click at [1370, 681] on button "button" at bounding box center [1364, 680] width 24 height 24
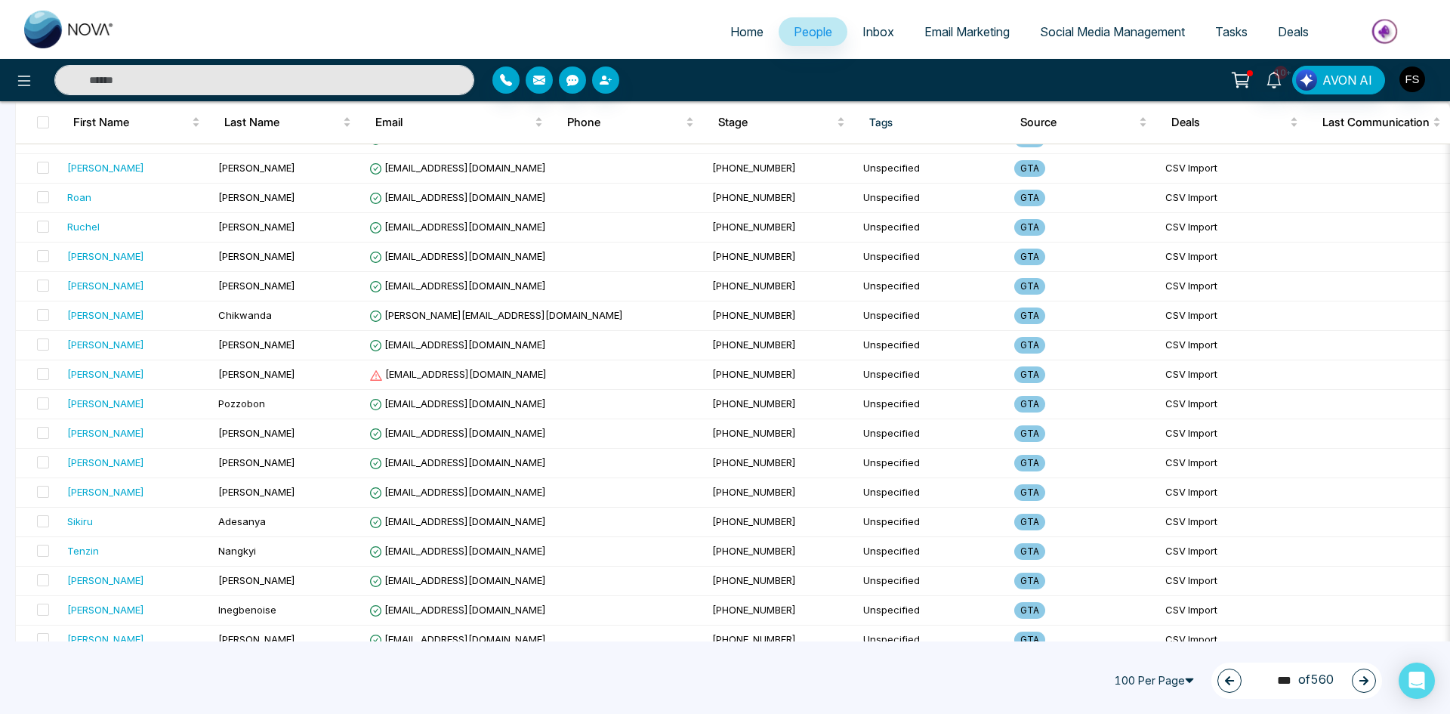
scroll to position [880, 0]
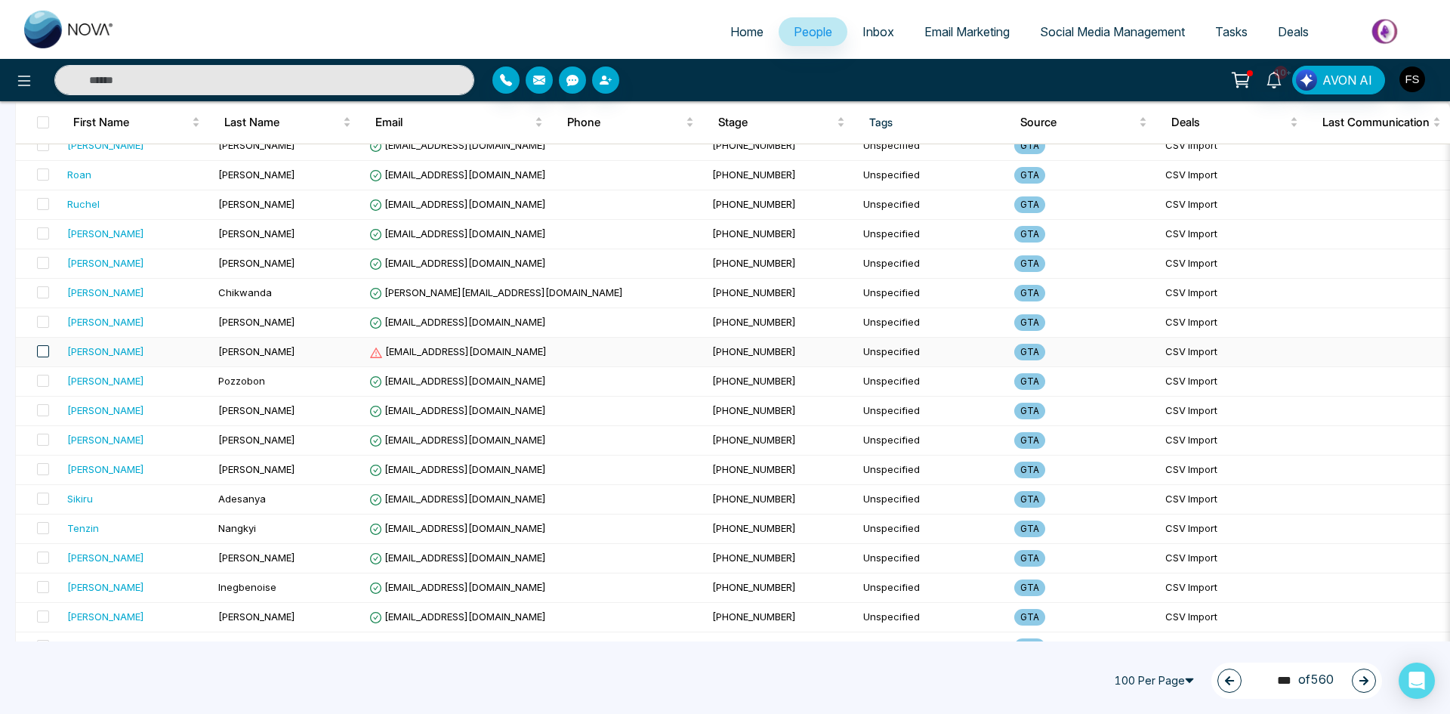
click at [47, 350] on span at bounding box center [43, 351] width 12 height 12
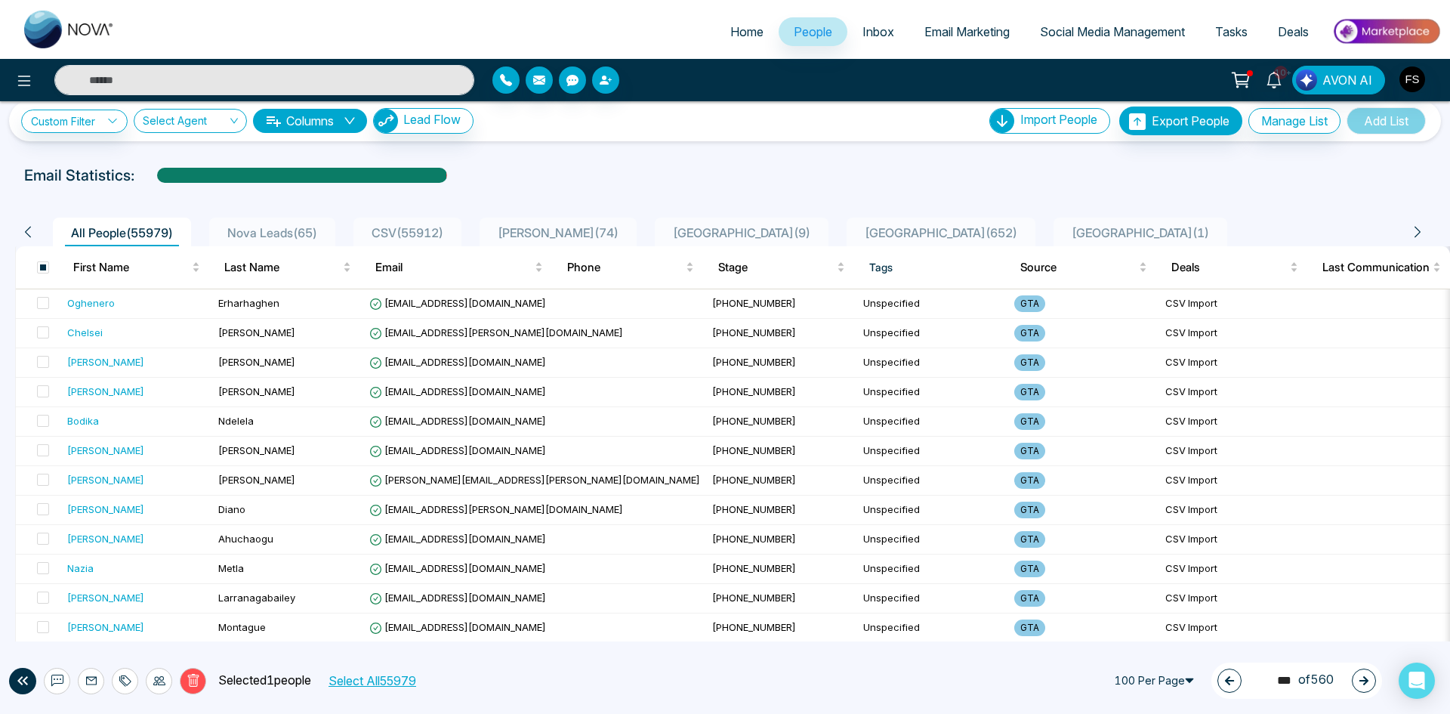
scroll to position [0, 0]
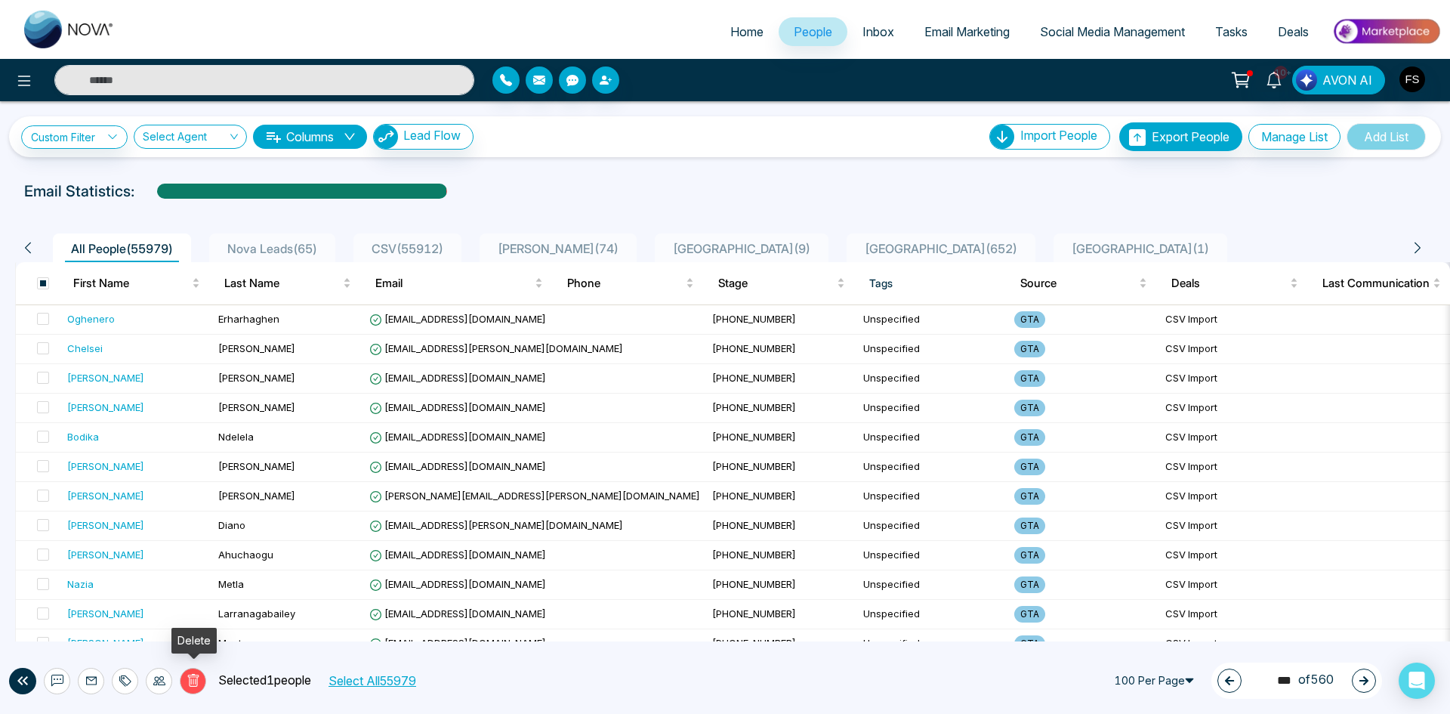
click at [190, 681] on icon at bounding box center [192, 680] width 11 height 13
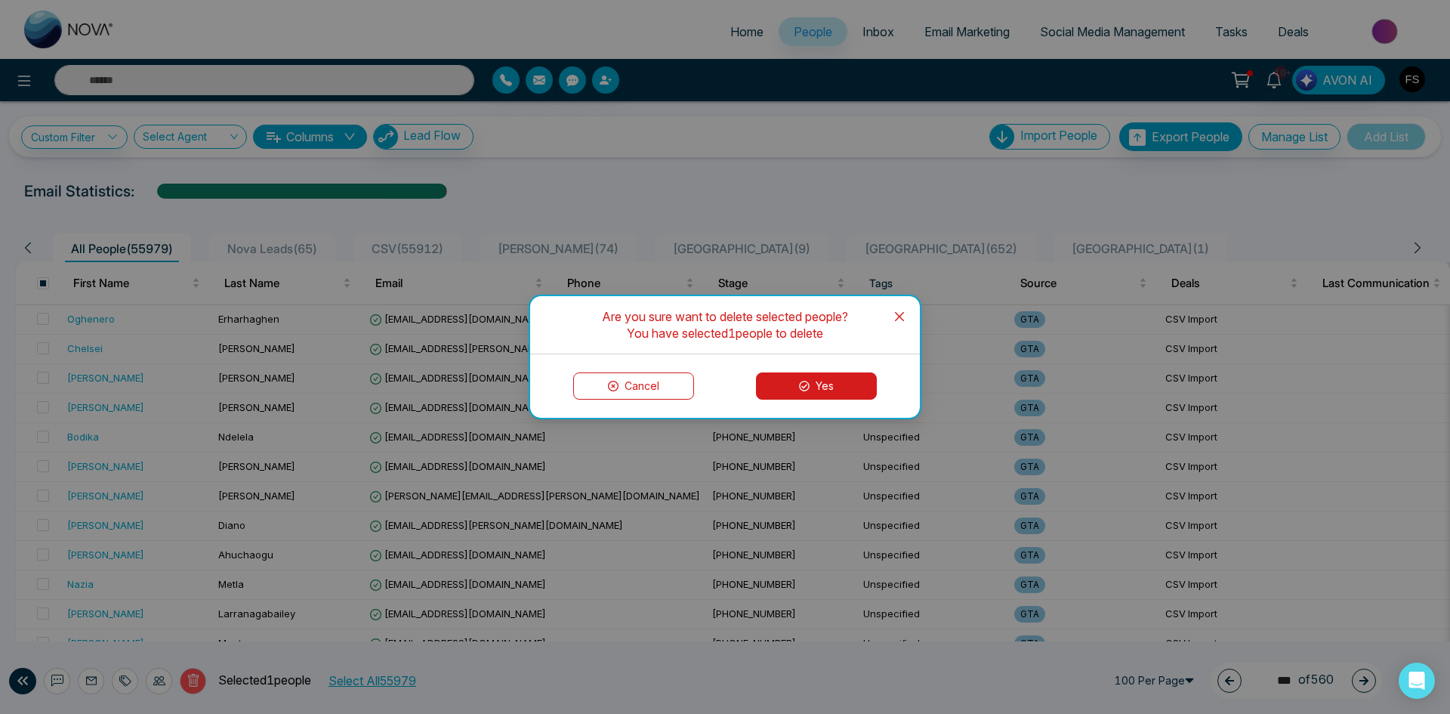
click at [822, 384] on button "Yes" at bounding box center [816, 385] width 121 height 27
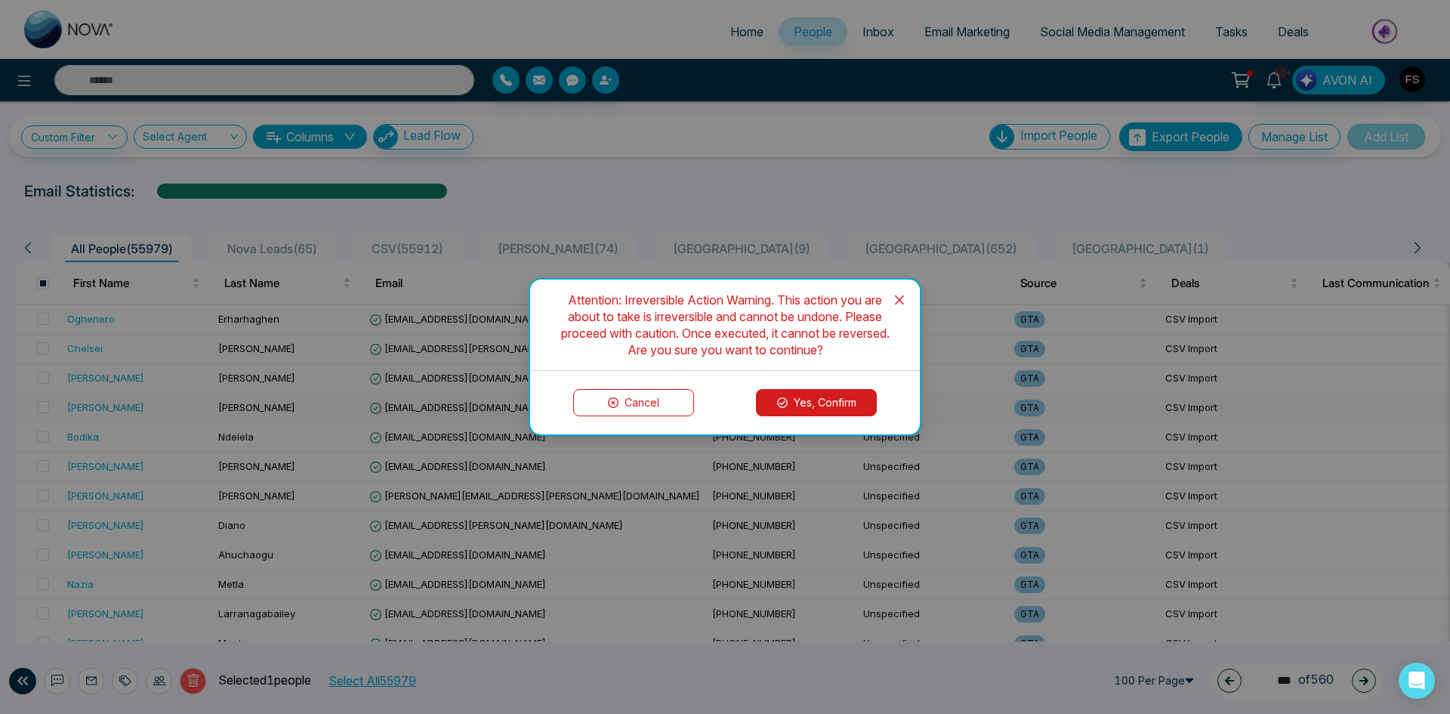
click at [800, 399] on button "Yes, Confirm" at bounding box center [816, 402] width 121 height 27
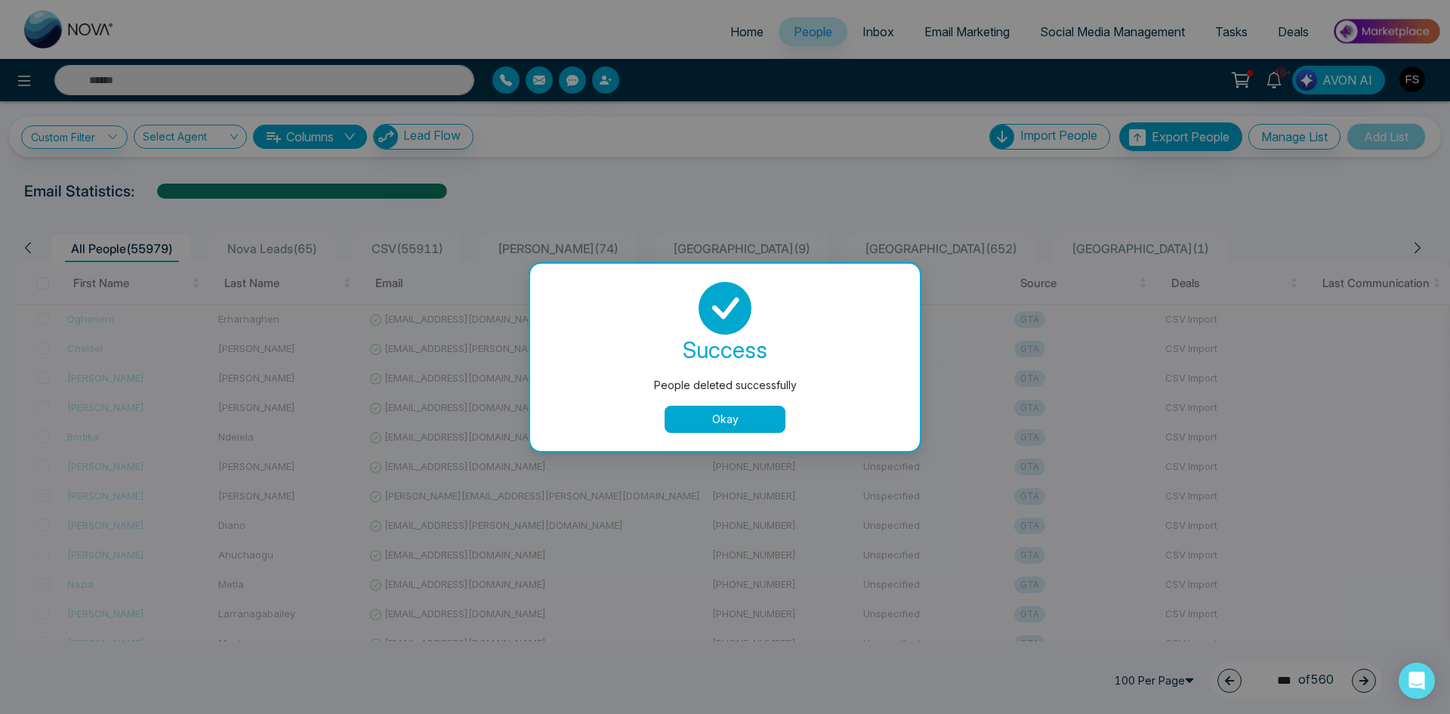
click at [732, 418] on button "Okay" at bounding box center [725, 418] width 121 height 27
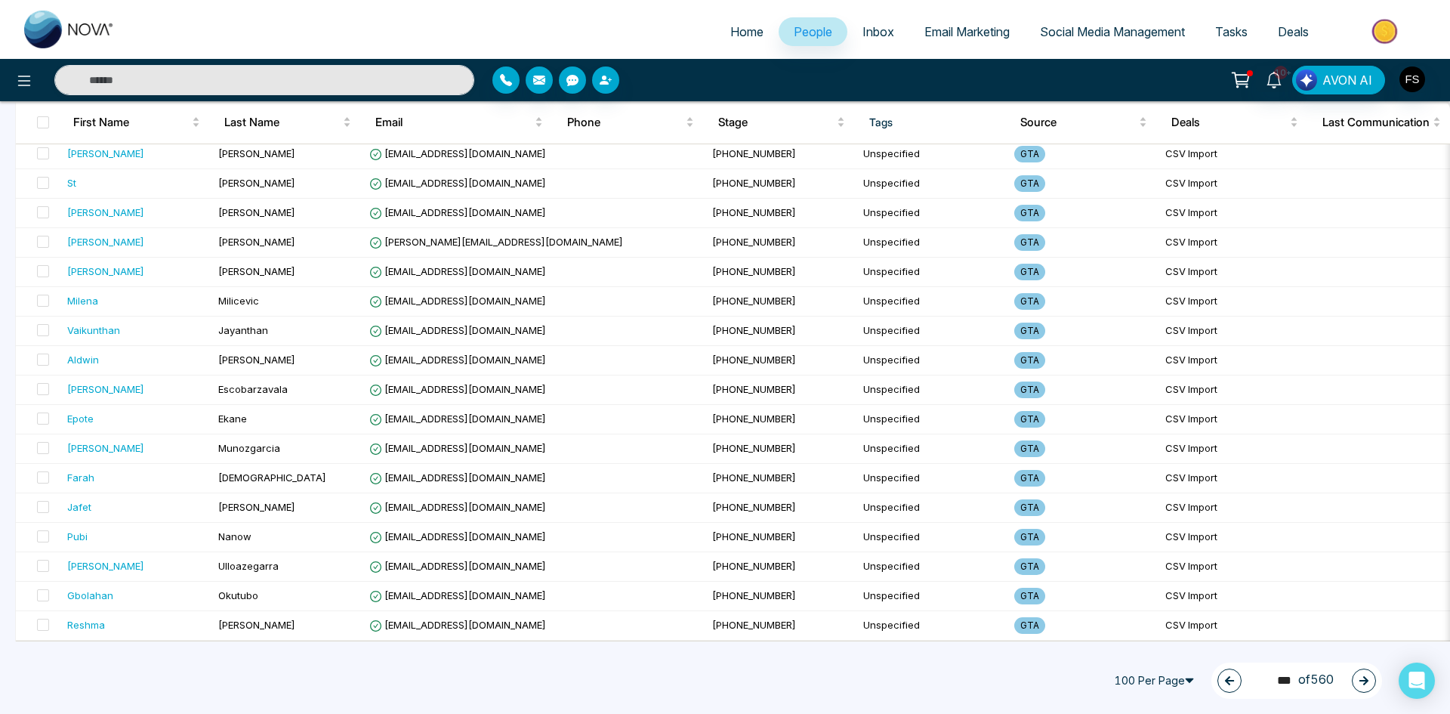
scroll to position [2617, 0]
click at [1275, 676] on input "***" at bounding box center [1279, 680] width 39 height 20
click at [1277, 675] on input "***" at bounding box center [1279, 680] width 39 height 20
click at [1369, 676] on button "button" at bounding box center [1364, 680] width 24 height 24
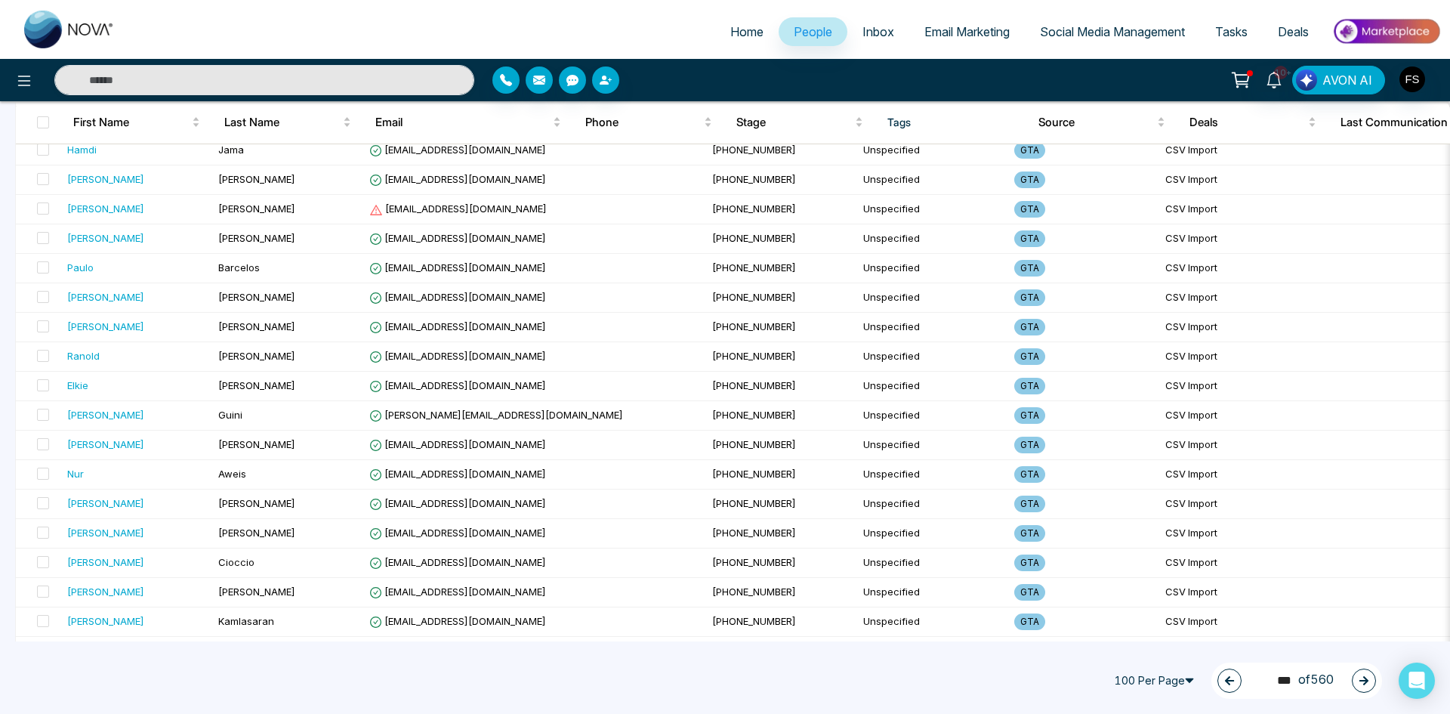
scroll to position [1862, 0]
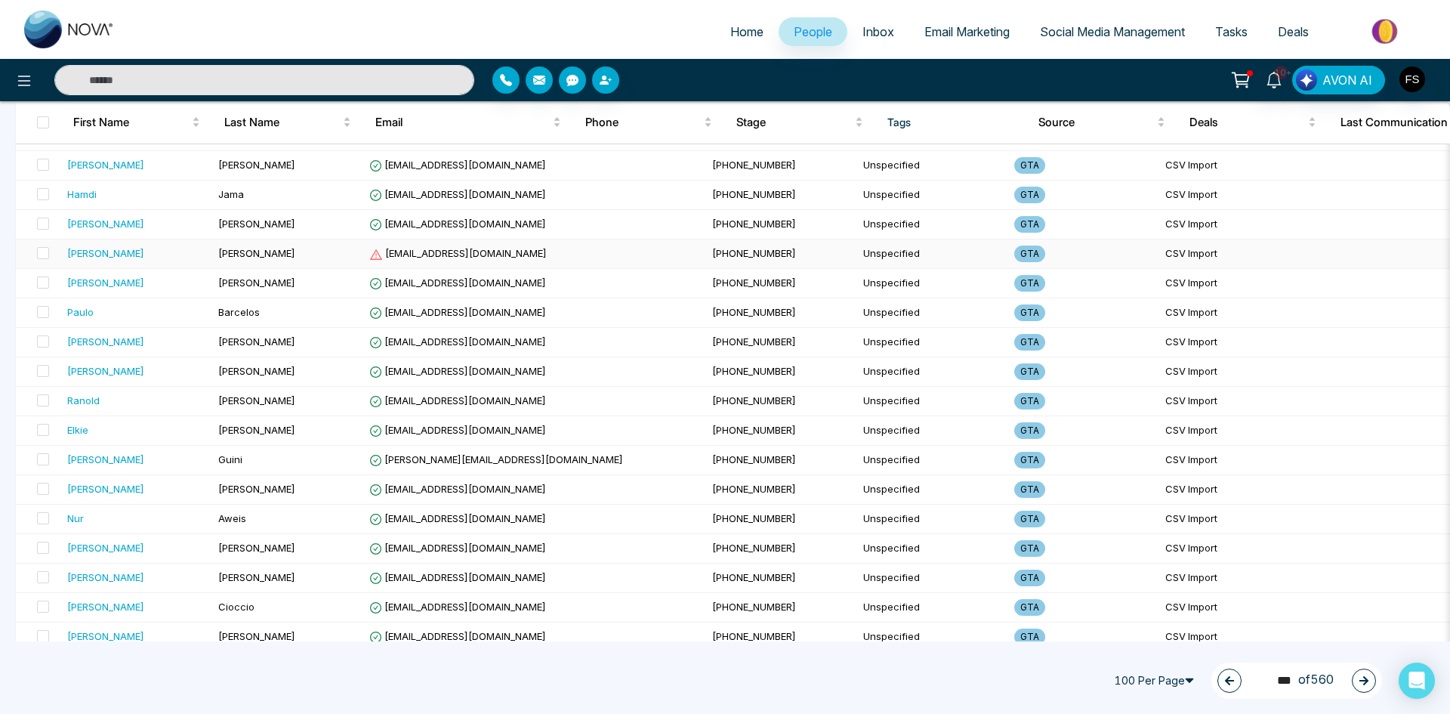
drag, startPoint x: 42, startPoint y: 251, endPoint x: 54, endPoint y: 265, distance: 18.2
click at [42, 252] on span at bounding box center [43, 253] width 12 height 12
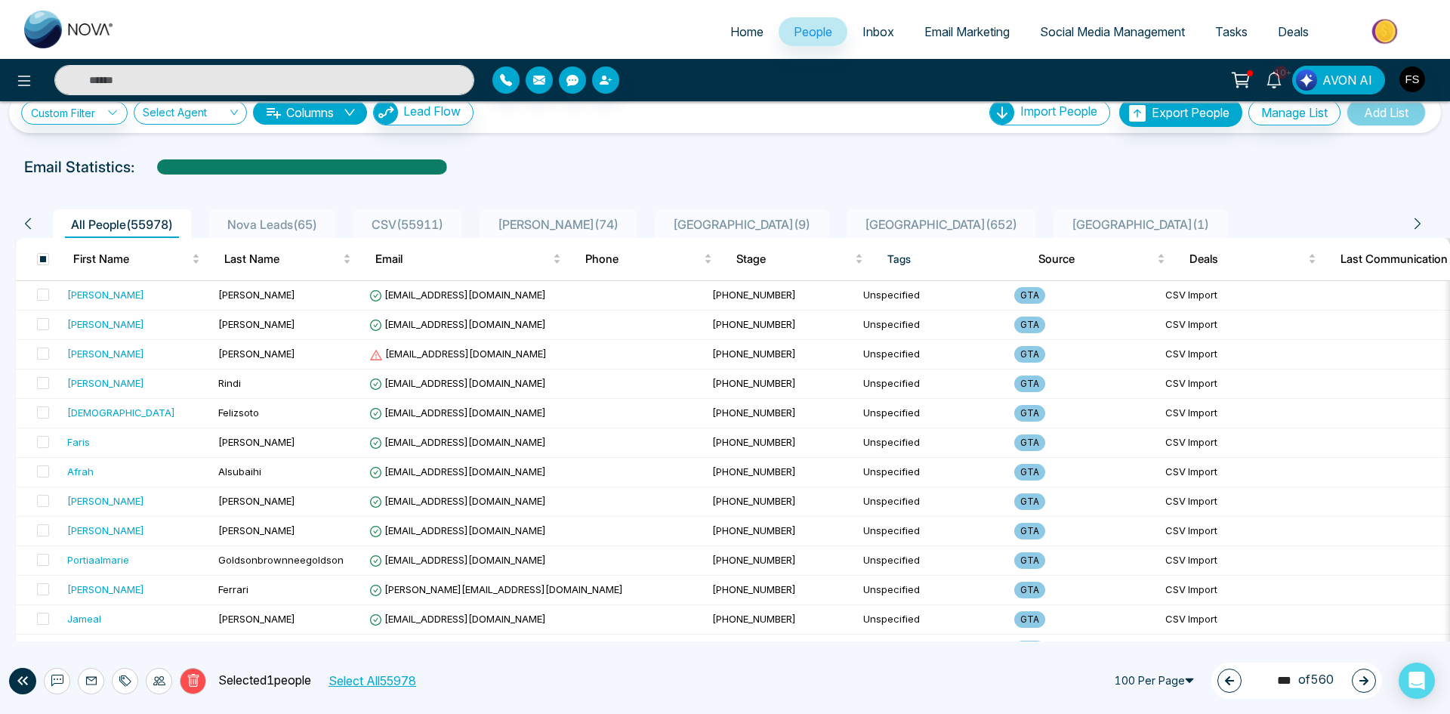
scroll to position [0, 0]
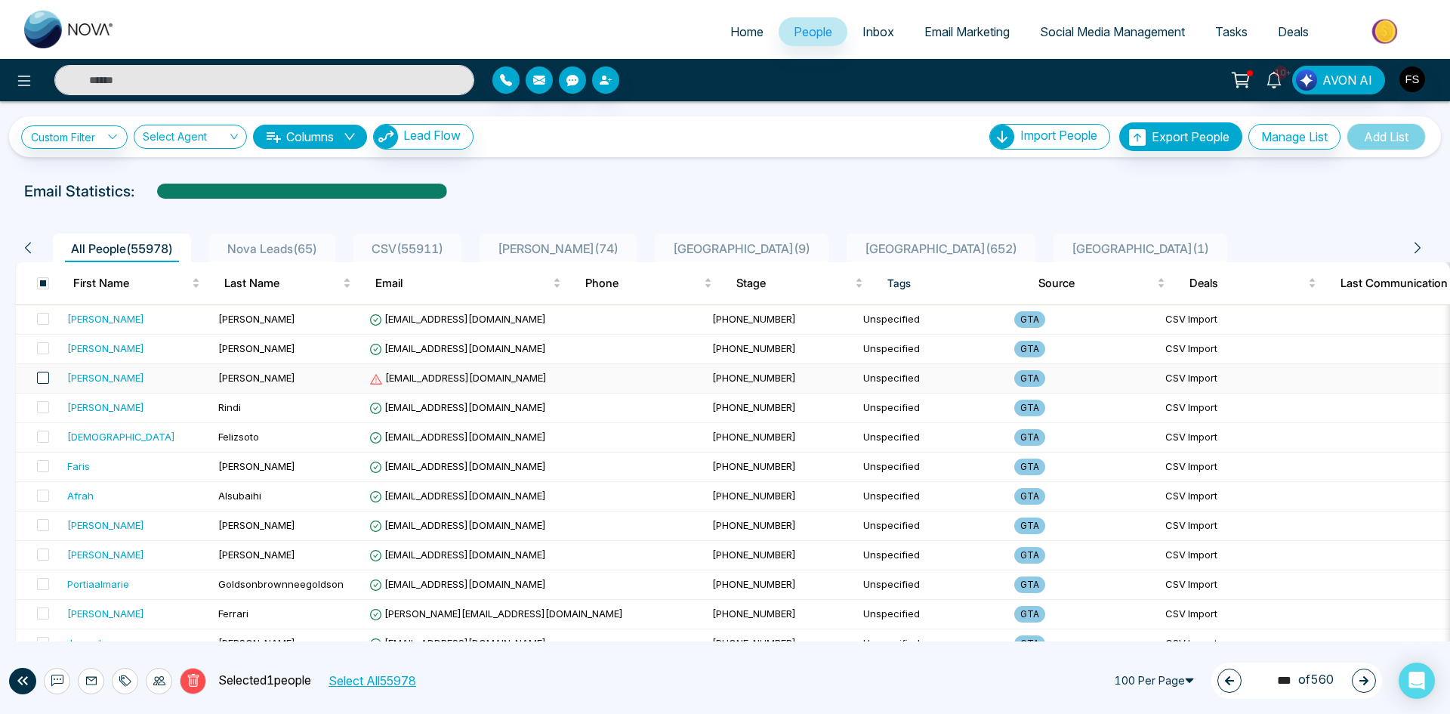
click at [41, 378] on span at bounding box center [43, 378] width 12 height 12
click at [195, 689] on button "Delete" at bounding box center [193, 681] width 26 height 26
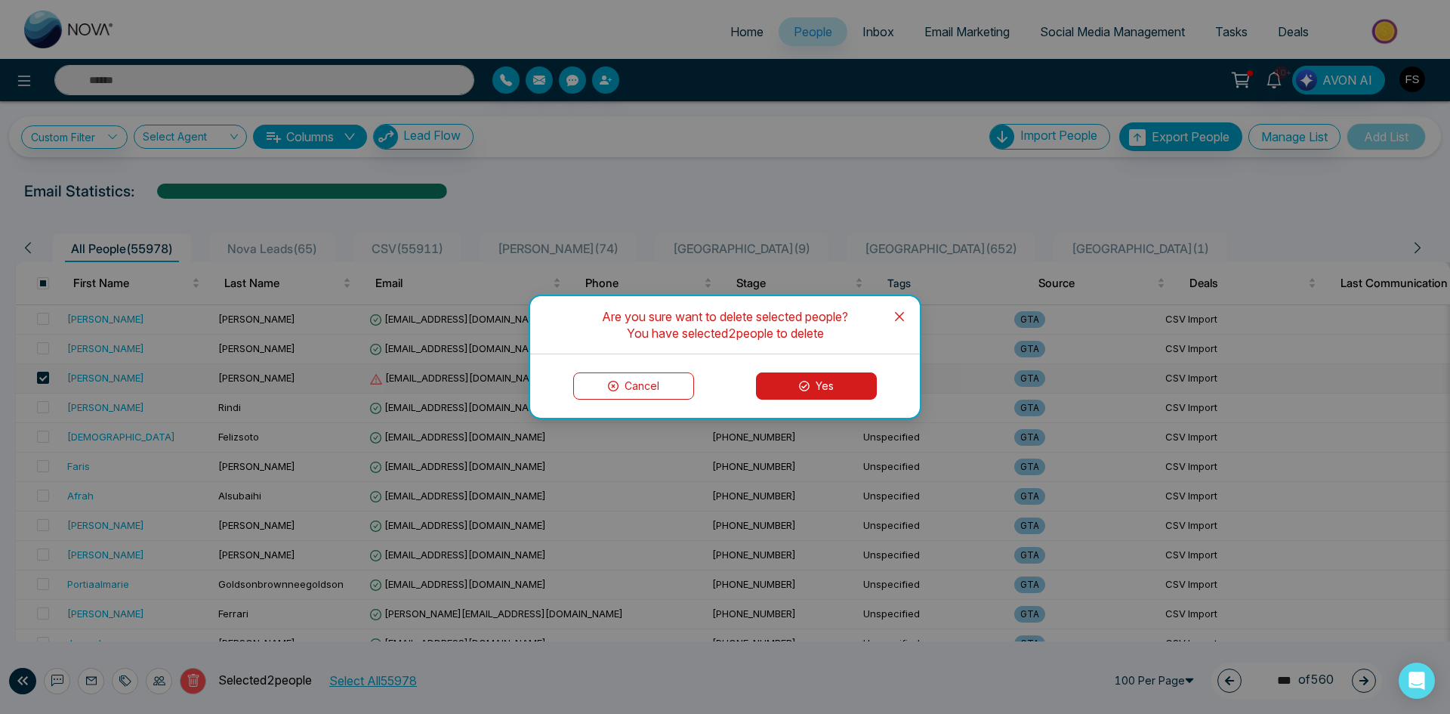
click at [846, 375] on button "Yes" at bounding box center [816, 385] width 121 height 27
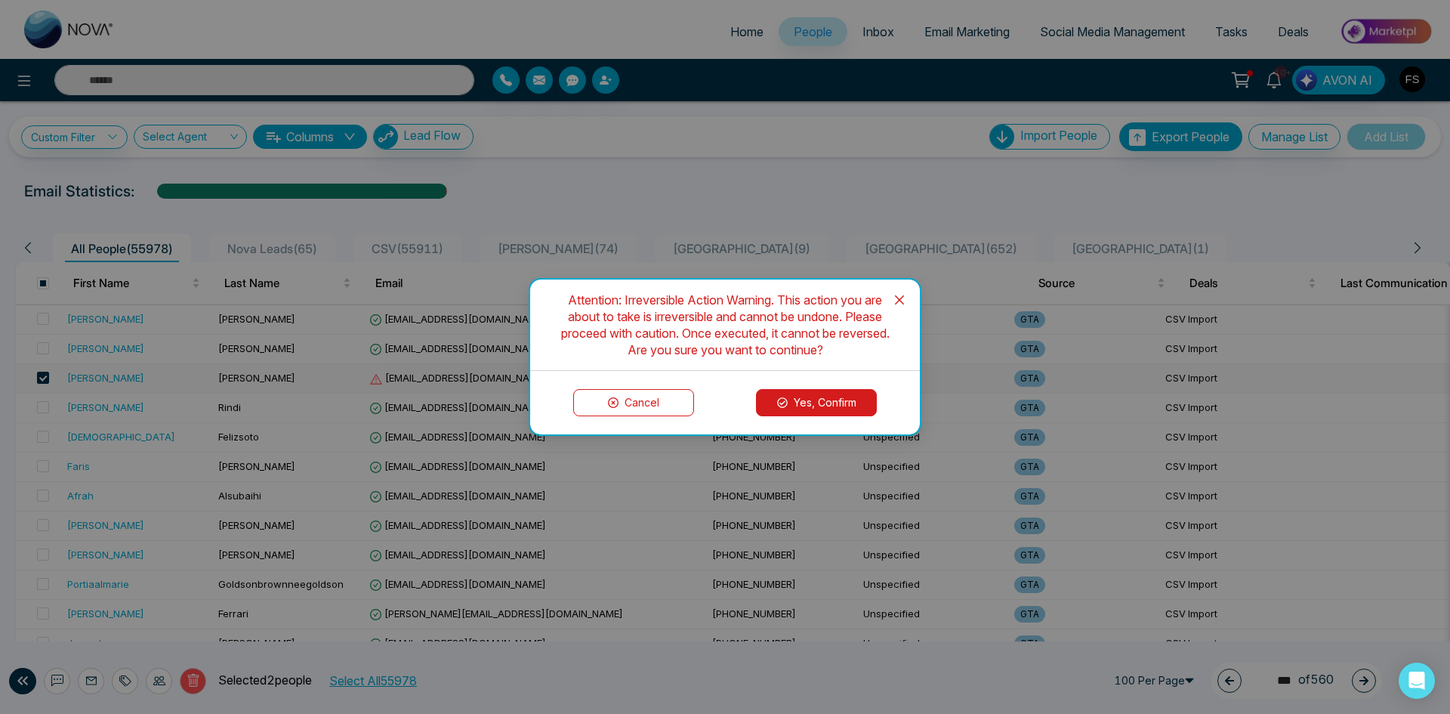
click at [835, 402] on button "Yes, Confirm" at bounding box center [816, 402] width 121 height 27
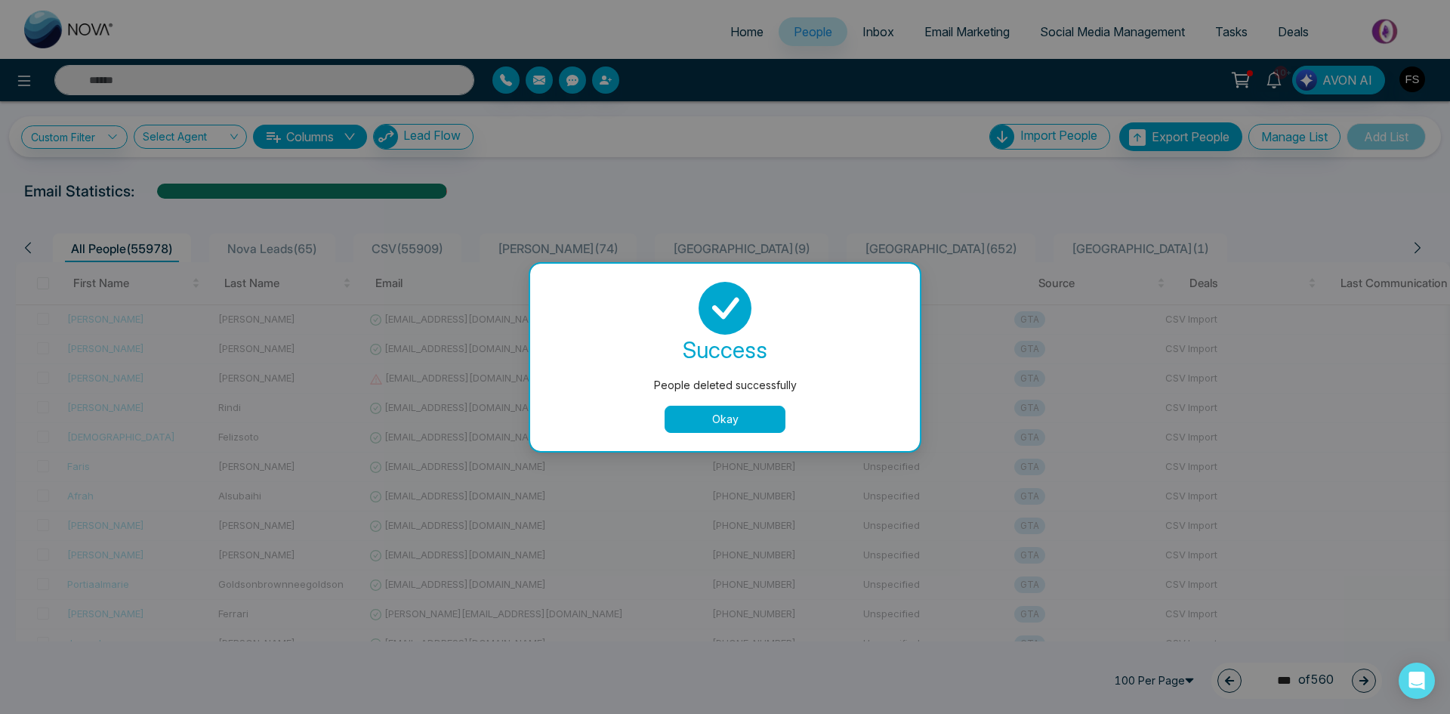
click at [694, 432] on button "Okay" at bounding box center [725, 418] width 121 height 27
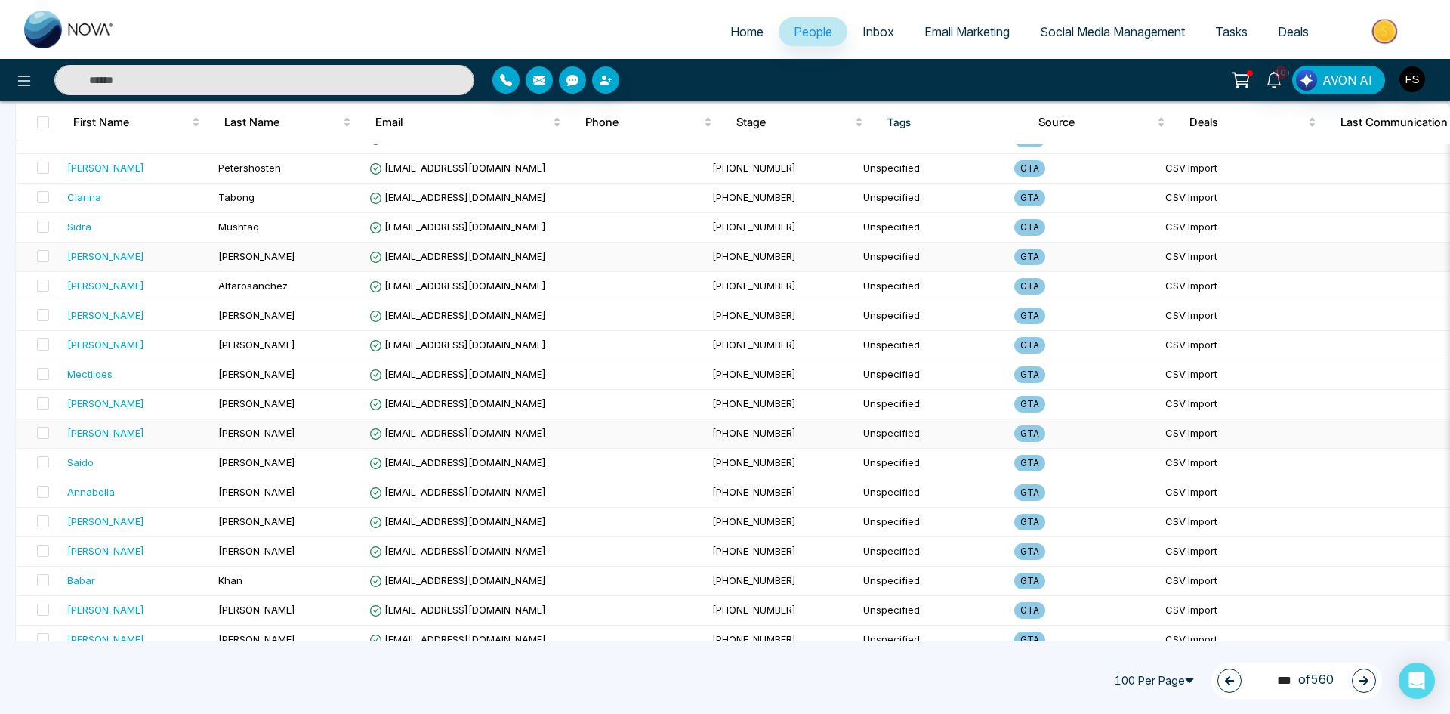
scroll to position [2617, 0]
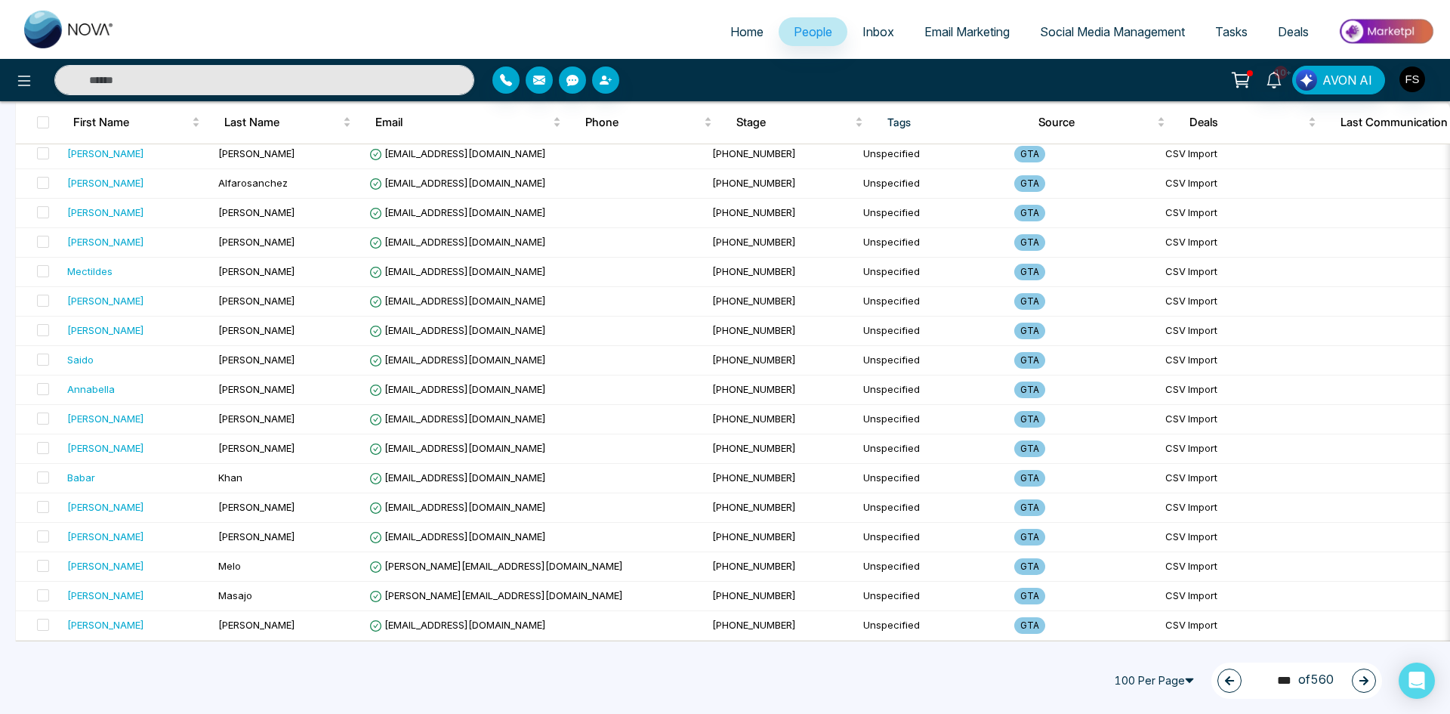
click at [1372, 682] on button "button" at bounding box center [1364, 680] width 24 height 24
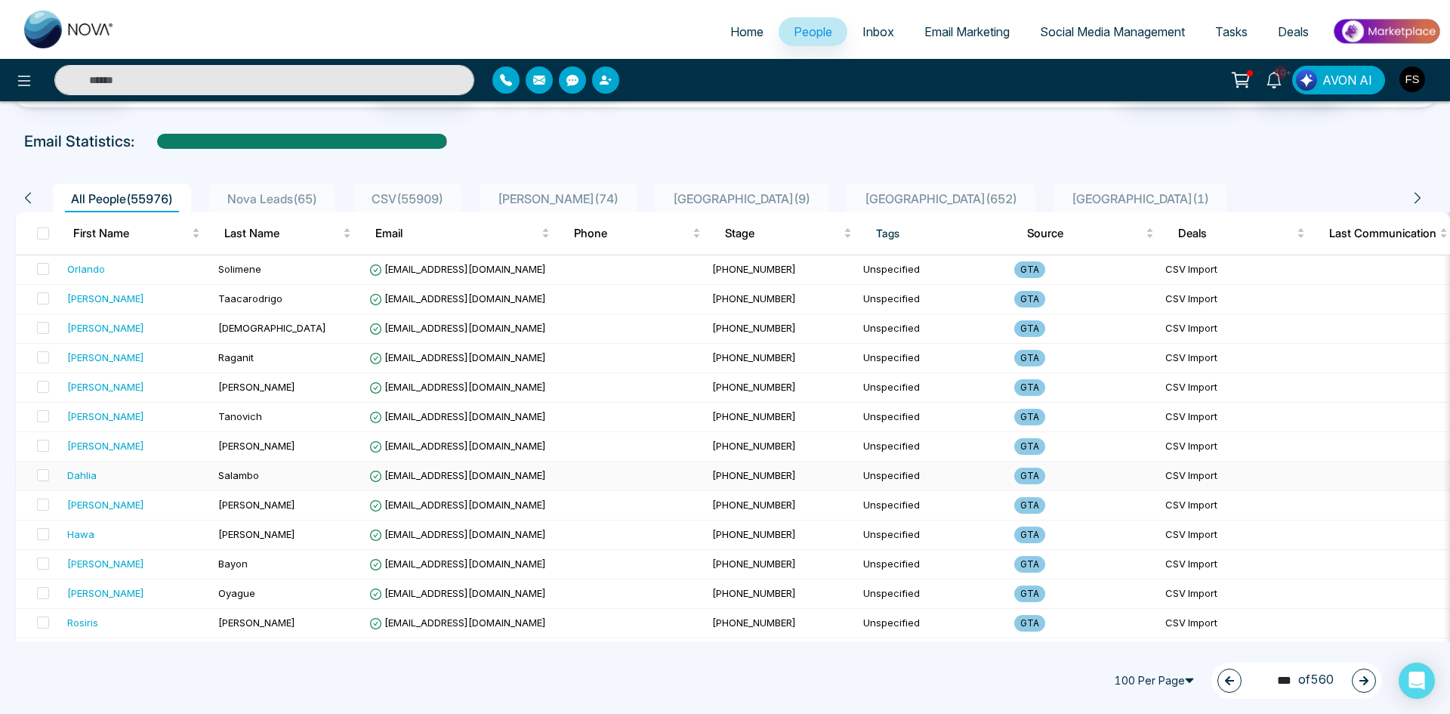
scroll to position [0, 0]
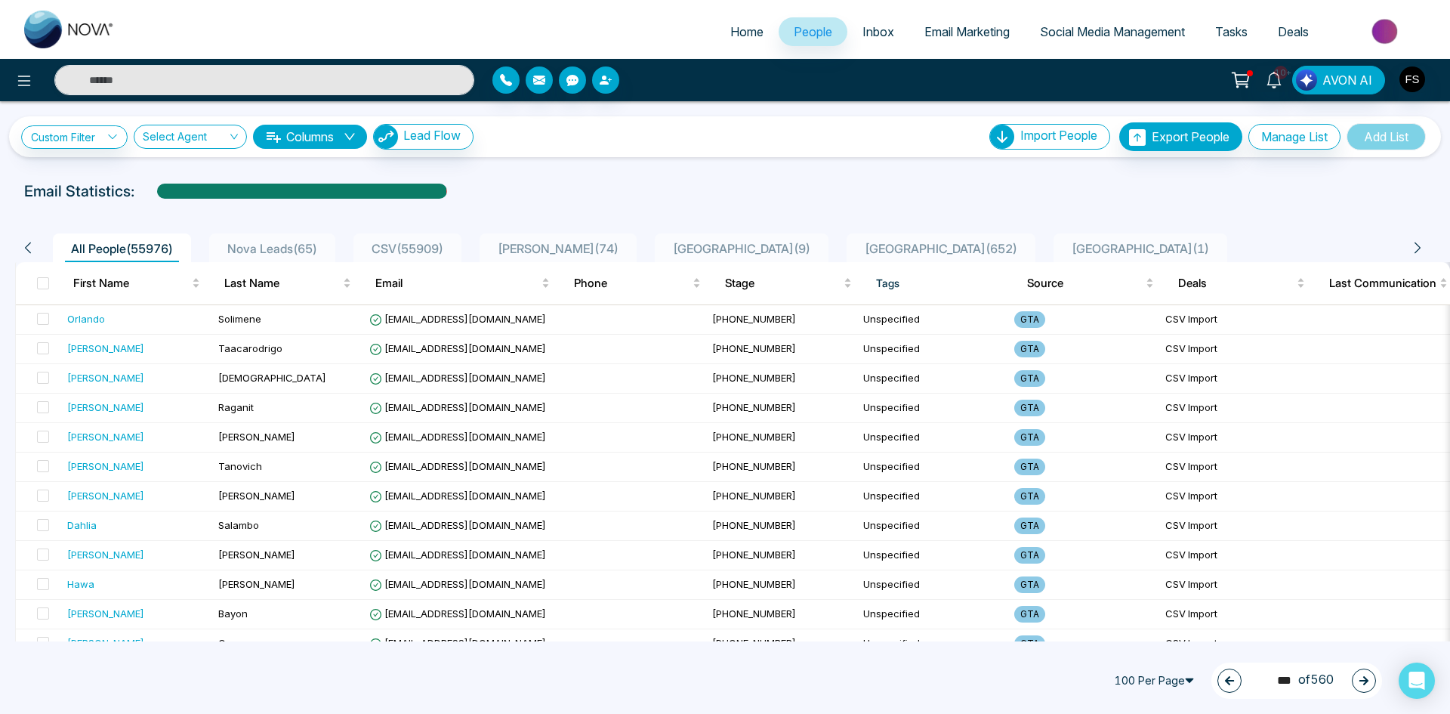
click at [1362, 680] on icon "button" at bounding box center [1363, 680] width 9 height 9
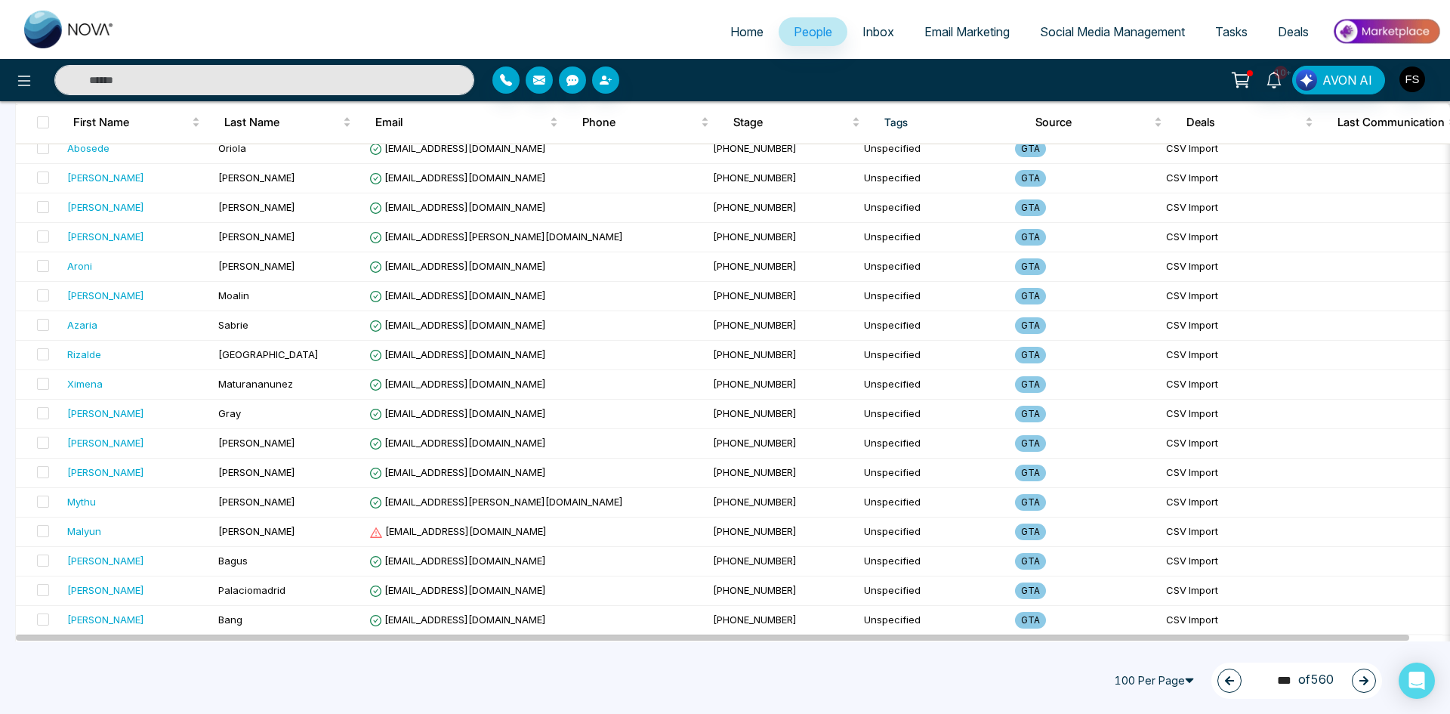
scroll to position [2416, 0]
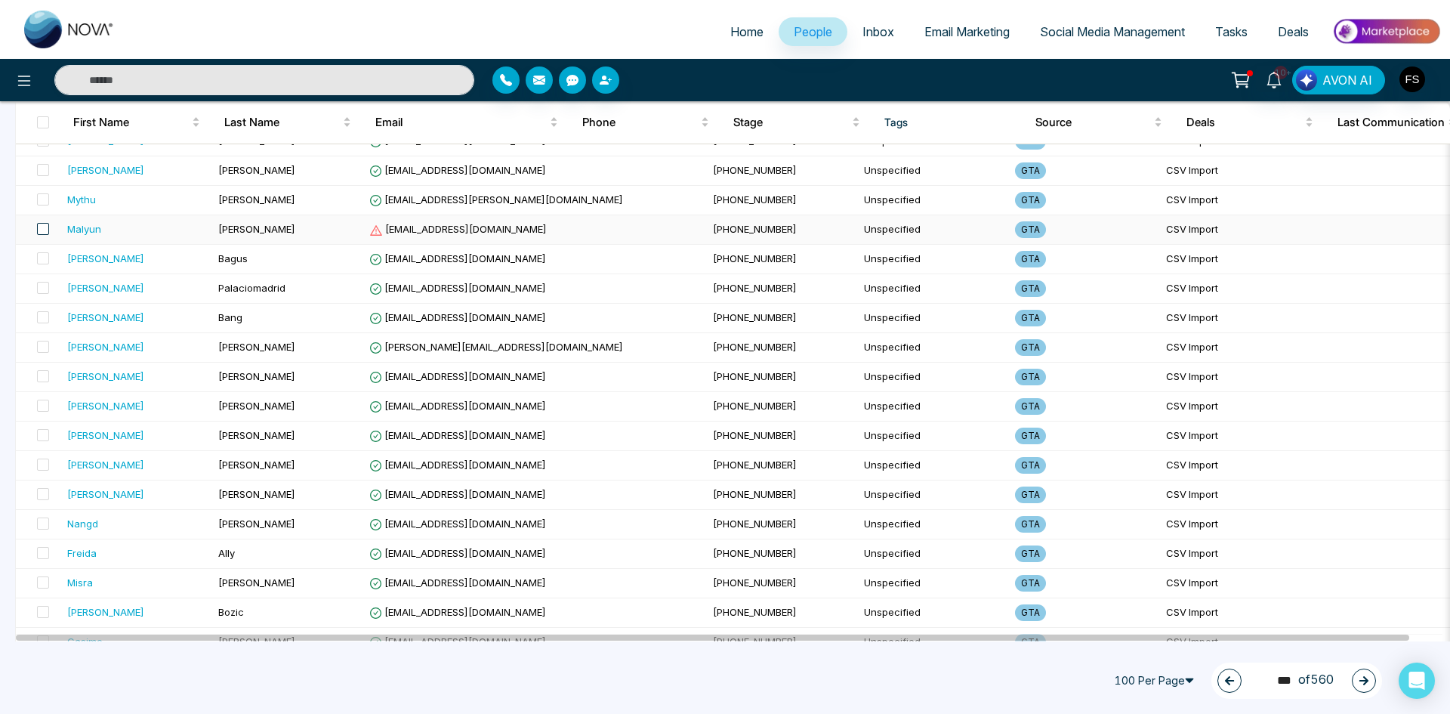
click at [45, 232] on span at bounding box center [43, 229] width 12 height 12
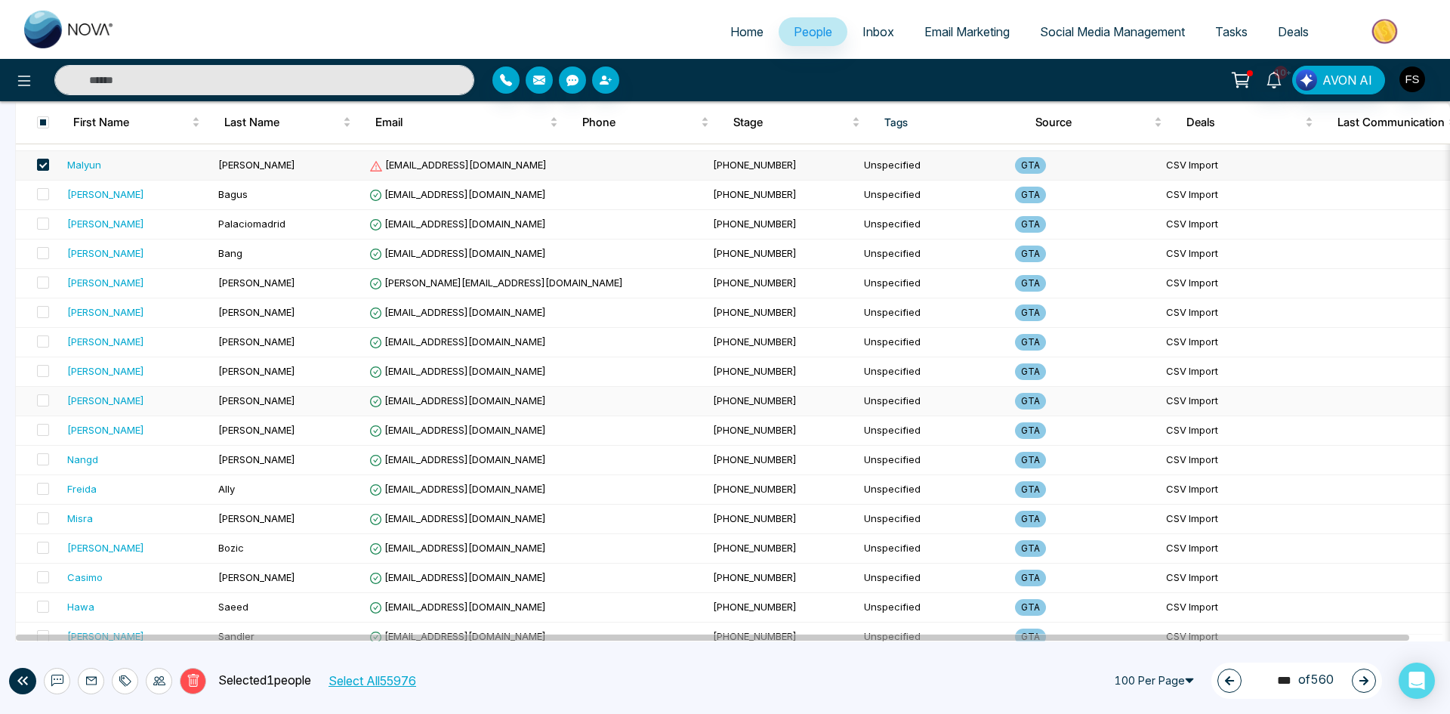
scroll to position [2617, 0]
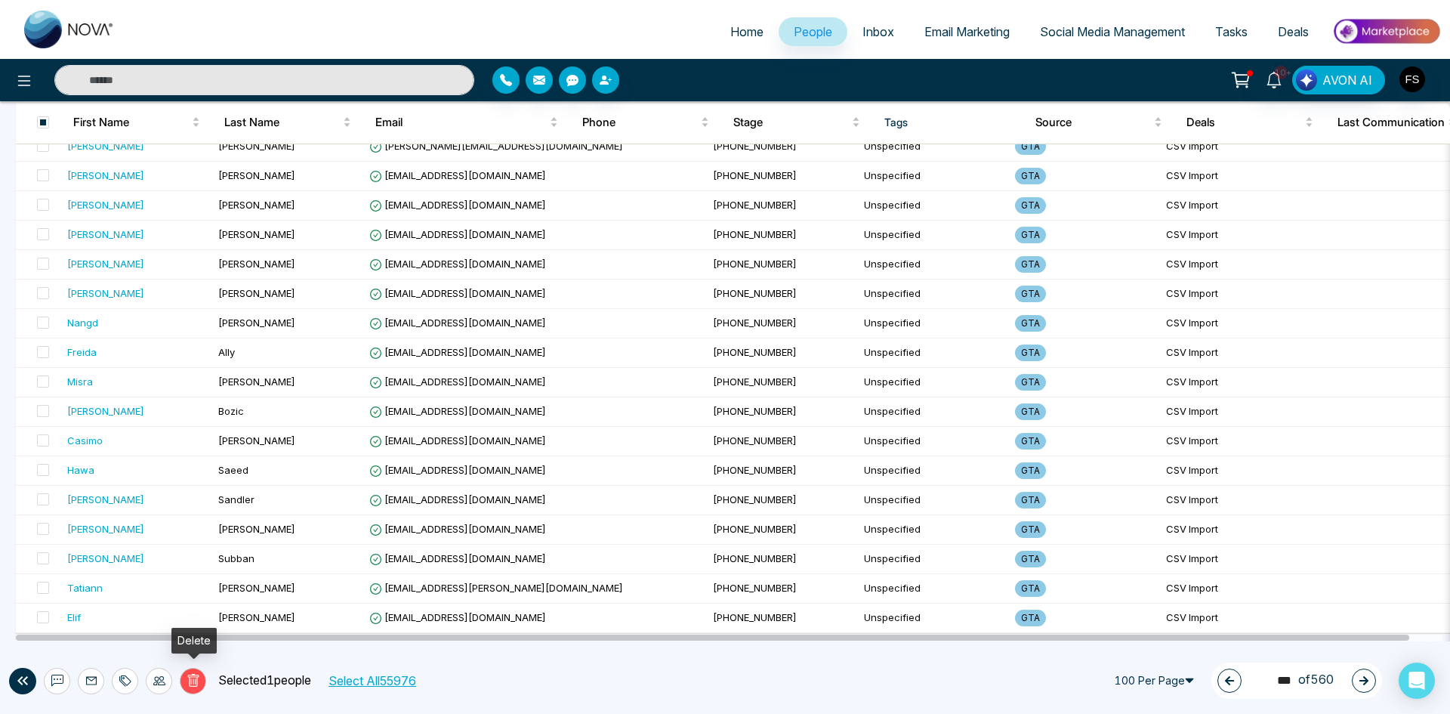
click at [188, 676] on icon at bounding box center [192, 680] width 11 height 13
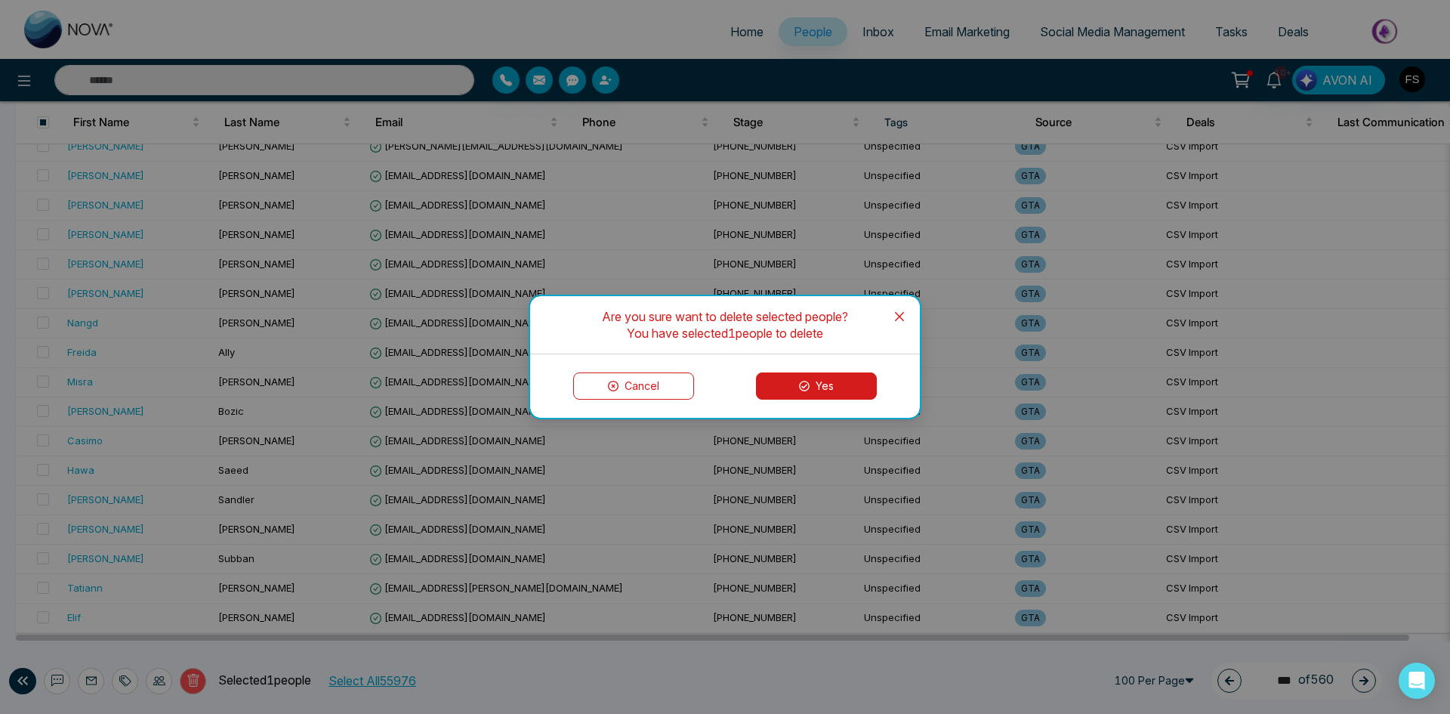
click at [798, 393] on button "Yes" at bounding box center [816, 385] width 121 height 27
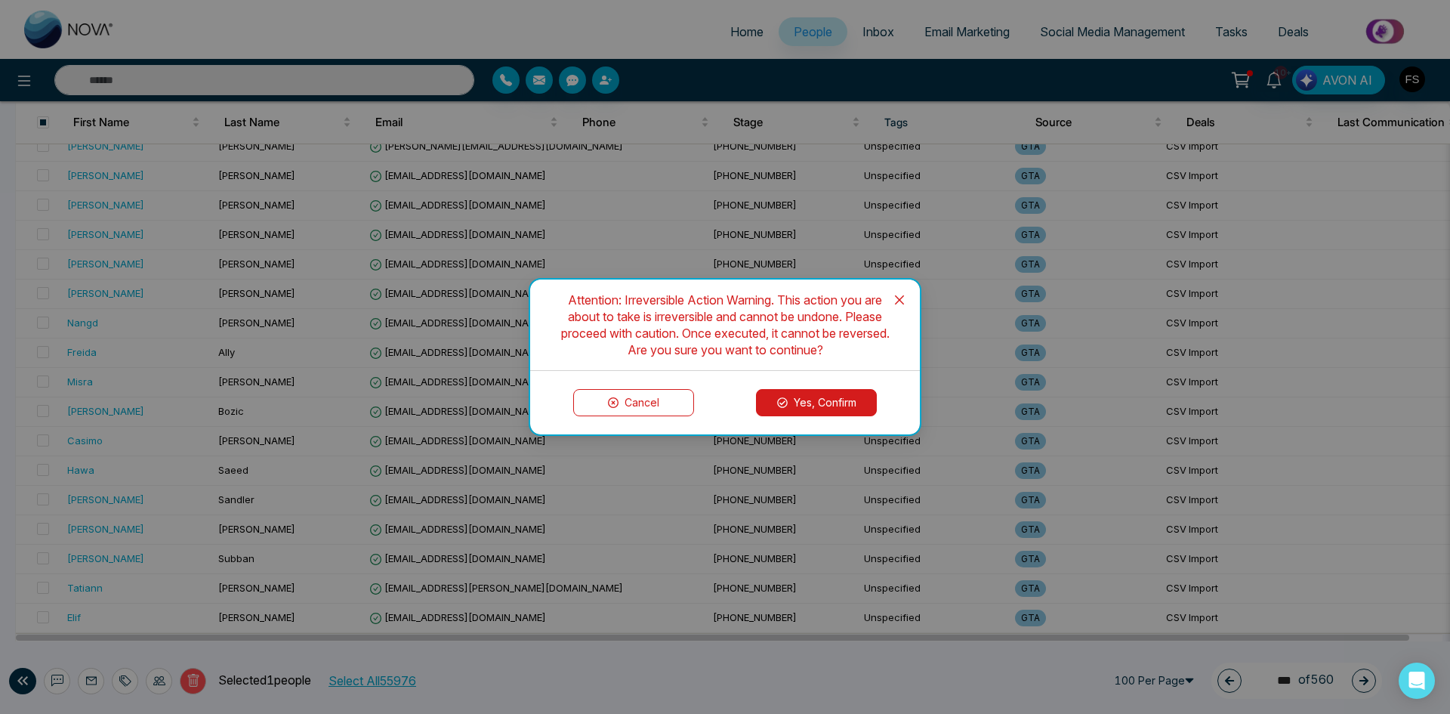
click at [790, 406] on button "Yes, Confirm" at bounding box center [816, 402] width 121 height 27
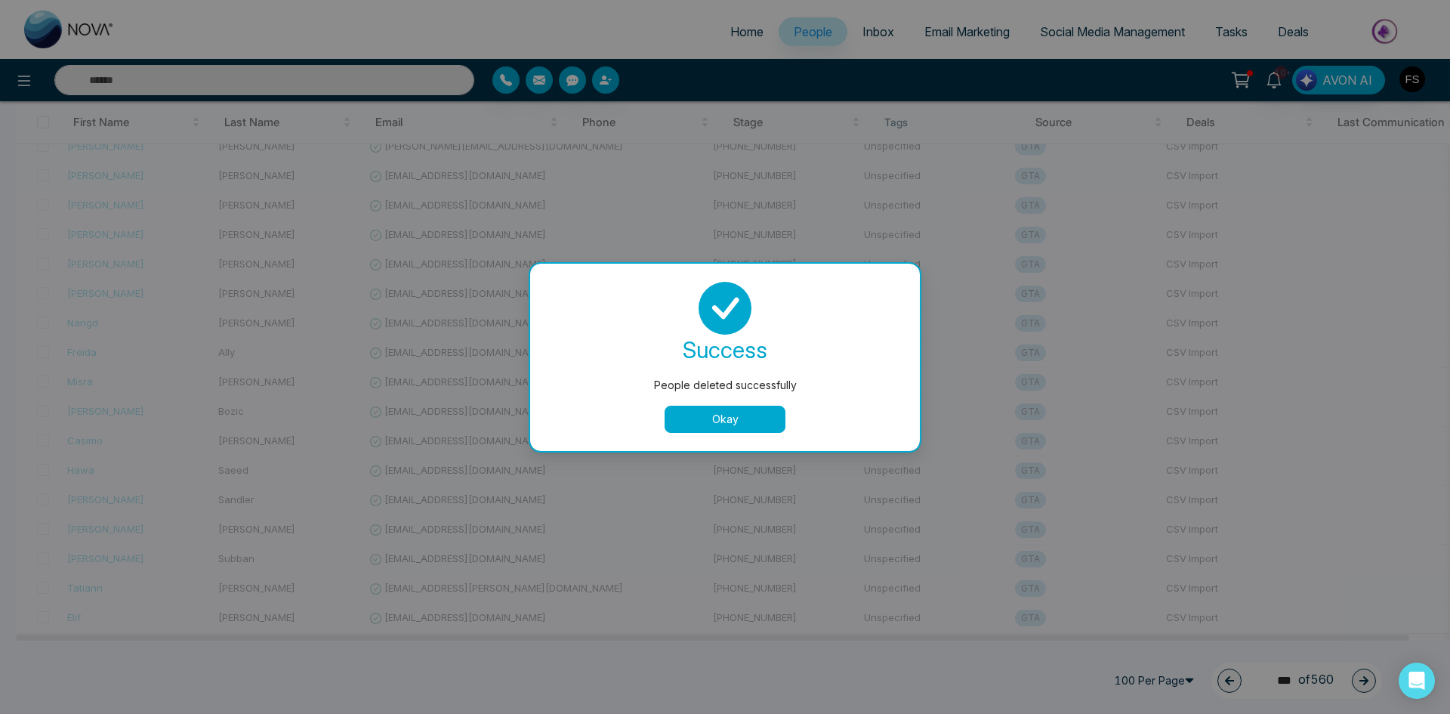
click at [752, 418] on button "Okay" at bounding box center [725, 418] width 121 height 27
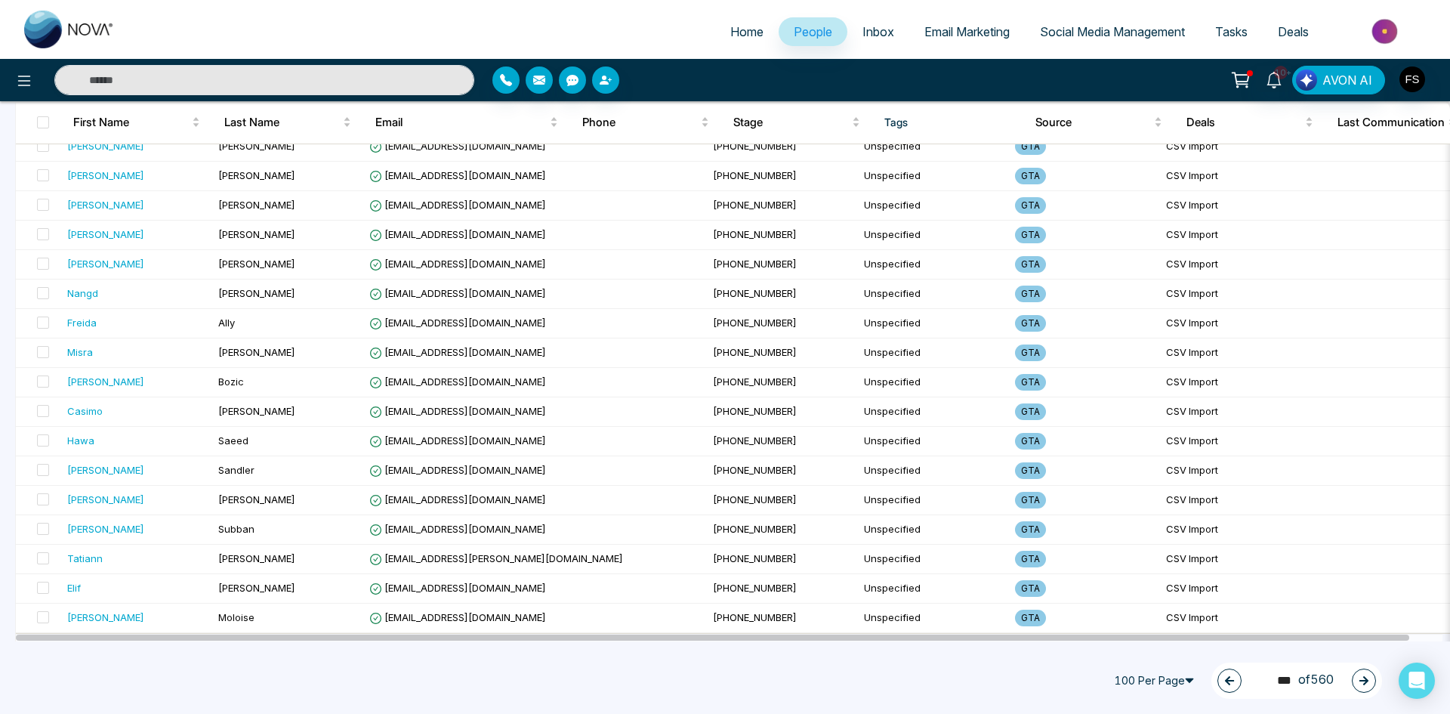
click at [1359, 685] on icon "button" at bounding box center [1363, 680] width 11 height 11
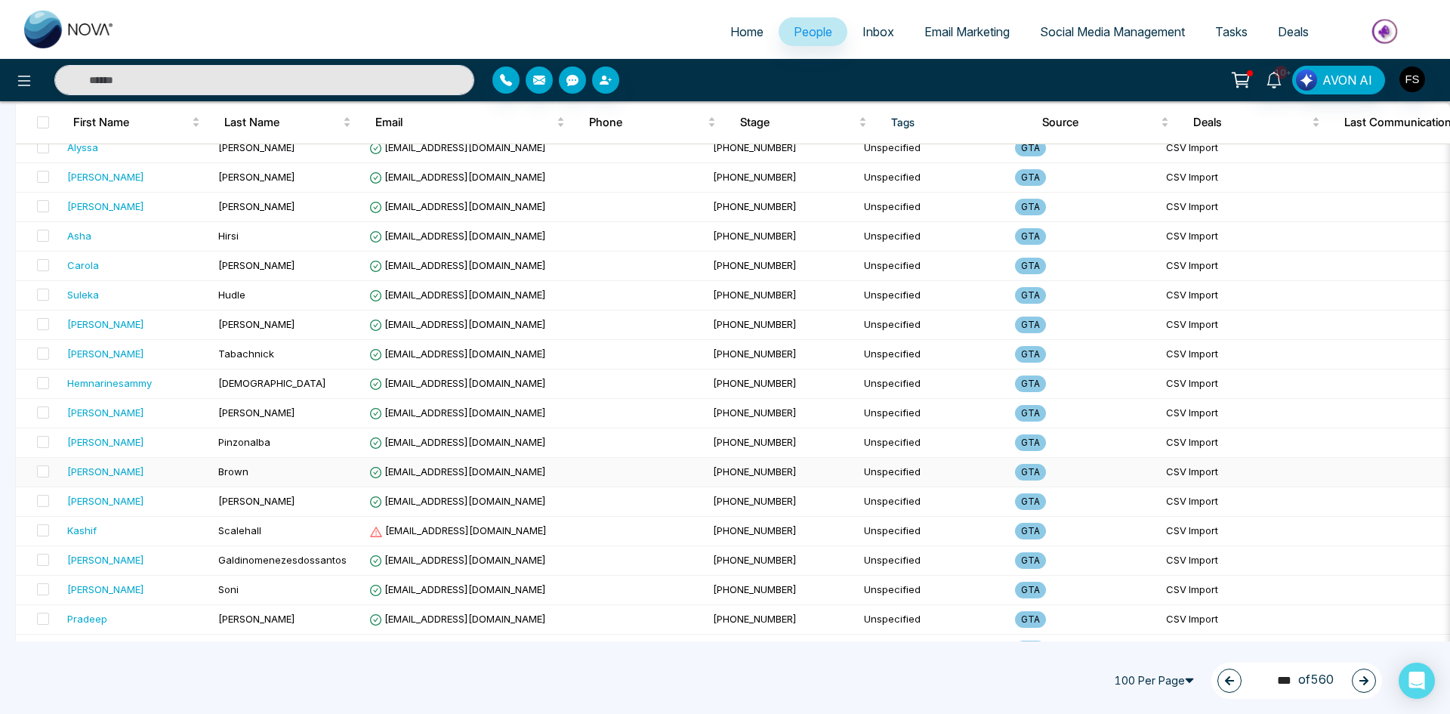
scroll to position [529, 0]
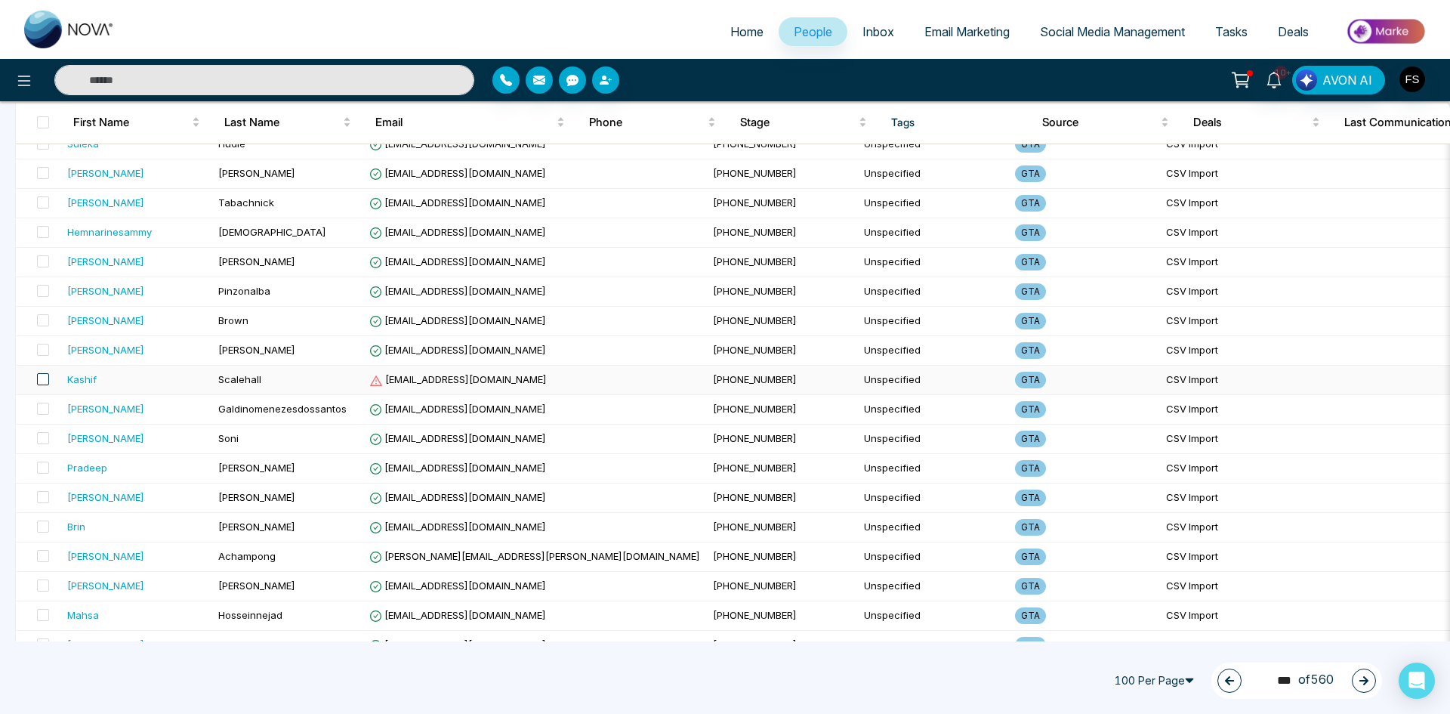
click at [39, 376] on span at bounding box center [43, 379] width 12 height 12
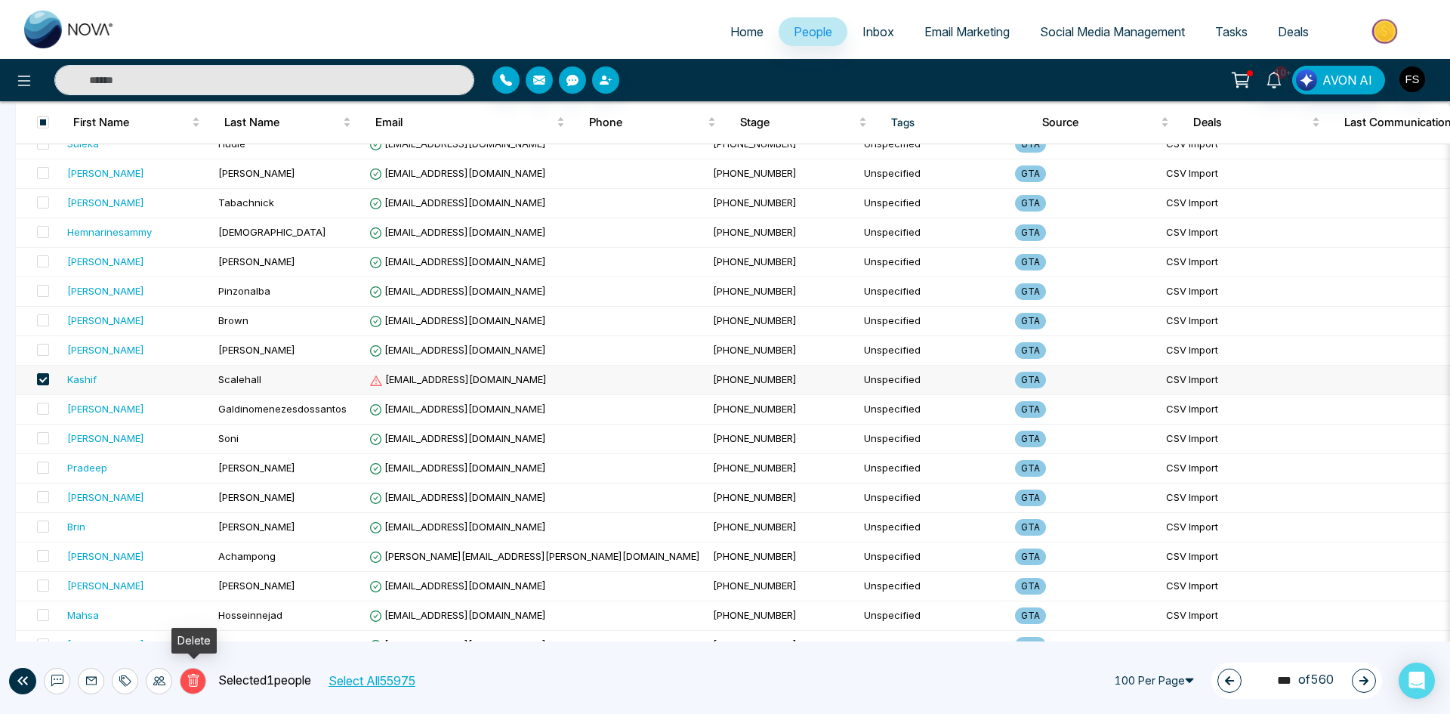
click at [197, 679] on icon at bounding box center [192, 680] width 11 height 13
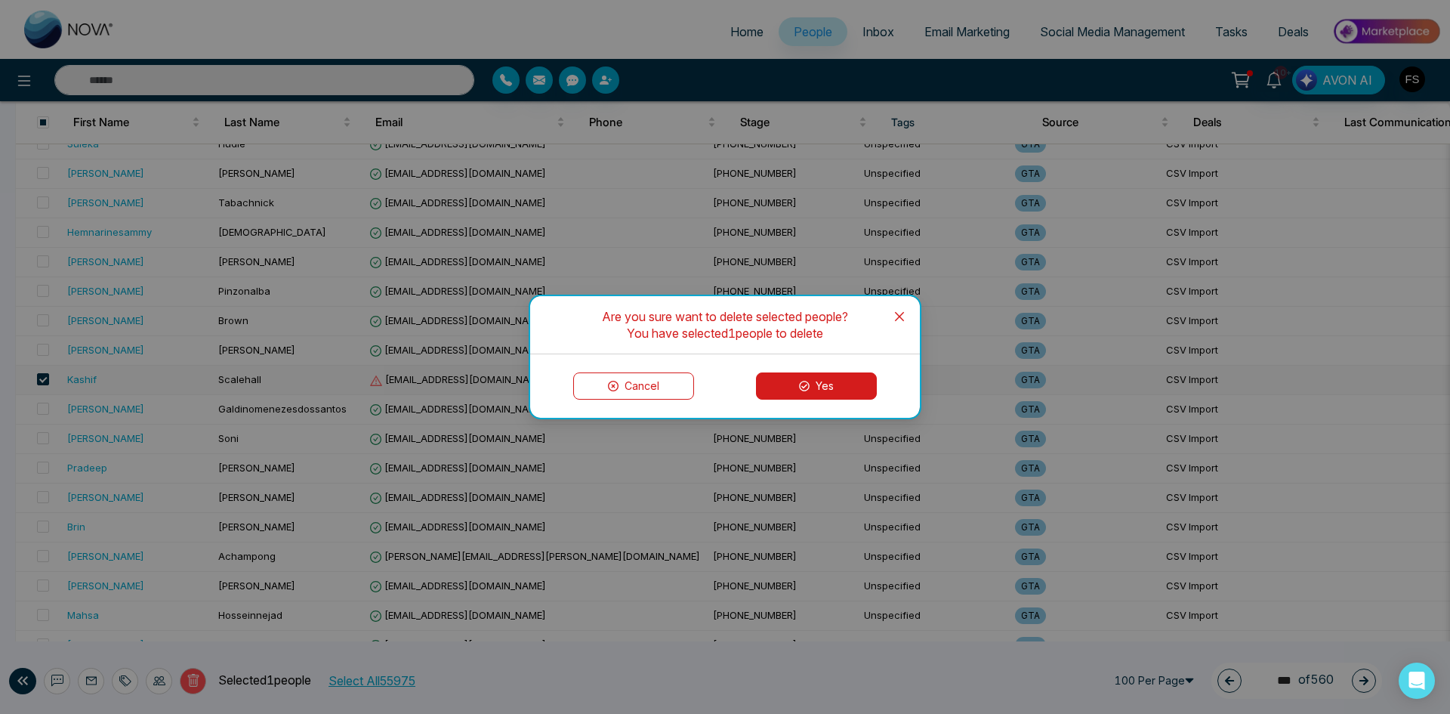
click at [812, 389] on button "Yes" at bounding box center [816, 385] width 121 height 27
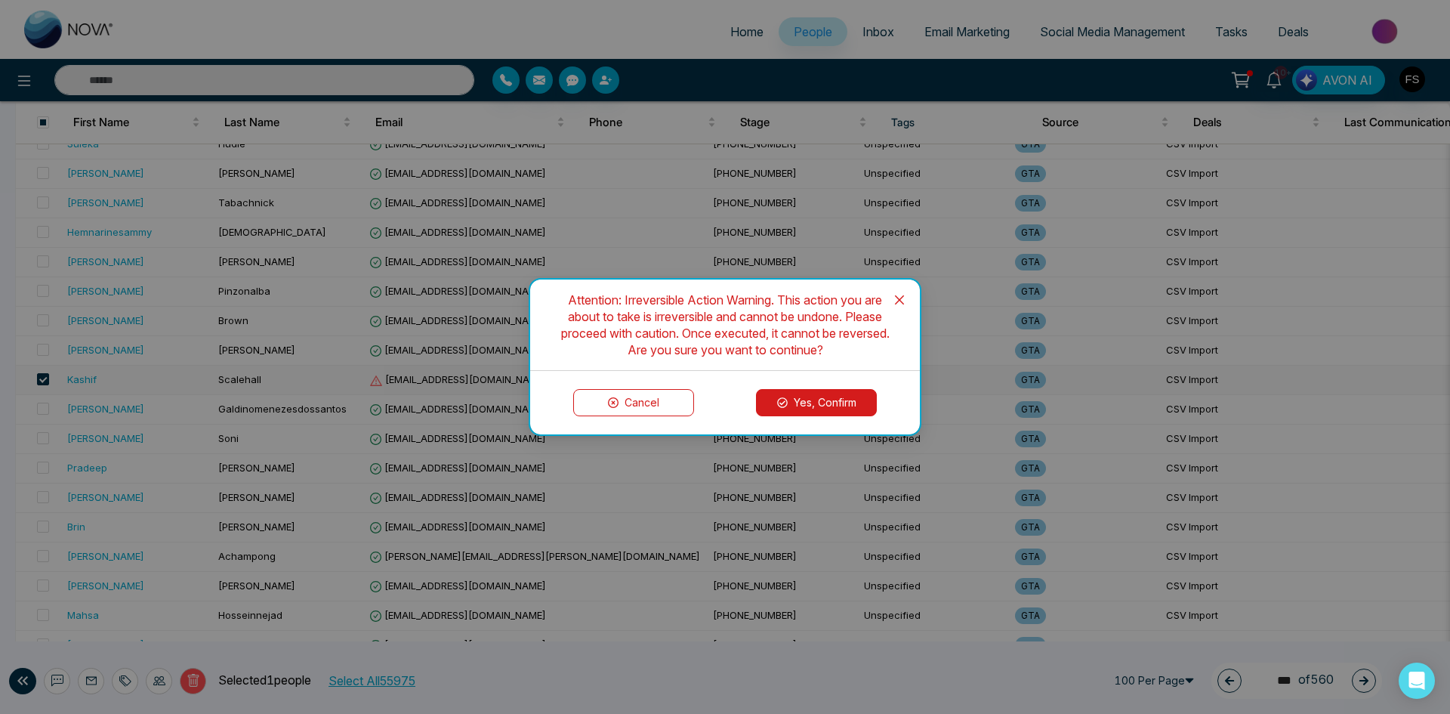
click at [837, 396] on button "Yes, Confirm" at bounding box center [816, 402] width 121 height 27
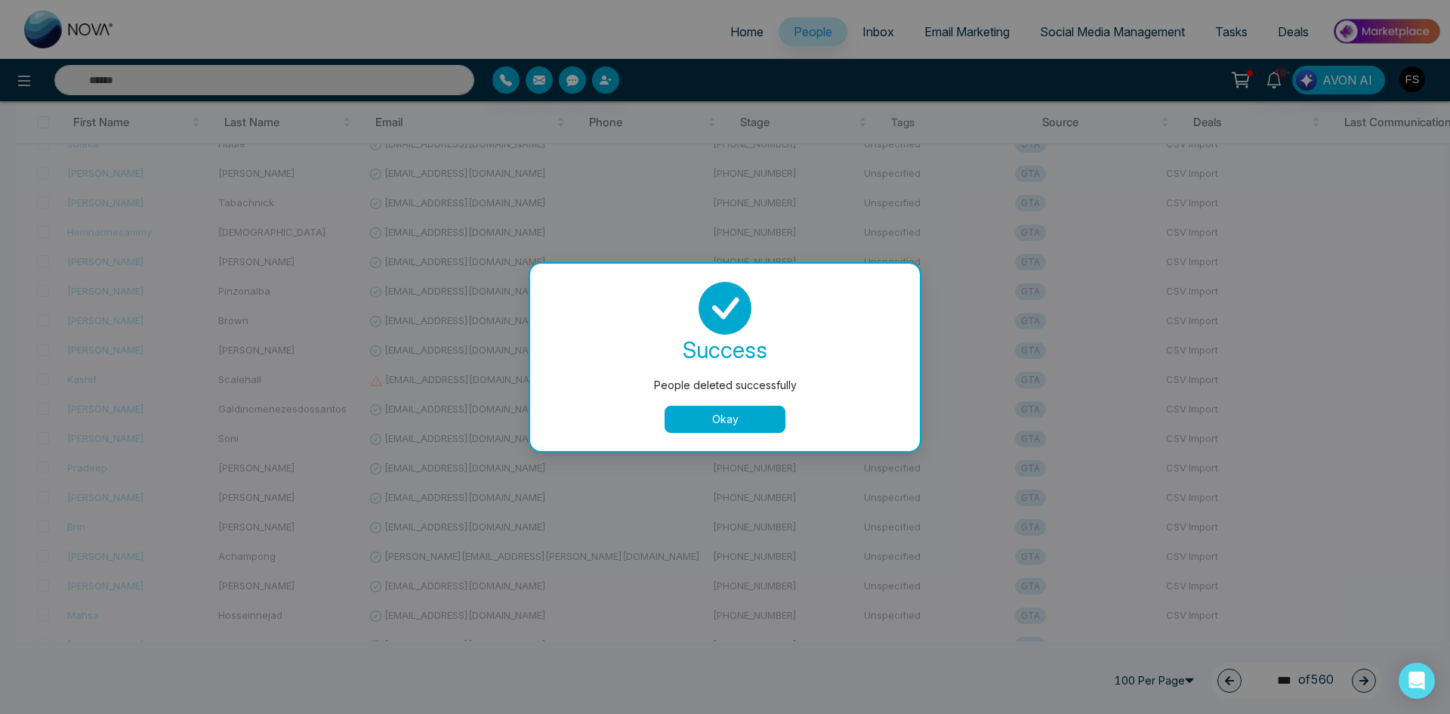
click at [730, 416] on button "Okay" at bounding box center [725, 418] width 121 height 27
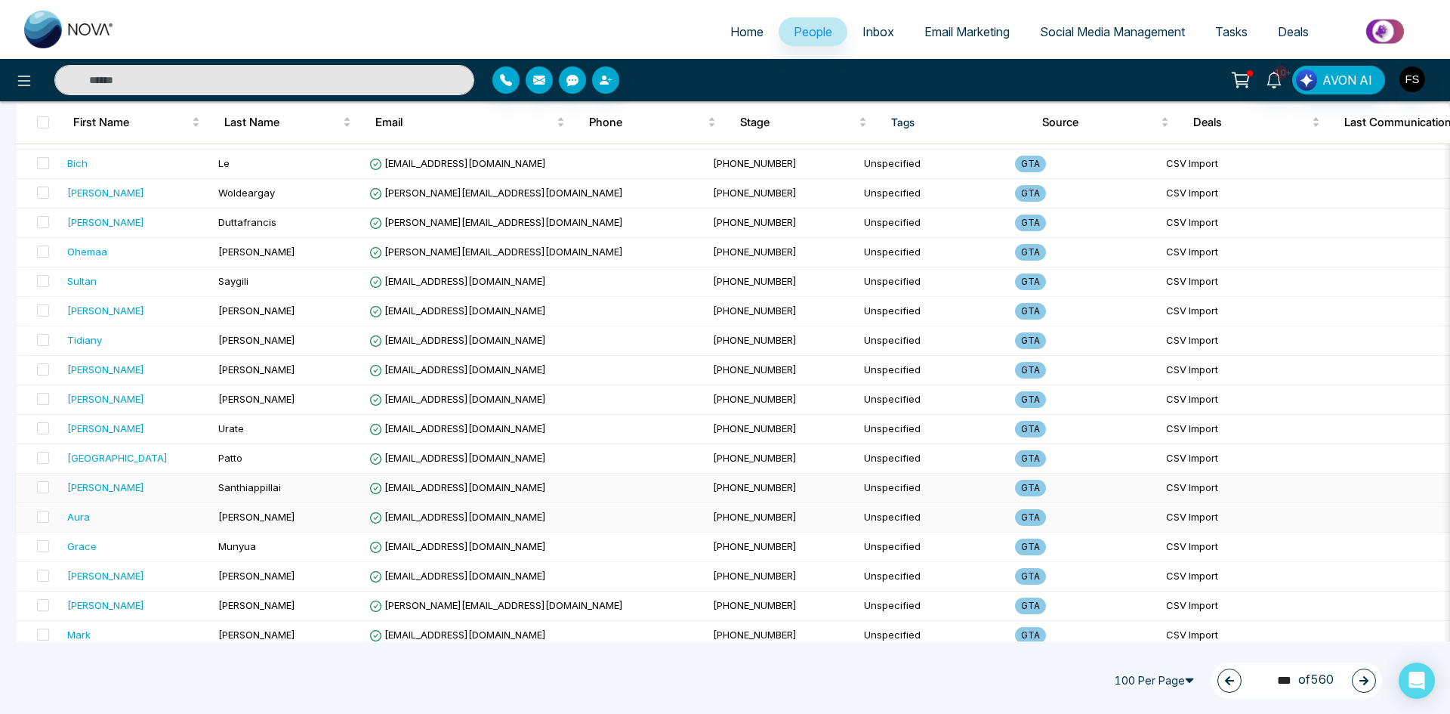
scroll to position [2617, 0]
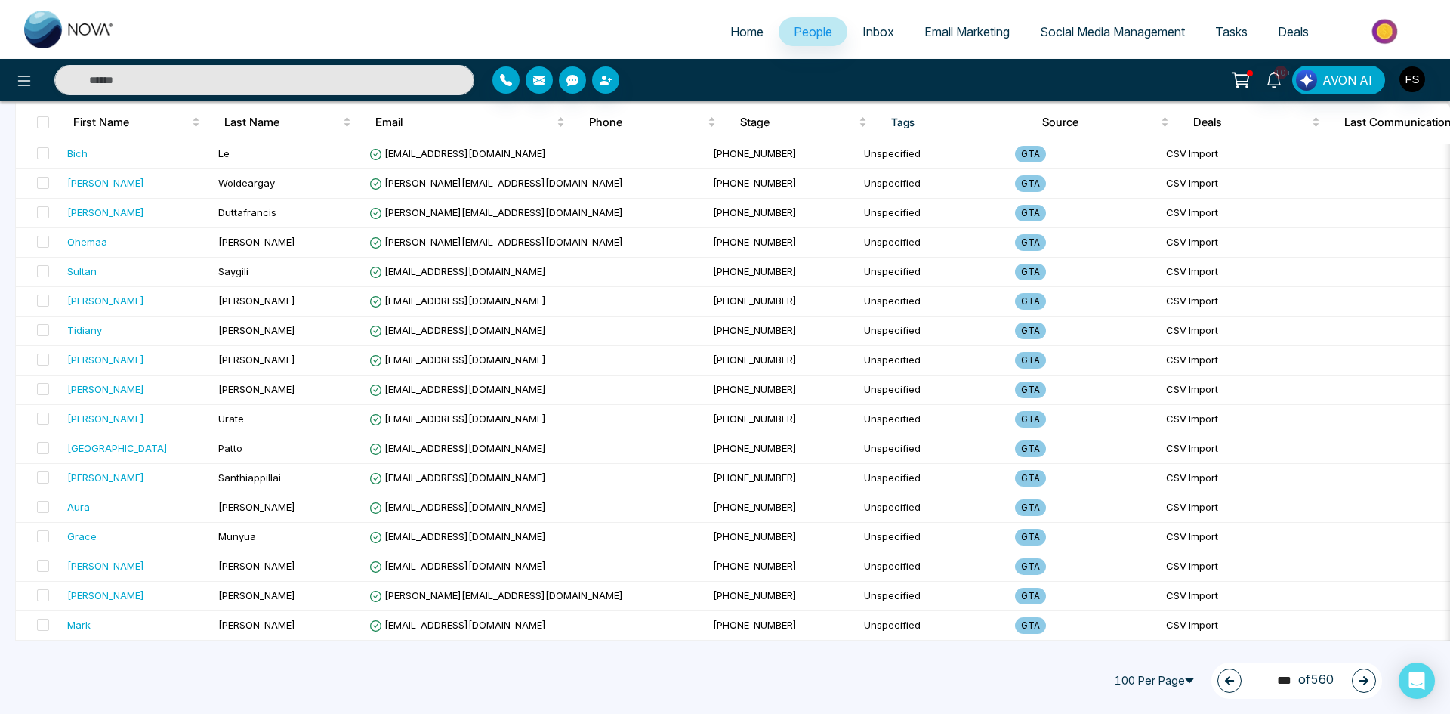
click at [1357, 677] on button "button" at bounding box center [1364, 680] width 24 height 24
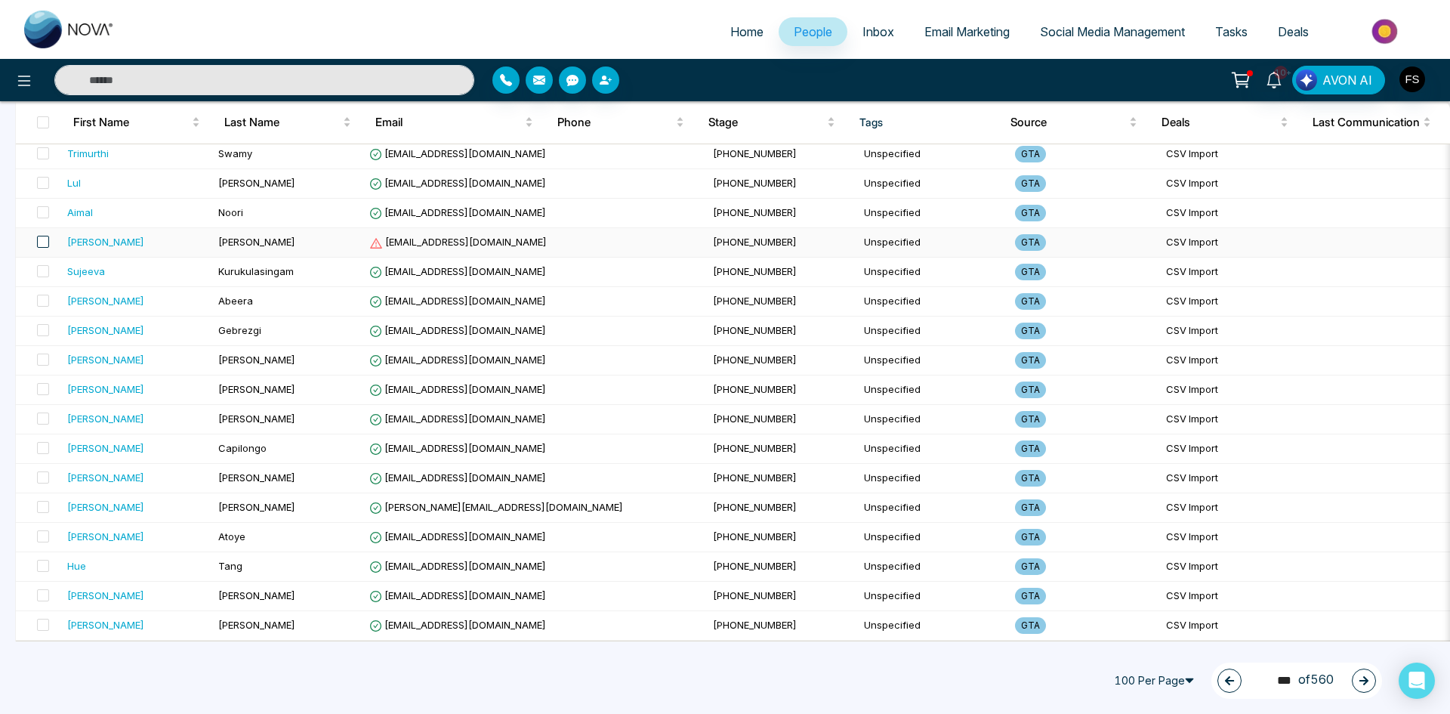
click at [42, 236] on span at bounding box center [43, 242] width 12 height 12
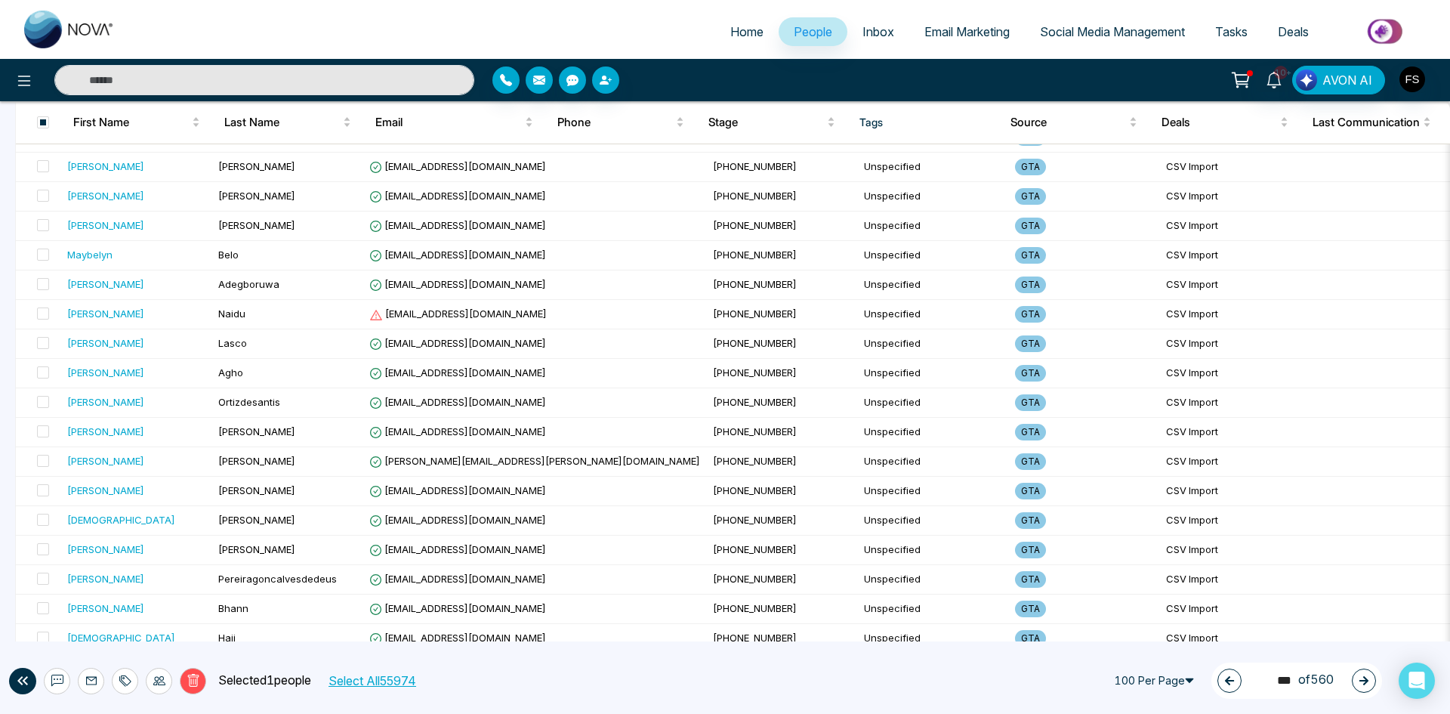
scroll to position [1711, 0]
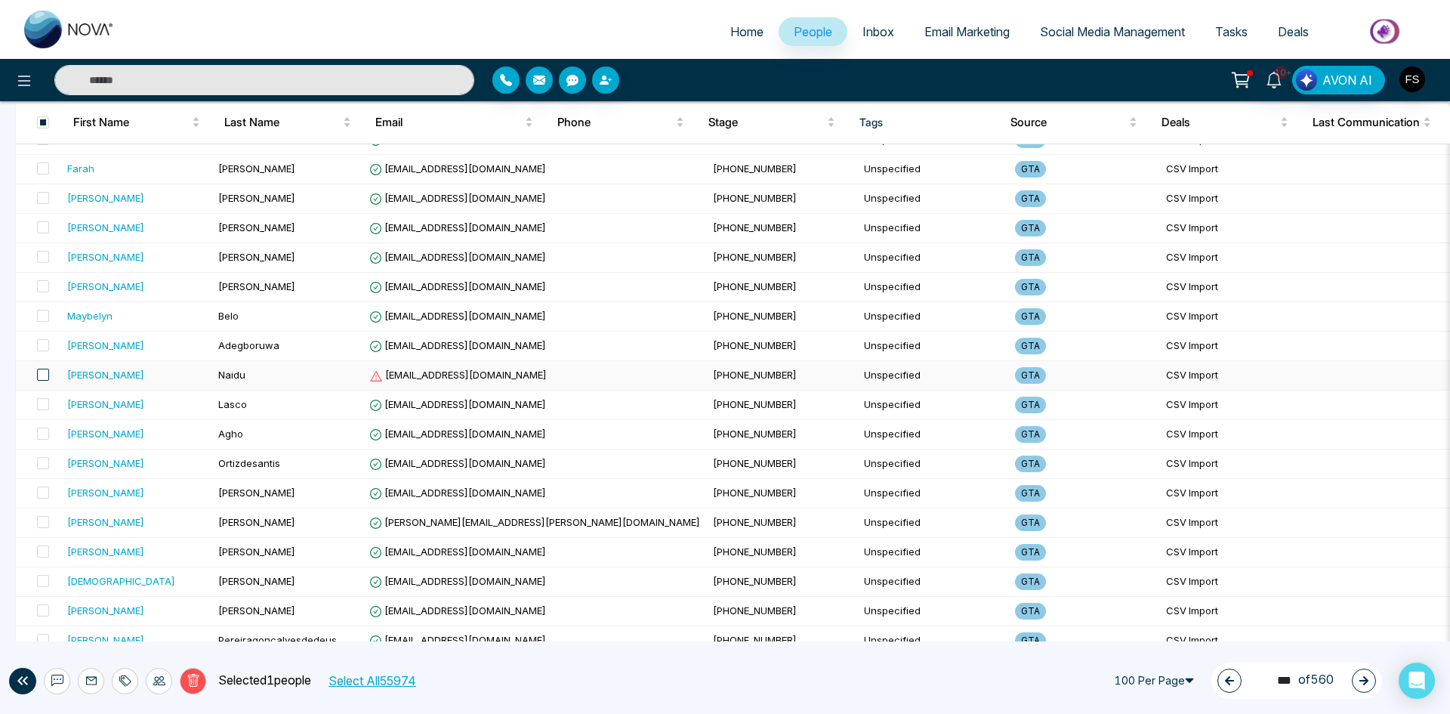
click at [40, 378] on span at bounding box center [43, 374] width 12 height 12
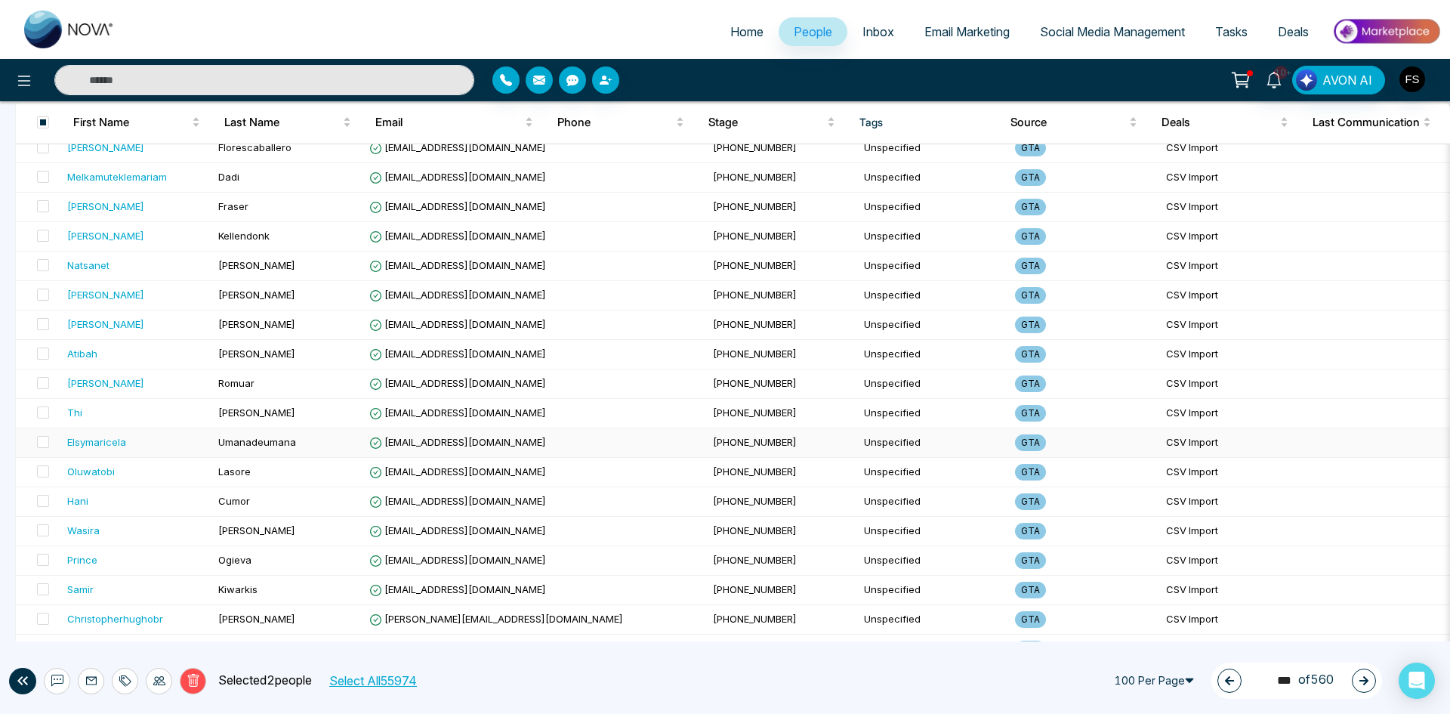
scroll to position [0, 0]
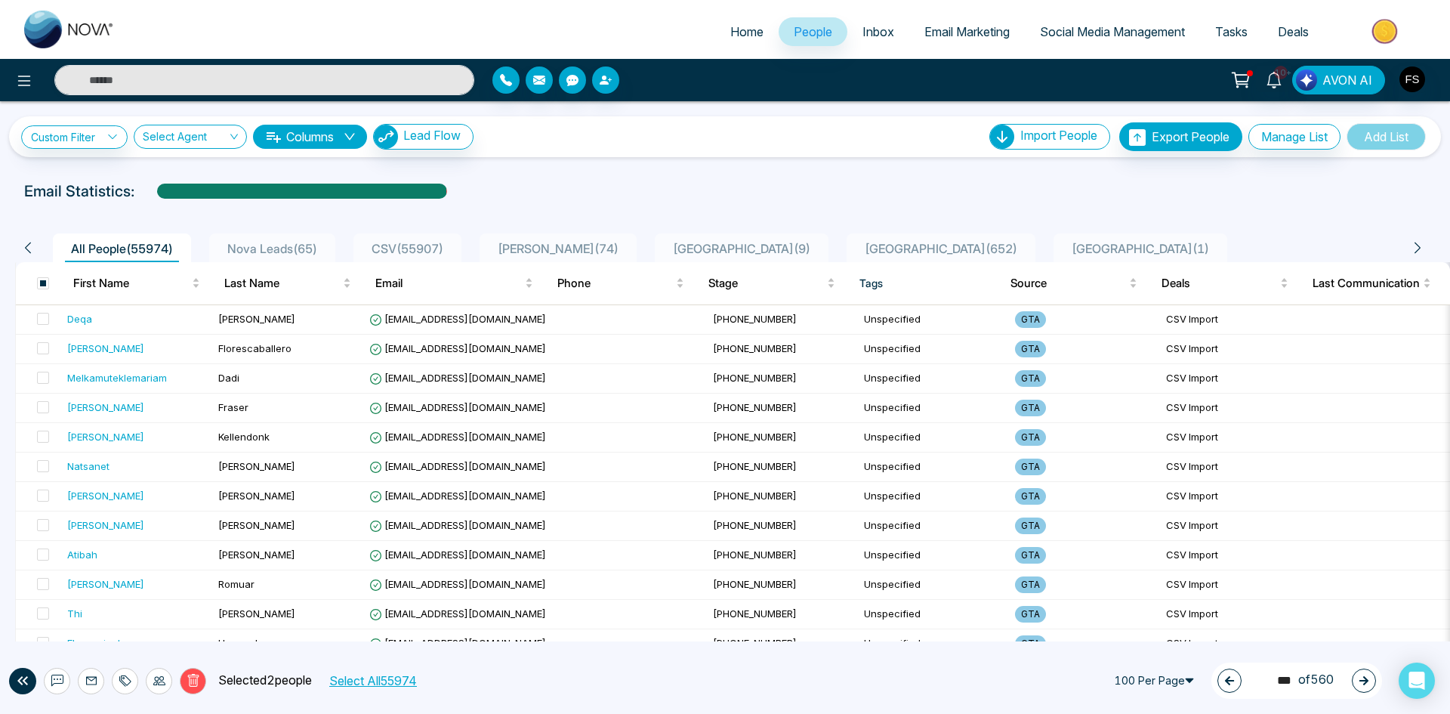
click at [196, 689] on button "Delete" at bounding box center [193, 681] width 26 height 26
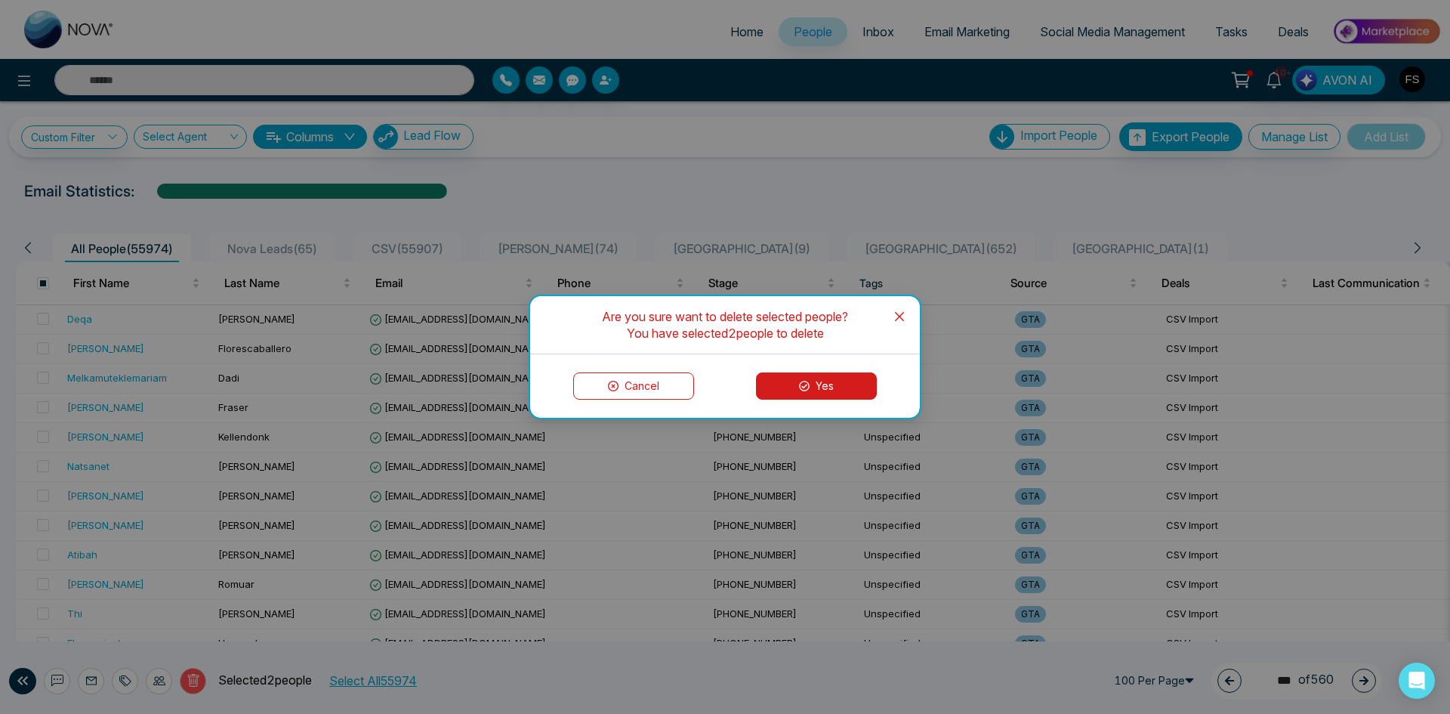
click at [840, 386] on button "Yes" at bounding box center [816, 385] width 121 height 27
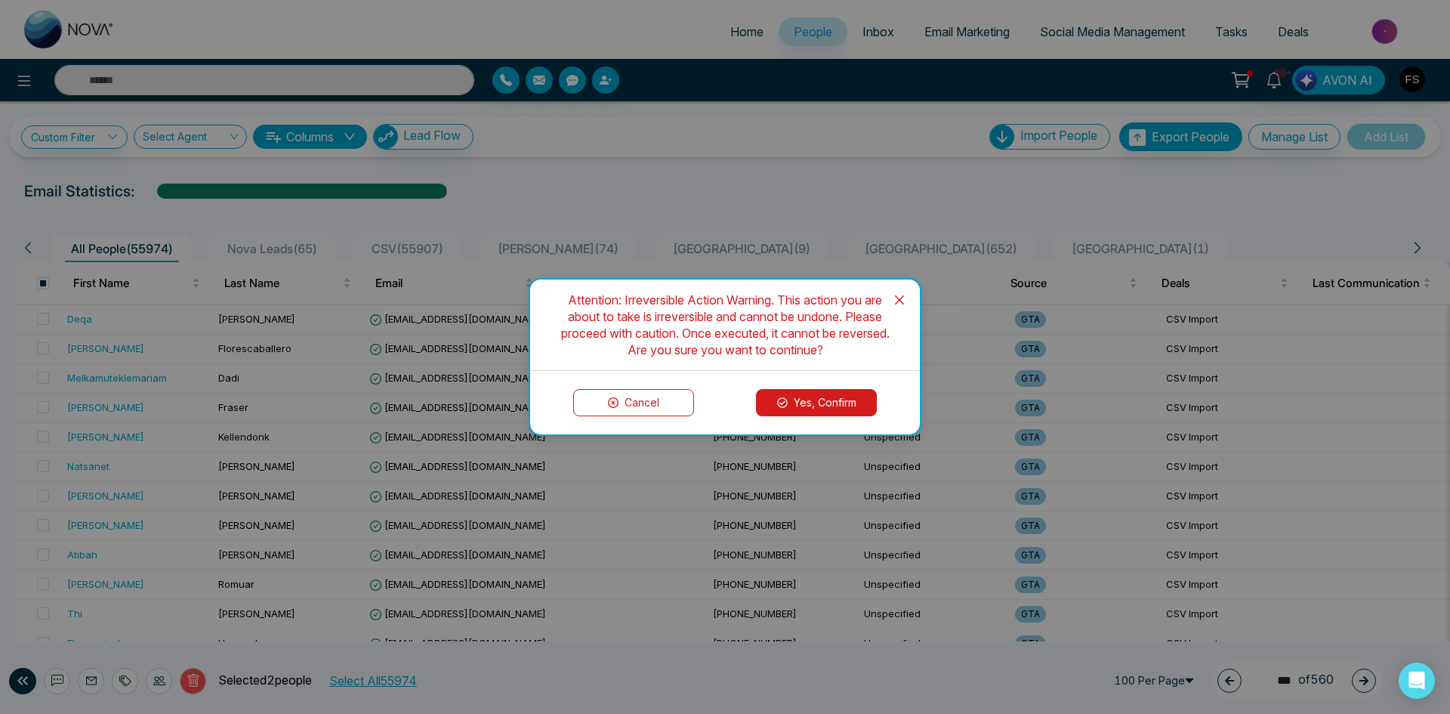
click at [819, 399] on button "Yes, Confirm" at bounding box center [816, 402] width 121 height 27
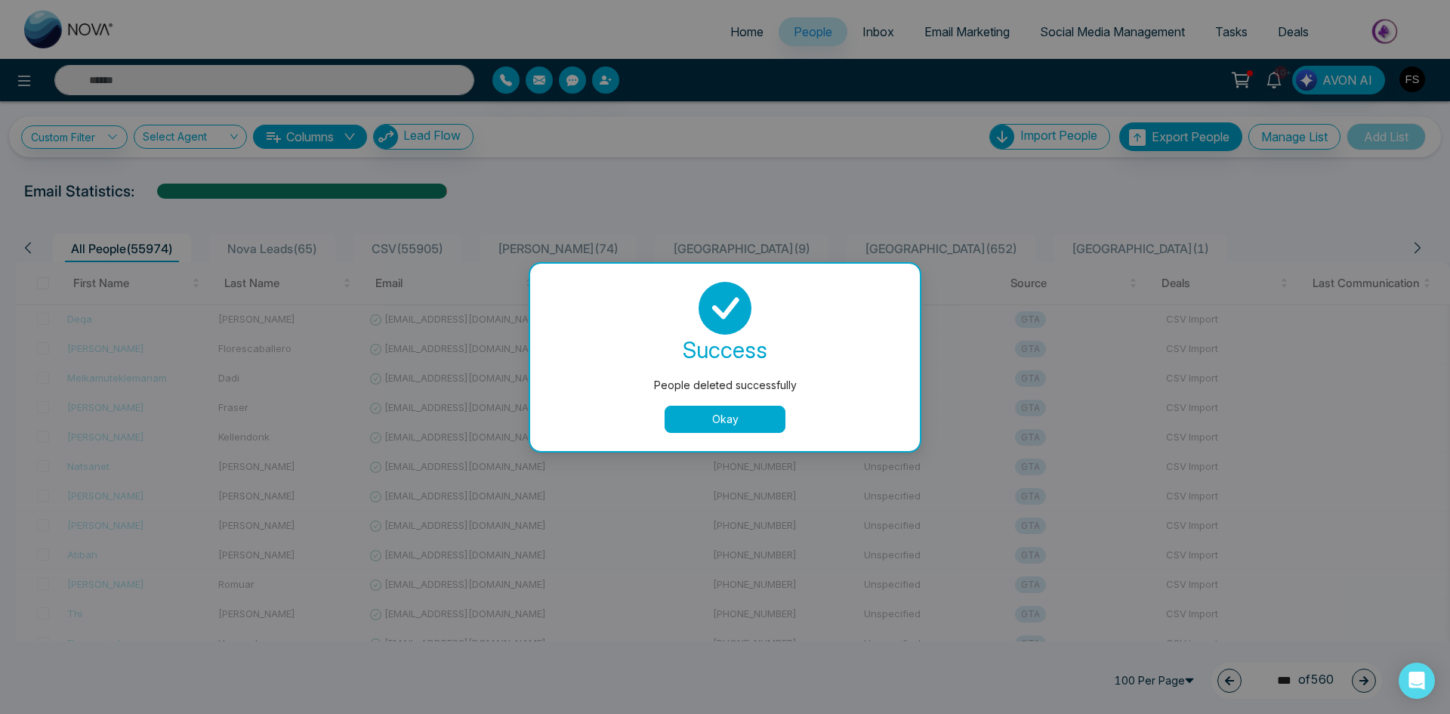
click at [760, 412] on button "Okay" at bounding box center [725, 418] width 121 height 27
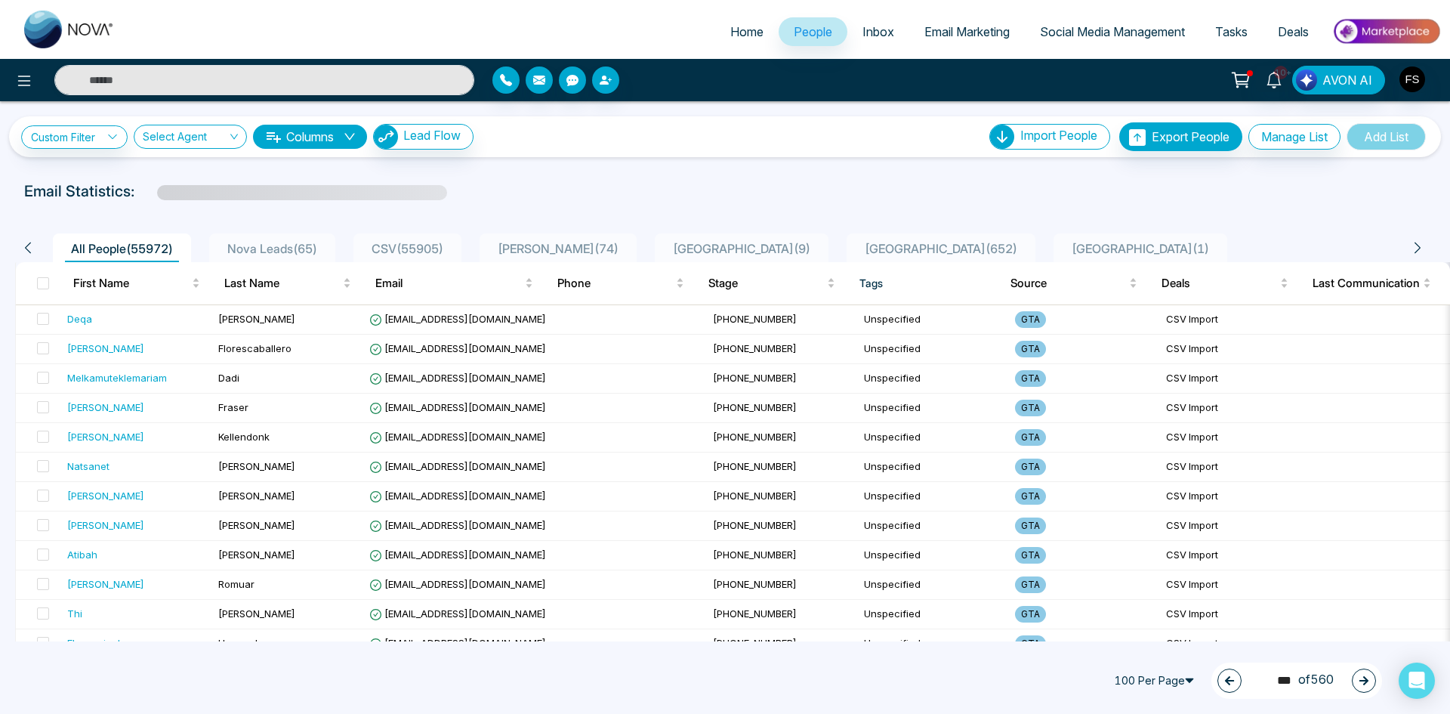
click at [1361, 681] on icon "button" at bounding box center [1363, 680] width 9 height 9
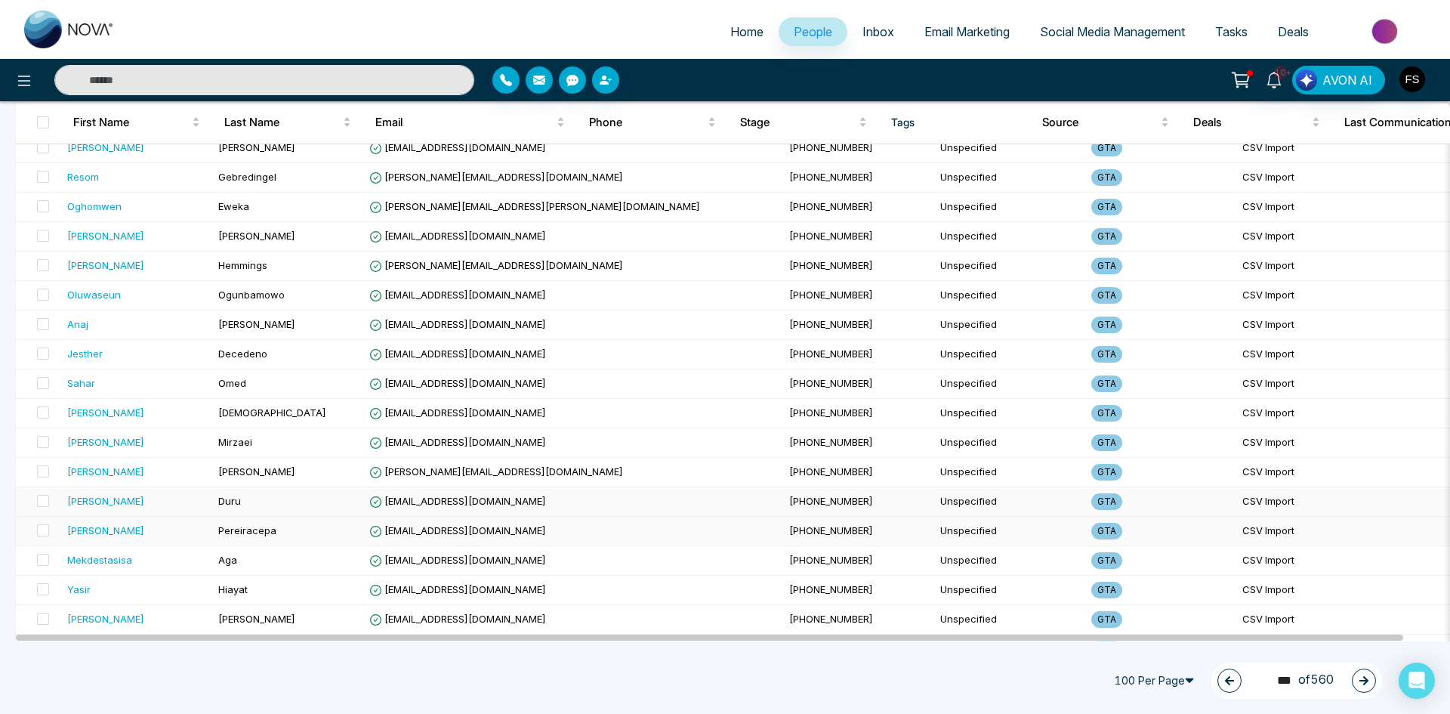
scroll to position [2617, 0]
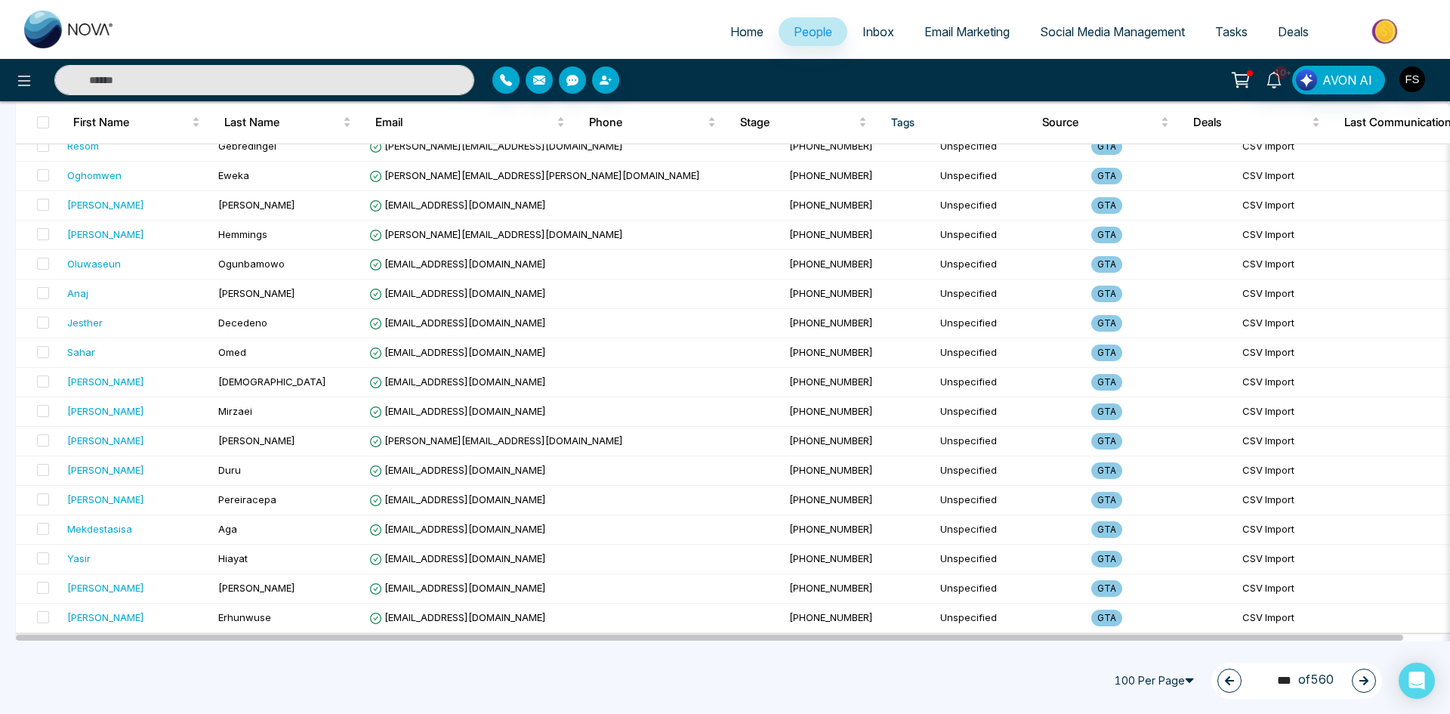
click at [1359, 681] on icon "button" at bounding box center [1363, 680] width 11 height 11
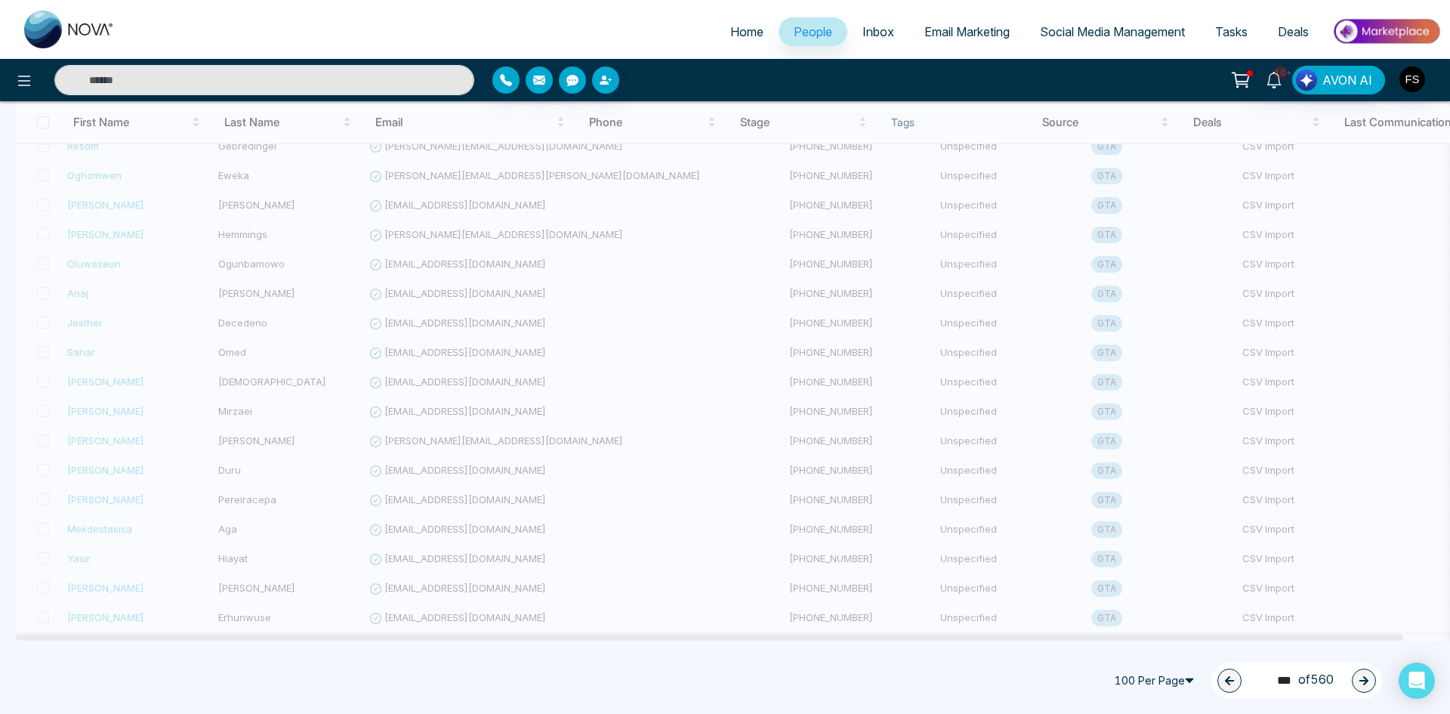
type input "***"
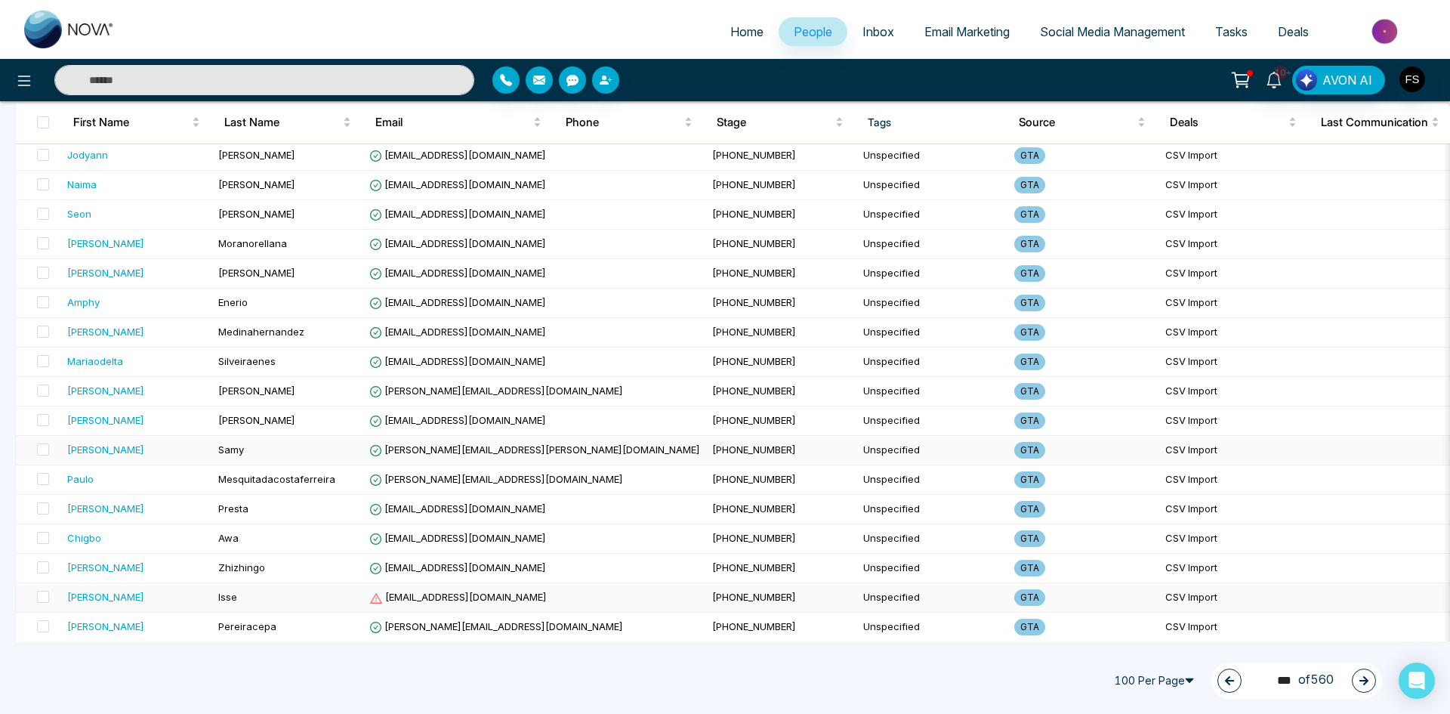
scroll to position [1485, 0]
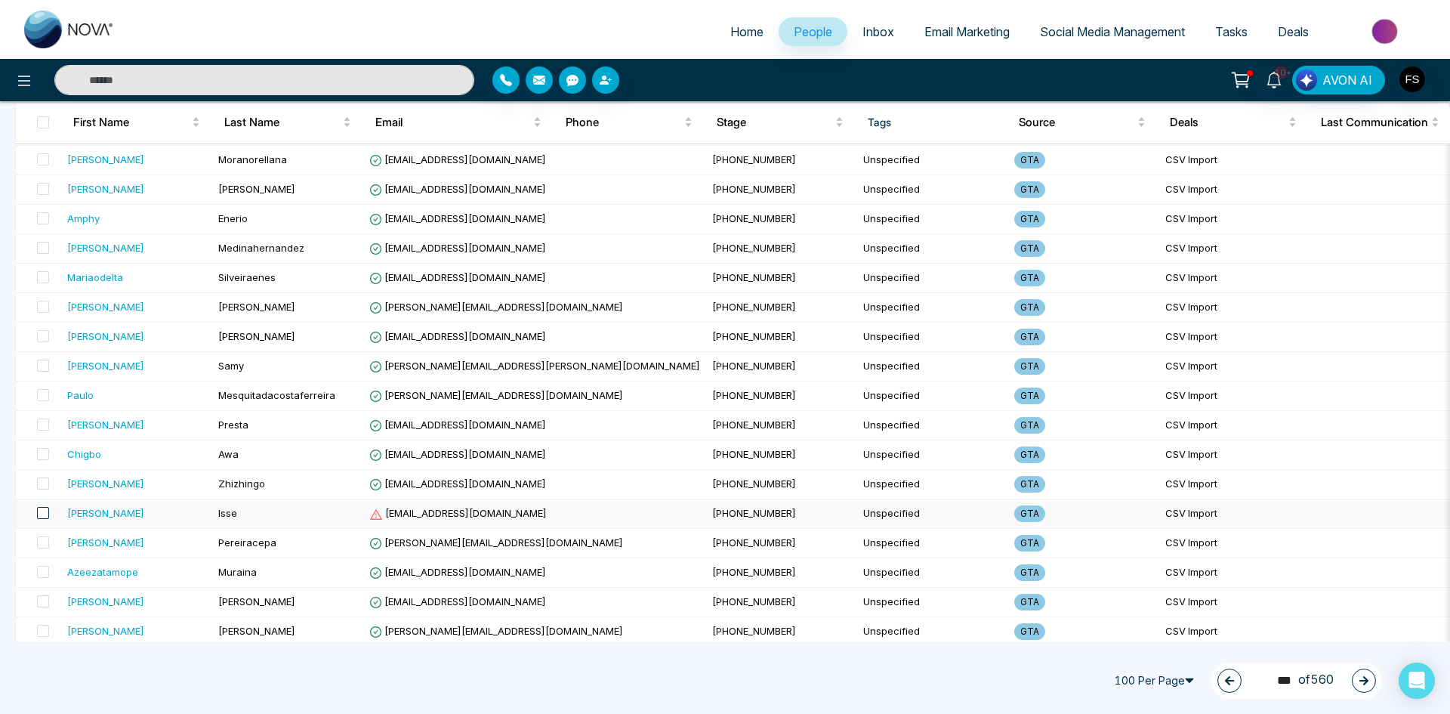
click at [38, 510] on span at bounding box center [43, 513] width 12 height 12
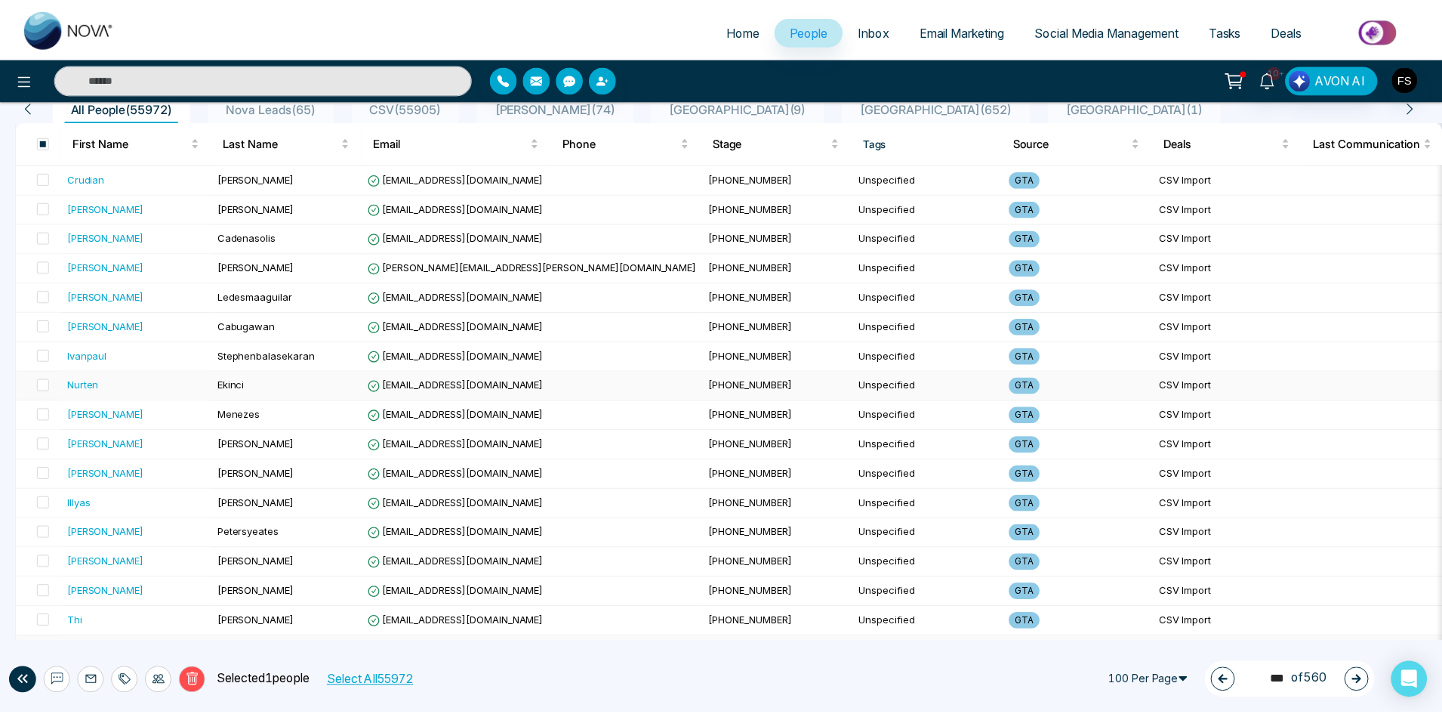
scroll to position [0, 0]
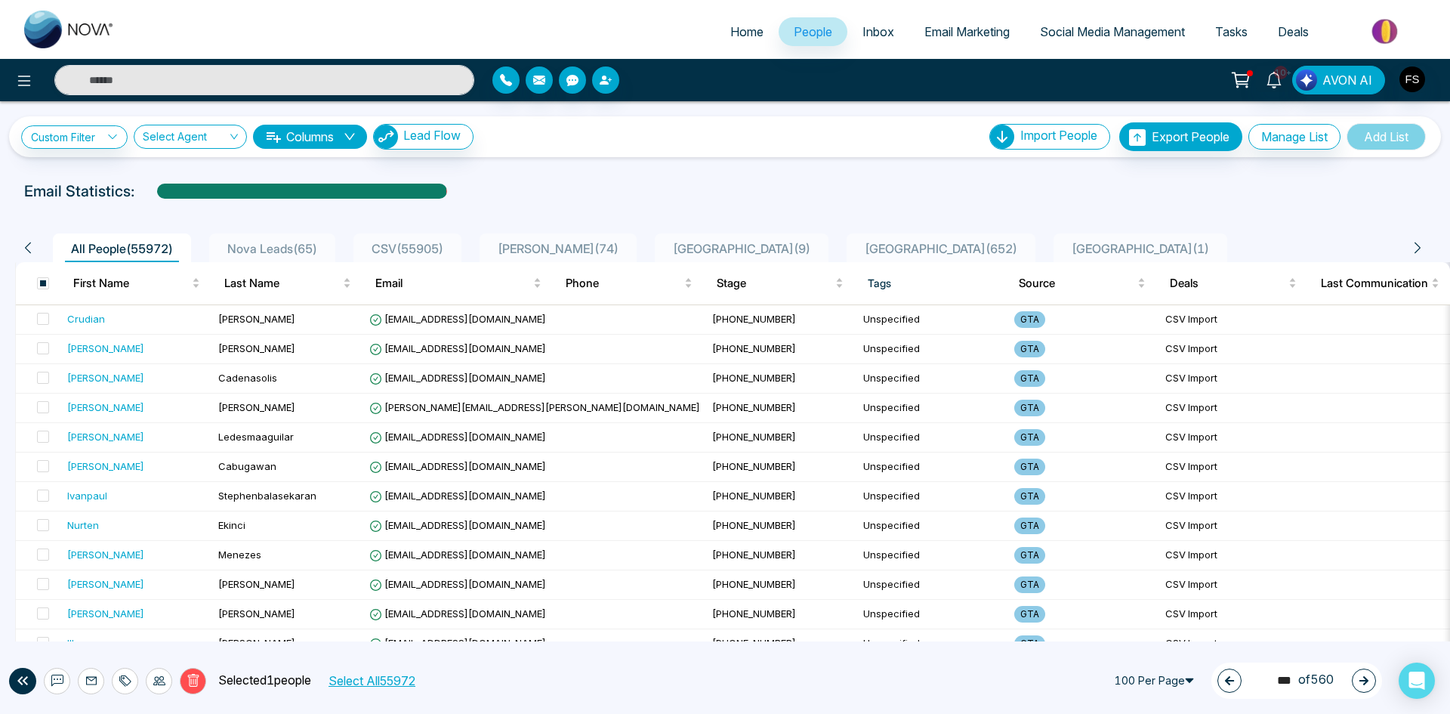
click at [198, 682] on icon at bounding box center [194, 681] width 14 height 14
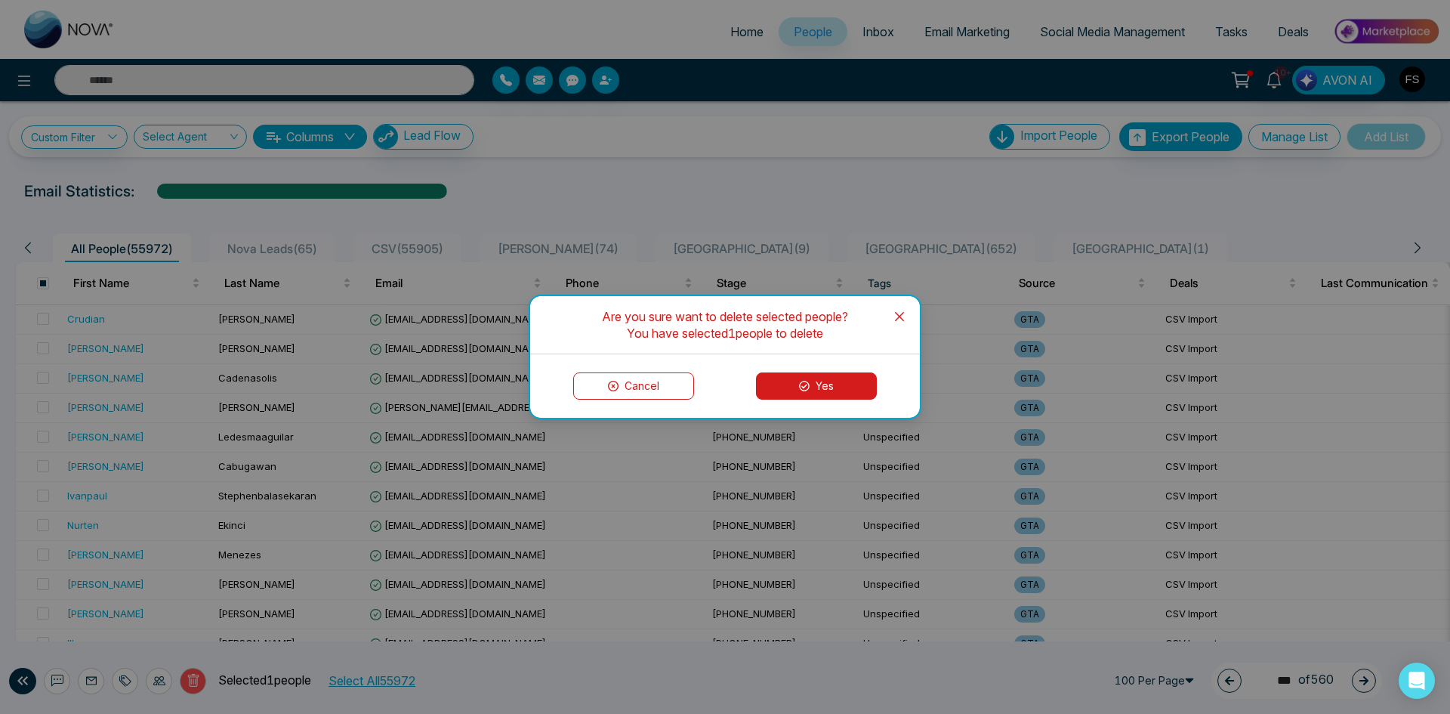
click at [832, 365] on div "Cancel Yes" at bounding box center [725, 385] width 390 height 63
click at [831, 376] on button "Yes" at bounding box center [816, 385] width 121 height 27
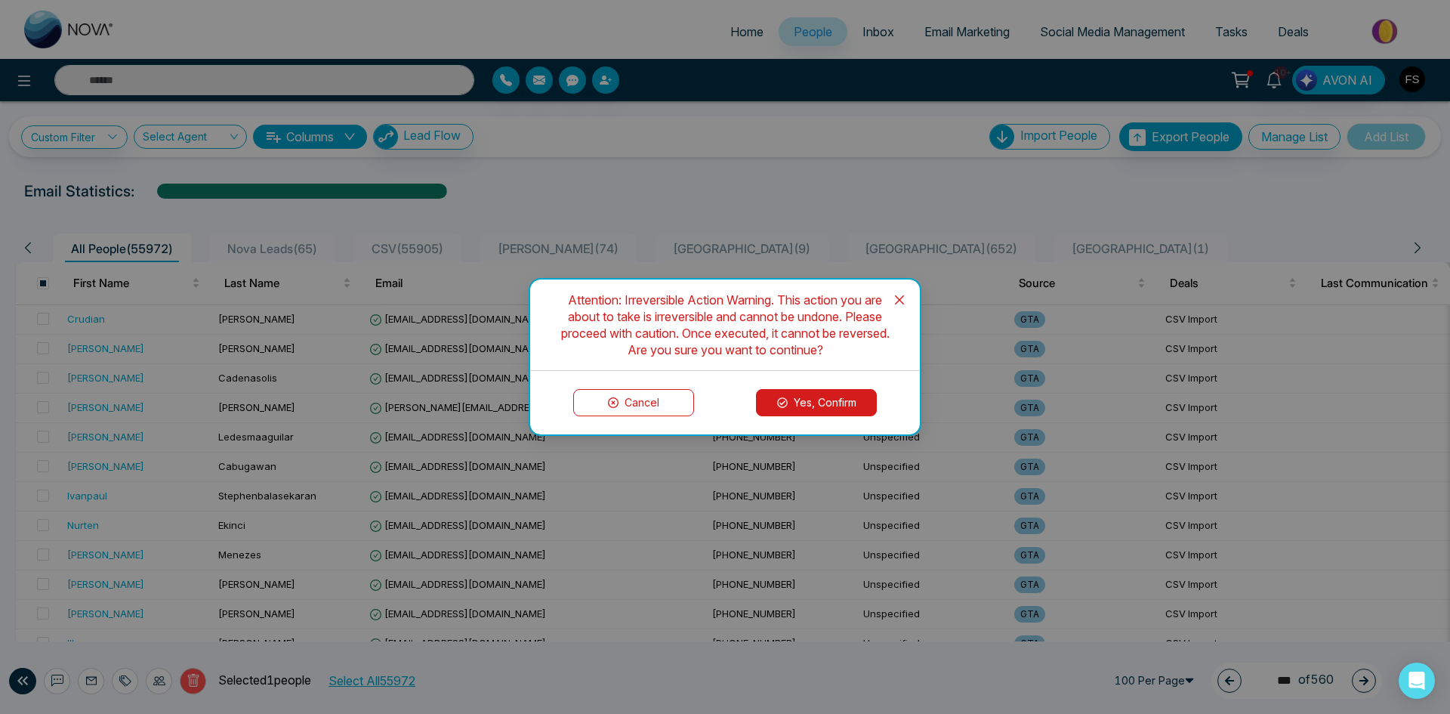
click at [816, 389] on button "Yes, Confirm" at bounding box center [816, 402] width 121 height 27
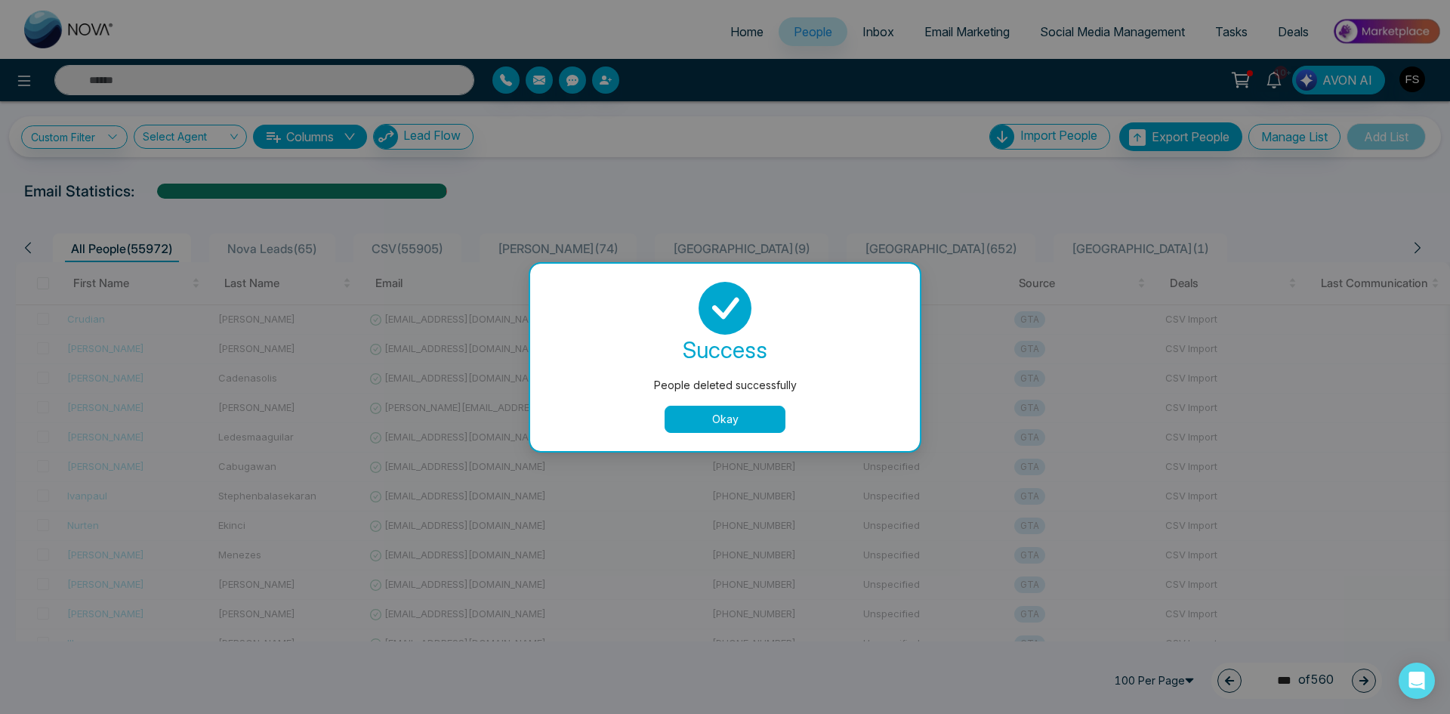
click at [737, 413] on button "Okay" at bounding box center [725, 418] width 121 height 27
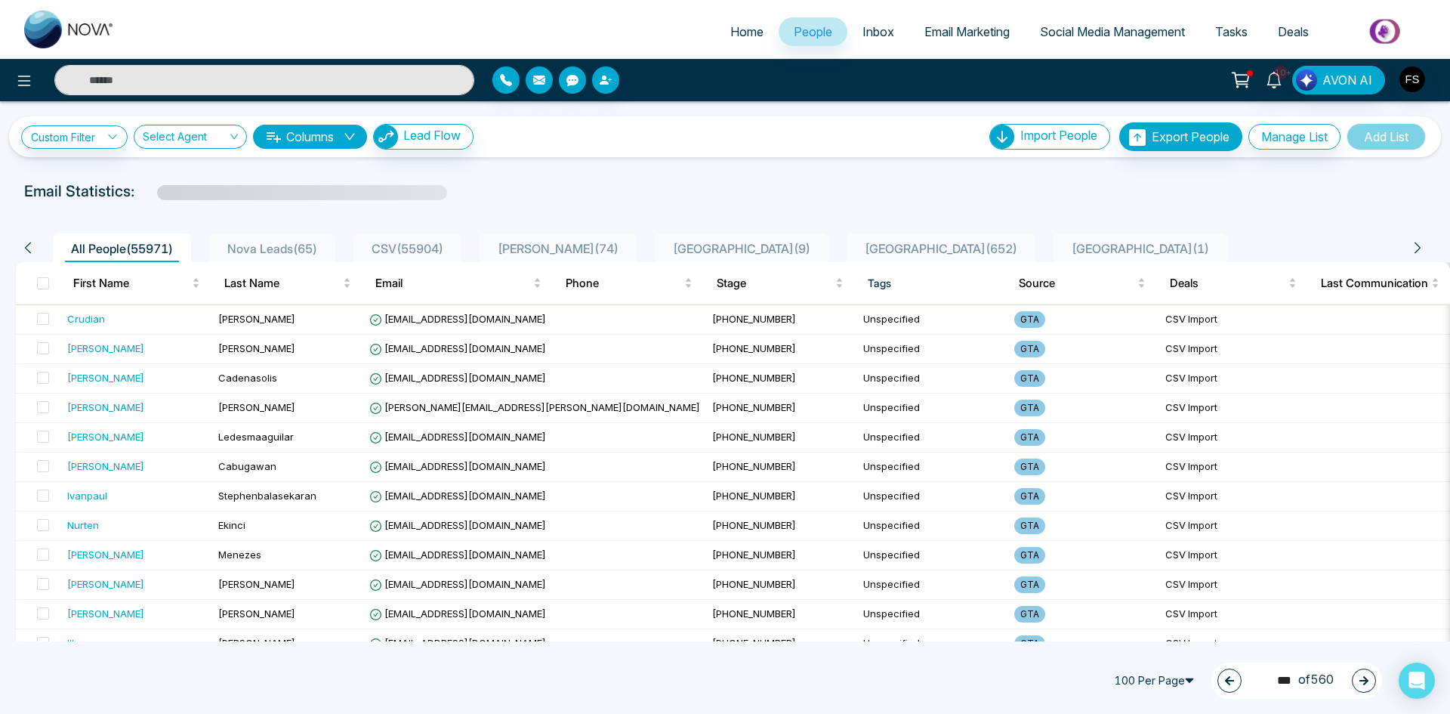
click at [840, 197] on div "Email Statistics:" at bounding box center [488, 191] width 928 height 23
click at [730, 26] on span "Home" at bounding box center [746, 31] width 33 height 15
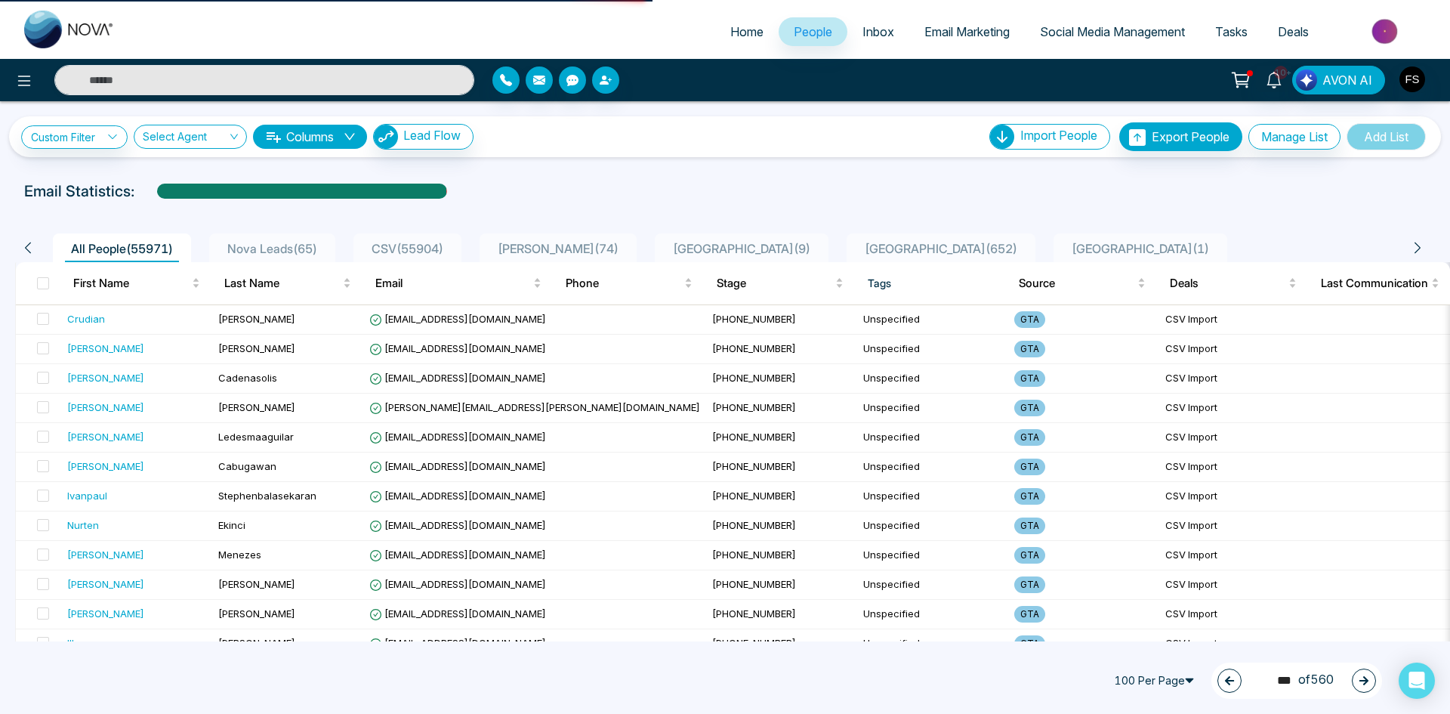
select select "*"
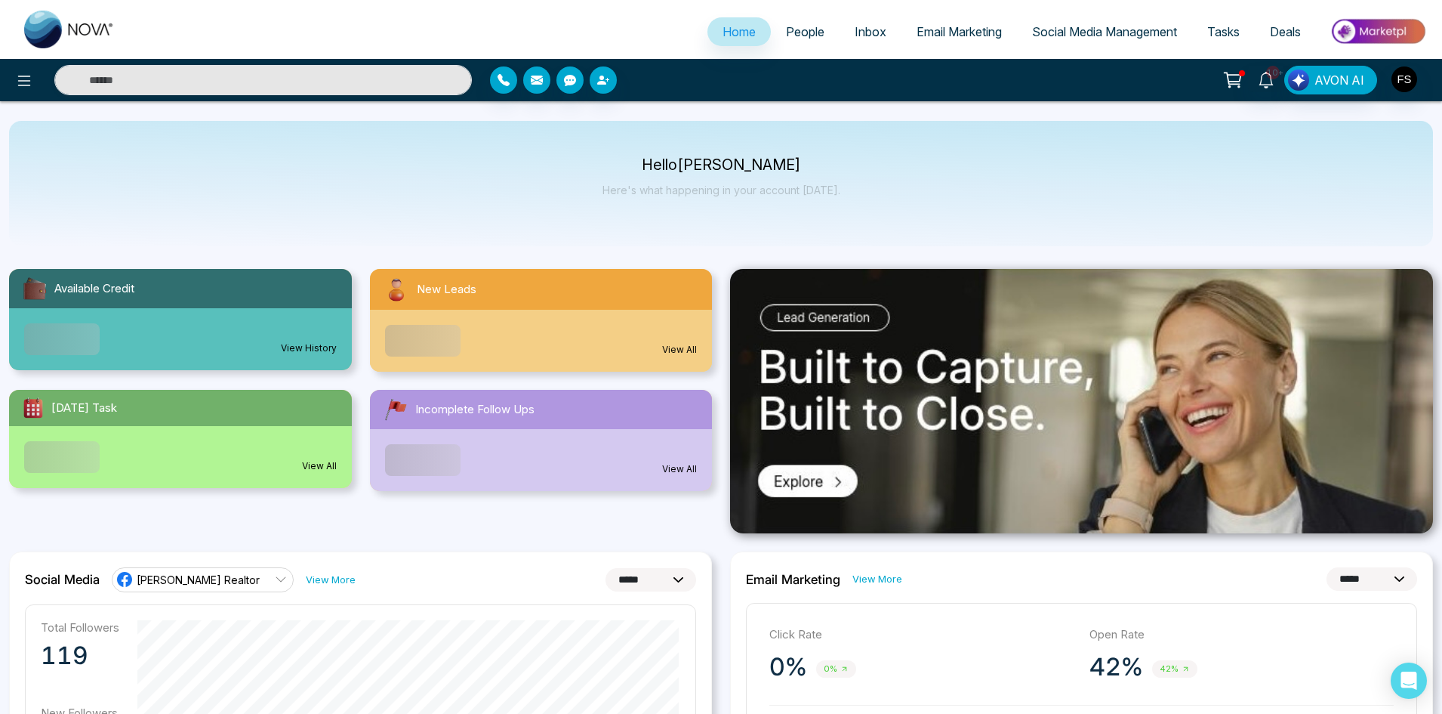
click at [693, 351] on link "View All" at bounding box center [679, 350] width 35 height 14
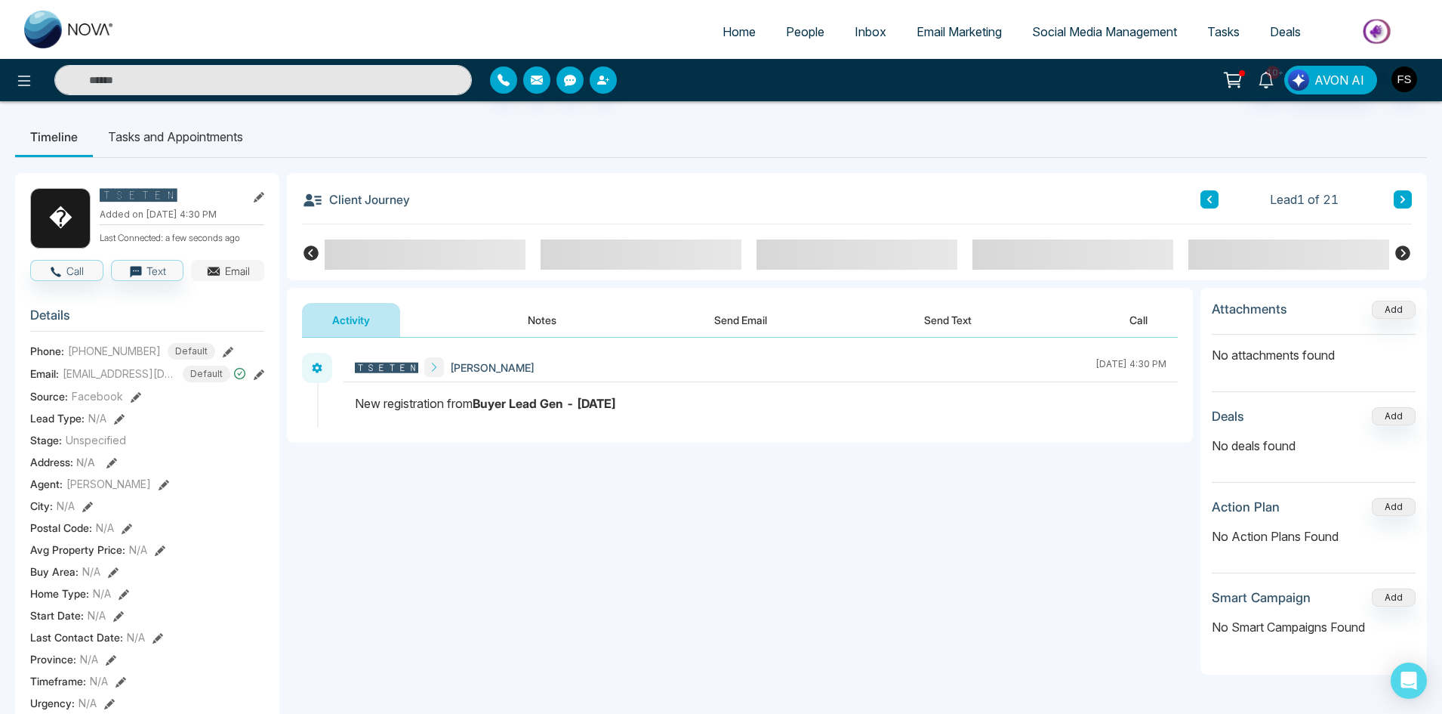
click at [257, 278] on button "Email" at bounding box center [227, 270] width 73 height 21
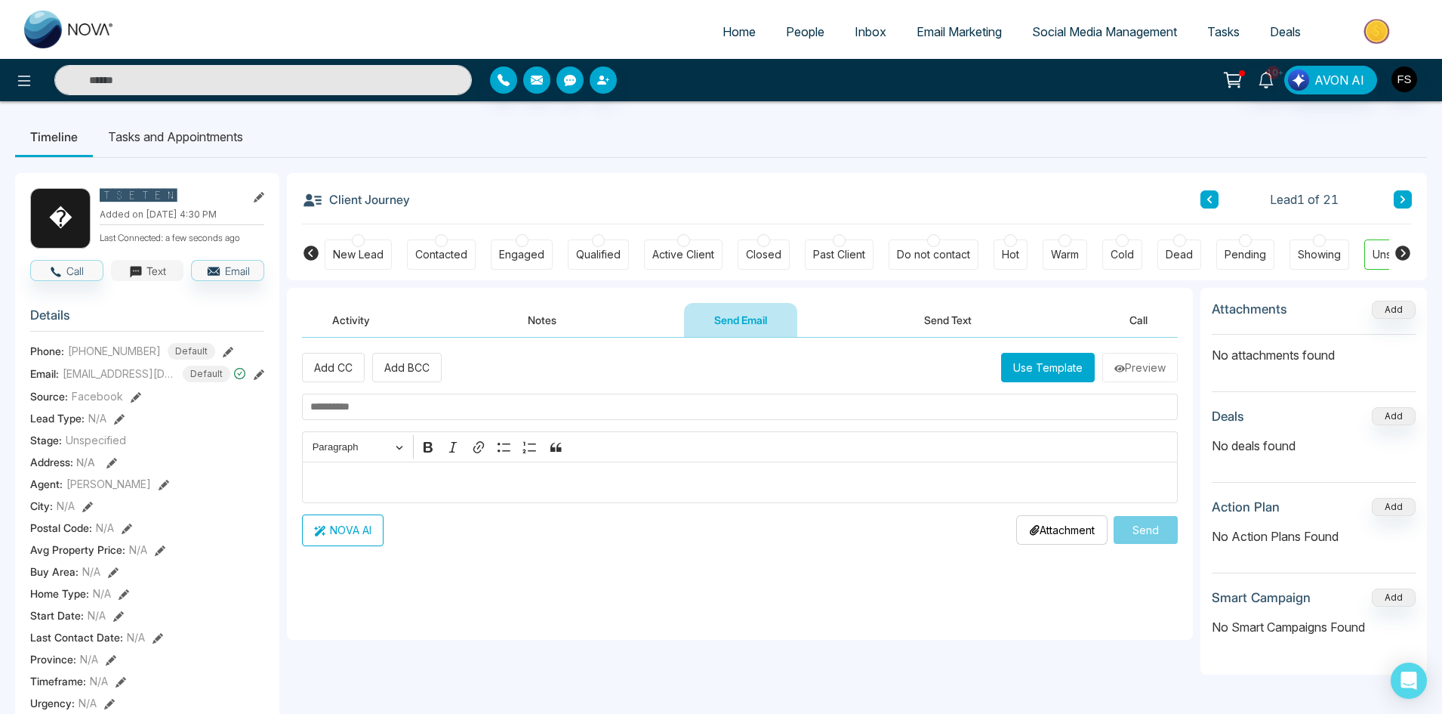
click at [159, 281] on button "Text" at bounding box center [147, 270] width 73 height 21
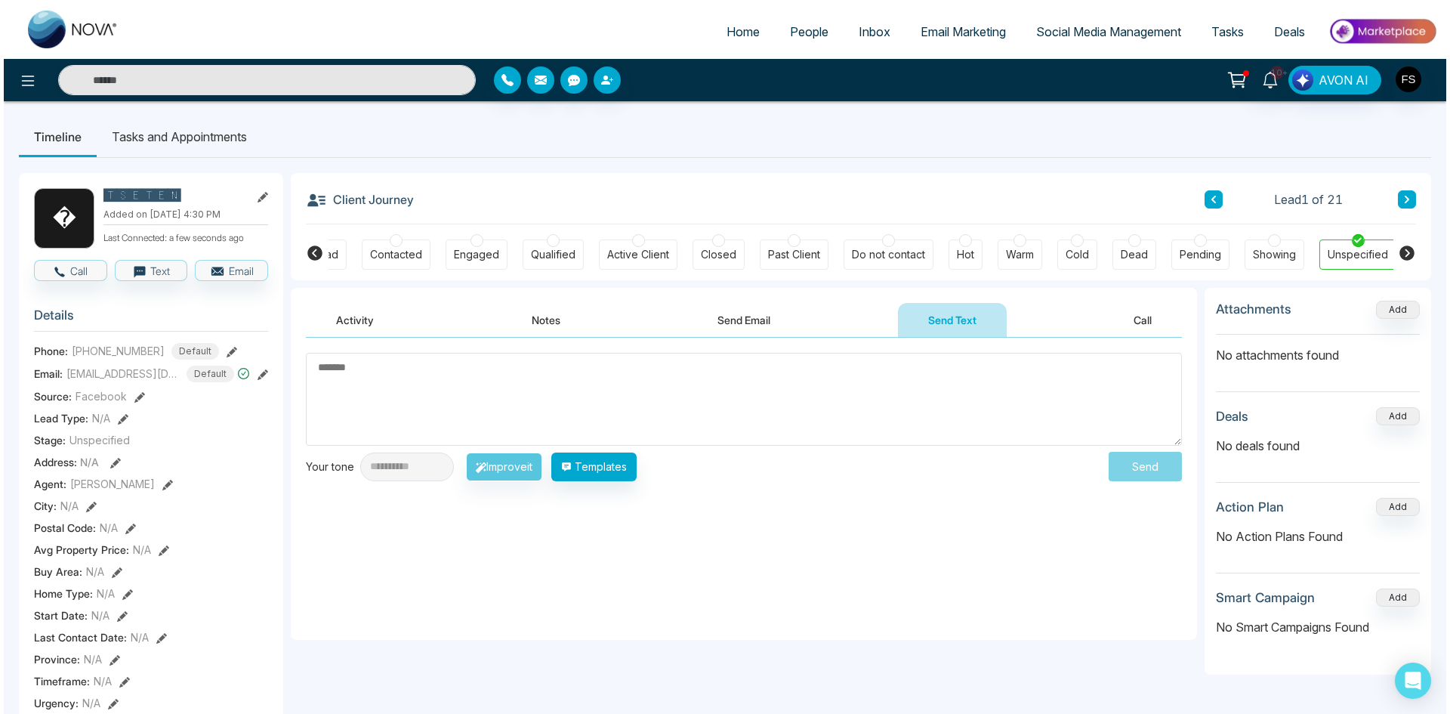
scroll to position [0, 51]
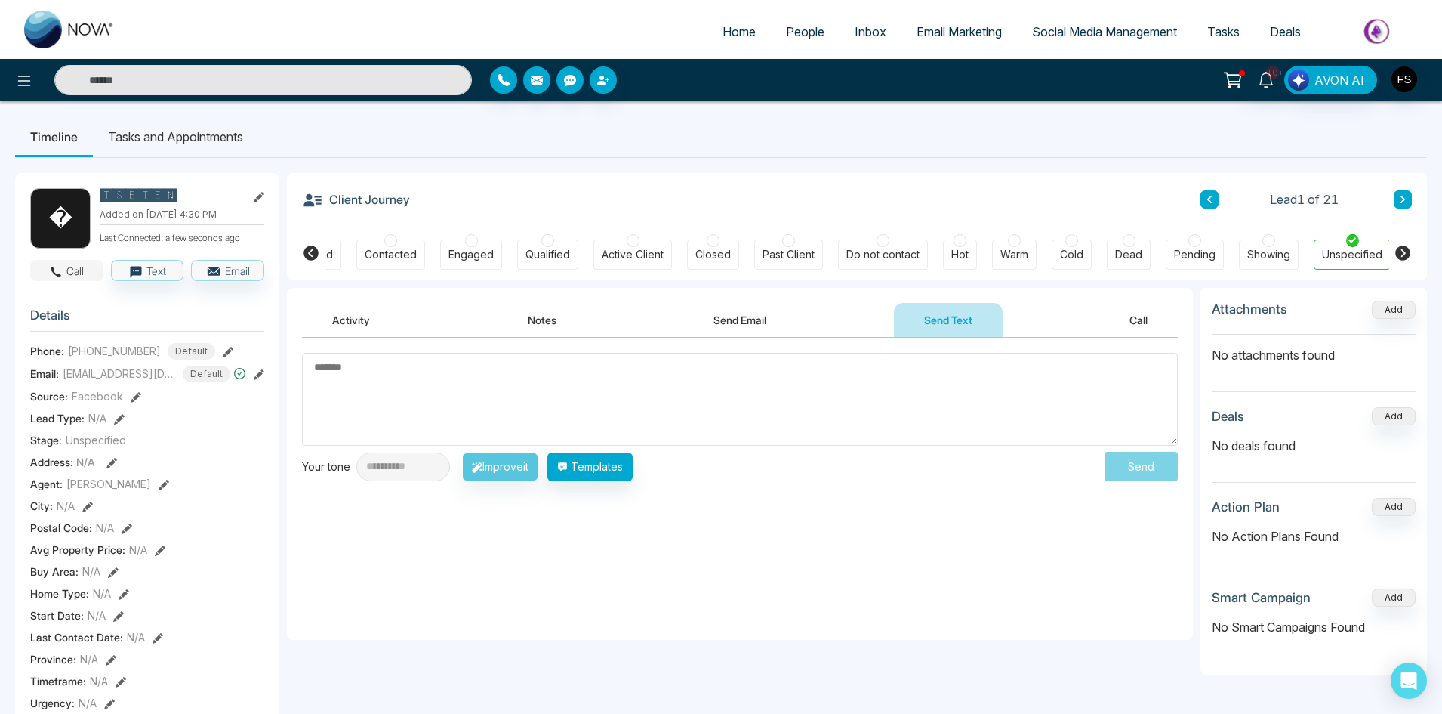
click at [60, 279] on icon "button" at bounding box center [56, 272] width 14 height 14
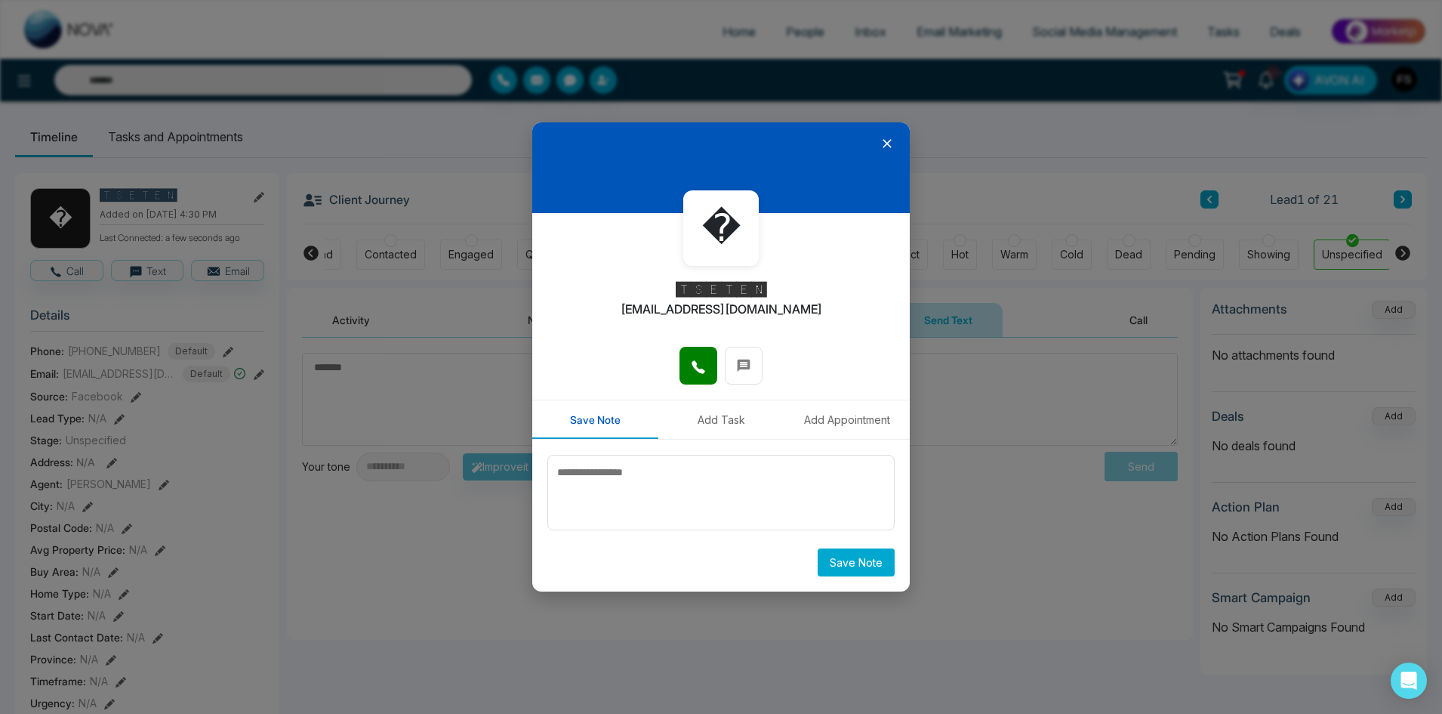
click at [882, 151] on div at bounding box center [721, 167] width 378 height 91
click at [887, 140] on icon at bounding box center [887, 143] width 15 height 15
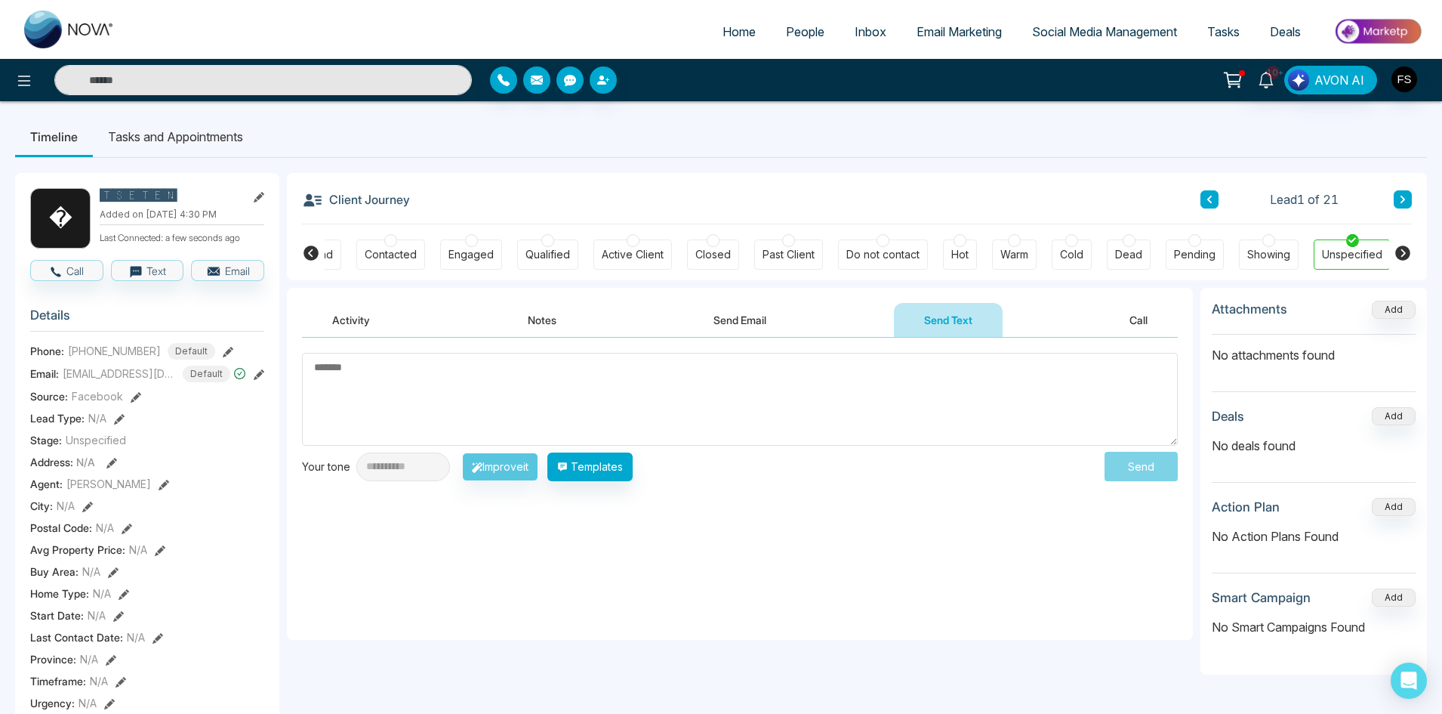
click at [539, 325] on button "Notes" at bounding box center [542, 320] width 89 height 34
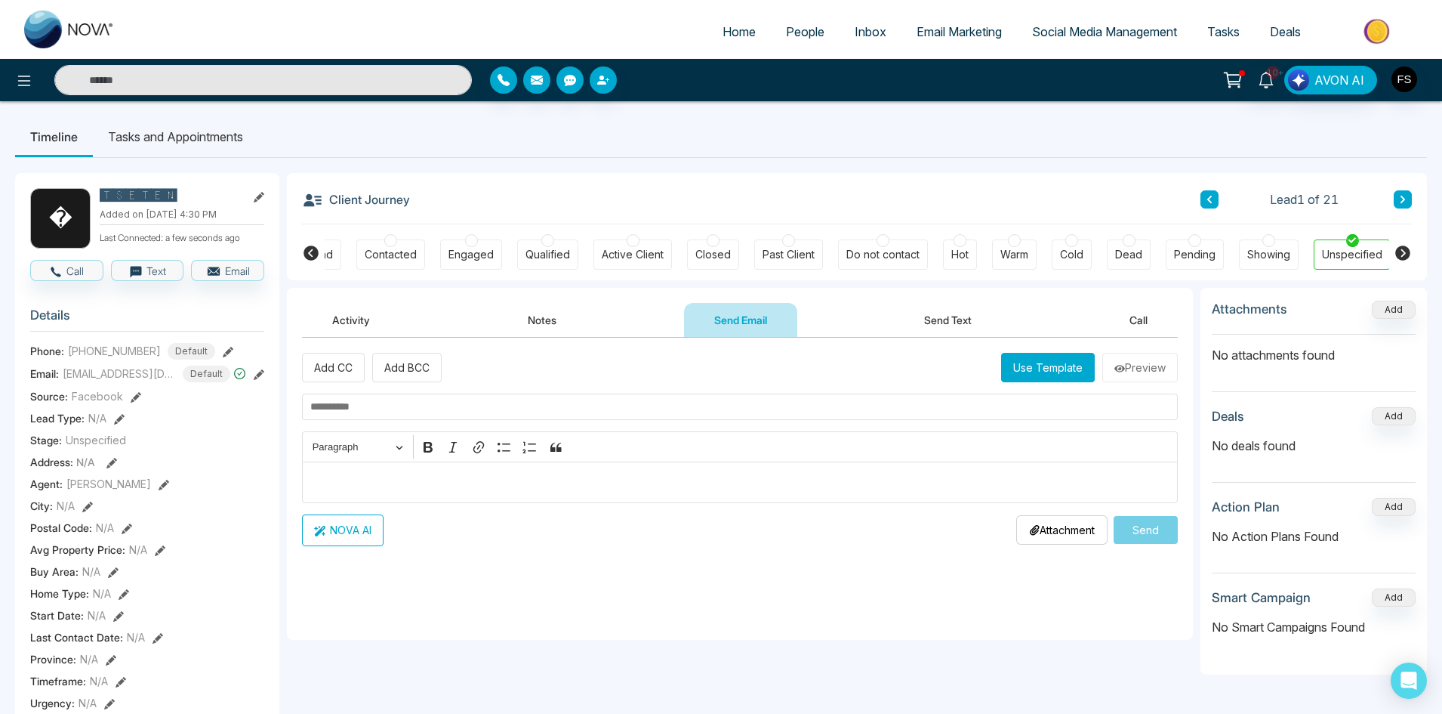
drag, startPoint x: 695, startPoint y: 30, endPoint x: 725, endPoint y: 30, distance: 30.2
click at [695, 30] on ul "Home People Inbox Email Marketing Social Media Management Tasks Deals" at bounding box center [781, 33] width 1303 height 42
click at [726, 30] on span "Home" at bounding box center [739, 31] width 33 height 15
select select "*"
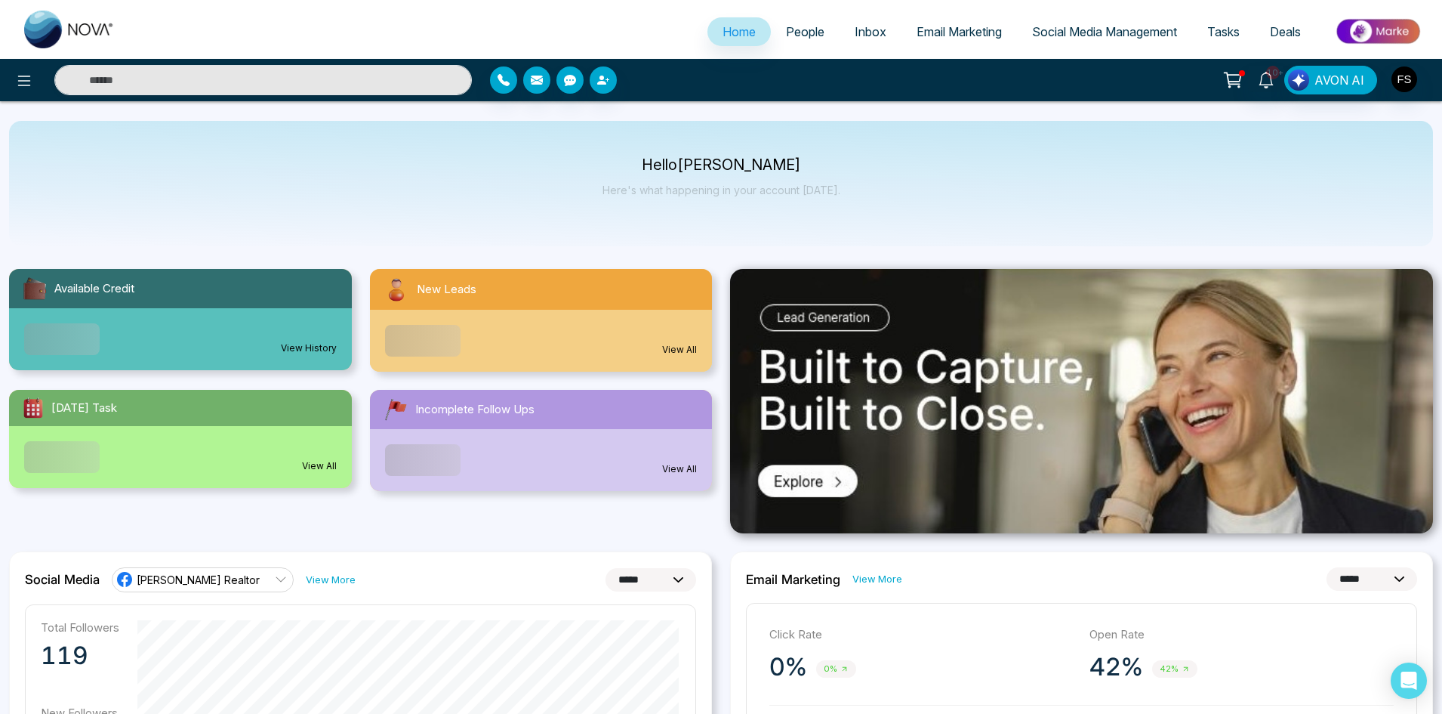
click at [797, 37] on span "People" at bounding box center [805, 31] width 39 height 15
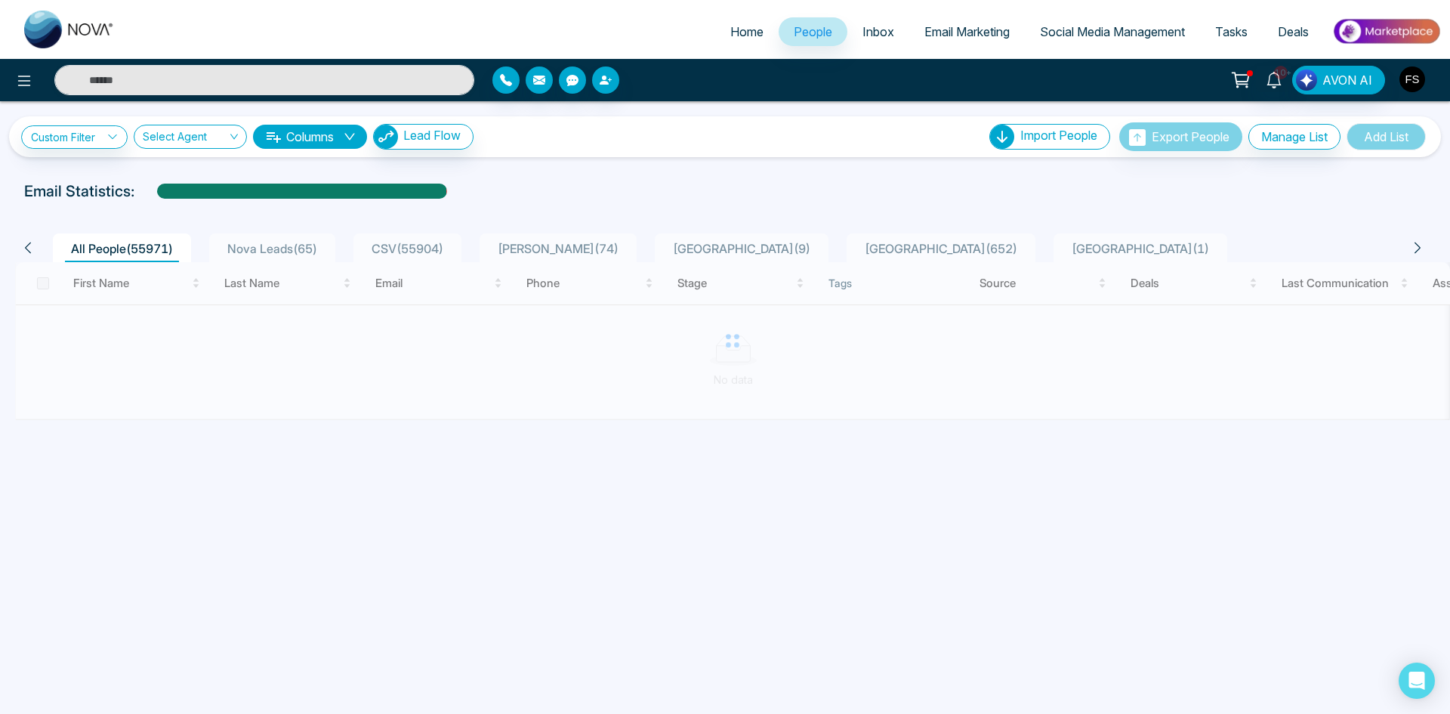
click at [1414, 81] on img "button" at bounding box center [1412, 79] width 26 height 26
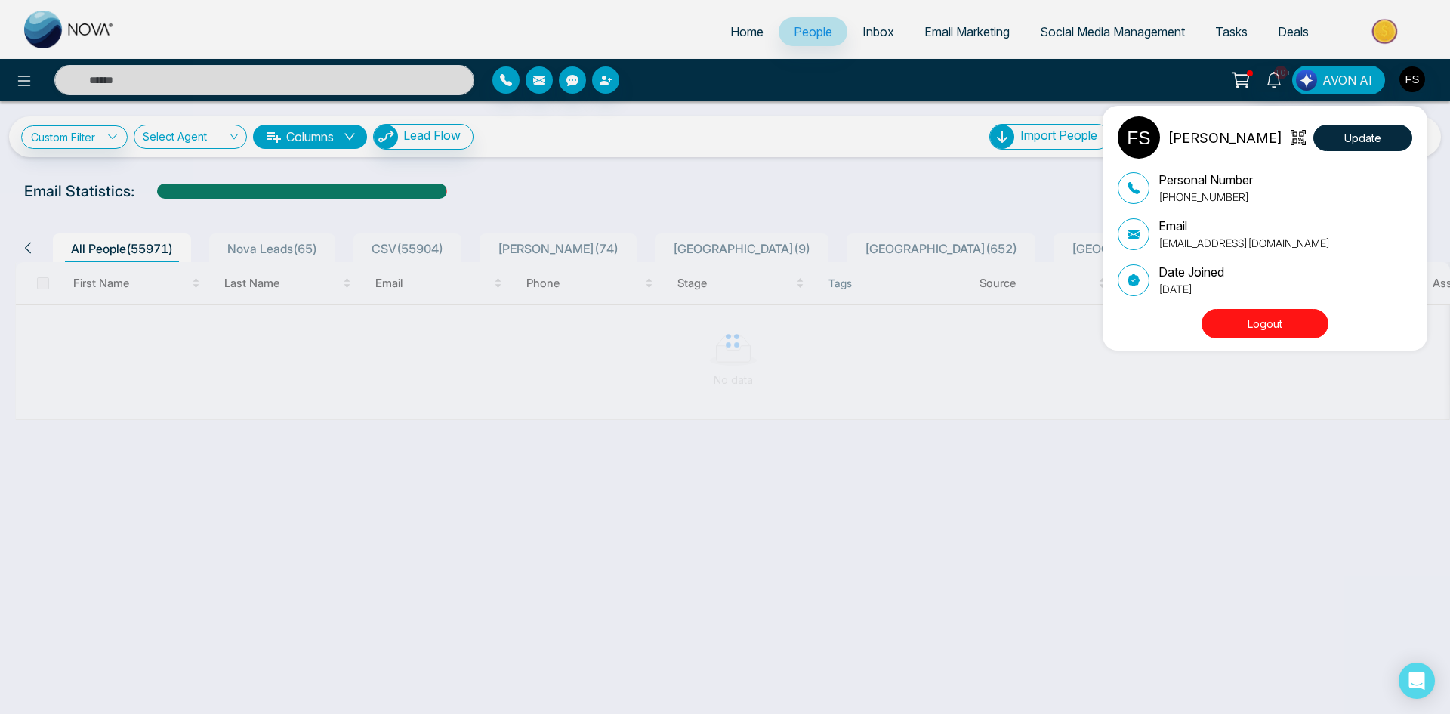
click at [1272, 324] on button "Logout" at bounding box center [1264, 323] width 127 height 29
